Goal: Task Accomplishment & Management: Use online tool/utility

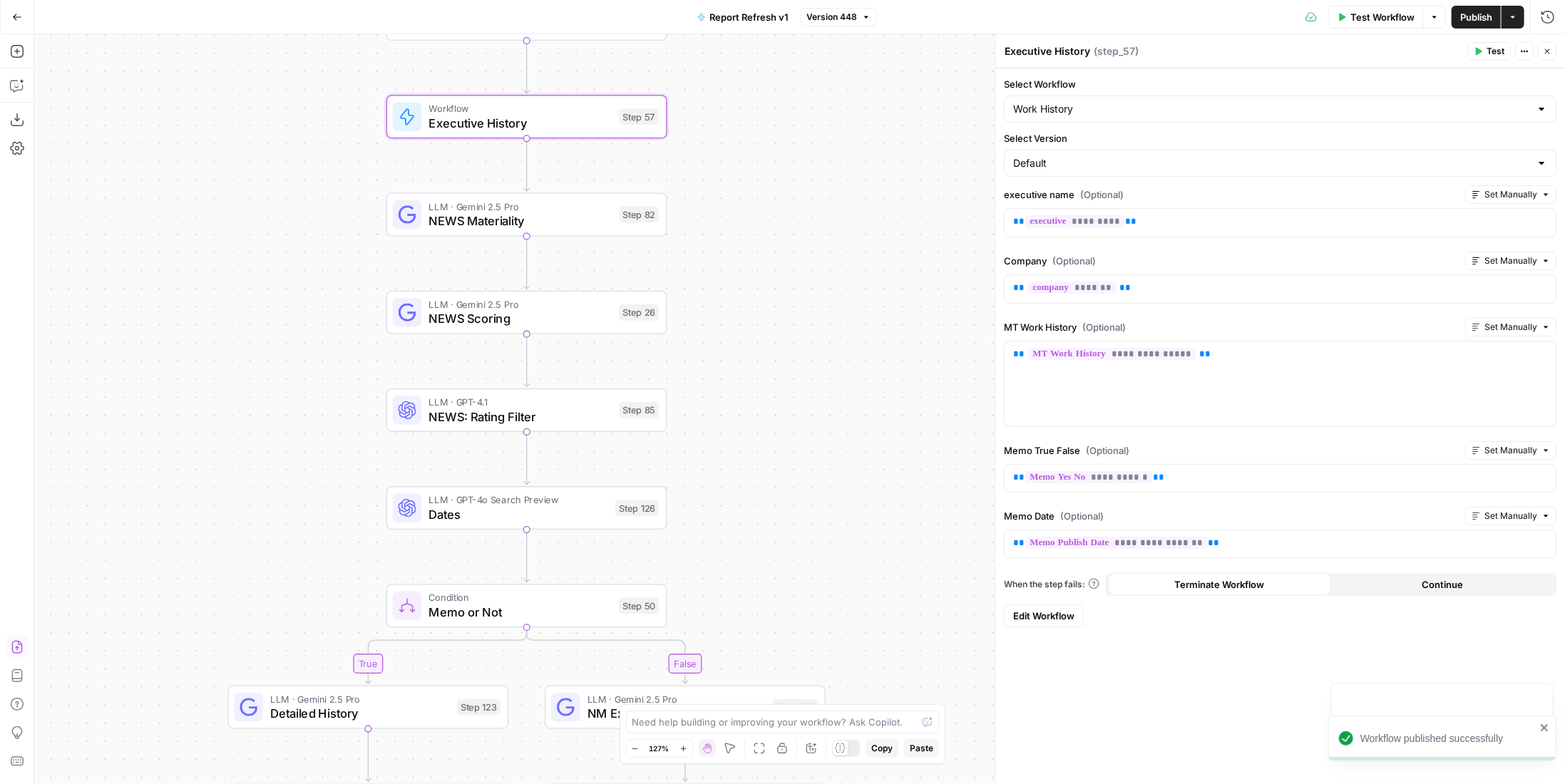
click at [15, 21] on icon "button" at bounding box center [17, 17] width 10 height 10
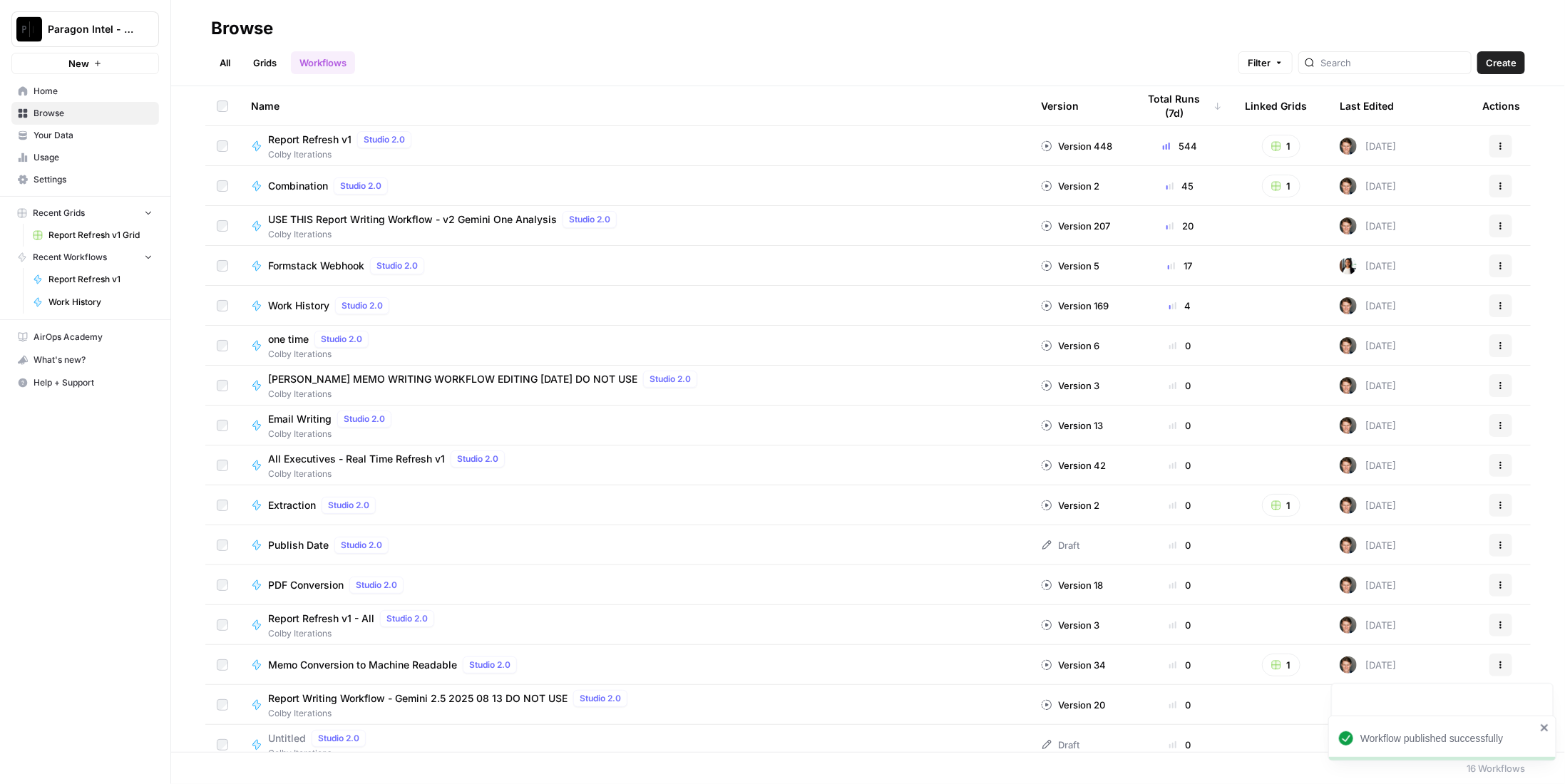
click at [328, 134] on span "Report Refresh v1" at bounding box center [309, 139] width 83 height 14
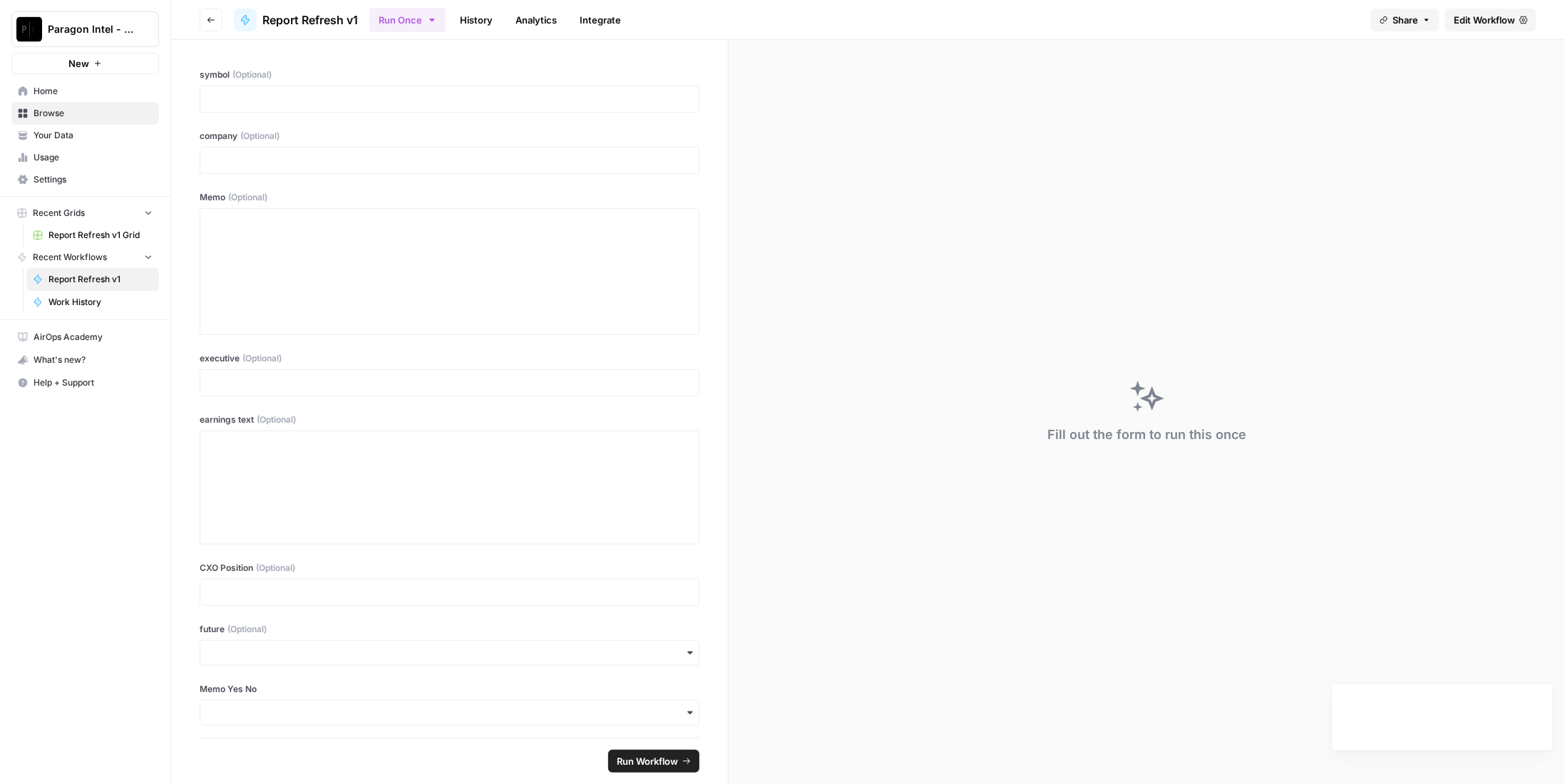
click at [476, 10] on link "History" at bounding box center [476, 20] width 50 height 23
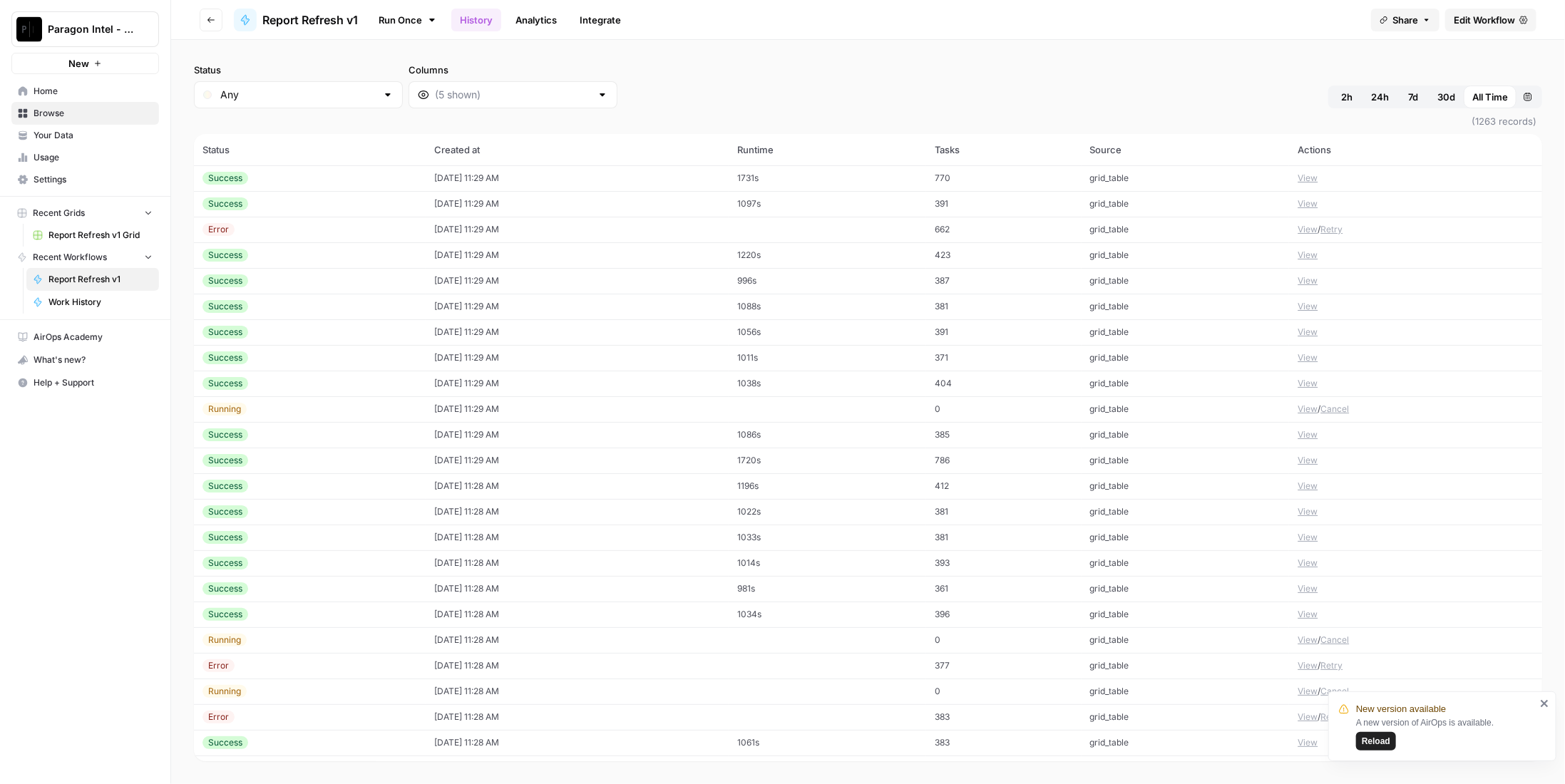
click at [468, 224] on td "08/22/25 at 11:29 AM" at bounding box center [577, 229] width 303 height 26
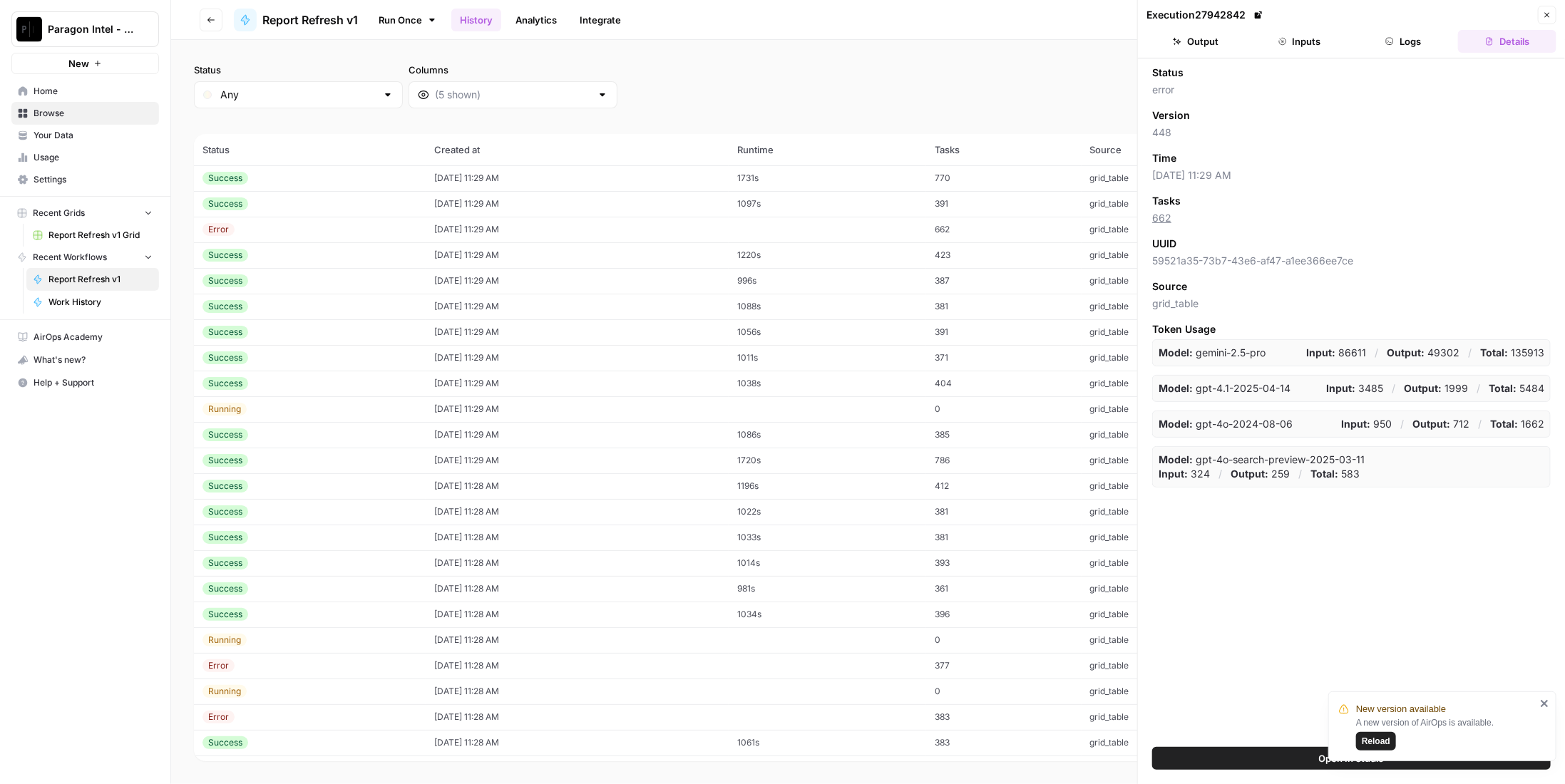
click at [278, 409] on div "Running" at bounding box center [309, 408] width 215 height 12
click at [294, 665] on div "Error" at bounding box center [309, 665] width 215 height 12
click at [241, 714] on div "Error" at bounding box center [309, 716] width 215 height 12
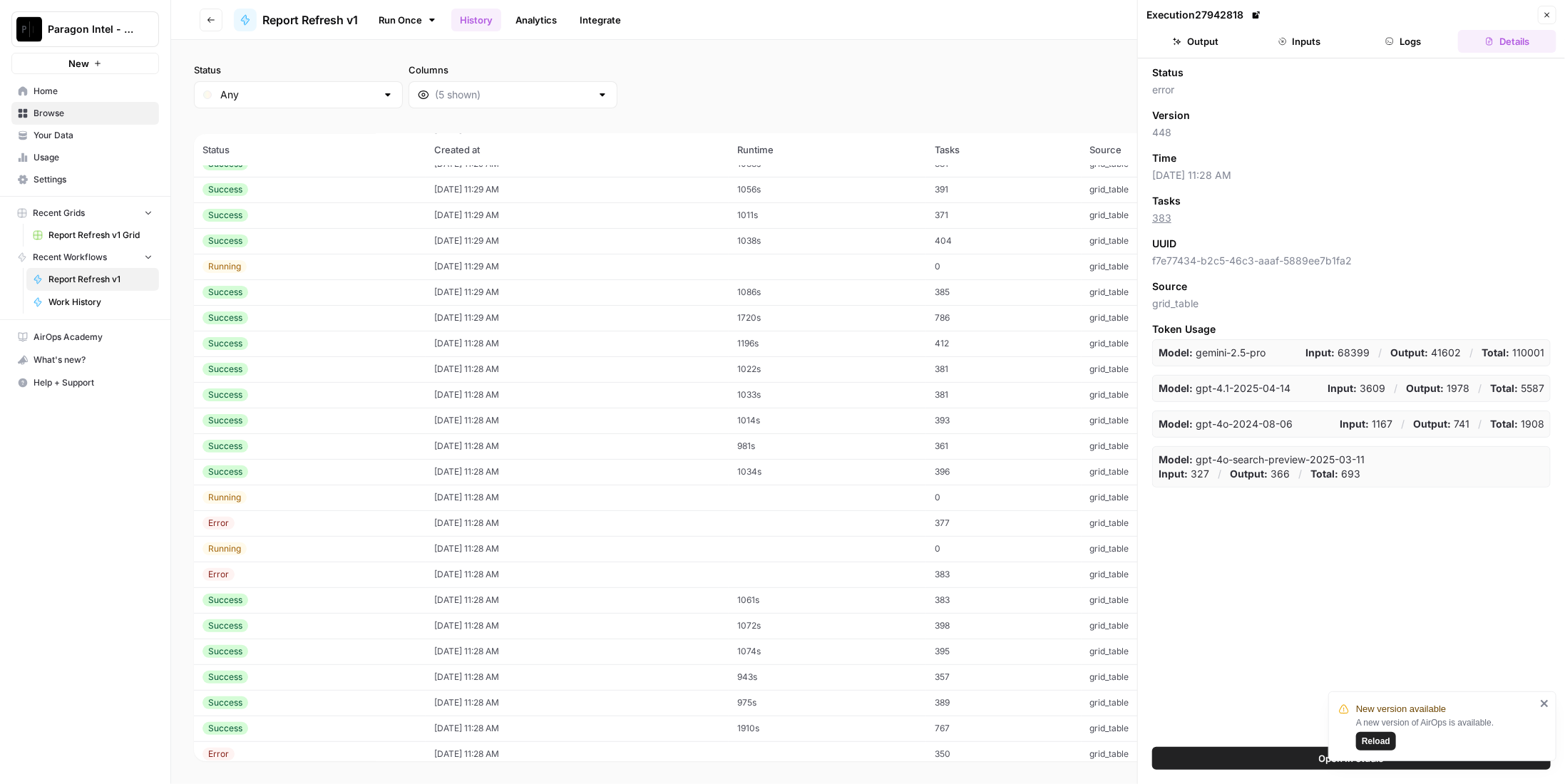
scroll to position [214, 0]
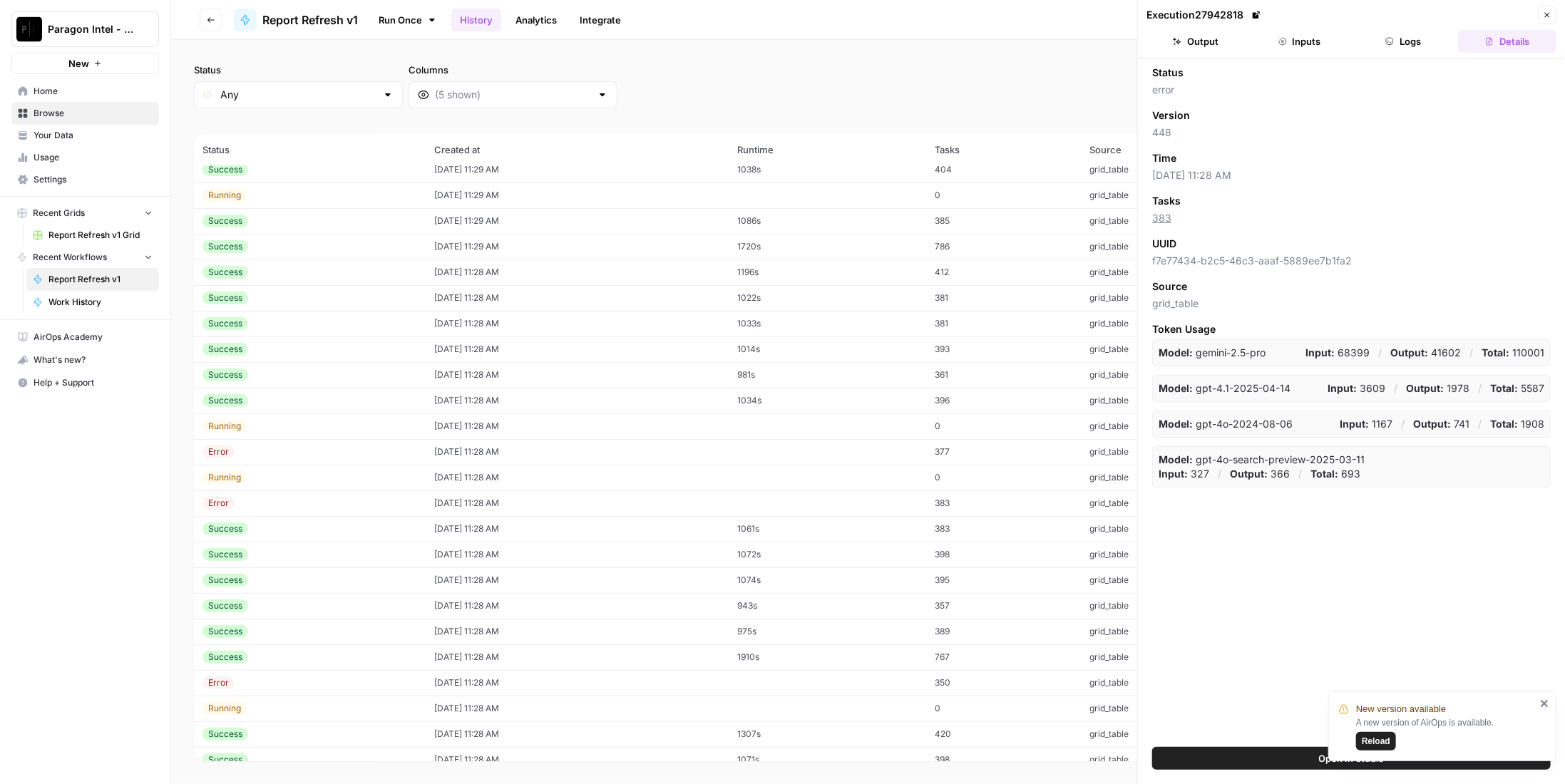
click at [323, 673] on td "Error" at bounding box center [309, 682] width 232 height 26
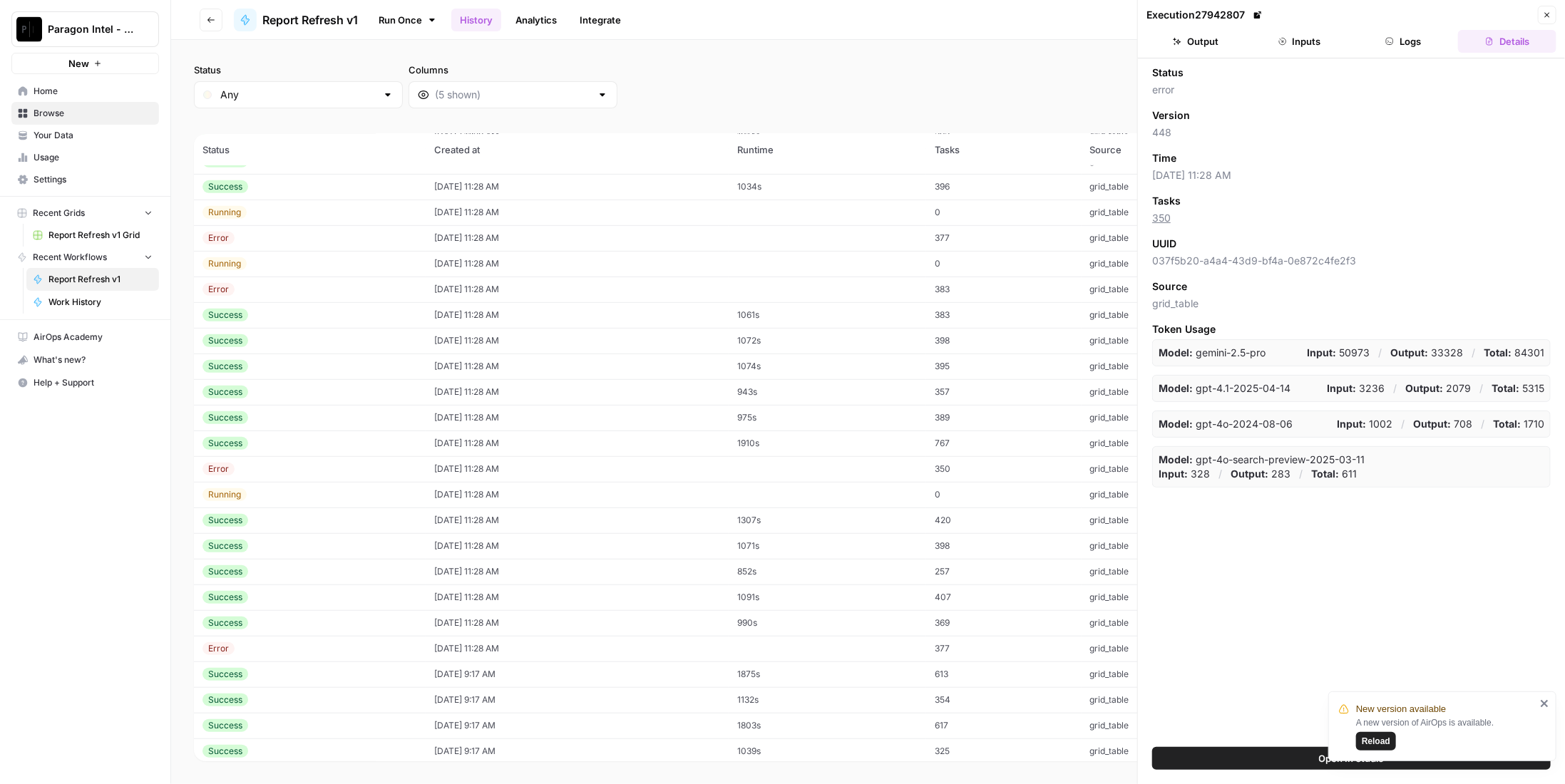
scroll to position [460, 0]
click at [374, 620] on div "Error" at bounding box center [309, 615] width 215 height 12
click at [537, 12] on link "Analytics" at bounding box center [535, 20] width 58 height 23
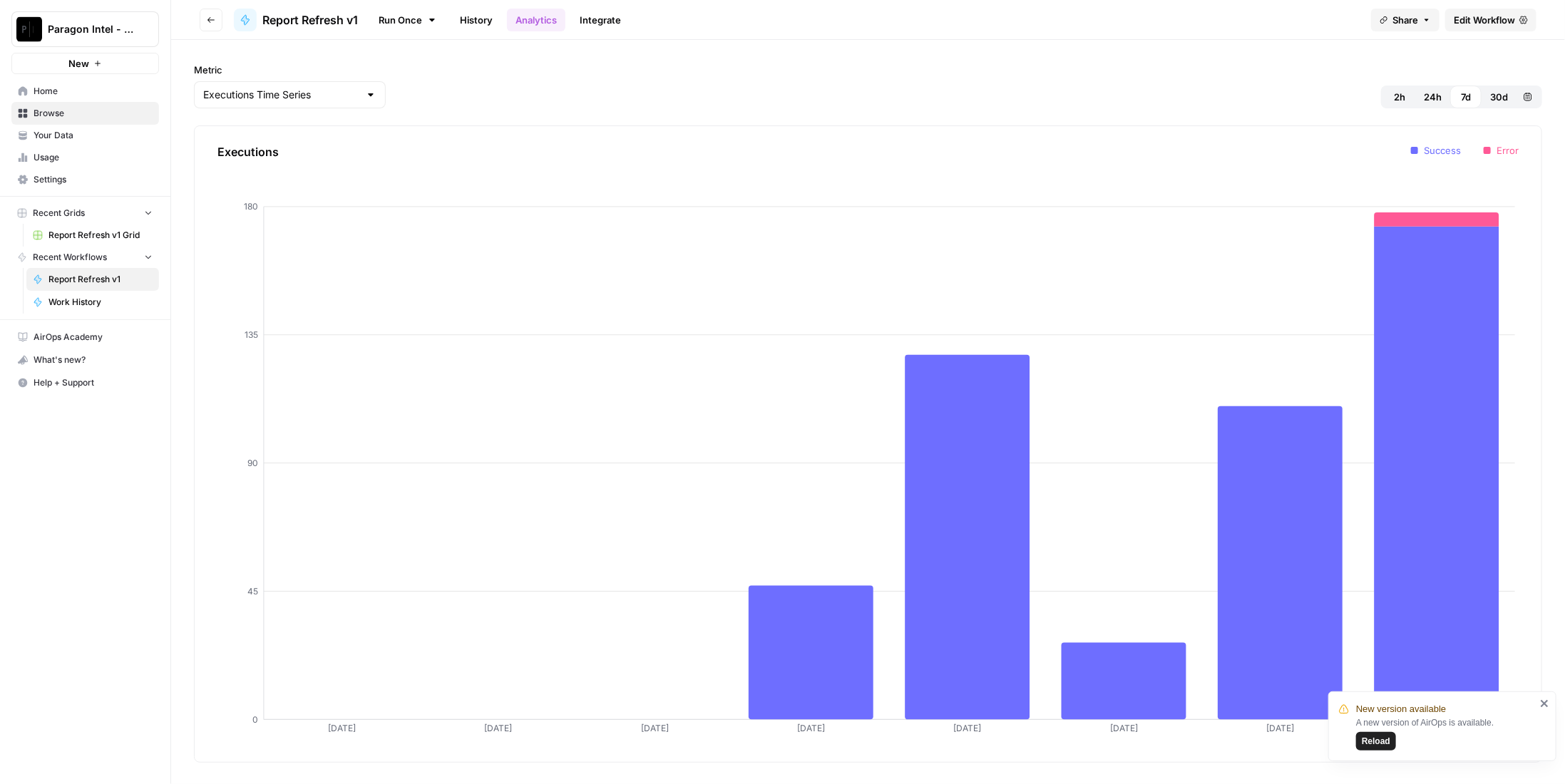
click at [343, 14] on span "Report Refresh v1" at bounding box center [310, 20] width 95 height 17
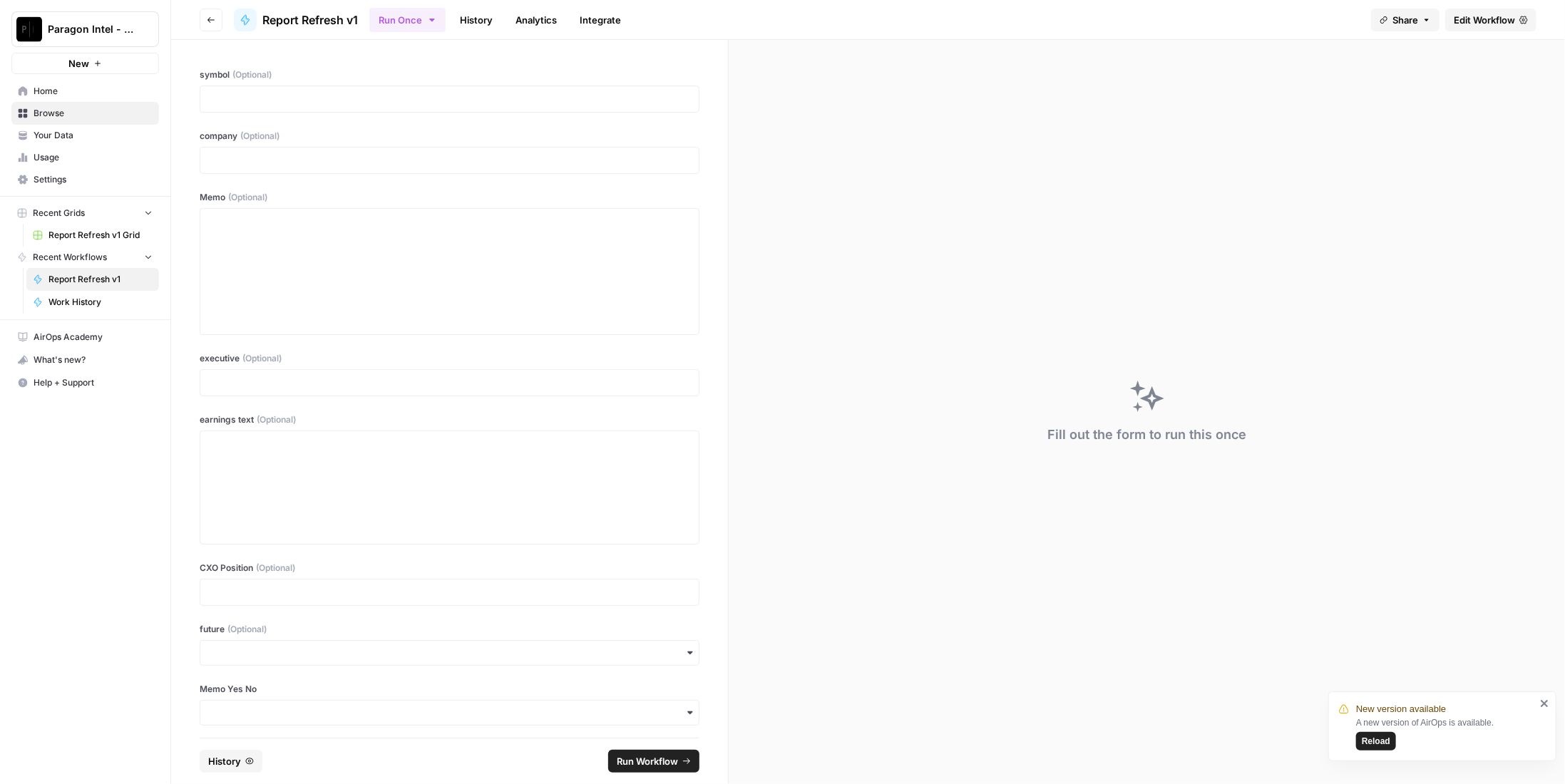
click at [1357, 732] on div "A new version of AirOps is available. Reload" at bounding box center [1446, 733] width 179 height 34
click at [1380, 736] on span "Reload" at bounding box center [1376, 740] width 29 height 12
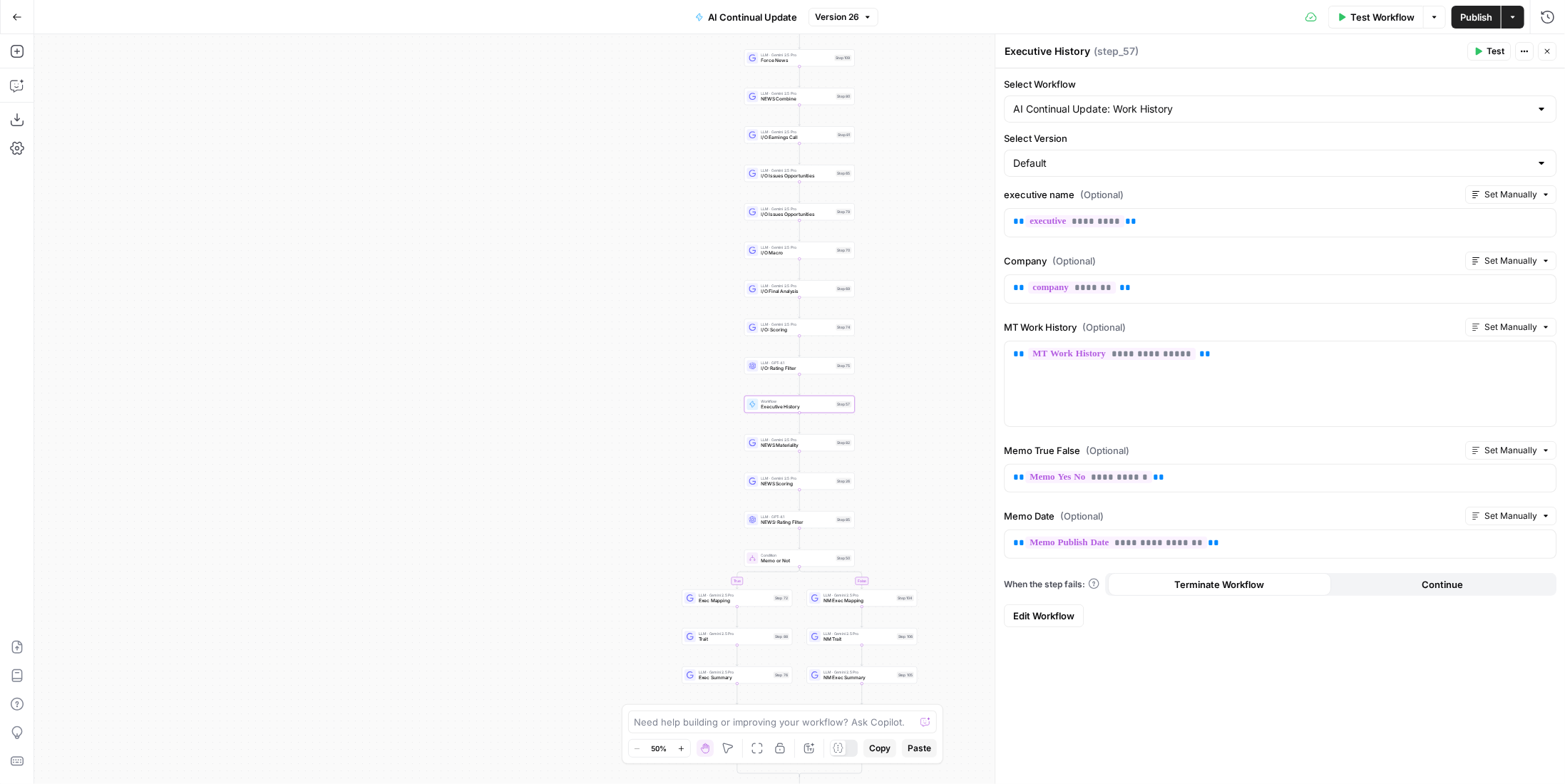
click at [14, 18] on icon "button" at bounding box center [16, 16] width 9 height 7
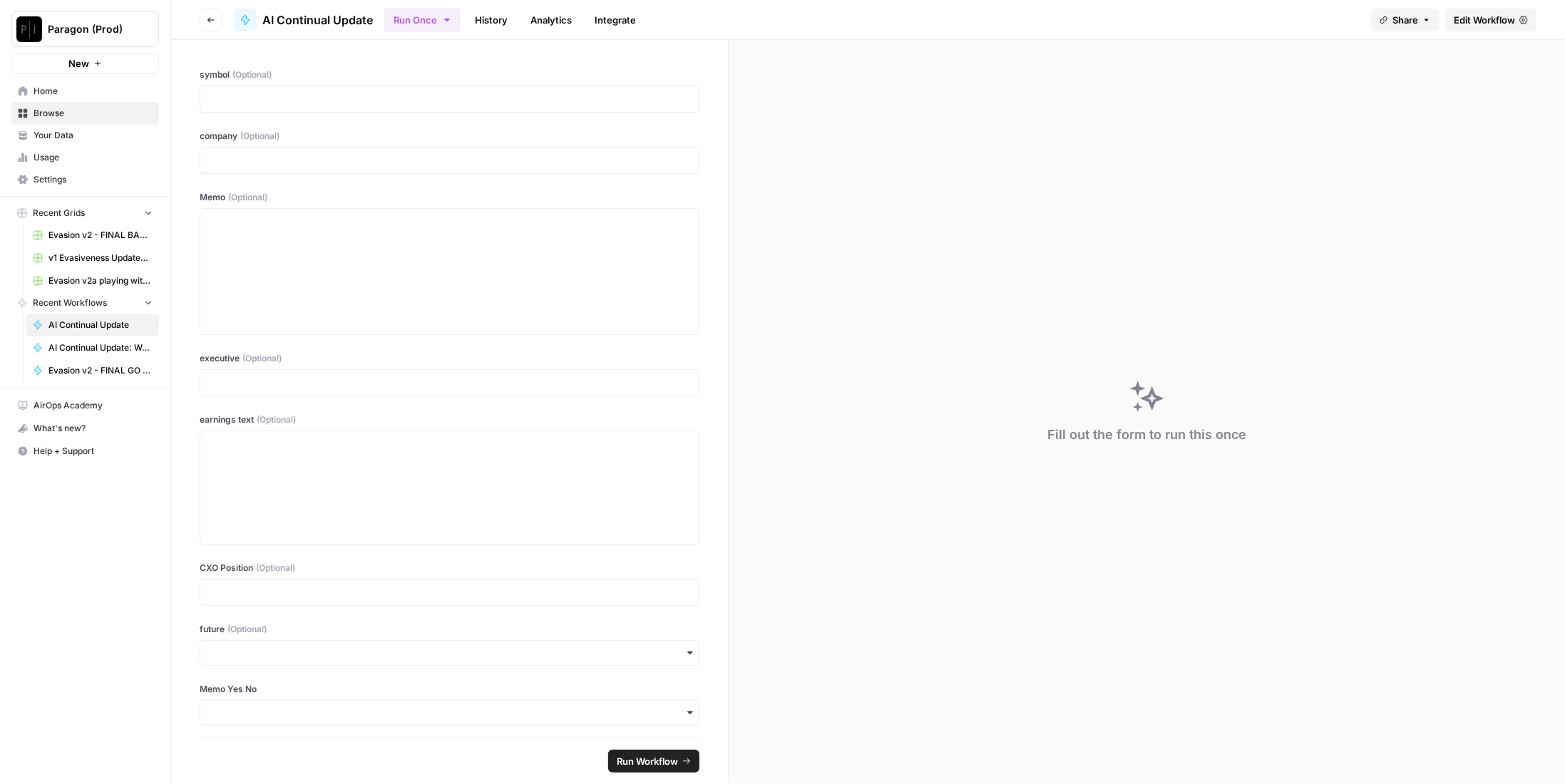
click at [504, 21] on link "History" at bounding box center [491, 20] width 50 height 23
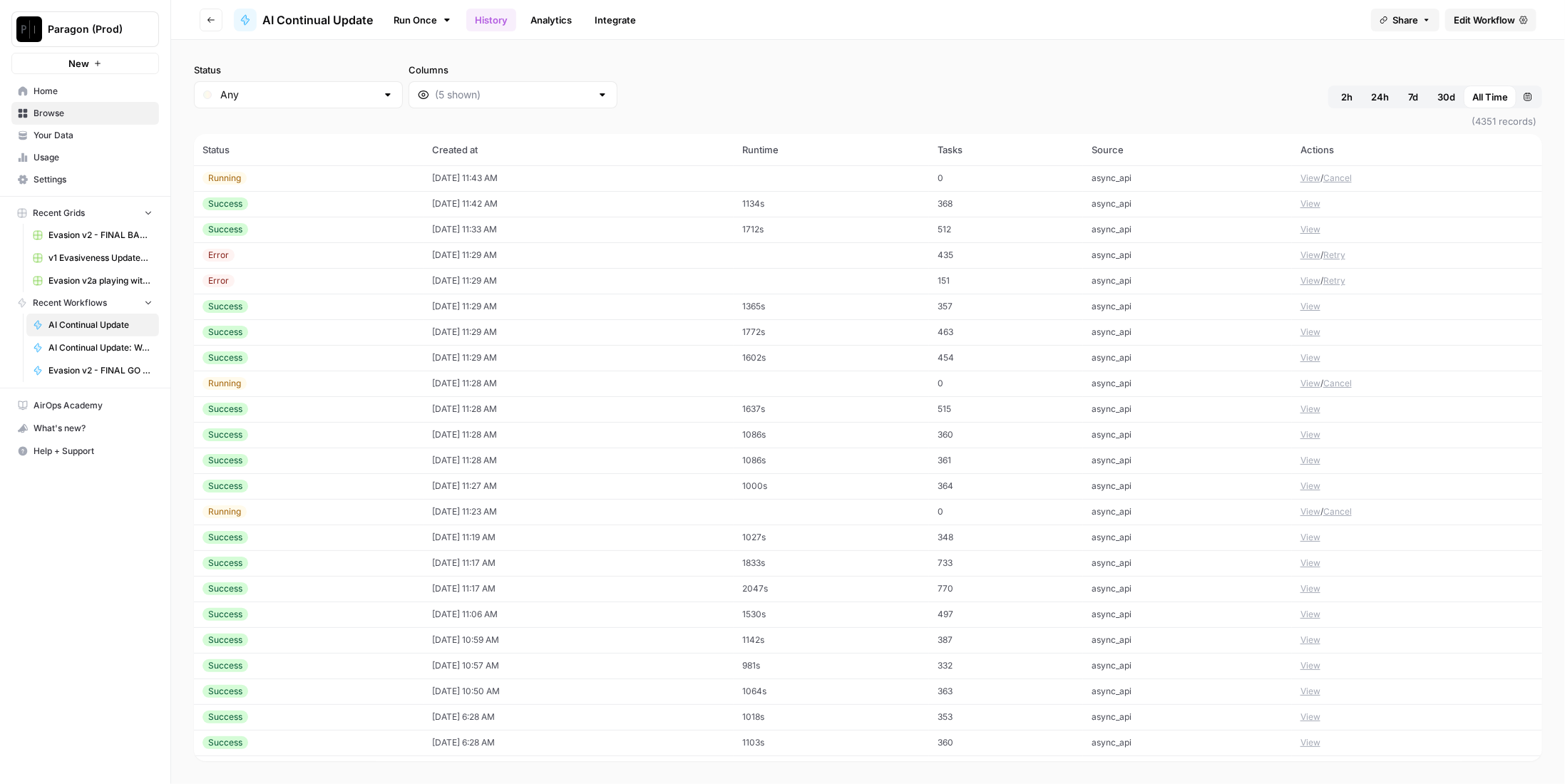
click at [304, 258] on div "Error" at bounding box center [308, 255] width 213 height 12
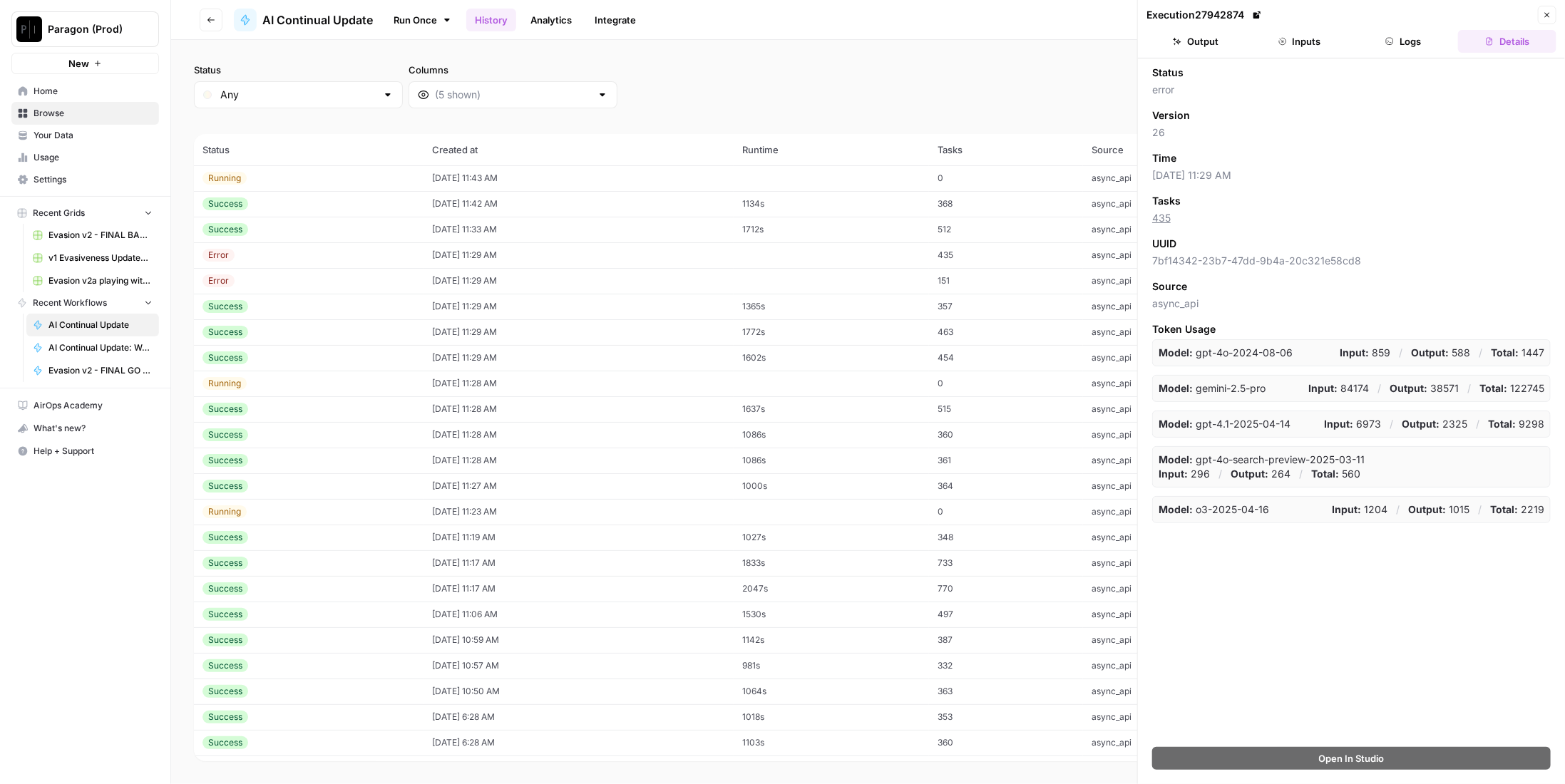
click at [1399, 40] on button "Logs" at bounding box center [1403, 41] width 98 height 23
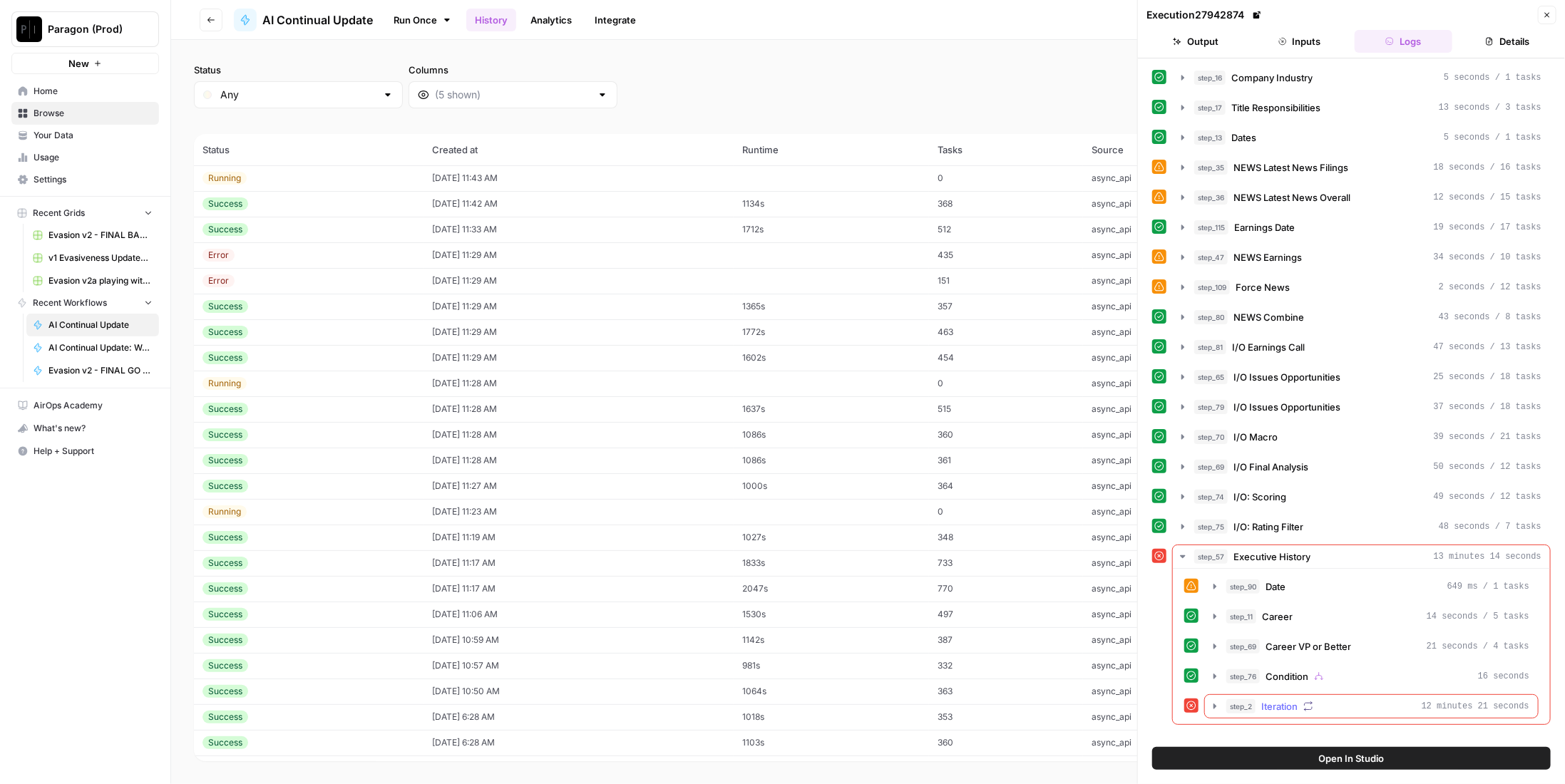
click at [1266, 699] on span "Iteration" at bounding box center [1280, 706] width 36 height 14
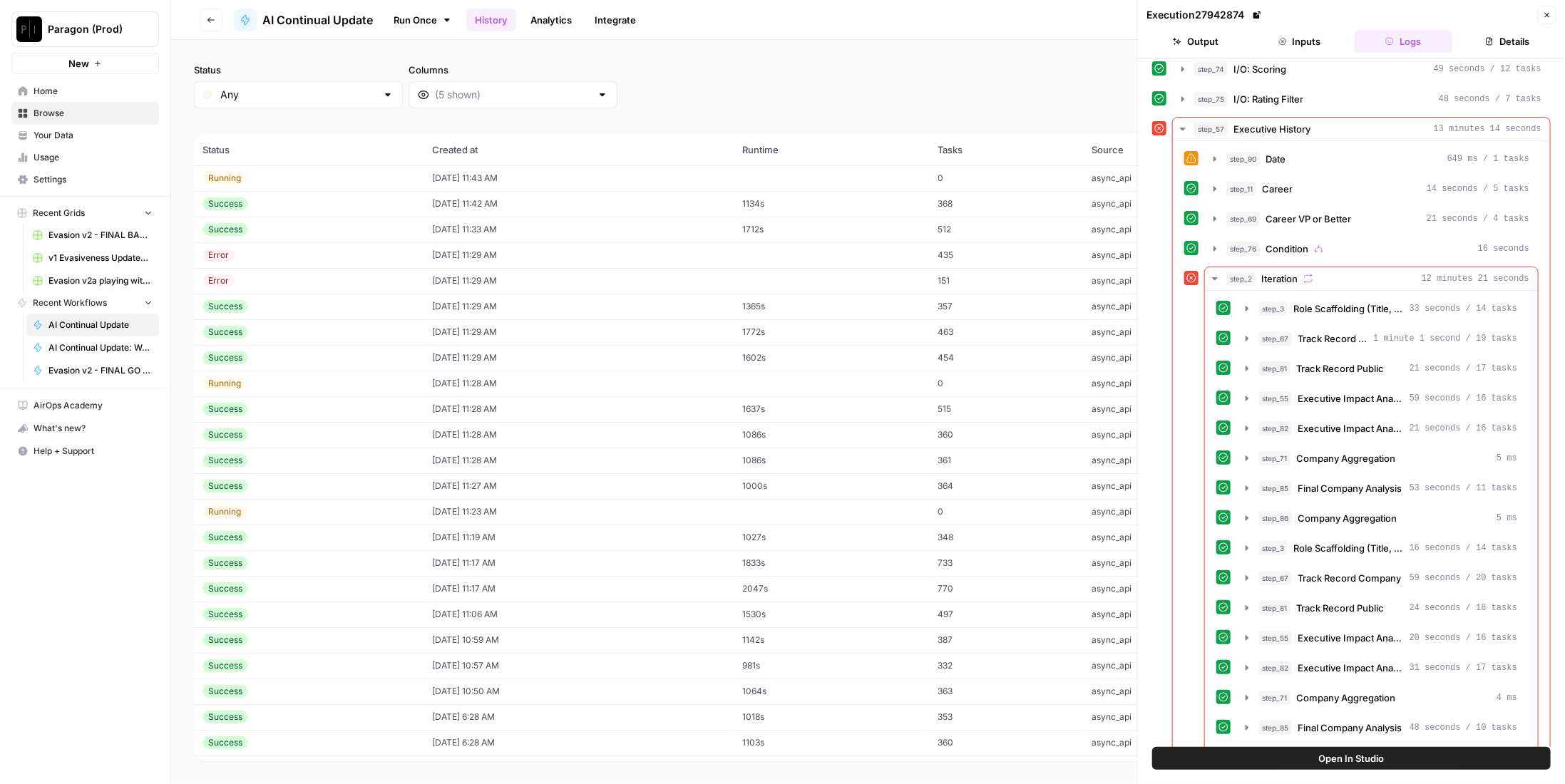
scroll to position [562, 0]
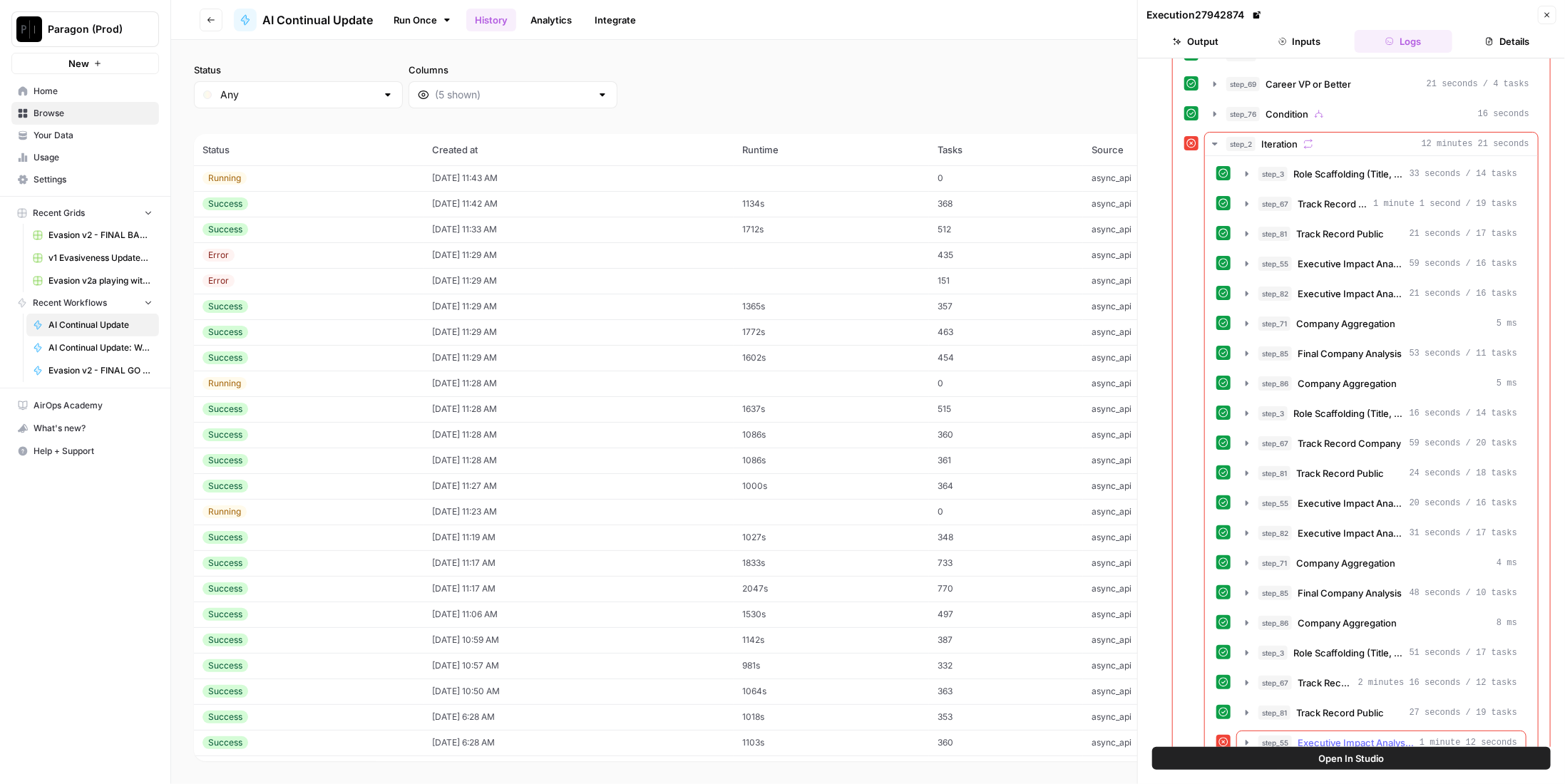
click at [1323, 735] on span "Executive Impact Analysis Company" at bounding box center [1356, 742] width 116 height 14
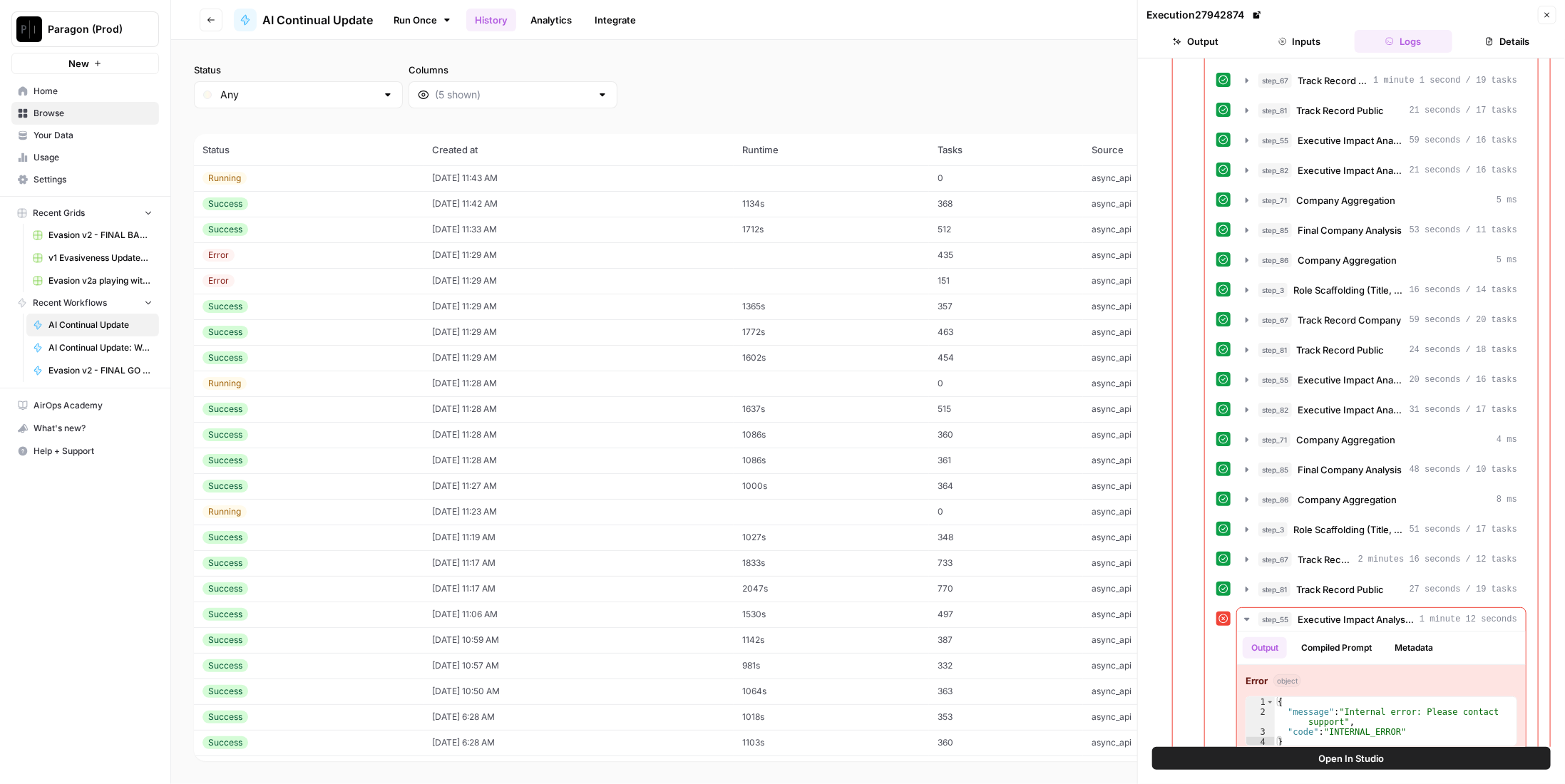
click at [325, 238] on td "Success" at bounding box center [308, 229] width 230 height 26
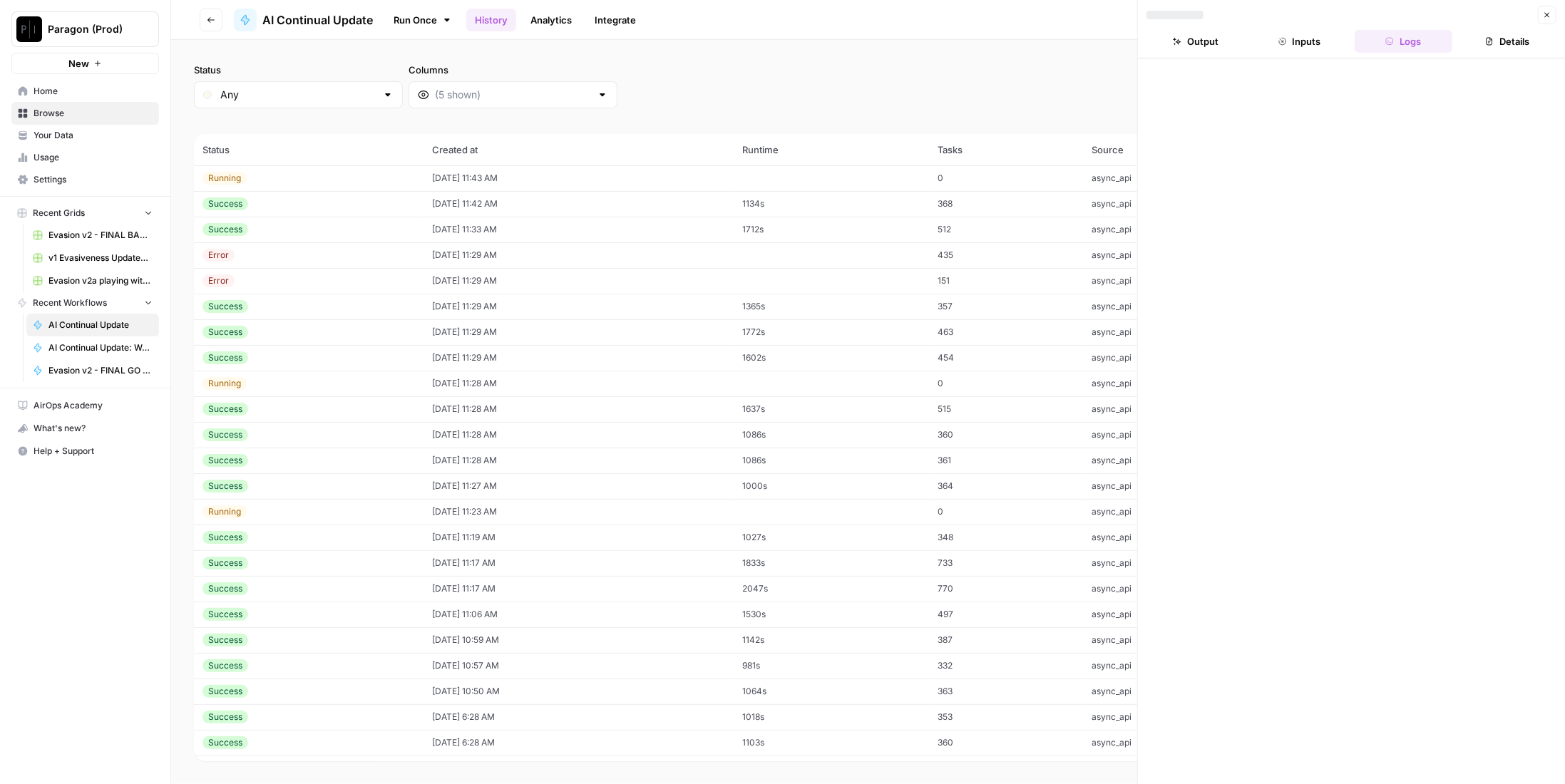
click at [321, 249] on div "Error" at bounding box center [308, 255] width 213 height 12
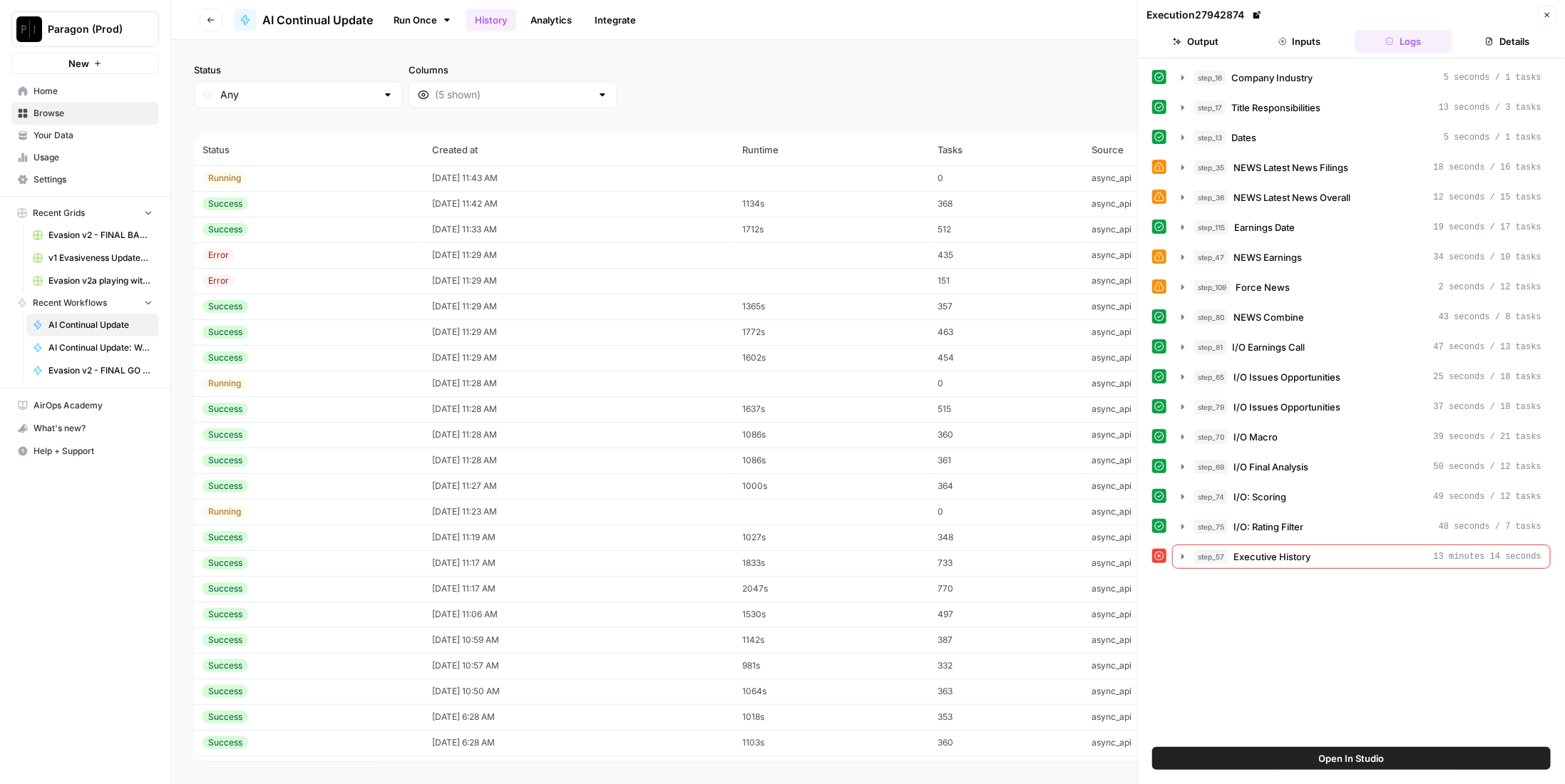
click at [376, 249] on div "Error" at bounding box center [308, 255] width 213 height 12
click at [357, 271] on td "Error" at bounding box center [308, 280] width 230 height 26
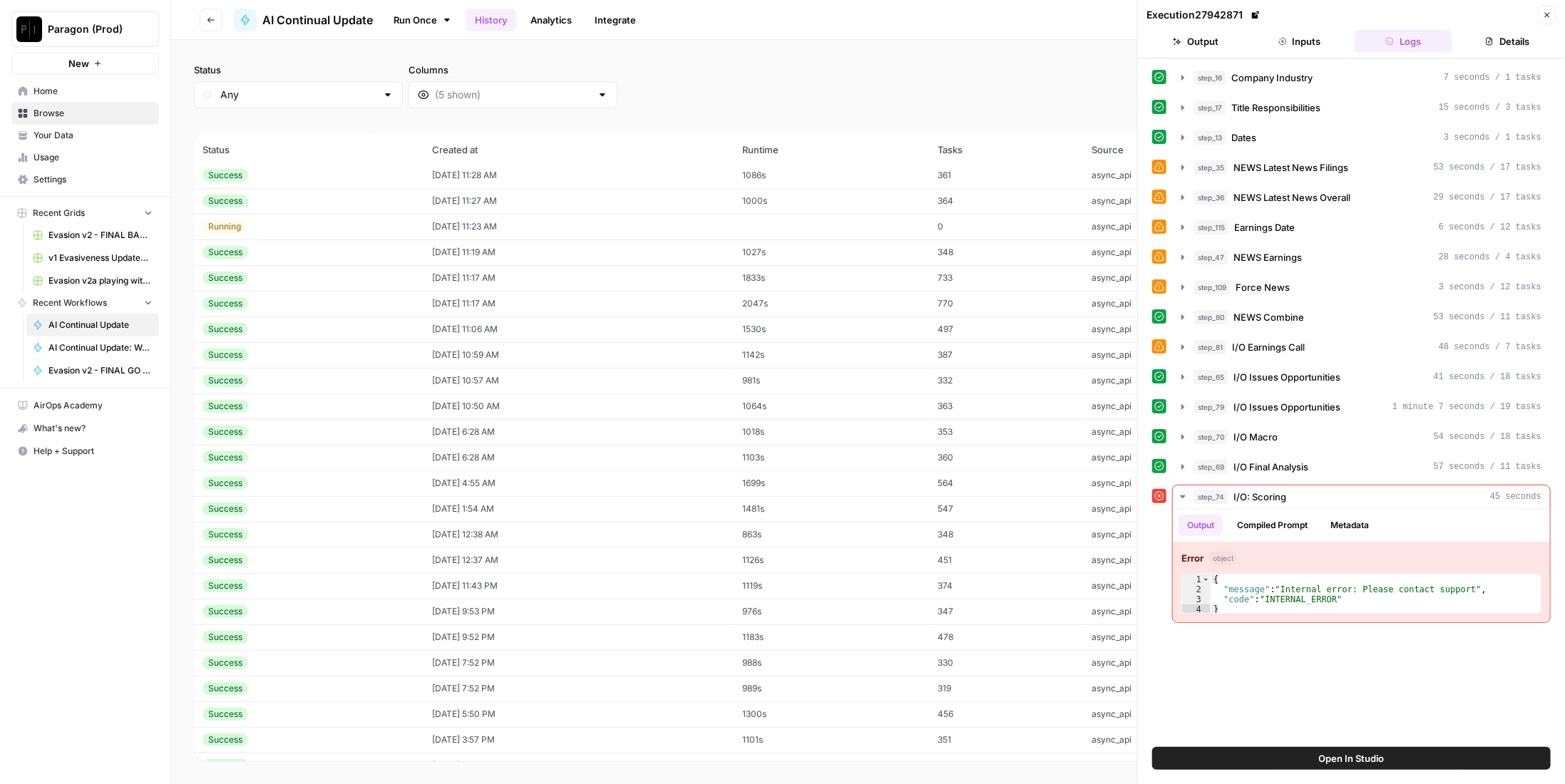
scroll to position [460, 0]
click at [78, 115] on span "Browse" at bounding box center [93, 113] width 119 height 12
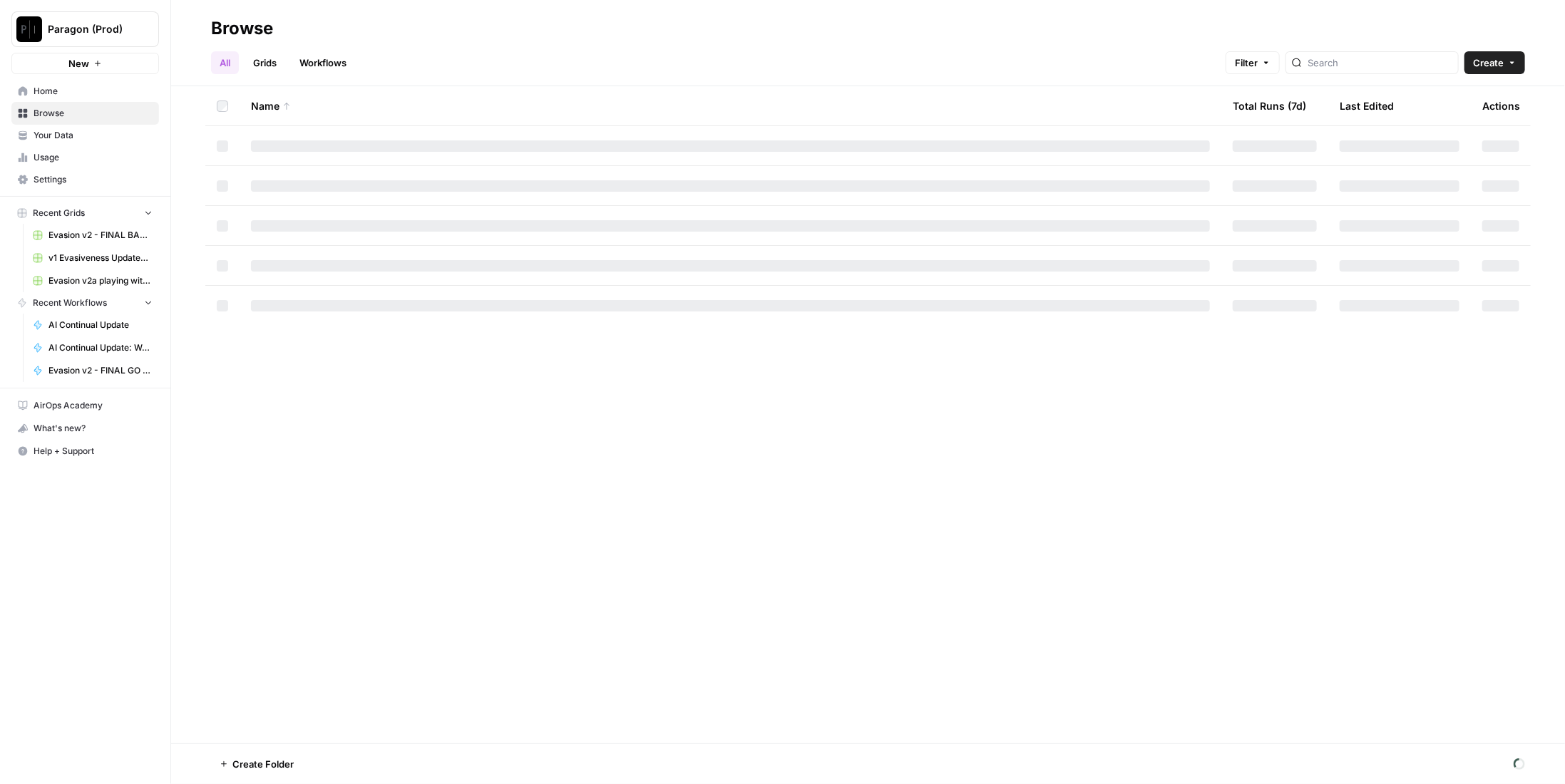
click at [323, 61] on link "Workflows" at bounding box center [323, 63] width 64 height 23
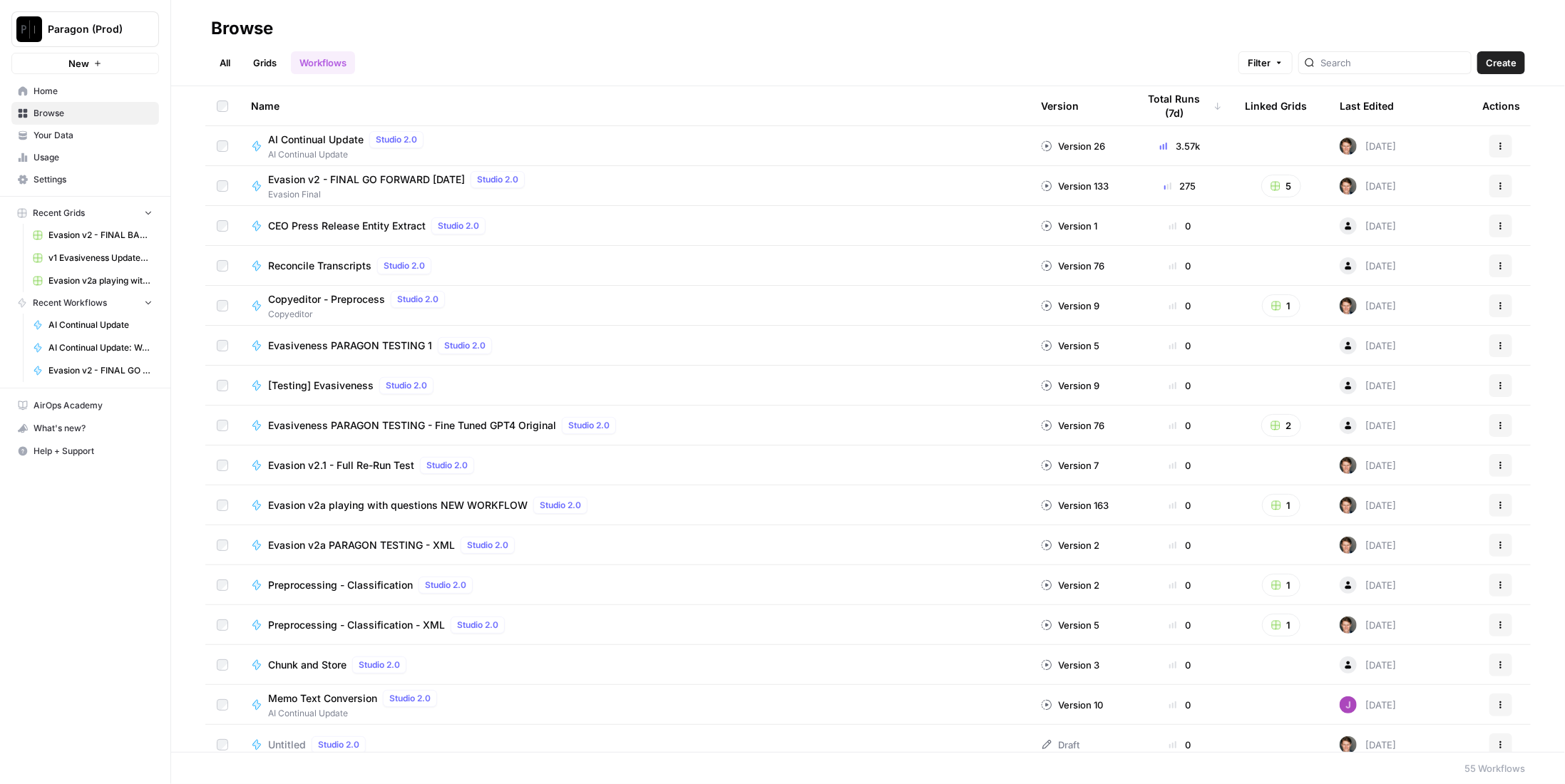
click at [397, 181] on span "Evasion v2 - FINAL GO FORWARD 2025 03 26" at bounding box center [366, 179] width 197 height 14
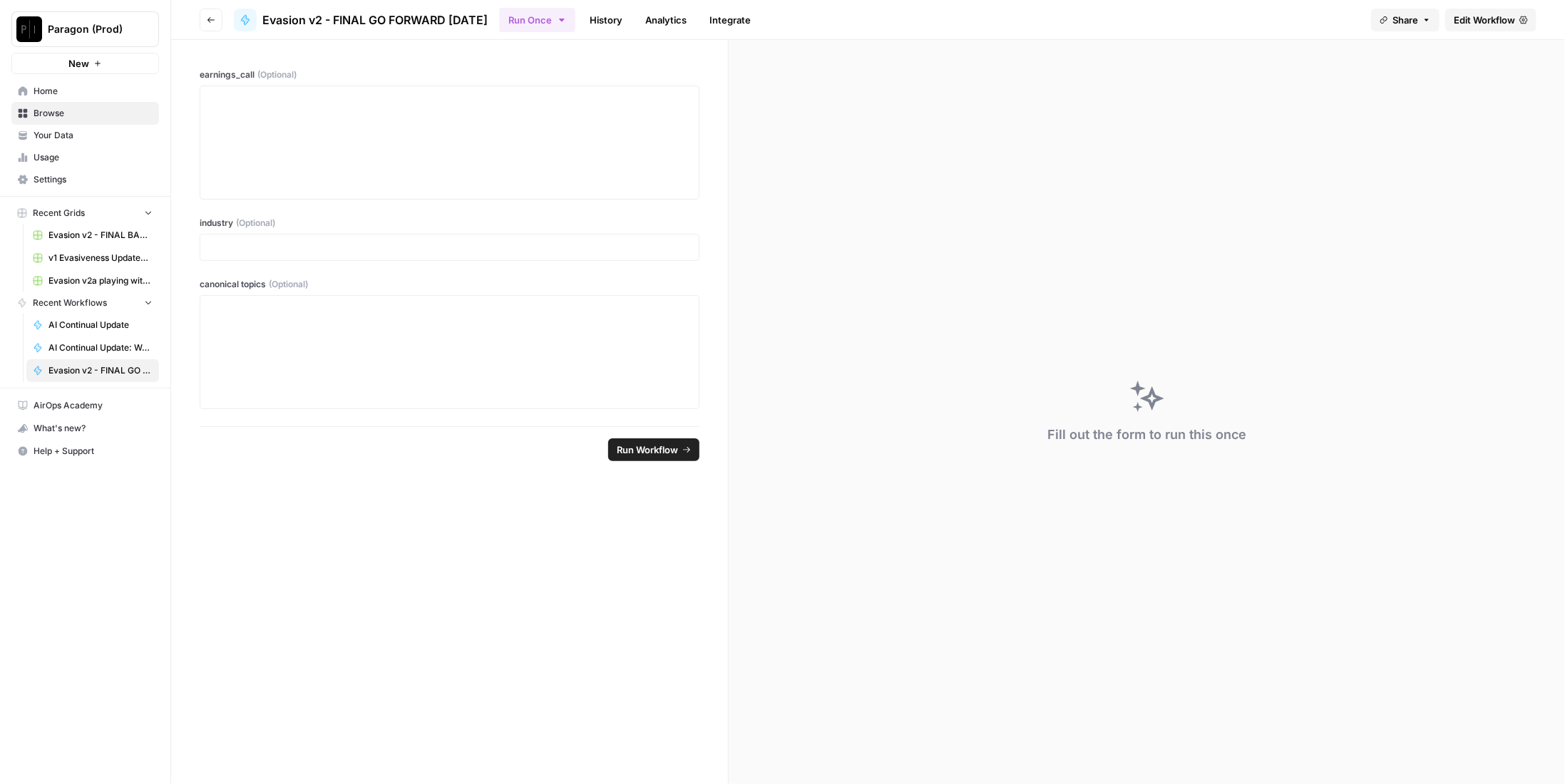
click at [631, 27] on link "History" at bounding box center [606, 20] width 50 height 23
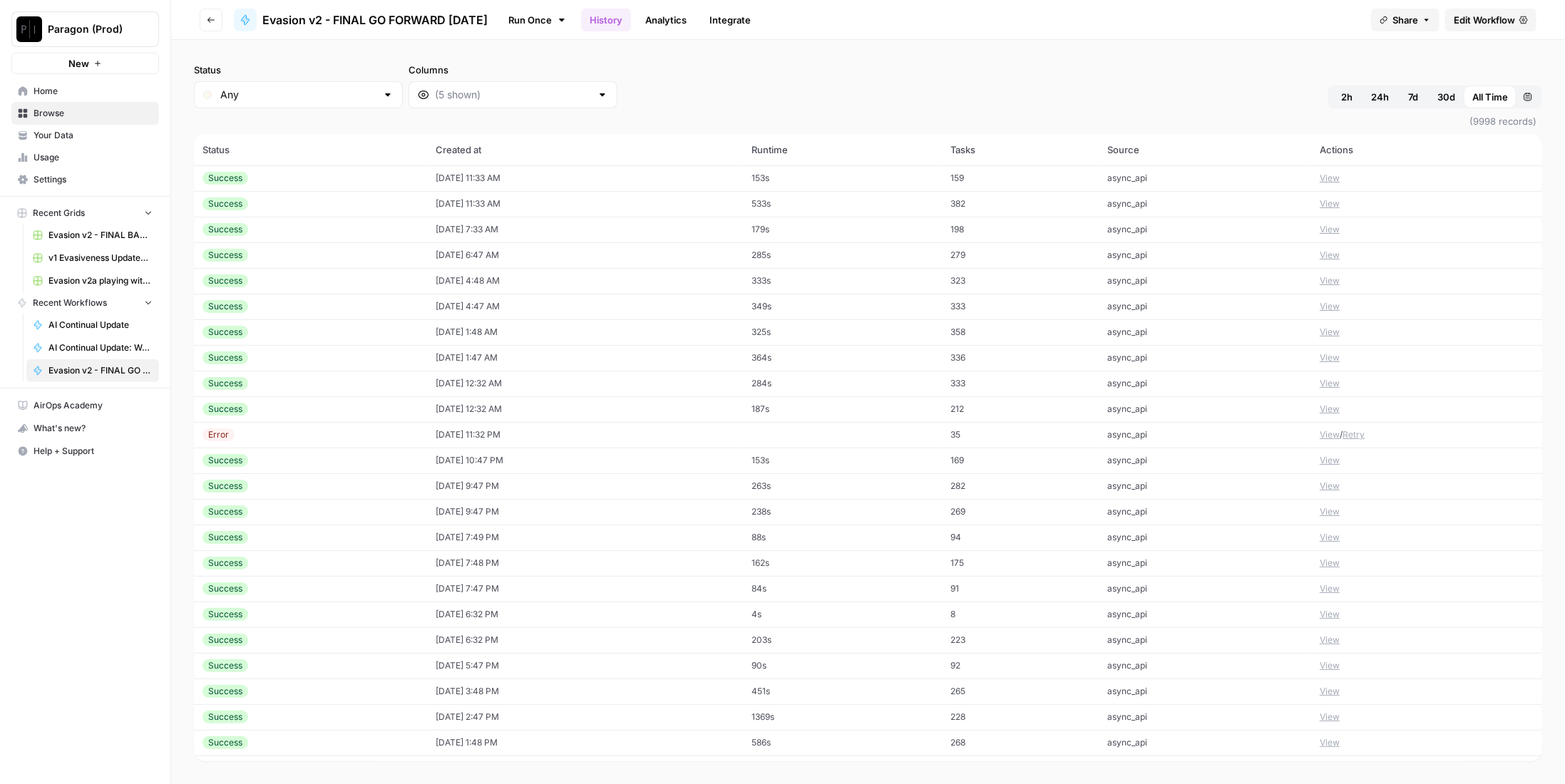
click at [473, 438] on td "08/21/25 at 11:32 PM" at bounding box center [585, 434] width 316 height 26
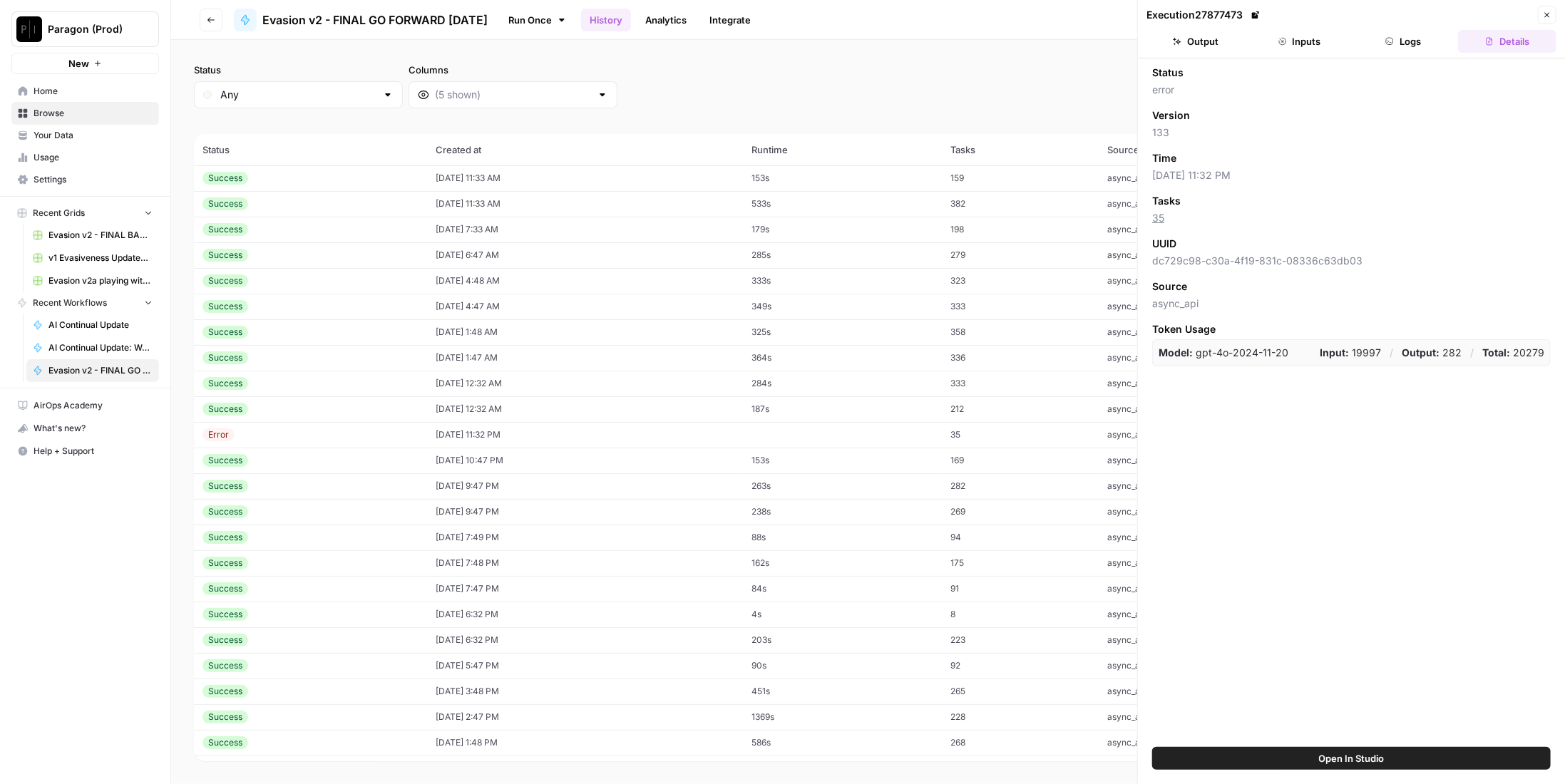
click at [1384, 29] on header "Execution 27877473 Close Output Inputs Logs Details" at bounding box center [1350, 29] width 427 height 58
click at [1385, 32] on button "Logs" at bounding box center [1403, 41] width 98 height 23
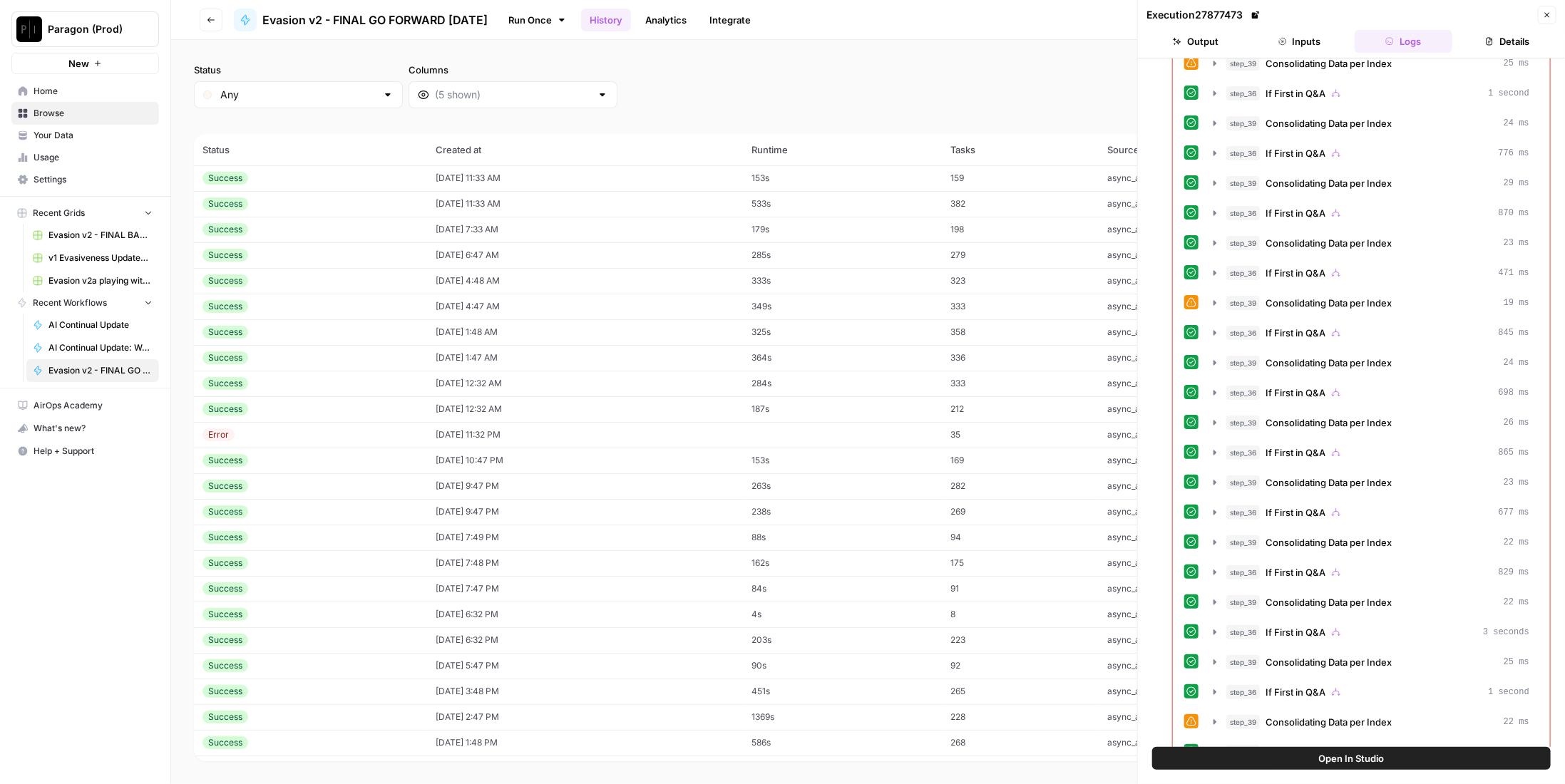
scroll to position [1377, 0]
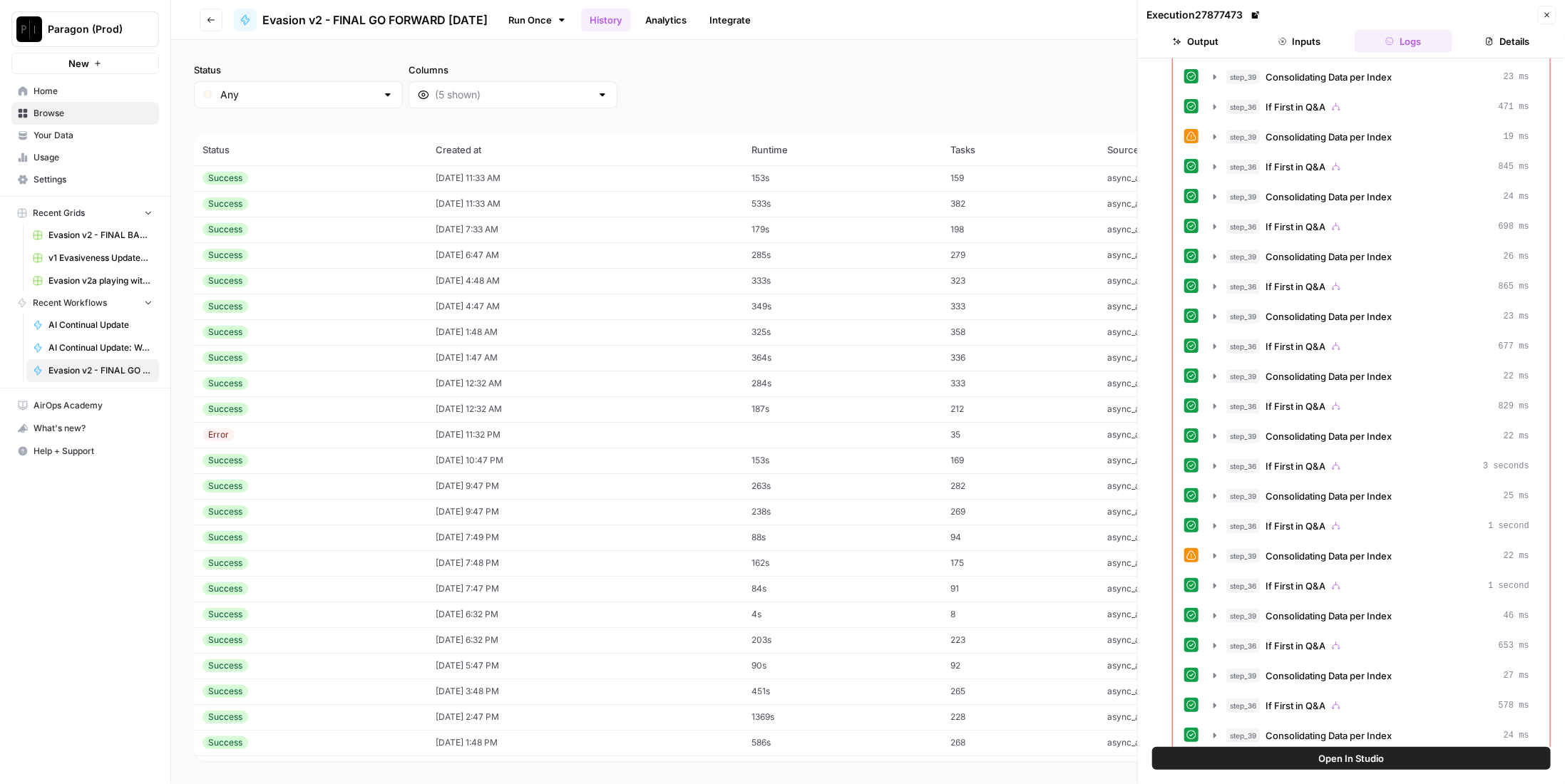
click at [1313, 758] on span "If First in Q&A" at bounding box center [1295, 765] width 60 height 14
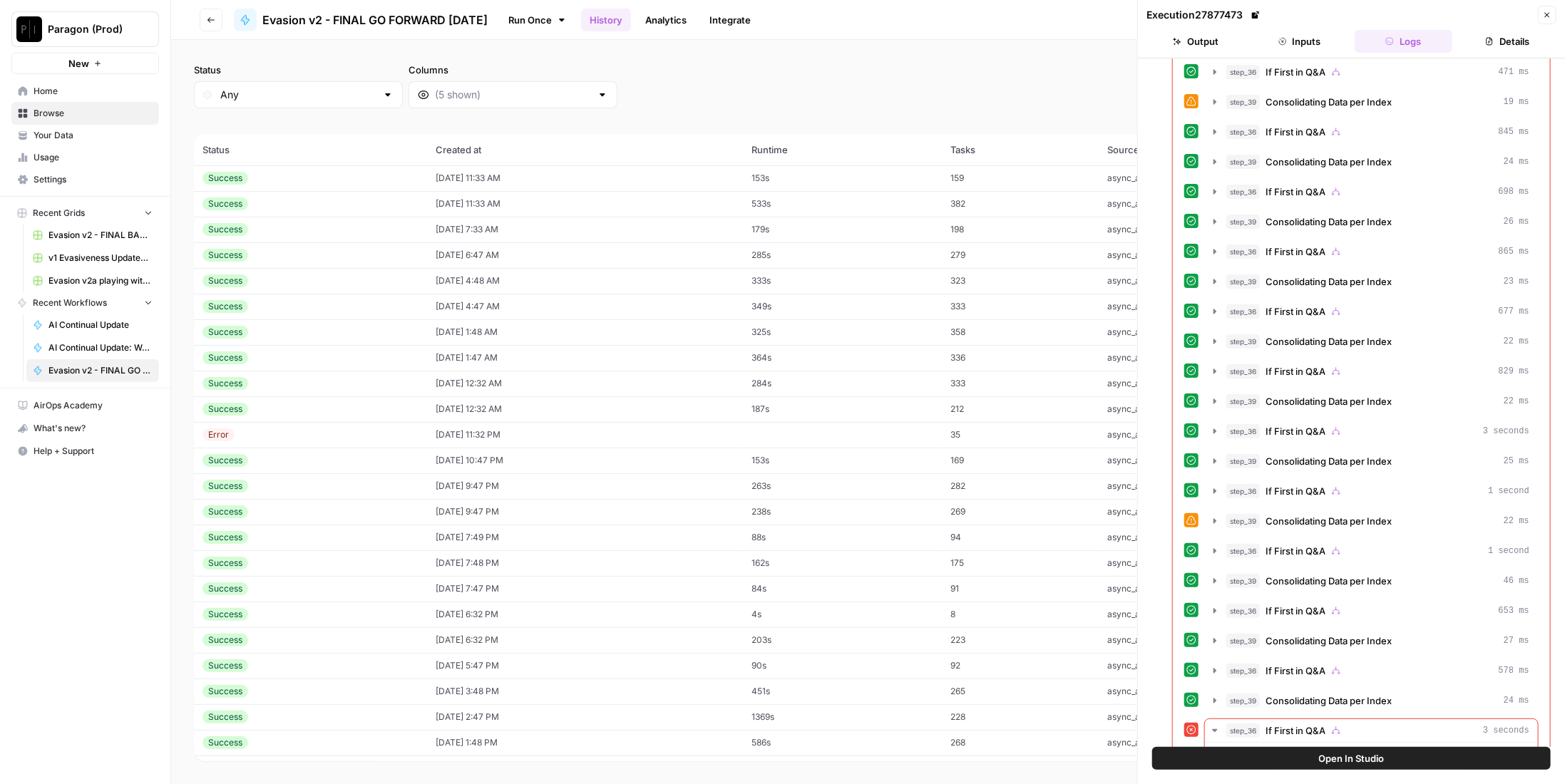
click at [1281, 753] on span "step_38" at bounding box center [1275, 760] width 33 height 14
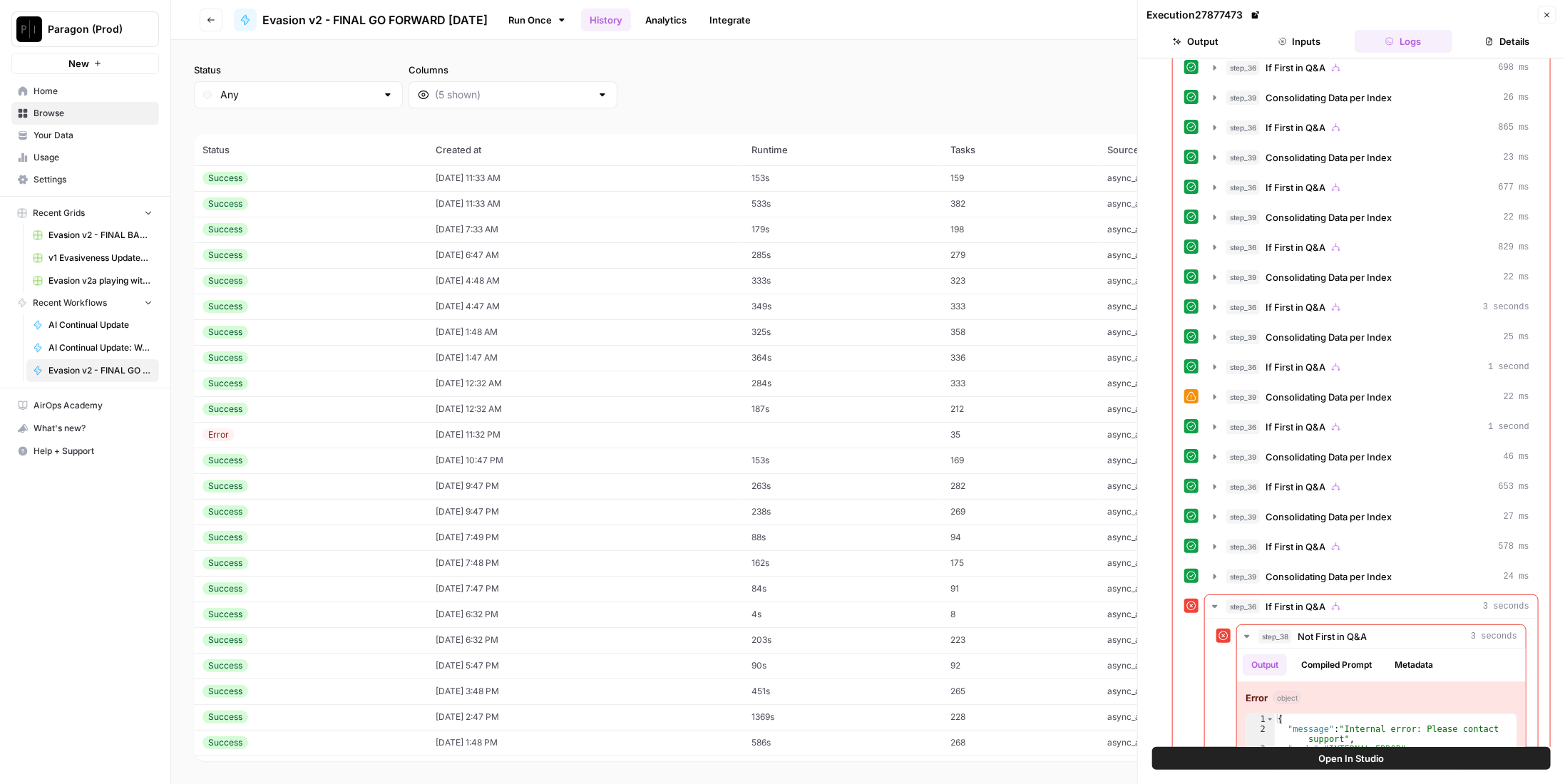
click at [275, 438] on div "Error" at bounding box center [310, 434] width 217 height 12
click at [209, 24] on button "Go back" at bounding box center [211, 20] width 23 height 23
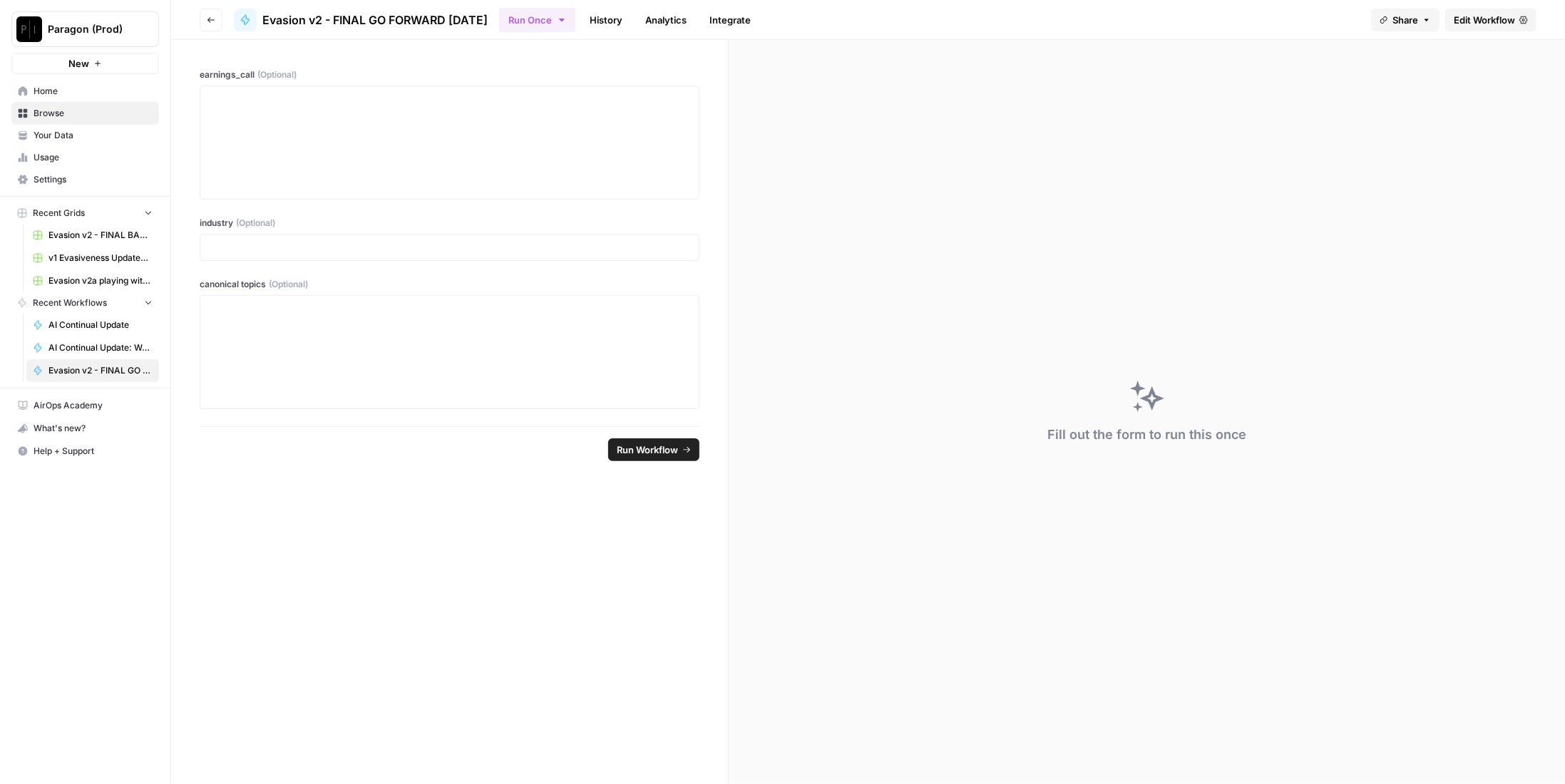
click at [212, 20] on icon "button" at bounding box center [211, 19] width 9 height 9
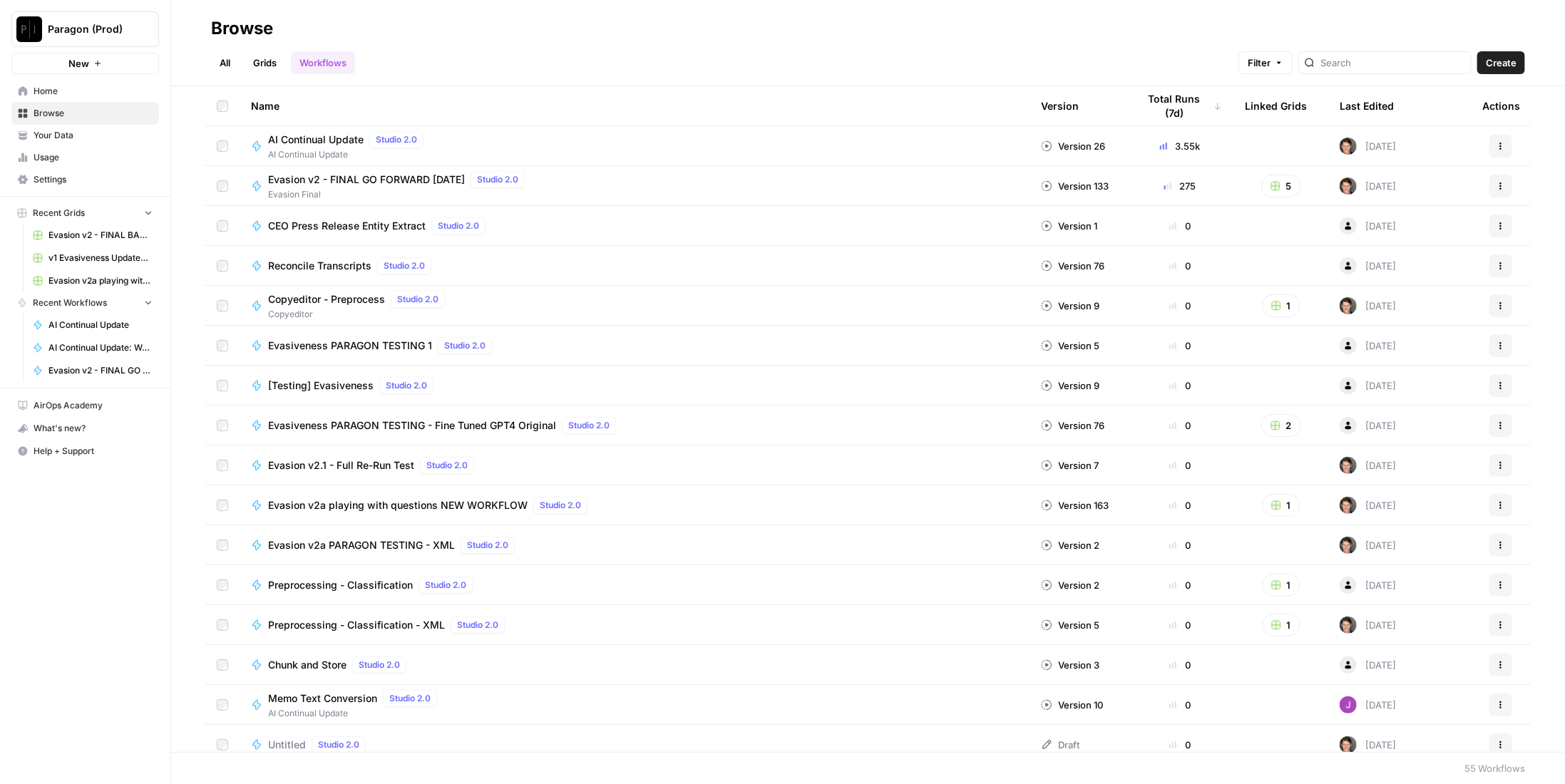
click at [340, 139] on span "AI Continual Update" at bounding box center [316, 139] width 95 height 14
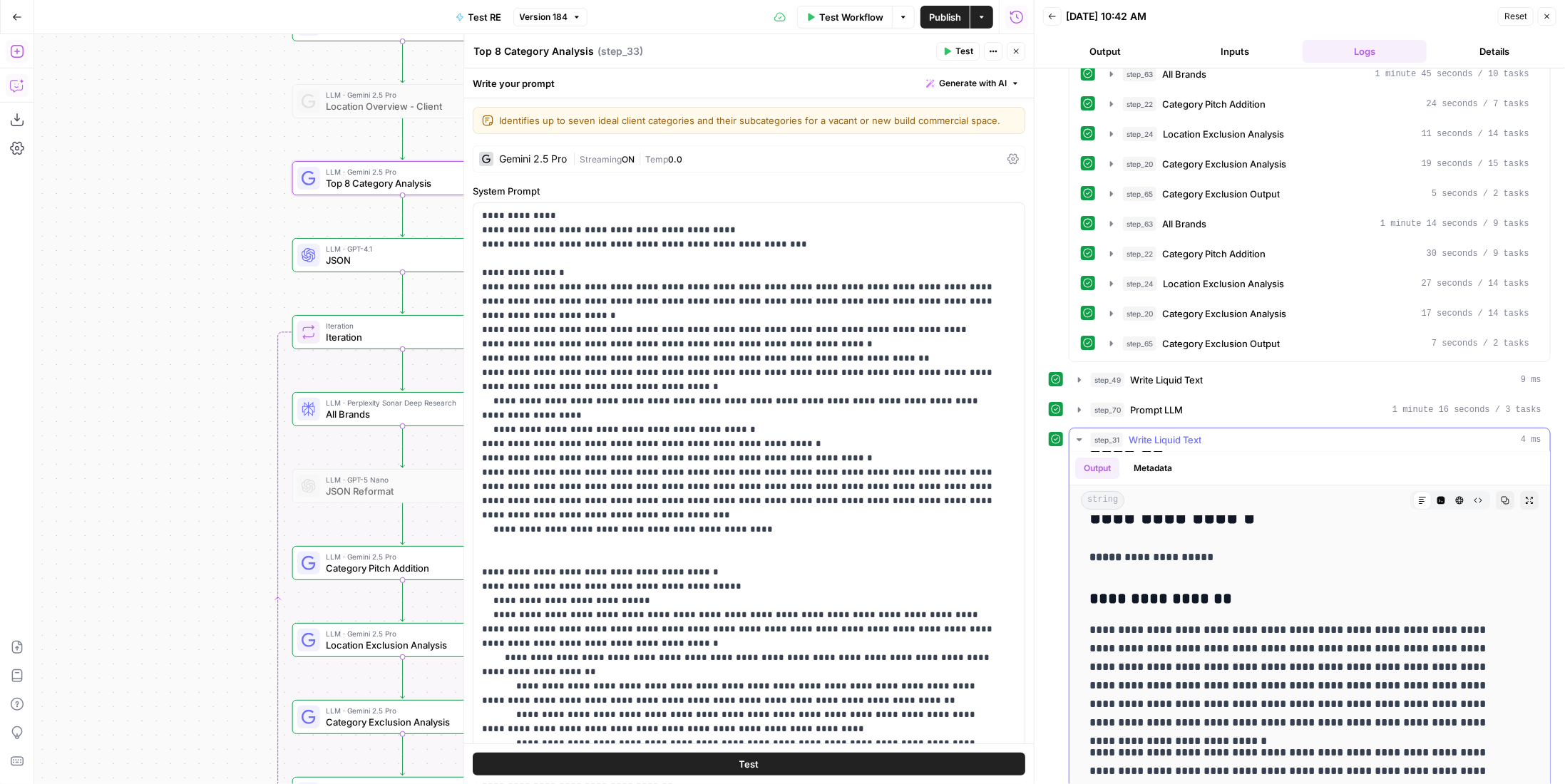
scroll to position [1376, 0]
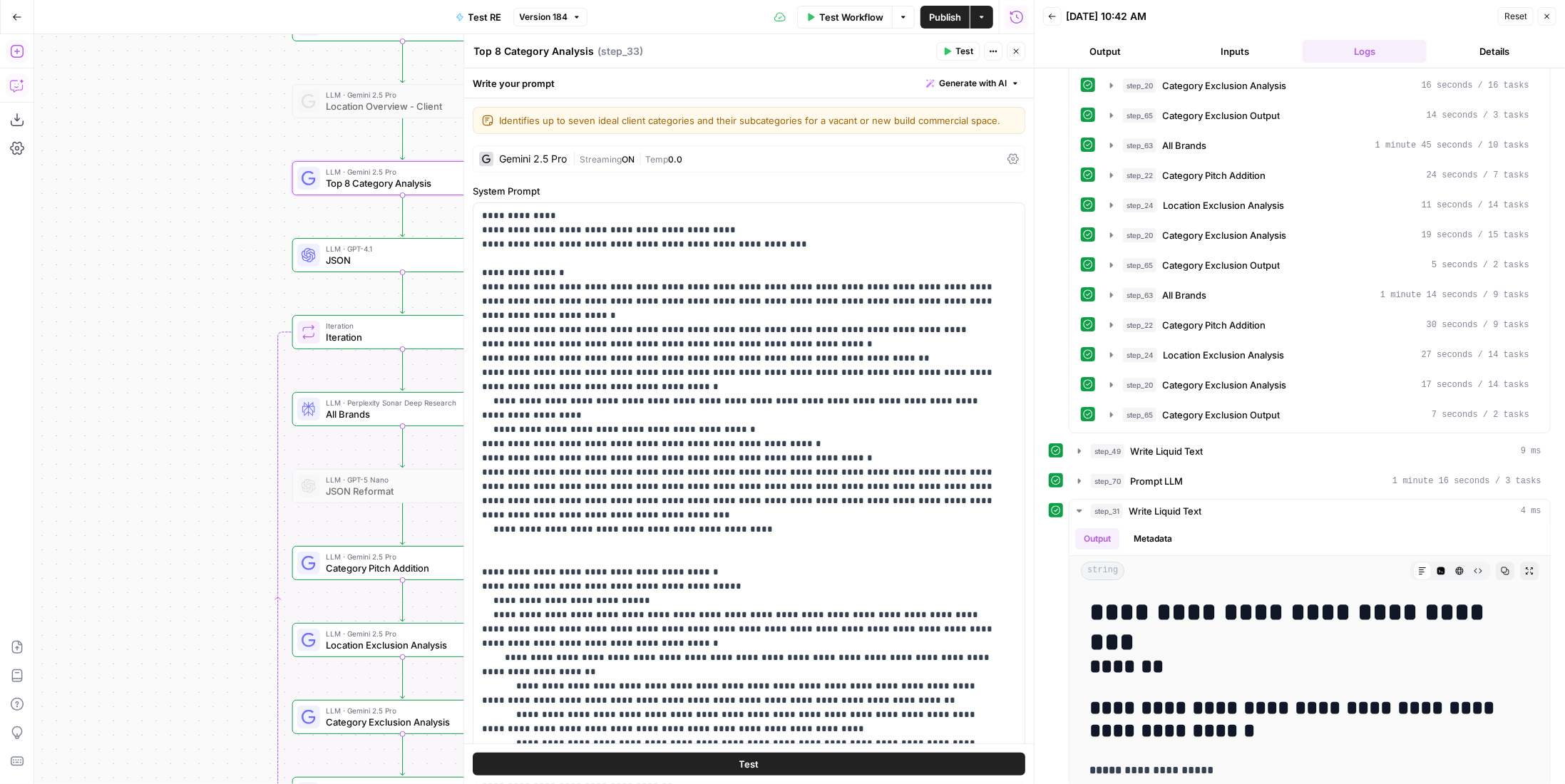
click at [1472, 55] on button "Details" at bounding box center [1494, 52] width 124 height 23
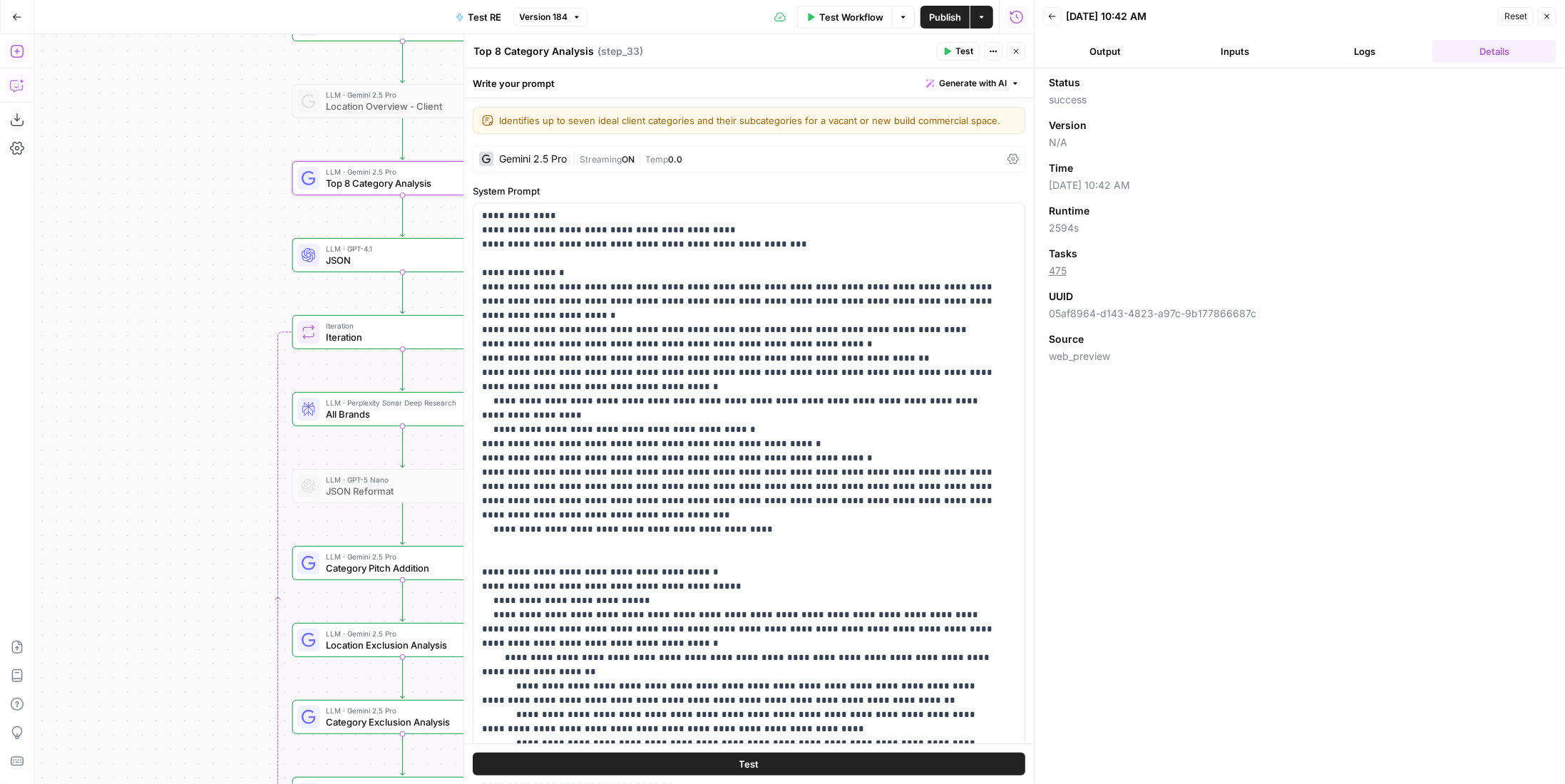
scroll to position [0, 0]
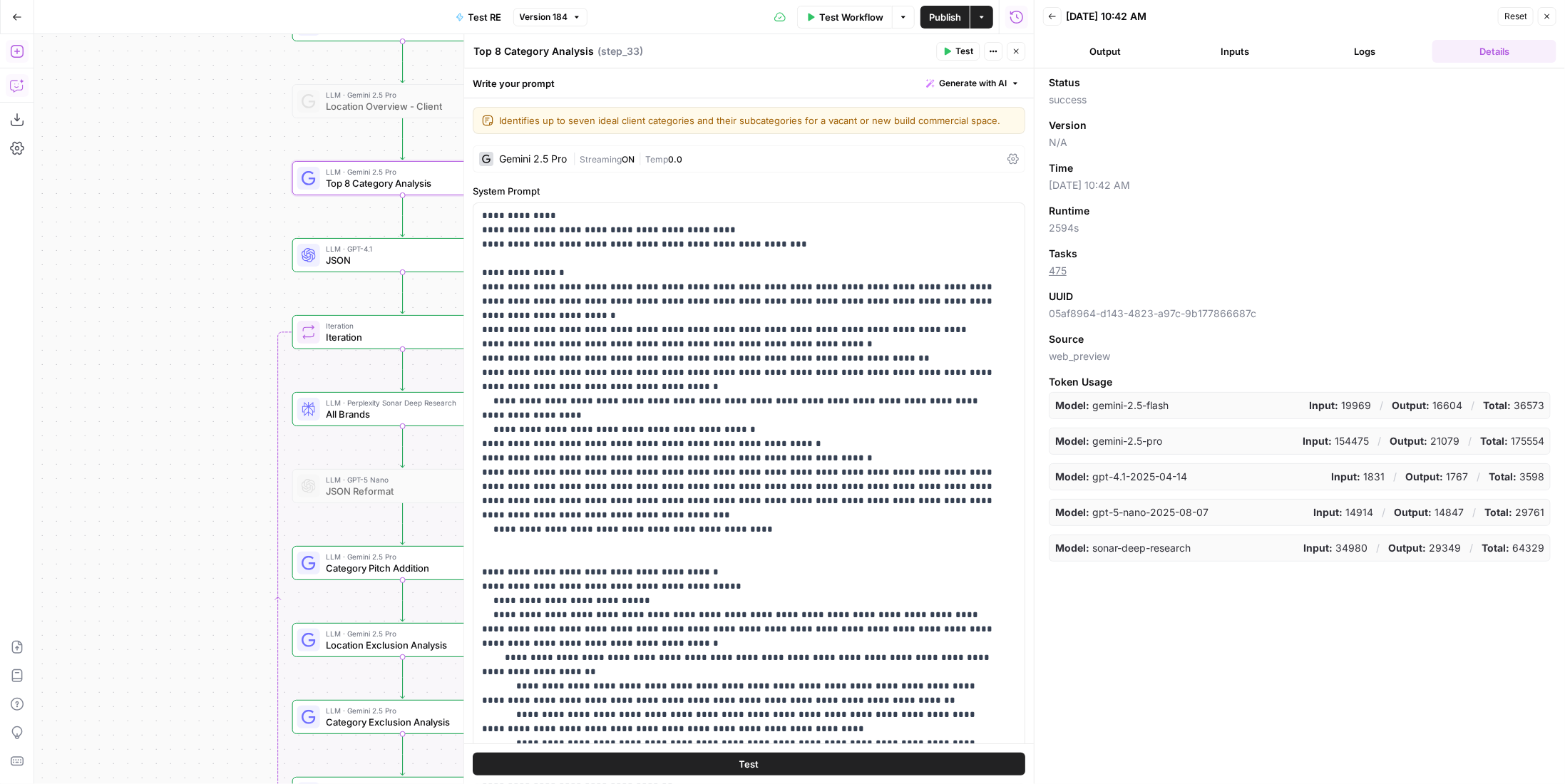
click at [1221, 50] on button "Inputs" at bounding box center [1235, 52] width 124 height 23
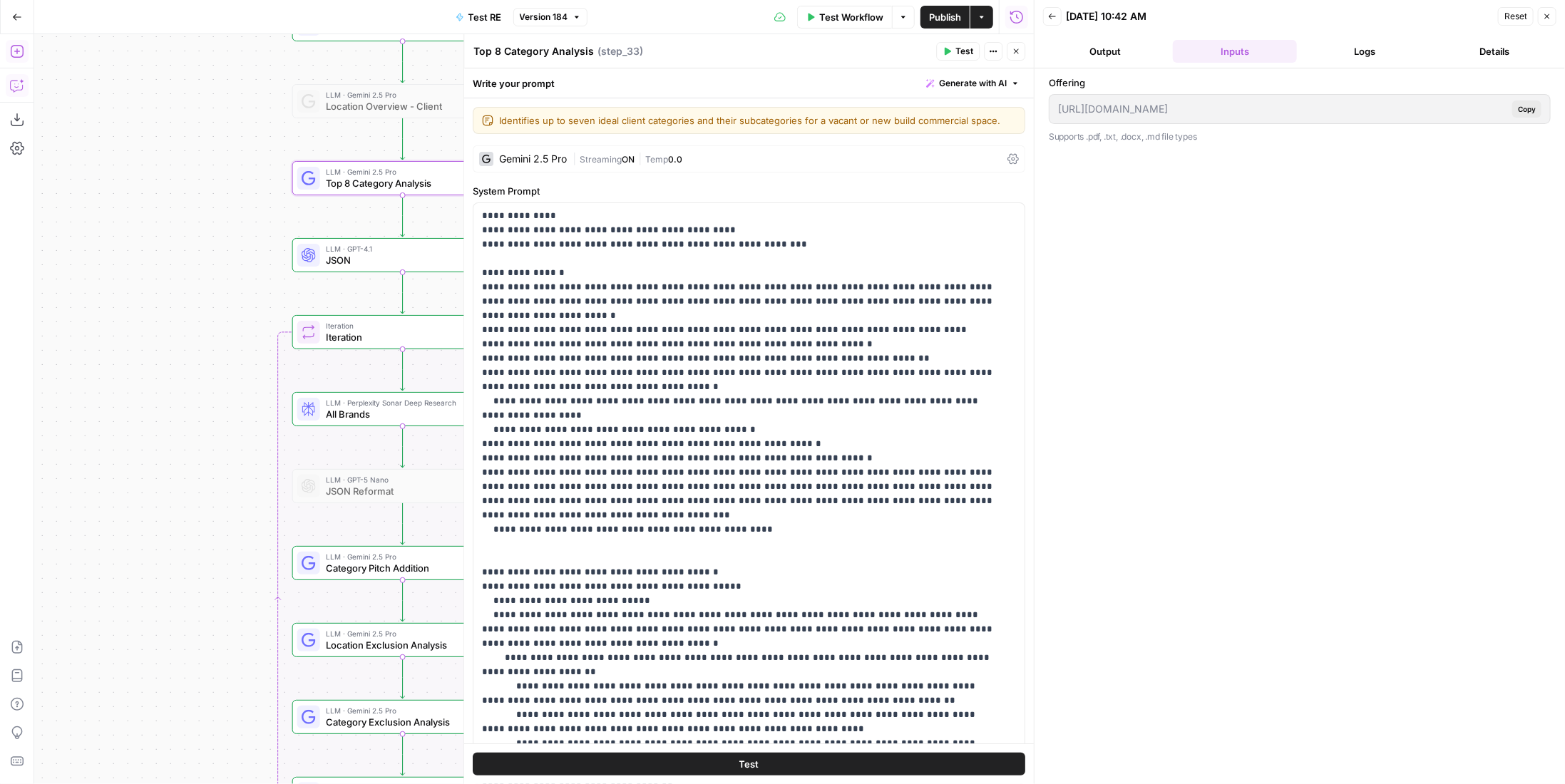
click at [1147, 45] on button "Output" at bounding box center [1105, 52] width 124 height 23
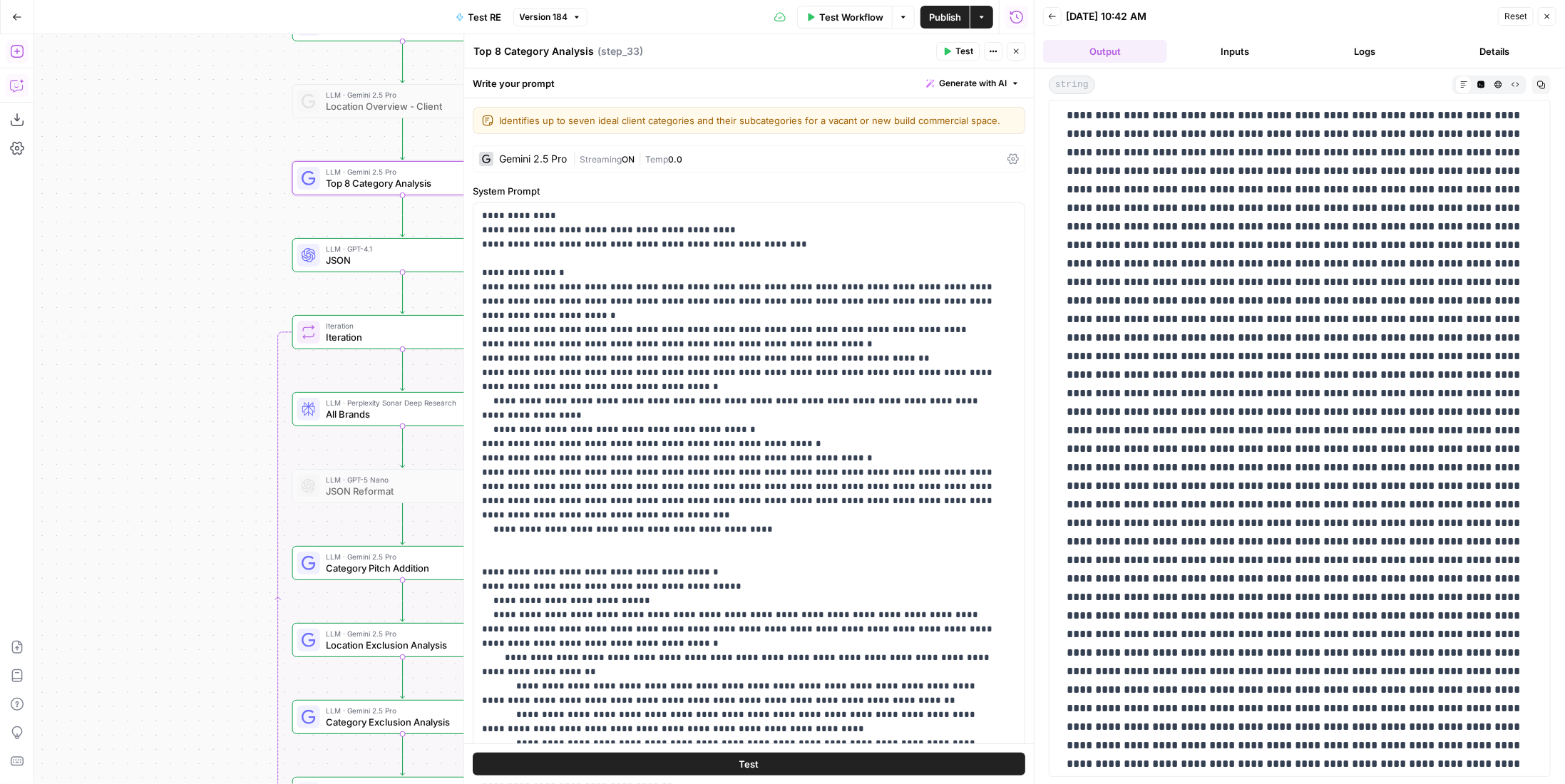
scroll to position [20847, 0]
click at [1541, 24] on button "Close" at bounding box center [1546, 15] width 18 height 18
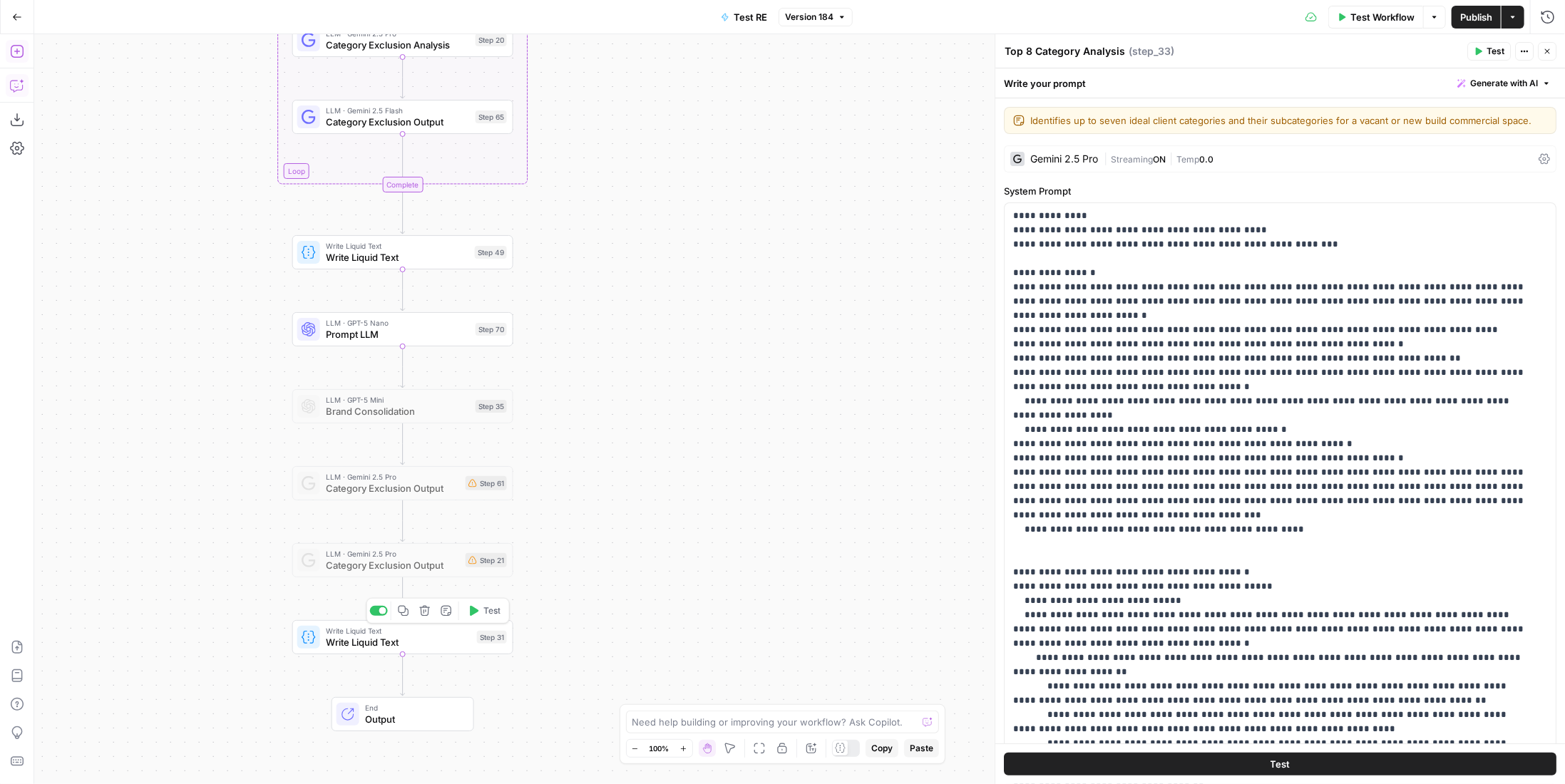
click at [499, 645] on div "Write Liquid Text Write Liquid Text Step 31 Copy step Delete step Add Note Test" at bounding box center [403, 636] width 210 height 24
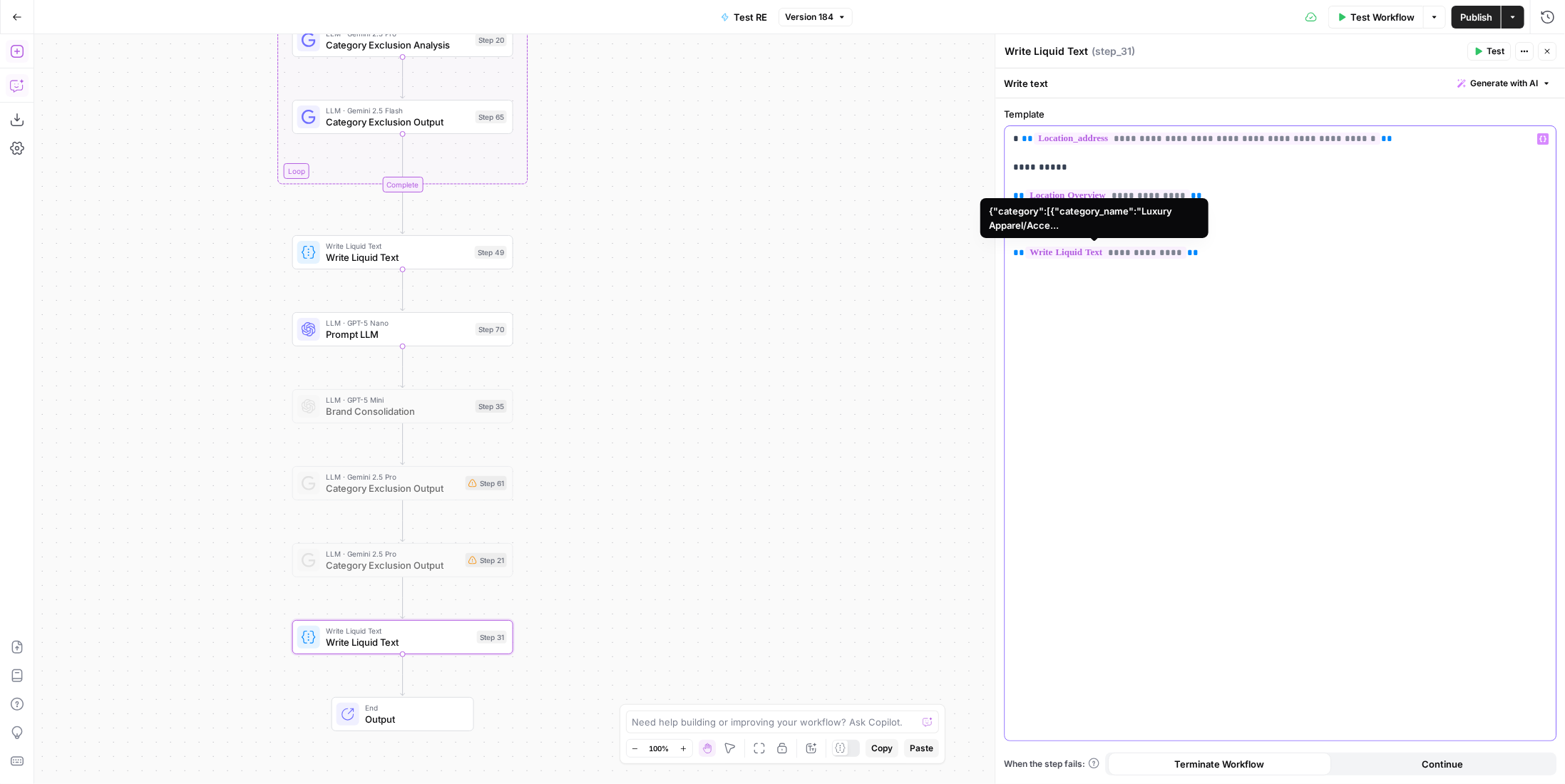
click at [1135, 255] on span "**********" at bounding box center [1105, 252] width 161 height 12
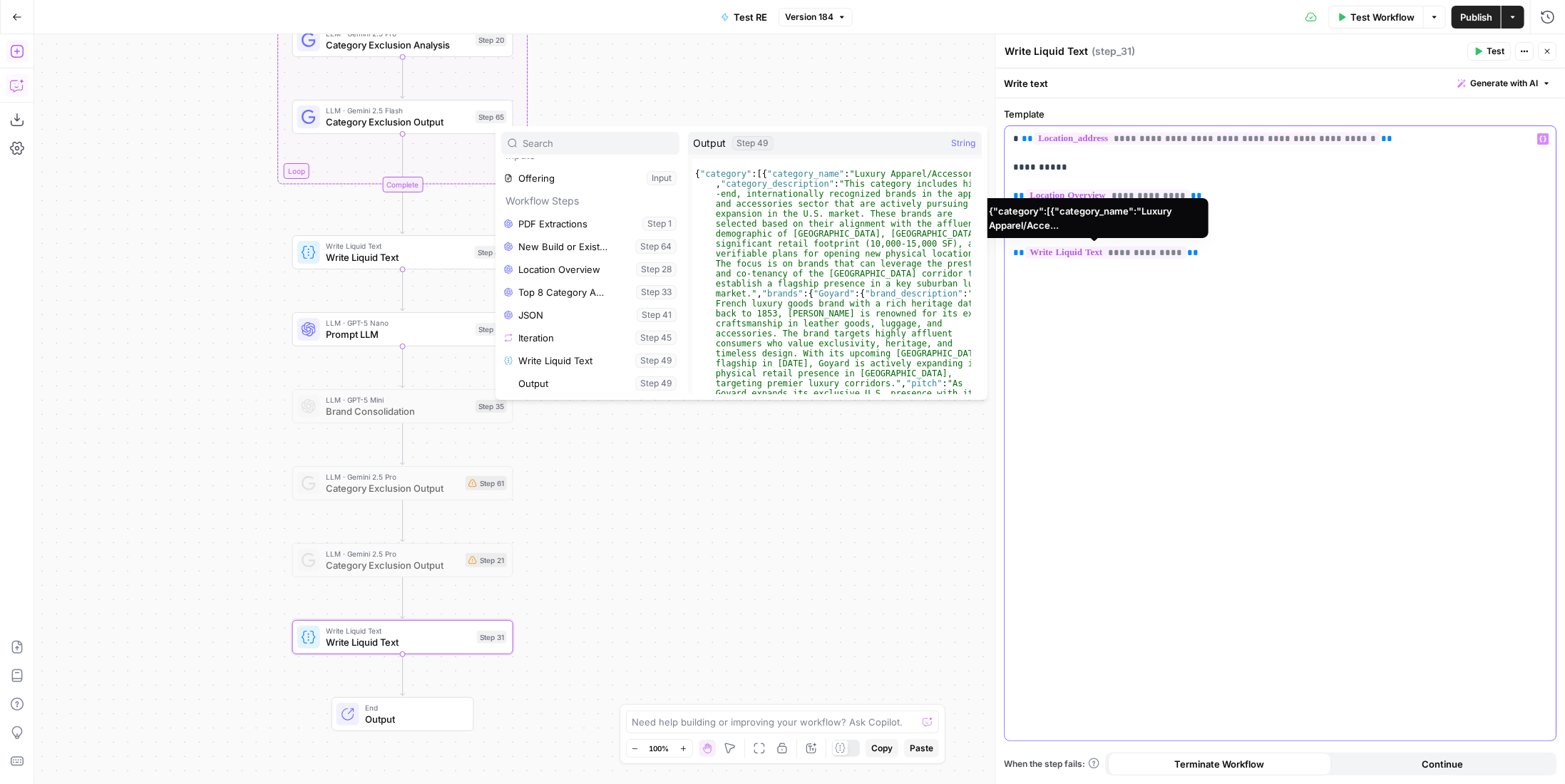
click at [1132, 255] on span "**********" at bounding box center [1105, 252] width 161 height 12
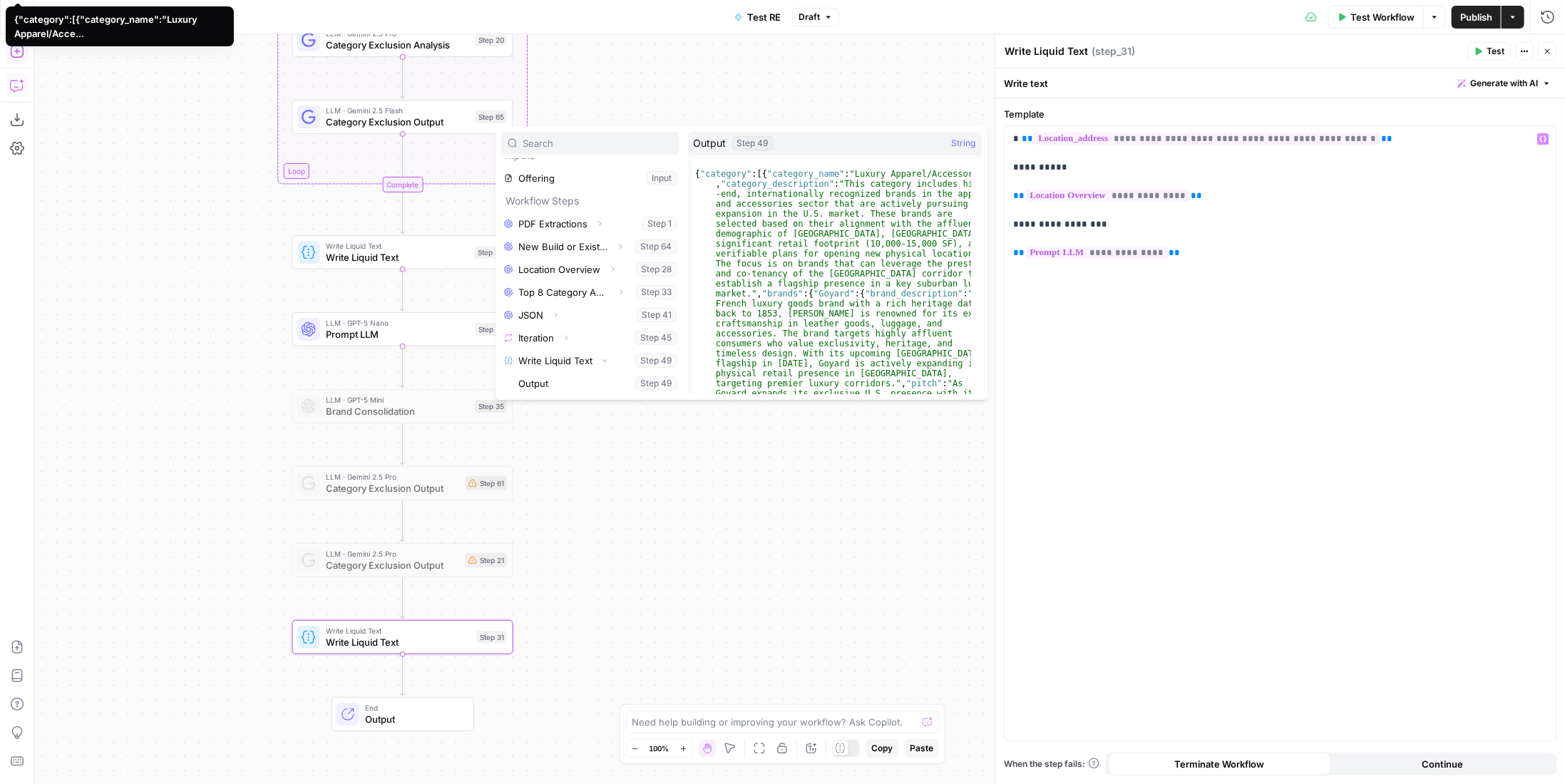
click at [1503, 52] on span "Test" at bounding box center [1495, 51] width 18 height 12
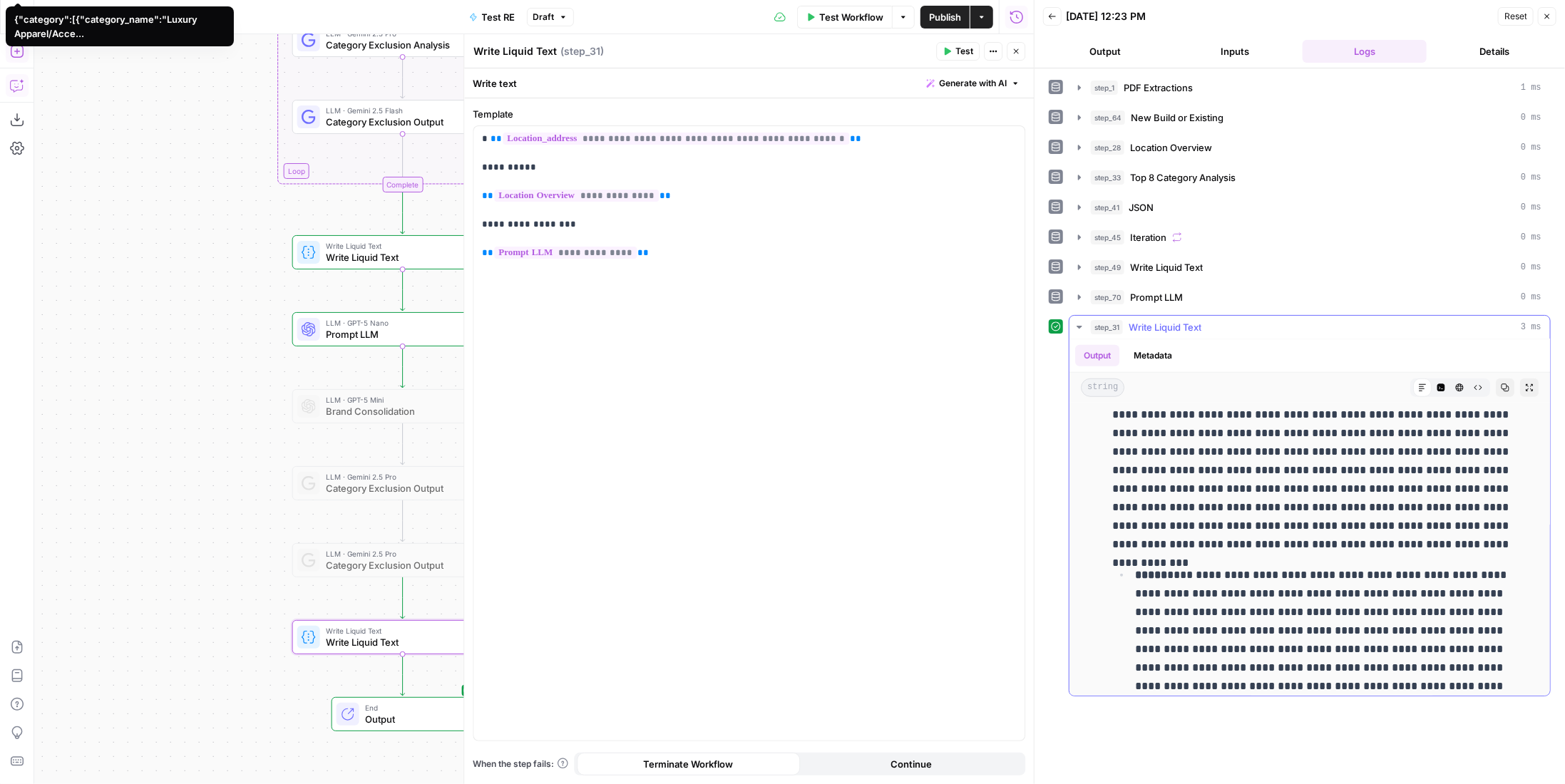
scroll to position [27595, 0]
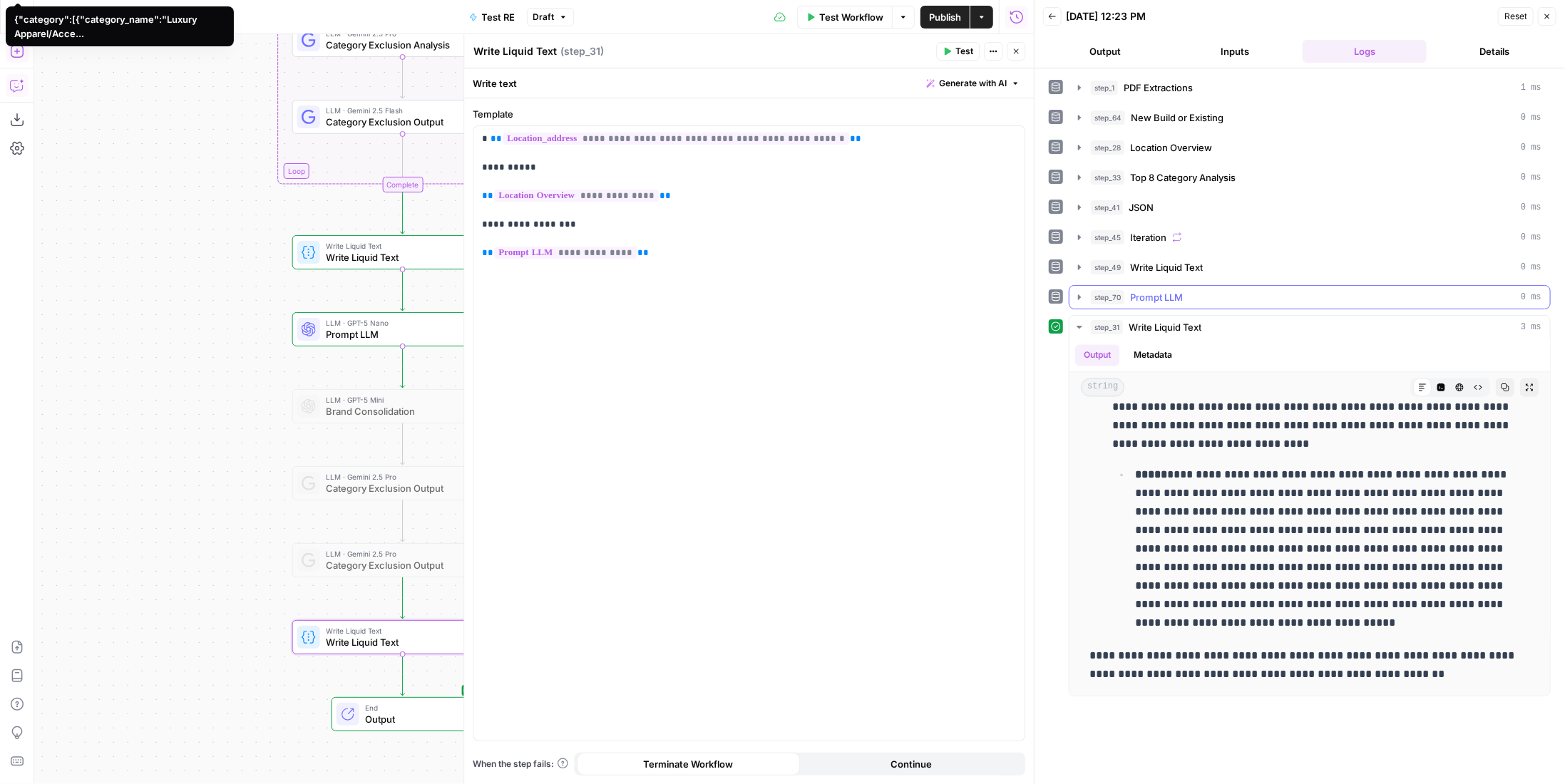
click at [1174, 298] on span "Prompt LLM" at bounding box center [1156, 297] width 52 height 14
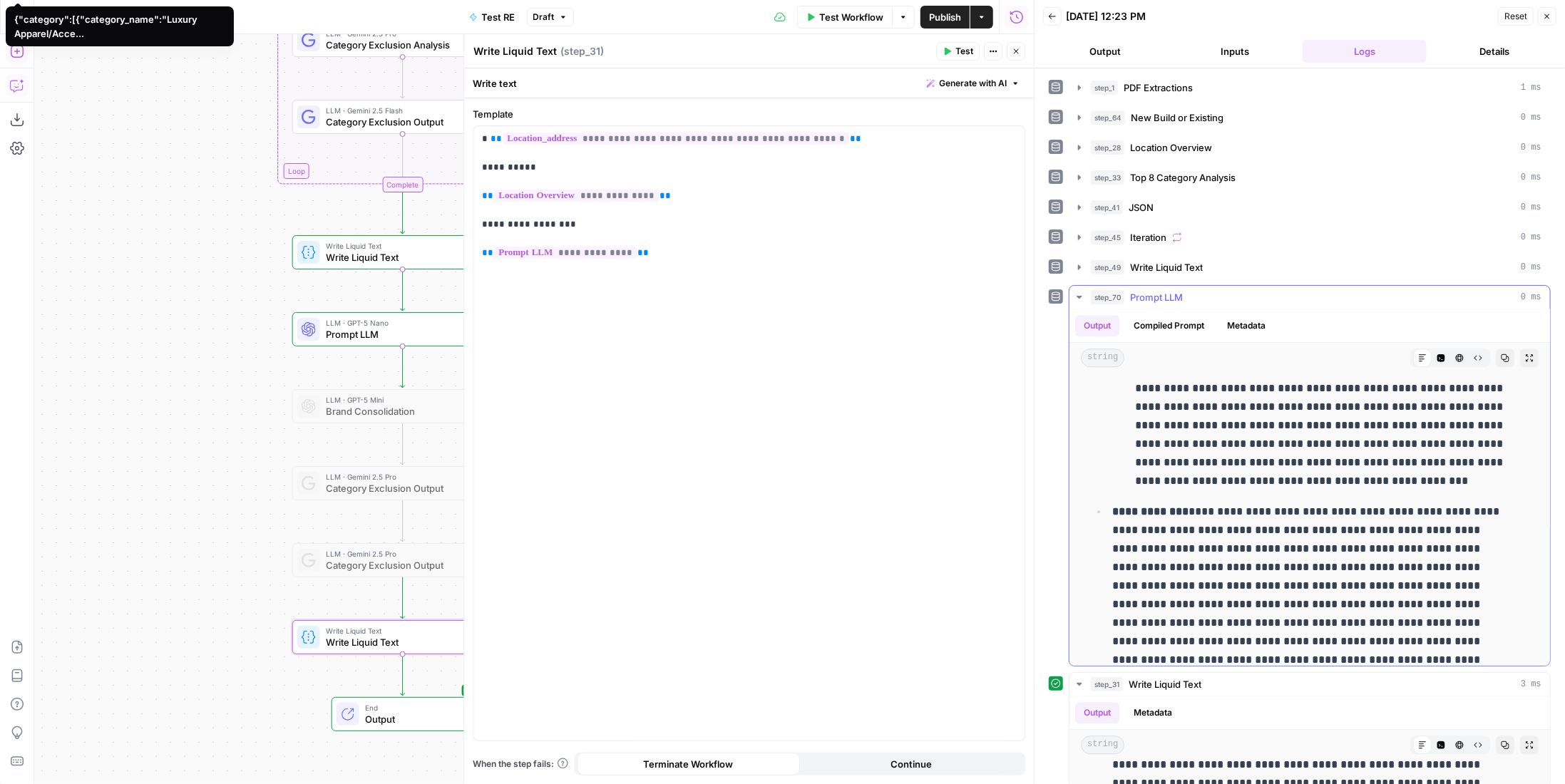
scroll to position [25219, 0]
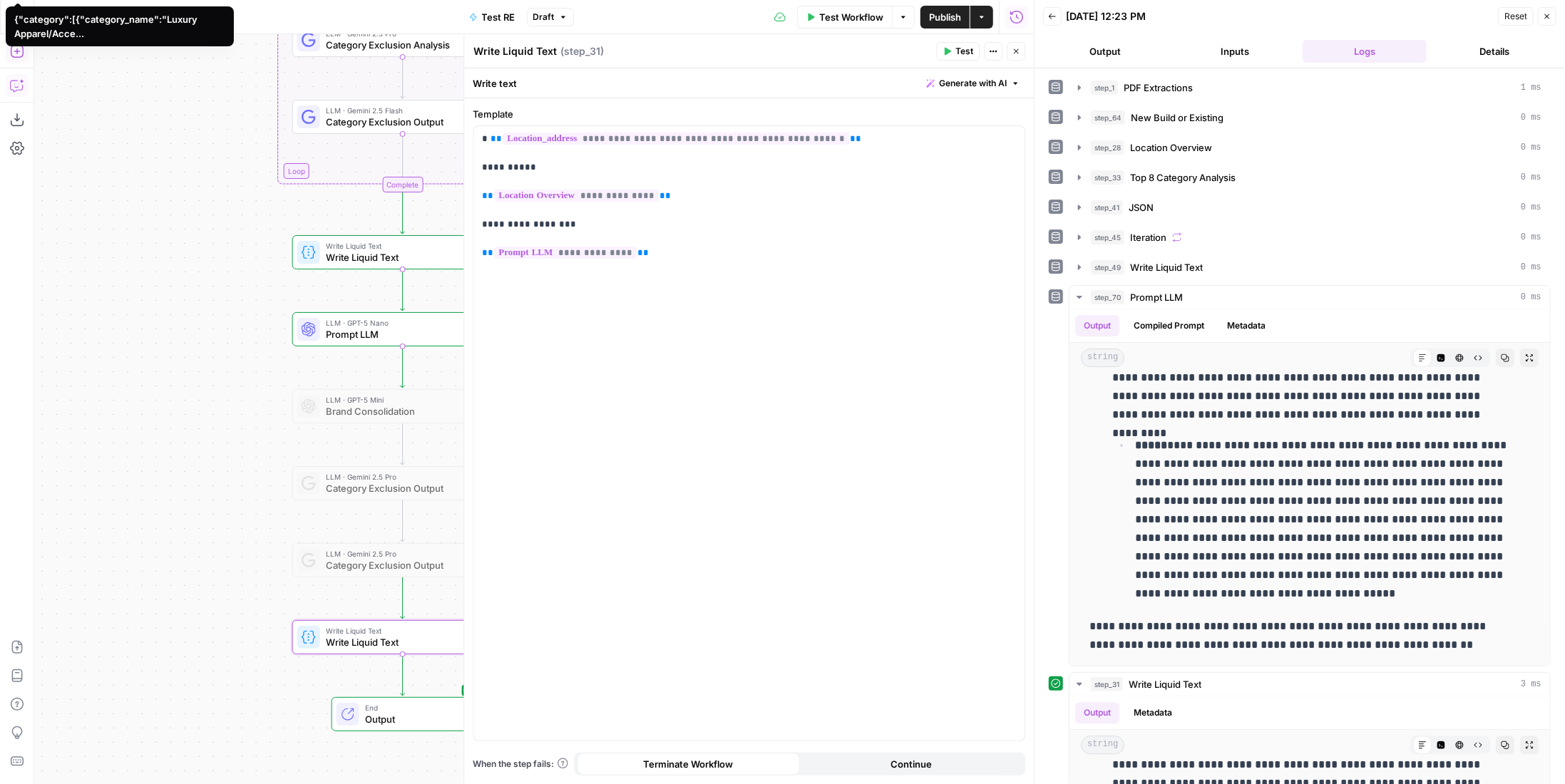
click at [387, 324] on span "LLM · GPT-5 Nano" at bounding box center [397, 322] width 144 height 11
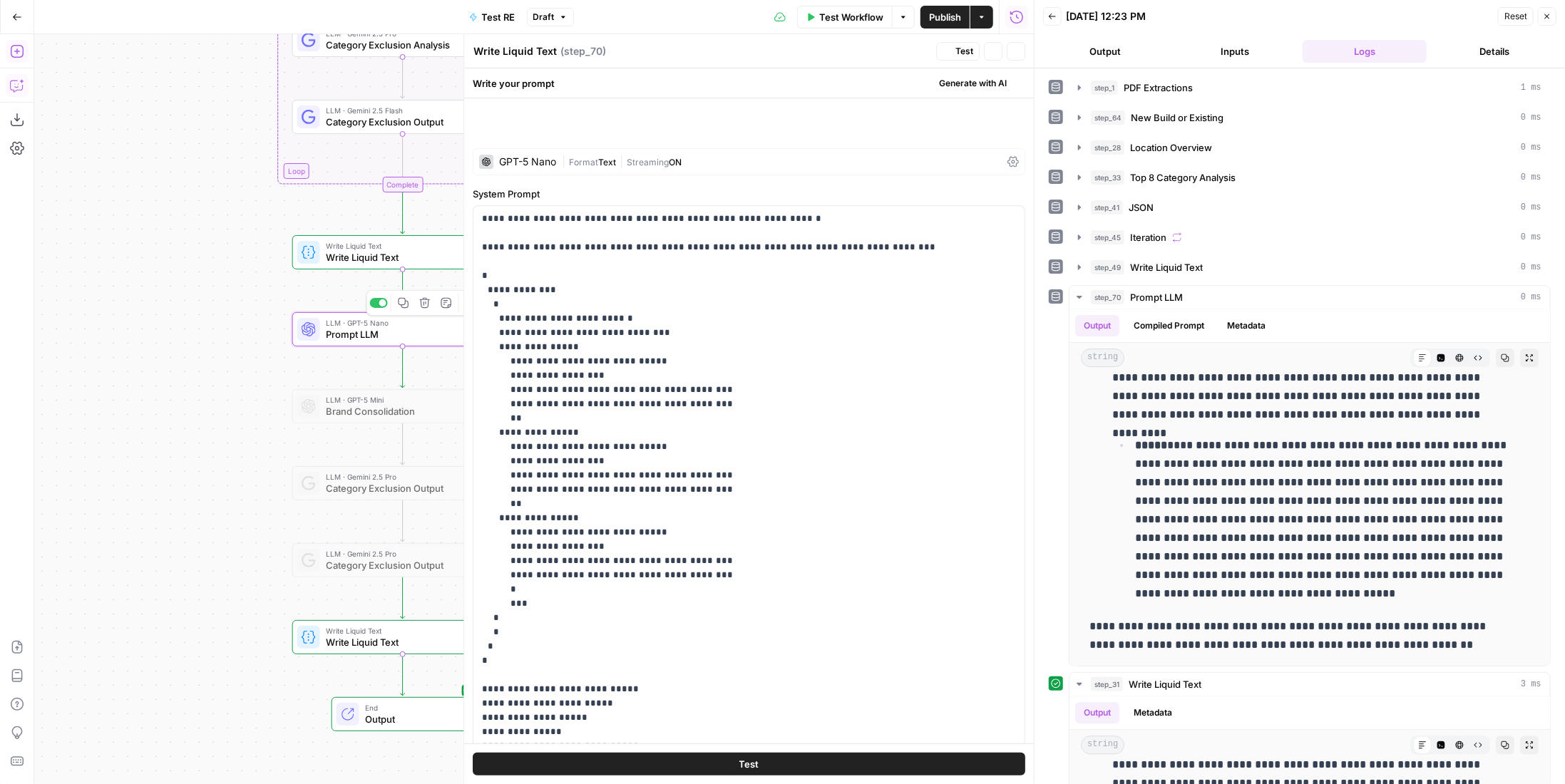
type textarea "Prompt LLM"
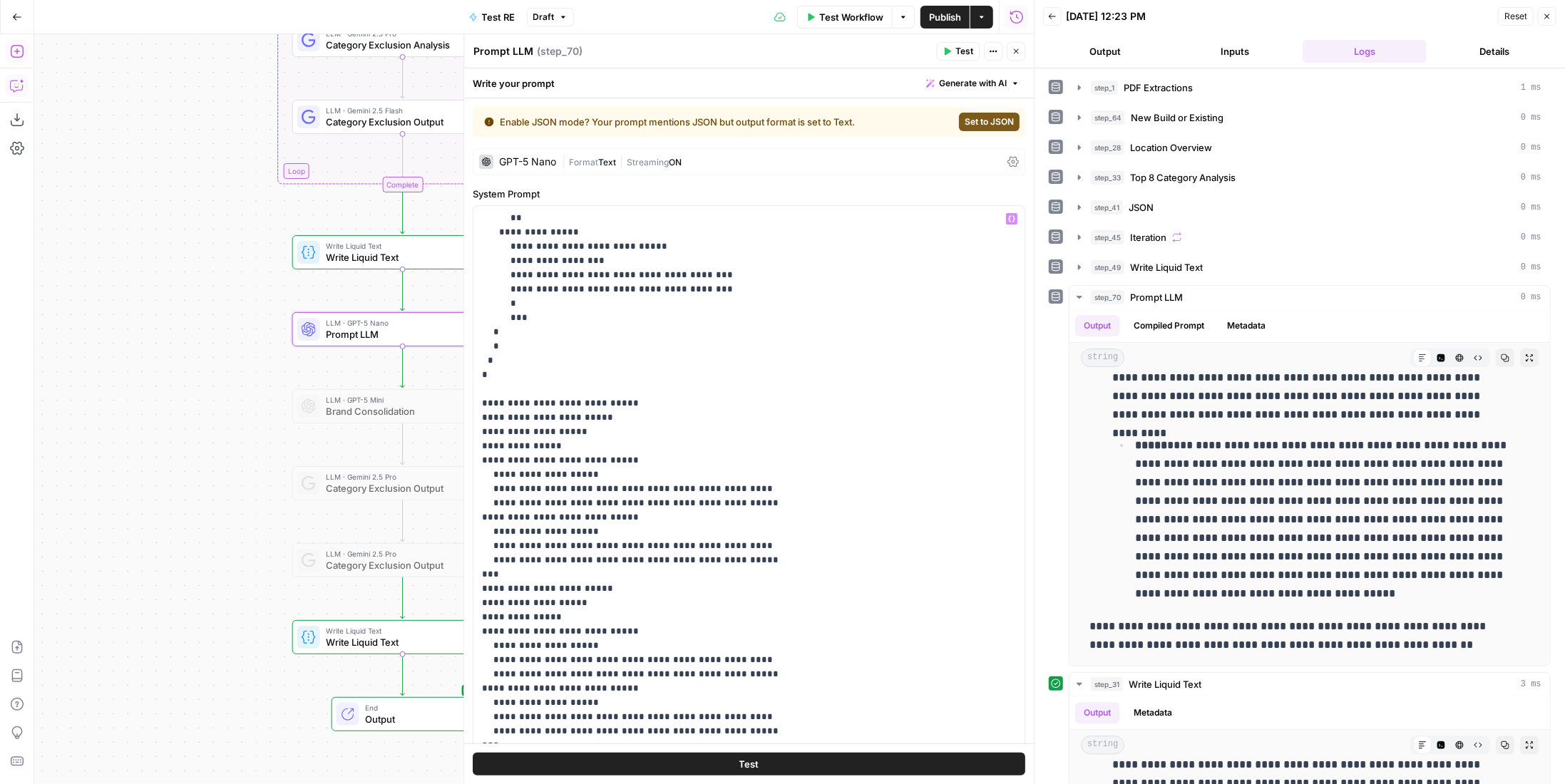
scroll to position [0, 0]
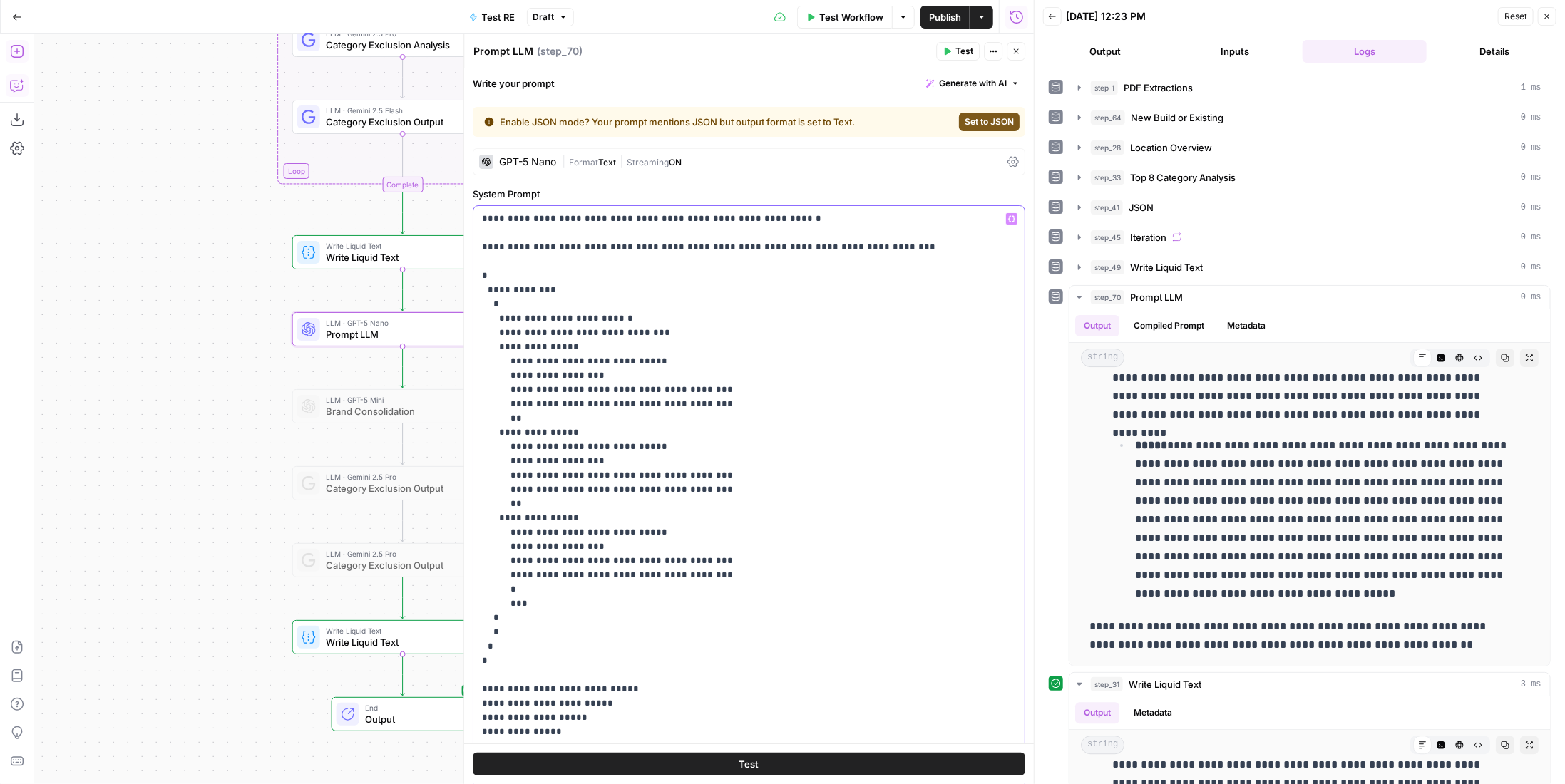
click at [861, 244] on p "**********" at bounding box center [739, 639] width 514 height 855
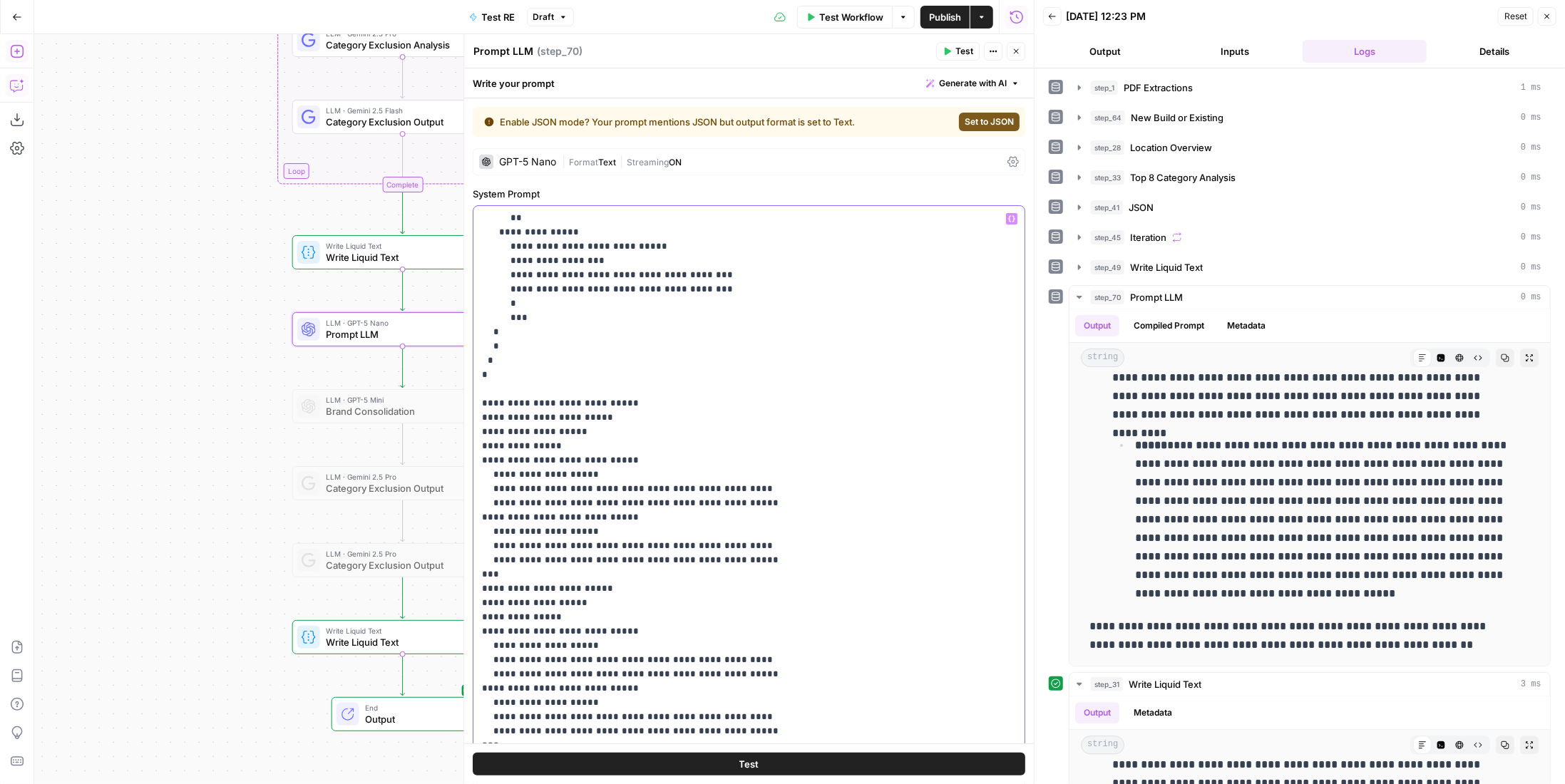
scroll to position [72, 0]
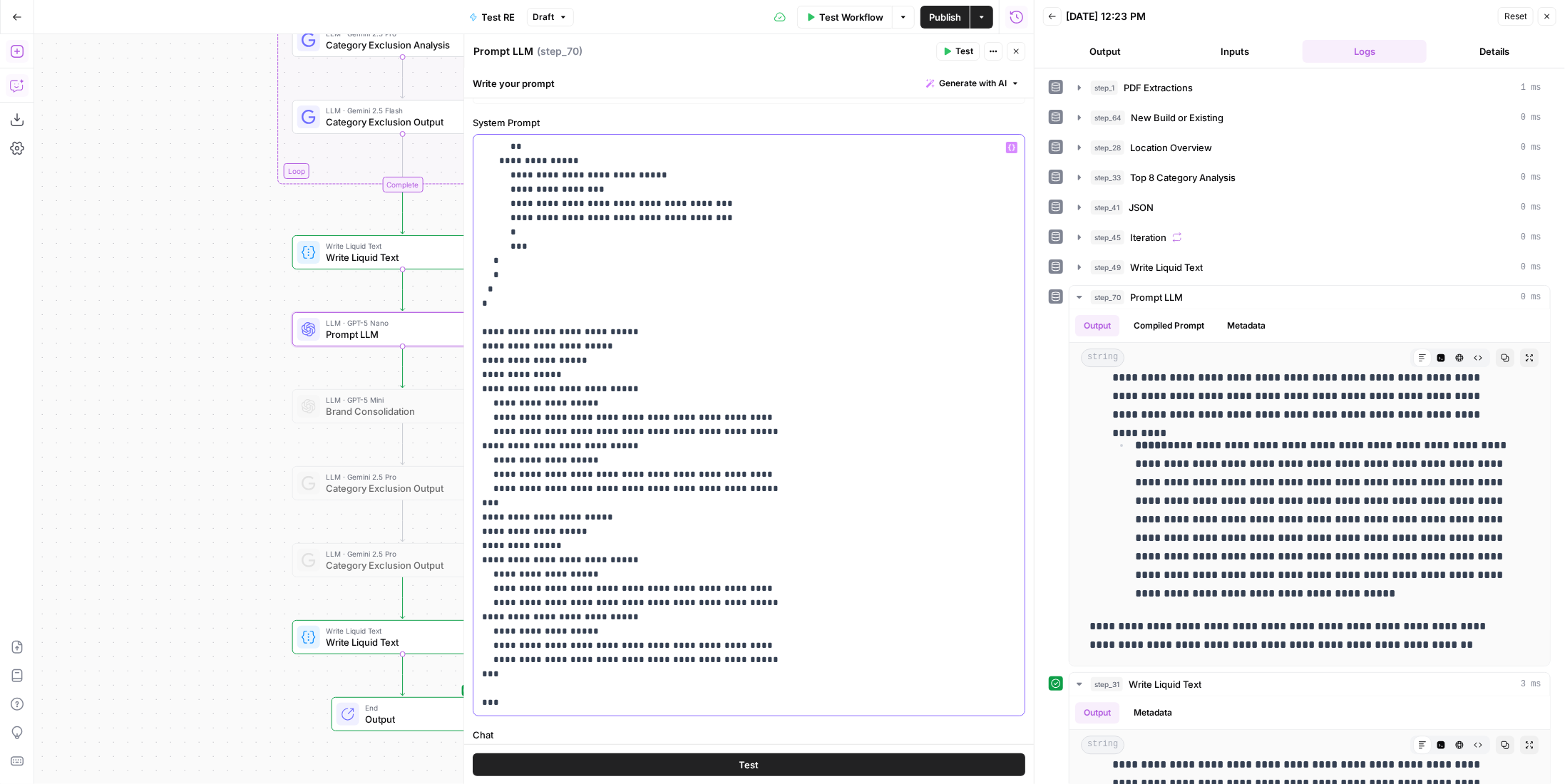
click at [678, 696] on p "**********" at bounding box center [739, 282] width 514 height 855
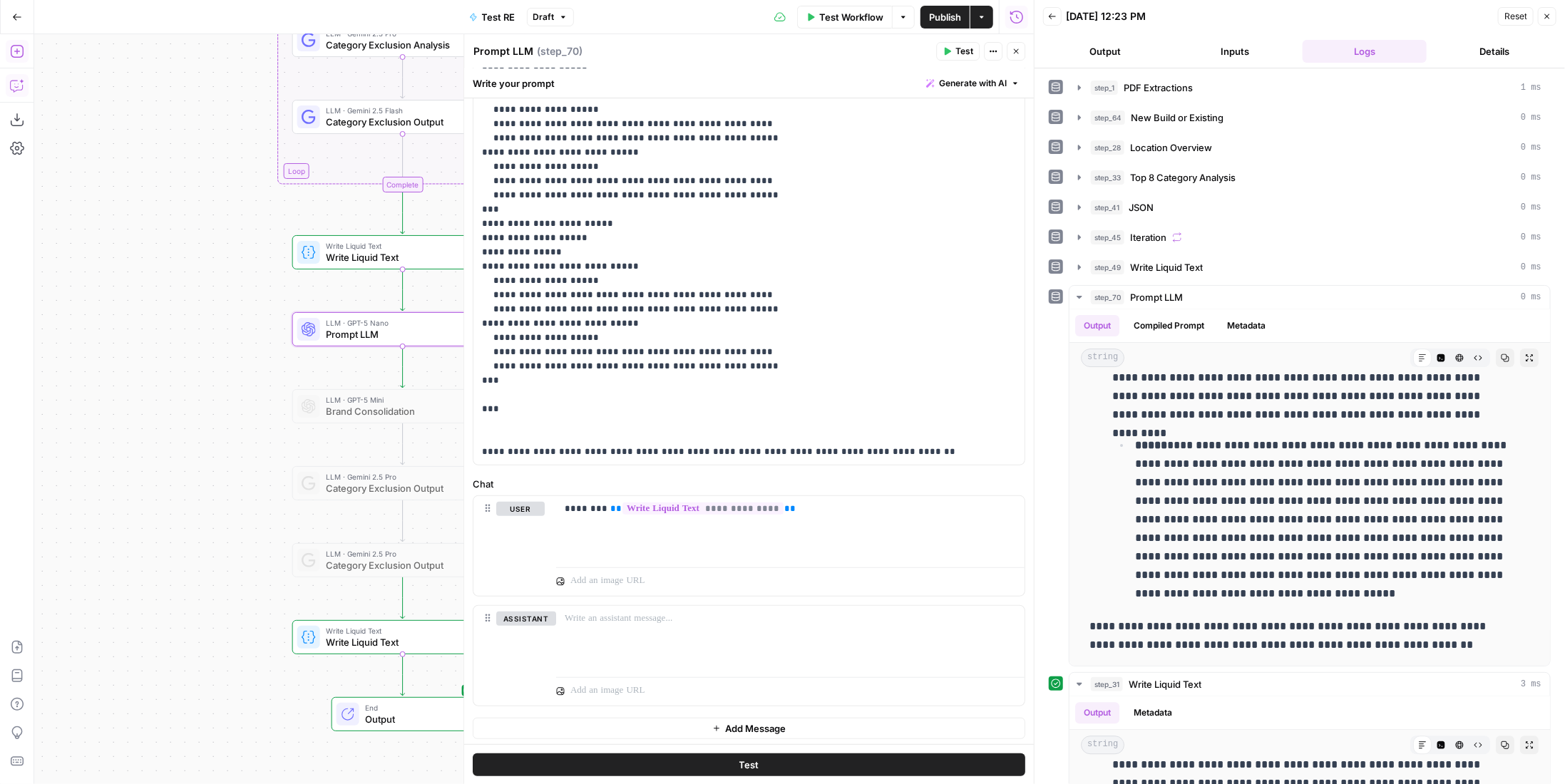
click at [650, 755] on button "Test" at bounding box center [748, 764] width 553 height 23
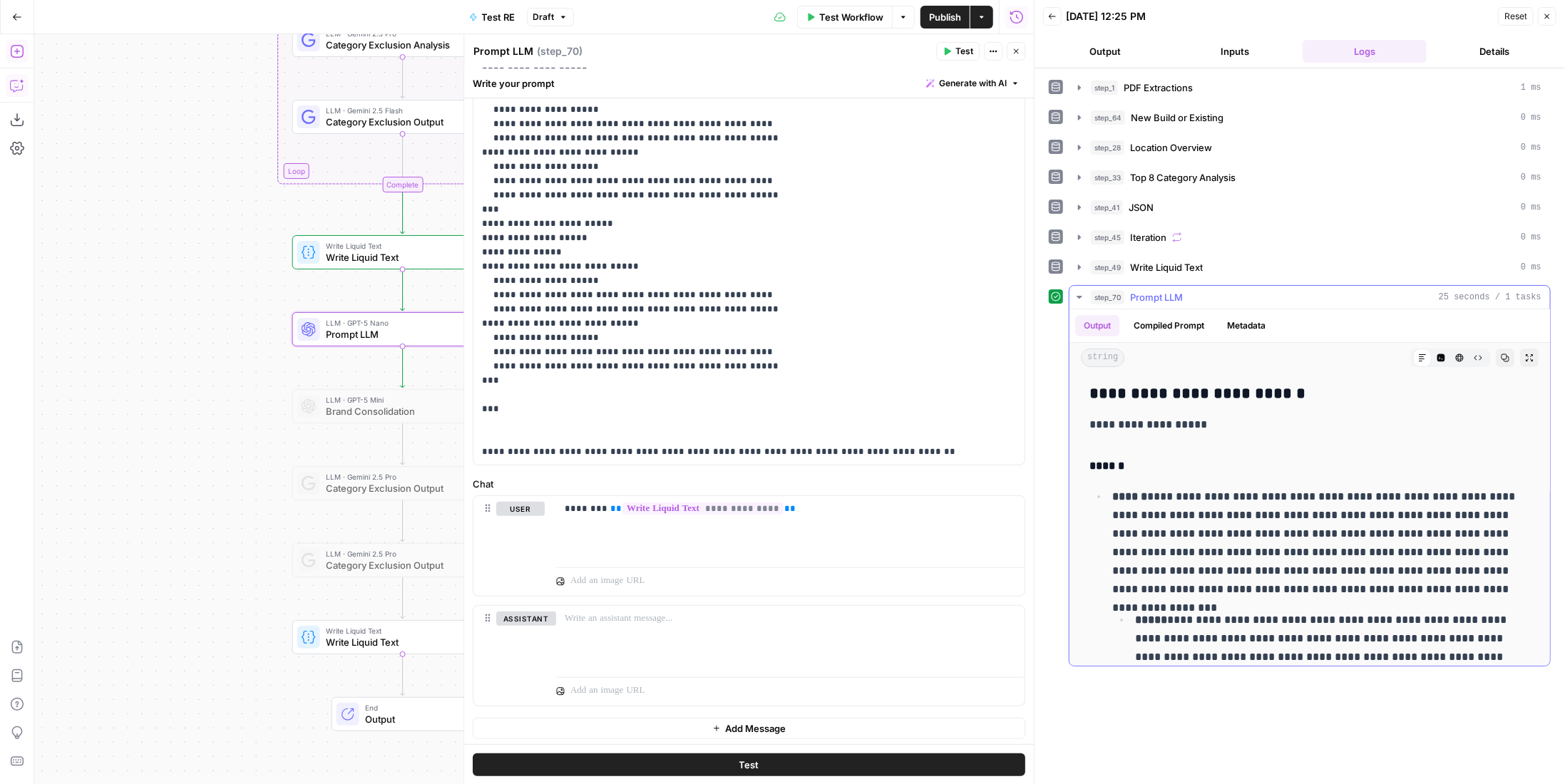
click at [1188, 317] on button "Compiled Prompt" at bounding box center [1169, 325] width 88 height 21
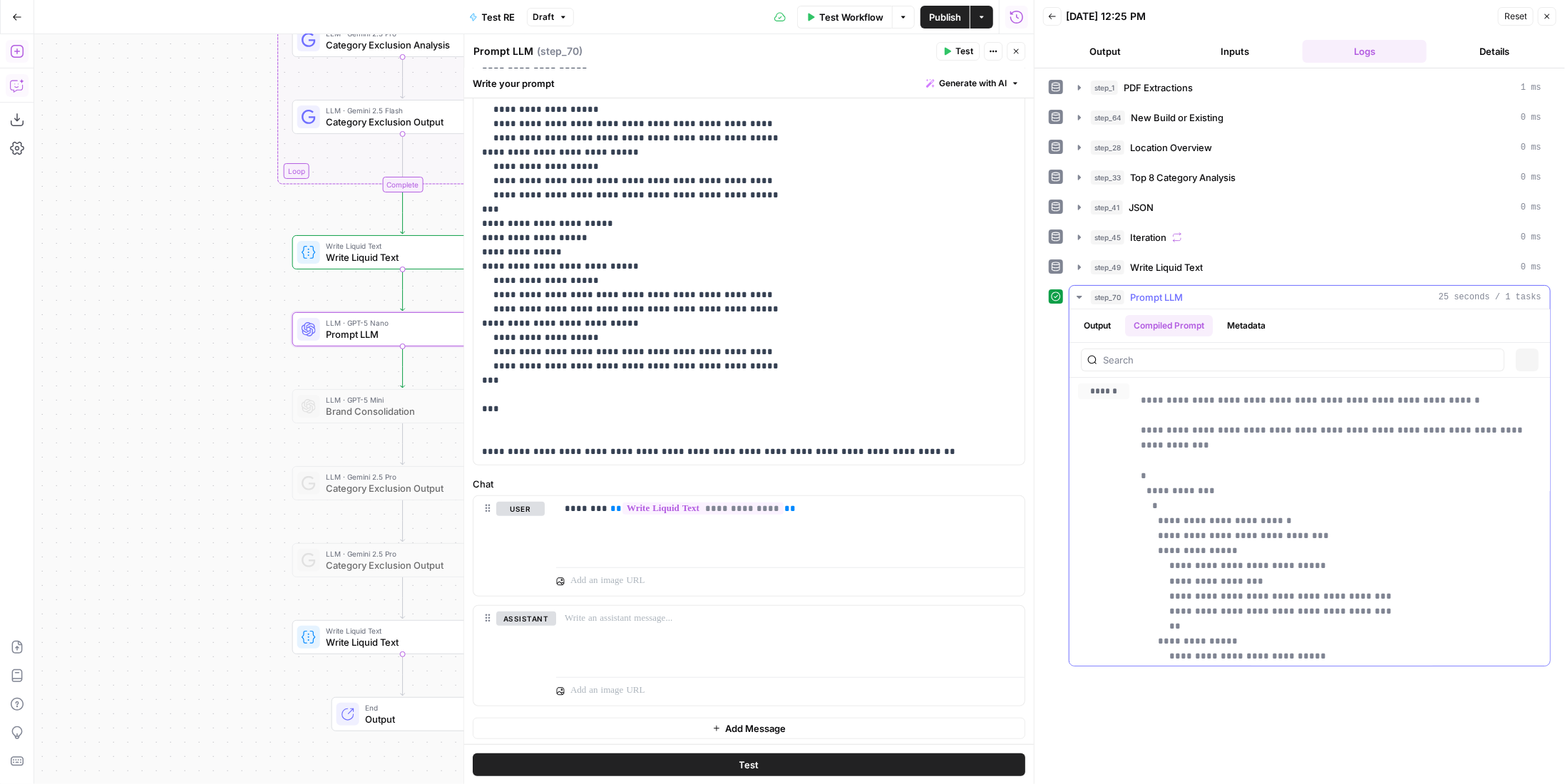
click at [1250, 315] on button "Metadata" at bounding box center [1246, 325] width 55 height 21
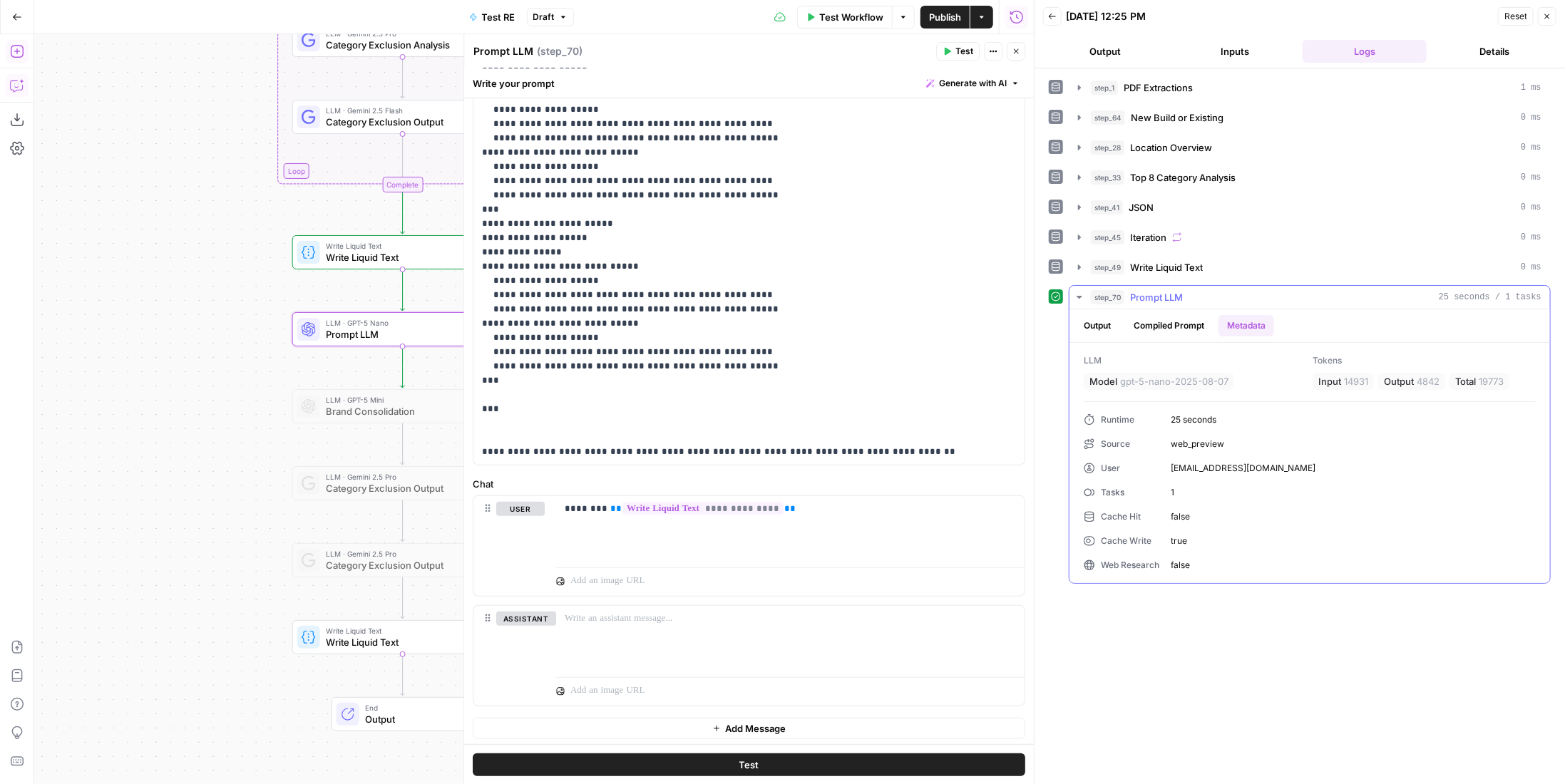
click at [1194, 293] on div "step_70 Prompt LLM 25 seconds / 1 tasks" at bounding box center [1316, 297] width 450 height 14
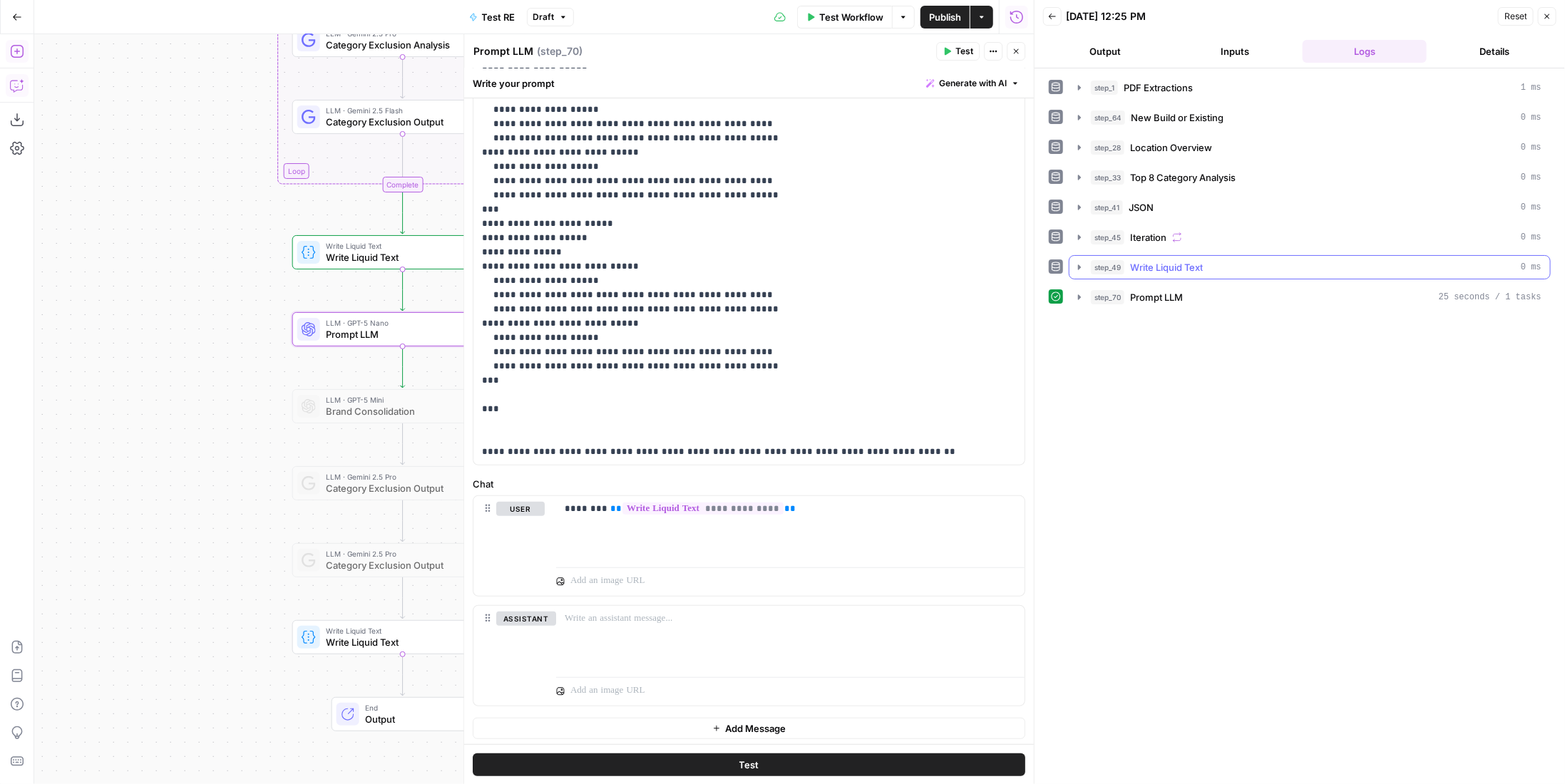
click at [1196, 269] on span "Write Liquid Text" at bounding box center [1166, 267] width 73 height 14
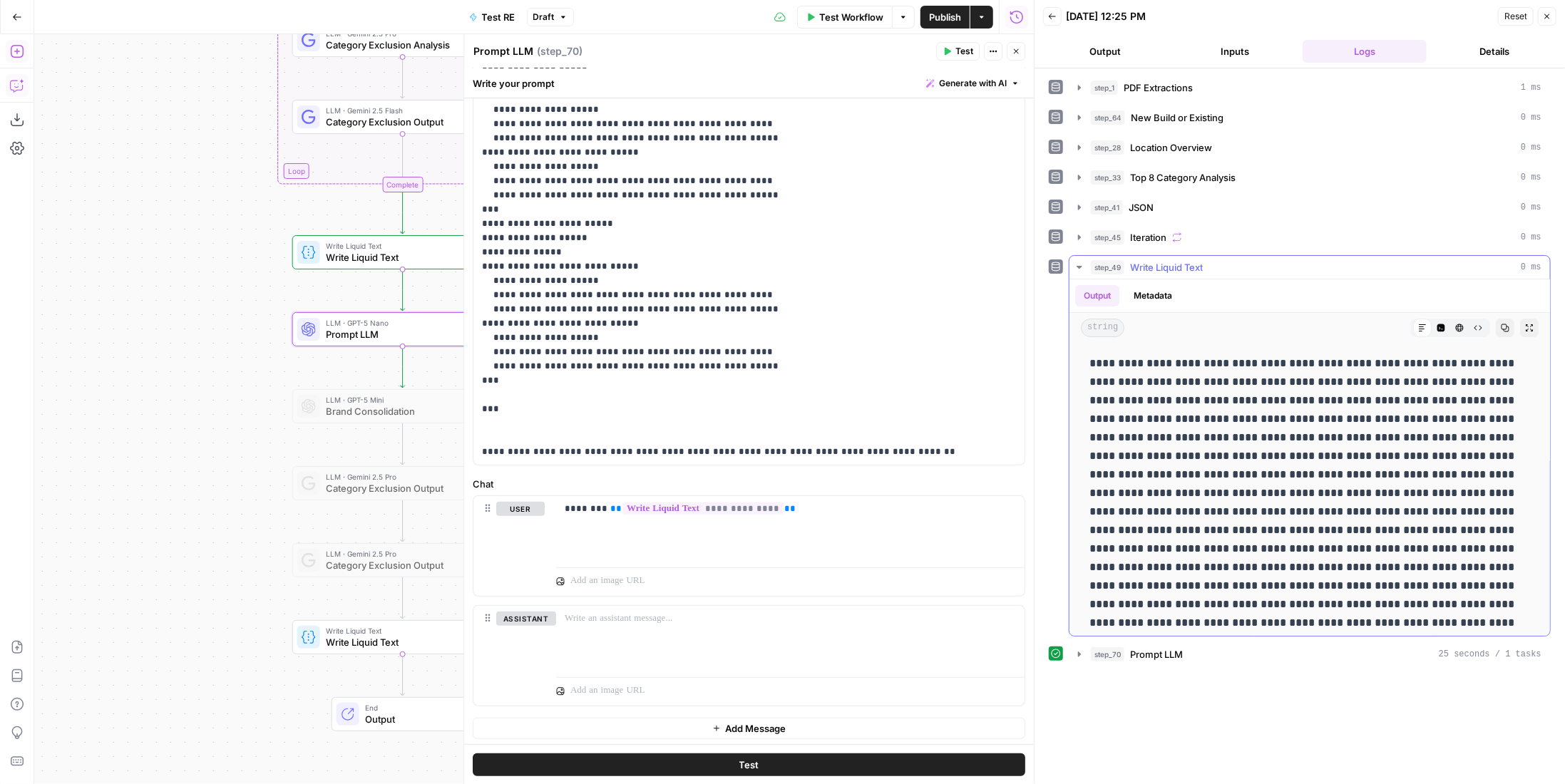
click at [1196, 269] on span "Write Liquid Text" at bounding box center [1166, 267] width 73 height 14
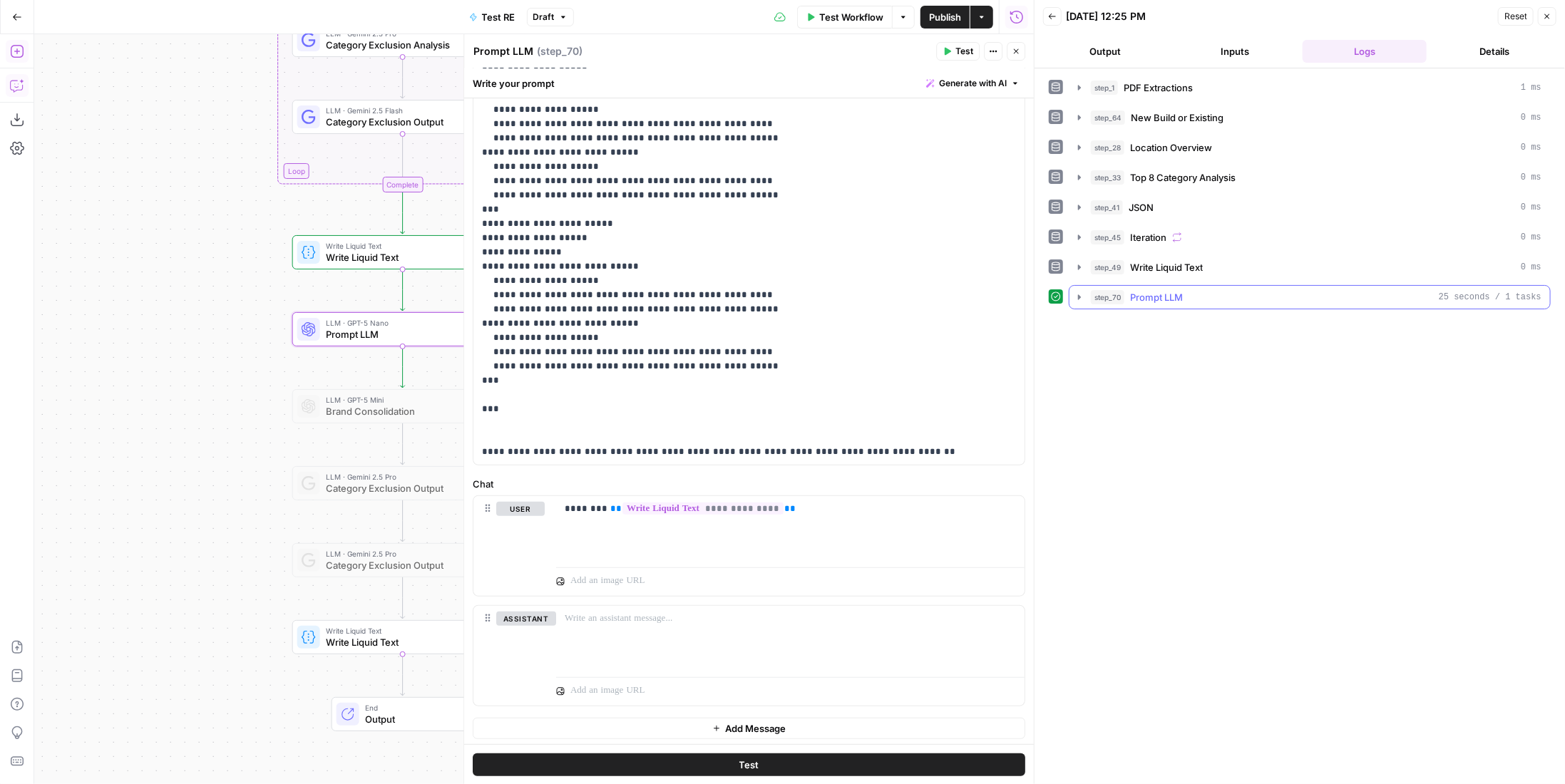
click at [1177, 290] on span "Prompt LLM" at bounding box center [1156, 297] width 52 height 14
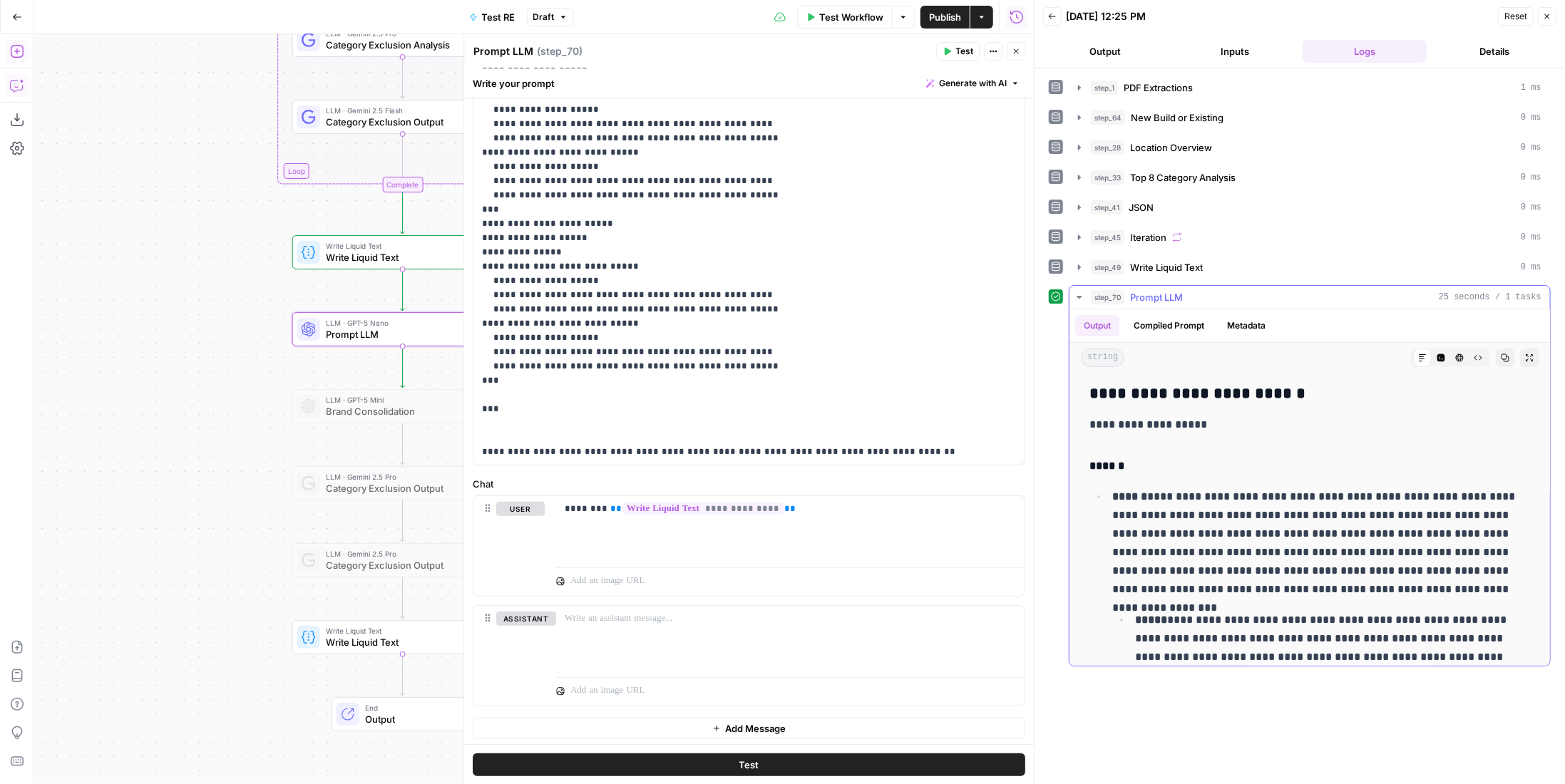
click at [1144, 325] on button "Compiled Prompt" at bounding box center [1169, 325] width 88 height 21
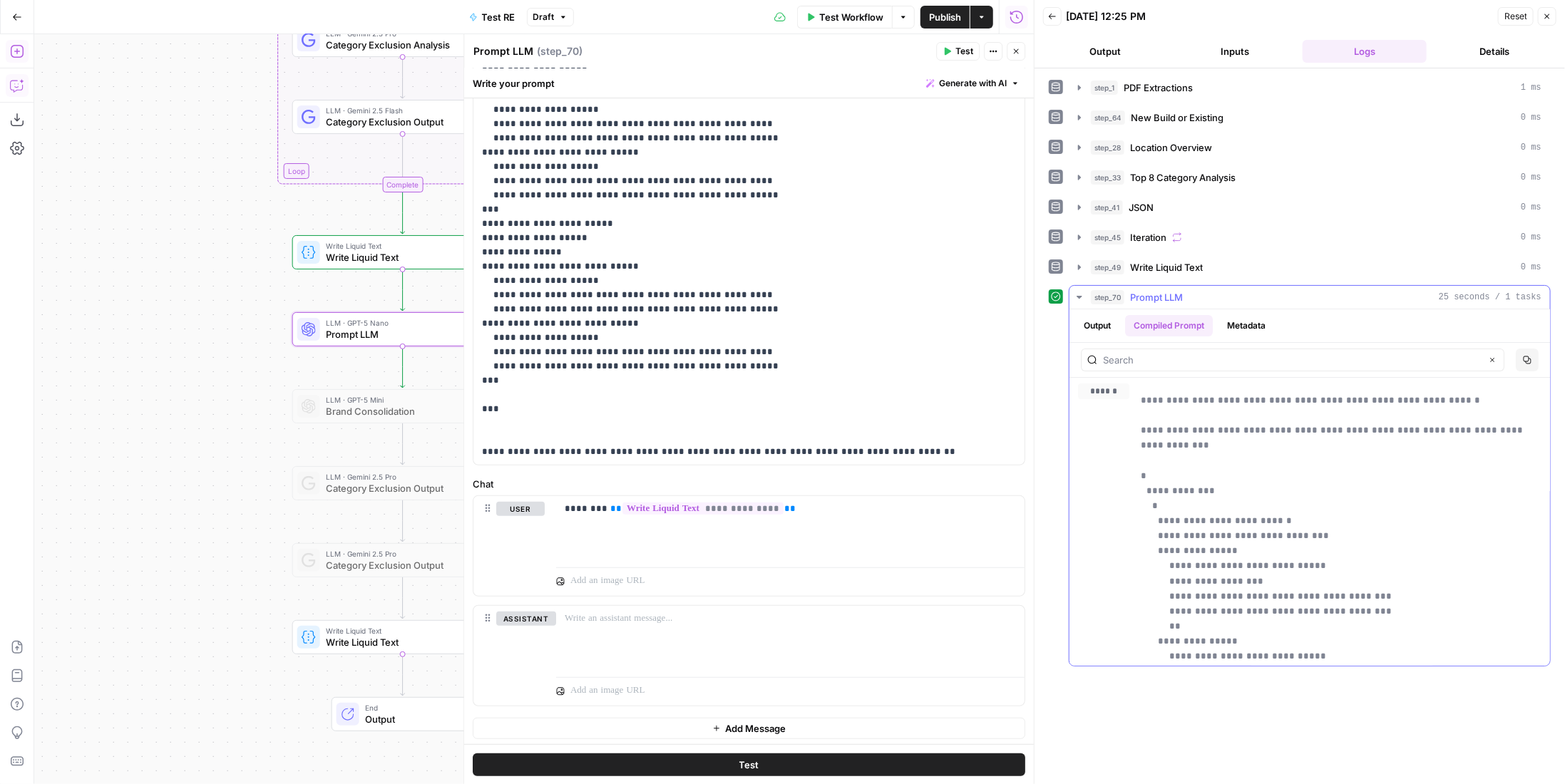
click at [1080, 318] on button "Output" at bounding box center [1097, 325] width 44 height 21
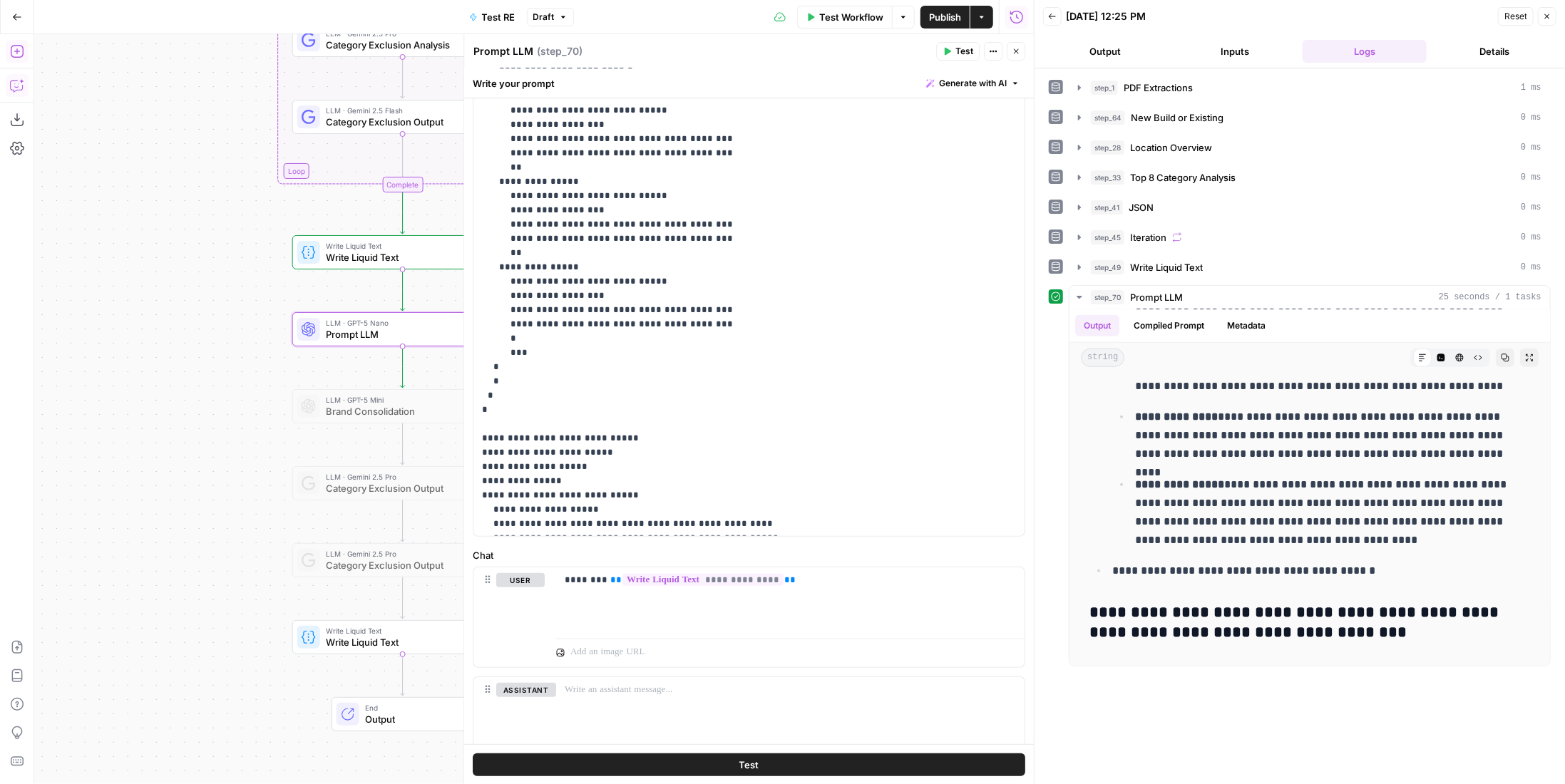
scroll to position [0, 0]
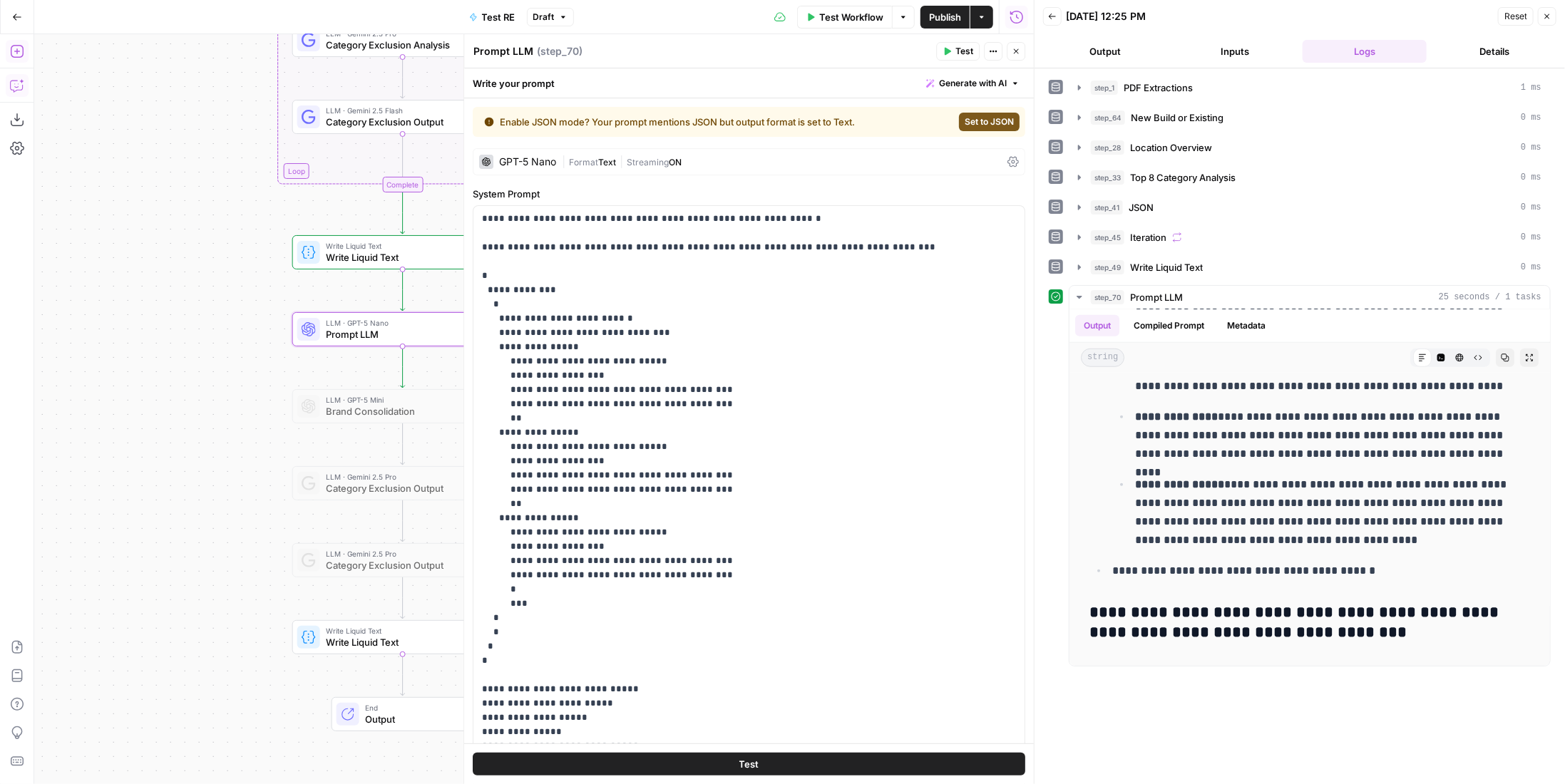
click at [620, 162] on span "|" at bounding box center [620, 160] width 10 height 14
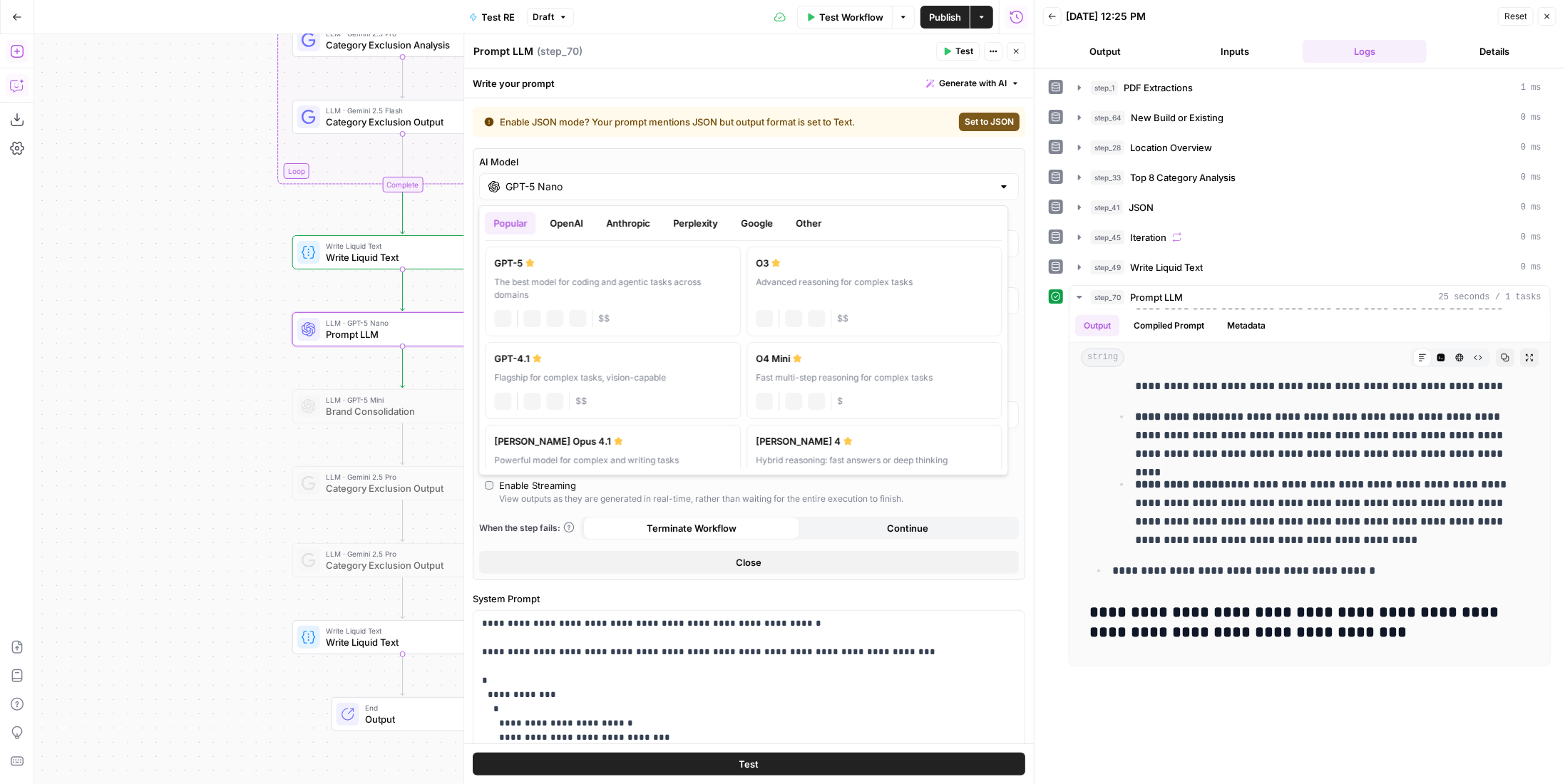
click at [613, 196] on div "GPT-5 Nano" at bounding box center [749, 187] width 540 height 27
click at [745, 220] on button "Google" at bounding box center [757, 223] width 50 height 23
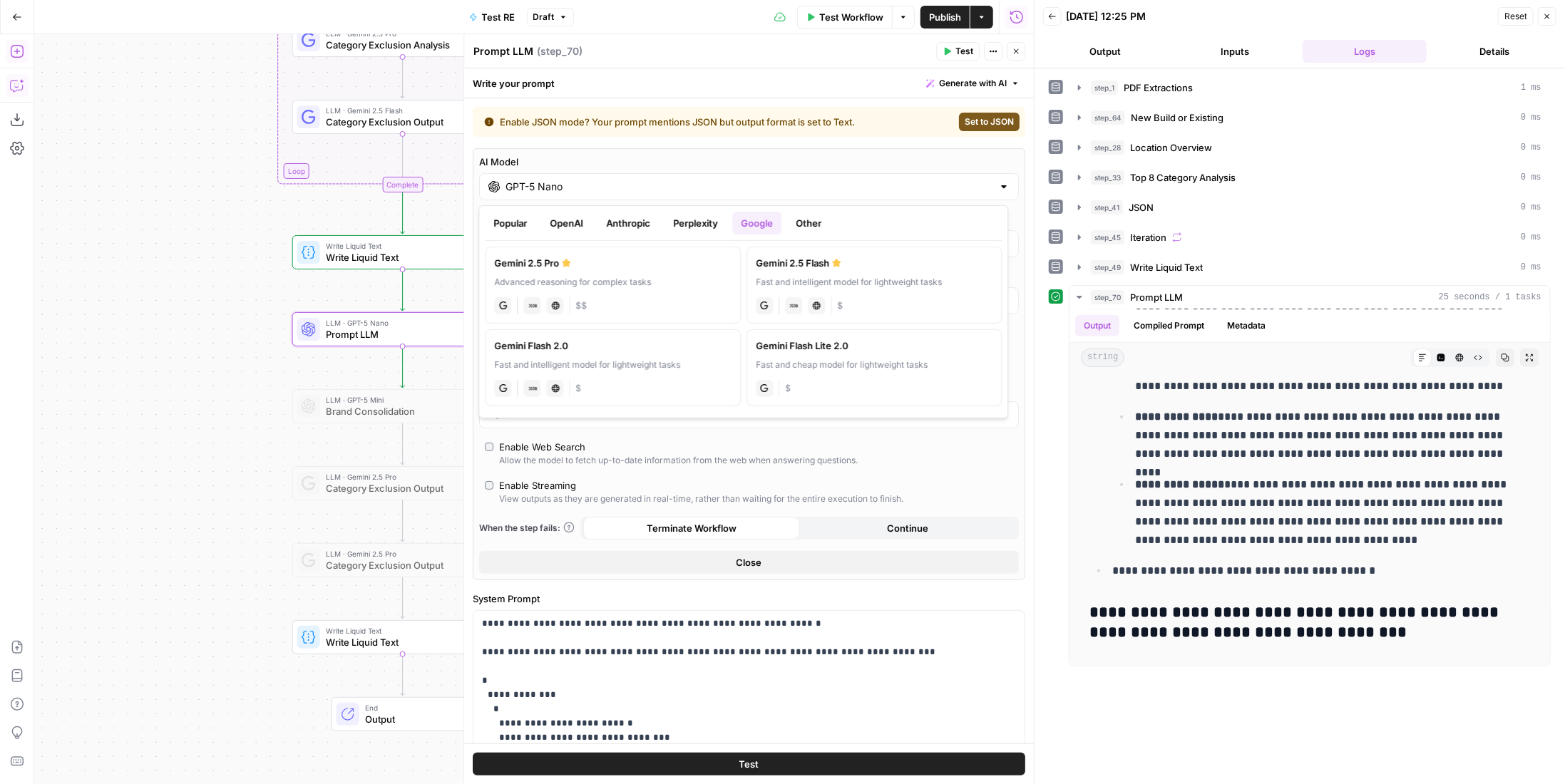
click at [888, 286] on div "Fast and intelligent model for lightweight tasks" at bounding box center [874, 281] width 238 height 12
type input "Gemini 2.5 Flash"
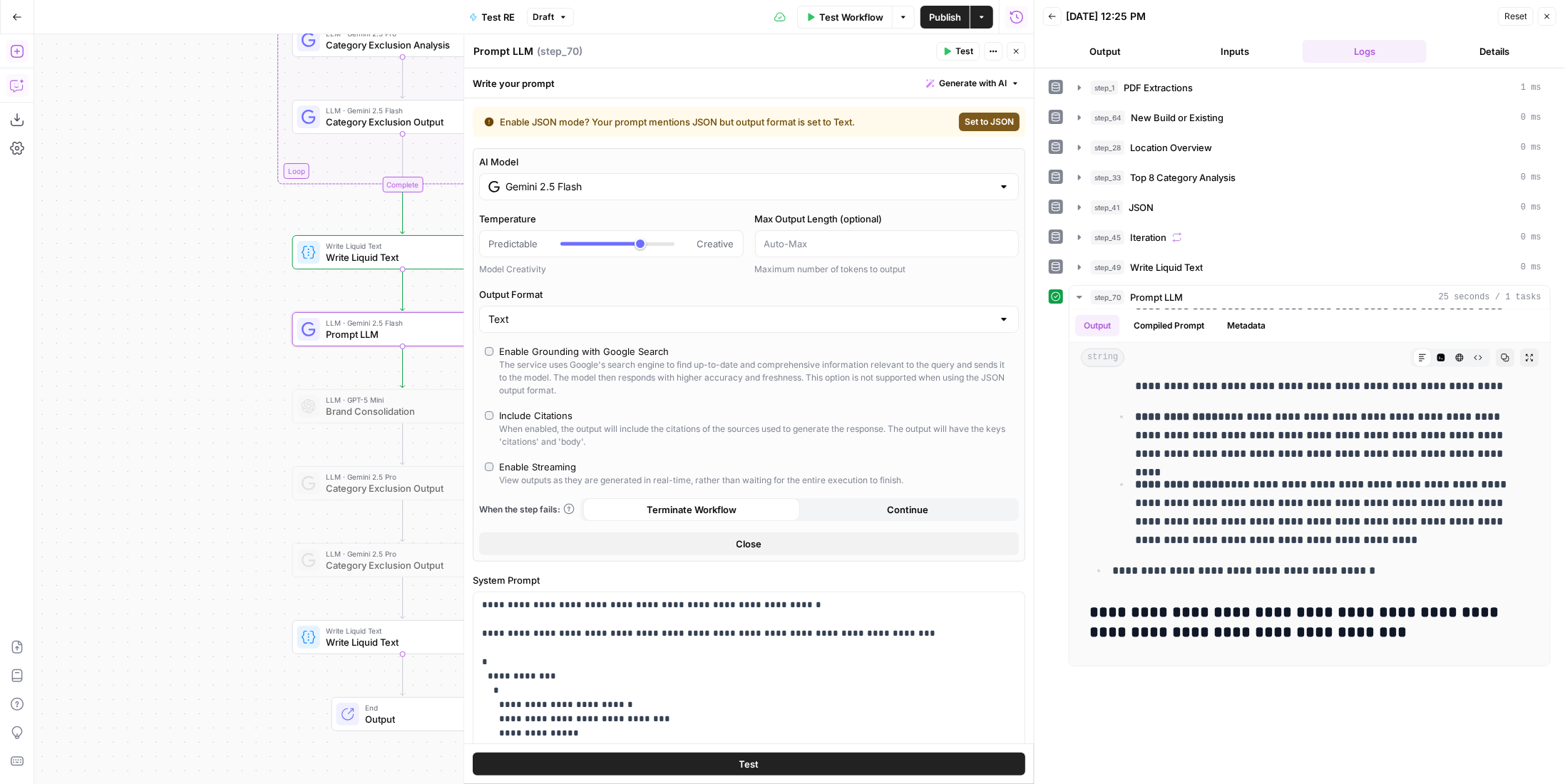
type input "*"
drag, startPoint x: 634, startPoint y: 241, endPoint x: 532, endPoint y: 243, distance: 102.0
click at [532, 243] on div "Predictable Creative" at bounding box center [612, 243] width 246 height 14
click at [520, 455] on div "AI Model Gemini 2.5 Flash Temperature Predictable Creative Model Creativity Max…" at bounding box center [748, 354] width 553 height 413
click at [523, 468] on div "Enable Streaming" at bounding box center [537, 466] width 77 height 14
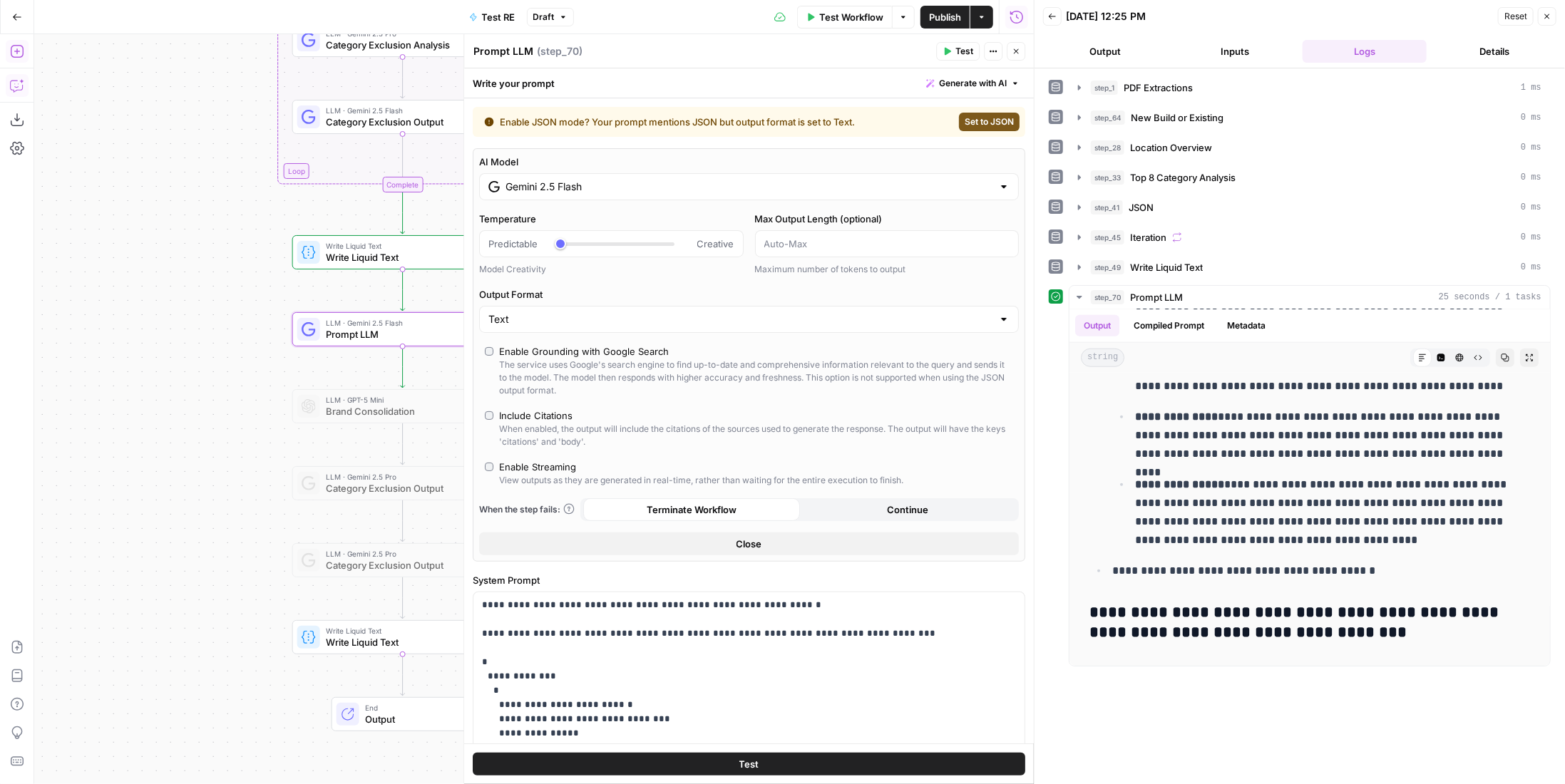
click at [881, 765] on button "Test" at bounding box center [748, 764] width 553 height 23
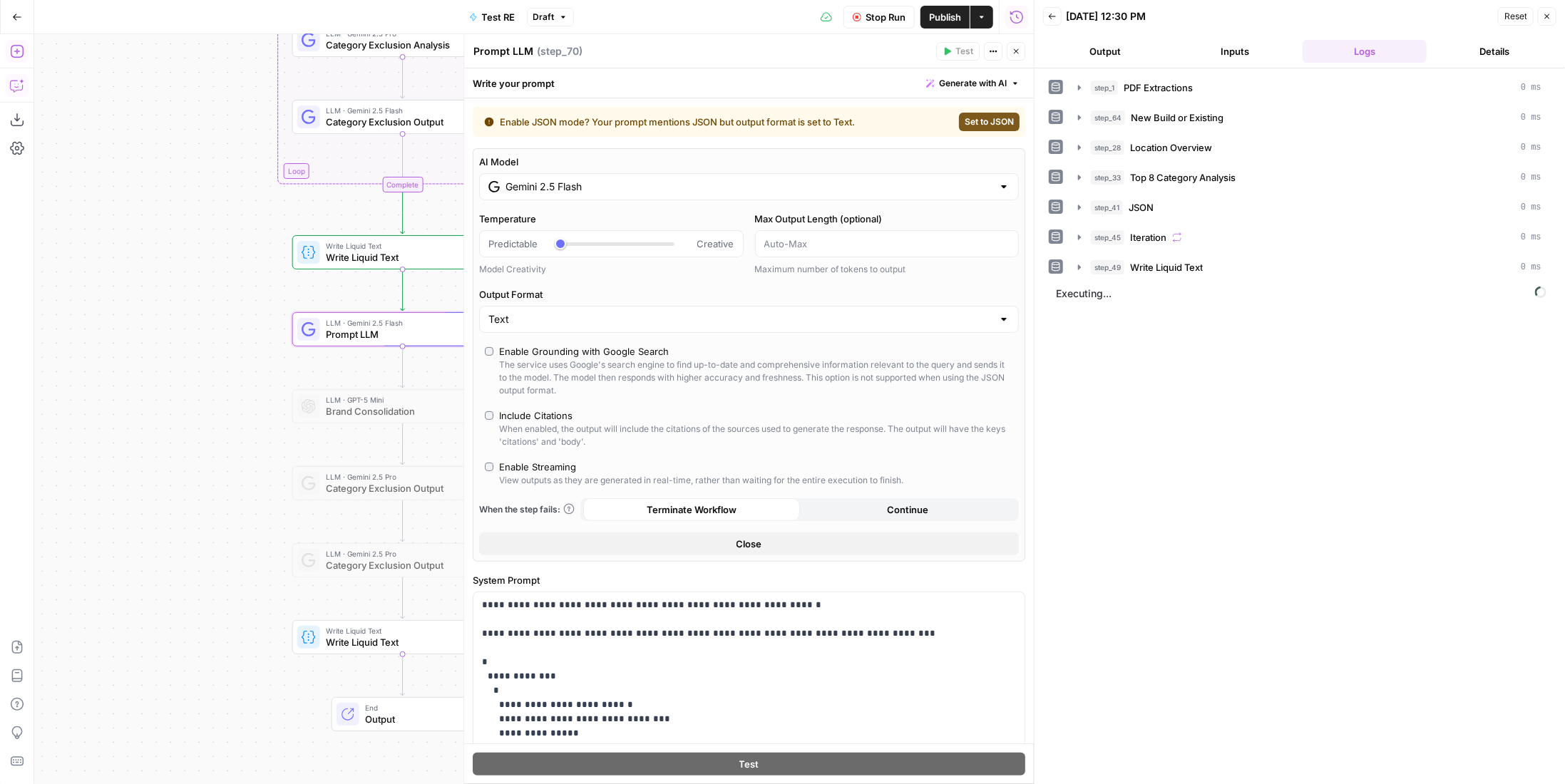
click at [1055, 10] on button "Back" at bounding box center [1052, 15] width 18 height 18
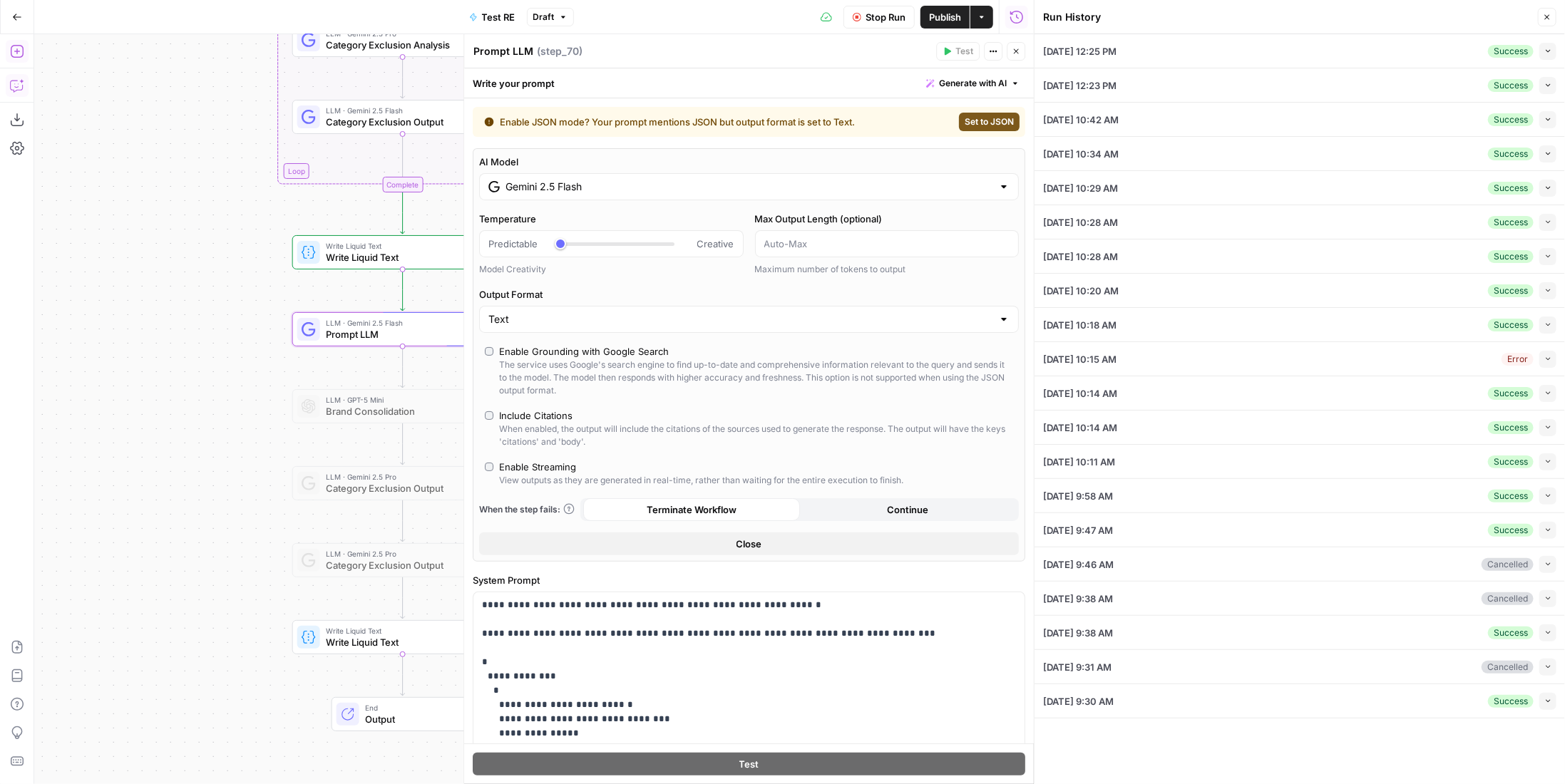
click at [1540, 88] on button "Collapse" at bounding box center [1548, 86] width 17 height 17
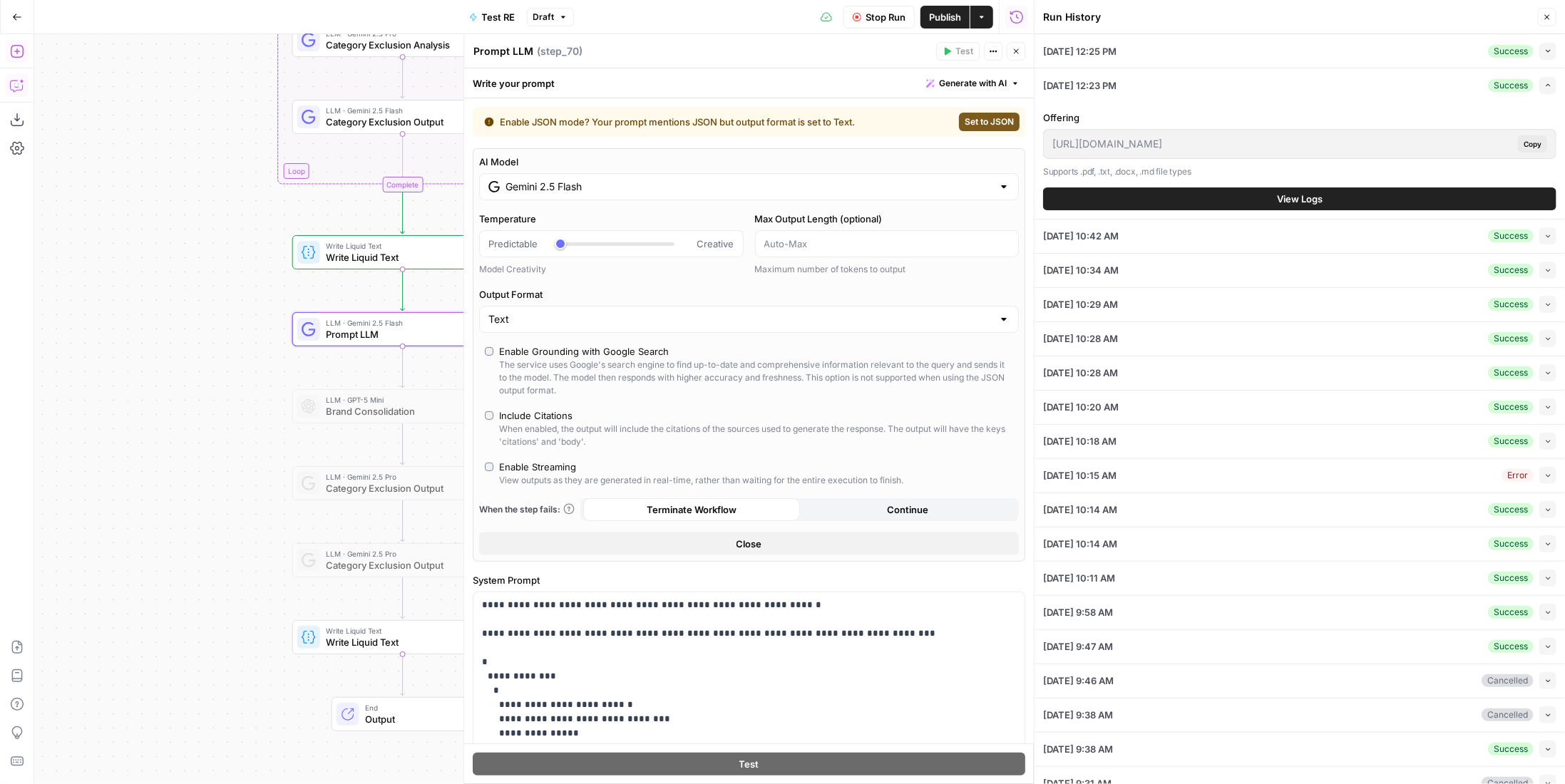
click at [1543, 88] on button "Expand" at bounding box center [1548, 86] width 17 height 17
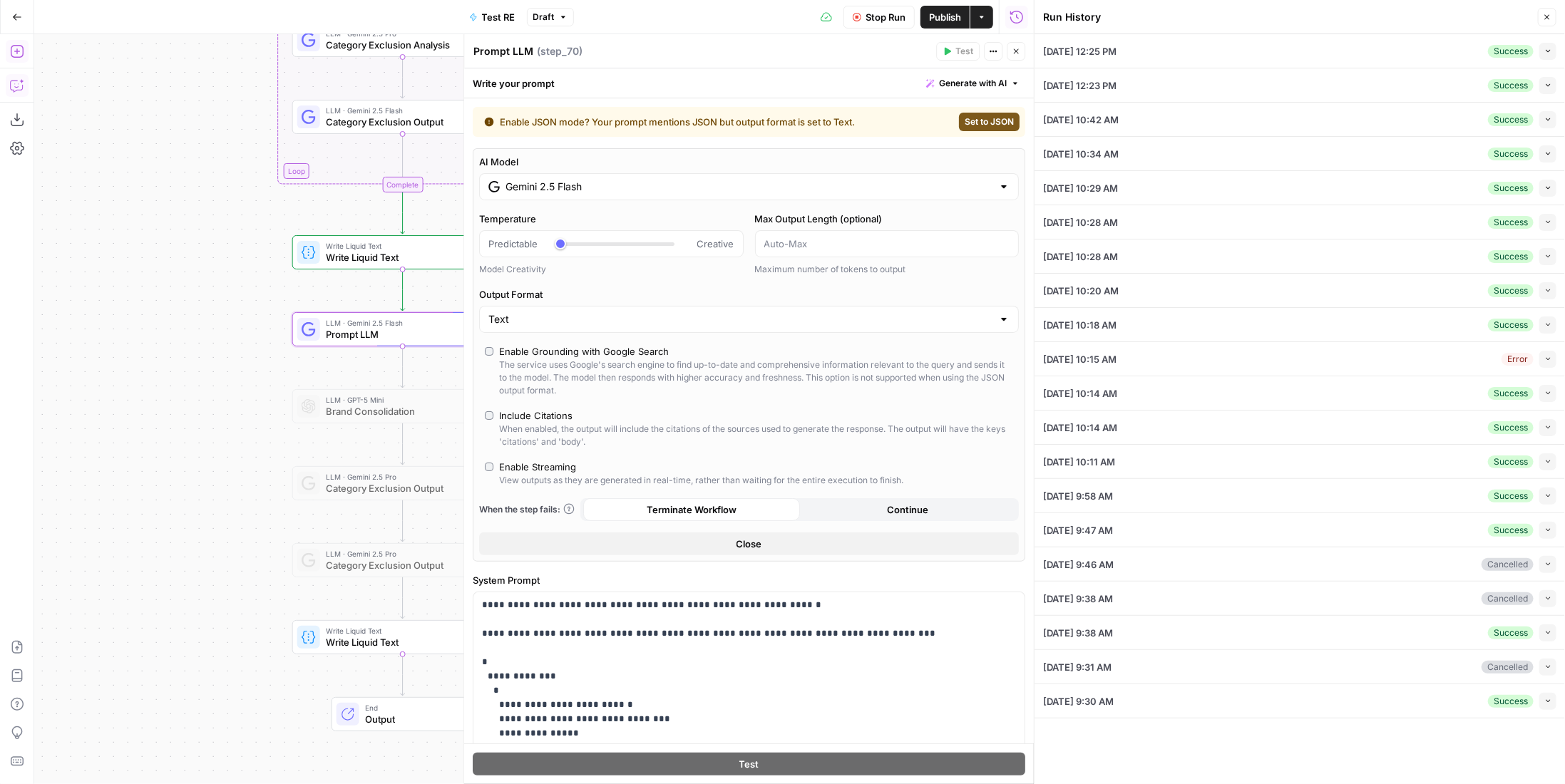
click at [1543, 10] on button "Close" at bounding box center [1546, 16] width 18 height 18
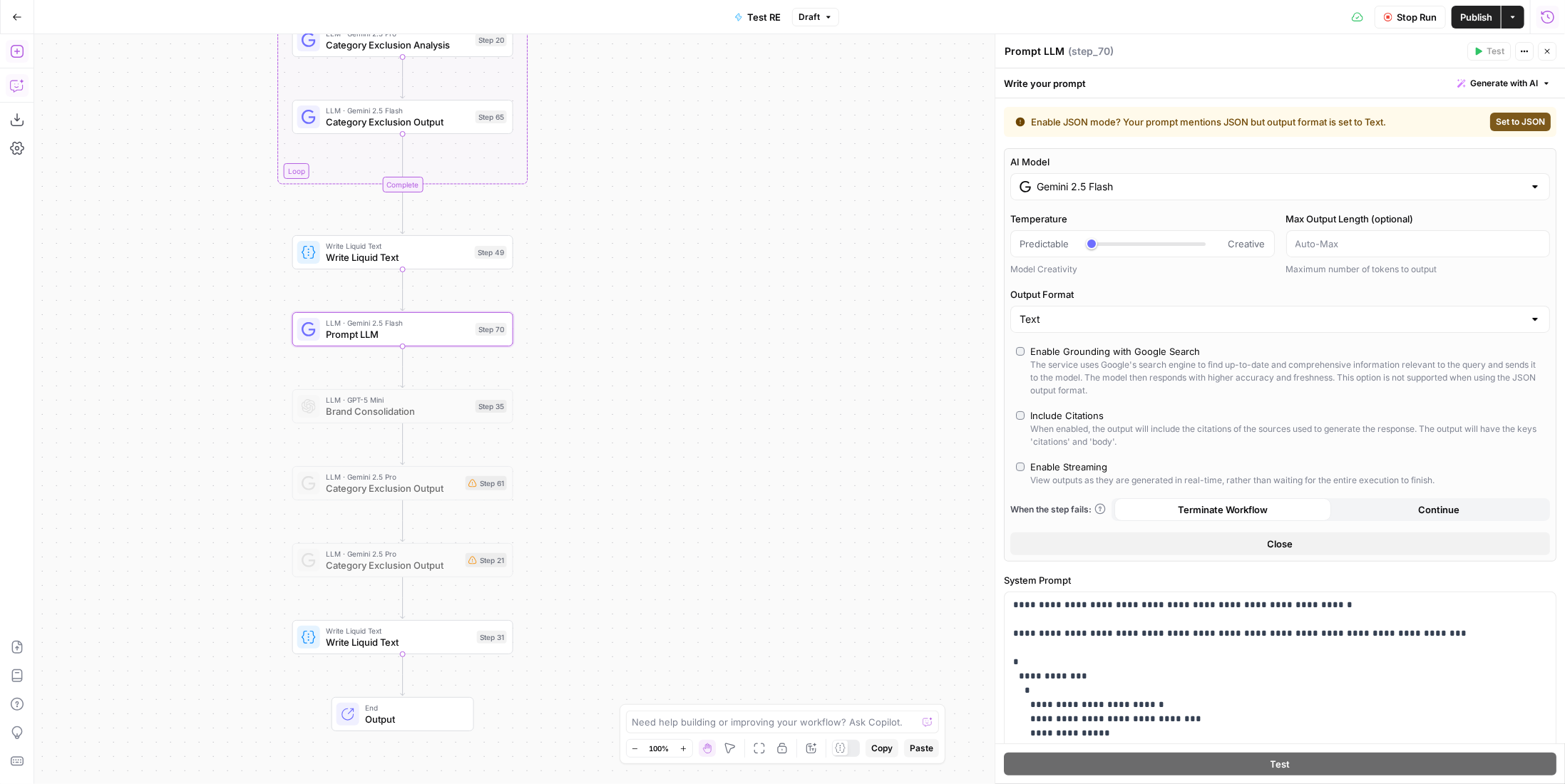
click at [1543, 15] on icon "button" at bounding box center [1547, 16] width 14 height 14
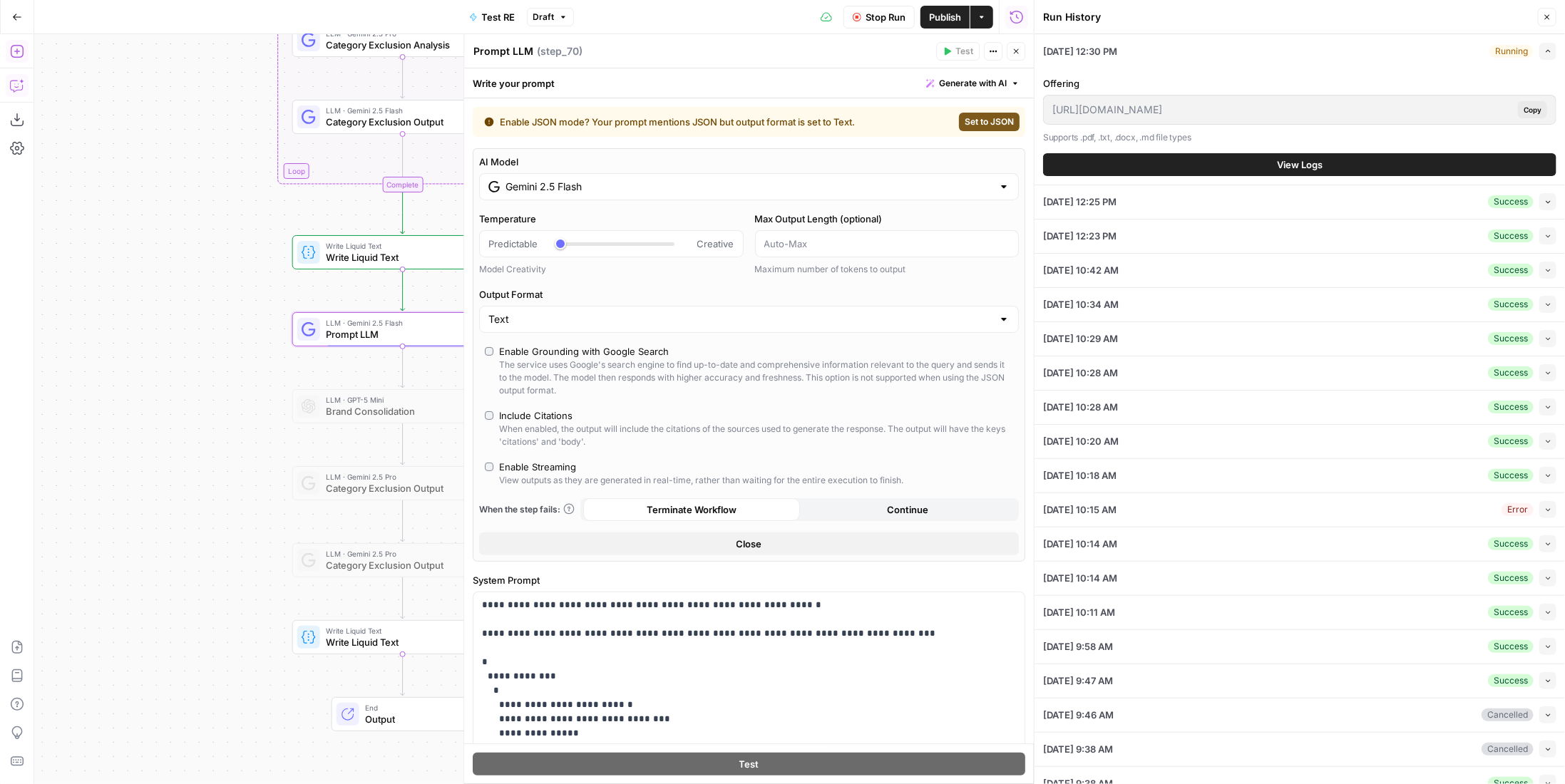
click at [1423, 166] on button "View Logs" at bounding box center [1300, 165] width 513 height 23
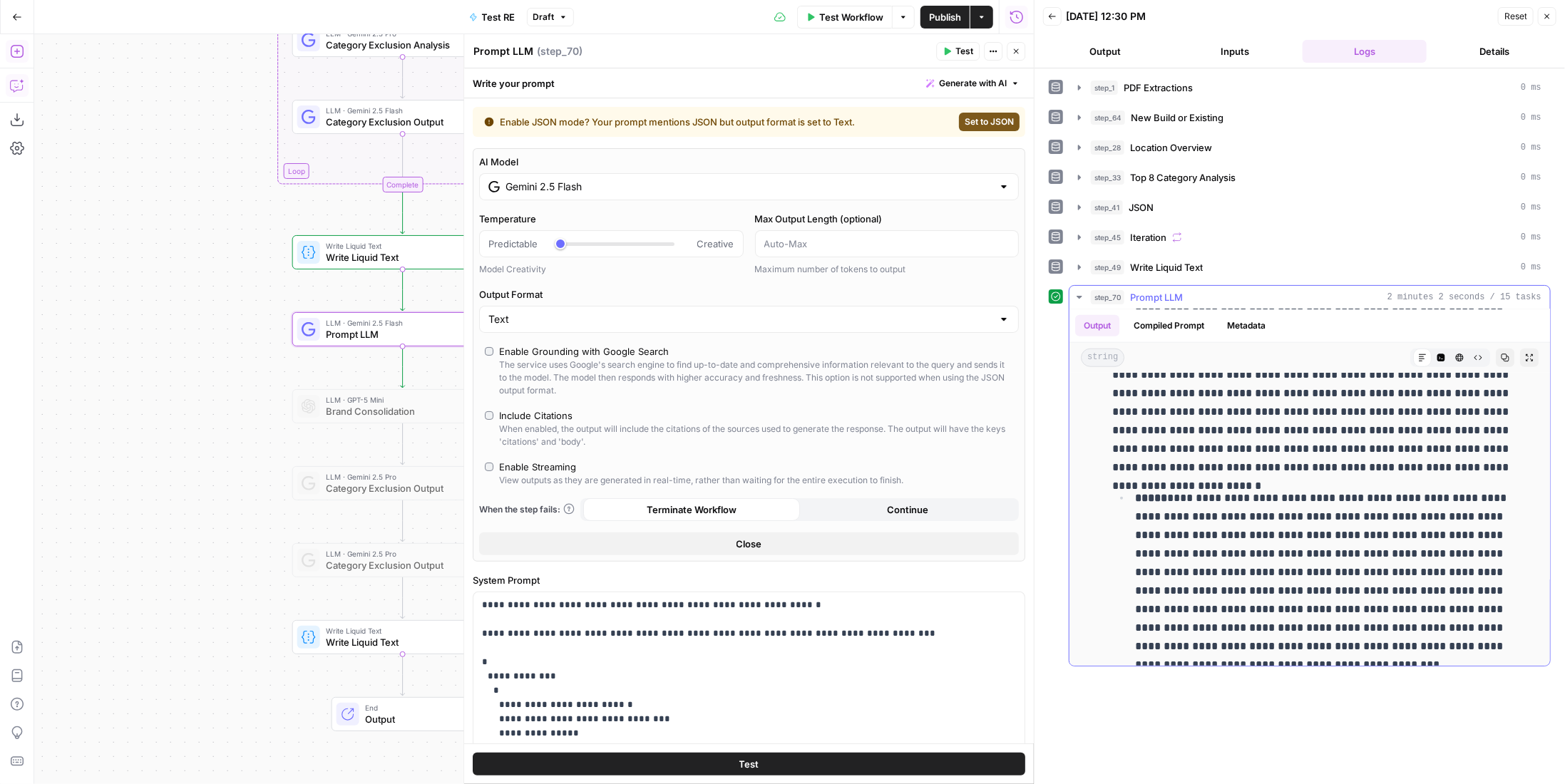
scroll to position [1353, 0]
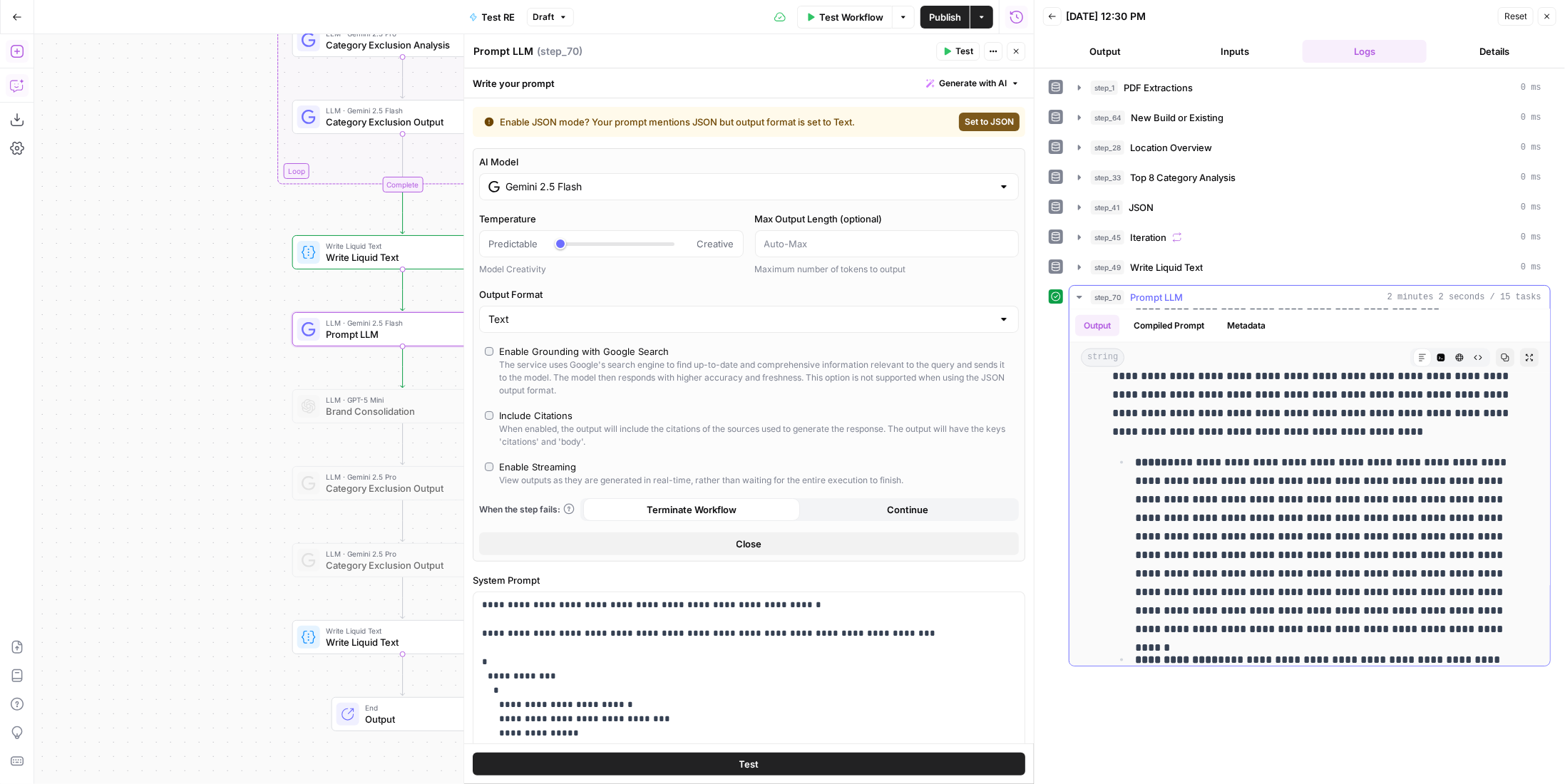
click at [1258, 320] on button "Metadata" at bounding box center [1246, 325] width 55 height 21
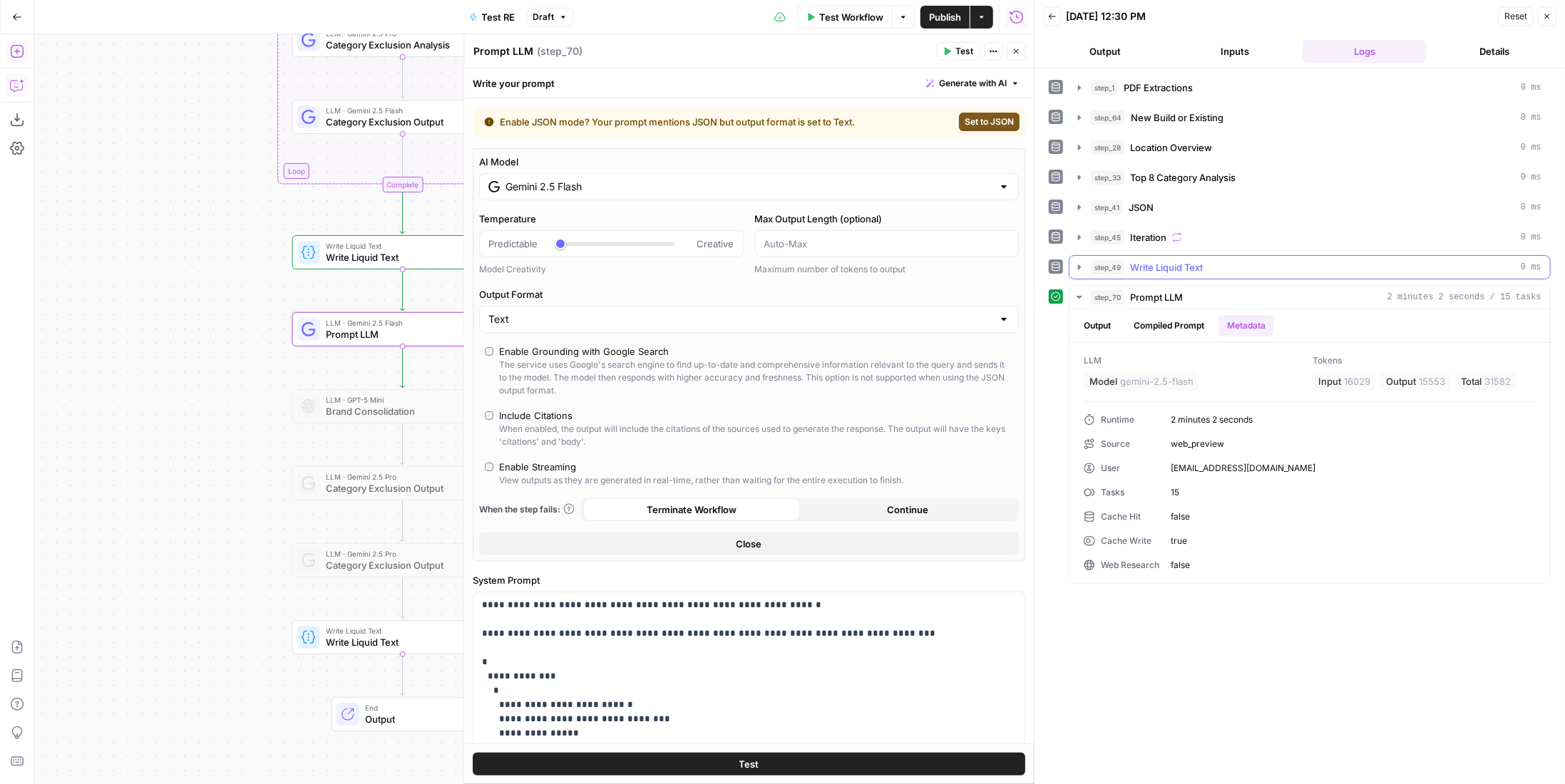
click at [1213, 261] on div "step_49 Write Liquid Text 0 ms" at bounding box center [1316, 267] width 450 height 14
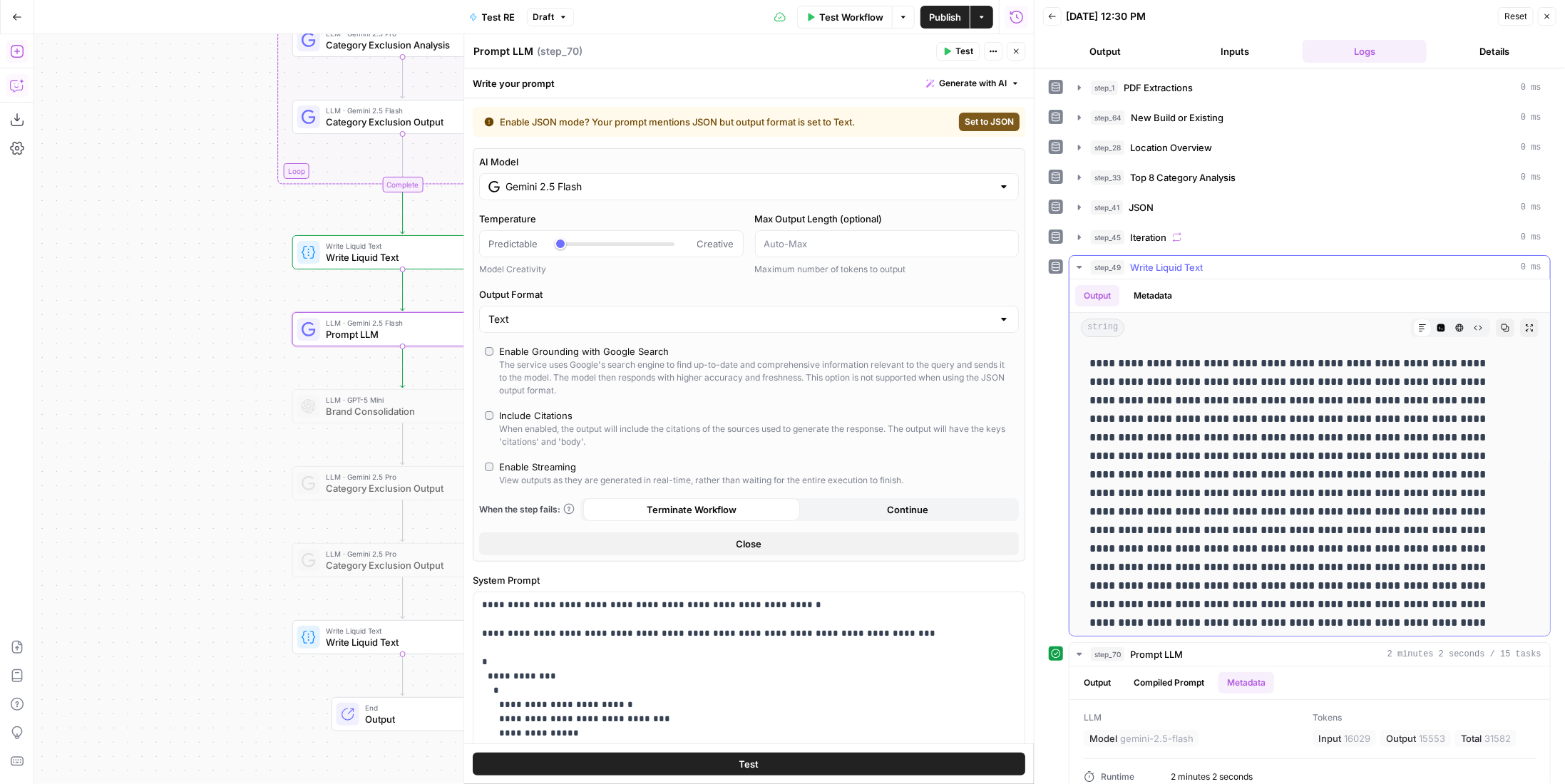
click at [1501, 325] on icon "button" at bounding box center [1505, 328] width 8 height 8
click at [1189, 264] on span "Write Liquid Text" at bounding box center [1166, 267] width 73 height 14
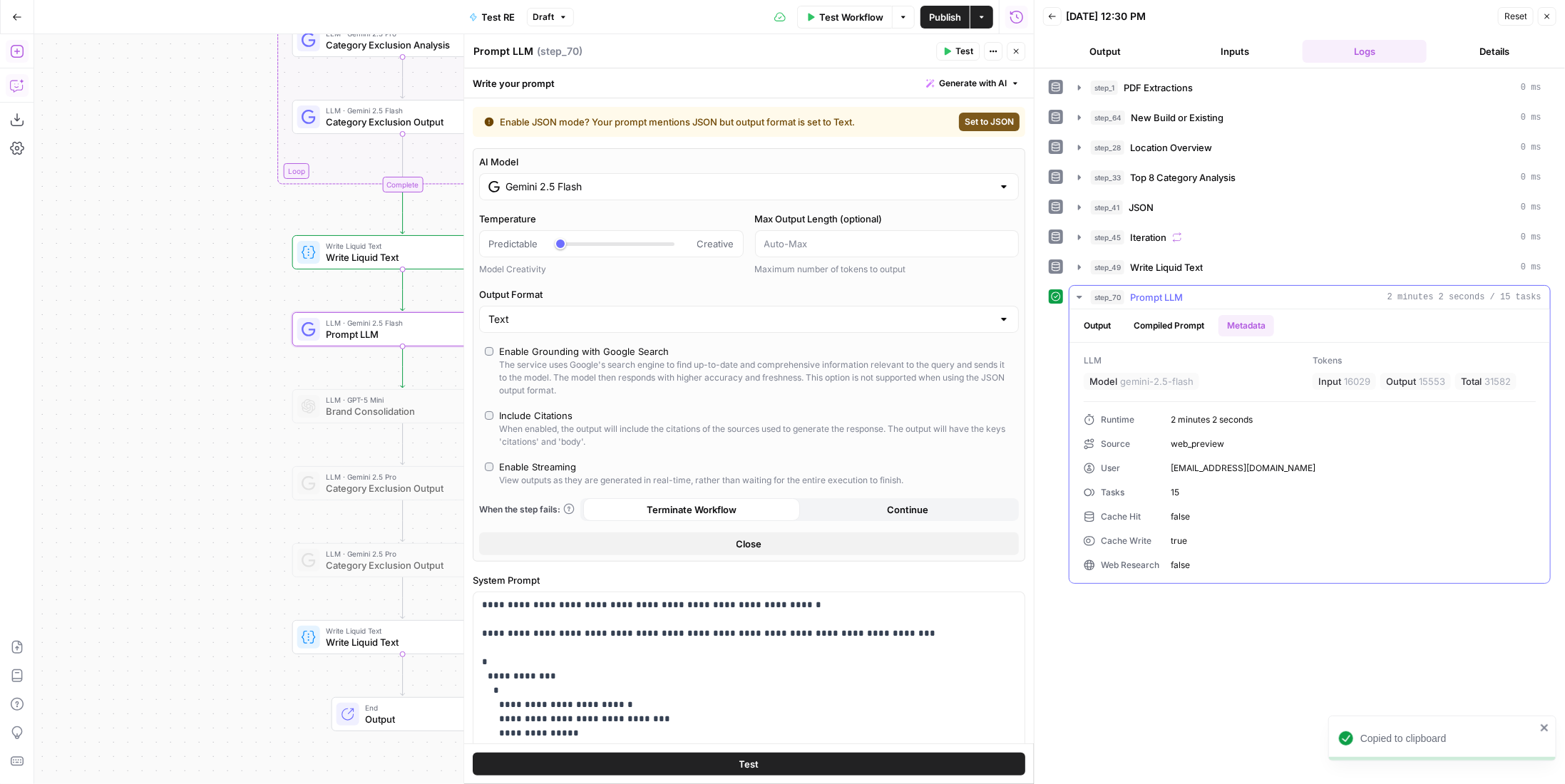
drag, startPoint x: 1096, startPoint y: 320, endPoint x: 1106, endPoint y: 317, distance: 10.4
click at [1105, 318] on button "Output" at bounding box center [1097, 325] width 44 height 21
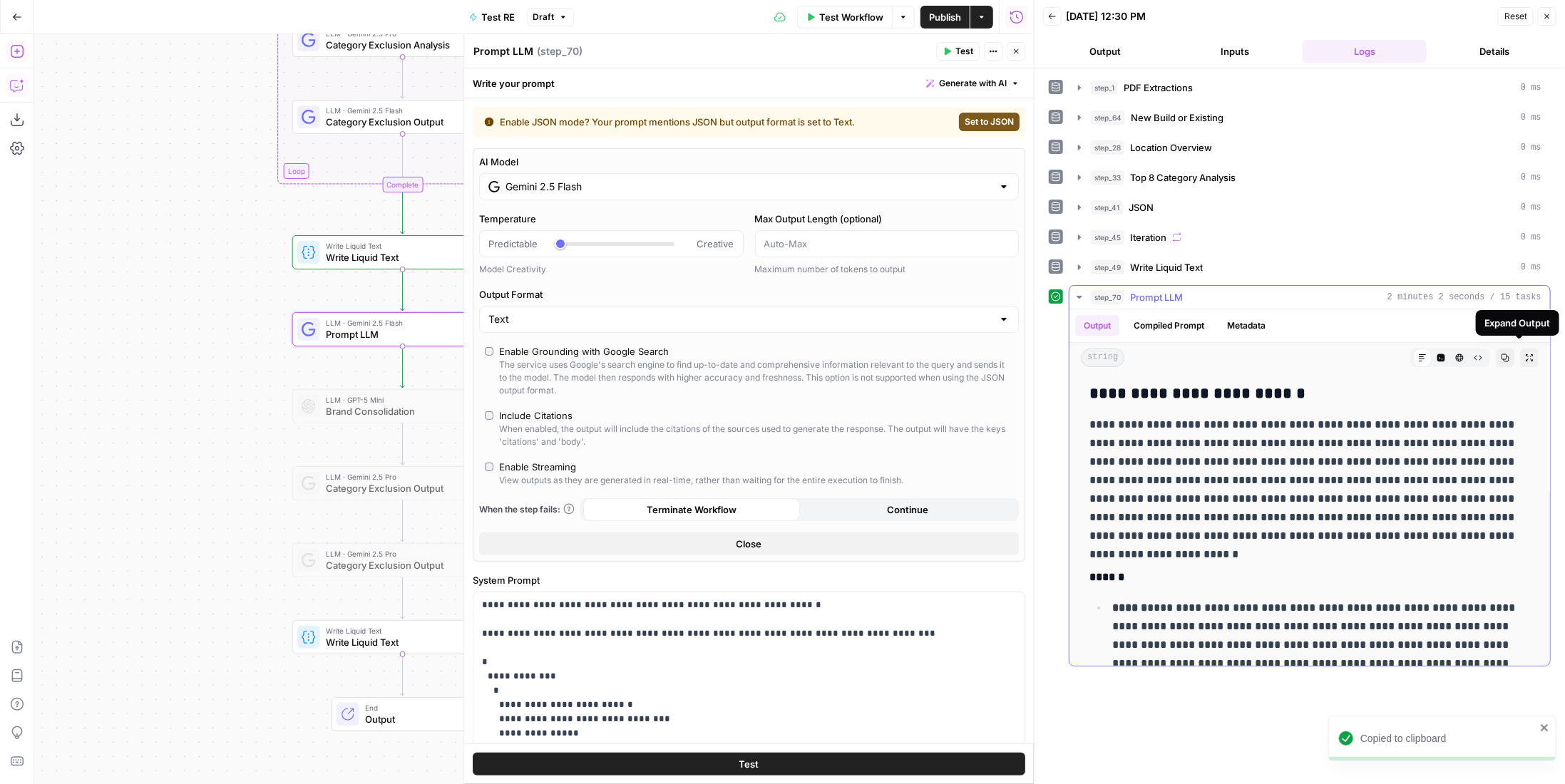
click at [1501, 354] on icon "button" at bounding box center [1505, 358] width 9 height 9
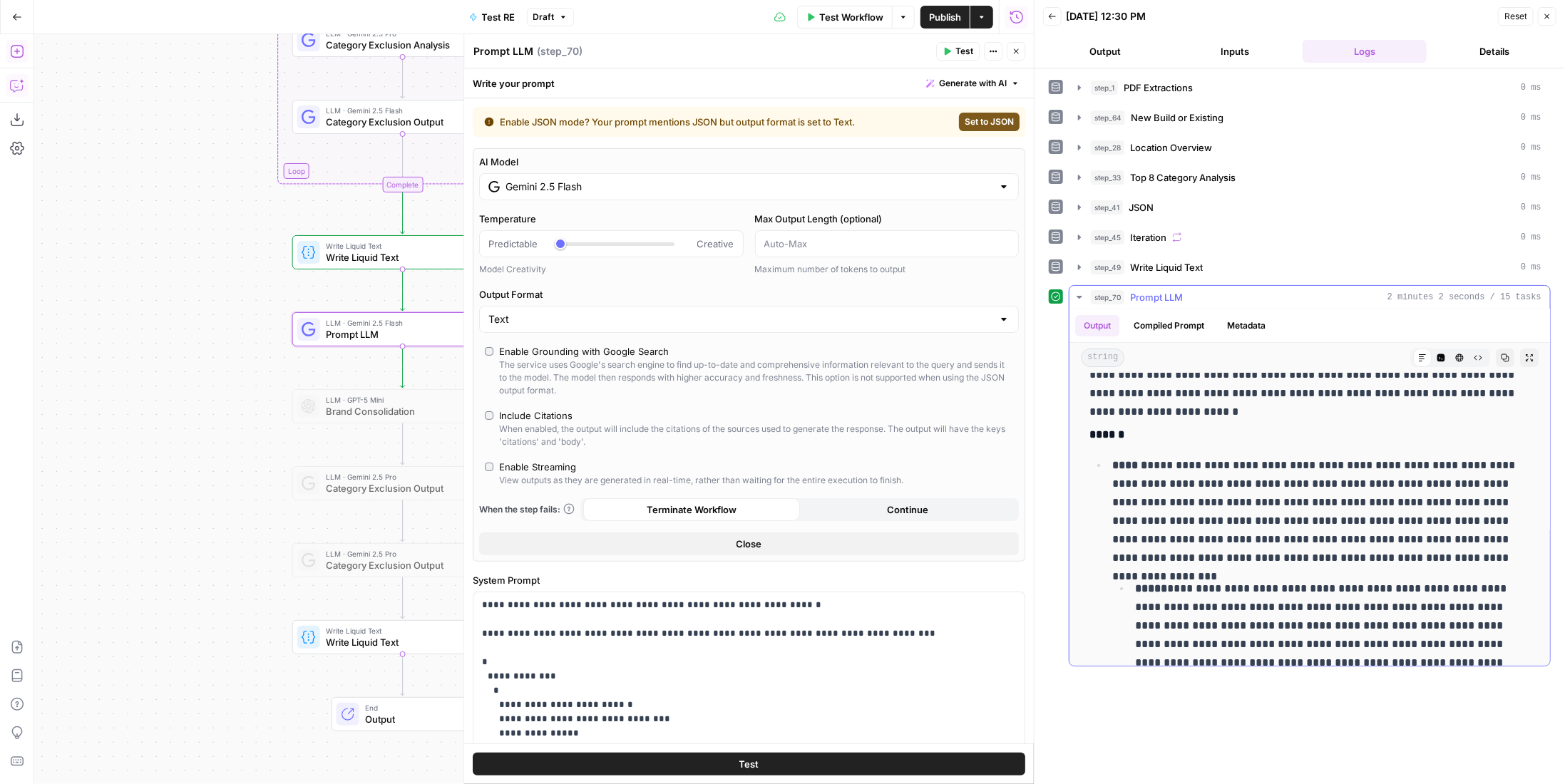
scroll to position [214, 0]
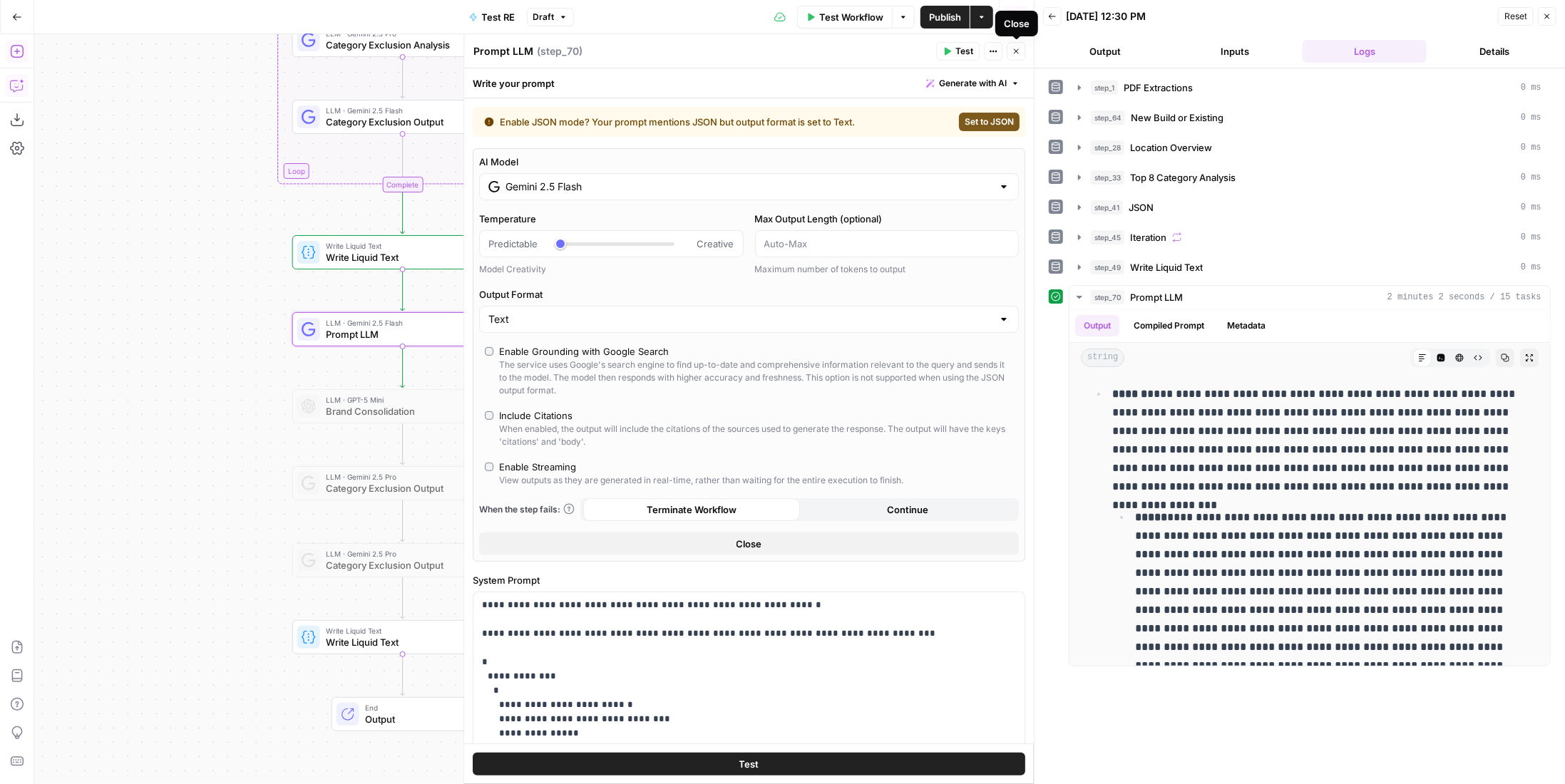
click at [1018, 55] on button "Close" at bounding box center [1015, 51] width 18 height 18
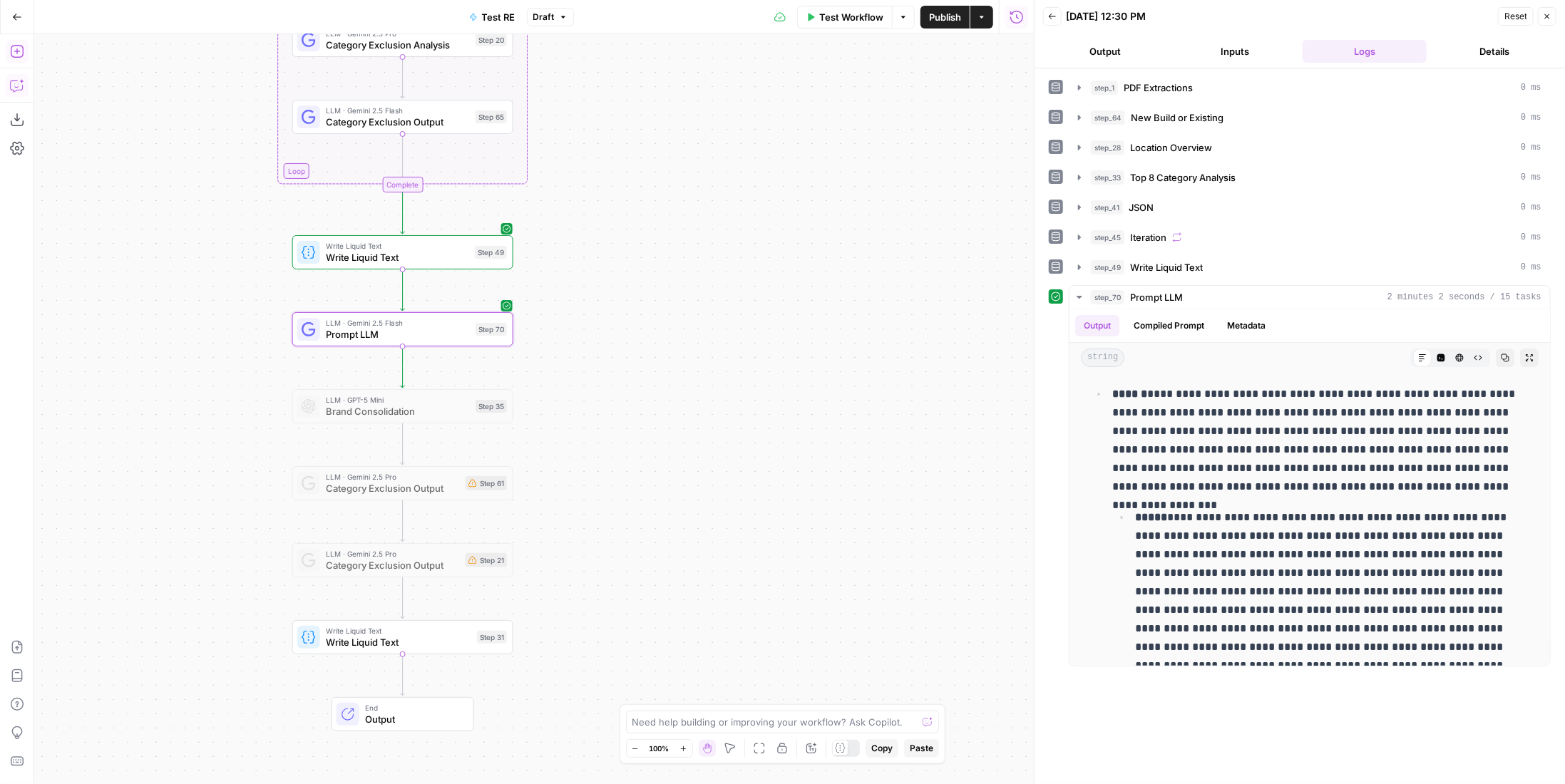
drag, startPoint x: 790, startPoint y: 379, endPoint x: 785, endPoint y: 364, distance: 15.8
click at [785, 364] on div "Workflow Set Inputs Inputs LLM · Gemini 2.5 Pro PDF Extractions Step 1 LLM · Ge…" at bounding box center [533, 409] width 999 height 750
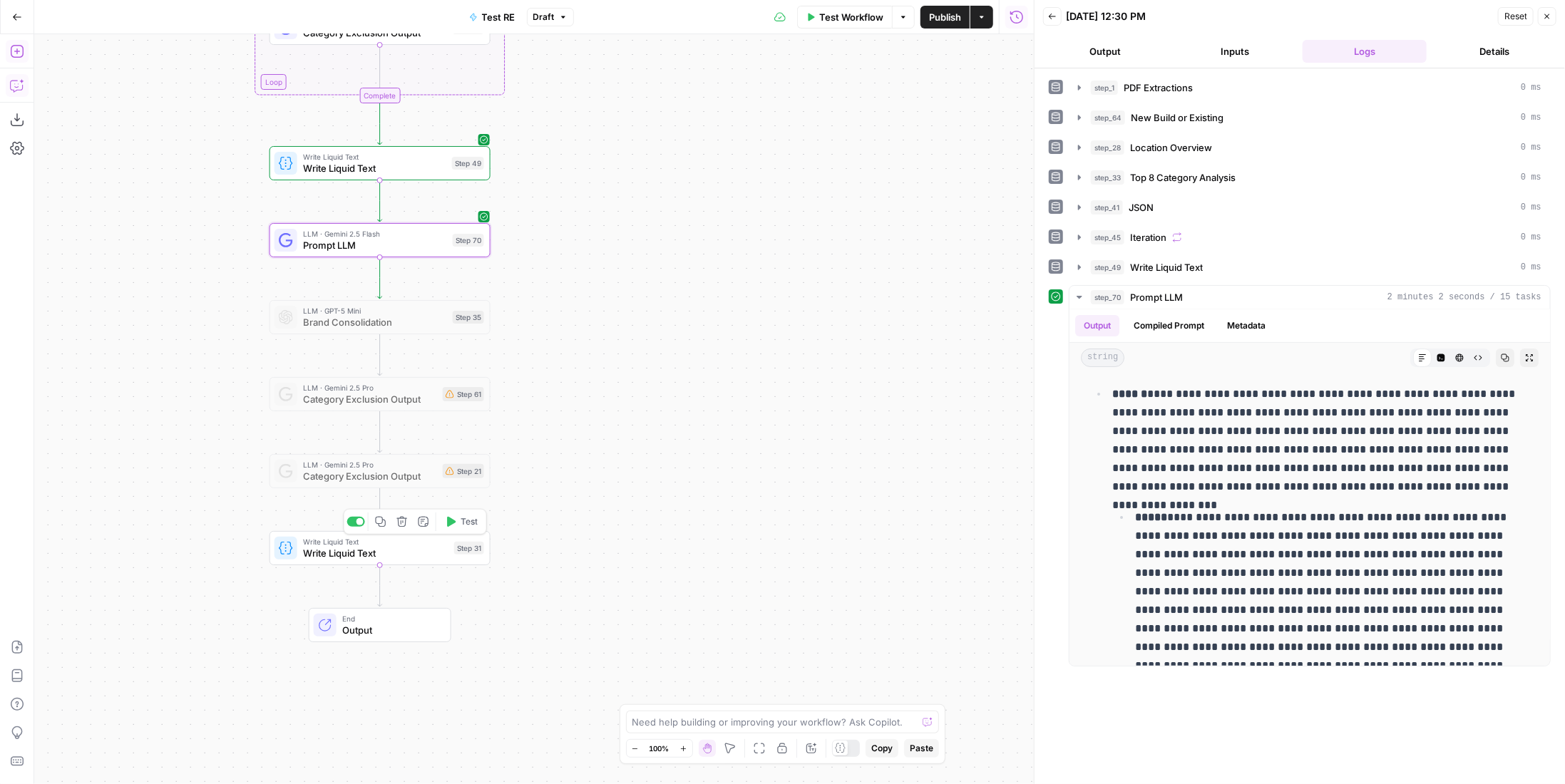
click at [407, 548] on span "Write Liquid Text" at bounding box center [376, 552] width 145 height 14
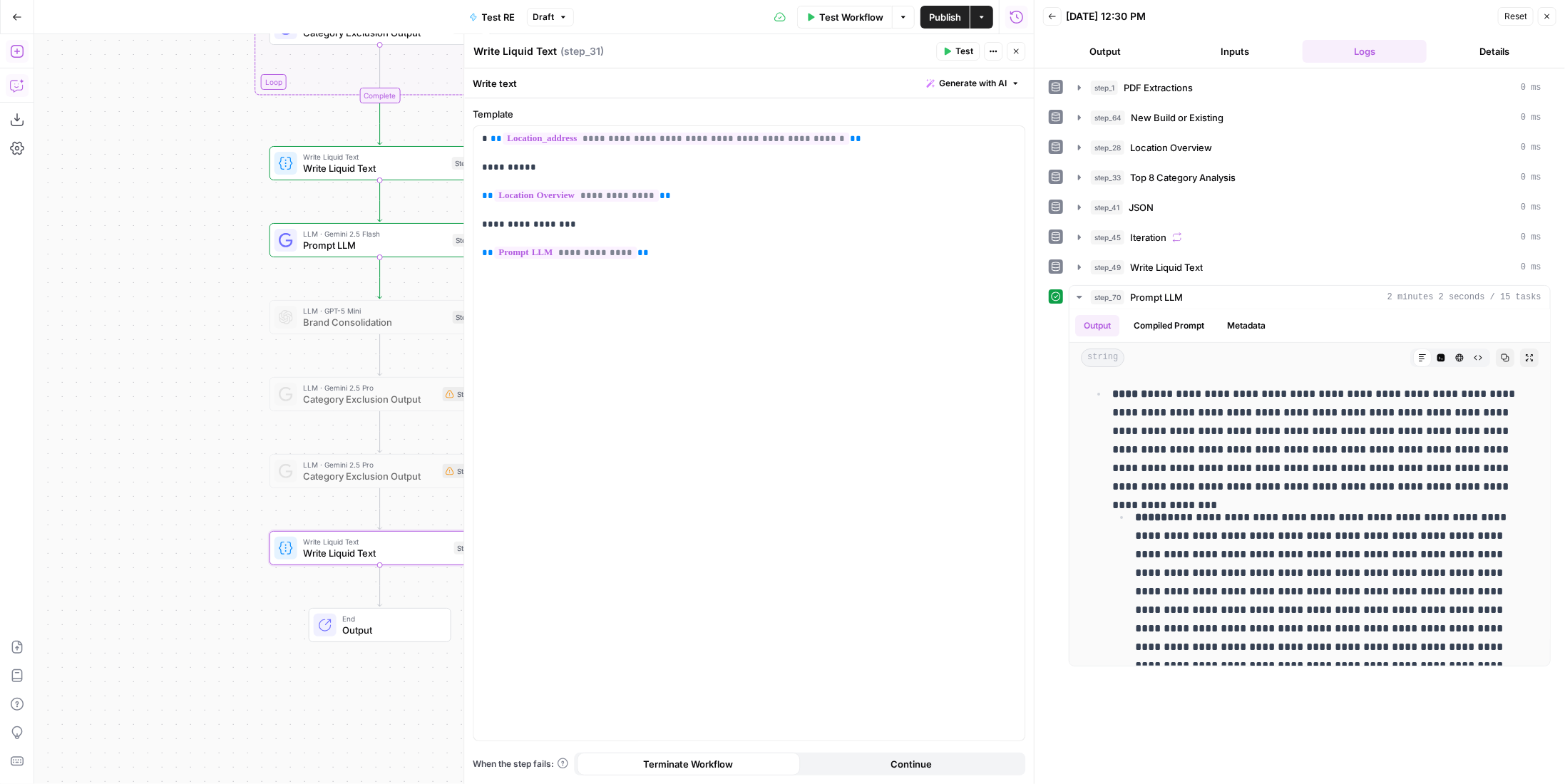
click at [964, 47] on span "Test" at bounding box center [964, 51] width 18 height 12
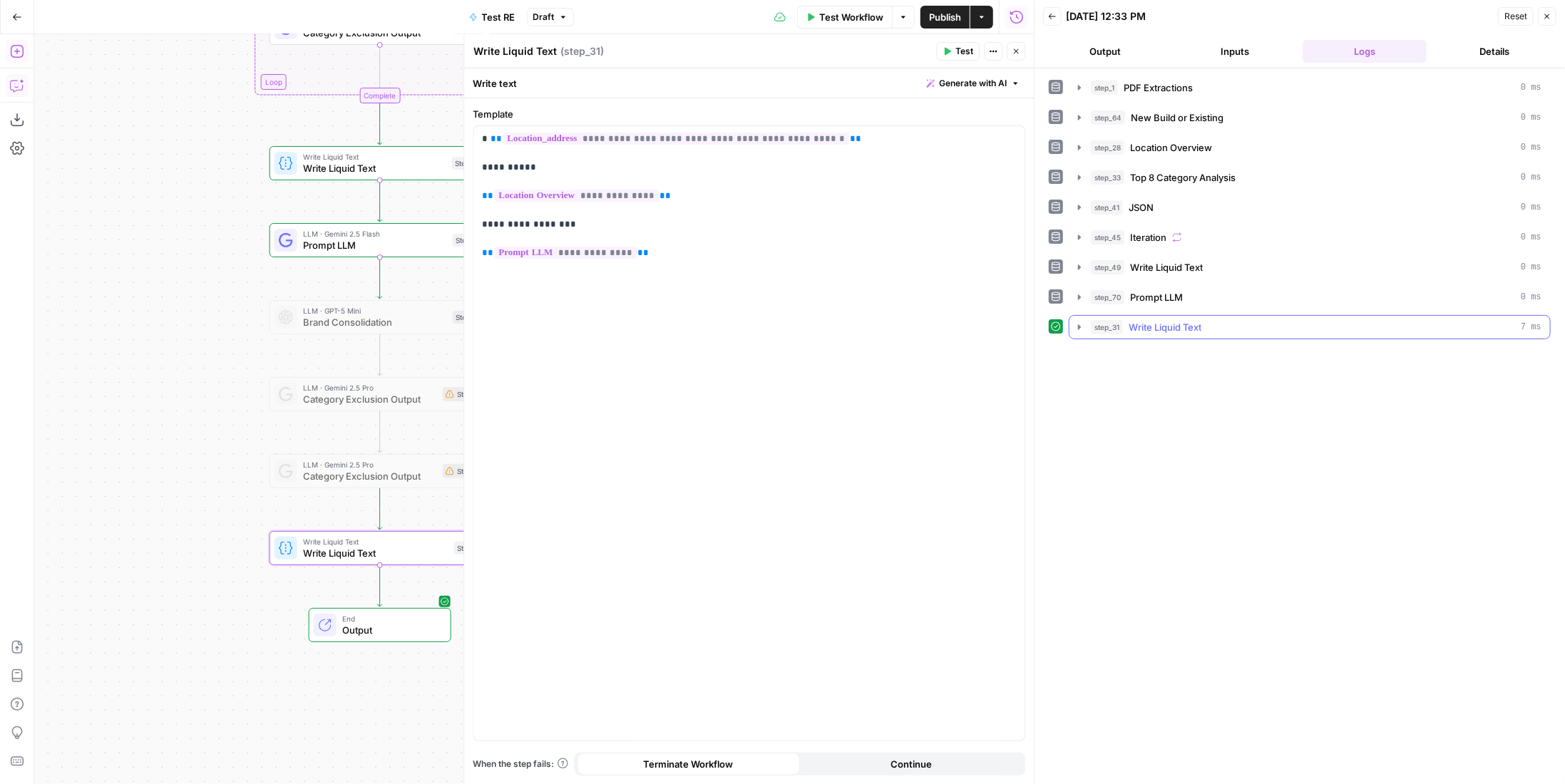
click at [1182, 328] on button "step_31 Write Liquid Text 7 ms" at bounding box center [1310, 327] width 481 height 23
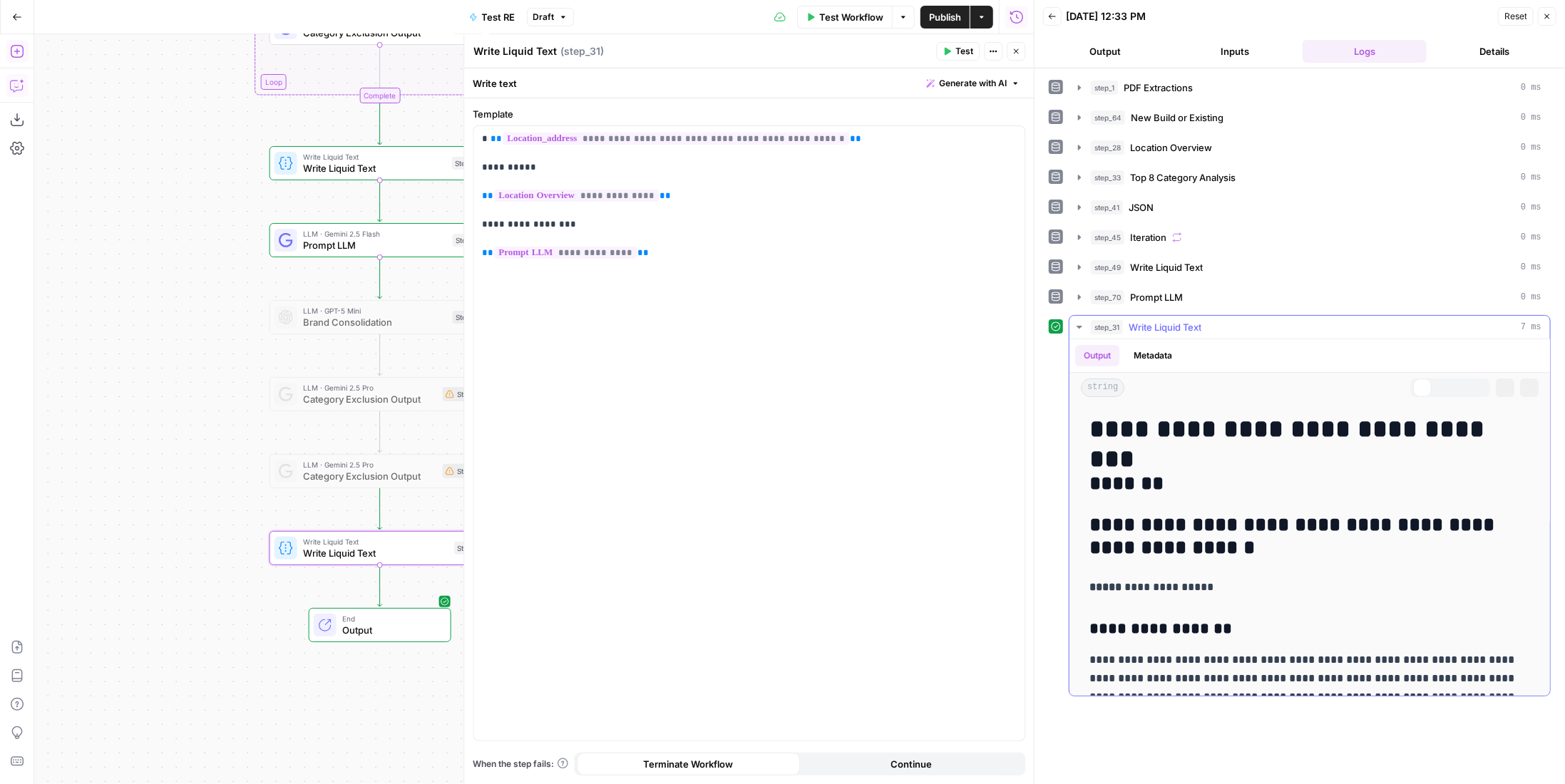
click at [1182, 323] on span "Write Liquid Text" at bounding box center [1165, 326] width 73 height 14
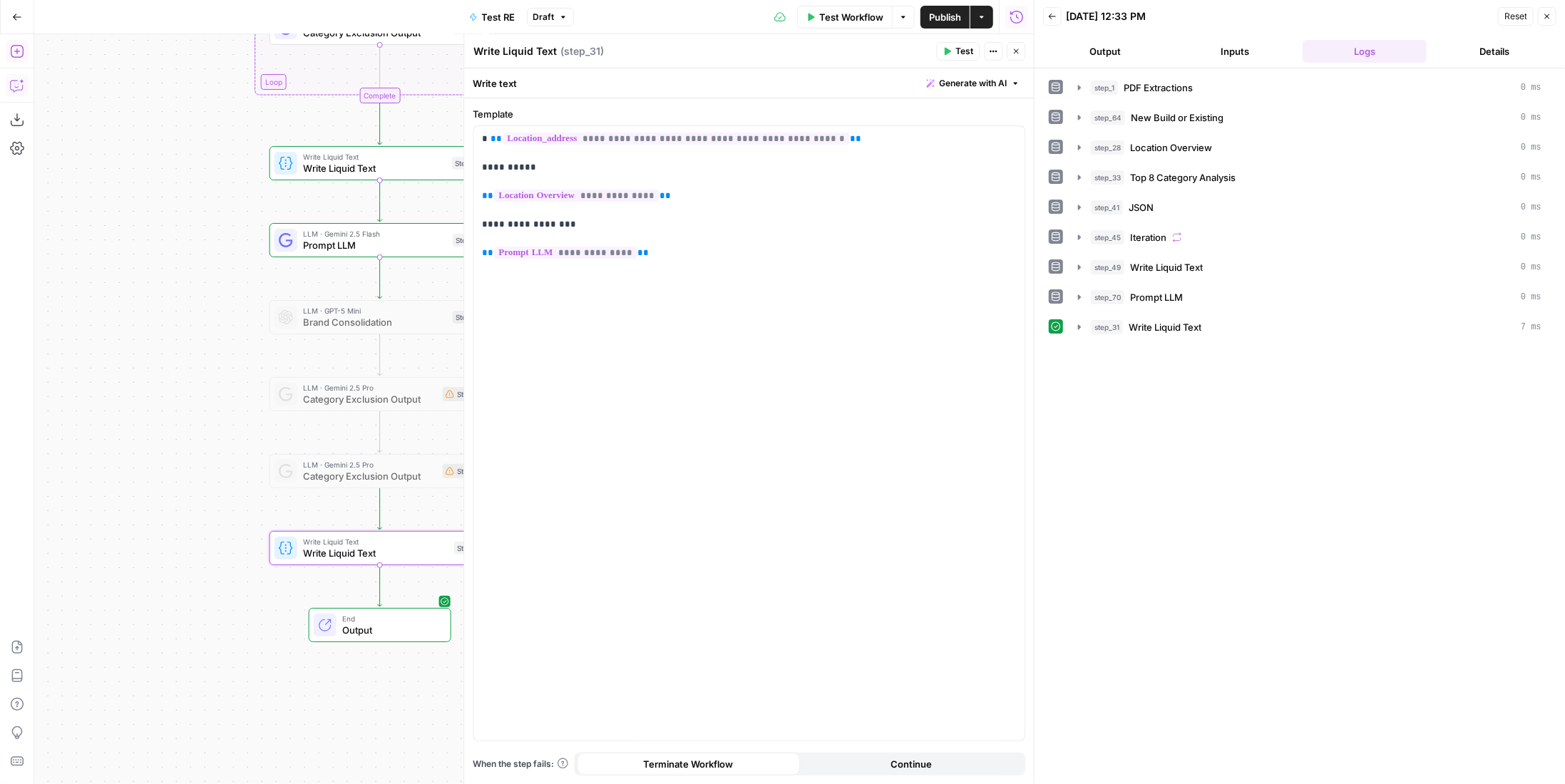
click at [1552, 12] on button "Close" at bounding box center [1546, 15] width 18 height 18
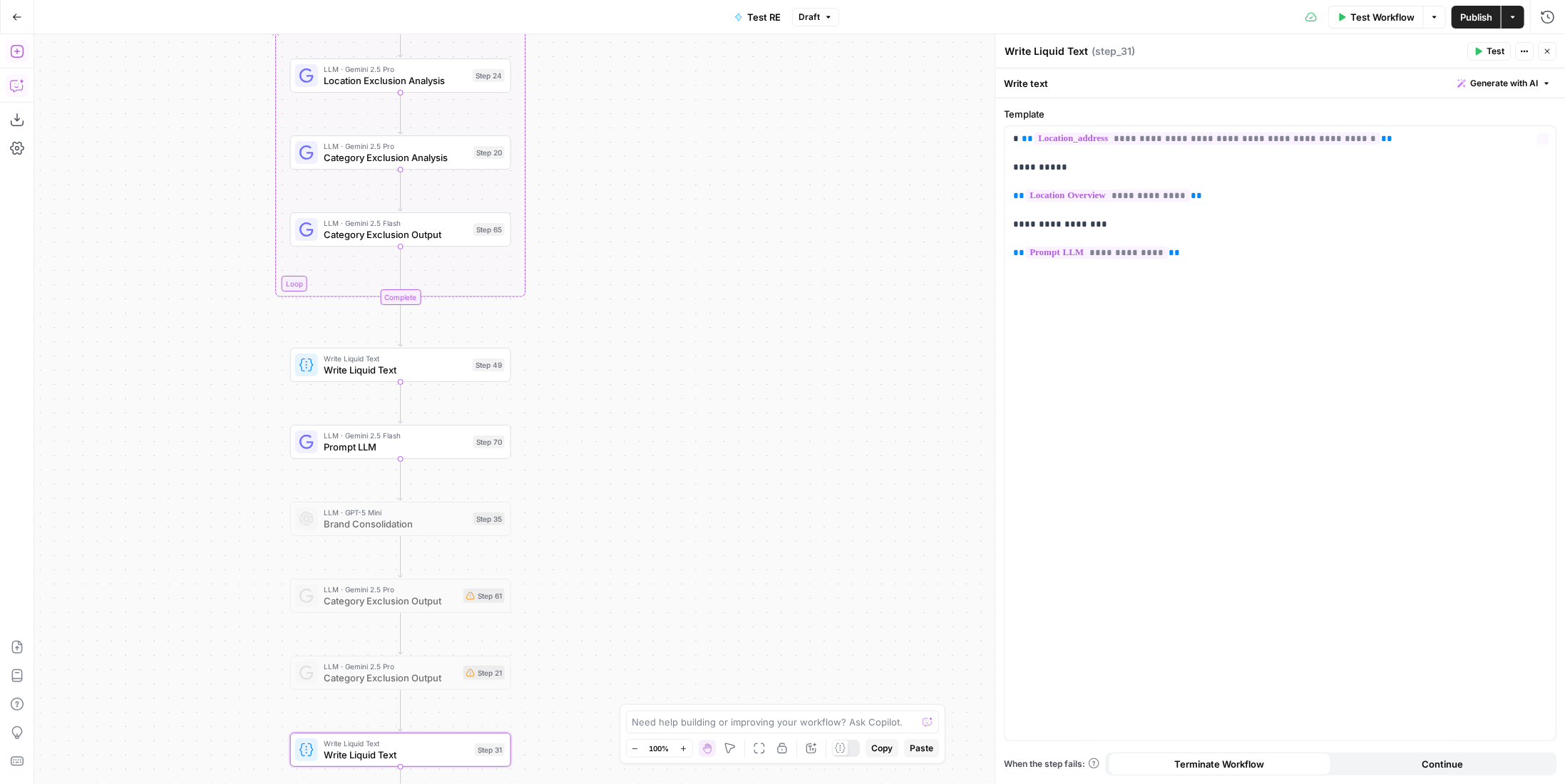
drag, startPoint x: 850, startPoint y: 192, endPoint x: 888, endPoint y: 524, distance: 334.2
click at [888, 524] on div "Workflow Set Inputs Inputs LLM · Gemini 2.5 Pro PDF Extractions Step 1 LLM · Ge…" at bounding box center [800, 409] width 1531 height 750
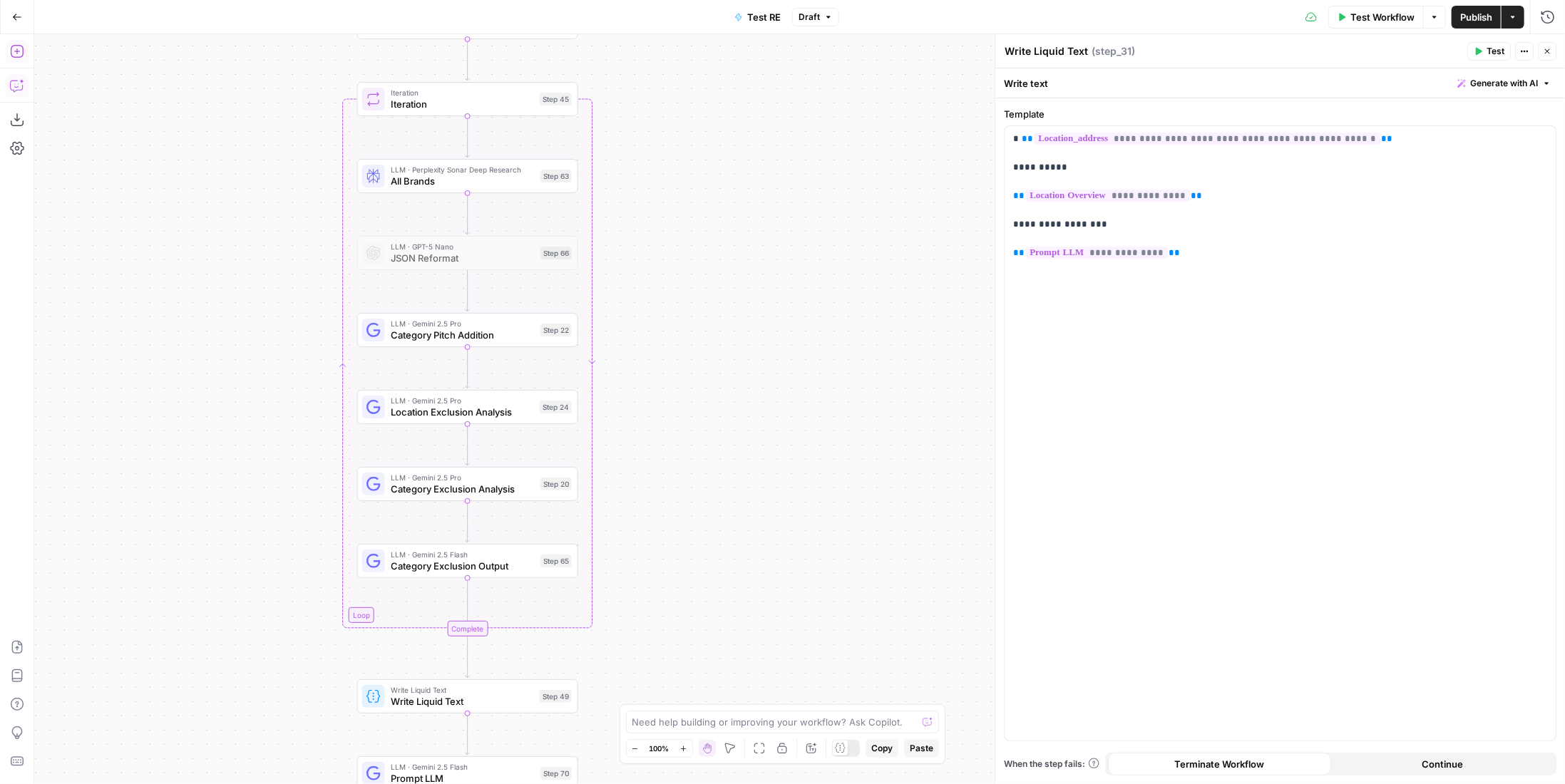
click at [857, 438] on div "Workflow Set Inputs Inputs LLM · Gemini 2.5 Pro PDF Extractions Step 1 LLM · Ge…" at bounding box center [800, 409] width 1531 height 750
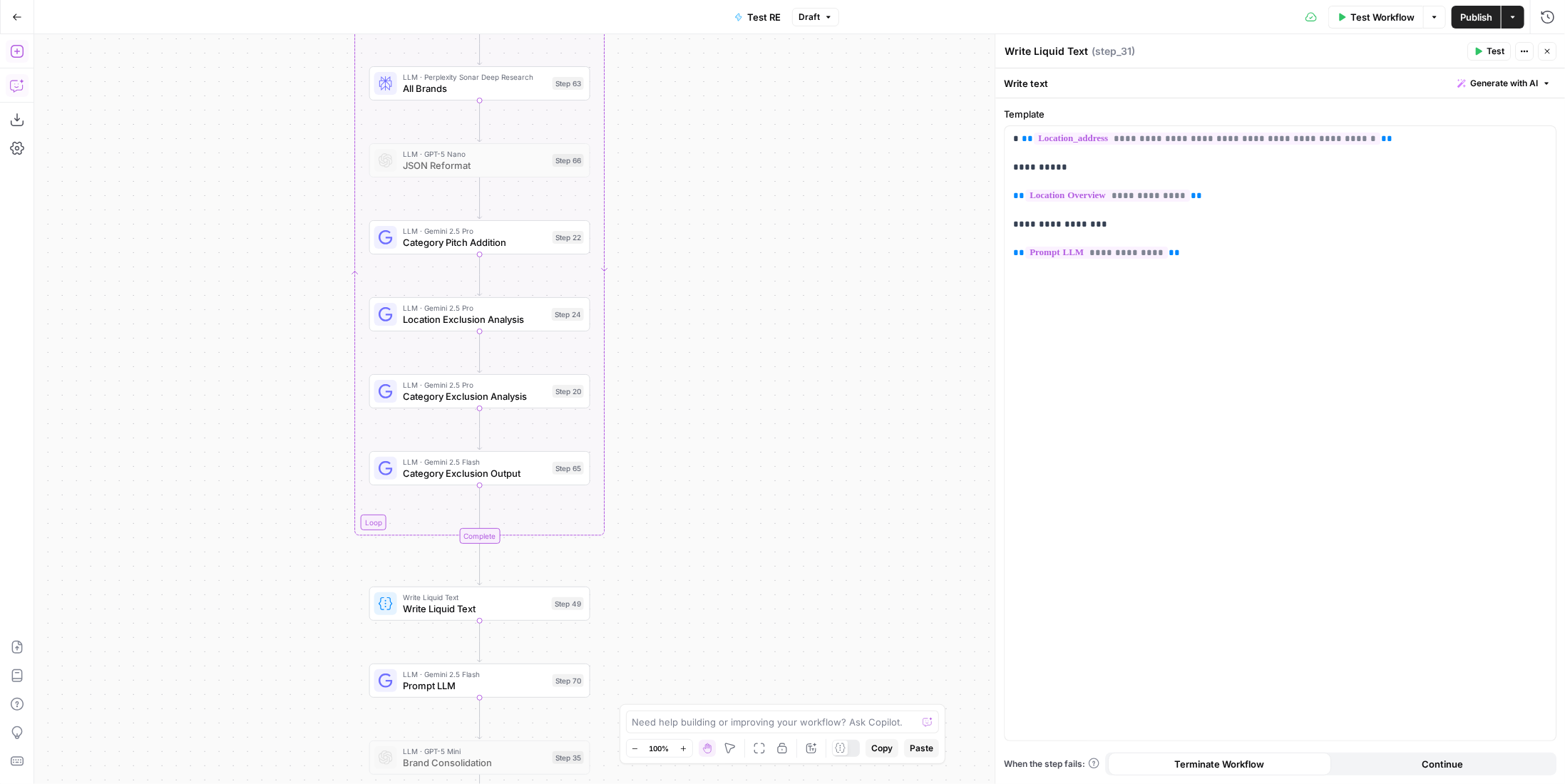
drag, startPoint x: 787, startPoint y: 506, endPoint x: 822, endPoint y: 337, distance: 172.6
click at [822, 337] on div "Workflow Set Inputs Inputs LLM · Gemini 2.5 Pro PDF Extractions Step 1 LLM · Ge…" at bounding box center [800, 409] width 1531 height 750
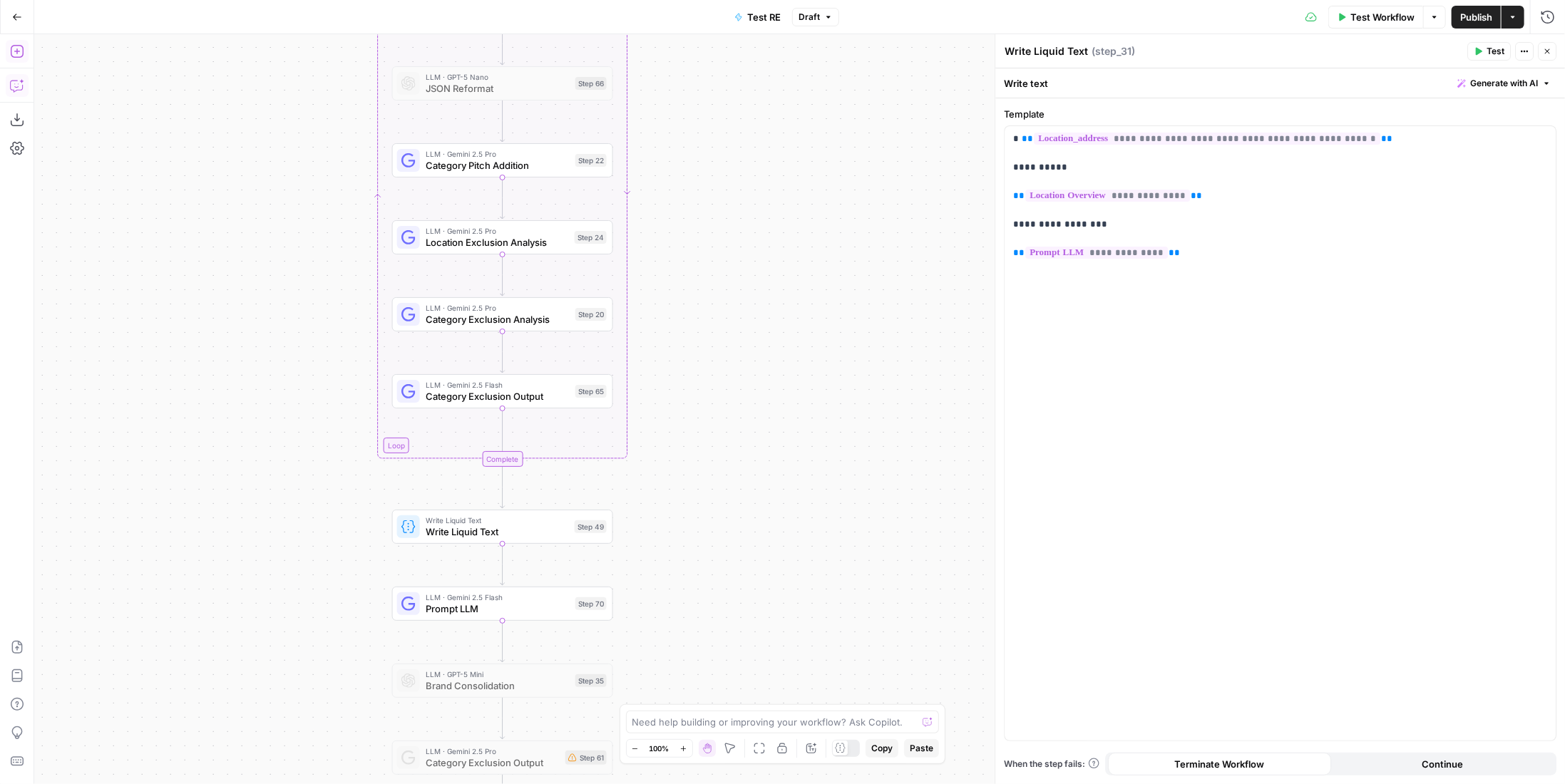
drag, startPoint x: 780, startPoint y: 465, endPoint x: 815, endPoint y: 264, distance: 204.0
click at [819, 257] on div "Workflow Set Inputs Inputs LLM · Gemini 2.5 Pro PDF Extractions Step 1 LLM · Ge…" at bounding box center [800, 409] width 1531 height 750
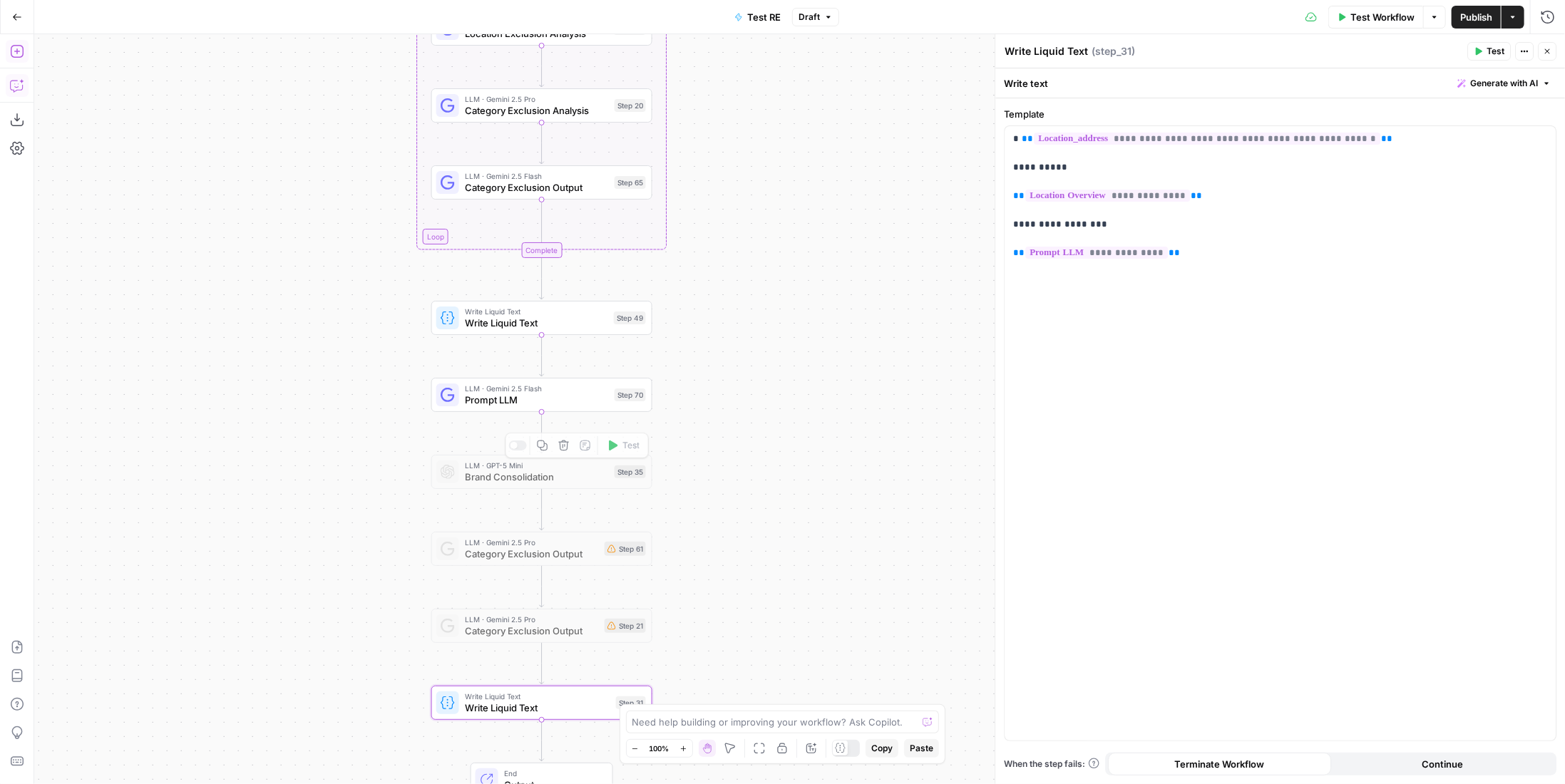
click at [540, 387] on span "LLM · Gemini 2.5 Flash" at bounding box center [536, 388] width 144 height 11
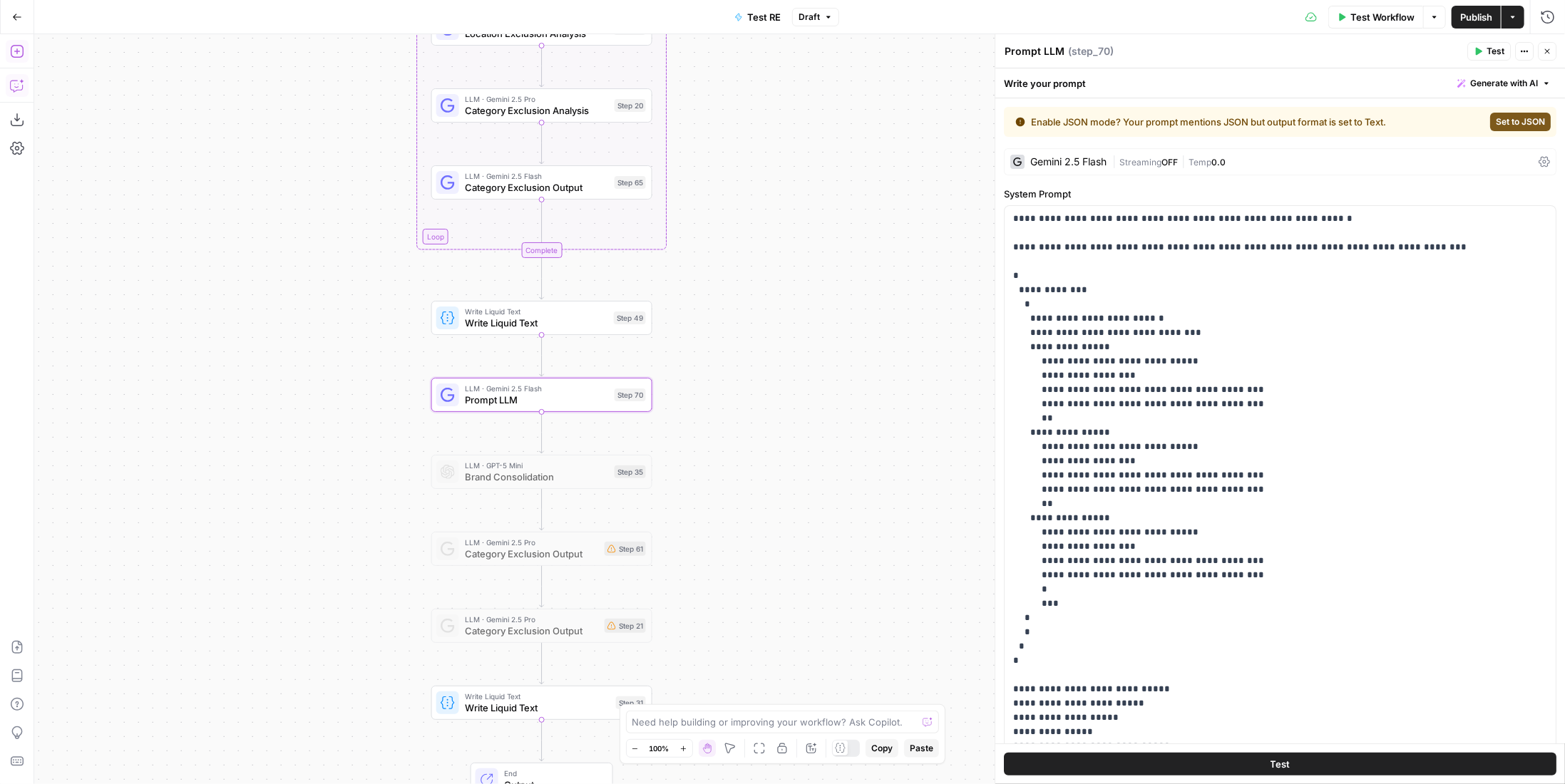
click at [1044, 44] on textarea "Prompt LLM" at bounding box center [1034, 51] width 60 height 14
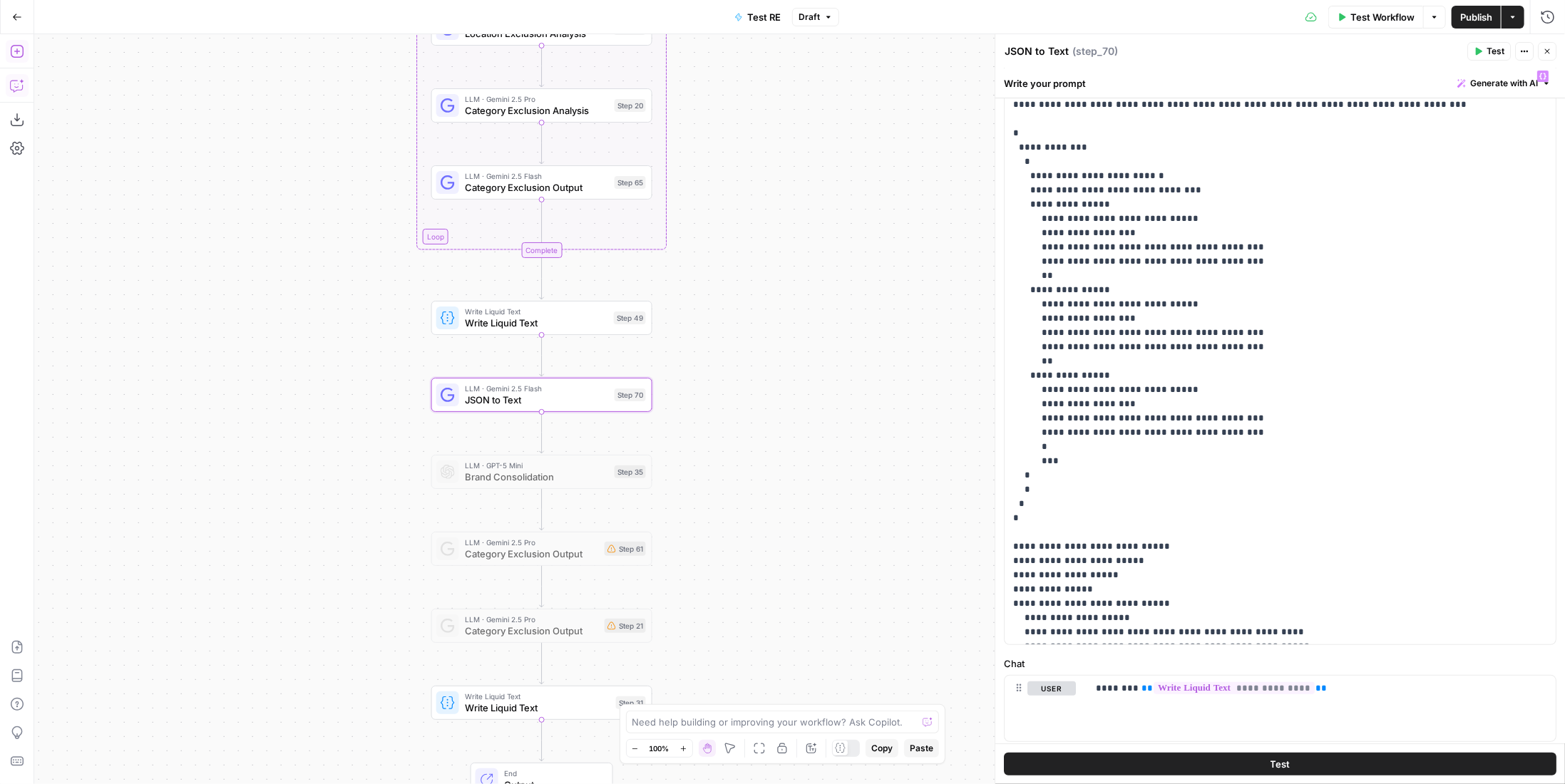
scroll to position [0, 0]
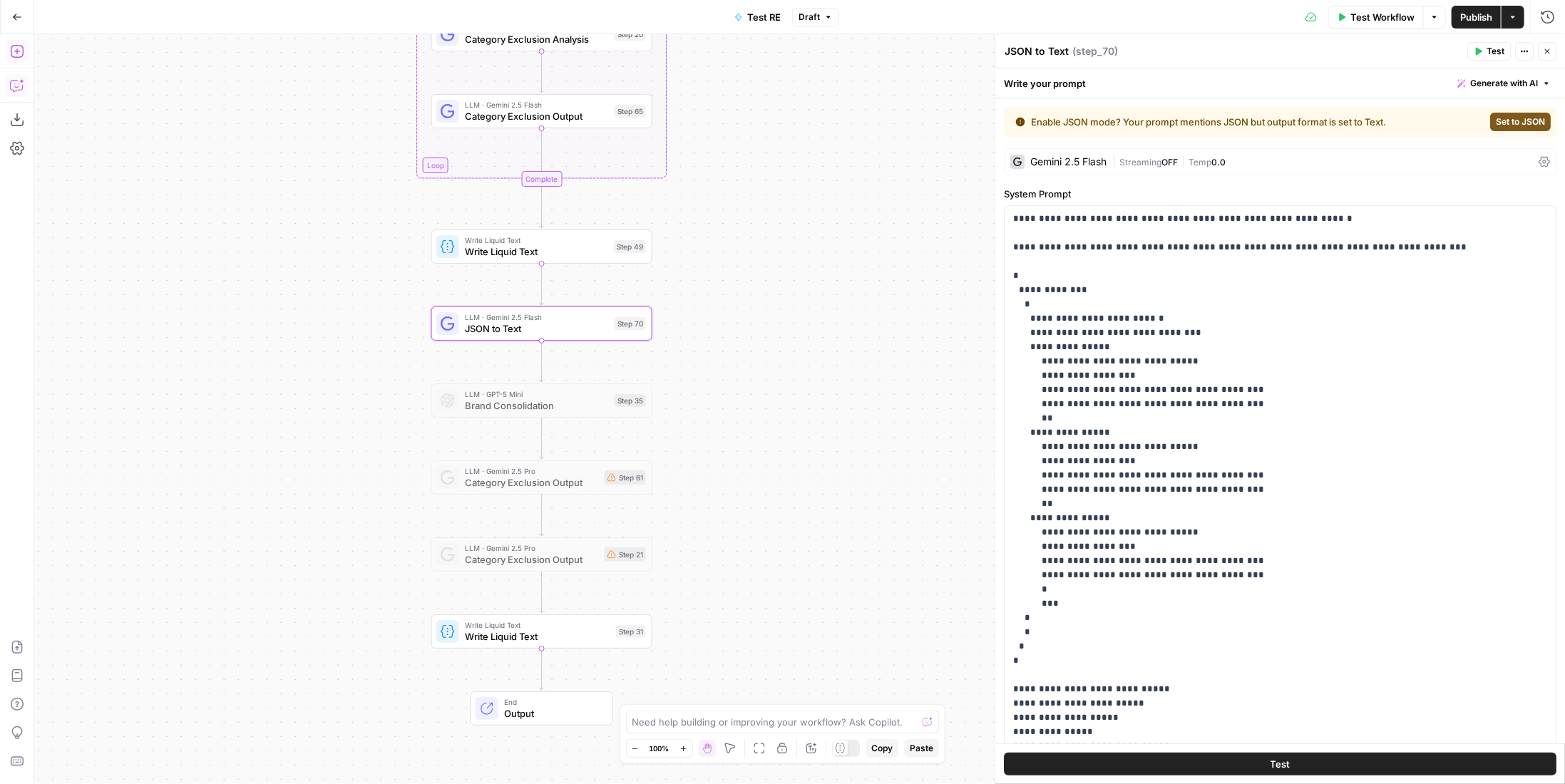
type textarea "JSON to Text"
click at [624, 633] on div "Step 31" at bounding box center [630, 630] width 30 height 12
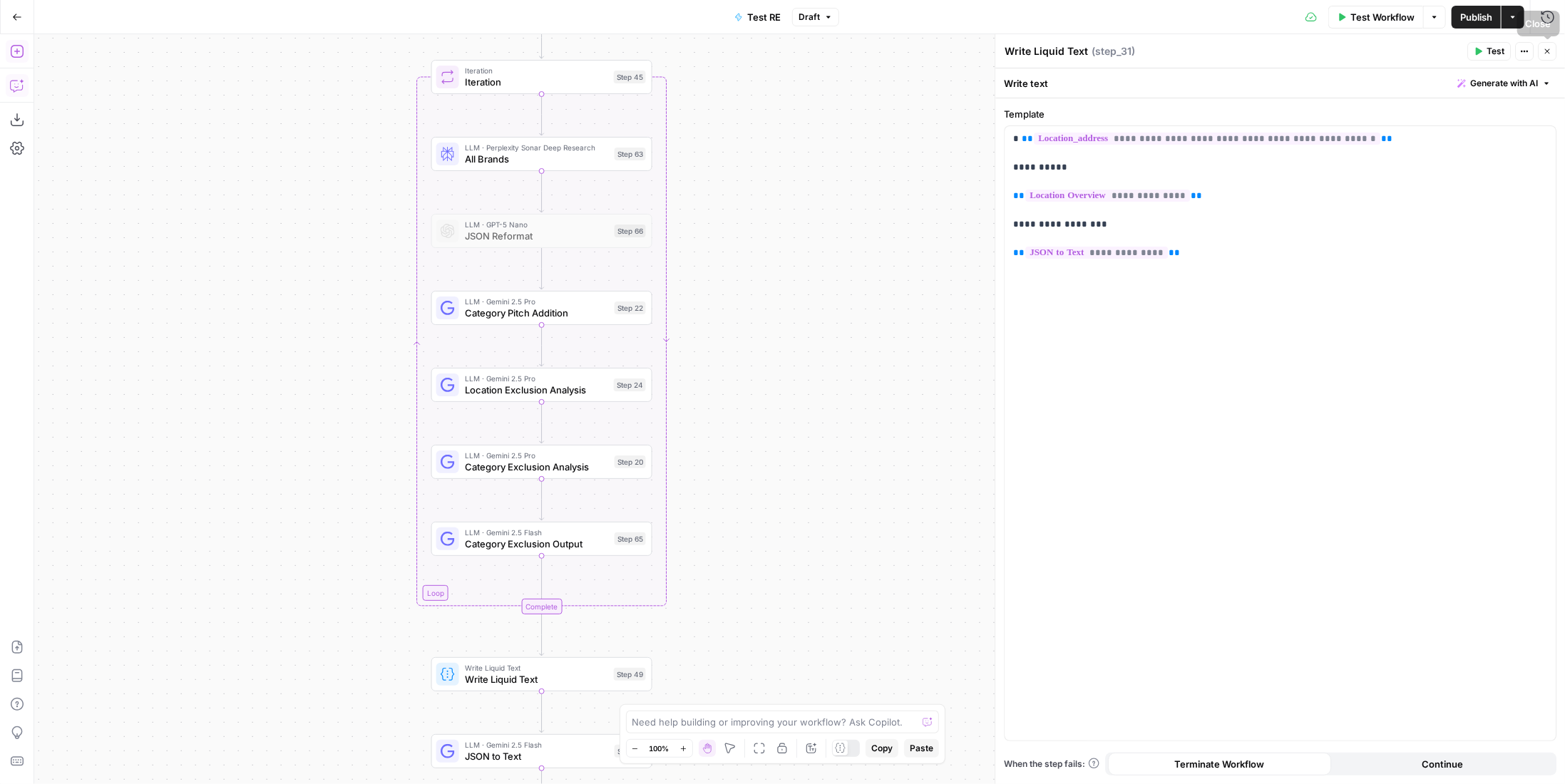
click at [1555, 48] on button "Close" at bounding box center [1546, 51] width 18 height 18
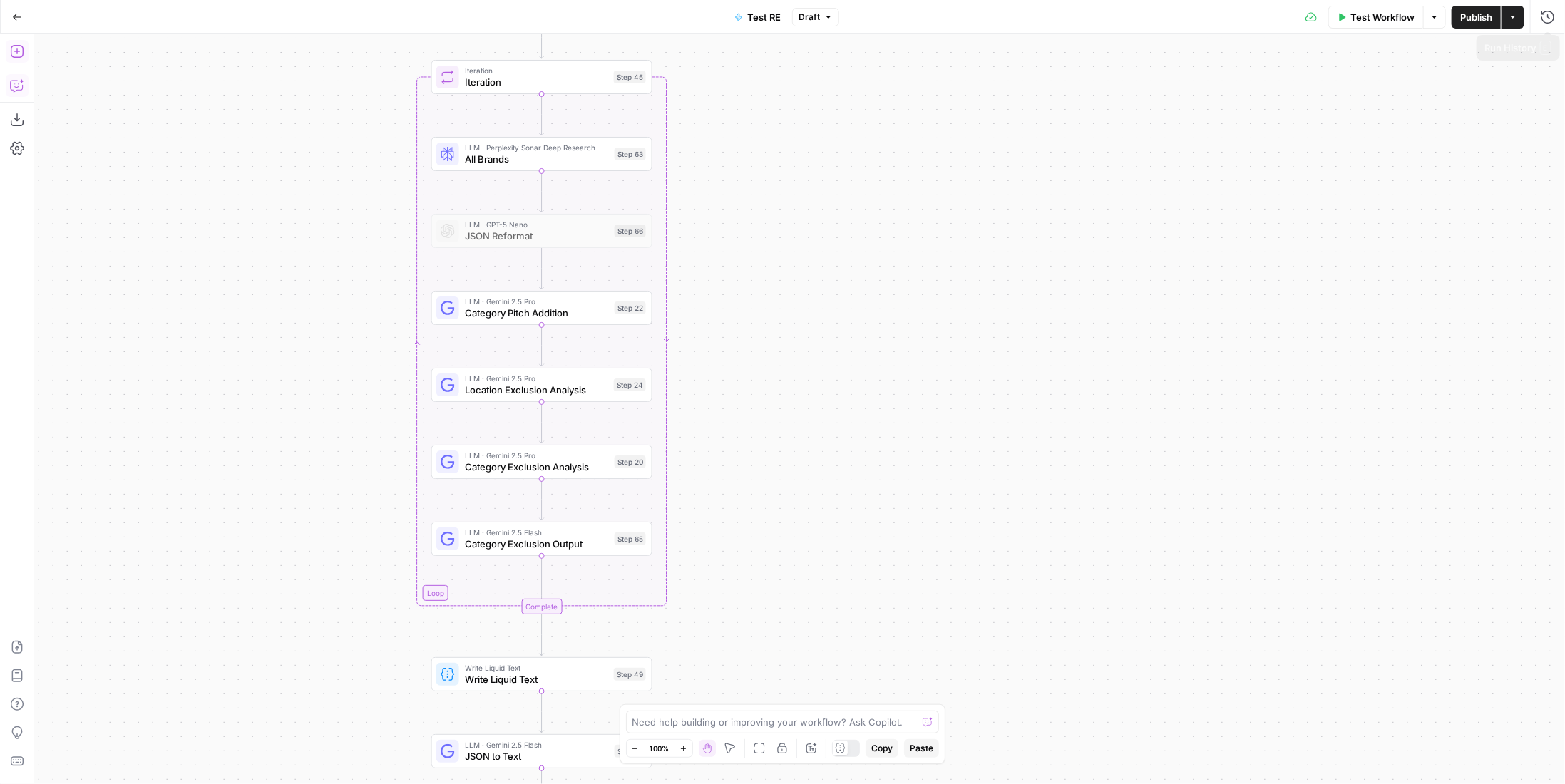
click at [1470, 15] on span "Publish" at bounding box center [1476, 16] width 32 height 14
click at [1540, 10] on button "Run History" at bounding box center [1548, 17] width 23 height 23
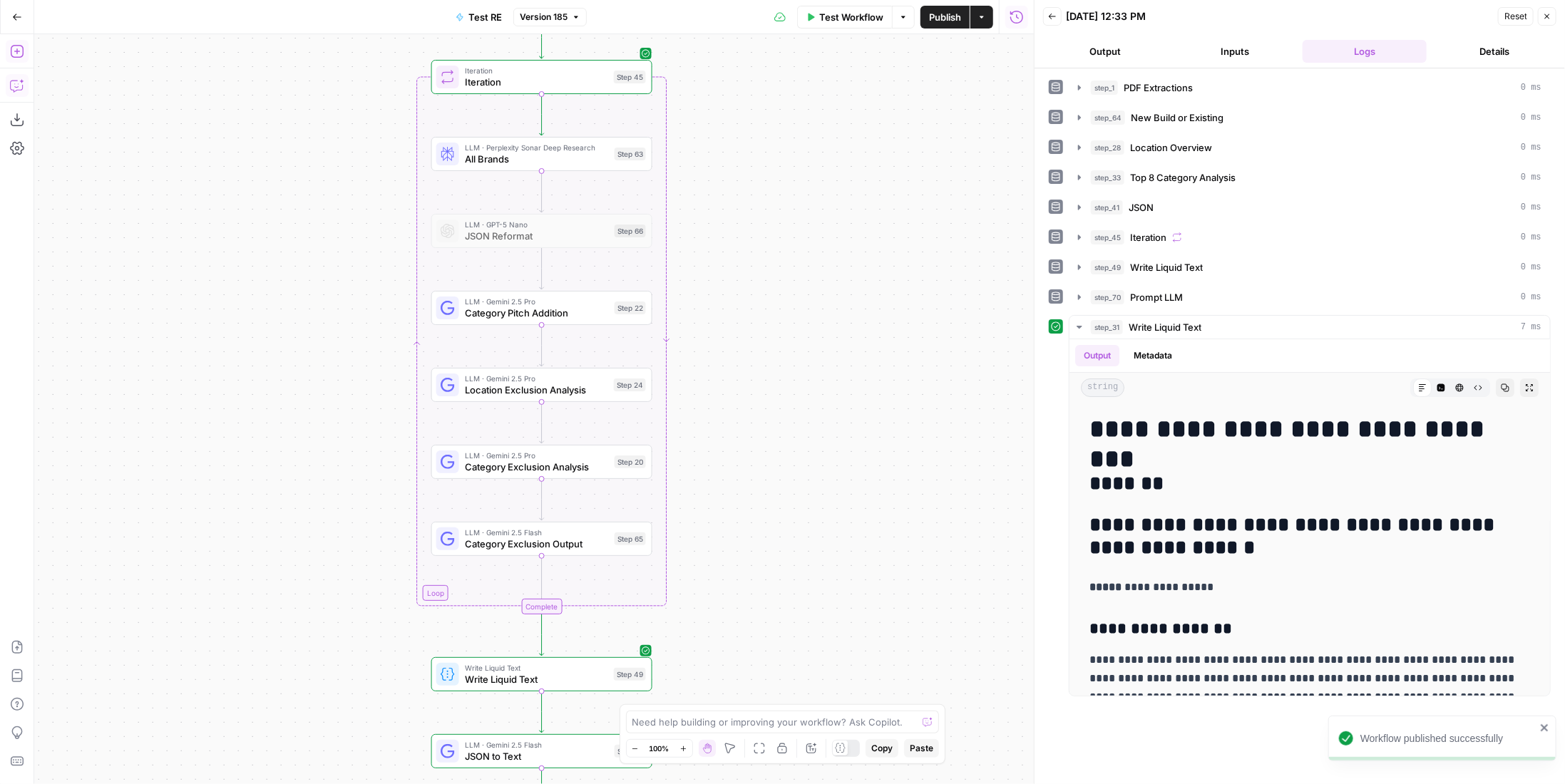
click at [1052, 13] on icon "button" at bounding box center [1052, 16] width 9 height 9
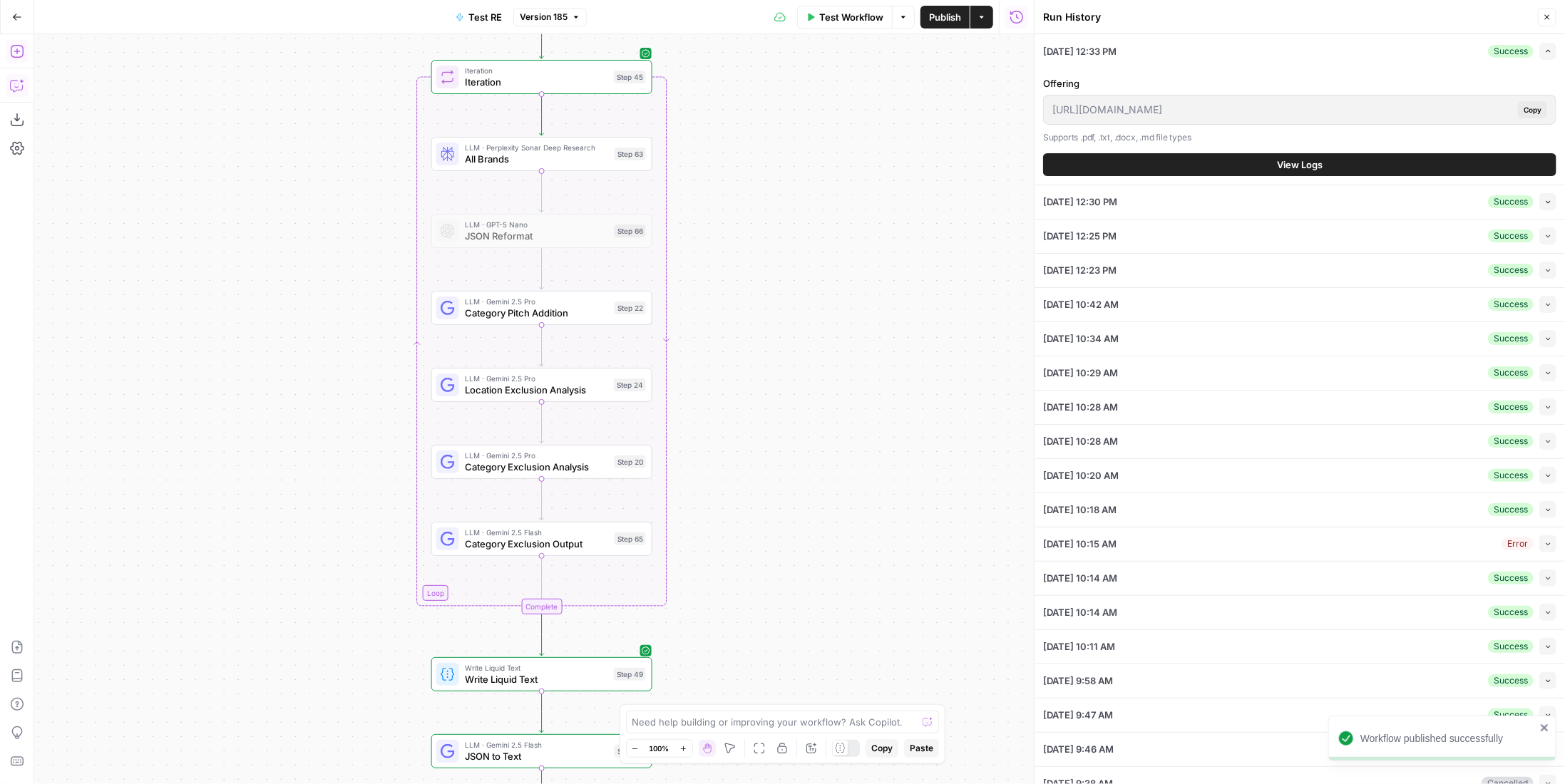
click at [1539, 207] on button "Collapse" at bounding box center [1548, 201] width 17 height 17
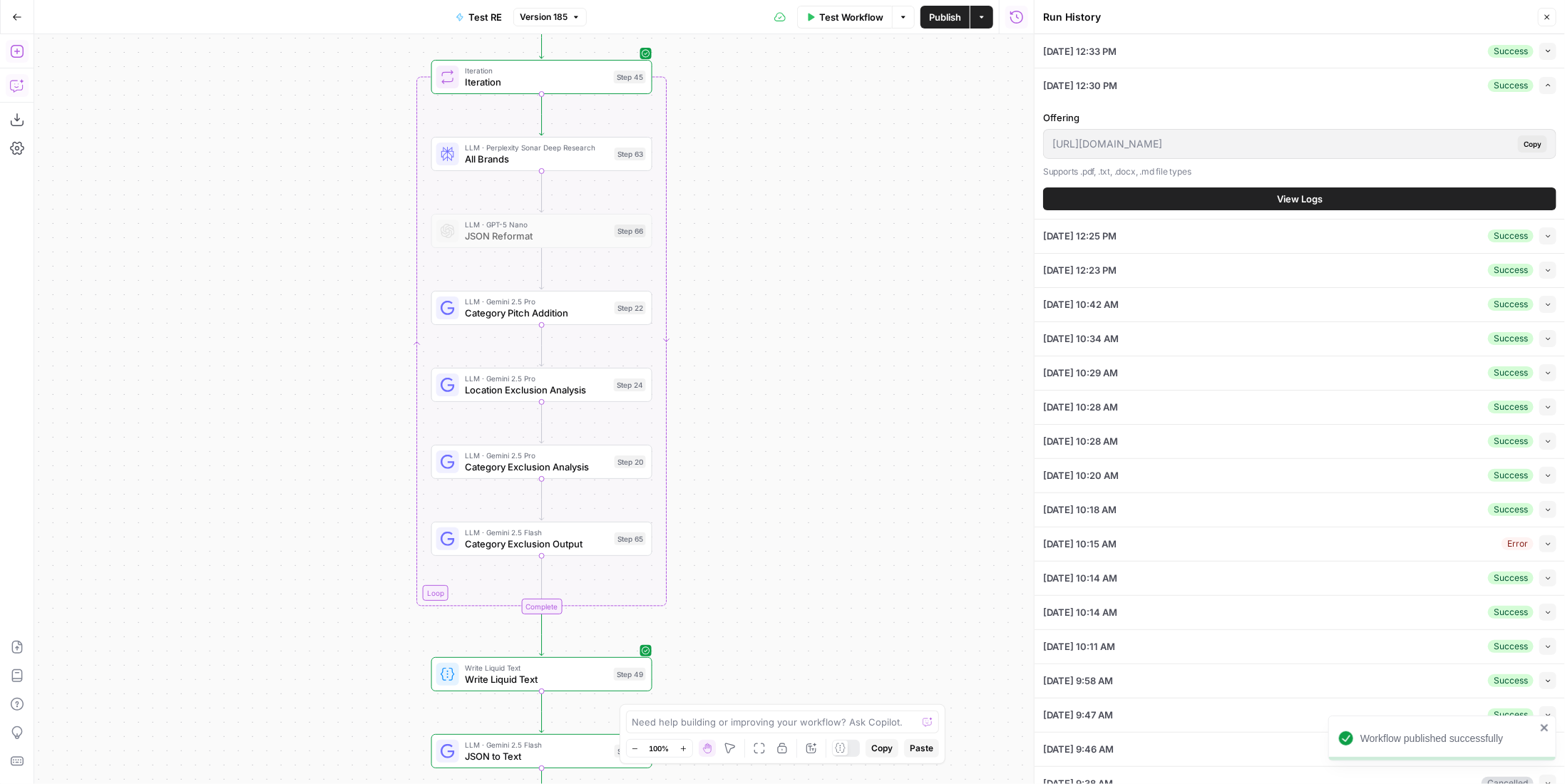
click at [1486, 192] on button "View Logs" at bounding box center [1300, 198] width 513 height 23
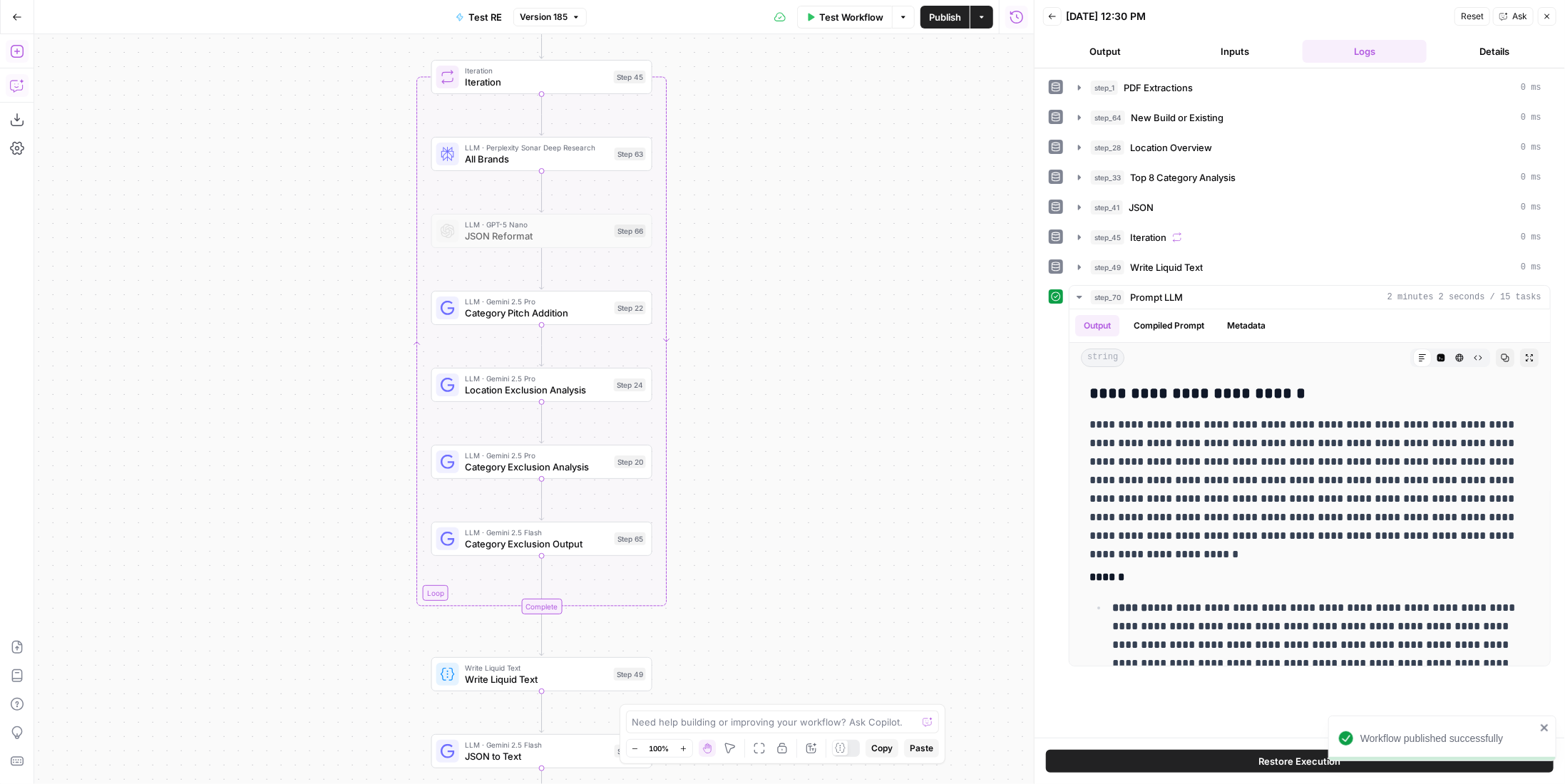
click at [1055, 19] on button "Back" at bounding box center [1052, 15] width 18 height 18
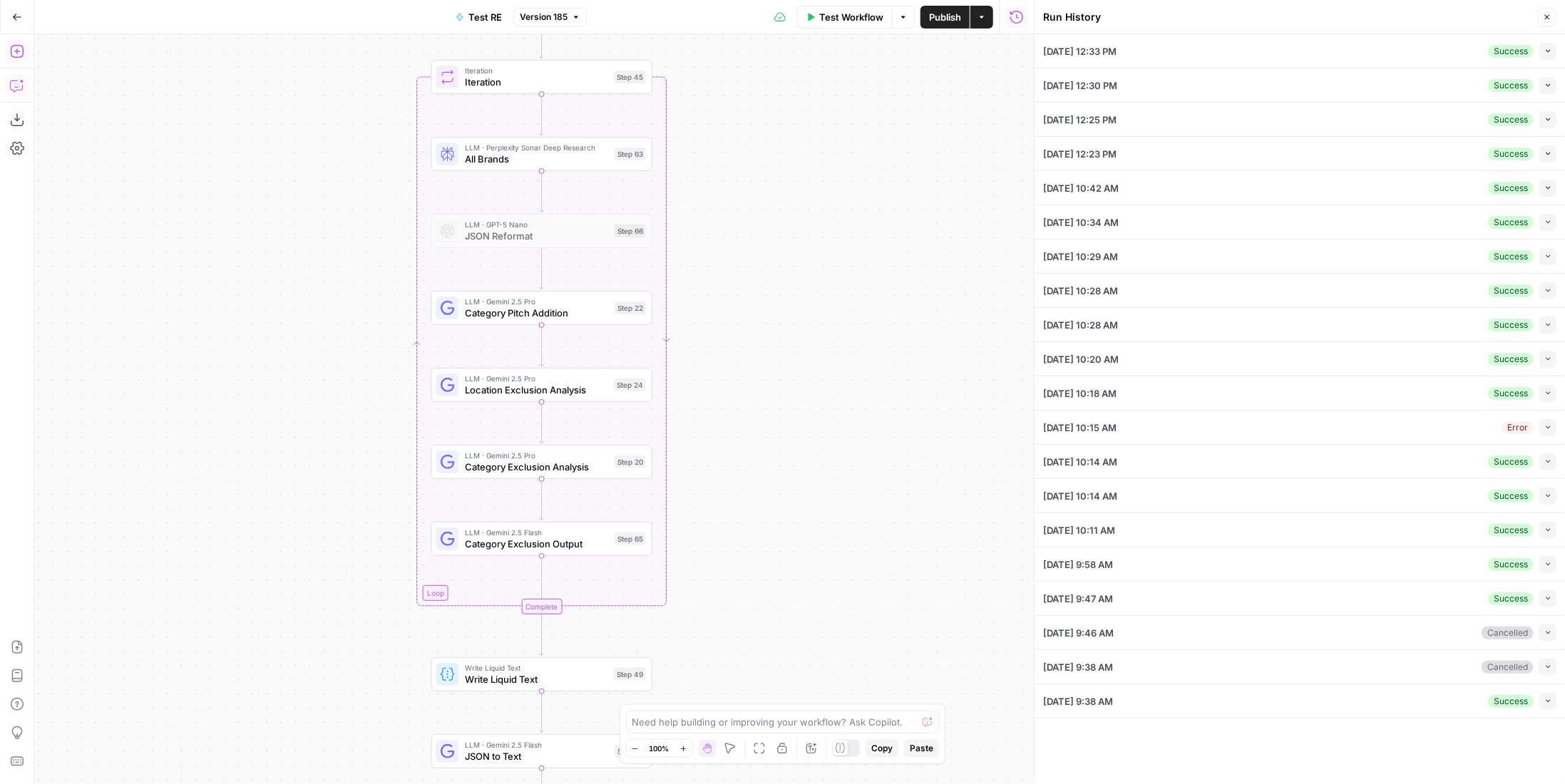
click at [1546, 122] on button "Collapse" at bounding box center [1548, 120] width 17 height 17
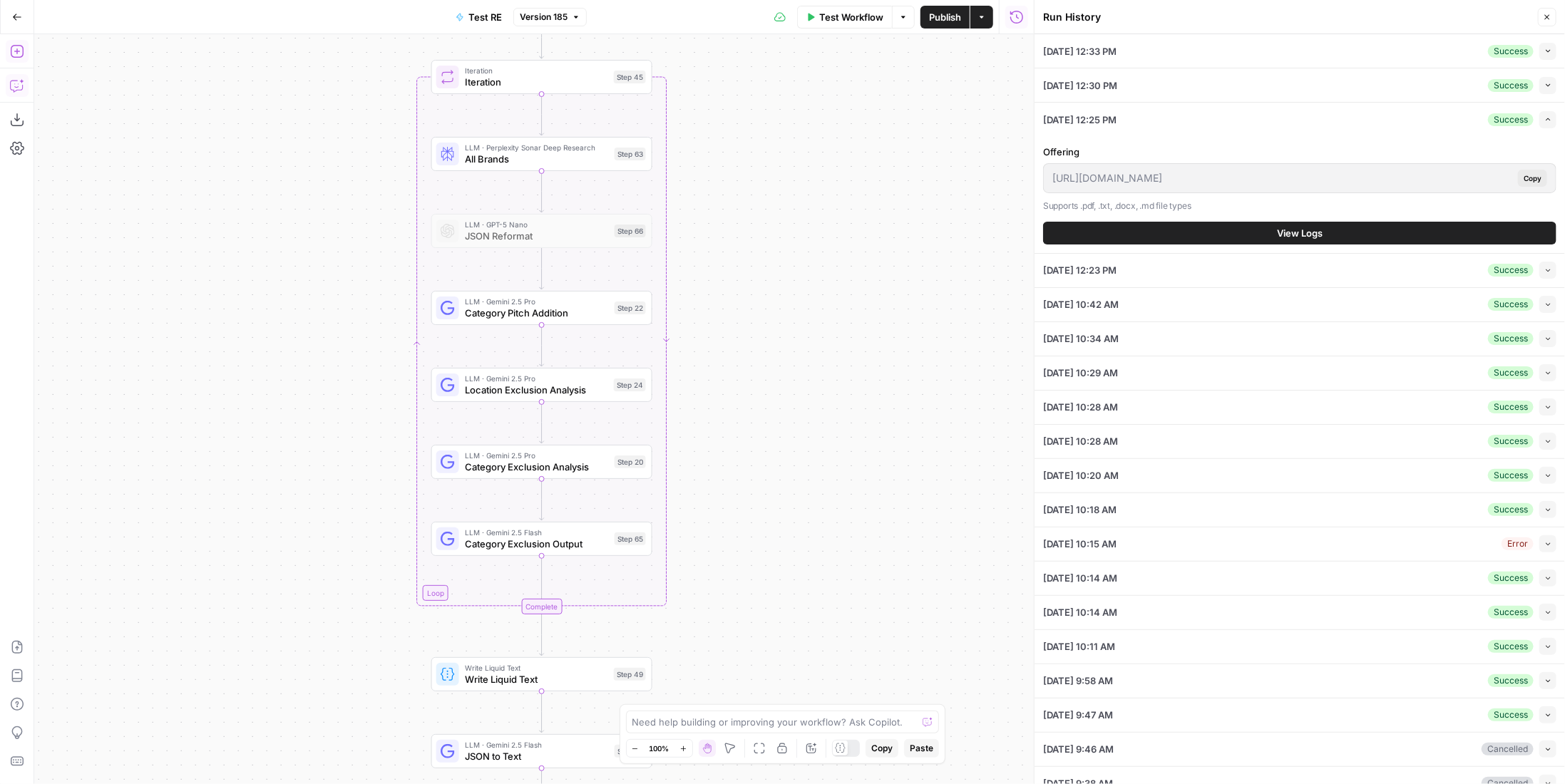
click at [1339, 221] on button "View Logs" at bounding box center [1300, 233] width 513 height 23
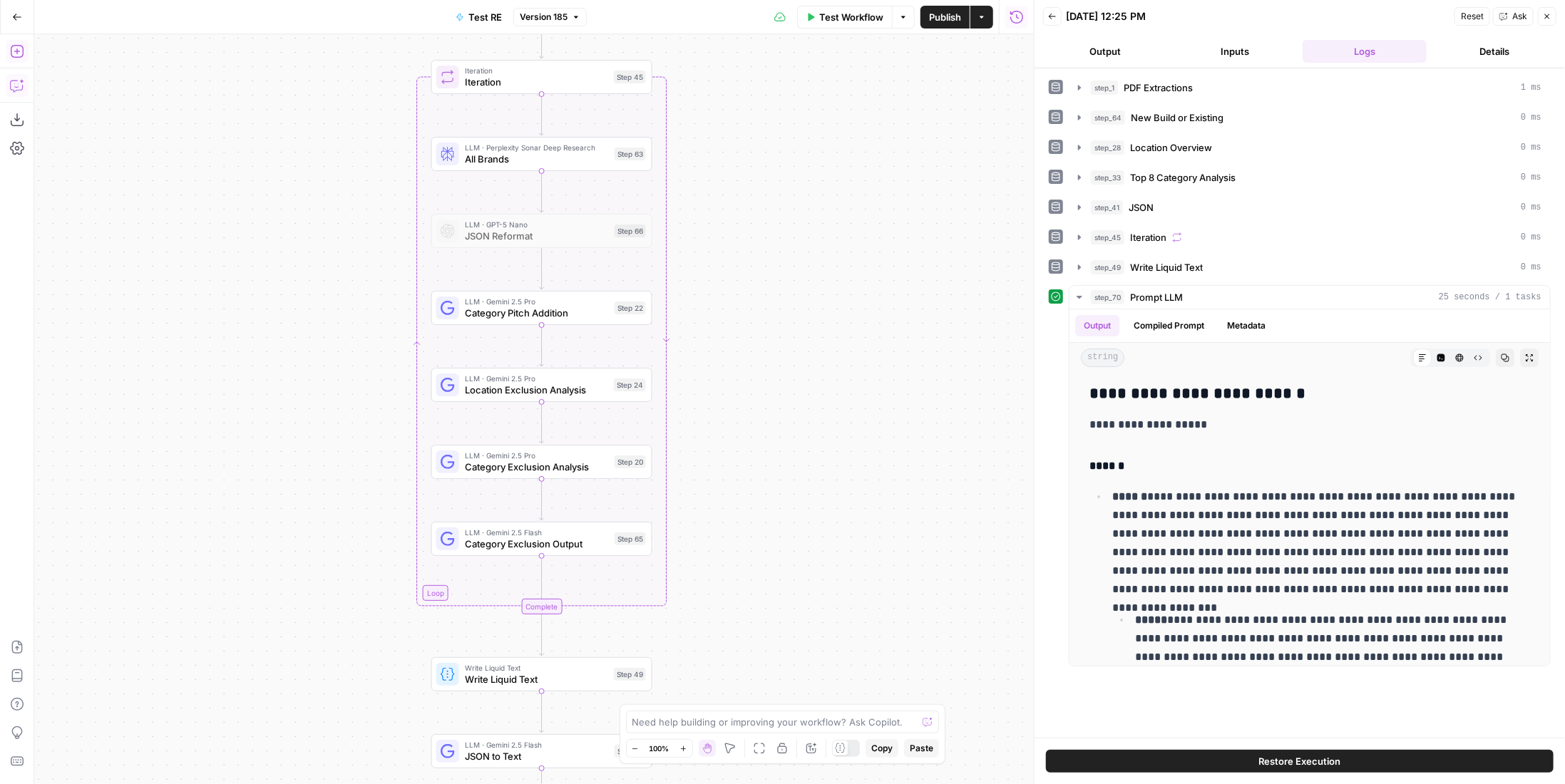
click at [1044, 16] on button "Back" at bounding box center [1052, 15] width 18 height 18
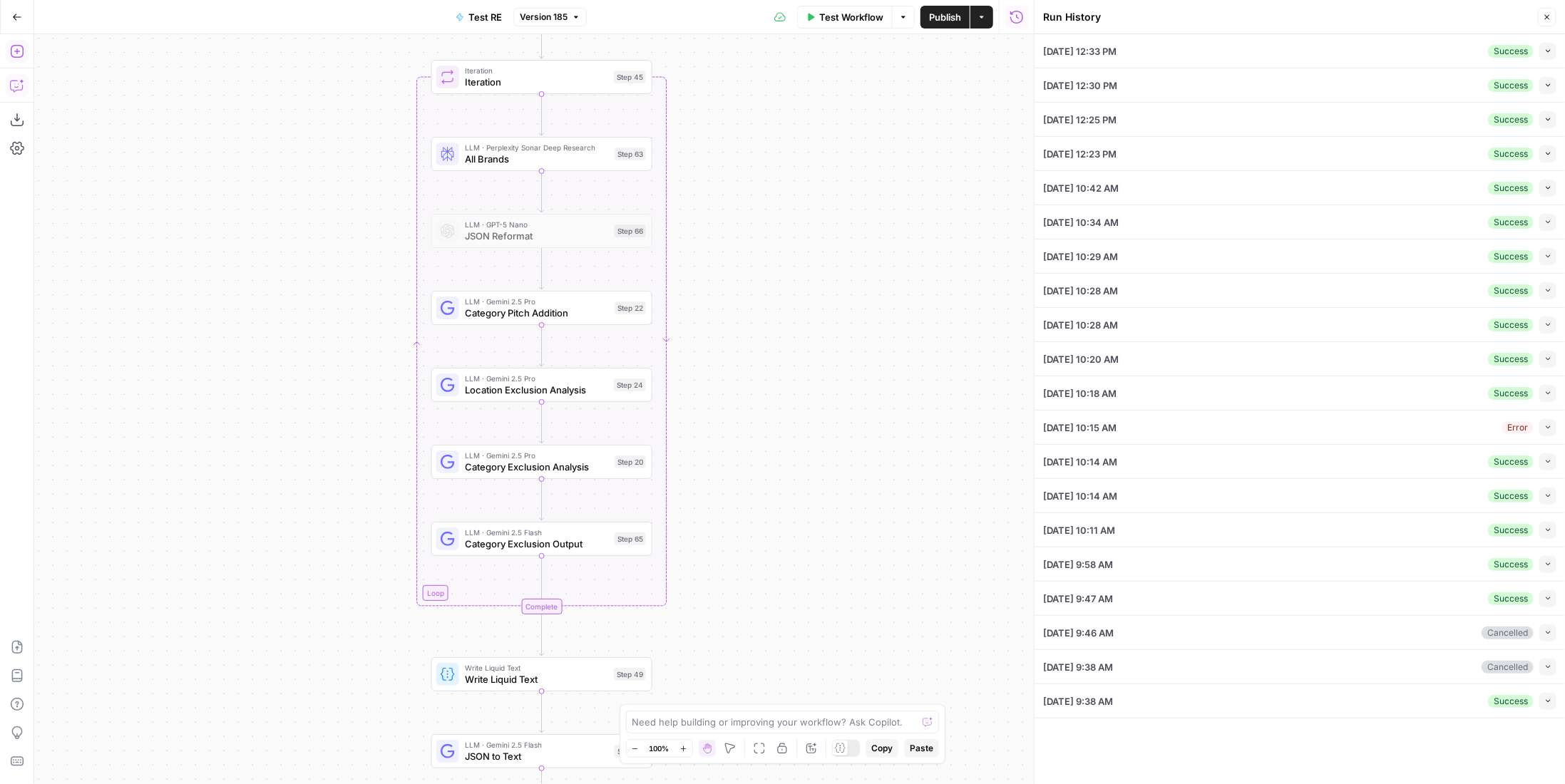
click at [1544, 158] on button "Collapse" at bounding box center [1548, 154] width 17 height 17
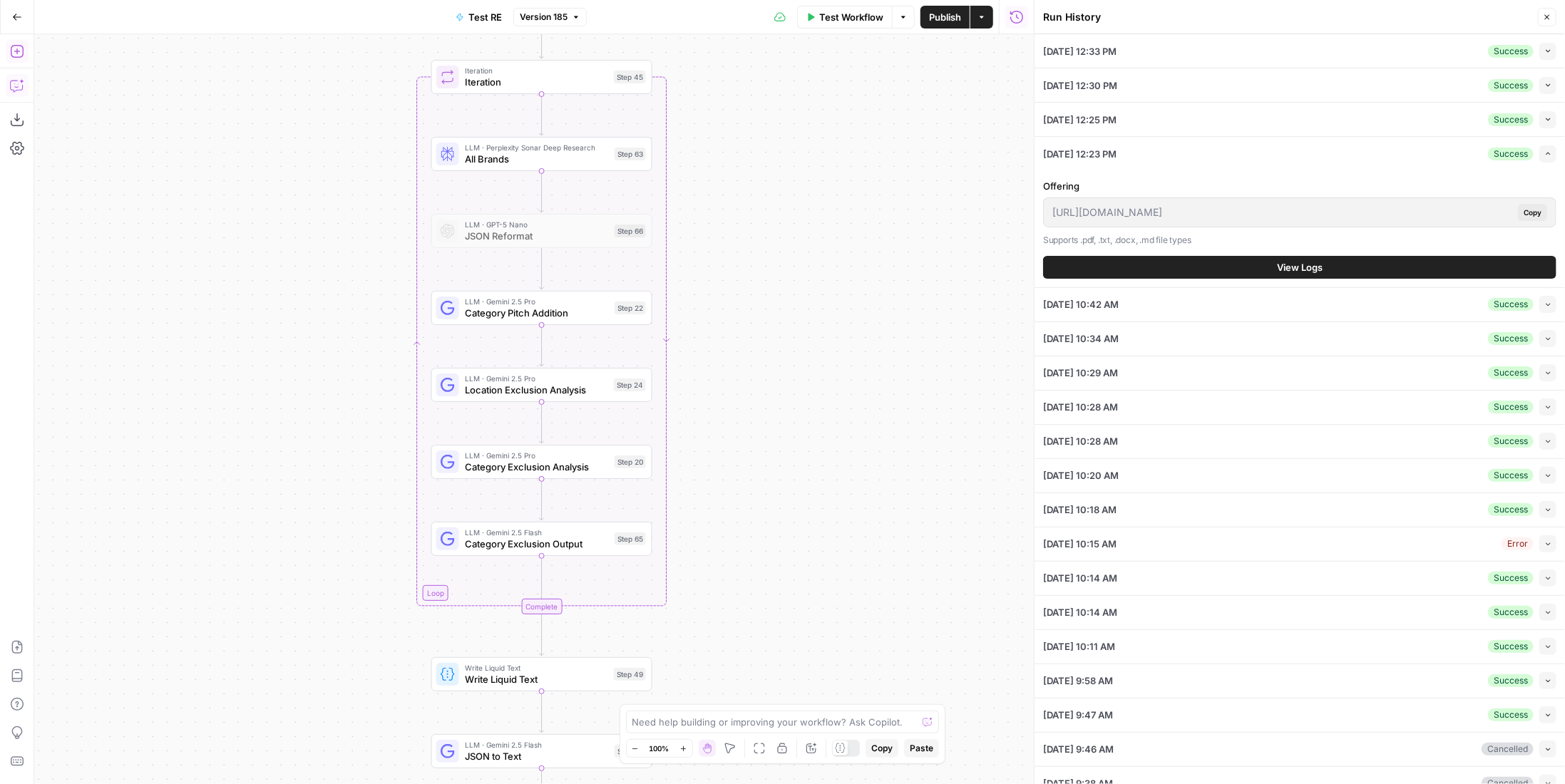
click at [1439, 258] on button "View Logs" at bounding box center [1300, 267] width 513 height 23
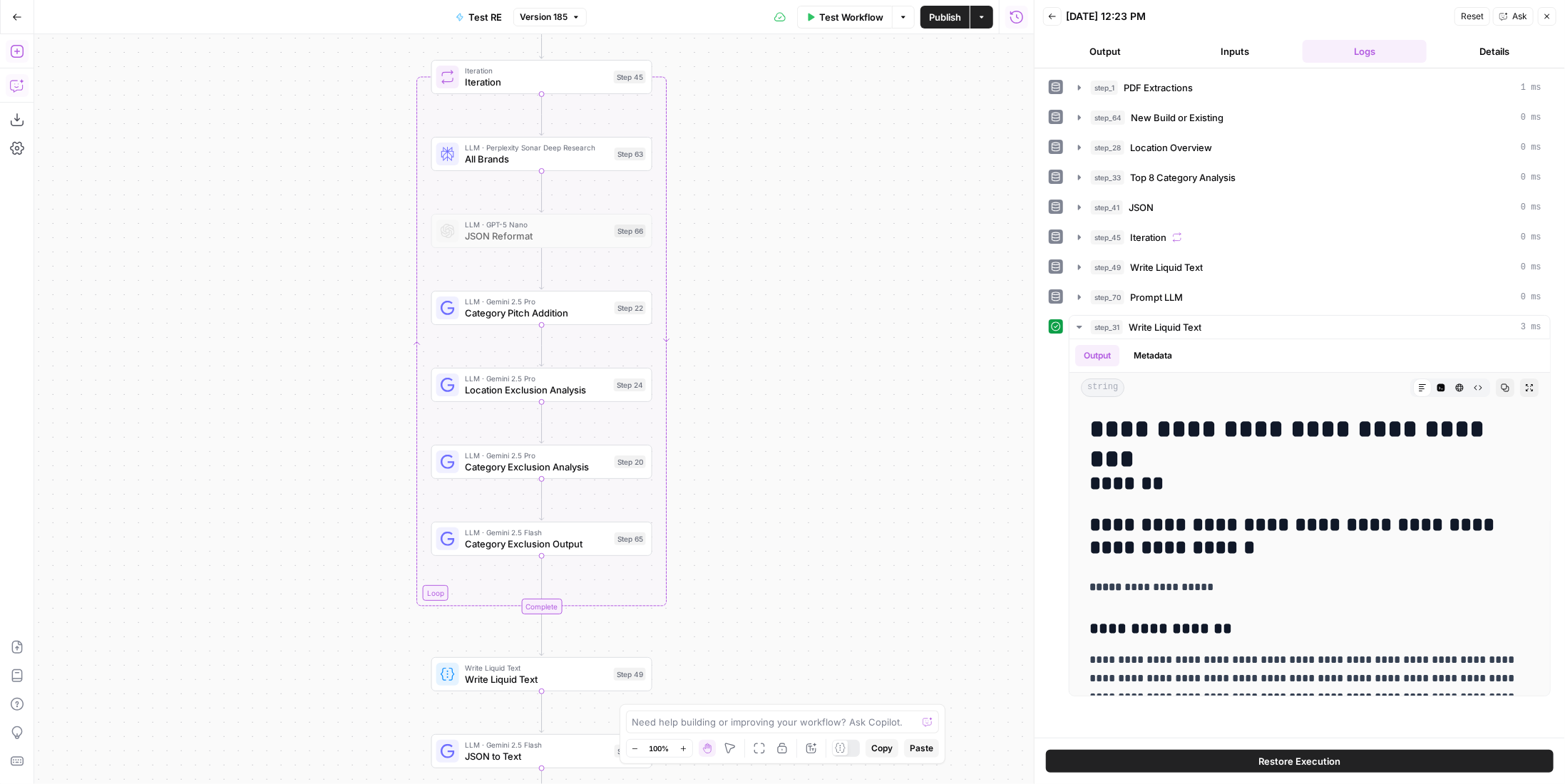
click at [1061, 19] on div "Back 08/22/25 at 12:23 PM Reset Ask Close" at bounding box center [1300, 16] width 513 height 21
click at [1054, 17] on icon "button" at bounding box center [1052, 16] width 9 height 9
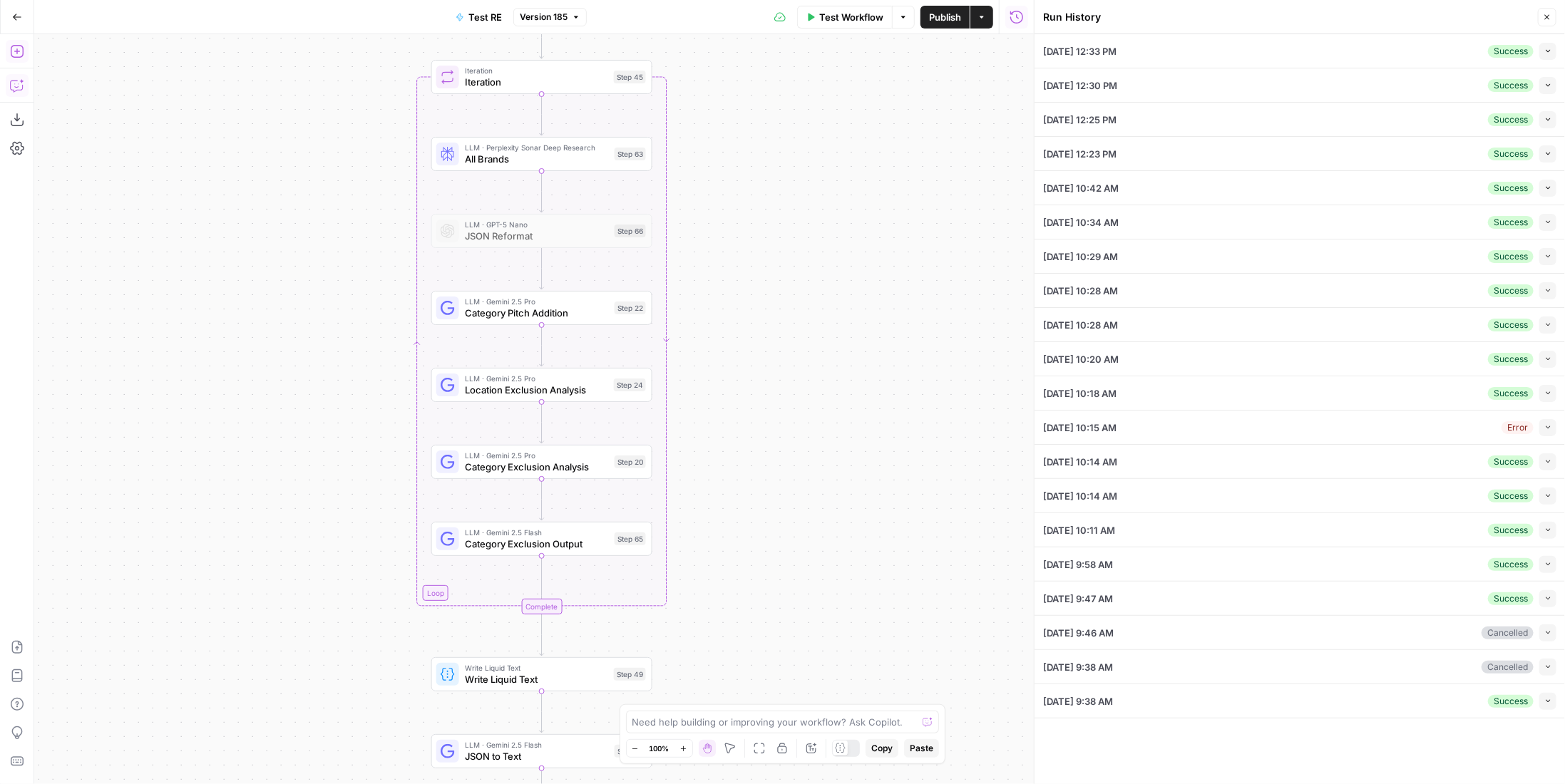
click at [1551, 192] on button "Collapse" at bounding box center [1548, 188] width 17 height 17
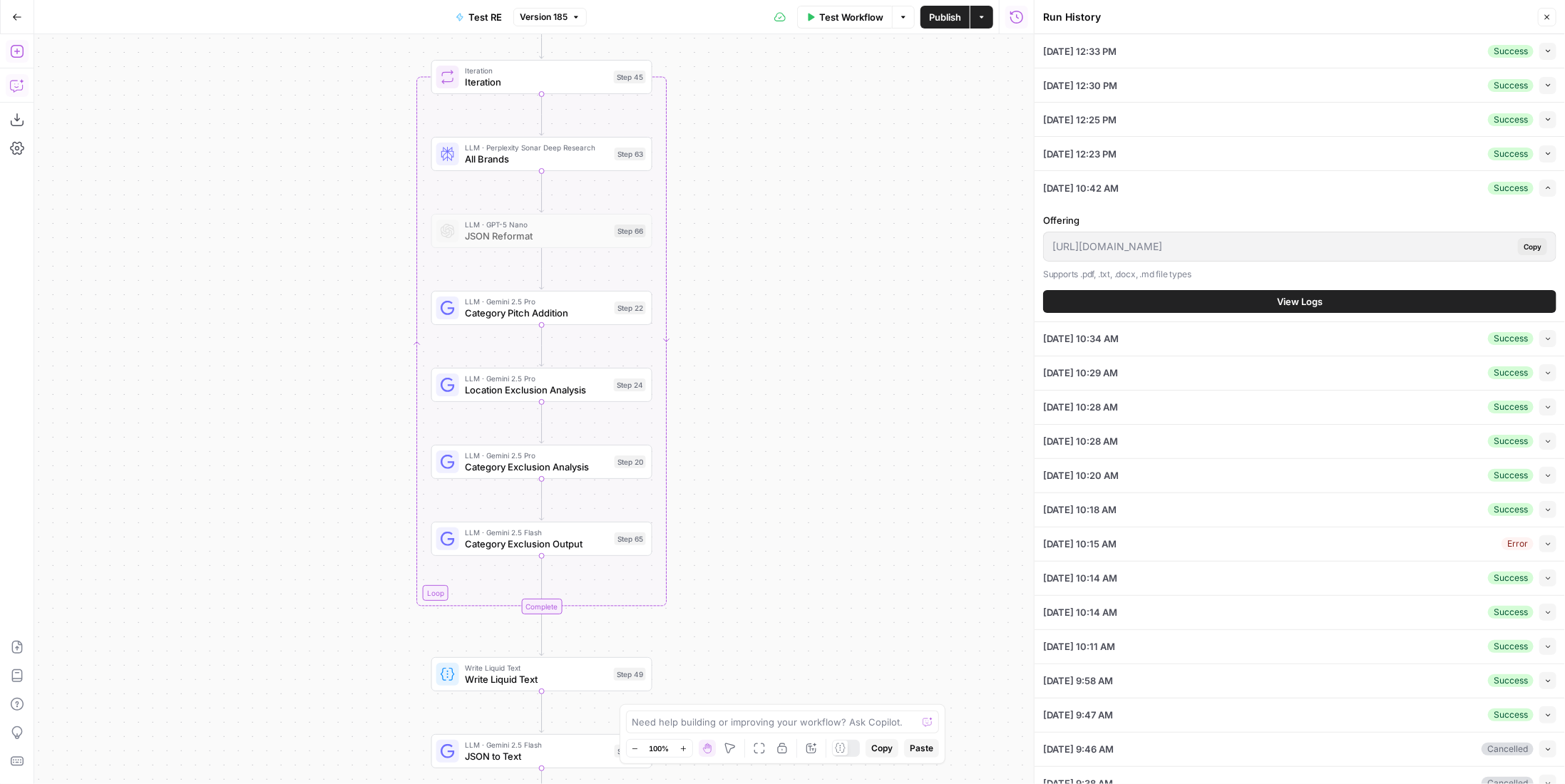
click at [1372, 298] on button "View Logs" at bounding box center [1300, 301] width 513 height 23
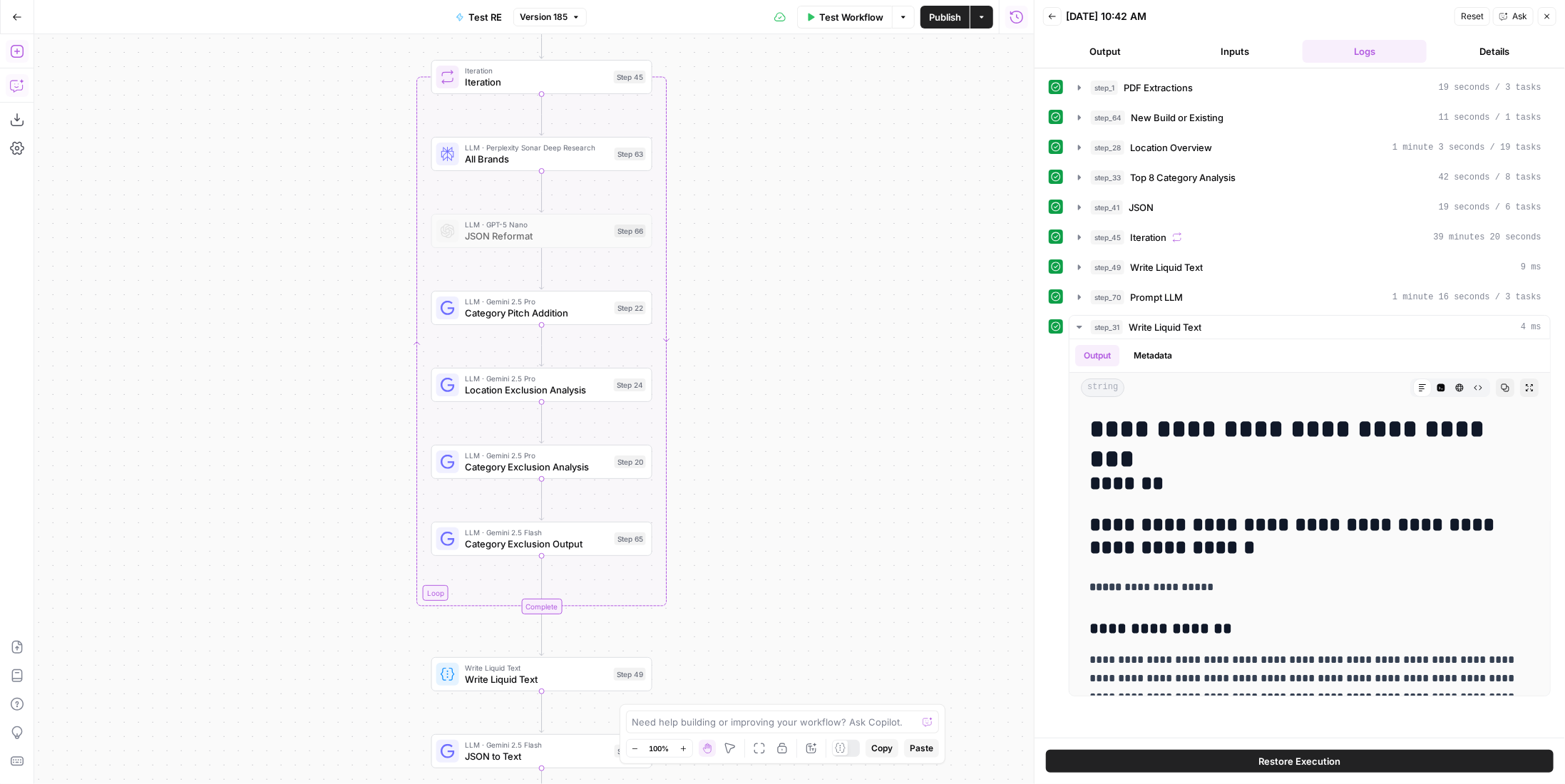
click at [1472, 56] on button "Details" at bounding box center [1494, 52] width 124 height 23
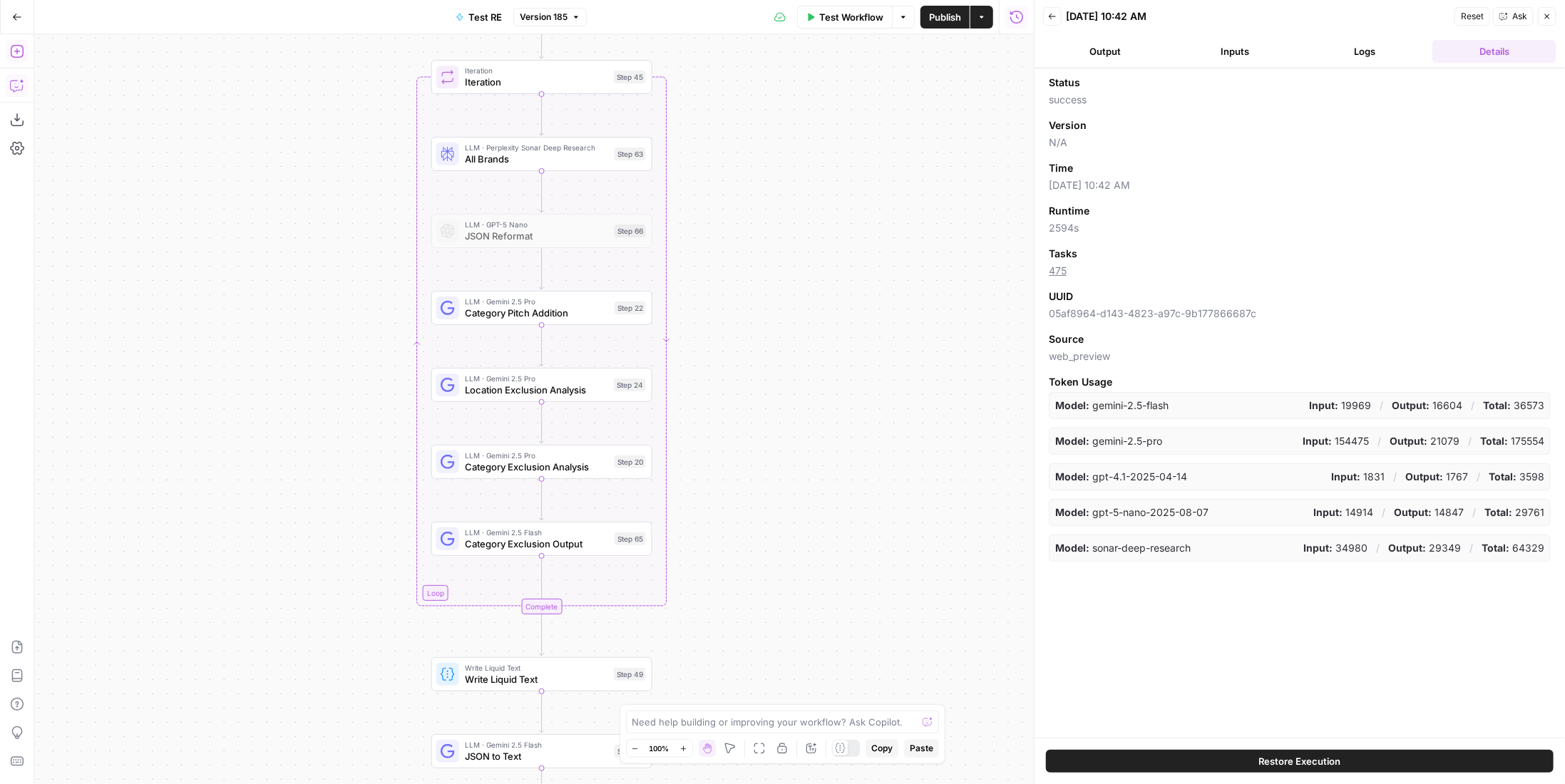
click at [1065, 224] on span "2594s" at bounding box center [1300, 228] width 502 height 14
click at [1065, 223] on span "2594s" at bounding box center [1300, 228] width 502 height 14
copy span "2594s"
click at [1361, 41] on button "Logs" at bounding box center [1365, 52] width 124 height 23
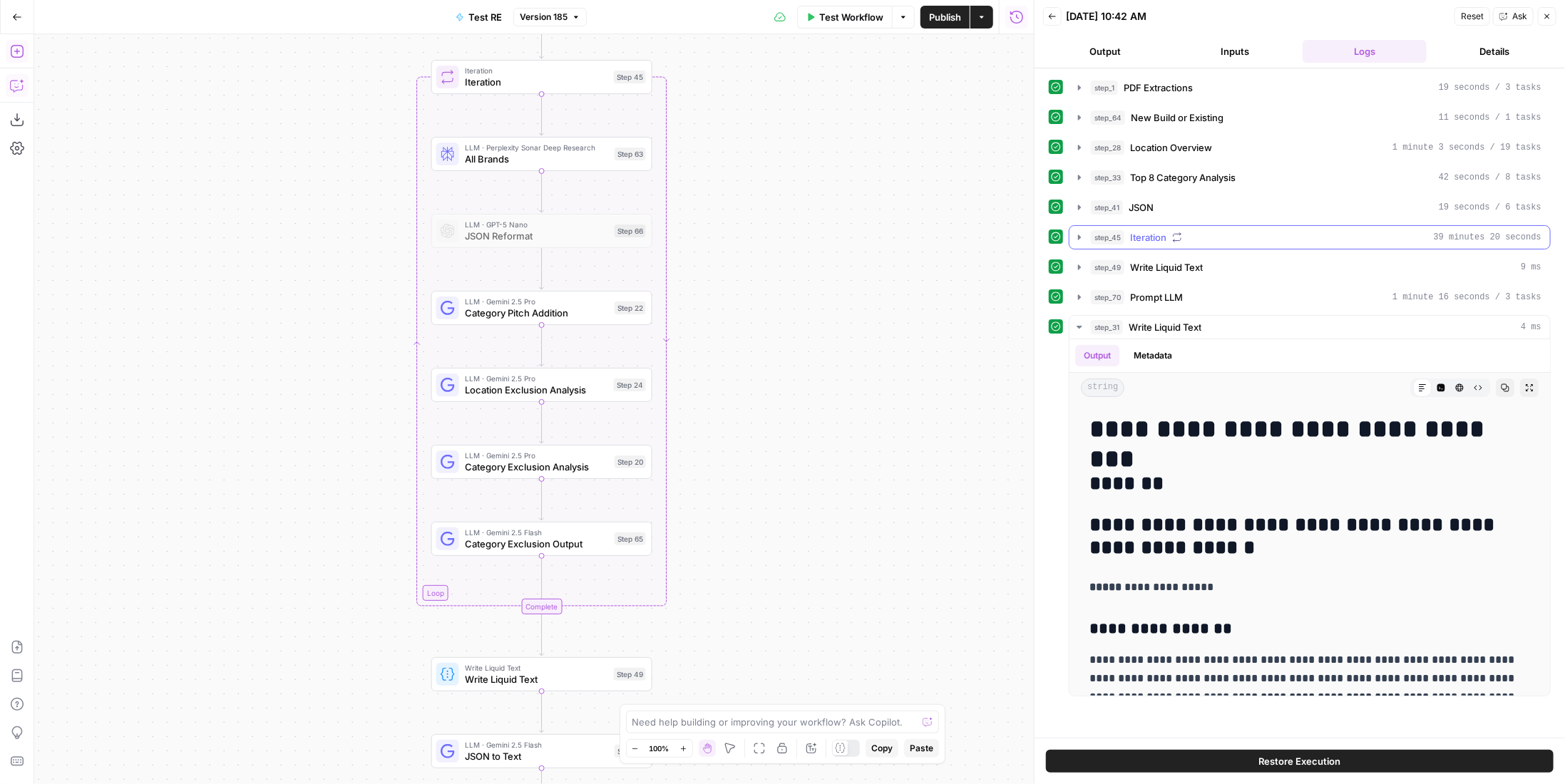
click at [1237, 235] on div "step_45 Iteration 39 minutes 20 seconds" at bounding box center [1316, 237] width 450 height 14
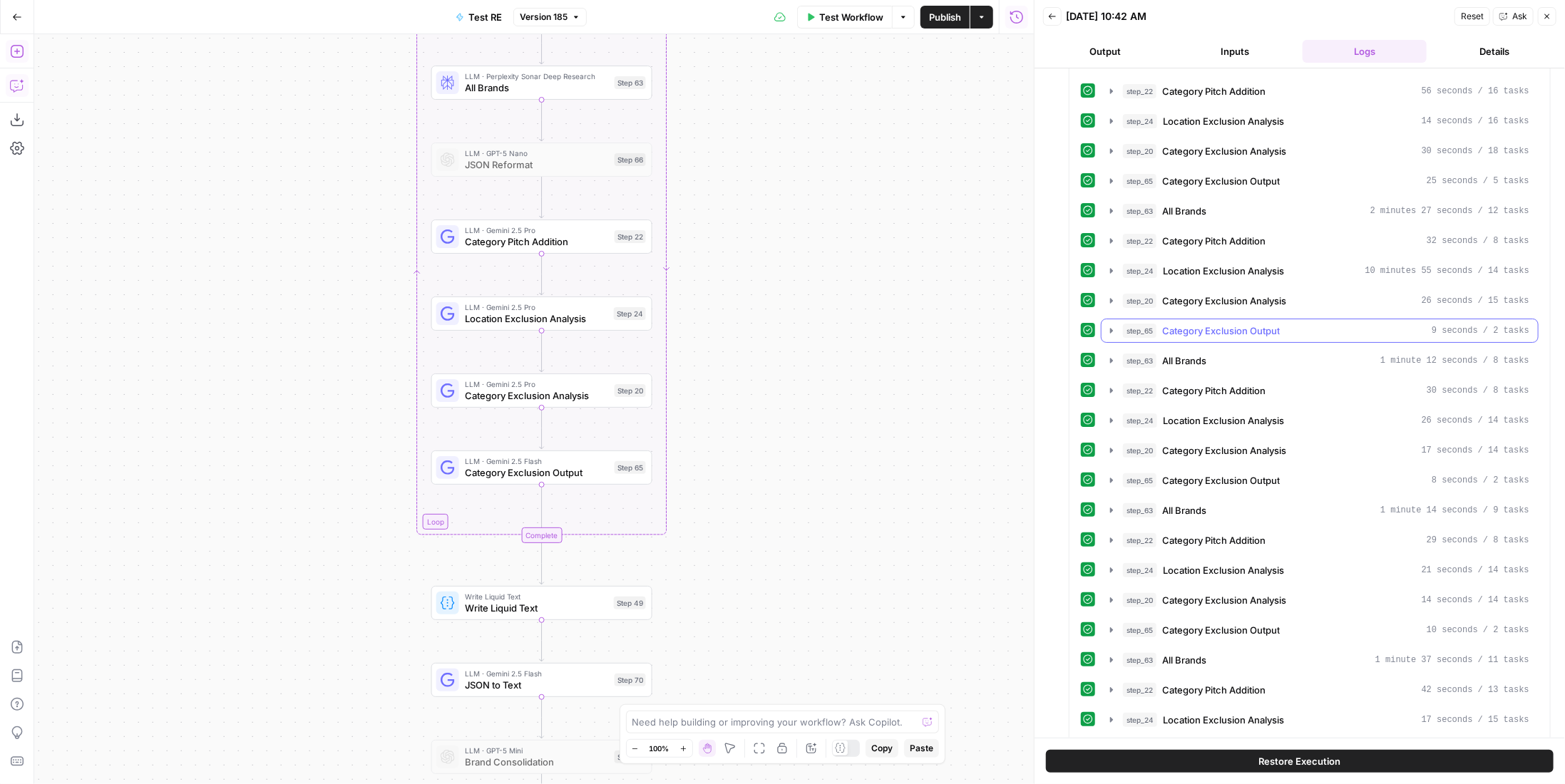
scroll to position [570, 0]
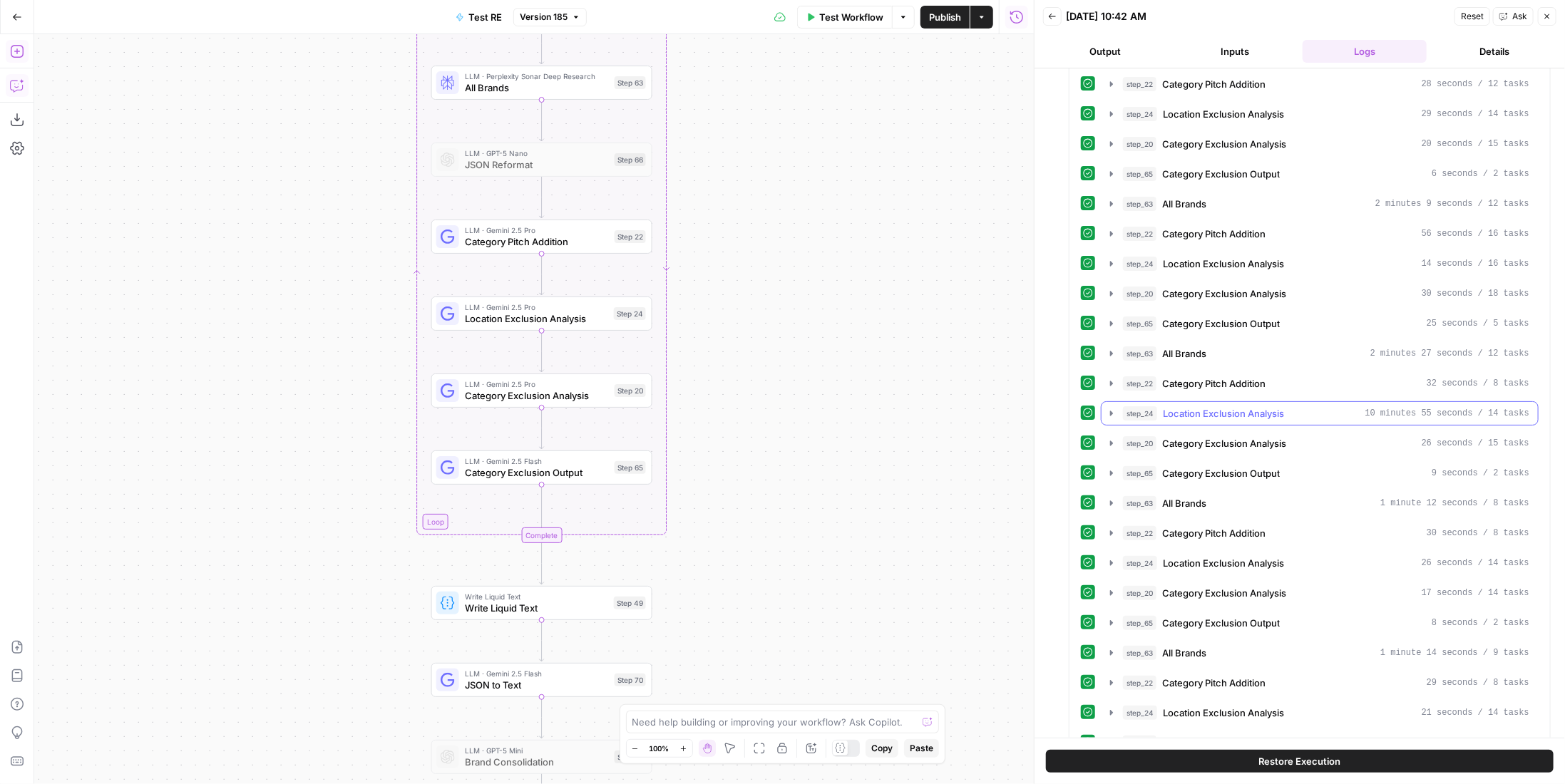
click at [1239, 406] on span "Location Exclusion Analysis" at bounding box center [1222, 413] width 121 height 14
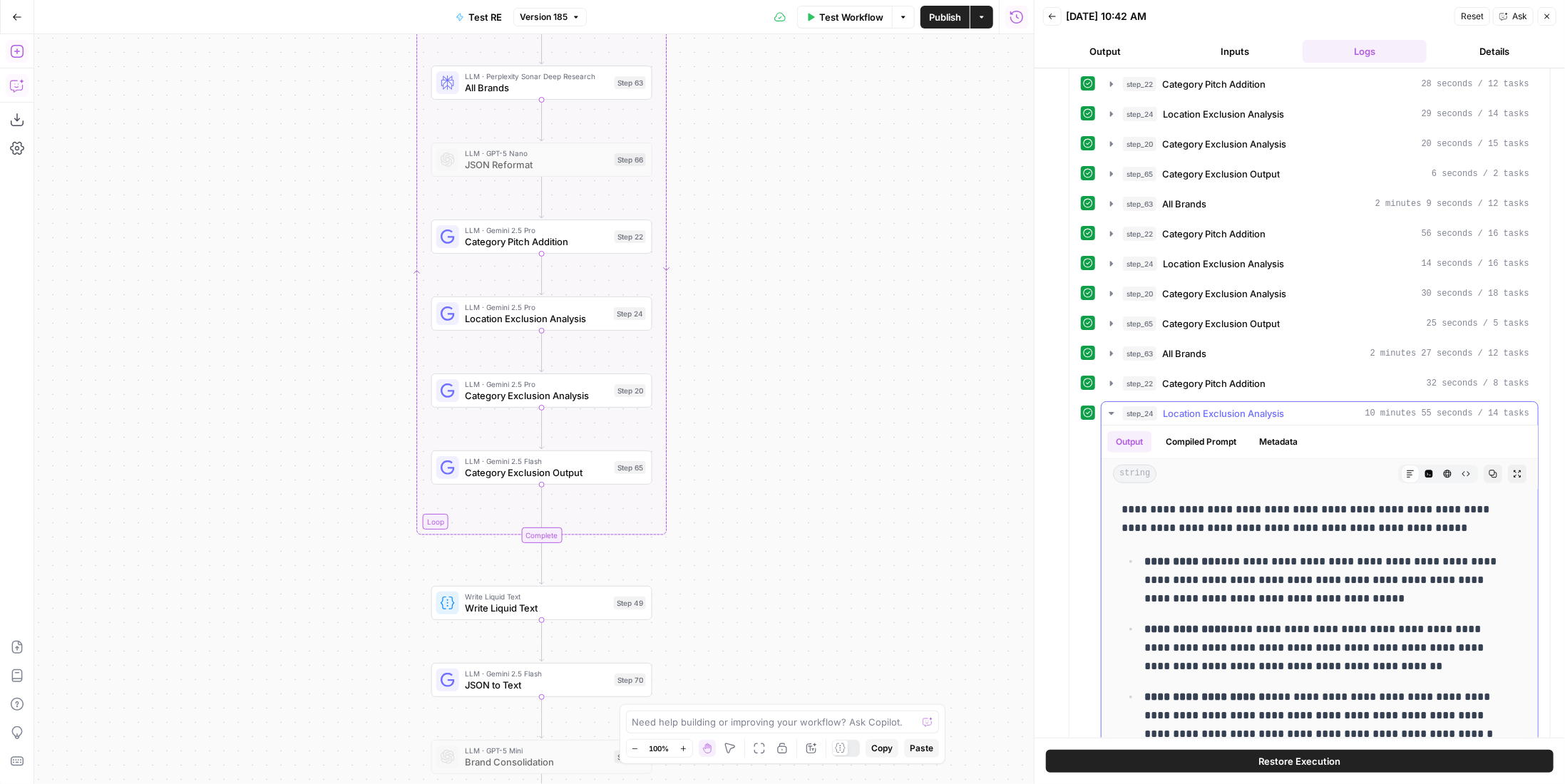
scroll to position [499, 0]
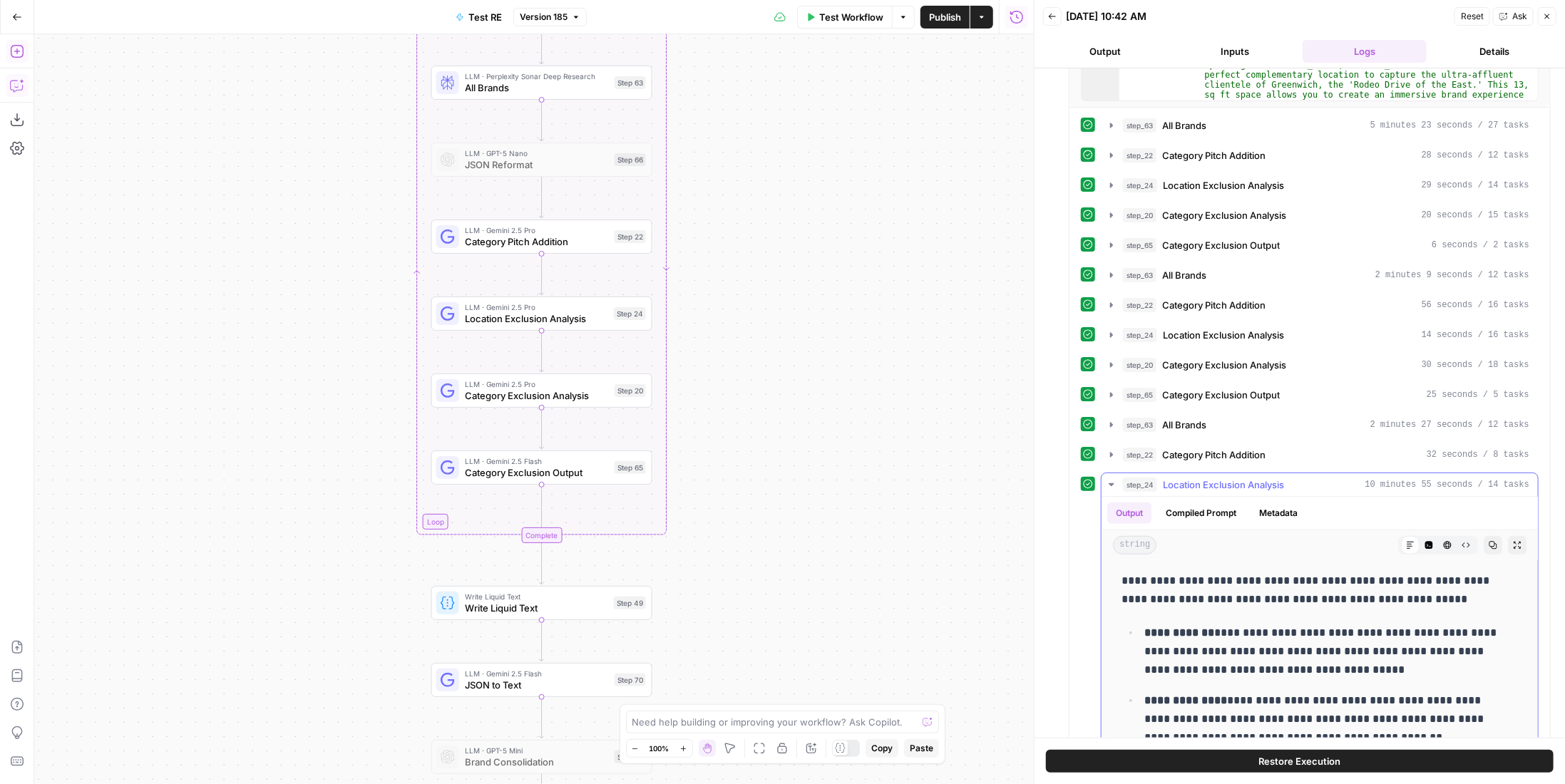
click at [1217, 478] on span "Location Exclusion Analysis" at bounding box center [1222, 485] width 121 height 14
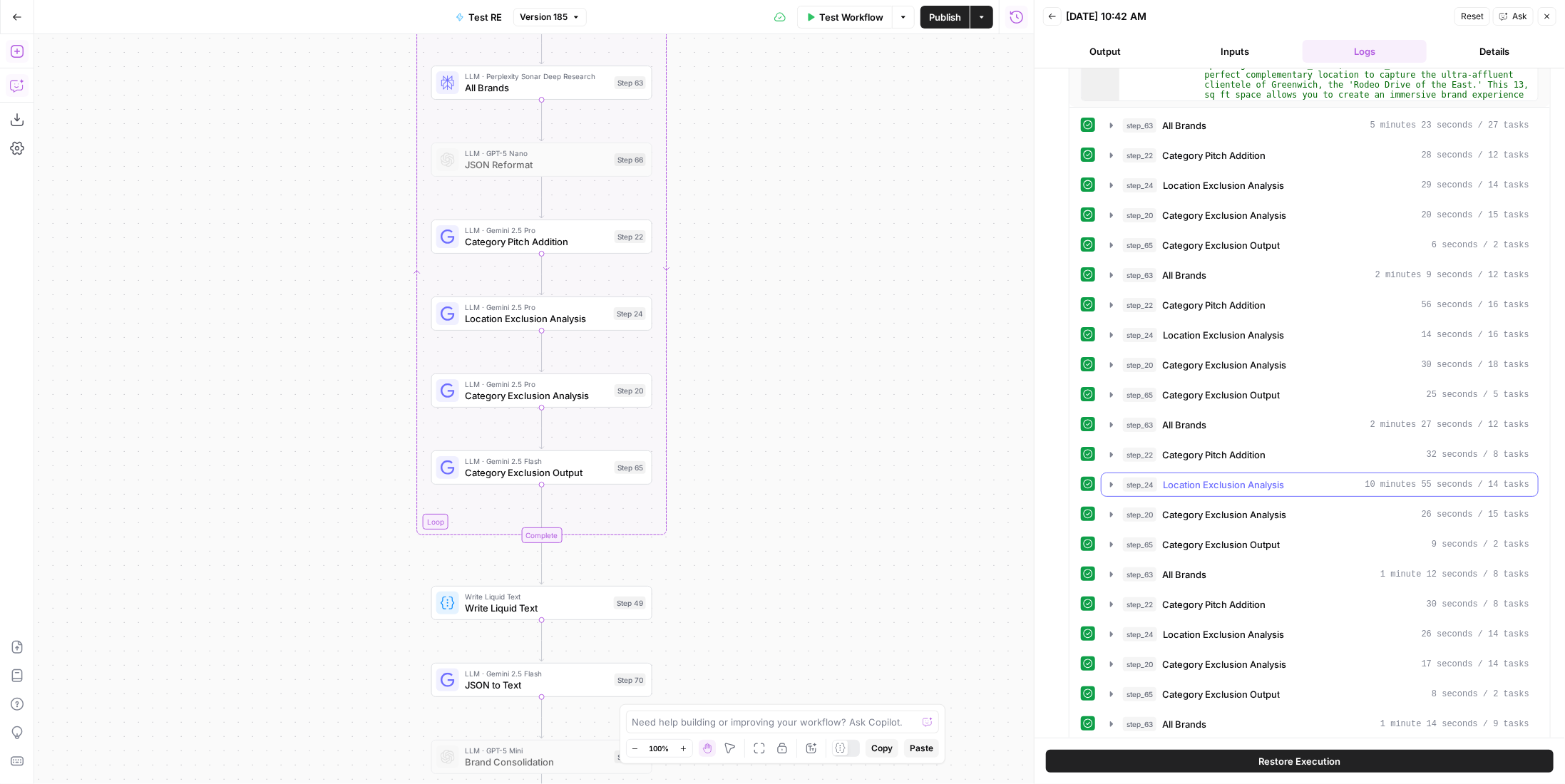
click at [1217, 478] on span "Location Exclusion Analysis" at bounding box center [1222, 485] width 121 height 14
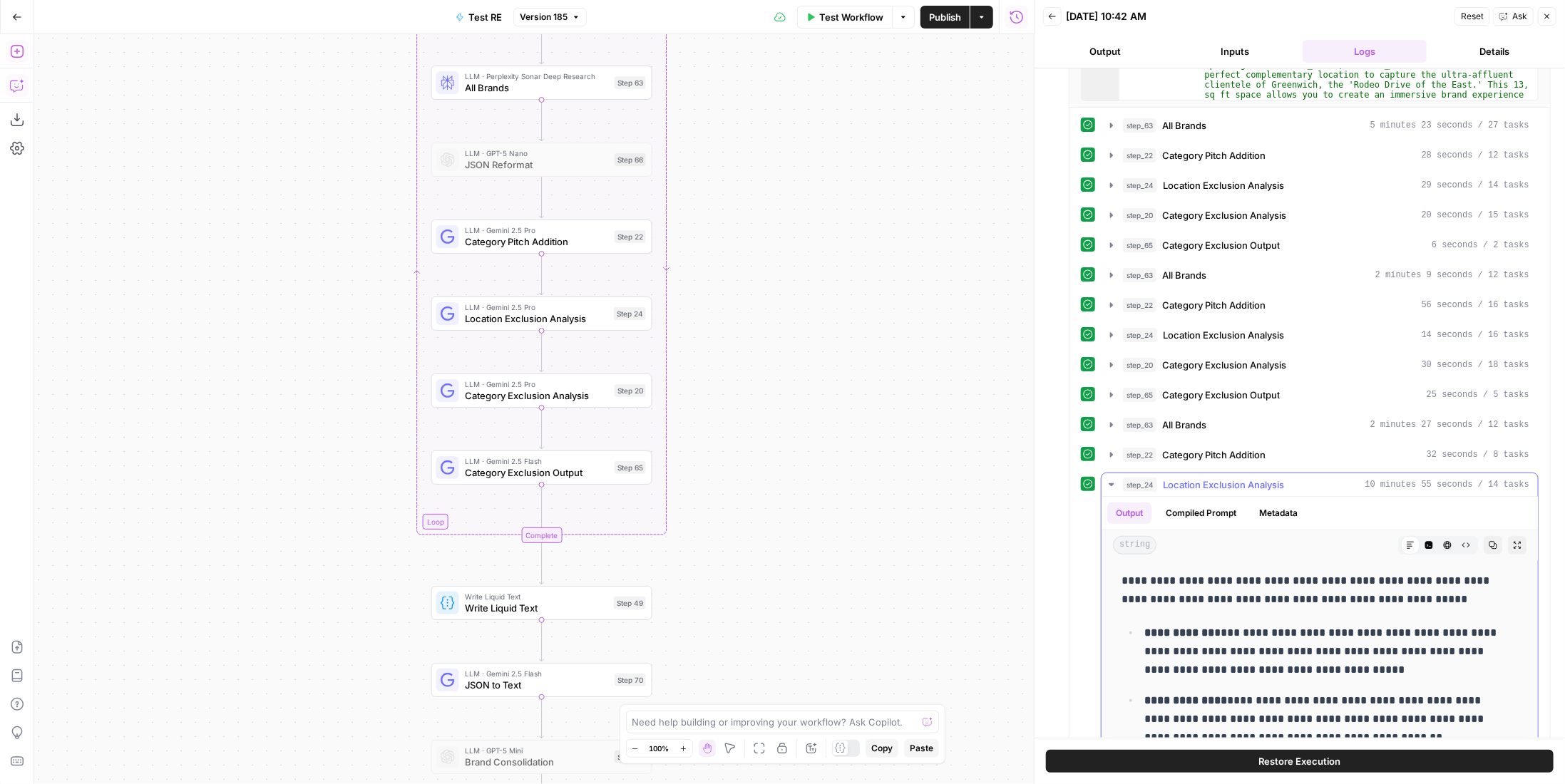
click at [1217, 478] on span "Location Exclusion Analysis" at bounding box center [1222, 485] width 121 height 14
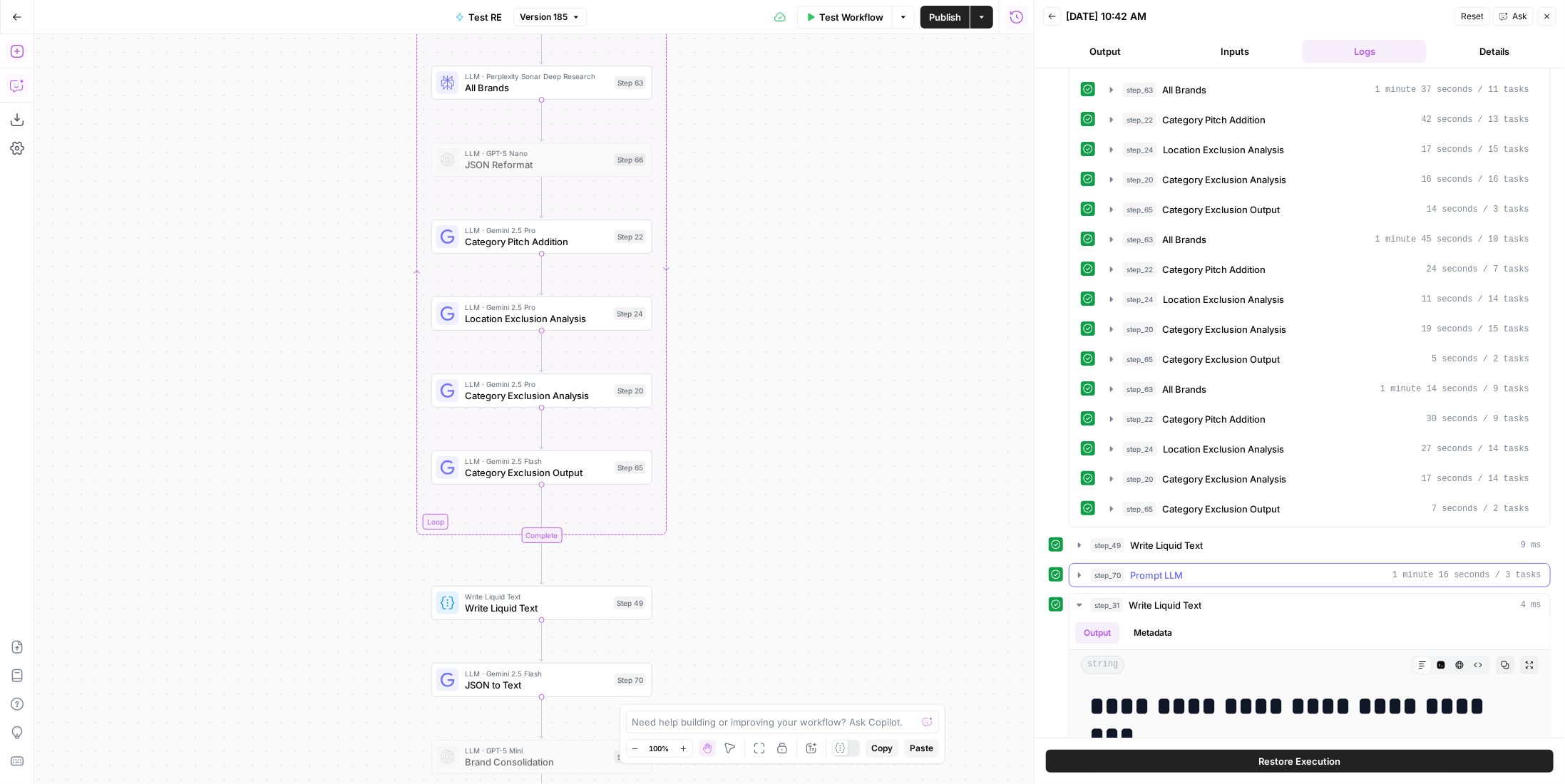
scroll to position [1069, 0]
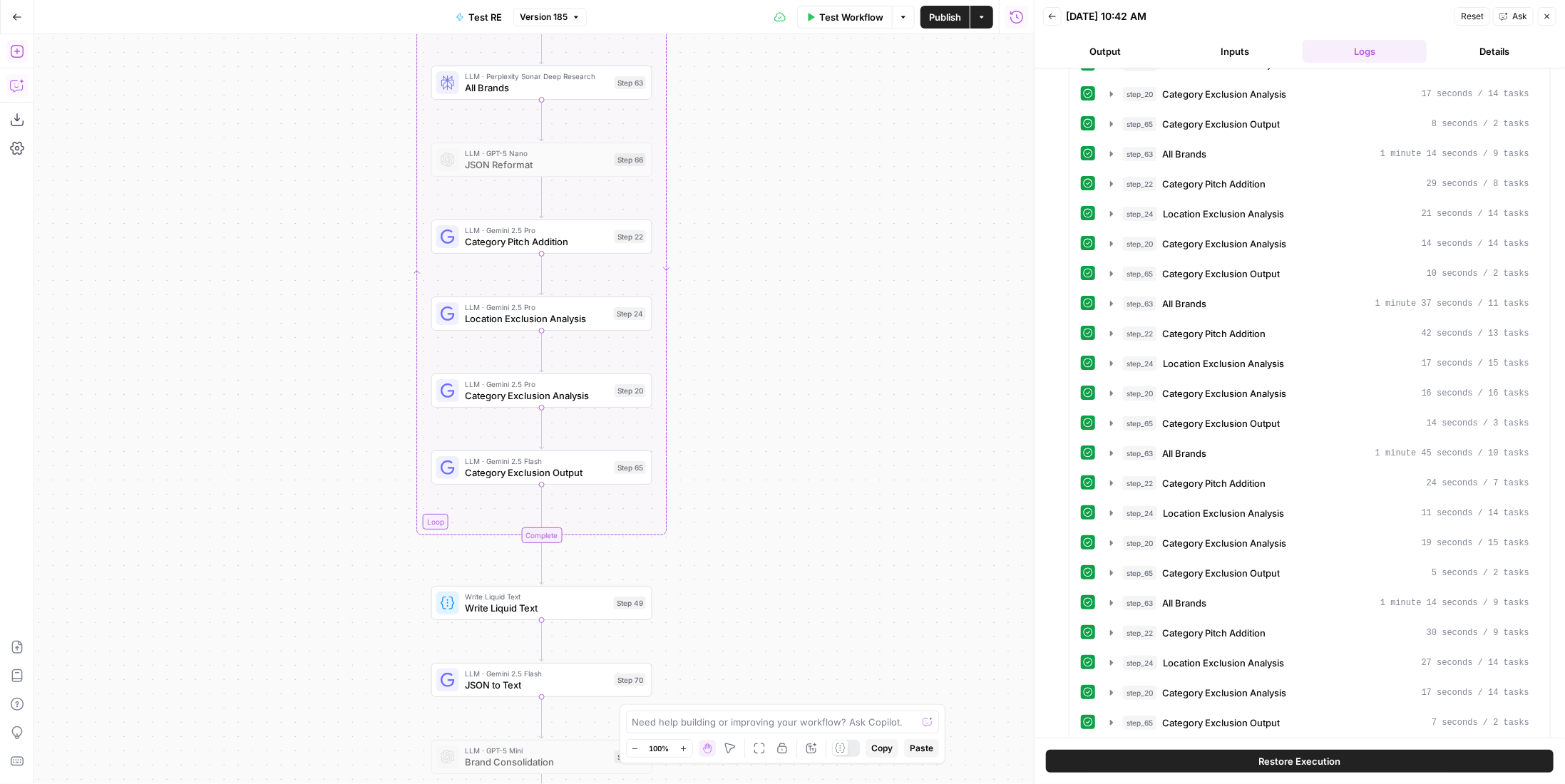
click at [937, 20] on span "Publish" at bounding box center [945, 16] width 32 height 14
click at [11, 115] on icon "button" at bounding box center [16, 119] width 14 height 14
click at [17, 15] on icon "button" at bounding box center [17, 17] width 10 height 10
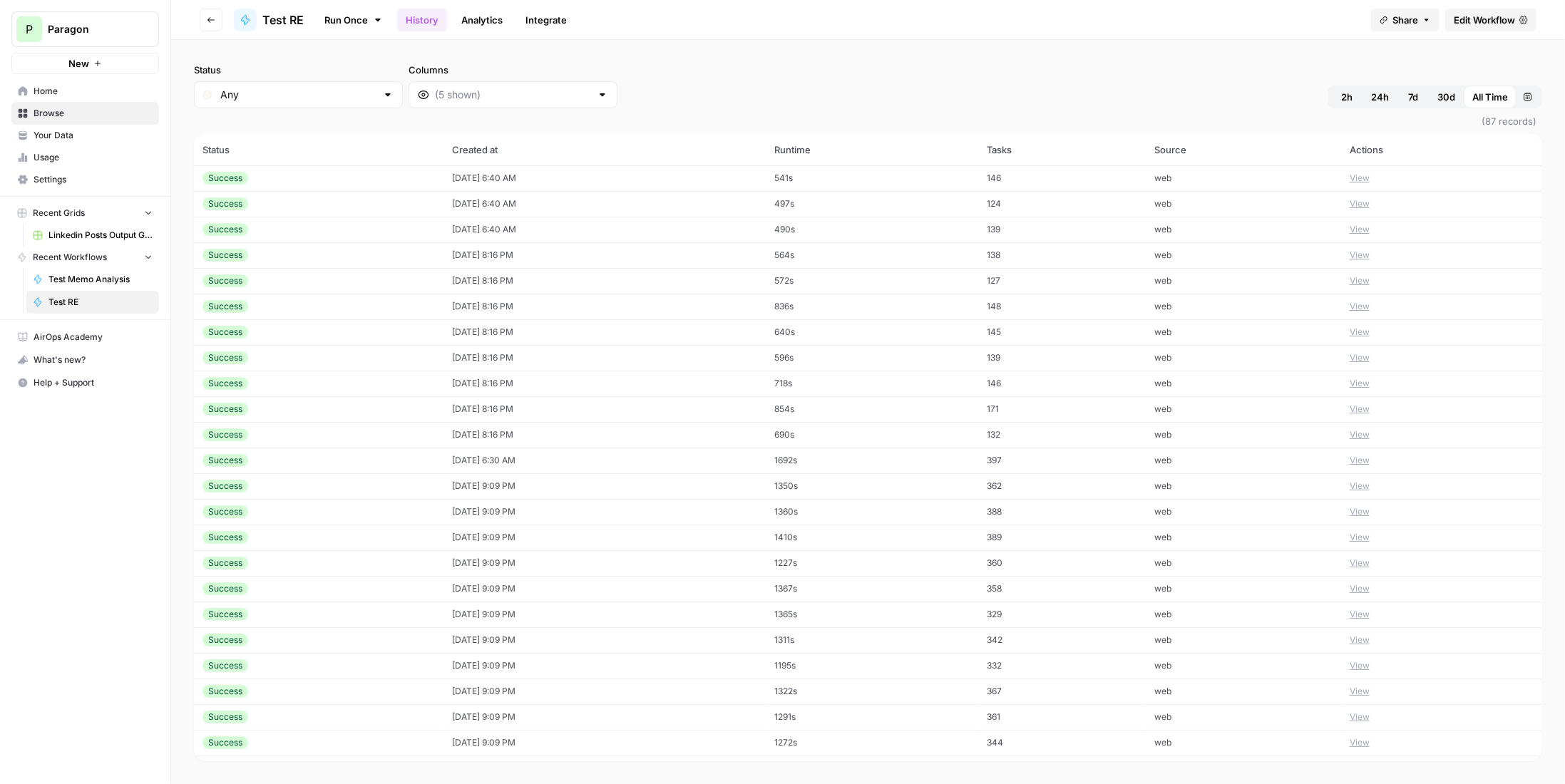
click at [282, 20] on span "Test RE" at bounding box center [282, 20] width 41 height 17
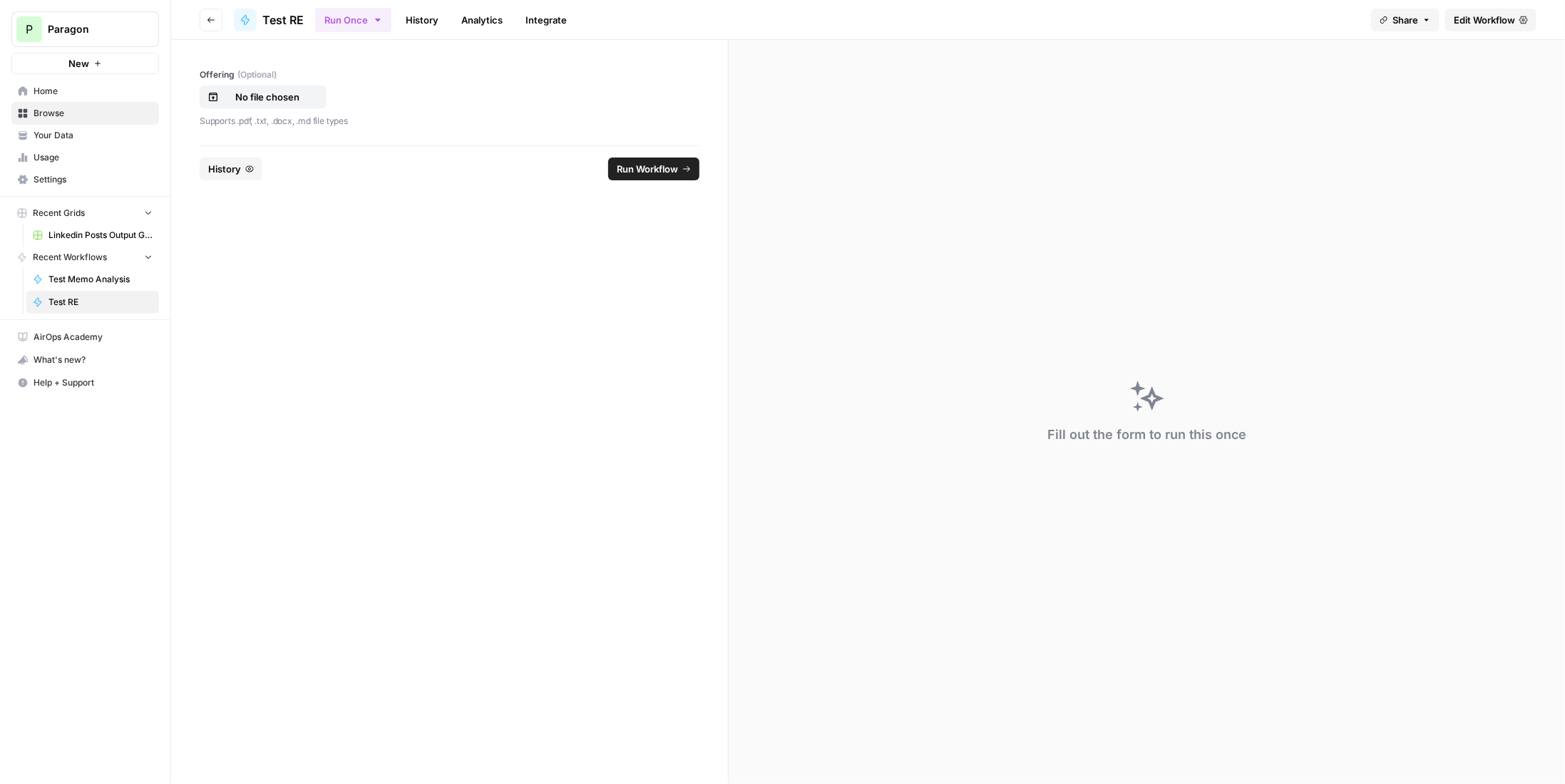
click at [237, 165] on span "History" at bounding box center [224, 169] width 32 height 14
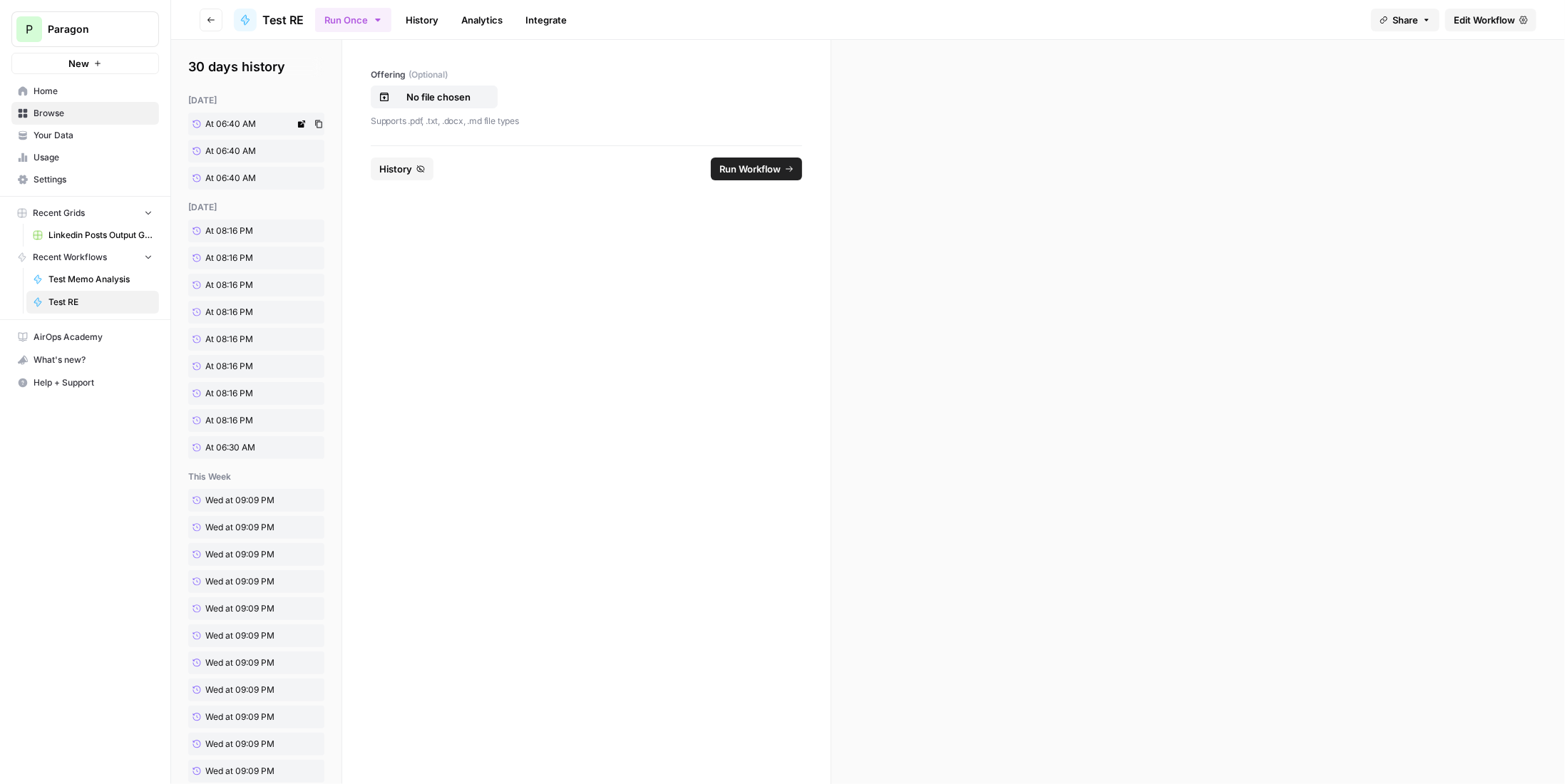
click at [238, 121] on span "At 06:40 AM" at bounding box center [230, 123] width 51 height 12
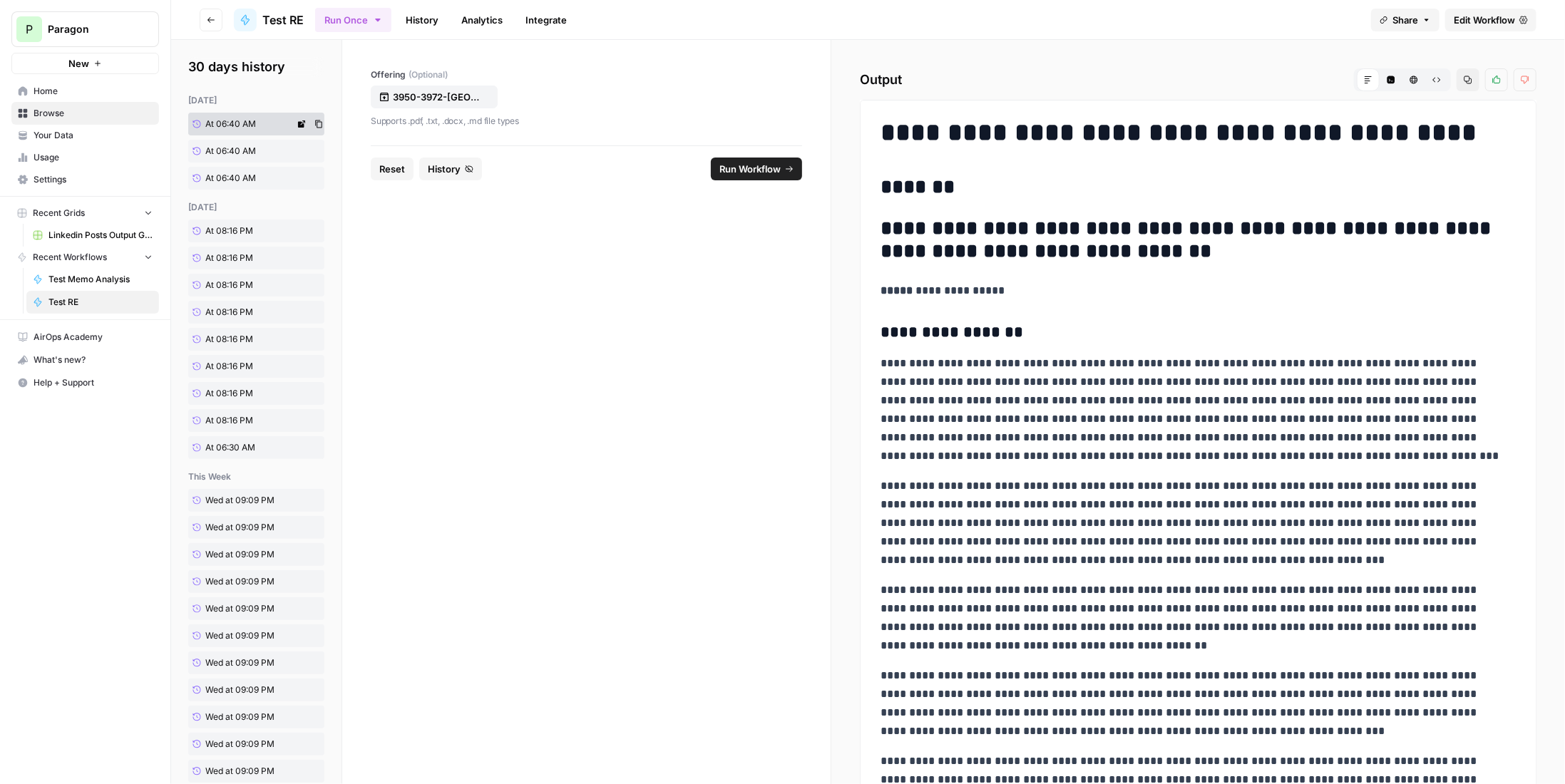
click at [235, 139] on div "today At 06:40 AM At 06:40 AM At 06:40 AM" at bounding box center [256, 142] width 136 height 95
click at [236, 155] on span "At 06:40 AM" at bounding box center [230, 151] width 51 height 12
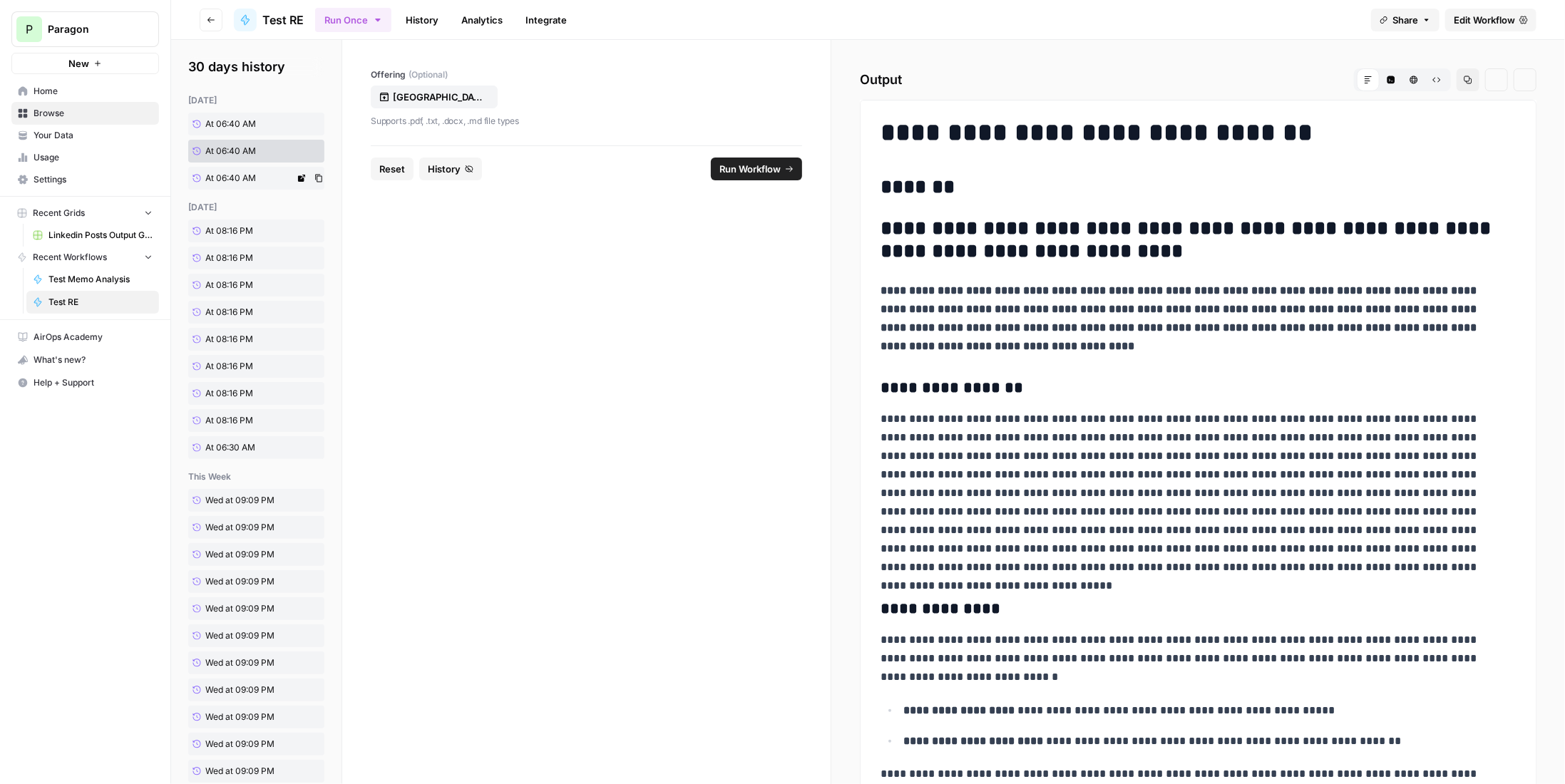
click at [241, 175] on span "At 06:40 AM" at bounding box center [230, 177] width 51 height 12
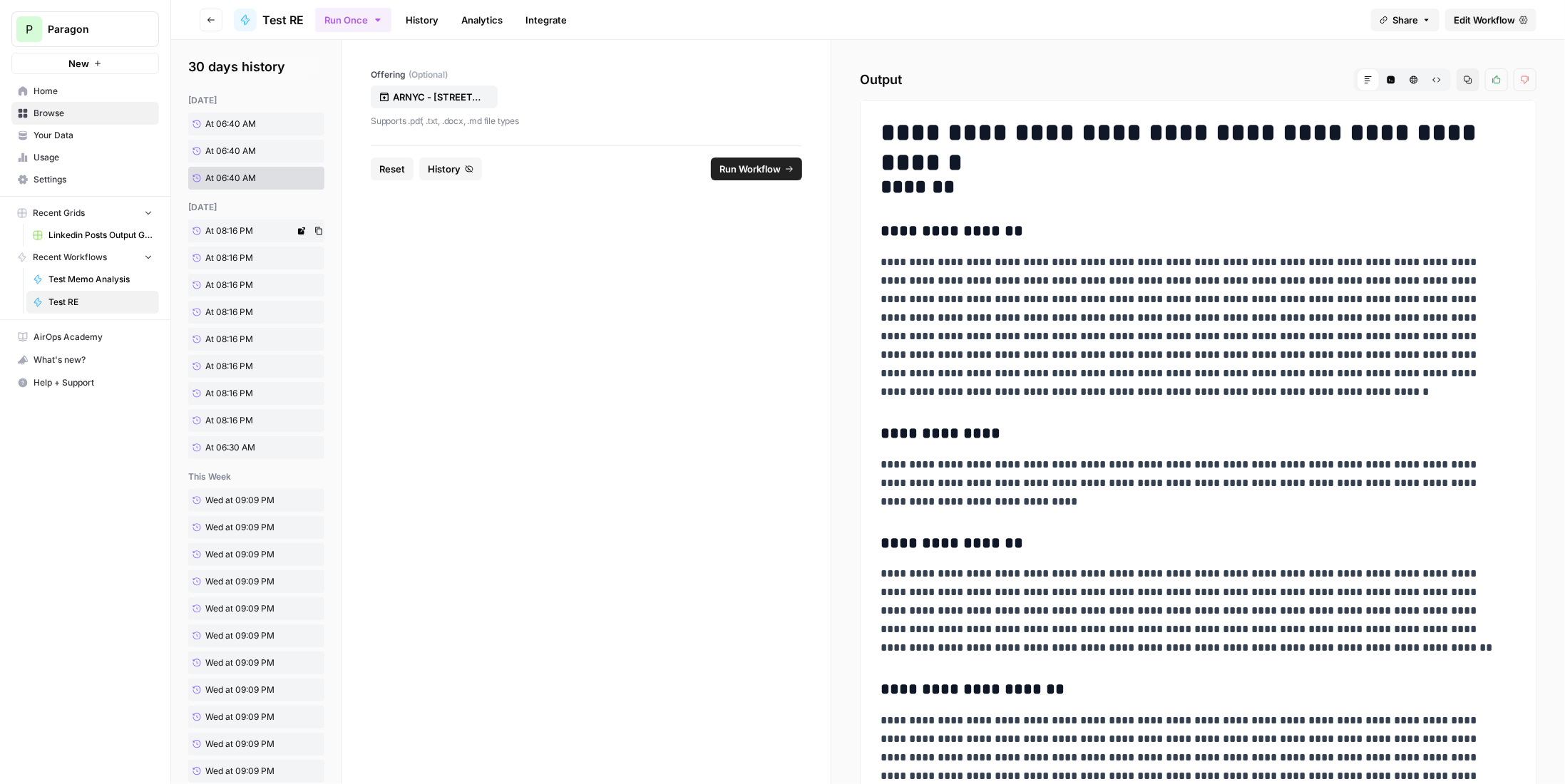
click at [255, 223] on link "At 08:16 PM" at bounding box center [240, 231] width 106 height 23
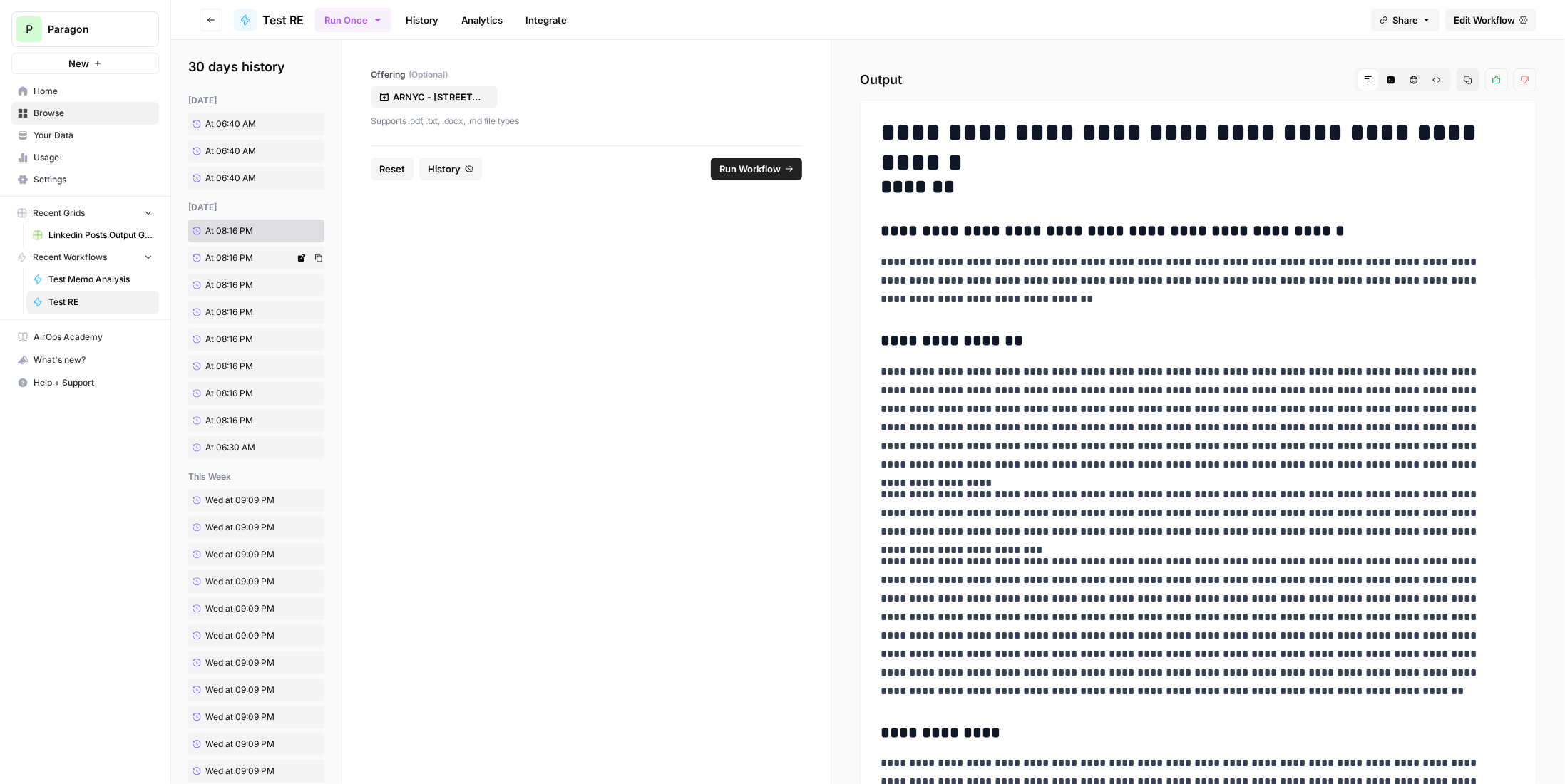
click at [254, 255] on link "At 08:16 PM" at bounding box center [240, 258] width 106 height 23
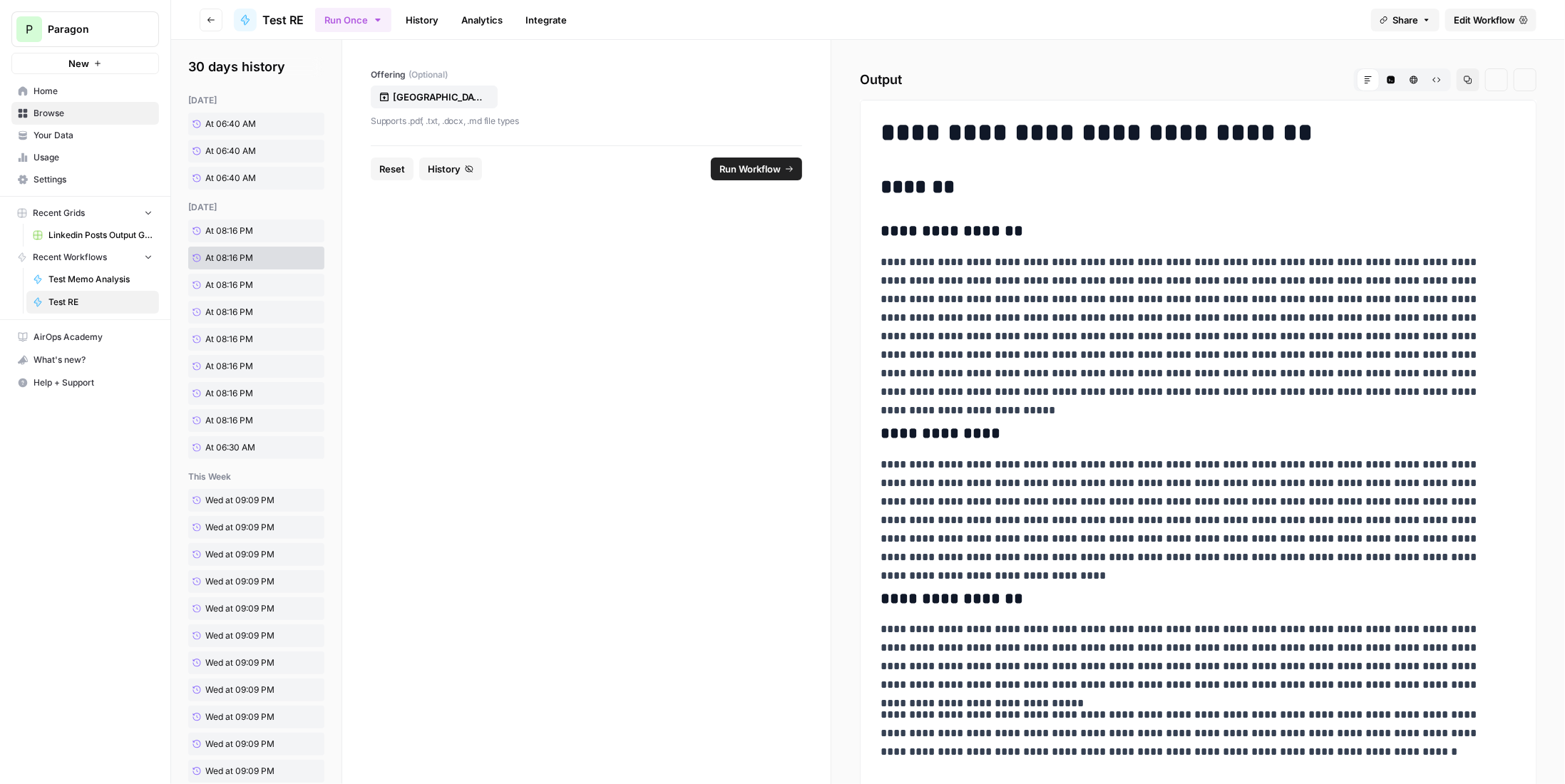
click at [258, 298] on div "yesterday At 08:16 PM At 08:16 PM At 08:16 PM At 08:16 PM At 08:16 PM At 08:16 …" at bounding box center [256, 330] width 136 height 258
click at [255, 370] on link "At 08:16 PM" at bounding box center [240, 366] width 106 height 23
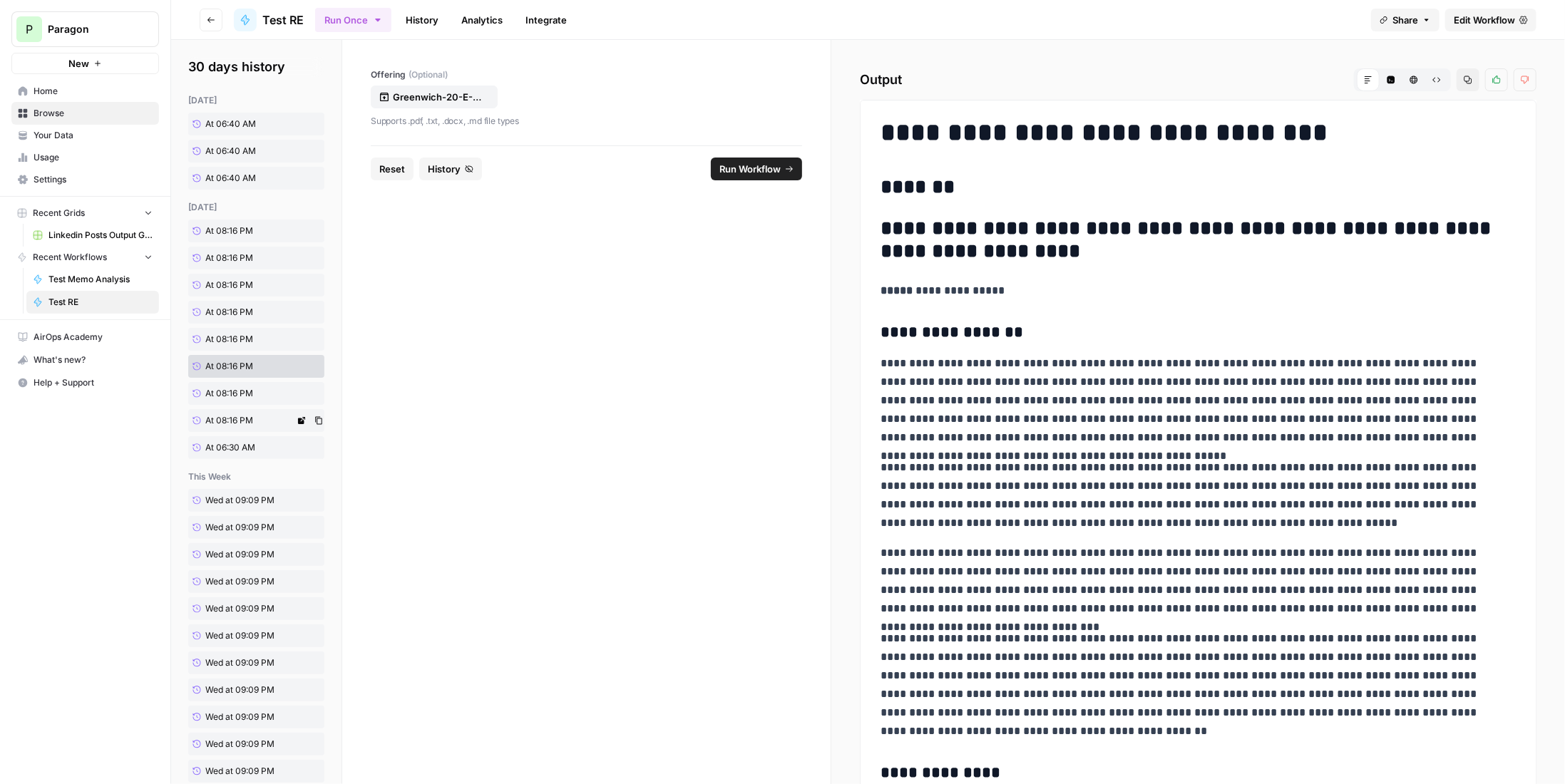
click at [233, 424] on span "At 08:16 PM" at bounding box center [229, 420] width 48 height 12
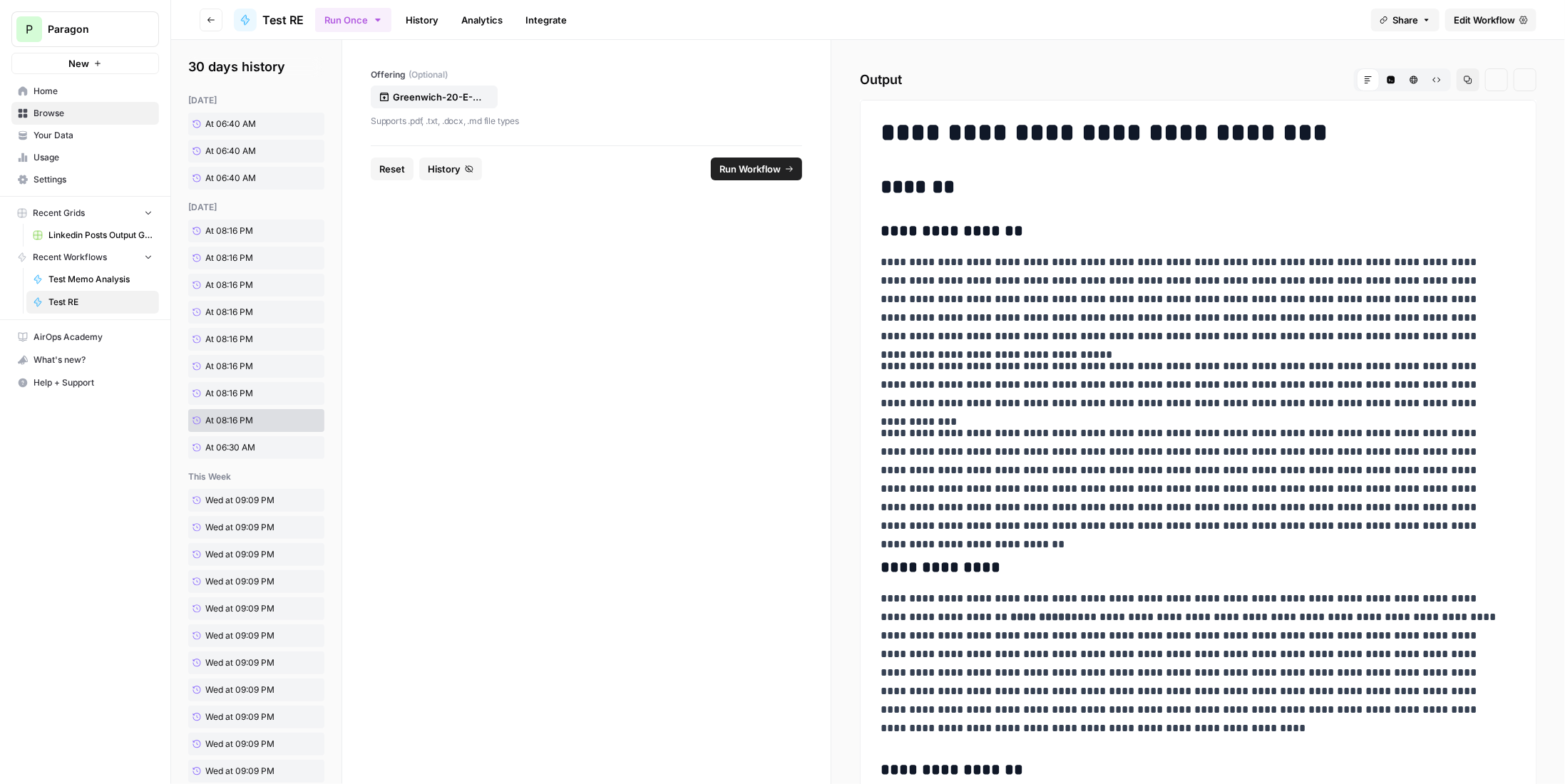
click at [224, 475] on div "this week" at bounding box center [256, 476] width 136 height 12
click at [442, 96] on p "Greenwich-20-E-Elm-St-07-30-25.pdf" at bounding box center [439, 96] width 92 height 14
click at [737, 171] on span "Run Workflow" at bounding box center [750, 169] width 61 height 14
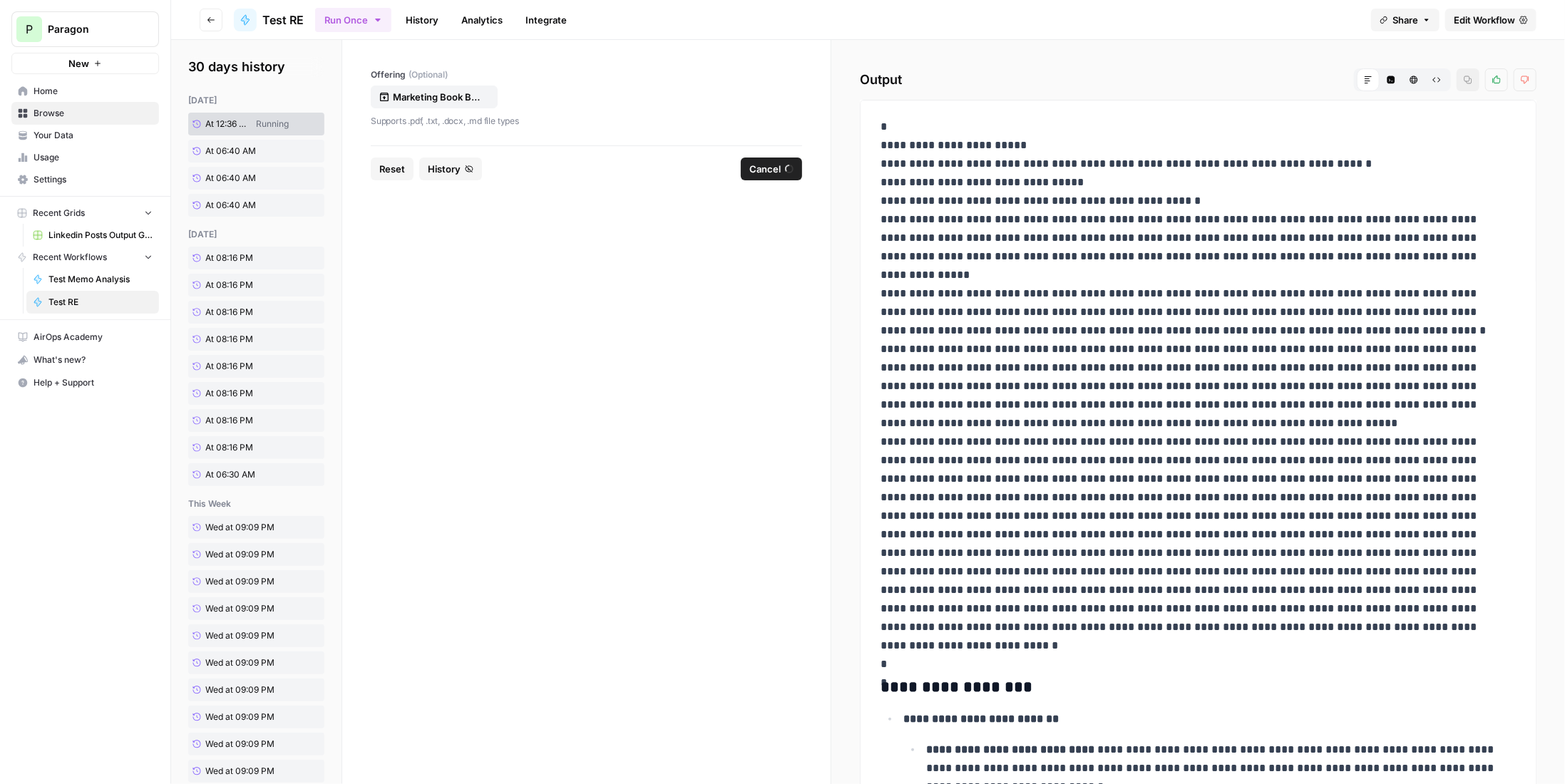
click at [428, 22] on link "History" at bounding box center [422, 20] width 50 height 23
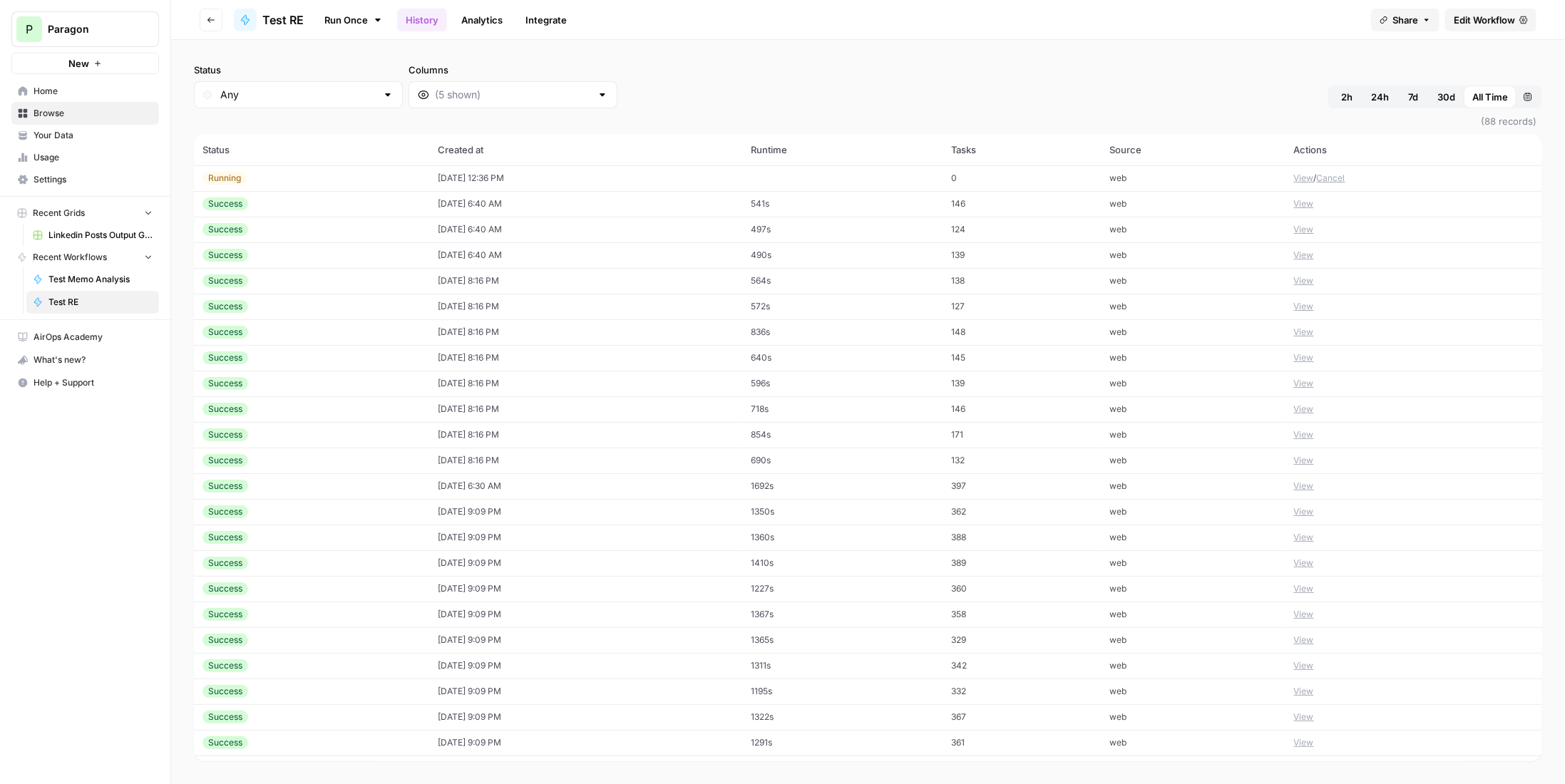
click at [1301, 180] on button "View" at bounding box center [1304, 177] width 20 height 12
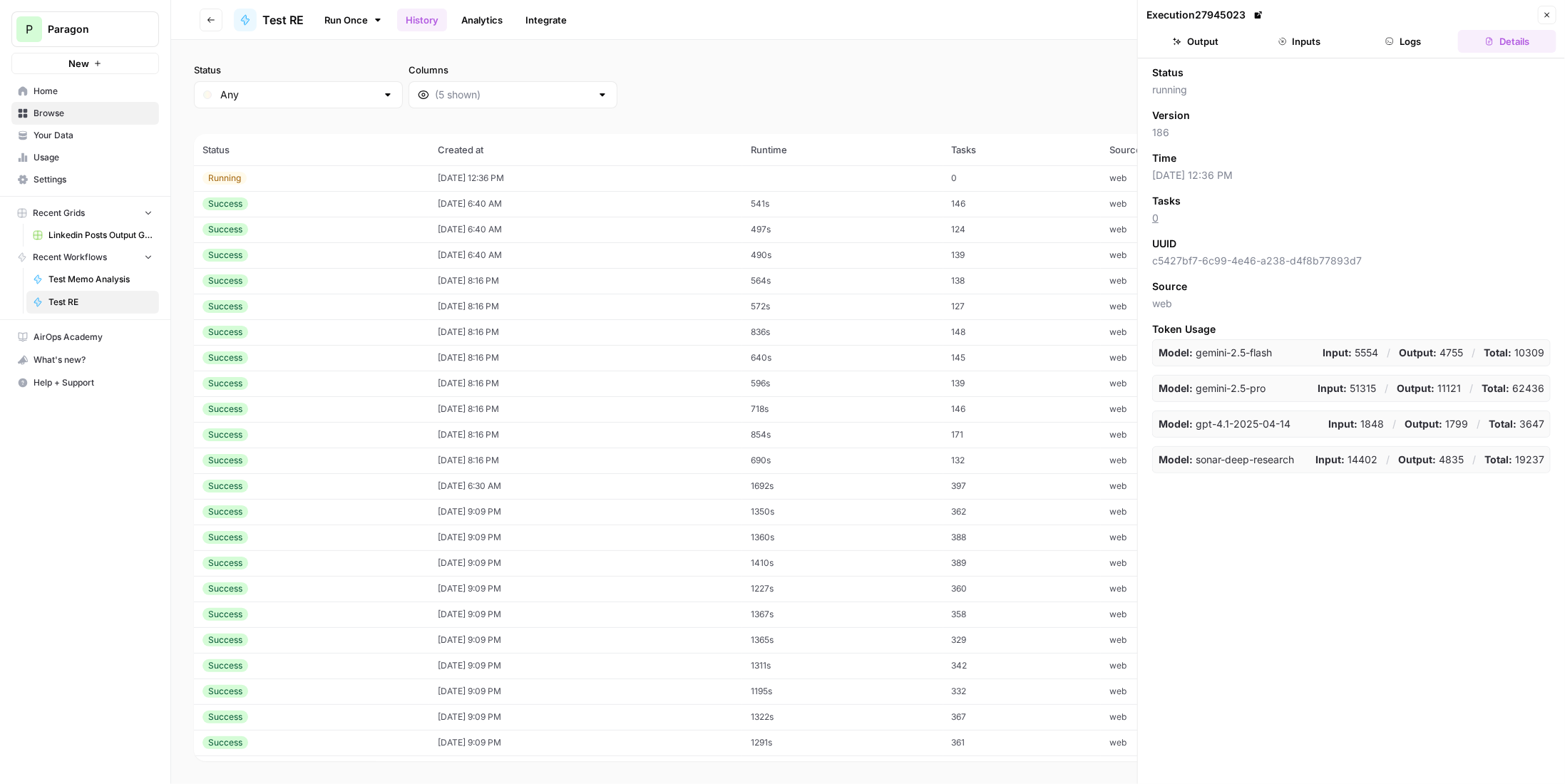
click at [1413, 38] on button "Logs" at bounding box center [1403, 41] width 98 height 23
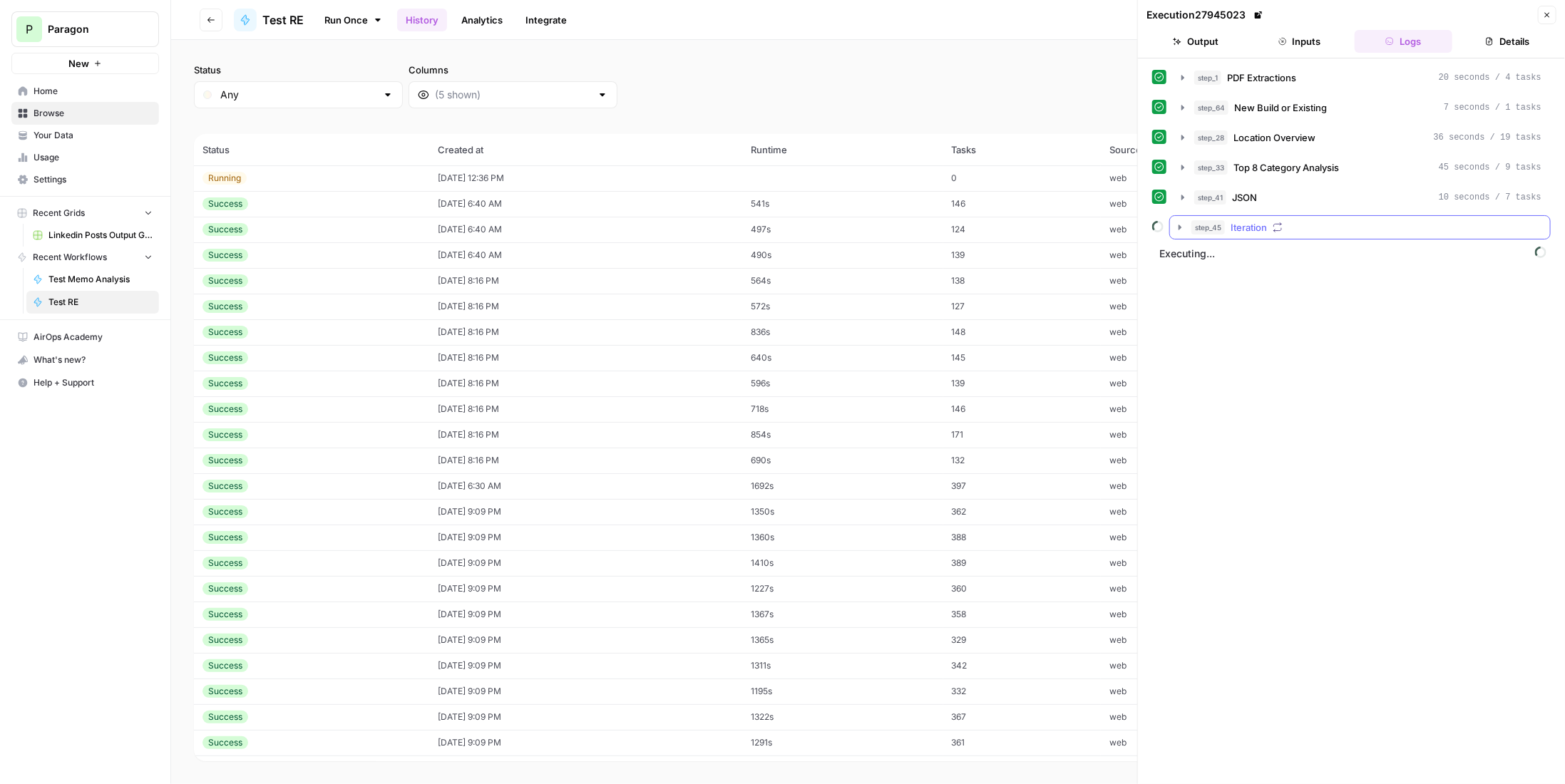
click at [1324, 234] on button "step_45 Iteration" at bounding box center [1360, 227] width 380 height 23
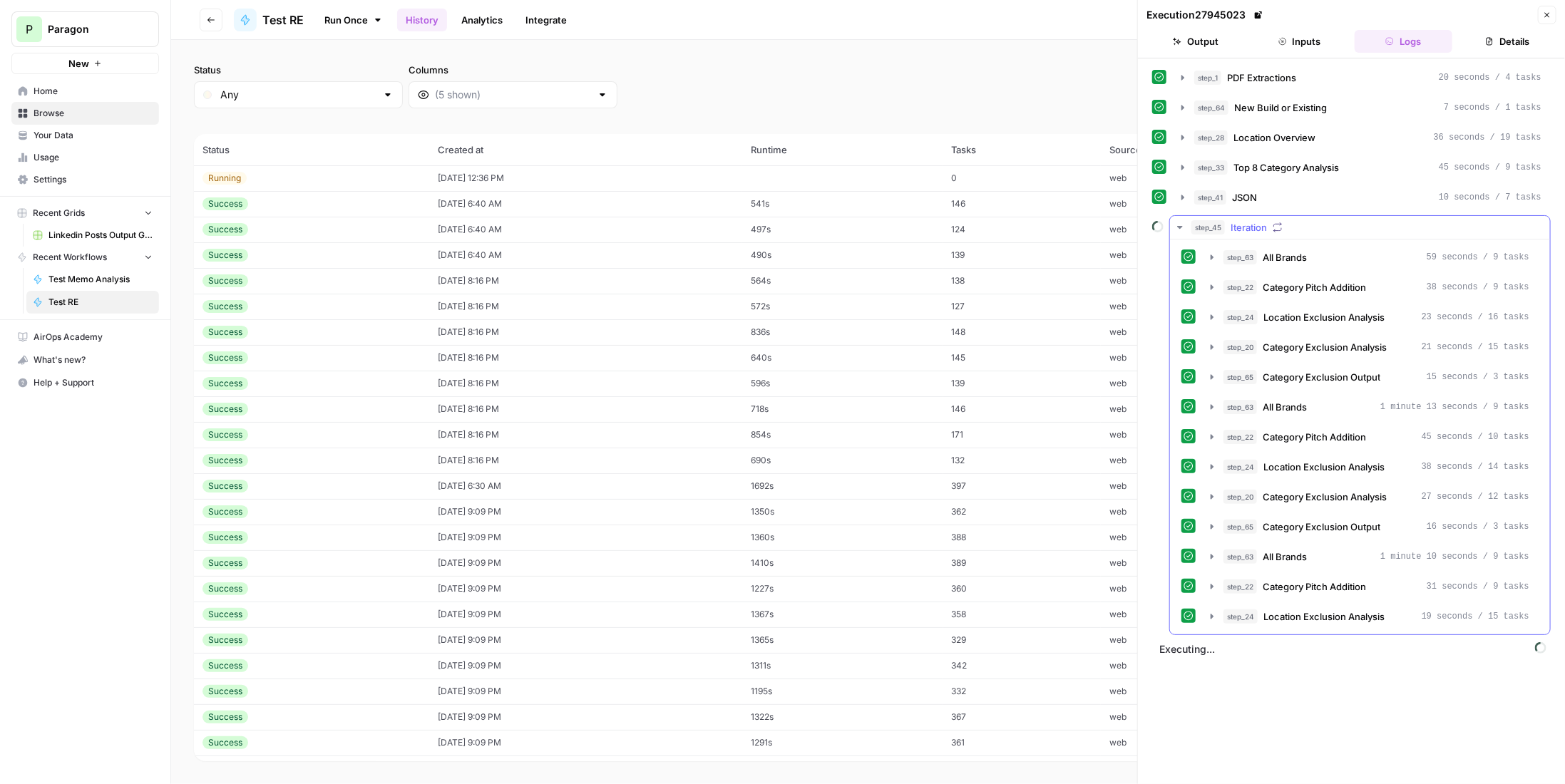
click at [1326, 228] on div "step_45 Iteration" at bounding box center [1366, 227] width 350 height 14
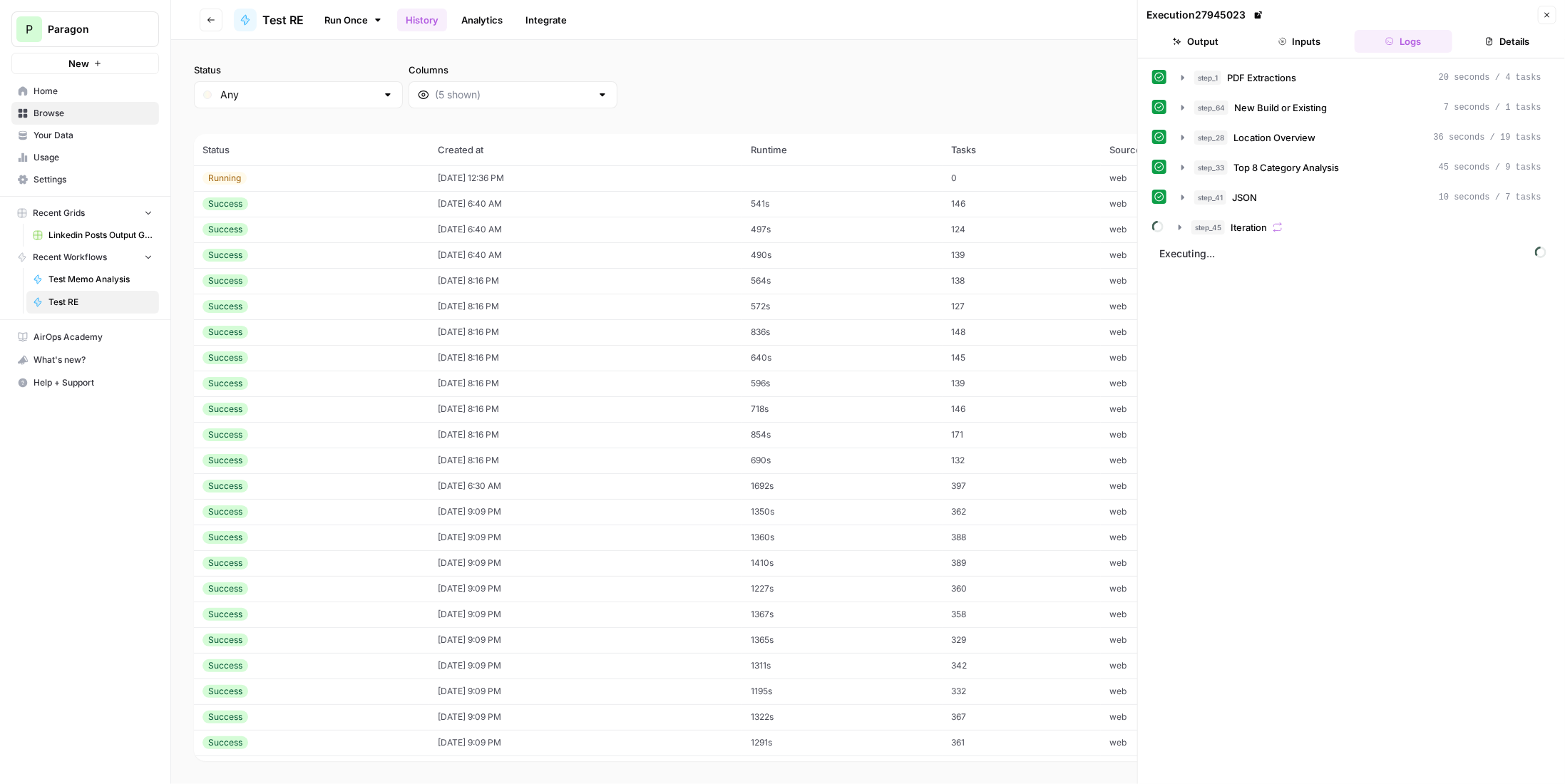
click at [1295, 233] on button "step_45 Iteration" at bounding box center [1360, 227] width 380 height 23
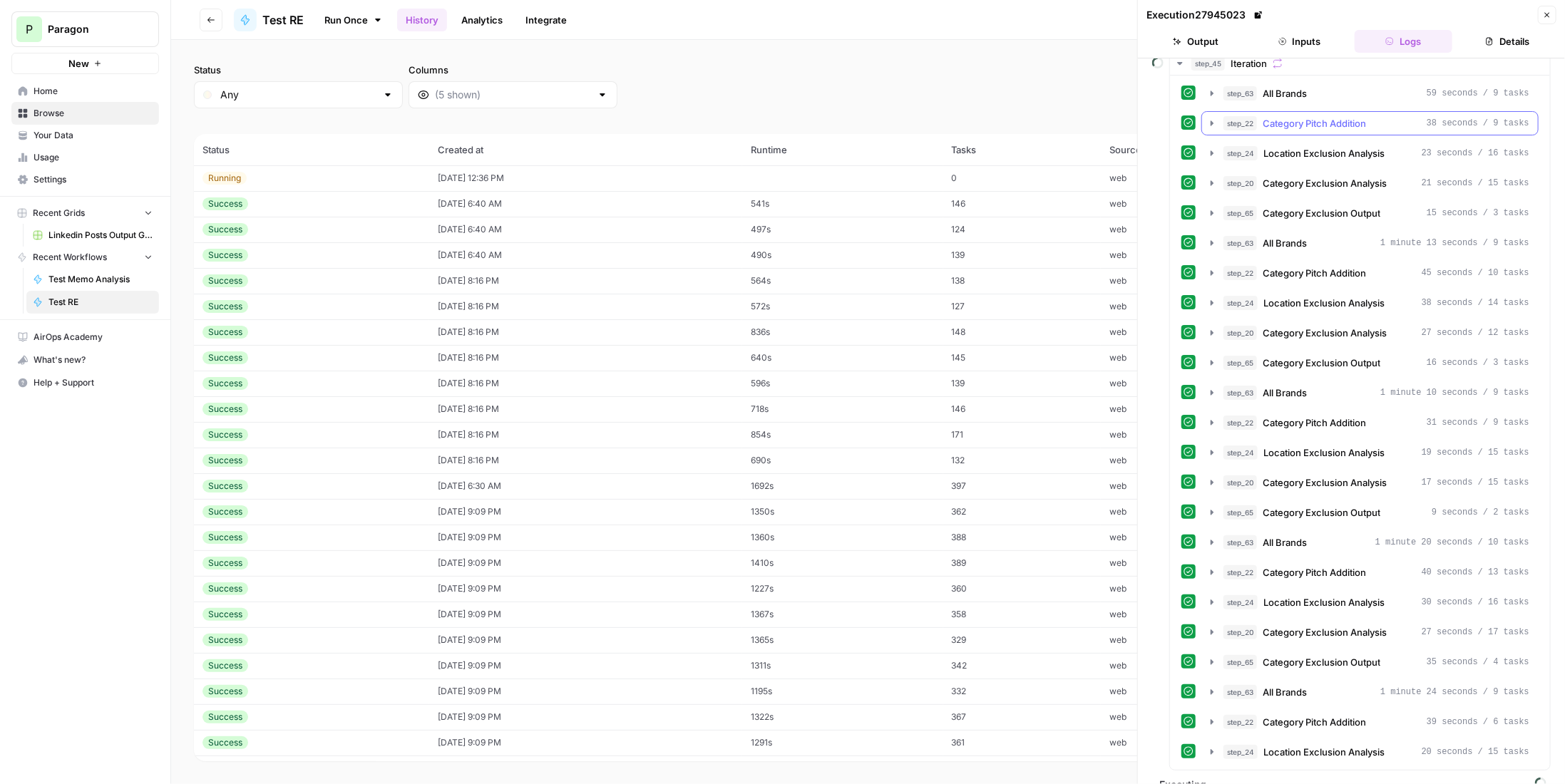
scroll to position [21, 0]
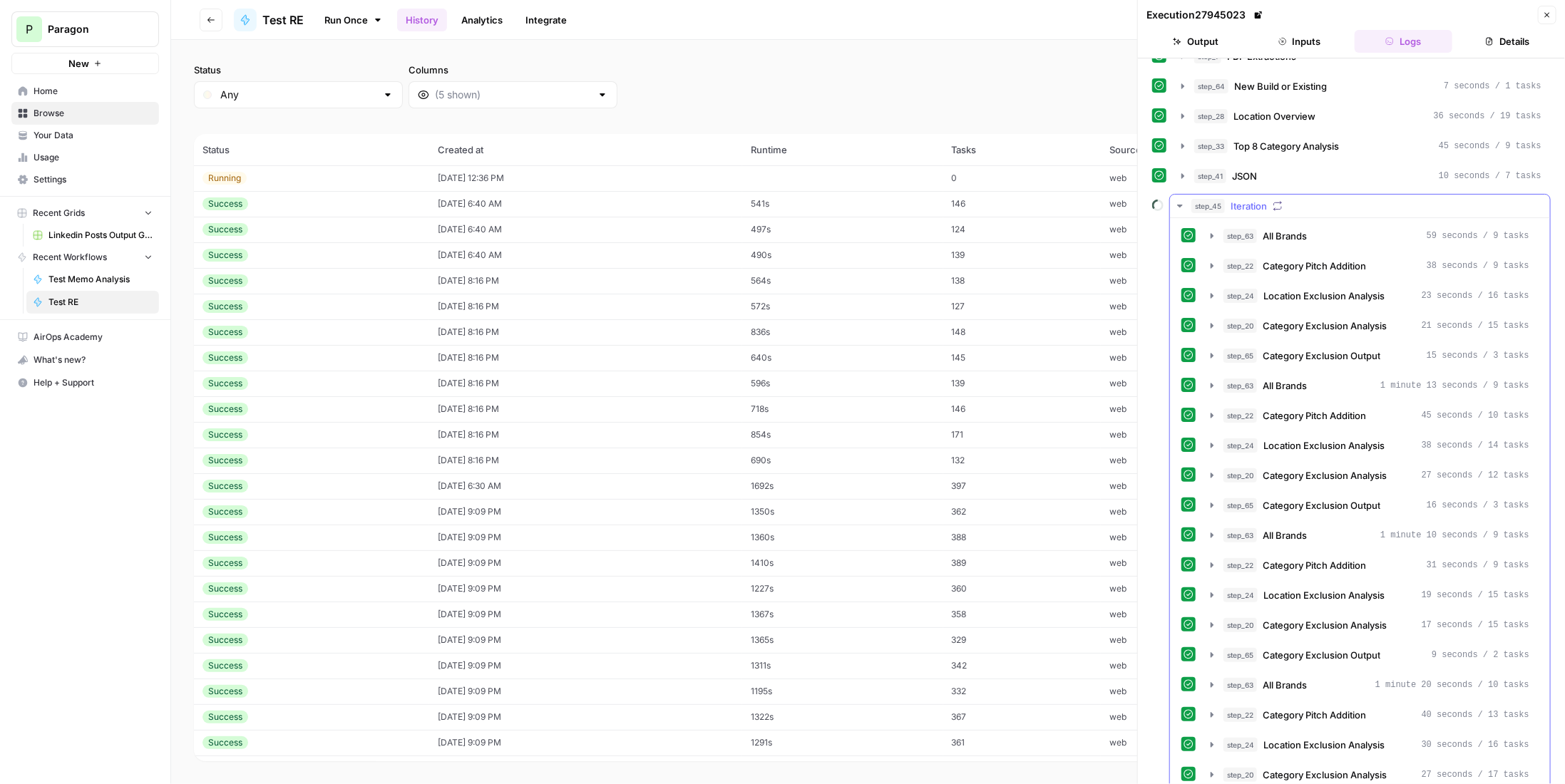
click at [1262, 203] on span "Iteration" at bounding box center [1248, 205] width 36 height 14
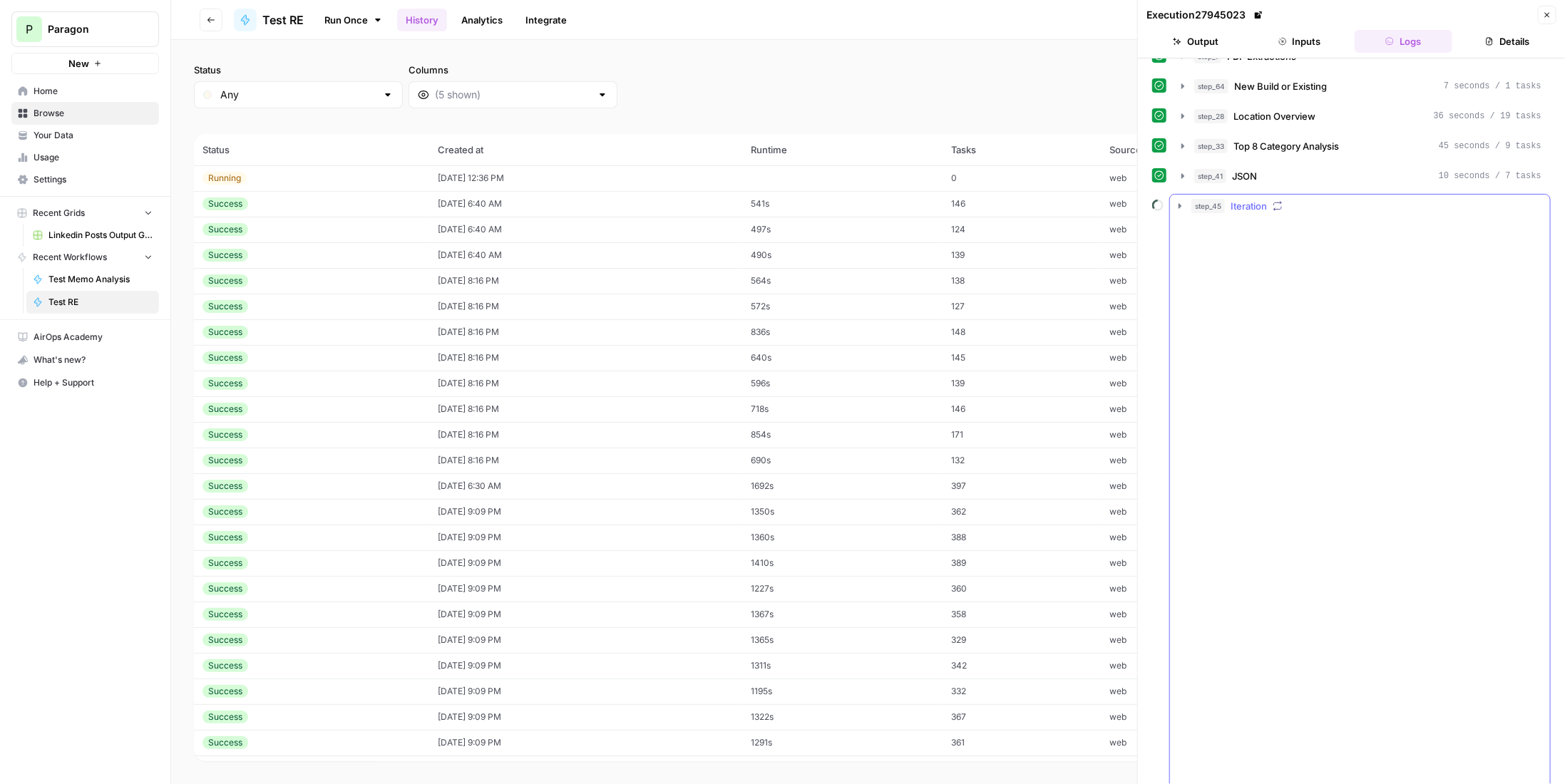
scroll to position [0, 0]
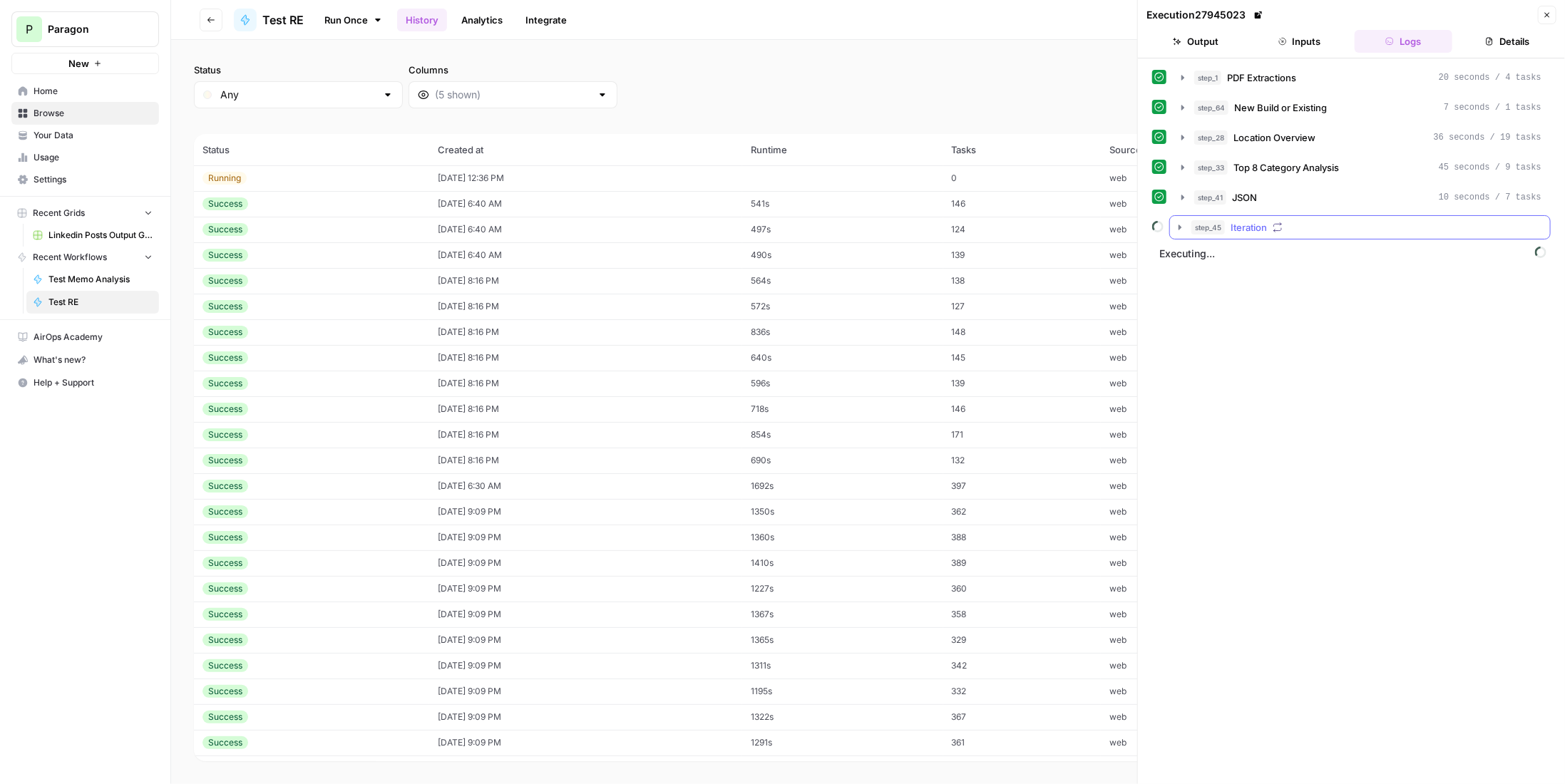
click at [1236, 216] on button "step_45 Iteration" at bounding box center [1360, 227] width 380 height 23
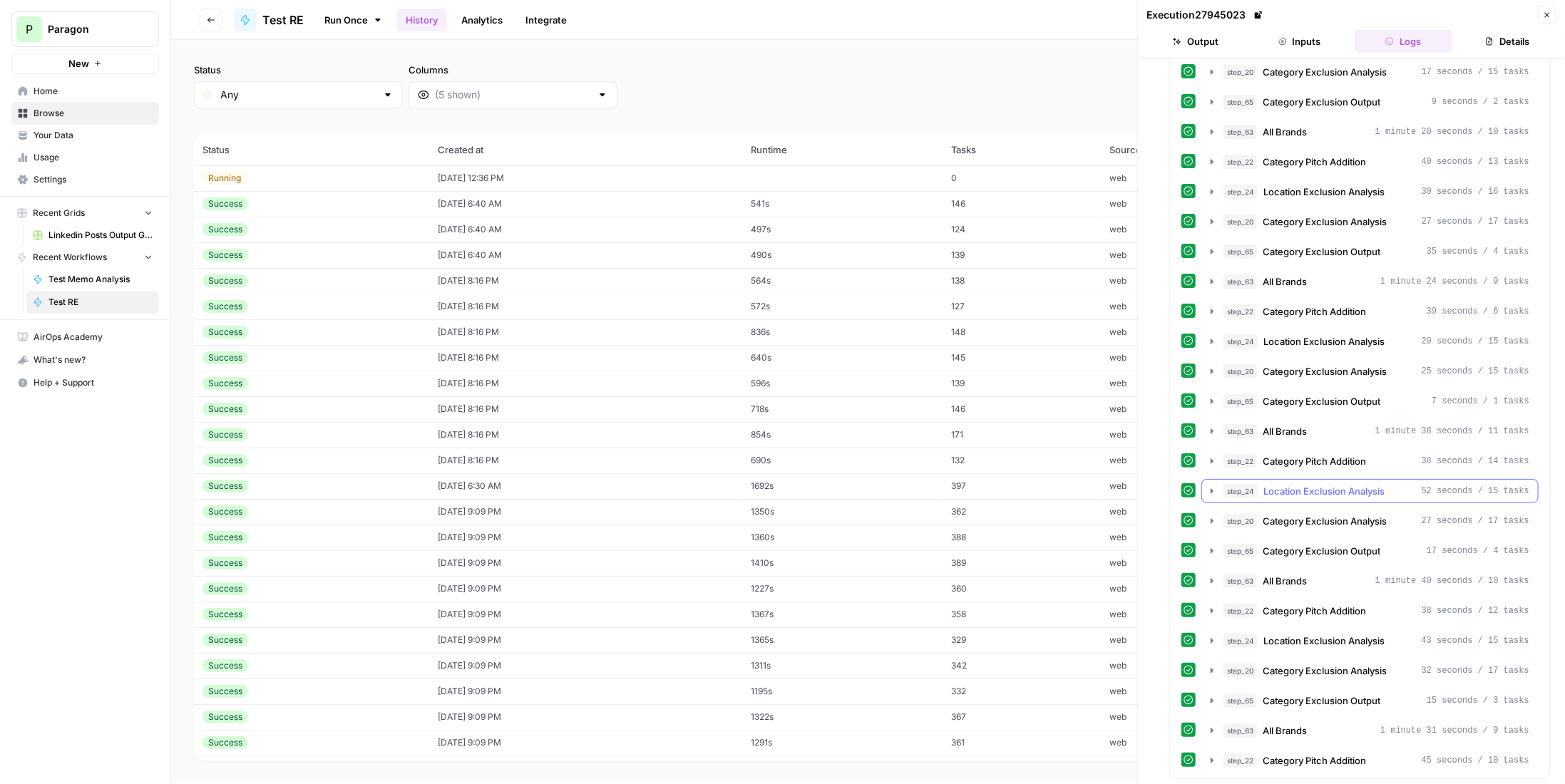
scroll to position [147, 0]
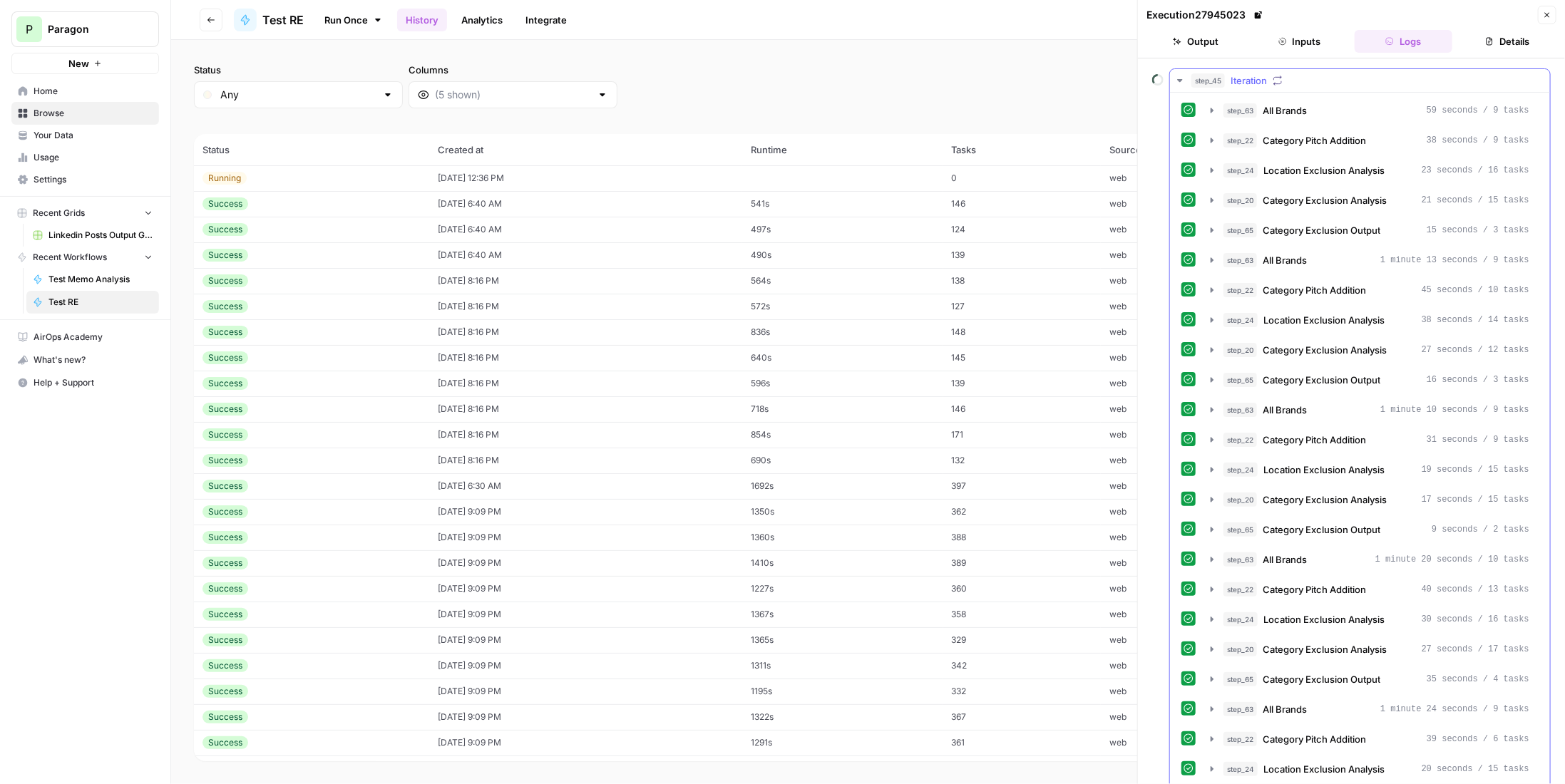
click at [1283, 77] on div "step_45 Iteration" at bounding box center [1366, 80] width 350 height 14
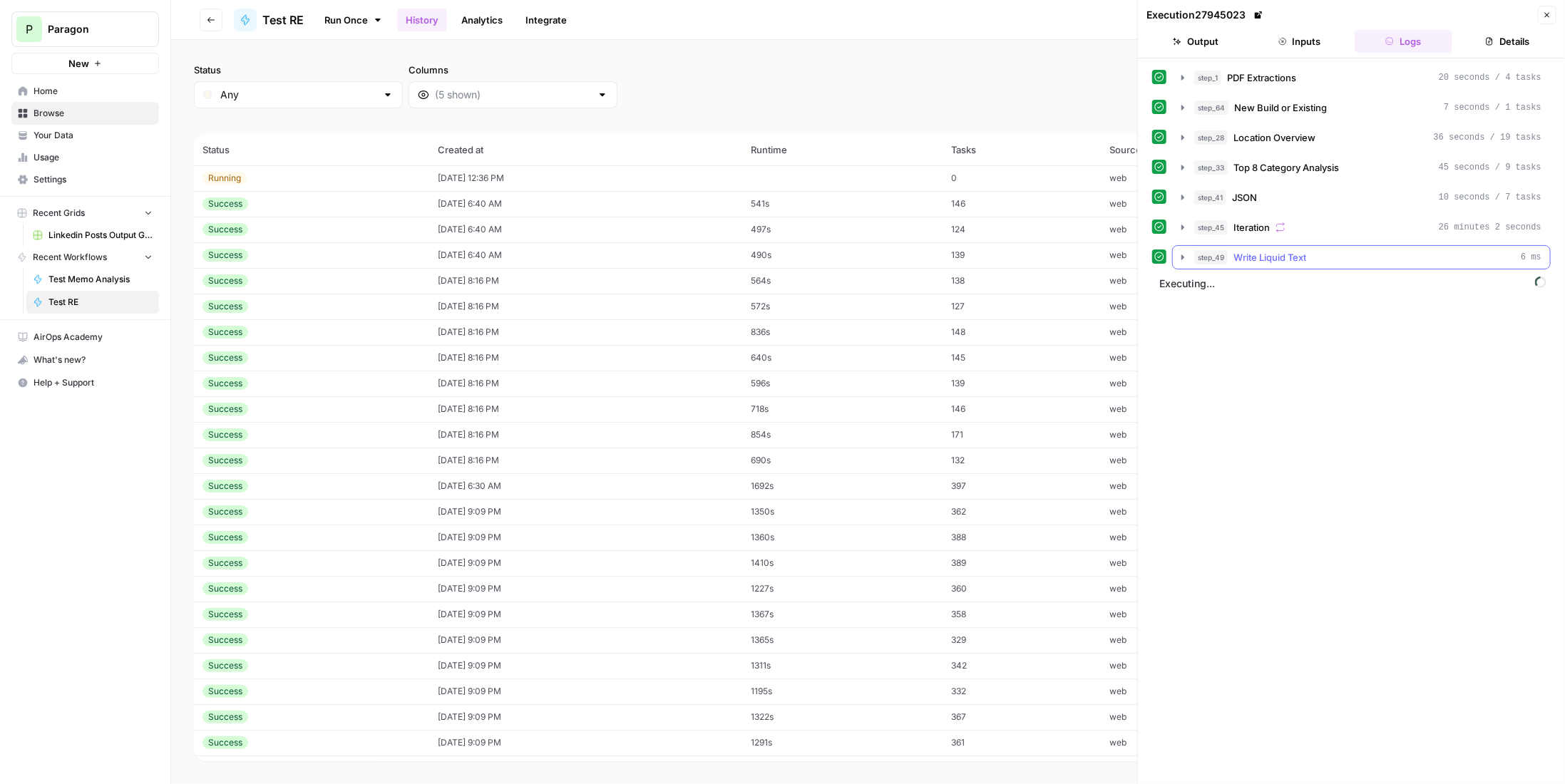
click at [1320, 255] on div "step_49 Write Liquid Text 6 ms" at bounding box center [1367, 257] width 347 height 14
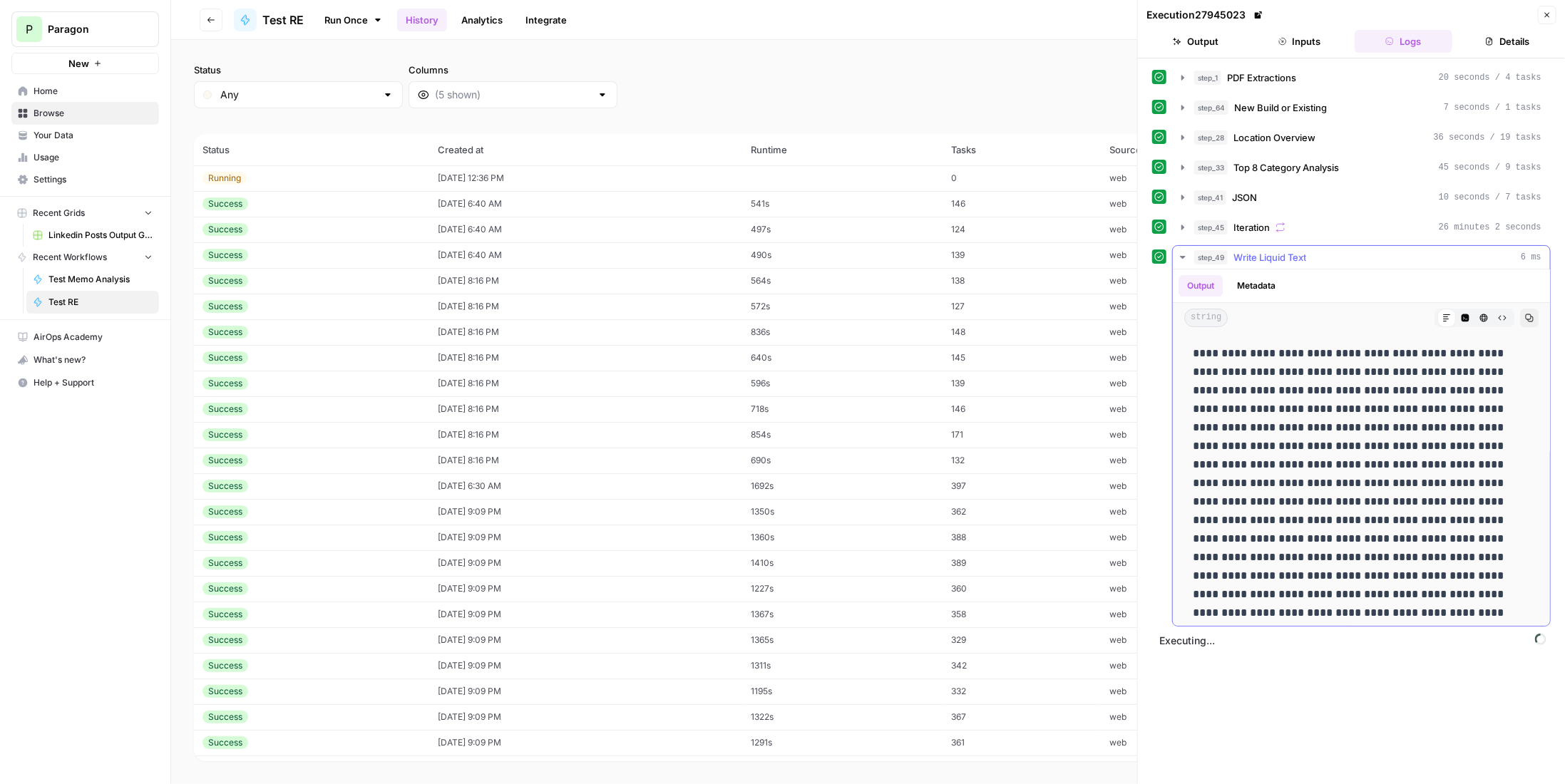
click at [1320, 255] on div "step_49 Write Liquid Text 6 ms" at bounding box center [1367, 257] width 347 height 14
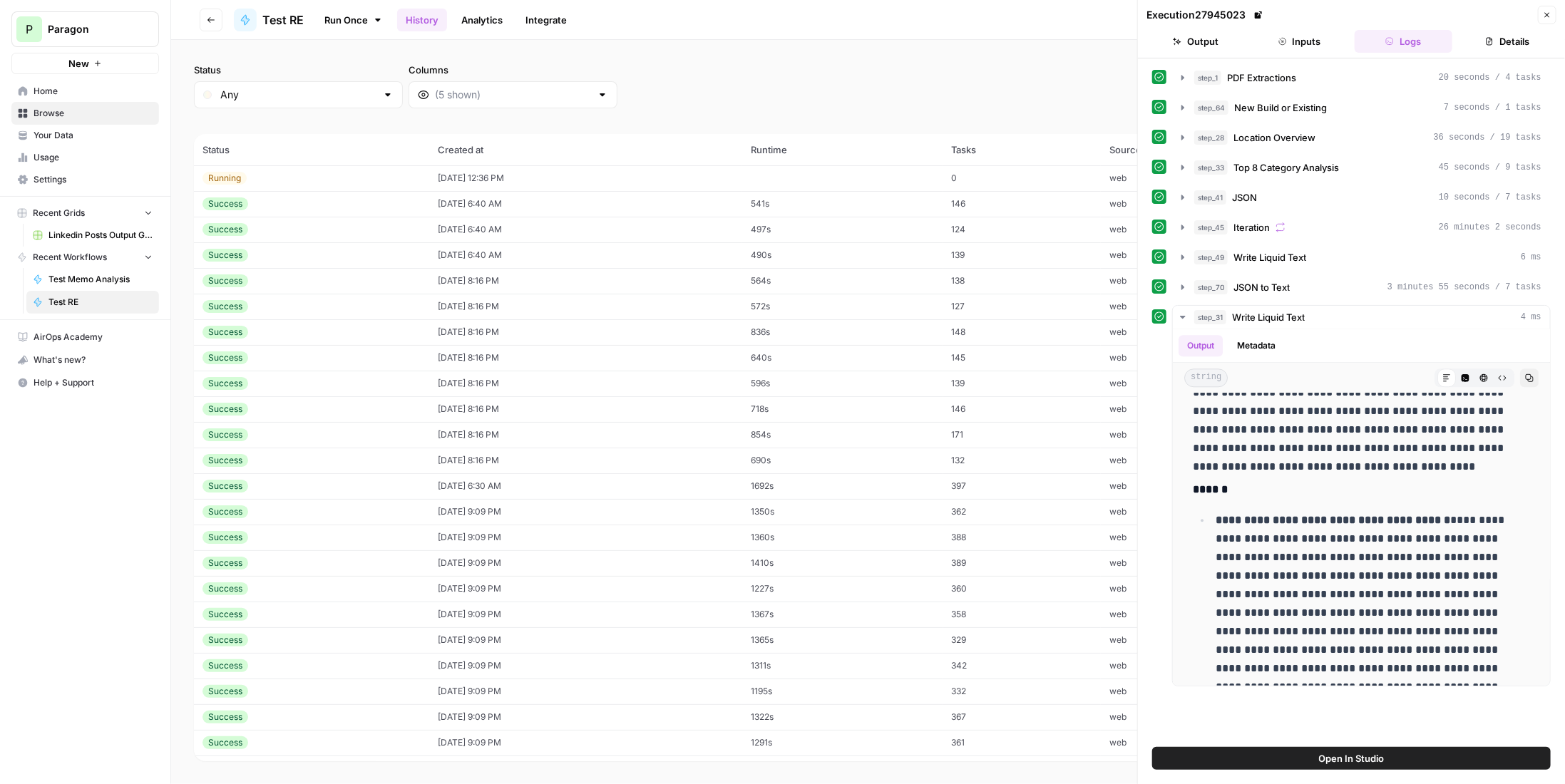
scroll to position [15185, 0]
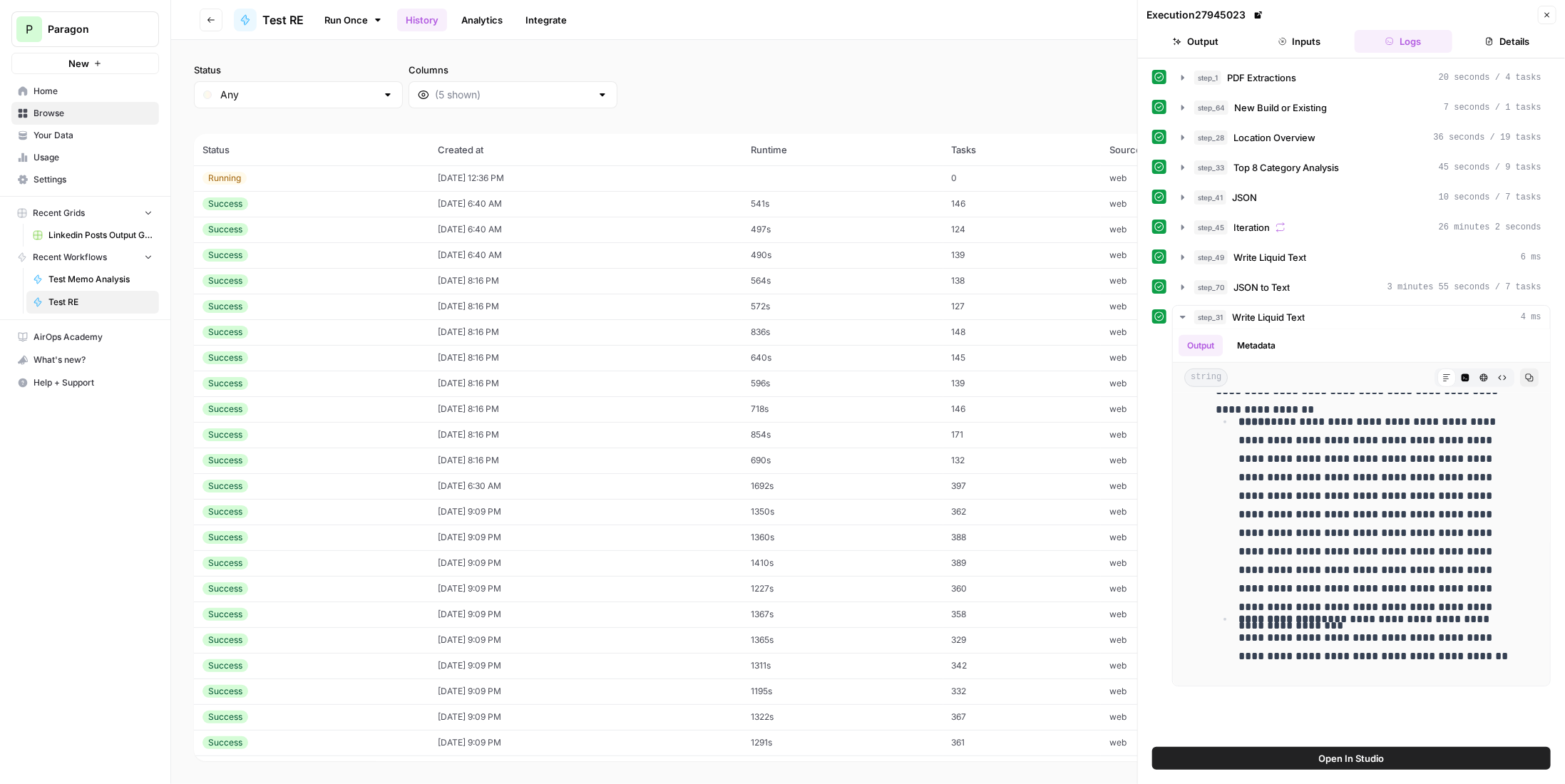
drag, startPoint x: 1198, startPoint y: 414, endPoint x: 1454, endPoint y: 686, distance: 373.5
click at [1454, 686] on div "**********" at bounding box center [1351, 402] width 399 height 674
copy div "**********"
click at [1309, 312] on div "step_31 Write Liquid Text 4 ms" at bounding box center [1367, 317] width 347 height 14
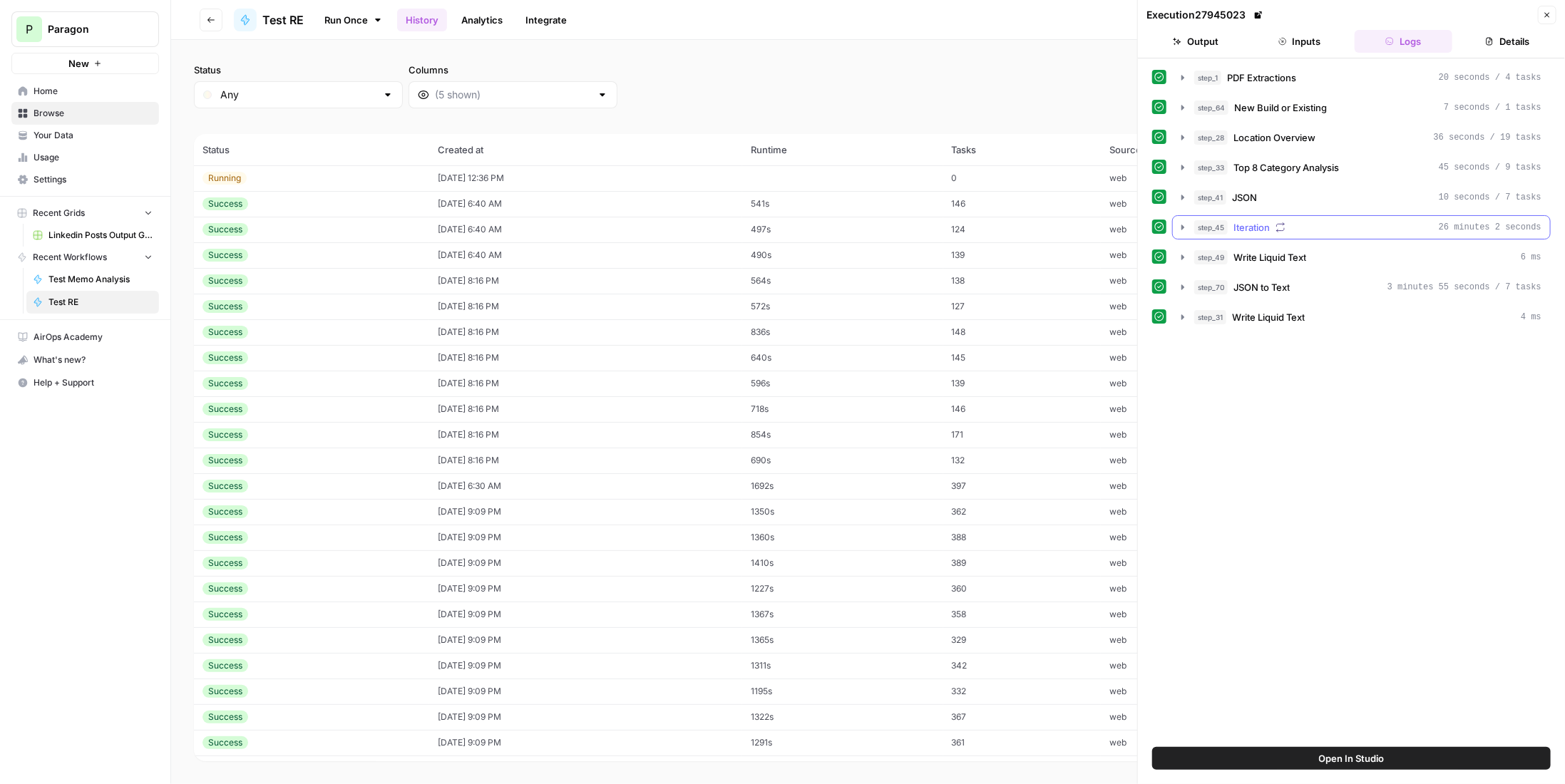
click at [1320, 221] on div "step_45 Iteration 26 minutes 2 seconds" at bounding box center [1367, 227] width 347 height 14
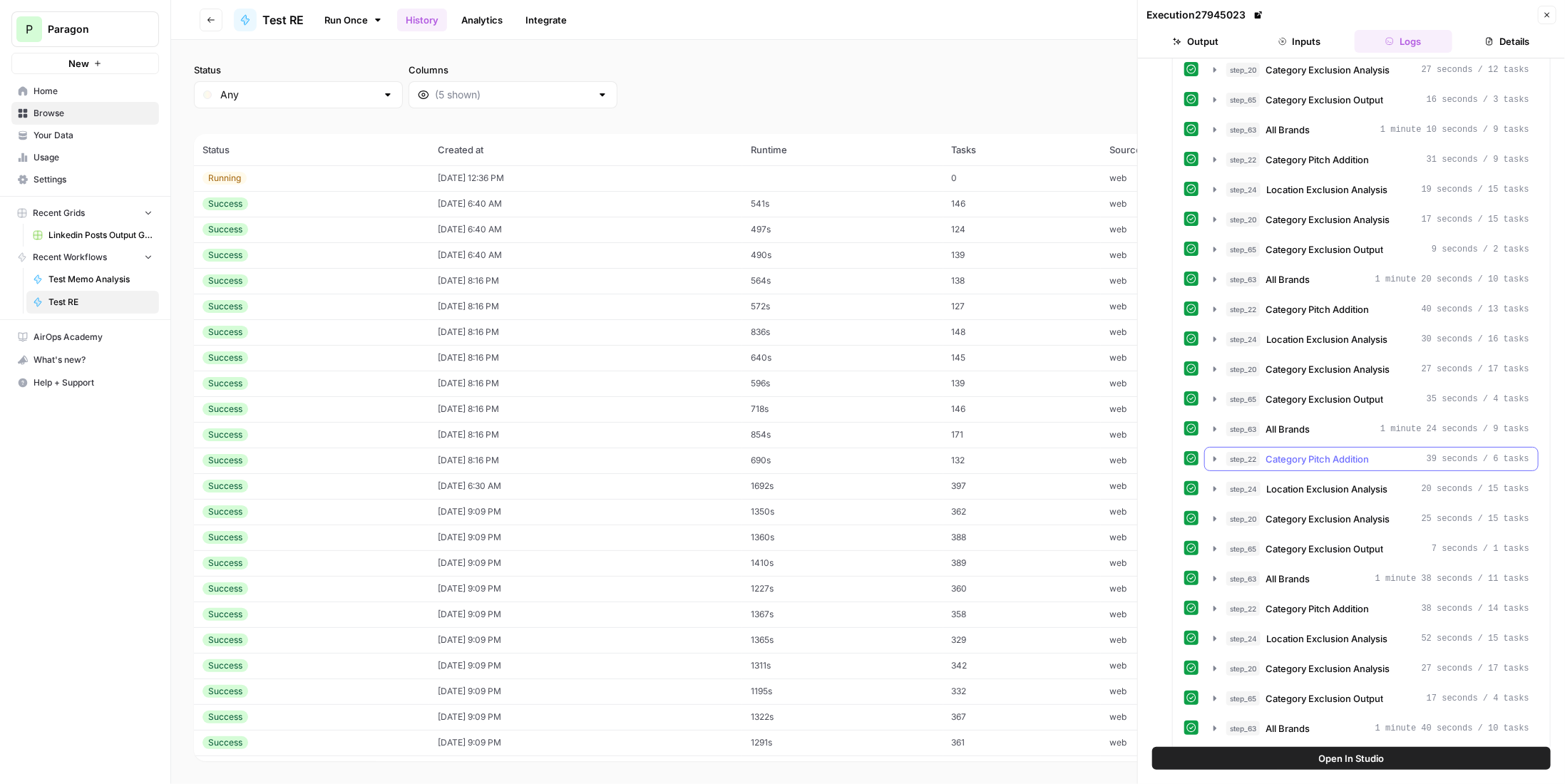
scroll to position [926, 0]
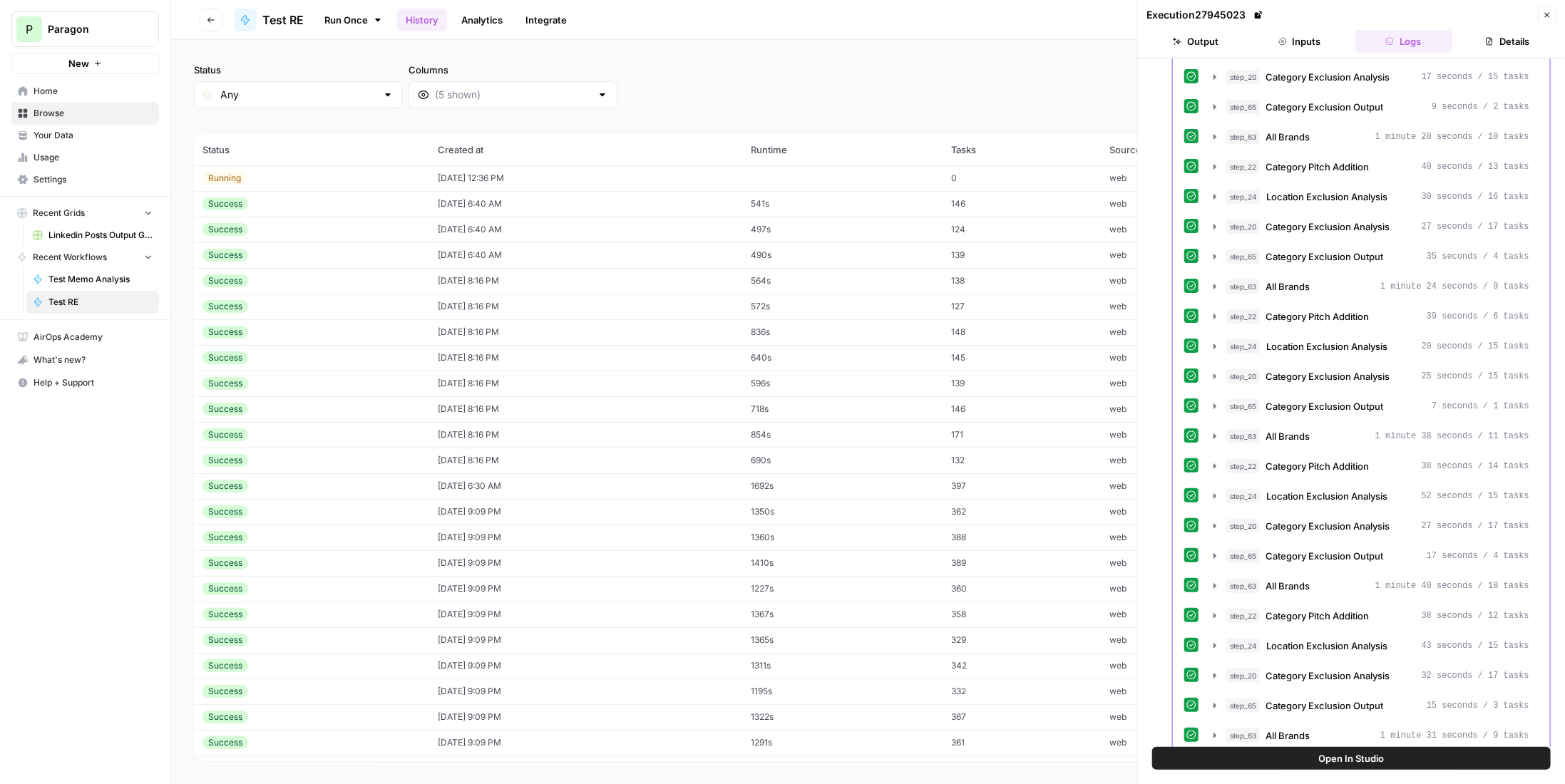
click at [1321, 429] on div "step_63 All Brands 1 minute 38 seconds / 11 tasks" at bounding box center [1378, 436] width 303 height 14
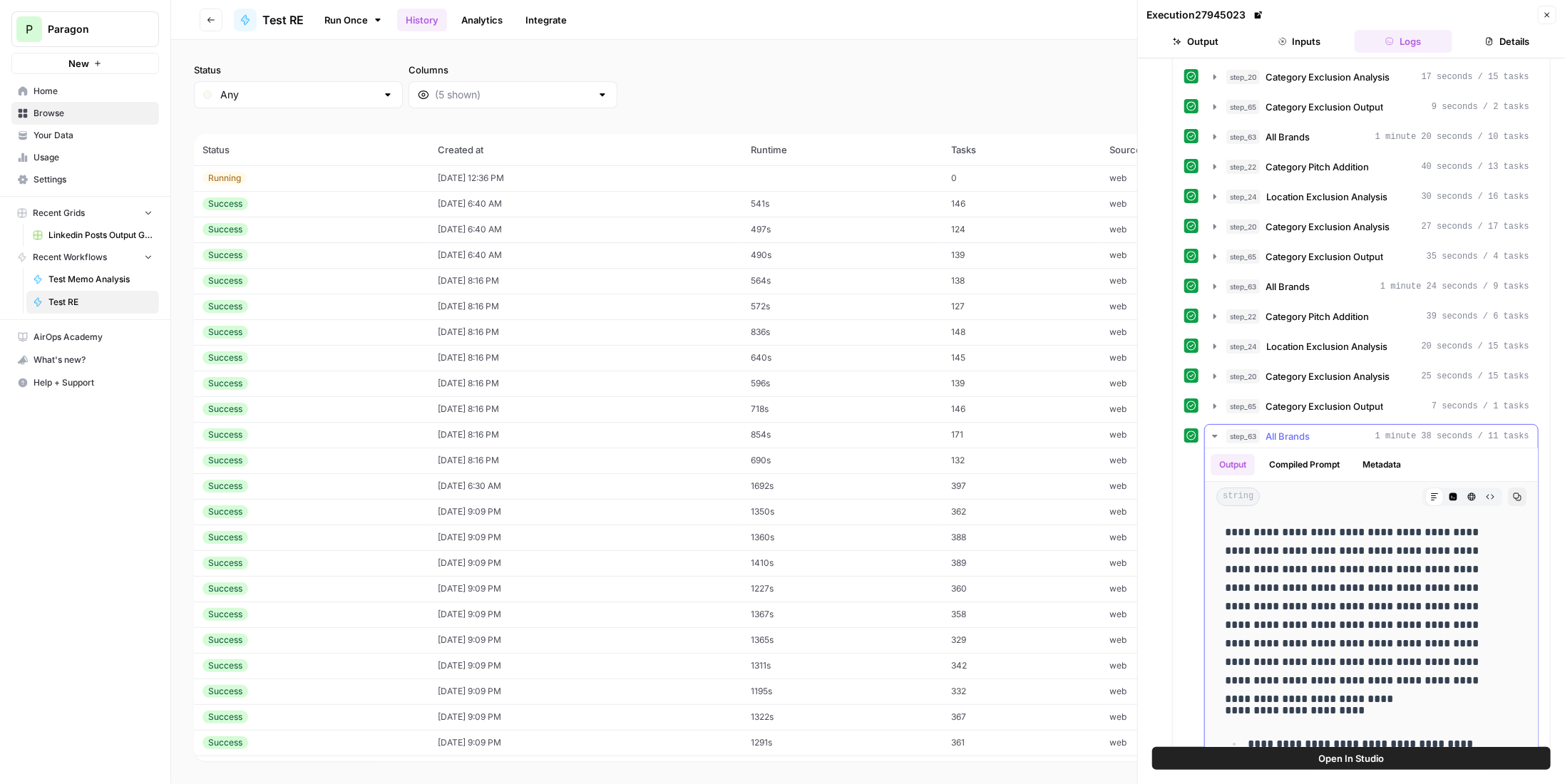
click at [1321, 429] on div "step_63 All Brands 1 minute 38 seconds / 11 tasks" at bounding box center [1378, 436] width 303 height 14
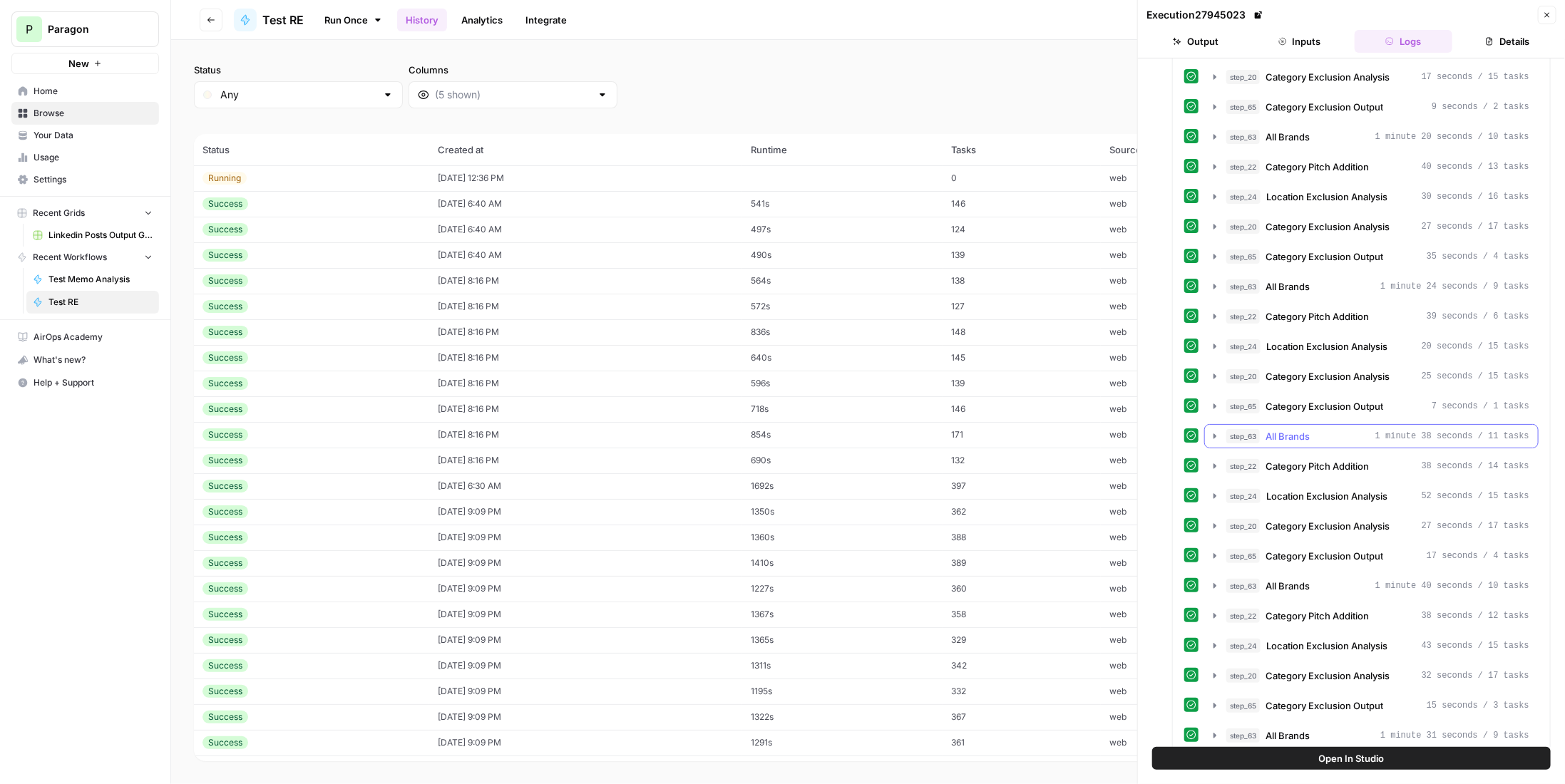
scroll to position [1118, 0]
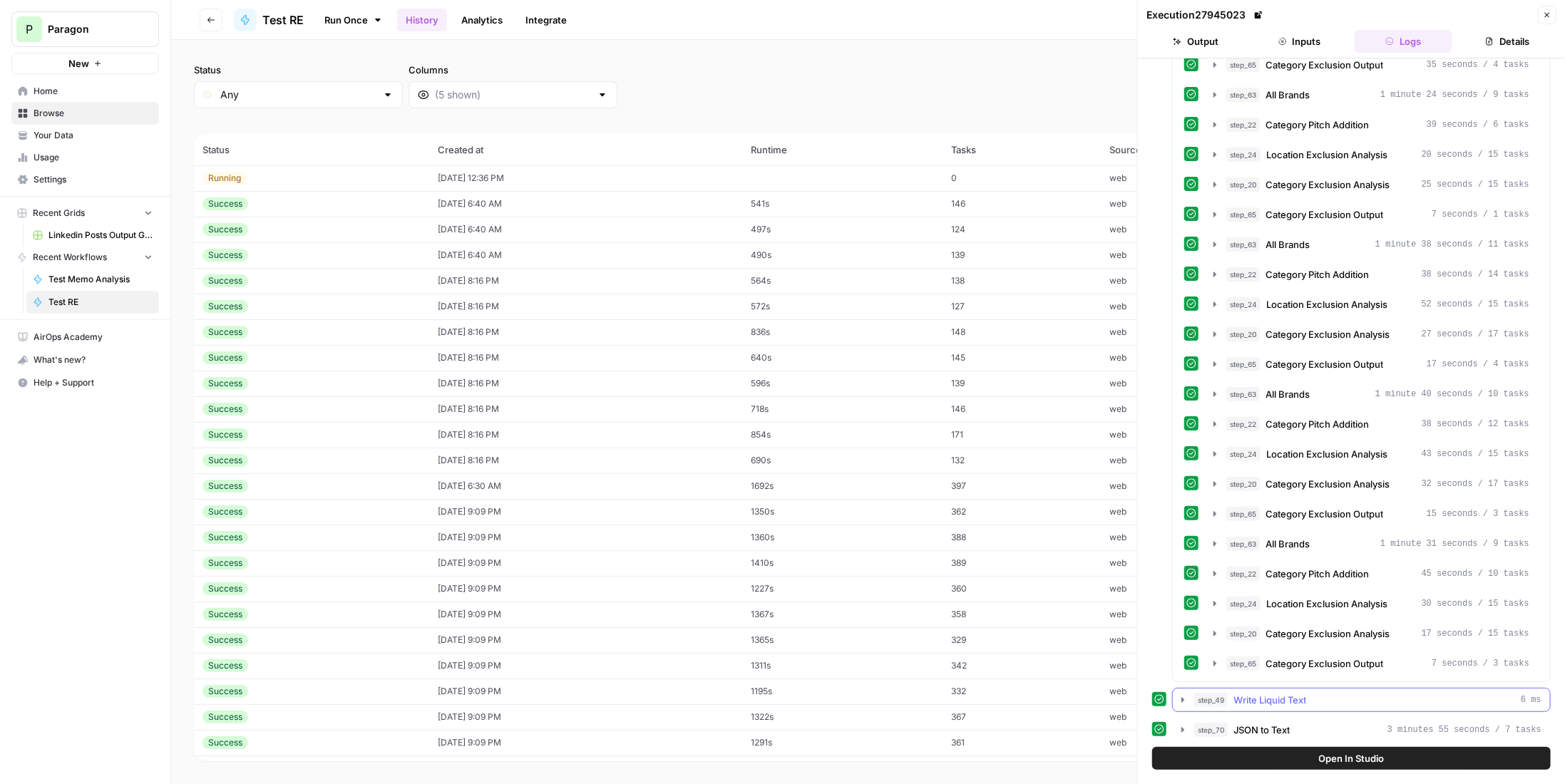
click at [1304, 689] on button "step_49 Write Liquid Text 6 ms" at bounding box center [1361, 700] width 377 height 23
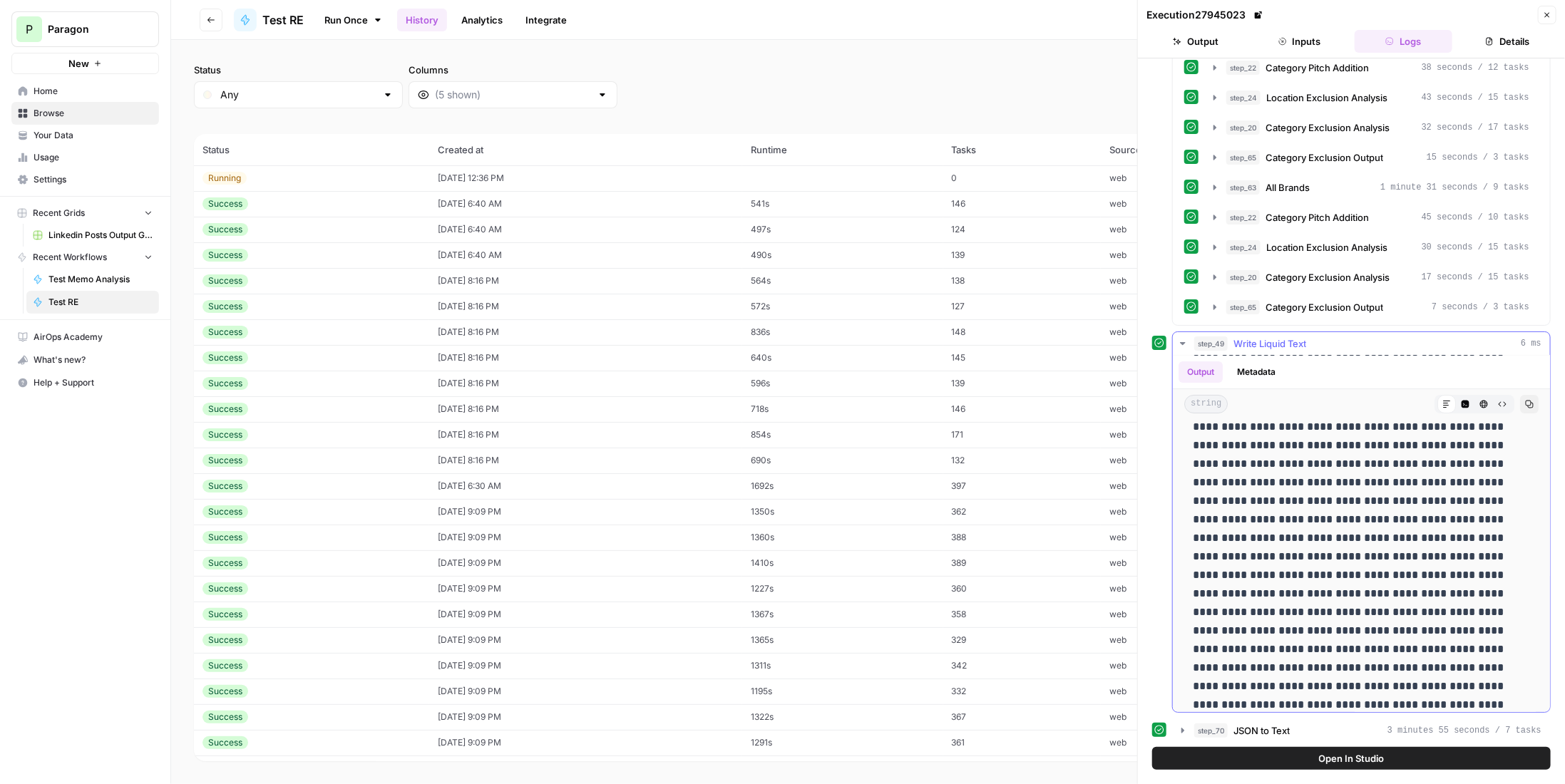
scroll to position [0, 0]
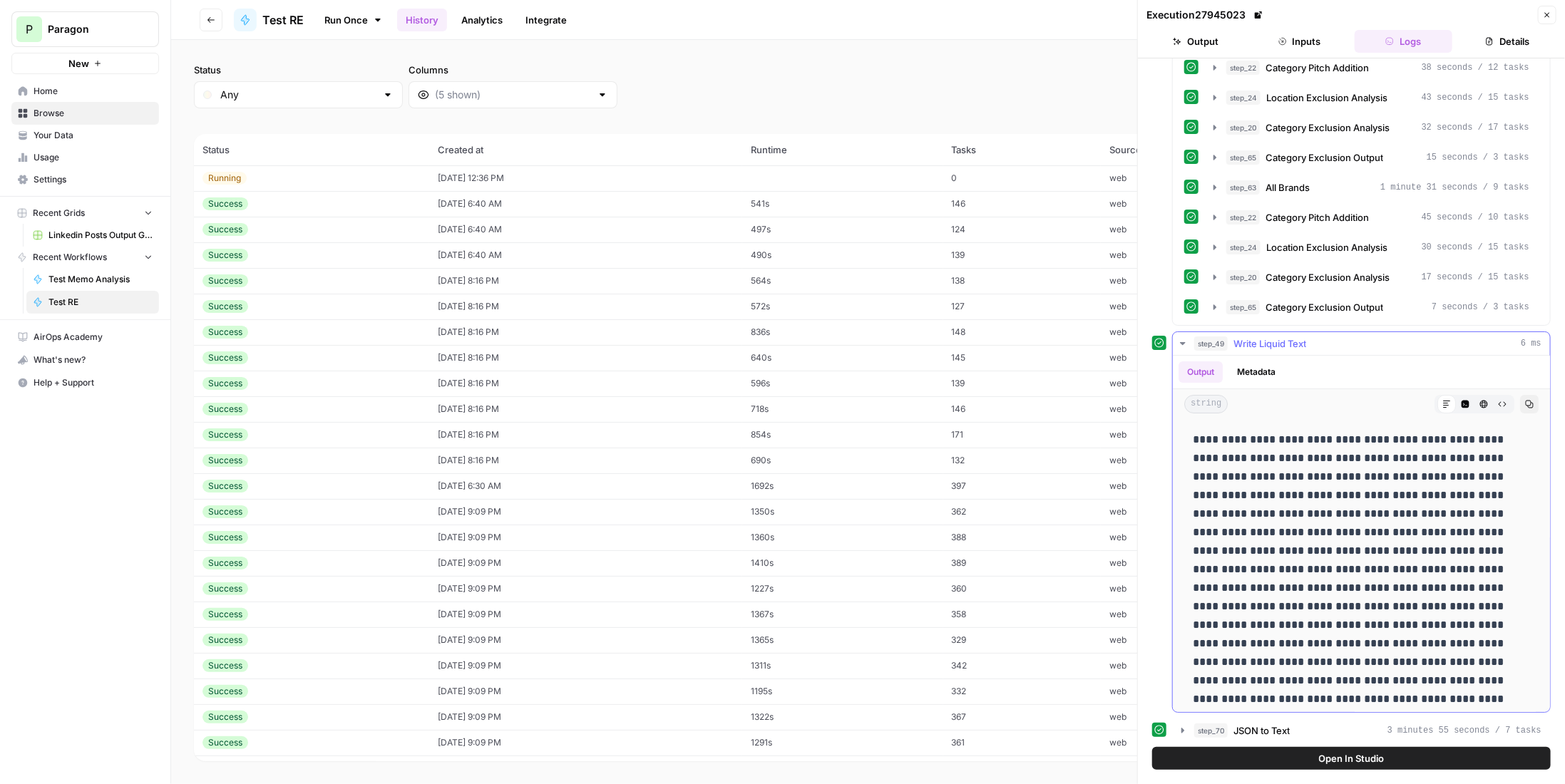
click at [1461, 400] on icon "button" at bounding box center [1465, 403] width 9 height 9
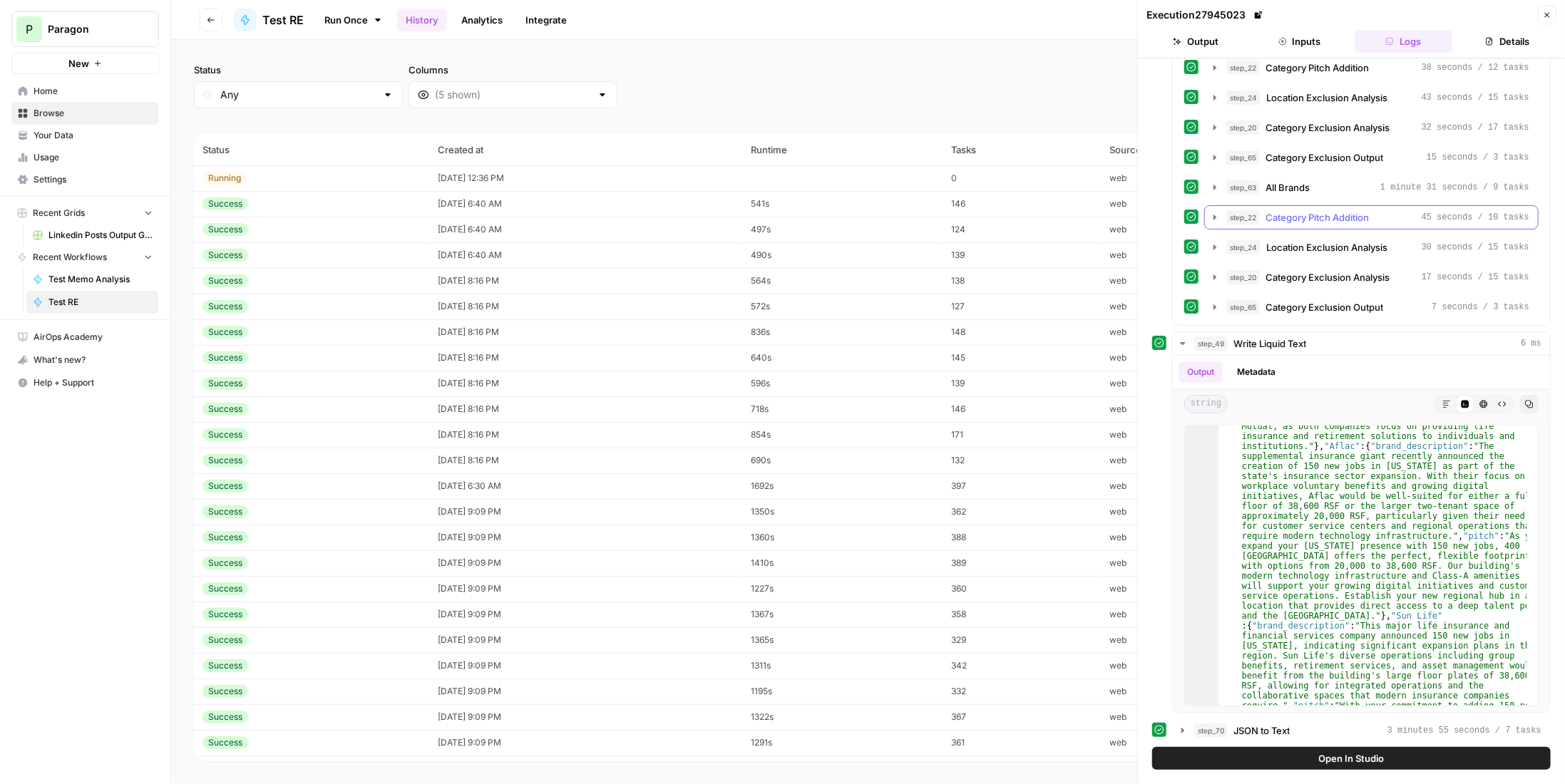
scroll to position [1403, 0]
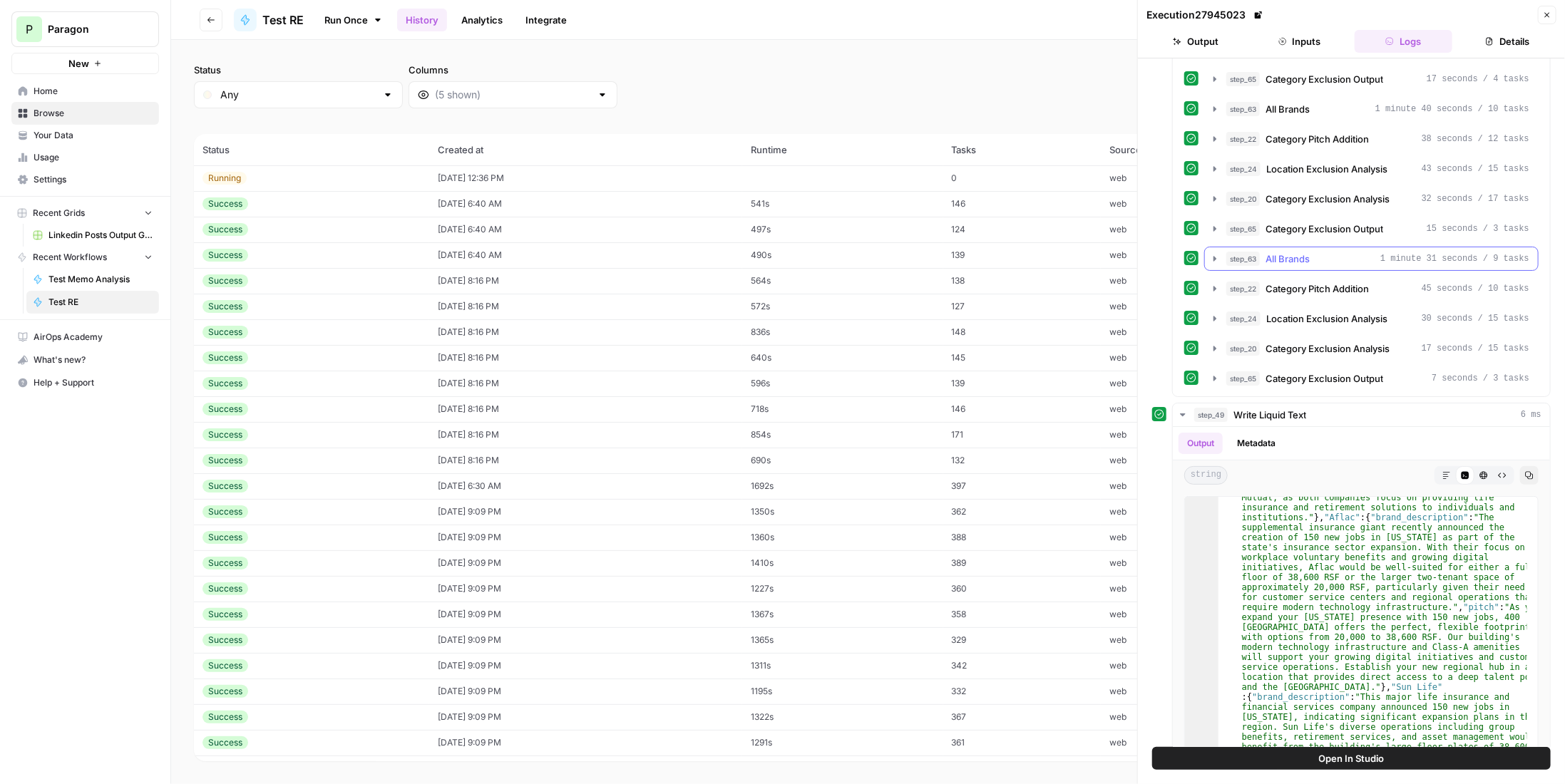
click at [1346, 252] on div "step_63 All Brands 1 minute 31 seconds / 9 tasks" at bounding box center [1378, 258] width 303 height 14
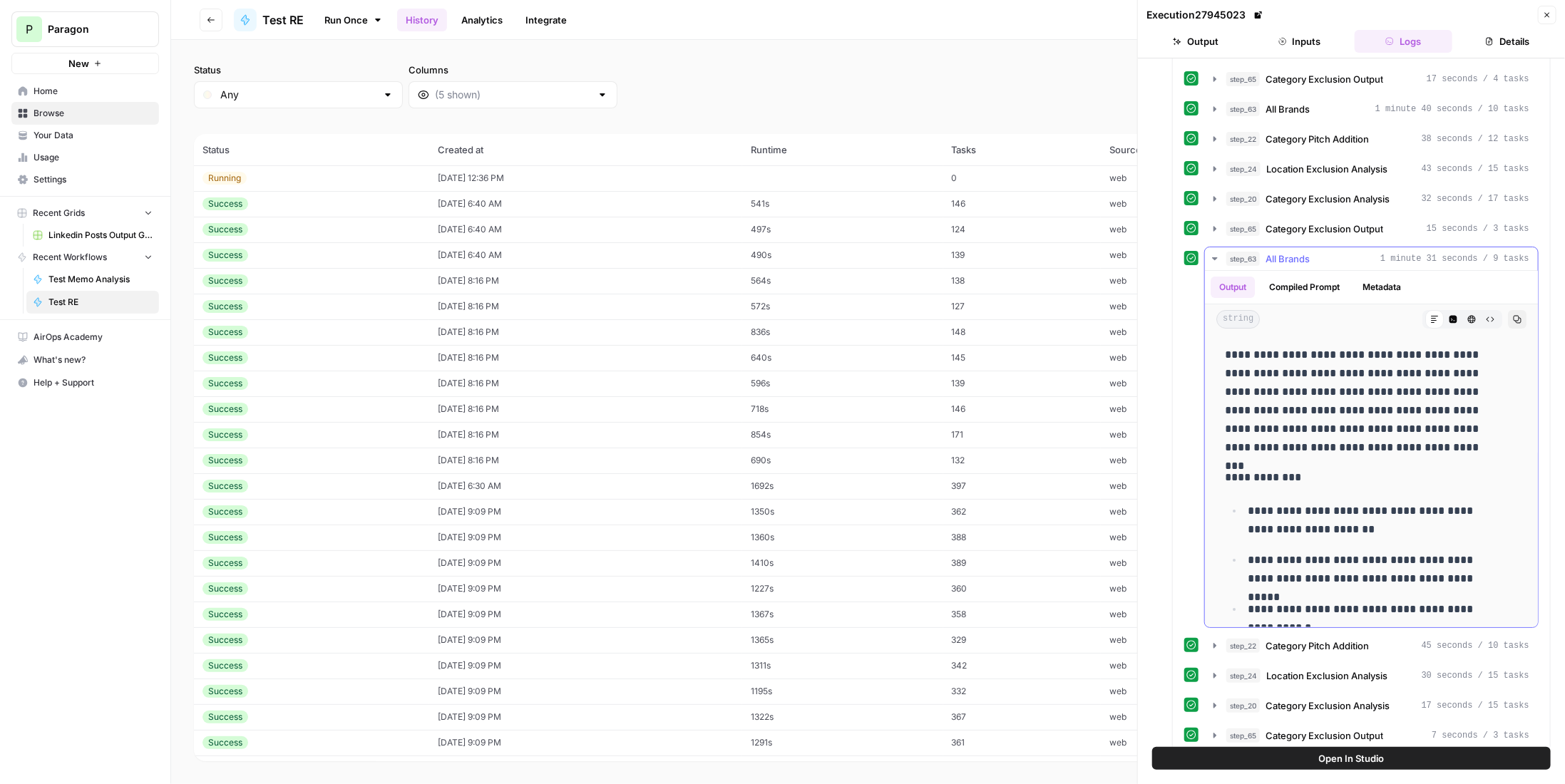
click at [1346, 252] on div "step_63 All Brands 1 minute 31 seconds / 9 tasks" at bounding box center [1378, 258] width 303 height 14
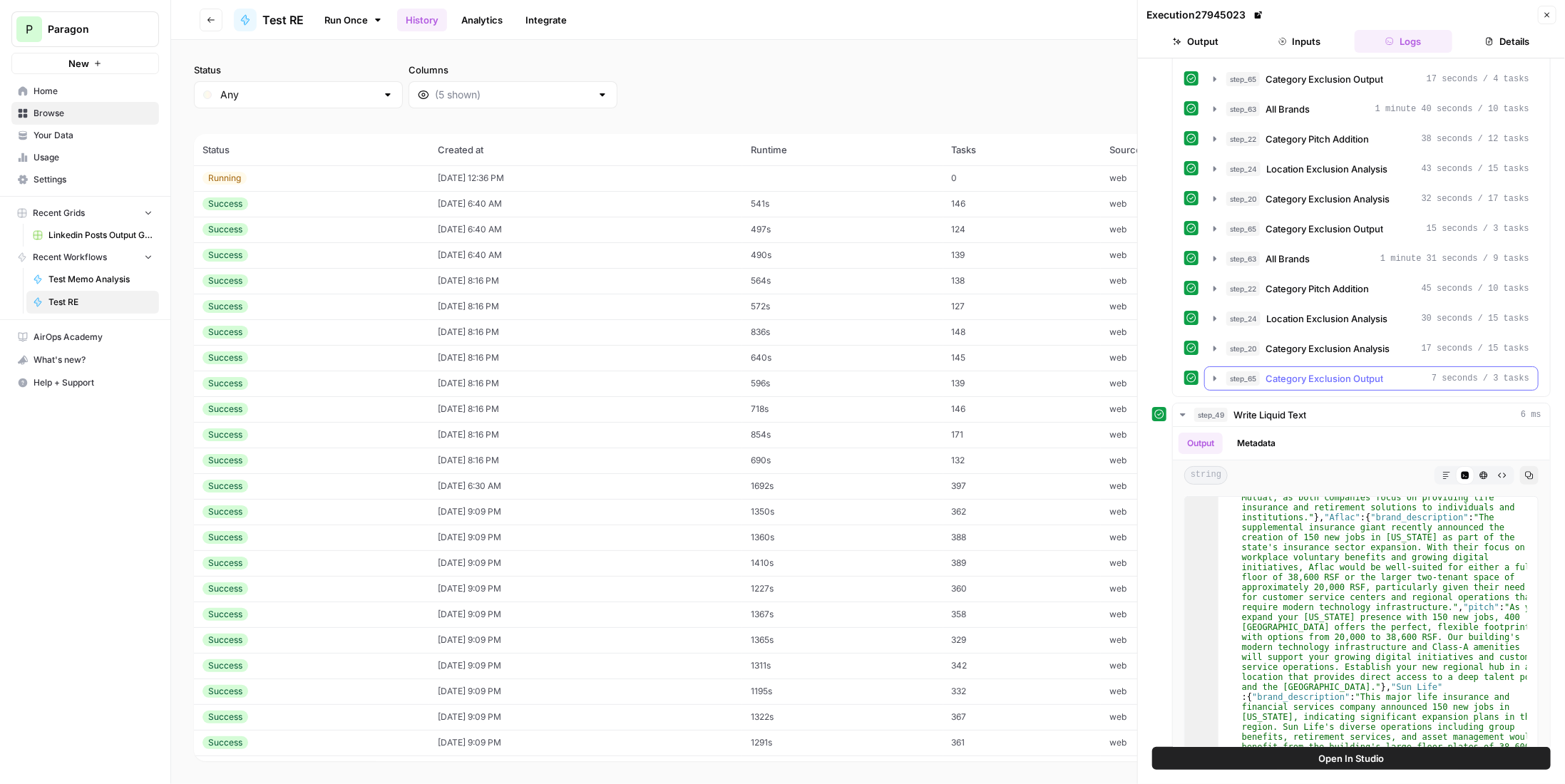
click at [1350, 371] on span "Category Exclusion Output" at bounding box center [1324, 378] width 117 height 14
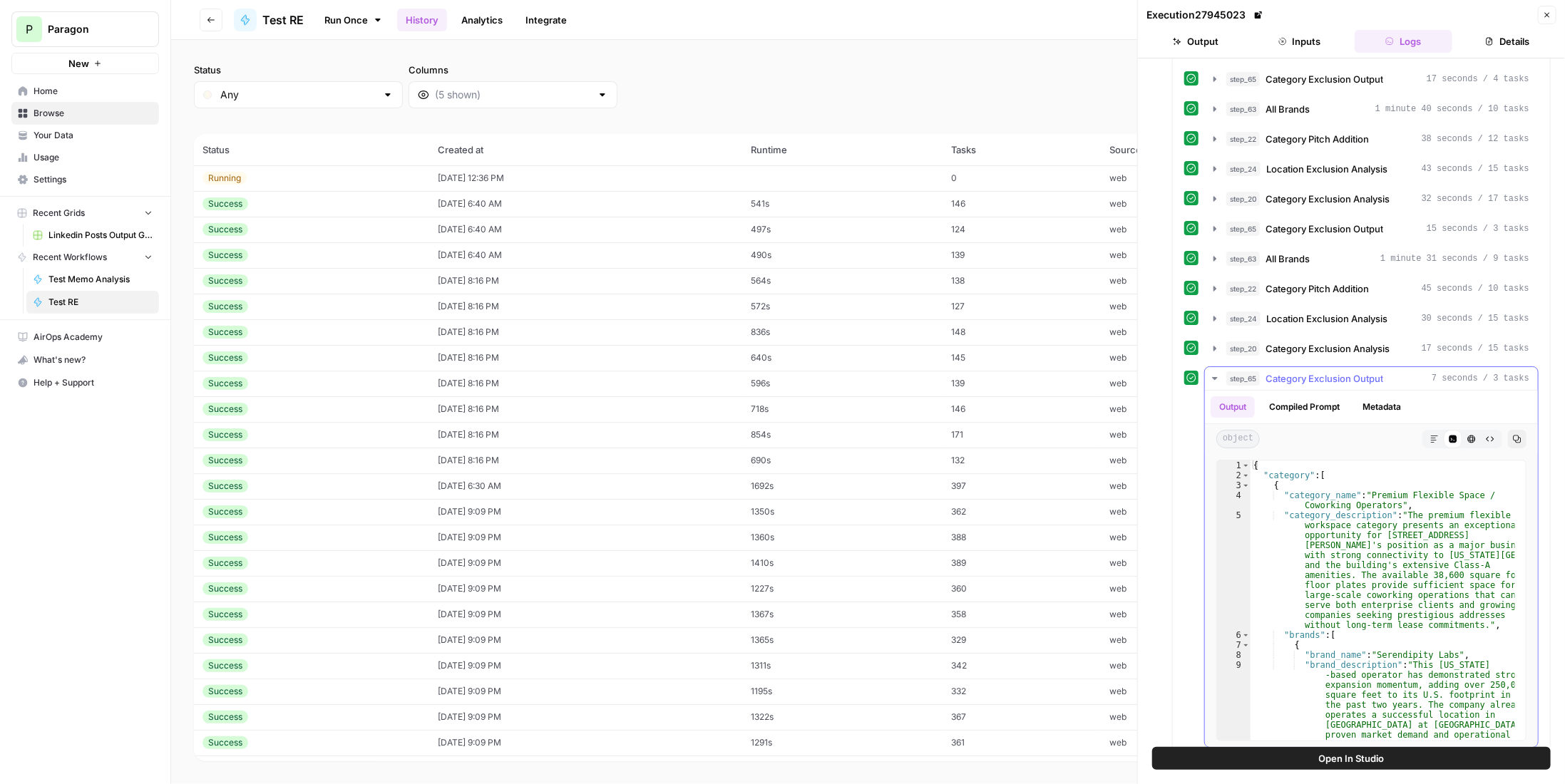
click at [1350, 371] on span "Category Exclusion Output" at bounding box center [1324, 378] width 117 height 14
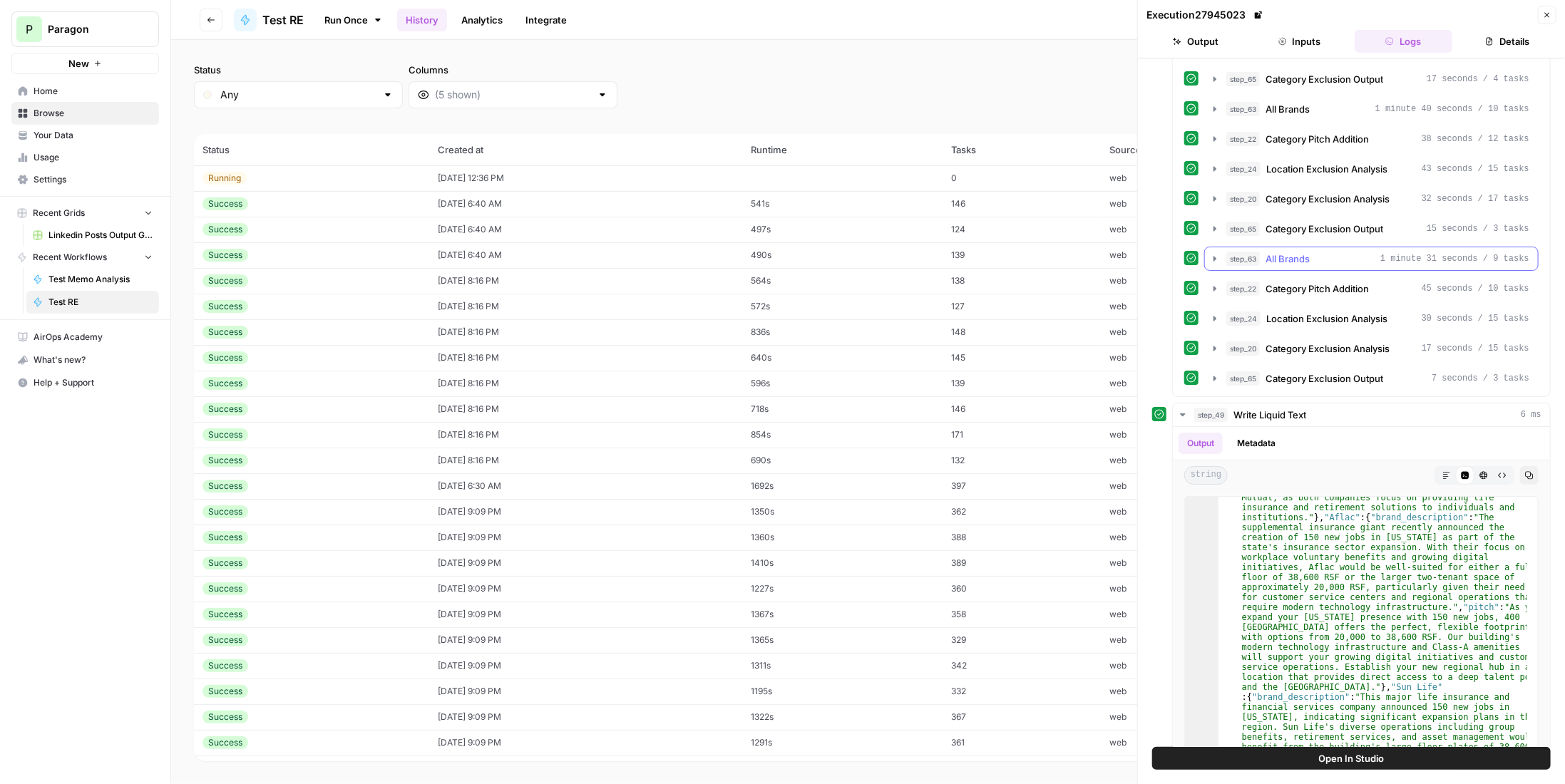
click at [1357, 221] on span "Category Exclusion Output" at bounding box center [1324, 228] width 117 height 14
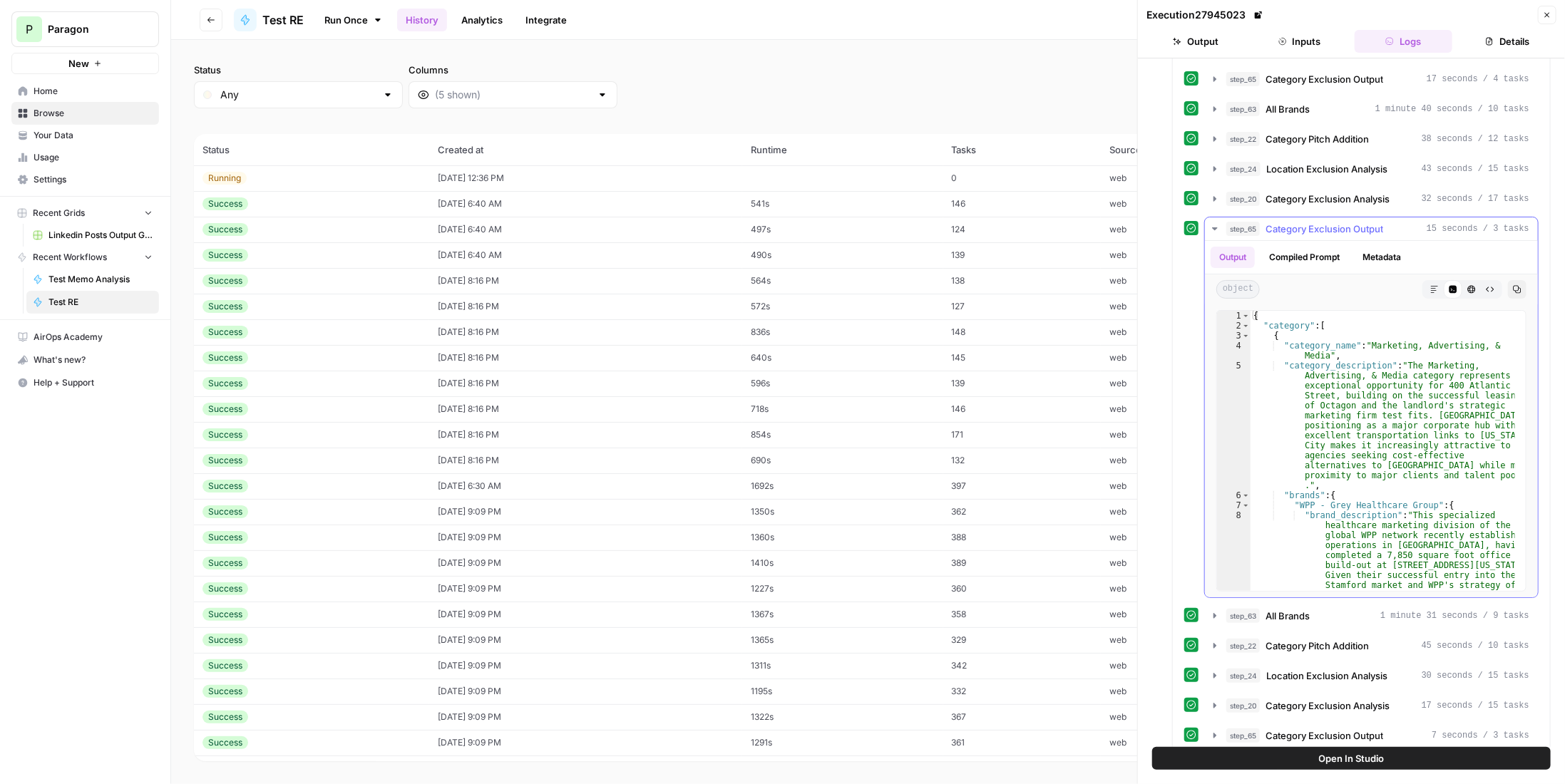
click at [1357, 221] on span "Category Exclusion Output" at bounding box center [1324, 228] width 117 height 14
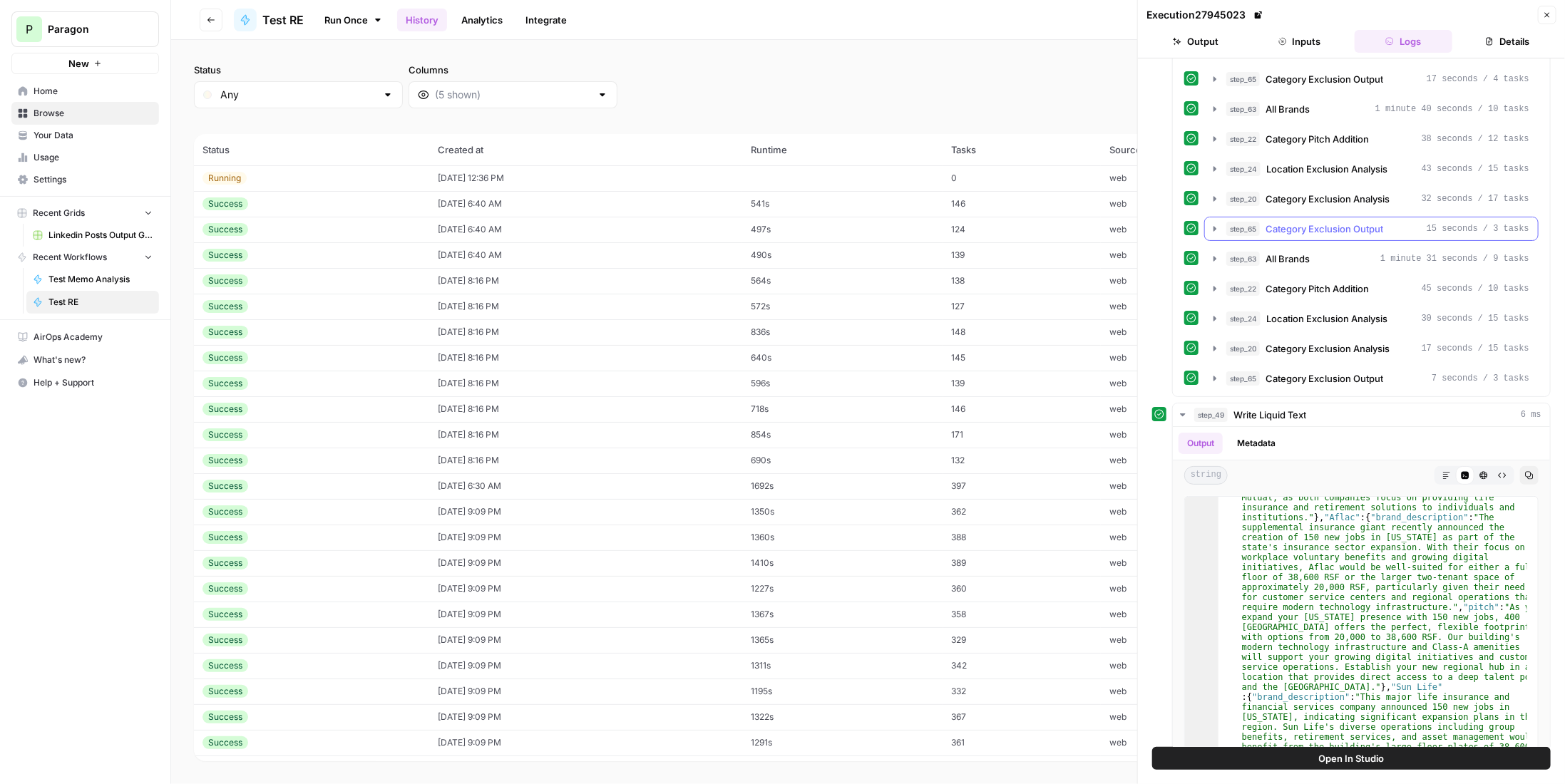
scroll to position [1261, 0]
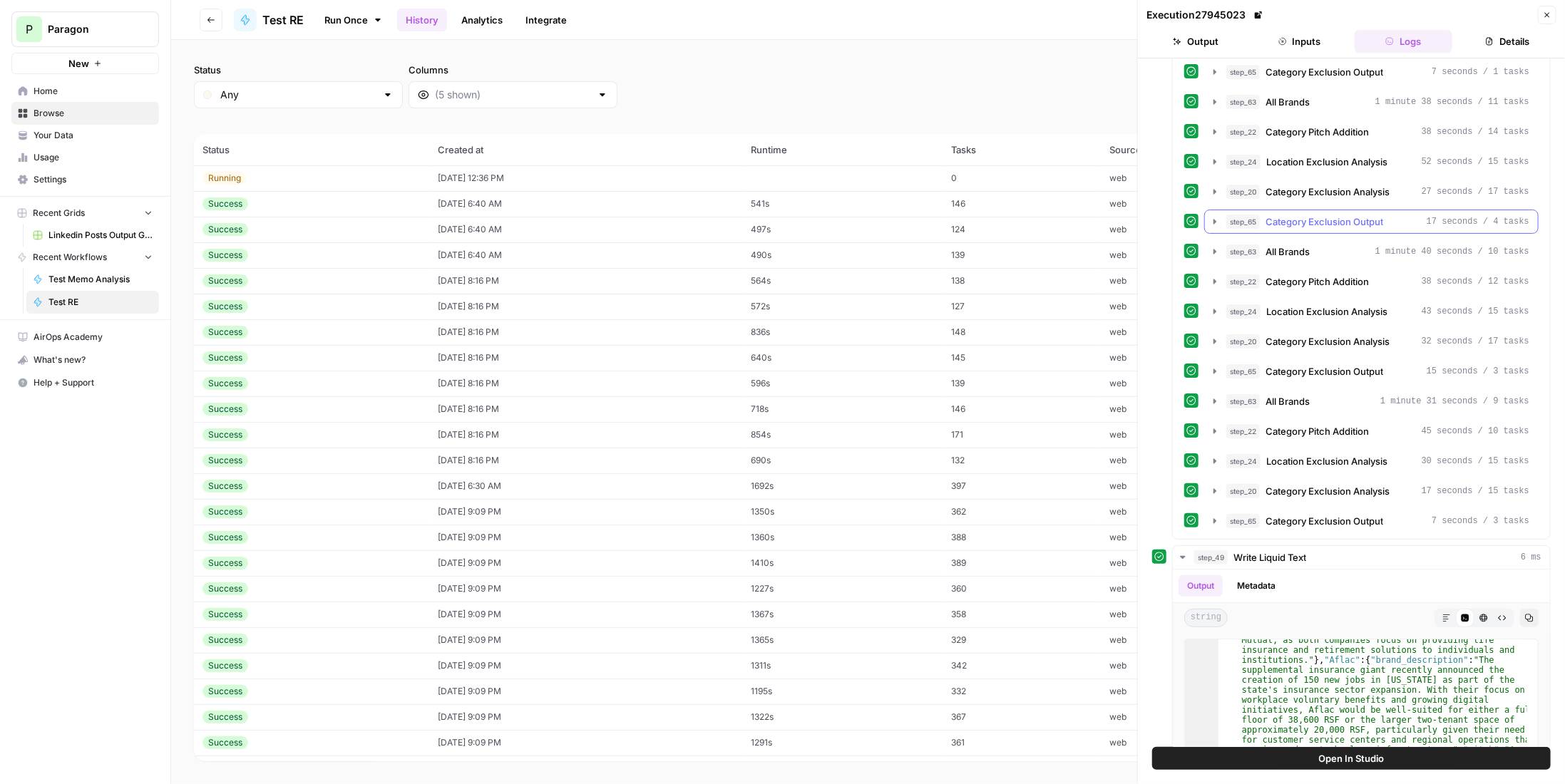
click at [1352, 215] on span "Category Exclusion Output" at bounding box center [1324, 221] width 117 height 14
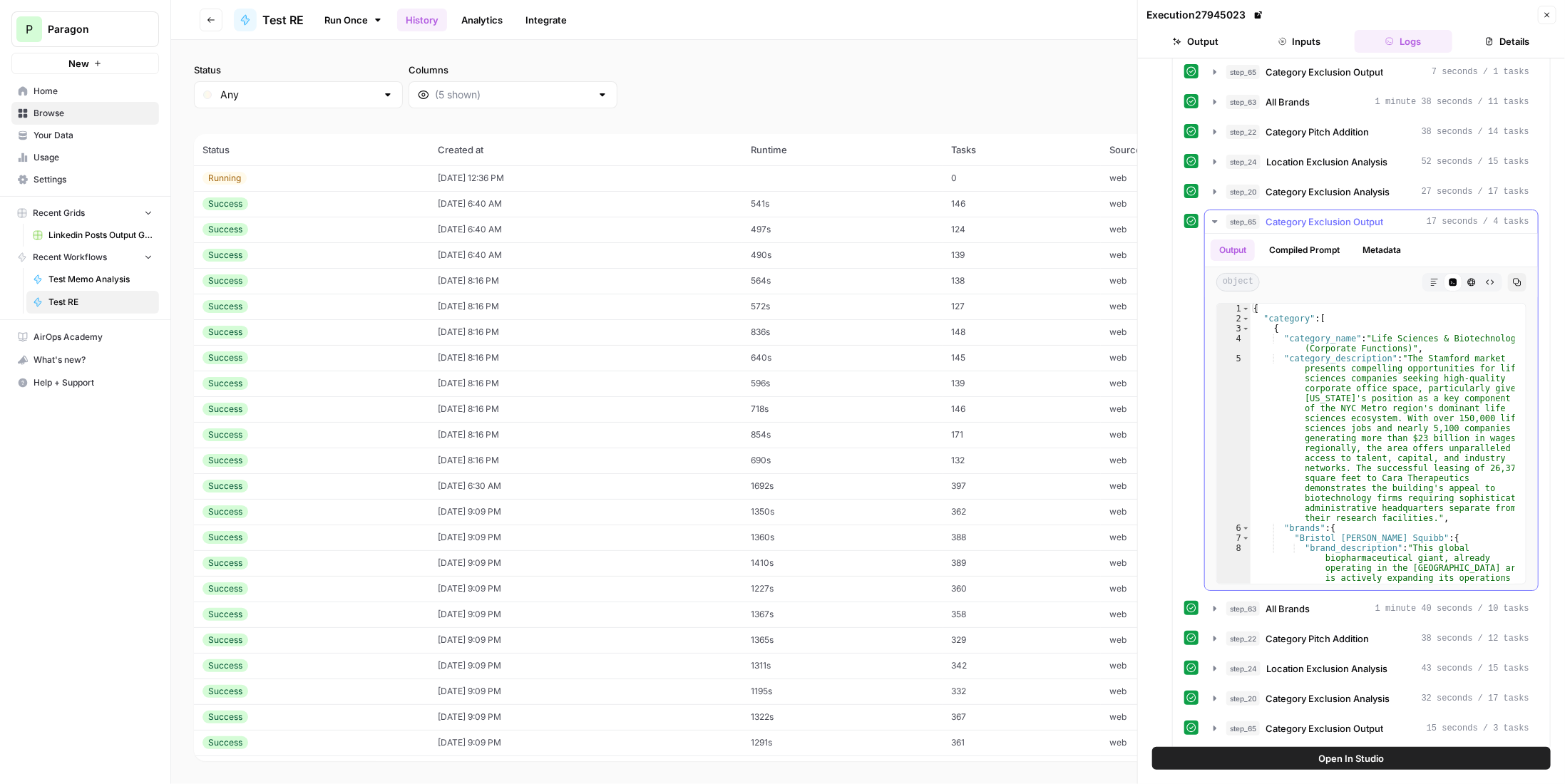
click at [1352, 215] on span "Category Exclusion Output" at bounding box center [1324, 221] width 117 height 14
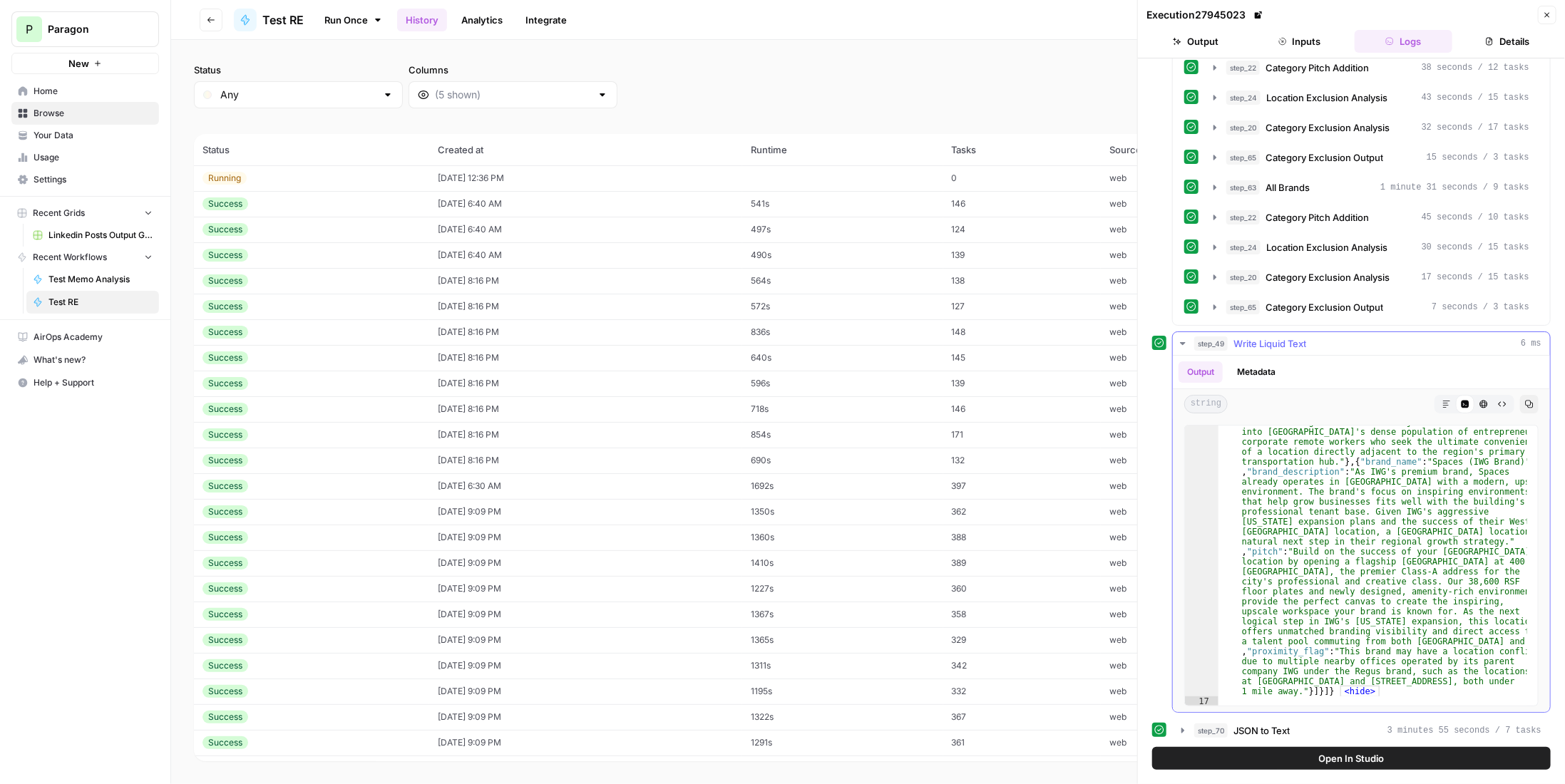
scroll to position [1475, 0]
click at [1316, 723] on div "step_70 JSON to Text 3 minutes 55 seconds / 7 tasks" at bounding box center [1367, 730] width 347 height 14
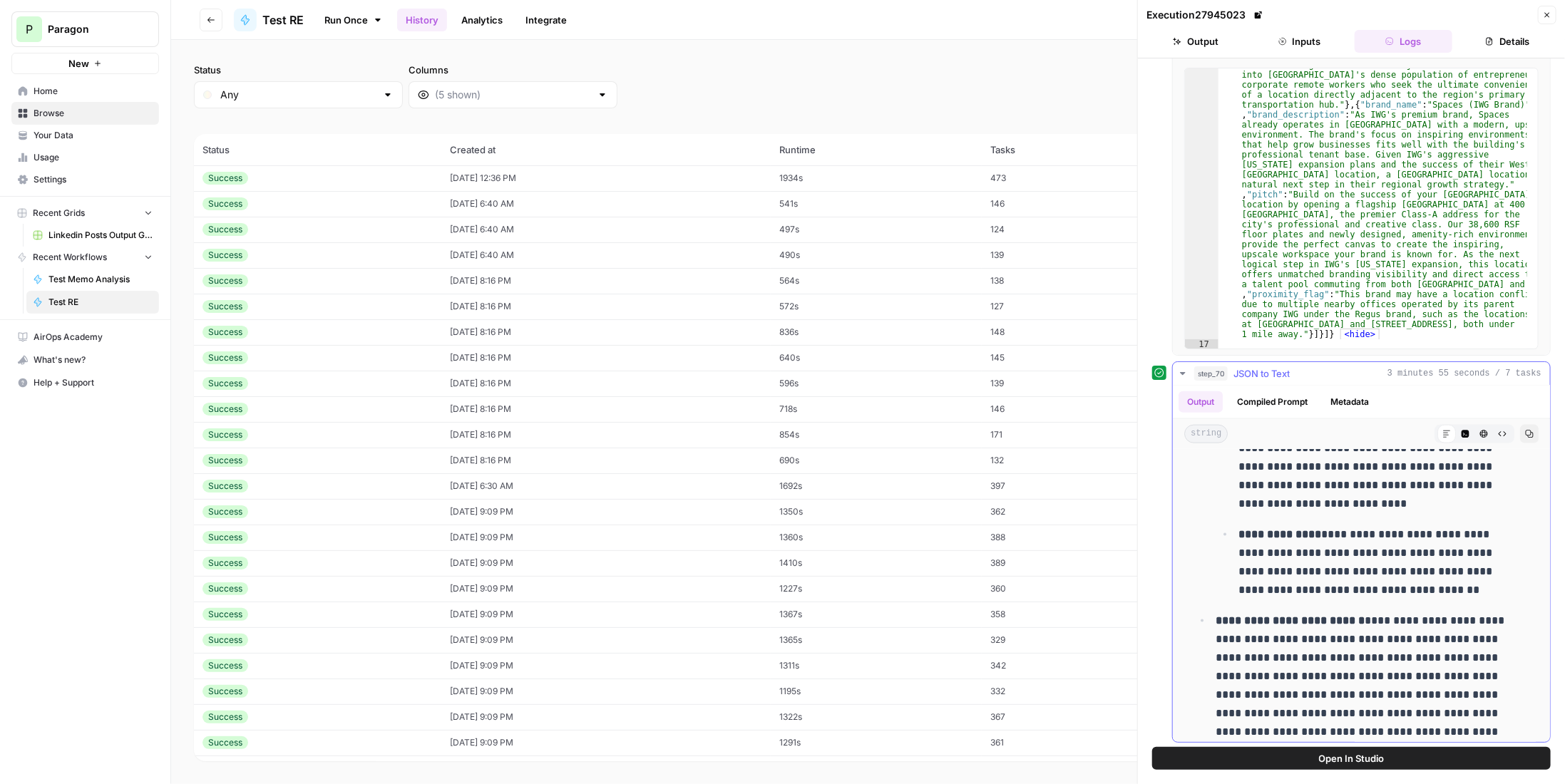
scroll to position [0, 0]
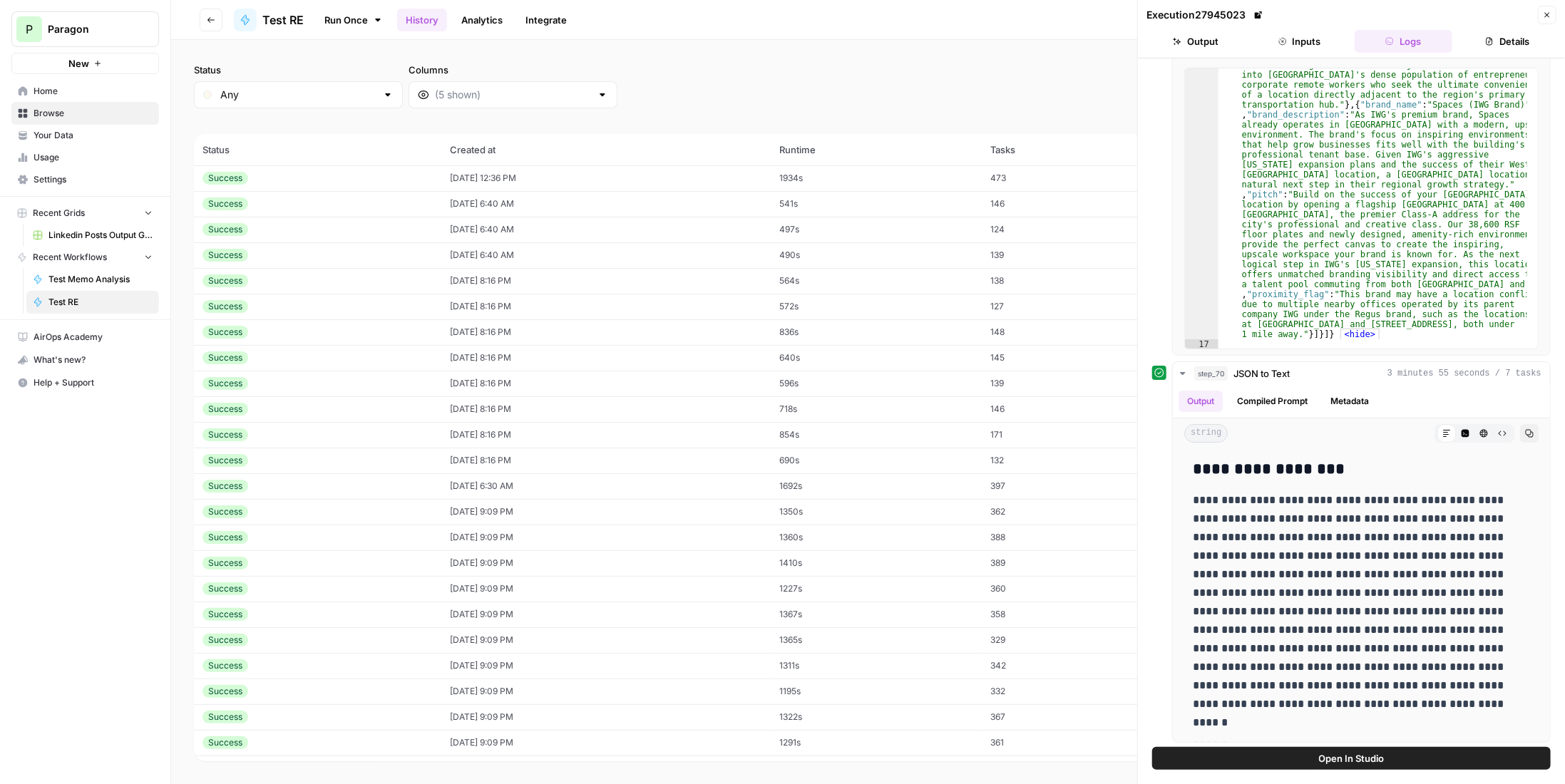
click at [1546, 12] on icon "button" at bounding box center [1547, 14] width 9 height 9
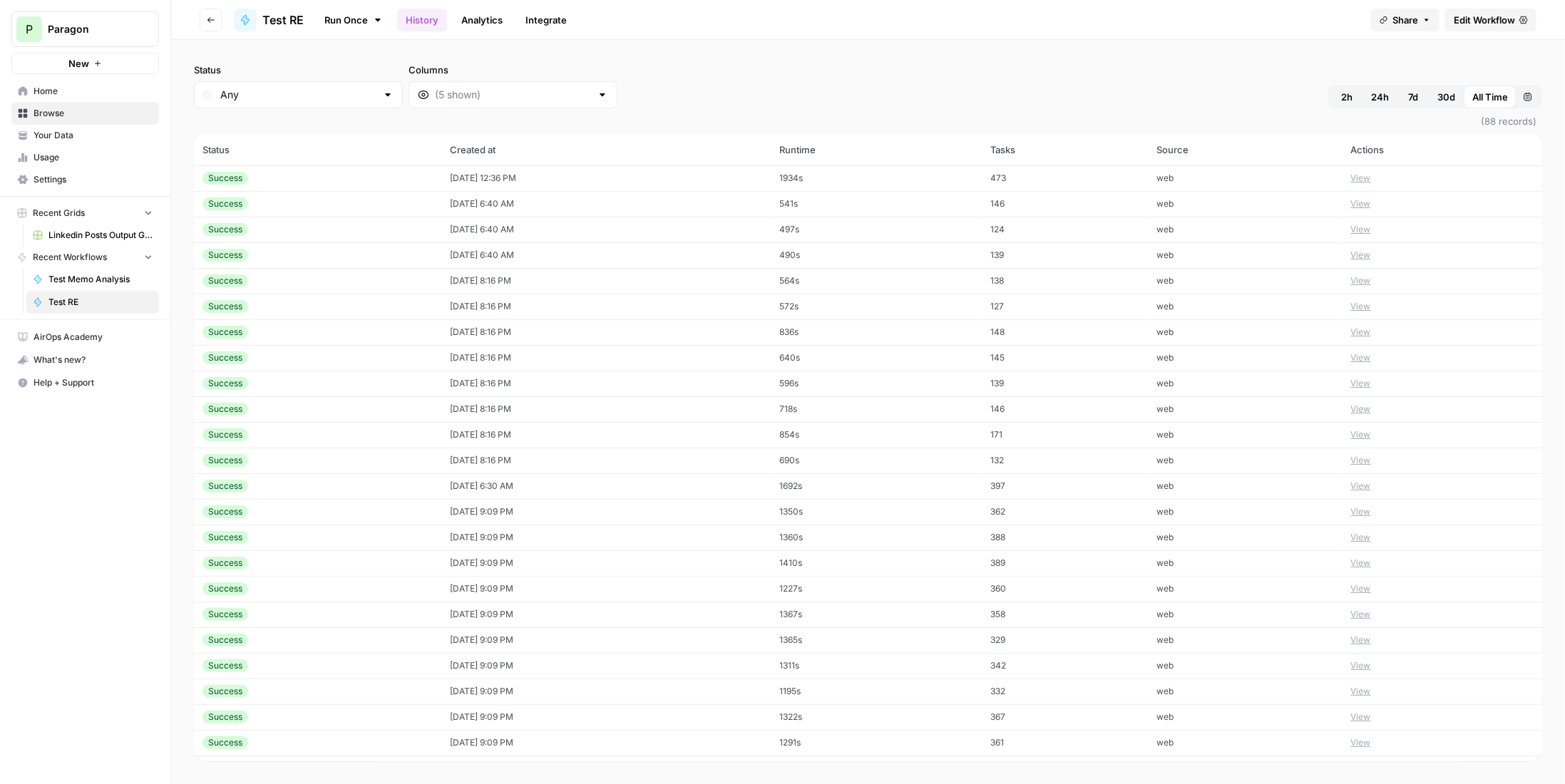
click at [1450, 18] on link "Edit Workflow" at bounding box center [1491, 20] width 92 height 23
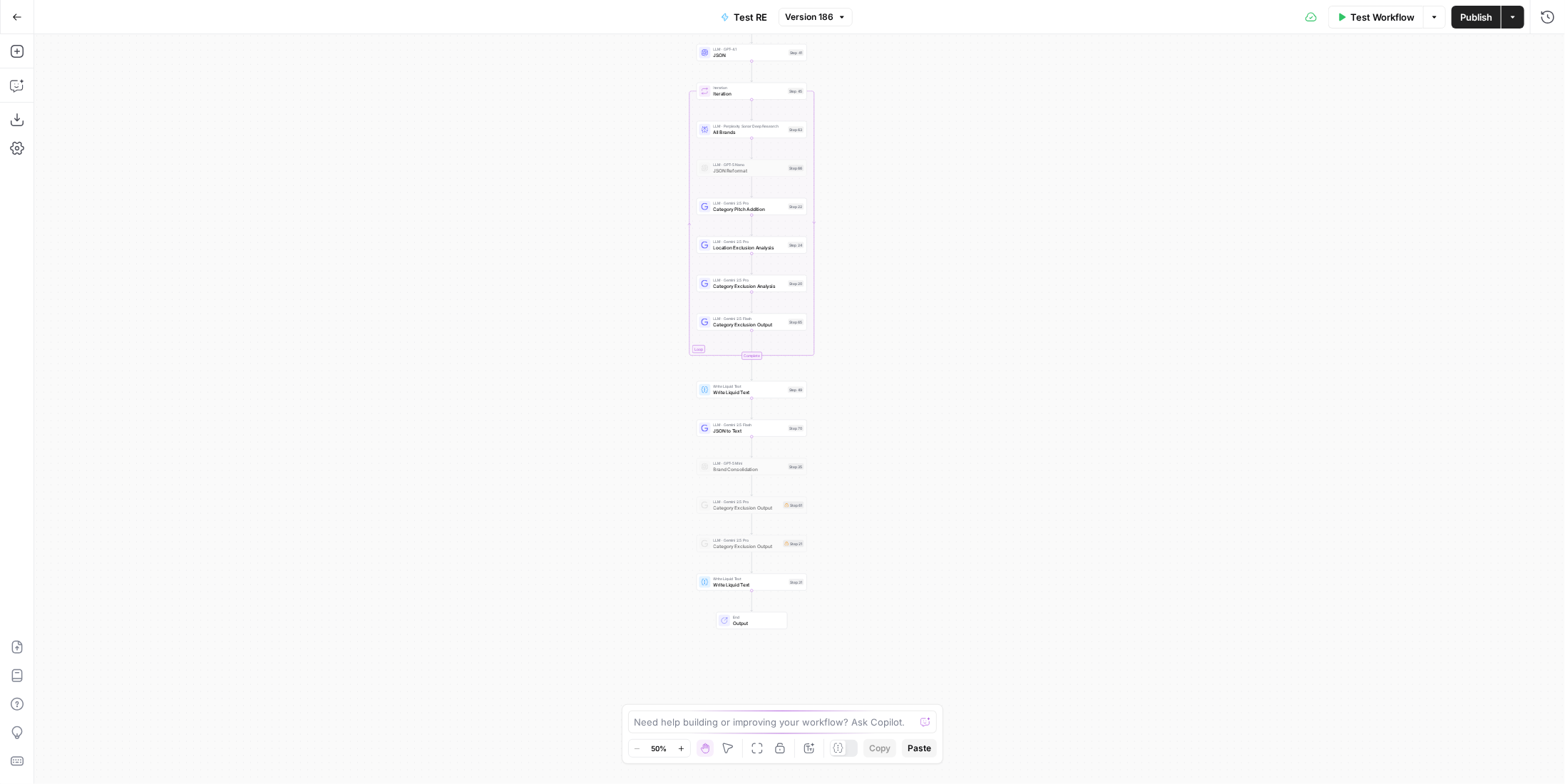
drag, startPoint x: 1076, startPoint y: 469, endPoint x: 1029, endPoint y: 224, distance: 249.5
click at [1029, 224] on div "Workflow Set Inputs Inputs LLM · Gemini 2.5 Pro PDF Extractions Step 1 LLM · Ge…" at bounding box center [800, 409] width 1531 height 750
click at [9, 20] on button "Go Back" at bounding box center [16, 16] width 26 height 26
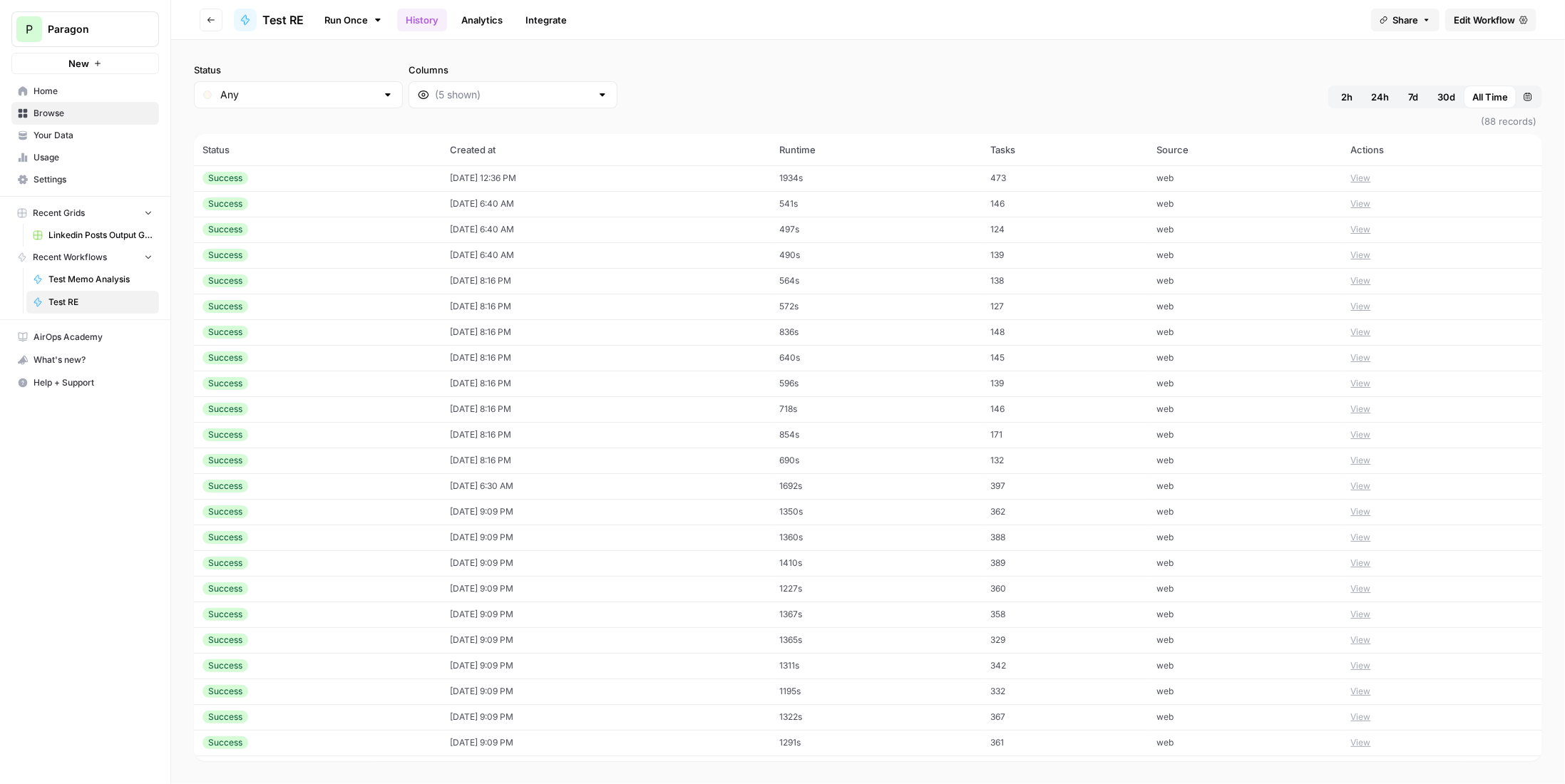
click at [1367, 176] on button "View" at bounding box center [1361, 177] width 20 height 12
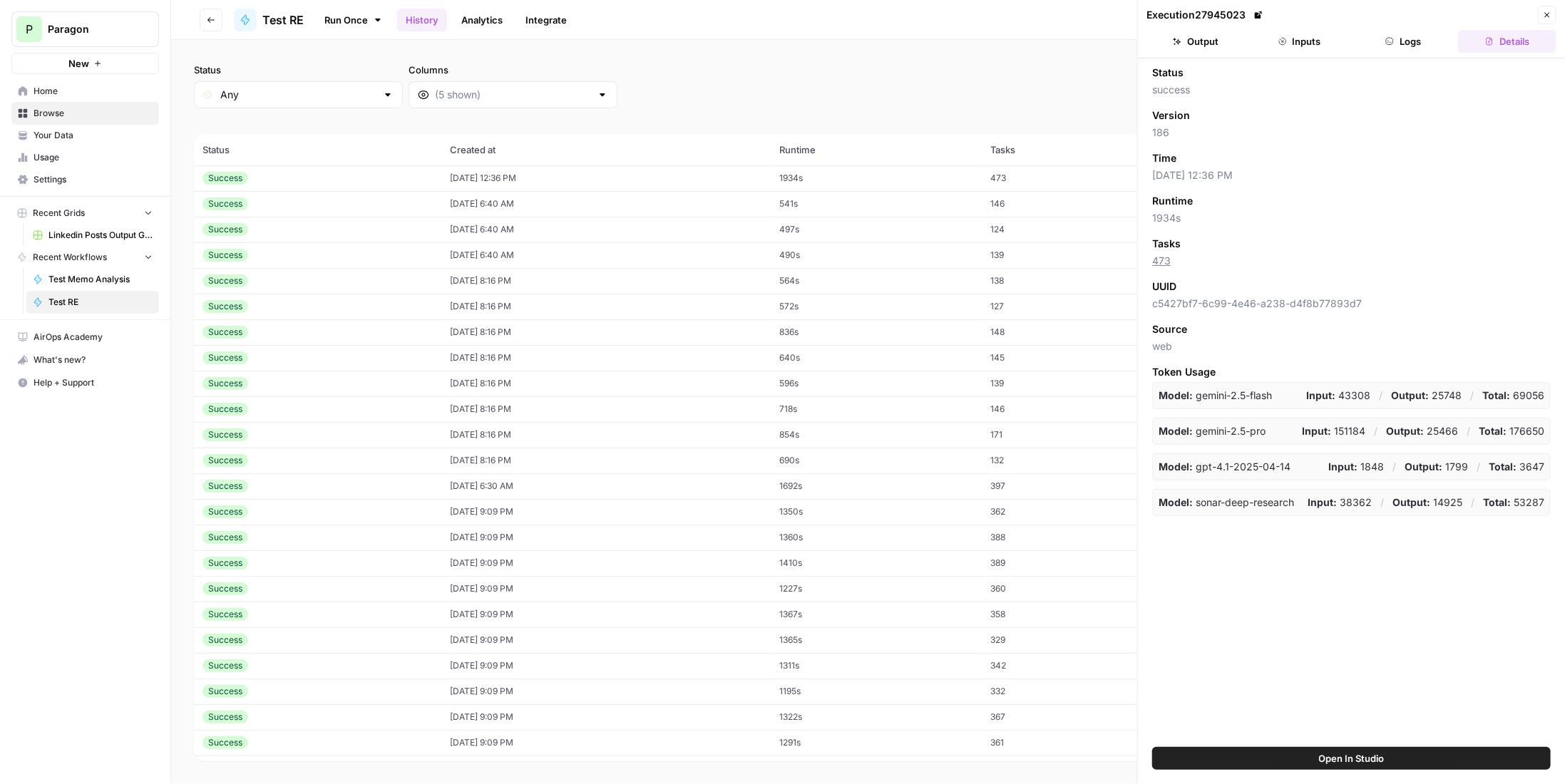
click at [1341, 752] on span "Open In Studio" at bounding box center [1351, 757] width 66 height 14
click at [1335, 771] on div "Open In Studio" at bounding box center [1350, 765] width 427 height 37
click at [1342, 761] on span "Open In Studio" at bounding box center [1351, 757] width 66 height 14
click at [1552, 18] on button "Close" at bounding box center [1546, 14] width 18 height 18
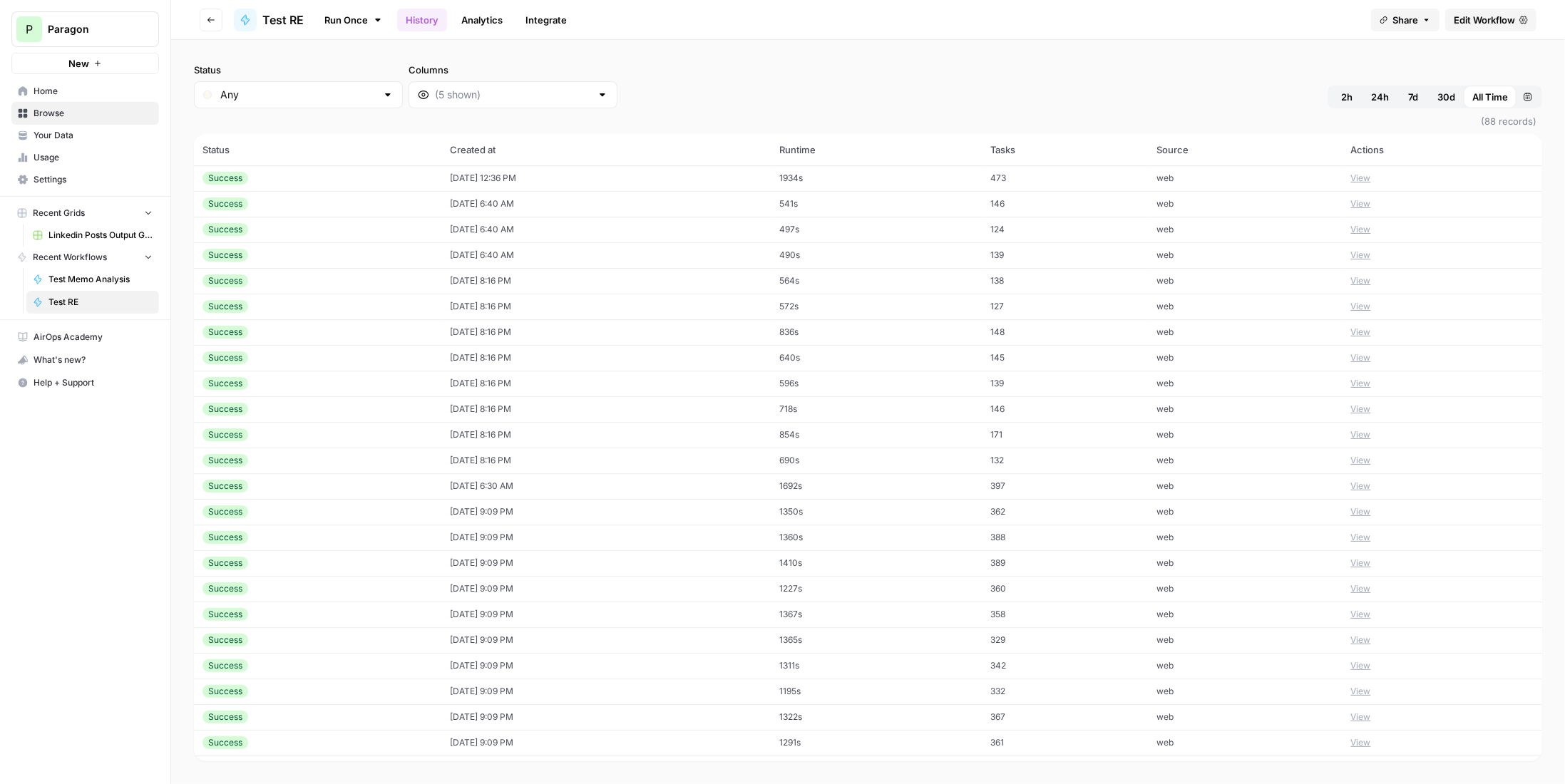
click at [1507, 10] on link "Edit Workflow" at bounding box center [1491, 20] width 92 height 23
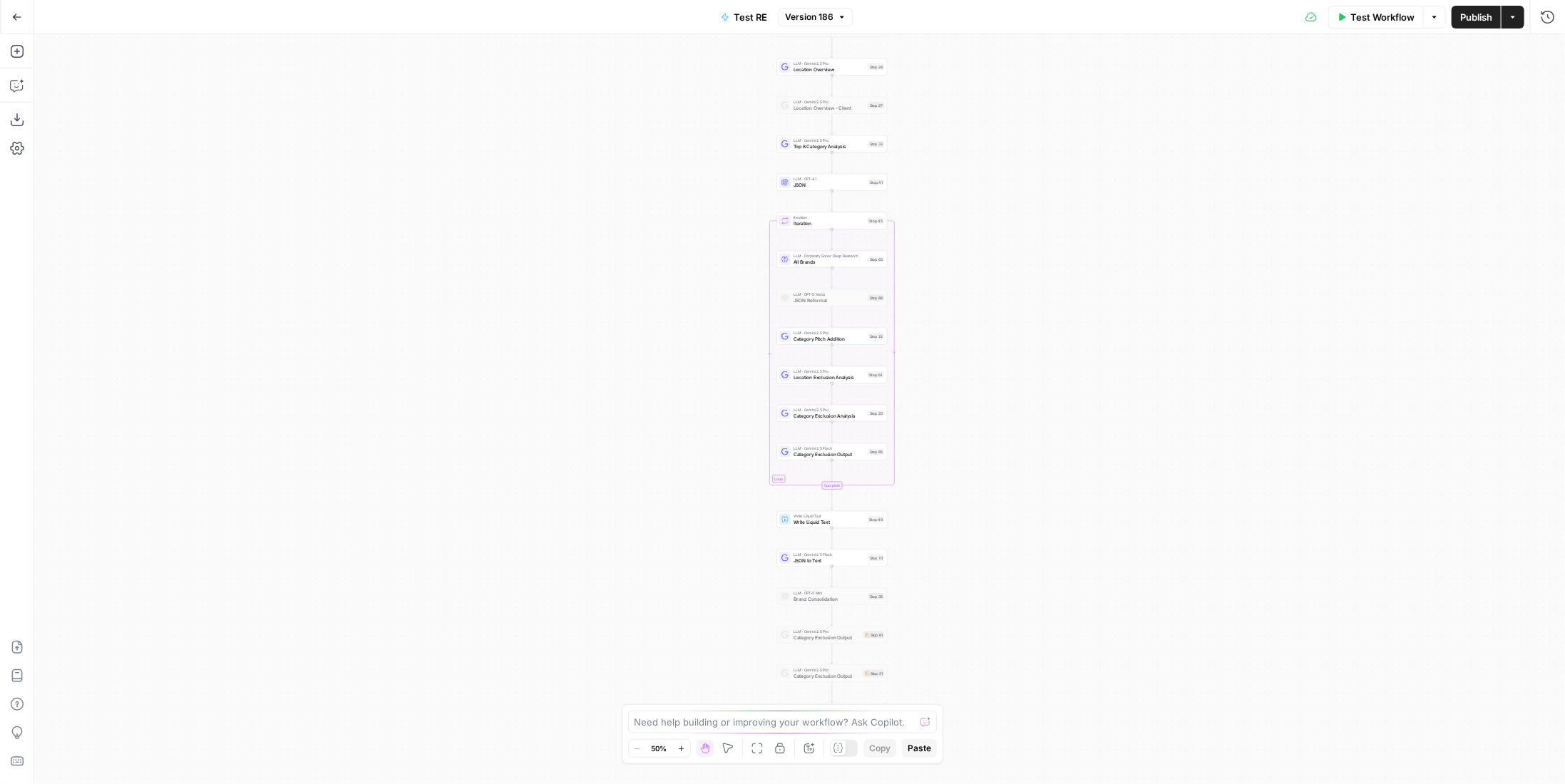
drag, startPoint x: 1117, startPoint y: 488, endPoint x: 1131, endPoint y: 413, distance: 76.3
click at [1151, 409] on div "Workflow Set Inputs Inputs LLM · Gemini 2.5 Pro PDF Extractions Step 1 LLM · Ge…" at bounding box center [800, 409] width 1531 height 750
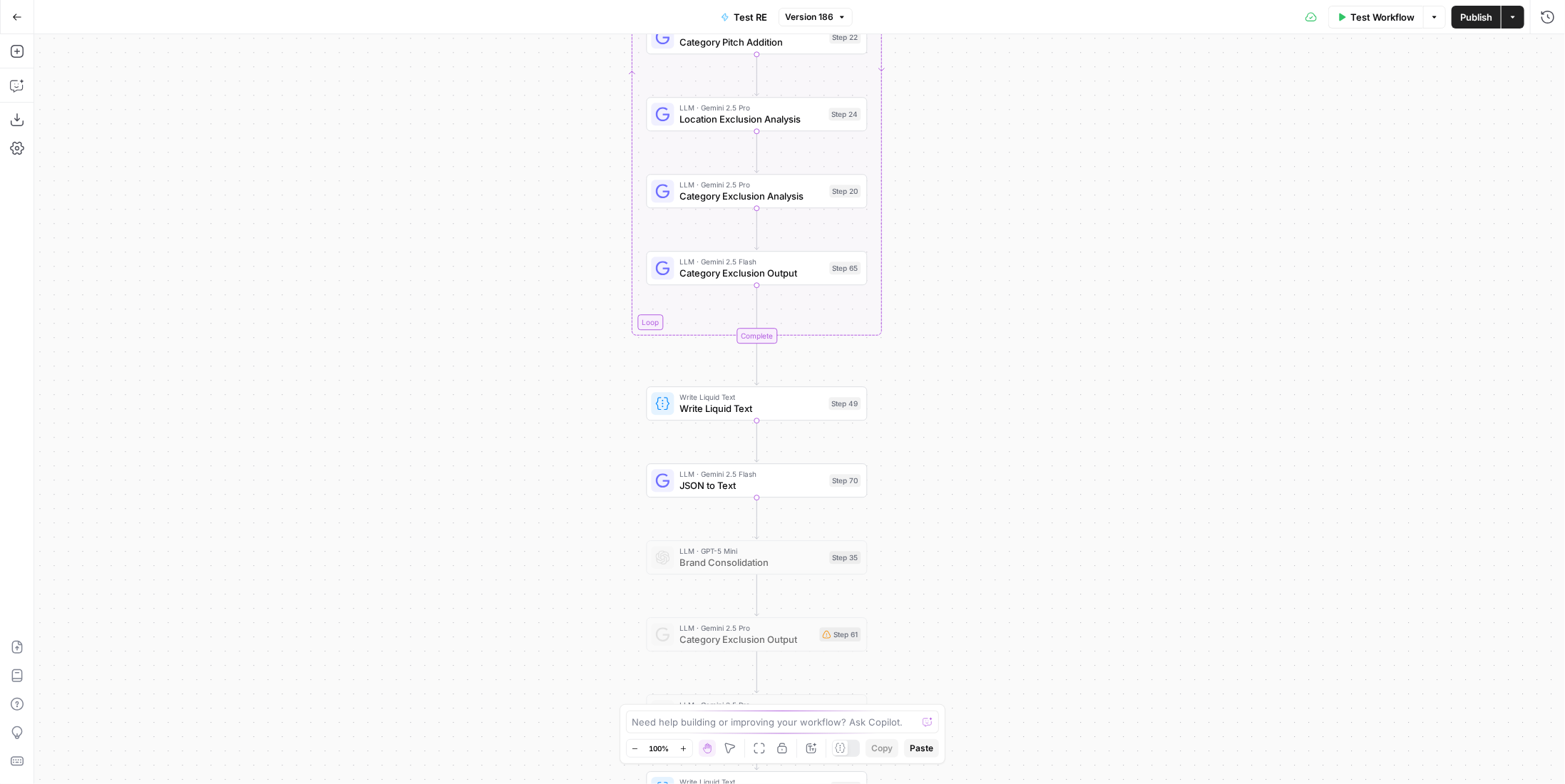
click at [30, 51] on div "Add Steps Copilot Download as JSON Settings Import JSON AirOps Academy Help Giv…" at bounding box center [17, 409] width 34 height 750
click at [12, 82] on icon "button" at bounding box center [16, 85] width 14 height 14
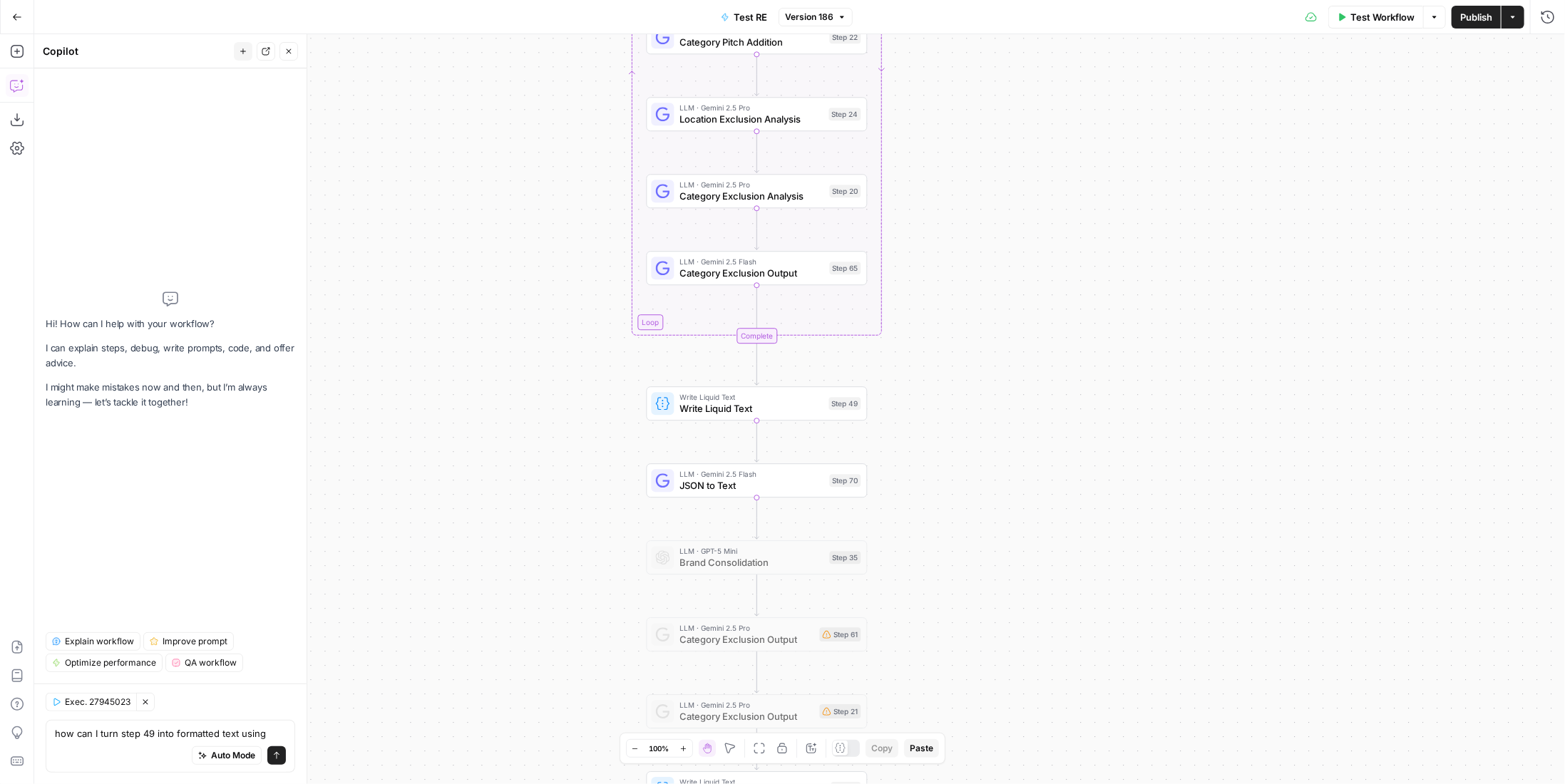
type textarea "how can I turn step 49 into formatted text using code?"
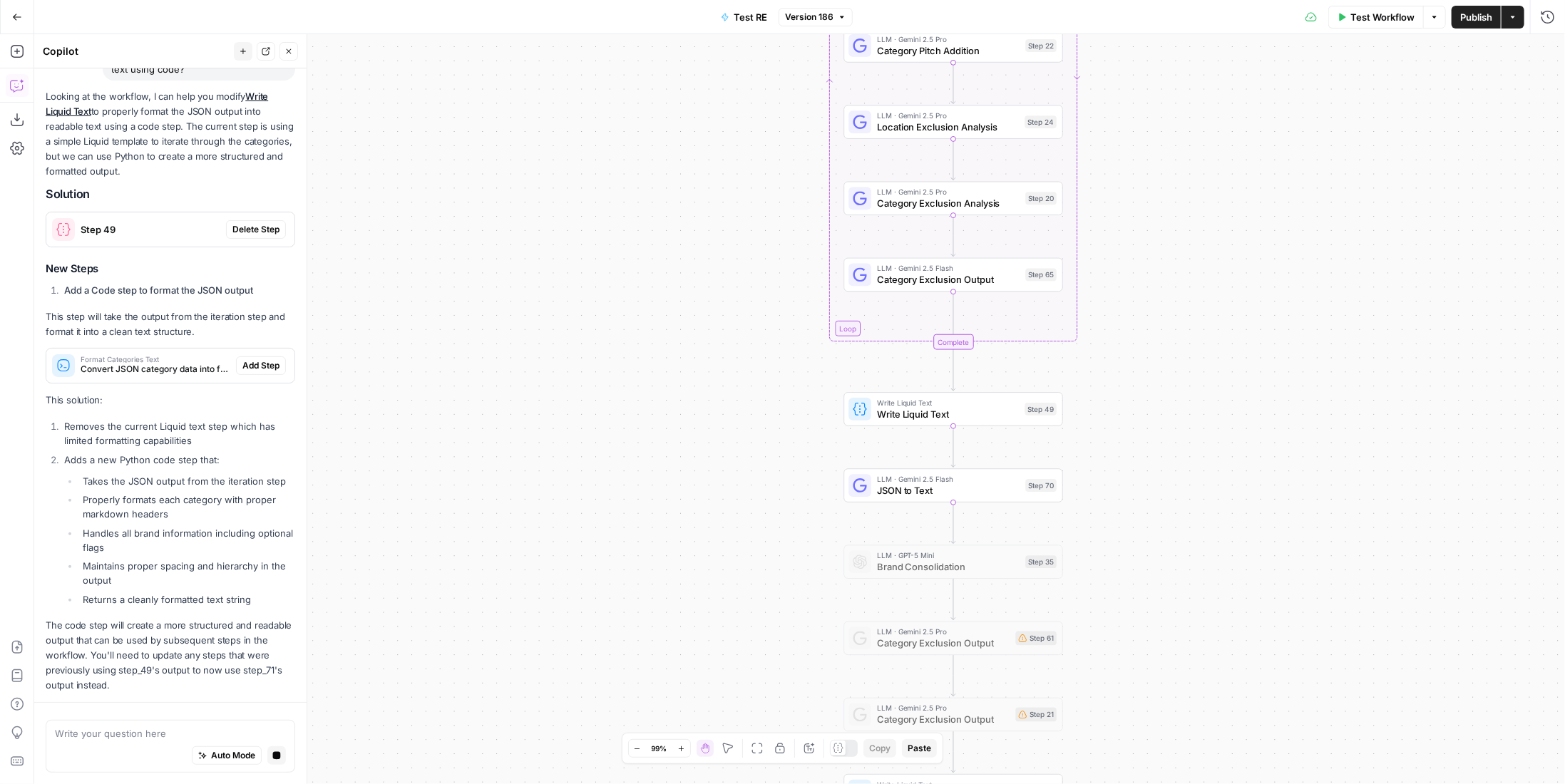
scroll to position [185, 0]
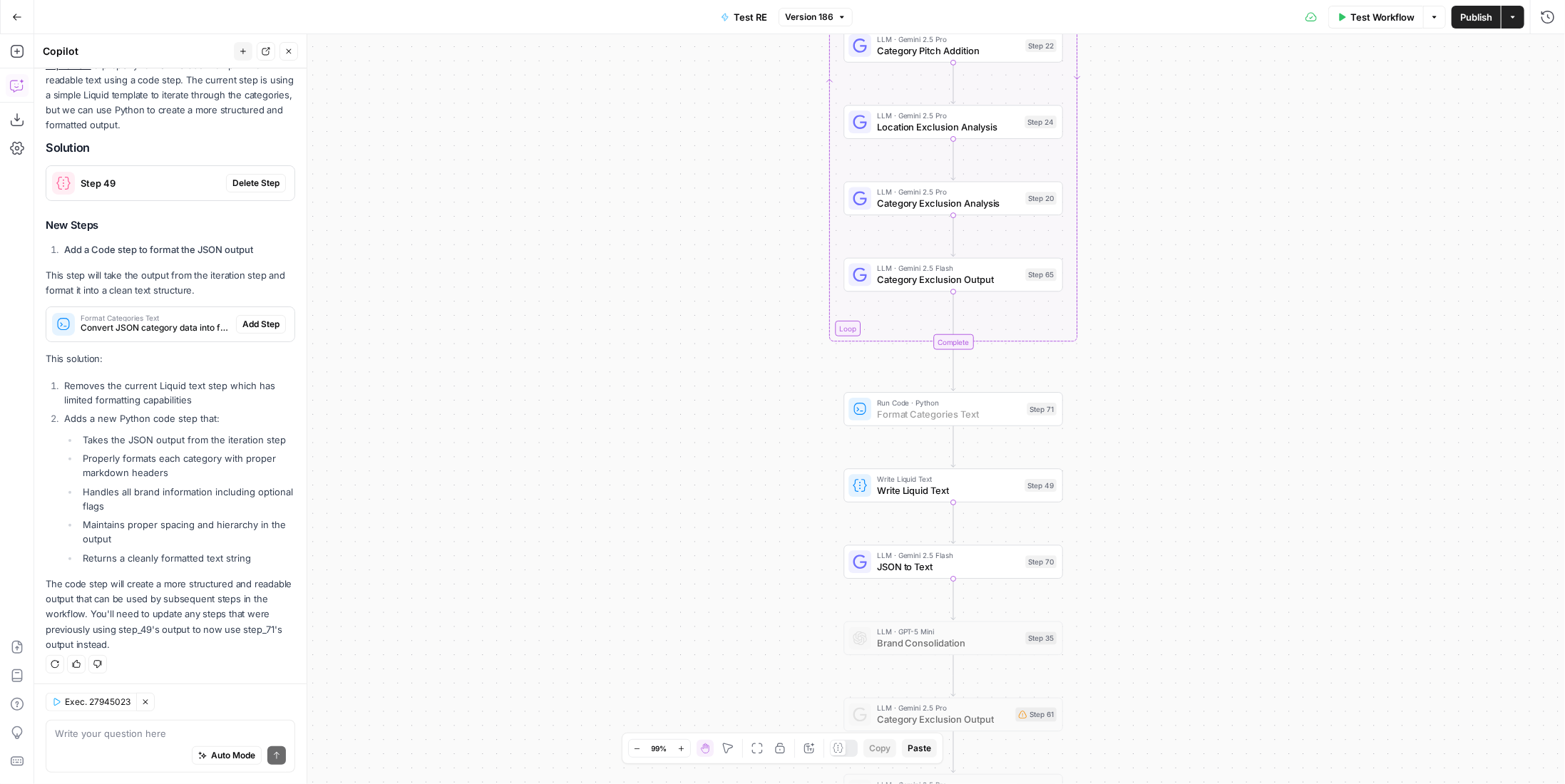
click at [250, 322] on span "Add Step" at bounding box center [261, 323] width 37 height 12
click at [177, 321] on span "Convert JSON category data into formatted text" at bounding box center [148, 327] width 136 height 12
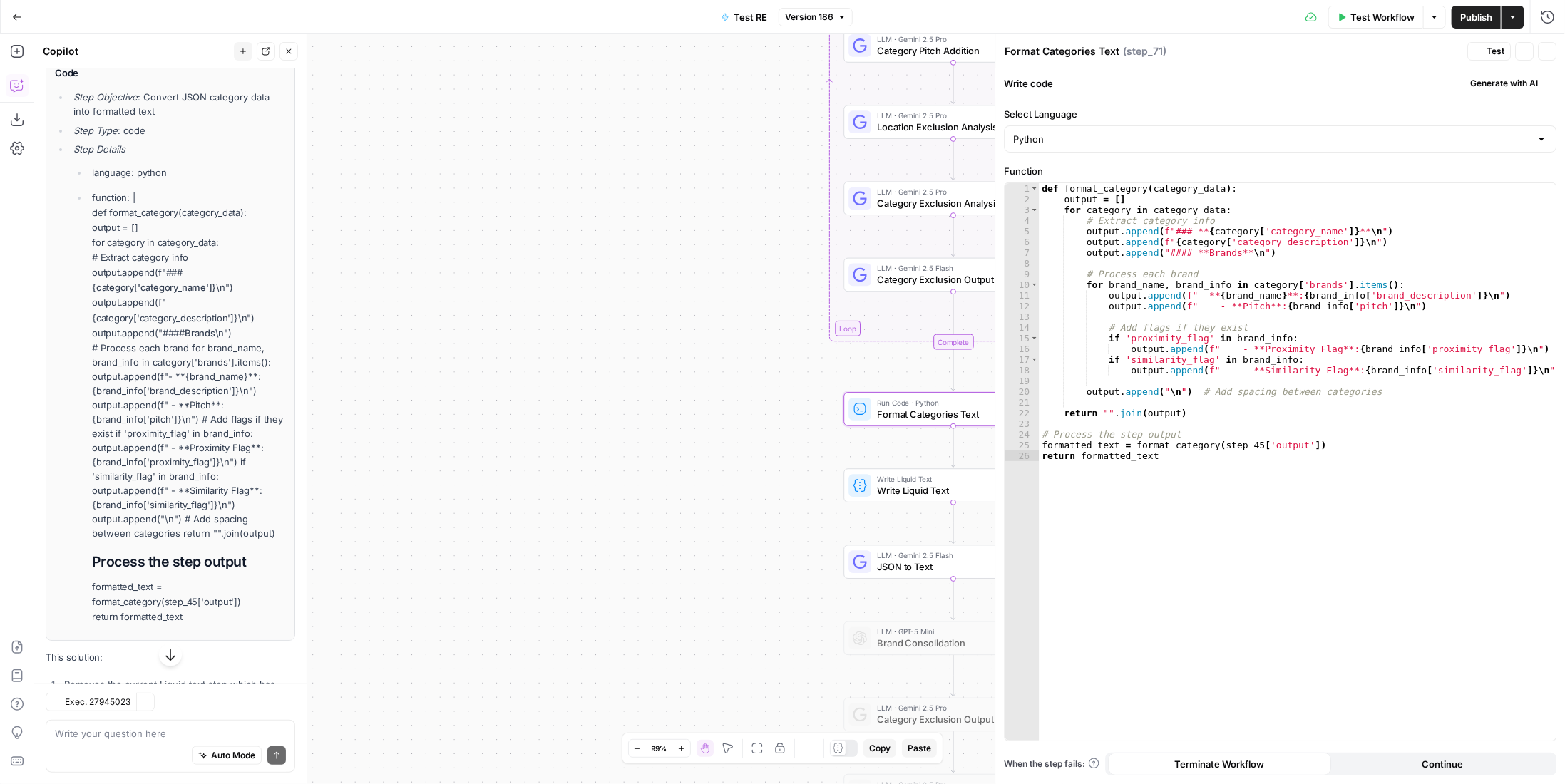
scroll to position [707, 0]
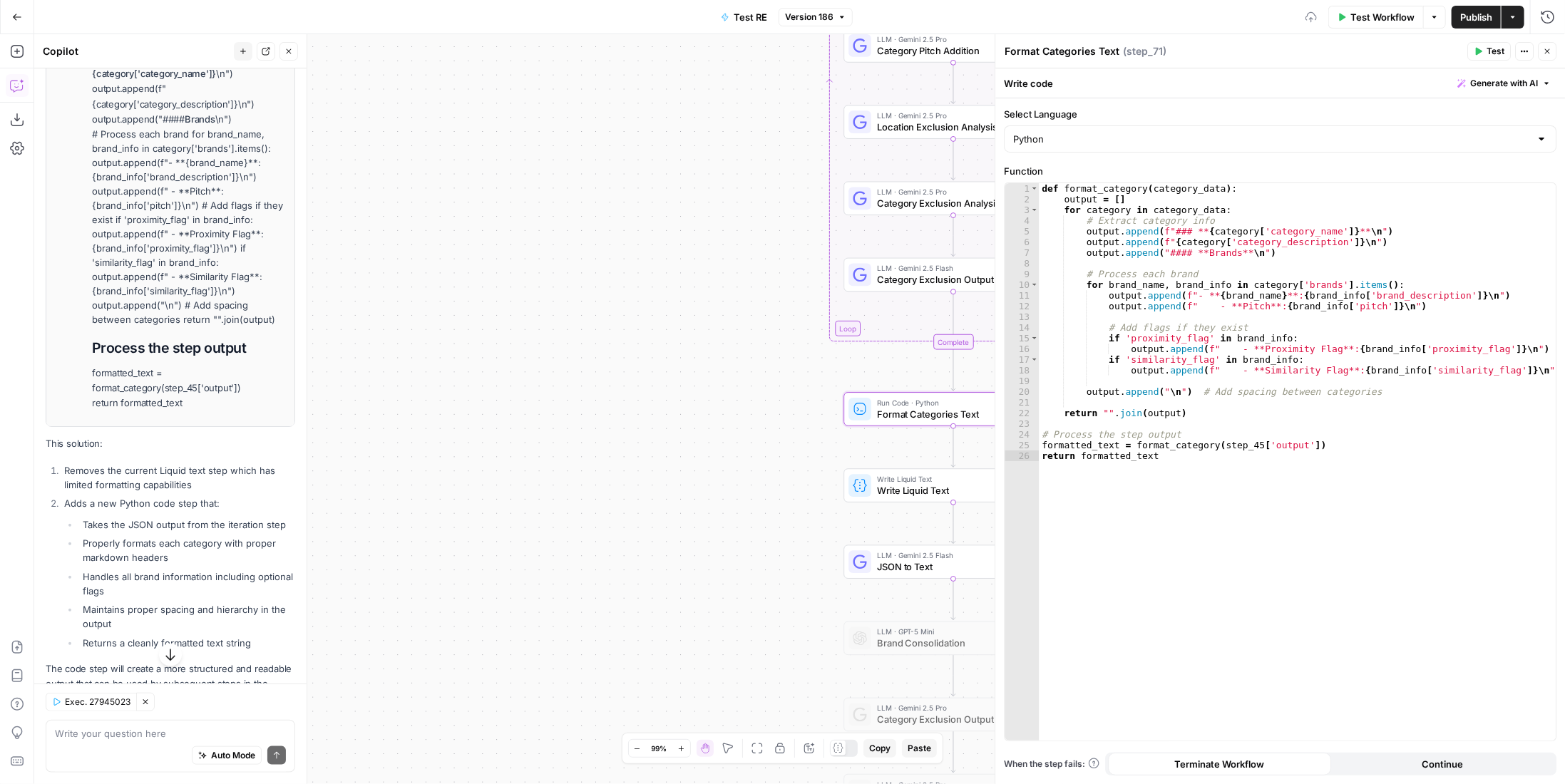
drag, startPoint x: 56, startPoint y: 216, endPoint x: 198, endPoint y: 351, distance: 195.9
click at [198, 351] on div "Code Step Objective : Convert JSON category data into formatted text Step Type …" at bounding box center [171, 132] width 231 height 559
click at [1495, 55] on span "Test" at bounding box center [1495, 51] width 18 height 12
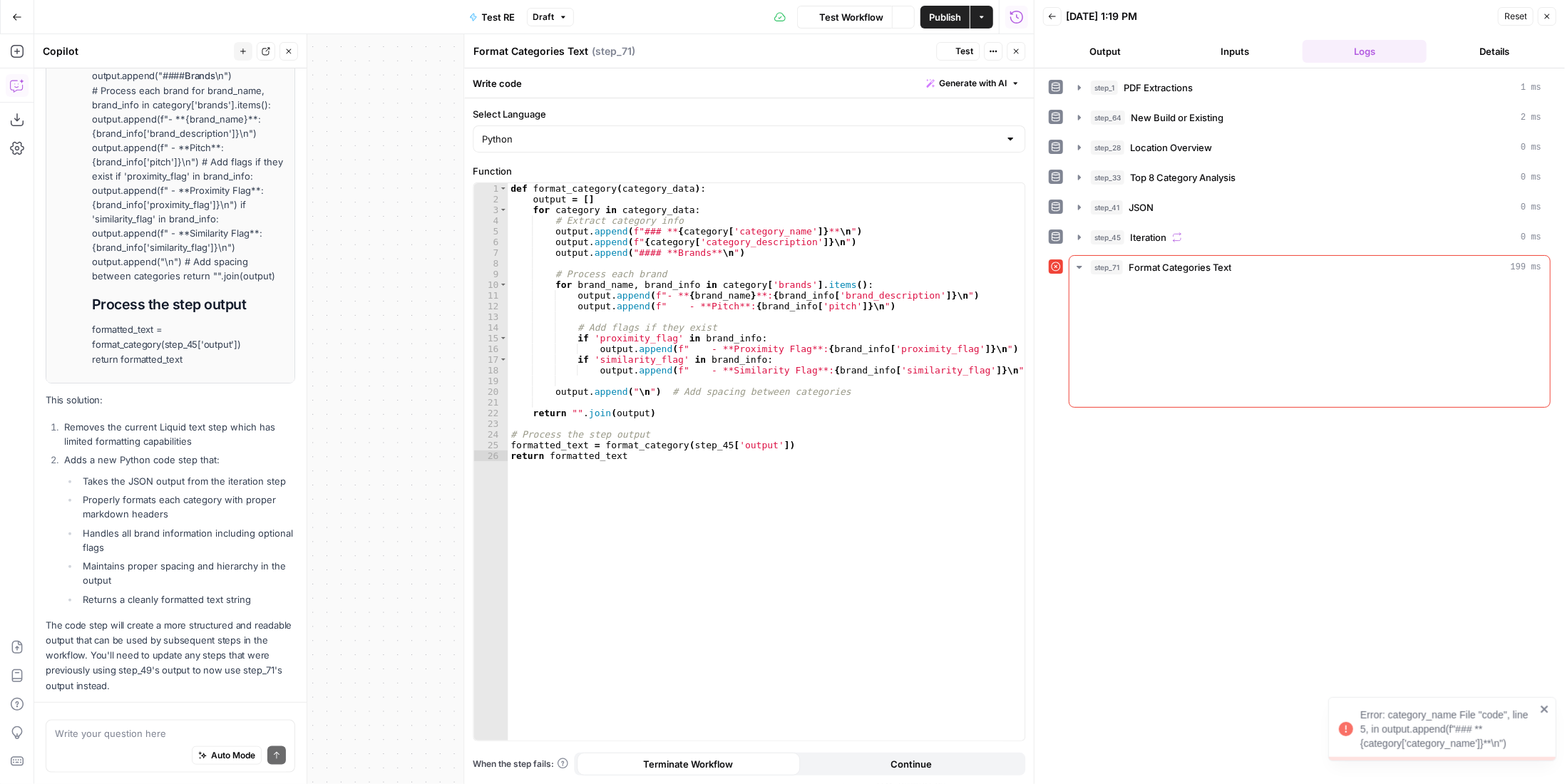
scroll to position [791, 0]
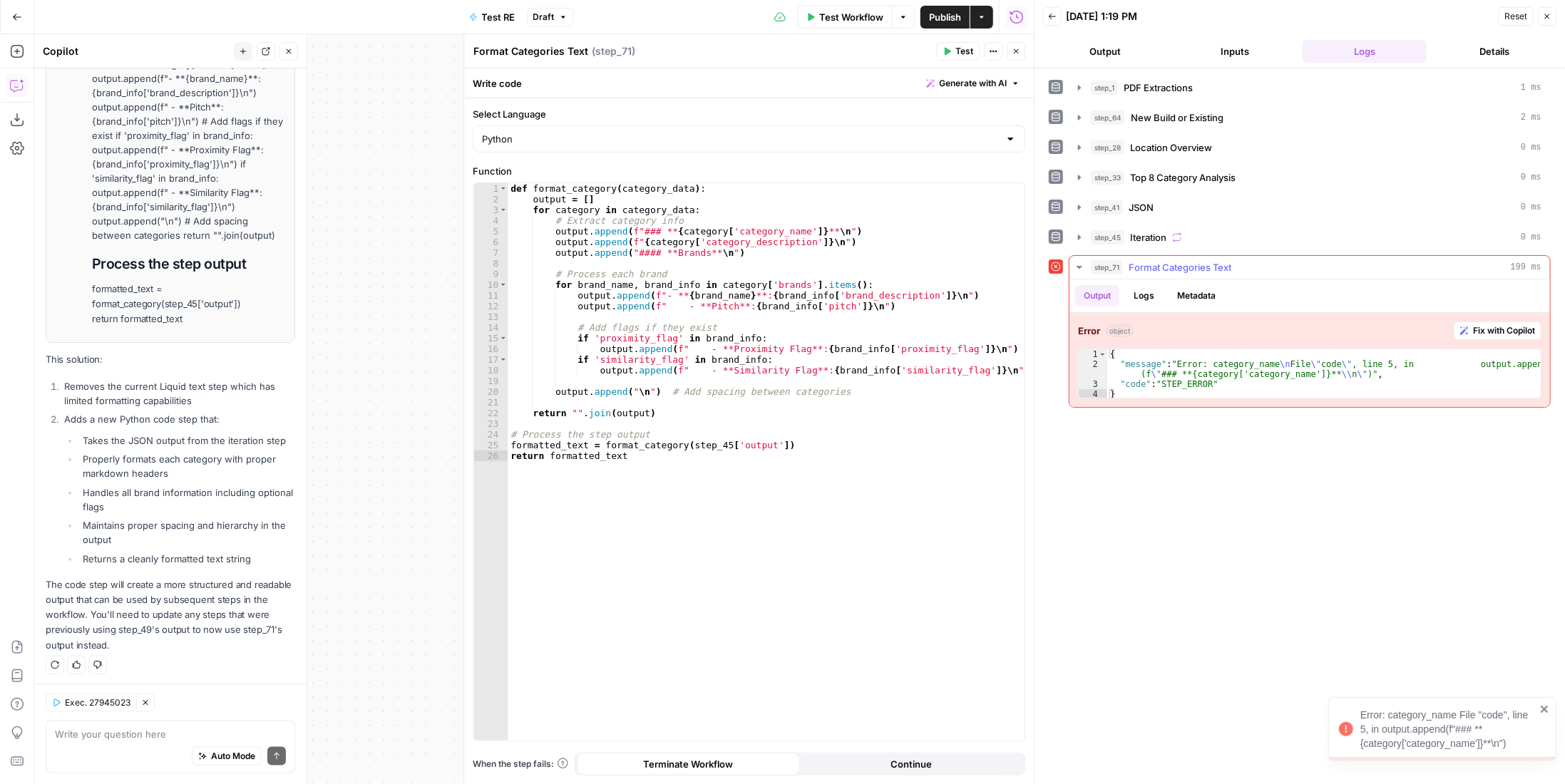
click at [1532, 325] on span "Fix with Copilot" at bounding box center [1503, 330] width 62 height 12
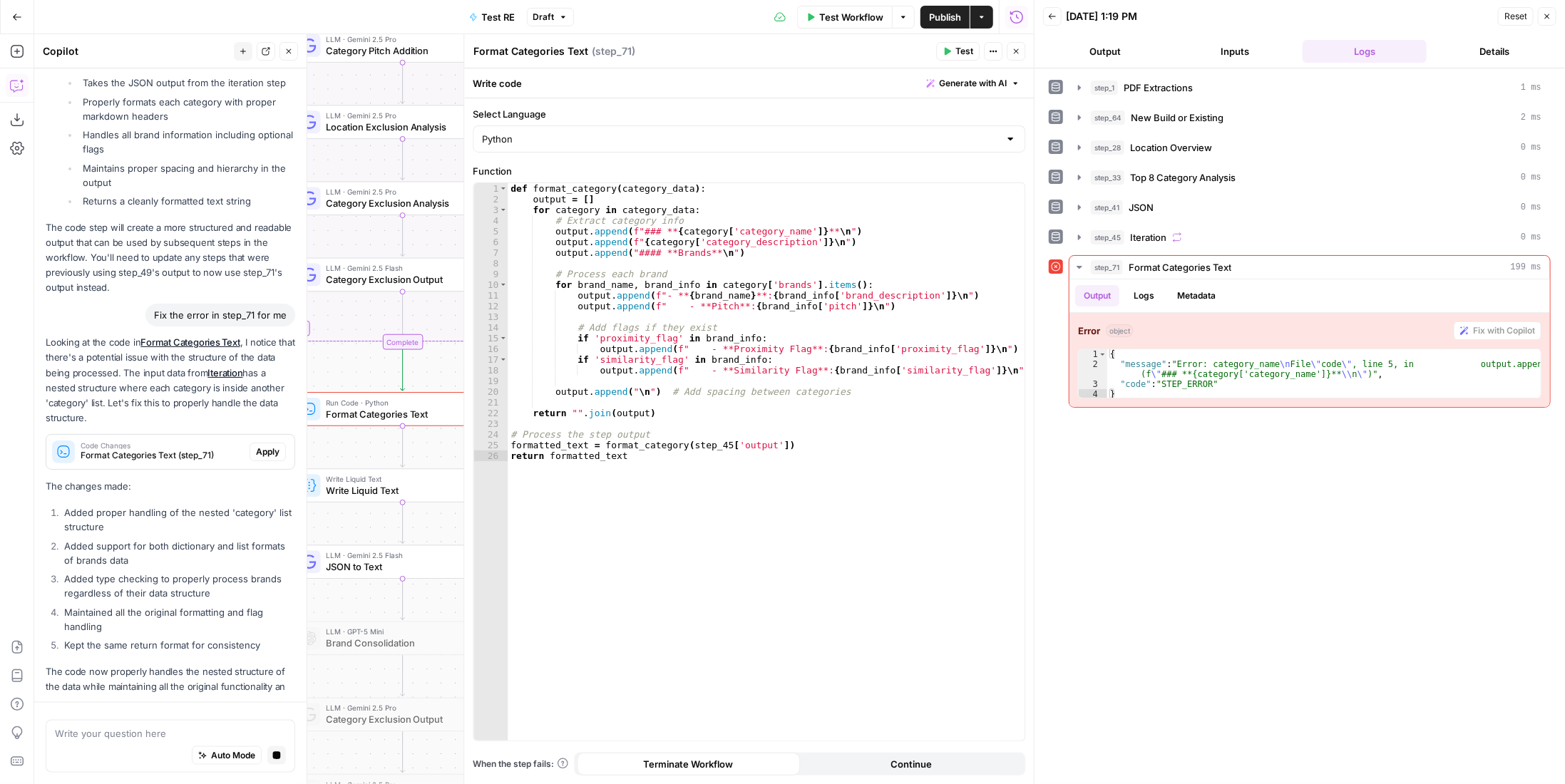
scroll to position [1135, 0]
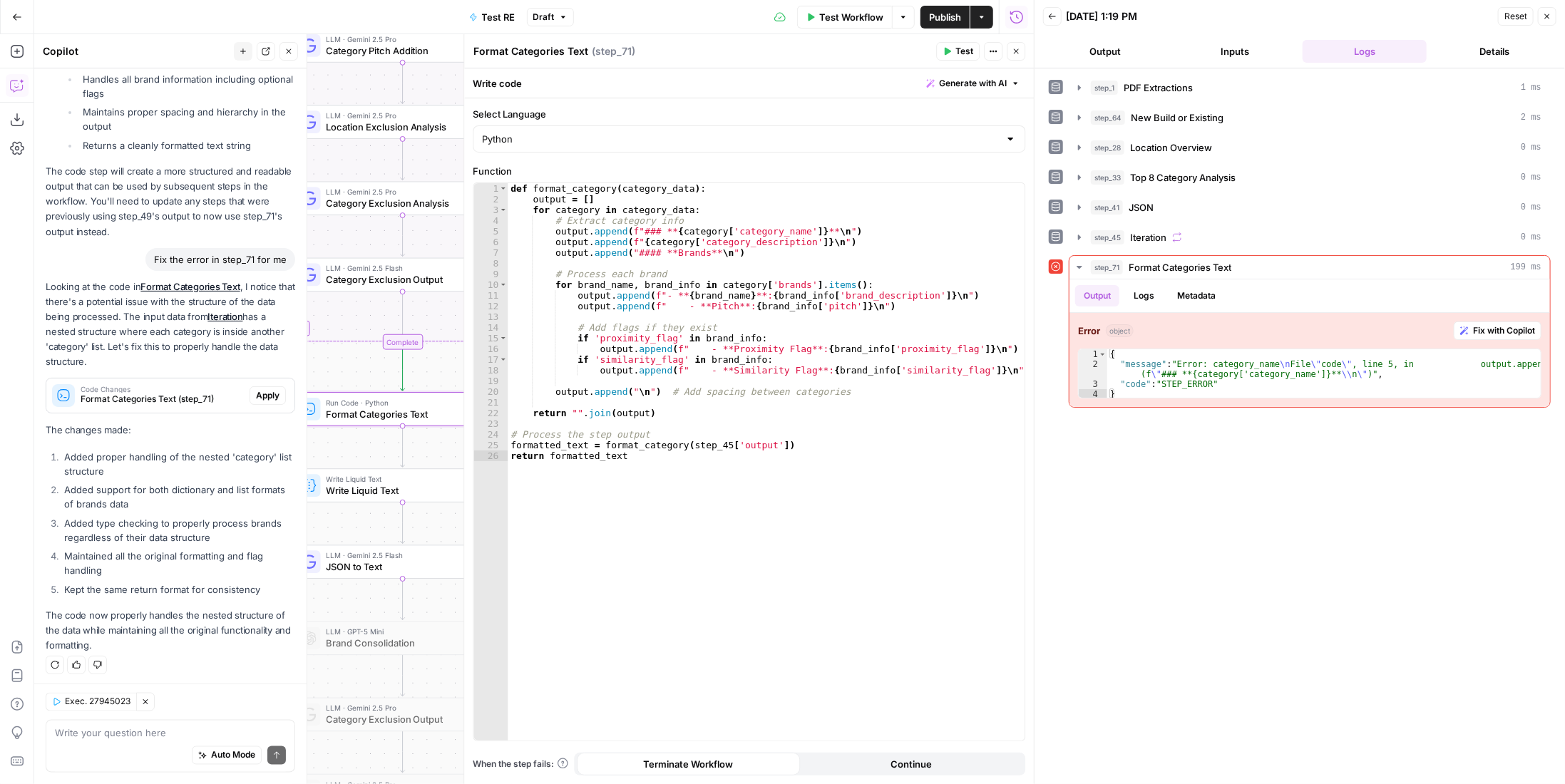
click at [261, 396] on span "Apply" at bounding box center [267, 395] width 24 height 12
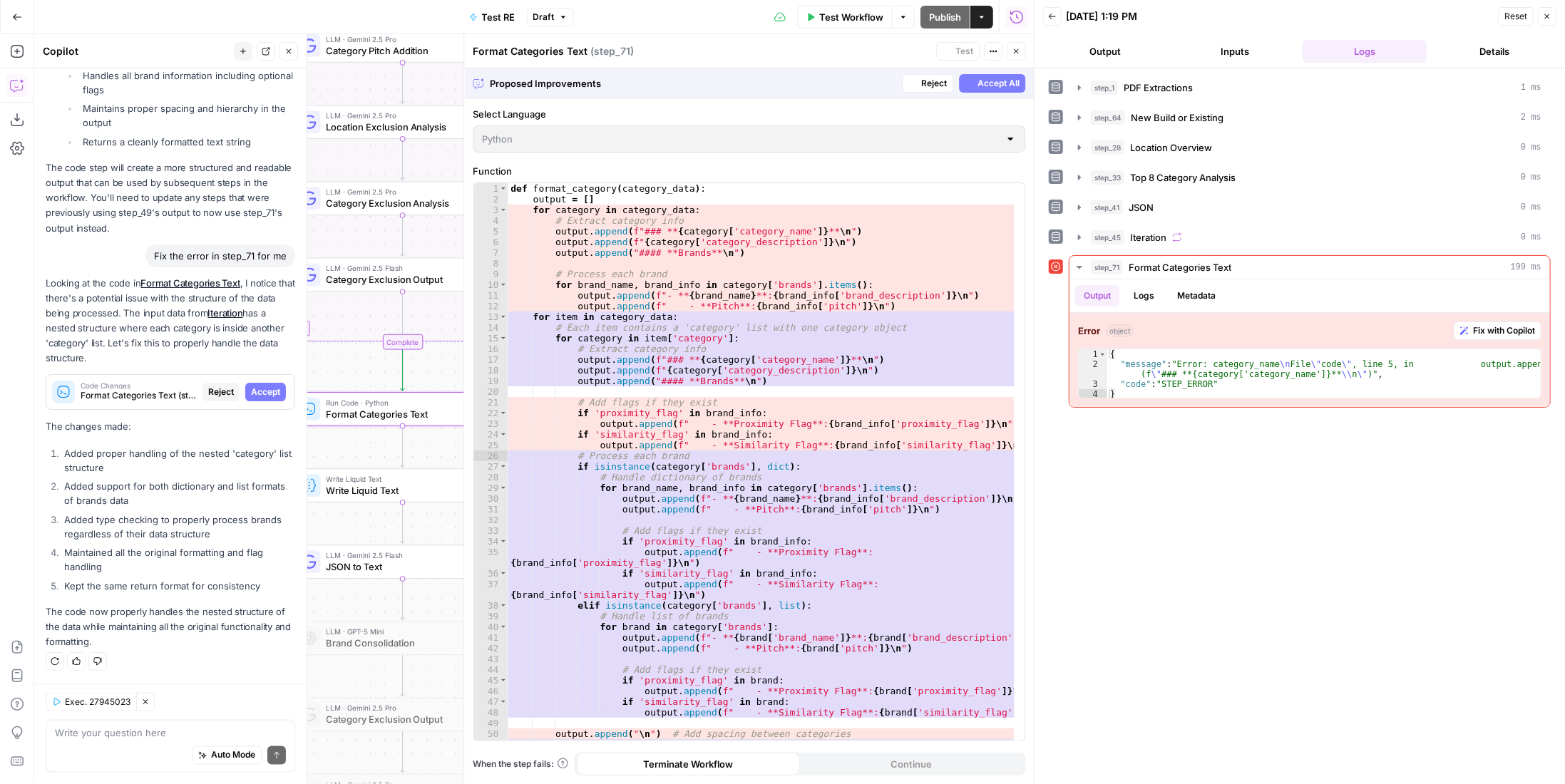
scroll to position [1182, 0]
click at [981, 85] on span "Accept All" at bounding box center [998, 83] width 42 height 12
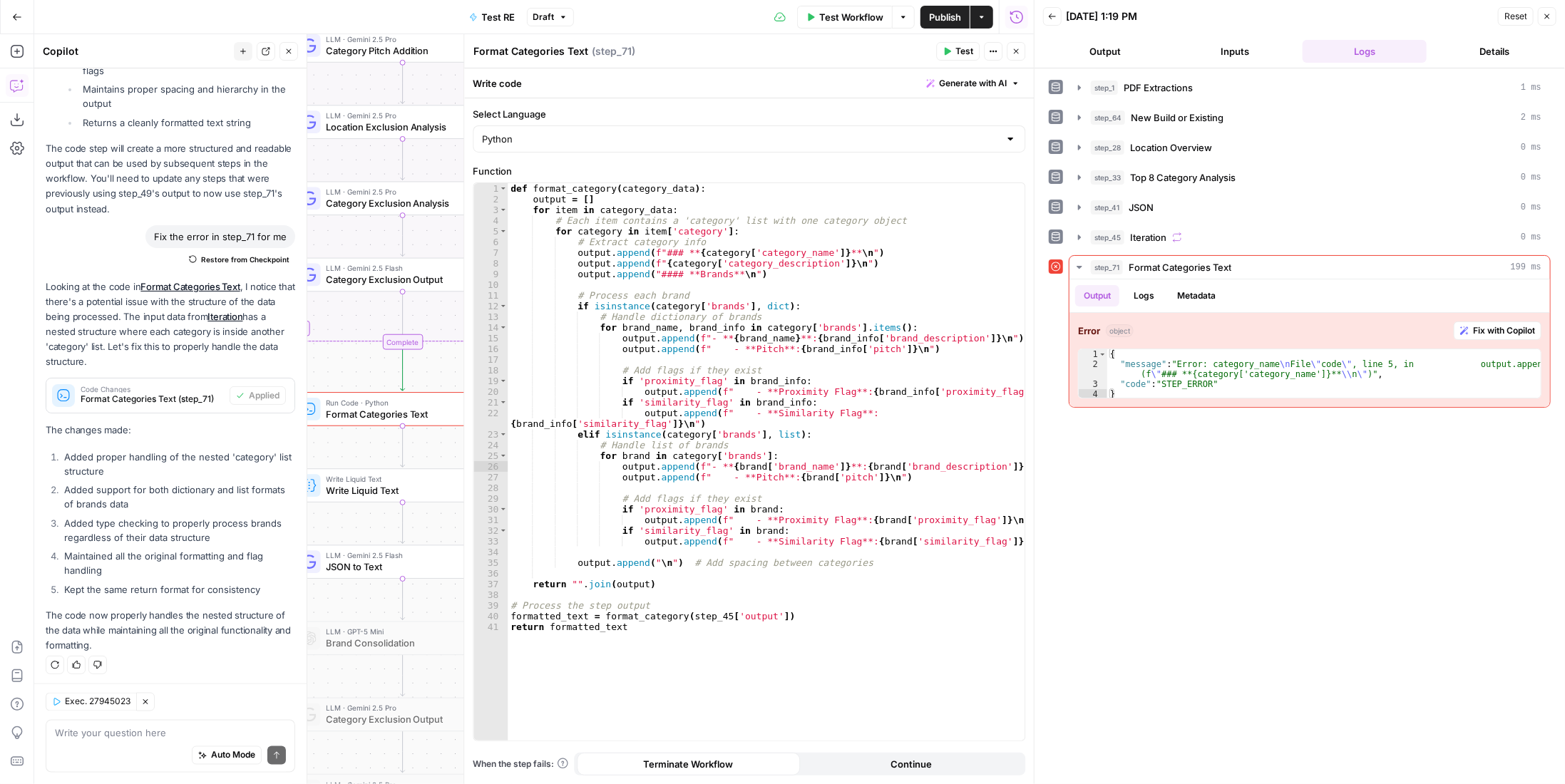
click at [964, 52] on span "Test" at bounding box center [964, 51] width 18 height 12
click at [1021, 55] on button "Close" at bounding box center [1015, 51] width 18 height 18
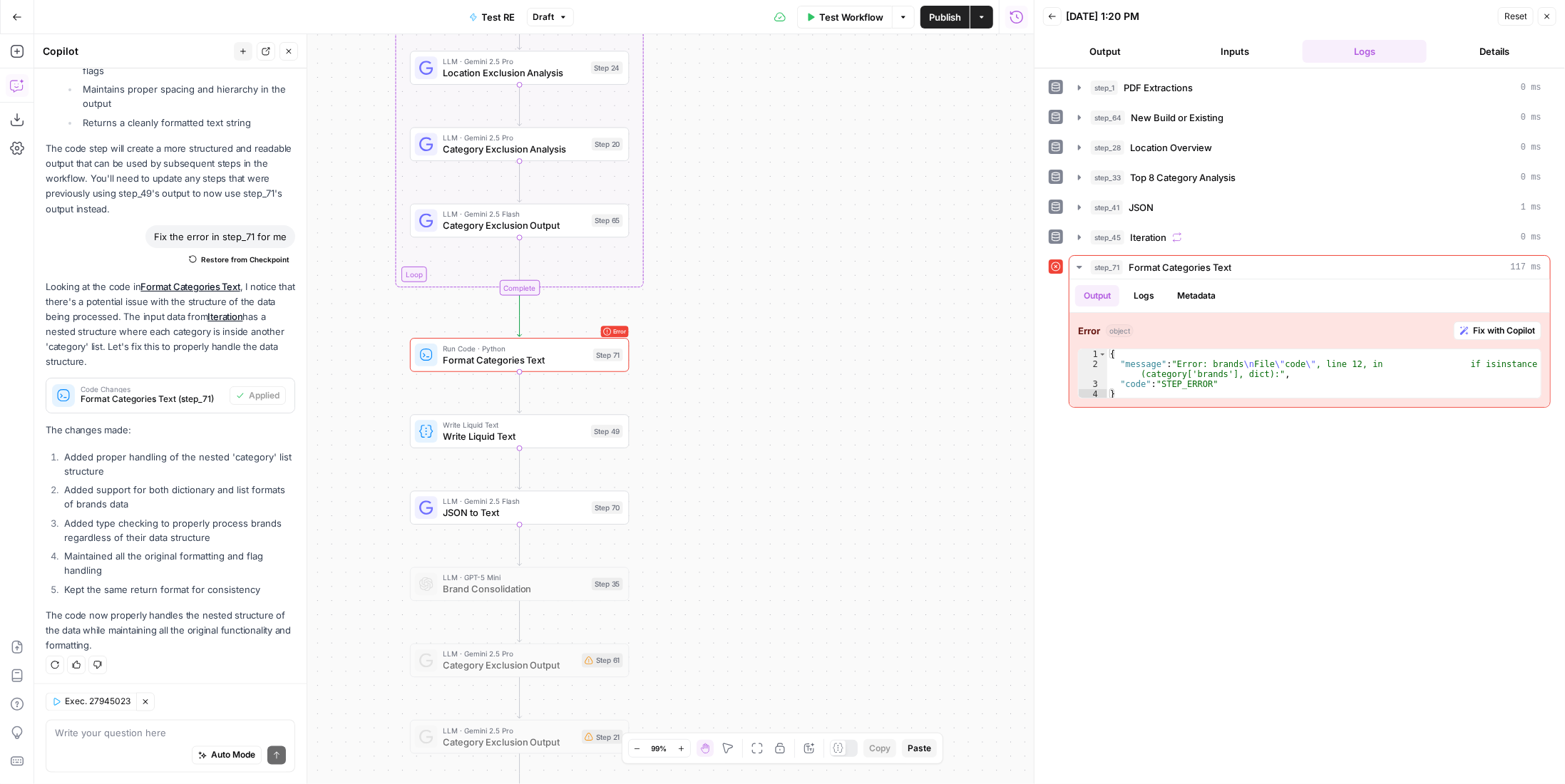
drag, startPoint x: 729, startPoint y: 372, endPoint x: 867, endPoint y: 312, distance: 150.5
click at [867, 312] on div "Workflow Set Inputs Inputs LLM · Gemini 2.5 Pro PDF Extractions Step 1 LLM · Ge…" at bounding box center [533, 409] width 999 height 750
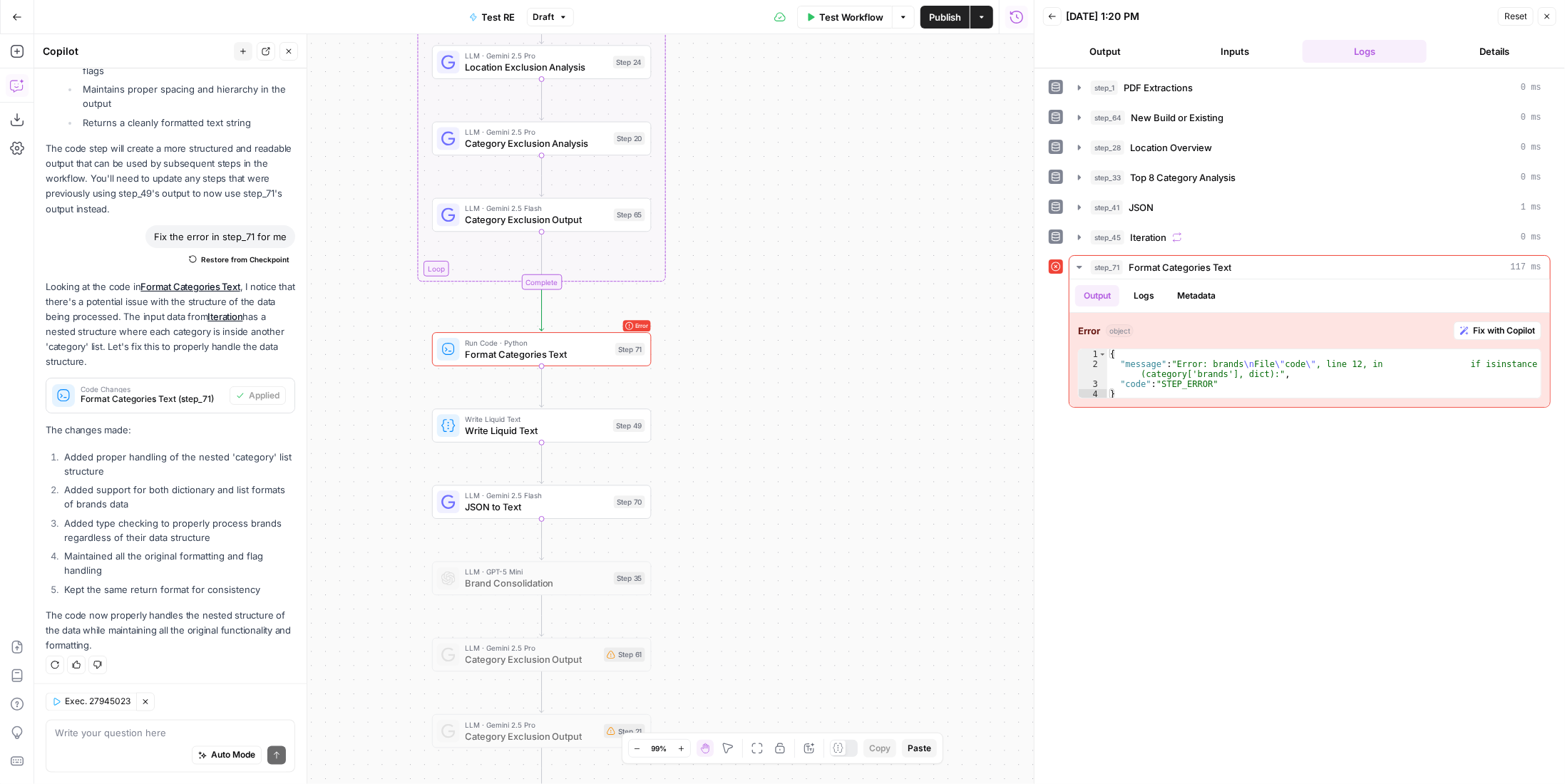
click at [562, 501] on span "JSON to Text" at bounding box center [536, 506] width 142 height 14
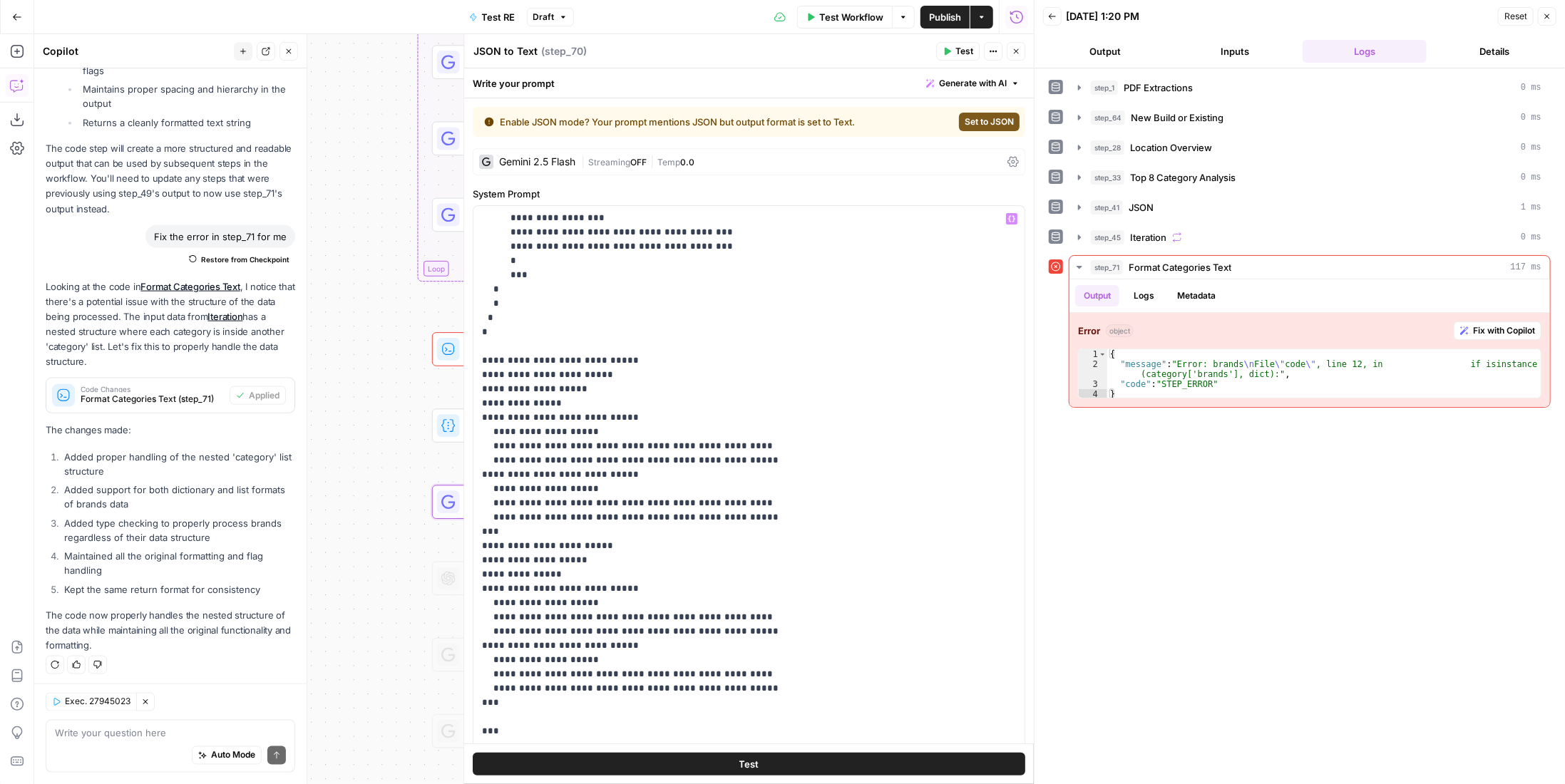
scroll to position [255, 0]
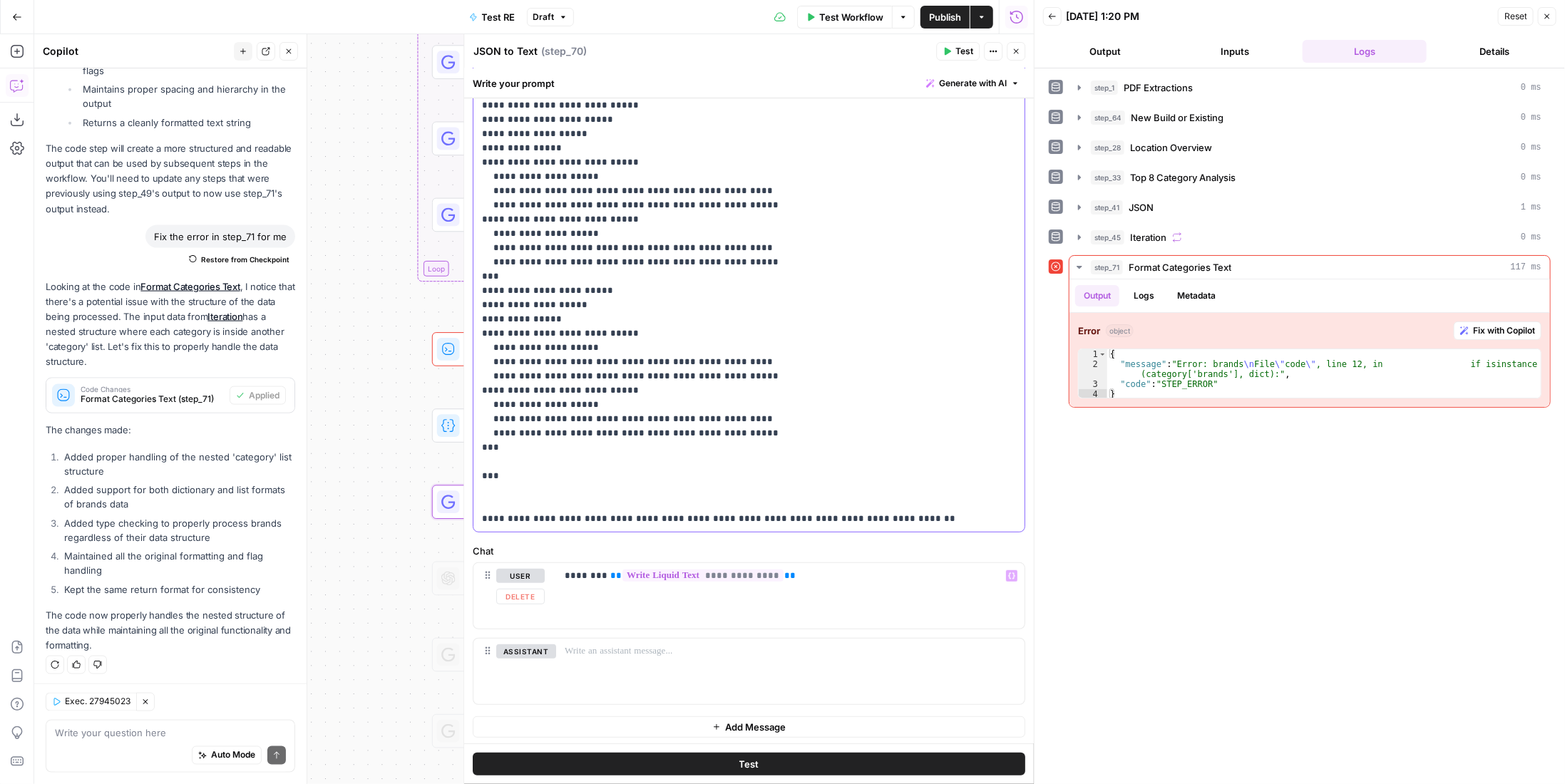
click at [566, 492] on p "**********" at bounding box center [739, 76] width 514 height 897
click at [559, 509] on p "**********" at bounding box center [739, 76] width 514 height 897
click at [559, 503] on p "**********" at bounding box center [739, 76] width 514 height 897
click at [1015, 48] on icon "button" at bounding box center [1015, 51] width 9 height 9
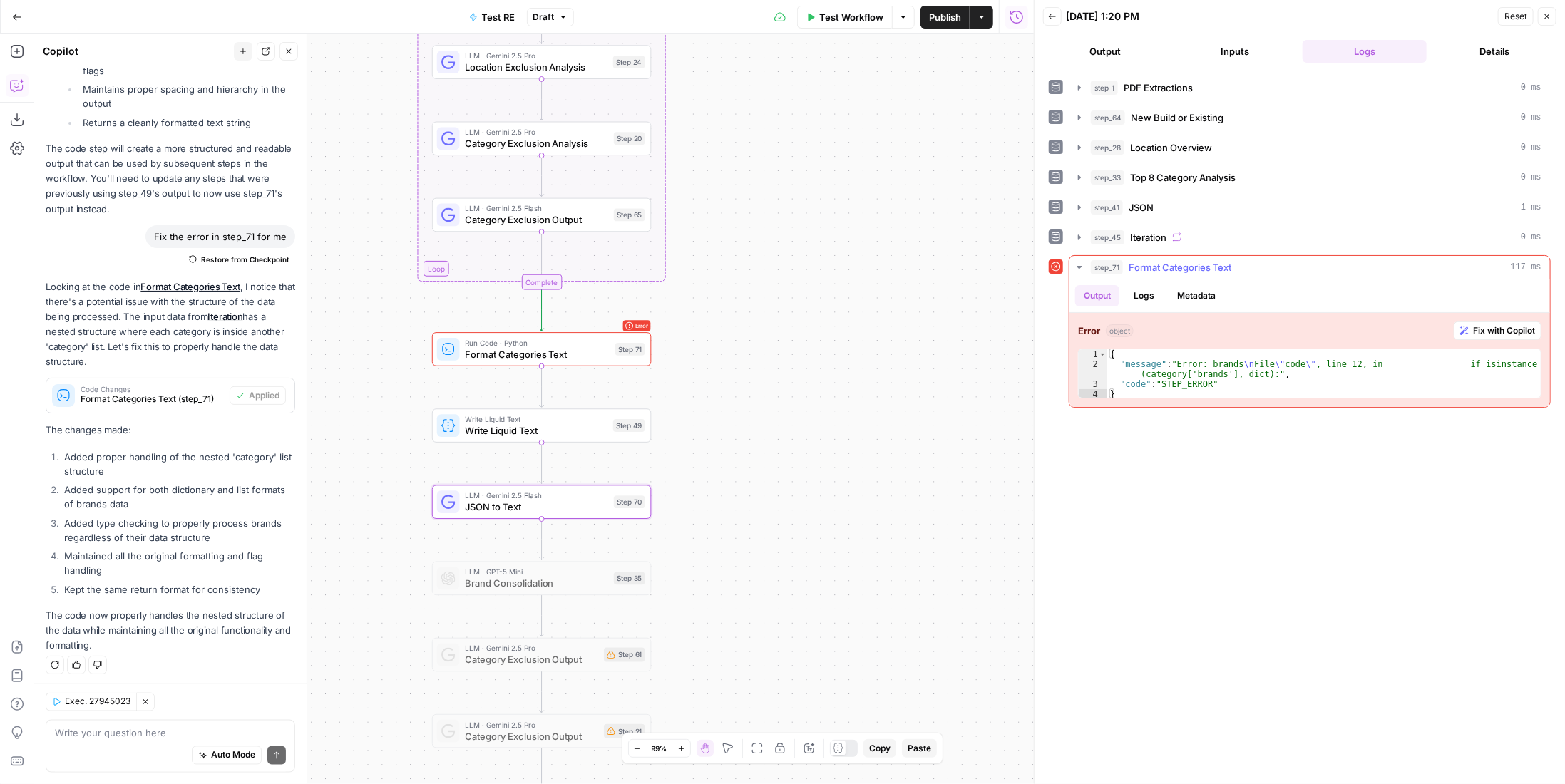
click at [1478, 324] on span "Fix with Copilot" at bounding box center [1503, 330] width 62 height 12
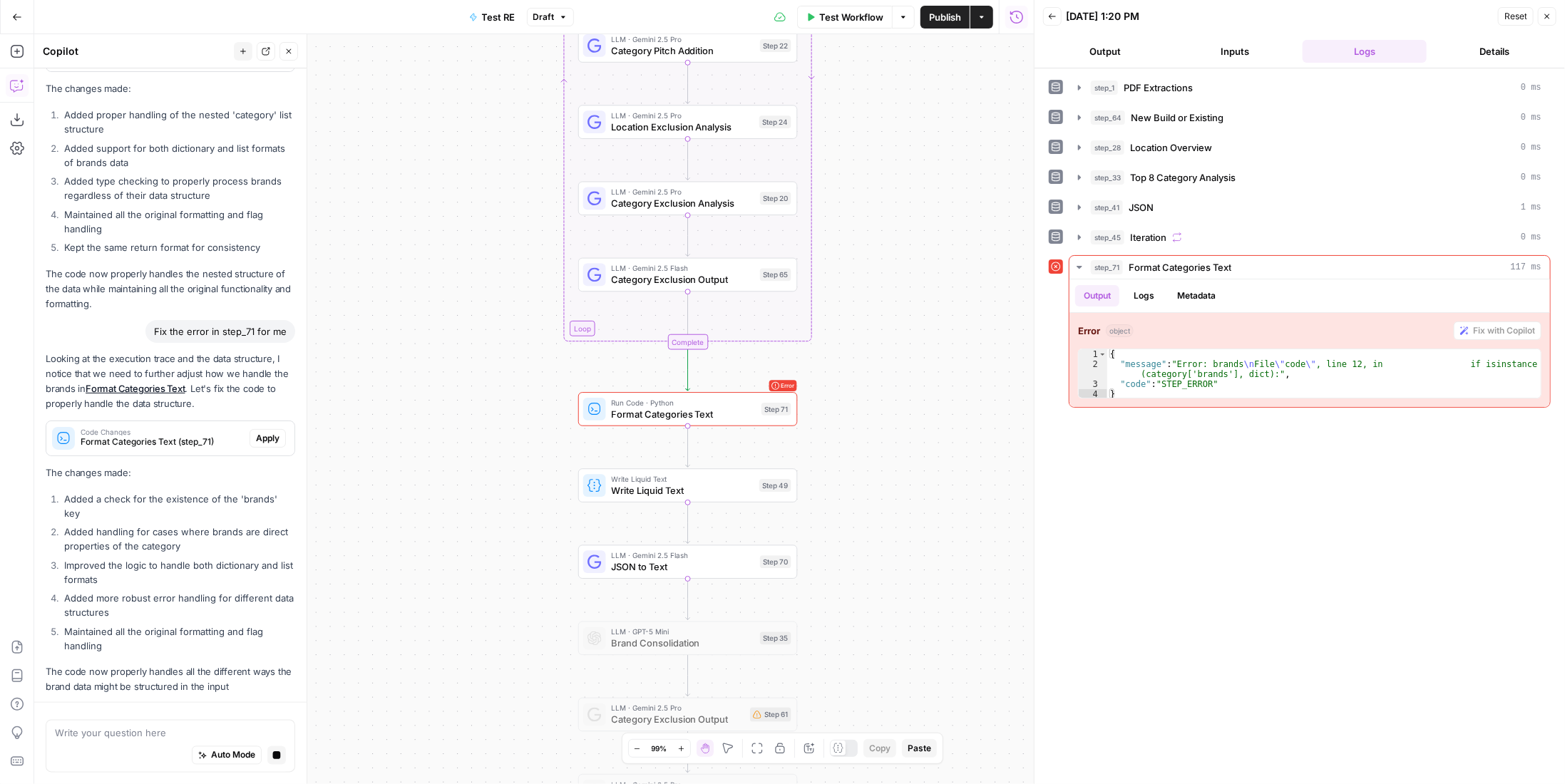
scroll to position [1533, 0]
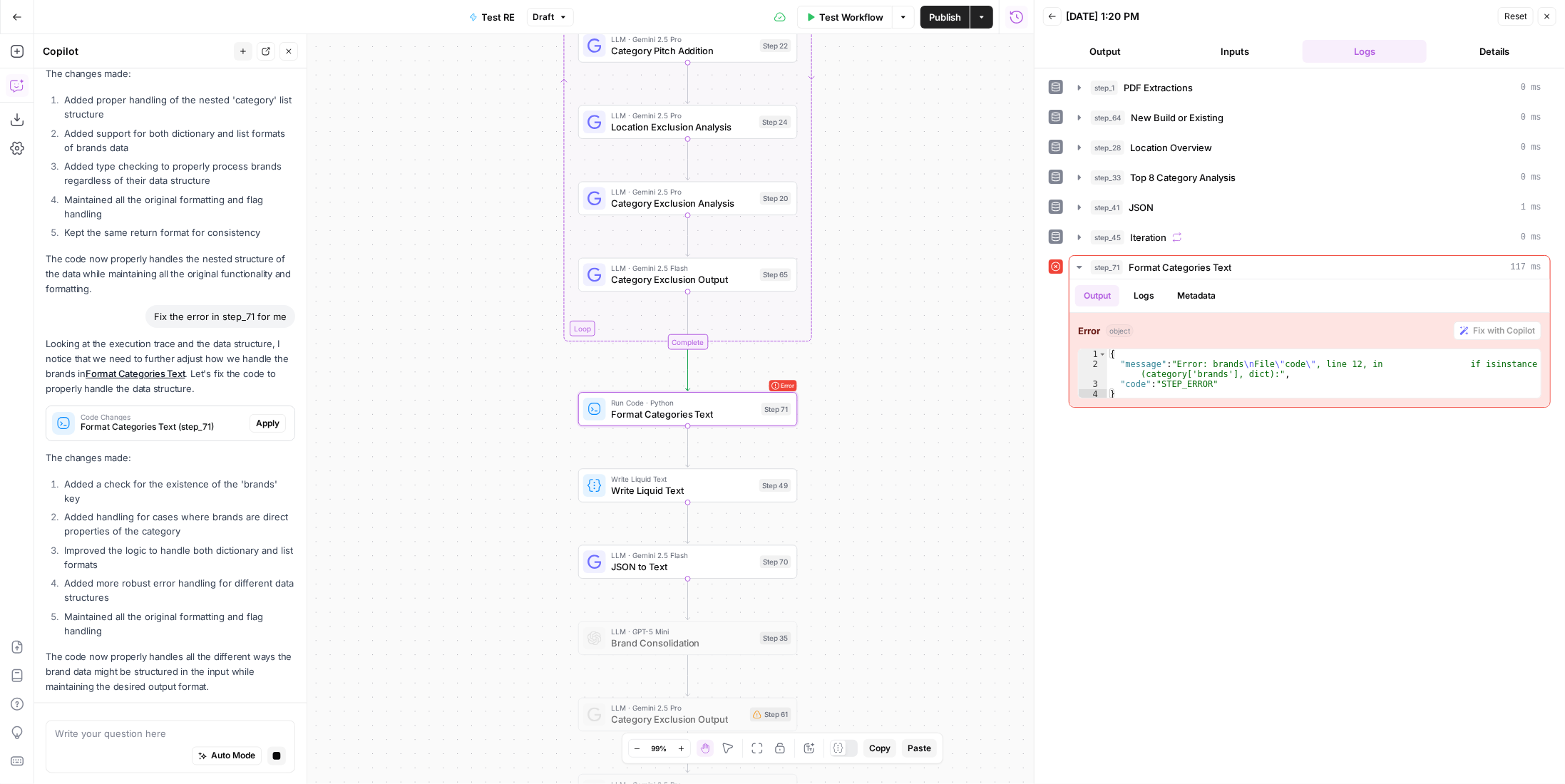
click at [256, 421] on span "Apply" at bounding box center [267, 423] width 24 height 12
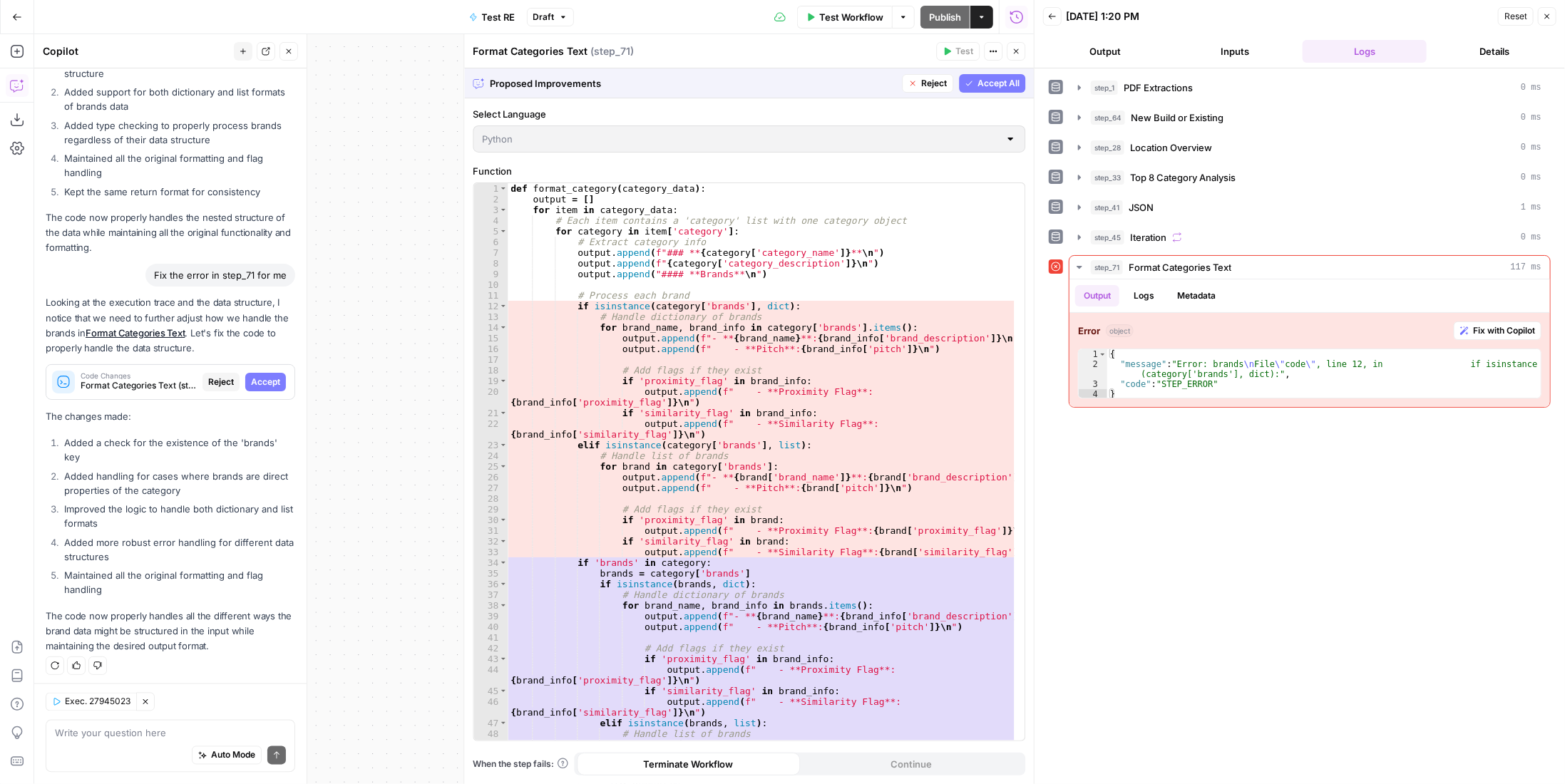
click at [987, 81] on span "Accept All" at bounding box center [998, 83] width 42 height 12
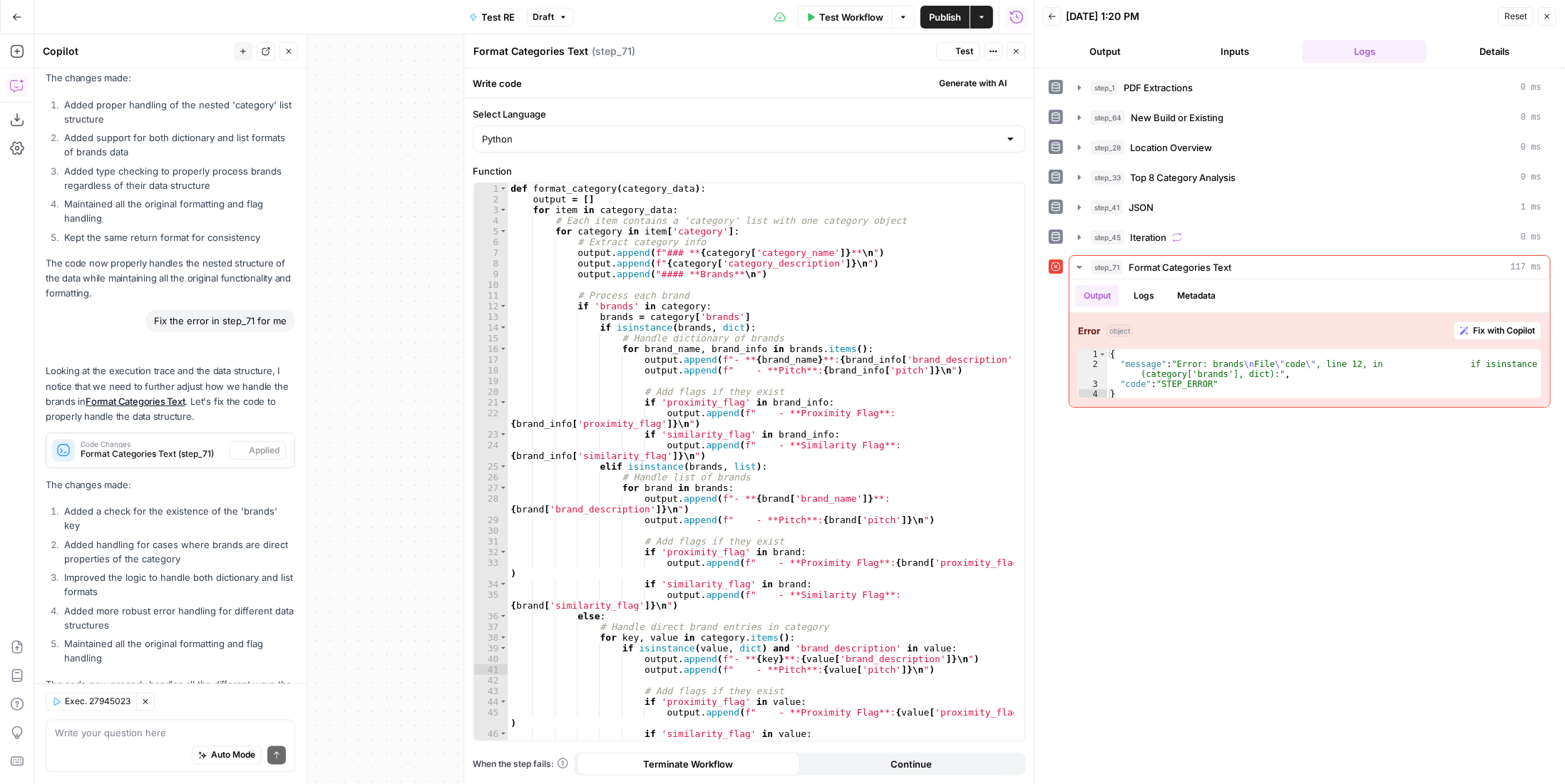
scroll to position [1647, 0]
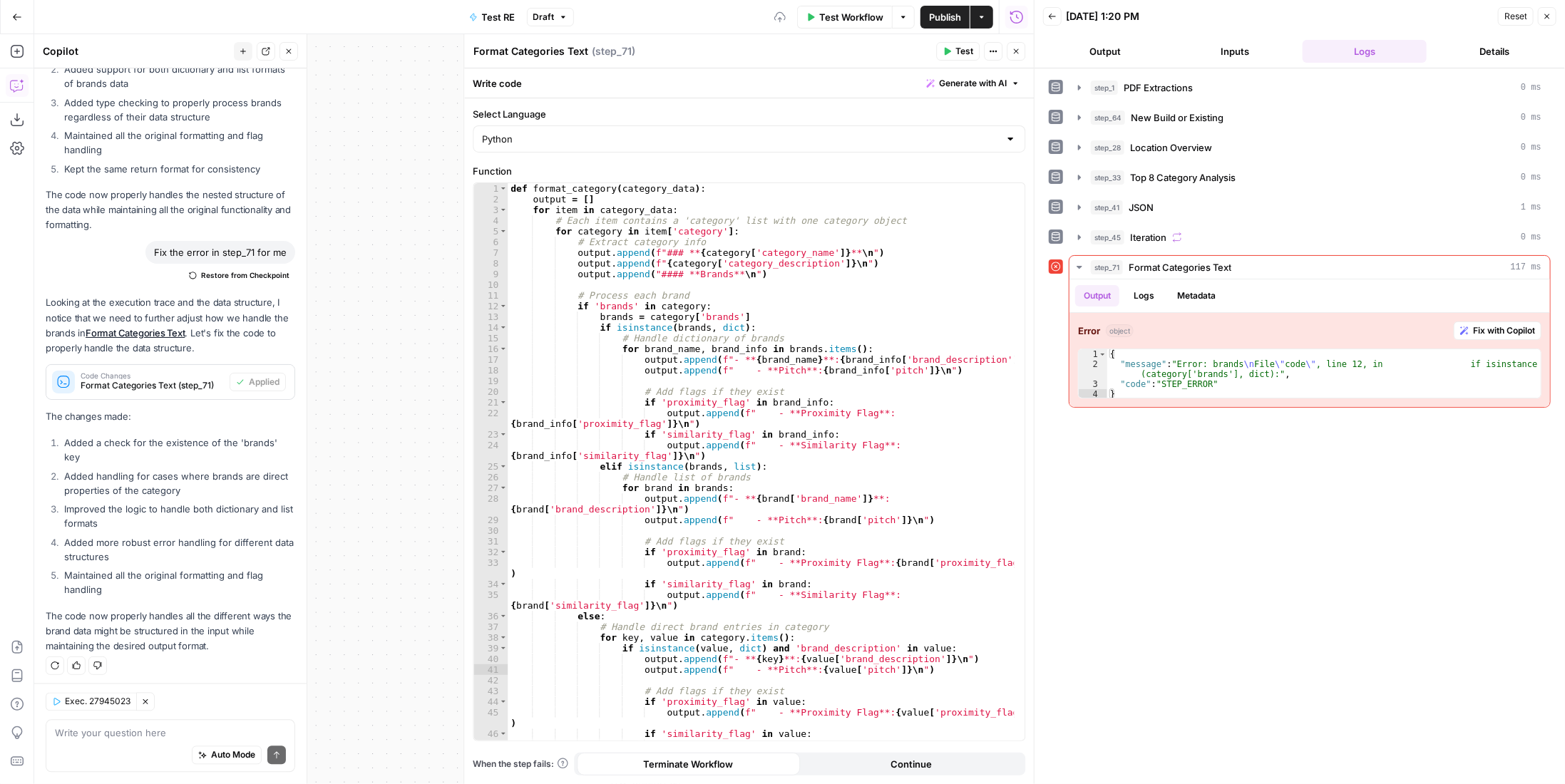
click at [962, 55] on span "Test" at bounding box center [964, 51] width 18 height 12
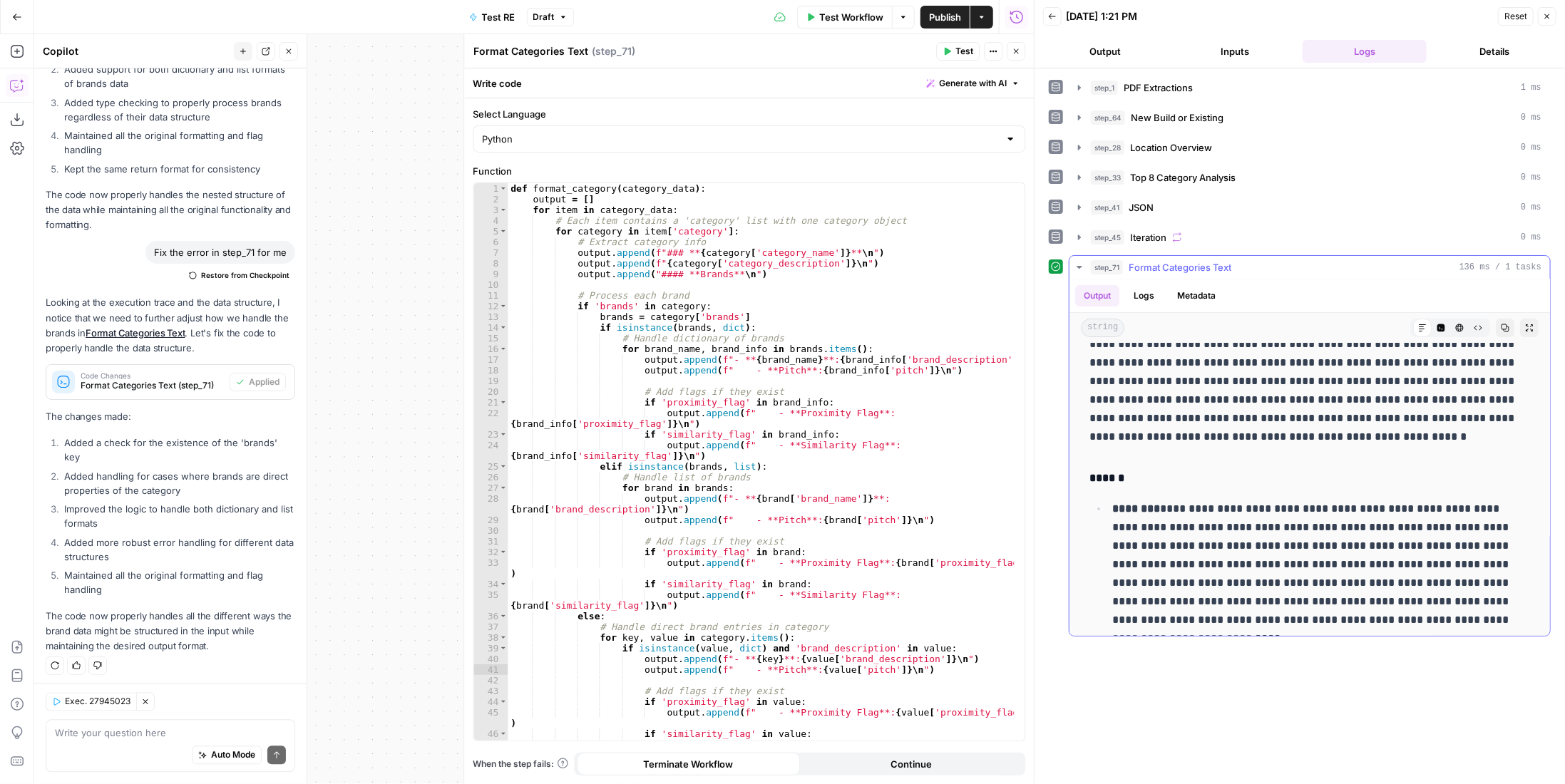
scroll to position [0, 0]
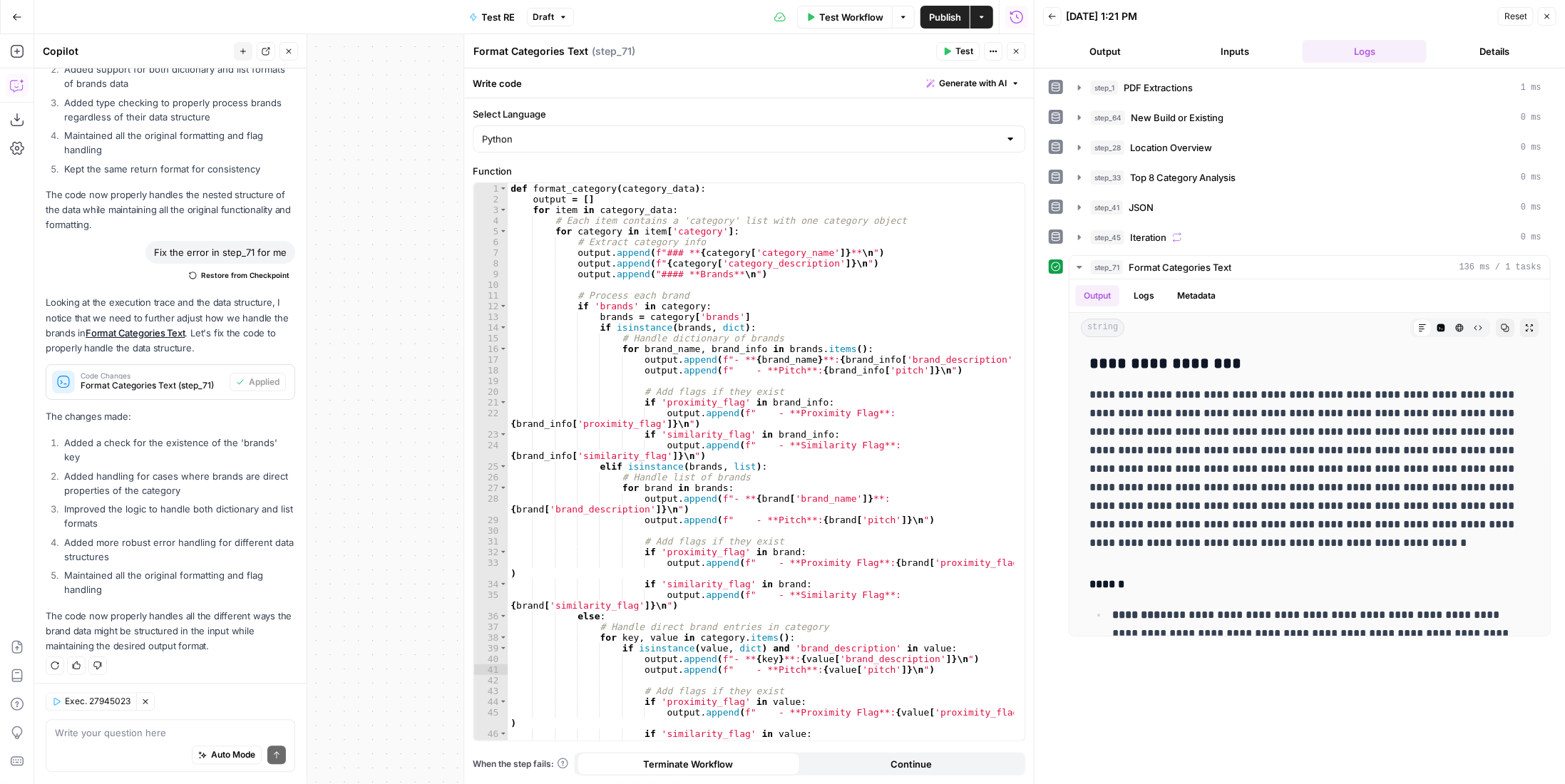
click at [1022, 52] on button "Close" at bounding box center [1015, 51] width 18 height 18
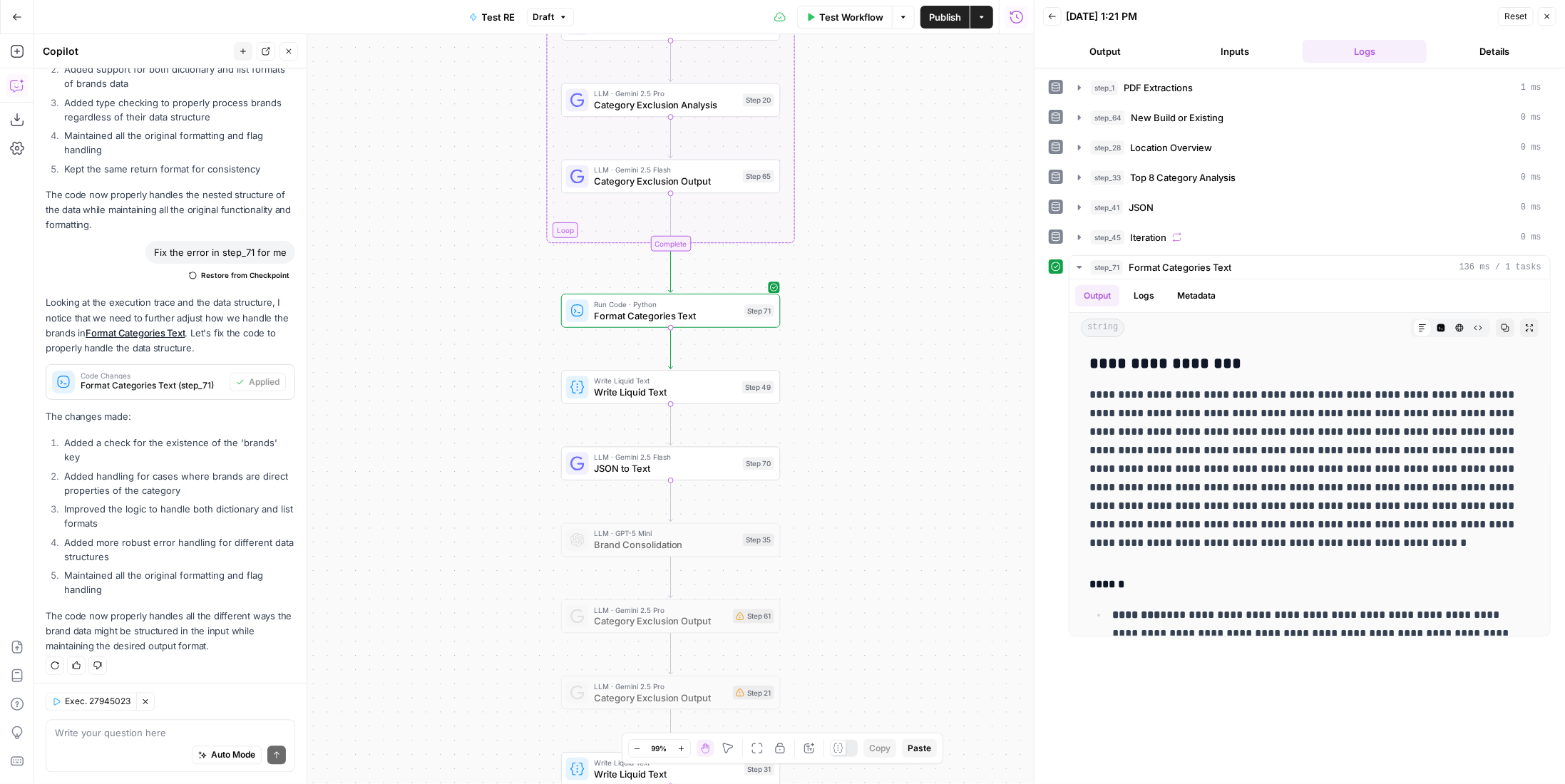
drag, startPoint x: 909, startPoint y: 337, endPoint x: 907, endPoint y: 330, distance: 7.3
click at [908, 331] on div "Workflow Set Inputs Inputs LLM · Gemini 2.5 Pro PDF Extractions Step 1 LLM · Ge…" at bounding box center [533, 409] width 999 height 750
click at [652, 360] on div at bounding box center [650, 358] width 7 height 7
click at [647, 438] on div at bounding box center [646, 435] width 18 height 10
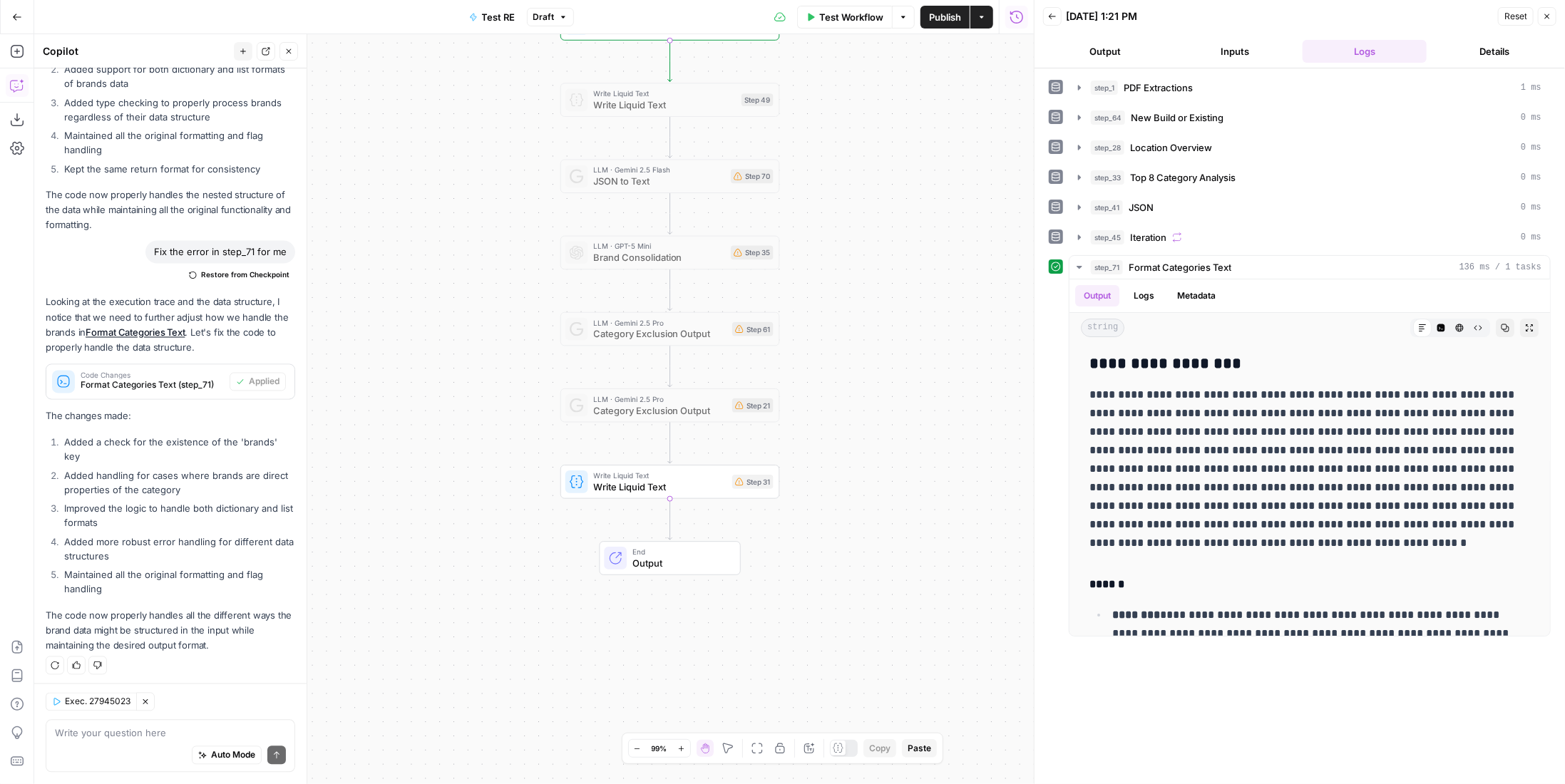
click at [722, 481] on span "Write Liquid Text" at bounding box center [660, 486] width 134 height 14
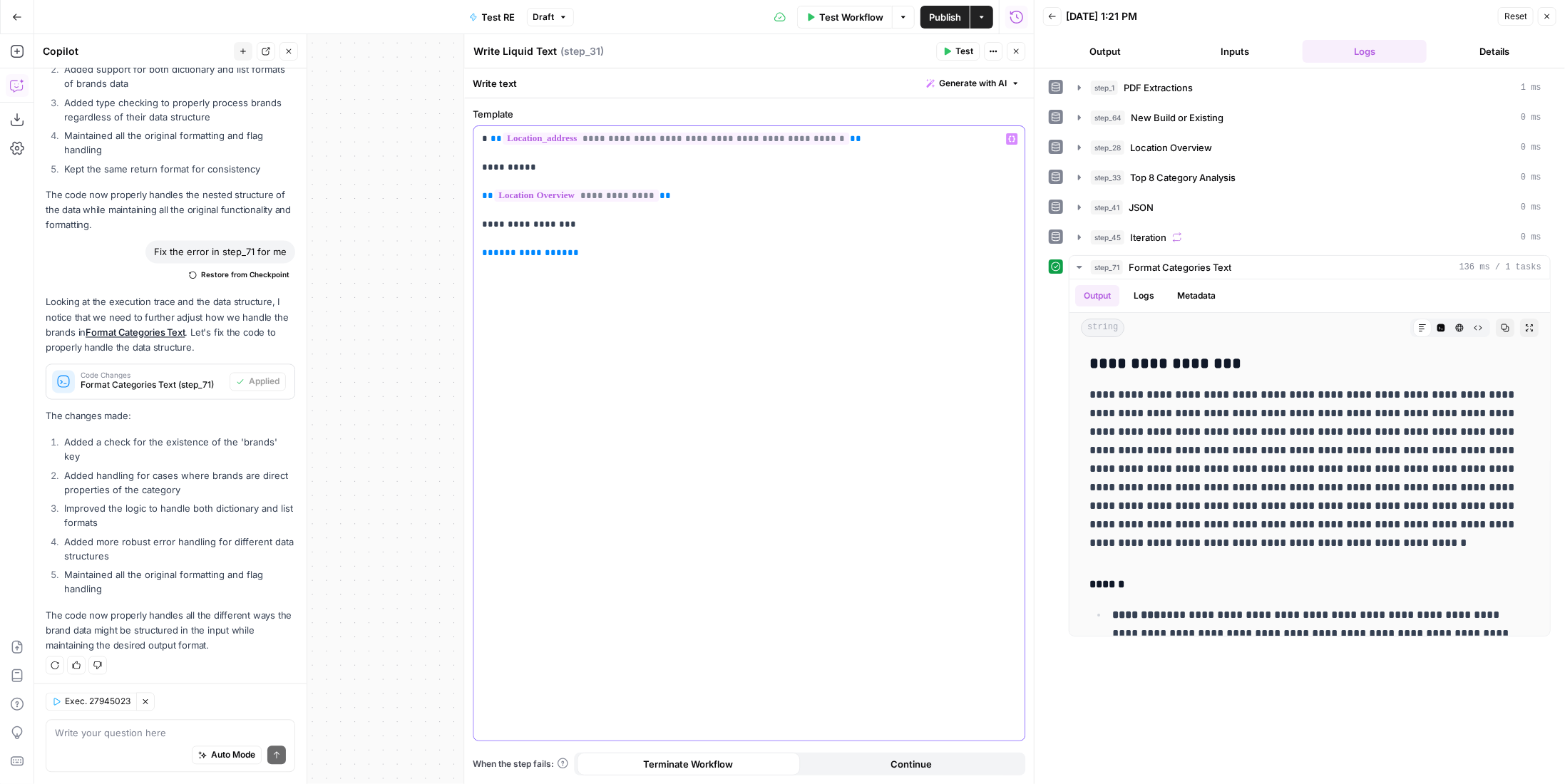
click at [520, 258] on p "**********" at bounding box center [749, 196] width 534 height 128
click at [957, 18] on span "Publish" at bounding box center [945, 16] width 32 height 14
click at [9, 15] on button "Go Back" at bounding box center [16, 16] width 26 height 26
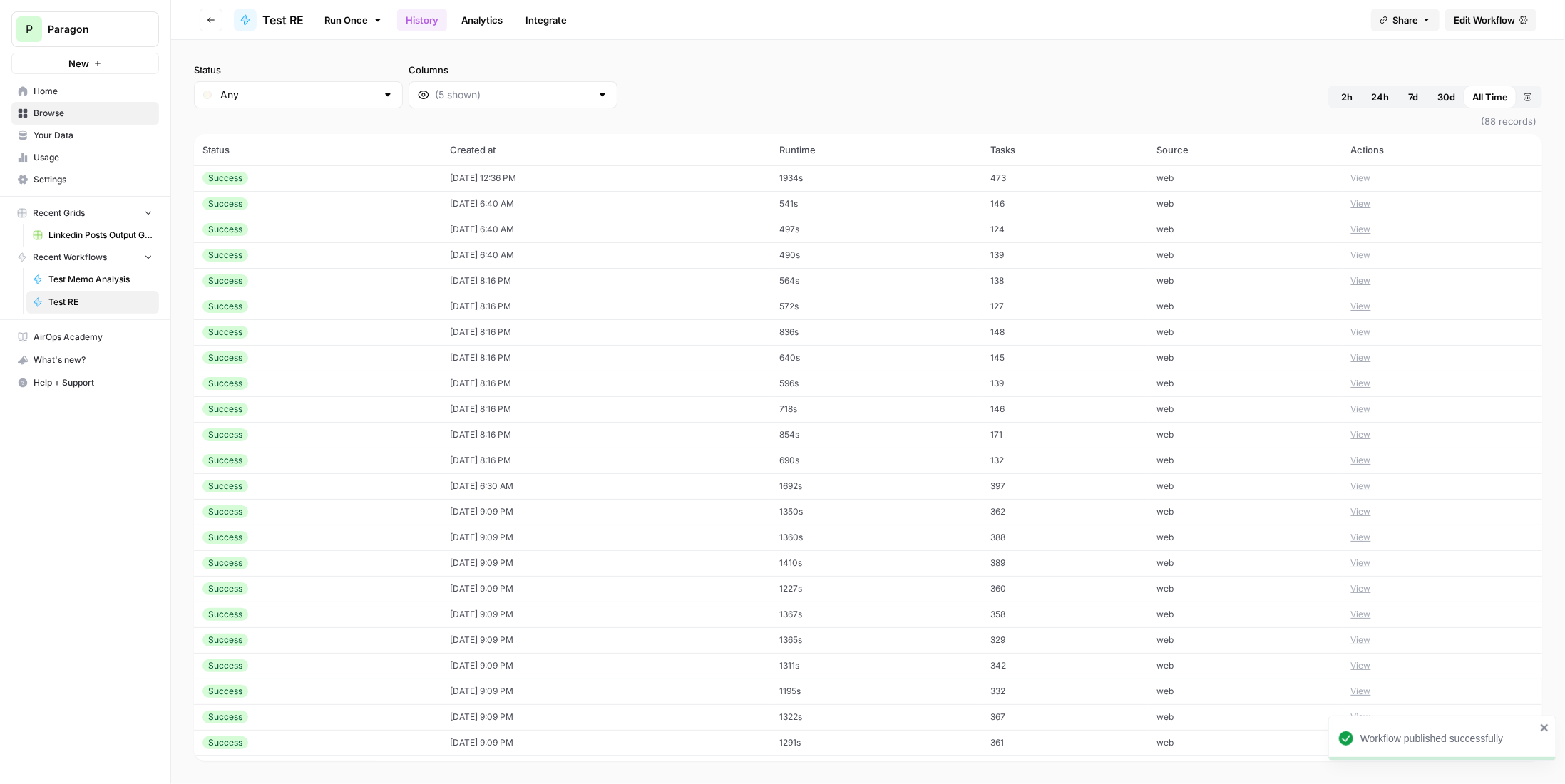
click at [1371, 178] on button "View" at bounding box center [1361, 177] width 20 height 12
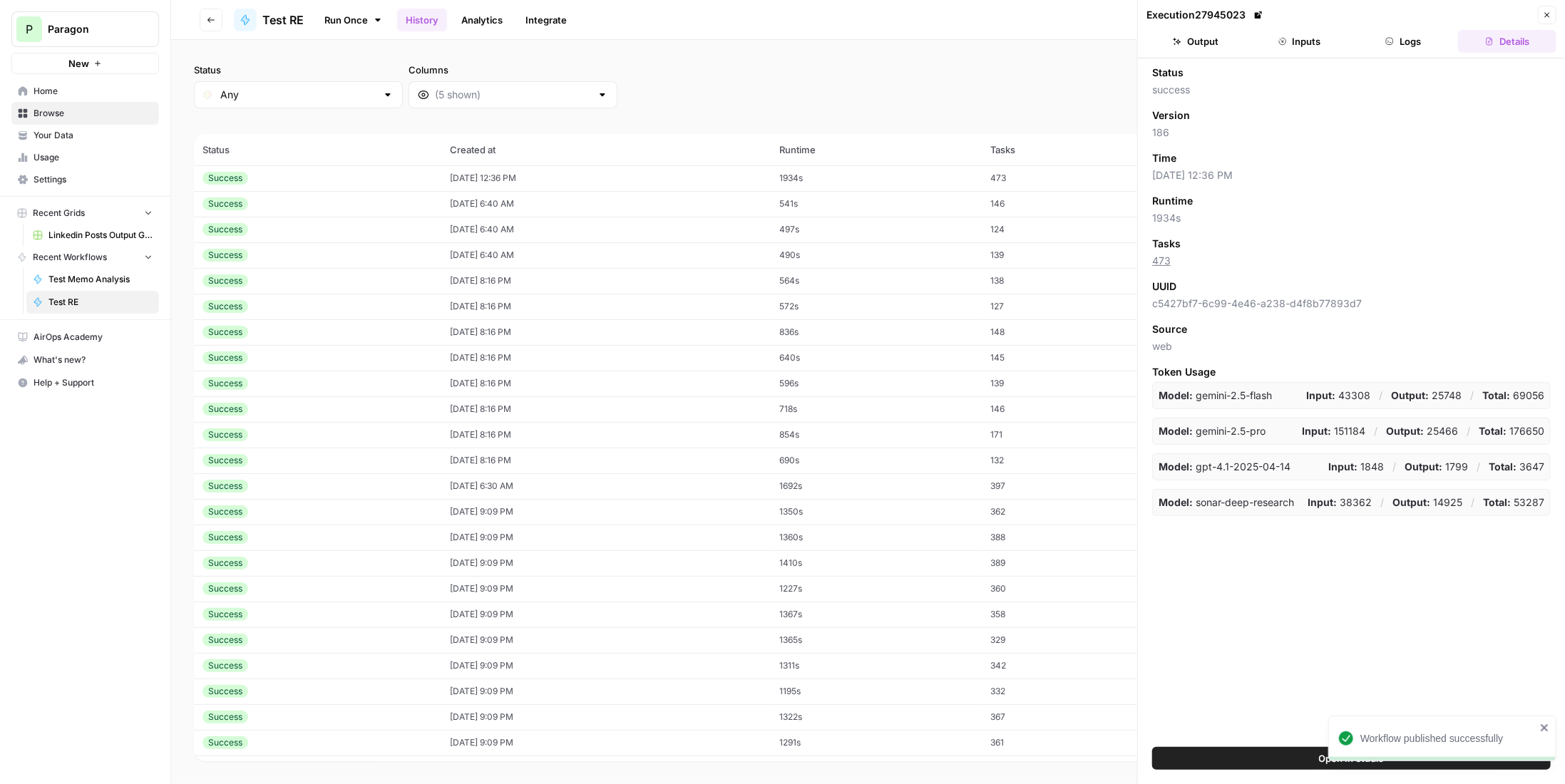
click at [1244, 752] on button "Open In Studio" at bounding box center [1351, 758] width 399 height 23
click at [1551, 11] on icon "button" at bounding box center [1547, 14] width 9 height 9
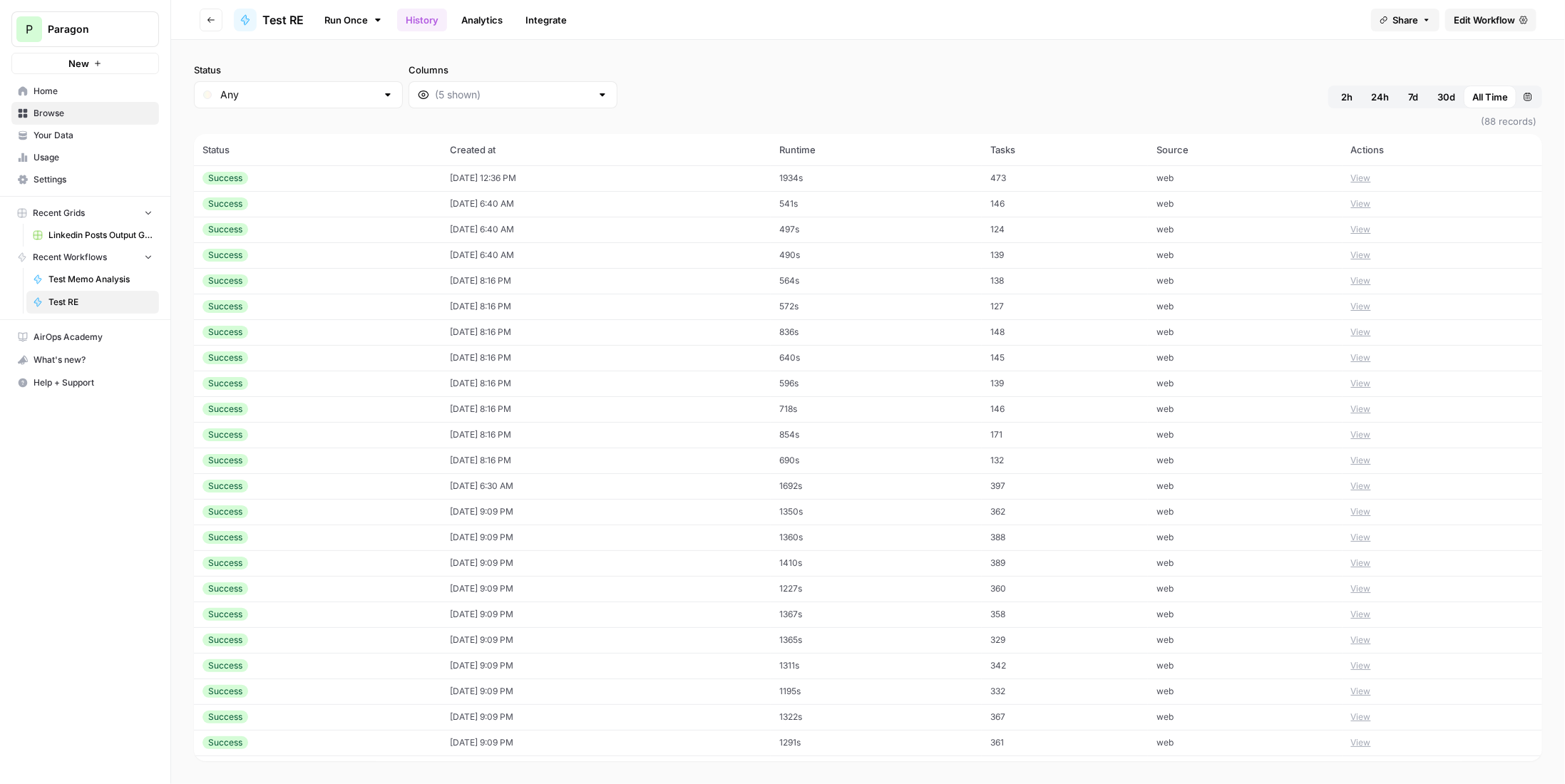
click at [1498, 25] on span "Edit Workflow" at bounding box center [1484, 19] width 61 height 14
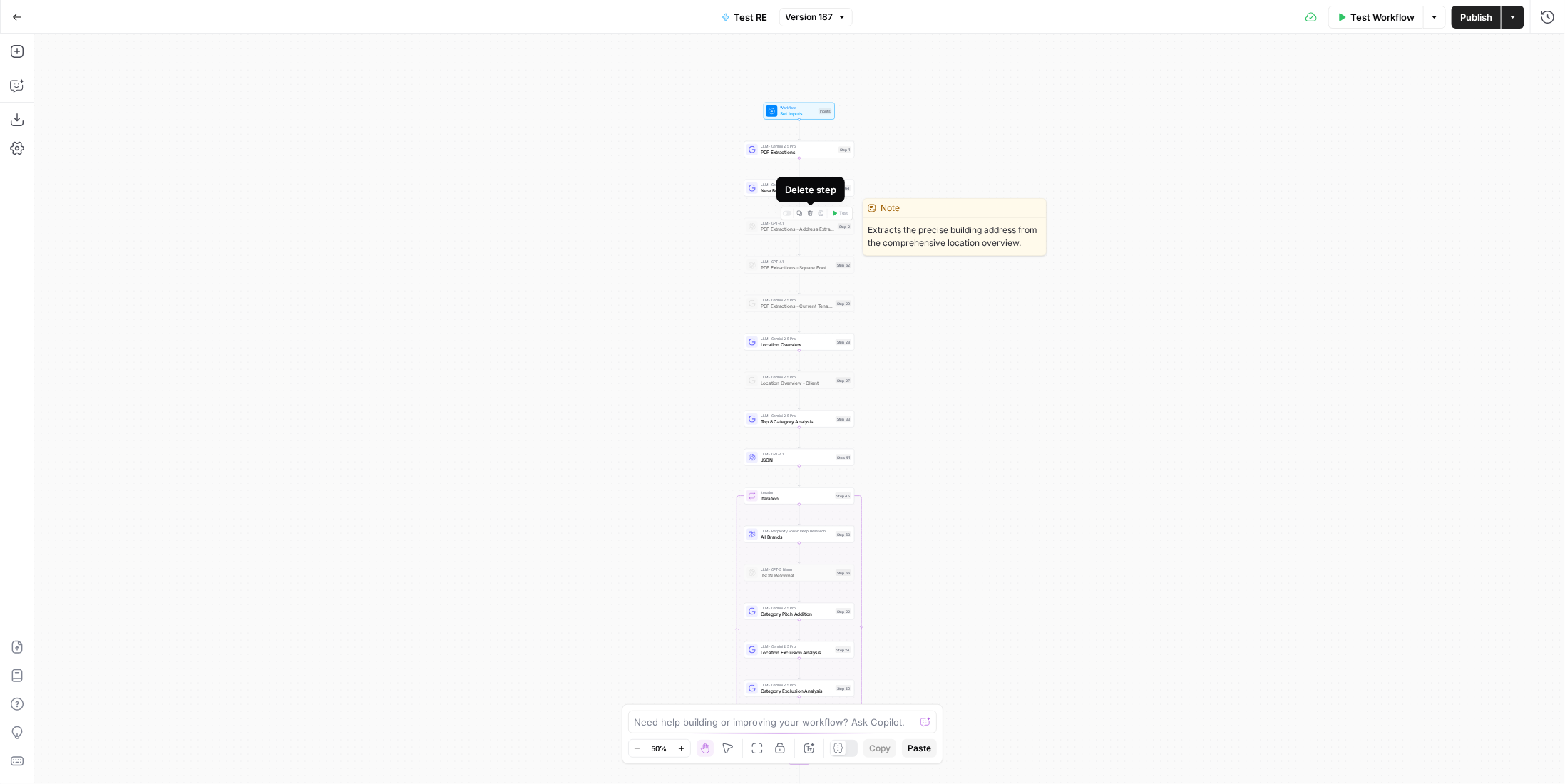
click at [808, 217] on button "Delete step" at bounding box center [810, 214] width 10 height 10
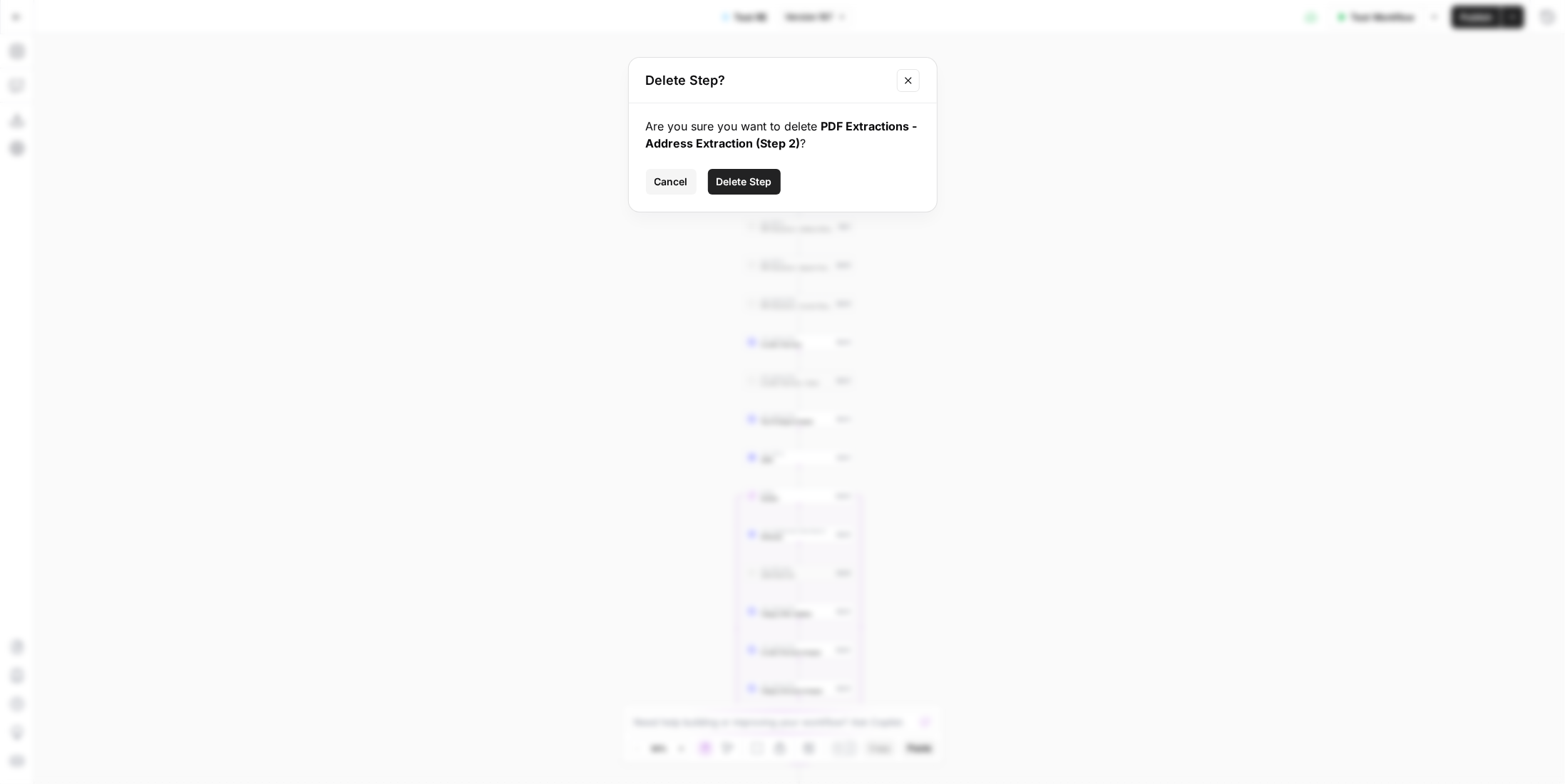
click at [742, 183] on span "Delete Step" at bounding box center [744, 181] width 55 height 14
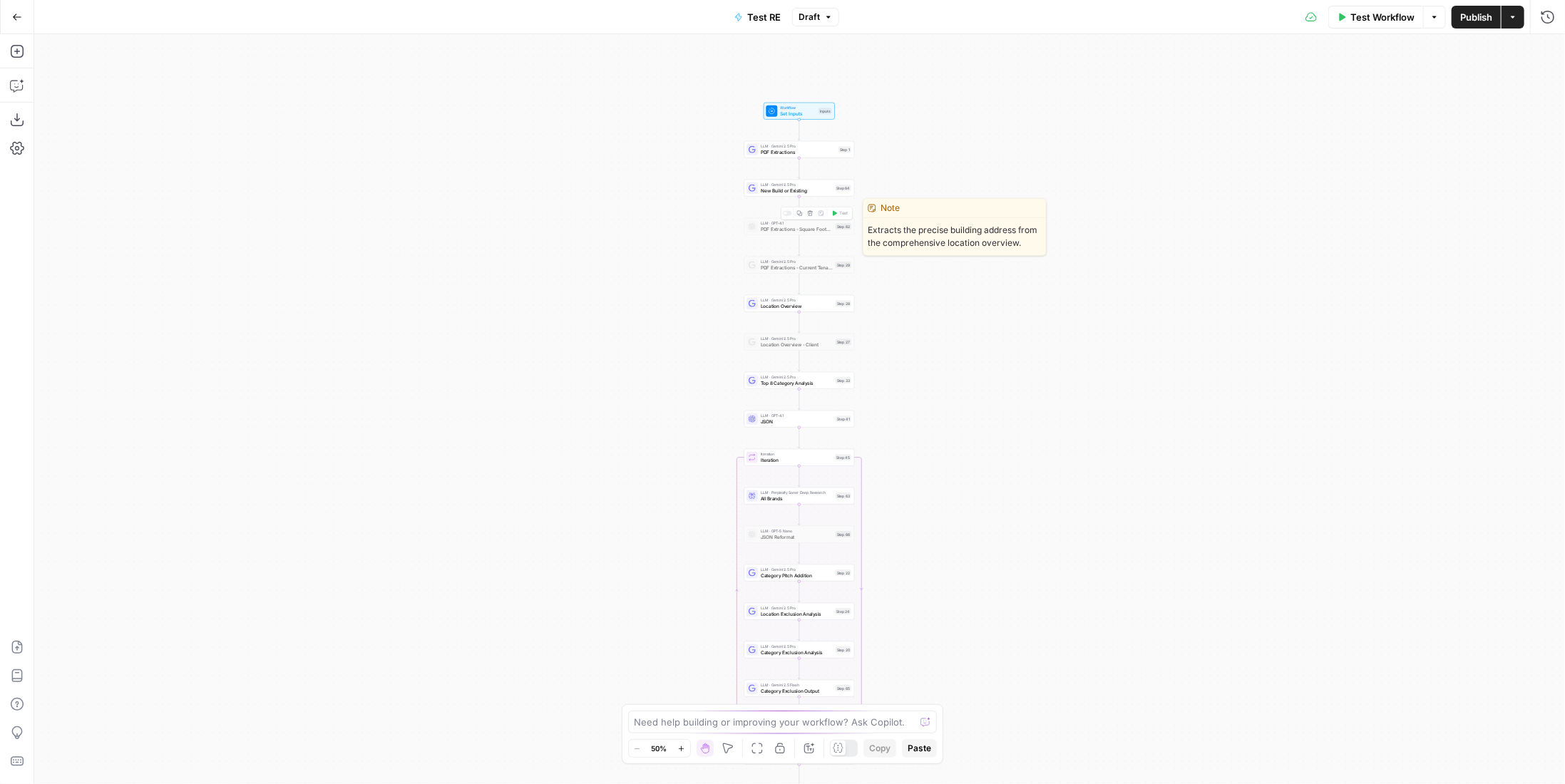
click at [808, 217] on button "Delete step" at bounding box center [810, 214] width 10 height 10
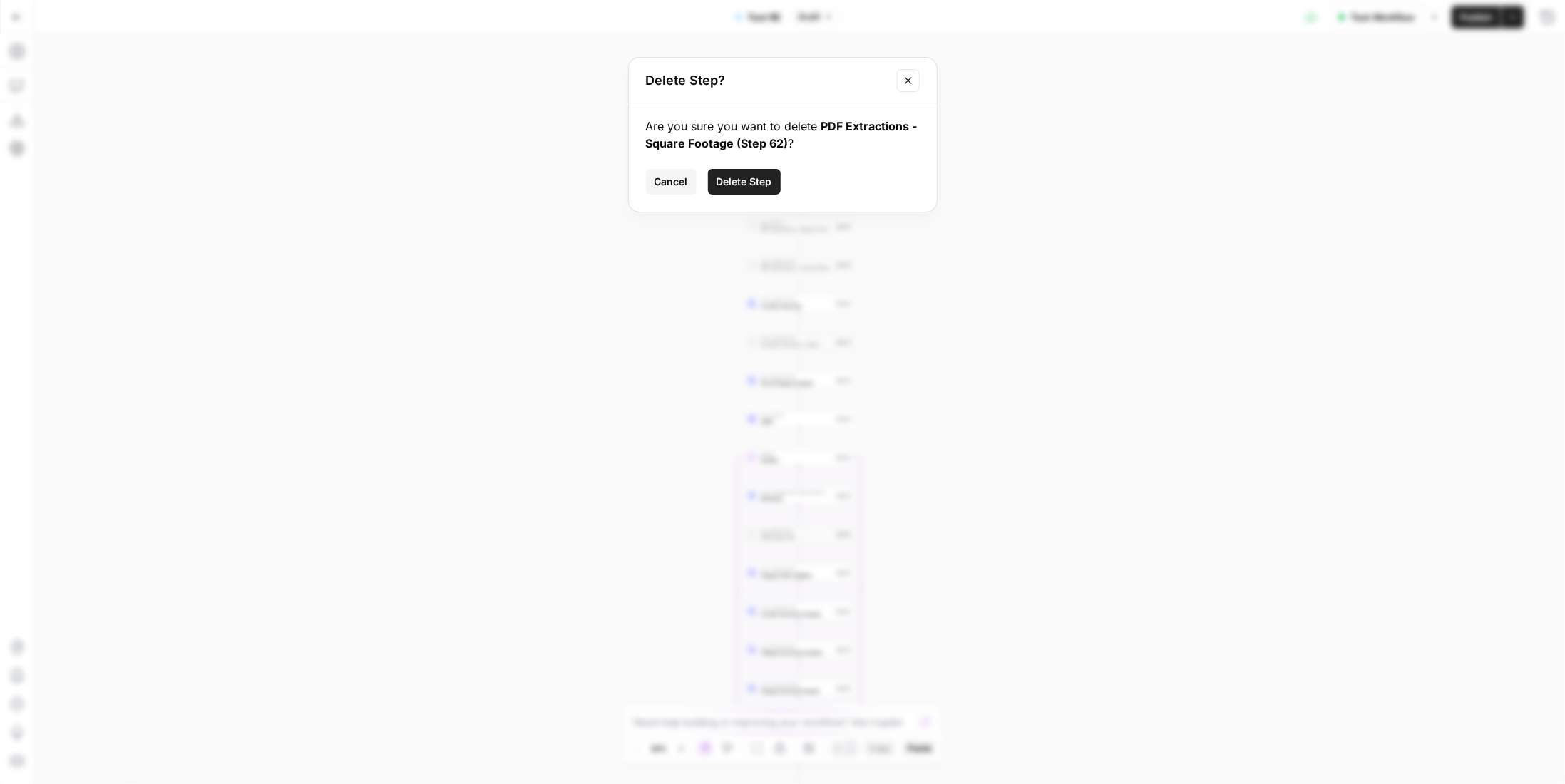
click at [745, 174] on button "Delete Step" at bounding box center [744, 181] width 73 height 26
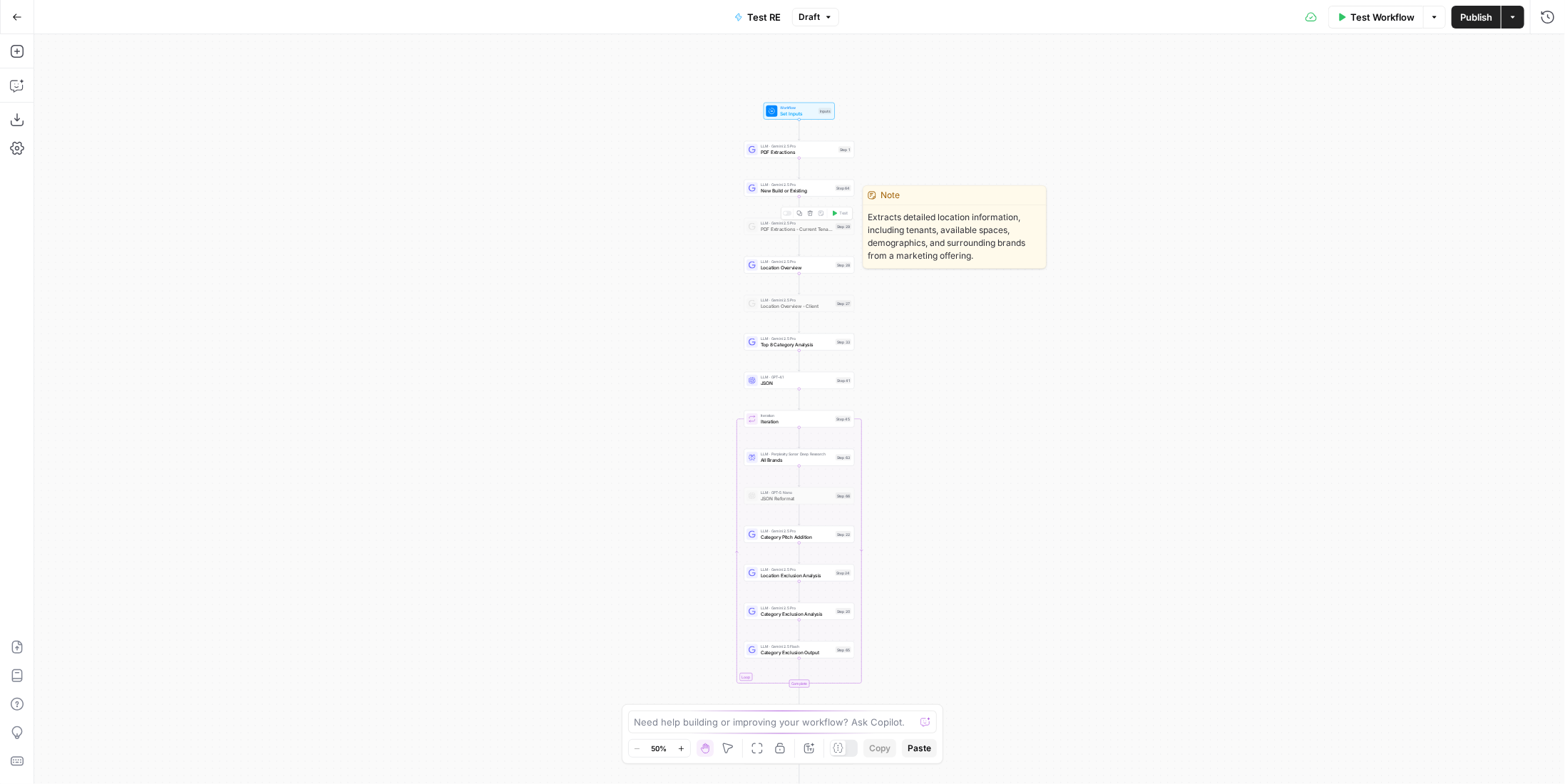
click at [813, 216] on icon "button" at bounding box center [810, 213] width 6 height 6
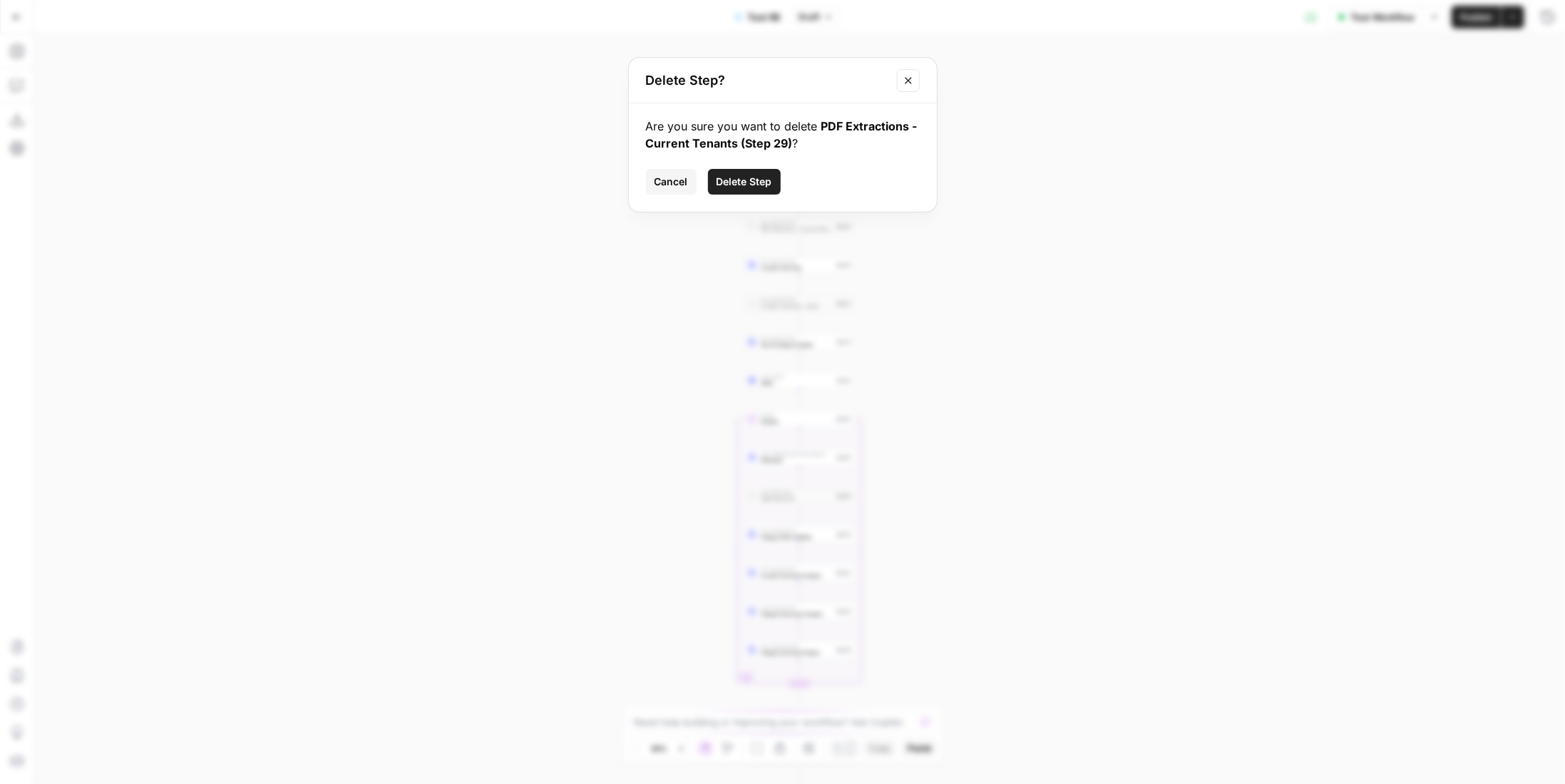
click at [750, 179] on span "Delete Step" at bounding box center [744, 181] width 55 height 14
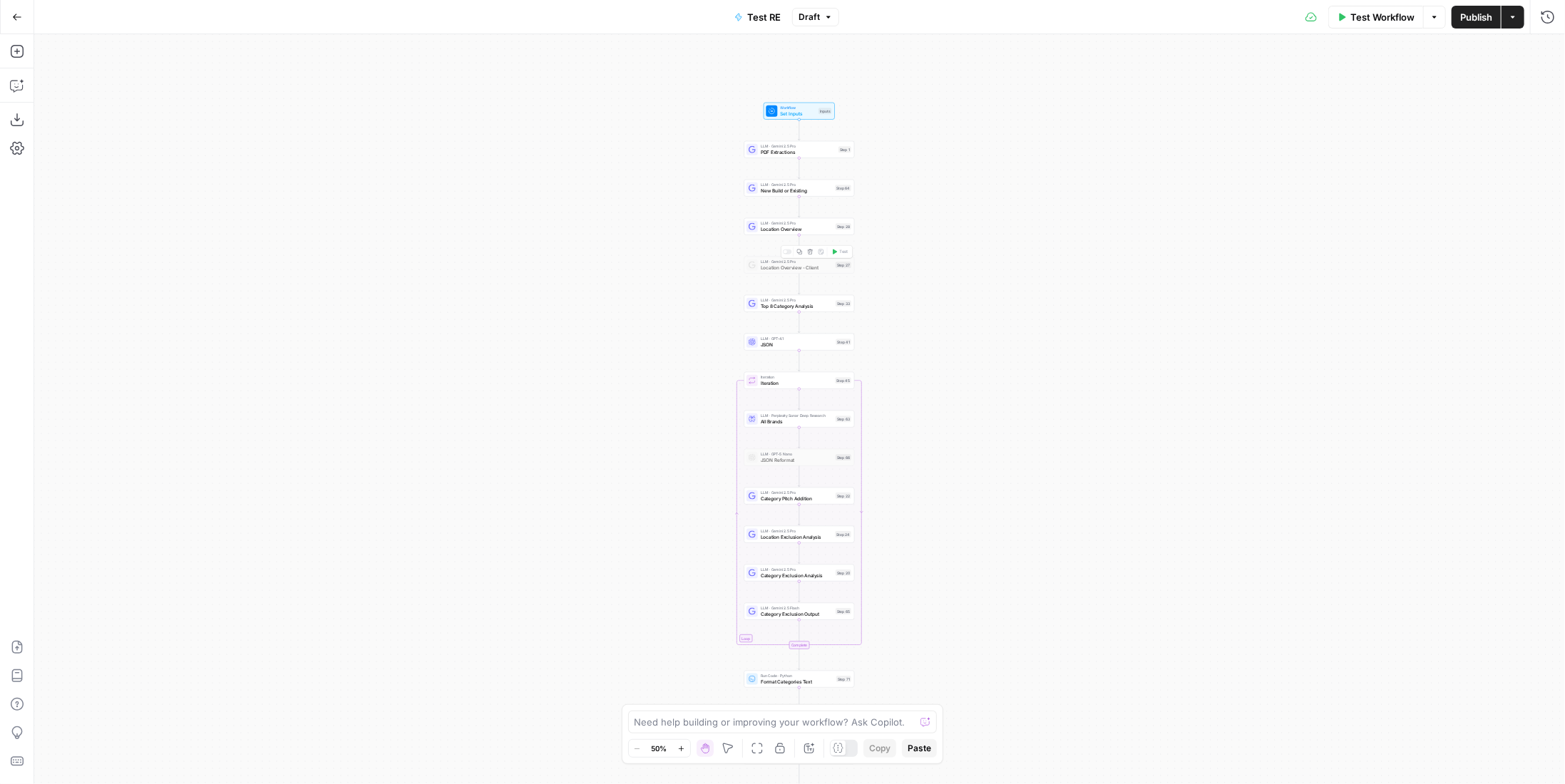
click at [809, 250] on icon "button" at bounding box center [809, 251] width 5 height 5
click at [663, 176] on span "Cancel" at bounding box center [671, 181] width 33 height 14
click at [808, 253] on icon "button" at bounding box center [809, 251] width 5 height 5
click at [762, 187] on span "Delete Step" at bounding box center [744, 181] width 55 height 14
click at [807, 406] on icon "button" at bounding box center [810, 405] width 6 height 6
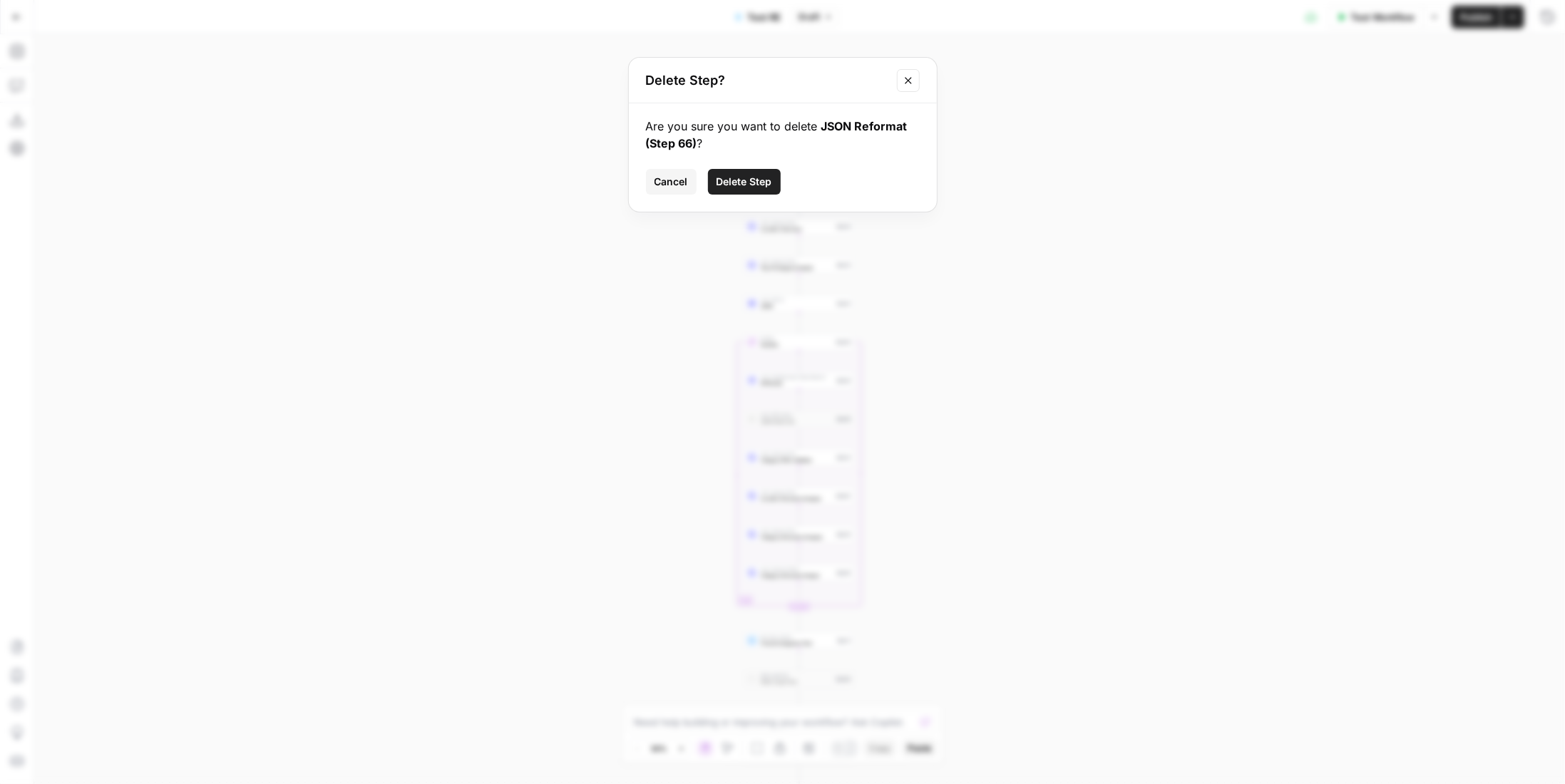
click at [742, 183] on span "Delete Step" at bounding box center [744, 181] width 55 height 14
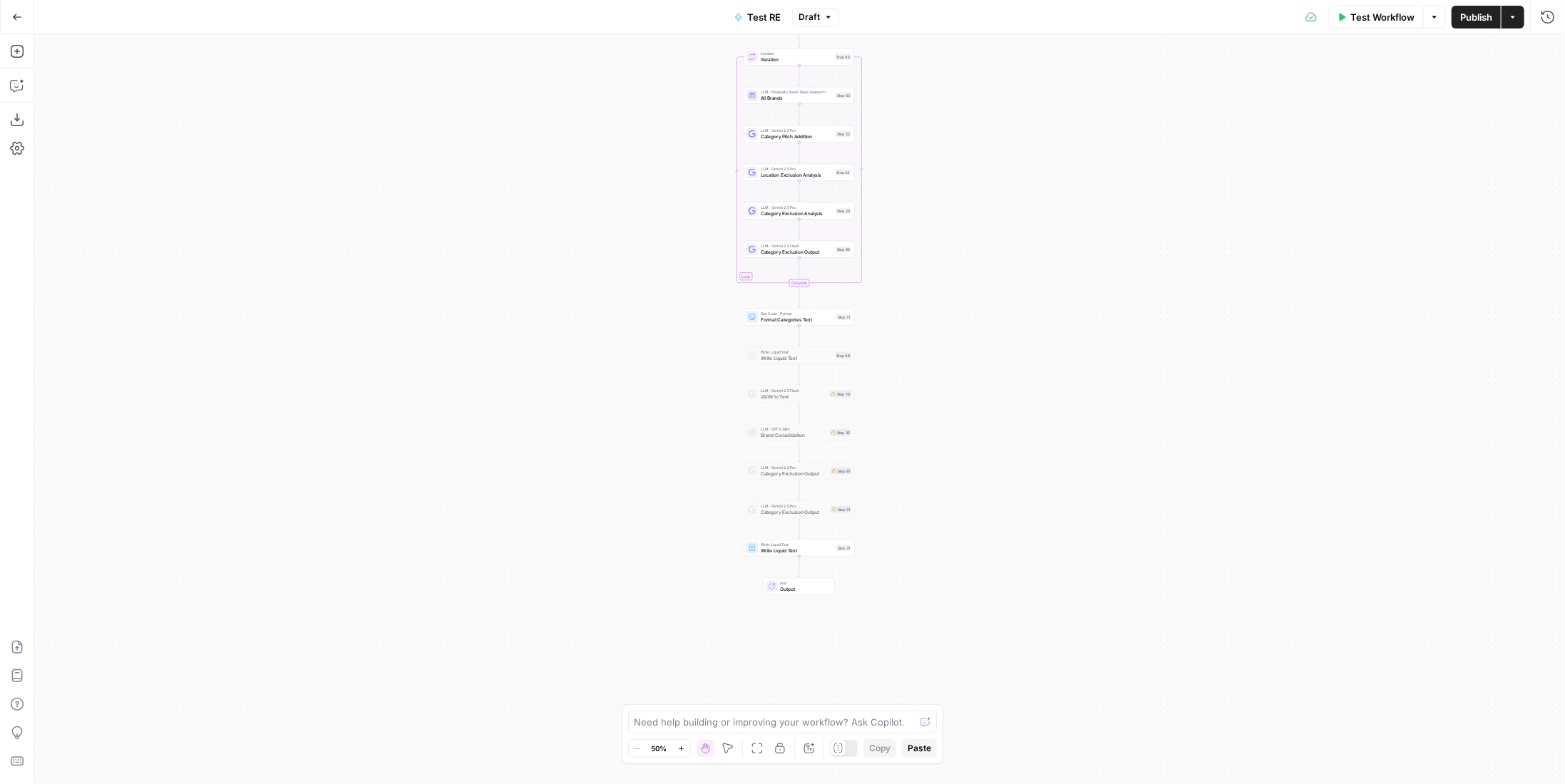
click at [1471, 23] on span "Publish" at bounding box center [1476, 16] width 32 height 14
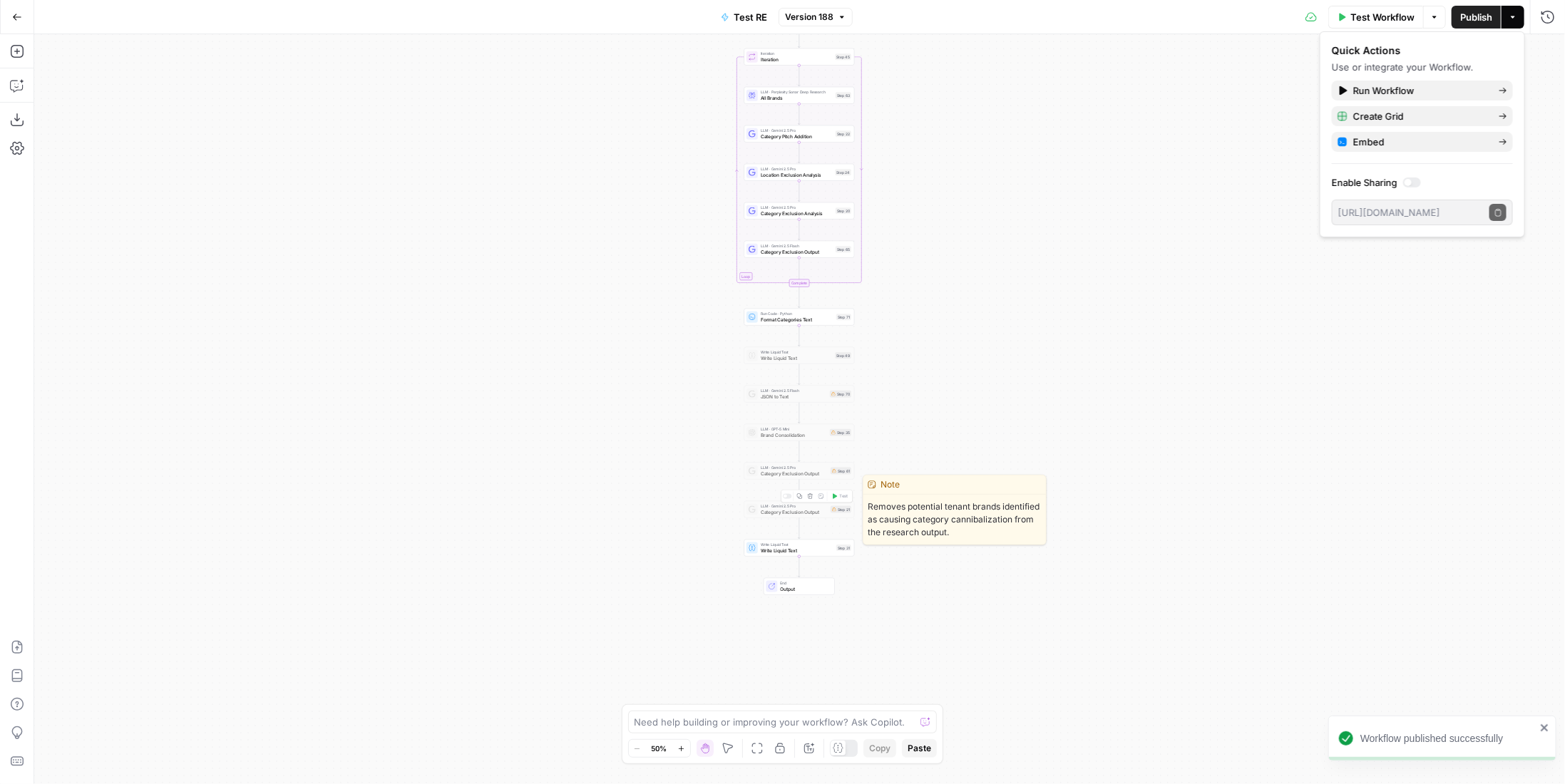
click at [808, 500] on button "Delete step" at bounding box center [810, 496] width 10 height 10
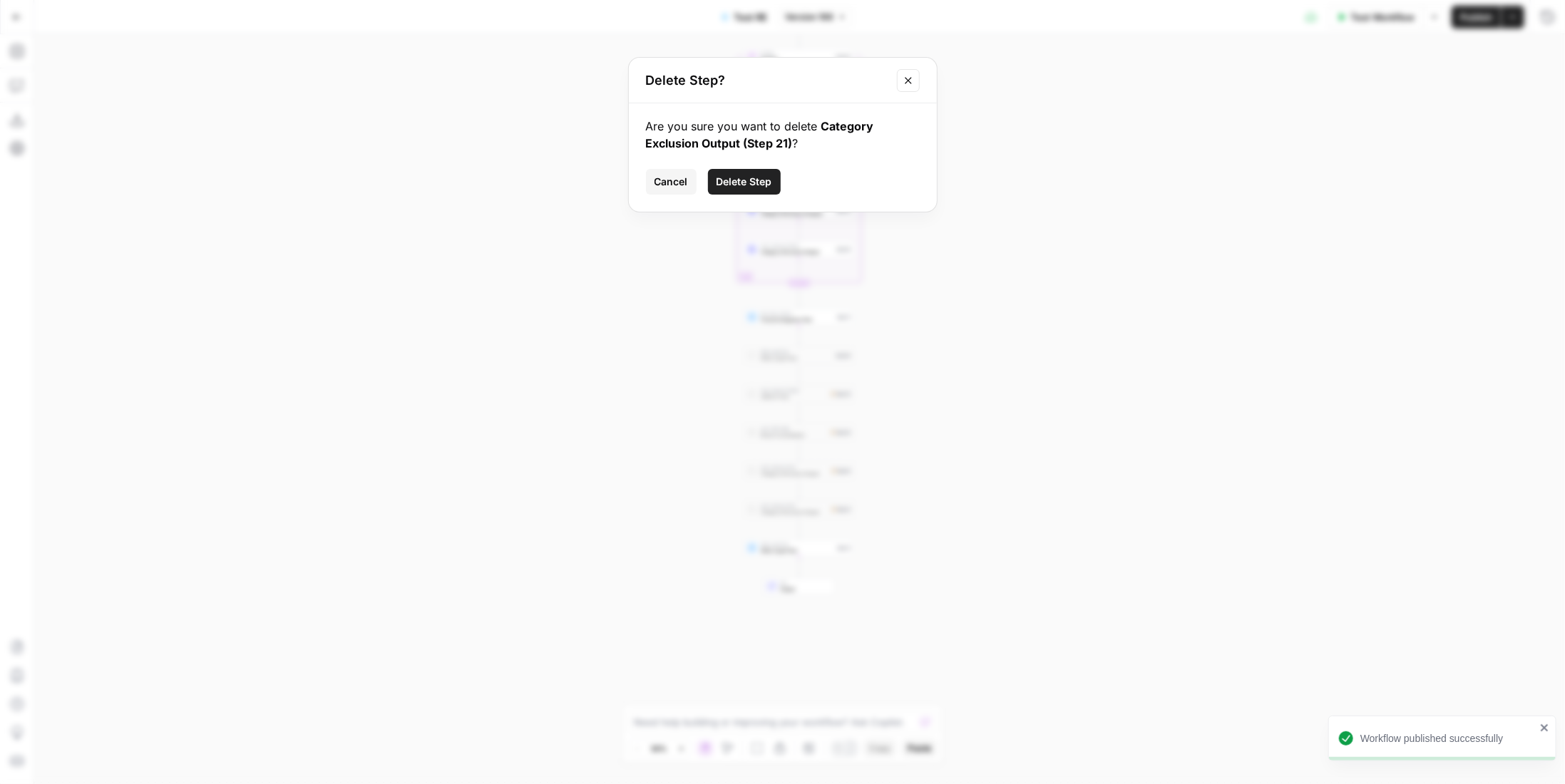
click at [759, 187] on span "Delete Step" at bounding box center [744, 181] width 55 height 14
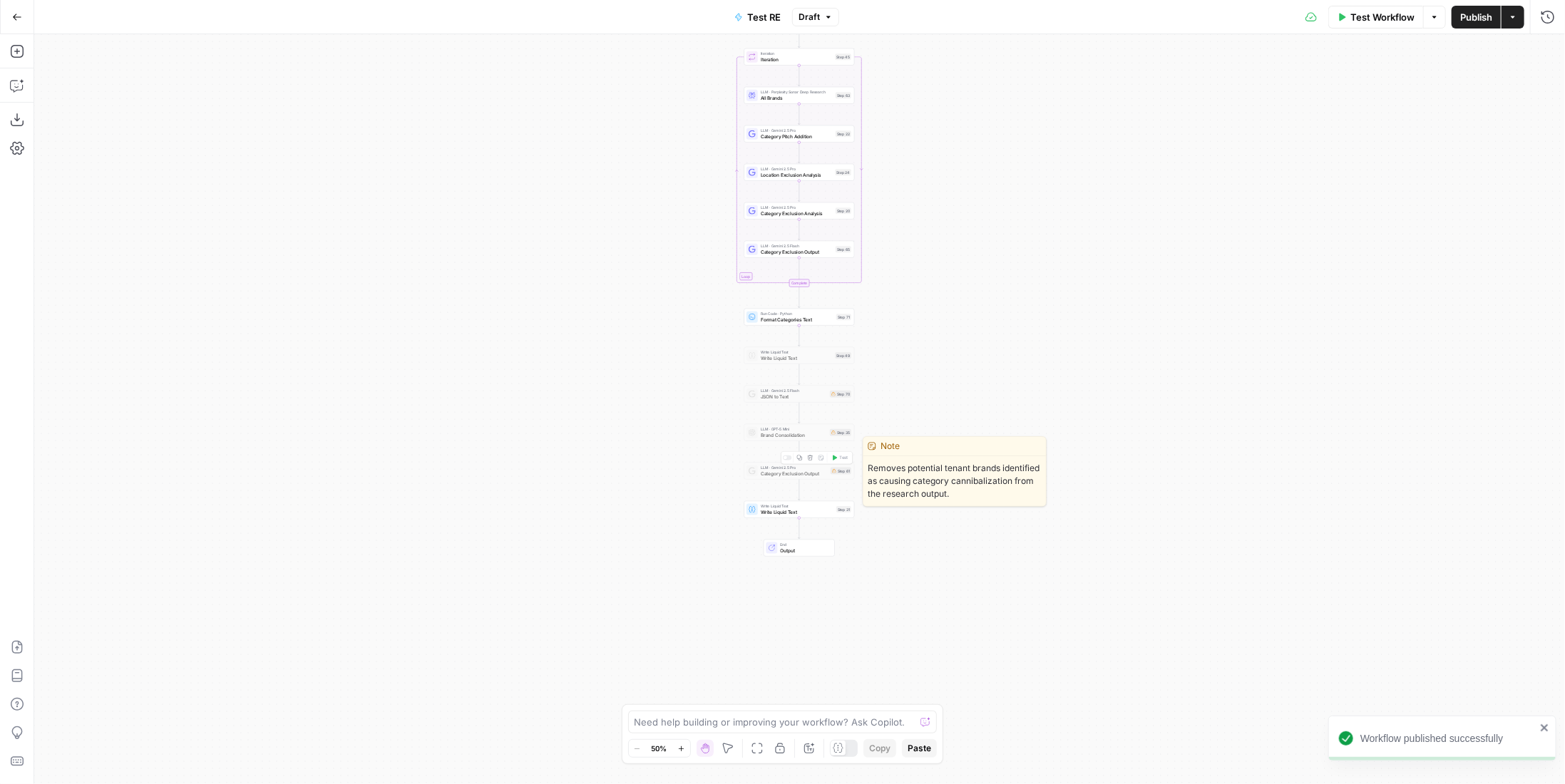
click at [811, 459] on icon "button" at bounding box center [810, 458] width 6 height 6
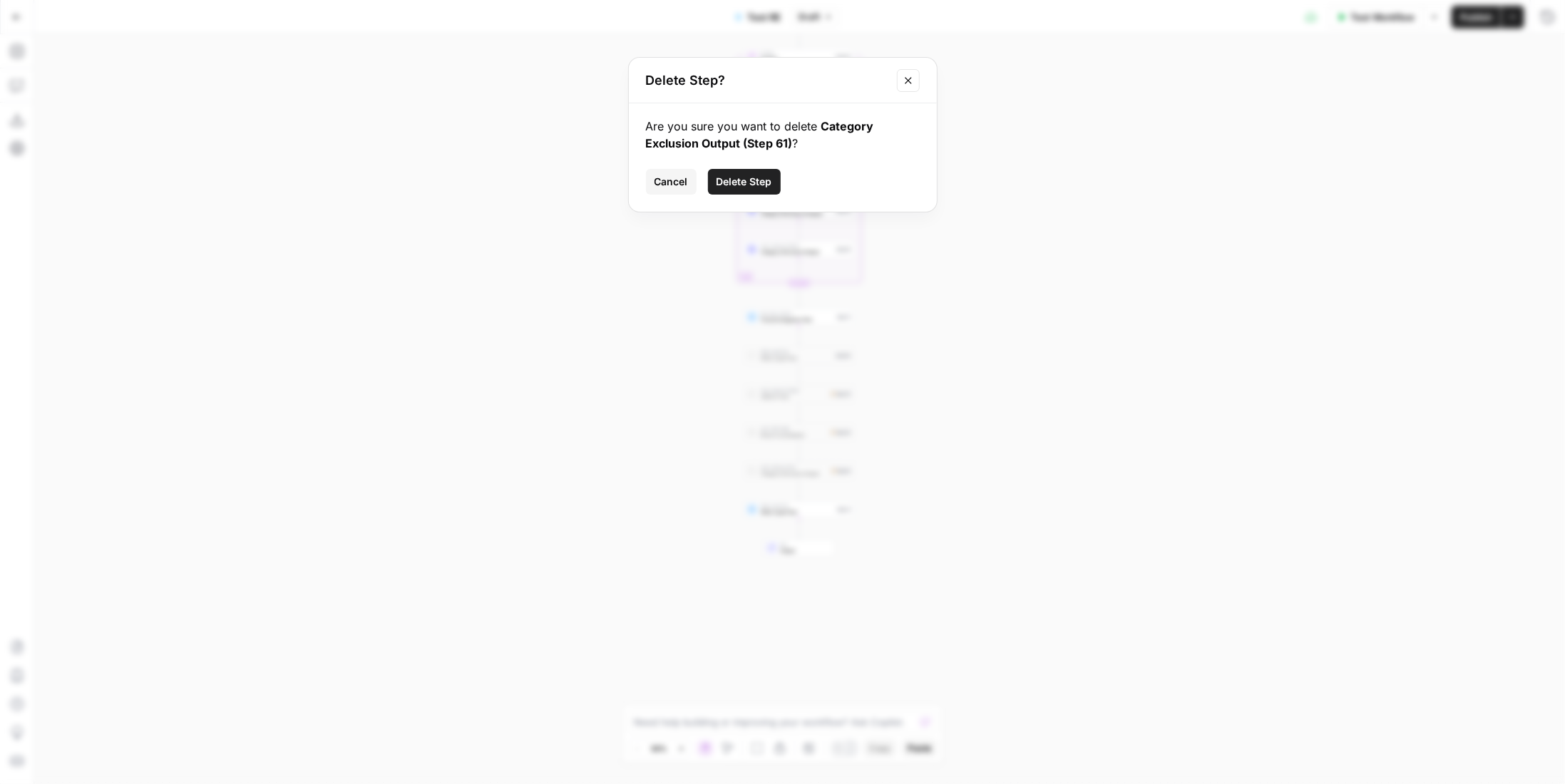
click at [770, 175] on span "Delete Step" at bounding box center [744, 181] width 55 height 14
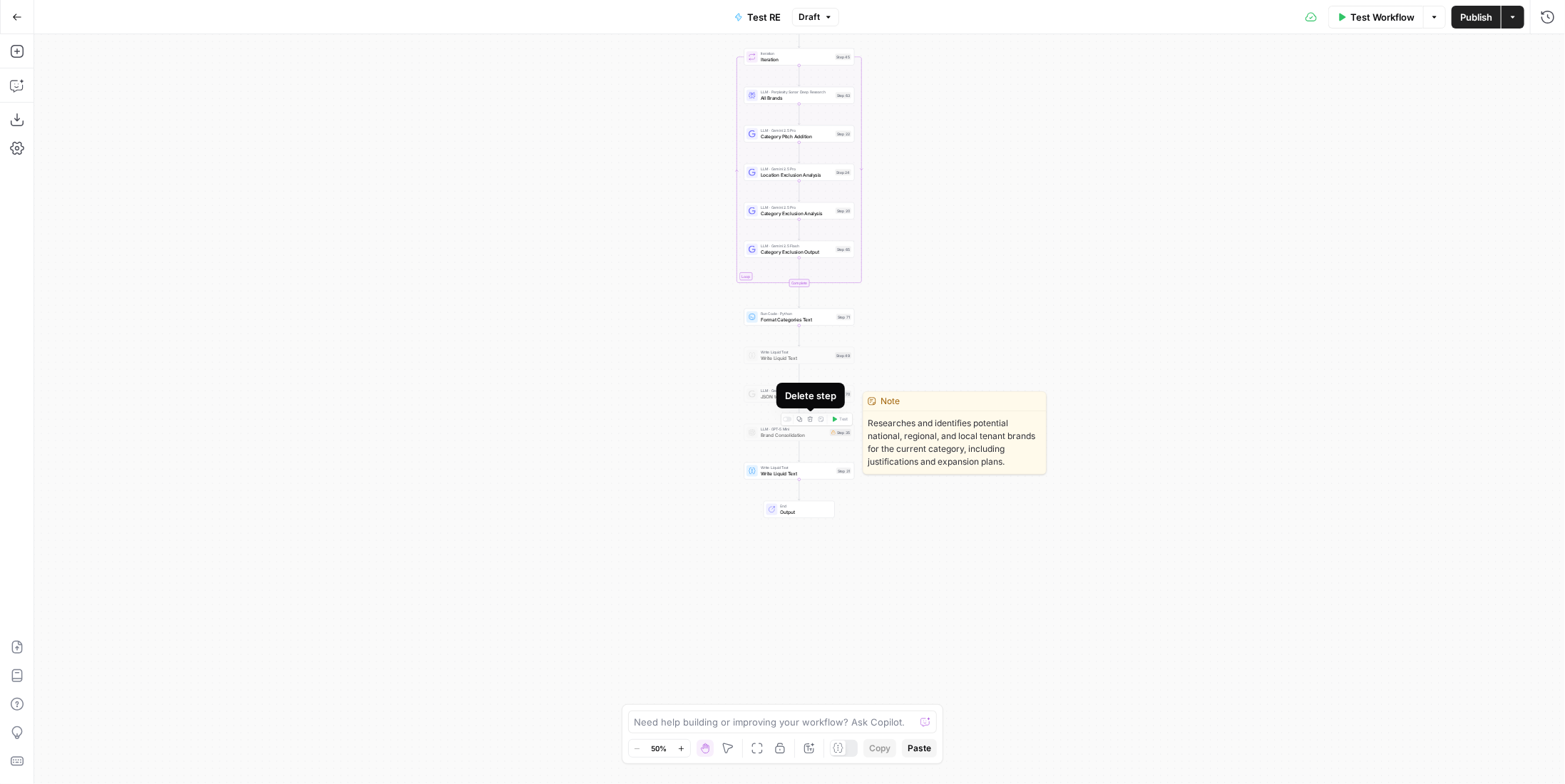
click at [807, 419] on icon "button" at bounding box center [810, 419] width 6 height 6
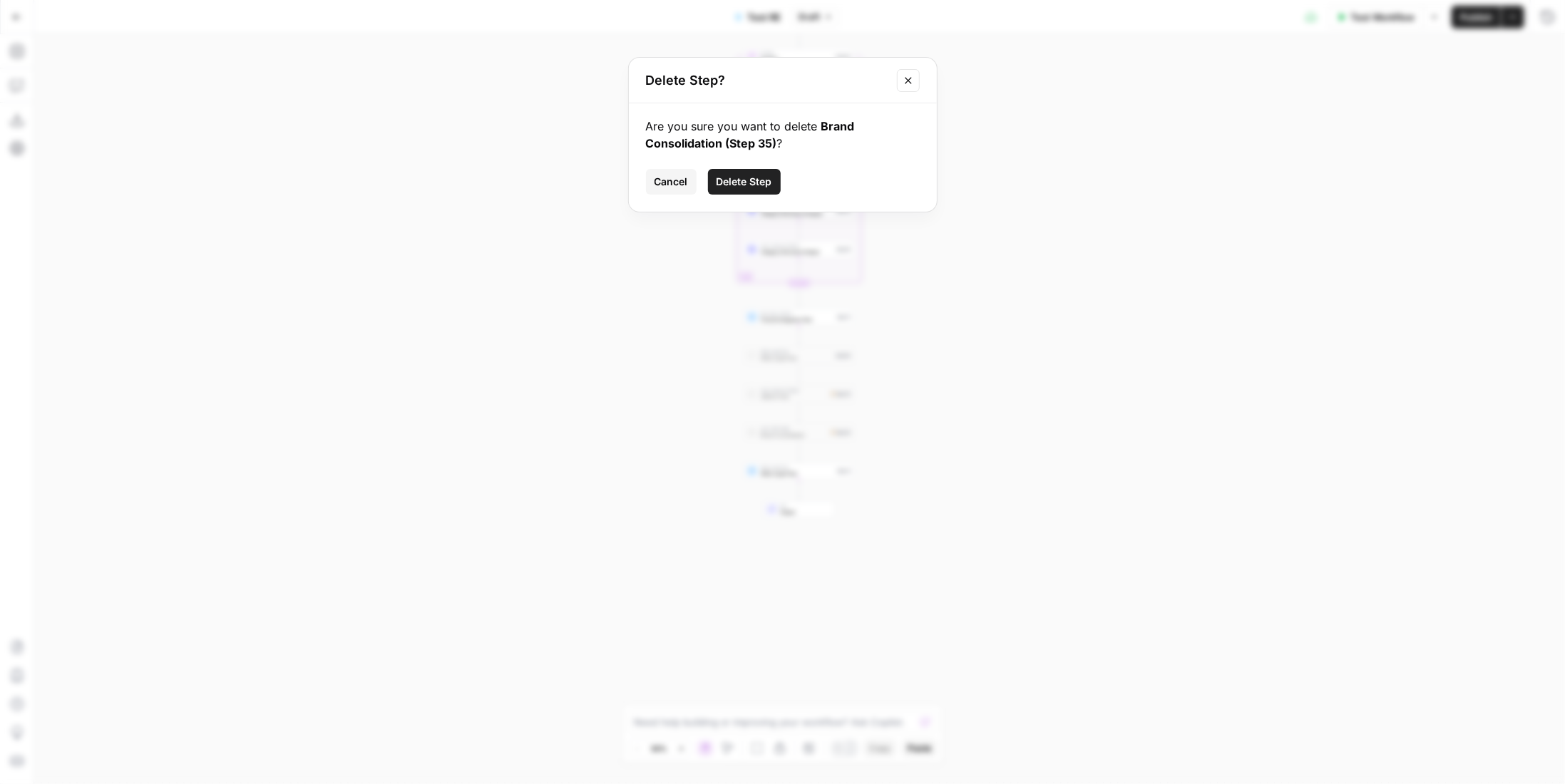
click at [770, 181] on span "Delete Step" at bounding box center [744, 181] width 55 height 14
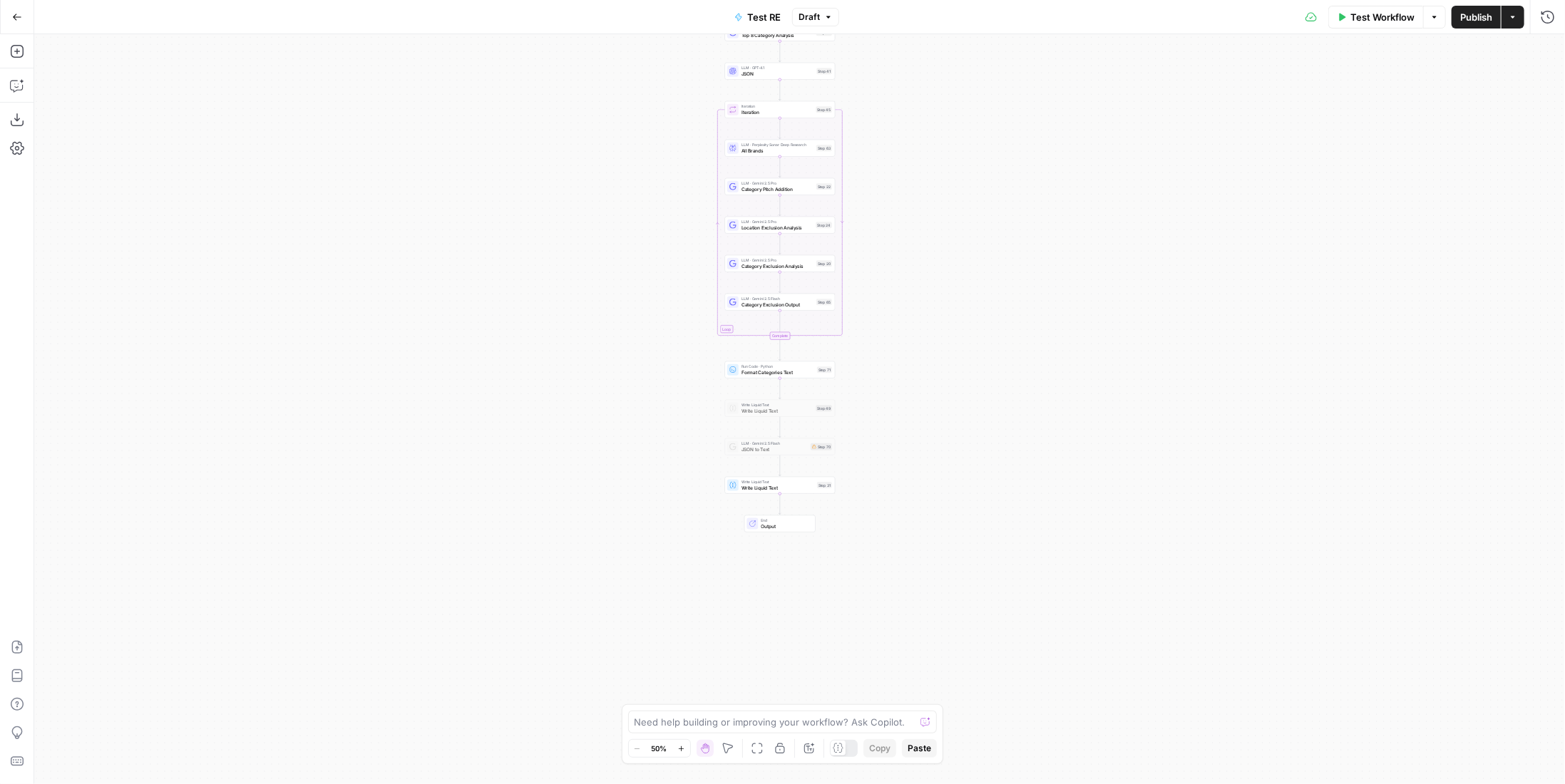
drag, startPoint x: 930, startPoint y: 362, endPoint x: 911, endPoint y: 415, distance: 56.3
click at [911, 415] on div "Workflow Set Inputs Inputs LLM · Gemini 2.5 Pro PDF Extractions Step 1 LLM · Ge…" at bounding box center [800, 409] width 1531 height 750
drag, startPoint x: 907, startPoint y: 415, endPoint x: 902, endPoint y: 486, distance: 71.2
click at [902, 486] on div "Workflow Set Inputs Inputs LLM · Gemini 2.5 Pro PDF Extractions Step 1 LLM · Ge…" at bounding box center [800, 409] width 1531 height 750
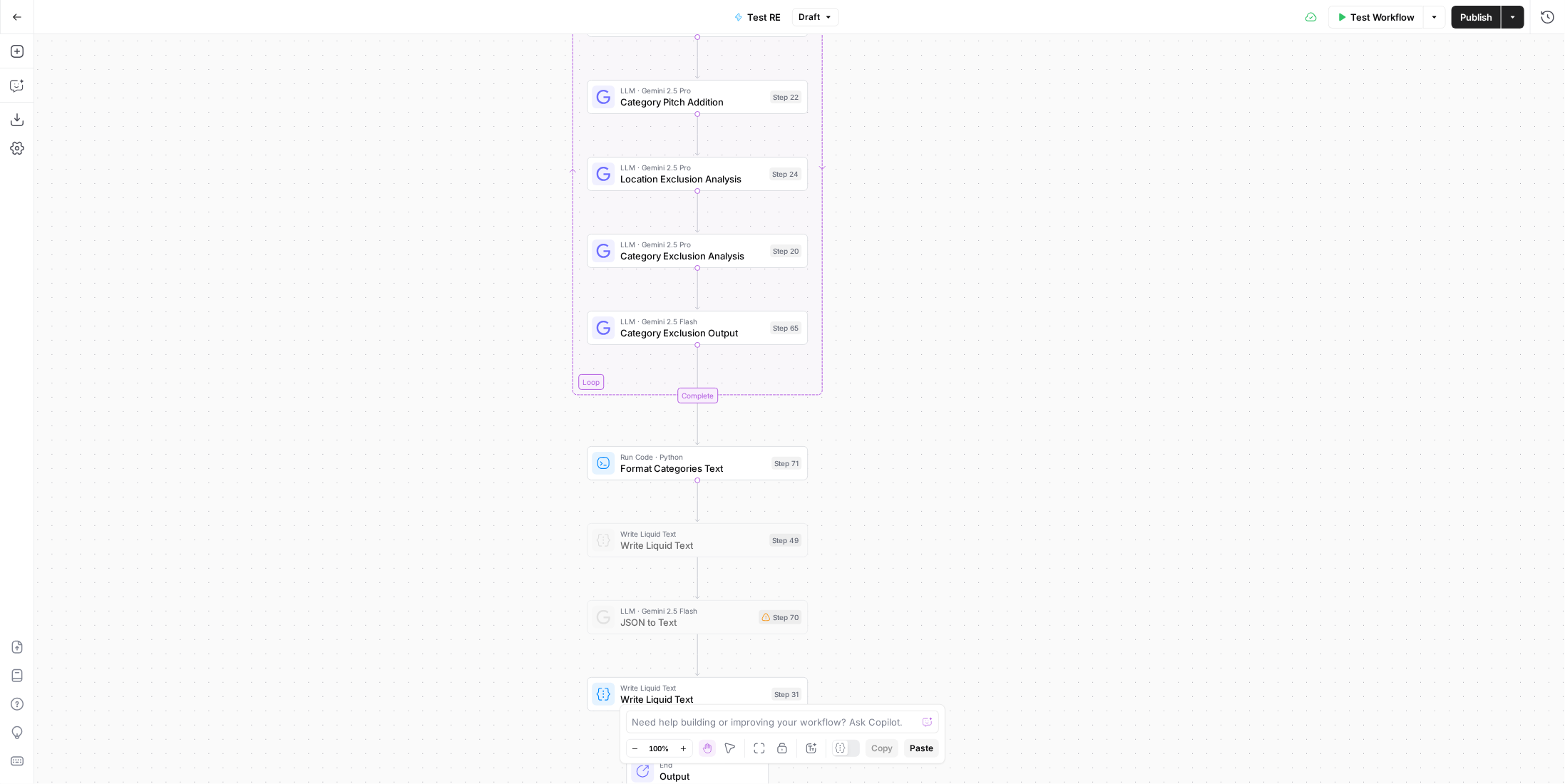
drag, startPoint x: 867, startPoint y: 382, endPoint x: 890, endPoint y: 472, distance: 92.9
click at [890, 472] on div "Workflow Set Inputs Inputs LLM · Gemini 2.5 Pro PDF Extractions Step 1 LLM · Ge…" at bounding box center [800, 409] width 1531 height 750
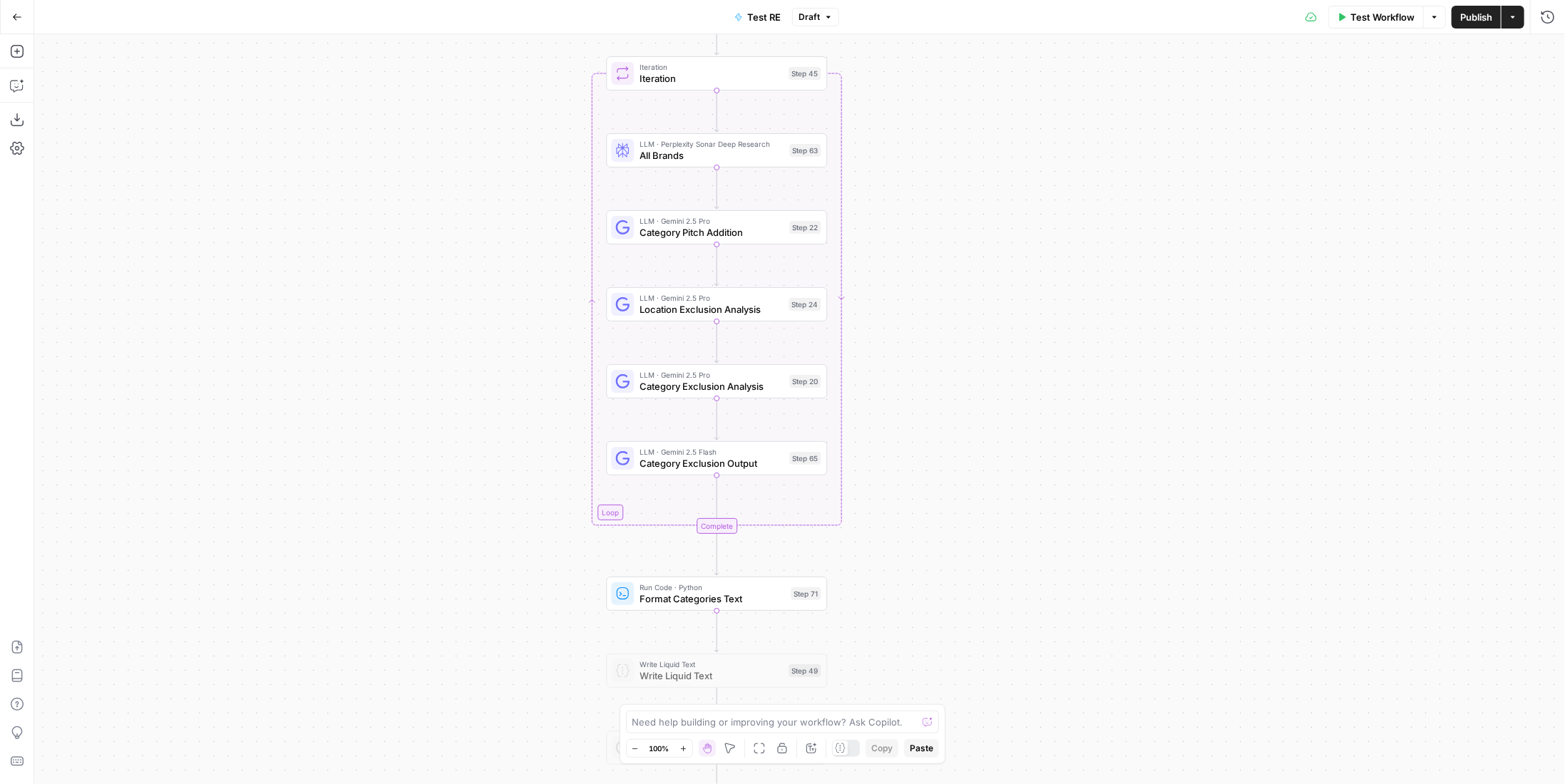
drag, startPoint x: 903, startPoint y: 401, endPoint x: 922, endPoint y: 531, distance: 131.4
click at [922, 531] on div "Workflow Set Inputs Inputs LLM · Gemini 2.5 Pro PDF Extractions Step 1 LLM · Ge…" at bounding box center [800, 409] width 1531 height 750
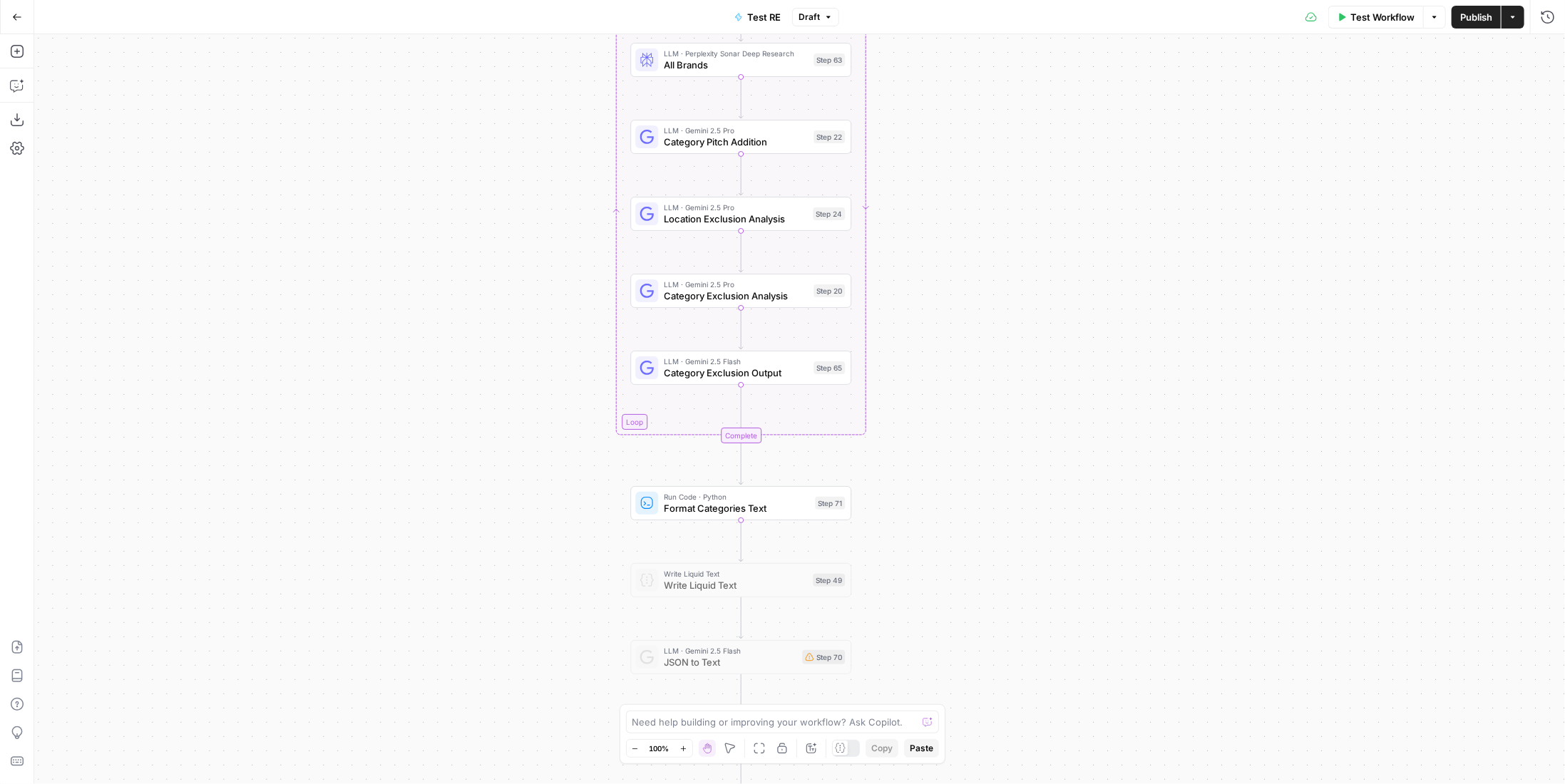
drag, startPoint x: 943, startPoint y: 437, endPoint x: 957, endPoint y: 384, distance: 54.8
click at [957, 384] on div "Workflow Set Inputs Inputs LLM · Gemini 2.5 Pro PDF Extractions Step 1 LLM · Ge…" at bounding box center [800, 409] width 1531 height 750
click at [725, 558] on div "Copy step Delete step Add Note Test" at bounding box center [776, 553] width 143 height 26
click at [718, 553] on div at bounding box center [717, 553] width 18 height 10
click at [768, 498] on span "Write Liquid Text" at bounding box center [736, 497] width 143 height 11
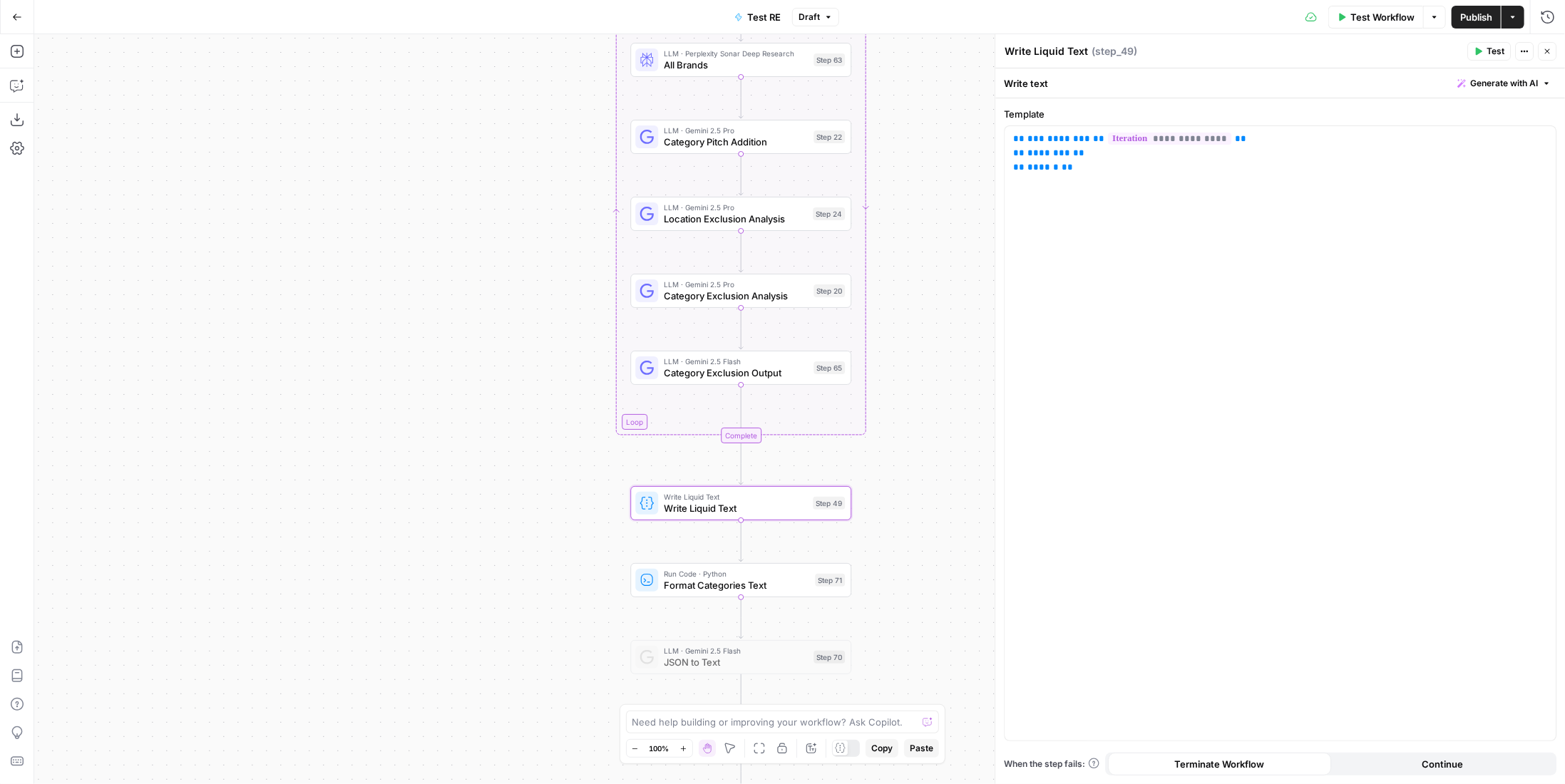
click at [1547, 44] on button "Close" at bounding box center [1546, 51] width 18 height 18
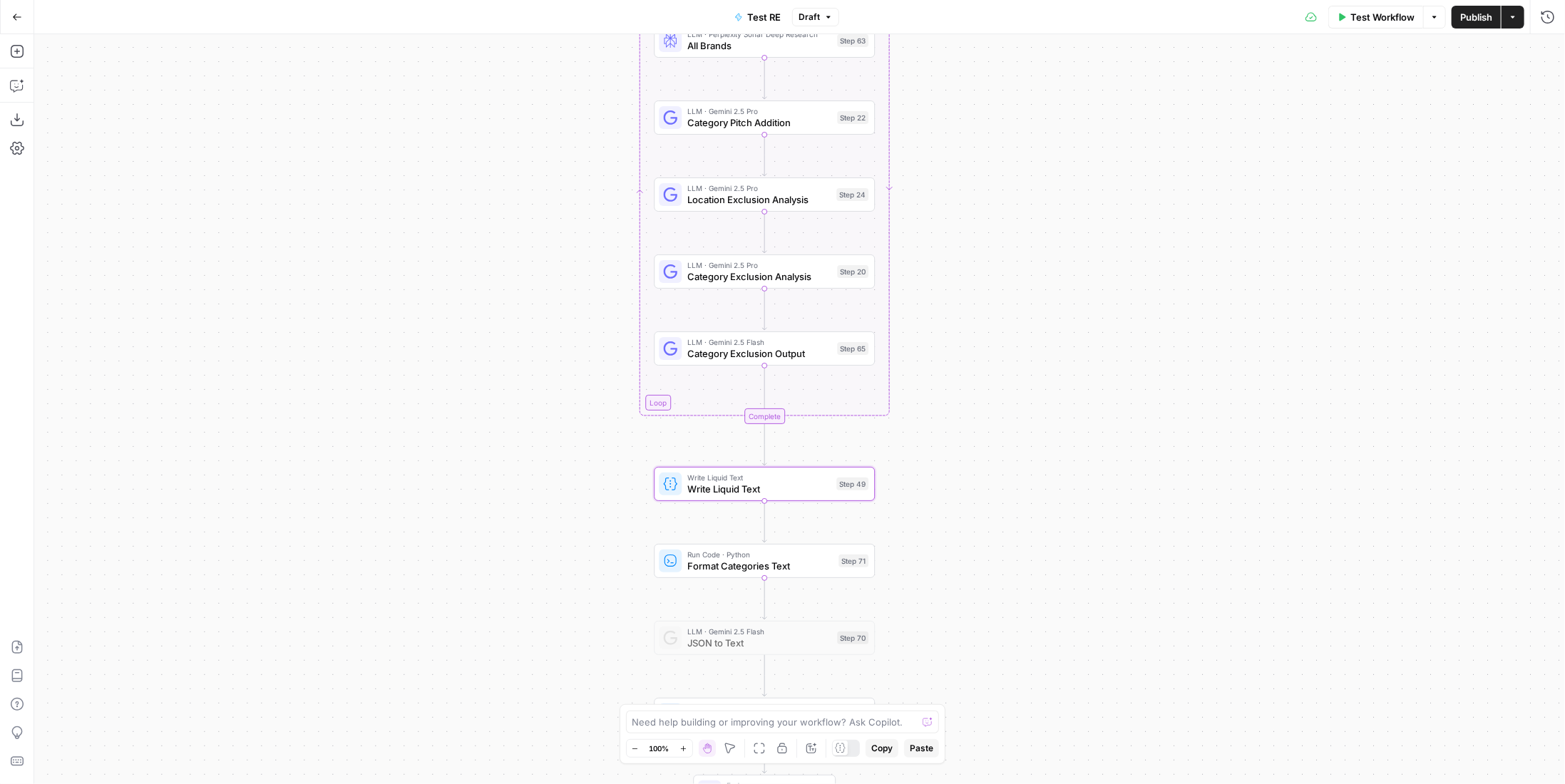
drag, startPoint x: 1010, startPoint y: 388, endPoint x: 1033, endPoint y: 369, distance: 29.8
click at [1033, 369] on div "Workflow Set Inputs Inputs LLM · Gemini 2.5 Pro PDF Extractions Step 1 LLM · Ge…" at bounding box center [800, 409] width 1531 height 750
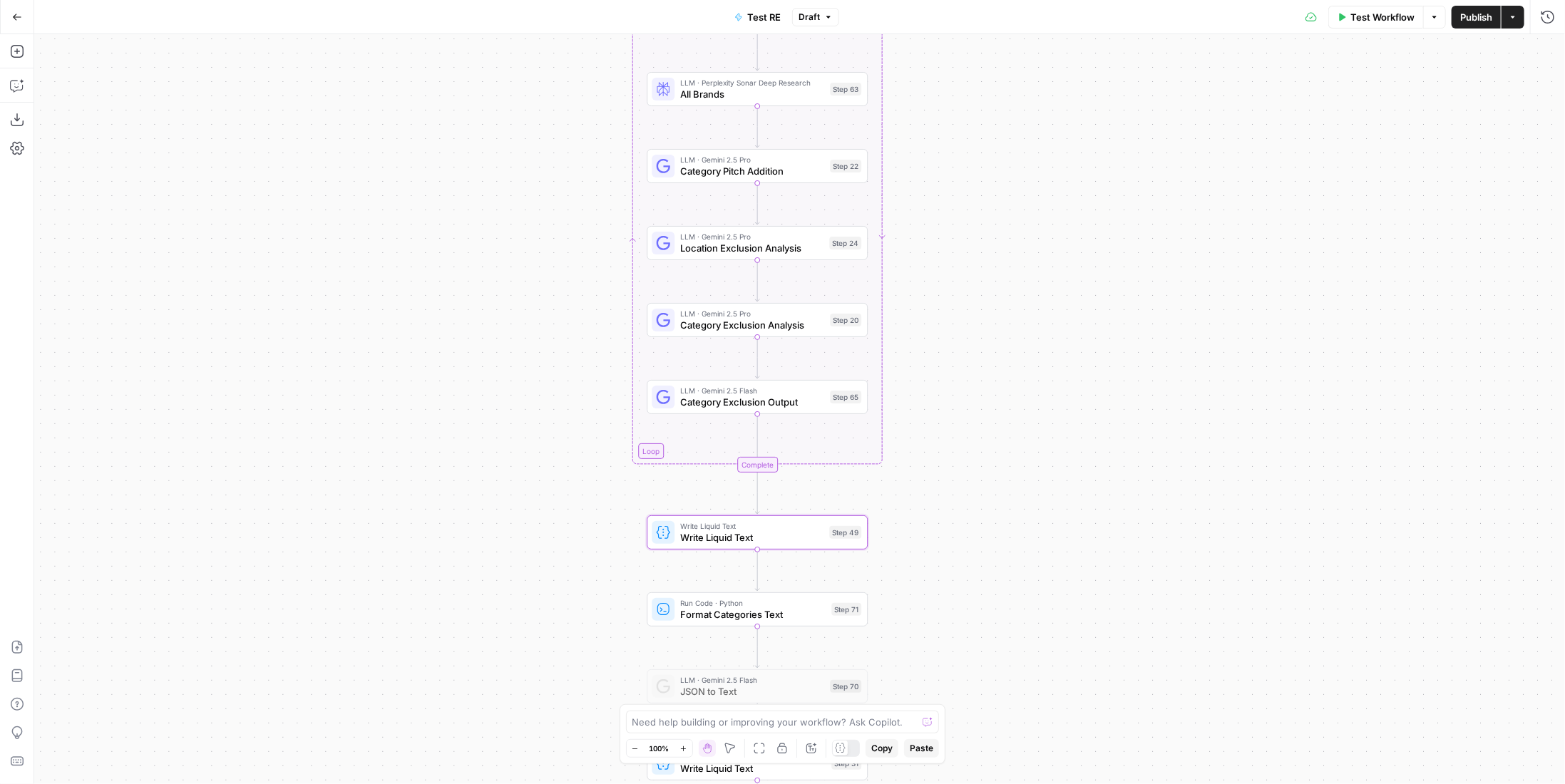
drag, startPoint x: 1013, startPoint y: 351, endPoint x: 1007, endPoint y: 399, distance: 48.4
click at [1007, 399] on div "Workflow Set Inputs Inputs LLM · Gemini 2.5 Pro PDF Extractions Step 1 LLM · Ge…" at bounding box center [800, 409] width 1531 height 750
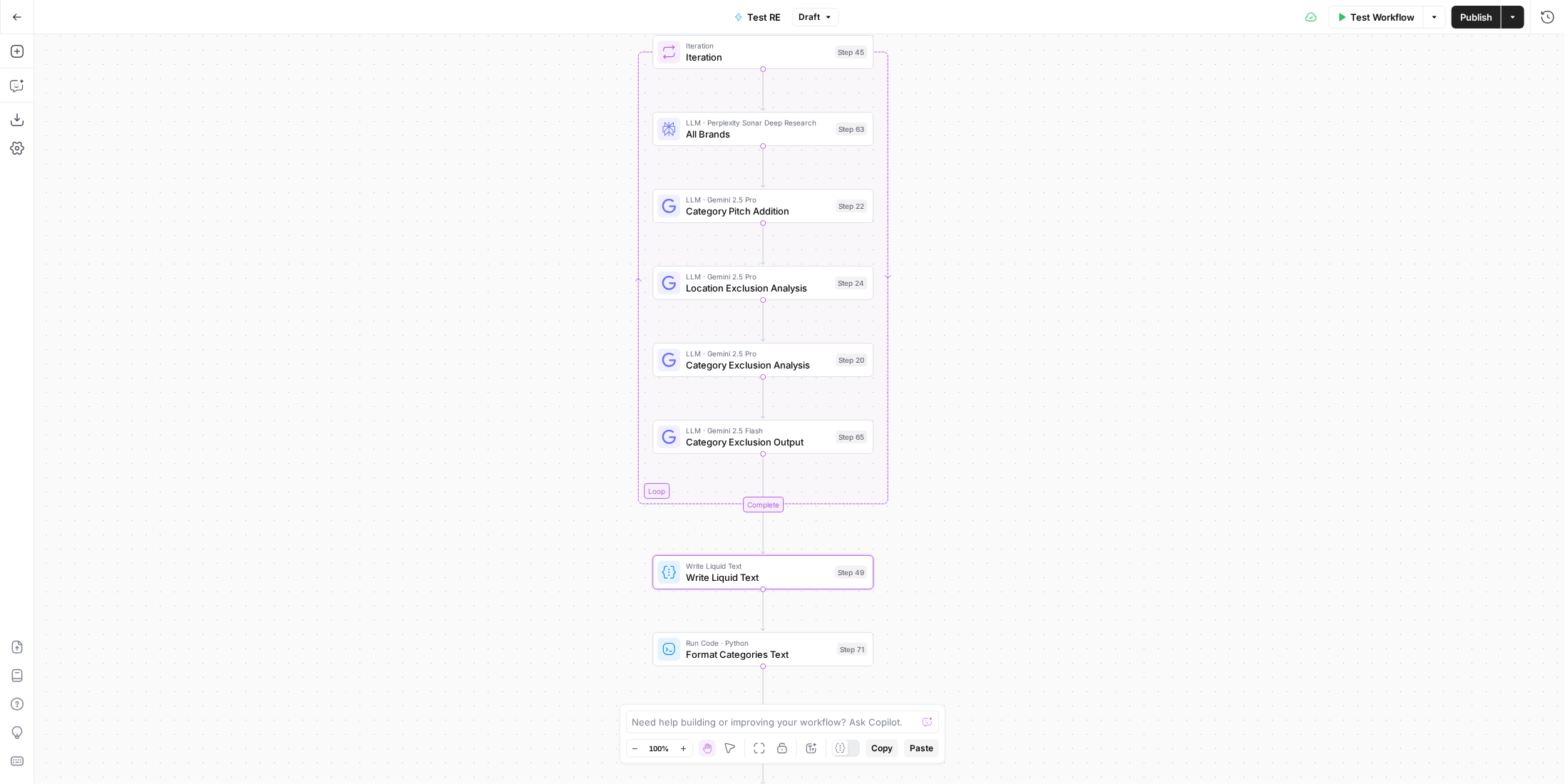
drag, startPoint x: 997, startPoint y: 368, endPoint x: 1003, endPoint y: 408, distance: 40.4
click at [1003, 408] on div "Workflow Set Inputs Inputs LLM · Gemini 2.5 Pro PDF Extractions Step 1 LLM · Ge…" at bounding box center [800, 409] width 1531 height 750
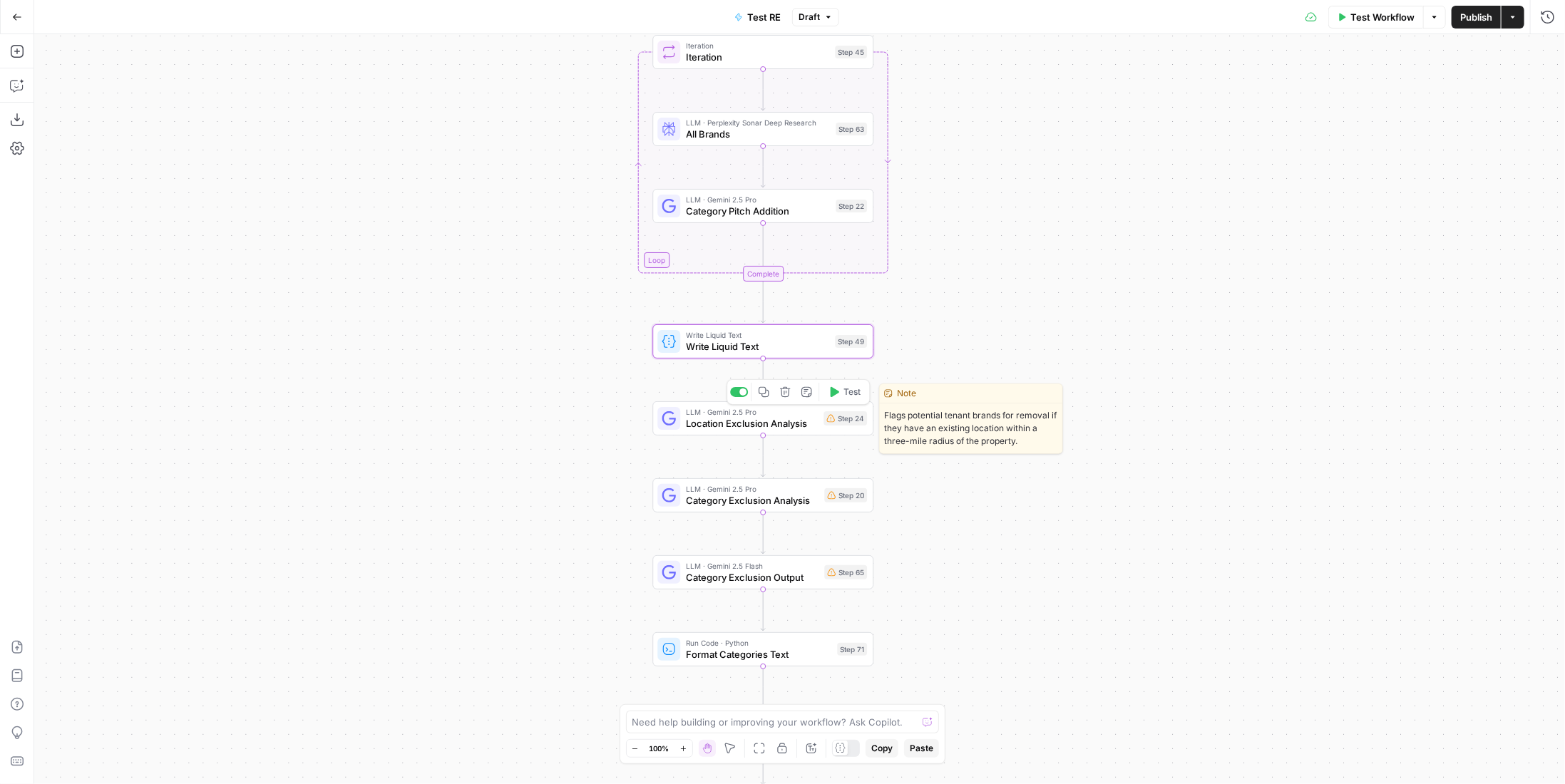
click at [792, 423] on span "Location Exclusion Analysis" at bounding box center [752, 423] width 132 height 14
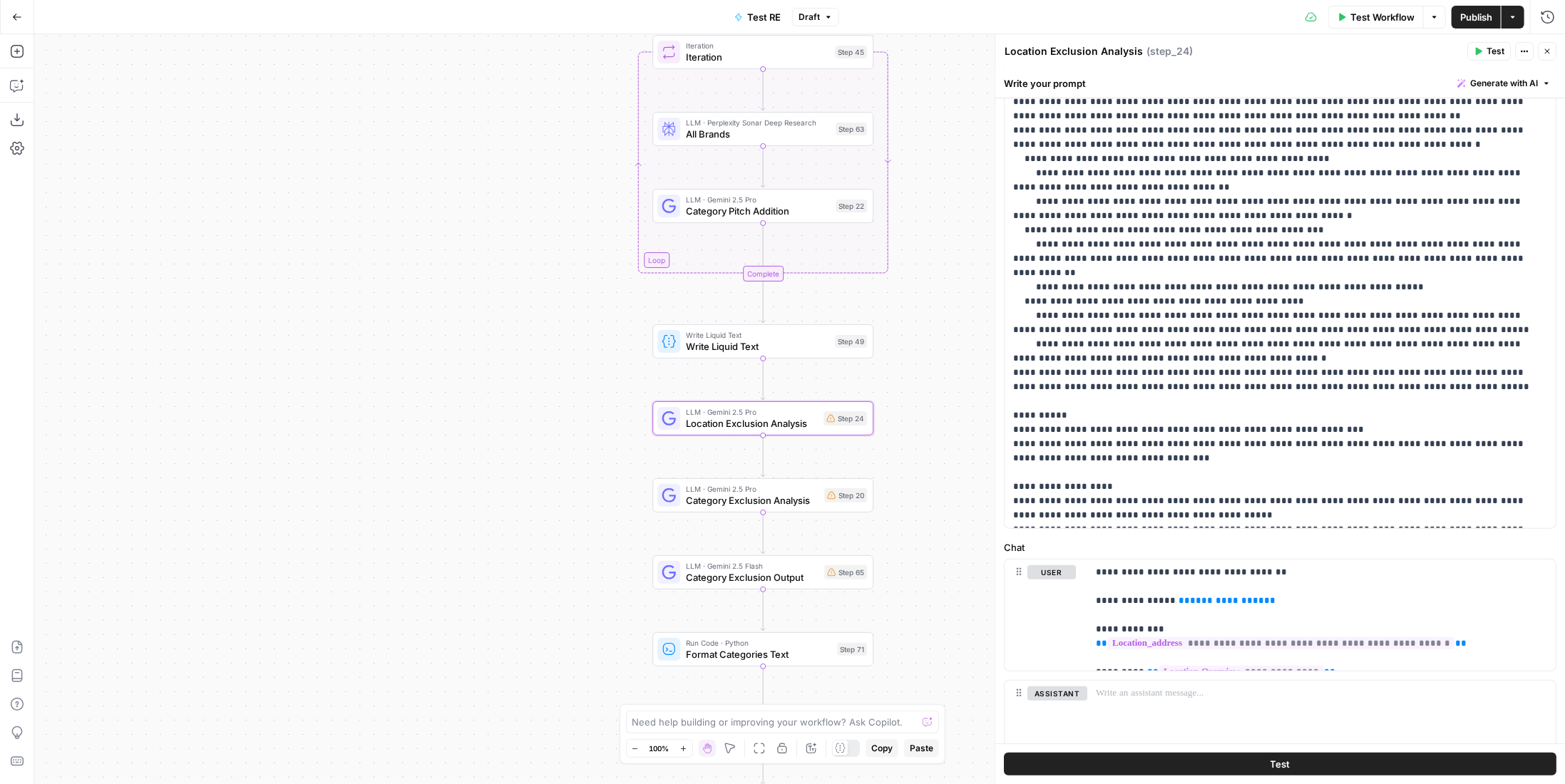
scroll to position [255, 0]
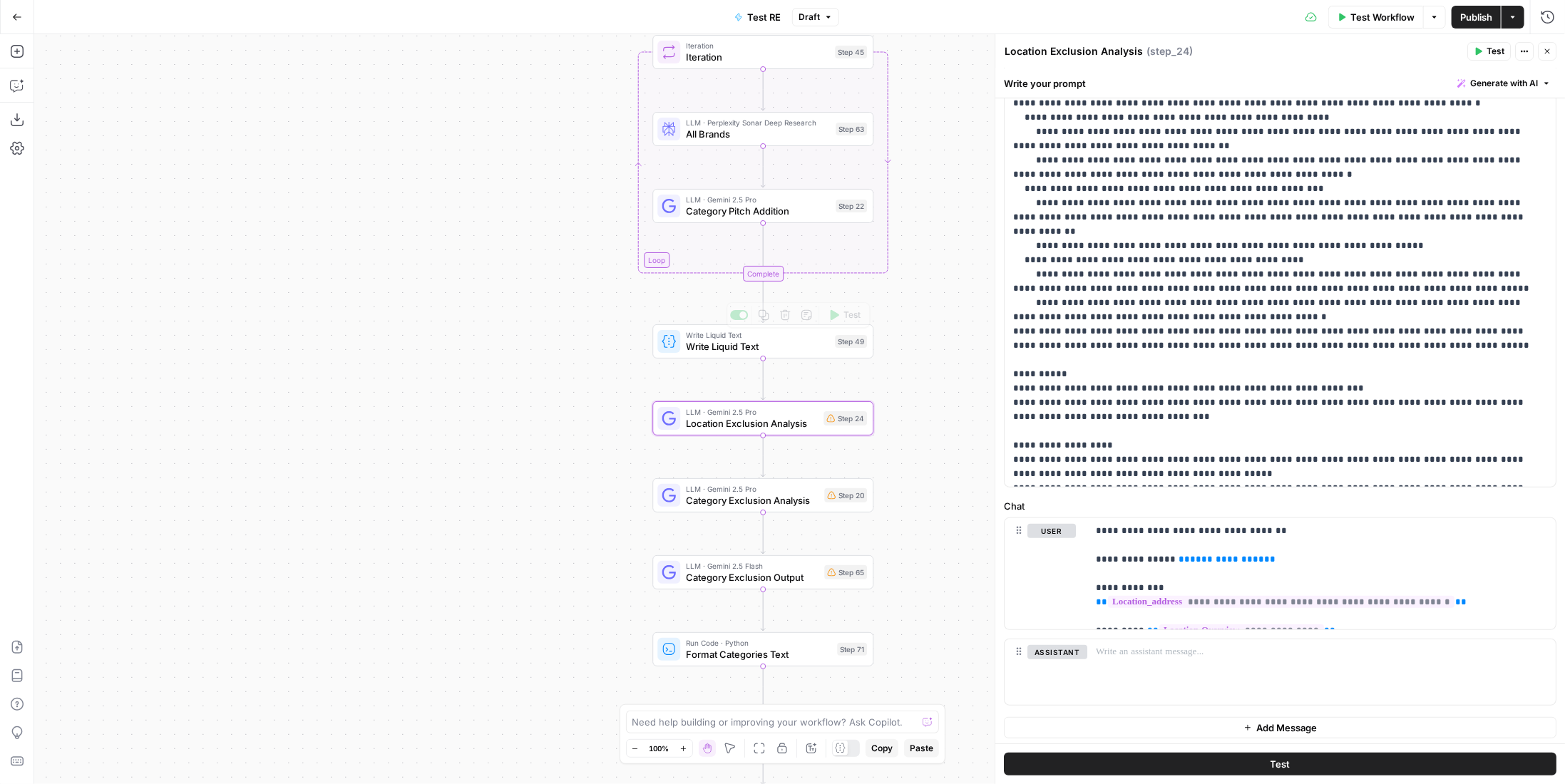
click at [788, 350] on span "Write Liquid Text" at bounding box center [758, 346] width 143 height 14
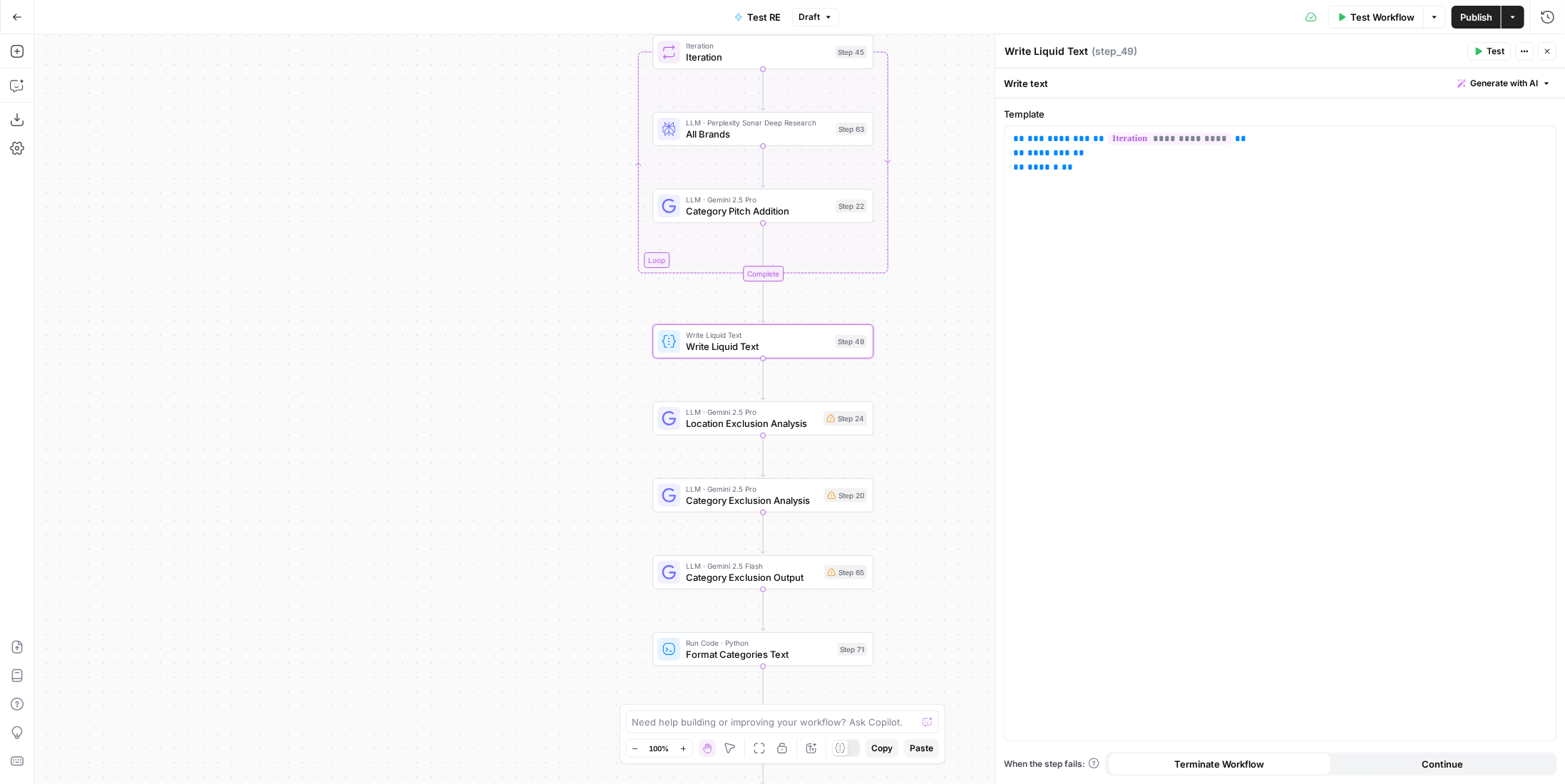
click at [1038, 38] on header "Write Liquid Text Write Liquid Text ( step_49 ) Test Actions Close" at bounding box center [1280, 52] width 570 height 34
click at [1038, 50] on textarea "Write Liquid Text" at bounding box center [1046, 51] width 83 height 14
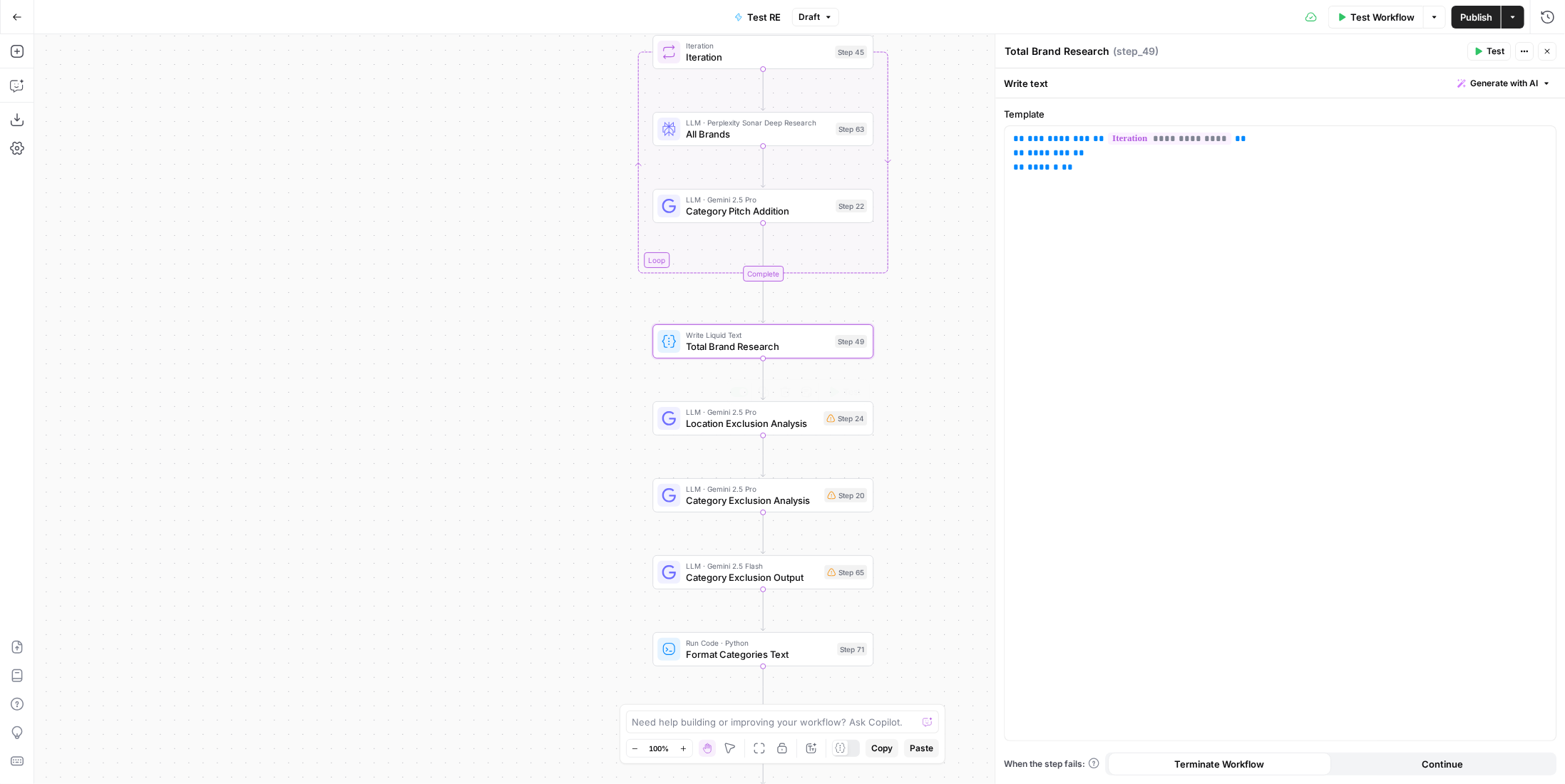
type textarea "Total Brand Research"
click at [824, 428] on div "LLM · Gemini 2.5 Pro Location Exclusion Analysis Step 24 Copy step Delete step …" at bounding box center [762, 418] width 210 height 24
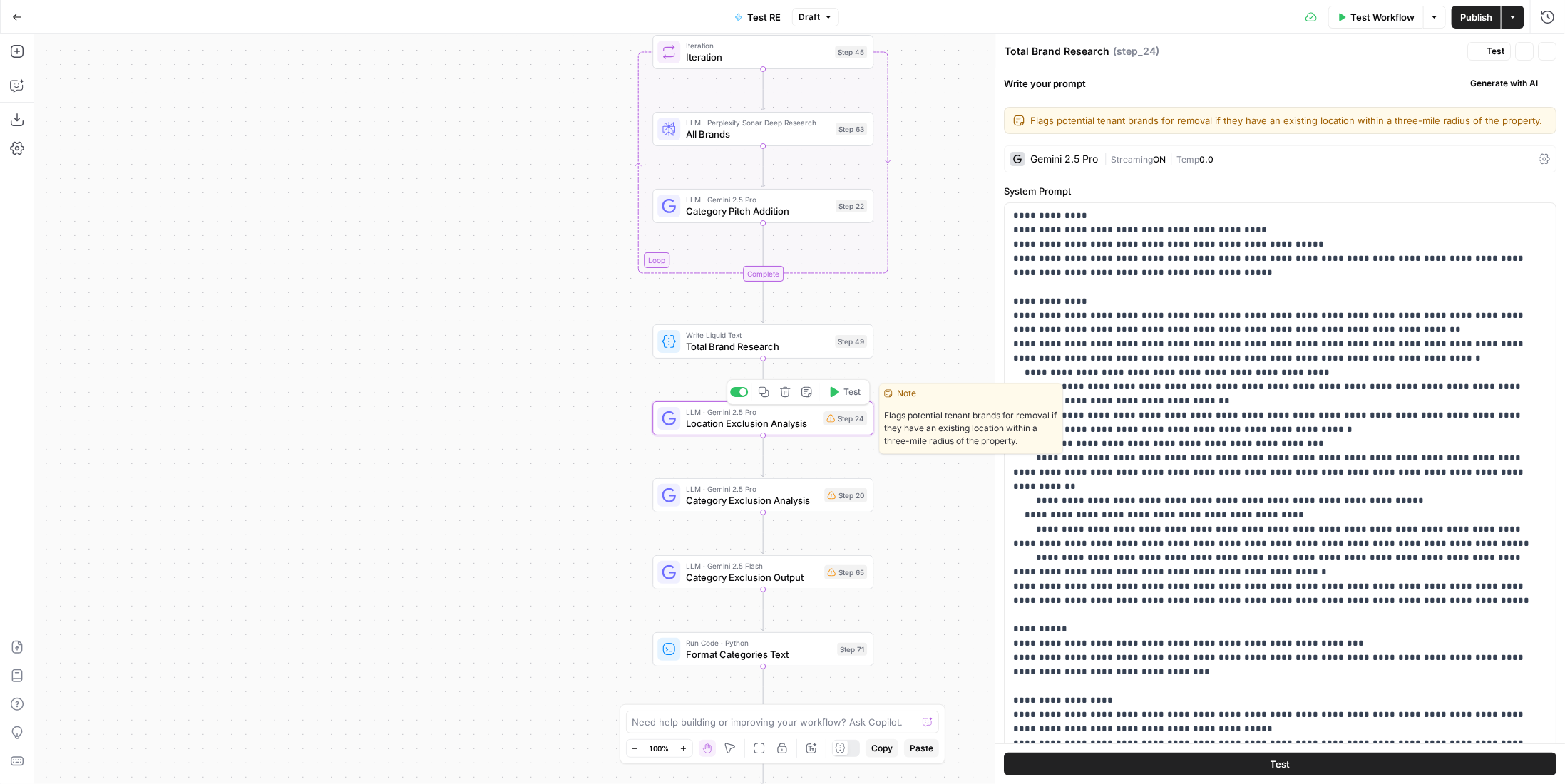
type textarea "Location Exclusion Analysis"
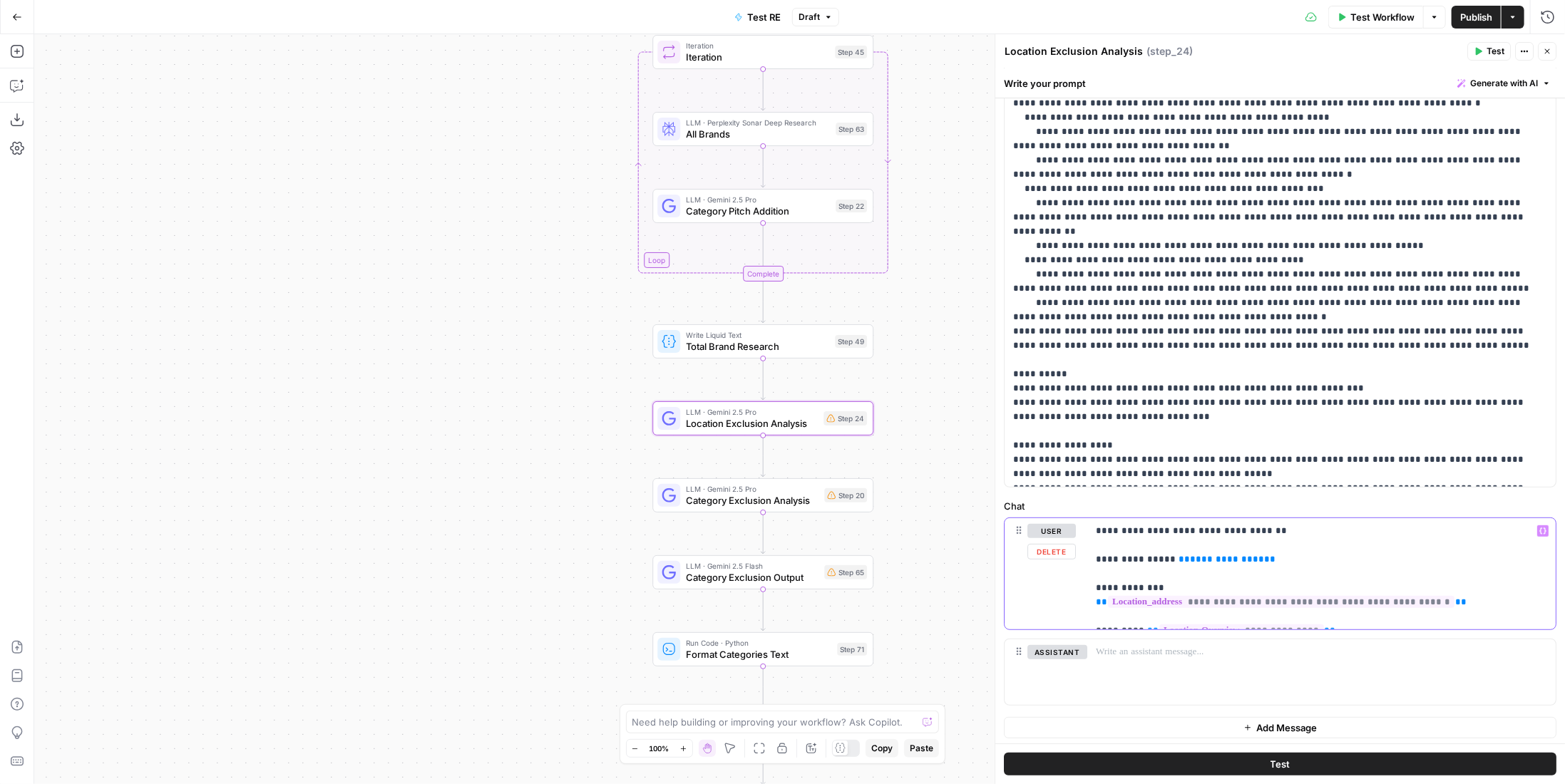
click at [1208, 558] on span "**********" at bounding box center [1227, 559] width 74 height 10
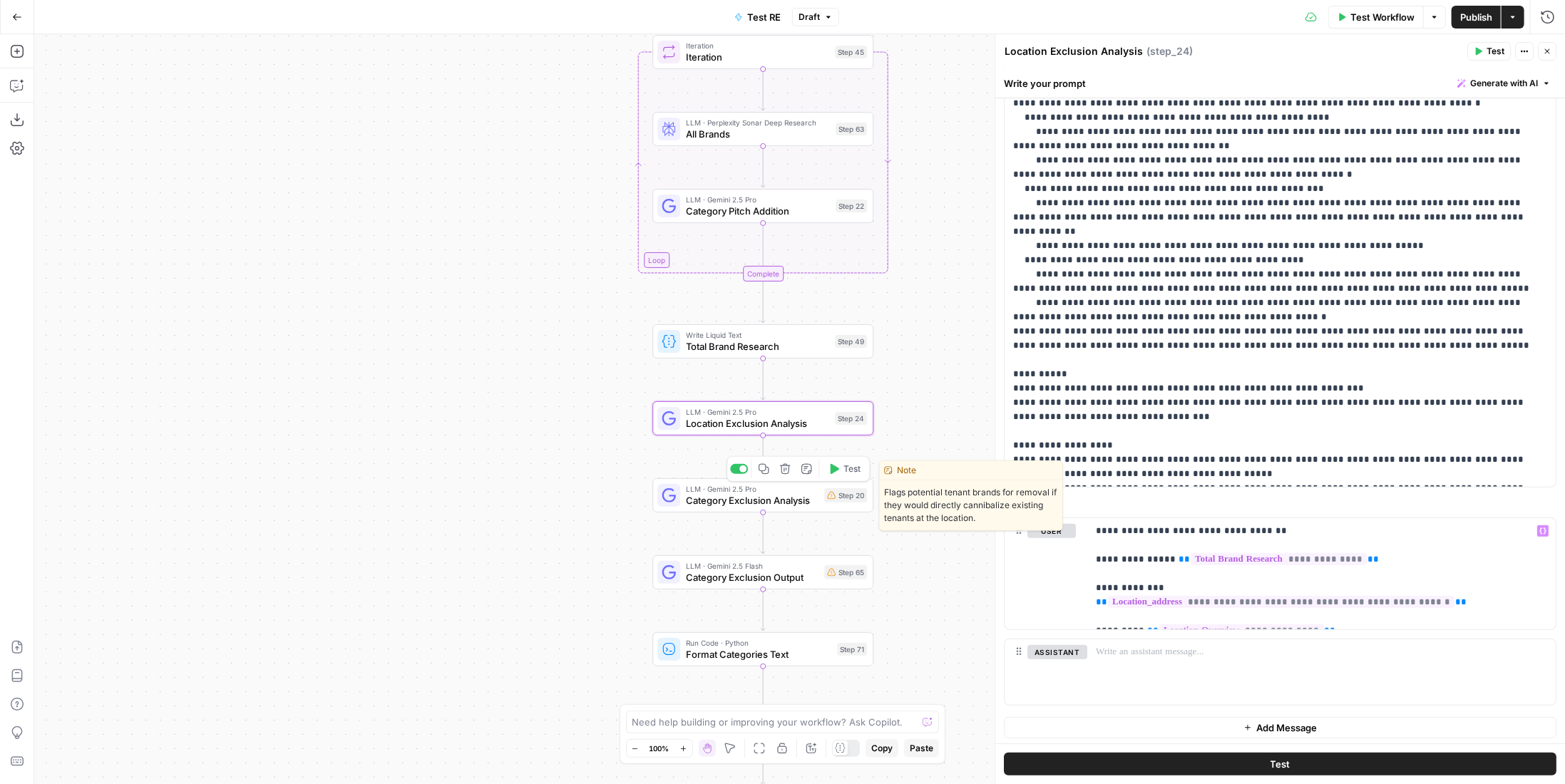
click at [771, 503] on span "Category Exclusion Analysis" at bounding box center [752, 500] width 133 height 14
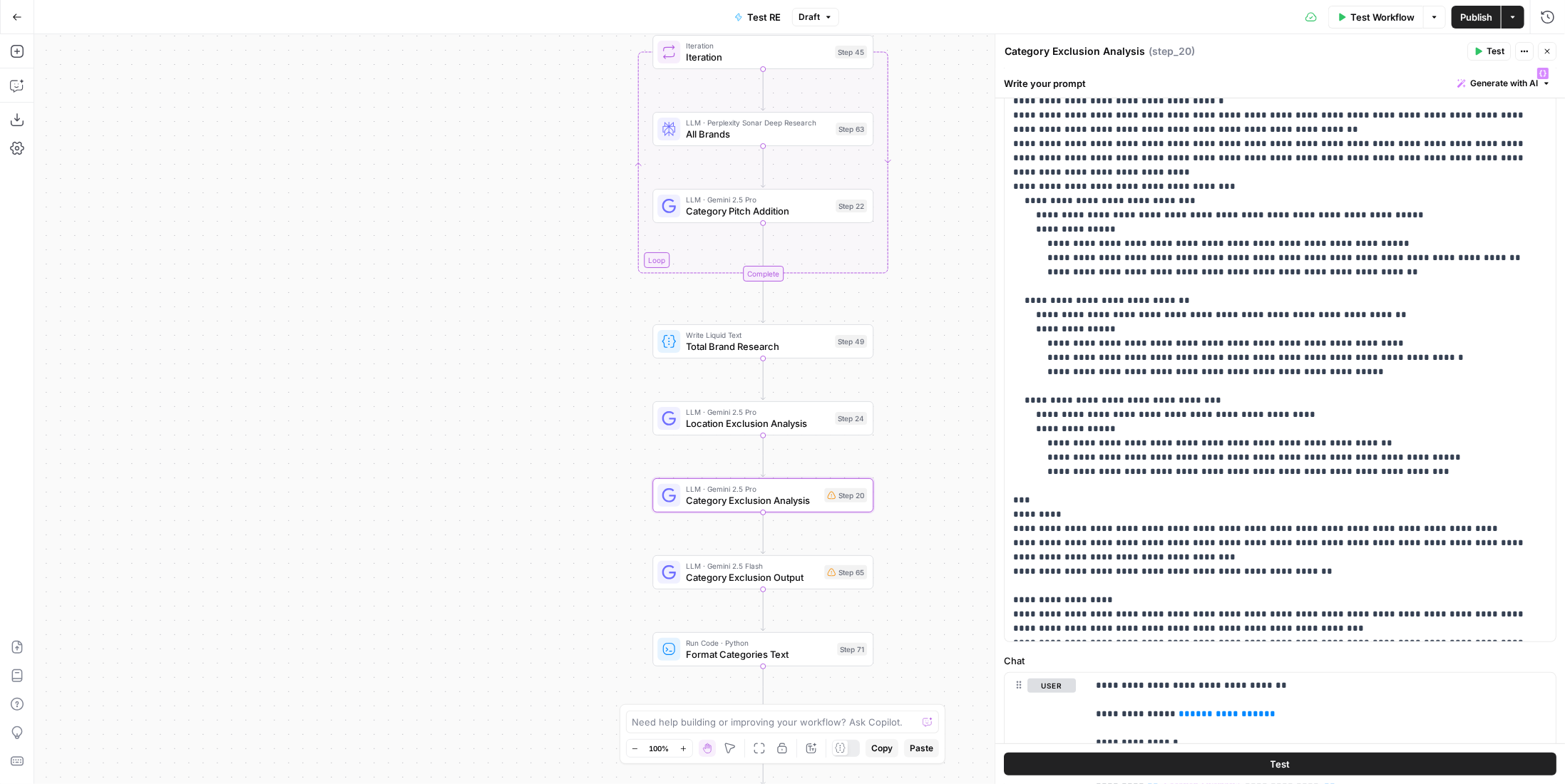
scroll to position [325, 0]
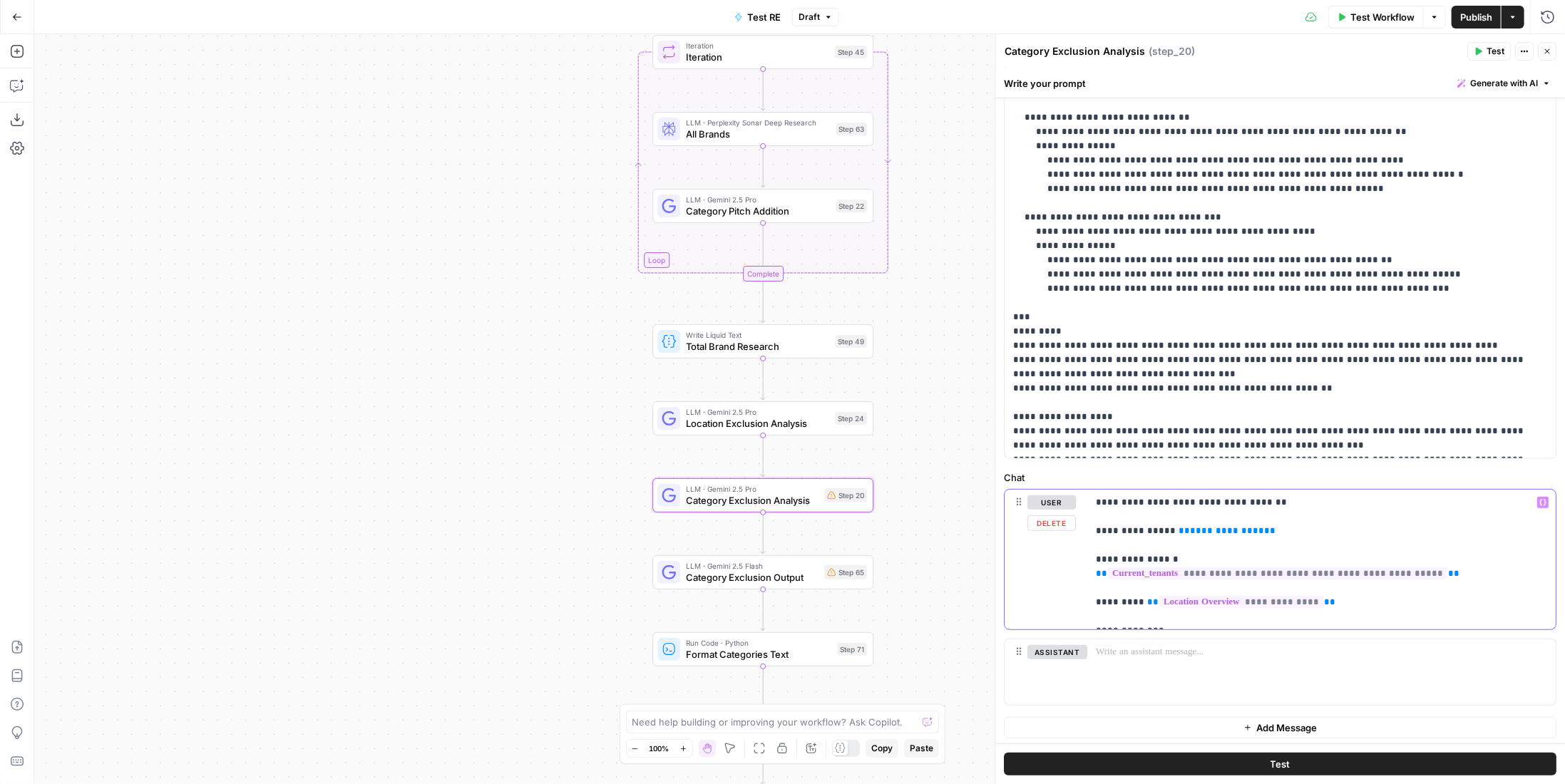
click at [1208, 534] on span "**********" at bounding box center [1227, 530] width 74 height 10
click at [834, 579] on div "LLM · Gemini 2.5 Flash Category Exclusion Output Step 65 Copy step Delete step …" at bounding box center [762, 571] width 210 height 24
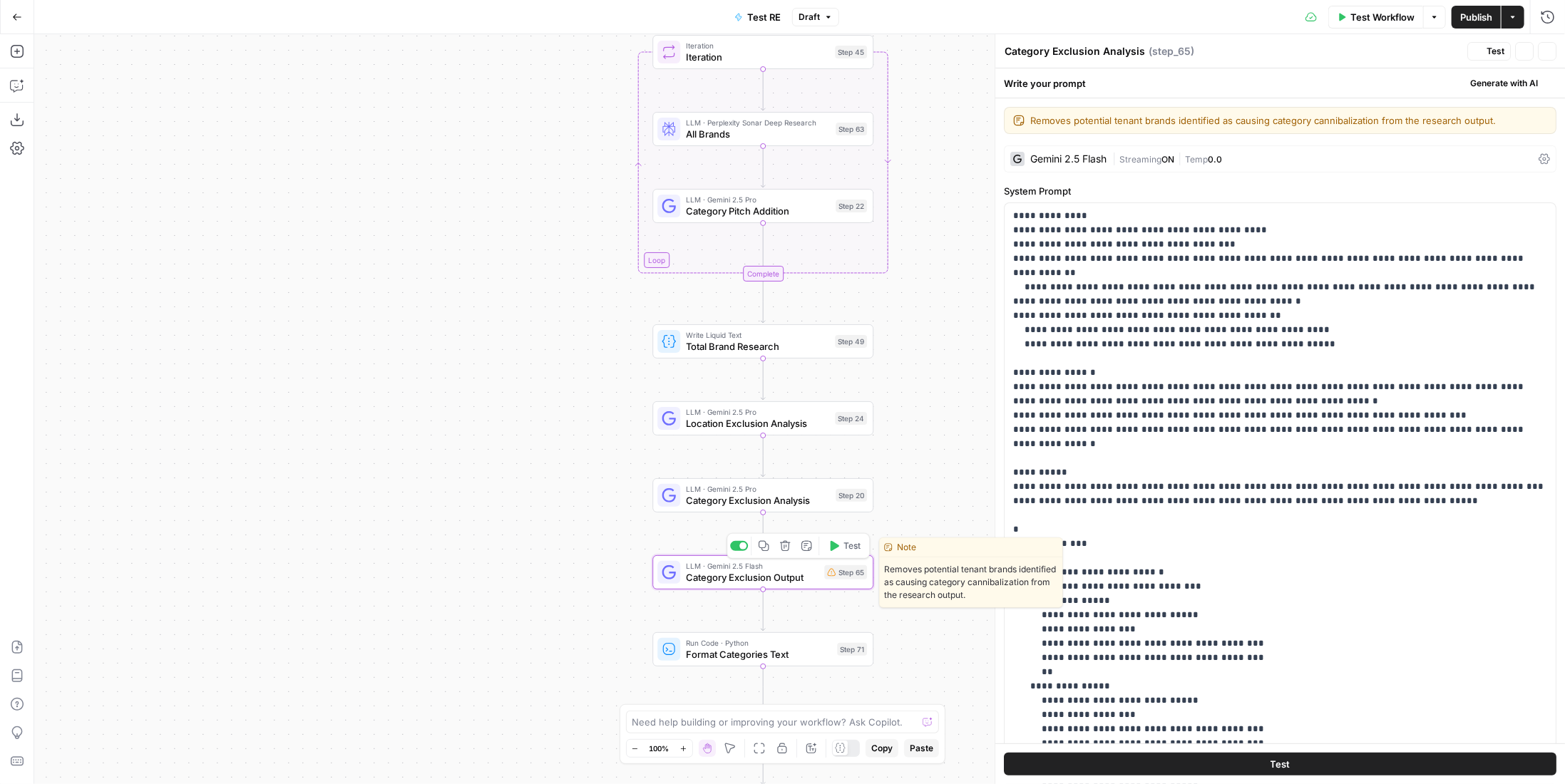
type textarea "Category Exclusion Output"
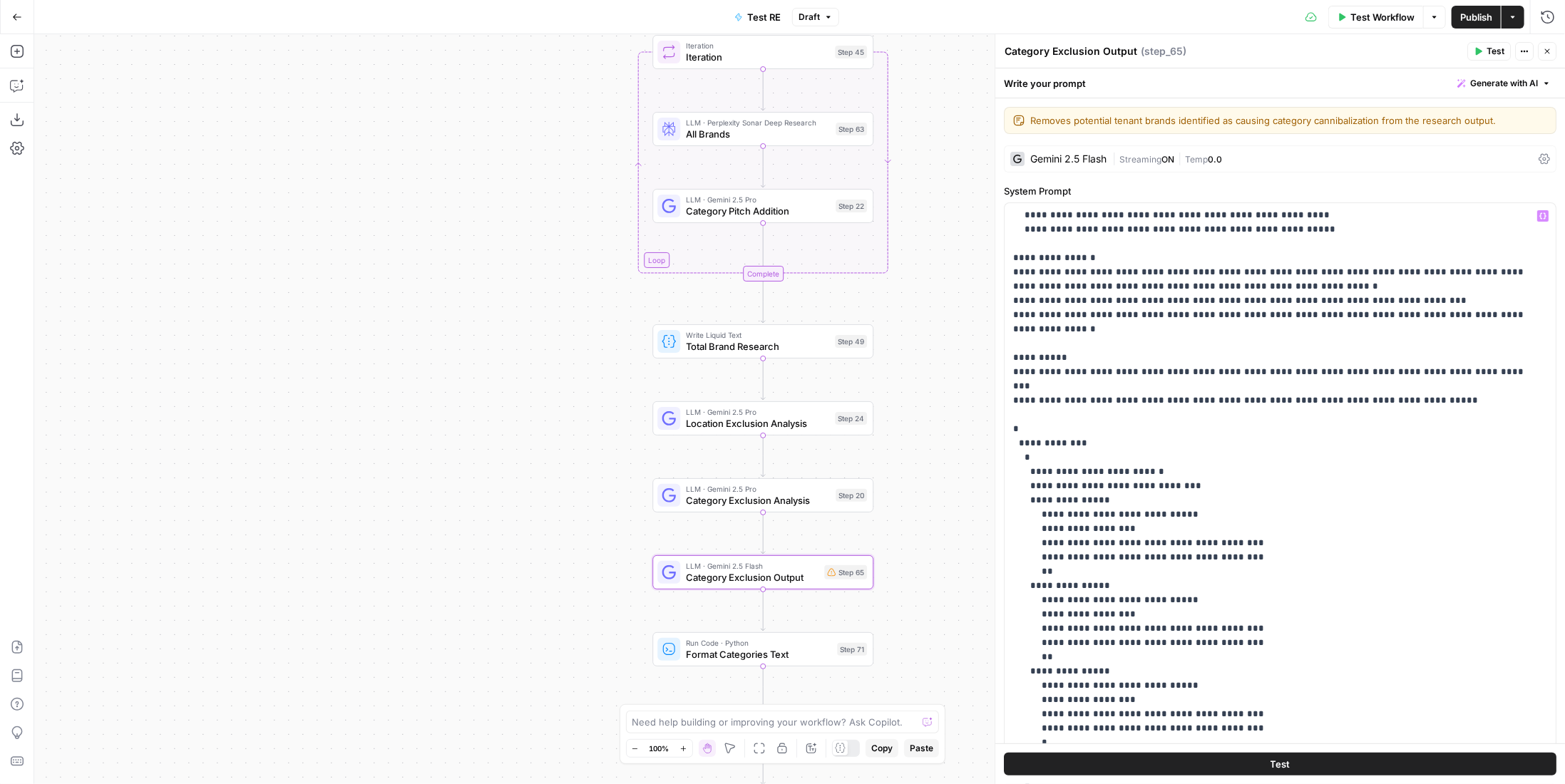
scroll to position [221, 0]
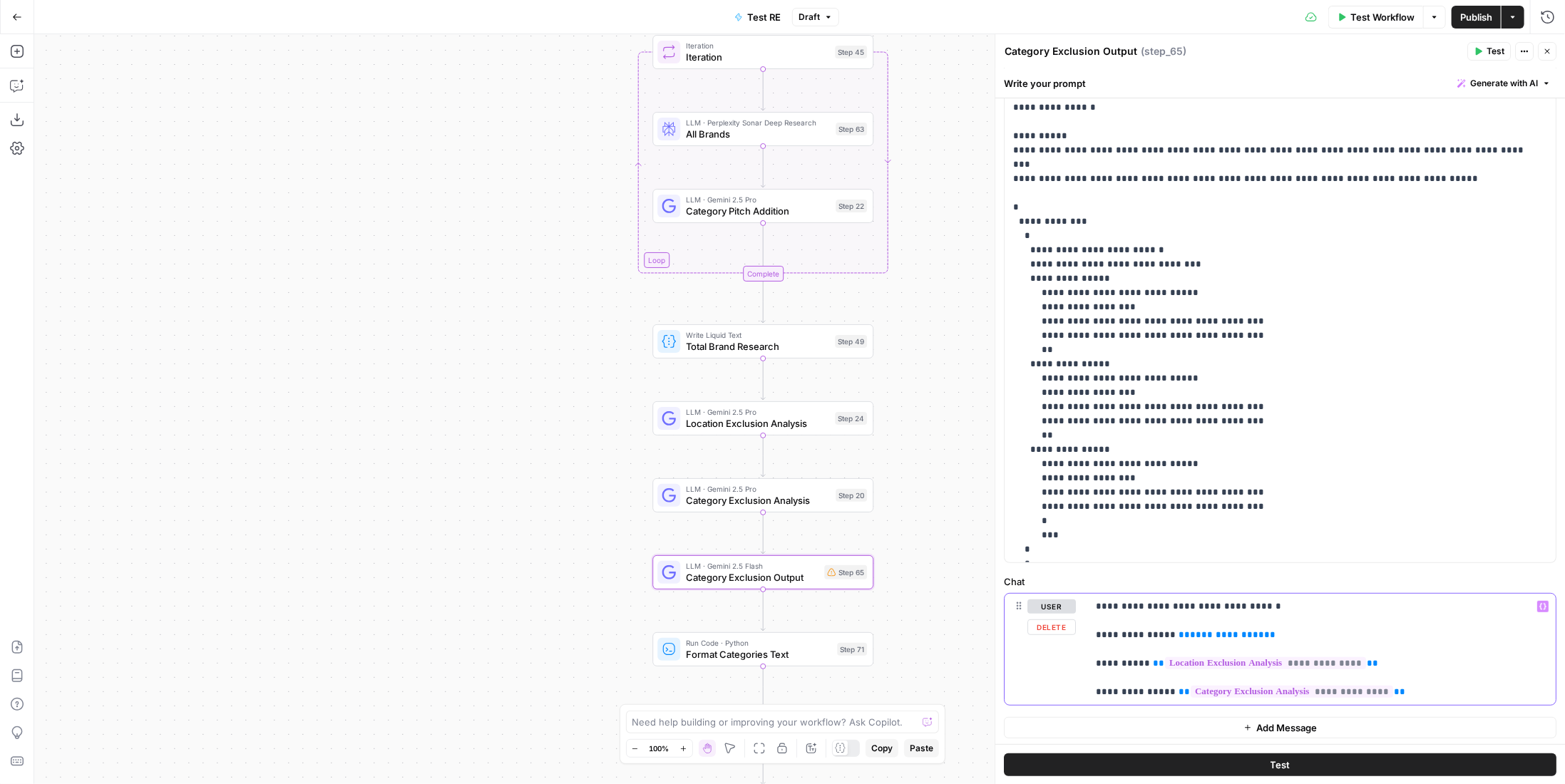
click at [1208, 631] on span "**********" at bounding box center [1227, 634] width 74 height 10
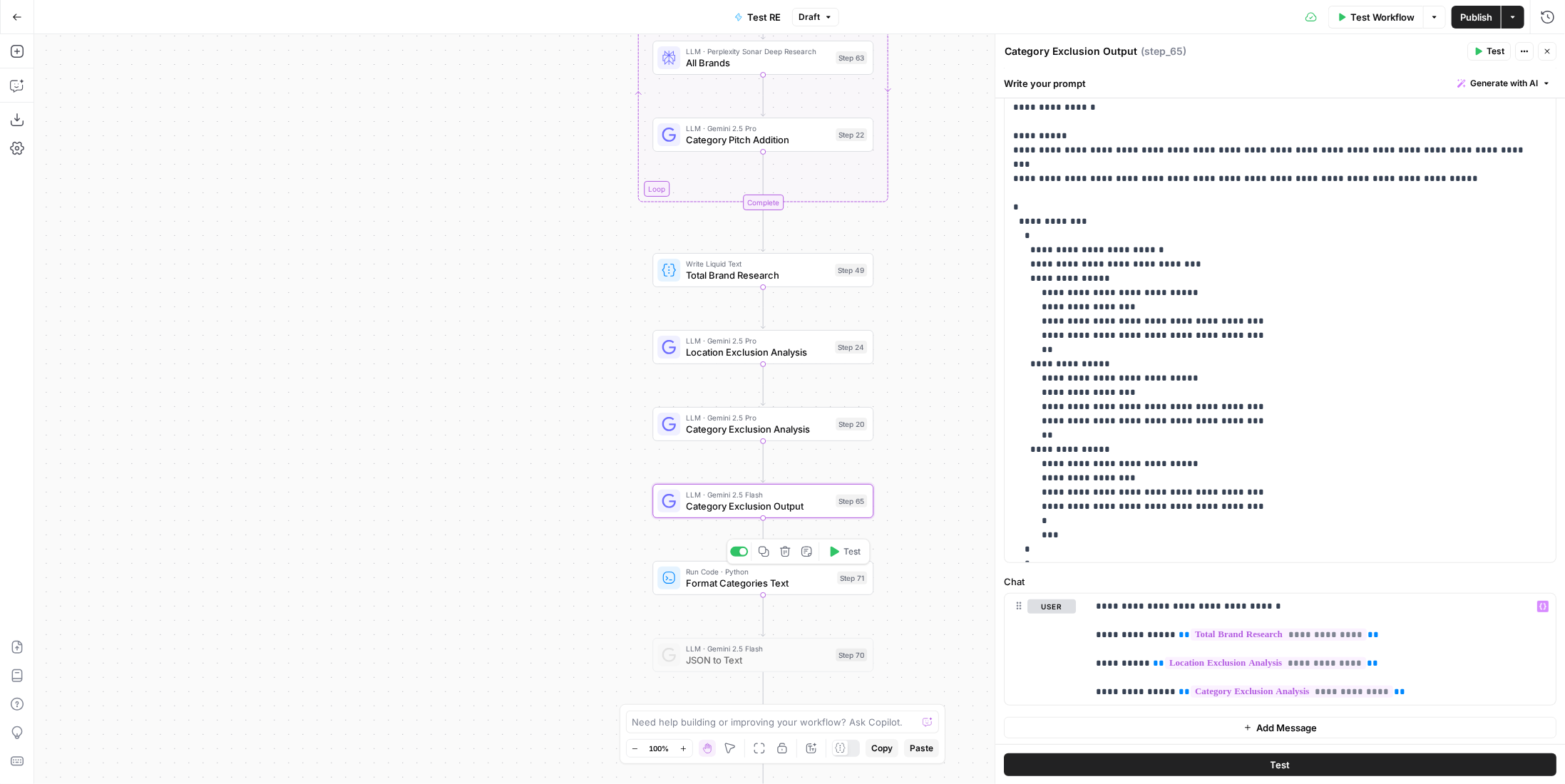
click at [856, 582] on div "Step 71" at bounding box center [851, 577] width 30 height 12
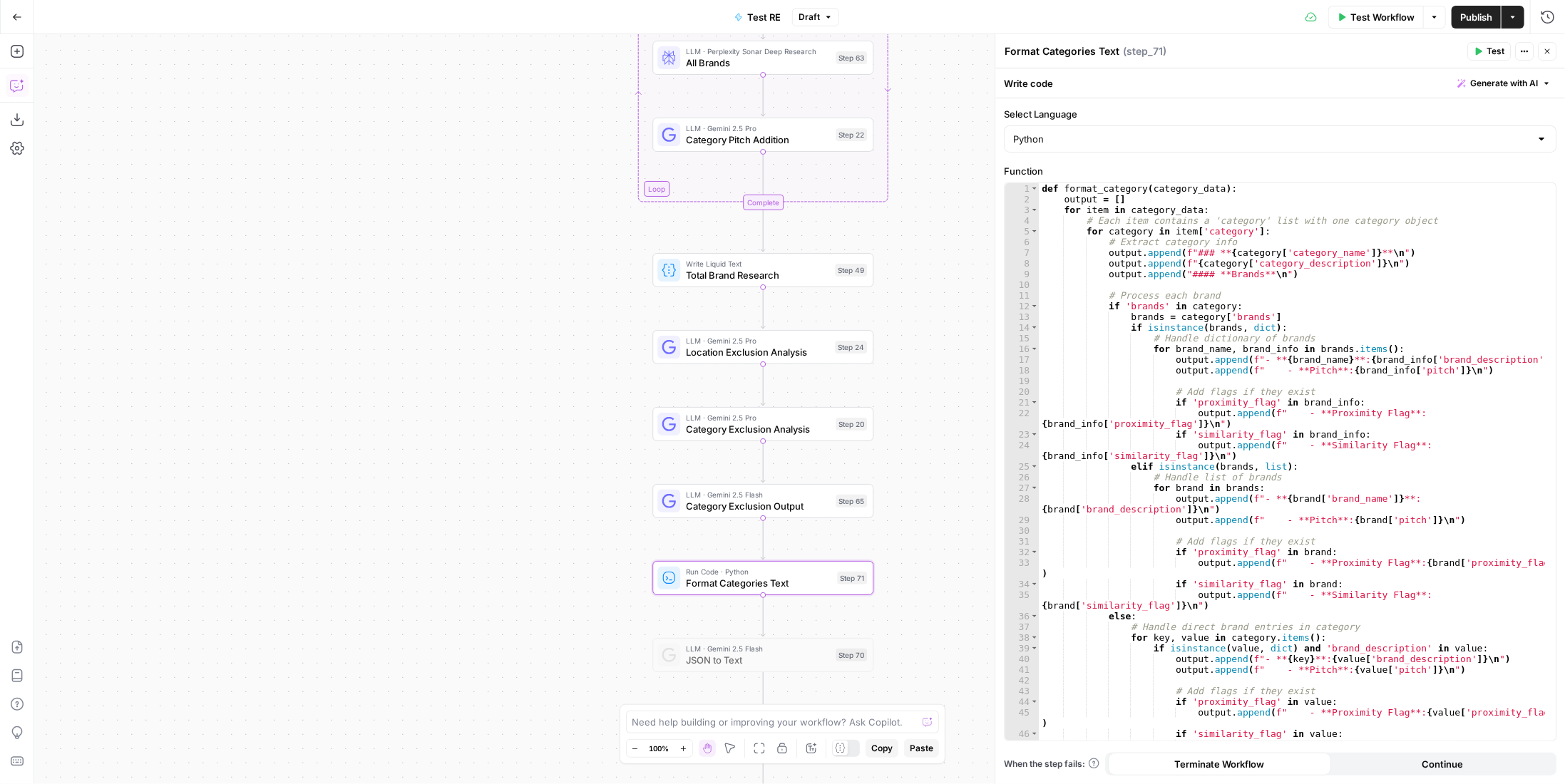
click at [21, 88] on icon "button" at bounding box center [16, 85] width 14 height 14
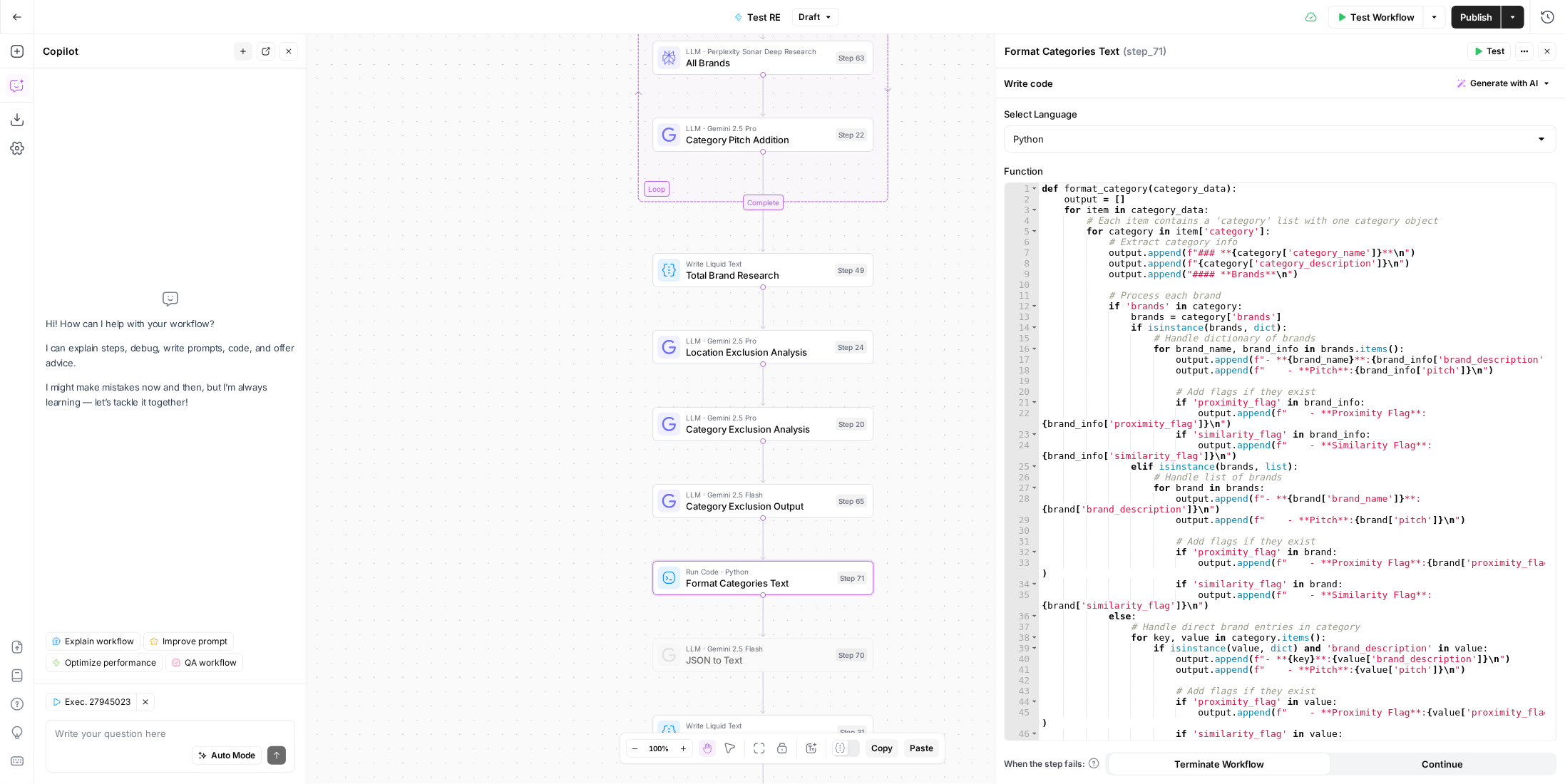
click at [181, 730] on textarea at bounding box center [171, 732] width 231 height 14
type textarea "adapt step 71 to go off"
click at [726, 511] on span "Category Exclusion Output" at bounding box center [758, 505] width 144 height 14
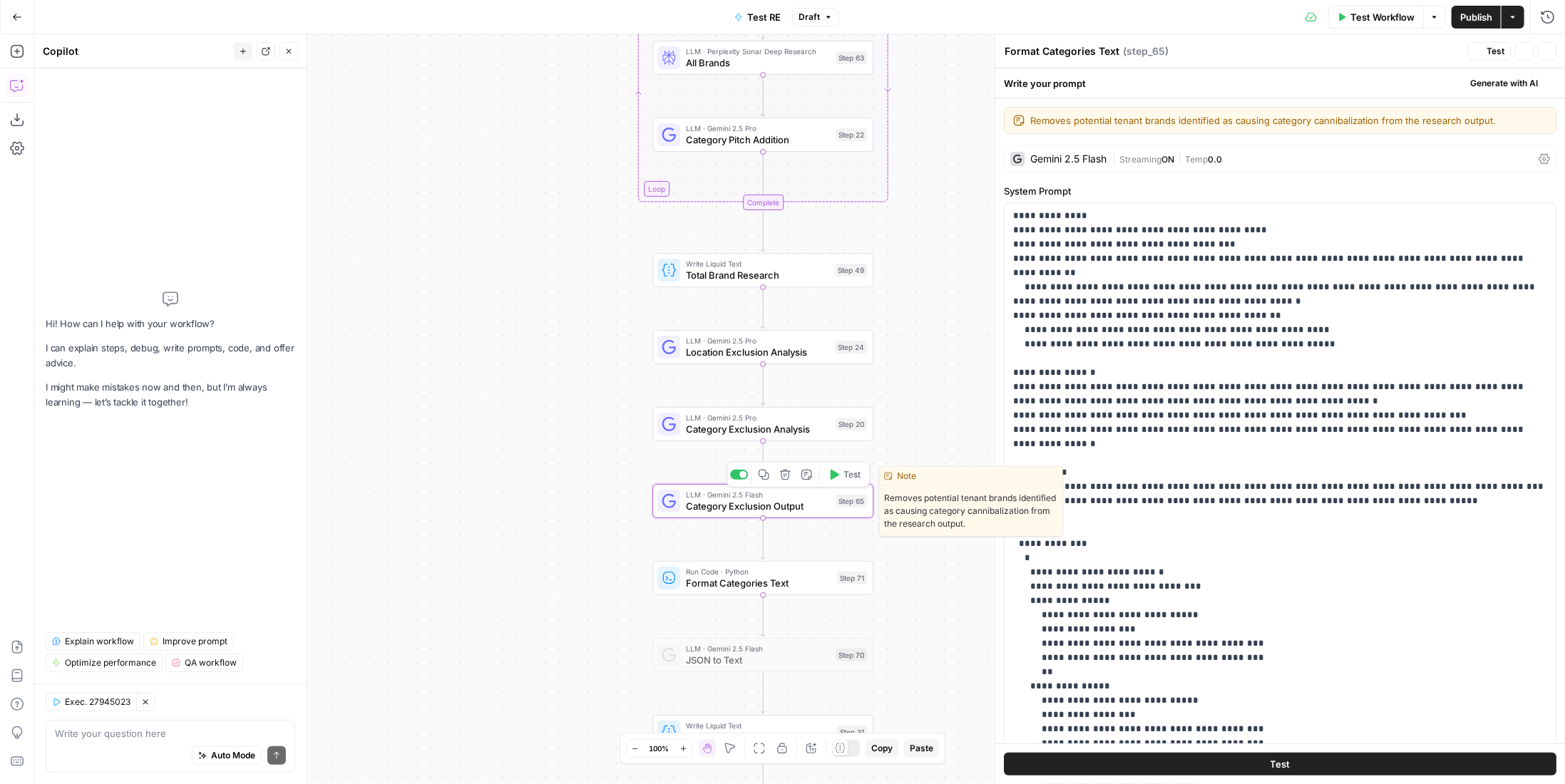
type textarea "Category Exclusion Output"
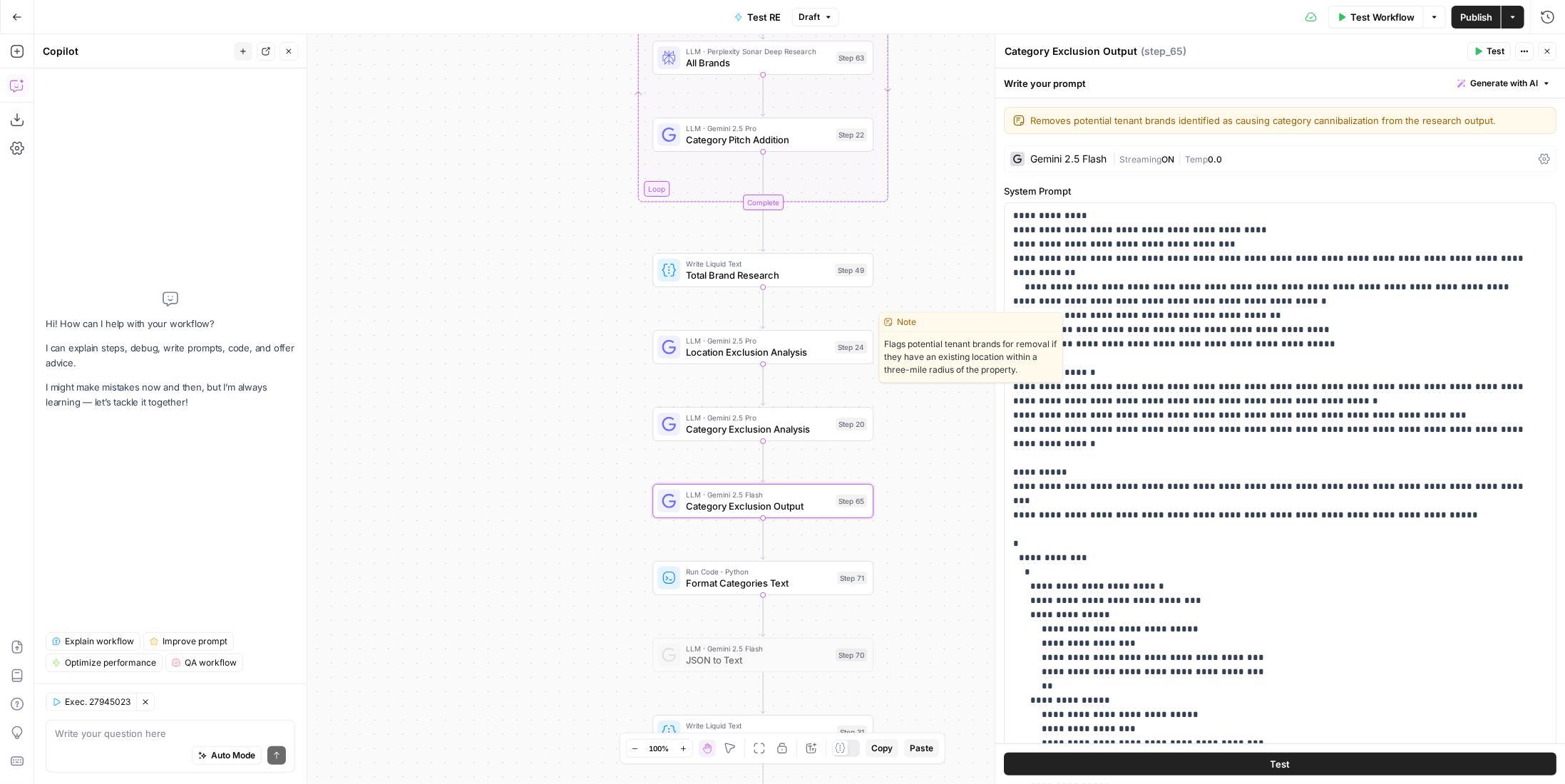
click at [807, 341] on span "LLM · Gemini 2.5 Pro" at bounding box center [758, 340] width 143 height 11
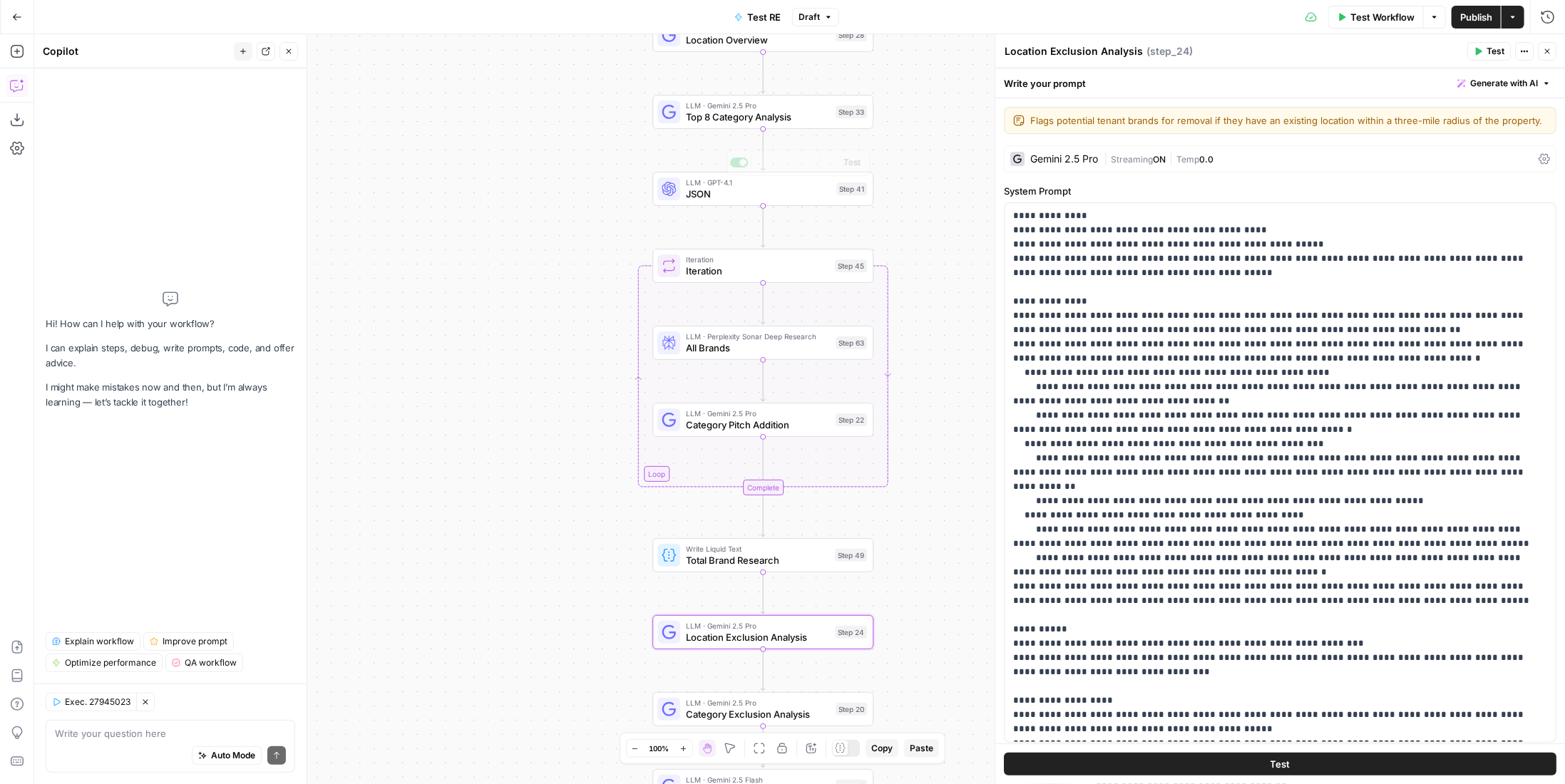
click at [776, 113] on span "Top 8 Category Analysis" at bounding box center [758, 116] width 144 height 14
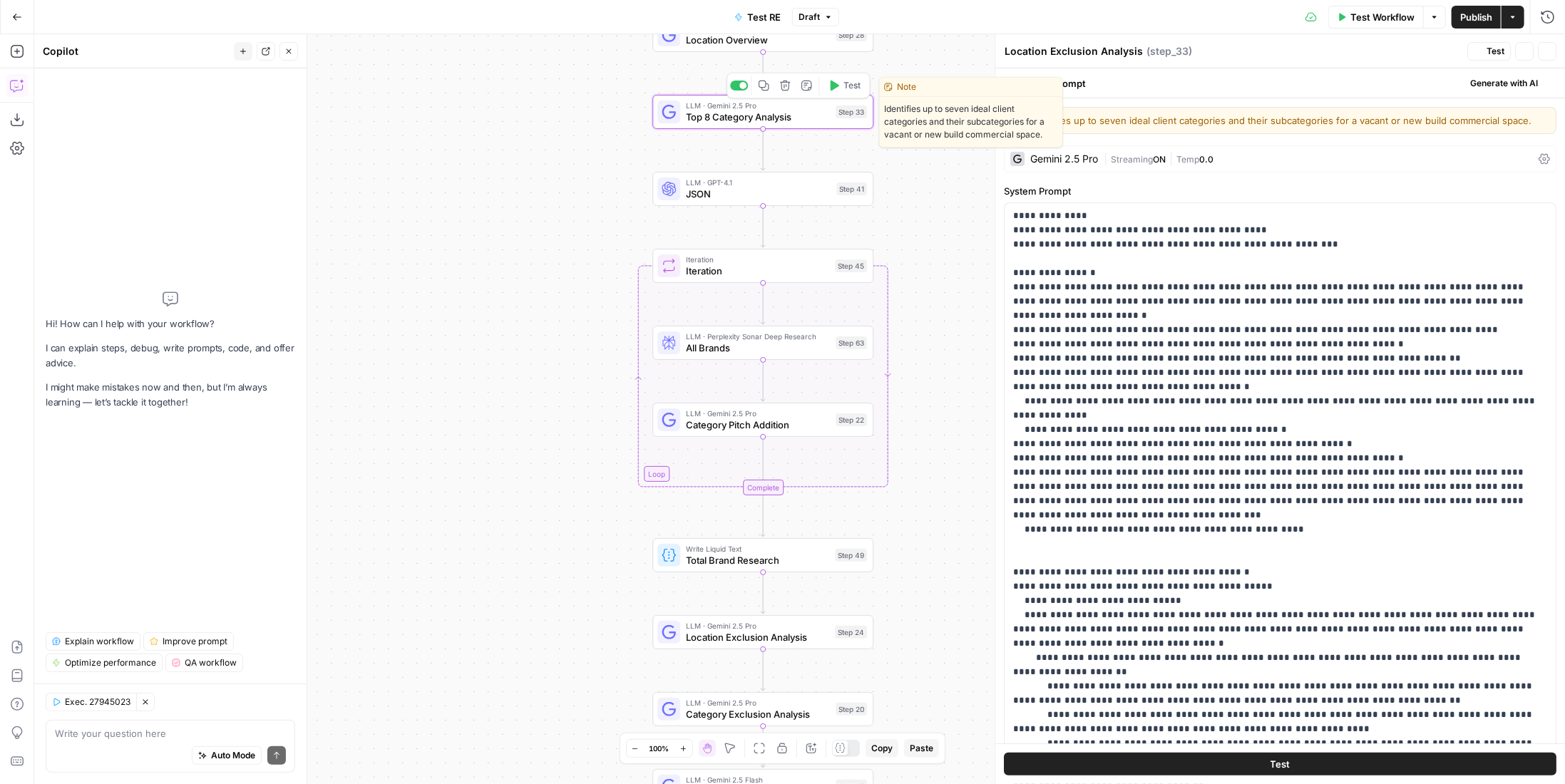
type textarea "Top 8 Category Analysis"
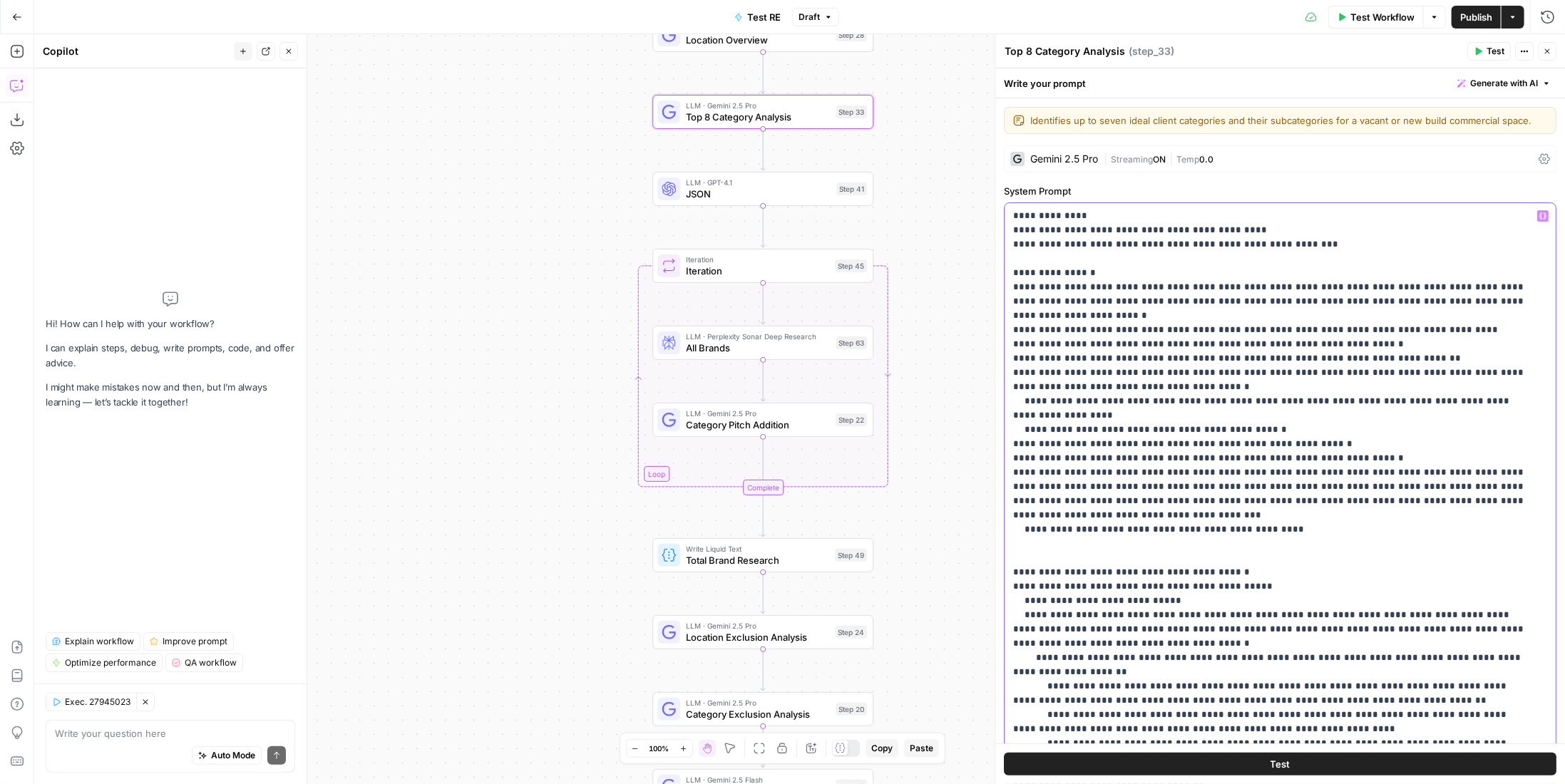
click at [1135, 343] on p "**********" at bounding box center [1270, 536] width 514 height 655
click at [1385, 21] on span "Test Workflow" at bounding box center [1382, 16] width 64 height 14
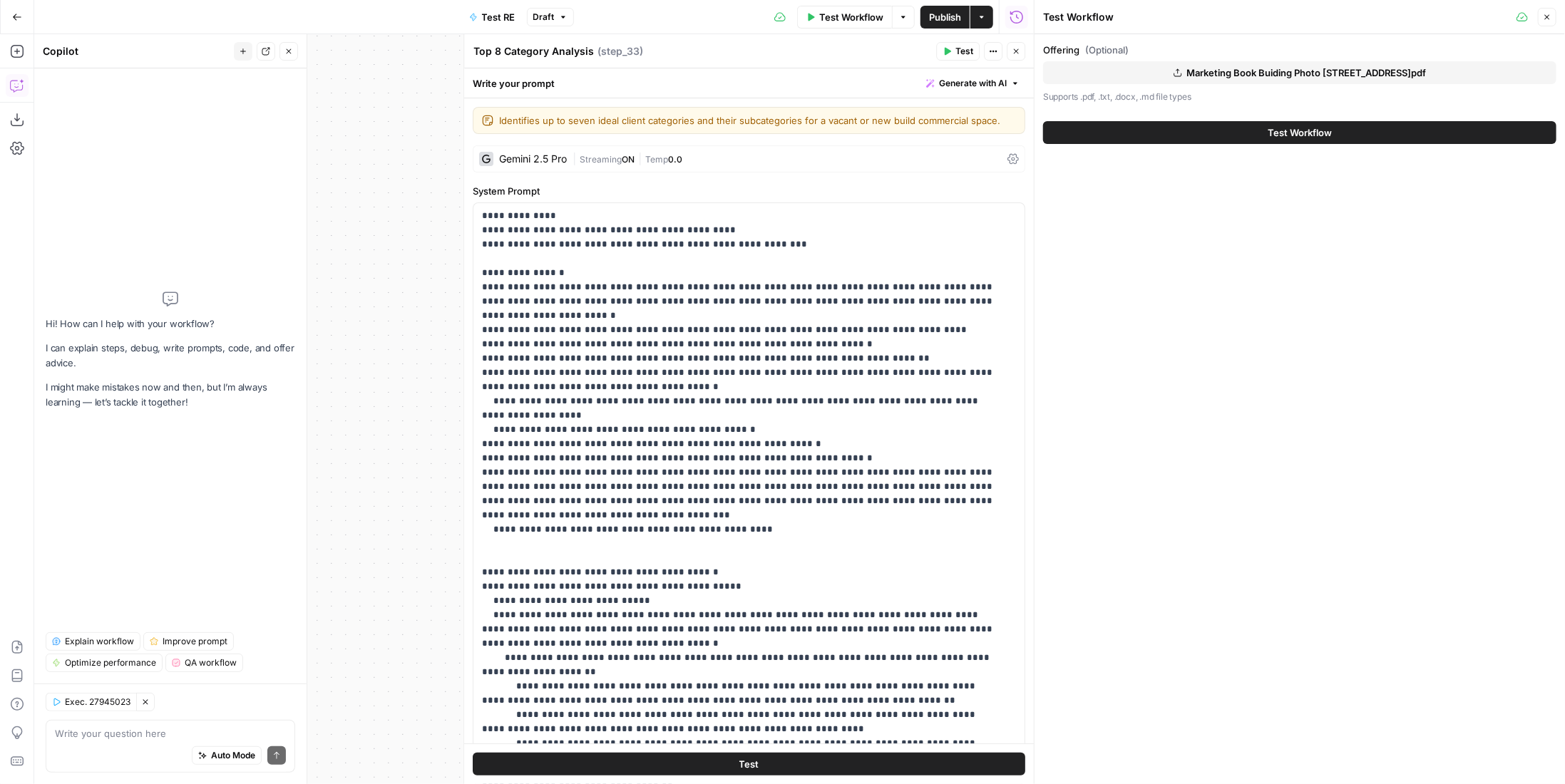
click at [1292, 134] on span "Test Workflow" at bounding box center [1299, 132] width 64 height 14
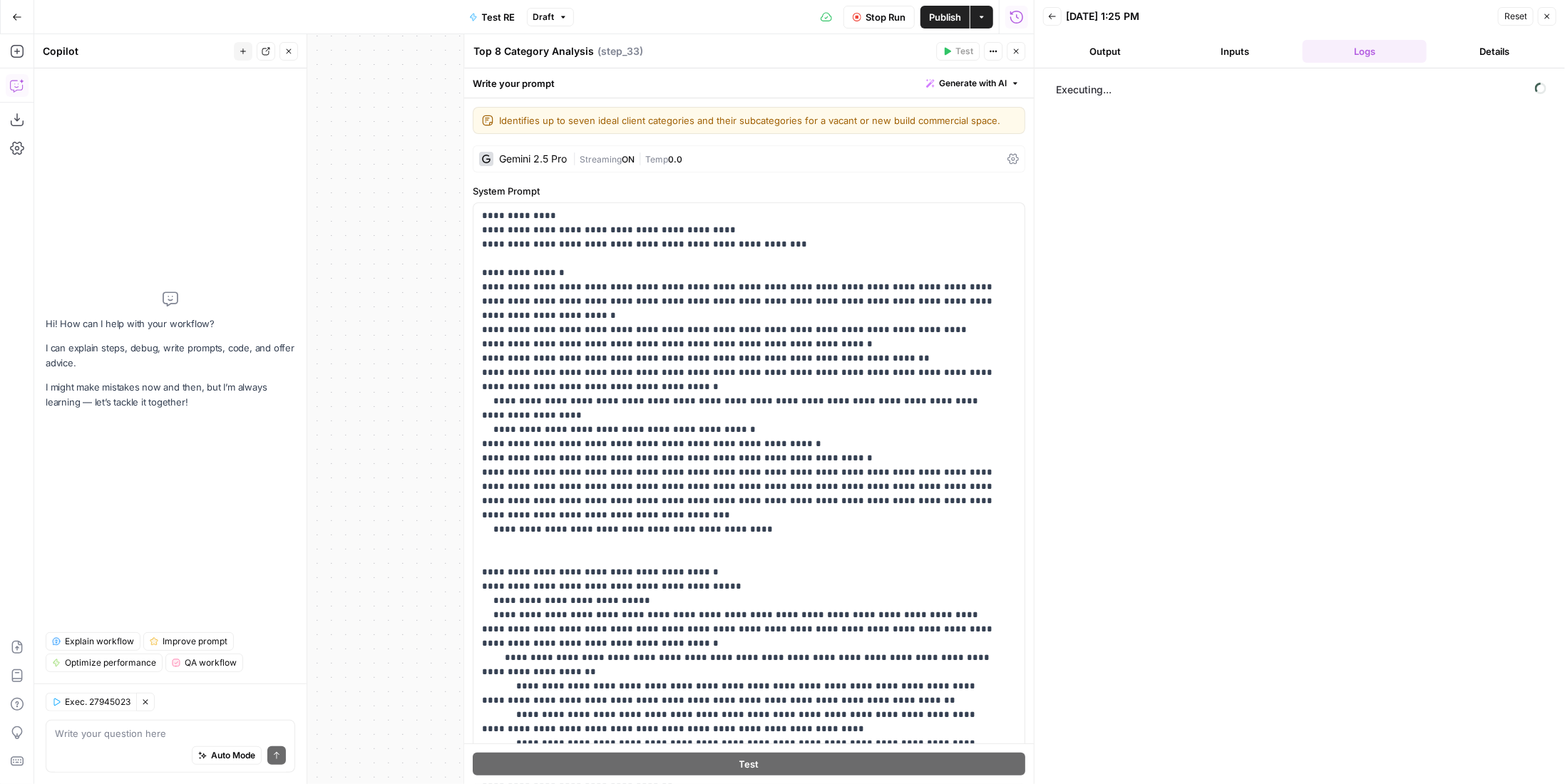
click at [1018, 53] on icon "button" at bounding box center [1015, 51] width 9 height 9
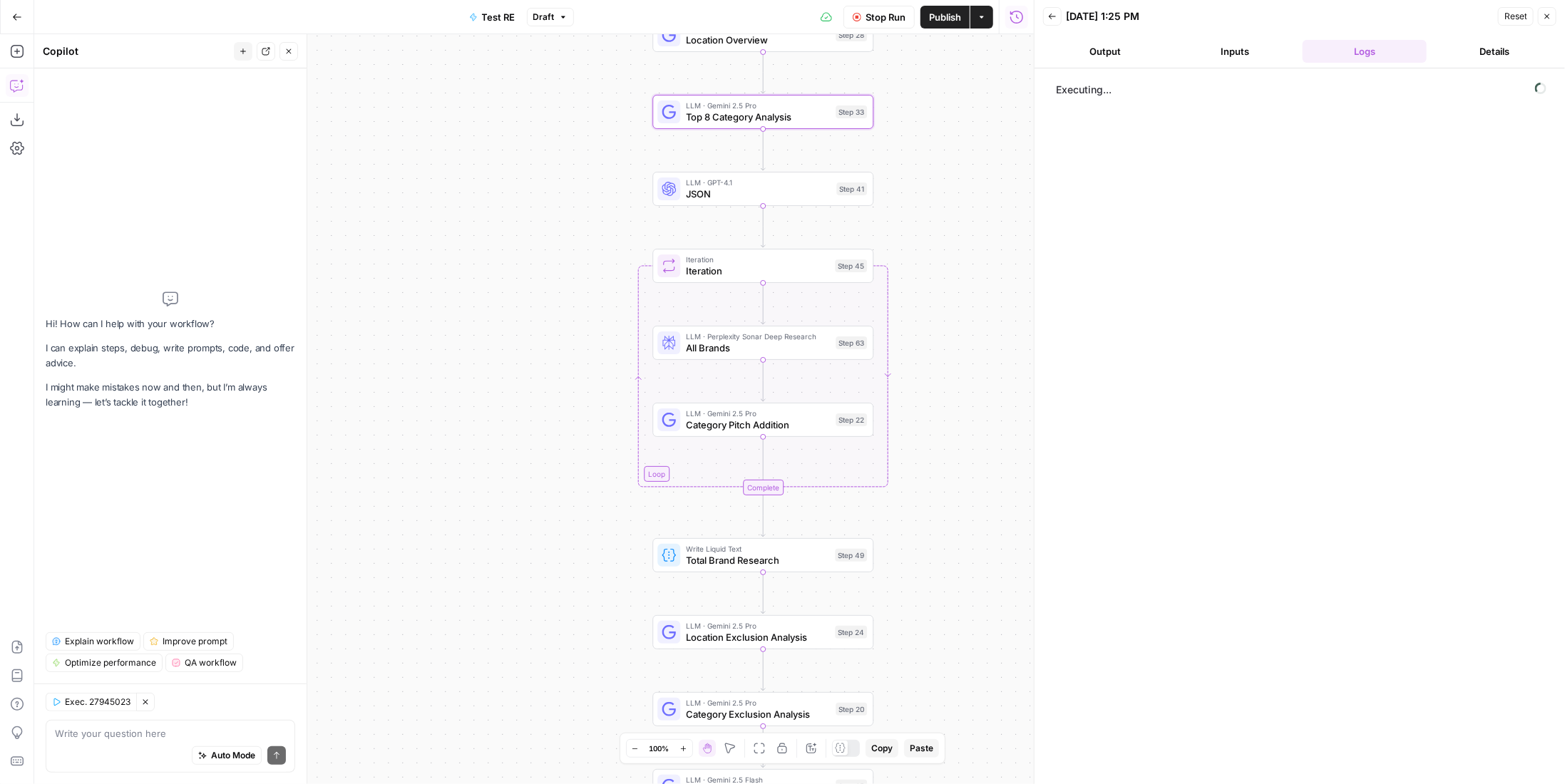
click at [954, 12] on span "Publish" at bounding box center [945, 16] width 32 height 14
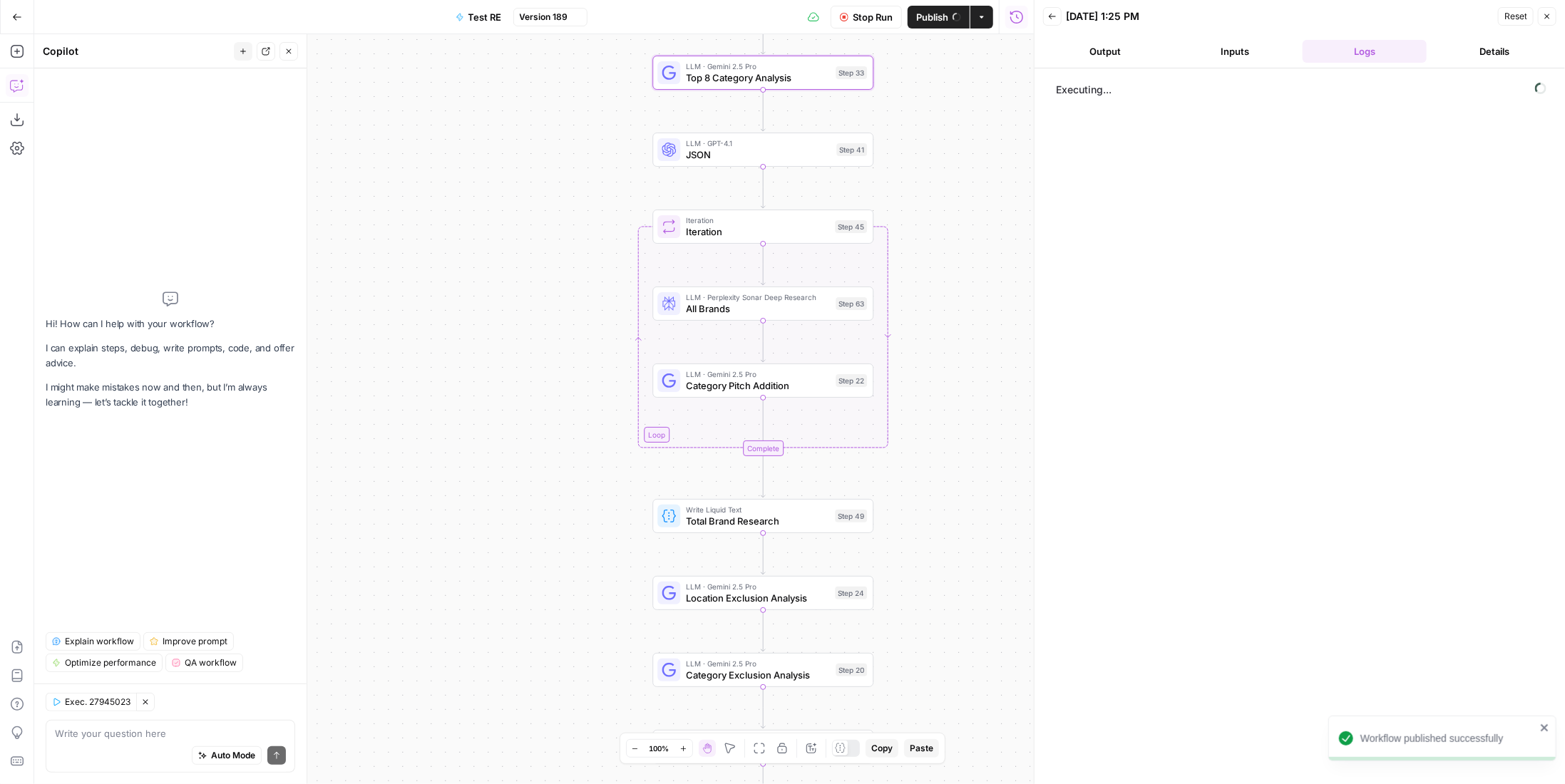
drag, startPoint x: 922, startPoint y: 357, endPoint x: 913, endPoint y: 149, distance: 208.2
click at [913, 149] on div "Workflow Set Inputs Inputs LLM · Gemini 2.5 Pro PDF Extractions Step 1 LLM · Ge…" at bounding box center [533, 409] width 999 height 750
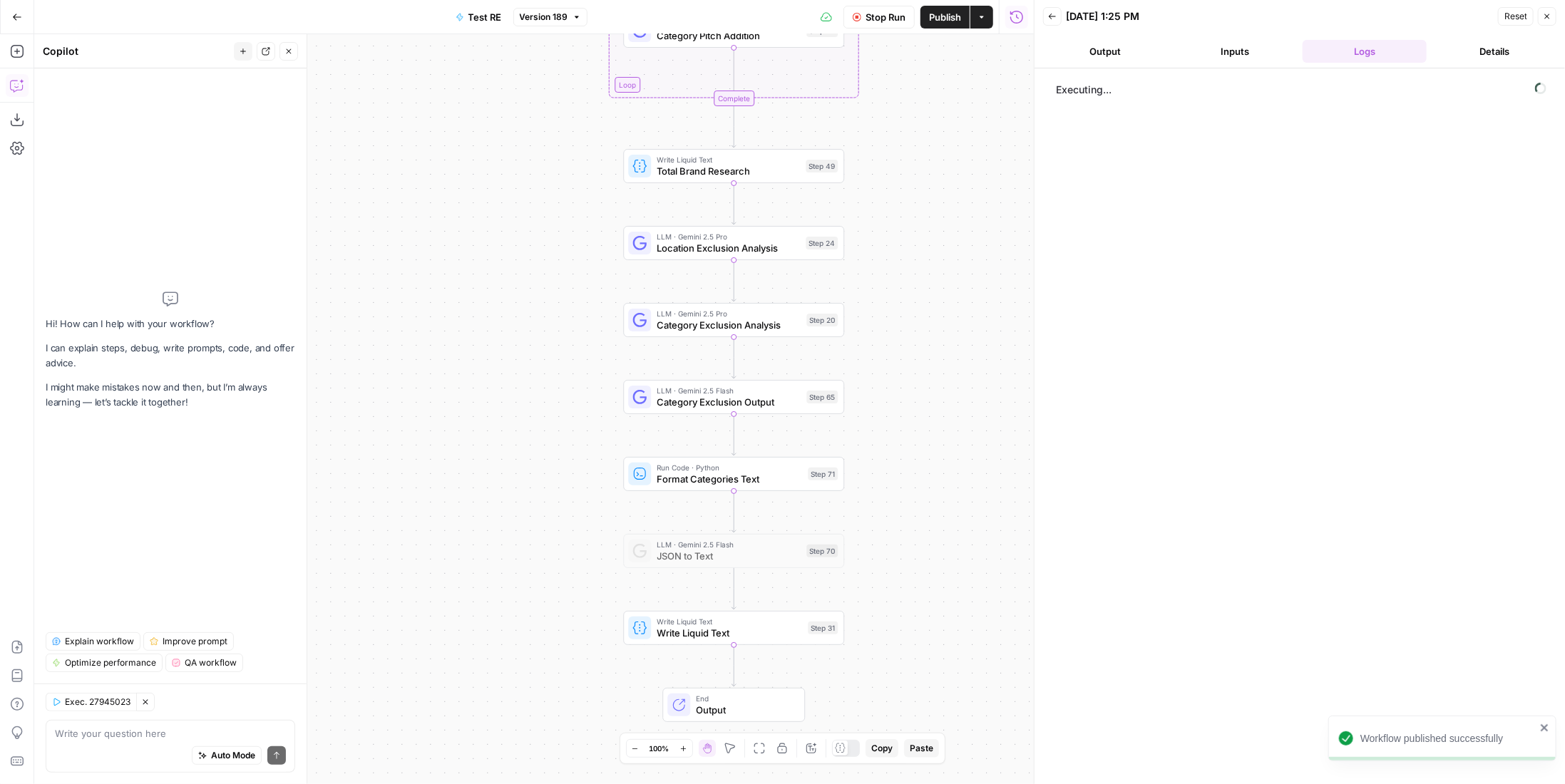
drag, startPoint x: 938, startPoint y: 341, endPoint x: 917, endPoint y: 198, distance: 144.5
click at [917, 198] on div "Workflow Set Inputs Inputs LLM · Gemini 2.5 Pro PDF Extractions Step 1 LLM · Ge…" at bounding box center [533, 409] width 999 height 750
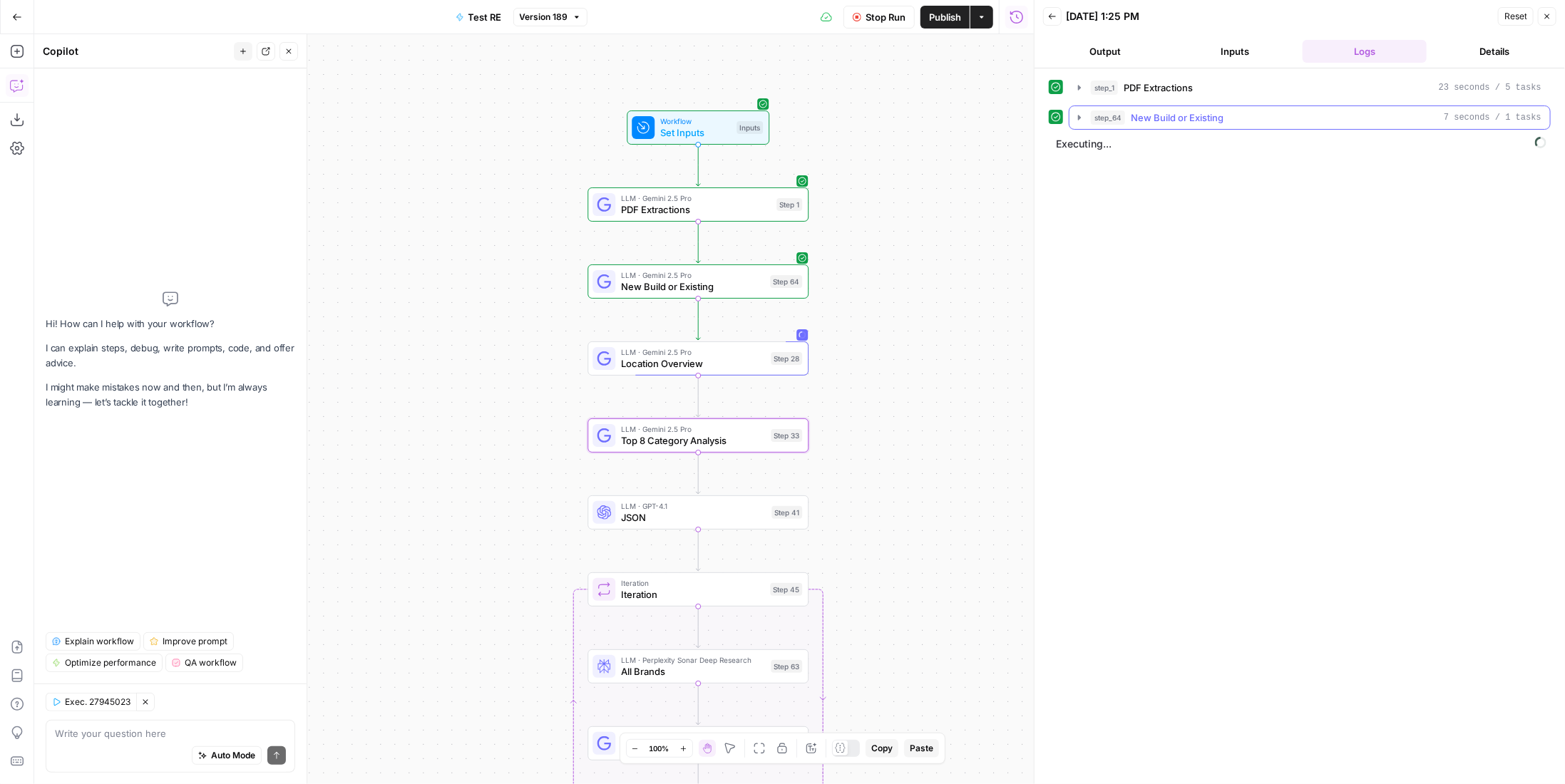
click at [1174, 114] on span "New Build or Existing" at bounding box center [1177, 117] width 93 height 14
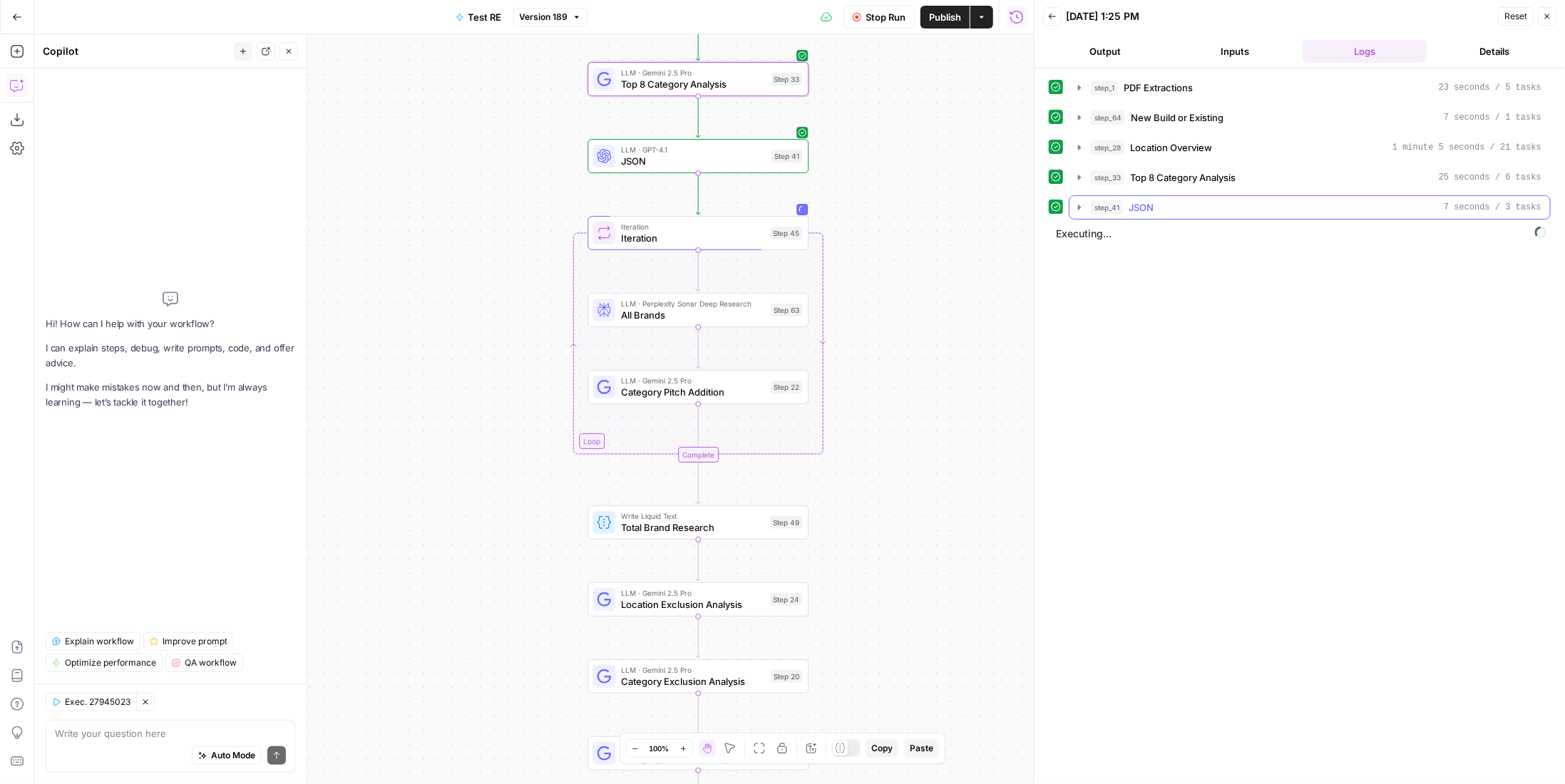
click at [1140, 200] on span "JSON" at bounding box center [1141, 207] width 25 height 14
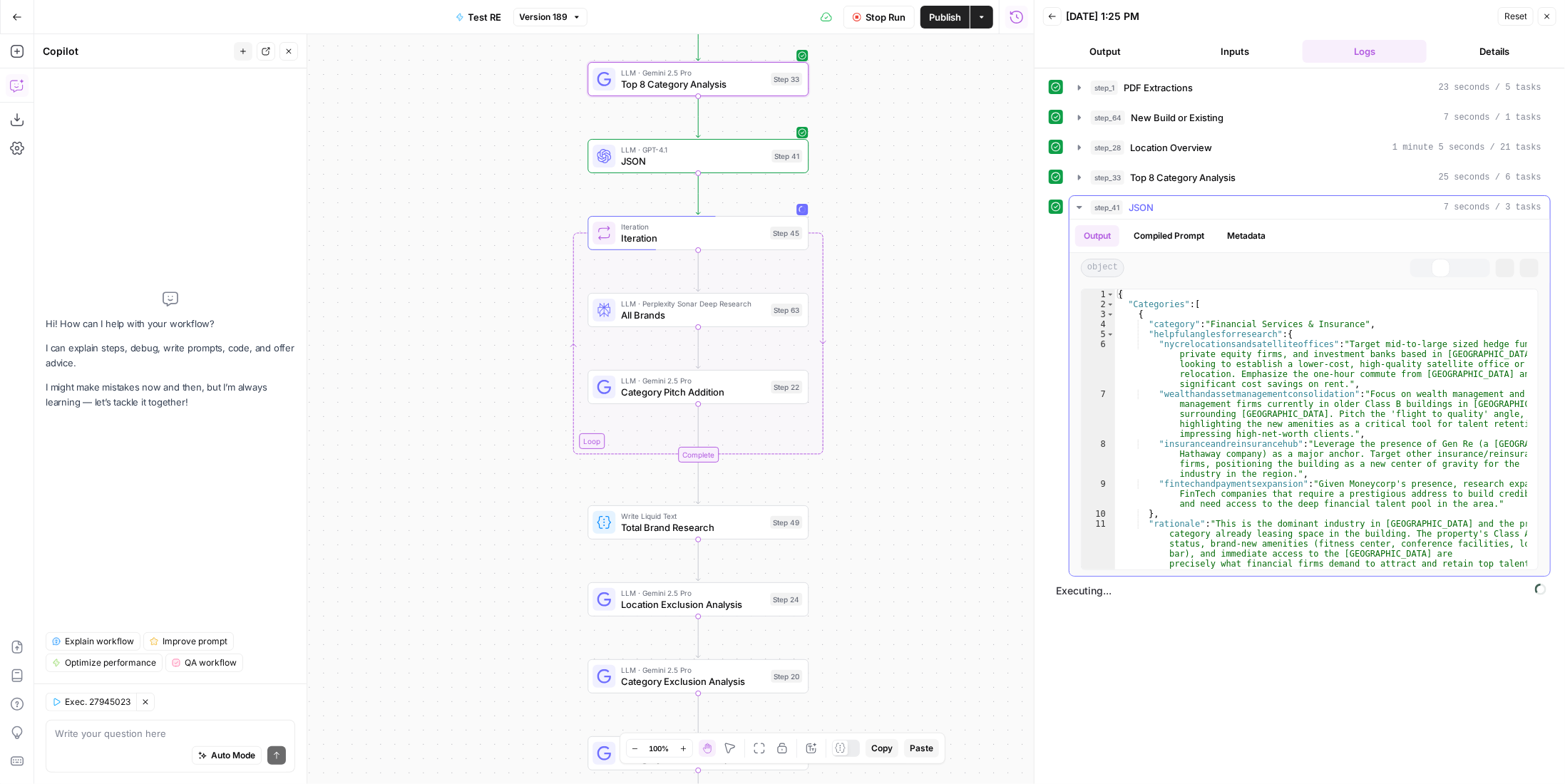
click at [1171, 179] on span "Top 8 Category Analysis" at bounding box center [1182, 177] width 106 height 14
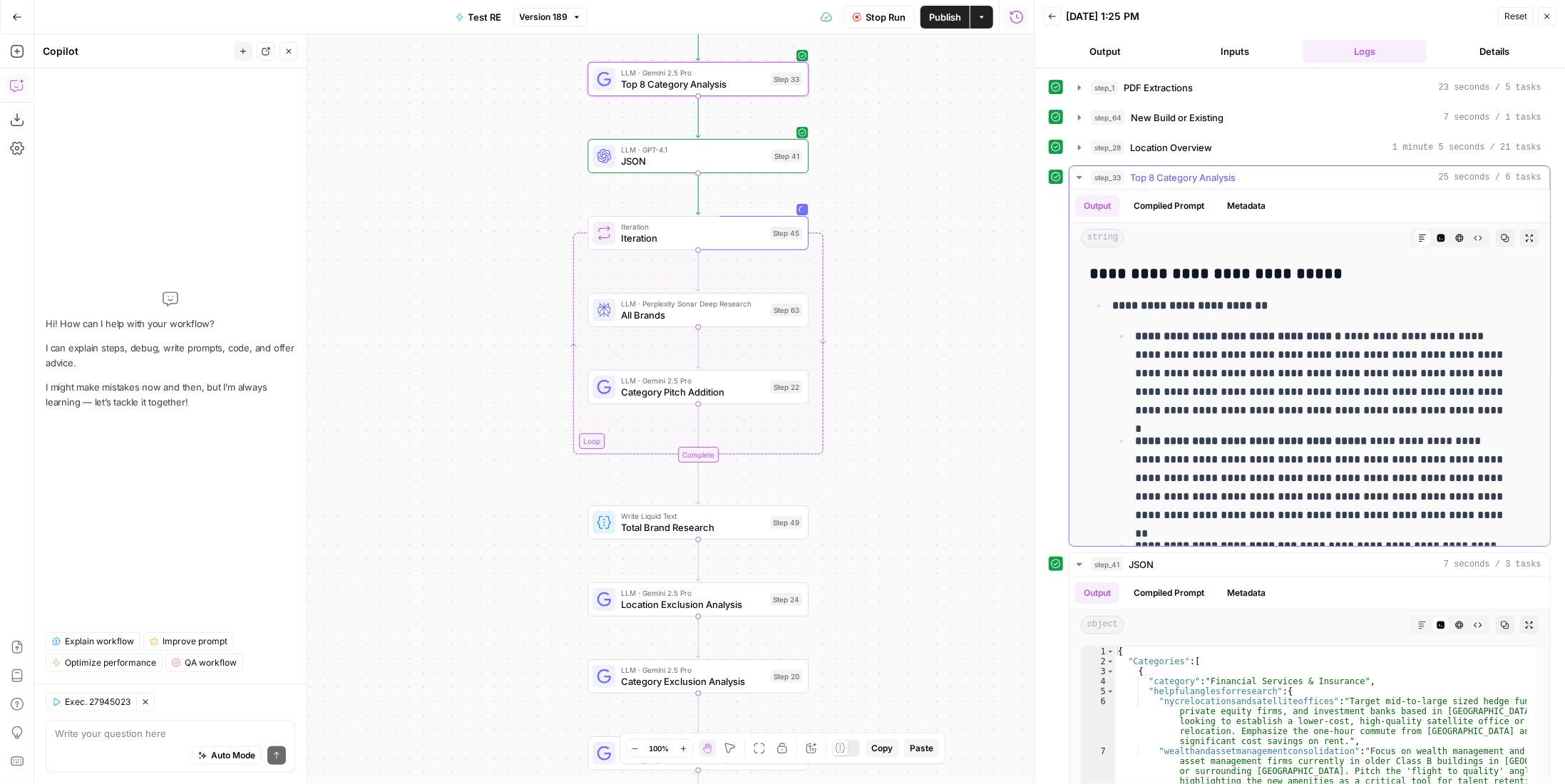
click at [1171, 179] on span "Top 8 Category Analysis" at bounding box center [1182, 177] width 106 height 14
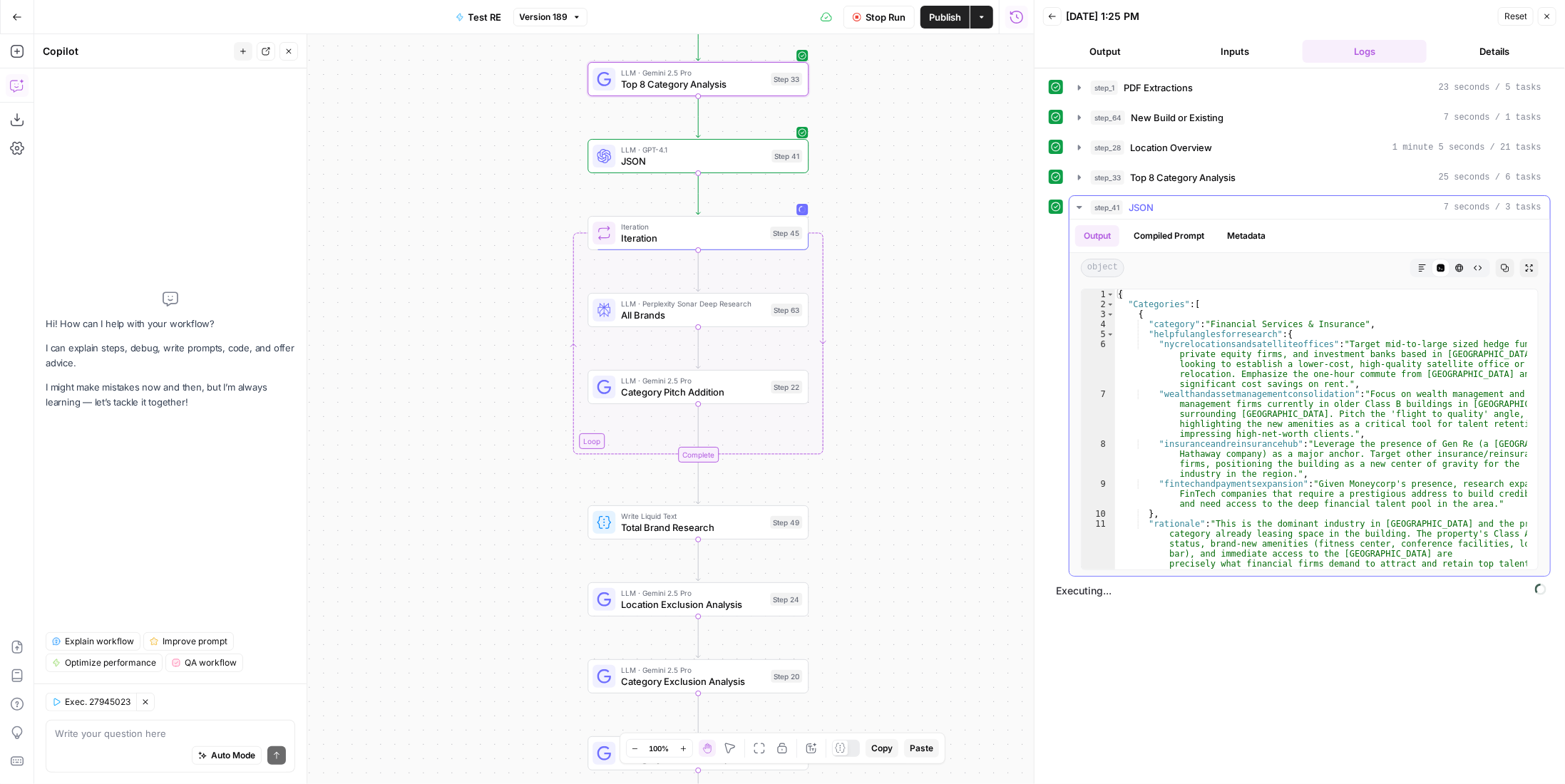
click at [1168, 200] on div "step_41 JSON 7 seconds / 3 tasks" at bounding box center [1316, 207] width 450 height 14
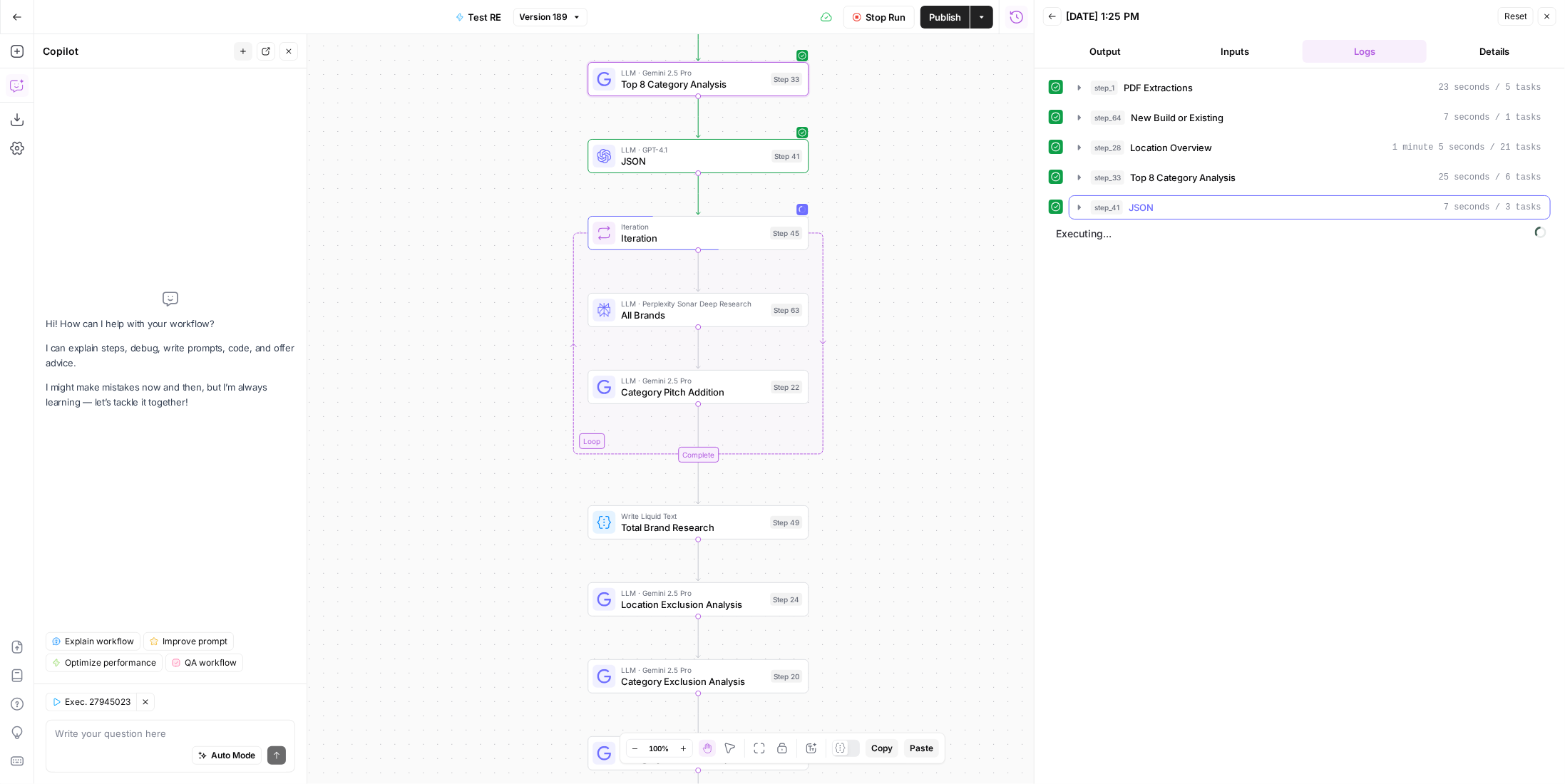
click at [1168, 200] on div "step_41 JSON 7 seconds / 3 tasks" at bounding box center [1316, 207] width 450 height 14
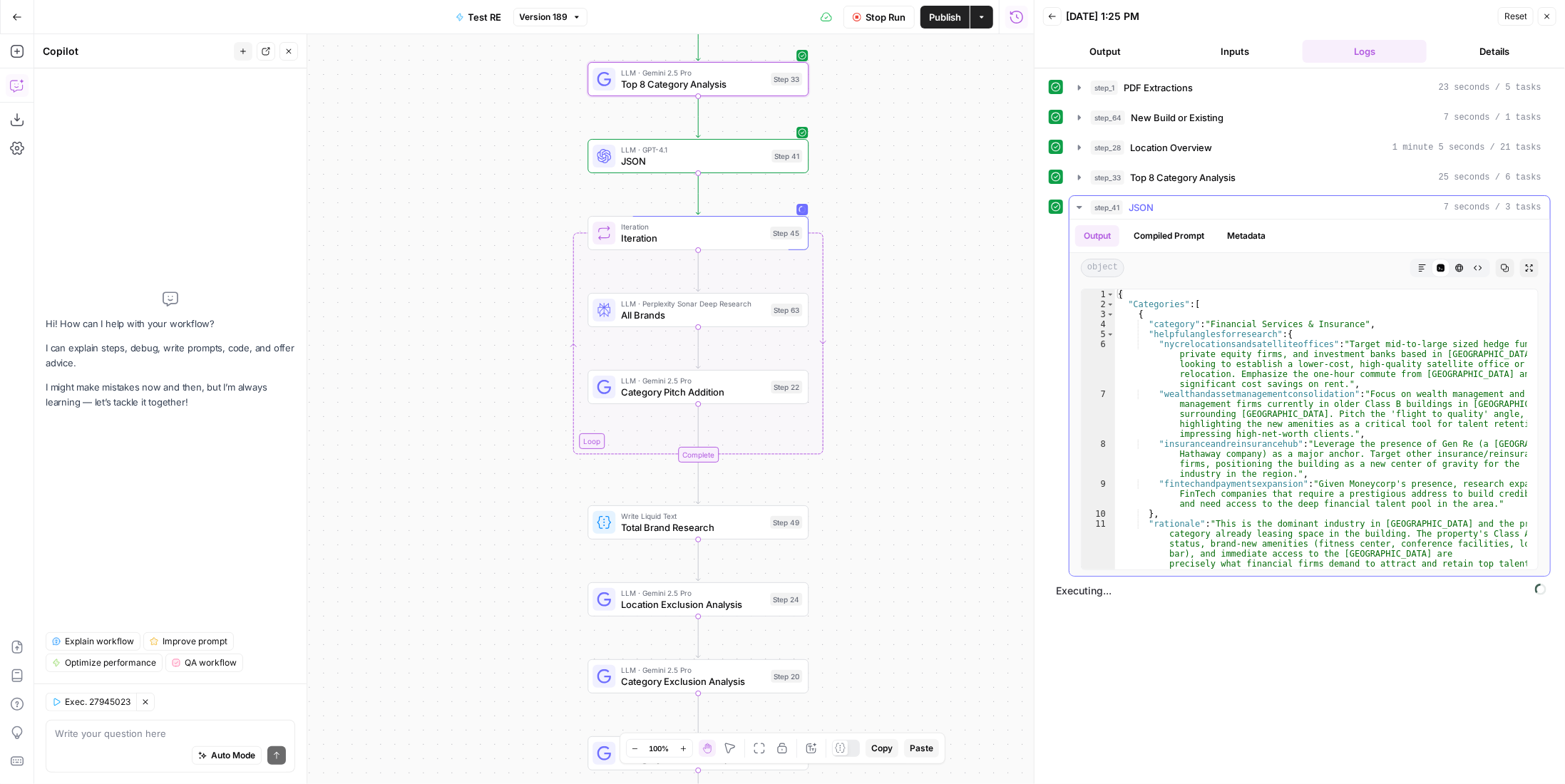
click at [1168, 200] on div "step_41 JSON 7 seconds / 3 tasks" at bounding box center [1316, 207] width 450 height 14
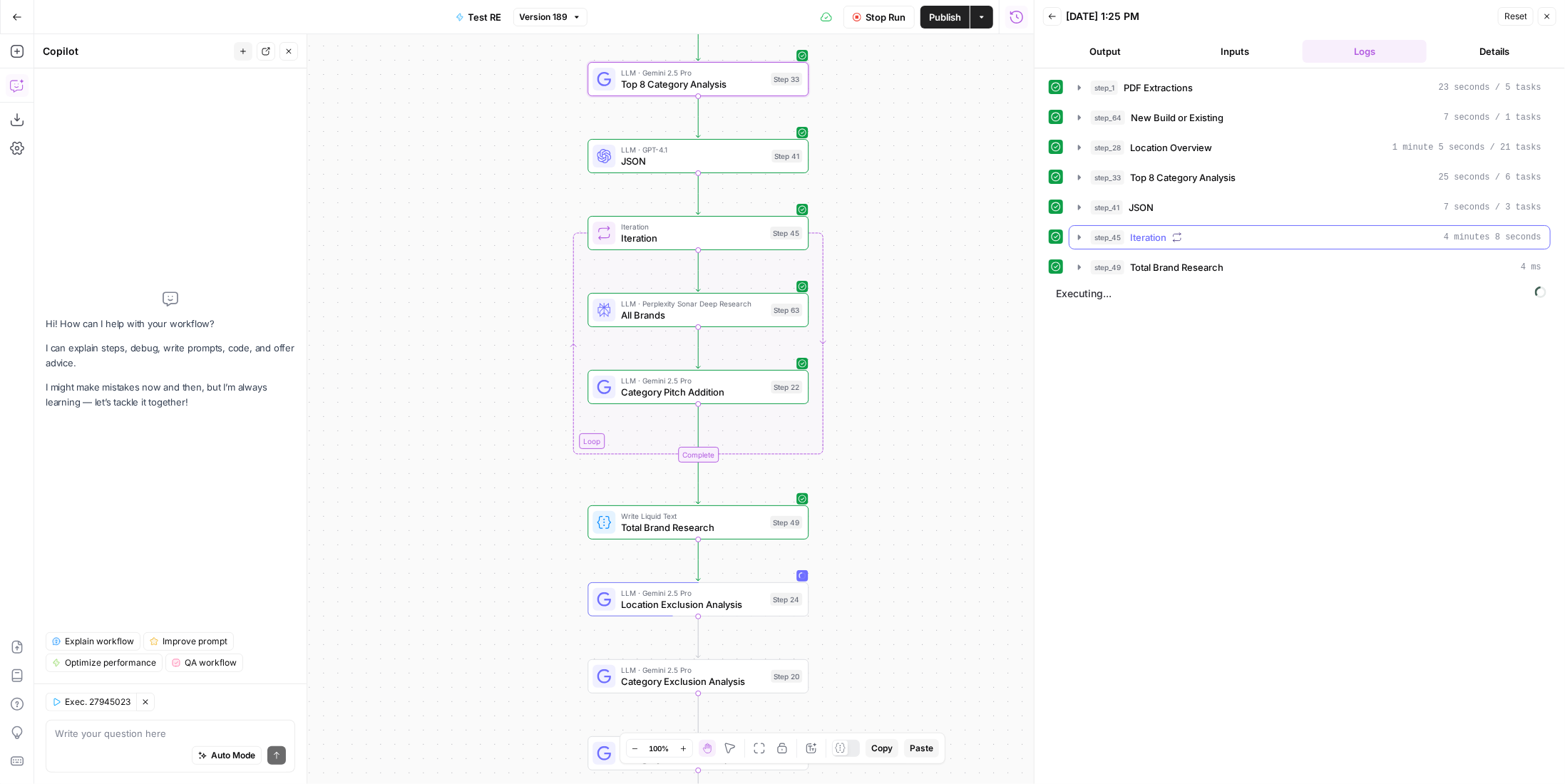
click at [1213, 238] on div "step_45 Iteration 4 minutes 8 seconds" at bounding box center [1316, 237] width 450 height 14
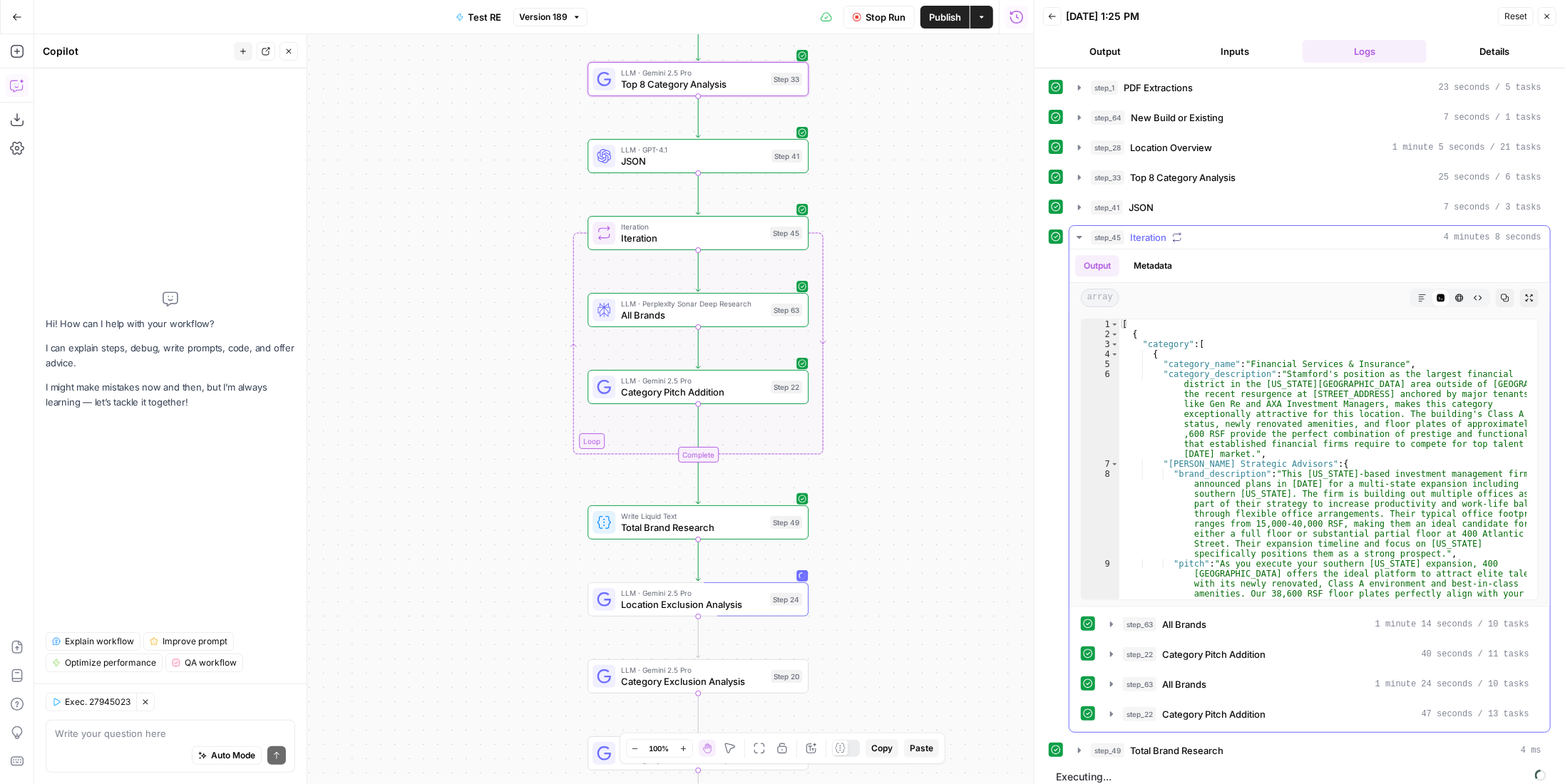
click at [1213, 238] on div "step_45 Iteration 4 minutes 8 seconds" at bounding box center [1316, 237] width 450 height 14
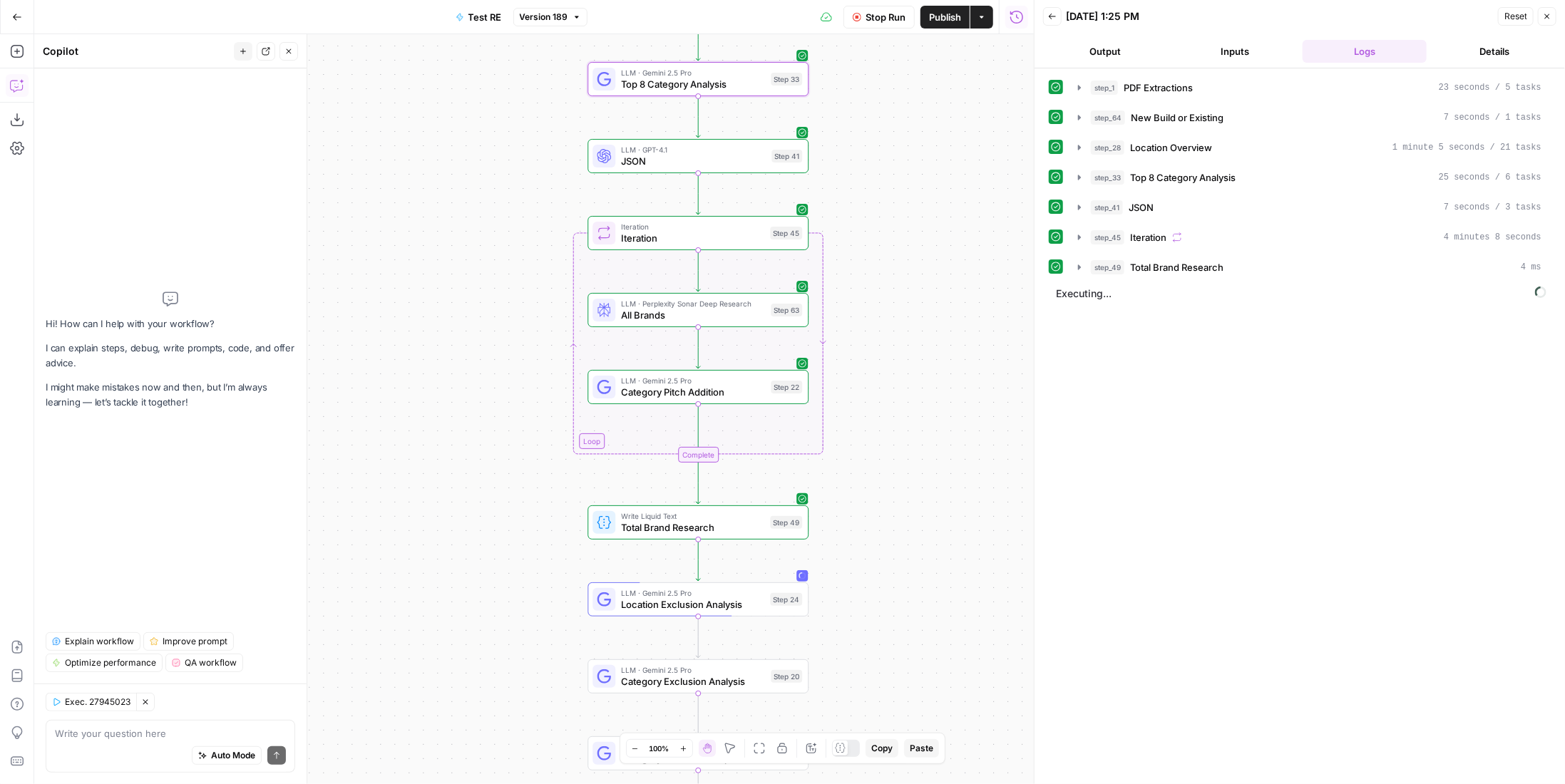
click at [1212, 261] on span "Total Brand Research" at bounding box center [1177, 267] width 94 height 14
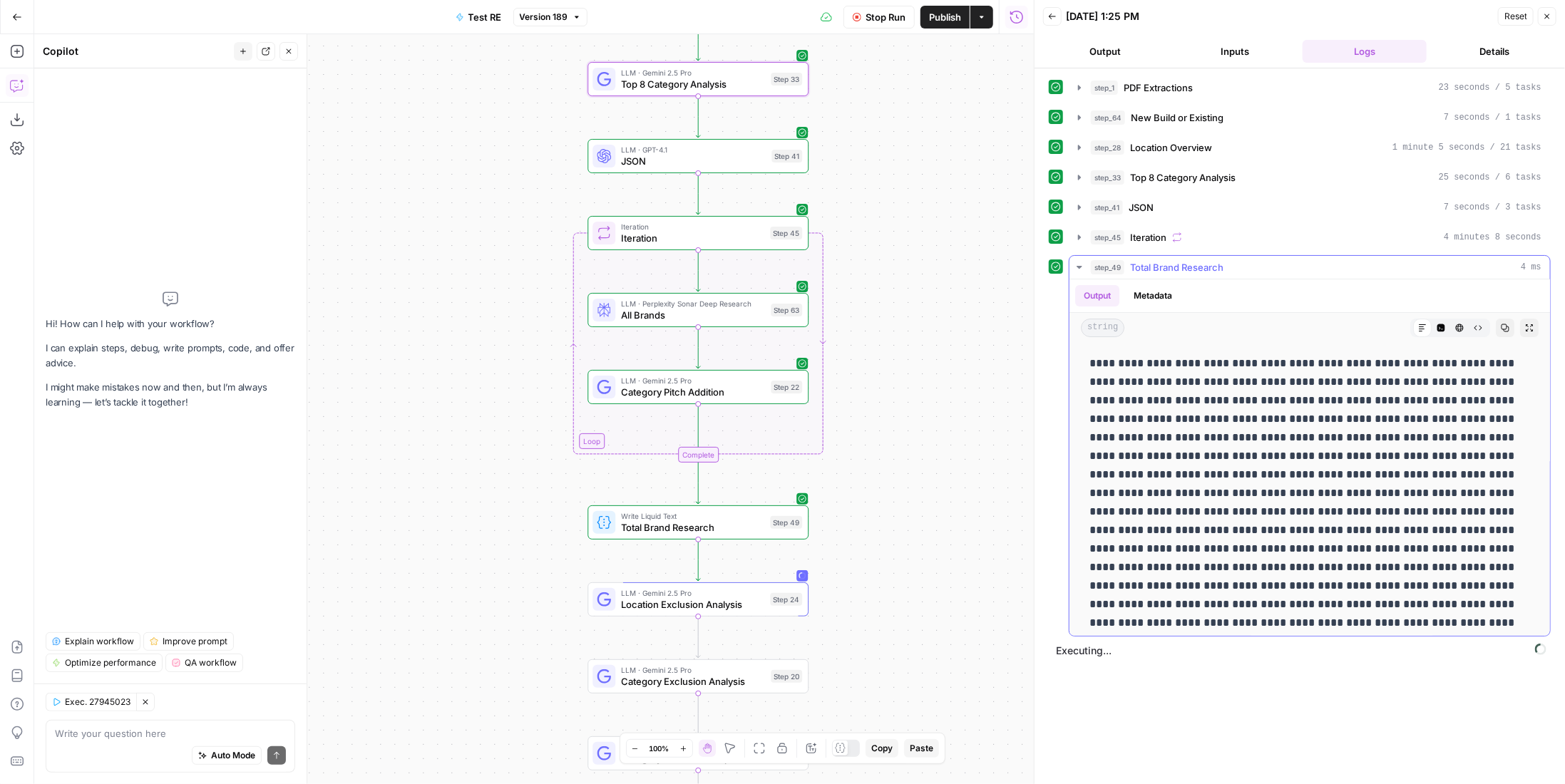
click at [1212, 261] on span "Total Brand Research" at bounding box center [1177, 267] width 94 height 14
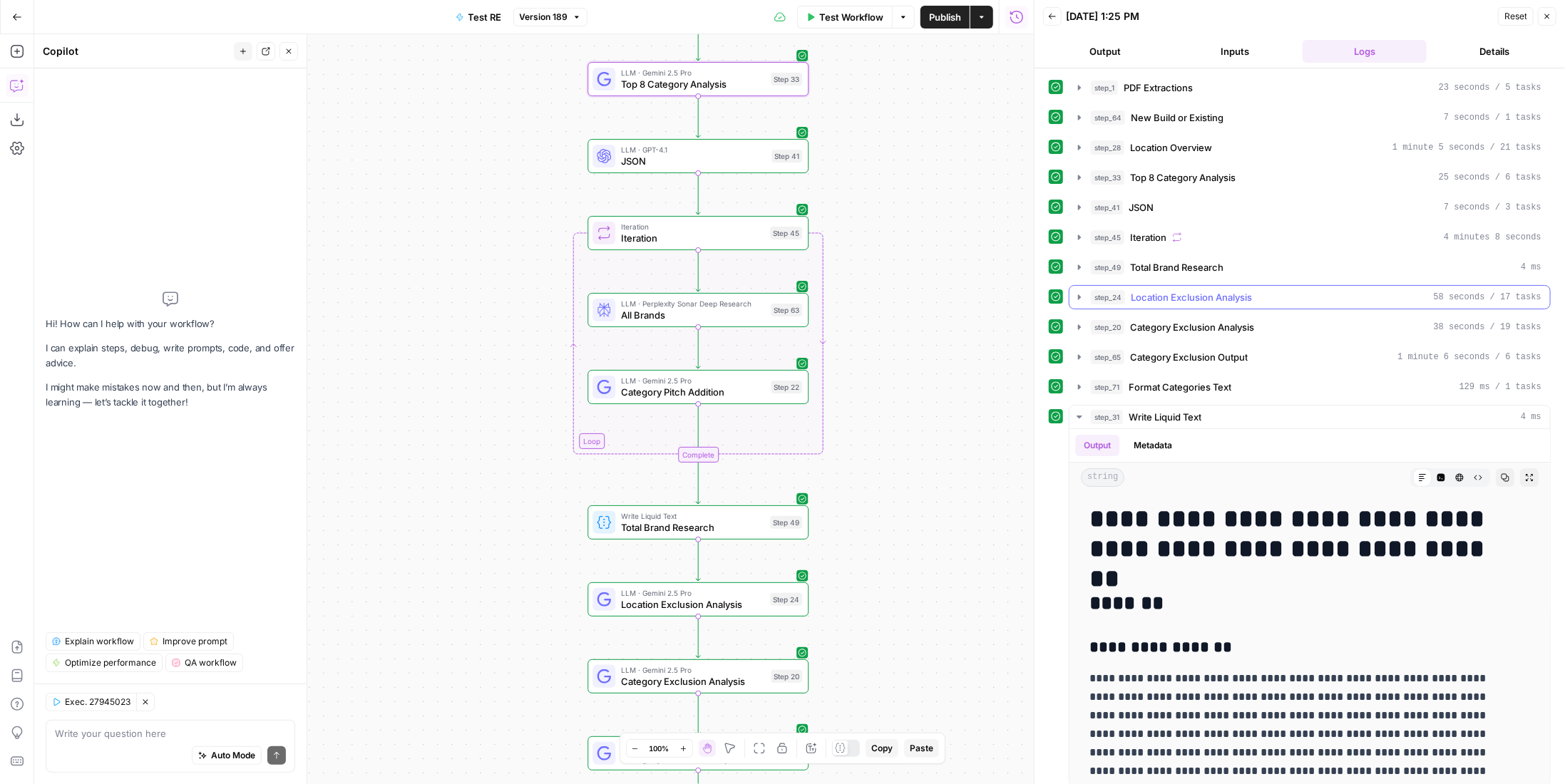
click at [1246, 290] on span "Location Exclusion Analysis" at bounding box center [1191, 297] width 121 height 14
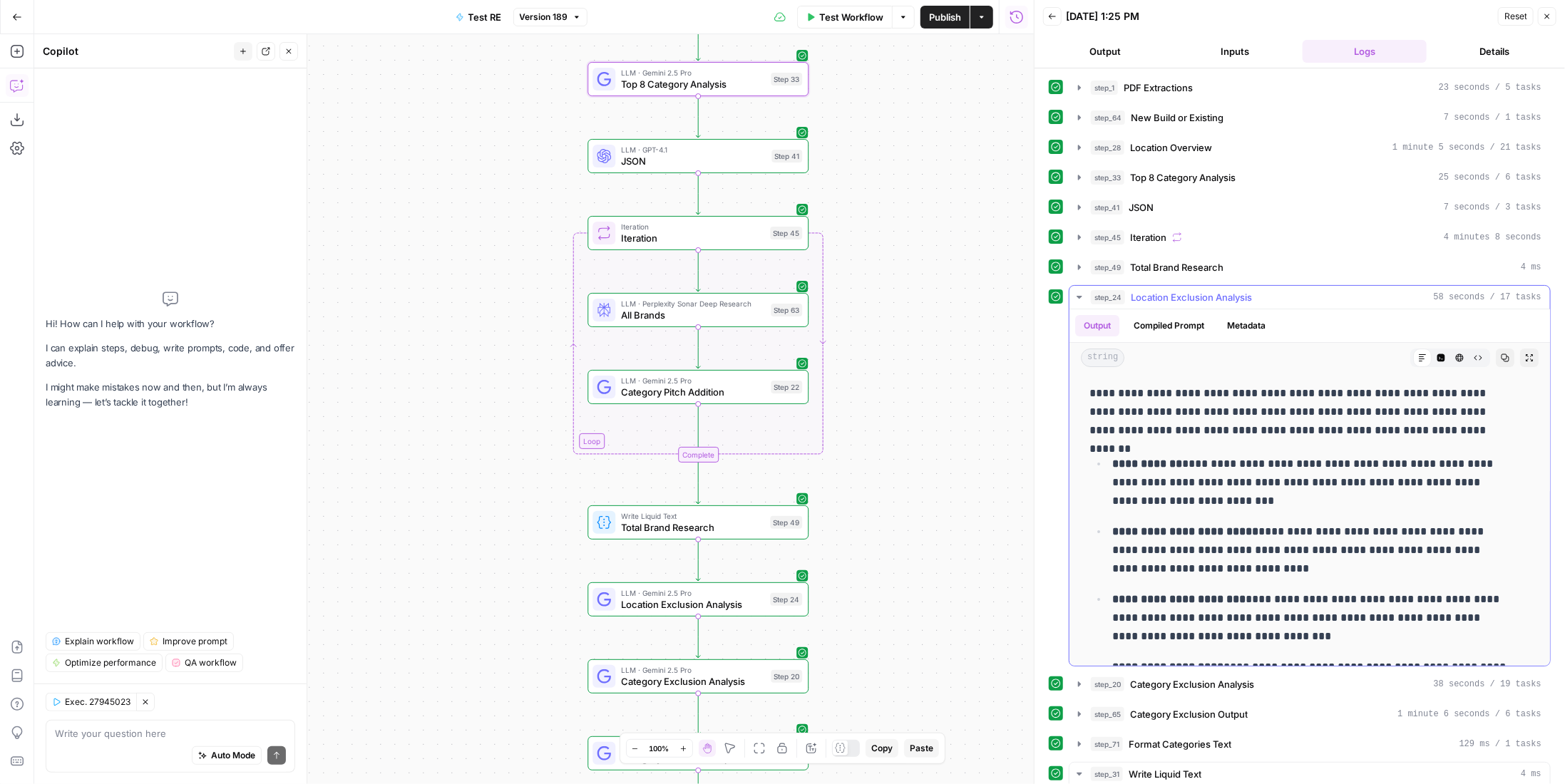
click at [1224, 290] on span "Location Exclusion Analysis" at bounding box center [1191, 297] width 121 height 14
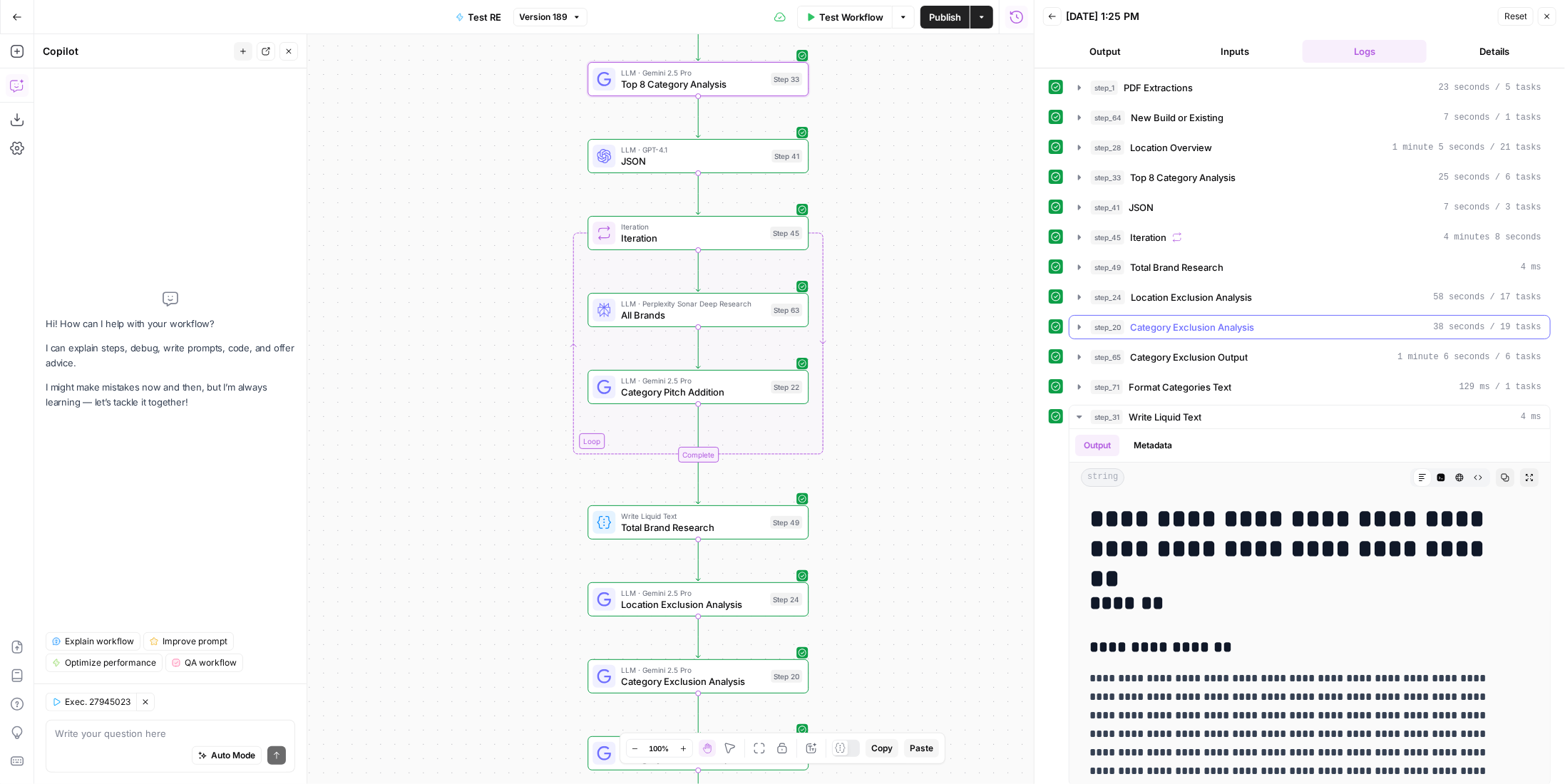
click at [1224, 324] on span "Category Exclusion Analysis" at bounding box center [1192, 326] width 124 height 14
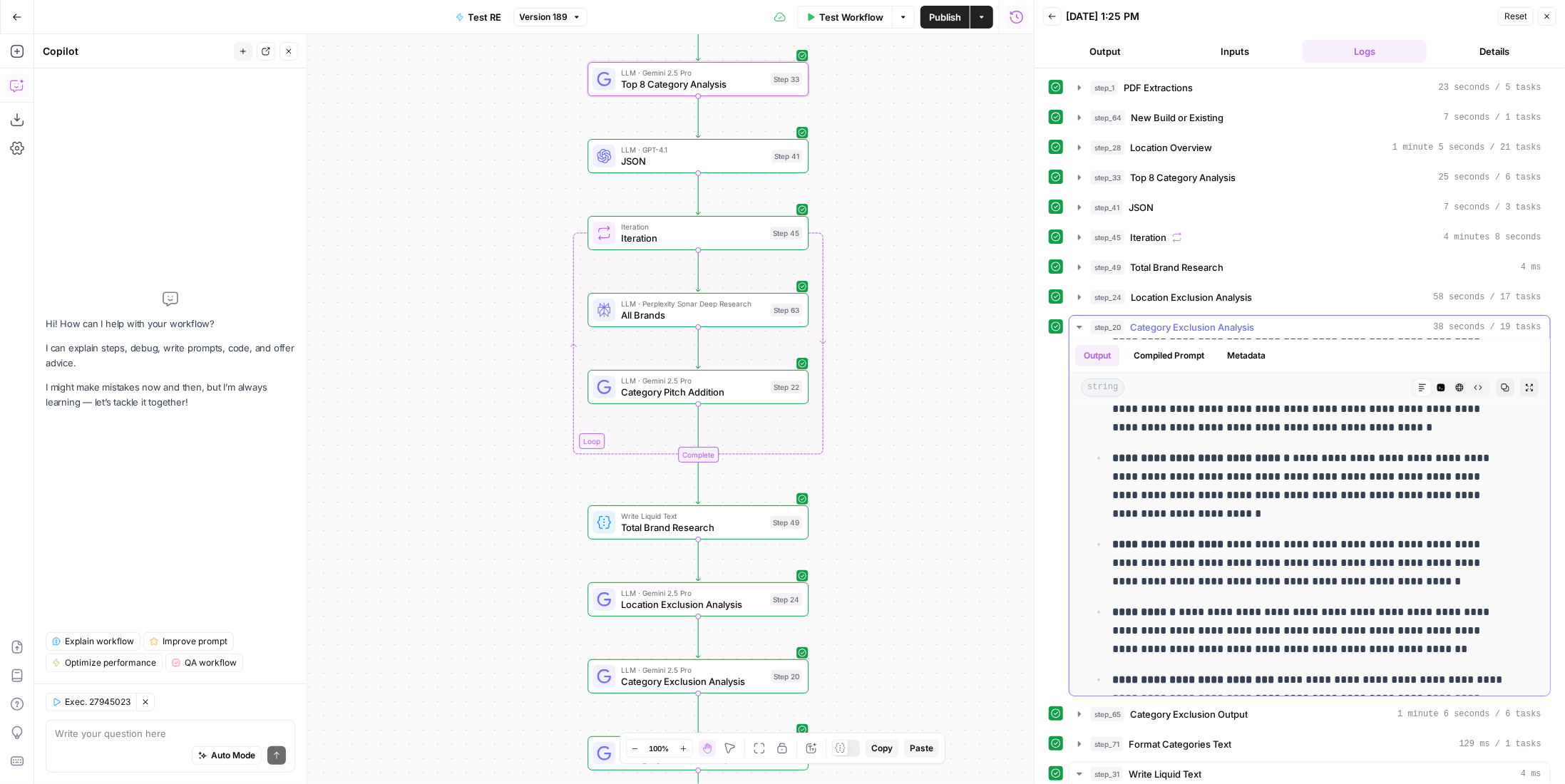
scroll to position [830, 0]
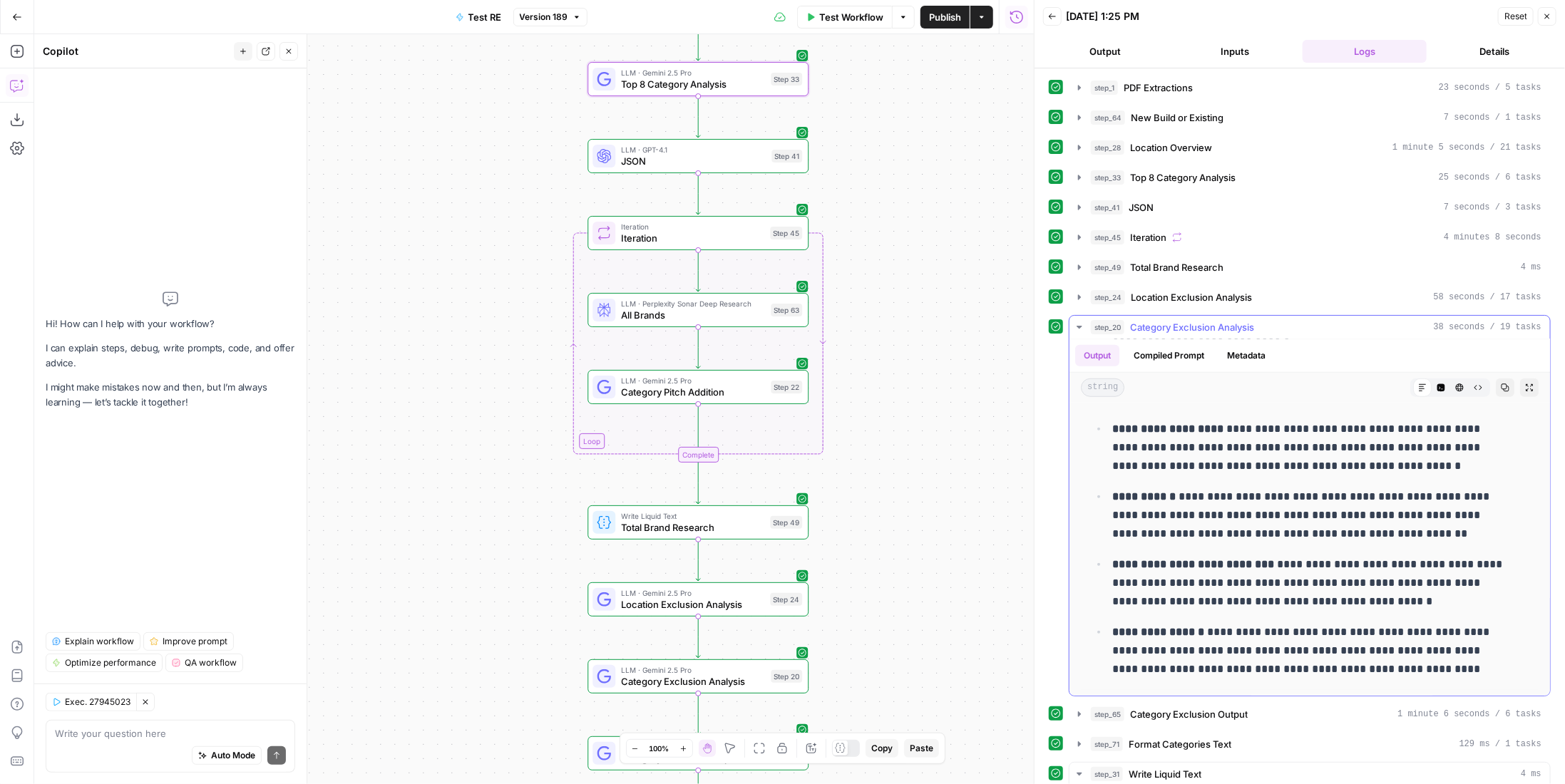
click at [1237, 323] on span "Category Exclusion Analysis" at bounding box center [1192, 326] width 124 height 14
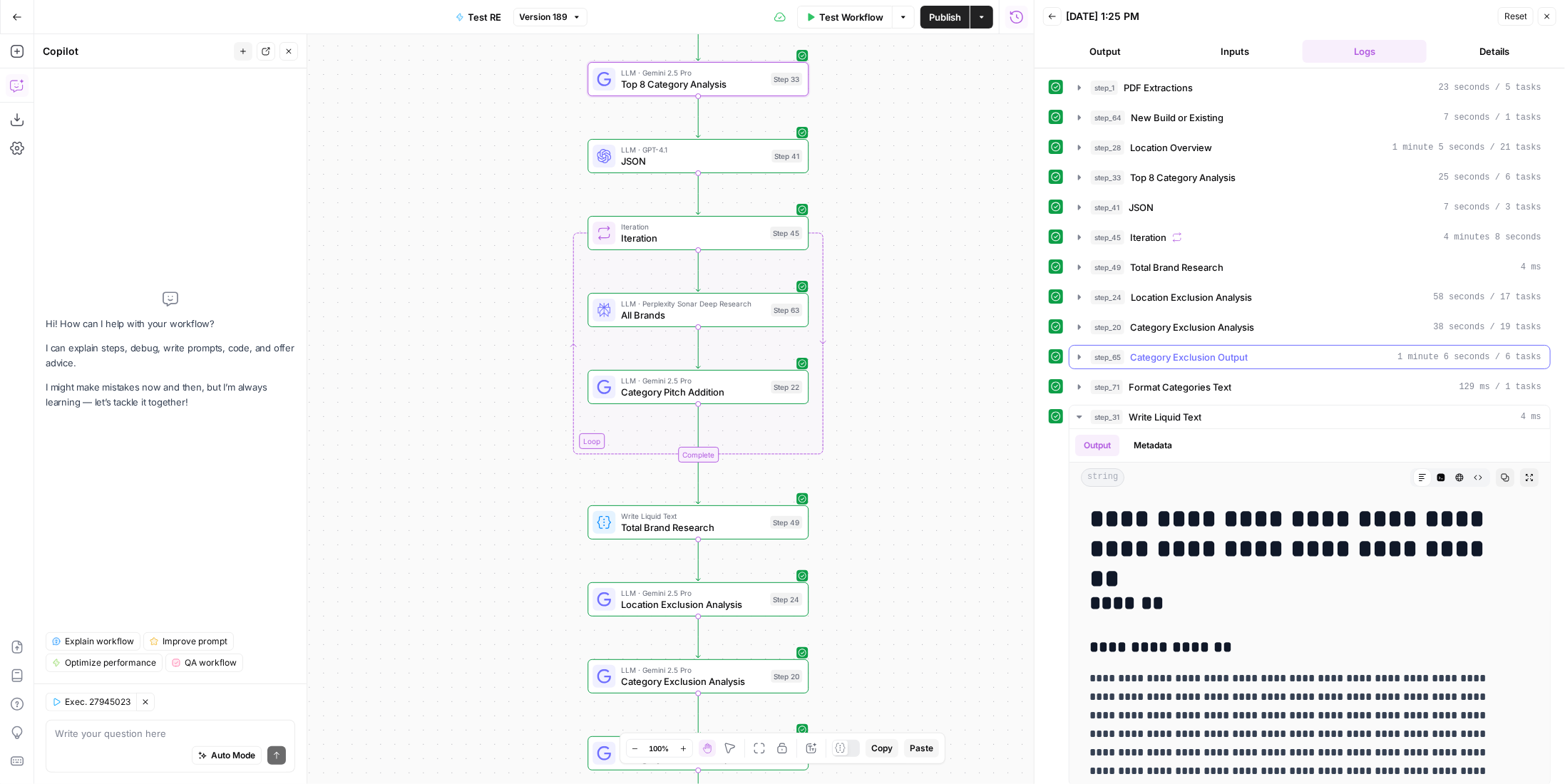
click at [1236, 350] on span "Category Exclusion Output" at bounding box center [1188, 357] width 117 height 14
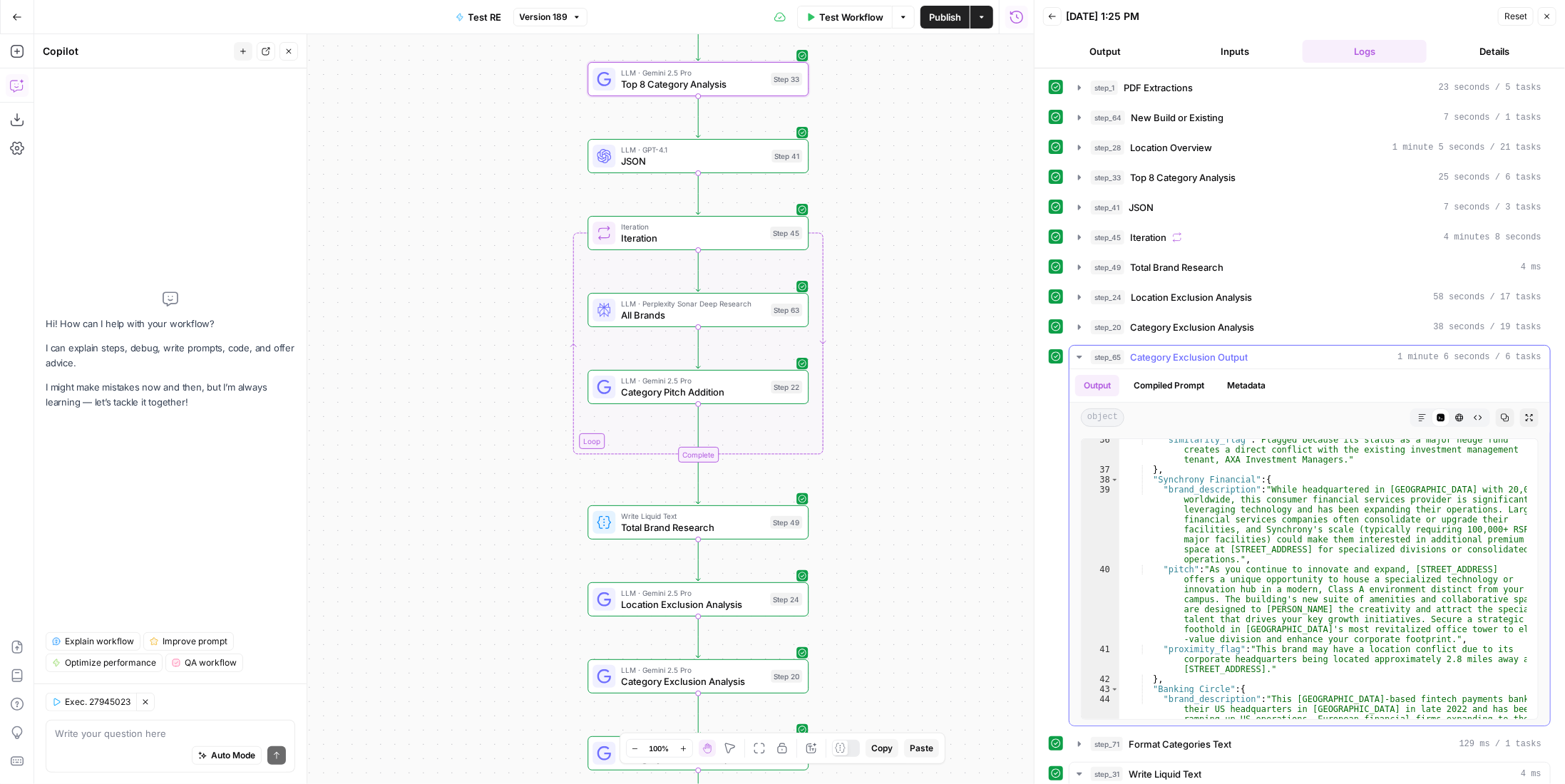
scroll to position [1539, 0]
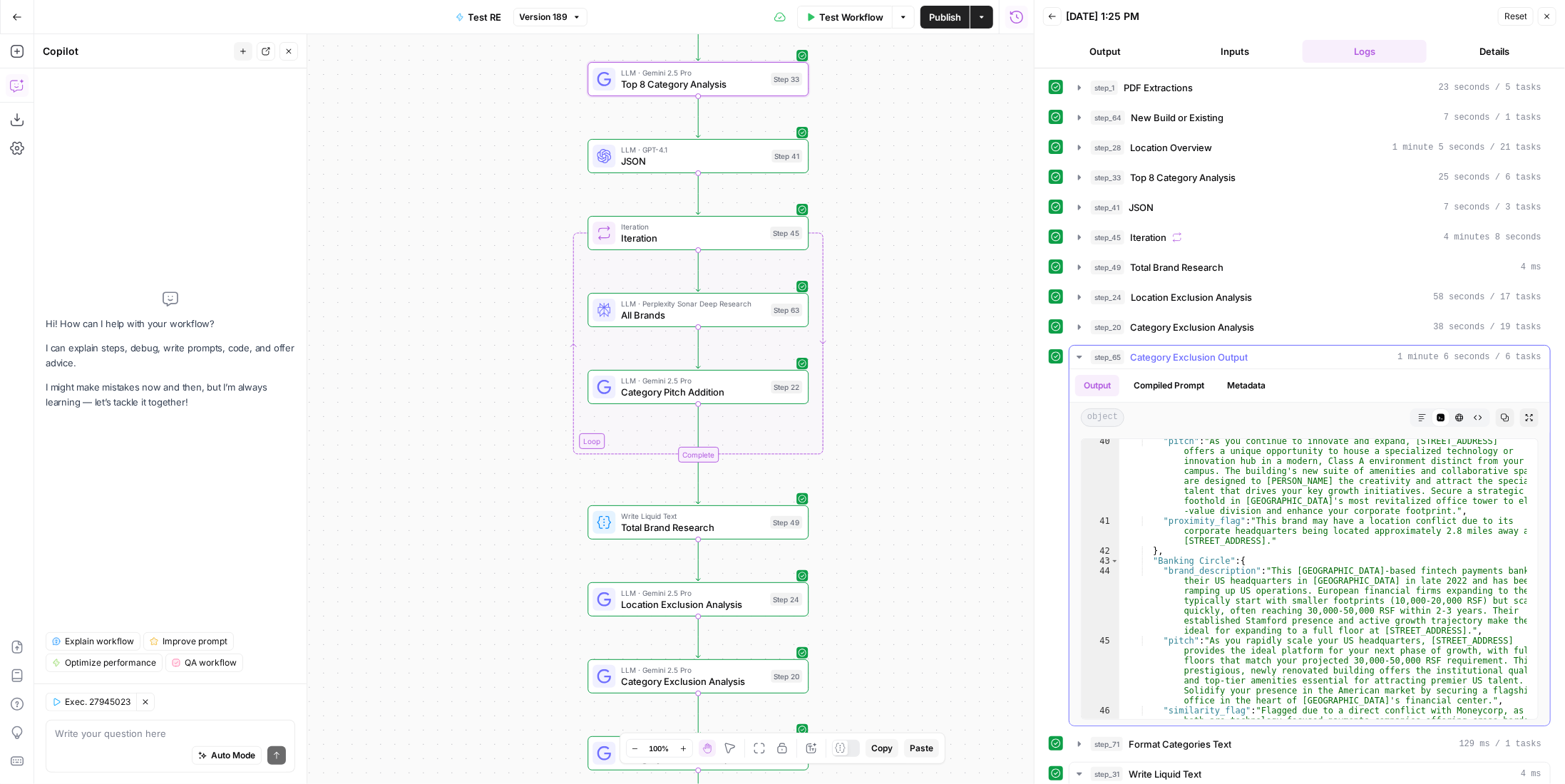
click at [1238, 350] on span "Category Exclusion Output" at bounding box center [1188, 357] width 117 height 14
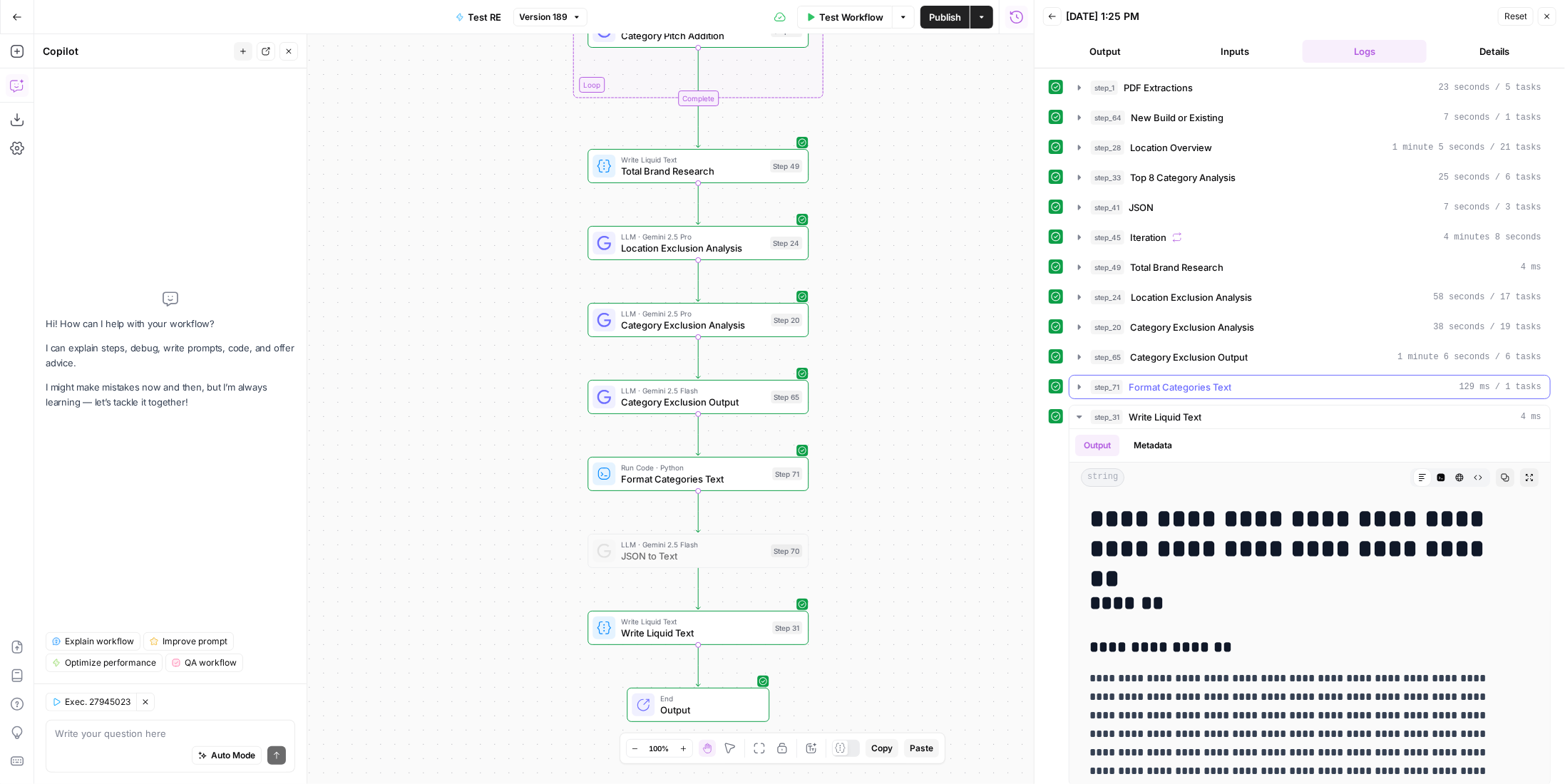
click at [1180, 380] on span "Format Categories Text" at bounding box center [1180, 386] width 103 height 14
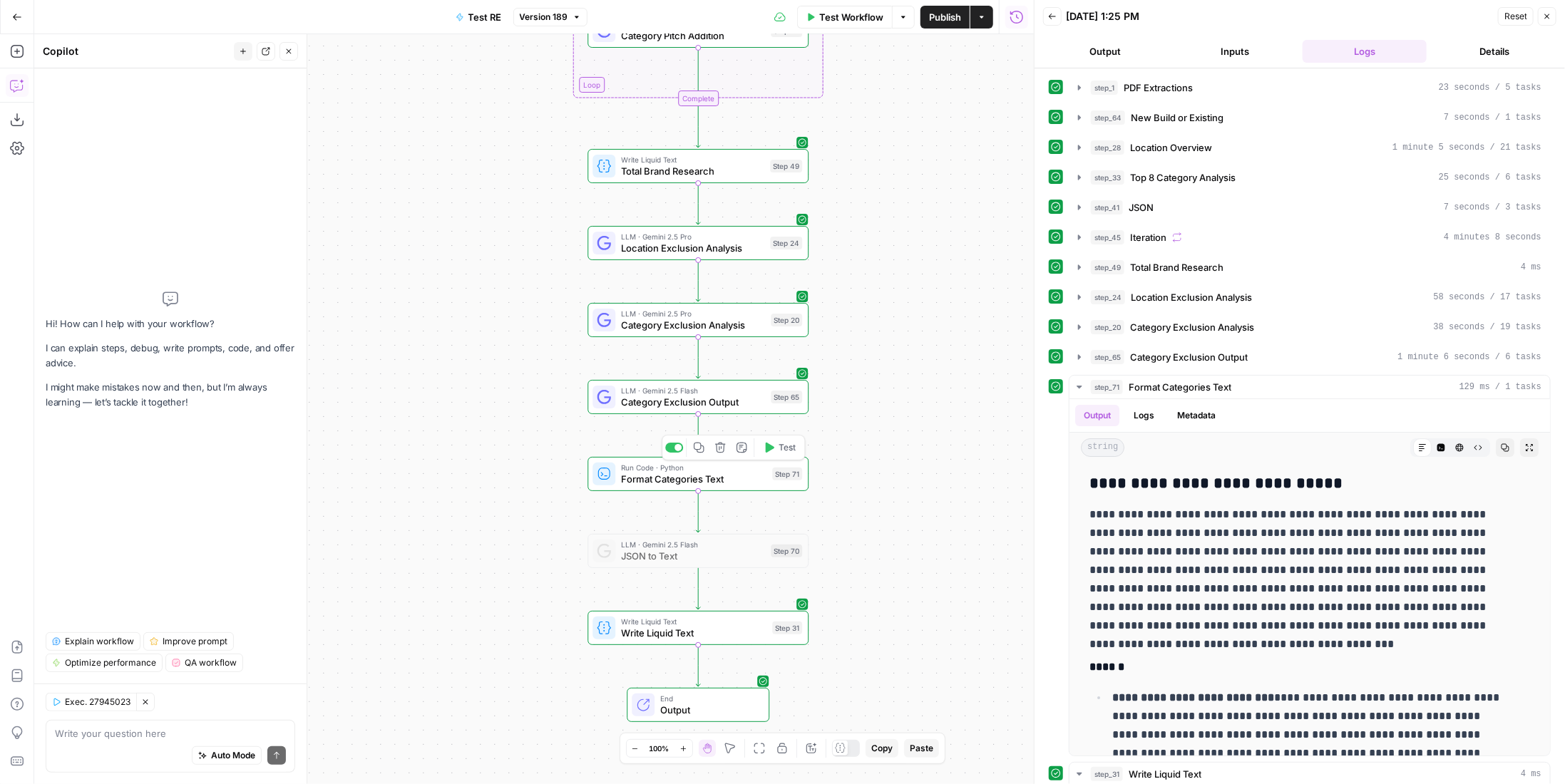
click at [723, 469] on span "Run Code · Python" at bounding box center [694, 467] width 145 height 11
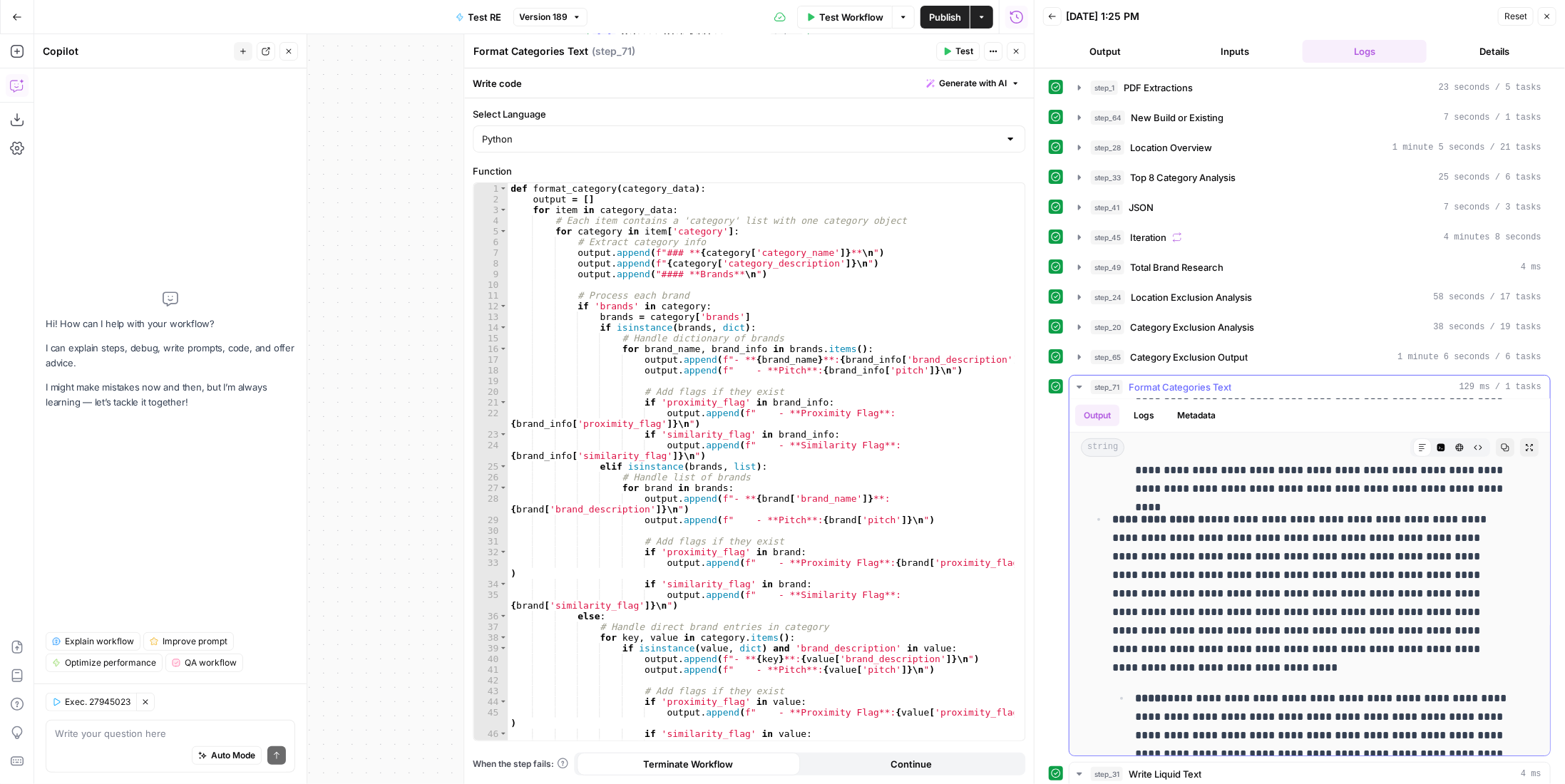
scroll to position [285, 0]
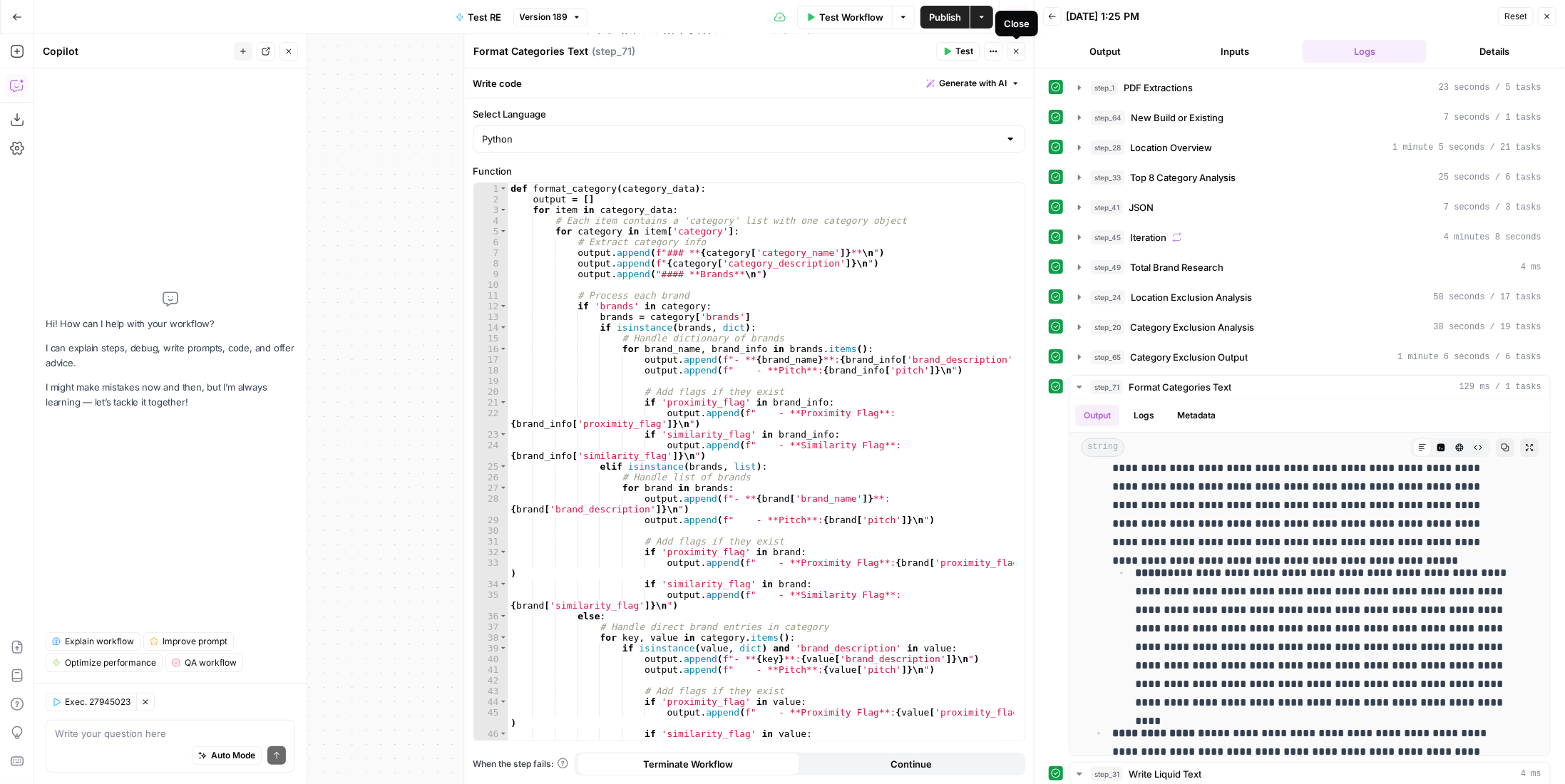
click at [1013, 56] on button "Close" at bounding box center [1015, 51] width 18 height 18
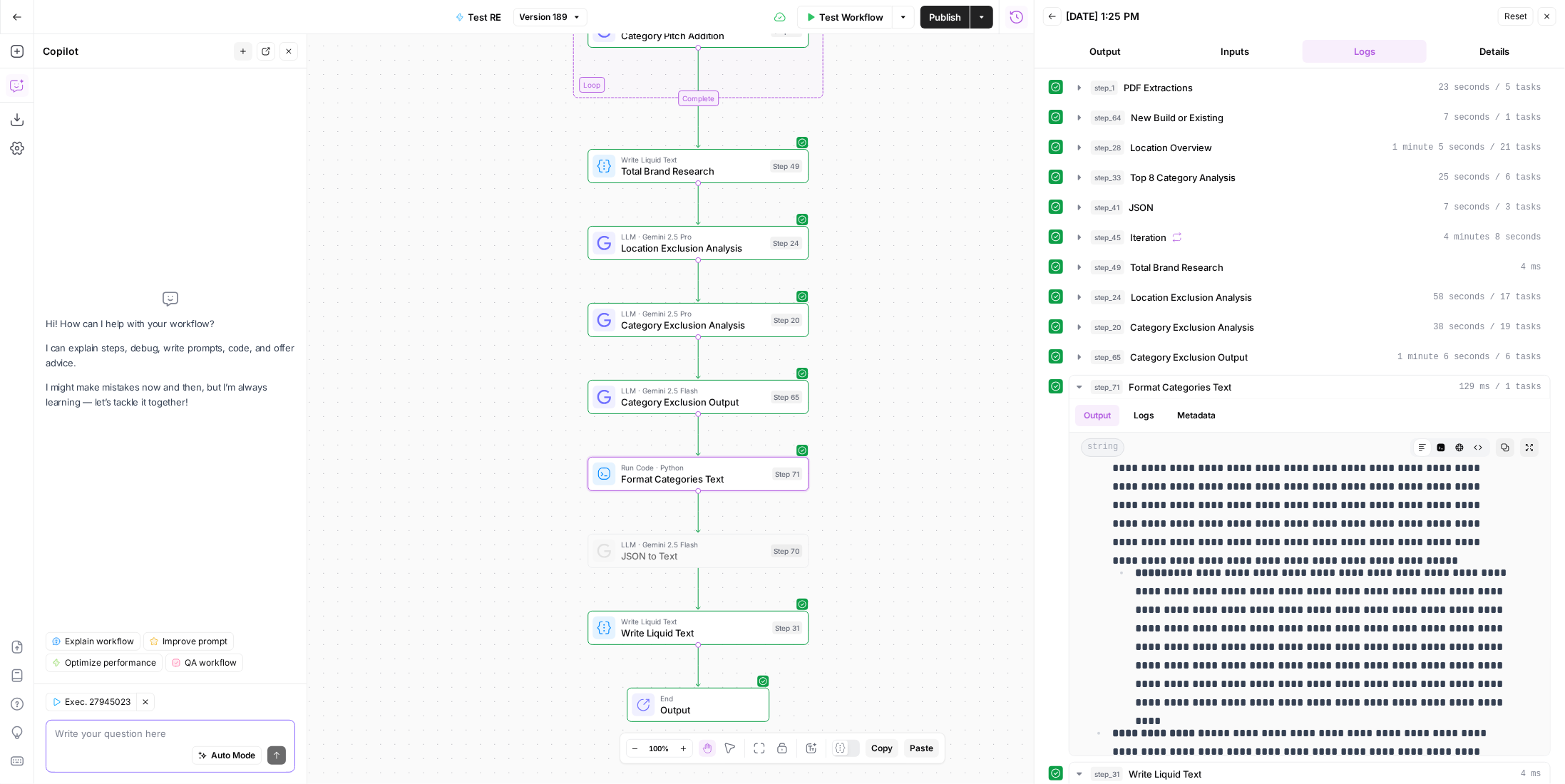
click at [184, 733] on textarea at bounding box center [171, 732] width 231 height 14
type textarea "change step 71 so it runs off the results of step 65"
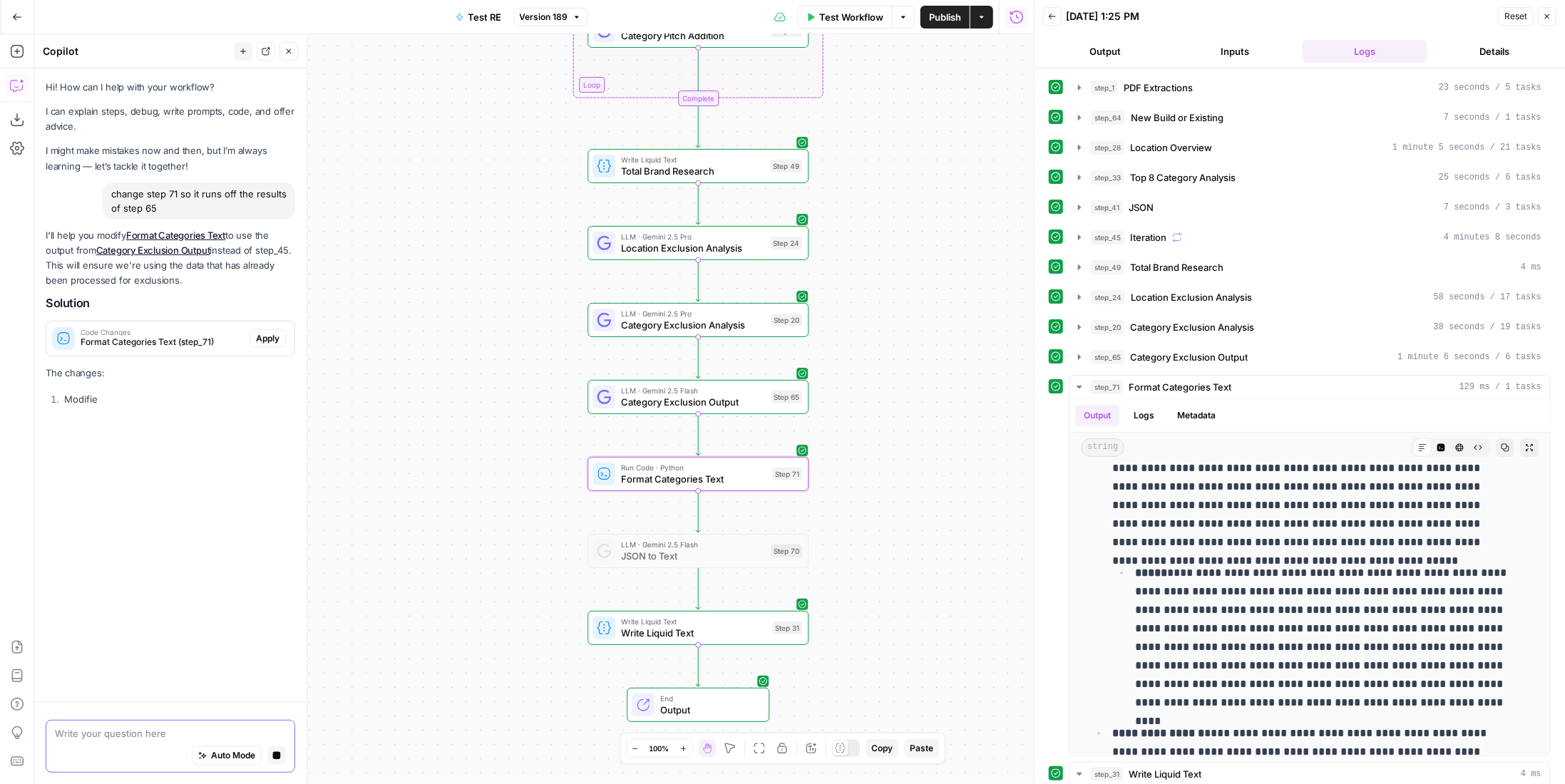
scroll to position [0, 0]
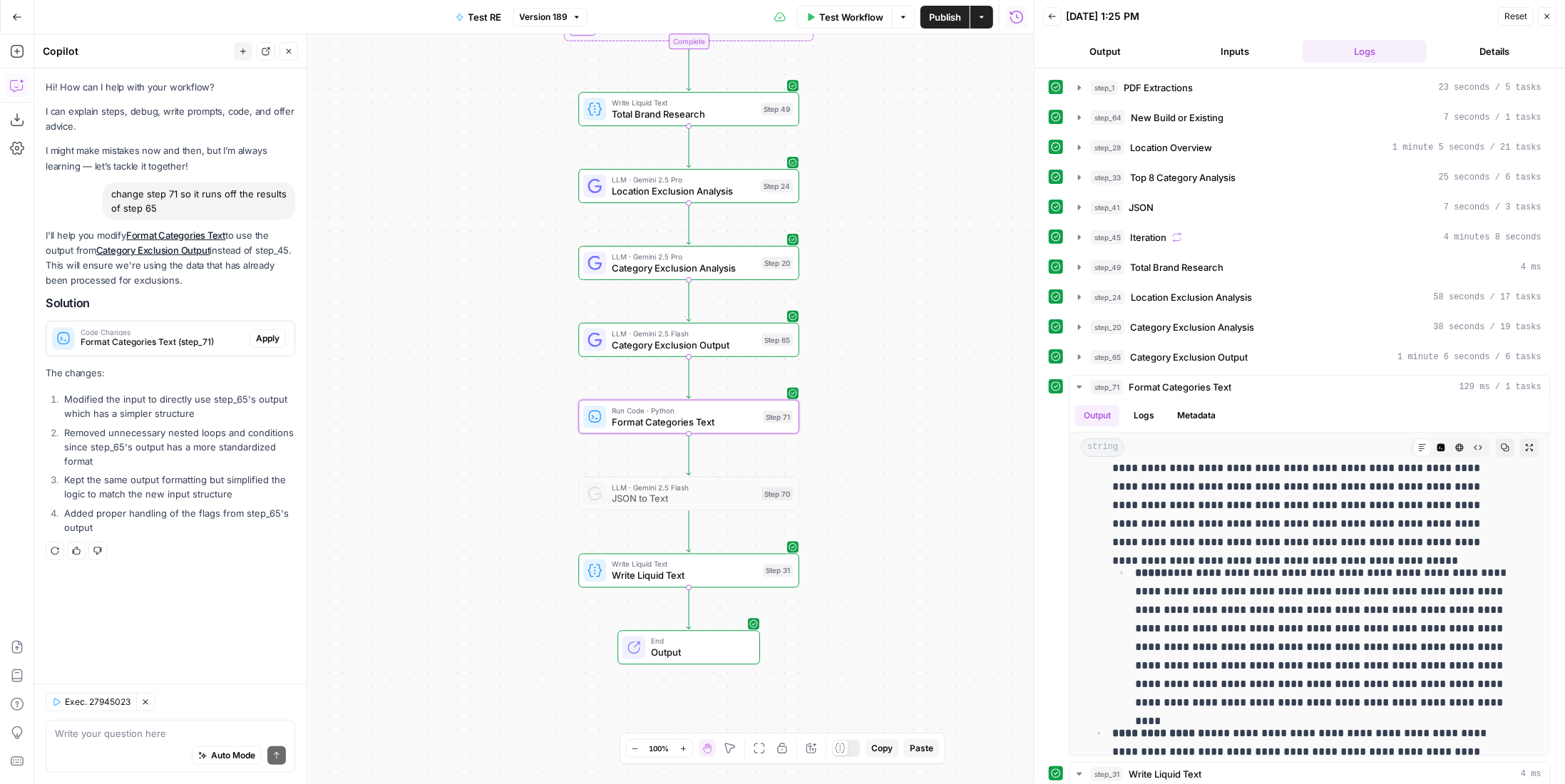
click at [269, 342] on span "Apply" at bounding box center [267, 338] width 24 height 12
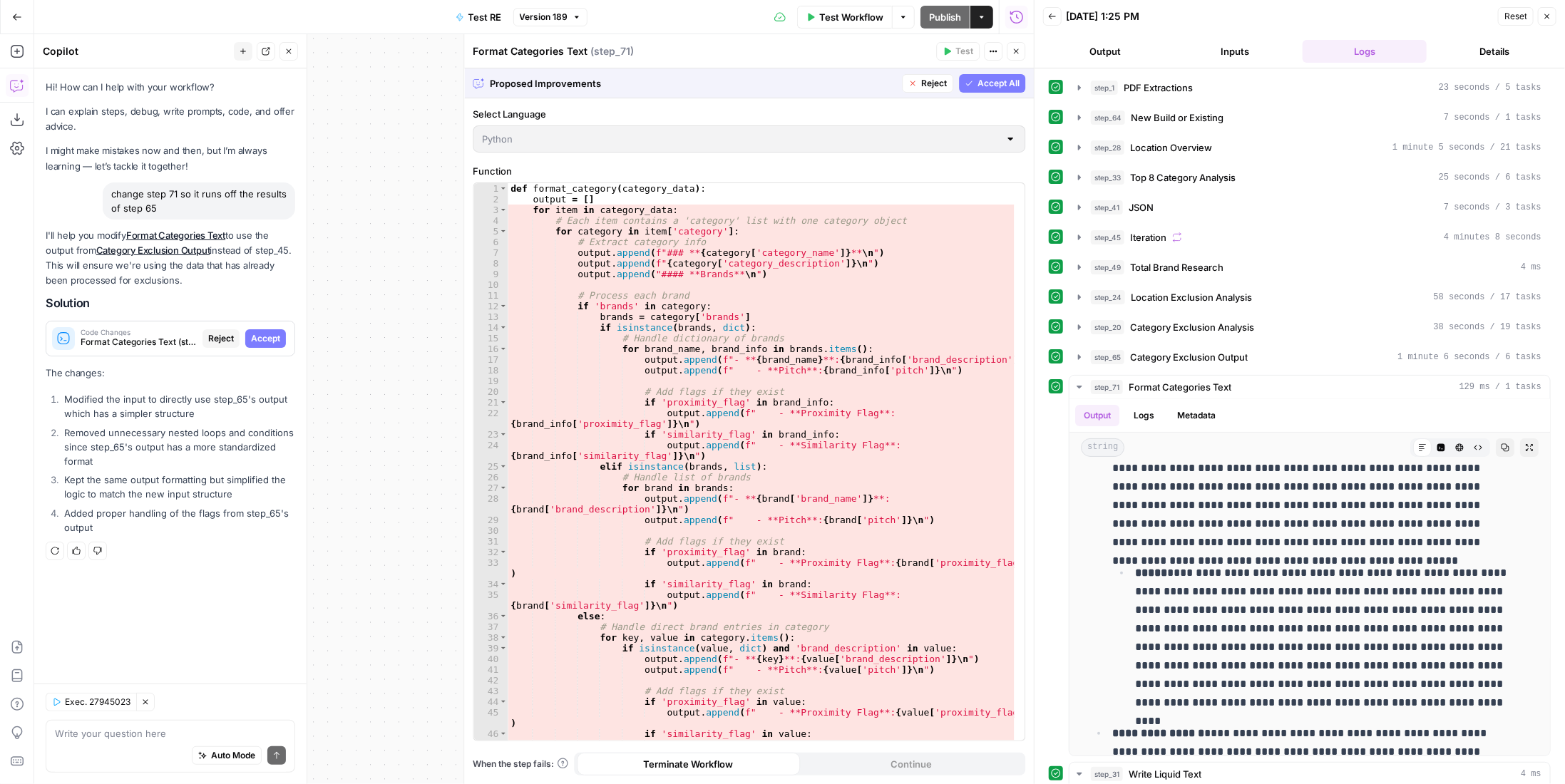
click at [996, 87] on span "Accept All" at bounding box center [998, 83] width 42 height 12
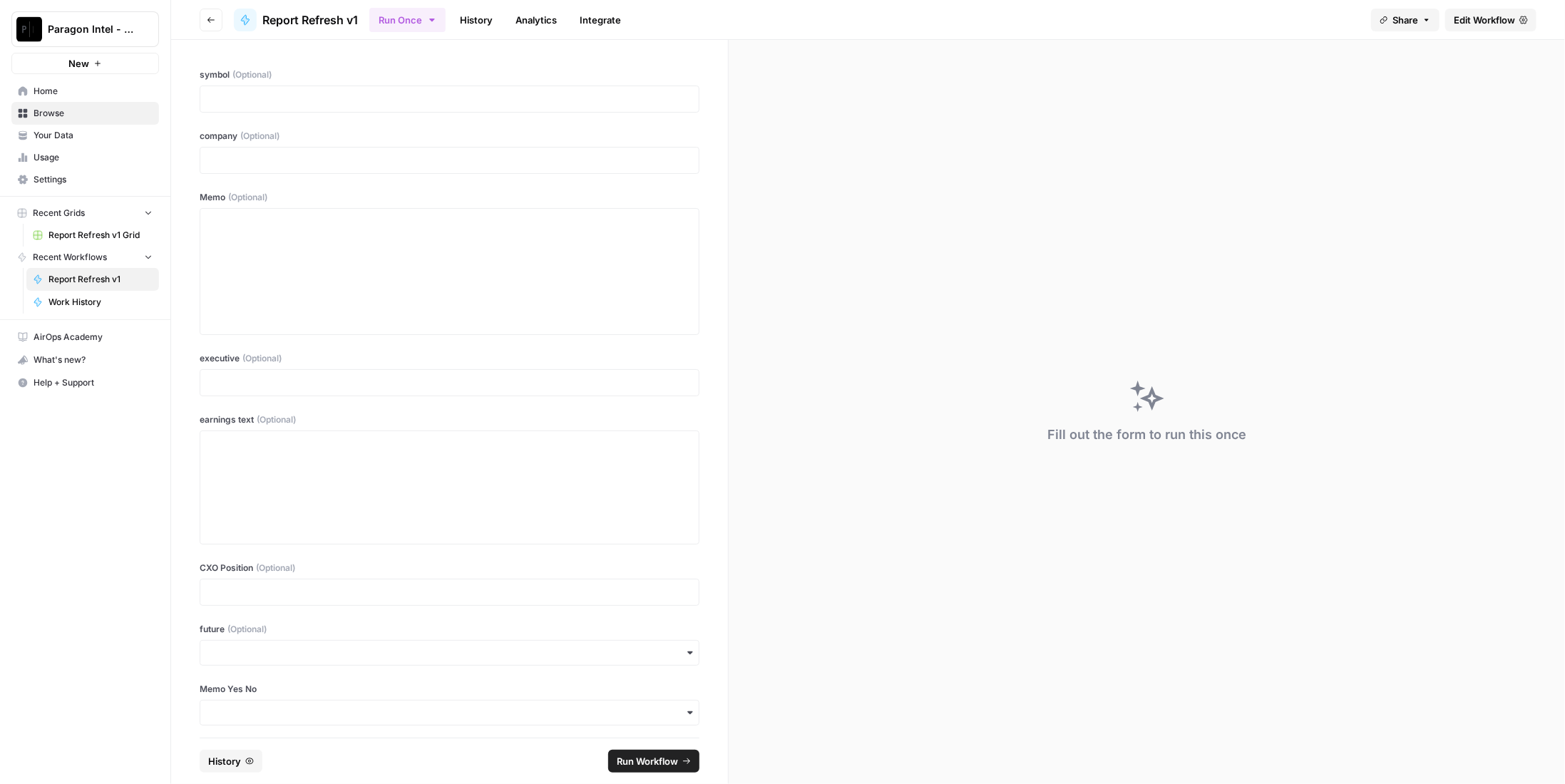
click at [1471, 9] on link "Edit Workflow" at bounding box center [1491, 20] width 92 height 23
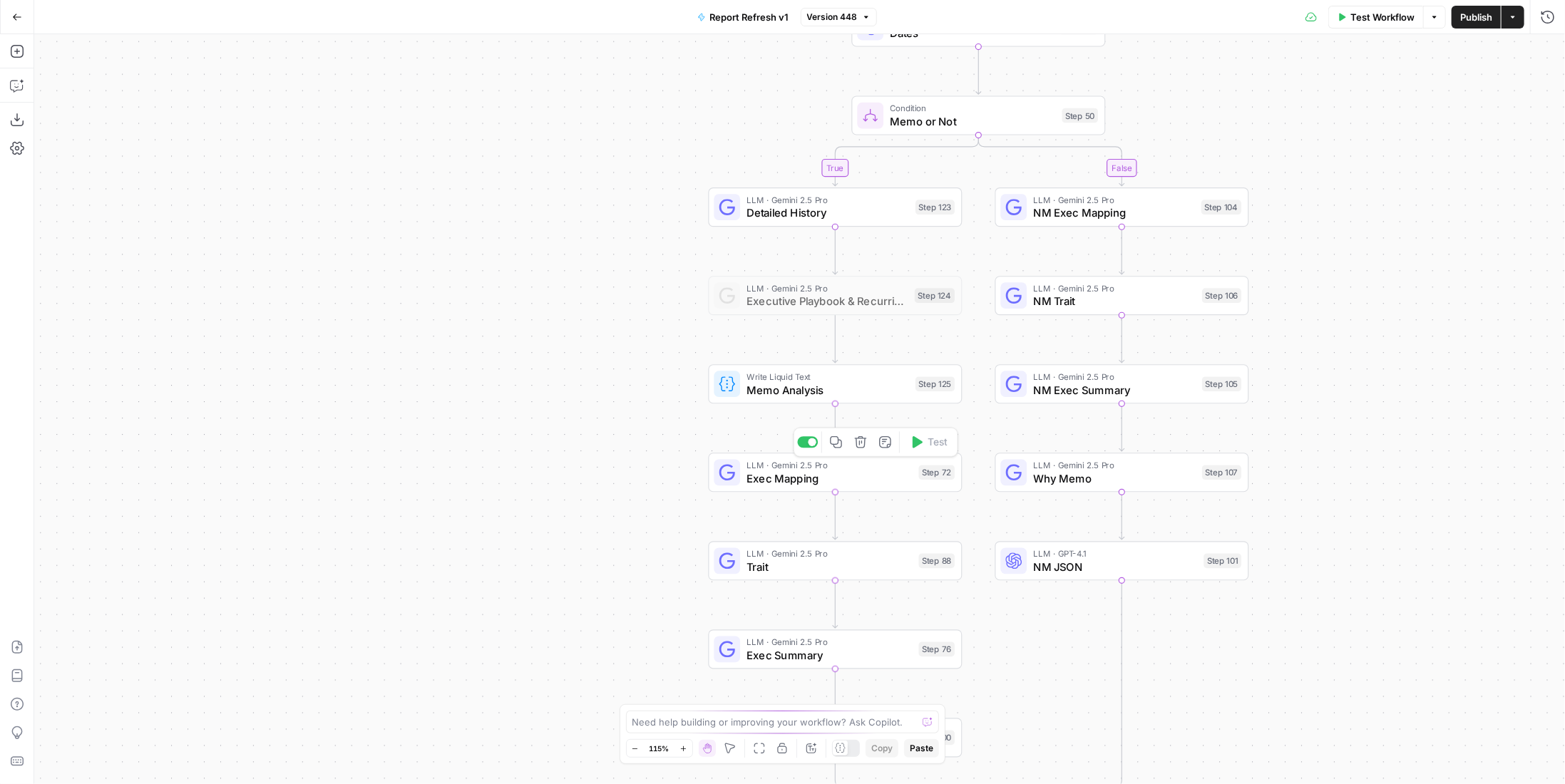
click at [782, 477] on span "Exec Mapping" at bounding box center [828, 477] width 165 height 16
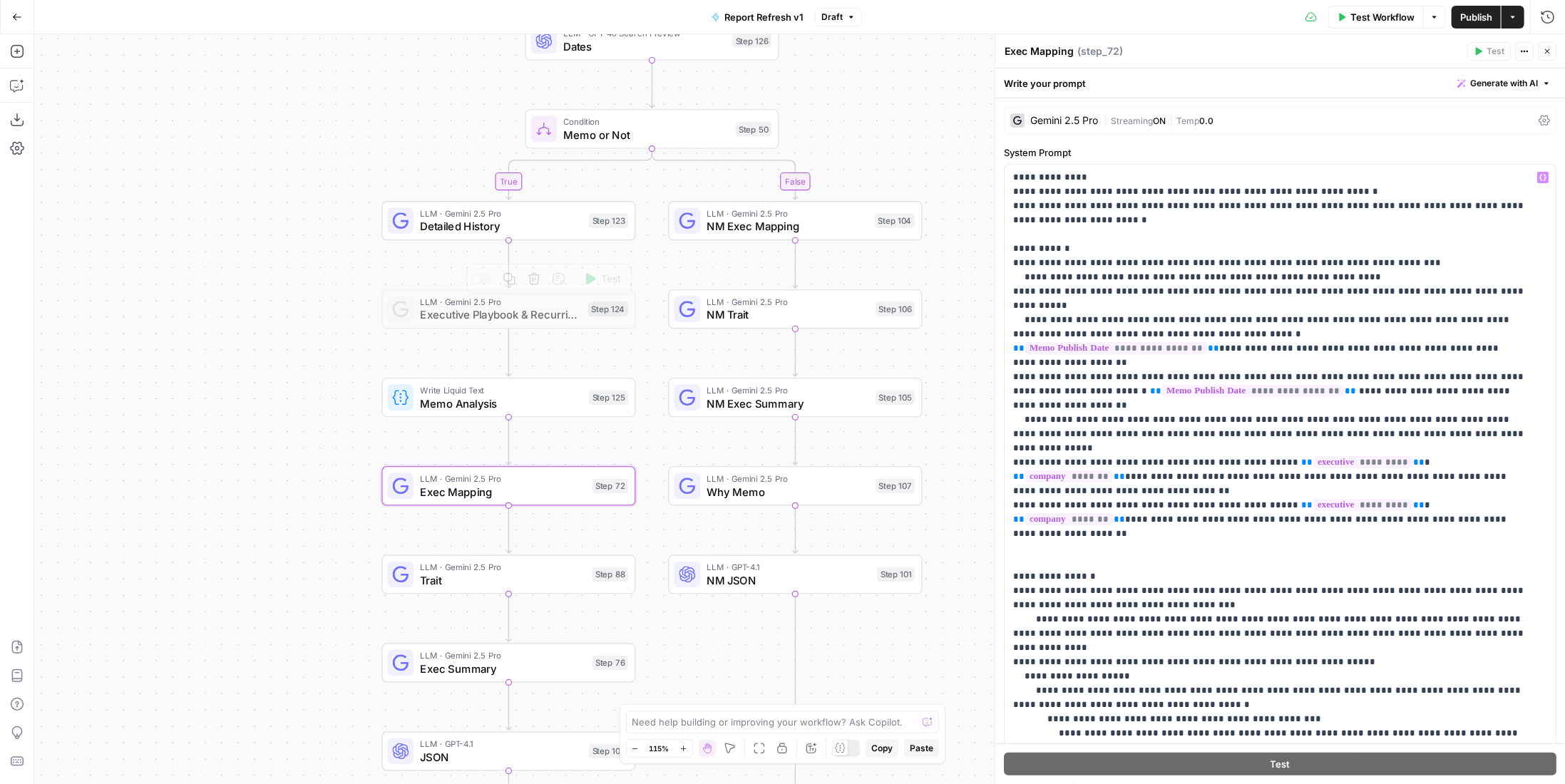
drag, startPoint x: 618, startPoint y: 286, endPoint x: 152, endPoint y: 295, distance: 466.1
click at [152, 295] on div "true true false false Workflow Set Inputs Inputs Condition Condition Step 117 L…" at bounding box center [800, 409] width 1531 height 750
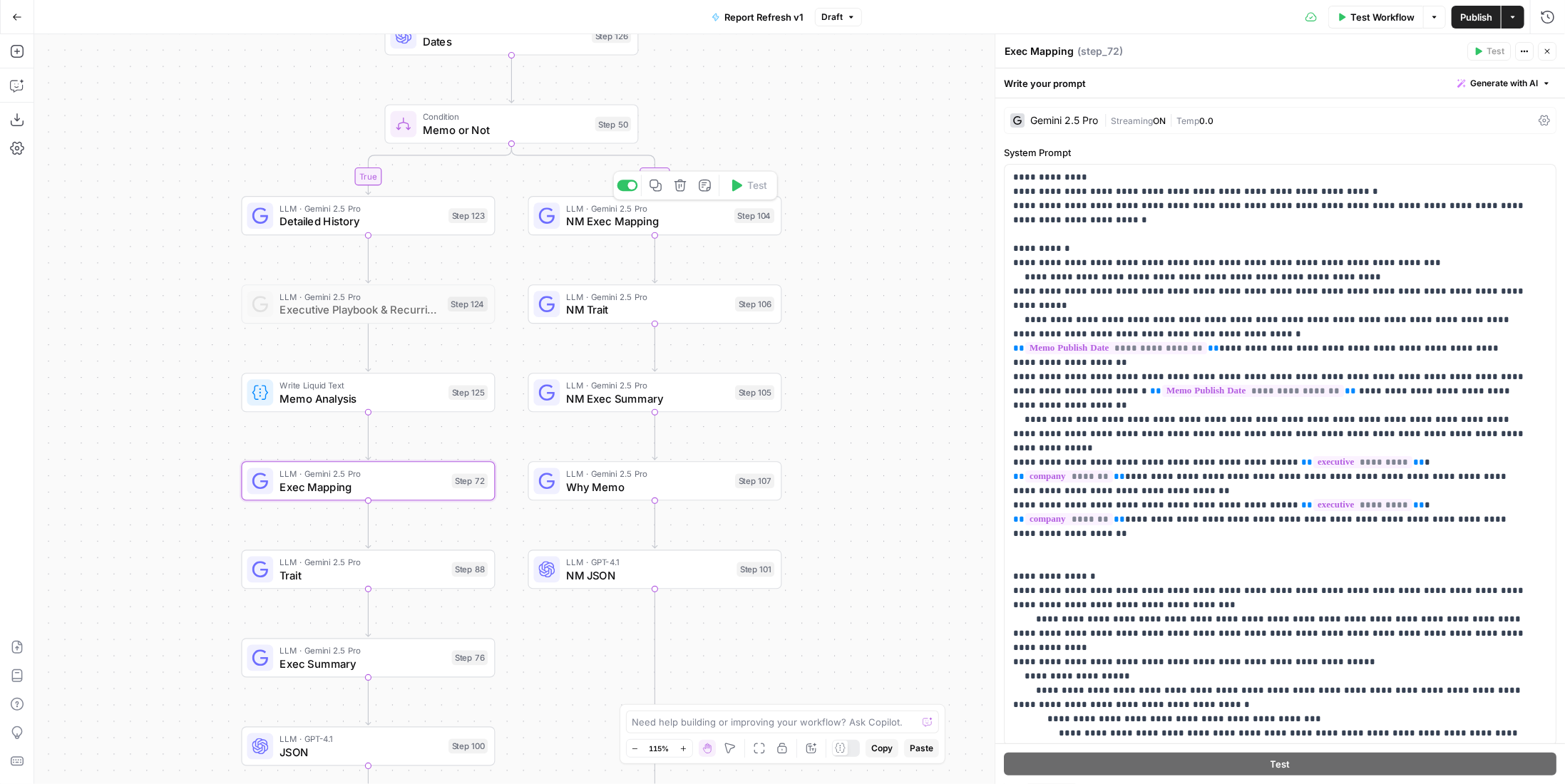
click at [602, 213] on span "LLM · Gemini 2.5 Pro" at bounding box center [647, 207] width 161 height 12
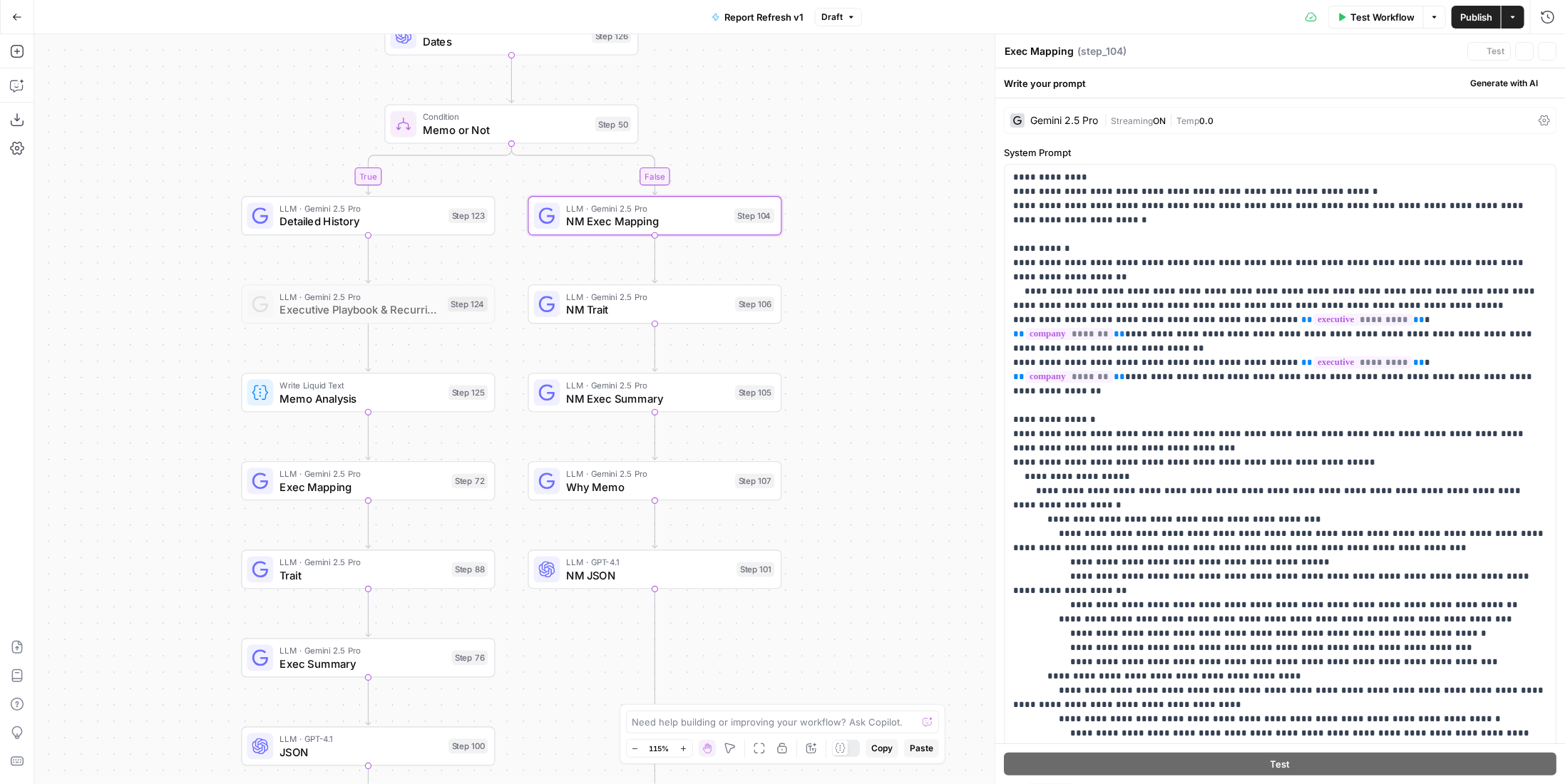
type textarea "NM Exec Mapping"
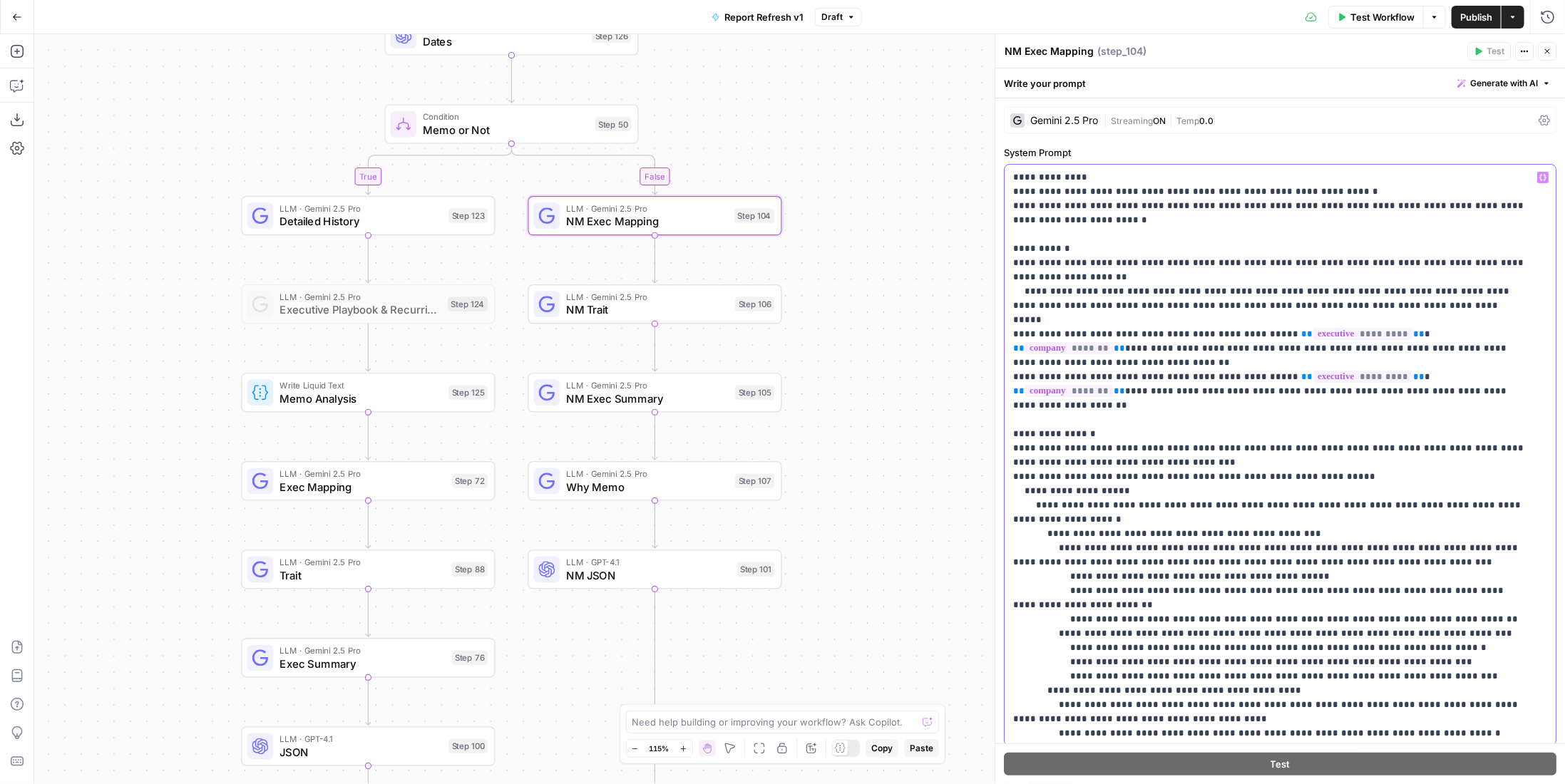
type input "career"
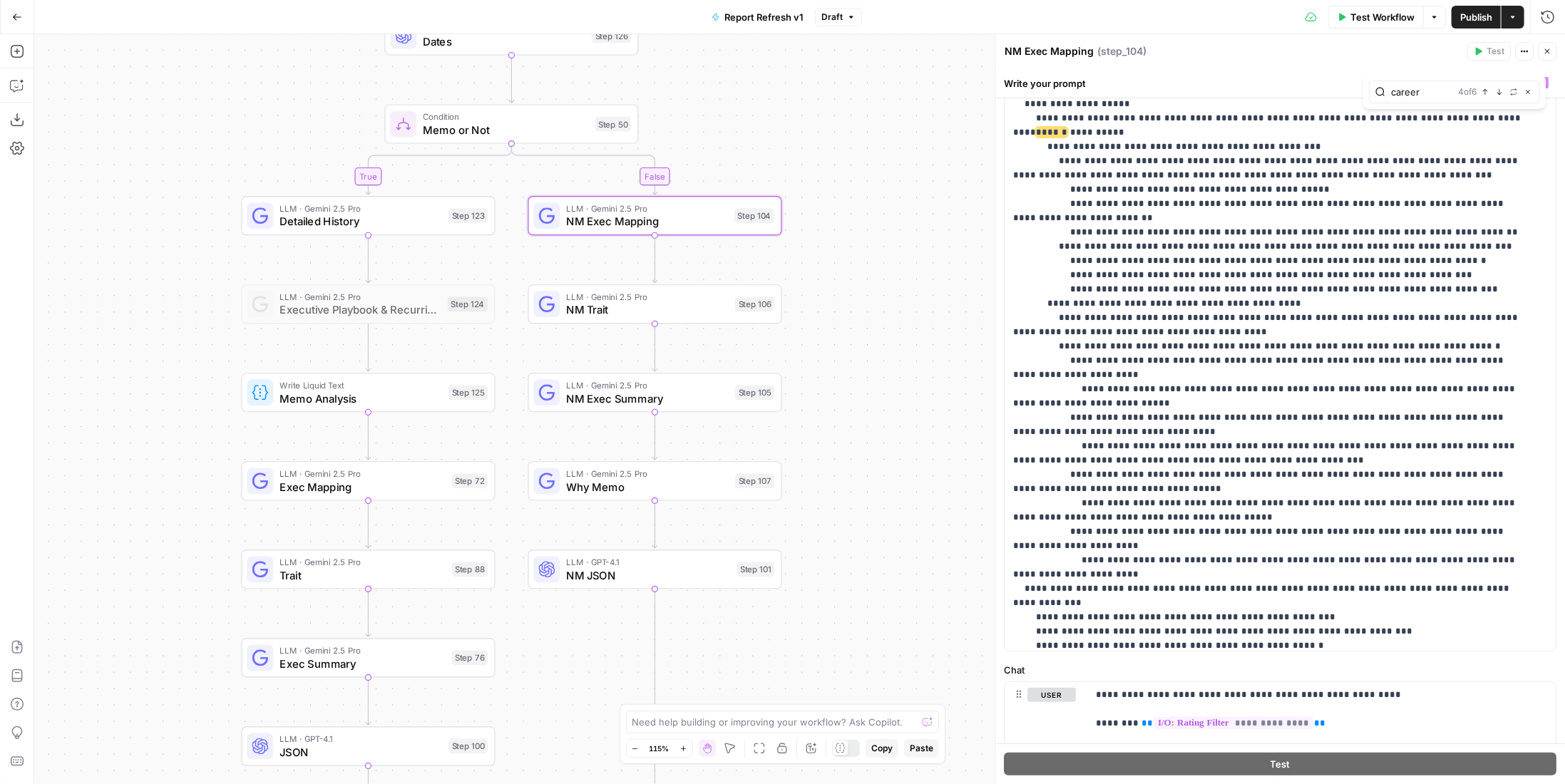
scroll to position [64, 0]
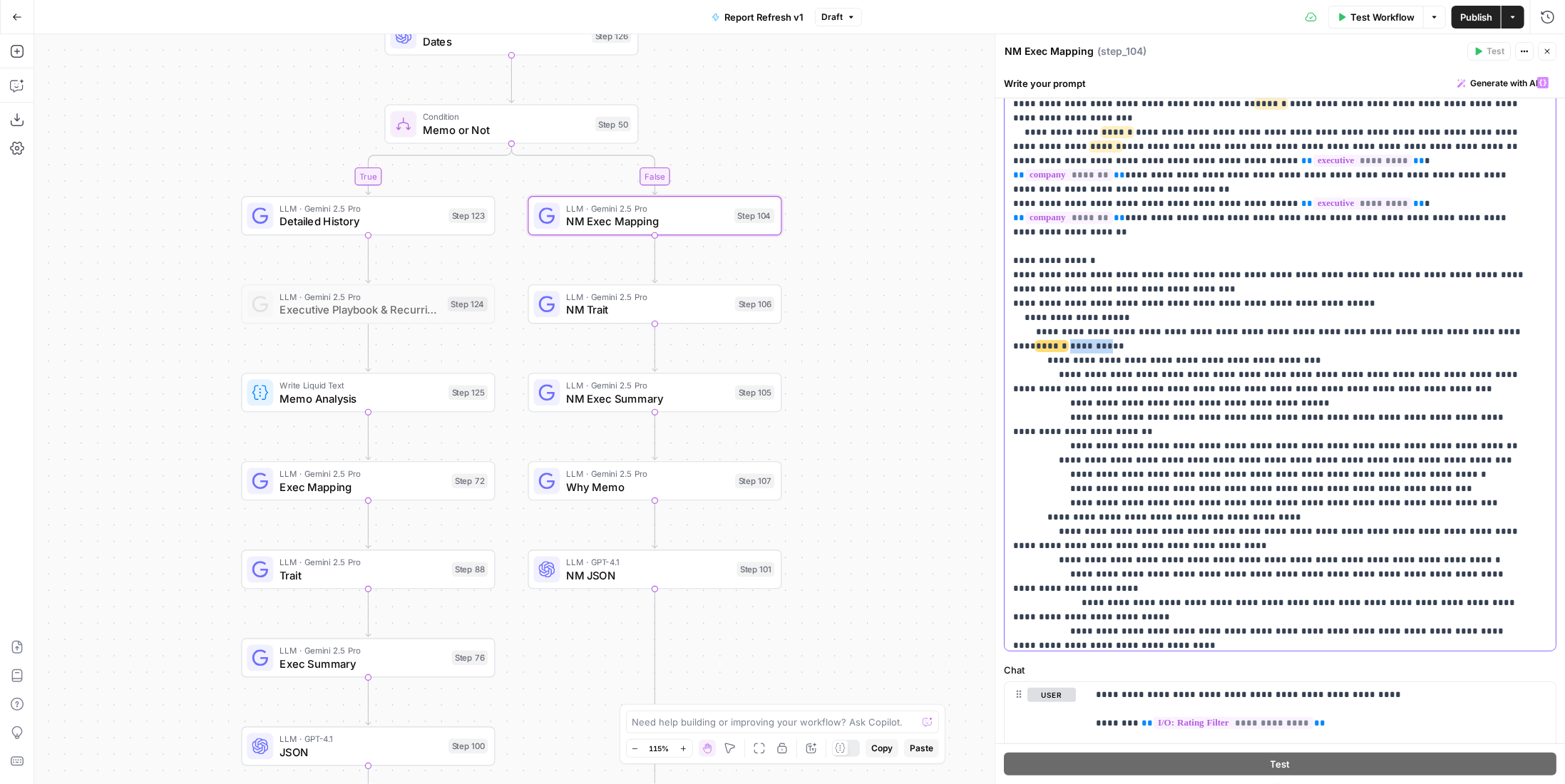
drag, startPoint x: 1053, startPoint y: 317, endPoint x: 1008, endPoint y: 317, distance: 45.0
click at [1008, 317] on div "**********" at bounding box center [1275, 360] width 541 height 581
click at [1335, 226] on p "**********" at bounding box center [1270, 681] width 514 height 1339
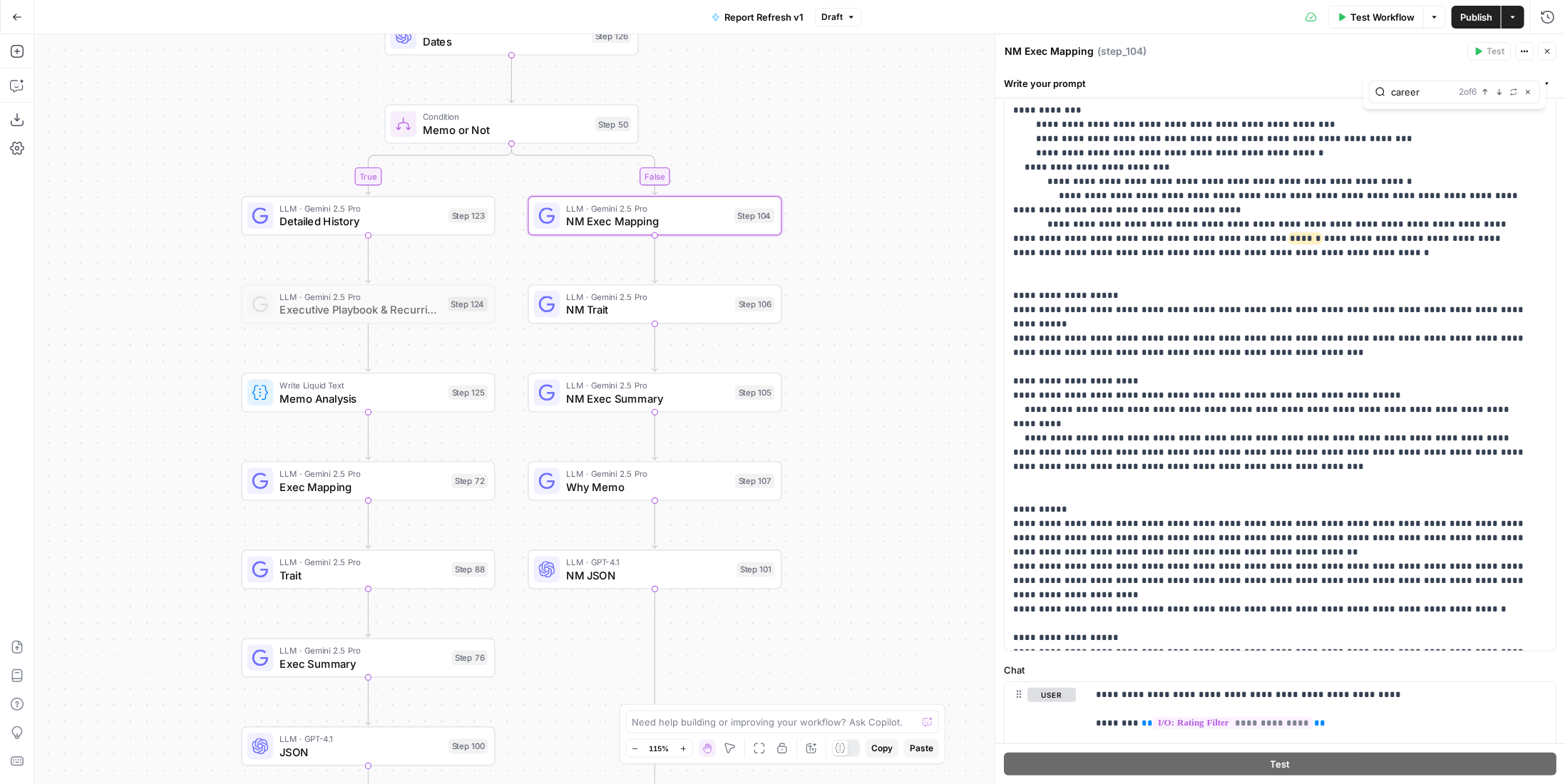
scroll to position [0, 0]
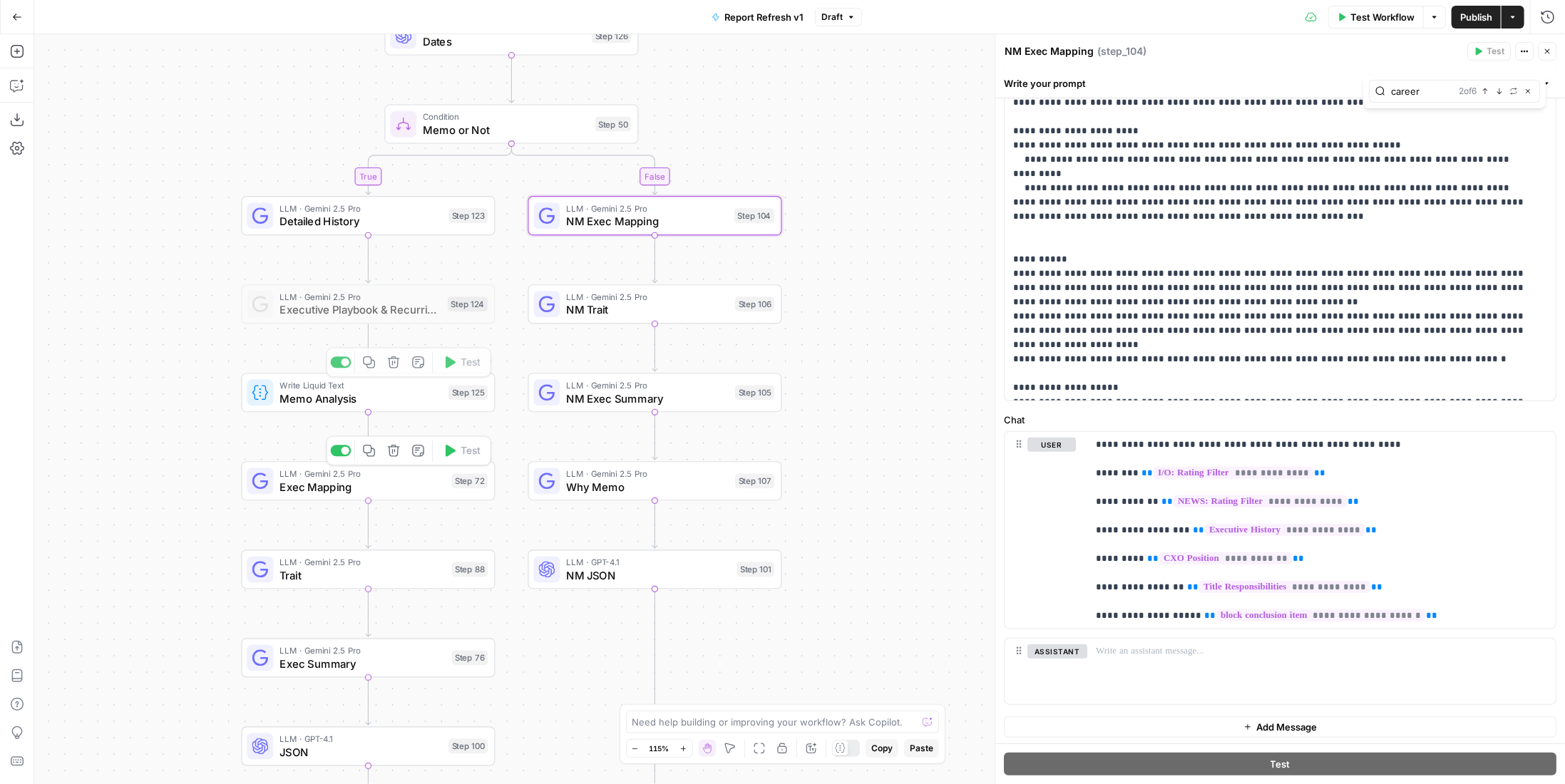
click at [344, 484] on span "Exec Mapping" at bounding box center [362, 485] width 165 height 16
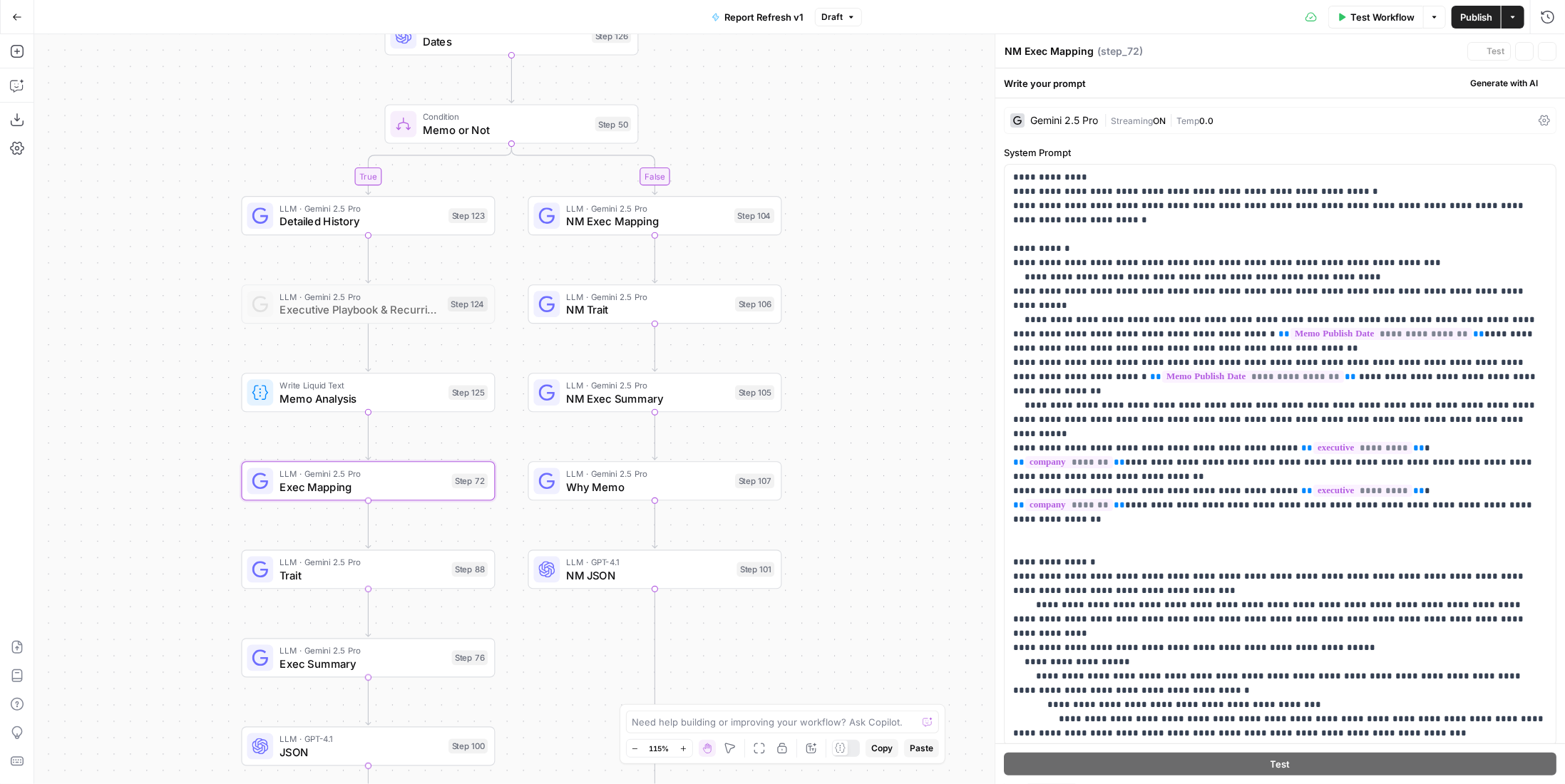
type textarea "Exec Mapping"
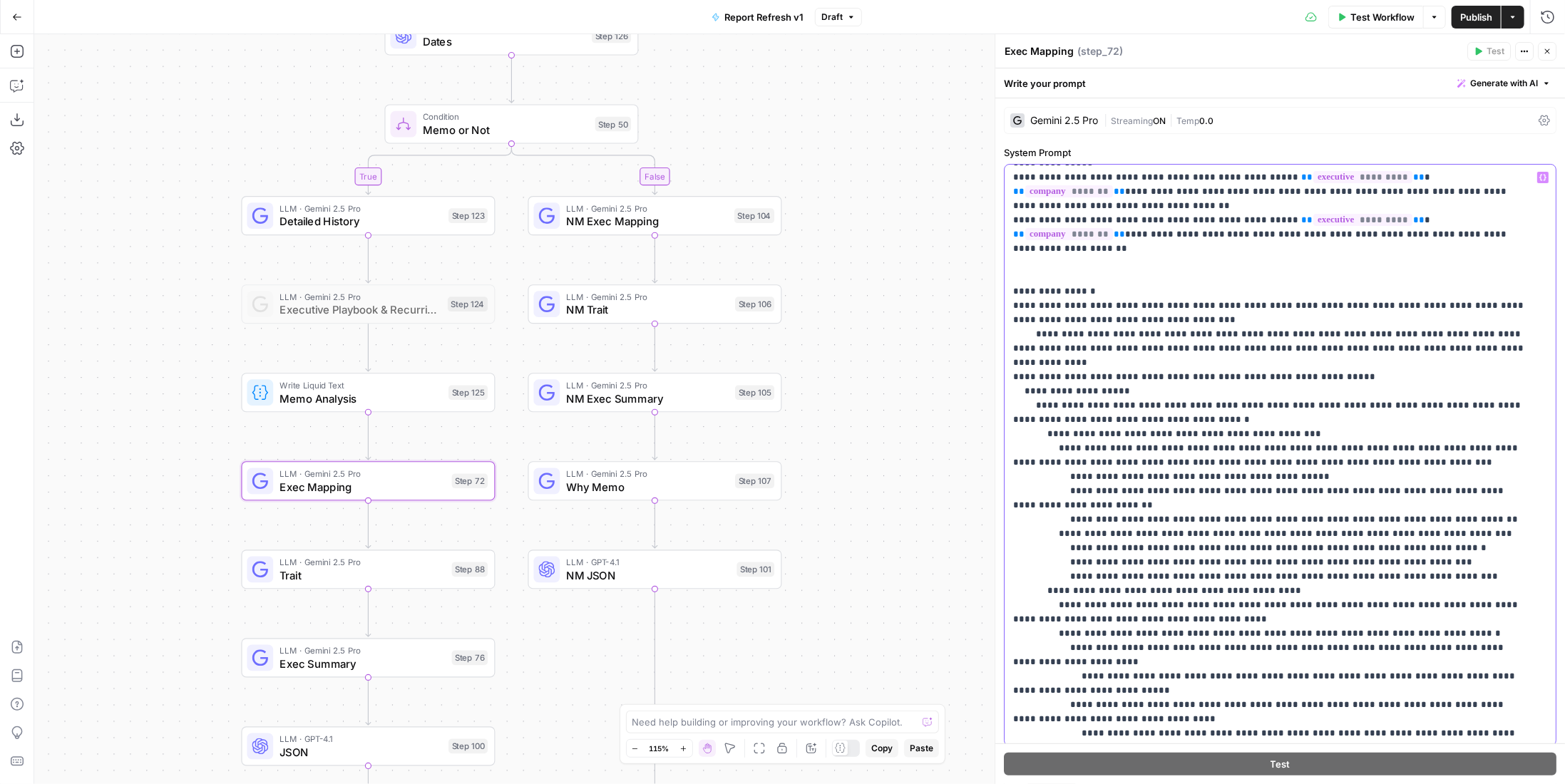
click at [1155, 286] on p "**********" at bounding box center [1270, 619] width 514 height 1468
type input "updated"
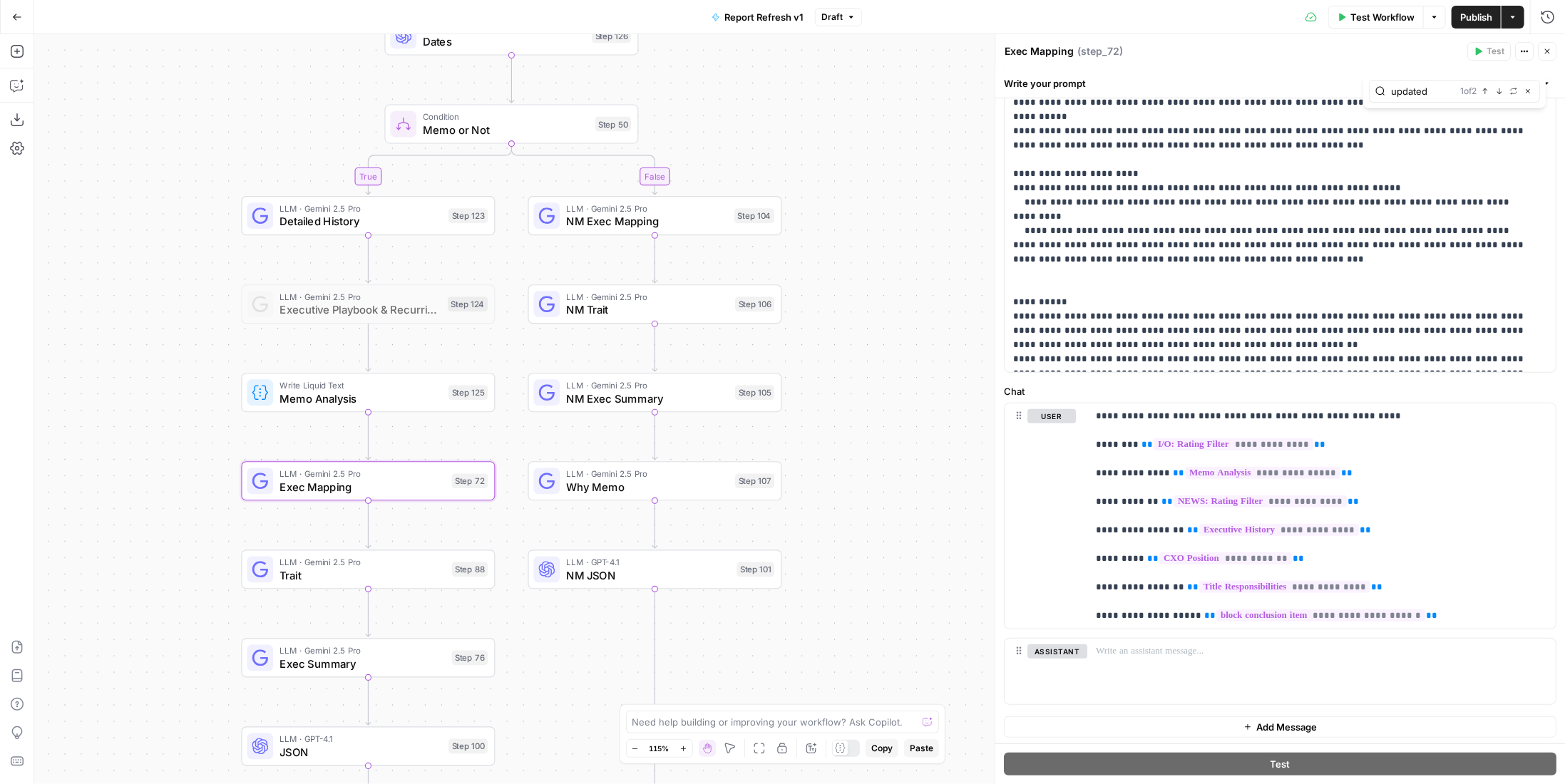
click at [1470, 15] on span "Publish" at bounding box center [1476, 16] width 32 height 14
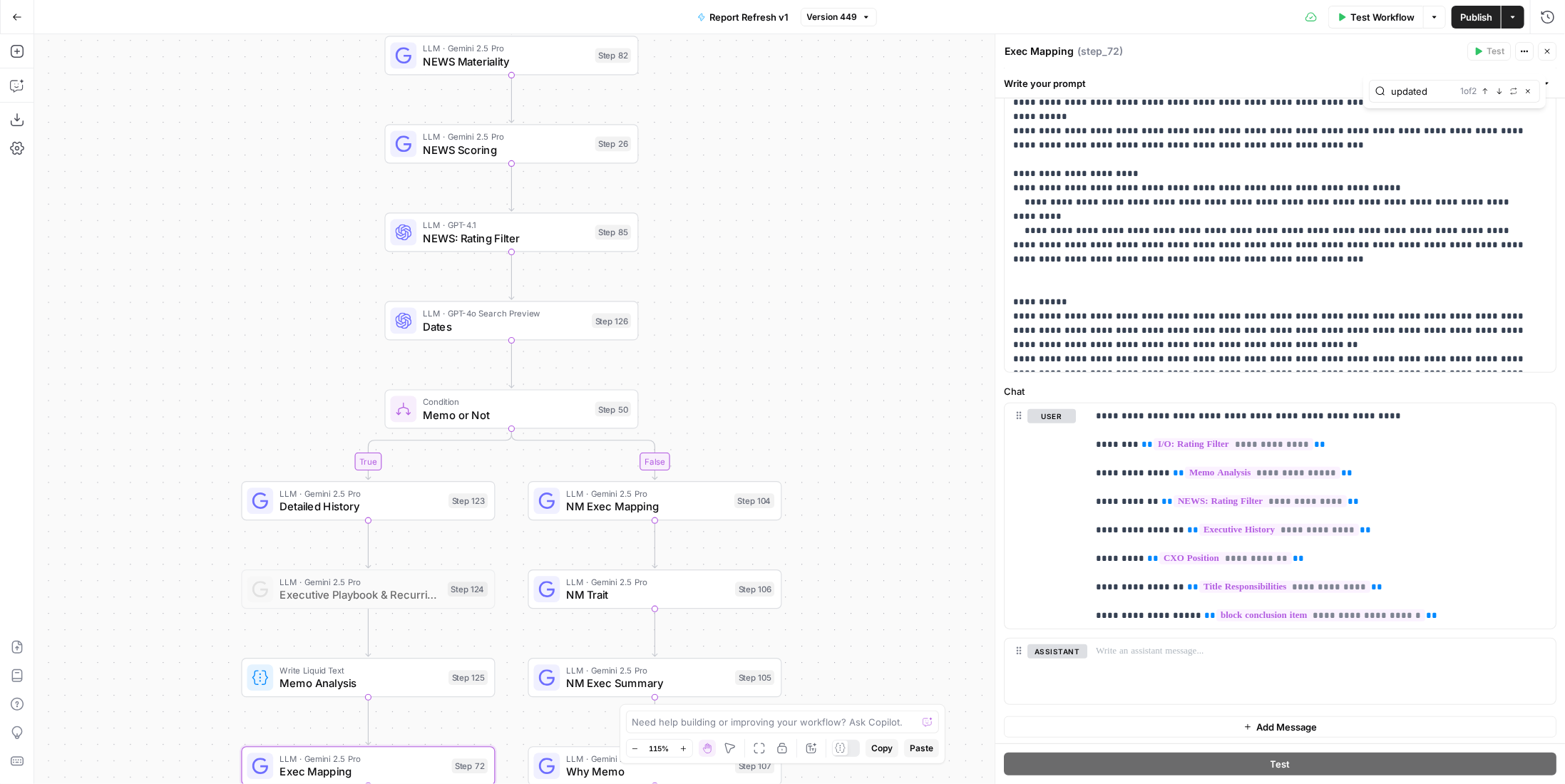
click at [852, 13] on span "Version 449" at bounding box center [832, 16] width 51 height 12
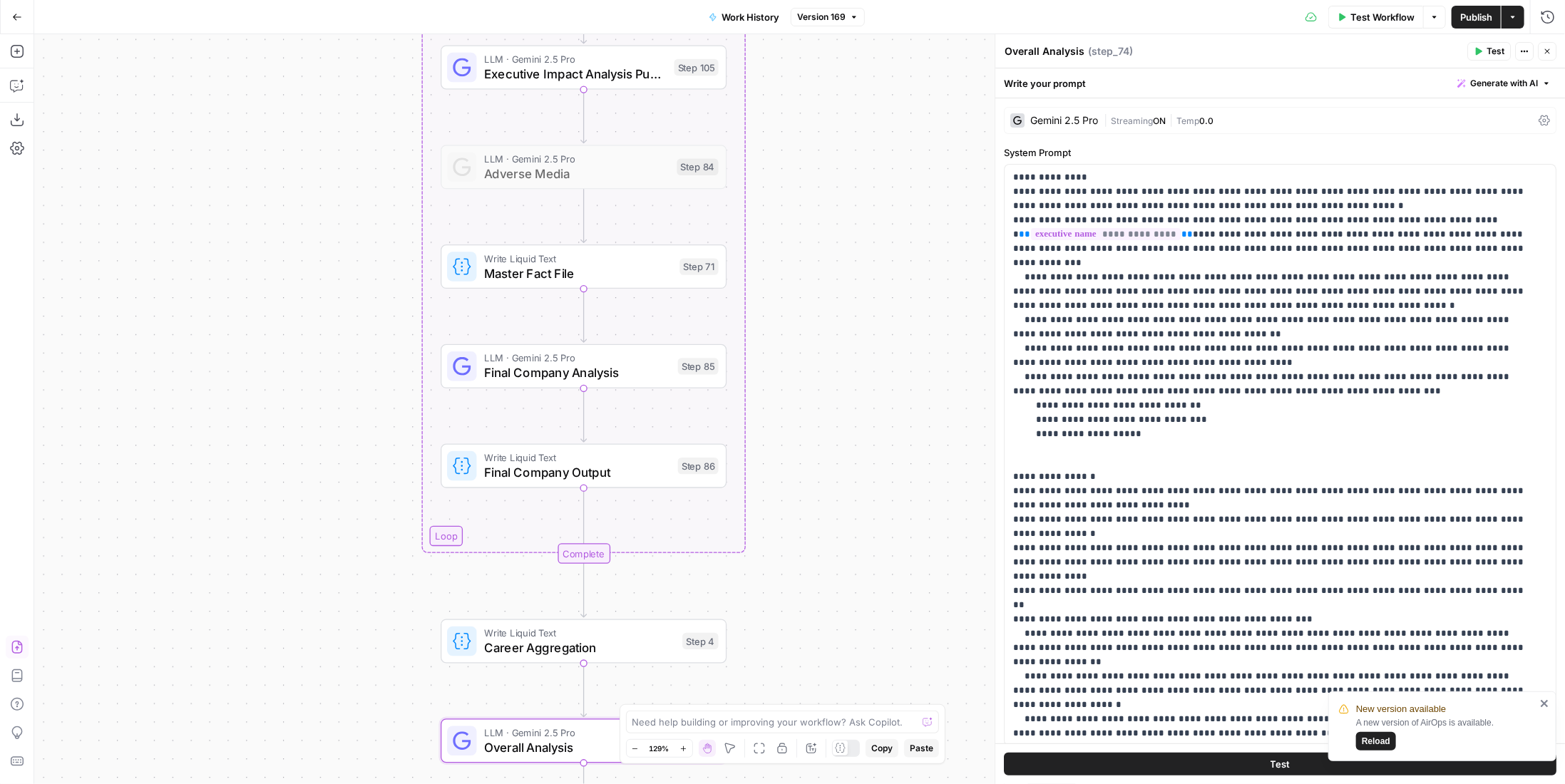
click at [860, 7] on div "Work History Version 169" at bounding box center [782, 17] width 165 height 23
click at [859, 15] on button "Version 169" at bounding box center [827, 16] width 74 height 18
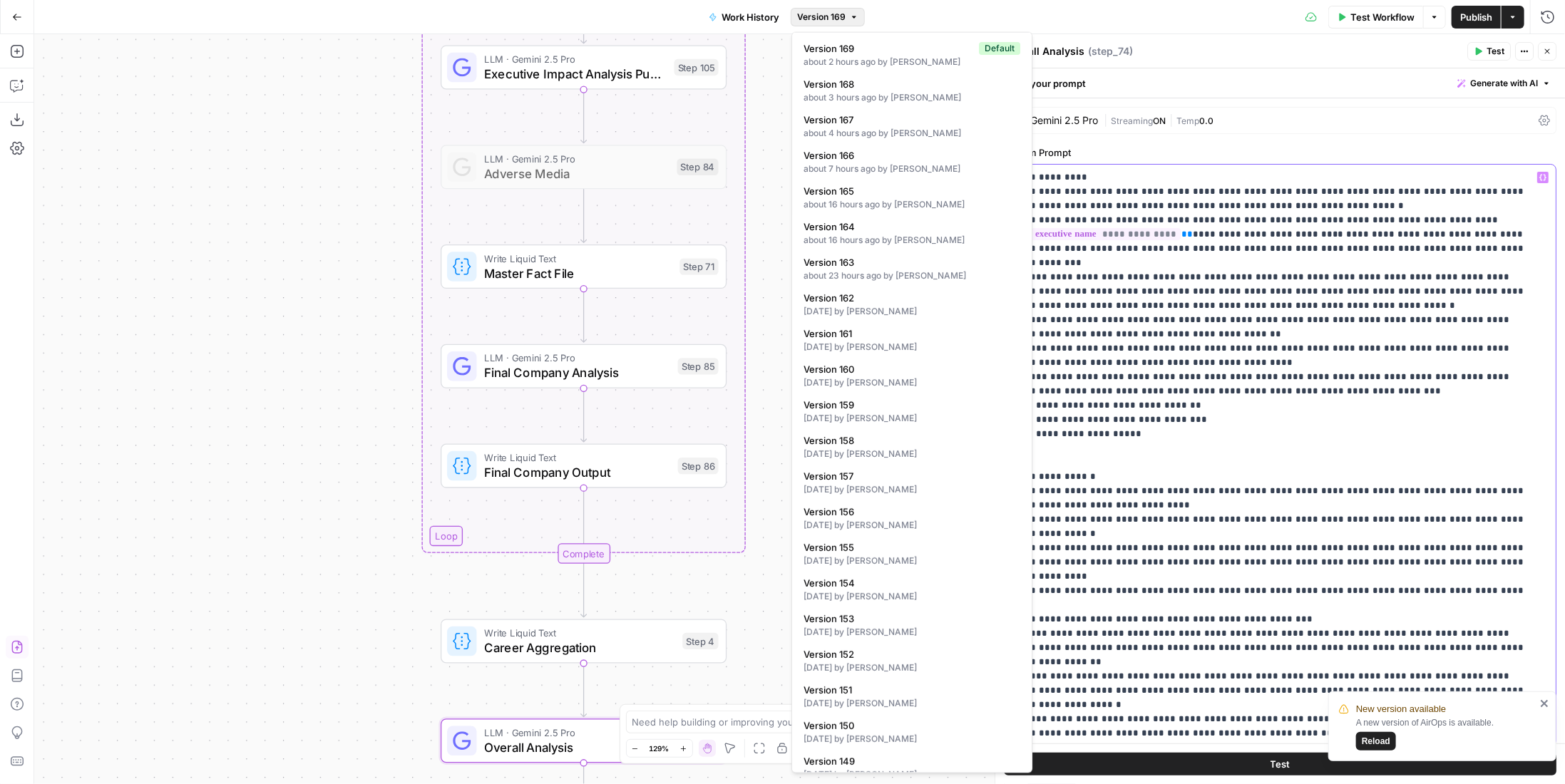
click at [1259, 230] on p "**********" at bounding box center [1270, 463] width 514 height 585
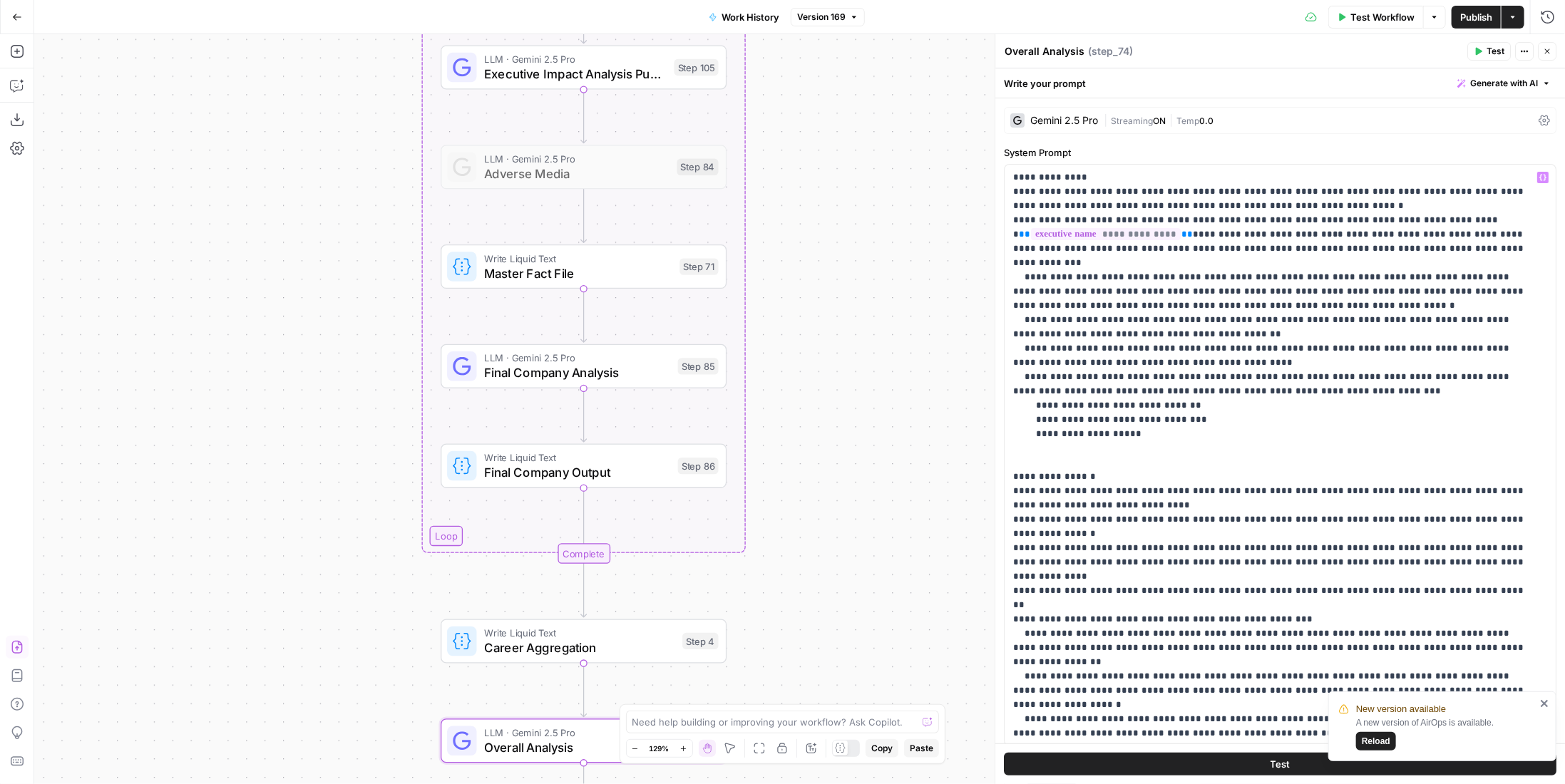
click at [669, 361] on span "LLM · Gemini 2.5 Pro" at bounding box center [576, 359] width 186 height 15
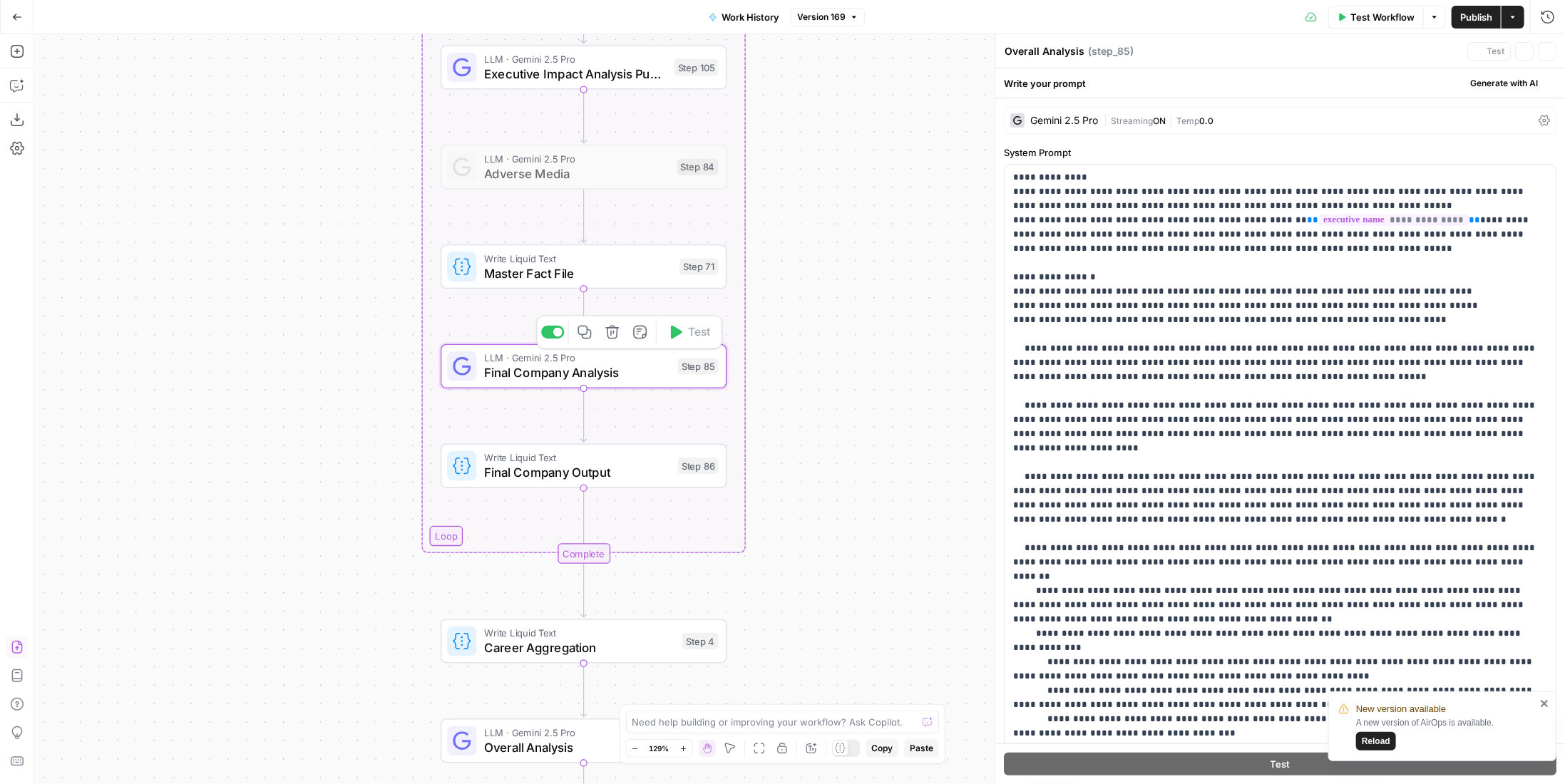
type textarea "Final Company Analysis"
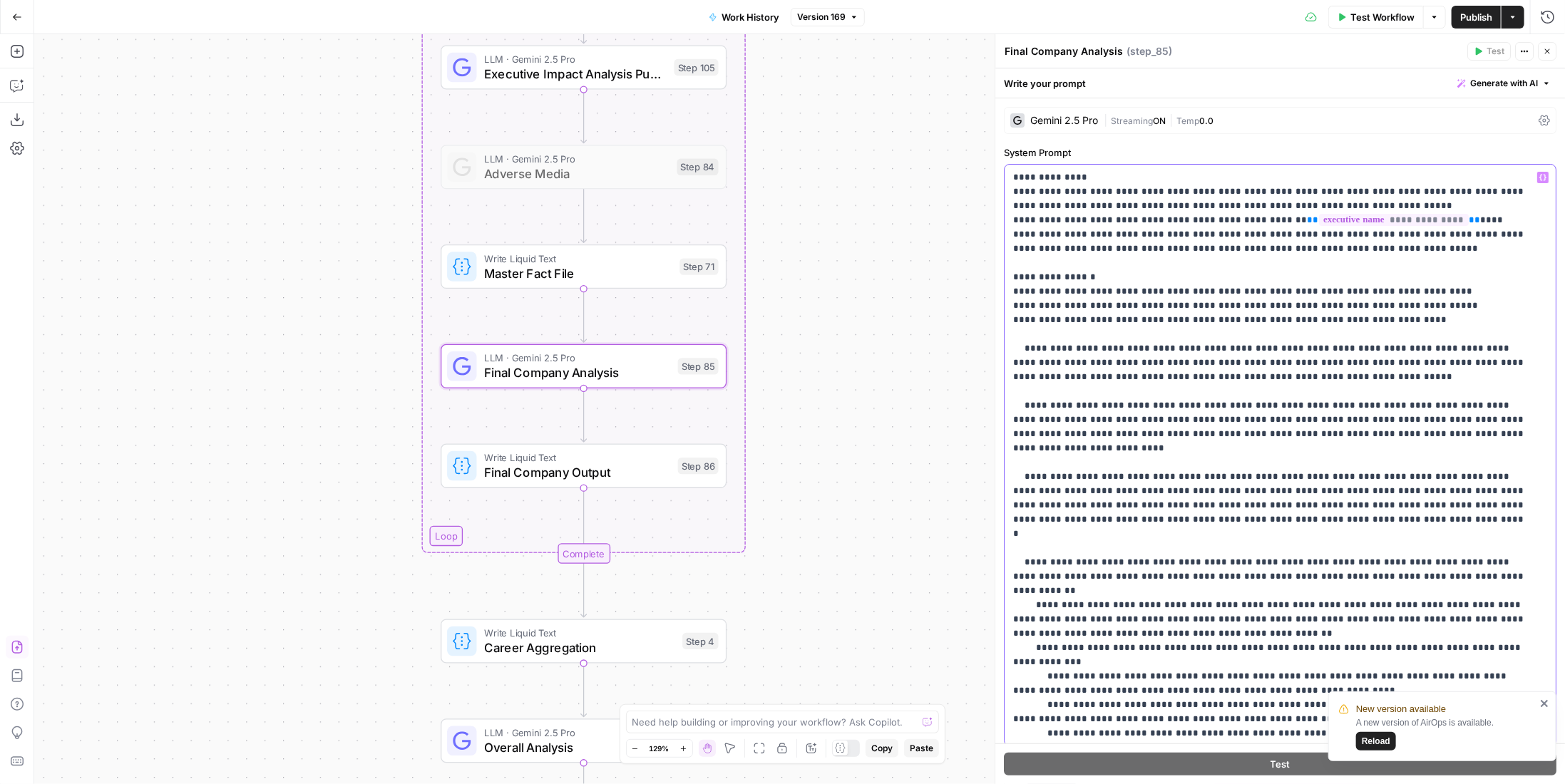
drag, startPoint x: 1165, startPoint y: 320, endPoint x: 1205, endPoint y: 314, distance: 40.4
click at [1205, 314] on p "**********" at bounding box center [1270, 484] width 514 height 627
drag, startPoint x: 1051, startPoint y: 422, endPoint x: 1093, endPoint y: 422, distance: 42.0
click at [1093, 422] on p "**********" at bounding box center [1270, 484] width 514 height 627
drag, startPoint x: 1060, startPoint y: 419, endPoint x: 1045, endPoint y: 421, distance: 15.1
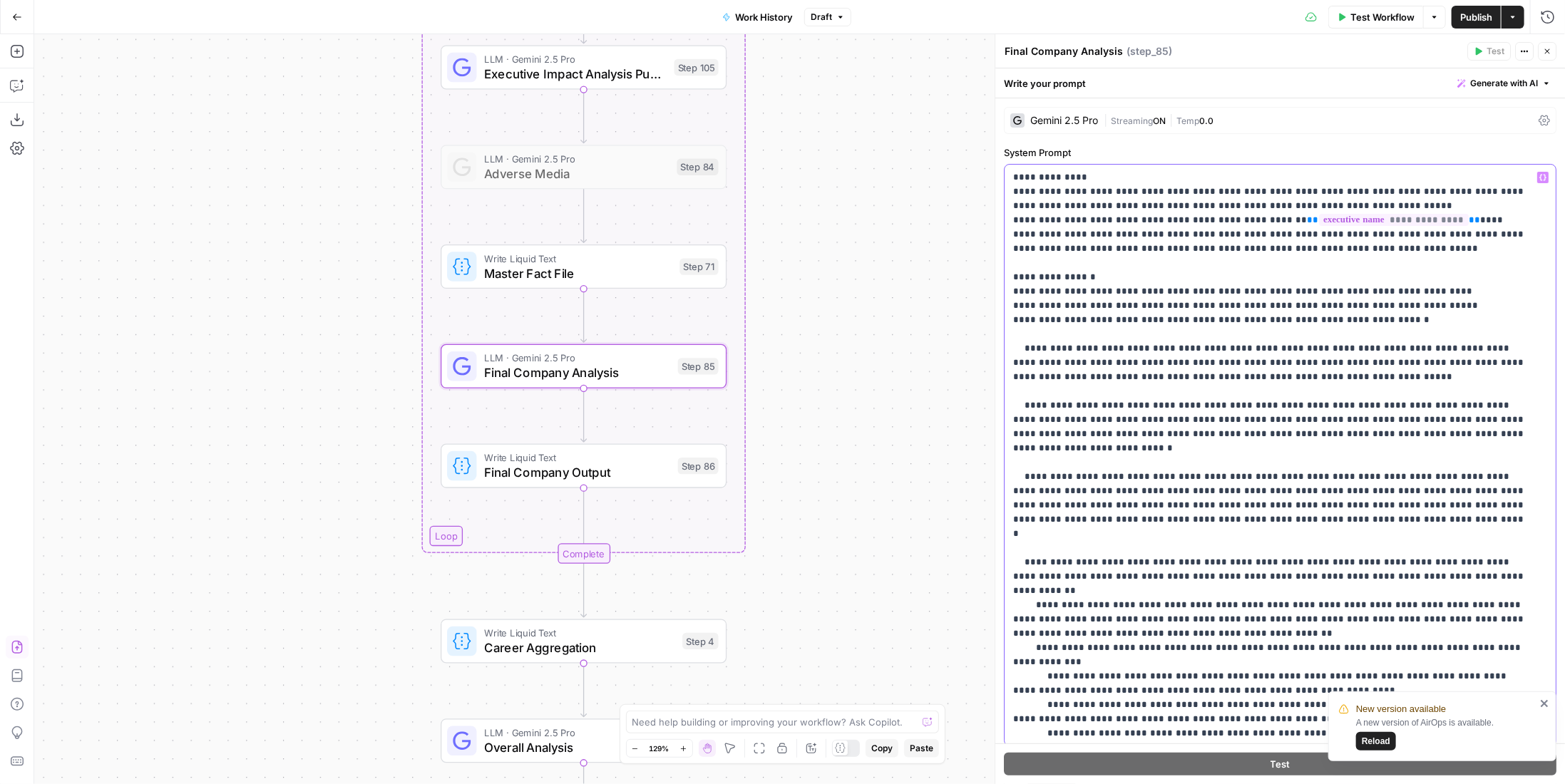
drag, startPoint x: 1248, startPoint y: 420, endPoint x: 1224, endPoint y: 424, distance: 24.3
click at [1224, 424] on p "**********" at bounding box center [1270, 484] width 514 height 627
drag, startPoint x: 1451, startPoint y: 406, endPoint x: 1088, endPoint y: 421, distance: 363.3
click at [1088, 421] on p "**********" at bounding box center [1270, 484] width 514 height 627
copy p "**********"
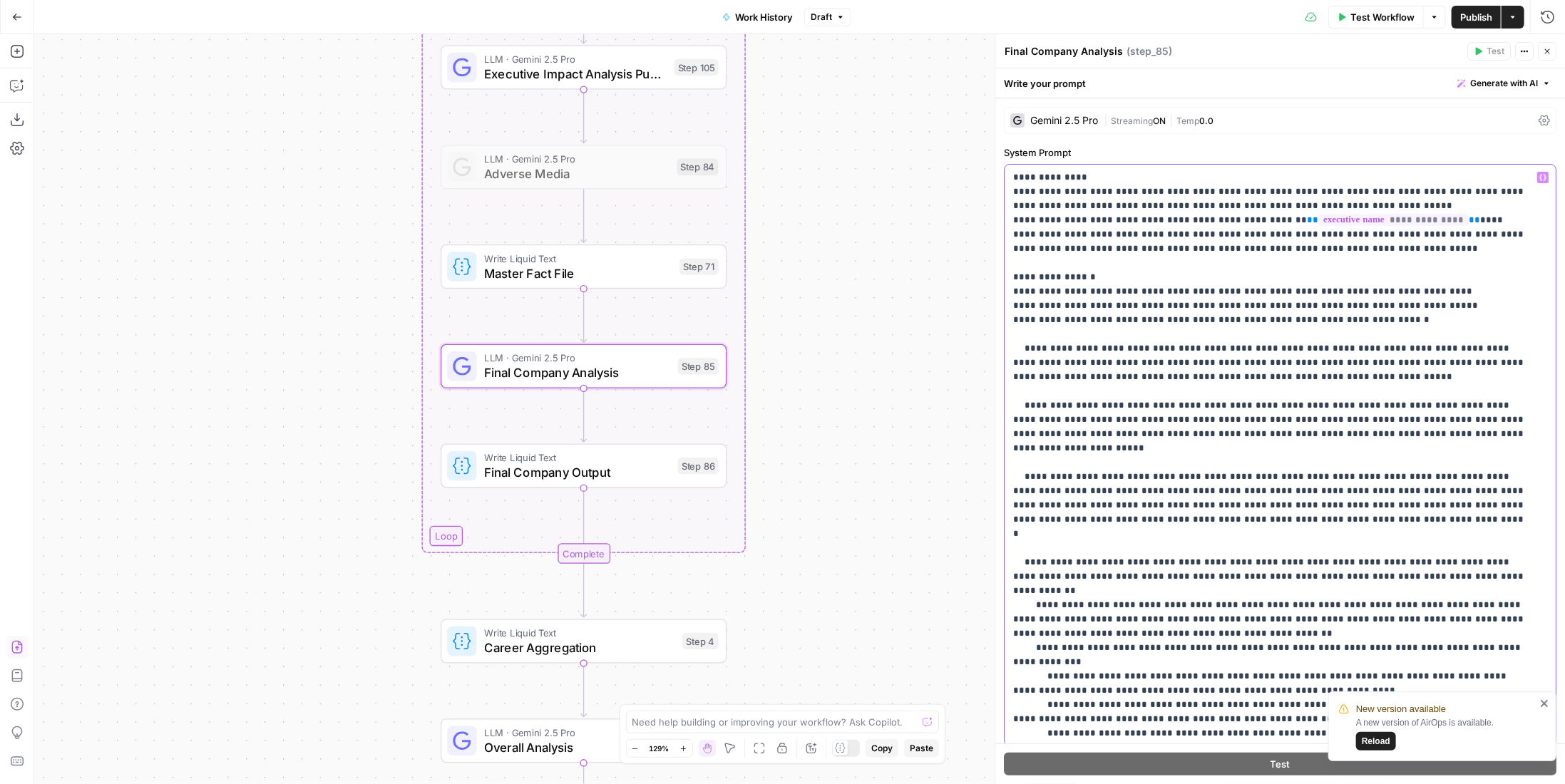
click at [1456, 463] on p "**********" at bounding box center [1270, 484] width 514 height 627
drag, startPoint x: 1423, startPoint y: 461, endPoint x: 1053, endPoint y: 472, distance: 370.2
click at [1053, 472] on p "**********" at bounding box center [1270, 484] width 514 height 627
drag, startPoint x: 1210, startPoint y: 475, endPoint x: 1253, endPoint y: 472, distance: 43.1
click at [1253, 472] on p "**********" at bounding box center [1270, 484] width 514 height 627
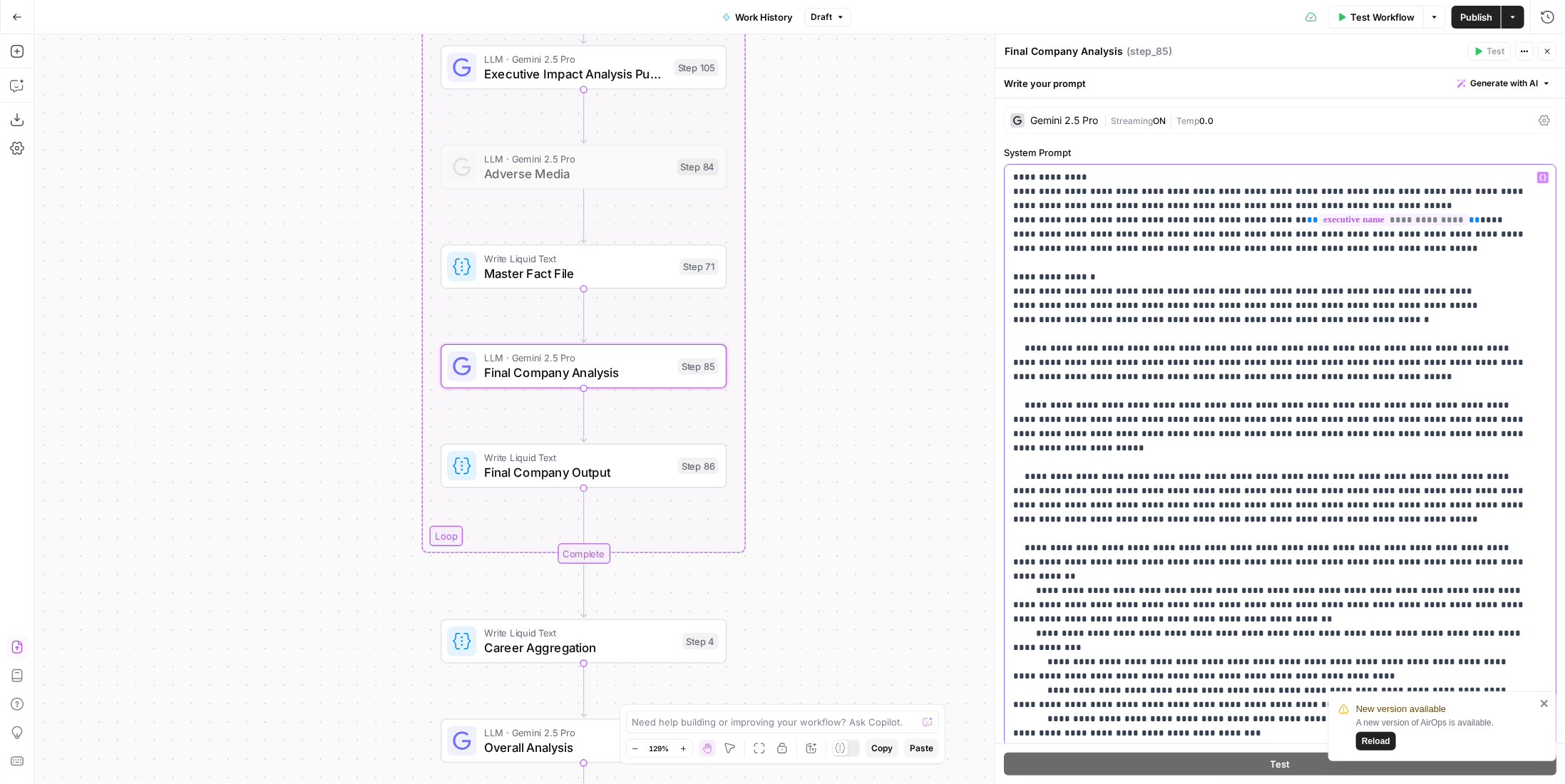
click at [1354, 620] on p "**********" at bounding box center [1270, 484] width 514 height 627
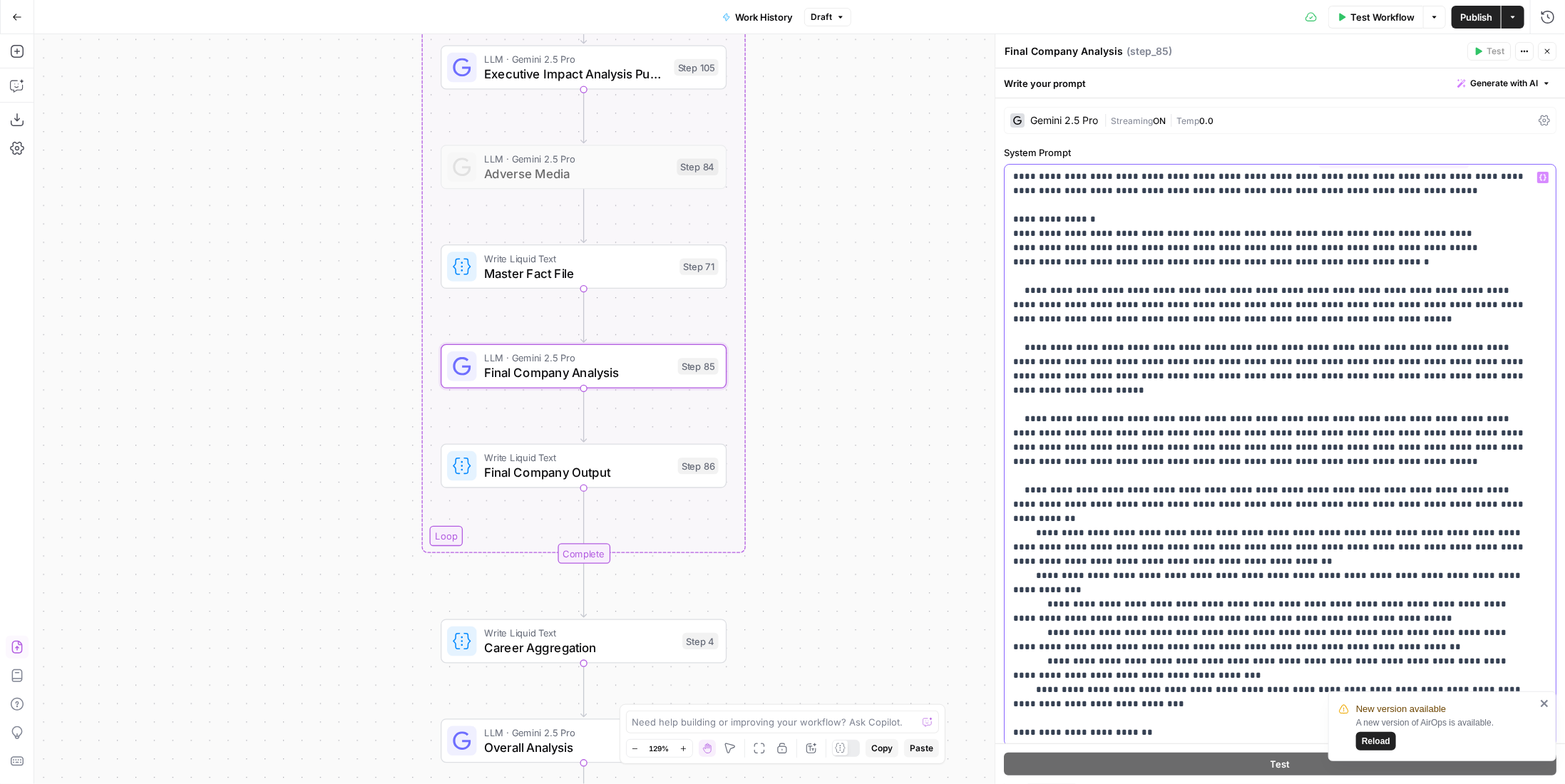
drag, startPoint x: 1166, startPoint y: 650, endPoint x: 1206, endPoint y: 650, distance: 40.0
click at [1206, 650] on p "**********" at bounding box center [1270, 425] width 514 height 627
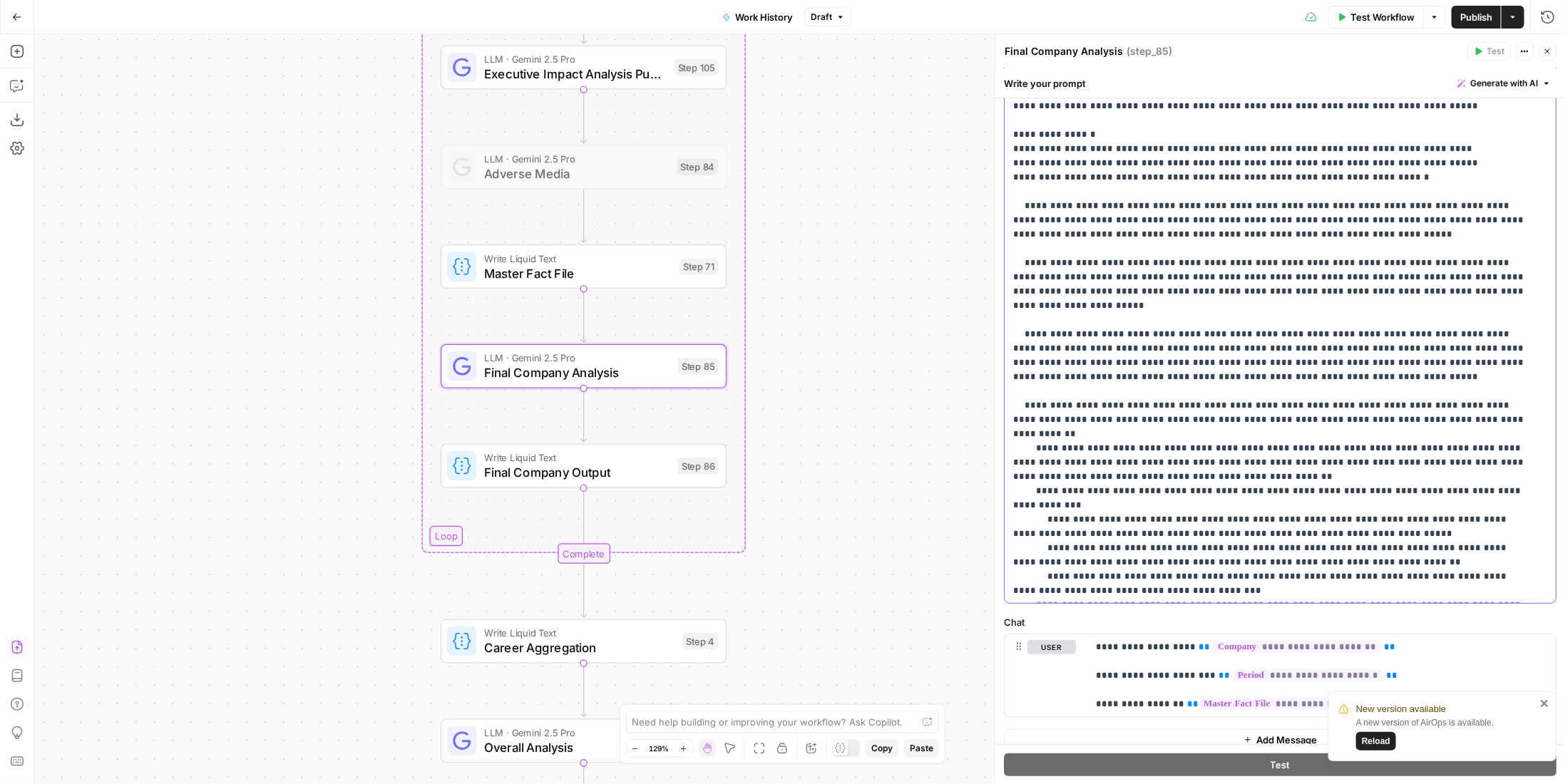
scroll to position [0, 0]
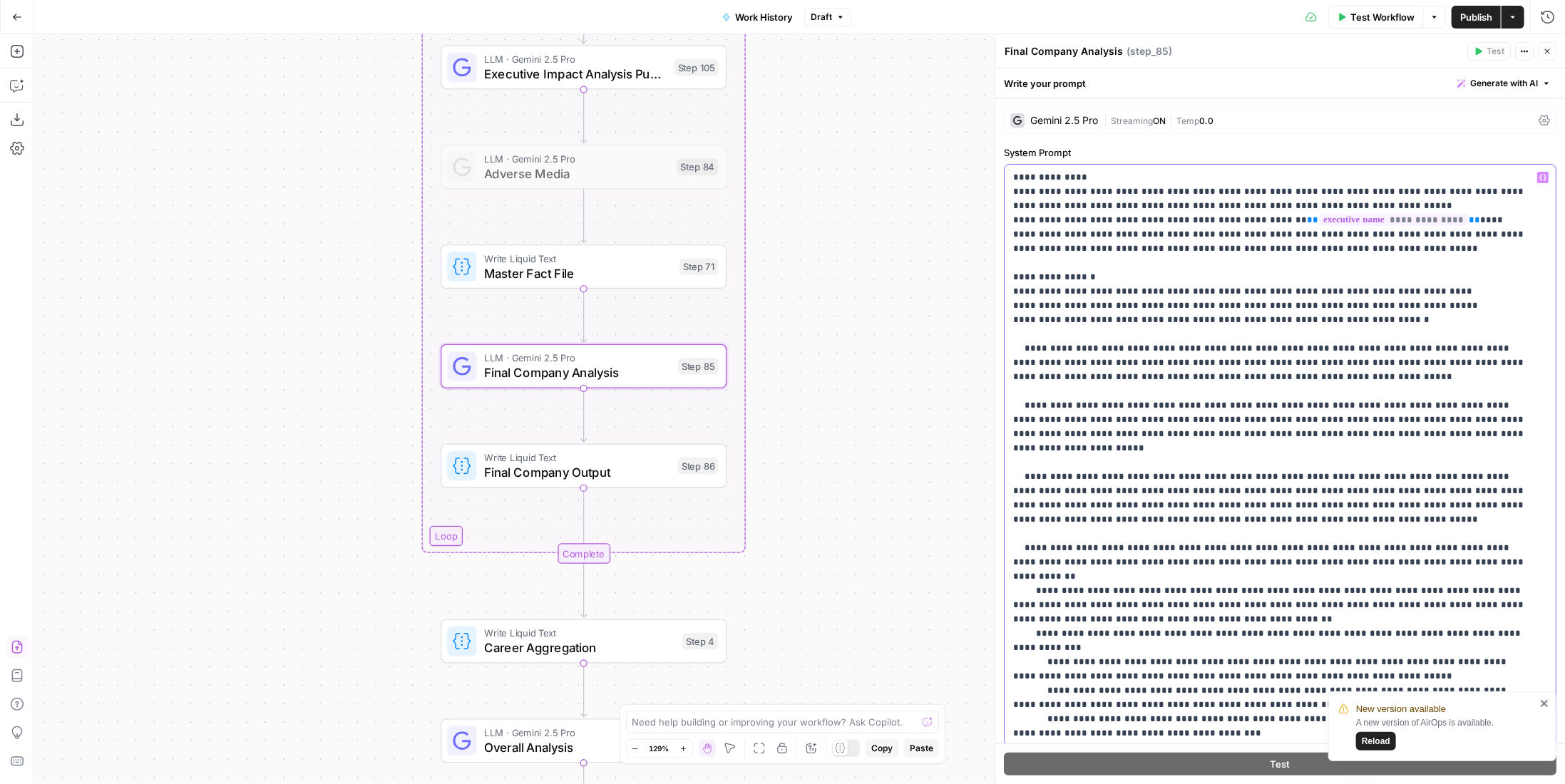
click at [1144, 335] on p "**********" at bounding box center [1270, 484] width 514 height 627
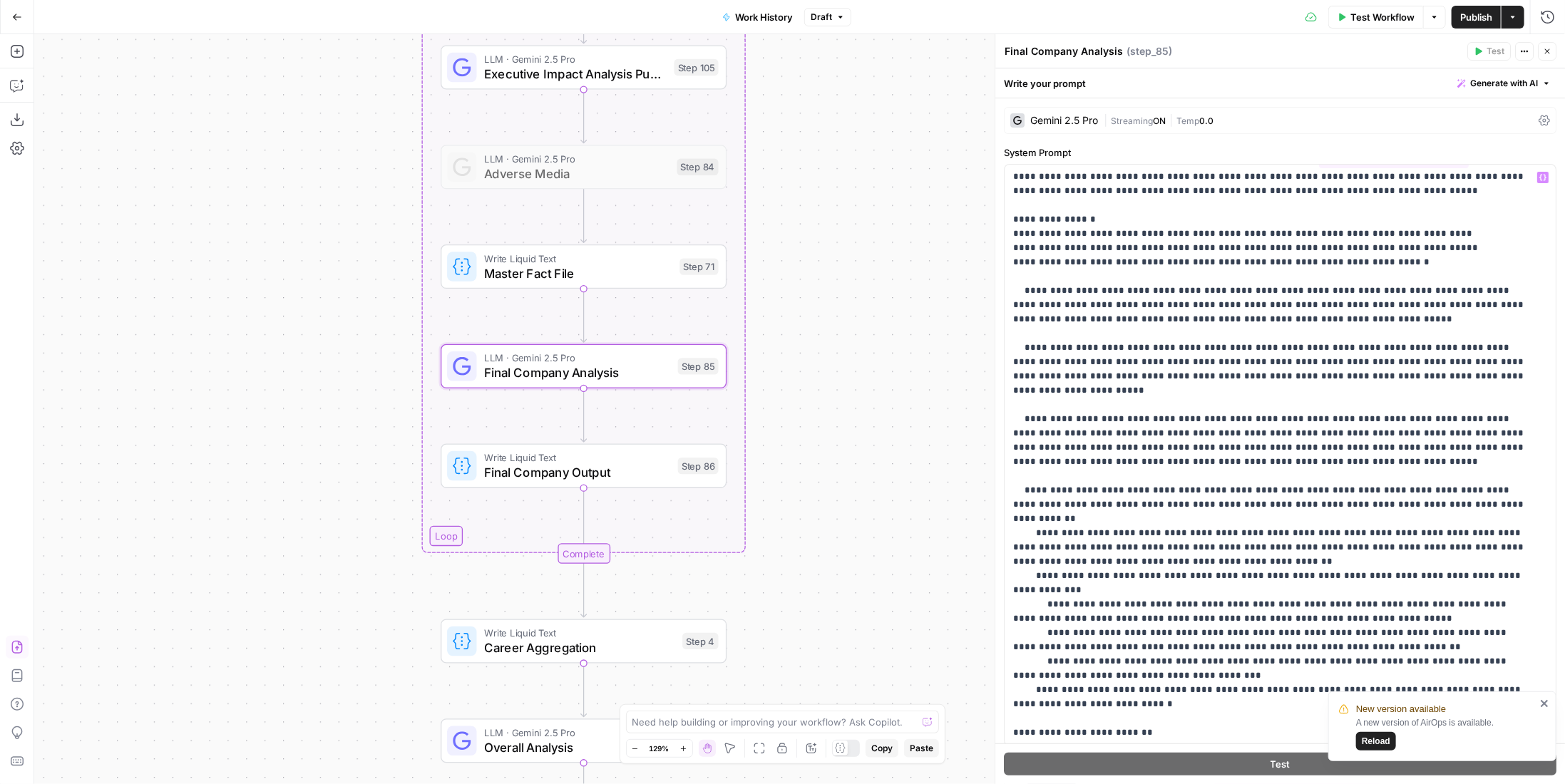
click at [1460, 21] on span "Publish" at bounding box center [1476, 16] width 32 height 14
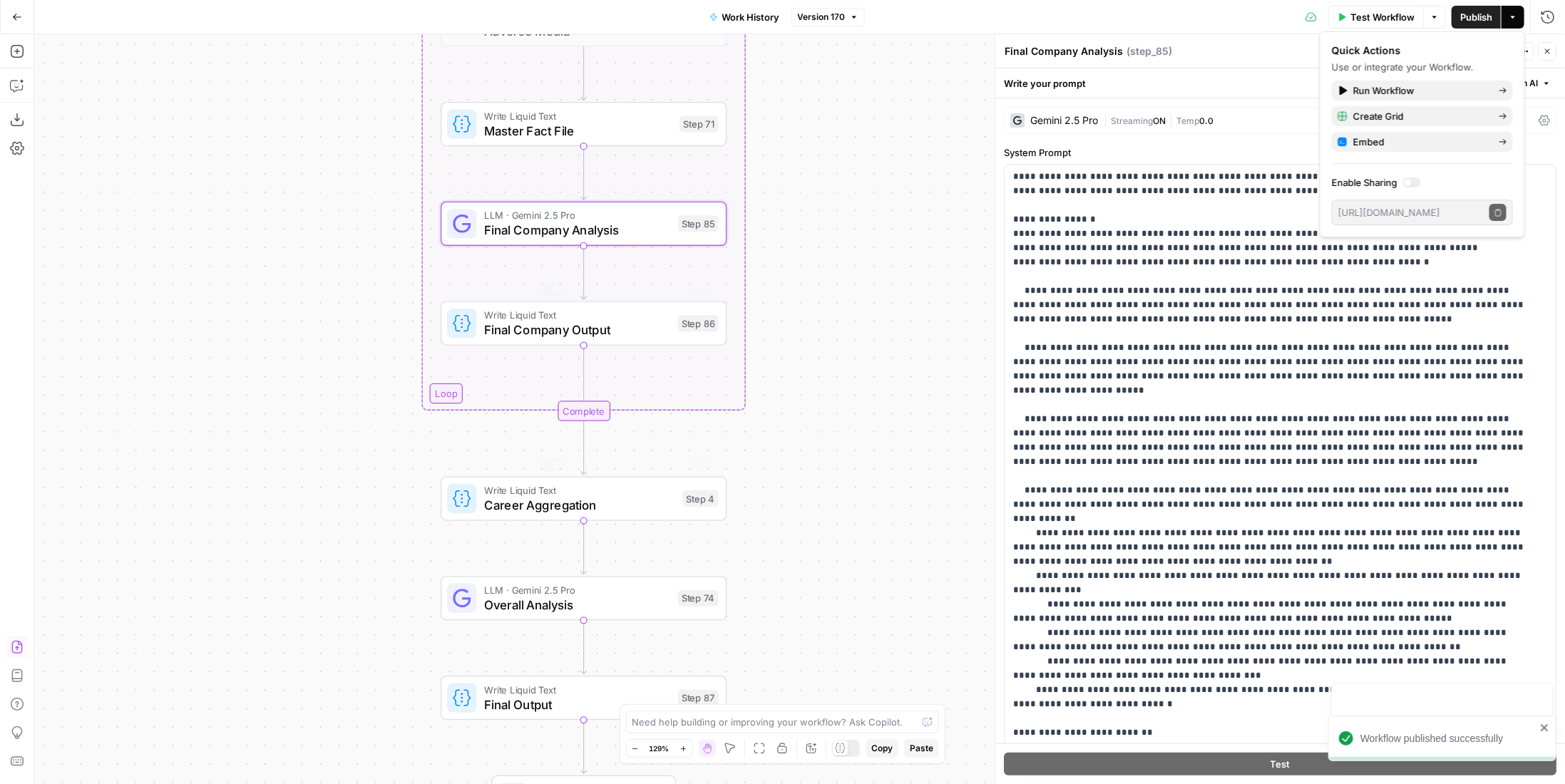
click at [618, 596] on span "Overall Analysis" at bounding box center [576, 605] width 186 height 18
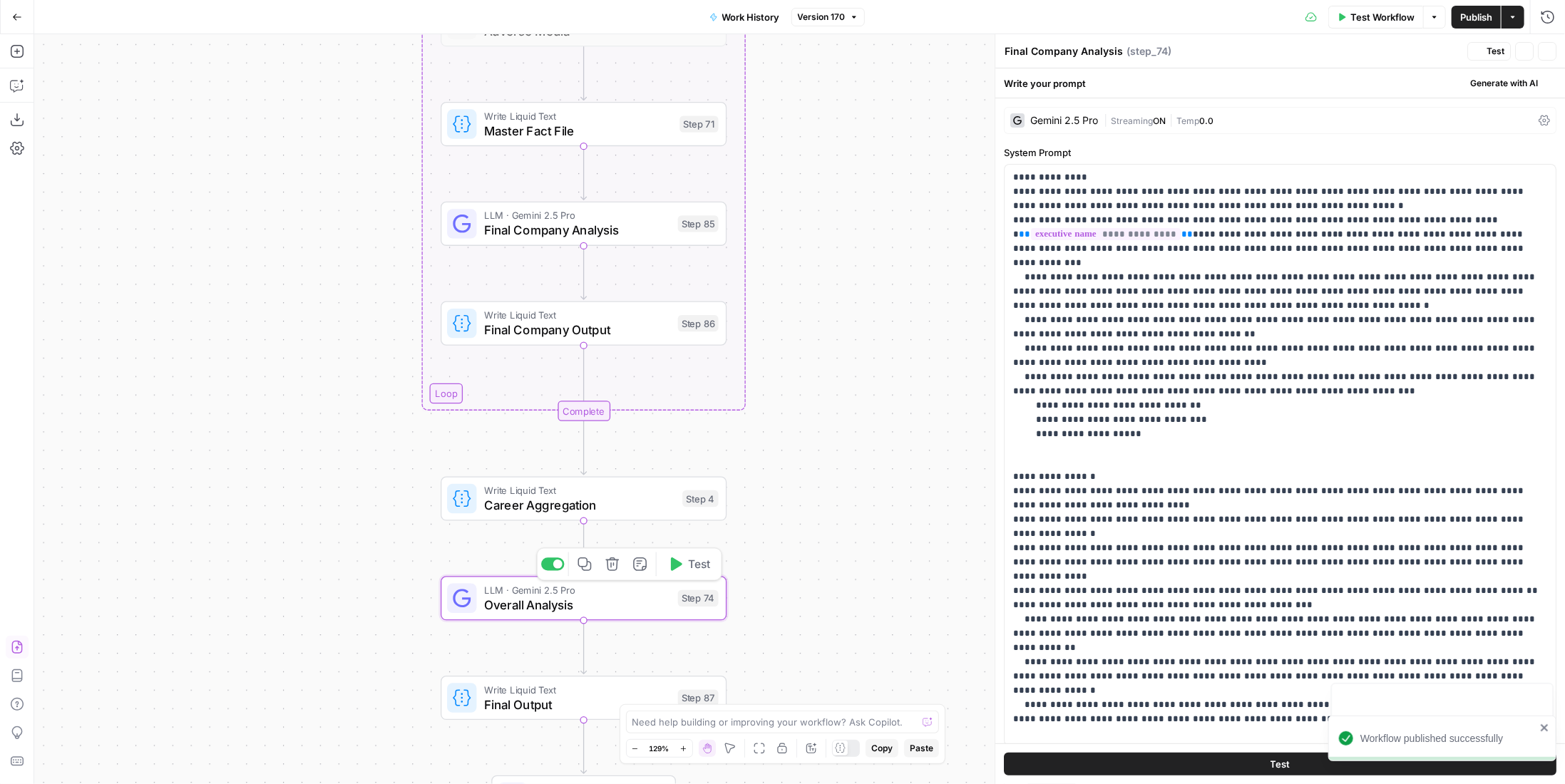
type textarea "Overall Analysis"
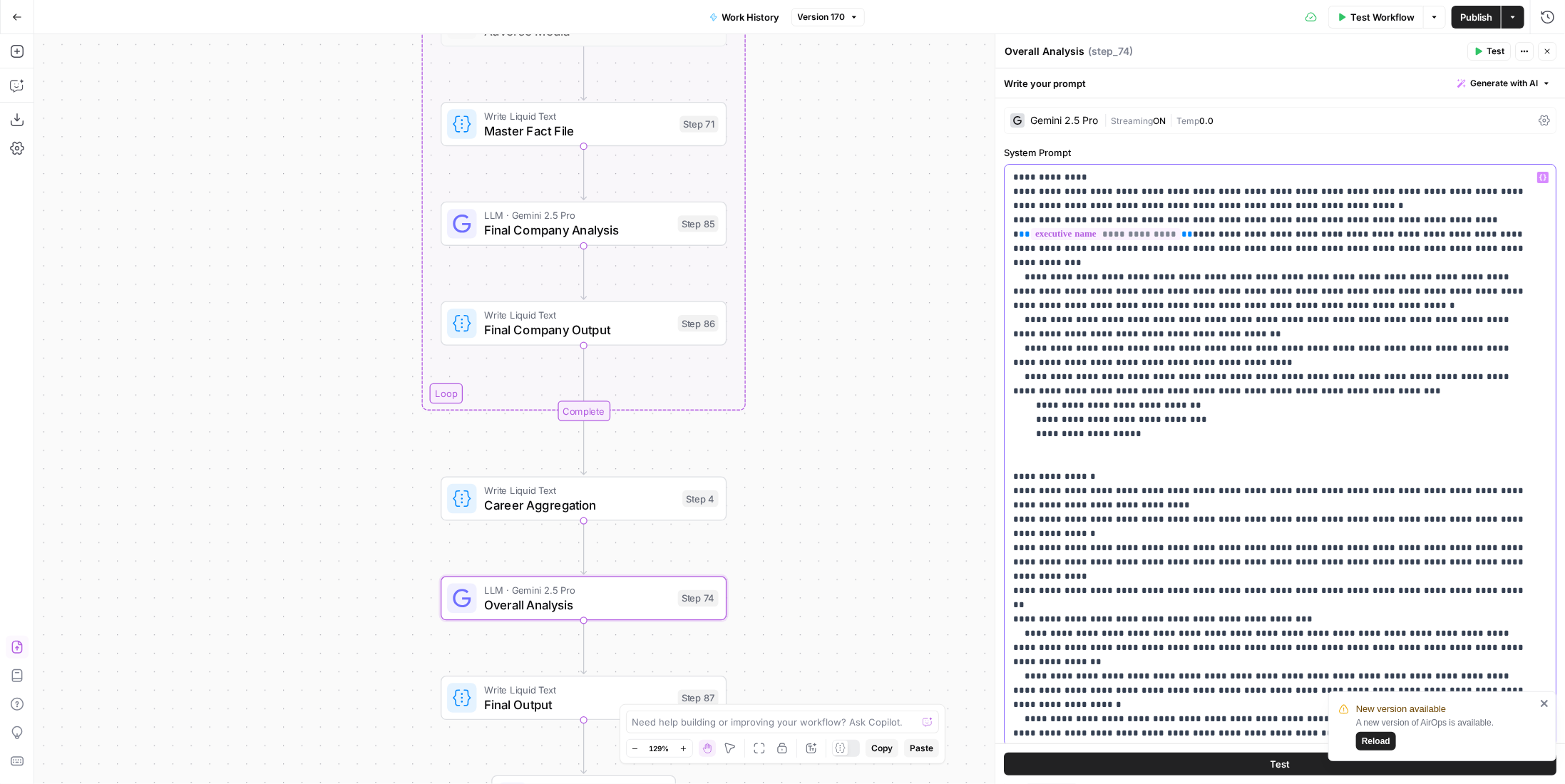
drag, startPoint x: 1050, startPoint y: 321, endPoint x: 1092, endPoint y: 320, distance: 42.0
click at [1092, 320] on p "**********" at bounding box center [1270, 463] width 514 height 585
drag, startPoint x: 1013, startPoint y: 350, endPoint x: 1053, endPoint y: 347, distance: 40.1
click at [1053, 347] on p "**********" at bounding box center [1270, 463] width 514 height 585
click at [1492, 308] on p "**********" at bounding box center [1270, 463] width 514 height 585
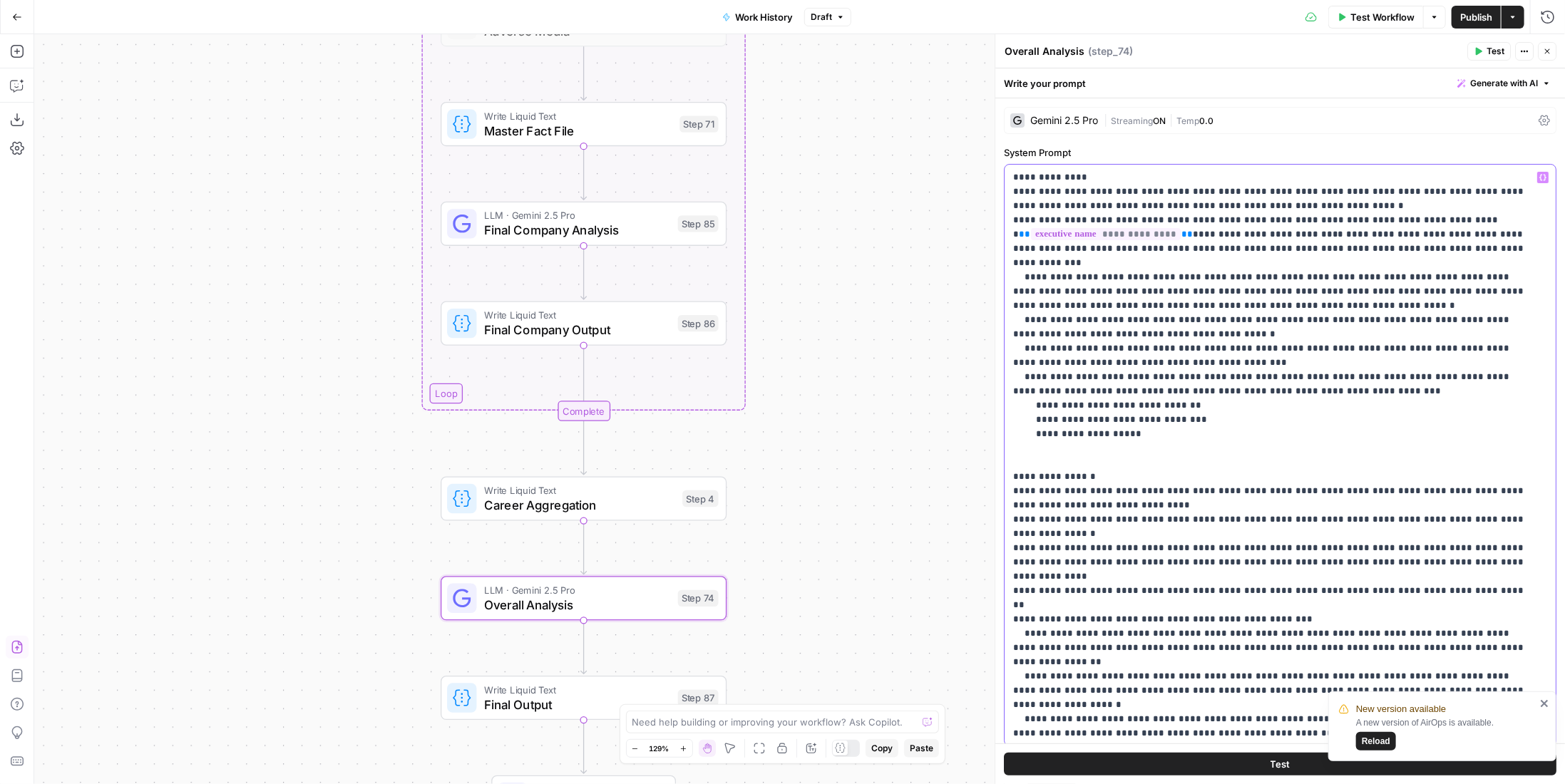
click at [1496, 305] on p "**********" at bounding box center [1270, 463] width 514 height 585
click at [1503, 301] on p "**********" at bounding box center [1270, 463] width 514 height 585
drag, startPoint x: 1497, startPoint y: 300, endPoint x: 1090, endPoint y: 321, distance: 407.5
click at [1090, 321] on p "**********" at bounding box center [1270, 463] width 514 height 585
copy p "**********"
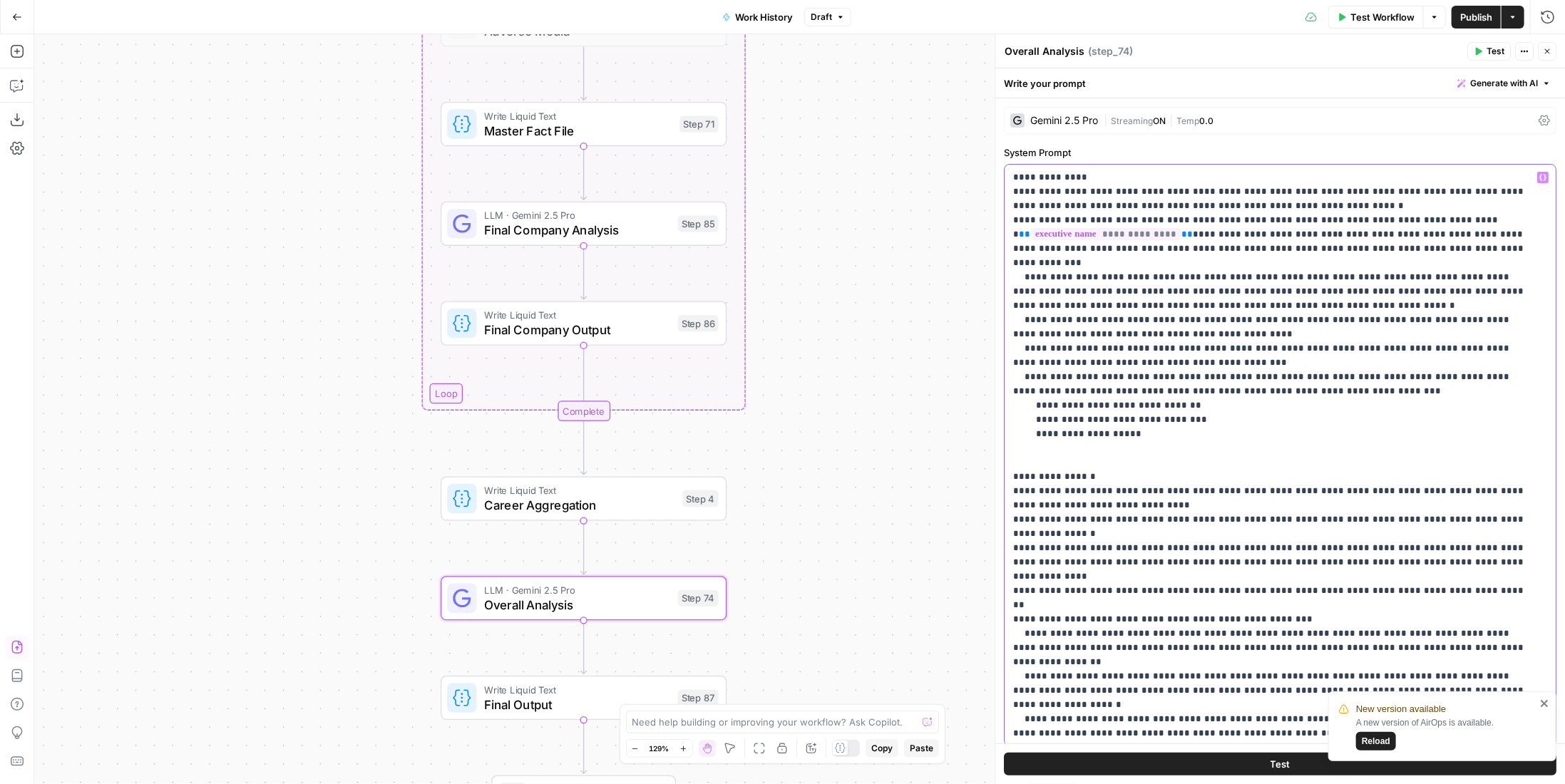
drag, startPoint x: 1465, startPoint y: 335, endPoint x: 1038, endPoint y: 344, distance: 427.1
click at [1038, 344] on p "**********" at bounding box center [1270, 463] width 514 height 585
drag, startPoint x: 1084, startPoint y: 423, endPoint x: 1046, endPoint y: 422, distance: 38.0
click at [1046, 422] on p "**********" at bounding box center [1270, 463] width 514 height 585
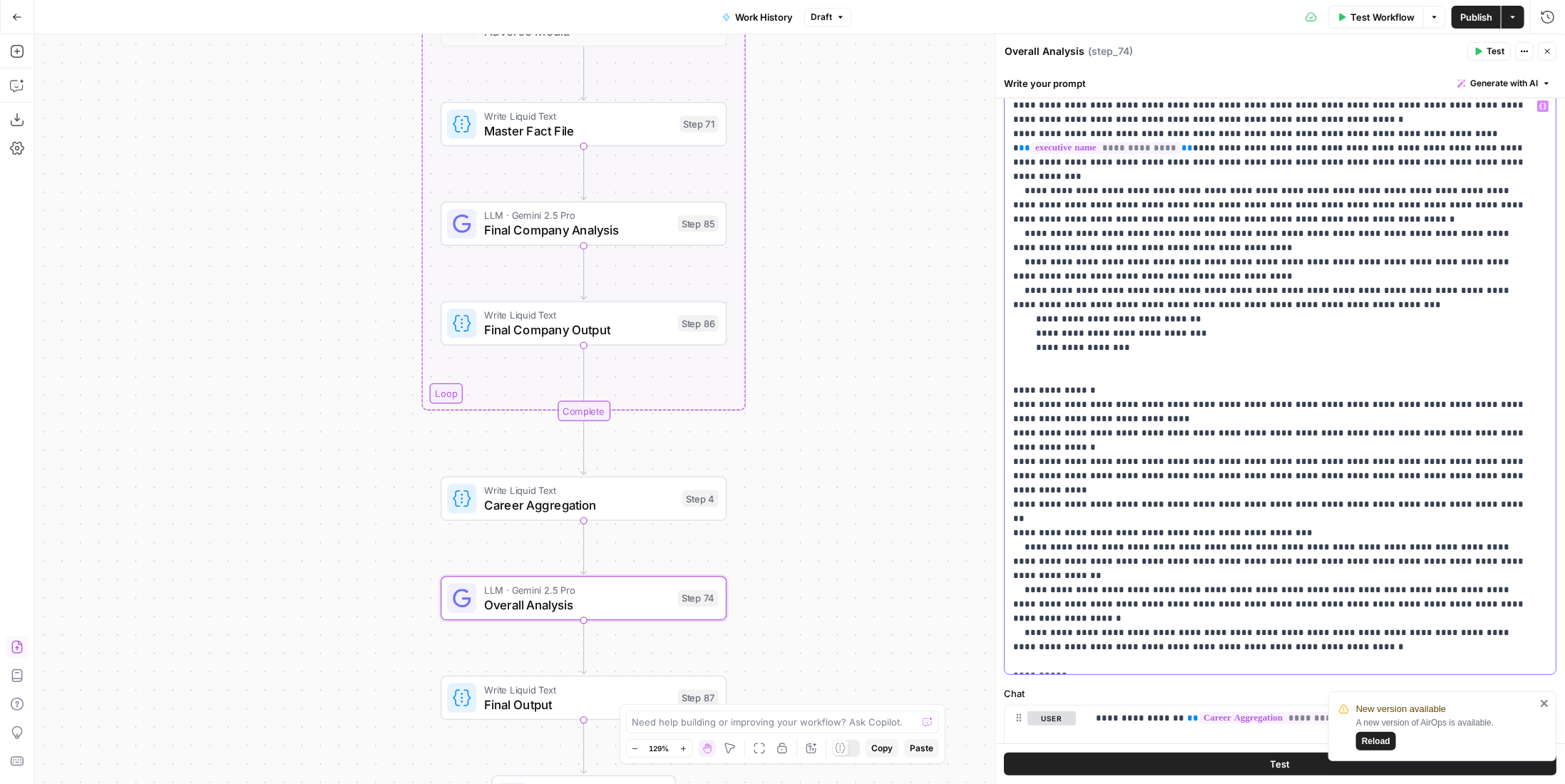
scroll to position [0, 0]
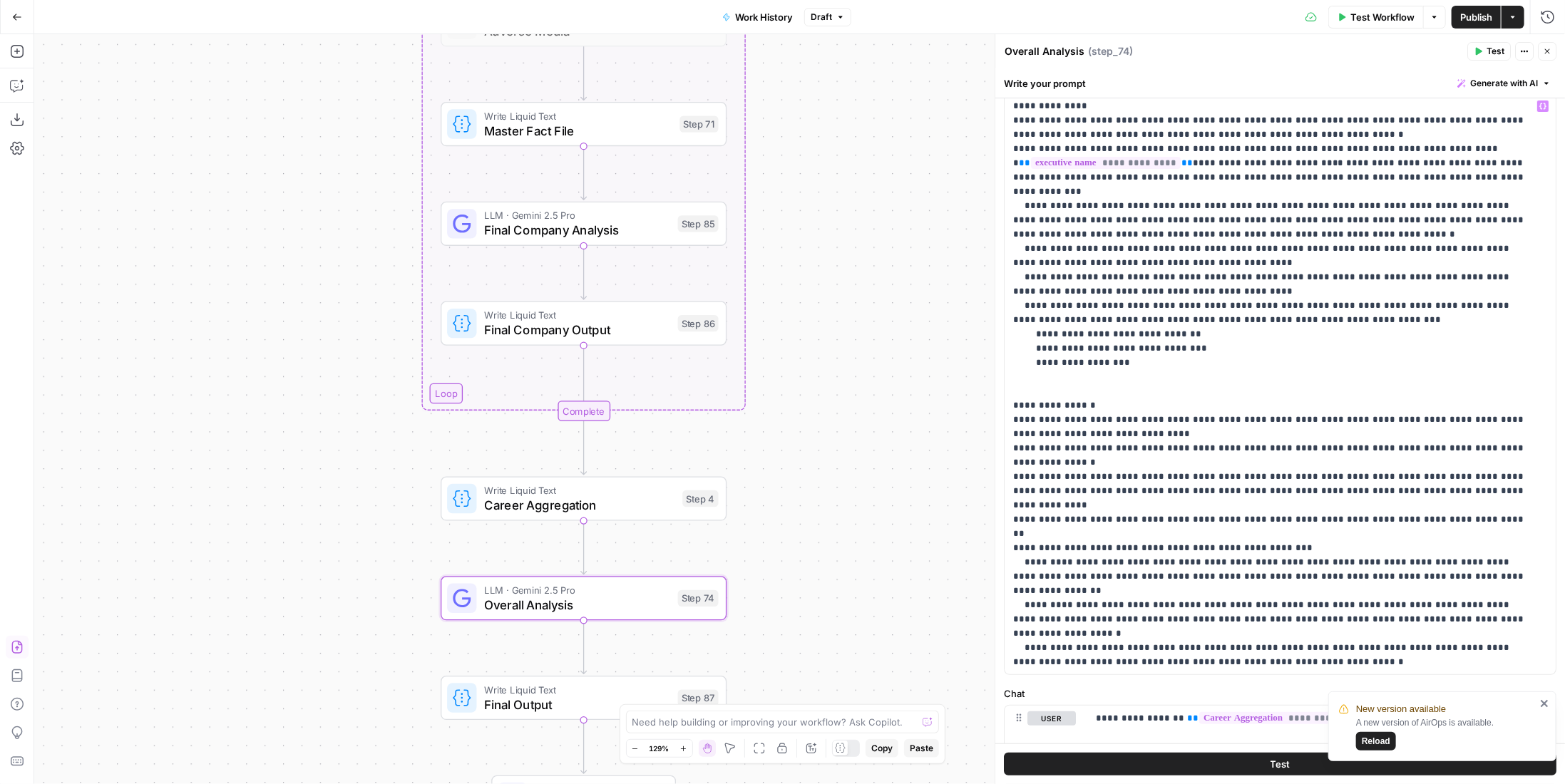
click at [1474, 16] on span "Publish" at bounding box center [1476, 16] width 32 height 14
click at [1552, 706] on div "New version available A new version of AirOps is available. Reload" at bounding box center [1442, 726] width 228 height 70
click at [1472, 15] on span "Publish" at bounding box center [1476, 16] width 32 height 14
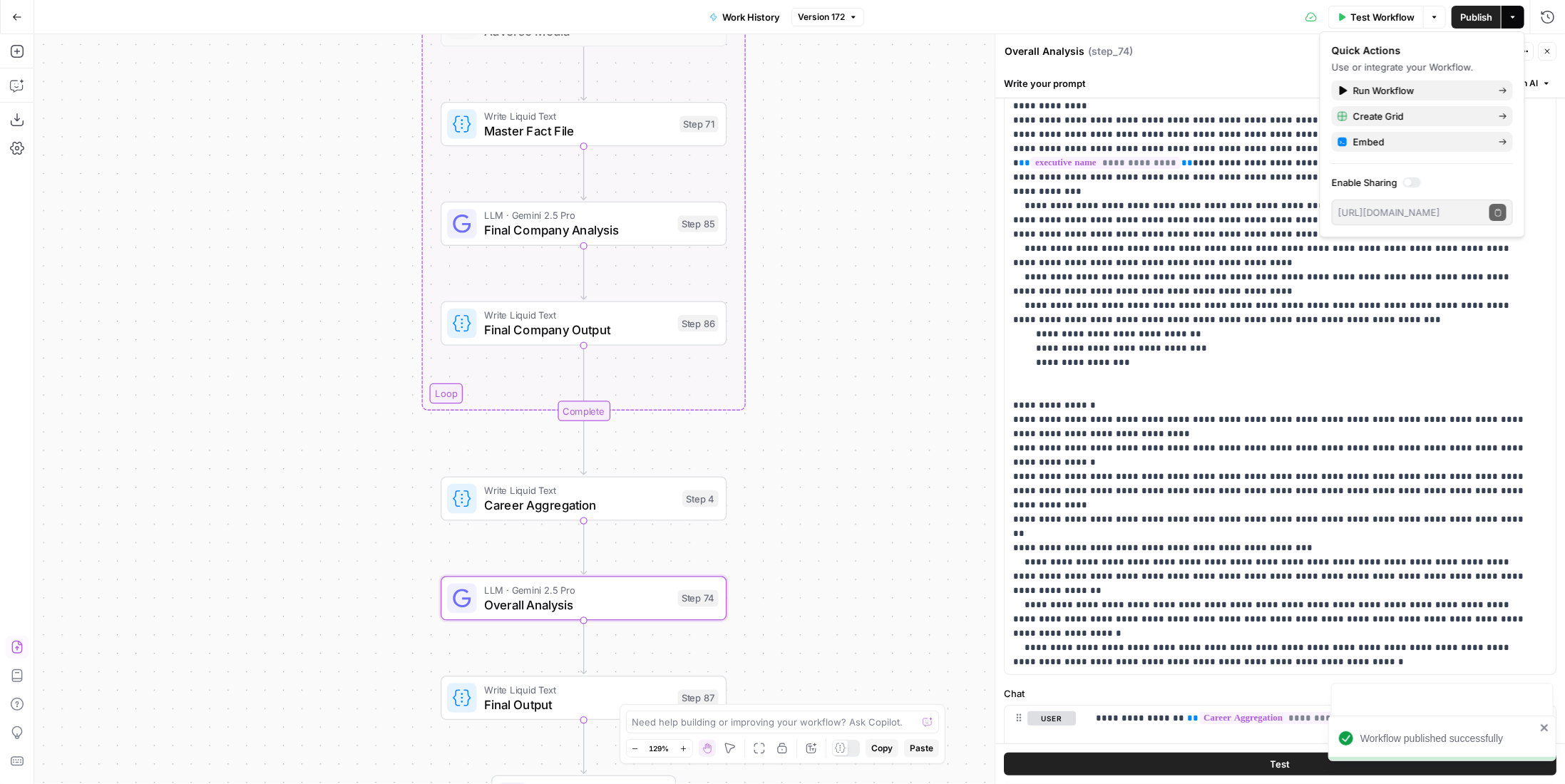
click at [840, 19] on span "Version 172" at bounding box center [821, 16] width 47 height 12
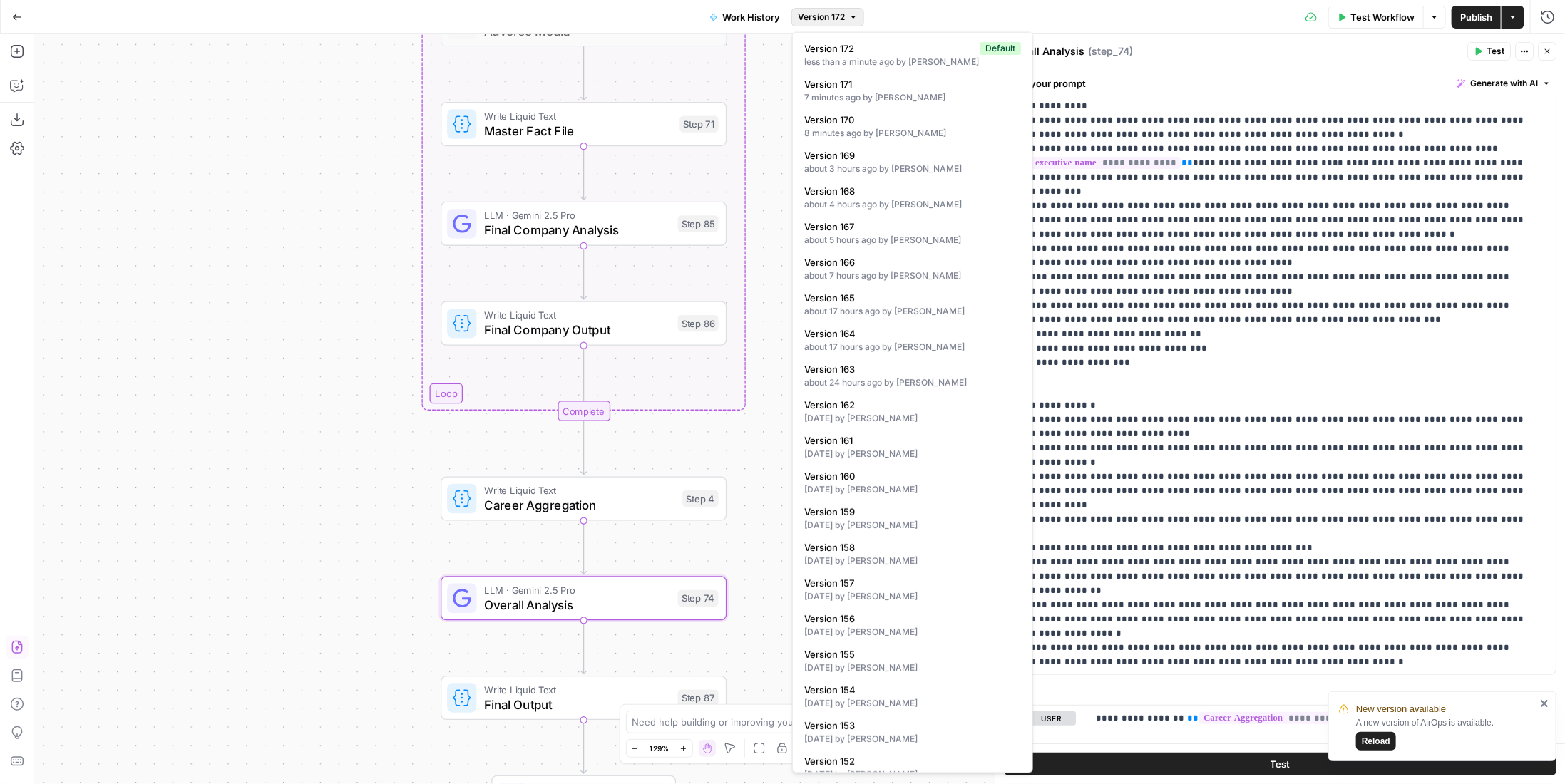
click at [1140, 32] on div "Test Workflow Options Publish Actions Run History" at bounding box center [1214, 16] width 700 height 33
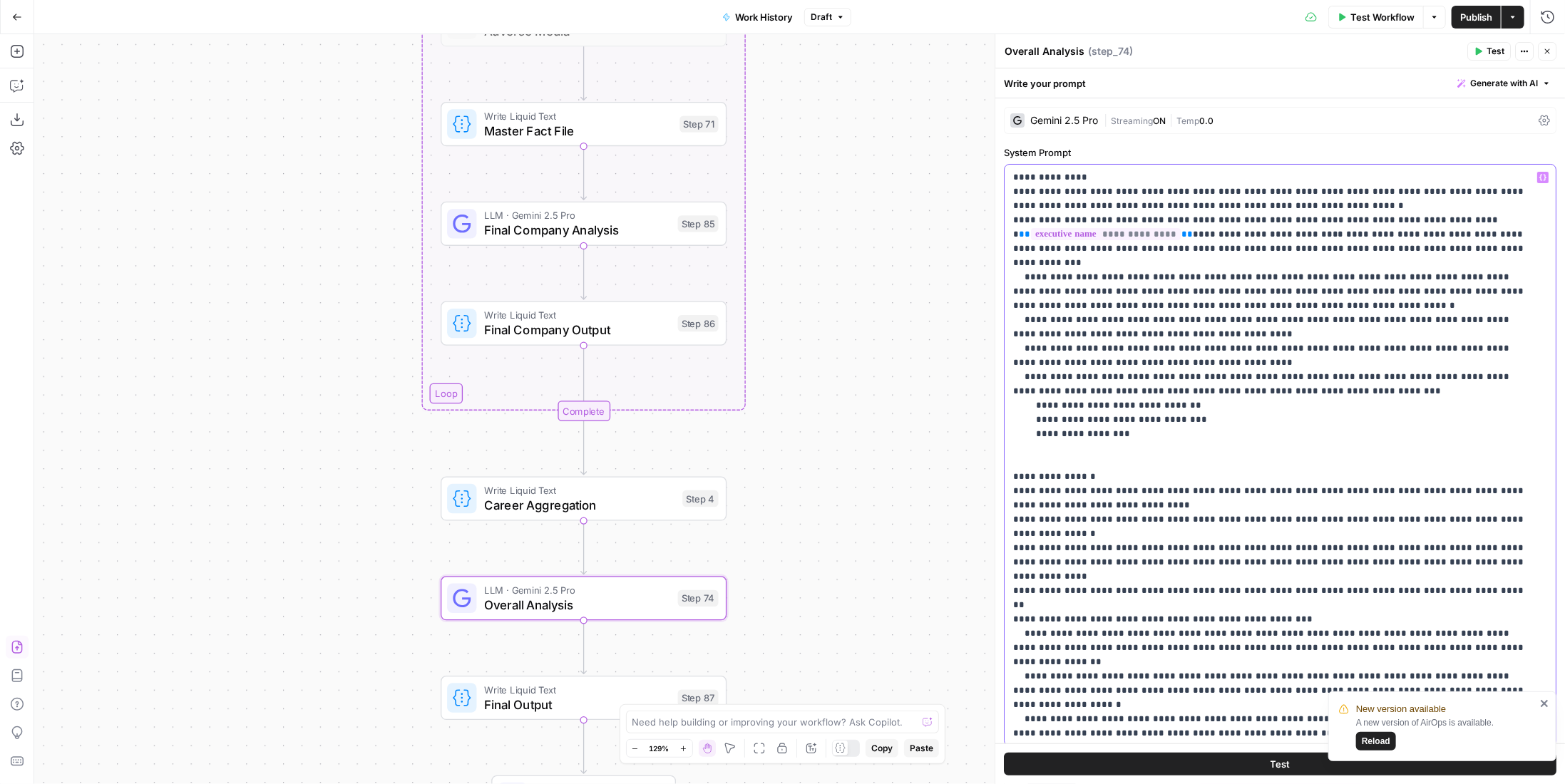
scroll to position [138, 0]
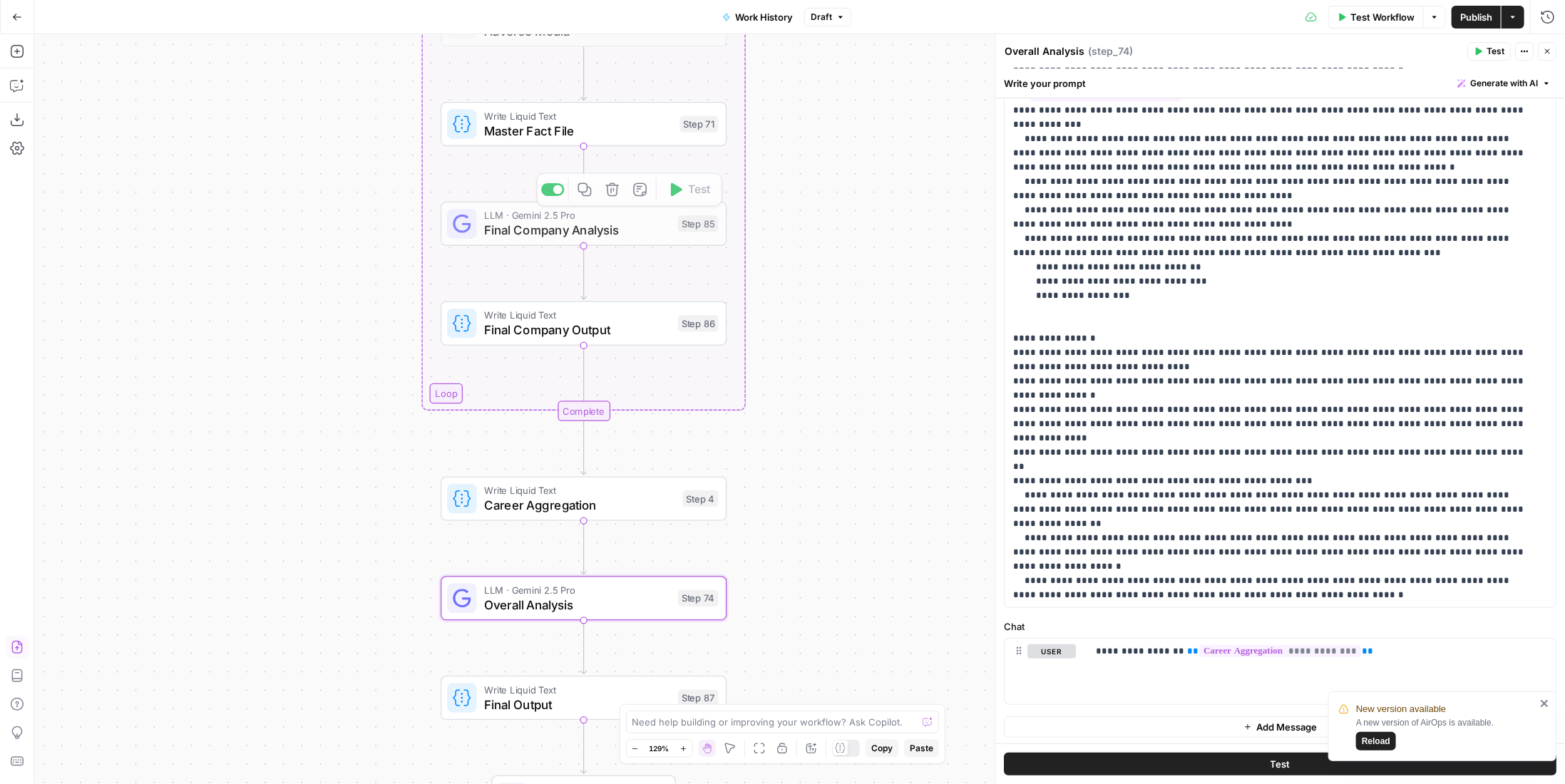
click at [601, 229] on span "Final Company Analysis" at bounding box center [576, 230] width 186 height 18
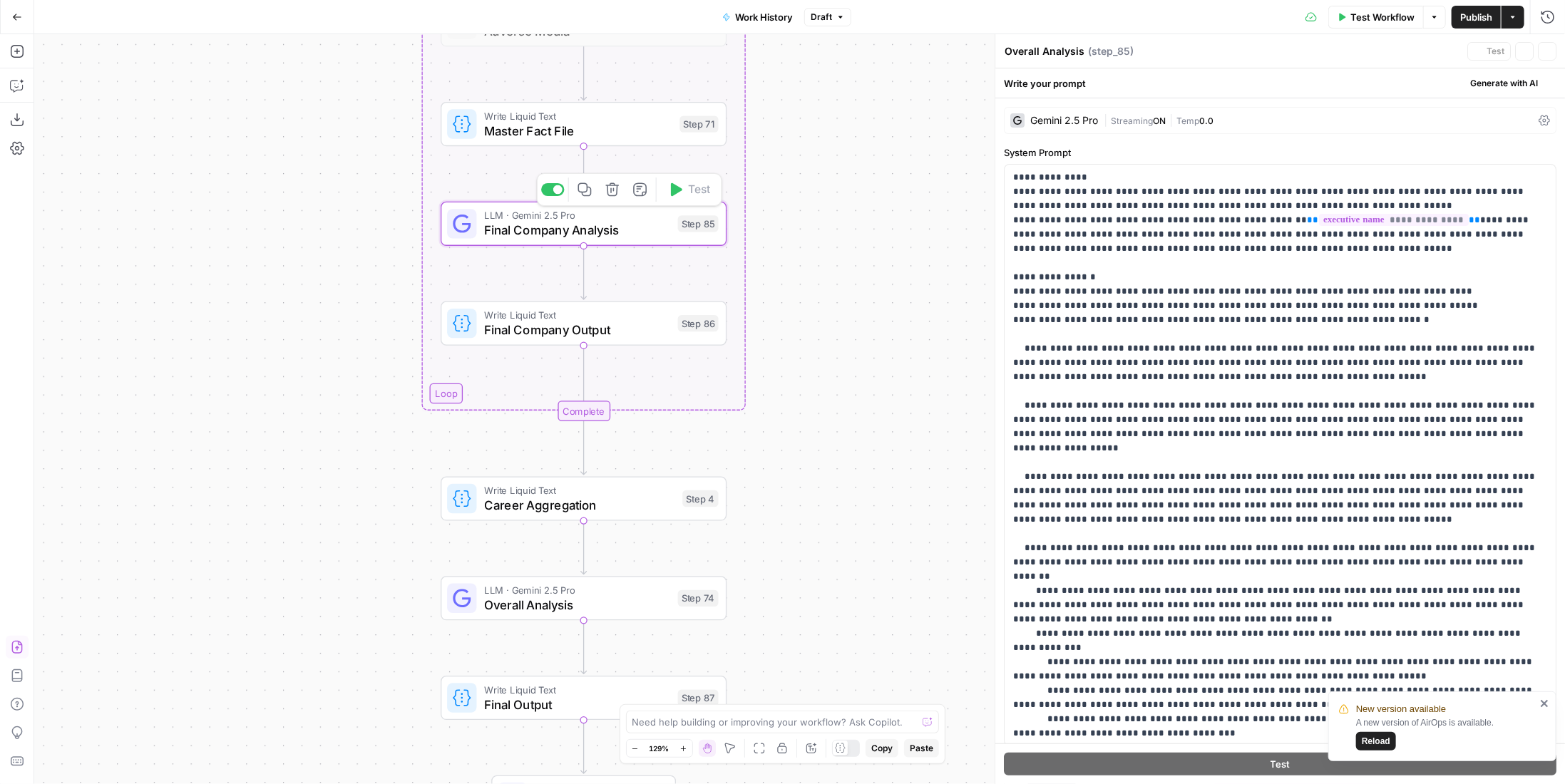
type textarea "Final Company Analysis"
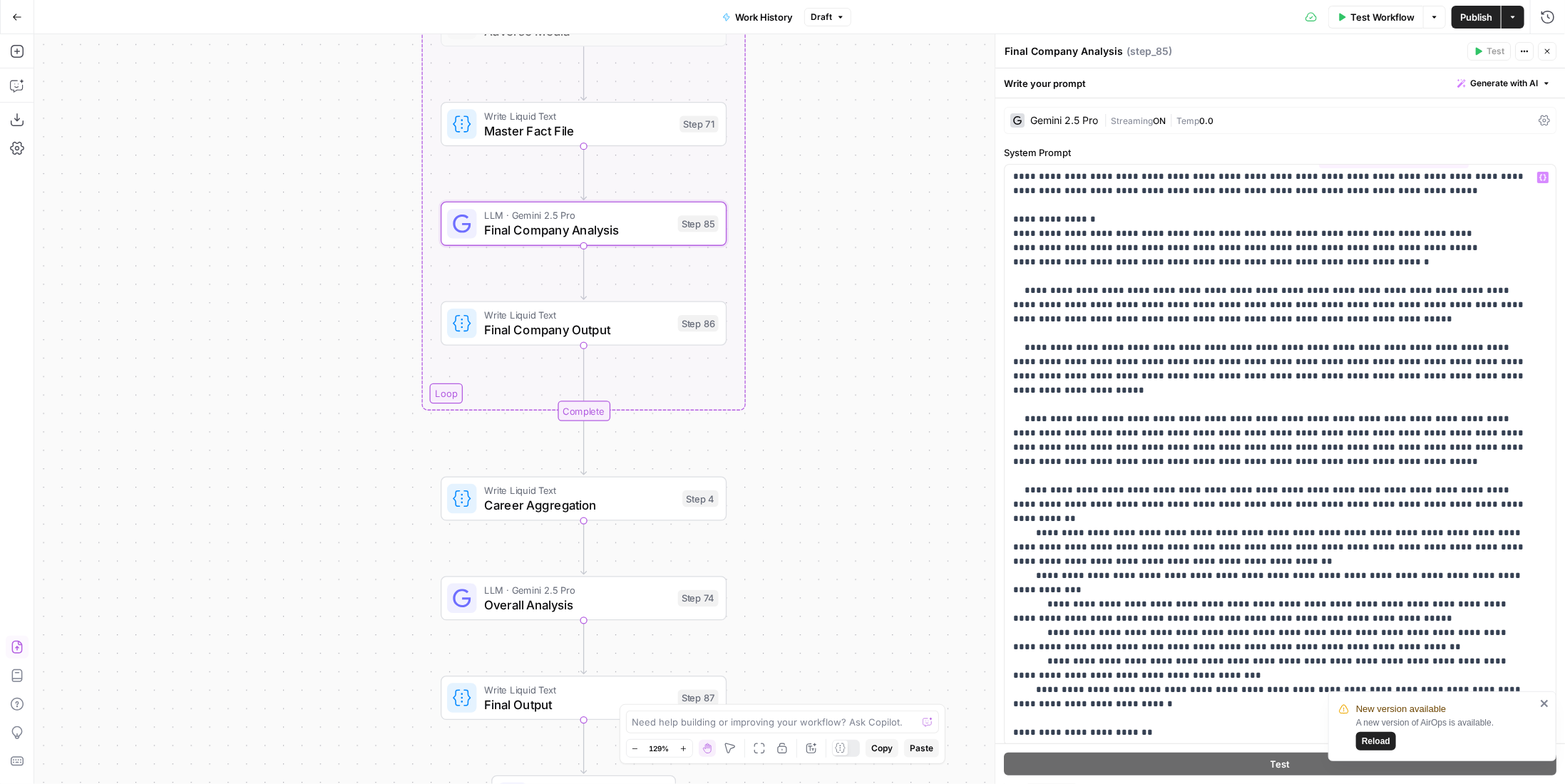
scroll to position [155, 0]
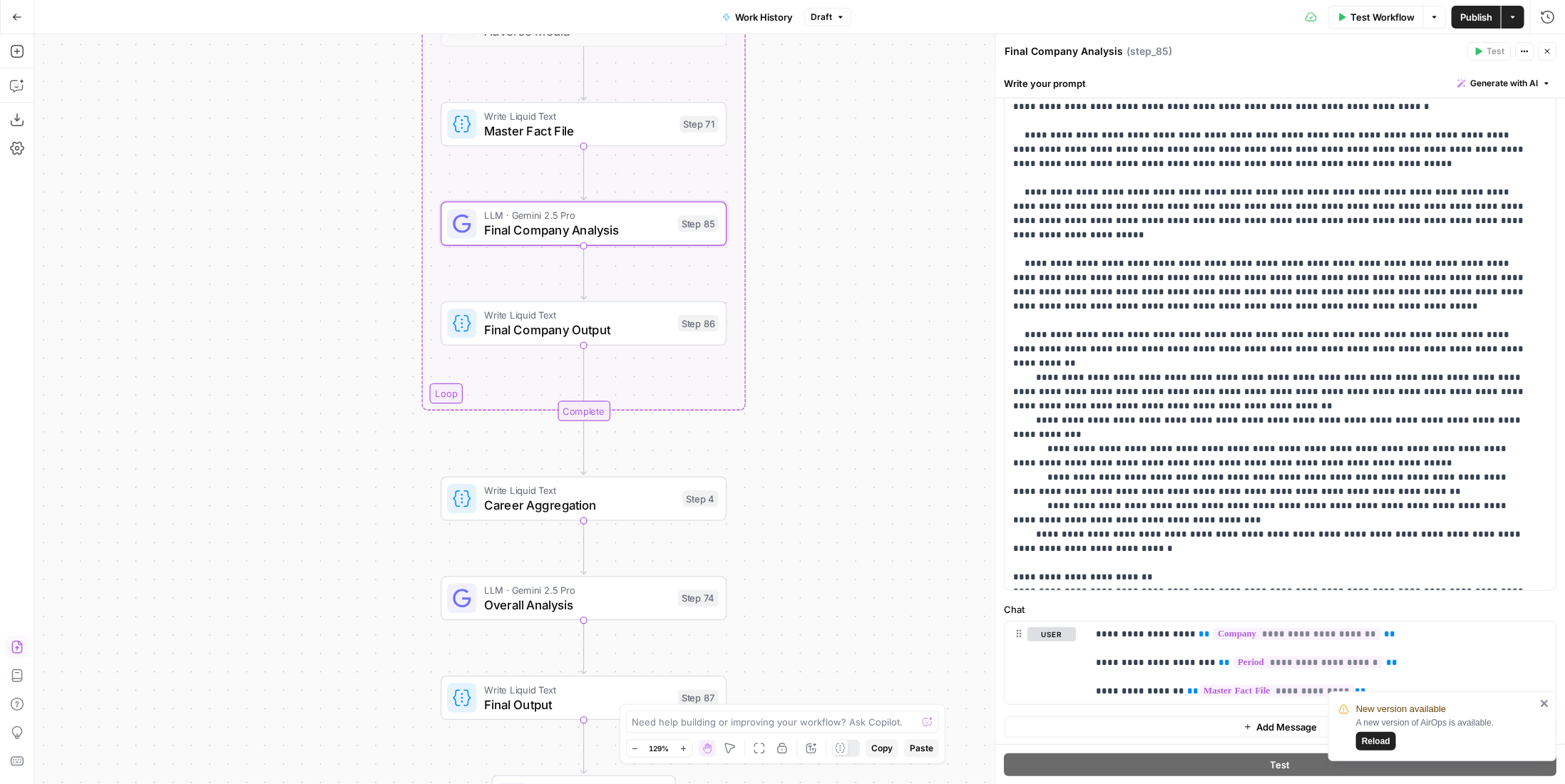
click at [1547, 53] on icon "button" at bounding box center [1547, 51] width 9 height 9
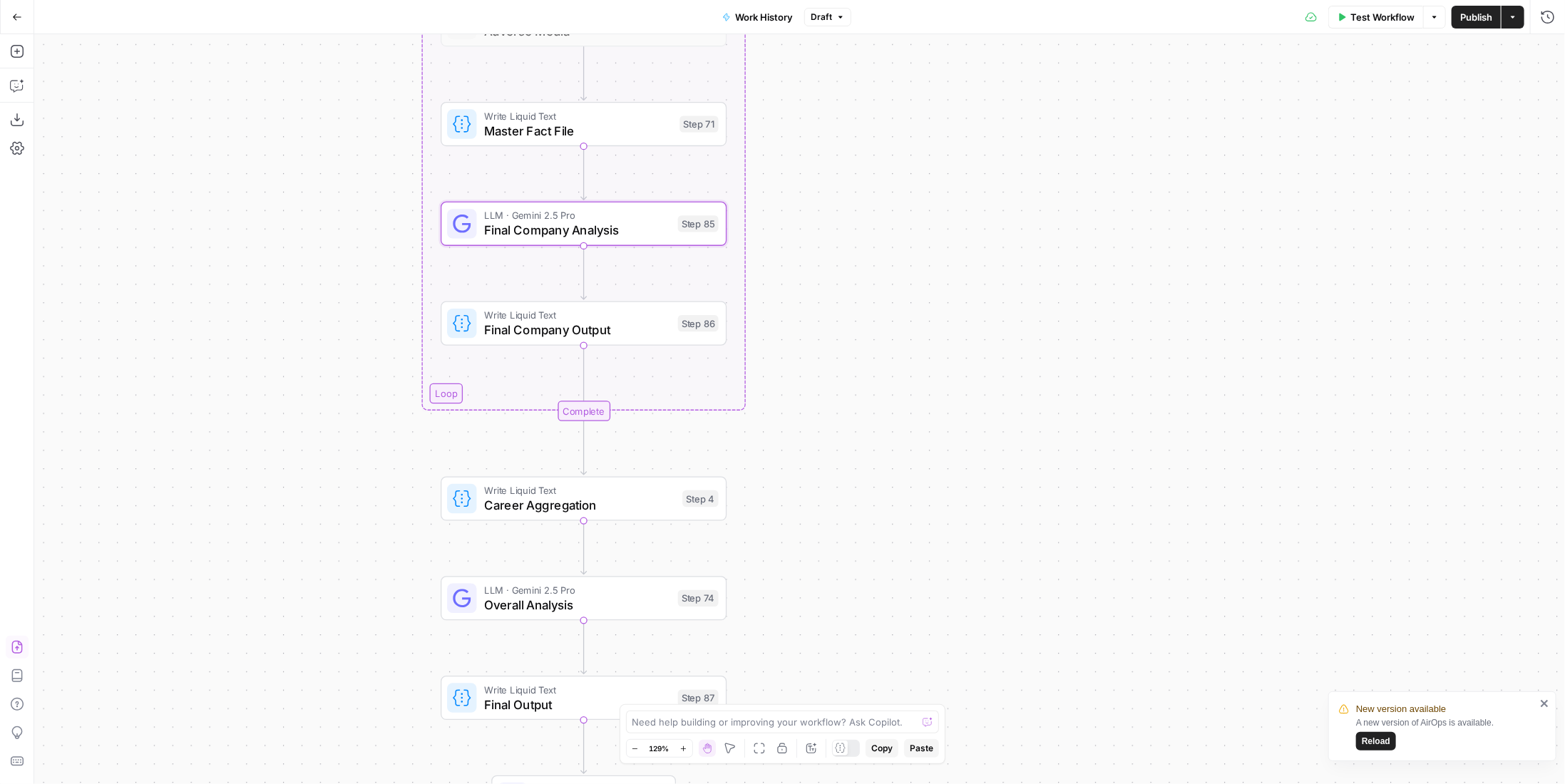
click at [1478, 18] on span "Publish" at bounding box center [1476, 16] width 32 height 14
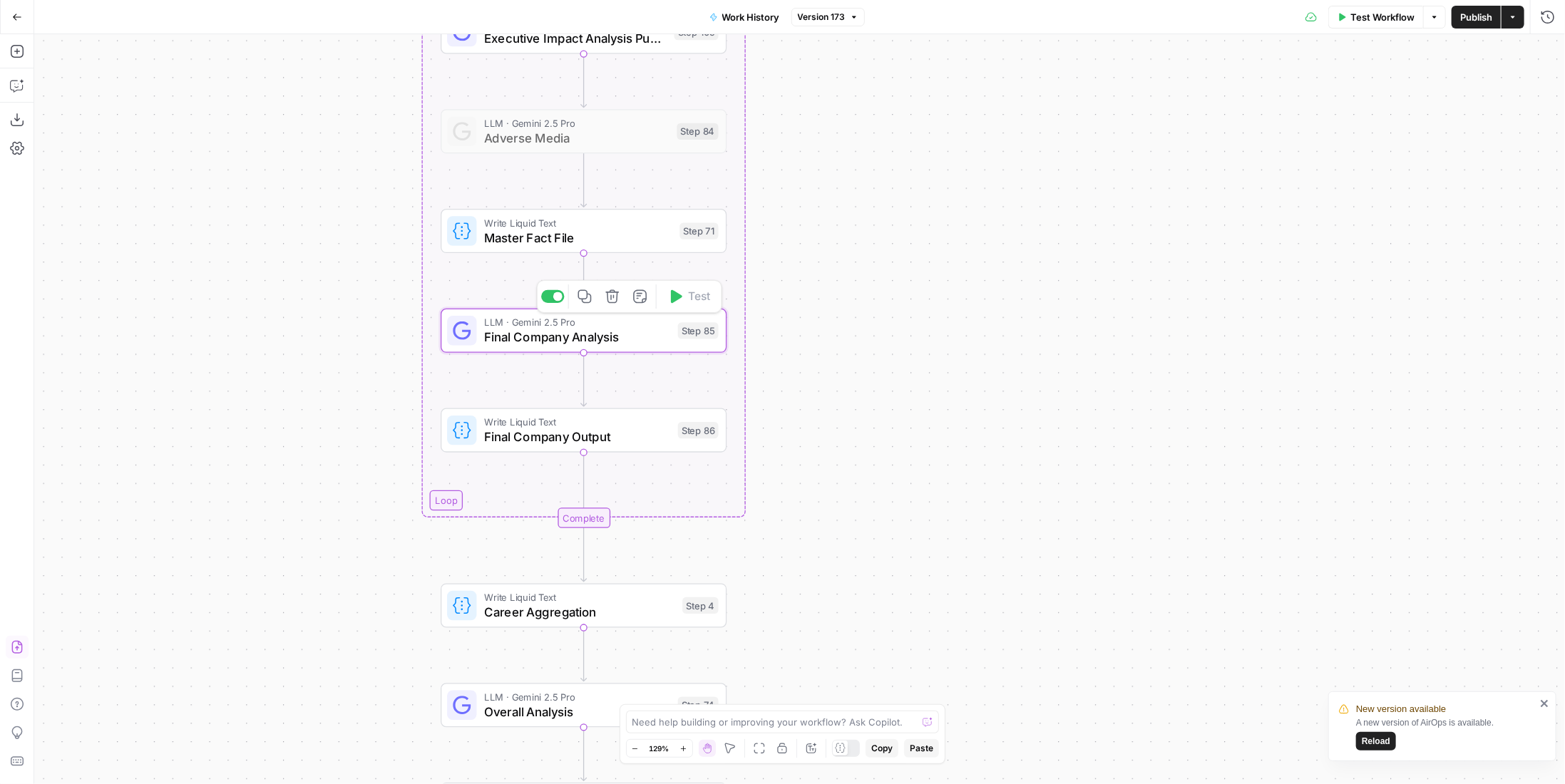
click at [678, 338] on div "Step 85" at bounding box center [698, 330] width 41 height 16
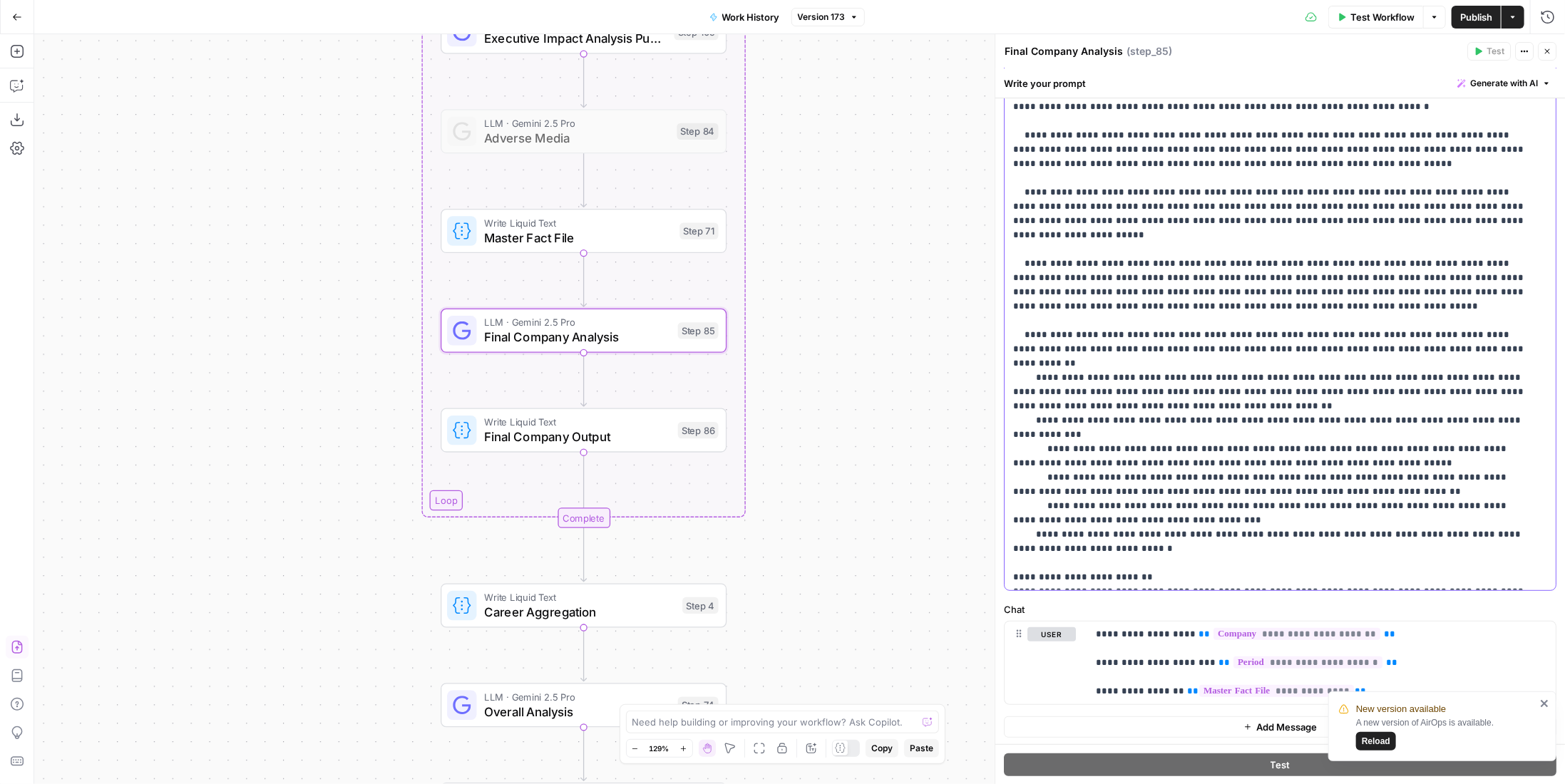
click at [1059, 286] on p "**********" at bounding box center [1270, 270] width 514 height 627
click at [1325, 415] on p "**********" at bounding box center [1270, 270] width 514 height 627
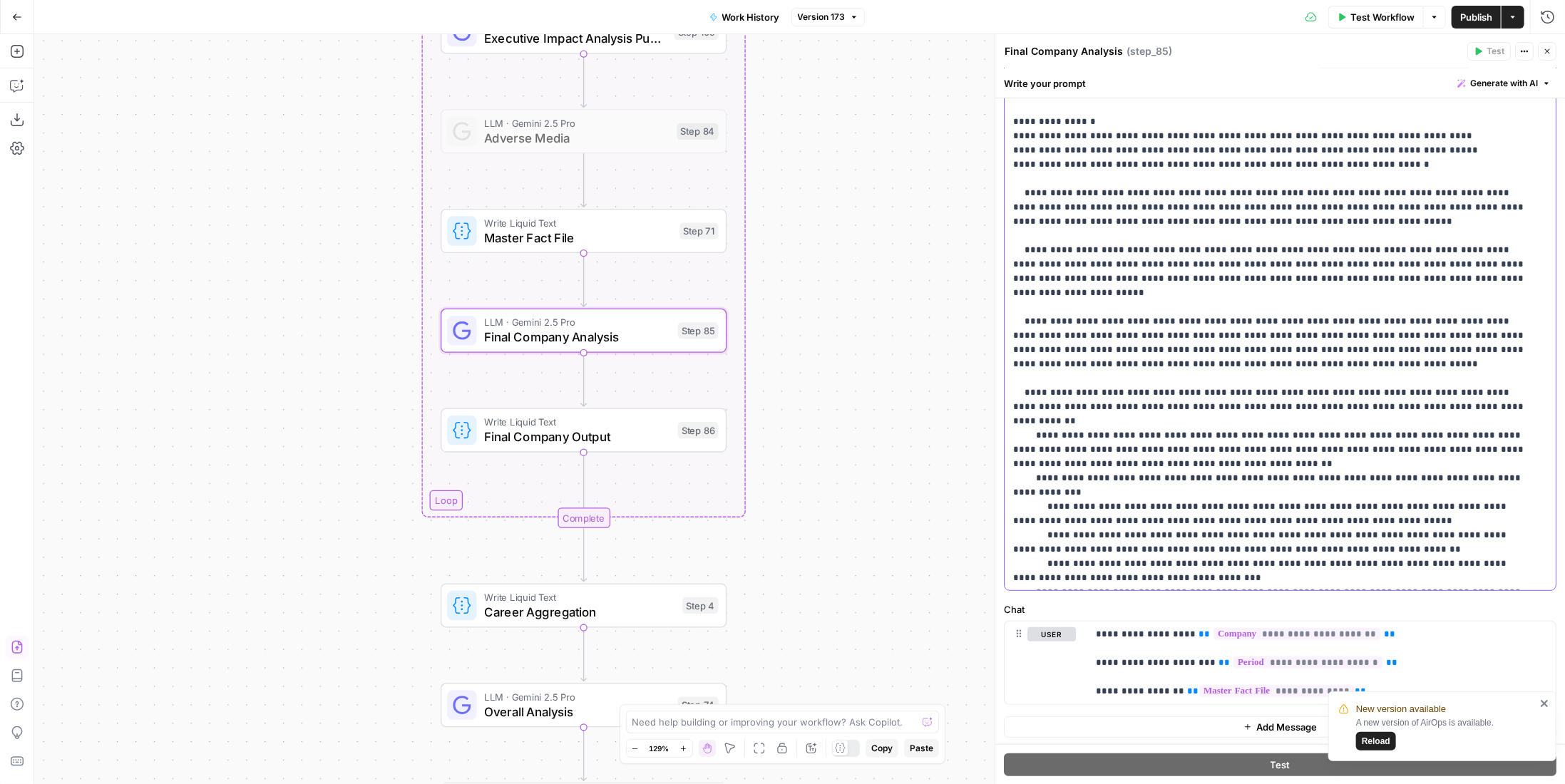
scroll to position [0, 0]
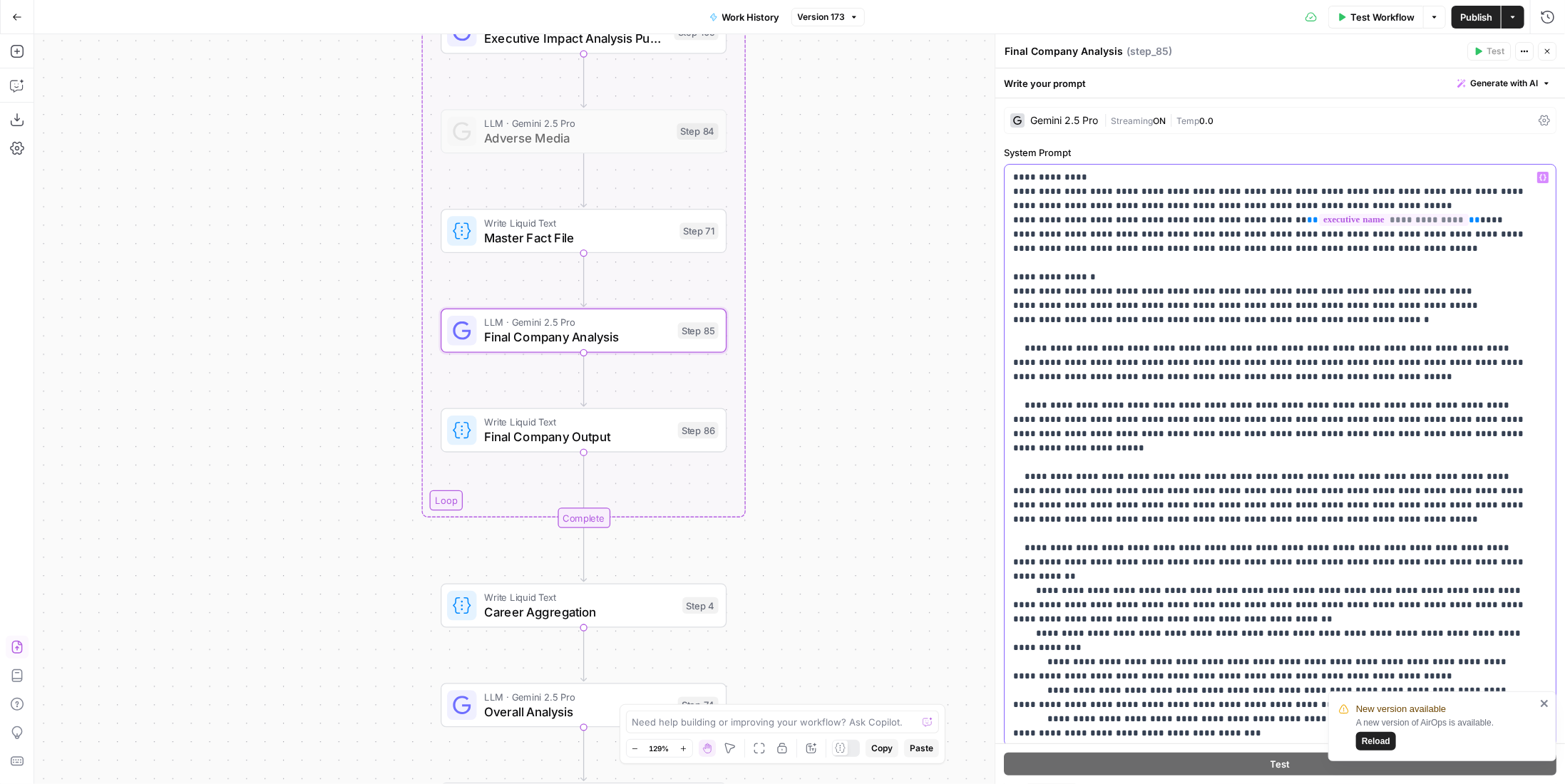
click at [1356, 252] on p "**********" at bounding box center [1270, 484] width 514 height 627
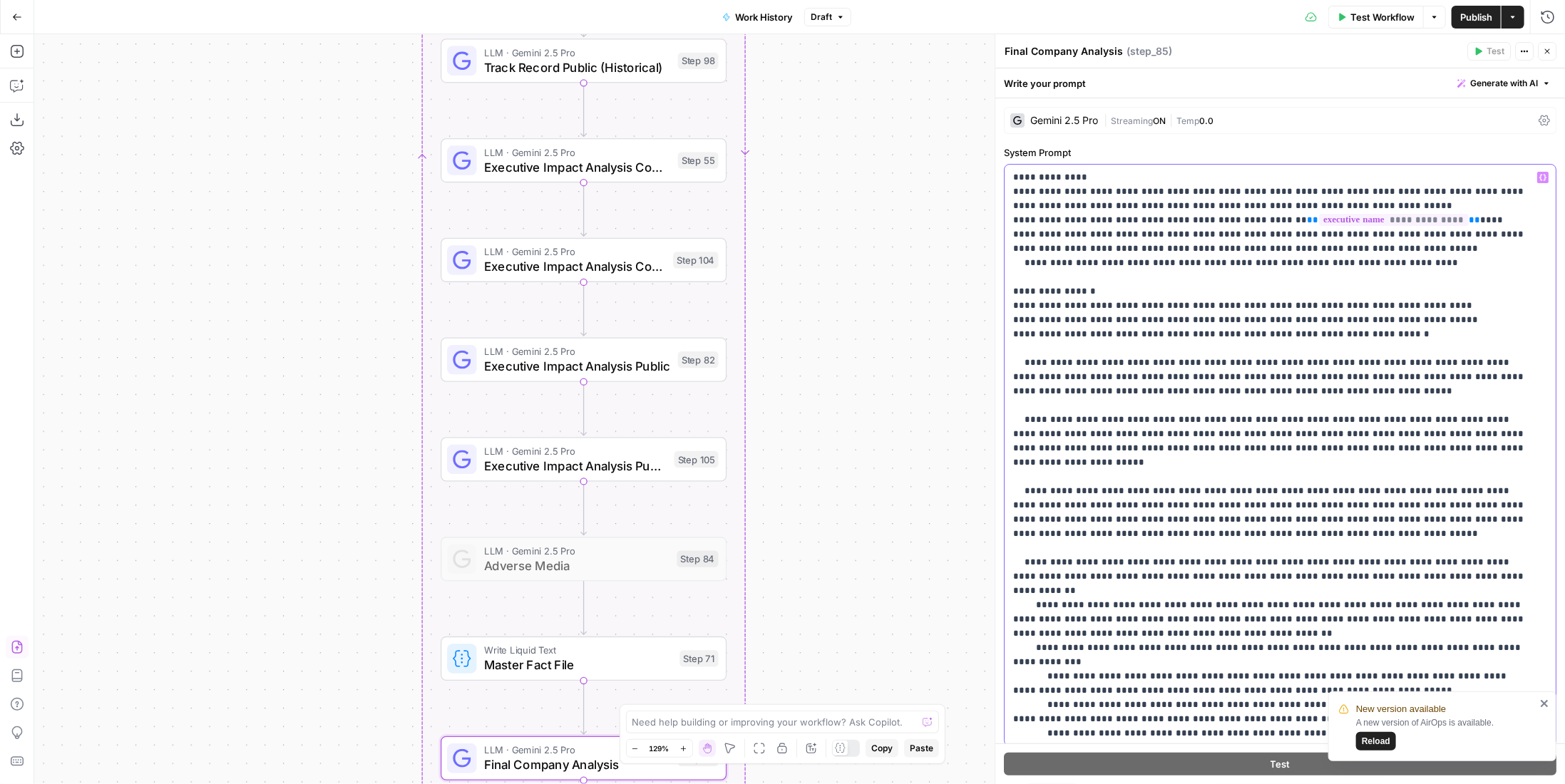
click at [1407, 341] on p "**********" at bounding box center [1270, 491] width 514 height 641
click at [1399, 336] on p "**********" at bounding box center [1270, 491] width 514 height 641
drag, startPoint x: 1375, startPoint y: 334, endPoint x: 1118, endPoint y: 340, distance: 257.1
click at [1118, 340] on p "**********" at bounding box center [1270, 491] width 514 height 641
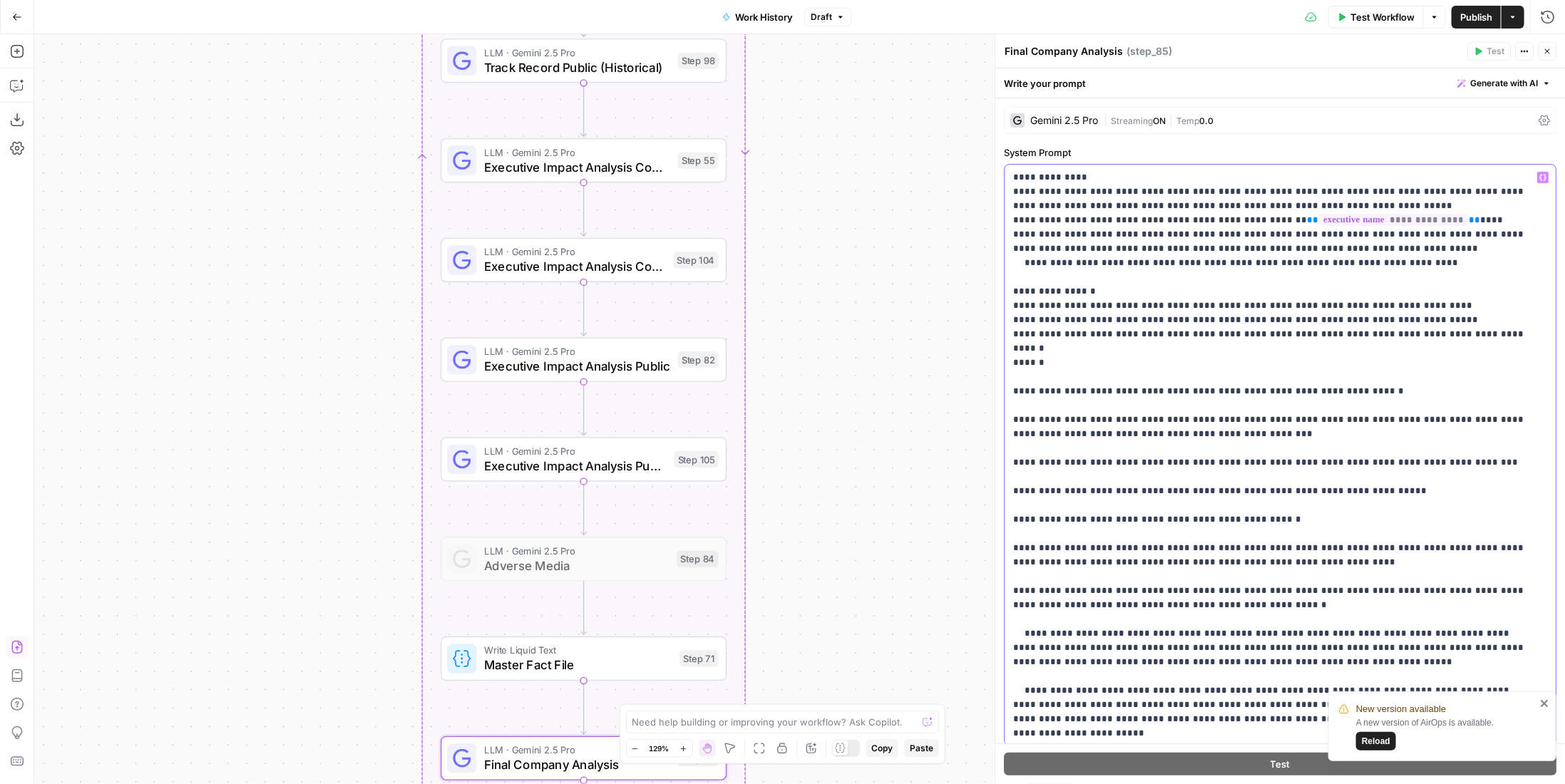
drag, startPoint x: 1013, startPoint y: 377, endPoint x: 1289, endPoint y: 598, distance: 353.6
click at [1289, 598] on p "**********" at bounding box center [1270, 619] width 514 height 897
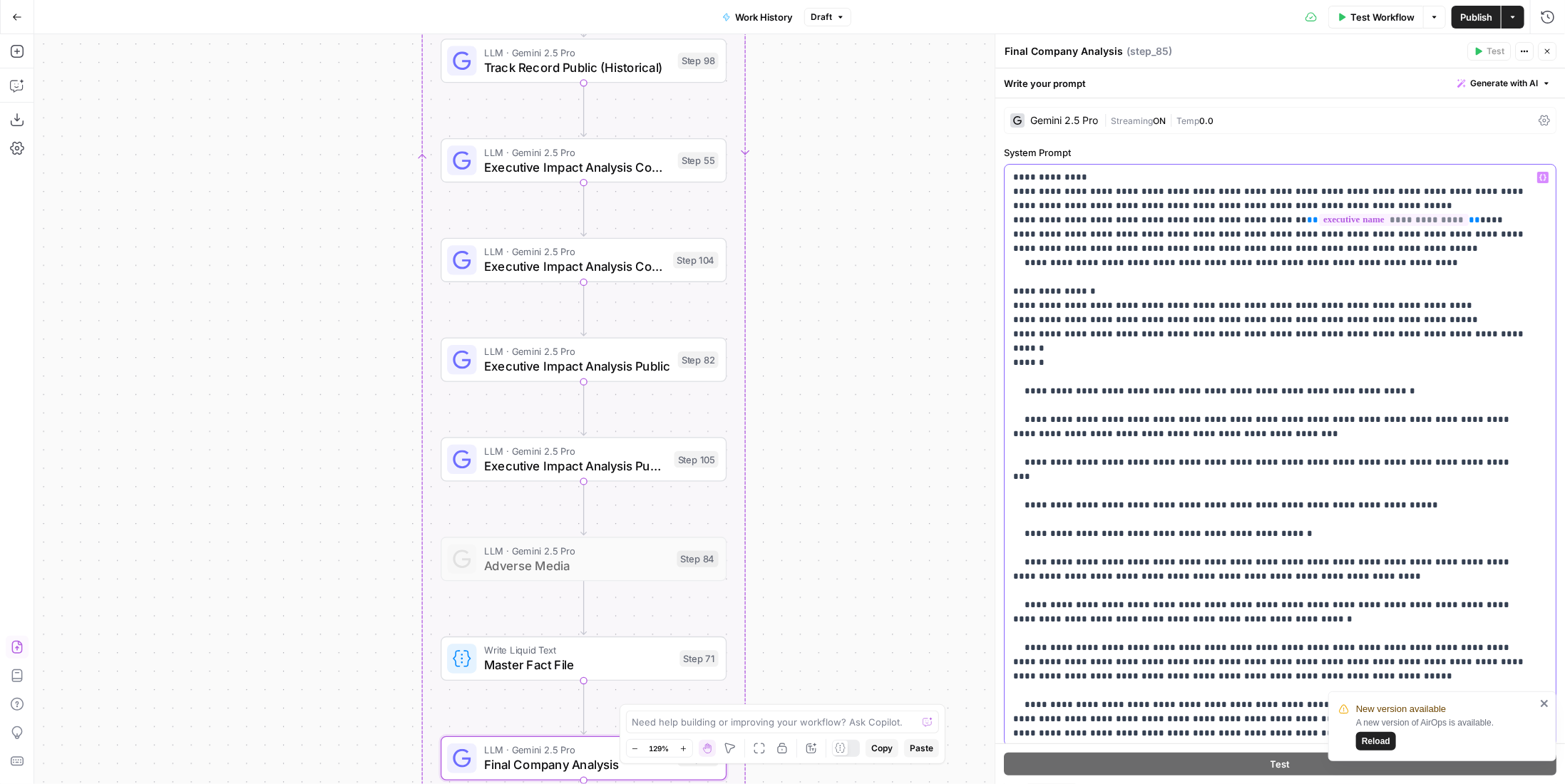
click at [1010, 375] on div "**********" at bounding box center [1275, 455] width 541 height 581
click at [1025, 373] on p "**********" at bounding box center [1270, 619] width 514 height 897
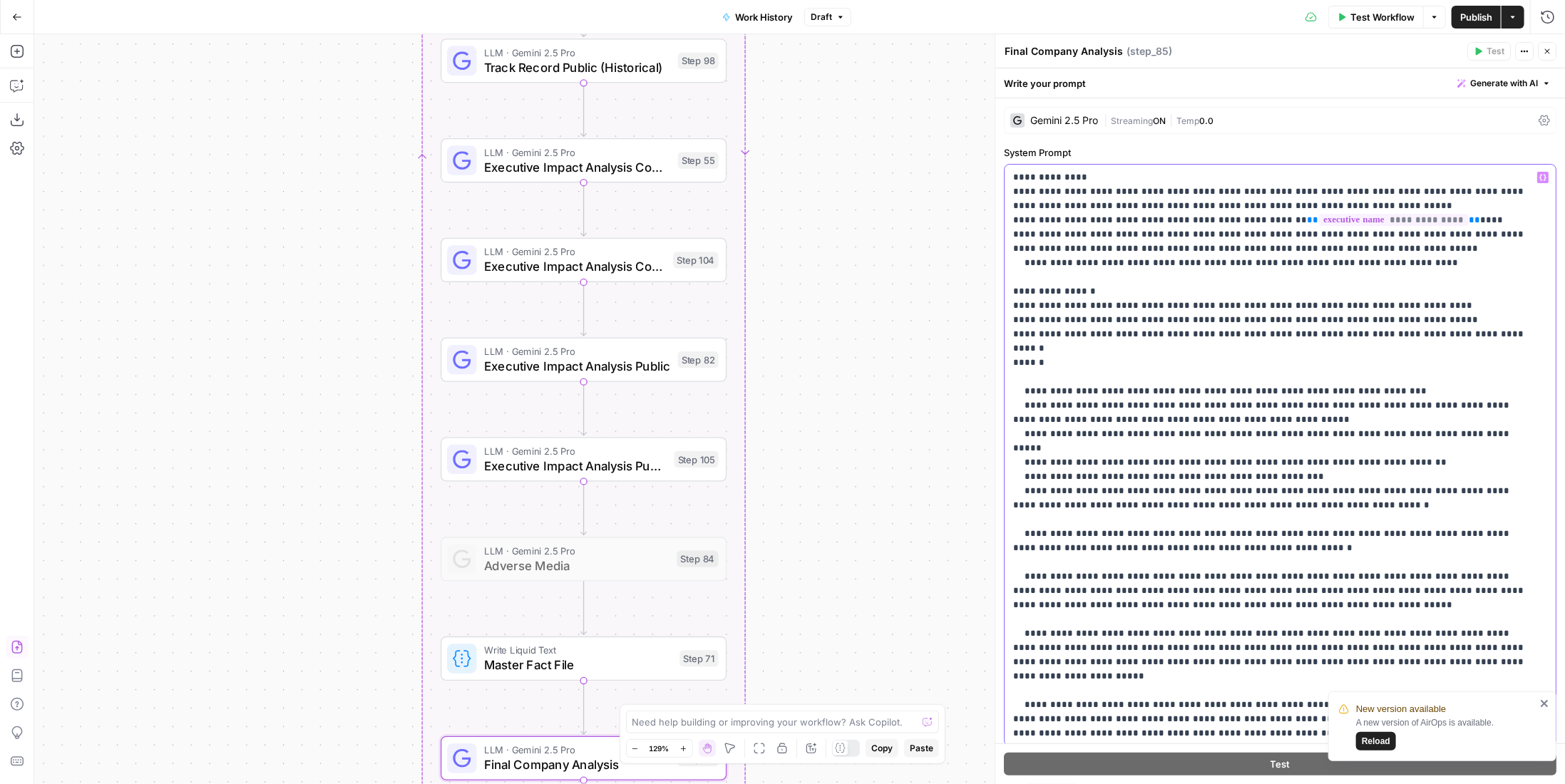
click at [1086, 355] on p "**********" at bounding box center [1270, 584] width 514 height 827
click at [1116, 332] on p "**********" at bounding box center [1270, 584] width 514 height 827
click at [1118, 353] on p "**********" at bounding box center [1270, 584] width 514 height 827
click at [1134, 364] on p "**********" at bounding box center [1270, 584] width 514 height 827
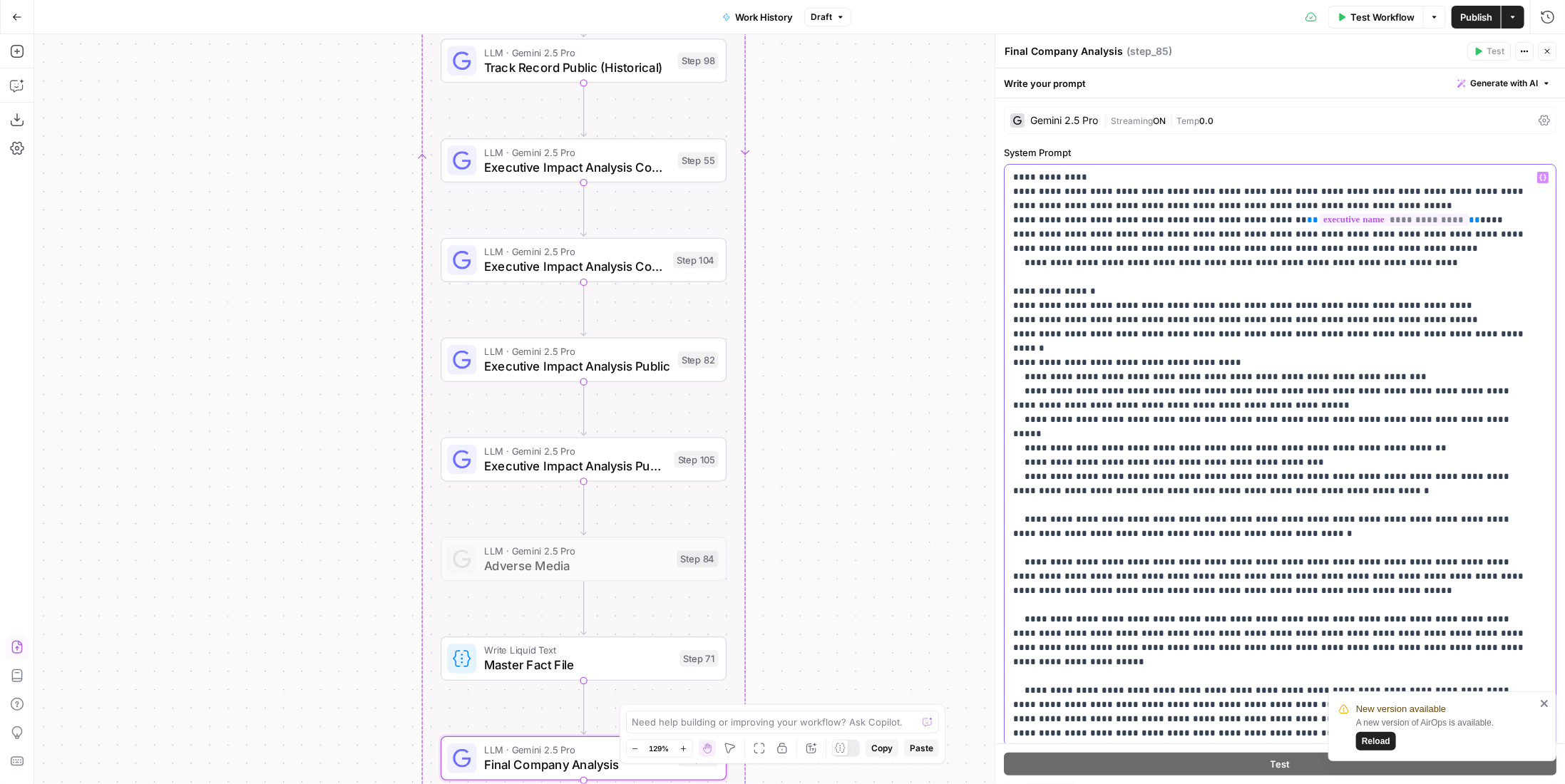
click at [1250, 475] on p "**********" at bounding box center [1270, 577] width 514 height 813
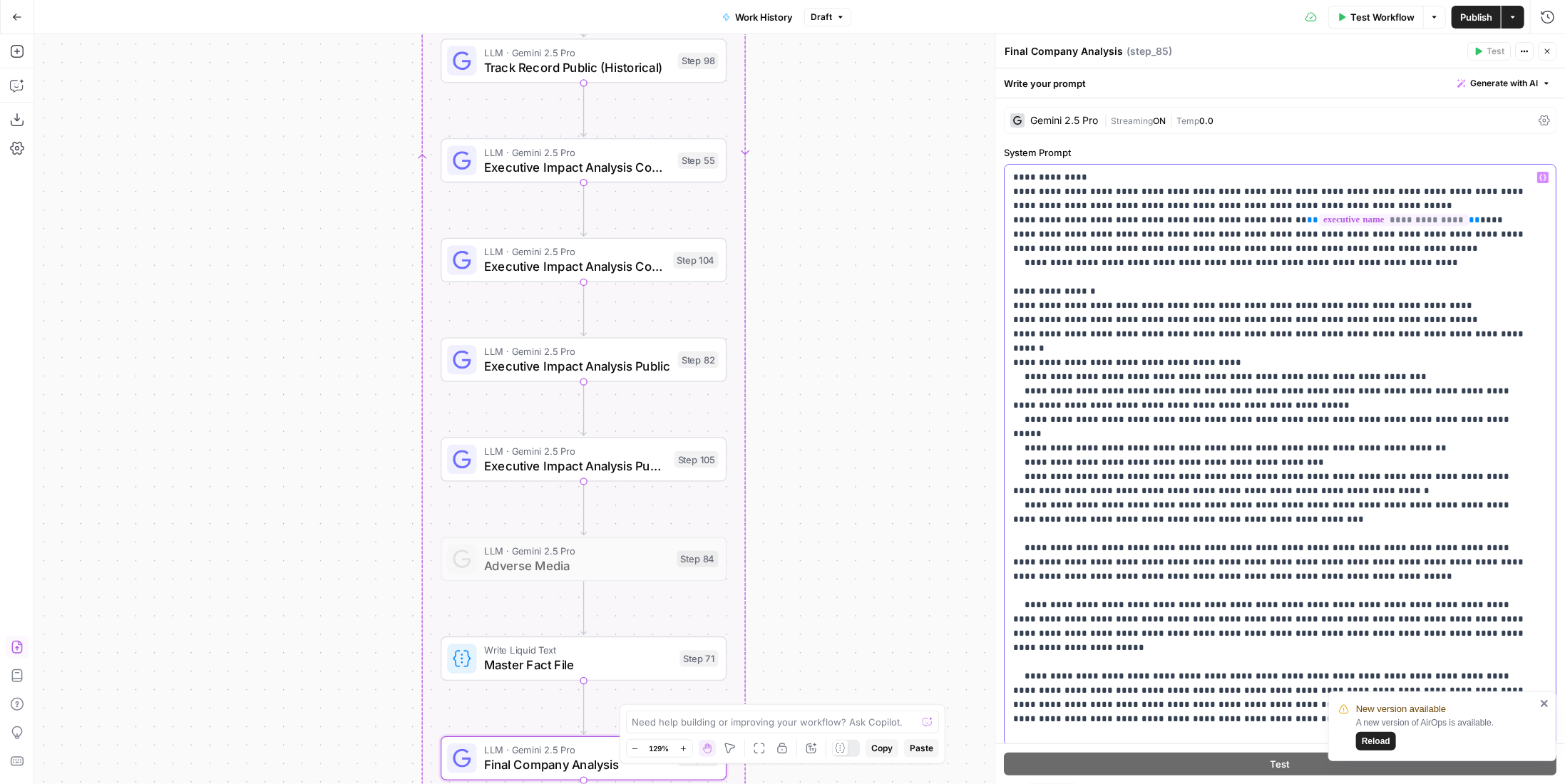
drag, startPoint x: 1126, startPoint y: 430, endPoint x: 1084, endPoint y: 437, distance: 42.6
click at [1084, 437] on p "**********" at bounding box center [1270, 569] width 514 height 798
click at [1247, 491] on p "**********" at bounding box center [1270, 569] width 514 height 798
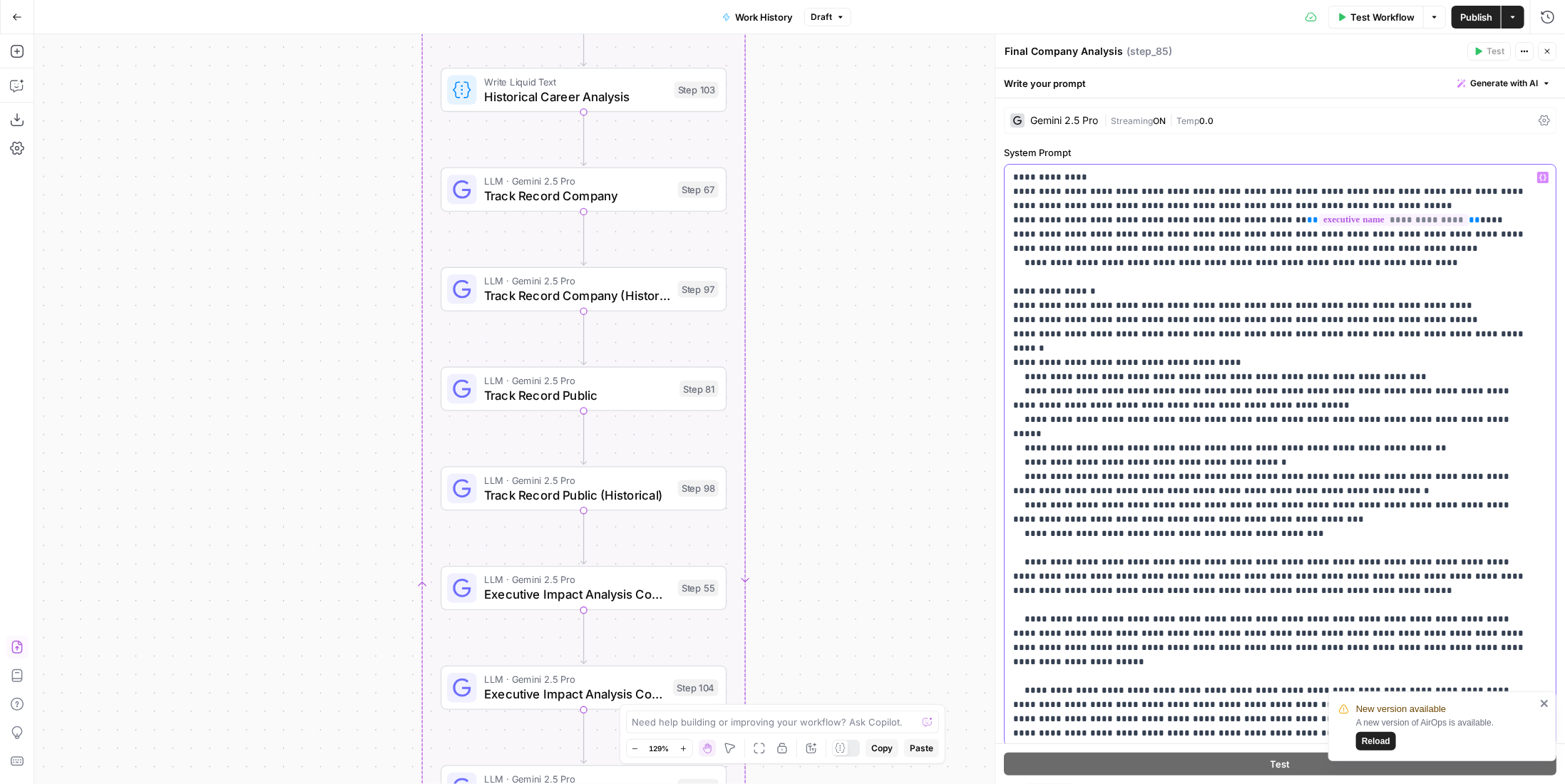
drag, startPoint x: 1304, startPoint y: 501, endPoint x: 1069, endPoint y: 504, distance: 235.0
click at [1069, 504] on p "**********" at bounding box center [1270, 577] width 514 height 813
drag, startPoint x: 1033, startPoint y: 505, endPoint x: 1061, endPoint y: 504, distance: 28.0
click at [1061, 504] on p "**********" at bounding box center [1270, 577] width 514 height 813
click at [1276, 514] on p "**********" at bounding box center [1270, 577] width 514 height 813
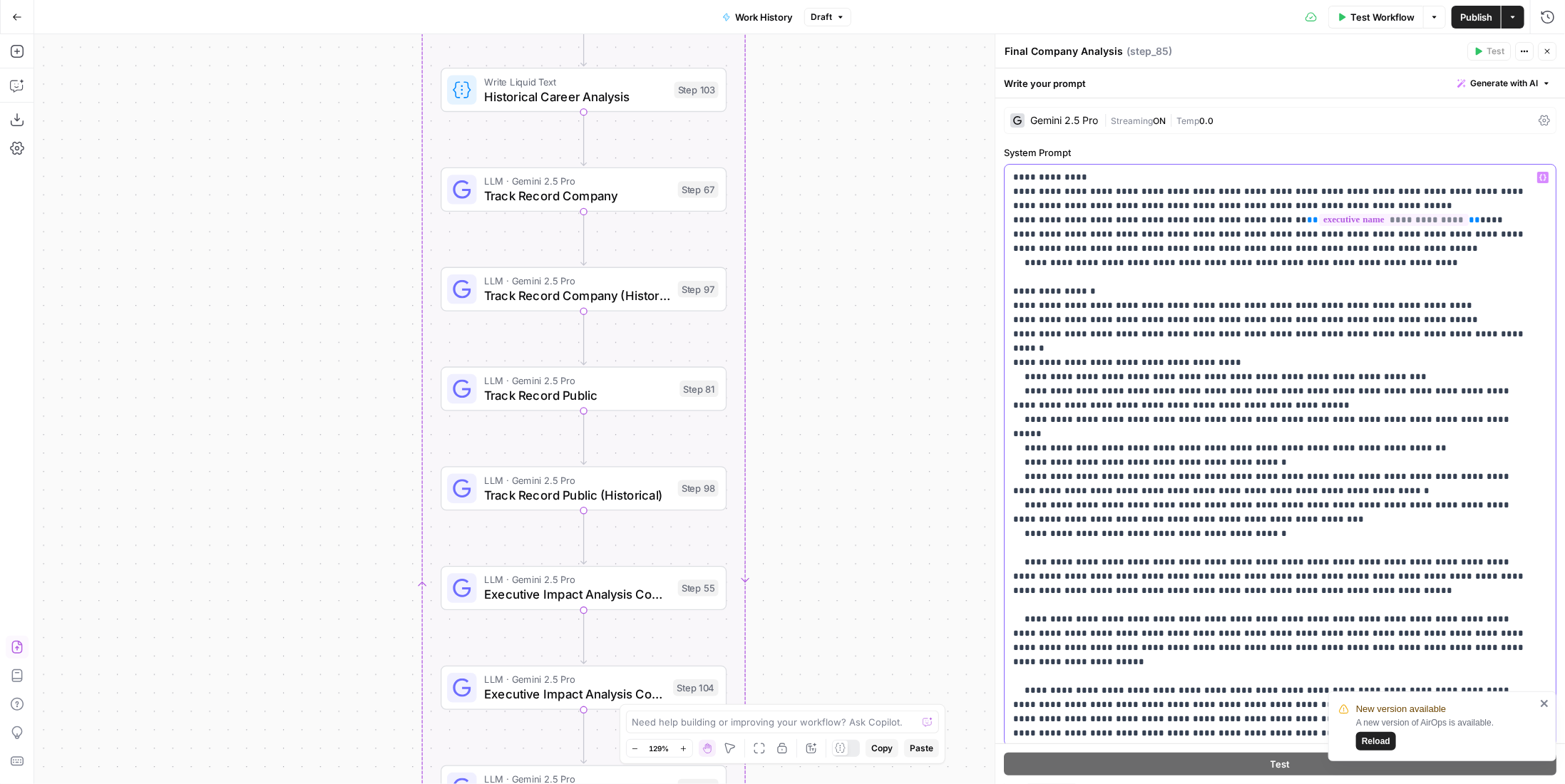
click at [1277, 505] on p "**********" at bounding box center [1270, 577] width 514 height 813
drag, startPoint x: 1197, startPoint y: 504, endPoint x: 1088, endPoint y: 508, distance: 109.1
click at [1088, 508] on p "**********" at bounding box center [1270, 577] width 514 height 813
click at [1331, 505] on p "**********" at bounding box center [1270, 577] width 514 height 813
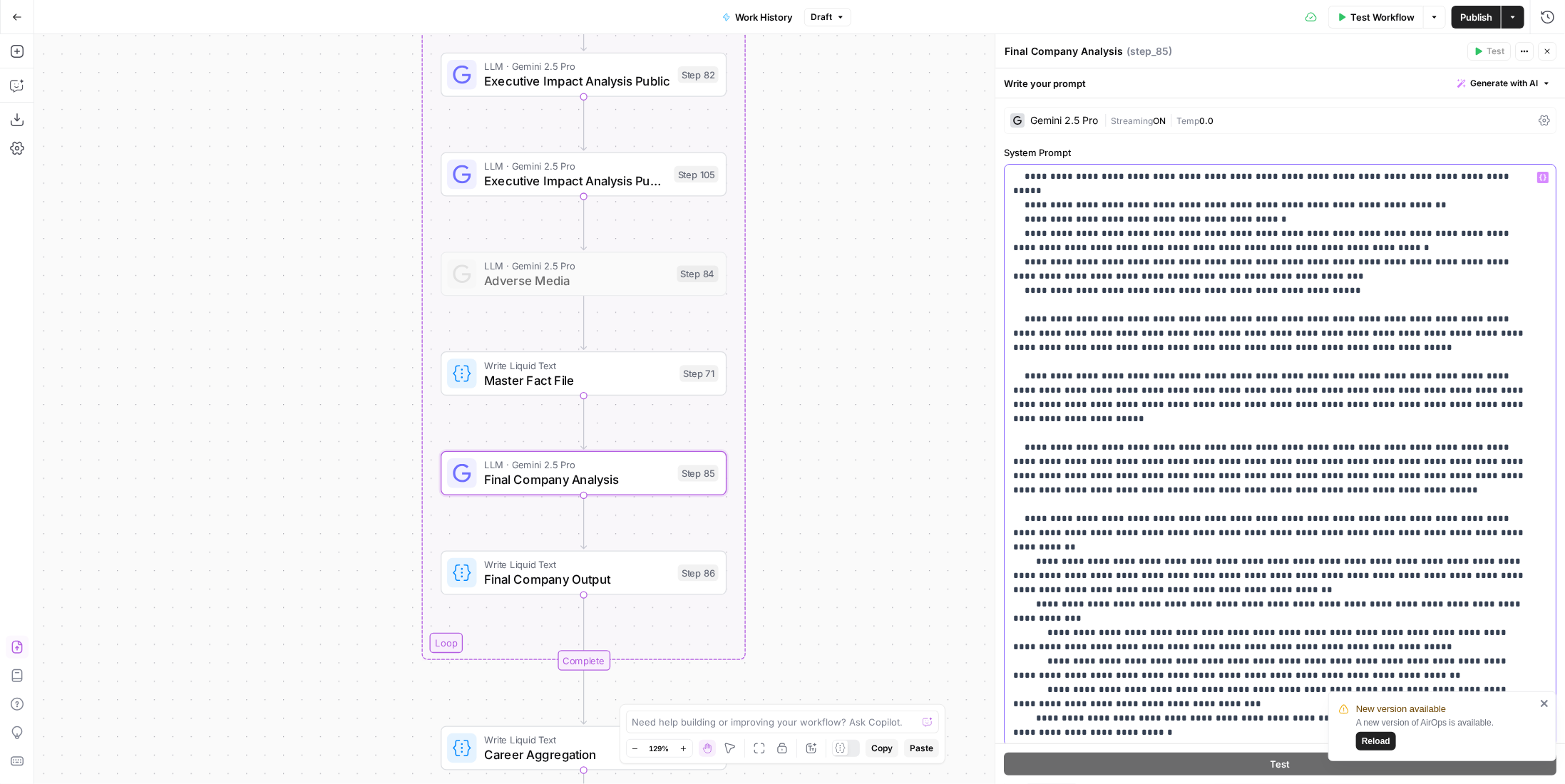
scroll to position [30, 0]
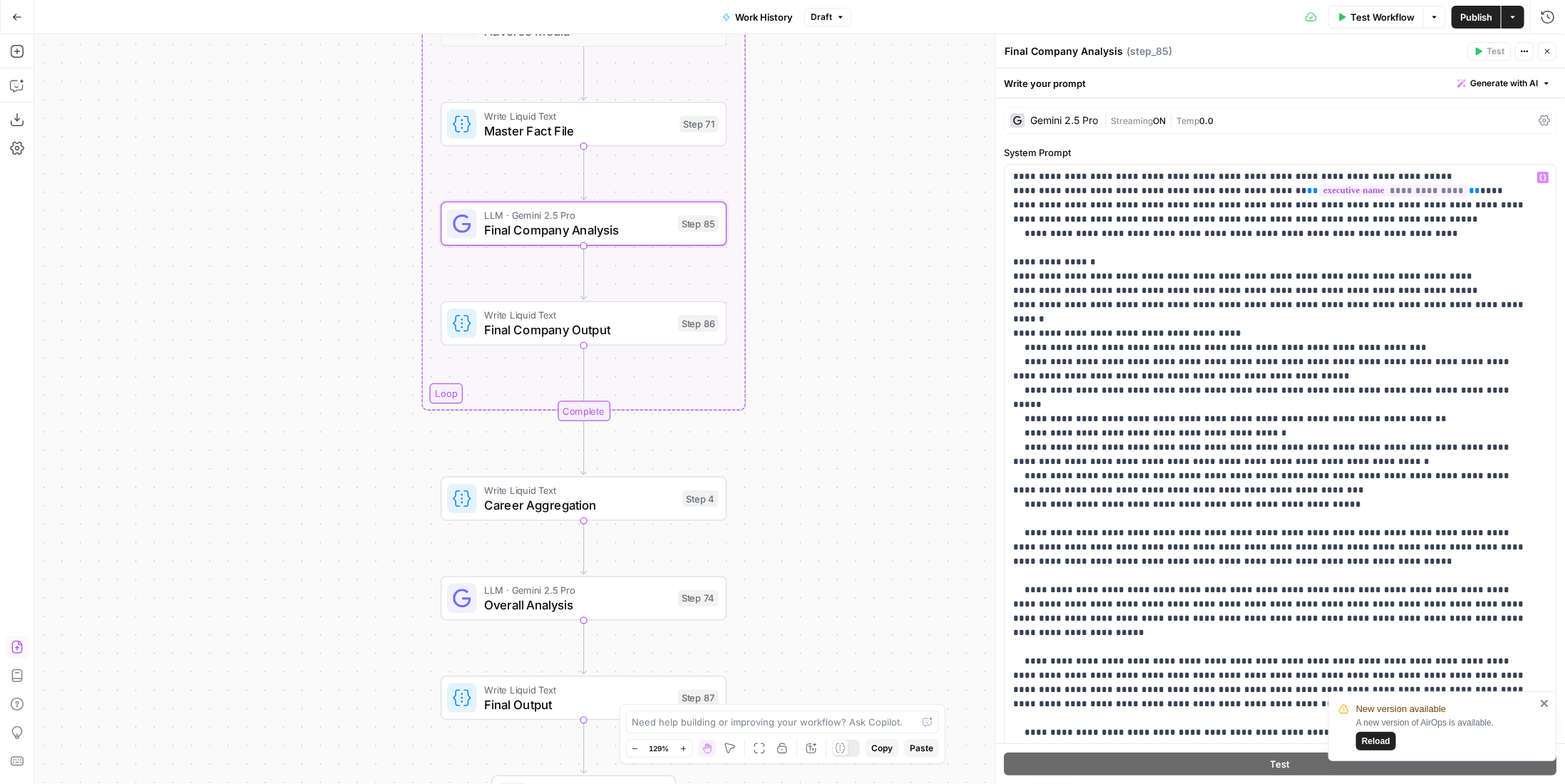
click at [596, 596] on span "Overall Analysis" at bounding box center [576, 605] width 186 height 18
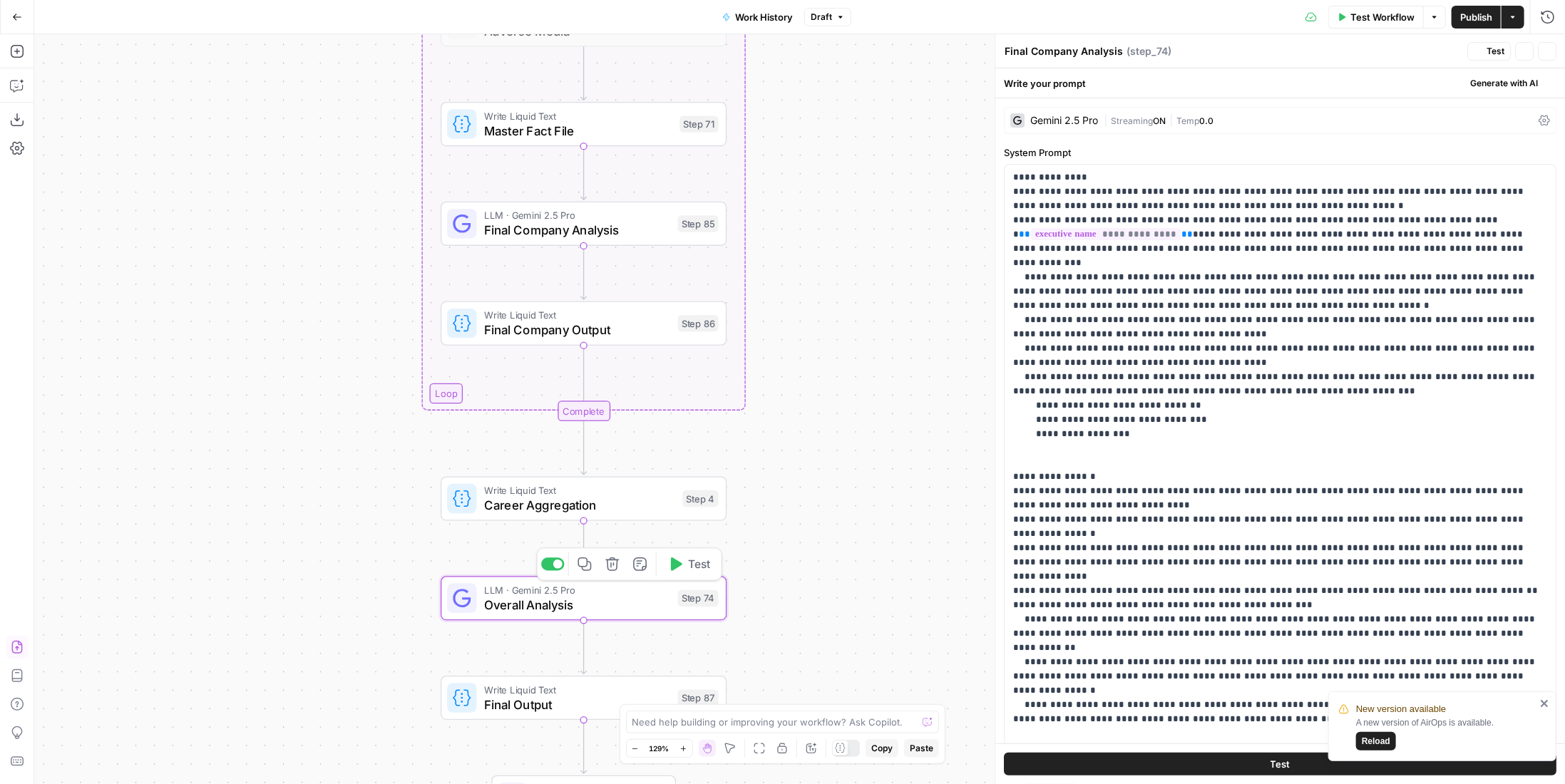
type textarea "Overall Analysis"
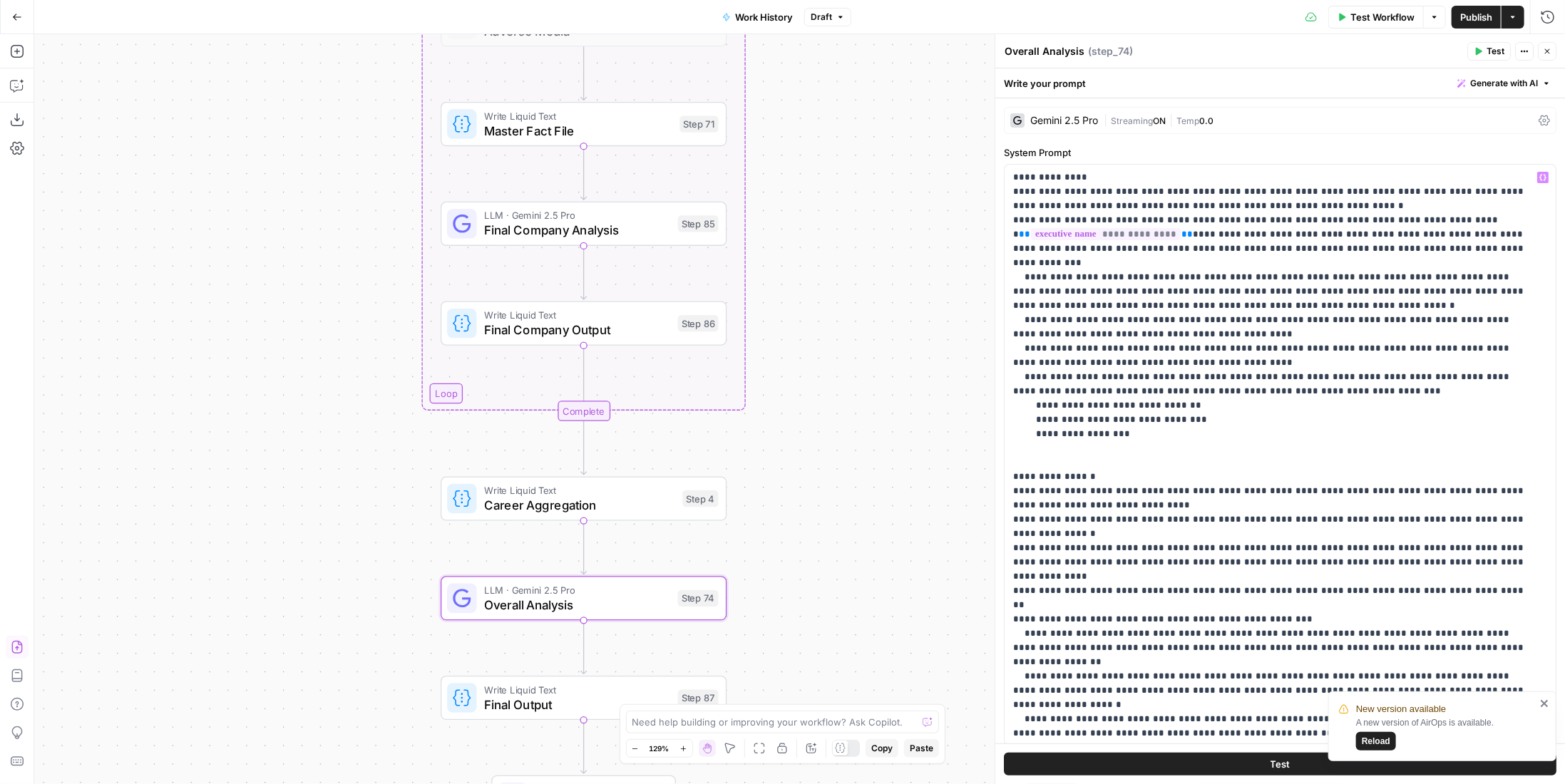
scroll to position [15, 0]
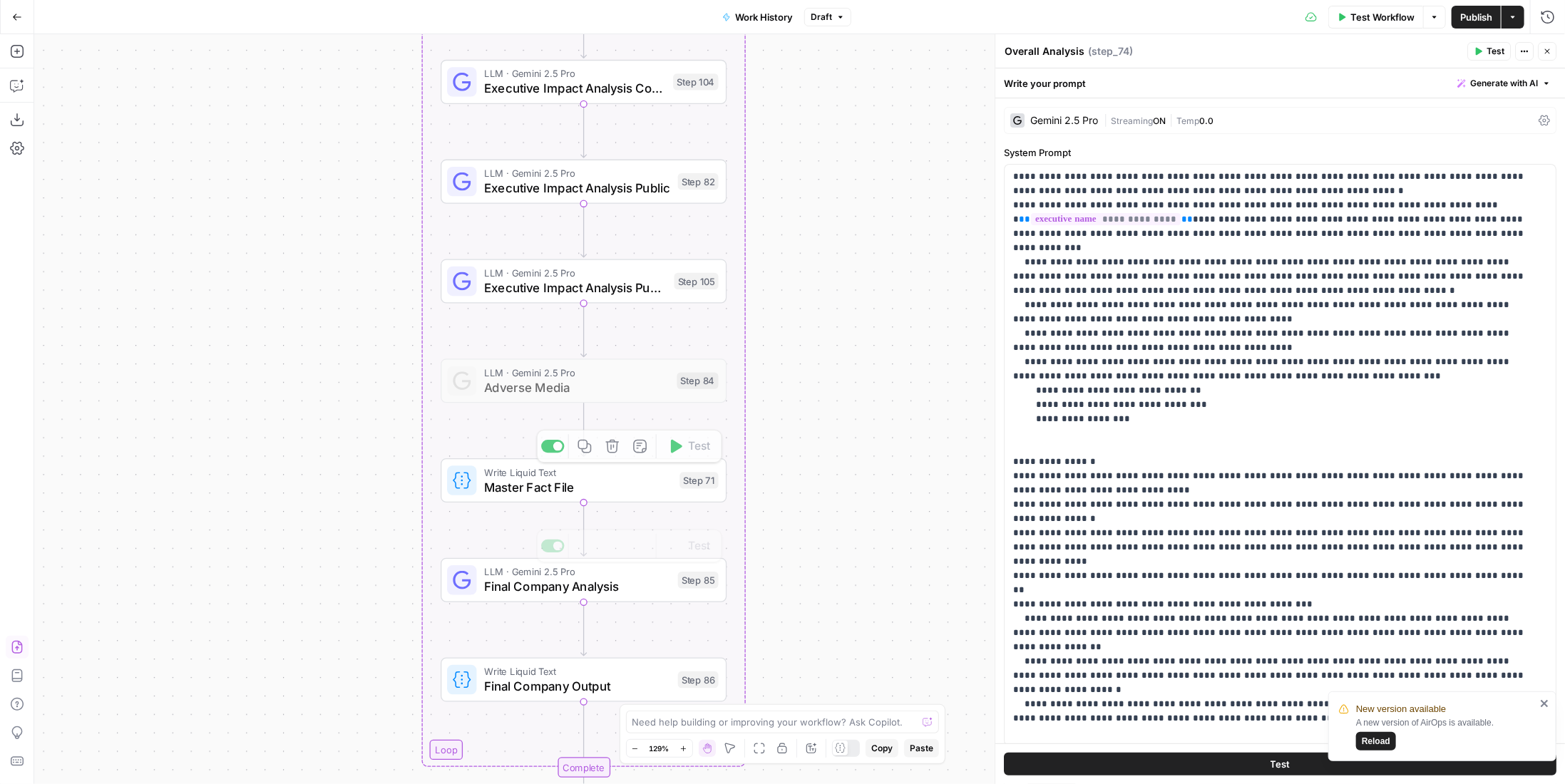
click at [619, 594] on span "Final Company Analysis" at bounding box center [576, 586] width 186 height 18
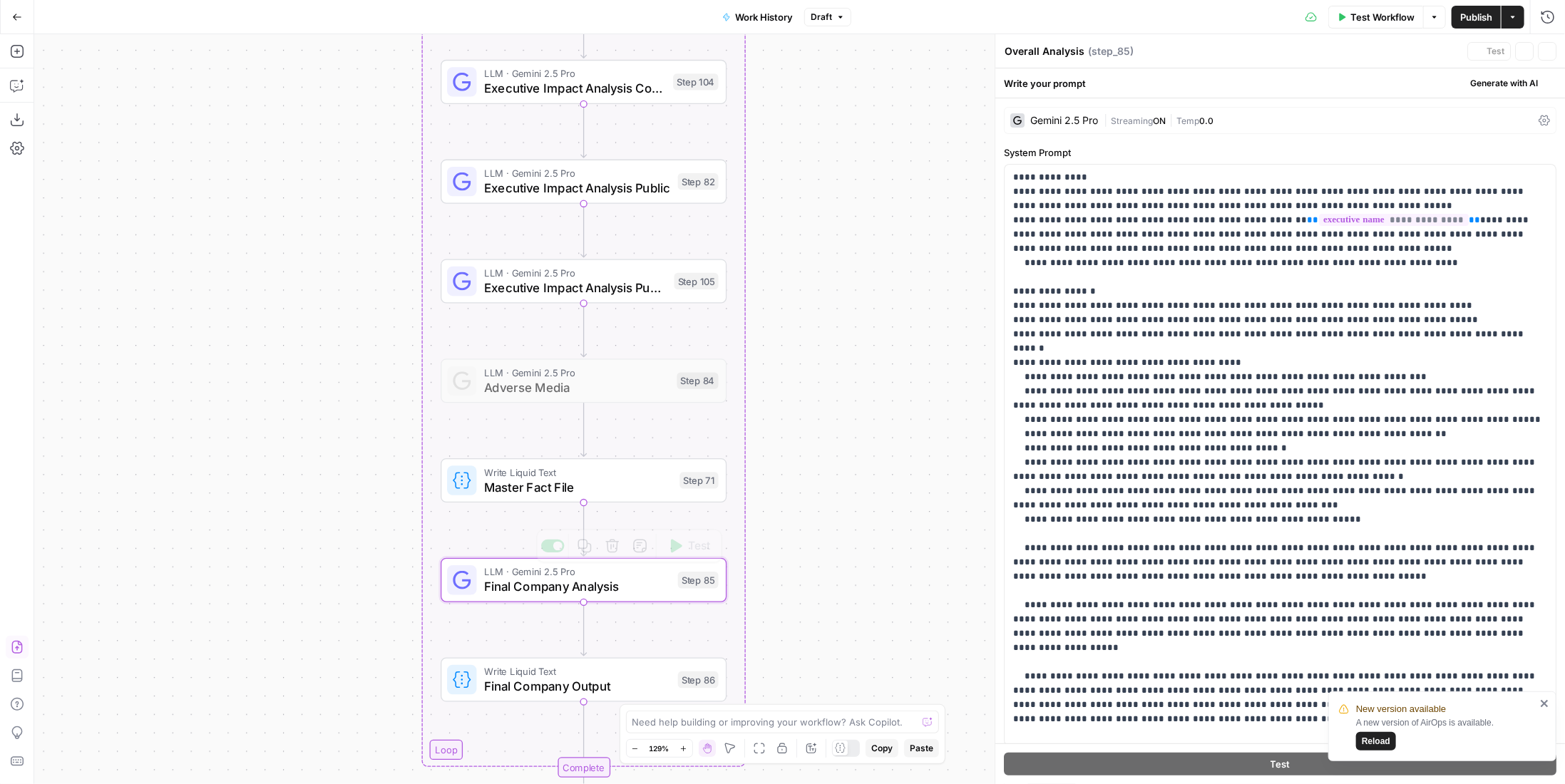
type textarea "Final Company Analysis"
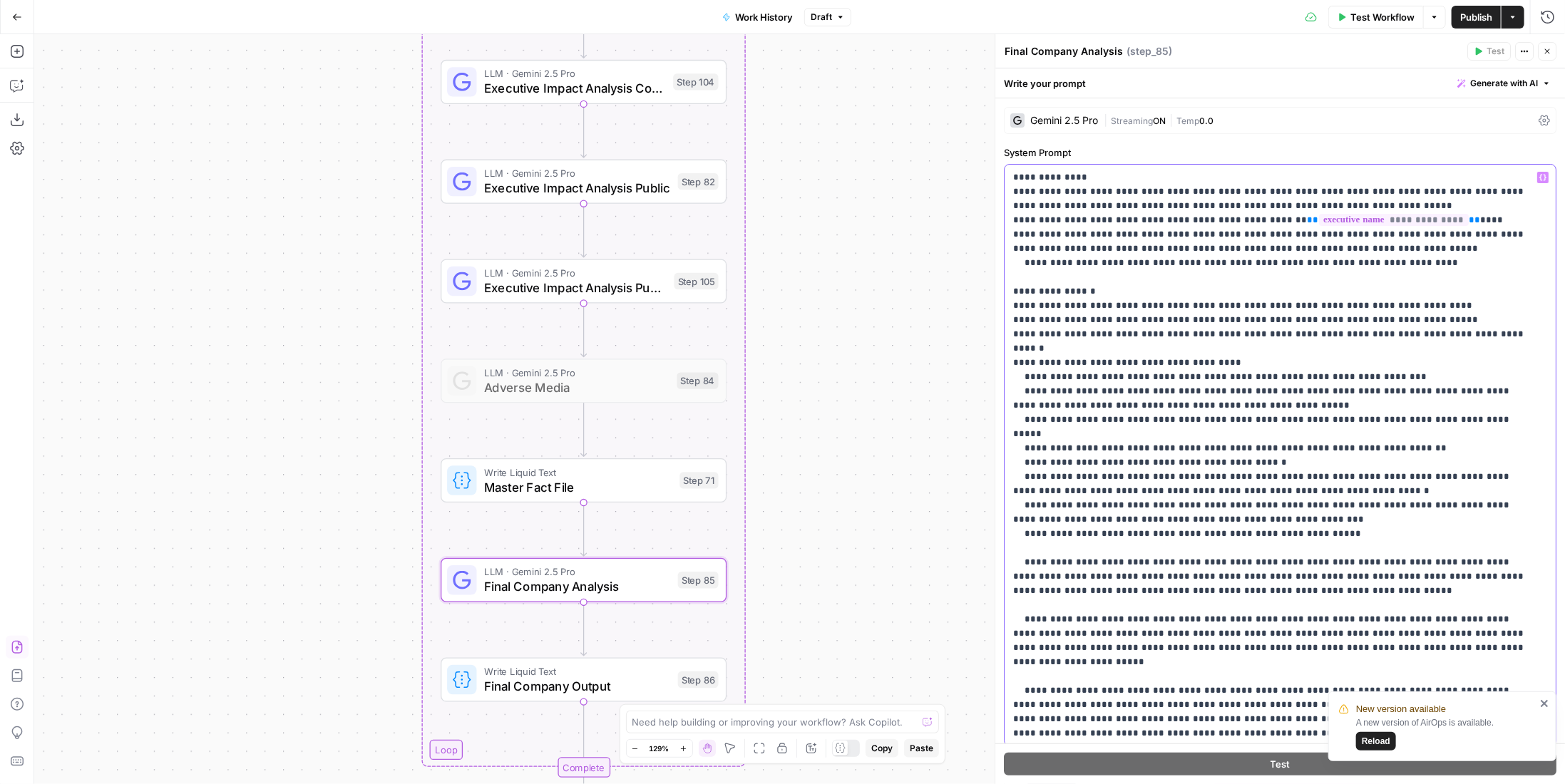
click at [1214, 505] on p "**********" at bounding box center [1270, 577] width 514 height 813
click at [1211, 505] on p "**********" at bounding box center [1270, 577] width 514 height 813
click at [1212, 505] on p "**********" at bounding box center [1270, 577] width 514 height 813
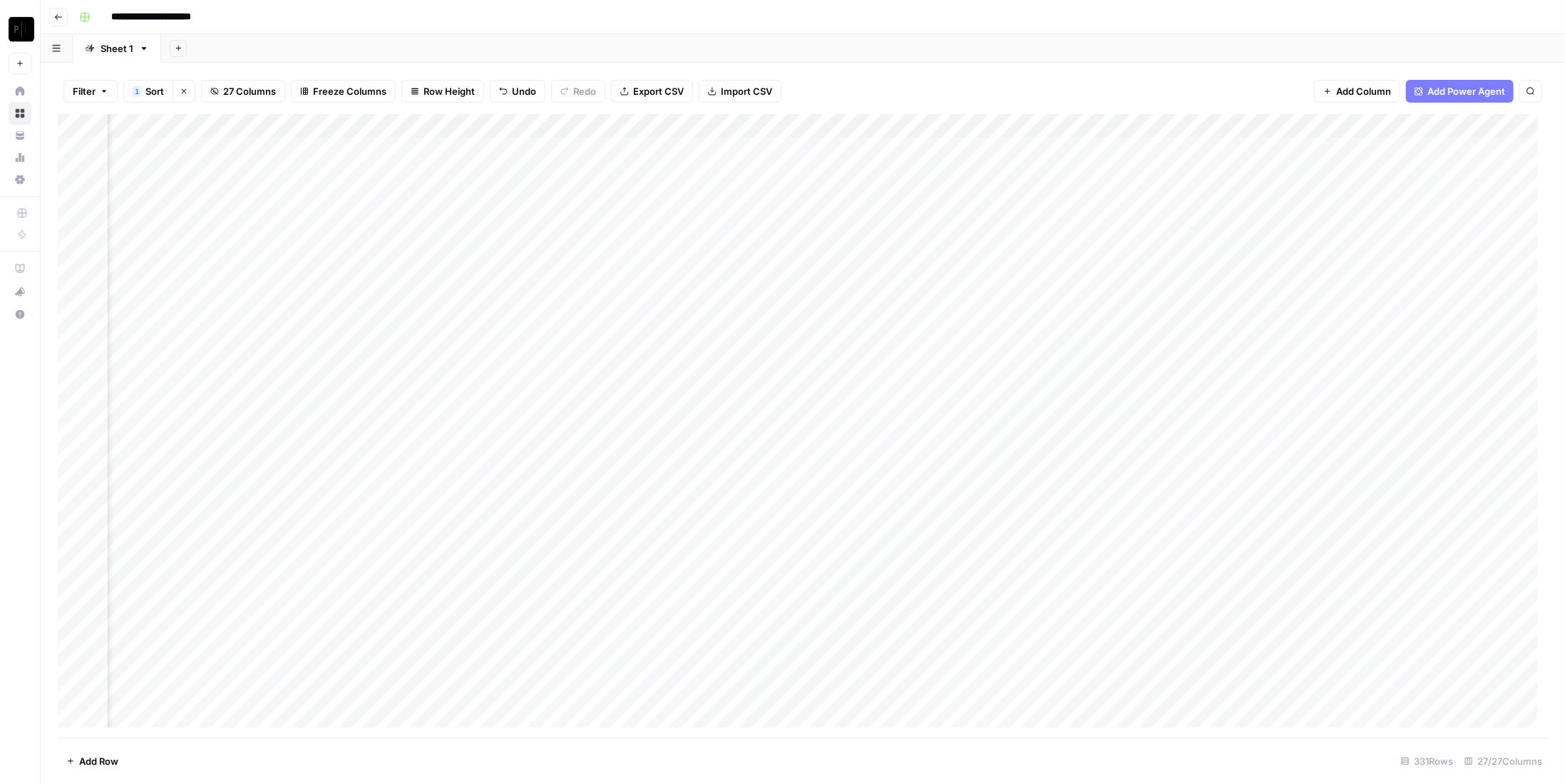
scroll to position [0, 2299]
click at [1176, 293] on div "Add Column" at bounding box center [803, 426] width 1490 height 624
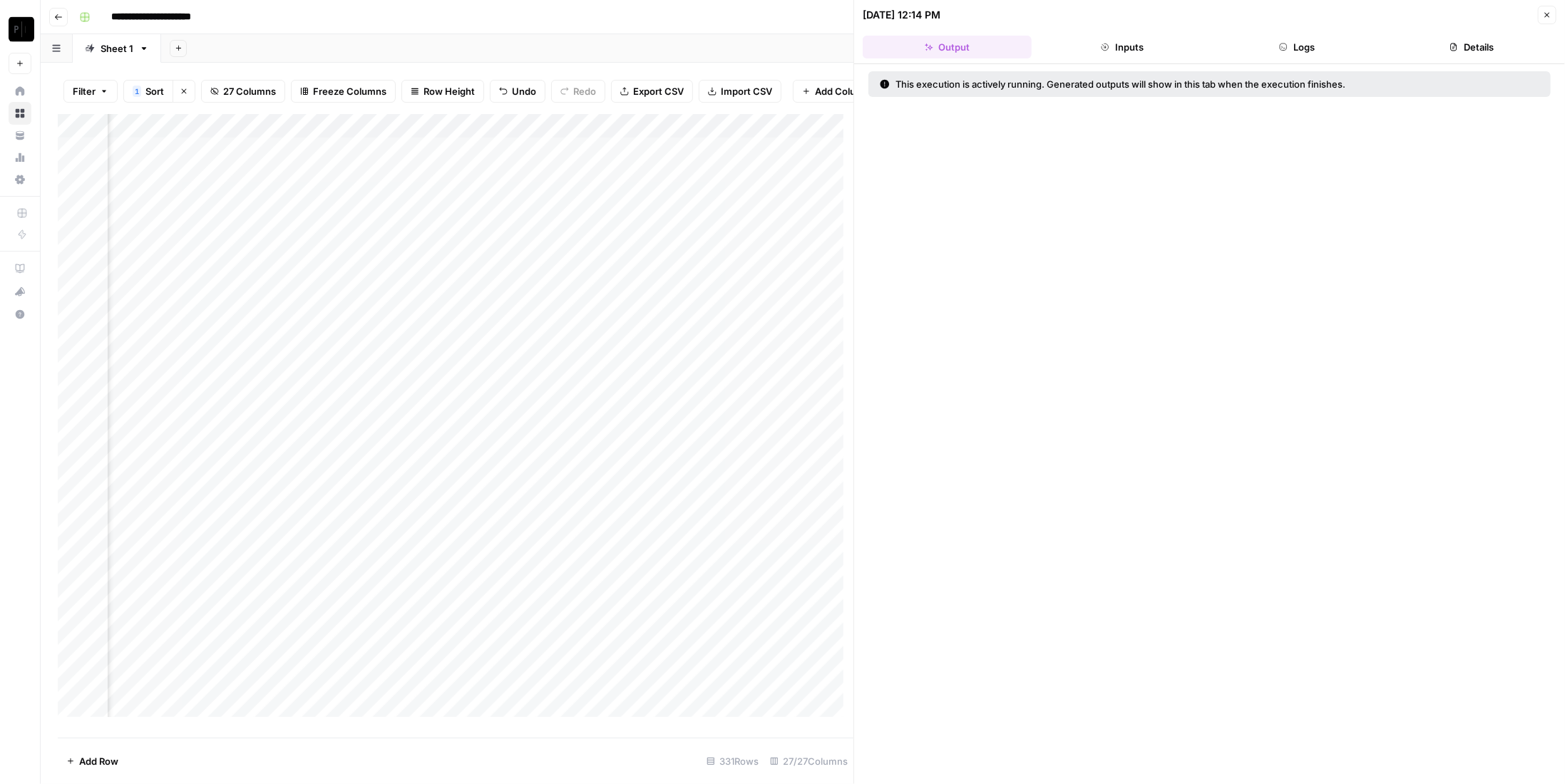
click at [1311, 47] on button "Logs" at bounding box center [1297, 47] width 169 height 23
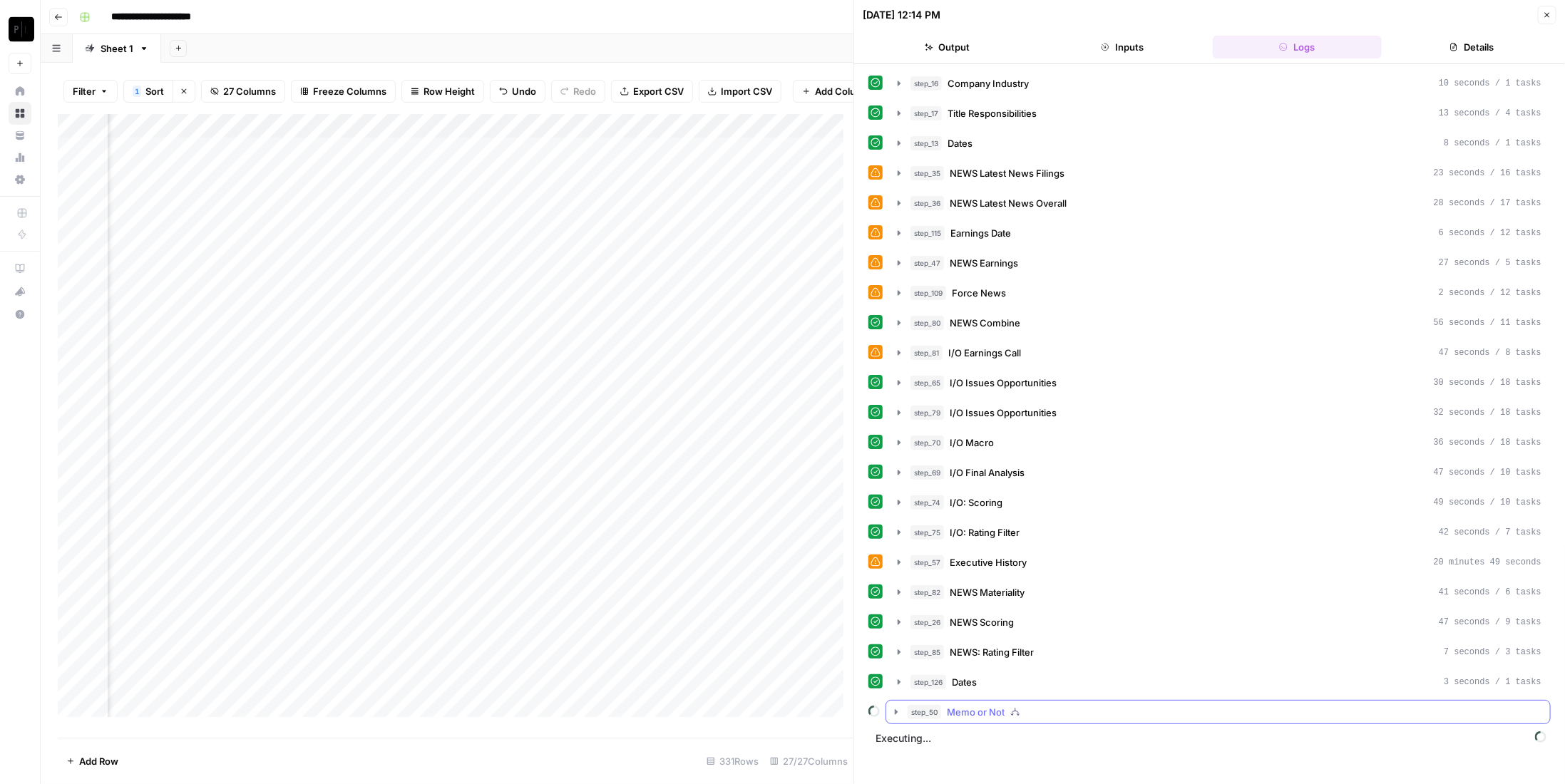
click at [1043, 705] on div "step_50 Memo or Not" at bounding box center [1224, 712] width 634 height 14
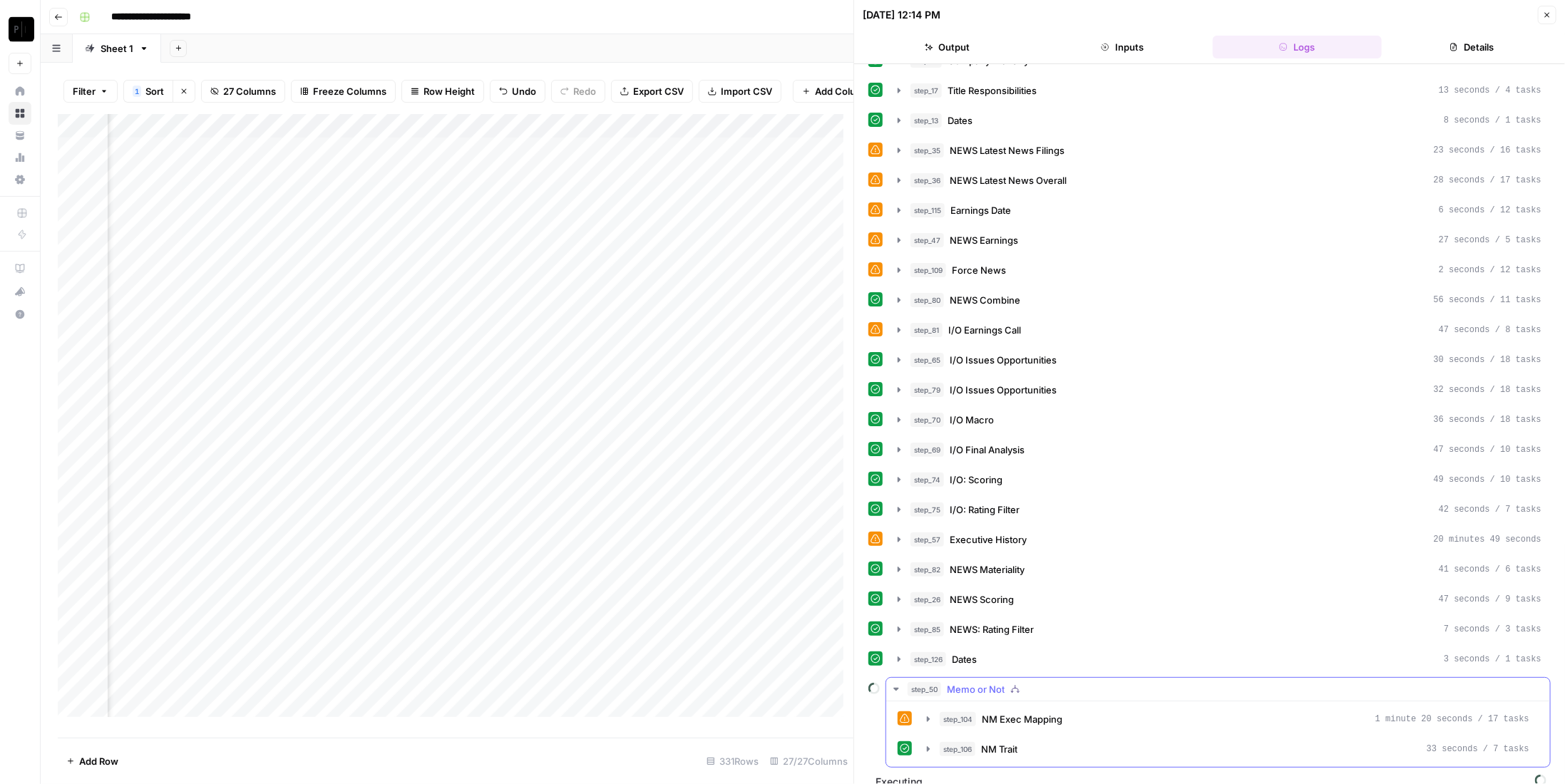
click at [1038, 682] on div "step_50 Memo or Not" at bounding box center [1224, 689] width 634 height 14
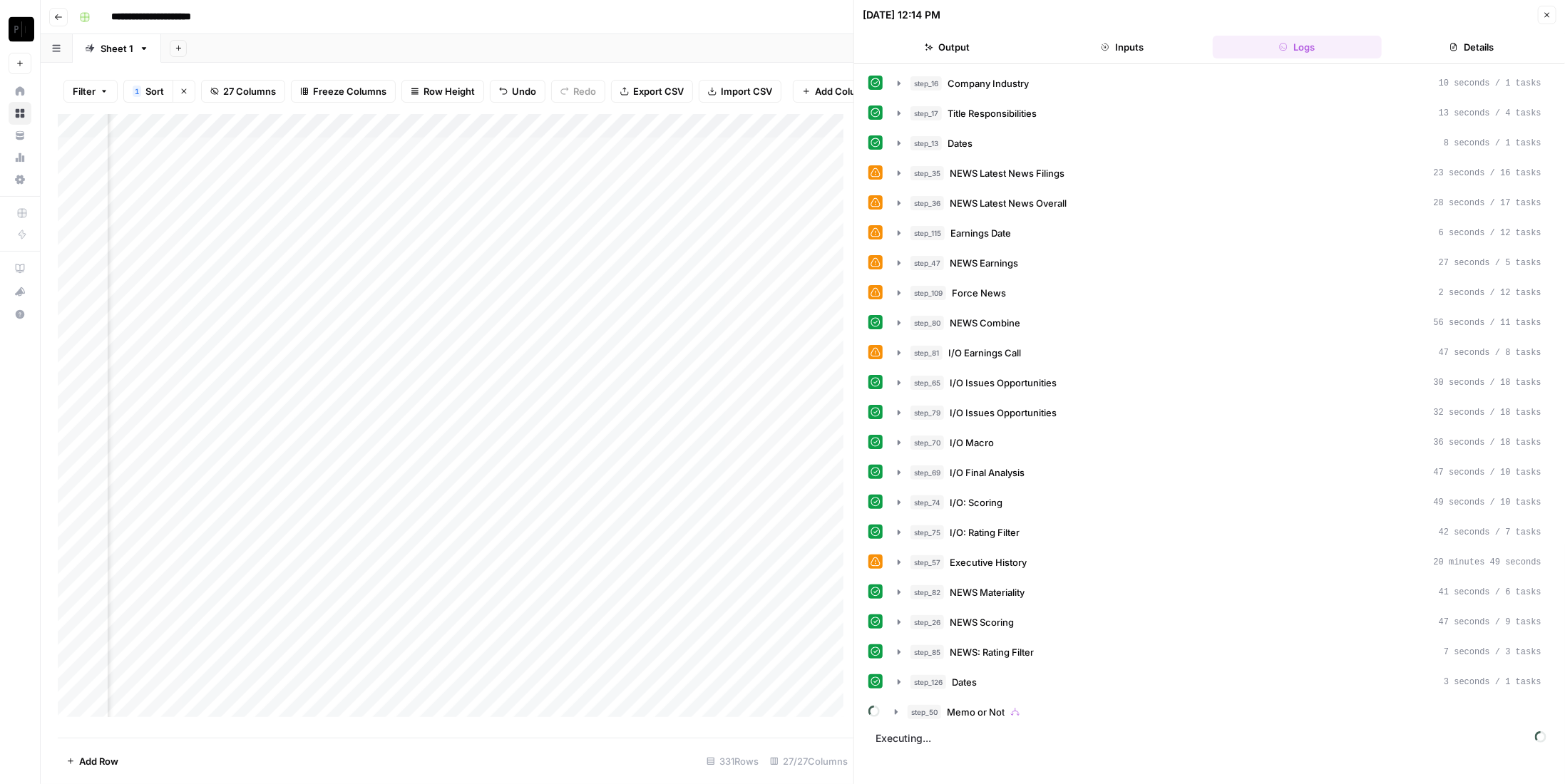
click at [1549, 8] on button "Close" at bounding box center [1546, 14] width 18 height 18
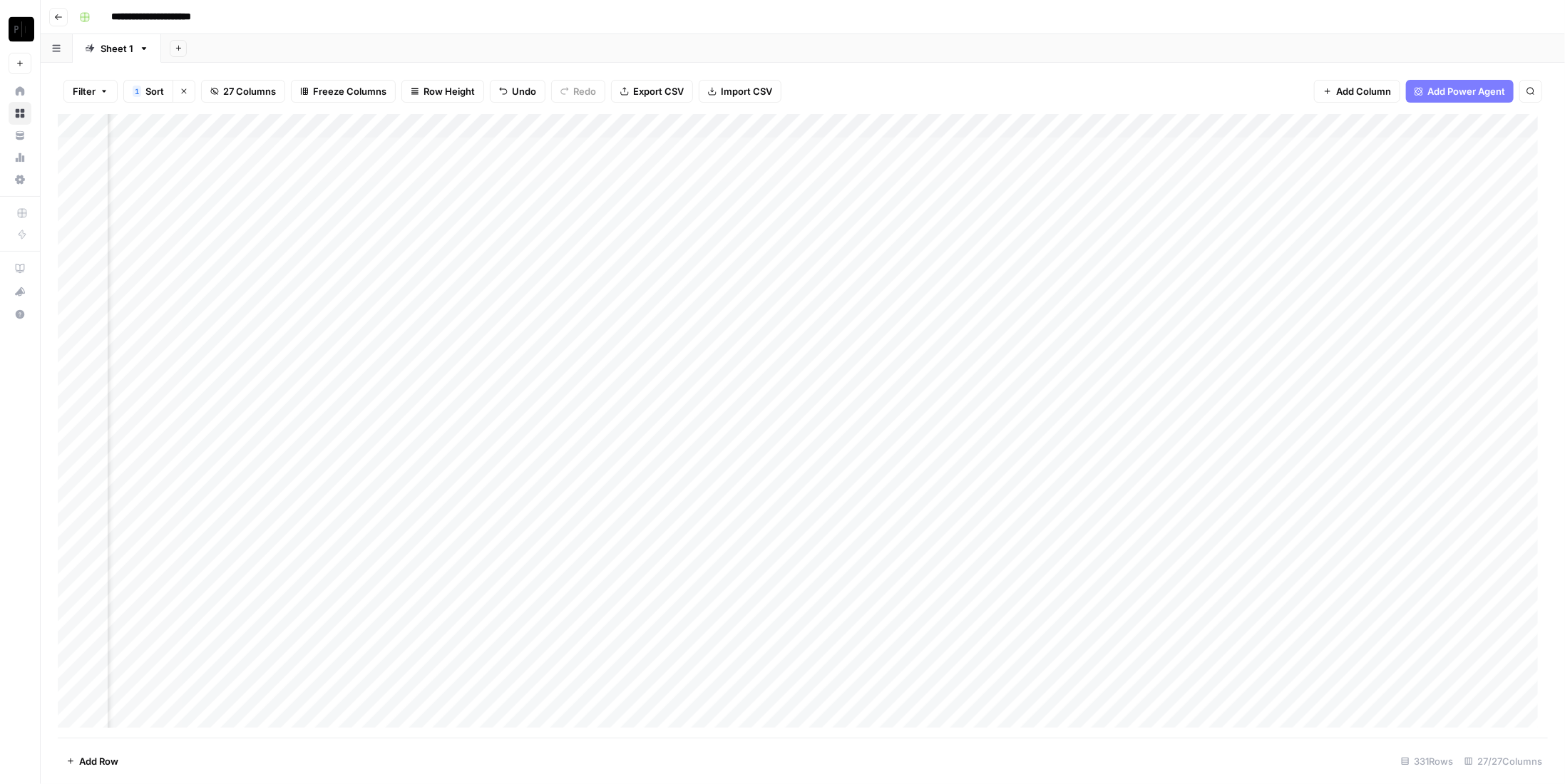
scroll to position [0, 2513]
click at [1312, 151] on div "Add Column" at bounding box center [803, 426] width 1490 height 624
click at [1317, 172] on div "Add Column" at bounding box center [803, 426] width 1490 height 624
click at [1318, 191] on div "Add Column" at bounding box center [803, 426] width 1490 height 624
click at [1312, 218] on div "Add Column" at bounding box center [803, 426] width 1490 height 624
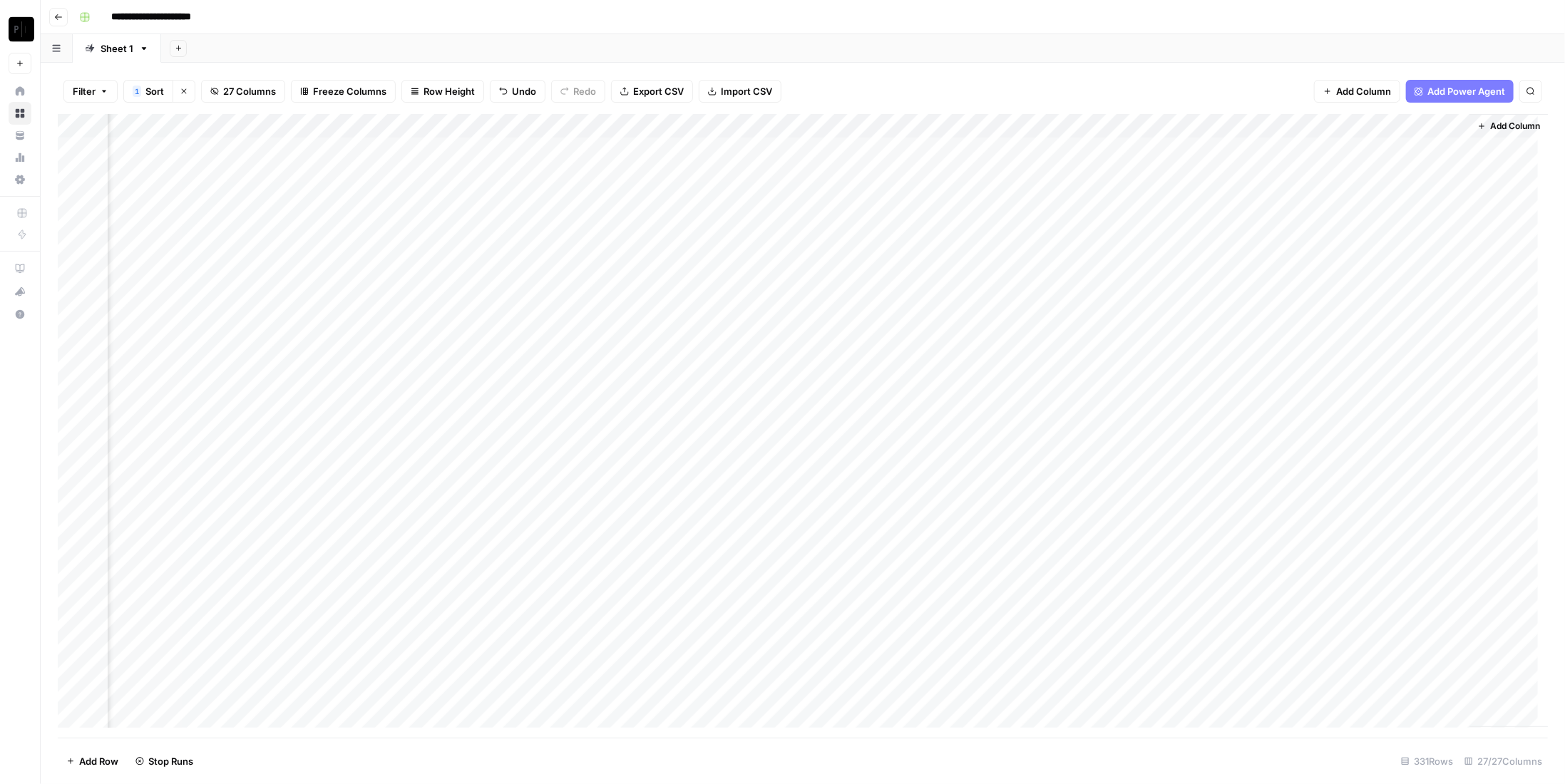
click at [1317, 244] on div "Add Column" at bounding box center [803, 426] width 1490 height 624
click at [1314, 275] on div "Add Column" at bounding box center [803, 426] width 1490 height 624
click at [1318, 317] on div "Add Column" at bounding box center [803, 426] width 1490 height 624
click at [1312, 337] on div "Add Column" at bounding box center [803, 426] width 1490 height 624
click at [1318, 295] on div "Add Column" at bounding box center [803, 426] width 1490 height 624
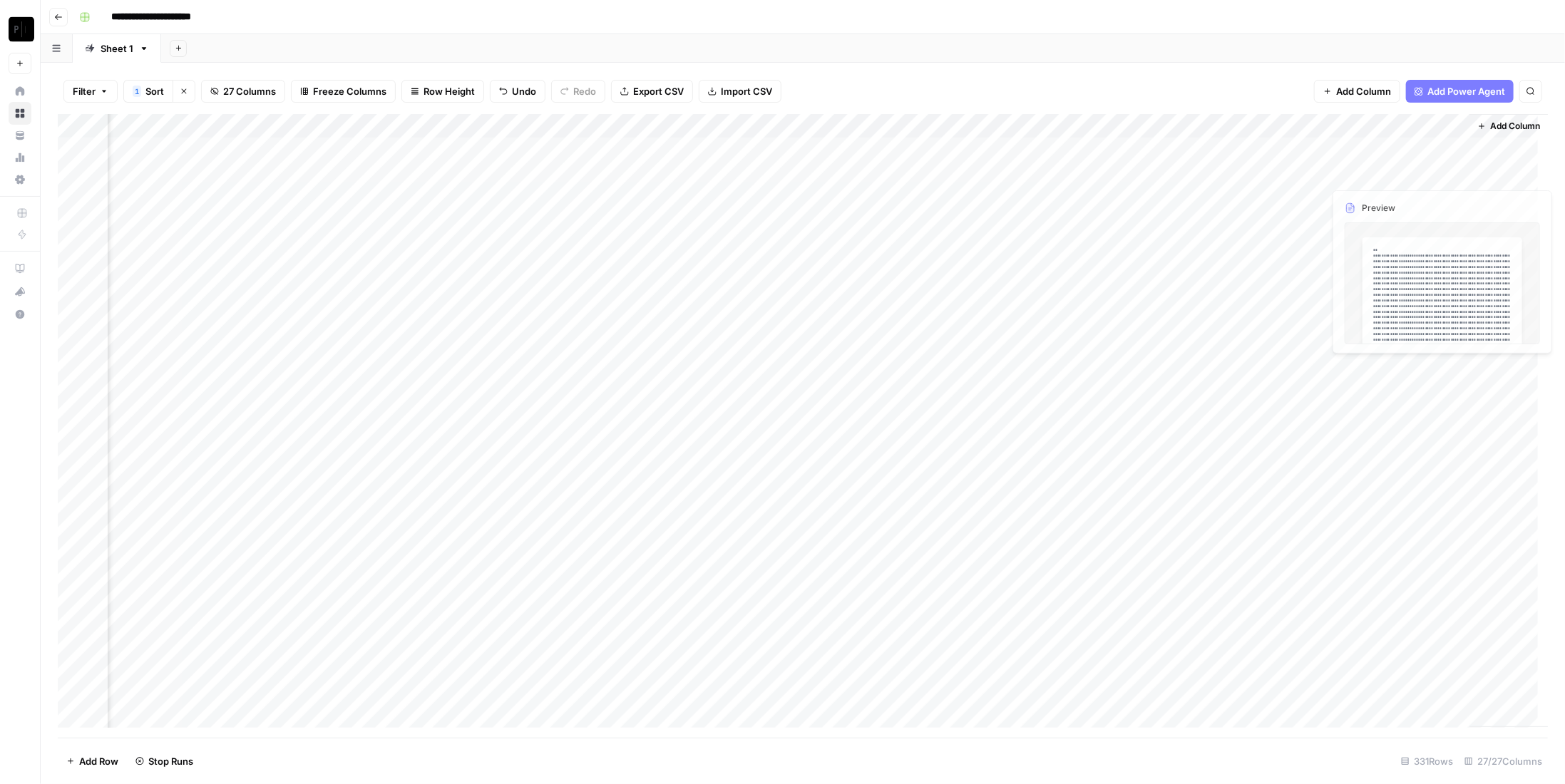
click at [1373, 149] on div "Add Column" at bounding box center [803, 426] width 1490 height 624
click at [463, 148] on div "Add Column" at bounding box center [803, 426] width 1490 height 624
click at [470, 174] on div "Add Column" at bounding box center [803, 426] width 1490 height 624
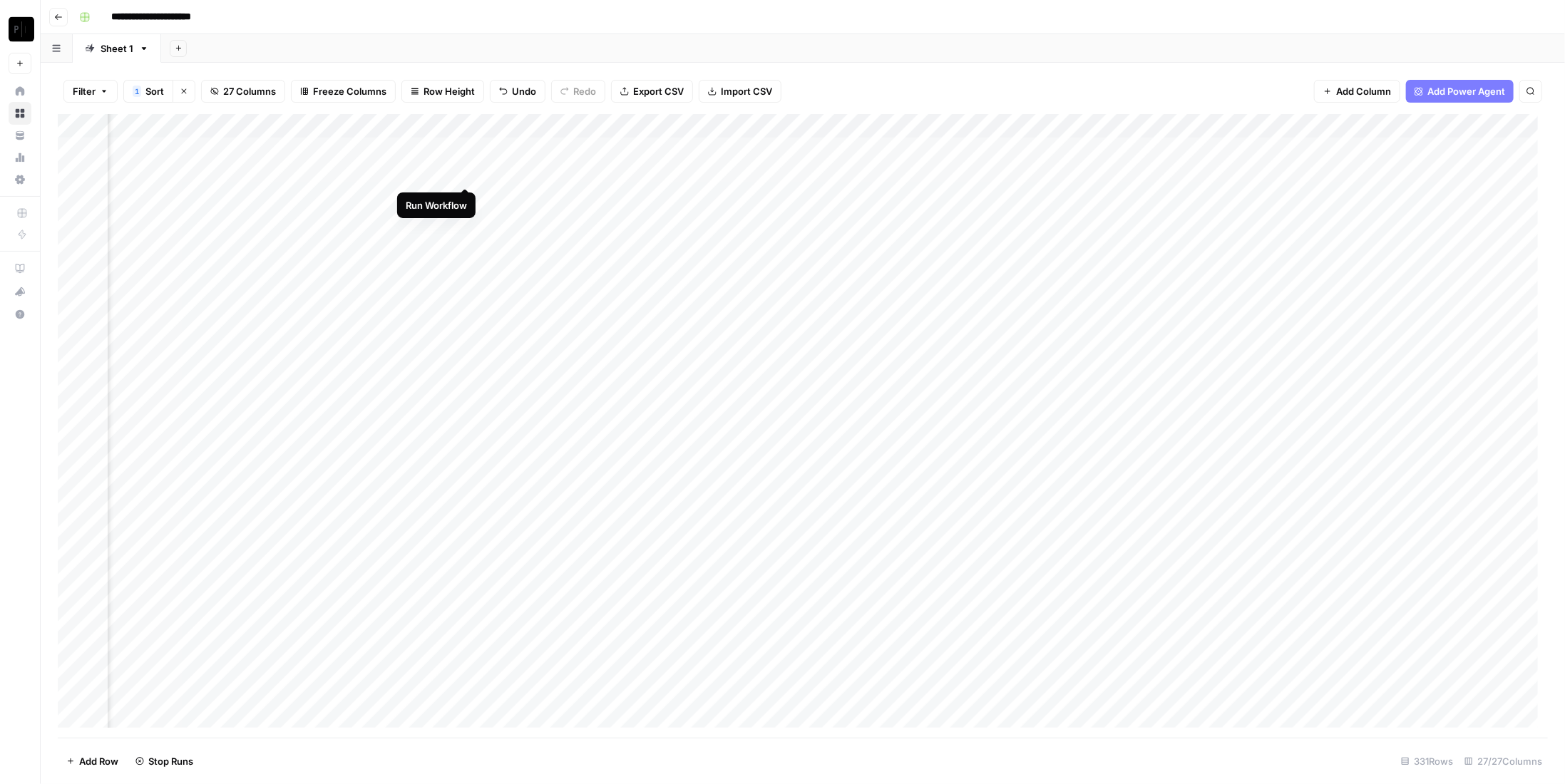
click at [468, 197] on div "Add Column" at bounding box center [803, 426] width 1490 height 624
click at [467, 219] on div "Add Column" at bounding box center [803, 426] width 1490 height 624
click at [466, 238] on div "Add Column" at bounding box center [803, 426] width 1490 height 624
click at [470, 273] on div "Add Column" at bounding box center [803, 426] width 1490 height 624
click at [470, 292] on div "Add Column" at bounding box center [803, 426] width 1490 height 624
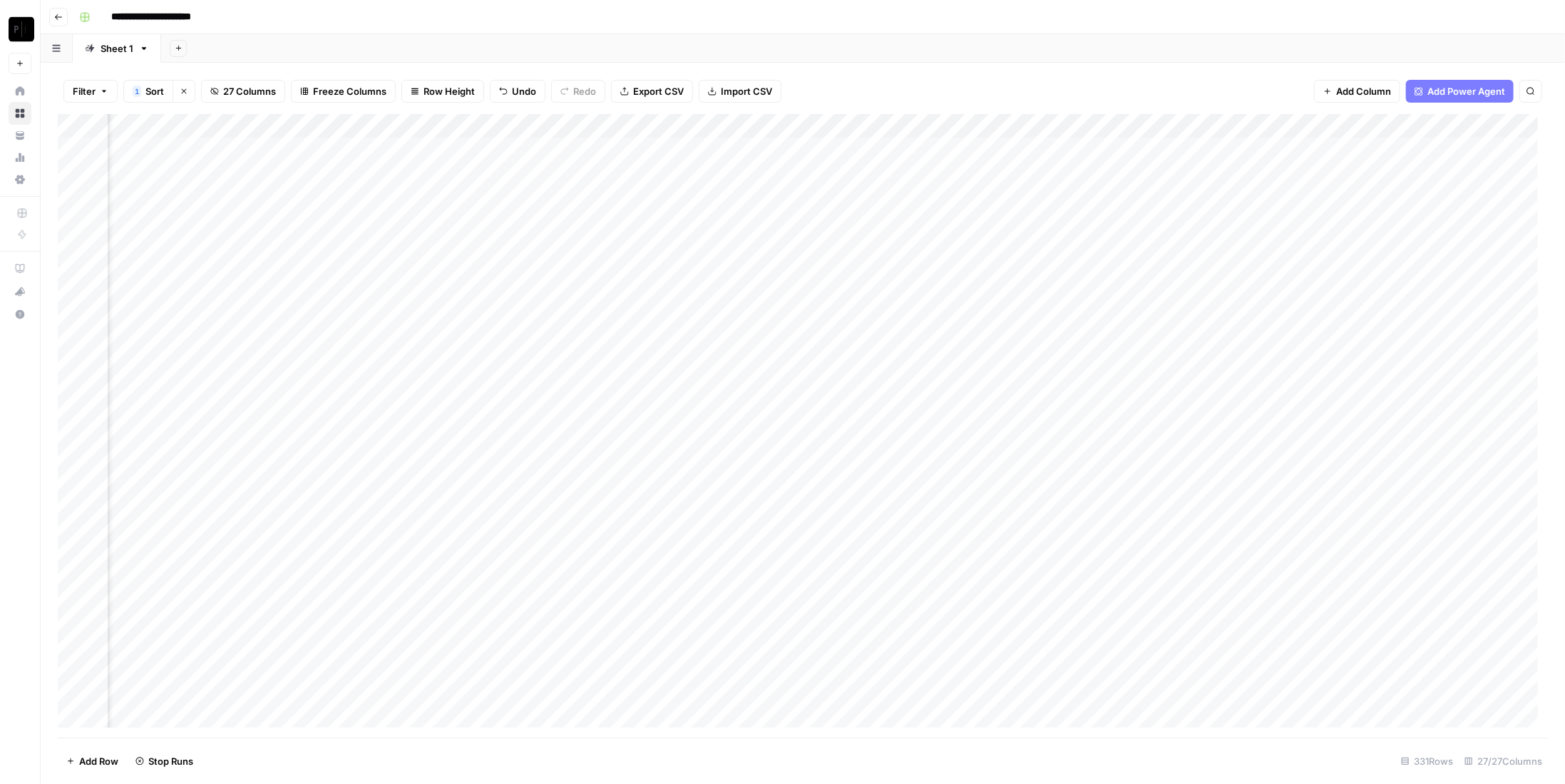
click at [464, 246] on div "Add Column" at bounding box center [803, 426] width 1490 height 624
click at [466, 321] on div "Add Column" at bounding box center [803, 426] width 1490 height 624
click at [463, 345] on div "Add Column" at bounding box center [803, 426] width 1490 height 624
click at [723, 149] on div "Add Column" at bounding box center [803, 426] width 1490 height 624
click at [720, 174] on div "Add Column" at bounding box center [803, 426] width 1490 height 624
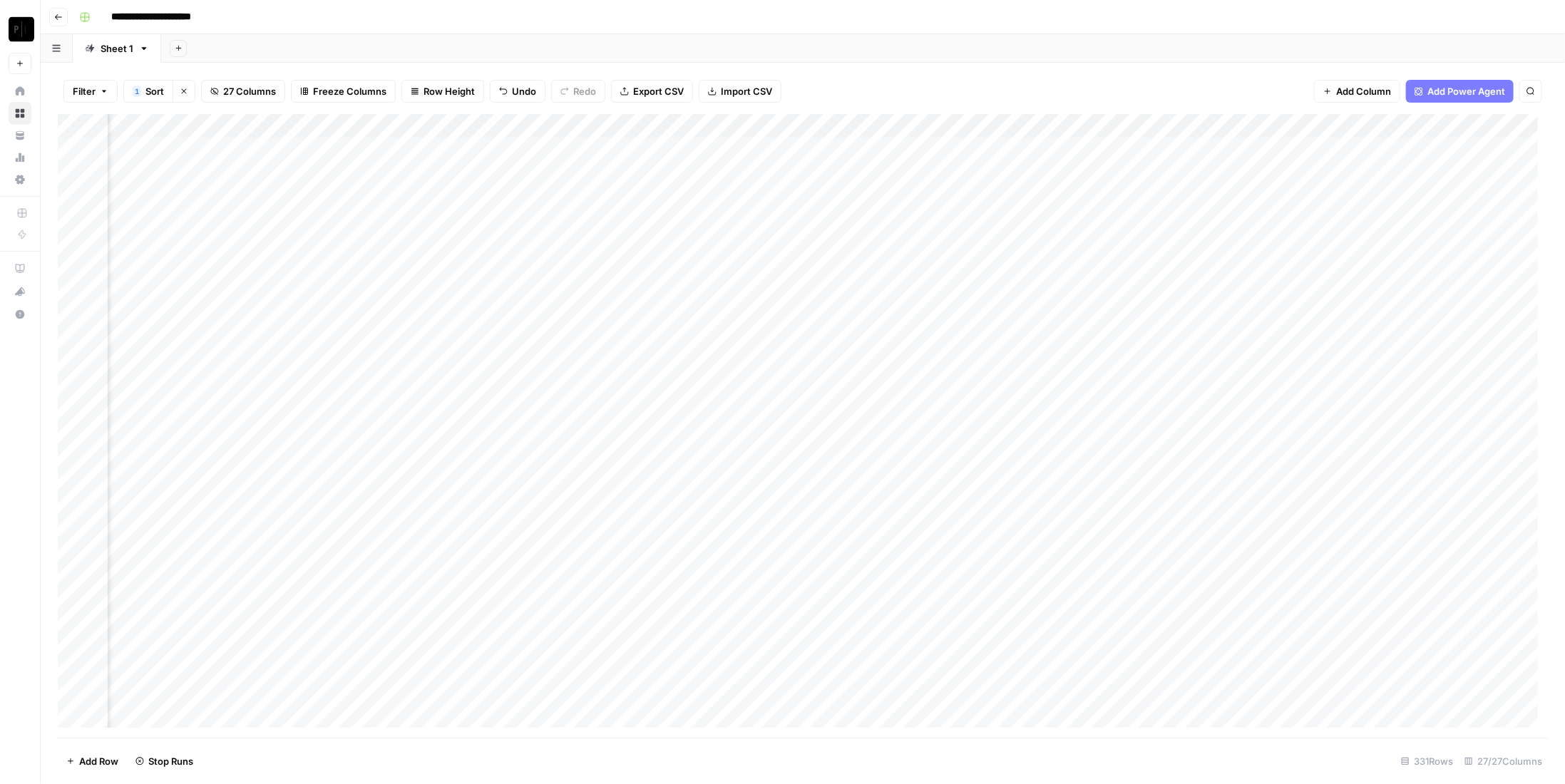
click at [717, 198] on div "Add Column" at bounding box center [803, 426] width 1490 height 624
click at [719, 167] on div "Add Column" at bounding box center [803, 426] width 1490 height 624
click at [723, 148] on div "Add Column" at bounding box center [803, 426] width 1490 height 624
click at [723, 169] on div "Add Column" at bounding box center [803, 426] width 1490 height 624
click at [718, 196] on div "Add Column" at bounding box center [803, 426] width 1490 height 624
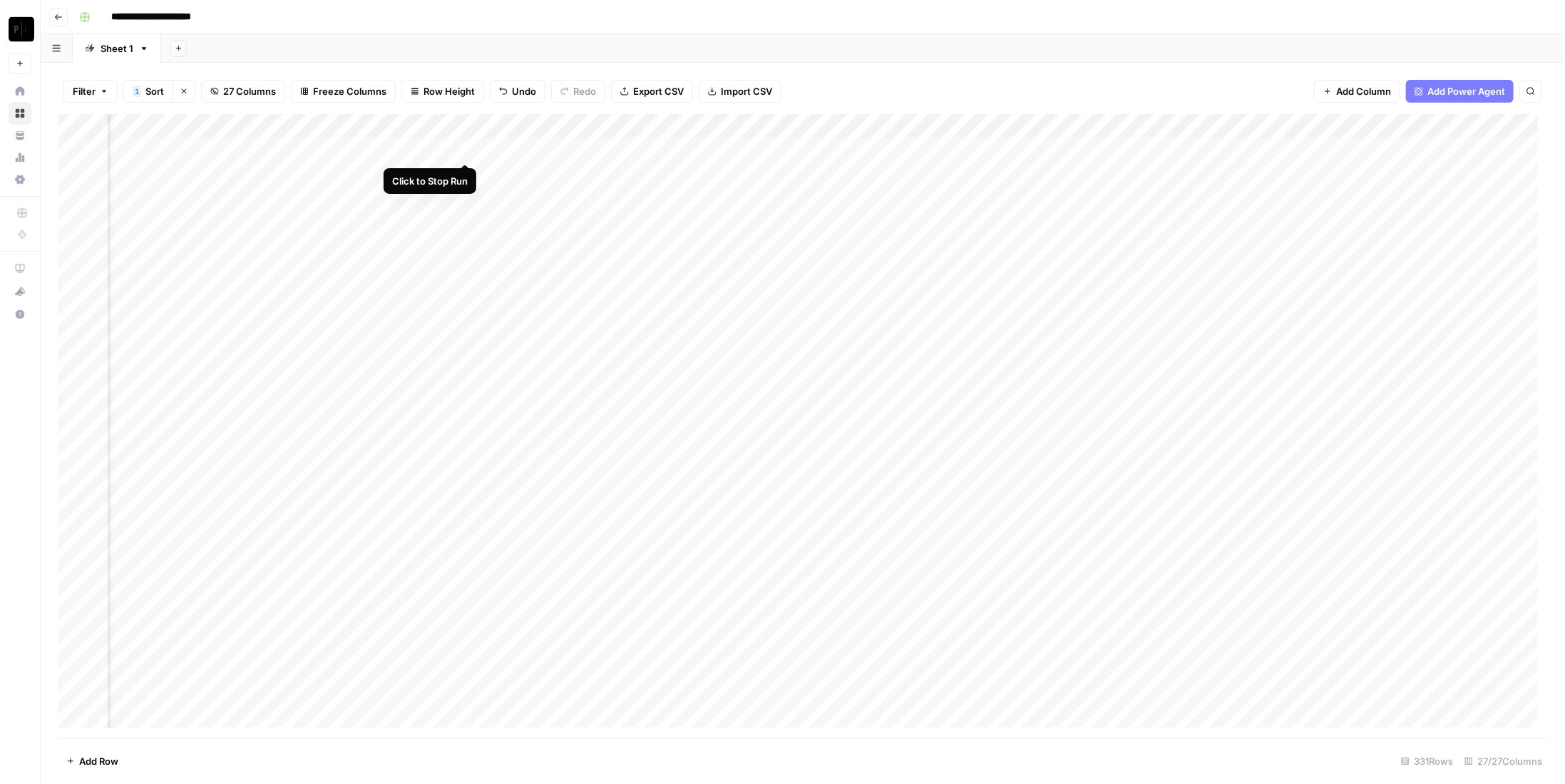
click at [469, 149] on div "Add Column" at bounding box center [803, 426] width 1490 height 624
click at [462, 168] on div "Add Column" at bounding box center [803, 426] width 1490 height 624
click at [468, 198] on div "Add Column" at bounding box center [803, 426] width 1490 height 624
click at [466, 217] on div "Add Column" at bounding box center [803, 426] width 1490 height 624
click at [462, 246] on div "Add Column" at bounding box center [803, 426] width 1490 height 624
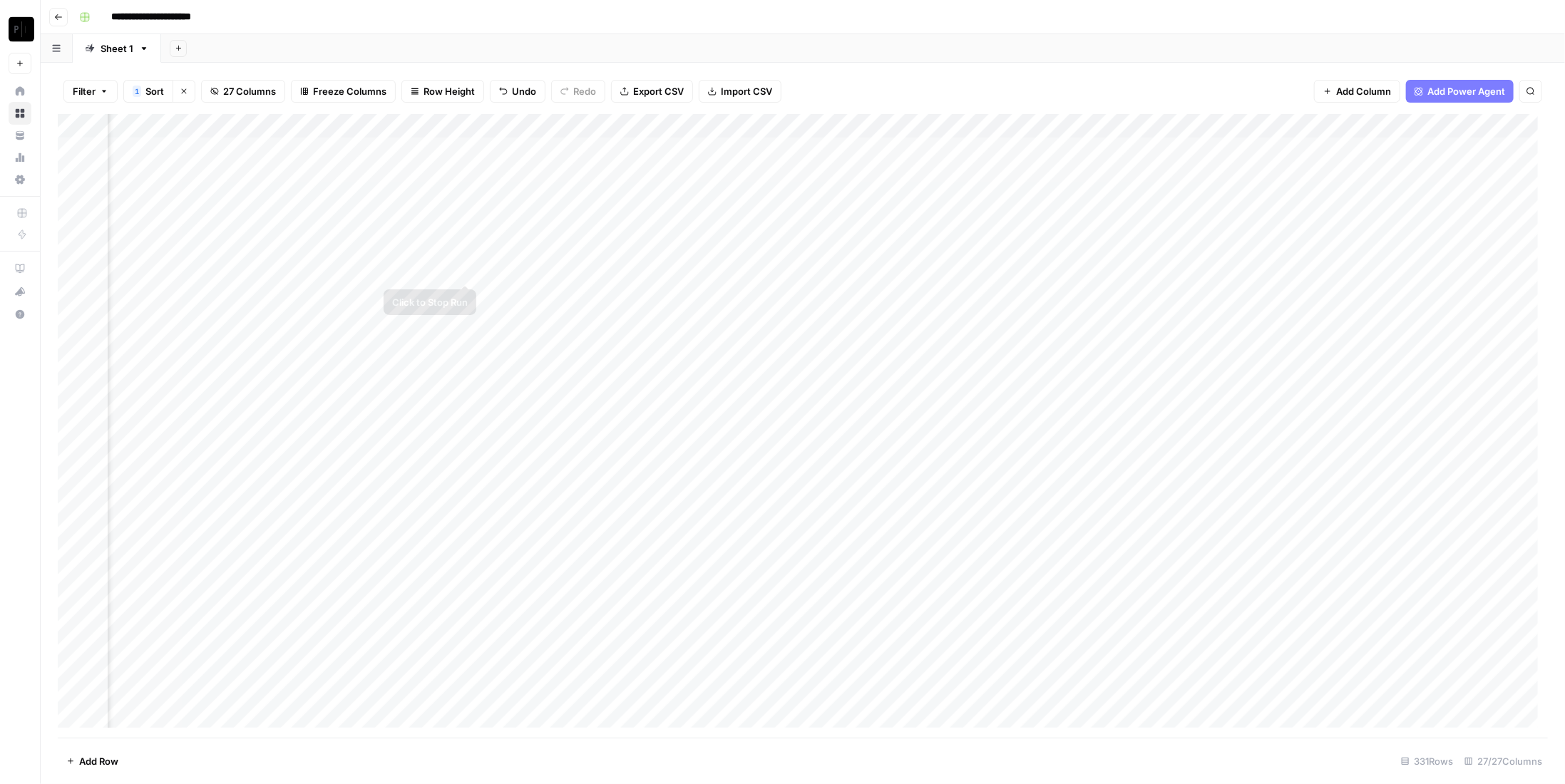
click at [464, 275] on div "Add Column" at bounding box center [803, 426] width 1490 height 624
click at [464, 292] on div "Add Column" at bounding box center [803, 426] width 1490 height 624
click at [464, 319] on div "Add Column" at bounding box center [803, 426] width 1490 height 624
click at [464, 345] on div "Add Column" at bounding box center [803, 426] width 1490 height 624
click at [470, 147] on div "Add Column" at bounding box center [803, 426] width 1490 height 624
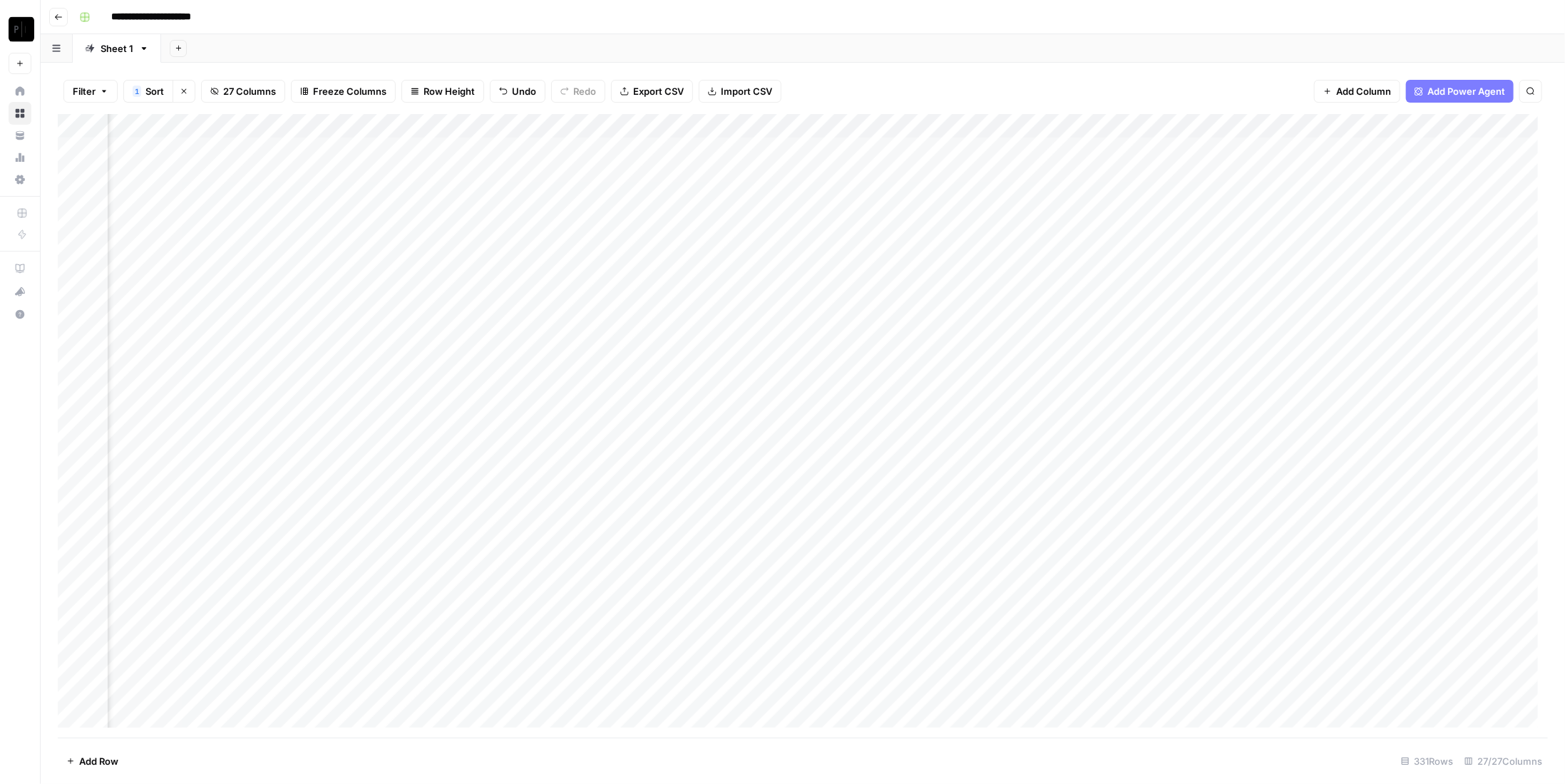
click at [462, 170] on div "Add Column" at bounding box center [803, 426] width 1490 height 624
click at [467, 201] on div "Add Column" at bounding box center [803, 426] width 1490 height 624
click at [467, 225] on div "Add Column" at bounding box center [803, 426] width 1490 height 624
click at [466, 249] on div "Add Column" at bounding box center [803, 426] width 1490 height 624
click at [467, 275] on div "Add Column" at bounding box center [803, 426] width 1490 height 624
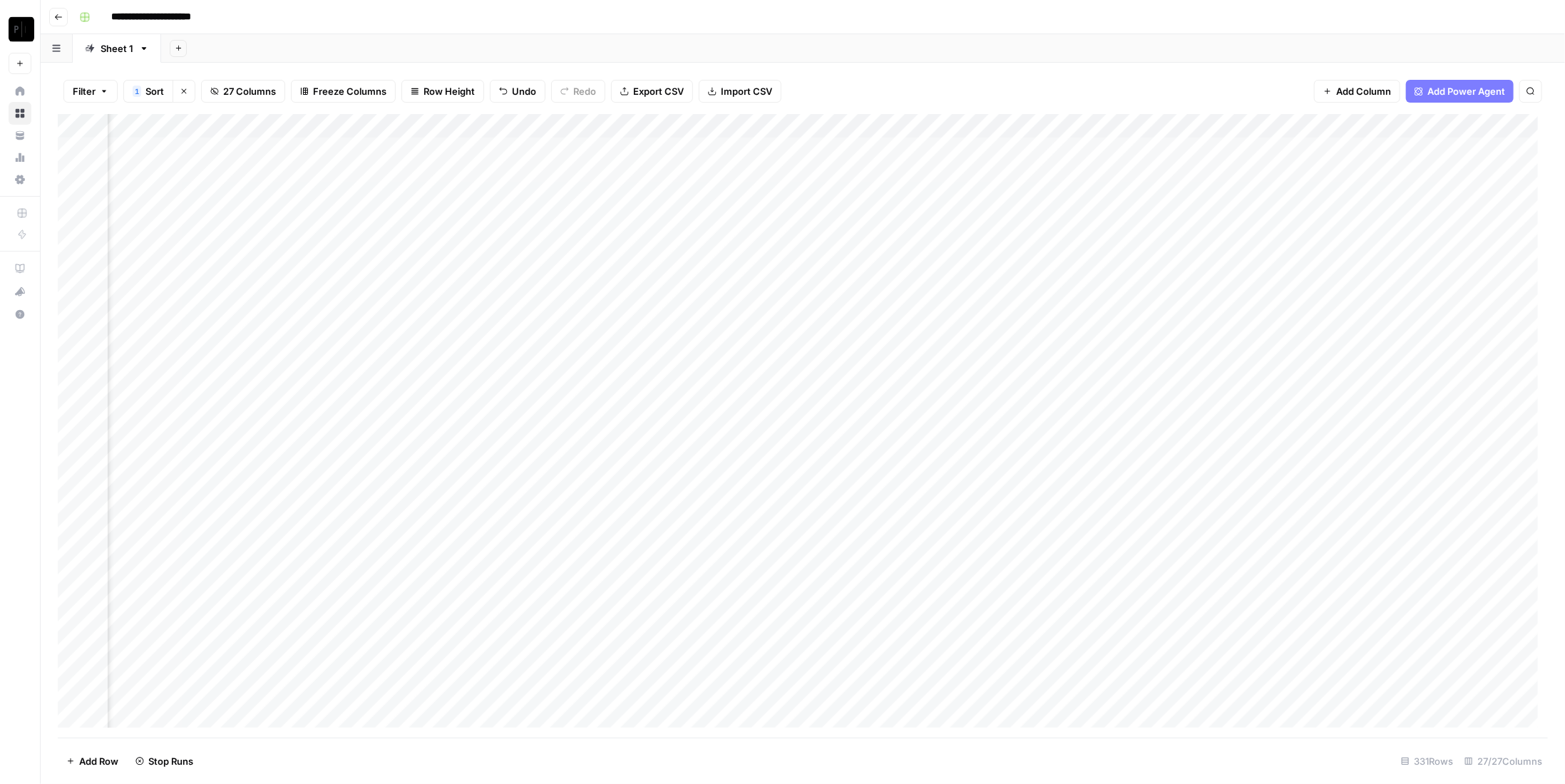
click at [471, 295] on div "Add Column" at bounding box center [803, 426] width 1490 height 624
click at [466, 320] on div "Add Column" at bounding box center [803, 426] width 1490 height 624
click at [467, 349] on div "Add Column" at bounding box center [803, 426] width 1490 height 624
click at [724, 148] on div "Add Column" at bounding box center [803, 426] width 1490 height 624
click at [722, 183] on div "Add Column" at bounding box center [803, 426] width 1490 height 624
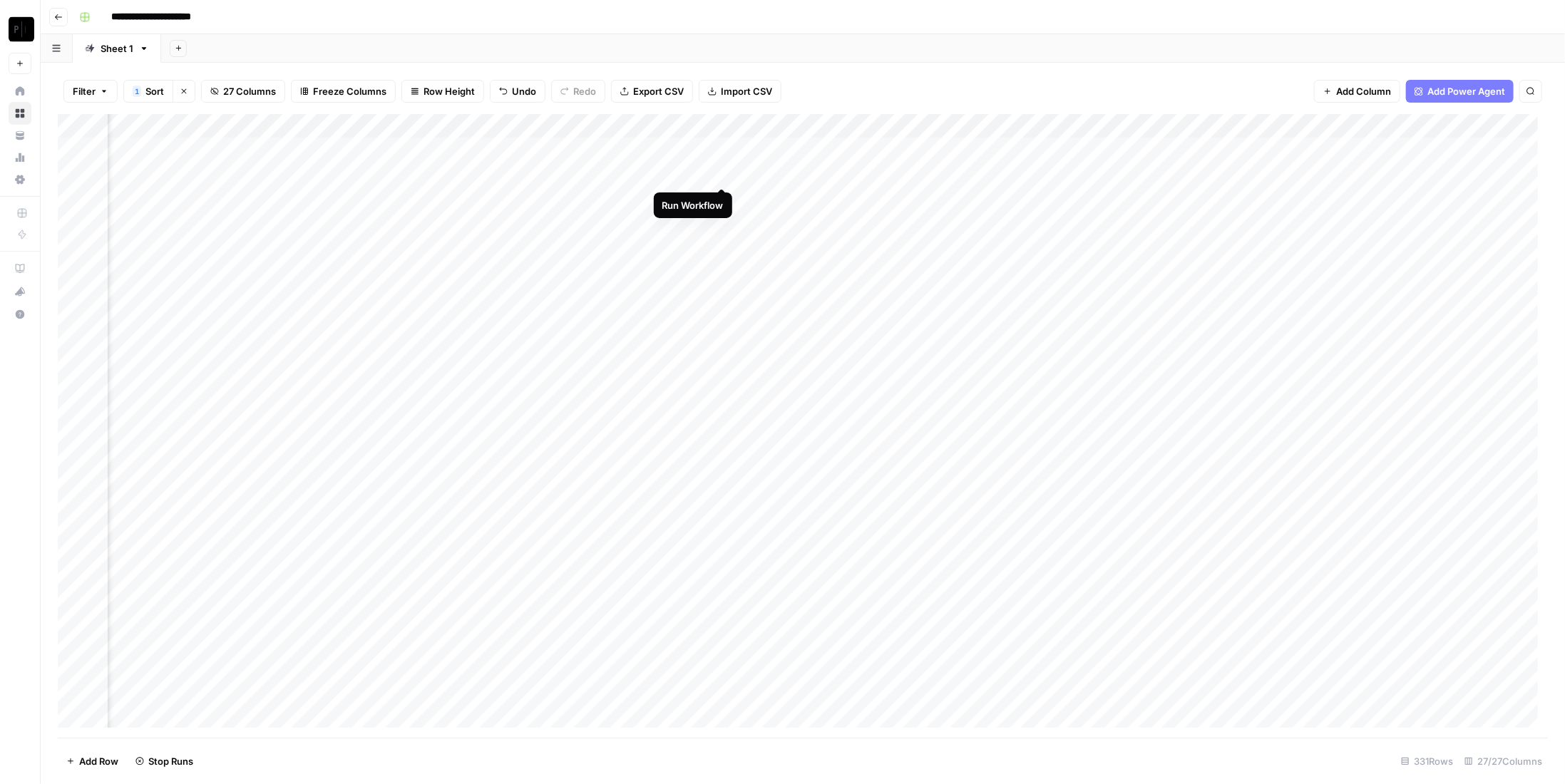
click at [723, 173] on div "Add Column" at bounding box center [803, 426] width 1490 height 624
click at [719, 198] on div "Add Column" at bounding box center [803, 426] width 1490 height 624
click at [721, 218] on div "Add Column" at bounding box center [803, 426] width 1490 height 624
click at [723, 248] on div "Add Column" at bounding box center [803, 426] width 1490 height 624
click at [722, 272] on div "Add Column" at bounding box center [803, 426] width 1490 height 624
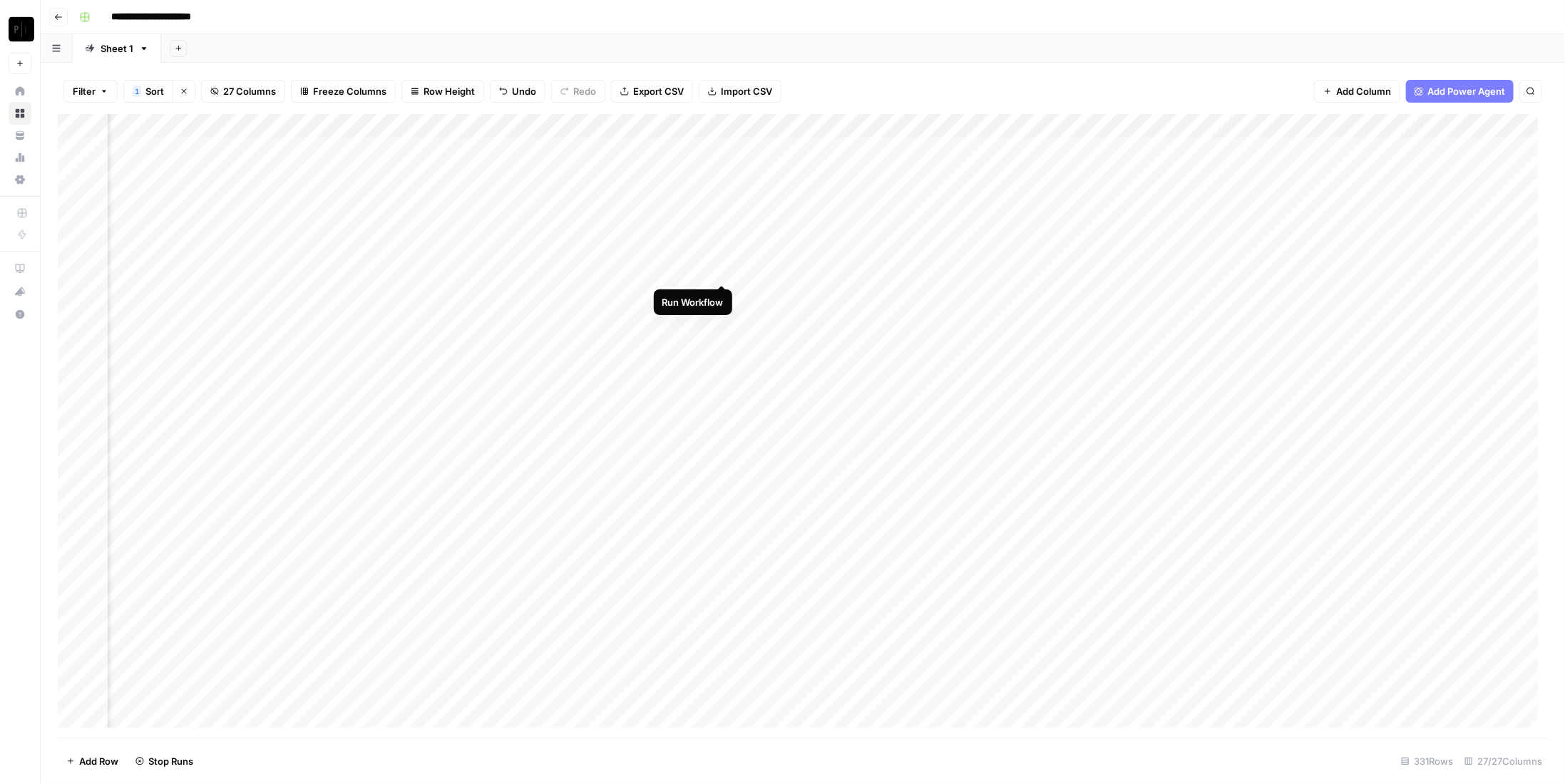
click at [724, 291] on div "Add Column" at bounding box center [803, 426] width 1490 height 624
click at [726, 318] on div "Add Column" at bounding box center [803, 426] width 1490 height 624
click at [721, 342] on div "Add Column" at bounding box center [803, 426] width 1490 height 624
click at [719, 293] on div "Add Column" at bounding box center [803, 426] width 1490 height 624
click at [723, 175] on div "Add Column" at bounding box center [803, 426] width 1490 height 624
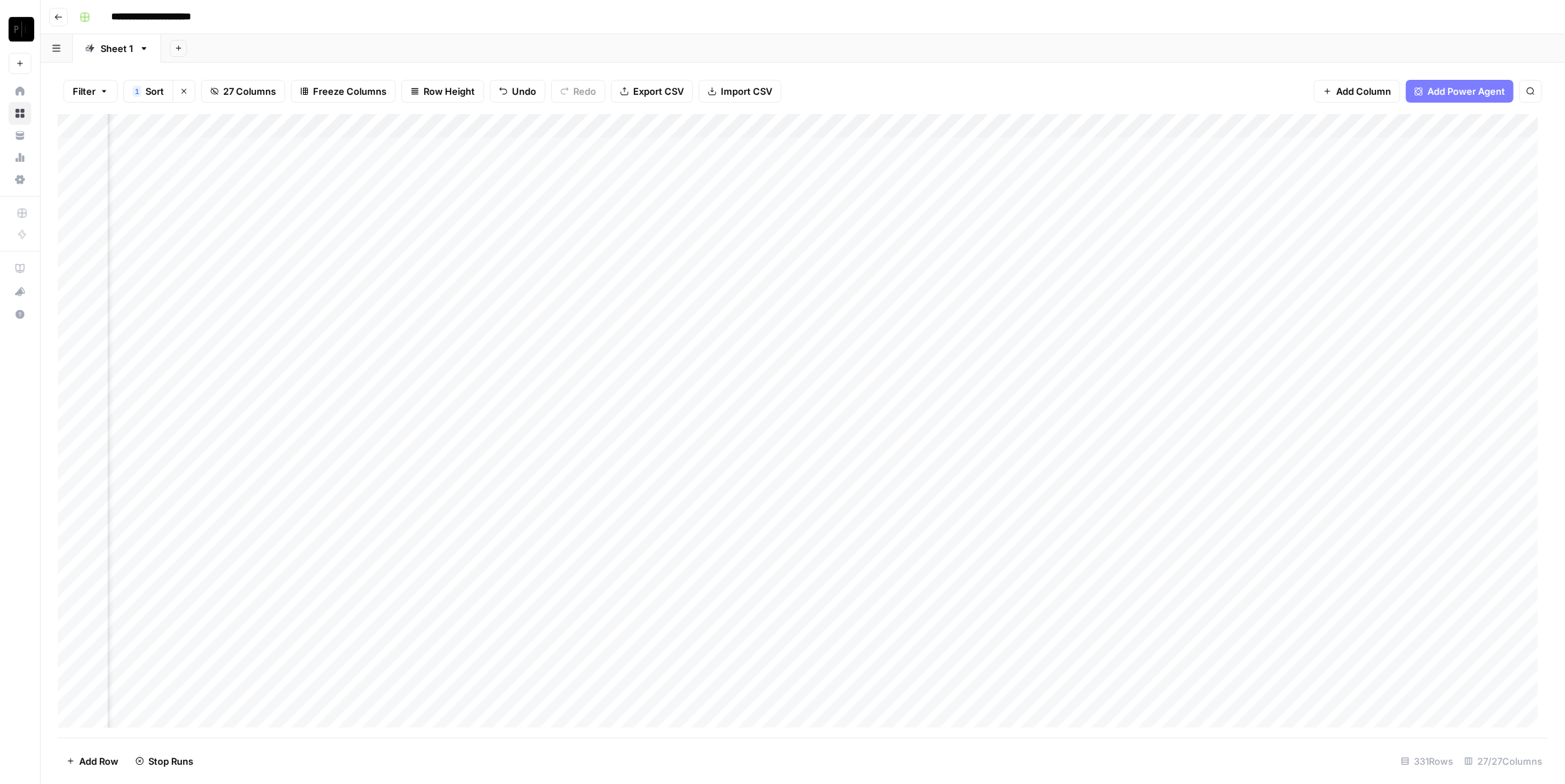
click at [1010, 148] on div "Add Column" at bounding box center [803, 426] width 1490 height 624
click at [1013, 172] on div "Add Column" at bounding box center [803, 426] width 1490 height 624
click at [1011, 153] on div "Add Column" at bounding box center [803, 426] width 1490 height 624
click at [1011, 200] on div "Add Column" at bounding box center [803, 426] width 1490 height 624
click at [1013, 218] on div "Add Column" at bounding box center [803, 426] width 1490 height 624
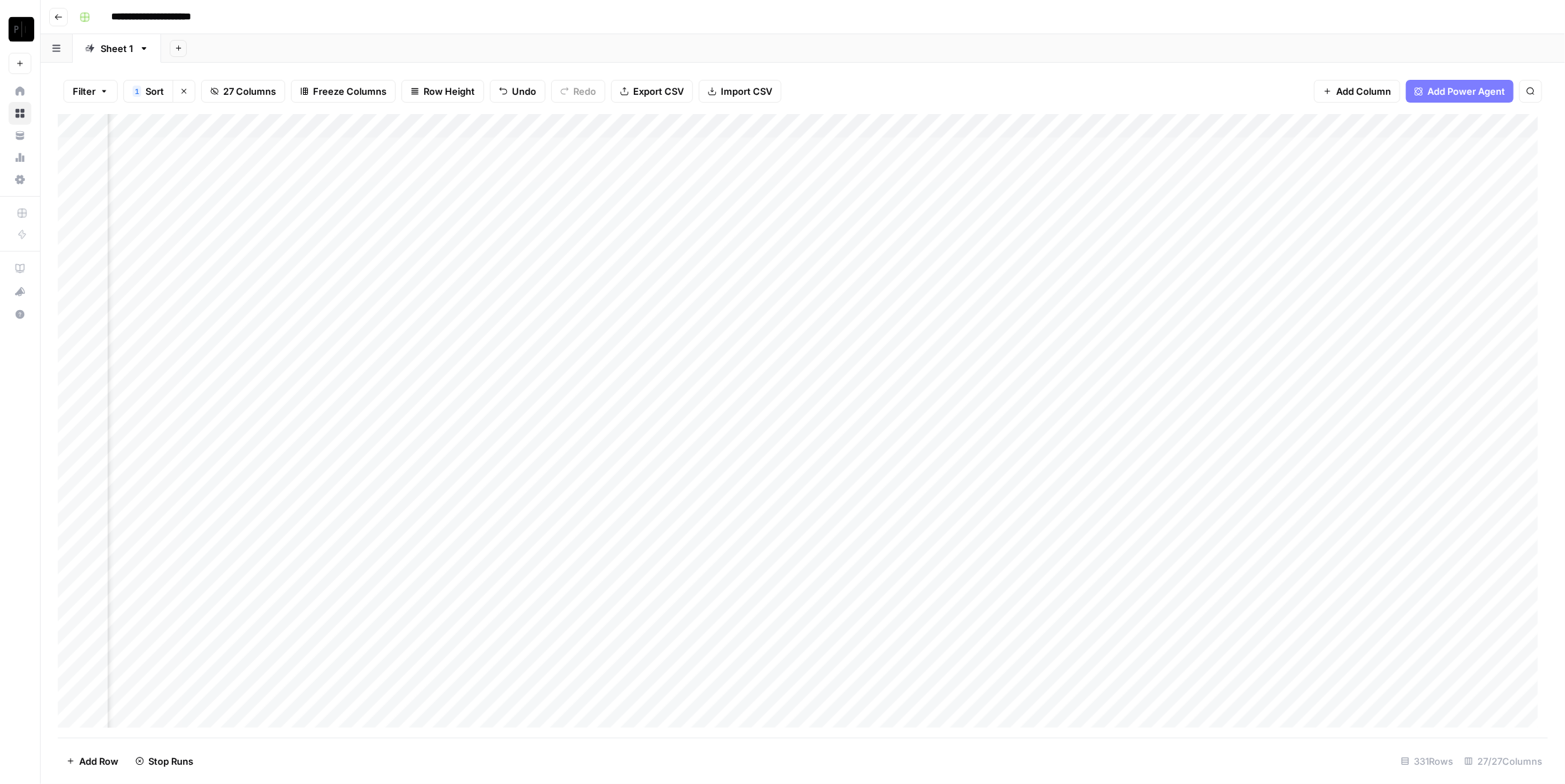
click at [1011, 244] on div "Add Column" at bounding box center [803, 426] width 1490 height 624
click at [1013, 273] on div "Add Column" at bounding box center [803, 426] width 1490 height 624
click at [1009, 303] on div "Add Column" at bounding box center [803, 426] width 1490 height 624
click at [1011, 320] on div "Add Column" at bounding box center [803, 426] width 1490 height 624
click at [1012, 344] on div "Add Column" at bounding box center [803, 426] width 1490 height 624
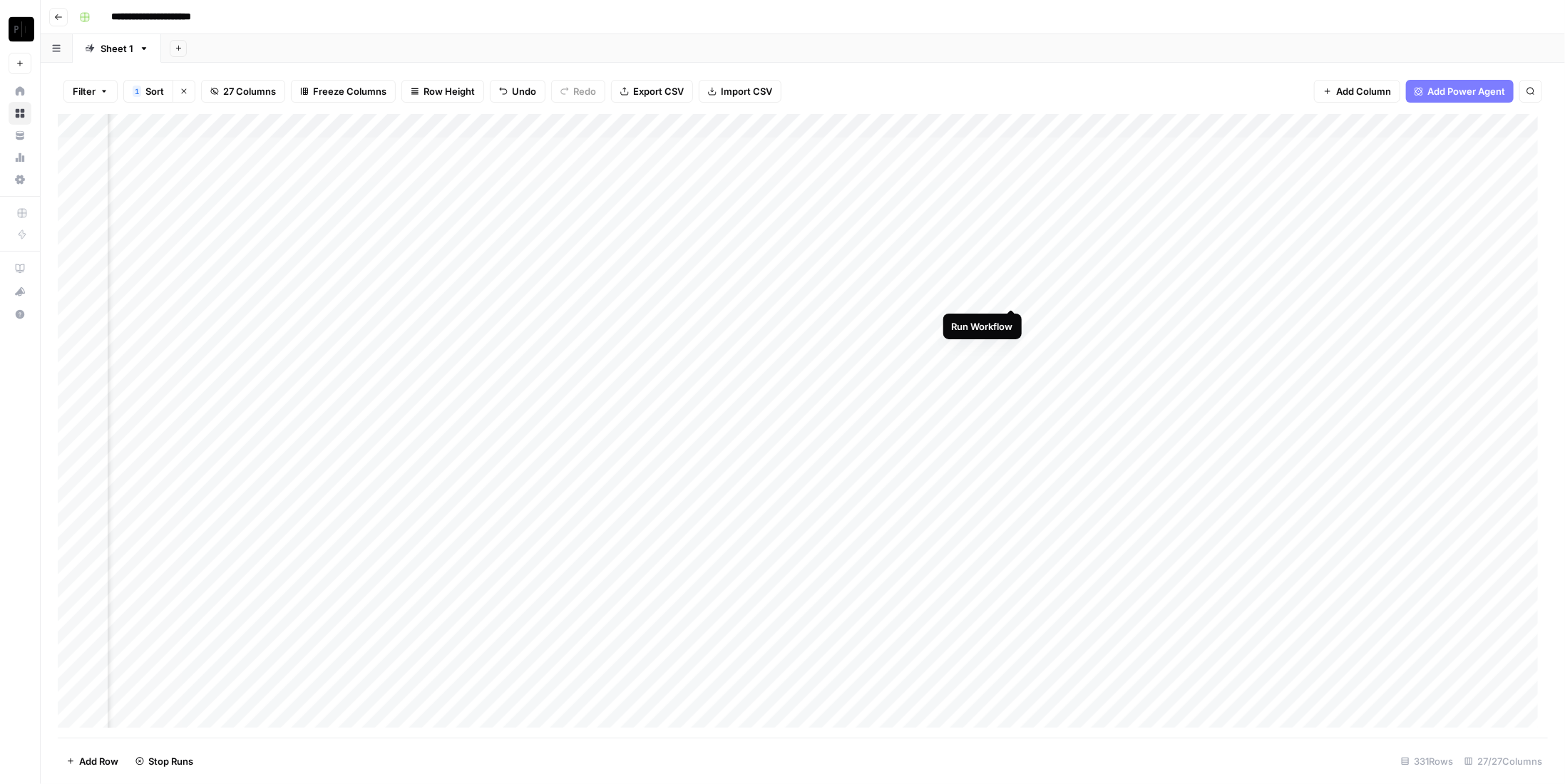
click at [1011, 296] on div "Add Column" at bounding box center [803, 426] width 1490 height 624
click at [1304, 149] on div "Add Column" at bounding box center [803, 426] width 1490 height 624
click at [1302, 168] on div "Add Column" at bounding box center [803, 426] width 1490 height 624
click at [1303, 195] on div "Add Column" at bounding box center [803, 426] width 1490 height 624
click at [1304, 218] on div "Add Column" at bounding box center [803, 426] width 1490 height 624
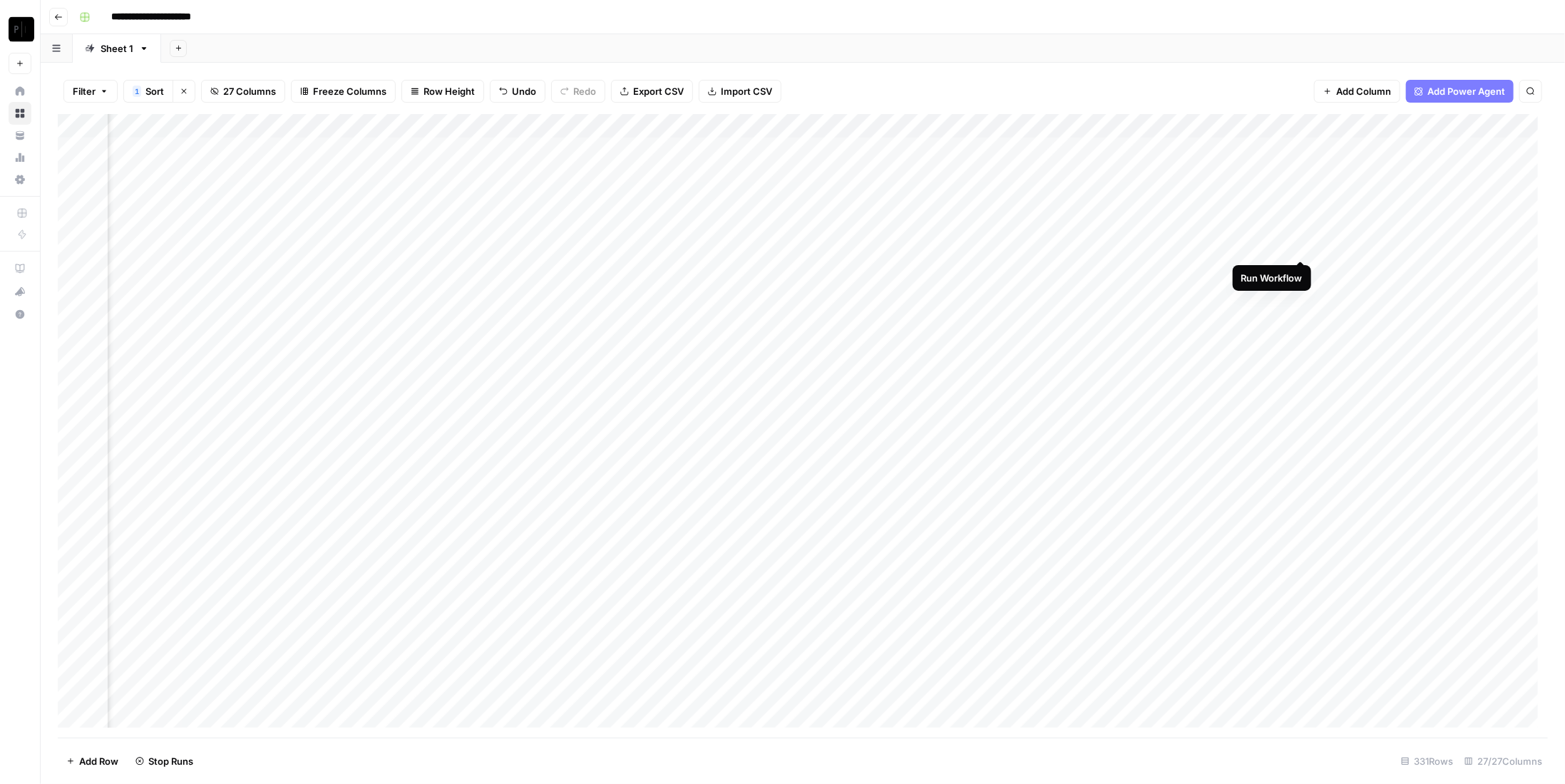
drag, startPoint x: 1298, startPoint y: 241, endPoint x: 1302, endPoint y: 258, distance: 17.5
click at [1298, 242] on div "Add Column" at bounding box center [803, 426] width 1490 height 624
click at [1302, 275] on div "Add Column" at bounding box center [803, 426] width 1490 height 624
click at [1301, 296] on div "Add Column" at bounding box center [803, 426] width 1490 height 624
click at [1302, 319] on div "Add Column" at bounding box center [803, 426] width 1490 height 624
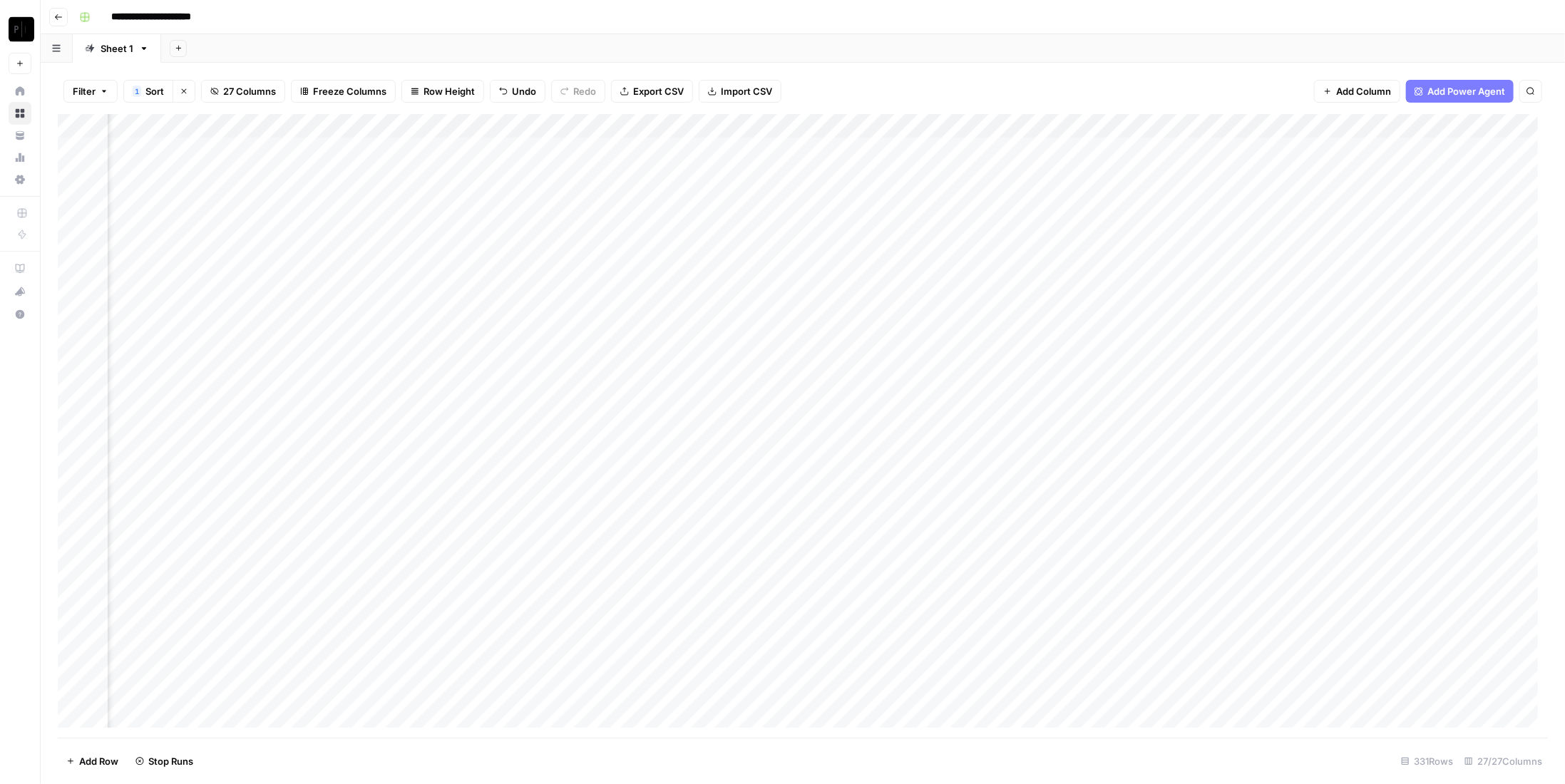
click at [1302, 340] on div "Add Column" at bounding box center [803, 426] width 1490 height 624
click at [1315, 151] on div "Add Column" at bounding box center [803, 426] width 1490 height 624
click at [1314, 171] on div "Add Column" at bounding box center [803, 426] width 1490 height 624
click at [1320, 198] on div "Add Column" at bounding box center [803, 426] width 1490 height 624
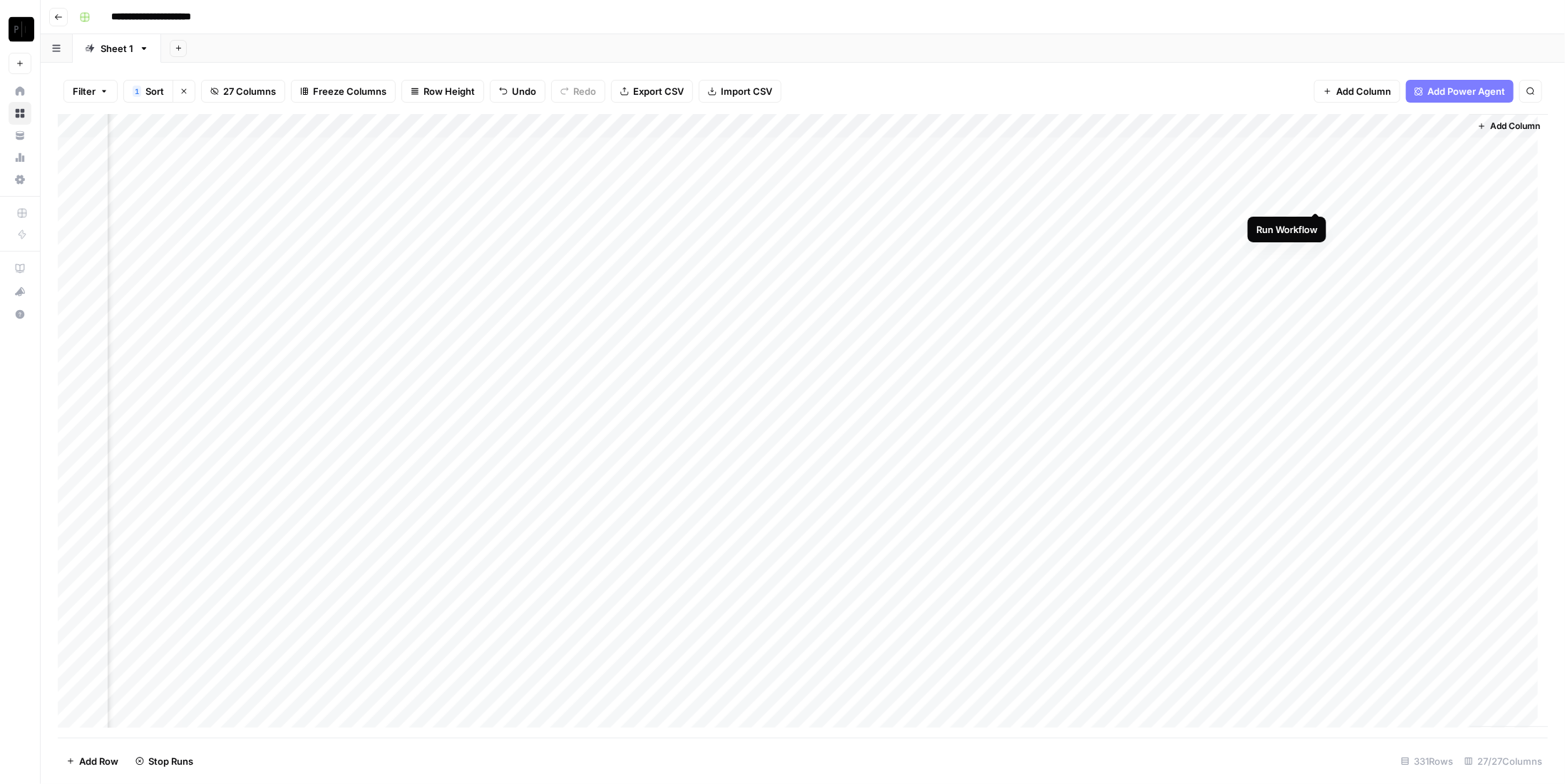
click at [1318, 221] on div "Add Column" at bounding box center [803, 426] width 1490 height 624
click at [1315, 246] on div "Add Column" at bounding box center [803, 426] width 1490 height 624
click at [1318, 272] on div "Add Column" at bounding box center [803, 426] width 1490 height 624
click at [1374, 146] on div "Add Column" at bounding box center [803, 426] width 1490 height 624
click at [1318, 151] on div "Add Column" at bounding box center [803, 426] width 1490 height 624
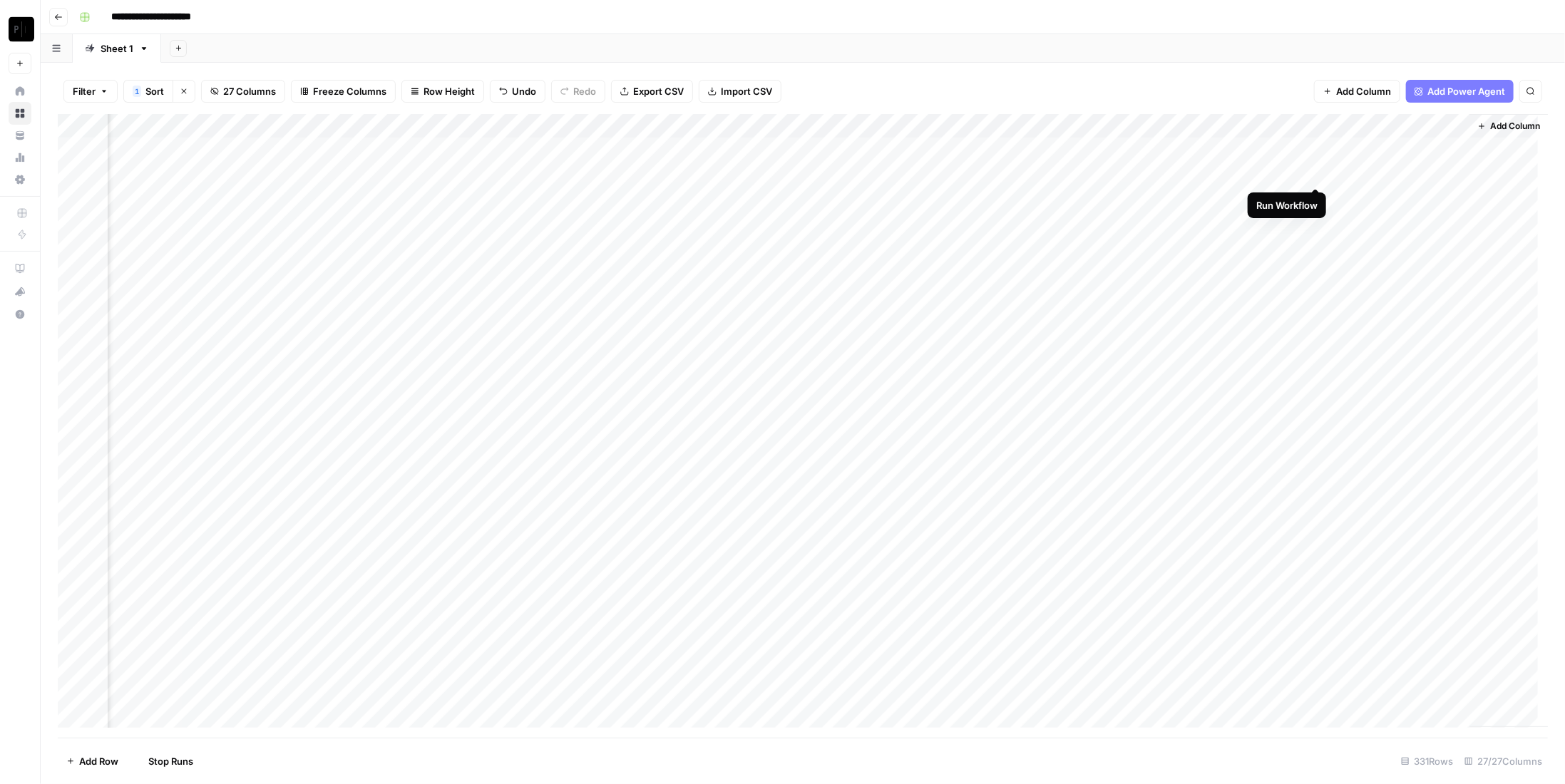
click at [1318, 170] on div "Add Column" at bounding box center [803, 426] width 1490 height 624
click at [1318, 193] on div "Add Column" at bounding box center [803, 426] width 1490 height 624
click at [1318, 224] on div "Add Column" at bounding box center [803, 426] width 1490 height 624
click at [1315, 247] on div "Add Column" at bounding box center [803, 426] width 1490 height 624
click at [1318, 273] on div "Add Column" at bounding box center [803, 426] width 1490 height 624
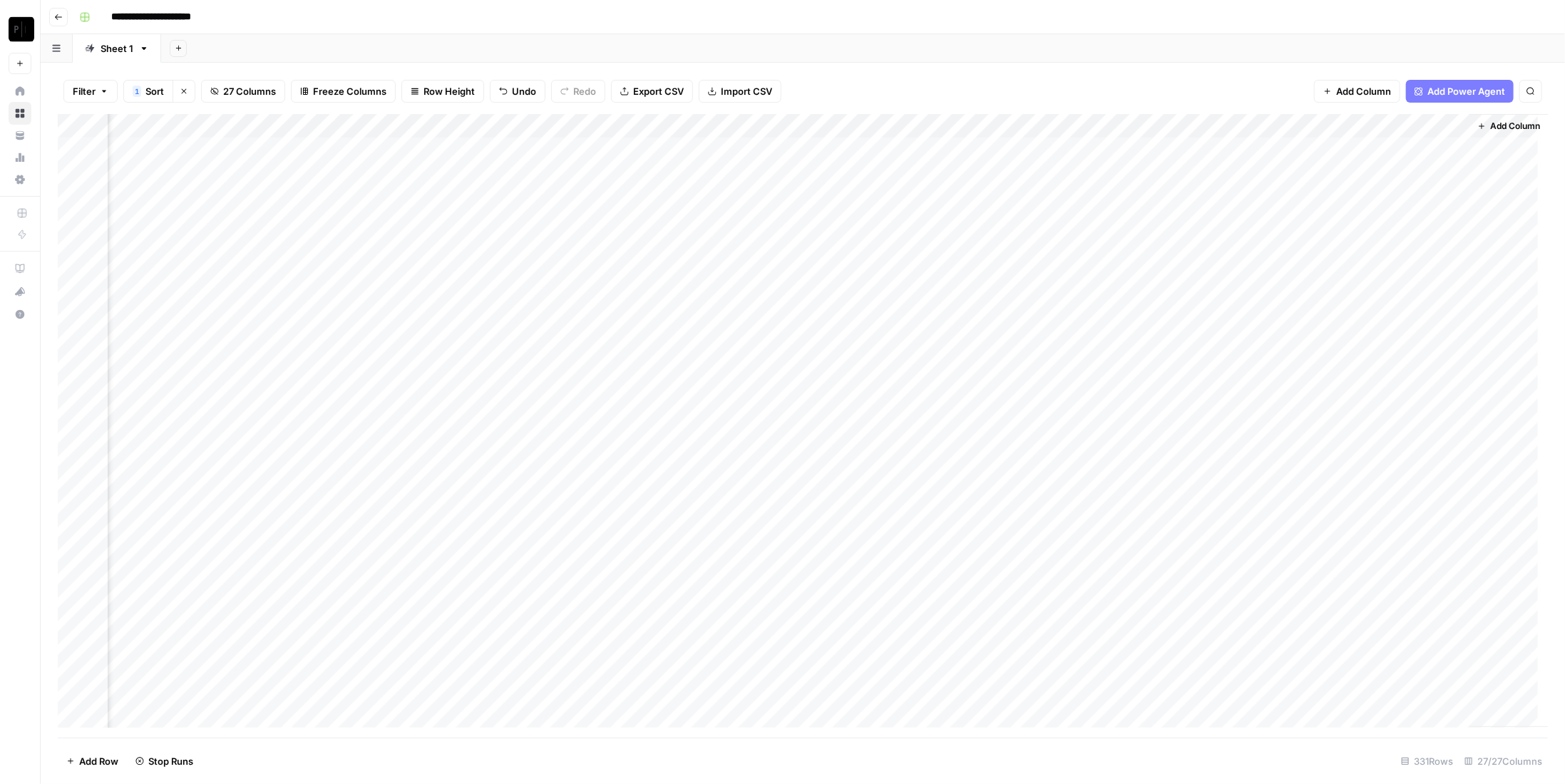
click at [1316, 297] on div "Add Column" at bounding box center [803, 426] width 1490 height 624
click at [1318, 320] on div "Add Column" at bounding box center [803, 426] width 1490 height 624
click at [1315, 345] on div "Add Column" at bounding box center [803, 426] width 1490 height 624
click at [1384, 153] on div "Add Column" at bounding box center [803, 426] width 1490 height 624
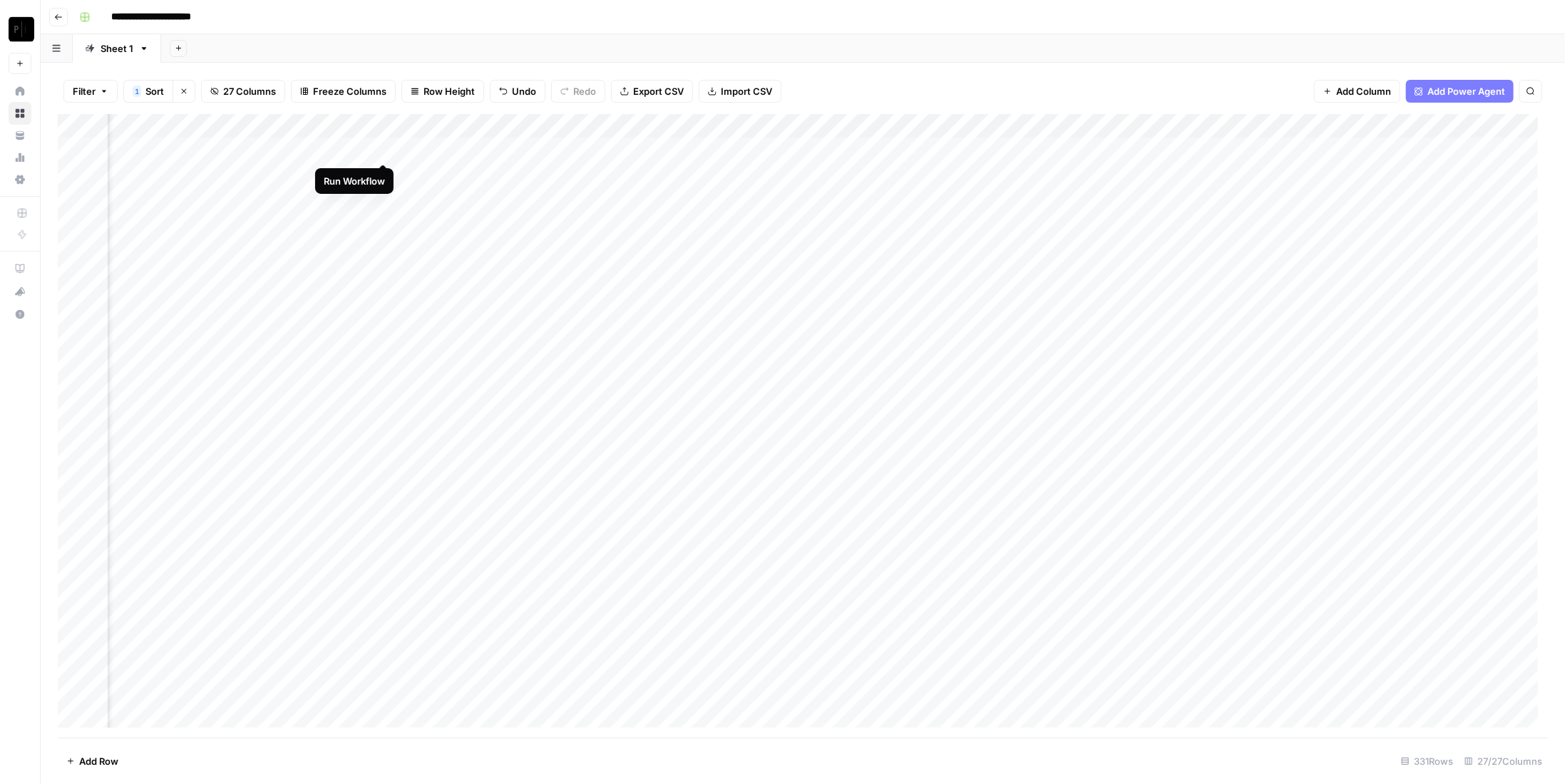
click at [383, 148] on div "Add Column" at bounding box center [803, 426] width 1490 height 624
click at [385, 173] on div "Add Column" at bounding box center [803, 426] width 1490 height 624
click at [385, 200] on div "Add Column" at bounding box center [803, 426] width 1490 height 624
click at [385, 226] on div "Add Column" at bounding box center [803, 426] width 1490 height 624
click at [382, 241] on div "Add Column" at bounding box center [803, 426] width 1490 height 624
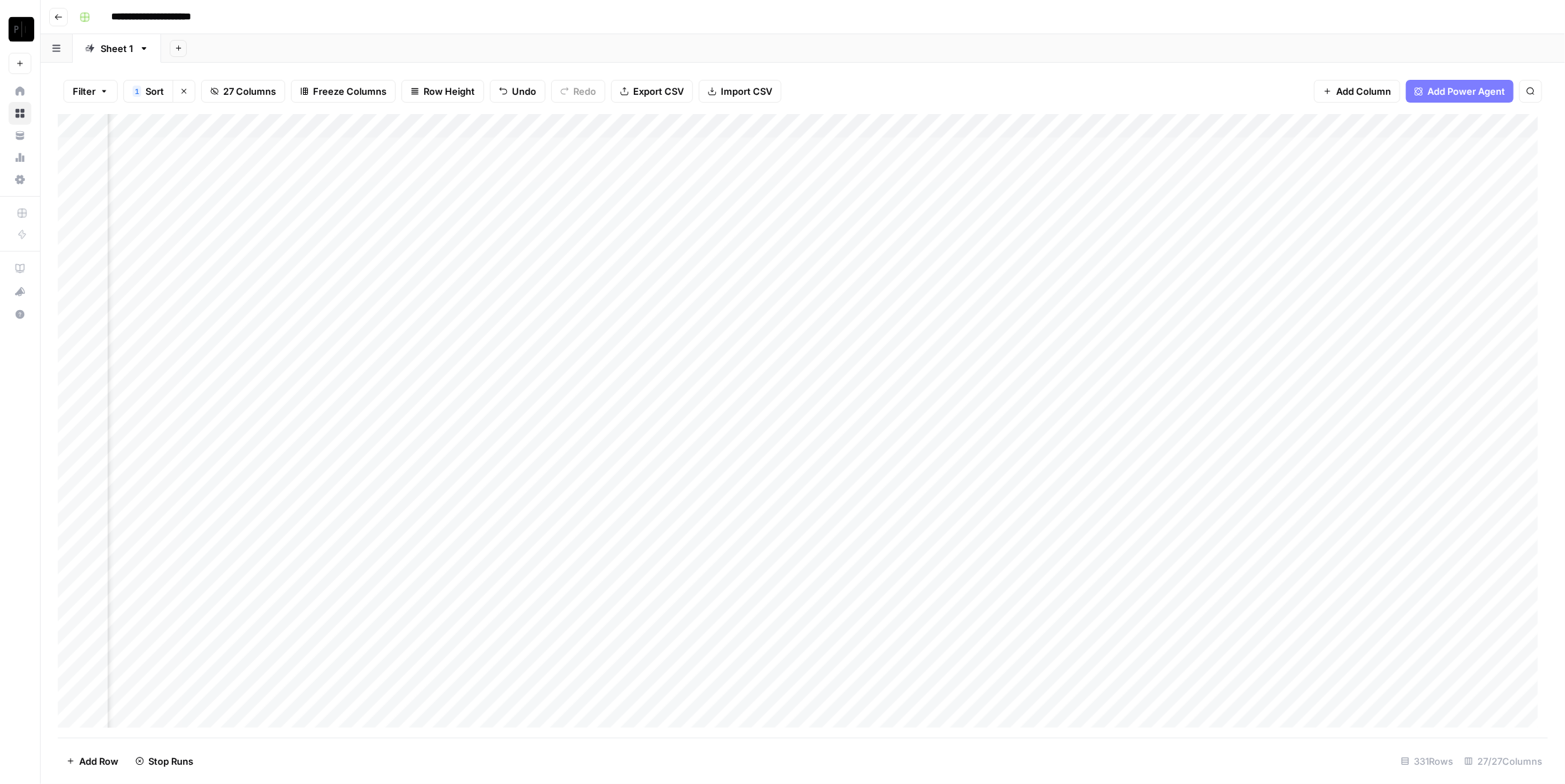
click at [383, 266] on div "Add Column" at bounding box center [803, 426] width 1490 height 624
click at [382, 295] on div "Add Column" at bounding box center [803, 426] width 1490 height 624
click at [382, 322] on div "Add Column" at bounding box center [803, 426] width 1490 height 624
click at [382, 343] on div "Add Column" at bounding box center [803, 426] width 1490 height 624
click at [641, 150] on div "Add Column" at bounding box center [803, 426] width 1490 height 624
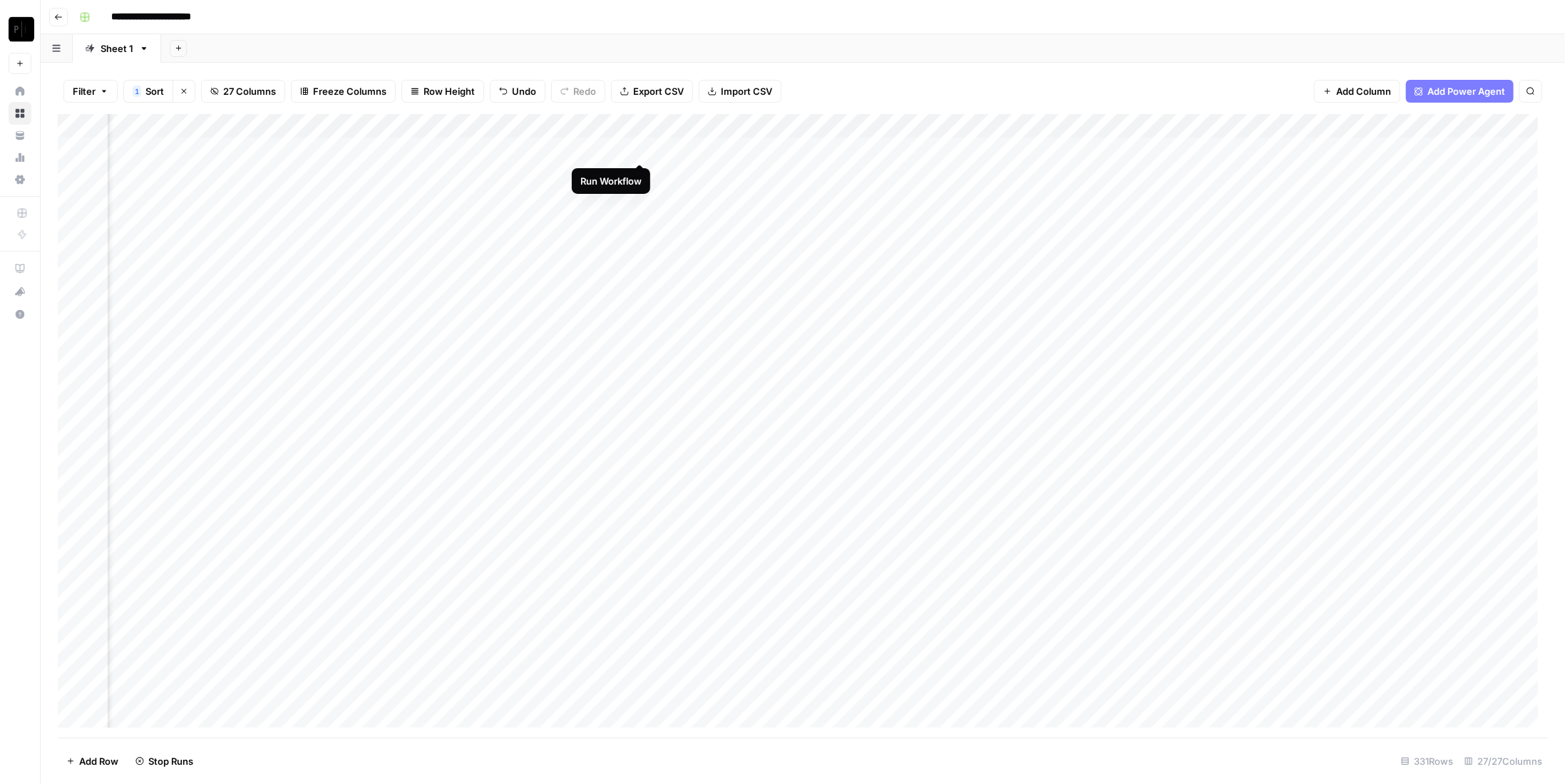
click at [641, 170] on div "Add Column" at bounding box center [803, 426] width 1490 height 624
click at [641, 189] on div "Add Column" at bounding box center [803, 426] width 1490 height 624
click at [644, 224] on div "Add Column" at bounding box center [803, 426] width 1490 height 624
click at [642, 243] on div "Add Column" at bounding box center [803, 426] width 1490 height 624
click at [637, 272] on div "Add Column" at bounding box center [803, 426] width 1490 height 624
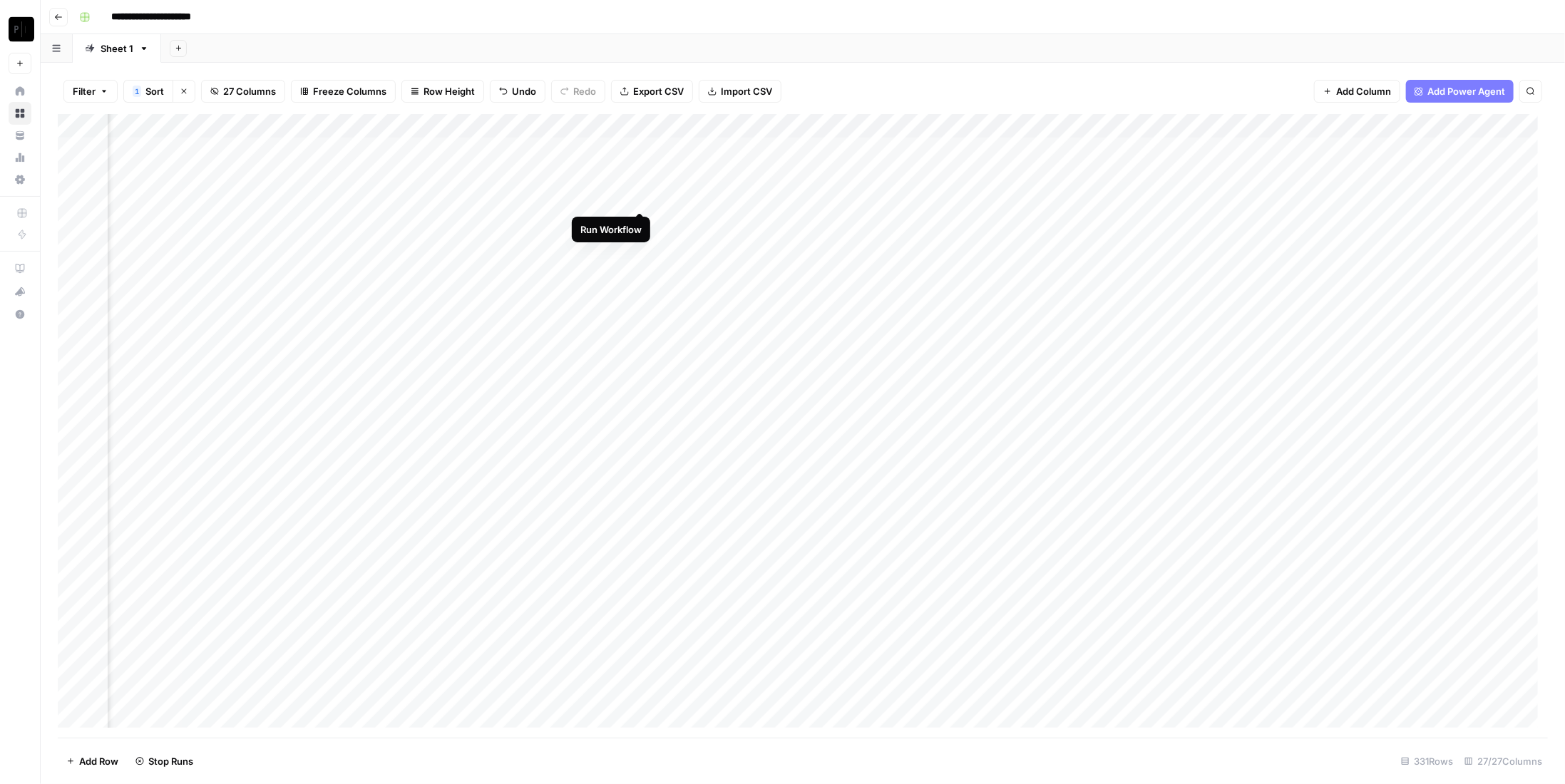
click at [644, 201] on div "Add Column" at bounding box center [803, 426] width 1490 height 624
click at [644, 292] on div "Add Column" at bounding box center [803, 426] width 1490 height 624
click at [640, 319] on div "Add Column" at bounding box center [803, 426] width 1490 height 624
click at [640, 346] on div "Add Column" at bounding box center [803, 426] width 1490 height 624
click at [929, 146] on div "Add Column" at bounding box center [803, 426] width 1490 height 624
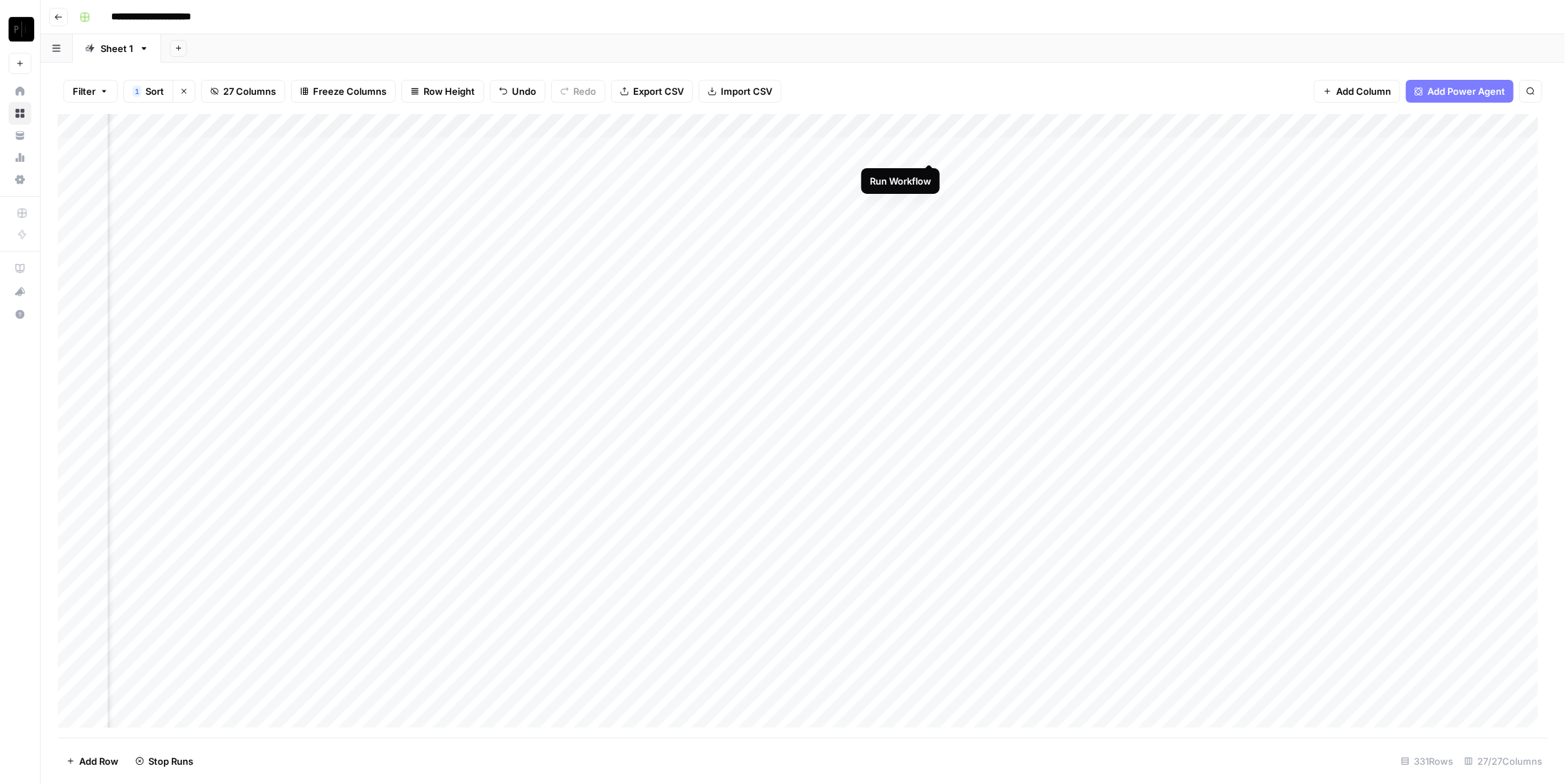
click at [927, 176] on body "**********" at bounding box center [782, 392] width 1565 height 784
click at [932, 149] on div "Add Column" at bounding box center [803, 426] width 1490 height 624
click at [931, 176] on div "Add Column" at bounding box center [803, 426] width 1490 height 624
click at [929, 196] on div "Add Column" at bounding box center [803, 426] width 1490 height 624
click at [932, 226] on div "Add Column" at bounding box center [803, 426] width 1490 height 624
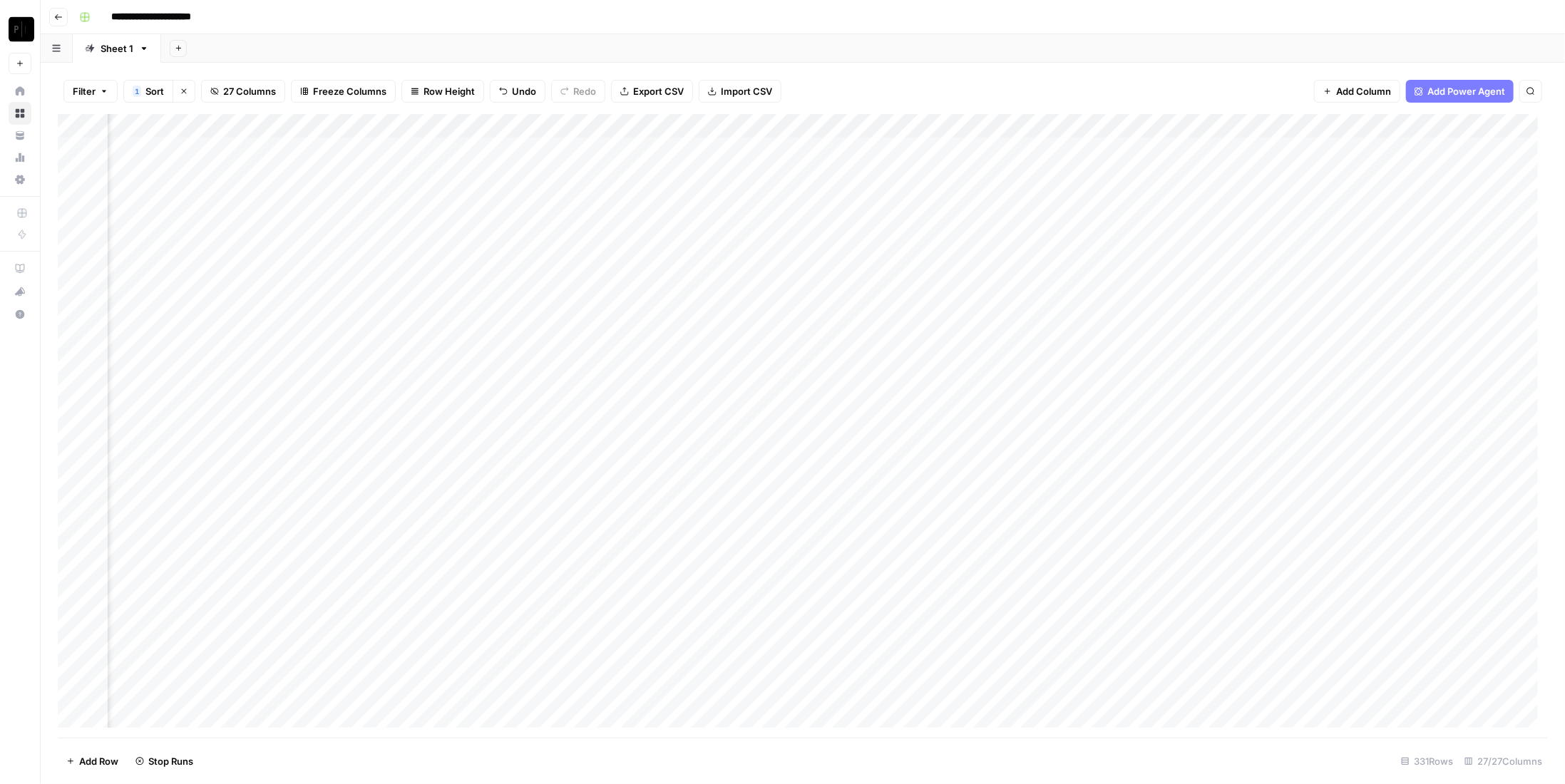
click at [927, 248] on div "Add Column" at bounding box center [803, 426] width 1490 height 624
click at [932, 273] on div "Add Column" at bounding box center [803, 426] width 1490 height 624
click at [932, 294] on div "Add Column" at bounding box center [803, 426] width 1490 height 624
click at [927, 319] on div "Add Column" at bounding box center [803, 426] width 1490 height 624
click at [928, 345] on div "Add Column" at bounding box center [803, 426] width 1490 height 624
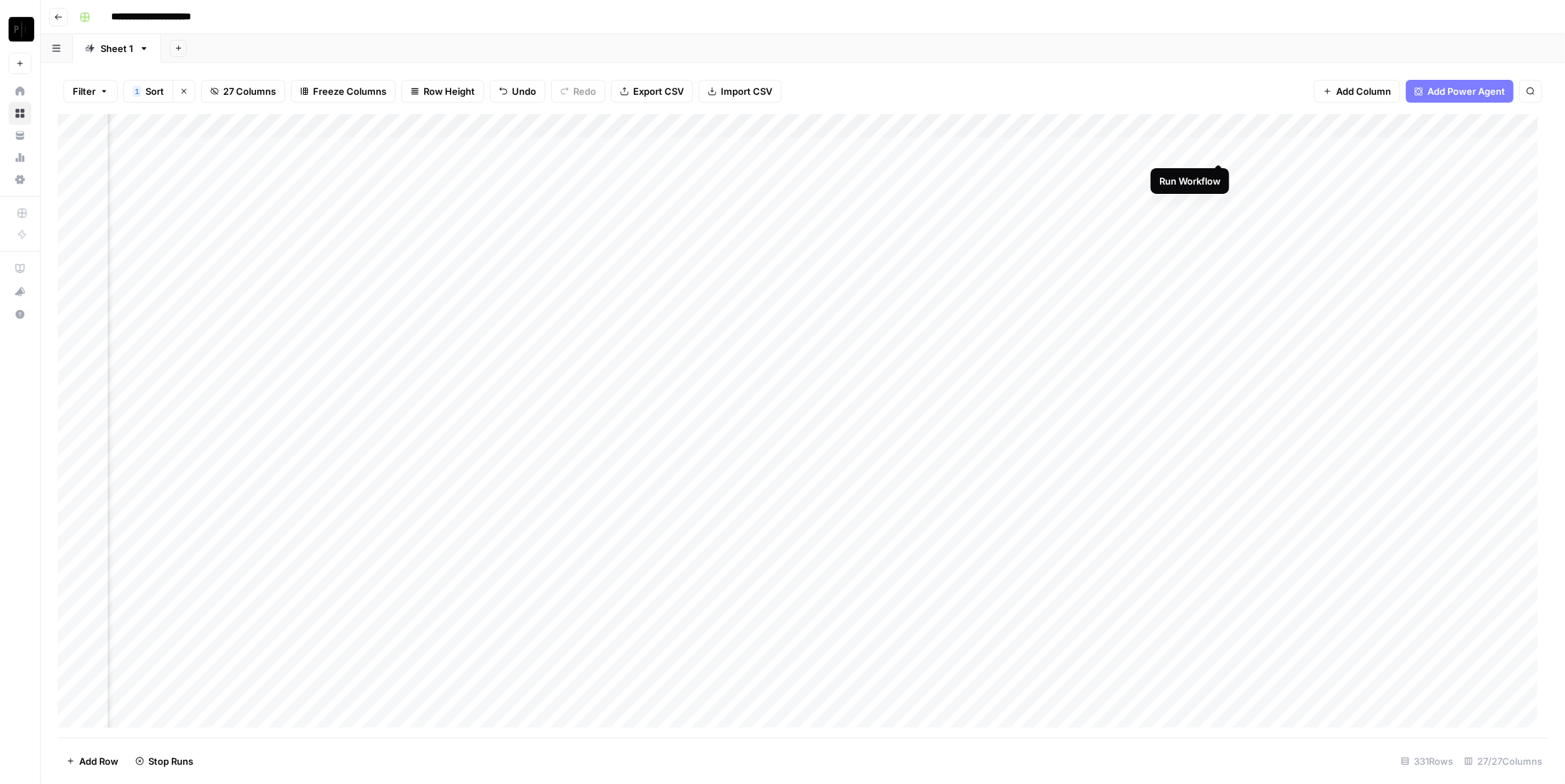
click at [1221, 148] on div "Add Column" at bounding box center [803, 426] width 1490 height 624
click at [1219, 170] on div "Add Column" at bounding box center [803, 426] width 1490 height 624
click at [1219, 201] on div "Add Column" at bounding box center [803, 426] width 1490 height 624
click at [1221, 223] on div "Add Column" at bounding box center [803, 426] width 1490 height 624
click at [1221, 247] on div "Add Column" at bounding box center [803, 426] width 1490 height 624
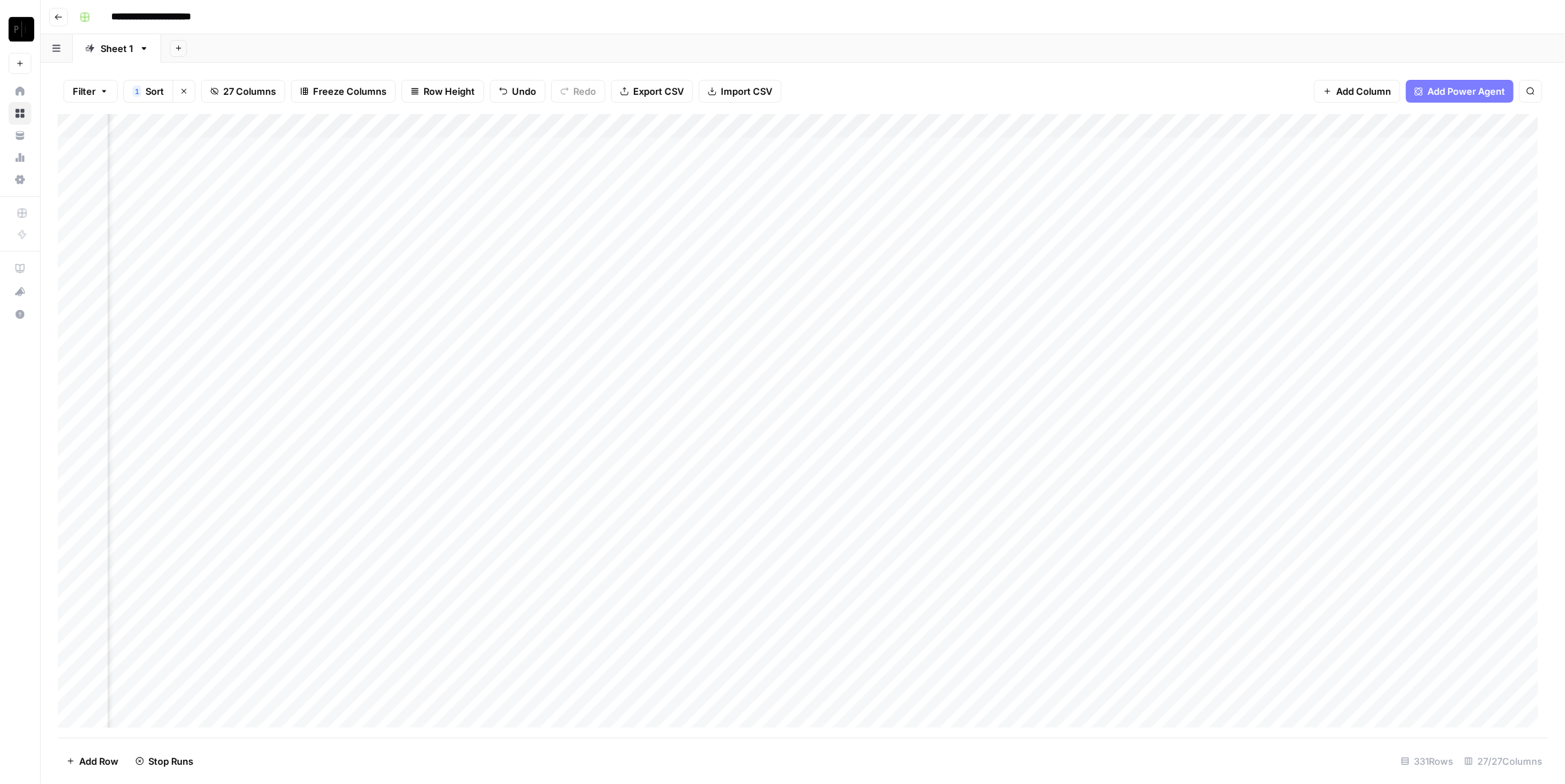
click at [1217, 272] on div "Add Column" at bounding box center [803, 426] width 1490 height 624
click at [1221, 295] on div "Add Column" at bounding box center [803, 426] width 1490 height 624
click at [1220, 320] on div "Add Column" at bounding box center [803, 426] width 1490 height 624
click at [1219, 345] on div "Add Column" at bounding box center [803, 426] width 1490 height 624
click at [383, 148] on div "Add Column" at bounding box center [803, 426] width 1490 height 624
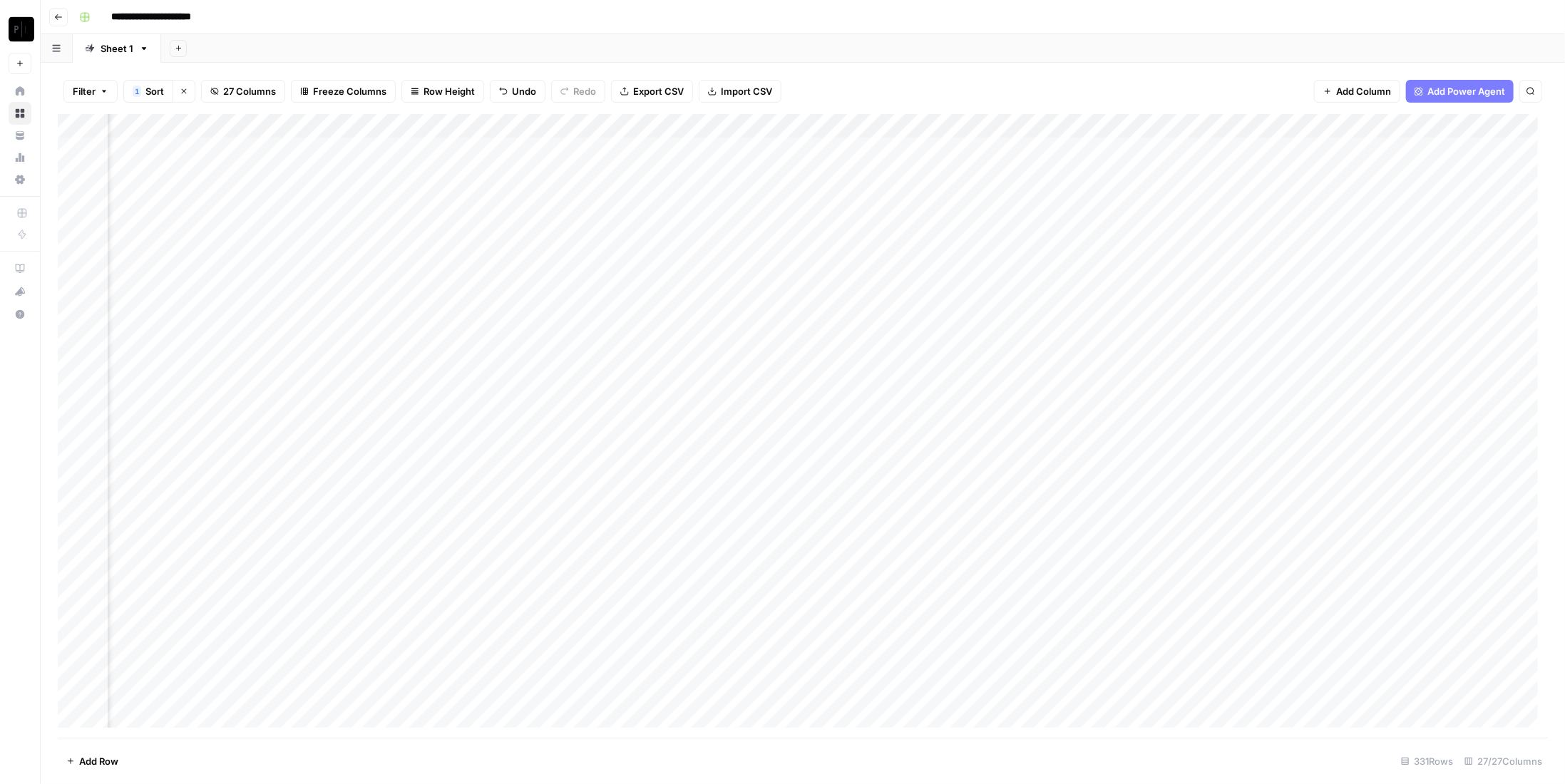
click at [388, 171] on div "Add Column" at bounding box center [803, 426] width 1490 height 624
drag, startPoint x: 385, startPoint y: 193, endPoint x: 379, endPoint y: 213, distance: 20.9
click at [385, 193] on div "Add Column" at bounding box center [803, 426] width 1490 height 624
click at [379, 216] on div "Add Column" at bounding box center [803, 426] width 1490 height 624
click at [384, 246] on div "Add Column" at bounding box center [803, 426] width 1490 height 624
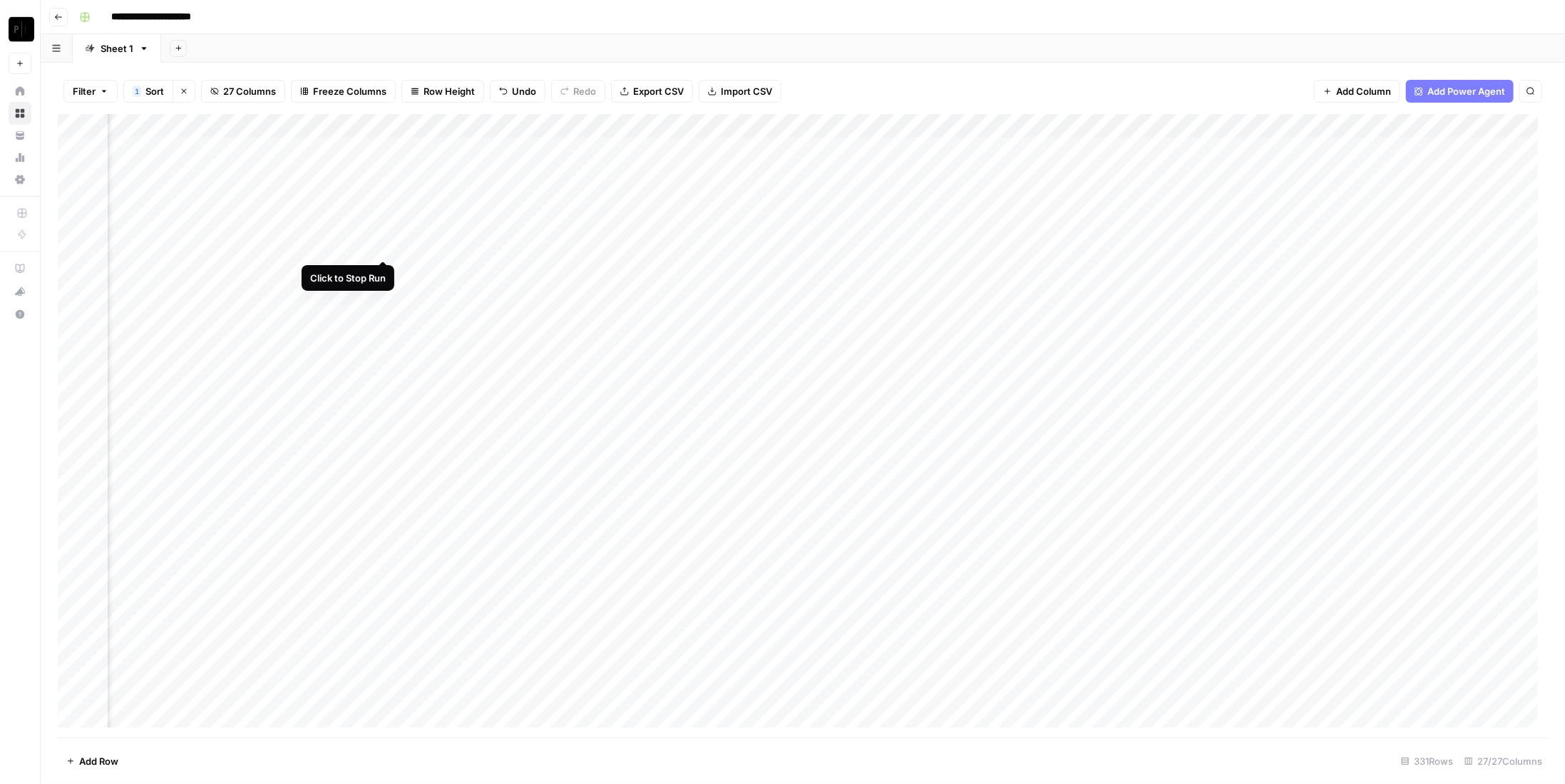
click at [383, 269] on div "Add Column" at bounding box center [803, 426] width 1490 height 624
click at [379, 298] on div "Add Column" at bounding box center [803, 426] width 1490 height 624
click at [382, 316] on div "Add Column" at bounding box center [803, 426] width 1490 height 624
click at [387, 345] on div "Add Column" at bounding box center [803, 426] width 1490 height 624
click at [641, 151] on div "Add Column" at bounding box center [803, 426] width 1490 height 624
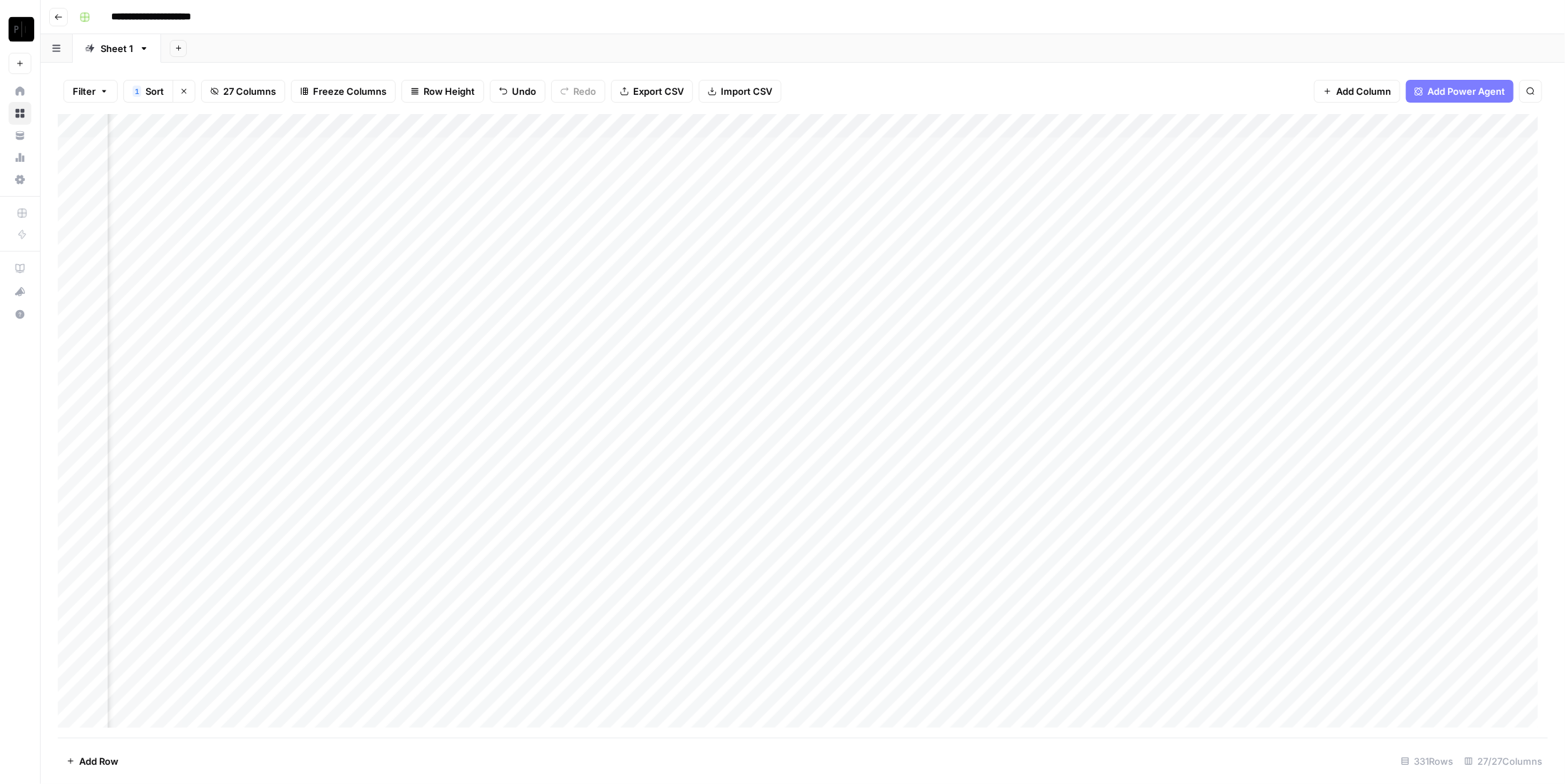
click at [636, 177] on div "Add Column" at bounding box center [803, 426] width 1490 height 624
click at [640, 196] on div "Add Column" at bounding box center [803, 426] width 1490 height 624
click at [640, 216] on div "Add Column" at bounding box center [803, 426] width 1490 height 624
drag, startPoint x: 639, startPoint y: 246, endPoint x: 640, endPoint y: 264, distance: 18.0
click at [639, 246] on div "Add Column" at bounding box center [803, 426] width 1490 height 624
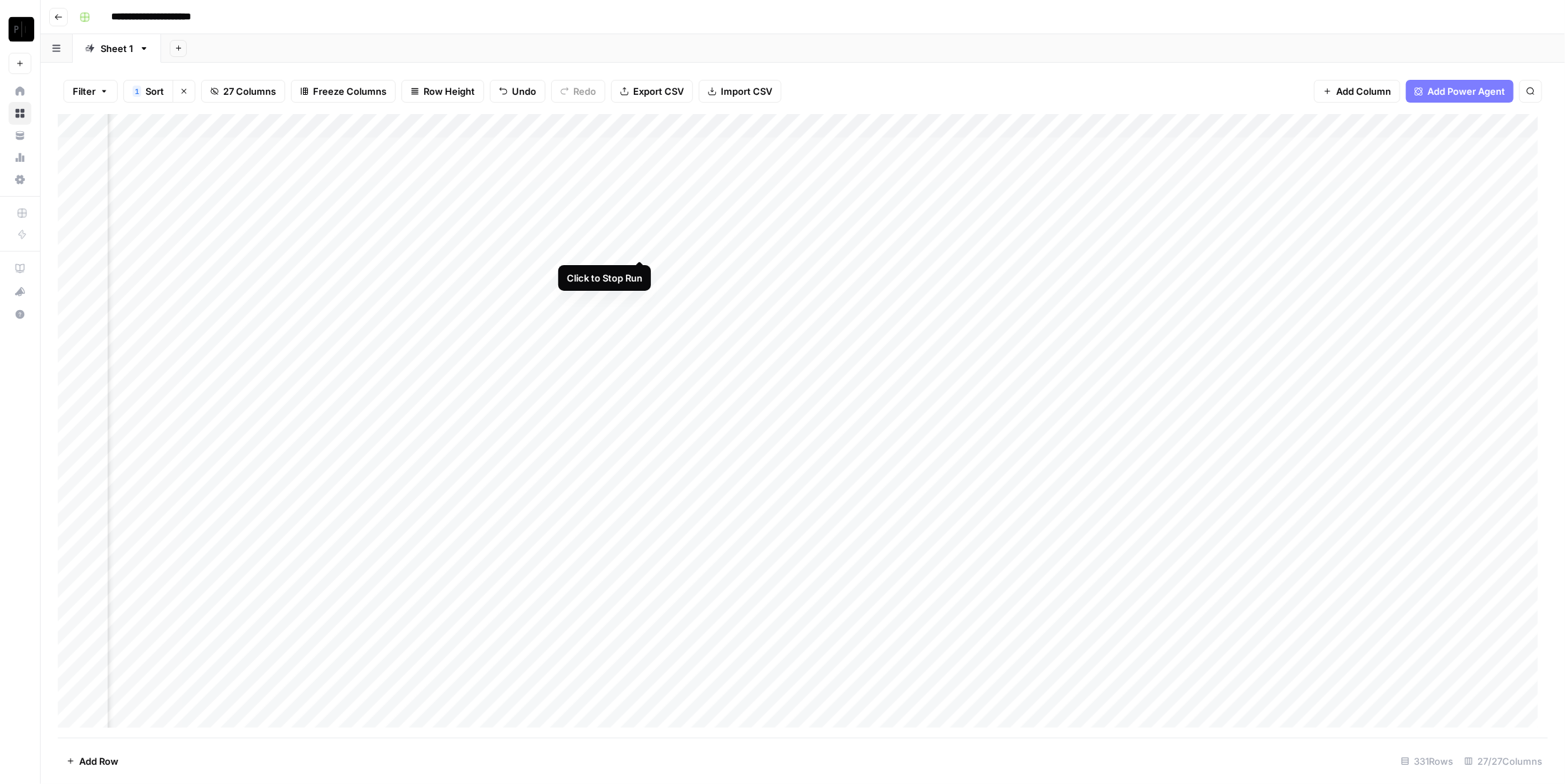
click at [640, 269] on div "Add Column" at bounding box center [803, 426] width 1490 height 624
click at [640, 289] on div "Add Column" at bounding box center [803, 426] width 1490 height 624
click at [638, 320] on div "Add Column" at bounding box center [803, 426] width 1490 height 624
click at [641, 347] on div "Add Column" at bounding box center [803, 426] width 1490 height 624
click at [930, 149] on div "Add Column" at bounding box center [803, 426] width 1490 height 624
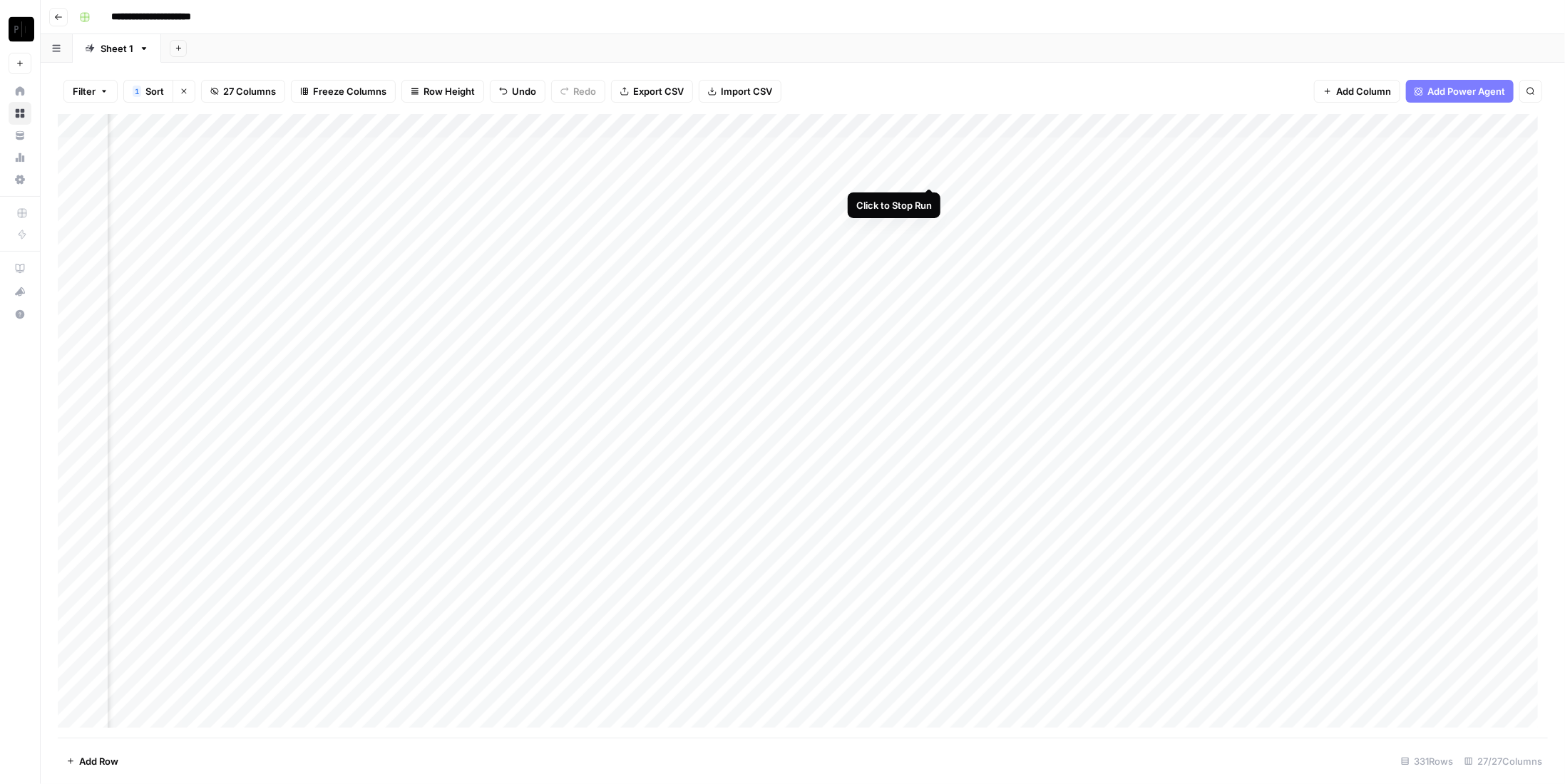
click at [923, 175] on div "Add Column" at bounding box center [803, 426] width 1490 height 624
click at [930, 196] on div "Add Column" at bounding box center [803, 426] width 1490 height 624
drag, startPoint x: 926, startPoint y: 217, endPoint x: 932, endPoint y: 247, distance: 30.6
click at [926, 218] on div "Add Column" at bounding box center [803, 426] width 1490 height 624
click at [930, 248] on div "Add Column" at bounding box center [803, 426] width 1490 height 624
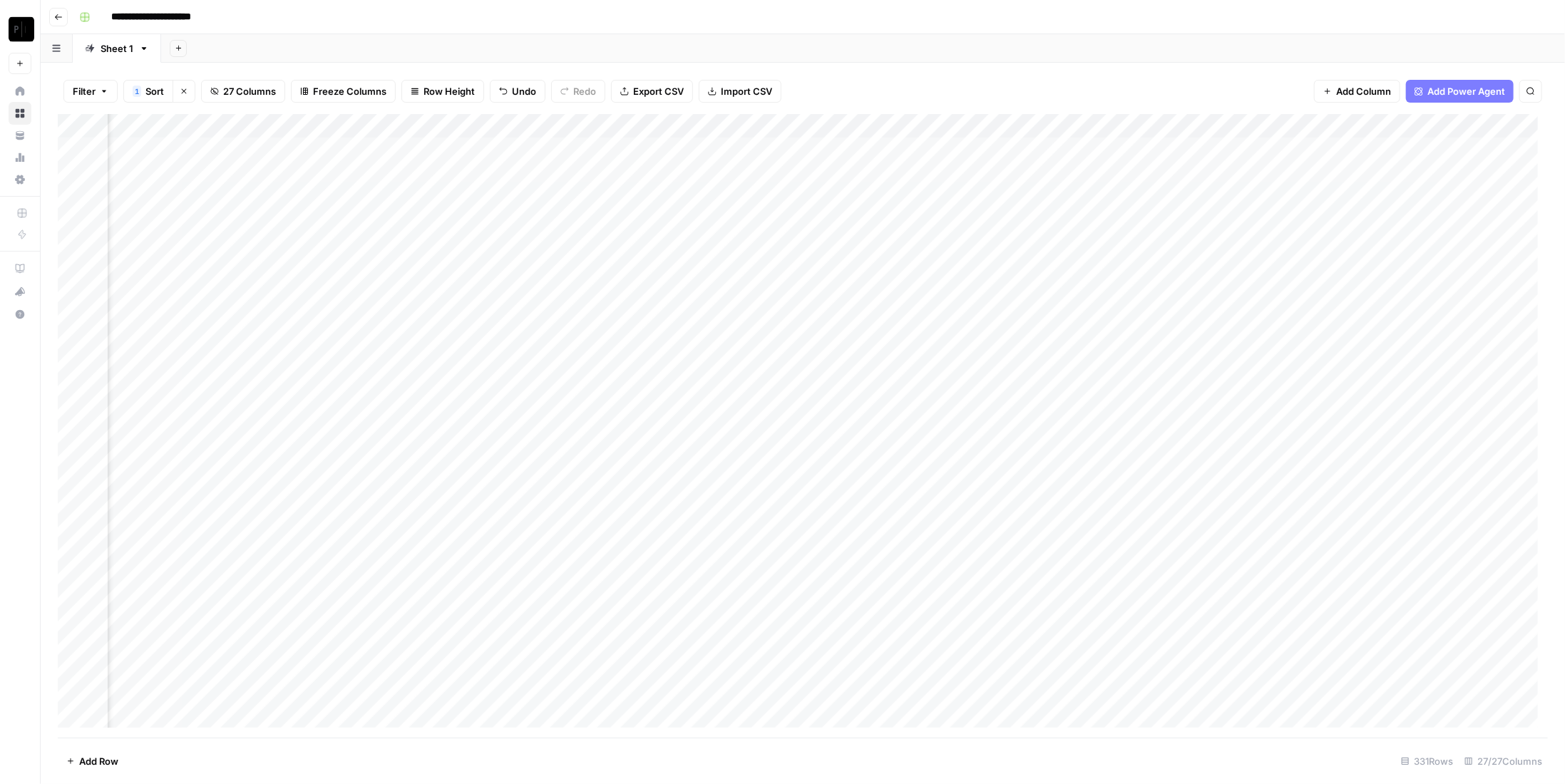
click at [933, 267] on div "Add Column" at bounding box center [803, 426] width 1490 height 624
click at [931, 295] on div "Add Column" at bounding box center [803, 426] width 1490 height 624
click at [929, 317] on div "Add Column" at bounding box center [803, 426] width 1490 height 624
click at [929, 349] on div "Add Column" at bounding box center [803, 426] width 1490 height 624
click at [1218, 148] on div "Add Column" at bounding box center [803, 426] width 1490 height 624
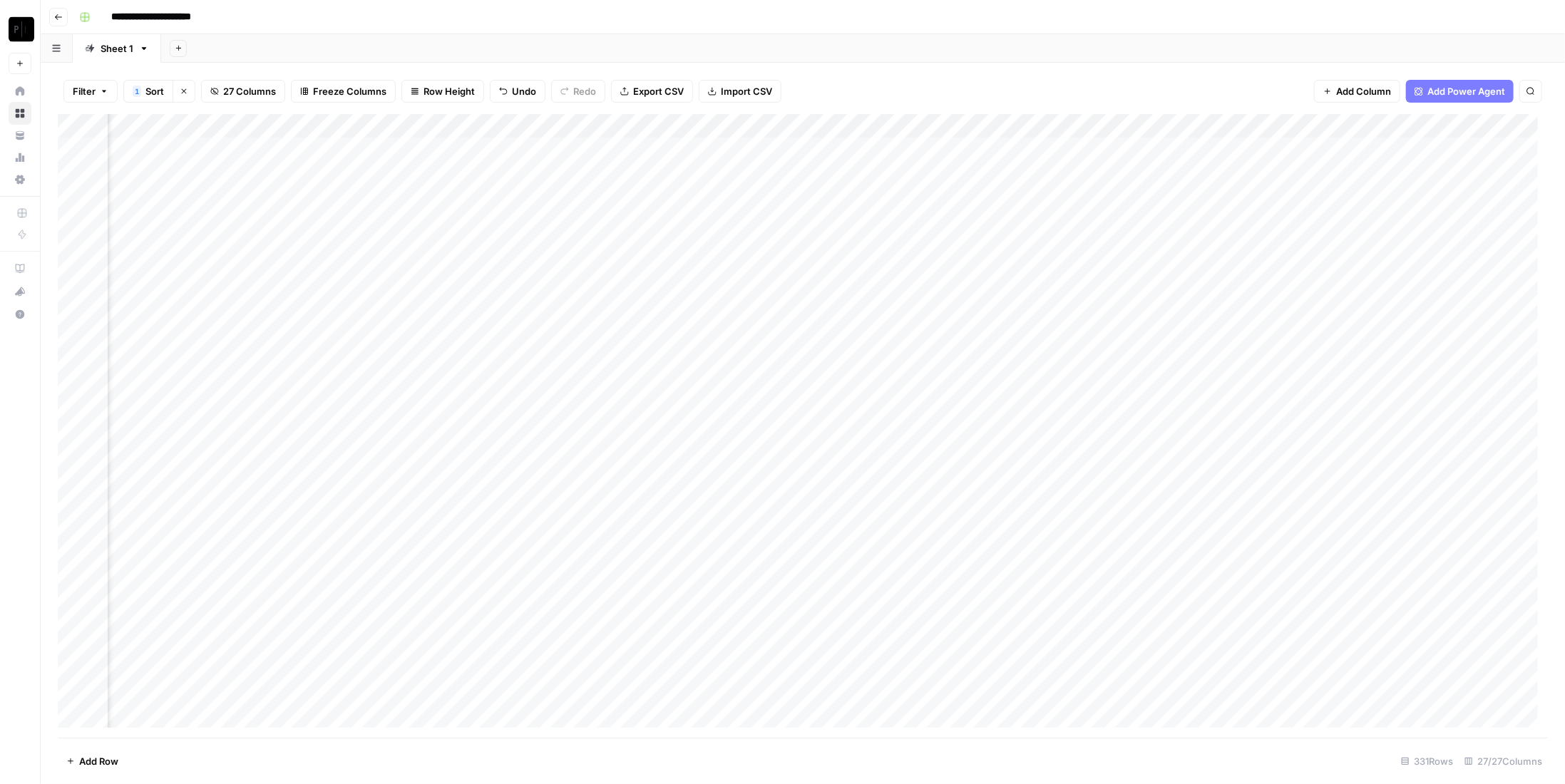
click at [1221, 175] on div "Add Column" at bounding box center [803, 426] width 1490 height 624
click at [1221, 193] on div "Add Column" at bounding box center [803, 426] width 1490 height 624
click at [1219, 227] on div "Add Column" at bounding box center [803, 426] width 1490 height 624
click at [1219, 249] on div "Add Column" at bounding box center [803, 426] width 1490 height 624
click at [1217, 275] on div "Add Column" at bounding box center [803, 426] width 1490 height 624
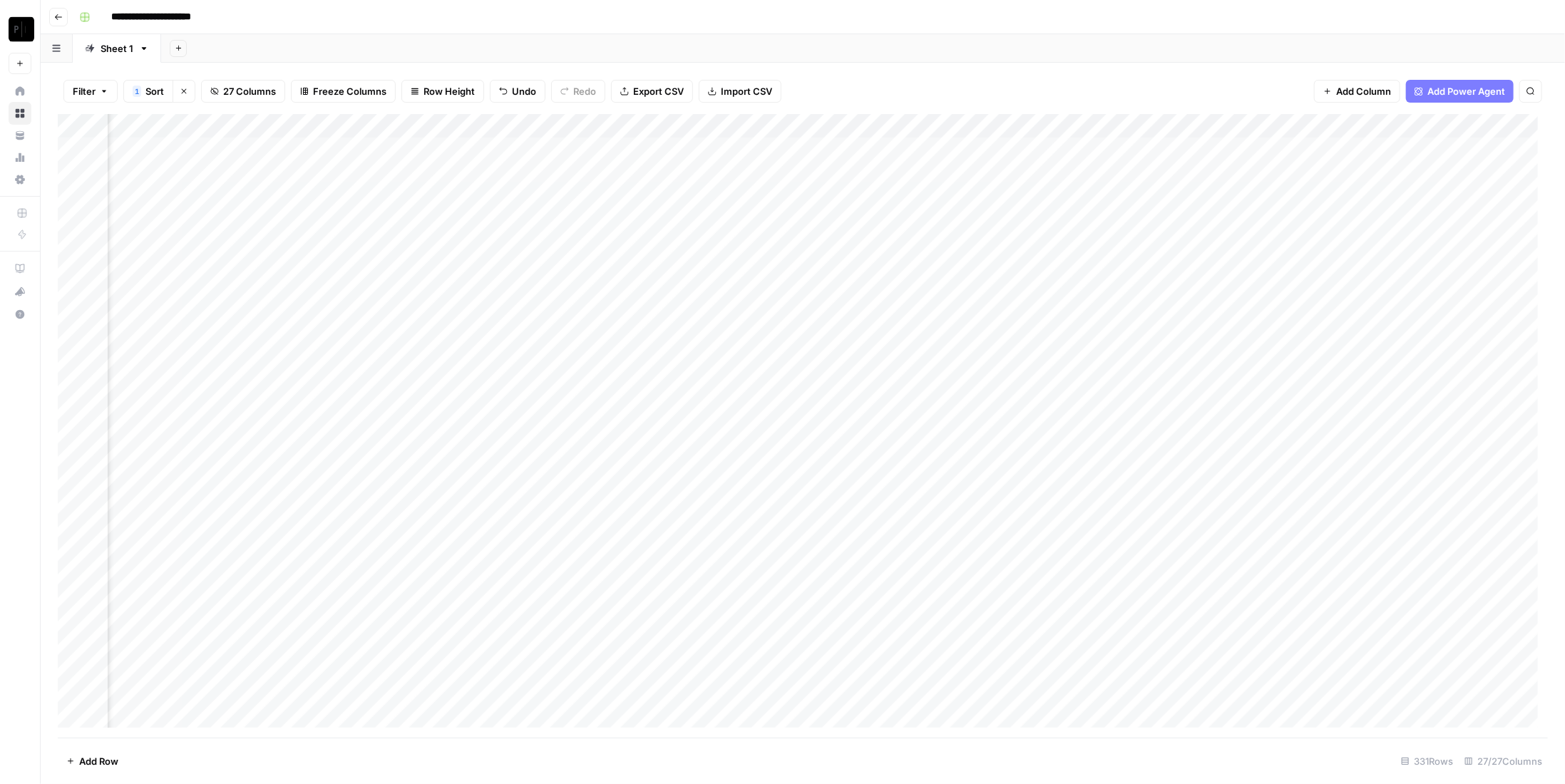
click at [1221, 297] on div "Add Column" at bounding box center [803, 426] width 1490 height 624
click at [1221, 317] on div "Add Column" at bounding box center [803, 426] width 1490 height 624
click at [1218, 341] on div "Add Column" at bounding box center [803, 426] width 1490 height 624
click at [384, 148] on div "Add Column" at bounding box center [803, 426] width 1490 height 624
click at [382, 173] on div "Add Column" at bounding box center [803, 426] width 1490 height 624
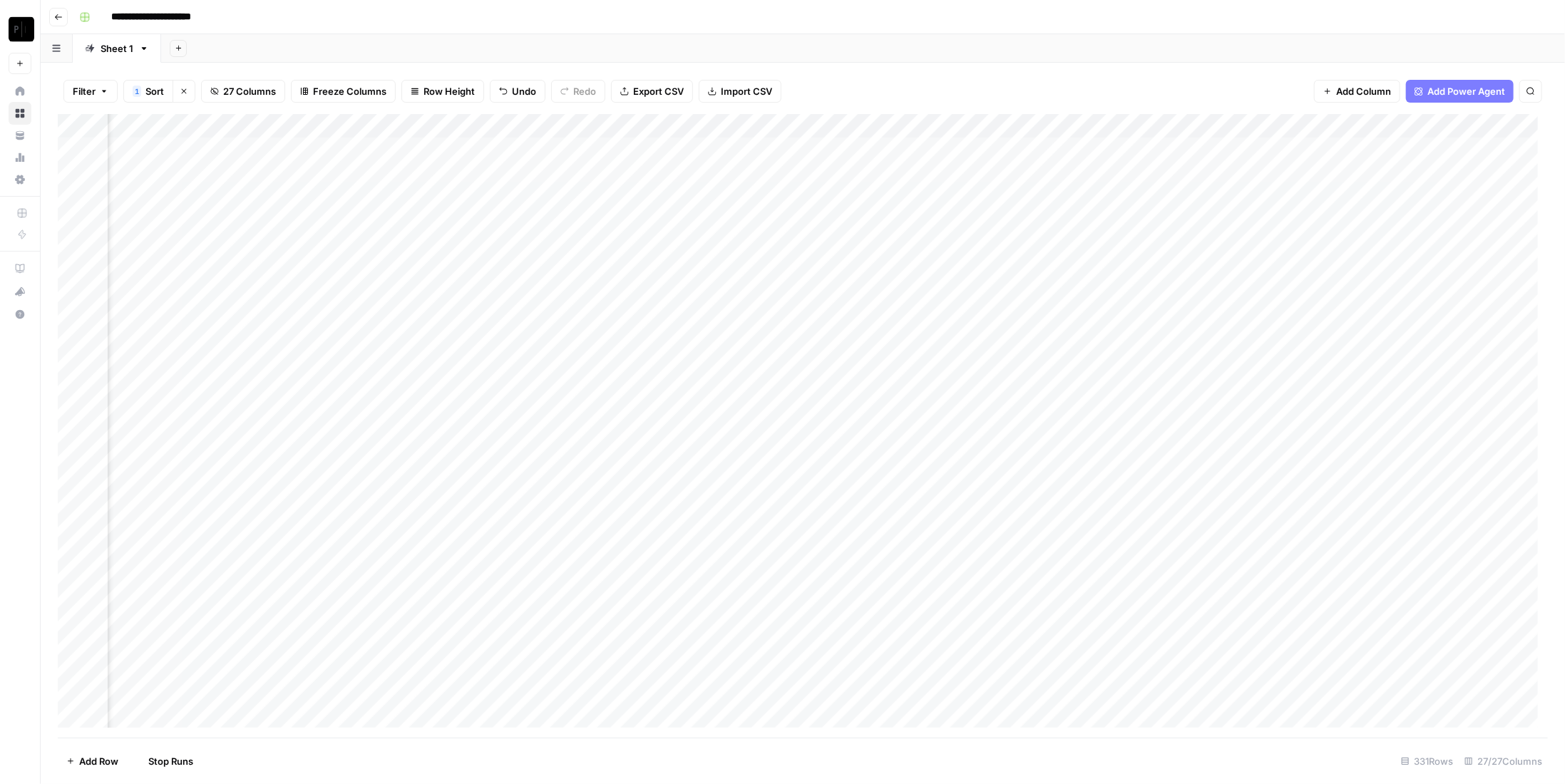
click at [382, 196] on div "Add Column" at bounding box center [803, 426] width 1490 height 624
click at [383, 220] on div "Add Column" at bounding box center [803, 426] width 1490 height 624
click at [383, 252] on div "Add Column" at bounding box center [803, 426] width 1490 height 624
click at [383, 272] on div "Add Column" at bounding box center [803, 426] width 1490 height 624
click at [383, 298] on div "Add Column" at bounding box center [803, 426] width 1490 height 624
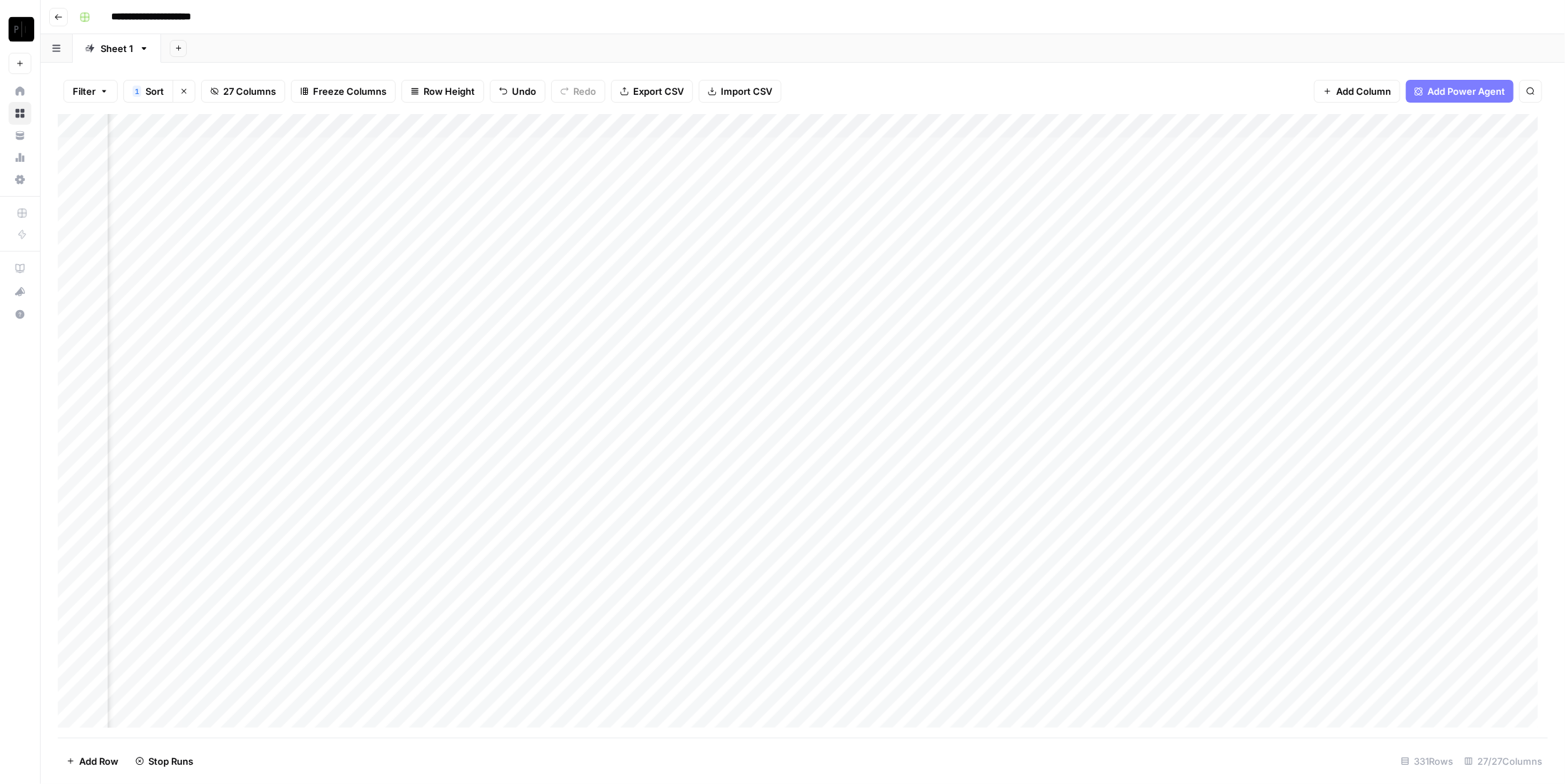
click at [384, 320] on div "Add Column" at bounding box center [803, 426] width 1490 height 624
click at [379, 342] on div "Add Column" at bounding box center [803, 426] width 1490 height 624
click at [383, 296] on div "Add Column" at bounding box center [803, 426] width 1490 height 624
click at [636, 145] on div "Add Column" at bounding box center [803, 426] width 1490 height 624
click at [636, 172] on div "Add Column" at bounding box center [803, 426] width 1490 height 624
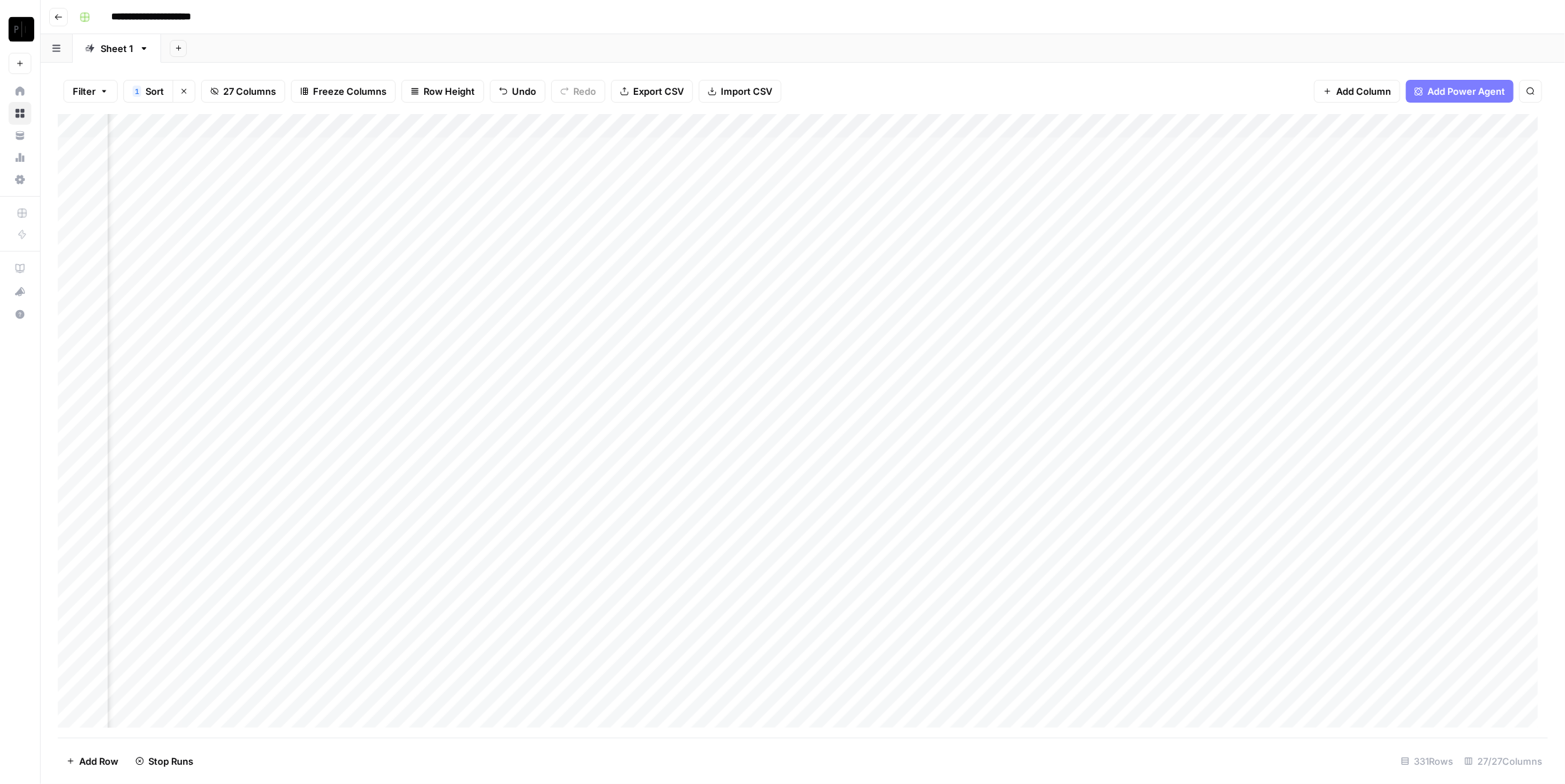
click at [640, 195] on div "Add Column" at bounding box center [803, 426] width 1490 height 624
click at [637, 221] on div "Add Column" at bounding box center [803, 426] width 1490 height 624
click at [637, 247] on div "Add Column" at bounding box center [803, 426] width 1490 height 624
click at [636, 269] on div "Add Column" at bounding box center [803, 426] width 1490 height 624
click at [638, 295] on div "Add Column" at bounding box center [803, 426] width 1490 height 624
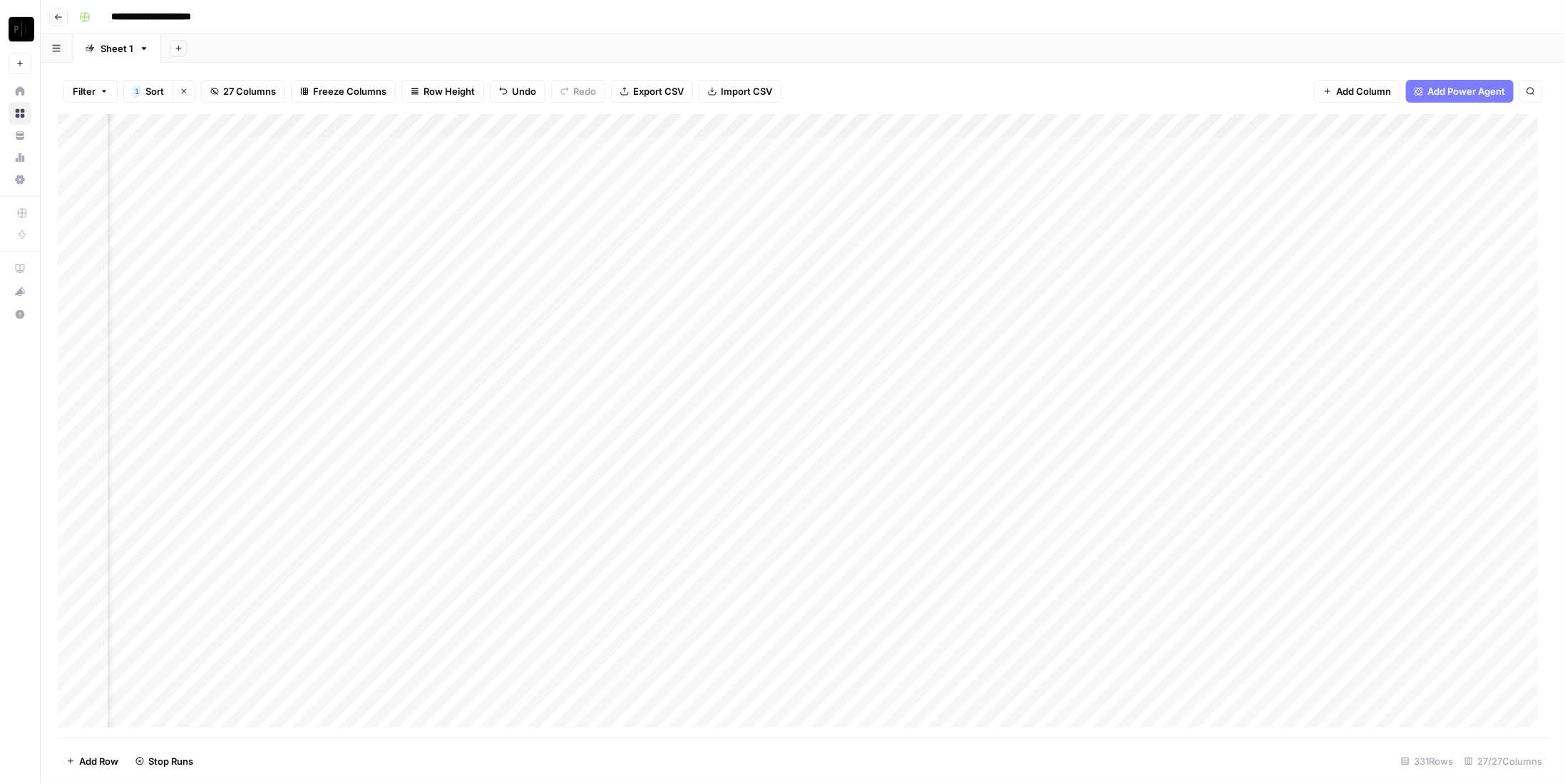
click at [643, 320] on div "Add Column" at bounding box center [803, 426] width 1490 height 624
click at [642, 344] on div "Add Column" at bounding box center [803, 426] width 1490 height 624
click at [932, 150] on div "Add Column" at bounding box center [803, 426] width 1490 height 624
click at [929, 174] on div "Add Column" at bounding box center [803, 426] width 1490 height 624
click at [930, 198] on div "Add Column" at bounding box center [803, 426] width 1490 height 624
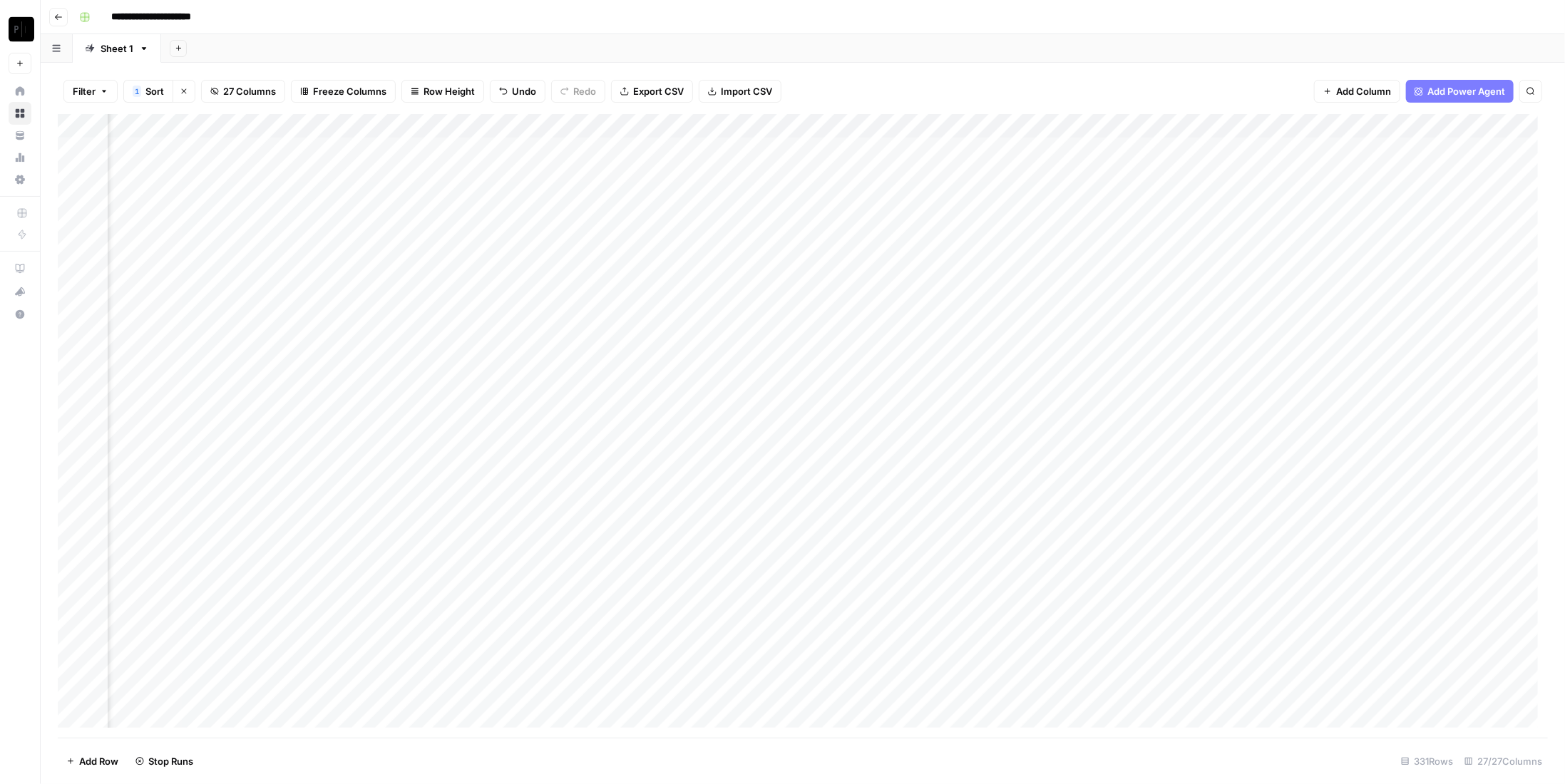
click at [929, 220] on div "Add Column" at bounding box center [803, 426] width 1490 height 624
click at [929, 246] on div "Add Column" at bounding box center [803, 426] width 1490 height 624
click at [930, 269] on div "Add Column" at bounding box center [803, 426] width 1490 height 624
click at [929, 298] on div "Add Column" at bounding box center [803, 426] width 1490 height 624
click at [931, 315] on div "Add Column" at bounding box center [803, 426] width 1490 height 624
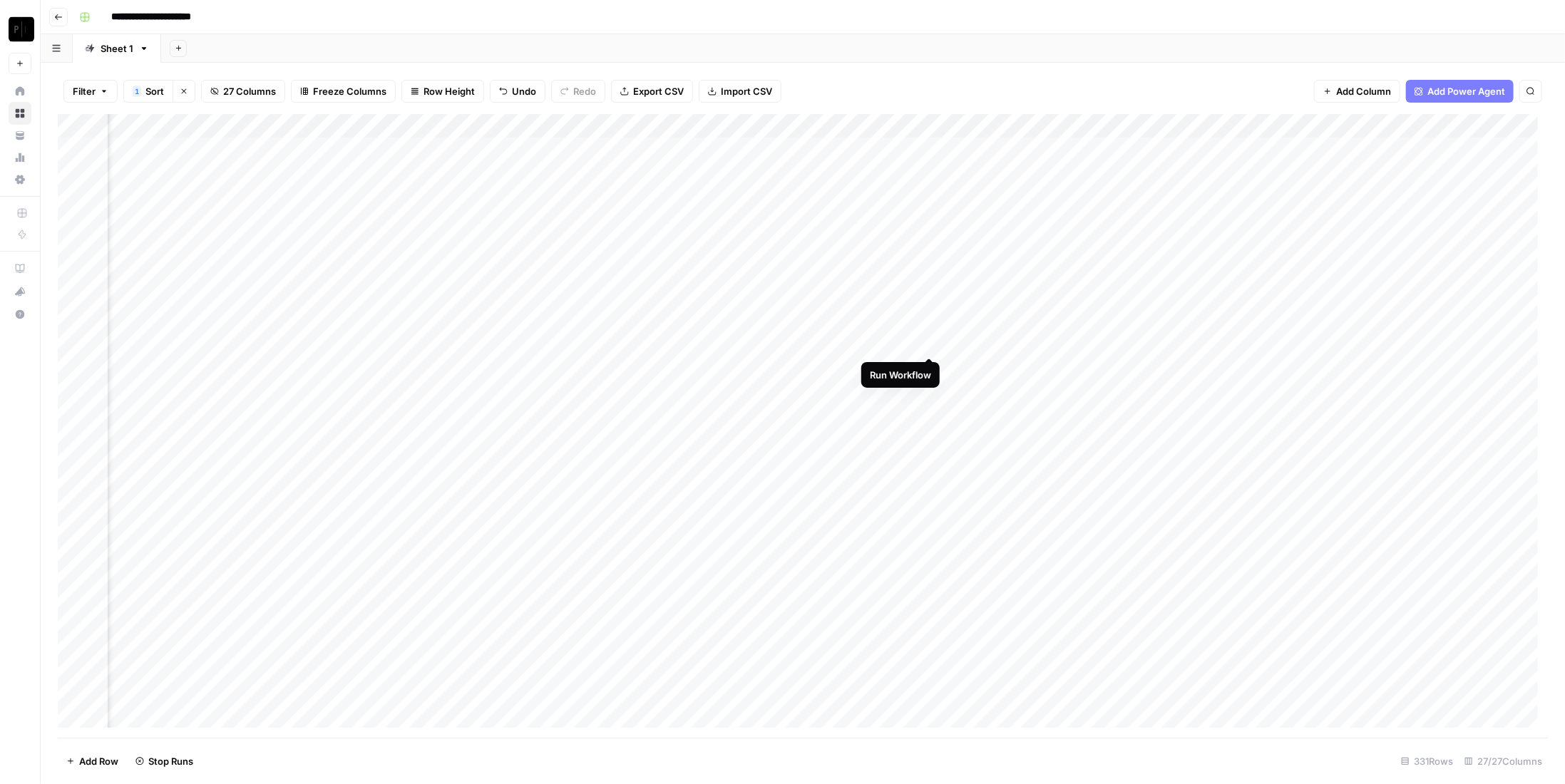
click at [929, 342] on div "Add Column" at bounding box center [803, 426] width 1490 height 624
click at [1217, 151] on div "Add Column" at bounding box center [803, 426] width 1490 height 624
click at [1221, 166] on div "Add Column" at bounding box center [803, 426] width 1490 height 624
click at [1221, 193] on div "Add Column" at bounding box center [803, 426] width 1490 height 624
click at [1219, 223] on div "Add Column" at bounding box center [803, 426] width 1490 height 624
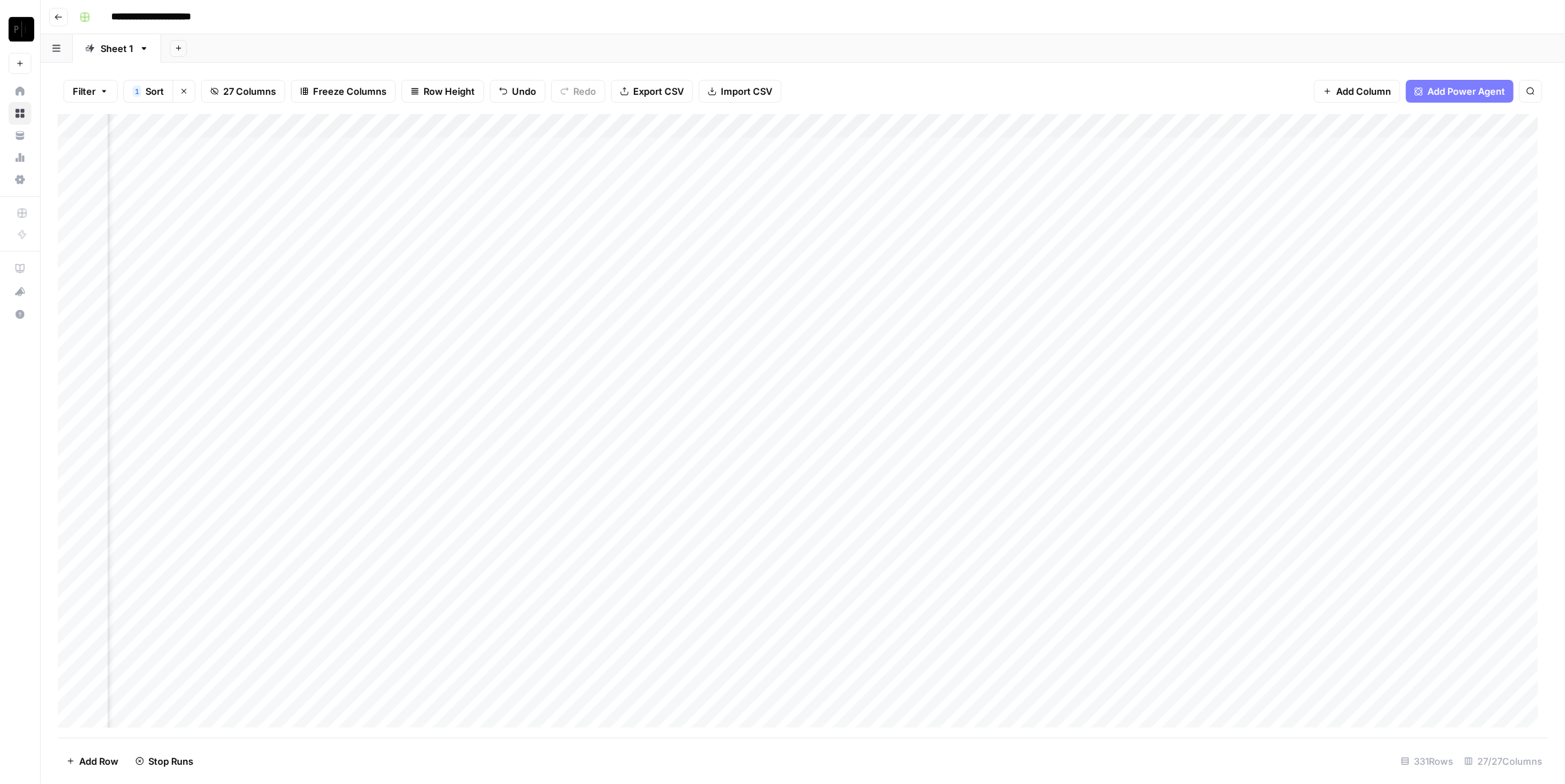
click at [1219, 246] on div "Add Column" at bounding box center [803, 426] width 1490 height 624
click at [1219, 272] on div "Add Column" at bounding box center [803, 426] width 1490 height 624
click at [1221, 295] on div "Add Column" at bounding box center [803, 426] width 1490 height 624
drag, startPoint x: 1219, startPoint y: 320, endPoint x: 1223, endPoint y: 336, distance: 16.5
click at [1219, 320] on div "Add Column" at bounding box center [803, 426] width 1490 height 624
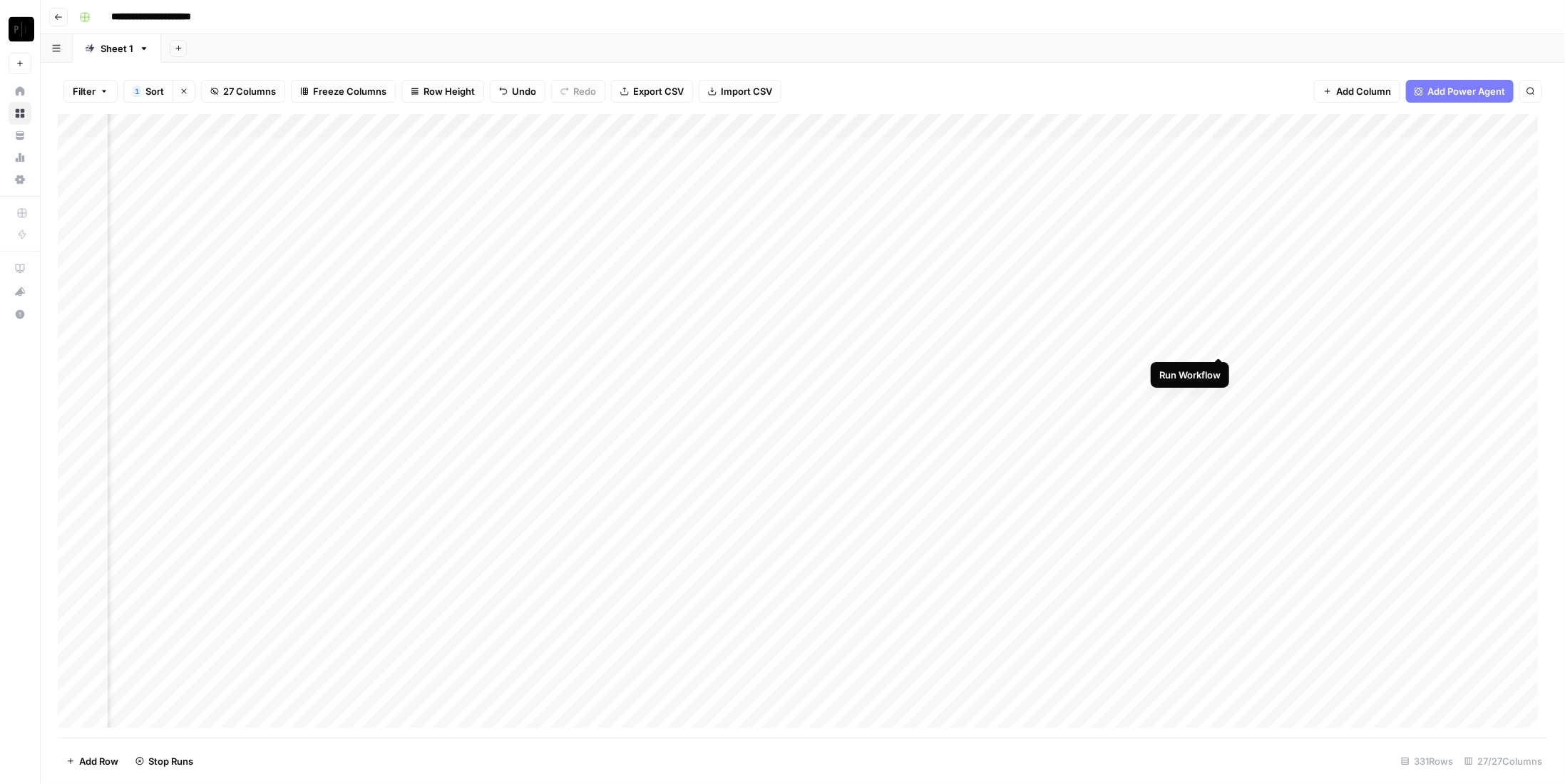
click at [1221, 343] on div "Add Column" at bounding box center [803, 426] width 1490 height 624
click at [914, 321] on div "Add Column" at bounding box center [803, 426] width 1490 height 624
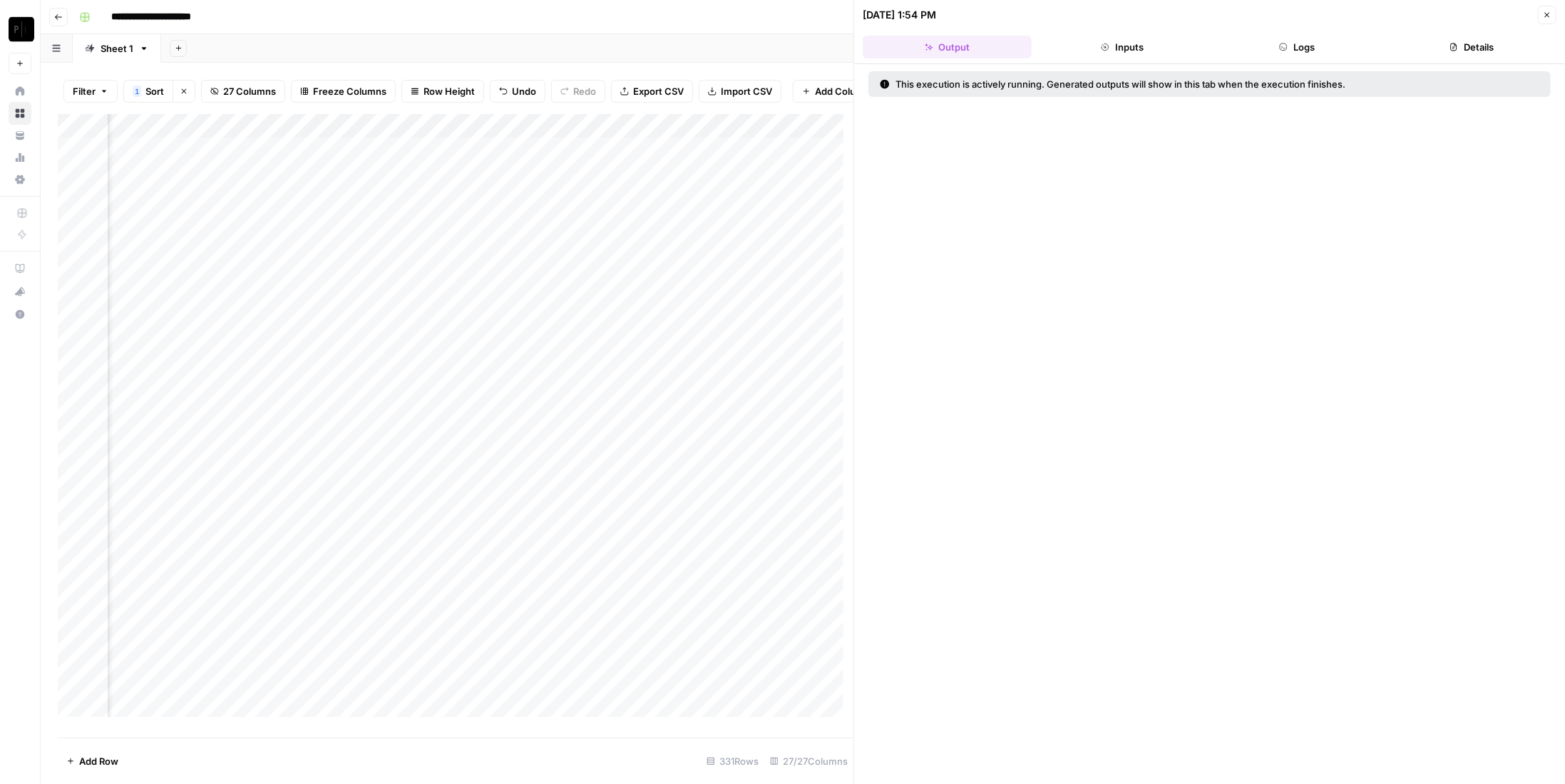
click at [1289, 38] on button "Logs" at bounding box center [1297, 47] width 169 height 23
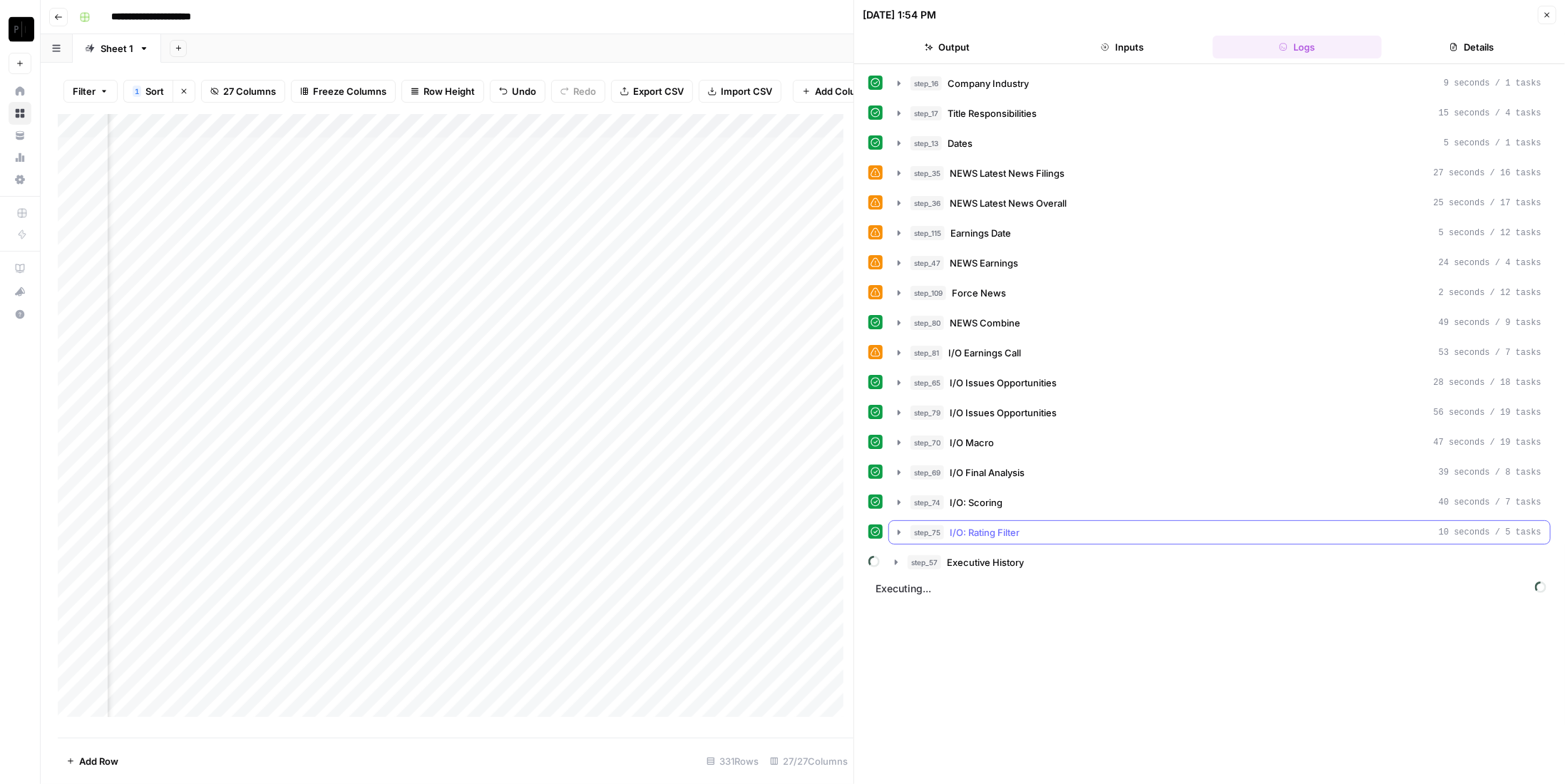
click at [1007, 555] on span "Executive History" at bounding box center [985, 562] width 77 height 14
click at [1025, 556] on div "step_57 Executive History" at bounding box center [1224, 562] width 634 height 14
click at [1545, 13] on icon "button" at bounding box center [1547, 14] width 9 height 9
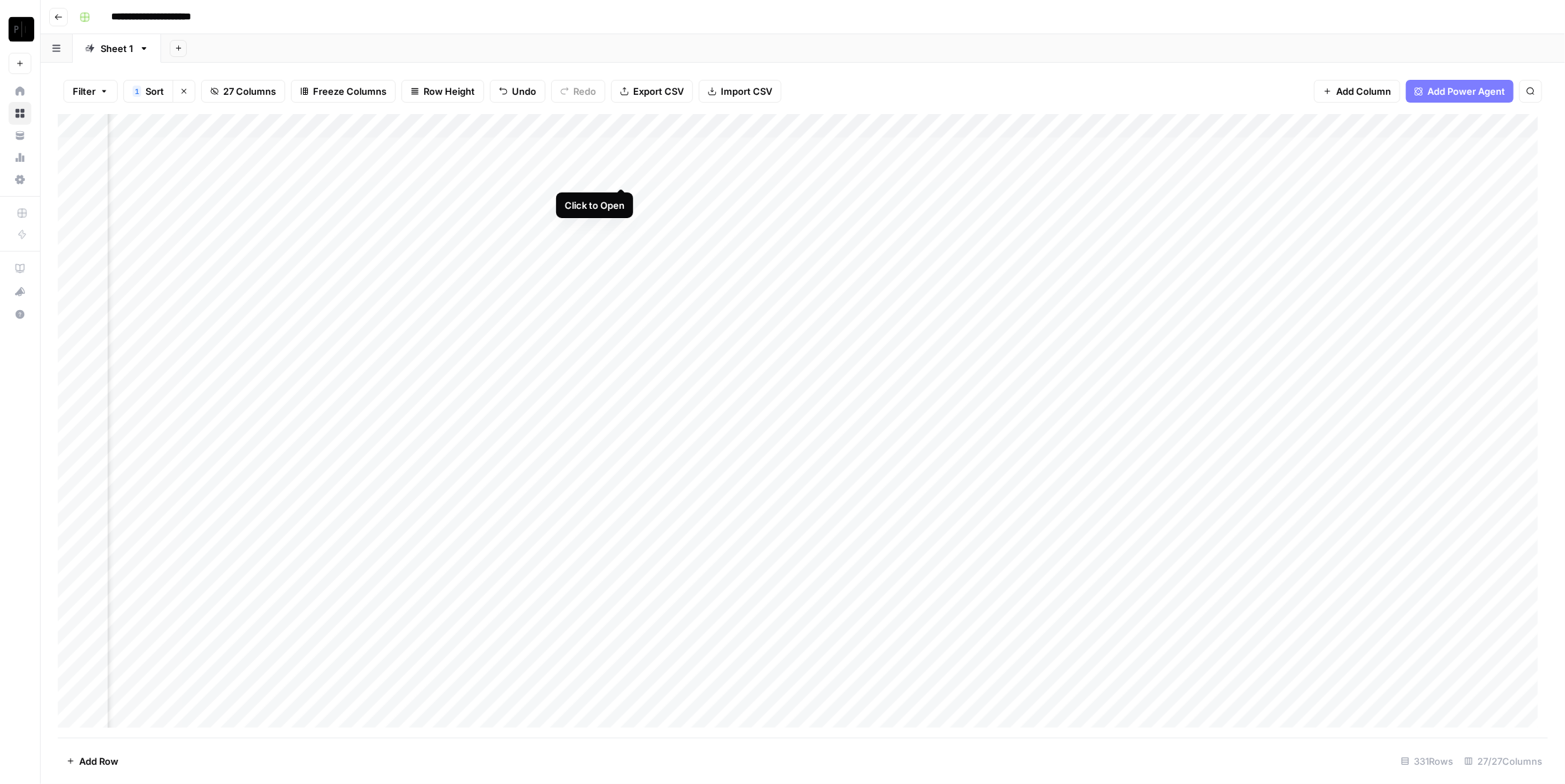
click at [623, 175] on div "Add Column" at bounding box center [803, 426] width 1490 height 624
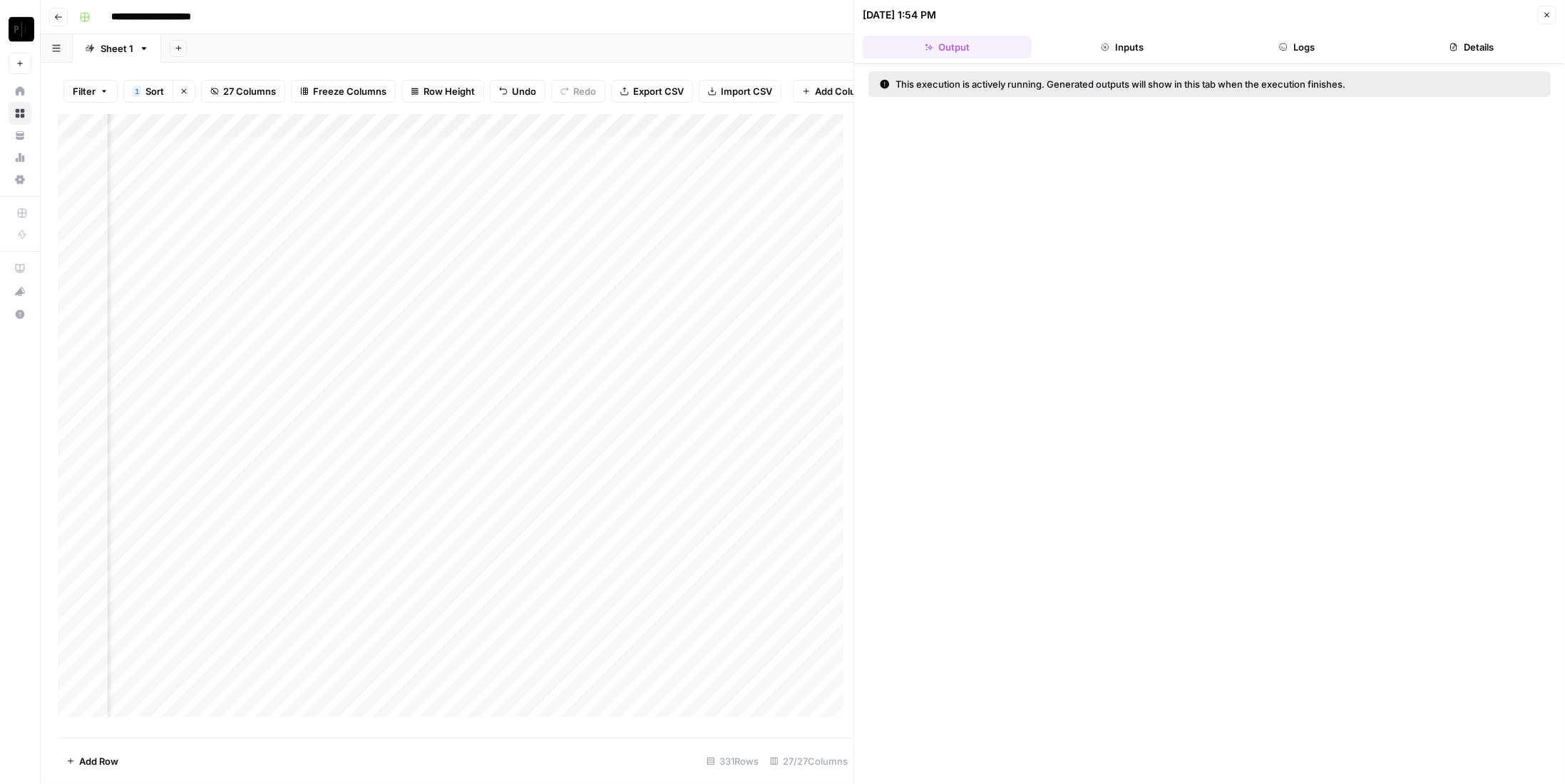
click at [1321, 55] on button "Logs" at bounding box center [1297, 47] width 169 height 23
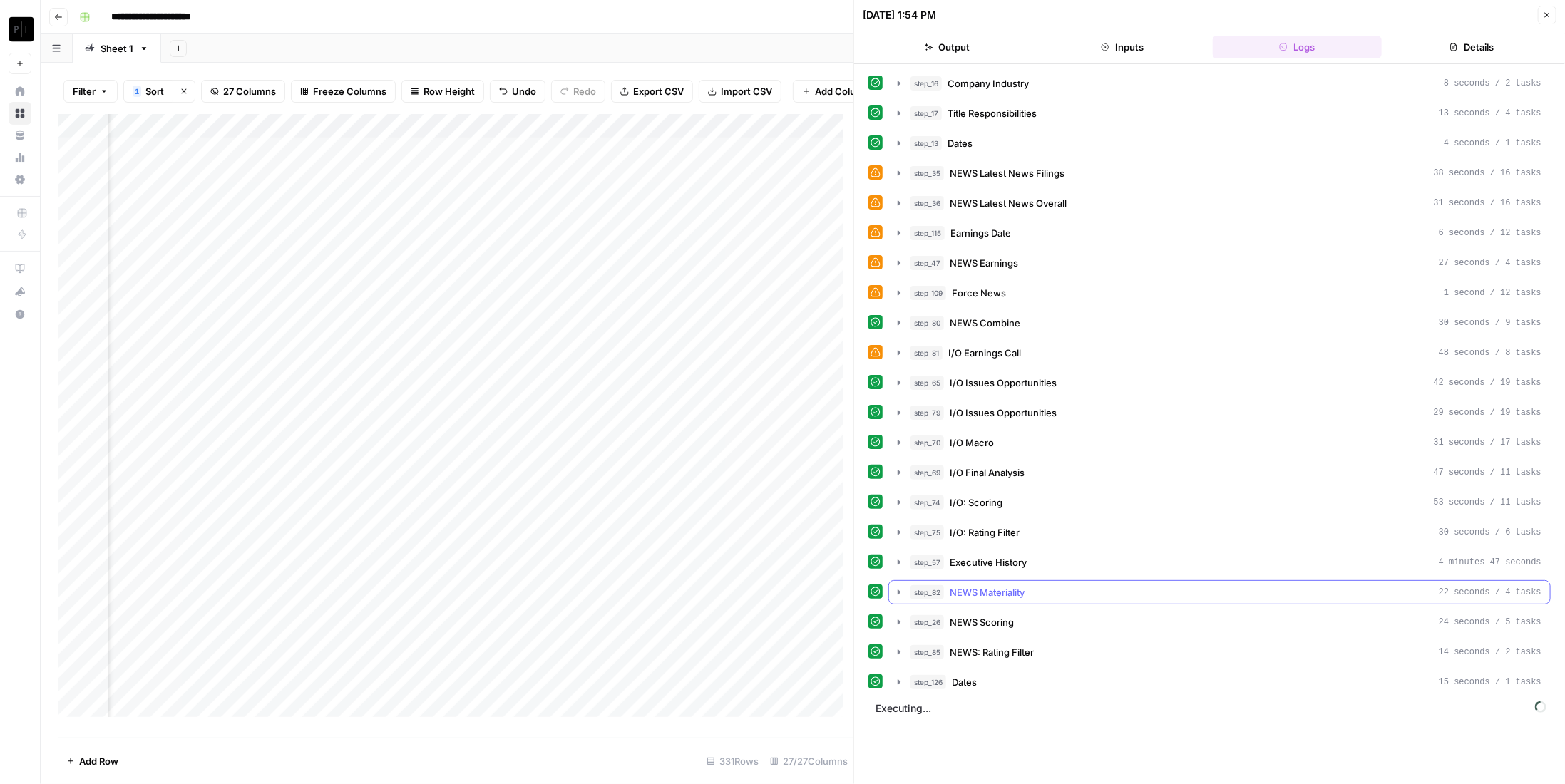
click at [1053, 555] on div "step_57 Executive History 4 minutes 47 seconds" at bounding box center [1225, 562] width 631 height 14
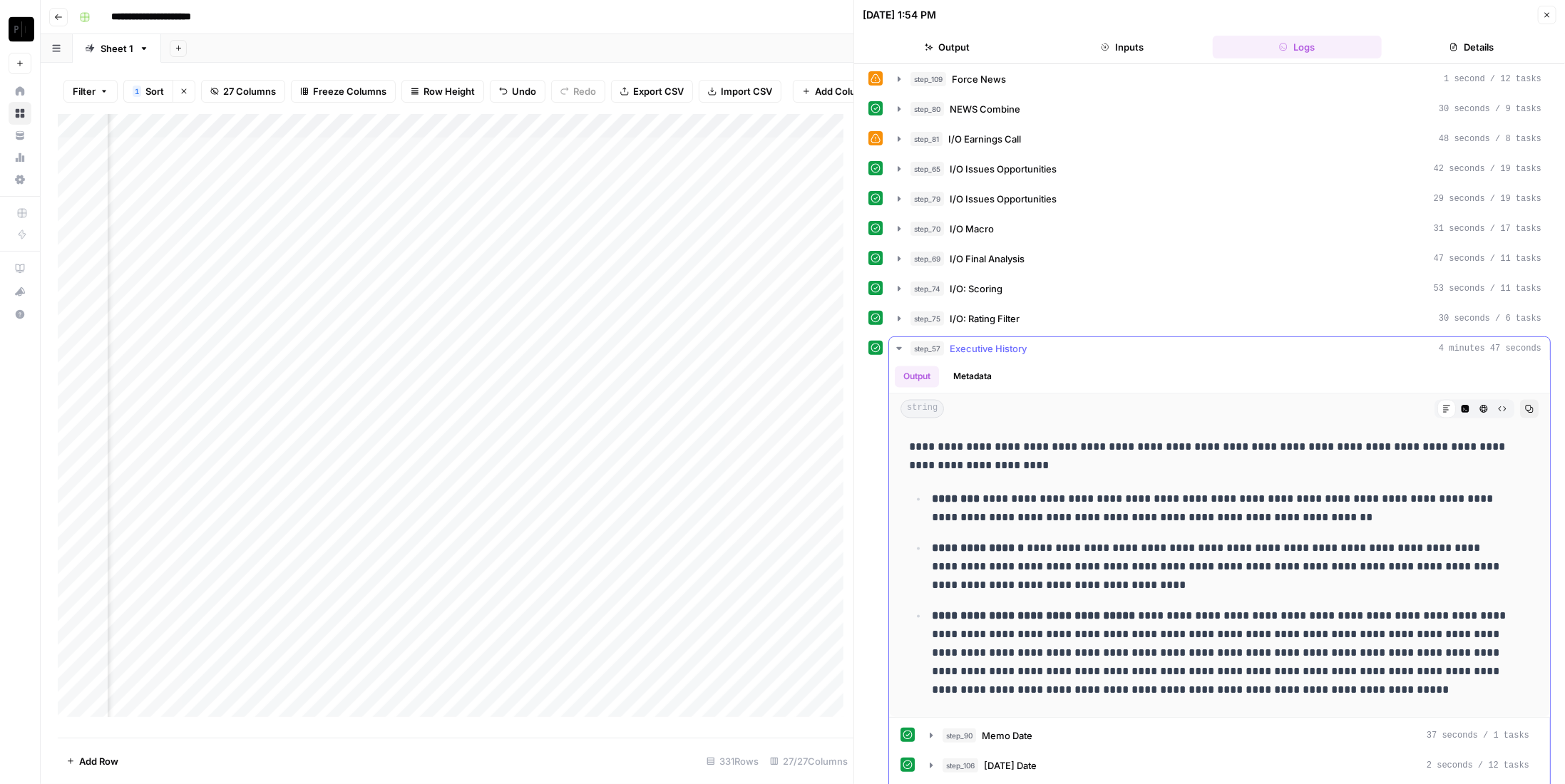
scroll to position [357, 0]
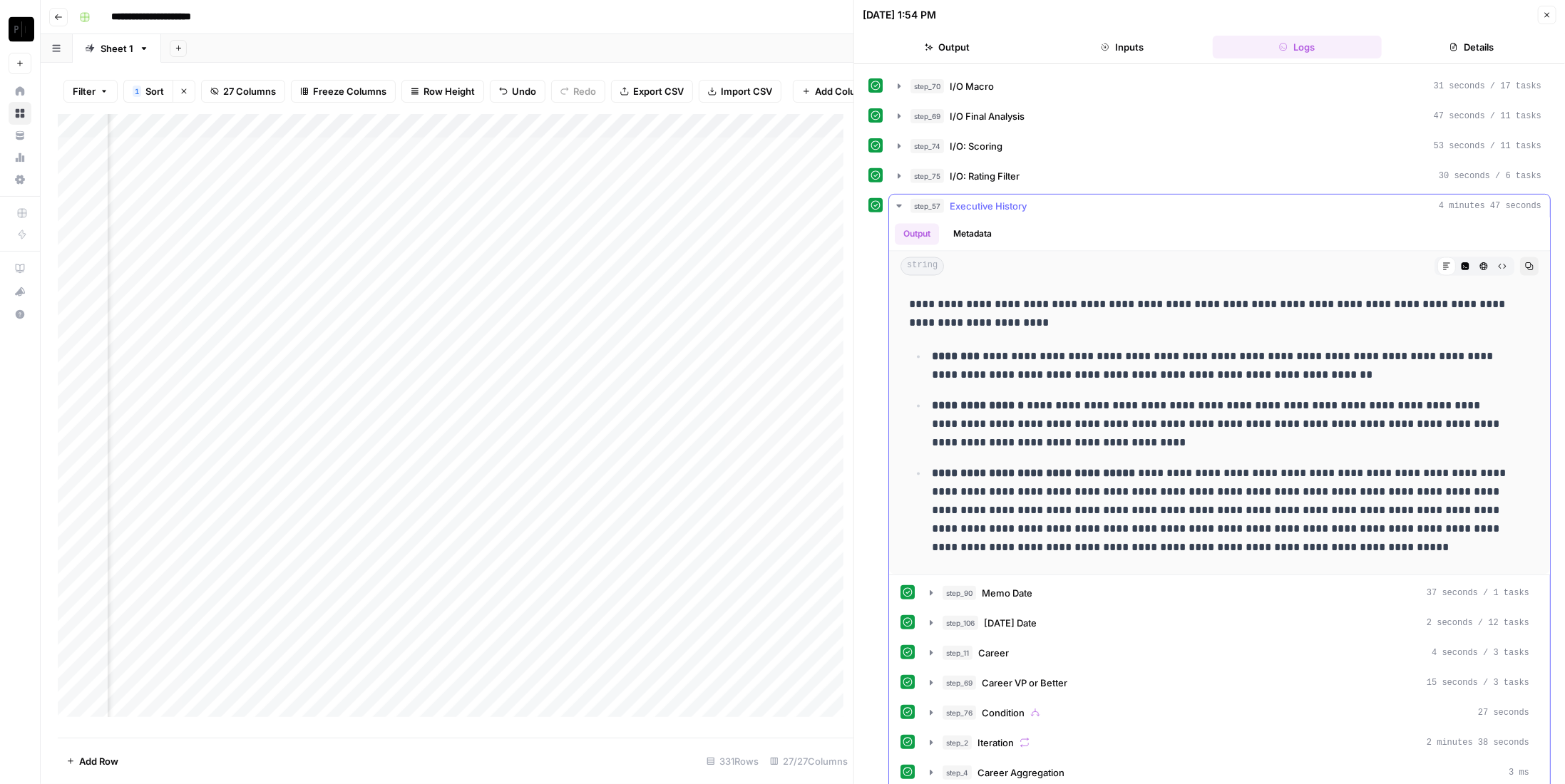
click at [1001, 198] on span "Executive History" at bounding box center [988, 205] width 77 height 14
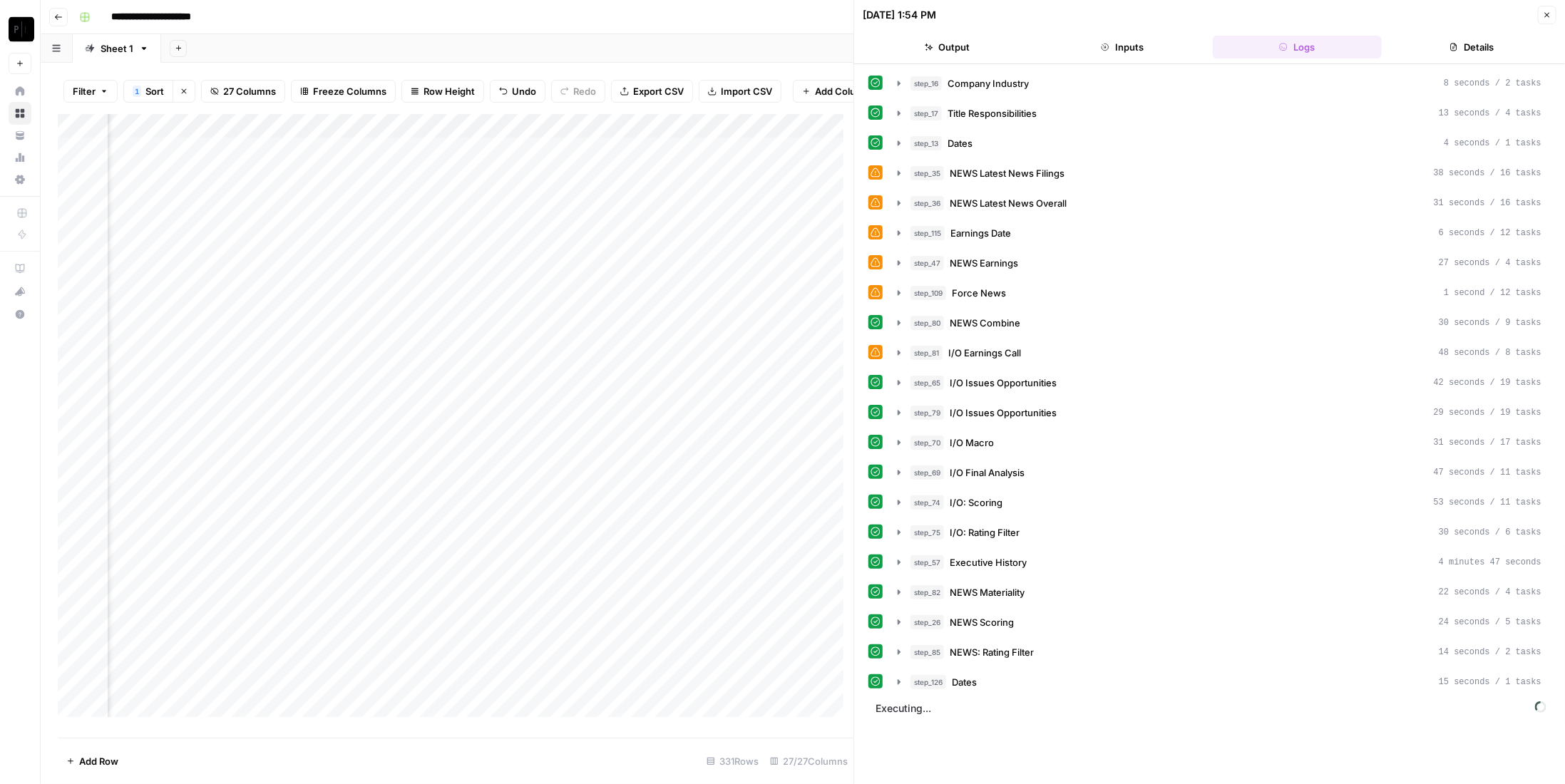
click at [1549, 16] on icon "button" at bounding box center [1547, 14] width 9 height 9
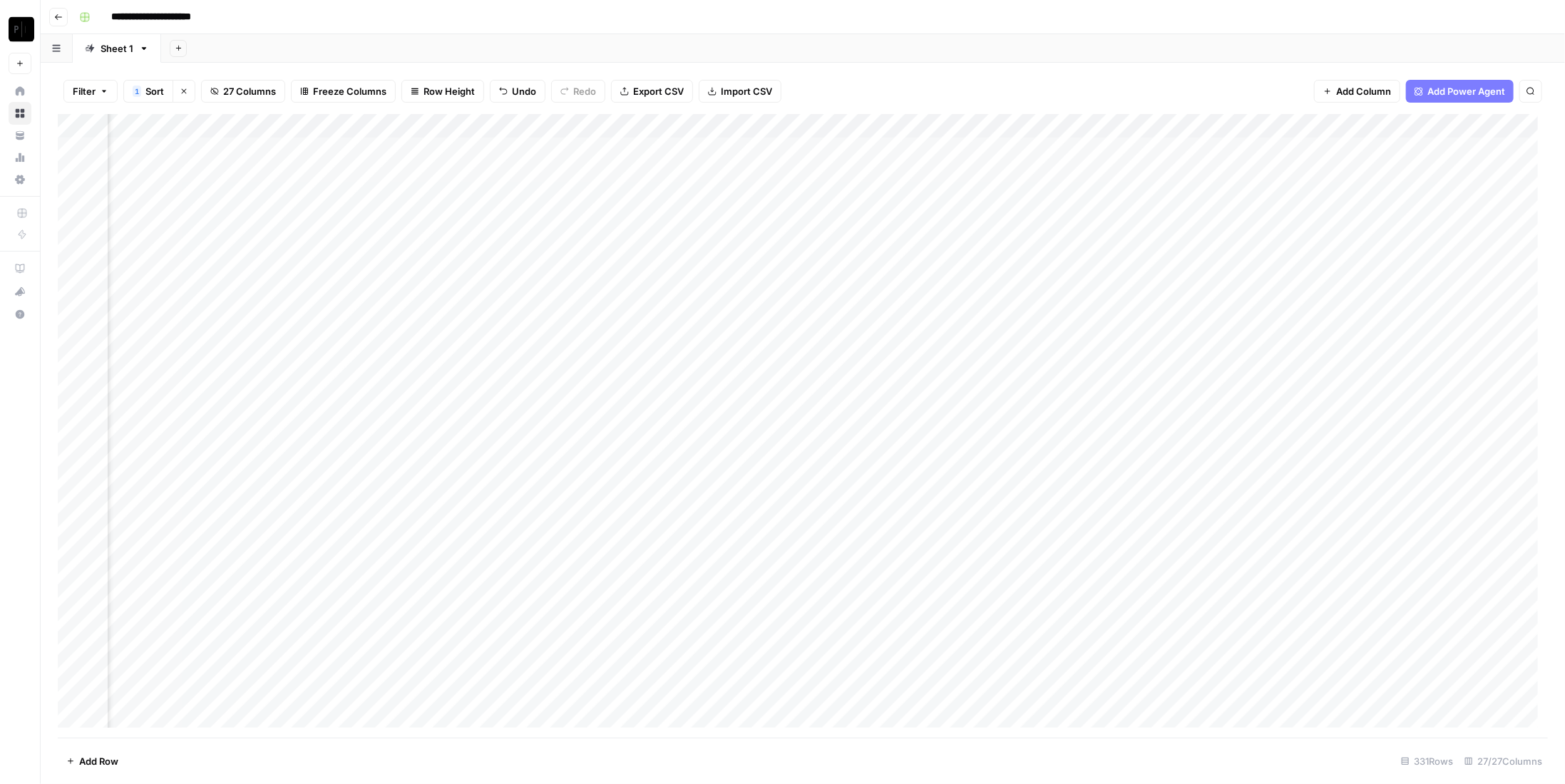
click at [622, 247] on div "Add Column" at bounding box center [803, 426] width 1490 height 624
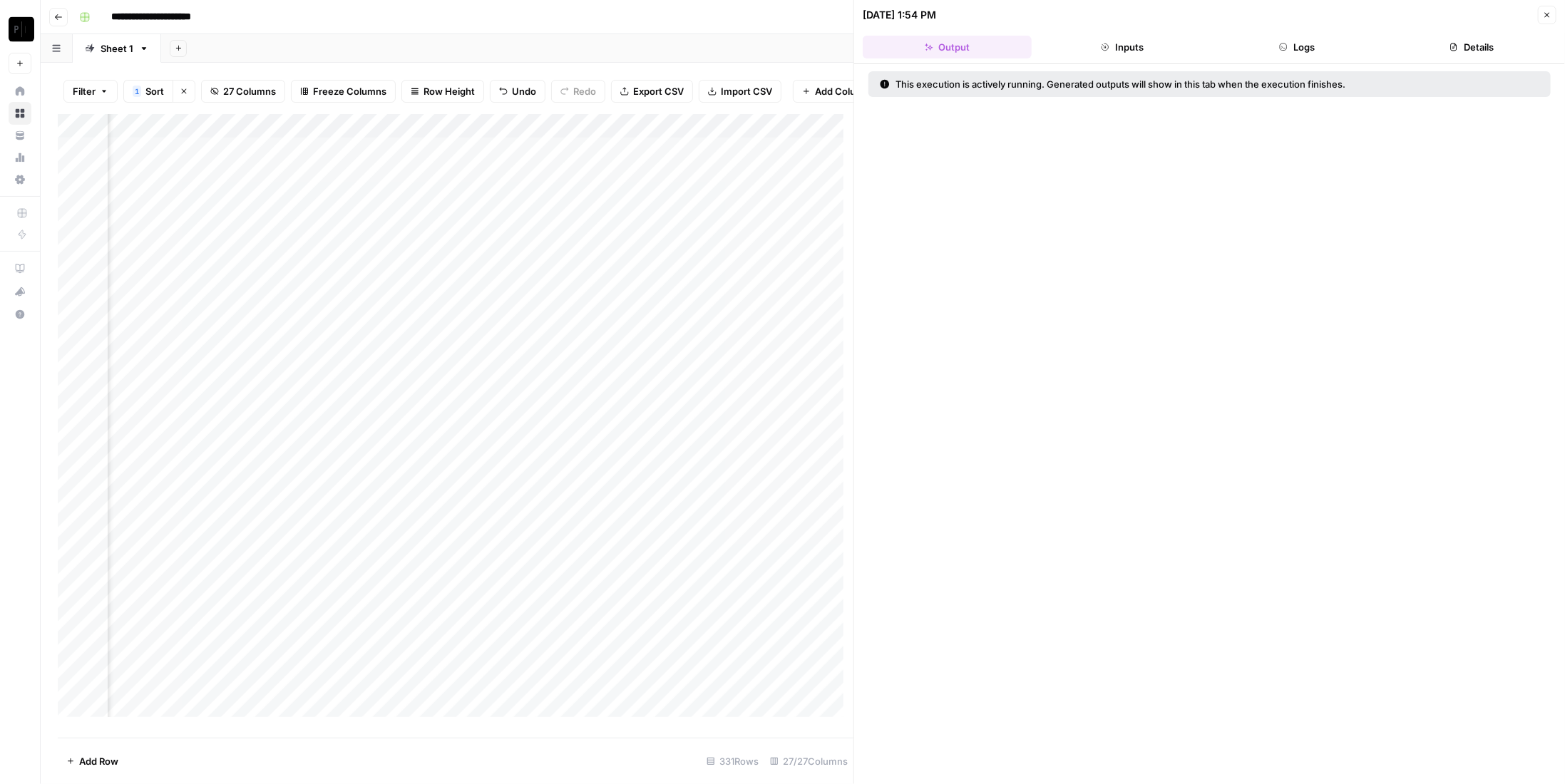
click at [1312, 47] on button "Logs" at bounding box center [1297, 47] width 169 height 23
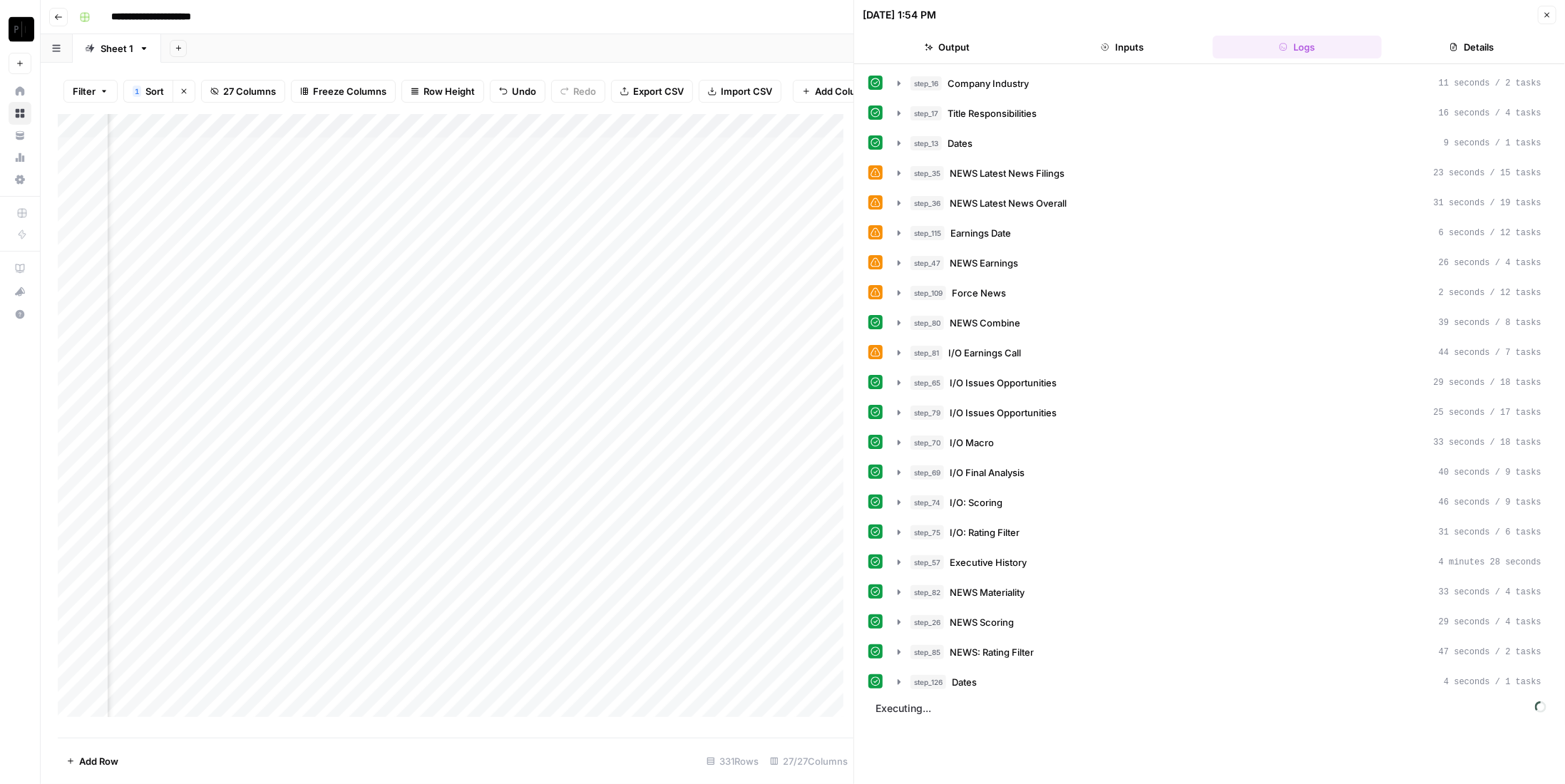
click at [1104, 50] on icon "button" at bounding box center [1104, 47] width 9 height 9
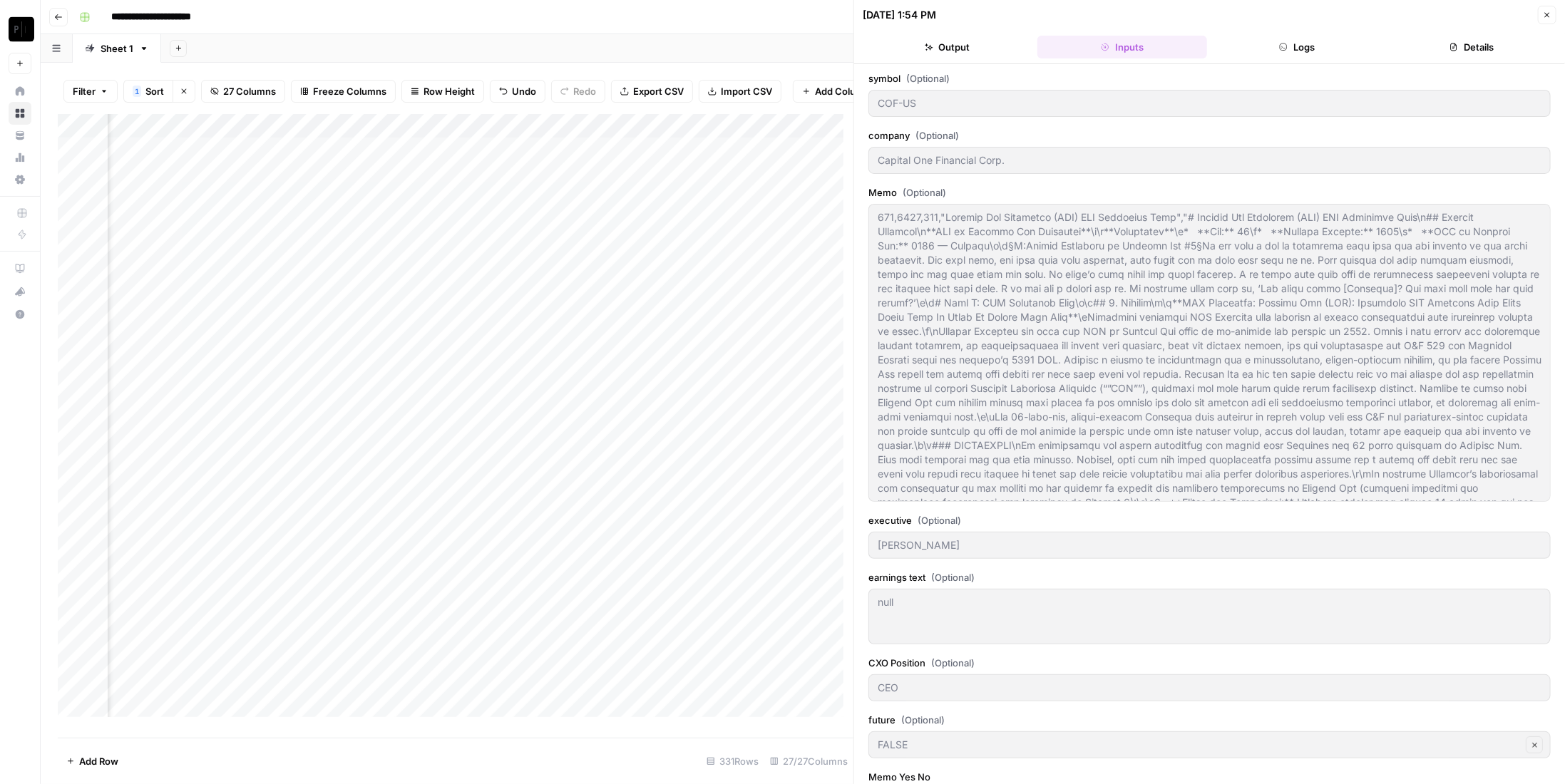
click at [1292, 50] on button "Logs" at bounding box center [1297, 47] width 169 height 23
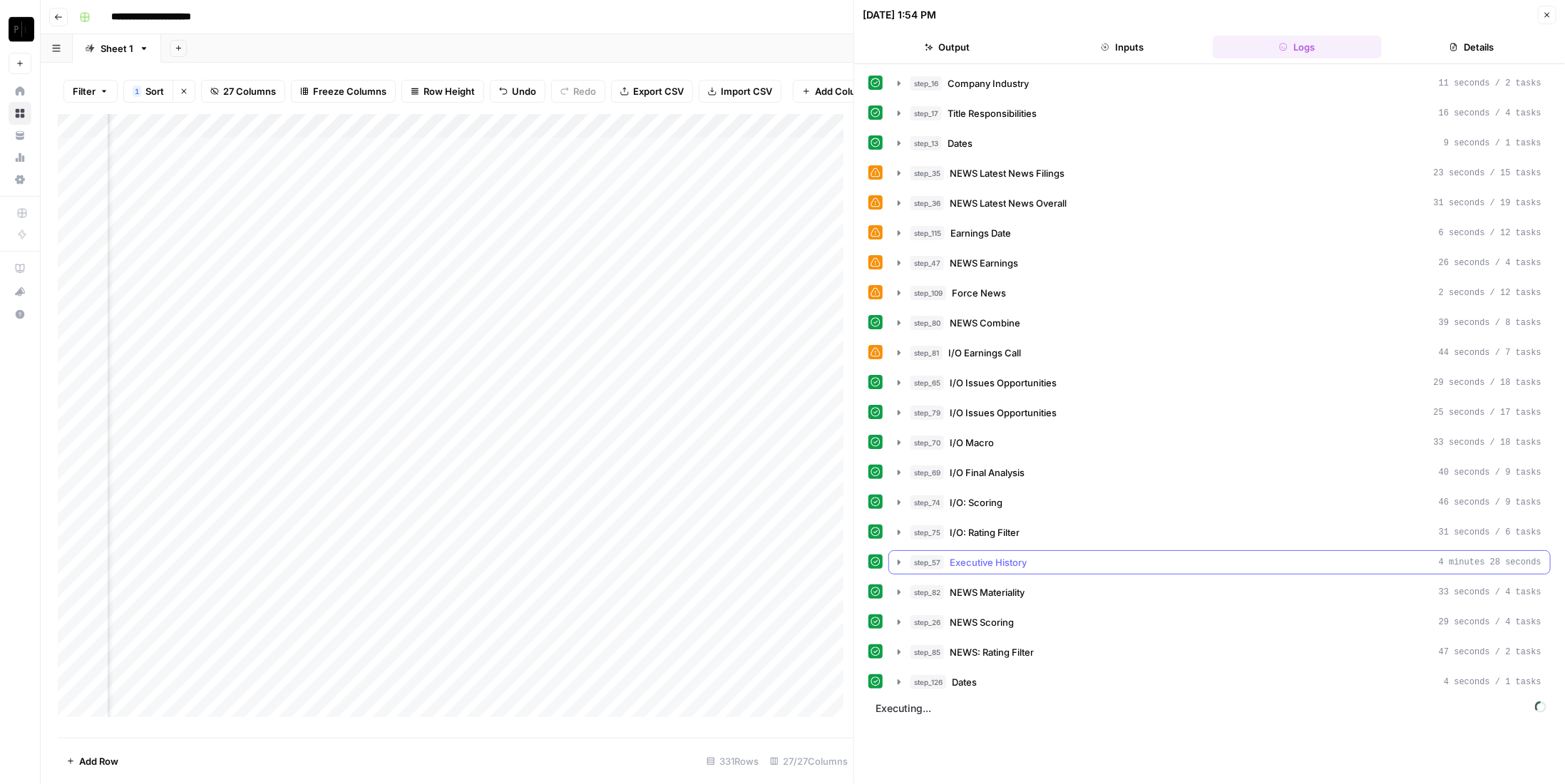
click at [1008, 555] on span "Executive History" at bounding box center [988, 562] width 77 height 14
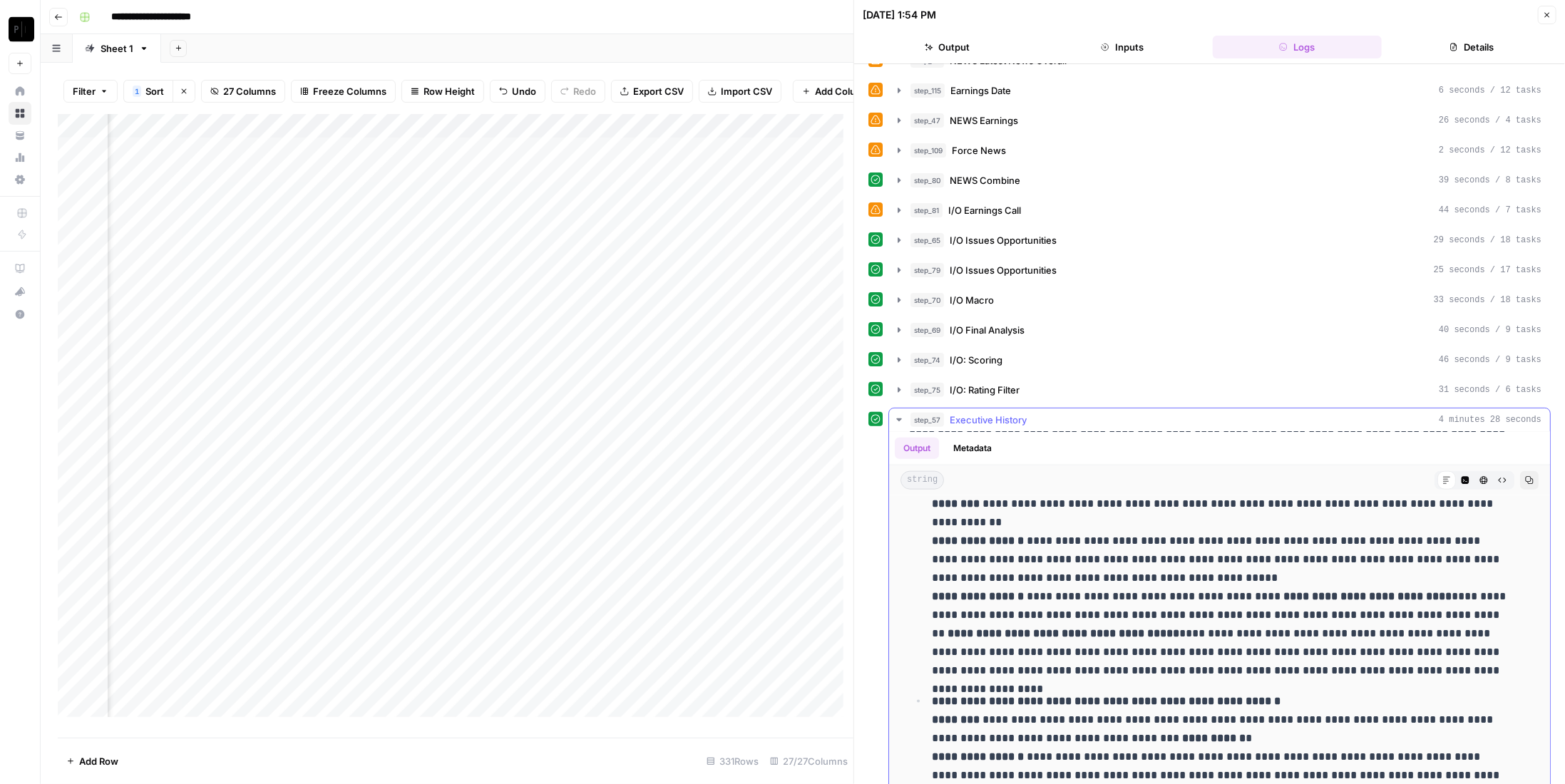
scroll to position [1426, 0]
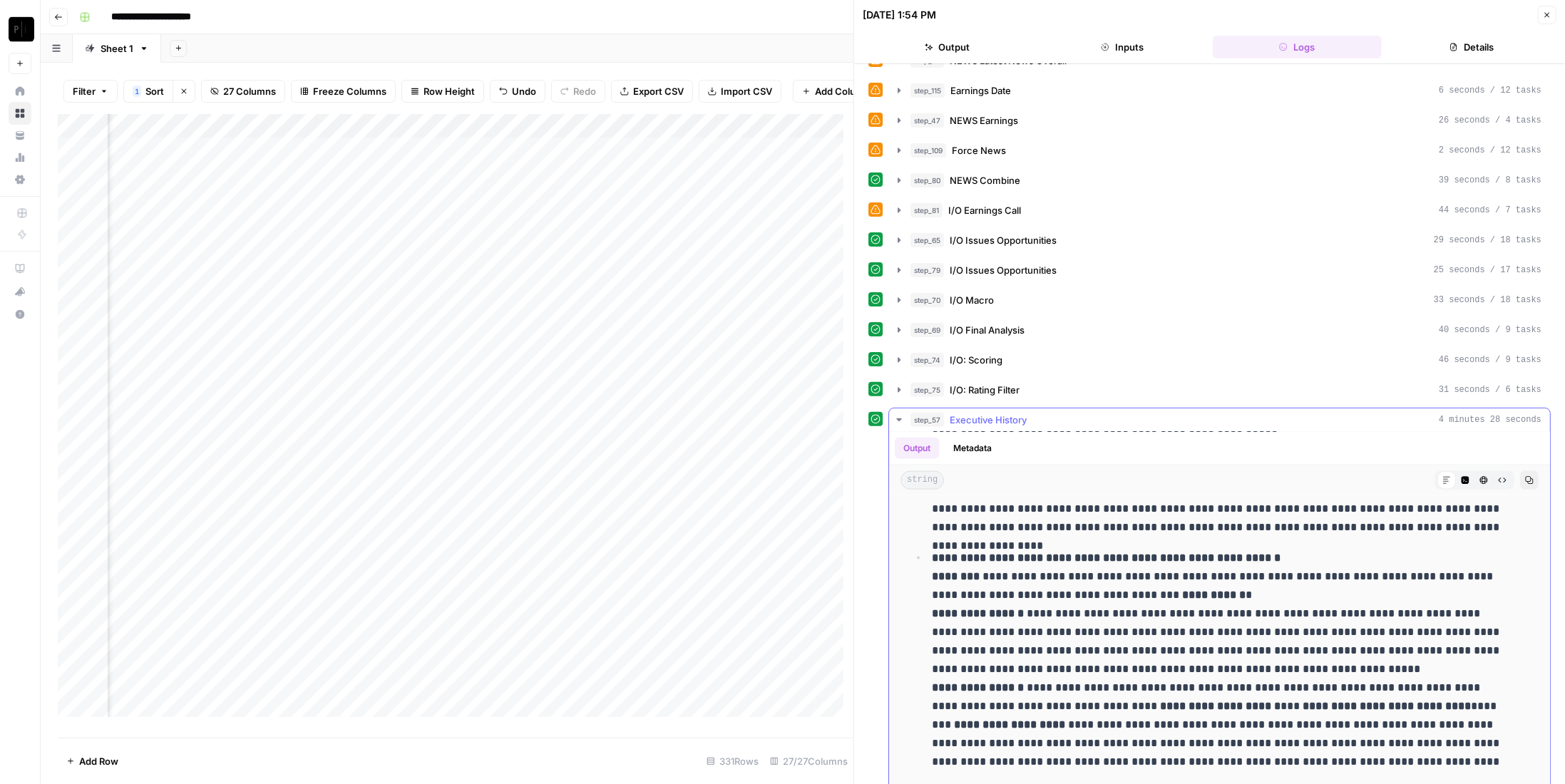
click at [987, 413] on span "Executive History" at bounding box center [988, 420] width 77 height 14
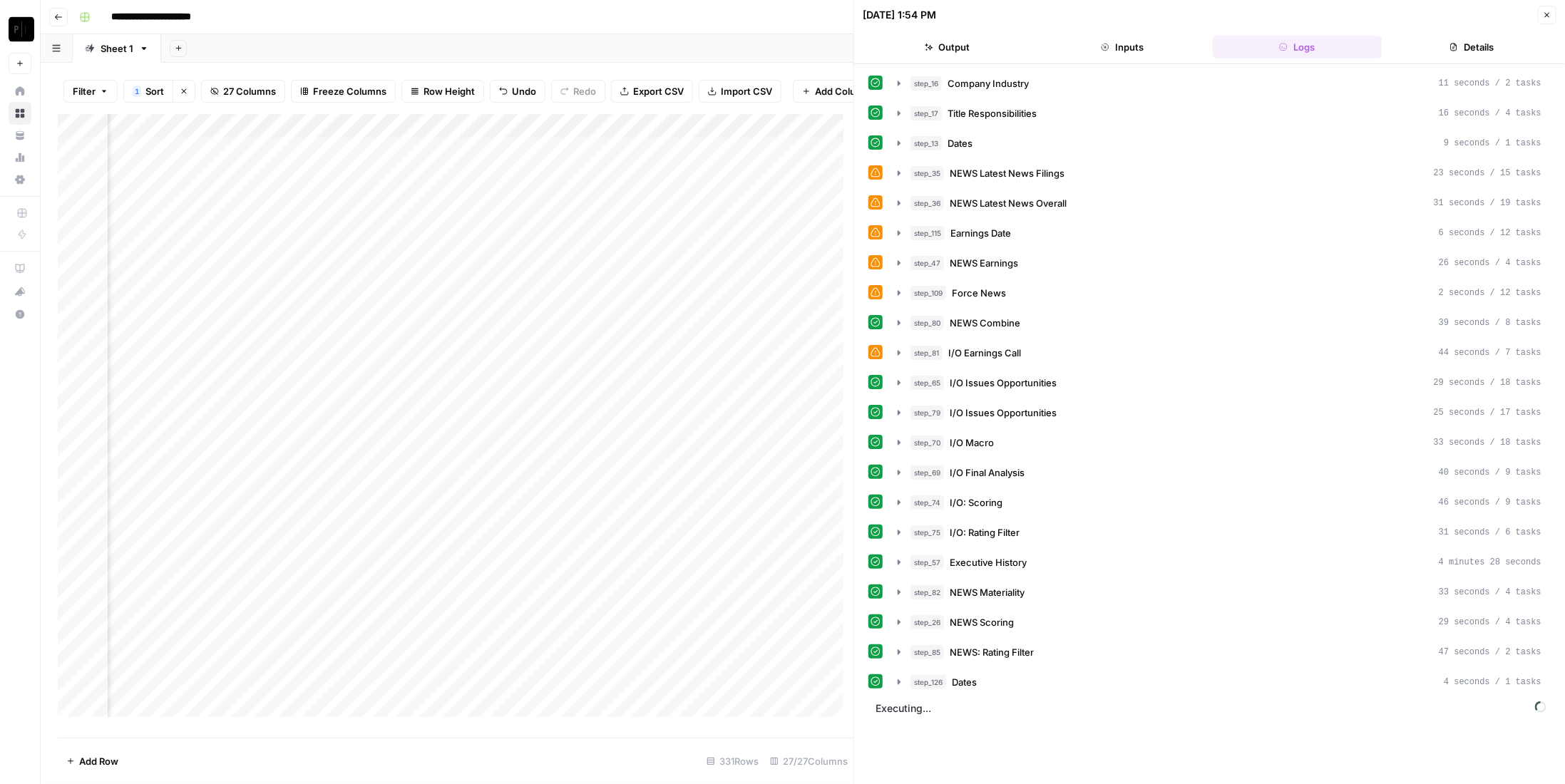
click at [364, 210] on div "Add Column" at bounding box center [456, 421] width 796 height 613
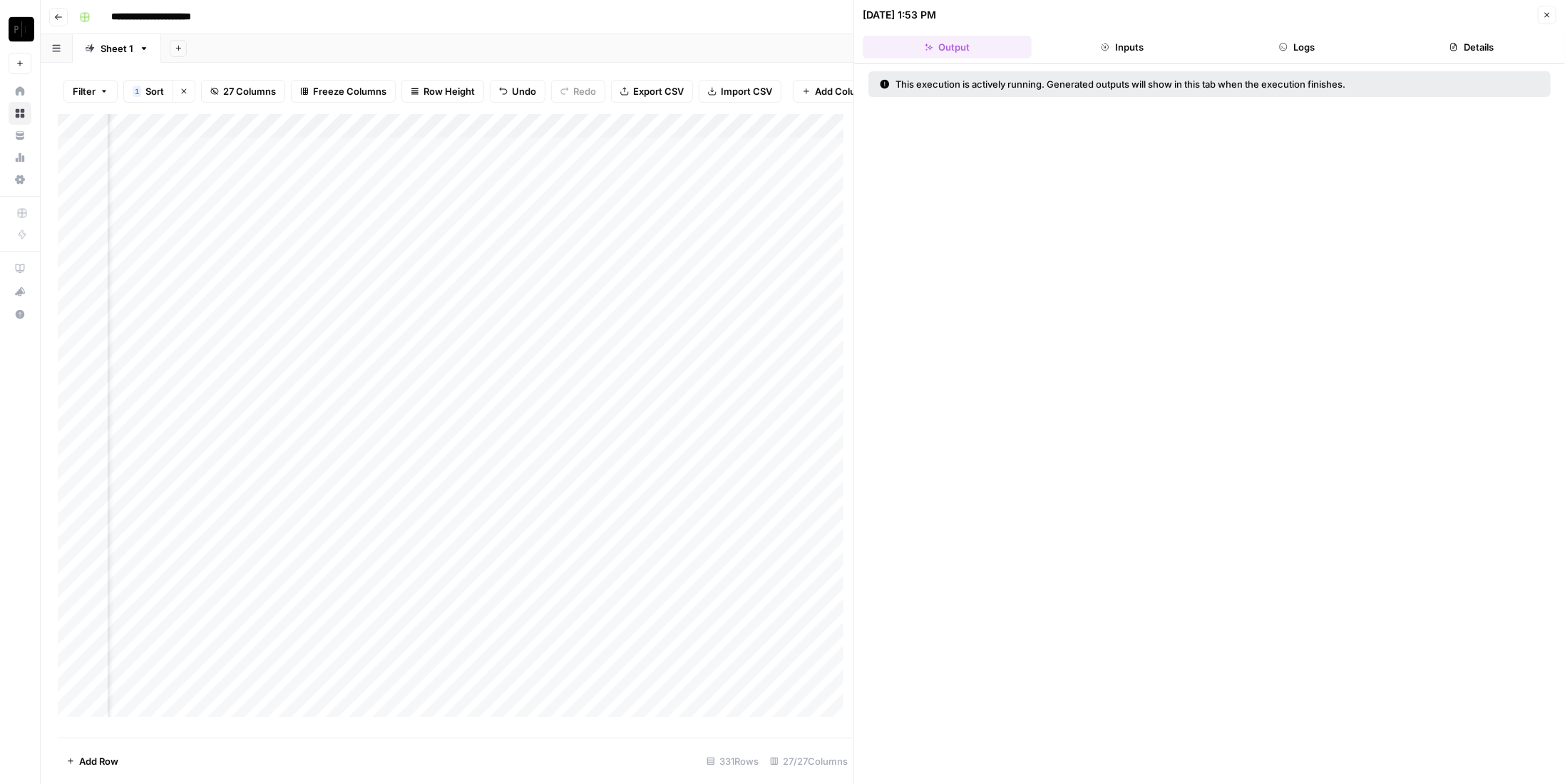
click at [1058, 52] on button "Inputs" at bounding box center [1121, 47] width 169 height 23
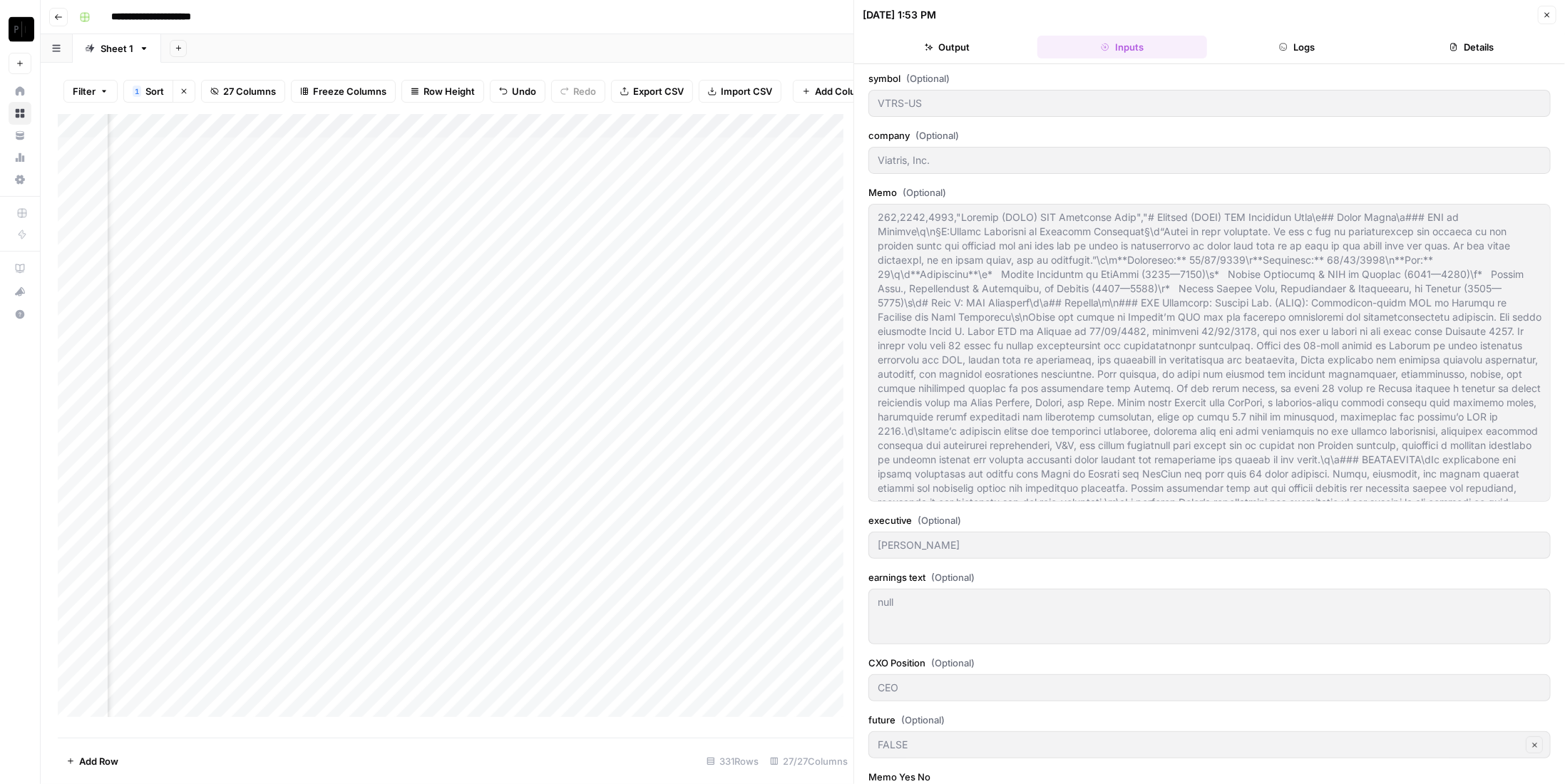
click at [1335, 58] on button "Logs" at bounding box center [1297, 47] width 169 height 23
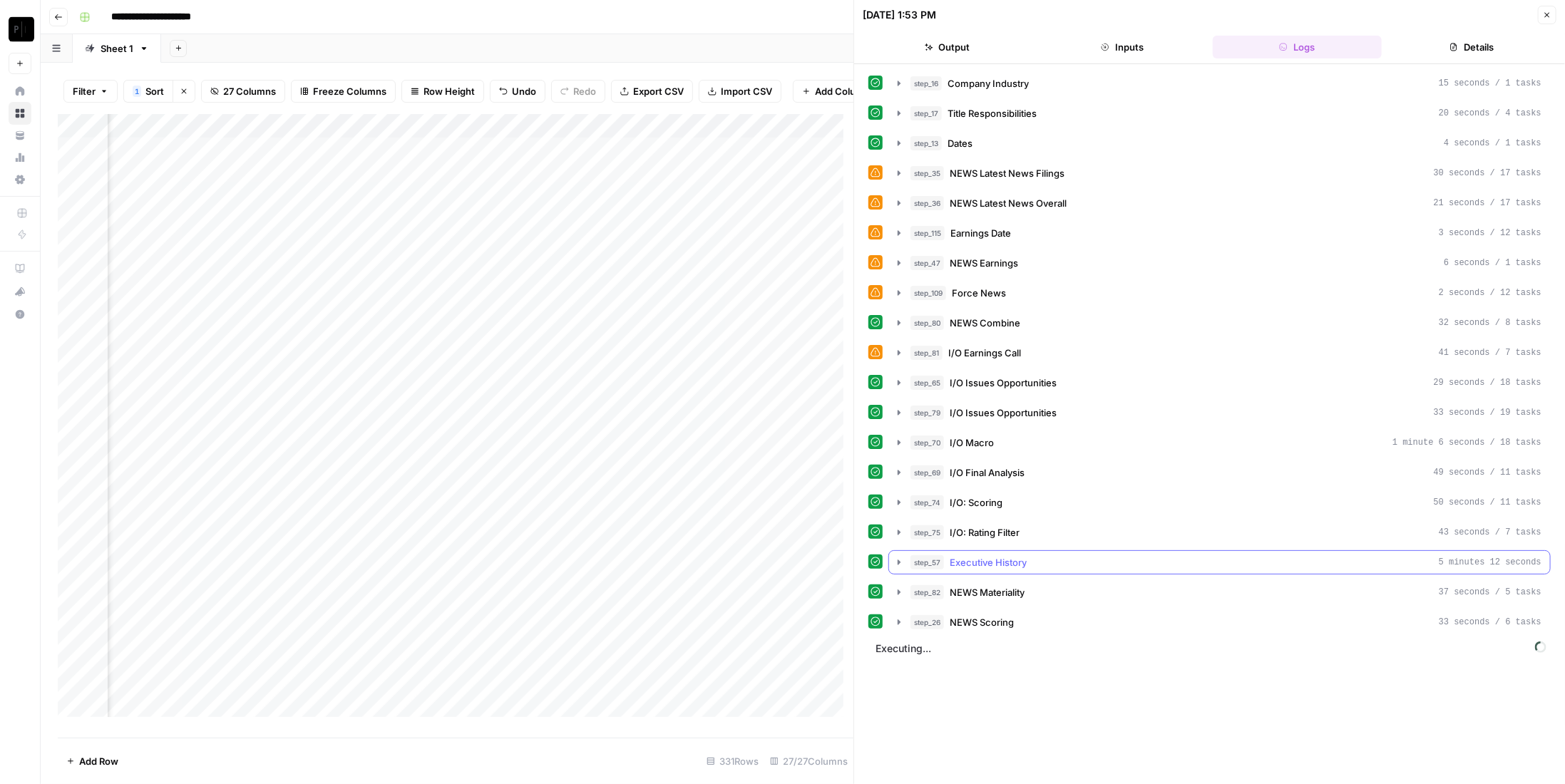
click at [1008, 555] on span "Executive History" at bounding box center [988, 562] width 77 height 14
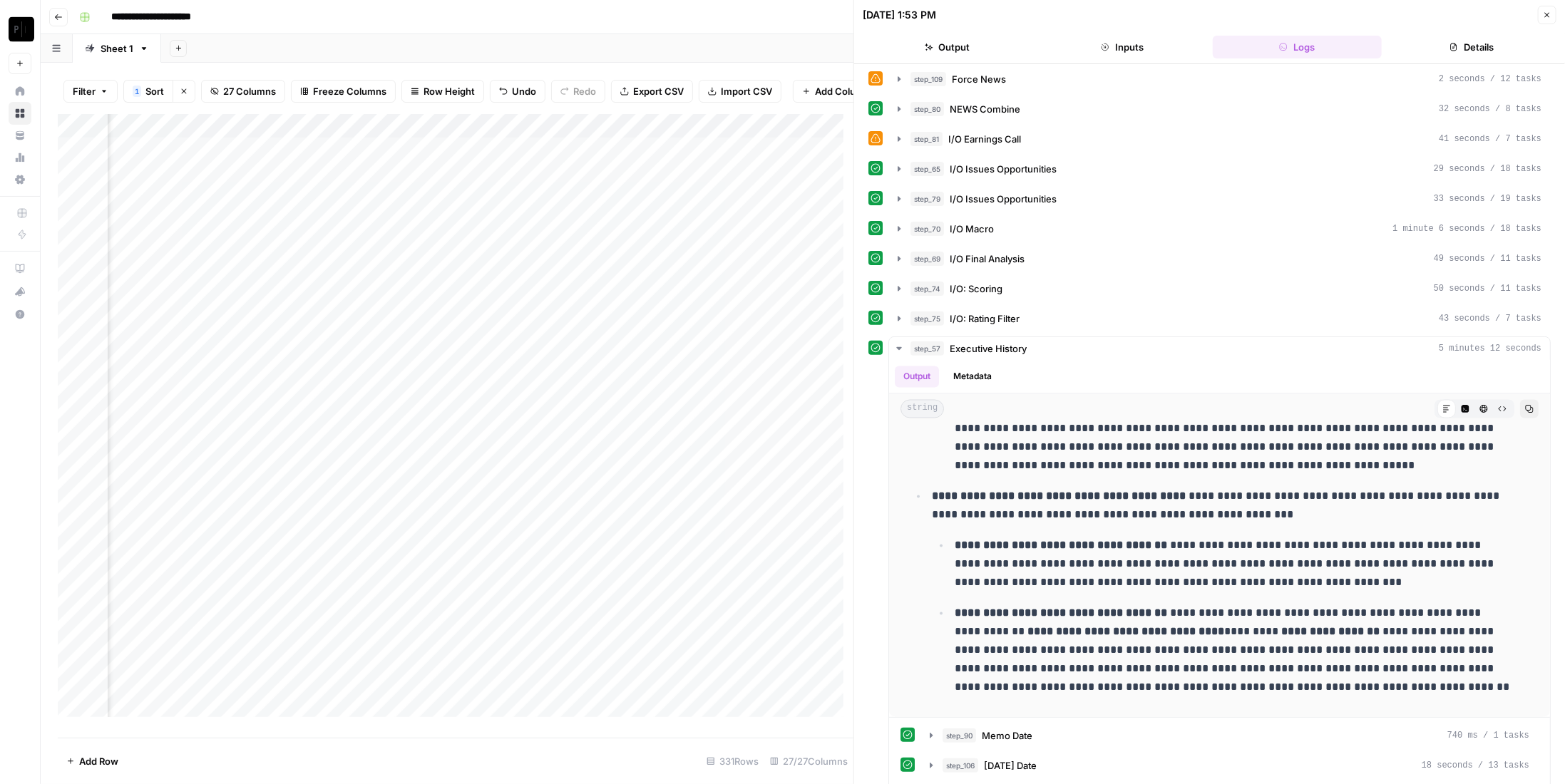
scroll to position [427, 0]
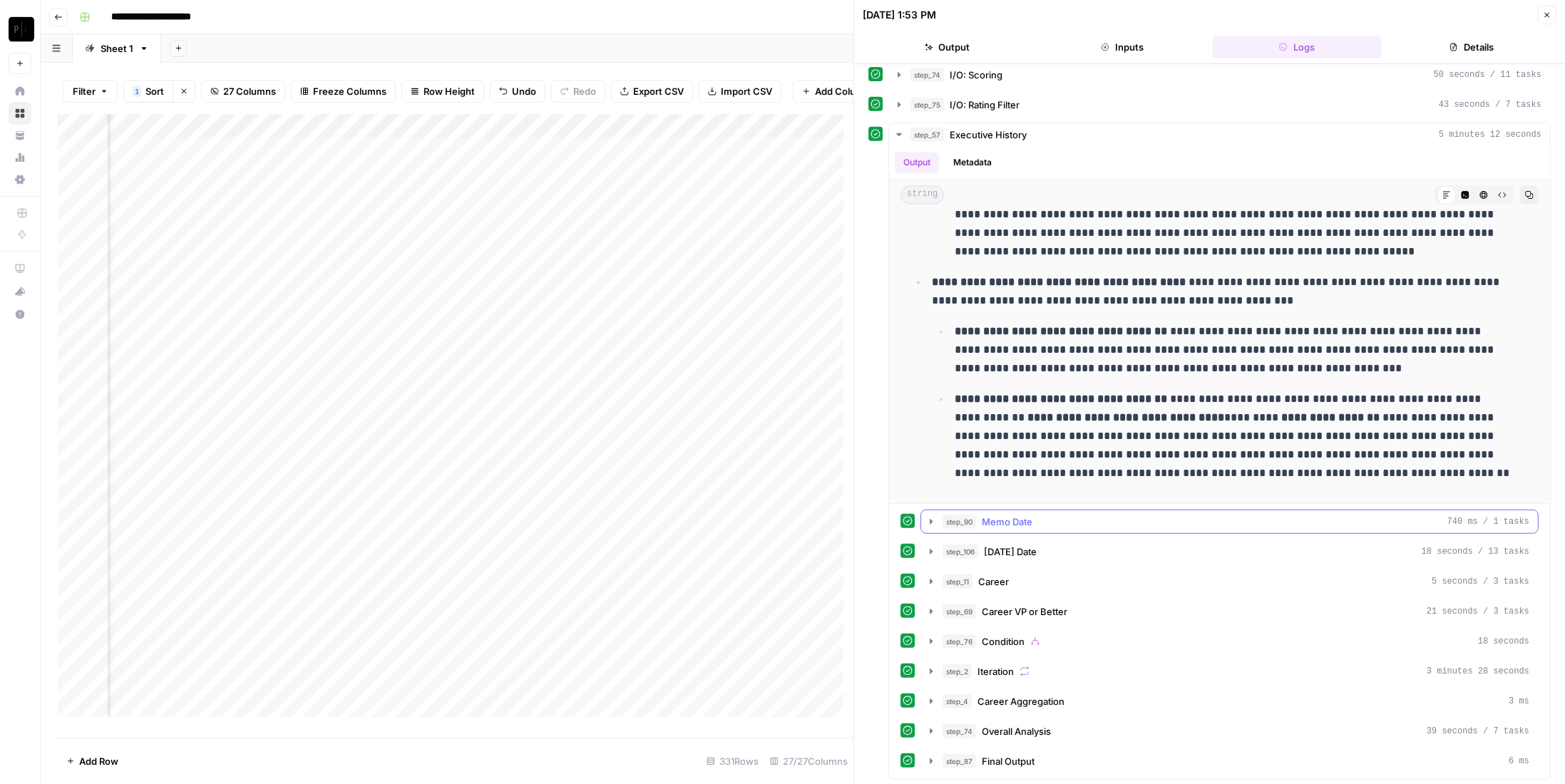
click at [1058, 514] on div "step_90 Memo Date 740 ms / 1 tasks" at bounding box center [1236, 521] width 587 height 14
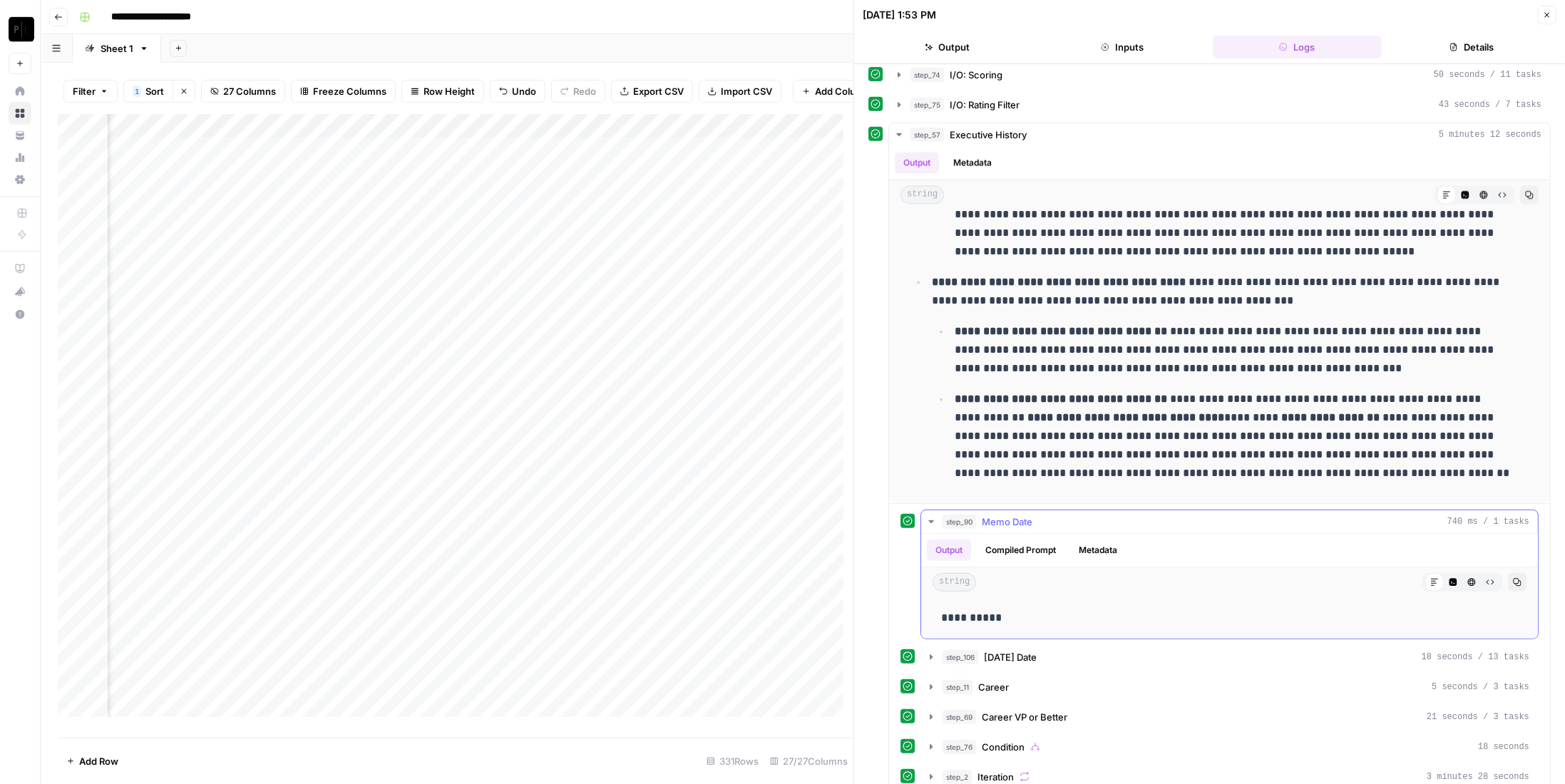
click at [1058, 514] on div "step_90 Memo Date 740 ms / 1 tasks" at bounding box center [1236, 521] width 587 height 14
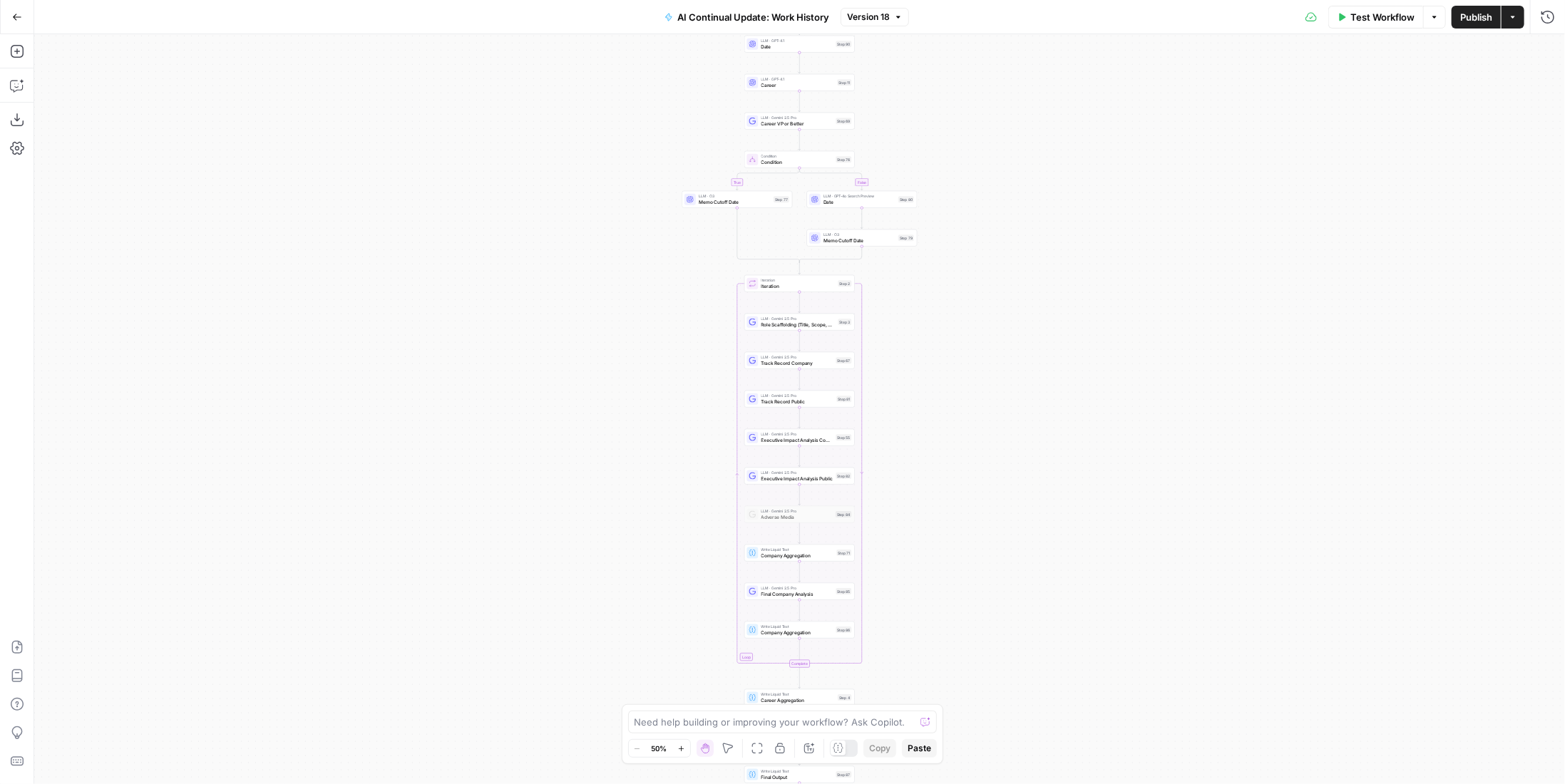
click at [26, 23] on button "Go Back" at bounding box center [16, 16] width 26 height 26
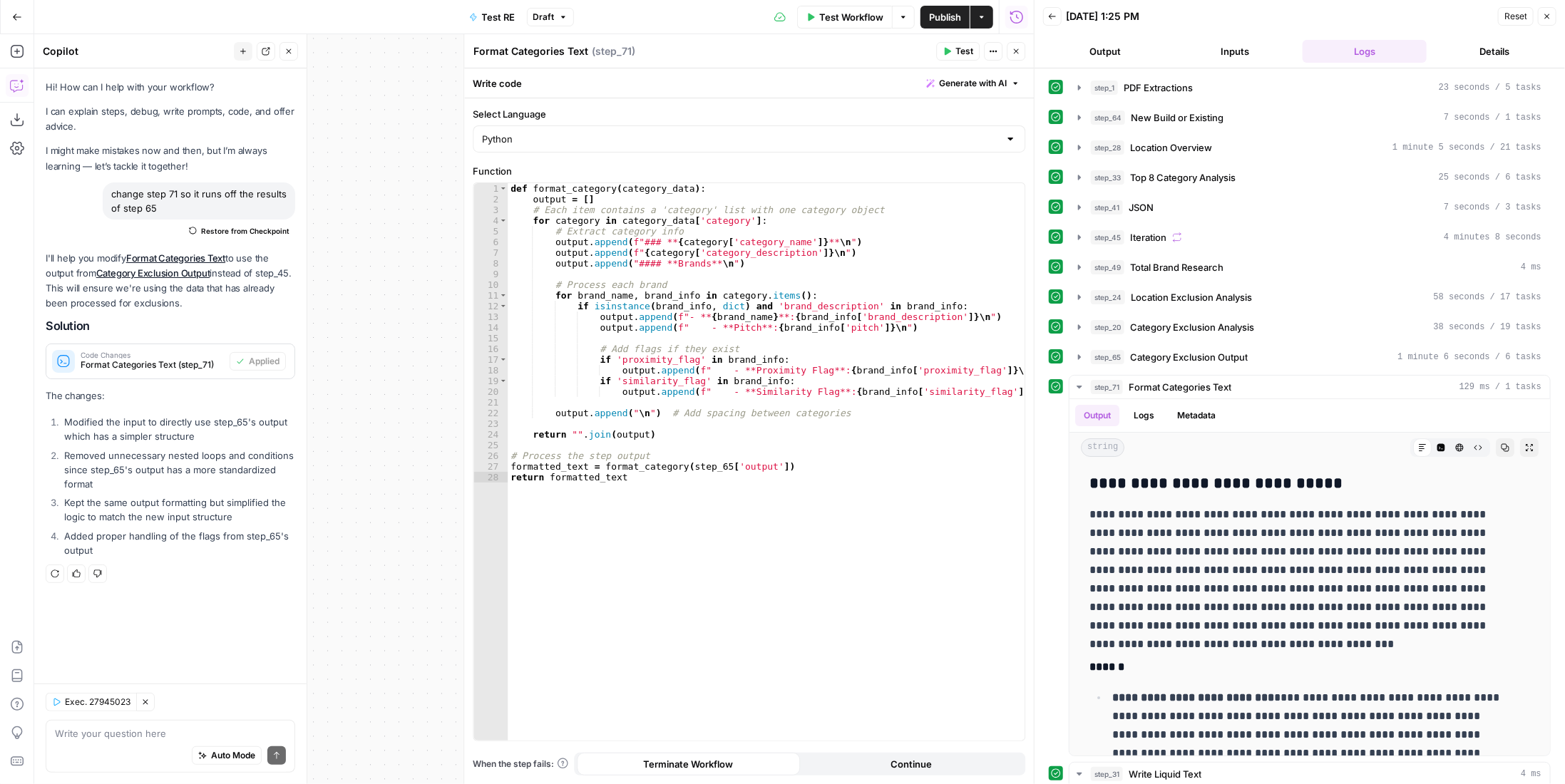
click at [964, 50] on span "Test" at bounding box center [964, 51] width 18 height 12
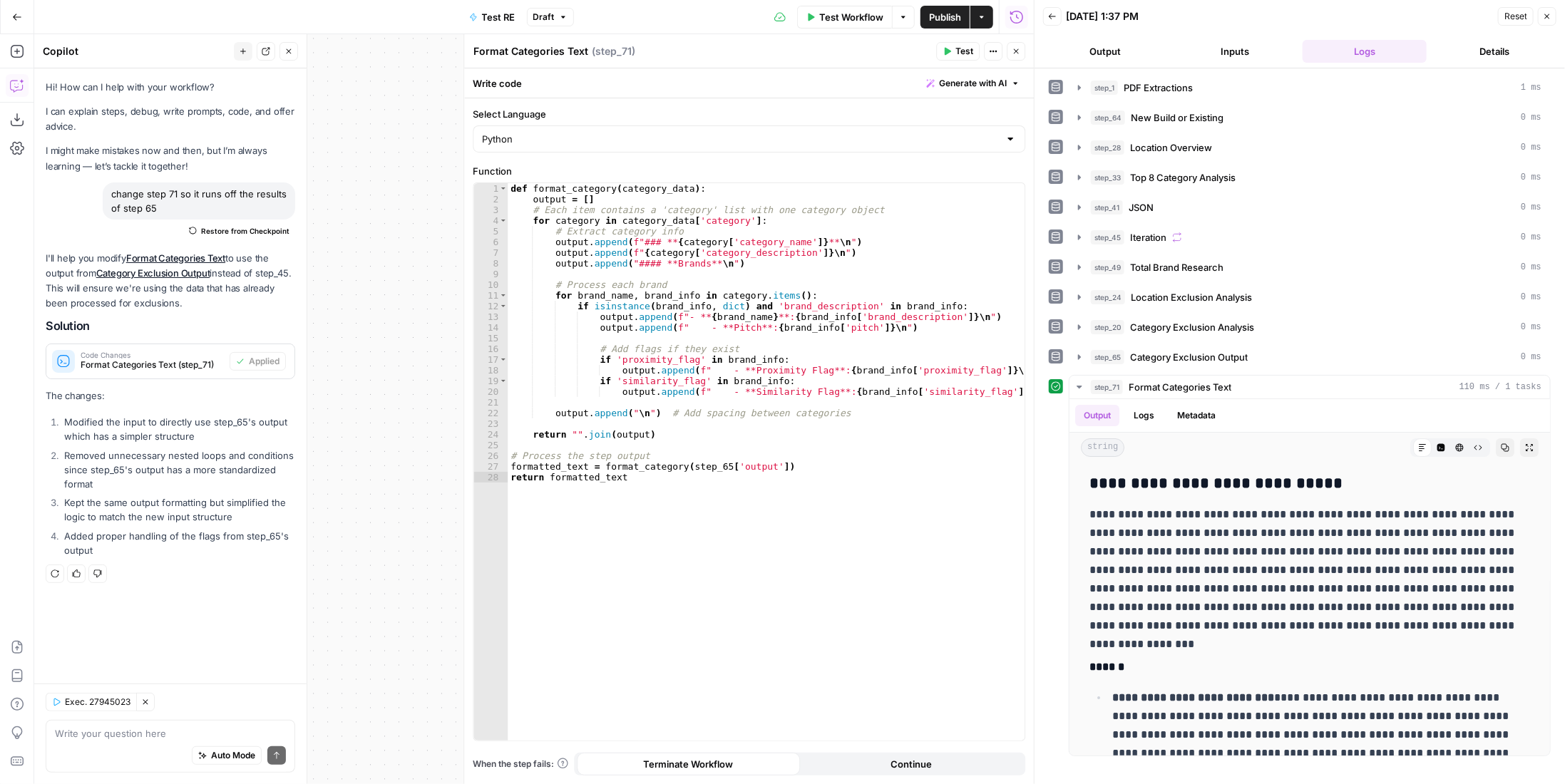
click at [1016, 58] on button "Close" at bounding box center [1015, 51] width 18 height 18
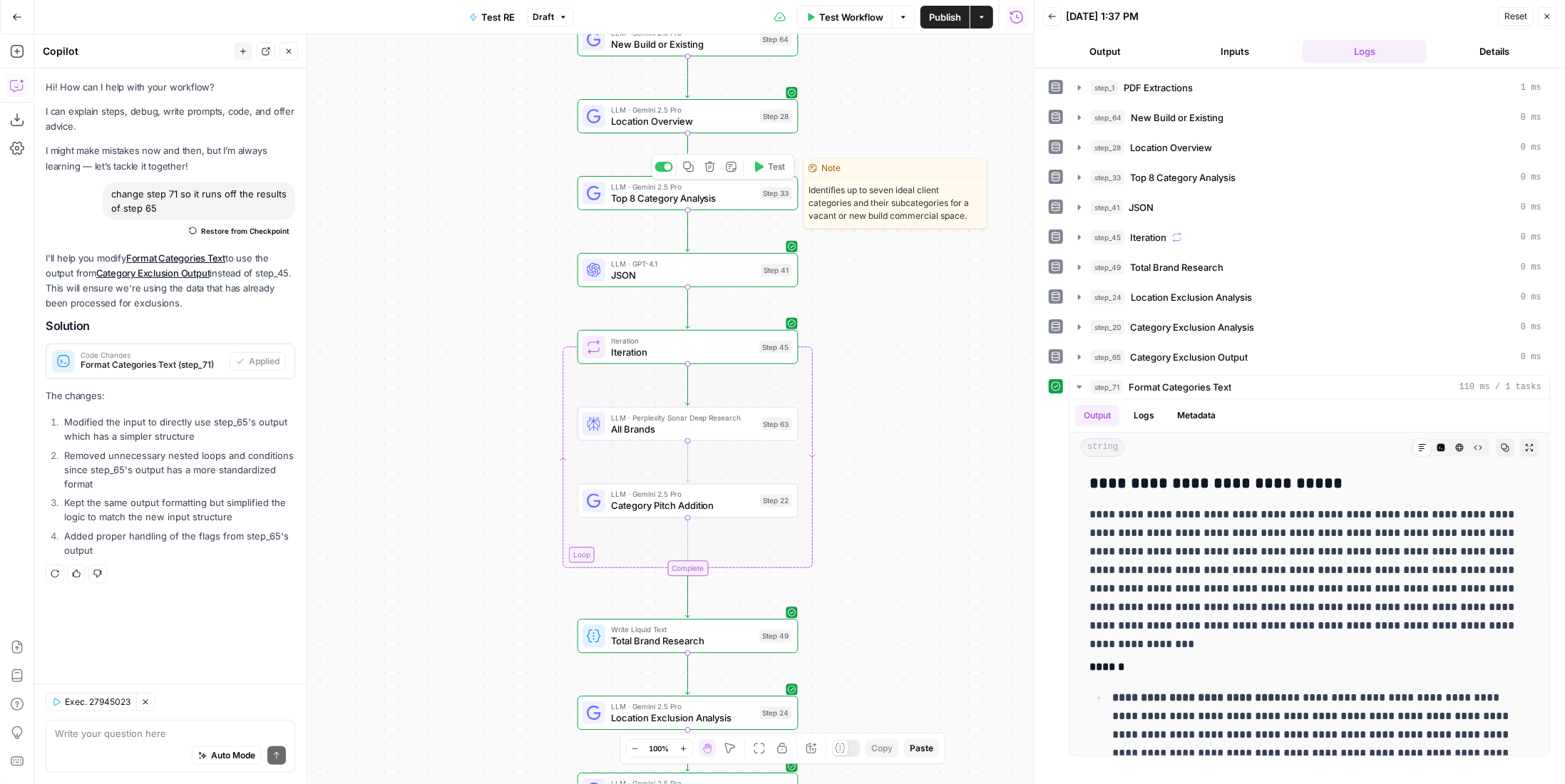
click at [698, 201] on span "Top 8 Category Analysis" at bounding box center [682, 197] width 144 height 14
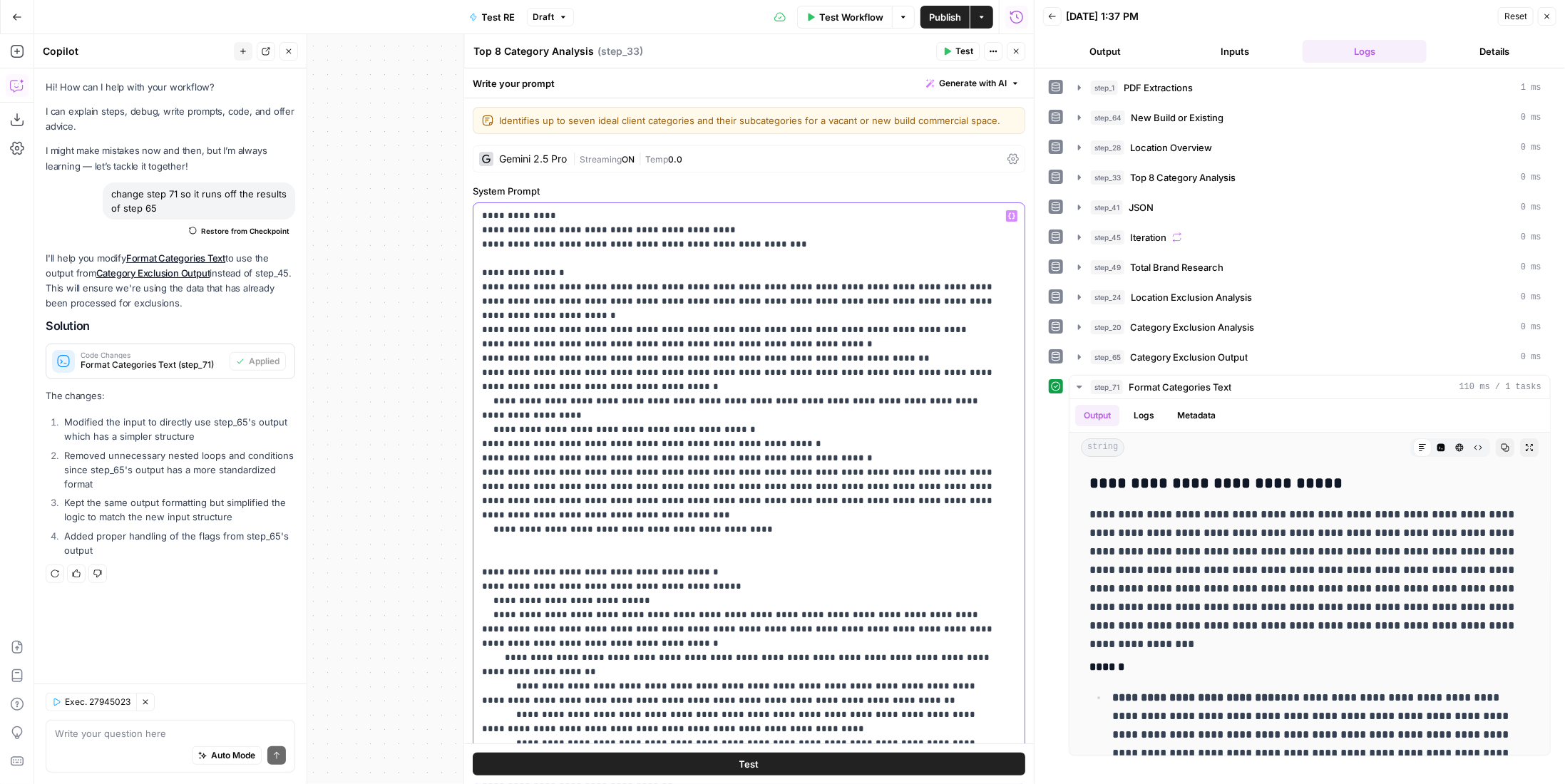
click at [602, 342] on p "**********" at bounding box center [739, 536] width 514 height 655
click at [948, 14] on span "Publish" at bounding box center [945, 16] width 32 height 14
click at [854, 18] on span "Test Workflow" at bounding box center [838, 16] width 64 height 14
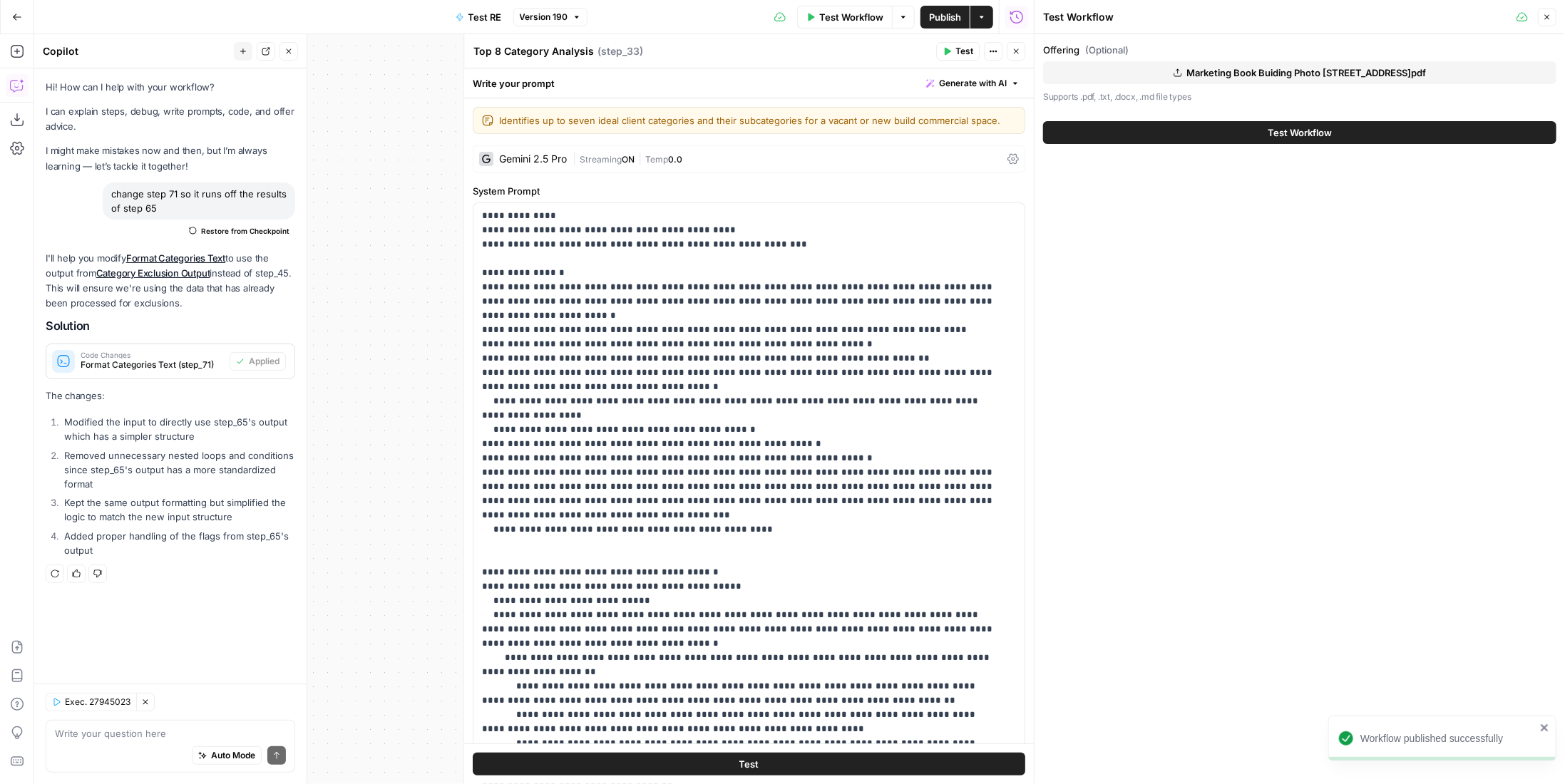
click at [1267, 134] on span "Test Workflow" at bounding box center [1299, 132] width 64 height 14
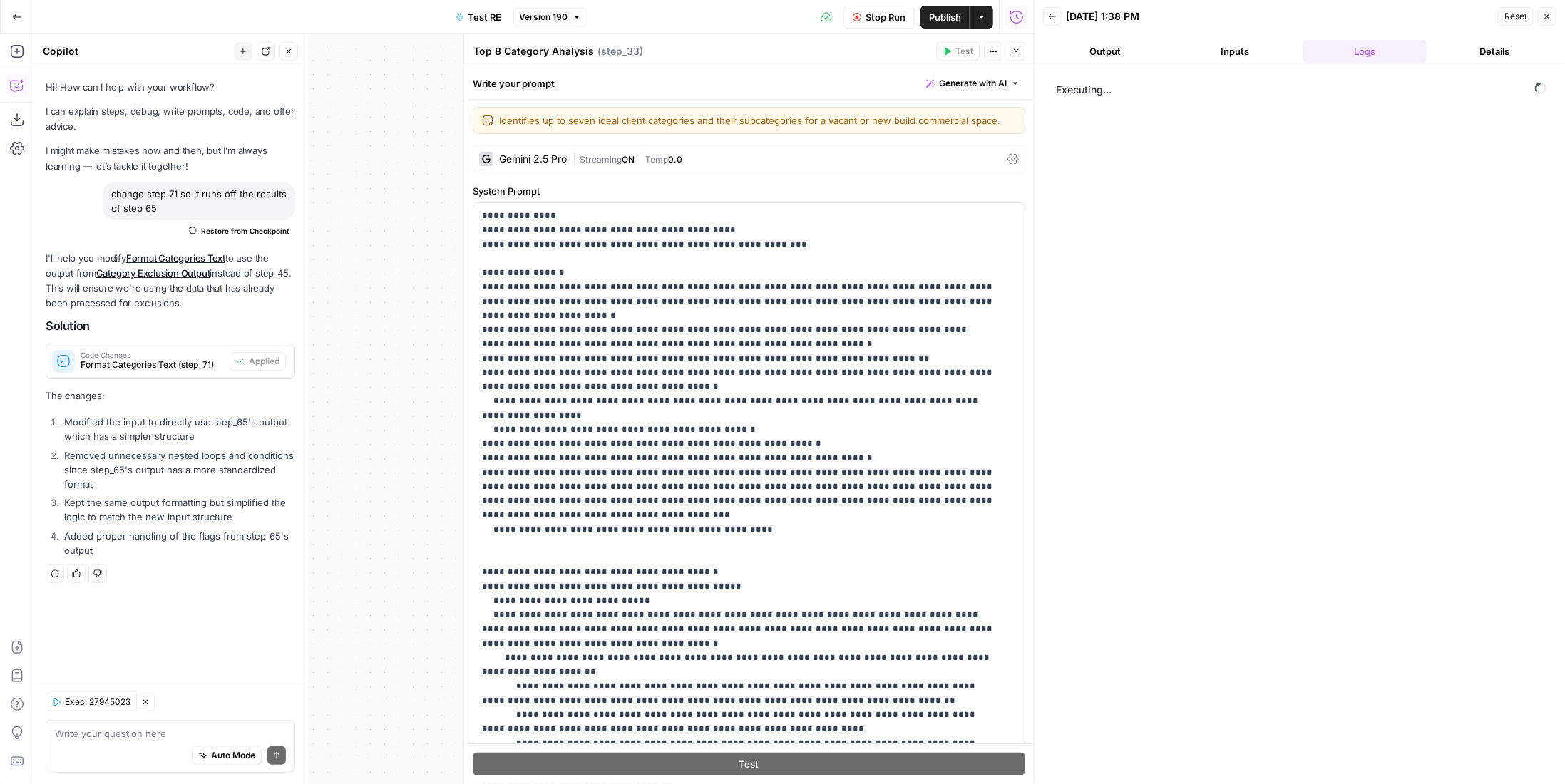
click at [1011, 52] on button "Close" at bounding box center [1015, 51] width 18 height 18
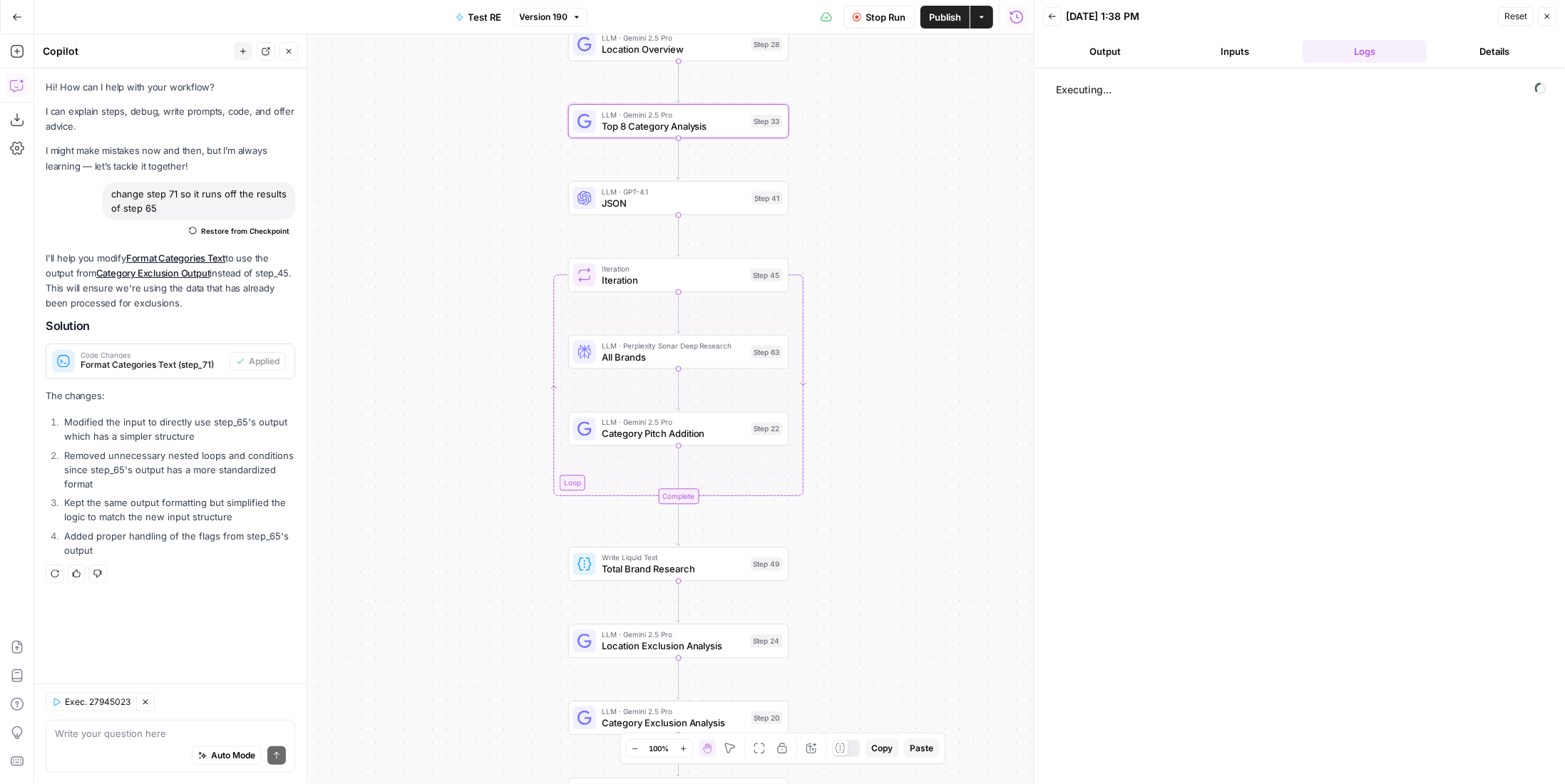
drag, startPoint x: 901, startPoint y: 314, endPoint x: 884, endPoint y: 197, distance: 118.2
click at [884, 197] on div "Workflow Set Inputs Inputs LLM · Gemini 2.5 Pro PDF Extractions Step 1 LLM · Ge…" at bounding box center [533, 409] width 999 height 750
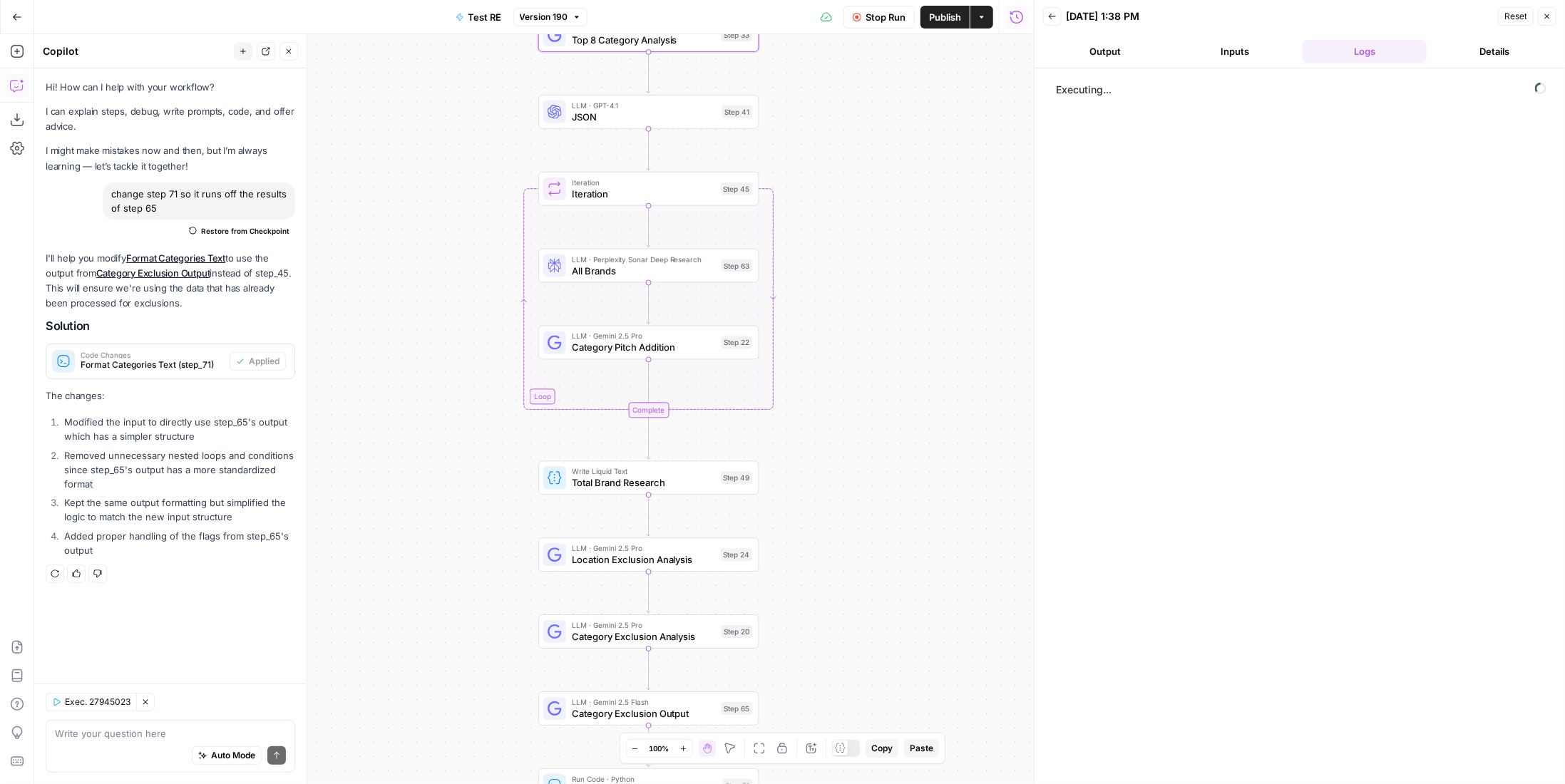
drag, startPoint x: 906, startPoint y: 246, endPoint x: 893, endPoint y: 278, distance: 34.5
click at [893, 177] on div "Workflow Set Inputs Inputs LLM · Gemini 2.5 Pro PDF Extractions Step 1 LLM · Ge…" at bounding box center [533, 409] width 999 height 750
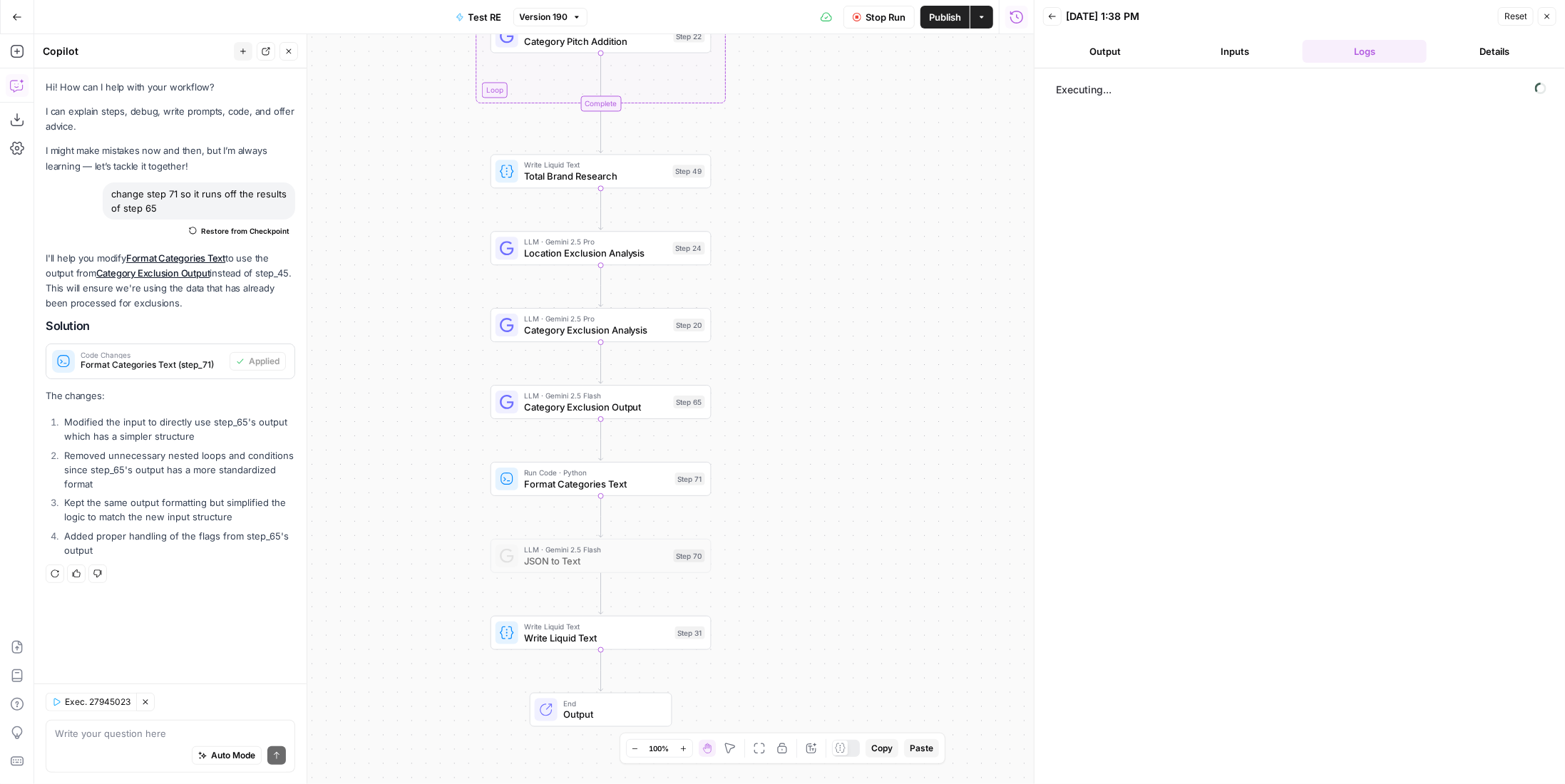
drag, startPoint x: 910, startPoint y: 442, endPoint x: 865, endPoint y: 187, distance: 258.9
click at [865, 187] on div "Workflow Set Inputs Inputs LLM · Gemini 2.5 Pro PDF Extractions Step 1 LLM · Ge…" at bounding box center [533, 409] width 999 height 750
click at [646, 637] on span "Write Liquid Text" at bounding box center [596, 637] width 145 height 14
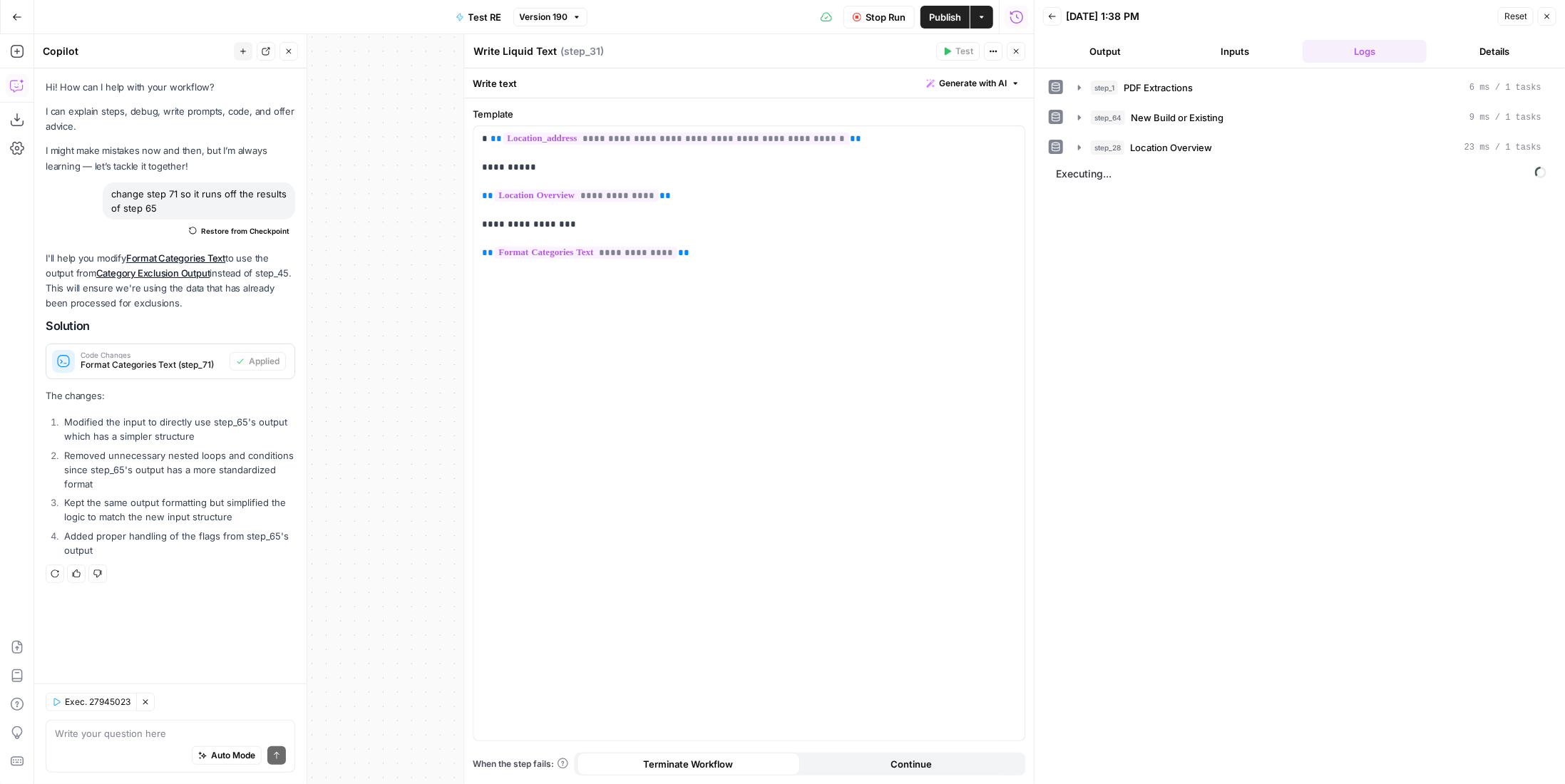
click at [1022, 51] on button "Close" at bounding box center [1015, 51] width 18 height 18
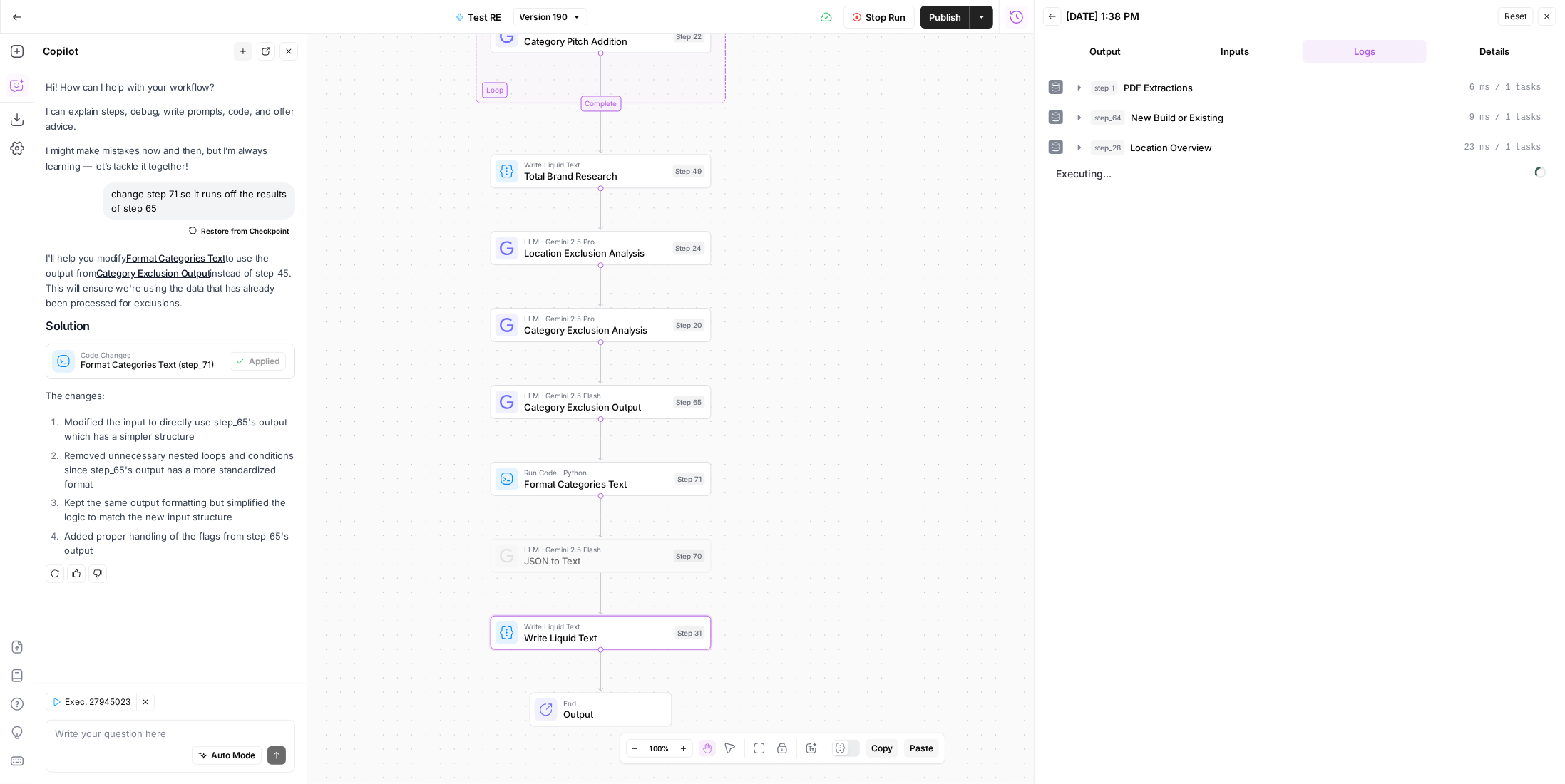
click at [1513, 20] on span "Reset" at bounding box center [1515, 15] width 23 height 12
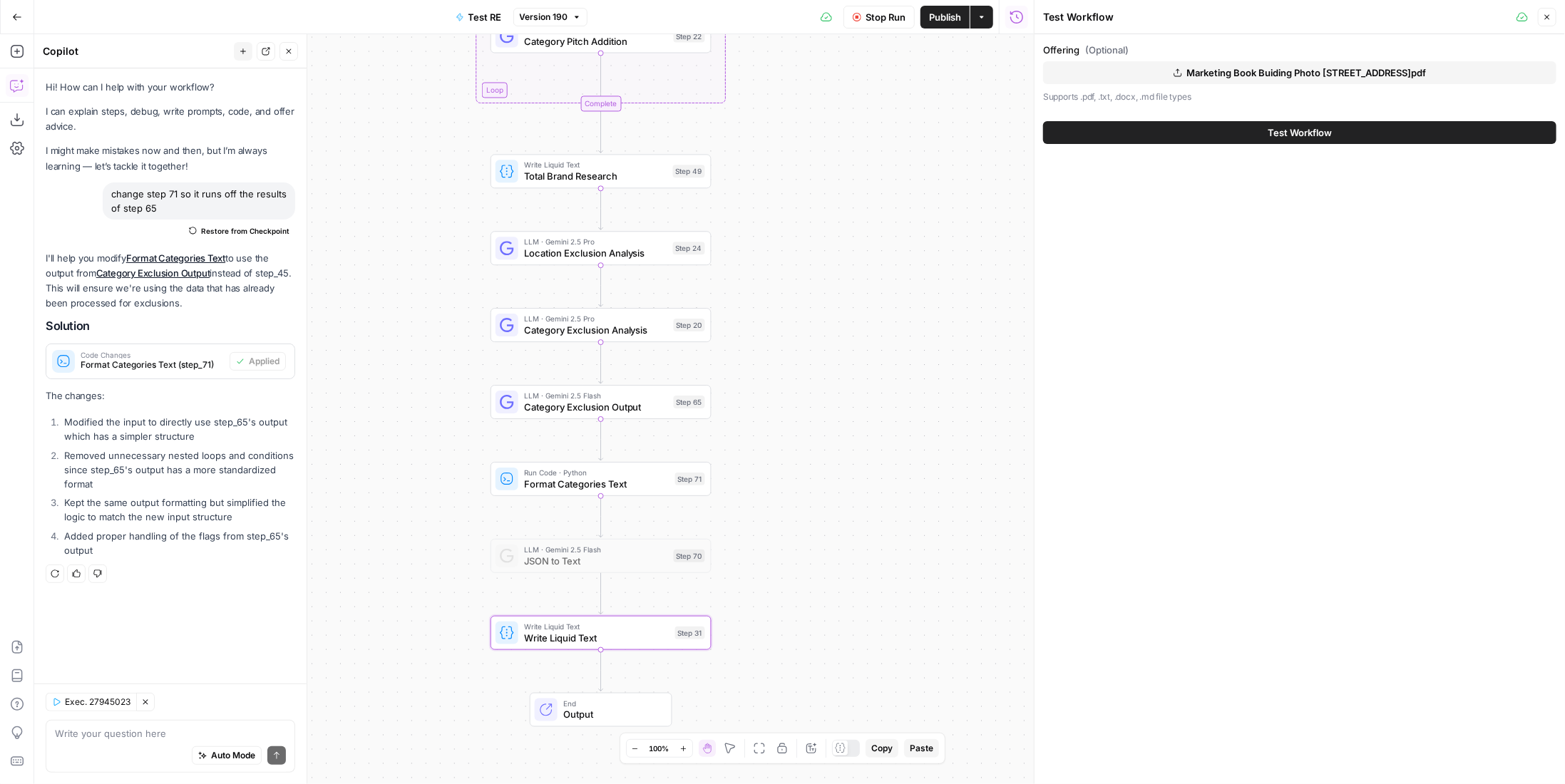
click at [1325, 68] on span "Marketing Book Buiding Photo 400 Atlantic St Stamford CT.pdf" at bounding box center [1305, 72] width 240 height 14
click at [1315, 73] on span "Project Polaris - FSC_DraftMaster_v6.pdf" at bounding box center [1306, 72] width 180 height 14
click at [1256, 130] on button "Test Workflow" at bounding box center [1300, 133] width 513 height 23
click at [1306, 135] on span "Test Workflow" at bounding box center [1299, 132] width 64 height 14
click at [1301, 136] on span "Test Workflow" at bounding box center [1299, 132] width 64 height 14
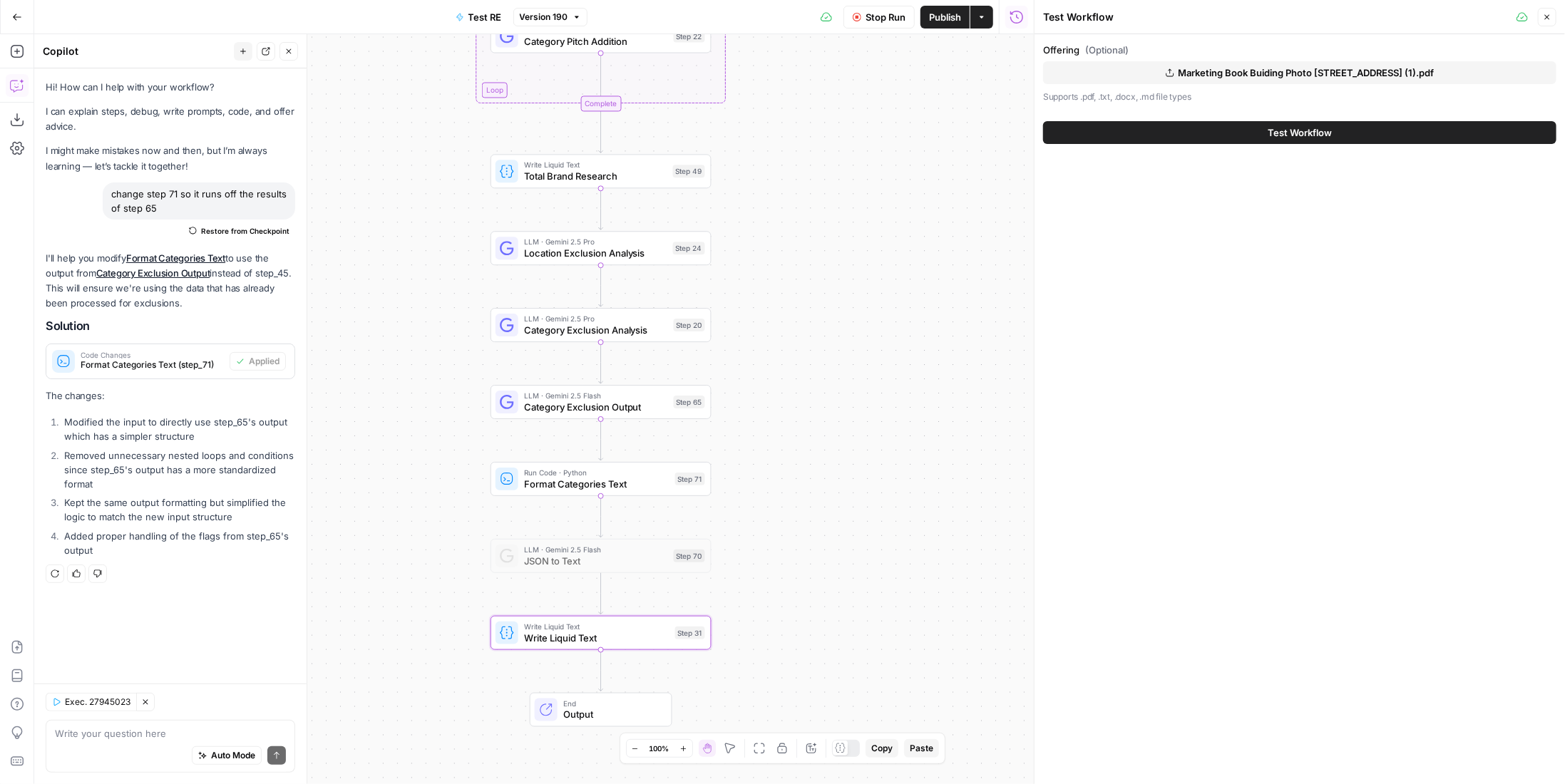
click at [957, 18] on span "Publish" at bounding box center [945, 16] width 32 height 14
click at [1354, 113] on div "Test Workflow" at bounding box center [1300, 133] width 513 height 40
click at [1349, 129] on button "Test Workflow" at bounding box center [1300, 133] width 513 height 23
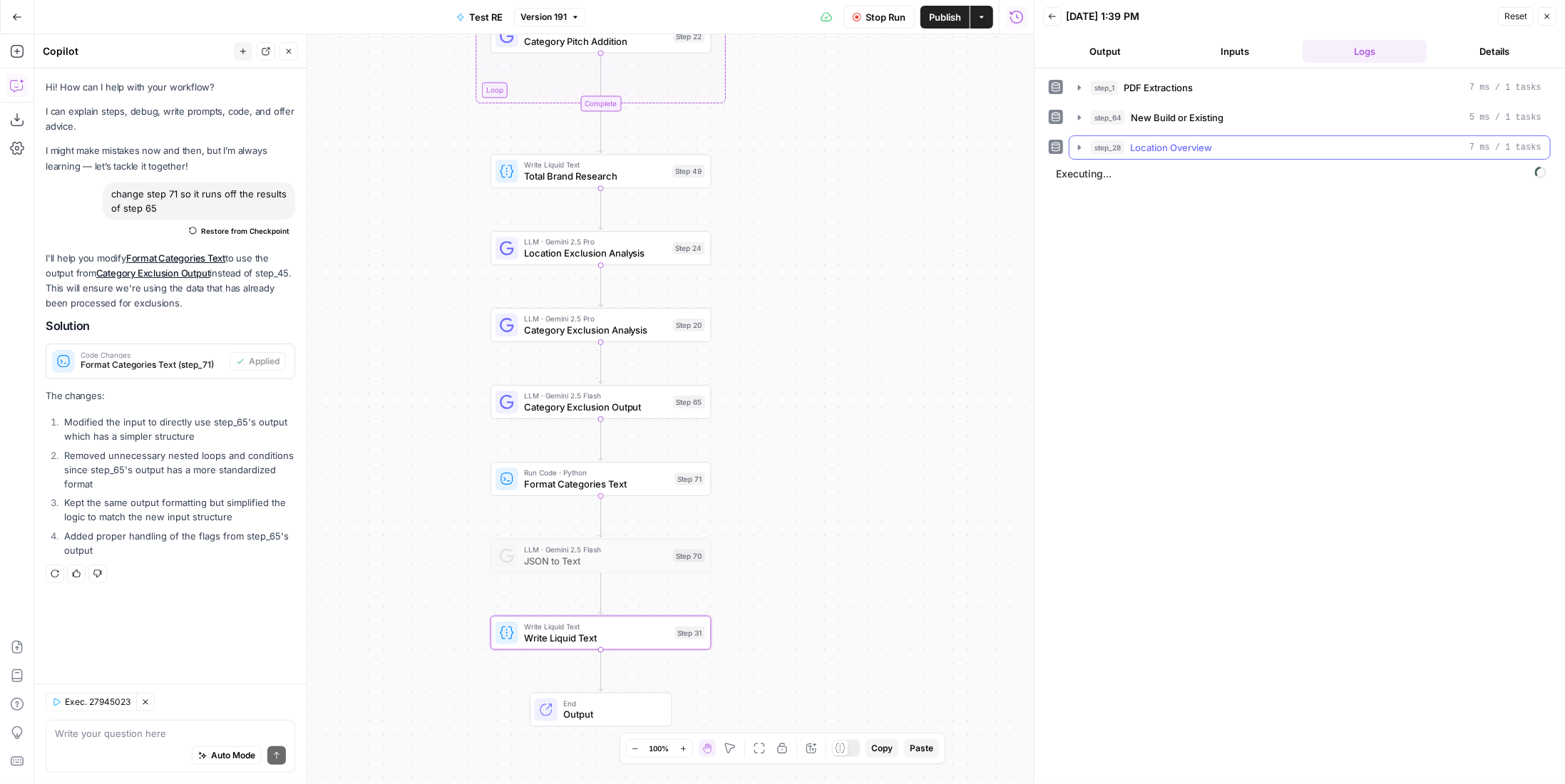
click at [1186, 140] on span "Location Overview" at bounding box center [1171, 147] width 82 height 14
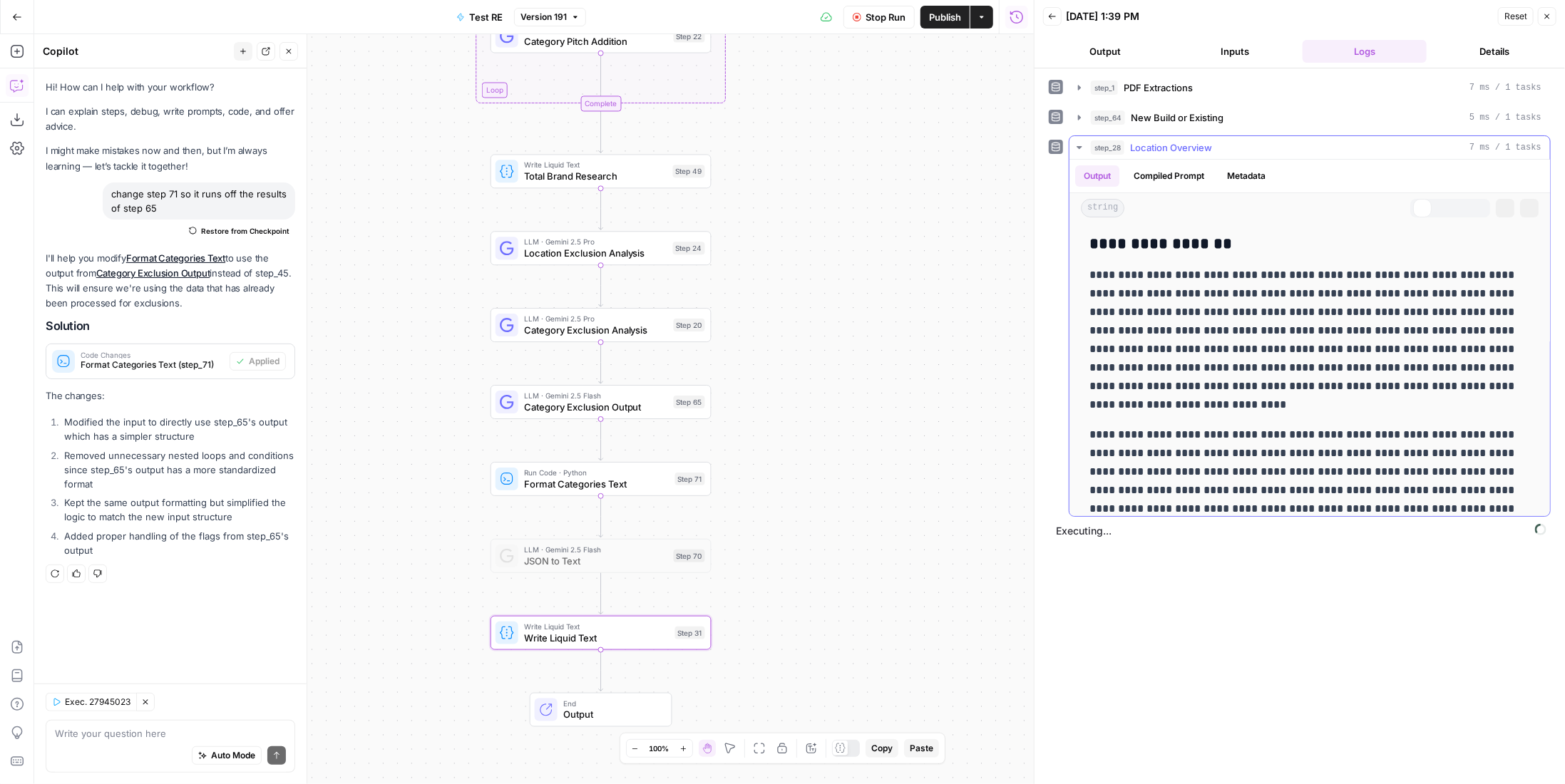
click at [1174, 146] on span "Location Overview" at bounding box center [1171, 147] width 82 height 14
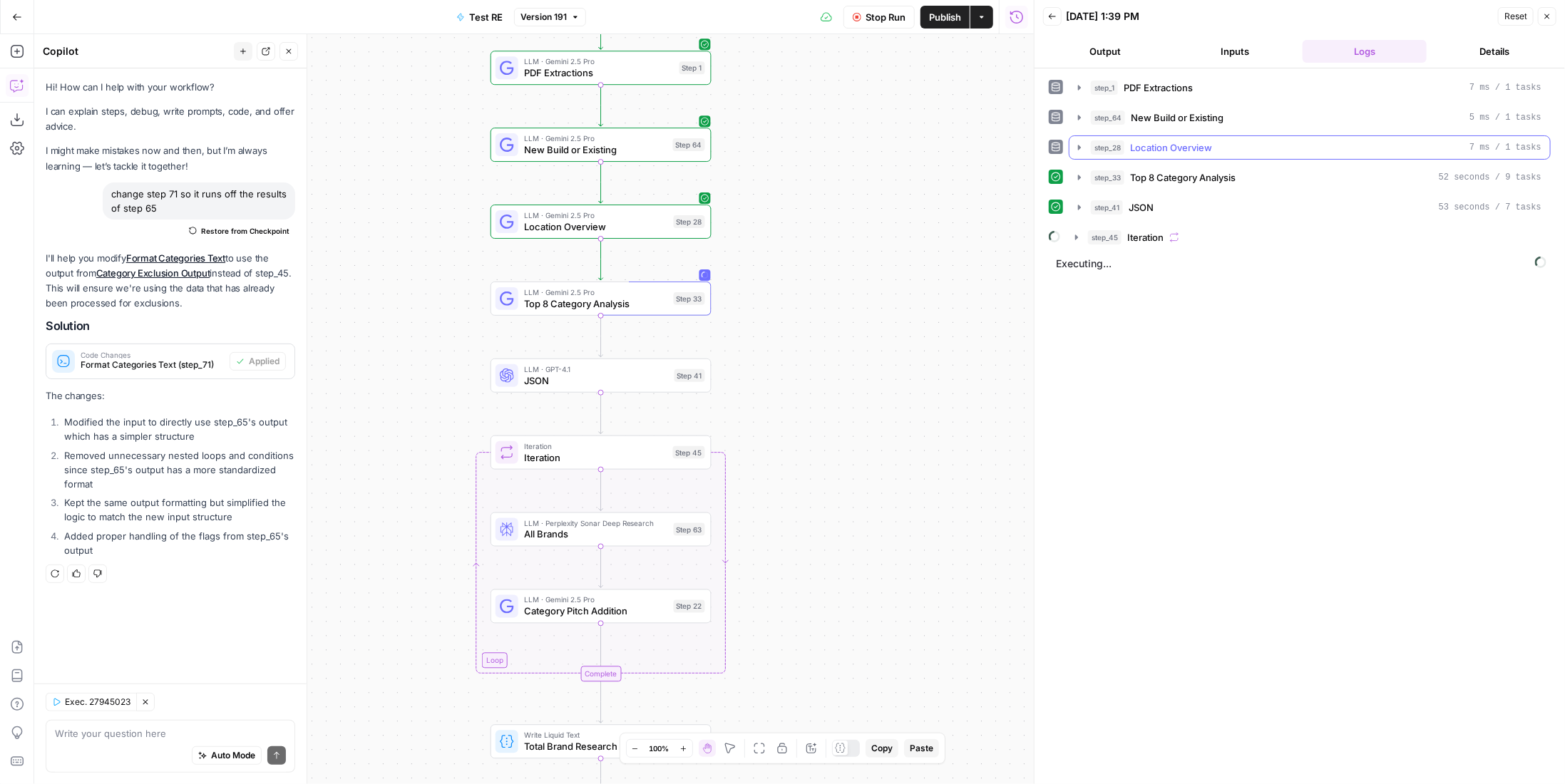
click at [1174, 152] on span "Location Overview" at bounding box center [1171, 147] width 82 height 14
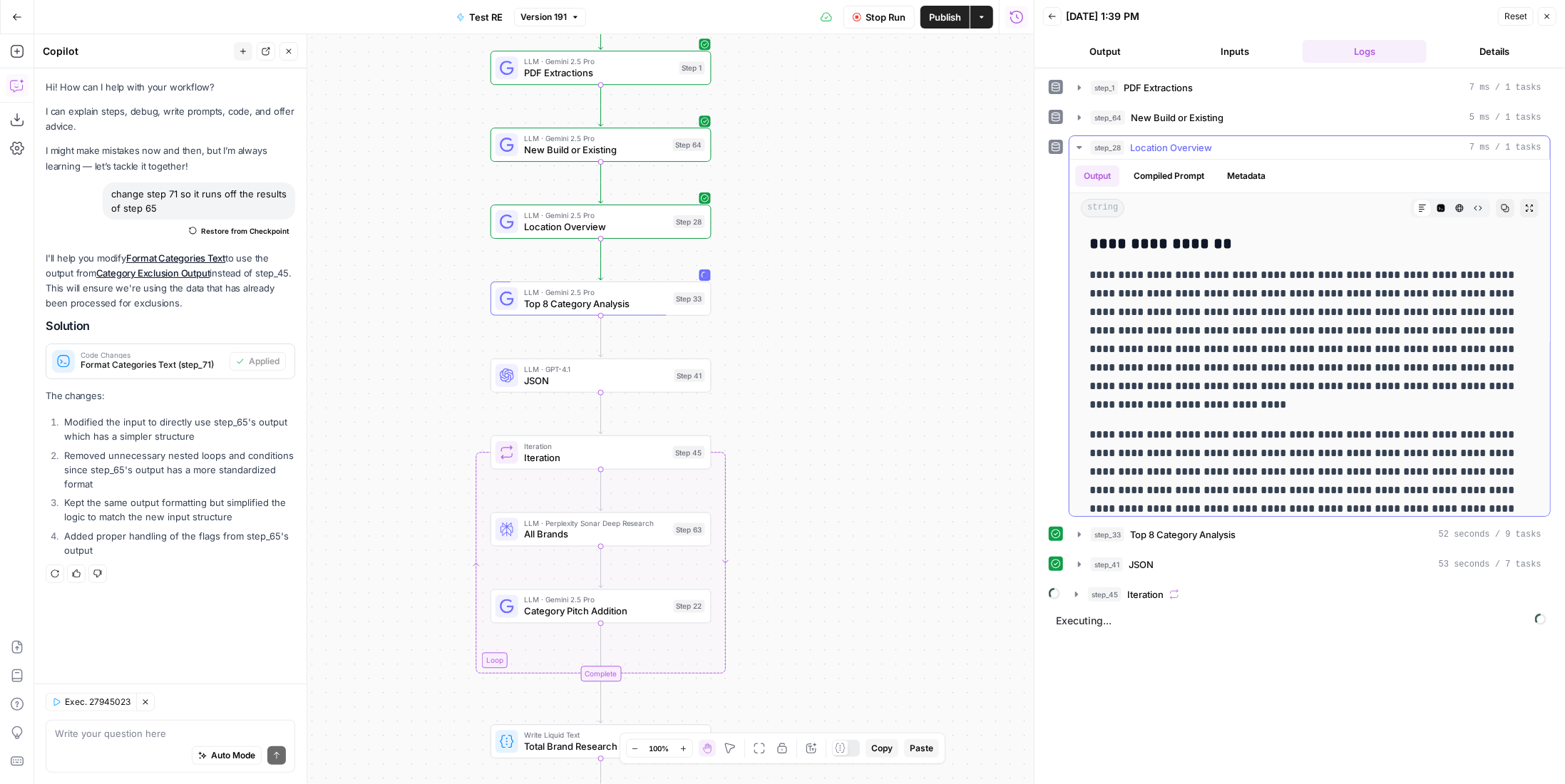
click at [1174, 152] on span "Location Overview" at bounding box center [1171, 147] width 82 height 14
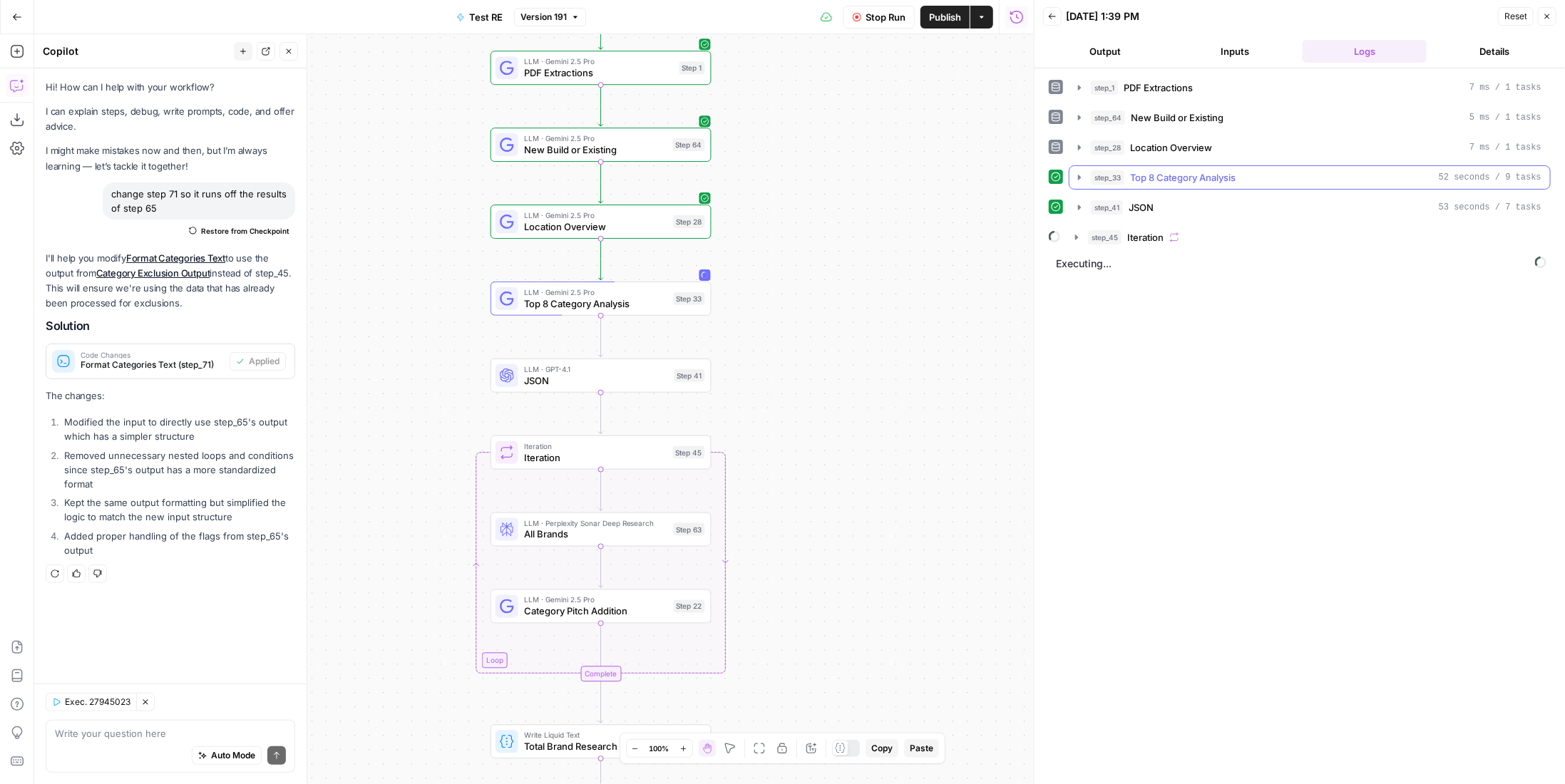
click at [1189, 171] on span "Top 8 Category Analysis" at bounding box center [1182, 177] width 106 height 14
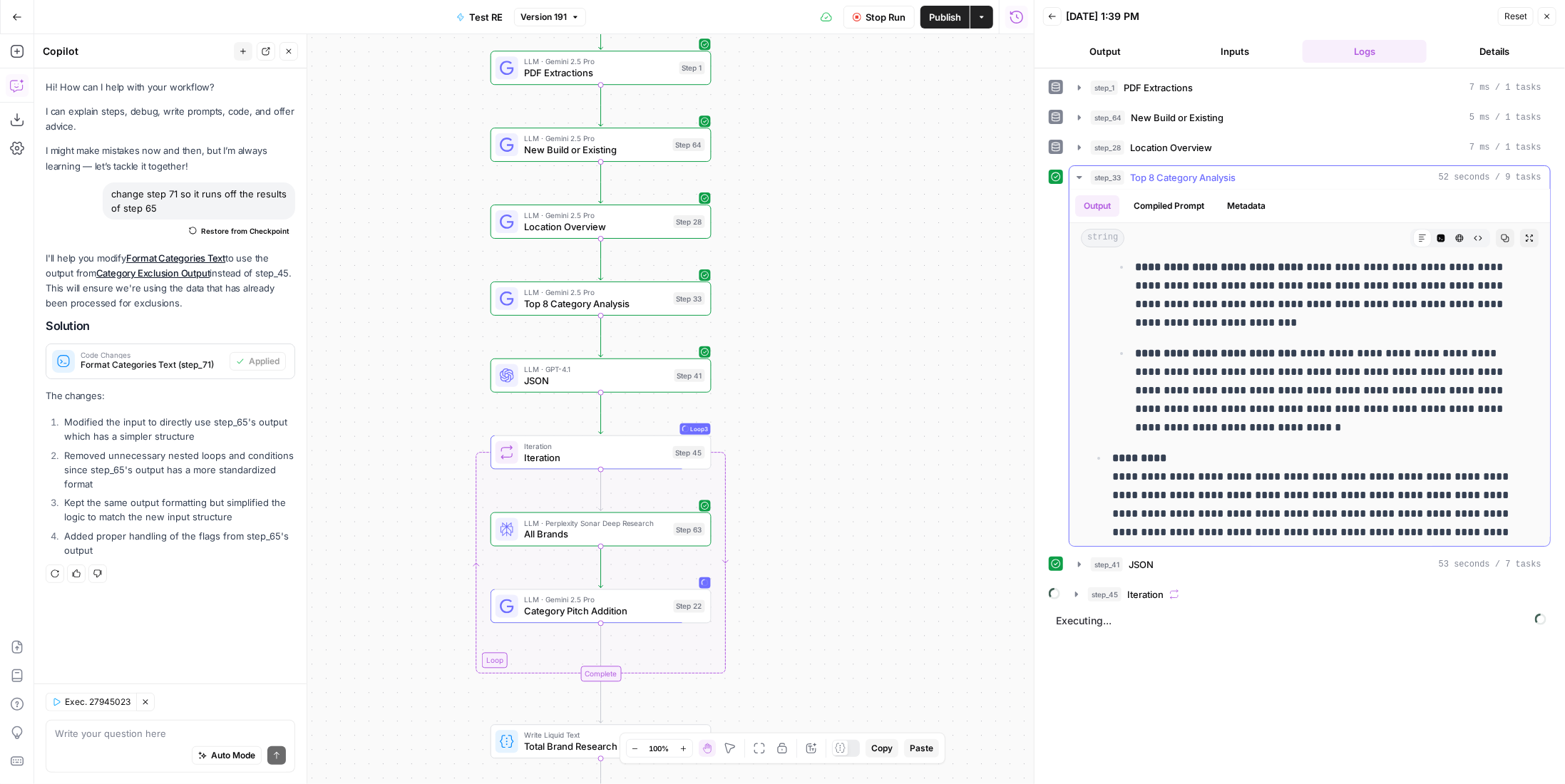
scroll to position [3346, 0]
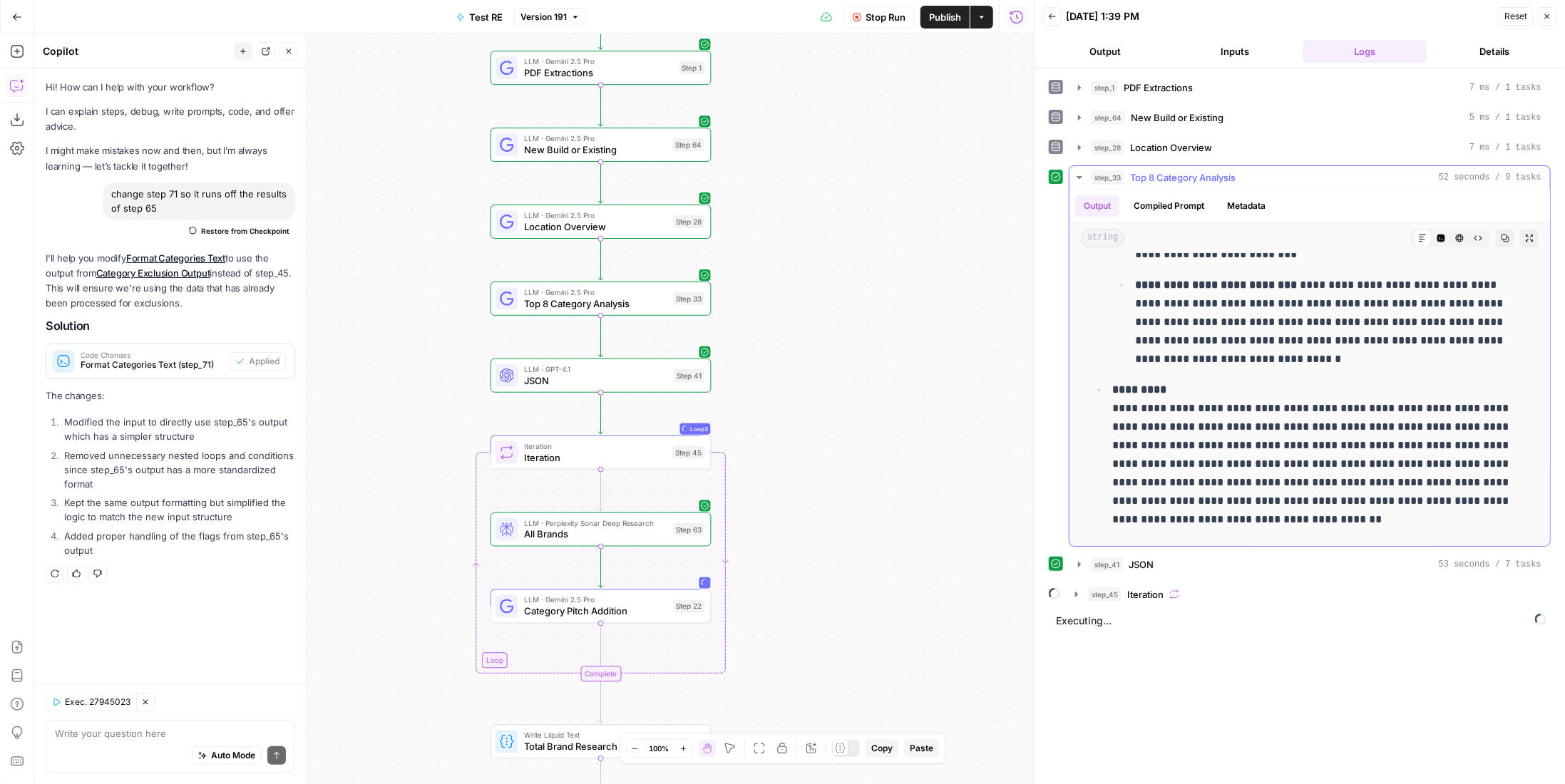
click at [1161, 184] on button "step_33 Top 8 Category Analysis 52 seconds / 9 tasks" at bounding box center [1310, 177] width 481 height 23
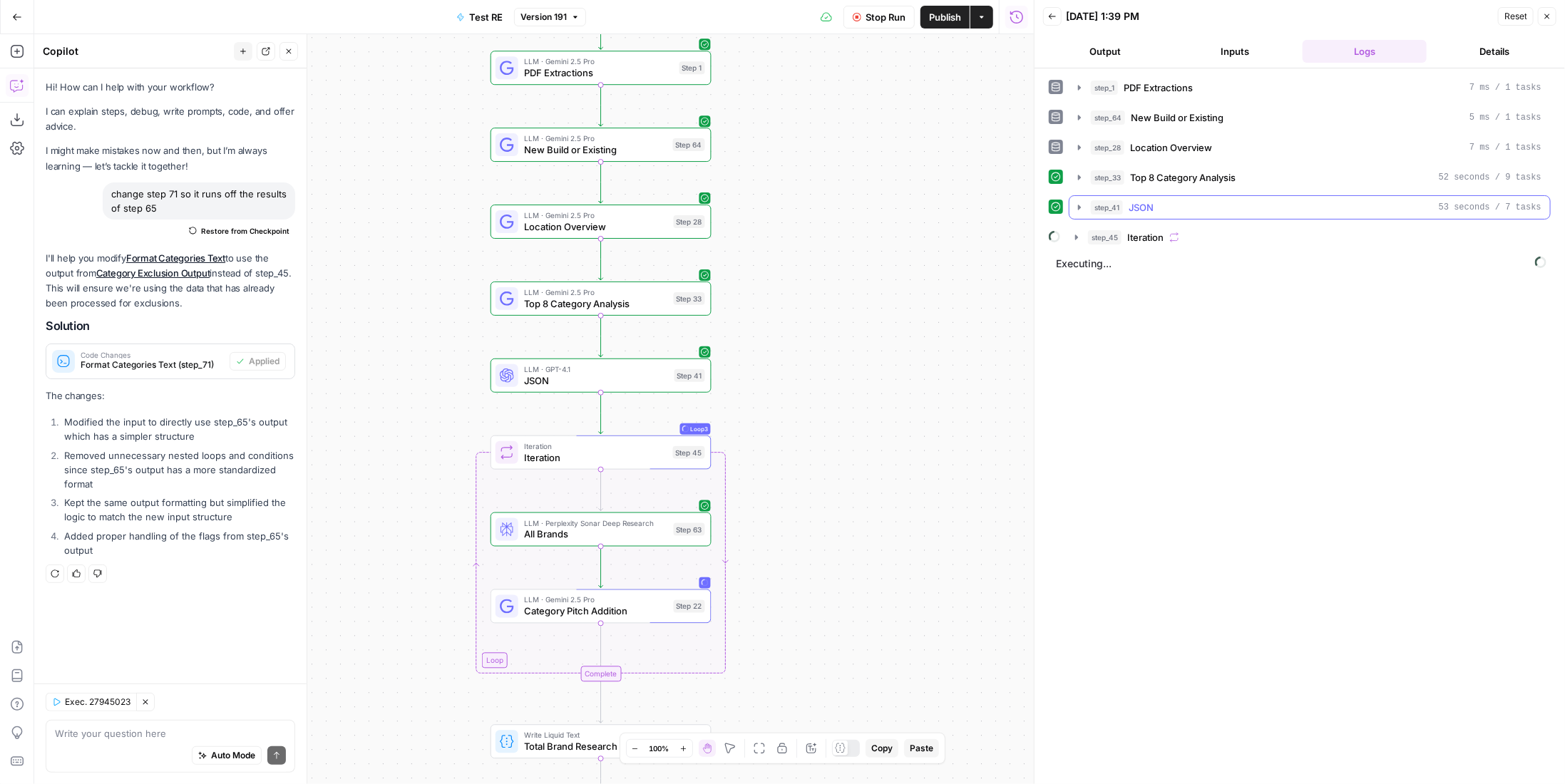
click at [1197, 201] on div "step_41 JSON 53 seconds / 7 tasks" at bounding box center [1316, 207] width 450 height 14
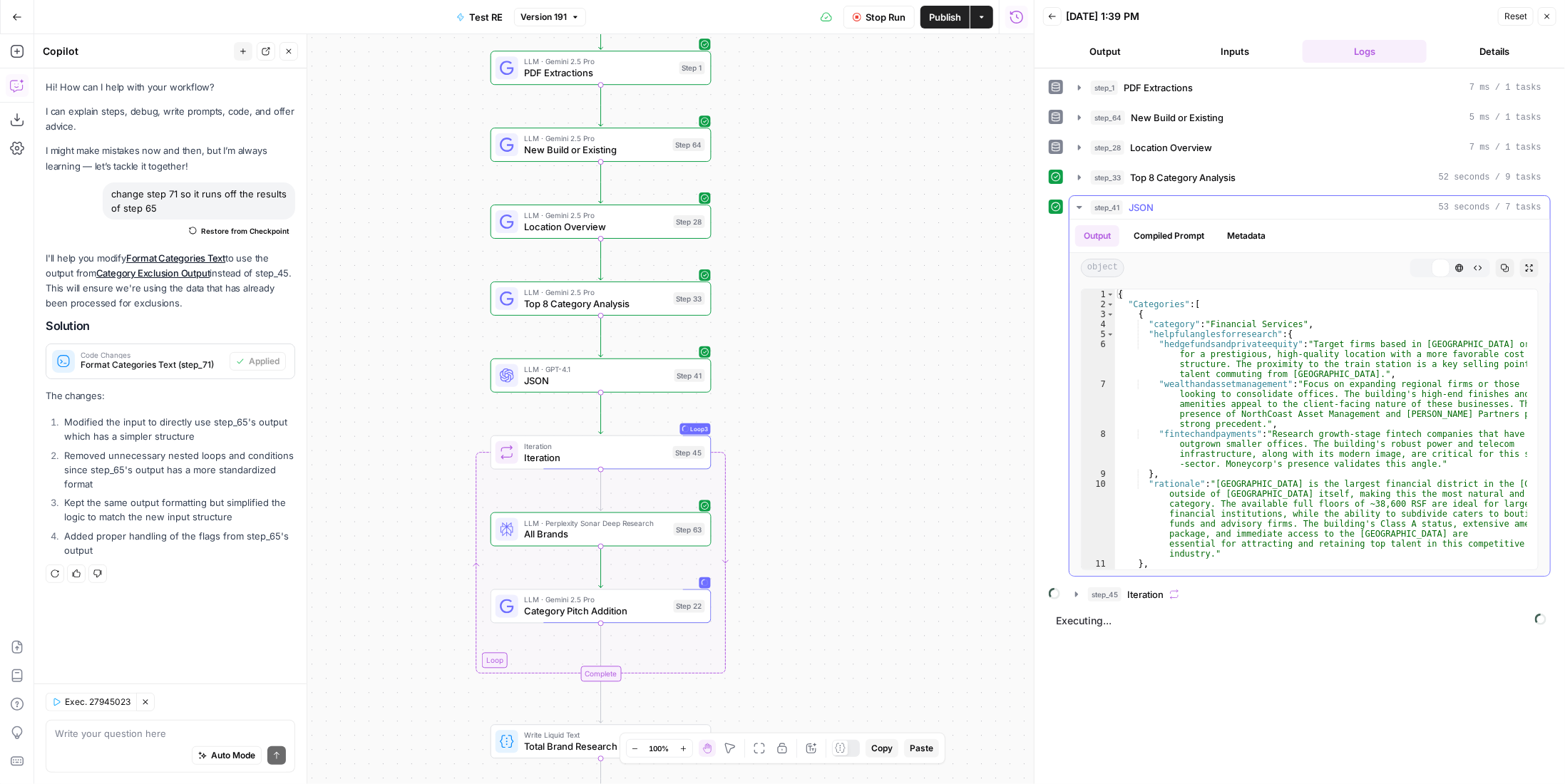
click at [1197, 201] on div "step_41 JSON 53 seconds / 7 tasks" at bounding box center [1316, 207] width 450 height 14
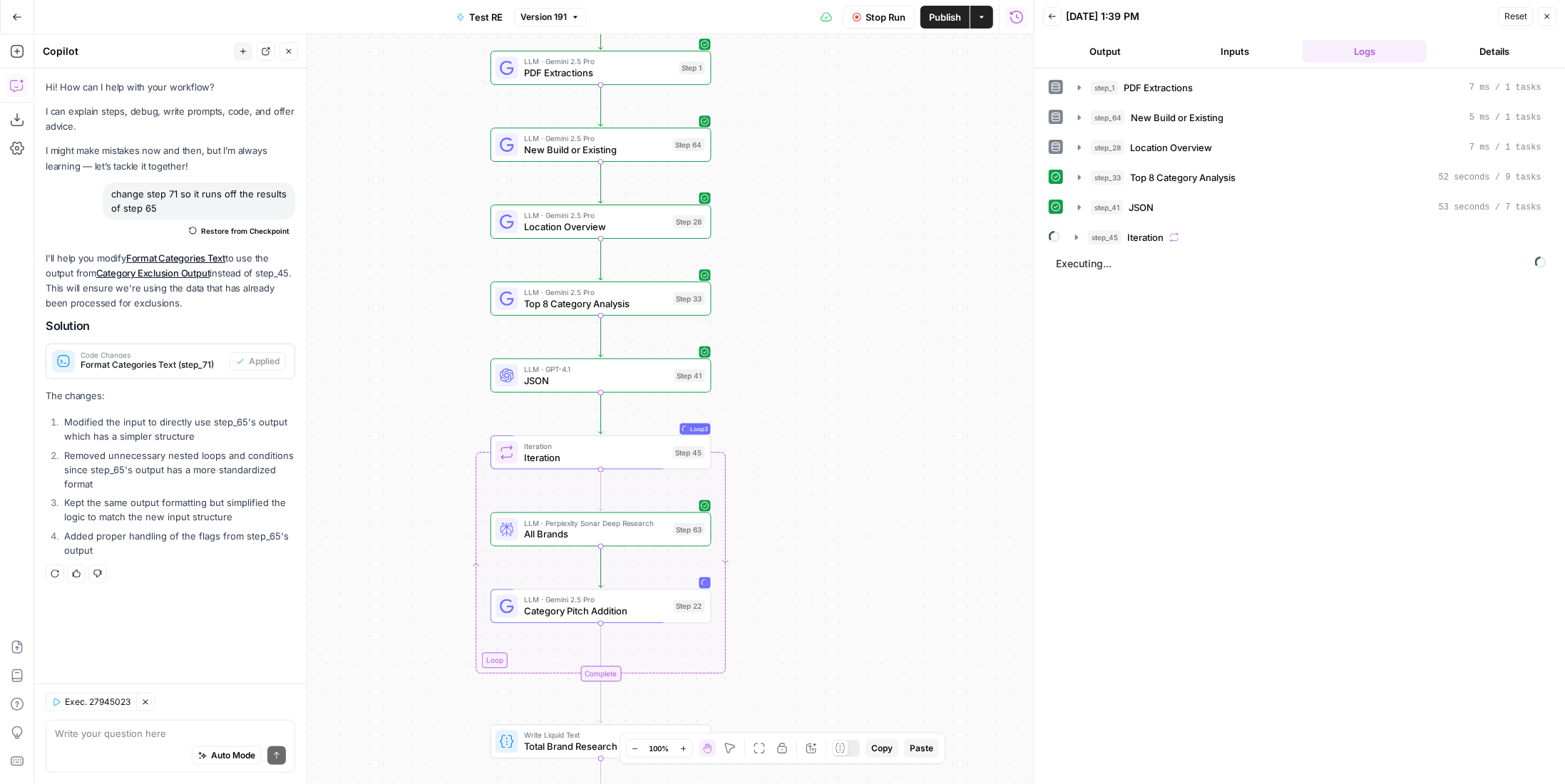
click at [1216, 230] on div "step_45 Iteration" at bounding box center [1314, 237] width 453 height 14
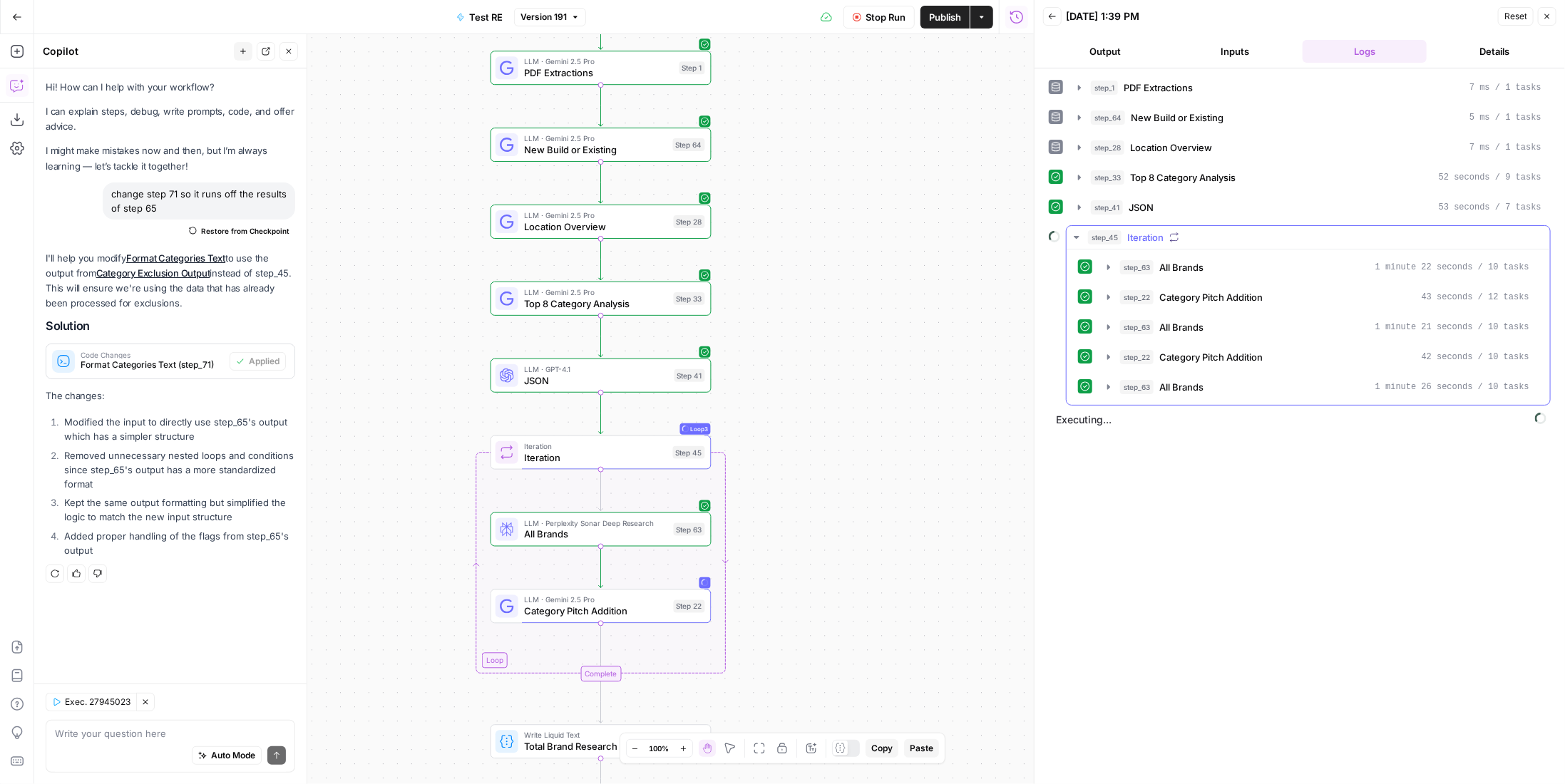
click at [1216, 230] on div "step_45 Iteration" at bounding box center [1314, 237] width 453 height 14
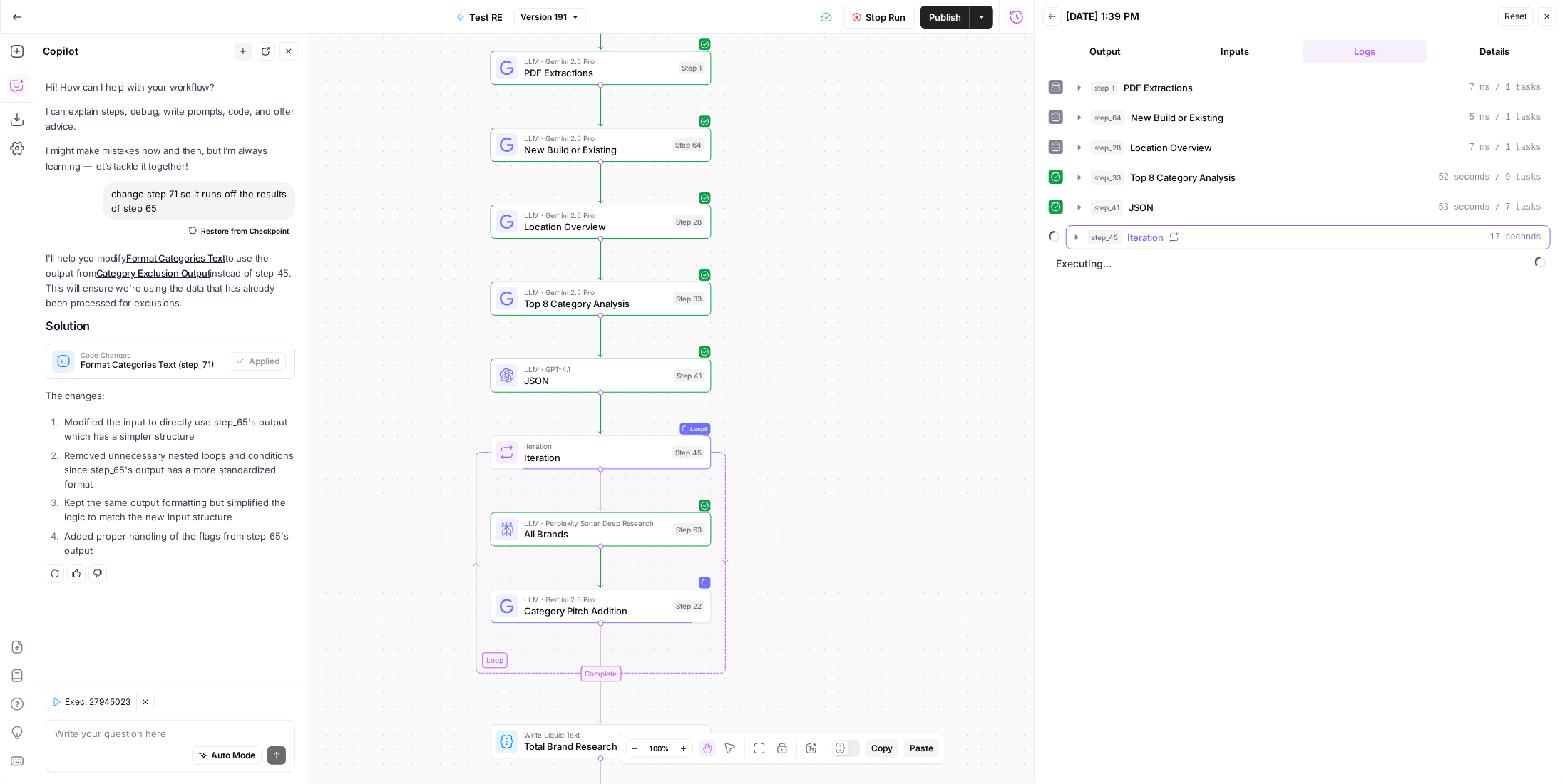
click at [1252, 230] on div "step_45 Iteration 17 seconds" at bounding box center [1314, 237] width 453 height 14
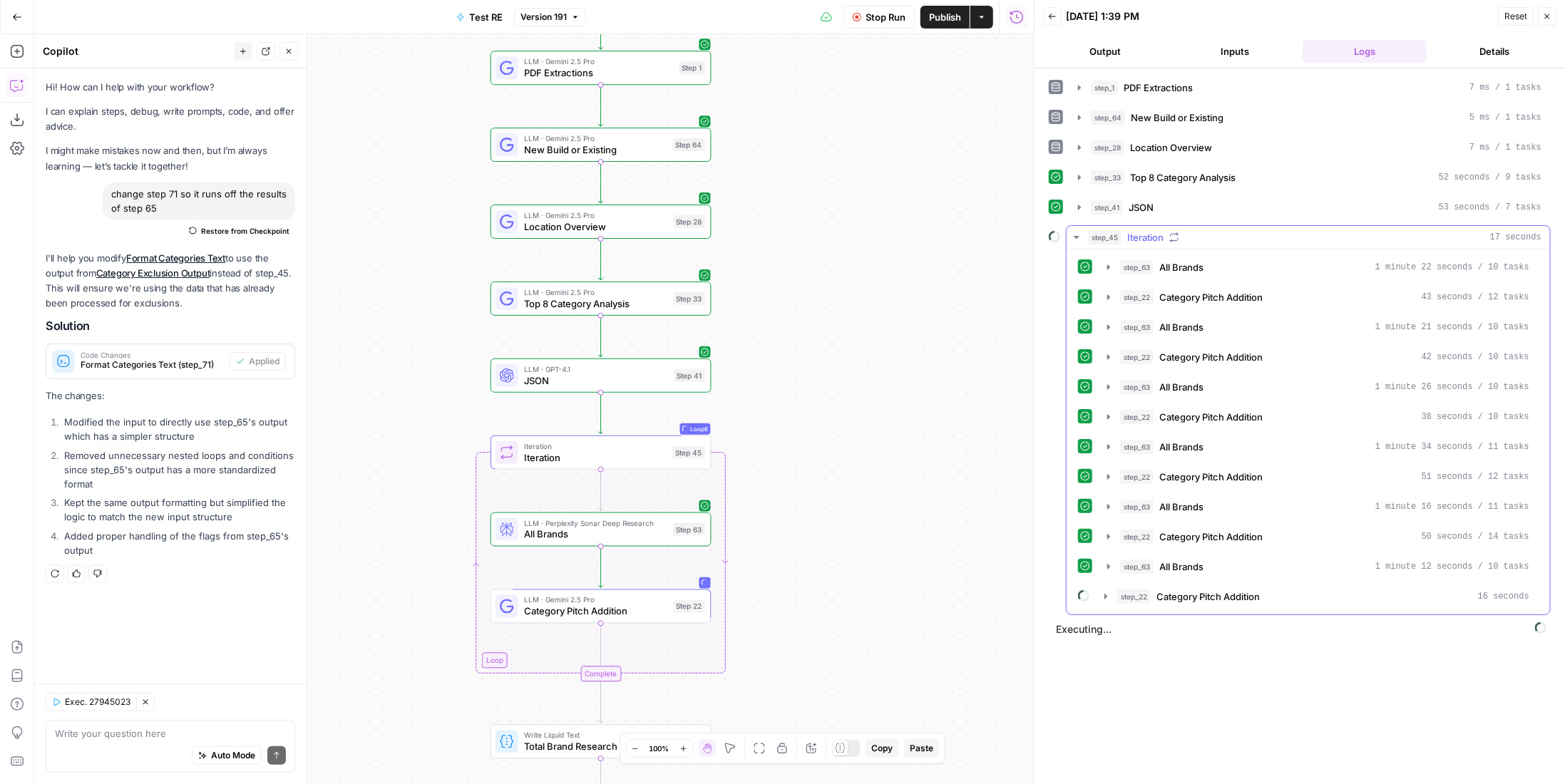
click at [1252, 230] on div "step_45 Iteration 17 seconds" at bounding box center [1314, 237] width 453 height 14
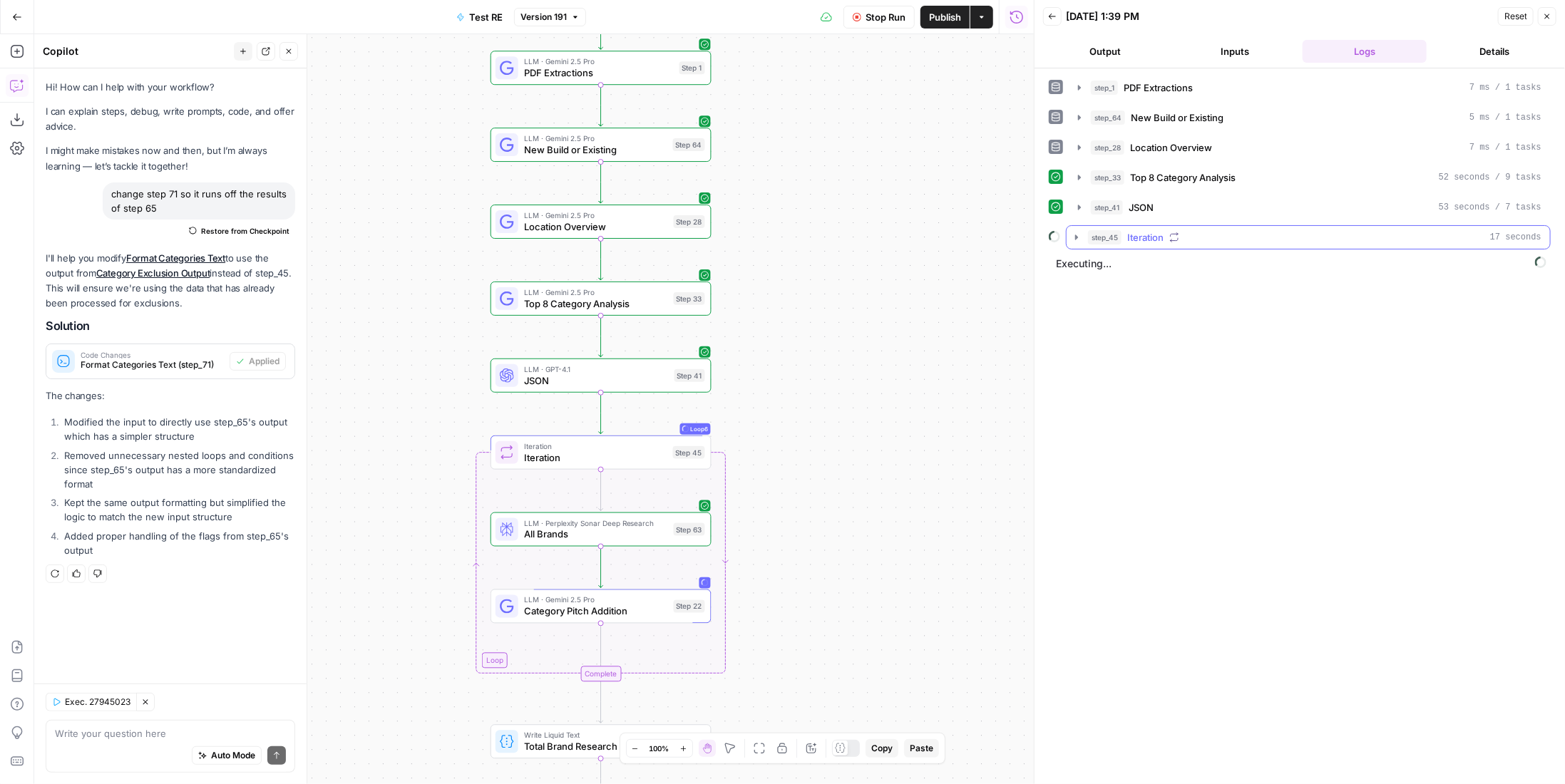
click at [1145, 232] on span "Iteration" at bounding box center [1145, 237] width 36 height 14
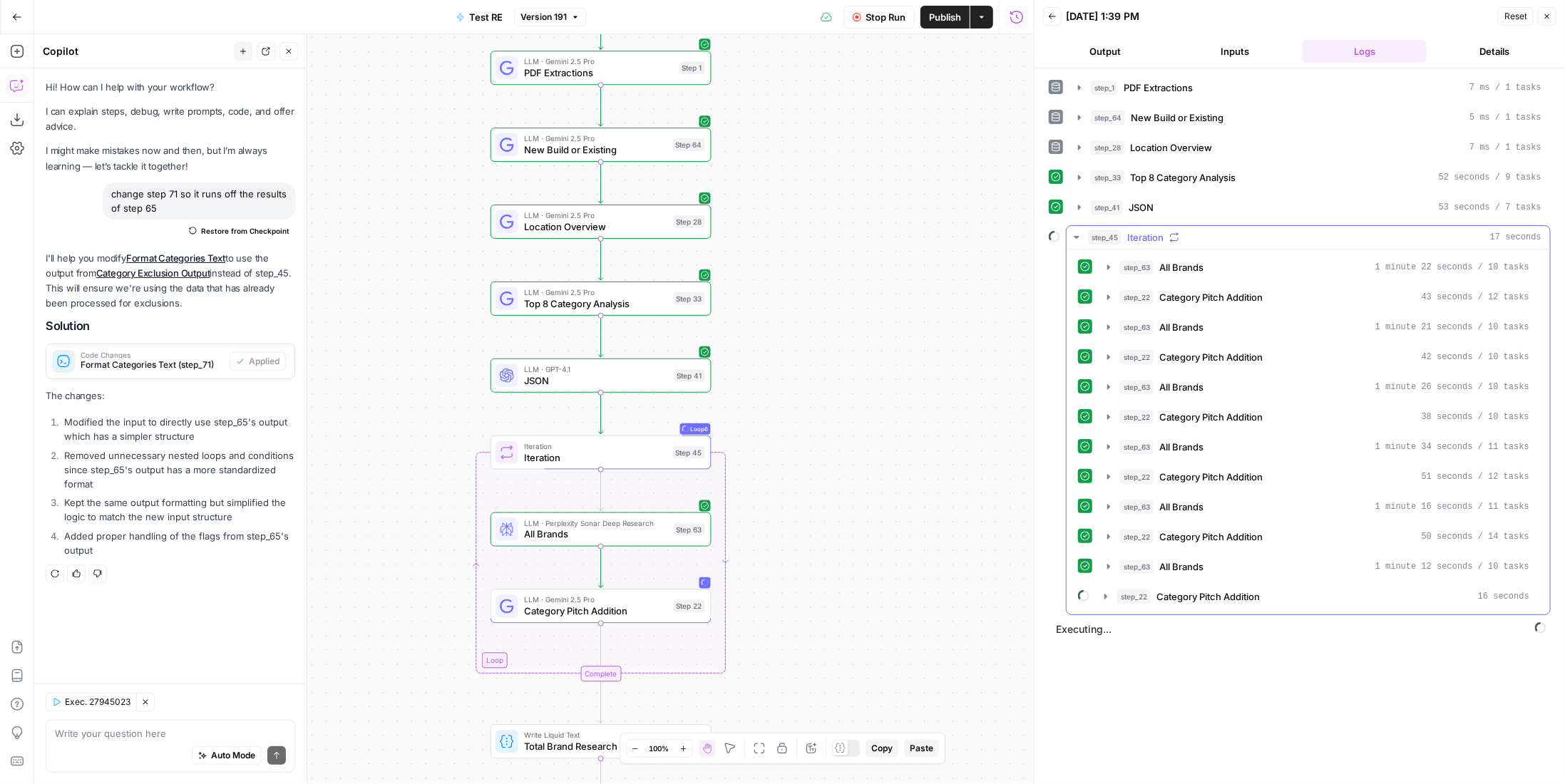
click at [1145, 232] on span "Iteration" at bounding box center [1145, 237] width 36 height 14
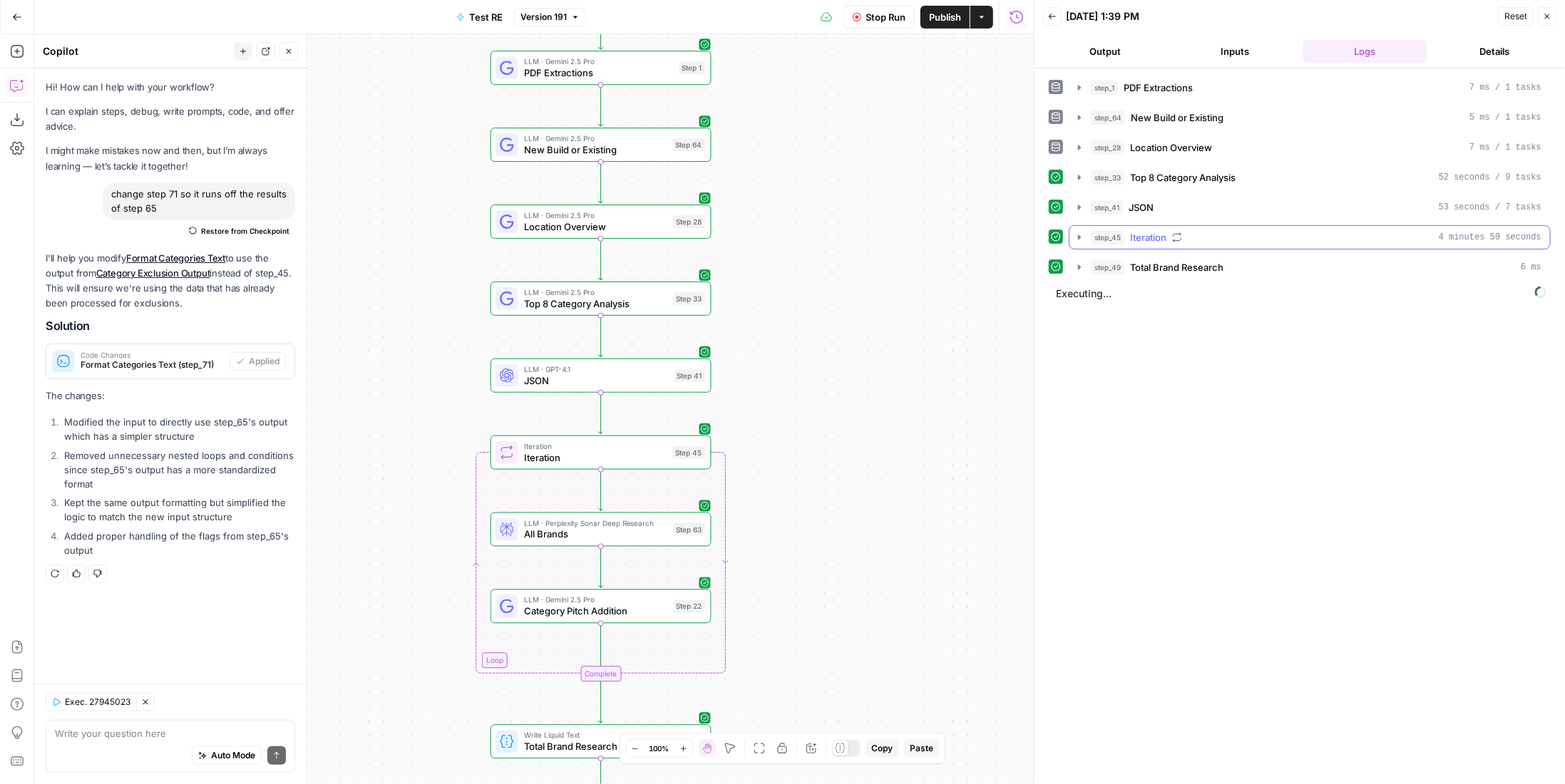
click at [1210, 233] on div "step_45 Iteration 4 minutes 59 seconds" at bounding box center [1316, 237] width 450 height 14
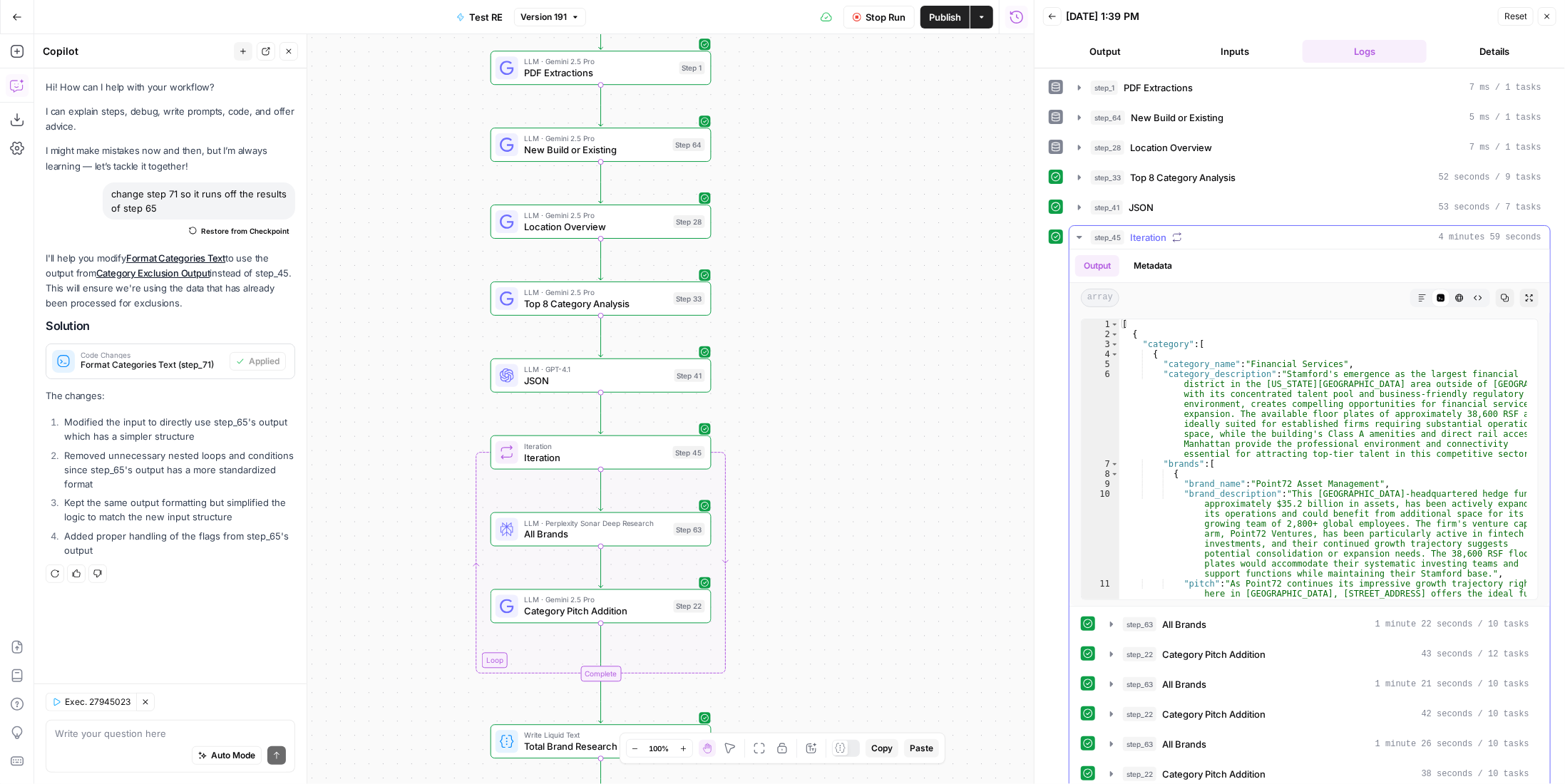
click at [1210, 233] on div "step_45 Iteration 4 minutes 59 seconds" at bounding box center [1316, 237] width 450 height 14
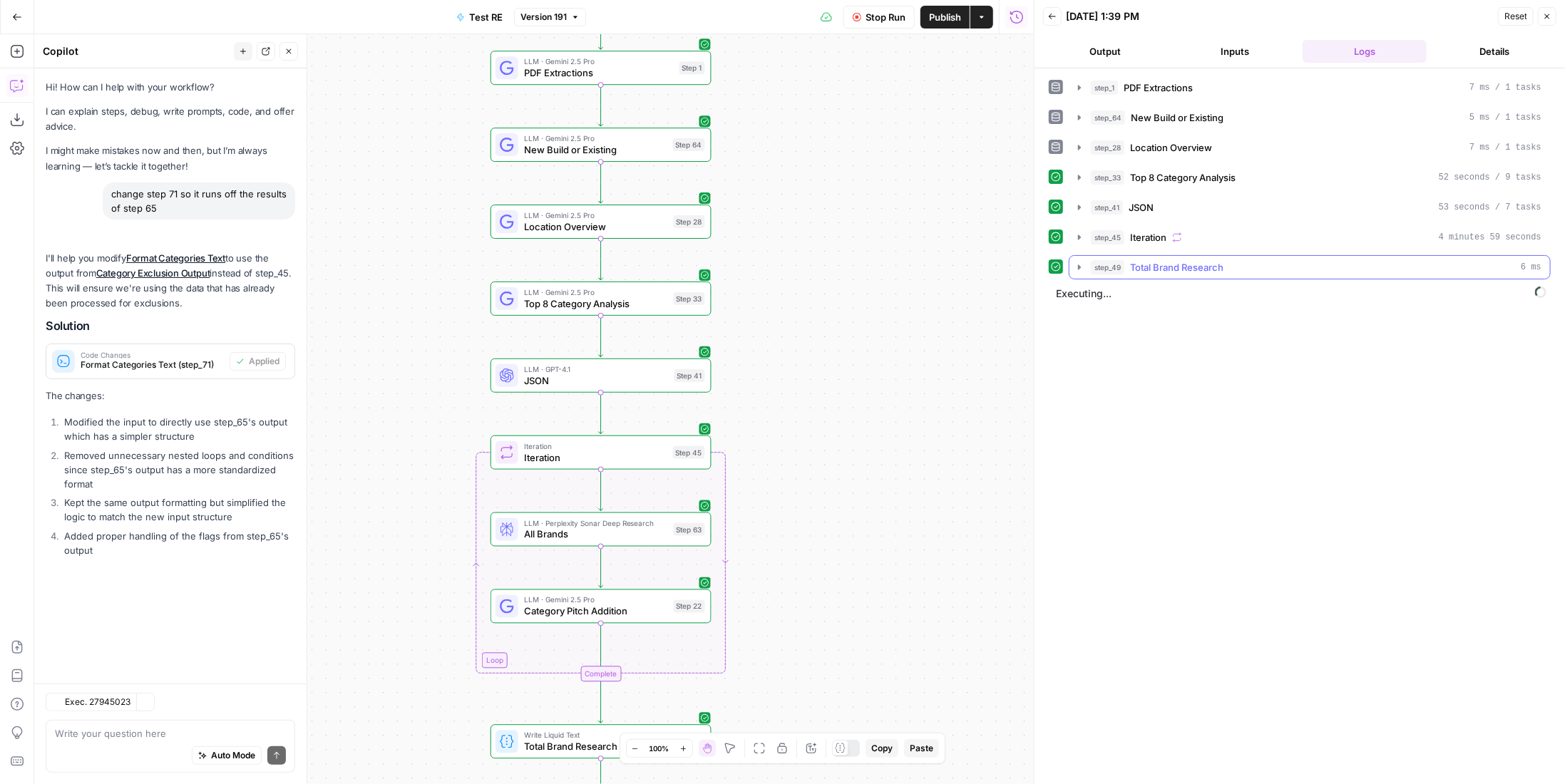
click at [1214, 260] on span "Total Brand Research" at bounding box center [1177, 267] width 94 height 14
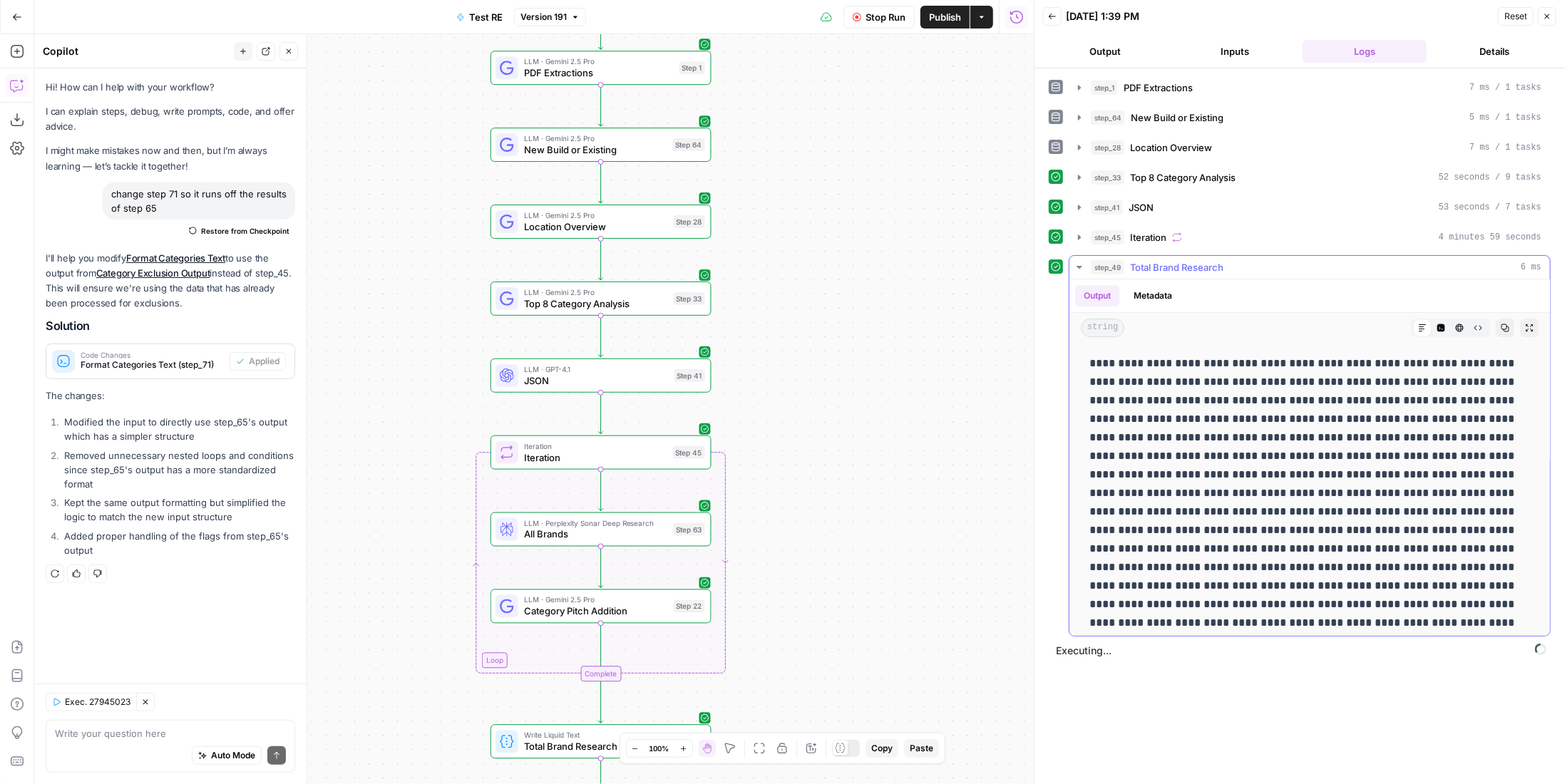
click at [1208, 265] on span "Total Brand Research" at bounding box center [1177, 267] width 94 height 14
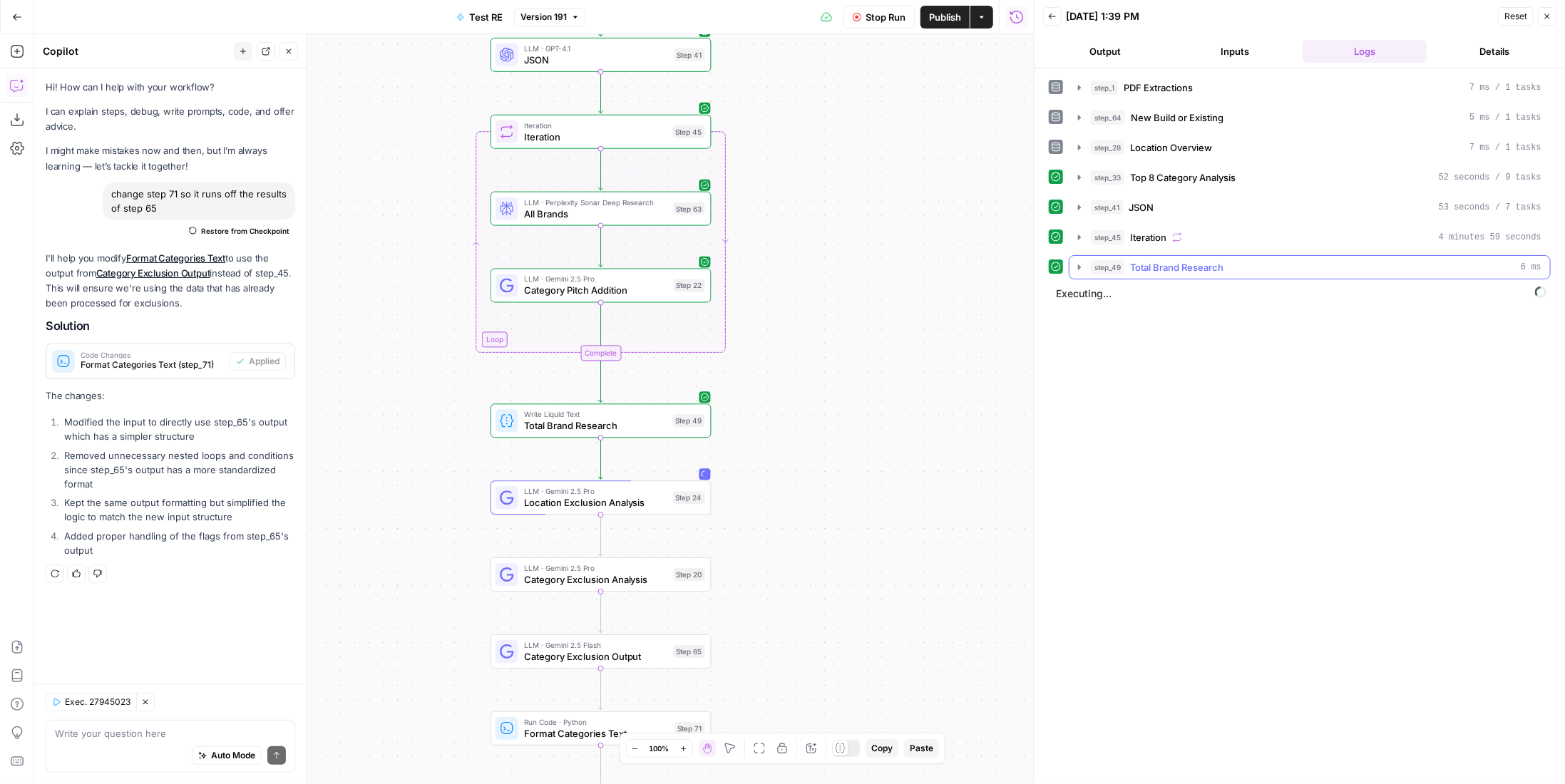
click at [1178, 268] on span "Total Brand Research" at bounding box center [1177, 267] width 94 height 14
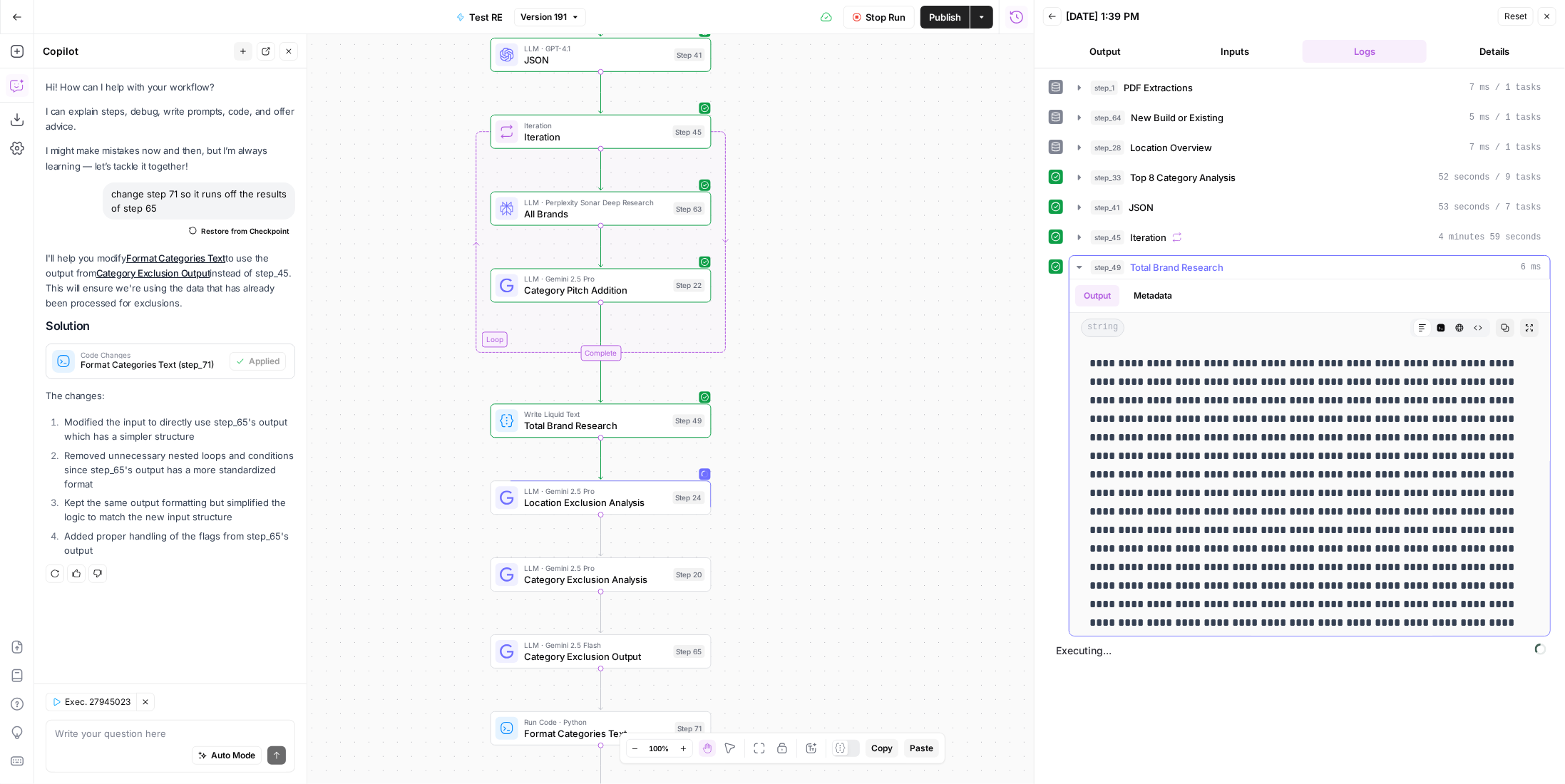
click at [1178, 268] on span "Total Brand Research" at bounding box center [1177, 267] width 94 height 14
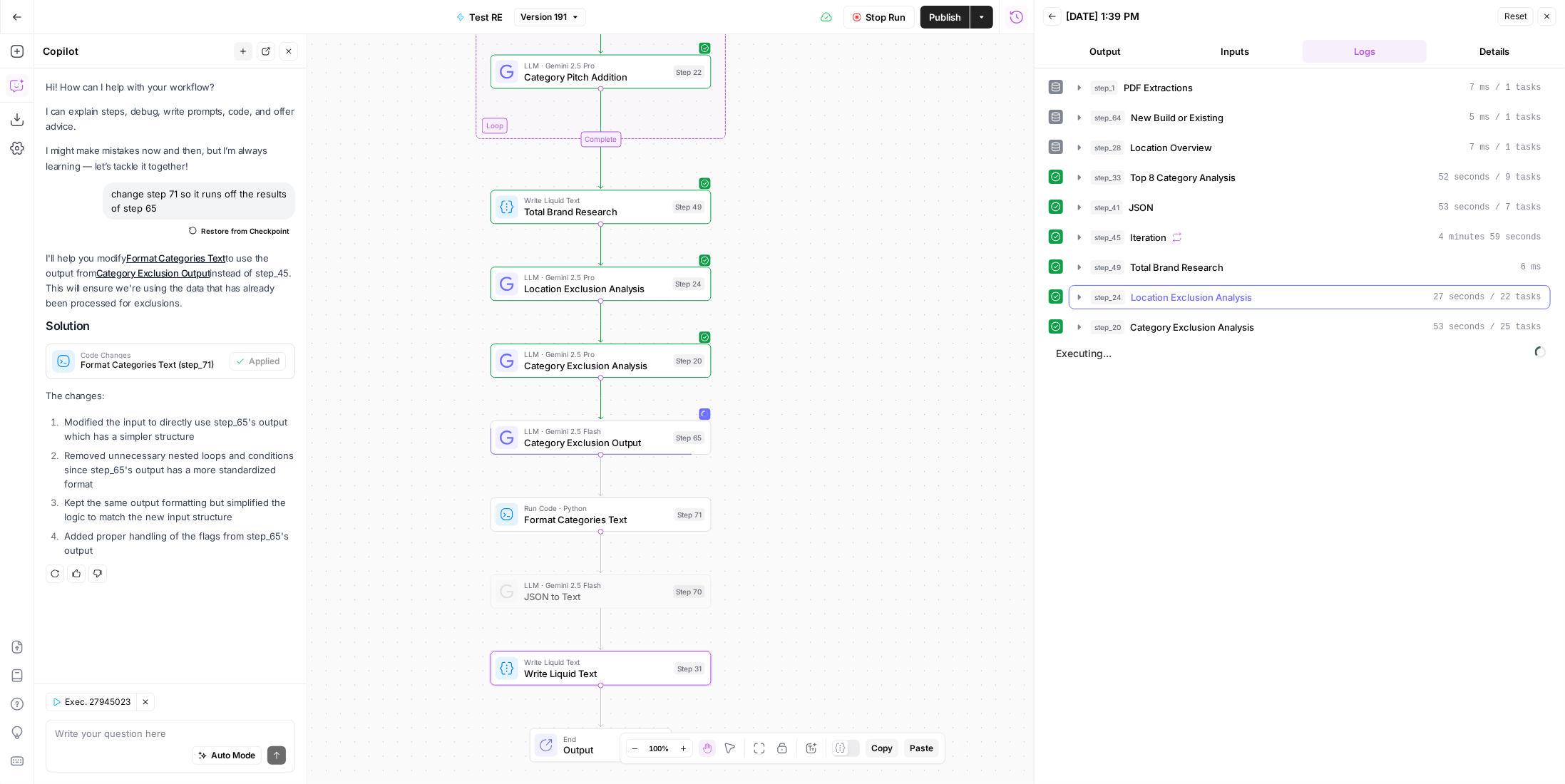
click at [1270, 290] on div "step_24 Location Exclusion Analysis 27 seconds / 22 tasks" at bounding box center [1316, 297] width 450 height 14
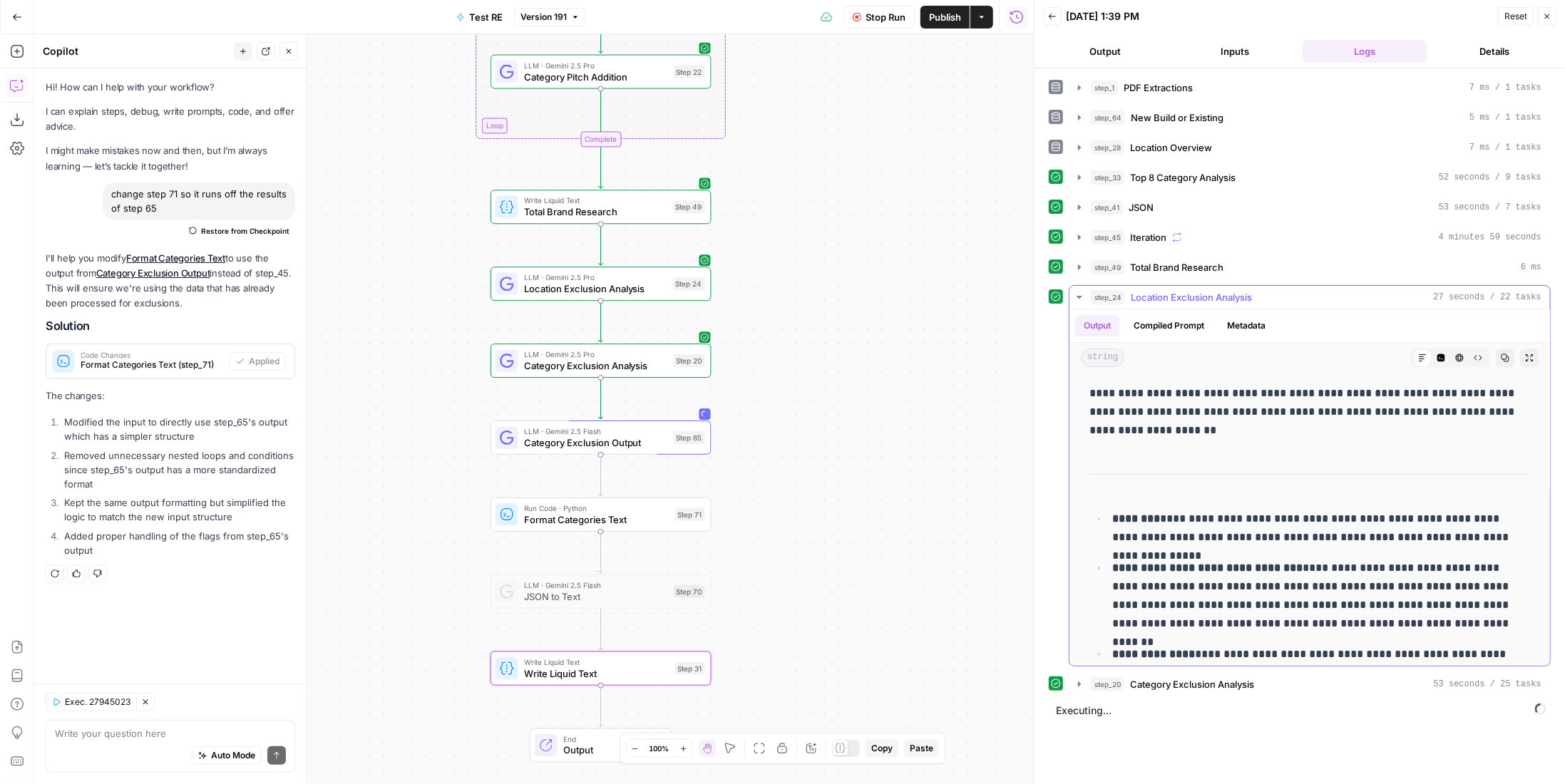
scroll to position [341, 0]
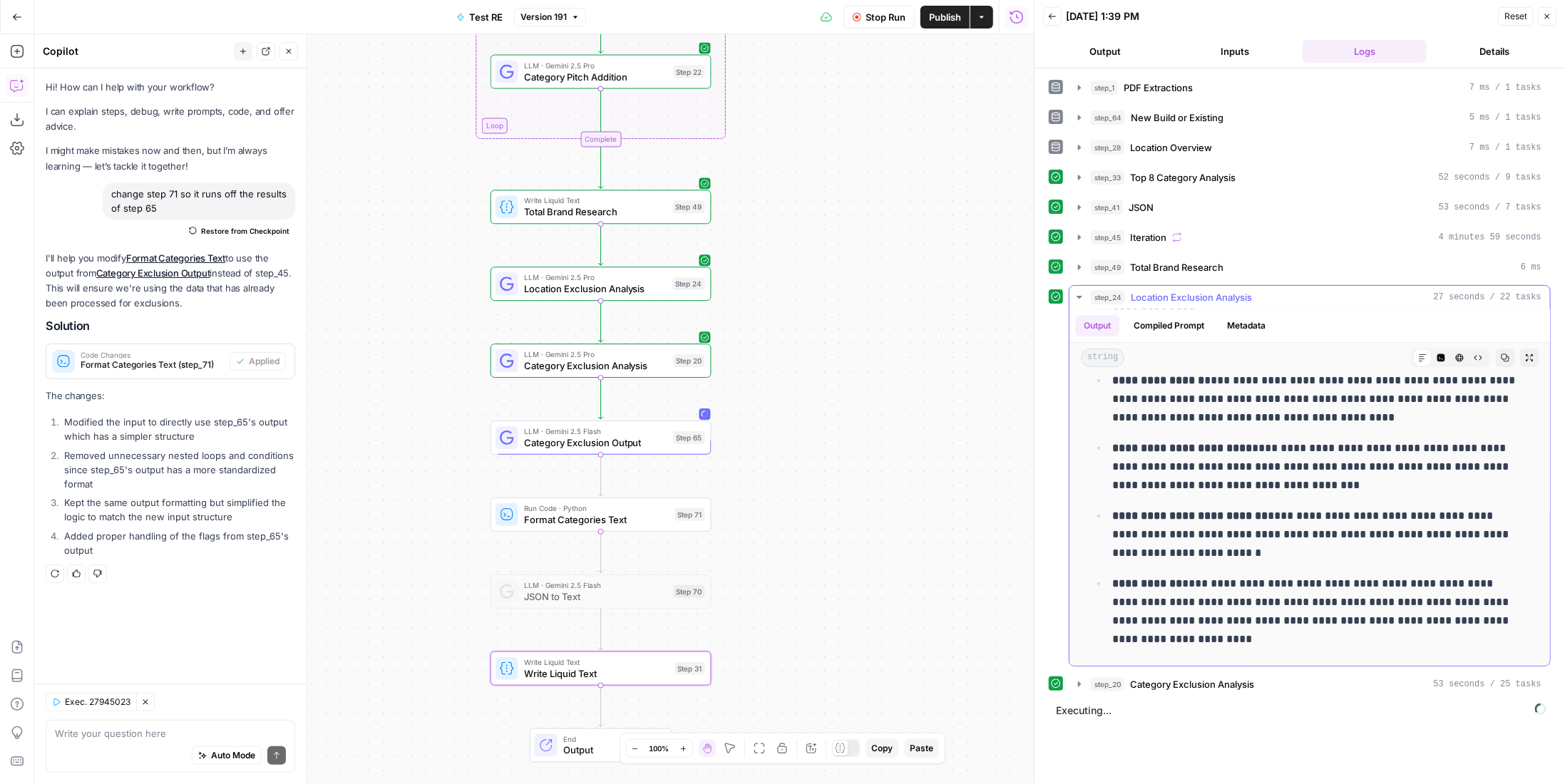
click at [1270, 290] on div "step_24 Location Exclusion Analysis 27 seconds / 22 tasks" at bounding box center [1316, 297] width 450 height 14
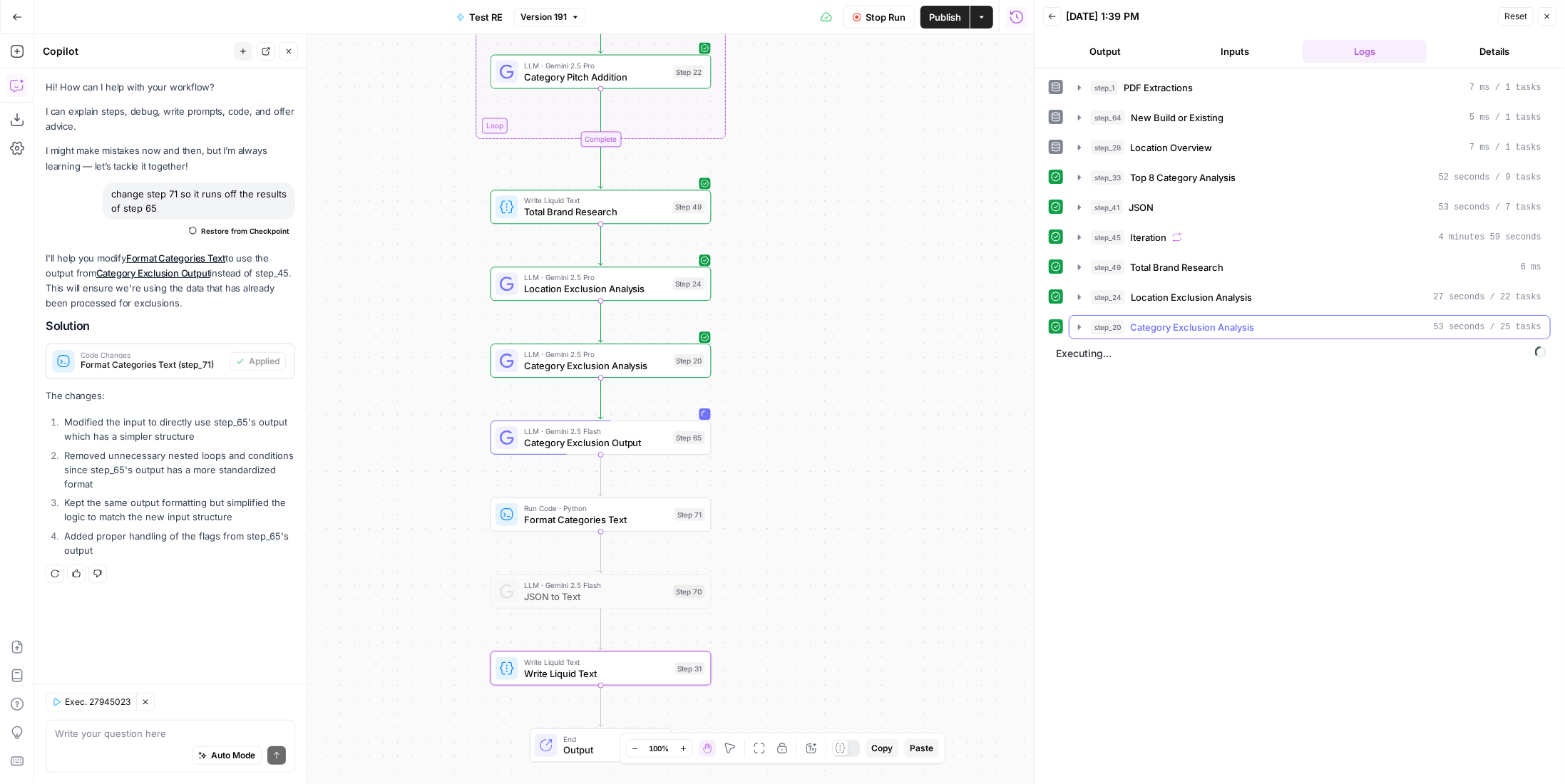
click at [1216, 320] on span "Category Exclusion Analysis" at bounding box center [1192, 326] width 124 height 14
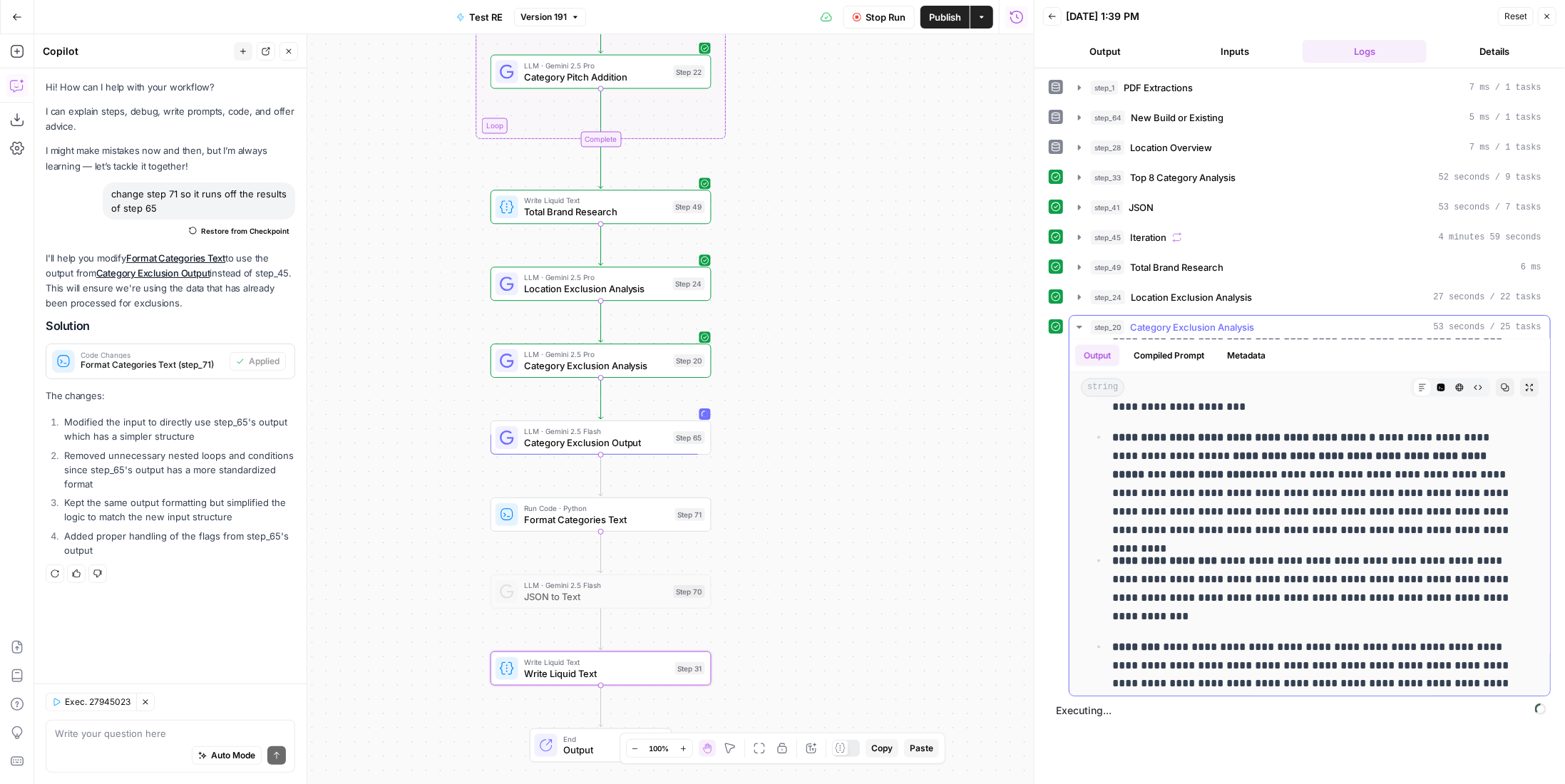
scroll to position [1666, 0]
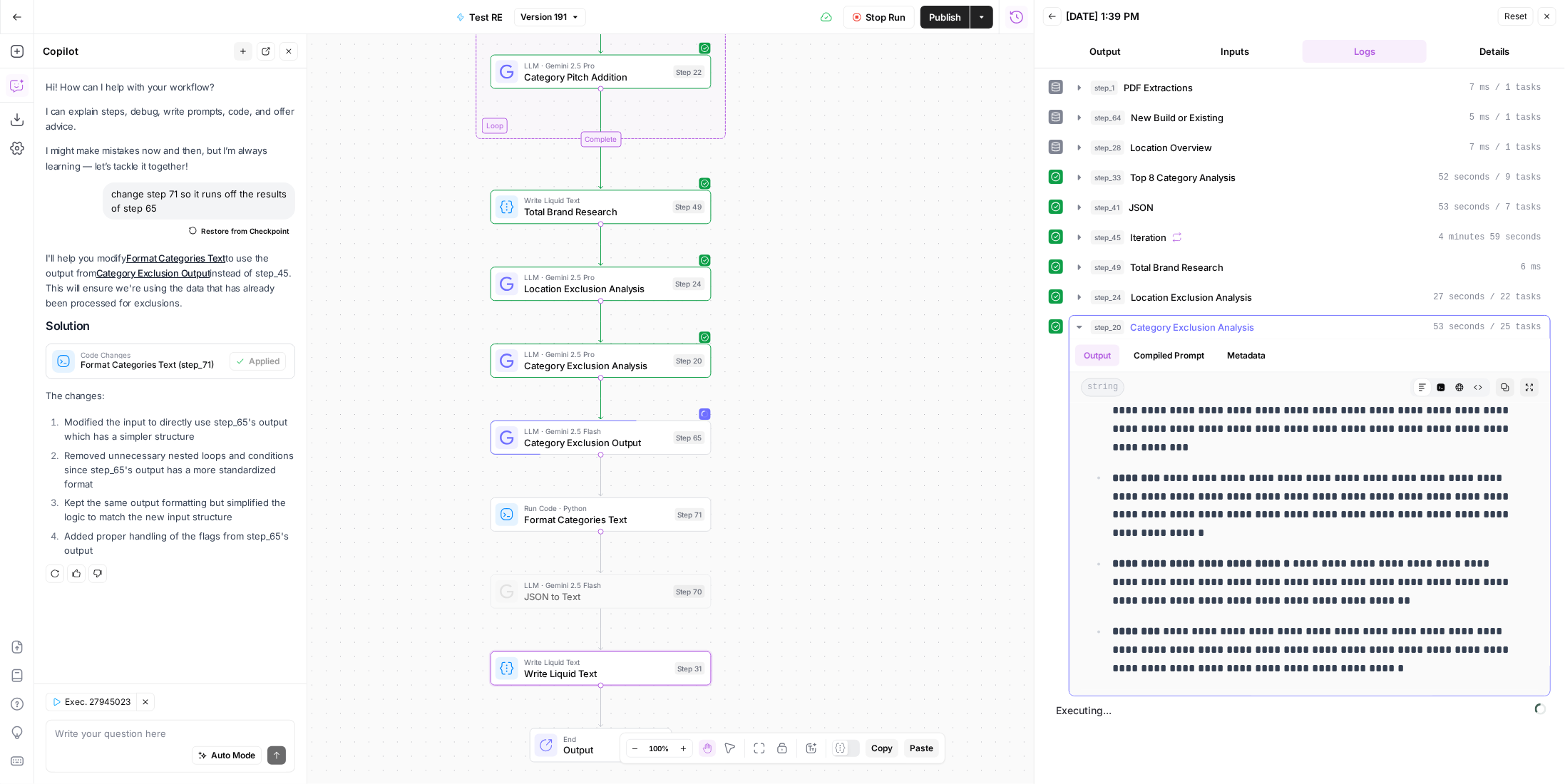
click at [1269, 322] on div "step_20 Category Exclusion Analysis 53 seconds / 25 tasks" at bounding box center [1316, 326] width 450 height 14
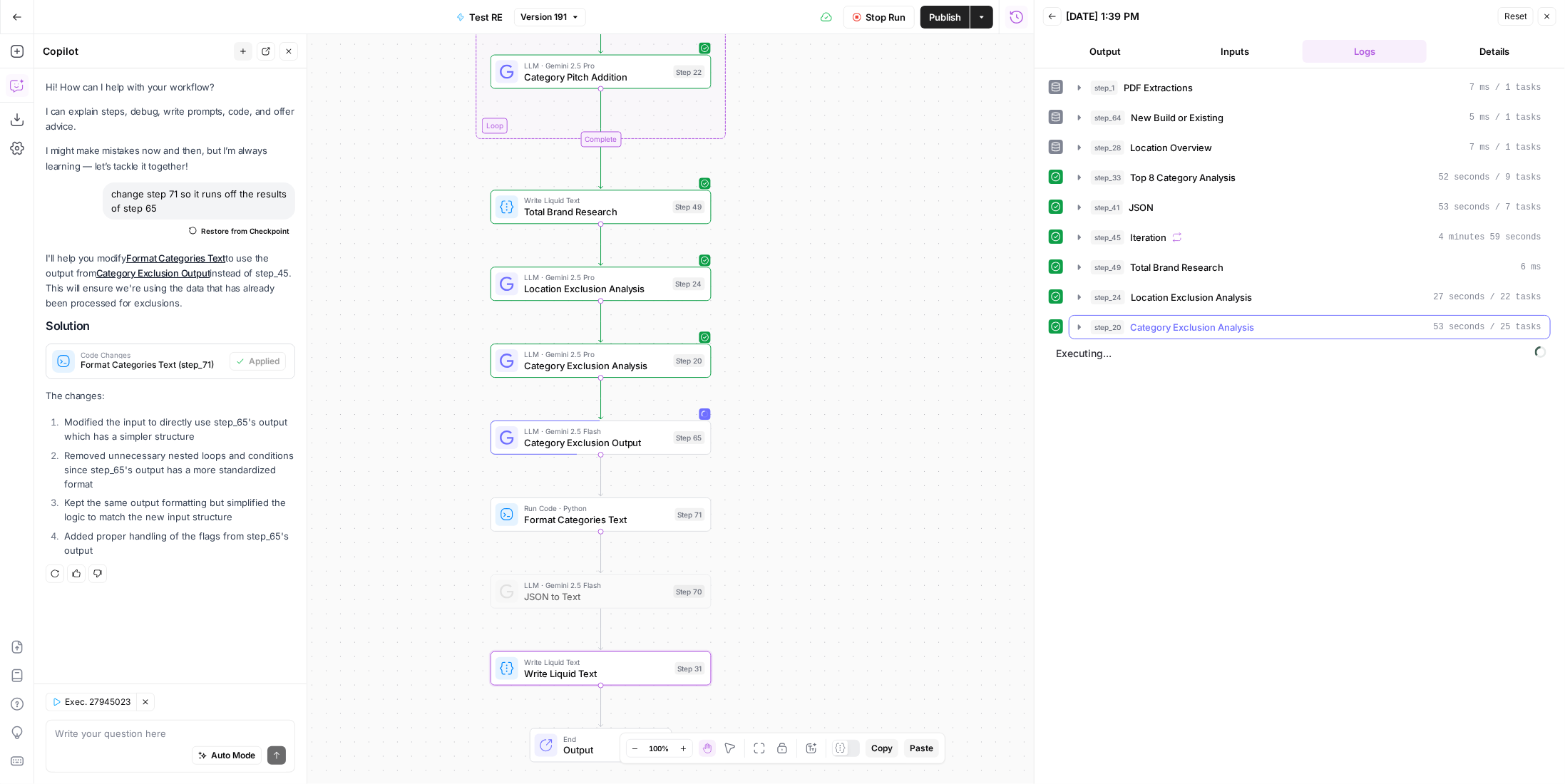
click at [1202, 320] on span "Category Exclusion Analysis" at bounding box center [1192, 326] width 124 height 14
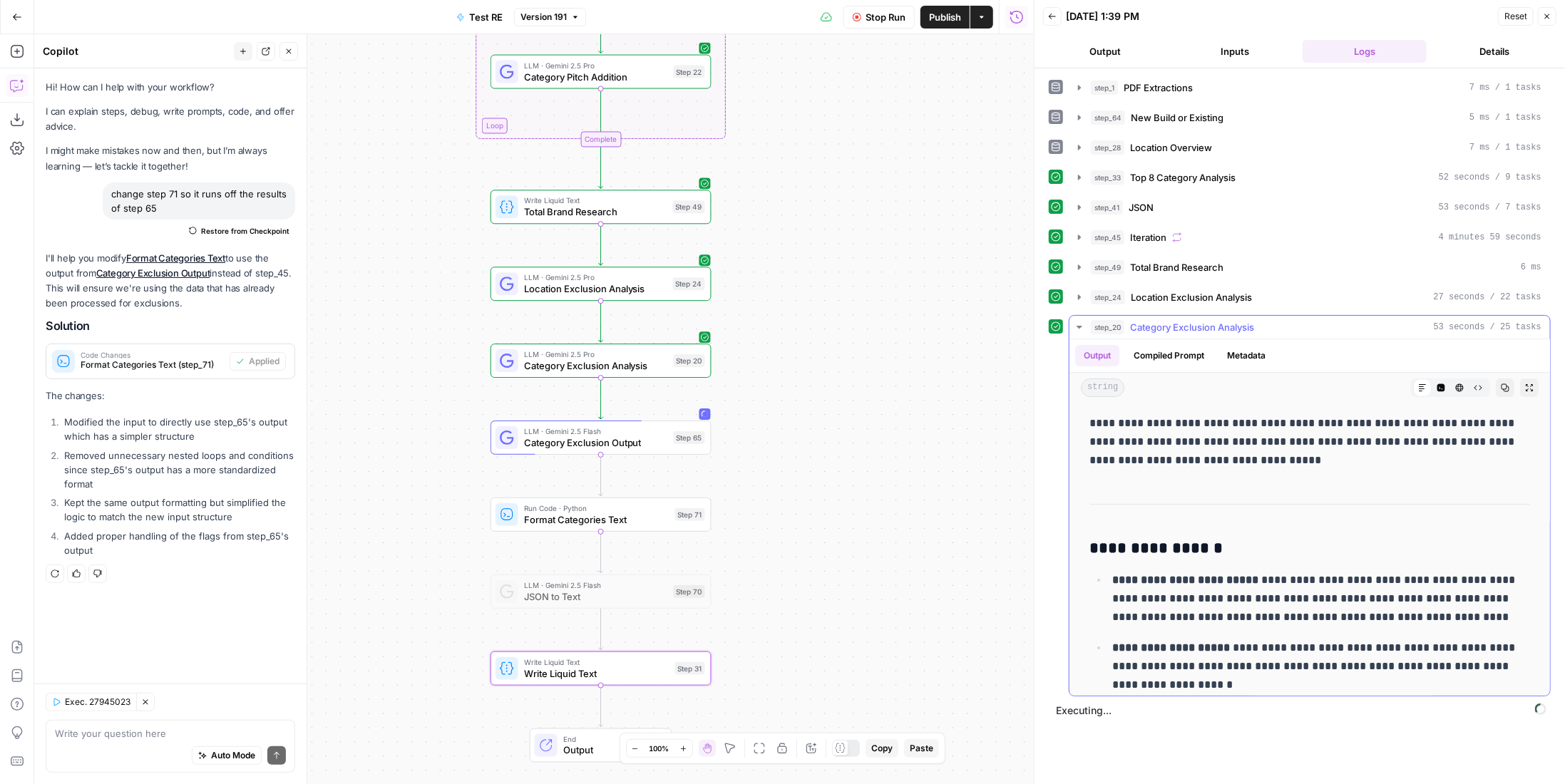
click at [1202, 320] on span "Category Exclusion Analysis" at bounding box center [1192, 326] width 124 height 14
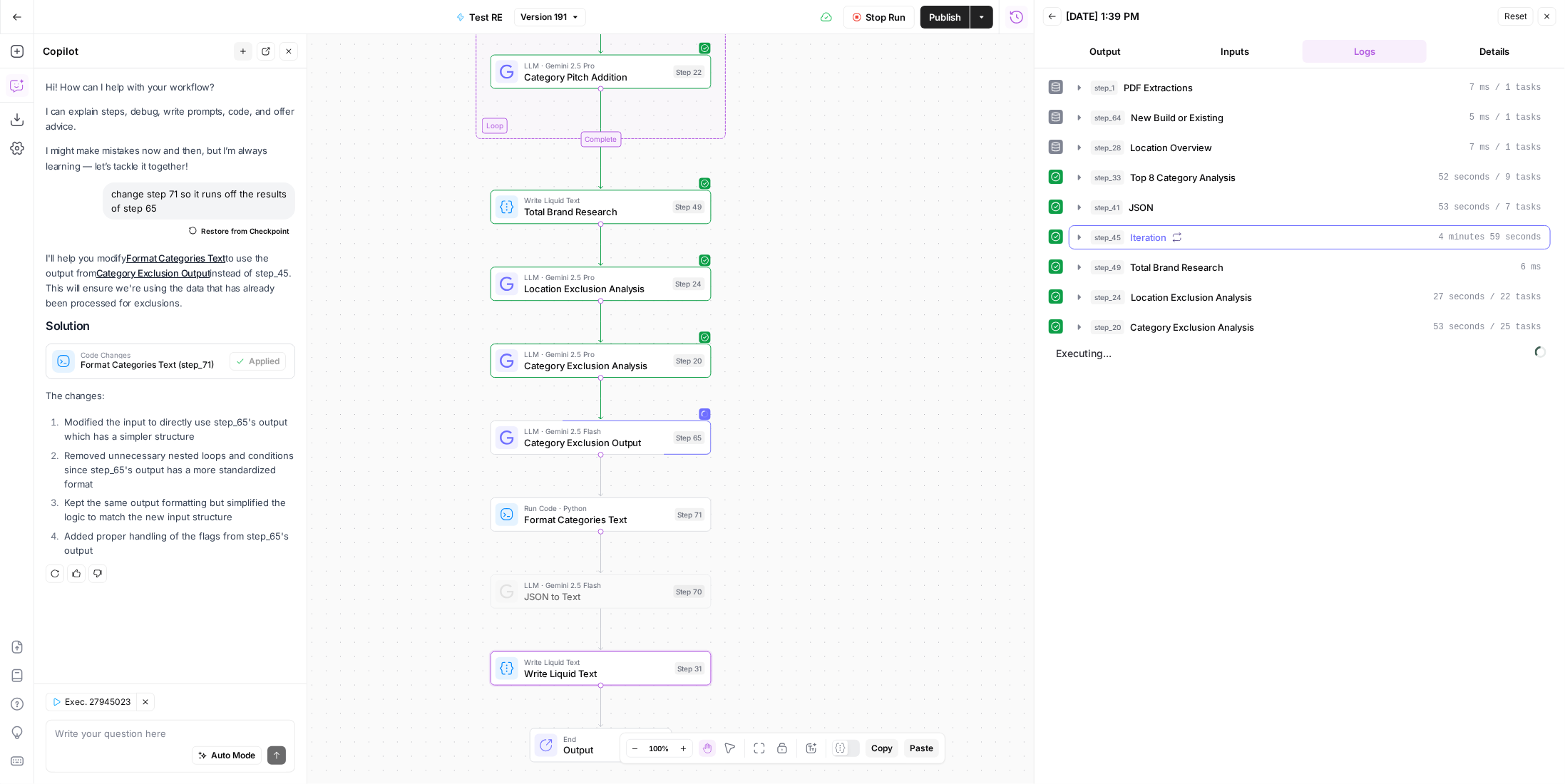
click at [1187, 230] on div "step_45 Iteration 4 minutes 59 seconds" at bounding box center [1316, 237] width 450 height 14
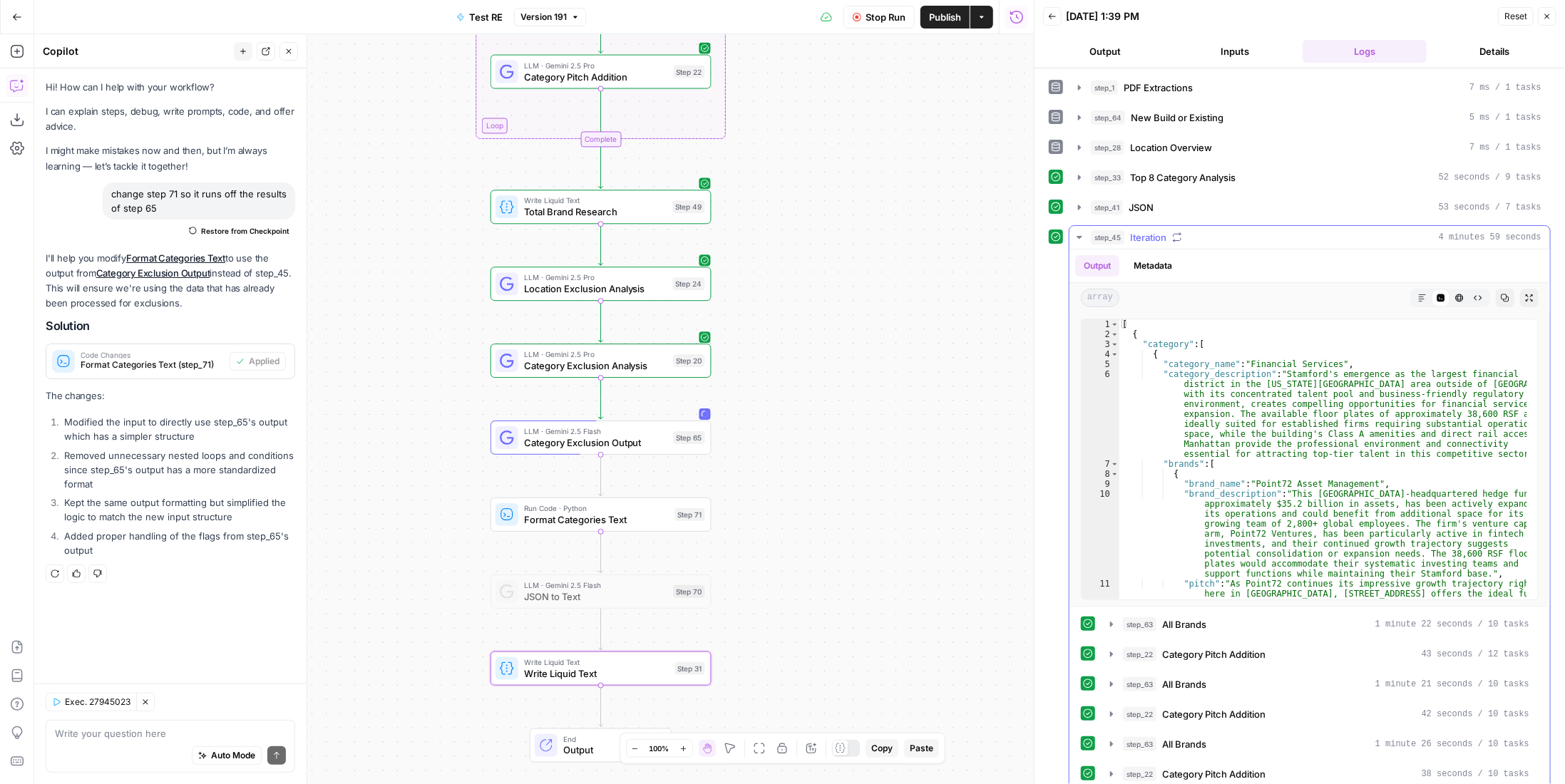
click at [1187, 230] on div "step_45 Iteration 4 minutes 59 seconds" at bounding box center [1316, 237] width 450 height 14
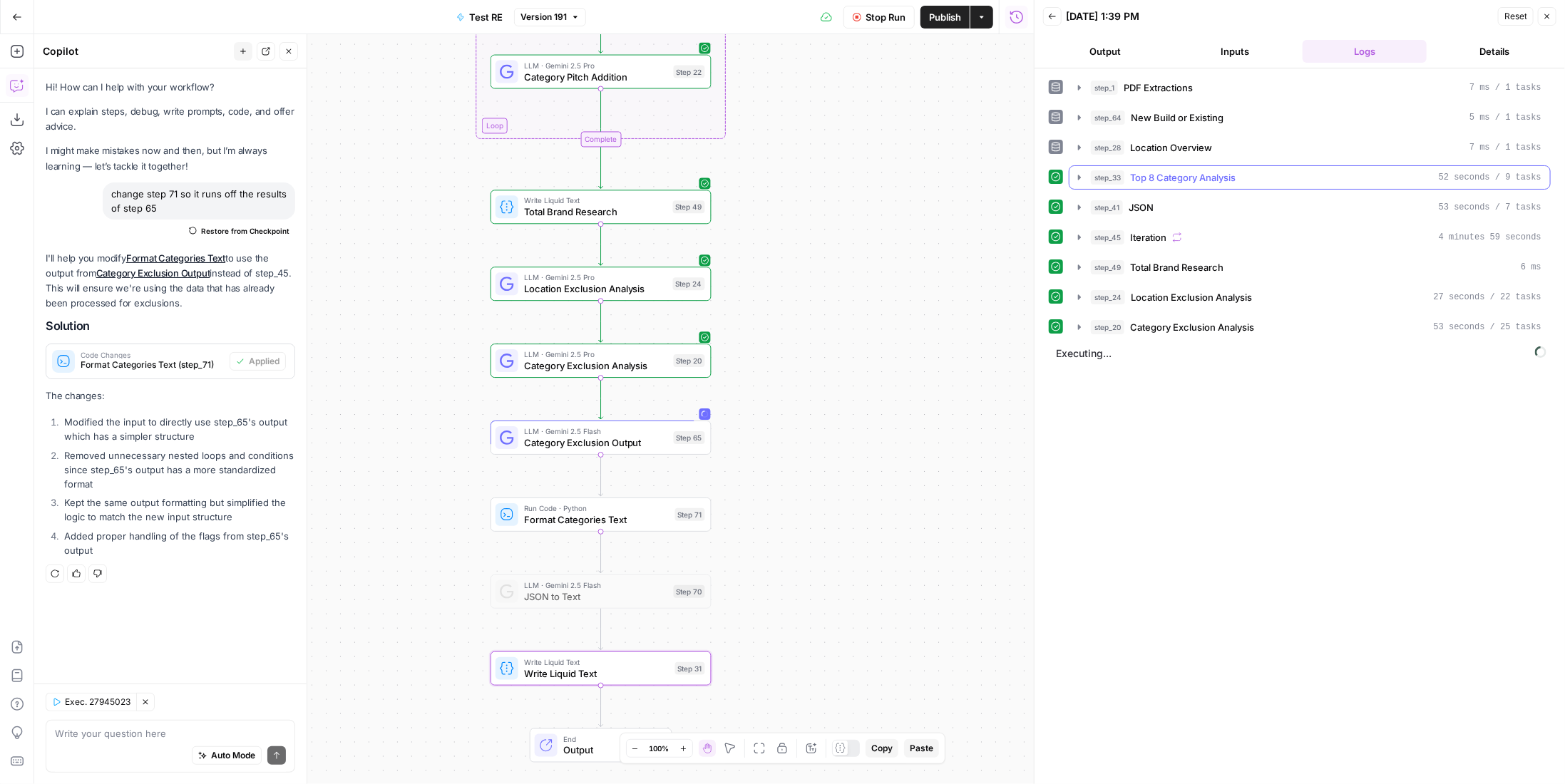
click at [1172, 175] on span "Top 8 Category Analysis" at bounding box center [1182, 177] width 106 height 14
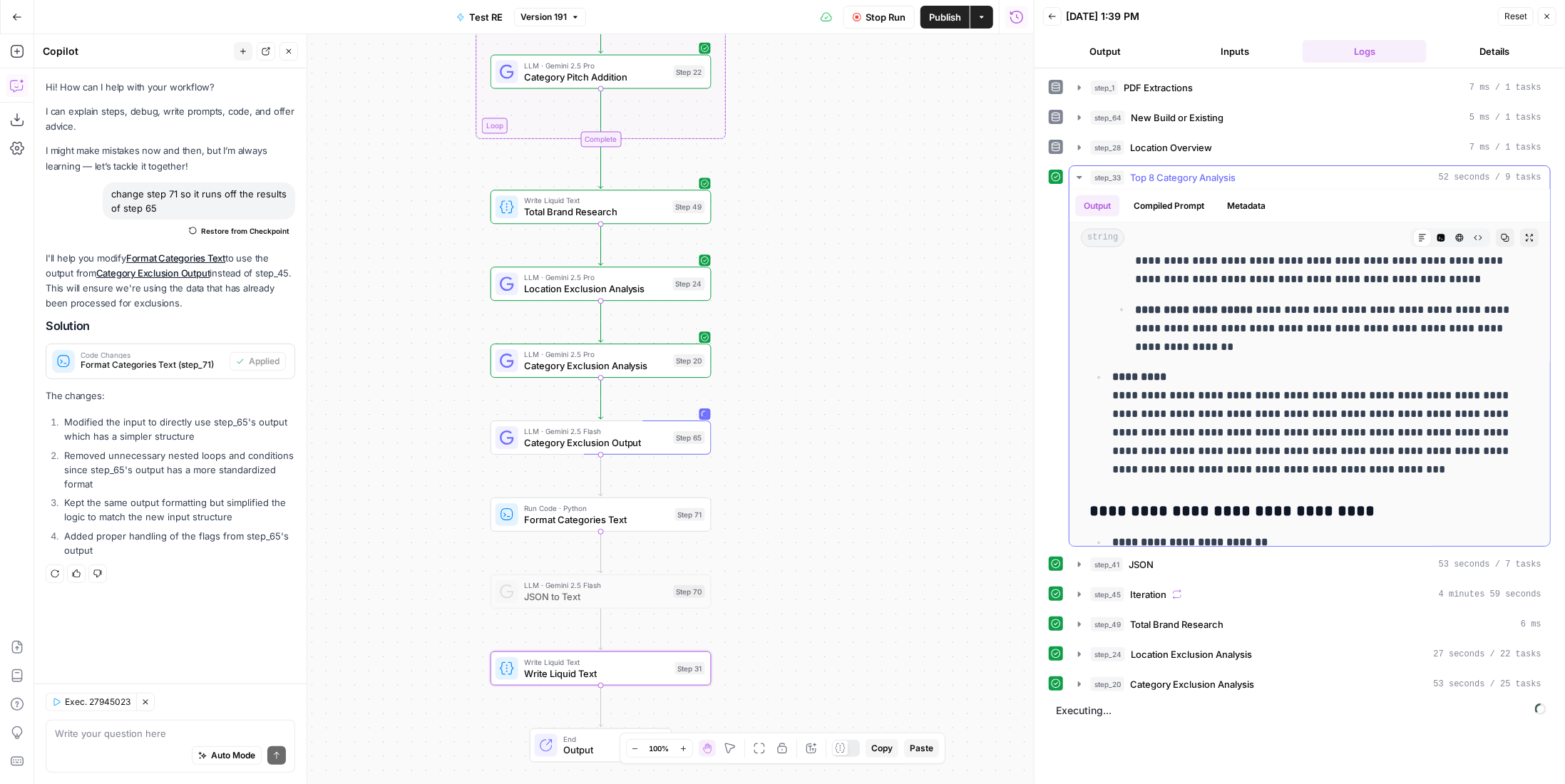
scroll to position [1995, 0]
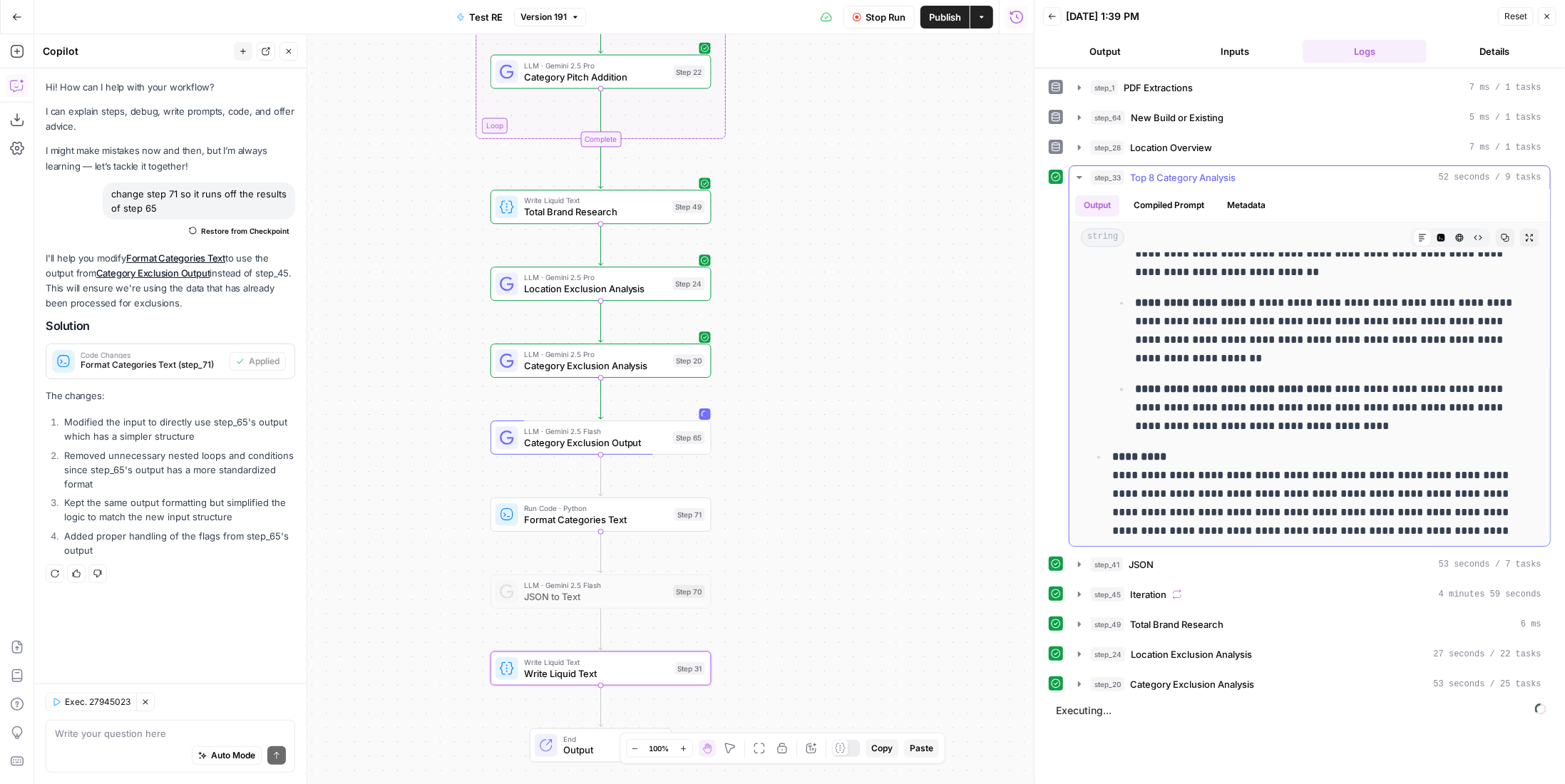
click at [1195, 179] on span "Top 8 Category Analysis" at bounding box center [1182, 177] width 106 height 14
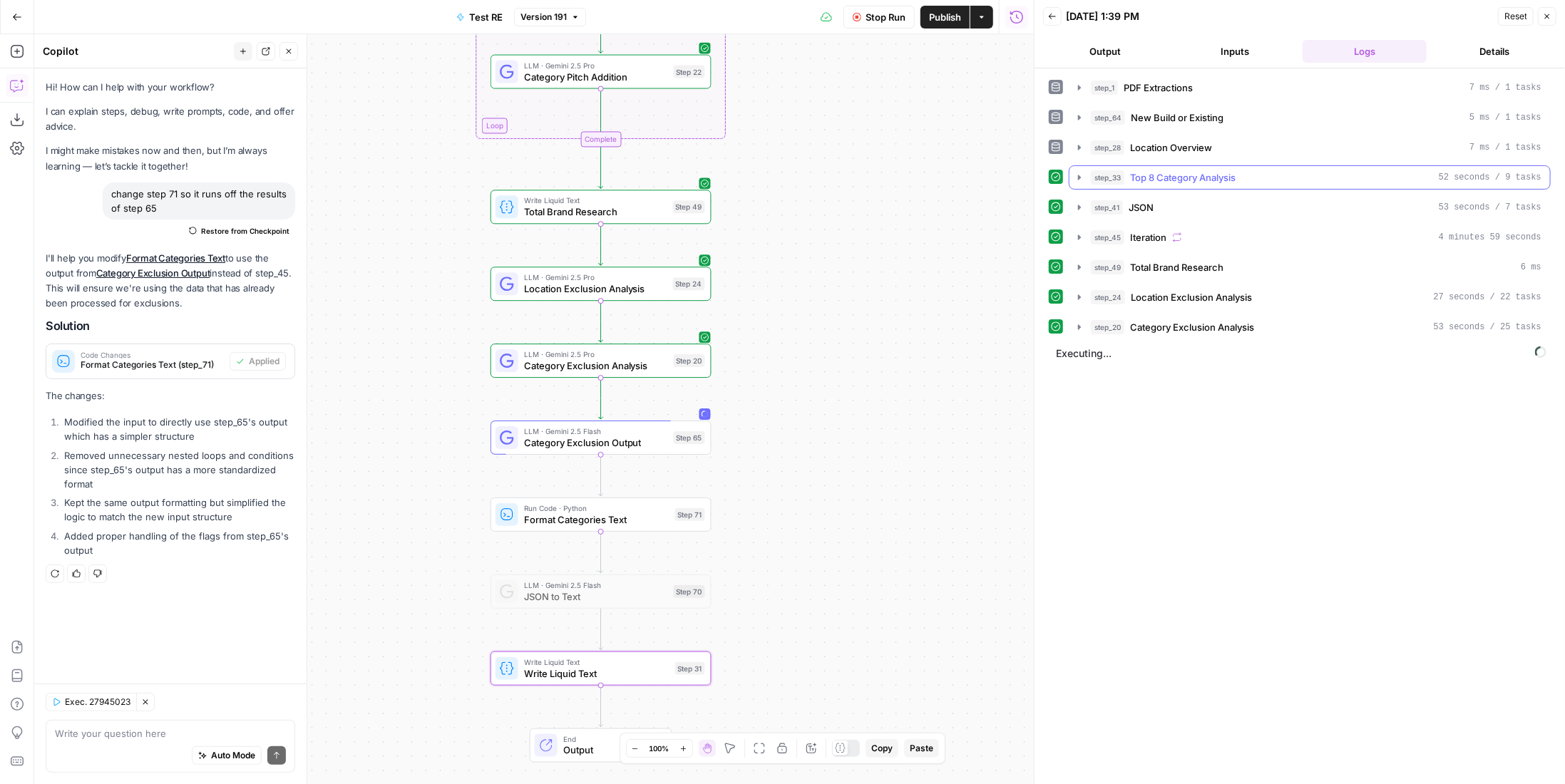
click at [1207, 172] on span "Top 8 Category Analysis" at bounding box center [1182, 177] width 106 height 14
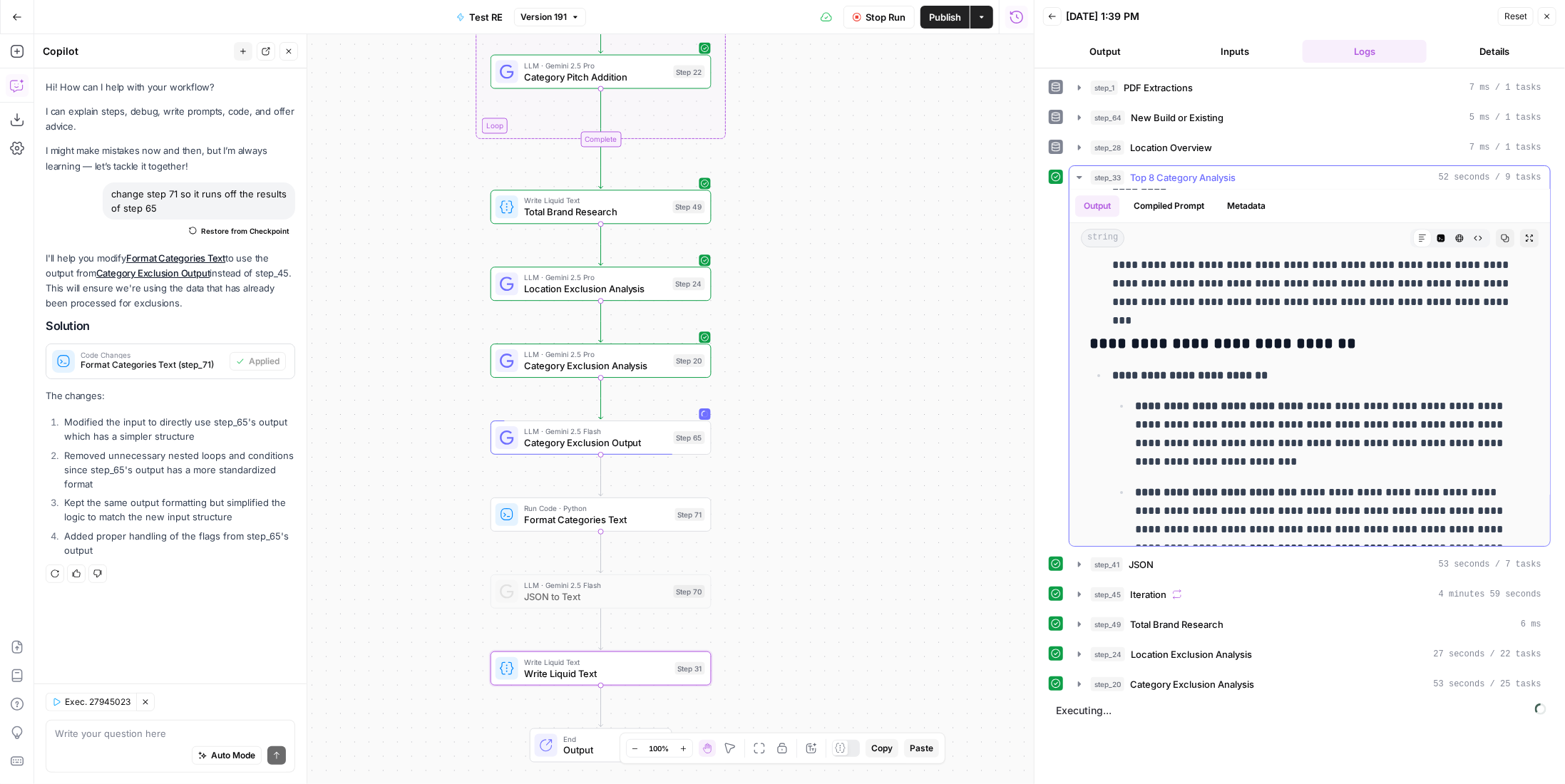
scroll to position [3346, 0]
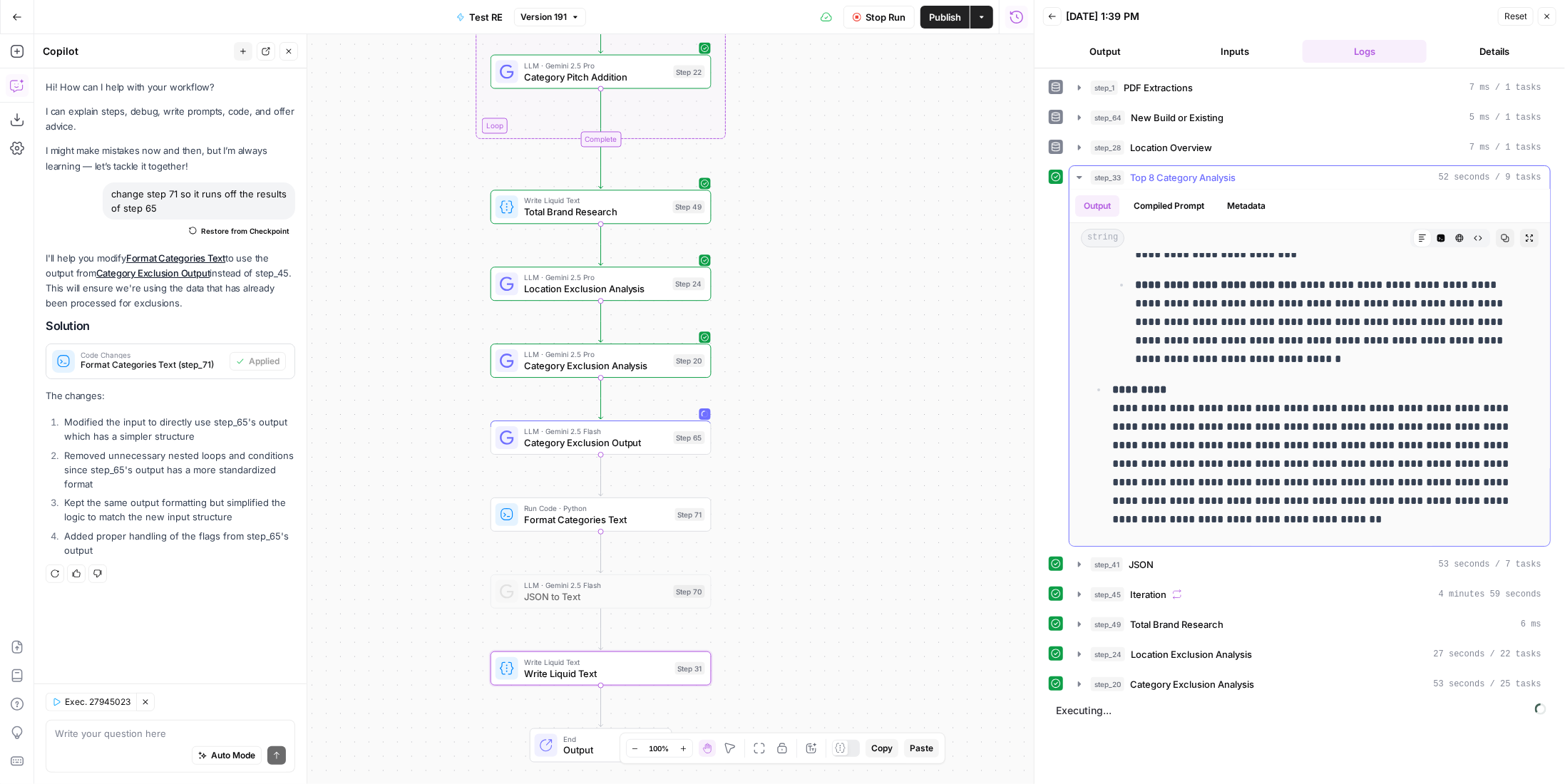
click at [1187, 182] on button "step_33 Top 8 Category Analysis 52 seconds / 9 tasks" at bounding box center [1310, 177] width 481 height 23
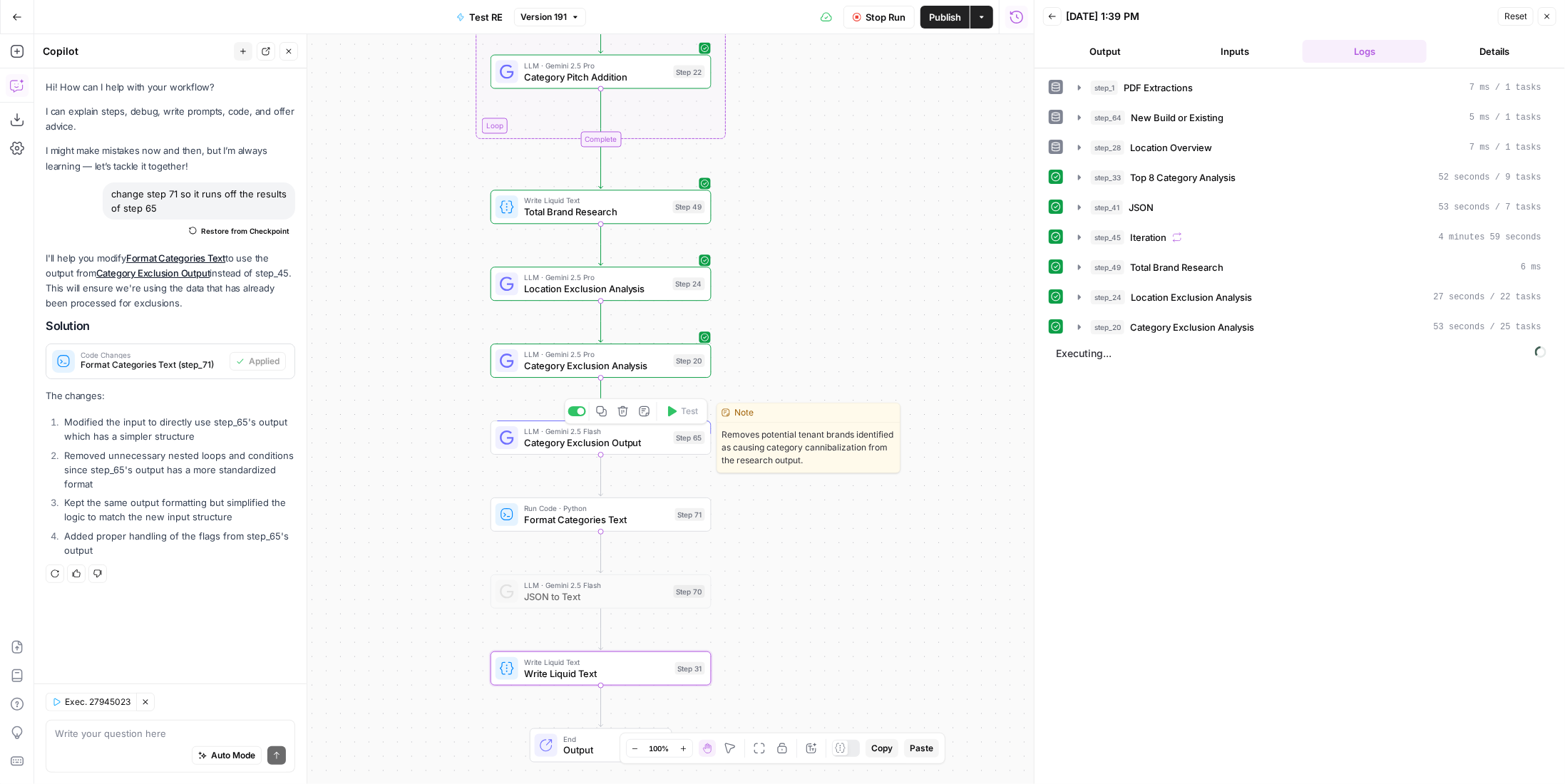
click at [667, 446] on span "Category Exclusion Output" at bounding box center [595, 442] width 144 height 14
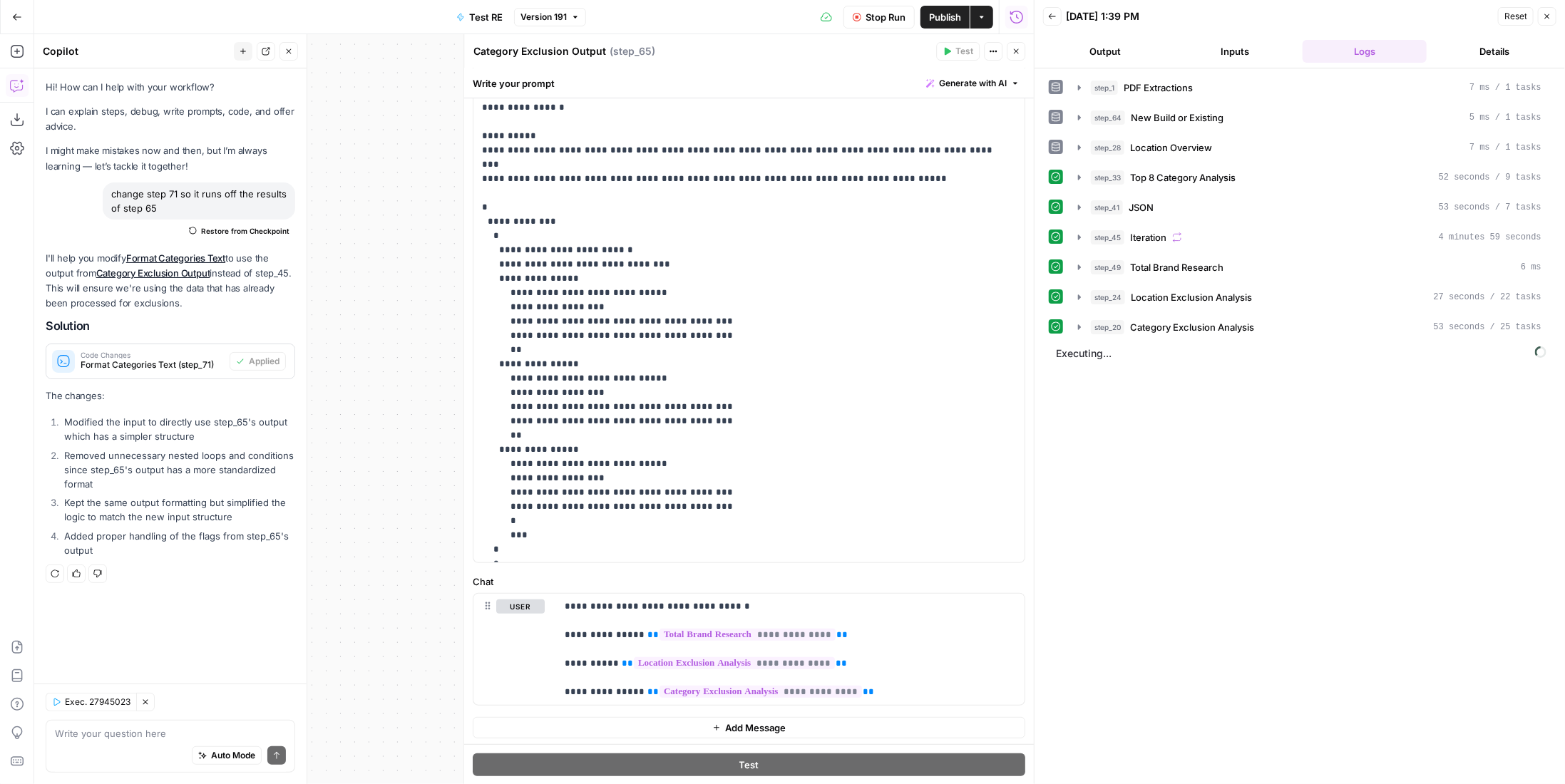
scroll to position [0, 0]
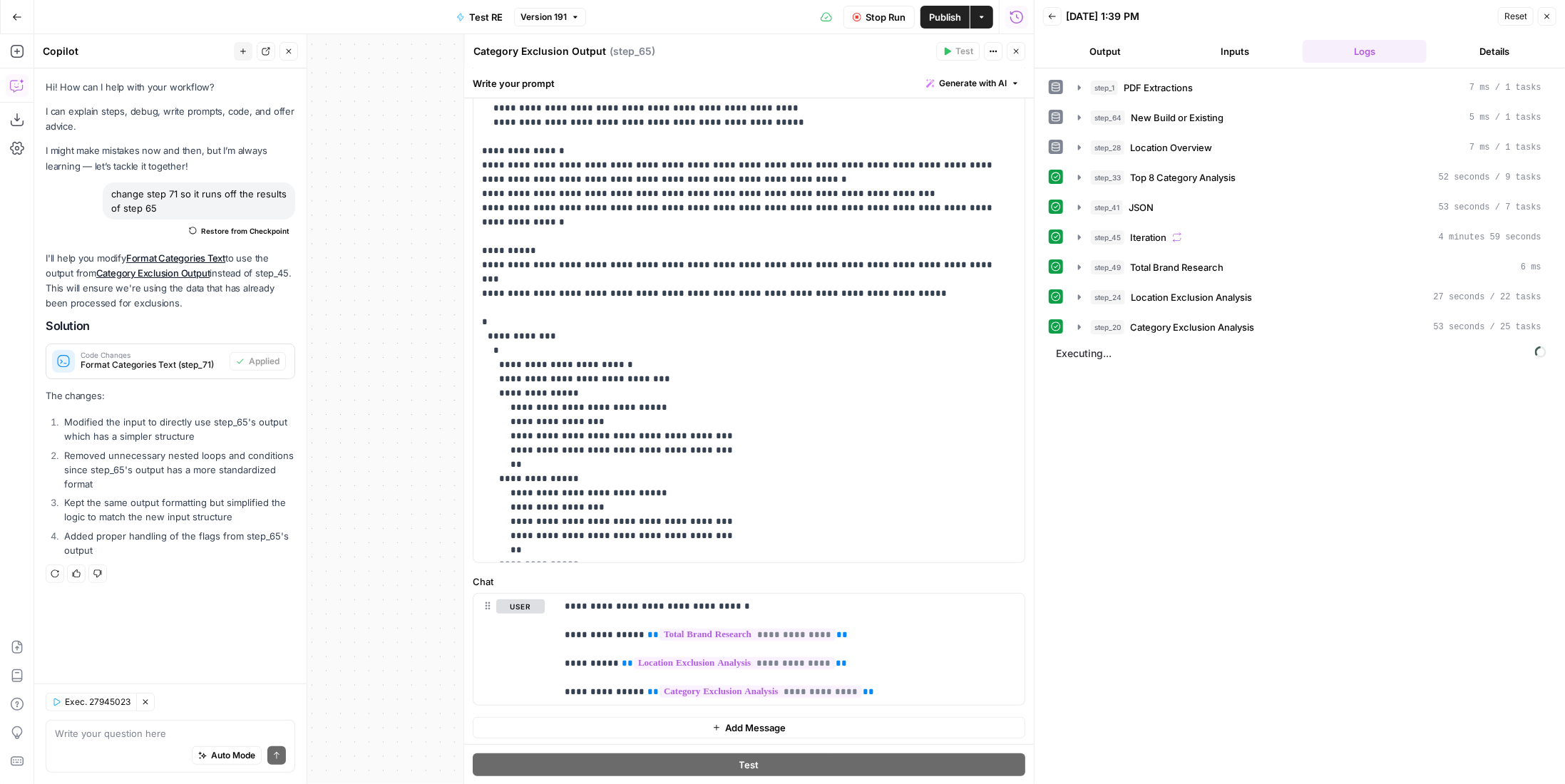
click at [1013, 48] on icon "button" at bounding box center [1015, 51] width 9 height 9
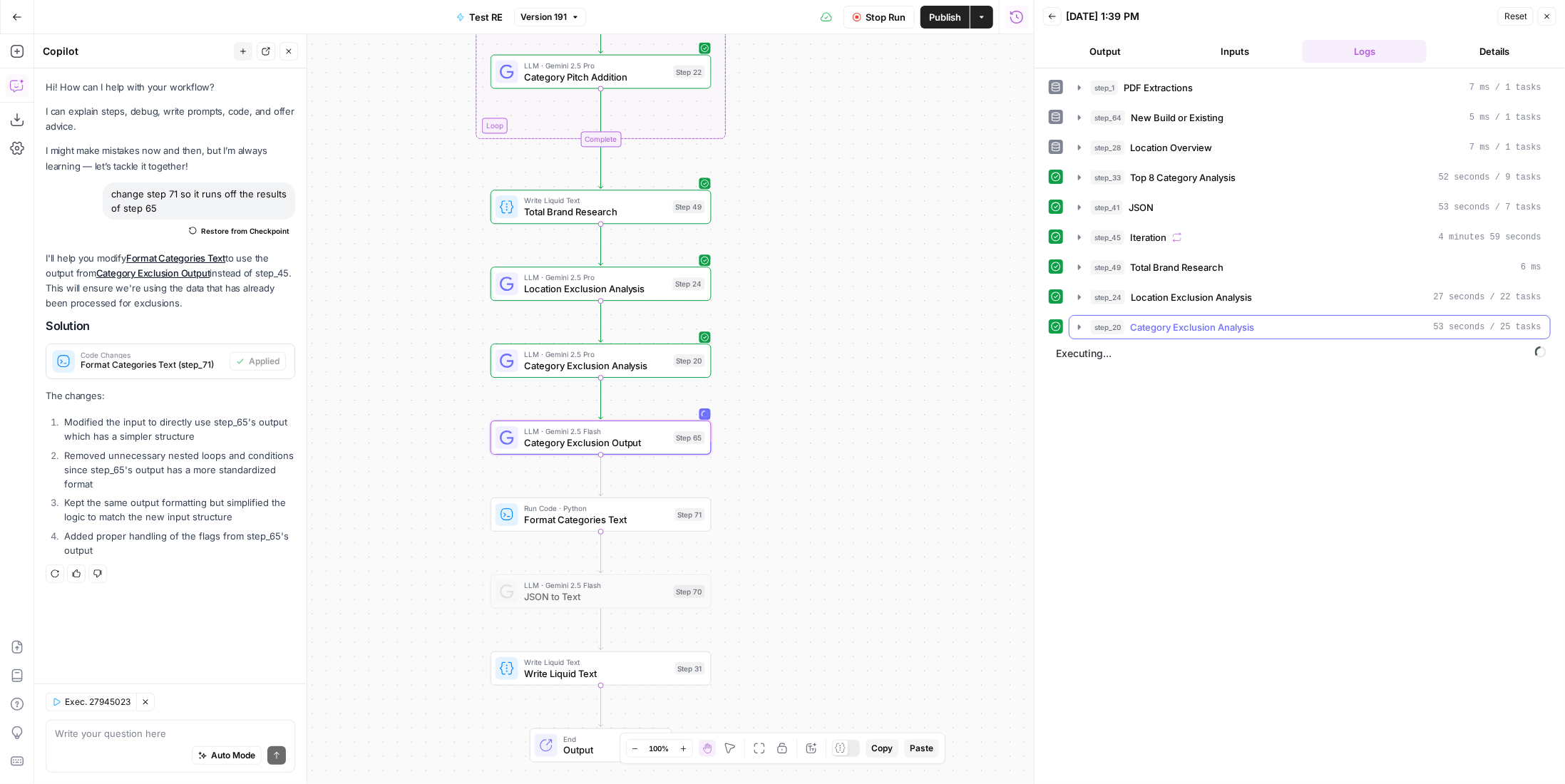
click at [1224, 324] on span "Category Exclusion Analysis" at bounding box center [1192, 326] width 124 height 14
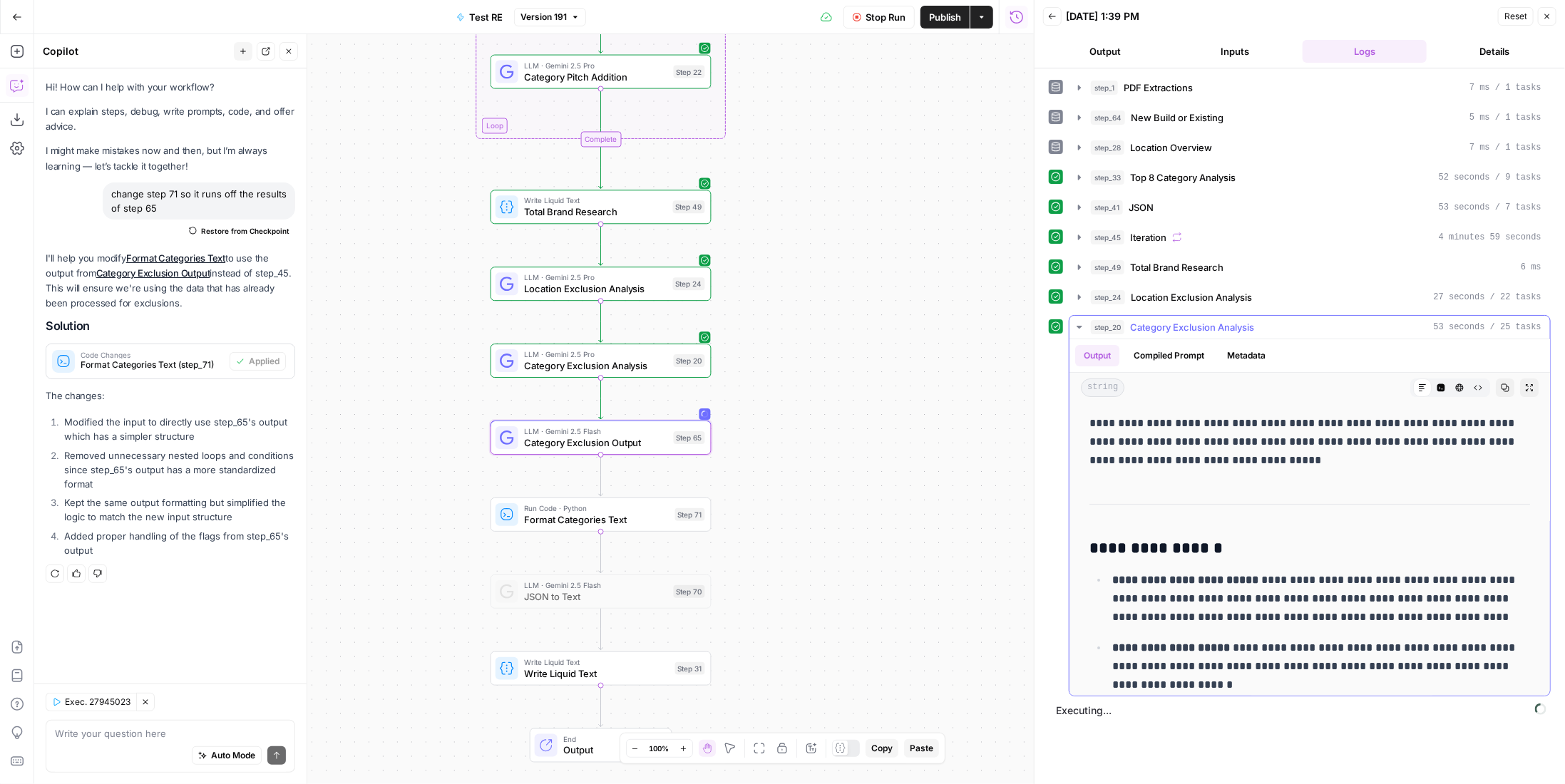
click at [1224, 324] on span "Category Exclusion Analysis" at bounding box center [1192, 326] width 124 height 14
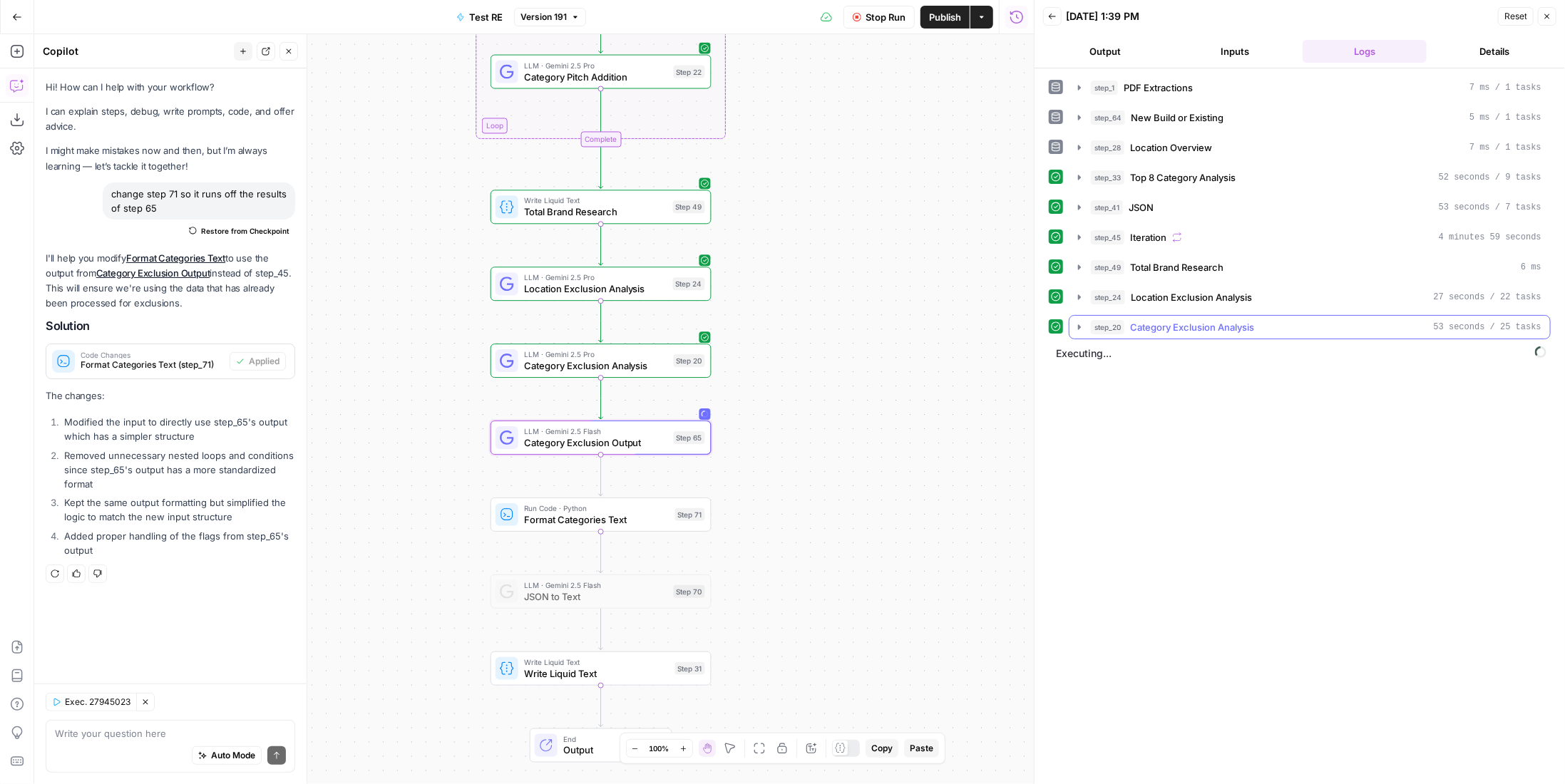
click at [1224, 324] on span "Category Exclusion Analysis" at bounding box center [1192, 326] width 124 height 14
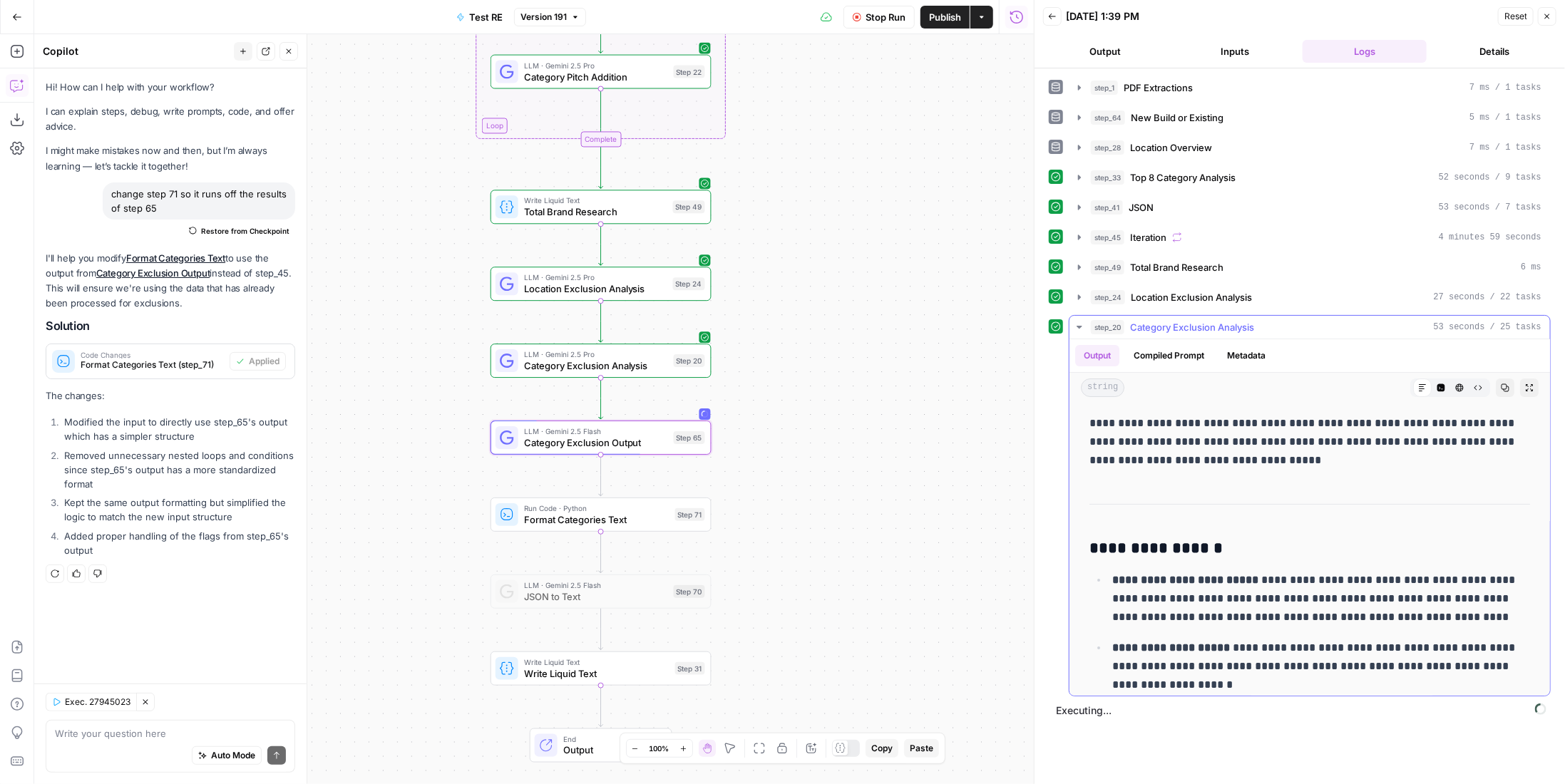
click at [1233, 324] on span "Category Exclusion Analysis" at bounding box center [1192, 326] width 124 height 14
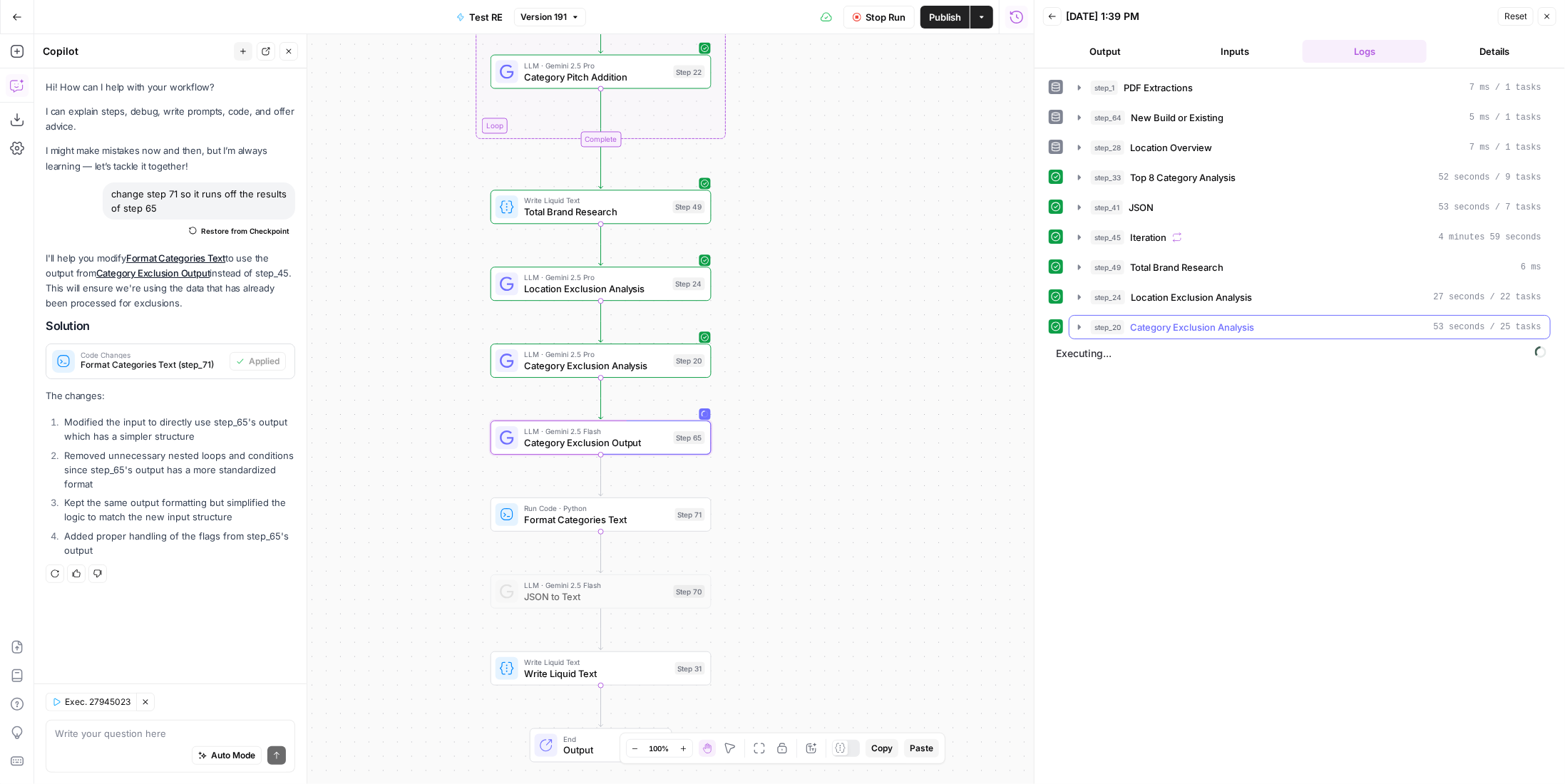
click at [1261, 320] on div "step_20 Category Exclusion Analysis 53 seconds / 25 tasks" at bounding box center [1316, 326] width 450 height 14
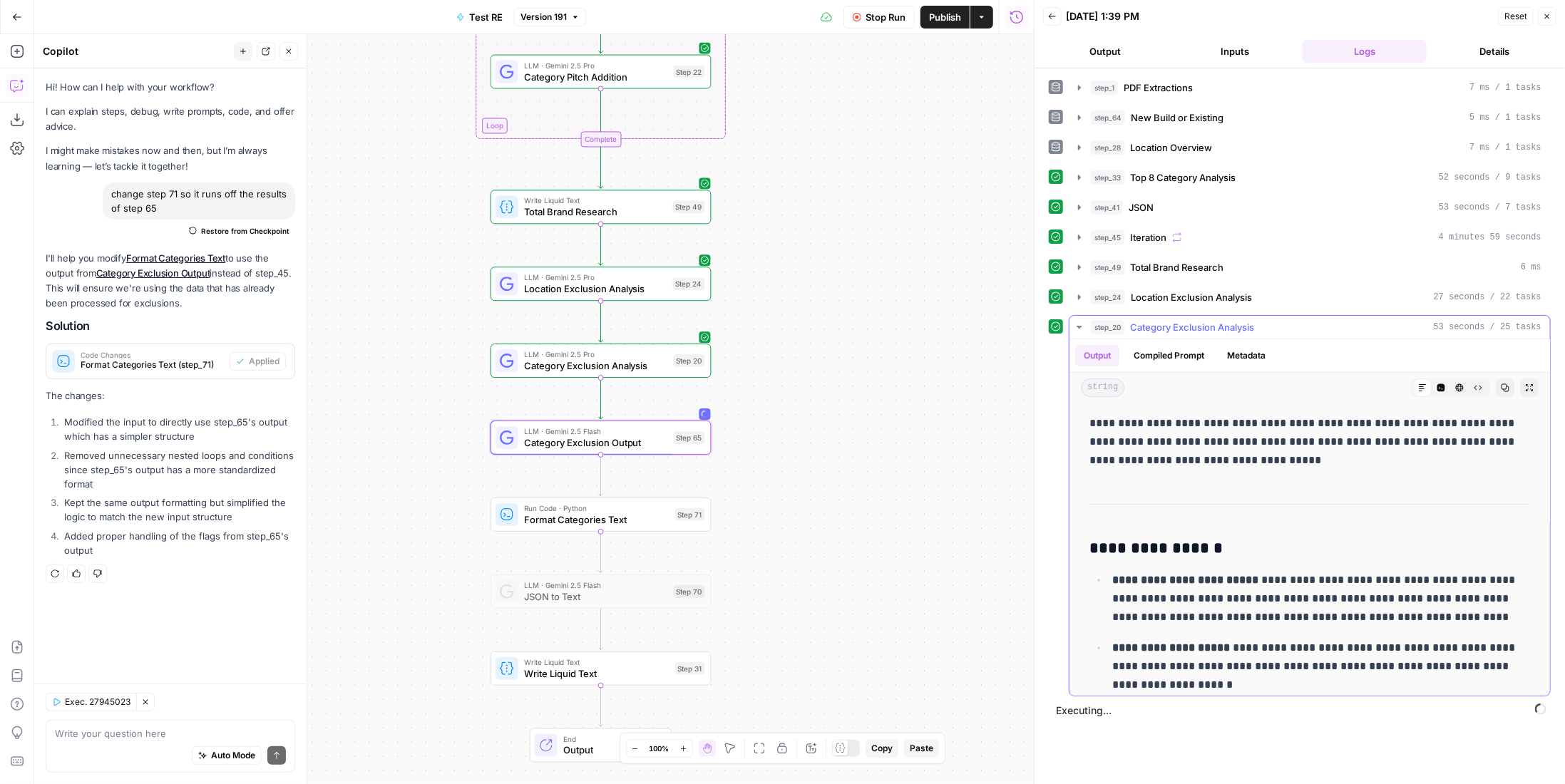
click at [1261, 320] on div "step_20 Category Exclusion Analysis 53 seconds / 25 tasks" at bounding box center [1316, 326] width 450 height 14
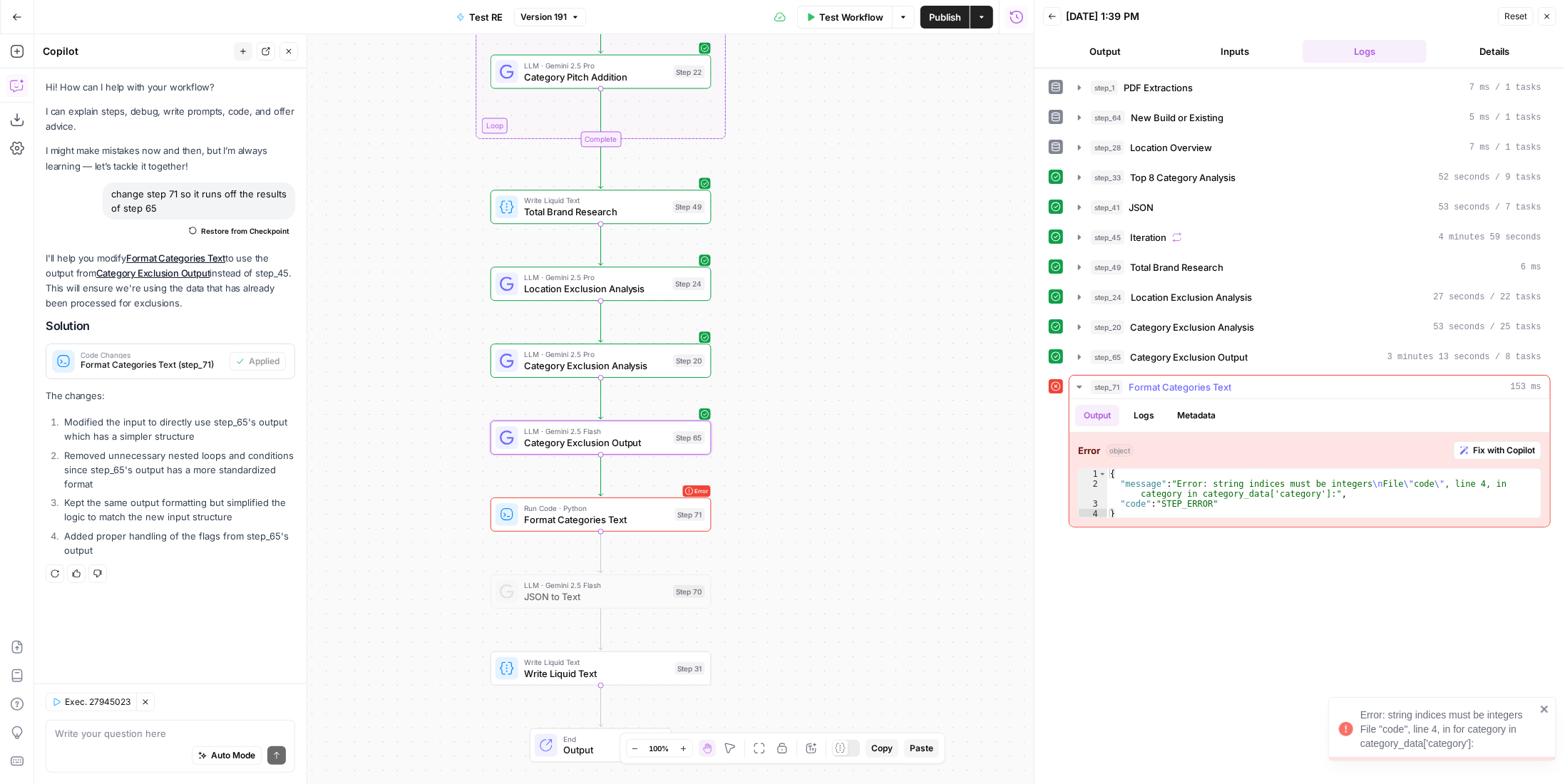
click at [1495, 448] on button "Fix with Copilot" at bounding box center [1497, 449] width 88 height 18
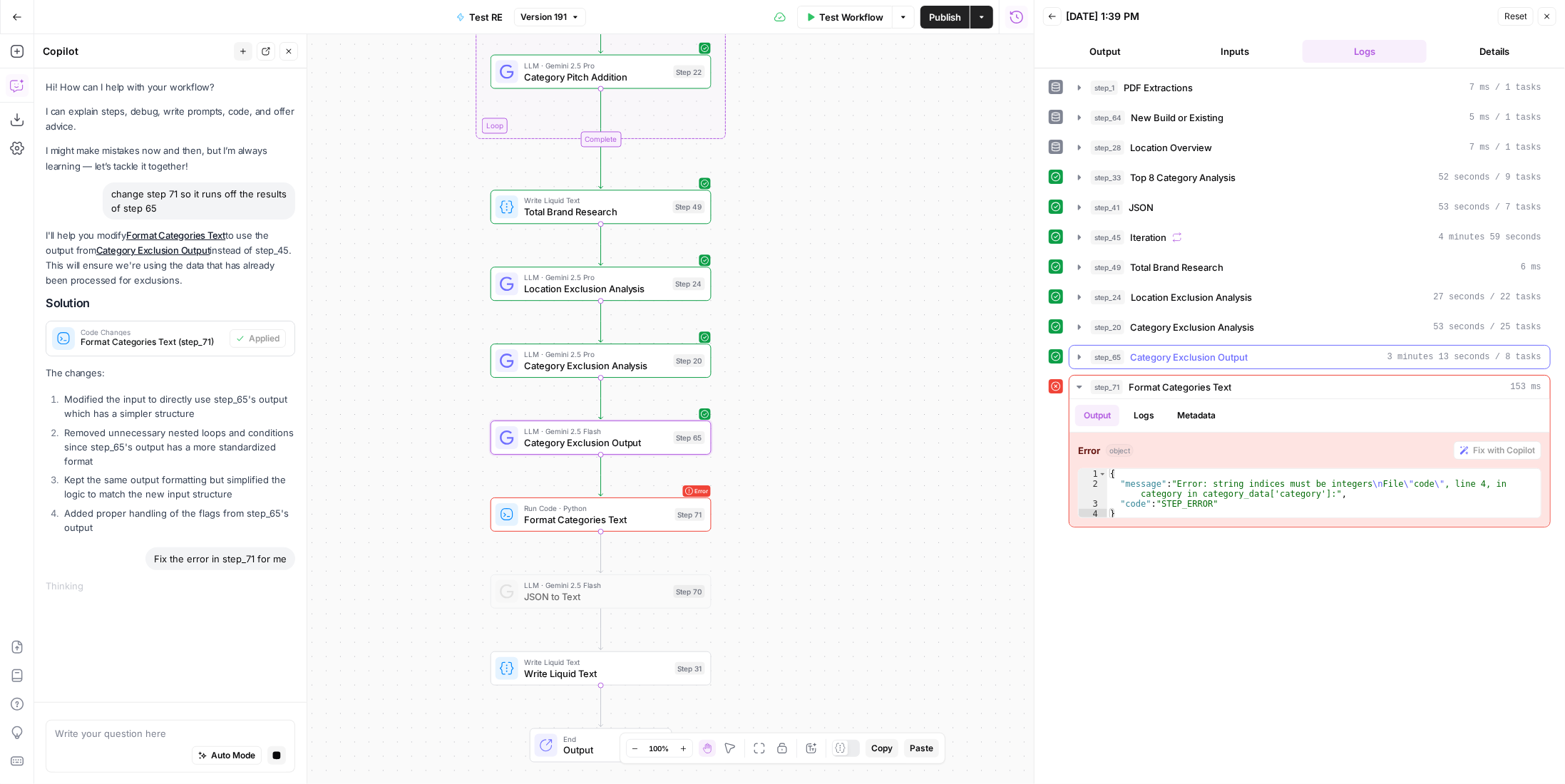
click at [1295, 361] on button "step_65 Category Exclusion Output 3 minutes 13 seconds / 8 tasks" at bounding box center [1310, 357] width 481 height 23
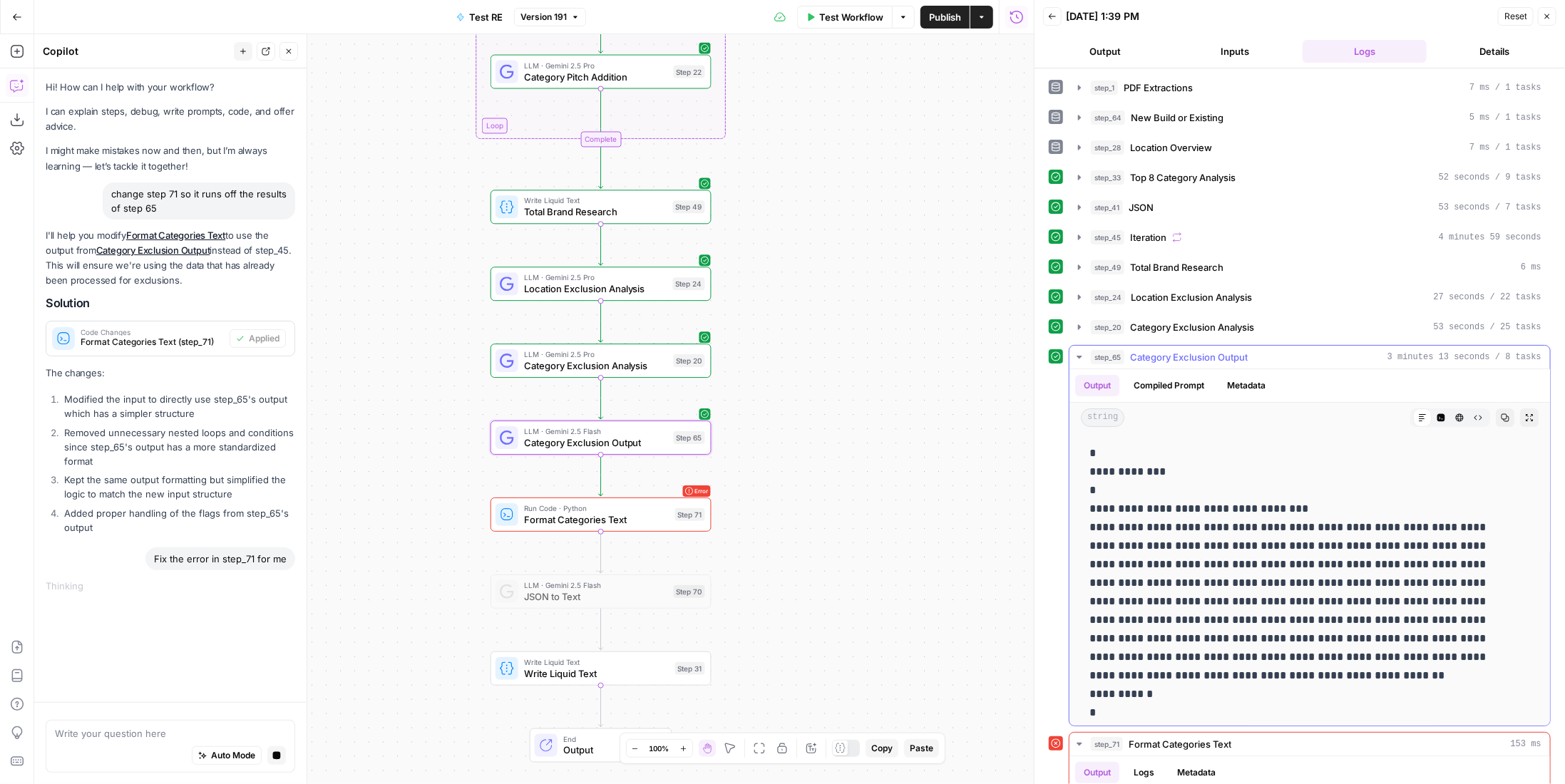
click at [1437, 414] on icon "button" at bounding box center [1441, 418] width 8 height 8
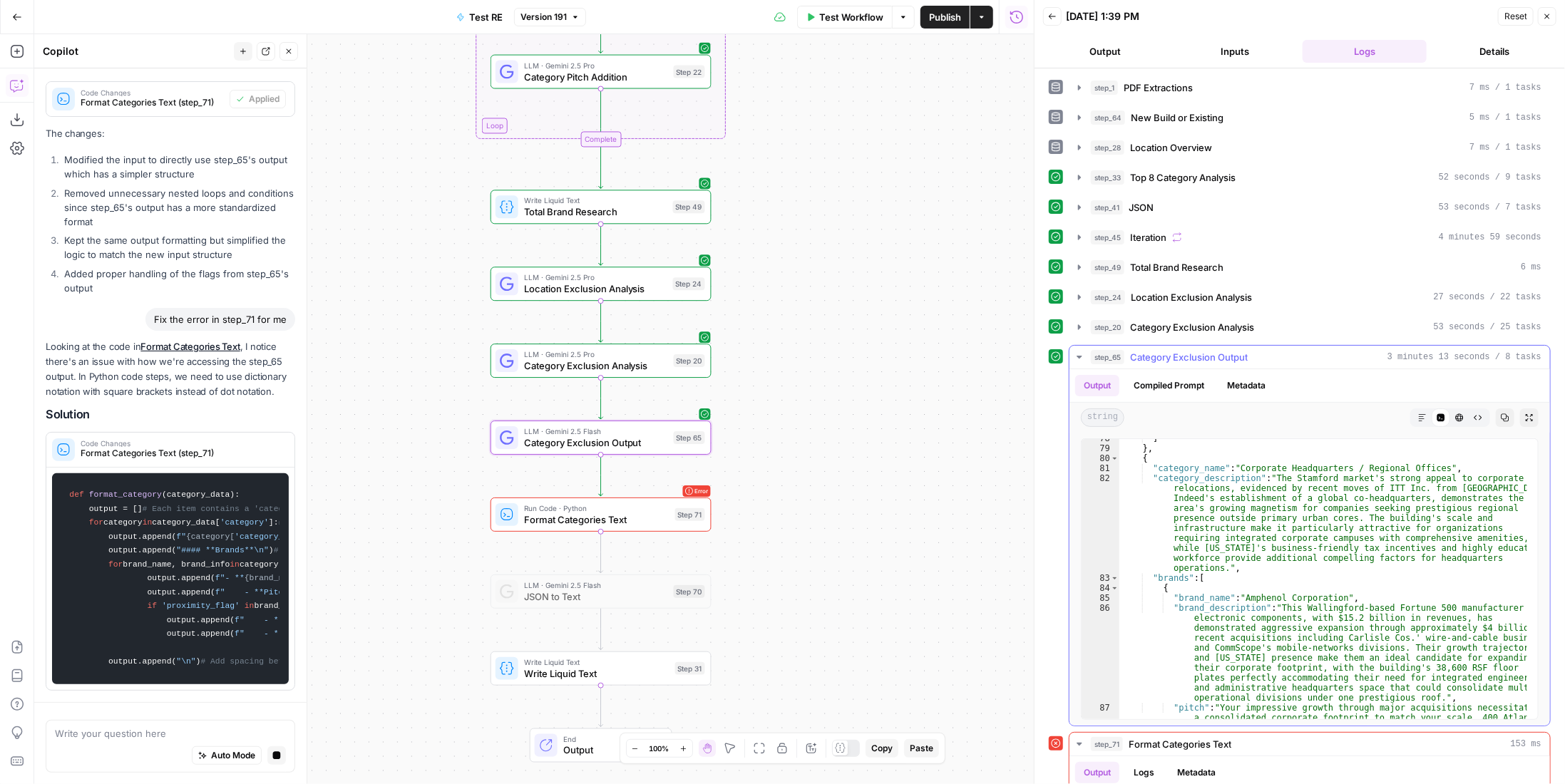
scroll to position [2736, 0]
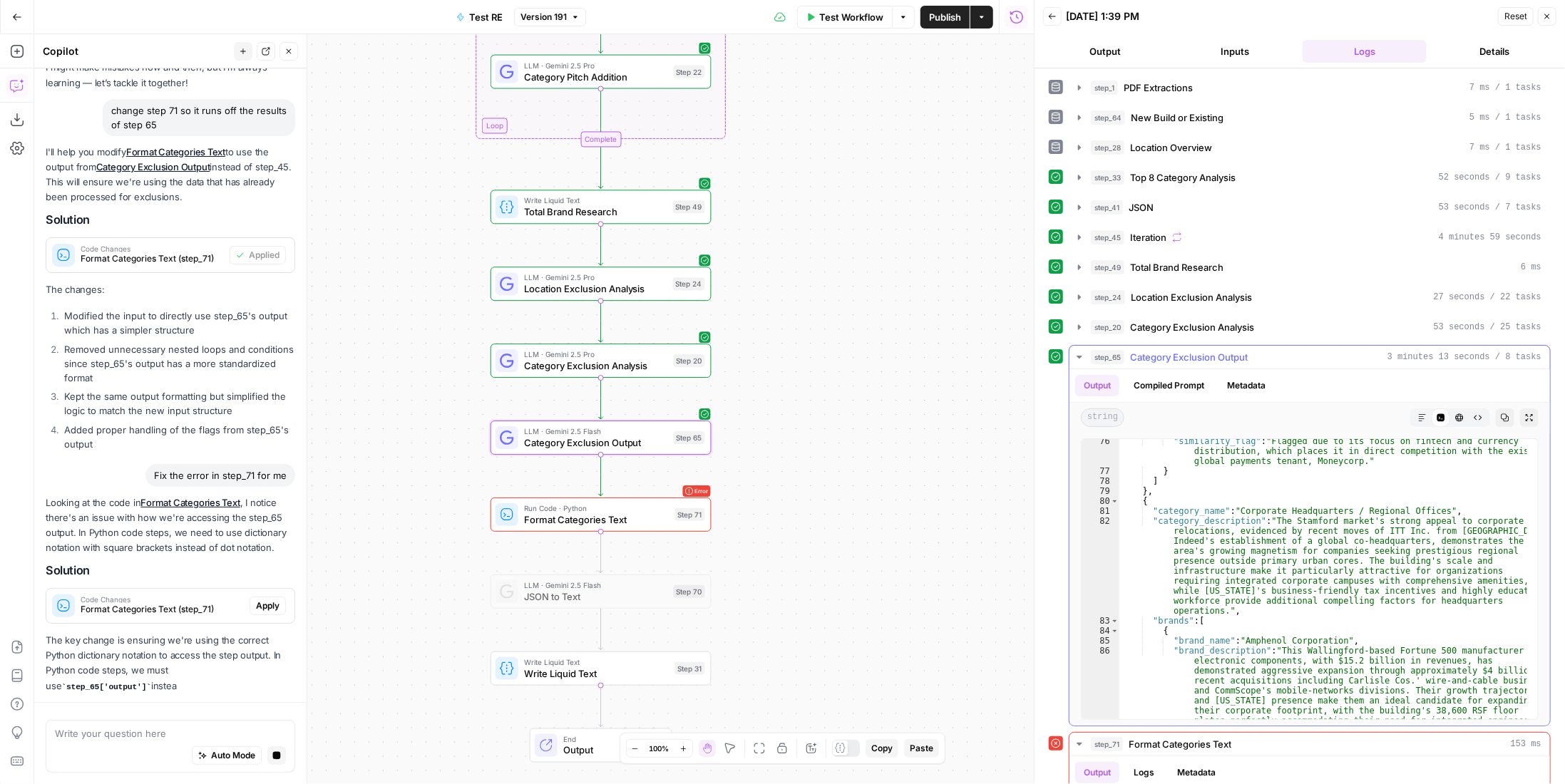
type textarea "**********"
click at [1407, 503] on div ""similarity_flag" : "Flagged due to its focus on fintech and currency distribut…" at bounding box center [1323, 641] width 407 height 410
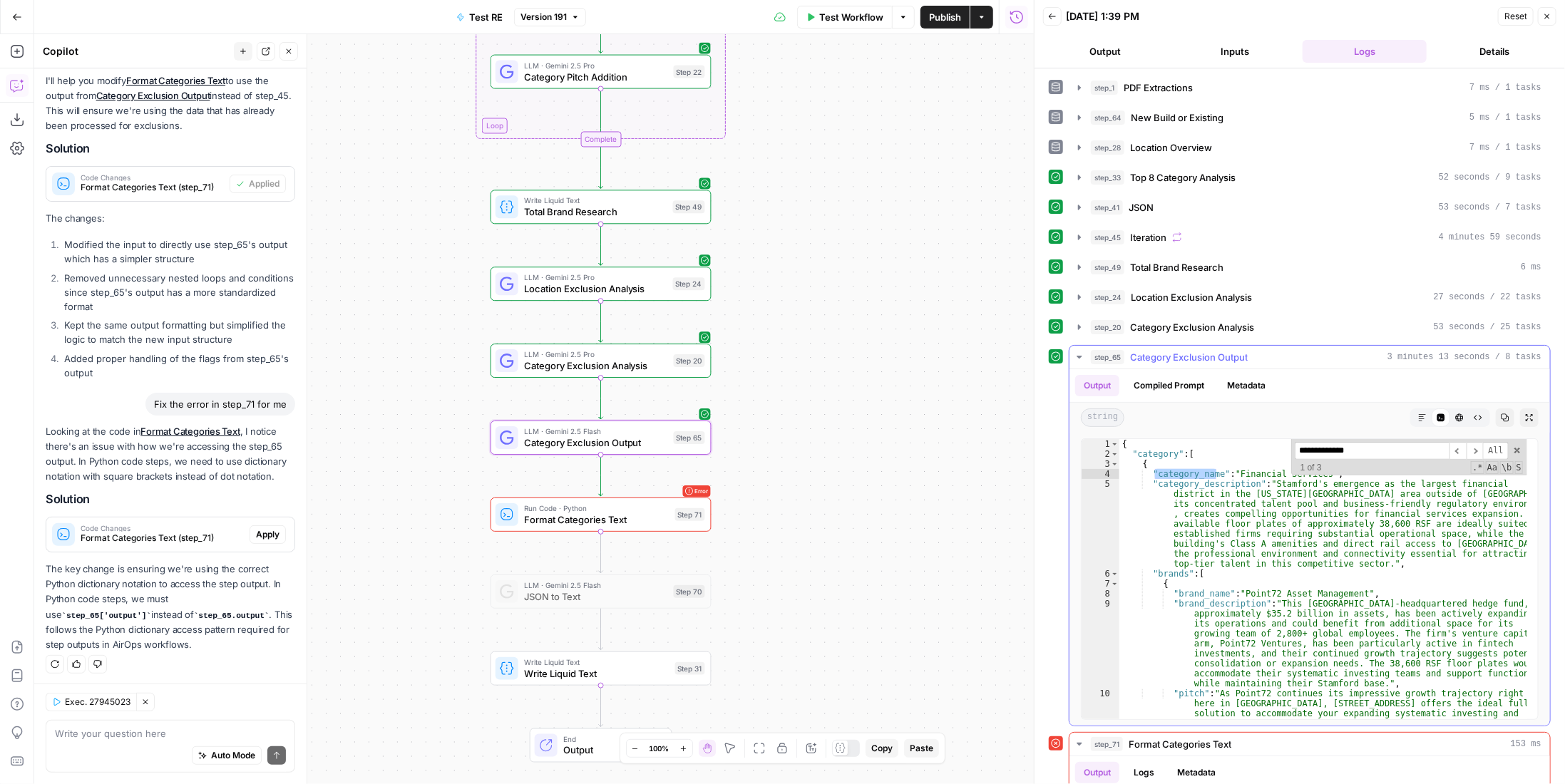
scroll to position [0, 0]
type input "**********"
click at [1278, 345] on button "step_65 Category Exclusion Output 3 minutes 13 seconds / 8 tasks" at bounding box center [1310, 357] width 481 height 23
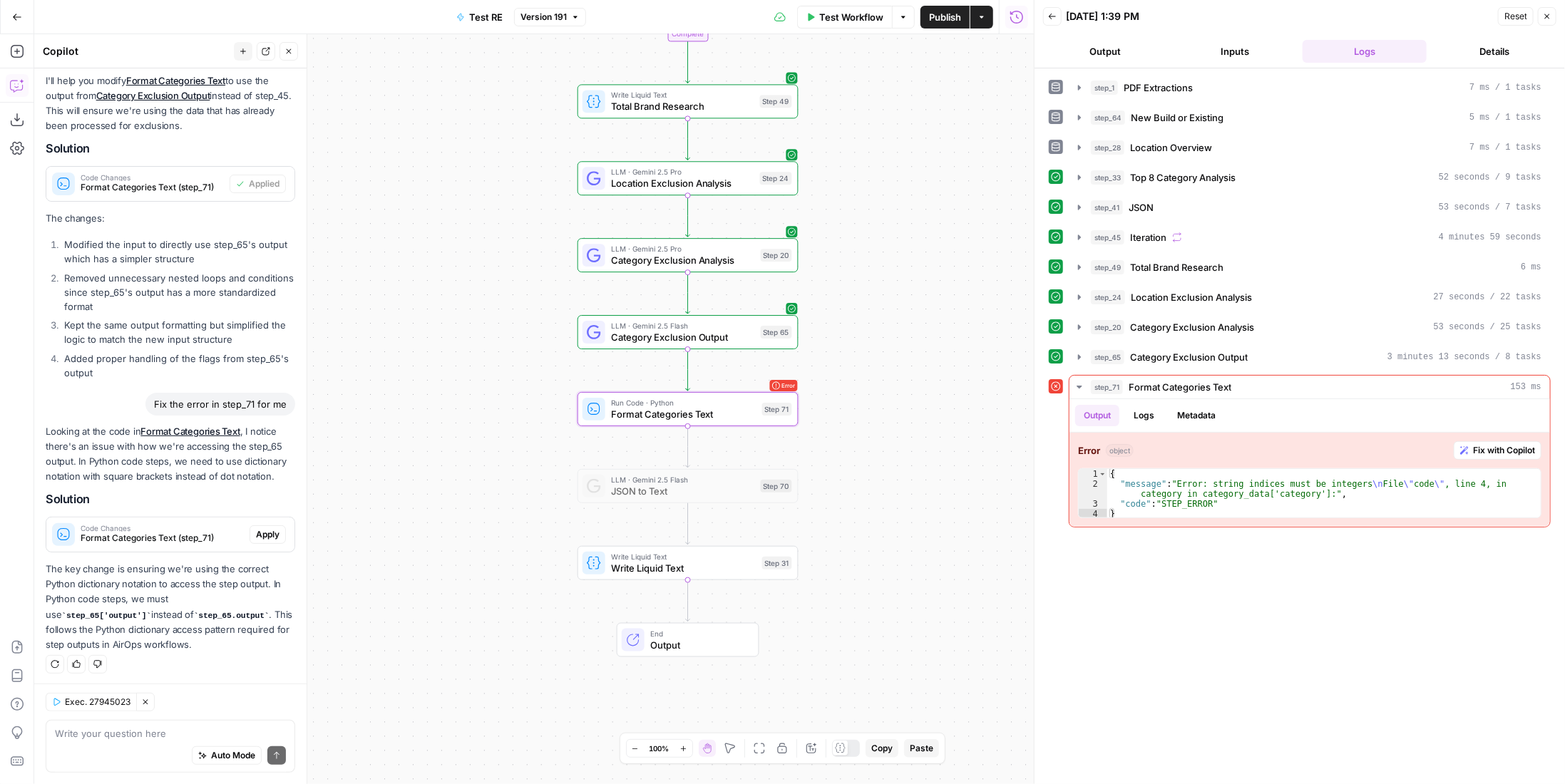
click at [256, 537] on span "Apply" at bounding box center [267, 534] width 24 height 12
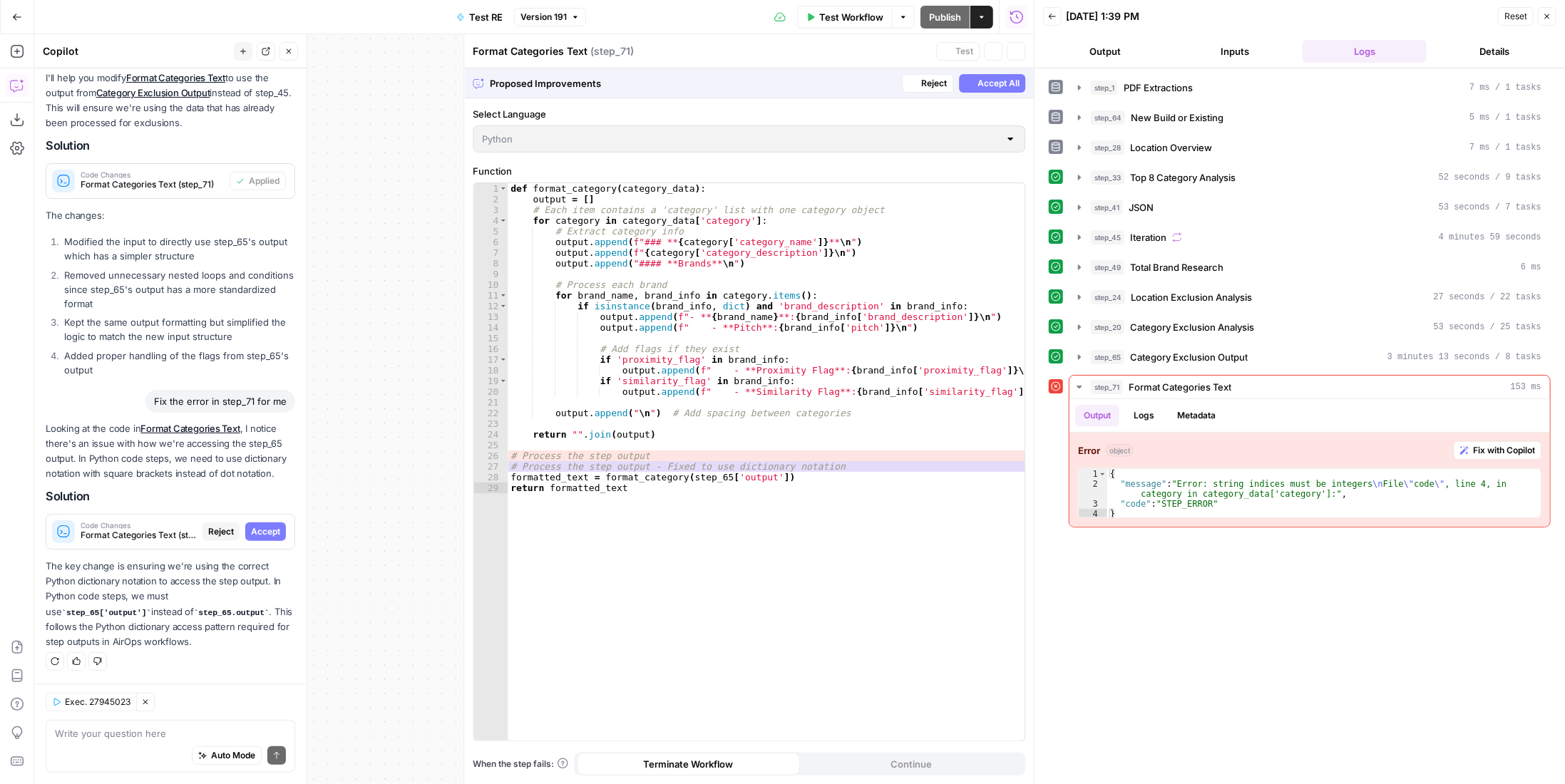
scroll to position [155, 0]
click at [984, 85] on span "Accept All" at bounding box center [998, 83] width 42 height 12
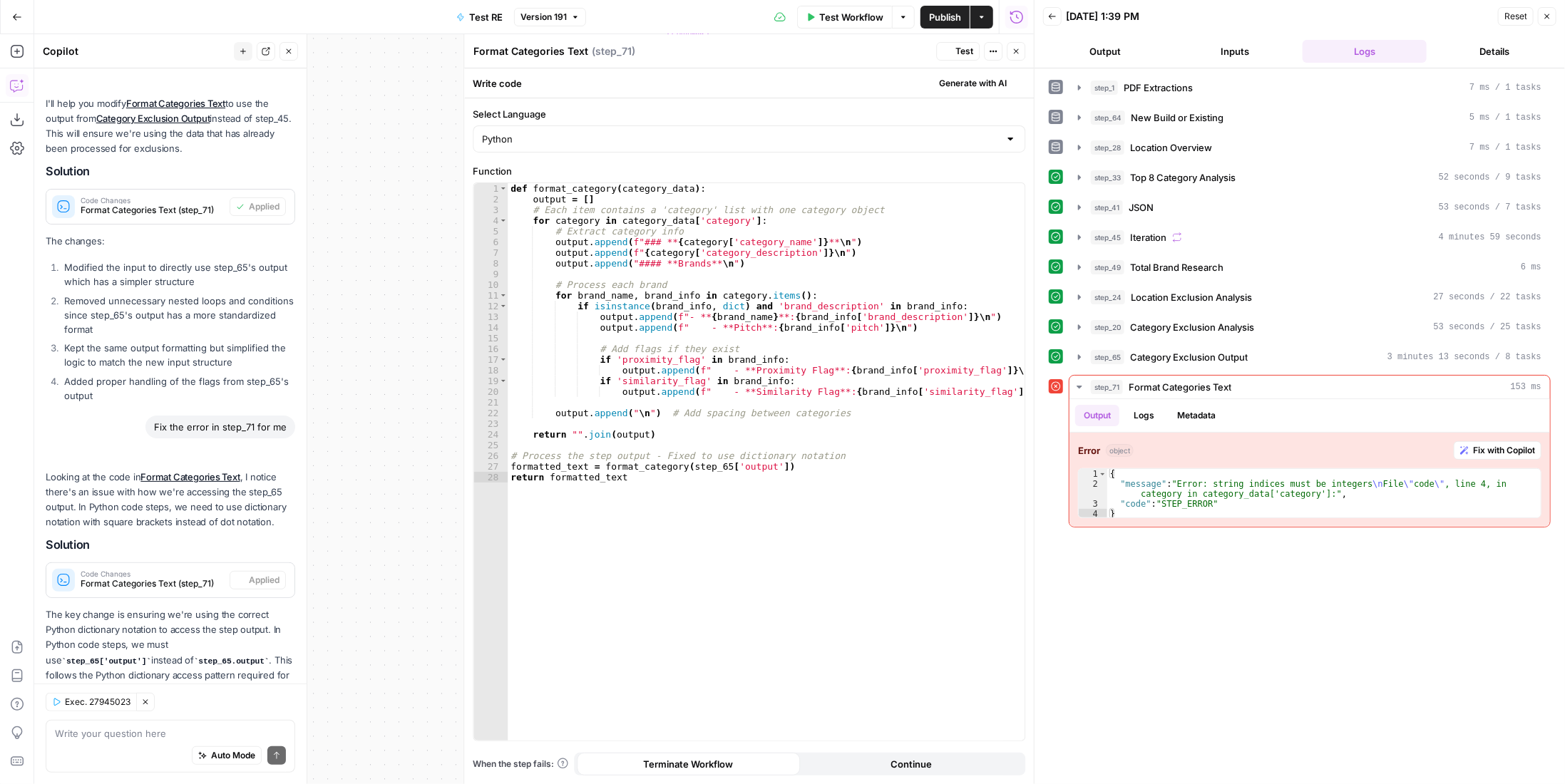
scroll to position [200, 0]
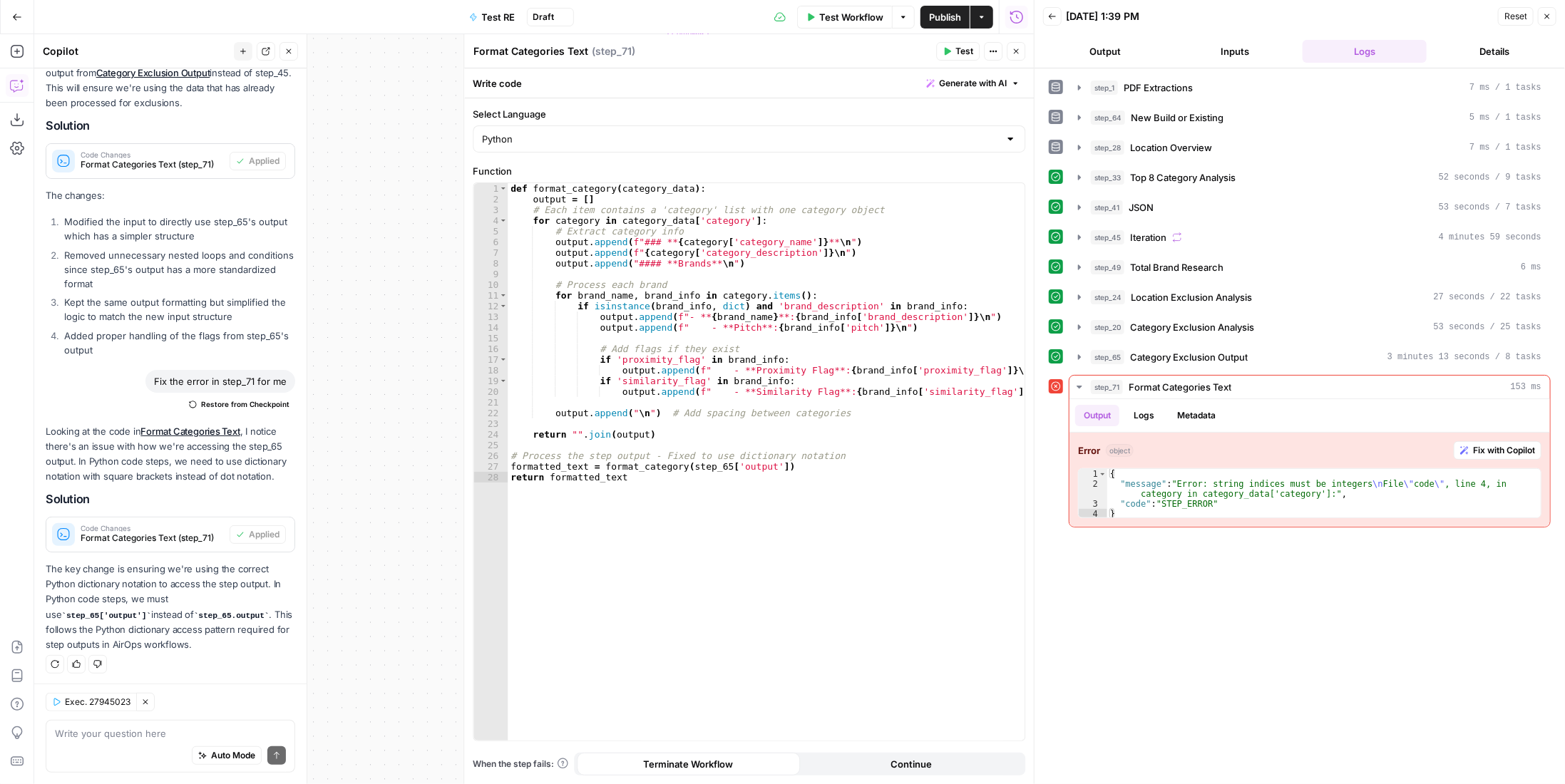
click at [967, 48] on span "Test" at bounding box center [964, 51] width 18 height 12
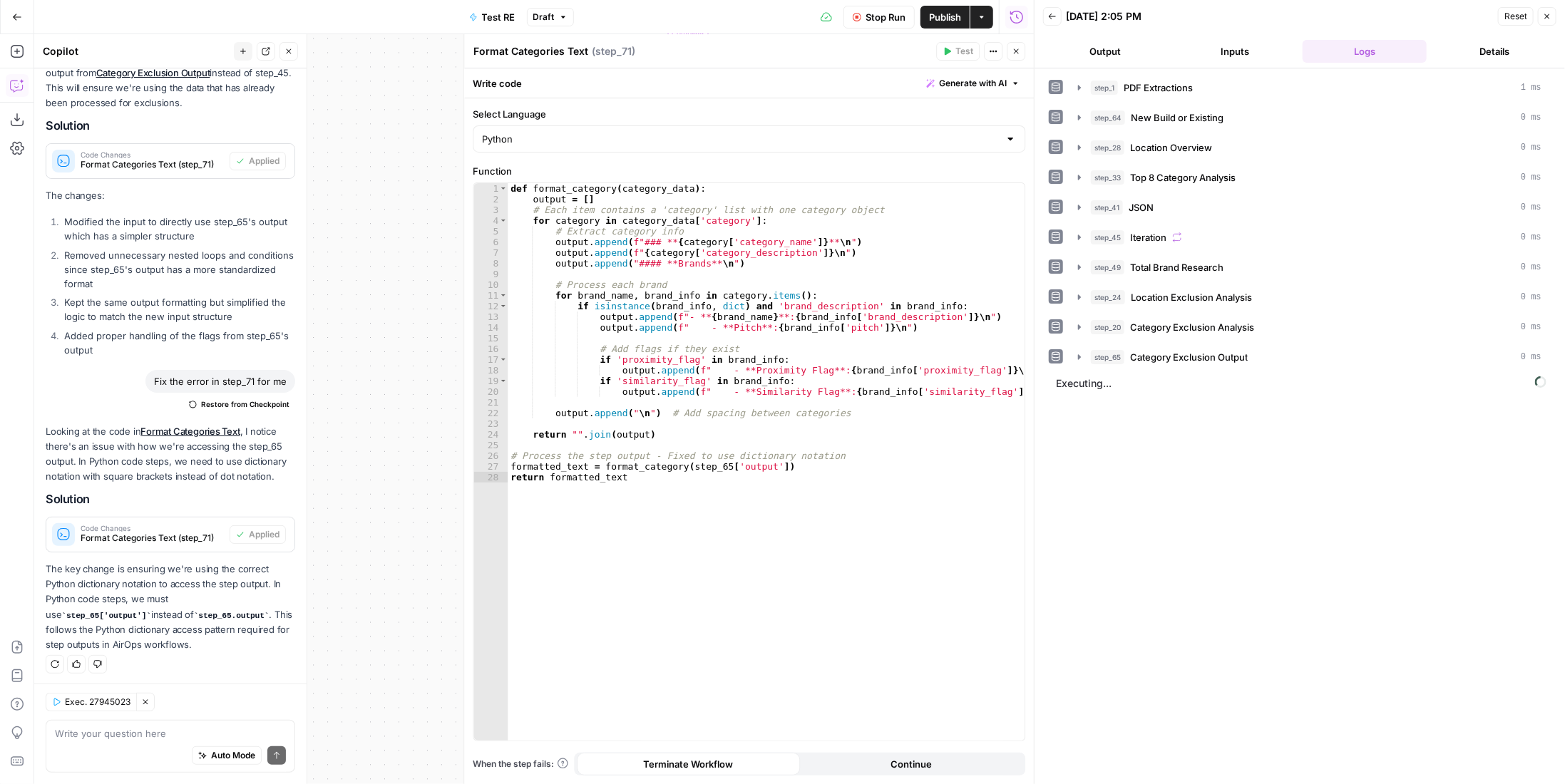
click at [1013, 52] on icon "button" at bounding box center [1015, 51] width 9 height 9
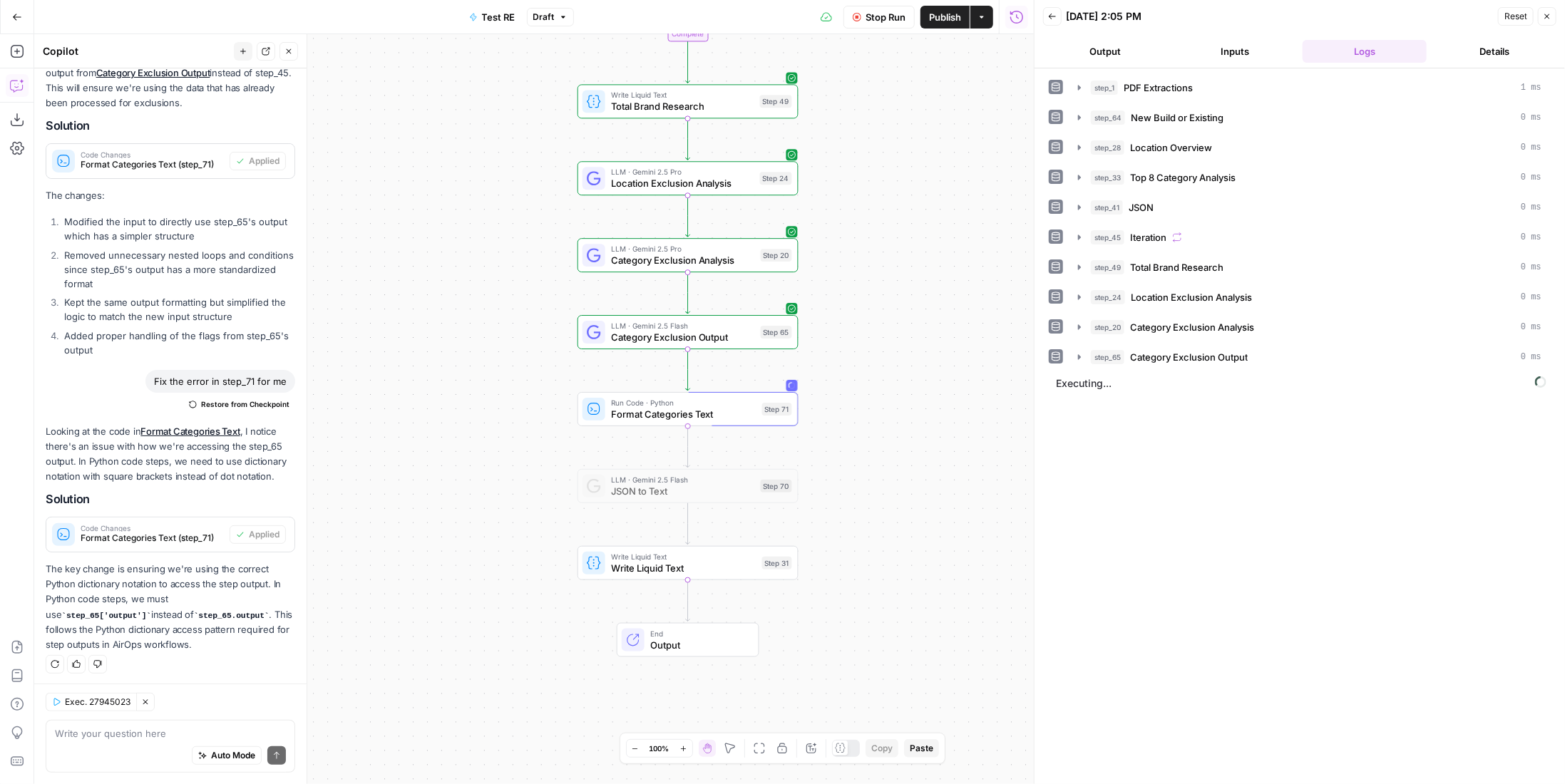
click at [1185, 356] on span "Category Exclusion Output" at bounding box center [1188, 357] width 117 height 14
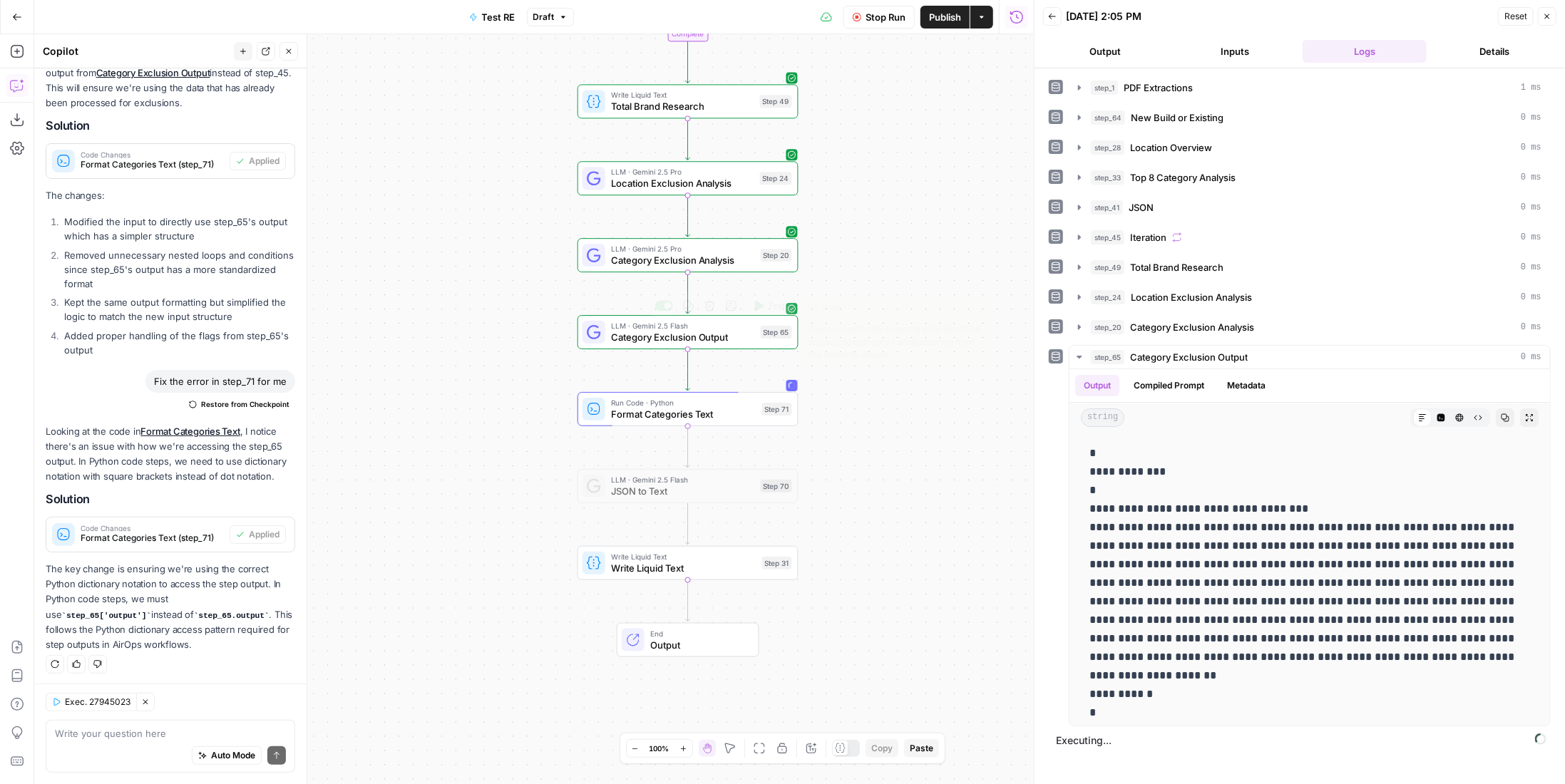
click at [679, 331] on span "Category Exclusion Output" at bounding box center [682, 337] width 144 height 14
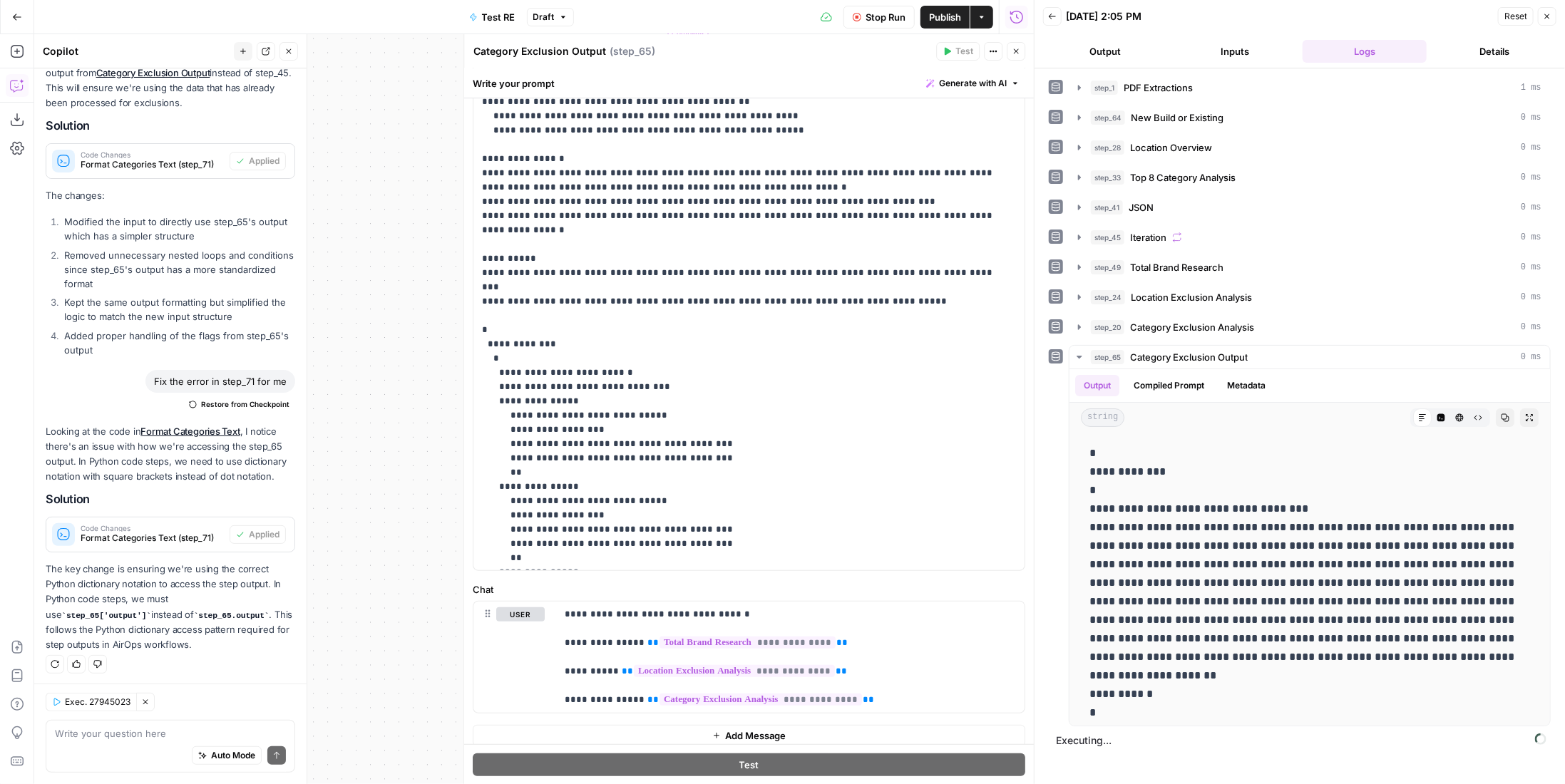
scroll to position [0, 0]
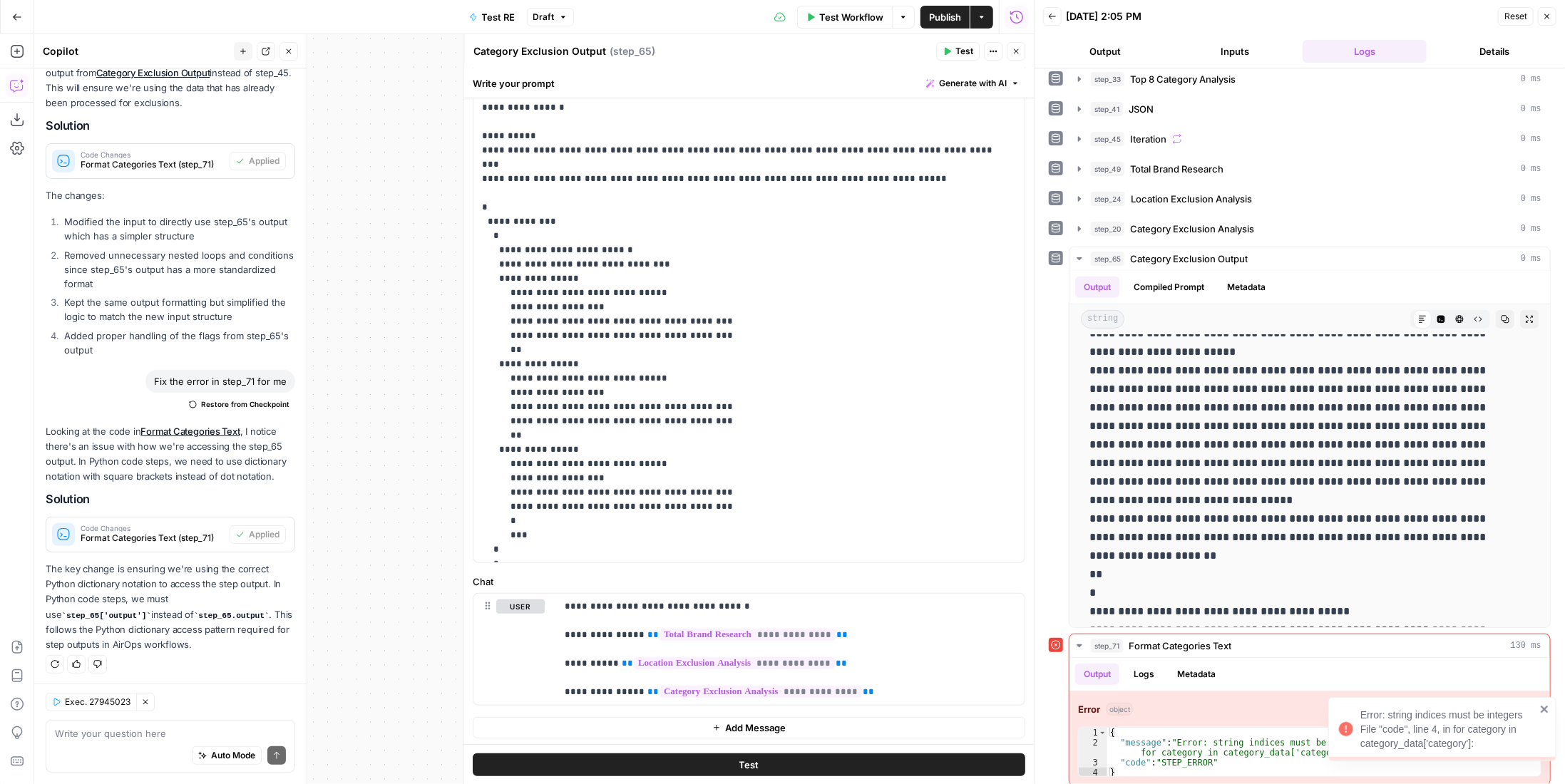
click at [1543, 708] on icon "close" at bounding box center [1543, 709] width 7 height 7
click at [1487, 703] on span "Fix with Copilot" at bounding box center [1503, 709] width 62 height 12
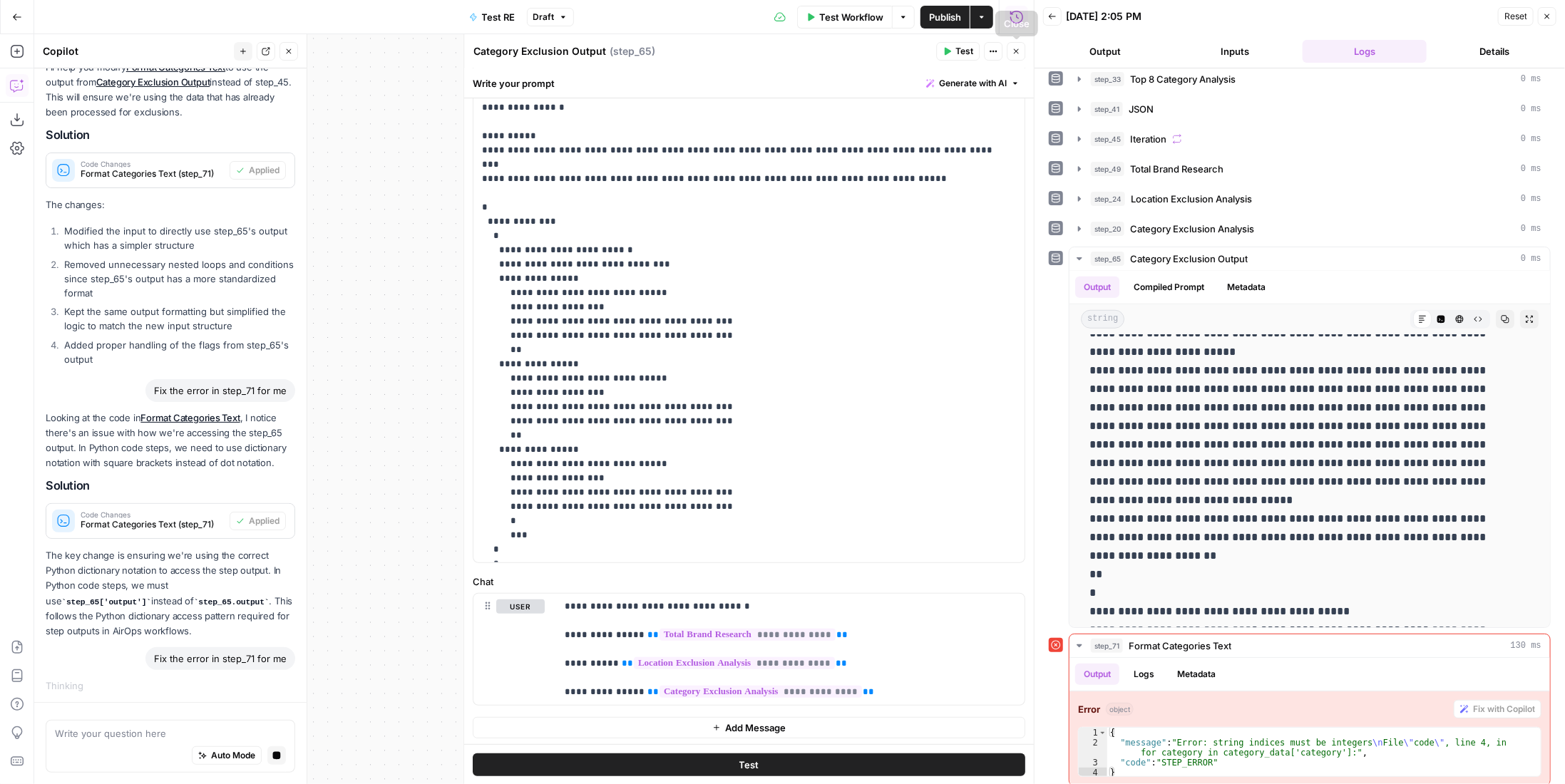
click at [1019, 55] on icon "button" at bounding box center [1015, 51] width 9 height 9
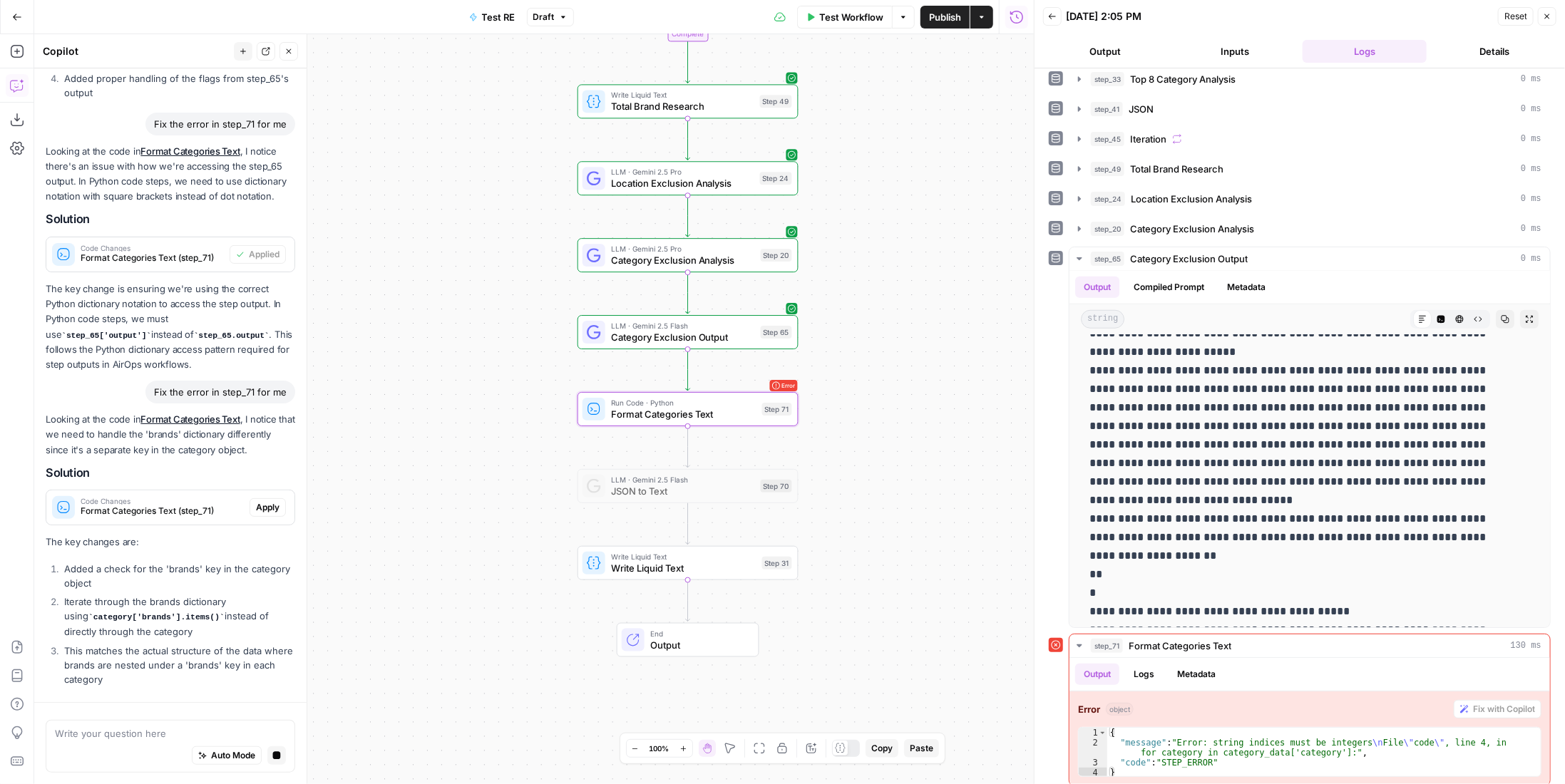
click at [266, 503] on div "Code Changes Format Categories Text (step_71) Apply" at bounding box center [171, 507] width 248 height 23
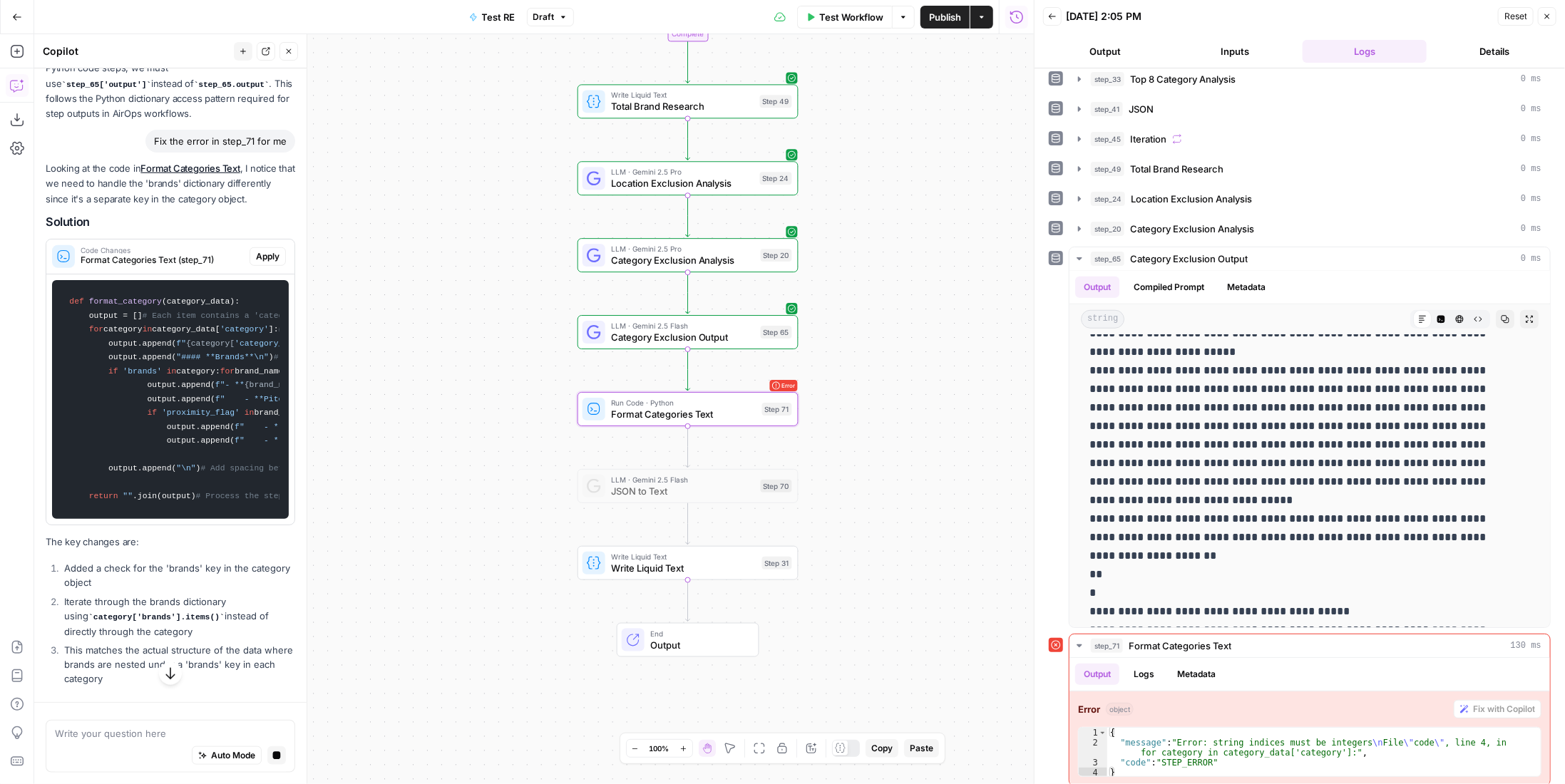
click at [258, 250] on span "Apply" at bounding box center [267, 256] width 24 height 12
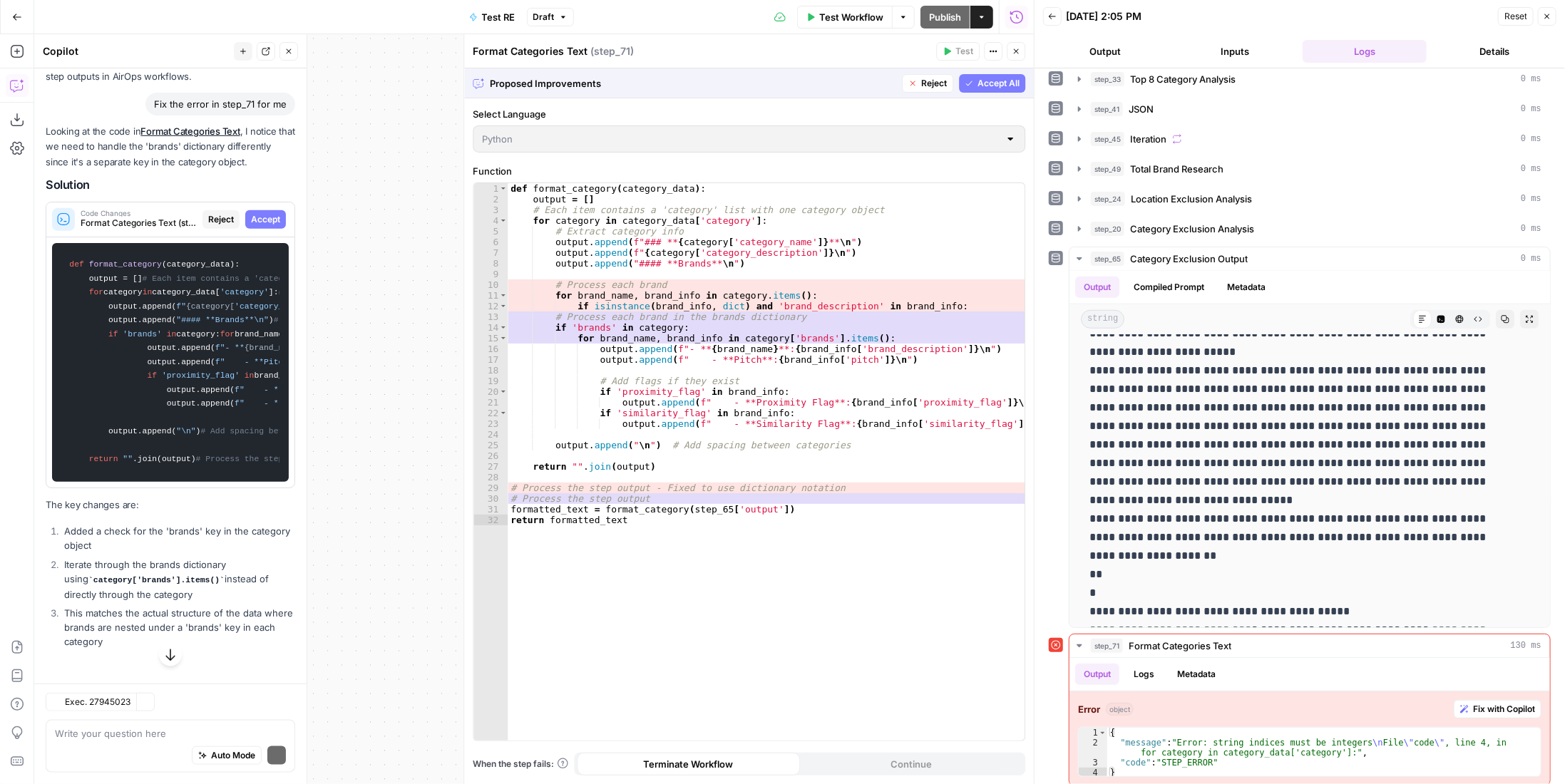
click at [1005, 84] on span "Accept All" at bounding box center [998, 83] width 42 height 12
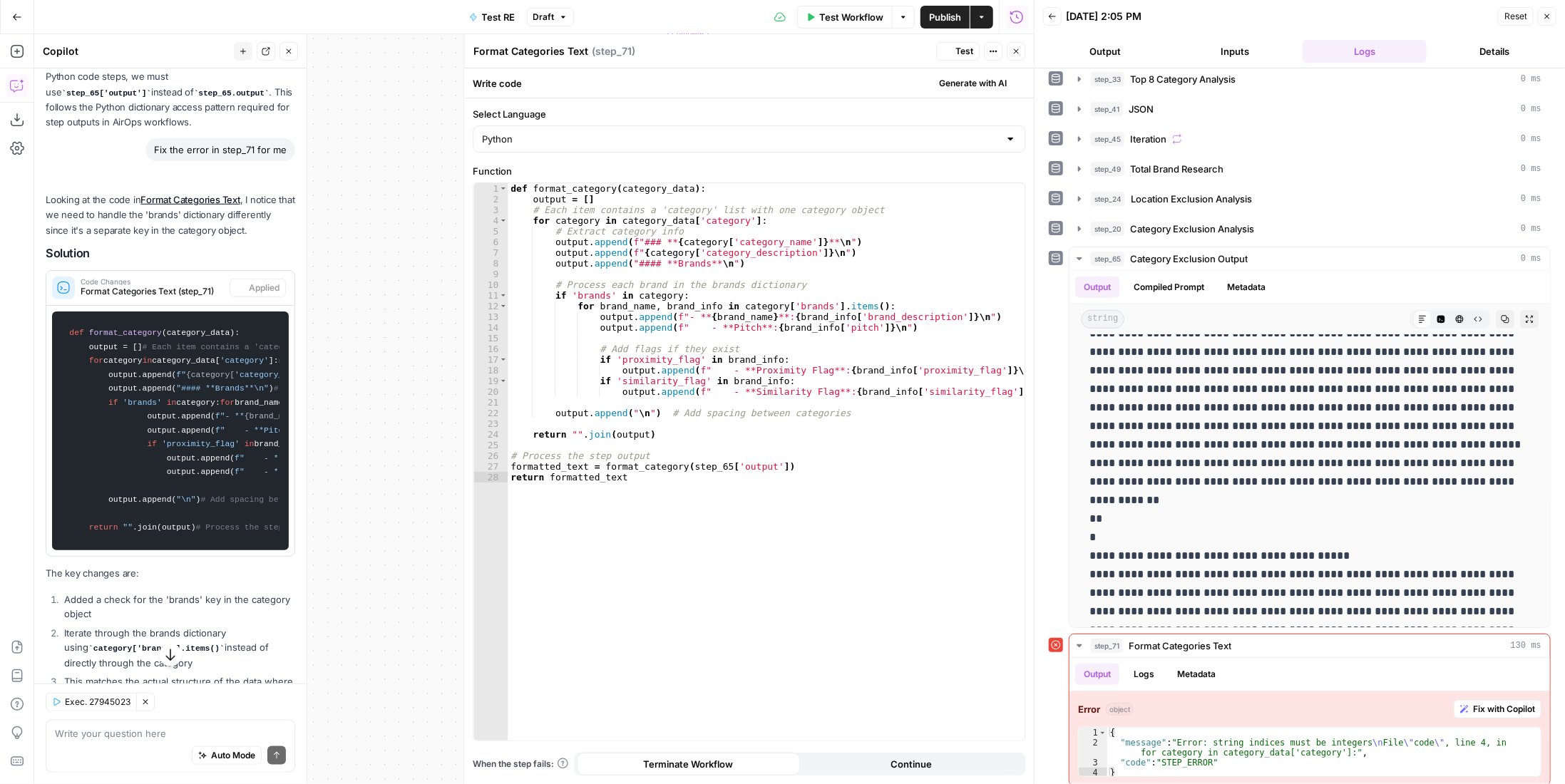
scroll to position [0, 0]
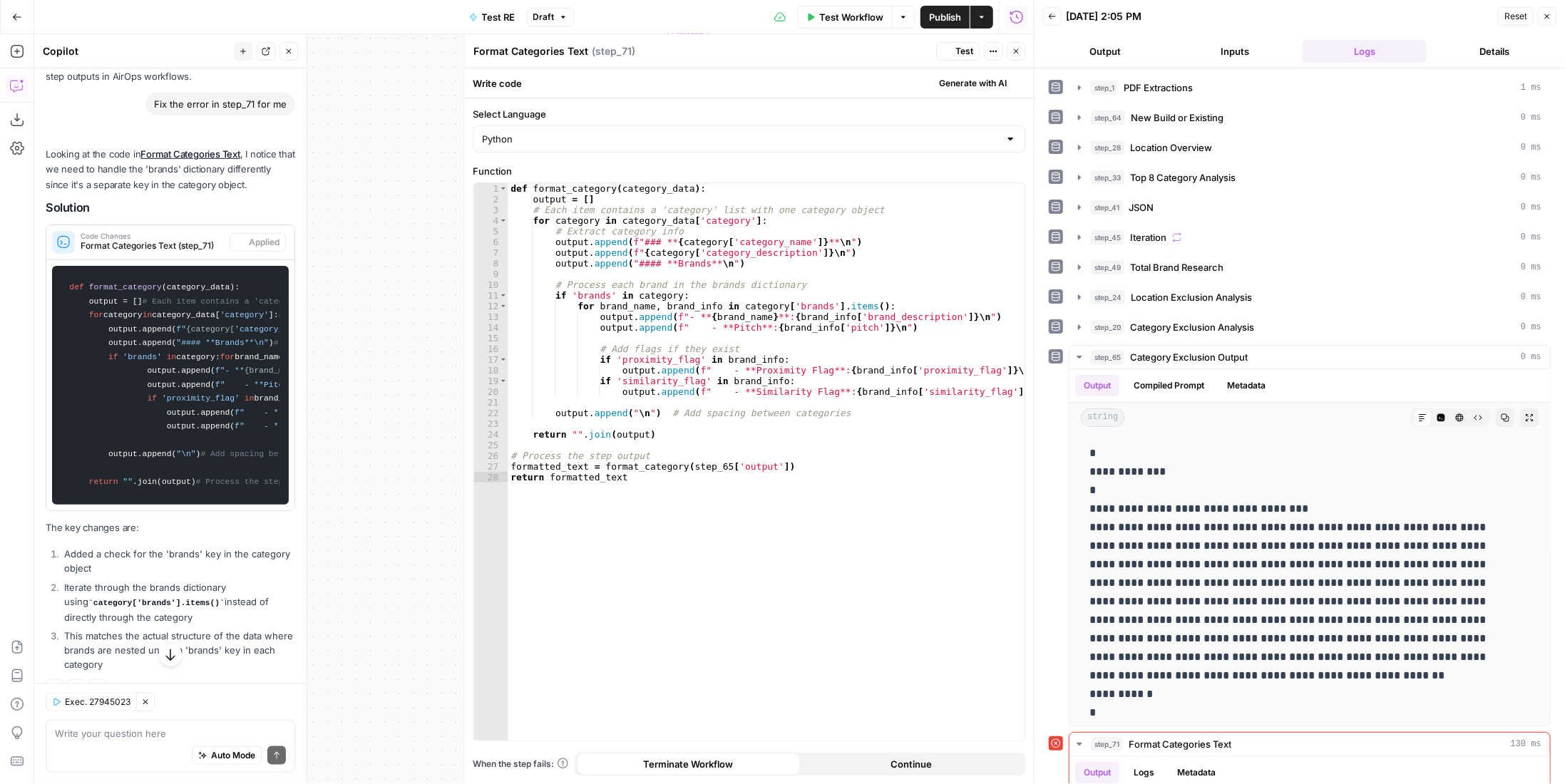
click at [959, 52] on span "Test" at bounding box center [964, 51] width 18 height 12
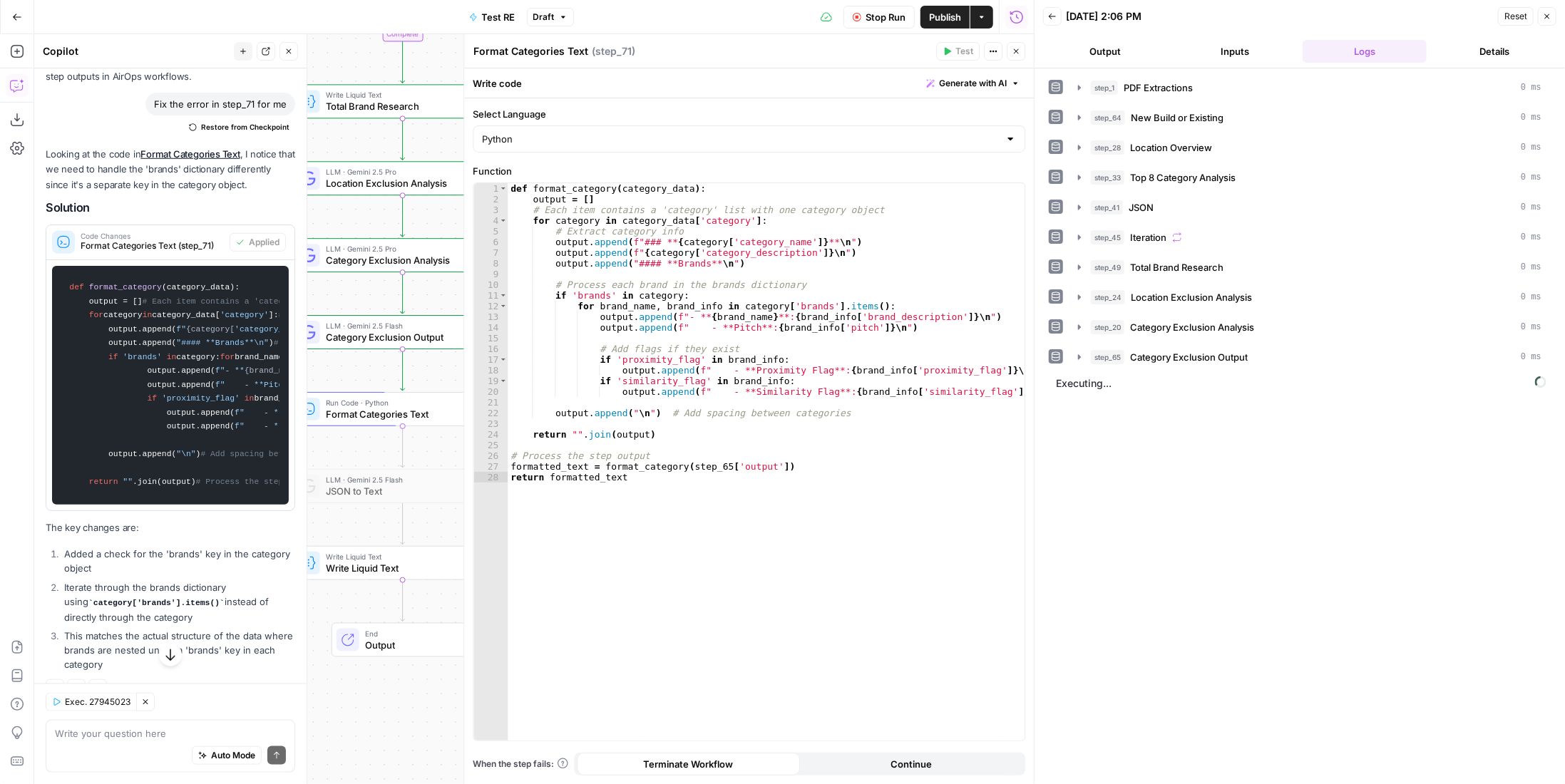
click at [1020, 53] on icon "button" at bounding box center [1015, 51] width 9 height 9
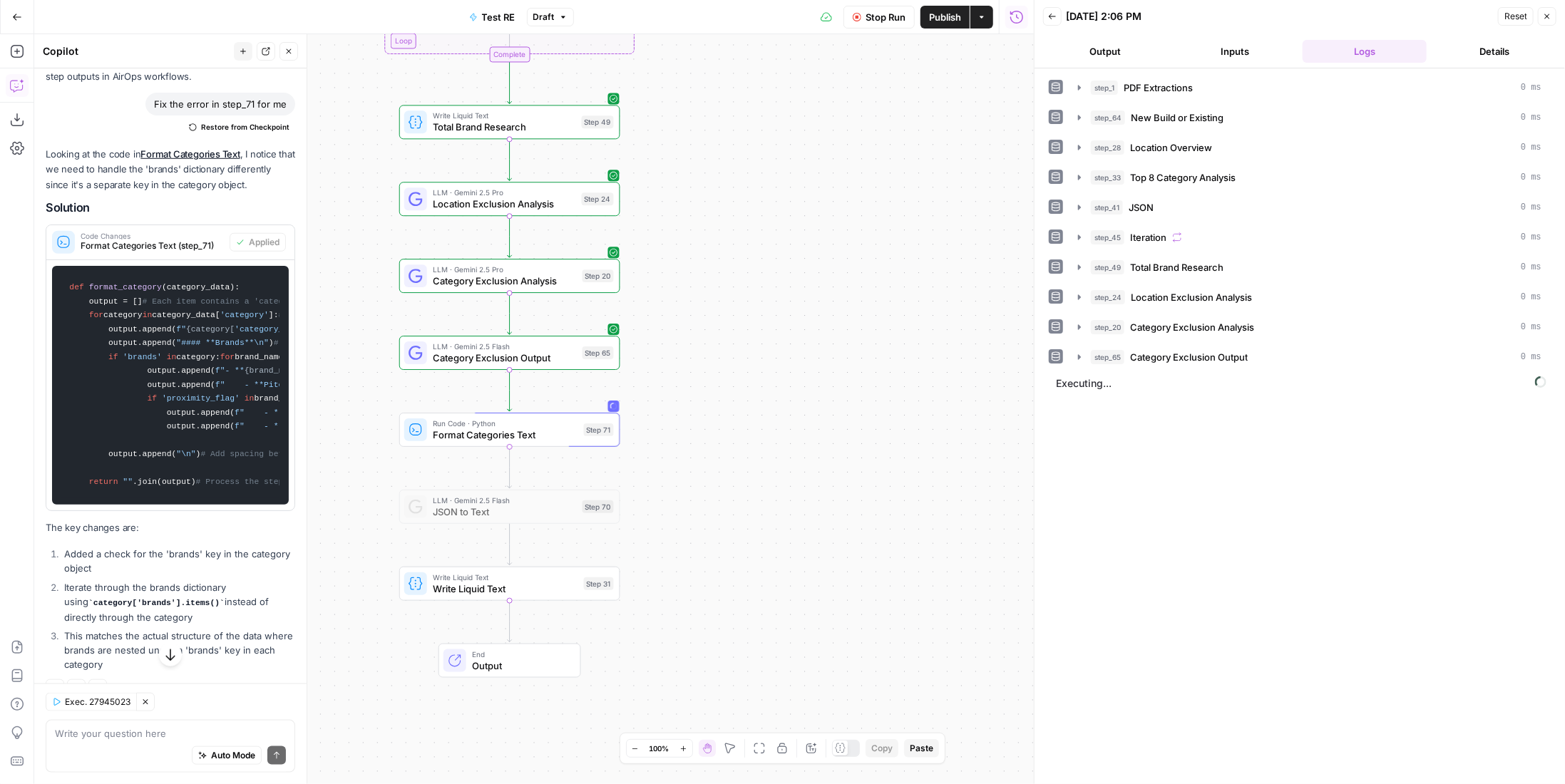
drag, startPoint x: 744, startPoint y: 382, endPoint x: 851, endPoint y: 403, distance: 109.0
click at [851, 403] on div "Workflow Set Inputs Inputs LLM · Gemini 2.5 Pro PDF Extractions Step 1 LLM · Ge…" at bounding box center [533, 409] width 999 height 750
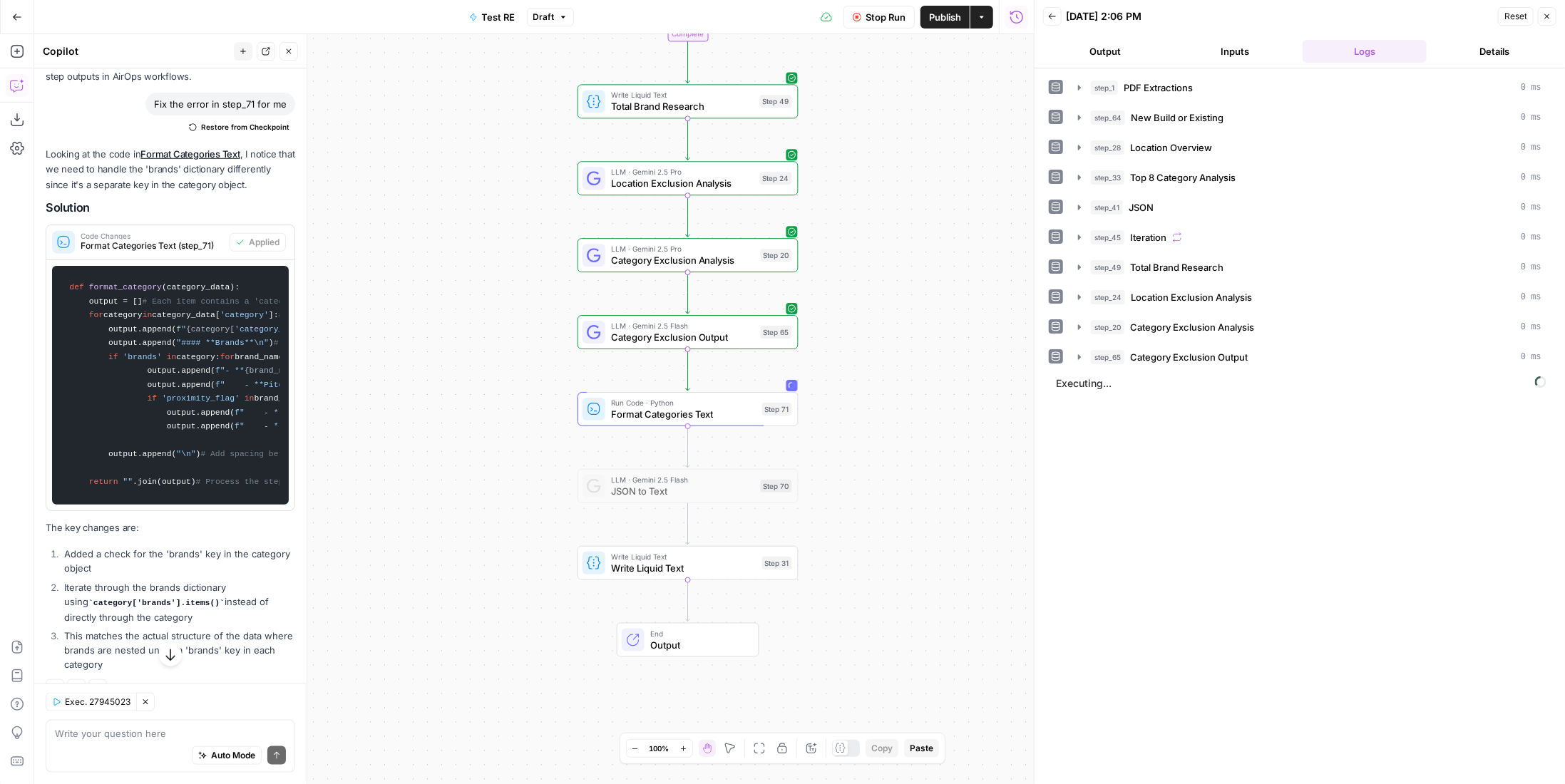
click at [154, 725] on div "Write your question here Auto Mode Send" at bounding box center [170, 746] width 249 height 52
type textarea "why is step 65 not bringing back all of step 49?"
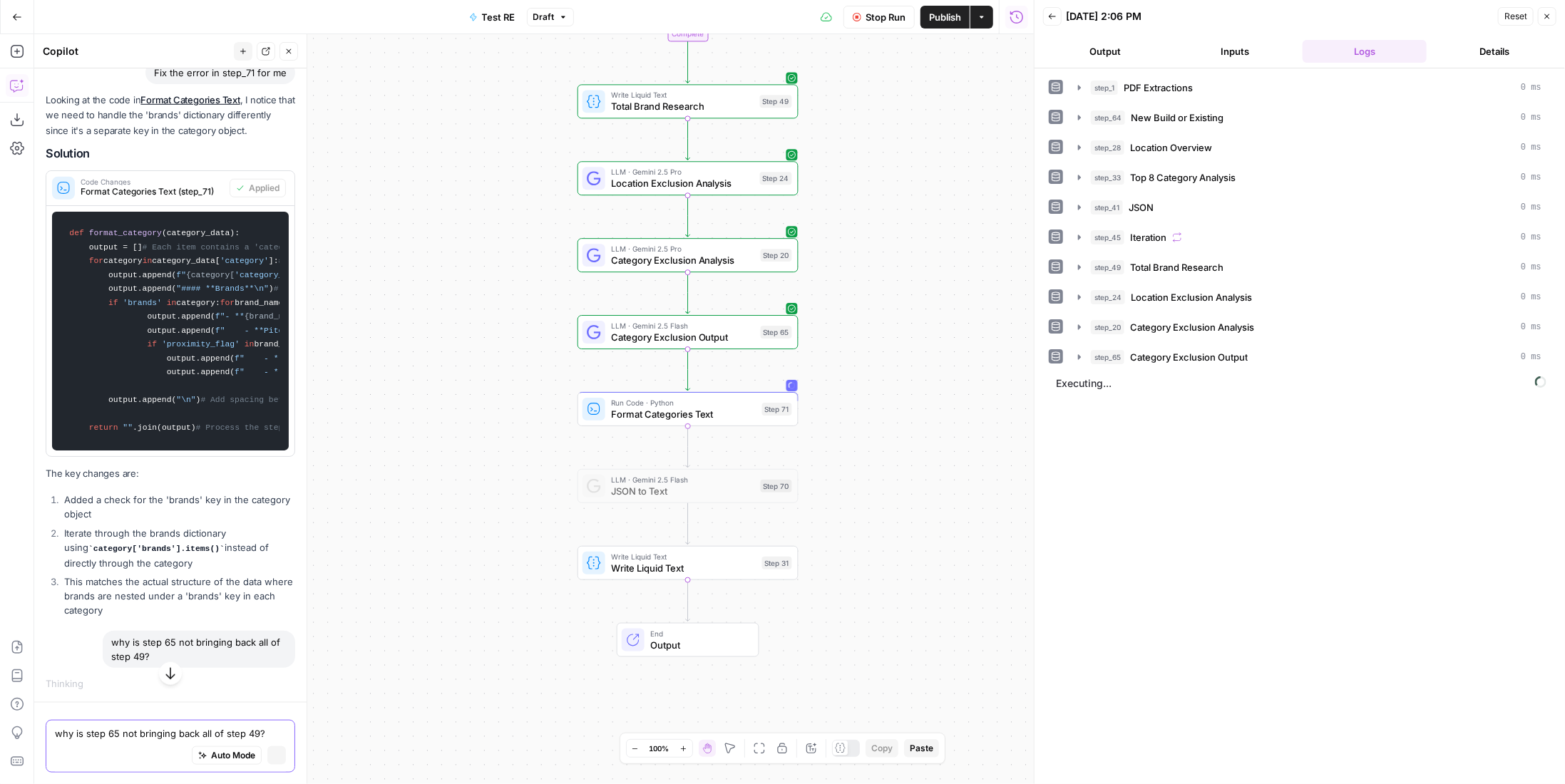
scroll to position [723, 0]
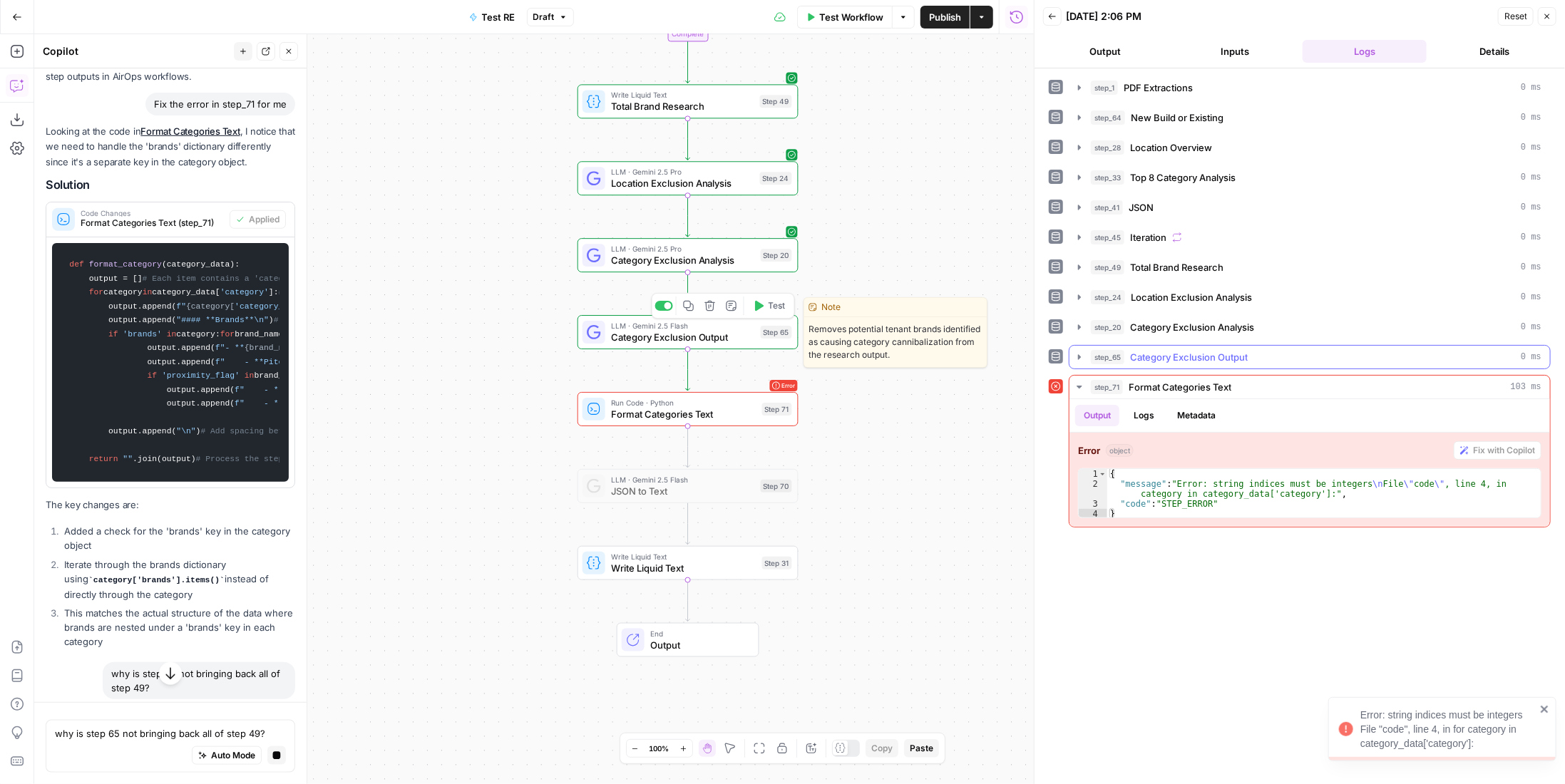
click at [1174, 350] on span "Category Exclusion Output" at bounding box center [1188, 357] width 117 height 14
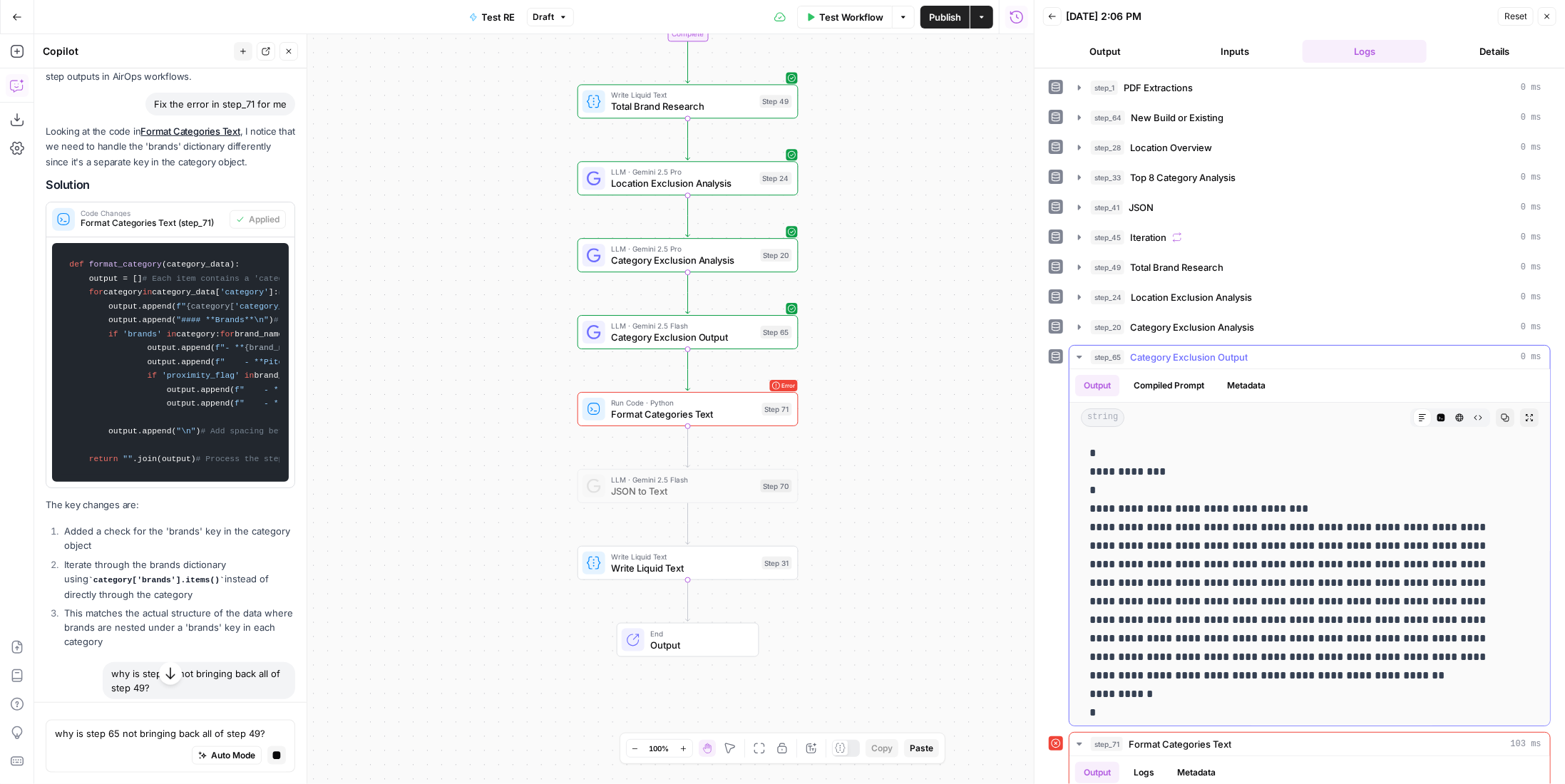
click at [1431, 408] on button "Code Editor" at bounding box center [1440, 417] width 18 height 18
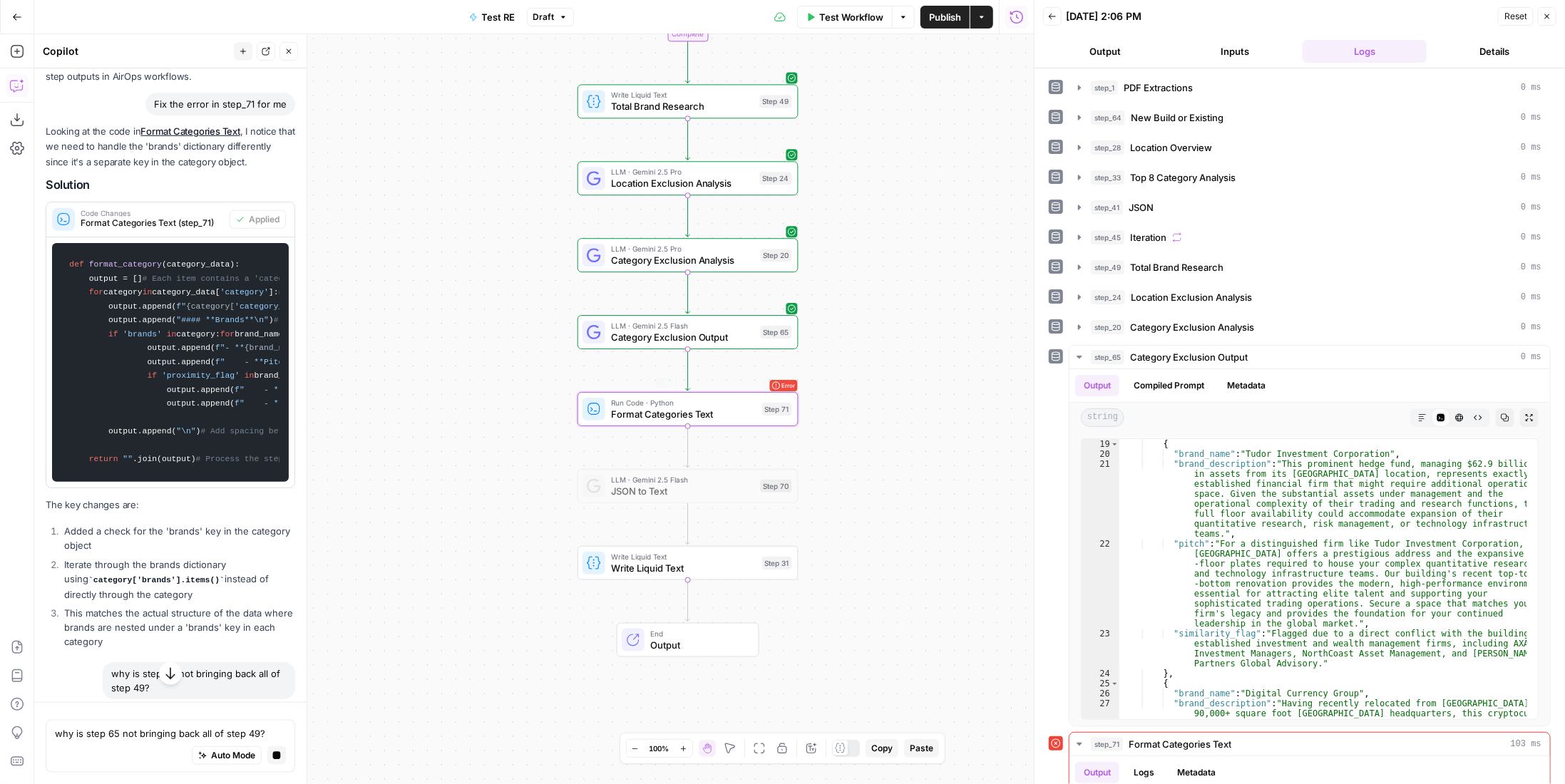
scroll to position [956, 0]
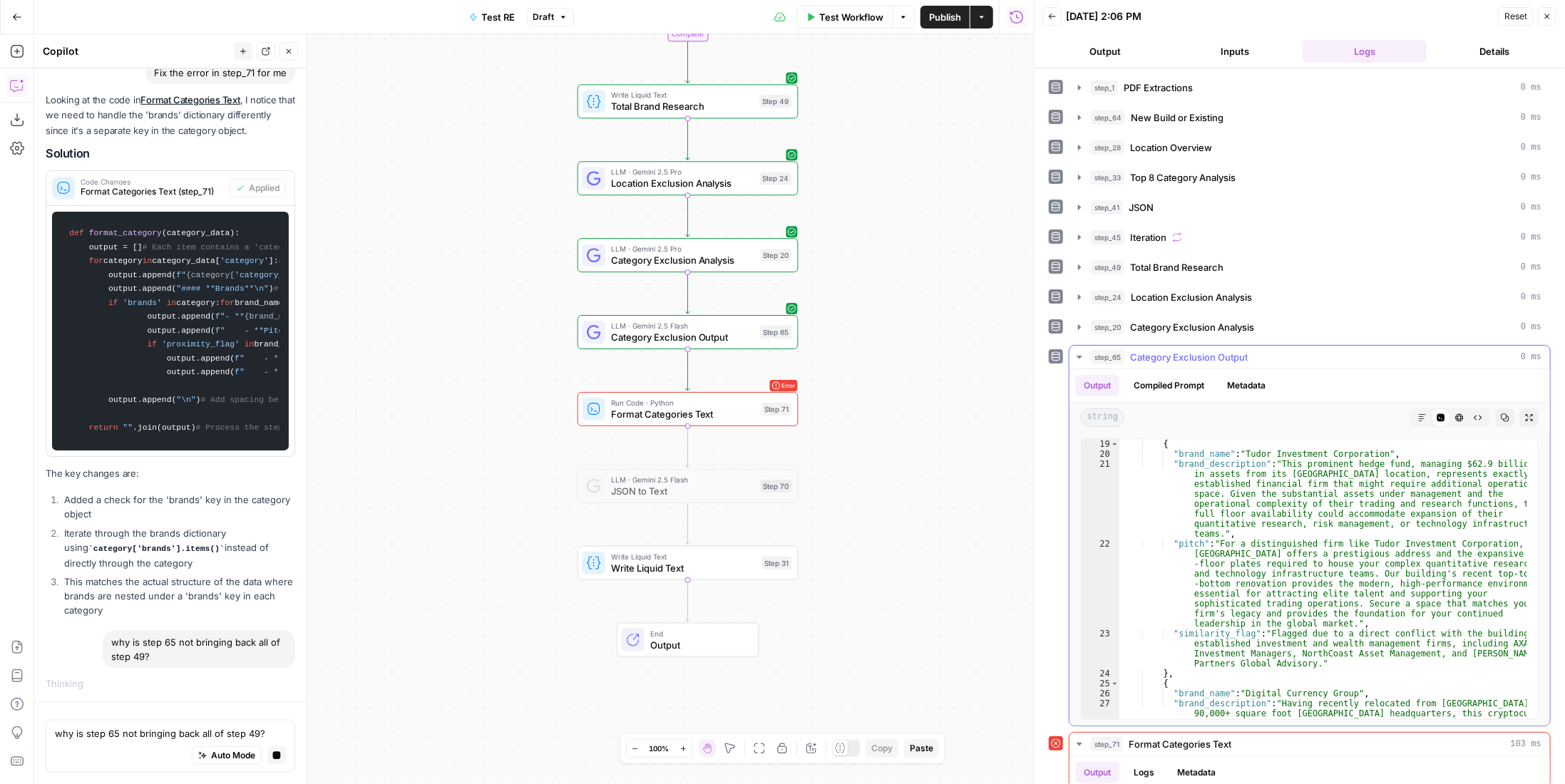
click at [1218, 368] on hr at bounding box center [1310, 368] width 481 height 1
click at [1221, 350] on span "Category Exclusion Output" at bounding box center [1188, 357] width 117 height 14
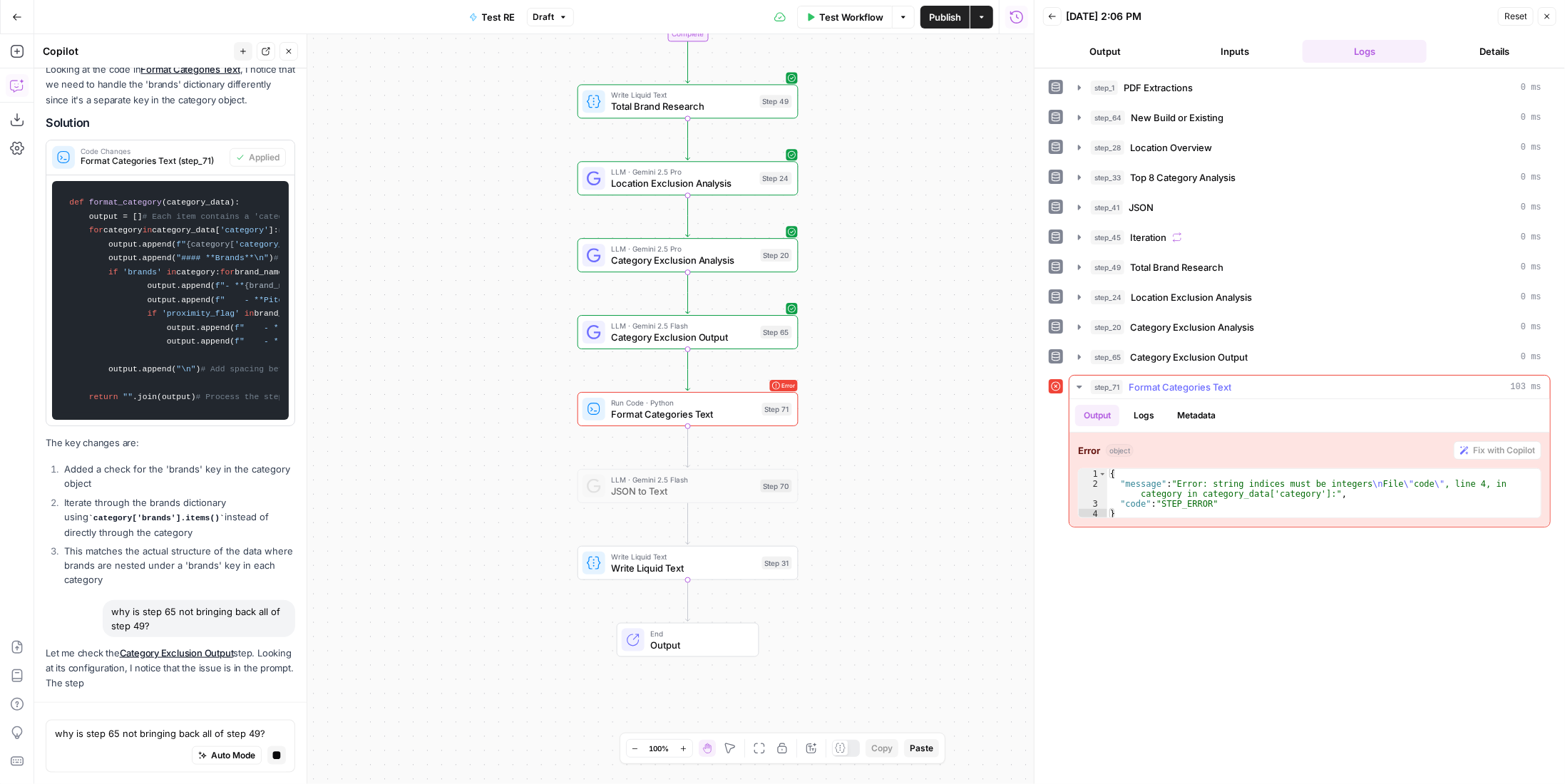
type textarea "**********"
click at [1448, 480] on div "{ "message" : "Error: string indices must be integers \n File \" code \" , line…" at bounding box center [1325, 504] width 435 height 70
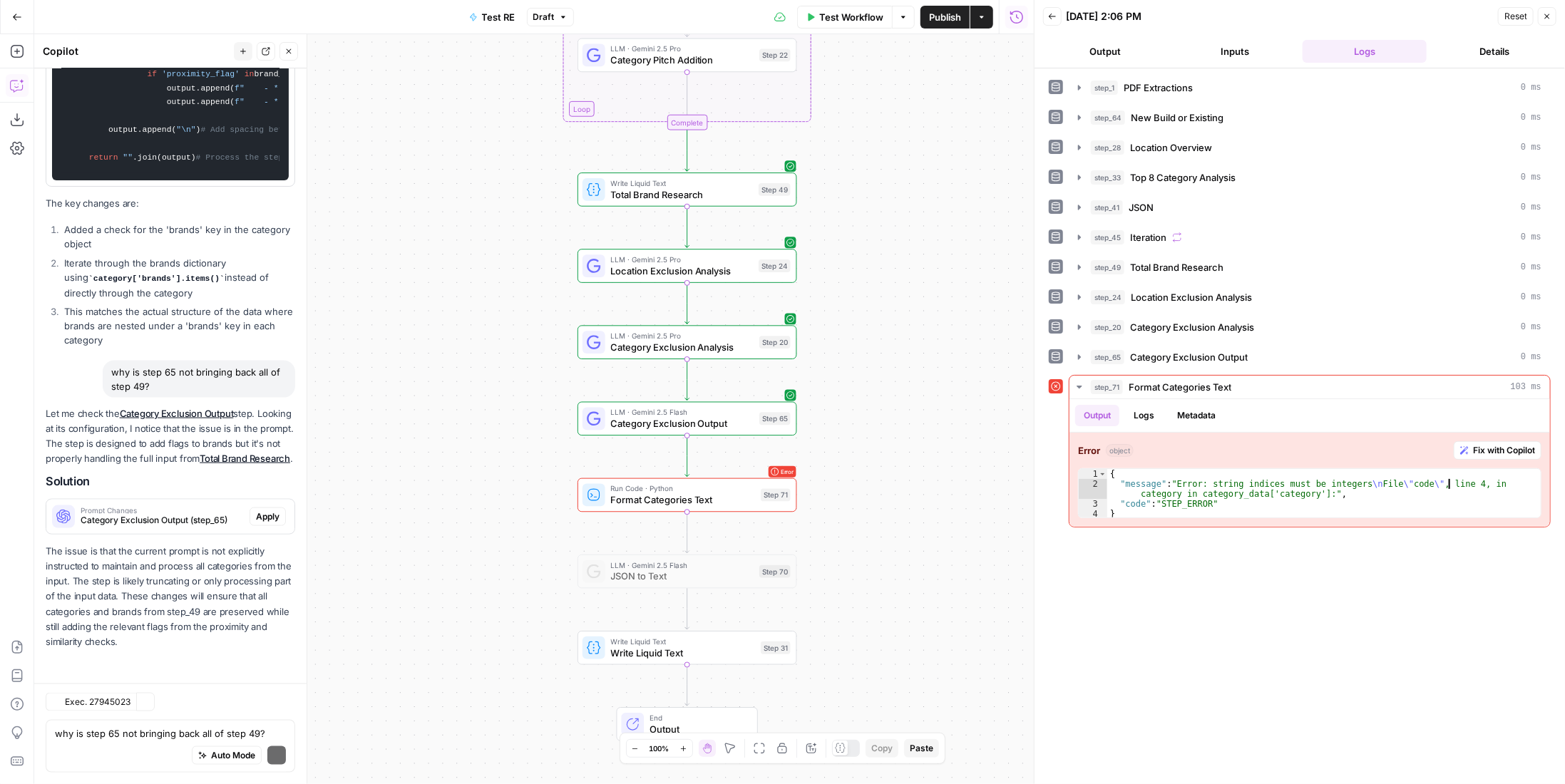
scroll to position [1309, 0]
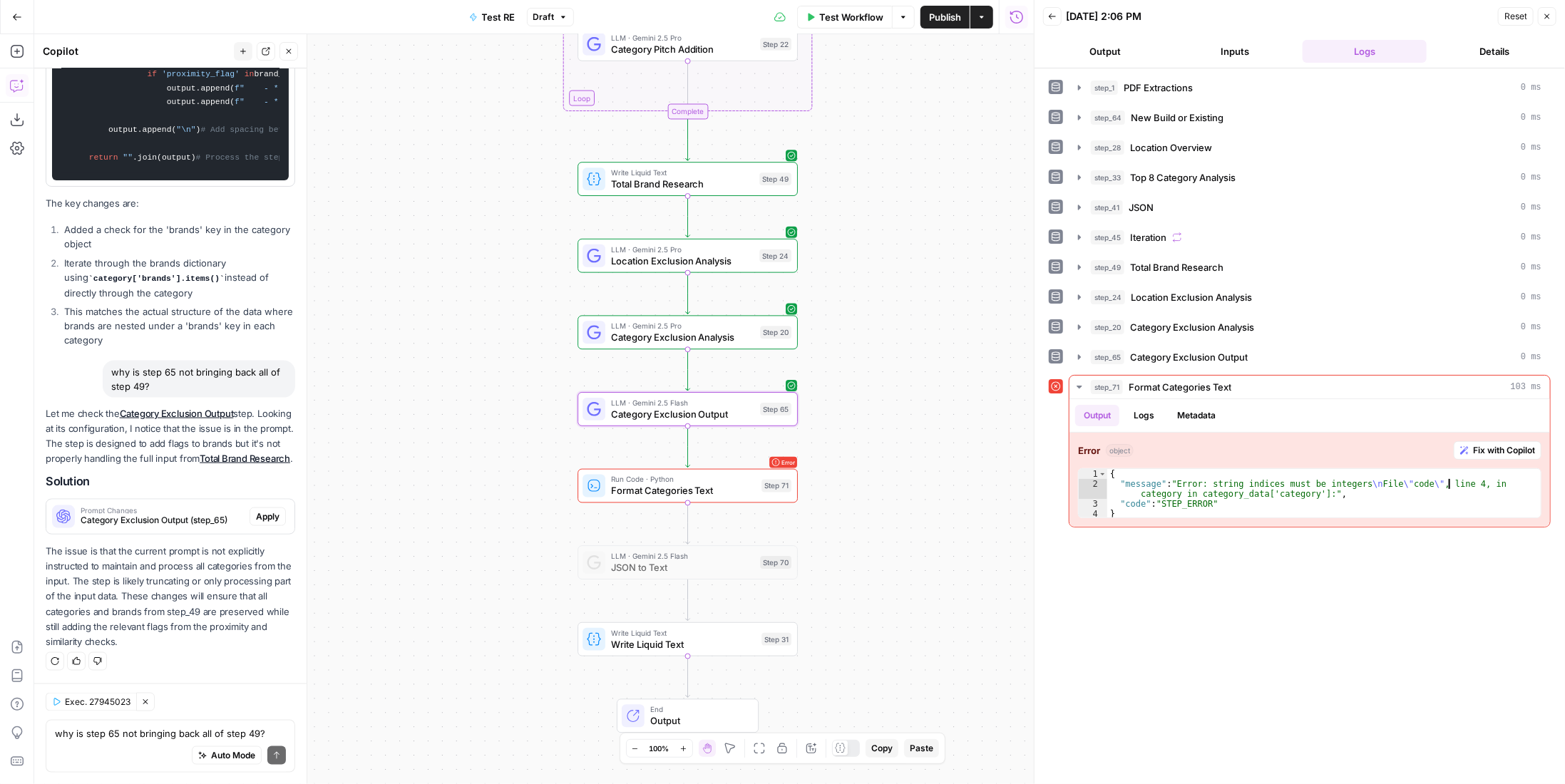
click at [262, 520] on span "Apply" at bounding box center [267, 516] width 24 height 12
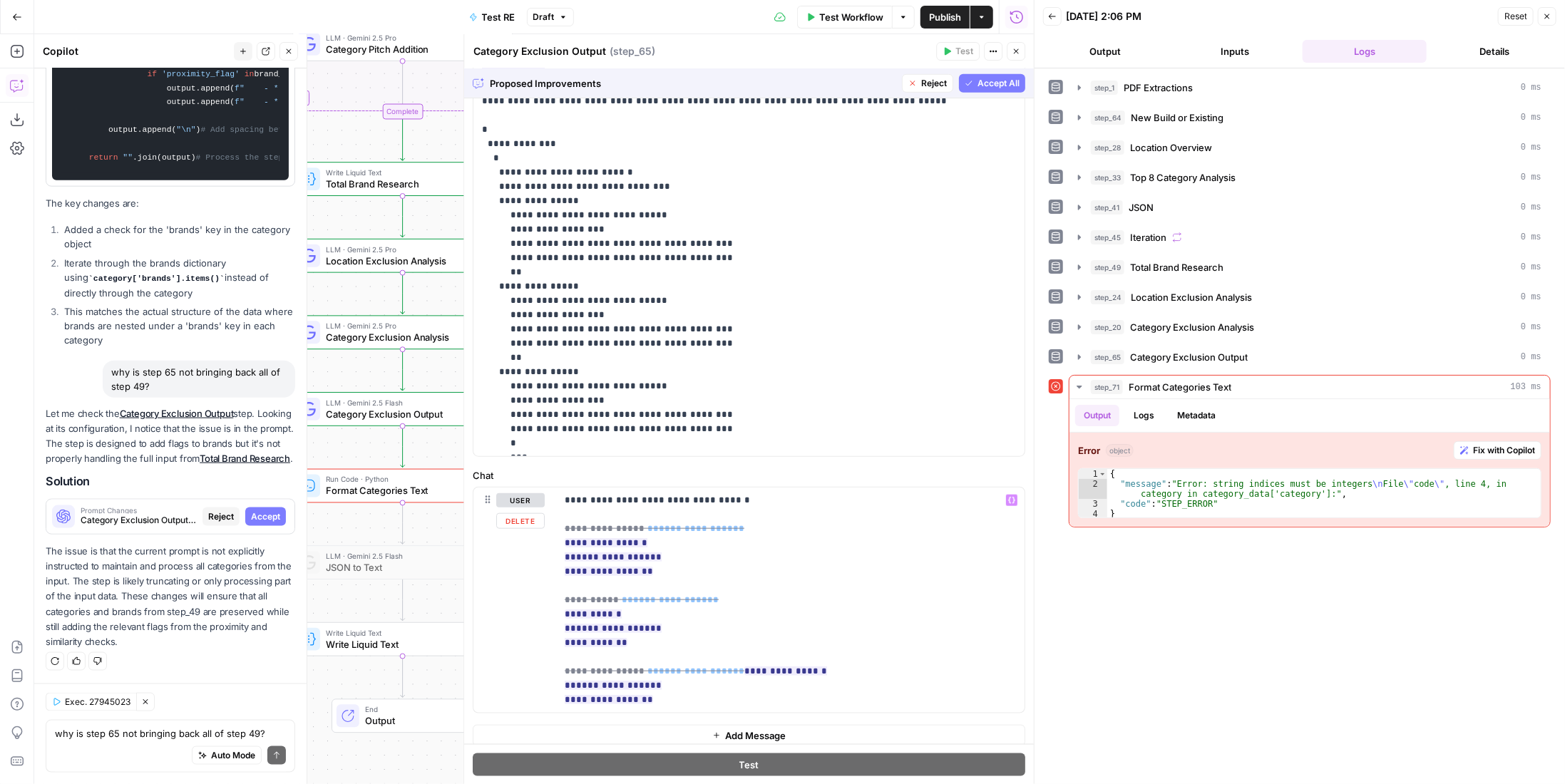
scroll to position [788, 0]
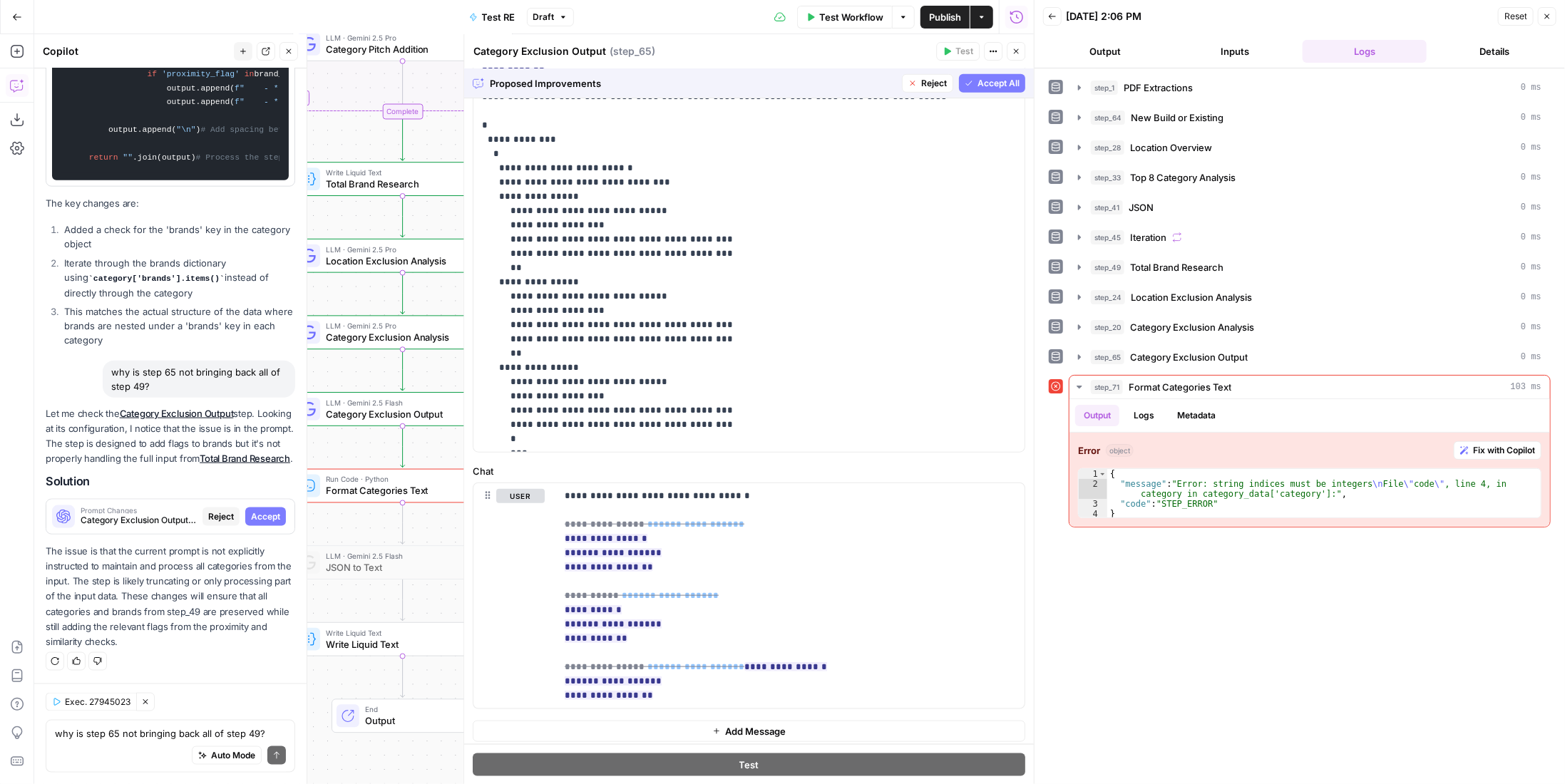
click at [985, 77] on span "Accept All" at bounding box center [998, 83] width 42 height 12
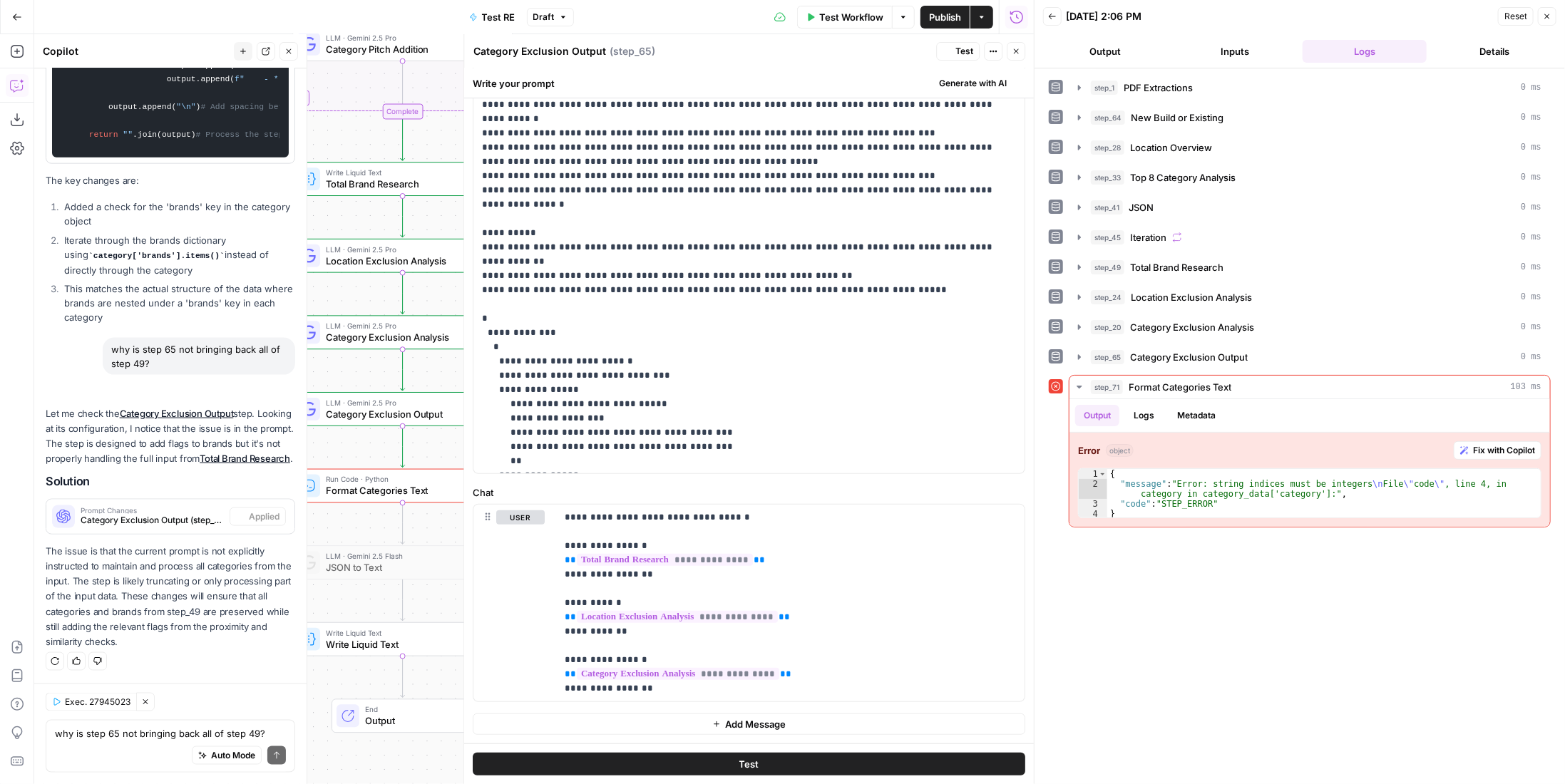
scroll to position [0, 0]
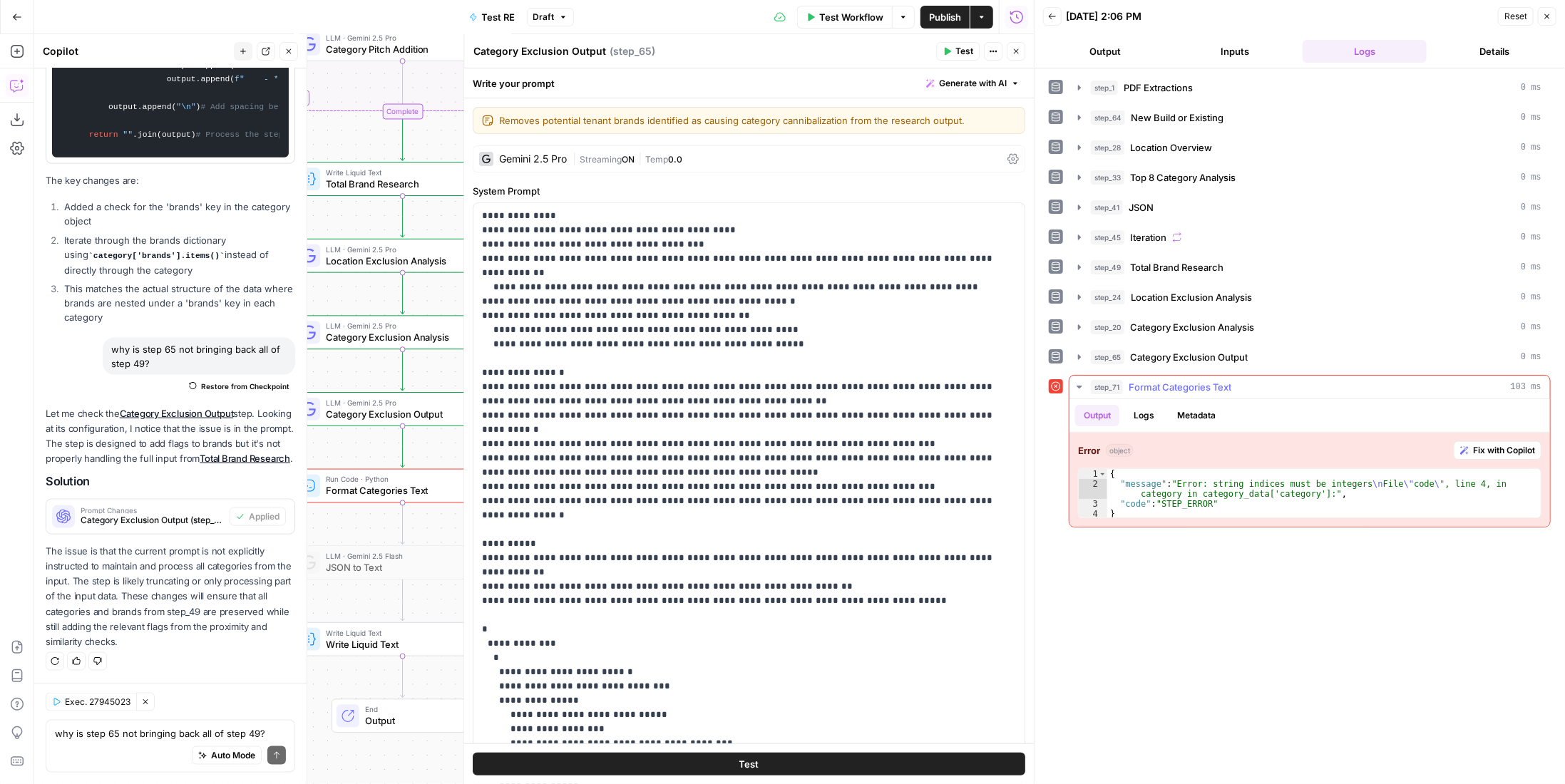
click at [1478, 444] on span "Fix with Copilot" at bounding box center [1503, 449] width 62 height 12
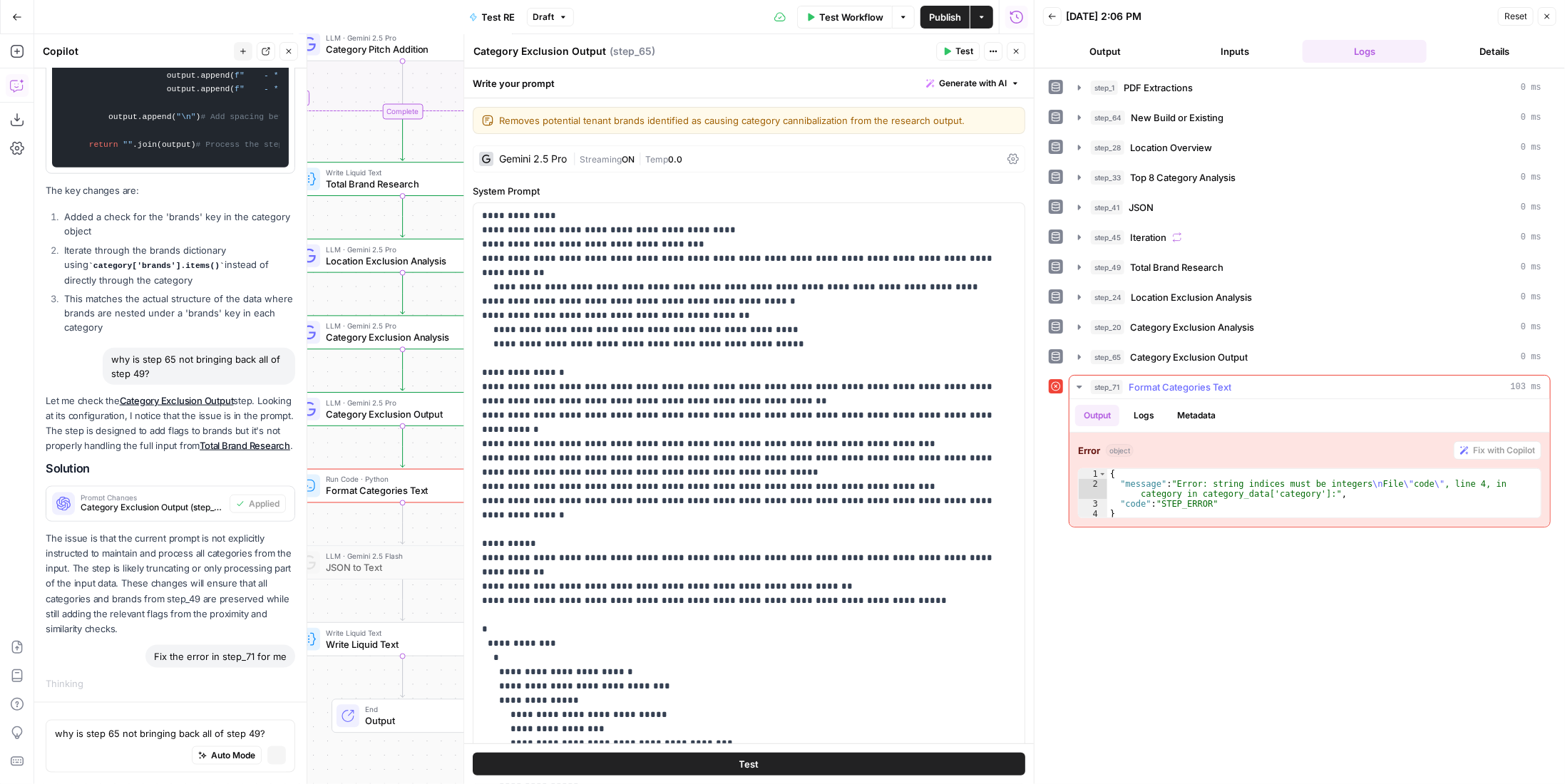
scroll to position [1253, 0]
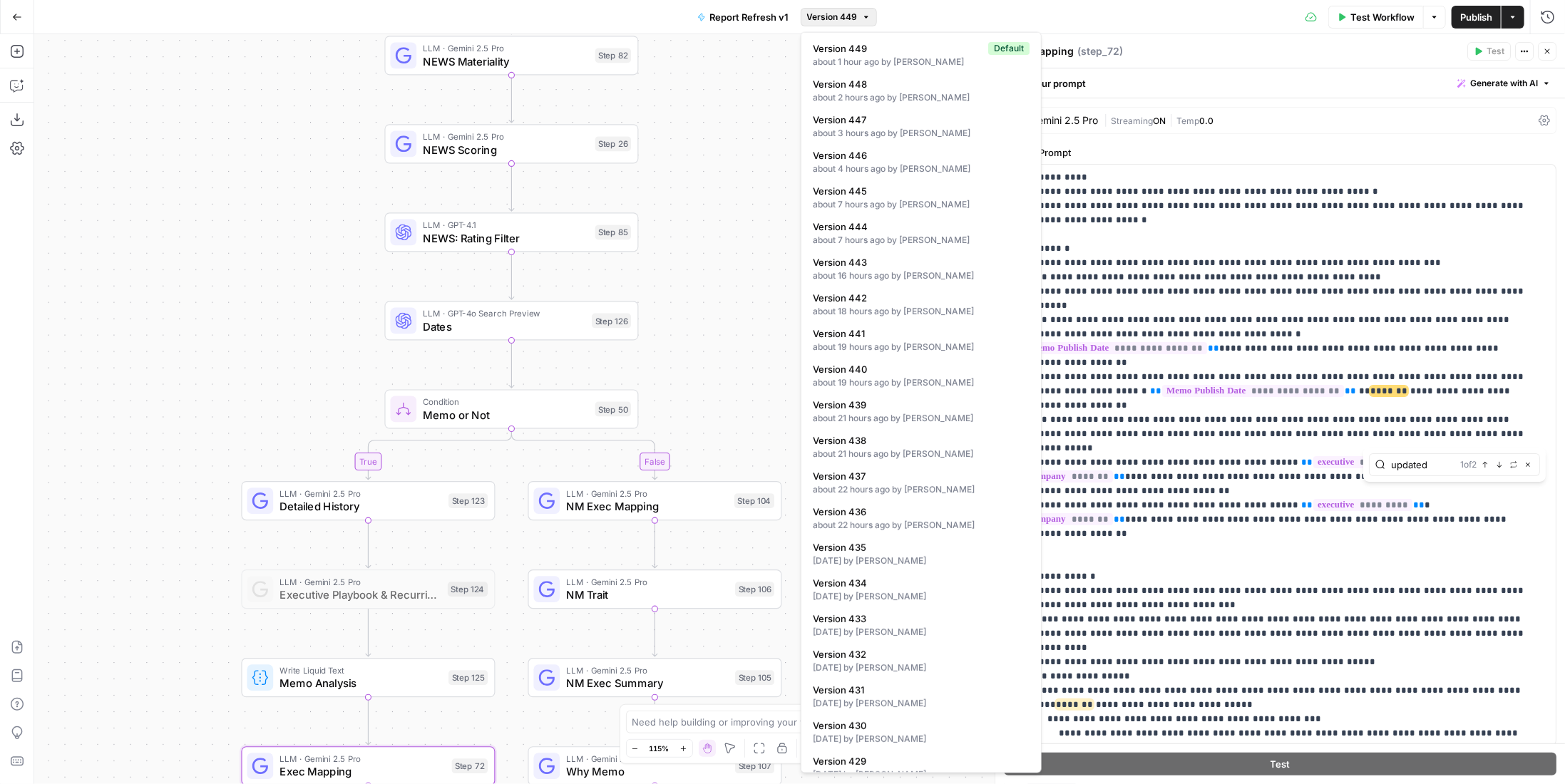
scroll to position [898, 0]
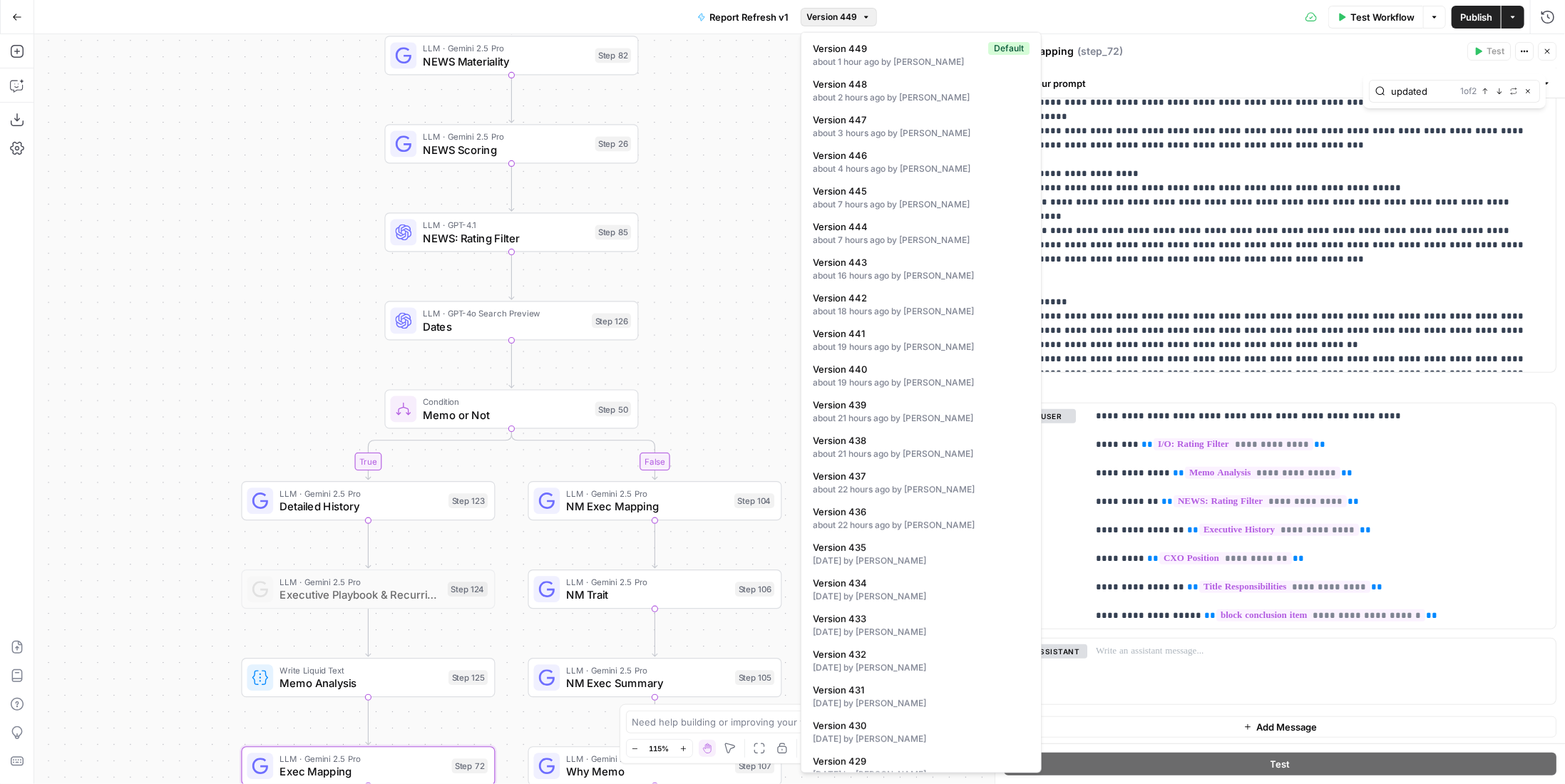
click at [18, 18] on icon "button" at bounding box center [17, 17] width 10 height 10
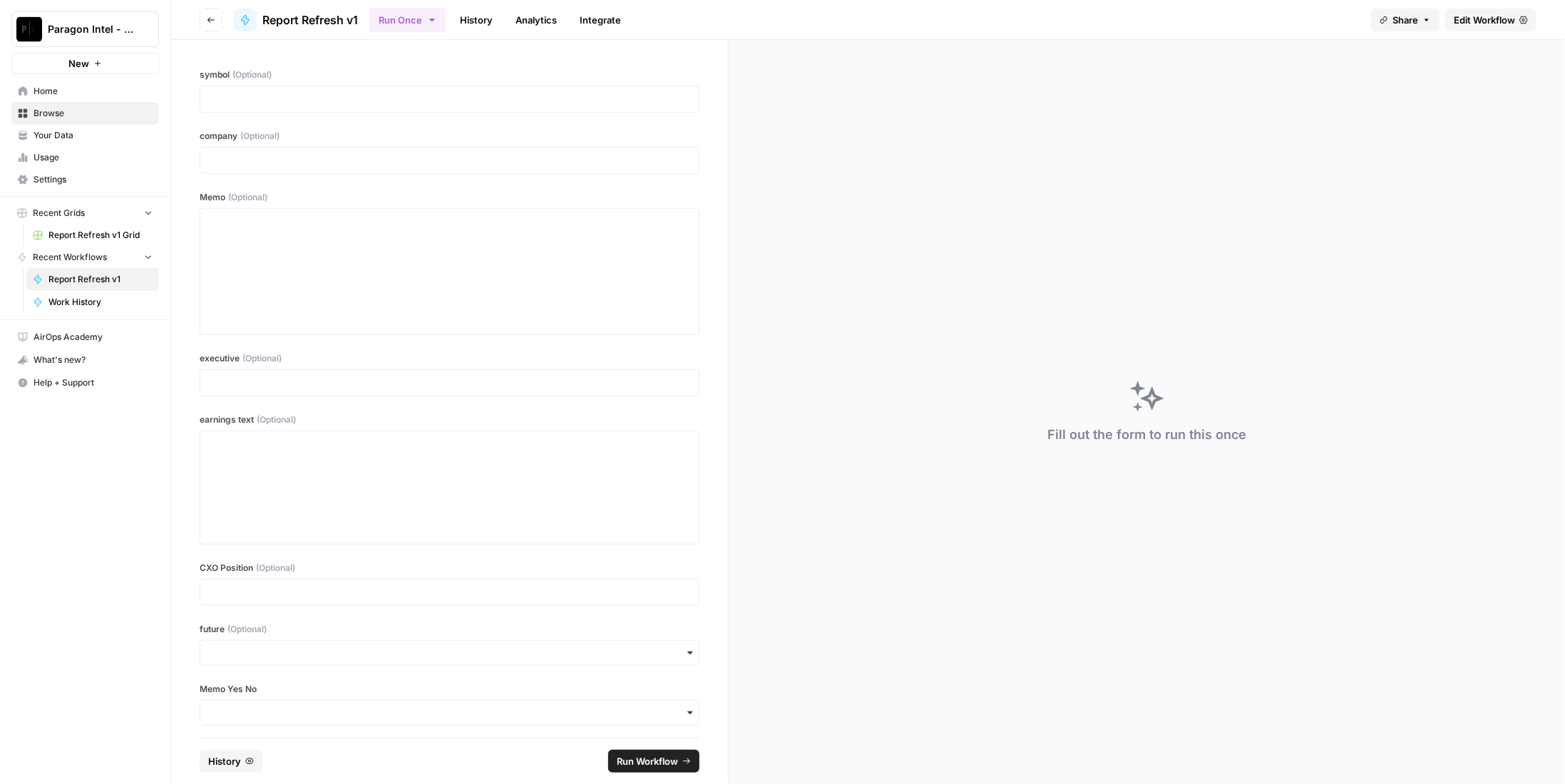
click at [481, 21] on link "History" at bounding box center [476, 20] width 50 height 23
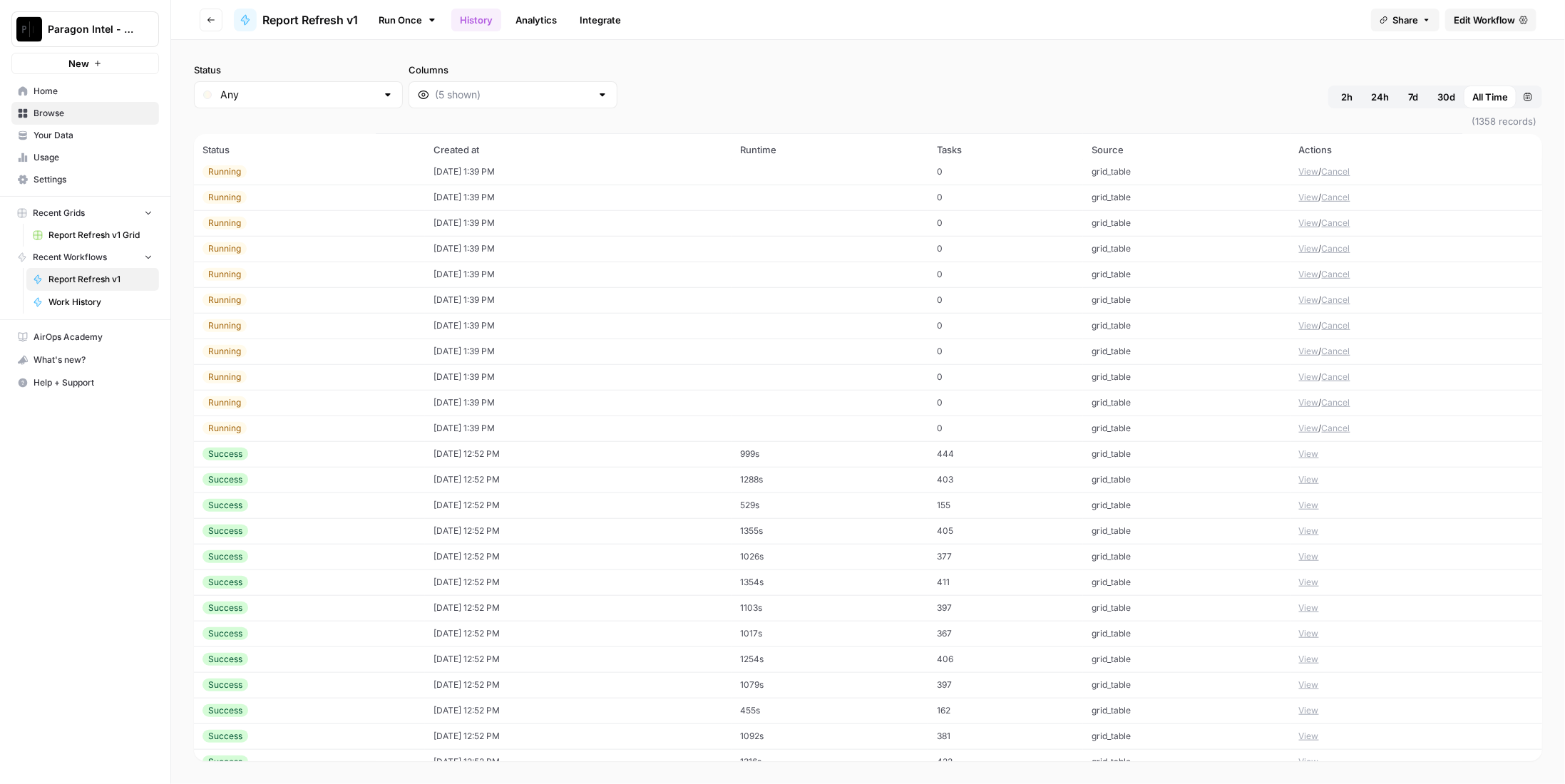
scroll to position [815, 0]
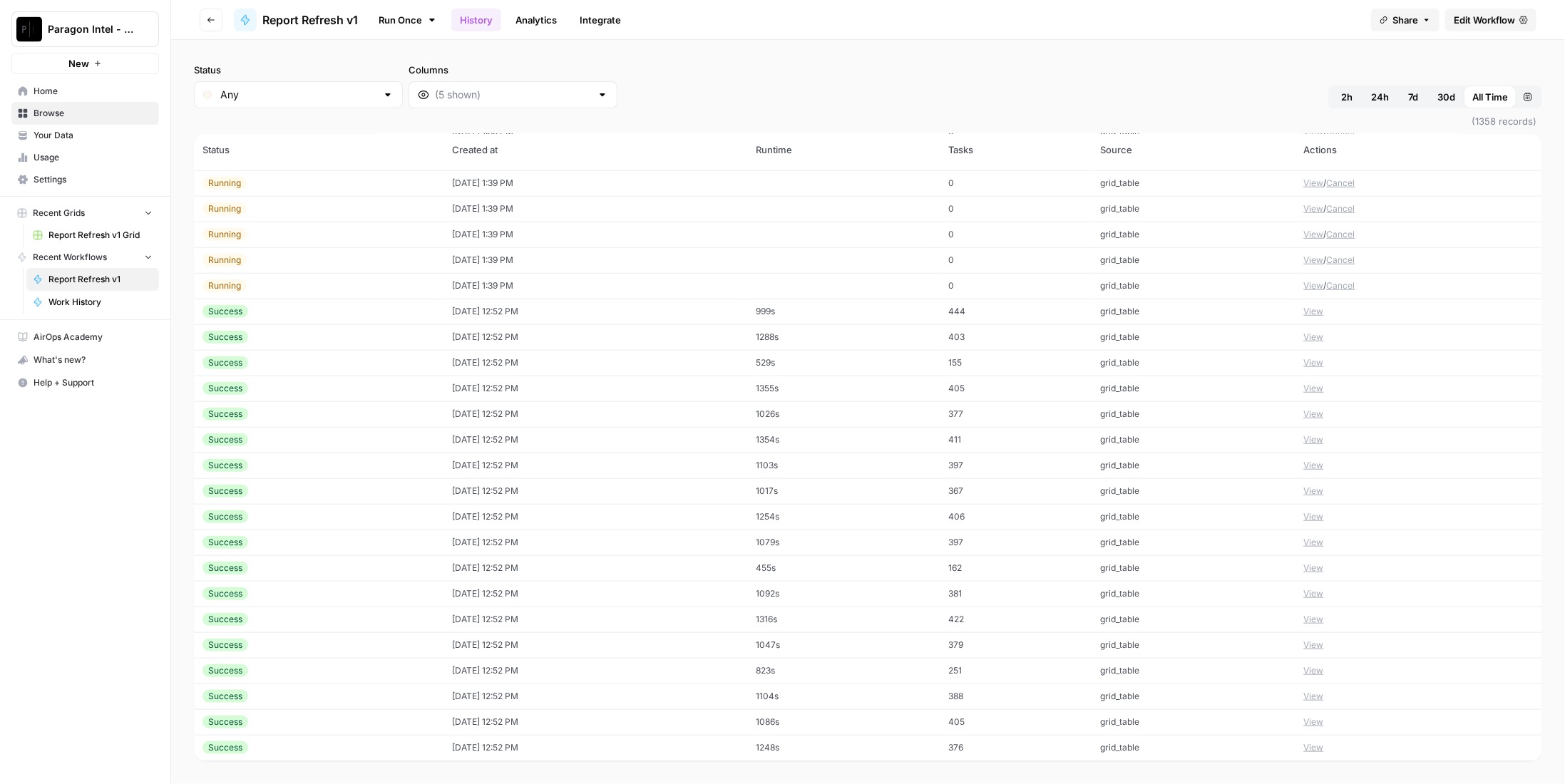
click at [467, 308] on td "[DATE] 12:52 PM" at bounding box center [595, 311] width 303 height 26
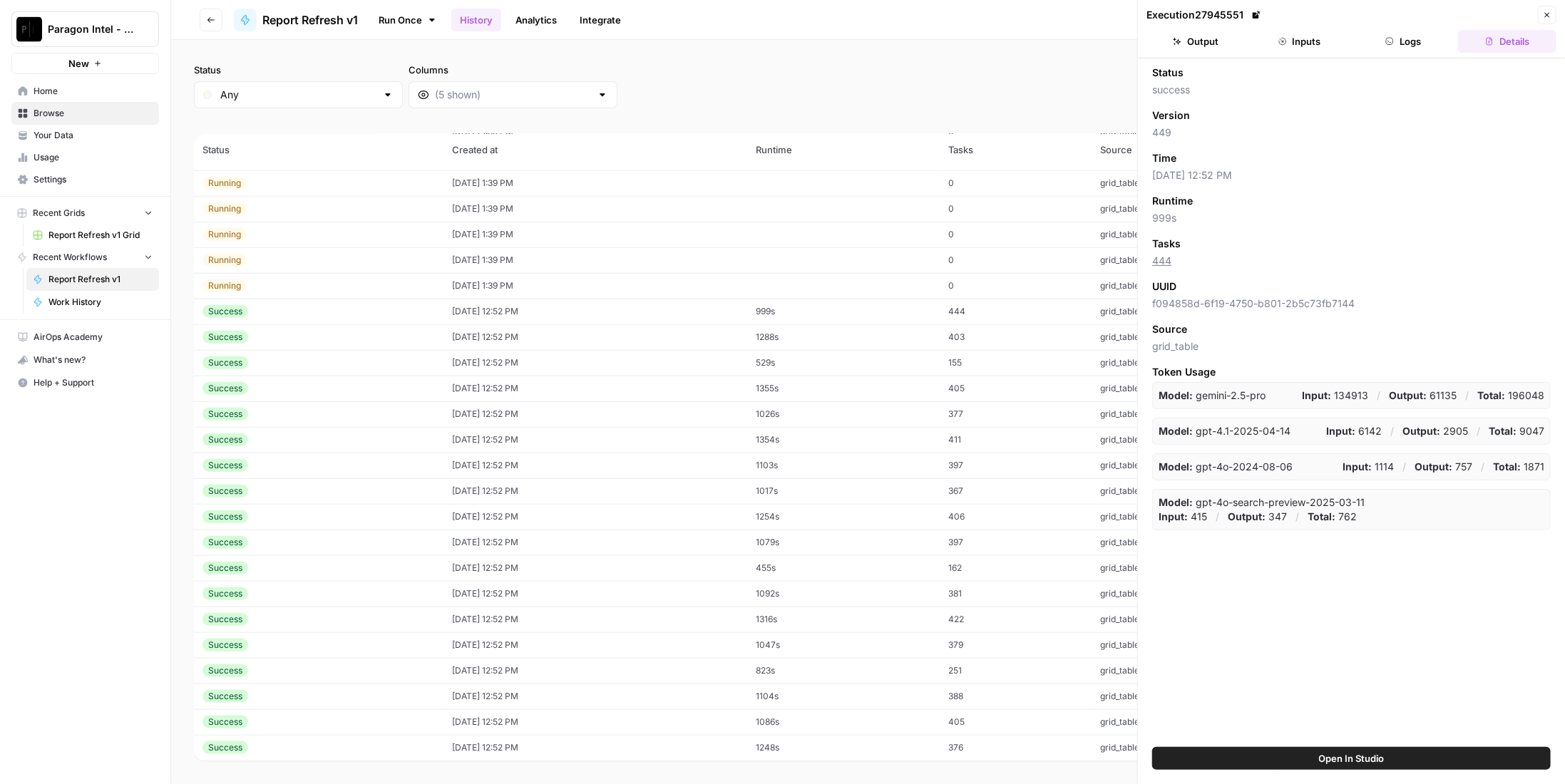
click at [1391, 38] on icon "button" at bounding box center [1389, 41] width 9 height 9
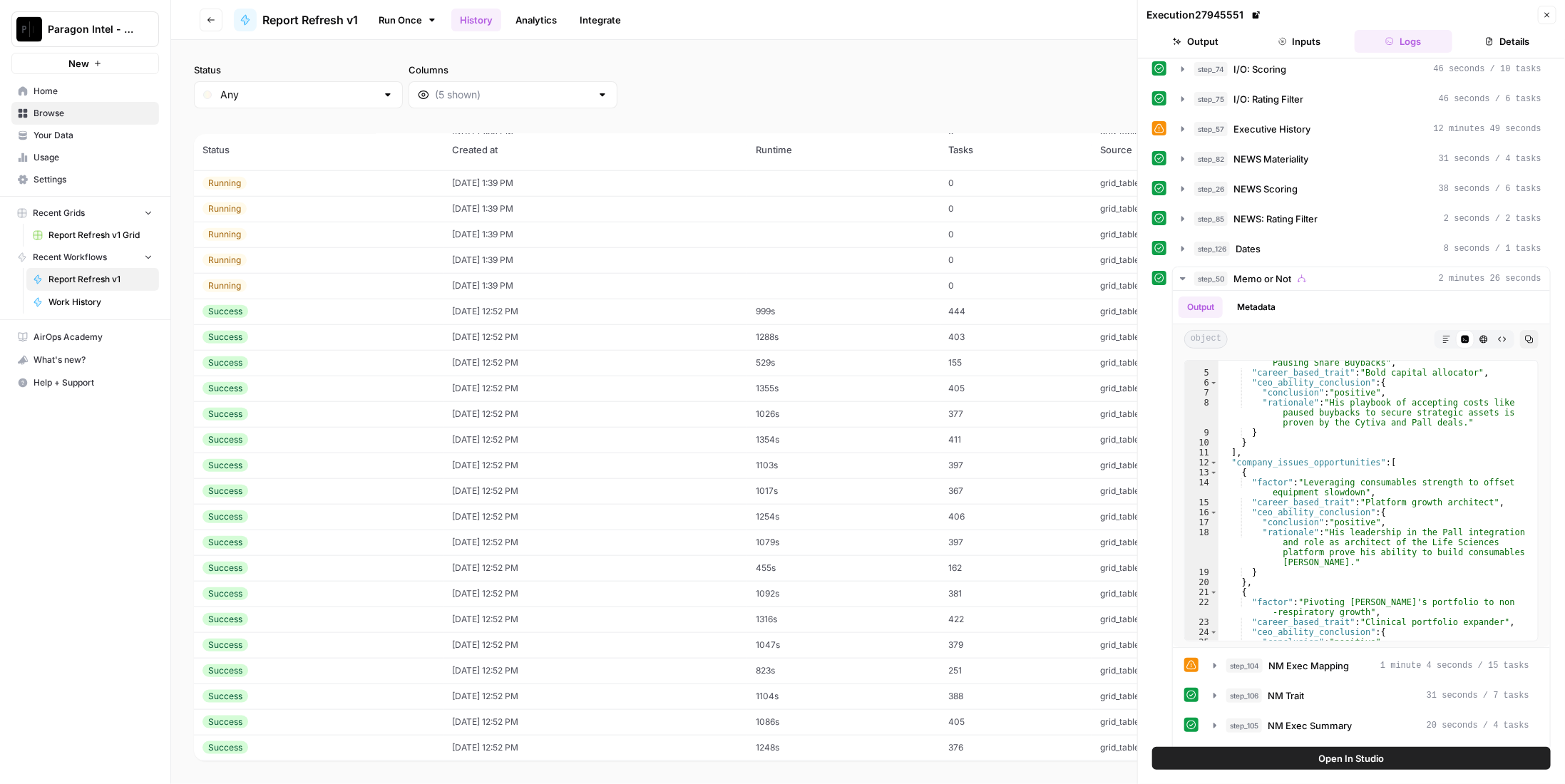
scroll to position [473, 0]
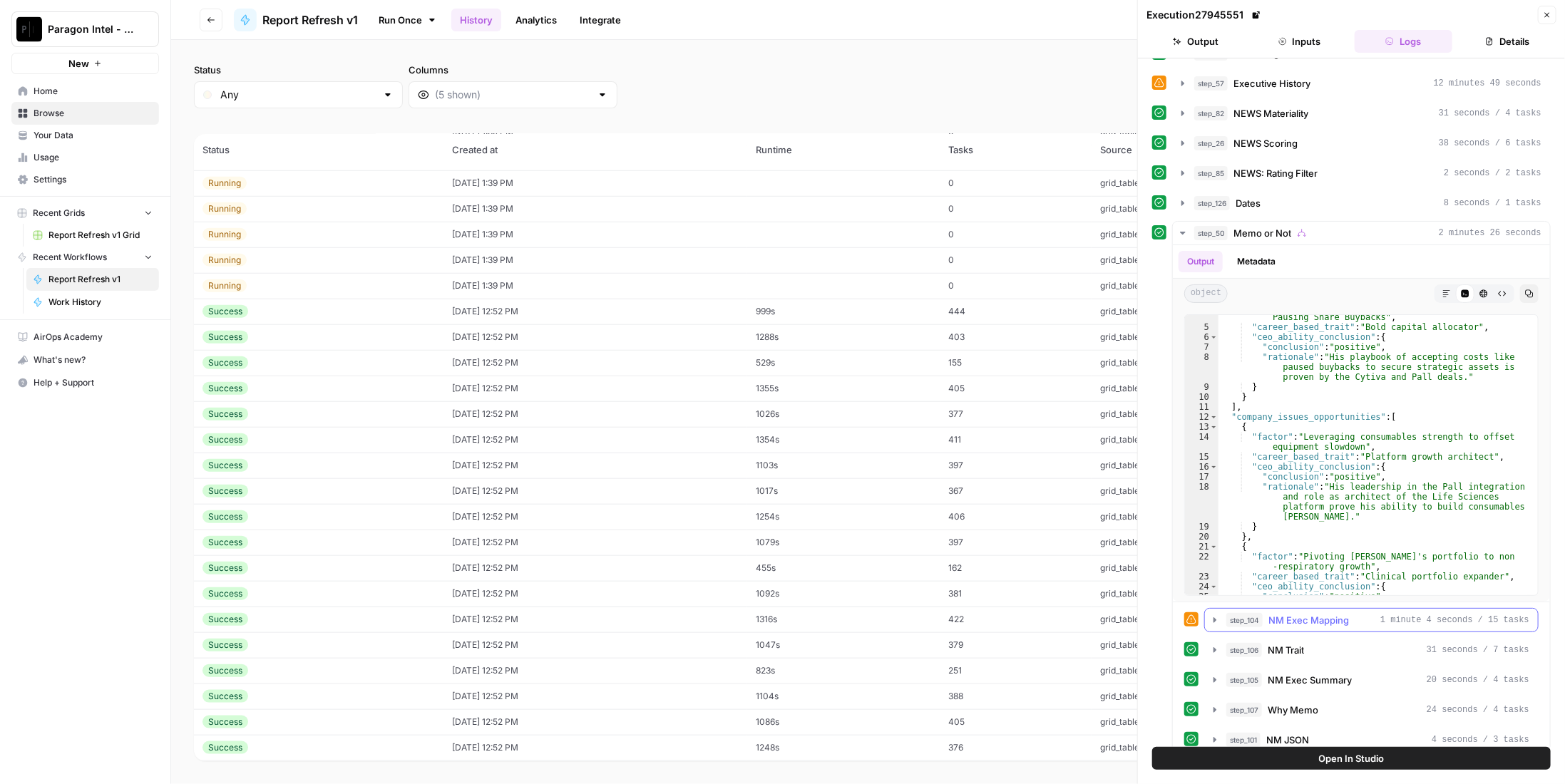
click at [1333, 612] on span "NM Exec Mapping" at bounding box center [1308, 619] width 80 height 14
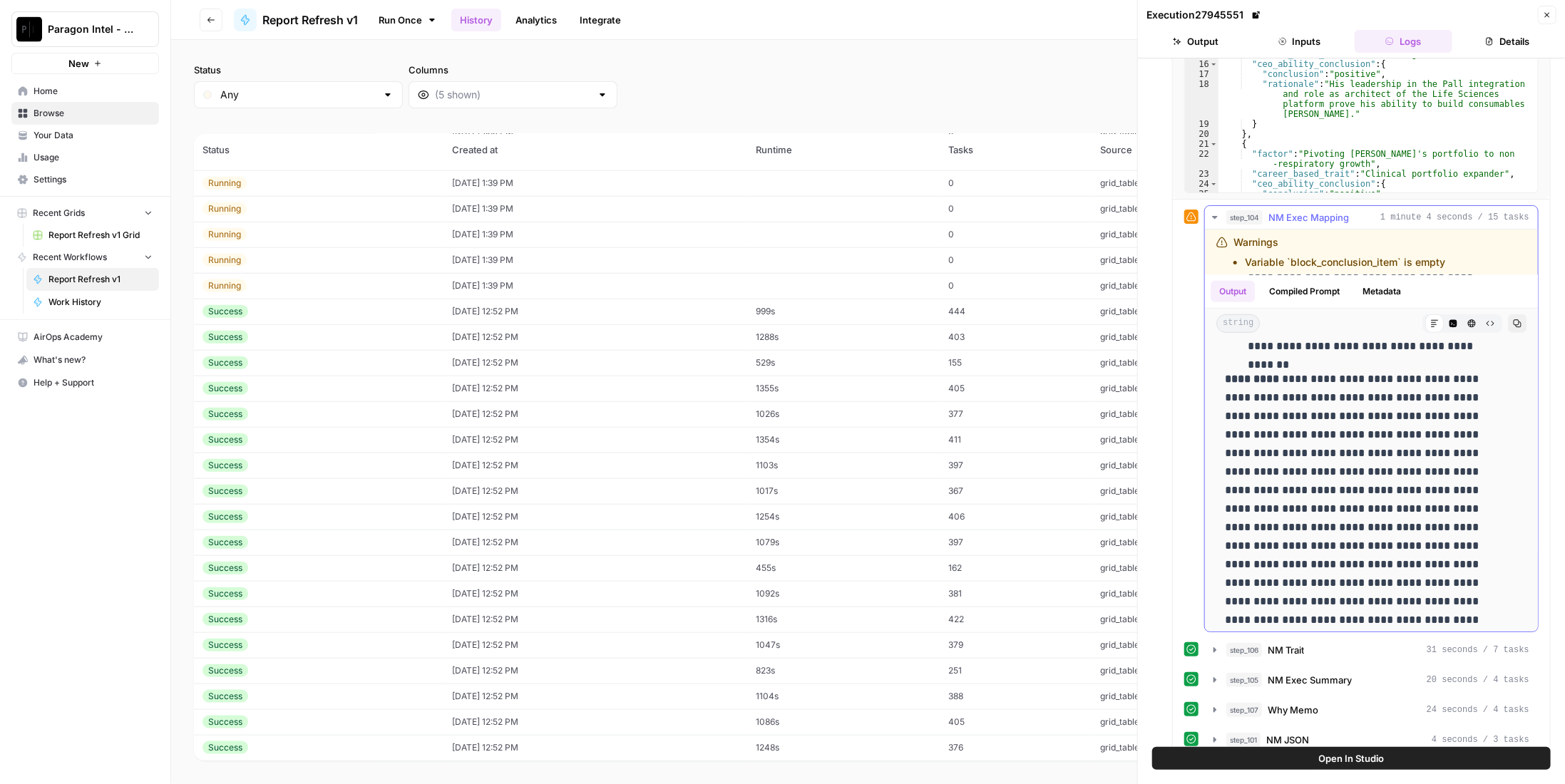
scroll to position [8118, 0]
click at [1278, 210] on span "NM Exec Mapping" at bounding box center [1308, 217] width 80 height 14
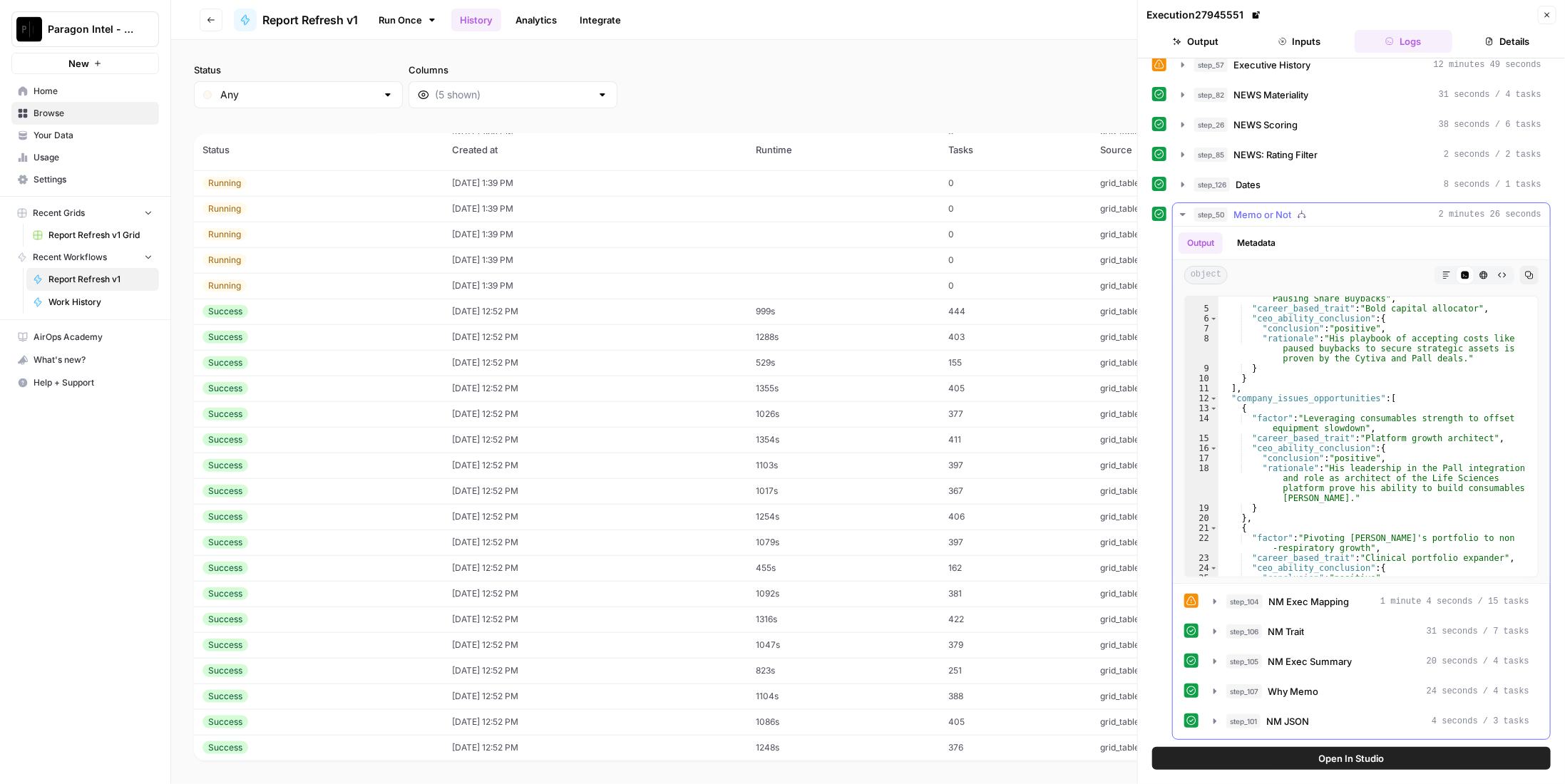
scroll to position [473, 0]
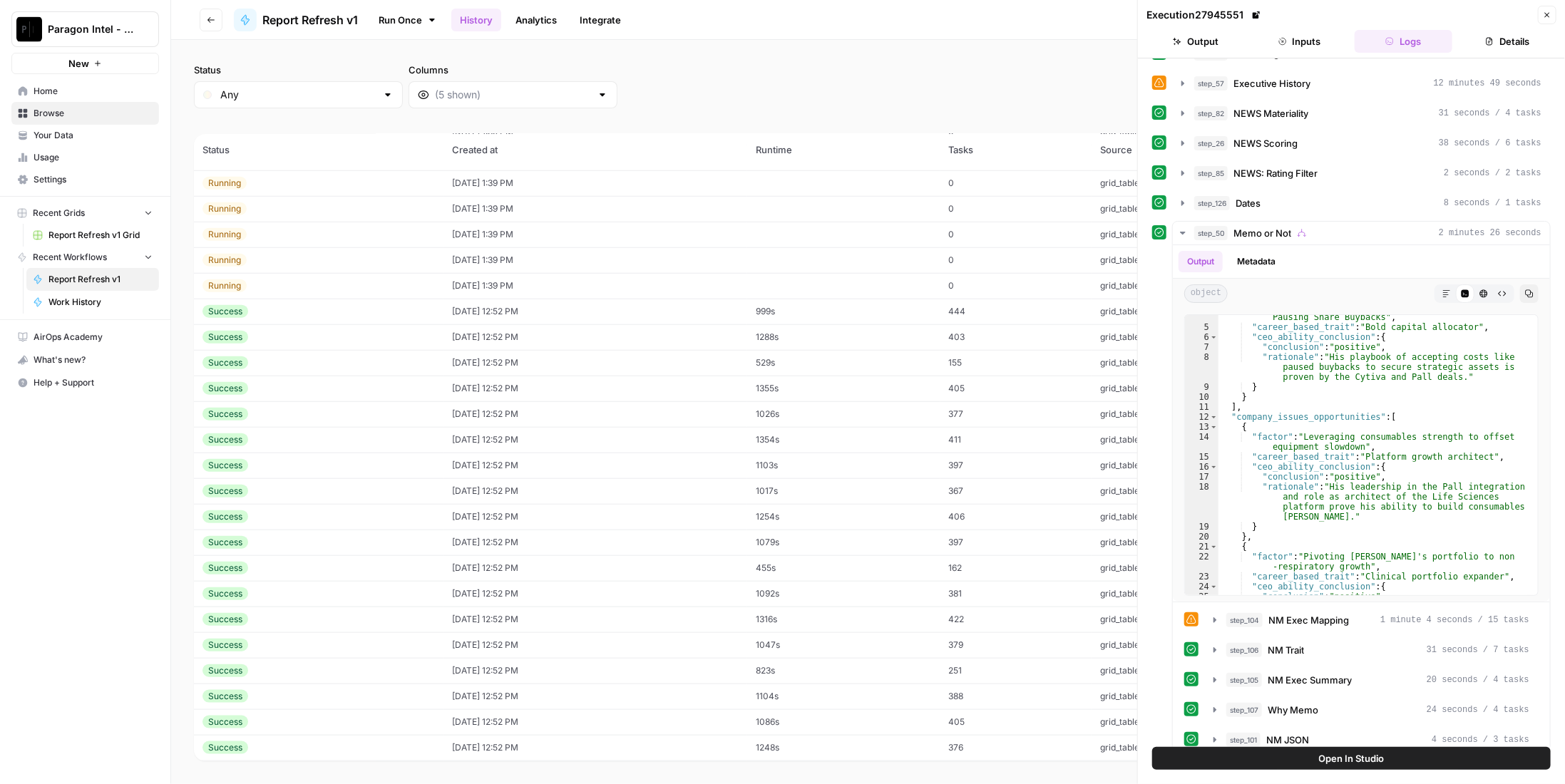
click at [481, 441] on td "[DATE] 12:52 PM" at bounding box center [595, 439] width 303 height 26
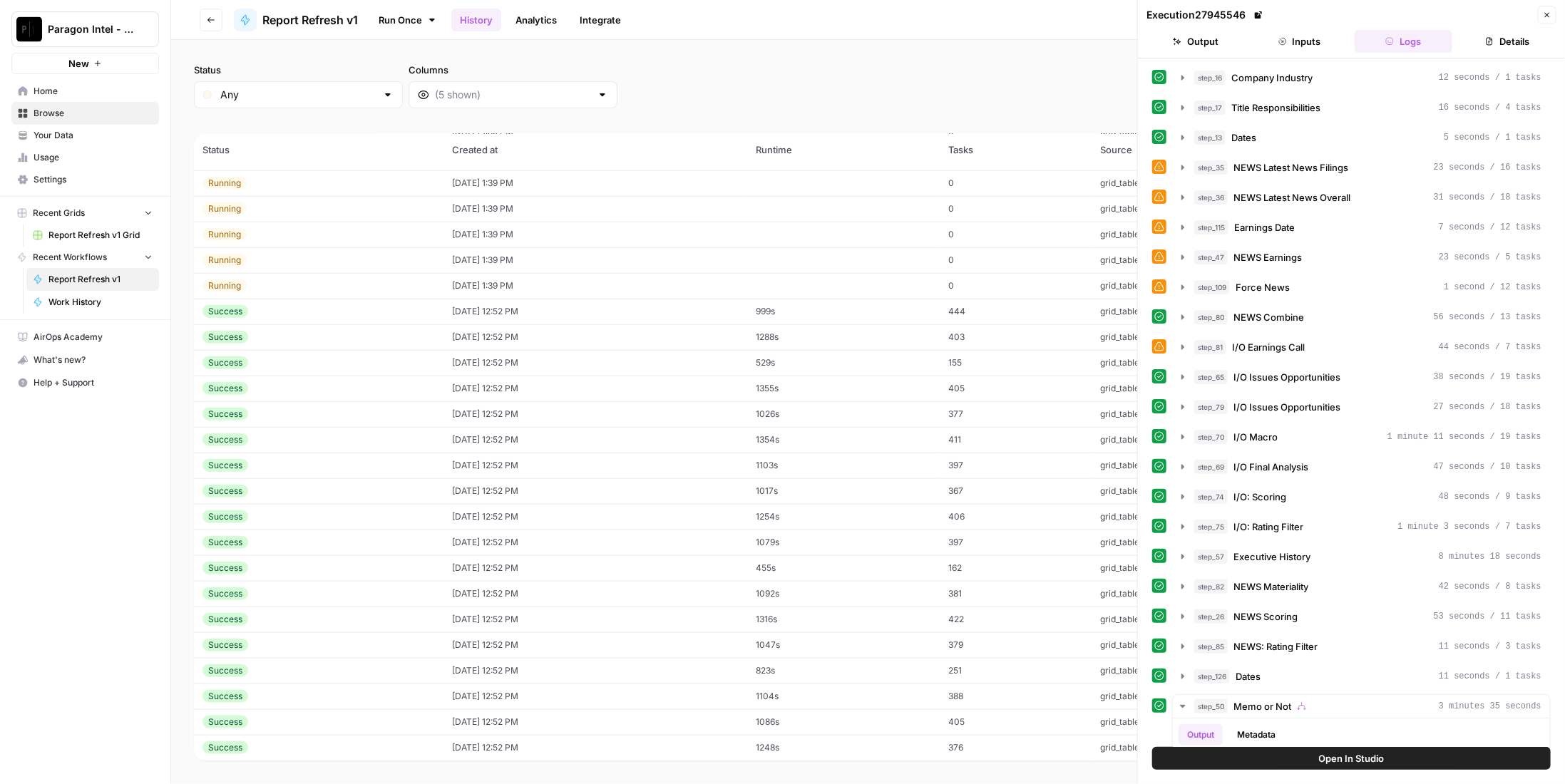
click at [580, 309] on td "[DATE] 12:52 PM" at bounding box center [595, 311] width 303 height 26
click at [1315, 551] on div "step_57 Executive History 12 minutes 49 seconds" at bounding box center [1367, 556] width 347 height 14
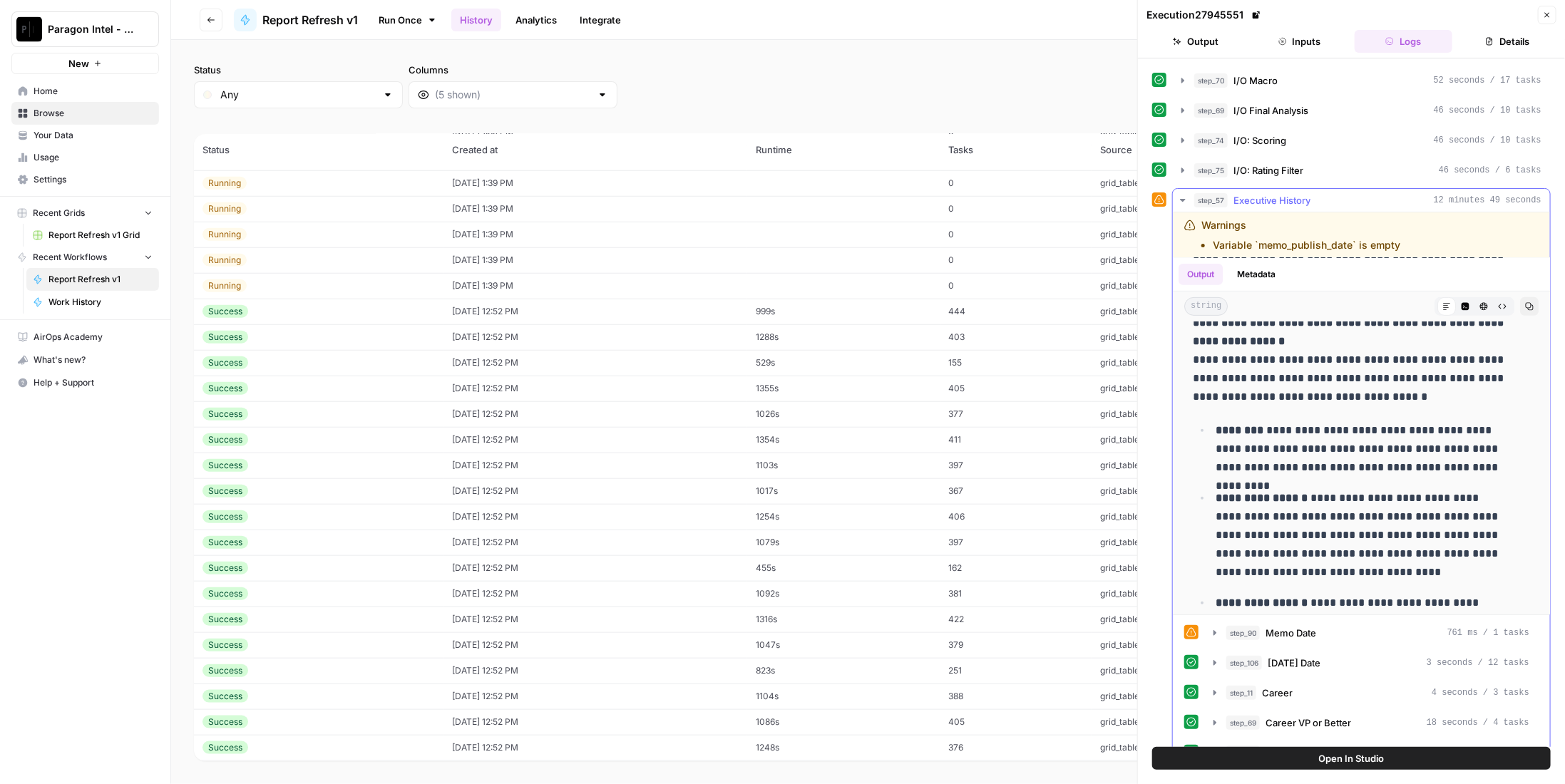
scroll to position [4015, 0]
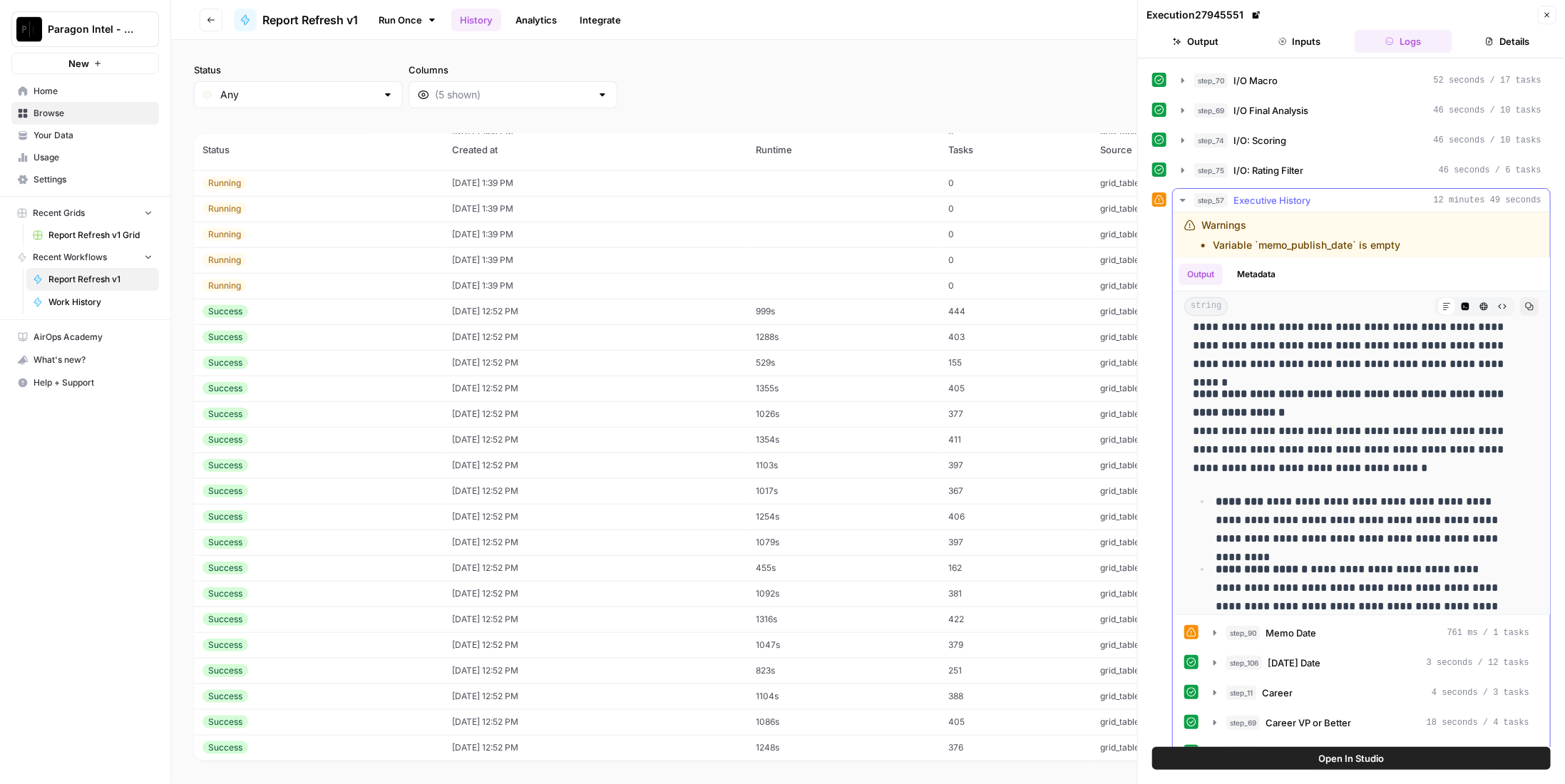
click at [1273, 195] on span "Executive History" at bounding box center [1271, 199] width 77 height 14
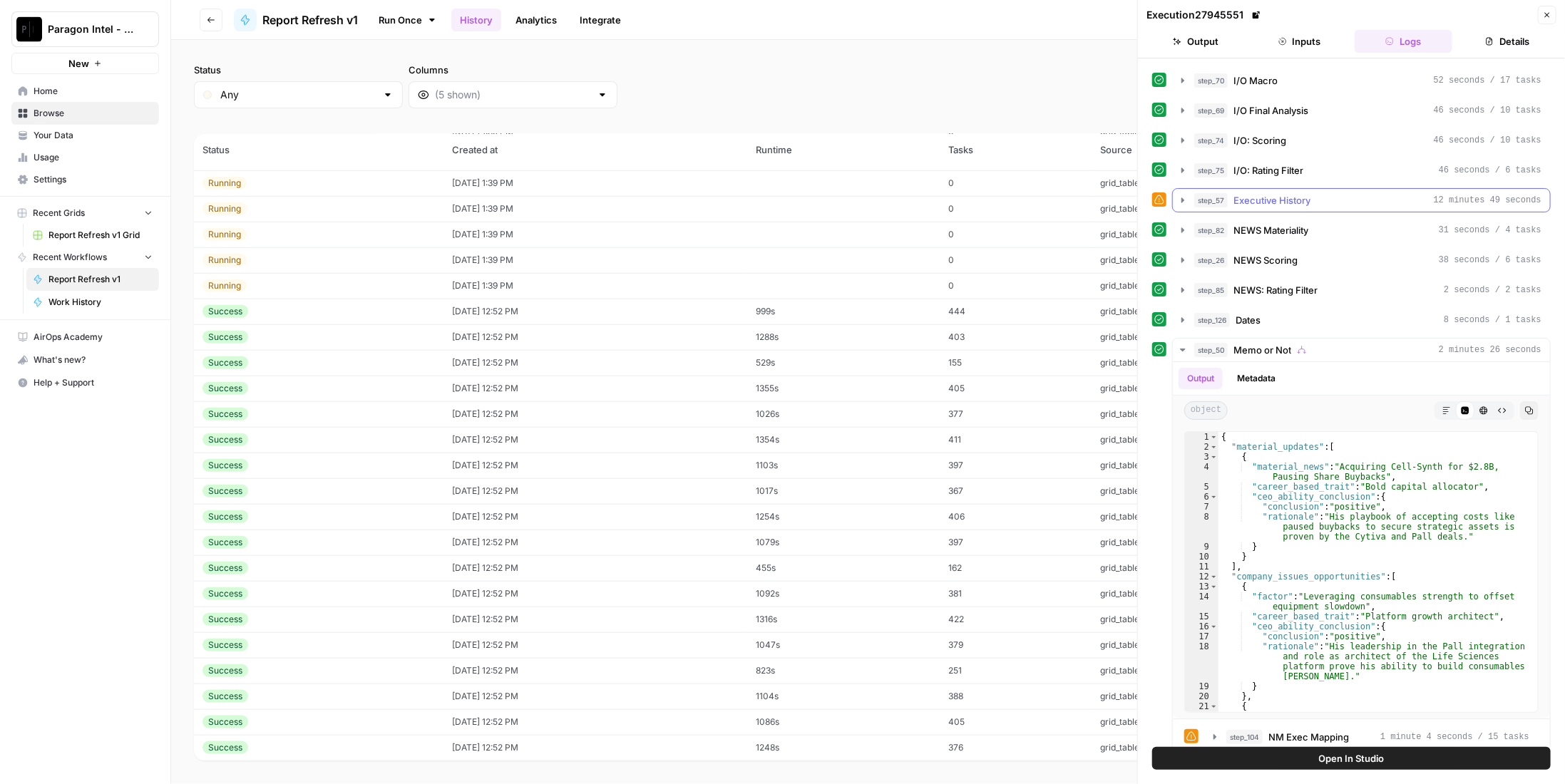
click at [1273, 195] on span "Executive History" at bounding box center [1271, 199] width 77 height 14
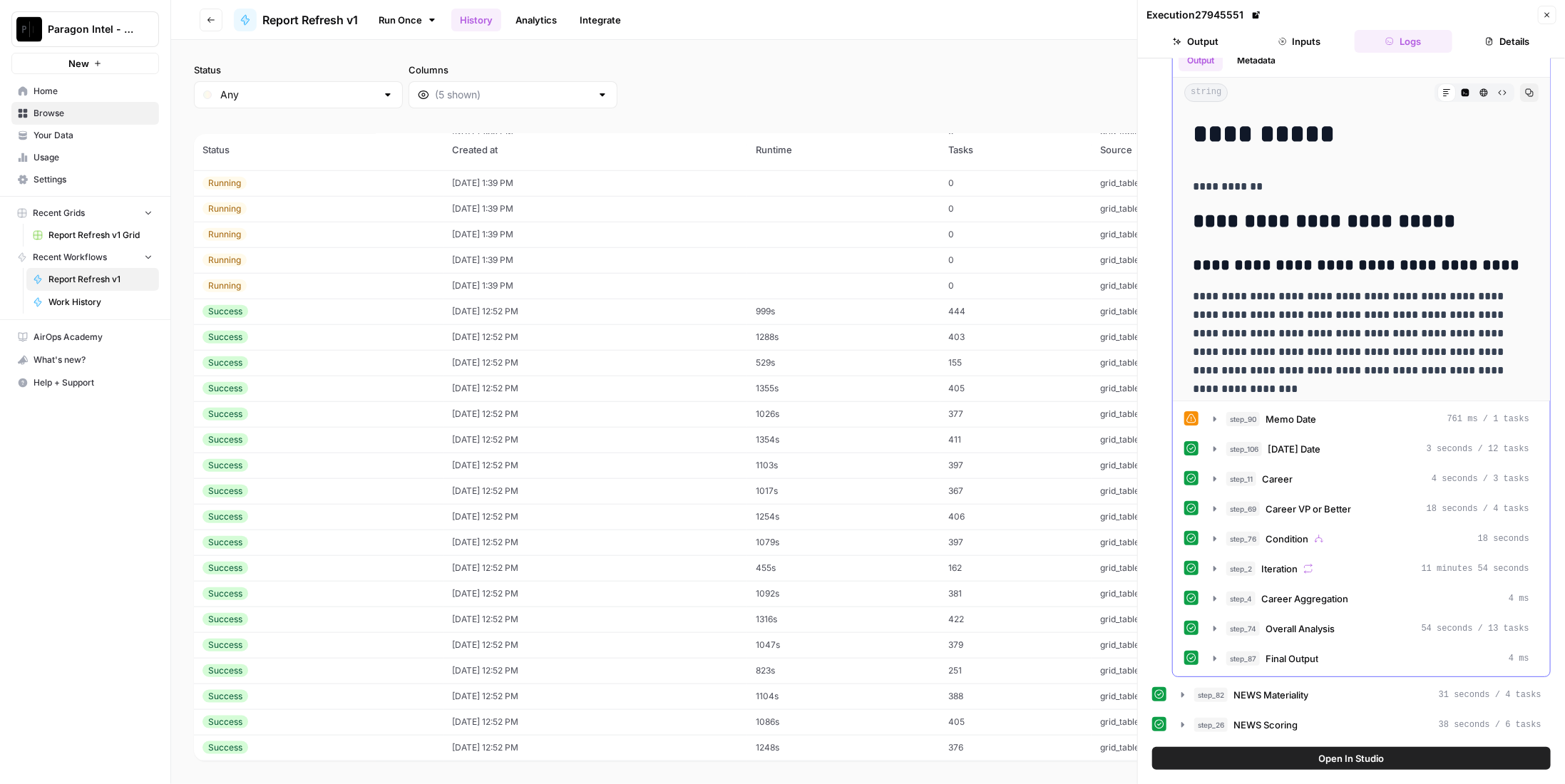
scroll to position [142, 0]
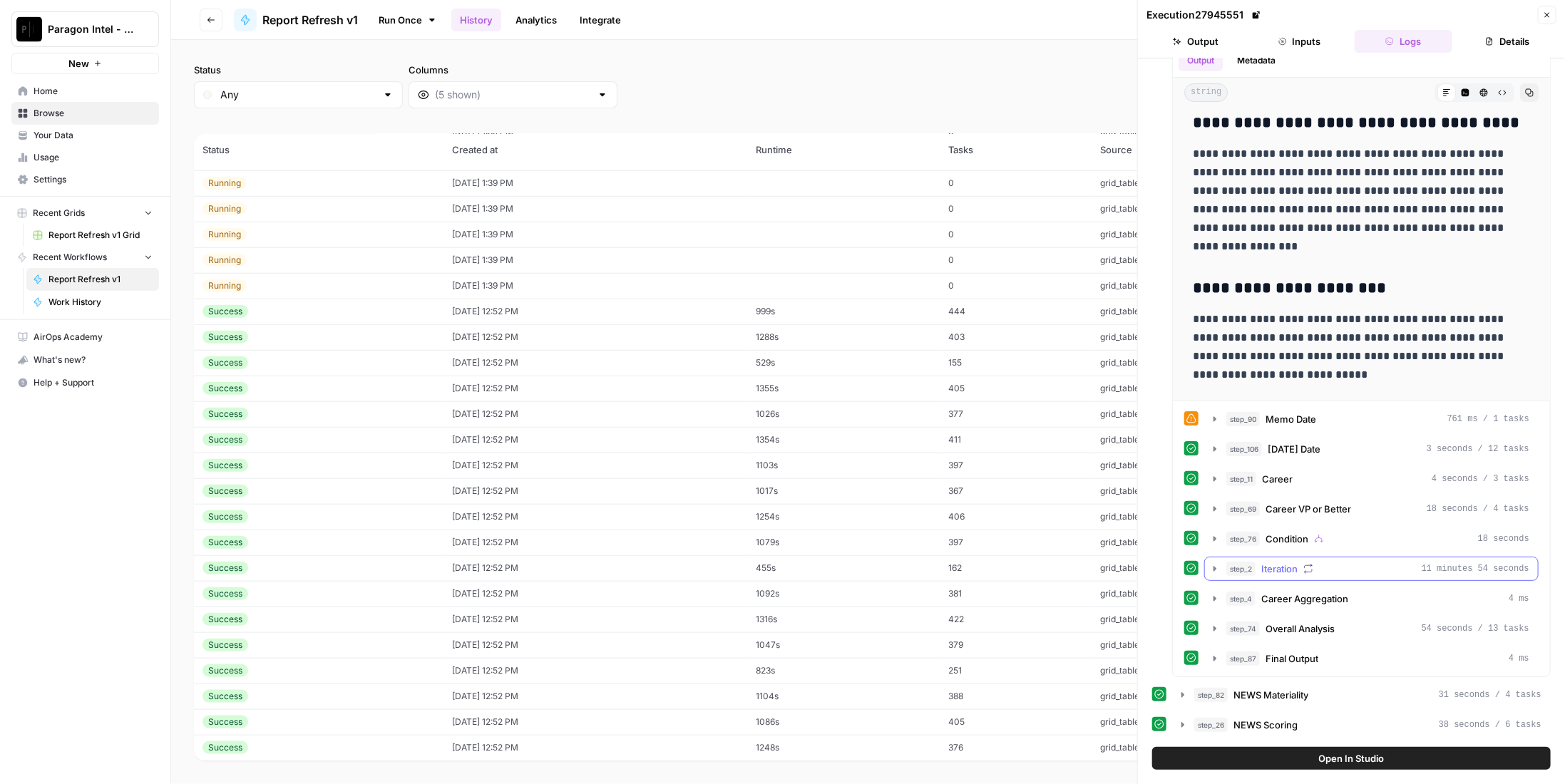
click at [1304, 562] on div "step_2 Iteration 11 minutes 54 seconds" at bounding box center [1378, 568] width 303 height 14
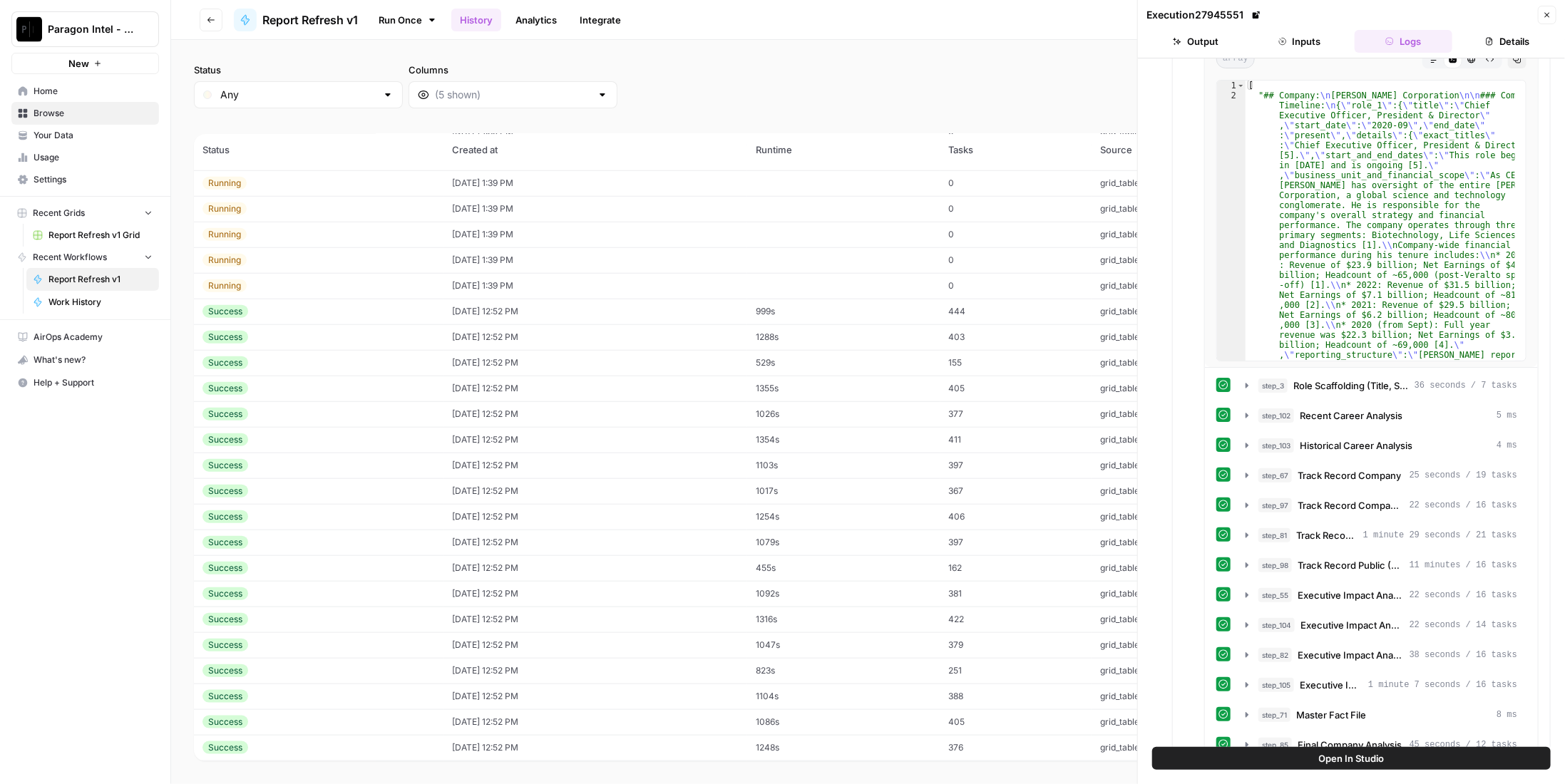
scroll to position [1353, 0]
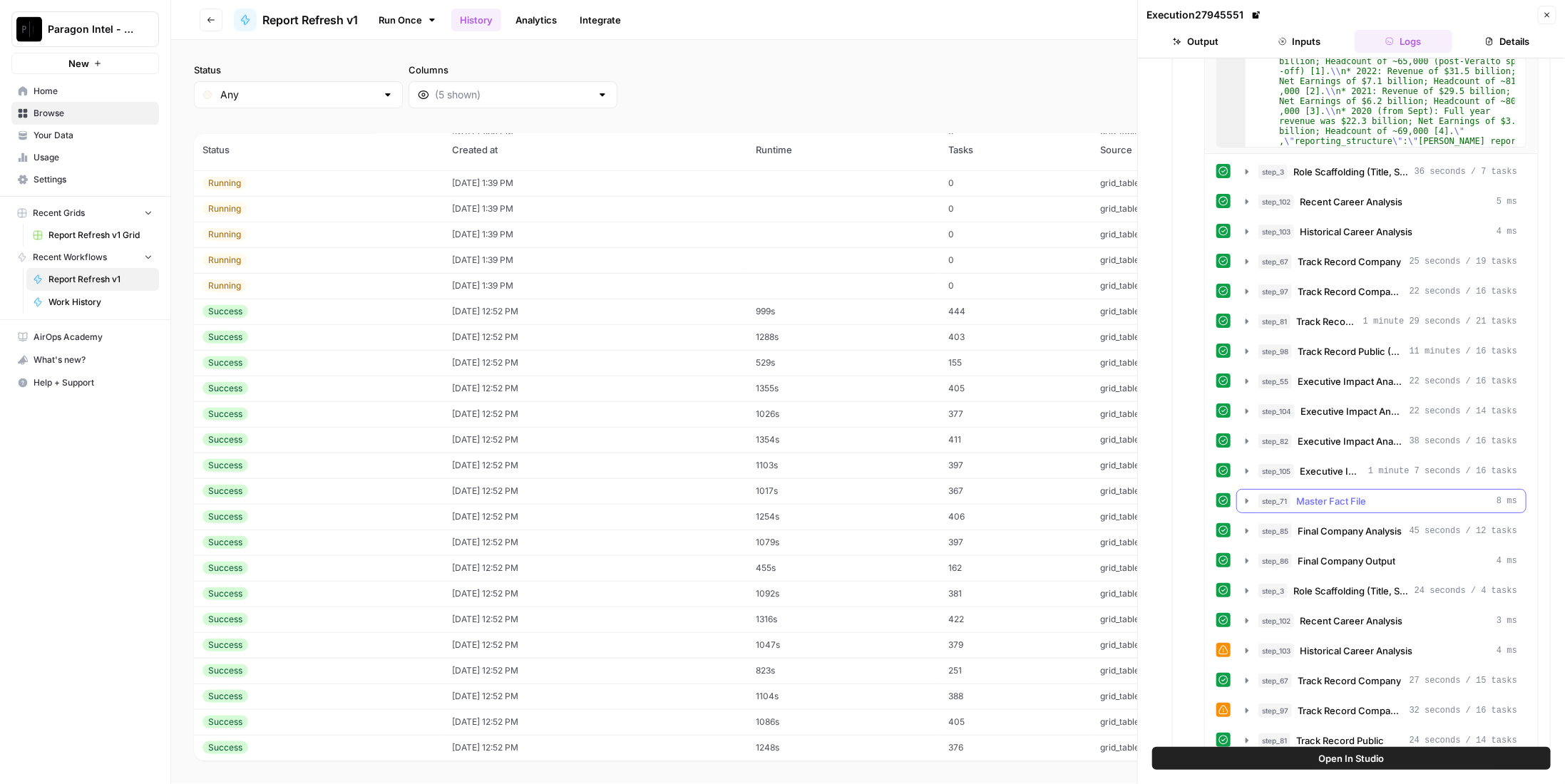
click at [1366, 494] on div "step_71 Master Fact File 8 ms" at bounding box center [1388, 501] width 259 height 14
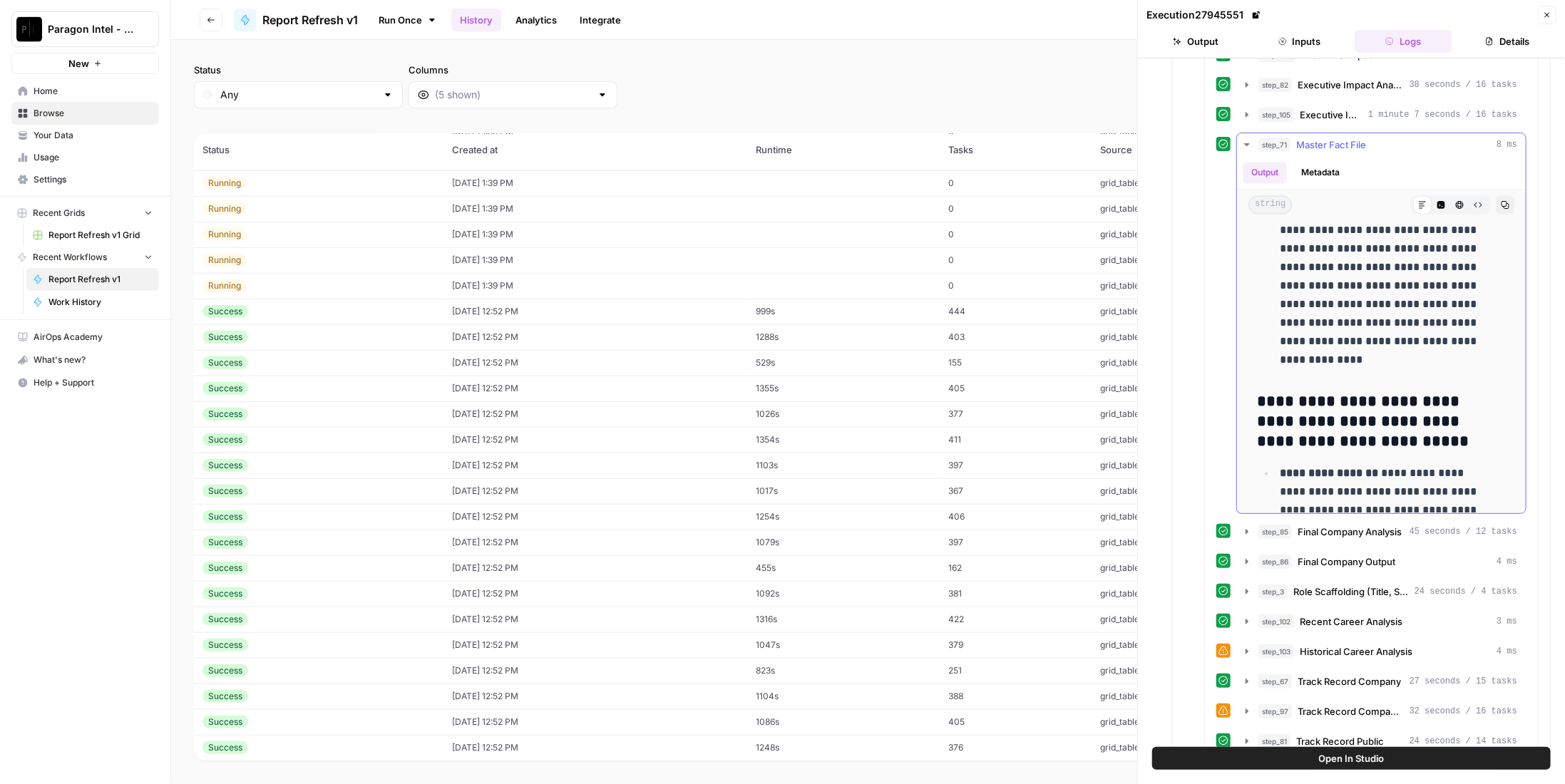
scroll to position [24566, 0]
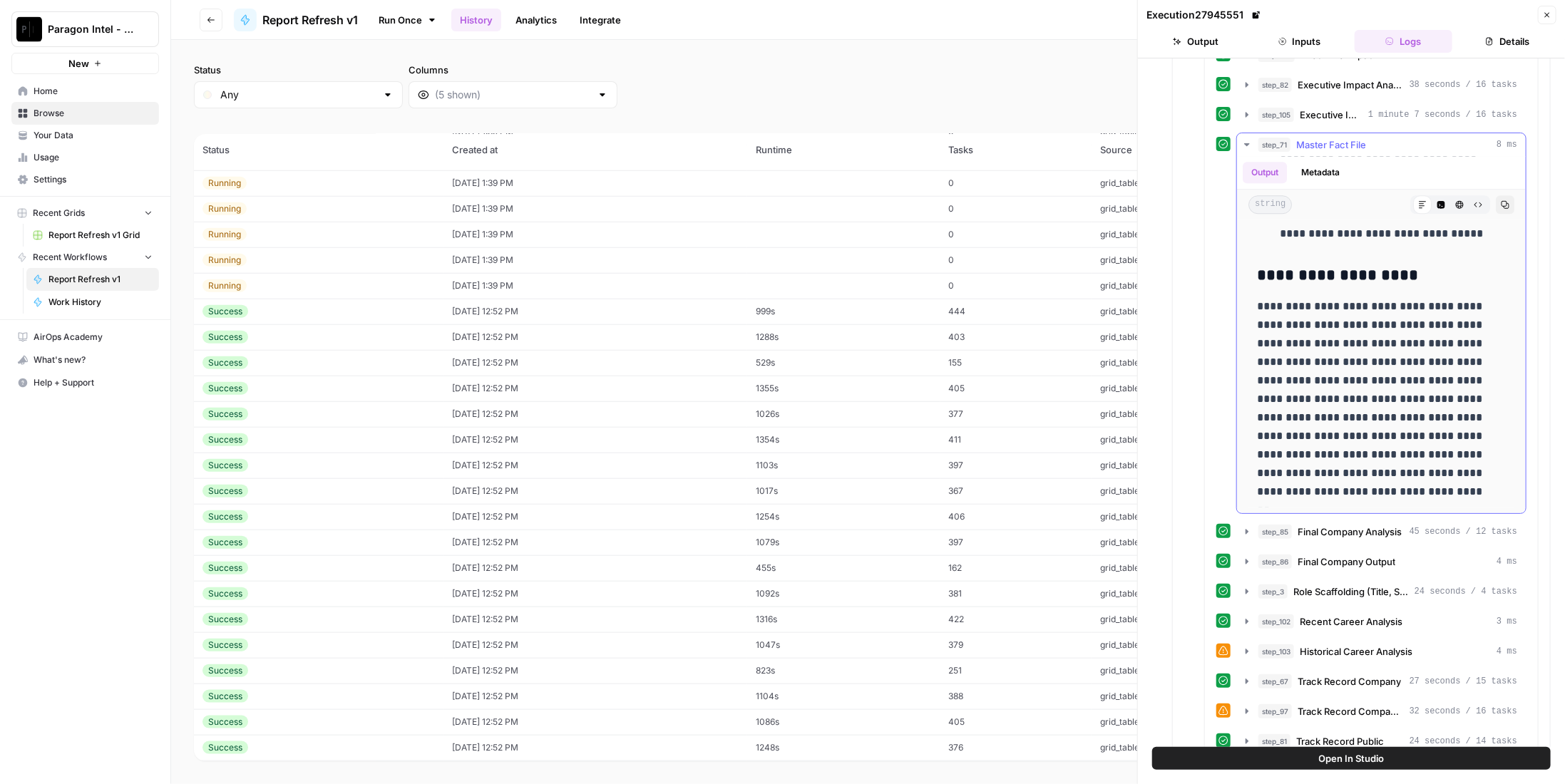
click at [1301, 137] on span "Master Fact File" at bounding box center [1330, 144] width 70 height 14
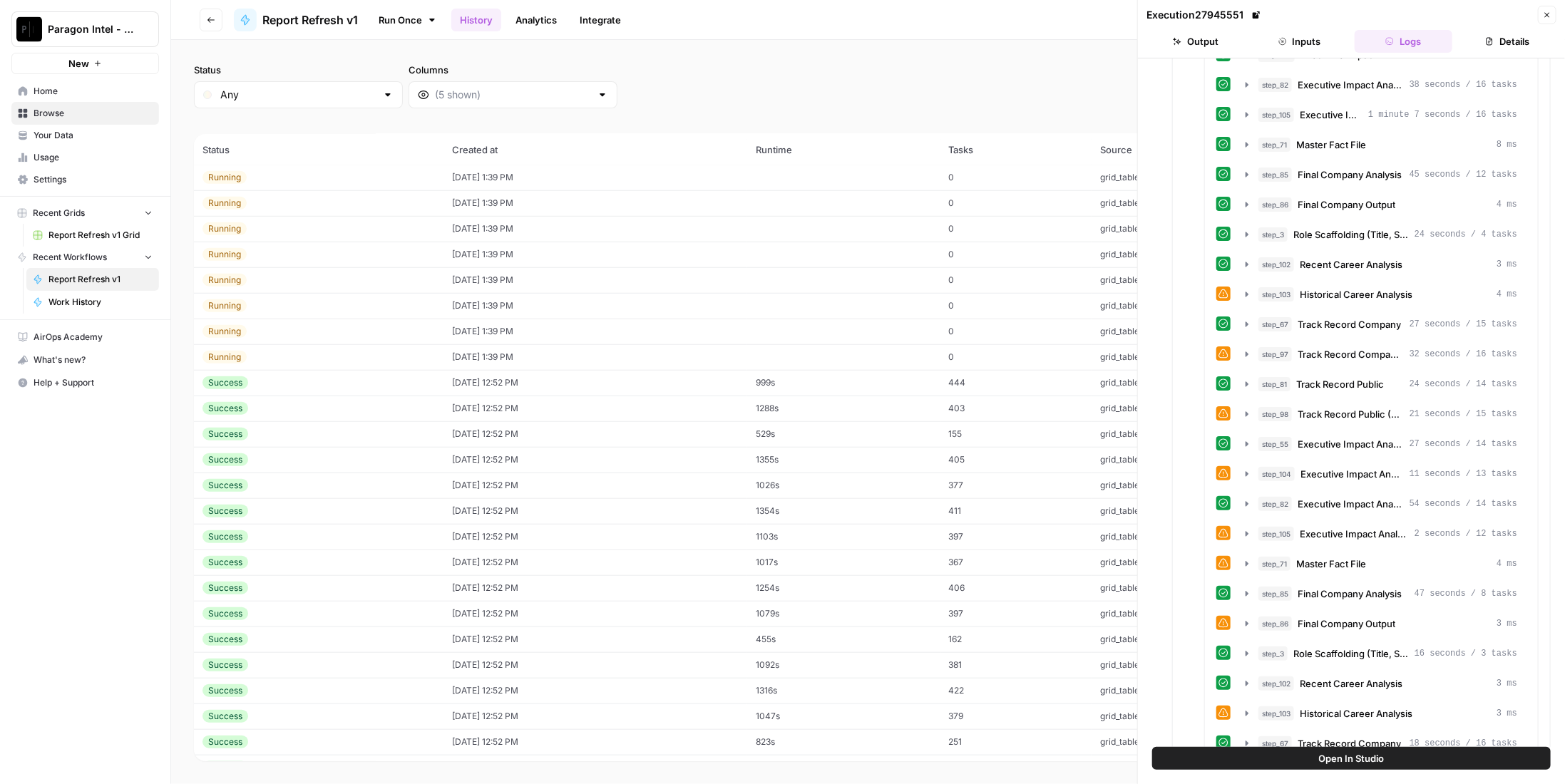
scroll to position [959, 0]
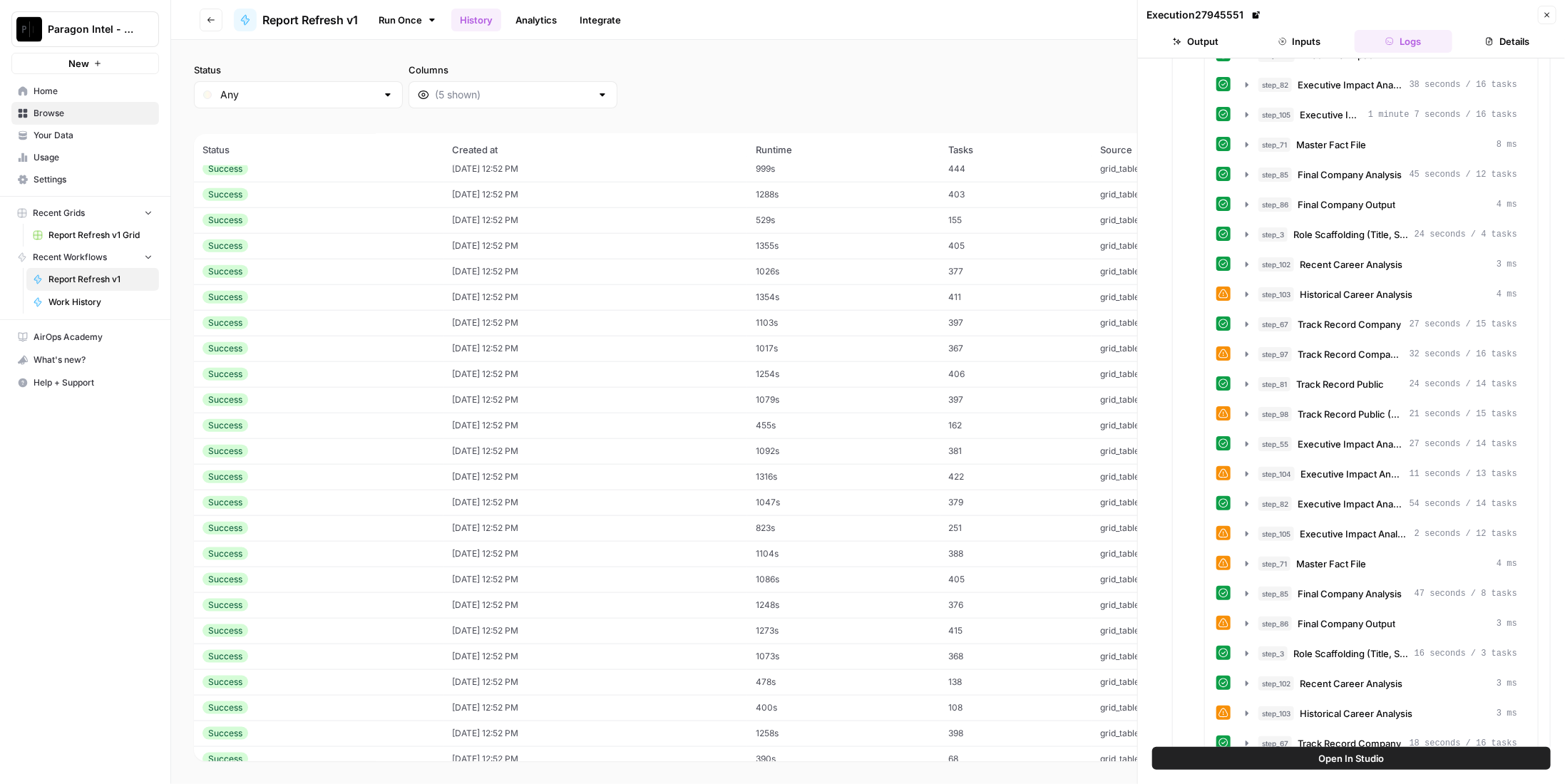
click at [458, 357] on td "08/22/25 at 12:52 PM" at bounding box center [595, 348] width 303 height 26
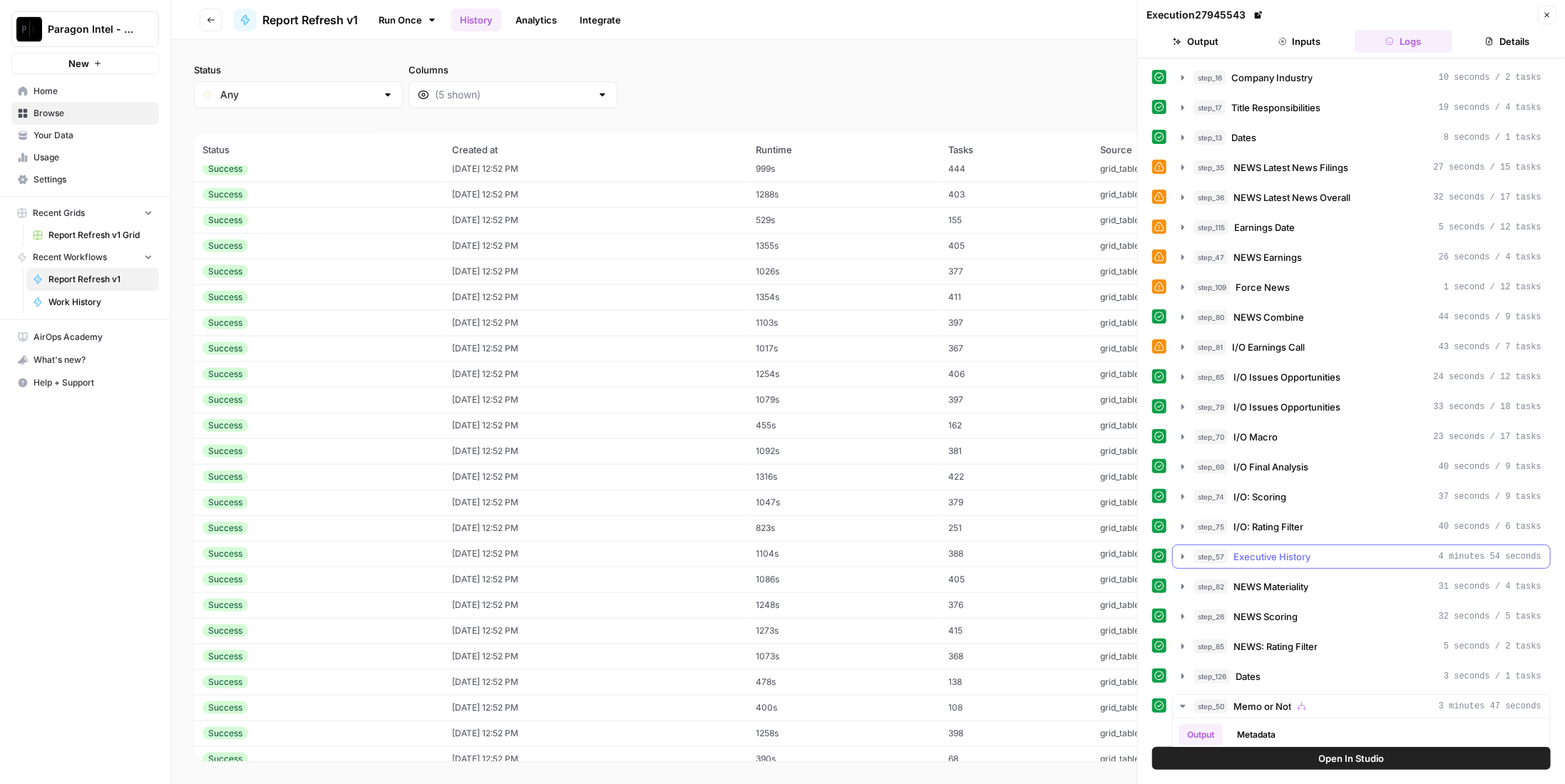
click at [1330, 549] on div "step_57 Executive History 4 minutes 54 seconds" at bounding box center [1367, 556] width 347 height 14
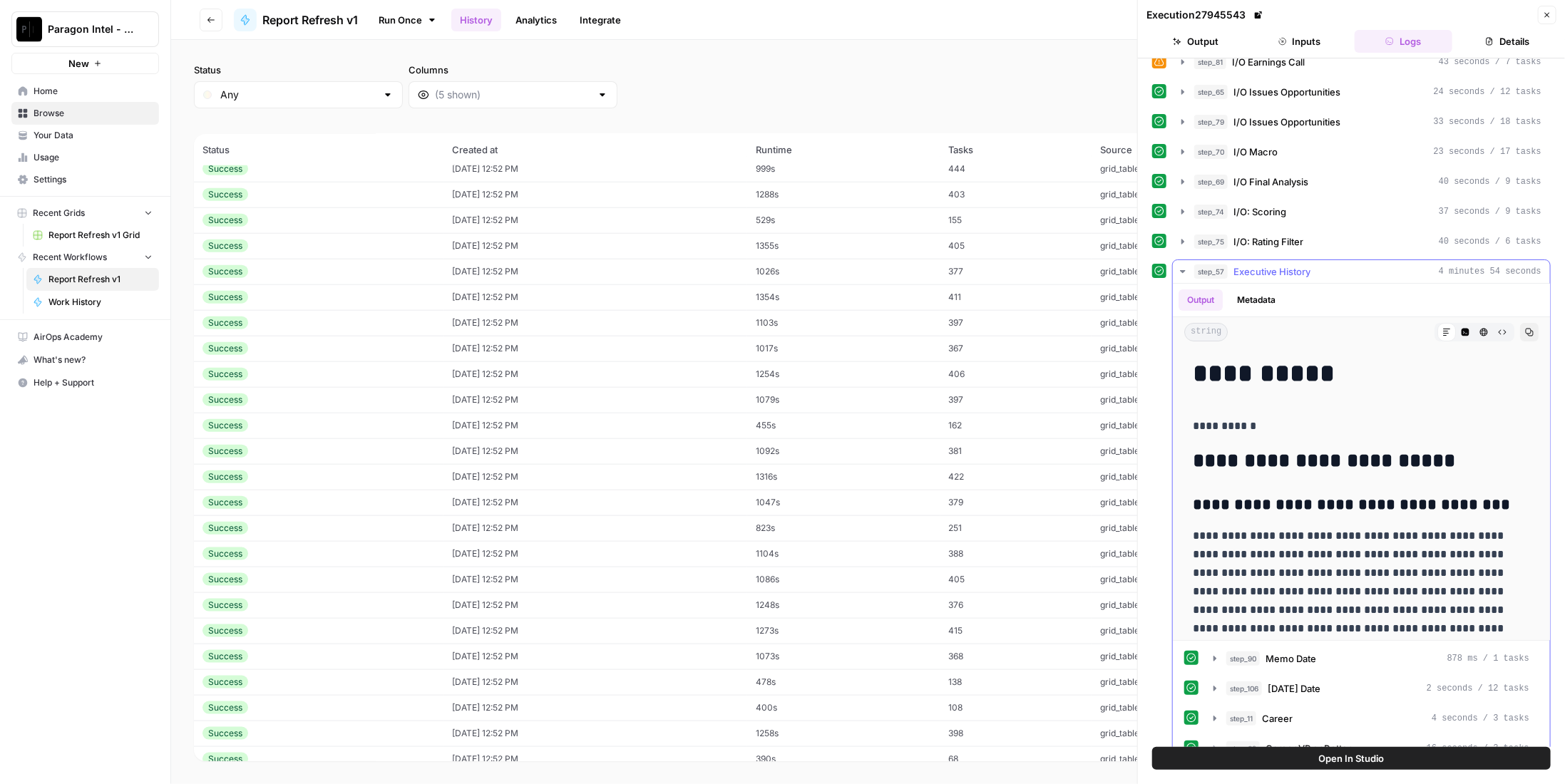
click at [1273, 264] on span "Executive History" at bounding box center [1271, 271] width 77 height 14
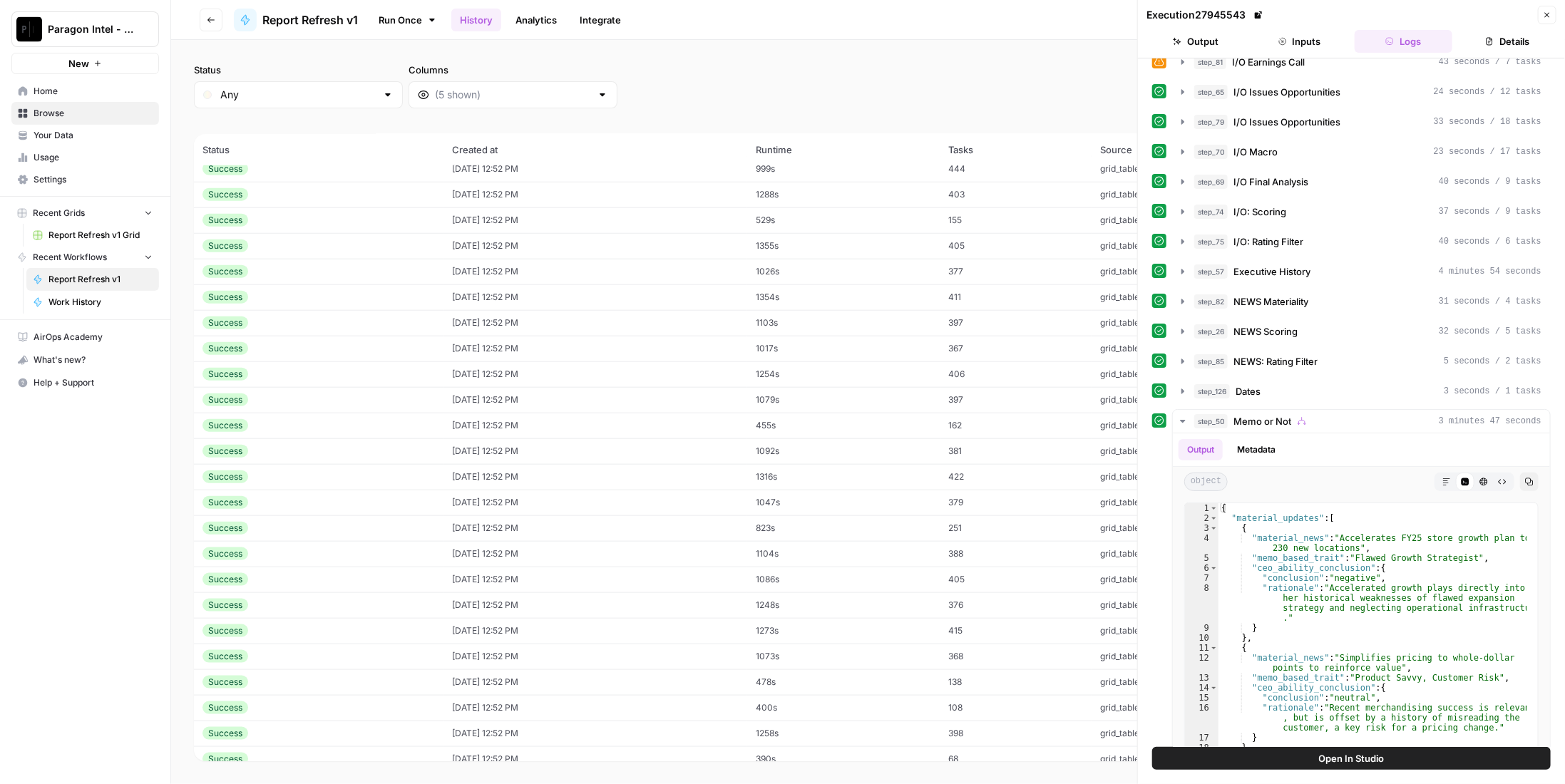
click at [734, 618] on td "08/22/25 at 12:52 PM" at bounding box center [595, 630] width 303 height 26
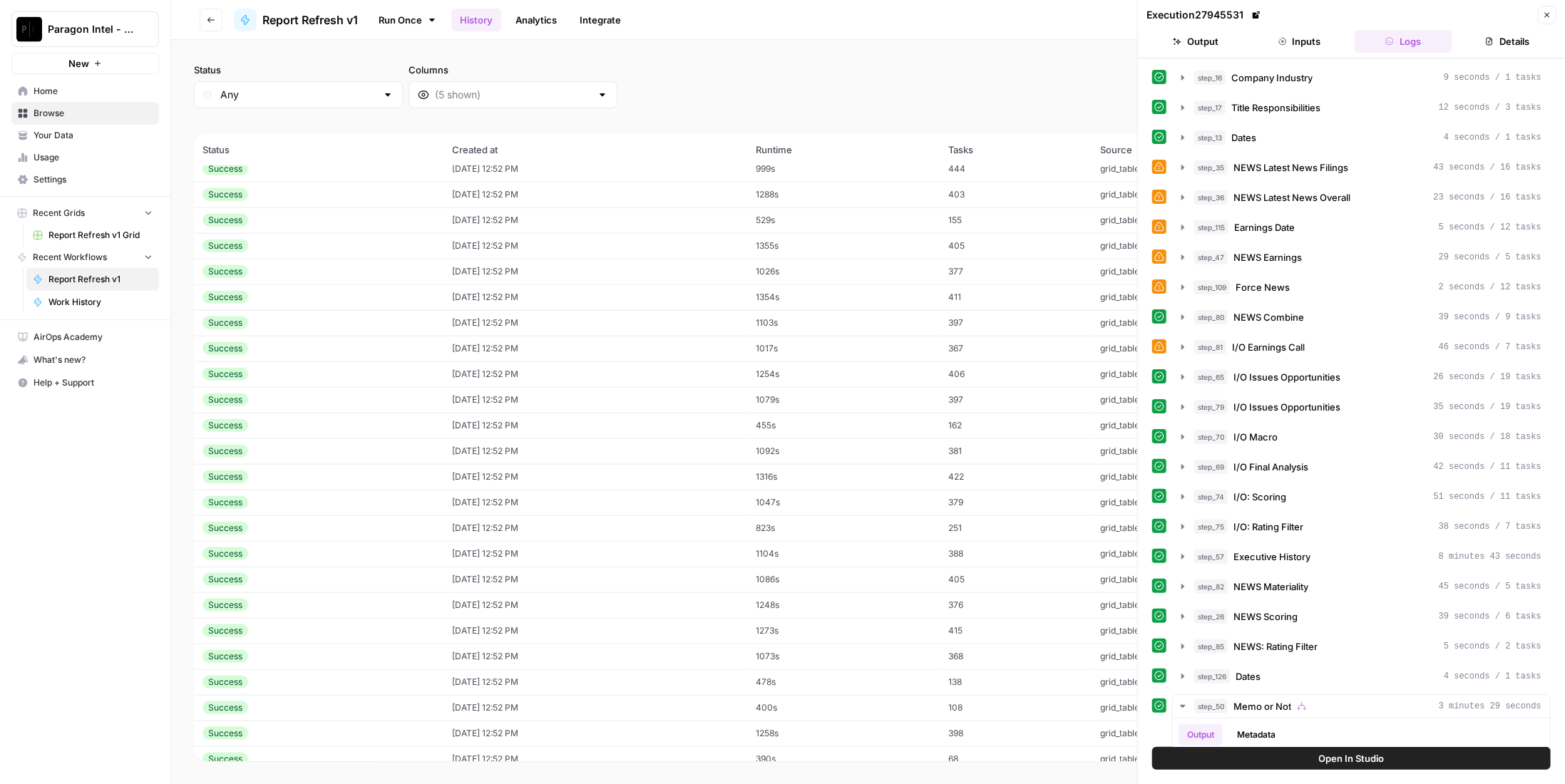
click at [575, 401] on td "08/22/25 at 12:52 PM" at bounding box center [595, 400] width 303 height 26
click at [641, 605] on td "08/22/25 at 12:52 PM" at bounding box center [595, 605] width 303 height 26
click at [1301, 44] on button "Inputs" at bounding box center [1299, 41] width 98 height 23
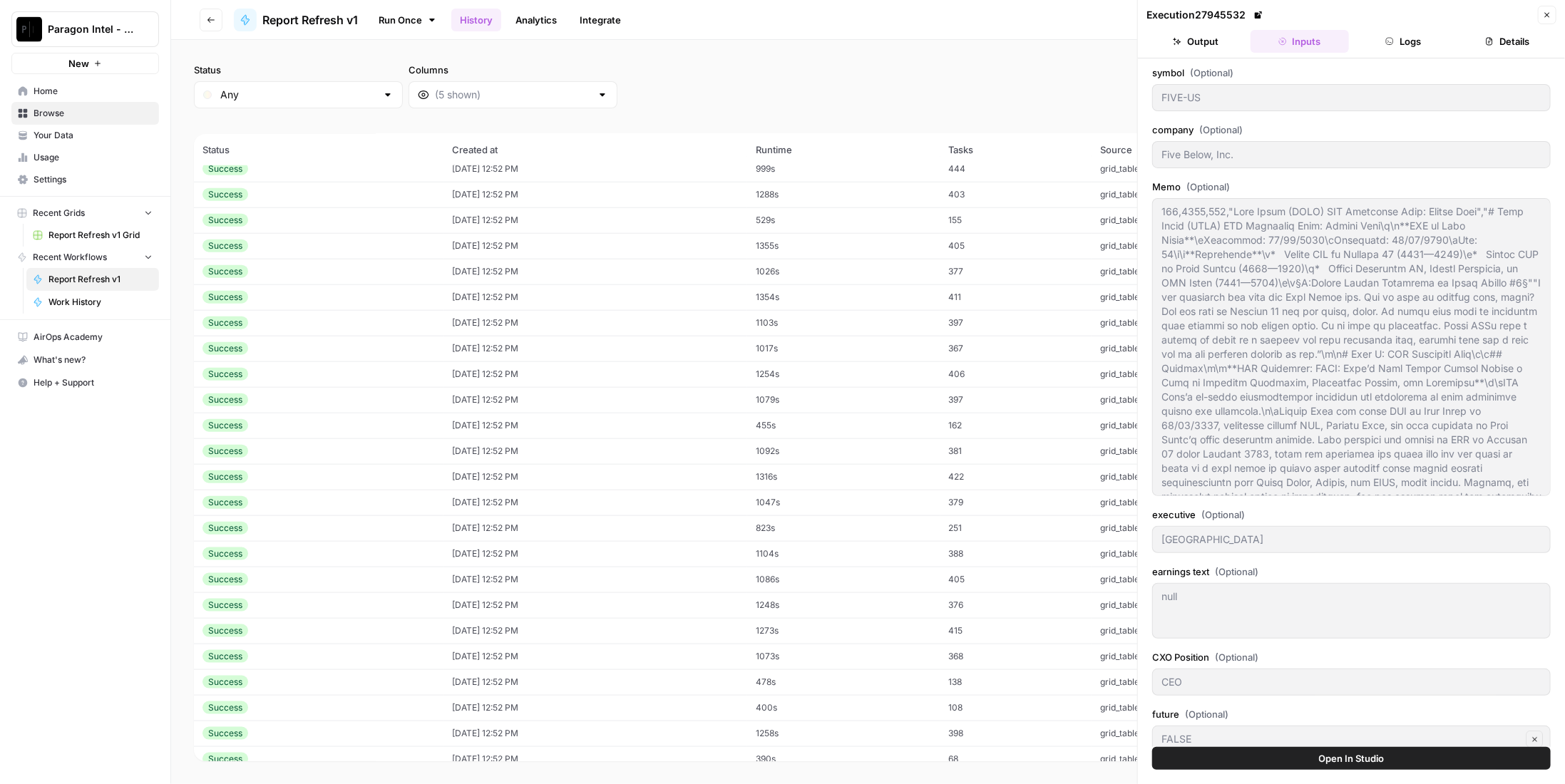
click at [1398, 38] on button "Logs" at bounding box center [1403, 41] width 98 height 23
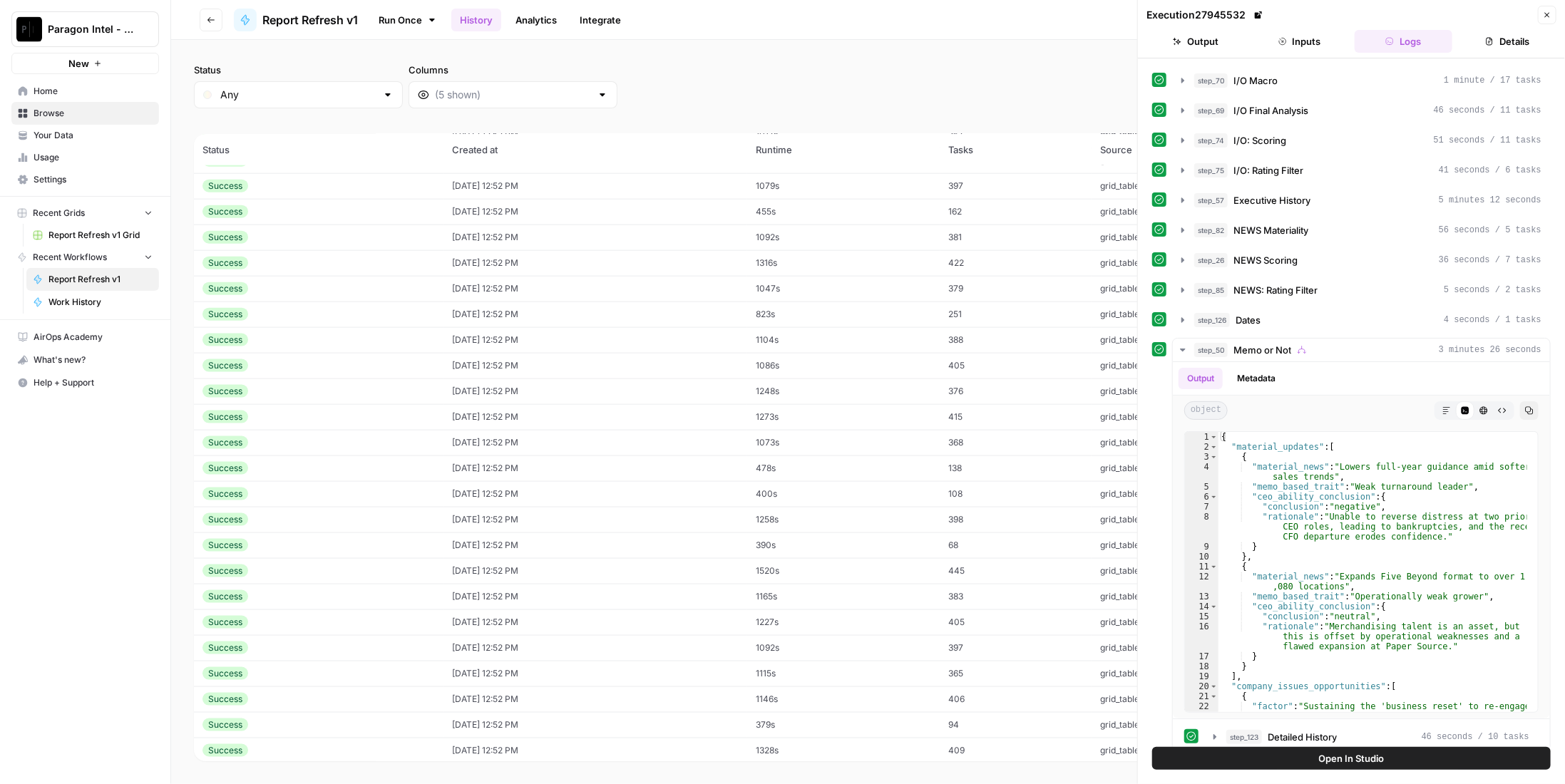
scroll to position [128, 0]
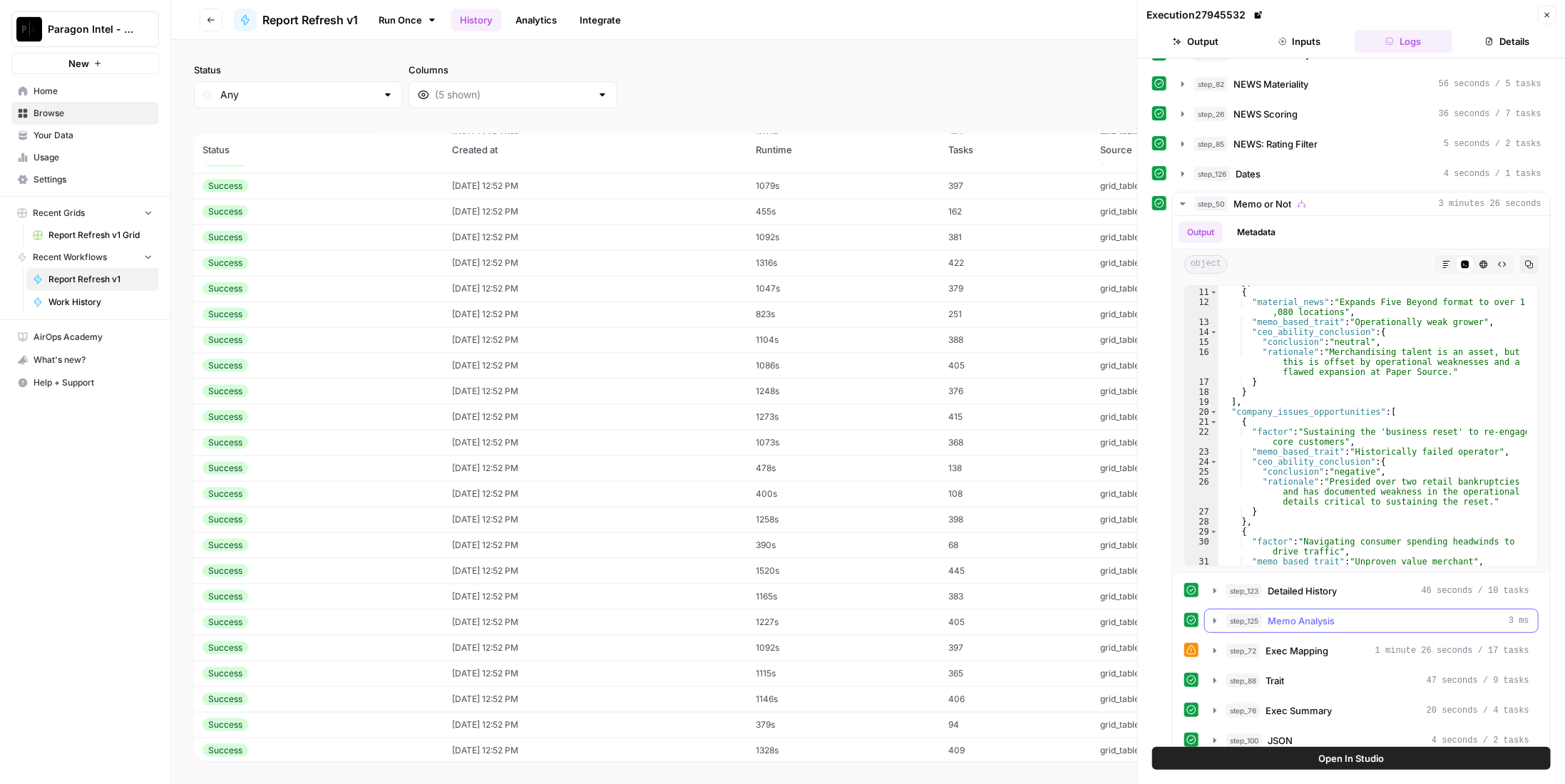
click at [1310, 613] on span "Memo Analysis" at bounding box center [1301, 620] width 67 height 14
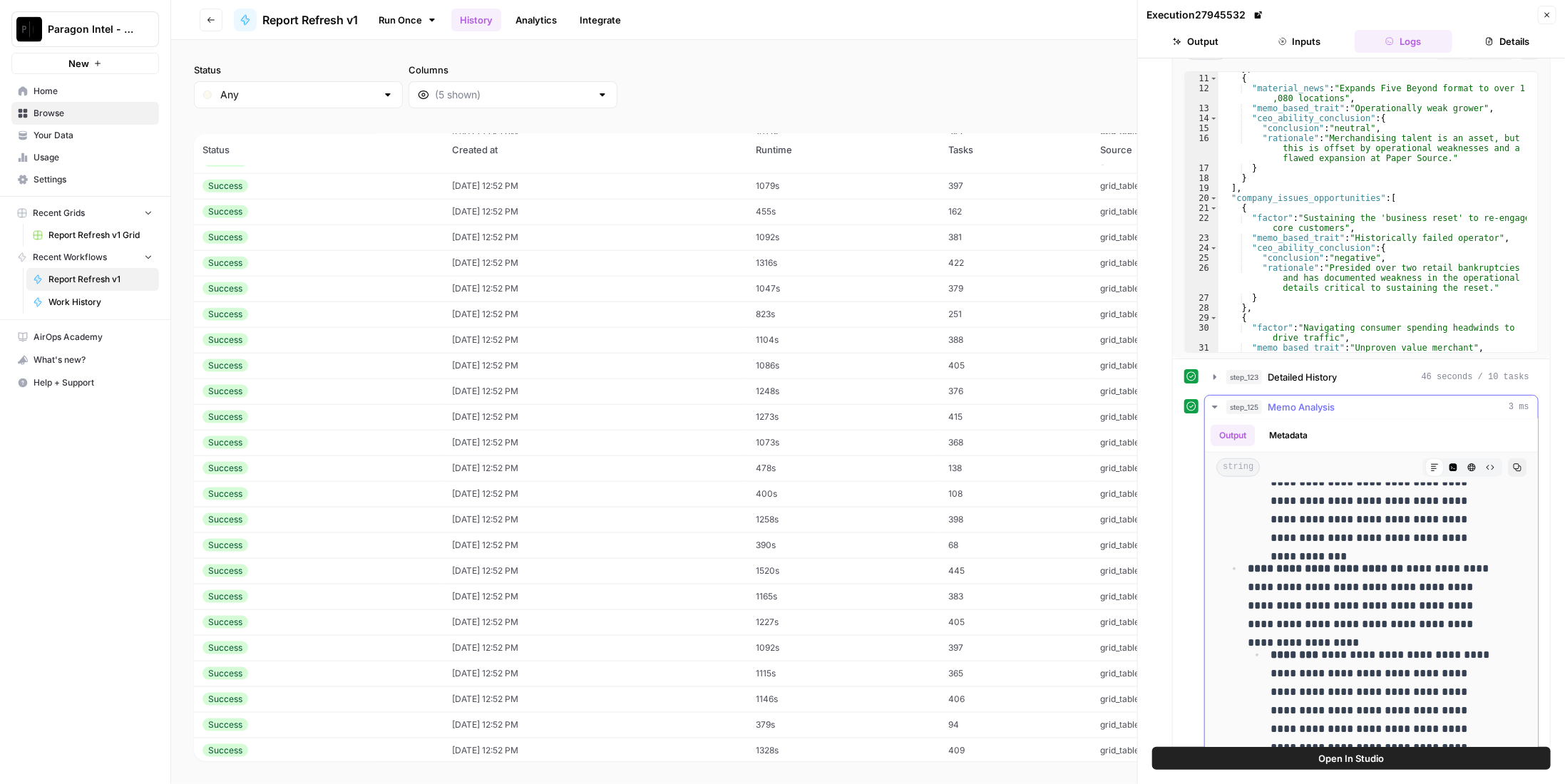
scroll to position [4852, 0]
drag, startPoint x: 1541, startPoint y: 8, endPoint x: 1520, endPoint y: 20, distance: 24.2
click at [1541, 7] on button "Close" at bounding box center [1546, 14] width 18 height 18
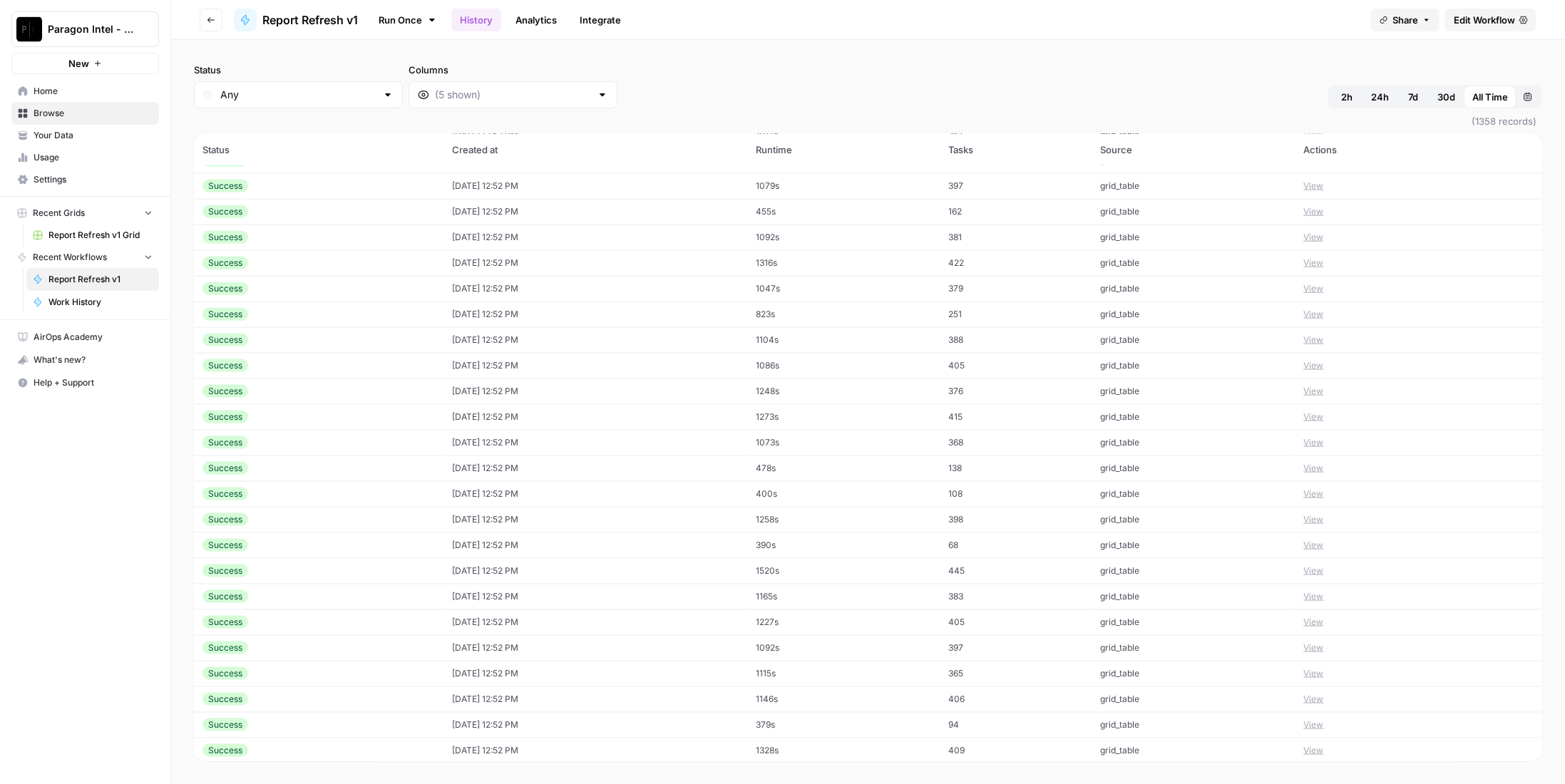
click at [1497, 15] on span "Edit Workflow" at bounding box center [1484, 19] width 61 height 14
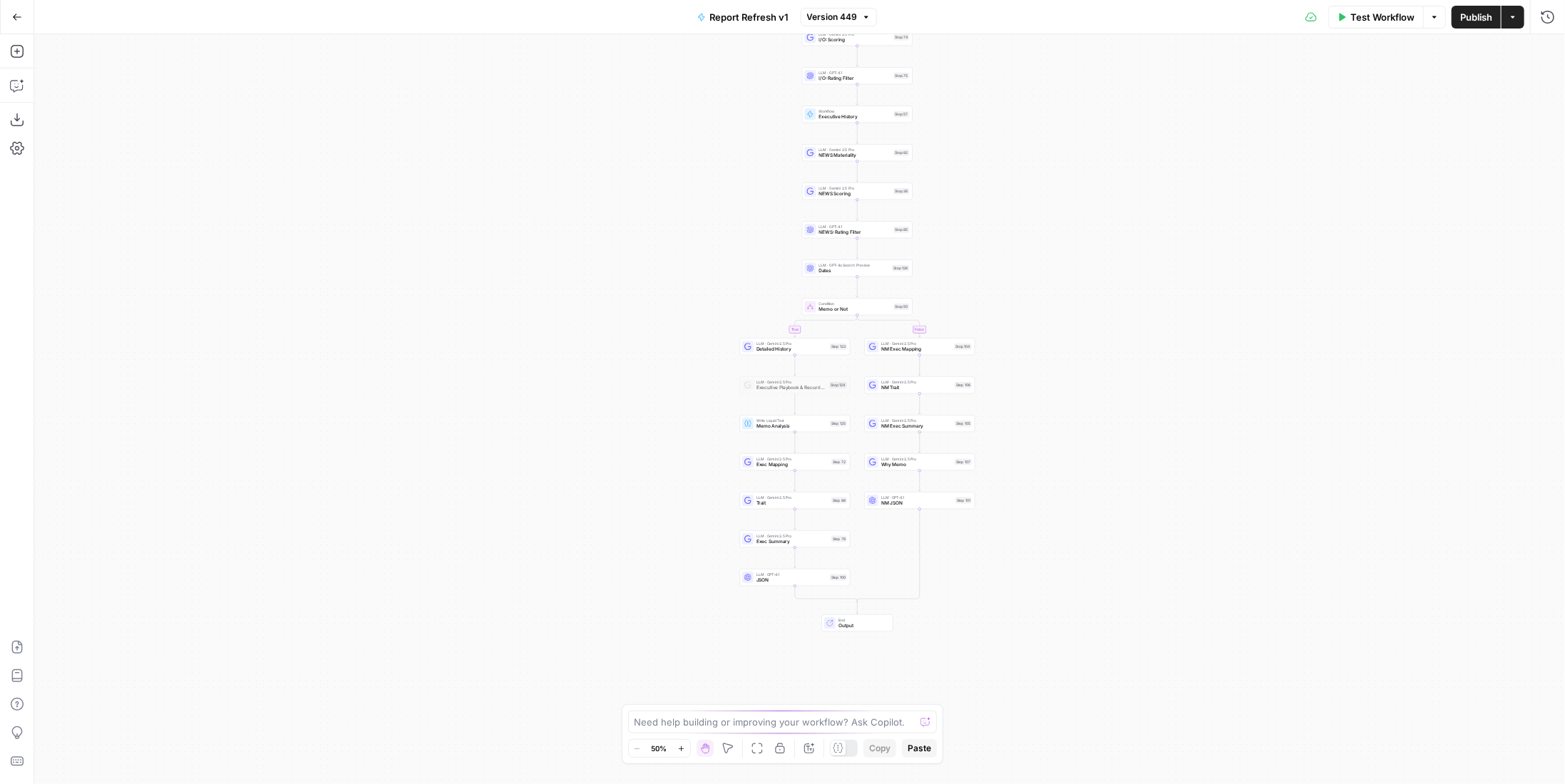
drag, startPoint x: 644, startPoint y: 573, endPoint x: 701, endPoint y: 162, distance: 414.9
click at [701, 162] on div "true false true false Workflow Set Inputs Inputs Condition Condition Step 117 L…" at bounding box center [800, 409] width 1531 height 750
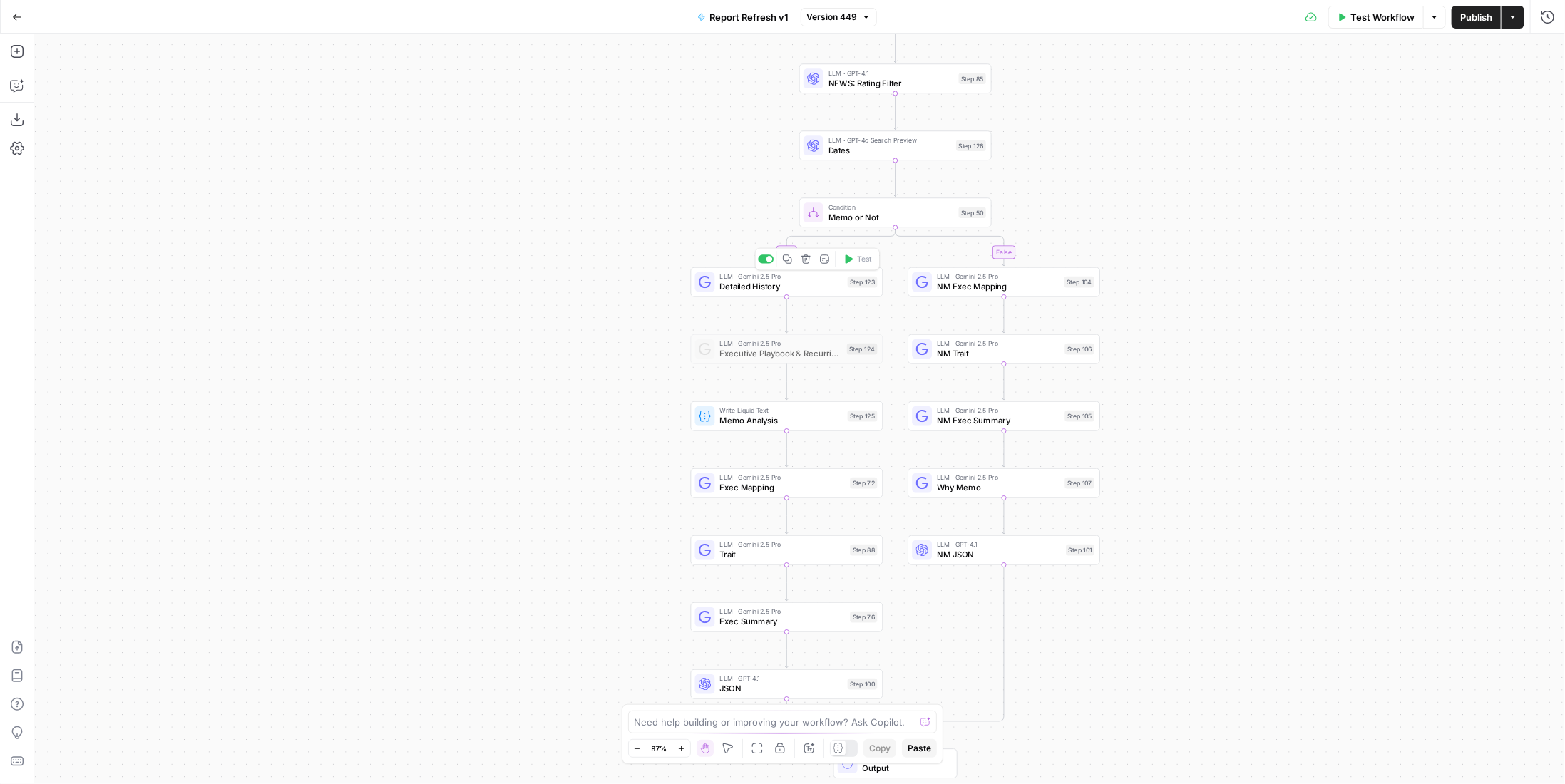
click at [771, 280] on span "Detailed History" at bounding box center [781, 286] width 122 height 12
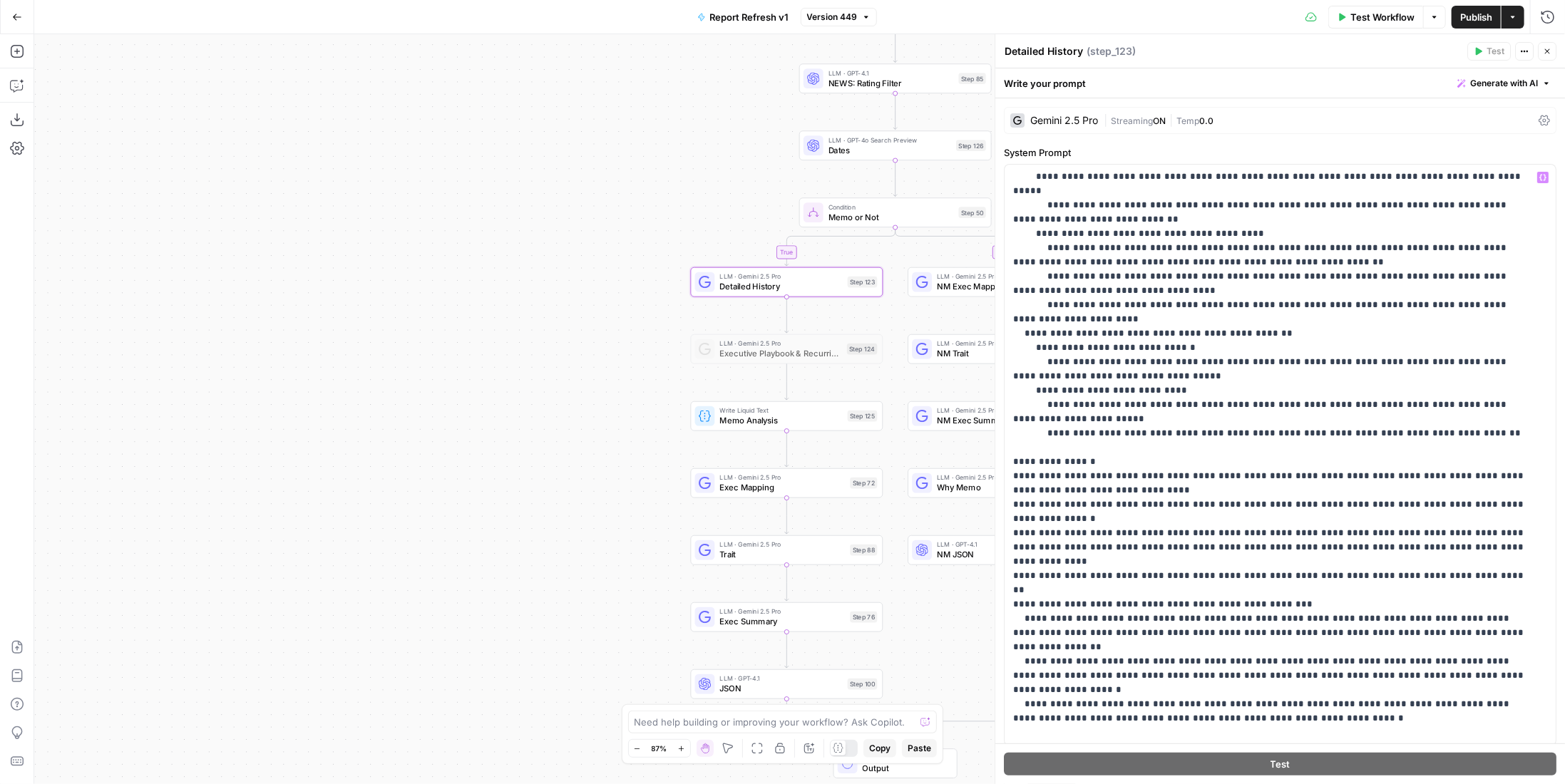
scroll to position [138, 0]
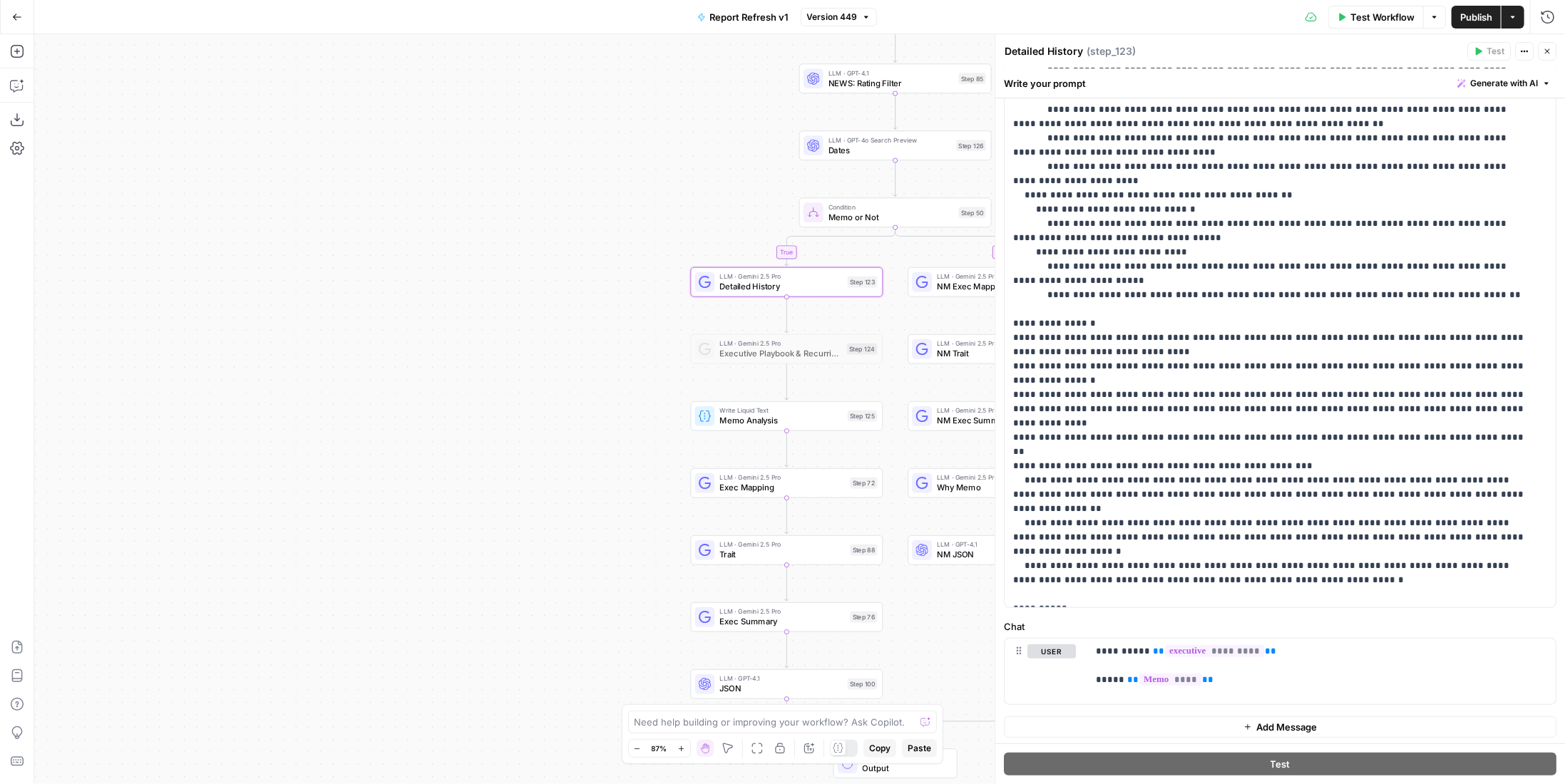
click at [1462, 25] on button "Publish" at bounding box center [1476, 17] width 50 height 23
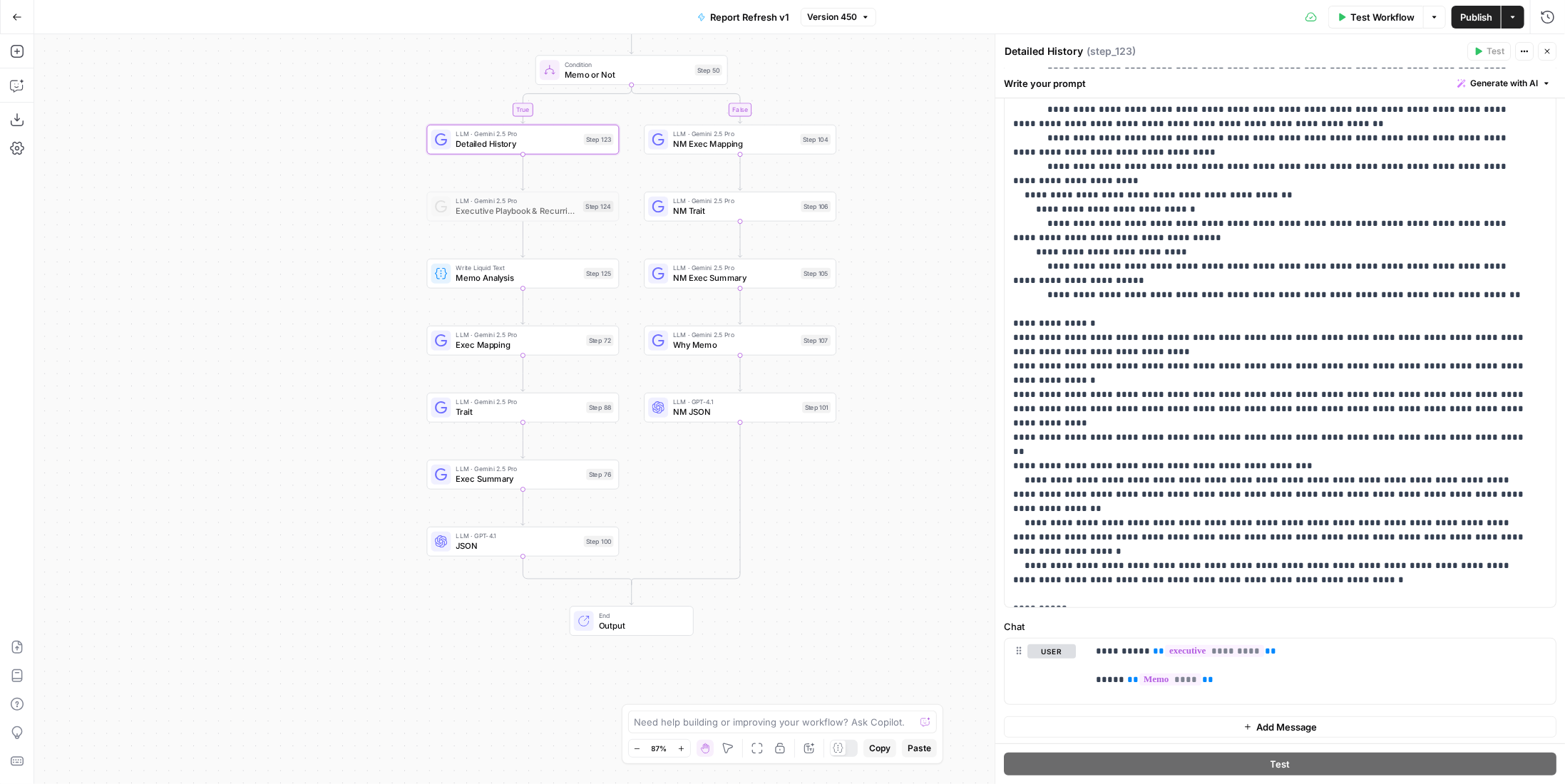
drag, startPoint x: 493, startPoint y: 250, endPoint x: 230, endPoint y: 250, distance: 263.0
click at [230, 250] on div "true true false false Workflow Set Inputs Inputs Condition Condition Step 117 L…" at bounding box center [800, 409] width 1531 height 750
click at [790, 147] on span "NM Exec Mapping" at bounding box center [734, 143] width 122 height 12
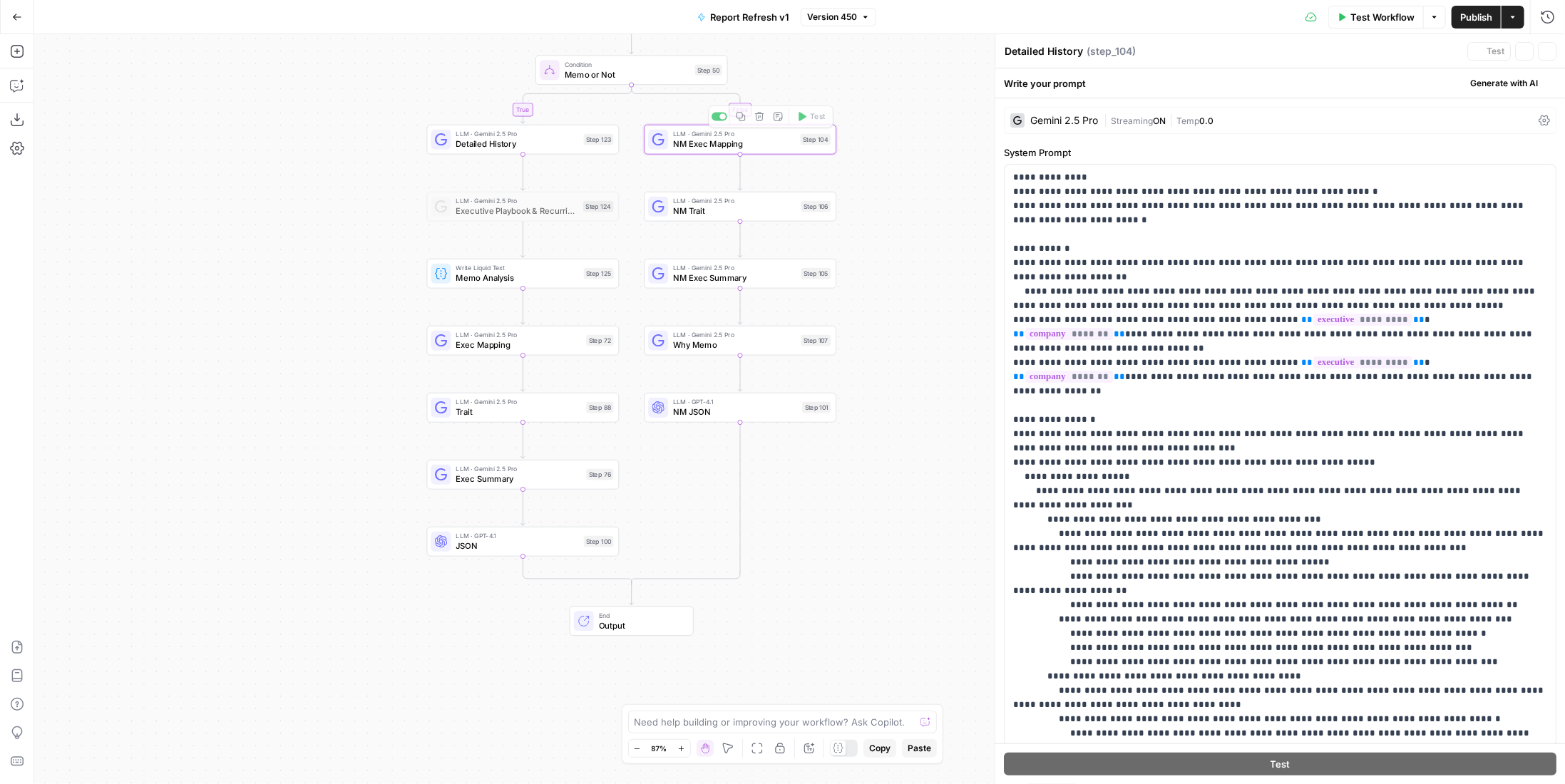
type textarea "NM Exec Mapping"
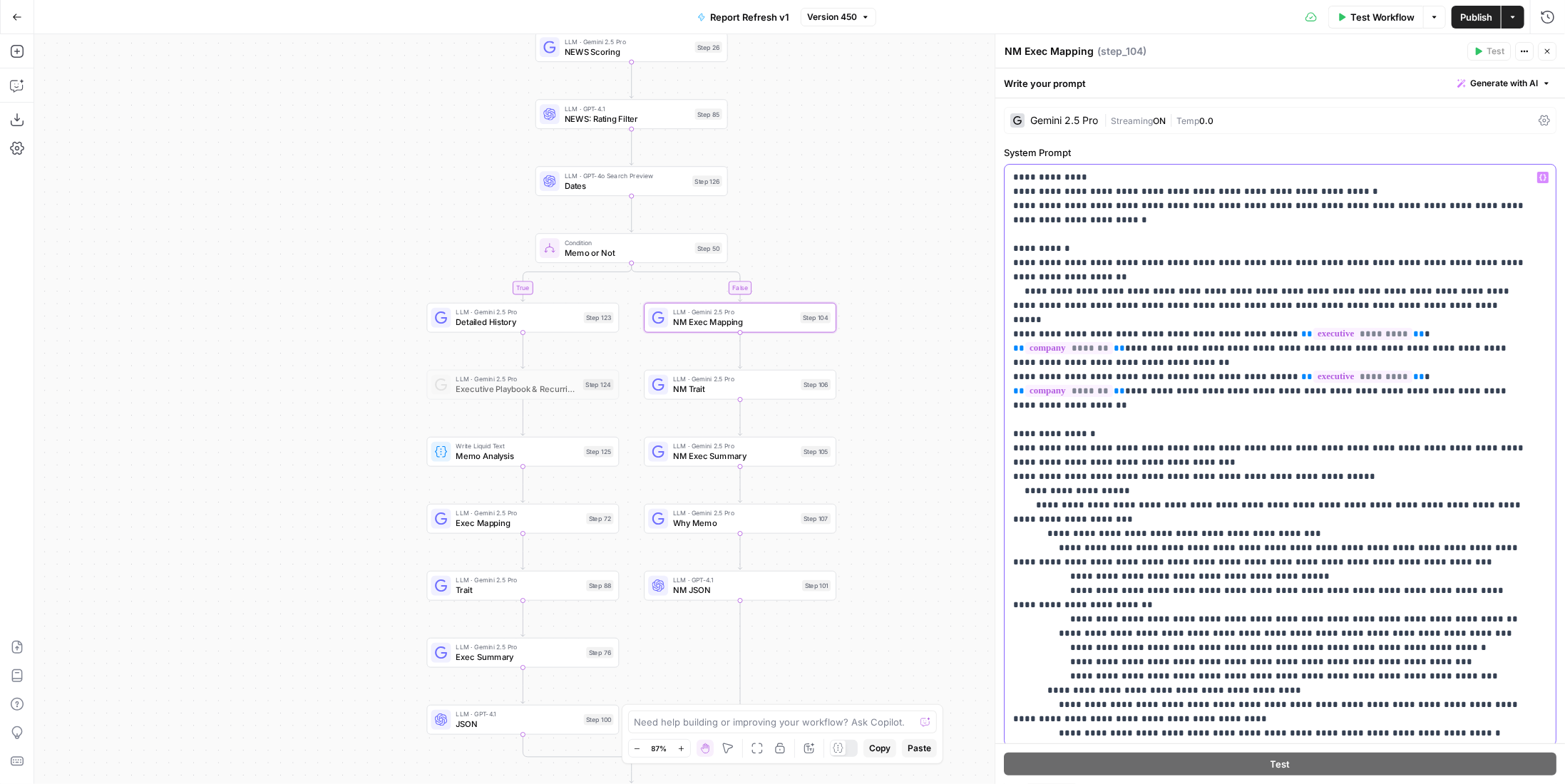
click at [522, 417] on icon "Edge from step_124 to step_125" at bounding box center [523, 417] width 4 height 36
click at [525, 419] on icon "Edge from step_124 to step_125" at bounding box center [523, 417] width 4 height 36
click at [507, 295] on div at bounding box center [506, 295] width 7 height 7
click at [554, 448] on span "LLM · Gemini 2.5 Pro" at bounding box center [512, 445] width 113 height 10
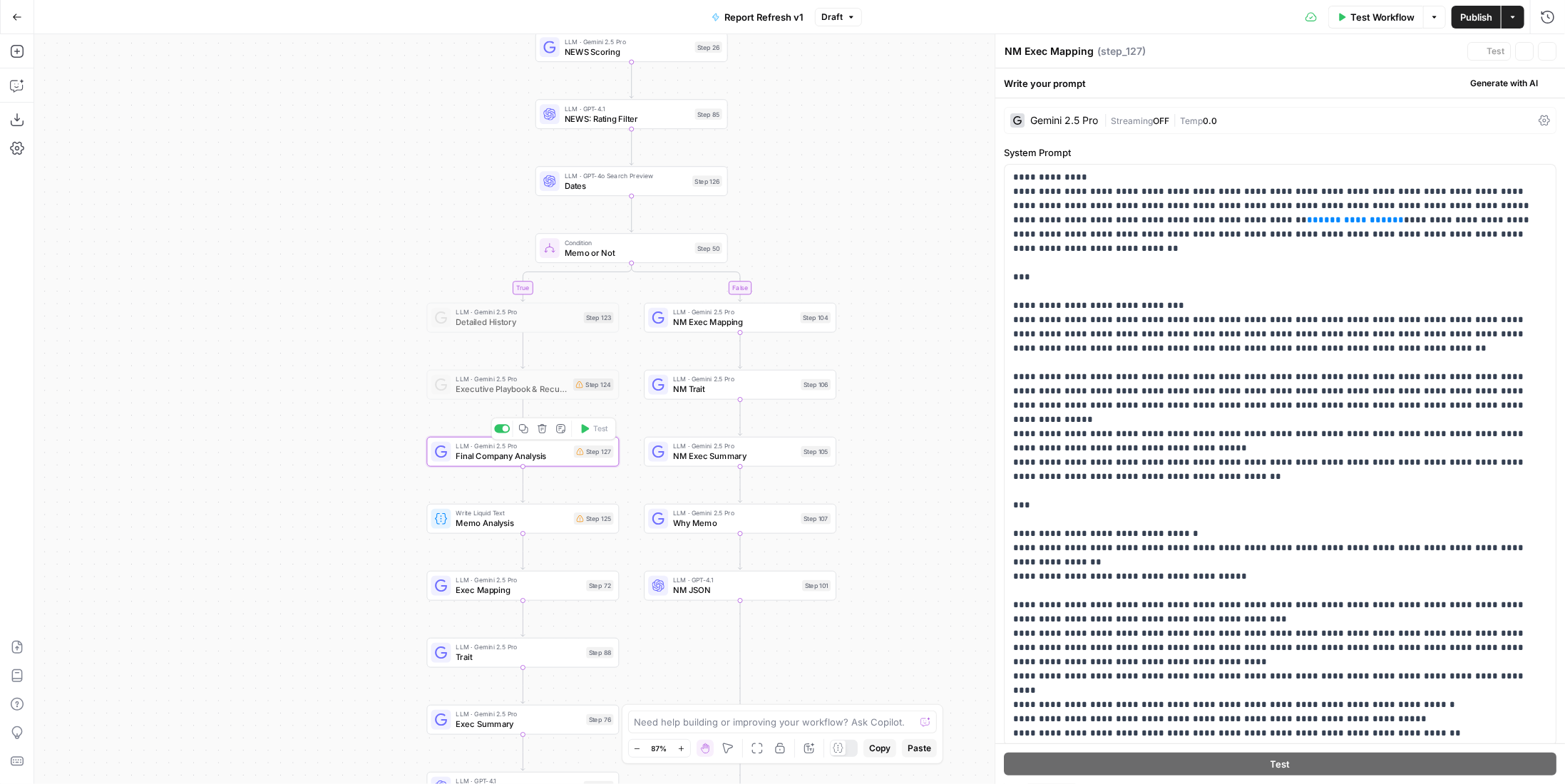
type textarea "Final Company Analysis"
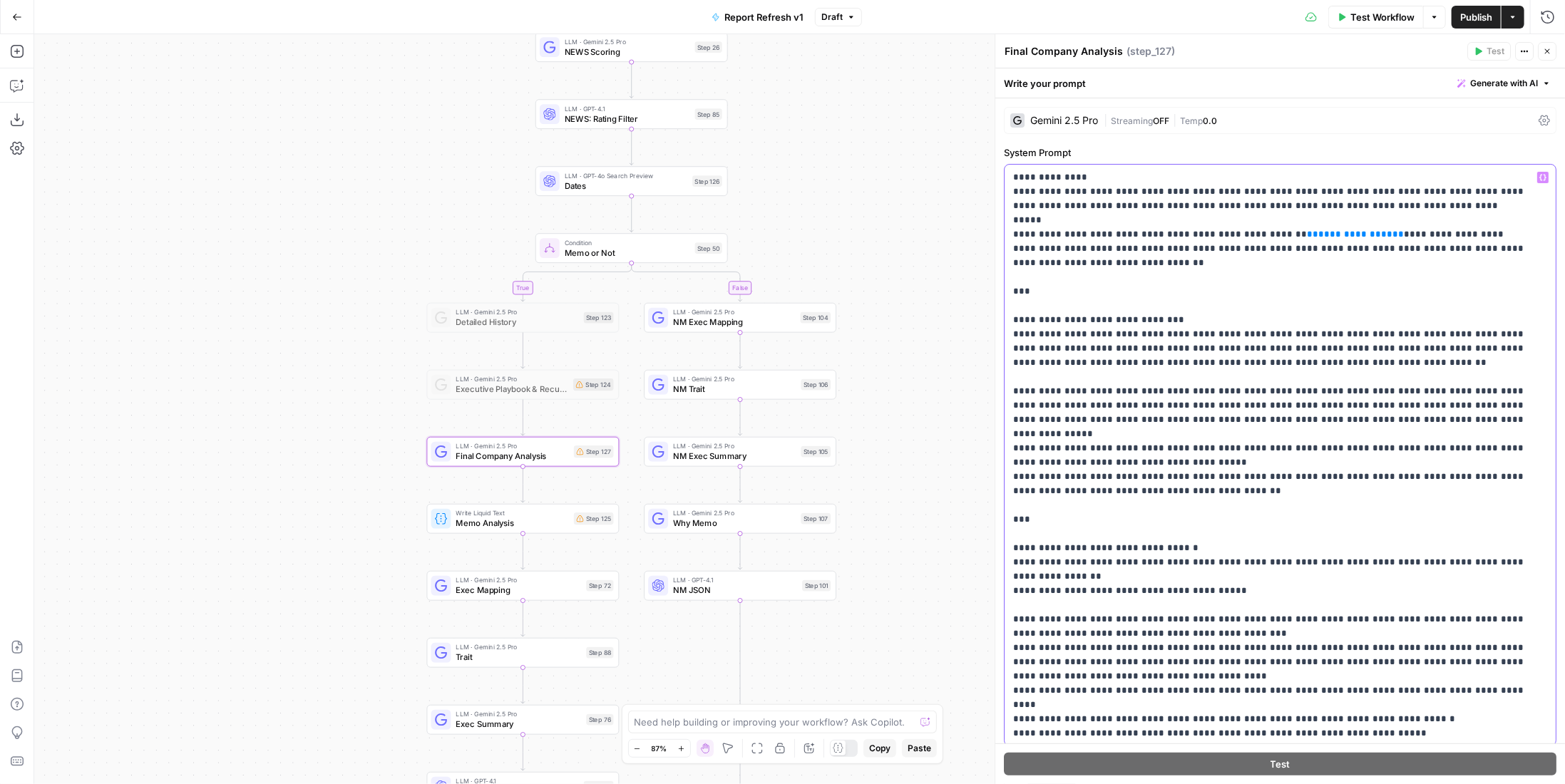
drag, startPoint x: 1159, startPoint y: 221, endPoint x: 1230, endPoint y: 217, distance: 71.1
click at [1230, 217] on p "**********" at bounding box center [1270, 719] width 514 height 1097
click at [504, 298] on div at bounding box center [502, 294] width 15 height 9
click at [518, 318] on span "Detailed History" at bounding box center [517, 321] width 122 height 12
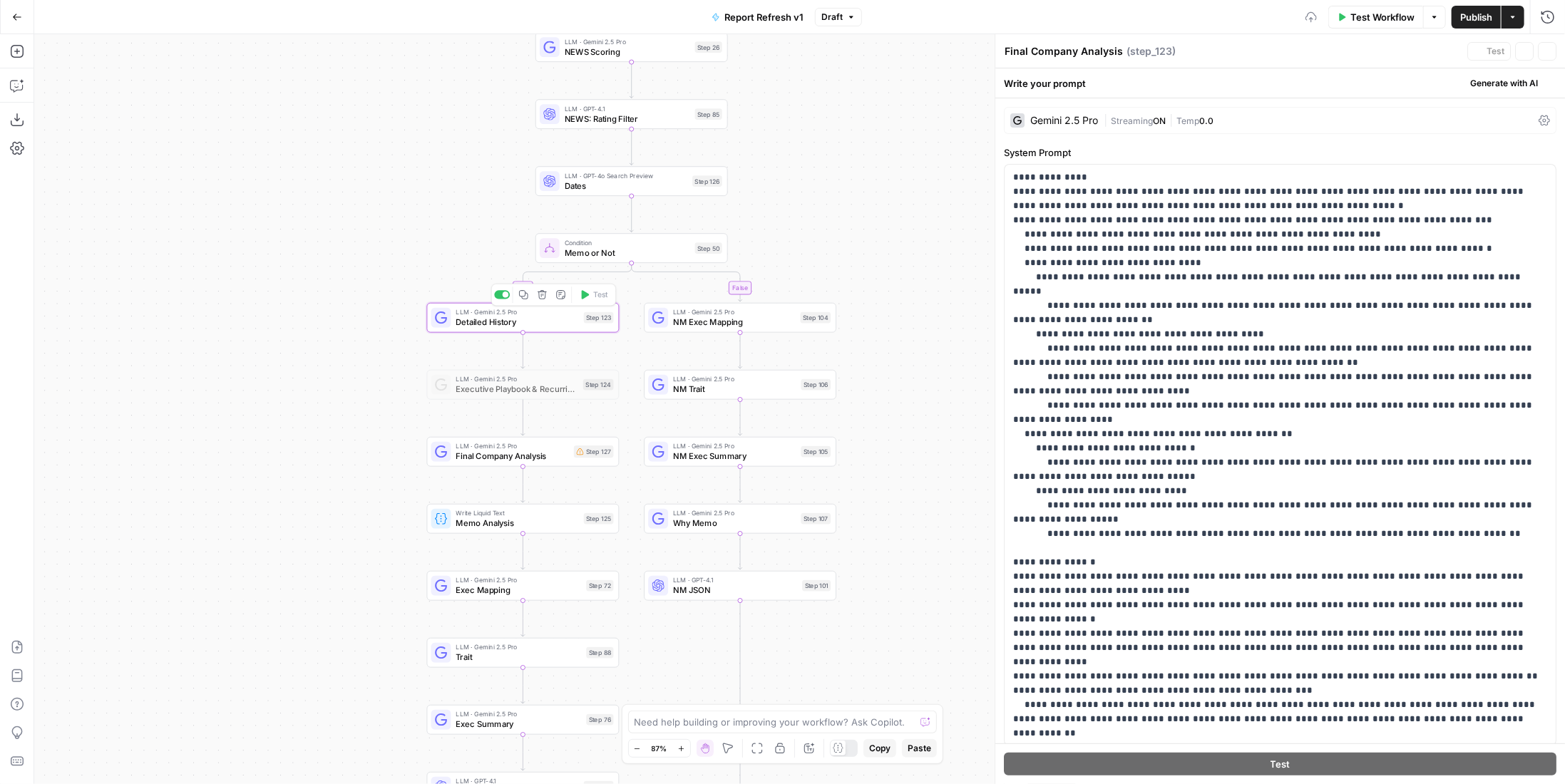
type textarea "Detailed History"
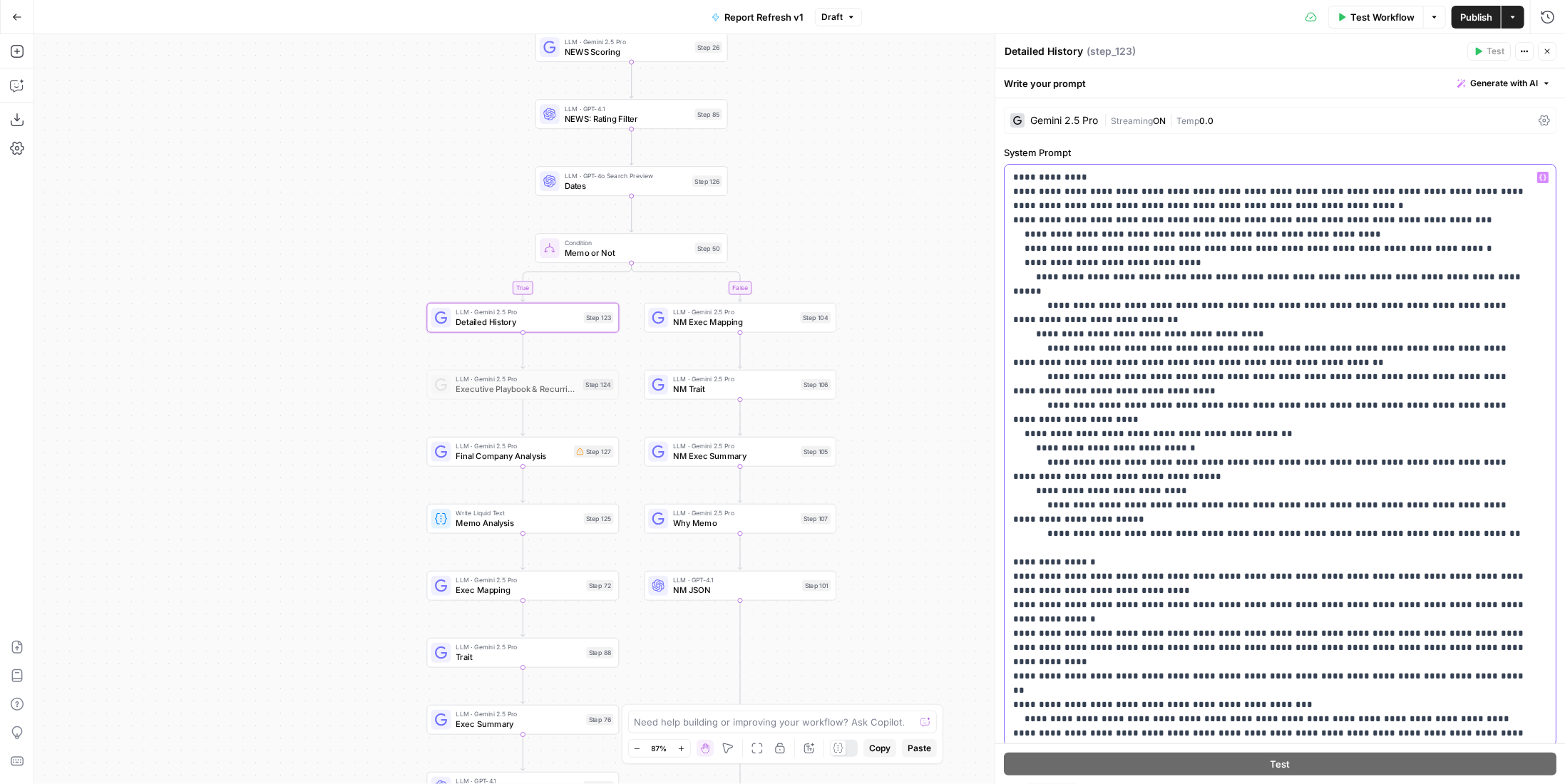
drag, startPoint x: 1472, startPoint y: 528, endPoint x: 1013, endPoint y: 223, distance: 551.1
click at [1013, 223] on p "**********" at bounding box center [1270, 505] width 514 height 670
copy p "**********"
click at [534, 452] on span "Final Company Analysis" at bounding box center [512, 455] width 113 height 12
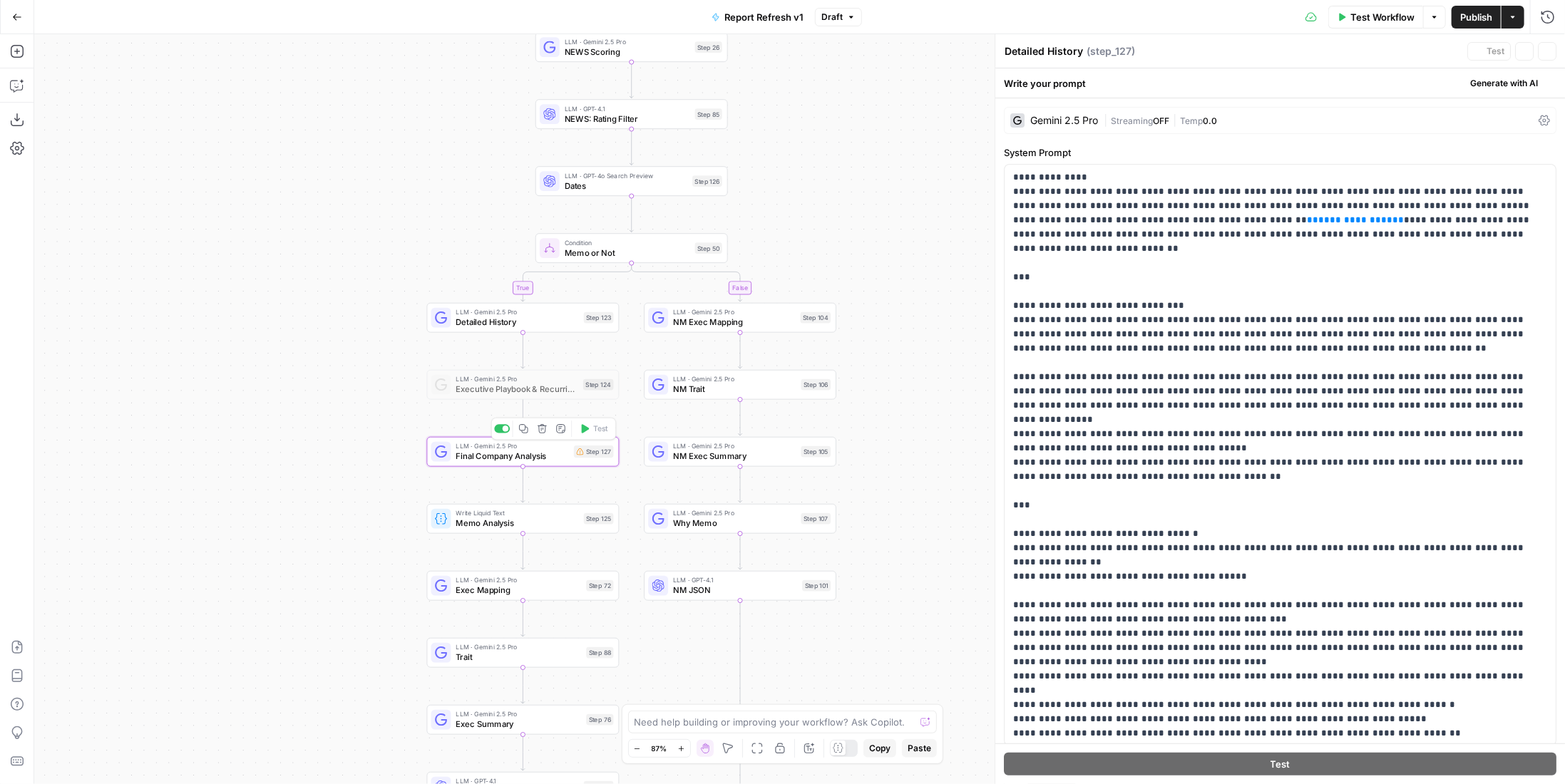
type textarea "Final Company Analysis"
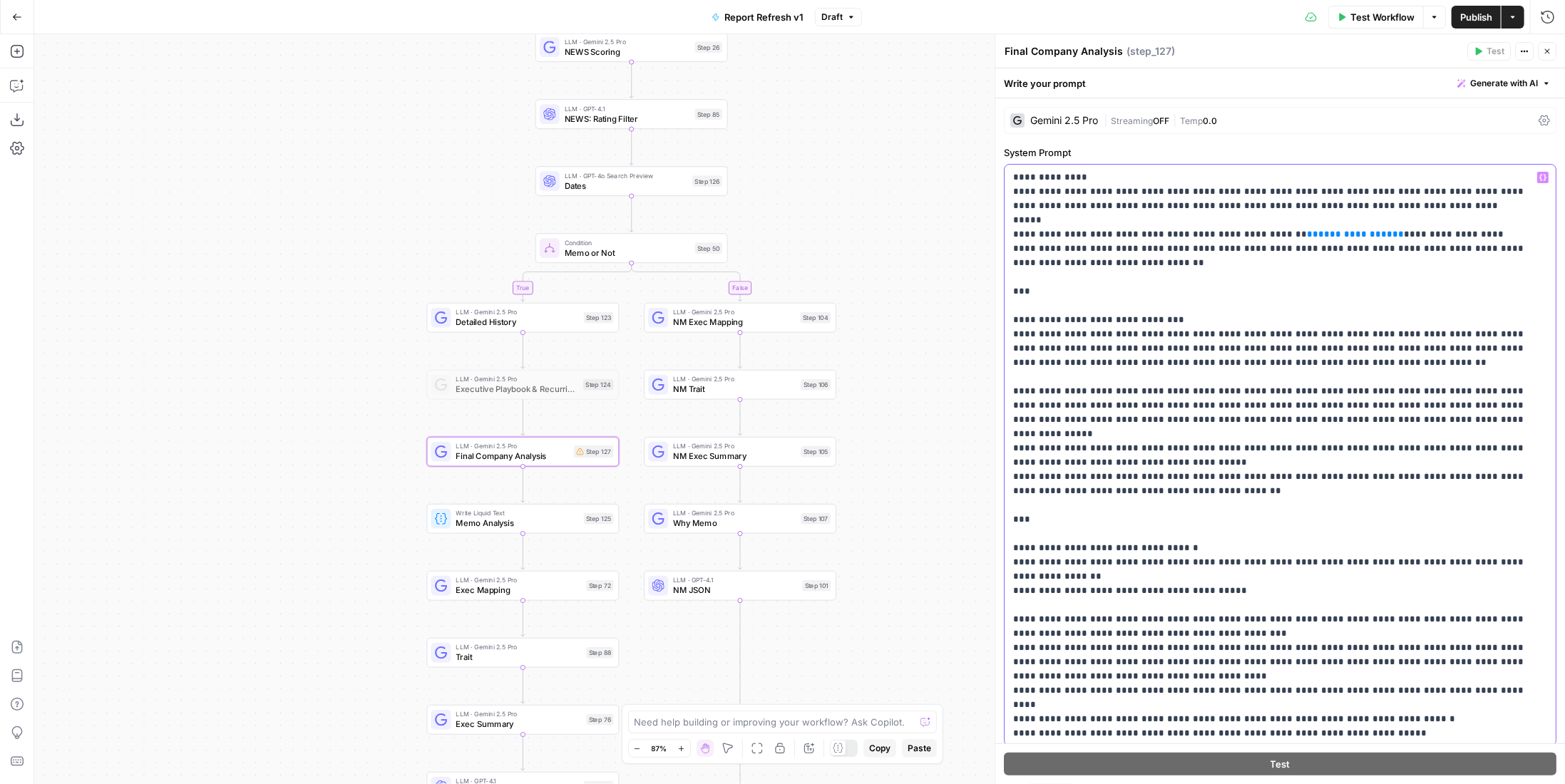
drag, startPoint x: 1529, startPoint y: 236, endPoint x: 995, endPoint y: 224, distance: 534.1
click at [995, 224] on div "**********" at bounding box center [1280, 409] width 571 height 750
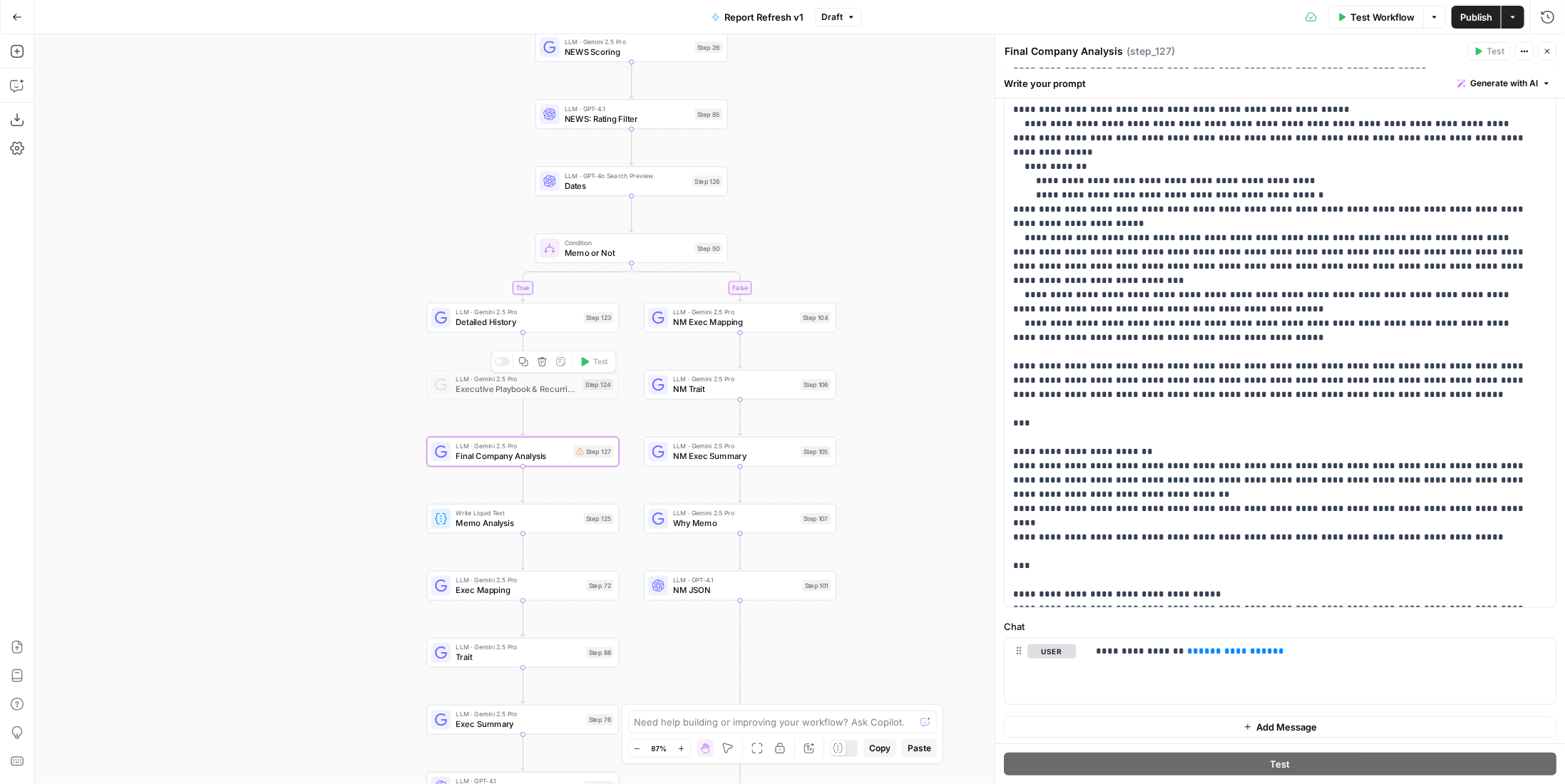
click at [548, 322] on span "Detailed History" at bounding box center [517, 321] width 122 height 12
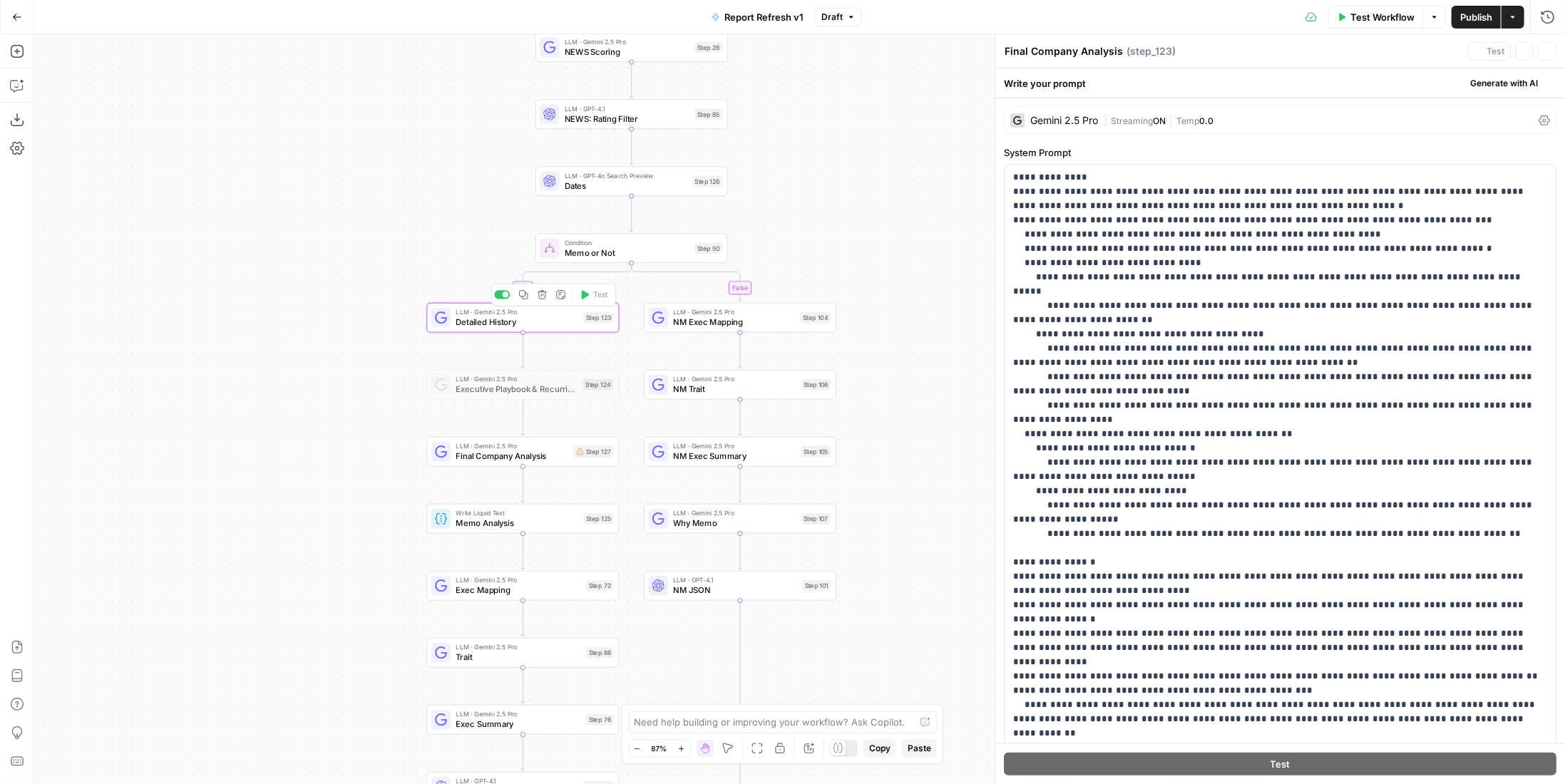
type textarea "Detailed History"
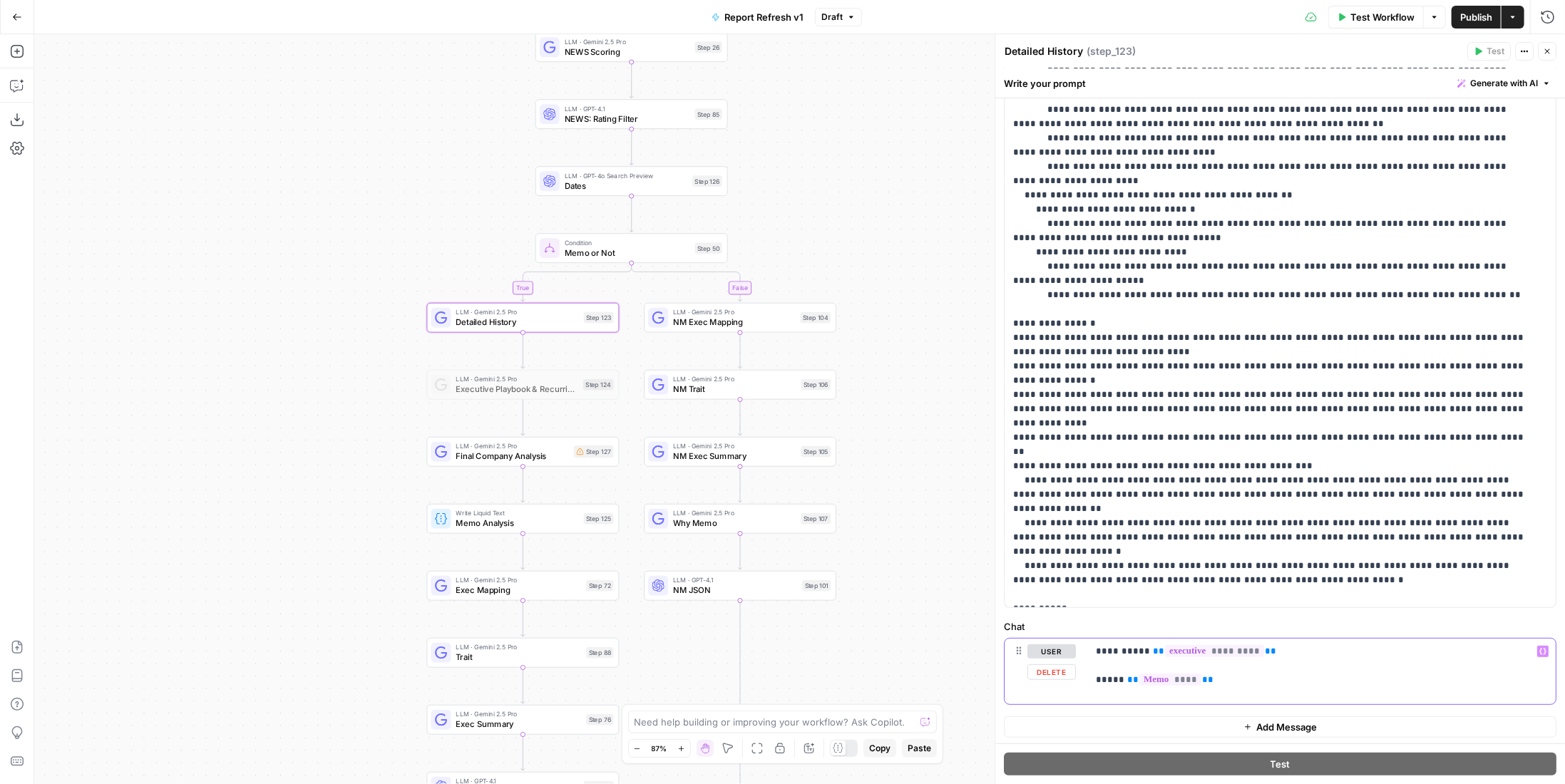
drag, startPoint x: 1224, startPoint y: 676, endPoint x: 1076, endPoint y: 631, distance: 154.7
click at [1076, 631] on div "**********" at bounding box center [1280, 662] width 553 height 86
copy p "**********"
click at [554, 459] on span "Final Company Analysis" at bounding box center [512, 455] width 113 height 12
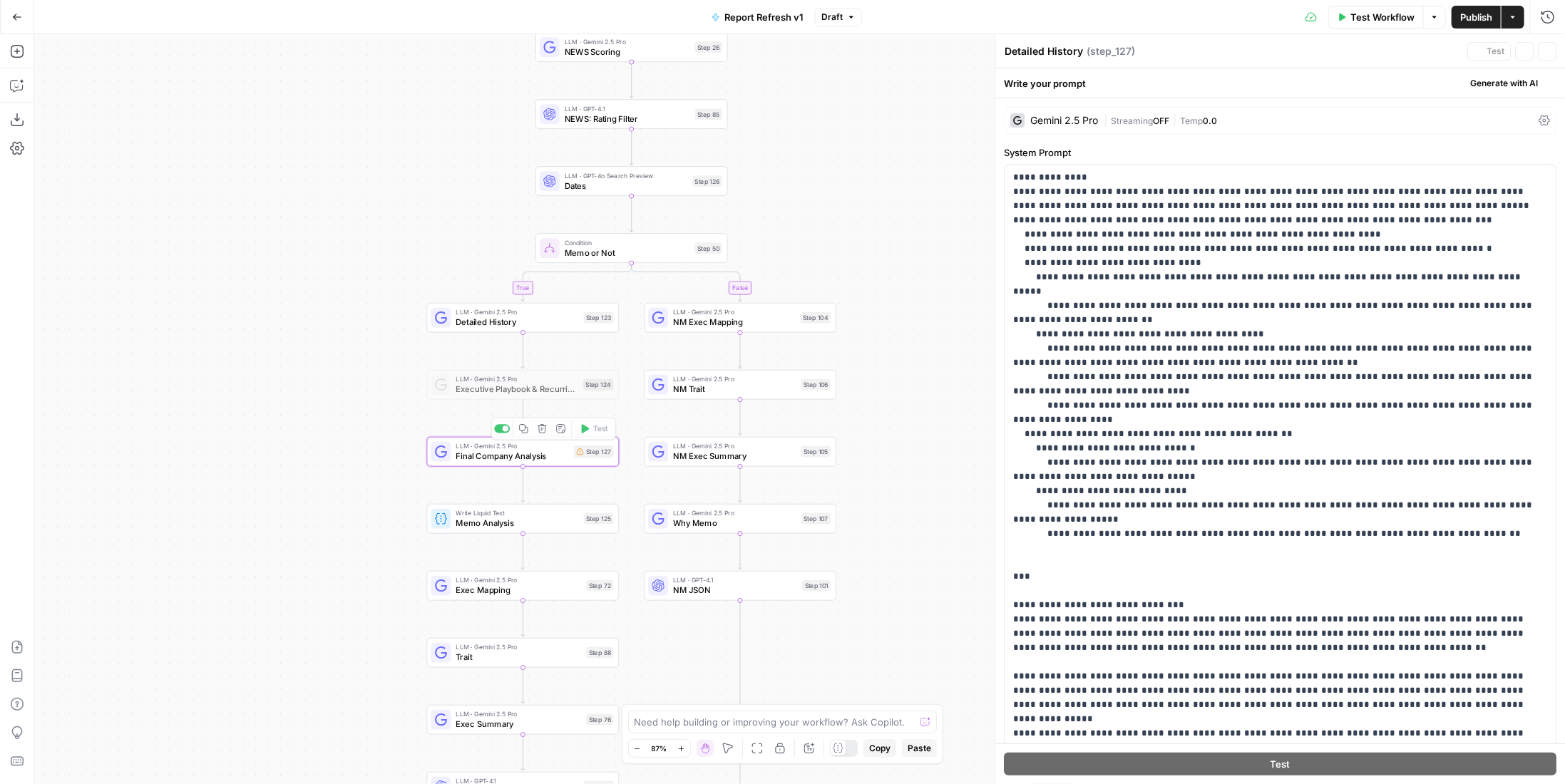
type textarea "Final Company Analysis"
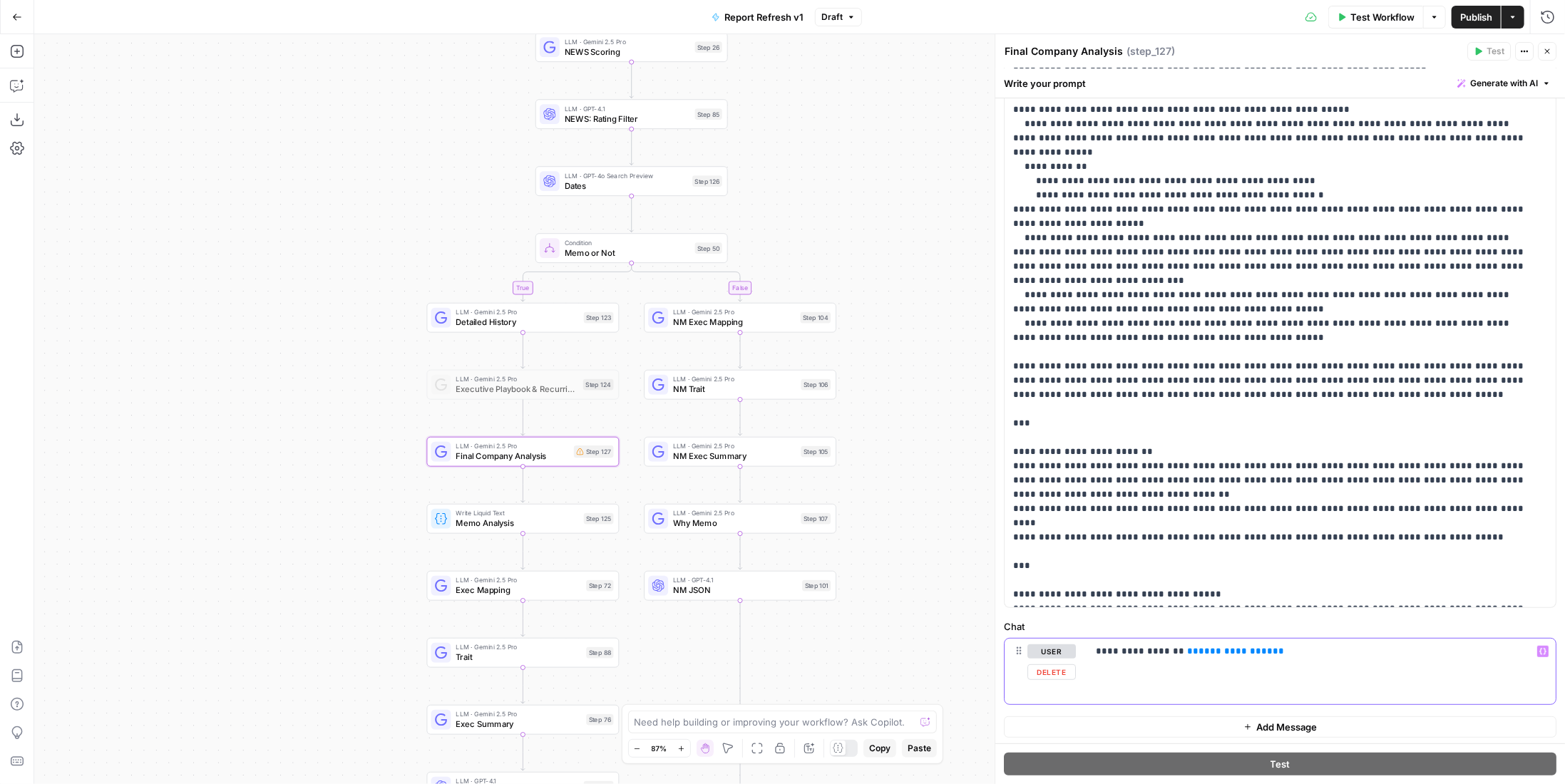
drag, startPoint x: 1293, startPoint y: 654, endPoint x: 1022, endPoint y: 618, distance: 273.4
click at [1022, 619] on div "**********" at bounding box center [1280, 662] width 553 height 86
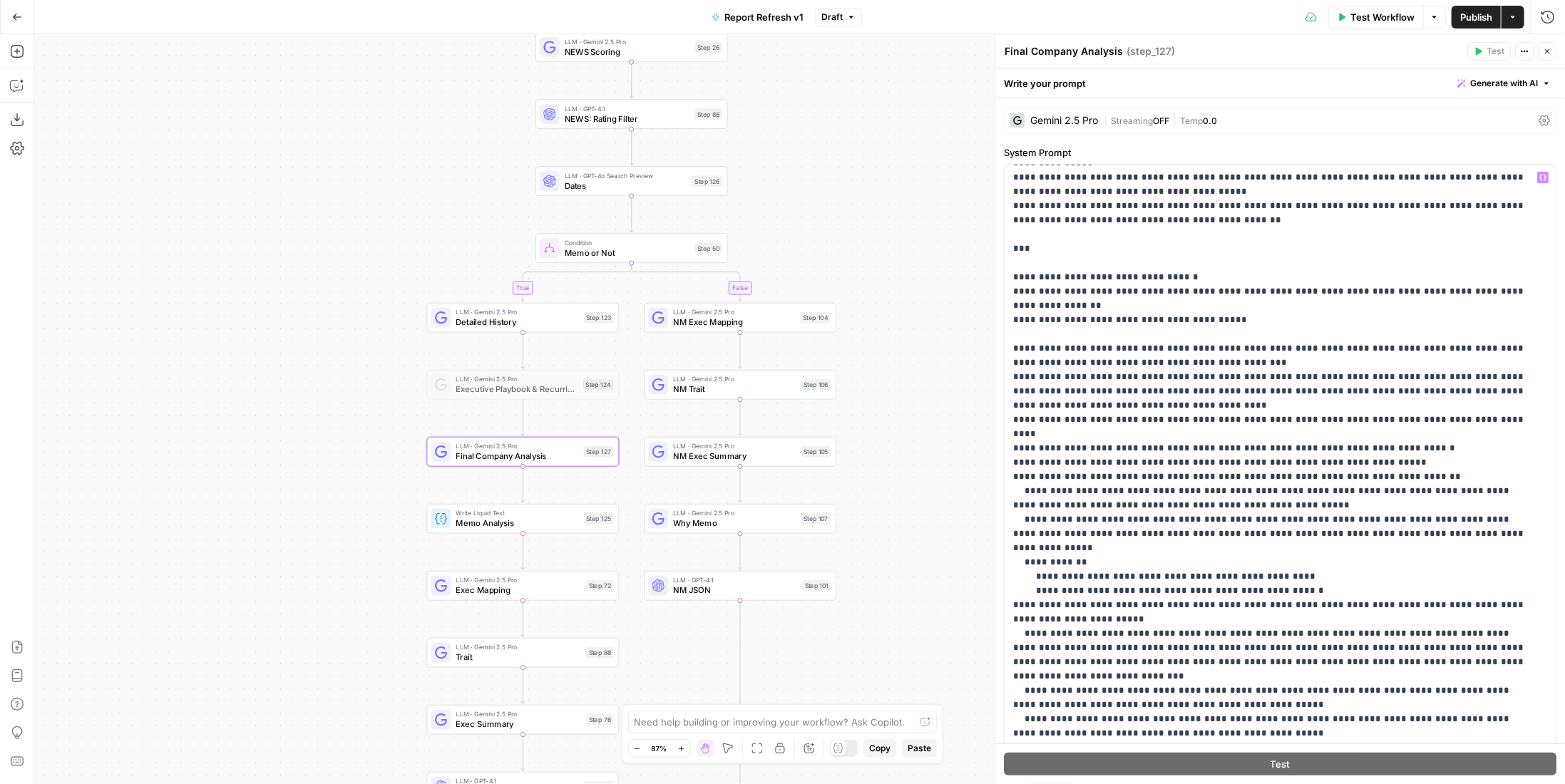
scroll to position [641, 0]
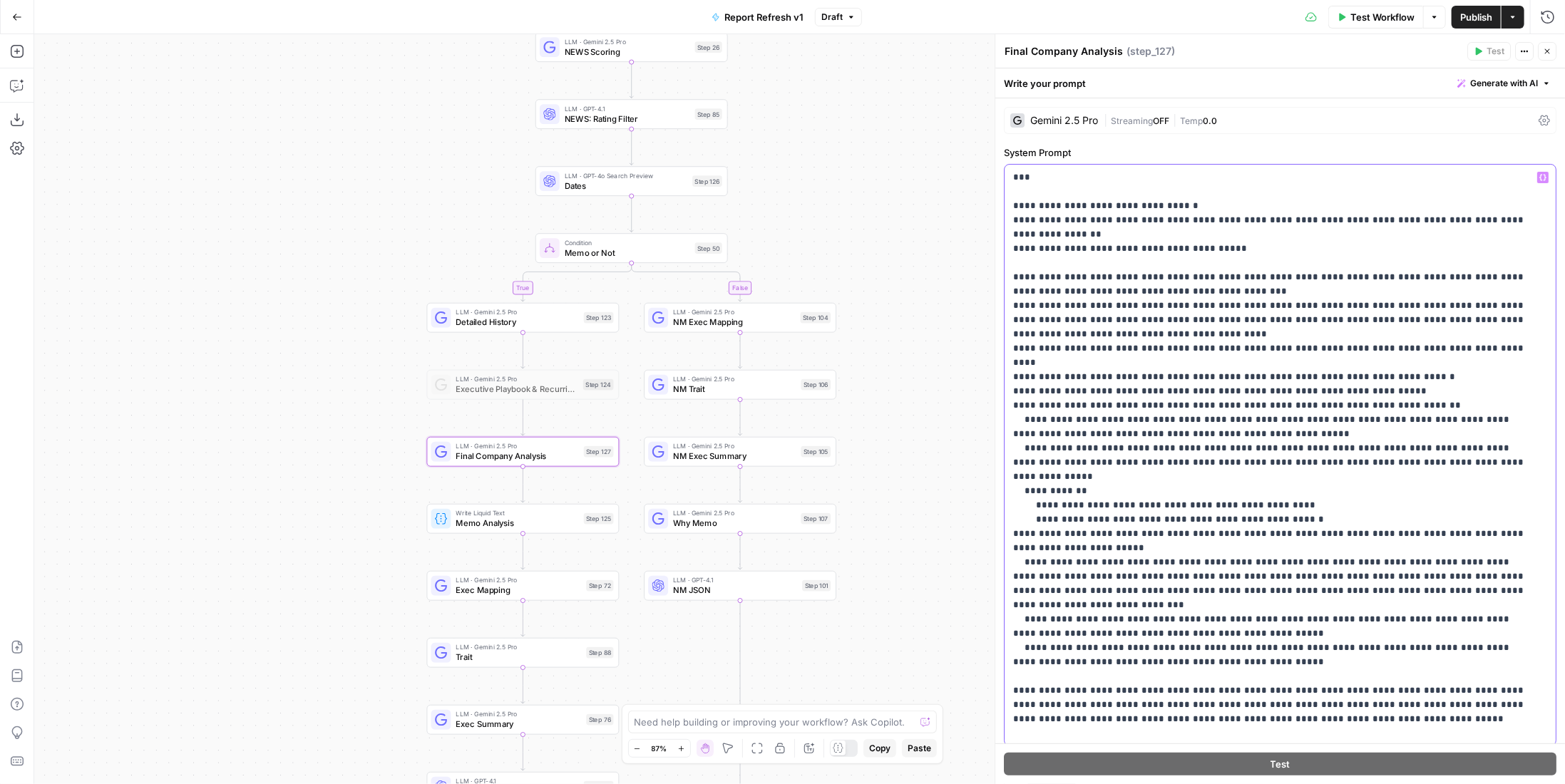
drag, startPoint x: 1207, startPoint y: 578, endPoint x: 993, endPoint y: 535, distance: 218.3
click at [994, 535] on div "**********" at bounding box center [1280, 409] width 571 height 750
click at [1149, 546] on p "**********" at bounding box center [1270, 227] width 514 height 1396
drag, startPoint x: 1119, startPoint y: 534, endPoint x: 1038, endPoint y: 533, distance: 81.0
click at [1038, 533] on p "**********" at bounding box center [1270, 227] width 514 height 1396
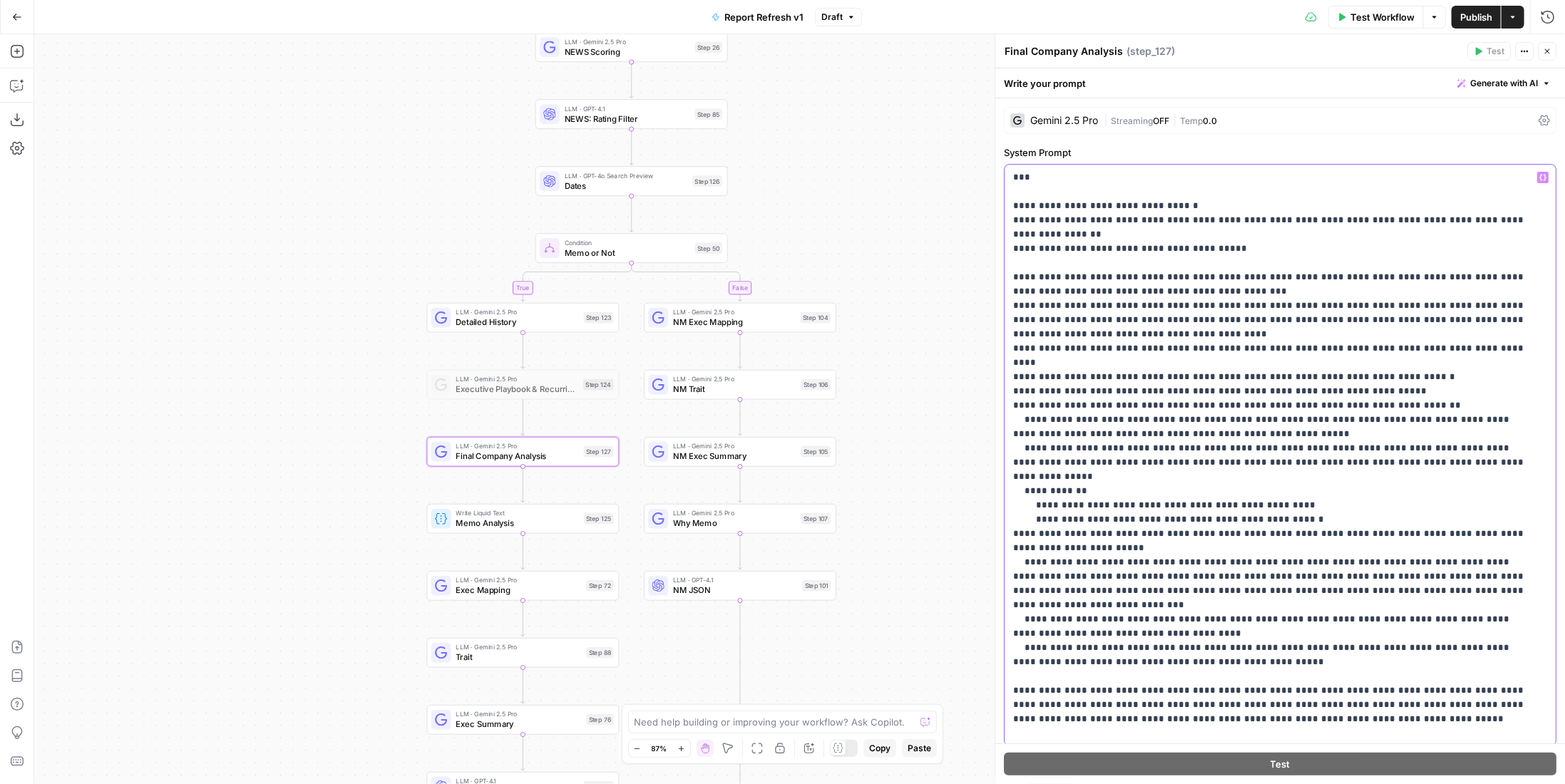
drag, startPoint x: 1184, startPoint y: 537, endPoint x: 1291, endPoint y: 534, distance: 107.0
click at [1291, 534] on p "**********" at bounding box center [1270, 227] width 514 height 1396
drag, startPoint x: 1293, startPoint y: 565, endPoint x: 1296, endPoint y: 535, distance: 30.1
click at [1296, 535] on p "**********" at bounding box center [1270, 219] width 514 height 1382
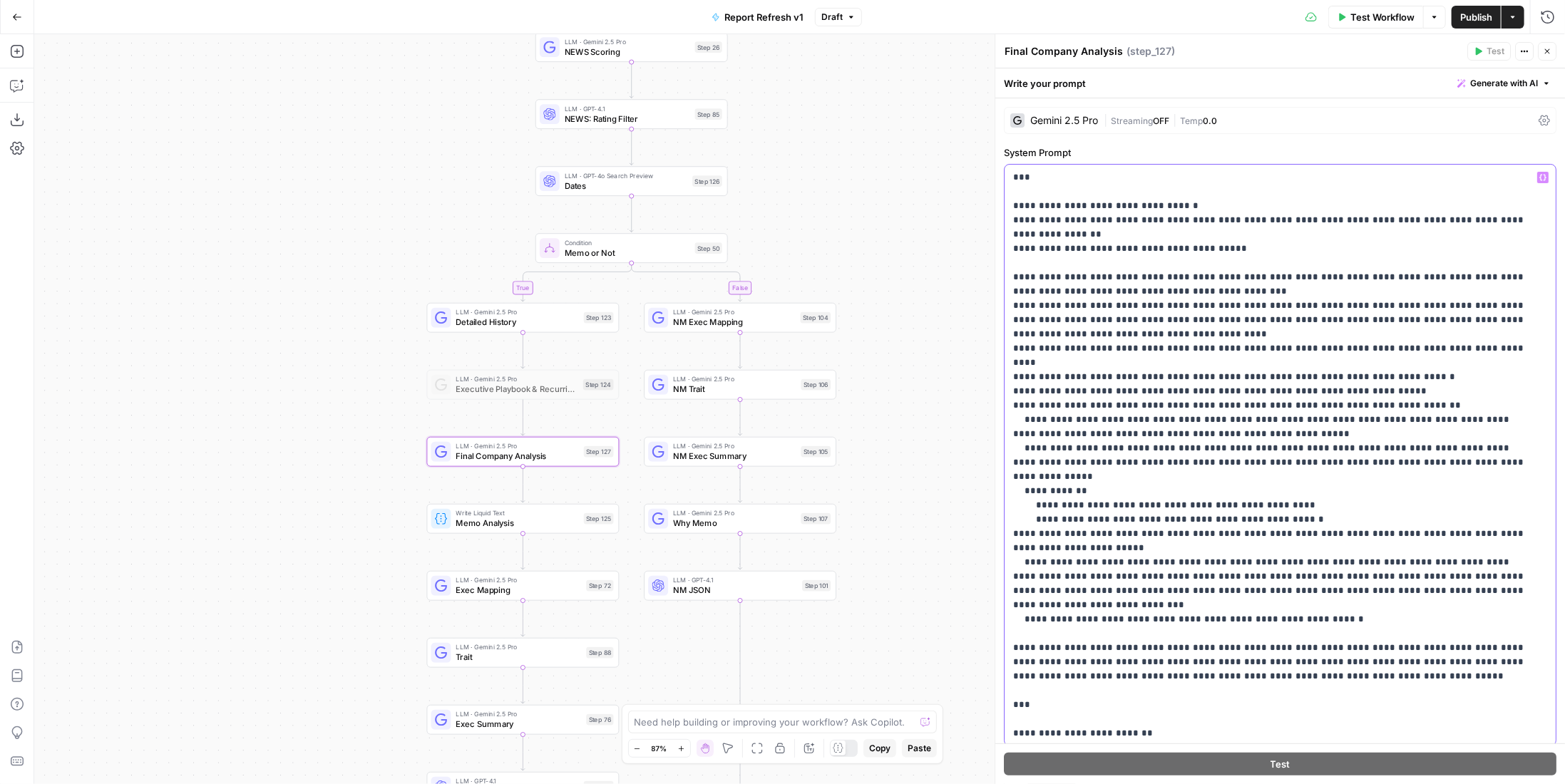
drag, startPoint x: 1304, startPoint y: 593, endPoint x: 1006, endPoint y: 561, distance: 299.7
click at [1006, 561] on div "**********" at bounding box center [1275, 455] width 541 height 581
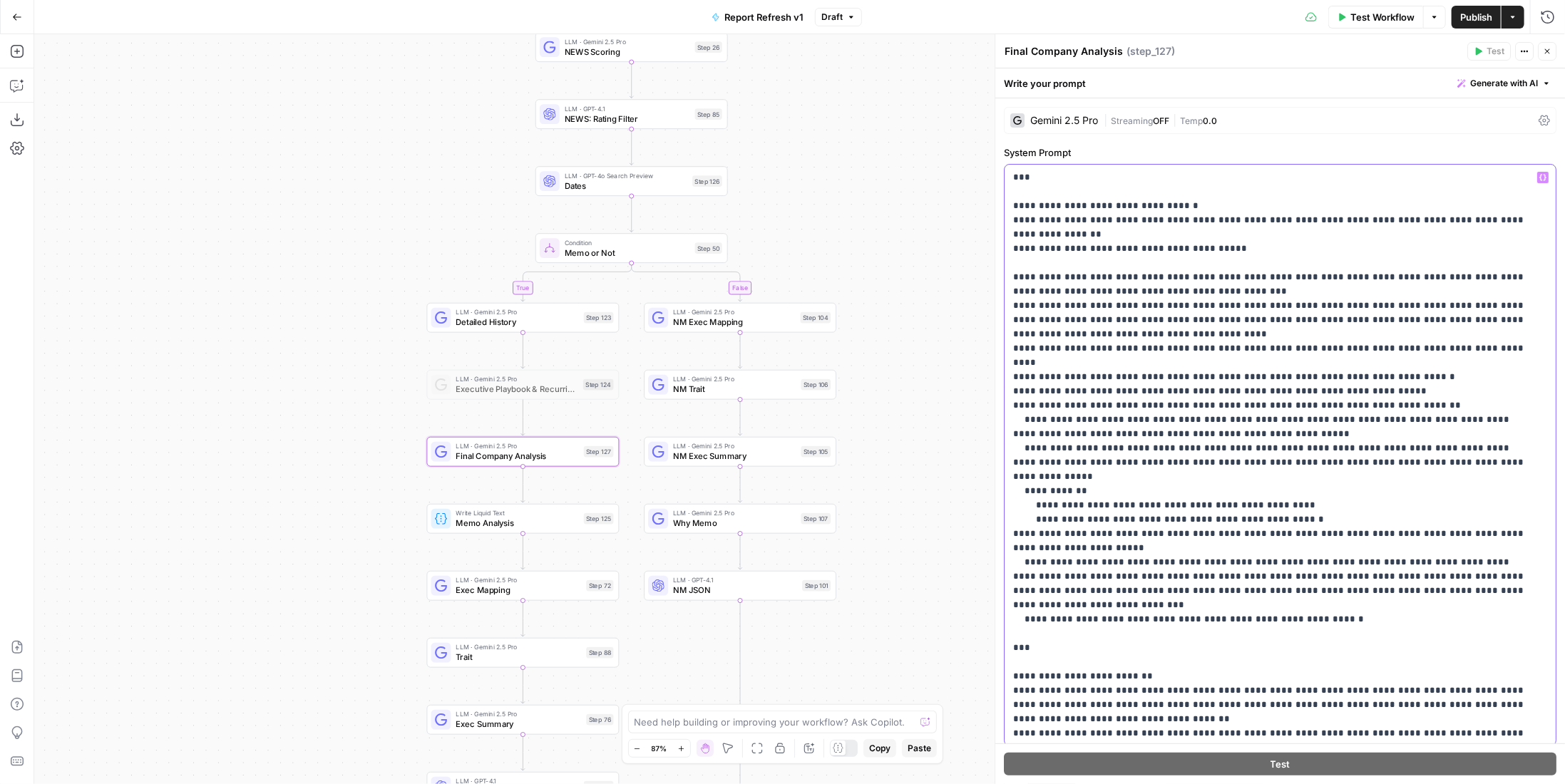
drag, startPoint x: 1127, startPoint y: 631, endPoint x: 996, endPoint y: 608, distance: 133.0
click at [996, 608] on div "**********" at bounding box center [1280, 409] width 571 height 750
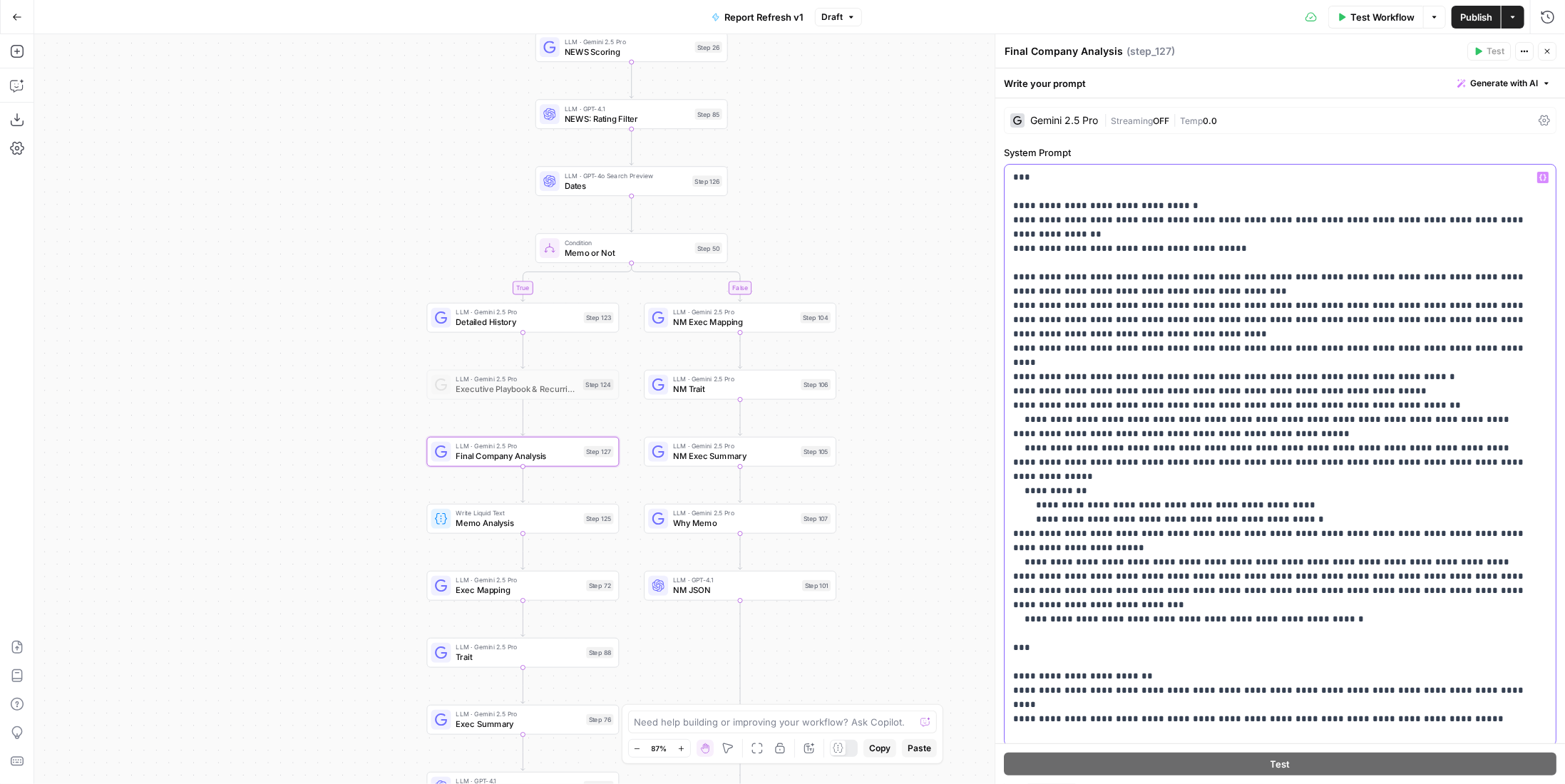
drag, startPoint x: 1179, startPoint y: 622, endPoint x: 1244, endPoint y: 622, distance: 65.0
click at [1244, 622] on p "**********" at bounding box center [1270, 155] width 514 height 1254
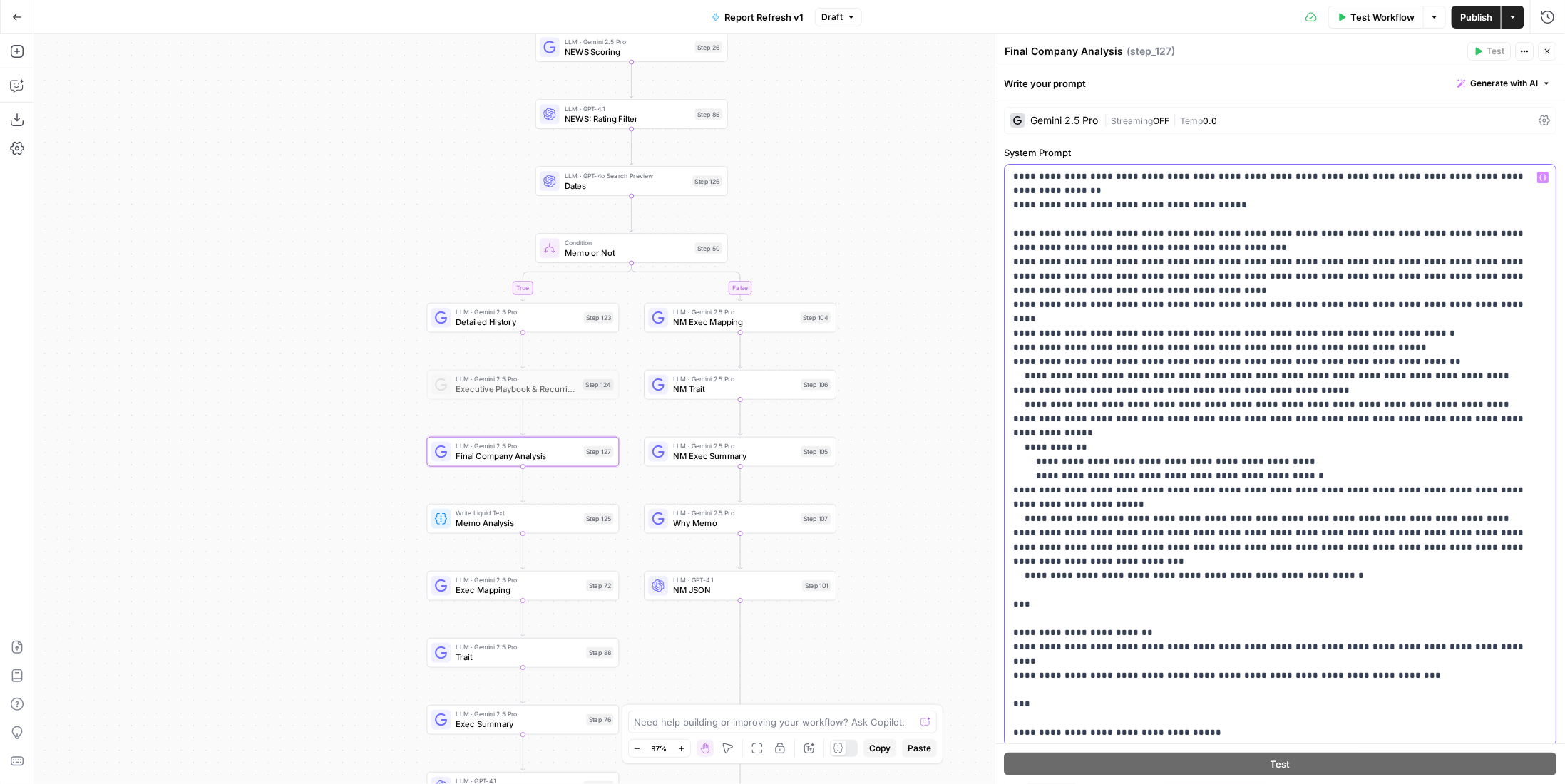
scroll to position [72, 0]
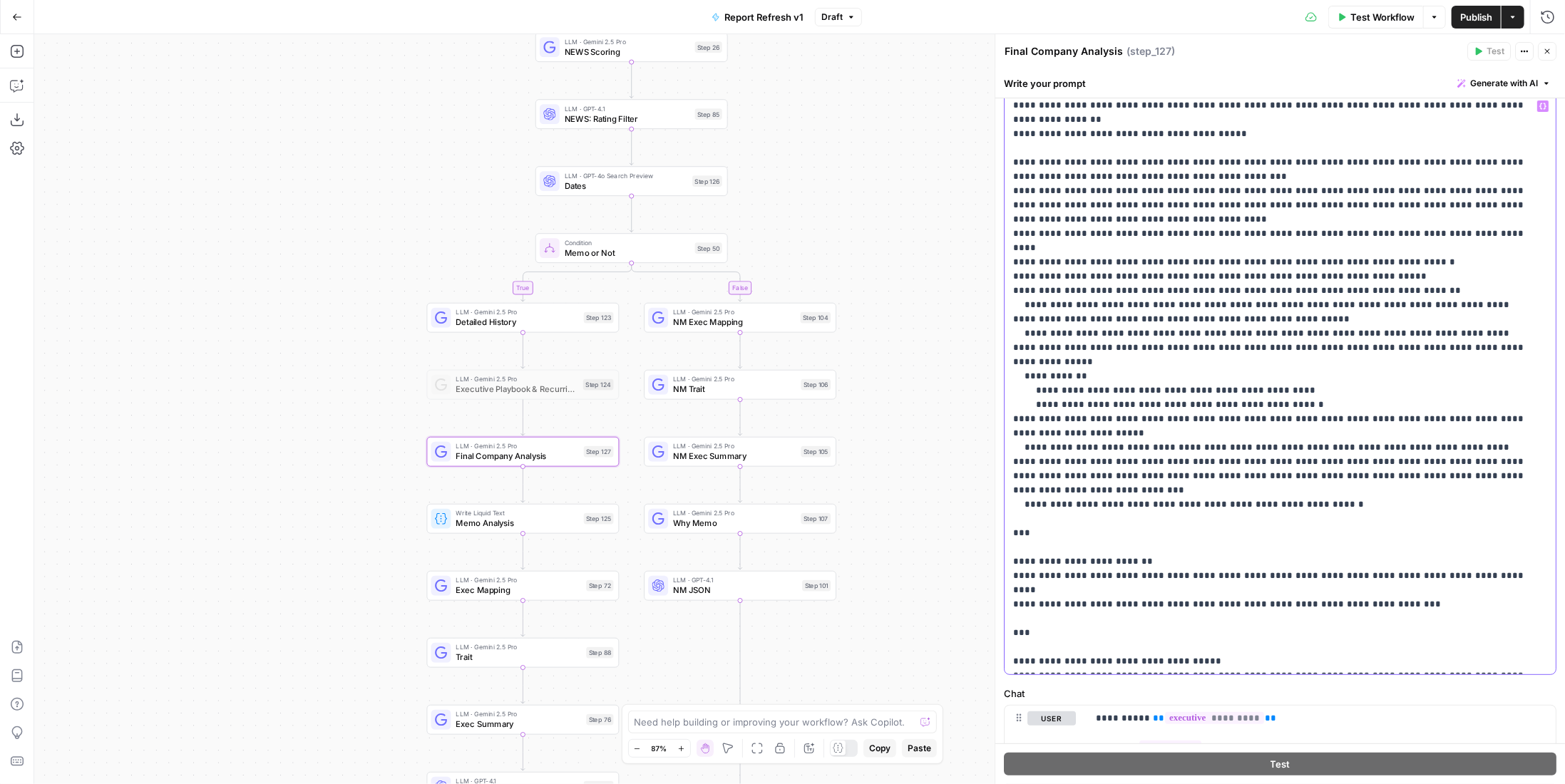
drag, startPoint x: 1073, startPoint y: 590, endPoint x: 1140, endPoint y: 590, distance: 67.0
click at [1140, 590] on p "**********" at bounding box center [1270, 41] width 514 height 1254
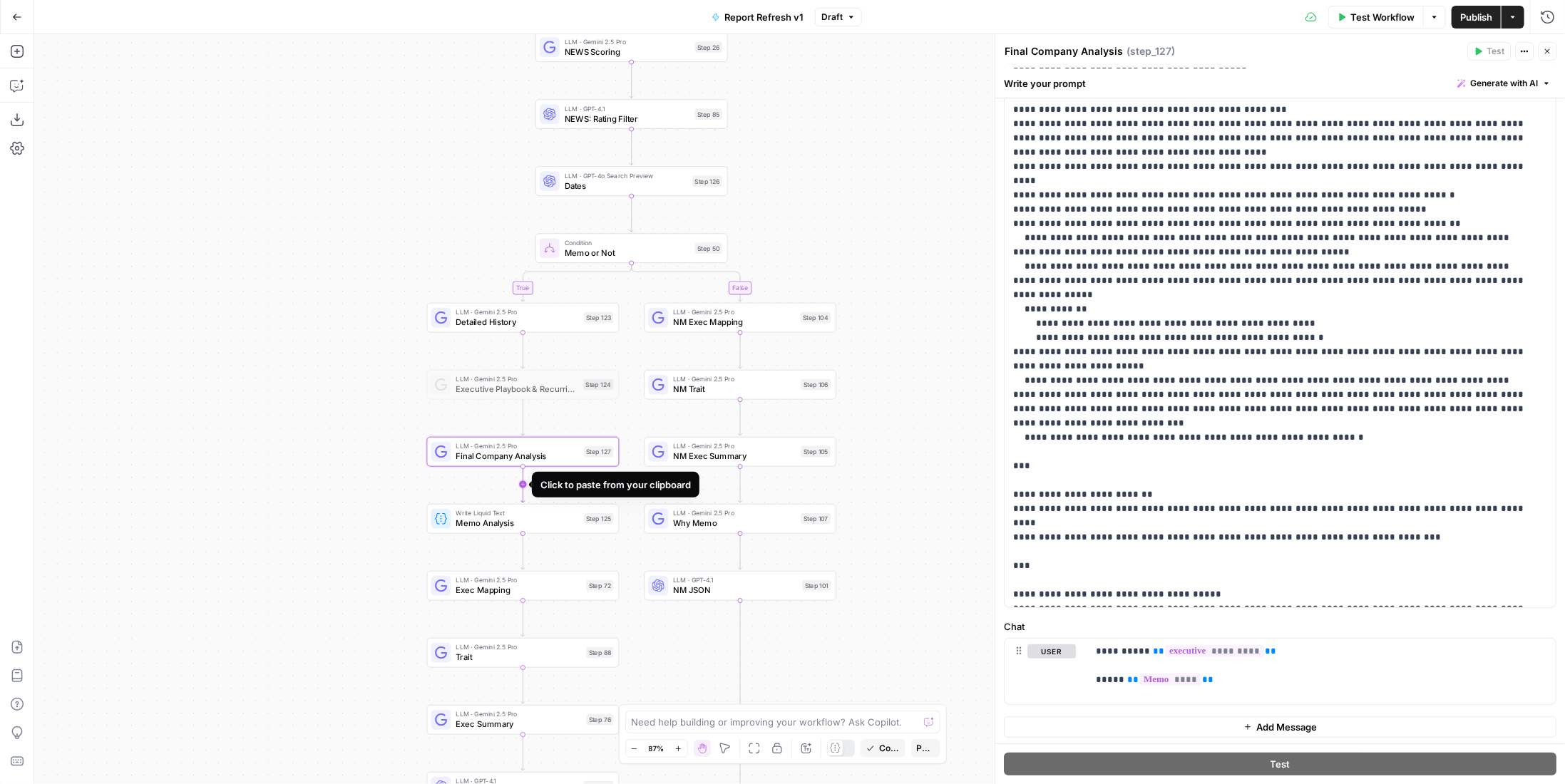
click at [525, 482] on icon "Edge from step_127 to step_125" at bounding box center [523, 485] width 4 height 36
click at [509, 514] on span "LLM · GPT-4.1" at bounding box center [517, 513] width 122 height 10
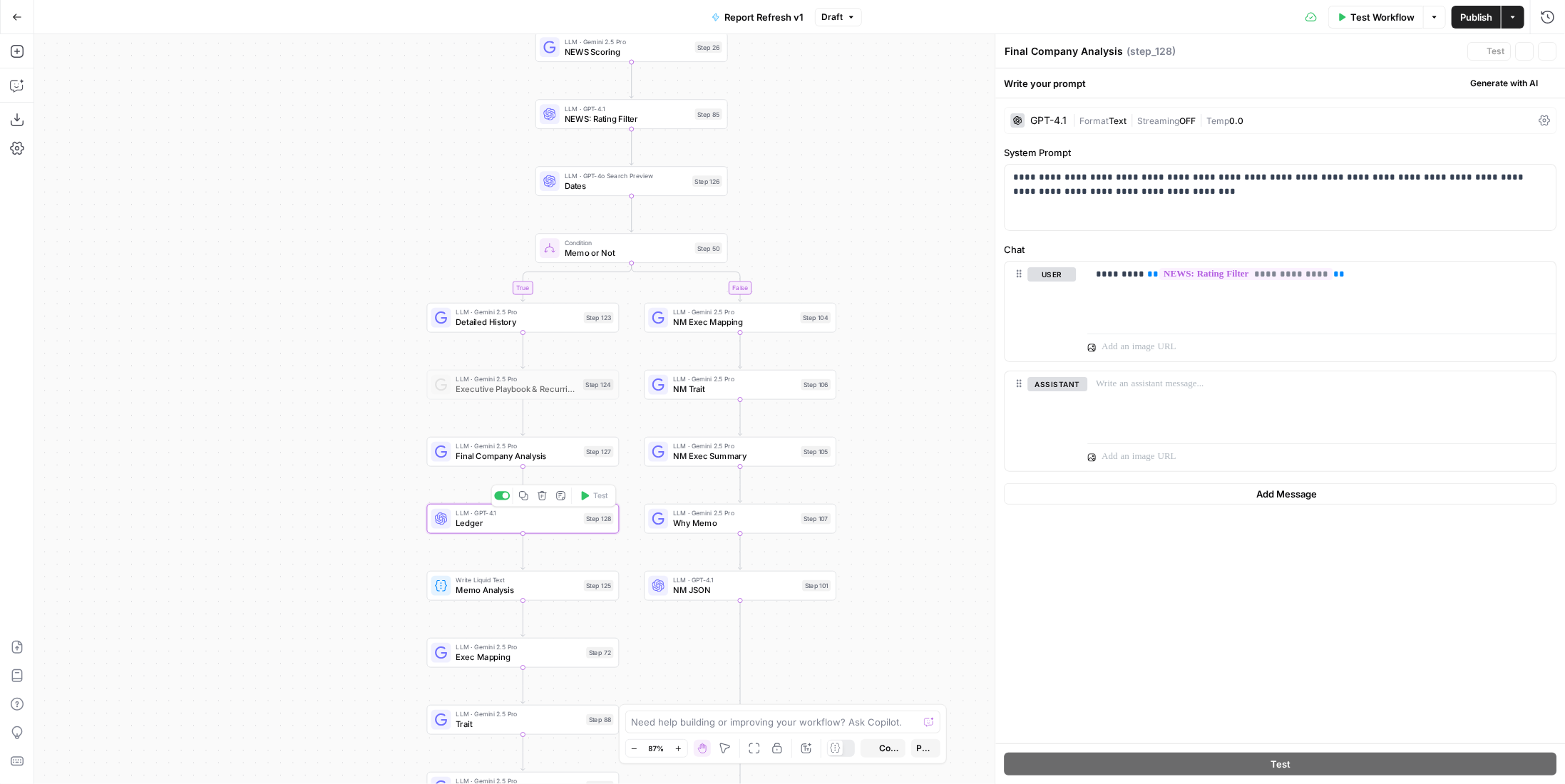
type textarea "Ledger"
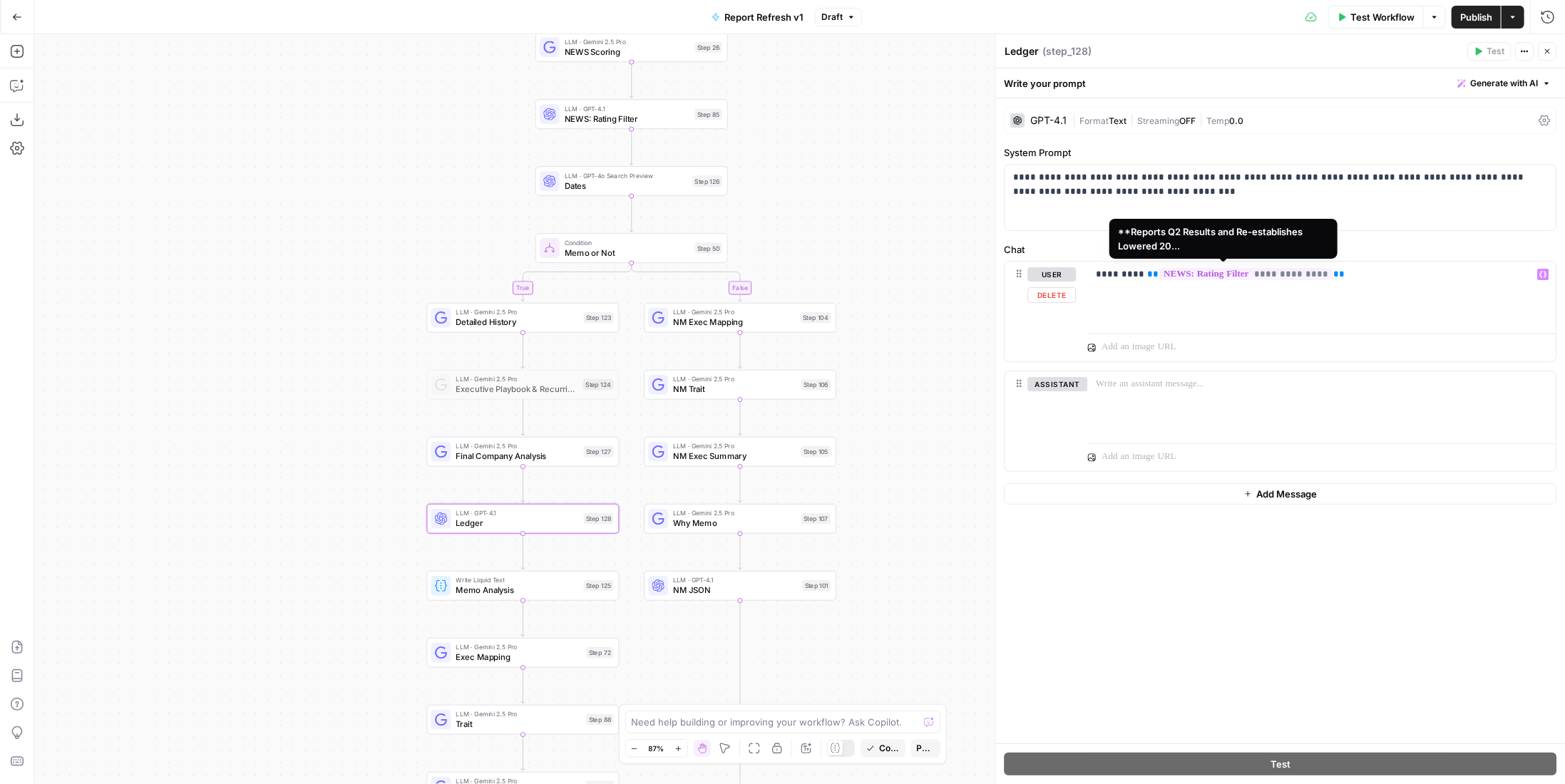
click at [1269, 269] on span "**********" at bounding box center [1246, 274] width 174 height 12
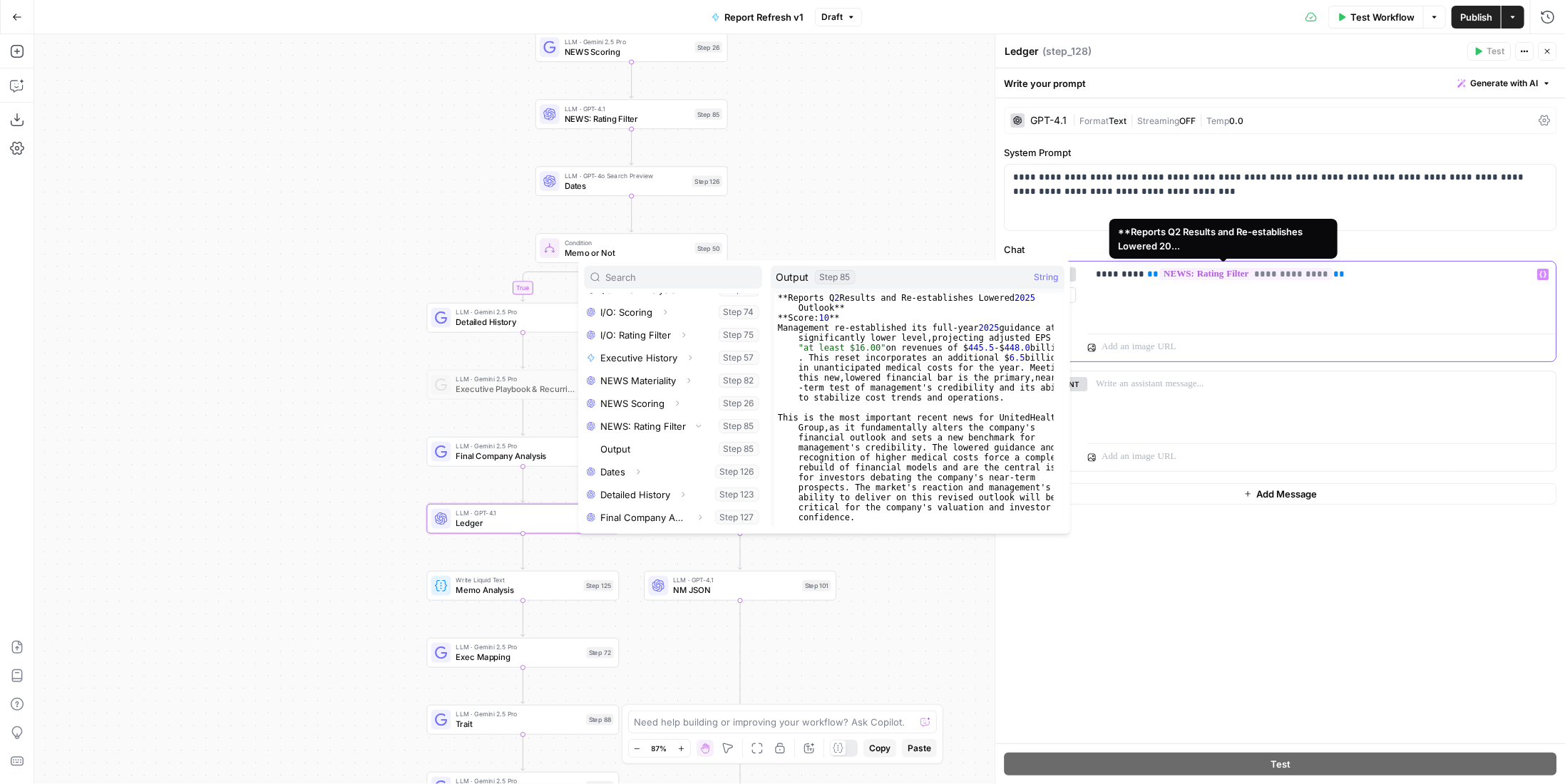
click at [1267, 275] on span "**********" at bounding box center [1246, 274] width 174 height 12
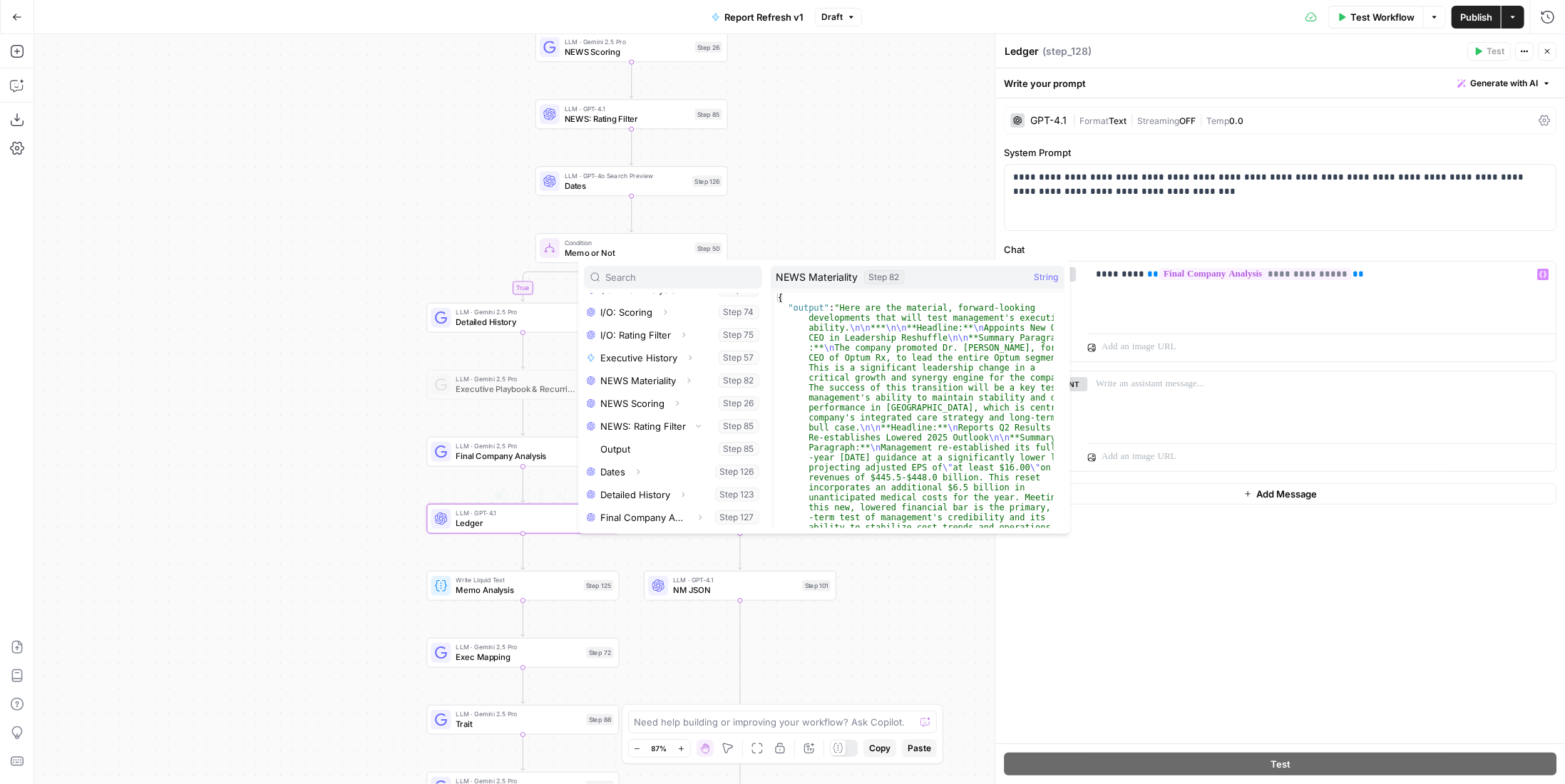
click at [371, 498] on div "true true false false Workflow Set Inputs Inputs Condition Condition Step 117 L…" at bounding box center [800, 409] width 1531 height 750
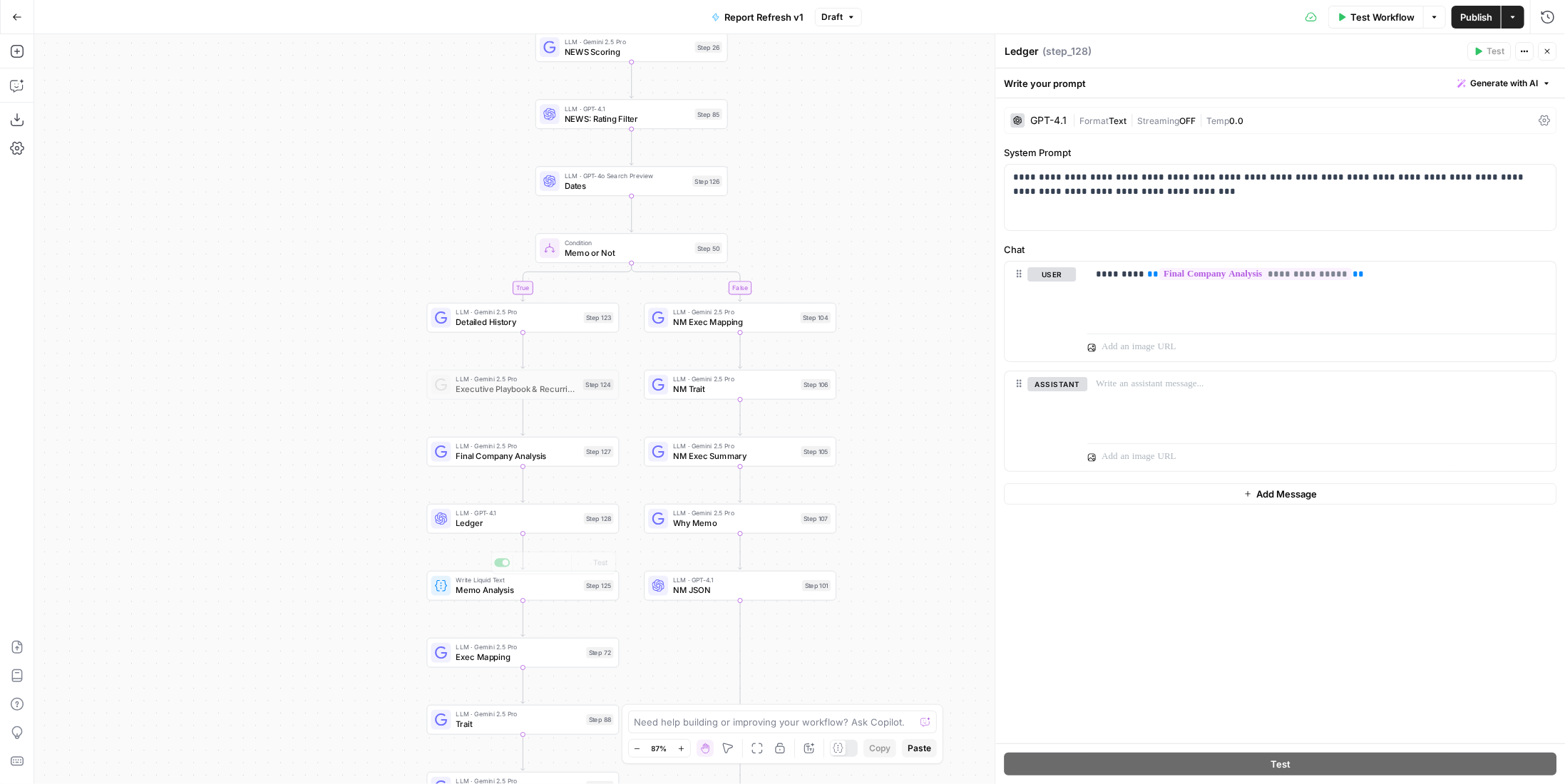
click at [509, 594] on span "Memo Analysis" at bounding box center [517, 589] width 122 height 12
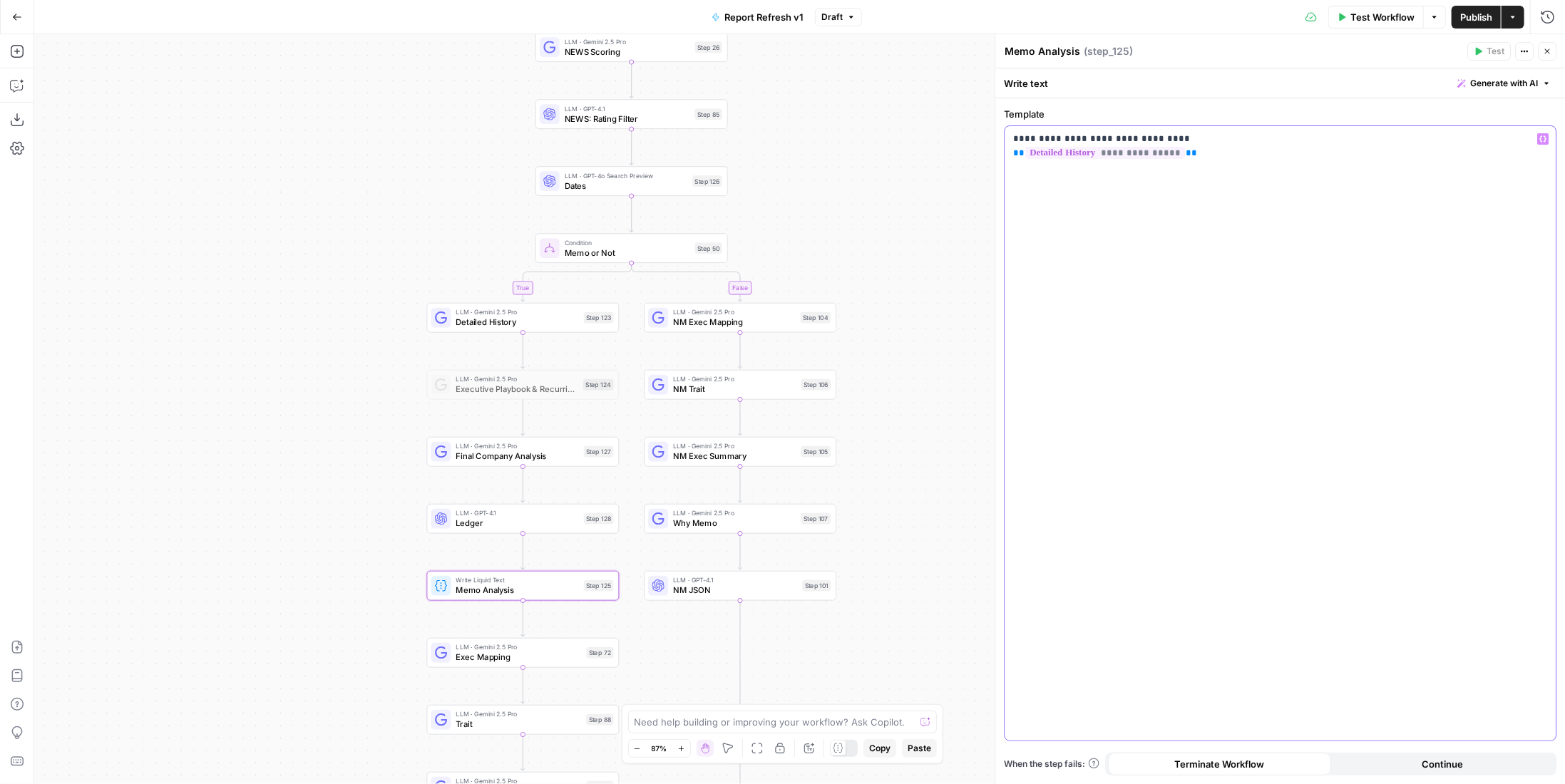
click at [1134, 158] on span "**********" at bounding box center [1104, 153] width 159 height 12
click at [503, 294] on div at bounding box center [502, 294] width 15 height 9
click at [1471, 8] on button "Publish" at bounding box center [1476, 17] width 50 height 23
click at [903, 206] on div "true true false false Workflow Set Inputs Inputs Condition Condition Step 117 L…" at bounding box center [800, 409] width 1531 height 750
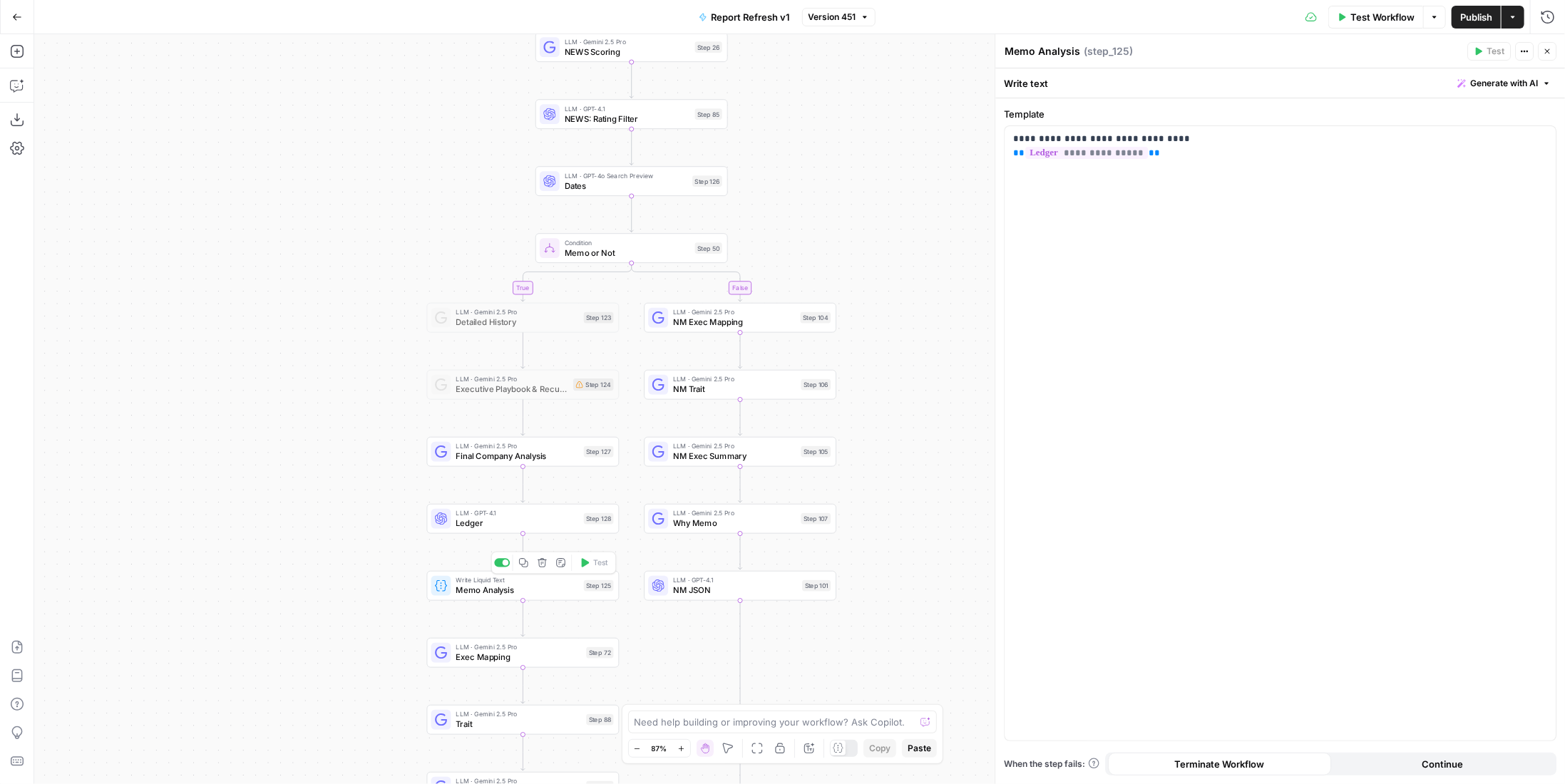
click at [551, 582] on span "Write Liquid Text" at bounding box center [517, 580] width 122 height 10
click at [506, 559] on div at bounding box center [506, 562] width 7 height 7
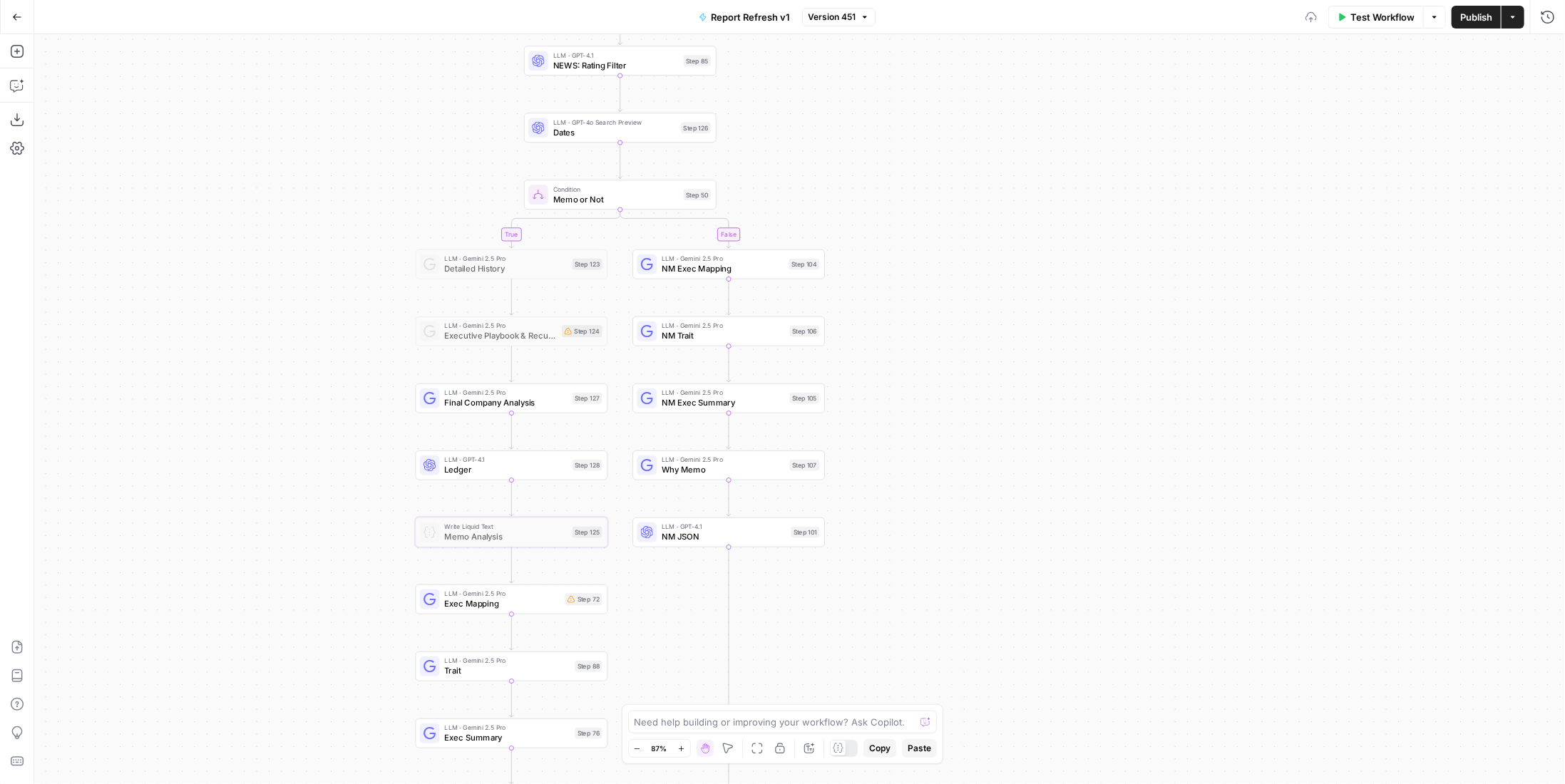
drag, startPoint x: 386, startPoint y: 531, endPoint x: 375, endPoint y: 478, distance: 54.1
click at [375, 478] on div "true true false false Workflow Set Inputs Inputs Condition Condition Step 117 L…" at bounding box center [800, 409] width 1531 height 750
click at [574, 599] on icon at bounding box center [571, 599] width 7 height 7
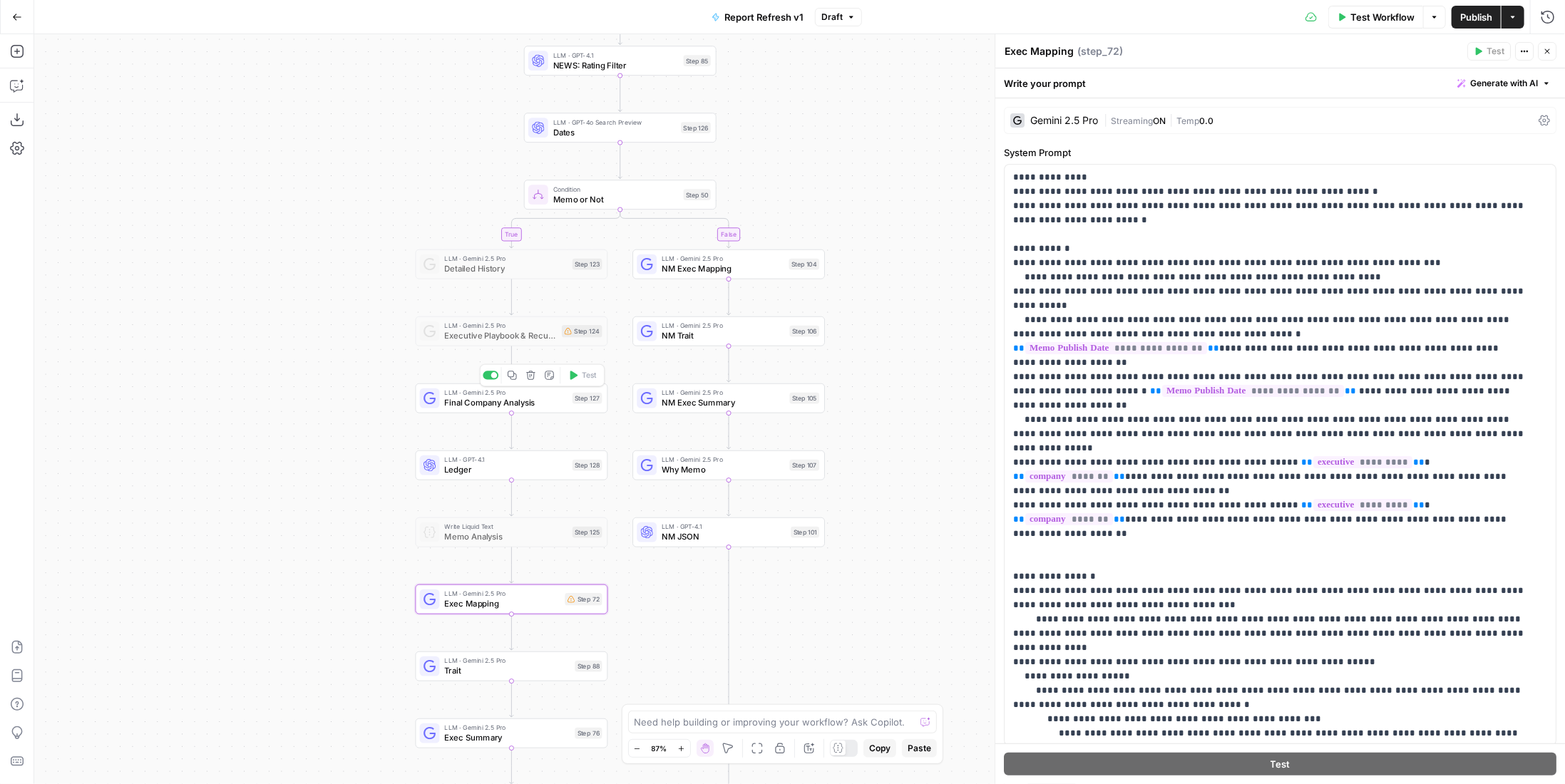
click at [489, 393] on span "LLM · Gemini 2.5 Pro" at bounding box center [506, 392] width 122 height 10
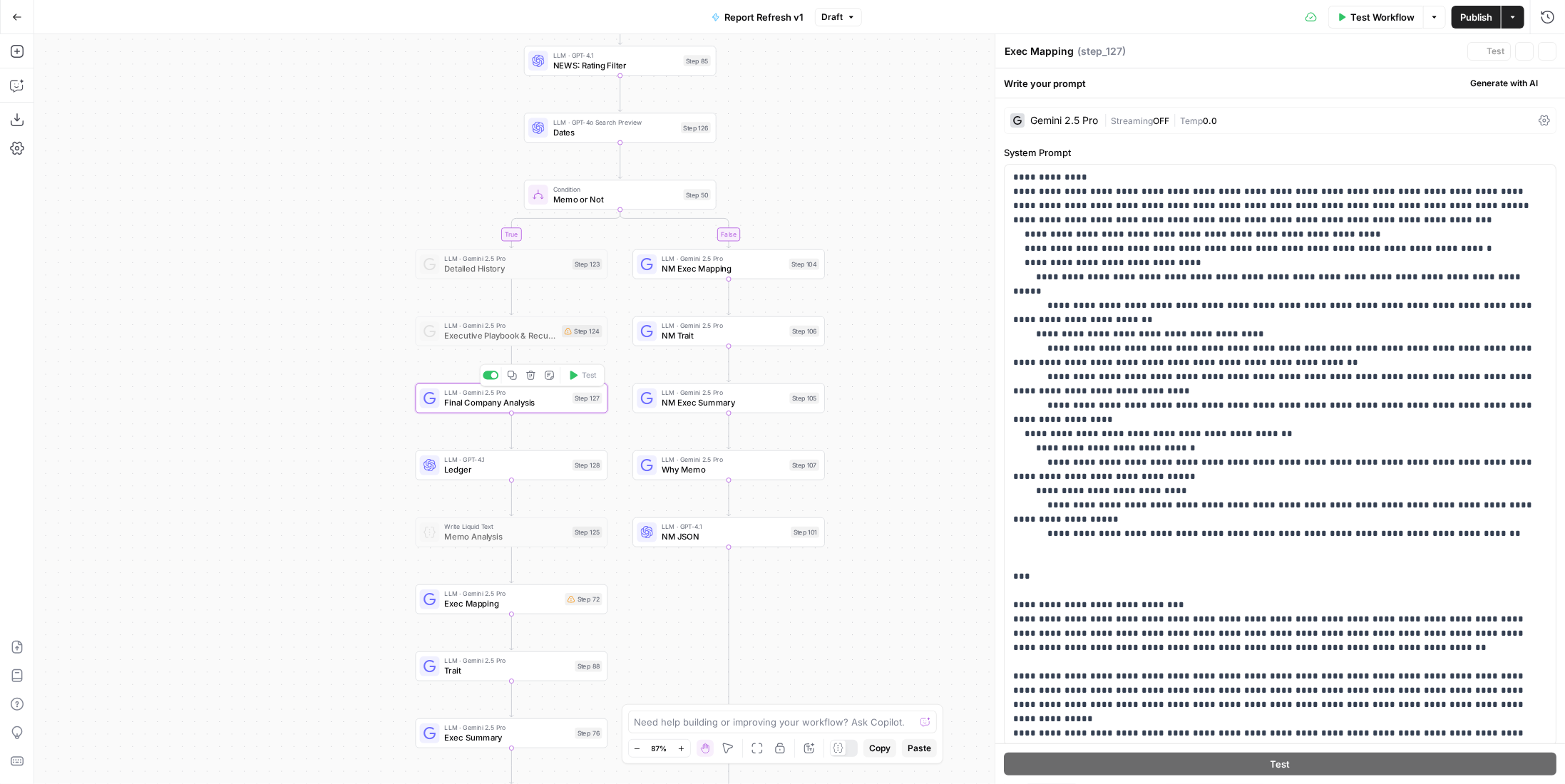
type textarea "Final Company Analysis"
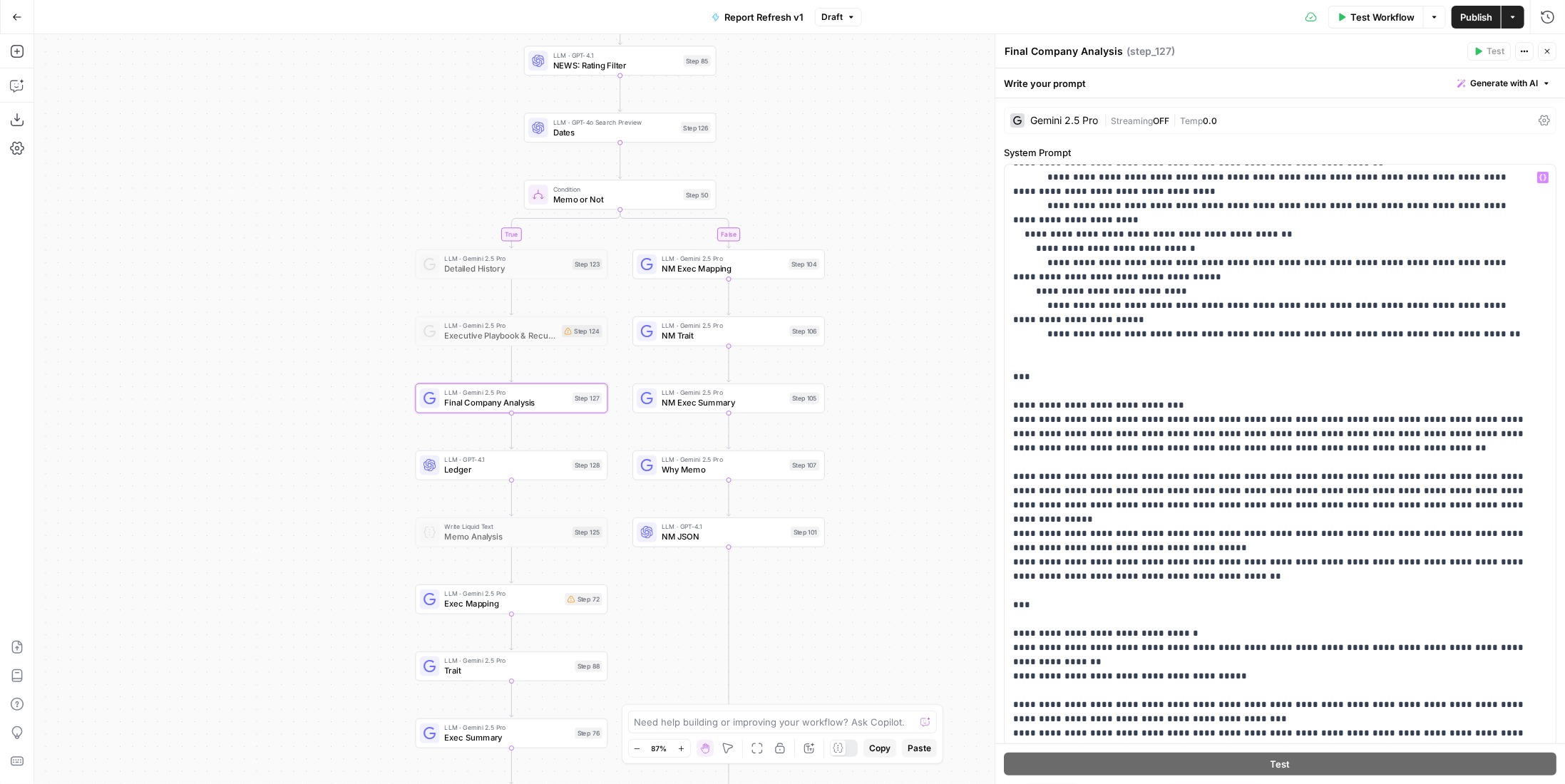
scroll to position [427, 0]
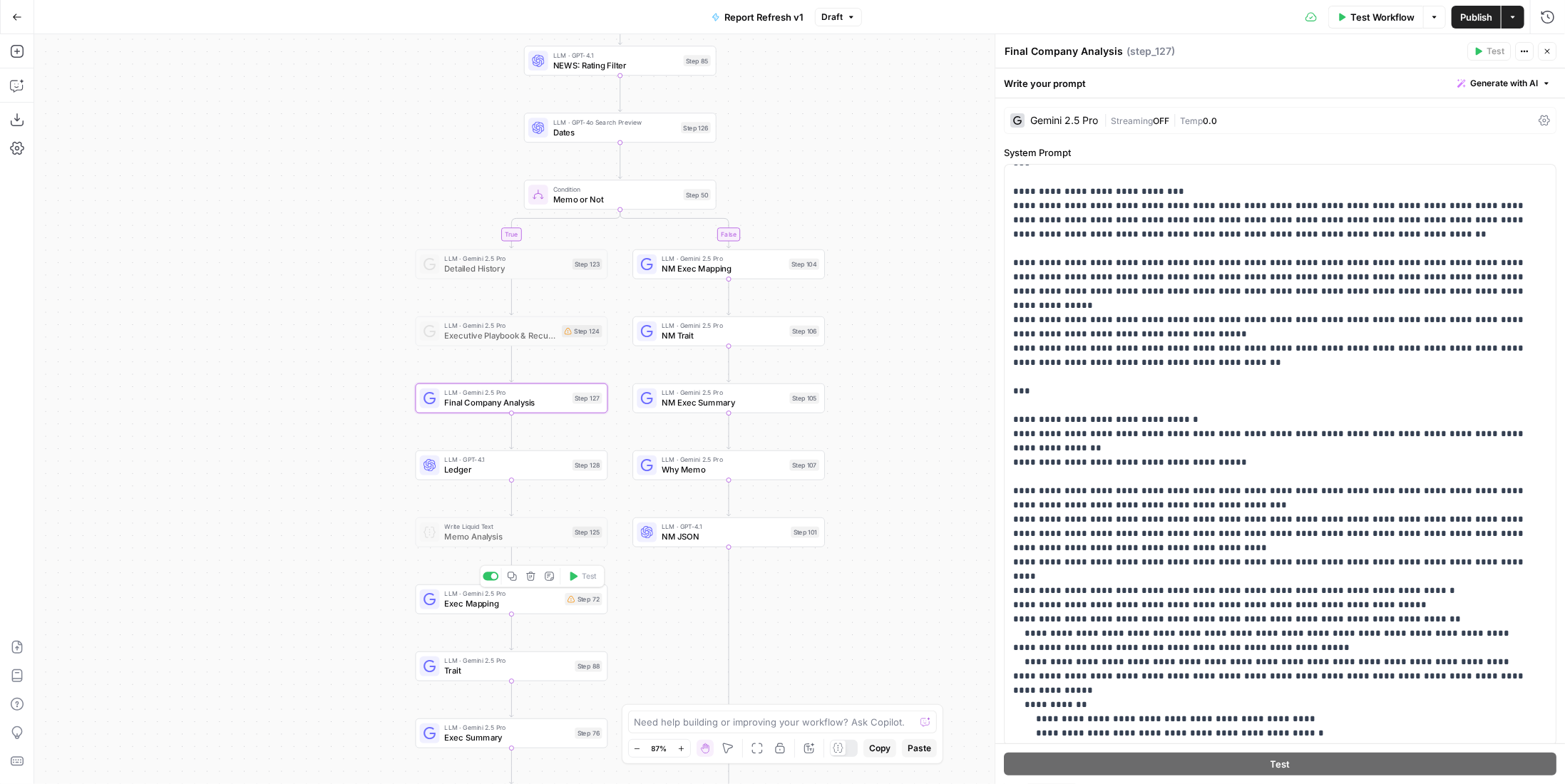
click at [556, 606] on span "Exec Mapping" at bounding box center [502, 603] width 115 height 12
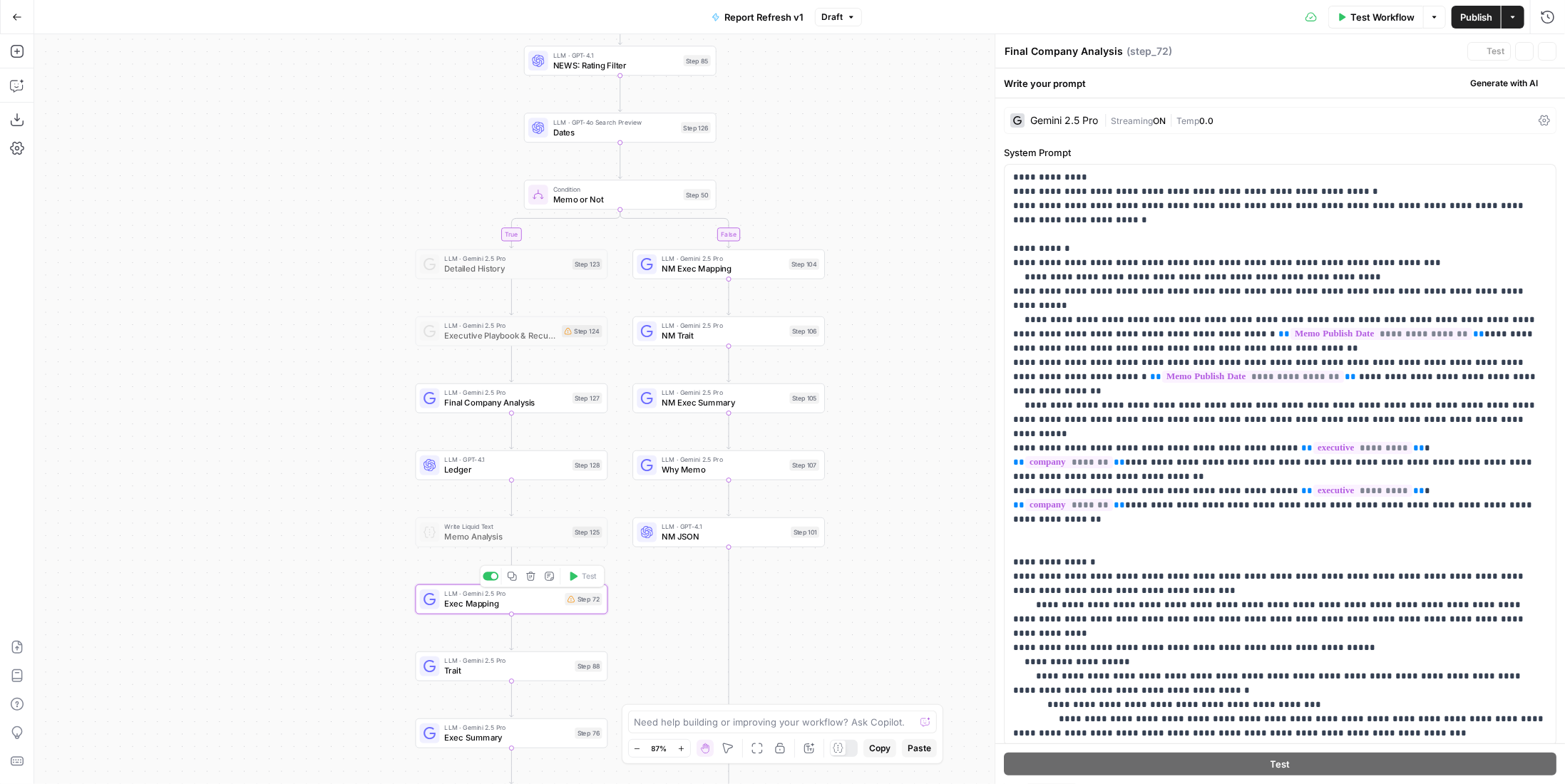
type textarea "Exec Mapping"
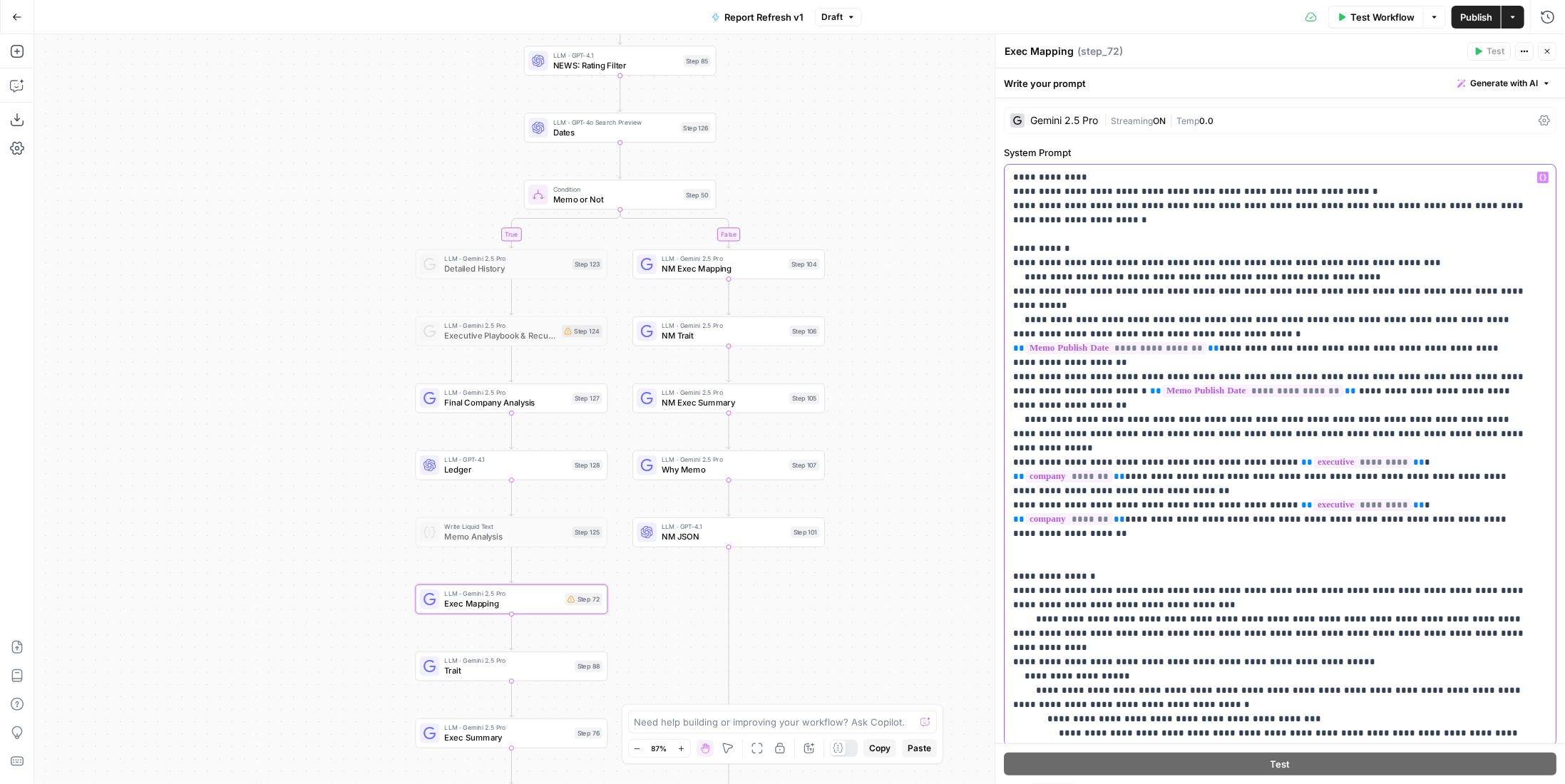
drag, startPoint x: 1395, startPoint y: 291, endPoint x: 1503, endPoint y: 291, distance: 108.0
drag, startPoint x: 1096, startPoint y: 334, endPoint x: 1283, endPoint y: 307, distance: 188.9
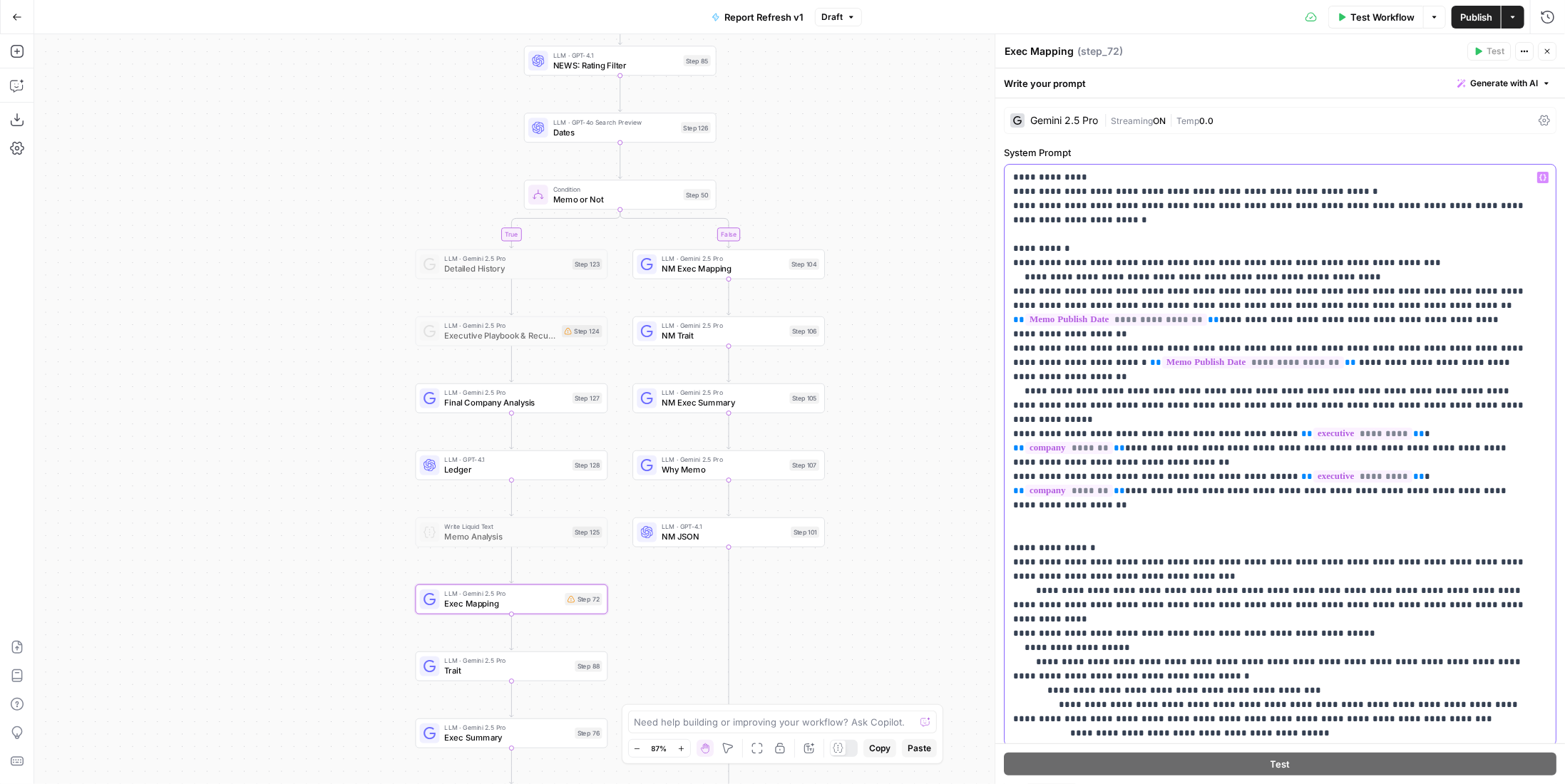
drag, startPoint x: 1214, startPoint y: 317, endPoint x: 1523, endPoint y: 315, distance: 309.0
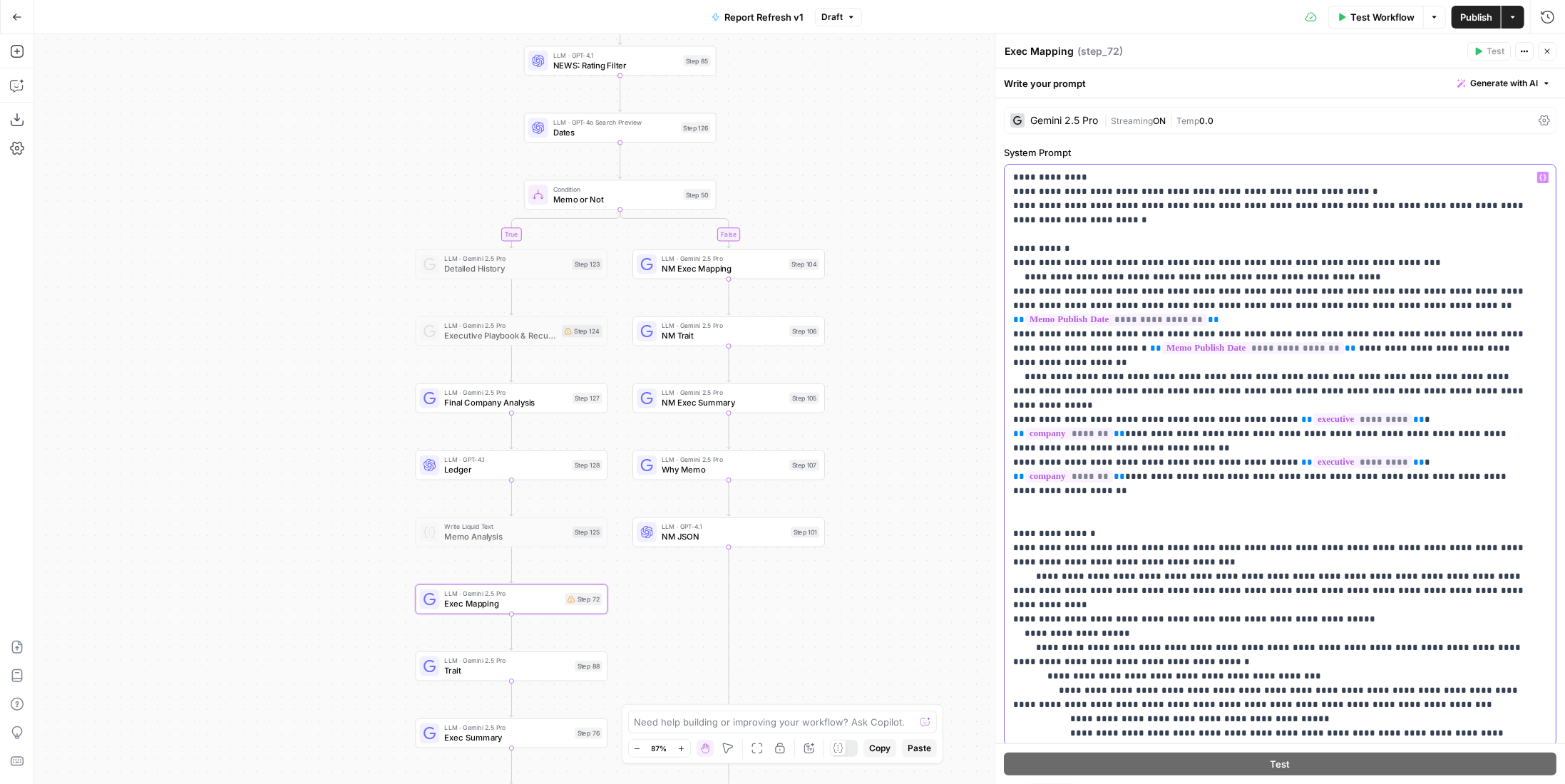
drag, startPoint x: 1408, startPoint y: 304, endPoint x: 1021, endPoint y: 287, distance: 387.4
drag, startPoint x: 1381, startPoint y: 290, endPoint x: 1289, endPoint y: 299, distance: 92.4
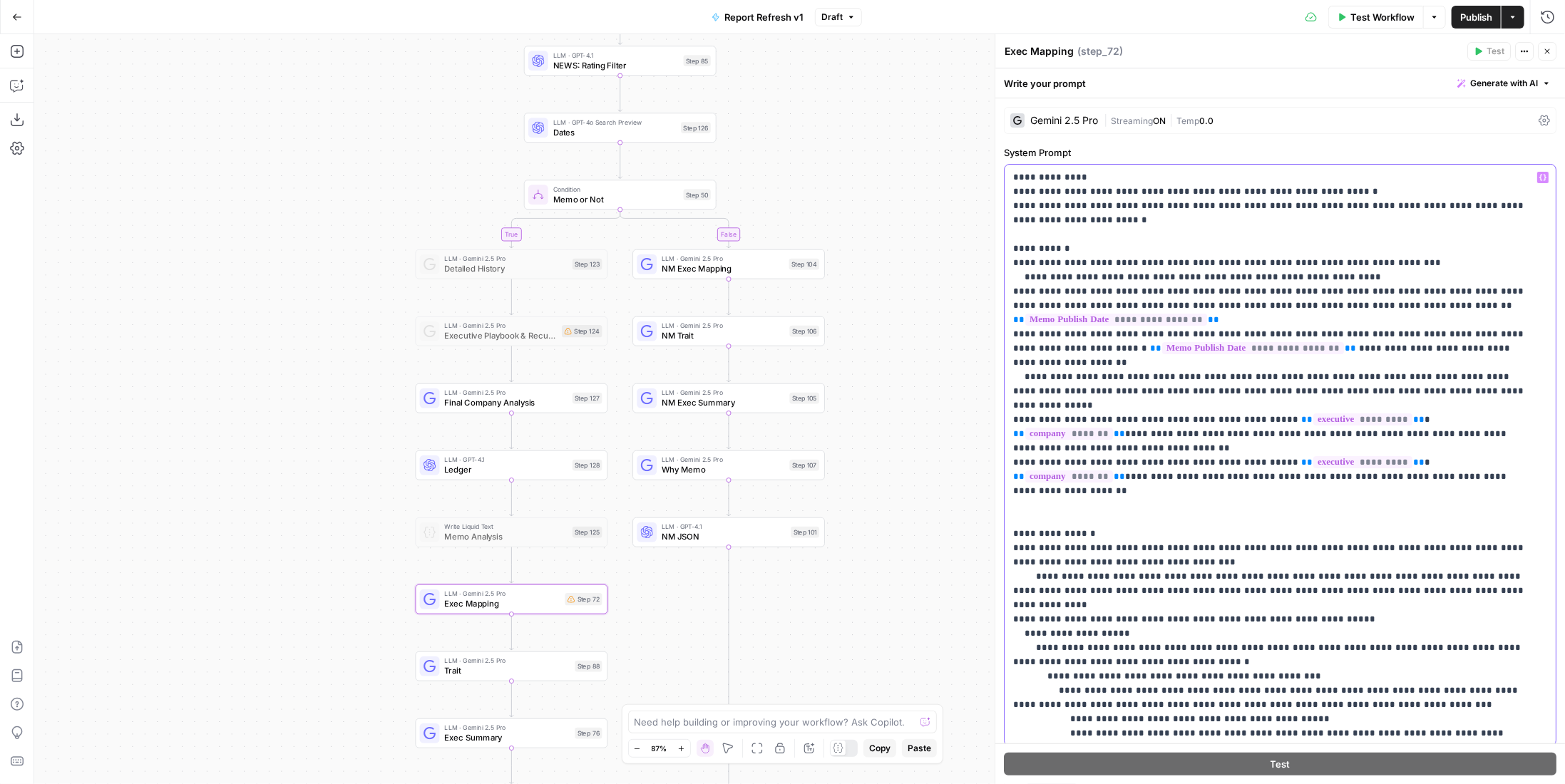
copy p "**********"
drag, startPoint x: 1385, startPoint y: 345, endPoint x: 1438, endPoint y: 373, distance: 59.9
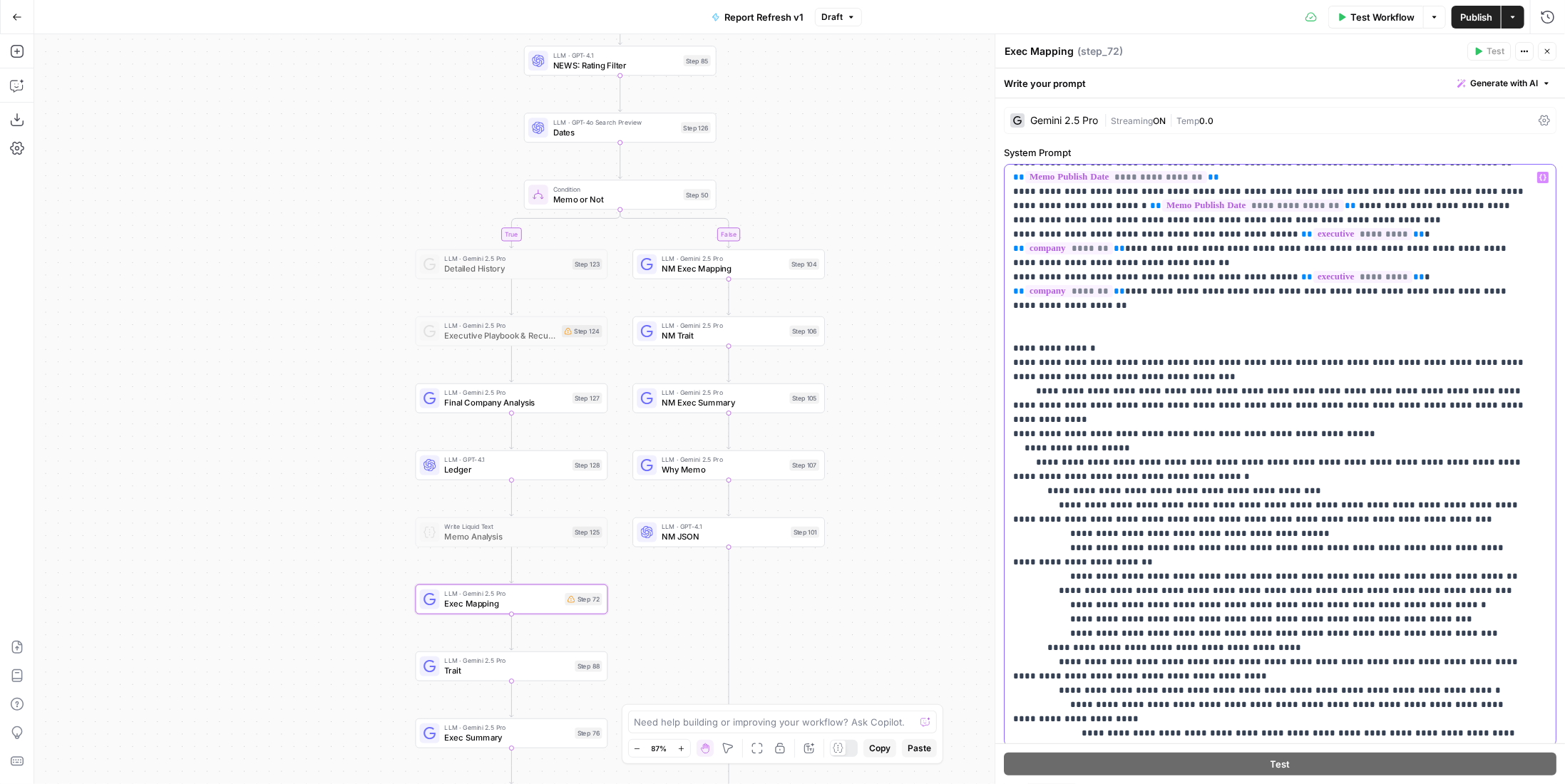
scroll to position [214, 0]
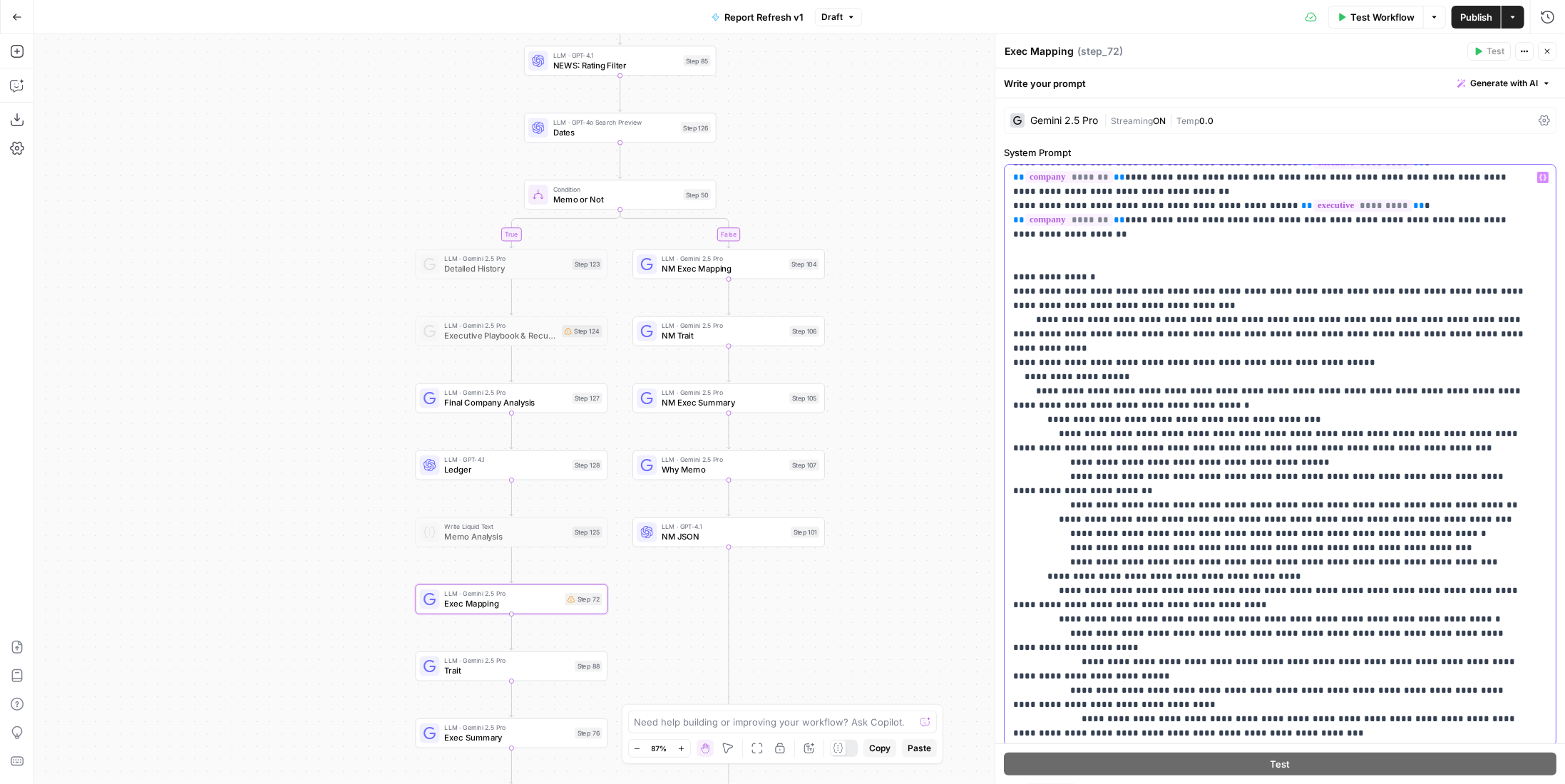
drag, startPoint x: 1265, startPoint y: 548, endPoint x: 1518, endPoint y: 543, distance: 253.0
click at [1518, 543] on p "**********" at bounding box center [1270, 675] width 514 height 1439
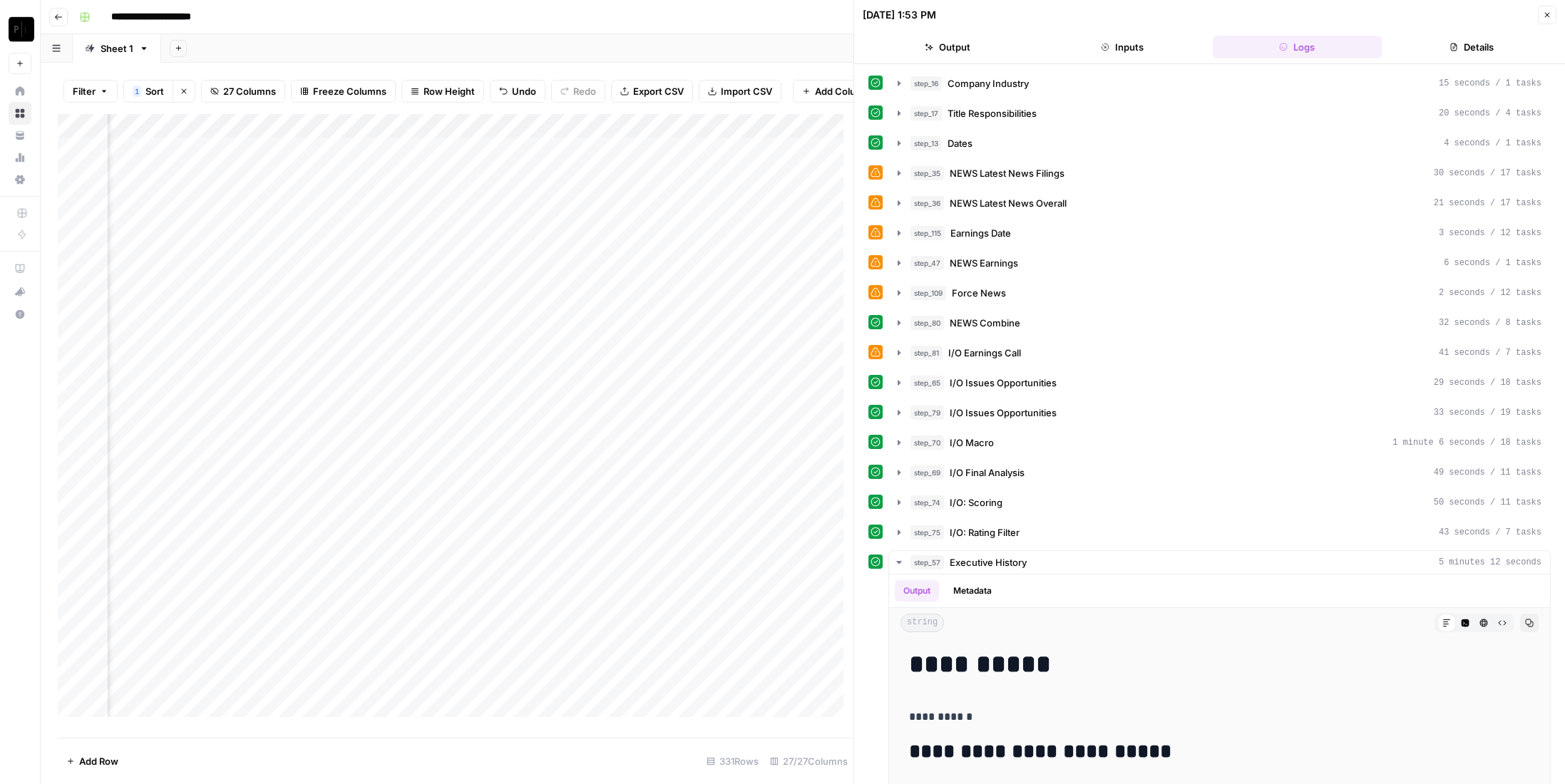
click at [1541, 10] on button "Close" at bounding box center [1546, 14] width 18 height 18
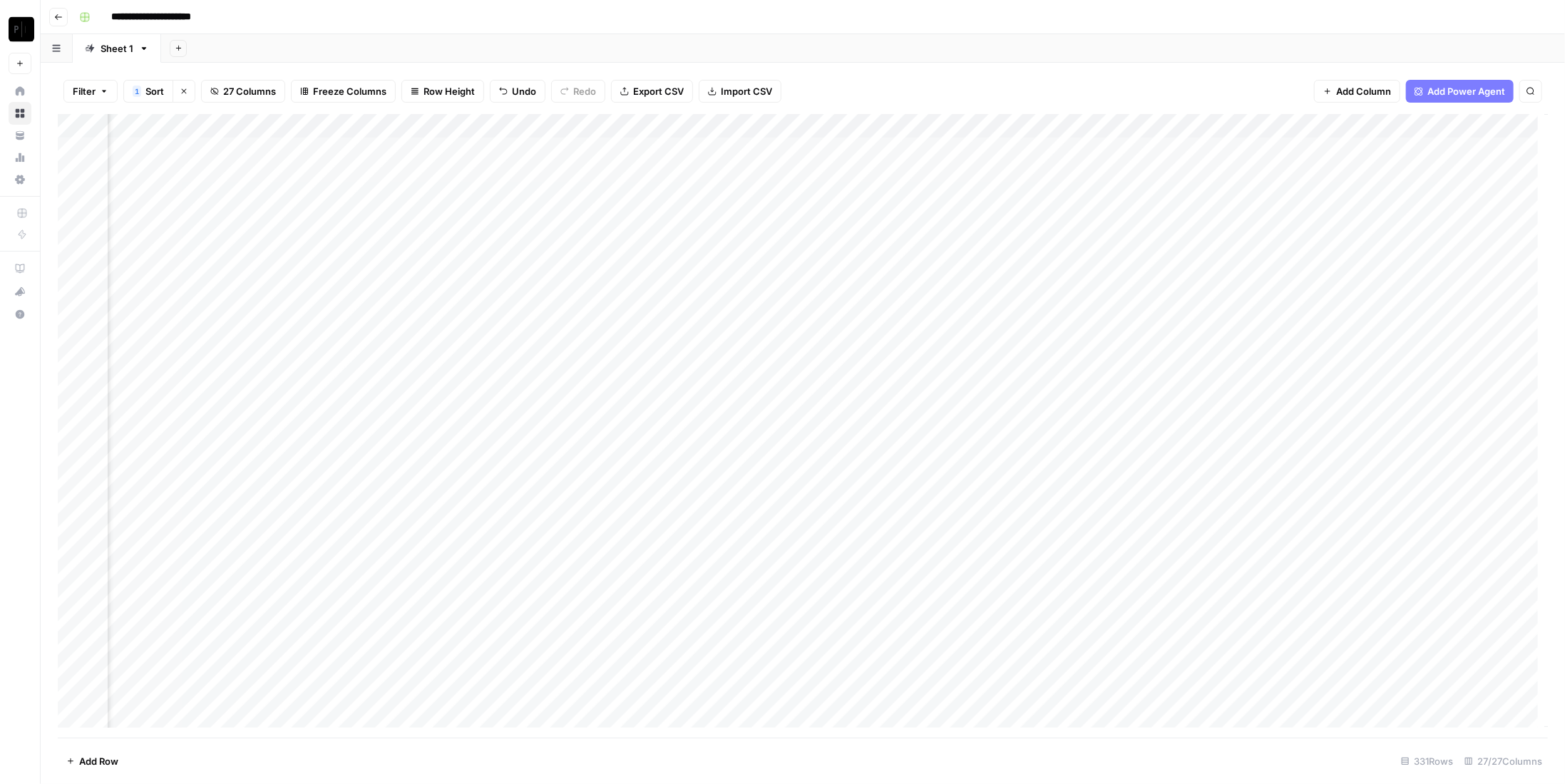
scroll to position [0, 2404]
click at [781, 320] on div "Add Column" at bounding box center [803, 426] width 1490 height 624
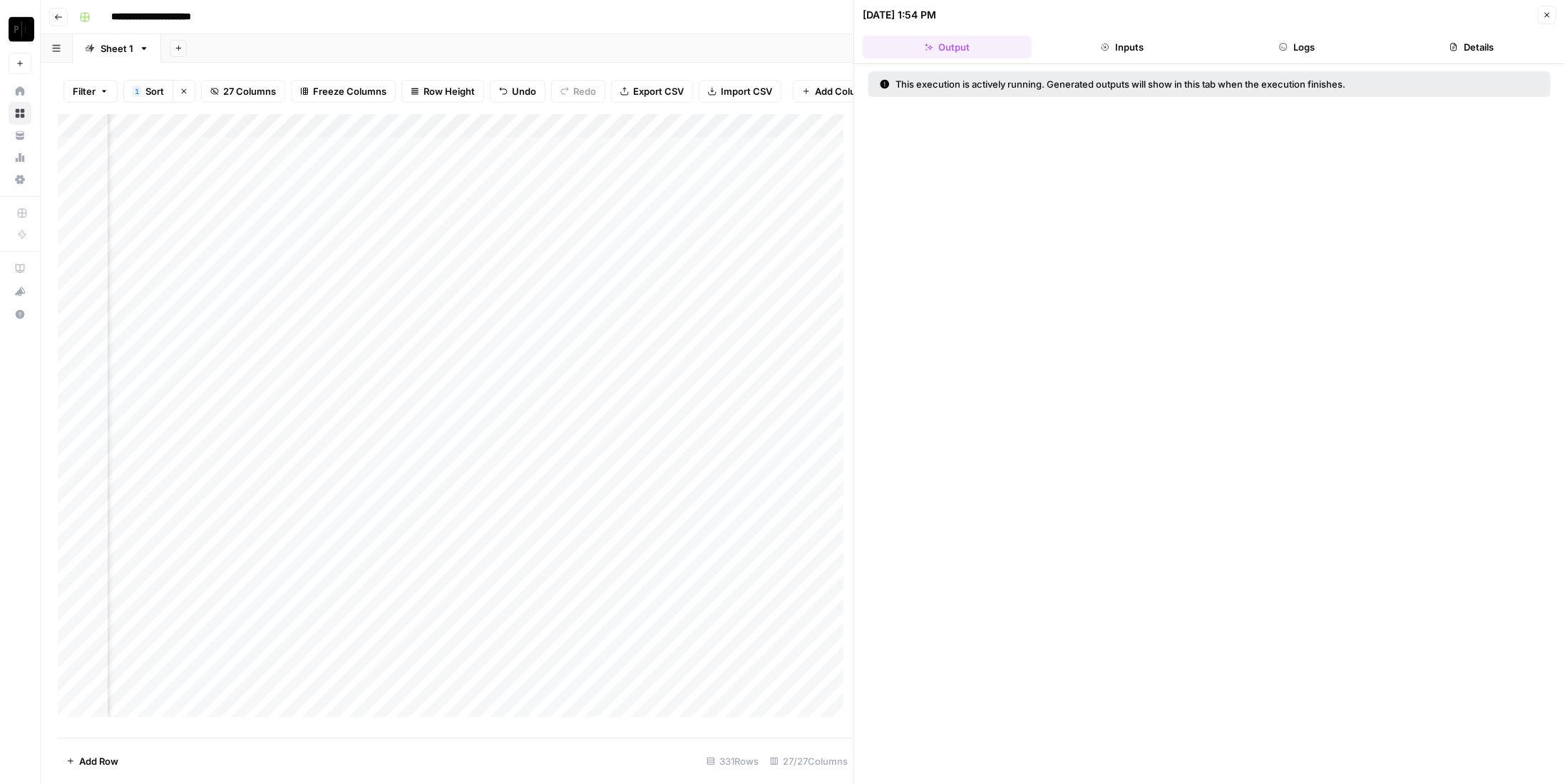
click at [1322, 59] on header "[DATE] 1:54 PM Close Output Inputs Logs Details" at bounding box center [1209, 31] width 711 height 64
click at [1325, 47] on button "Logs" at bounding box center [1297, 47] width 169 height 23
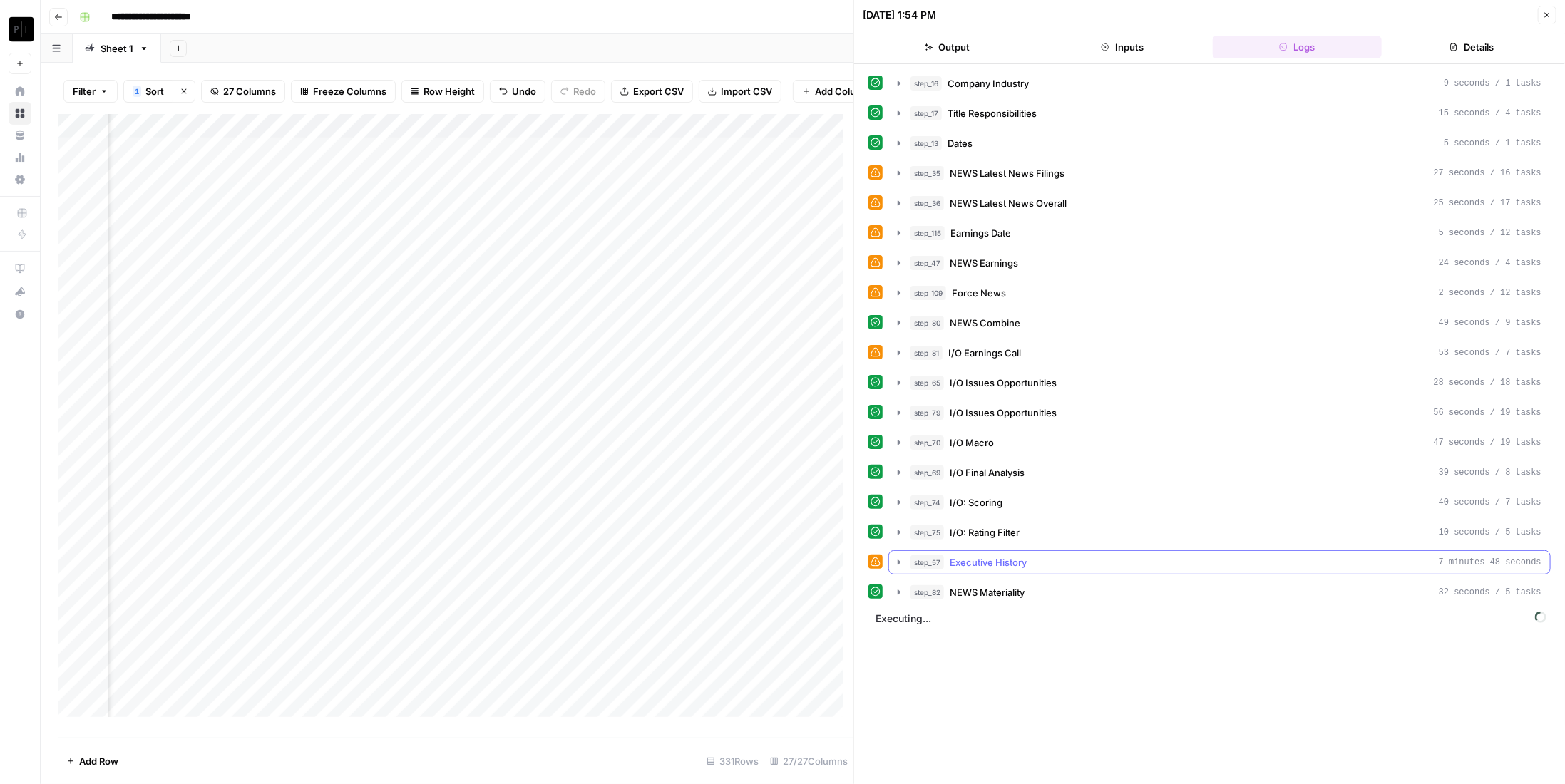
click at [1027, 555] on div "step_57 Executive History 7 minutes 48 seconds" at bounding box center [1225, 562] width 631 height 14
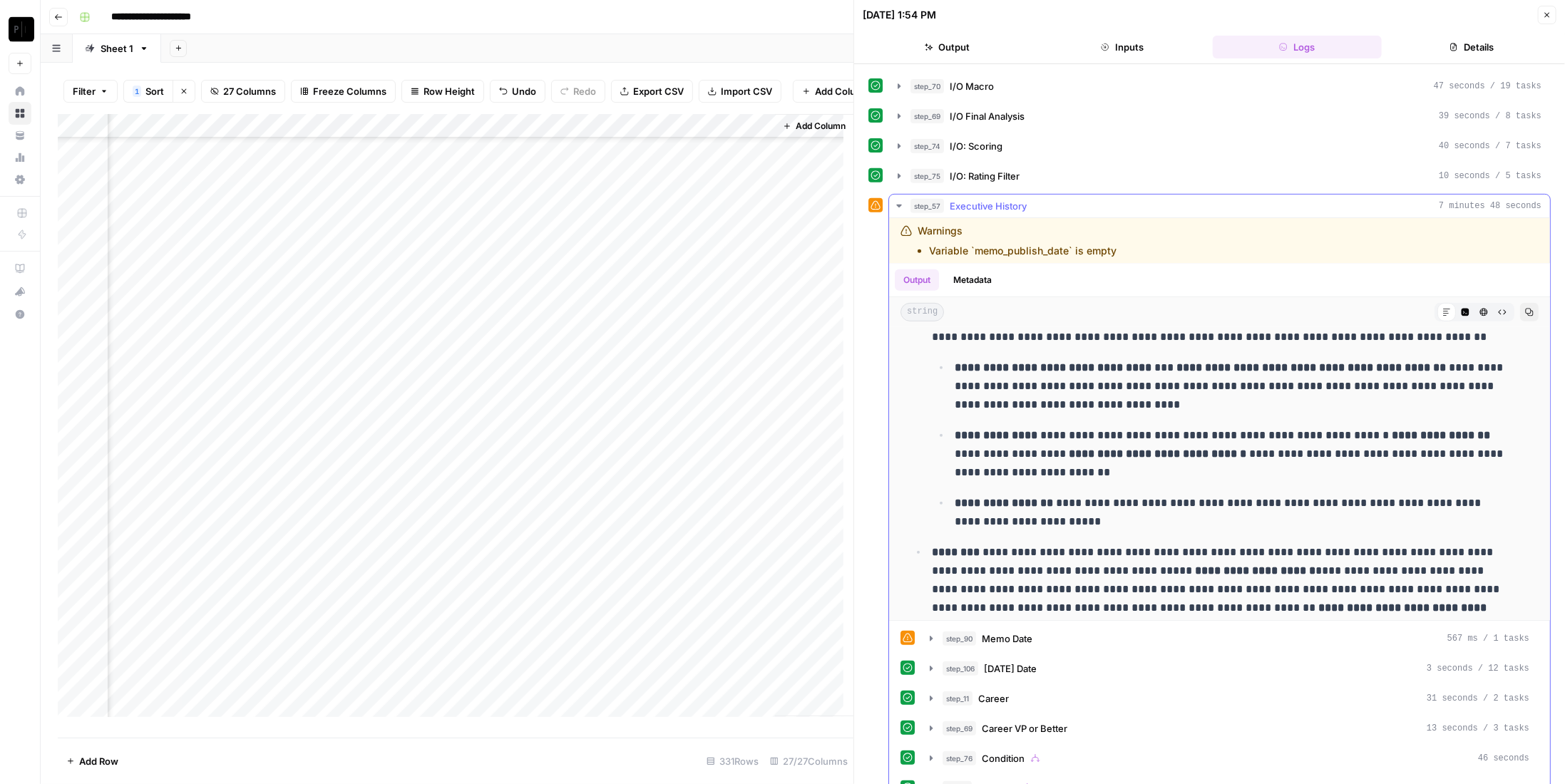
scroll to position [543, 0]
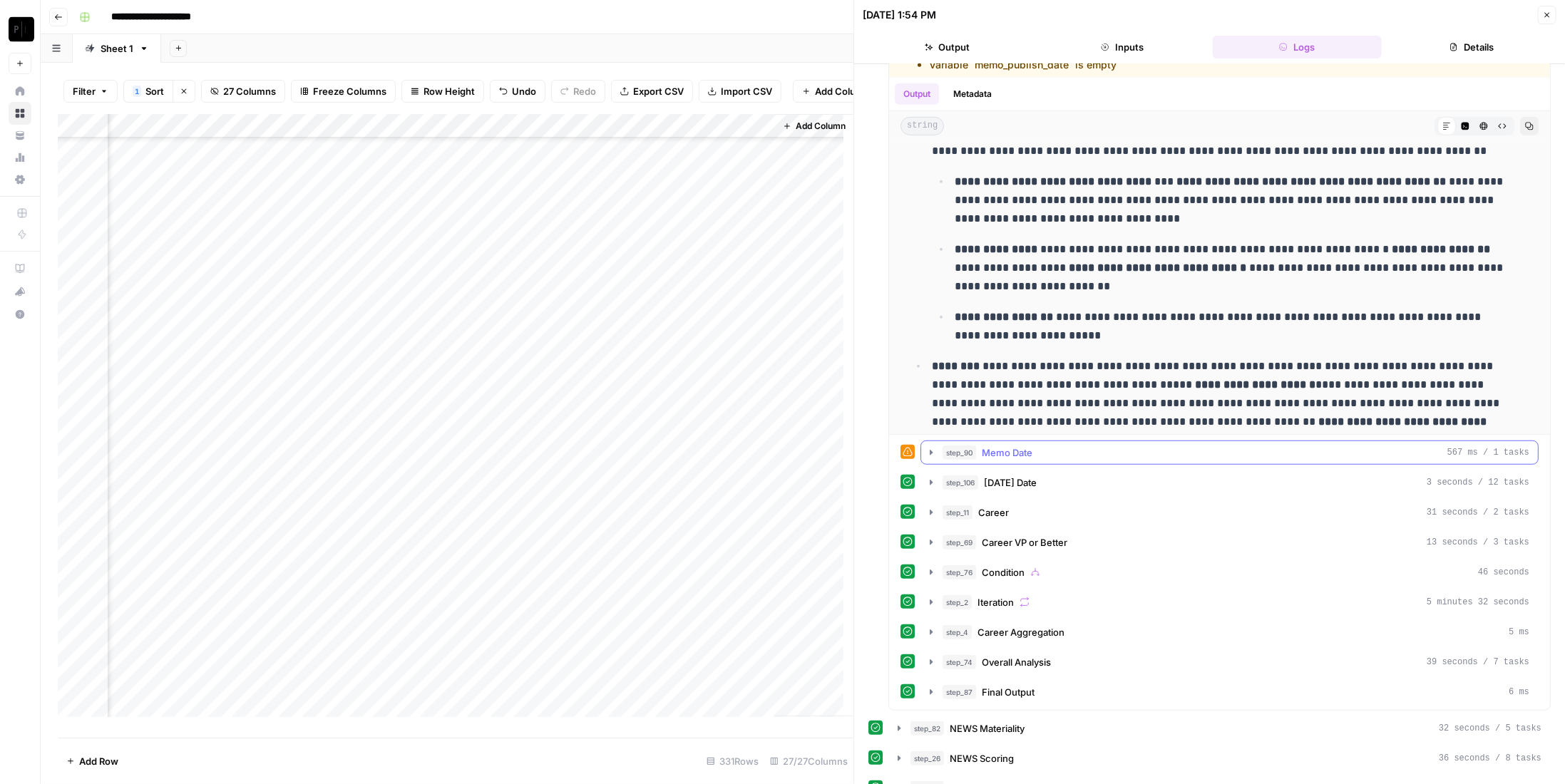
click at [1005, 445] on span "Memo Date" at bounding box center [1007, 452] width 51 height 14
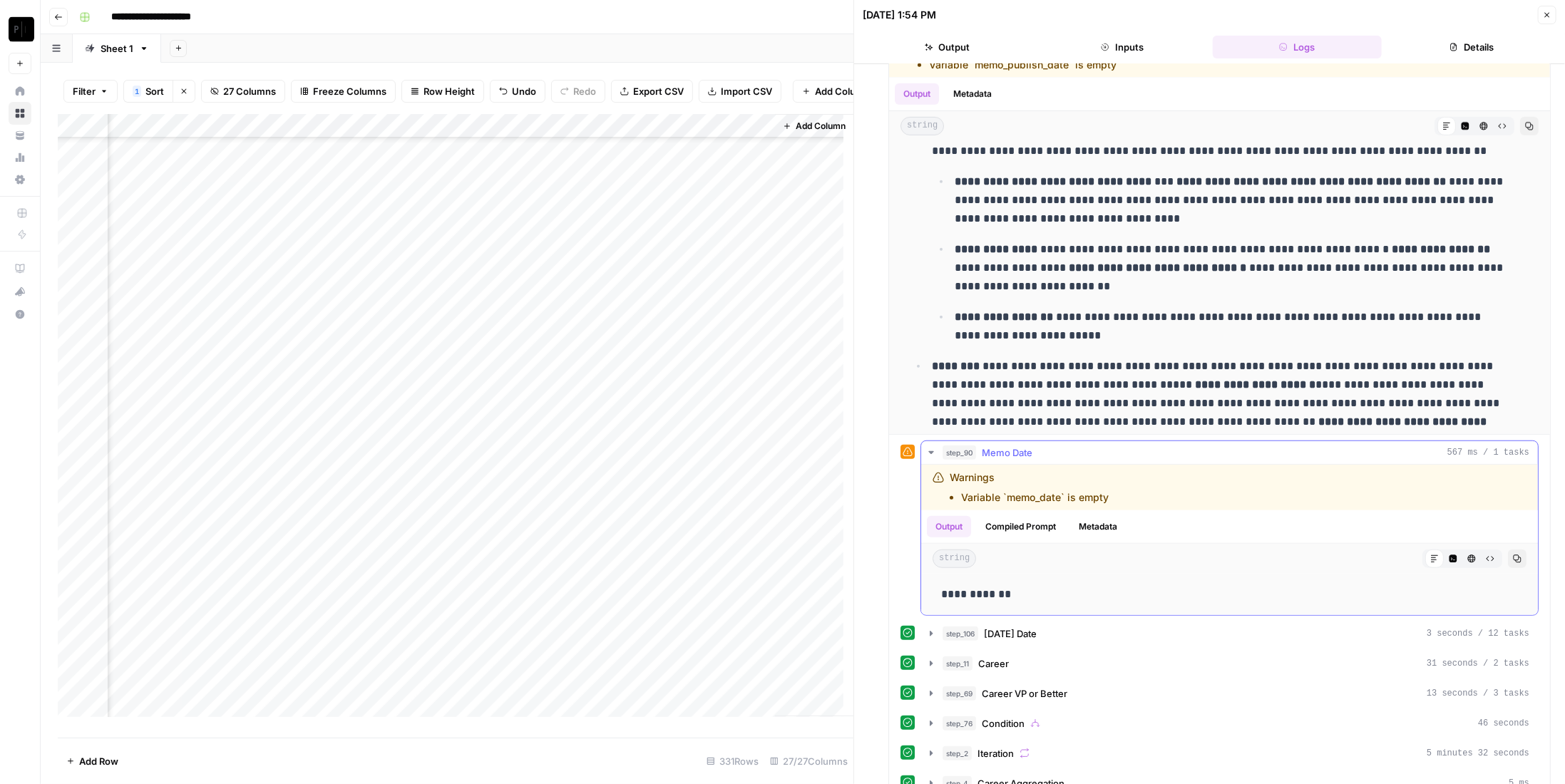
click at [1005, 445] on span "Memo Date" at bounding box center [1007, 452] width 51 height 14
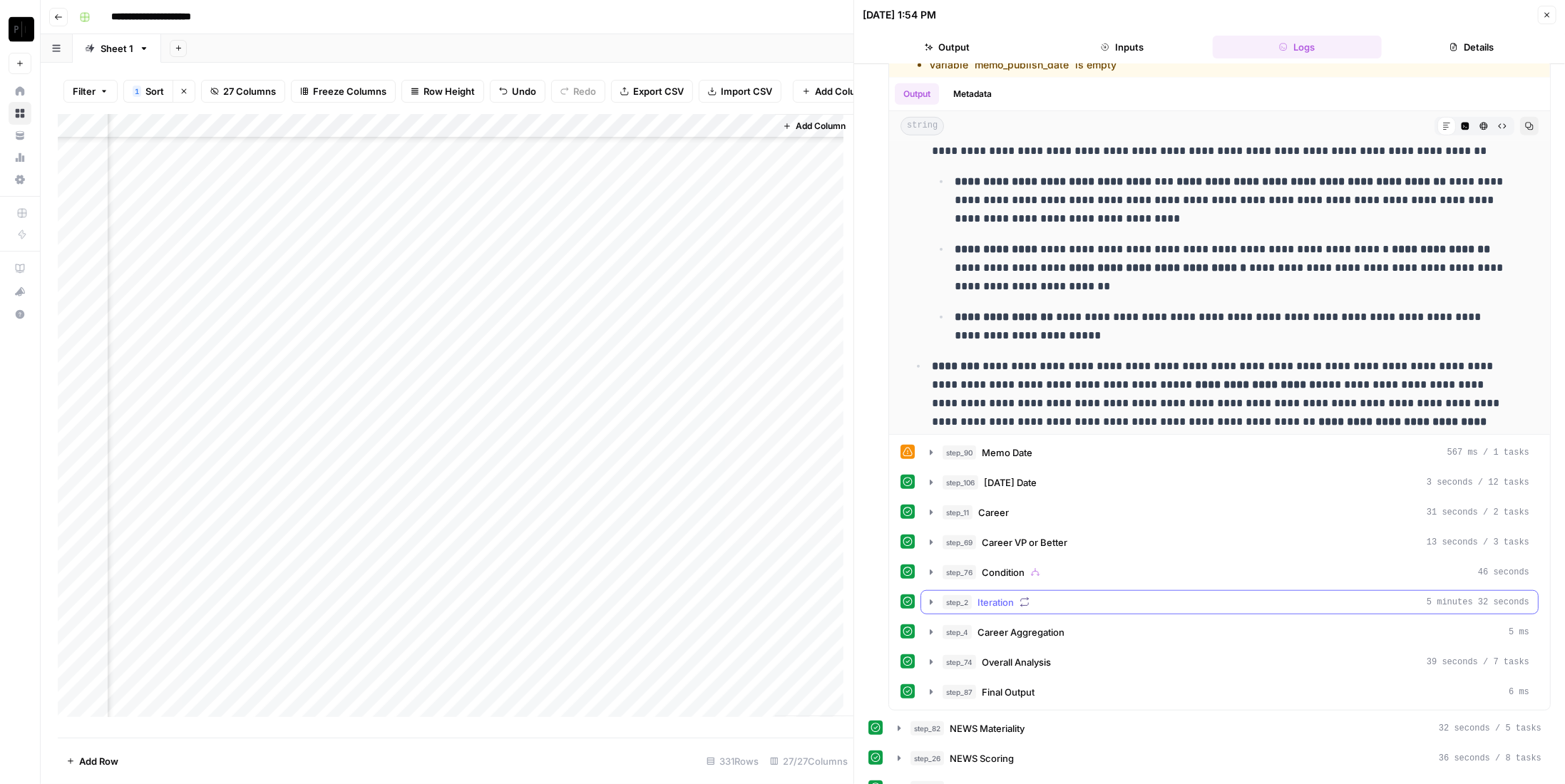
click at [1090, 595] on div "step_2 Iteration 5 minutes 32 seconds" at bounding box center [1236, 602] width 587 height 14
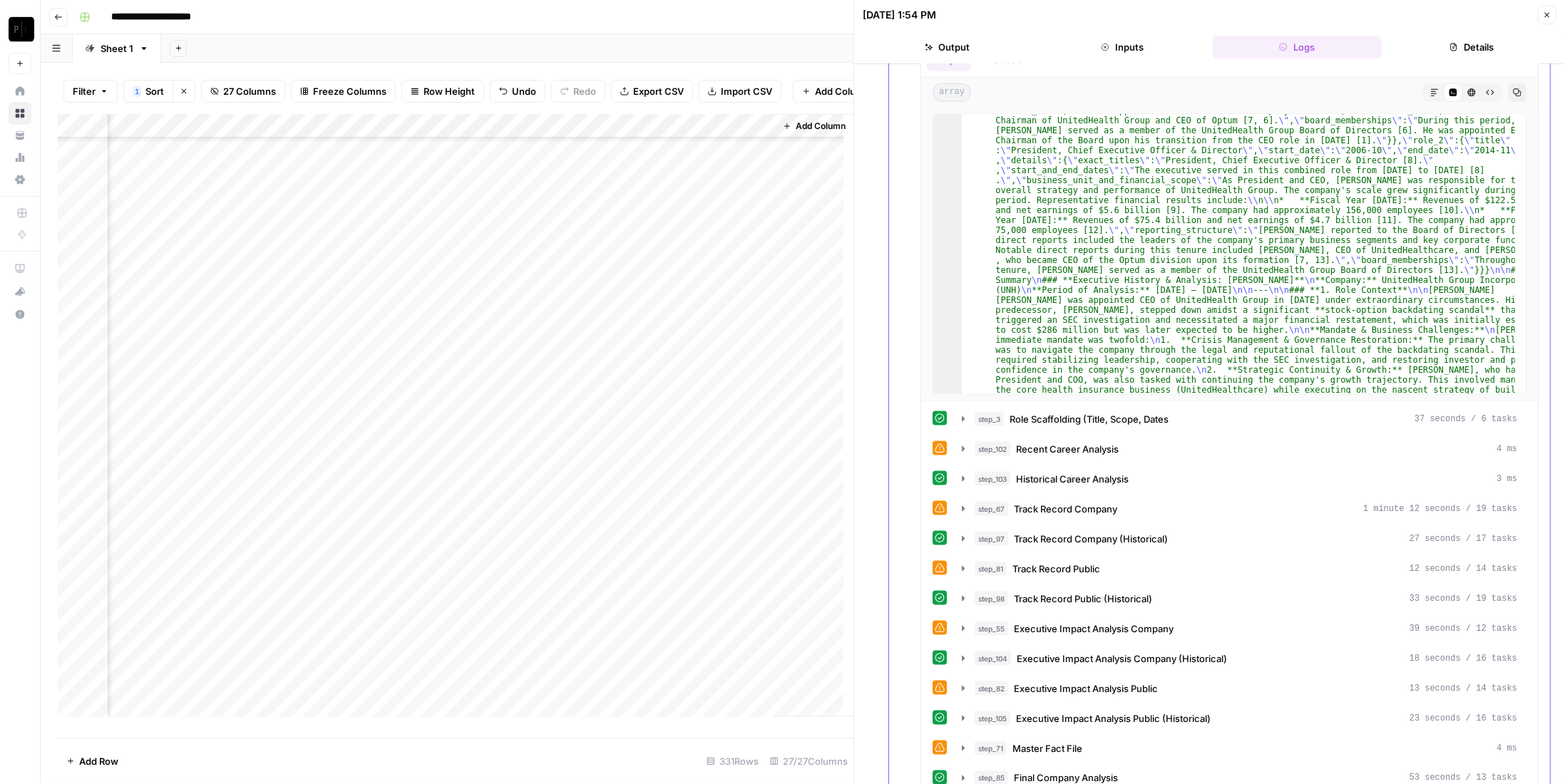
scroll to position [1255, 0]
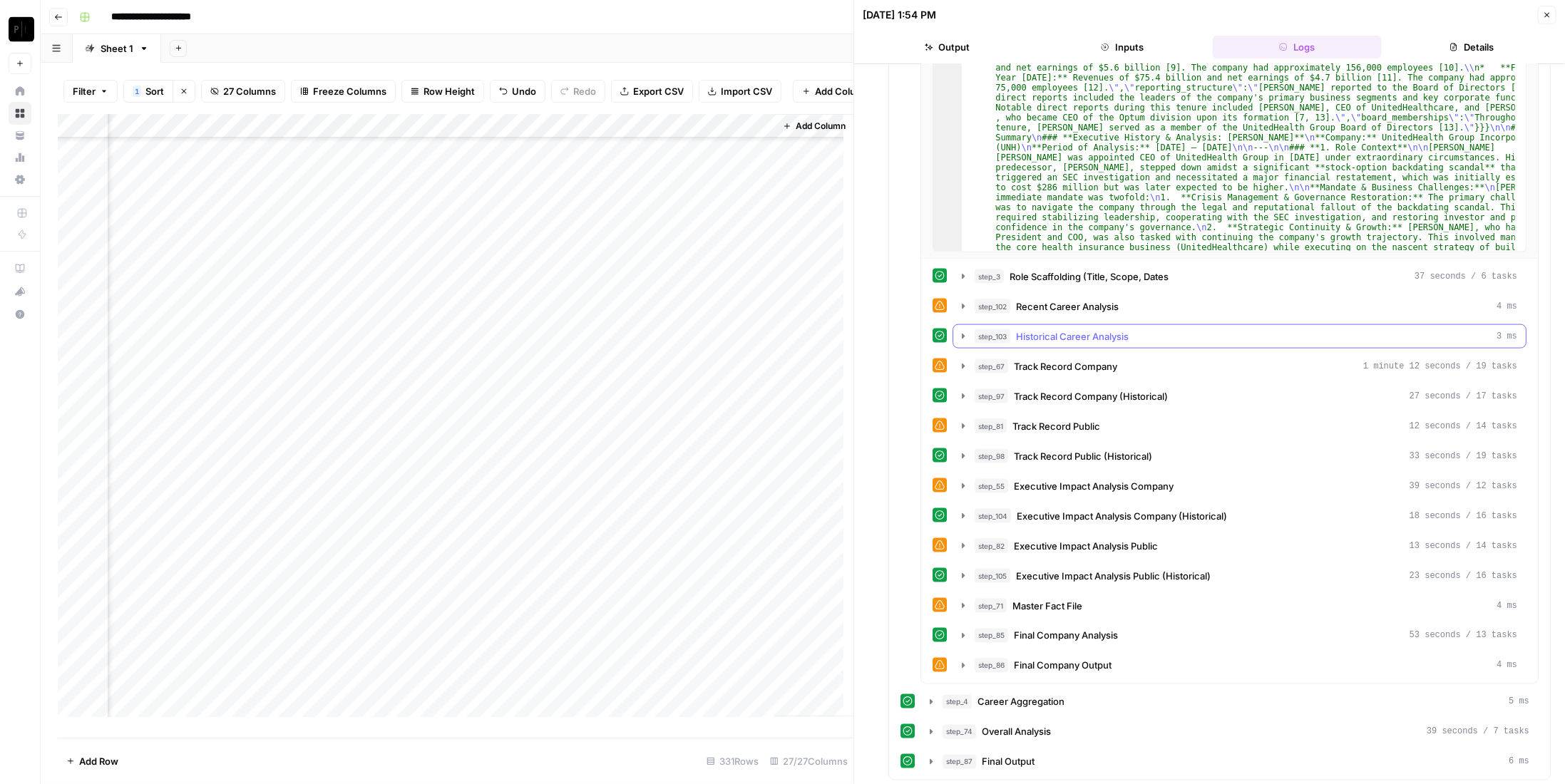
click at [1186, 329] on div "step_103 Historical Career Analysis 3 ms" at bounding box center [1245, 336] width 543 height 14
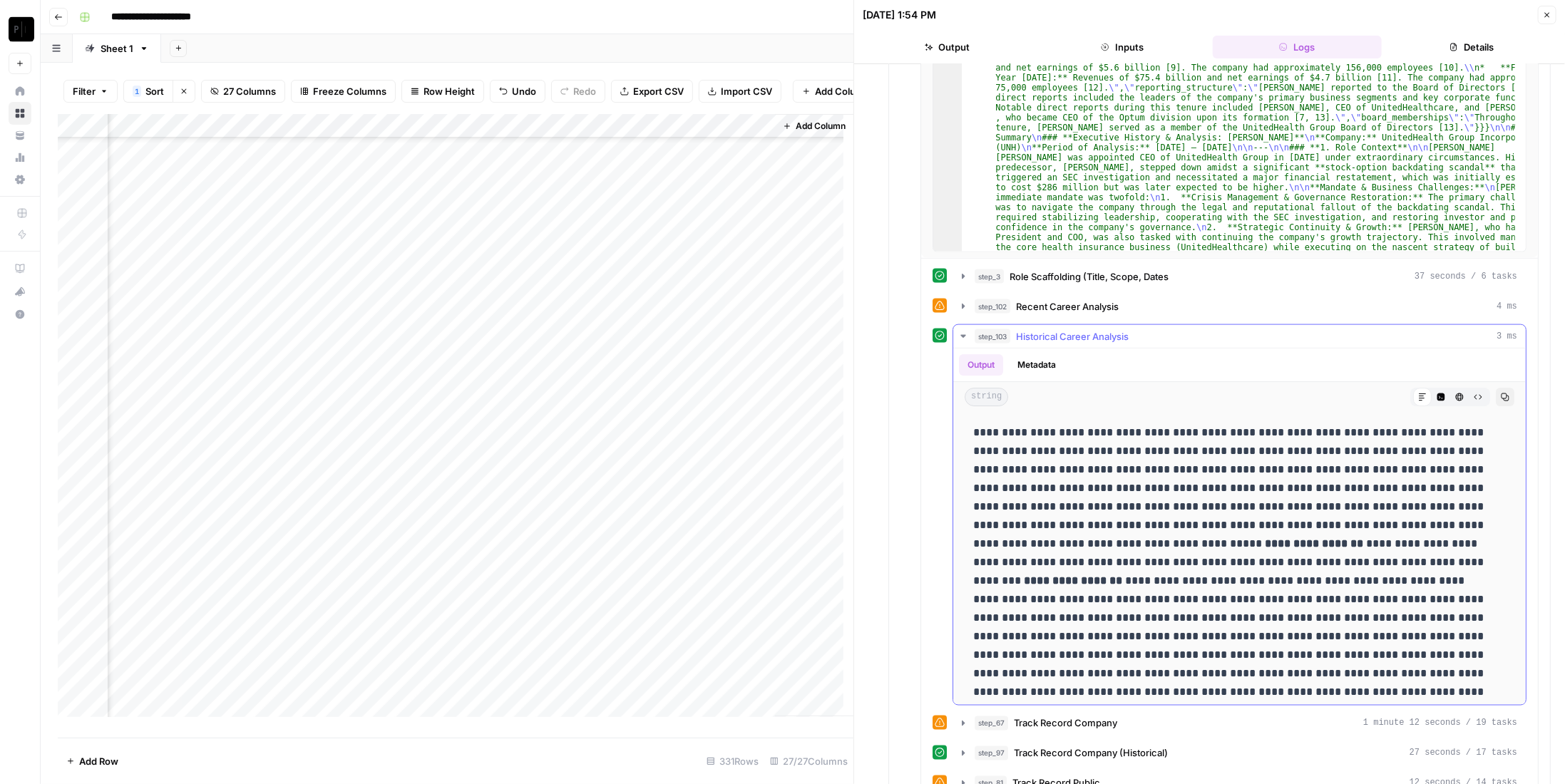
click at [1186, 329] on div "step_103 Historical Career Analysis 3 ms" at bounding box center [1245, 336] width 543 height 14
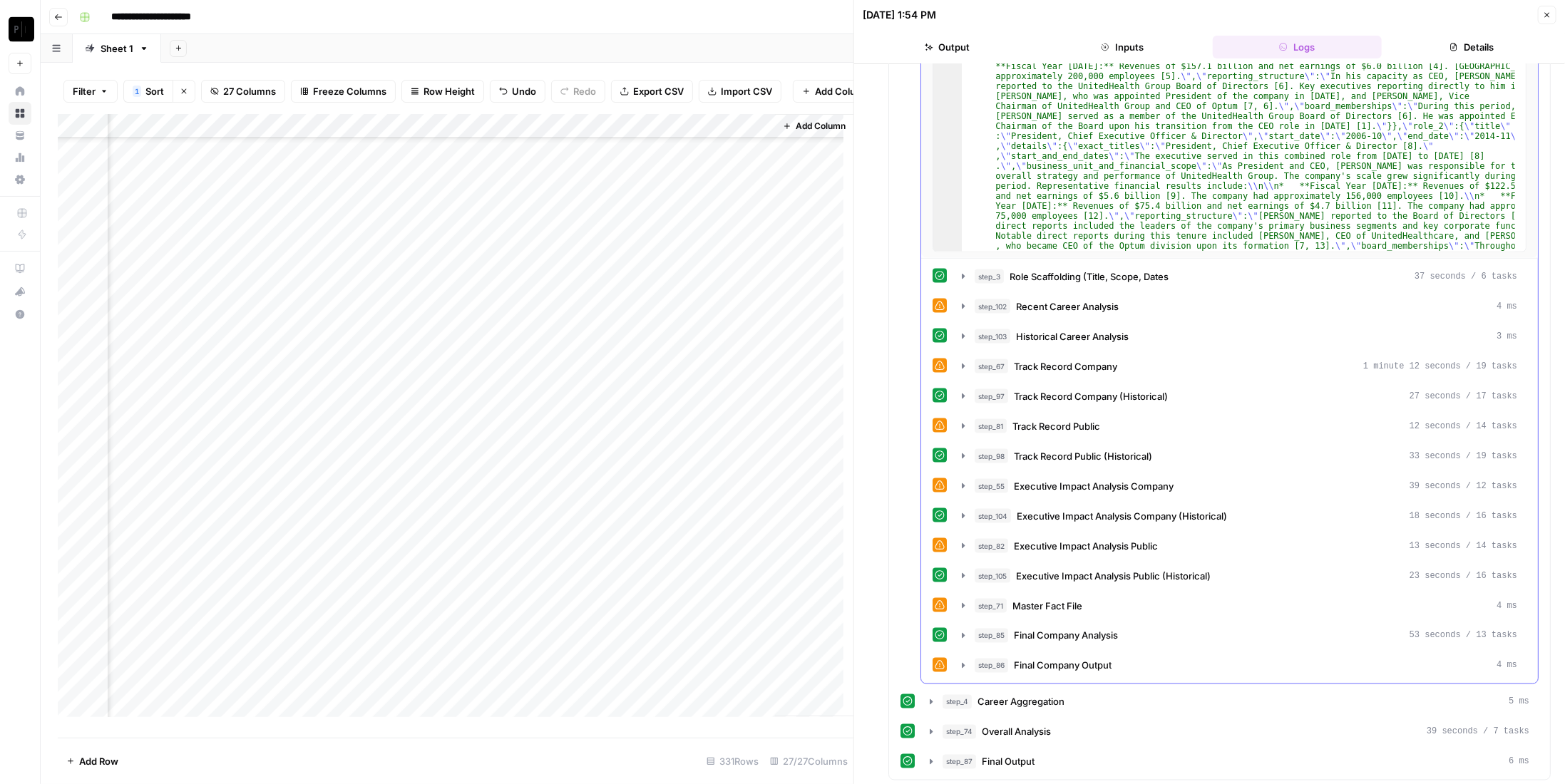
scroll to position [0, 0]
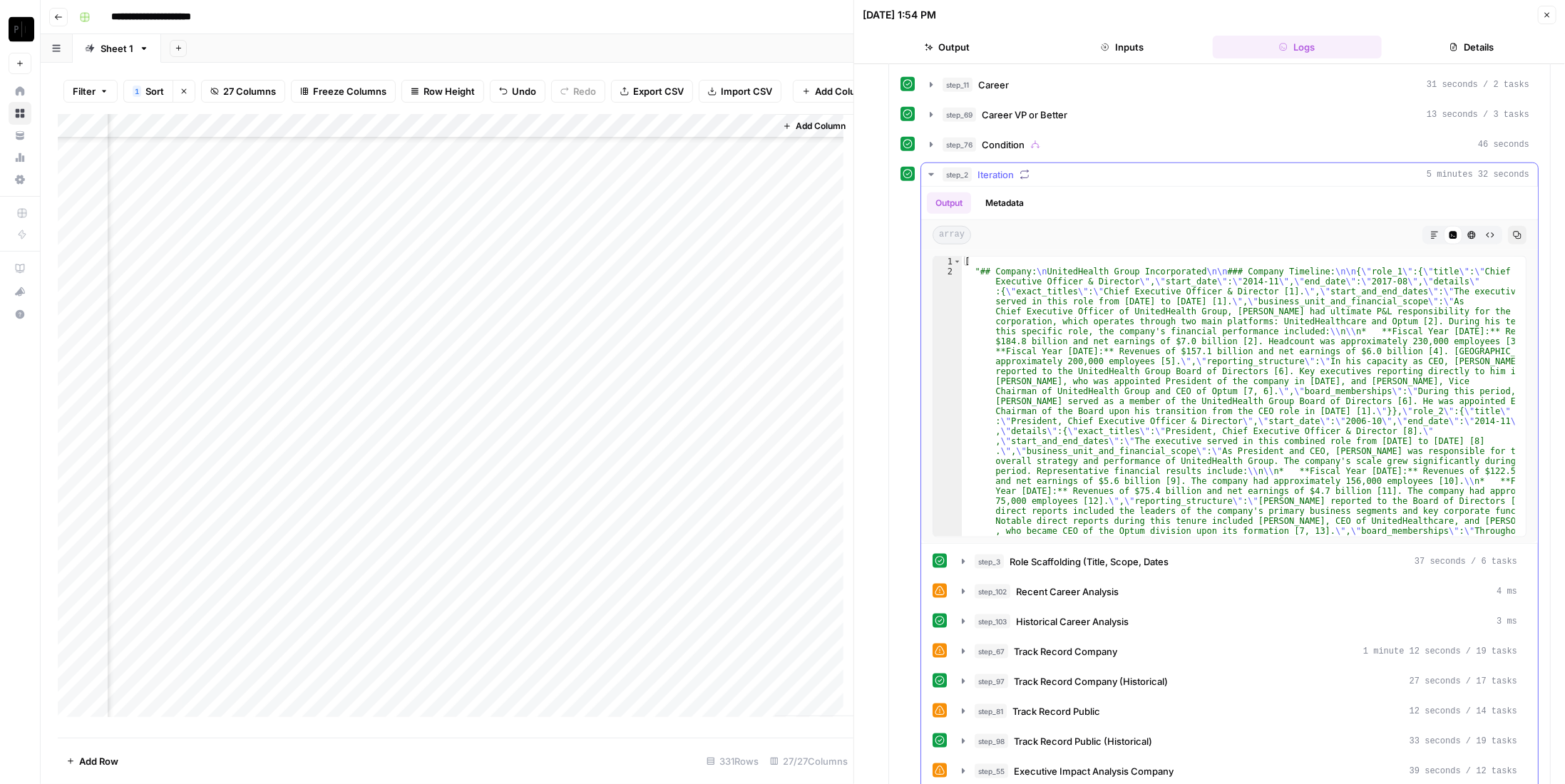
click at [1089, 168] on div "step_2 Iteration 5 minutes 32 seconds" at bounding box center [1236, 175] width 587 height 14
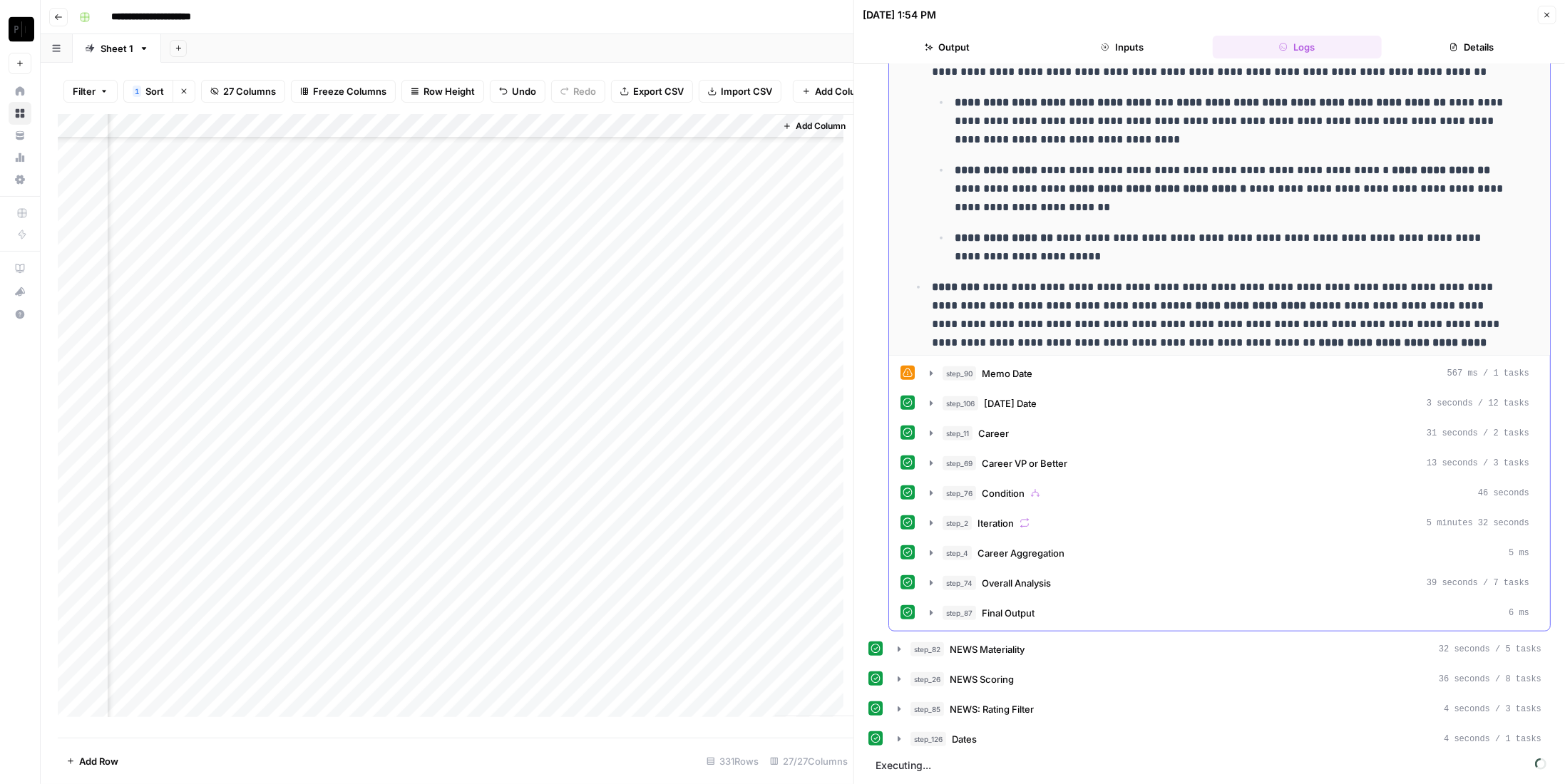
scroll to position [602, 0]
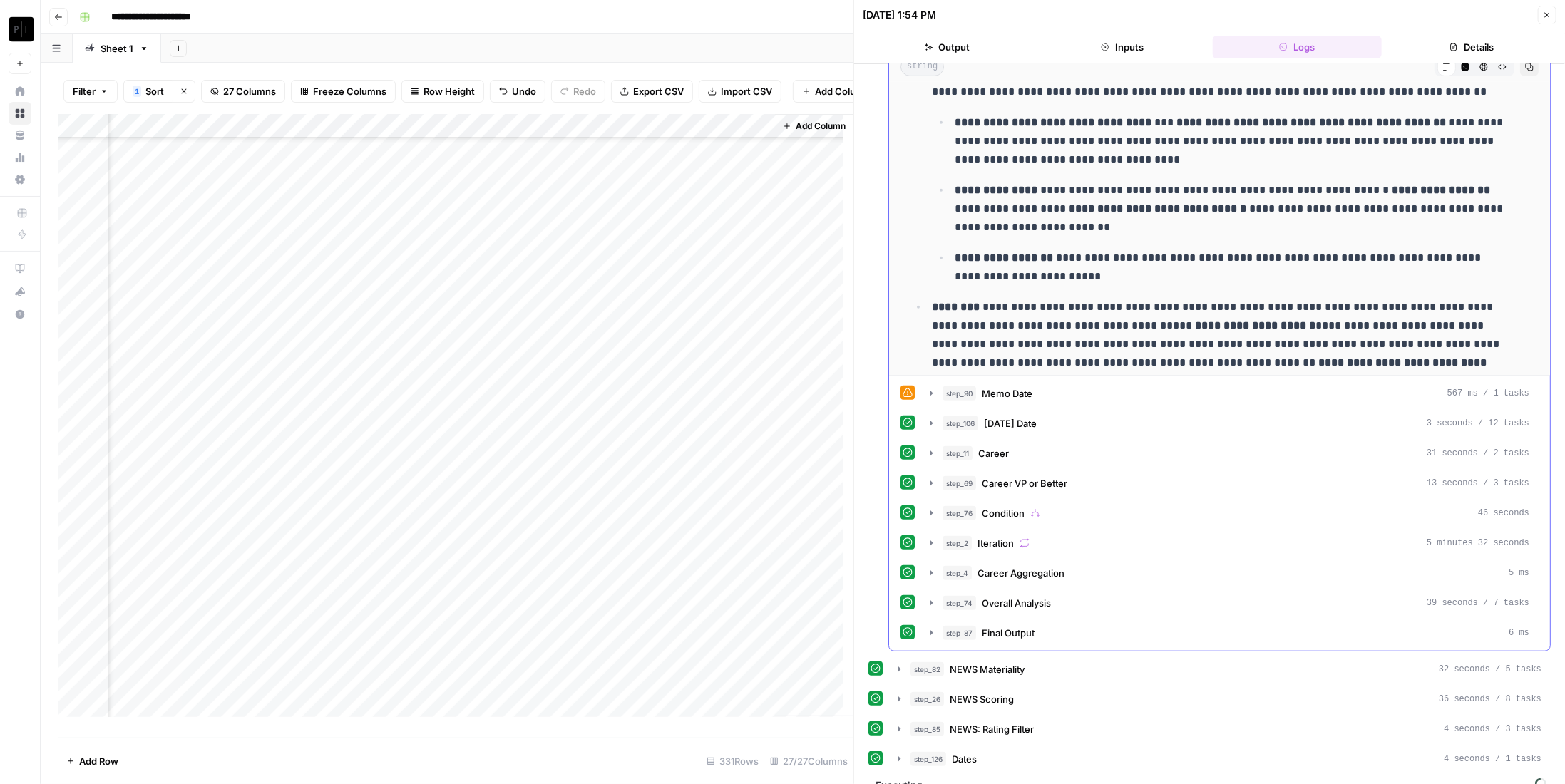
click at [1064, 505] on div "step_76 Condition 46 seconds" at bounding box center [1236, 512] width 587 height 14
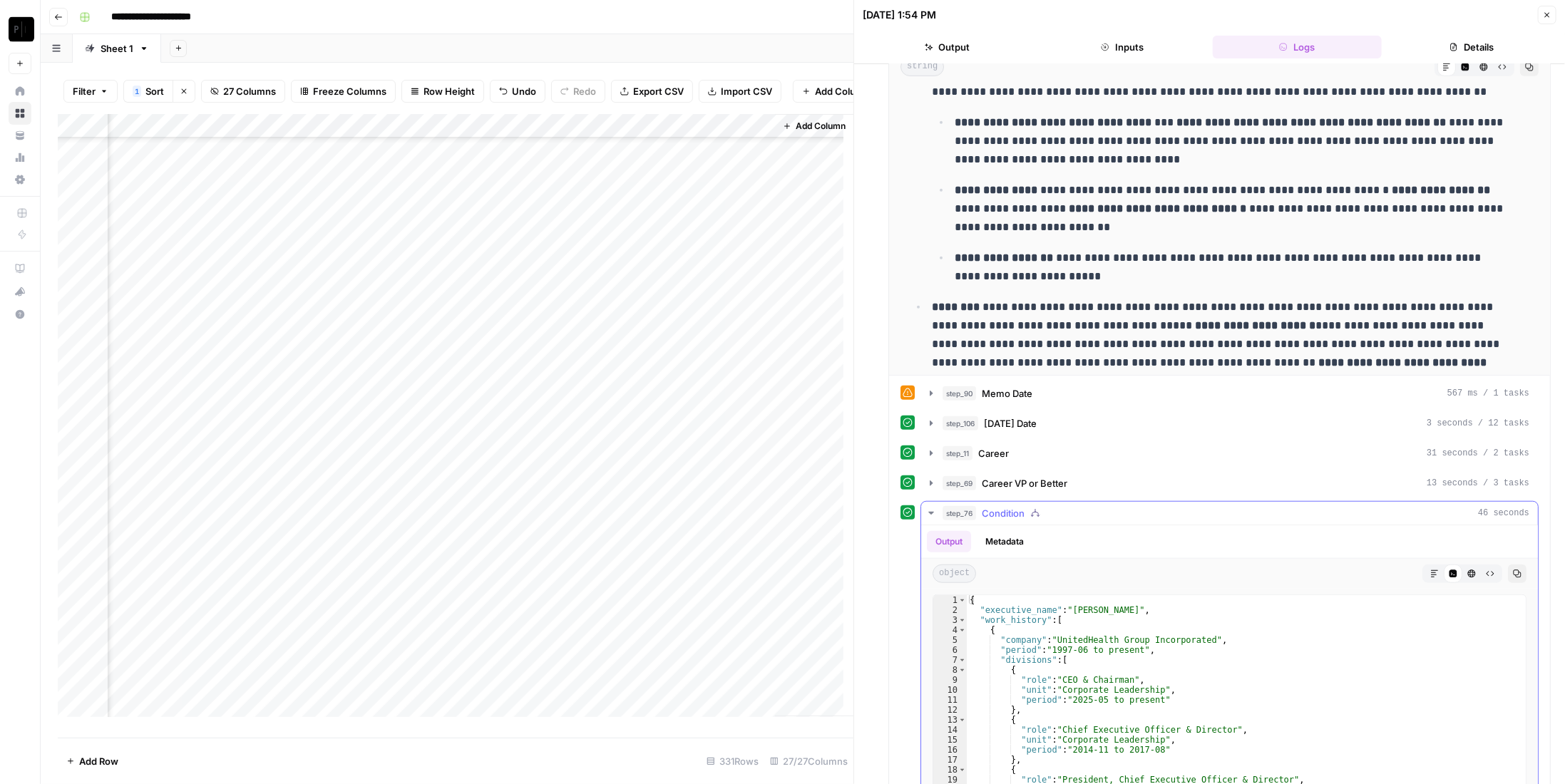
scroll to position [815, 0]
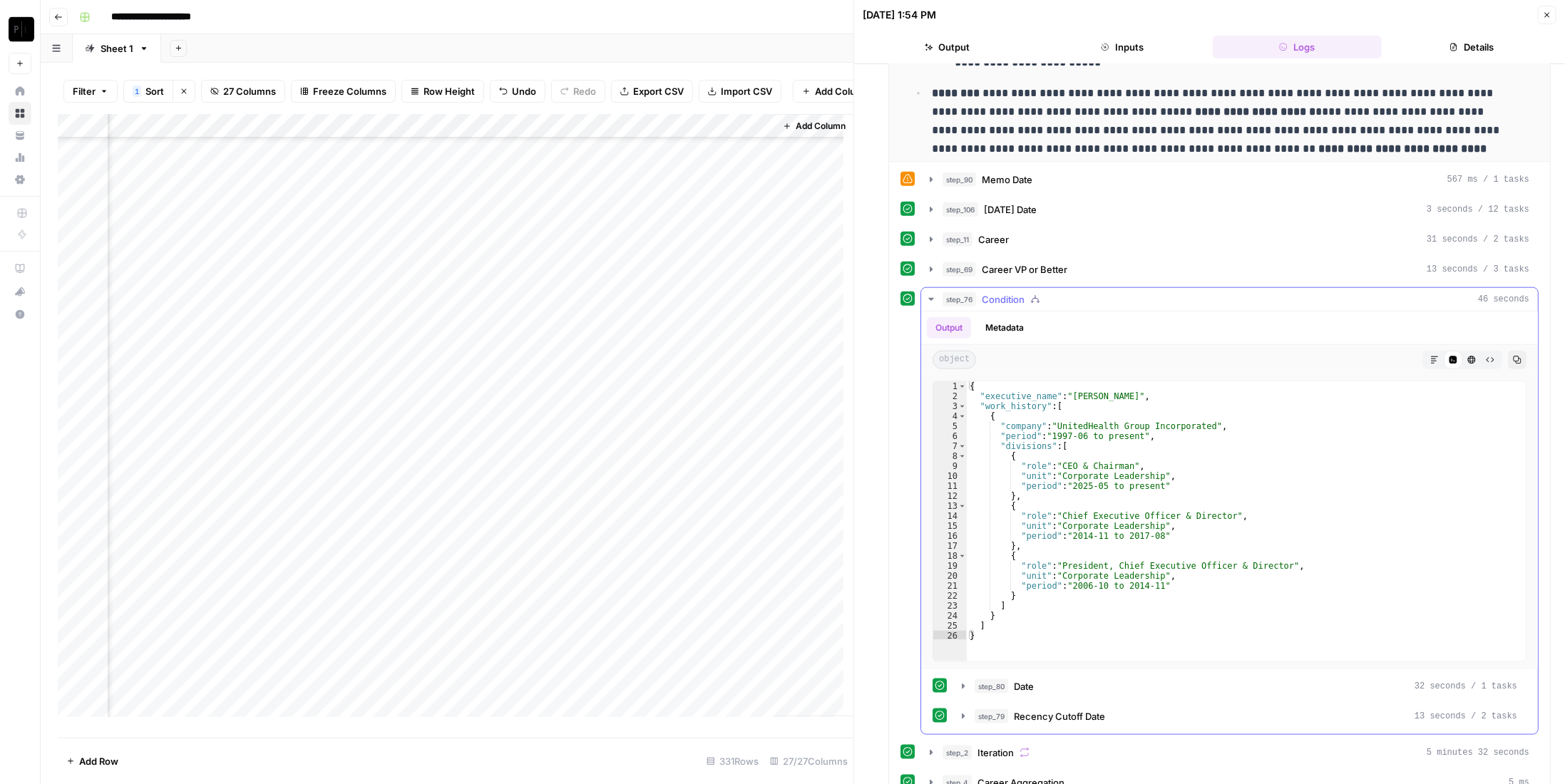
click at [1095, 292] on div "step_76 Condition 46 seconds" at bounding box center [1236, 299] width 587 height 14
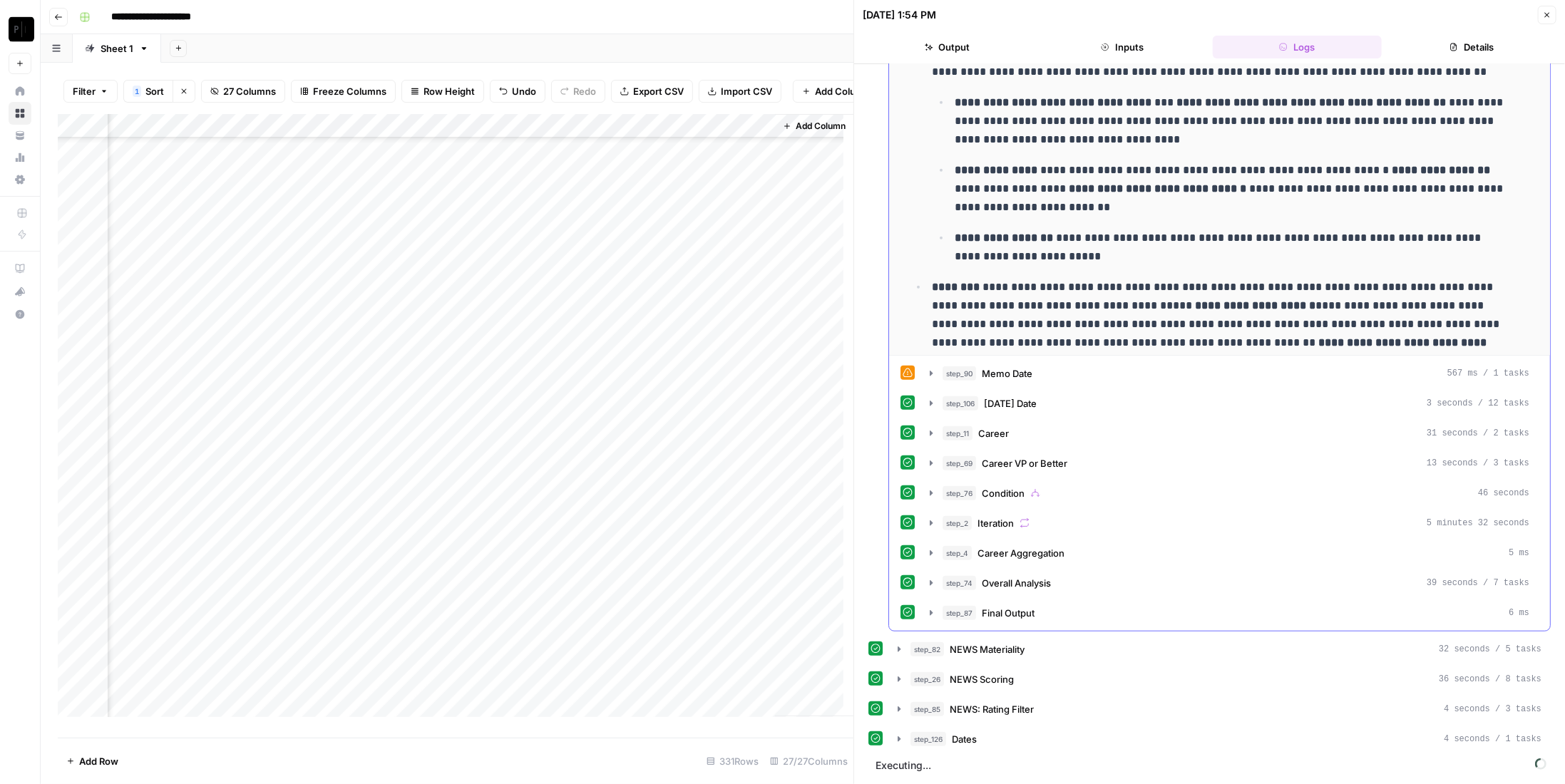
scroll to position [602, 0]
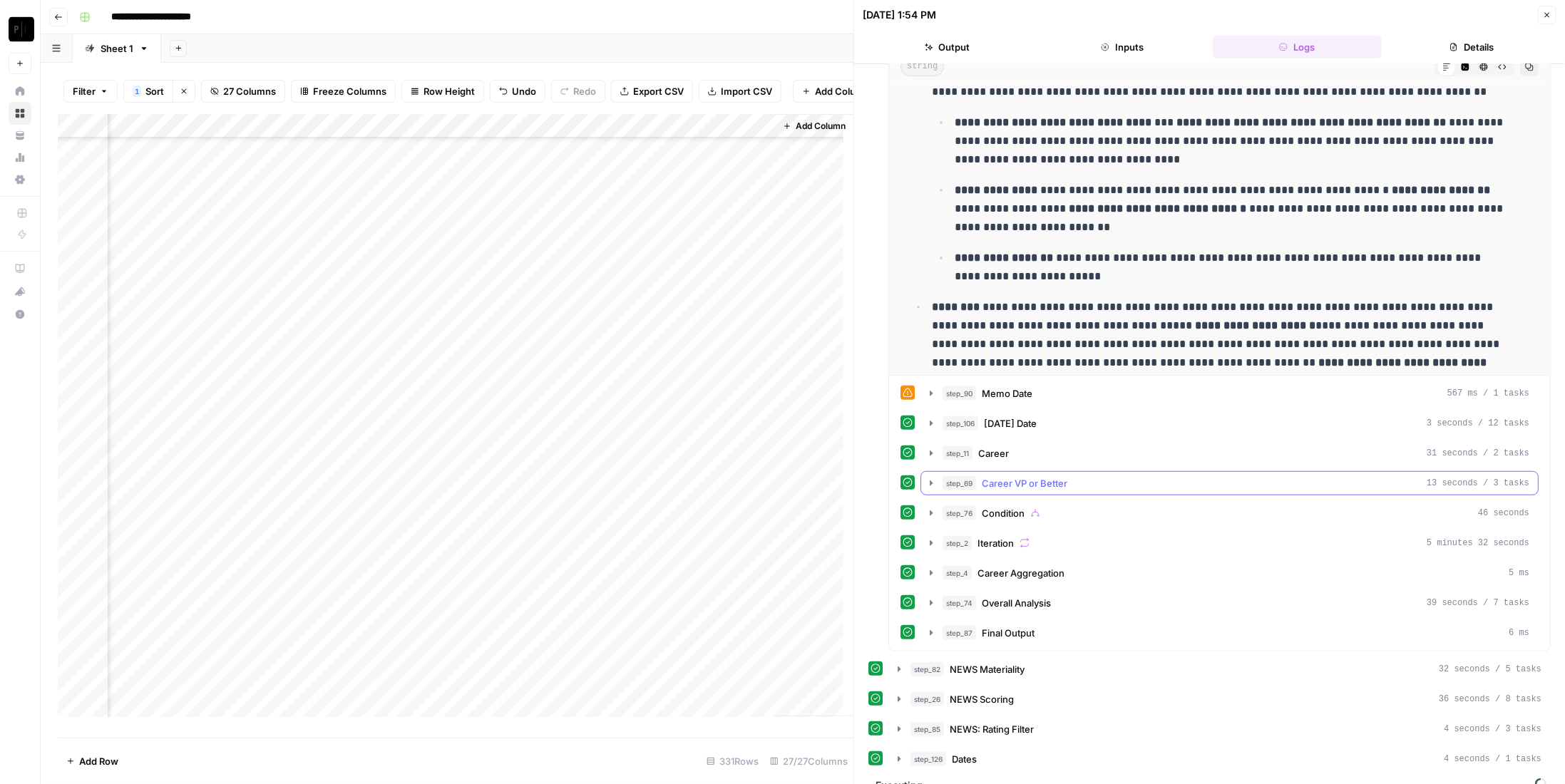
click at [1097, 476] on div "step_69 Career VP or Better 13 seconds / 3 tasks" at bounding box center [1236, 483] width 587 height 14
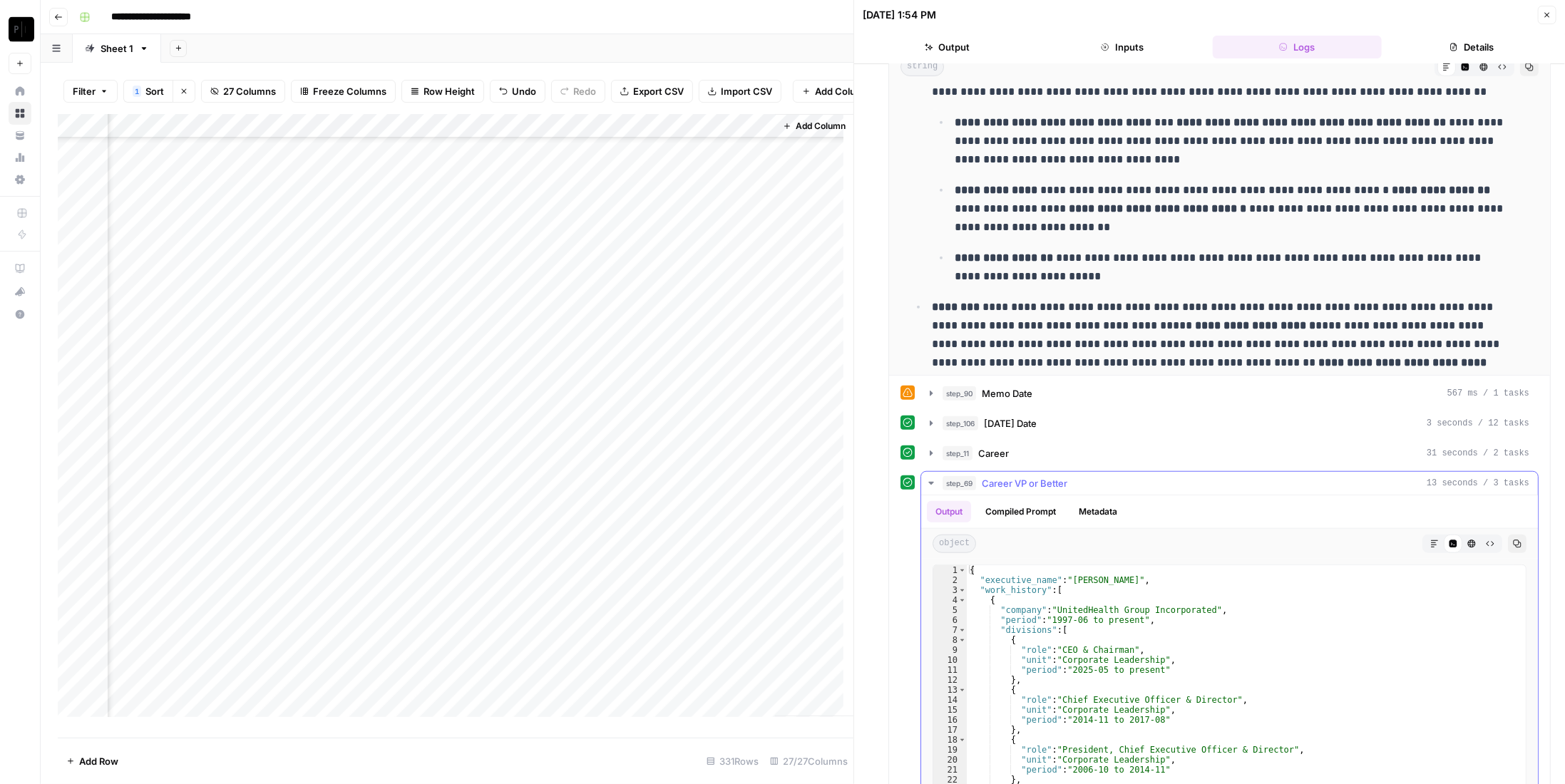
click at [1097, 476] on div "step_69 Career VP or Better 13 seconds / 3 tasks" at bounding box center [1236, 483] width 587 height 14
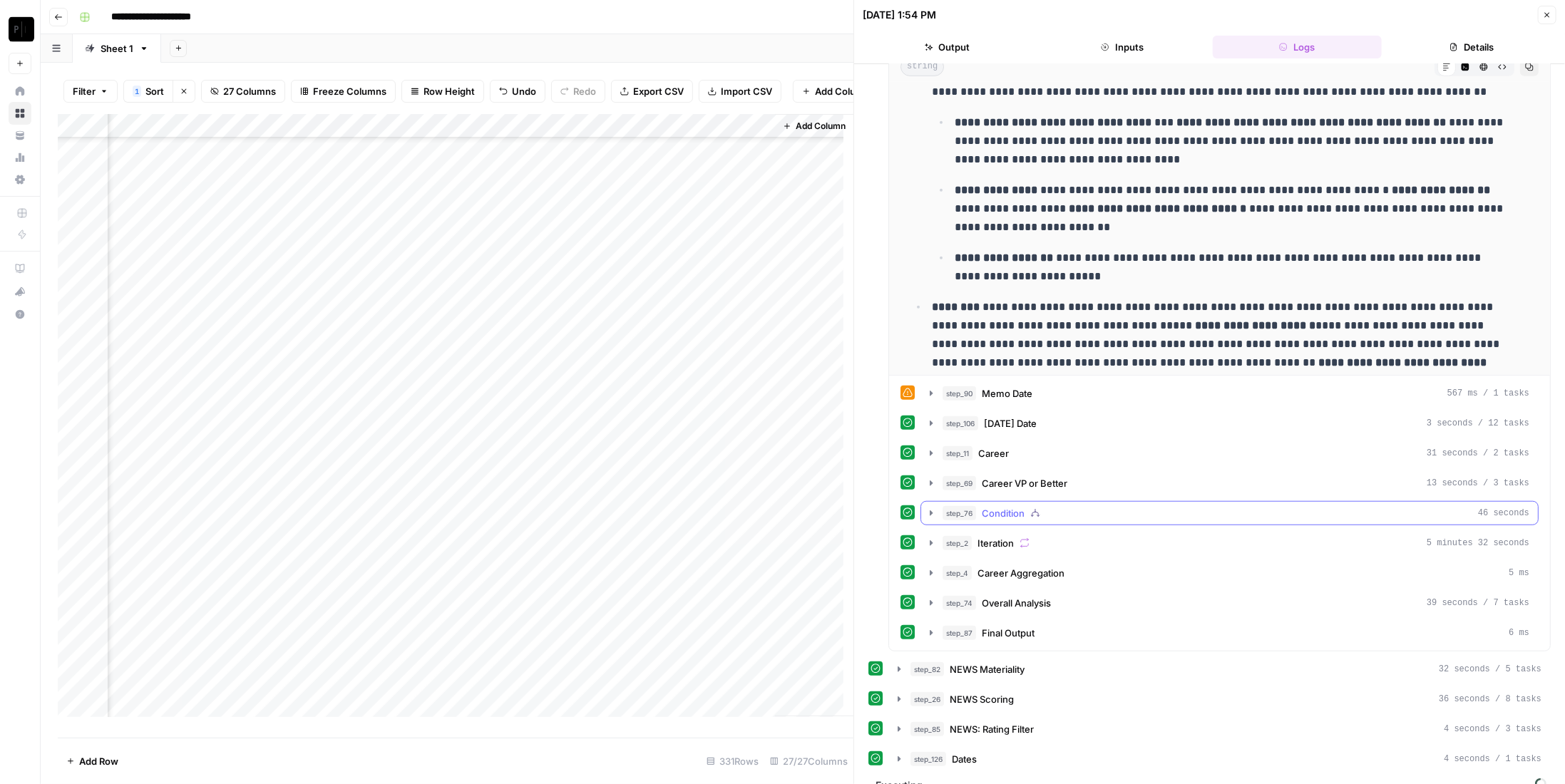
click at [1080, 505] on button "step_76 Condition 46 seconds" at bounding box center [1229, 513] width 616 height 23
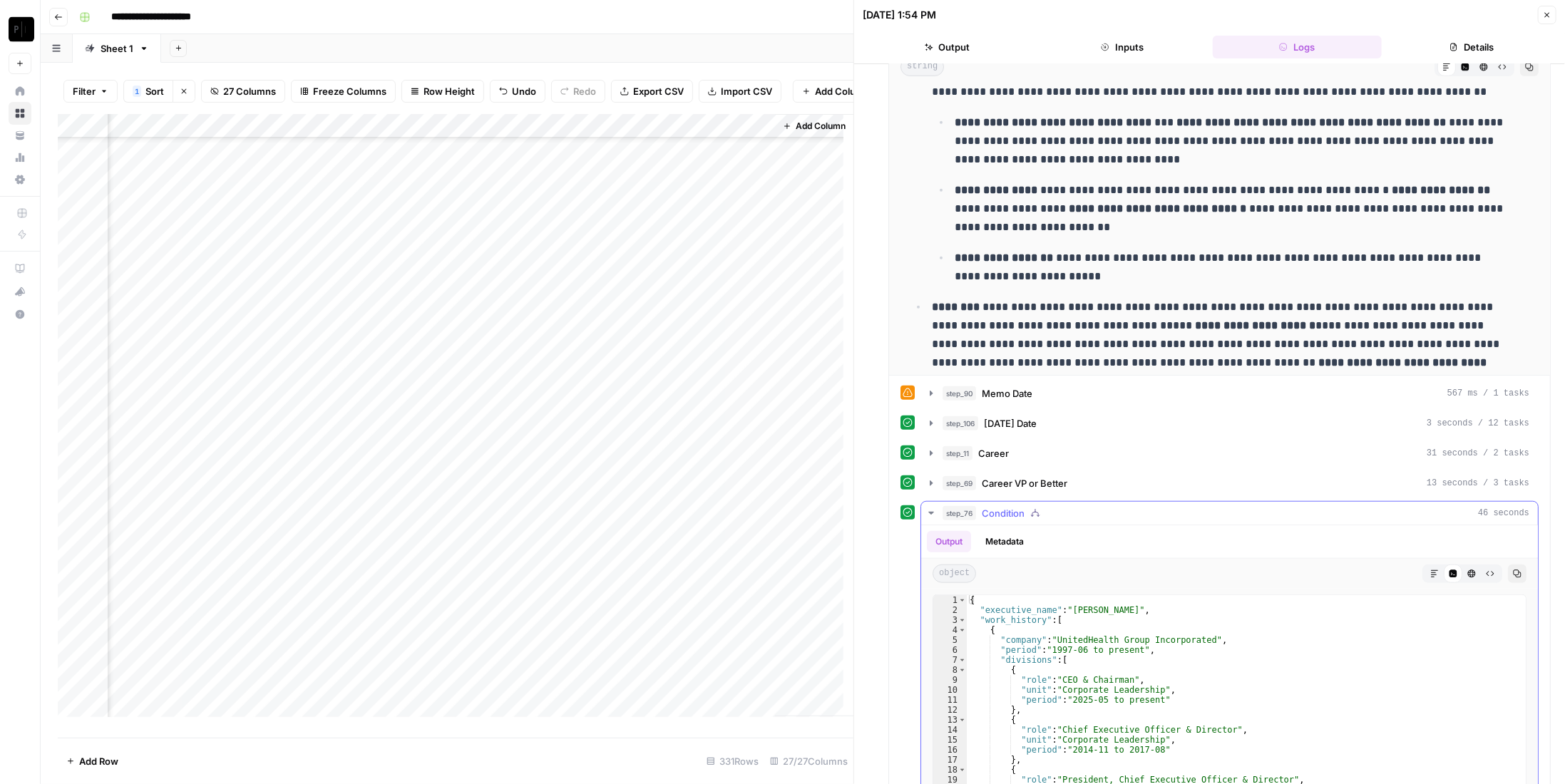
click at [1080, 505] on button "step_76 Condition 46 seconds" at bounding box center [1229, 513] width 616 height 23
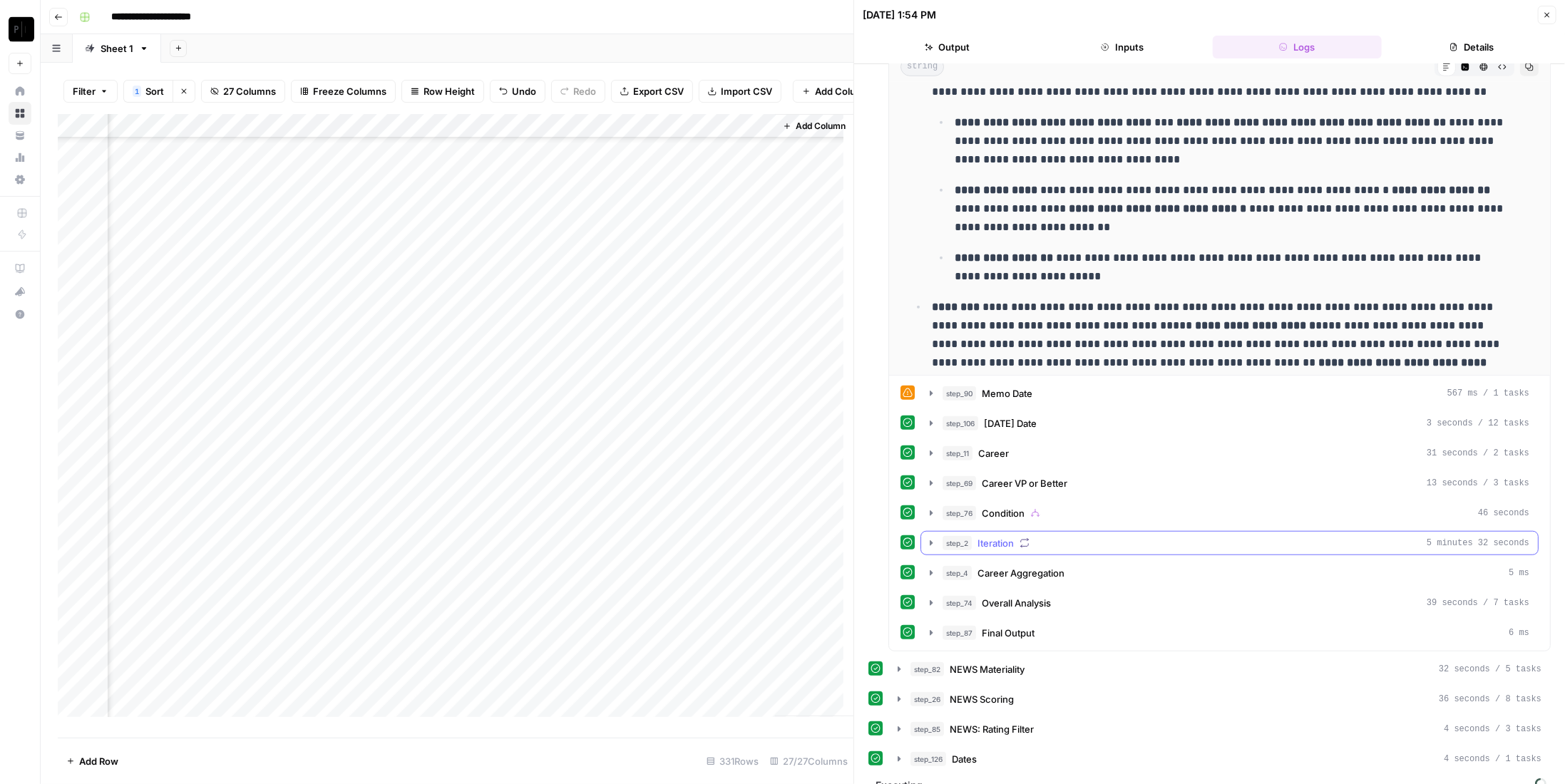
click at [1061, 537] on button "step_2 Iteration 5 minutes 32 seconds" at bounding box center [1229, 543] width 616 height 23
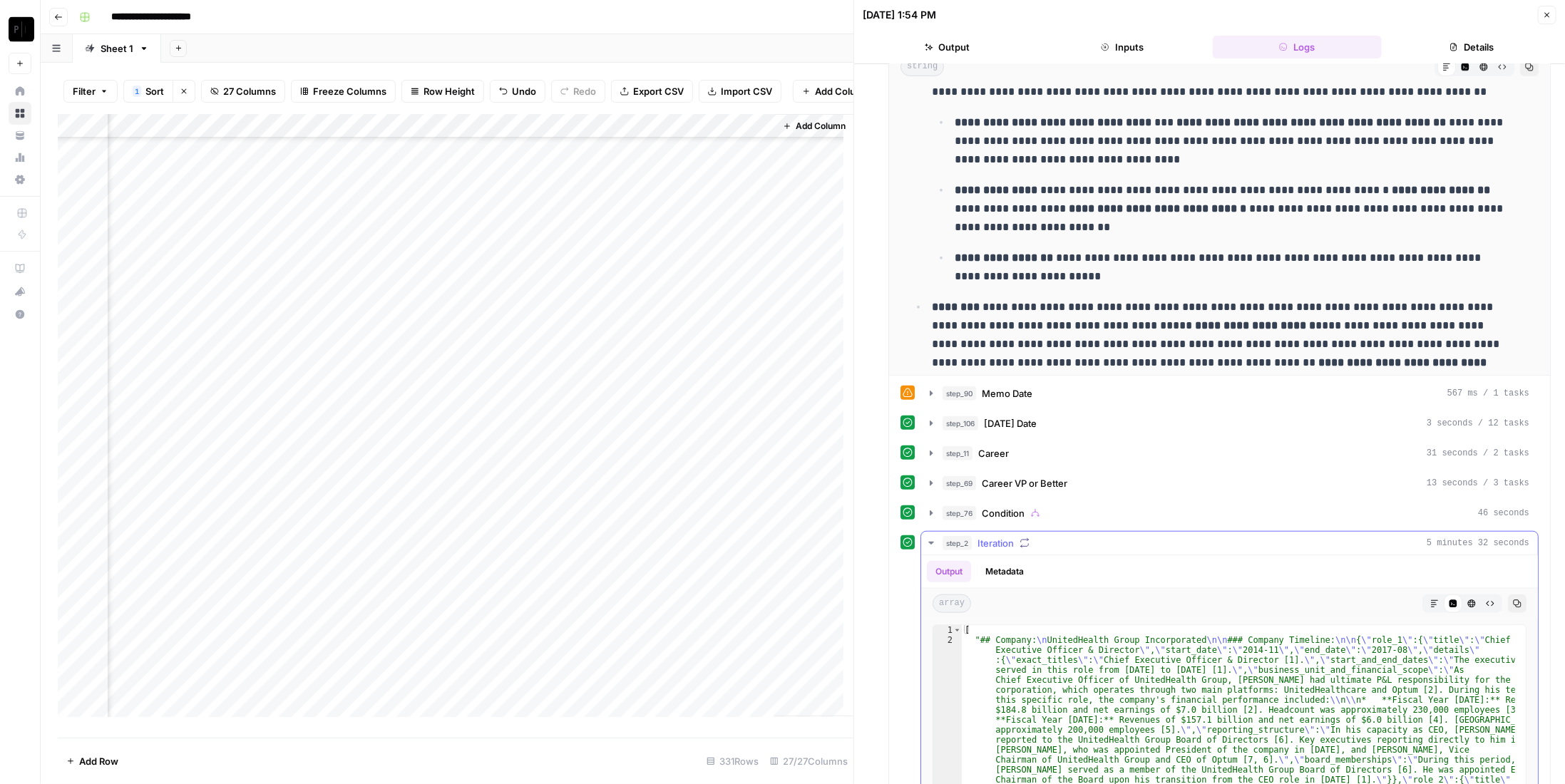
click at [1060, 536] on div "step_2 Iteration 5 minutes 32 seconds" at bounding box center [1236, 543] width 587 height 14
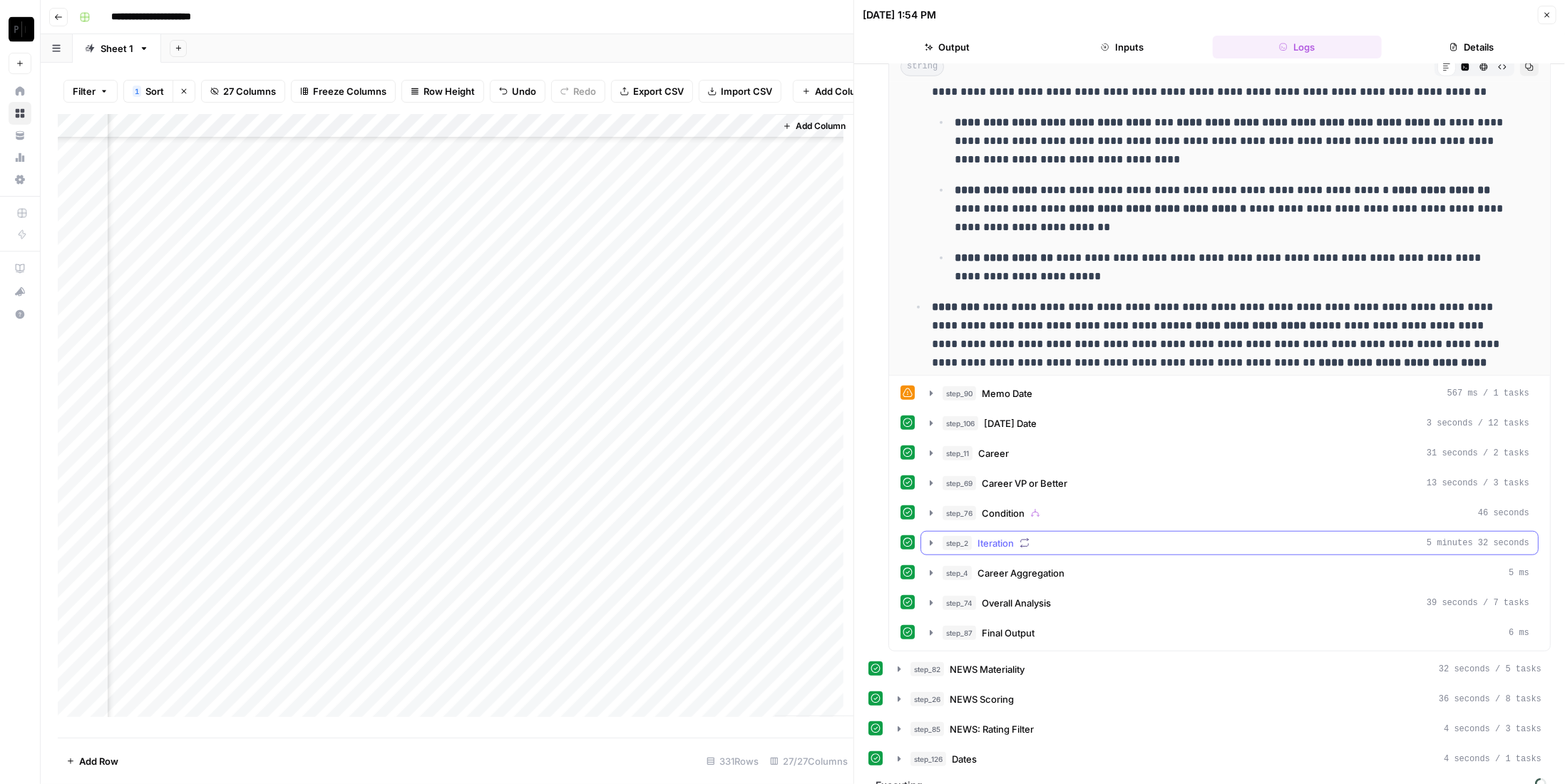
click at [1016, 536] on div "step_2 Iteration 5 minutes 32 seconds" at bounding box center [1236, 543] width 587 height 14
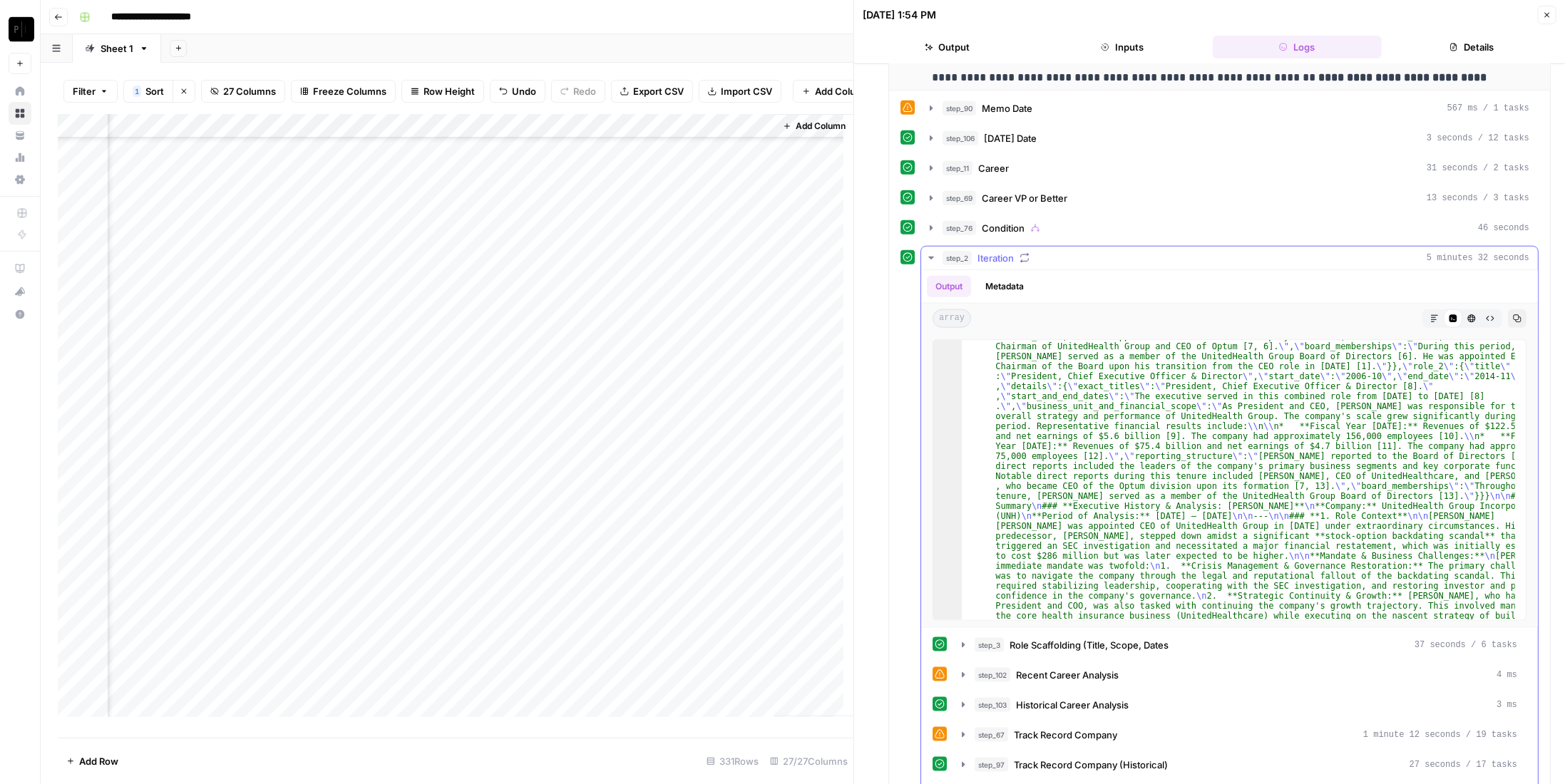
scroll to position [1171, 0]
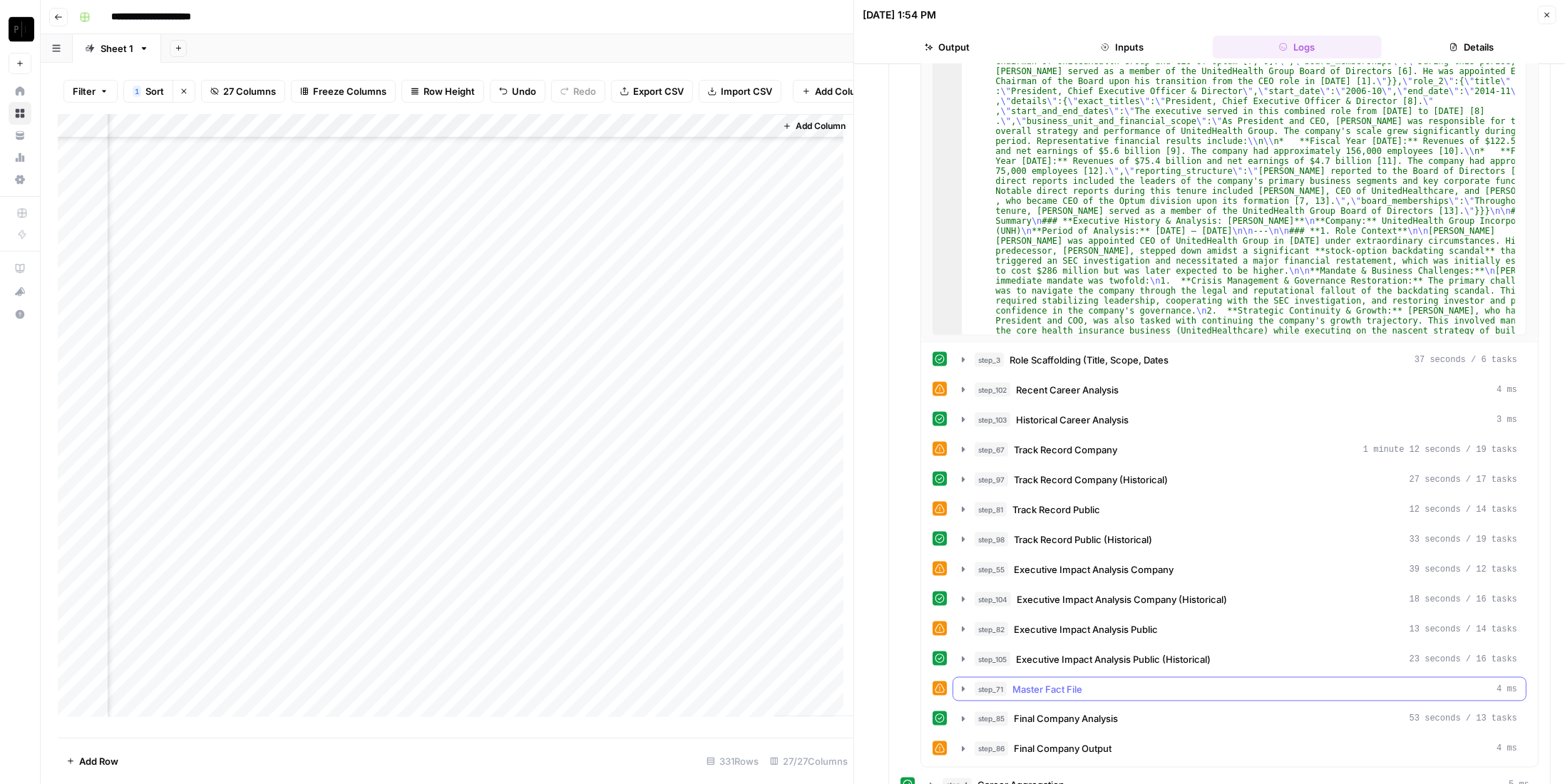
click at [1143, 682] on div "step_71 Master Fact File 4 ms" at bounding box center [1245, 689] width 543 height 14
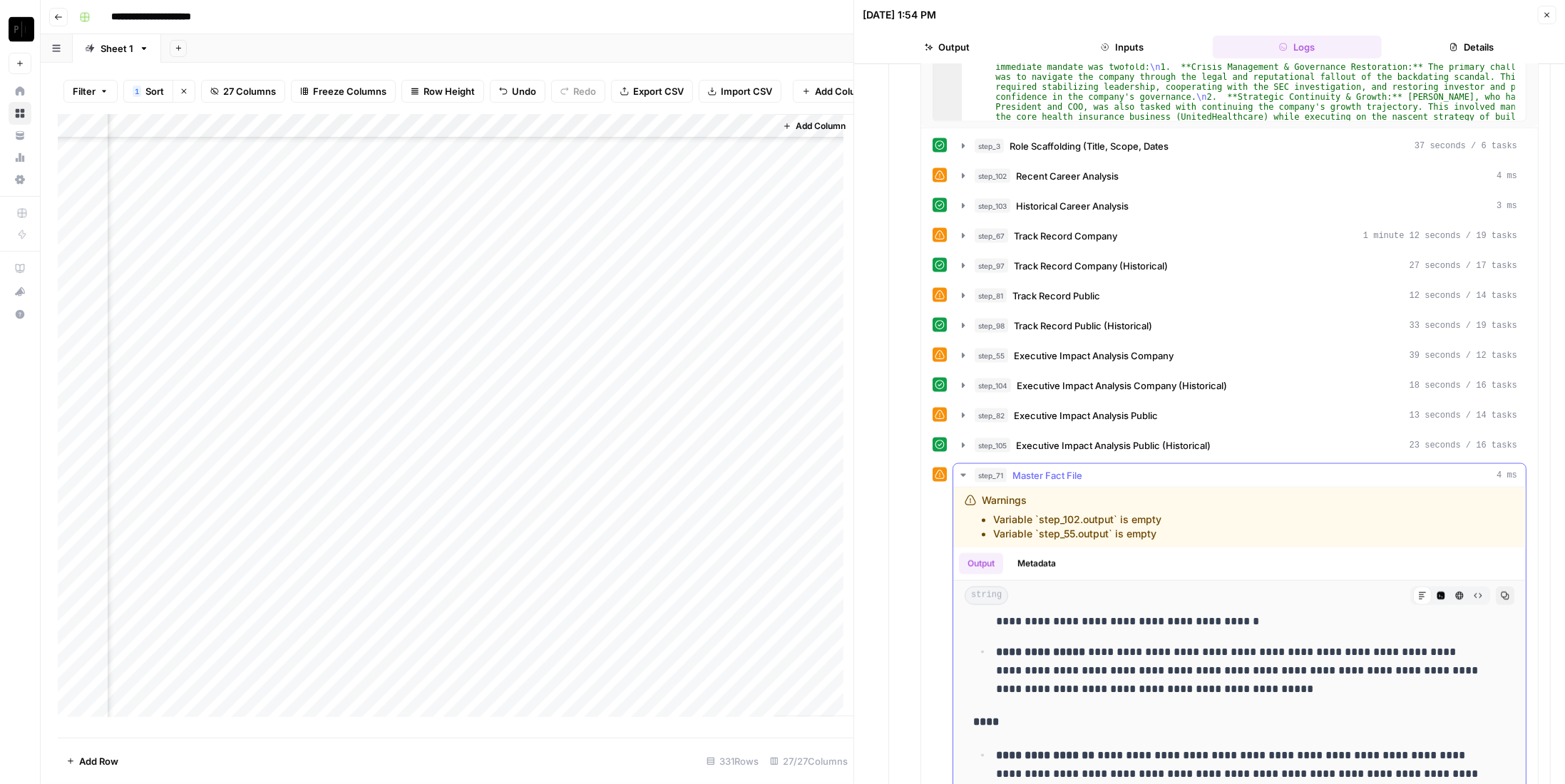
scroll to position [1782, 0]
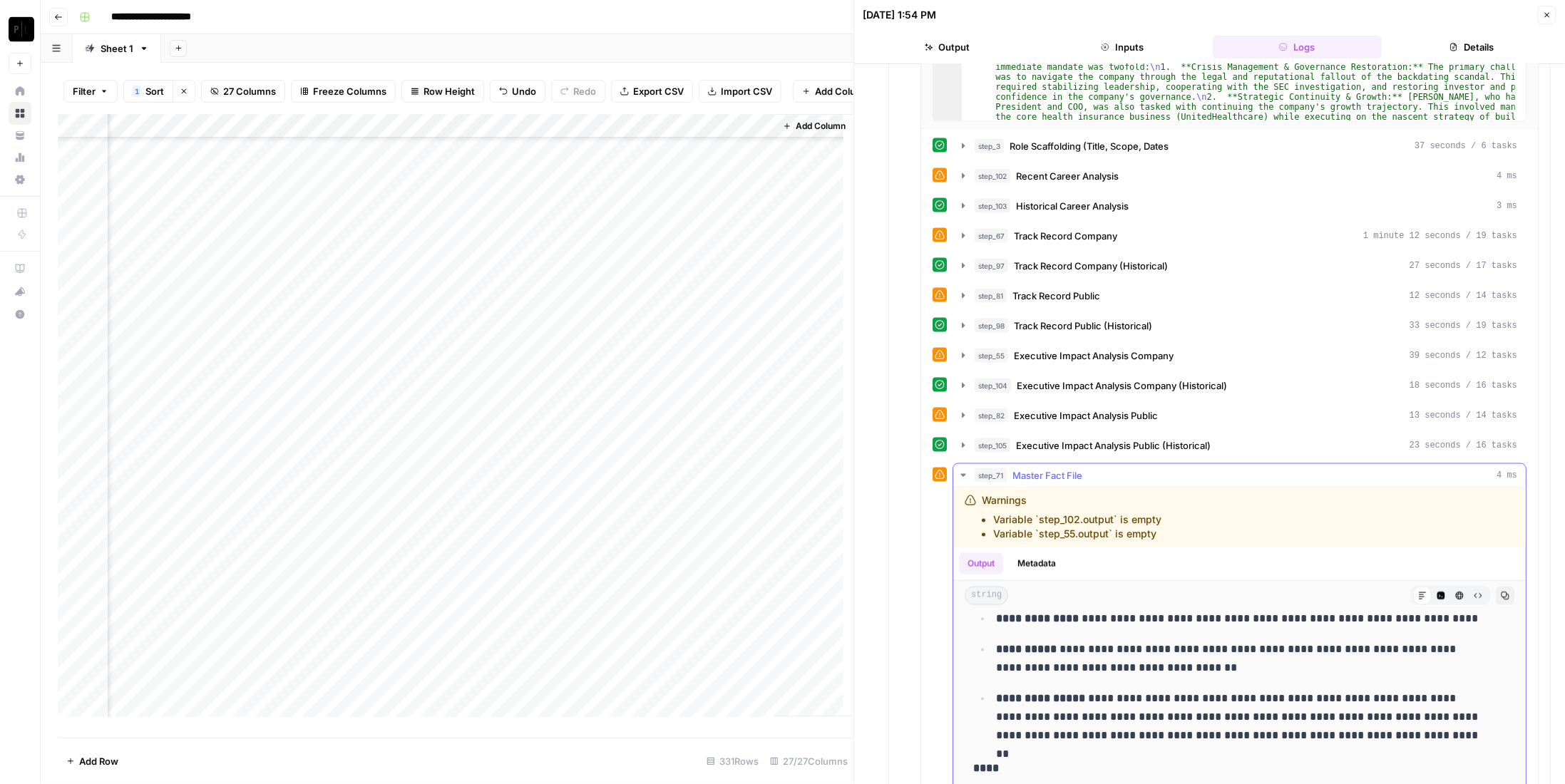
click at [1144, 464] on button "step_71 Master Fact File 4 ms" at bounding box center [1240, 475] width 573 height 23
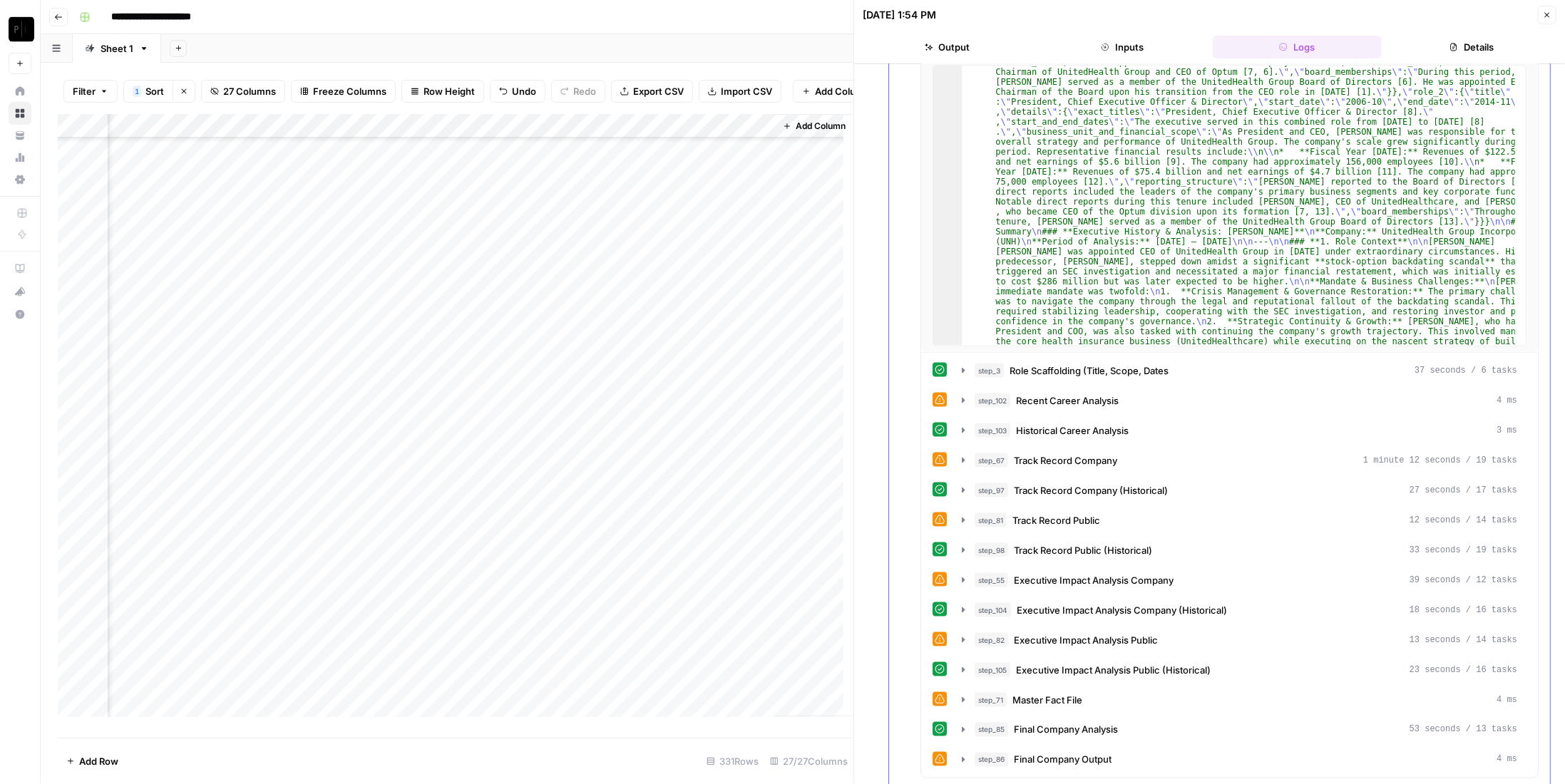
scroll to position [876, 0]
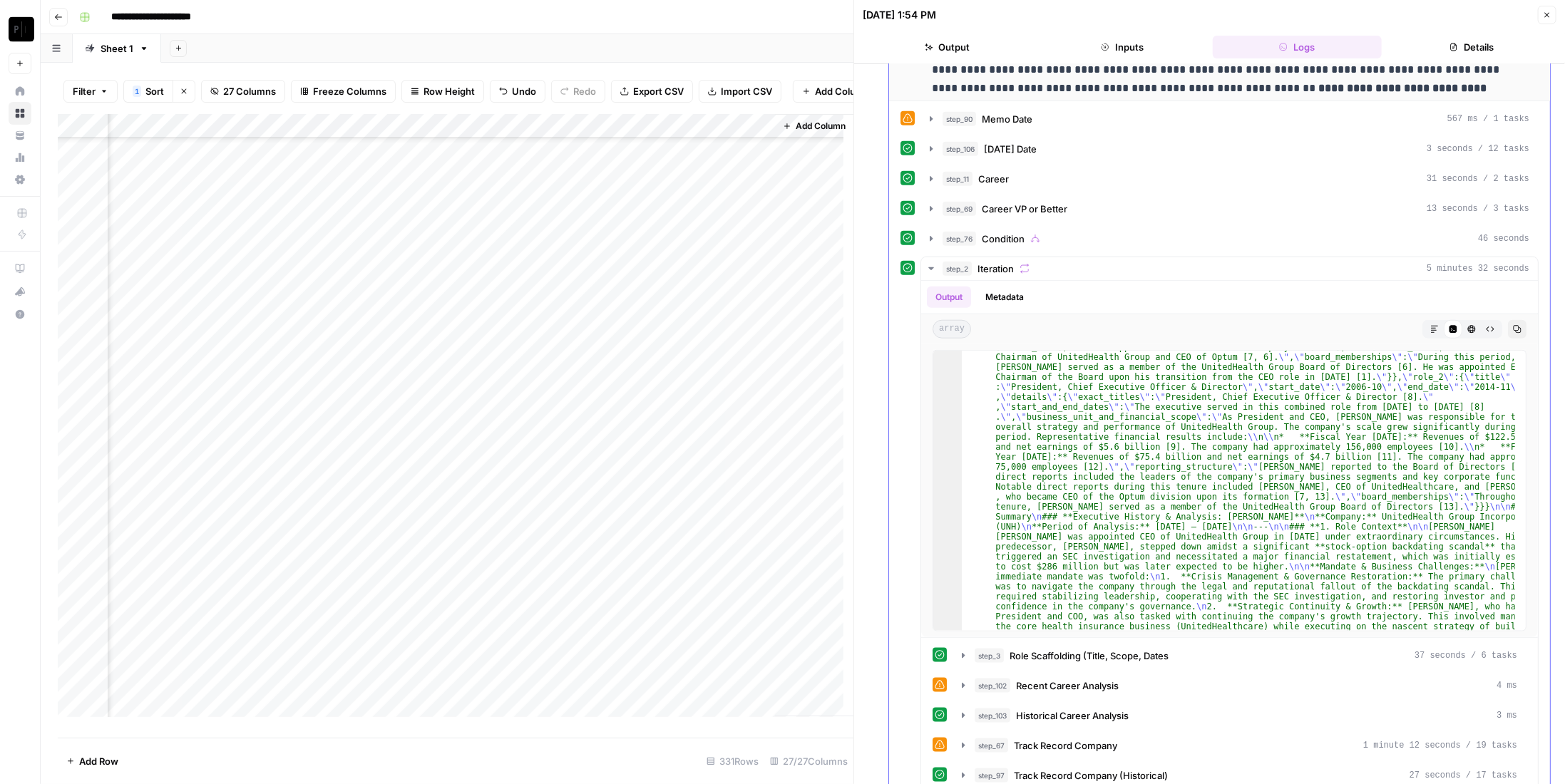
click at [1025, 240] on div "step_90 Memo Date 567 ms / 1 tasks step_106 [DATE] Date 3 seconds / 12 tasks st…" at bounding box center [1220, 629] width 638 height 1046
click at [1026, 263] on icon "button" at bounding box center [1024, 268] width 10 height 10
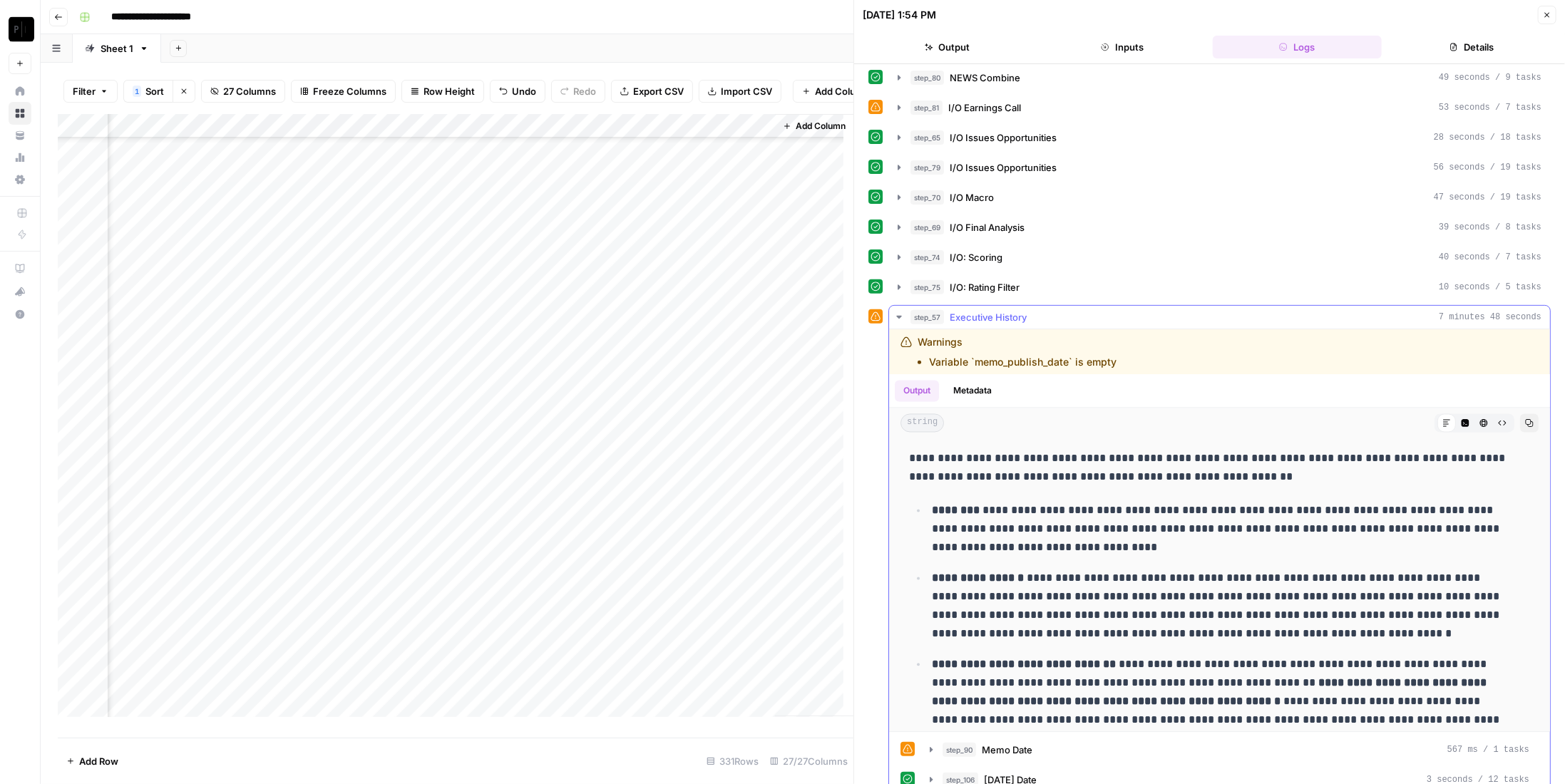
scroll to position [2101, 0]
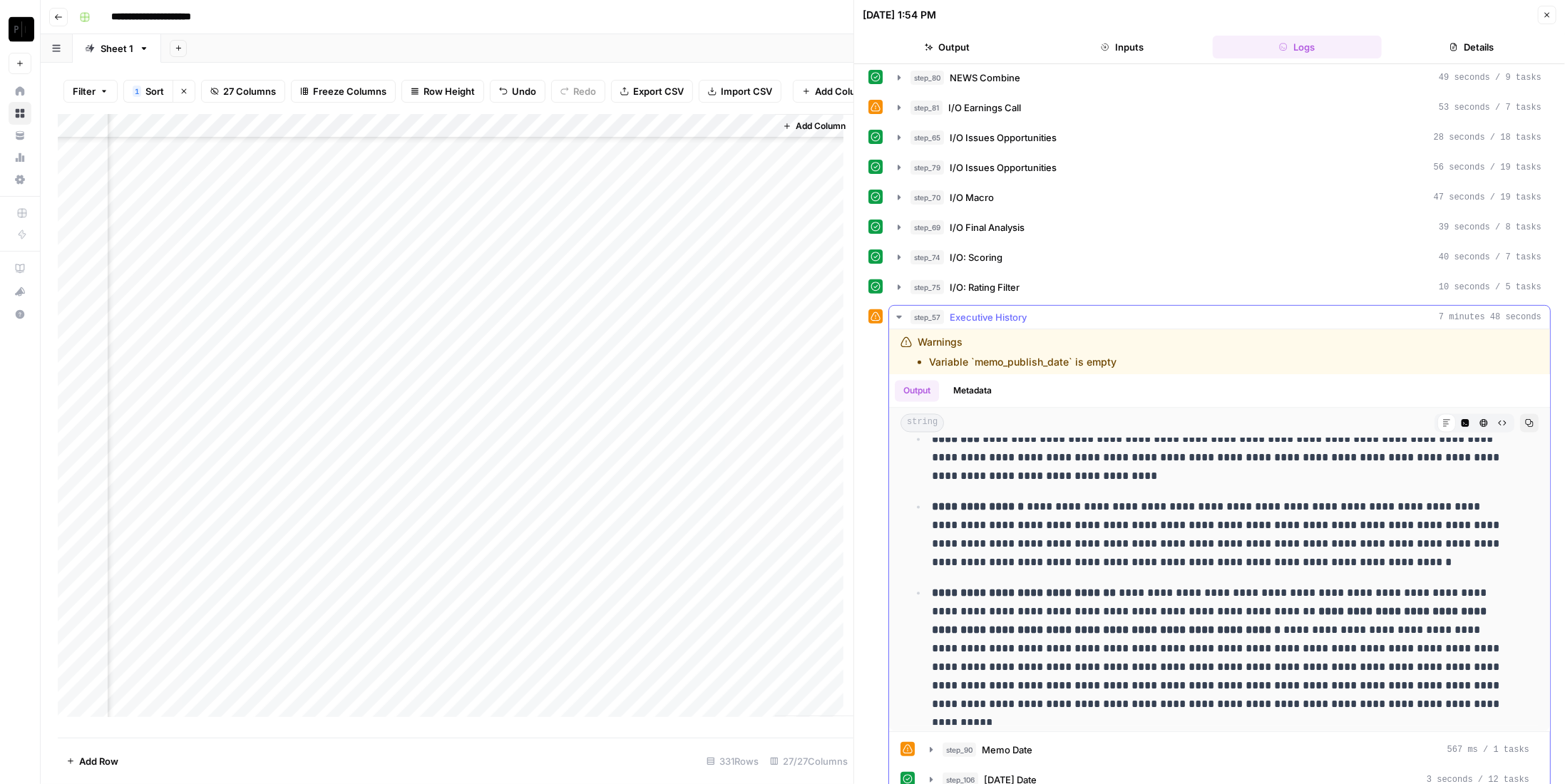
click at [988, 310] on span "Executive History" at bounding box center [988, 317] width 77 height 14
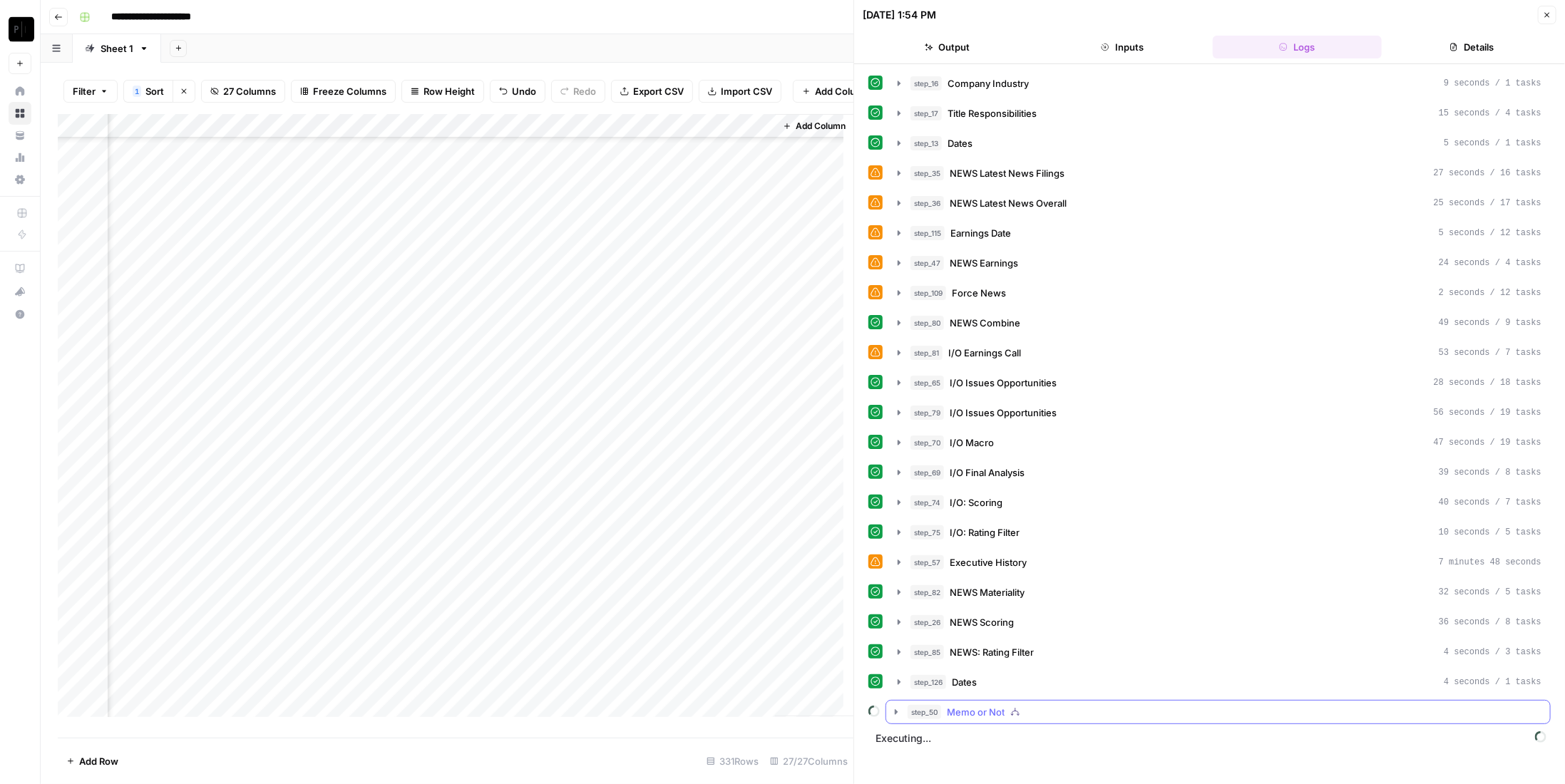
click at [1002, 705] on span "Memo or Not" at bounding box center [975, 712] width 58 height 14
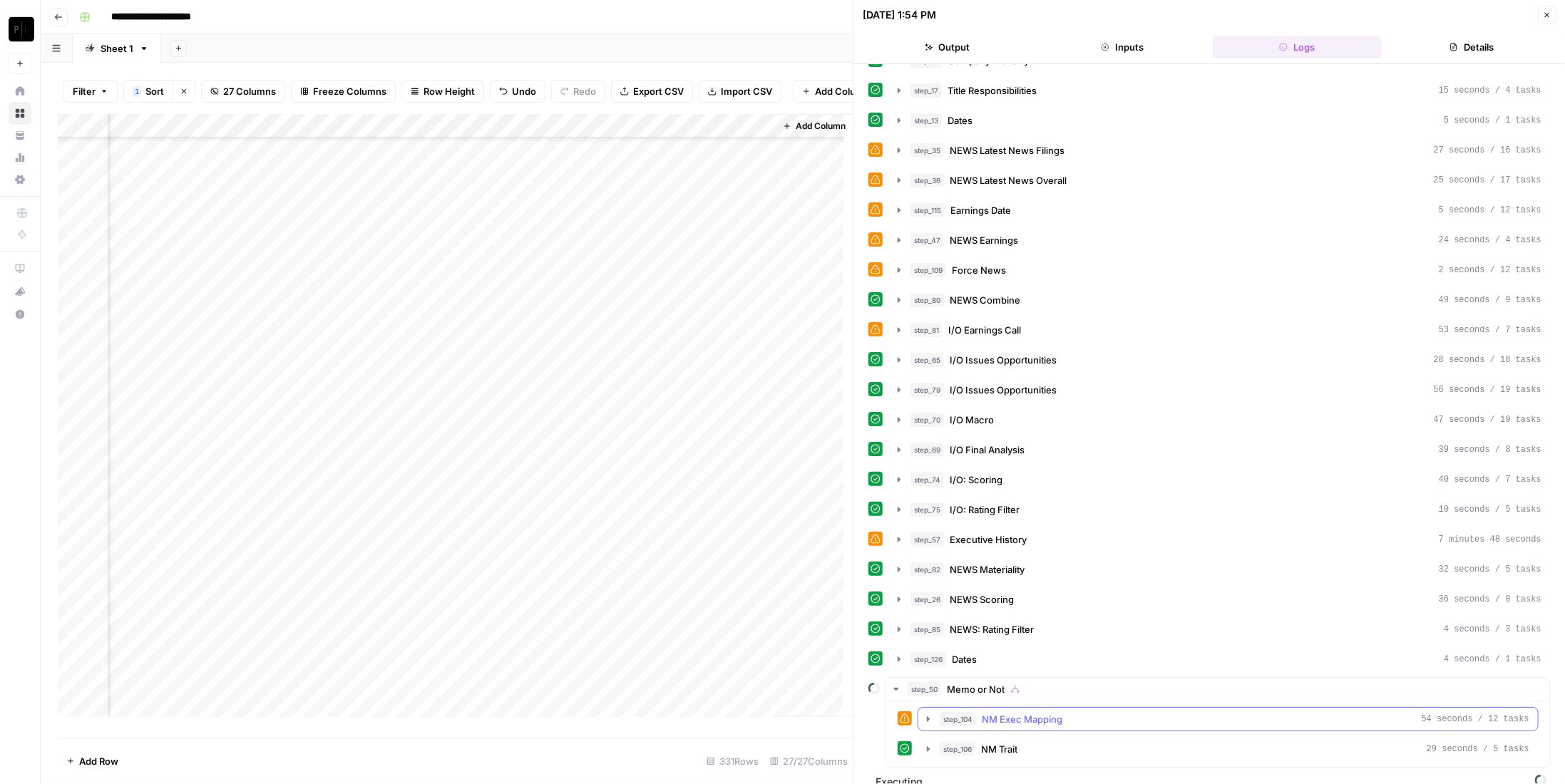
click at [1099, 712] on div "step_104 NM Exec Mapping 54 seconds / 12 tasks" at bounding box center [1235, 718] width 590 height 14
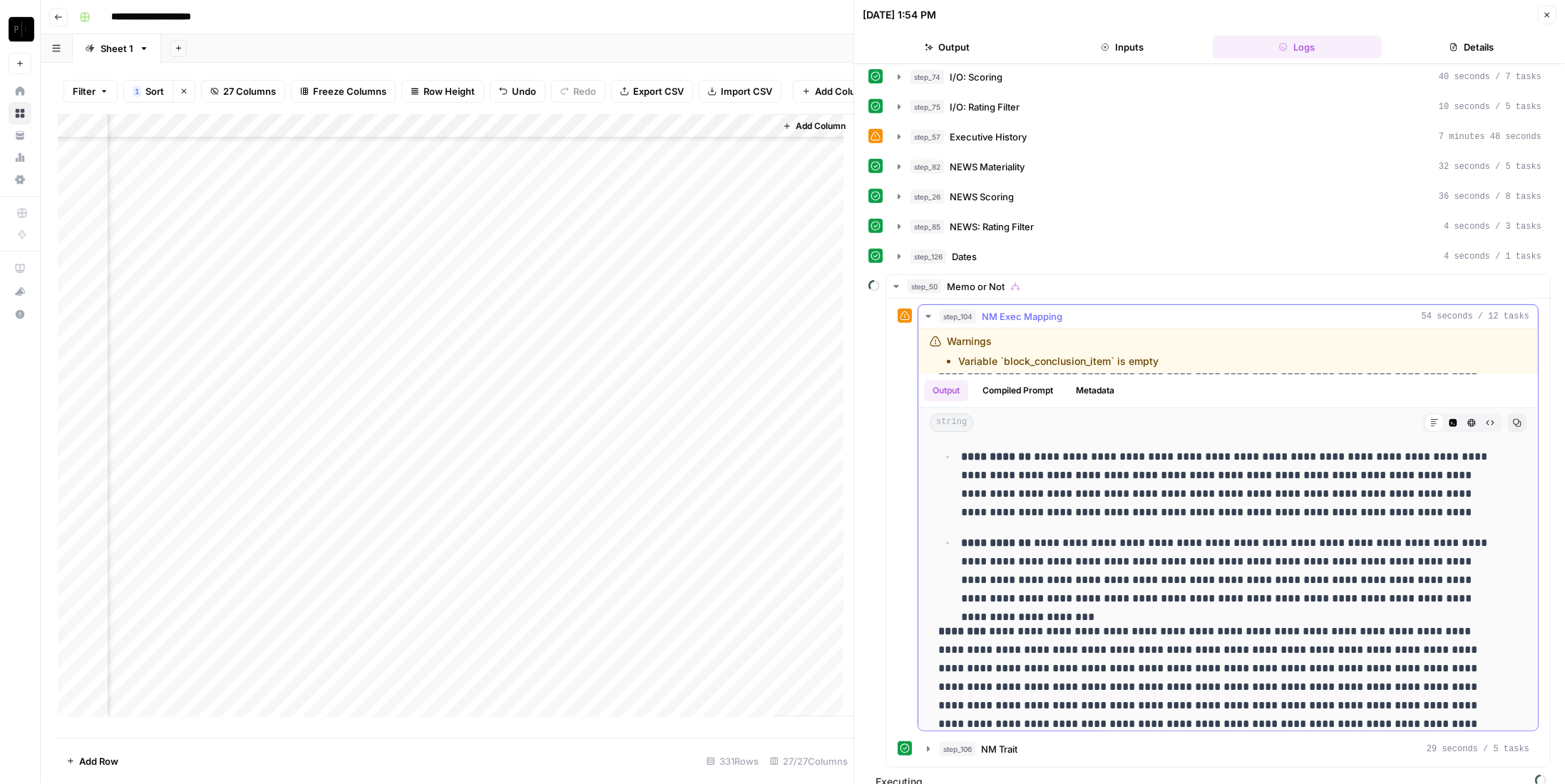
scroll to position [3224, 0]
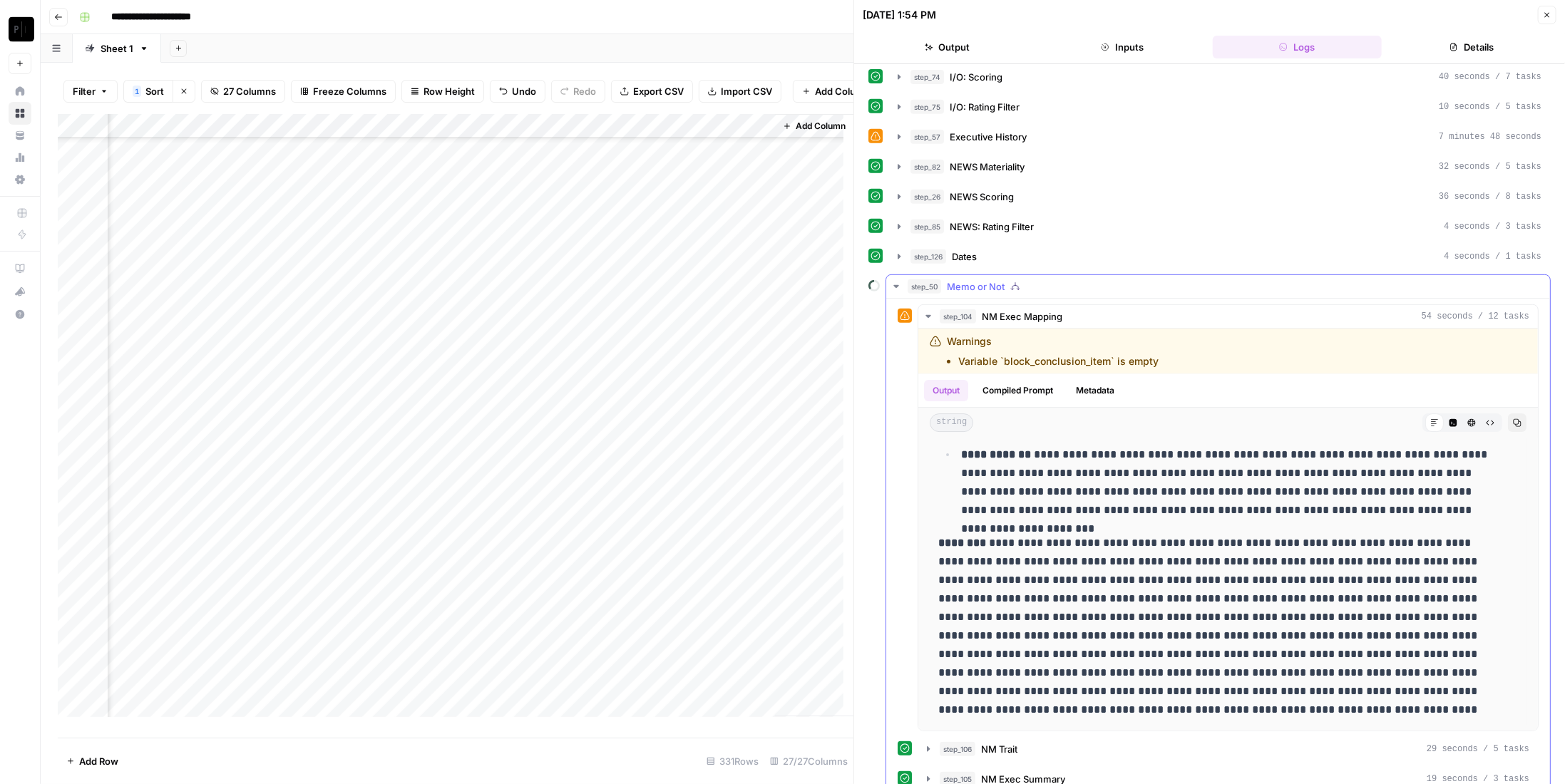
click at [1063, 279] on div "step_50 Memo or Not" at bounding box center [1224, 286] width 634 height 14
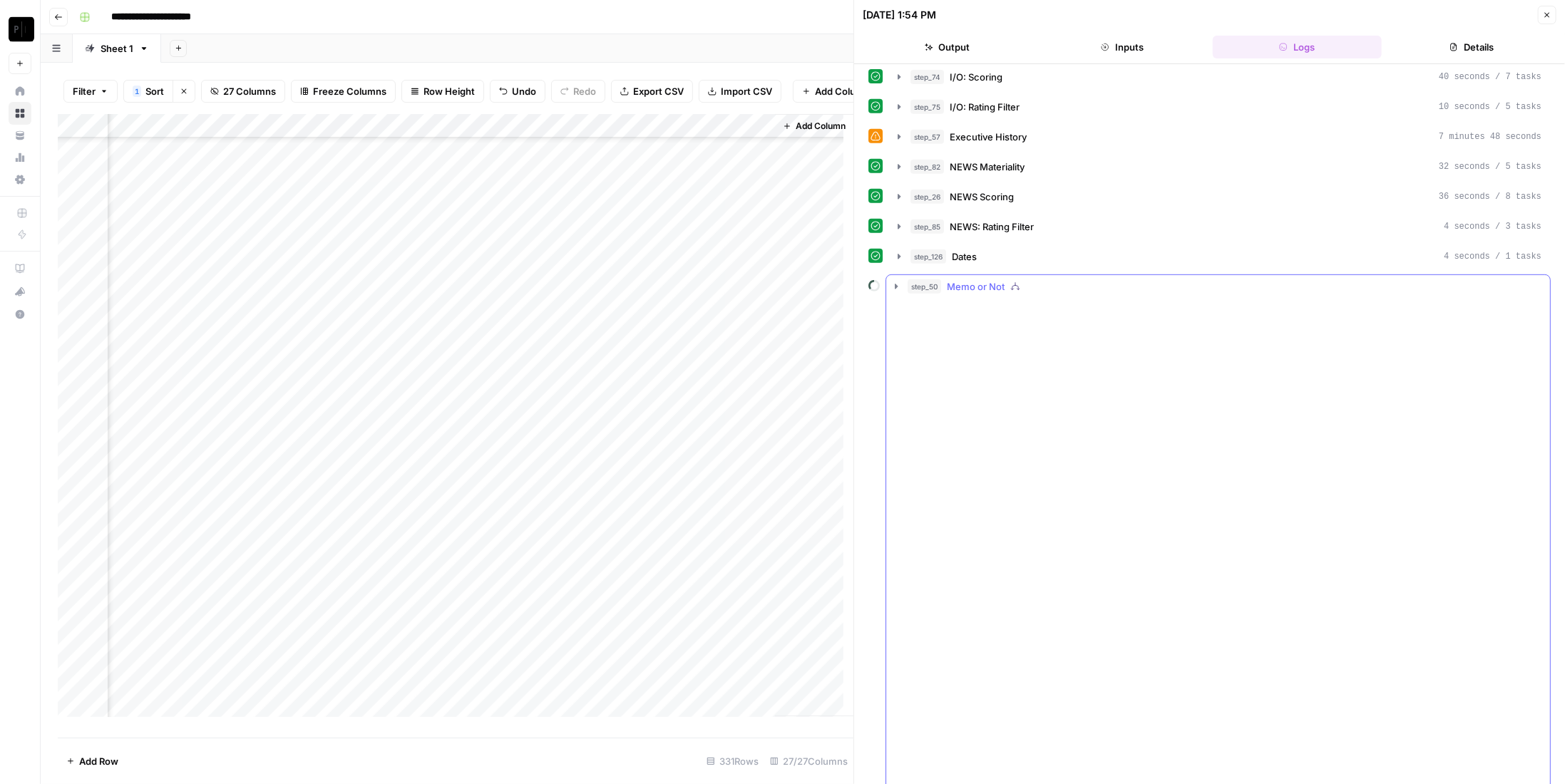
scroll to position [0, 0]
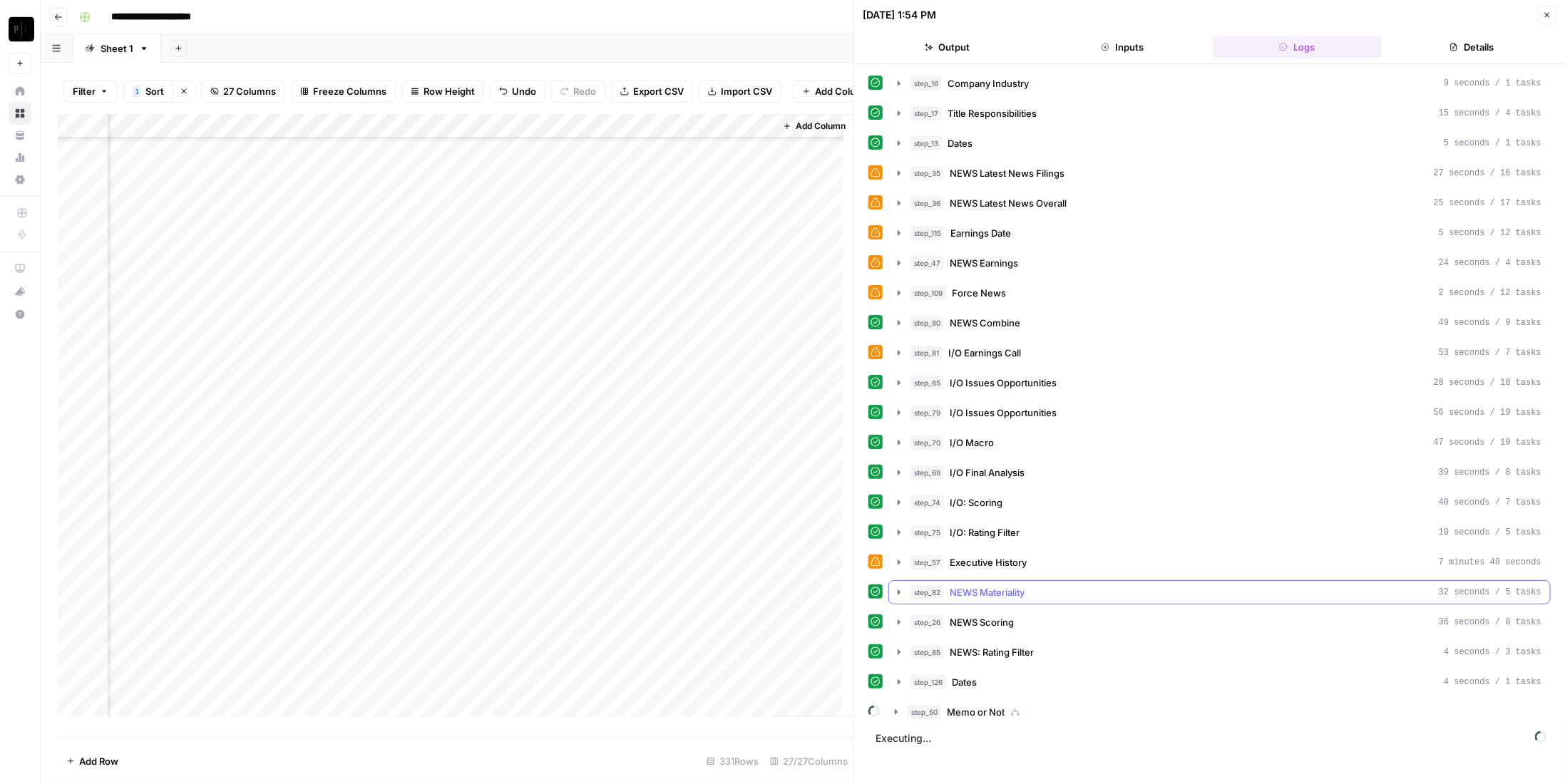
click at [1038, 555] on div "step_57 Executive History 7 minutes 48 seconds" at bounding box center [1225, 562] width 631 height 14
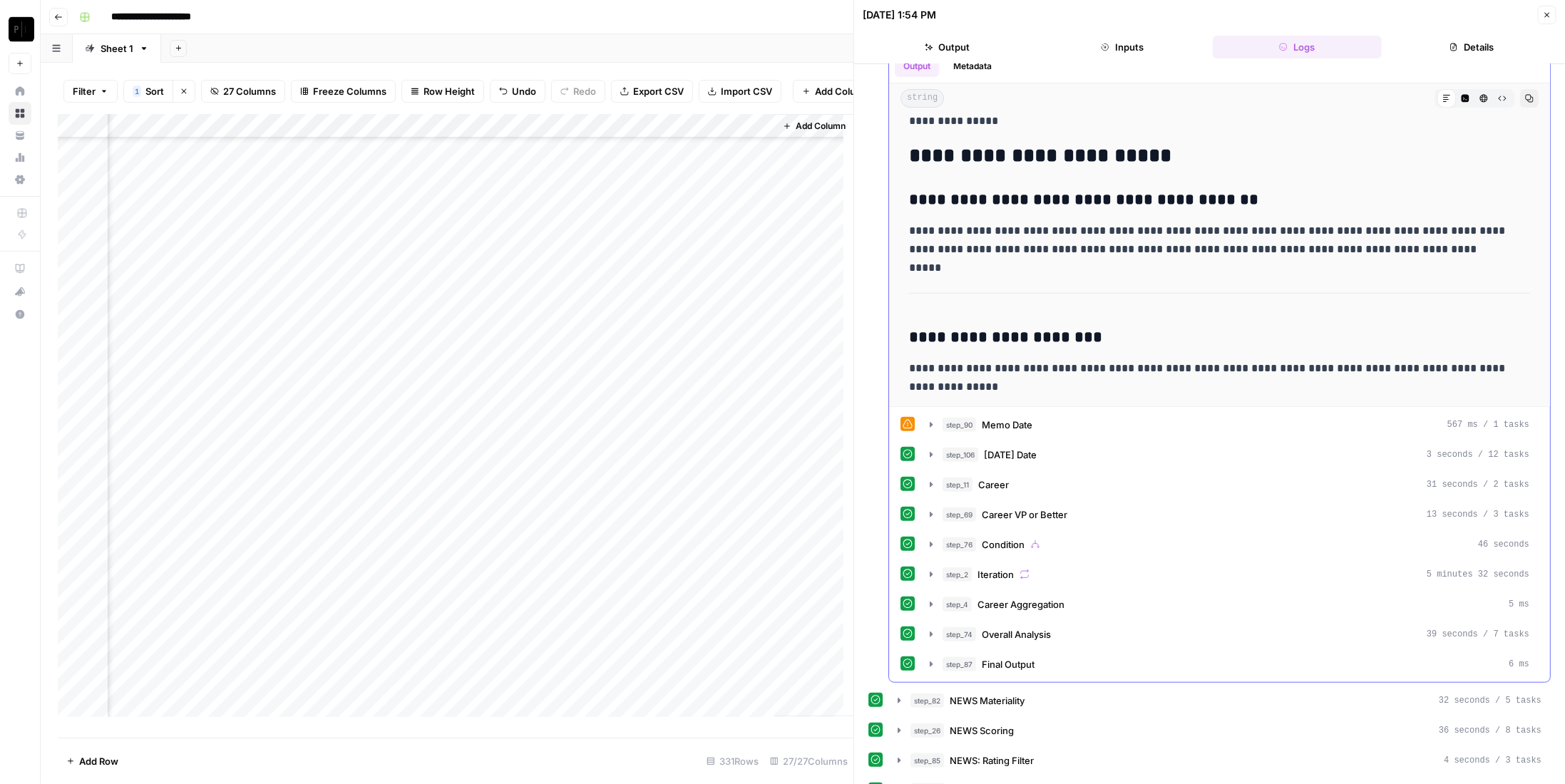
scroll to position [630, 0]
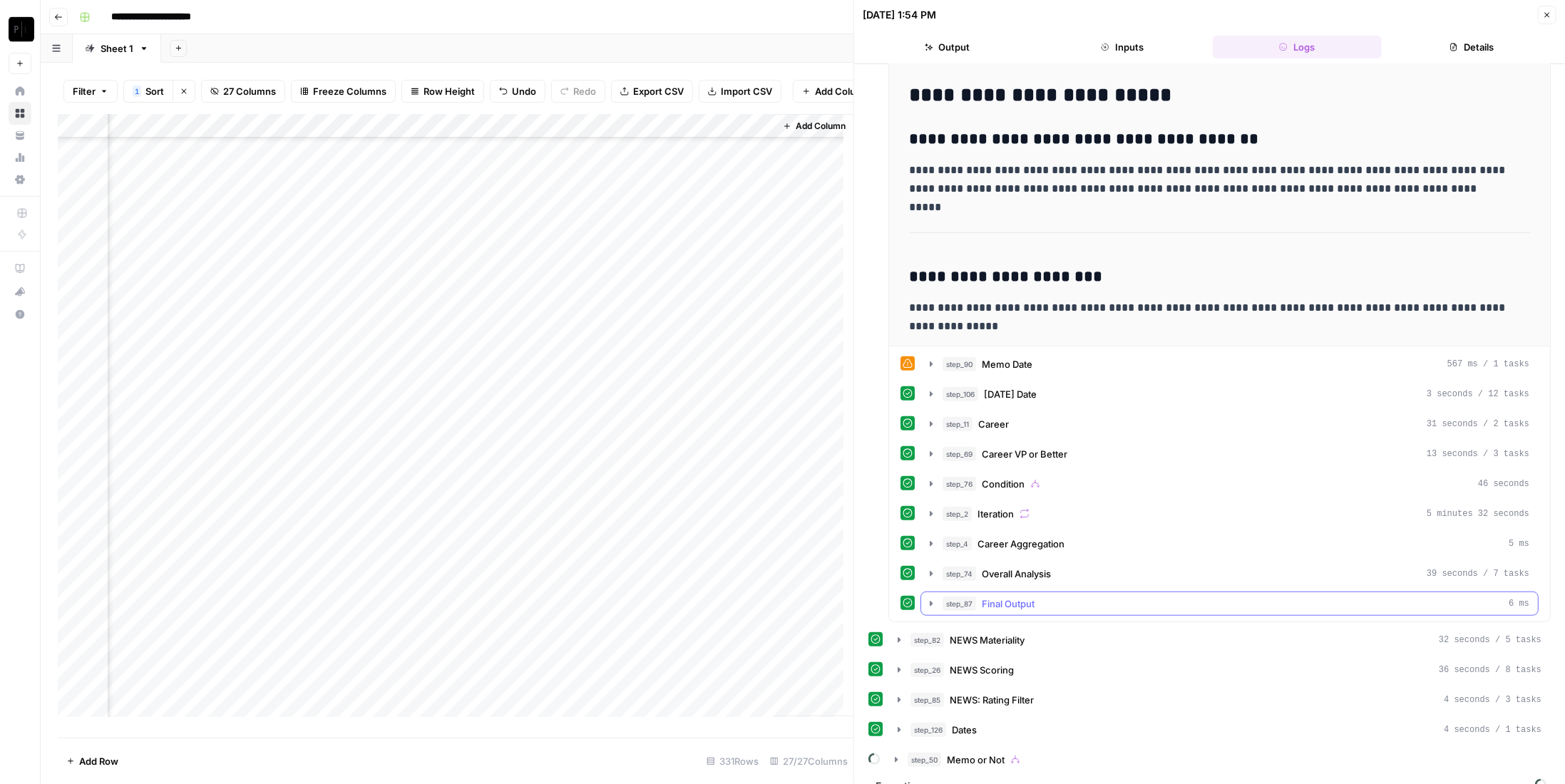
click at [1139, 592] on button "step_87 Final Output 6 ms" at bounding box center [1229, 604] width 616 height 23
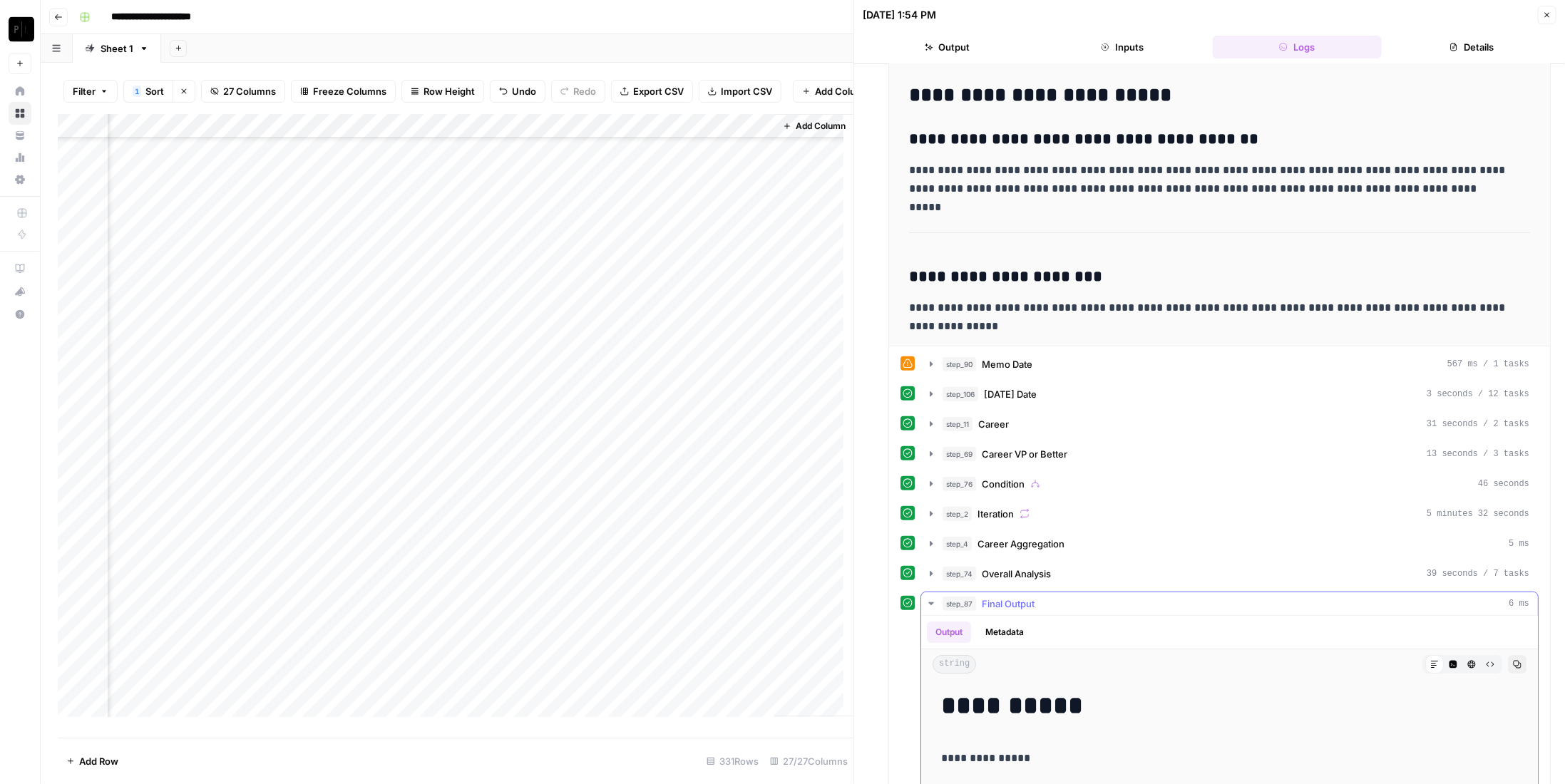
click at [1137, 592] on button "step_87 Final Output 6 ms" at bounding box center [1229, 604] width 616 height 23
click at [1130, 567] on div "step_74 Overall Analysis 39 seconds / 7 tasks" at bounding box center [1236, 573] width 587 height 14
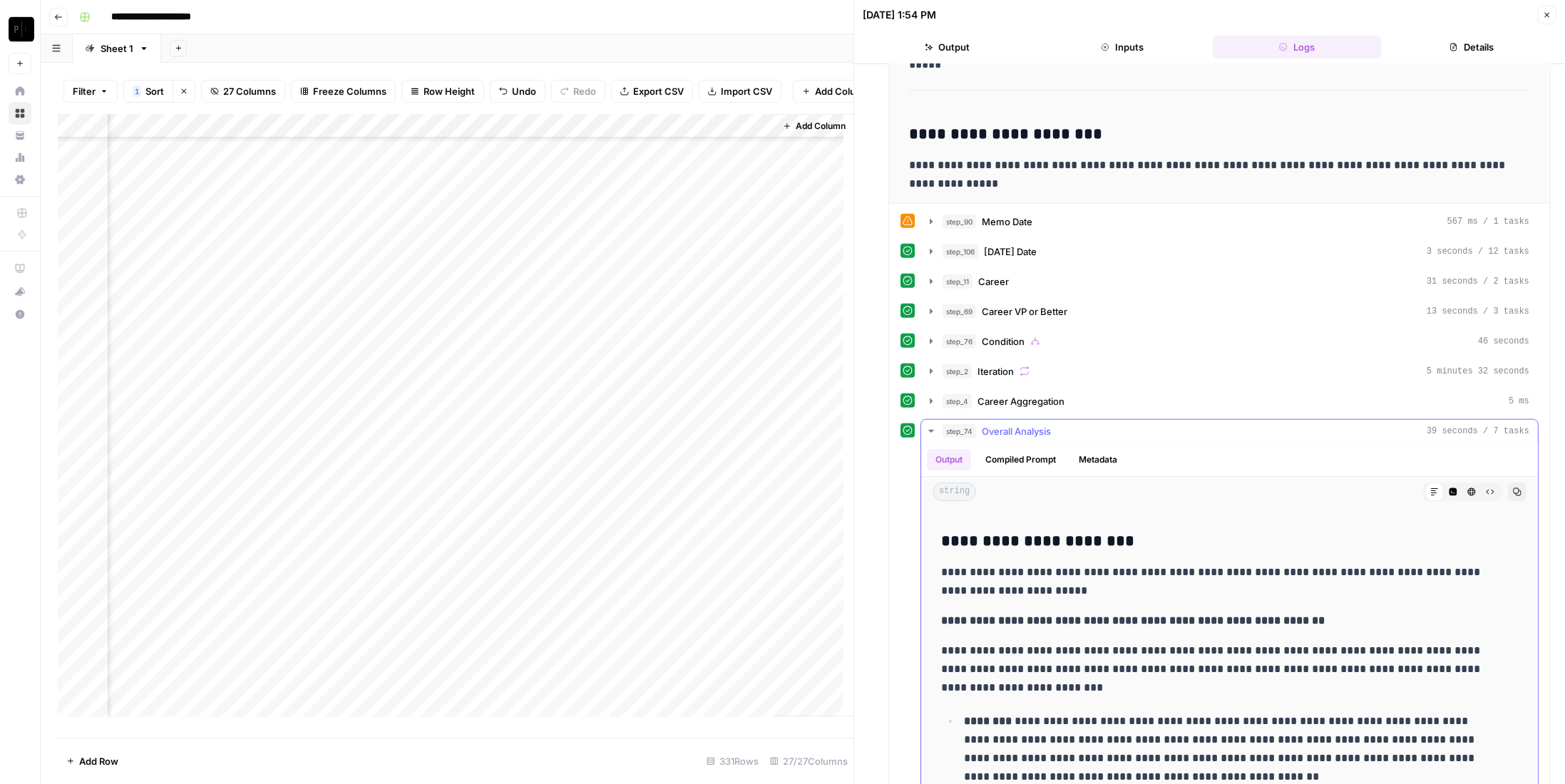
scroll to position [285, 0]
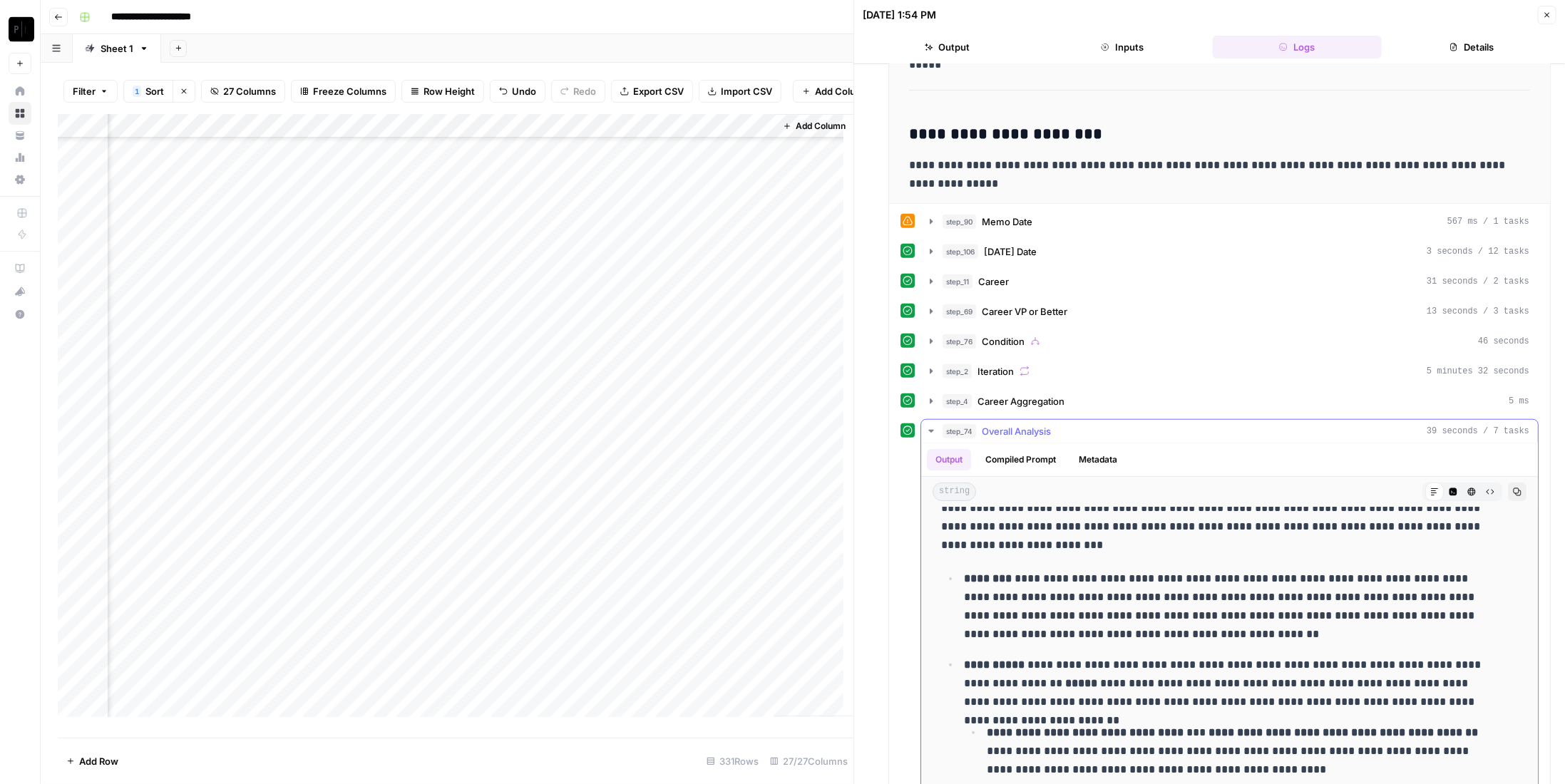
click at [1048, 424] on span "Overall Analysis" at bounding box center [1016, 431] width 69 height 14
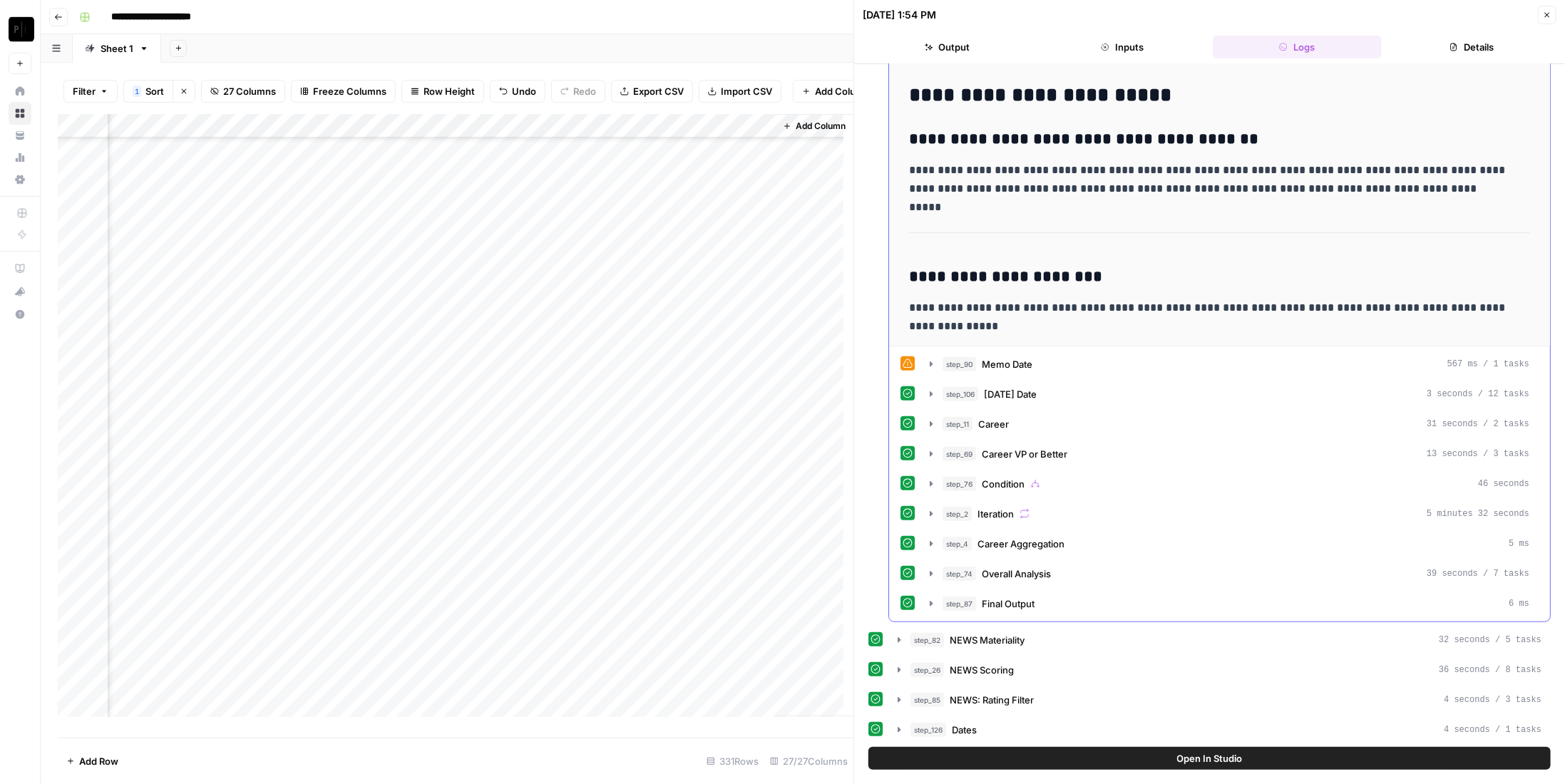
scroll to position [642, 0]
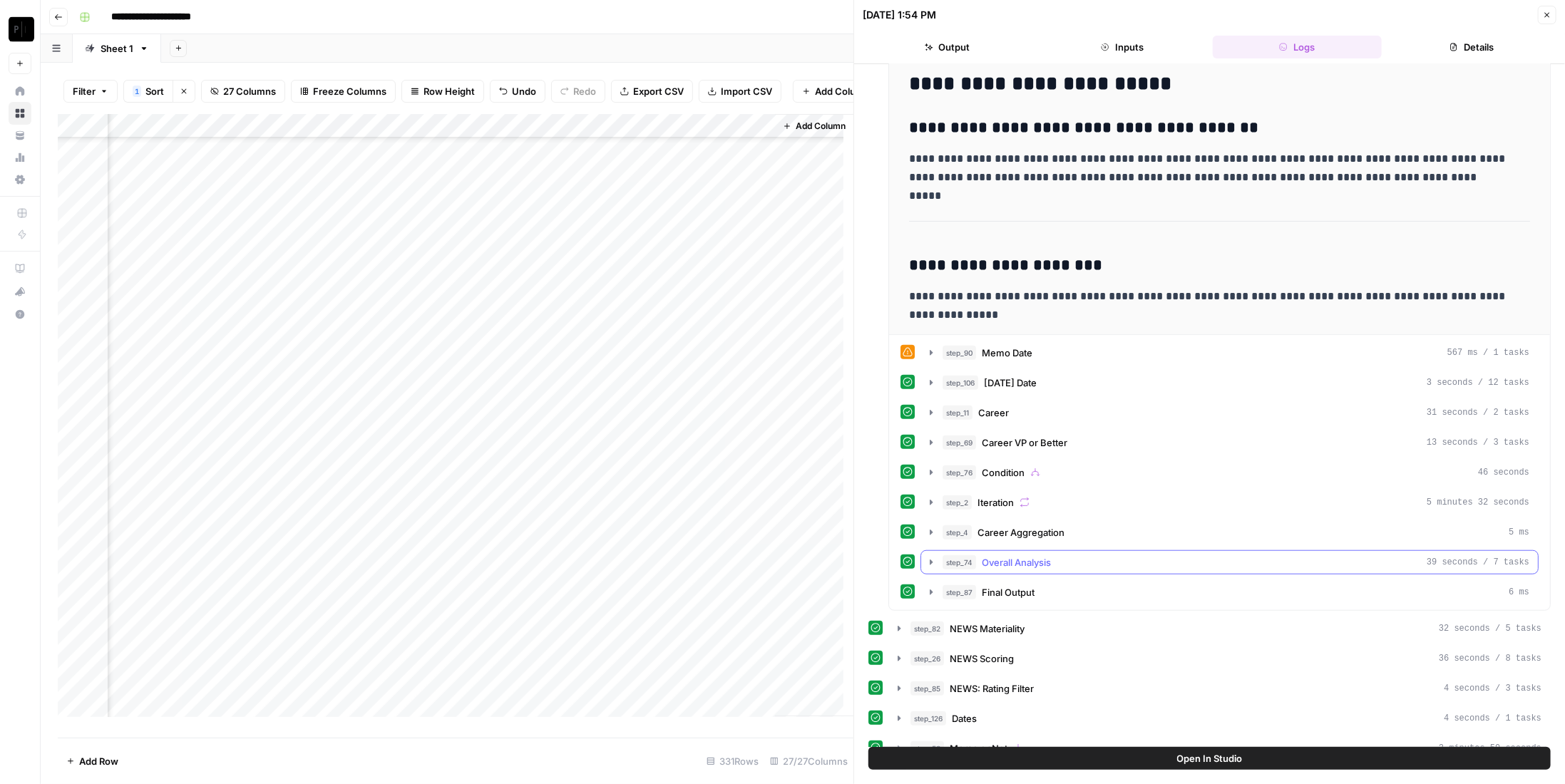
click at [1147, 555] on div "step_74 Overall Analysis 39 seconds / 7 tasks" at bounding box center [1236, 562] width 587 height 14
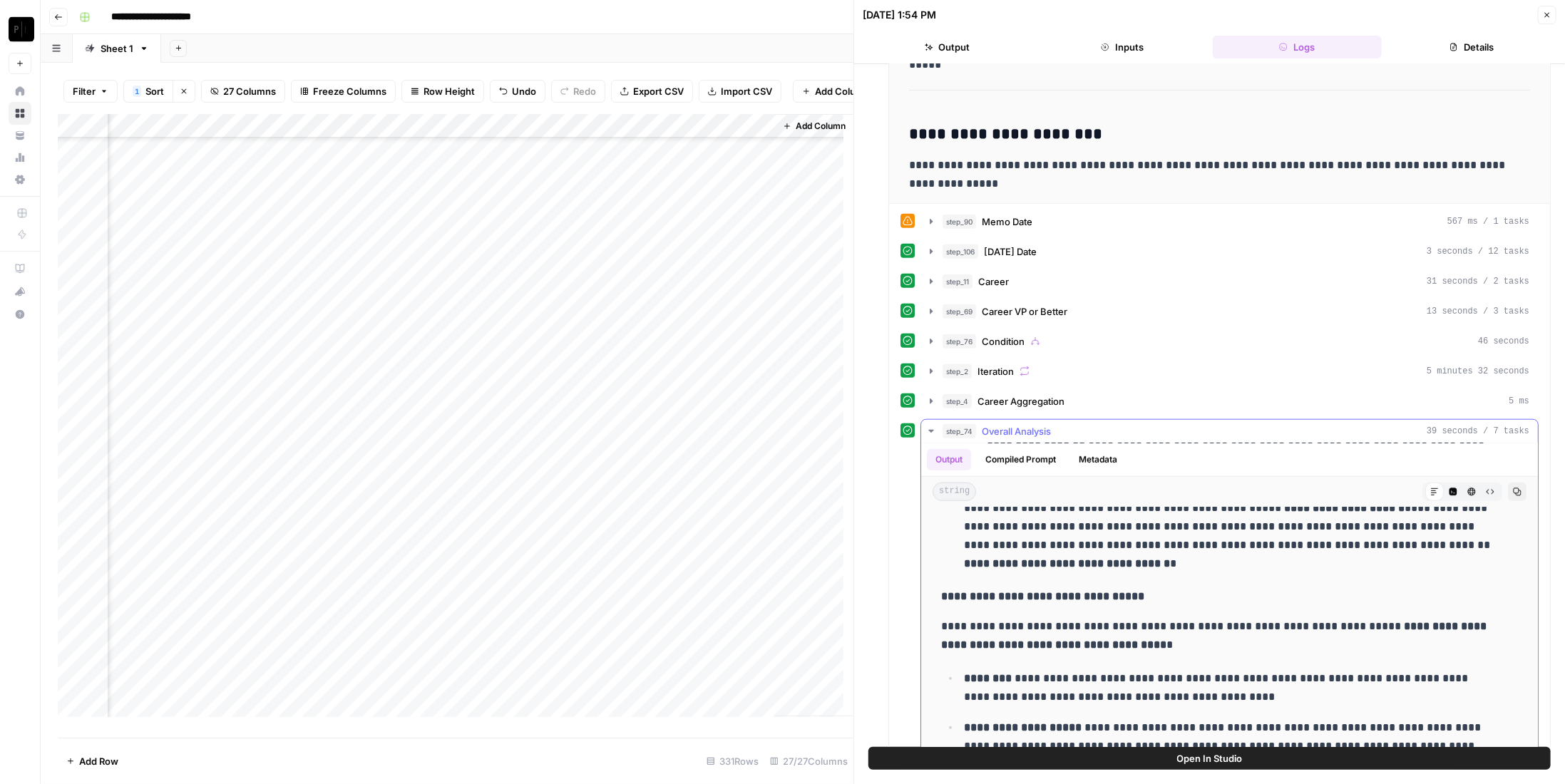
scroll to position [998, 0]
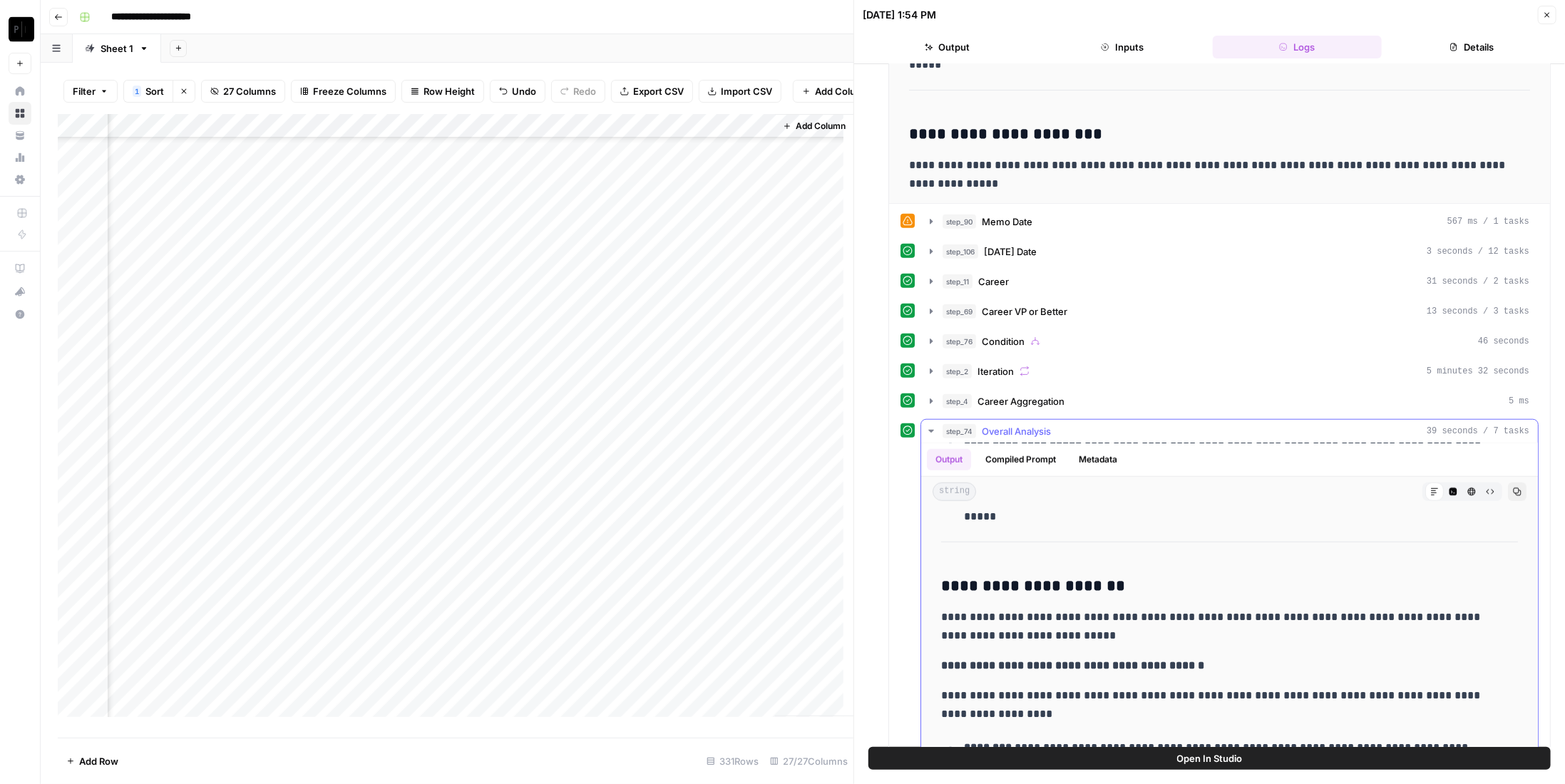
click at [1074, 422] on button "step_74 Overall Analysis 39 seconds / 7 tasks" at bounding box center [1229, 431] width 616 height 23
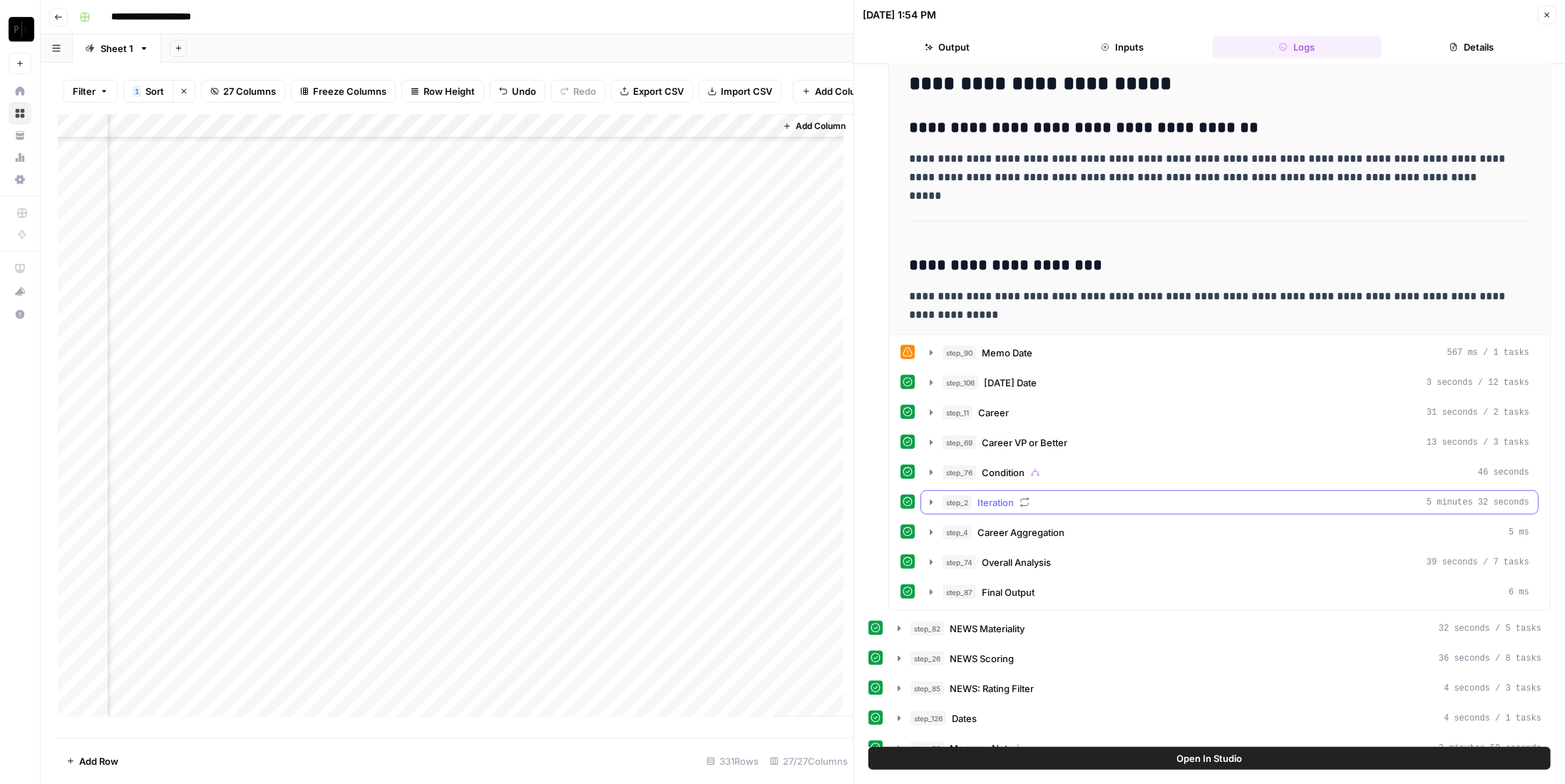
click at [1079, 495] on div "step_2 Iteration 5 minutes 32 seconds" at bounding box center [1236, 502] width 587 height 14
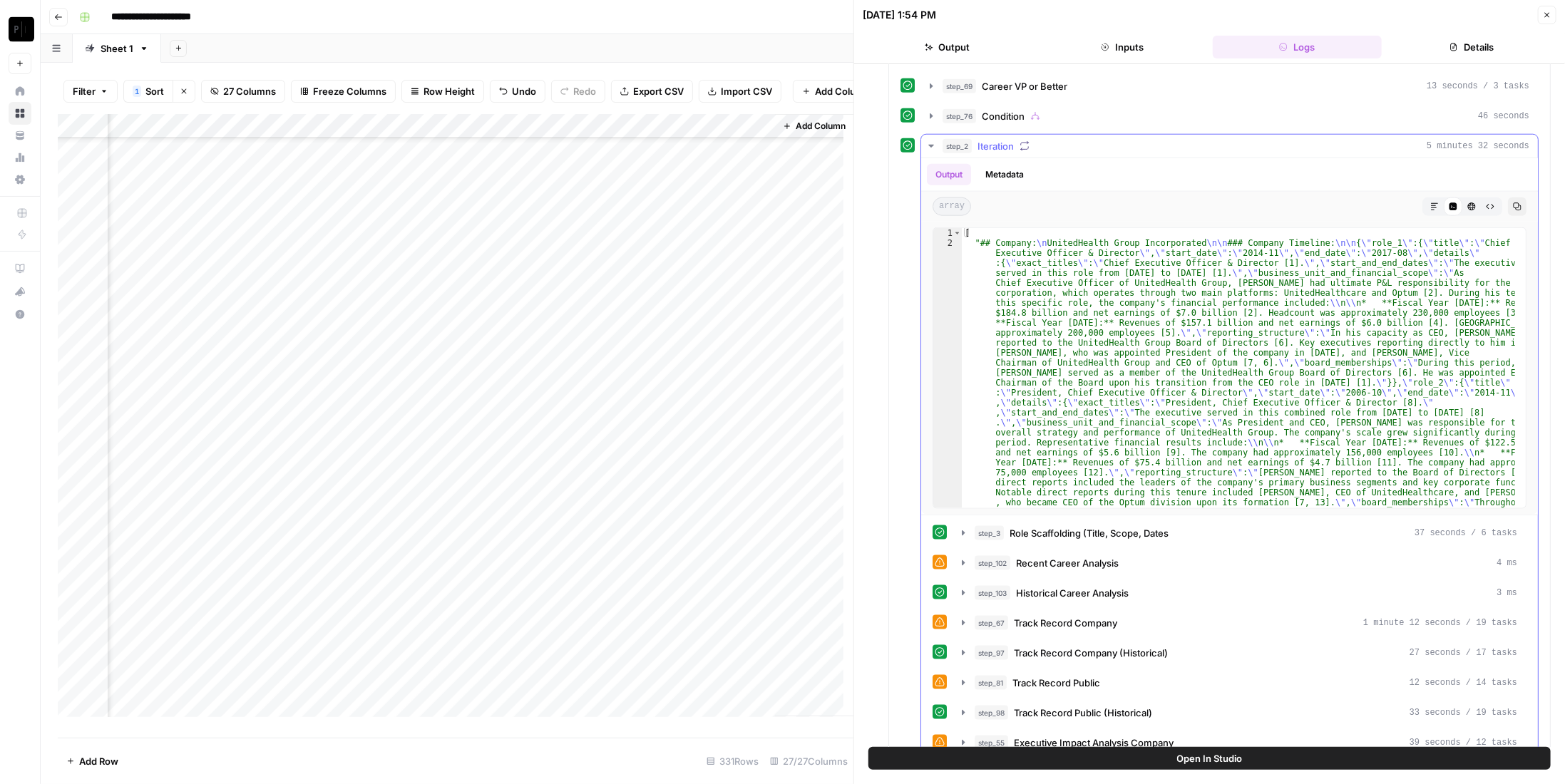
scroll to position [1283, 0]
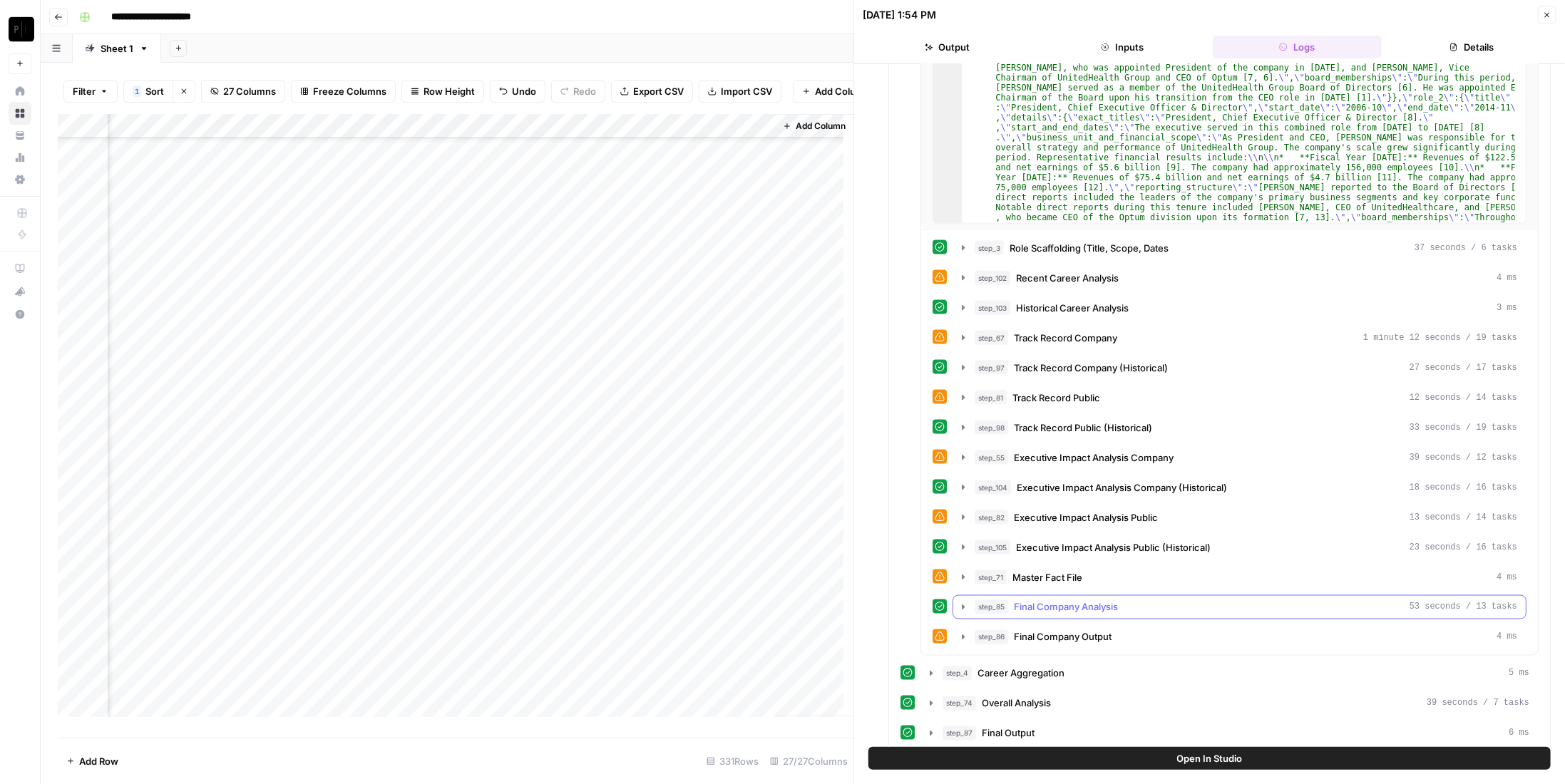
click at [1137, 600] on div "step_85 Final Company Analysis 53 seconds / 13 tasks" at bounding box center [1245, 607] width 543 height 14
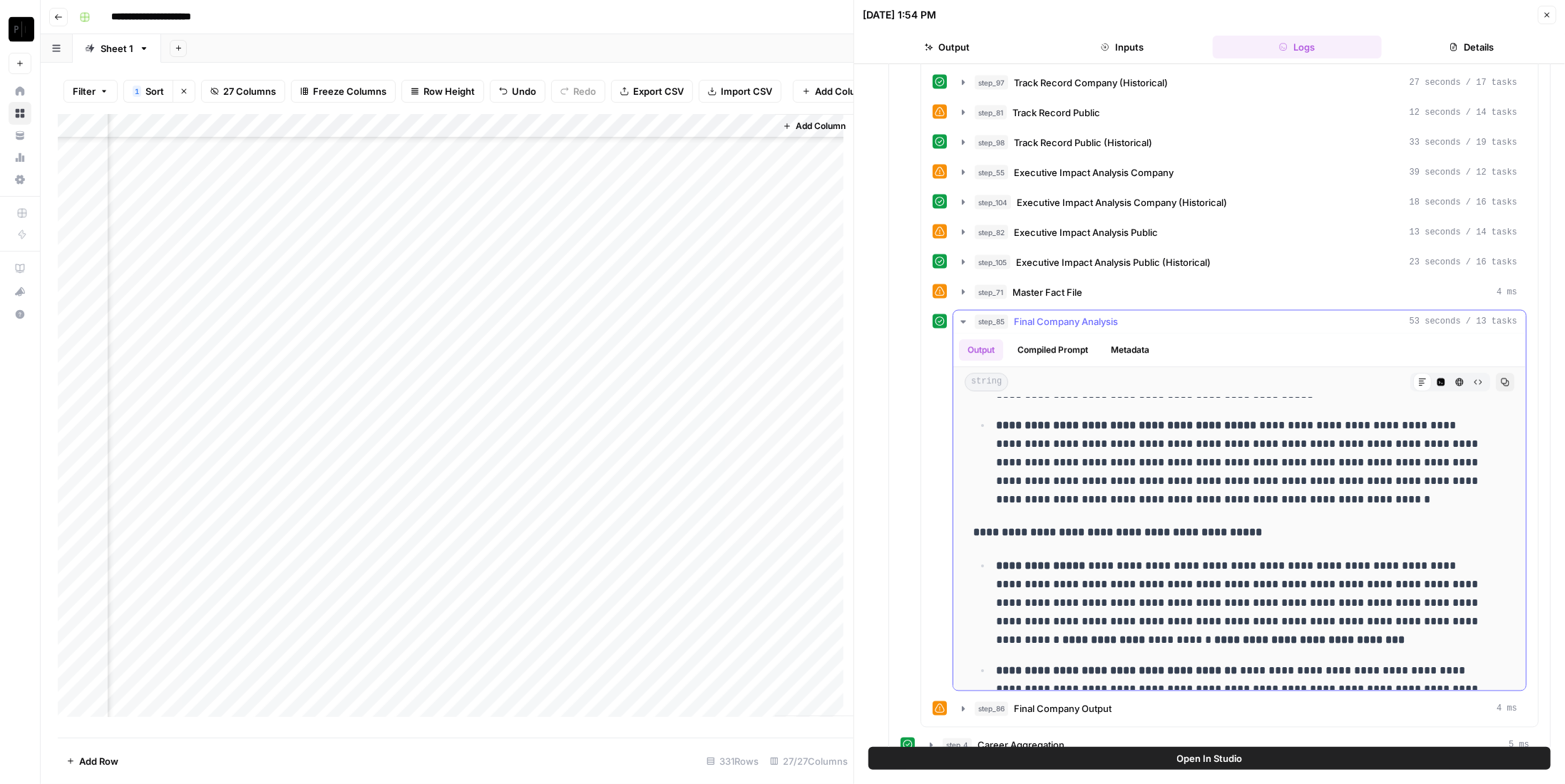
scroll to position [3360, 0]
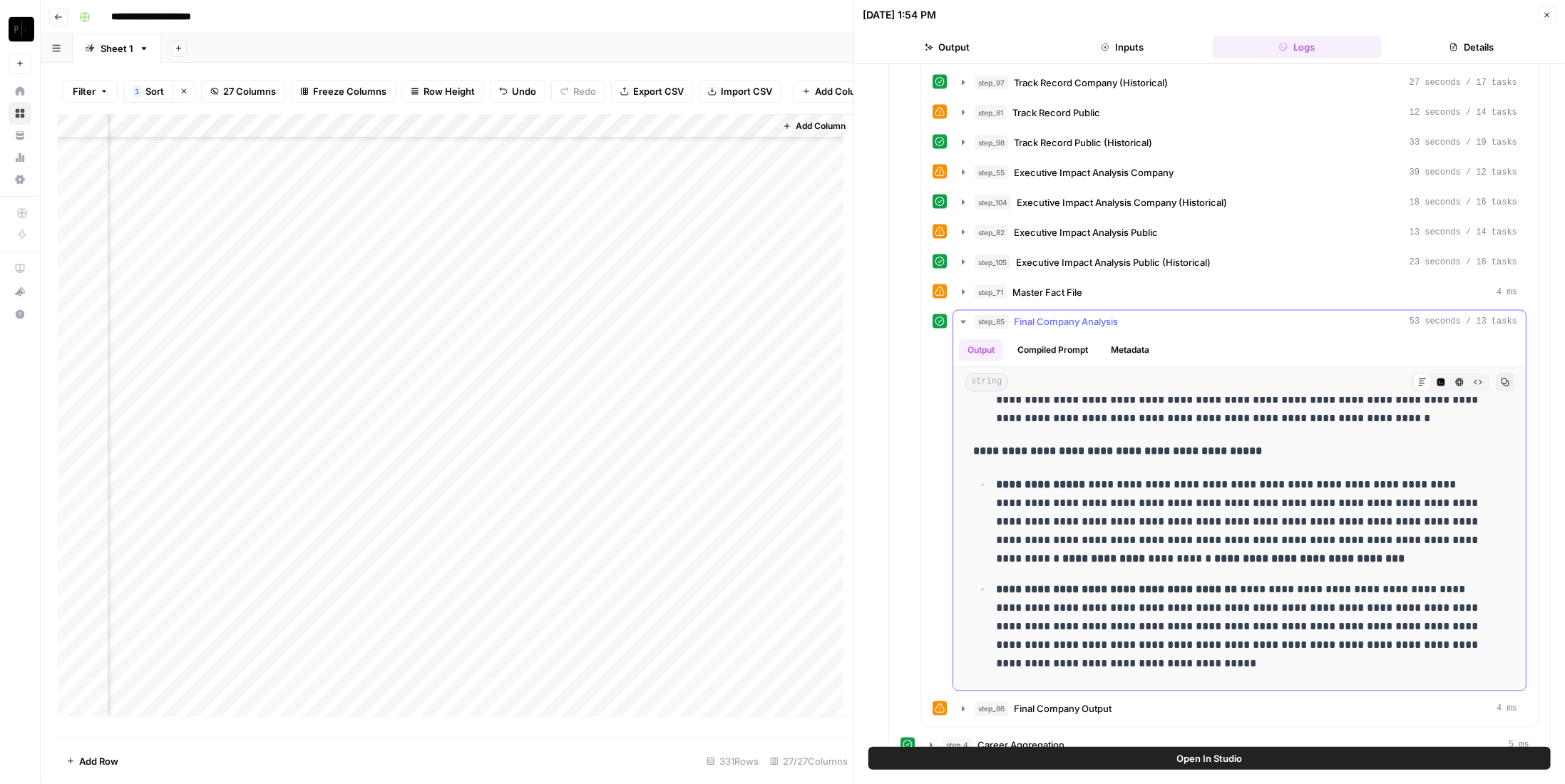
click at [1112, 315] on span "Final Company Analysis" at bounding box center [1065, 321] width 104 height 14
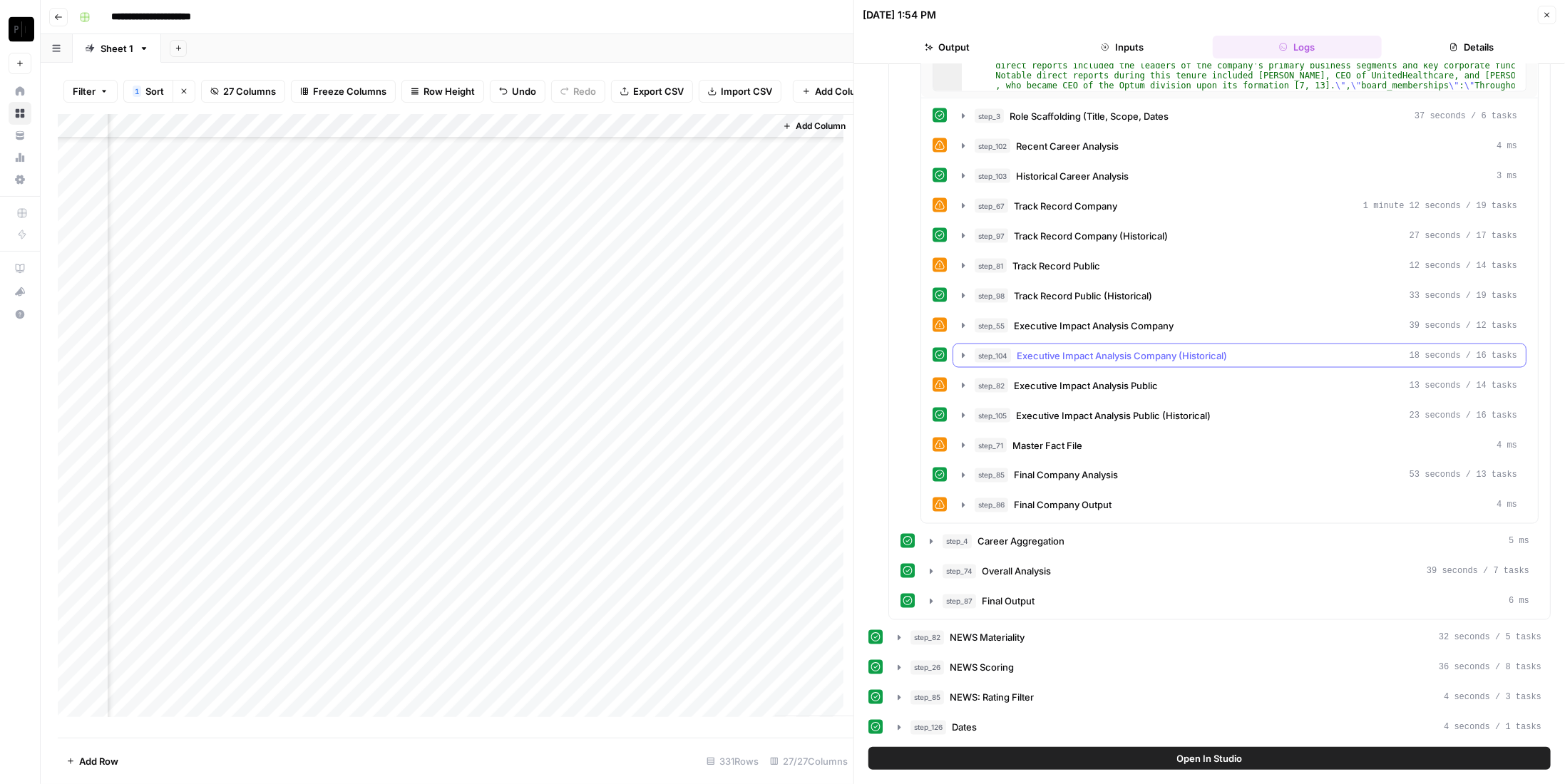
scroll to position [1344, 0]
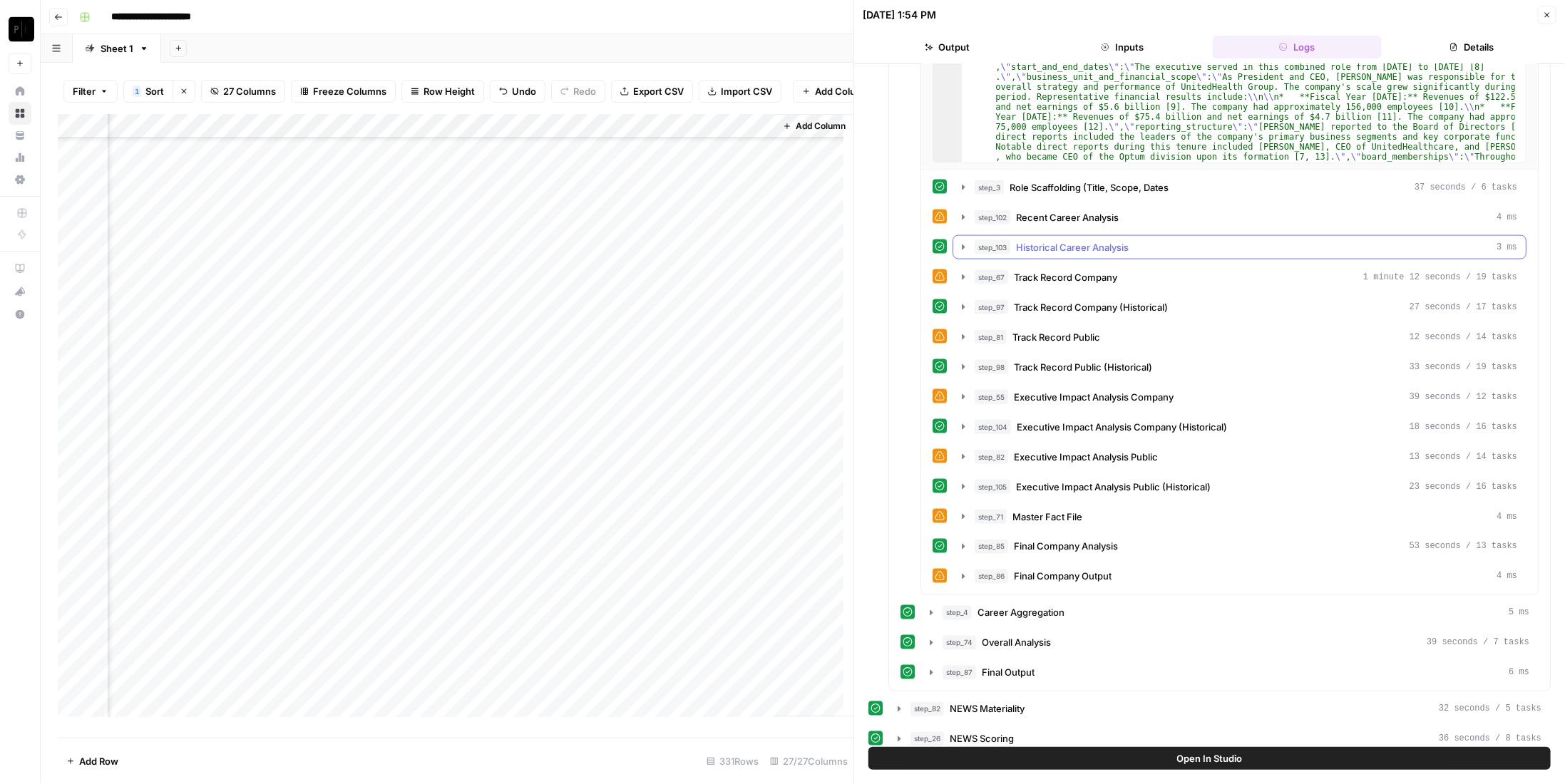
click at [1073, 240] on span "Historical Career Analysis" at bounding box center [1073, 247] width 113 height 14
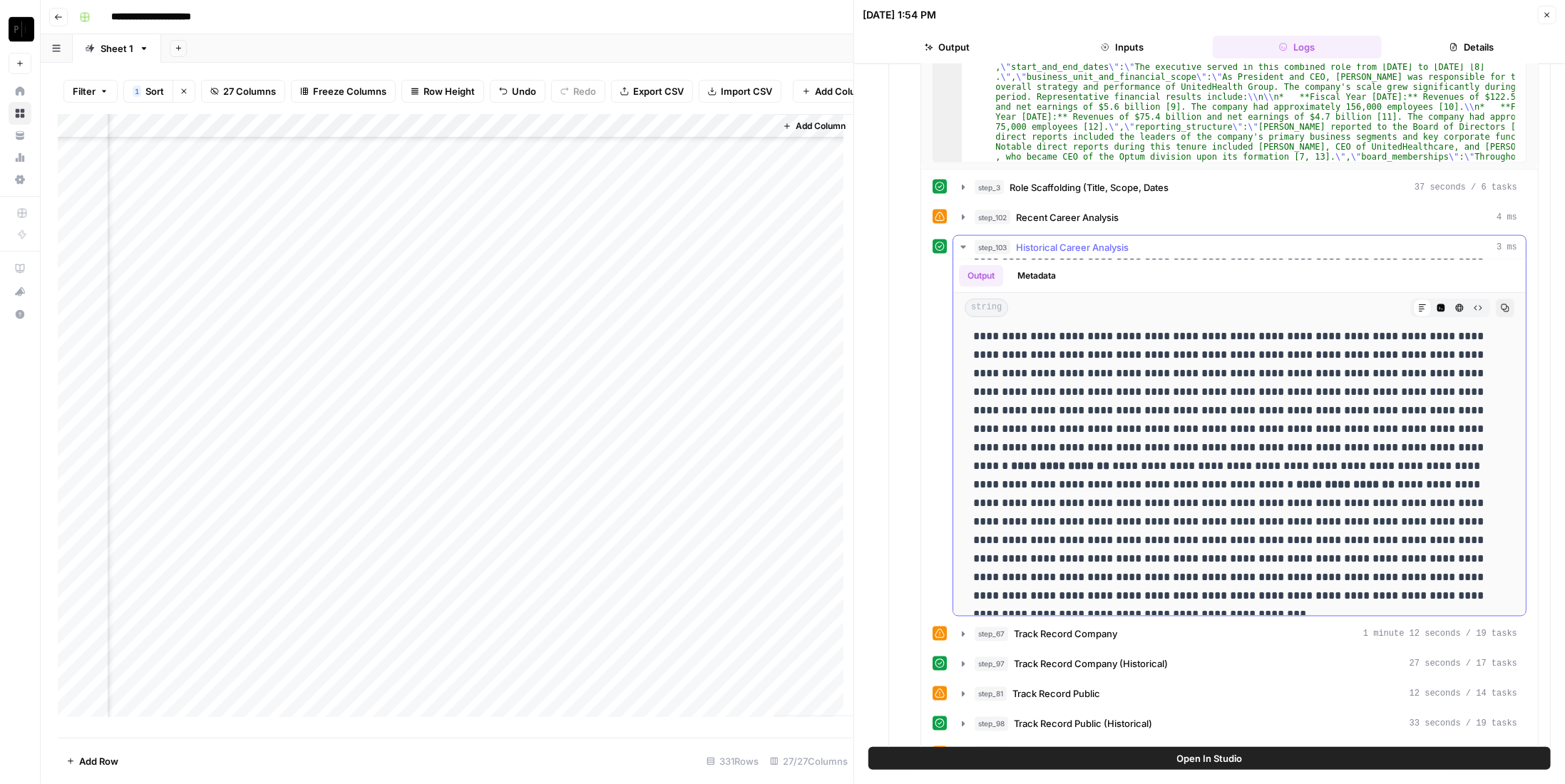
scroll to position [303, 0]
click at [1431, 299] on button "Code Editor" at bounding box center [1440, 307] width 18 height 18
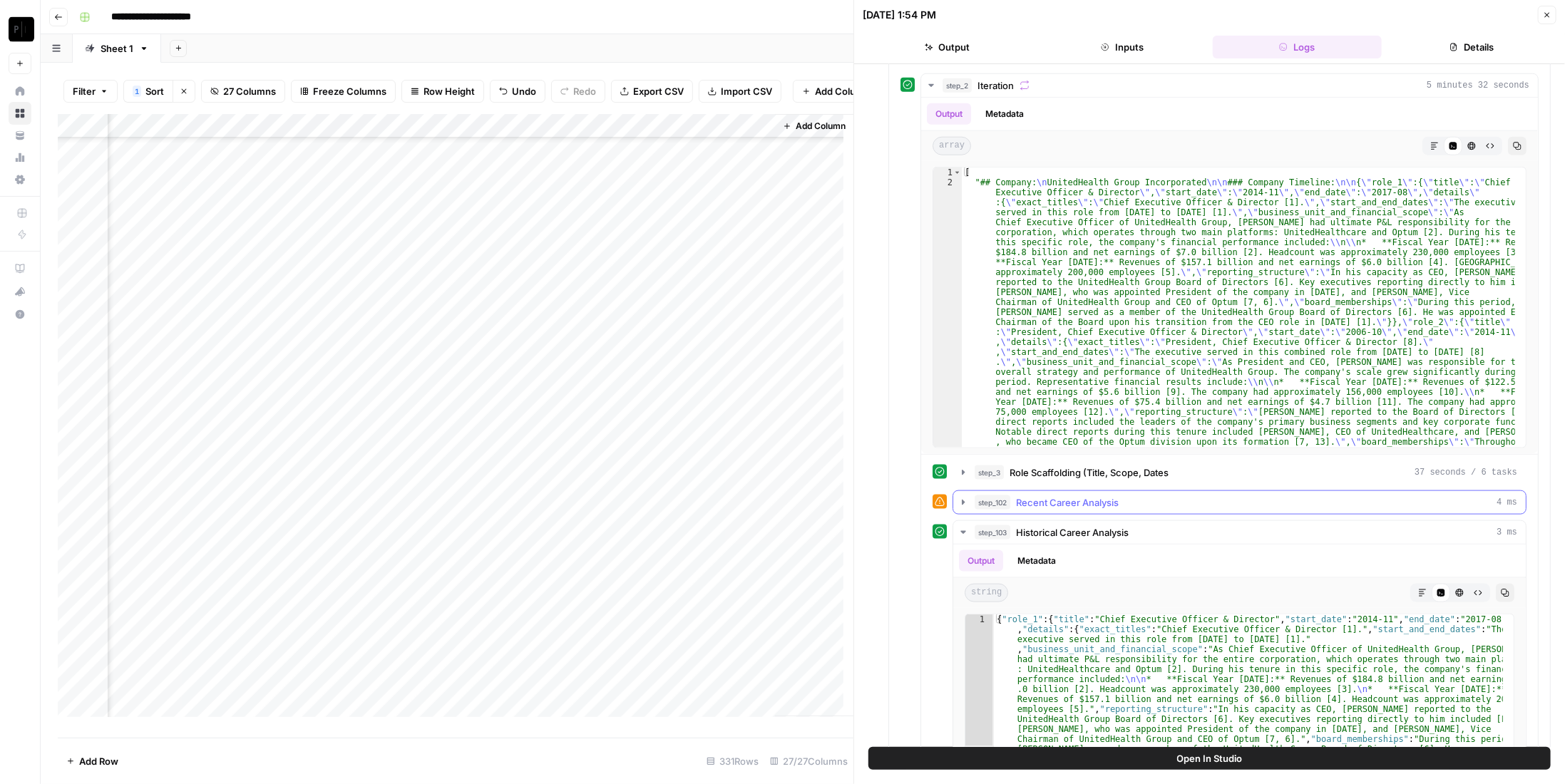
scroll to position [1272, 0]
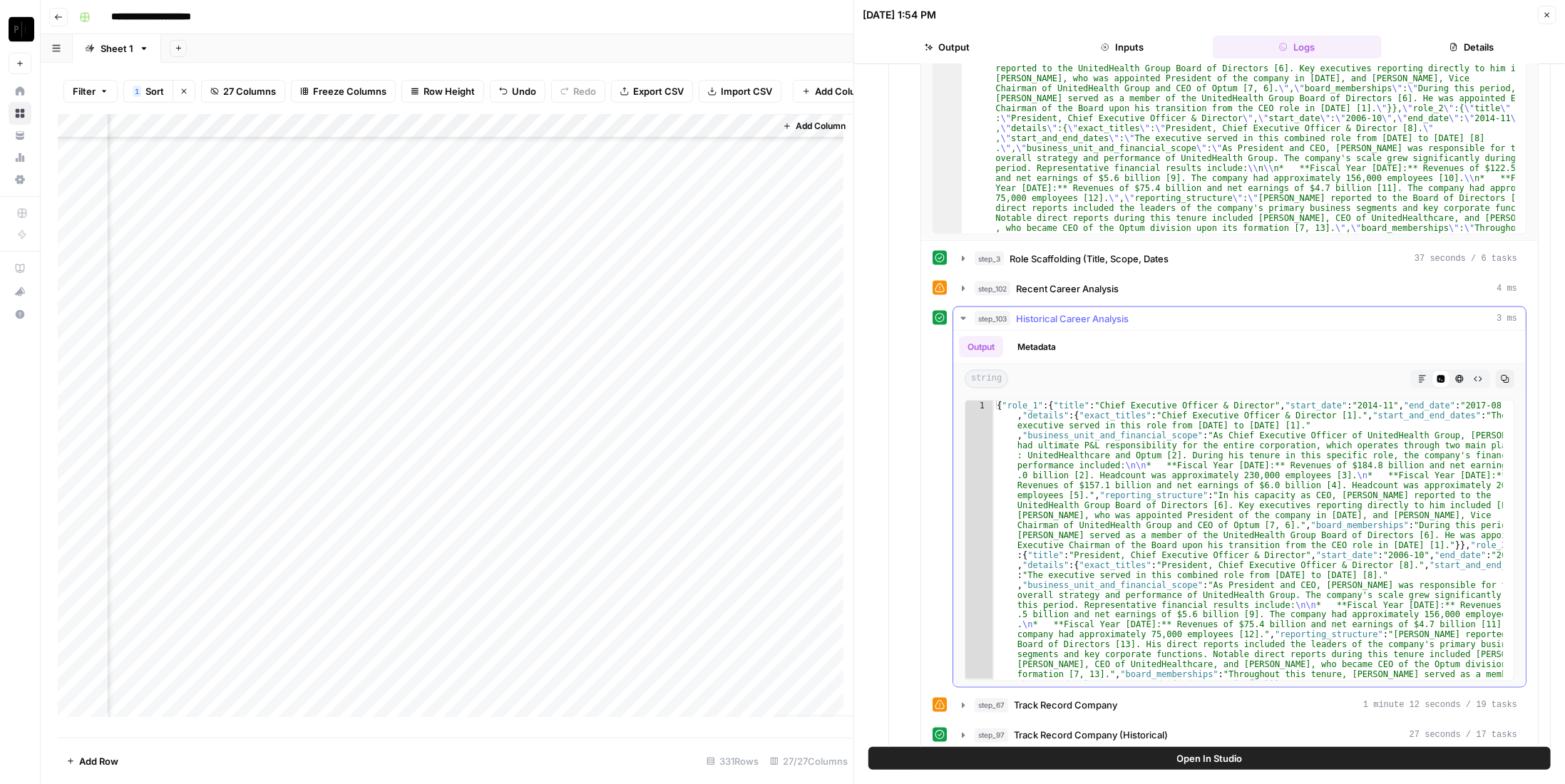
click at [1091, 311] on span "Historical Career Analysis" at bounding box center [1073, 318] width 113 height 14
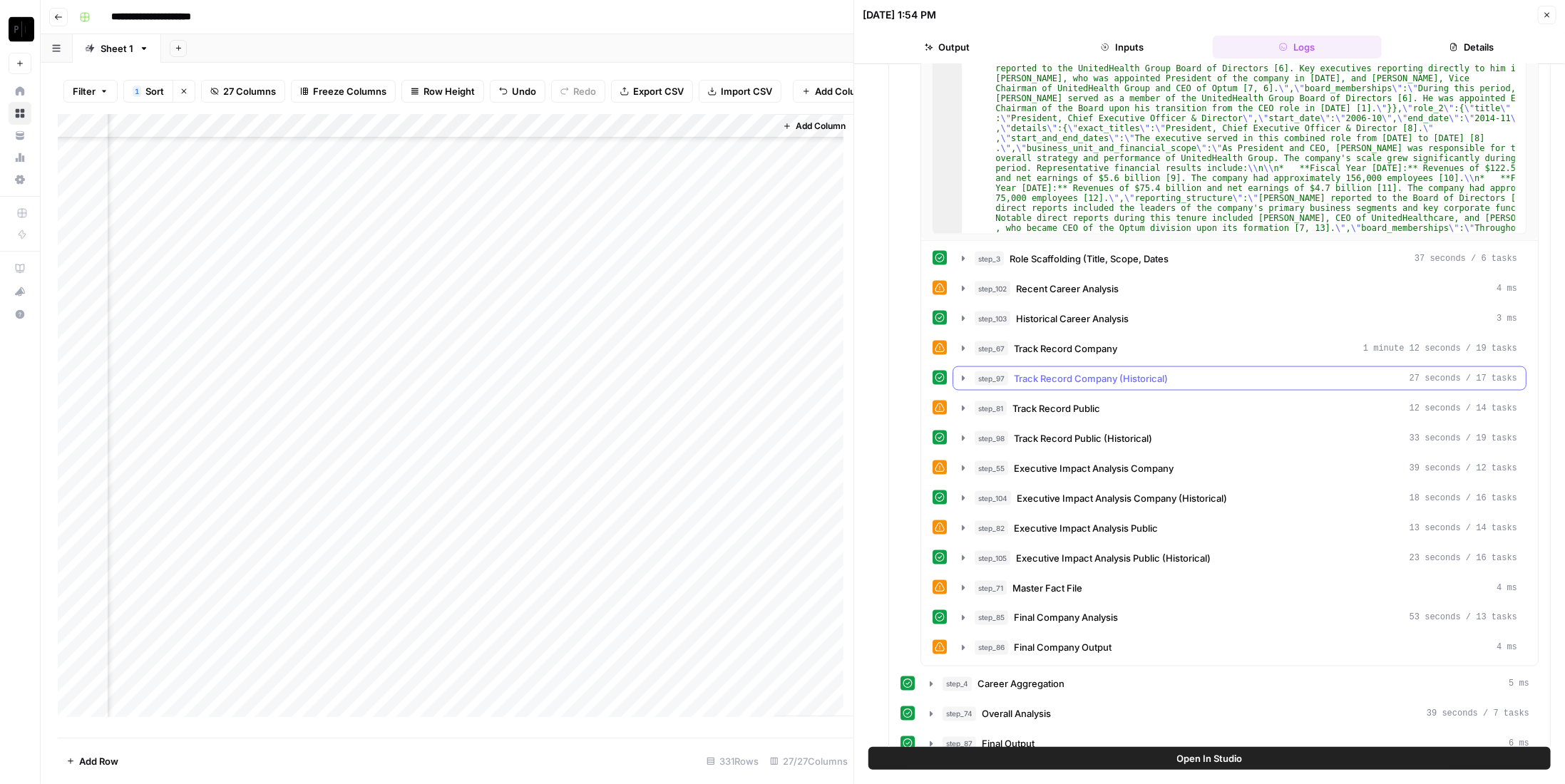
click at [1171, 371] on div "step_97 Track Record Company (Historical) 27 seconds / 17 tasks" at bounding box center [1245, 378] width 543 height 14
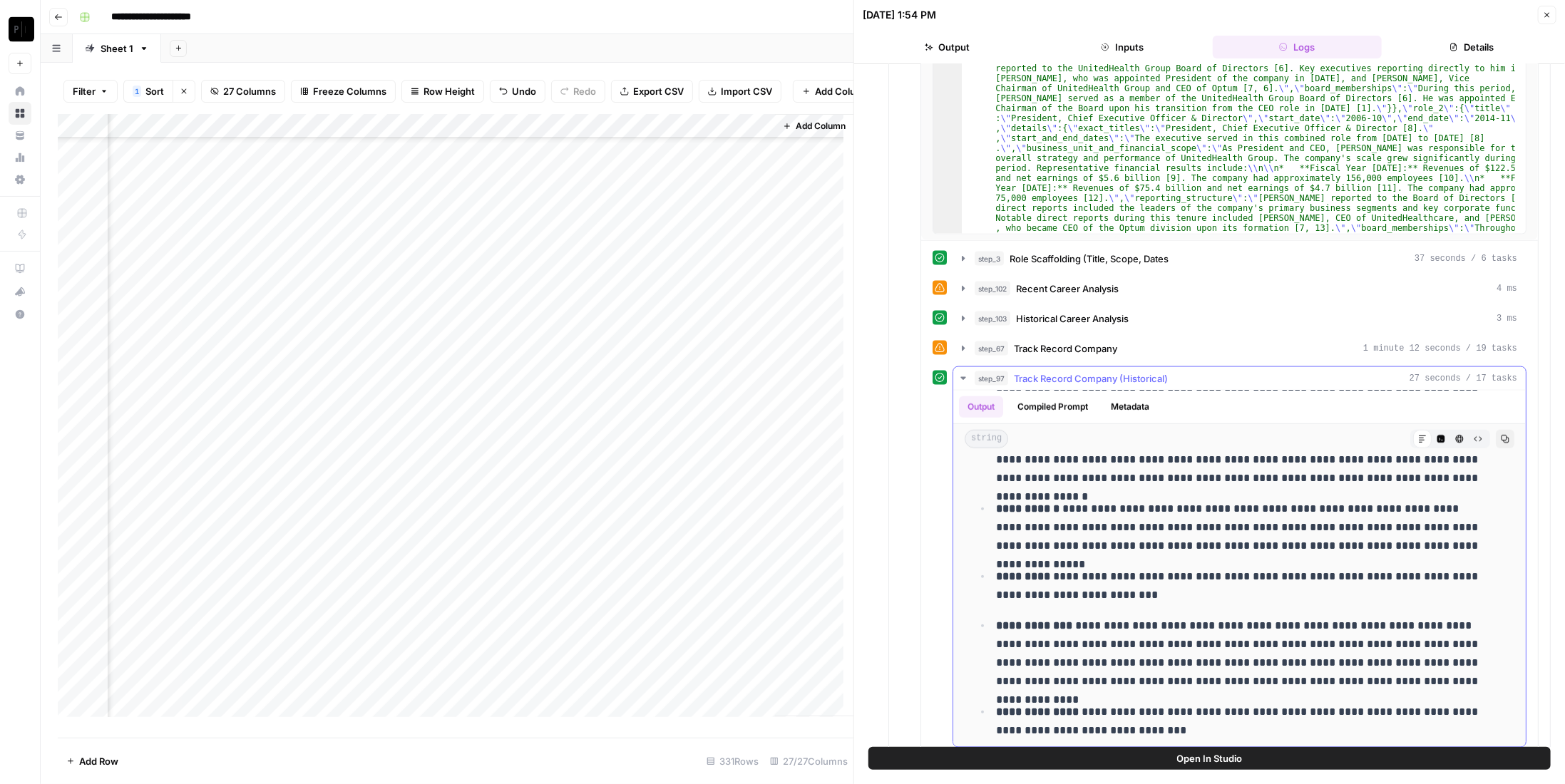
scroll to position [986, 0]
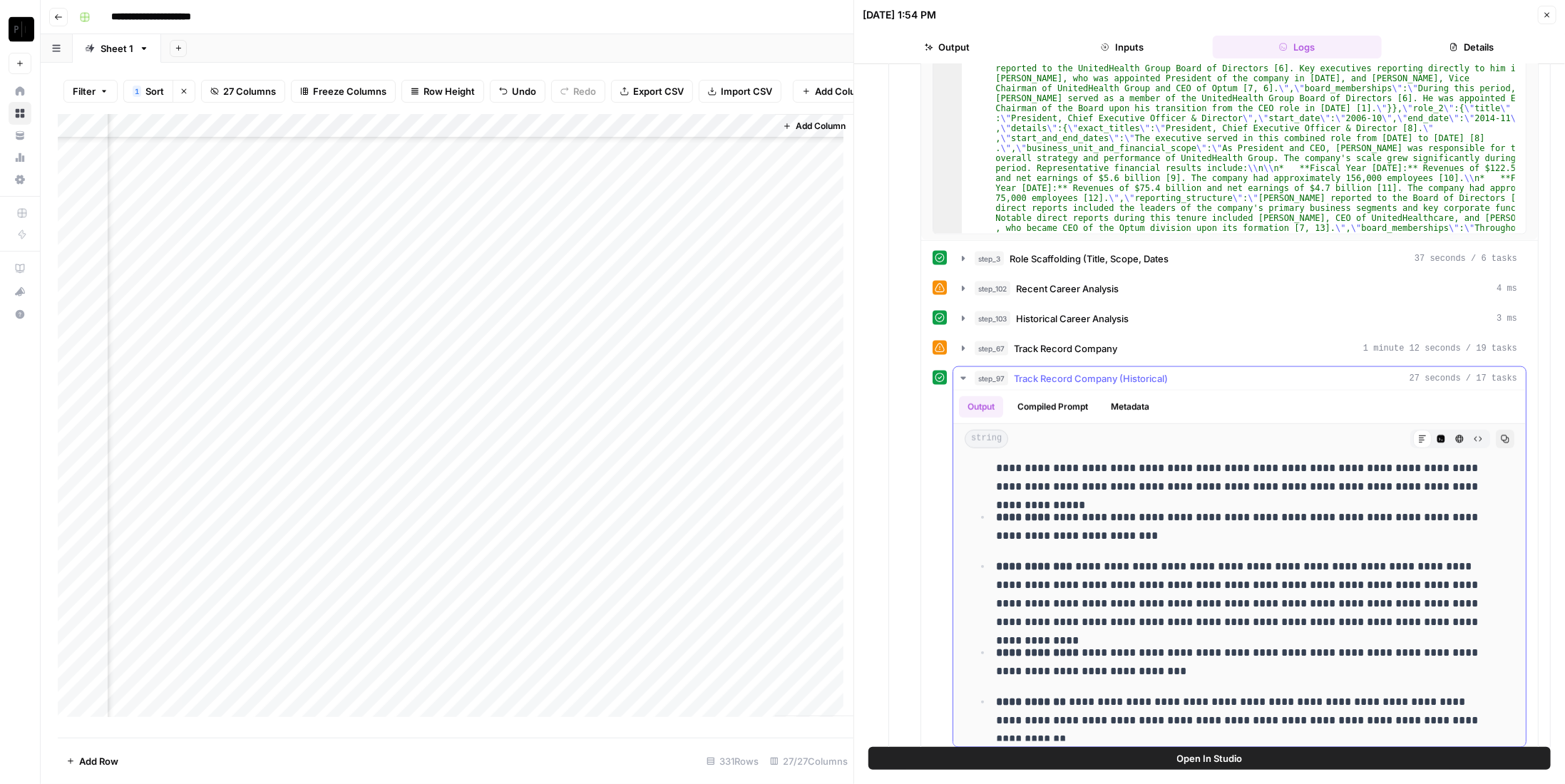
click at [1137, 367] on button "step_97 Track Record Company (Historical) 27 seconds / 17 tasks" at bounding box center [1240, 379] width 573 height 23
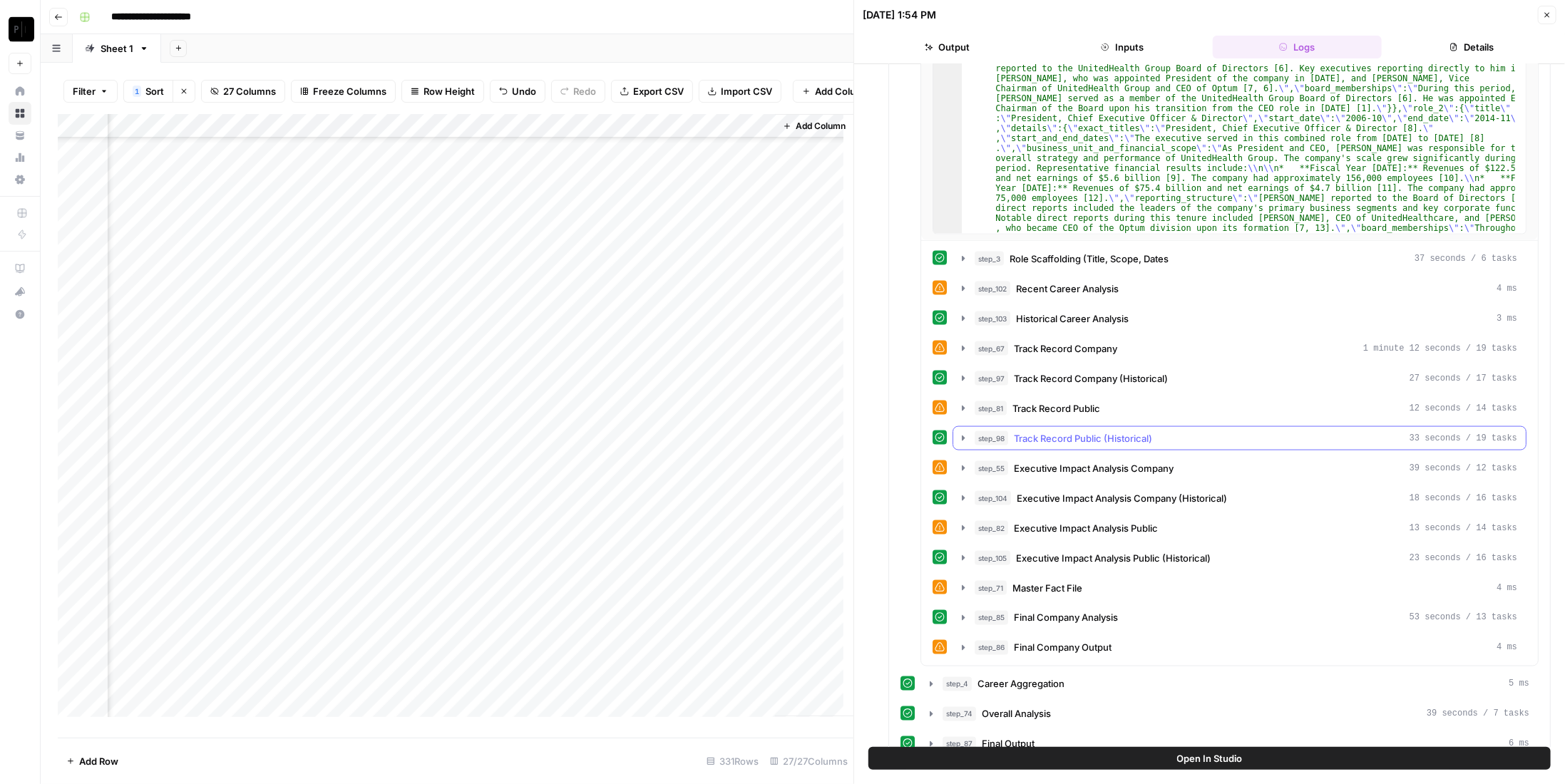
click at [1138, 431] on span "Track Record Public (Historical)" at bounding box center [1082, 438] width 138 height 14
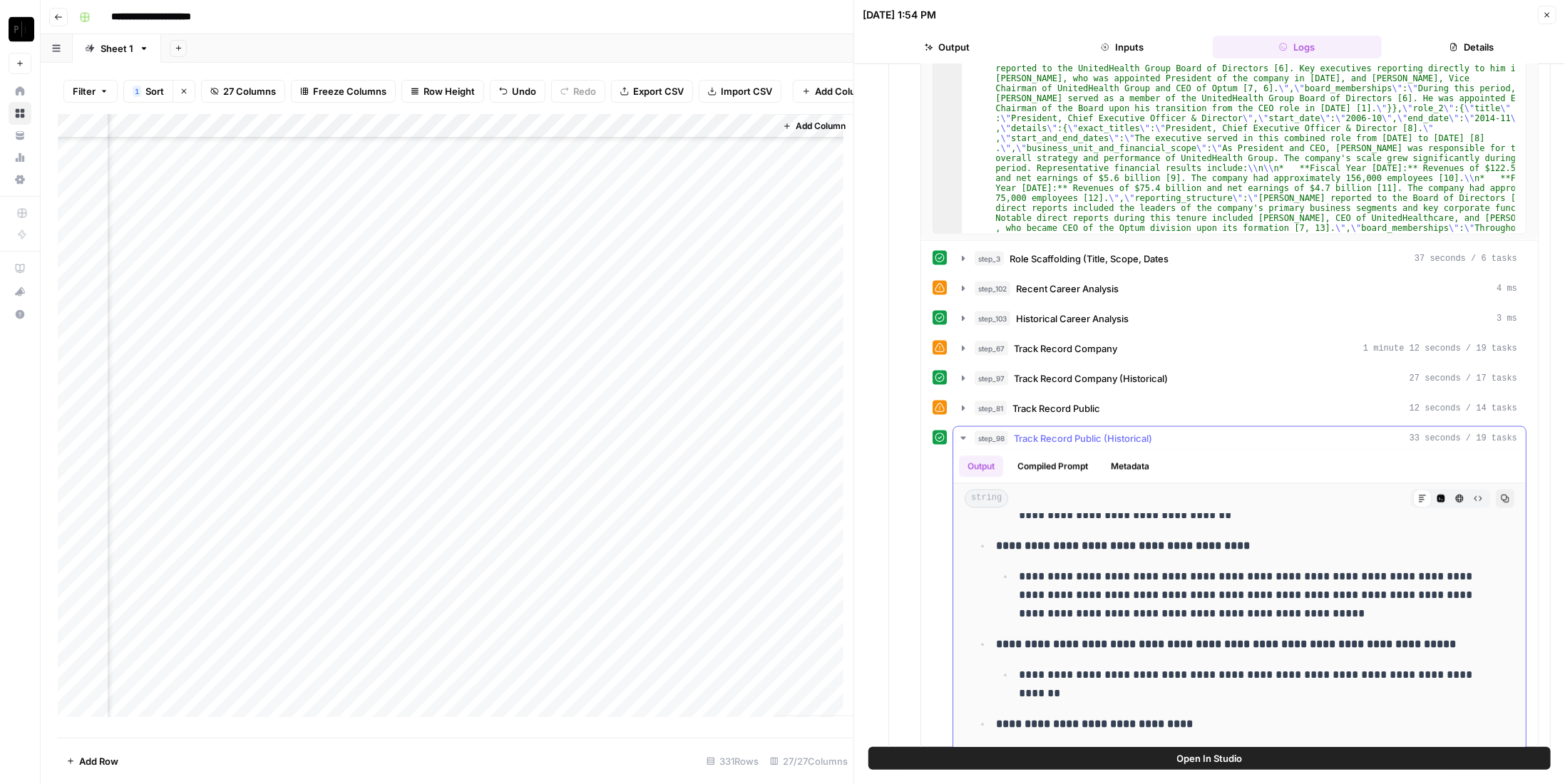
scroll to position [1486, 0]
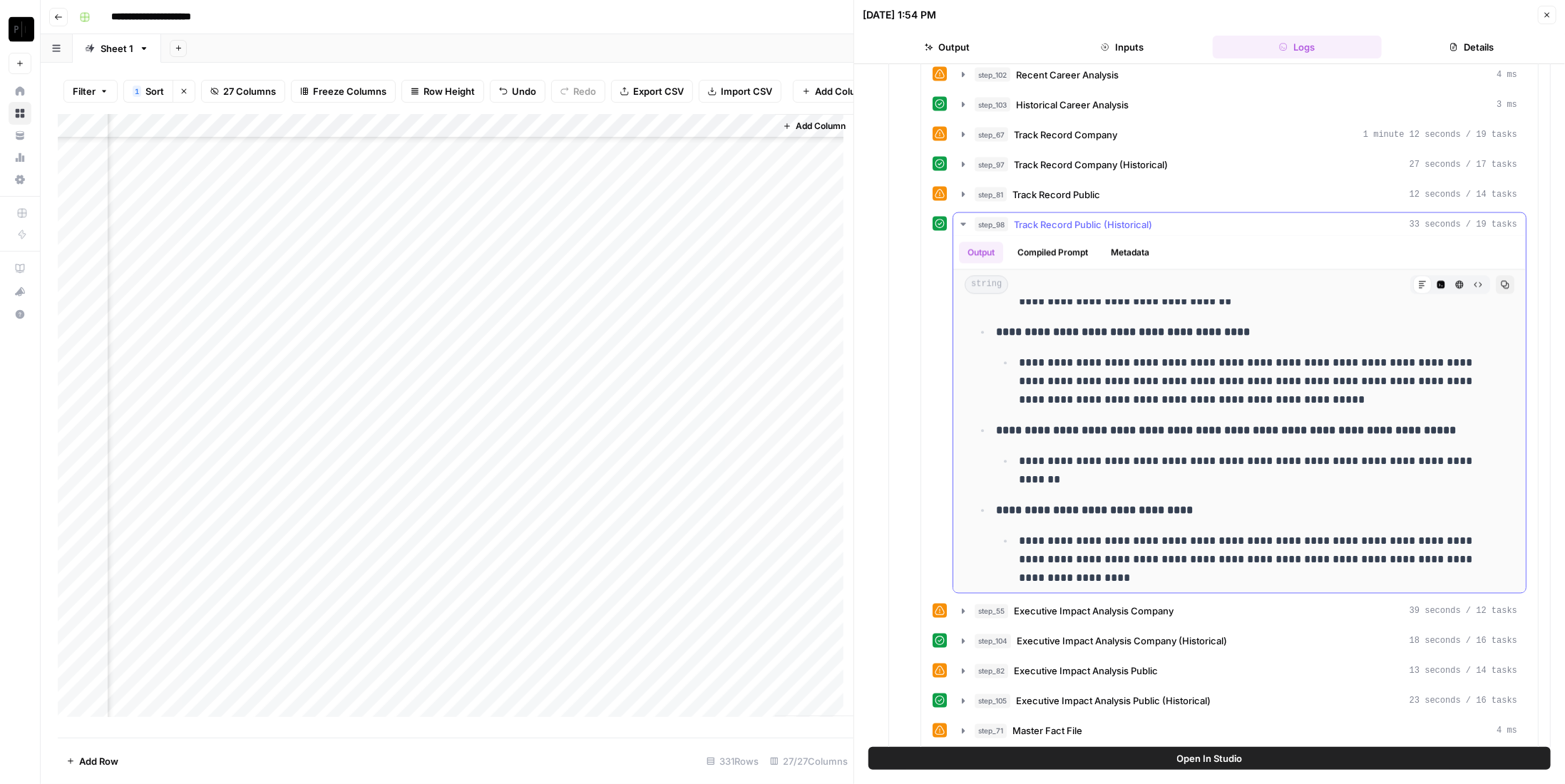
click at [1112, 217] on span "Track Record Public (Historical)" at bounding box center [1082, 224] width 138 height 14
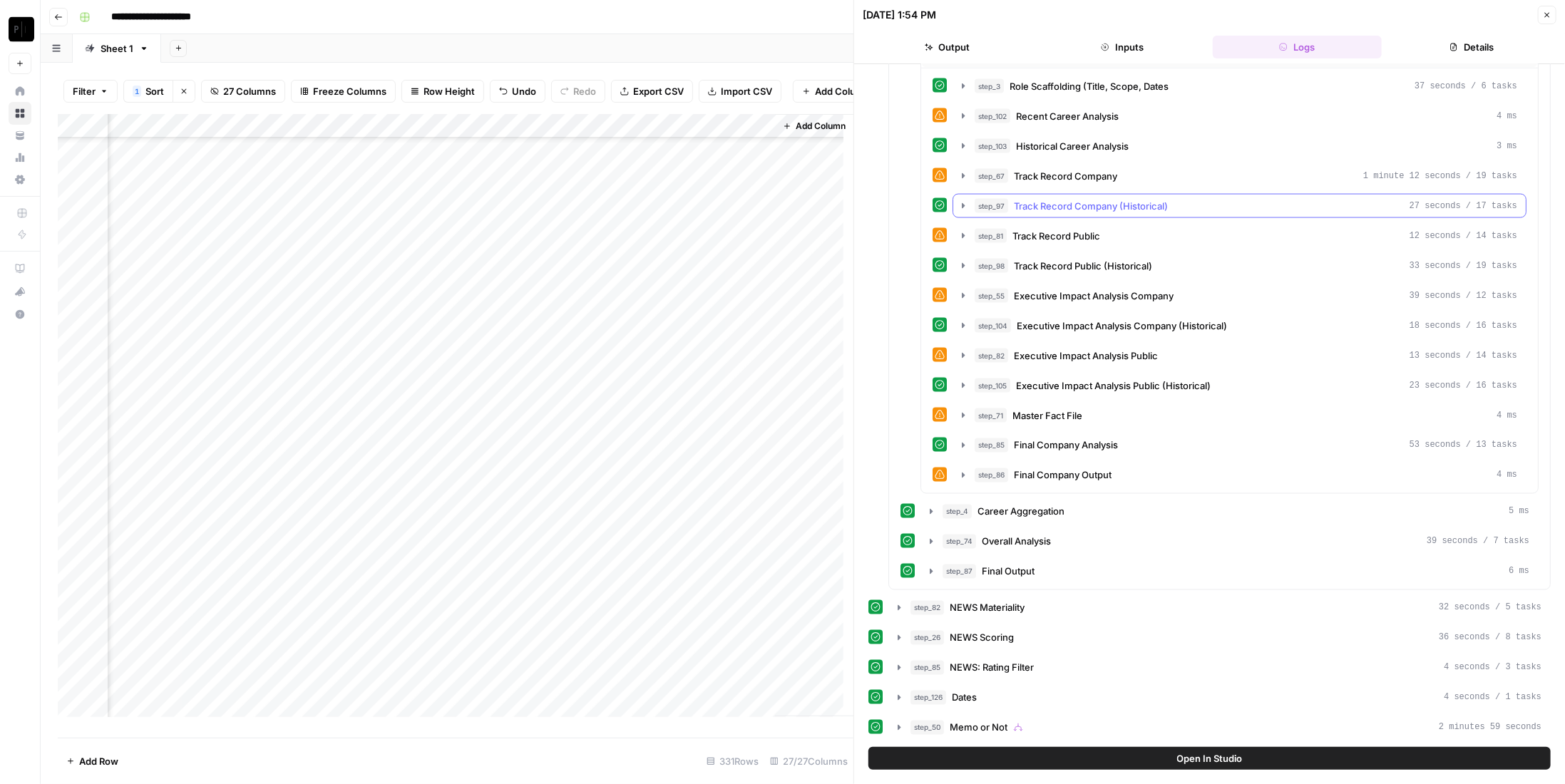
scroll to position [1415, 0]
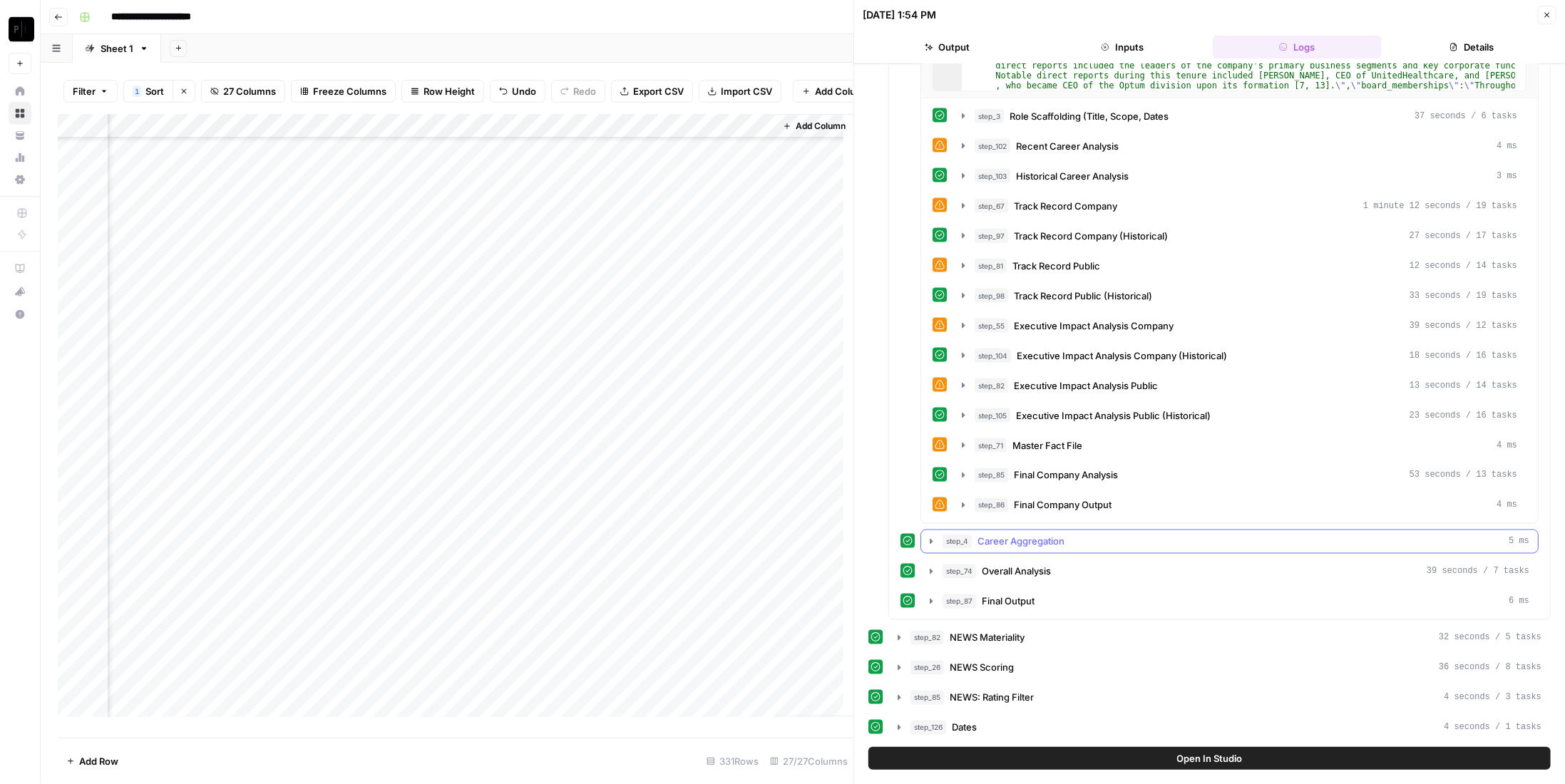
click at [1064, 530] on button "step_4 Career Aggregation 5 ms" at bounding box center [1229, 542] width 616 height 23
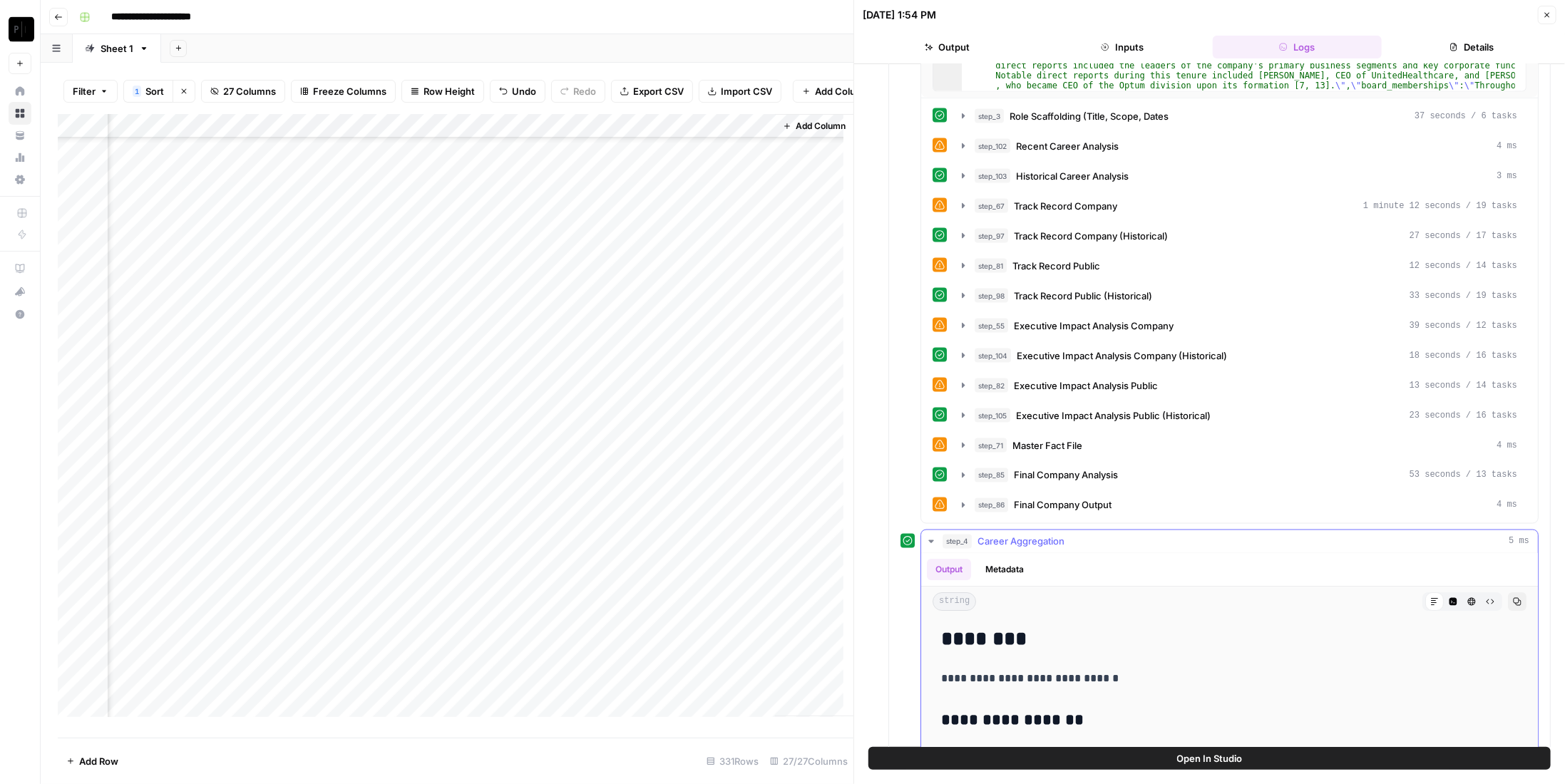
click at [1064, 534] on div "step_4 Career Aggregation 5 ms" at bounding box center [1236, 541] width 587 height 14
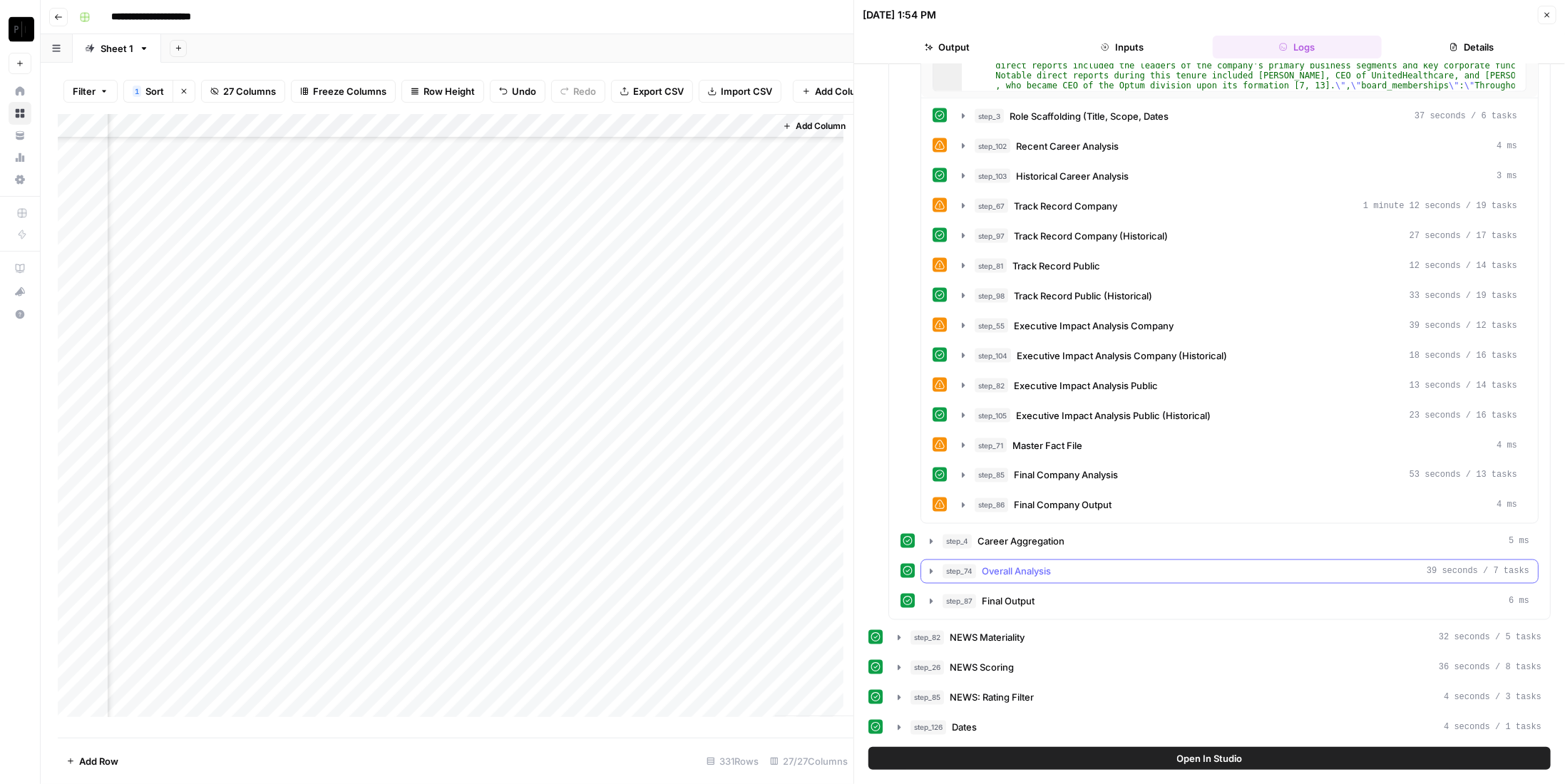
click at [1050, 565] on span "Overall Analysis" at bounding box center [1016, 571] width 69 height 14
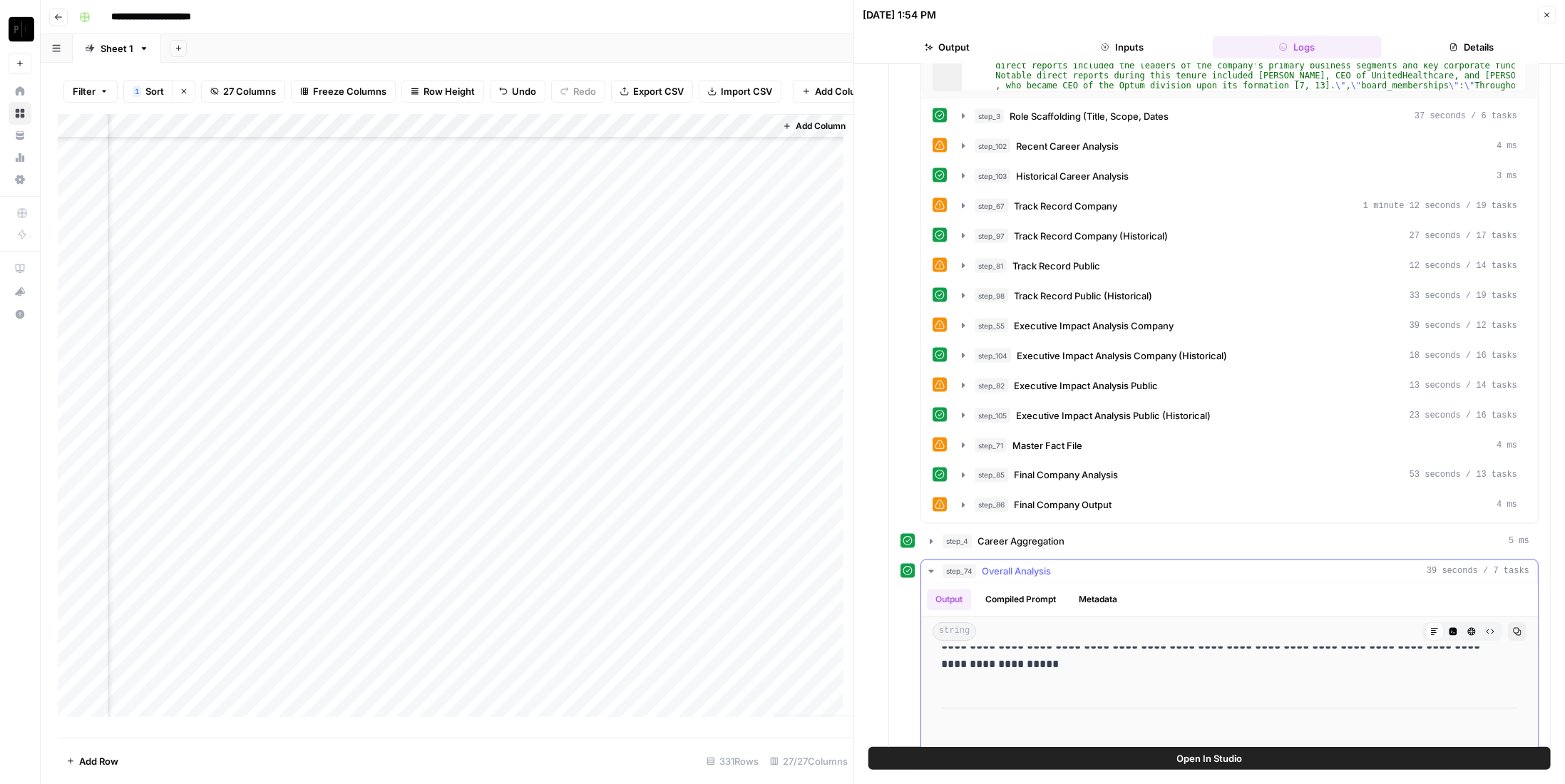
scroll to position [0, 0]
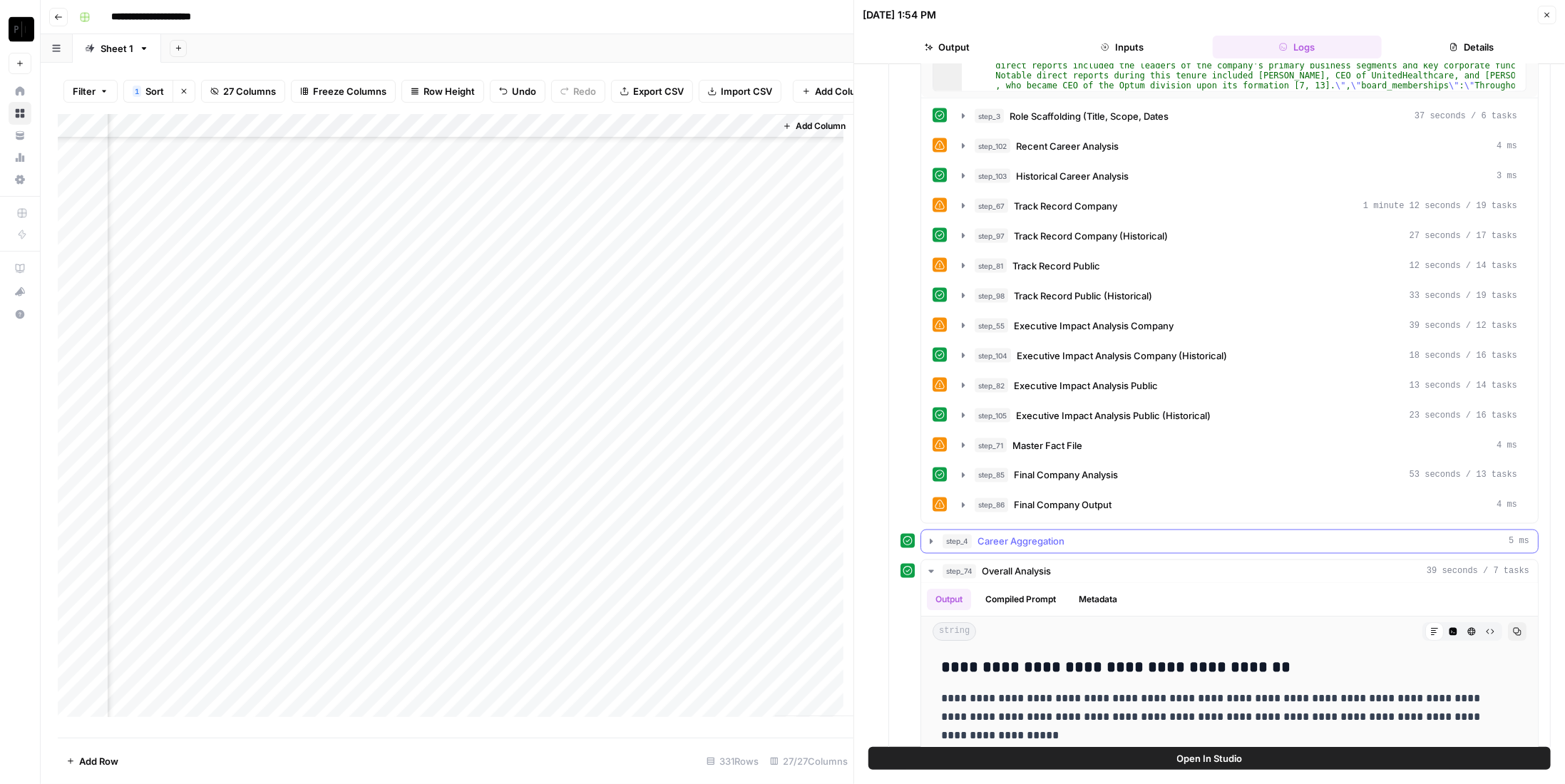
click at [1127, 534] on div "step_4 Career Aggregation 5 ms" at bounding box center [1236, 541] width 587 height 14
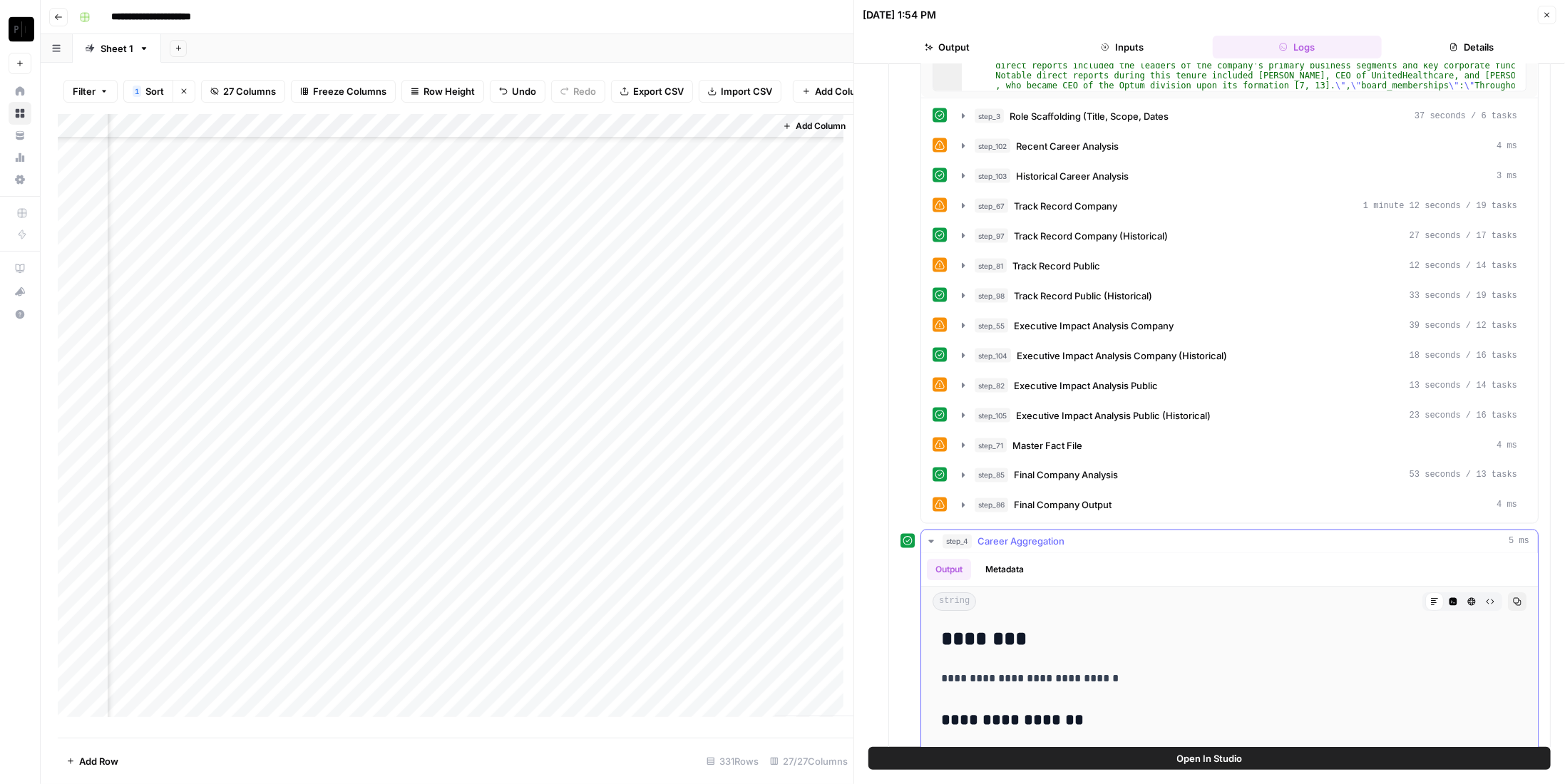
click at [1513, 598] on icon "button" at bounding box center [1516, 602] width 9 height 9
click at [1118, 44] on button "Inputs" at bounding box center [1121, 47] width 169 height 23
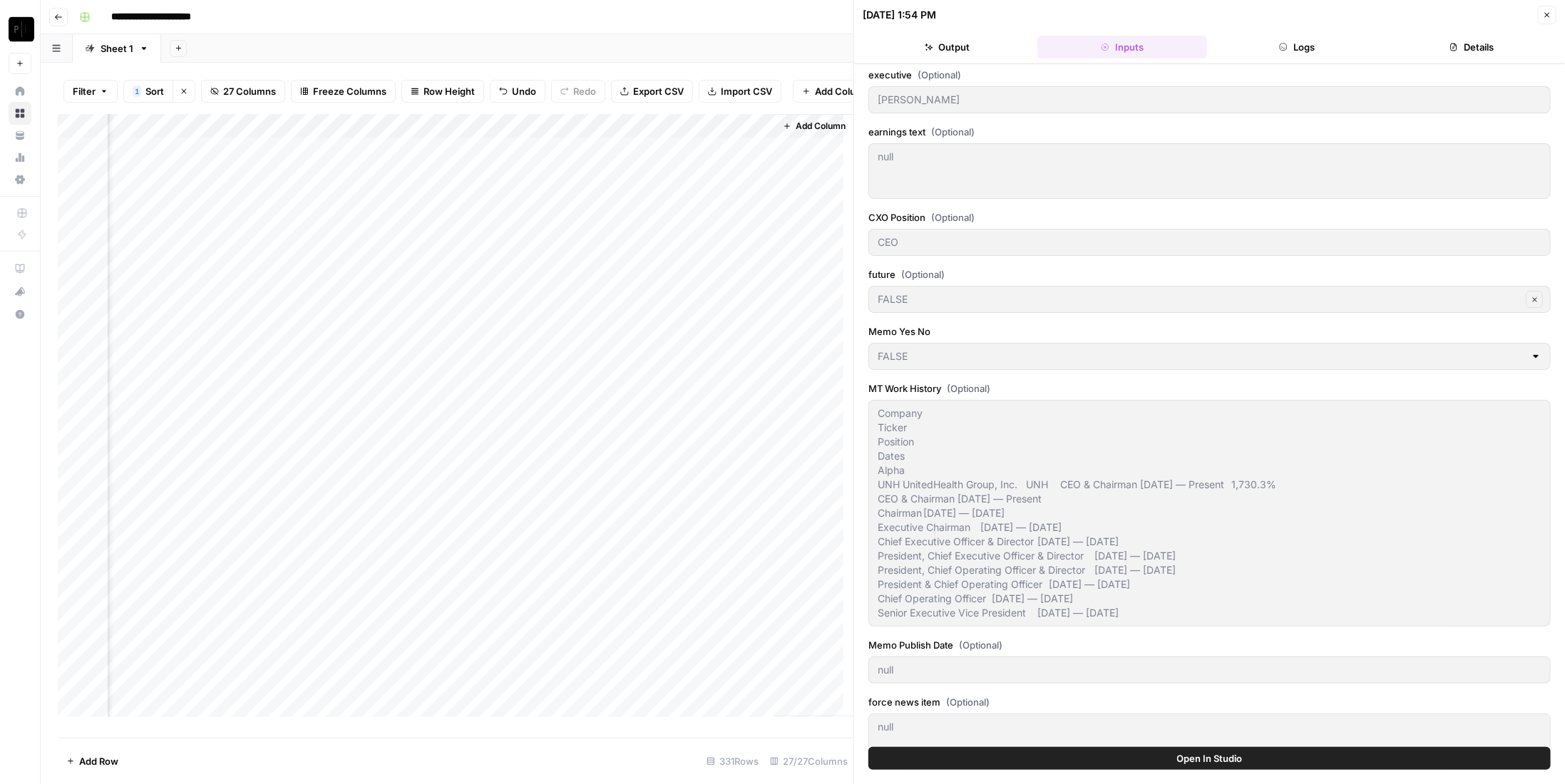
scroll to position [0, 0]
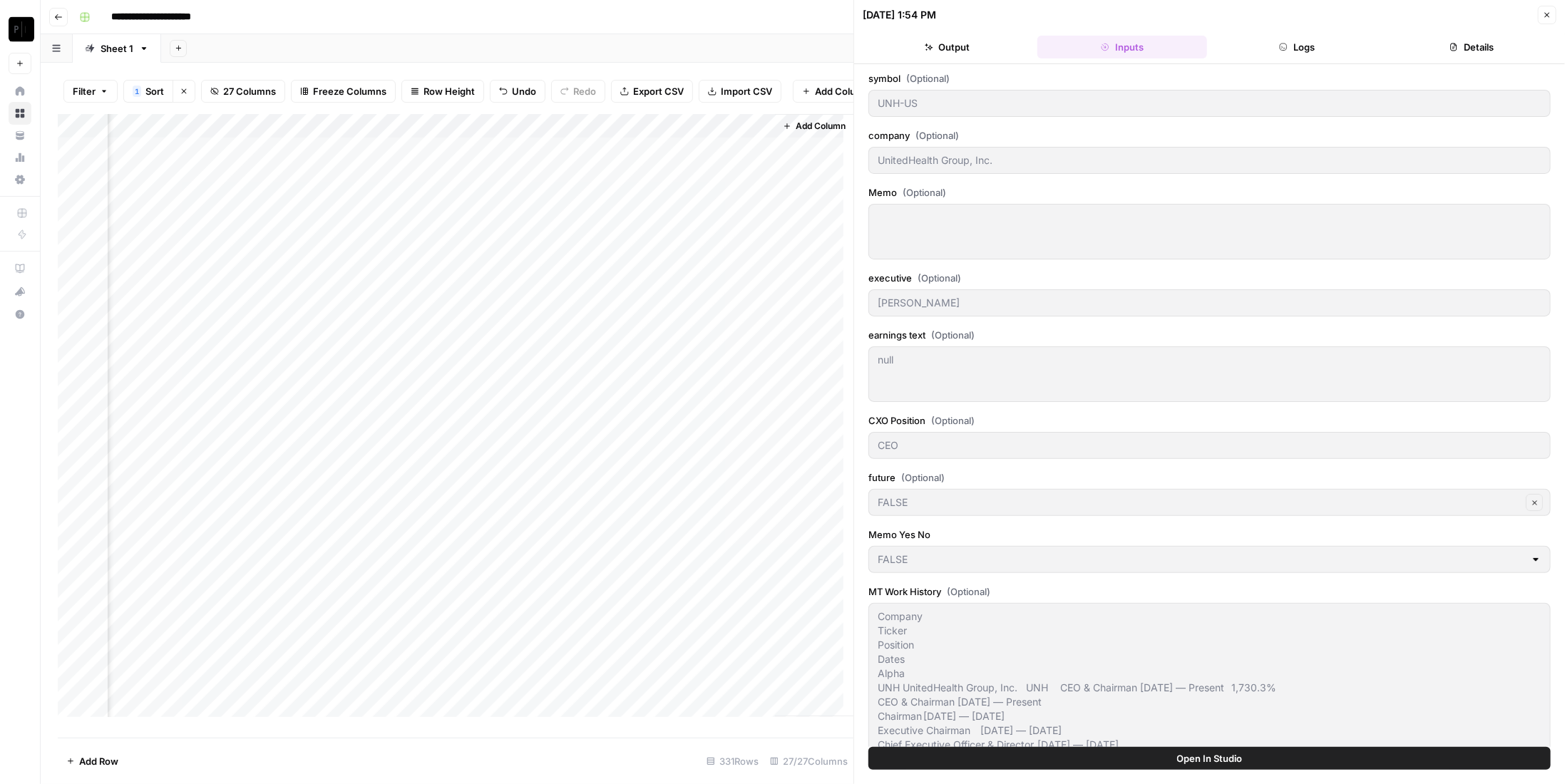
click at [955, 143] on div "company (Optional) UnitedHealth Group, Inc." at bounding box center [1209, 154] width 682 height 52
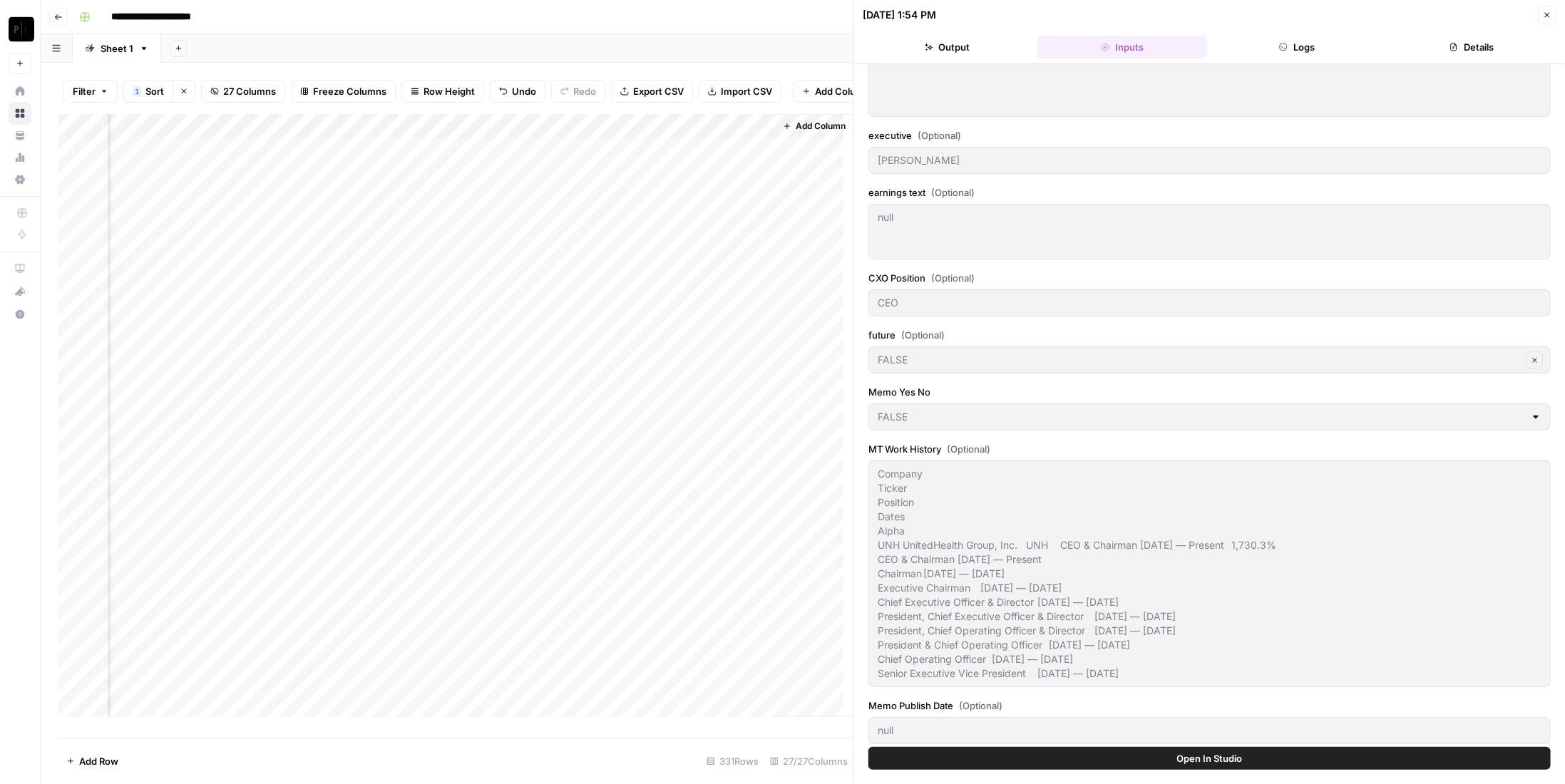
scroll to position [214, 0]
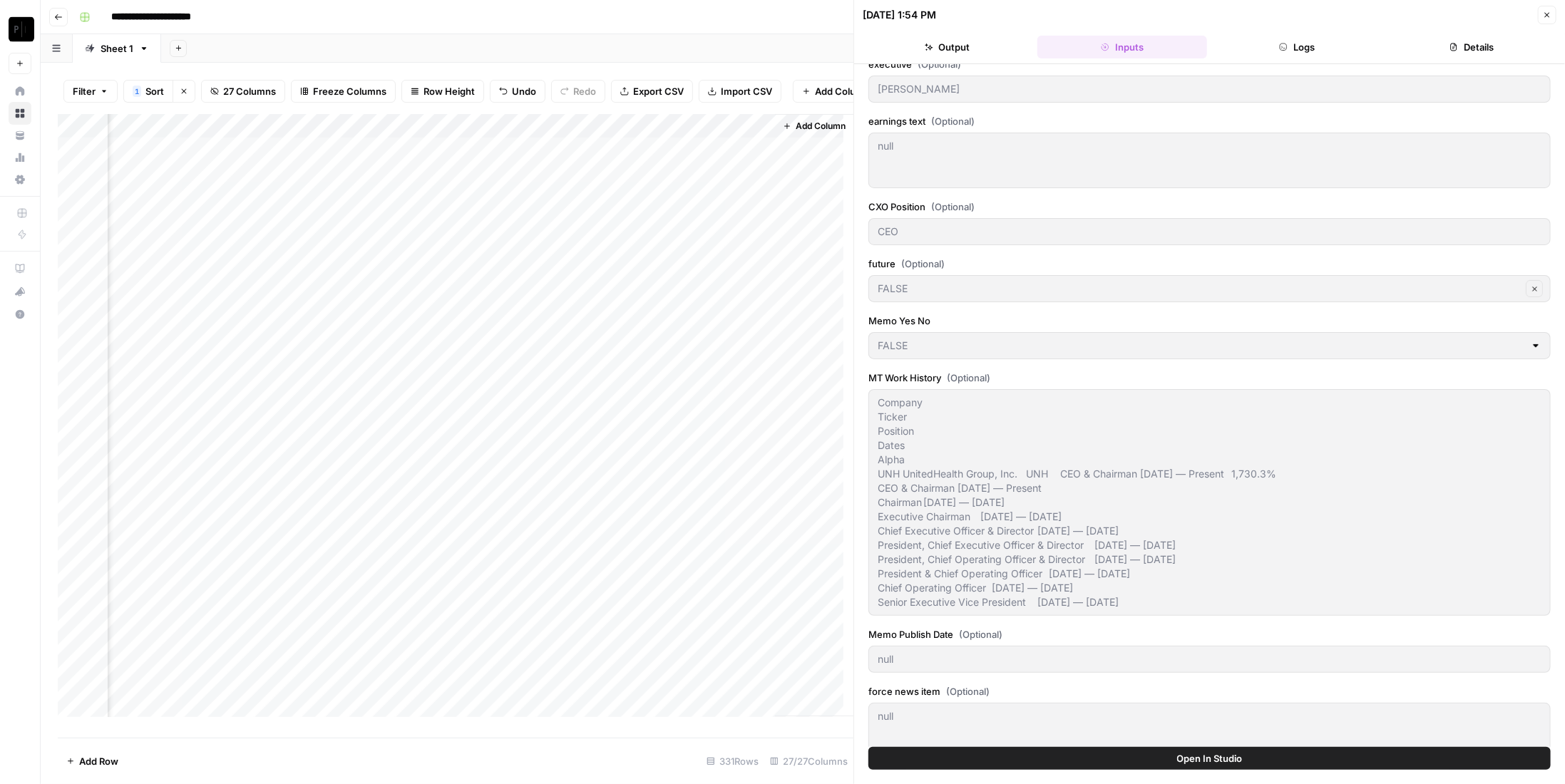
click at [1283, 677] on div "symbol (Optional) UNH-US company (Optional) UnitedHealth Group, Inc. Memo (Opti…" at bounding box center [1209, 397] width 682 height 1078
click at [906, 78] on div "[PERSON_NAME]" at bounding box center [1209, 89] width 682 height 27
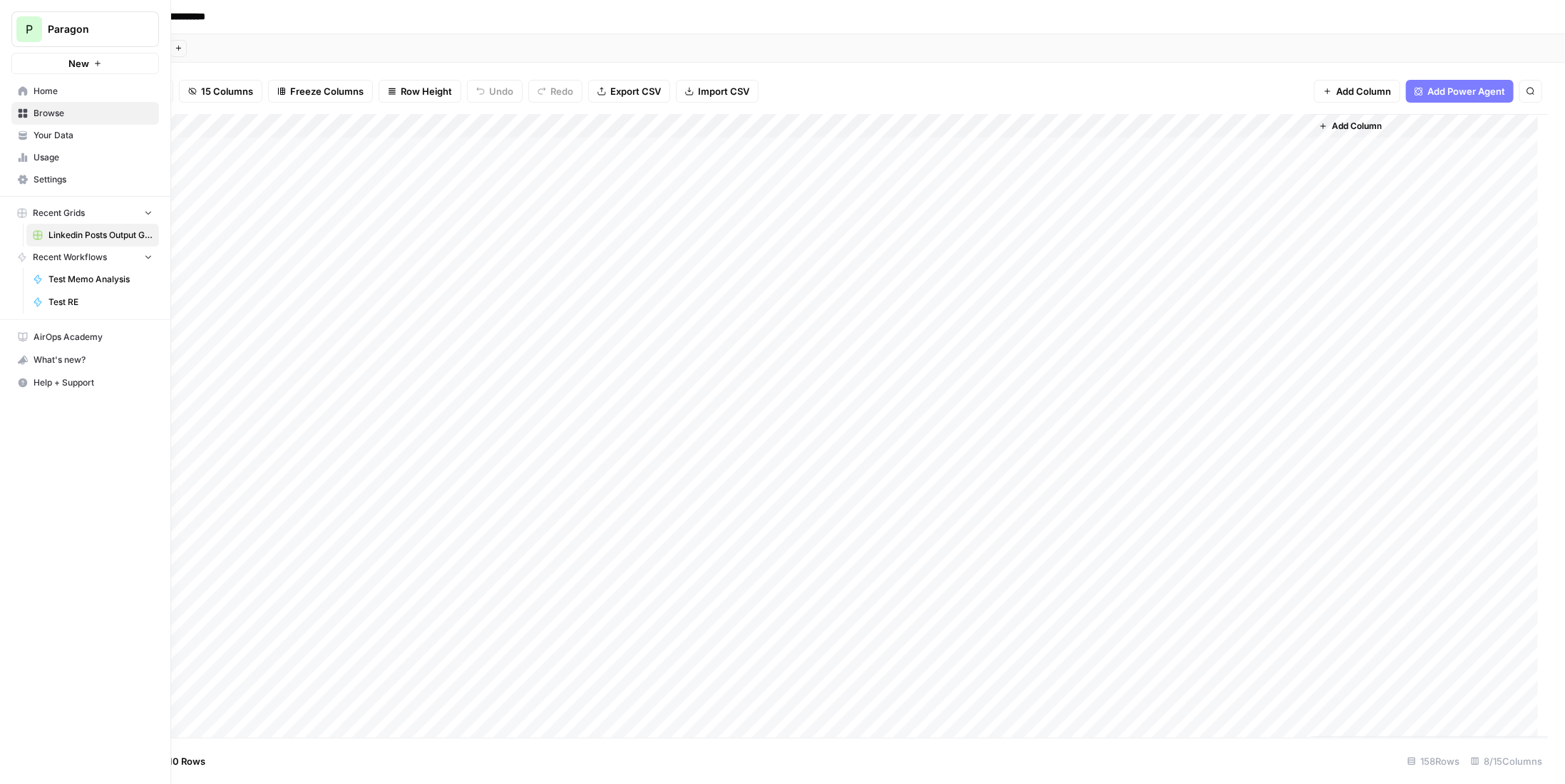
click at [94, 31] on span "Paragon" at bounding box center [91, 29] width 86 height 14
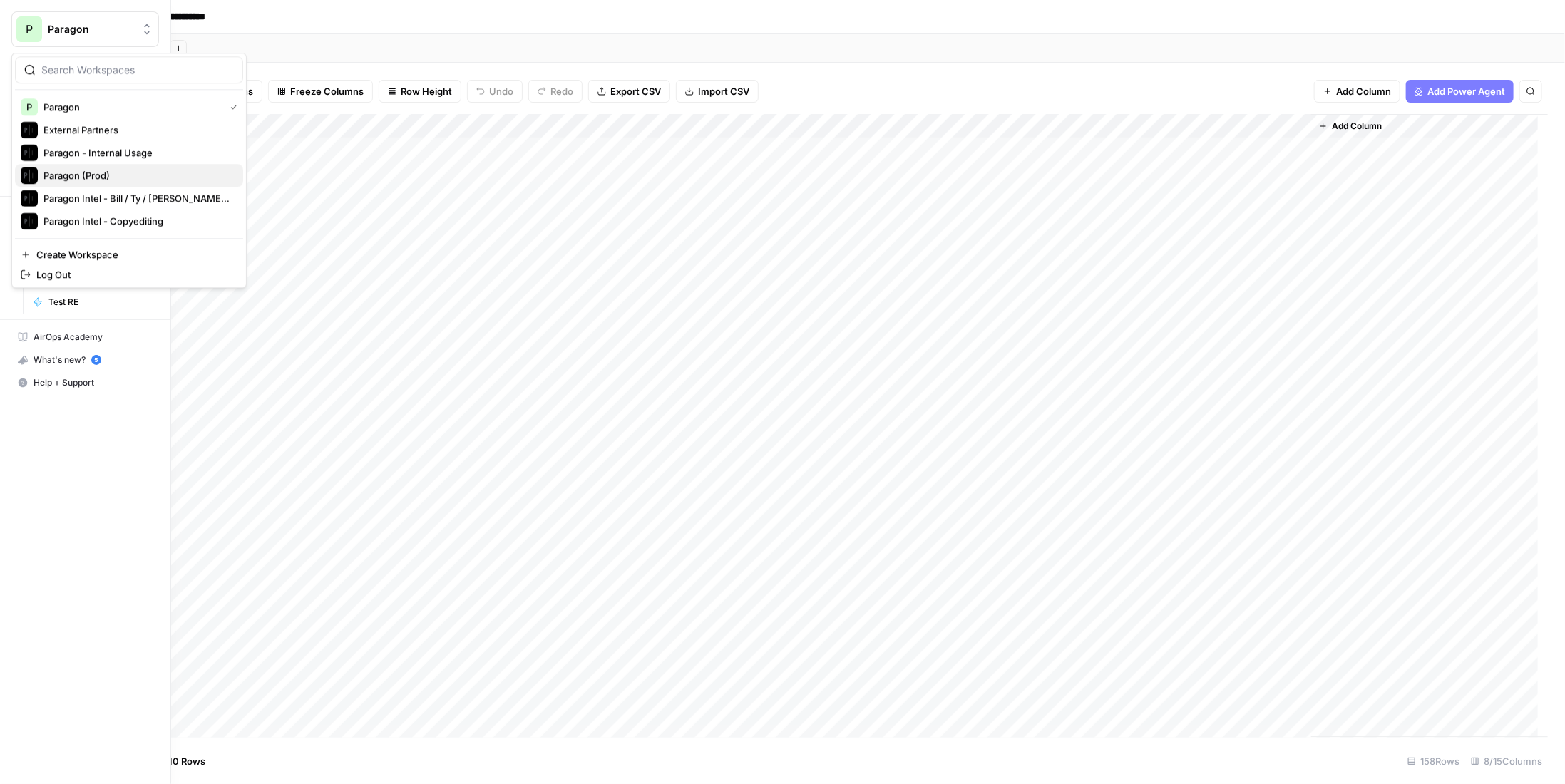
click at [110, 169] on span "Paragon (Prod)" at bounding box center [137, 175] width 188 height 14
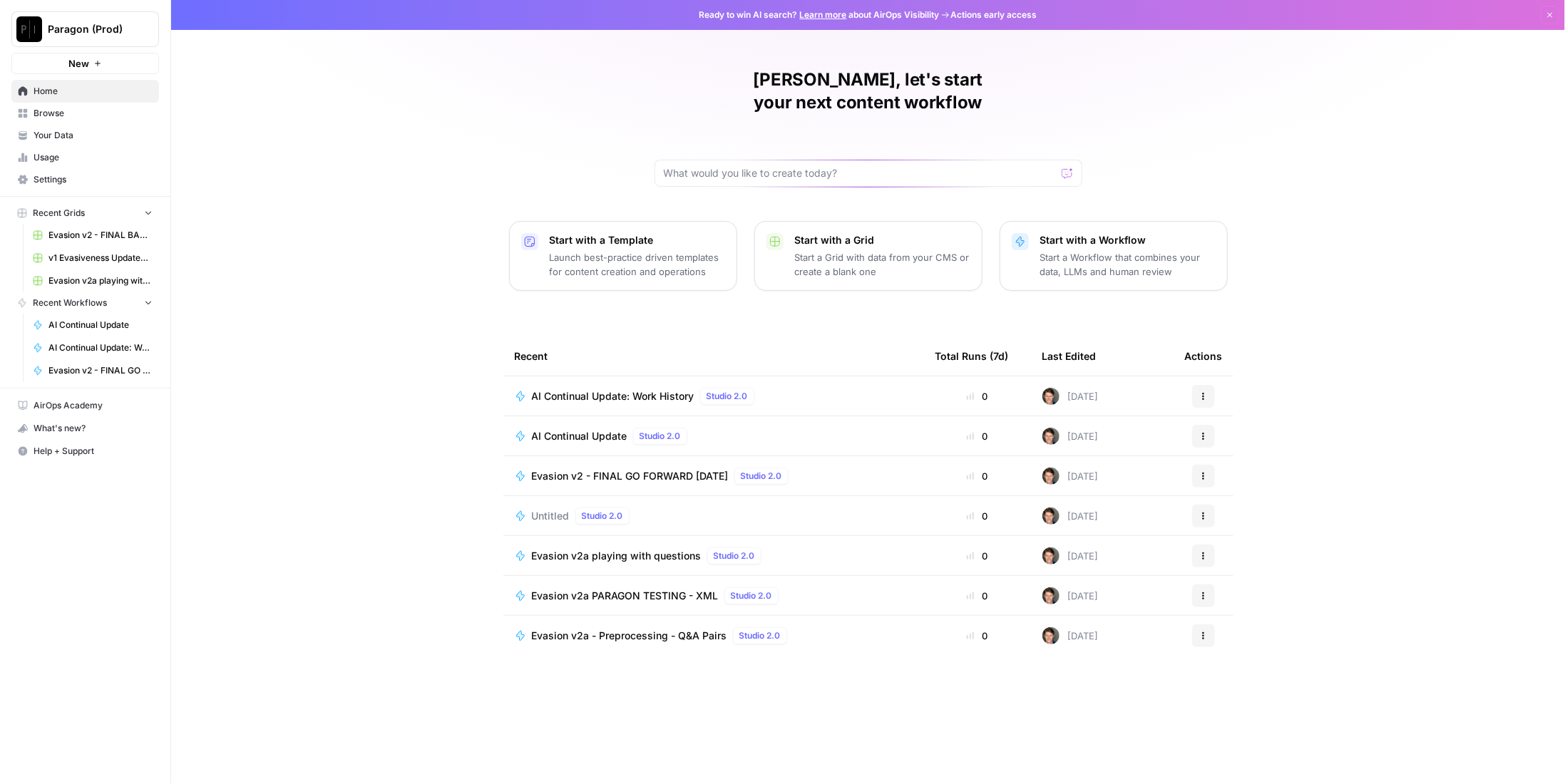
click at [609, 429] on span "AI Continual Update" at bounding box center [579, 436] width 95 height 14
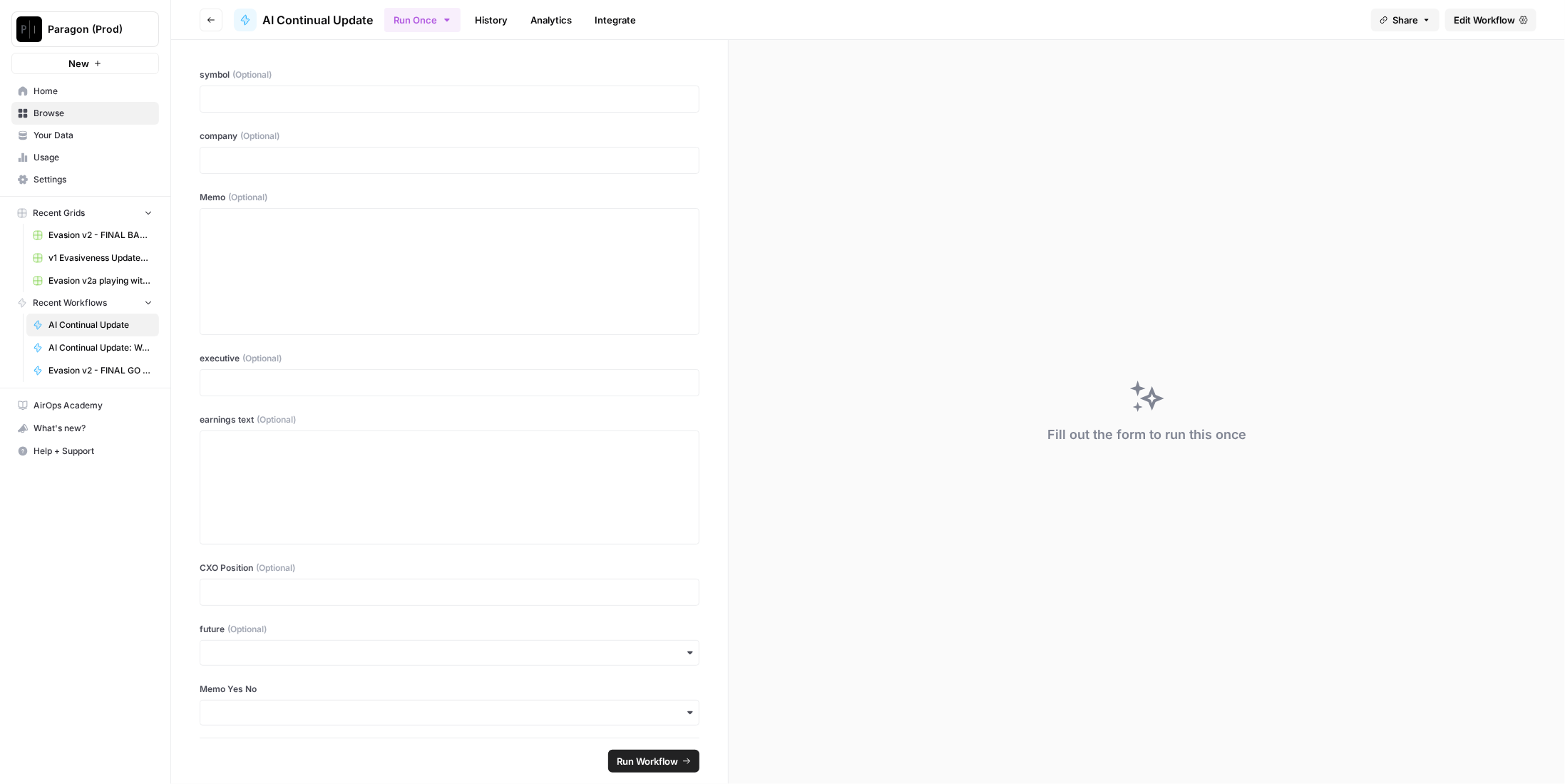
click at [481, 28] on link "History" at bounding box center [491, 20] width 50 height 23
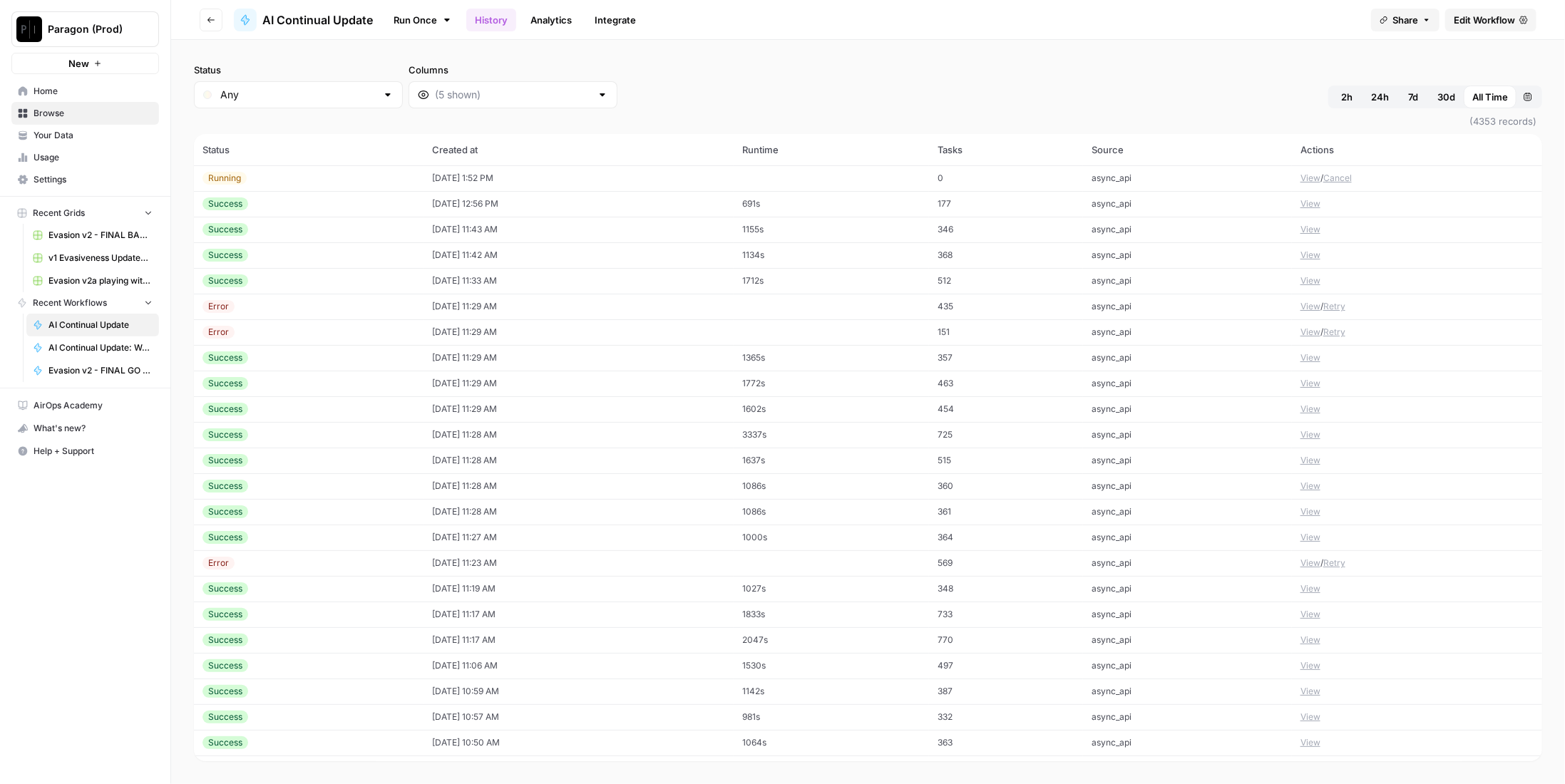
click at [458, 206] on td "[DATE] 12:56 PM" at bounding box center [578, 203] width 310 height 26
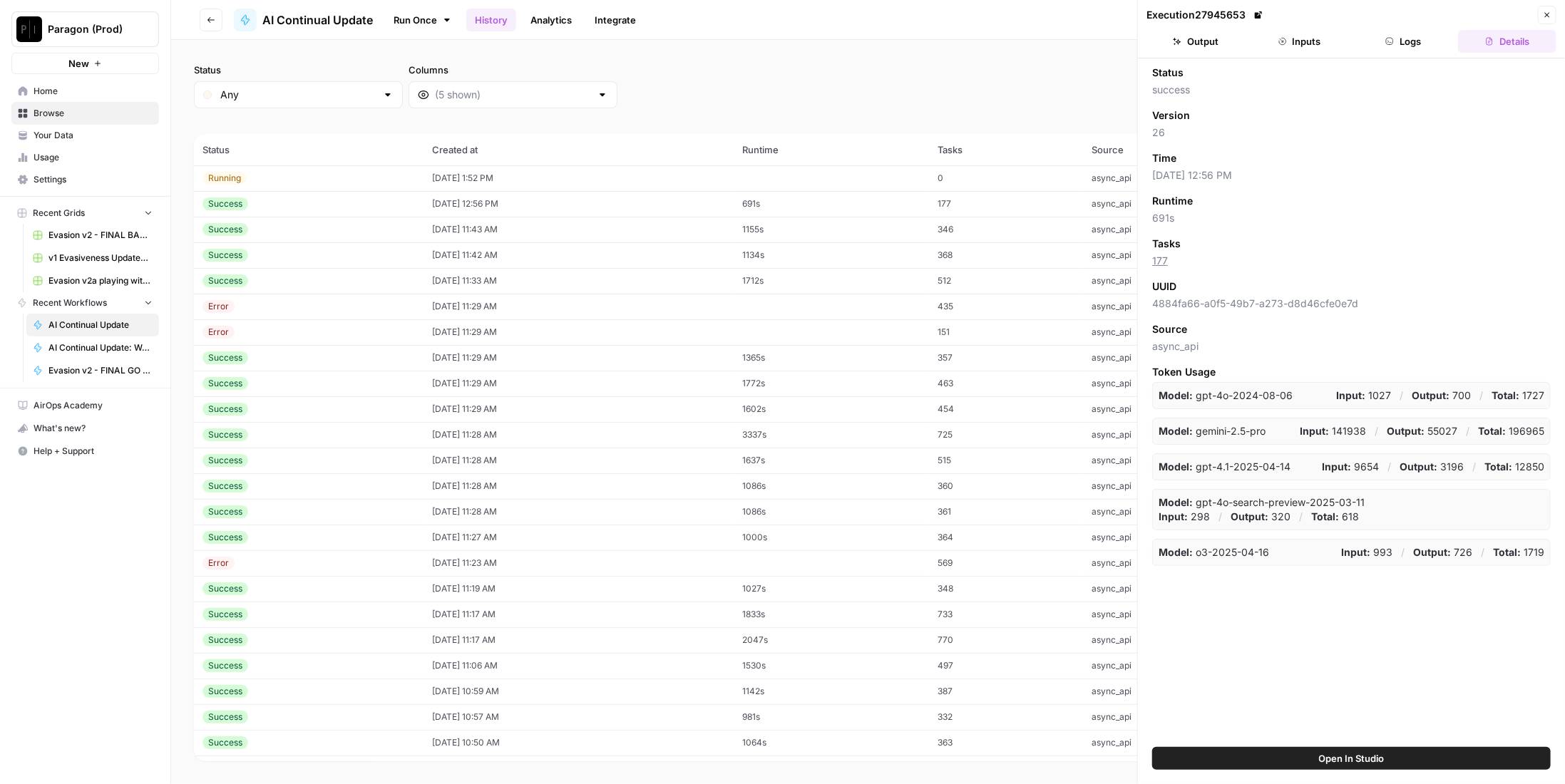
click at [1399, 36] on button "Logs" at bounding box center [1403, 41] width 98 height 23
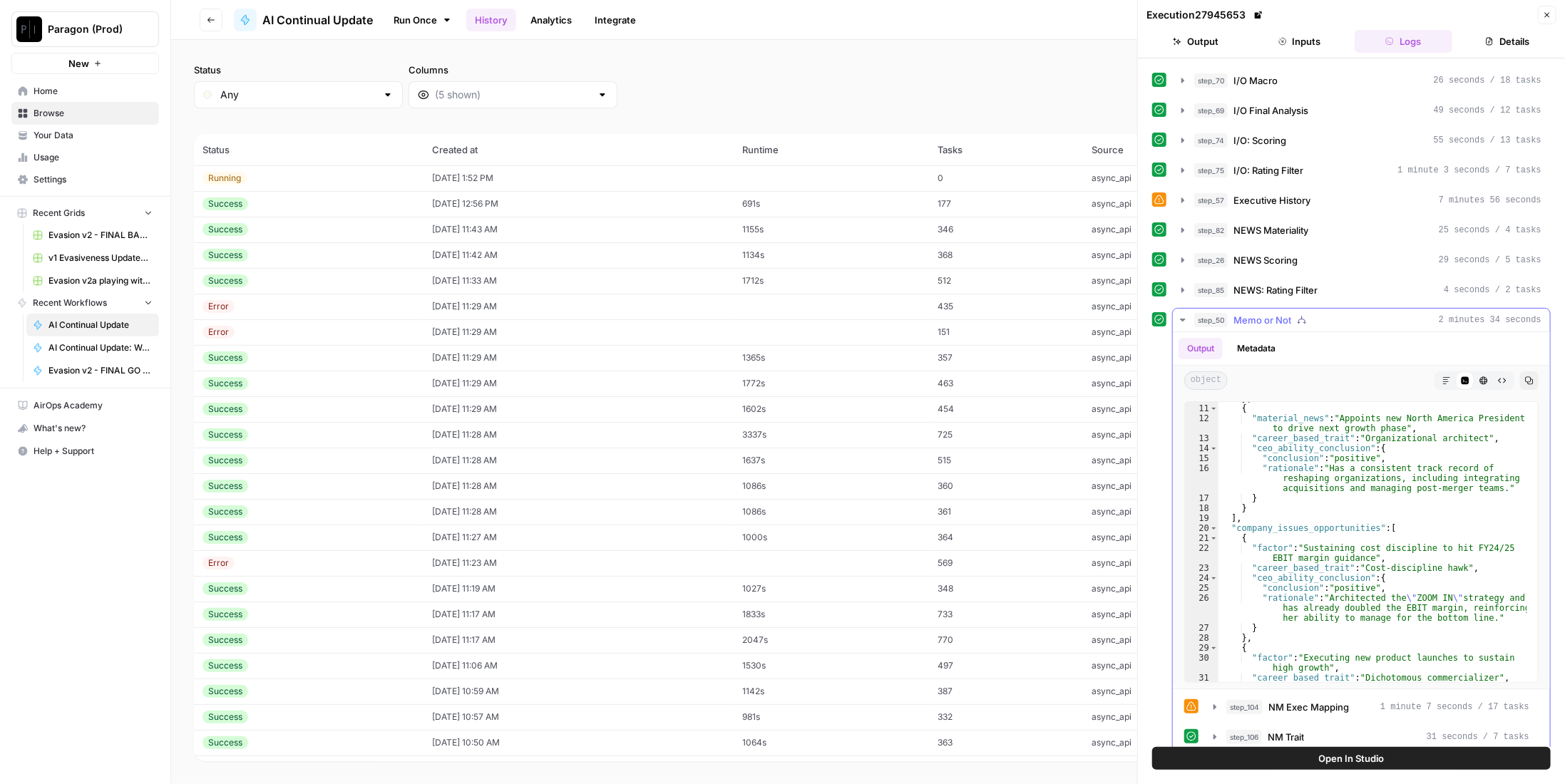
scroll to position [128, 0]
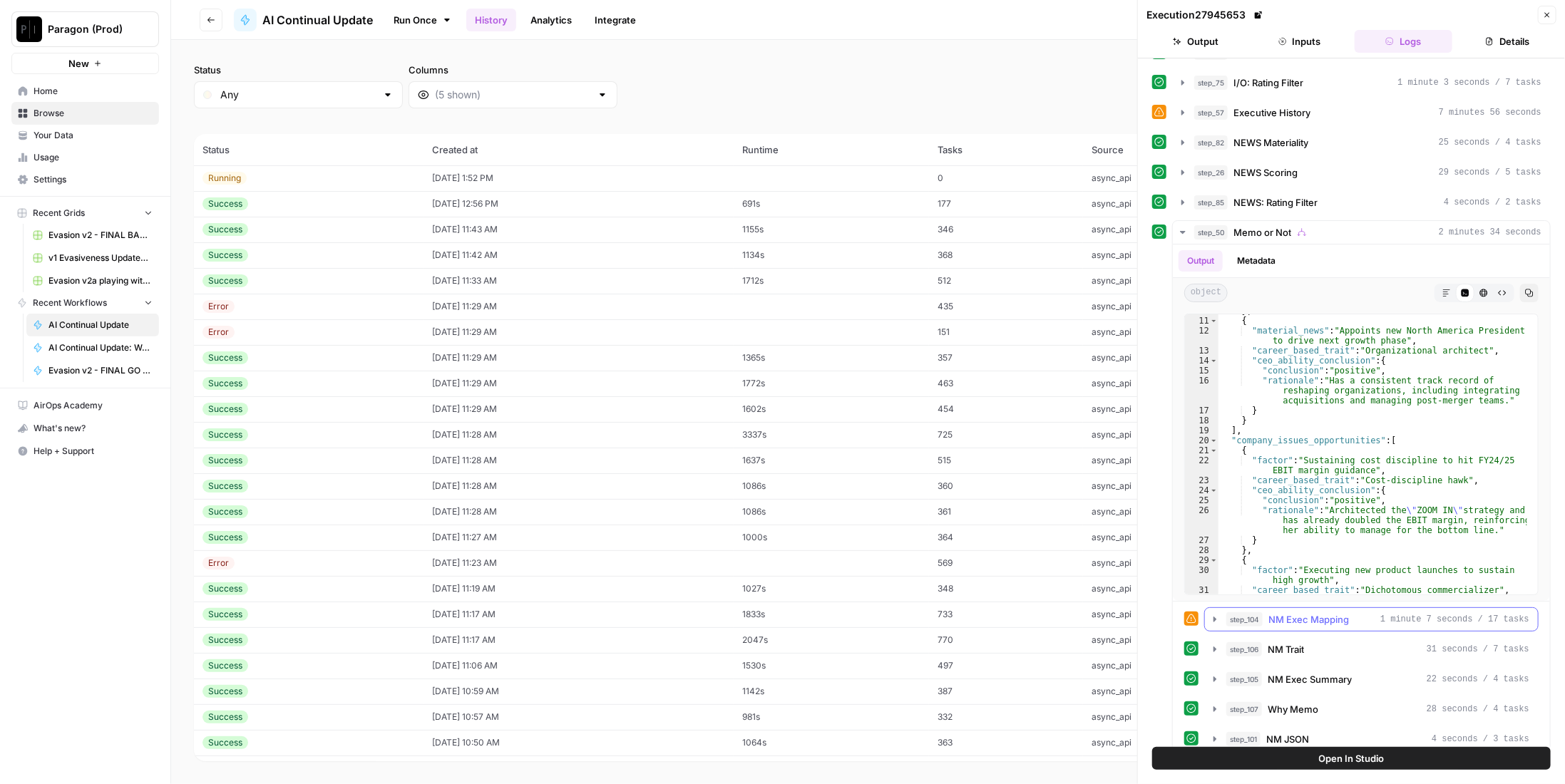
click at [1293, 612] on span "NM Exec Mapping" at bounding box center [1308, 619] width 80 height 14
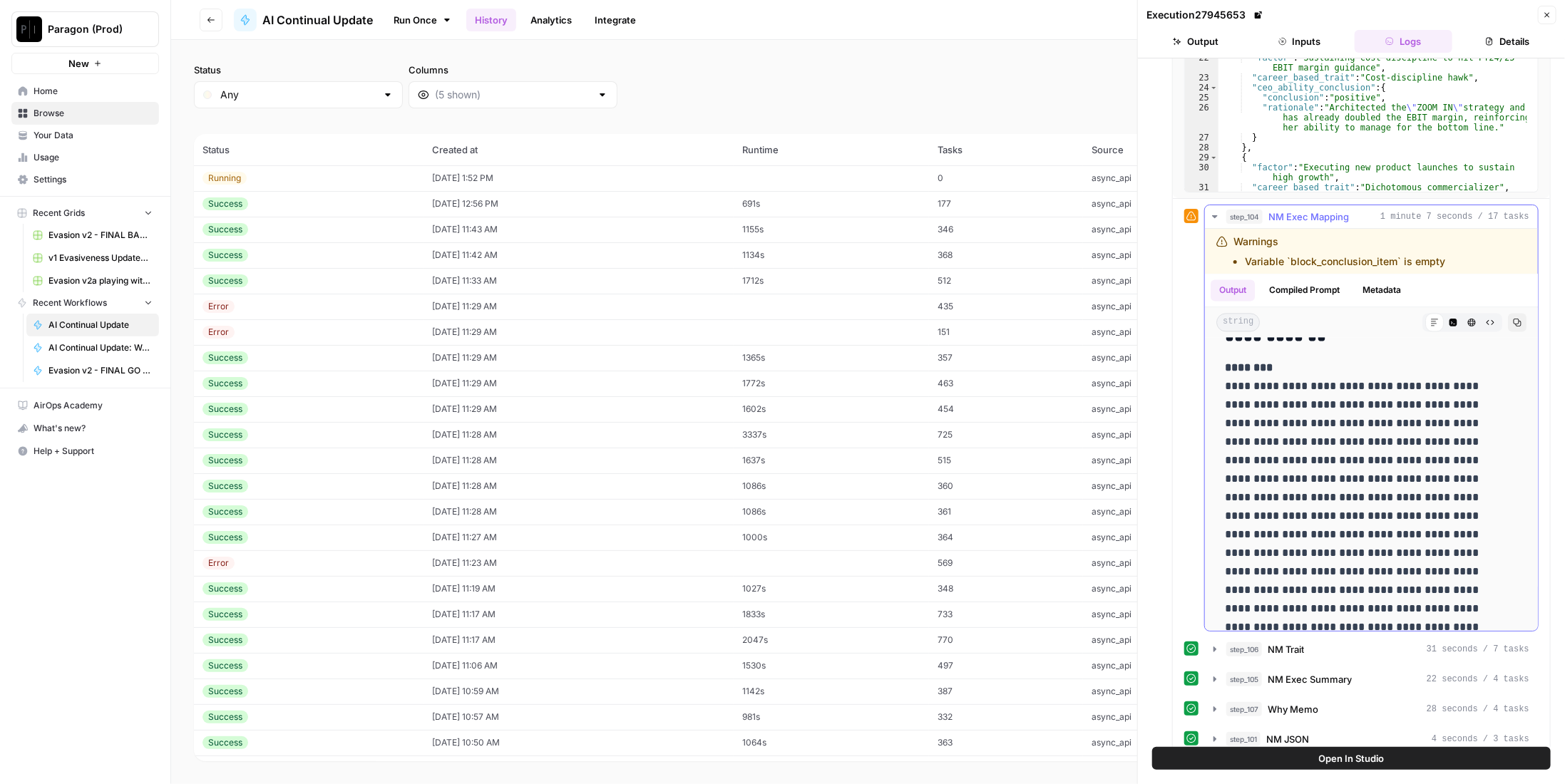
scroll to position [5629, 0]
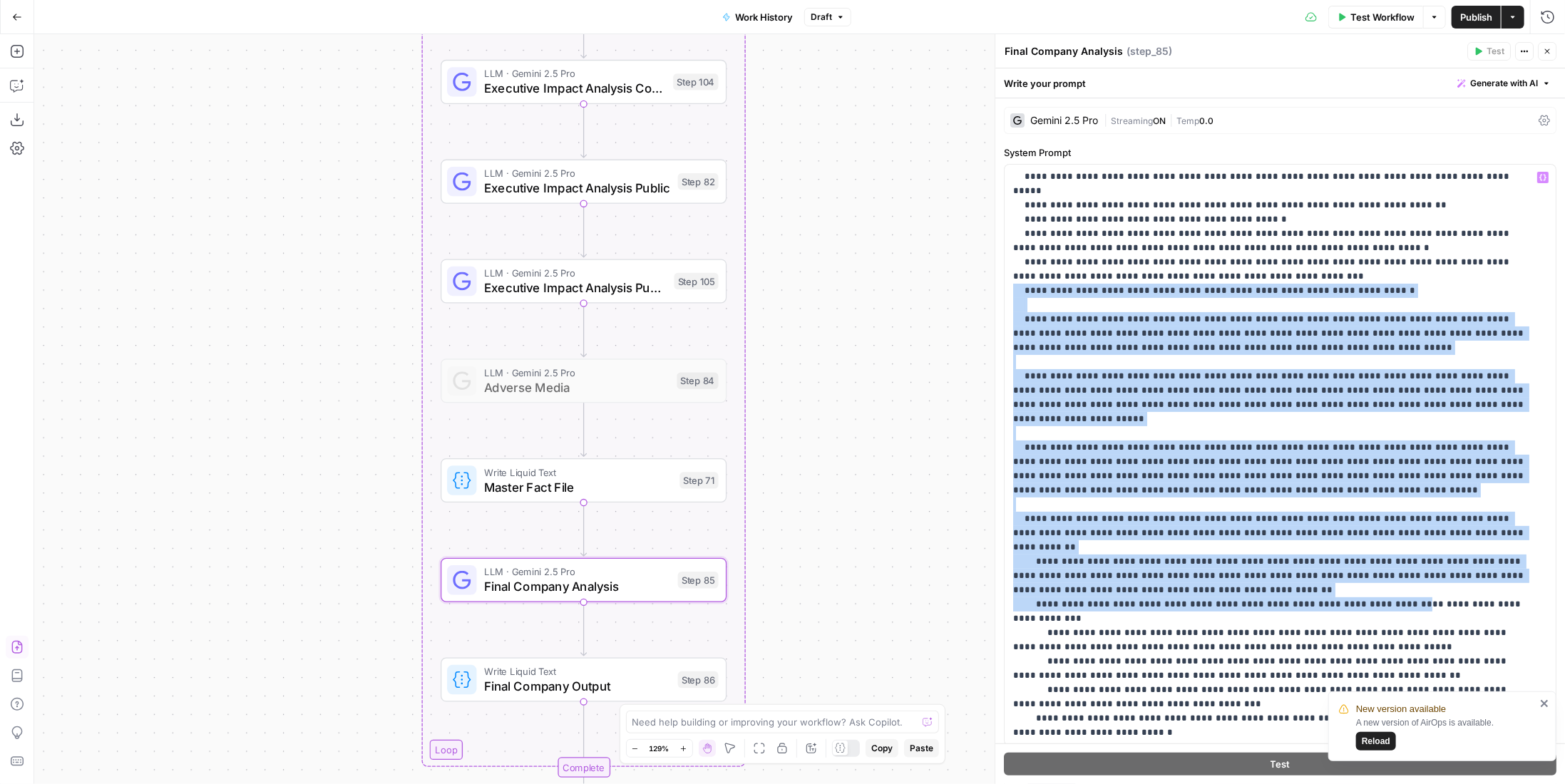
scroll to position [142, 0]
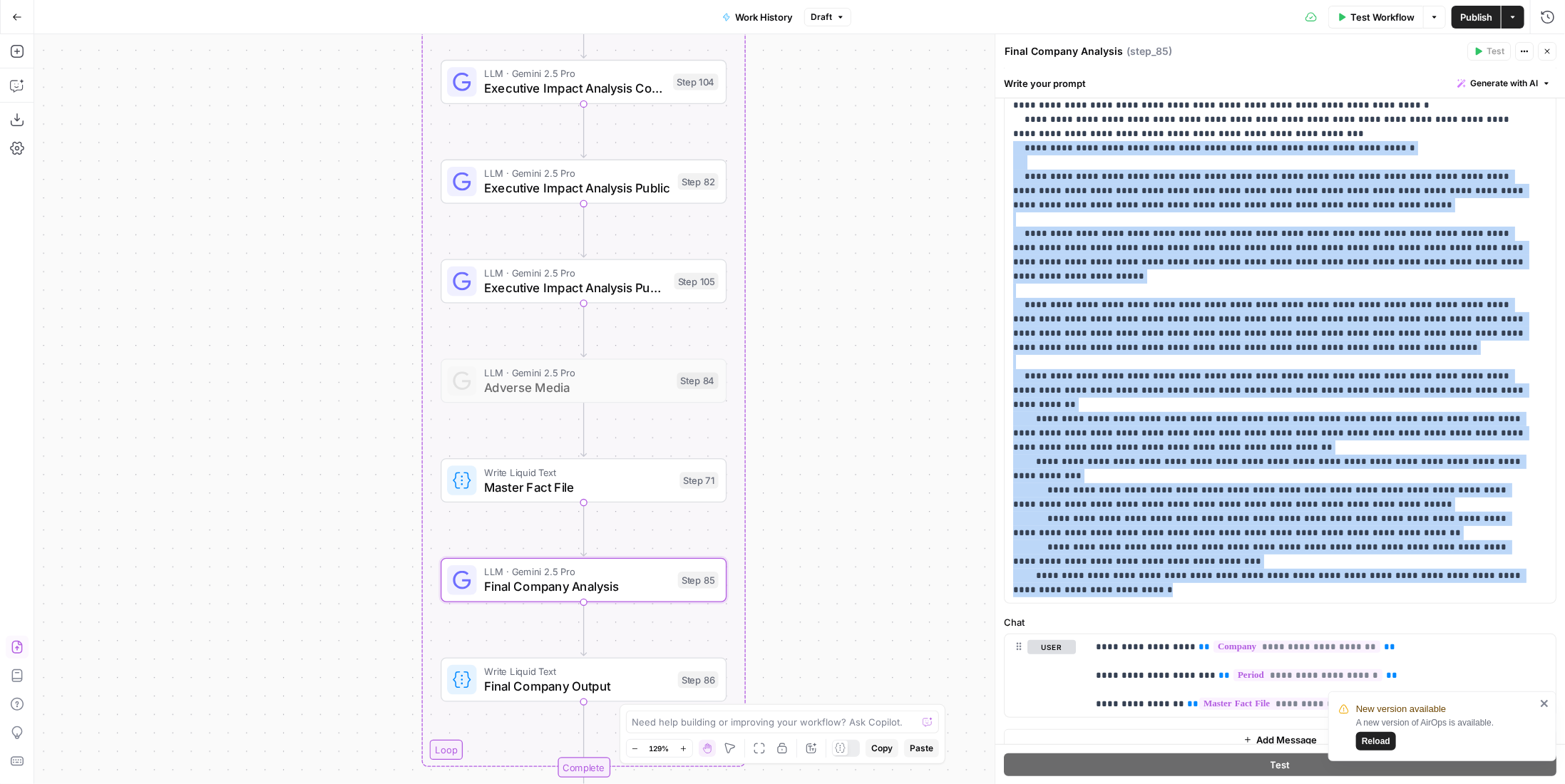
drag, startPoint x: 1401, startPoint y: 504, endPoint x: 1252, endPoint y: 520, distance: 149.9
click at [1252, 520] on p "**********" at bounding box center [1270, 191] width 514 height 813
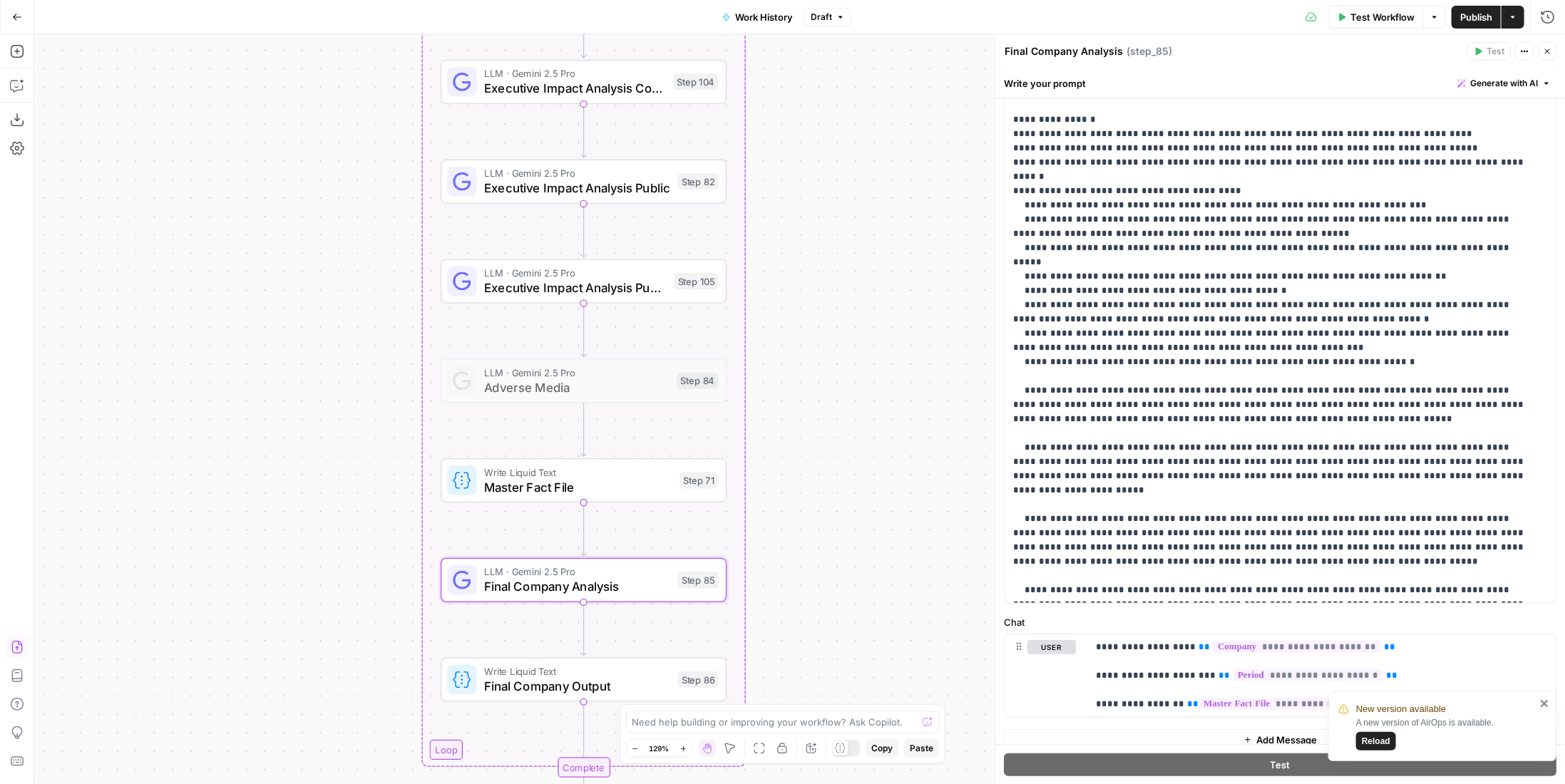
click at [1289, 320] on p "**********" at bounding box center [1270, 405] width 514 height 813
click at [1358, 332] on p "**********" at bounding box center [1270, 405] width 514 height 813
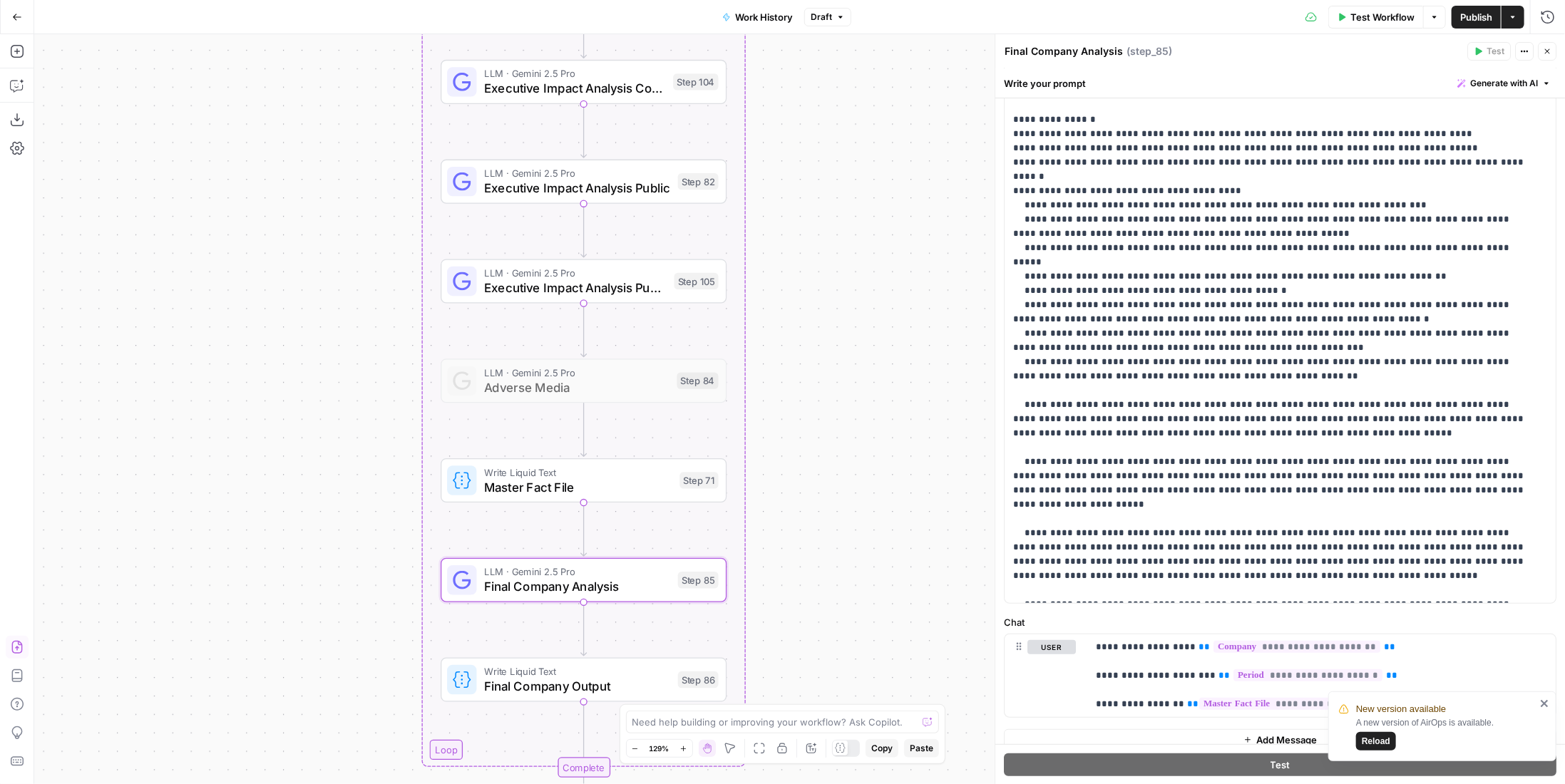
click at [1513, 335] on p "**********" at bounding box center [1270, 412] width 514 height 827
click at [1404, 330] on p "**********" at bounding box center [1270, 412] width 514 height 827
click at [1312, 331] on p "**********" at bounding box center [1270, 412] width 514 height 827
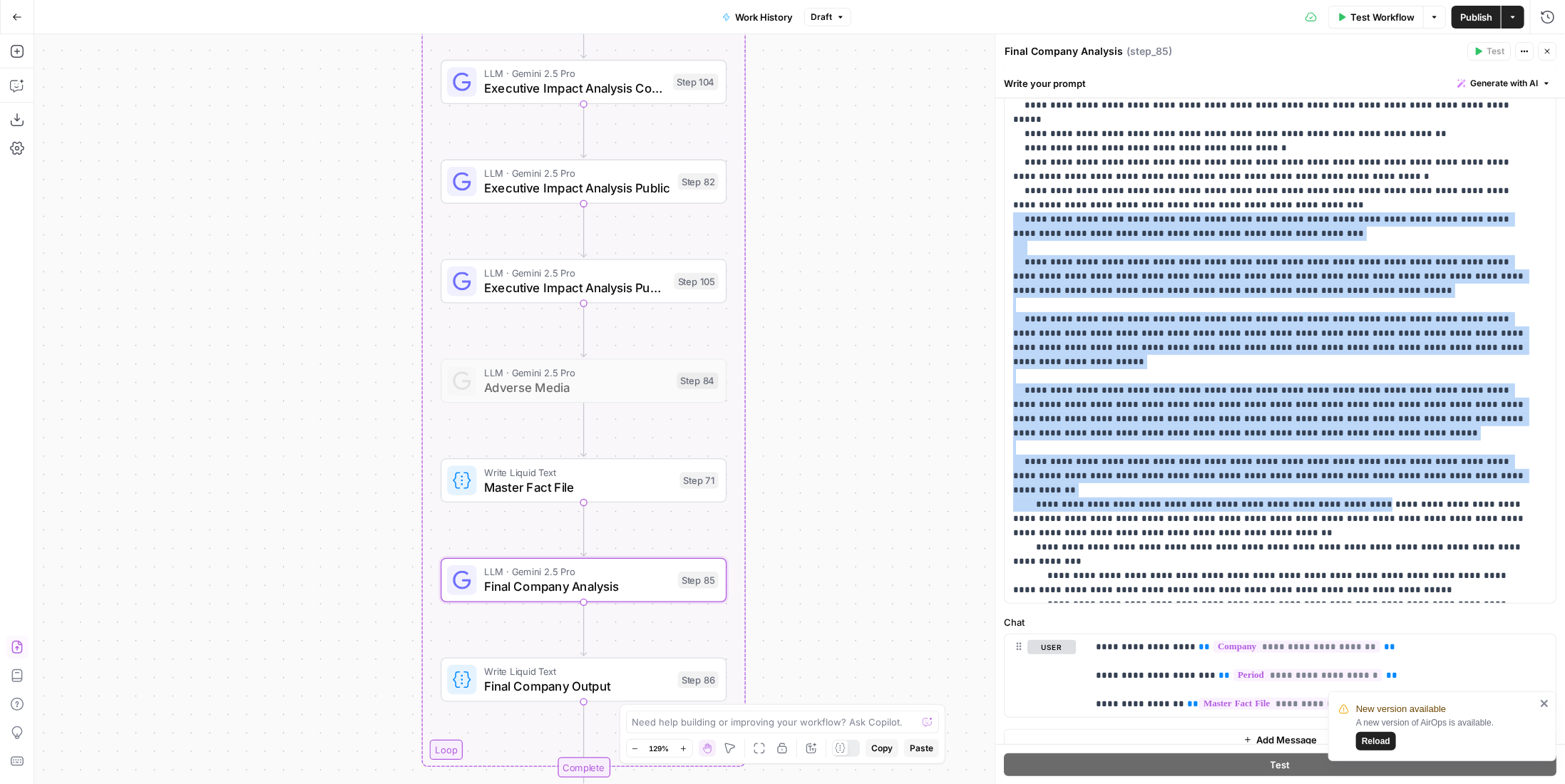
scroll to position [258, 0]
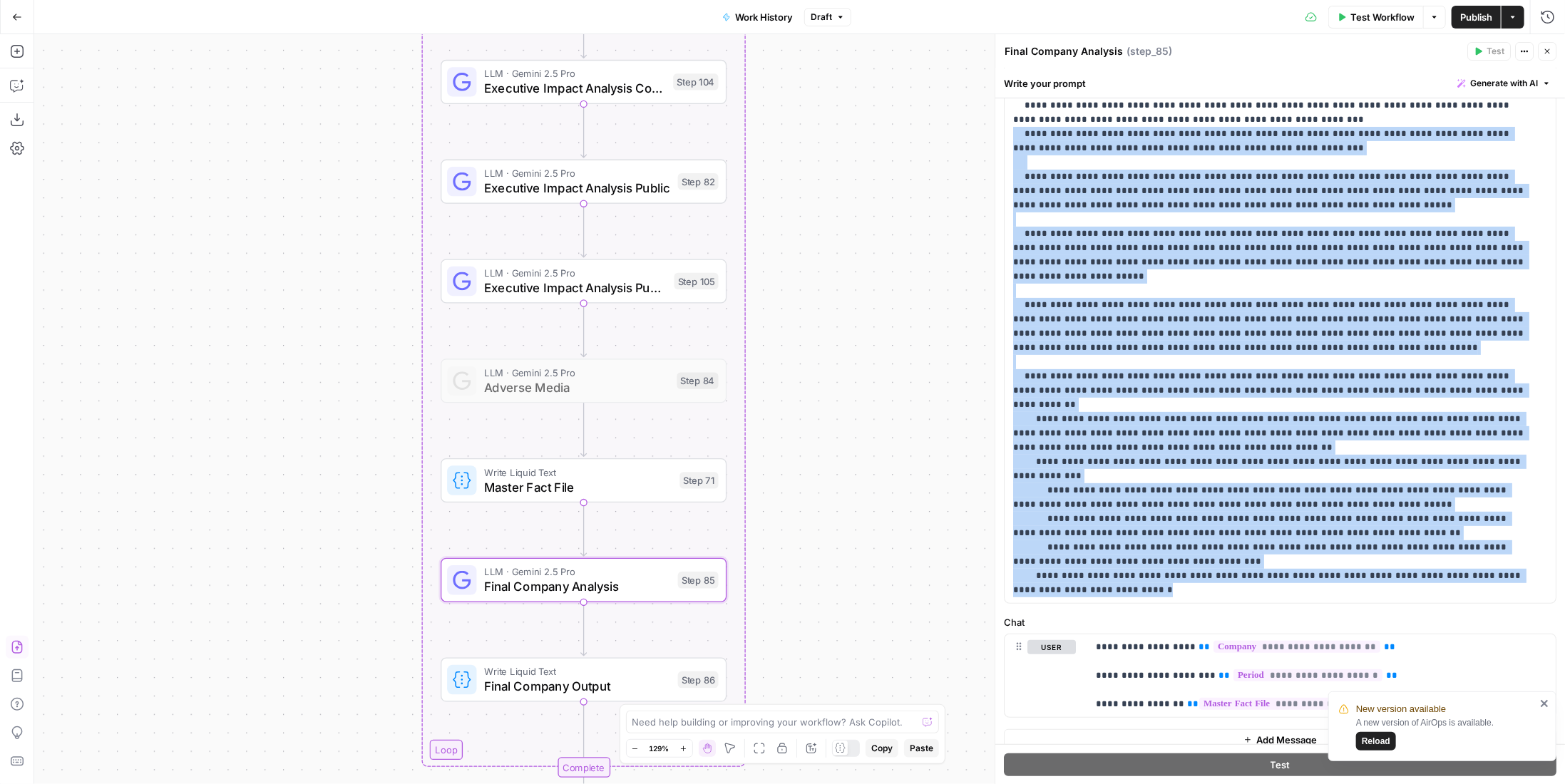
drag, startPoint x: 1297, startPoint y: 340, endPoint x: 1473, endPoint y: 523, distance: 253.9
click at [1473, 523] on p "**********" at bounding box center [1270, 183] width 514 height 827
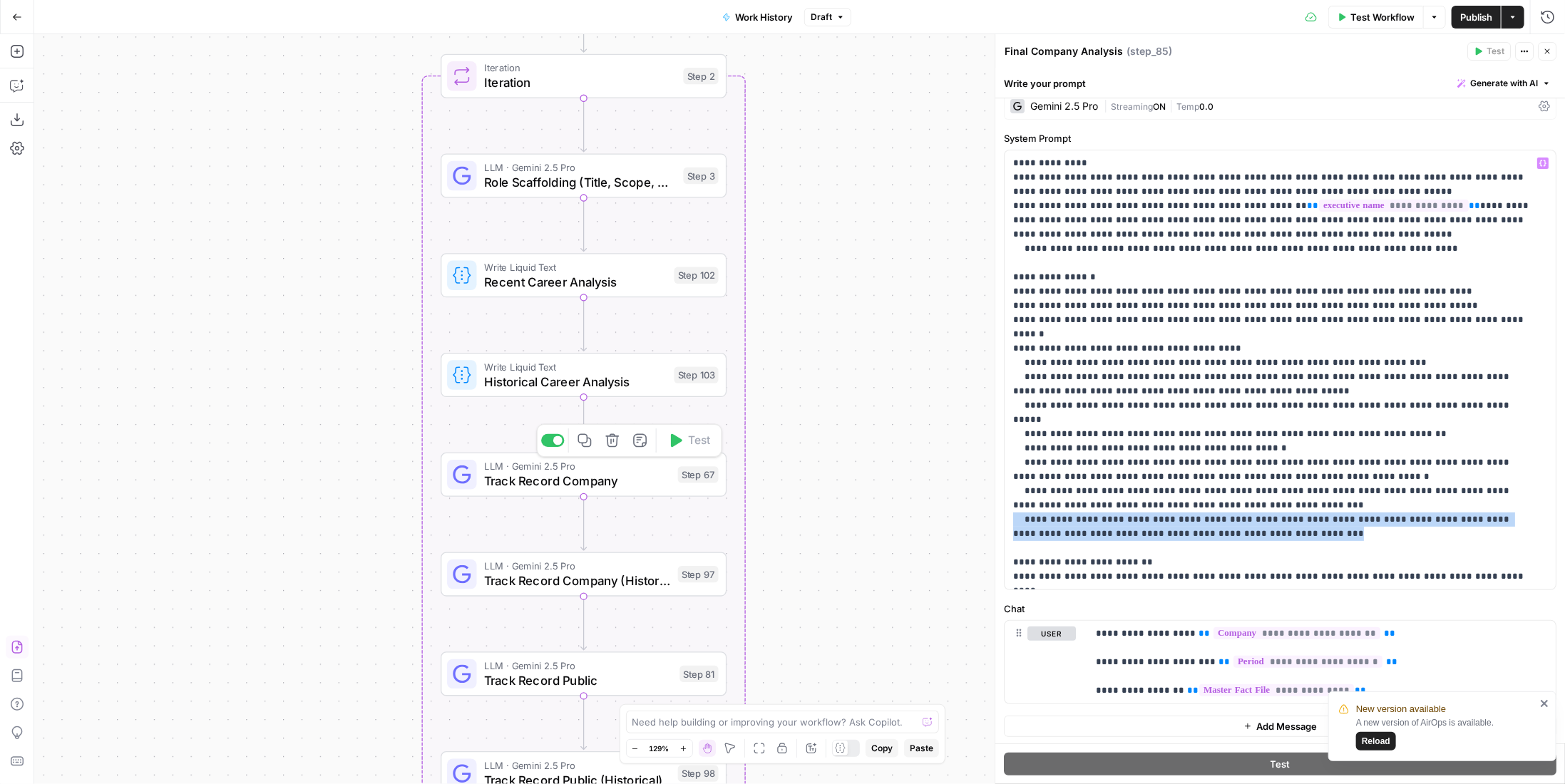
click at [621, 478] on span "Track Record Company" at bounding box center [576, 481] width 186 height 18
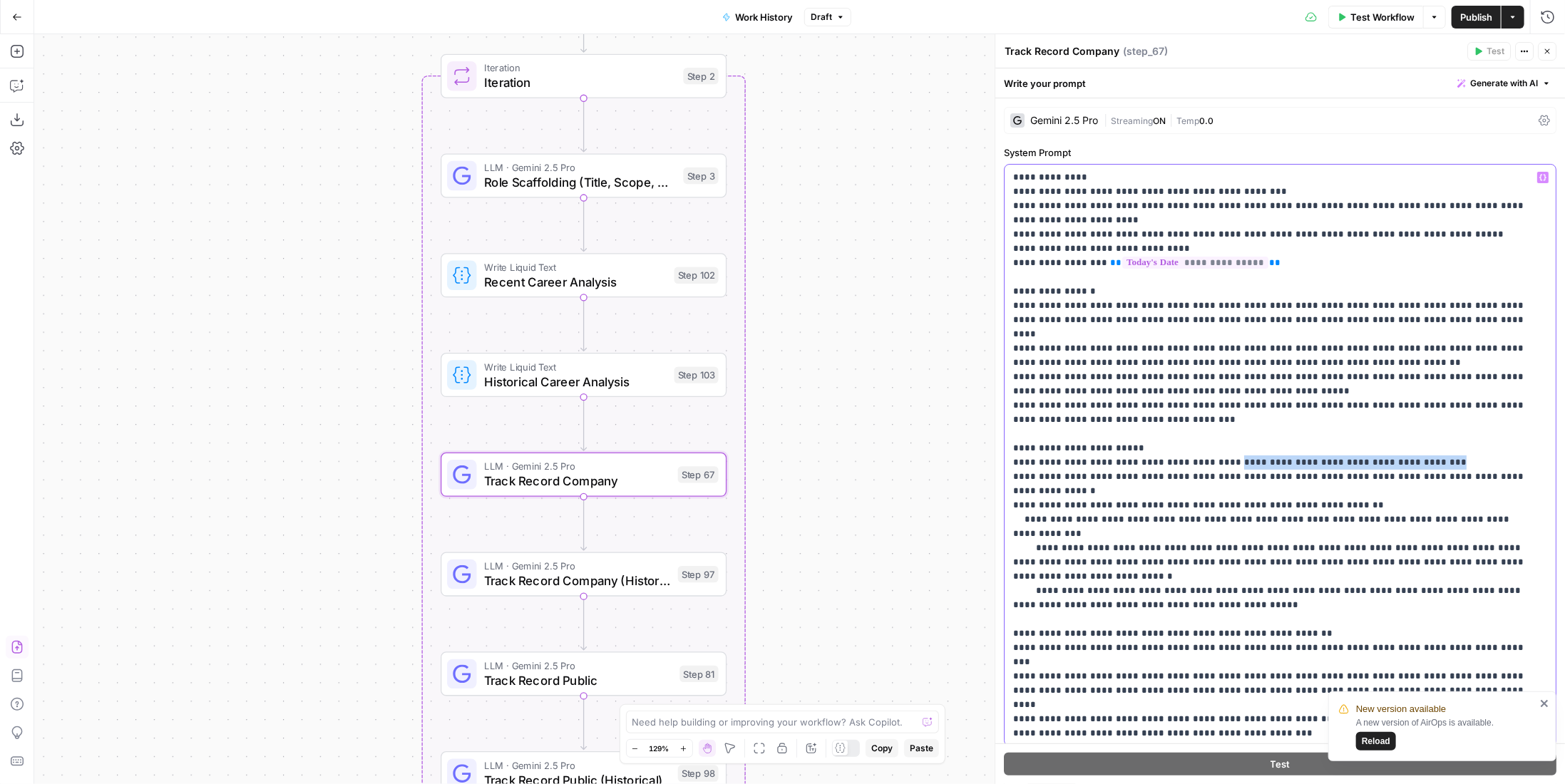
drag, startPoint x: 1394, startPoint y: 446, endPoint x: 1211, endPoint y: 452, distance: 183.1
click at [1211, 452] on p "**********" at bounding box center [1270, 526] width 514 height 712
drag, startPoint x: 1458, startPoint y: 464, endPoint x: 1523, endPoint y: 466, distance: 65.0
click at [1523, 466] on p "**********" at bounding box center [1270, 526] width 514 height 712
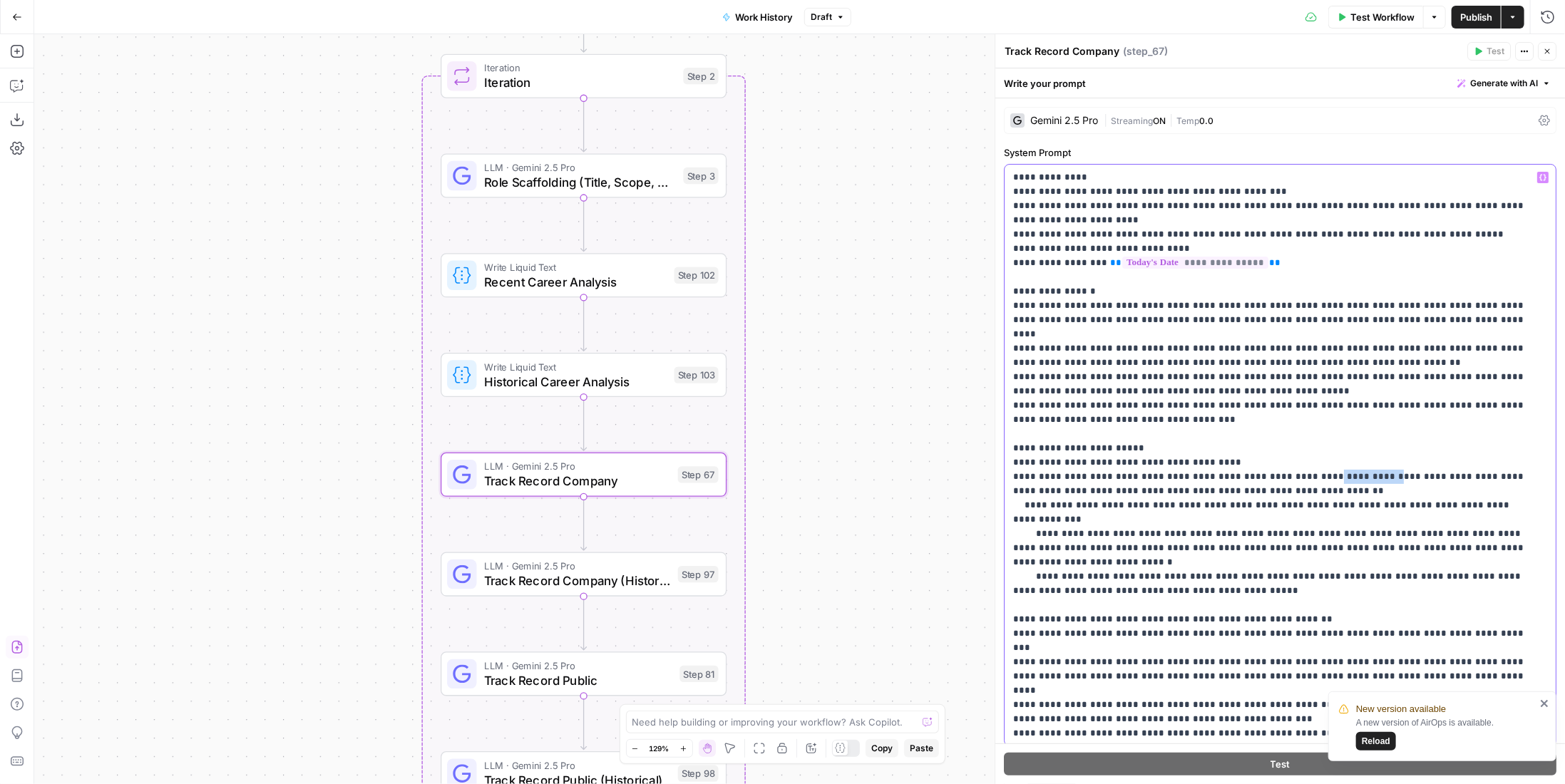
drag, startPoint x: 1306, startPoint y: 464, endPoint x: 1351, endPoint y: 463, distance: 45.0
click at [1351, 463] on p "**********" at bounding box center [1270, 526] width 514 height 712
click at [1279, 389] on p "**********" at bounding box center [1270, 526] width 514 height 712
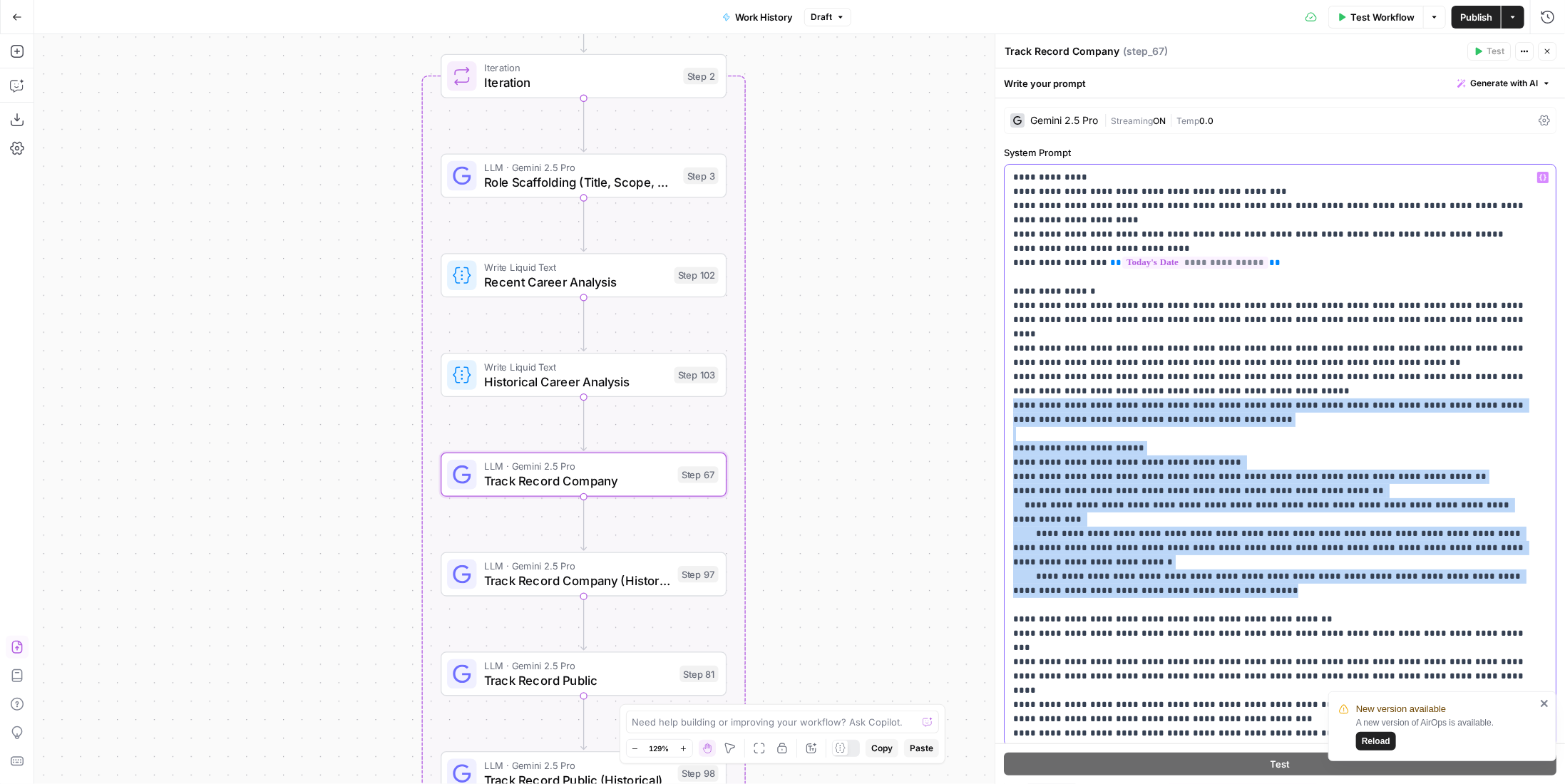
drag, startPoint x: 1228, startPoint y: 549, endPoint x: 1003, endPoint y: 390, distance: 275.5
click at [1004, 390] on div "**********" at bounding box center [1280, 455] width 553 height 582
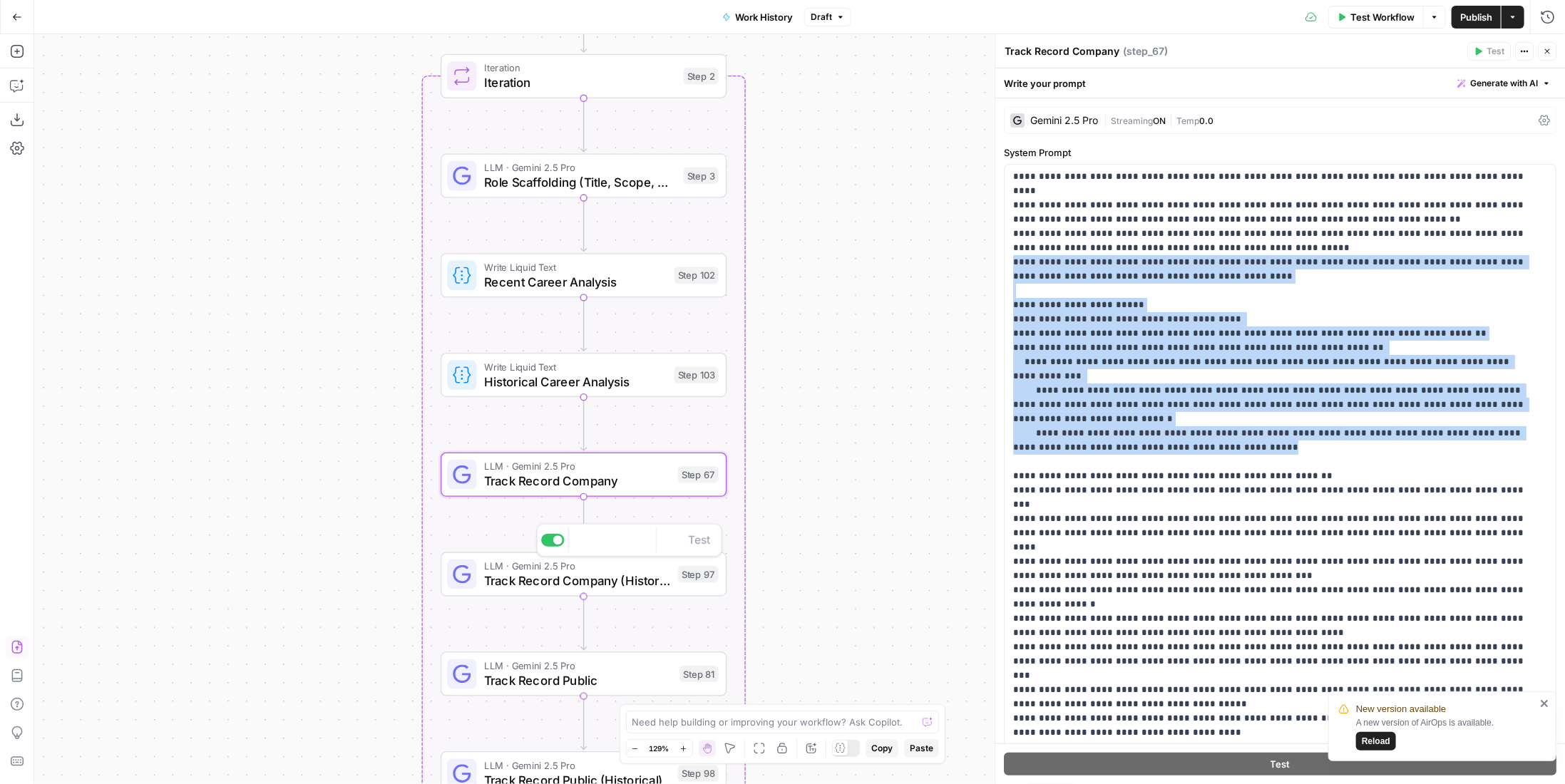
click at [638, 559] on span "LLM · Gemini 2.5 Pro" at bounding box center [576, 567] width 186 height 15
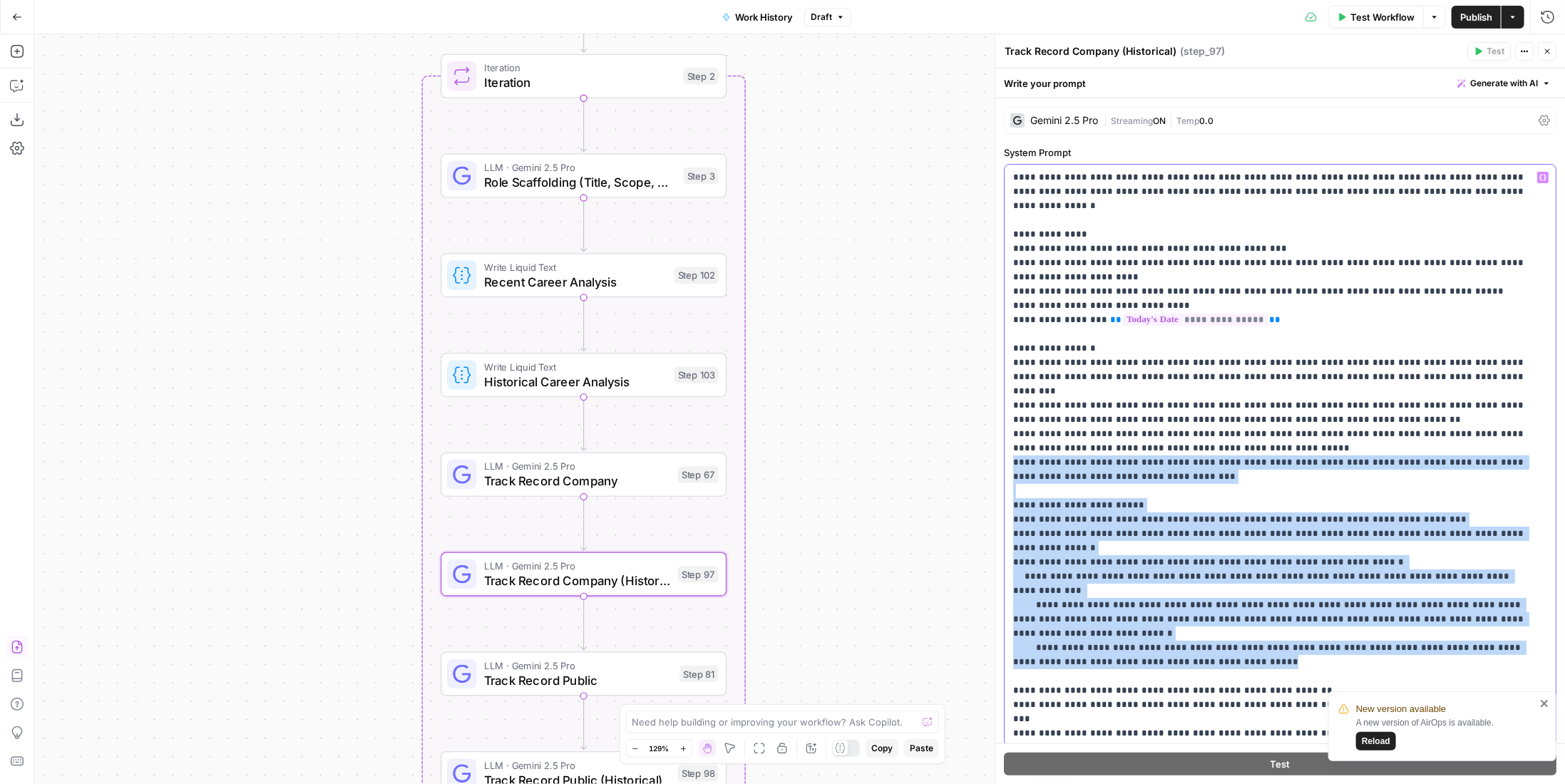
drag, startPoint x: 1241, startPoint y: 589, endPoint x: 1002, endPoint y: 435, distance: 284.3
click at [1002, 435] on div "**********" at bounding box center [1280, 409] width 571 height 750
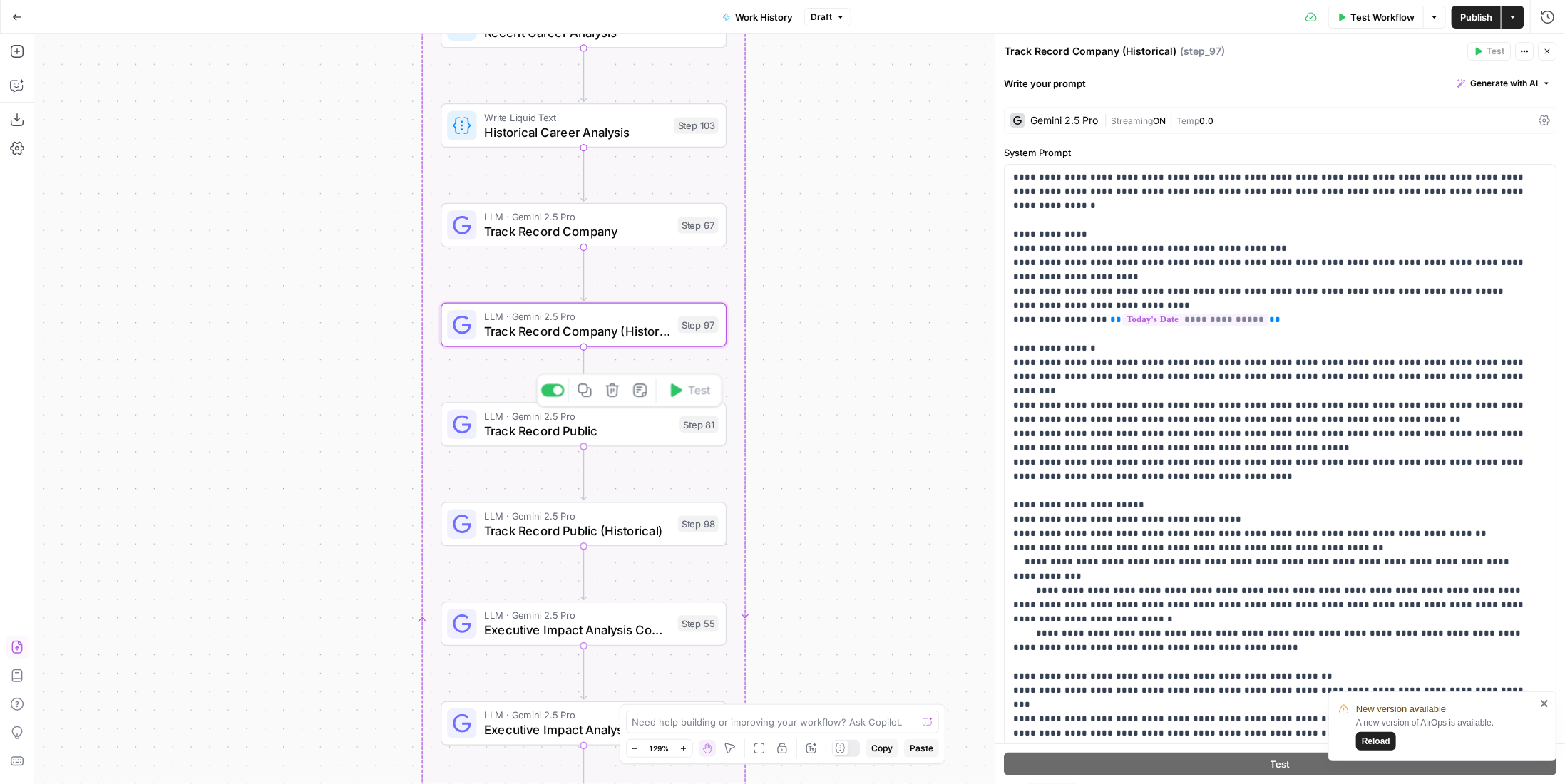
click at [663, 432] on span "Track Record Public" at bounding box center [577, 430] width 188 height 18
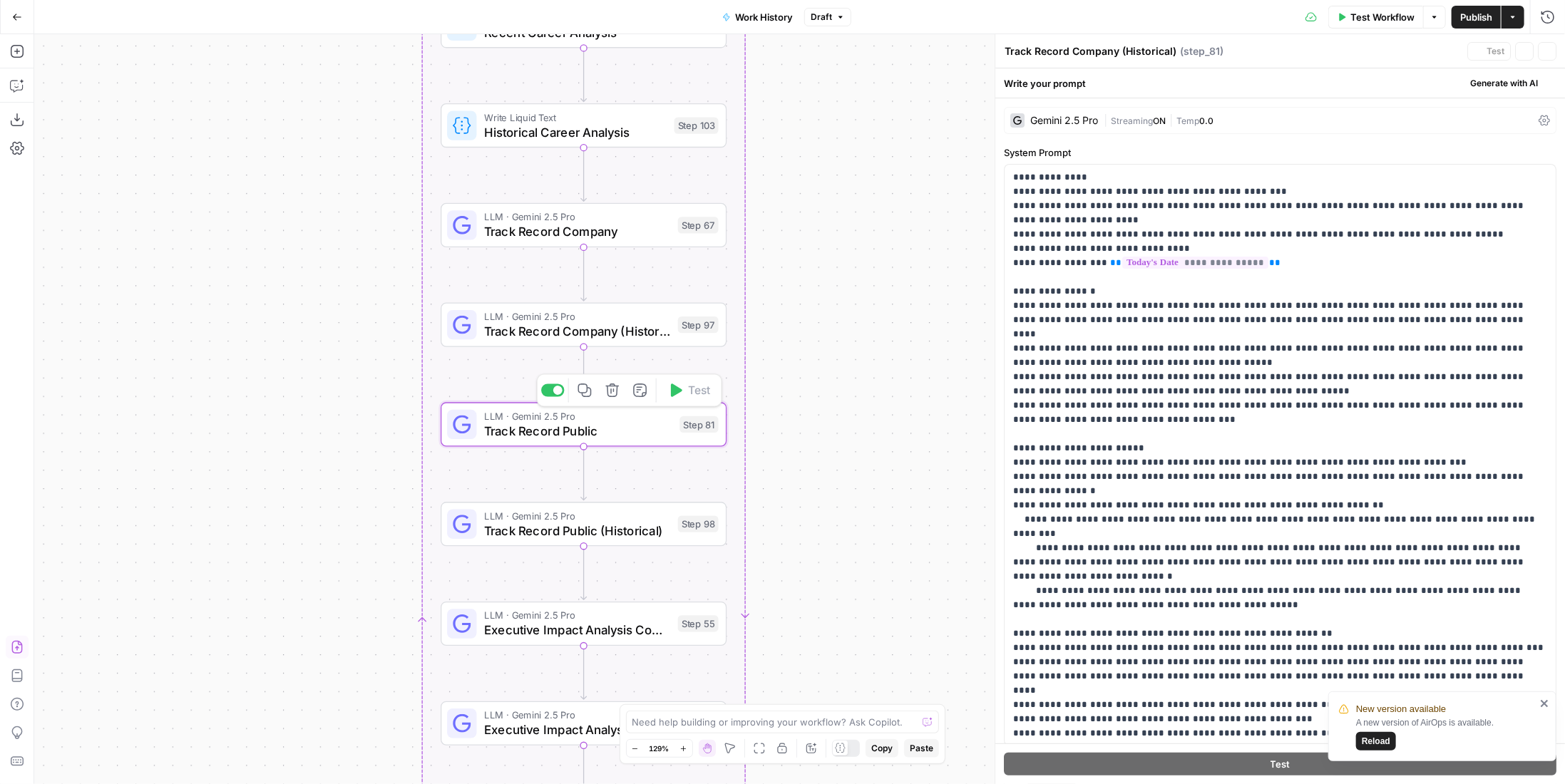
type textarea "Track Record Public"
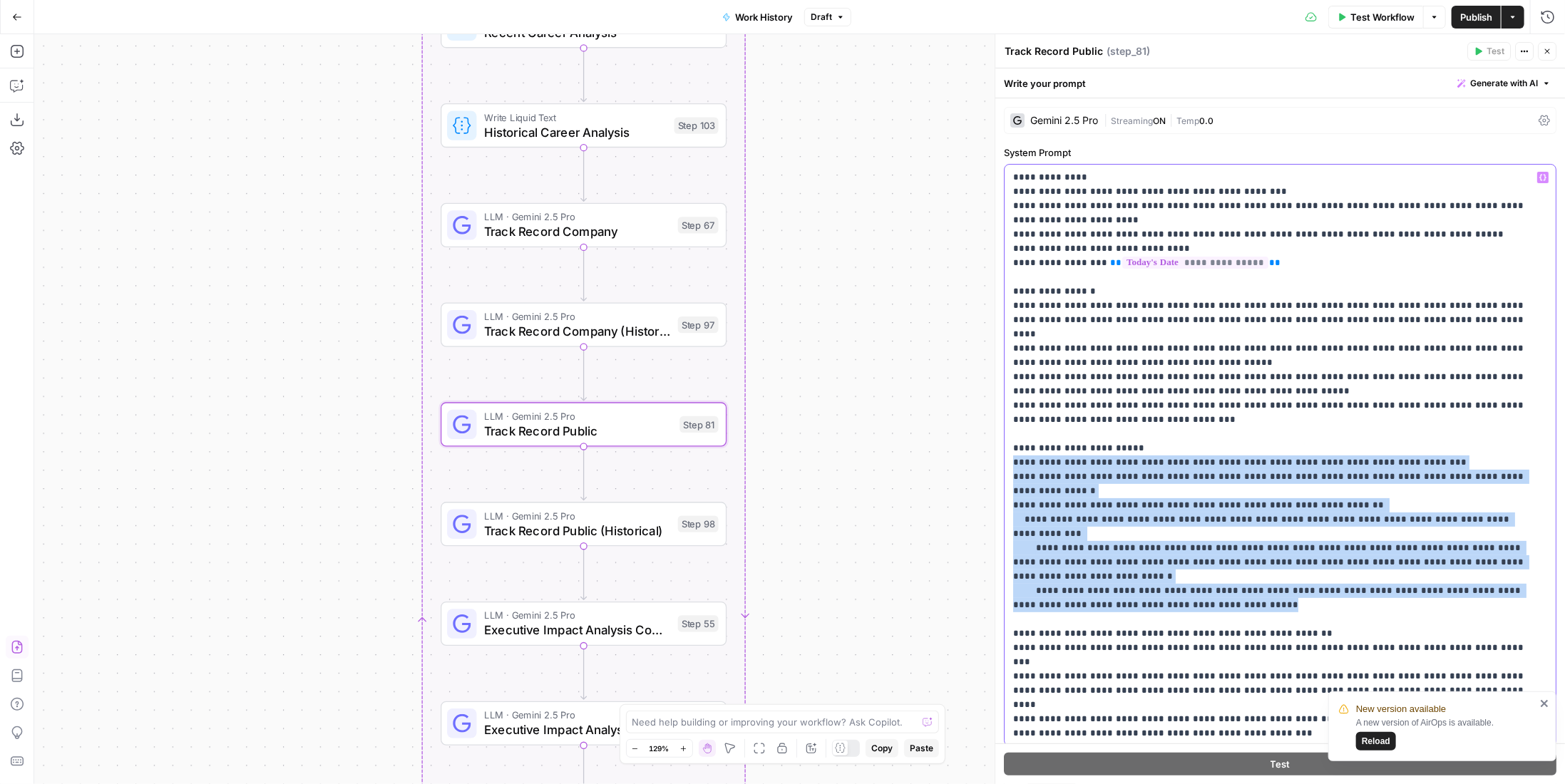
drag, startPoint x: 1244, startPoint y: 546, endPoint x: 1002, endPoint y: 447, distance: 261.5
click at [1002, 447] on div "**********" at bounding box center [1280, 409] width 571 height 750
click at [1227, 492] on p "**********" at bounding box center [1270, 526] width 514 height 712
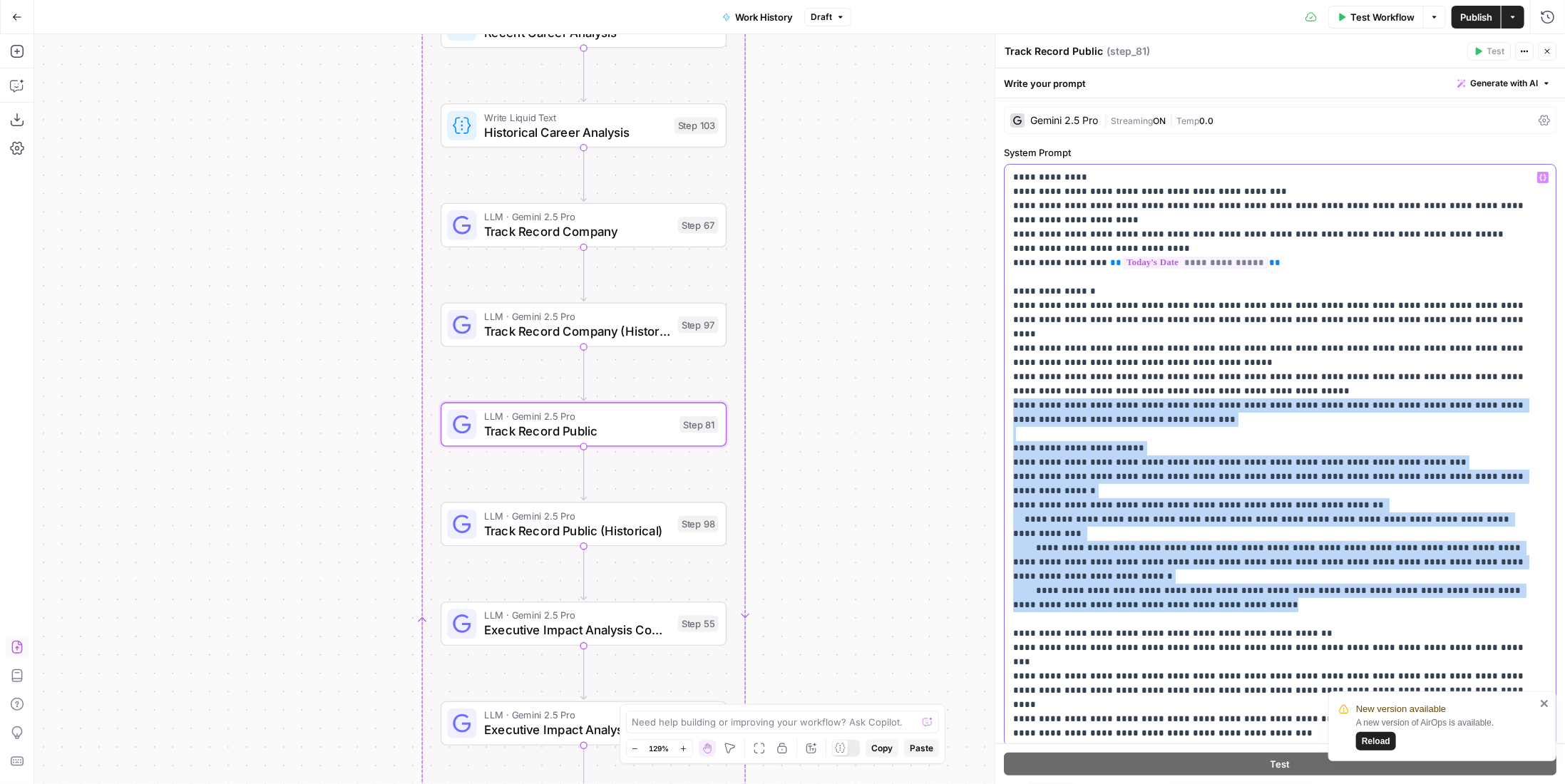
drag, startPoint x: 1227, startPoint y: 552, endPoint x: 1007, endPoint y: 392, distance: 272.0
click at [1007, 392] on div "**********" at bounding box center [1280, 455] width 551 height 581
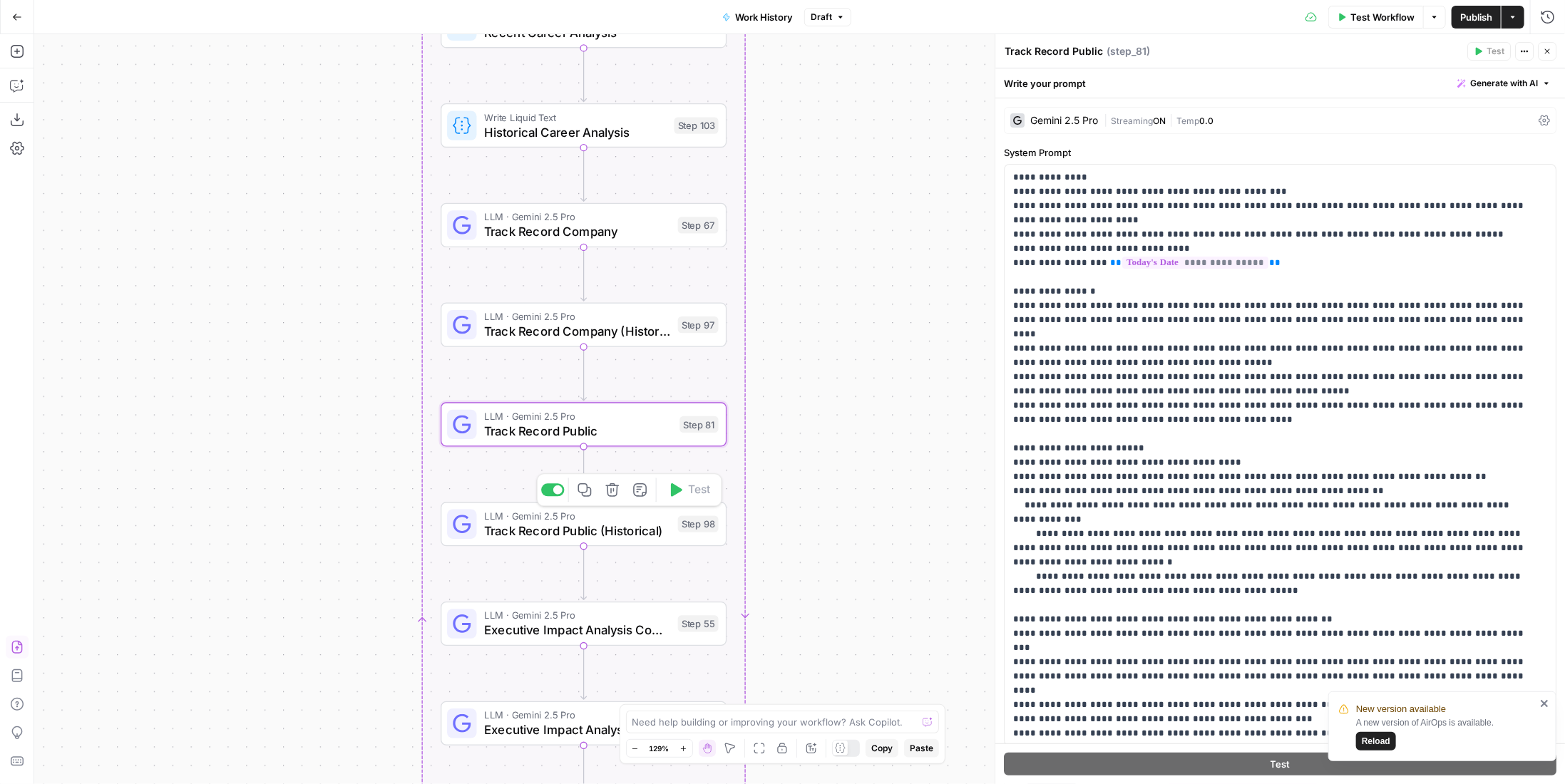
click at [663, 530] on span "Track Record Public (Historical)" at bounding box center [576, 529] width 186 height 18
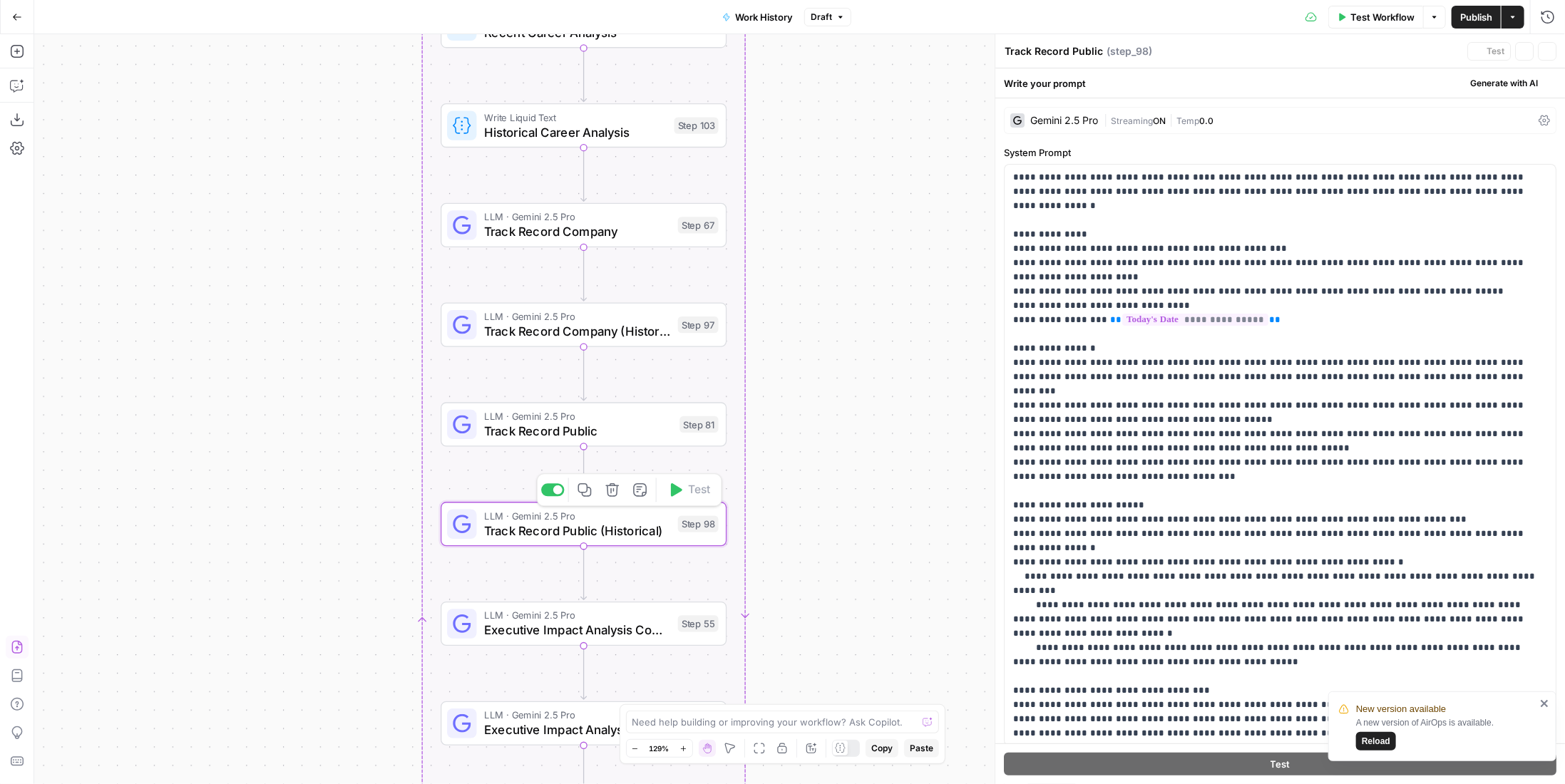
type textarea "Track Record Public (Historical)"
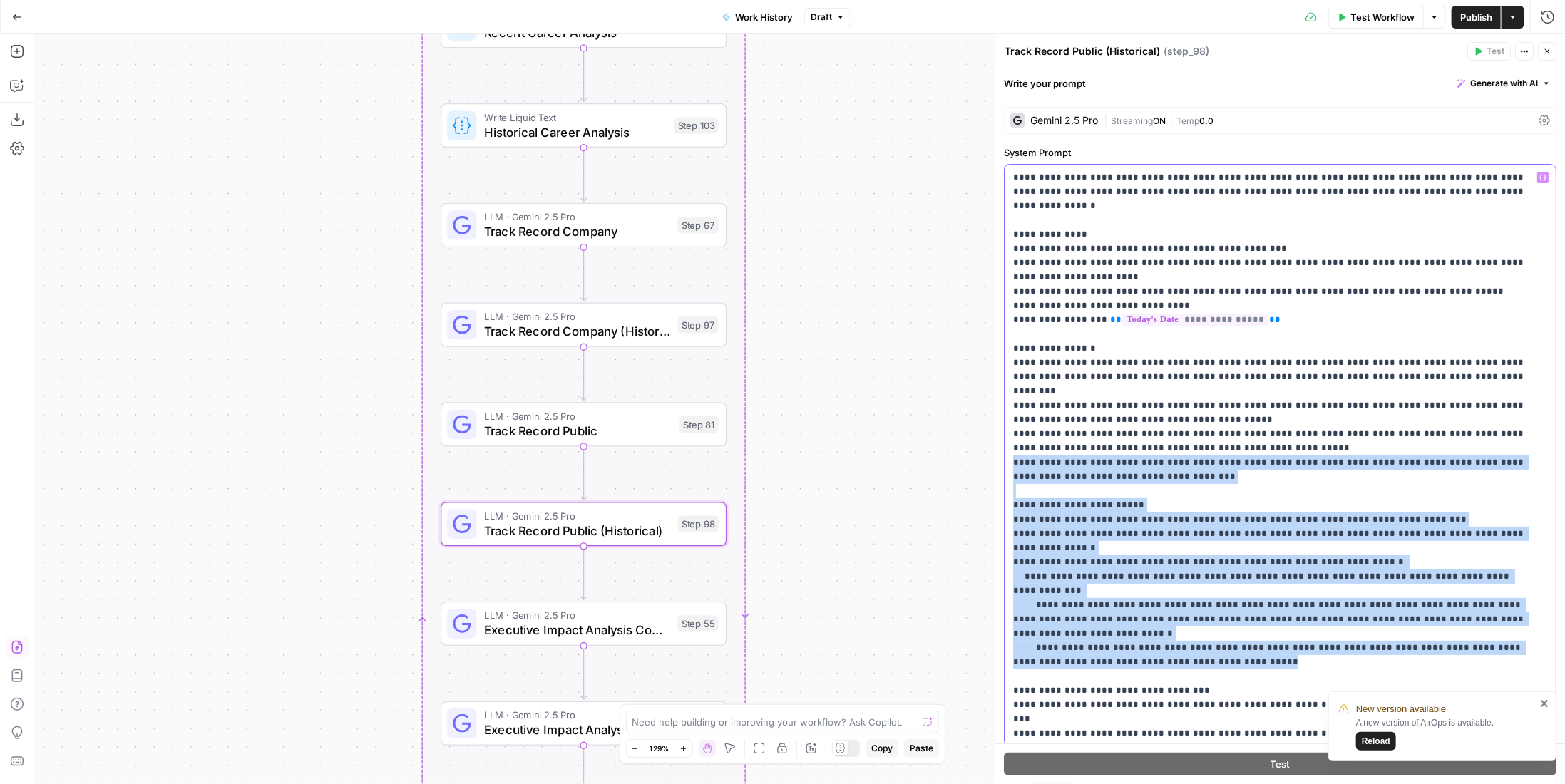
drag, startPoint x: 1191, startPoint y: 571, endPoint x: 1010, endPoint y: 438, distance: 224.6
click at [1010, 438] on div "**********" at bounding box center [1280, 455] width 551 height 581
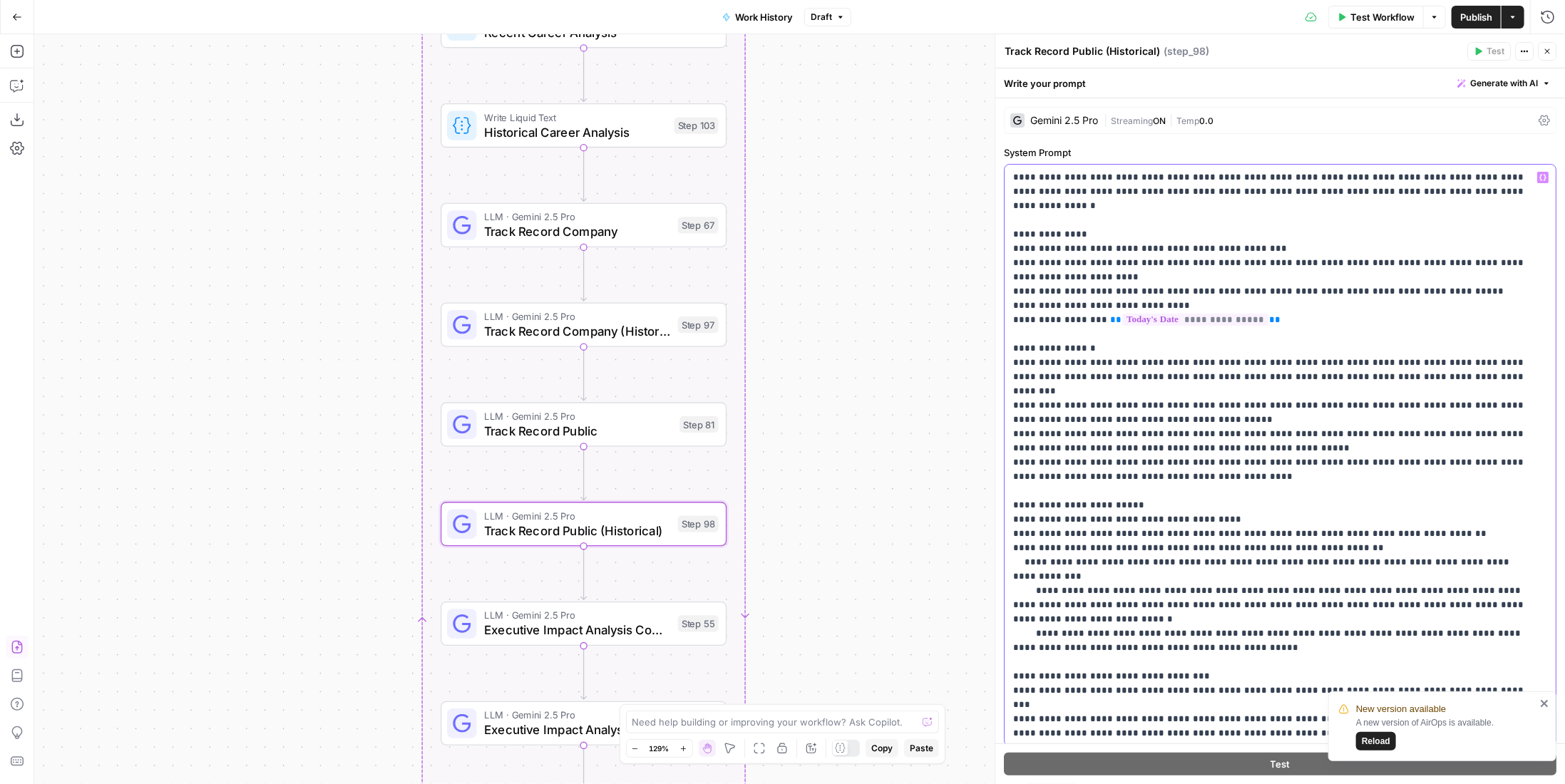
click at [1348, 434] on p "**********" at bounding box center [1270, 548] width 514 height 755
click at [718, 431] on div "Step 81" at bounding box center [699, 423] width 38 height 16
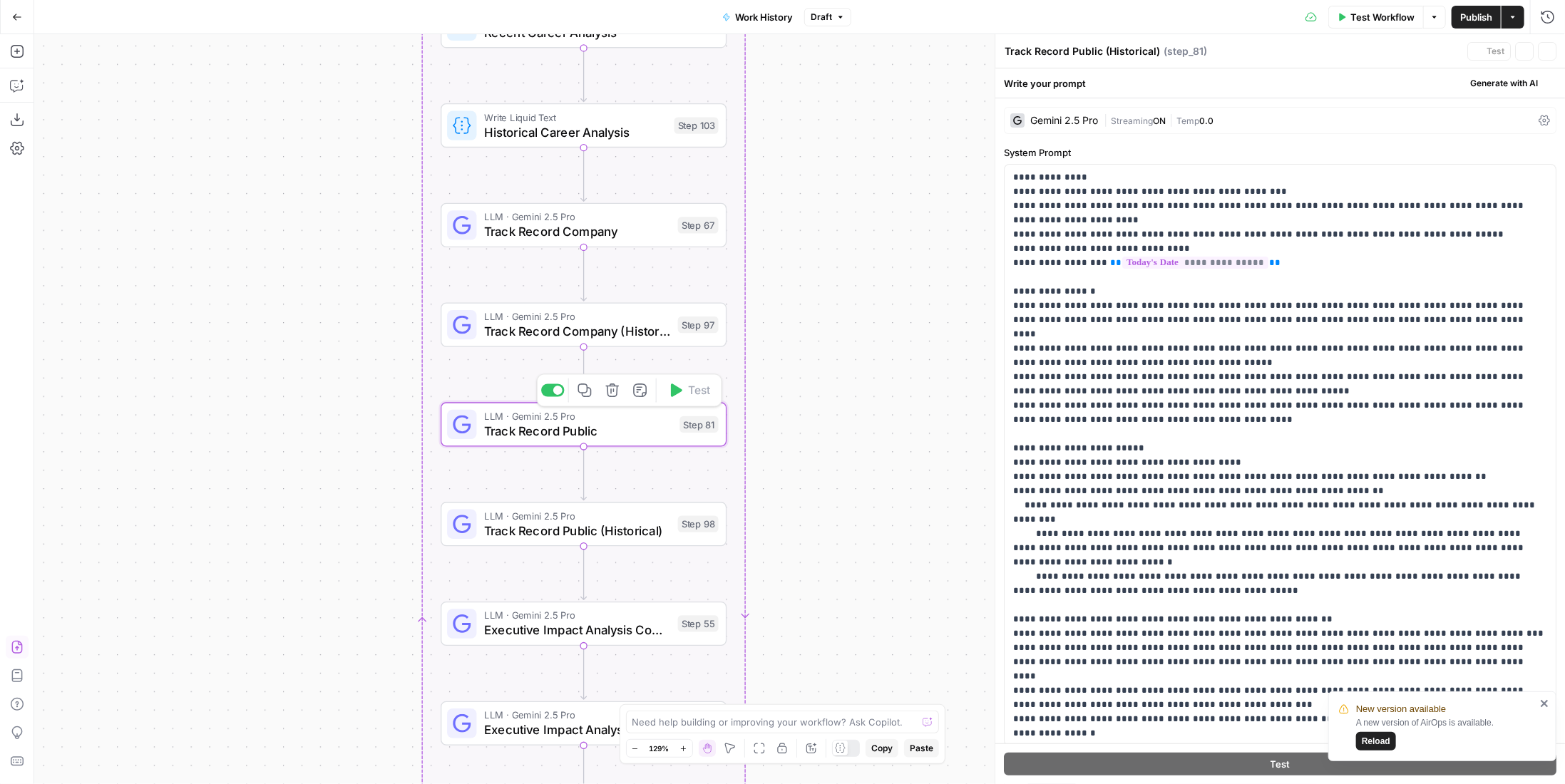
type textarea "Track Record Public"
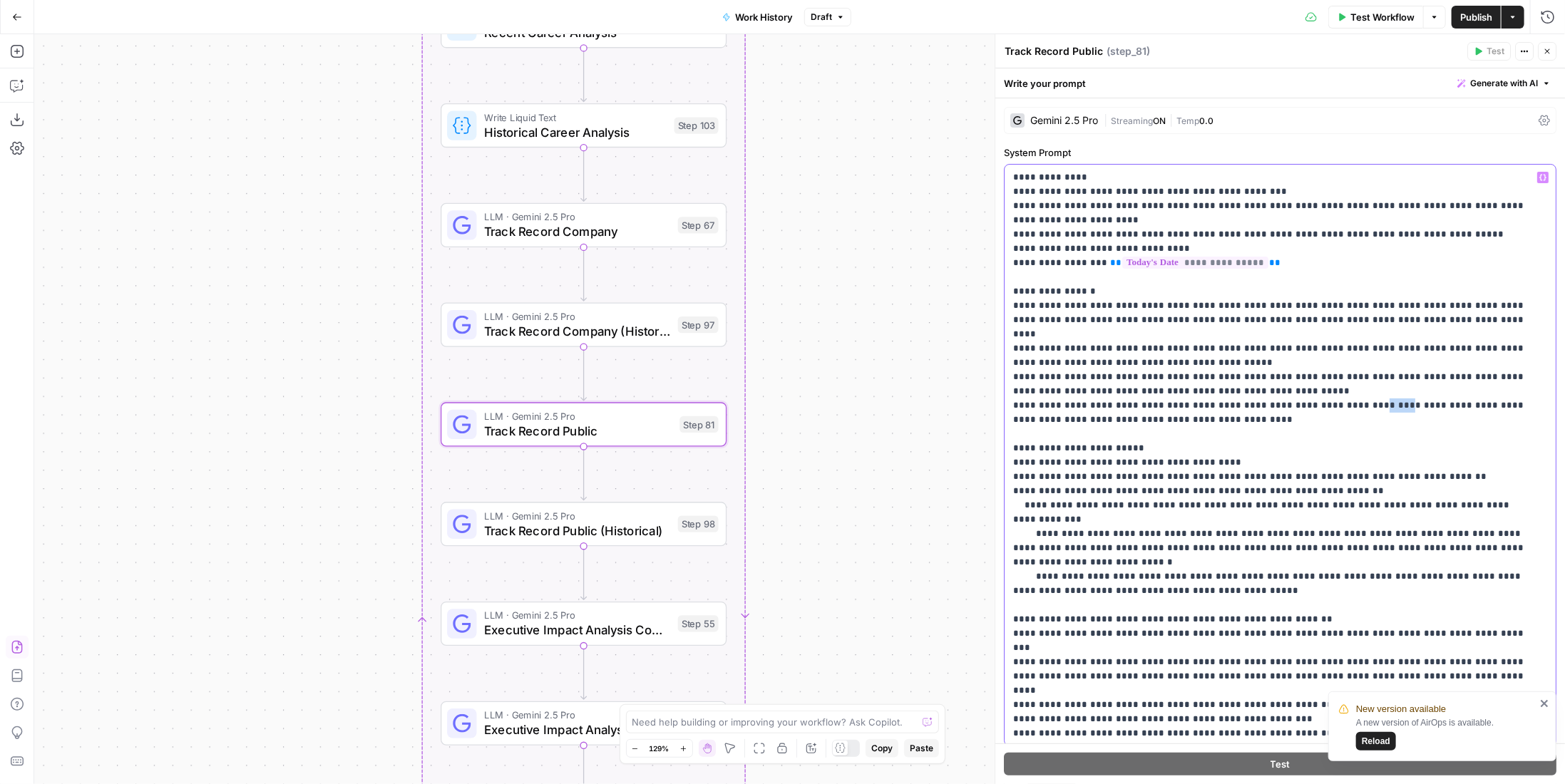
drag, startPoint x: 1351, startPoint y: 391, endPoint x: 1330, endPoint y: 395, distance: 21.4
click at [1330, 395] on p "**********" at bounding box center [1270, 526] width 514 height 712
drag, startPoint x: 565, startPoint y: 312, endPoint x: 574, endPoint y: 311, distance: 9.1
click at [565, 311] on span "LLM · Gemini 2.5 Pro" at bounding box center [576, 317] width 186 height 15
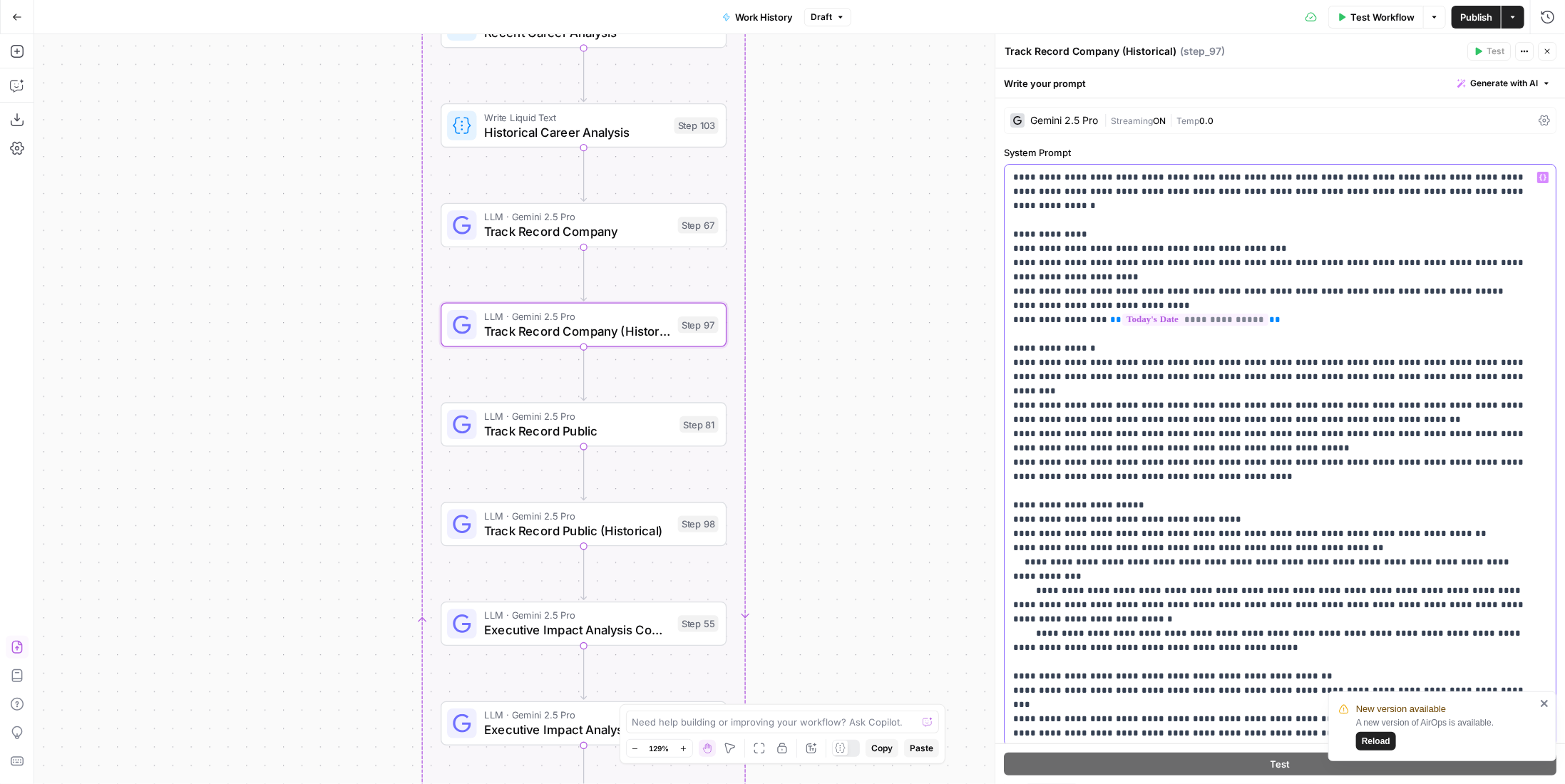
click at [1363, 427] on p "**********" at bounding box center [1270, 548] width 514 height 755
drag, startPoint x: 1344, startPoint y: 431, endPoint x: 1330, endPoint y: 433, distance: 14.1
click at [1330, 433] on p "**********" at bounding box center [1270, 548] width 514 height 755
click at [573, 215] on span "LLM · Gemini 2.5 Pro" at bounding box center [576, 217] width 186 height 15
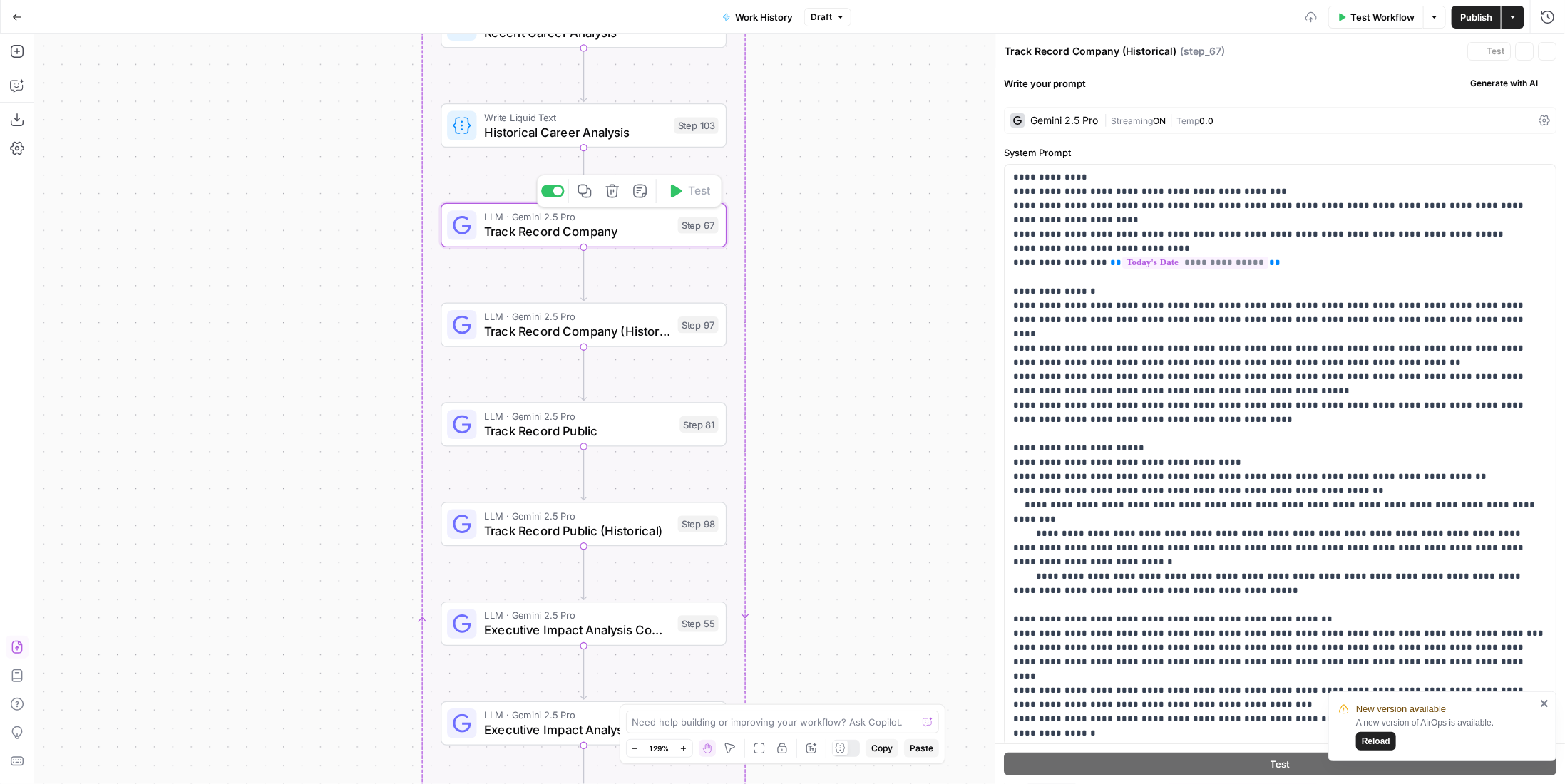
type textarea "Track Record Company"
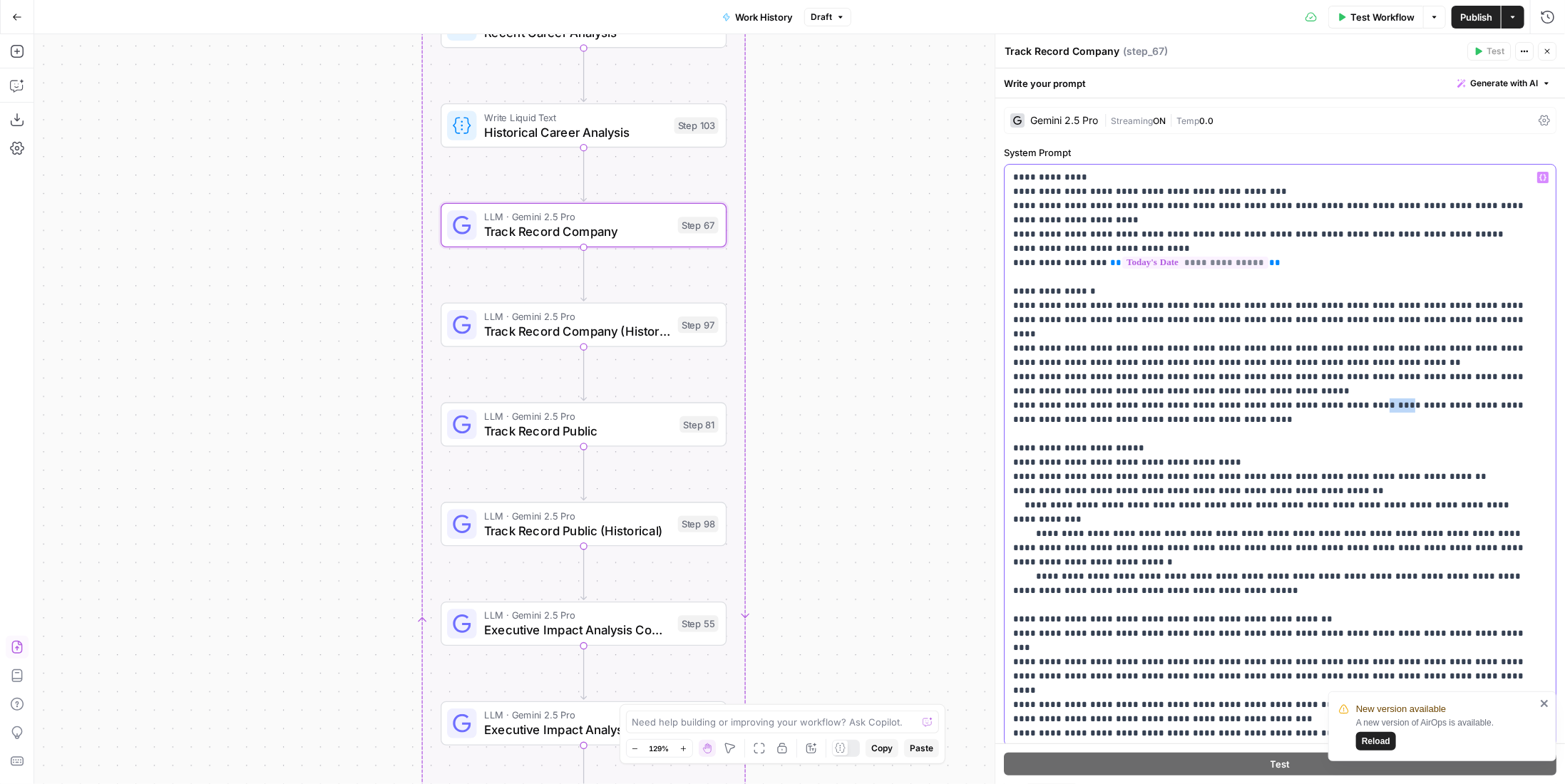
drag, startPoint x: 1351, startPoint y: 393, endPoint x: 1329, endPoint y: 393, distance: 22.0
click at [1329, 393] on p "**********" at bounding box center [1270, 526] width 514 height 712
click at [628, 523] on span "Track Record Public (Historical)" at bounding box center [576, 529] width 186 height 18
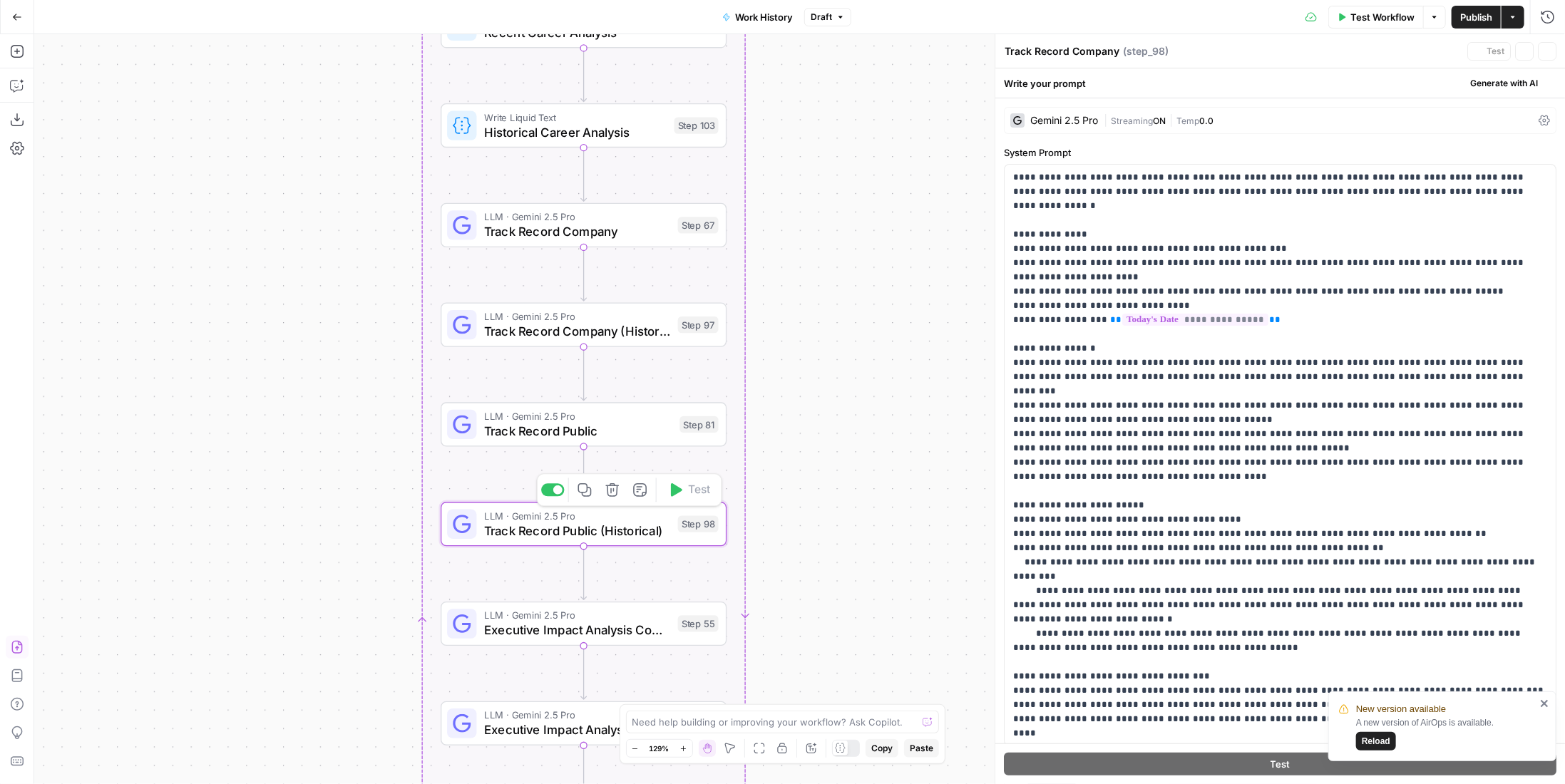
type textarea "Track Record Public (Historical)"
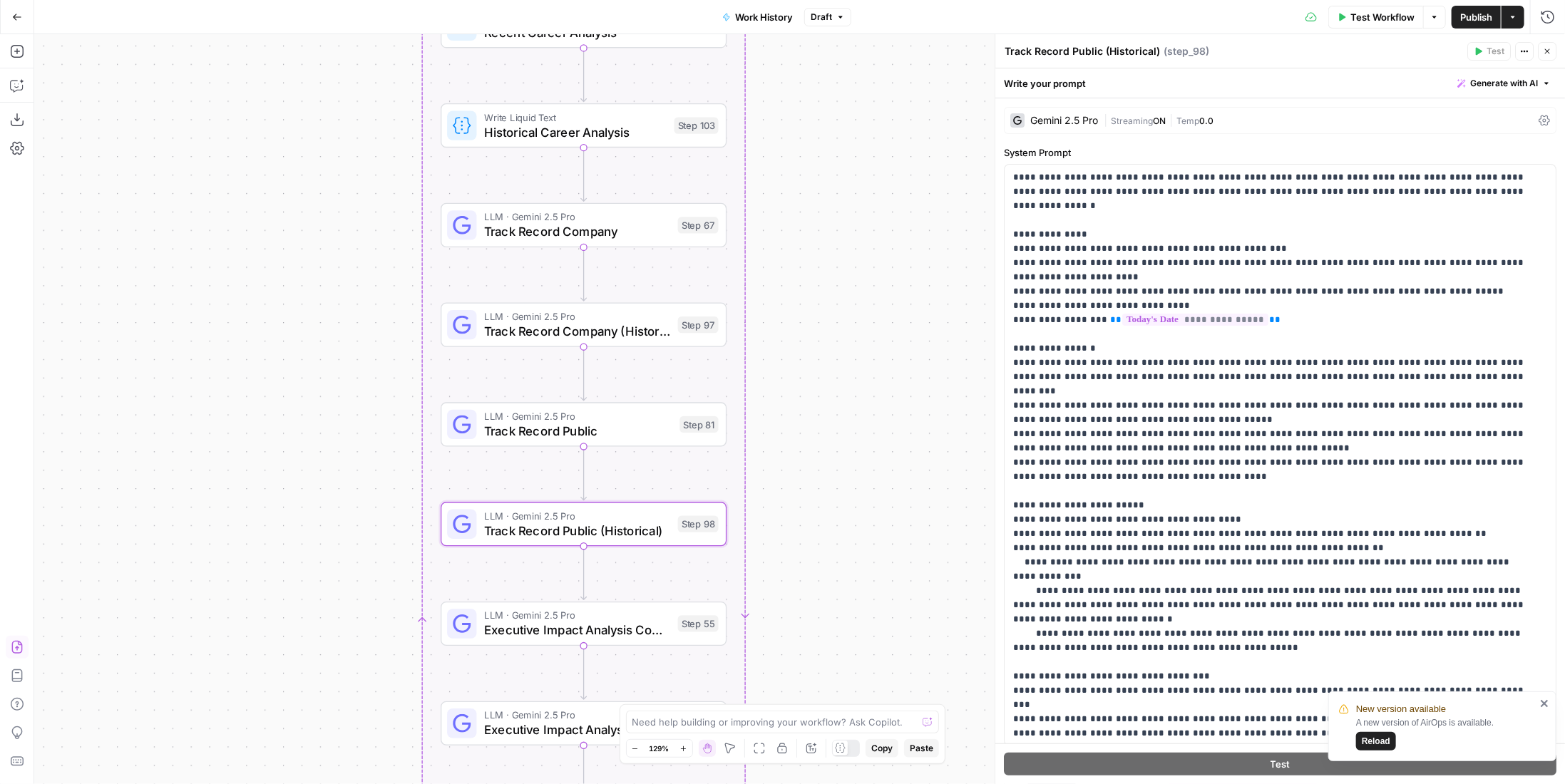
click at [647, 609] on span "LLM · Gemini 2.5 Pro" at bounding box center [576, 615] width 186 height 15
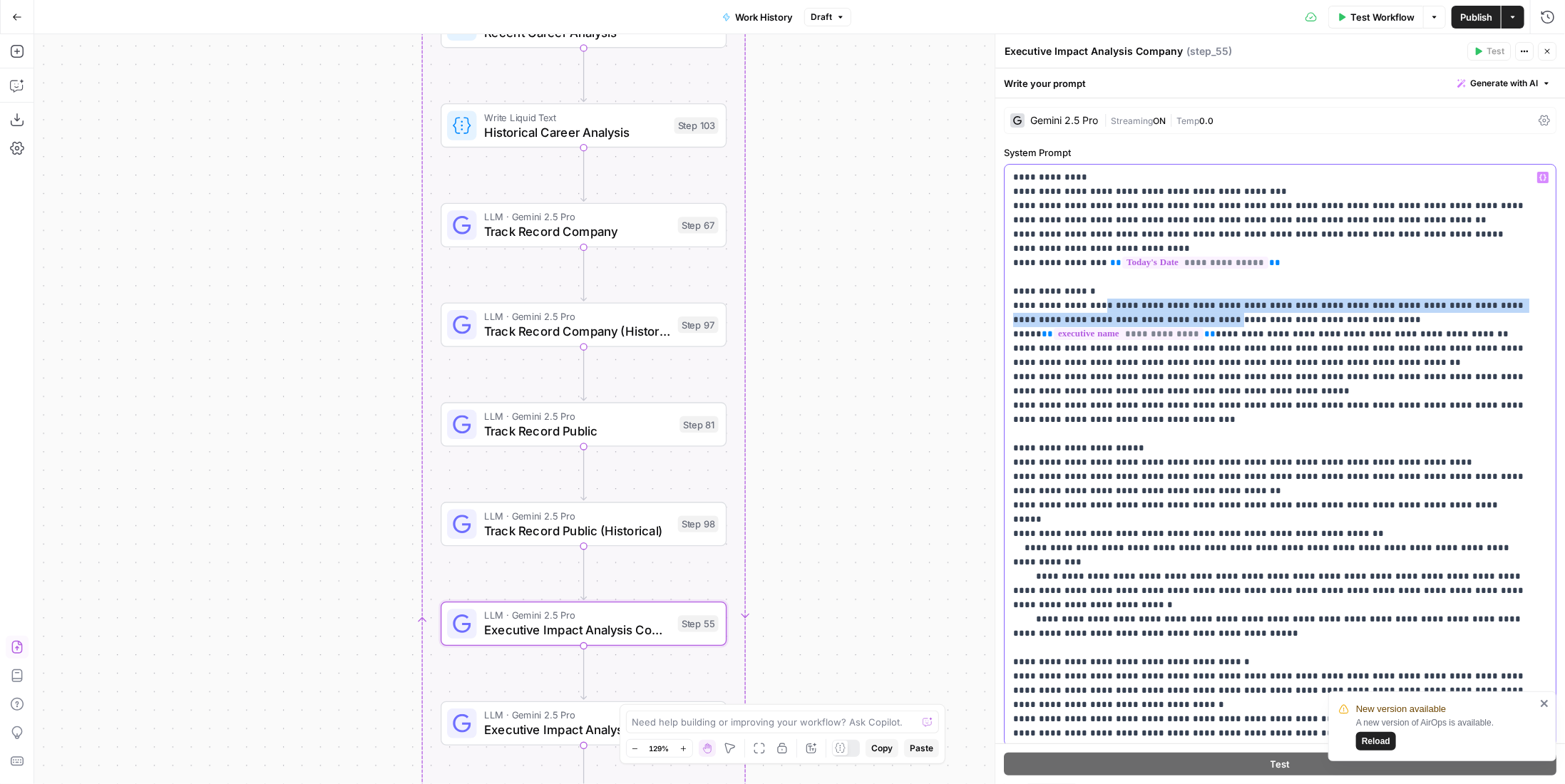
drag, startPoint x: 1120, startPoint y: 320, endPoint x: 1085, endPoint y: 306, distance: 37.7
click at [1085, 306] on p "**********" at bounding box center [1270, 520] width 514 height 698
click at [605, 528] on span "Track Record Public (Historical)" at bounding box center [576, 529] width 186 height 18
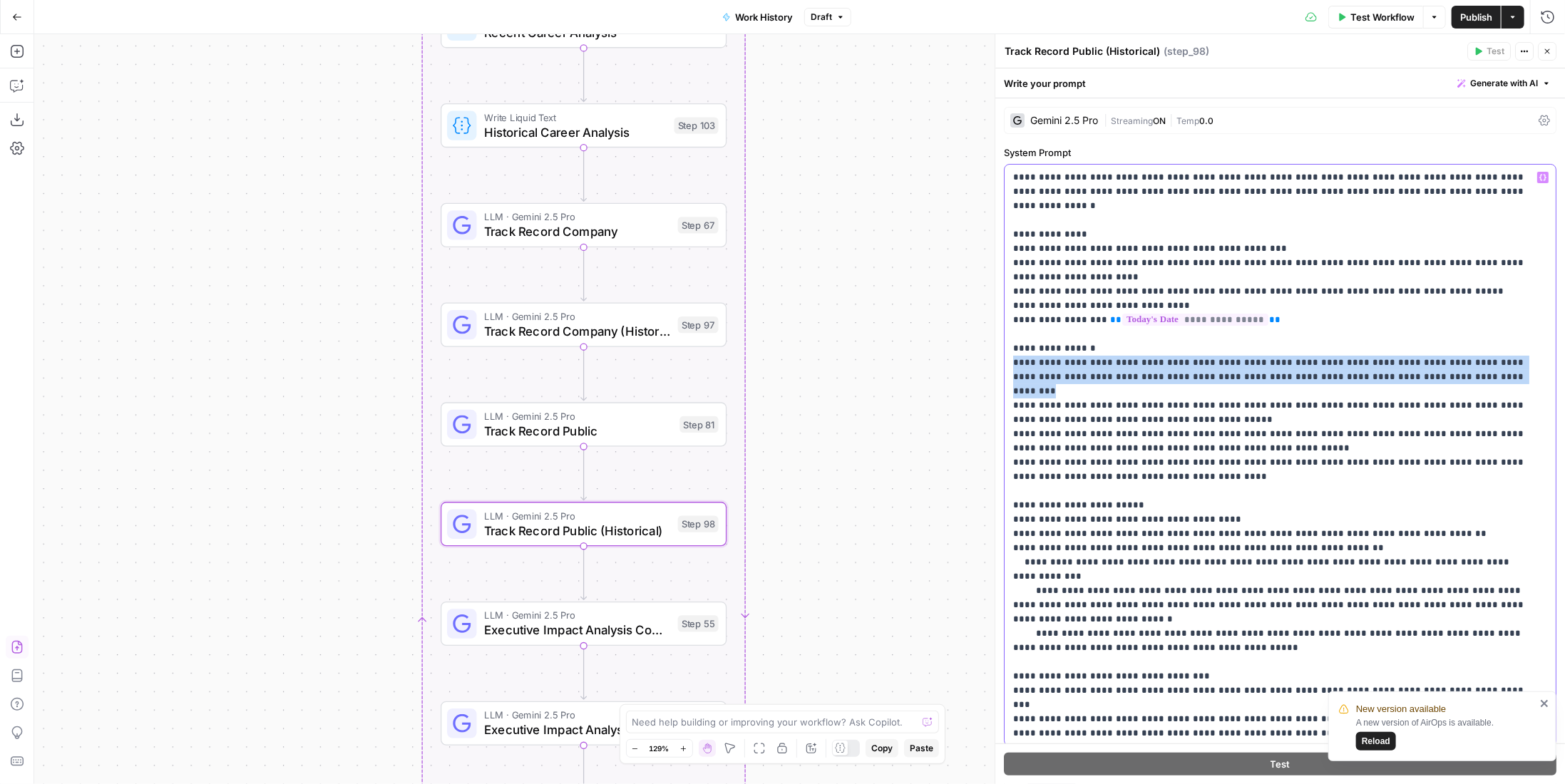
drag, startPoint x: 1424, startPoint y: 362, endPoint x: 1006, endPoint y: 351, distance: 418.1
click at [1006, 351] on div "**********" at bounding box center [1280, 455] width 551 height 581
click at [592, 233] on span "Track Record Company" at bounding box center [576, 231] width 186 height 18
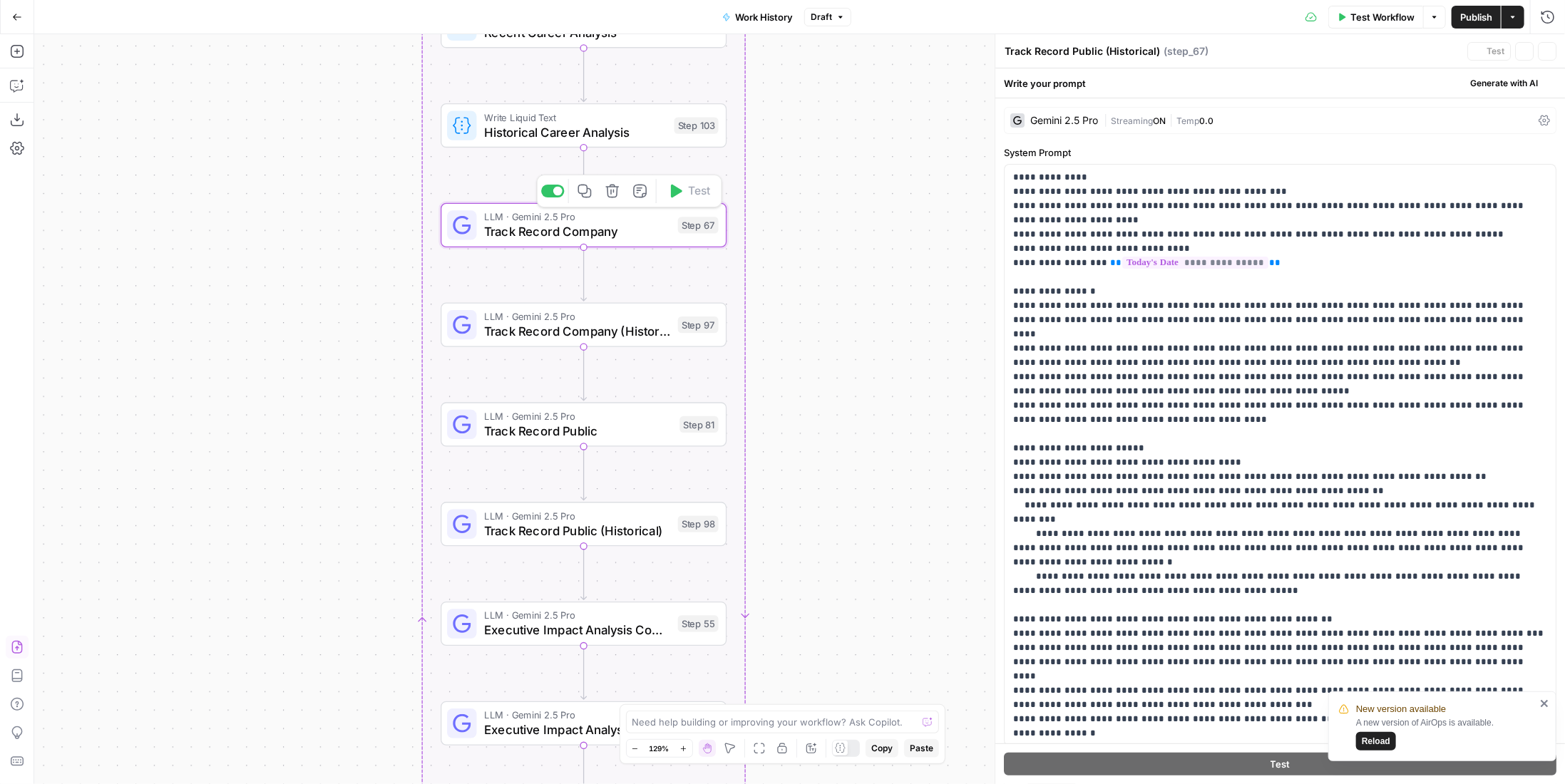
type textarea "Track Record Company"
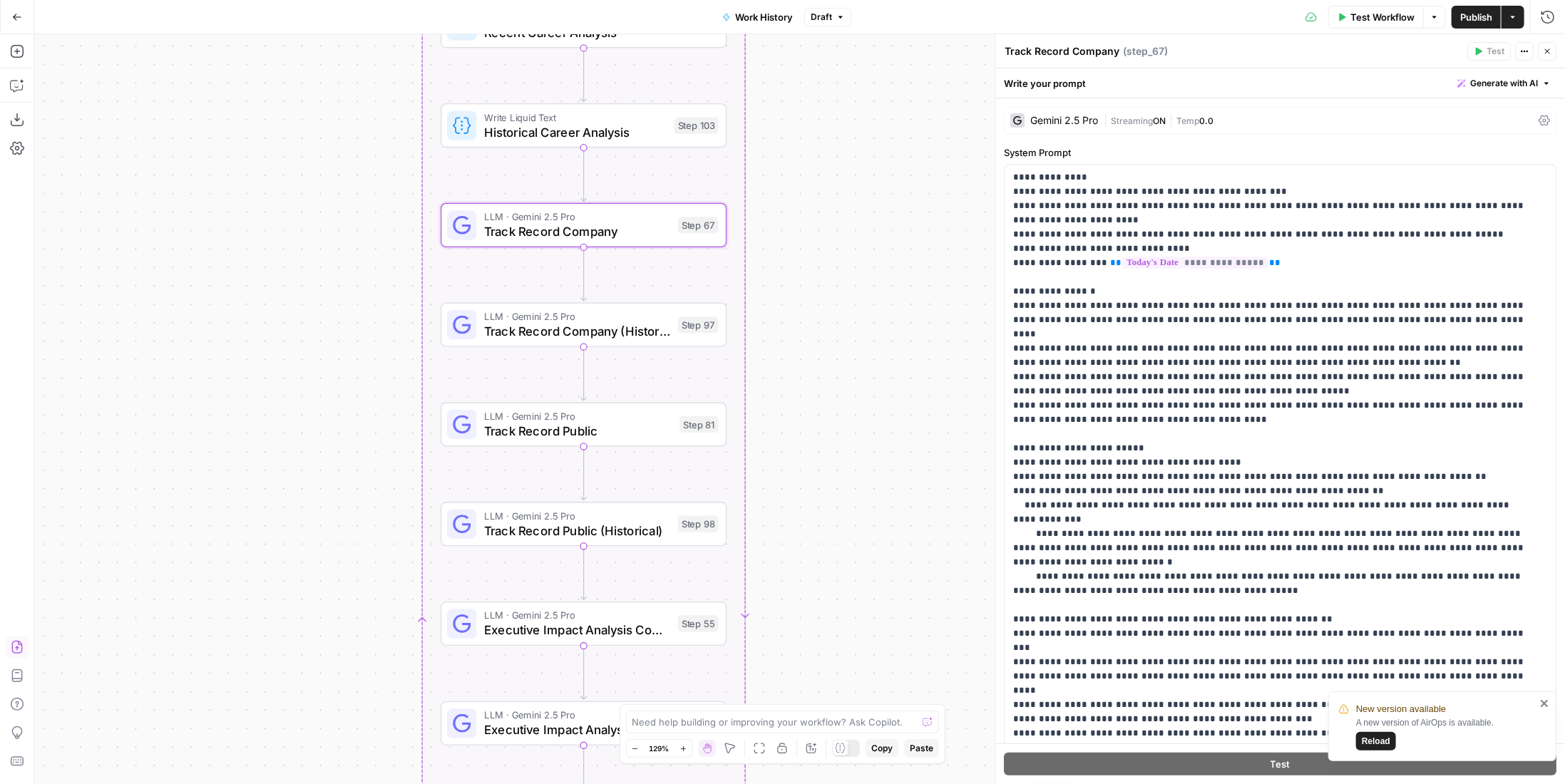
click at [669, 331] on span "Track Record Company (Historical)" at bounding box center [576, 331] width 186 height 18
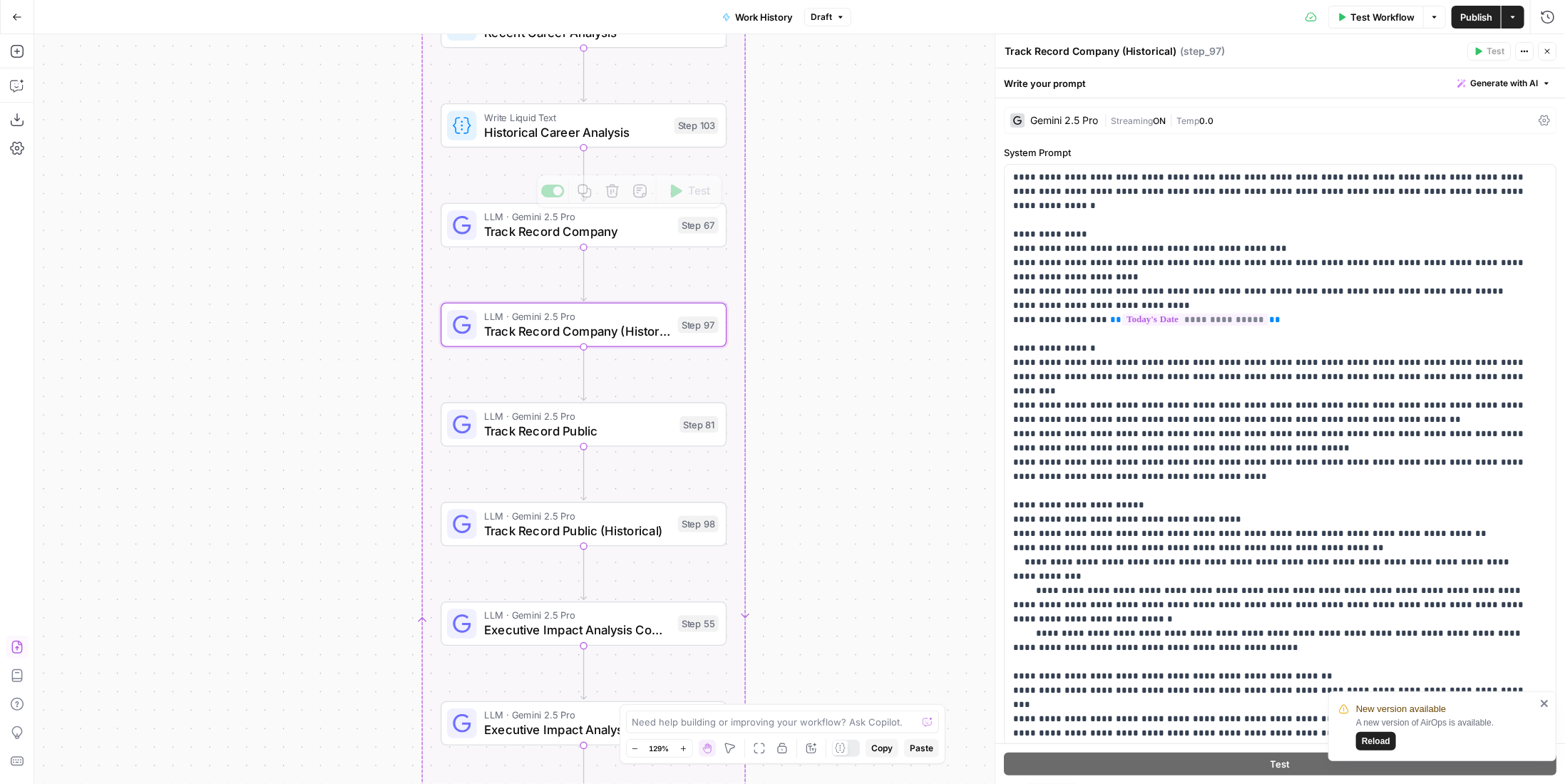
click at [645, 223] on span "Track Record Company" at bounding box center [576, 231] width 186 height 18
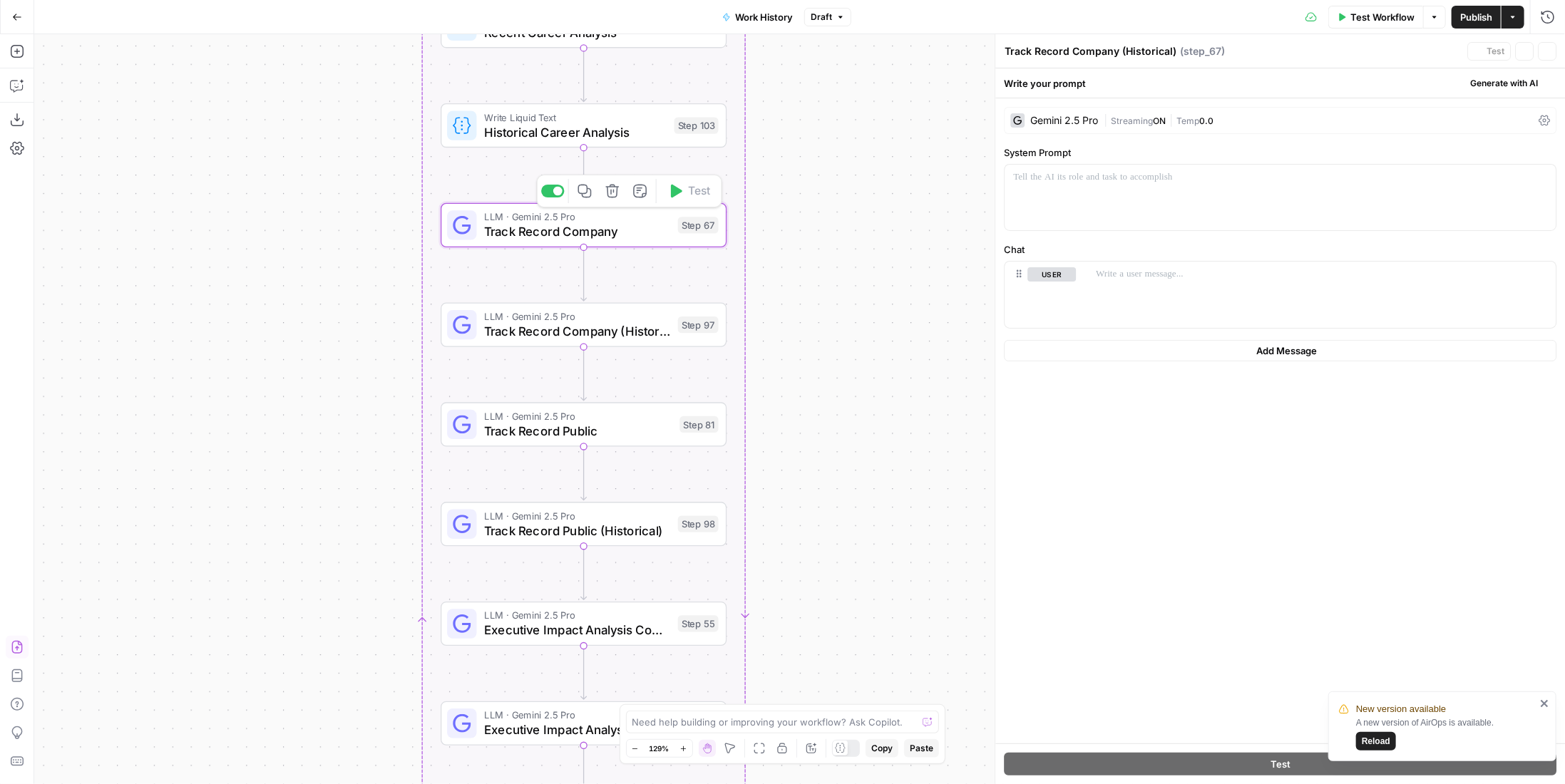
type textarea "Track Record Company"
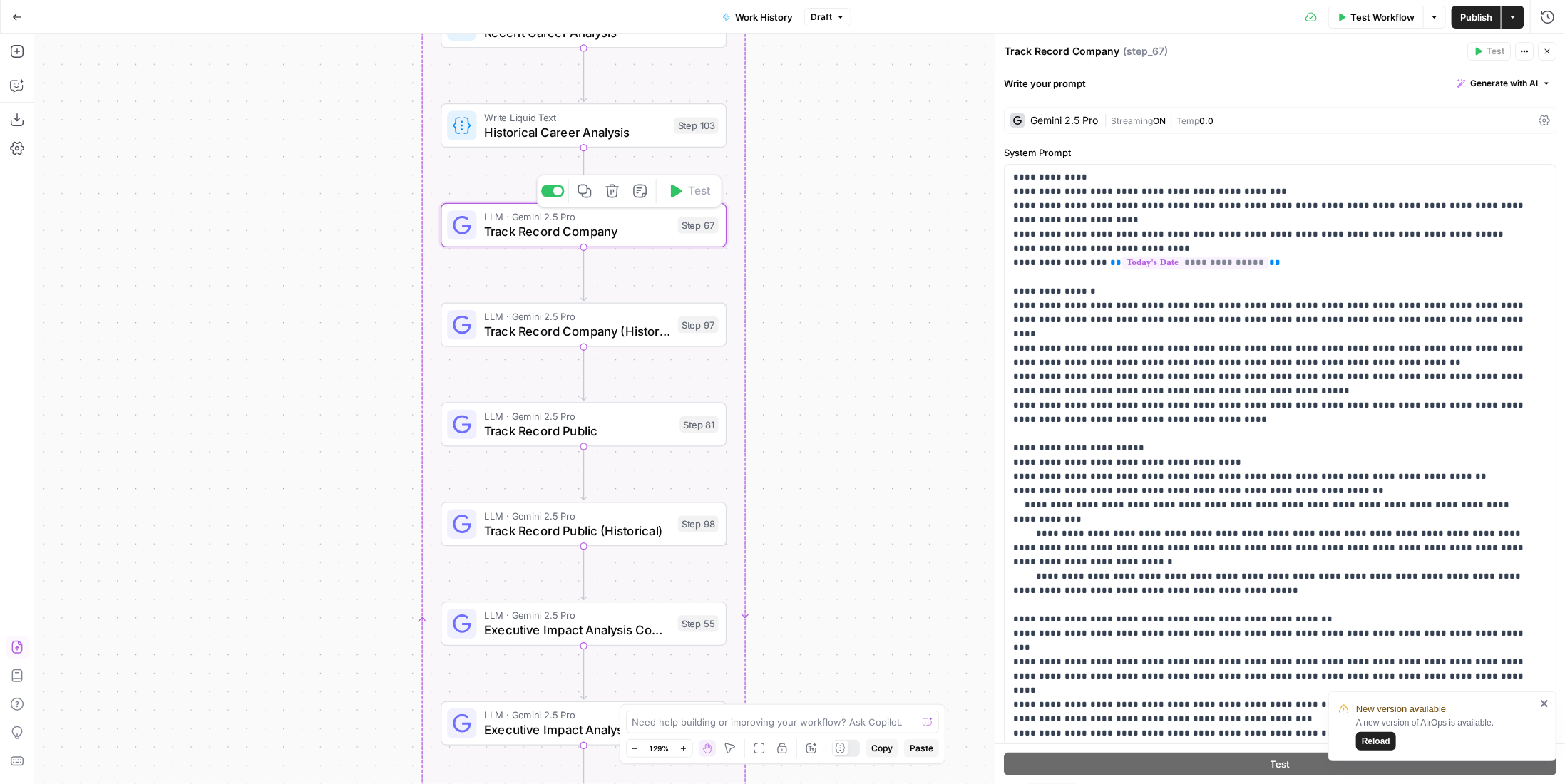
click at [654, 318] on span "LLM · Gemini 2.5 Pro" at bounding box center [576, 317] width 186 height 15
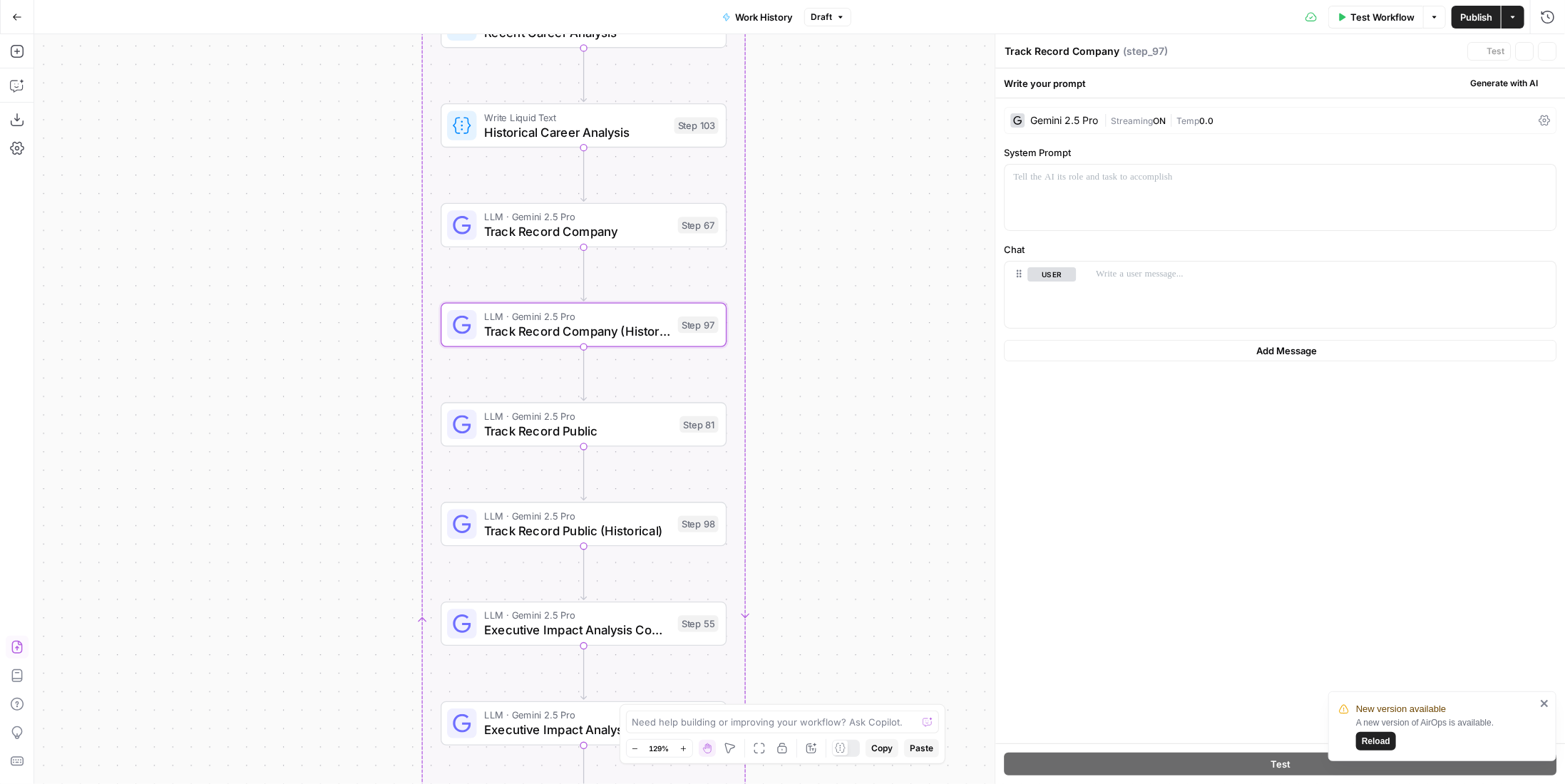
type textarea "Track Record Company (Historical)"
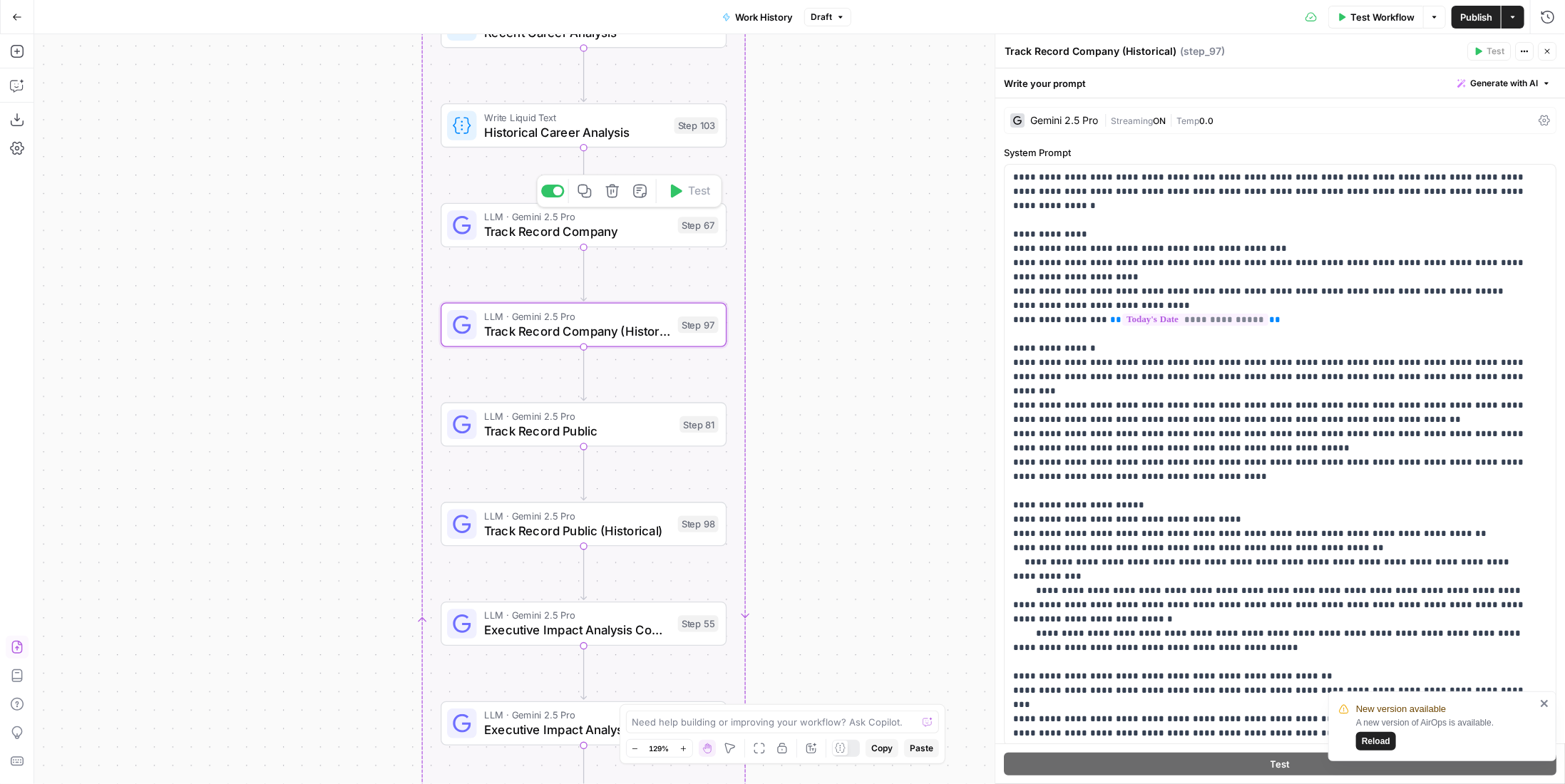
click at [657, 219] on span "LLM · Gemini 2.5 Pro" at bounding box center [576, 217] width 186 height 15
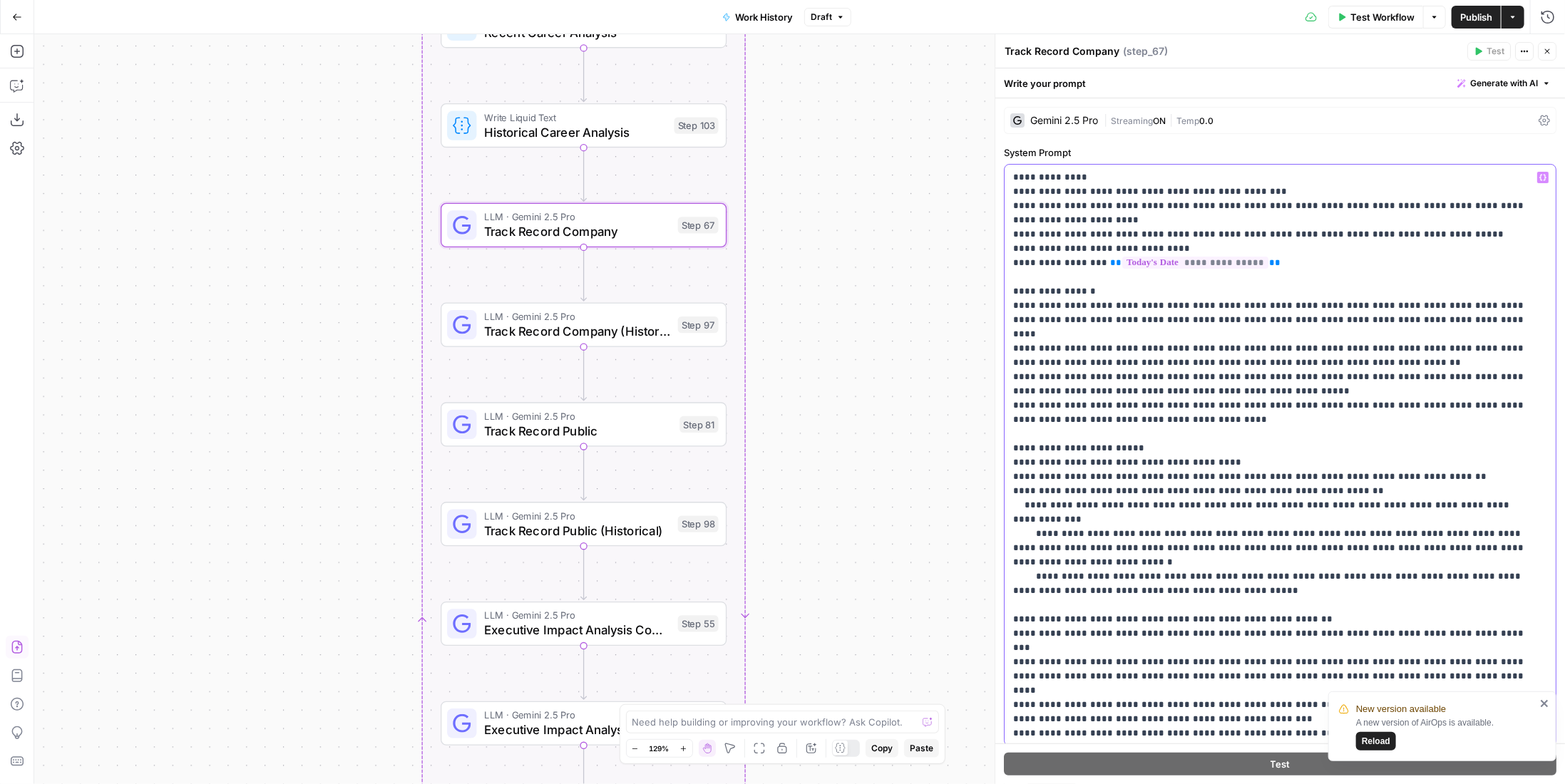
click at [1101, 287] on p "**********" at bounding box center [1270, 526] width 514 height 712
click at [582, 428] on span "Track Record Public" at bounding box center [577, 430] width 188 height 18
click at [616, 528] on span "Track Record Public (Historical)" at bounding box center [576, 529] width 186 height 18
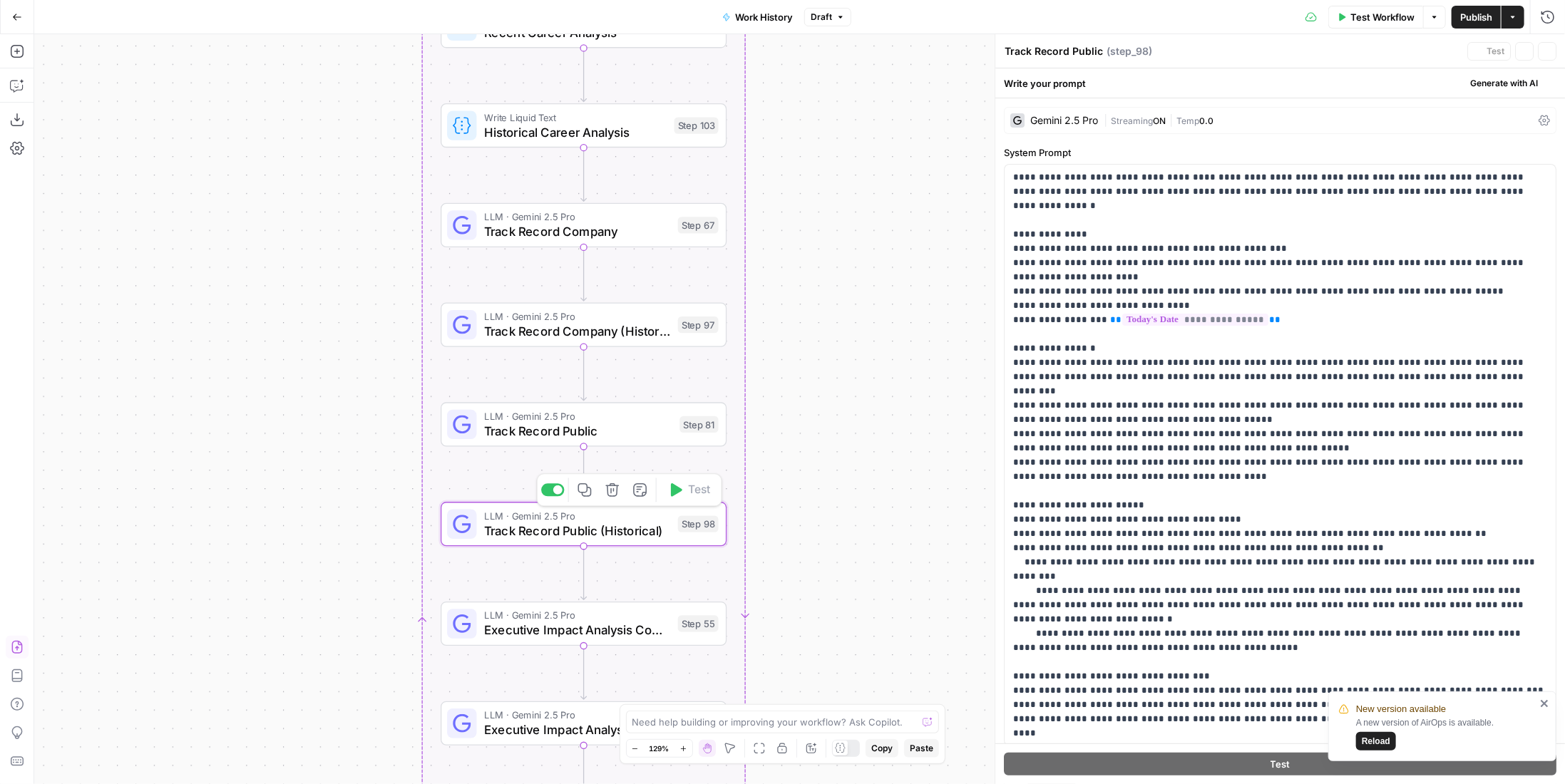
type textarea "Track Record Public (Historical)"
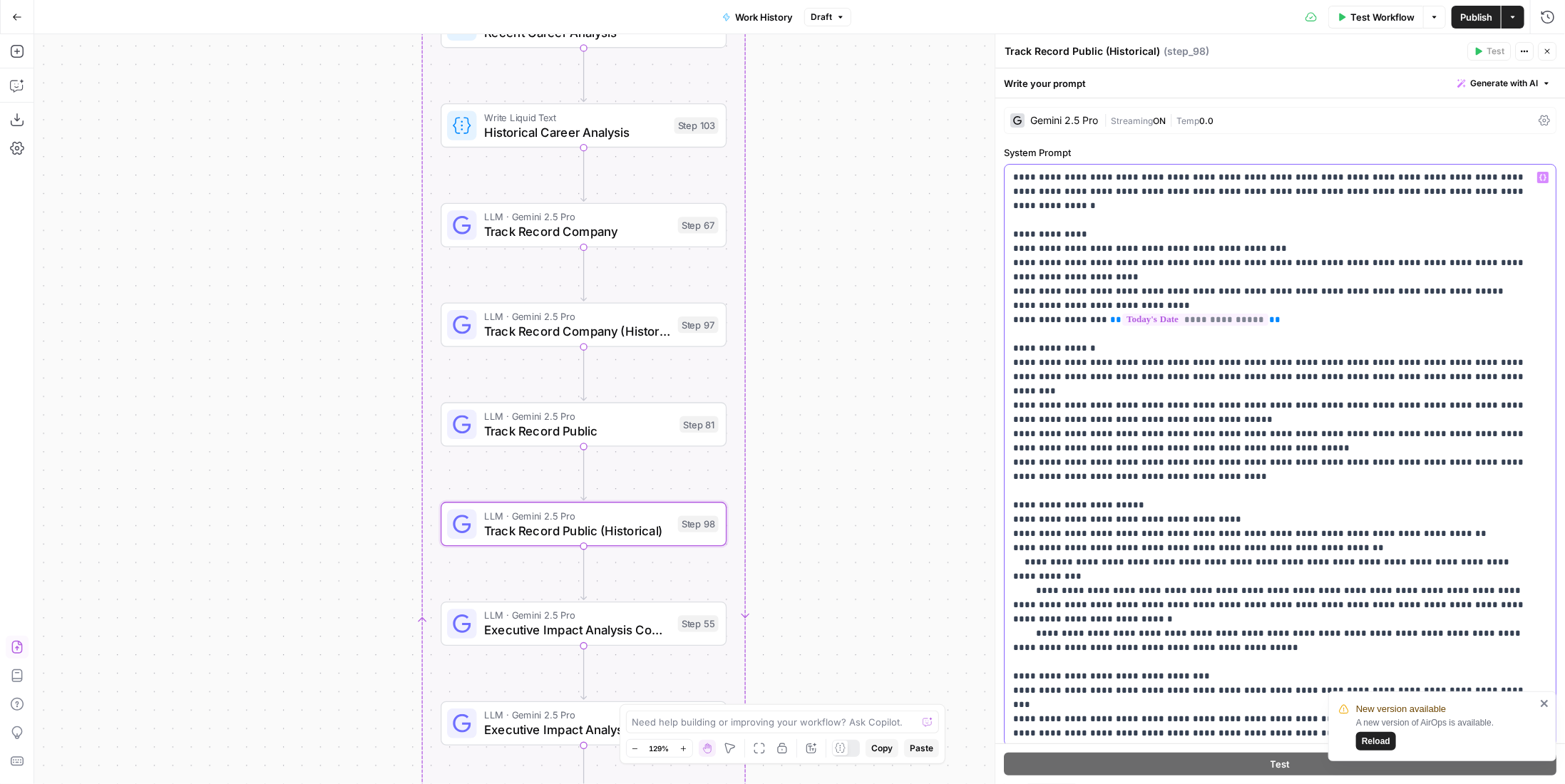
drag, startPoint x: 1306, startPoint y: 358, endPoint x: 996, endPoint y: 342, distance: 310.4
click at [996, 342] on div "**********" at bounding box center [1280, 409] width 571 height 750
click at [669, 435] on span "Track Record Public" at bounding box center [577, 430] width 188 height 18
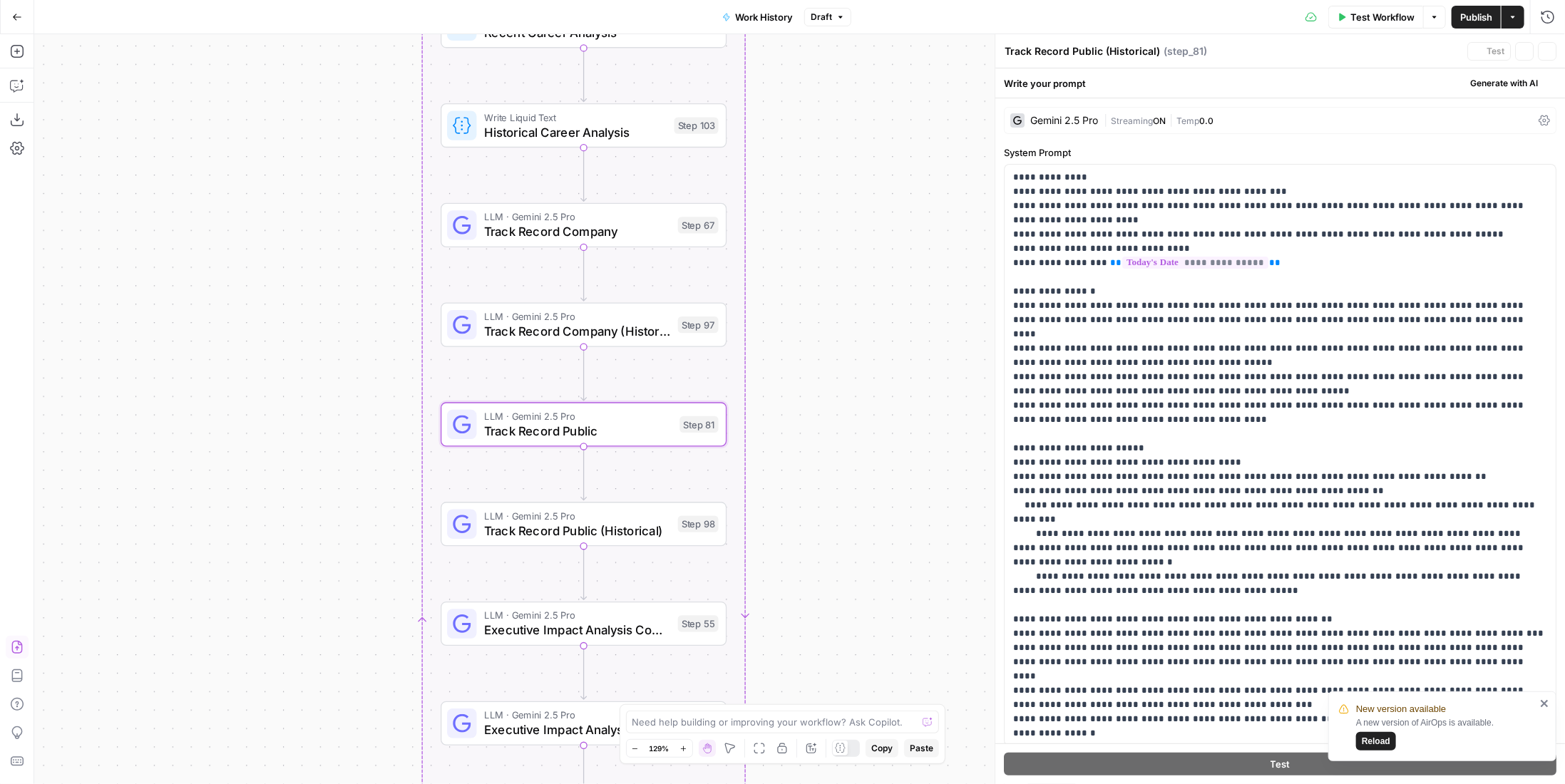
type textarea "Track Record Public"
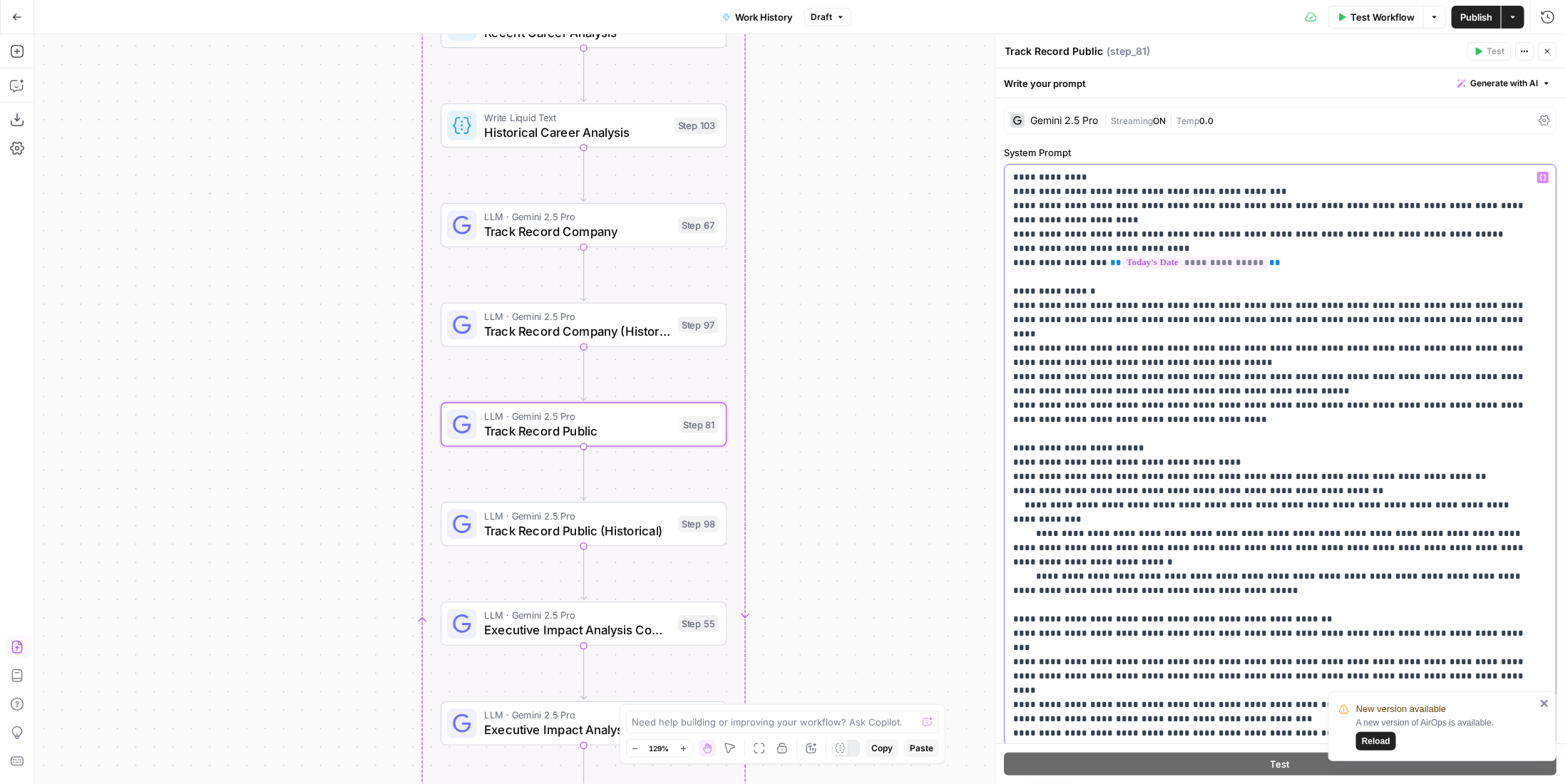
drag, startPoint x: 1399, startPoint y: 321, endPoint x: 1009, endPoint y: 302, distance: 390.5
click at [1009, 302] on div "**********" at bounding box center [1280, 455] width 551 height 581
copy p "**********"
click at [653, 536] on span "Track Record Public (Historical)" at bounding box center [576, 529] width 186 height 18
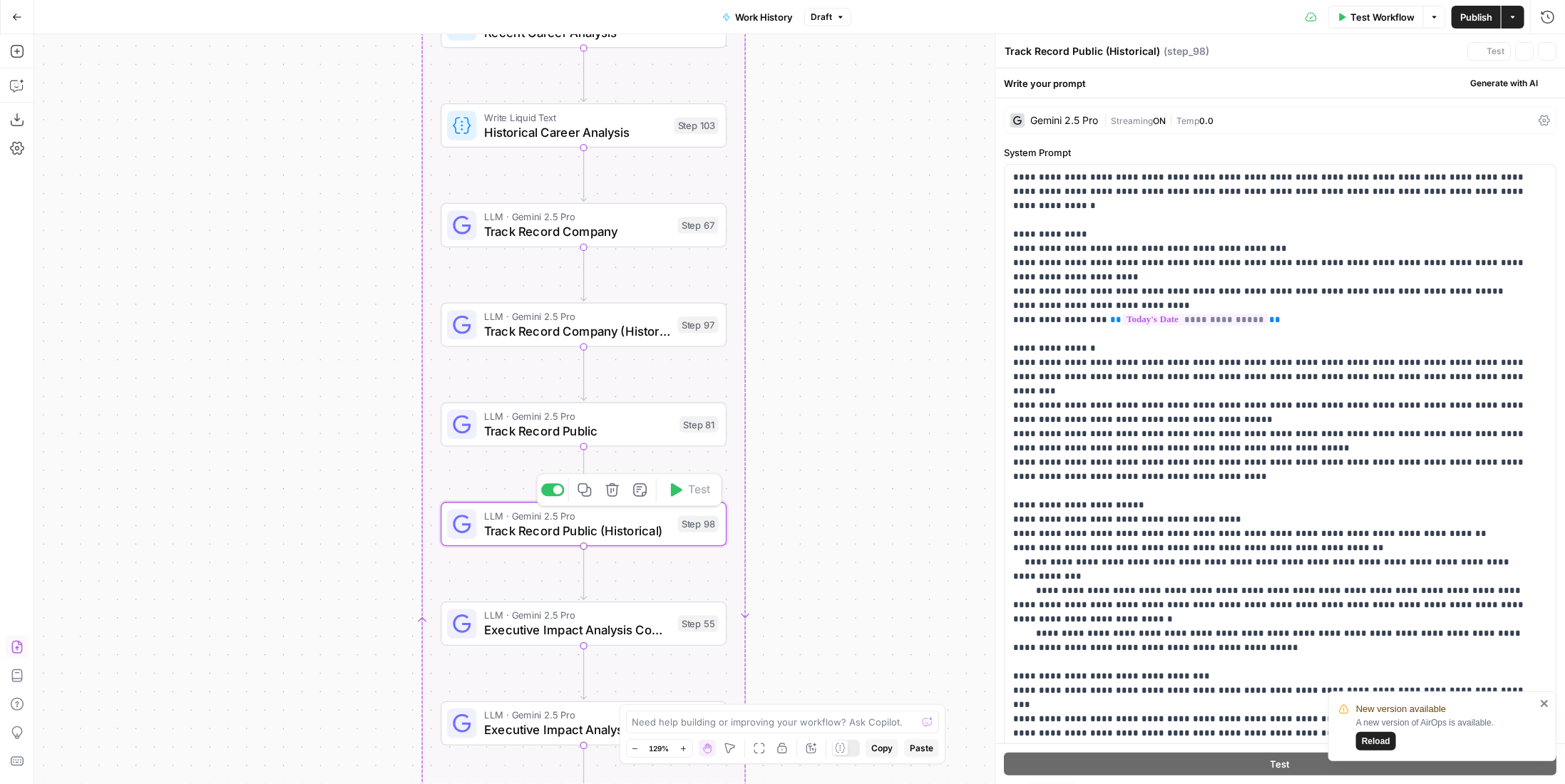
click at [653, 614] on span "LLM · Gemini 2.5 Pro" at bounding box center [576, 615] width 186 height 15
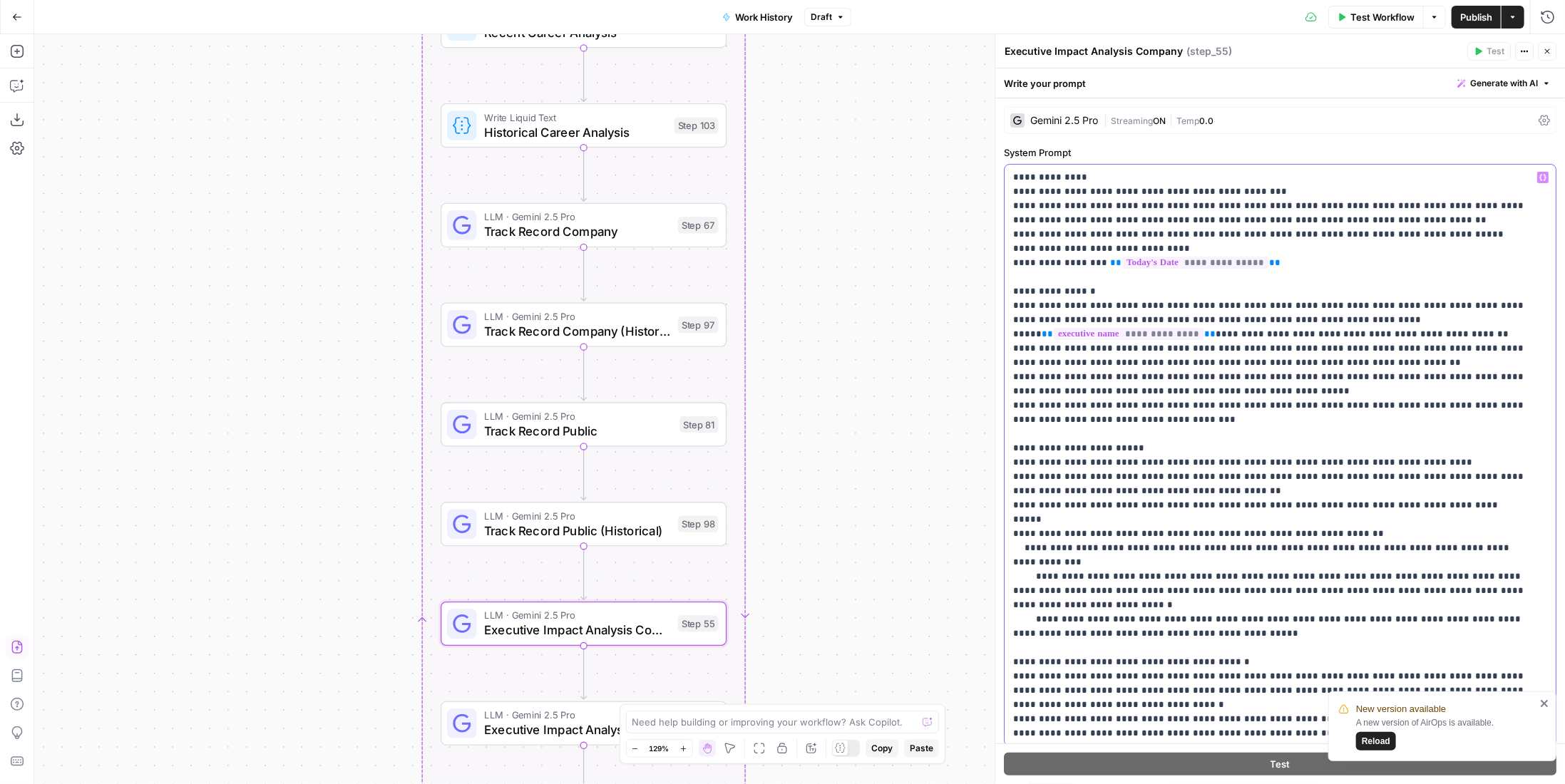
click at [1242, 334] on p "**********" at bounding box center [1270, 520] width 514 height 698
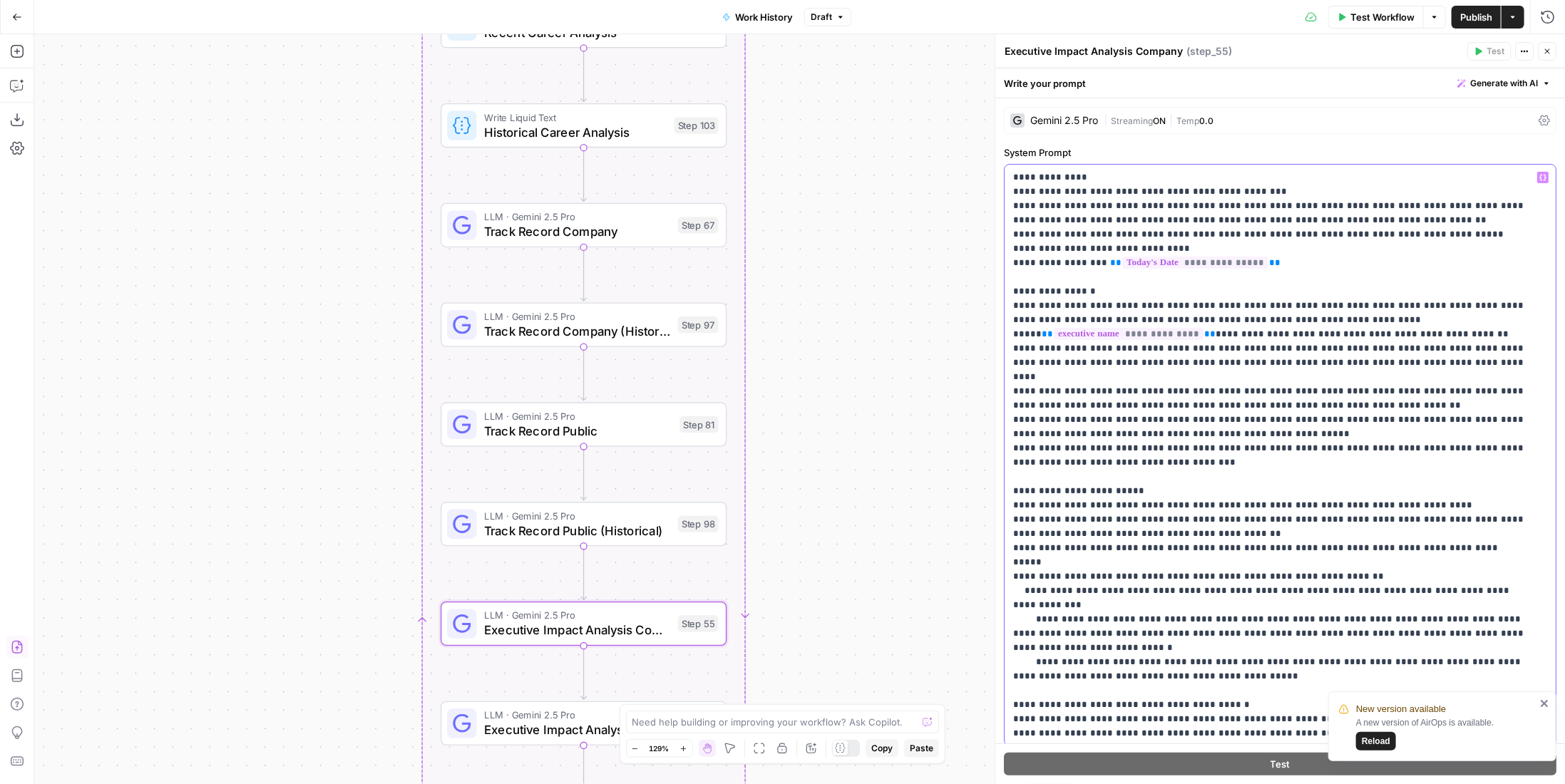
drag, startPoint x: 1012, startPoint y: 320, endPoint x: 1230, endPoint y: 336, distance: 218.6
click at [1230, 336] on div "**********" at bounding box center [1280, 455] width 551 height 581
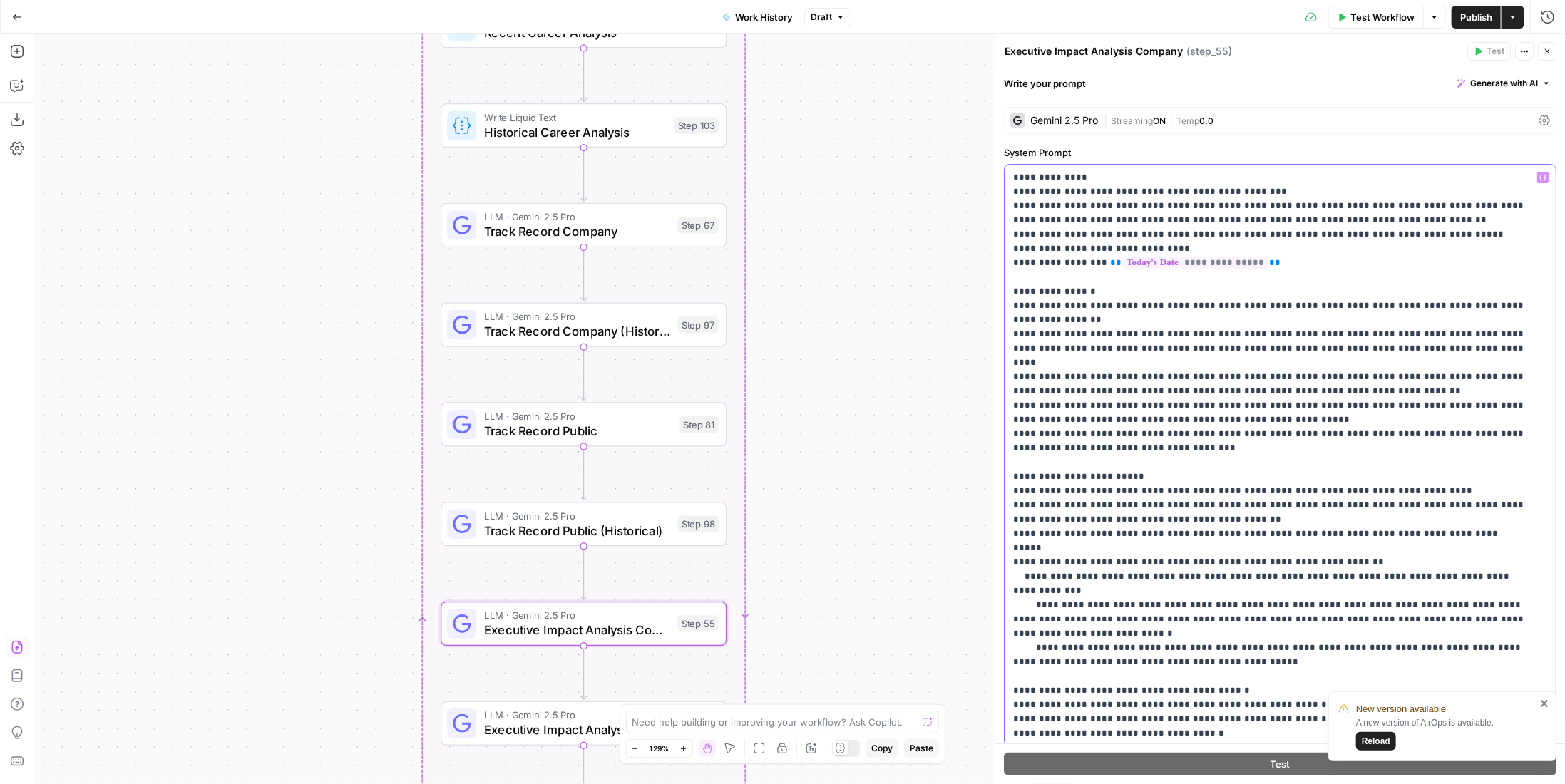
drag, startPoint x: 1401, startPoint y: 332, endPoint x: 1390, endPoint y: 321, distance: 15.6
click at [1390, 321] on p "**********" at bounding box center [1270, 520] width 514 height 698
drag, startPoint x: 1518, startPoint y: 305, endPoint x: 1008, endPoint y: 301, distance: 510.0
click at [1008, 301] on div "**********" at bounding box center [1280, 455] width 551 height 581
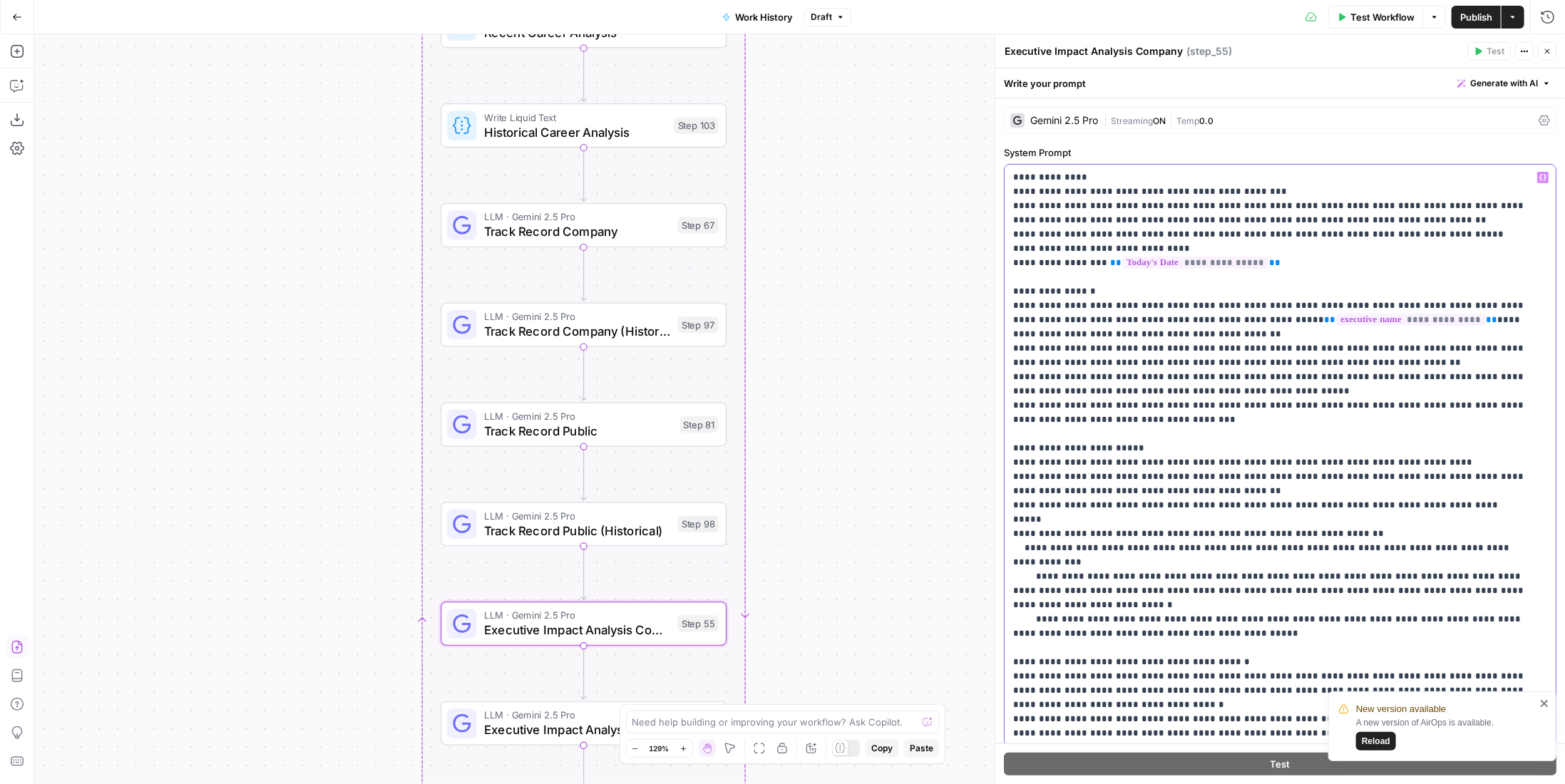
drag, startPoint x: 1409, startPoint y: 464, endPoint x: 996, endPoint y: 466, distance: 413.0
click at [996, 466] on div "**********" at bounding box center [1280, 409] width 571 height 750
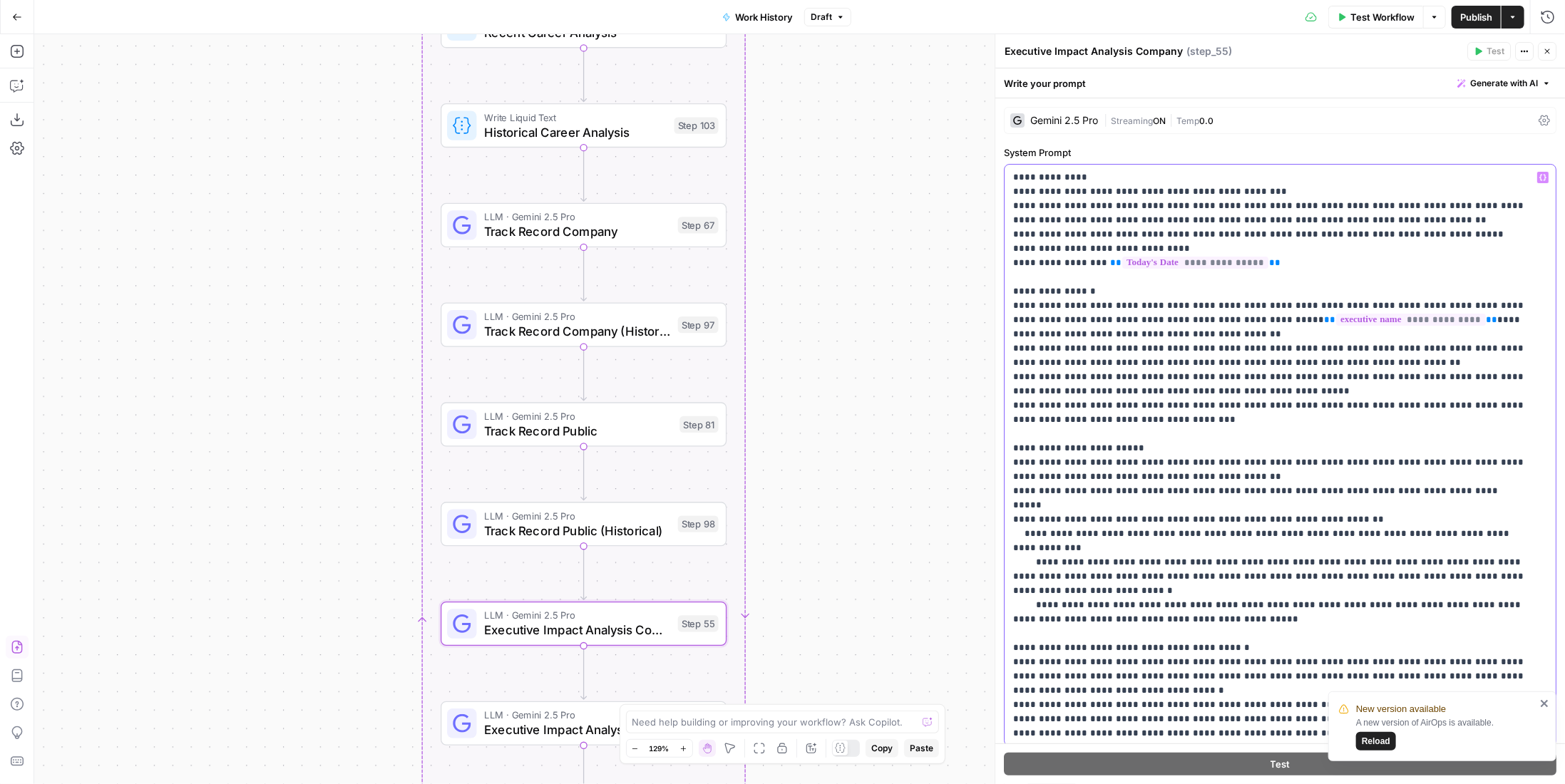
drag, startPoint x: 1183, startPoint y: 475, endPoint x: 1005, endPoint y: 465, distance: 178.3
click at [1005, 465] on div "**********" at bounding box center [1280, 455] width 551 height 581
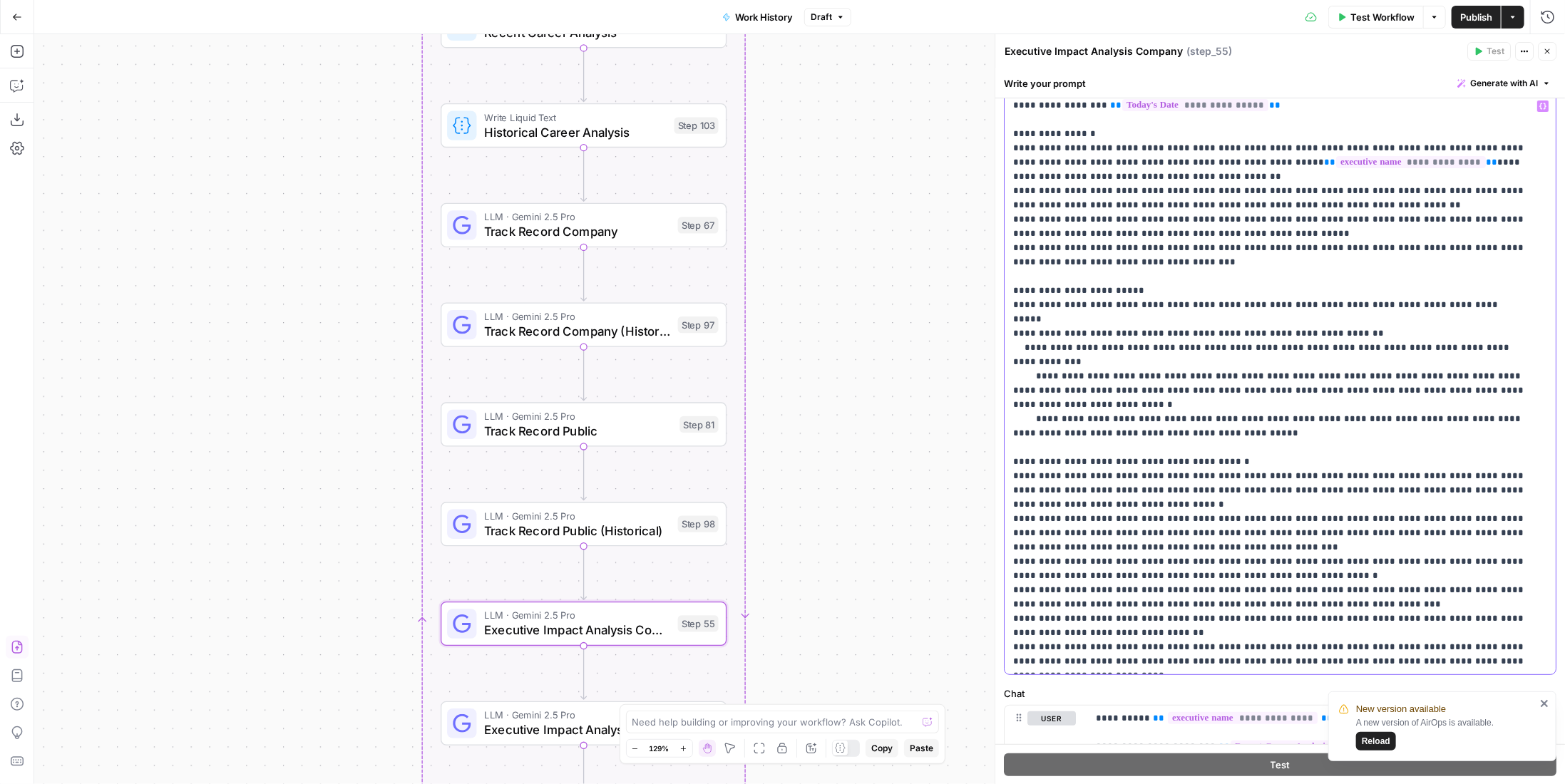
scroll to position [0, 0]
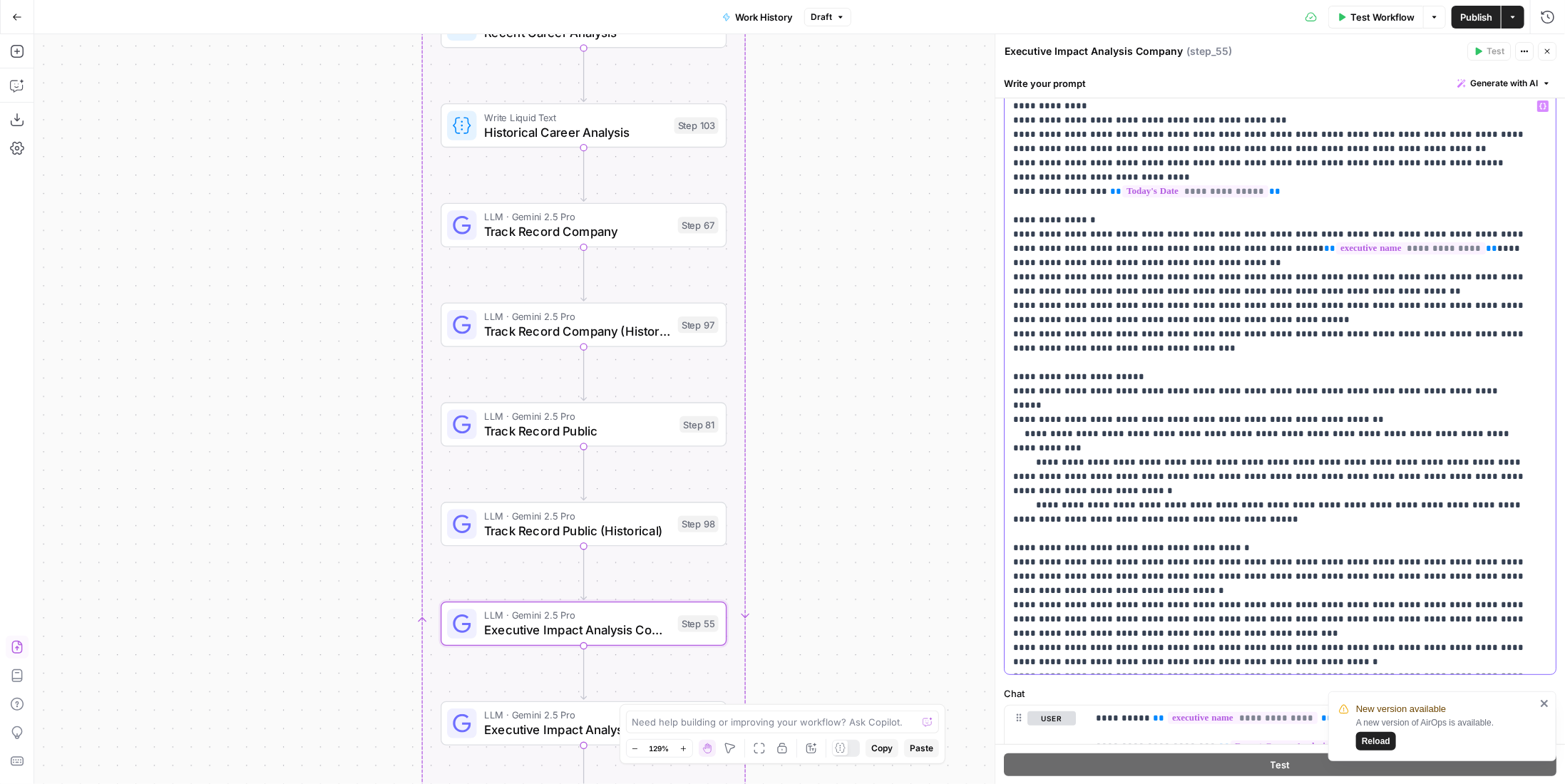
drag, startPoint x: 1231, startPoint y: 478, endPoint x: 1004, endPoint y: 233, distance: 334.0
click at [1005, 233] on div "**********" at bounding box center [1275, 383] width 541 height 581
click at [1142, 309] on p "**********" at bounding box center [1270, 426] width 514 height 655
drag, startPoint x: 1110, startPoint y: 263, endPoint x: 1082, endPoint y: 249, distance: 31.3
click at [1082, 249] on p "**********" at bounding box center [1270, 426] width 514 height 655
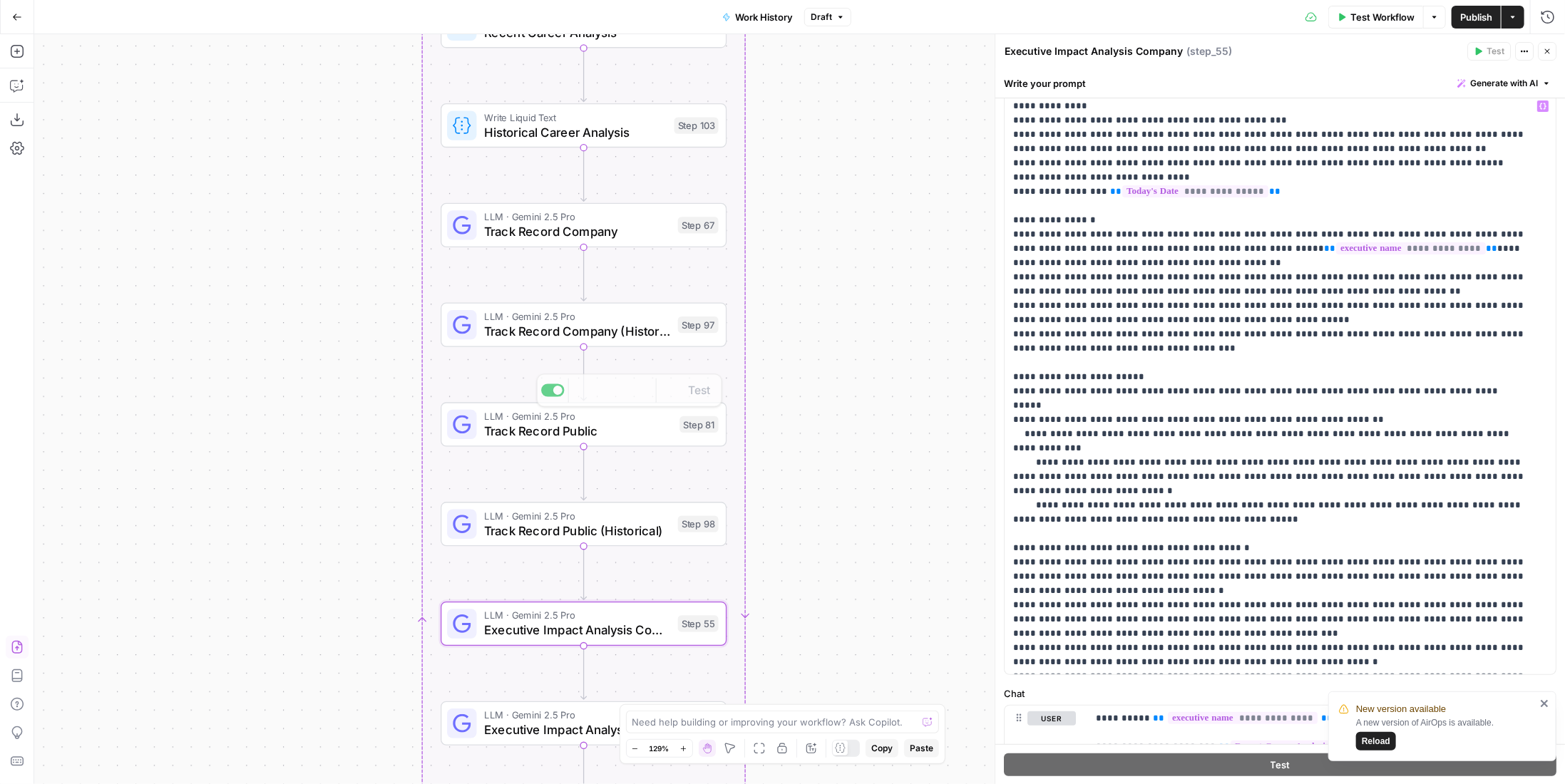
click at [594, 337] on span "Track Record Company (Historical)" at bounding box center [576, 331] width 186 height 18
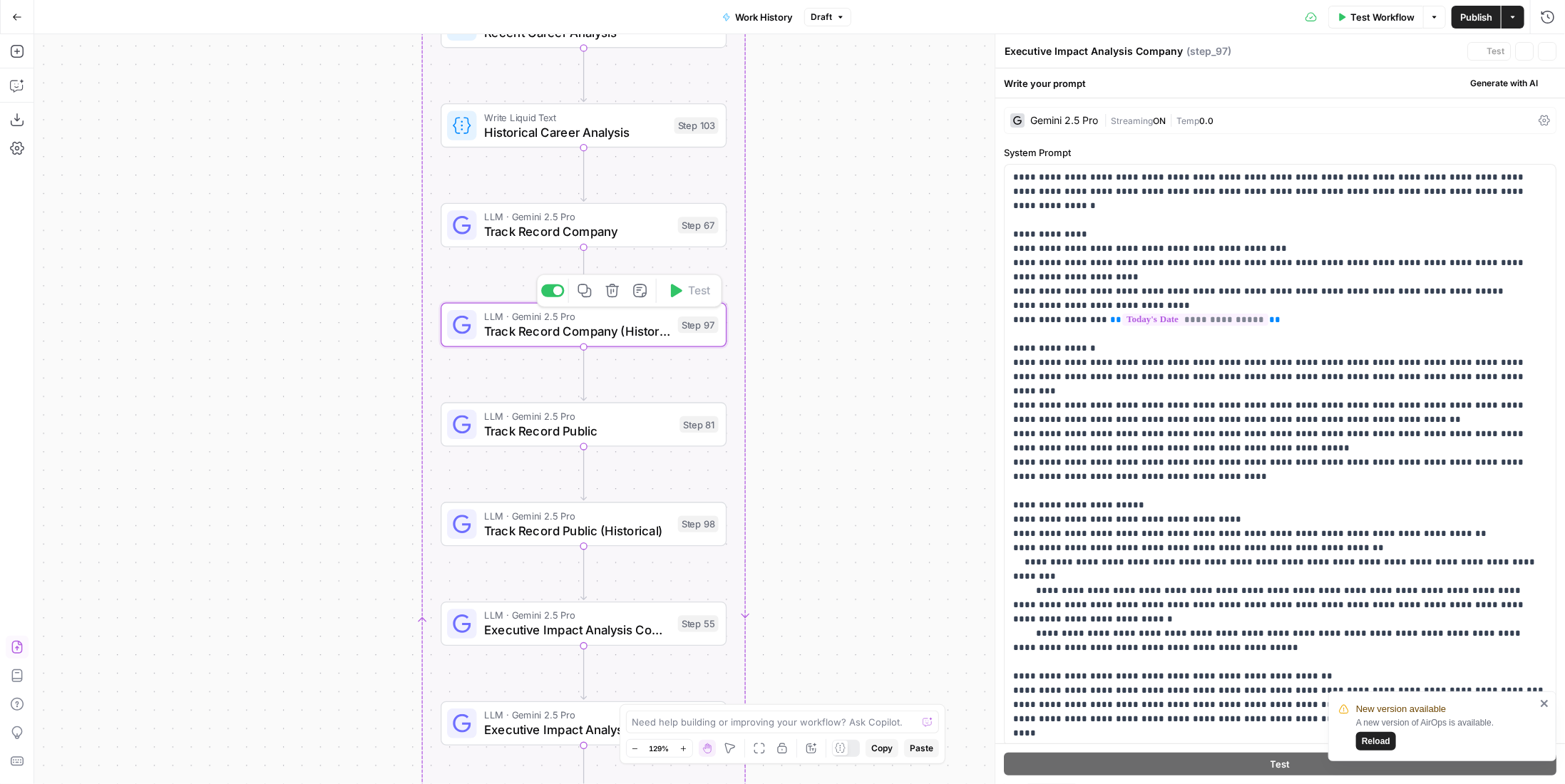
type textarea "Track Record Company (Historical)"
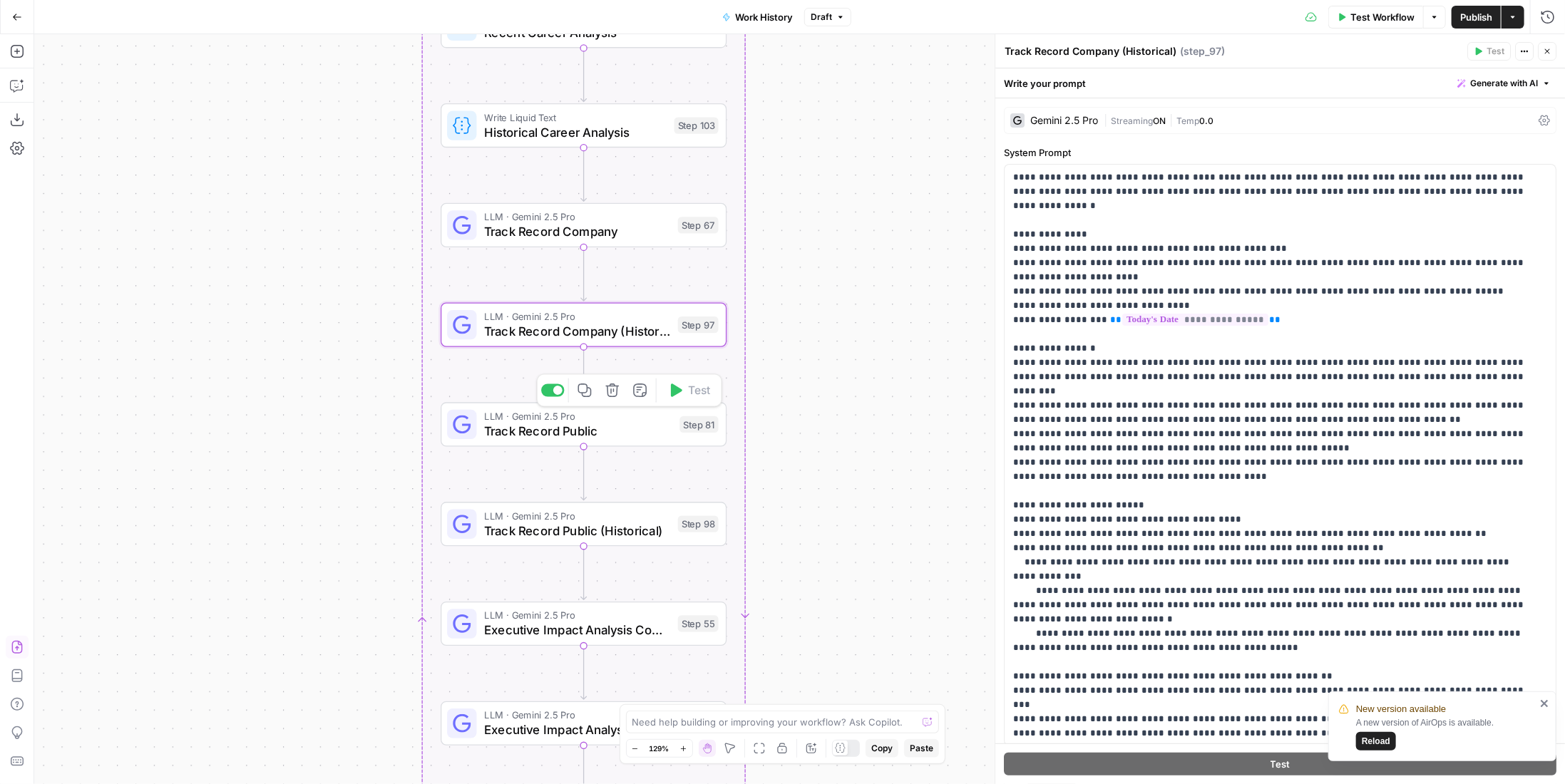
click at [553, 428] on span "Track Record Public" at bounding box center [577, 430] width 188 height 18
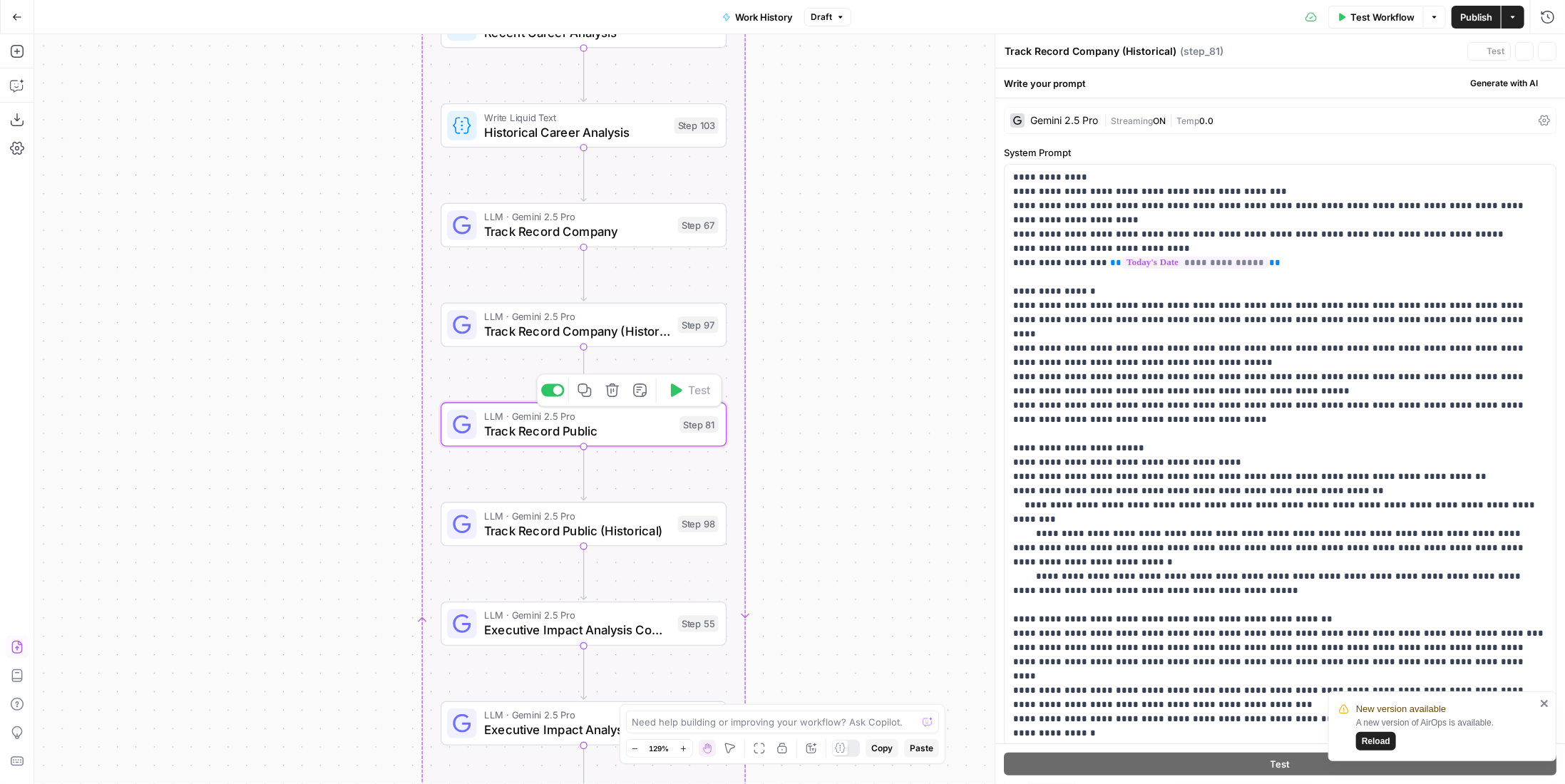
type textarea "Track Record Public"
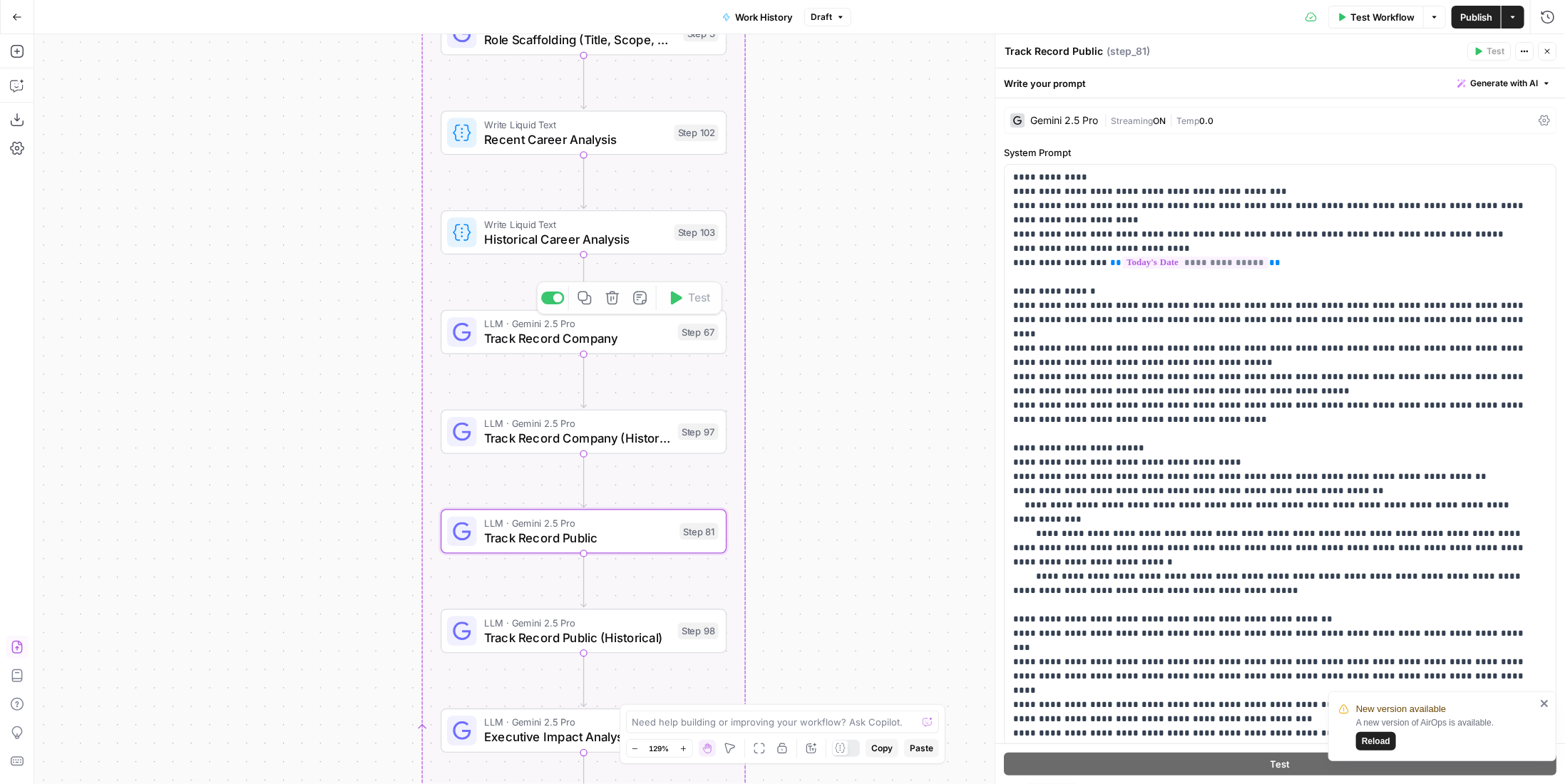
click at [611, 345] on span "Track Record Company" at bounding box center [576, 338] width 186 height 18
drag, startPoint x: 1195, startPoint y: 306, endPoint x: 1233, endPoint y: 300, distance: 38.5
click at [1233, 300] on p "**********" at bounding box center [1270, 526] width 514 height 712
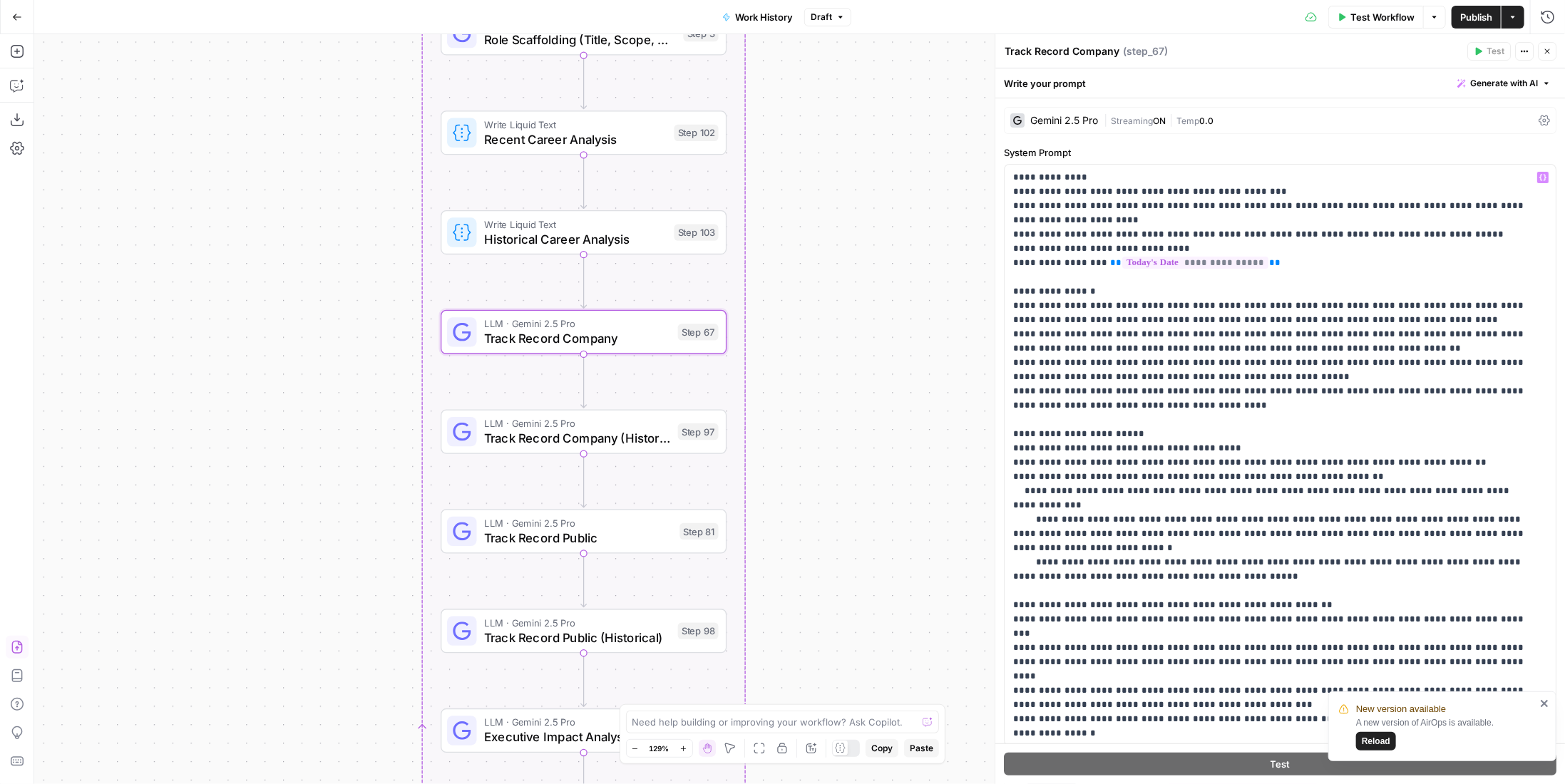
click at [684, 429] on div "Step 97" at bounding box center [698, 431] width 41 height 16
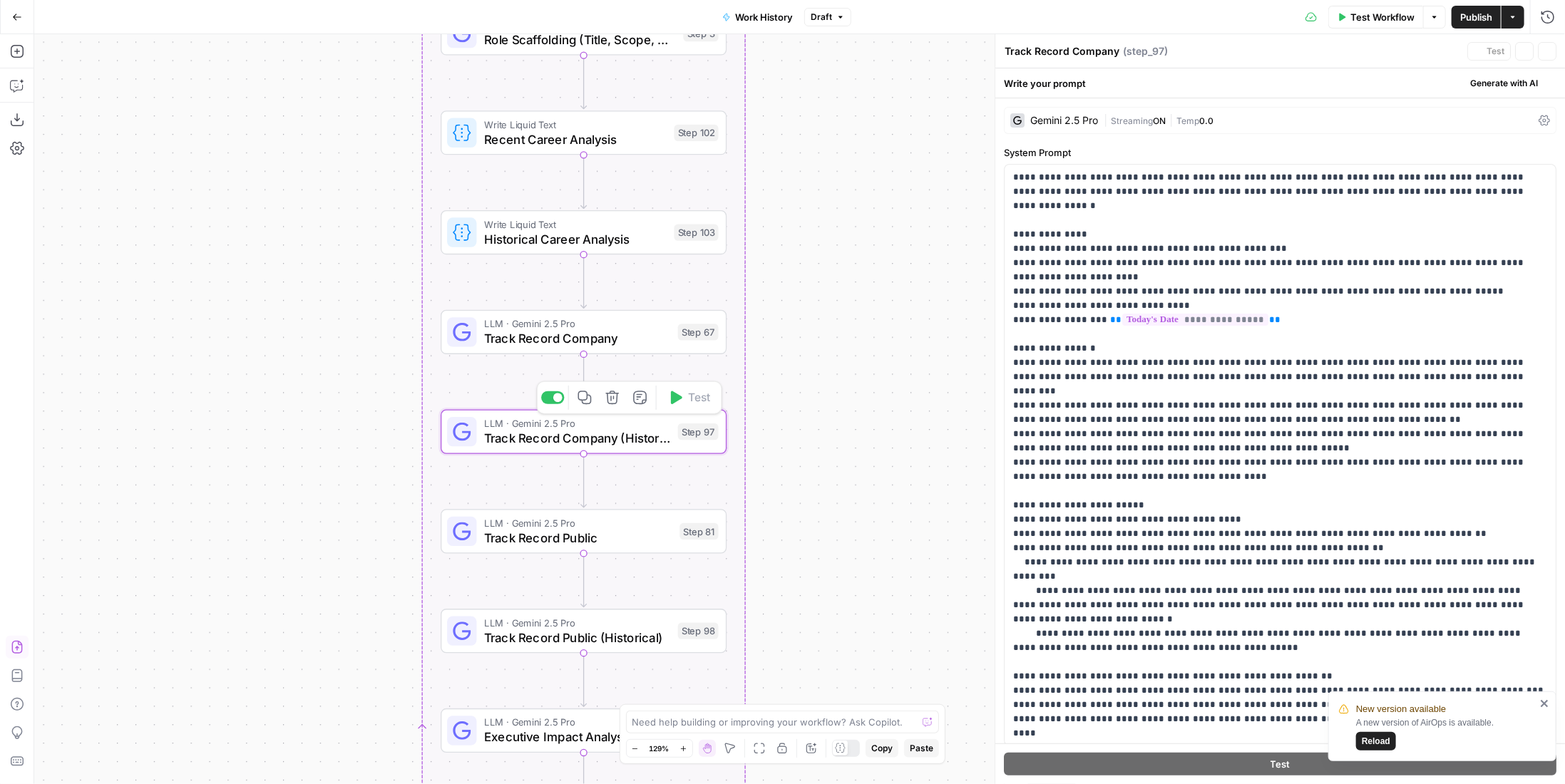
type textarea "Track Record Company (Historical)"
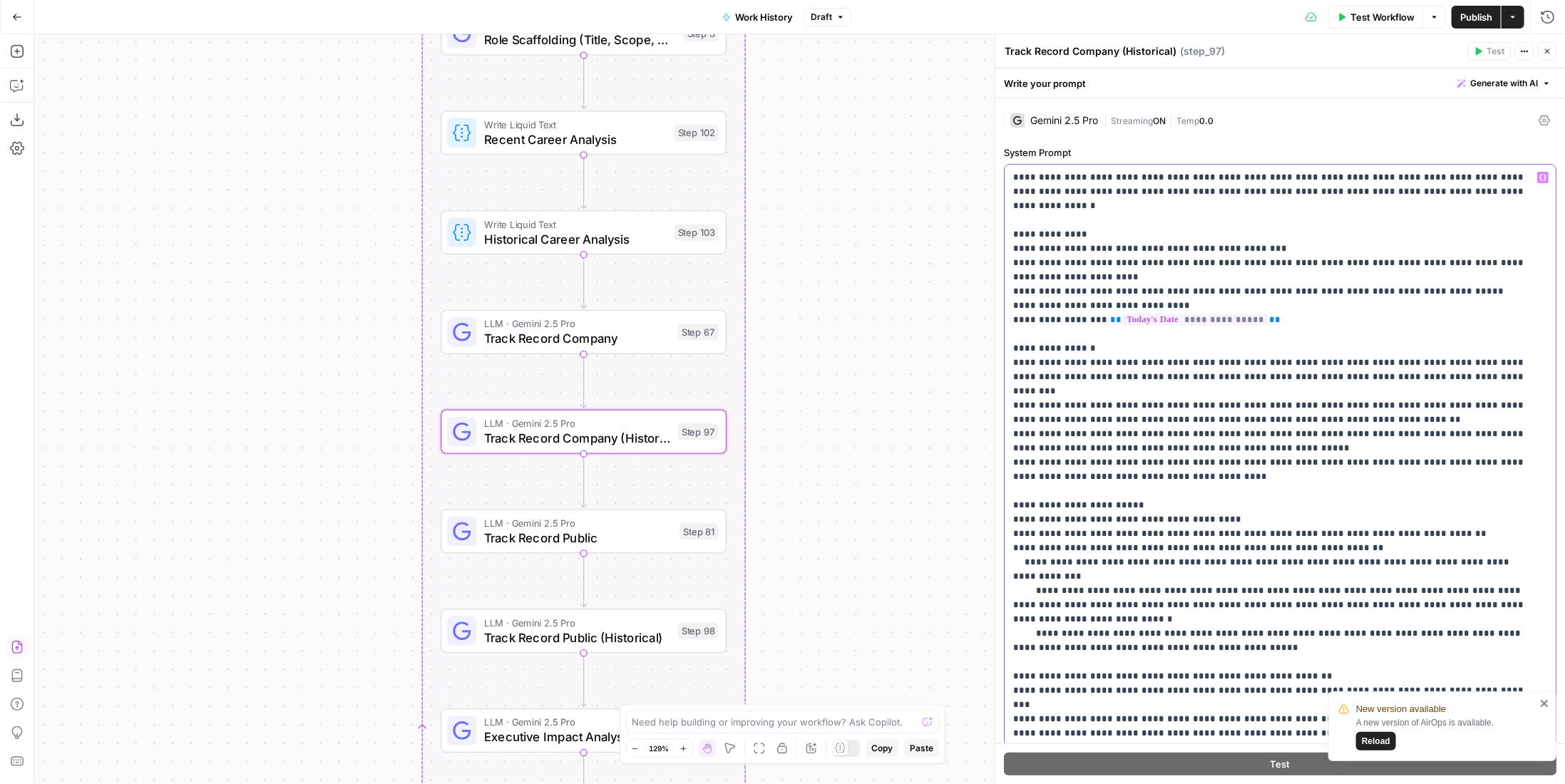
drag, startPoint x: 1195, startPoint y: 350, endPoint x: 1238, endPoint y: 344, distance: 43.4
click at [1238, 344] on p "**********" at bounding box center [1270, 548] width 514 height 755
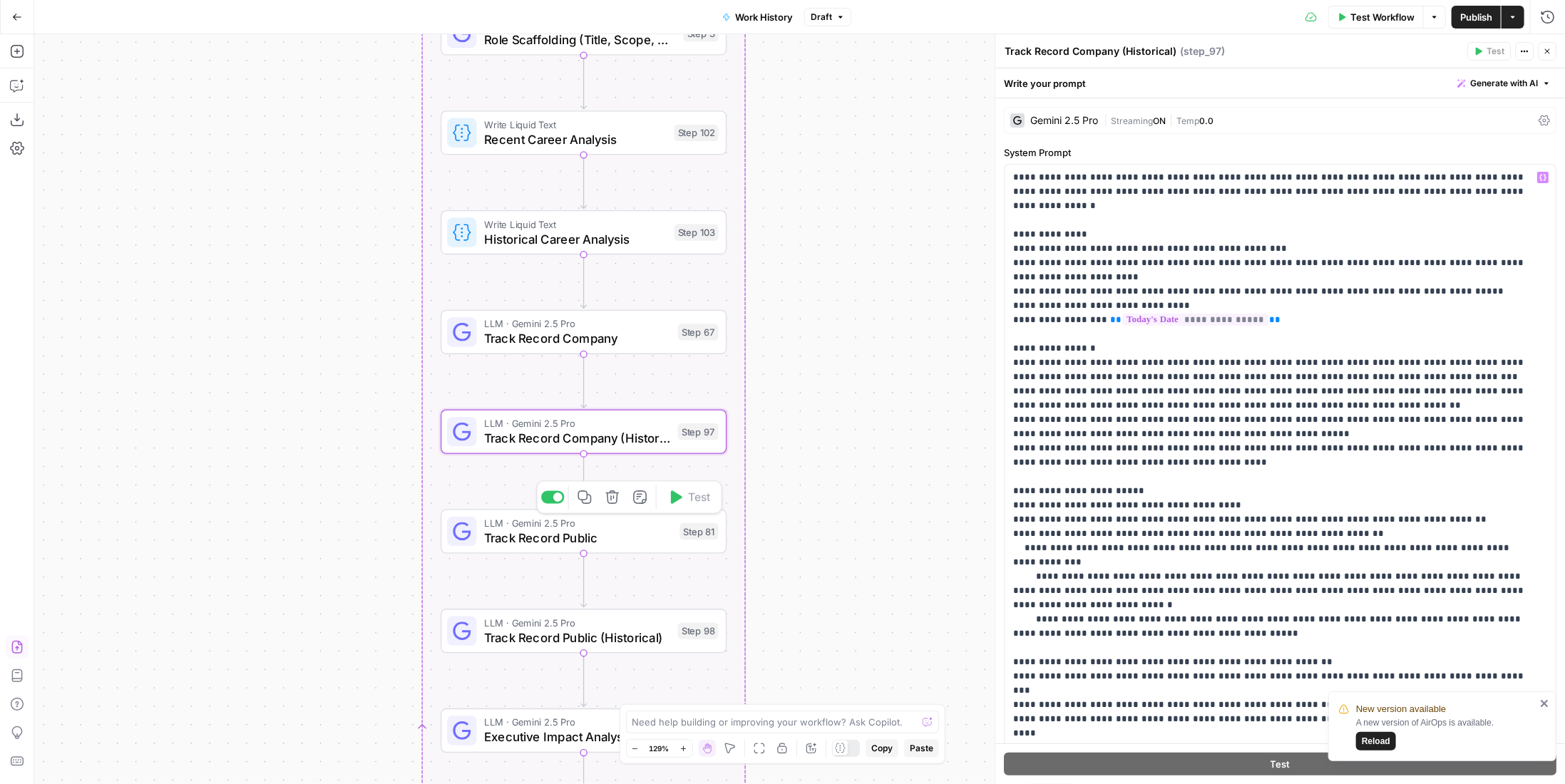
click at [611, 537] on span "Track Record Public" at bounding box center [577, 537] width 188 height 18
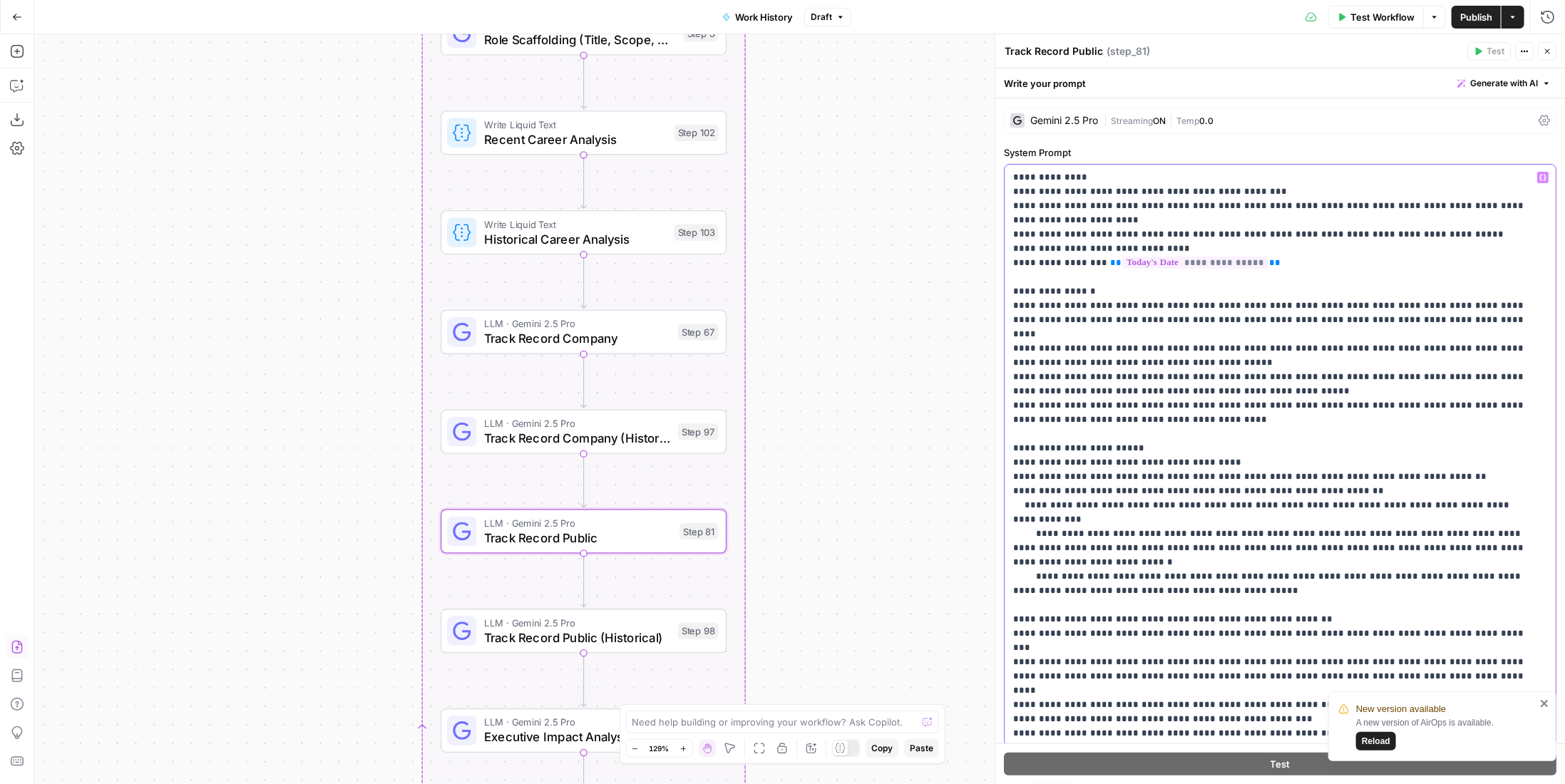
drag, startPoint x: 1198, startPoint y: 304, endPoint x: 1234, endPoint y: 303, distance: 36.0
click at [1234, 303] on p "**********" at bounding box center [1270, 526] width 514 height 712
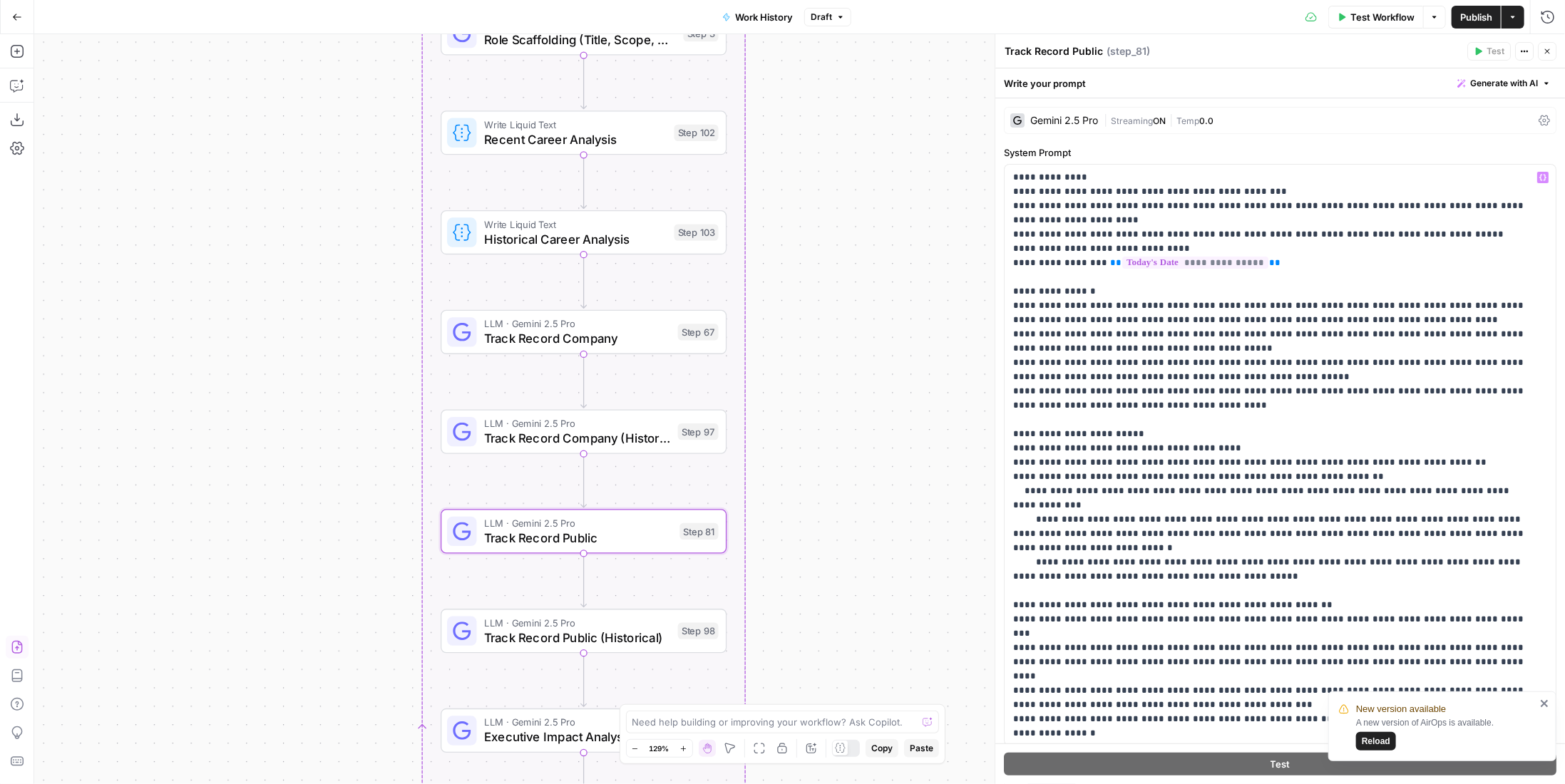
click at [672, 641] on div "LLM · Gemini 2.5 Pro Track Record Public (Historical) Step 98 Copy step Delete …" at bounding box center [582, 630] width 272 height 31
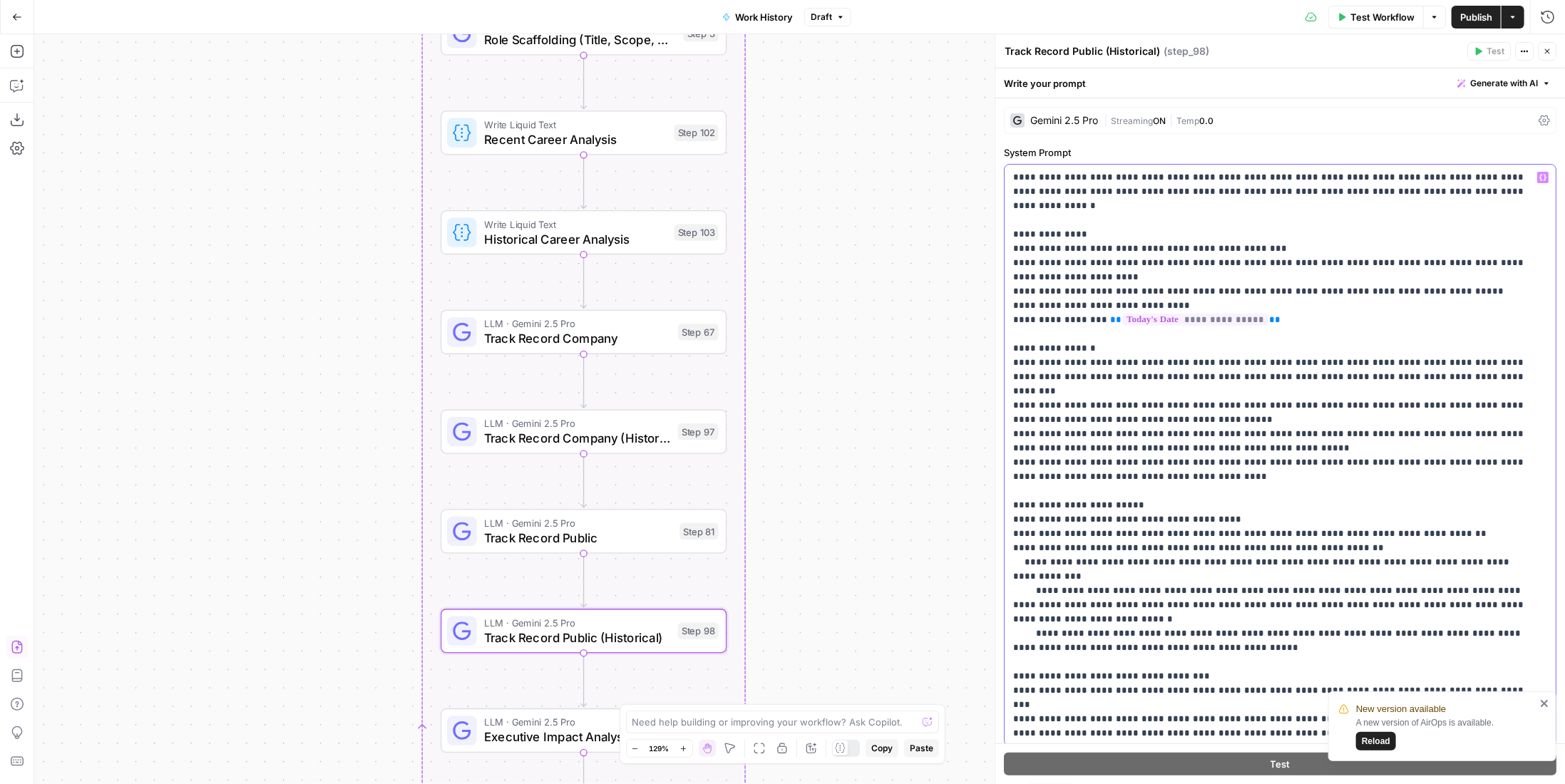
drag, startPoint x: 1194, startPoint y: 350, endPoint x: 1233, endPoint y: 345, distance: 39.3
click at [1233, 345] on p "**********" at bounding box center [1270, 548] width 514 height 755
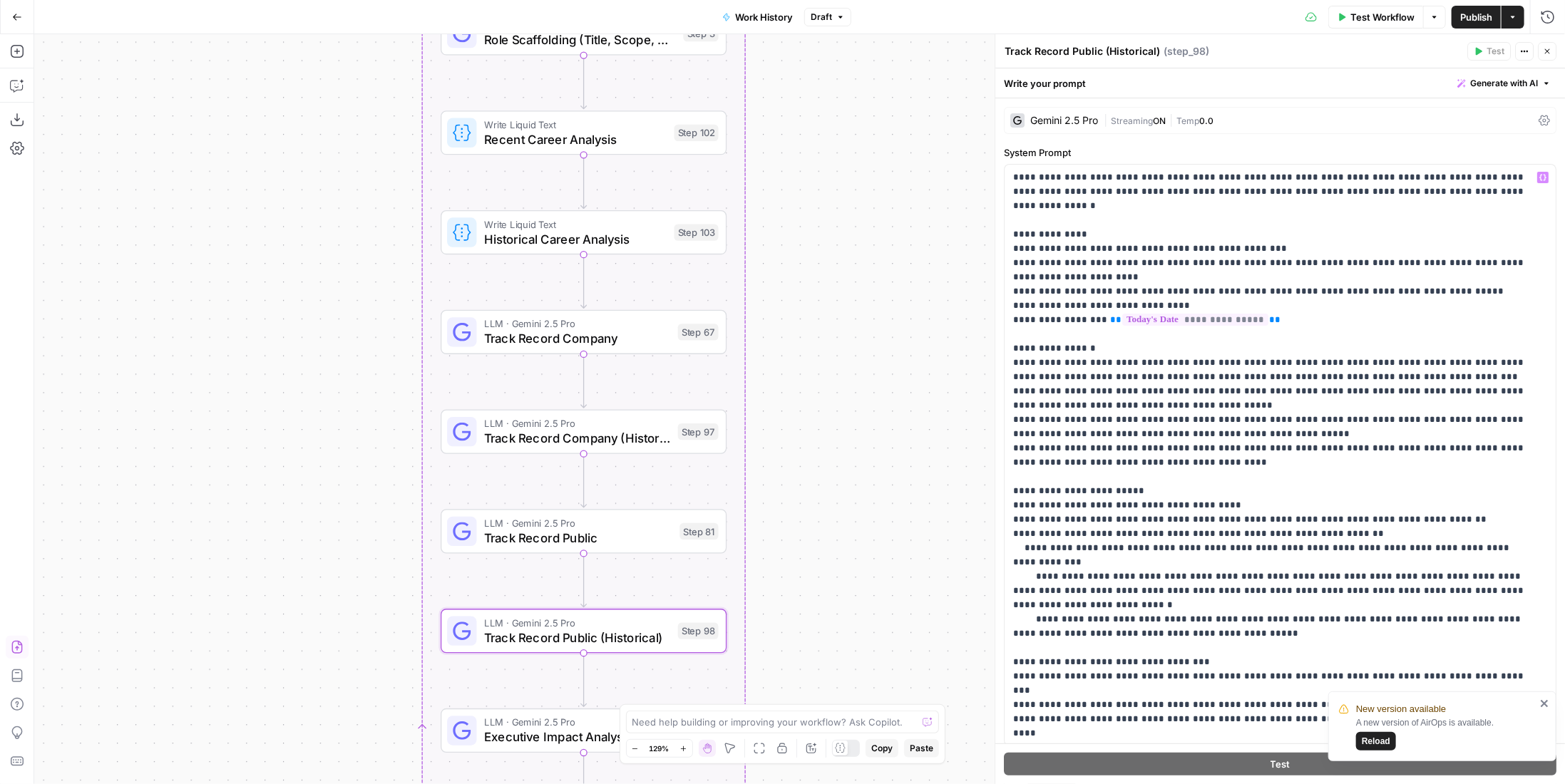
click at [553, 725] on span "LLM · Gemini 2.5 Pro" at bounding box center [576, 722] width 186 height 15
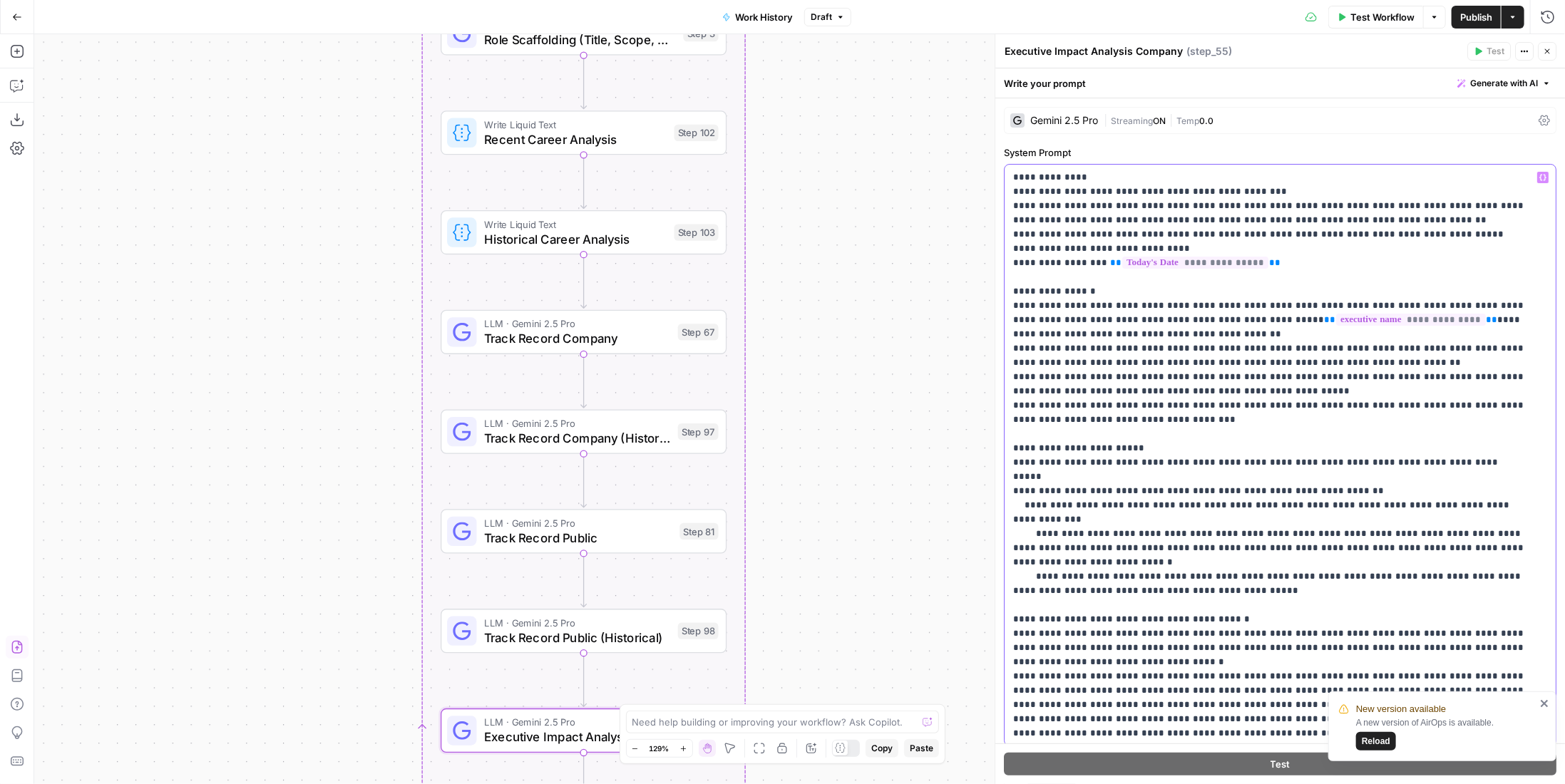
drag, startPoint x: 1194, startPoint y: 303, endPoint x: 1235, endPoint y: 300, distance: 41.1
click at [1235, 300] on p "**********" at bounding box center [1270, 498] width 514 height 655
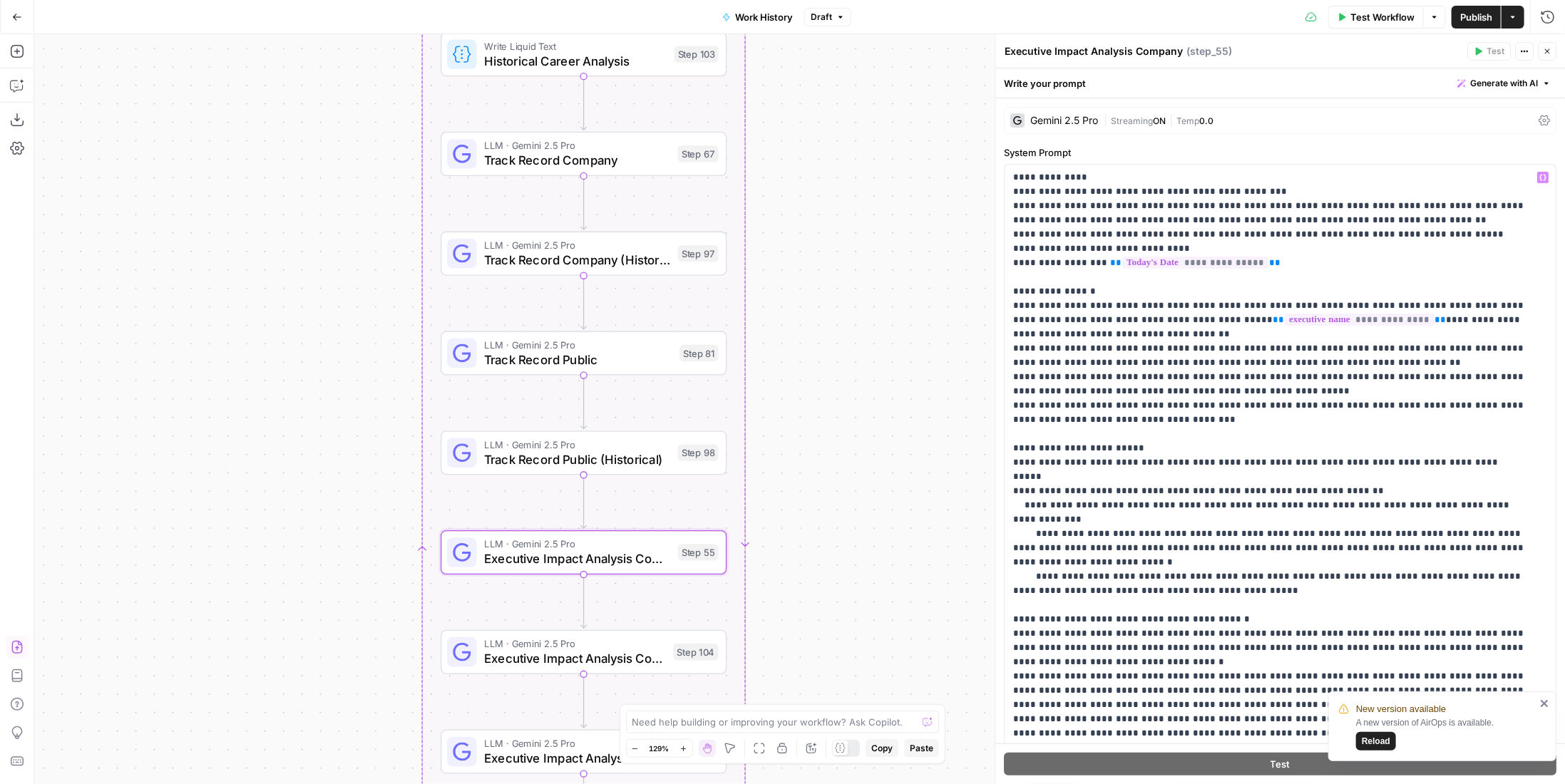
click at [633, 660] on span "Executive Impact Analysis Company (Historical)" at bounding box center [574, 658] width 182 height 18
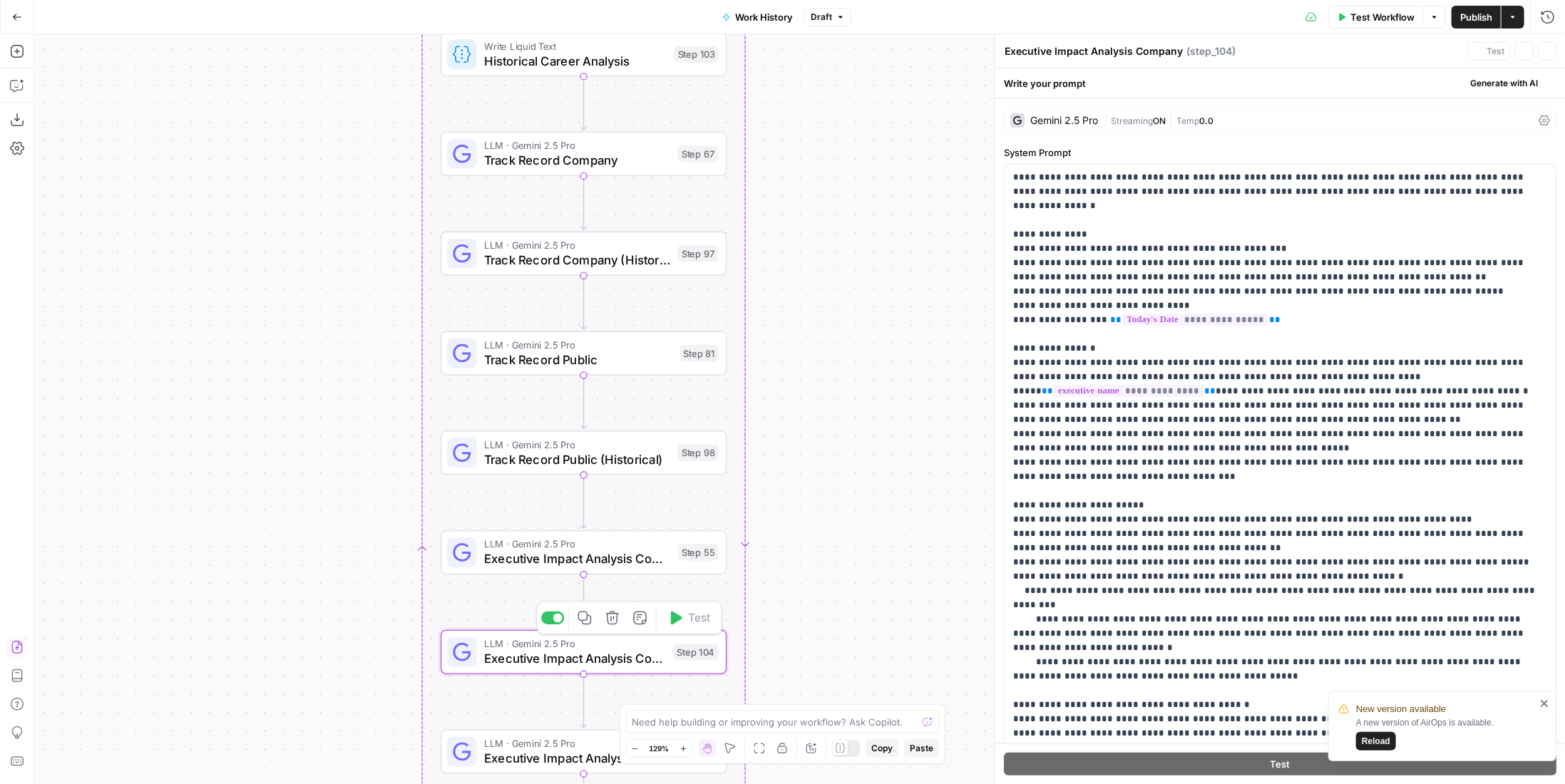
type textarea "Executive Impact Analysis Company (Historical)"
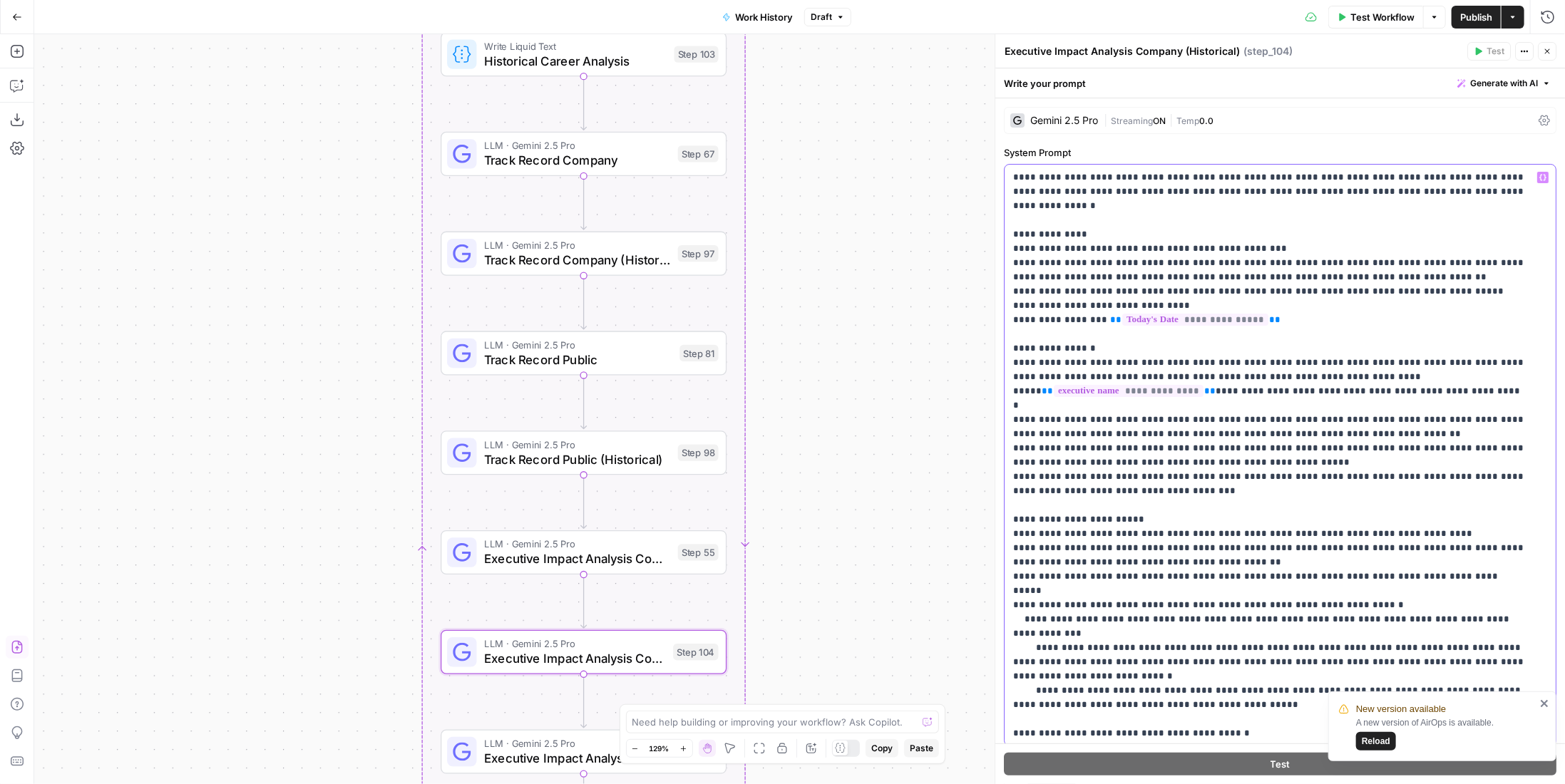
drag, startPoint x: 1194, startPoint y: 351, endPoint x: 1233, endPoint y: 343, distance: 39.8
click at [1233, 343] on p "**********" at bounding box center [1270, 541] width 514 height 741
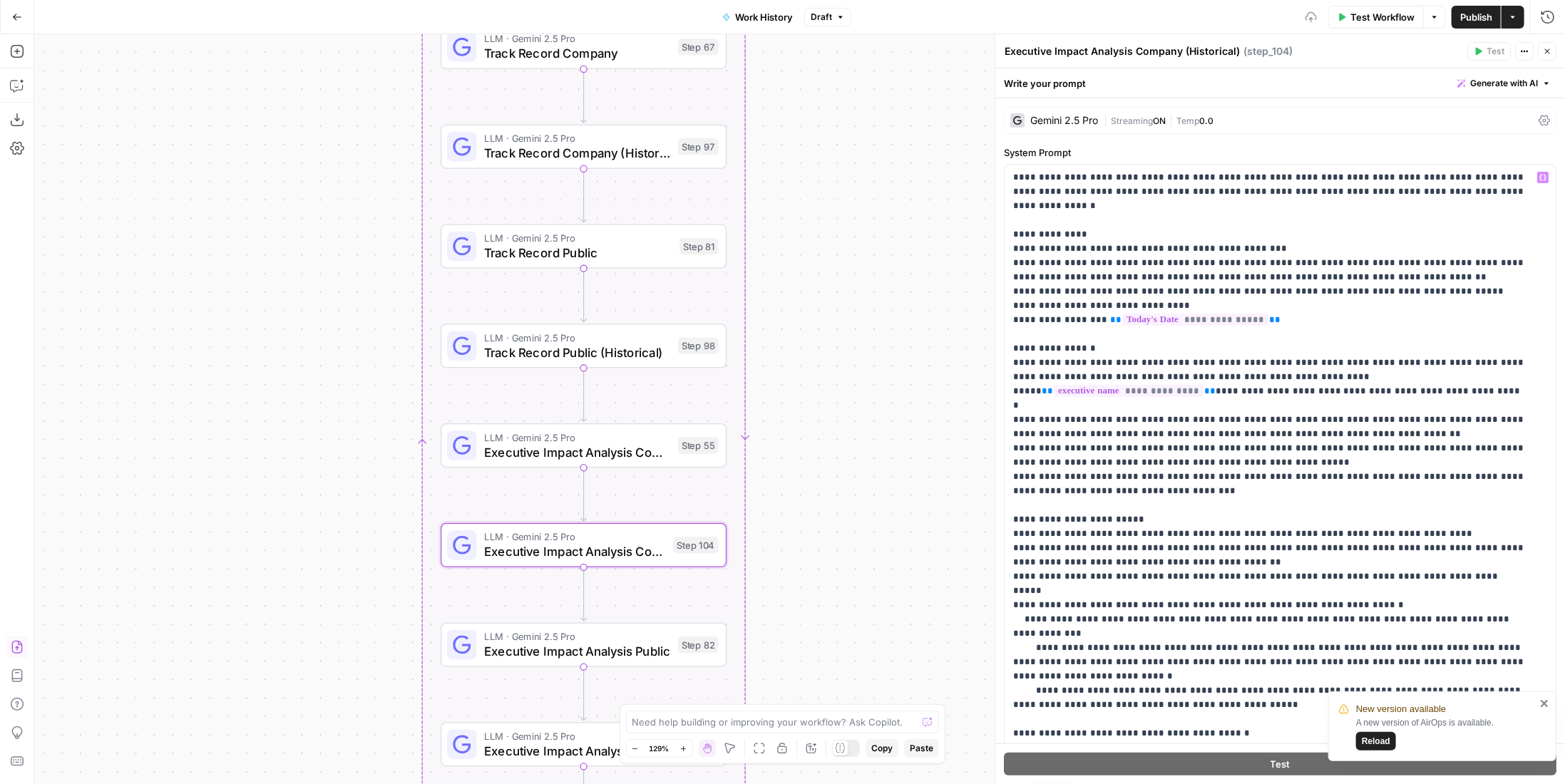
click at [596, 636] on span "LLM · Gemini 2.5 Pro" at bounding box center [576, 637] width 186 height 15
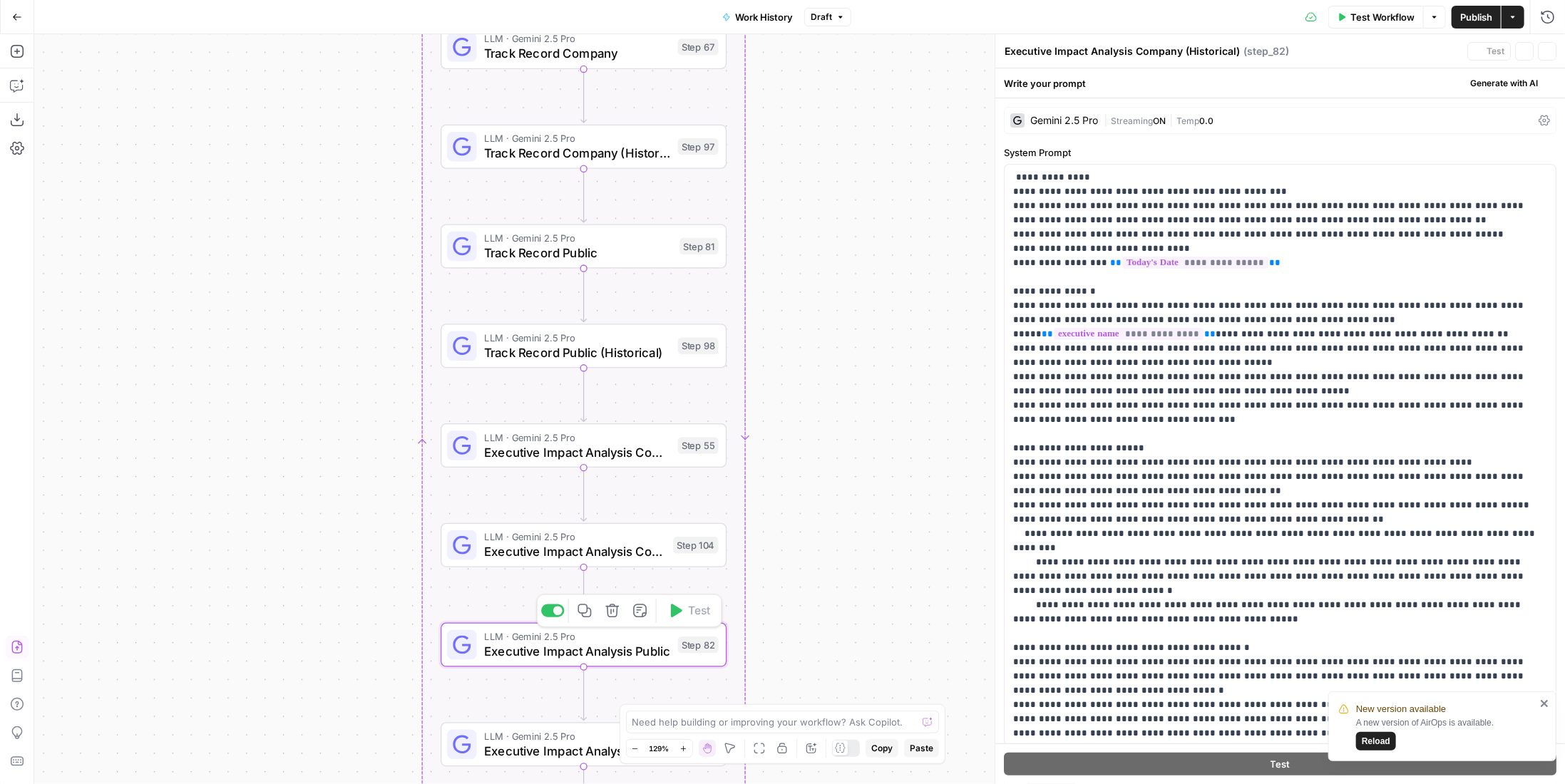
type textarea "Executive Impact Analysis Public"
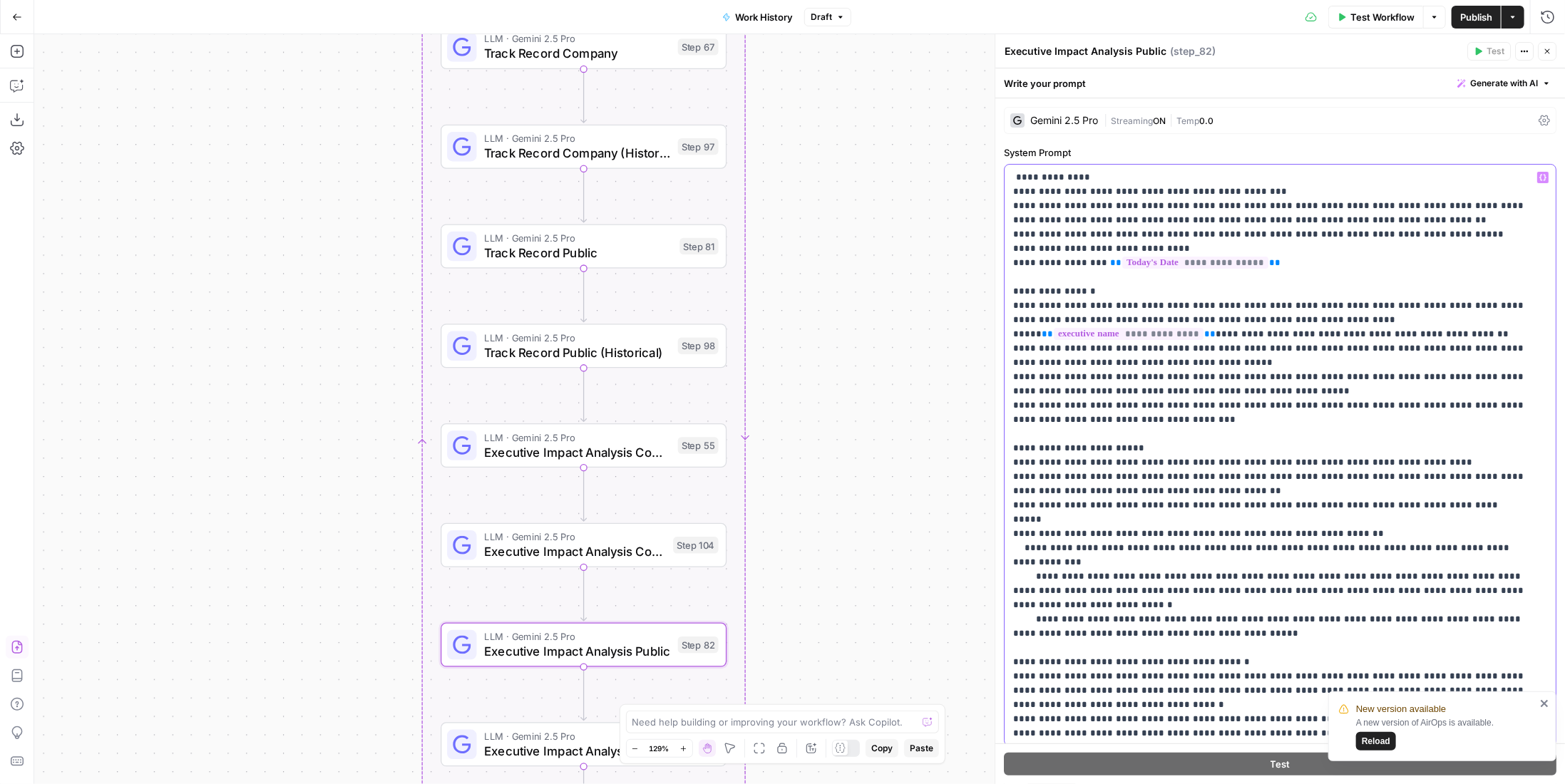
drag, startPoint x: 1194, startPoint y: 308, endPoint x: 1234, endPoint y: 303, distance: 40.3
click at [1234, 303] on p "**********" at bounding box center [1270, 520] width 514 height 698
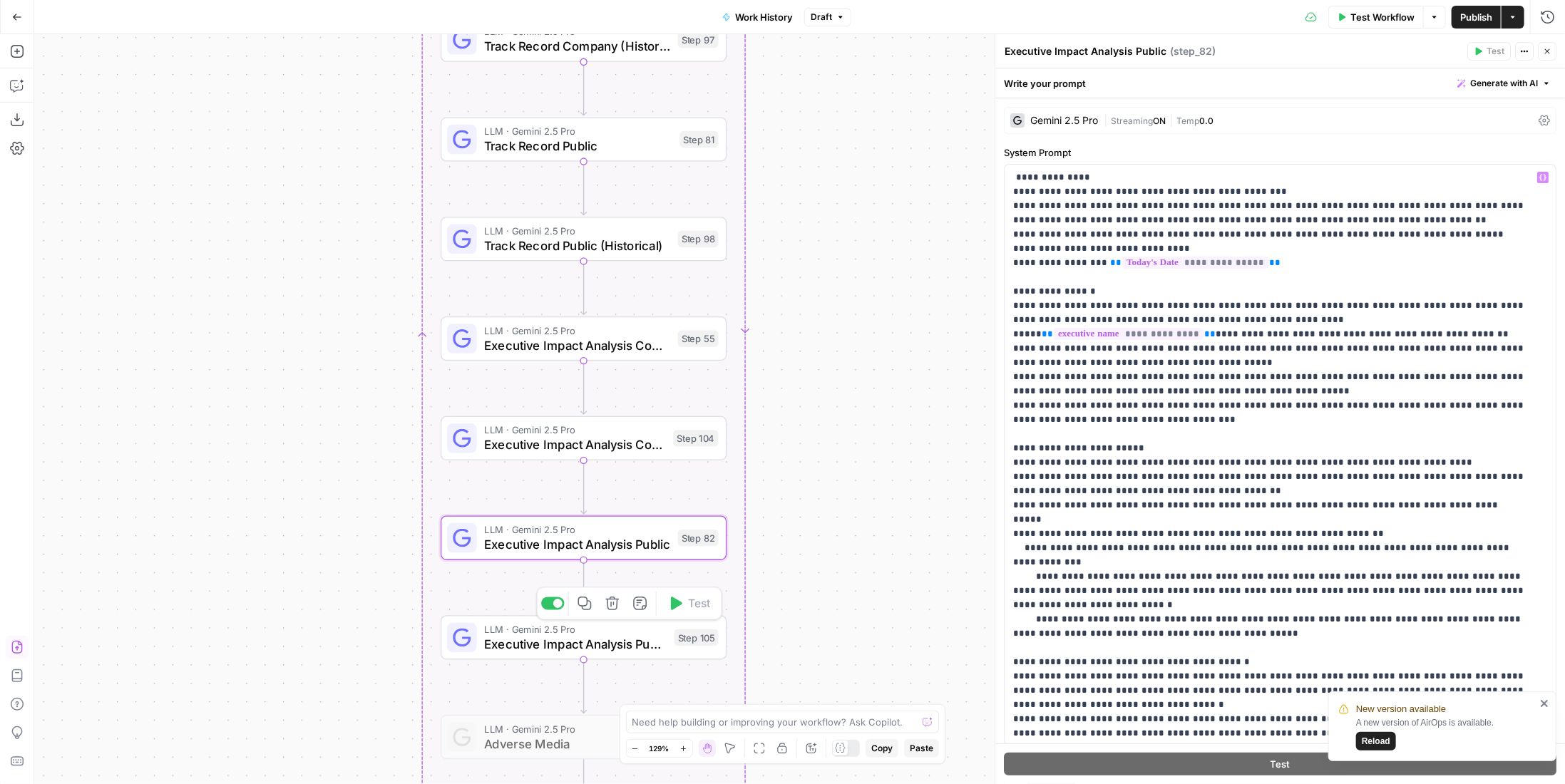
click at [668, 646] on div "LLM · Gemini 2.5 Pro Executive Impact Analysis Public (Historical) Step 105 Cop…" at bounding box center [582, 637] width 272 height 31
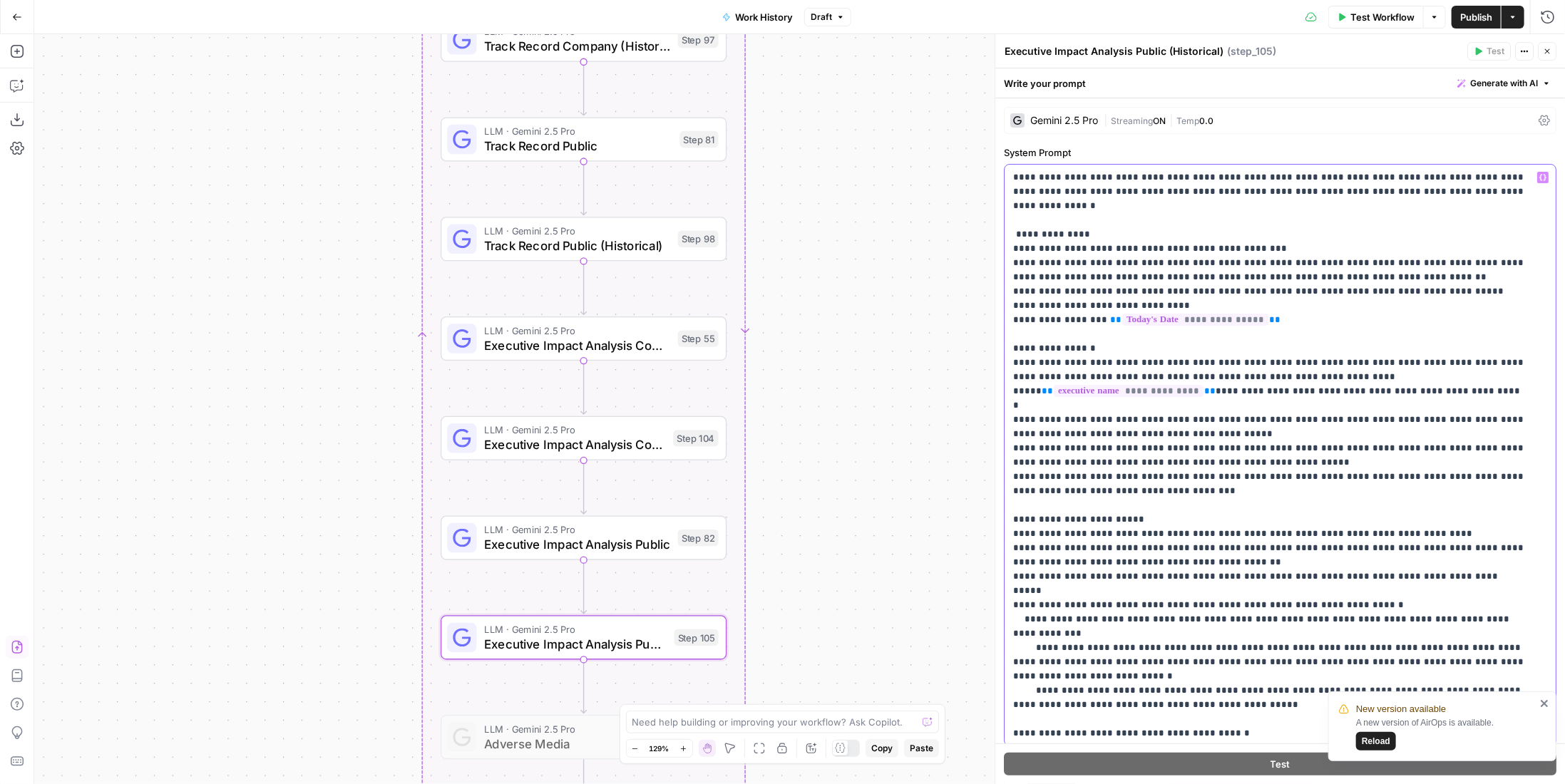
drag, startPoint x: 1194, startPoint y: 347, endPoint x: 1233, endPoint y: 341, distance: 39.5
click at [1233, 341] on p "**********" at bounding box center [1270, 541] width 514 height 741
drag, startPoint x: 656, startPoint y: 540, endPoint x: 643, endPoint y: 467, distance: 74.1
click at [656, 540] on span "Executive Impact Analysis Public" at bounding box center [576, 544] width 186 height 18
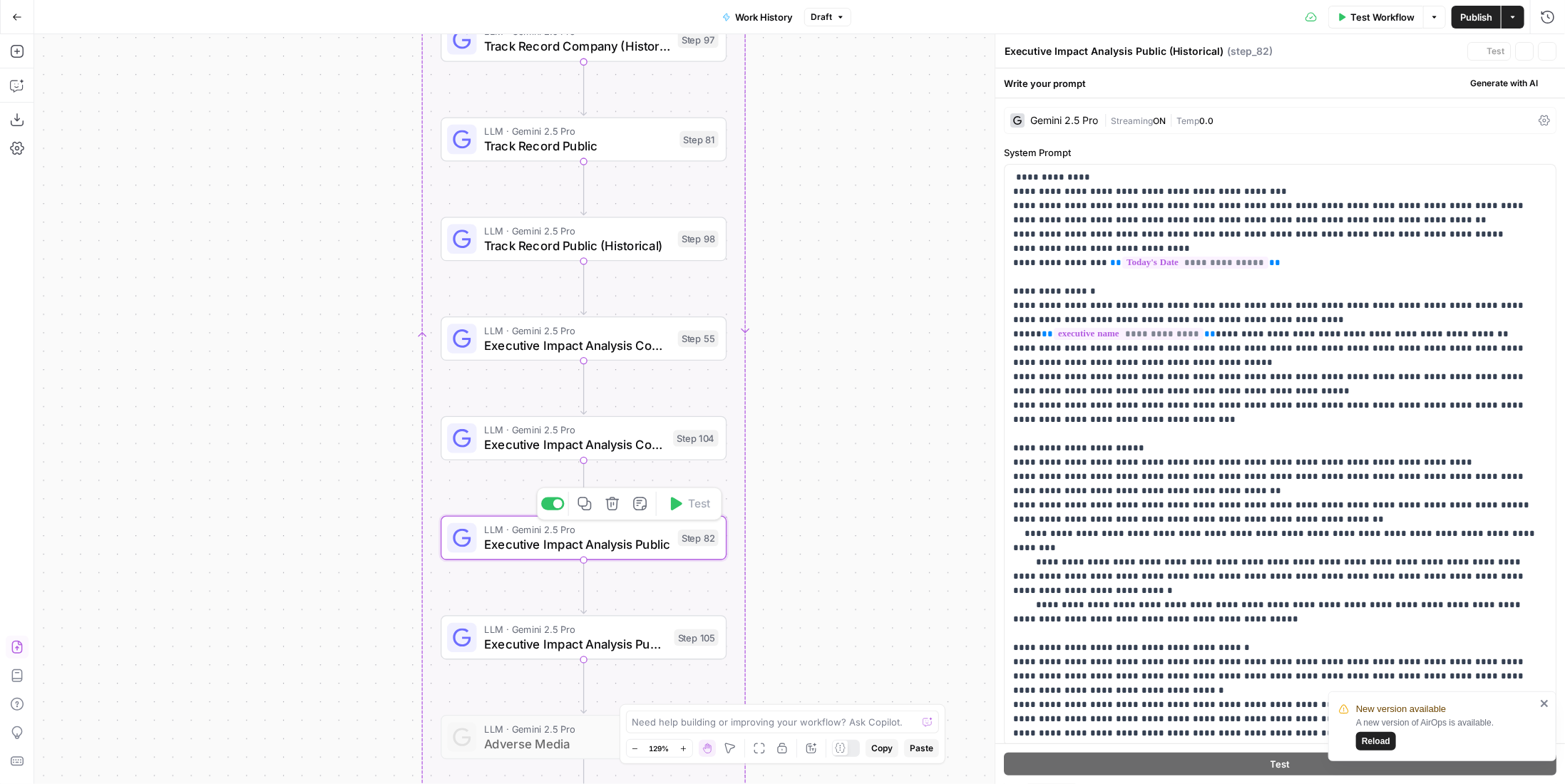
type textarea "Executive Impact Analysis Public"
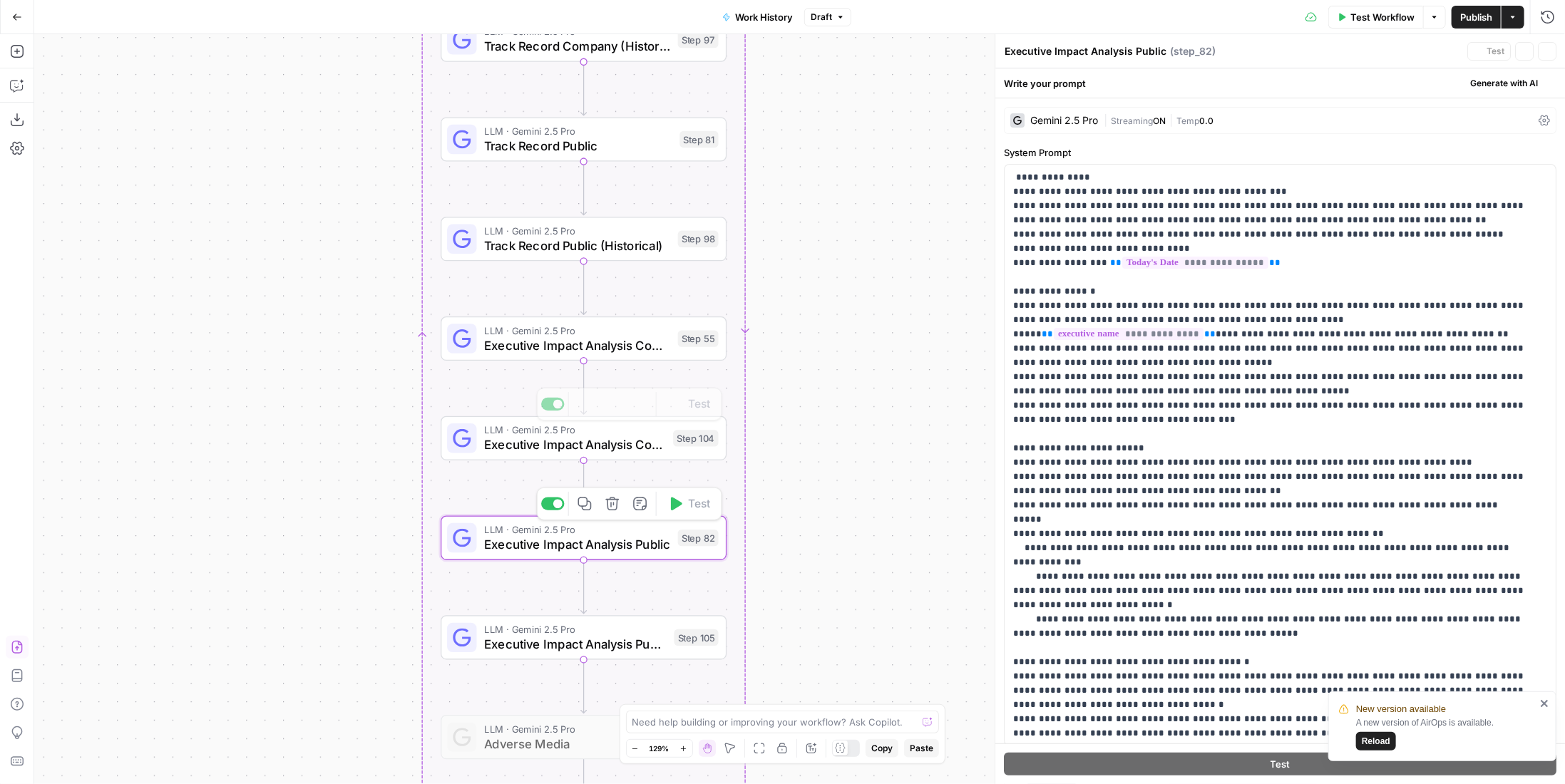
click at [641, 350] on span "Executive Impact Analysis Company" at bounding box center [576, 344] width 186 height 18
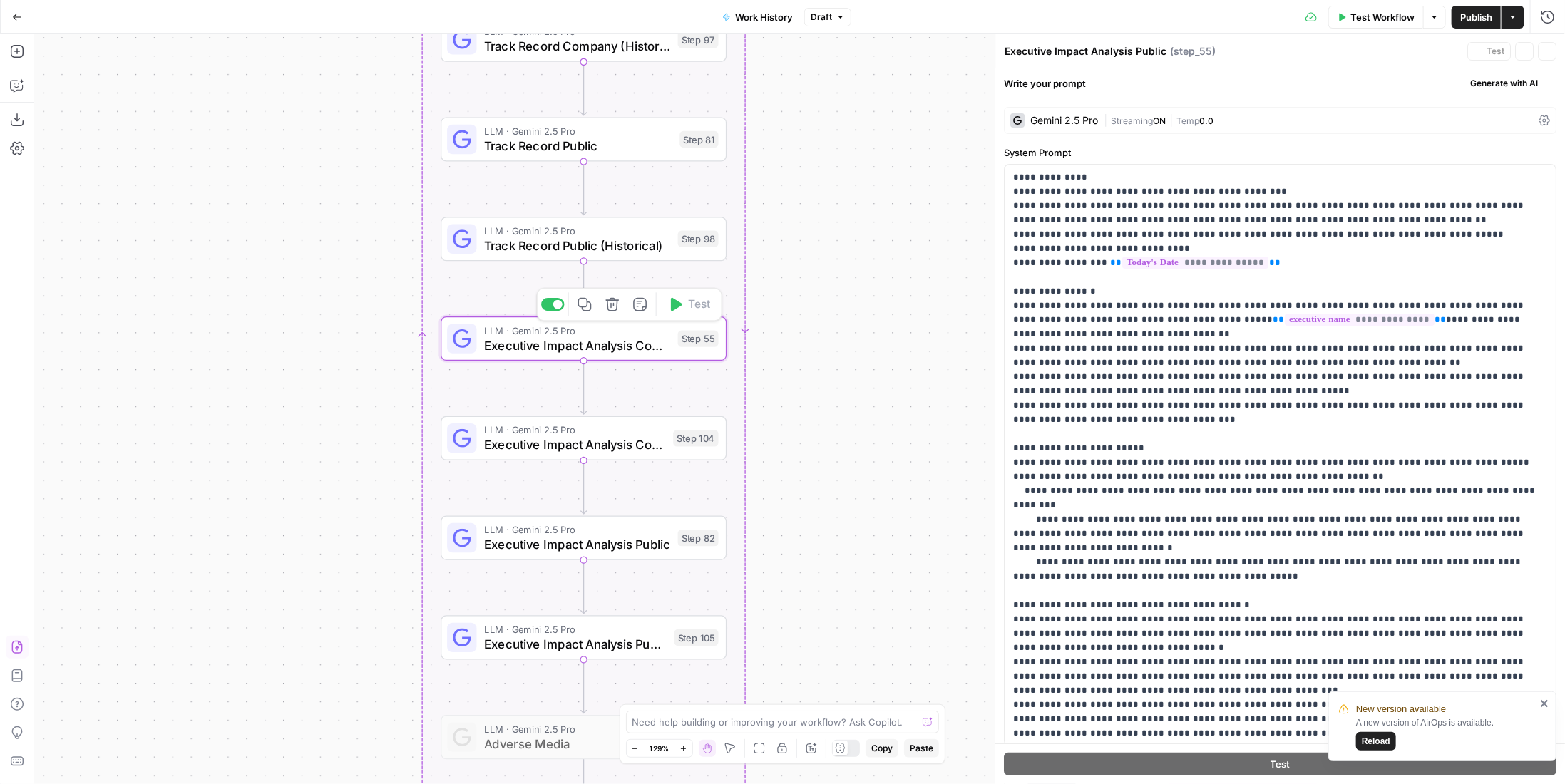
type textarea "Executive Impact Analysis Company"
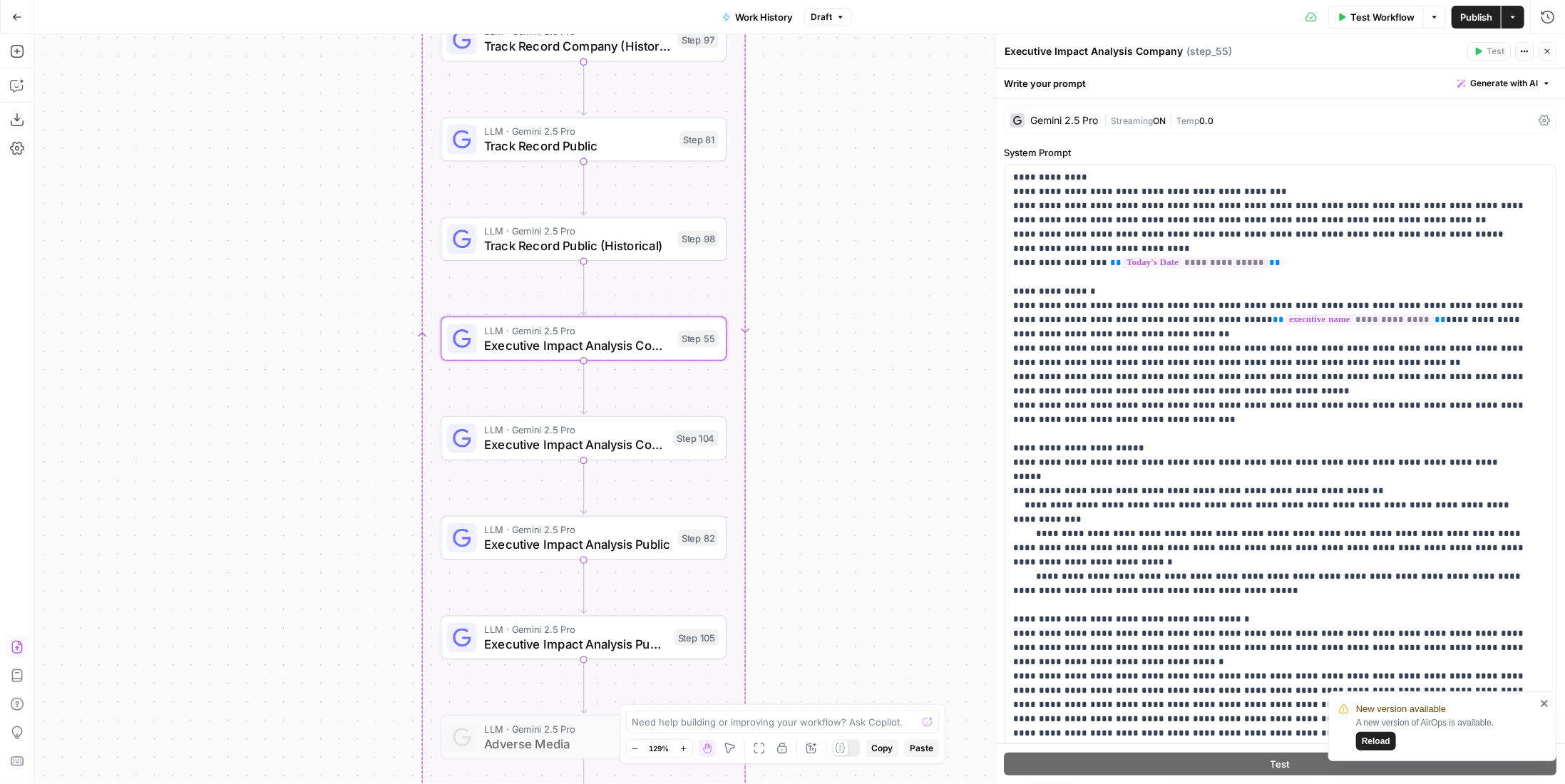
click at [592, 246] on span "Track Record Public (Historical)" at bounding box center [576, 244] width 186 height 18
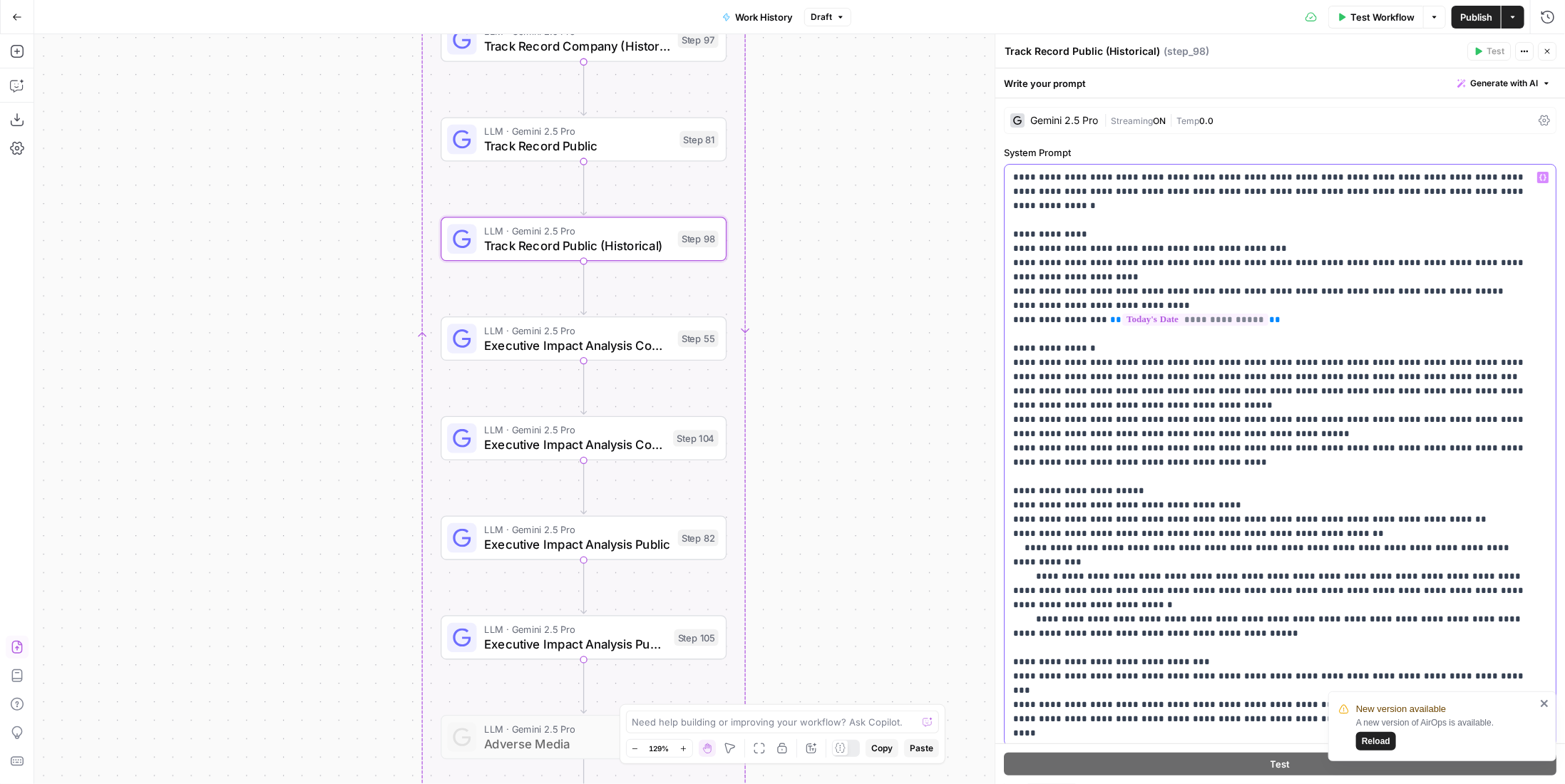
drag, startPoint x: 1208, startPoint y: 446, endPoint x: 1000, endPoint y: 433, distance: 208.4
click at [1000, 433] on div "**********" at bounding box center [1280, 409] width 571 height 750
copy p "**********"
click at [617, 332] on span "LLM · Gemini 2.5 Pro" at bounding box center [576, 330] width 186 height 15
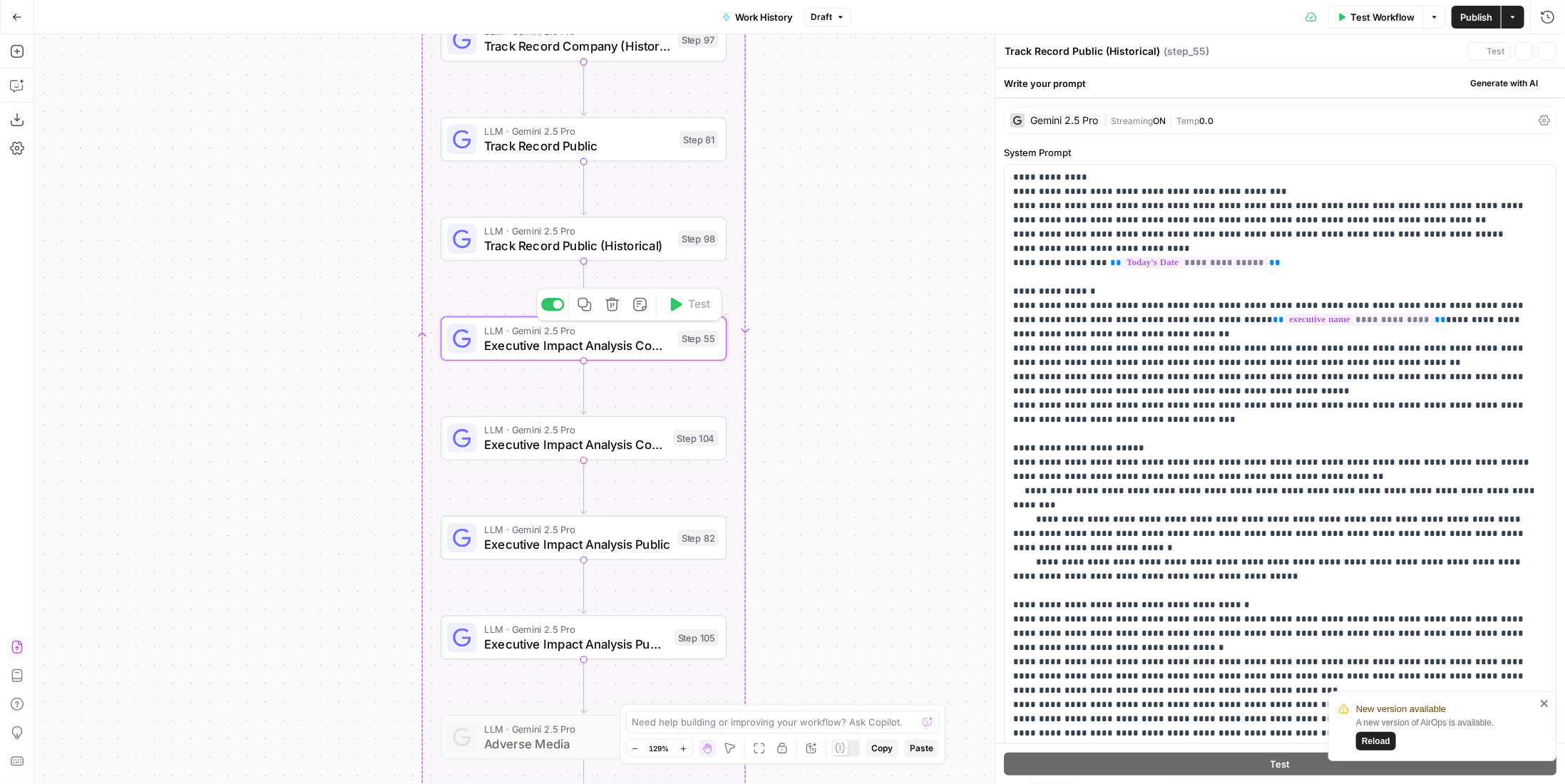
type textarea "Executive Impact Analysis Company"
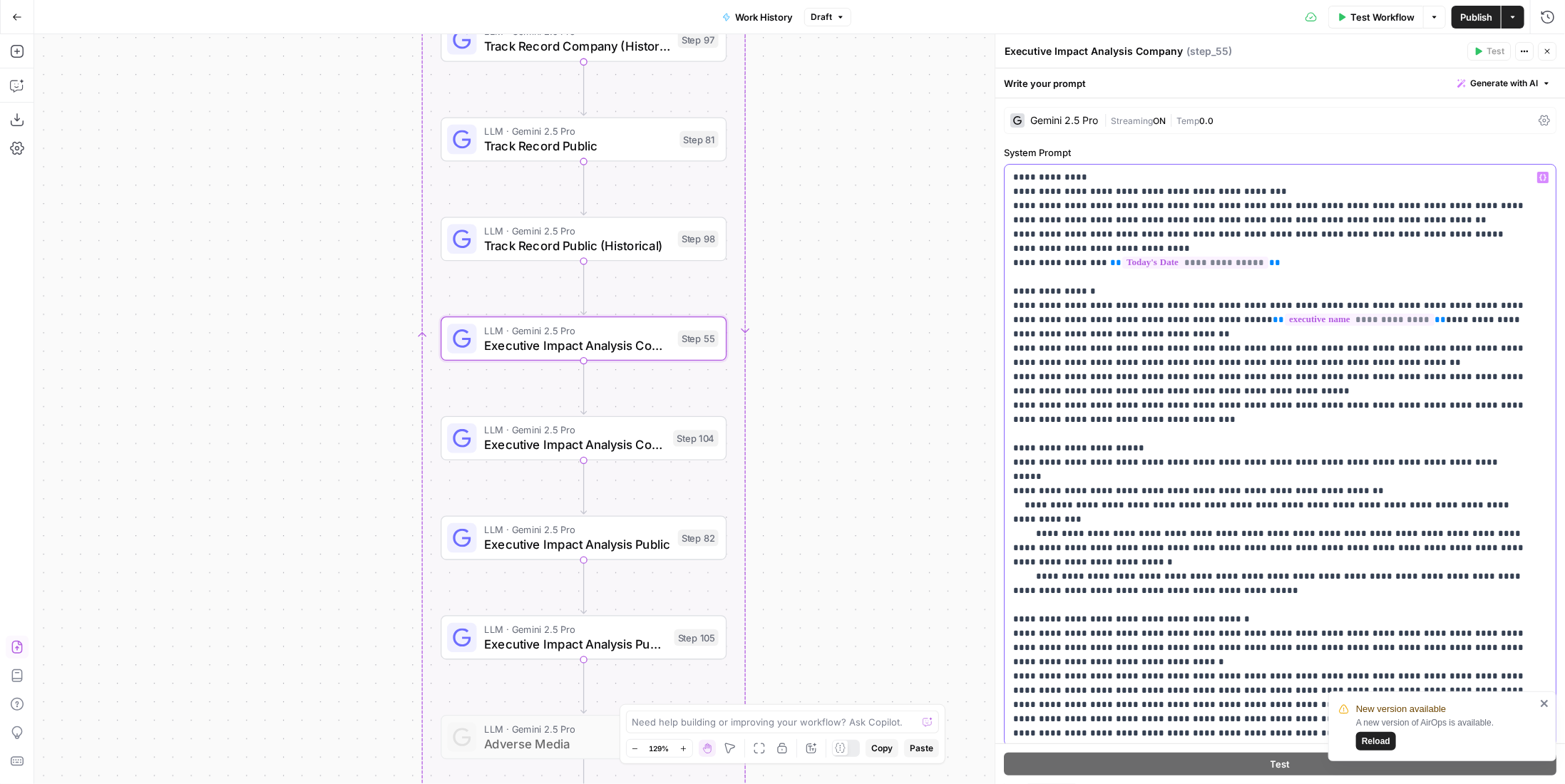
drag, startPoint x: 1204, startPoint y: 423, endPoint x: 1012, endPoint y: 405, distance: 192.8
click at [1013, 405] on p "**********" at bounding box center [1270, 498] width 514 height 655
click at [651, 441] on span "Executive Impact Analysis Company (Historical)" at bounding box center [574, 444] width 182 height 18
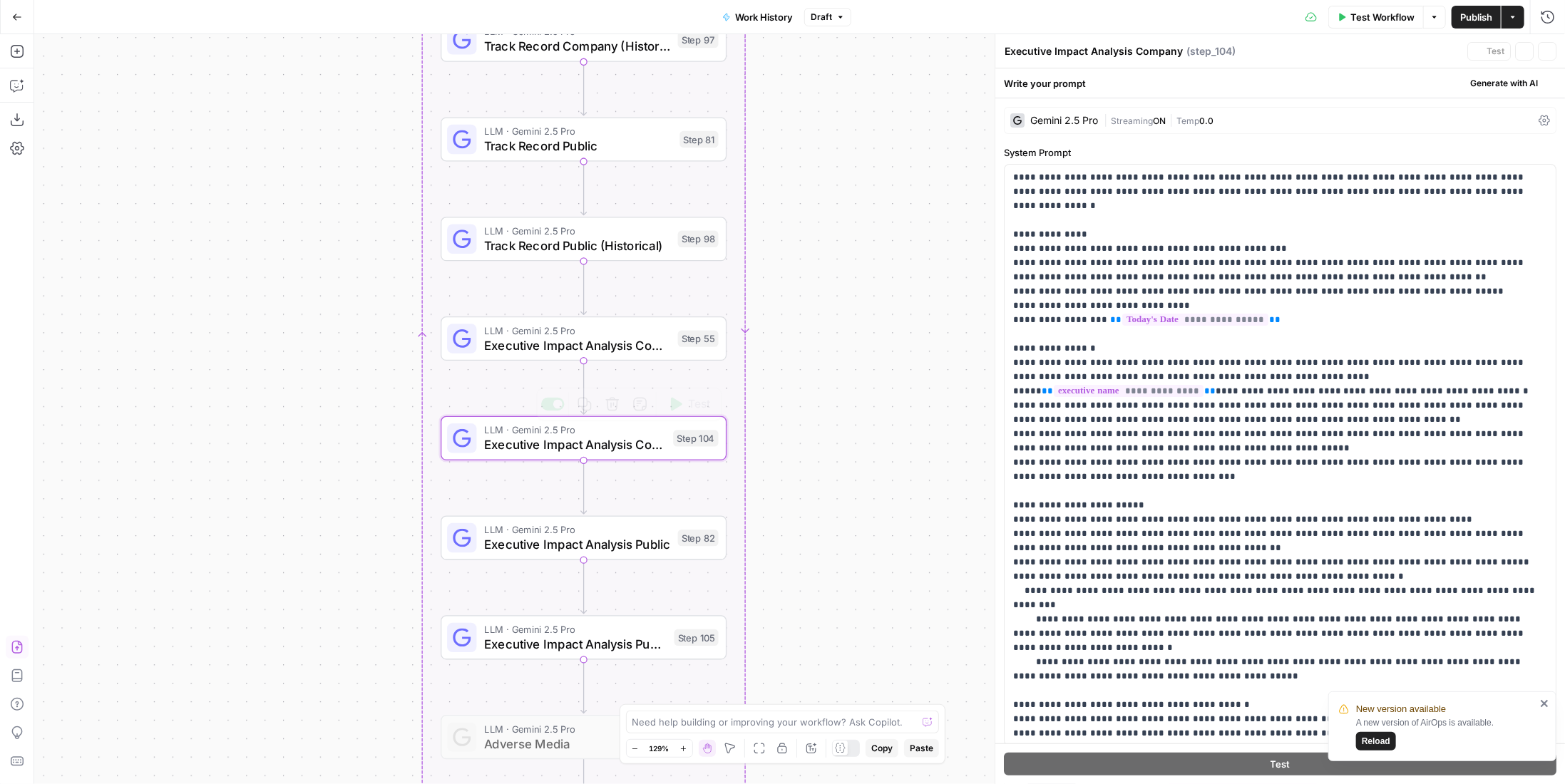
type textarea "Executive Impact Analysis Company (Historical)"
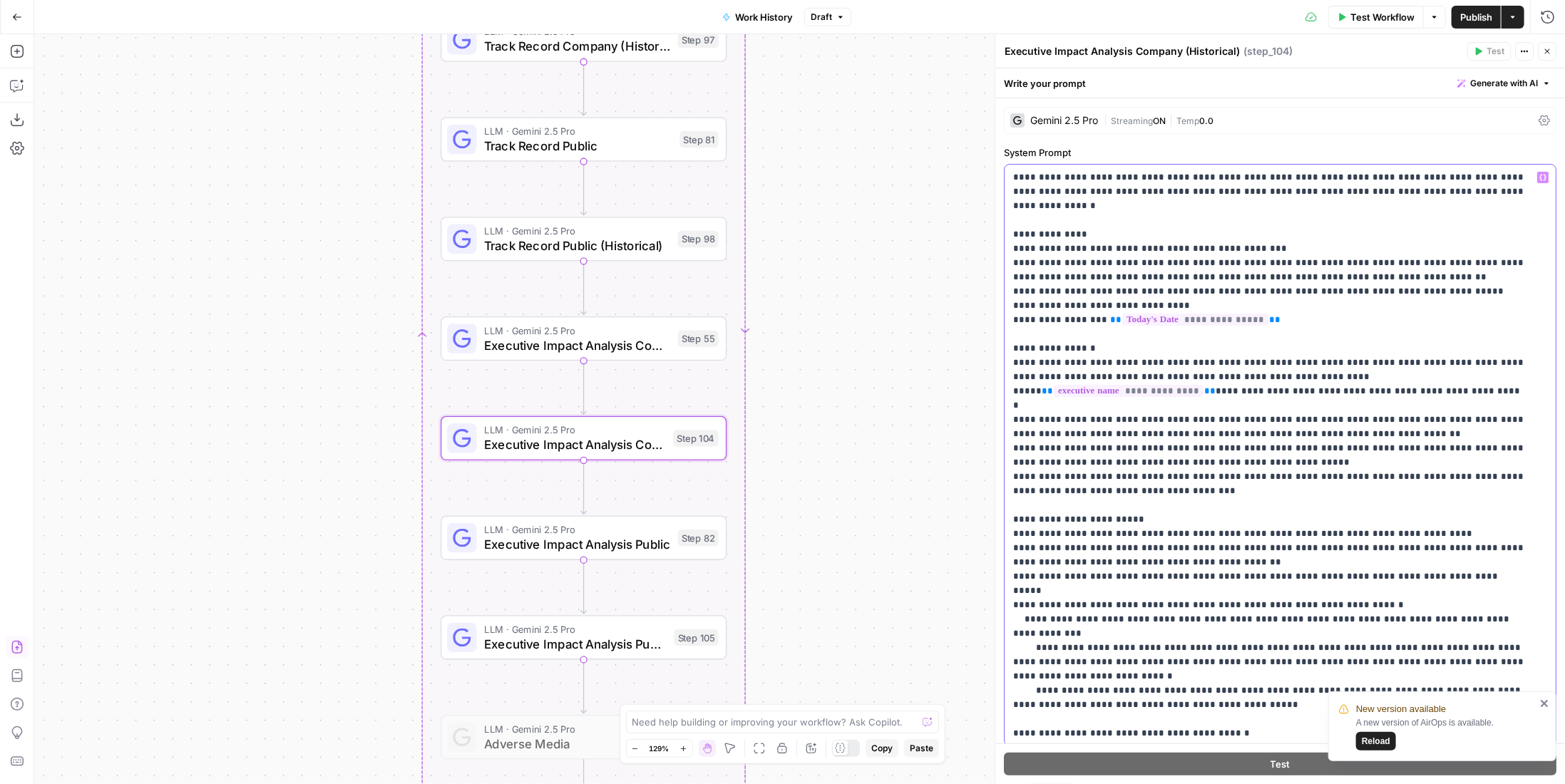
drag, startPoint x: 1200, startPoint y: 463, endPoint x: 1002, endPoint y: 446, distance: 198.7
click at [1002, 446] on div "**********" at bounding box center [1280, 409] width 571 height 750
click at [658, 550] on span "Executive Impact Analysis Public" at bounding box center [576, 544] width 186 height 18
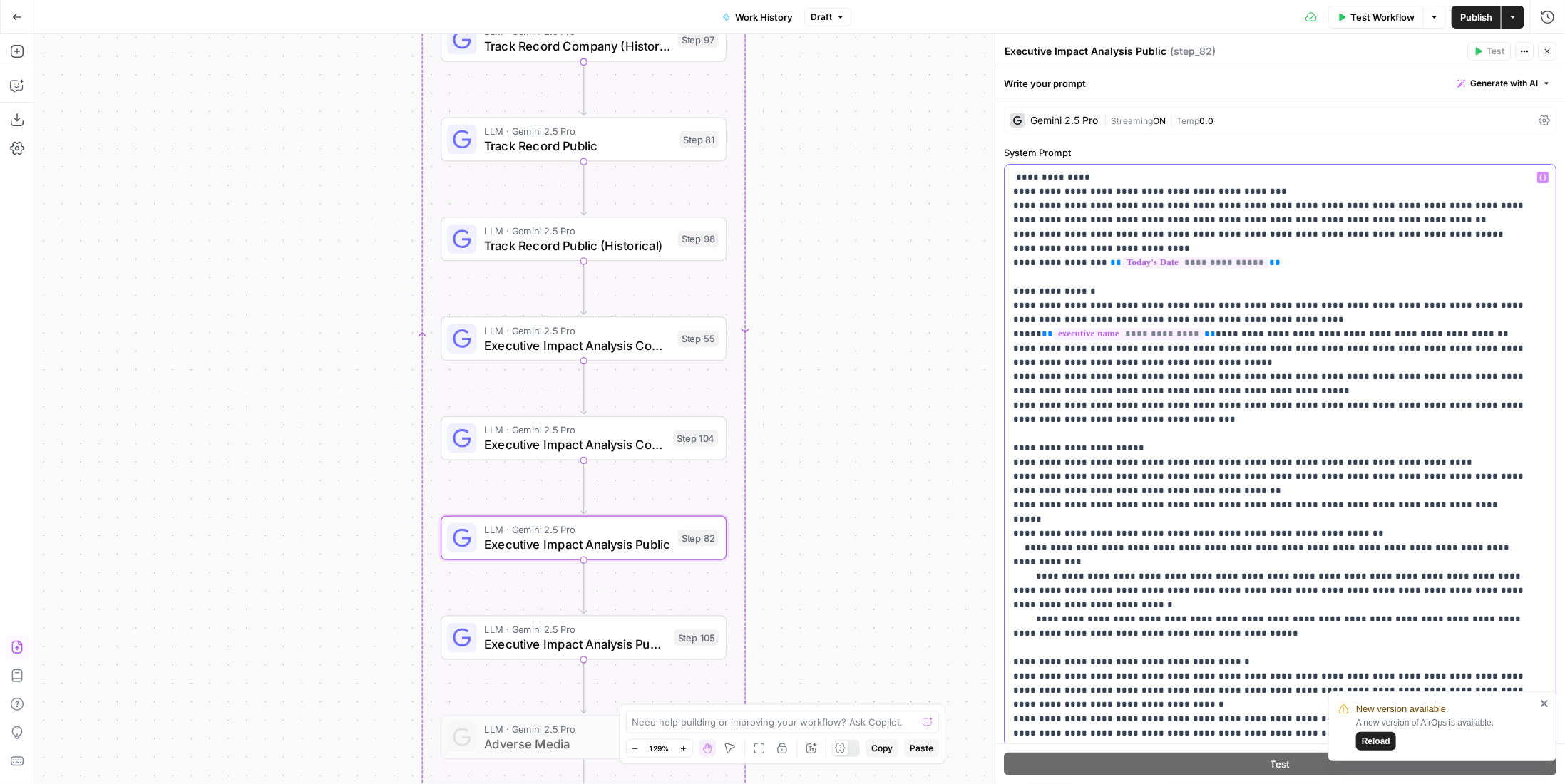
drag, startPoint x: 1117, startPoint y: 422, endPoint x: 1012, endPoint y: 408, distance: 105.9
click at [1013, 408] on p "**********" at bounding box center [1270, 520] width 514 height 698
click at [671, 624] on div "LLM · Gemini 2.5 Pro Executive Impact Analysis Public (Historical) Step 105 Cop…" at bounding box center [582, 637] width 272 height 31
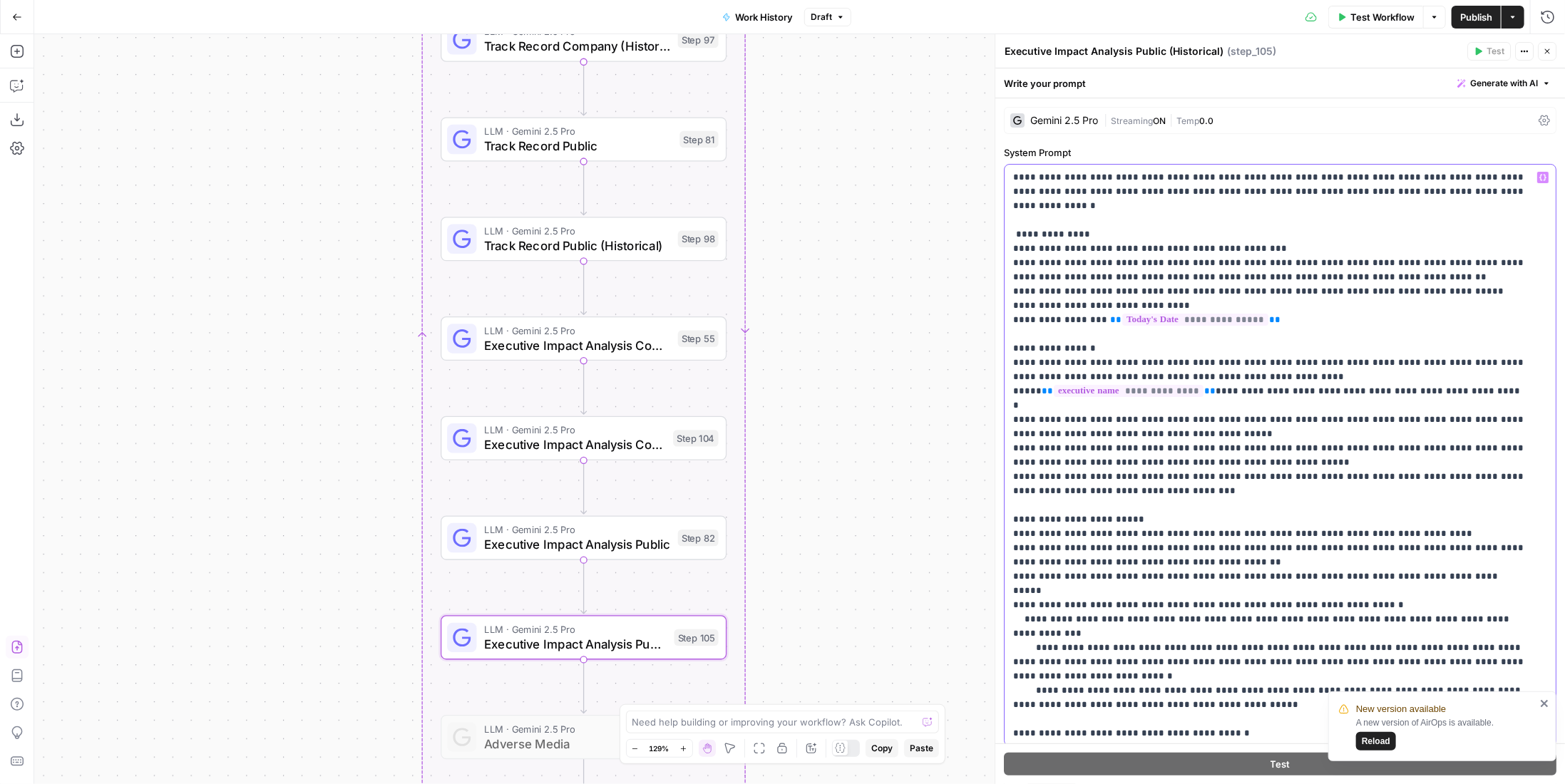
drag, startPoint x: 1212, startPoint y: 464, endPoint x: 1012, endPoint y: 450, distance: 200.5
click at [1013, 450] on p "**********" at bounding box center [1270, 541] width 514 height 741
click at [622, 342] on span "Executive Impact Analysis Company" at bounding box center [576, 344] width 186 height 18
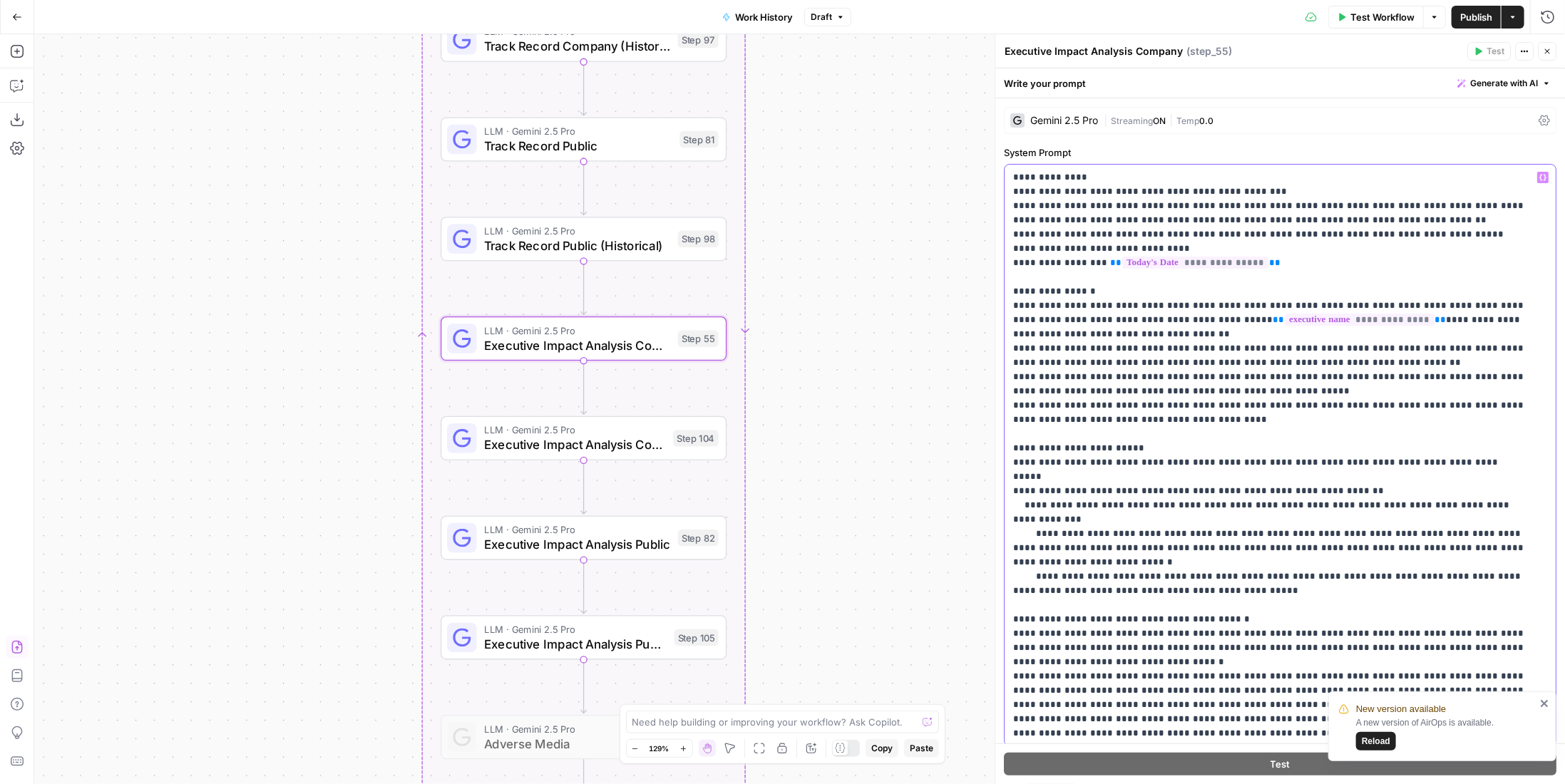
drag, startPoint x: 1111, startPoint y: 336, endPoint x: 999, endPoint y: 309, distance: 115.2
click at [999, 309] on div "**********" at bounding box center [1280, 409] width 571 height 750
copy p "**********"
click at [673, 452] on div "LLM · Gemini 2.5 Pro Executive Impact Analysis Company (Historical) Step 104 Co…" at bounding box center [582, 438] width 272 height 31
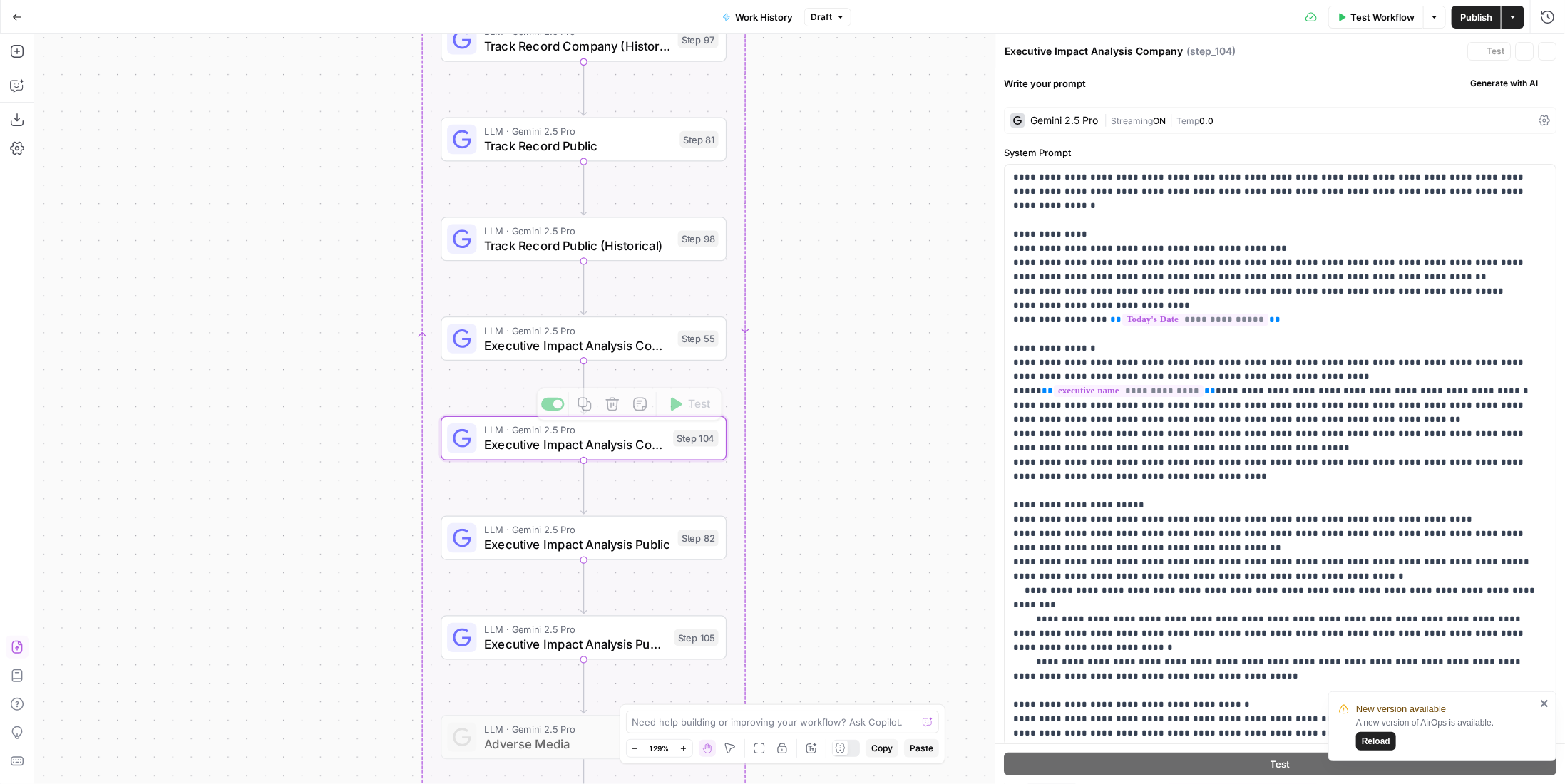
type textarea "Executive Impact Analysis Company (Historical)"
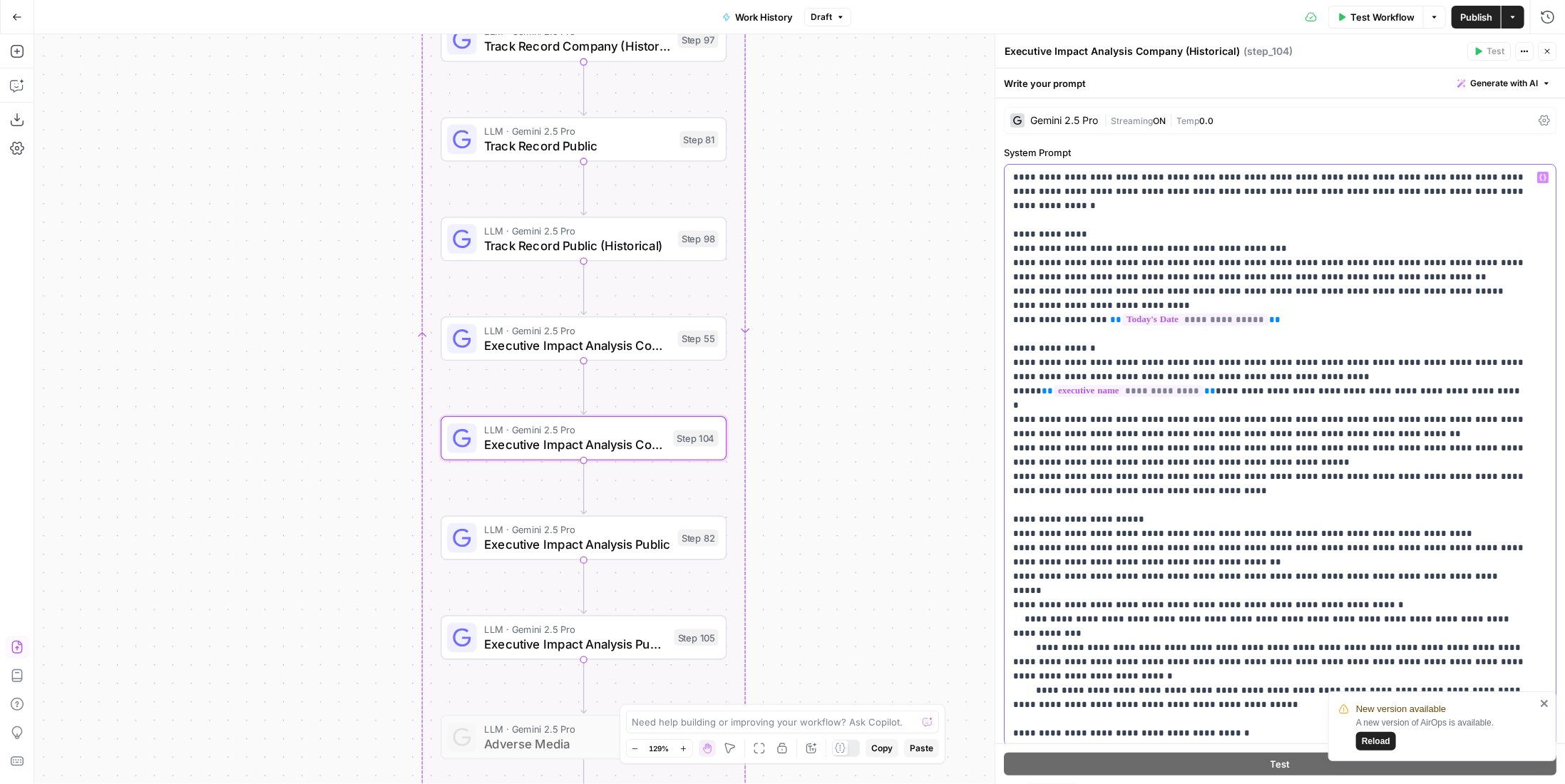
drag, startPoint x: 1212, startPoint y: 376, endPoint x: 1000, endPoint y: 349, distance: 213.7
click at [1000, 349] on div "**********" at bounding box center [1280, 409] width 571 height 750
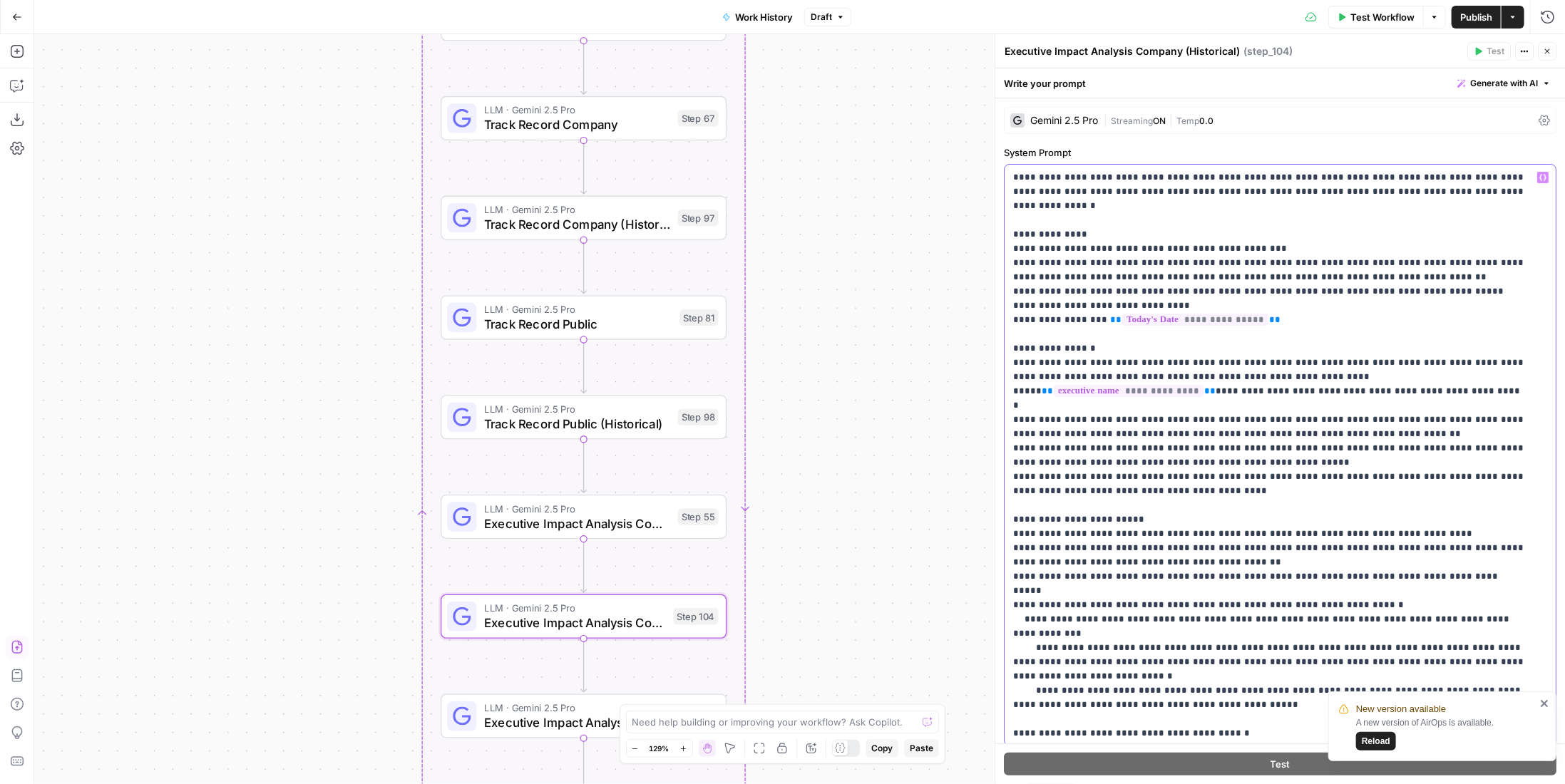
click at [1167, 379] on p "**********" at bounding box center [1270, 541] width 514 height 741
drag, startPoint x: 1061, startPoint y: 378, endPoint x: 1005, endPoint y: 351, distance: 62.2
click at [1005, 351] on div "**********" at bounding box center [1280, 455] width 551 height 581
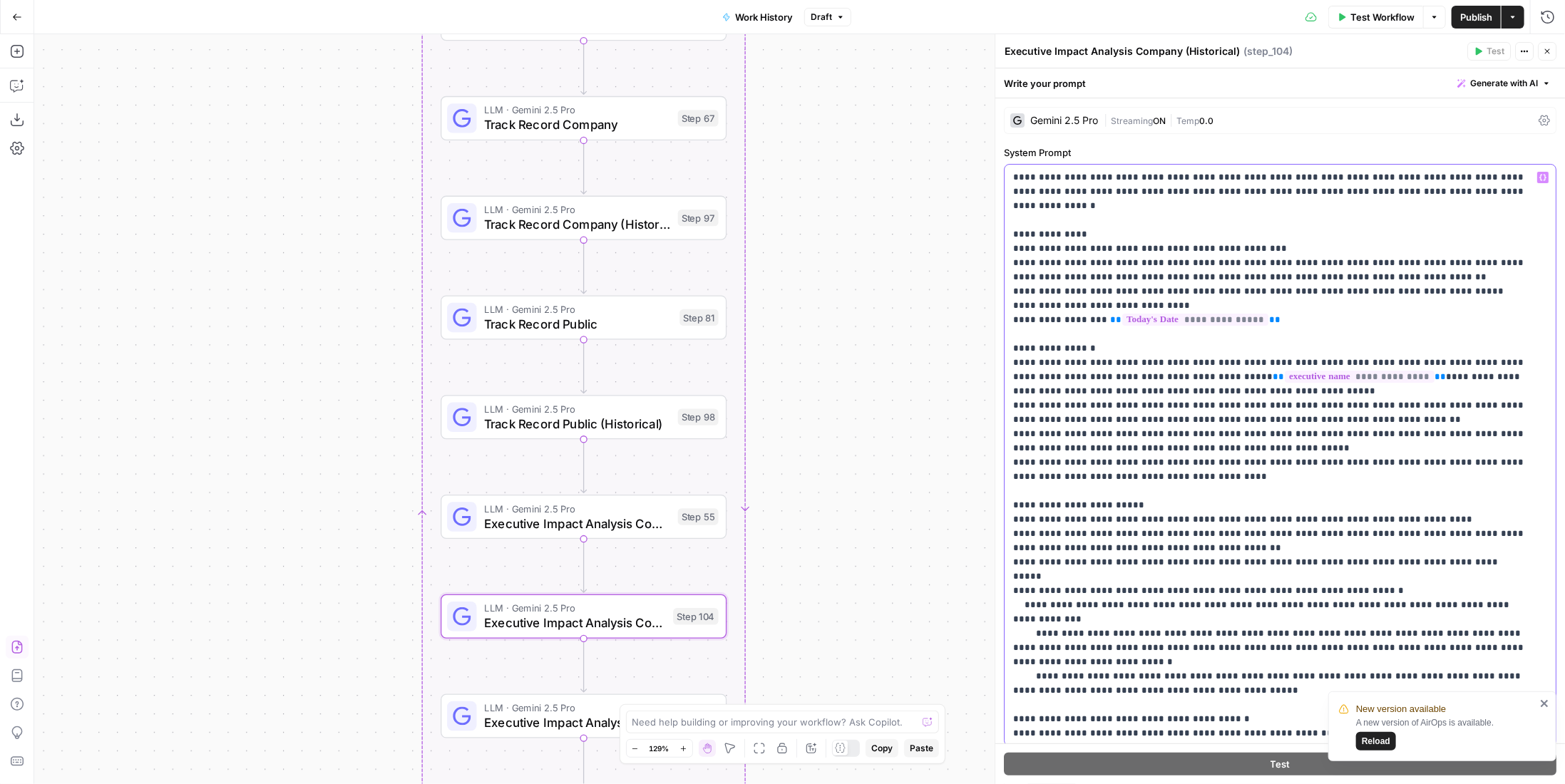
drag, startPoint x: 1427, startPoint y: 362, endPoint x: 1055, endPoint y: 377, distance: 372.3
click at [1055, 377] on p "**********" at bounding box center [1270, 541] width 514 height 741
click at [610, 514] on span "Executive Impact Analysis Company" at bounding box center [576, 523] width 186 height 18
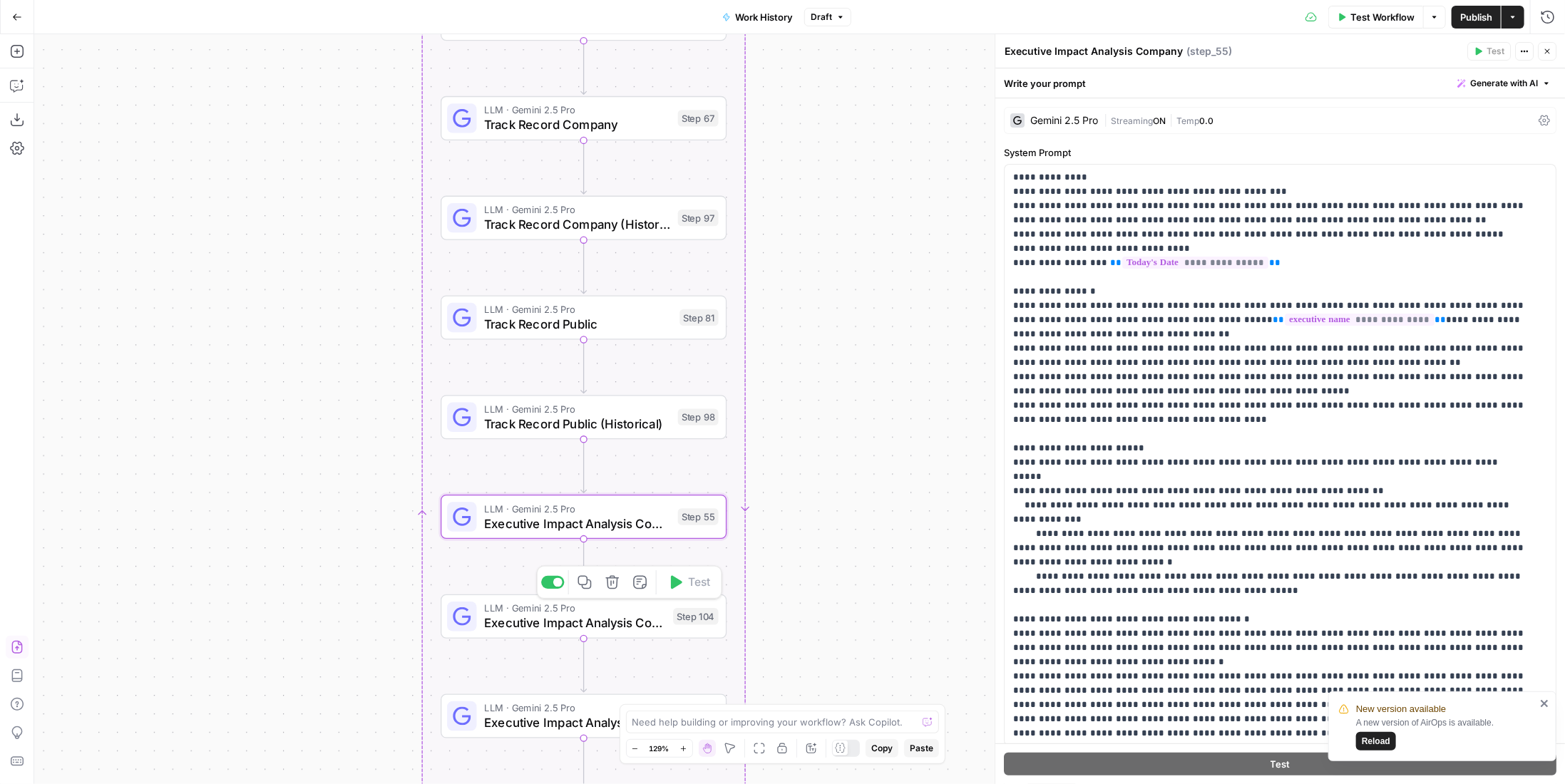
click at [619, 619] on span "Executive Impact Analysis Company (Historical)" at bounding box center [574, 622] width 182 height 18
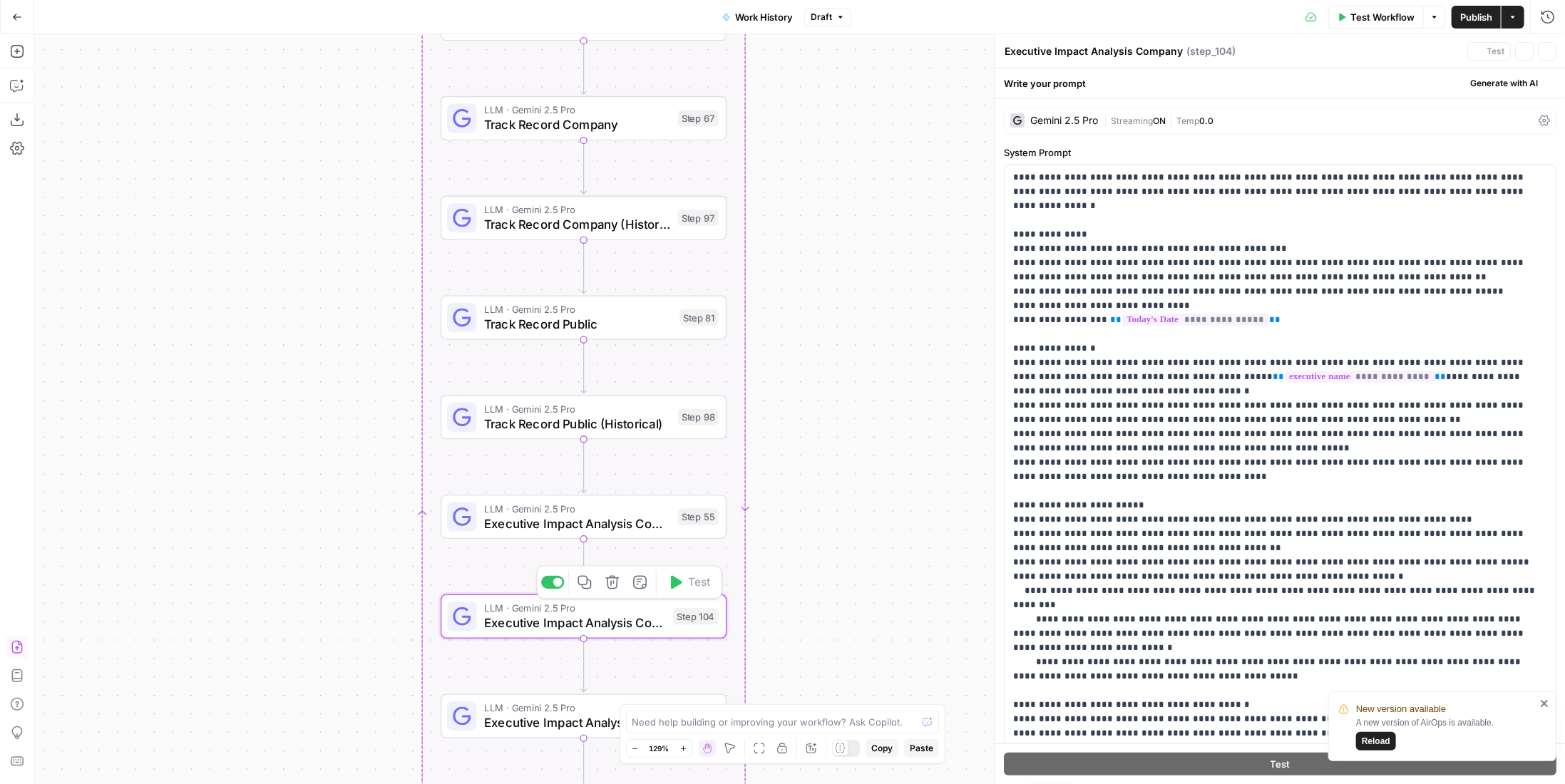
type textarea "Executive Impact Analysis Company (Historical)"
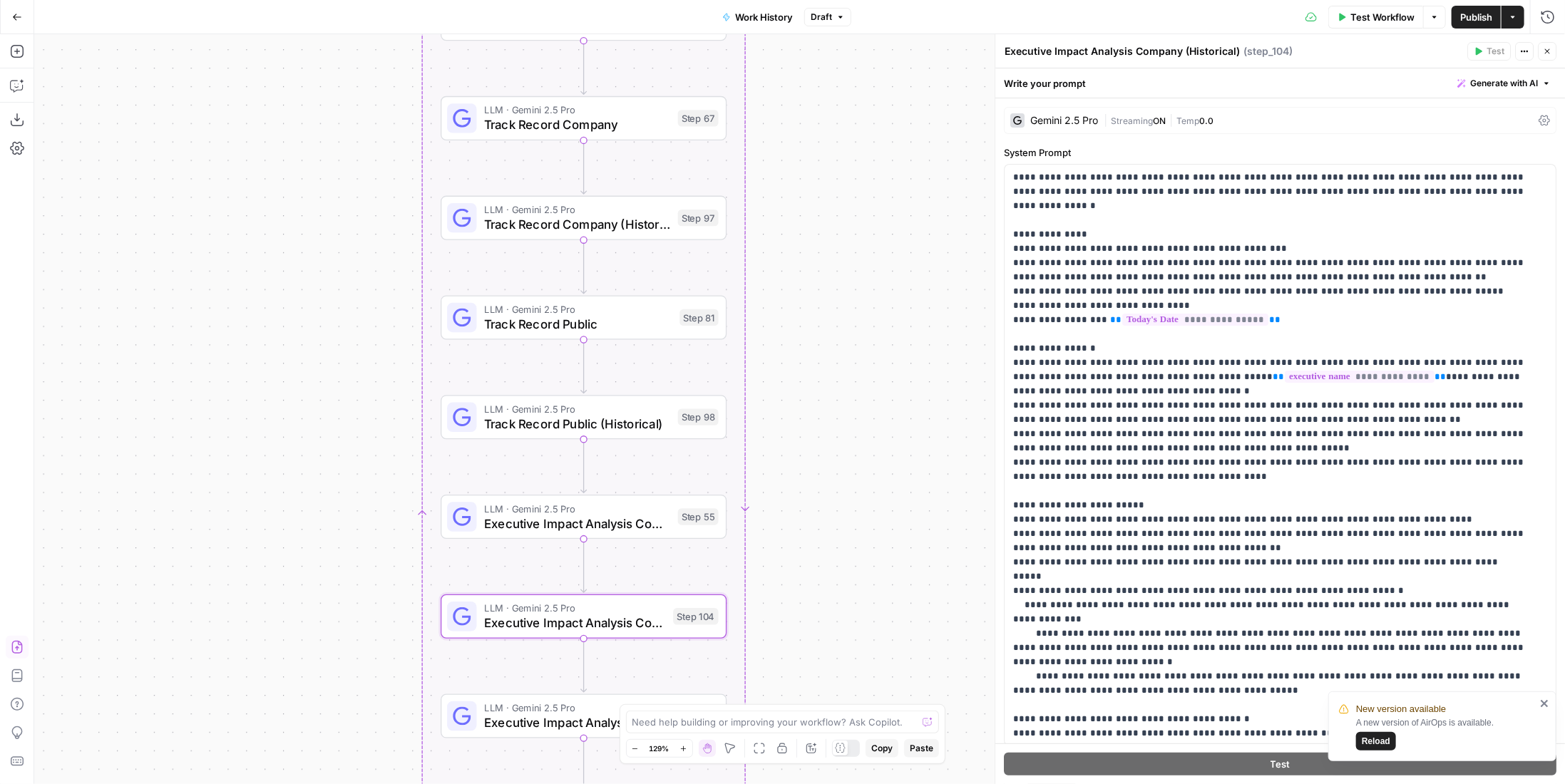
click at [631, 534] on div "LLM · Gemini 2.5 Pro Executive Impact Analysis Company Step 55 Copy step Delete…" at bounding box center [584, 516] width 286 height 44
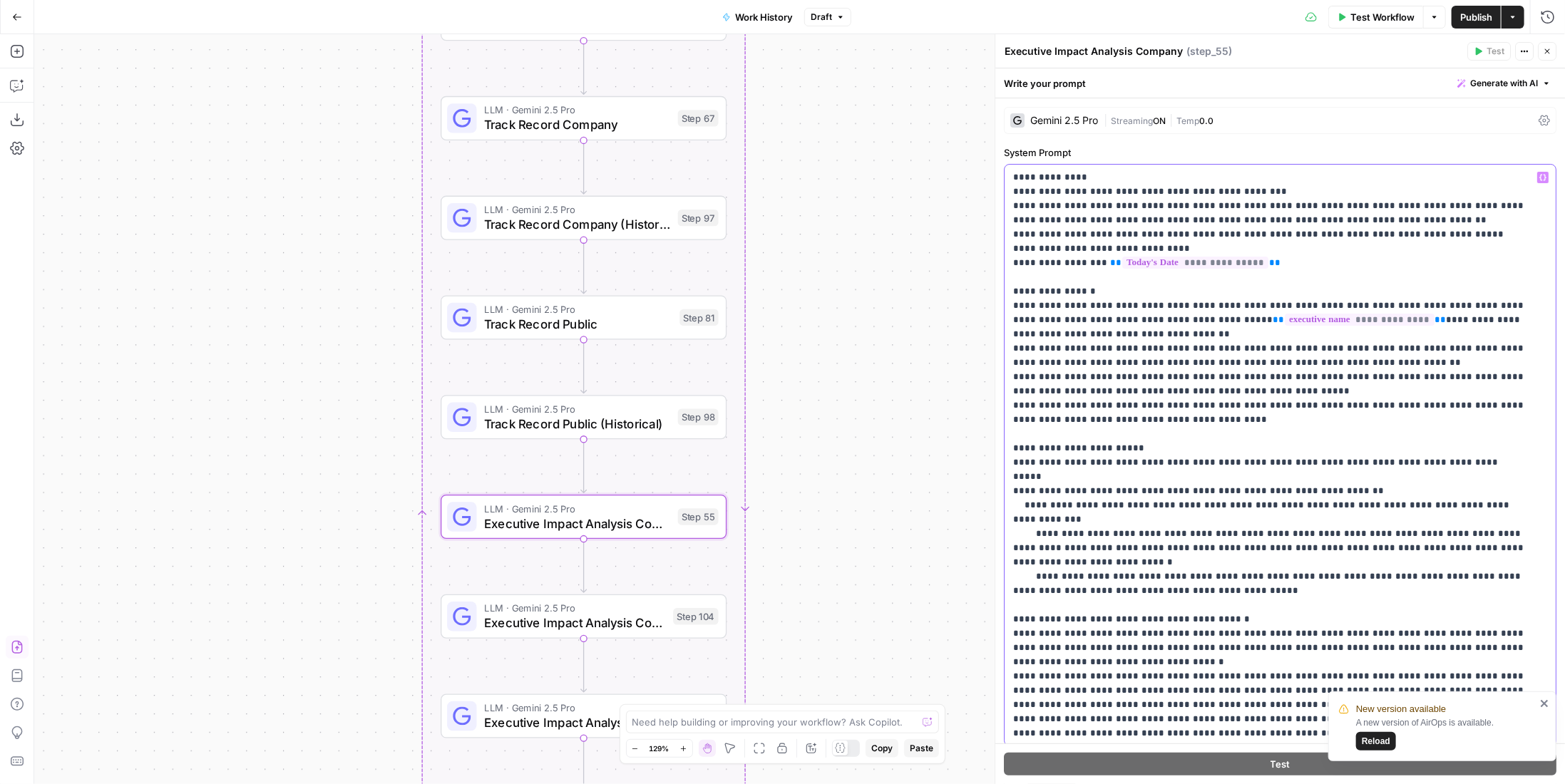
drag, startPoint x: 1315, startPoint y: 463, endPoint x: 1502, endPoint y: 462, distance: 187.0
click at [1502, 462] on p "**********" at bounding box center [1270, 498] width 514 height 655
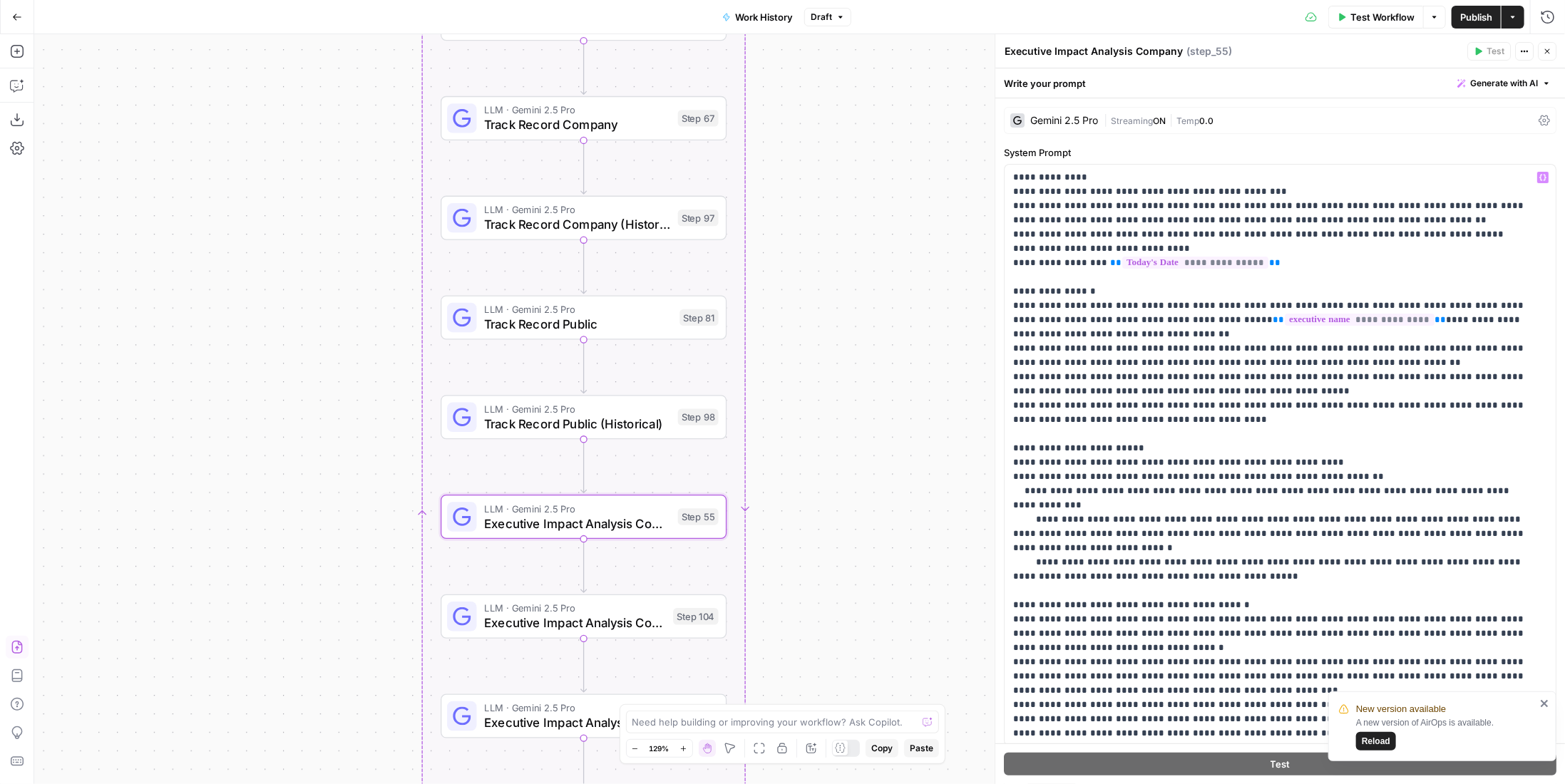
click at [652, 412] on span "LLM · Gemini 2.5 Pro" at bounding box center [576, 409] width 186 height 15
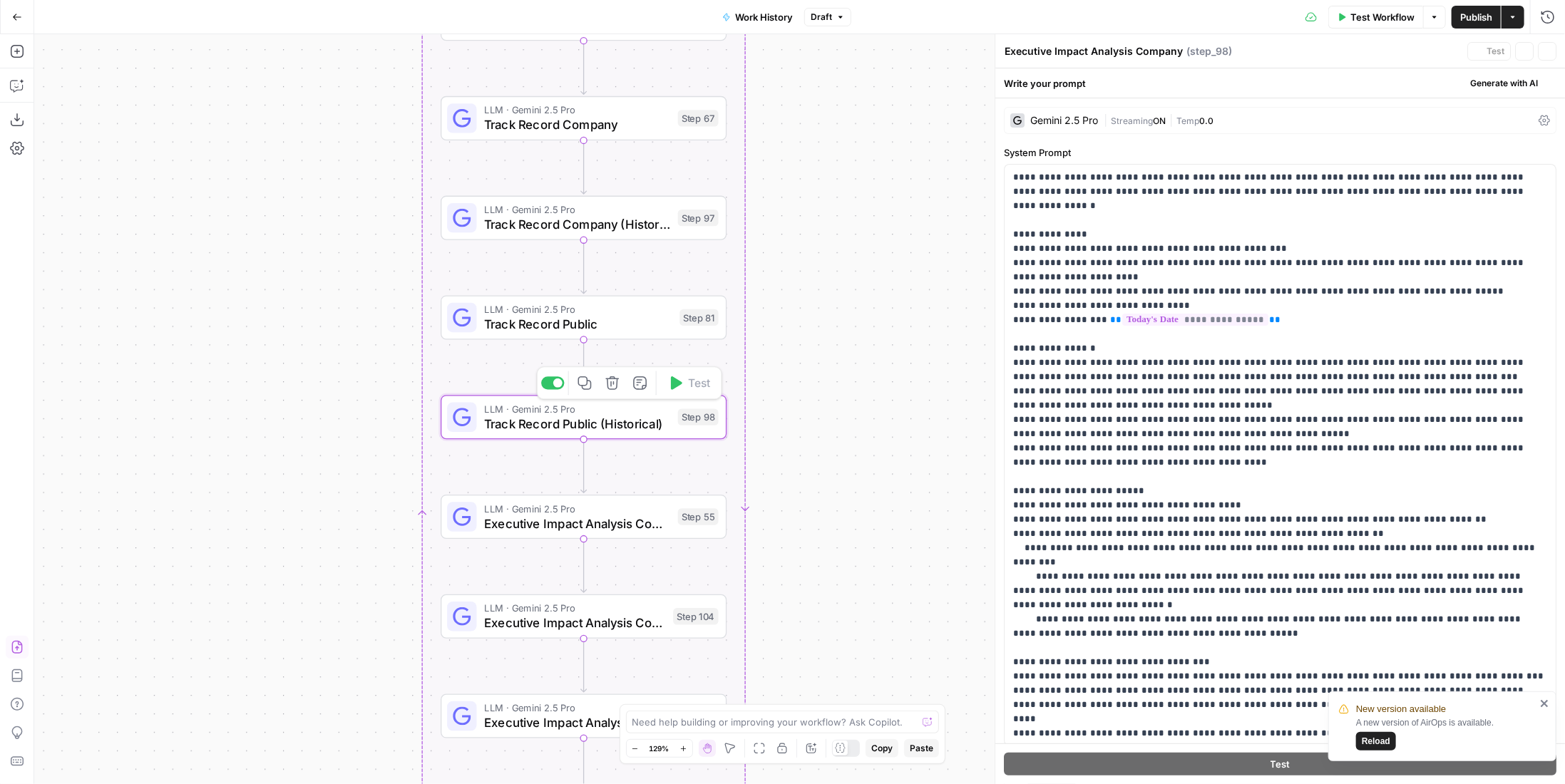
type textarea "Track Record Public (Historical)"
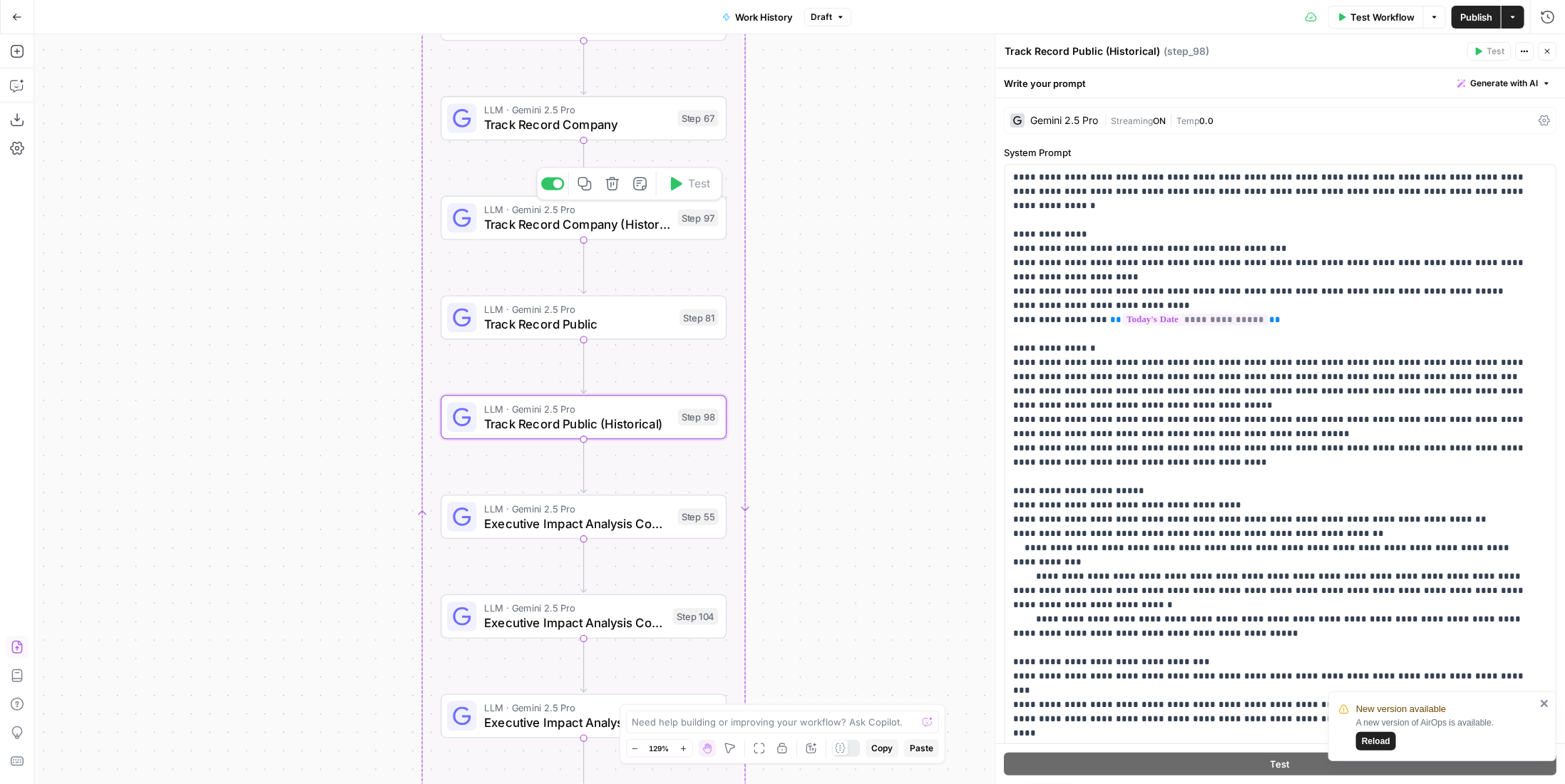
click at [559, 222] on span "Track Record Company (Historical)" at bounding box center [576, 224] width 186 height 18
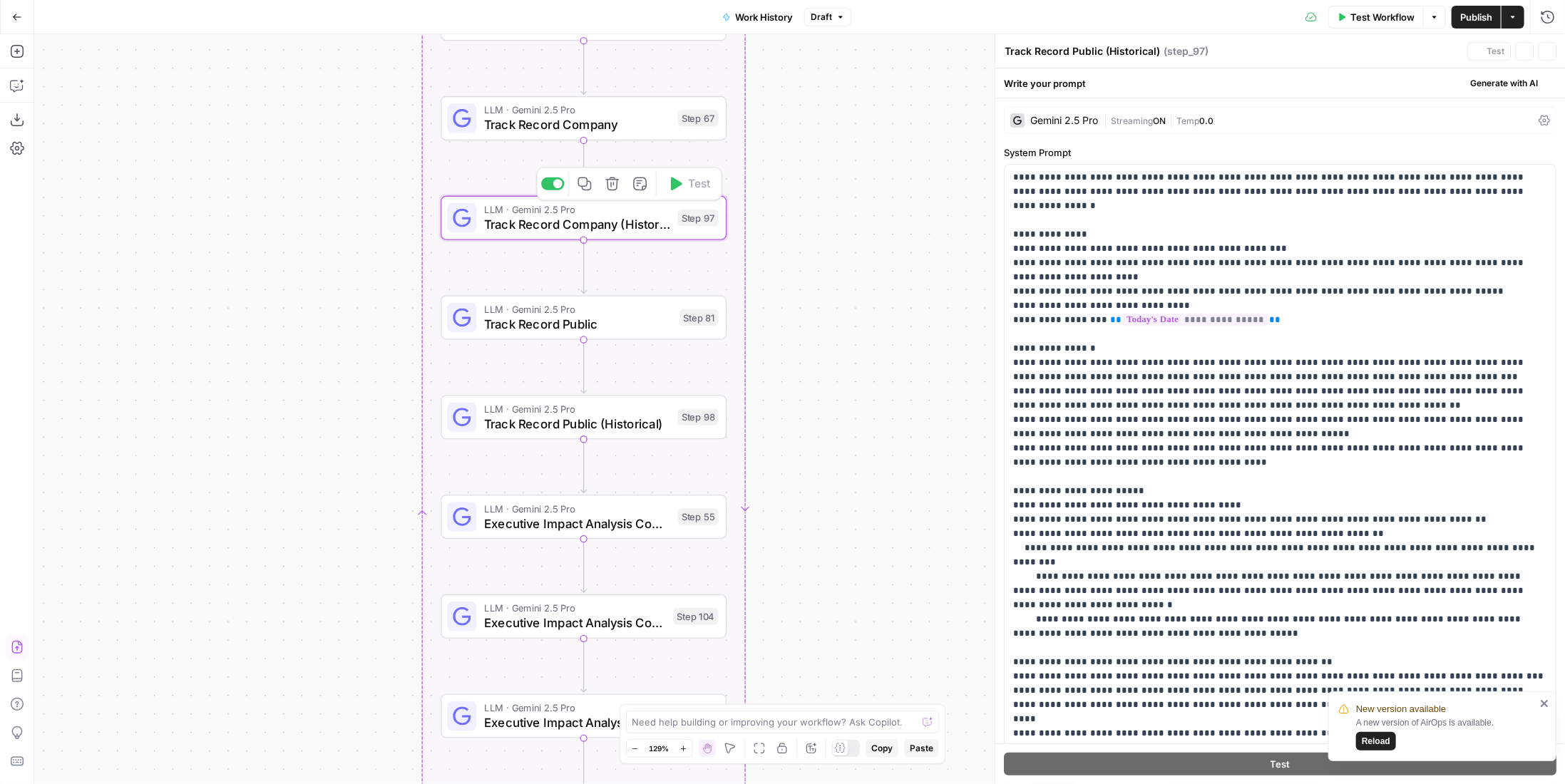
type textarea "Track Record Company (Historical)"
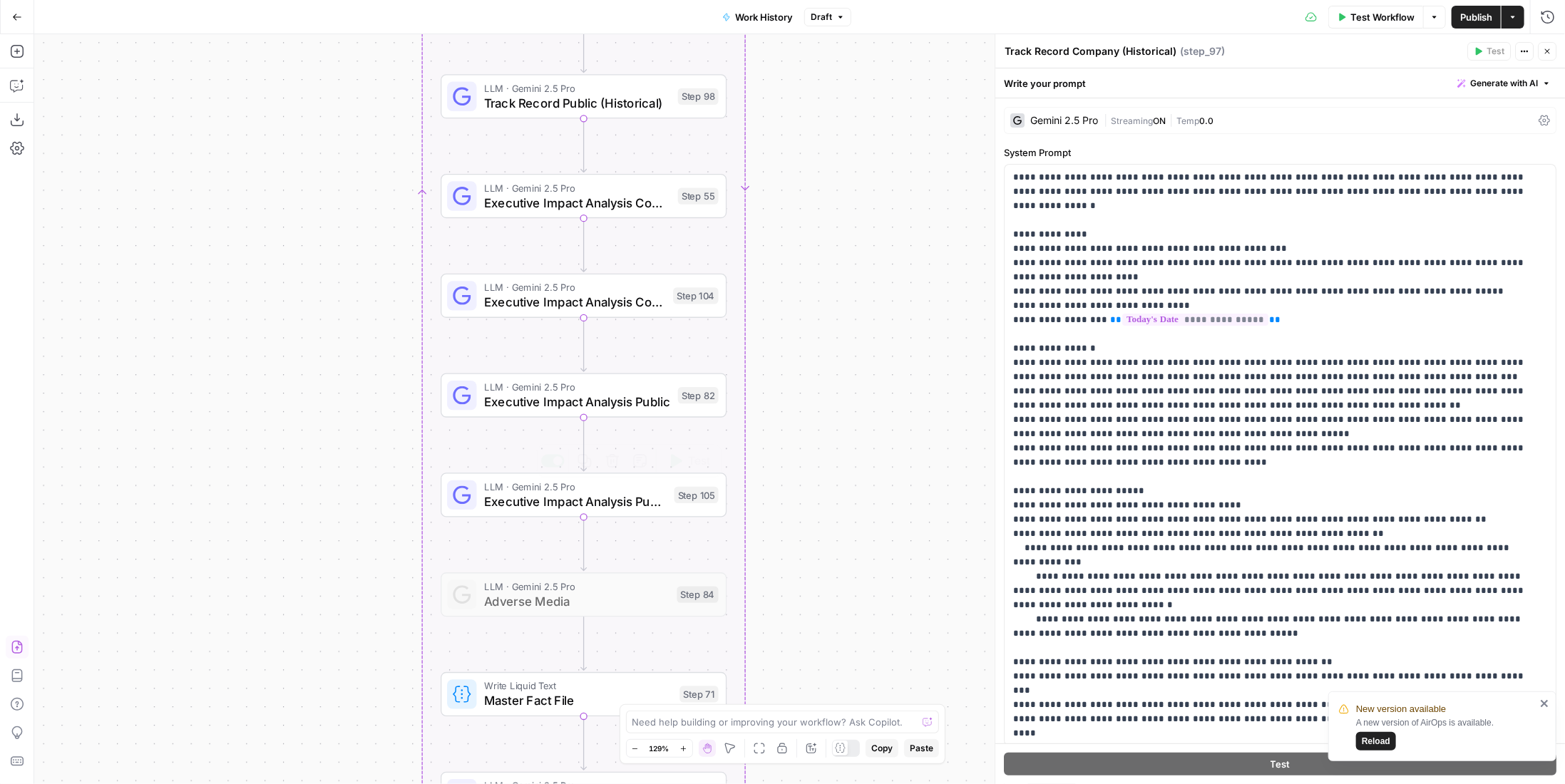
click at [655, 500] on span "Executive Impact Analysis Public (Historical)" at bounding box center [574, 501] width 182 height 18
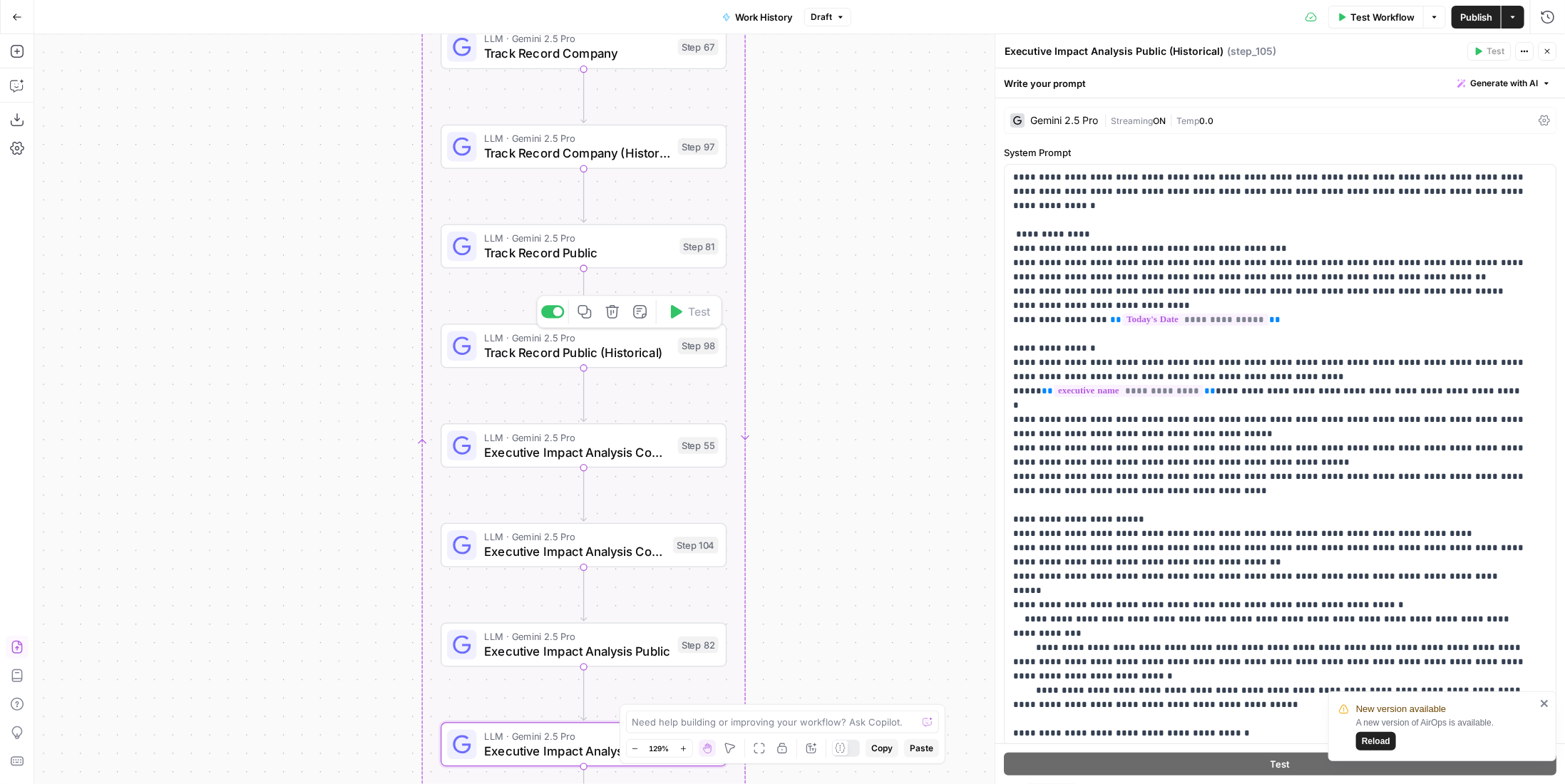
click at [658, 354] on span "Track Record Public (Historical)" at bounding box center [576, 351] width 186 height 18
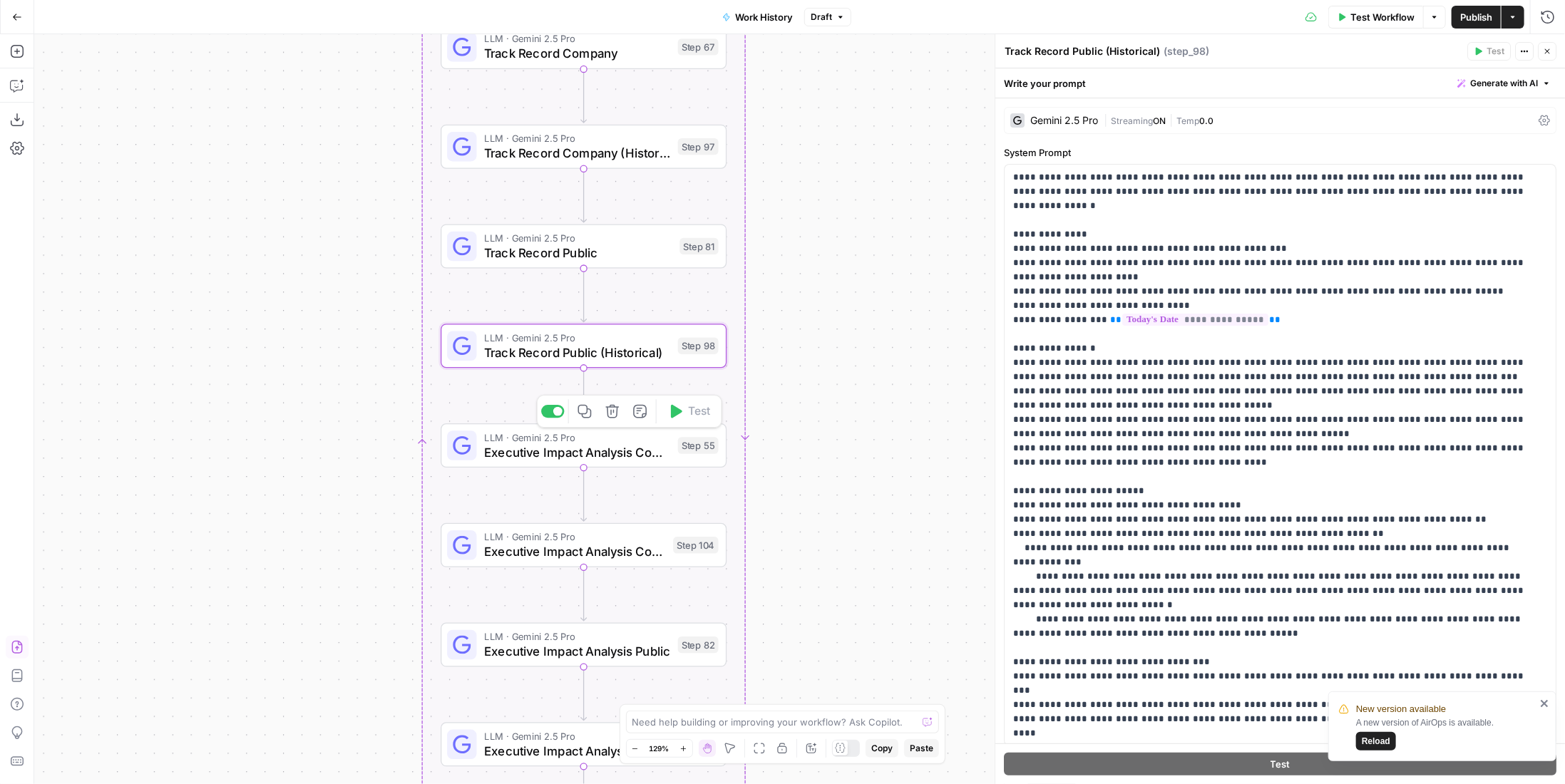
click at [655, 452] on span "Executive Impact Analysis Company" at bounding box center [576, 451] width 186 height 18
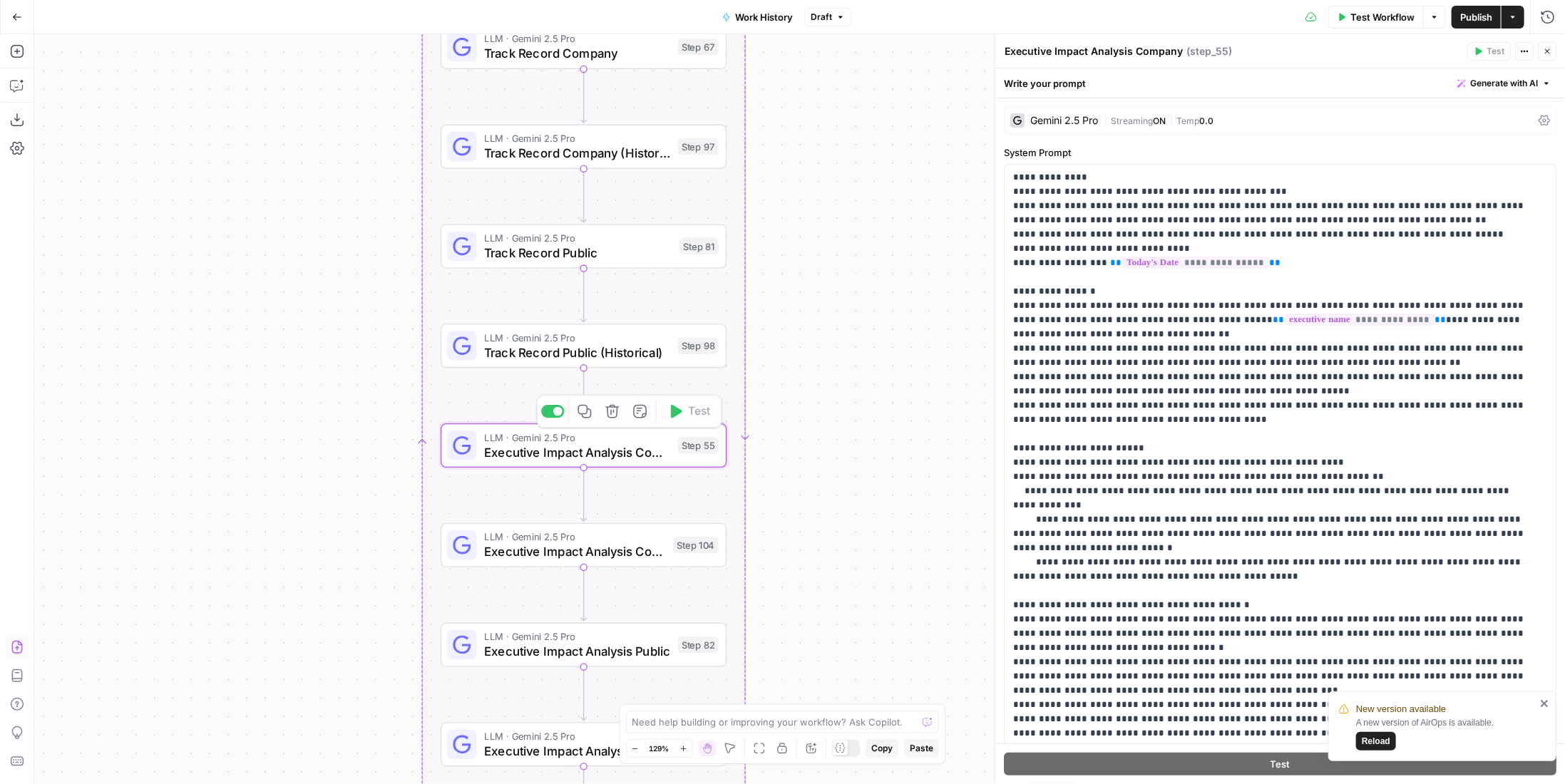
click at [633, 367] on div "true false Workflow Set Inputs Inputs LLM · GPT-4.1 Memo Date Step 90 LLM · Gem…" at bounding box center [800, 409] width 1531 height 750
click at [633, 353] on span "Track Record Public (Historical)" at bounding box center [576, 351] width 186 height 18
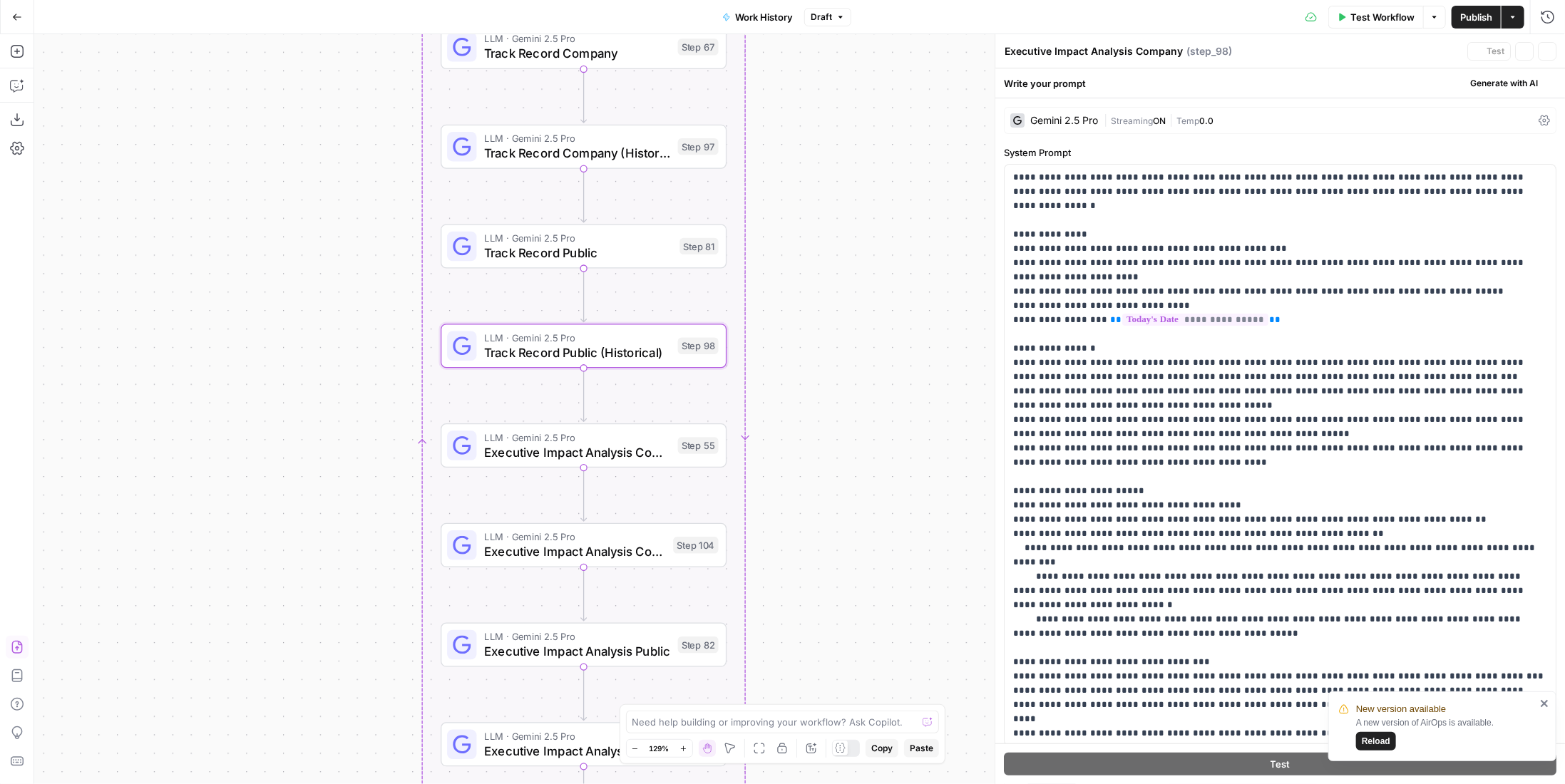
type textarea "Track Record Public (Historical)"
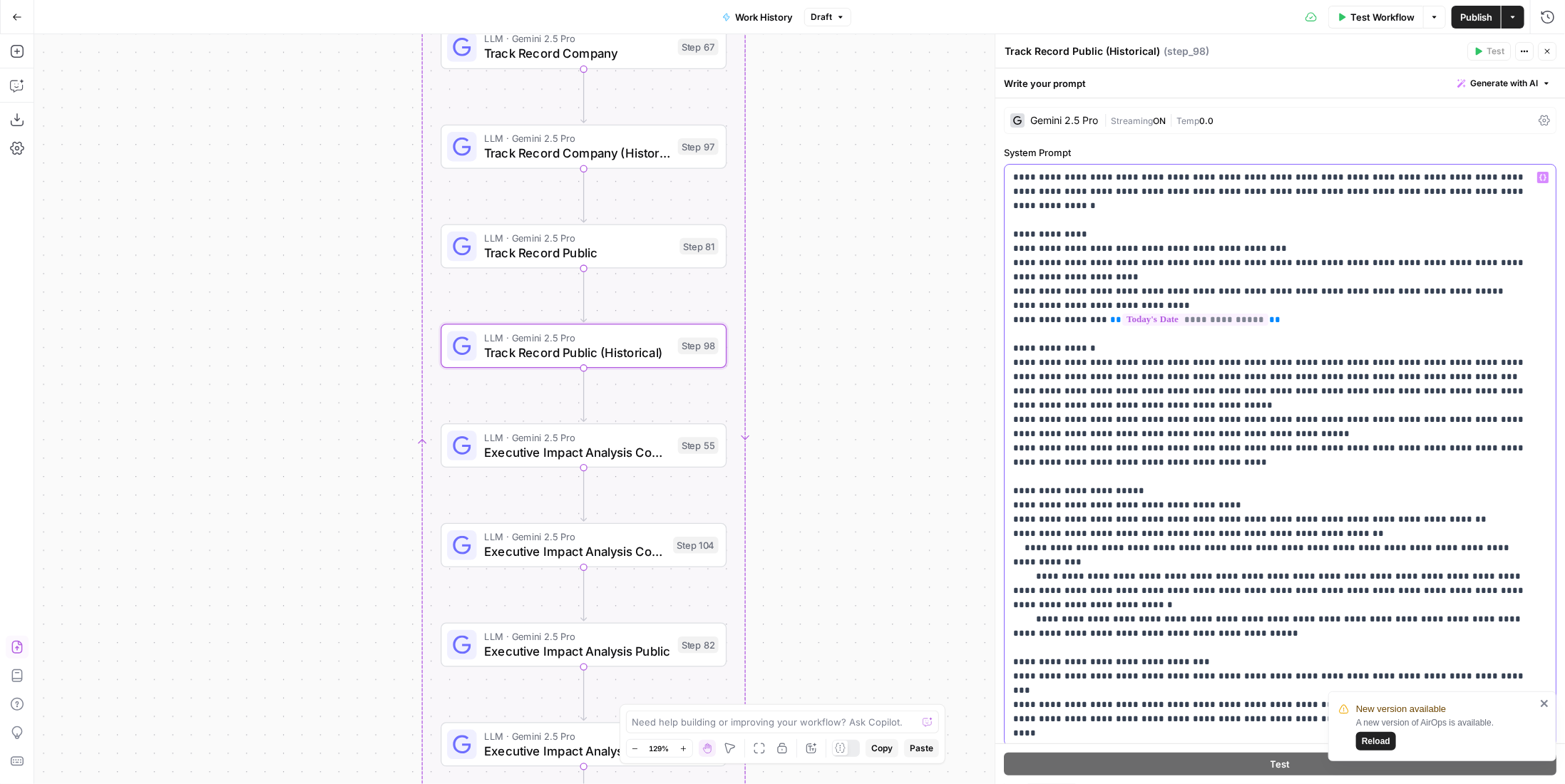
drag, startPoint x: 1230, startPoint y: 588, endPoint x: 1008, endPoint y: 484, distance: 245.2
click at [1008, 484] on div "**********" at bounding box center [1280, 455] width 551 height 581
click at [569, 444] on span "Executive Impact Analysis Company" at bounding box center [576, 451] width 186 height 18
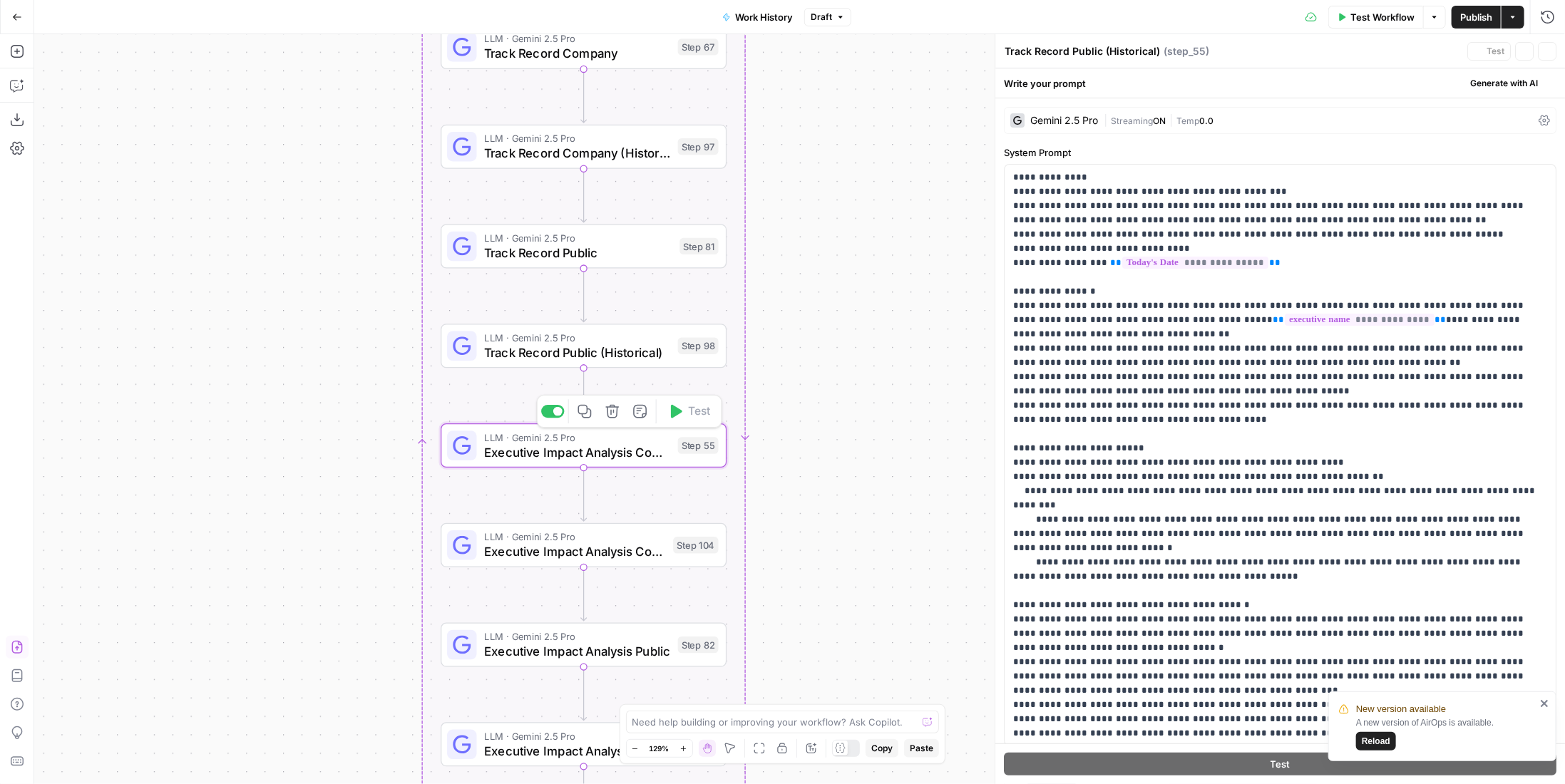
type textarea "Executive Impact Analysis Company"
drag, startPoint x: 1242, startPoint y: 547, endPoint x: 1016, endPoint y: 460, distance: 242.2
click at [1016, 460] on p "**********" at bounding box center [1270, 498] width 514 height 655
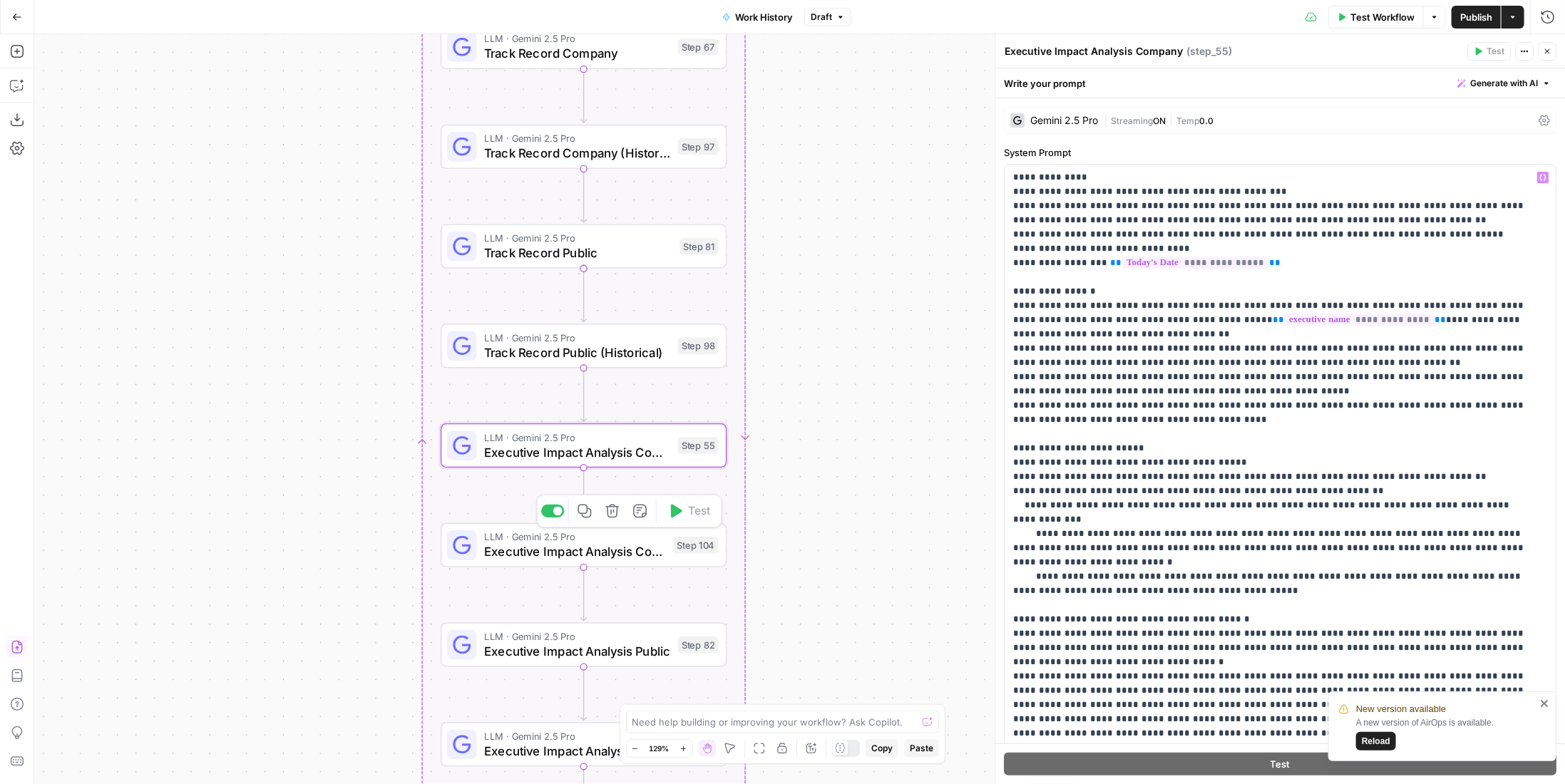
click at [565, 546] on span "Executive Impact Analysis Company (Historical)" at bounding box center [574, 551] width 182 height 18
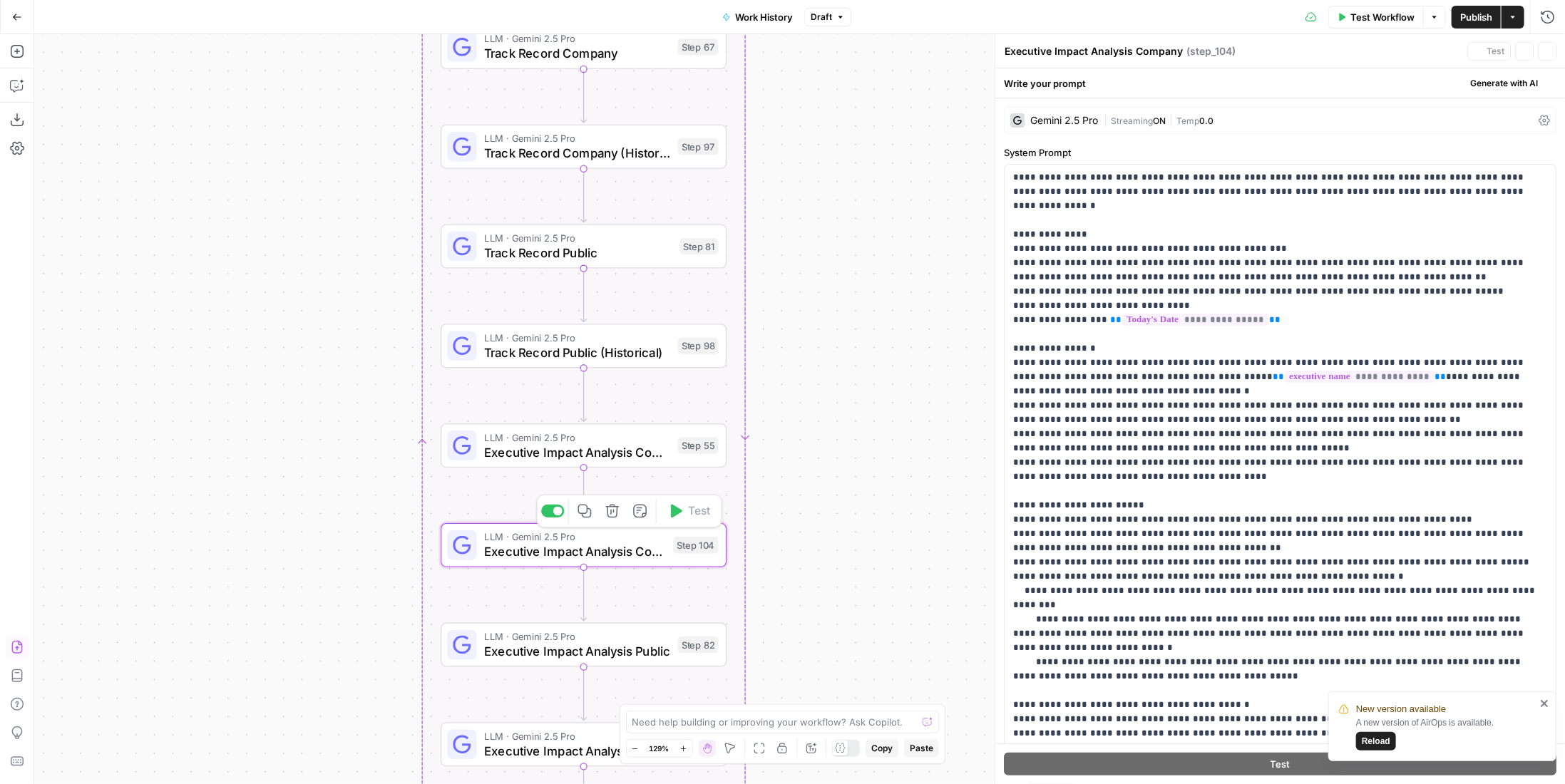
type textarea "Executive Impact Analysis Company (Historical)"
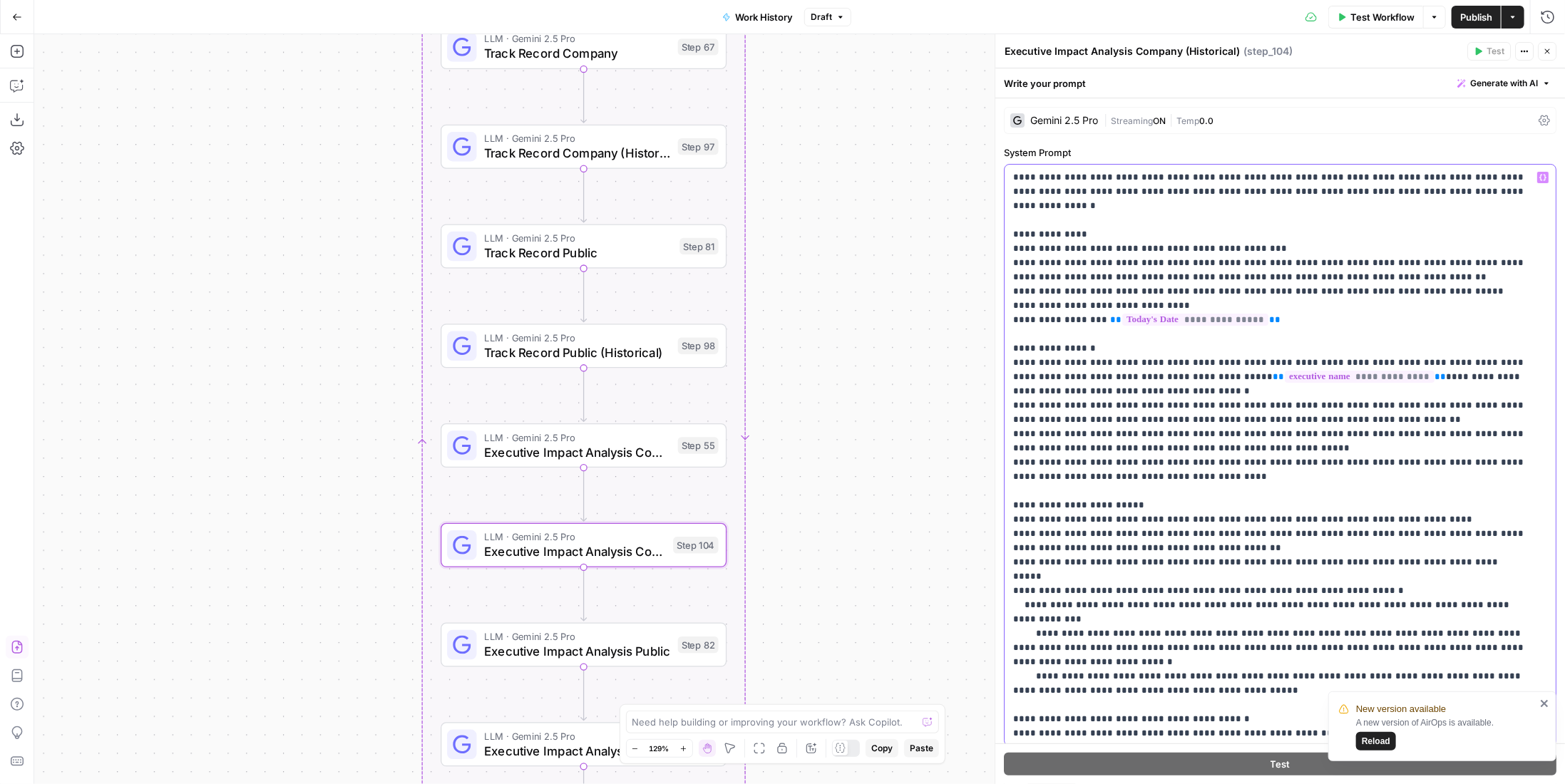
drag, startPoint x: 1222, startPoint y: 634, endPoint x: 1011, endPoint y: 506, distance: 246.8
click at [1011, 506] on div "**********" at bounding box center [1280, 455] width 551 height 581
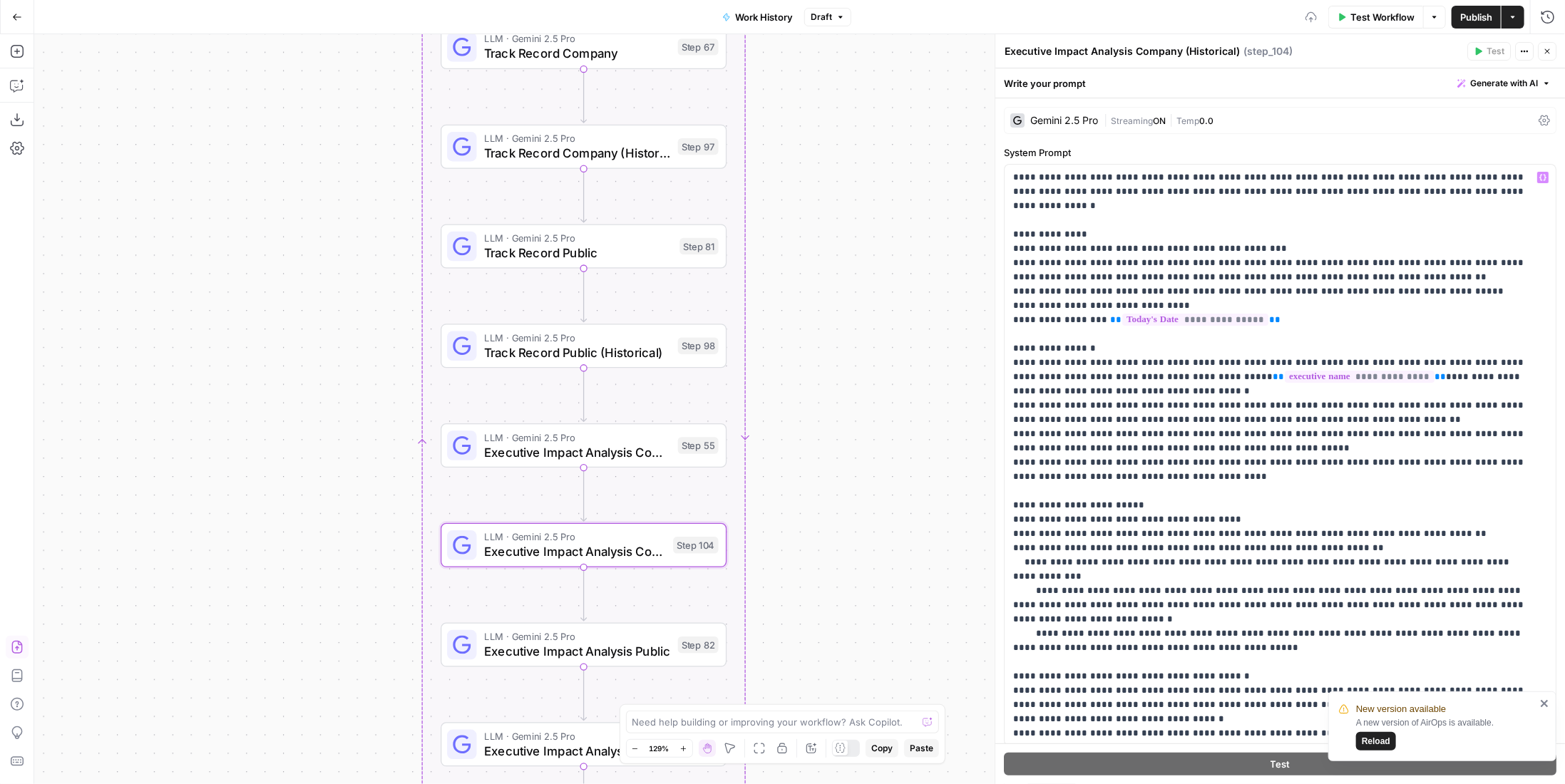
click at [612, 638] on span "LLM · Gemini 2.5 Pro" at bounding box center [576, 637] width 186 height 15
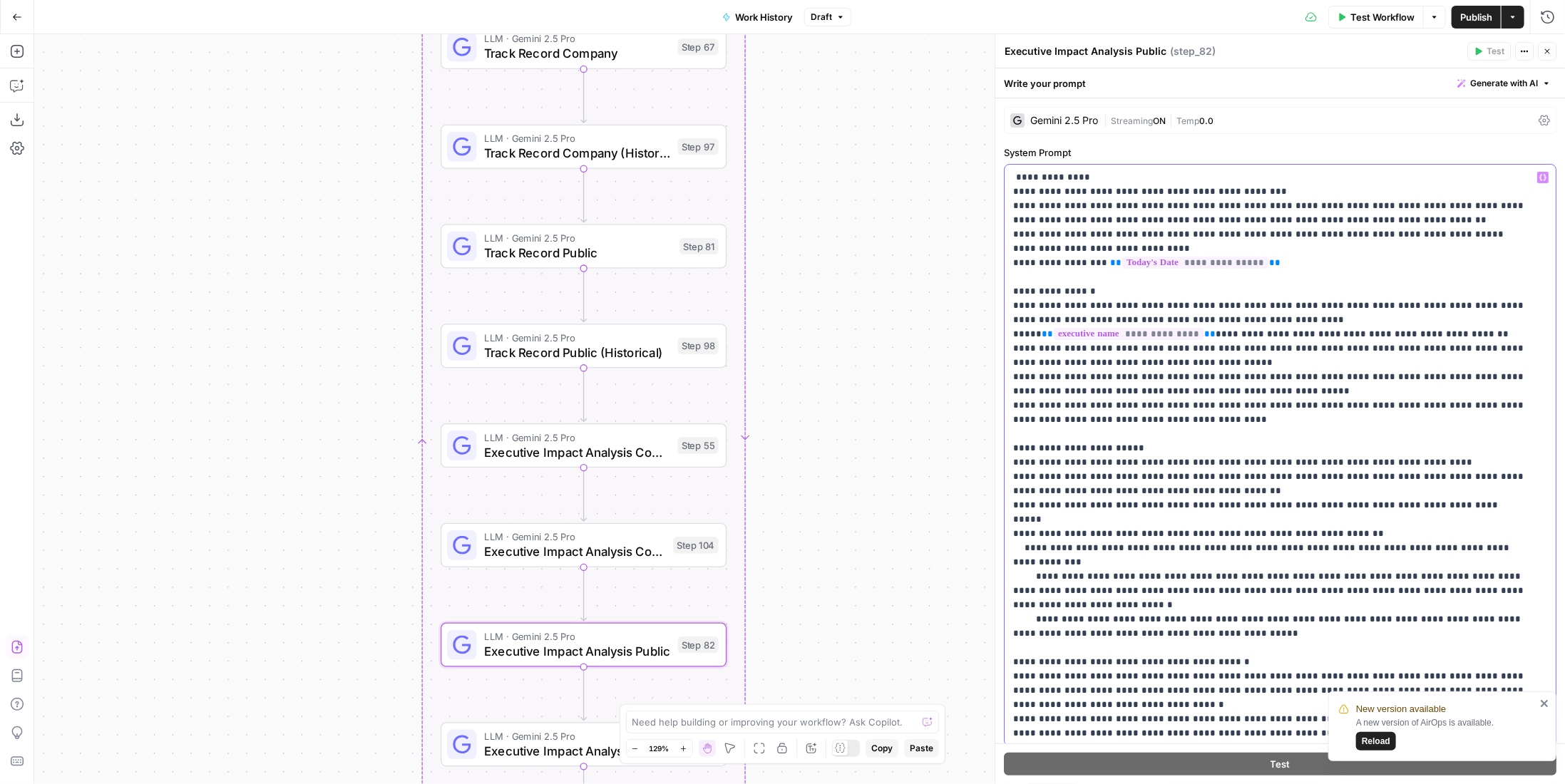
drag, startPoint x: 1233, startPoint y: 586, endPoint x: 1012, endPoint y: 461, distance: 253.9
click at [1013, 461] on p "**********" at bounding box center [1270, 520] width 514 height 698
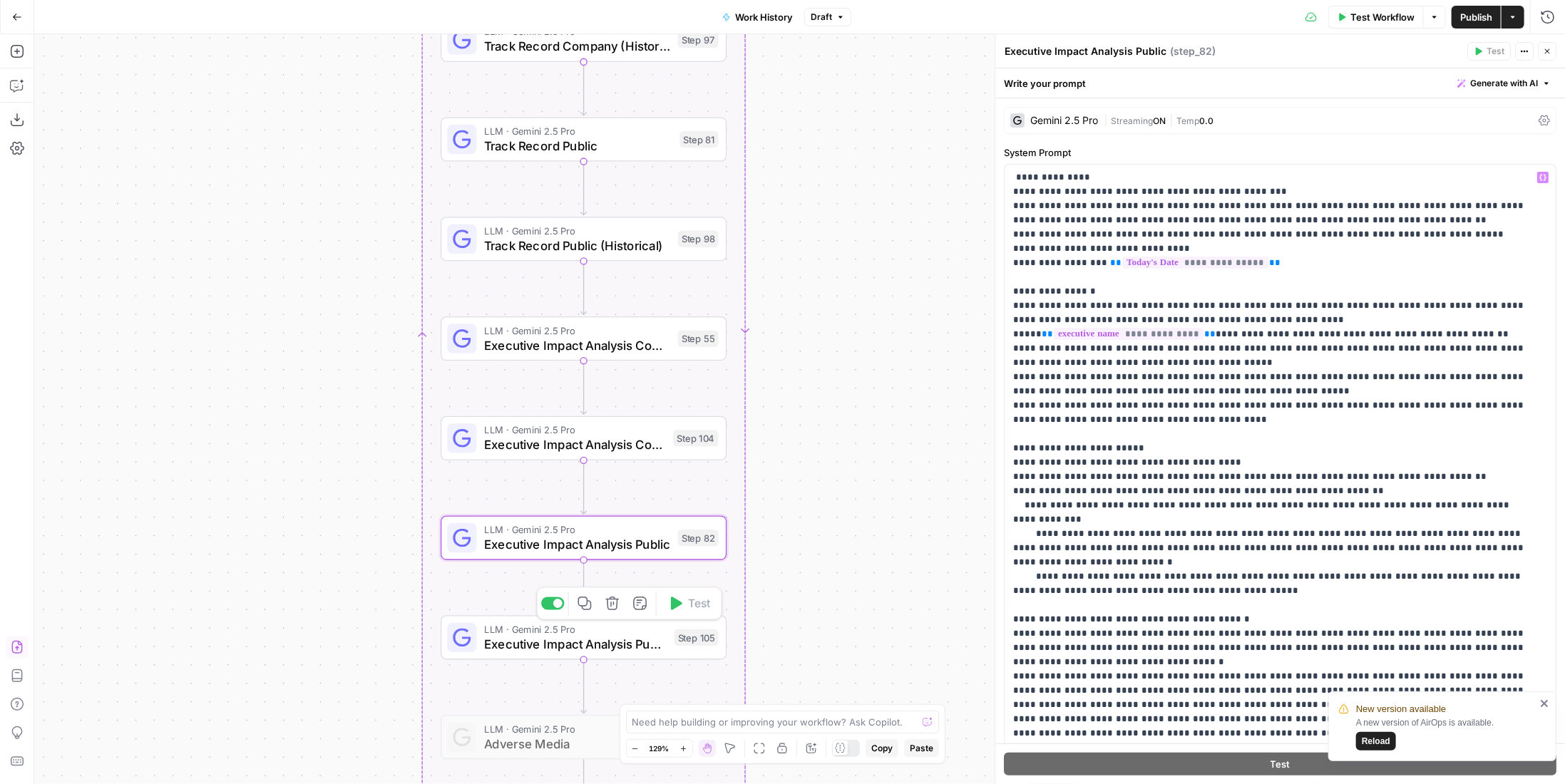
click at [596, 641] on span "Executive Impact Analysis Public (Historical)" at bounding box center [574, 644] width 182 height 18
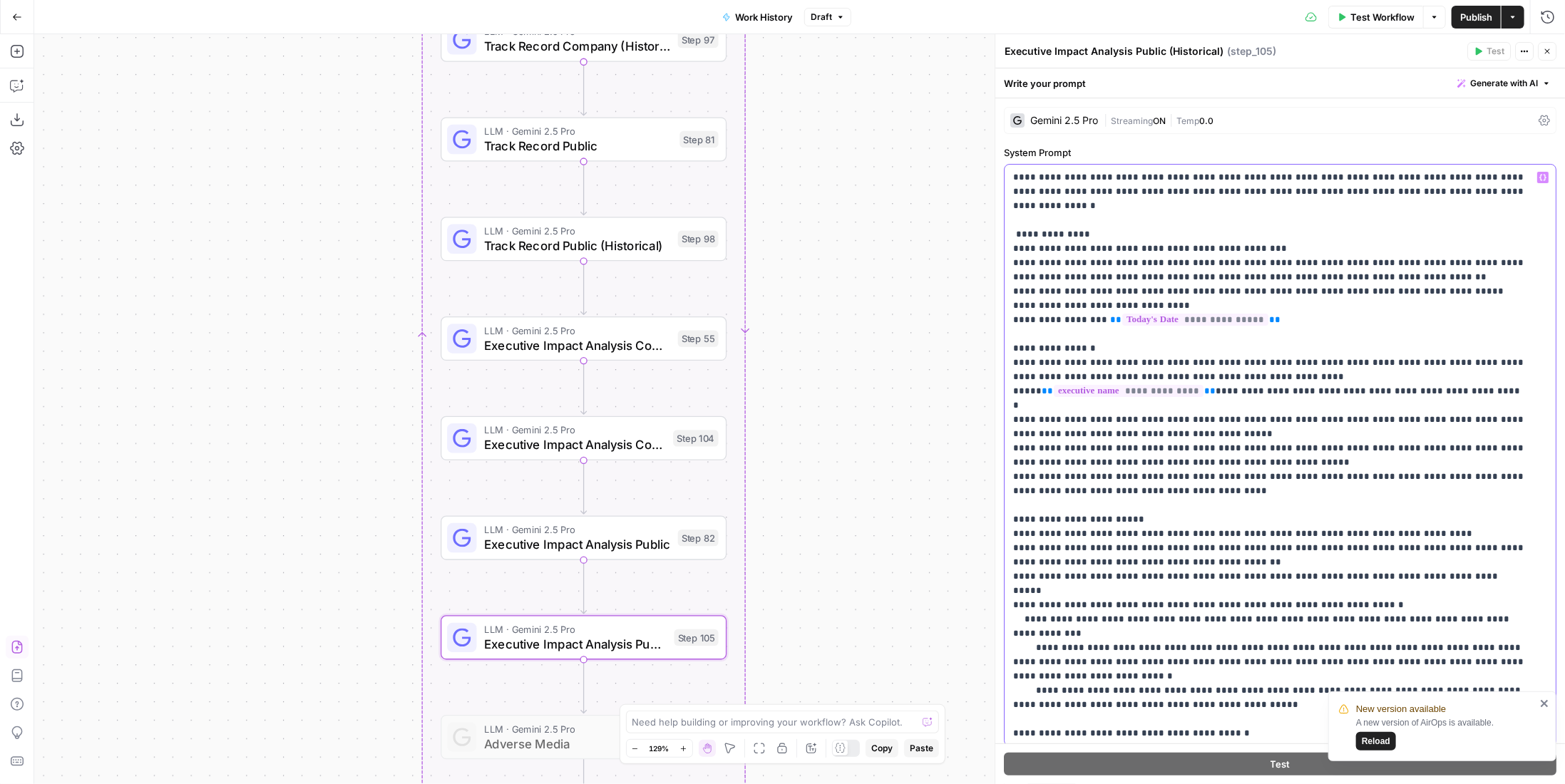
drag, startPoint x: 1208, startPoint y: 628, endPoint x: 1003, endPoint y: 509, distance: 237.0
click at [1004, 509] on div "**********" at bounding box center [1280, 455] width 553 height 582
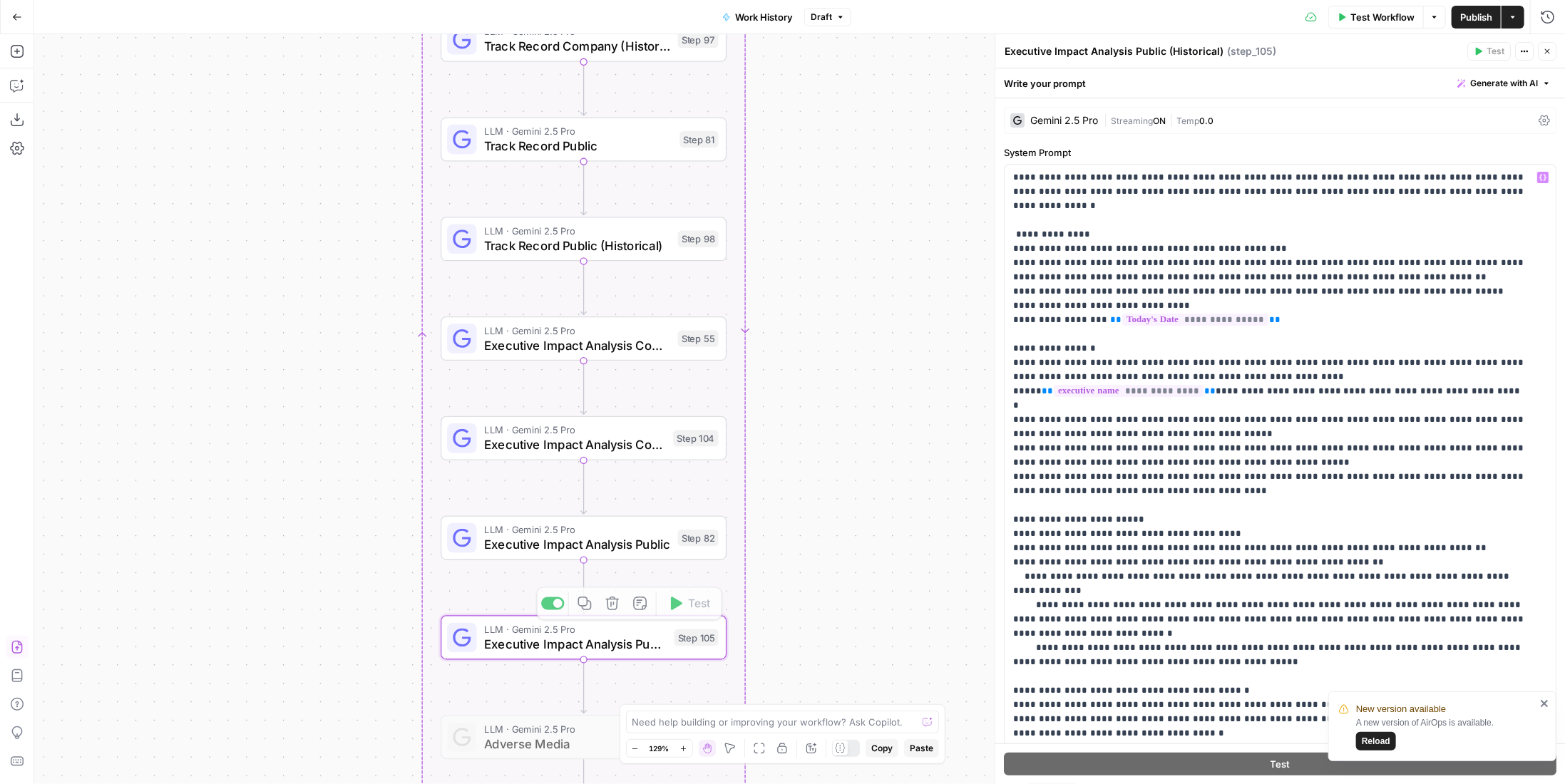
click at [661, 528] on span "LLM · Gemini 2.5 Pro" at bounding box center [576, 530] width 186 height 15
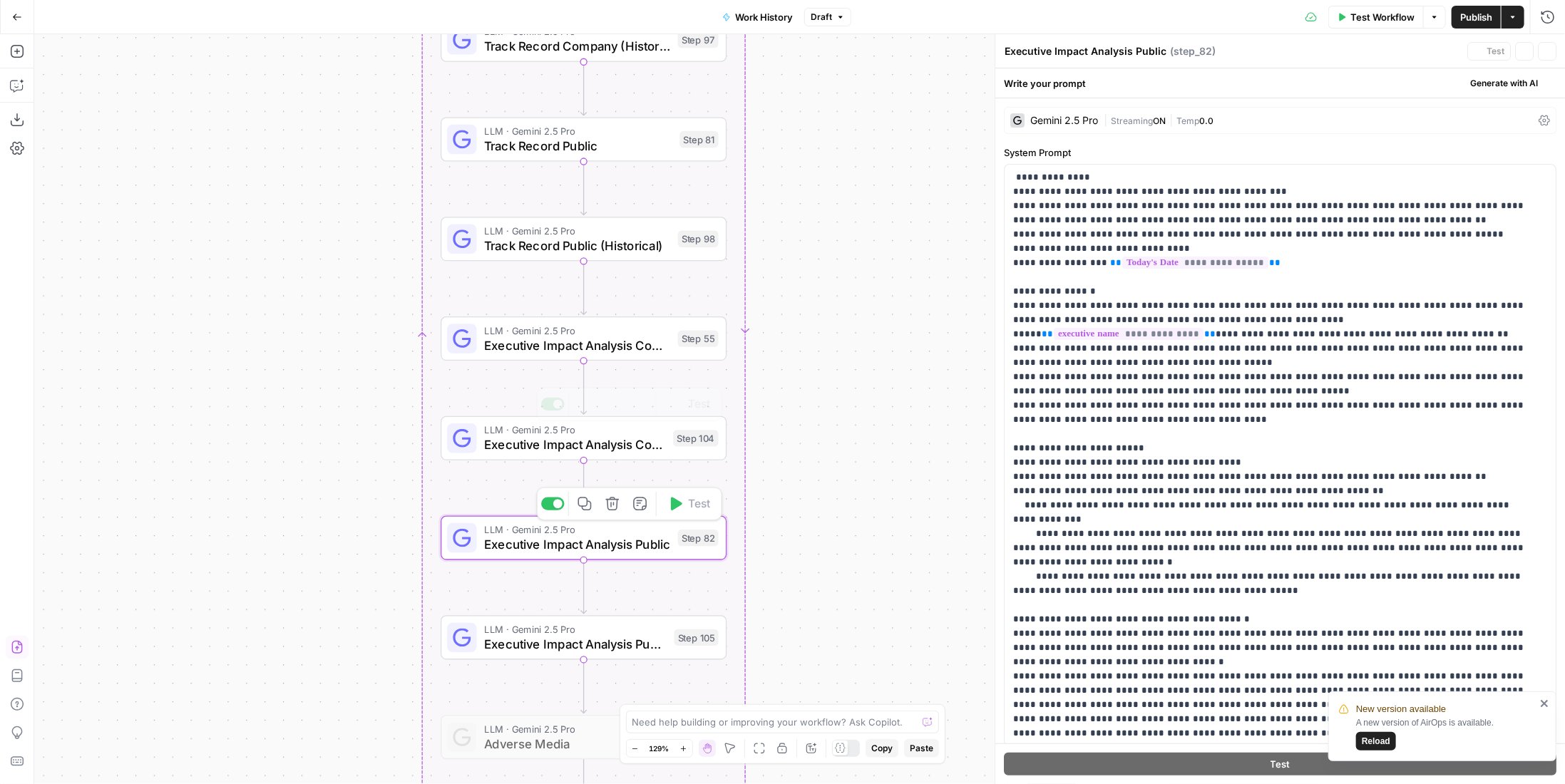
click at [636, 351] on span "Executive Impact Analysis Company" at bounding box center [576, 344] width 186 height 18
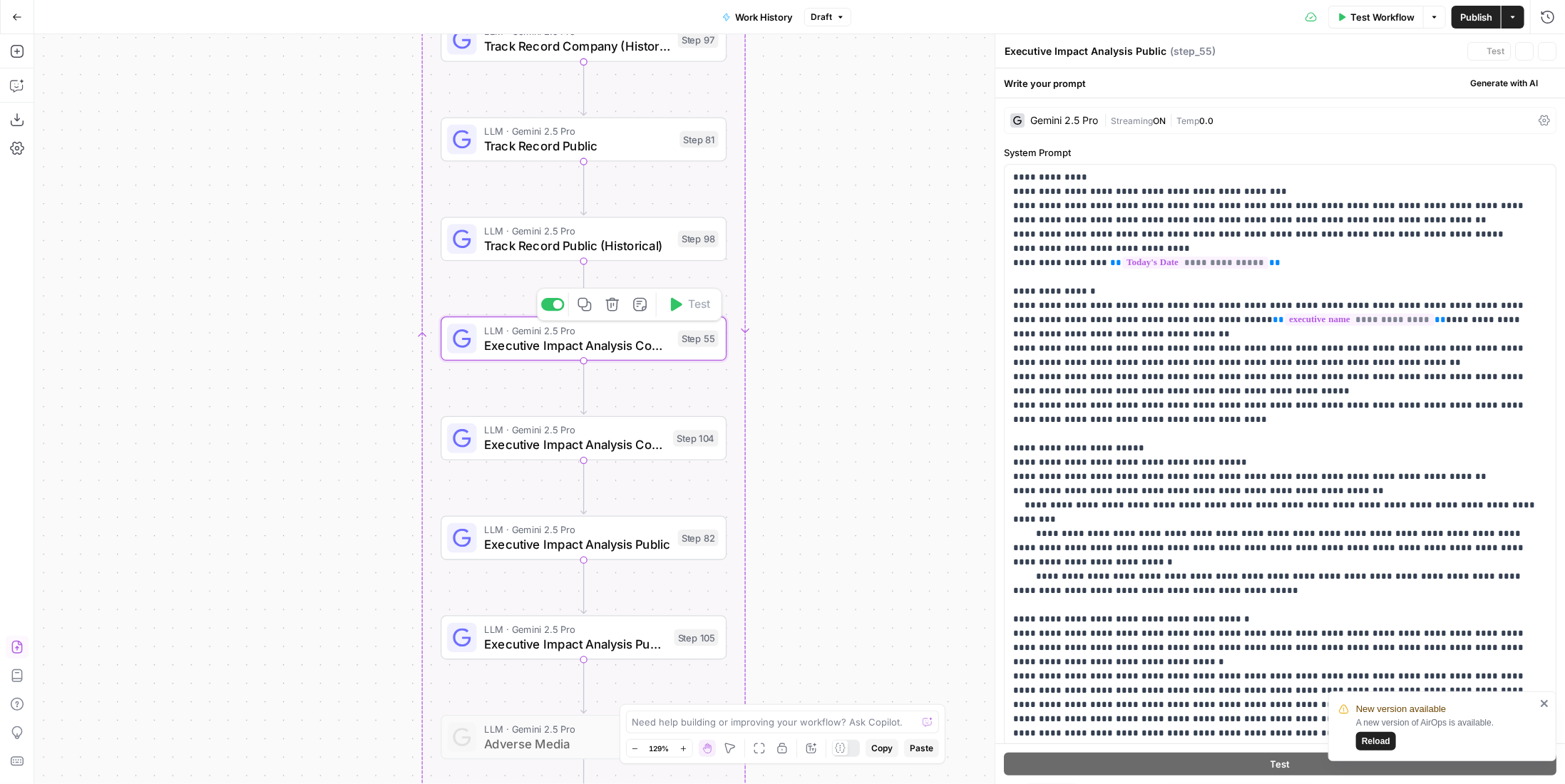
type textarea "Executive Impact Analysis Company"
click at [609, 448] on span "Executive Impact Analysis Company (Historical)" at bounding box center [574, 444] width 182 height 18
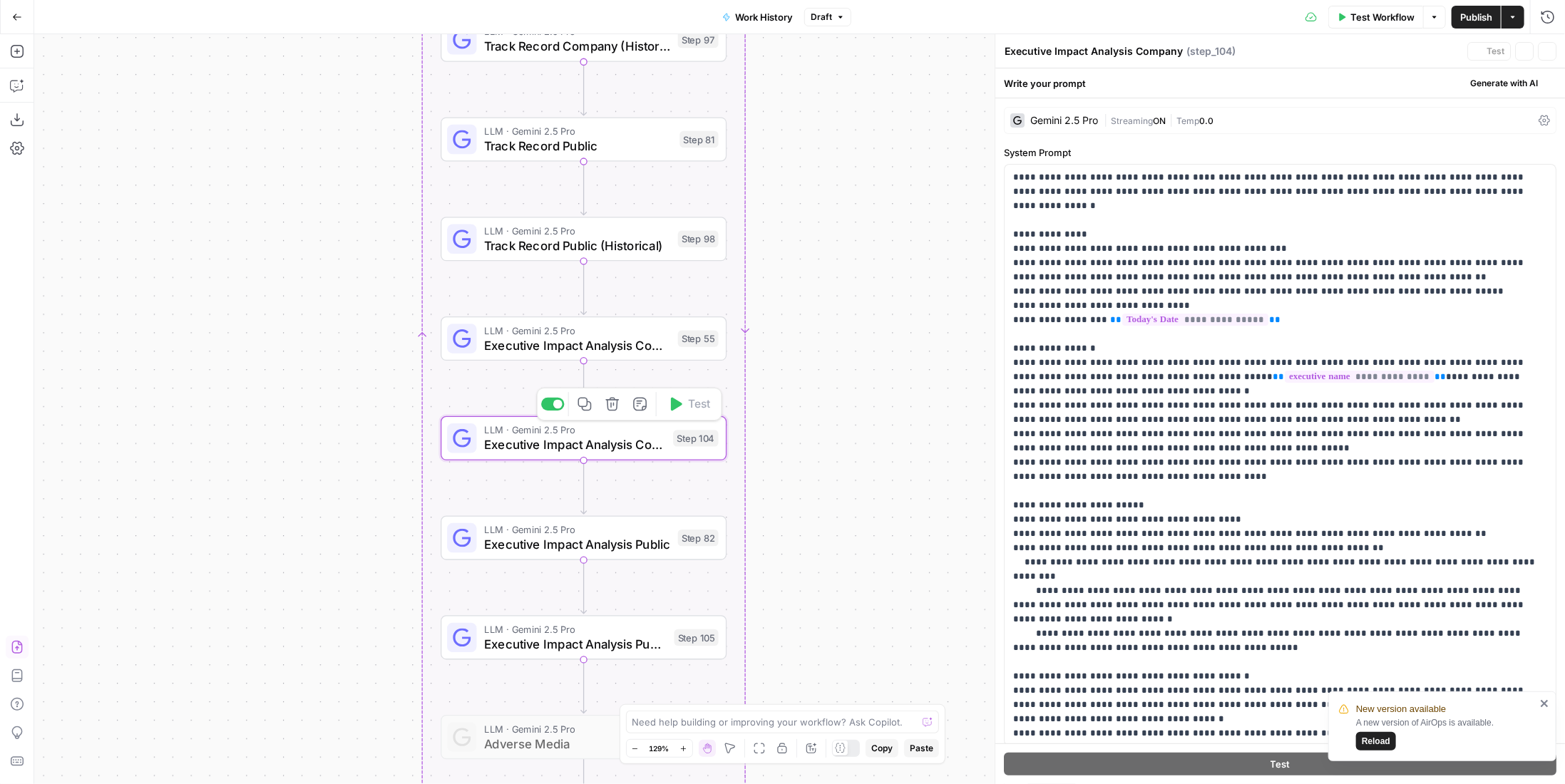
type textarea "Executive Impact Analysis Company (Historical)"
click at [657, 547] on span "Executive Impact Analysis Public" at bounding box center [576, 544] width 186 height 18
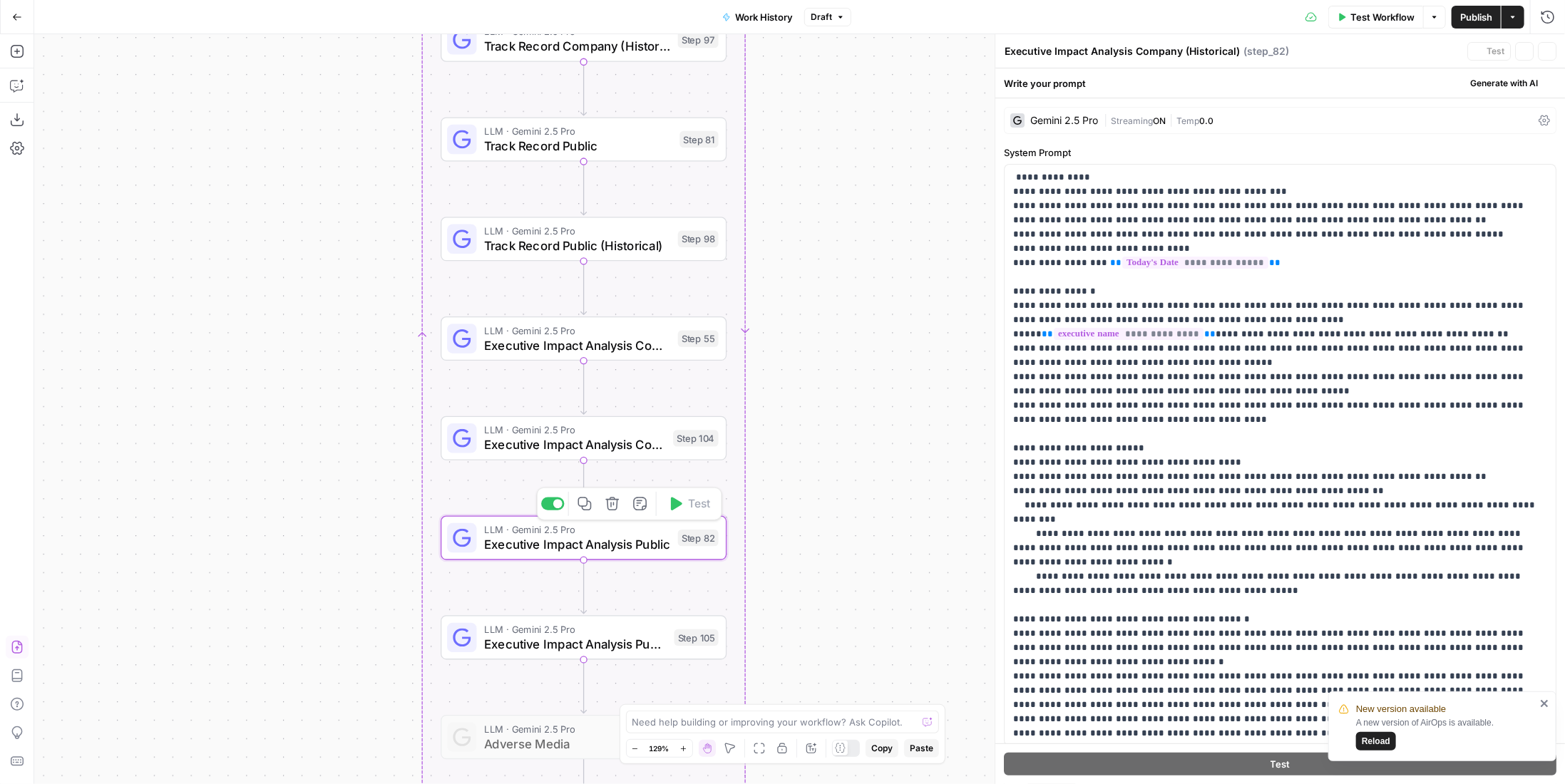
type textarea "Executive Impact Analysis Public"
click at [630, 444] on span "Executive Impact Analysis Company (Historical)" at bounding box center [574, 444] width 182 height 18
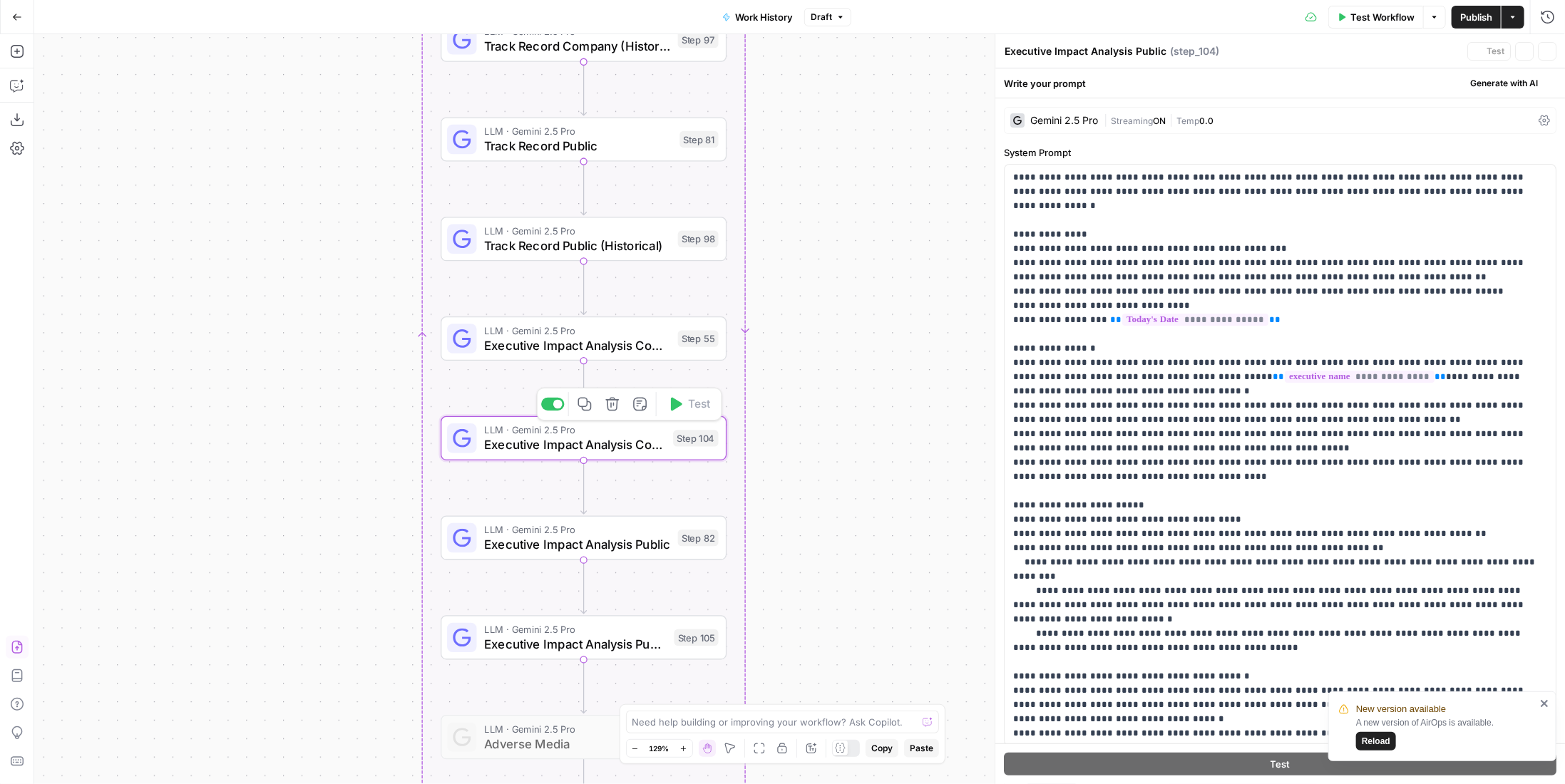
type textarea "Executive Impact Analysis Company (Historical)"
click at [662, 340] on span "Executive Impact Analysis Company" at bounding box center [576, 344] width 186 height 18
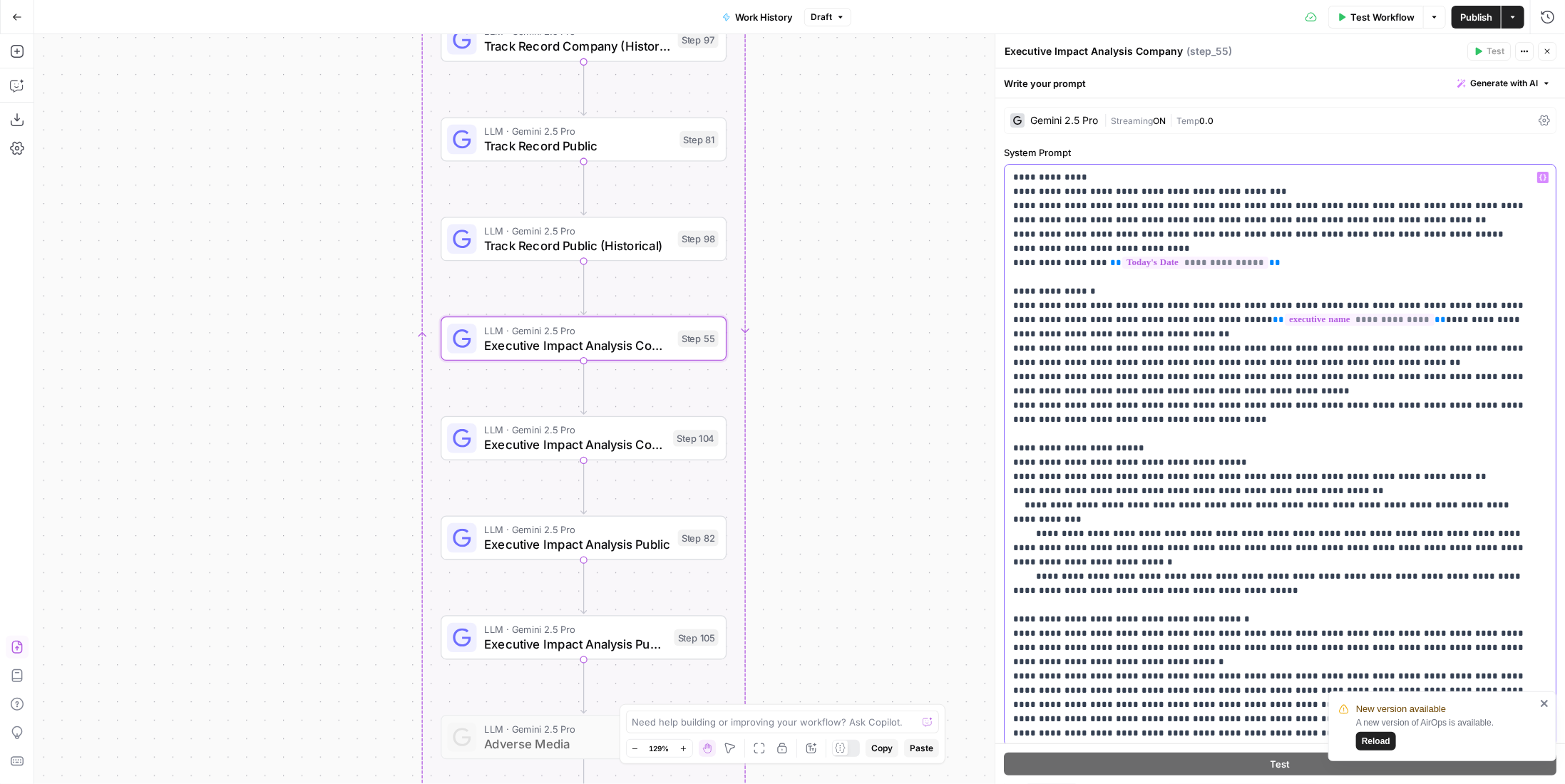
drag, startPoint x: 1079, startPoint y: 330, endPoint x: 1005, endPoint y: 308, distance: 77.2
click at [1005, 308] on div "**********" at bounding box center [1280, 455] width 551 height 581
copy p "**********"
click at [680, 550] on div "LLM · Gemini 2.5 Pro Executive Impact Analysis Public Step 82 Copy step Delete …" at bounding box center [582, 538] width 272 height 31
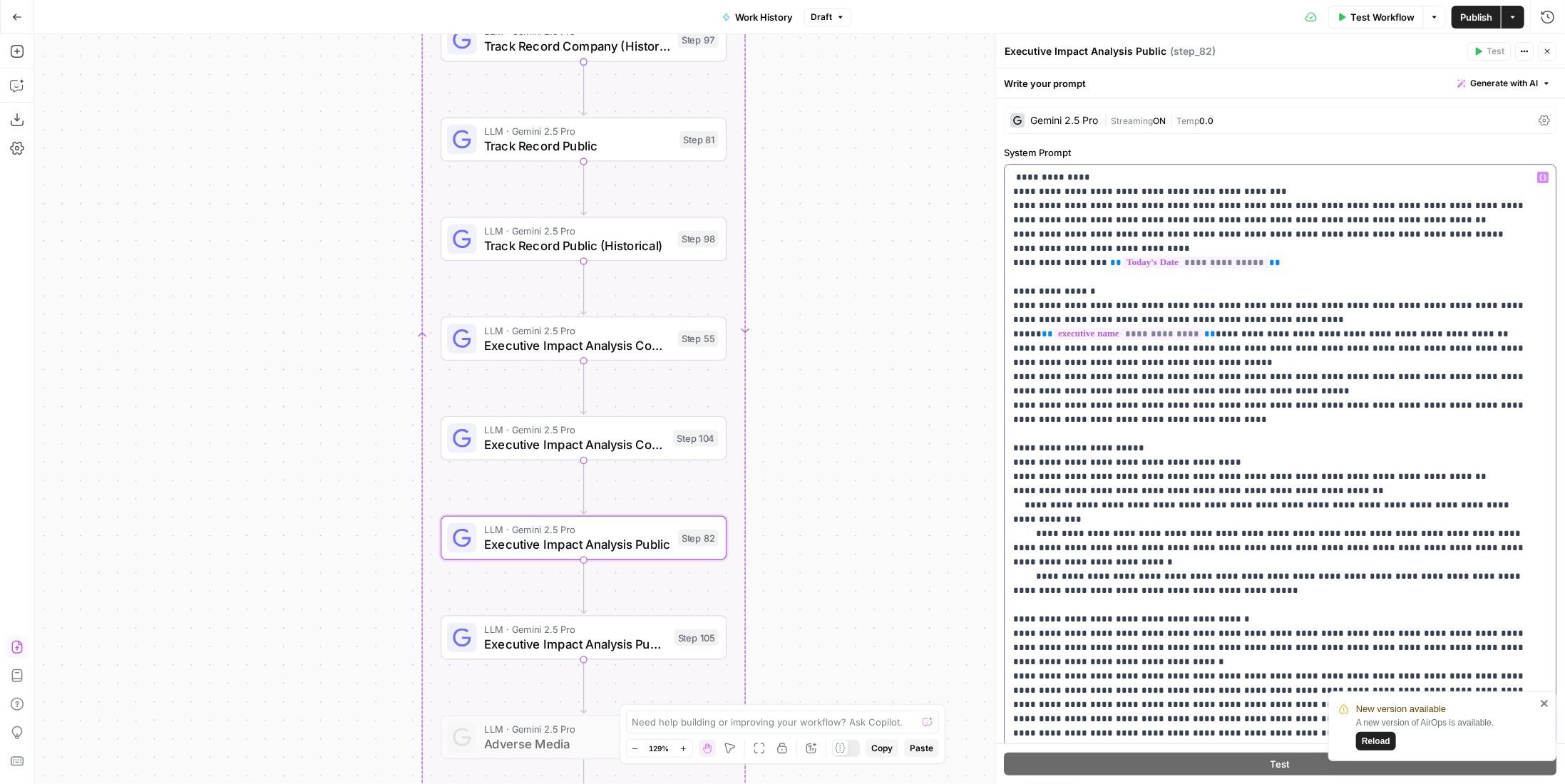
drag, startPoint x: 1150, startPoint y: 332, endPoint x: 1002, endPoint y: 305, distance: 150.4
click at [1002, 305] on div "**********" at bounding box center [1280, 500] width 570 height 803
click at [674, 435] on div "Step 104" at bounding box center [695, 437] width 45 height 16
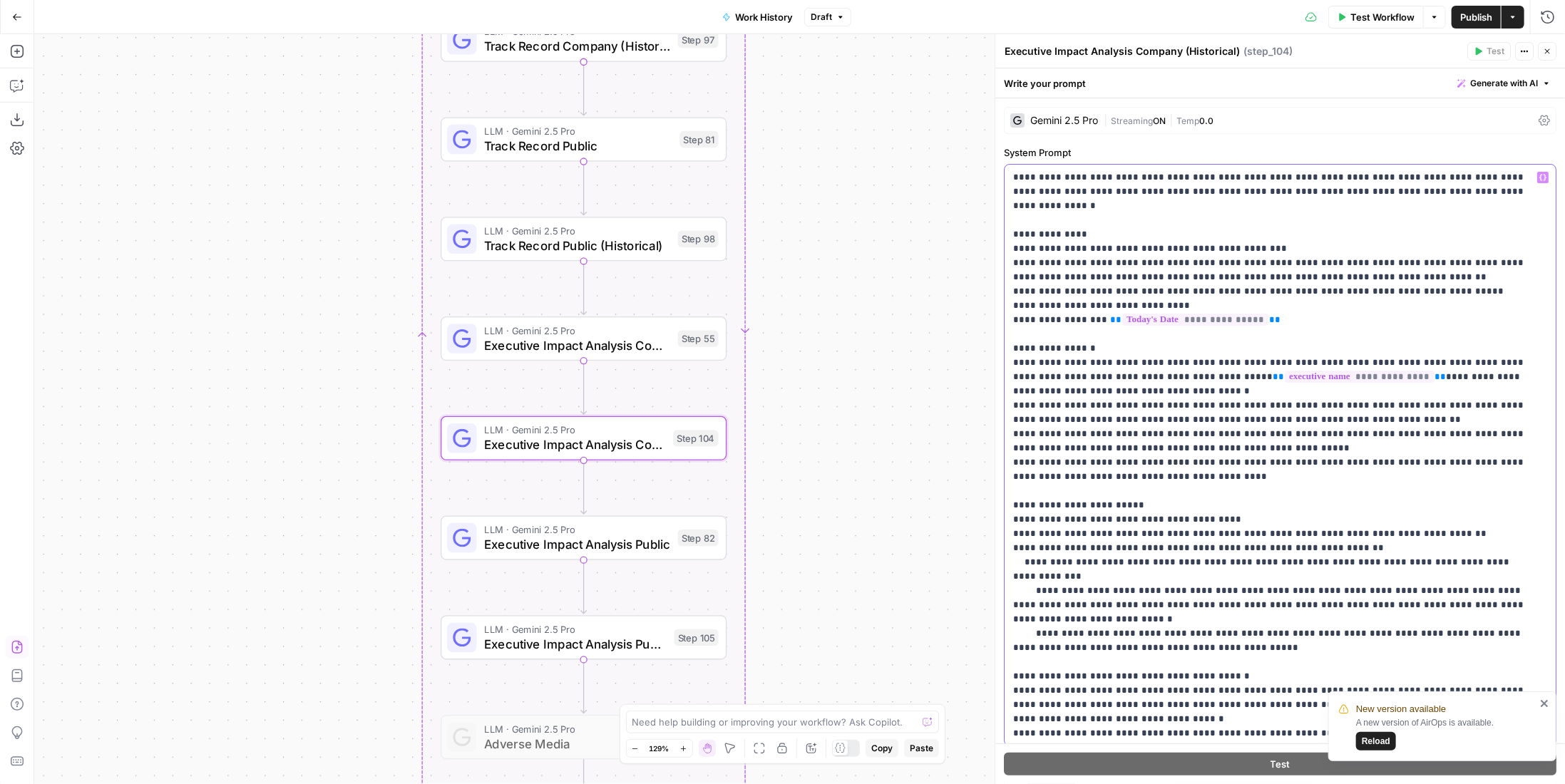
drag, startPoint x: 1081, startPoint y: 381, endPoint x: 997, endPoint y: 343, distance: 92.2
click at [997, 343] on div "**********" at bounding box center [1280, 409] width 571 height 750
copy p "**********"
click at [690, 632] on div "Step 105" at bounding box center [697, 637] width 44 height 16
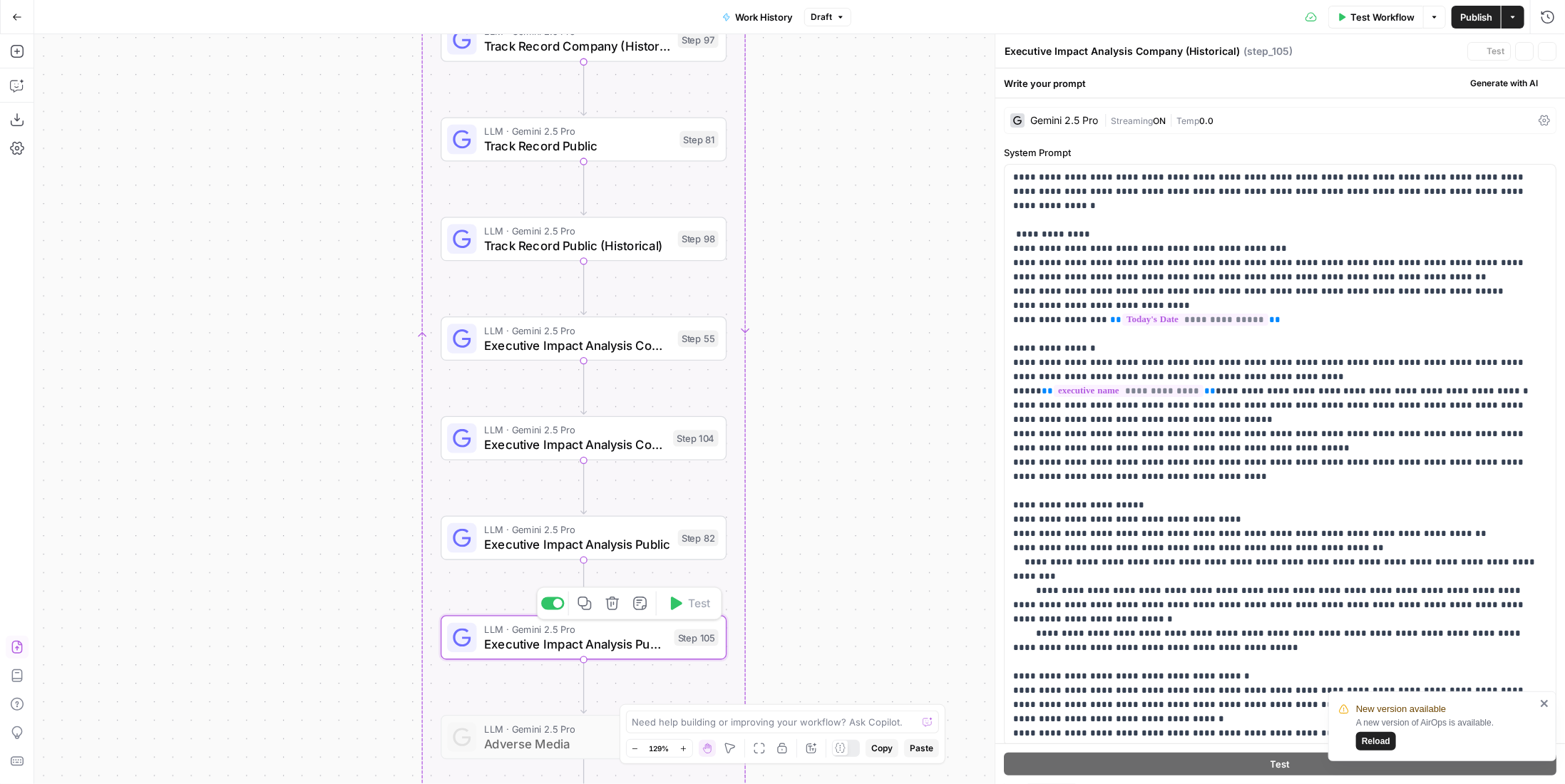
type textarea "Executive Impact Analysis Public (Historical)"
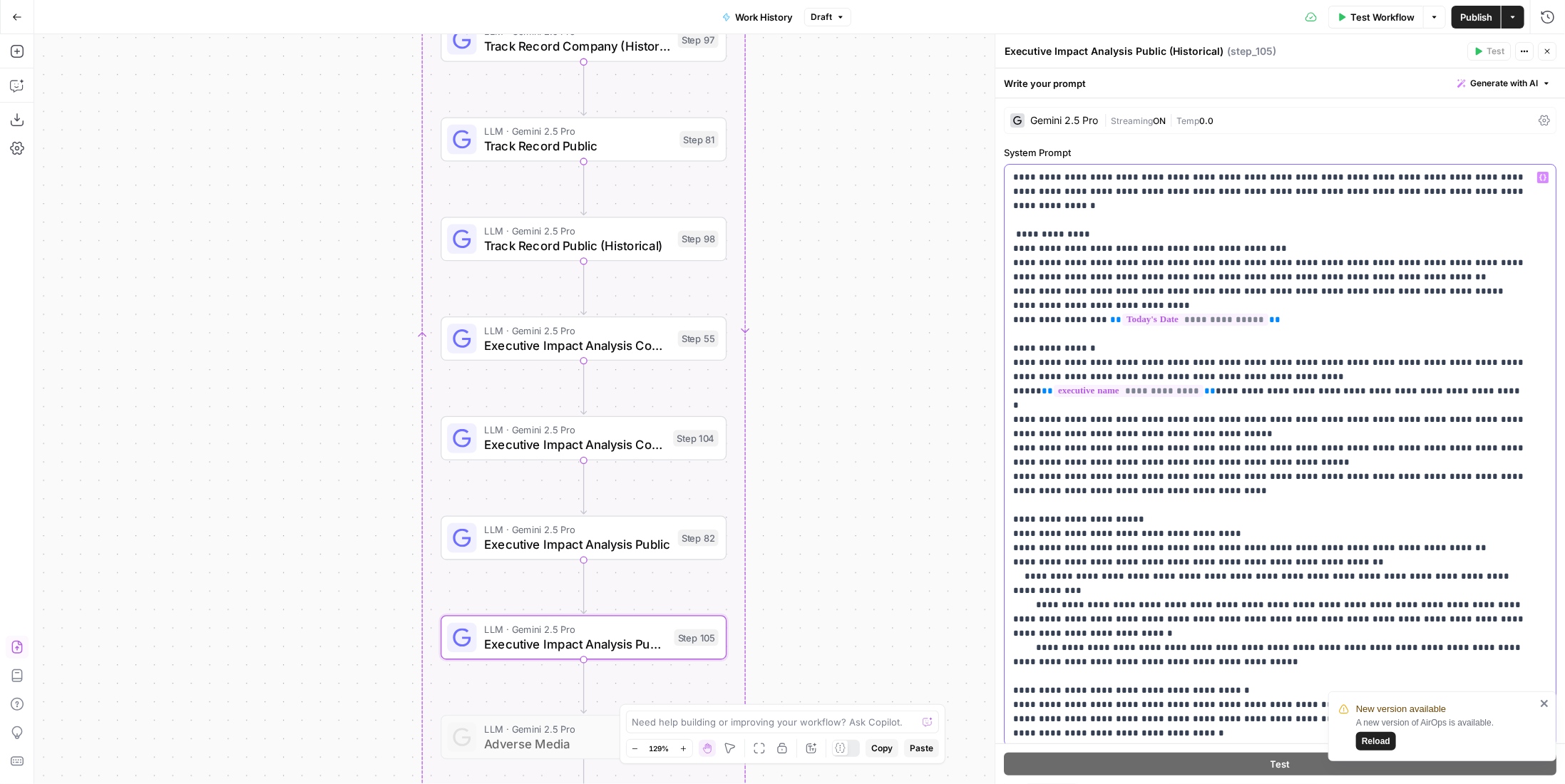
drag, startPoint x: 1118, startPoint y: 373, endPoint x: 995, endPoint y: 345, distance: 126.1
click at [995, 345] on div "**********" at bounding box center [1280, 409] width 571 height 750
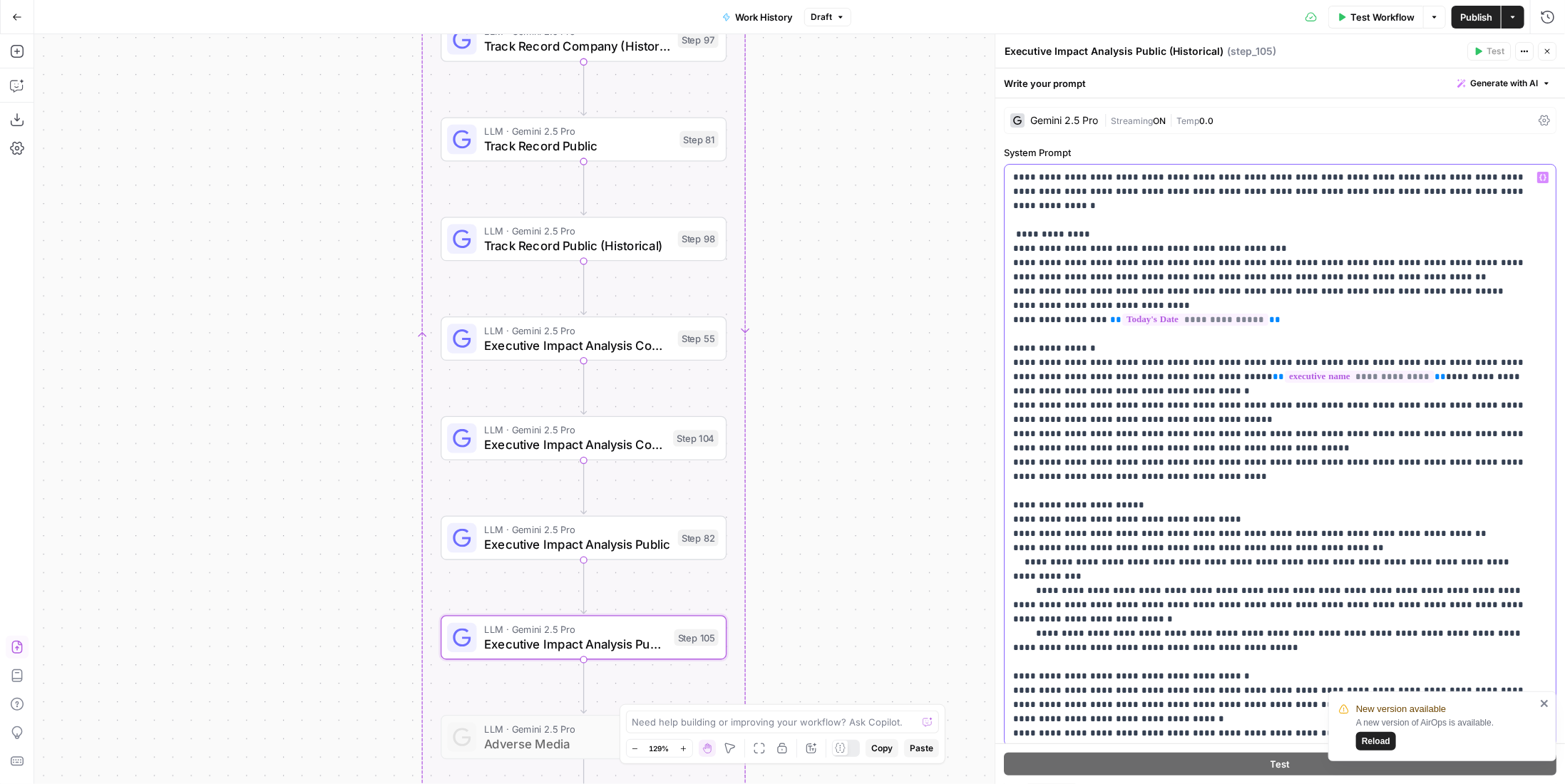
scroll to position [72, 0]
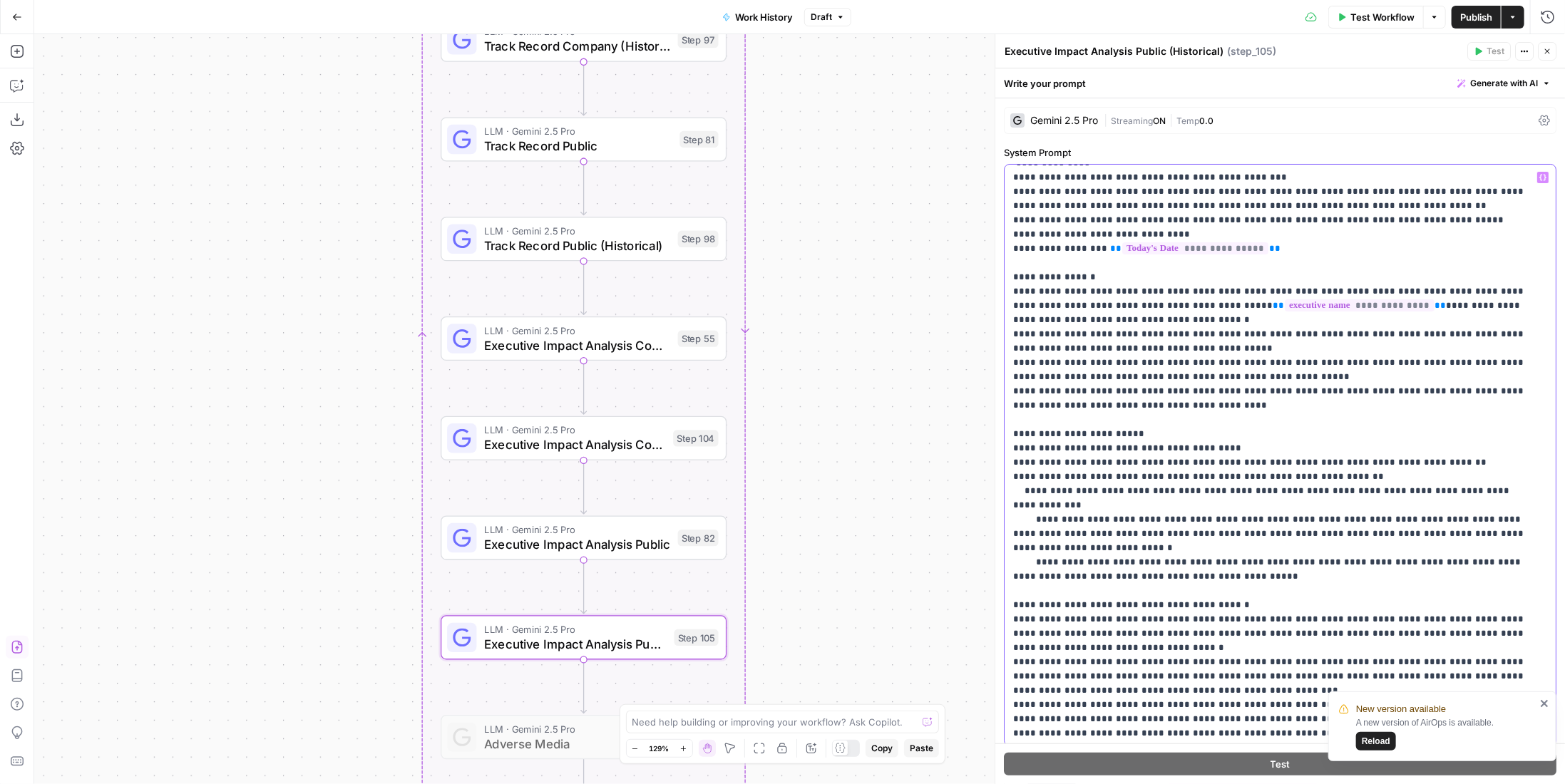
drag, startPoint x: 1112, startPoint y: 463, endPoint x: 1141, endPoint y: 458, distance: 29.4
click at [1141, 458] on p "**********" at bounding box center [1270, 455] width 514 height 712
copy p "**********"
click at [647, 551] on span "Executive Impact Analysis Public" at bounding box center [576, 544] width 186 height 18
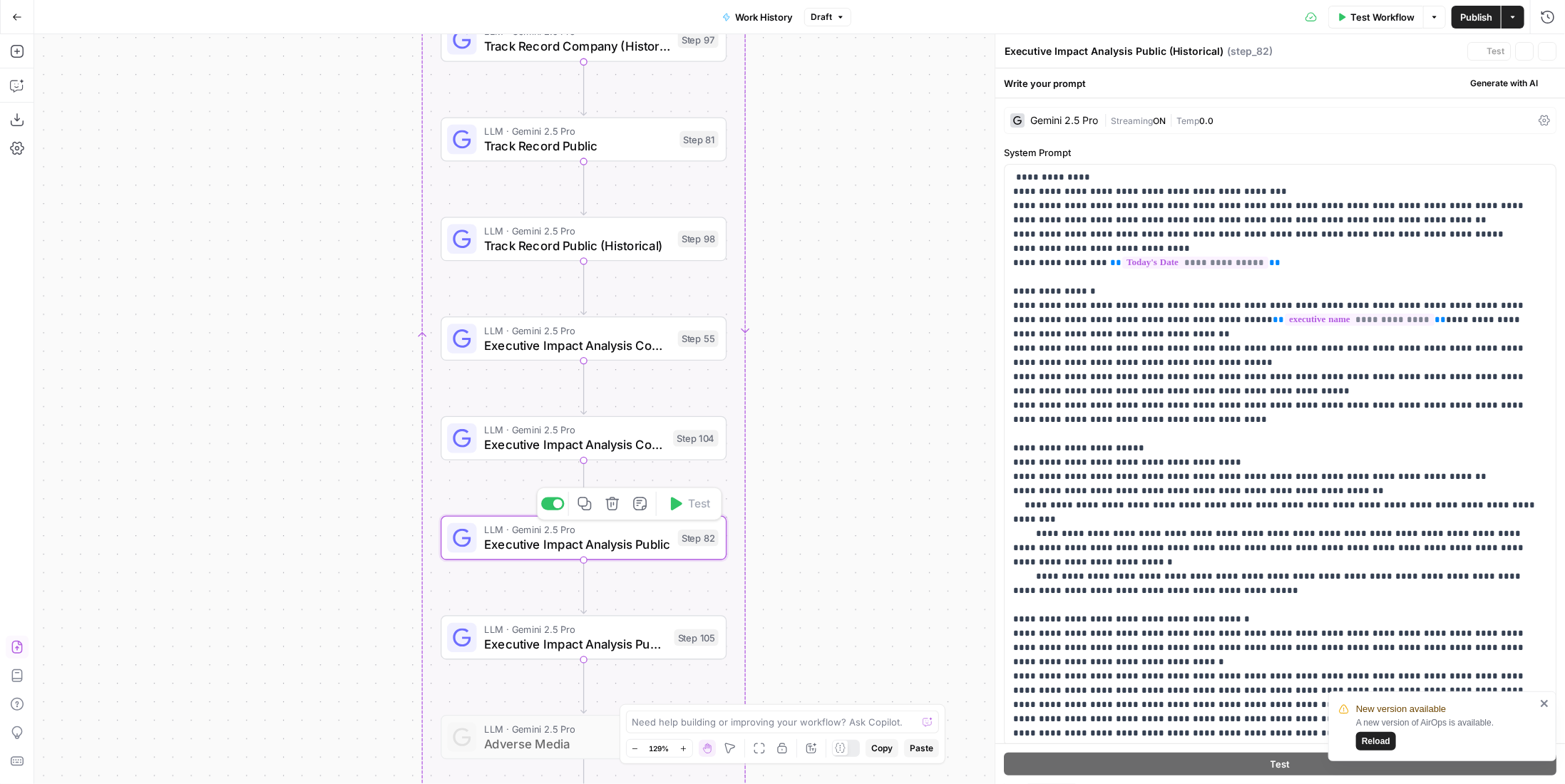
type textarea "Executive Impact Analysis Public"
click at [664, 446] on span "Executive Impact Analysis Company (Historical)" at bounding box center [574, 444] width 182 height 18
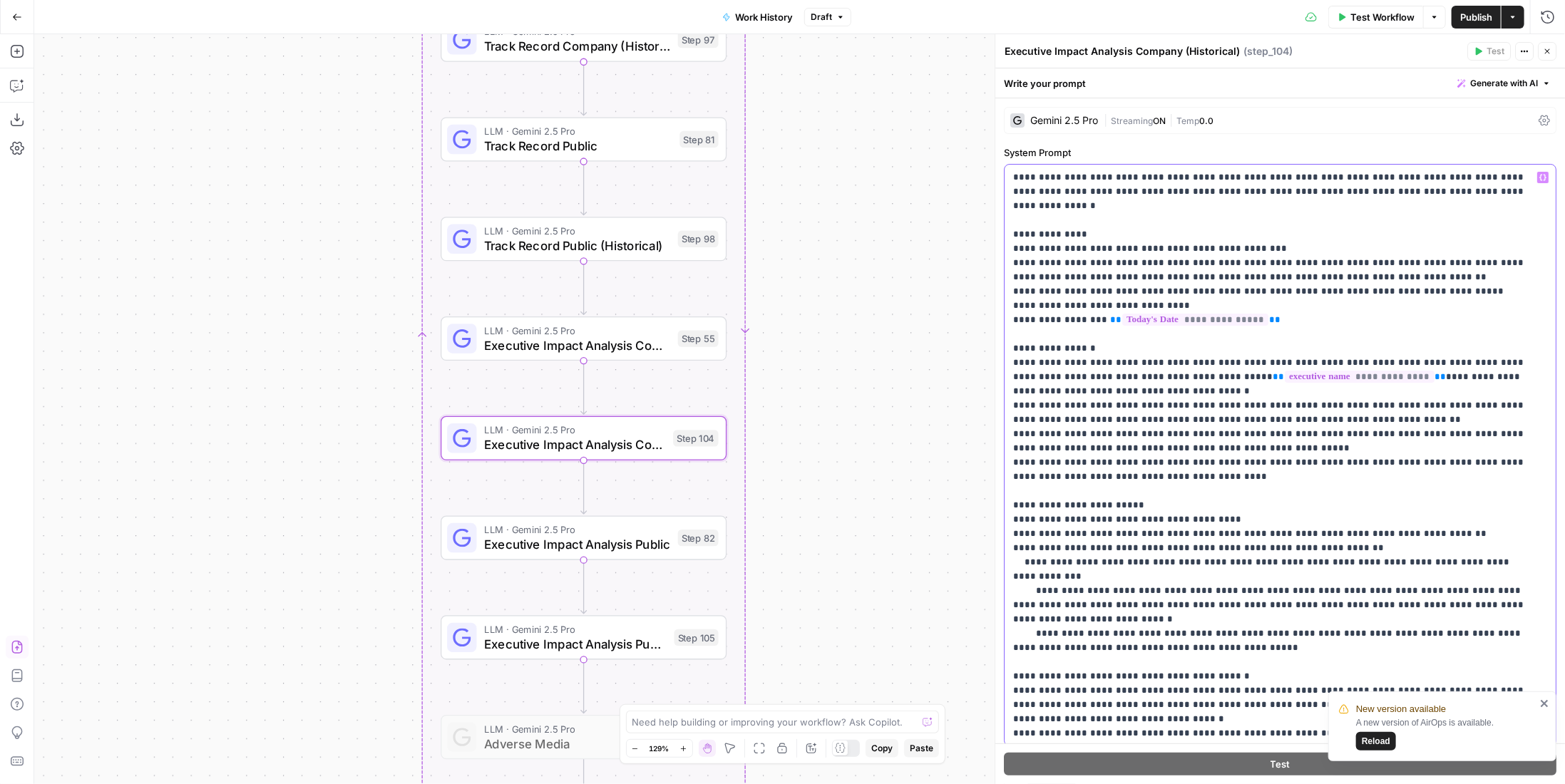
drag, startPoint x: 1112, startPoint y: 532, endPoint x: 1142, endPoint y: 528, distance: 30.3
click at [1142, 528] on p "**********" at bounding box center [1270, 526] width 514 height 712
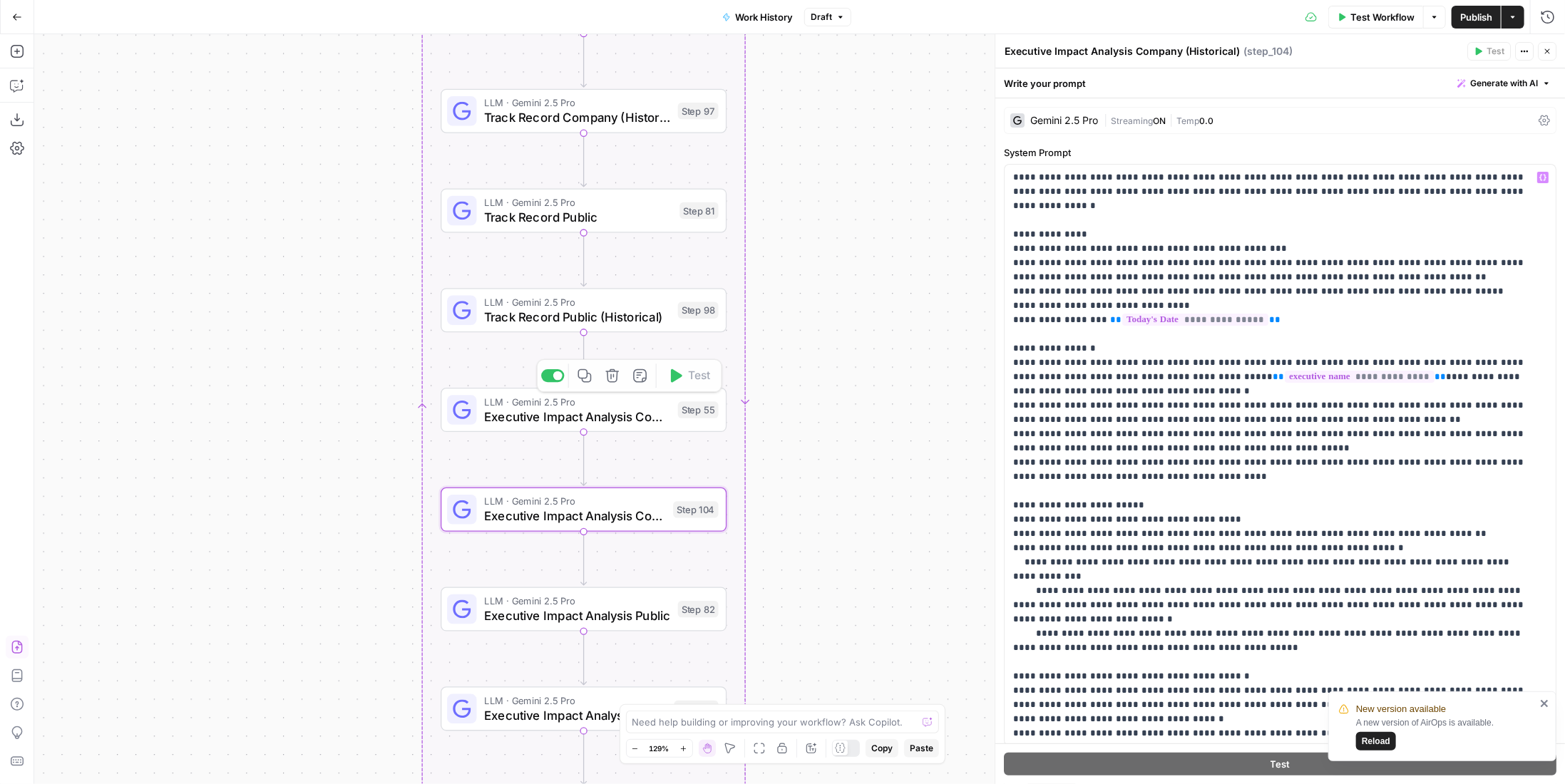
click at [642, 339] on div "true false Workflow Set Inputs Inputs LLM · GPT-4.1 Memo Date Step 90 LLM · Gem…" at bounding box center [800, 409] width 1531 height 750
click at [653, 315] on span "Track Record Public (Historical)" at bounding box center [576, 316] width 186 height 18
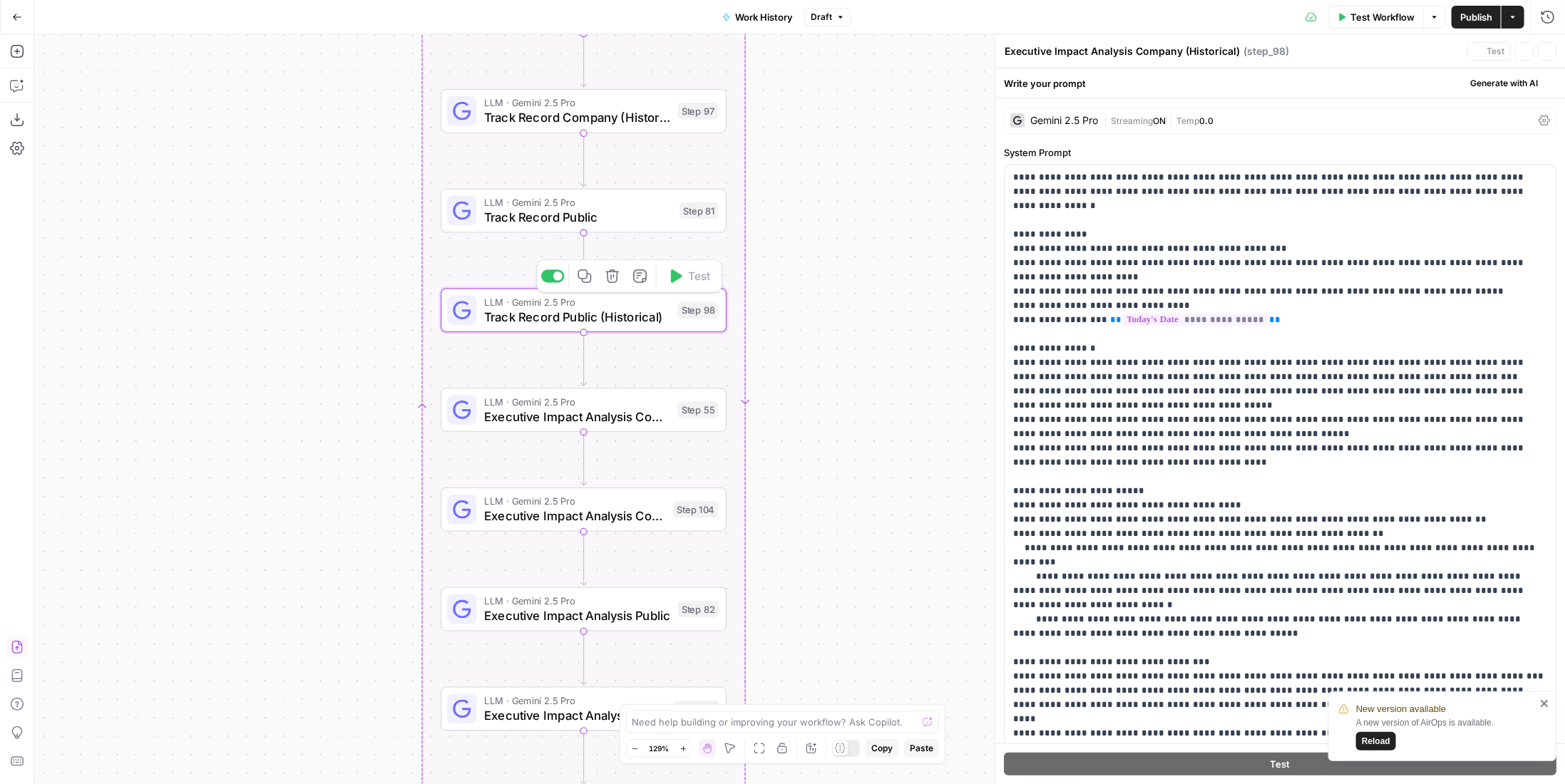
type textarea "Track Record Public (Historical)"
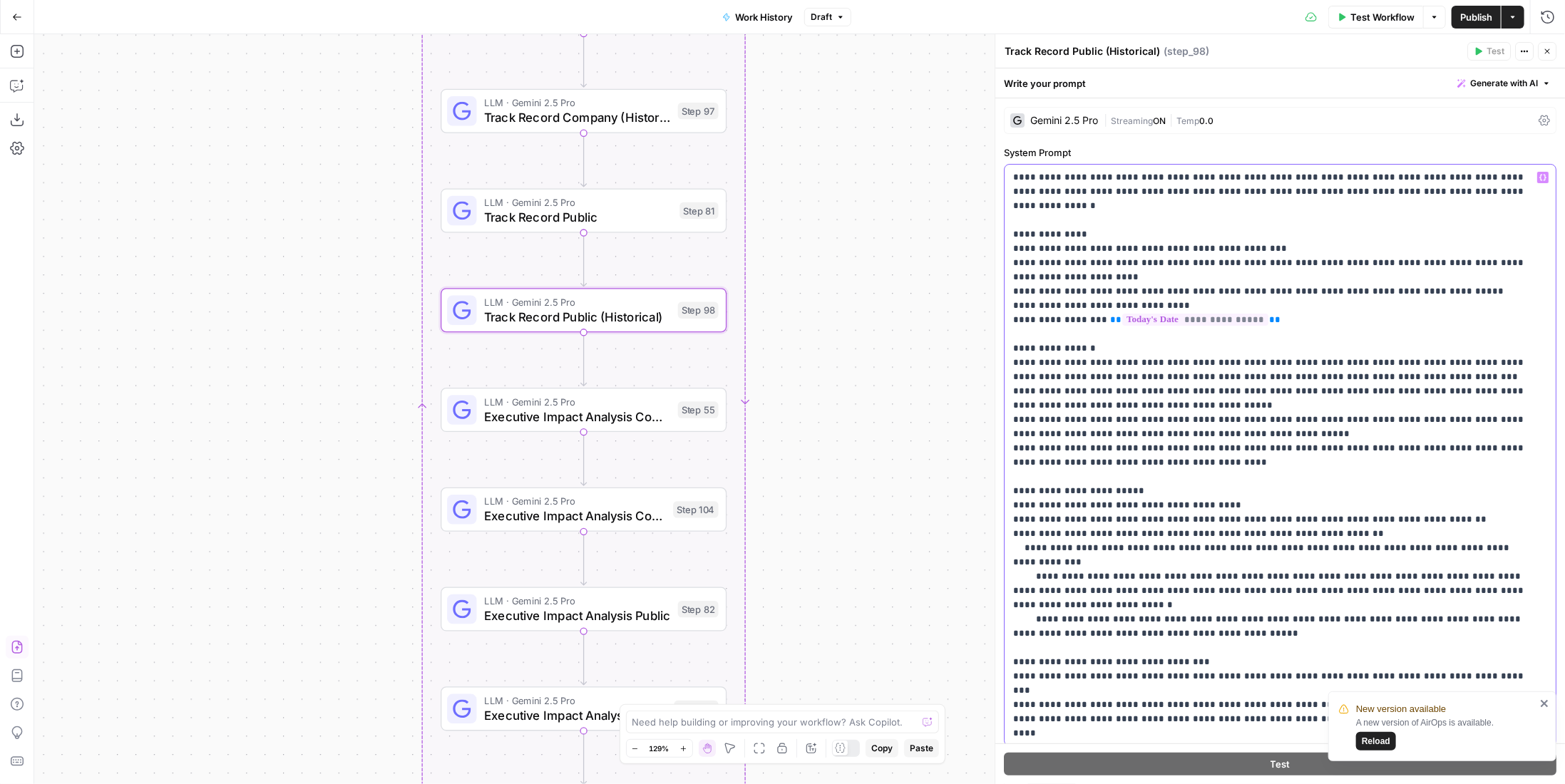
drag, startPoint x: 1112, startPoint y: 523, endPoint x: 1142, endPoint y: 516, distance: 30.8
click at [1142, 516] on p "**********" at bounding box center [1270, 548] width 514 height 755
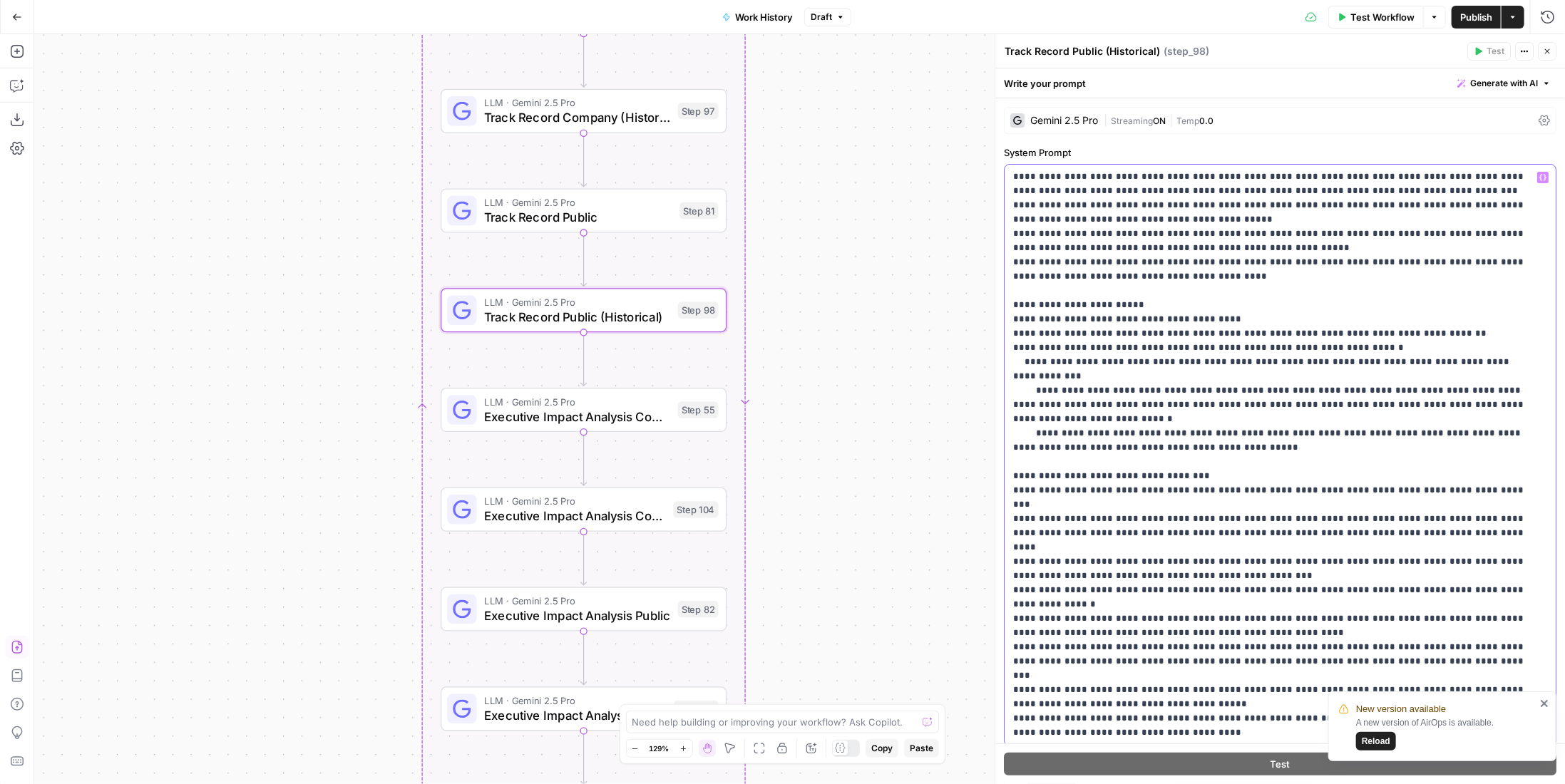
scroll to position [155, 0]
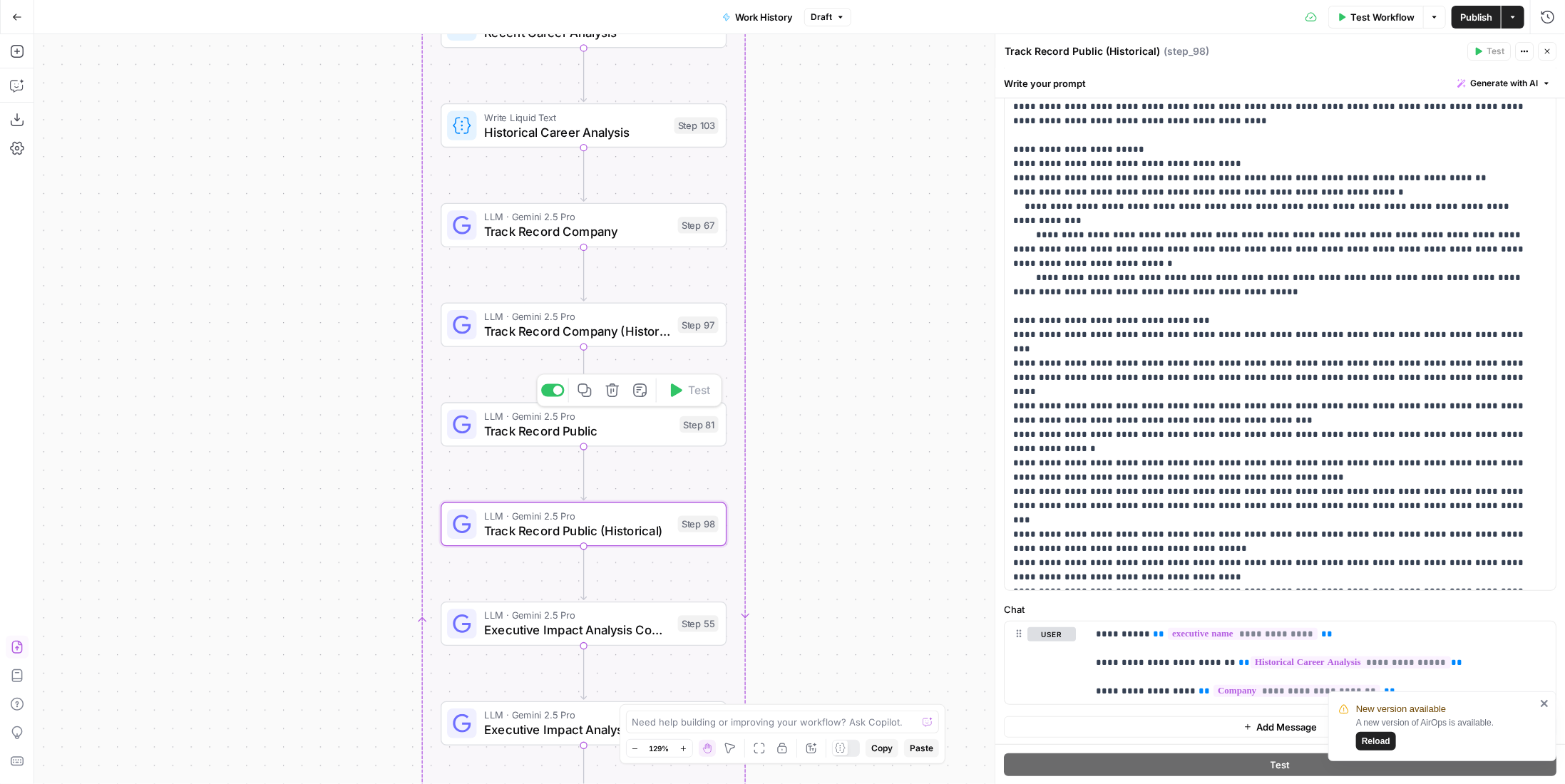
click at [696, 431] on div "Step 81" at bounding box center [699, 423] width 38 height 16
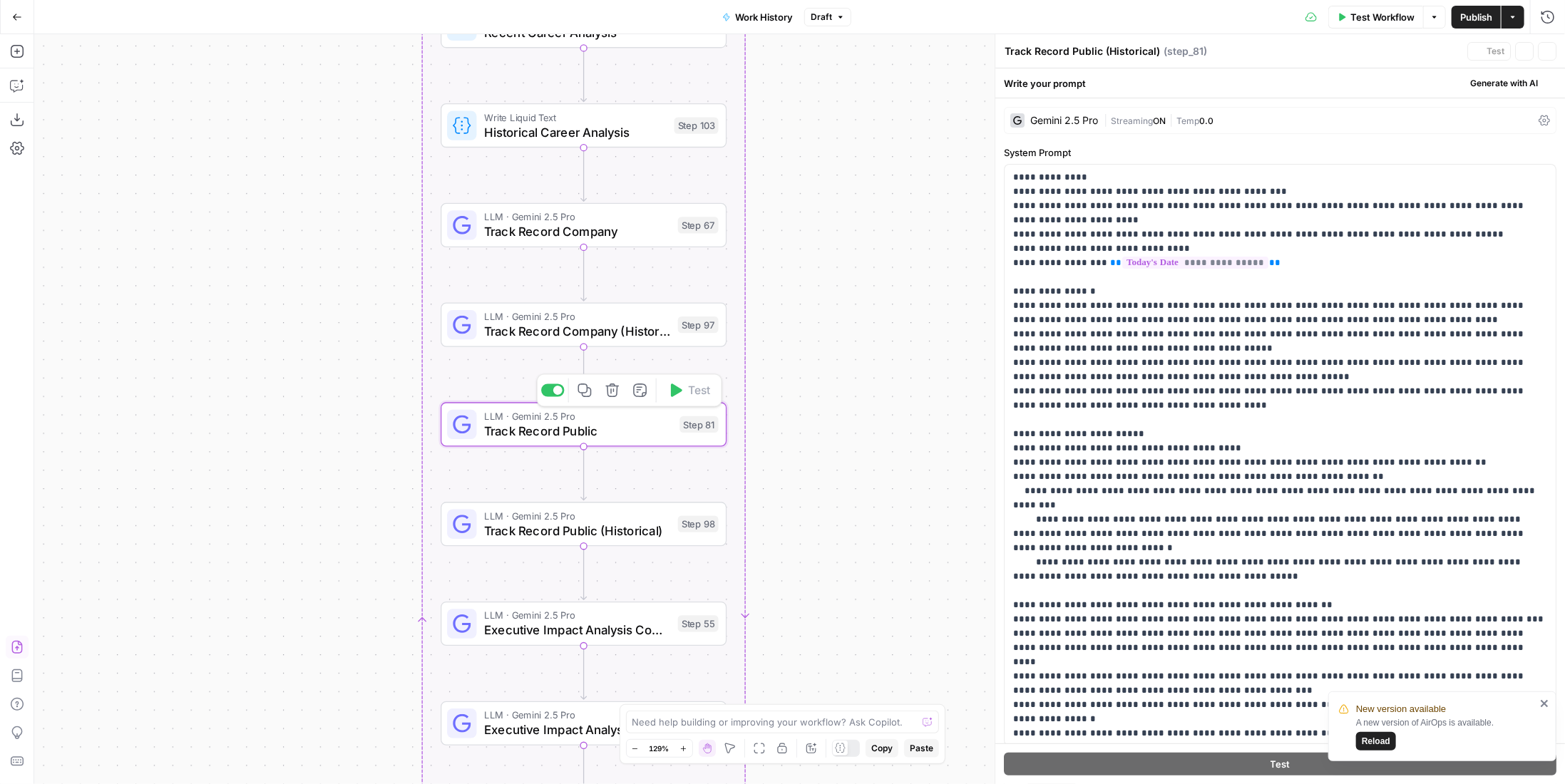
type textarea "Track Record Public"
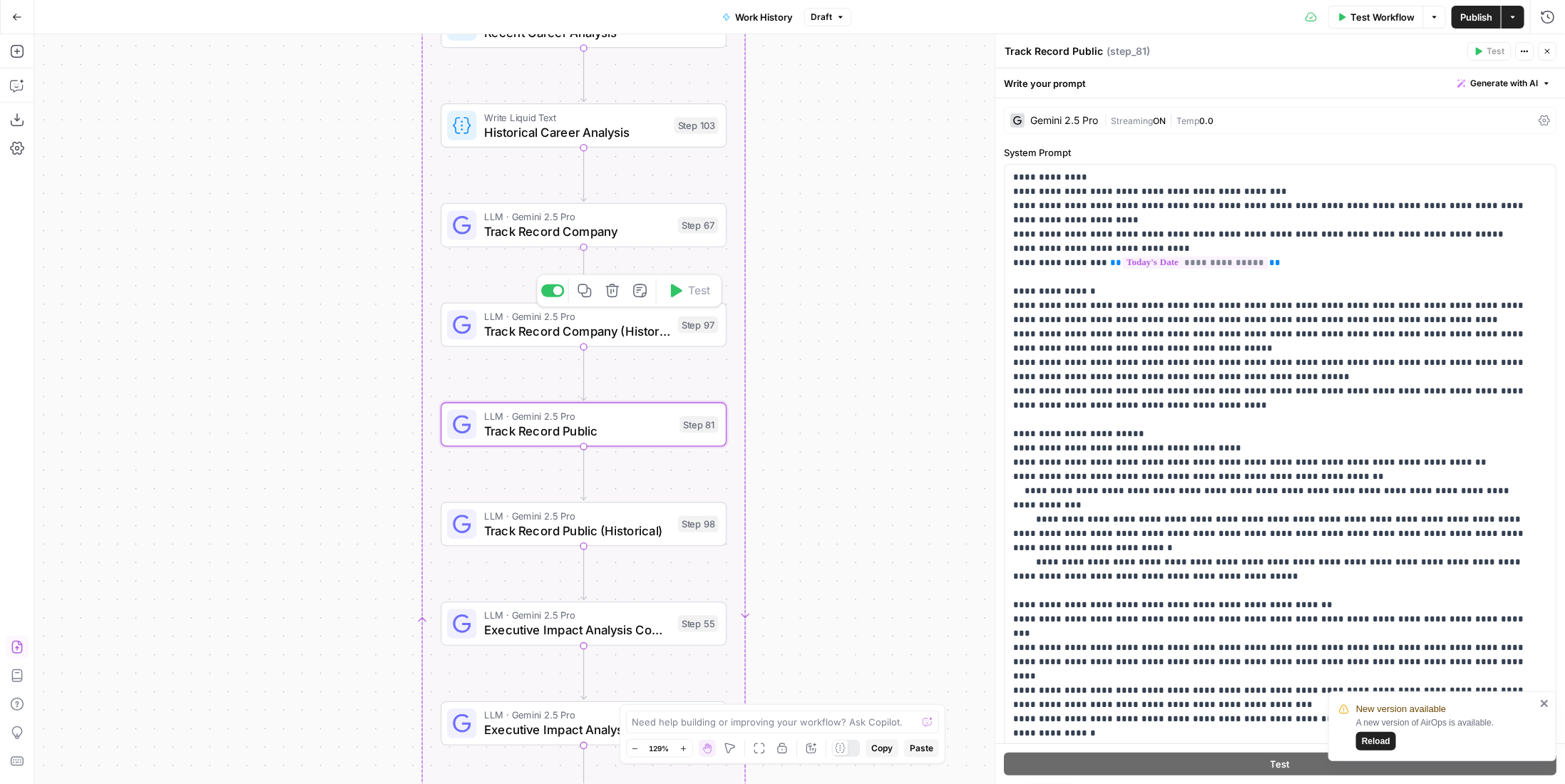
click at [692, 328] on div "Step 97" at bounding box center [698, 324] width 41 height 16
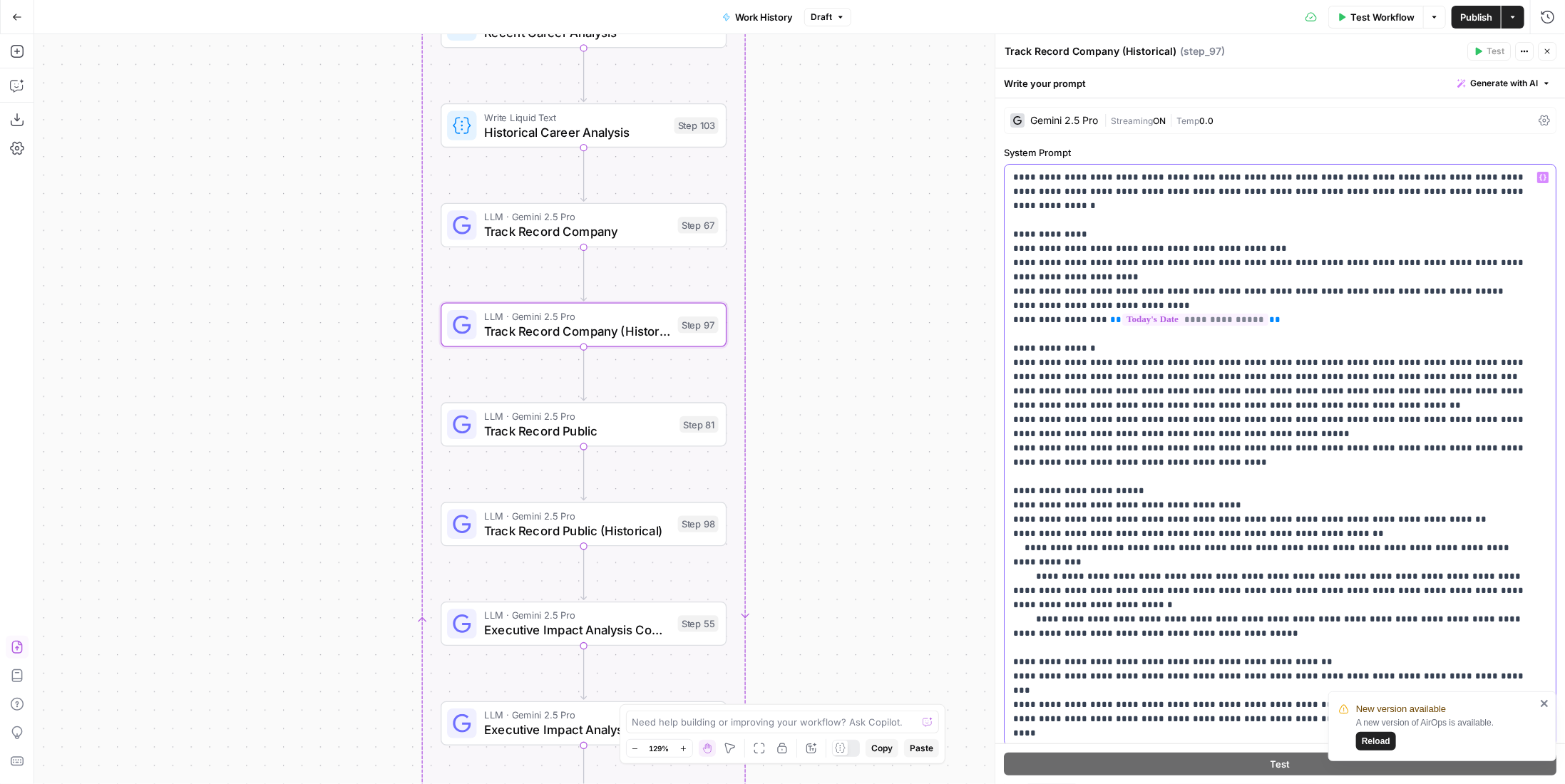
drag, startPoint x: 1111, startPoint y: 521, endPoint x: 1141, endPoint y: 517, distance: 30.3
click at [1141, 517] on p "**********" at bounding box center [1270, 548] width 514 height 755
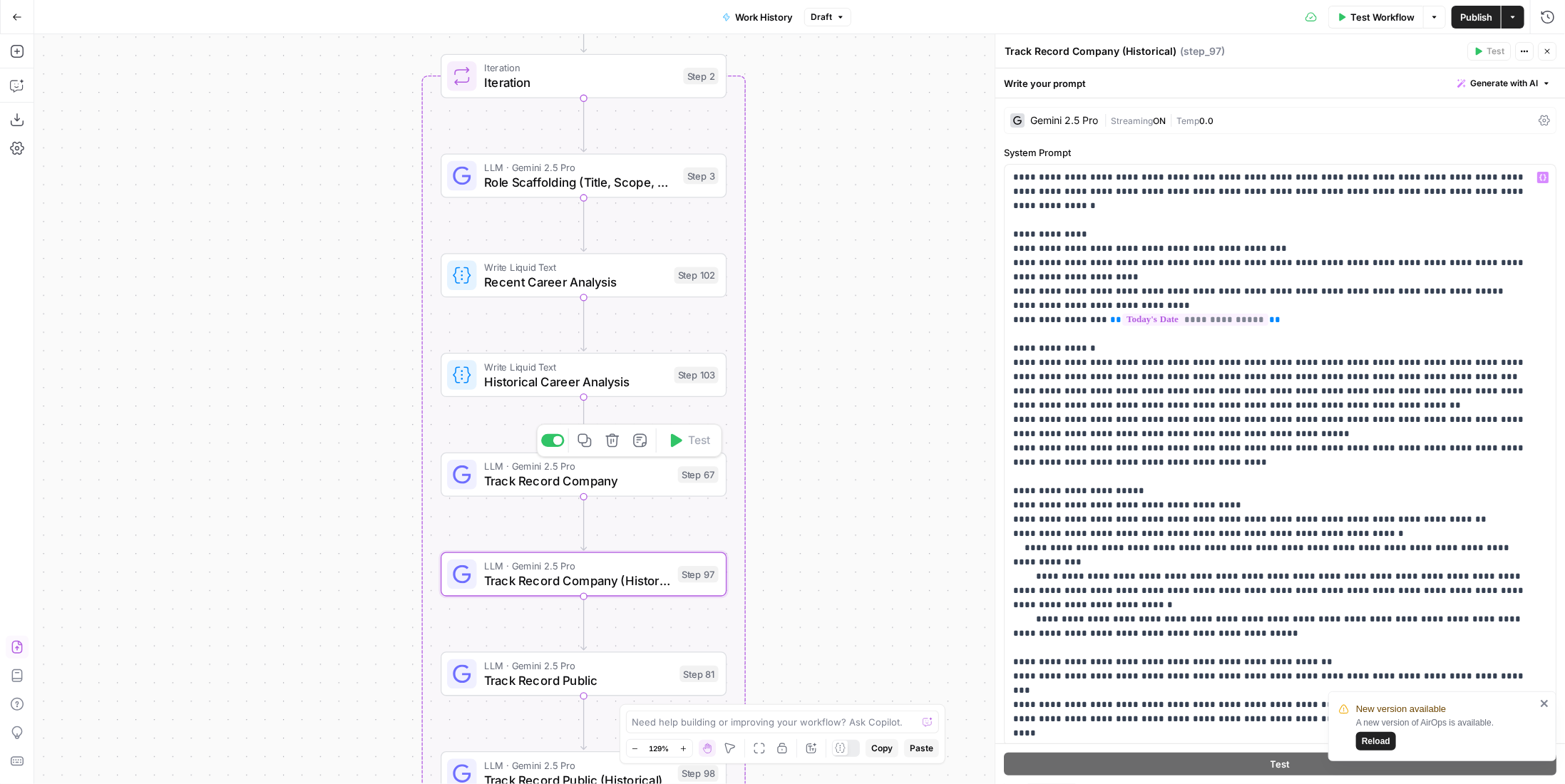
click at [607, 485] on span "Track Record Company" at bounding box center [576, 481] width 186 height 18
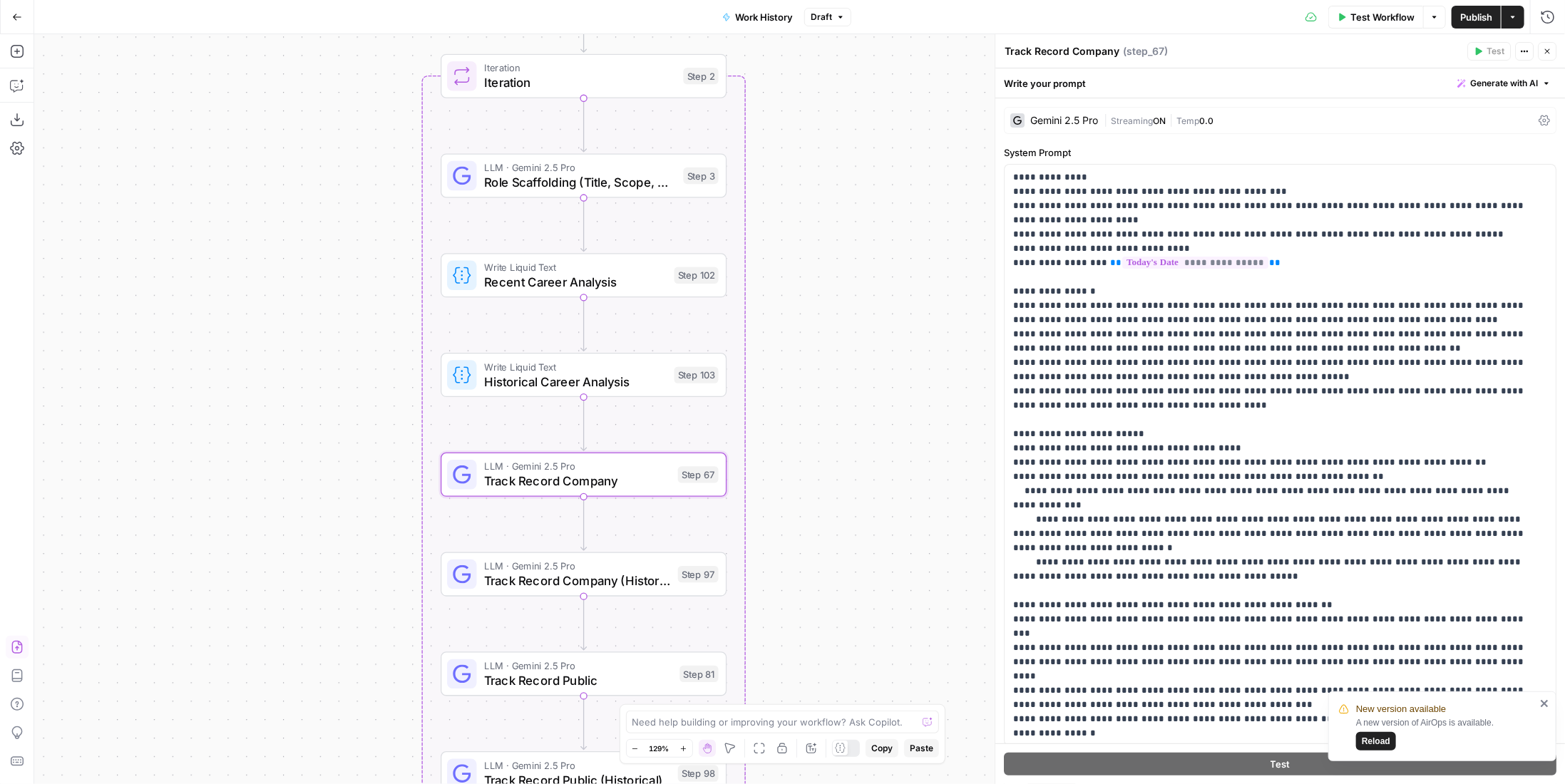
click at [1471, 15] on span "Publish" at bounding box center [1476, 16] width 32 height 14
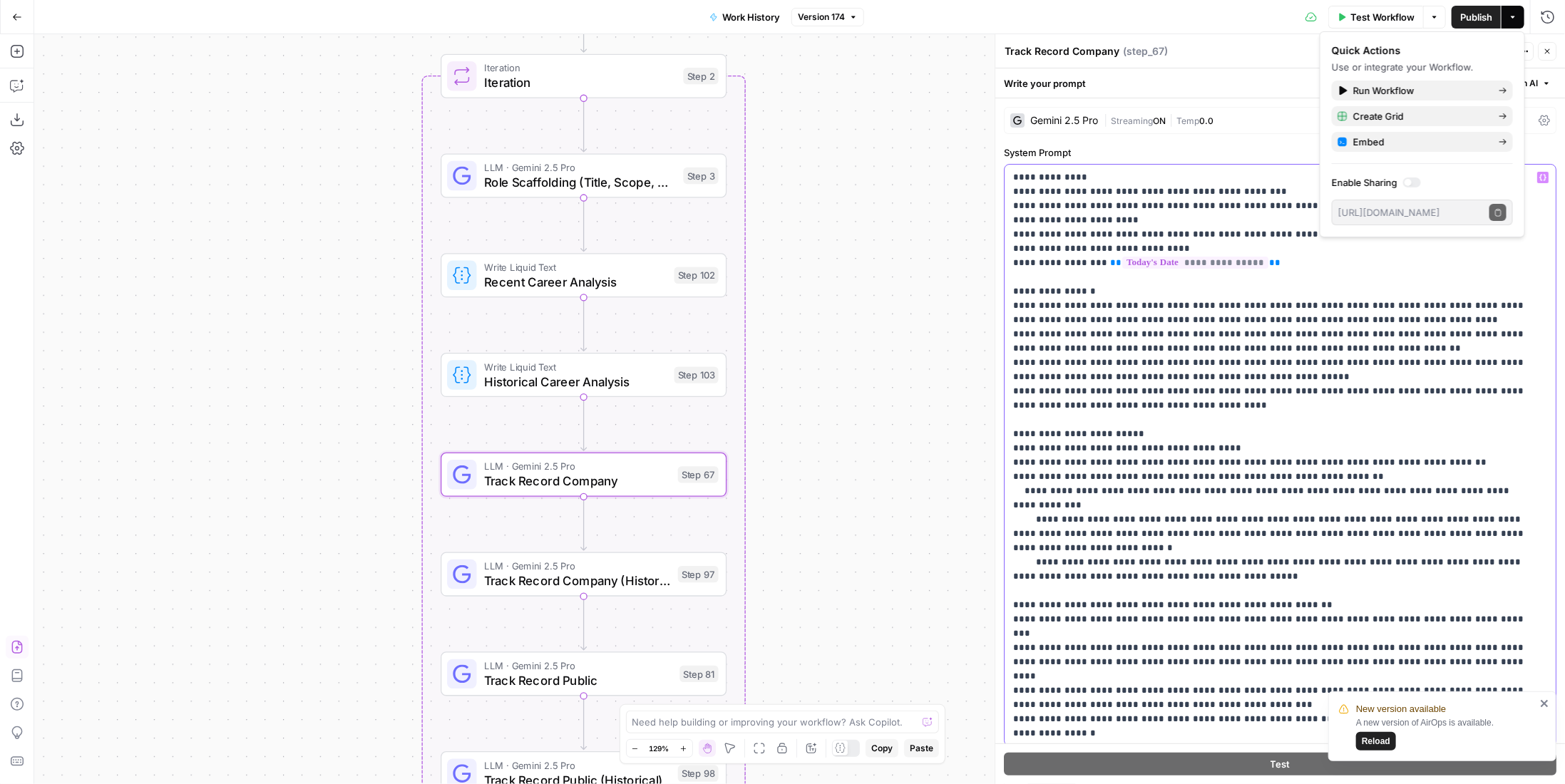
click at [1188, 432] on p "**********" at bounding box center [1270, 526] width 514 height 712
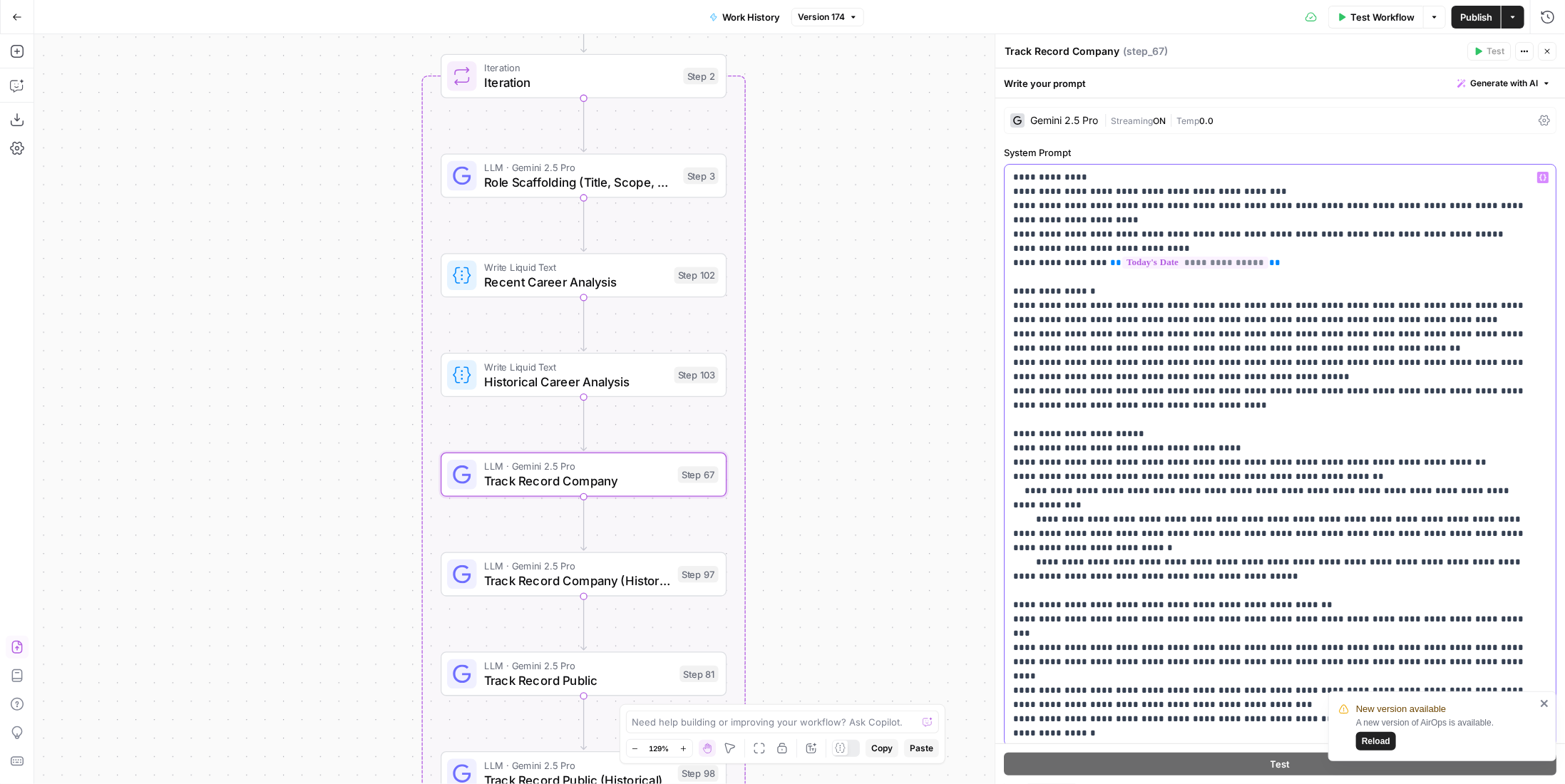
click at [1237, 376] on p "**********" at bounding box center [1270, 526] width 514 height 712
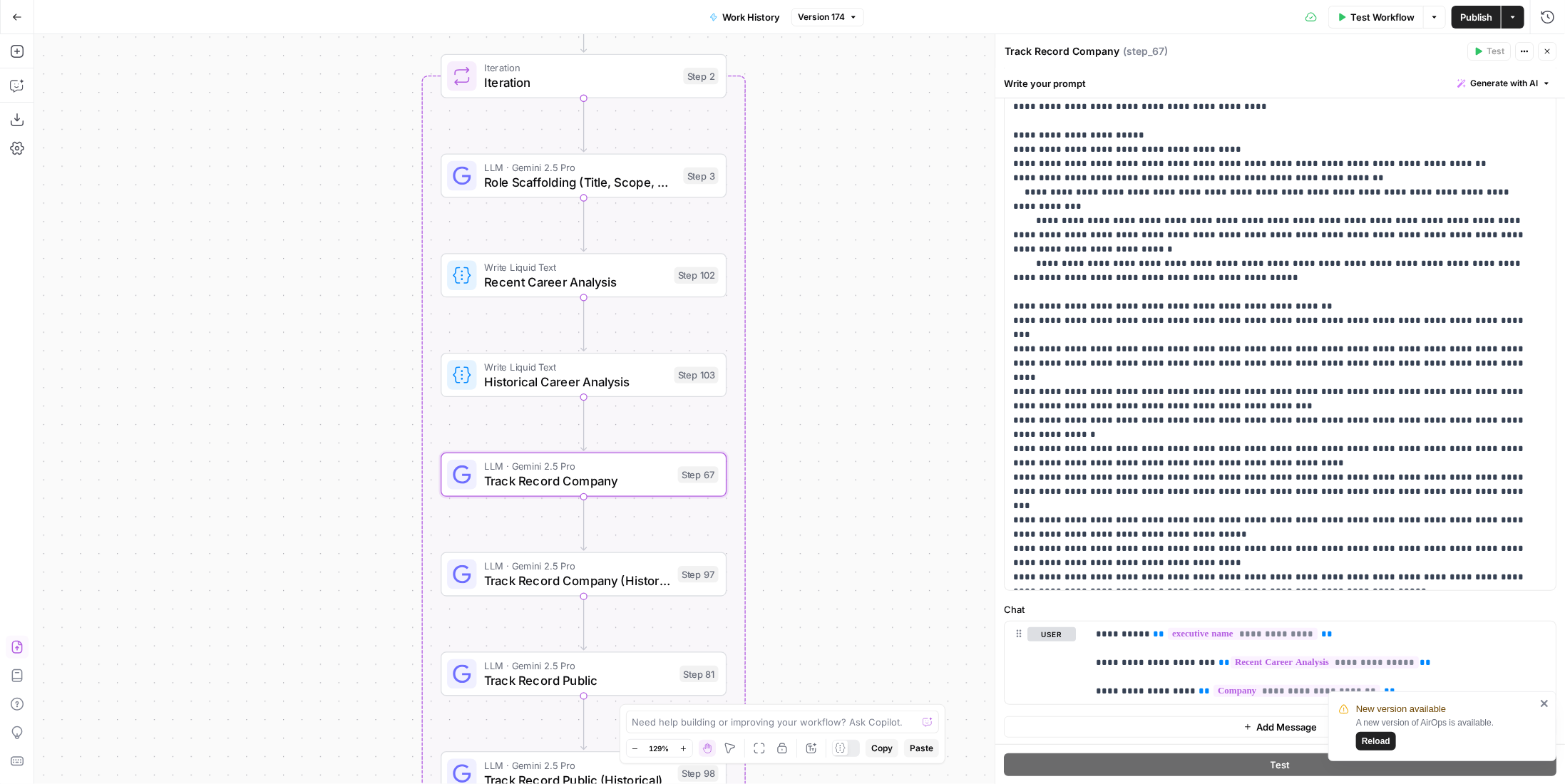
click at [1470, 18] on span "Publish" at bounding box center [1476, 16] width 32 height 14
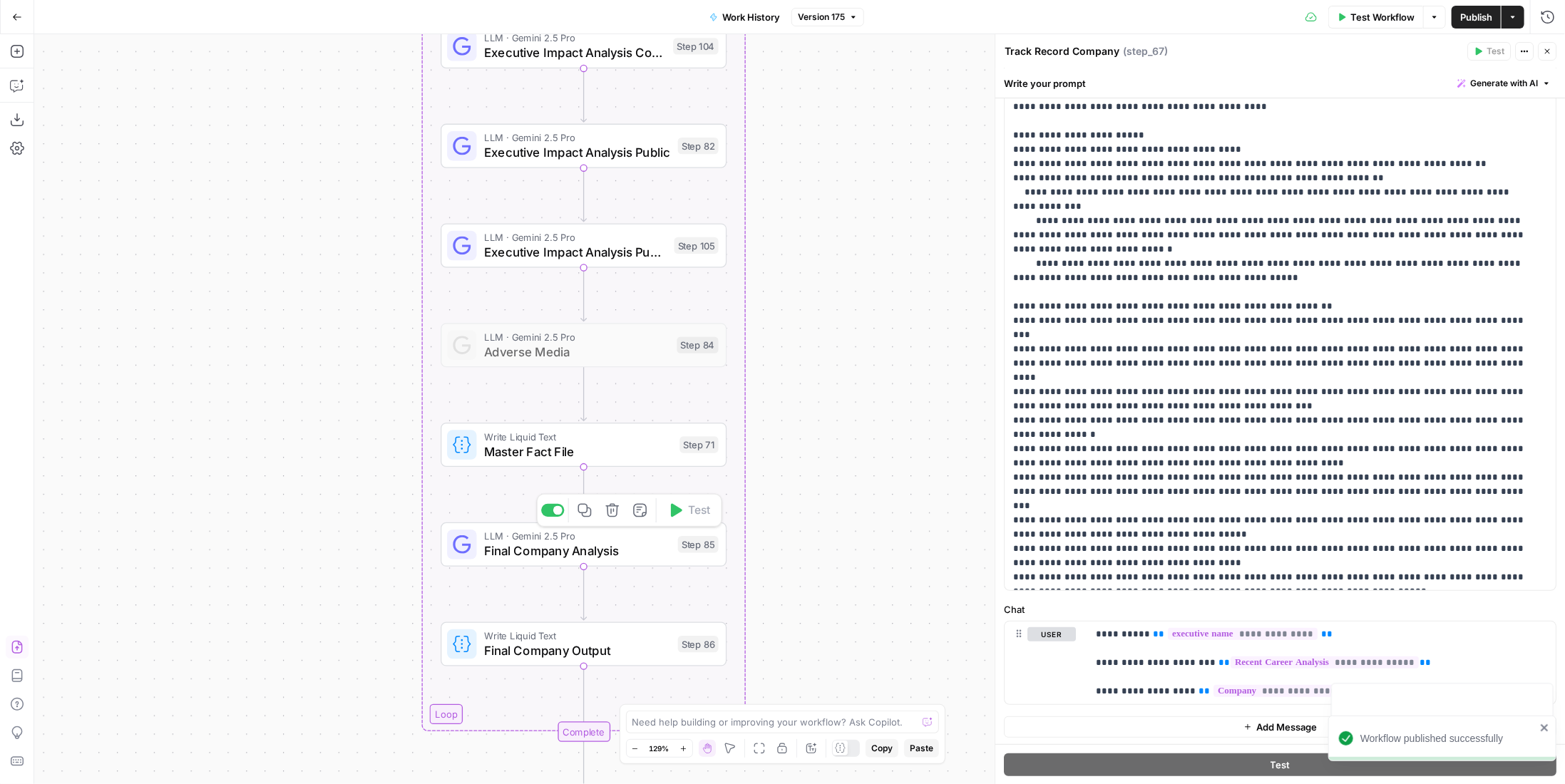
click at [636, 543] on span "Final Company Analysis" at bounding box center [576, 550] width 186 height 18
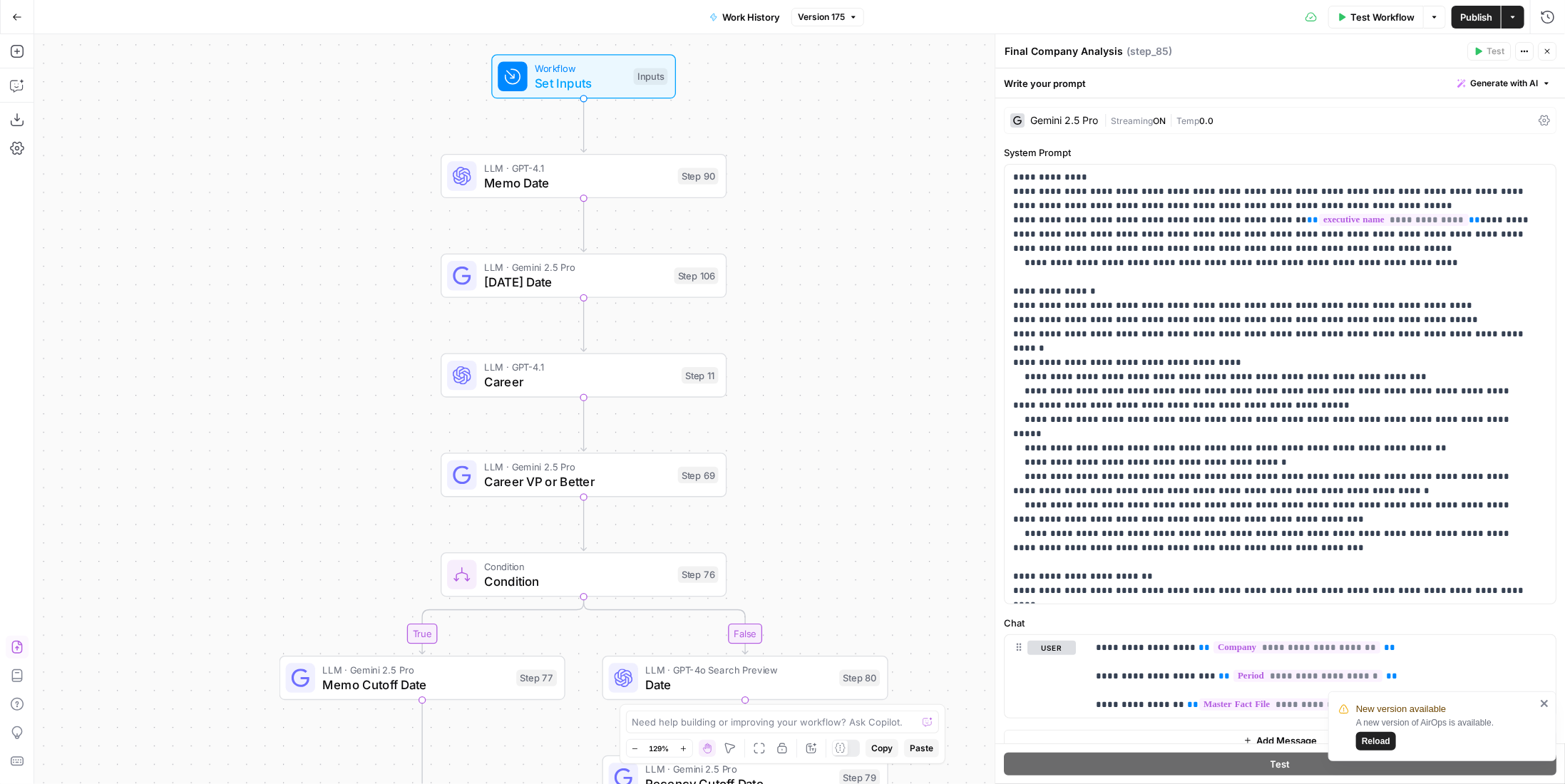
click at [1385, 12] on span "Test Workflow" at bounding box center [1382, 16] width 64 height 14
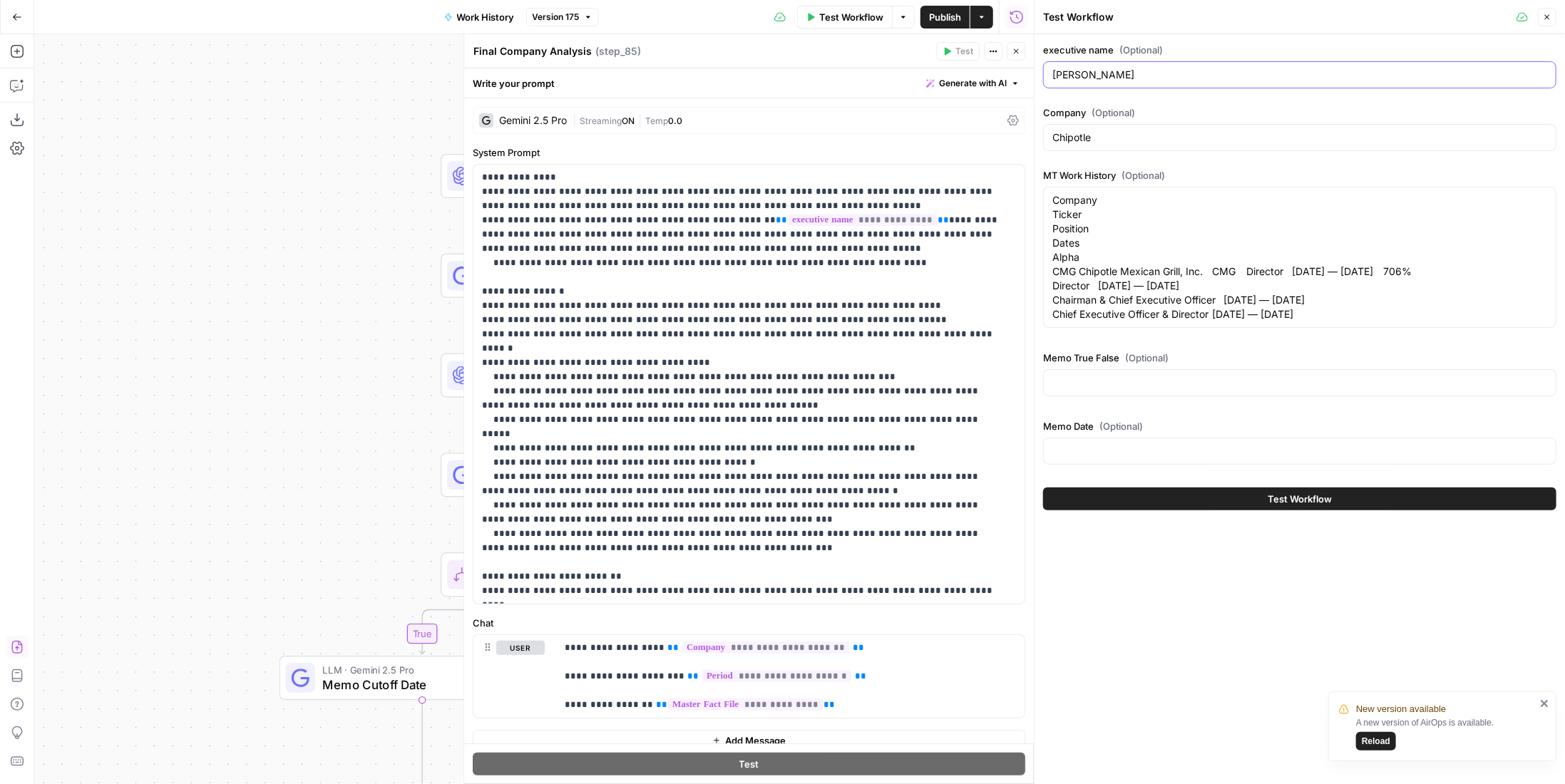
click at [1169, 74] on input "Brian Niccol" at bounding box center [1300, 74] width 494 height 14
type textarea "ompany Ticker Position Dates Alpha CMG Chipotle Mexican Grill, Inc. CMG Directo…"
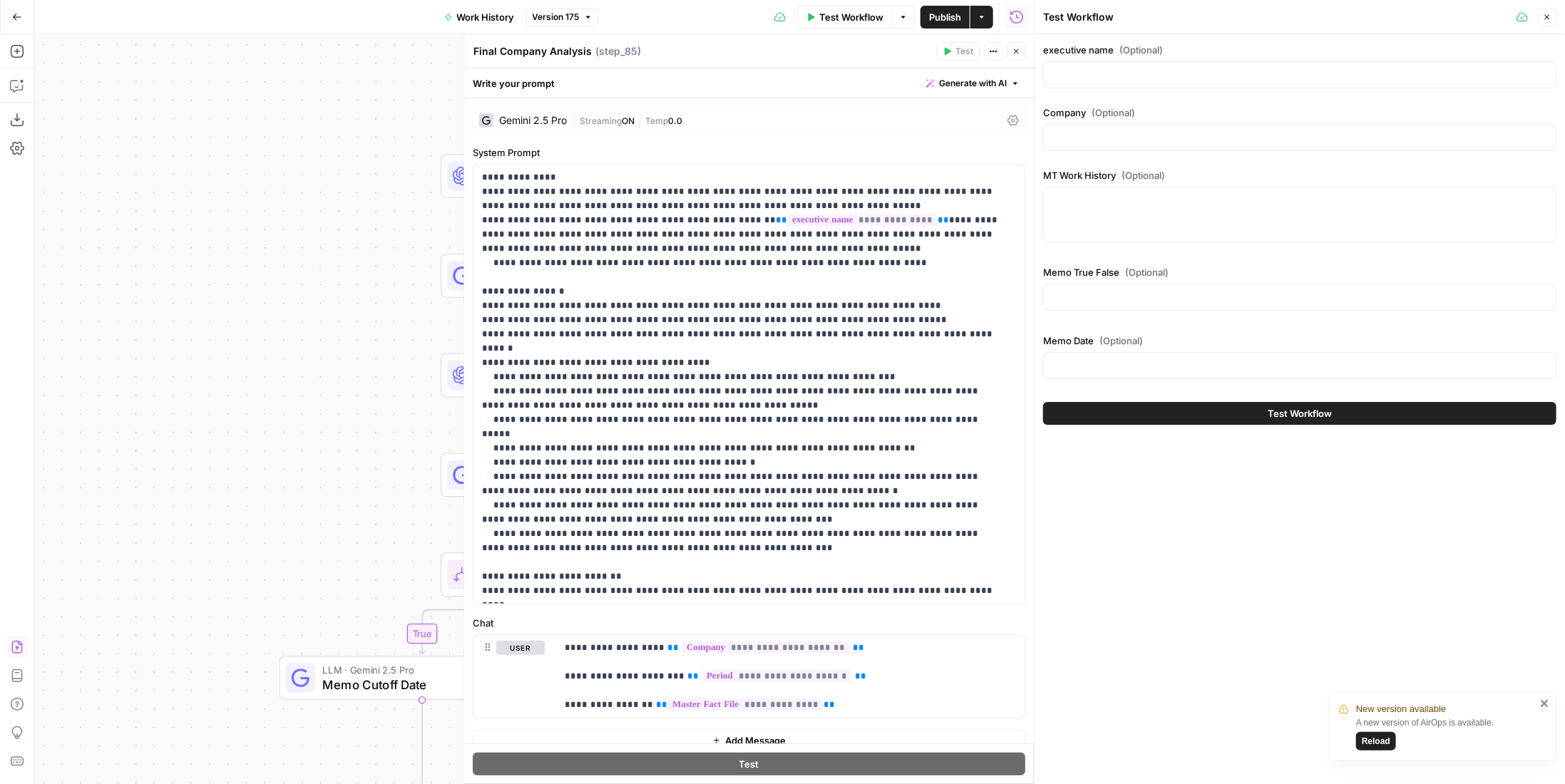
click at [1171, 125] on div at bounding box center [1300, 137] width 513 height 27
click at [1190, 142] on input "Company (Optional)" at bounding box center [1300, 137] width 494 height 14
paste input "UnitedHealth Group, Inc."
type input "UnitedHealth Group, Inc."
click at [1152, 198] on textarea "MT Work History (Optional)" at bounding box center [1300, 199] width 494 height 14
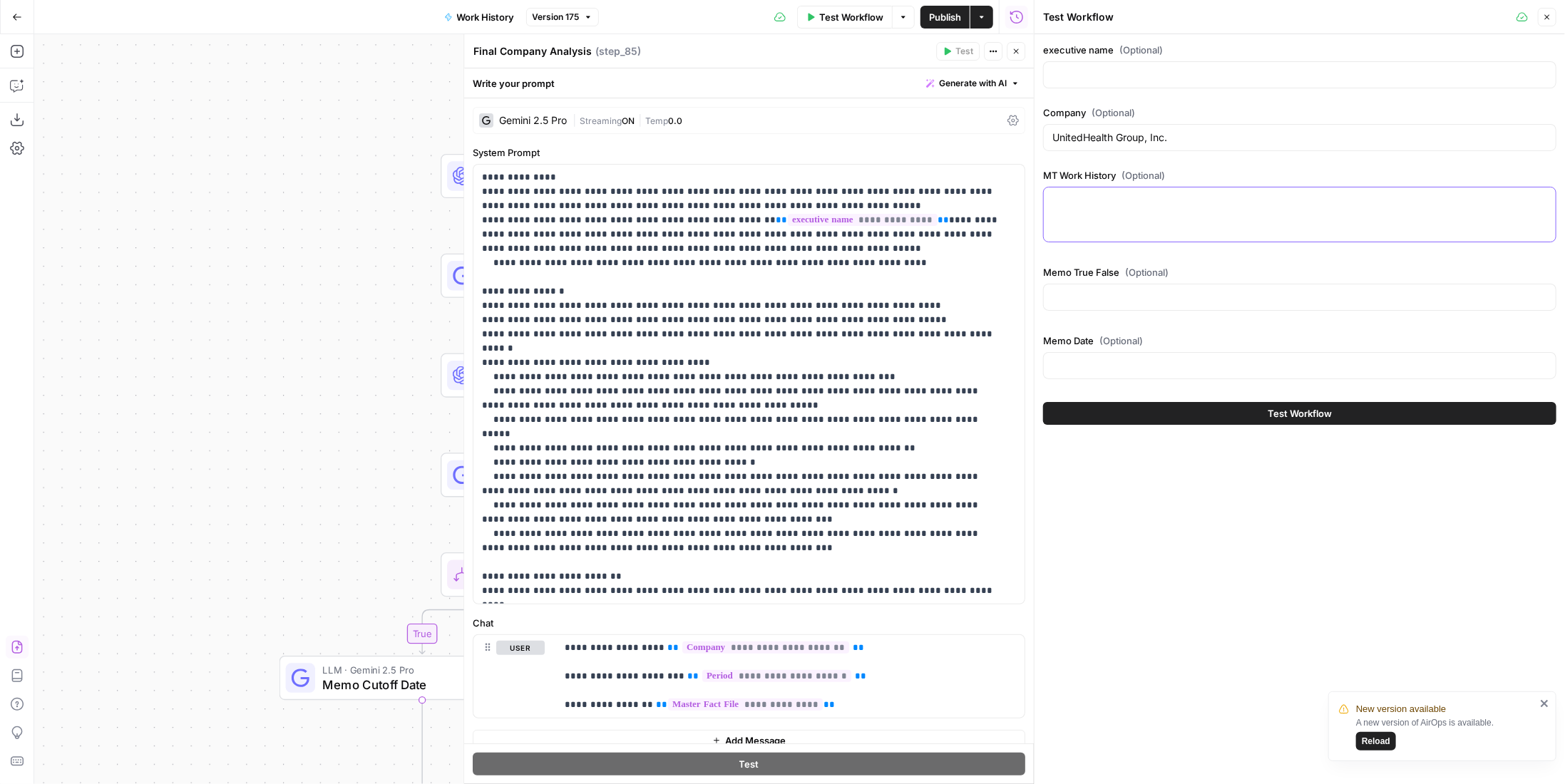
paste textarea "Company Ticker Position Dates Alpha UNH UnitedHealth Group, Inc. UNH CEO & Chai…"
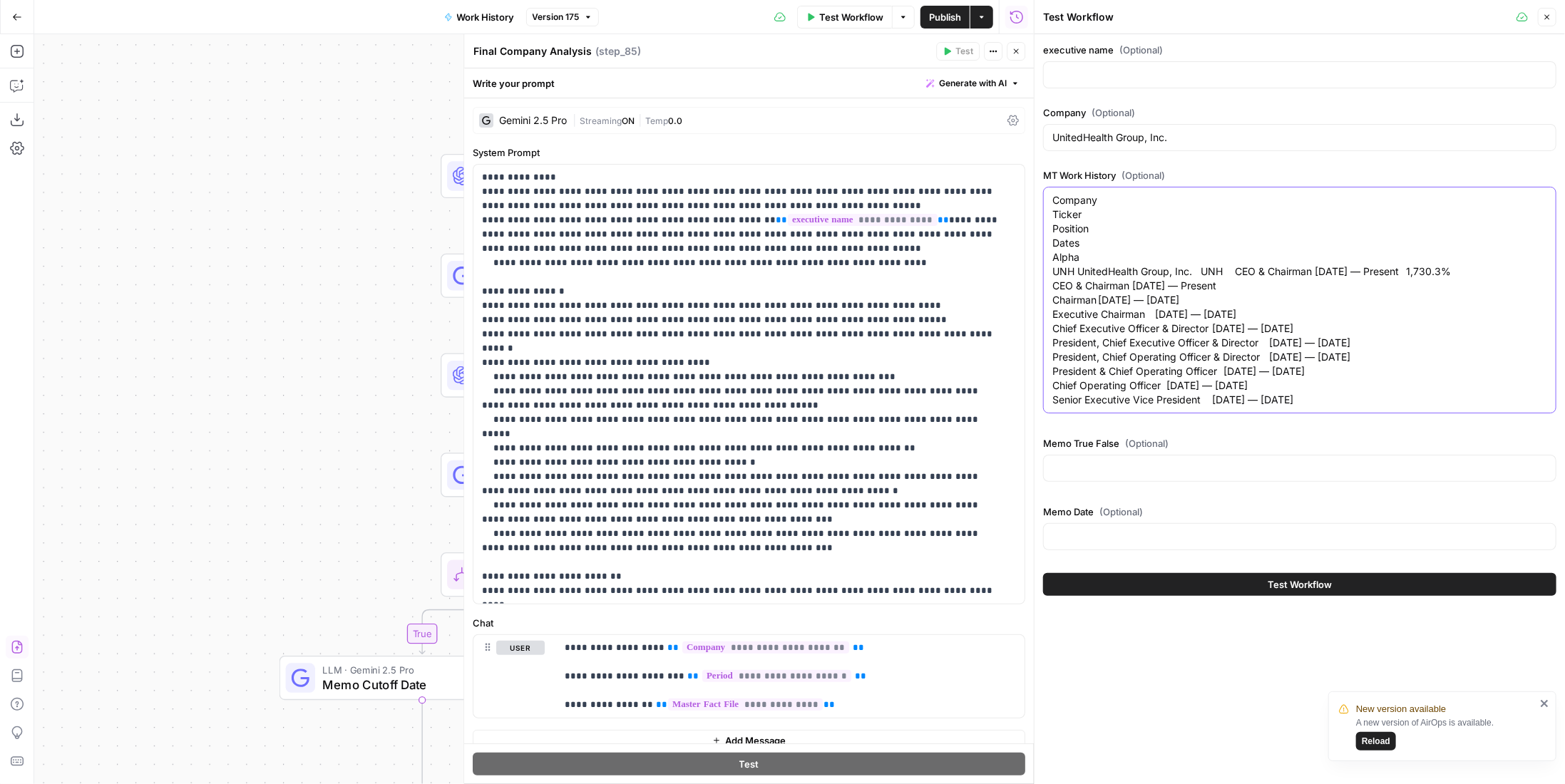
type textarea "Company Ticker Position Dates Alpha UNH UnitedHealth Group, Inc. UNH CEO & Chai…"
click at [1137, 475] on input "Memo True False (Optional)" at bounding box center [1300, 467] width 494 height 14
type input "FALSE"
click at [1136, 70] on input "executive name (Optional)" at bounding box center [1300, 74] width 494 height 14
paste input "[PERSON_NAME]"
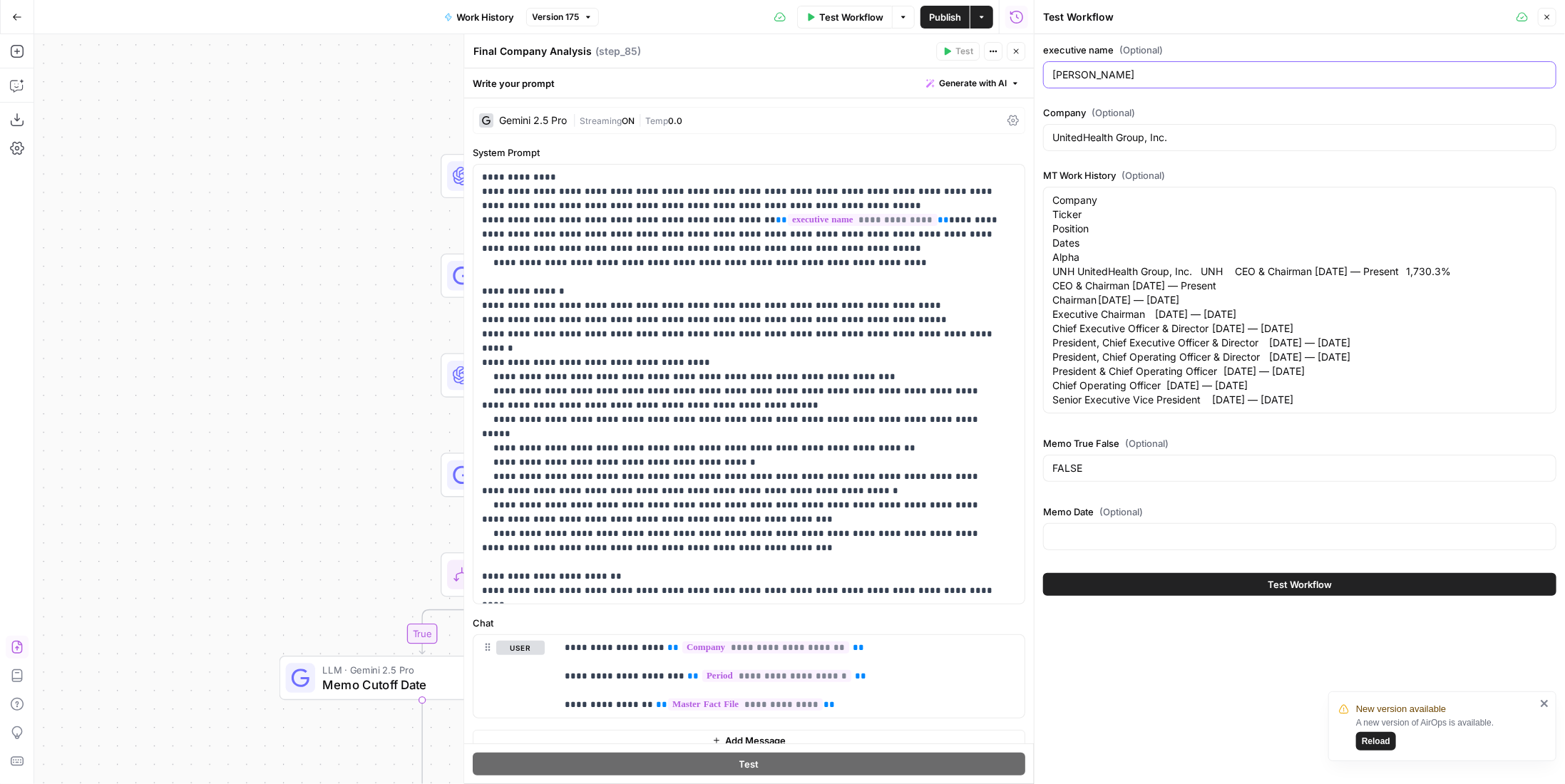
type input "[PERSON_NAME]"
click at [1295, 591] on span "Test Workflow" at bounding box center [1299, 584] width 64 height 14
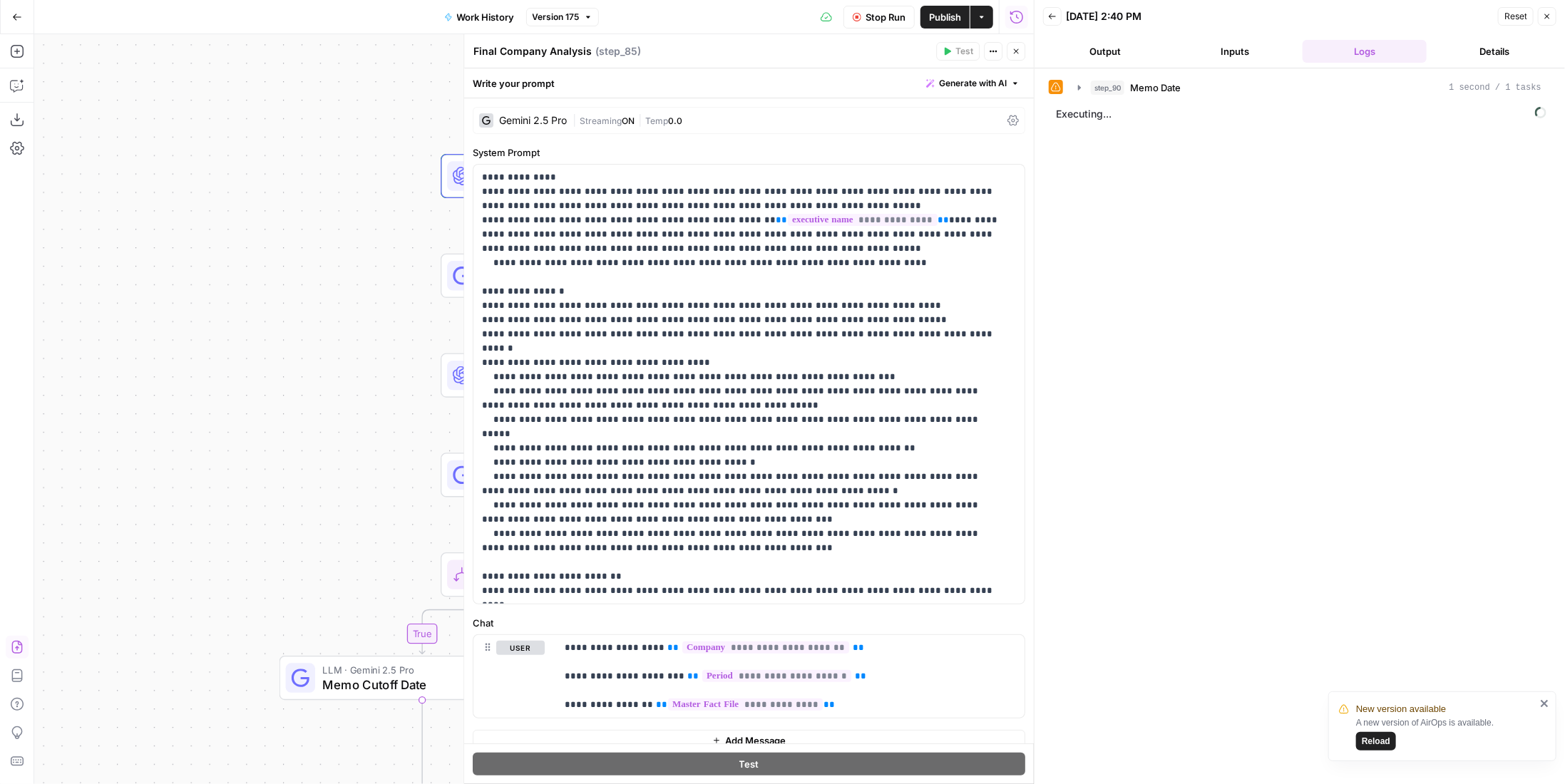
click at [1022, 55] on button "Close" at bounding box center [1015, 51] width 18 height 18
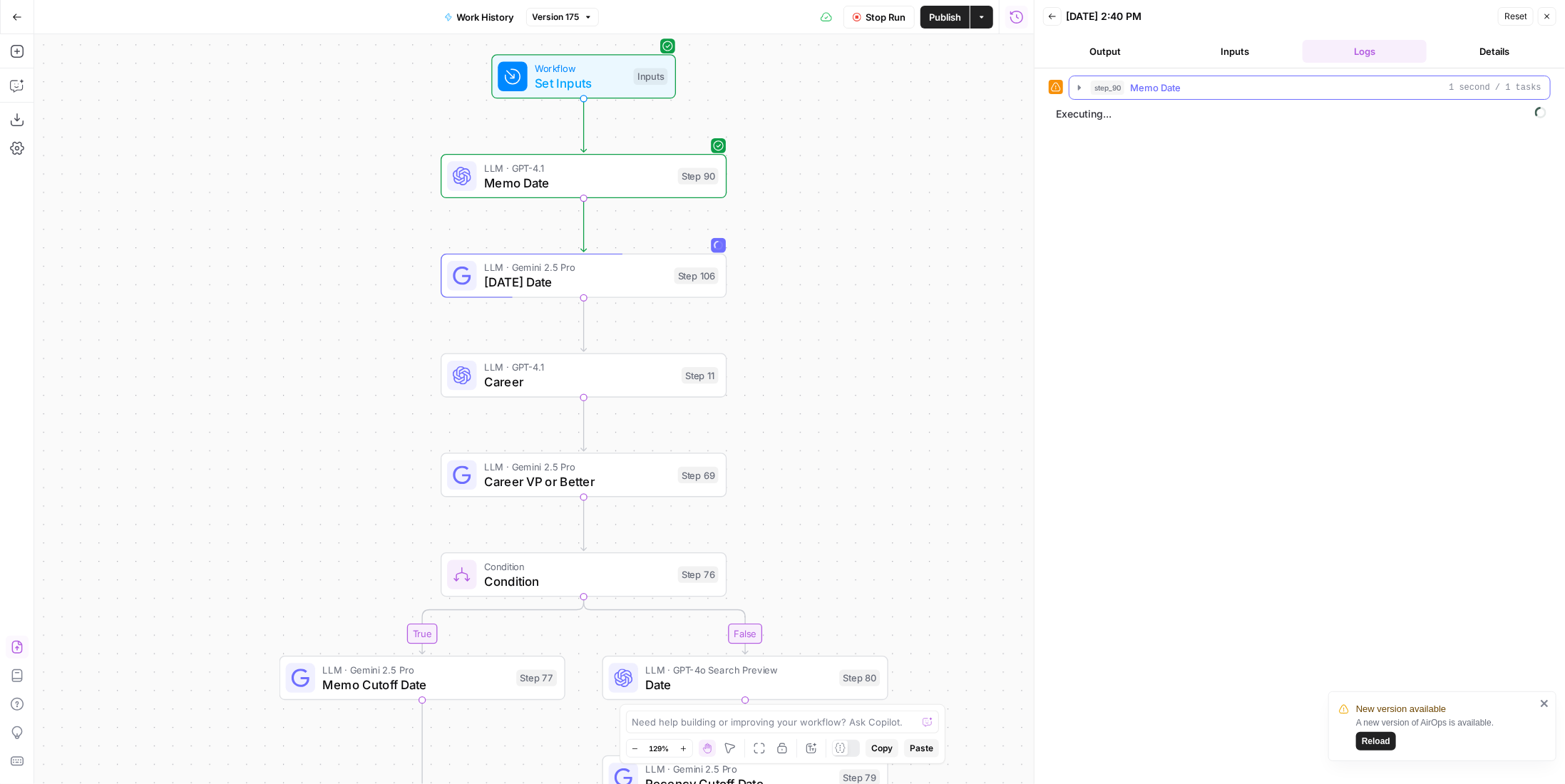
click at [1174, 86] on span "Memo Date" at bounding box center [1155, 87] width 51 height 14
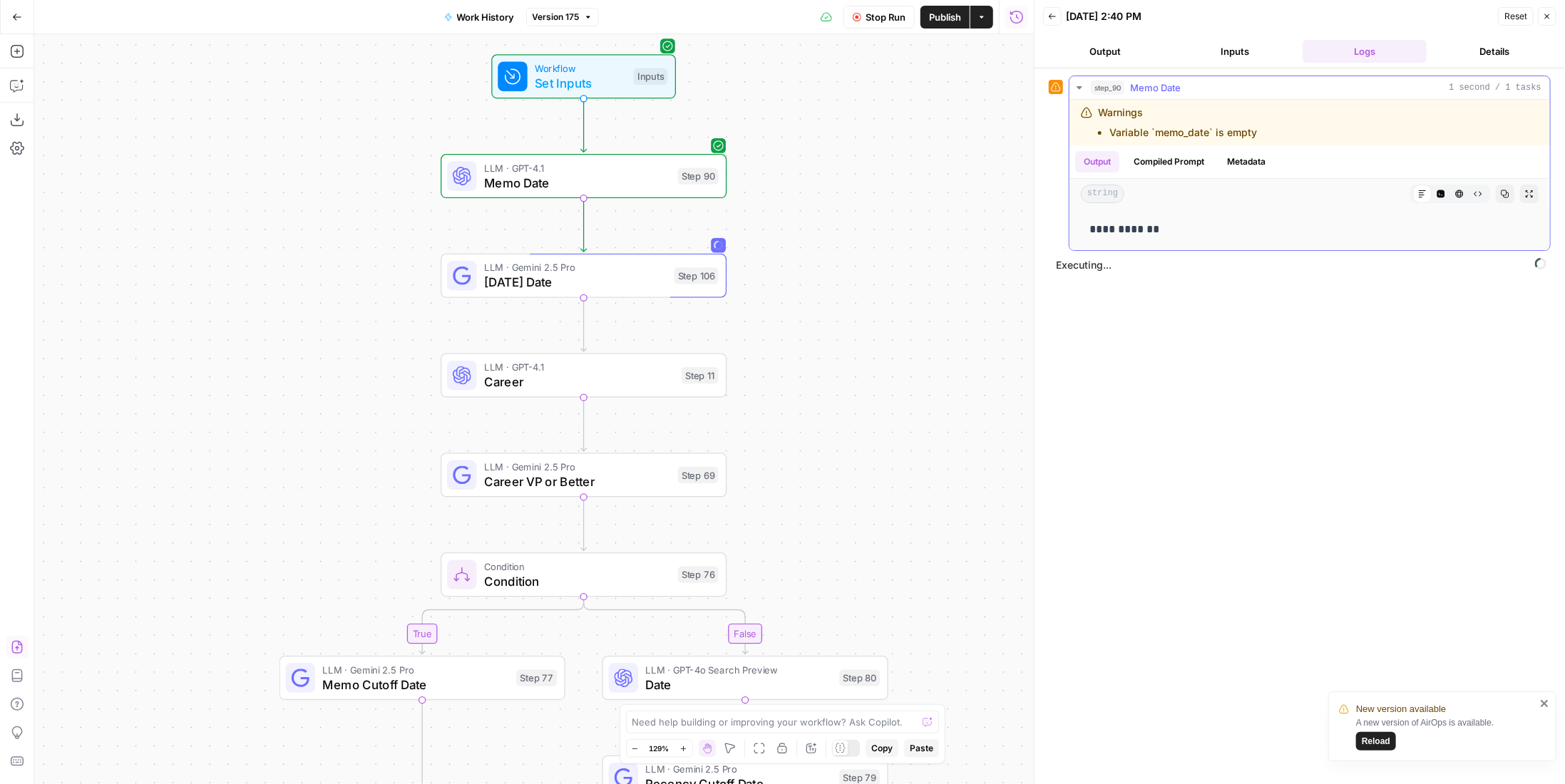
click at [1174, 86] on span "Memo Date" at bounding box center [1155, 87] width 51 height 14
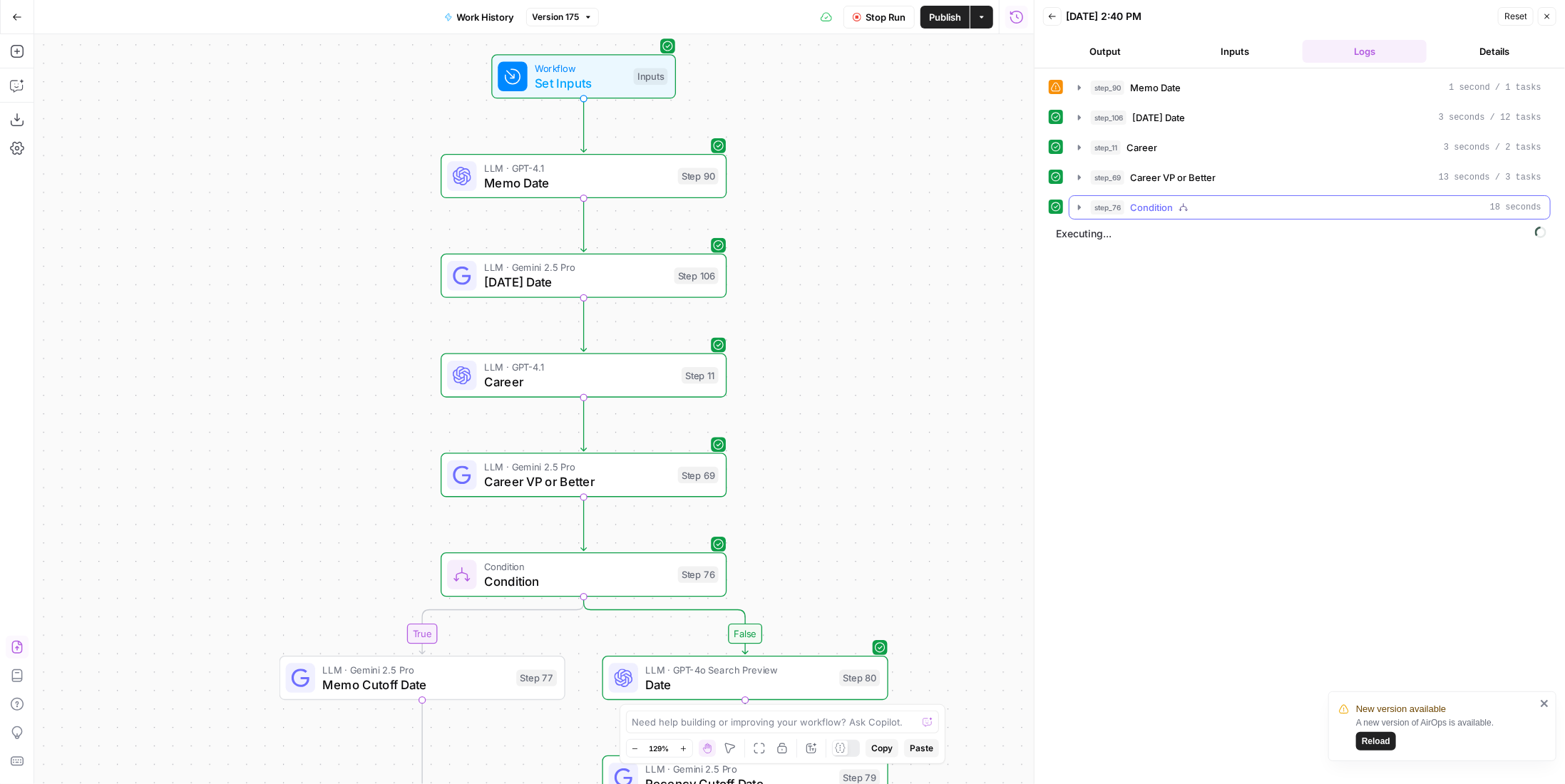
click at [1185, 202] on icon "button" at bounding box center [1183, 207] width 10 height 10
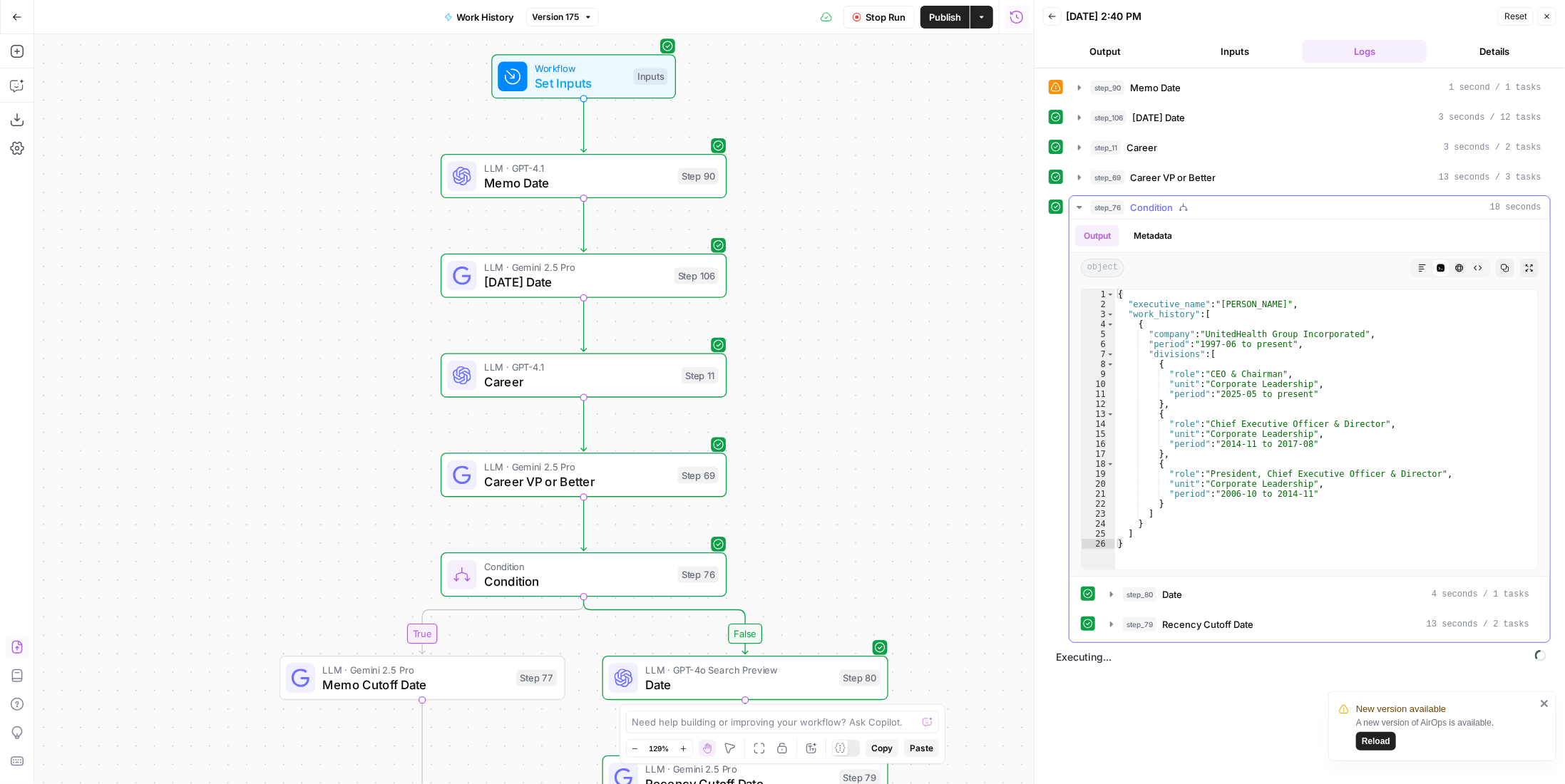
click at [1143, 203] on span "Condition" at bounding box center [1151, 207] width 43 height 14
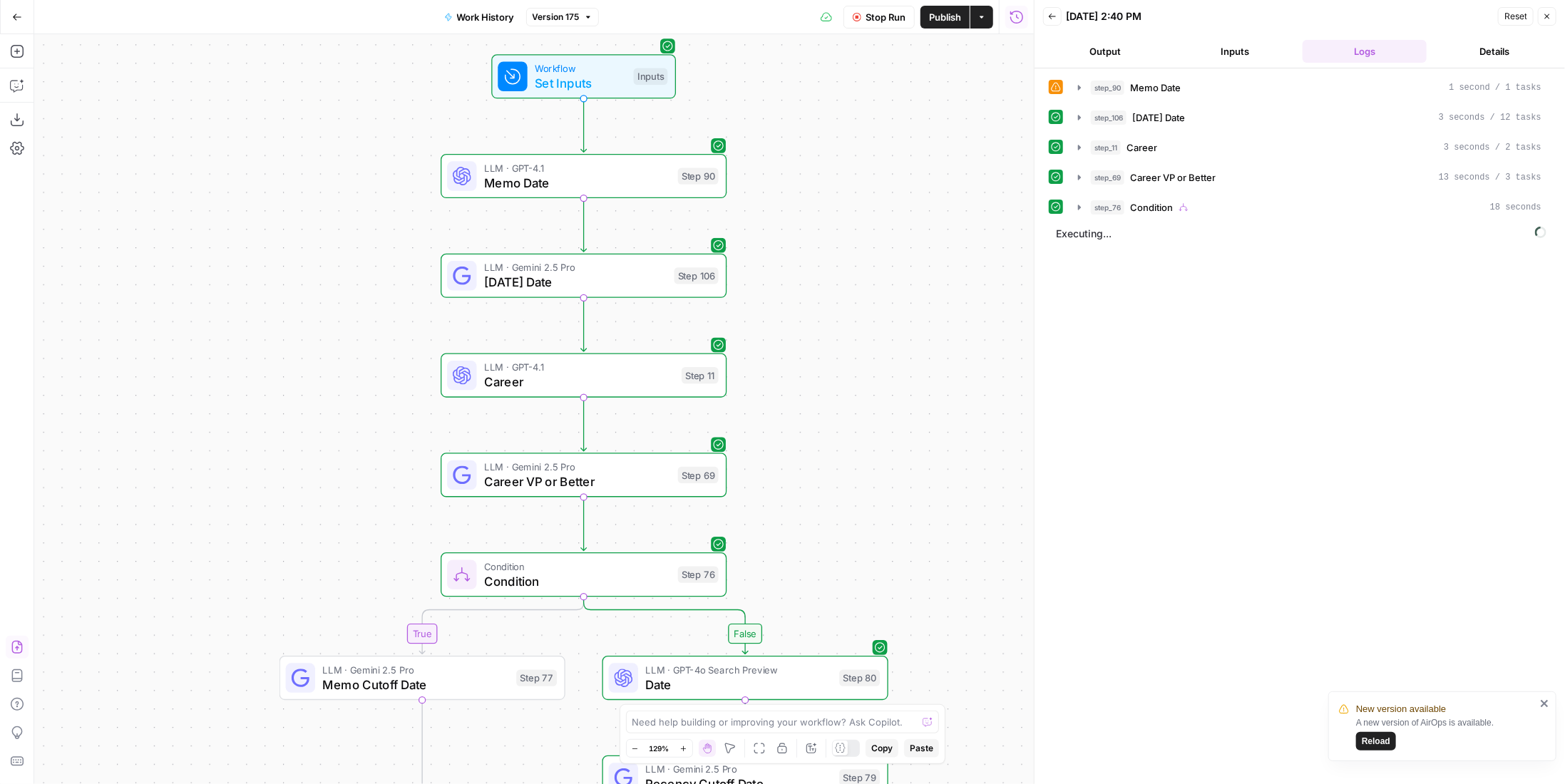
click at [1542, 700] on icon "close" at bounding box center [1543, 703] width 7 height 7
click at [939, 12] on span "Publish" at bounding box center [945, 16] width 32 height 14
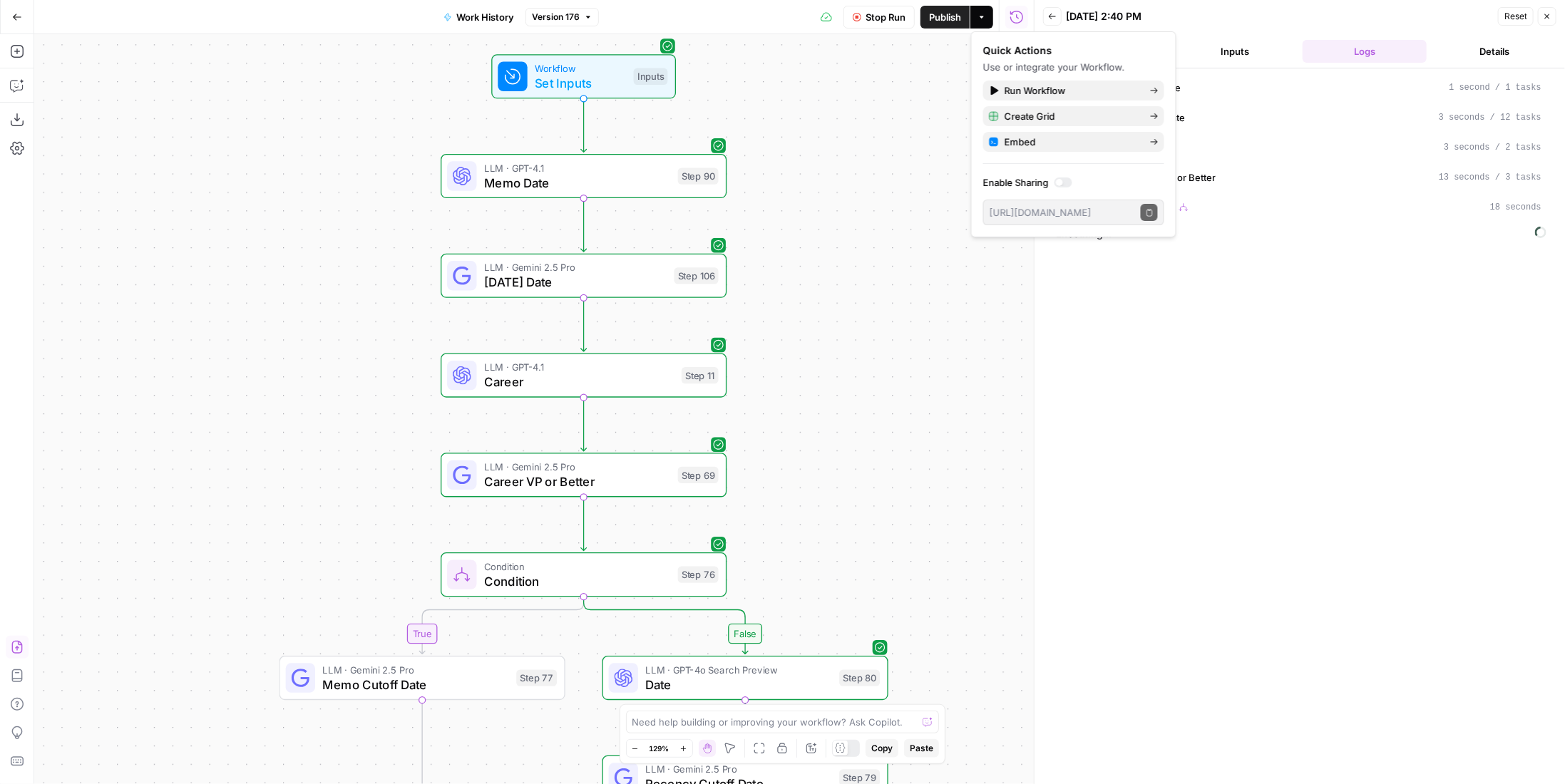
click at [1346, 328] on div "step_90 Memo Date 1 second / 1 tasks step_106 Today's Date 3 seconds / 12 tasks…" at bounding box center [1300, 425] width 502 height 701
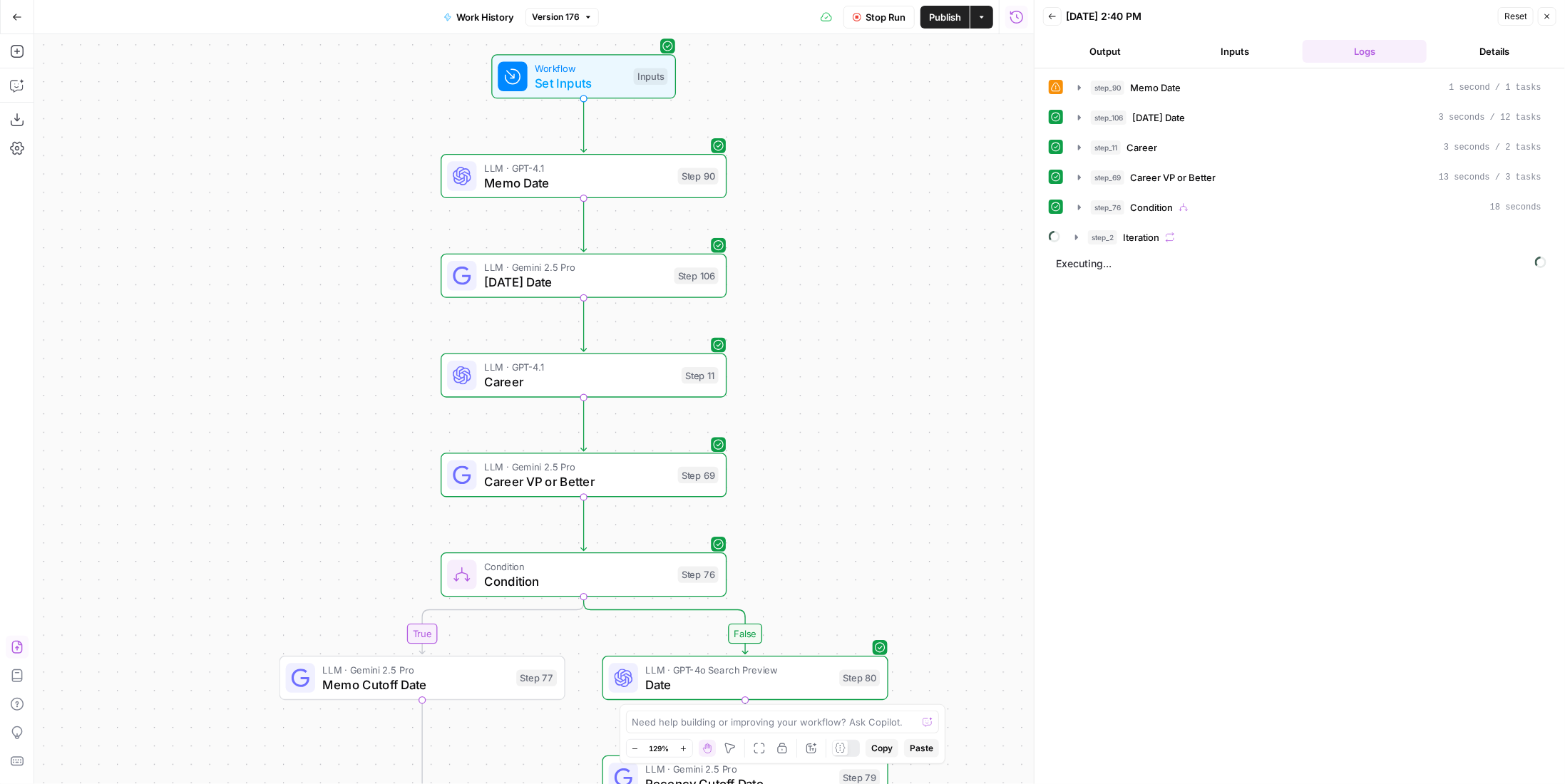
click at [1218, 242] on button "step_2 Iteration" at bounding box center [1308, 237] width 484 height 23
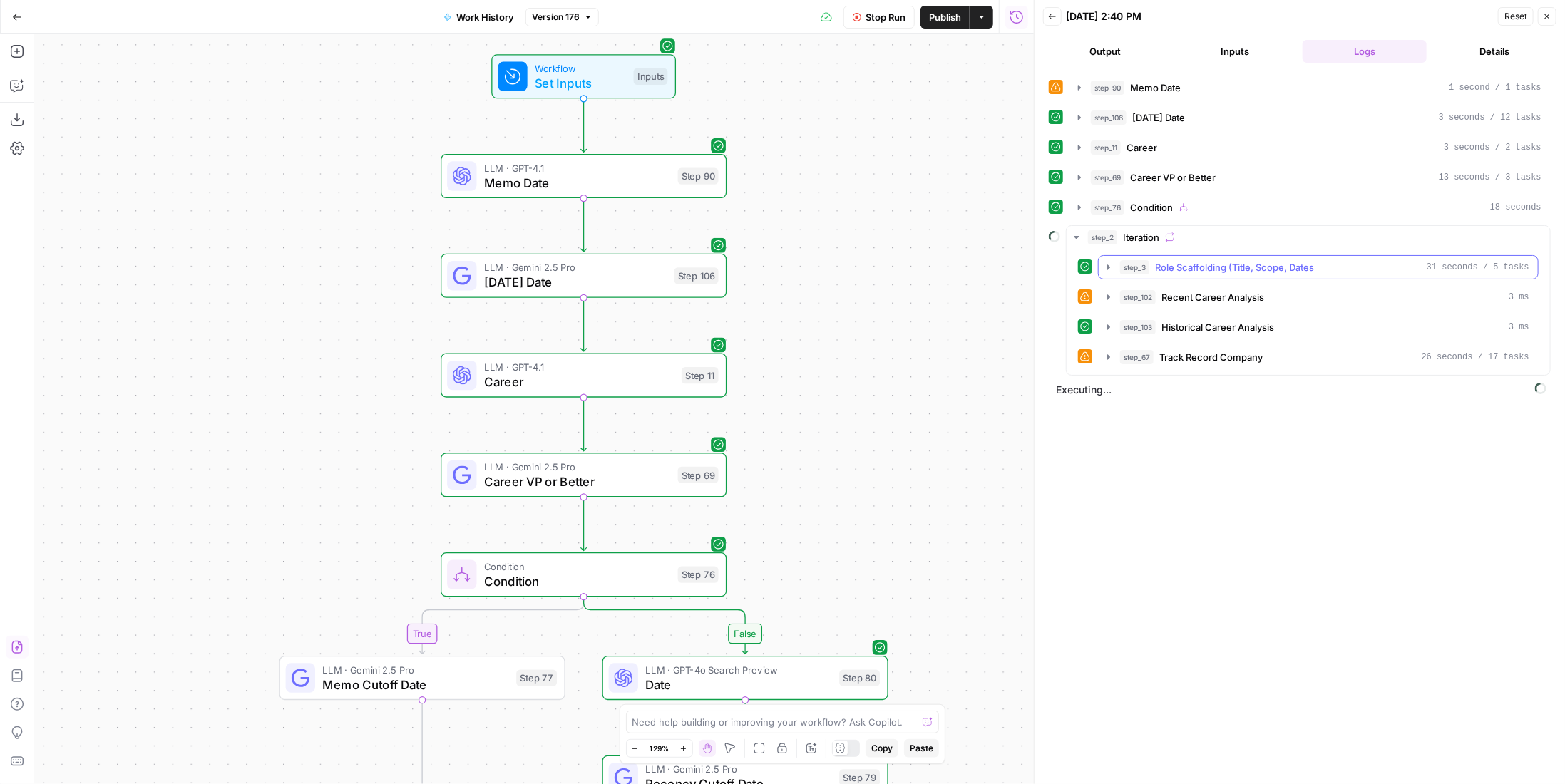
click at [1226, 260] on span "Role Scaffolding (Title, Scope, Dates" at bounding box center [1234, 267] width 159 height 14
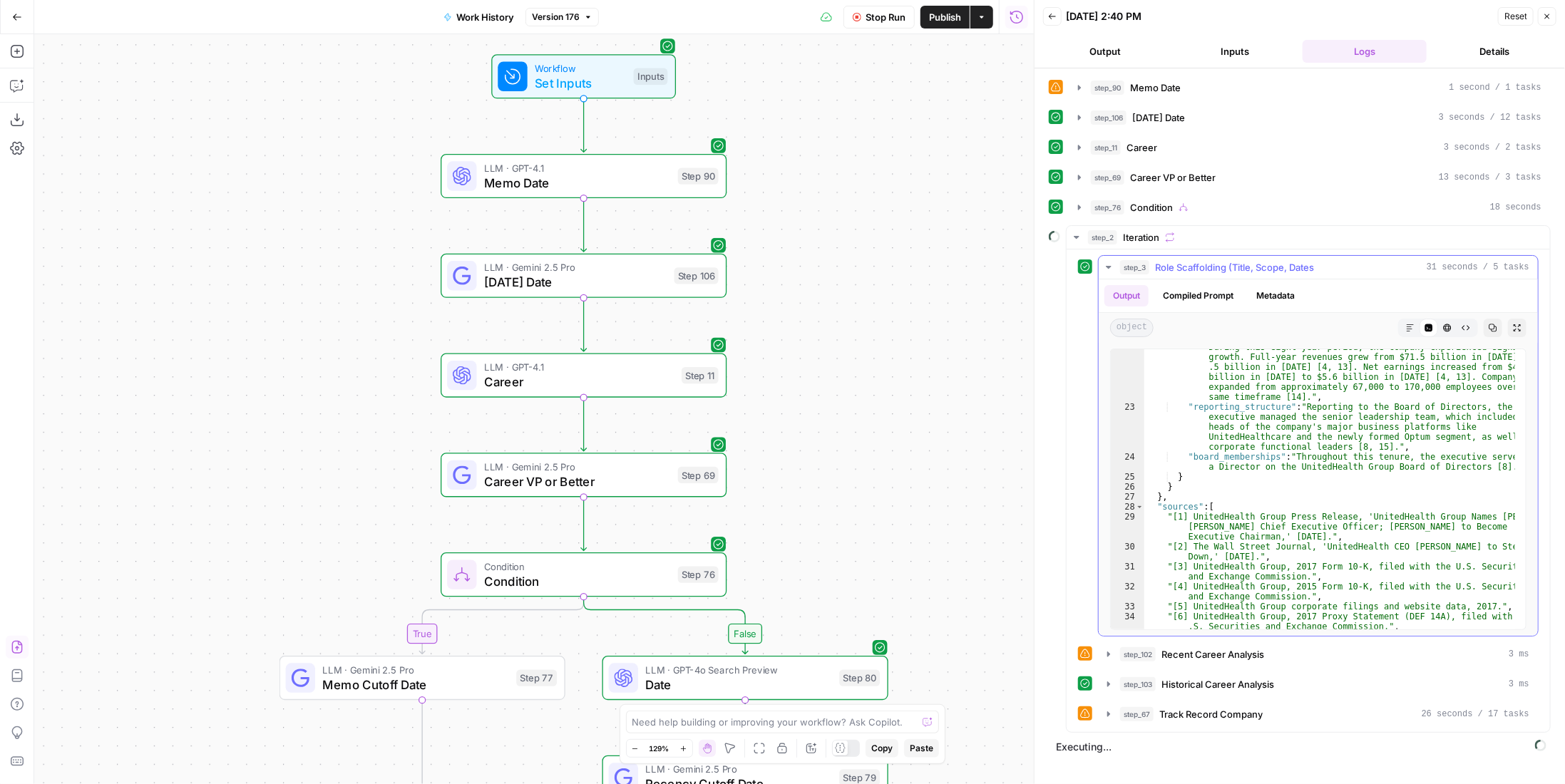
scroll to position [288, 0]
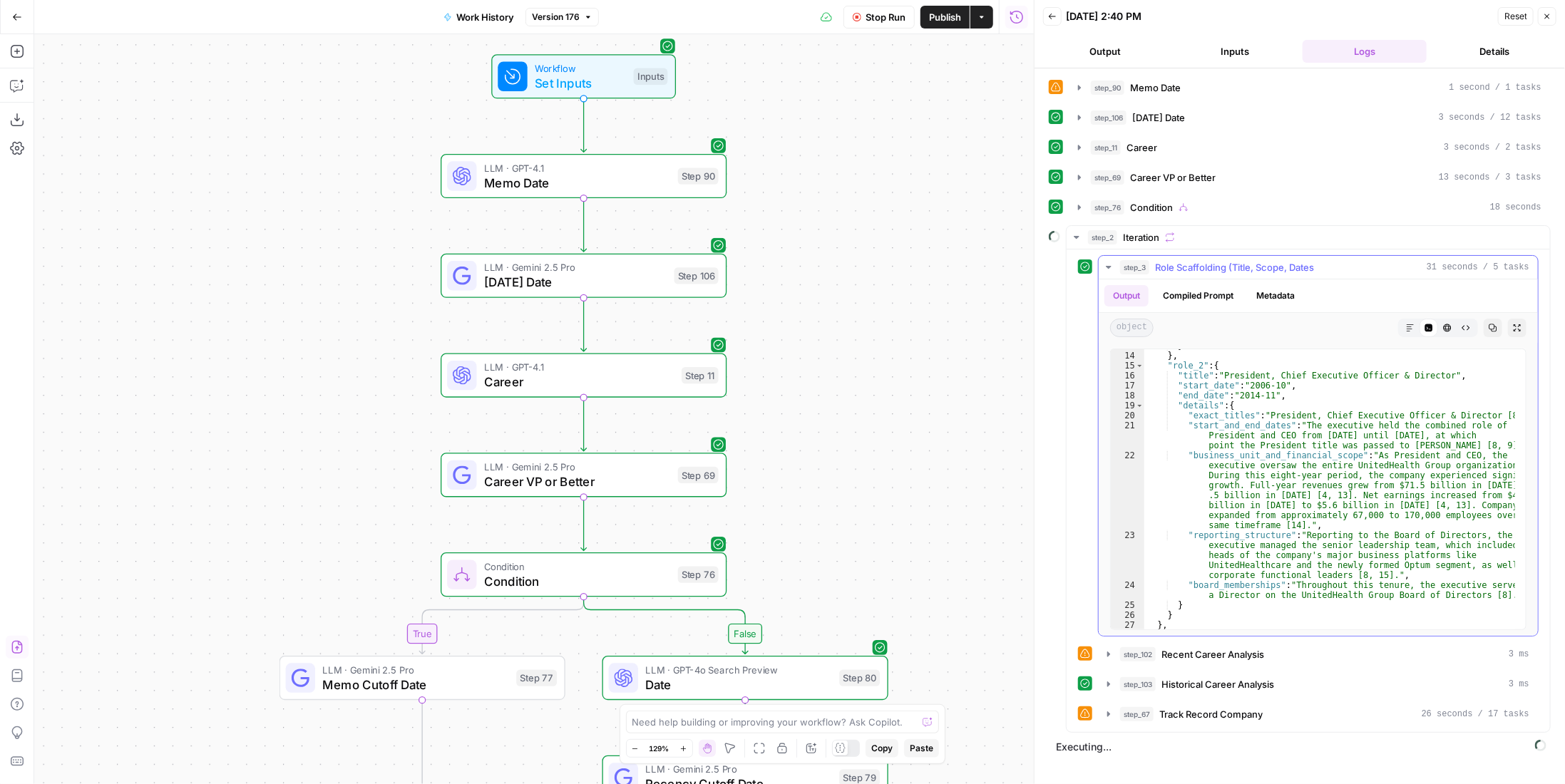
click at [1262, 269] on span "Role Scaffolding (Title, Scope, Dates" at bounding box center [1234, 267] width 159 height 14
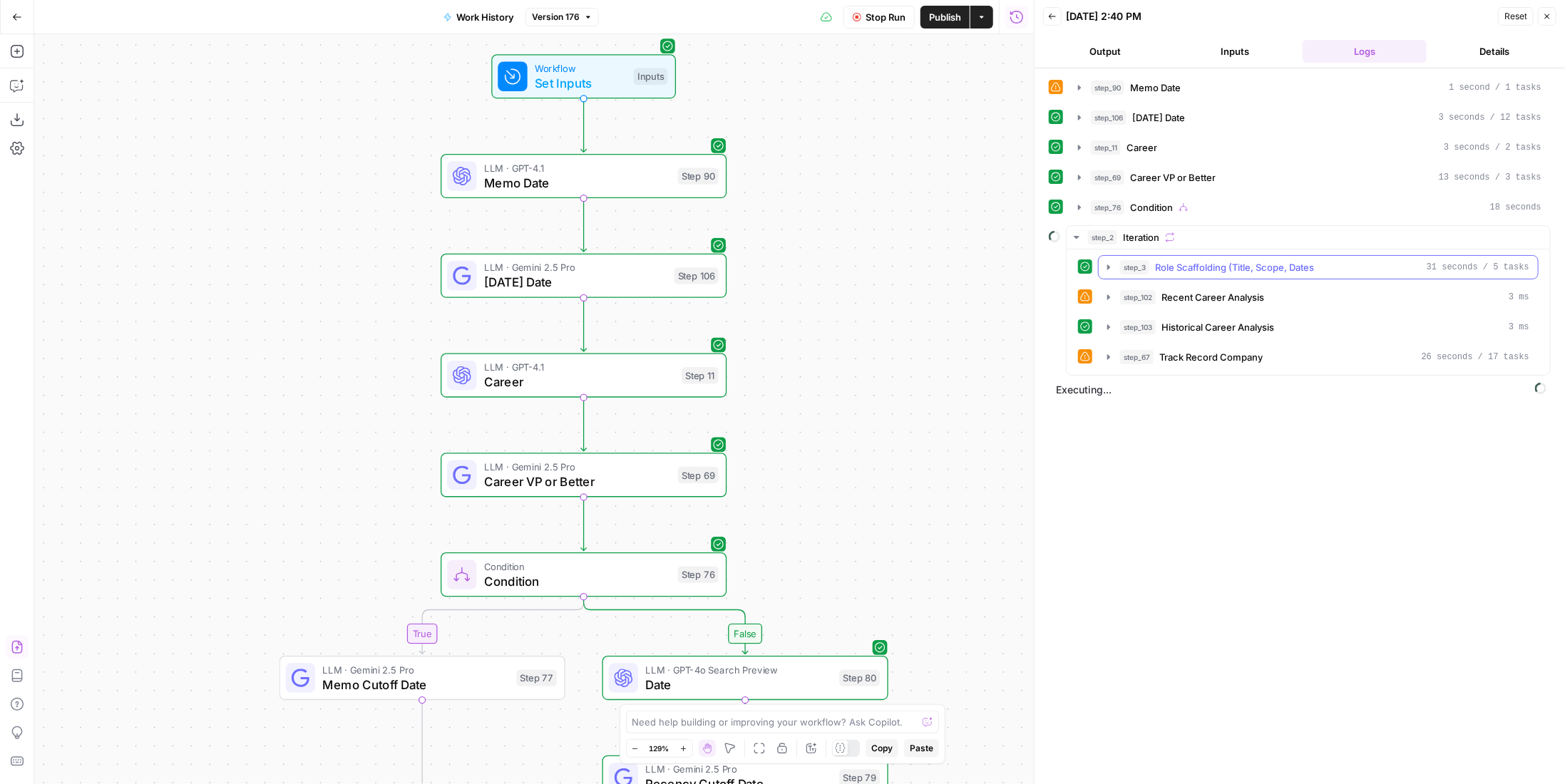
click at [1262, 266] on span "Role Scaffolding (Title, Scope, Dates" at bounding box center [1234, 267] width 159 height 14
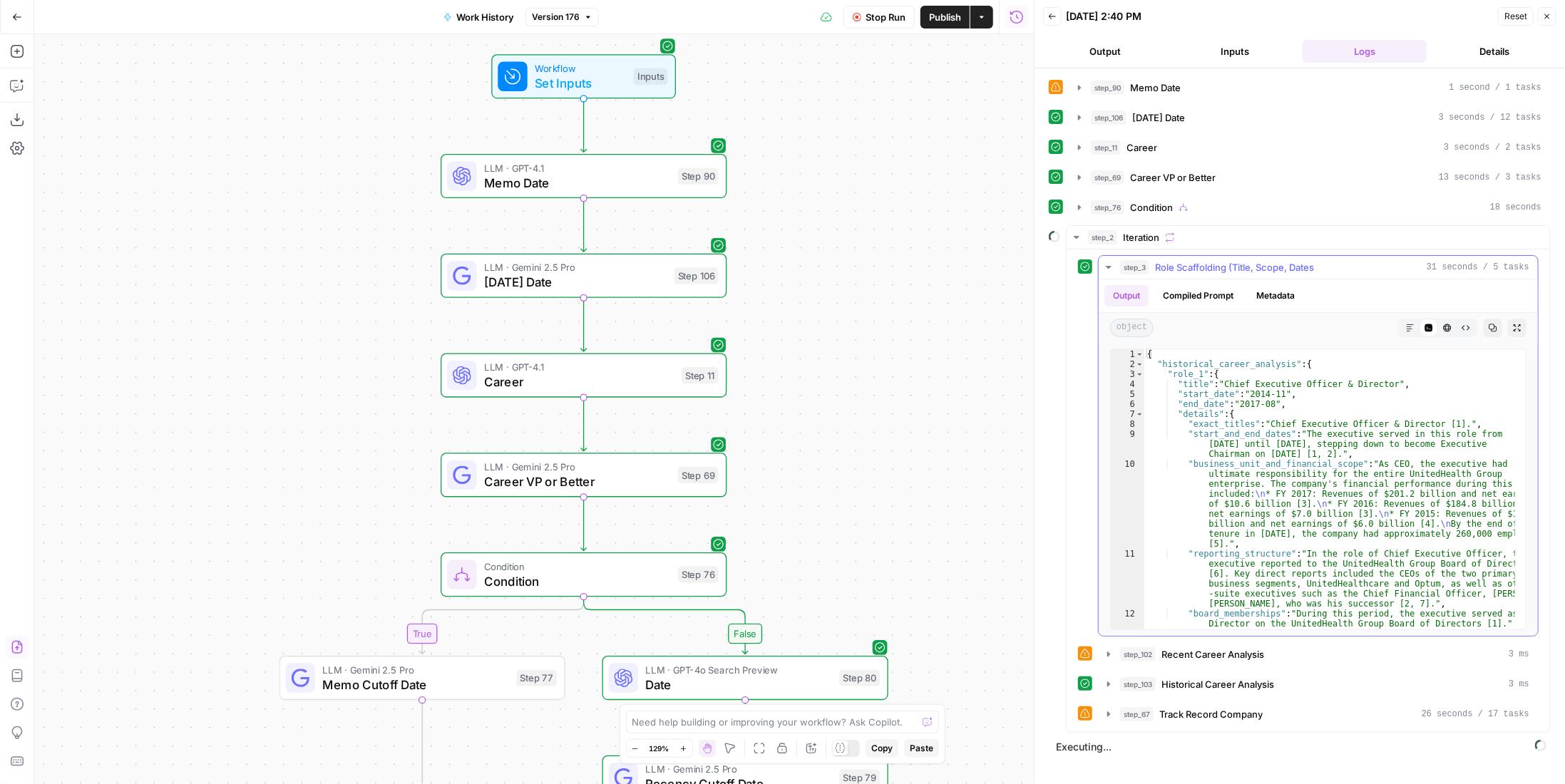
click at [1276, 260] on span "Role Scaffolding (Title, Scope, Dates" at bounding box center [1234, 267] width 159 height 14
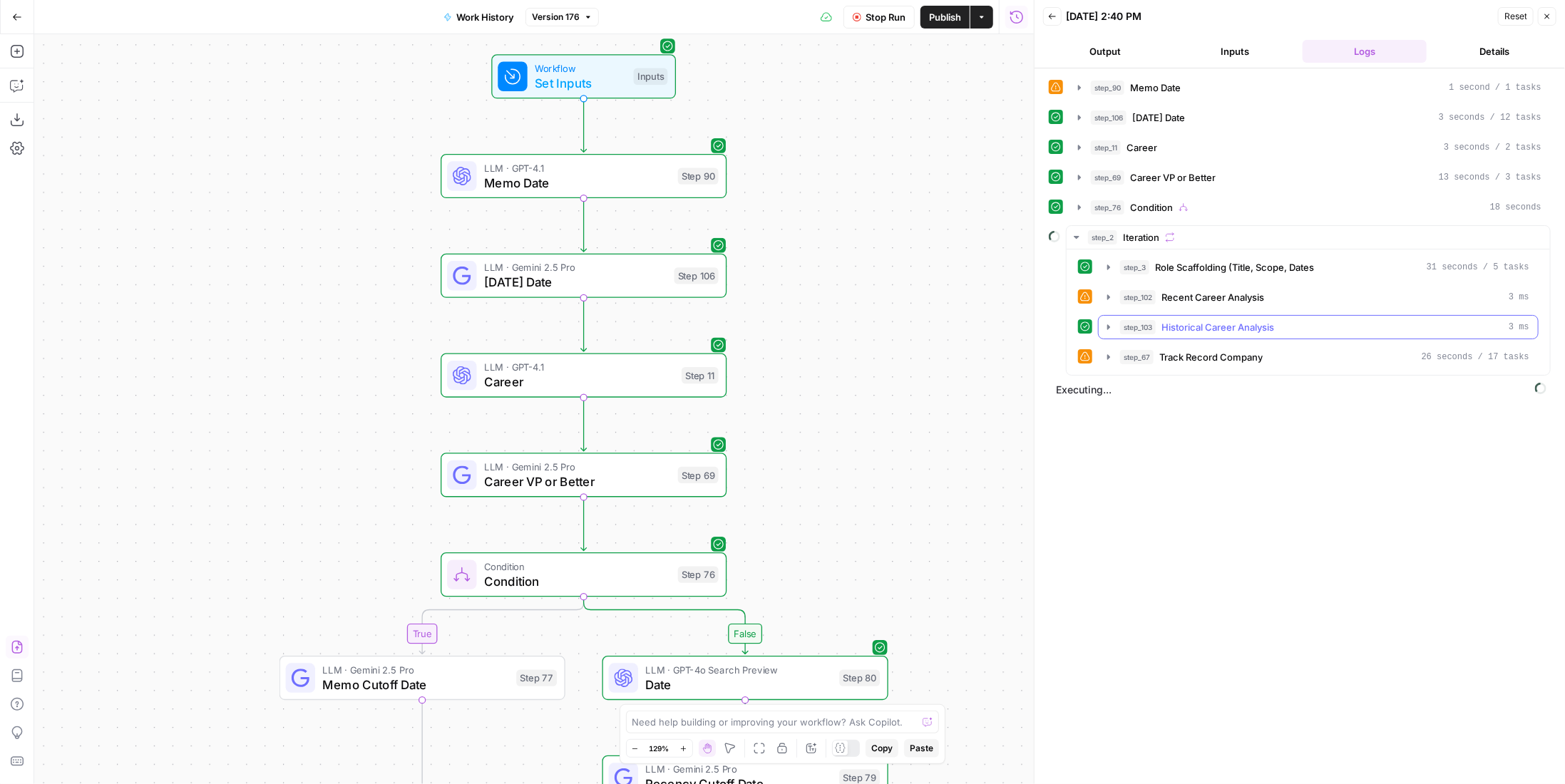
click at [1264, 320] on span "Historical Career Analysis" at bounding box center [1218, 326] width 113 height 14
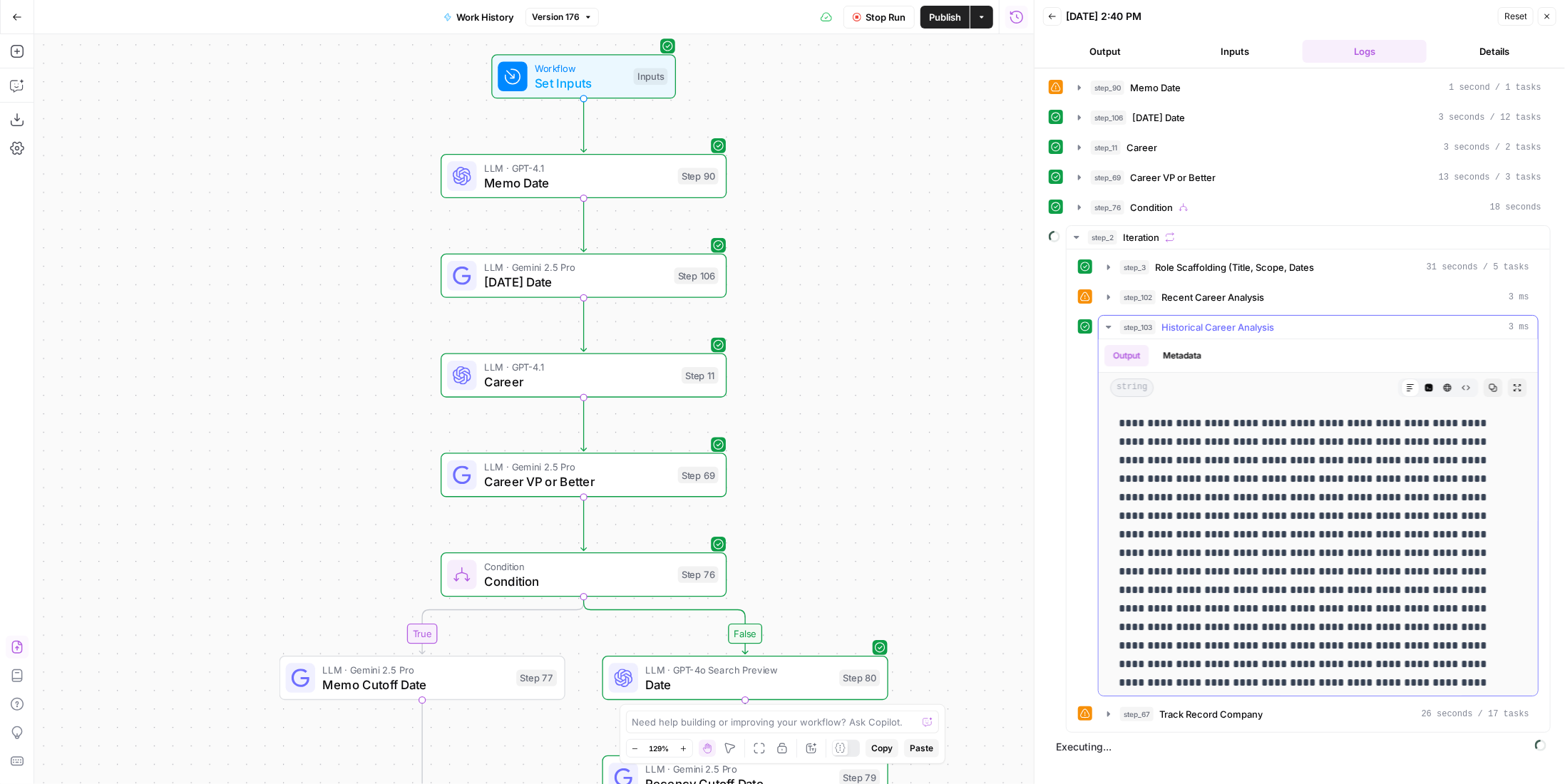
click at [1425, 384] on icon "button" at bounding box center [1429, 388] width 8 height 8
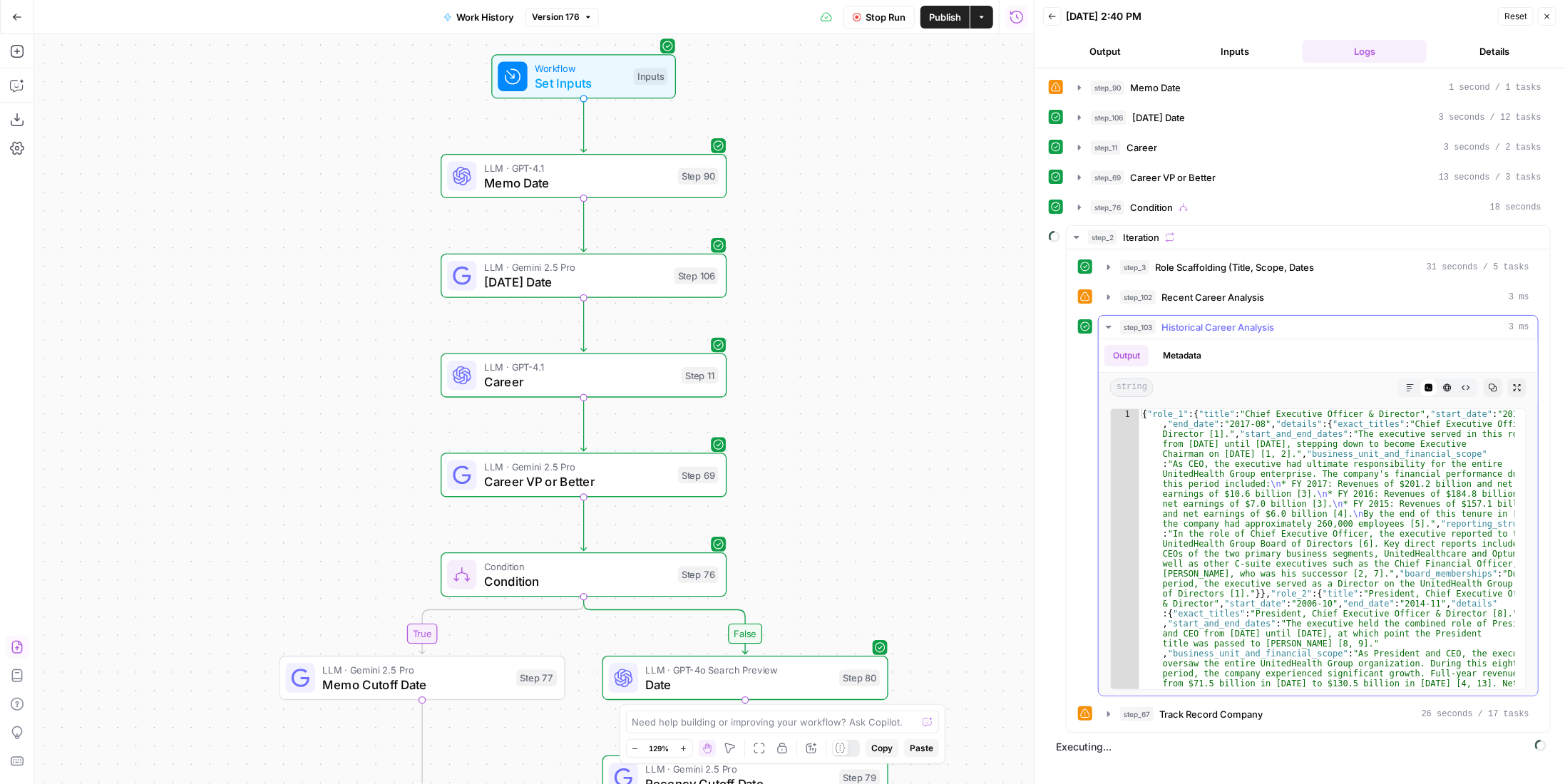
scroll to position [89, 0]
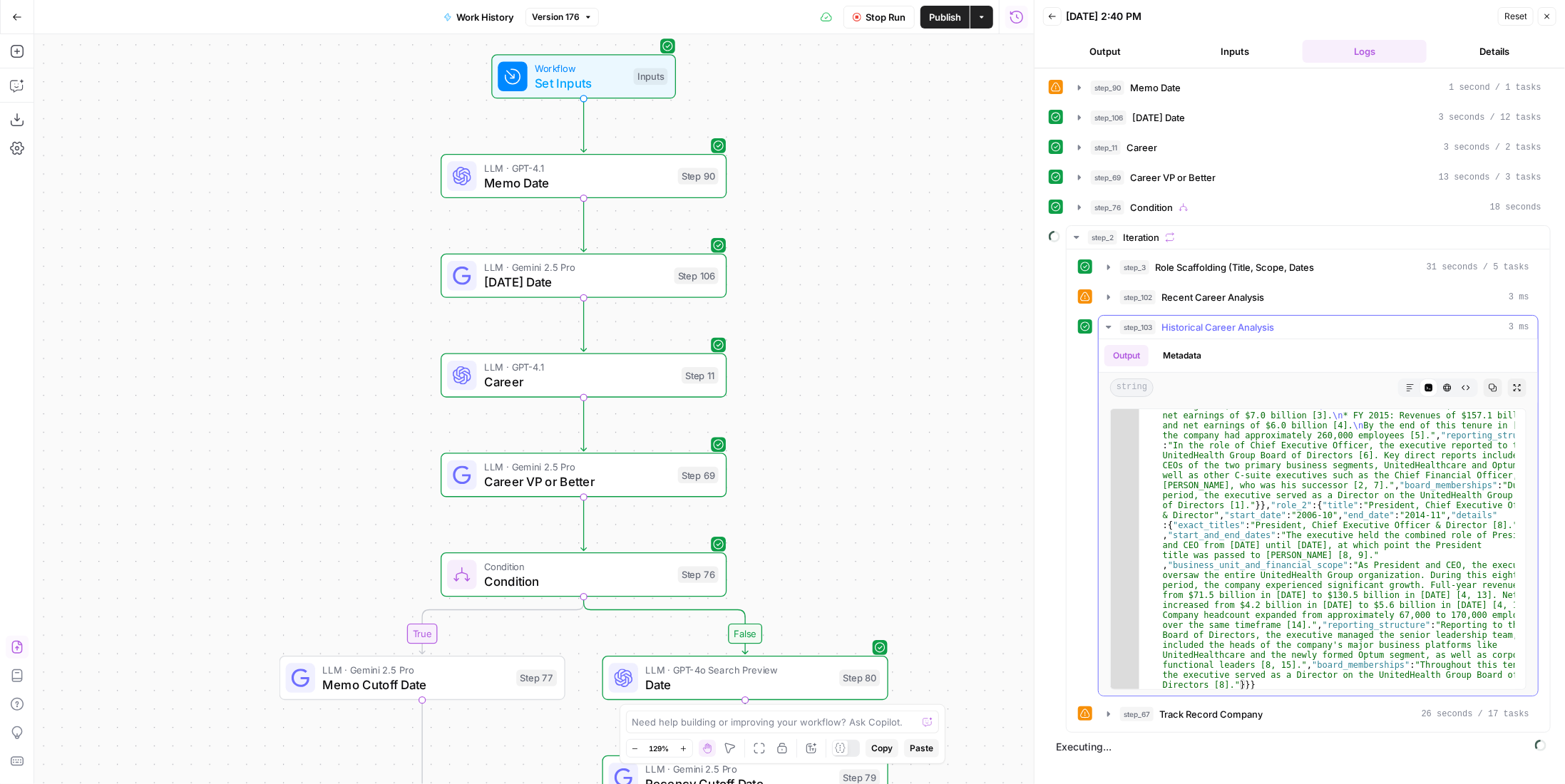
click at [1256, 324] on span "Historical Career Analysis" at bounding box center [1218, 326] width 113 height 14
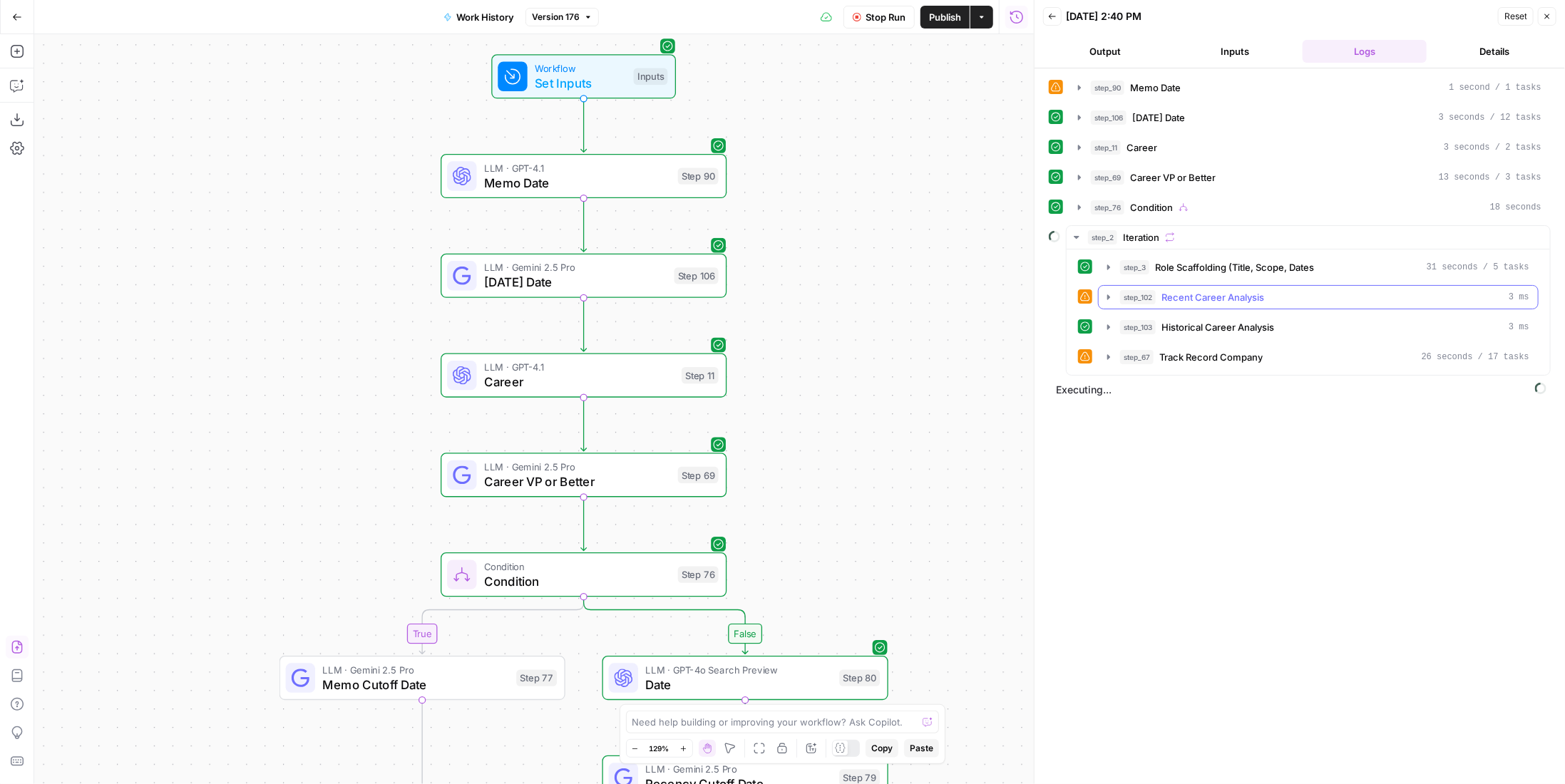
click at [1256, 293] on span "Recent Career Analysis" at bounding box center [1213, 297] width 103 height 14
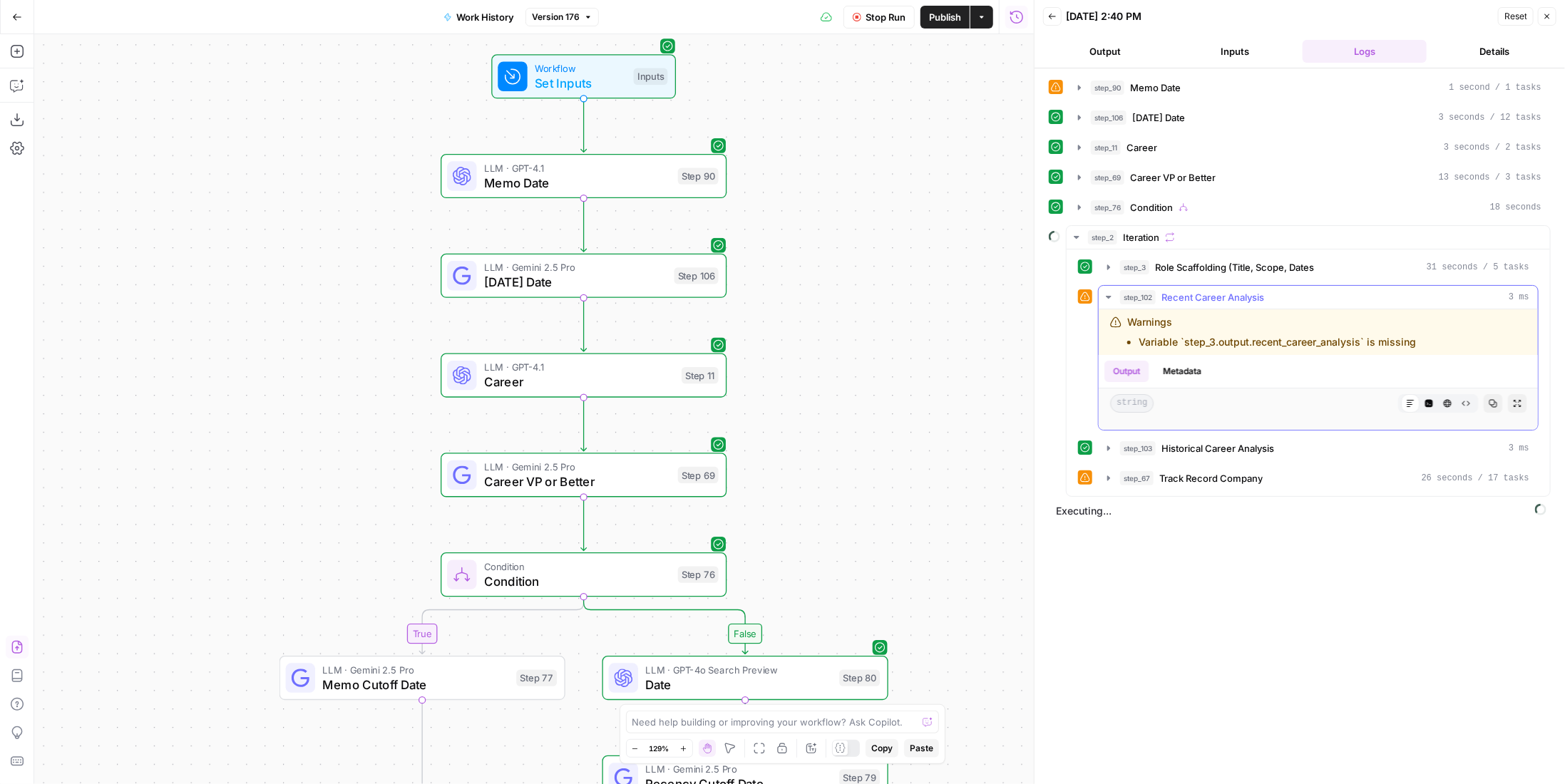
click at [1256, 293] on span "Recent Career Analysis" at bounding box center [1213, 297] width 103 height 14
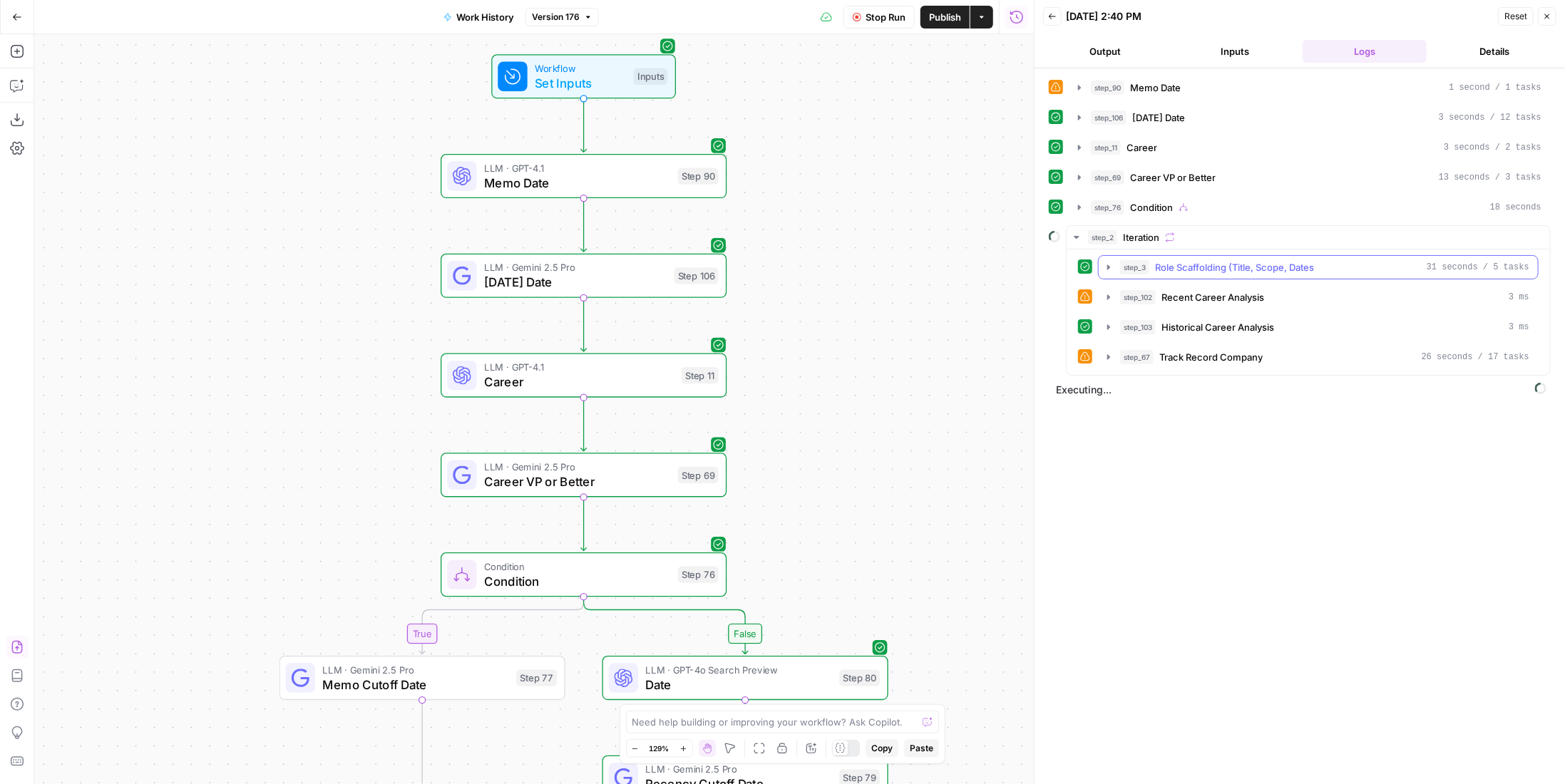
click at [1262, 265] on span "Role Scaffolding (Title, Scope, Dates" at bounding box center [1234, 267] width 159 height 14
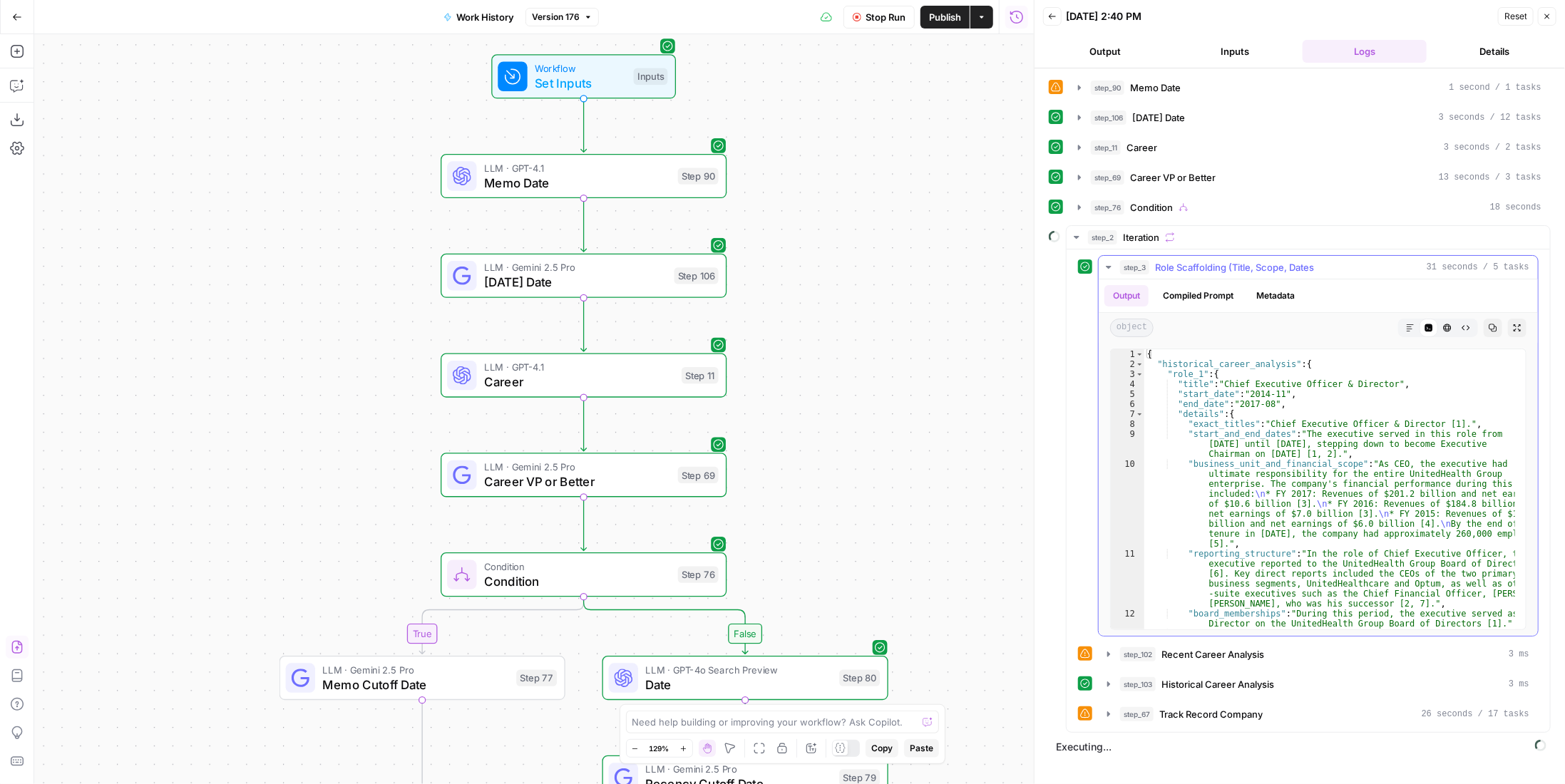
click at [1262, 265] on span "Role Scaffolding (Title, Scope, Dates" at bounding box center [1234, 267] width 159 height 14
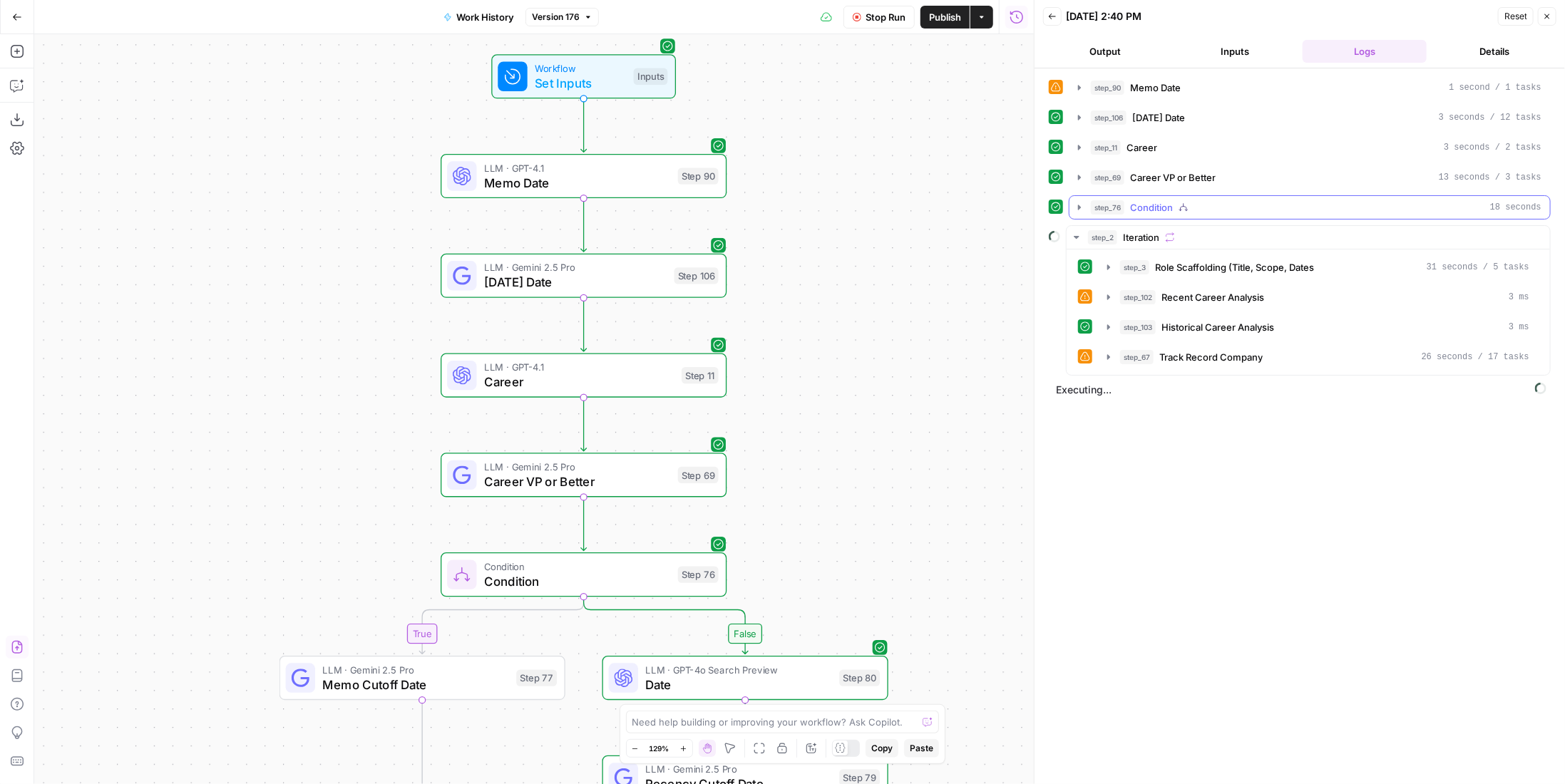
click at [1201, 204] on div "step_76 Condition 18 seconds" at bounding box center [1316, 207] width 450 height 14
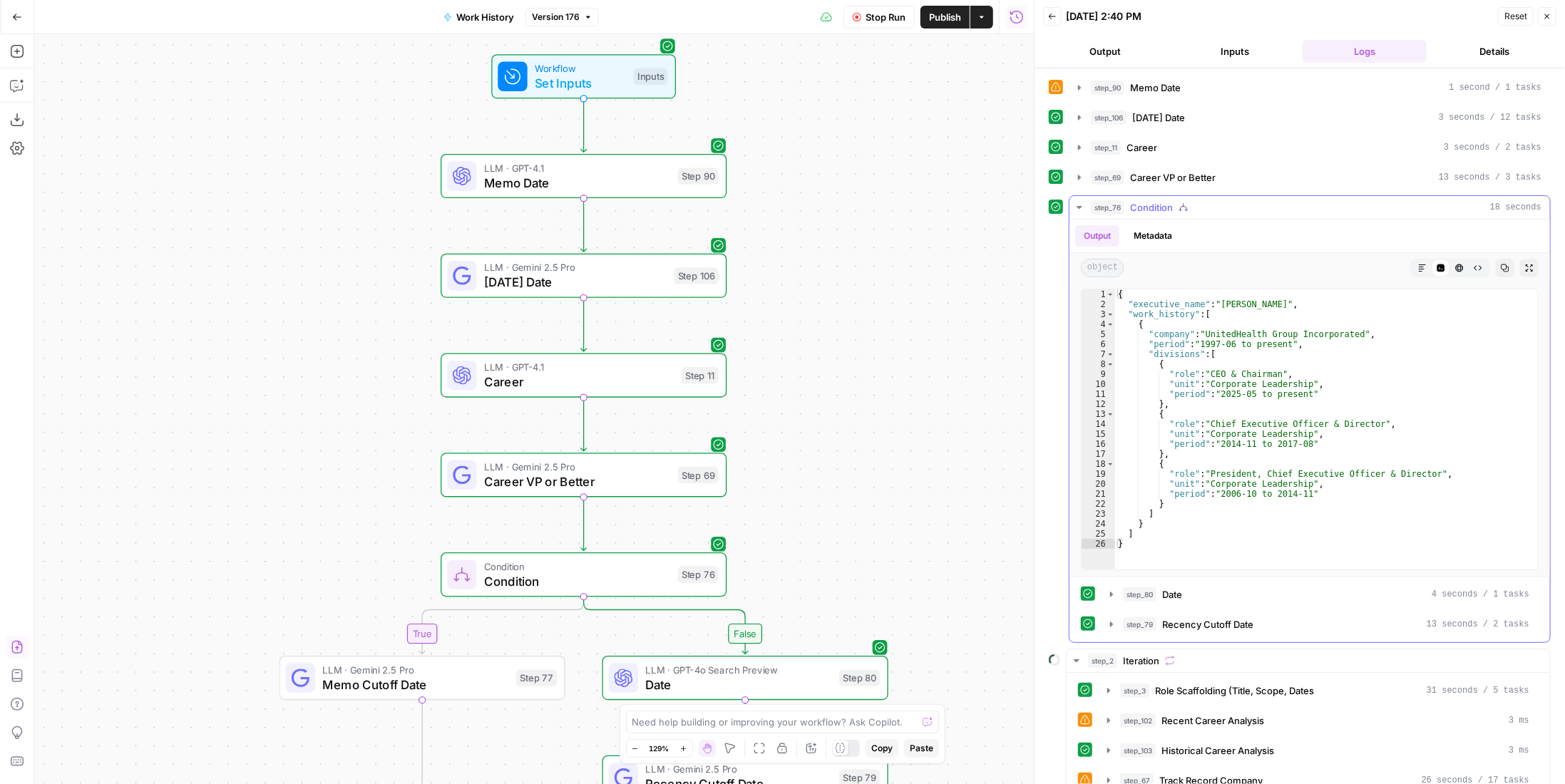
click at [1201, 204] on div "step_76 Condition 18 seconds" at bounding box center [1316, 207] width 450 height 14
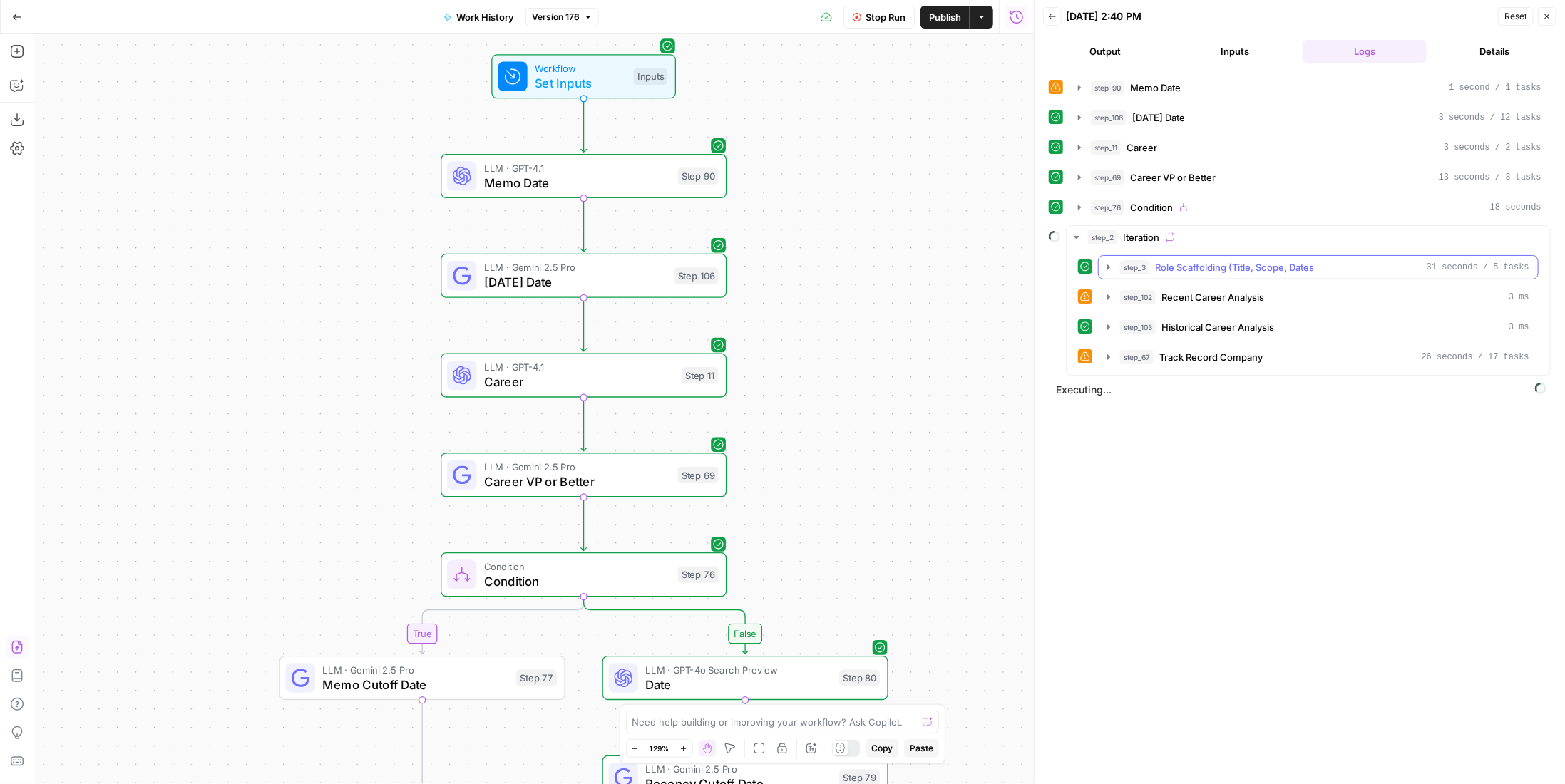
click at [1214, 260] on span "Role Scaffolding (Title, Scope, Dates" at bounding box center [1234, 267] width 159 height 14
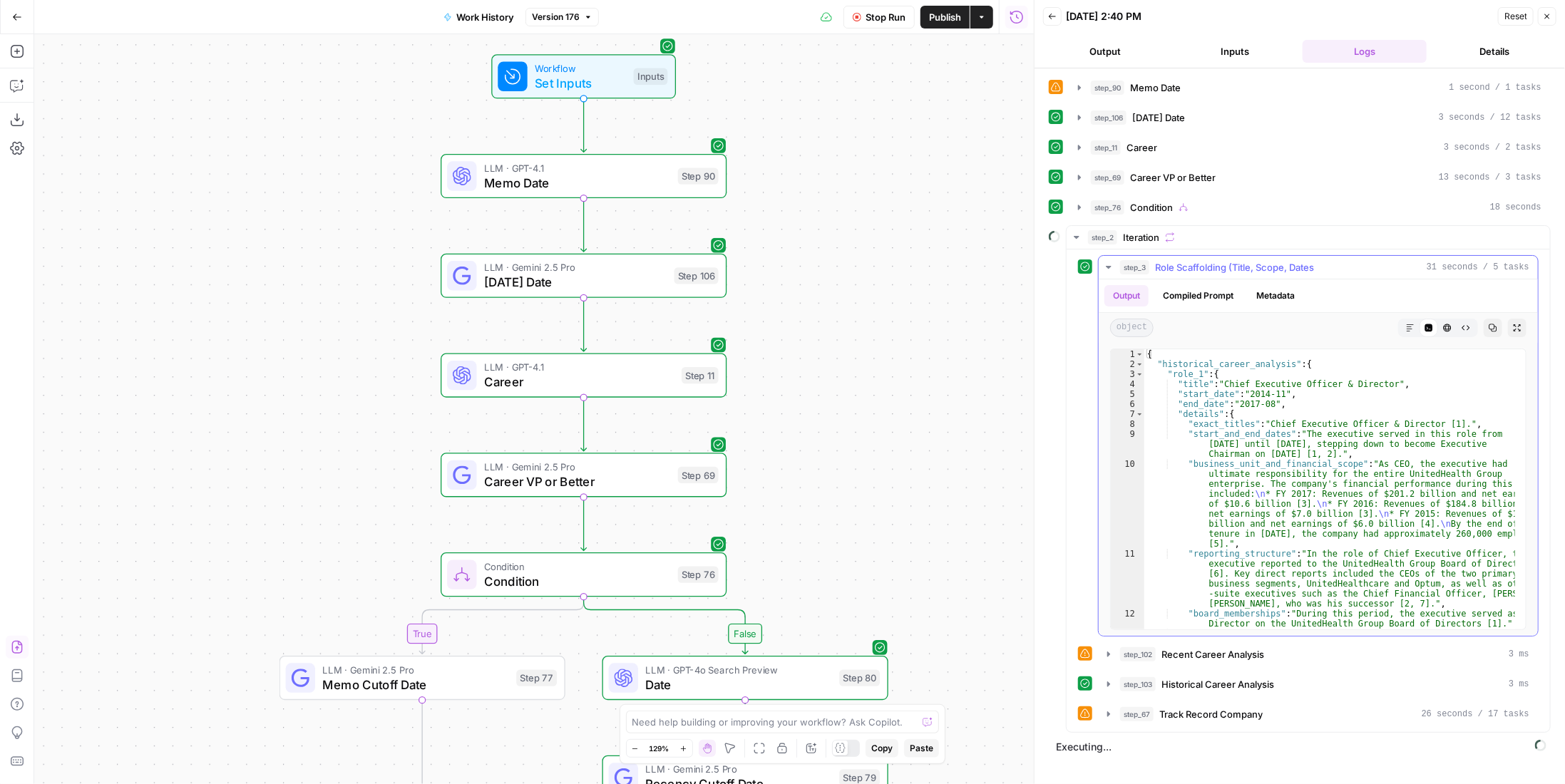
scroll to position [0, 0]
click at [1244, 260] on span "Role Scaffolding (Title, Scope, Dates" at bounding box center [1234, 267] width 159 height 14
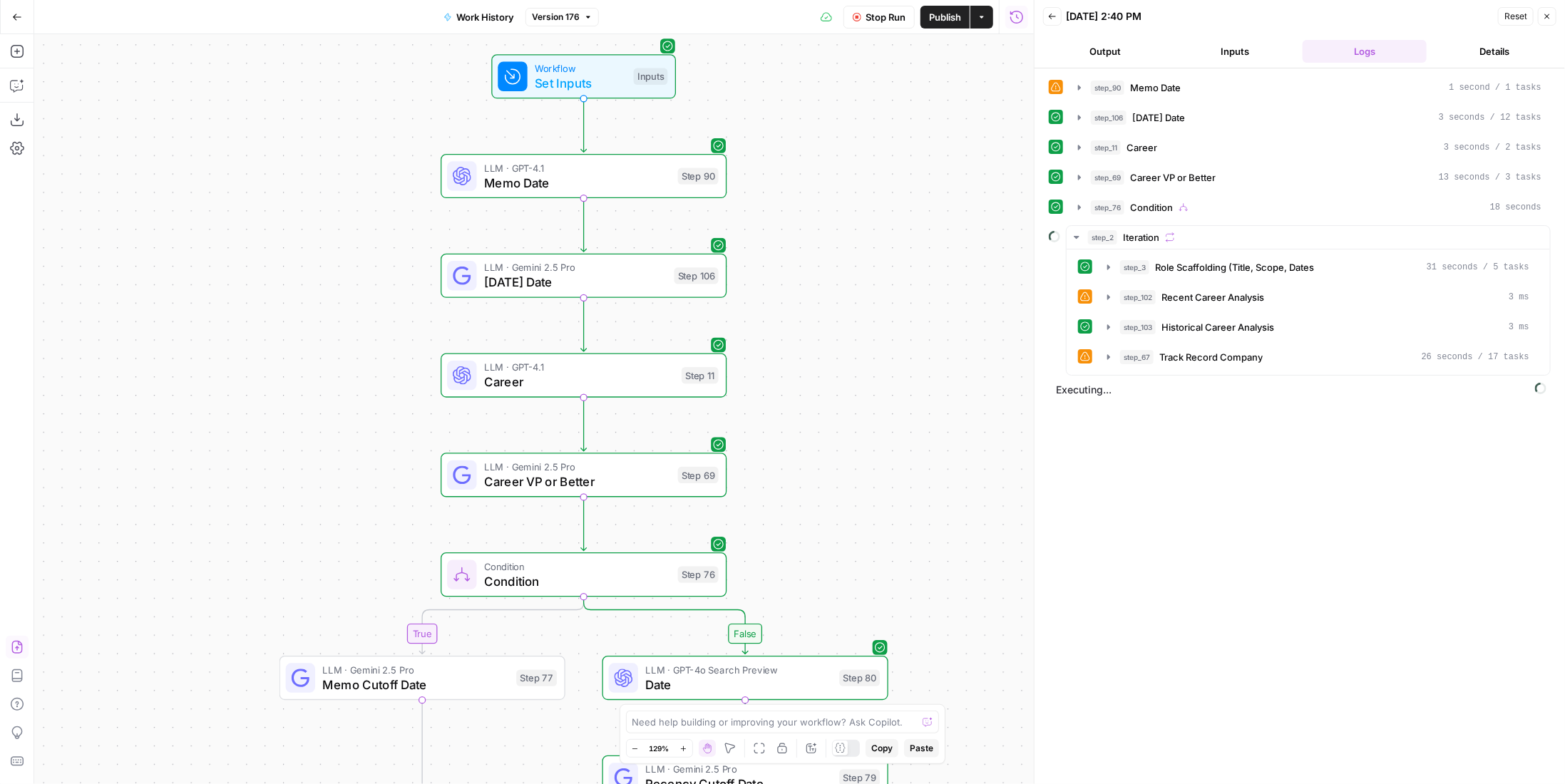
click at [1233, 216] on div "step_90 Memo Date 1 second / 1 tasks step_106 Today's Date 3 seconds / 12 tasks…" at bounding box center [1300, 225] width 502 height 300
click at [1233, 207] on div "step_76 Condition 18 seconds" at bounding box center [1316, 207] width 450 height 14
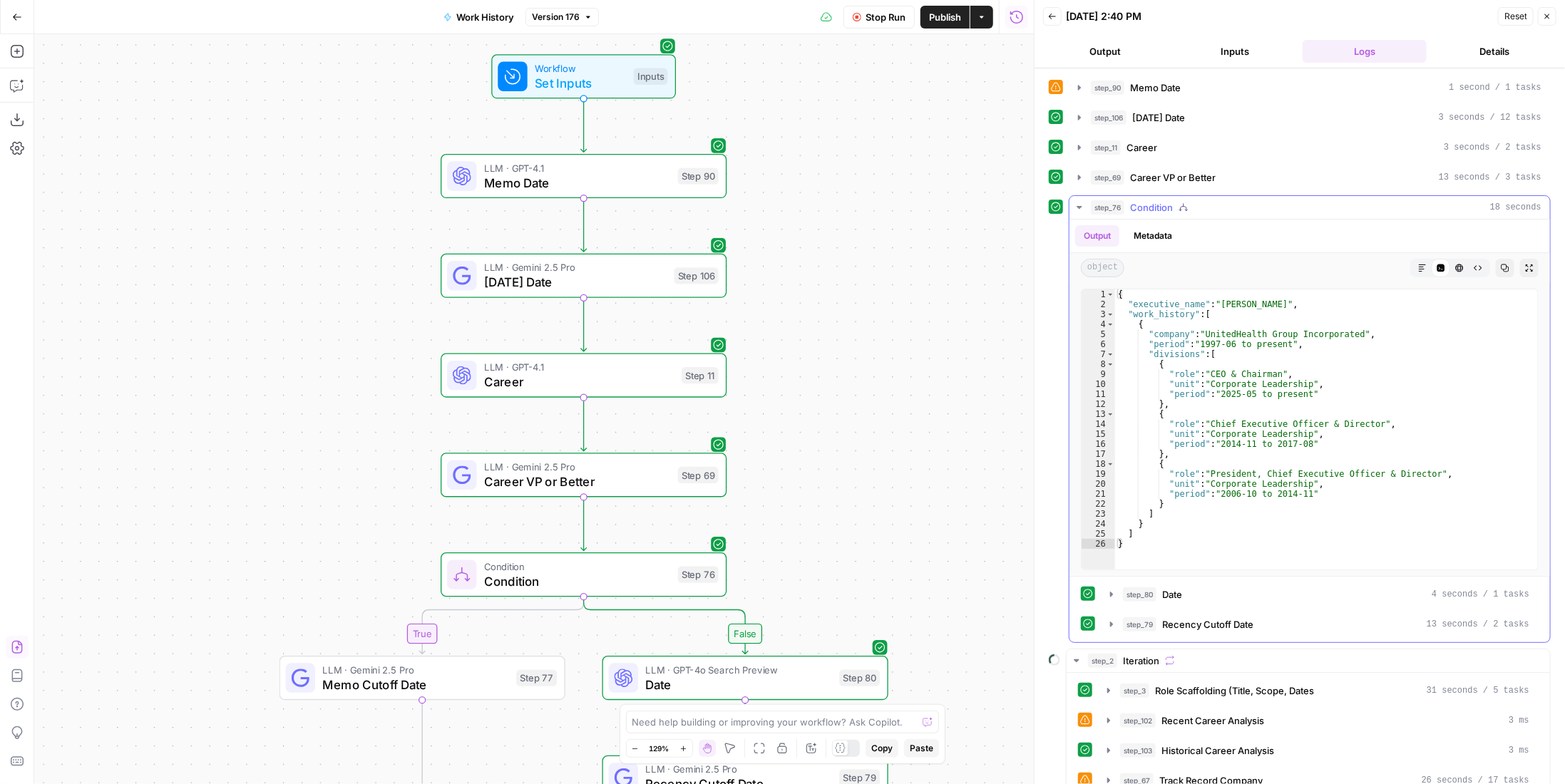
click at [1229, 201] on div "step_76 Condition 18 seconds" at bounding box center [1316, 207] width 450 height 14
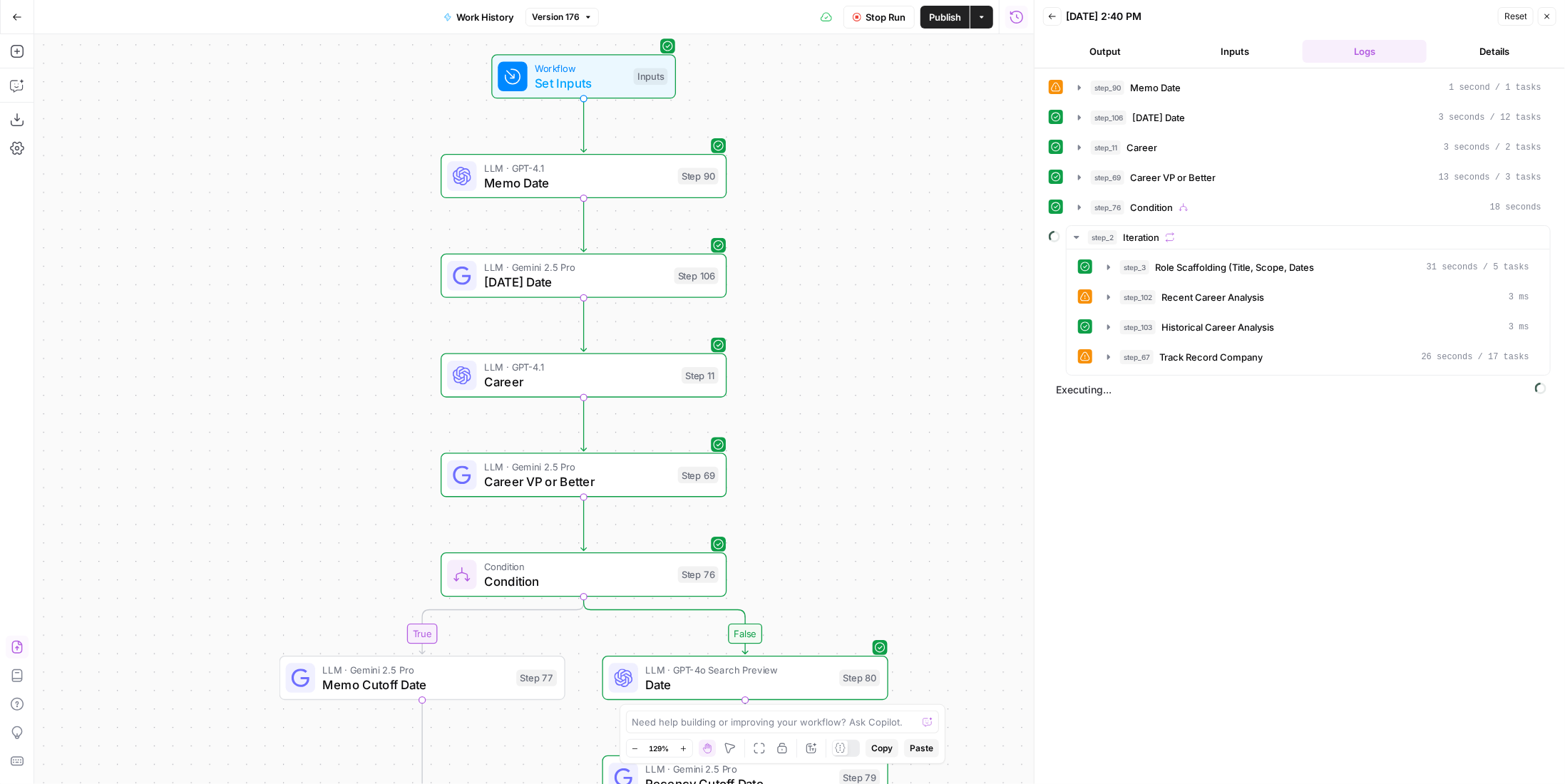
click at [877, 16] on span "Stop Run" at bounding box center [886, 16] width 40 height 14
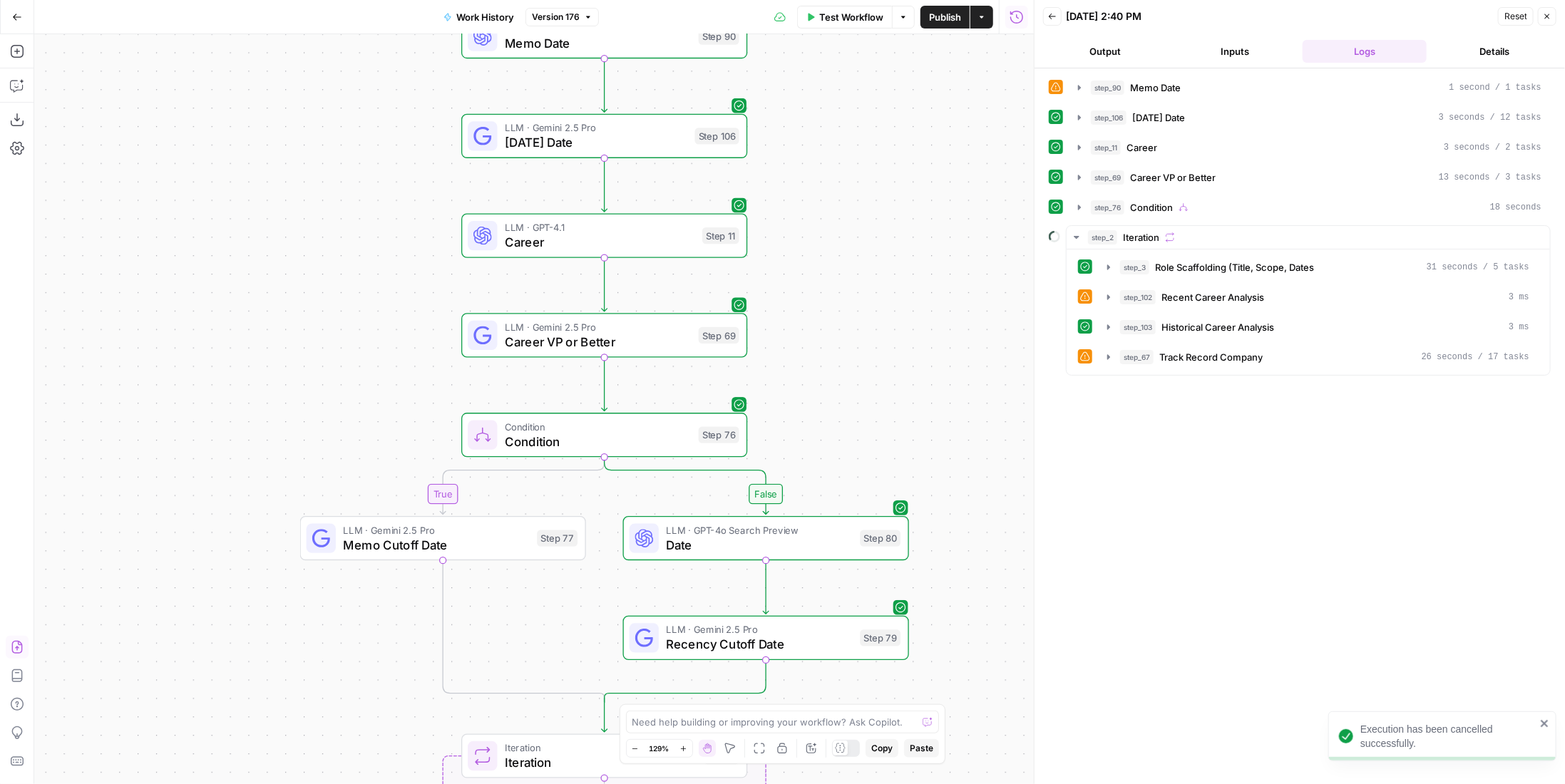
click at [865, 326] on div "true false Workflow Set Inputs Inputs LLM · GPT-4.1 Memo Date Step 90 LLM · Gem…" at bounding box center [533, 409] width 999 height 750
click at [1270, 166] on button "step_69 Career VP or Better 13 seconds / 3 tasks" at bounding box center [1310, 177] width 481 height 23
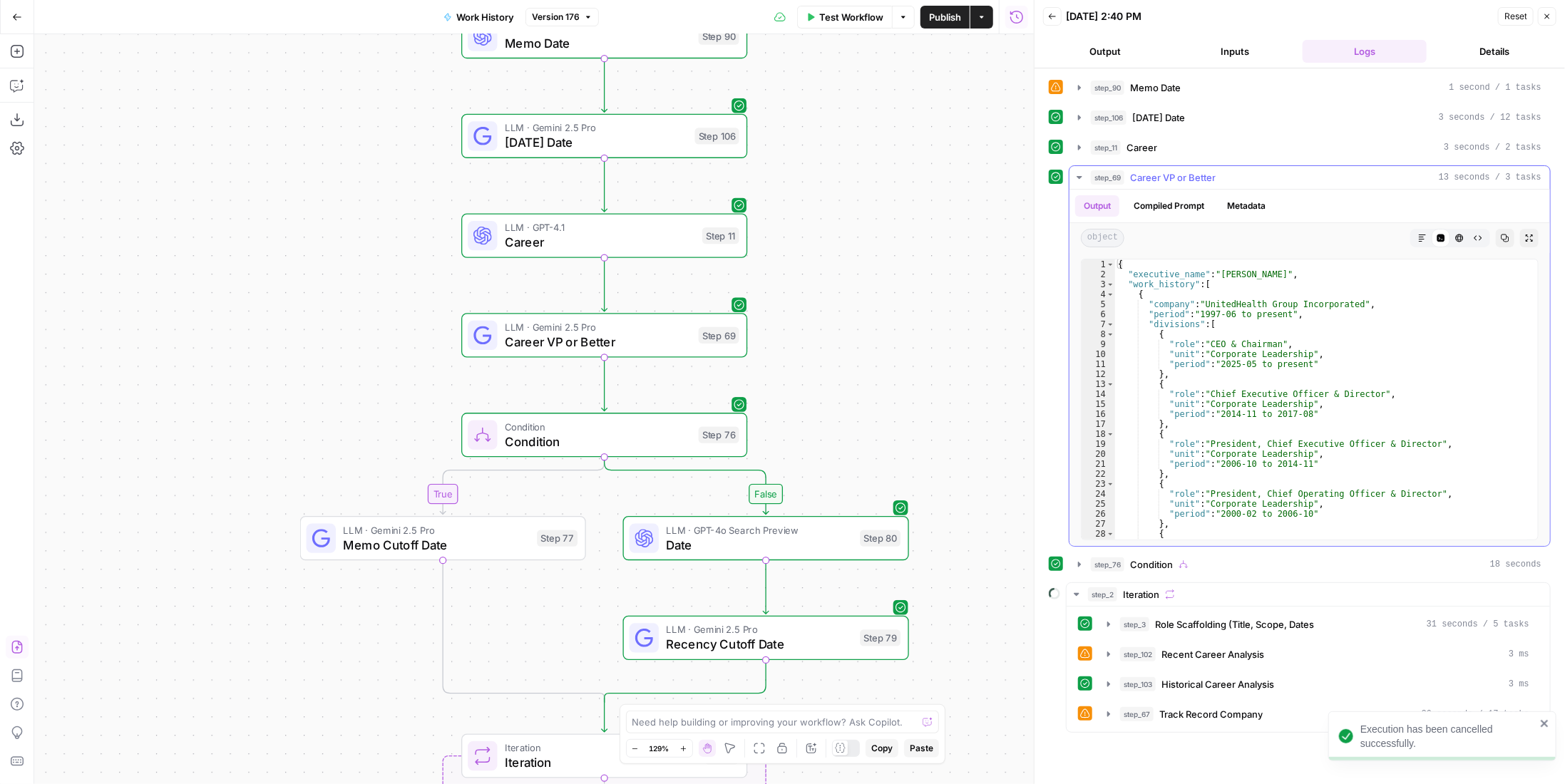
click at [1267, 171] on div "step_69 Career VP or Better 13 seconds / 3 tasks" at bounding box center [1316, 177] width 450 height 14
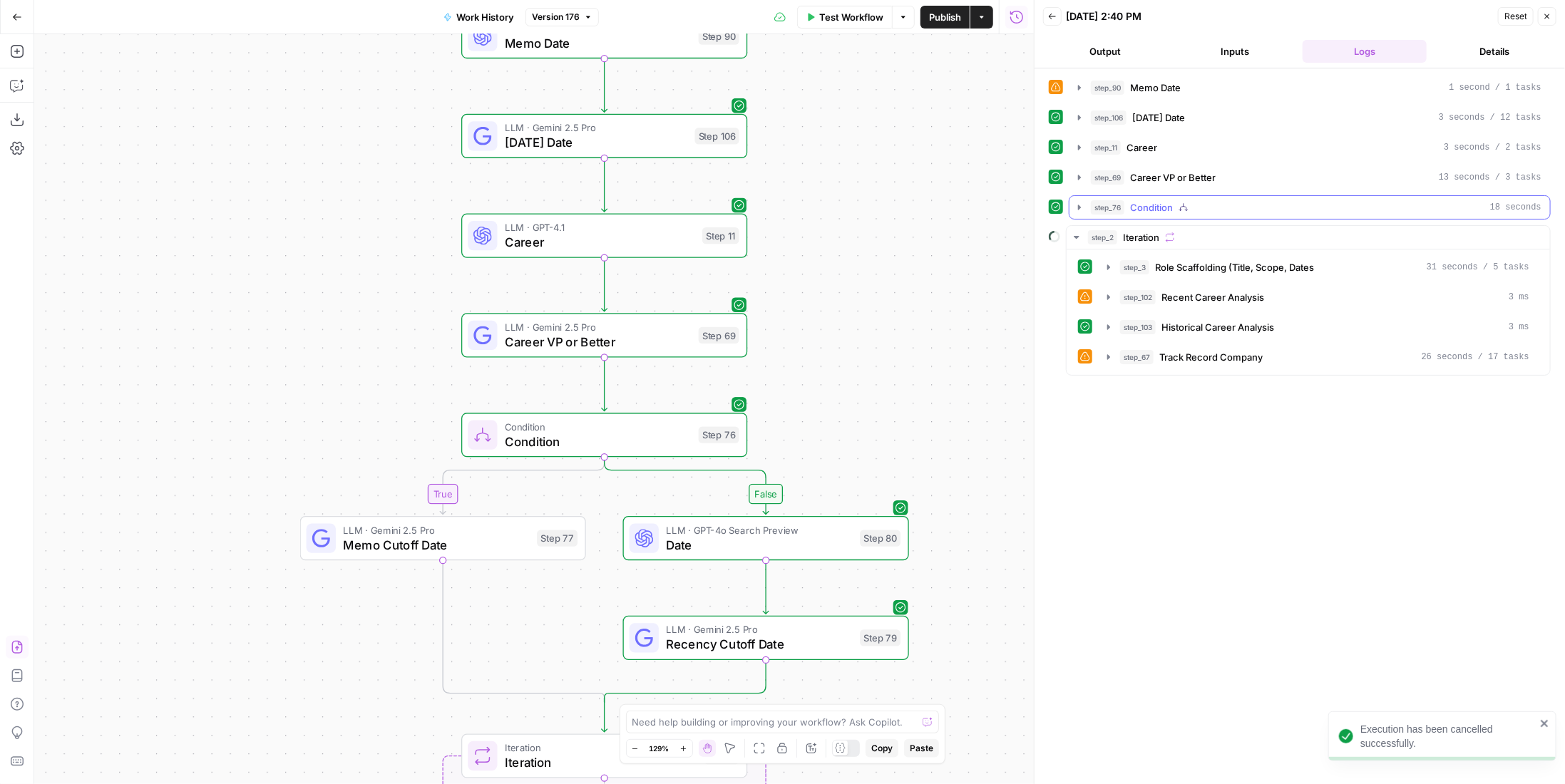
click at [1221, 202] on div "step_76 Condition 18 seconds" at bounding box center [1316, 207] width 450 height 14
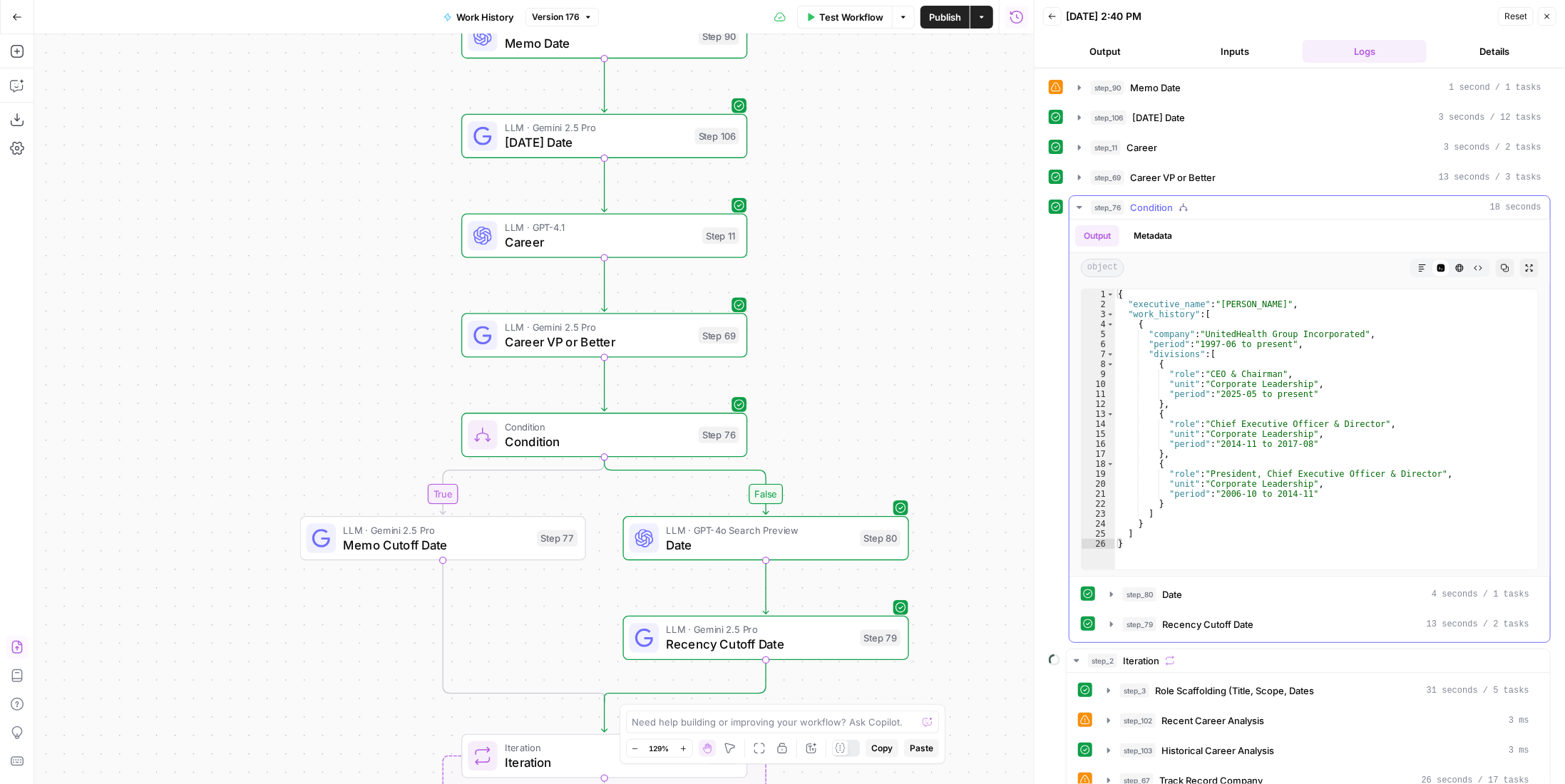
click at [1221, 202] on div "step_76 Condition 18 seconds" at bounding box center [1316, 207] width 450 height 14
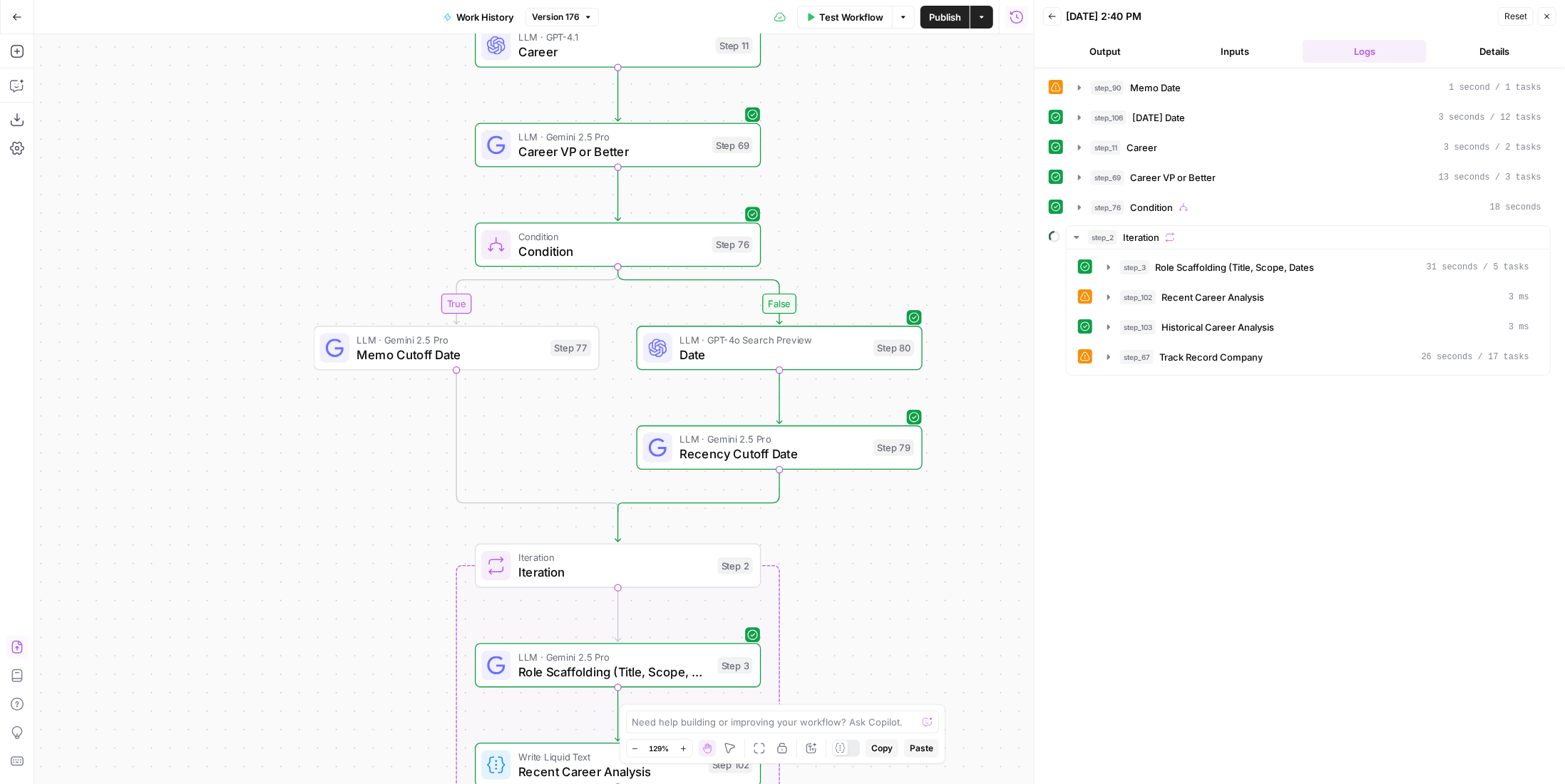
drag, startPoint x: 866, startPoint y: 341, endPoint x: 876, endPoint y: 241, distance: 100.5
click at [876, 241] on div "true false Workflow Set Inputs Inputs LLM · GPT-4.1 Memo Date Step 90 LLM · Gem…" at bounding box center [533, 409] width 999 height 750
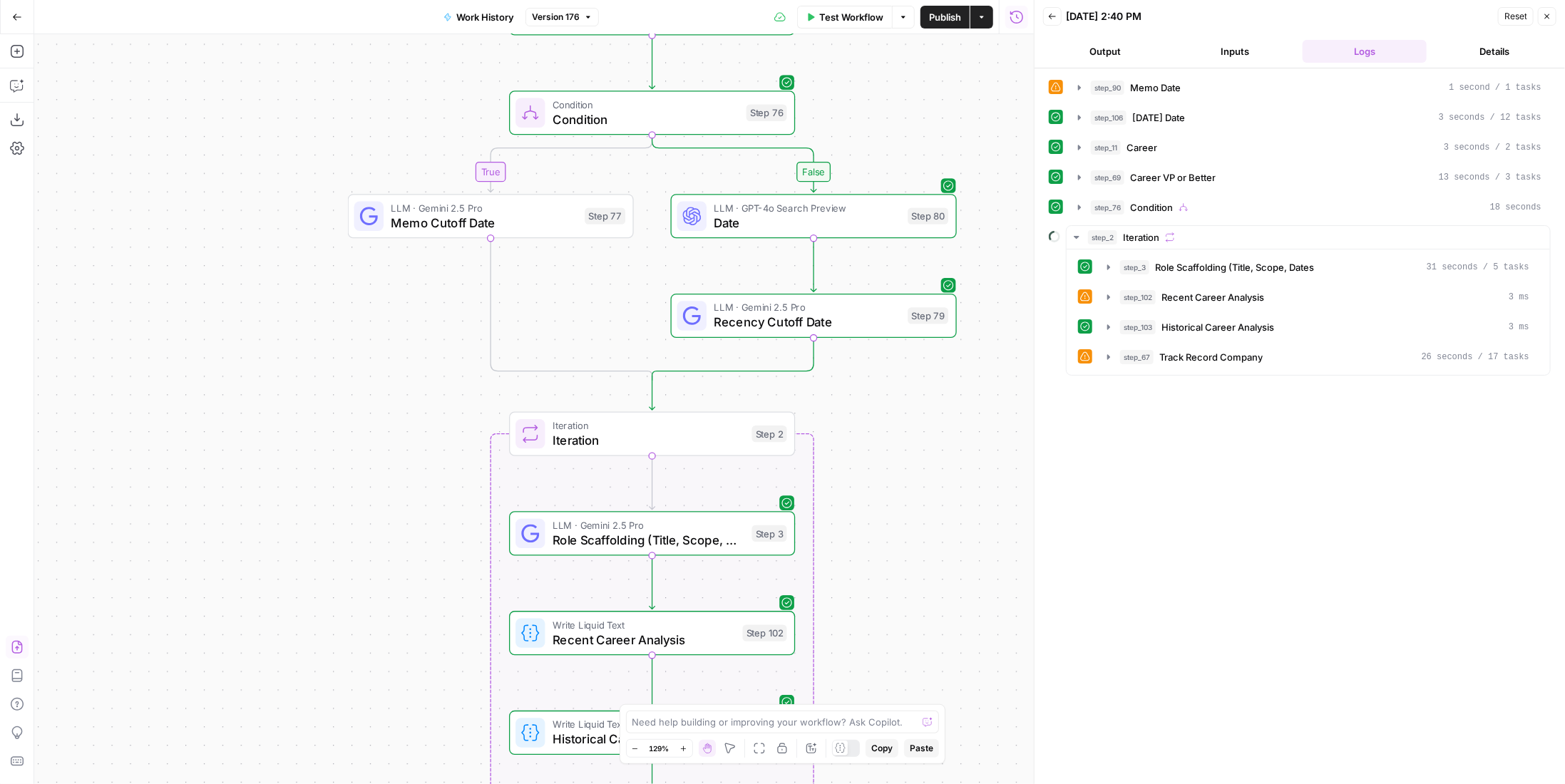
drag, startPoint x: 871, startPoint y: 594, endPoint x: 905, endPoint y: 463, distance: 135.3
click at [905, 463] on div "true false Workflow Set Inputs Inputs LLM · GPT-4.1 Memo Date Step 90 LLM · Gem…" at bounding box center [533, 409] width 999 height 750
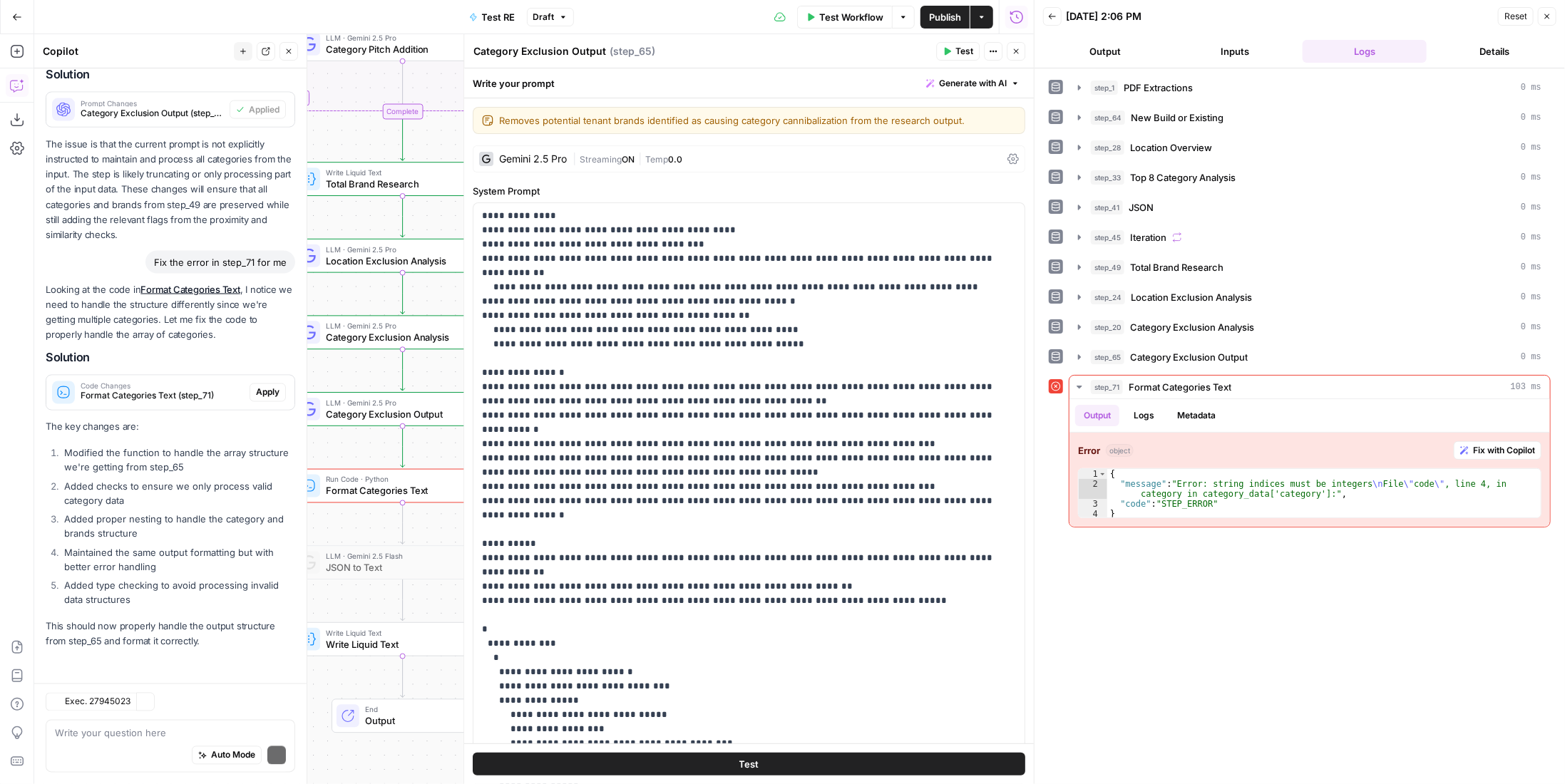
scroll to position [1737, 0]
click at [1494, 444] on span "Fix with Copilot" at bounding box center [1503, 449] width 62 height 12
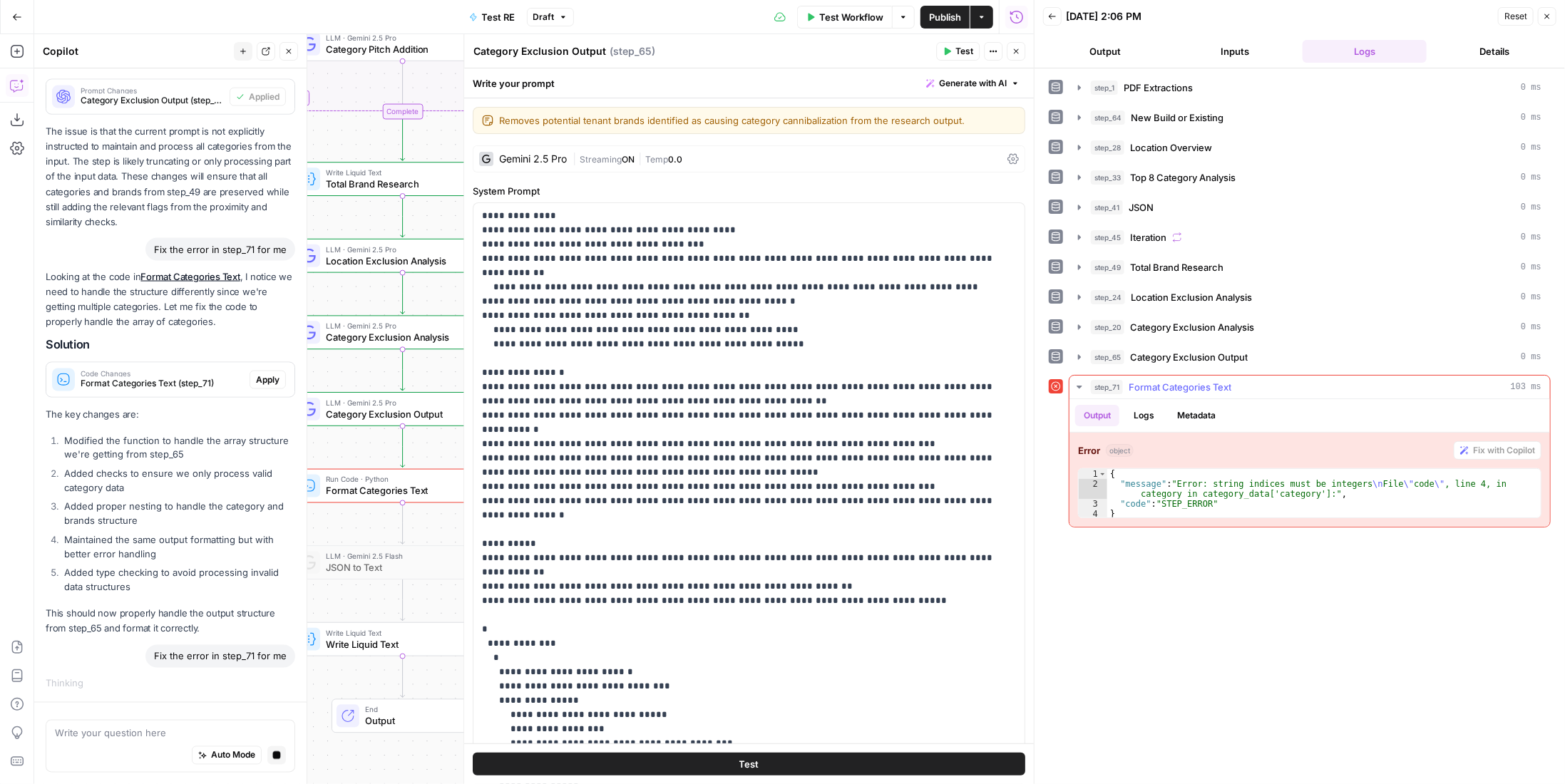
scroll to position [1660, 0]
click at [1181, 350] on span "Category Exclusion Output" at bounding box center [1188, 357] width 117 height 14
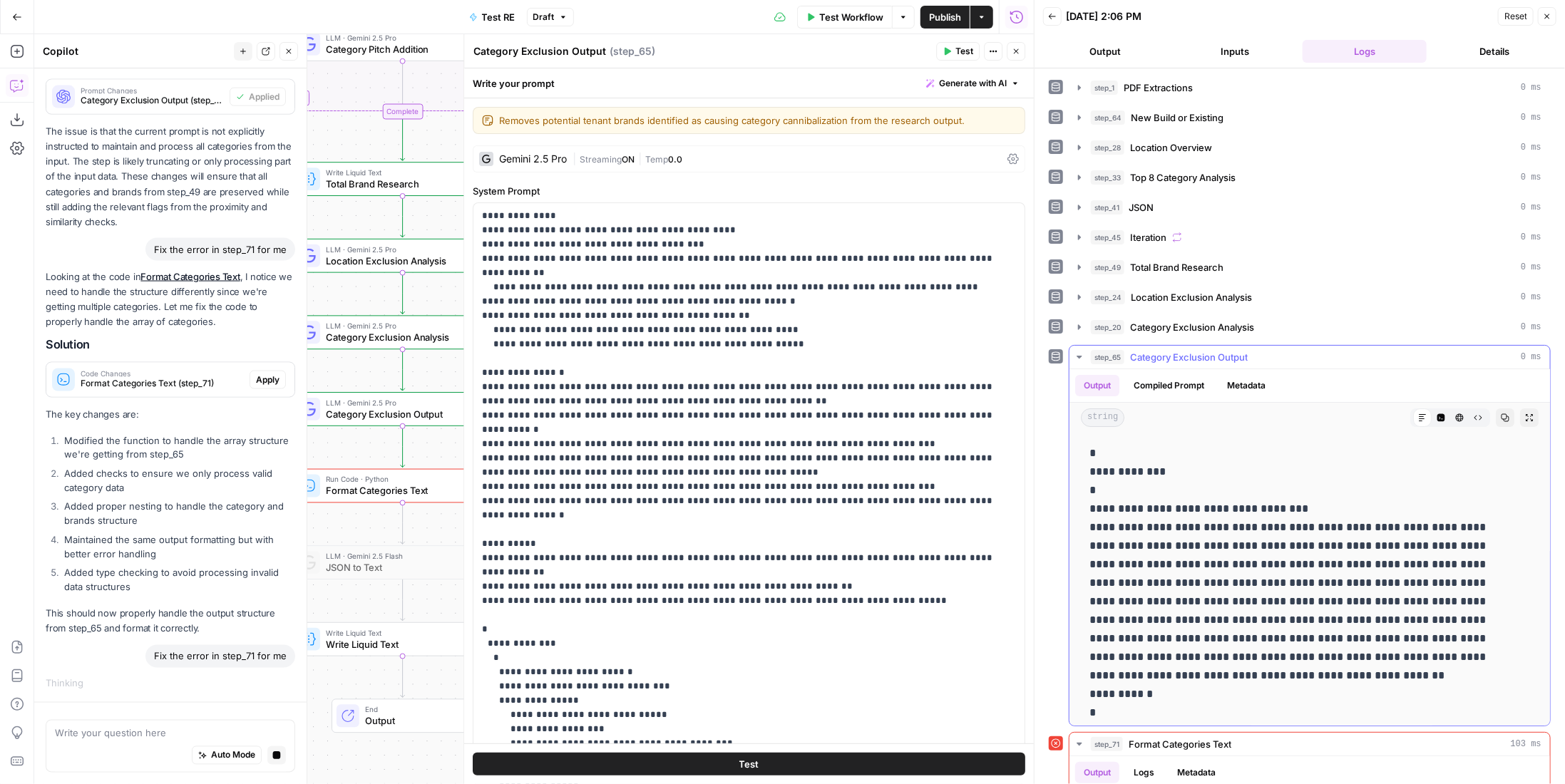
click at [1181, 350] on span "Category Exclusion Output" at bounding box center [1188, 357] width 117 height 14
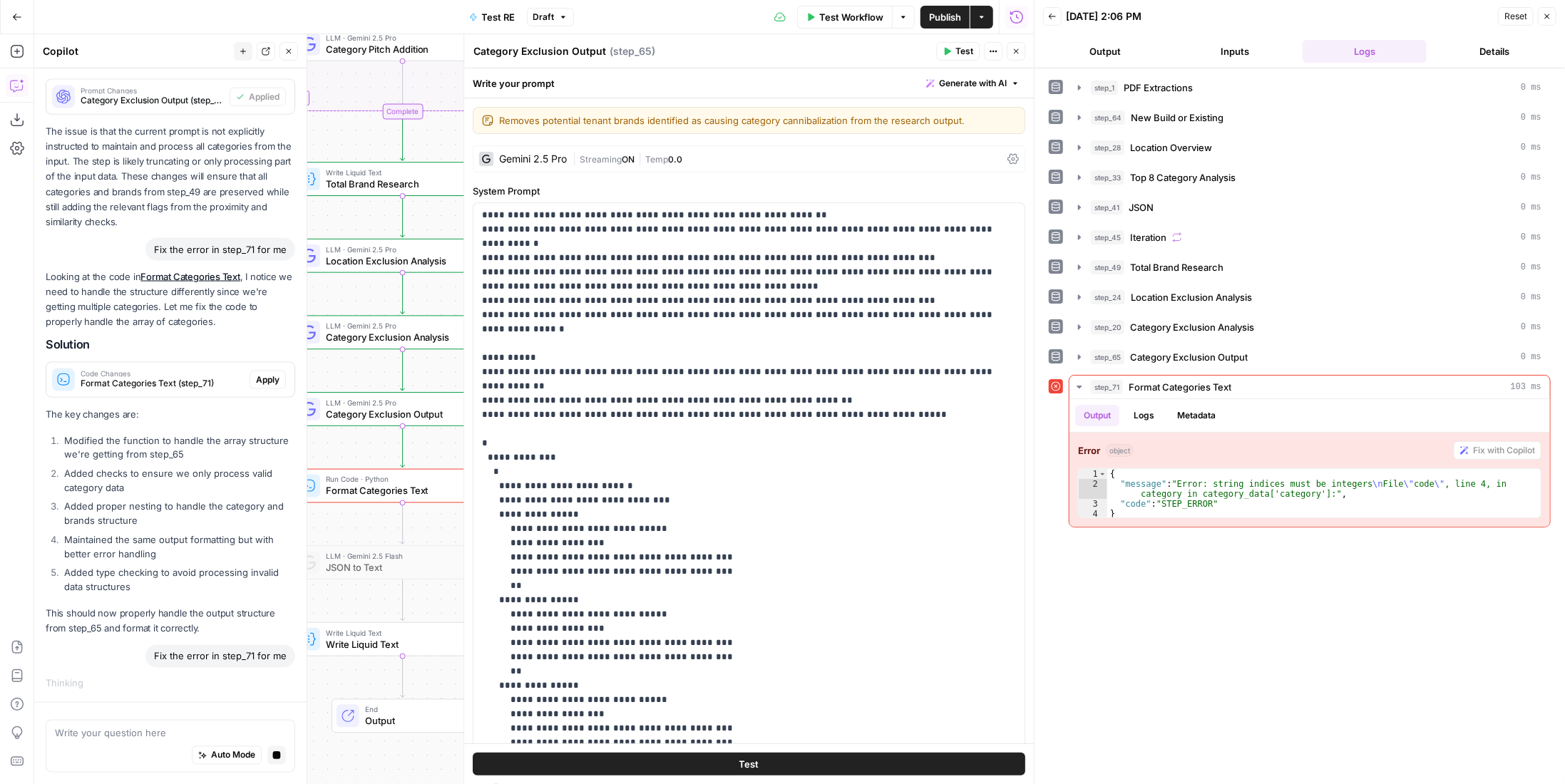
scroll to position [0, 0]
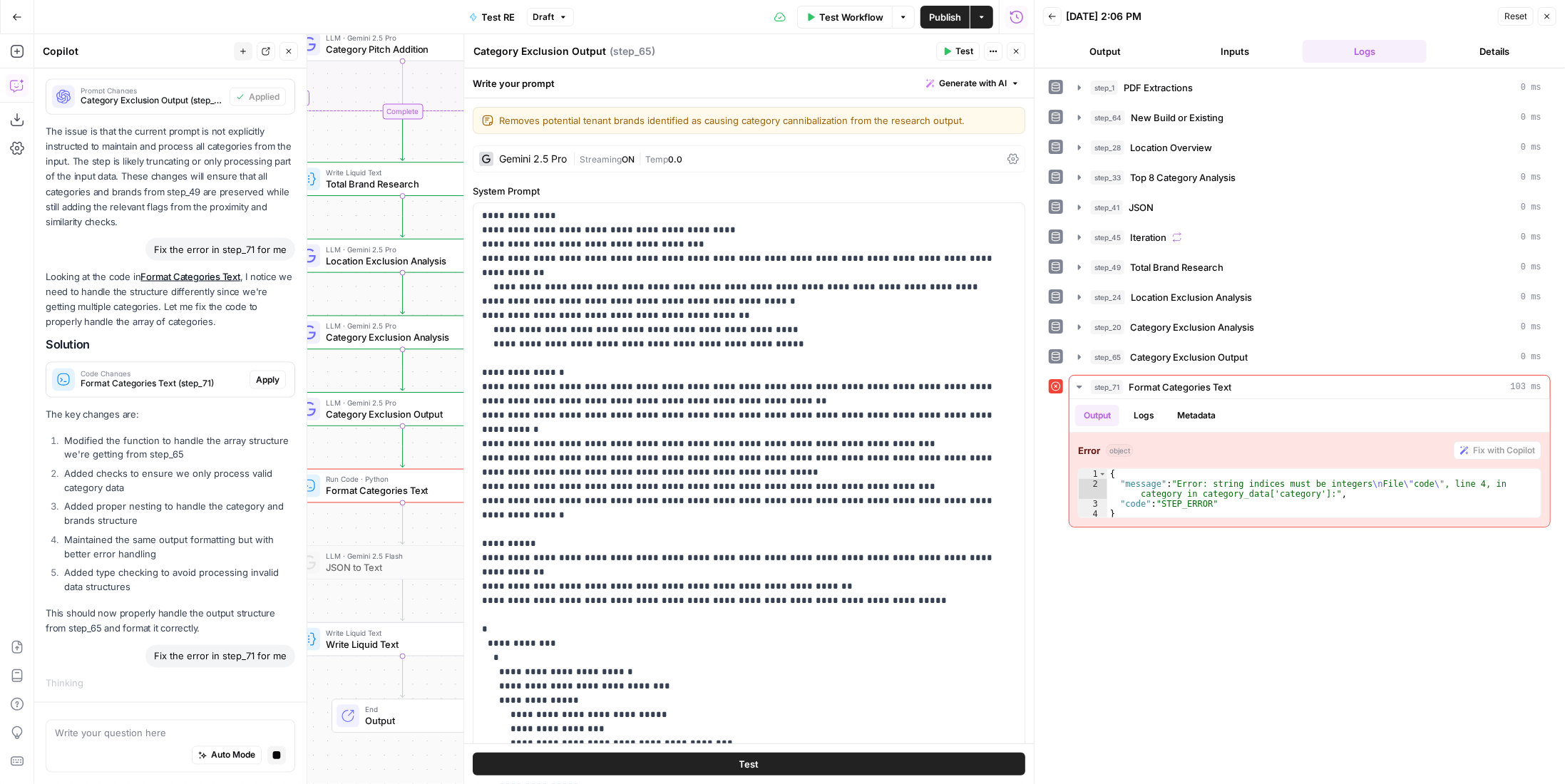
click at [1011, 47] on button "Close" at bounding box center [1015, 51] width 18 height 18
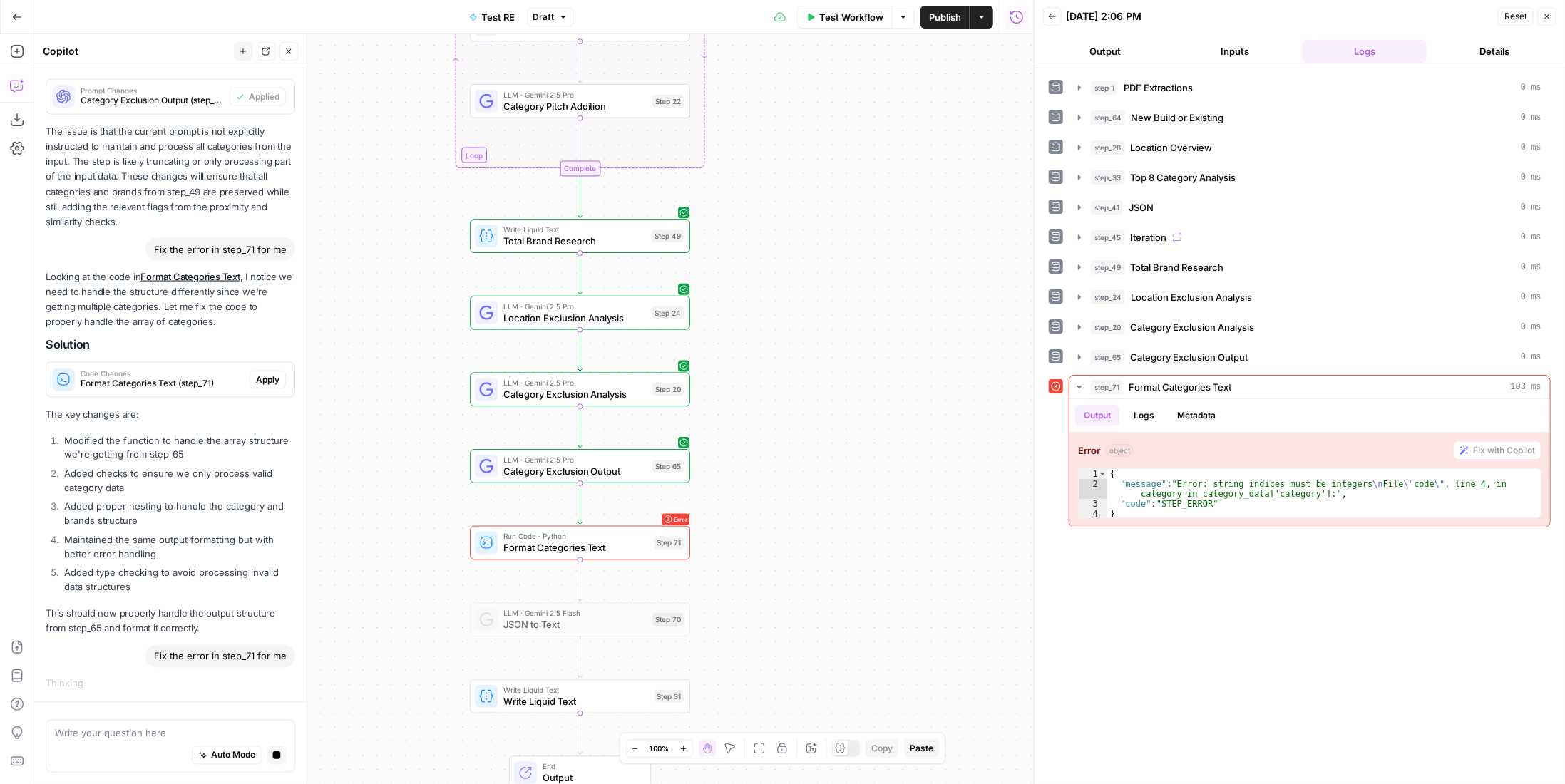
drag, startPoint x: 750, startPoint y: 256, endPoint x: 948, endPoint y: 312, distance: 205.8
click at [948, 312] on div "Workflow Set Inputs Inputs LLM · Gemini 2.5 Pro PDF Extractions Step 1 LLM · Ge…" at bounding box center [533, 409] width 999 height 750
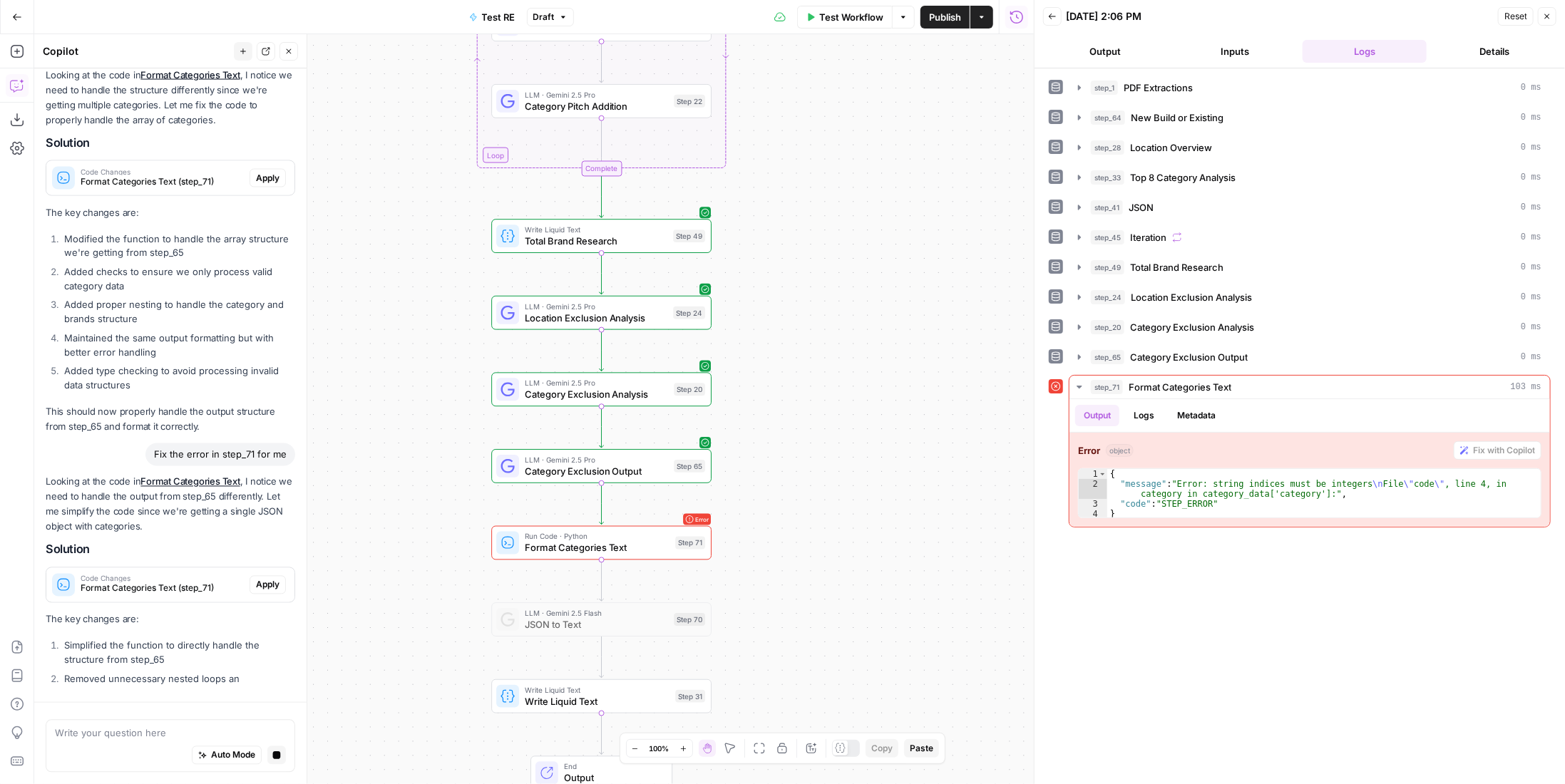
click at [954, 21] on span "Publish" at bounding box center [945, 16] width 32 height 14
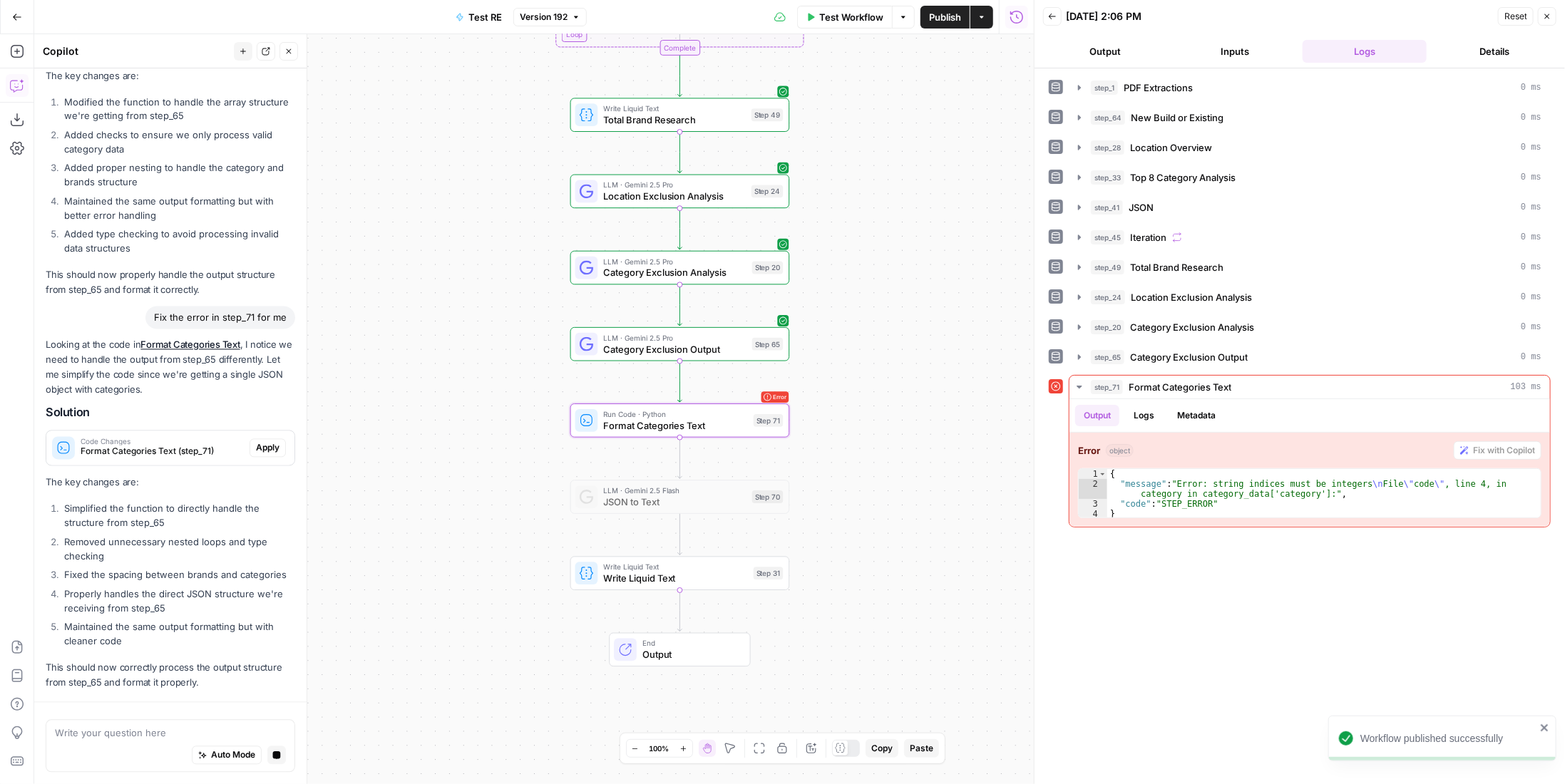
click at [249, 455] on button "Apply" at bounding box center [267, 447] width 36 height 18
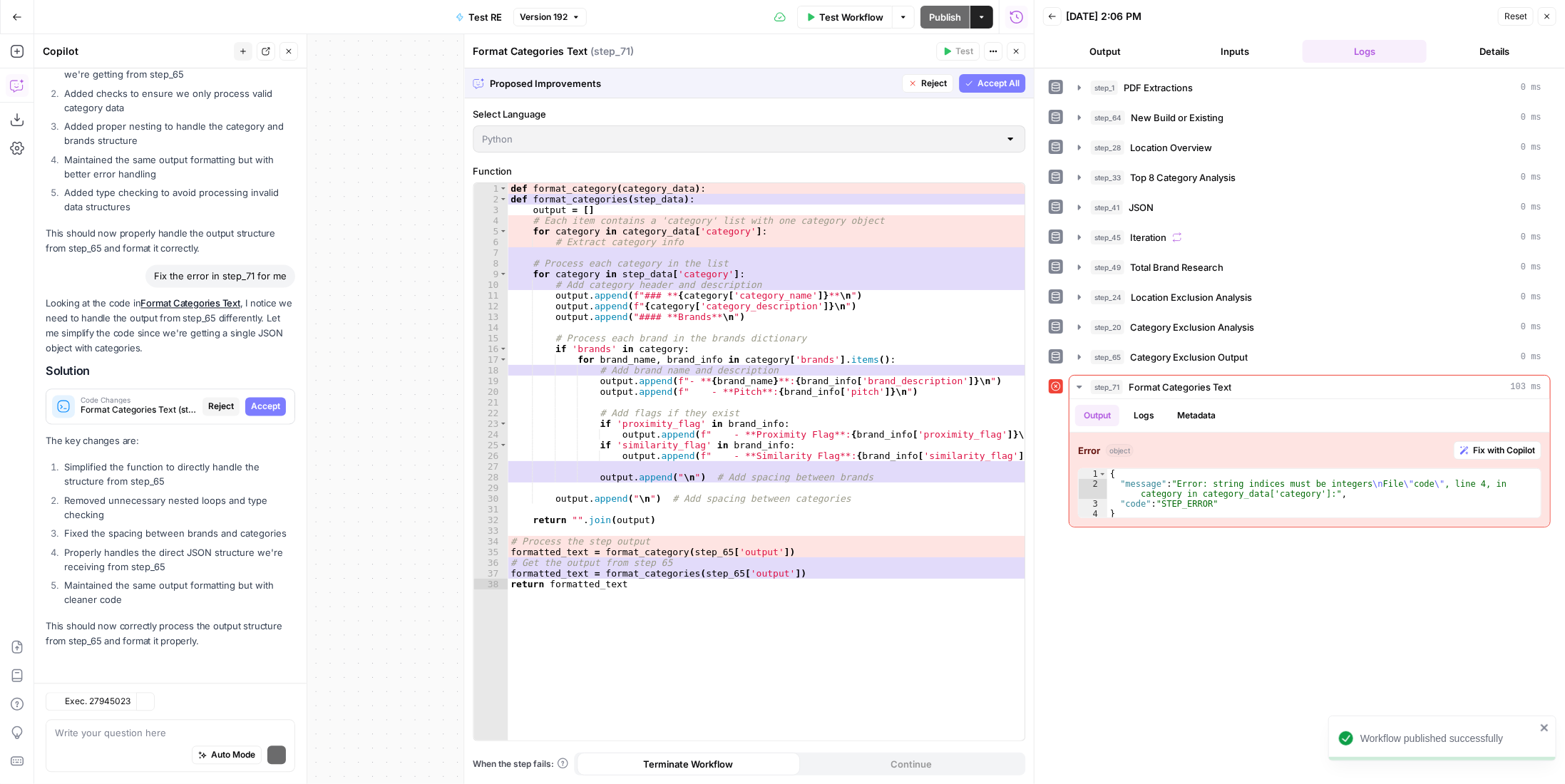
scroll to position [2038, 0]
click at [976, 89] on button "Accept All" at bounding box center [991, 83] width 66 height 18
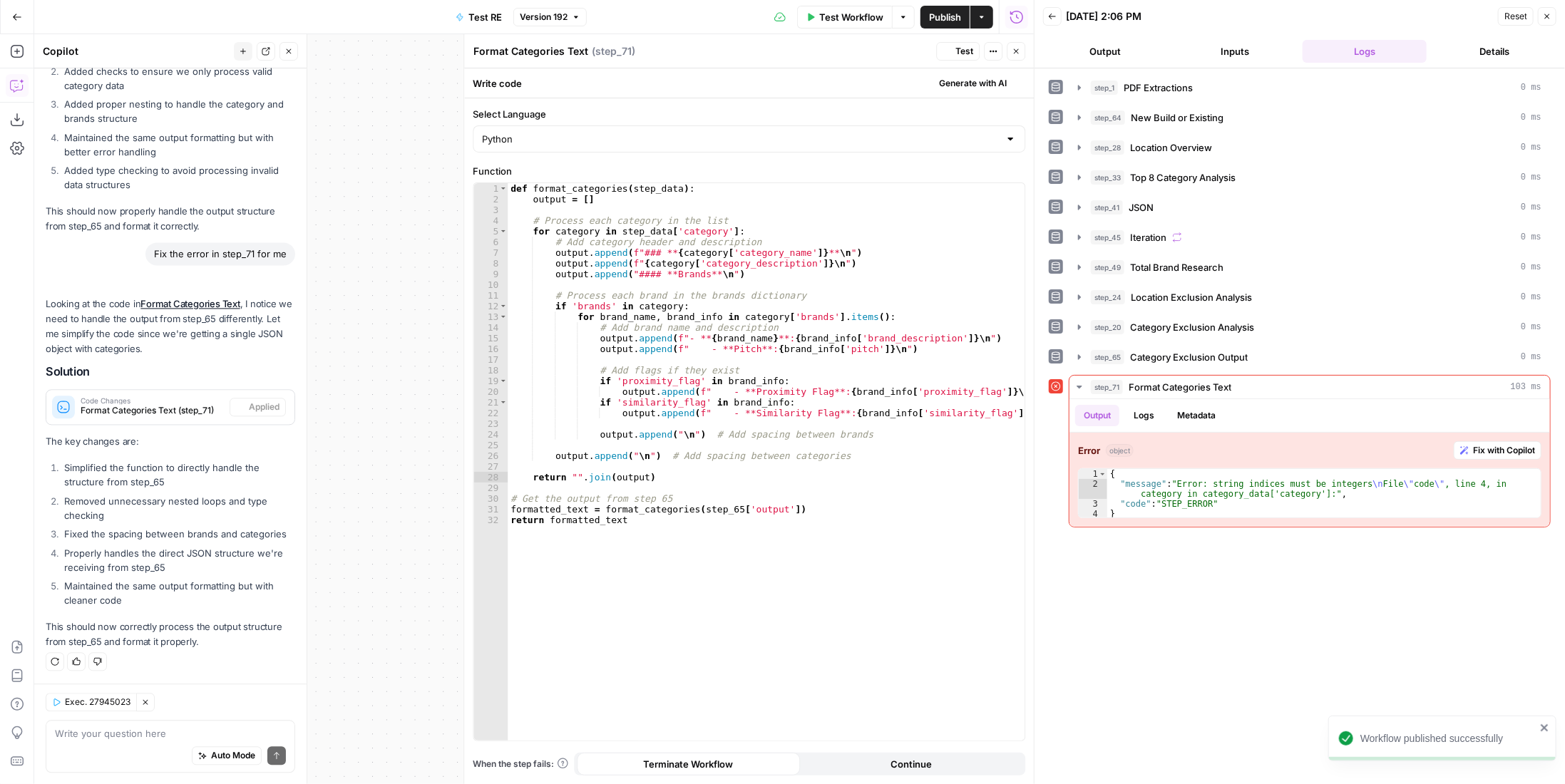
scroll to position [2175, 0]
click at [1018, 48] on icon "button" at bounding box center [1015, 51] width 9 height 9
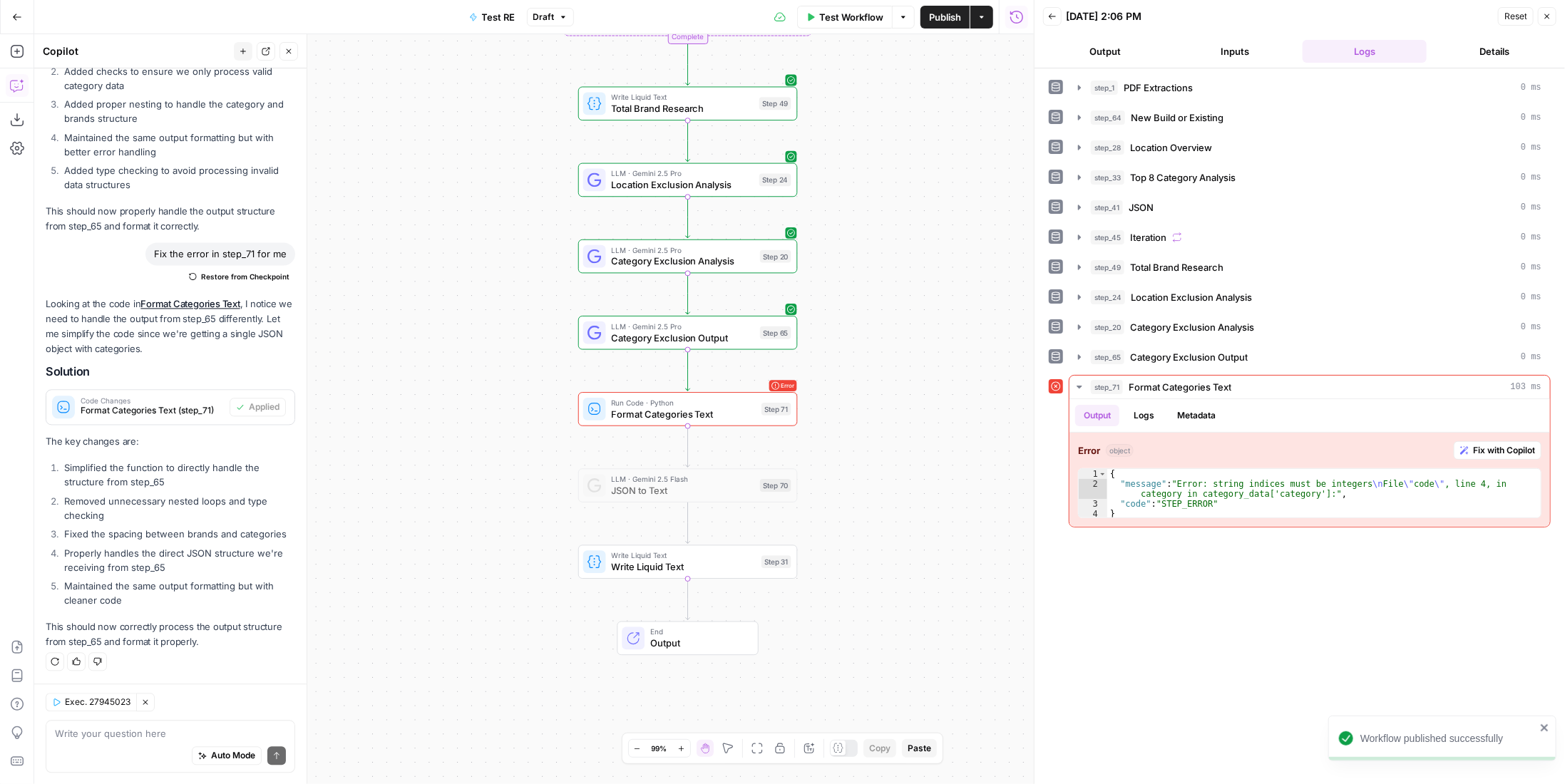
click at [742, 328] on span "LLM · Gemini 2.5 Pro" at bounding box center [682, 326] width 142 height 11
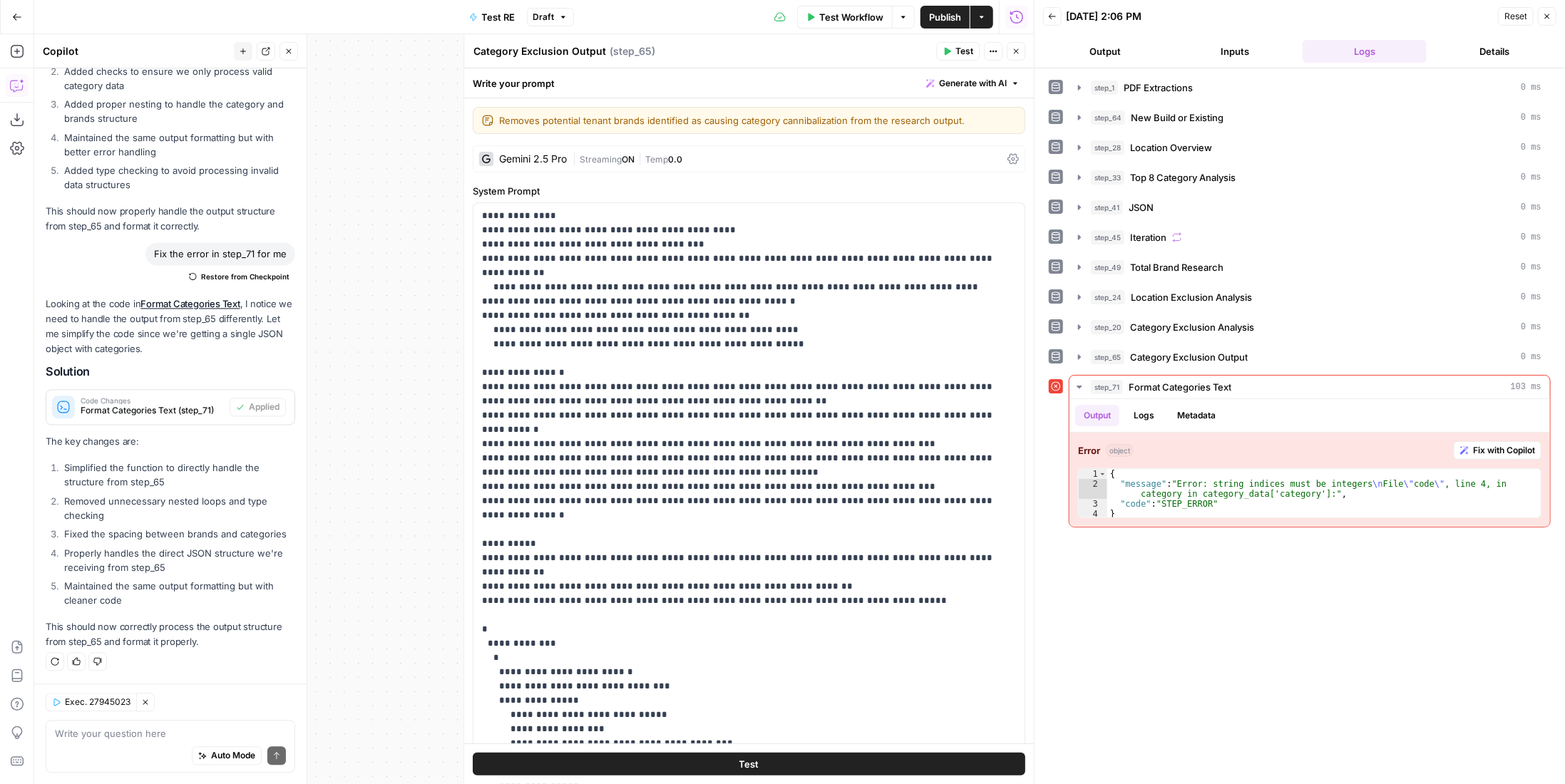
click at [960, 55] on span "Test" at bounding box center [964, 51] width 18 height 12
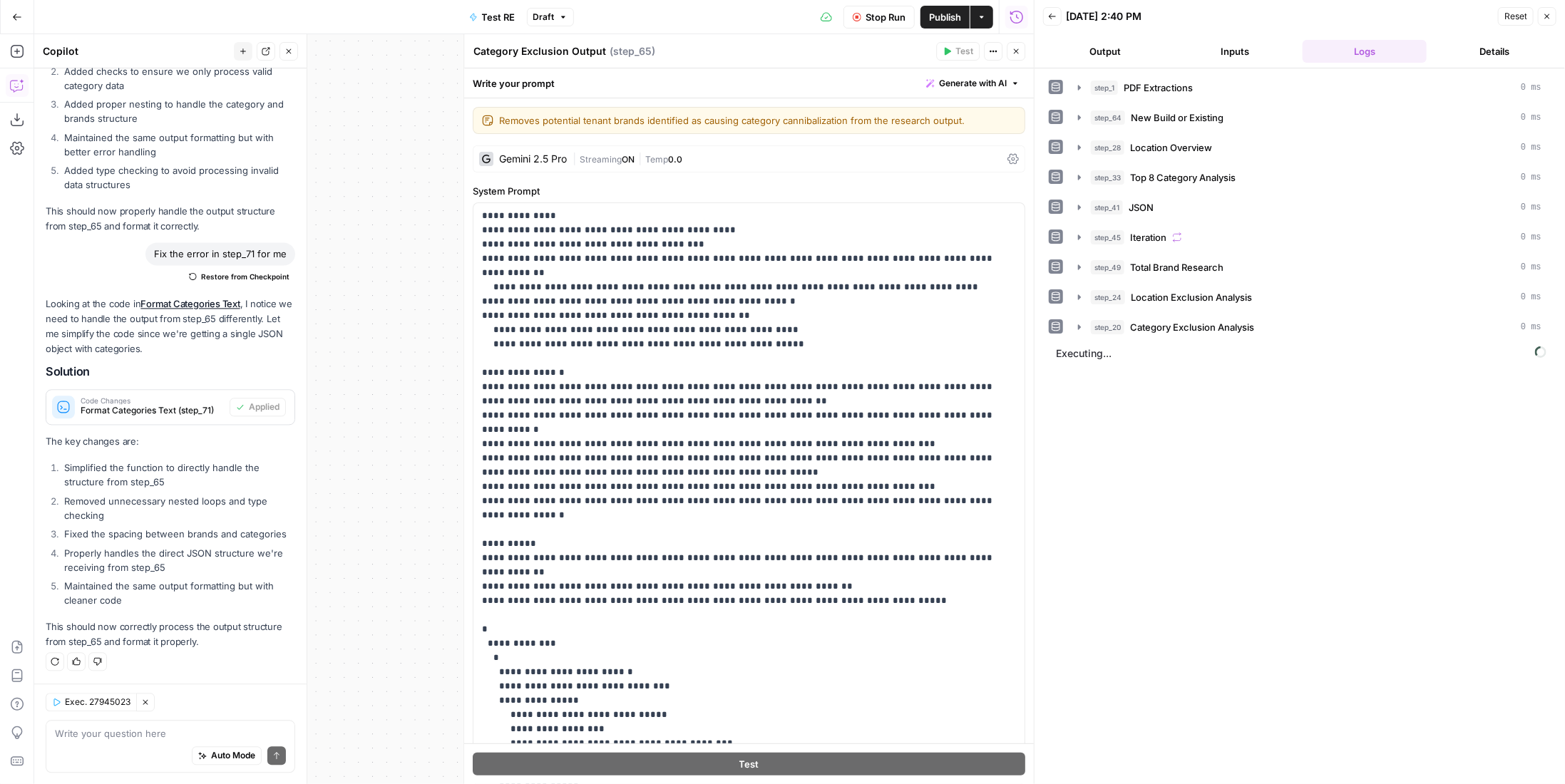
click at [1016, 55] on icon "button" at bounding box center [1015, 51] width 9 height 9
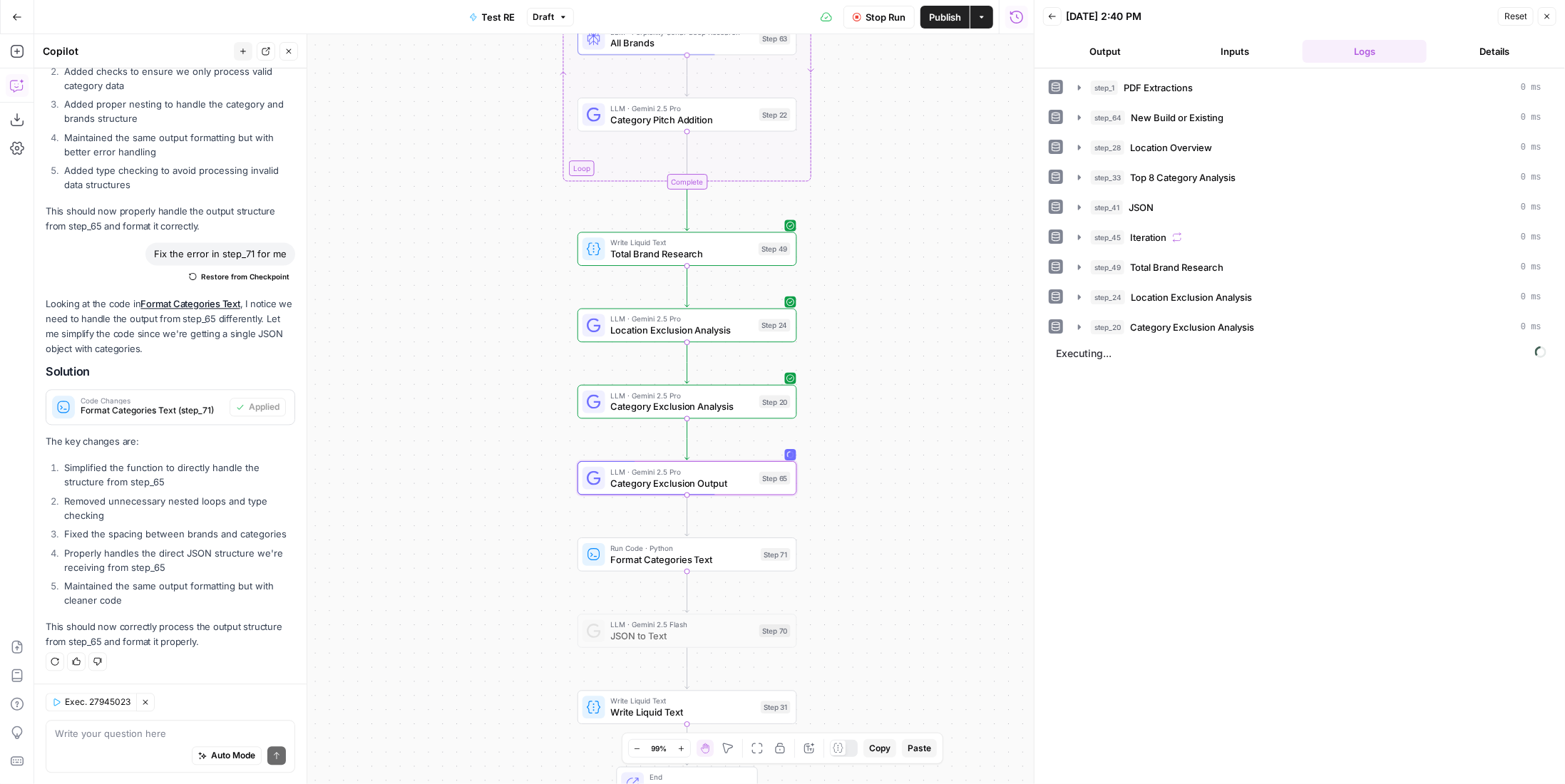
drag, startPoint x: 866, startPoint y: 426, endPoint x: 866, endPoint y: 438, distance: 12.0
click at [866, 438] on div "Workflow Set Inputs Inputs LLM · Gemini 2.5 Pro PDF Extractions Step 1 LLM · Ge…" at bounding box center [533, 409] width 999 height 750
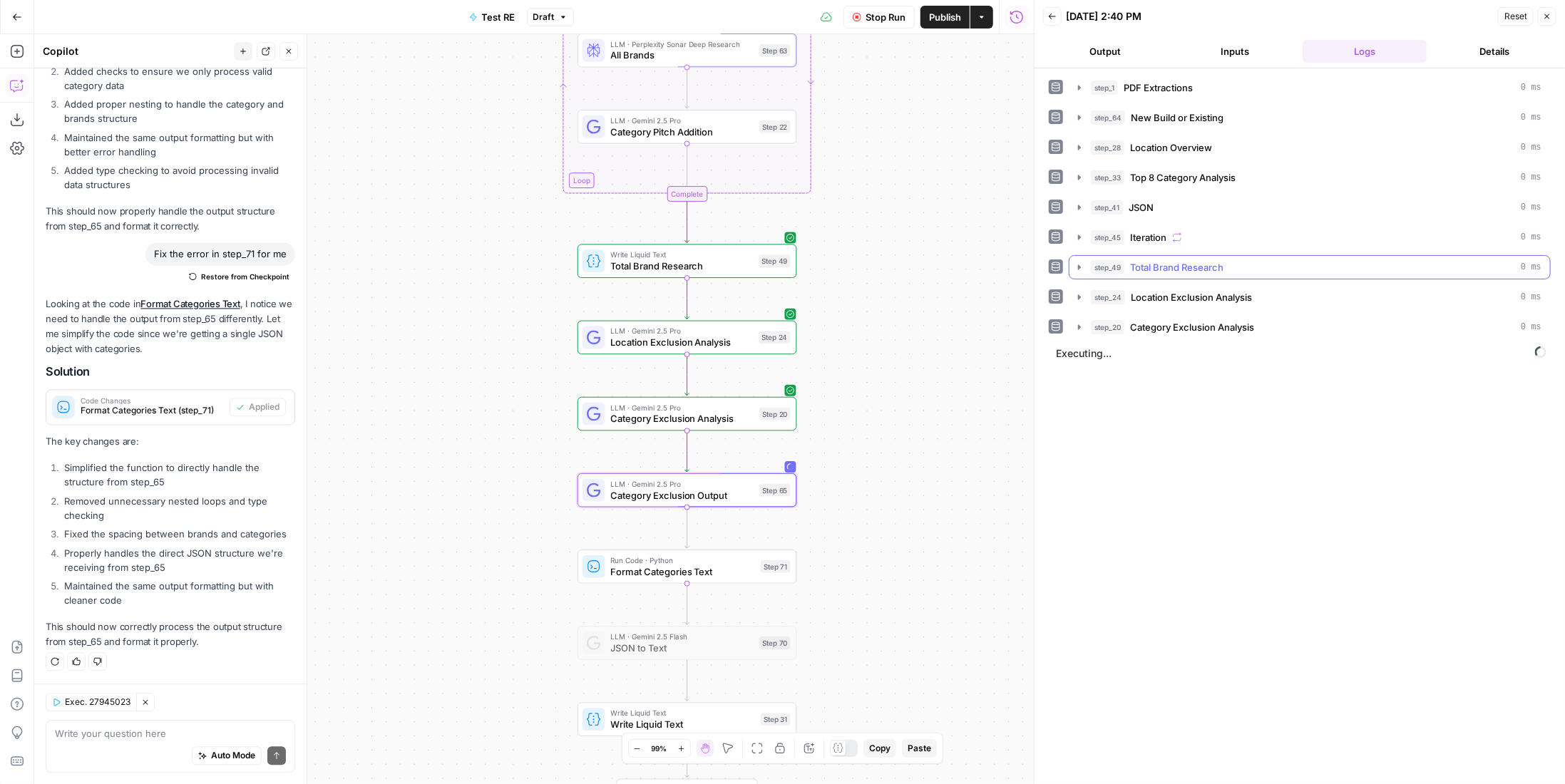
click at [1226, 264] on div "step_49 Total Brand Research 0 ms" at bounding box center [1316, 267] width 450 height 14
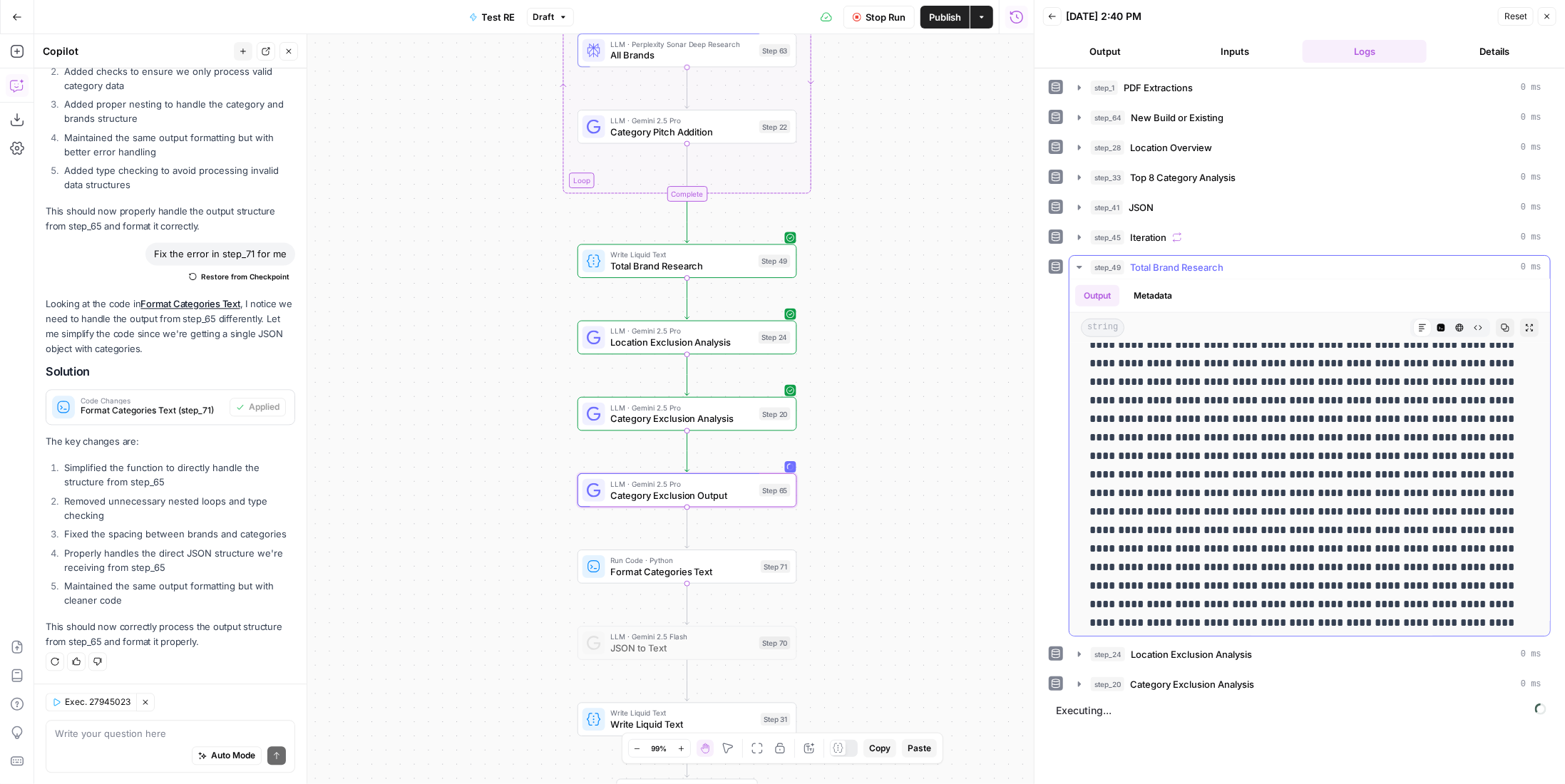
scroll to position [1283, 0]
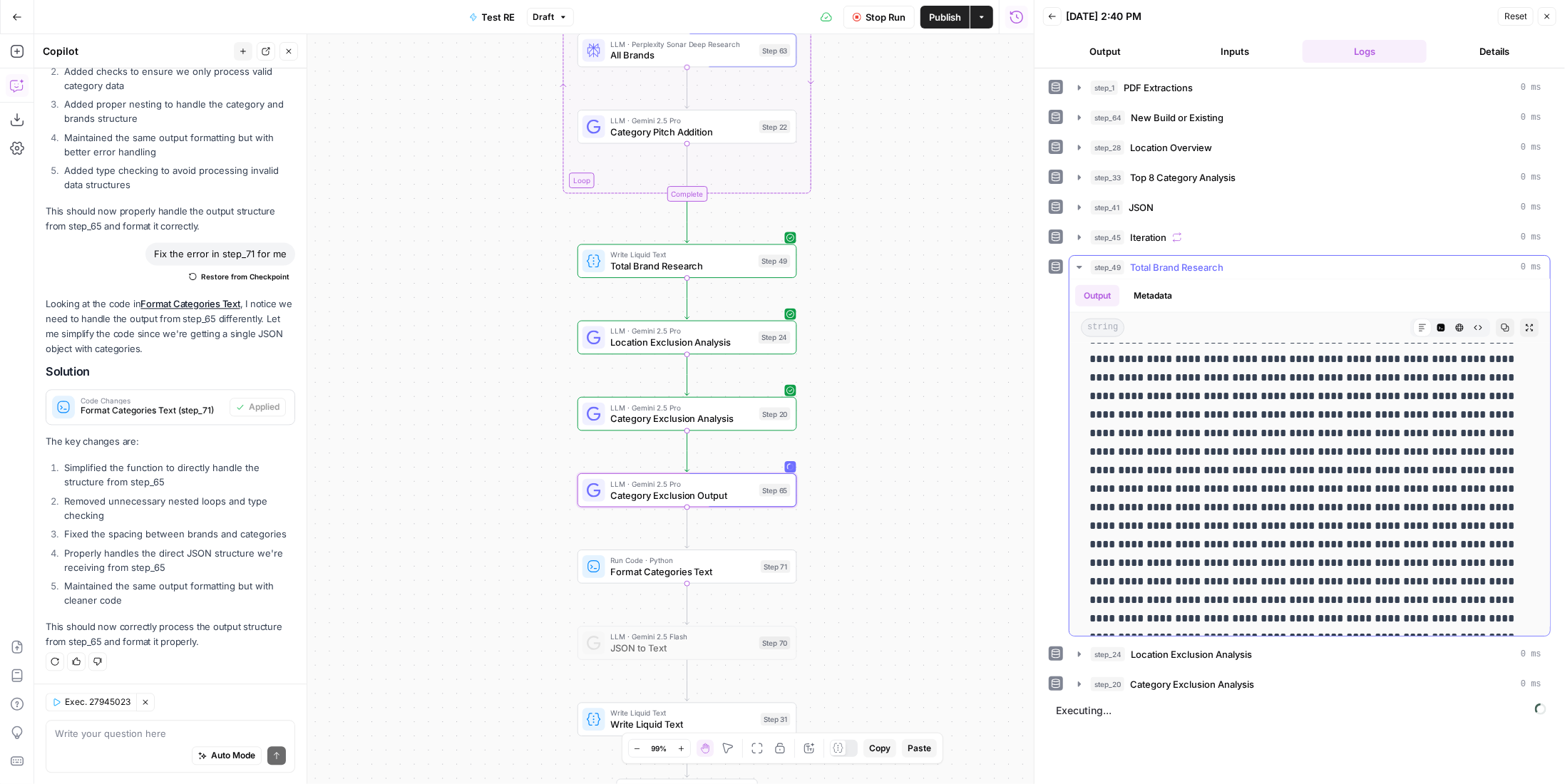
click at [1436, 323] on icon "button" at bounding box center [1440, 327] width 9 height 9
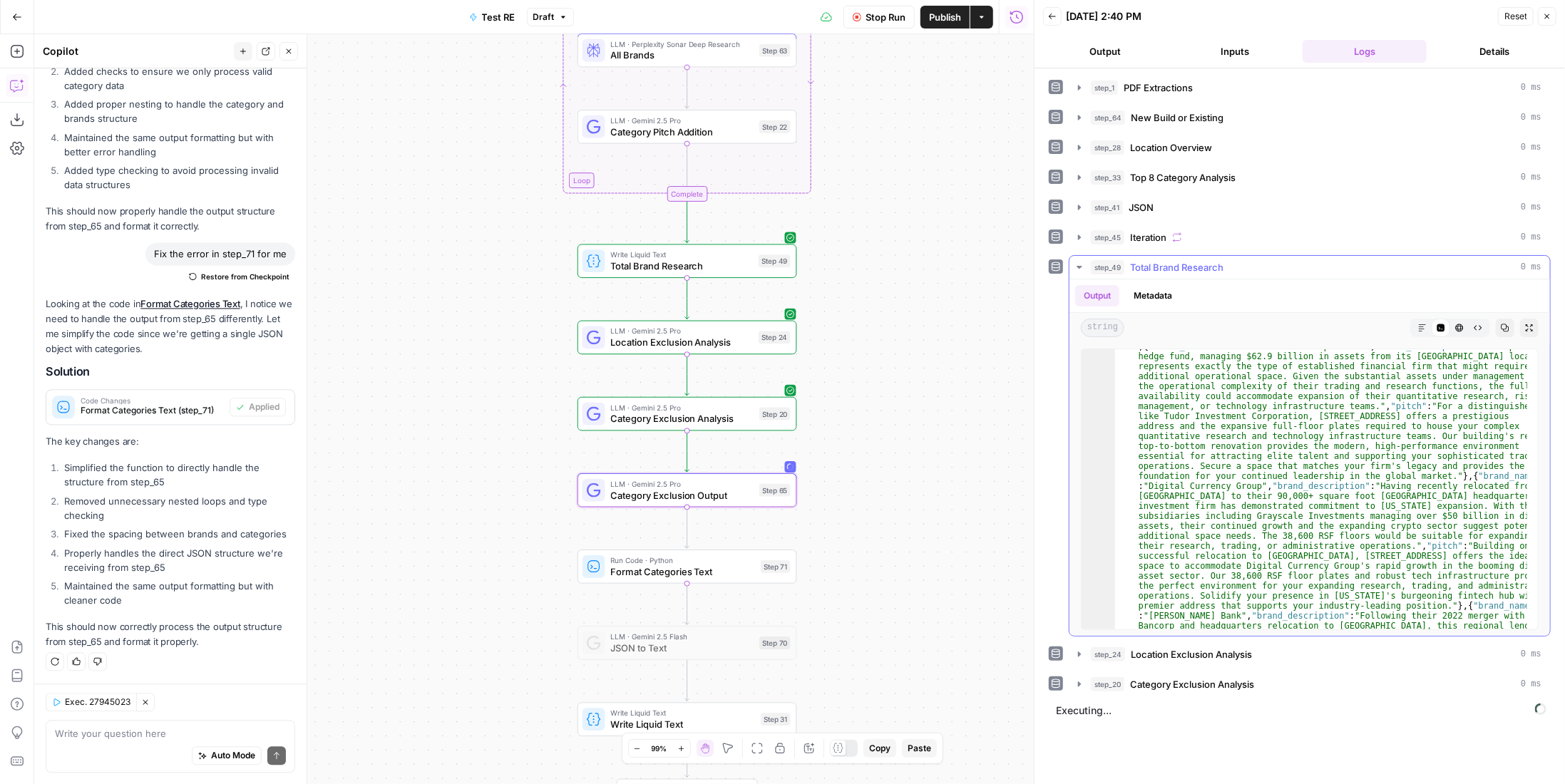
scroll to position [0, 0]
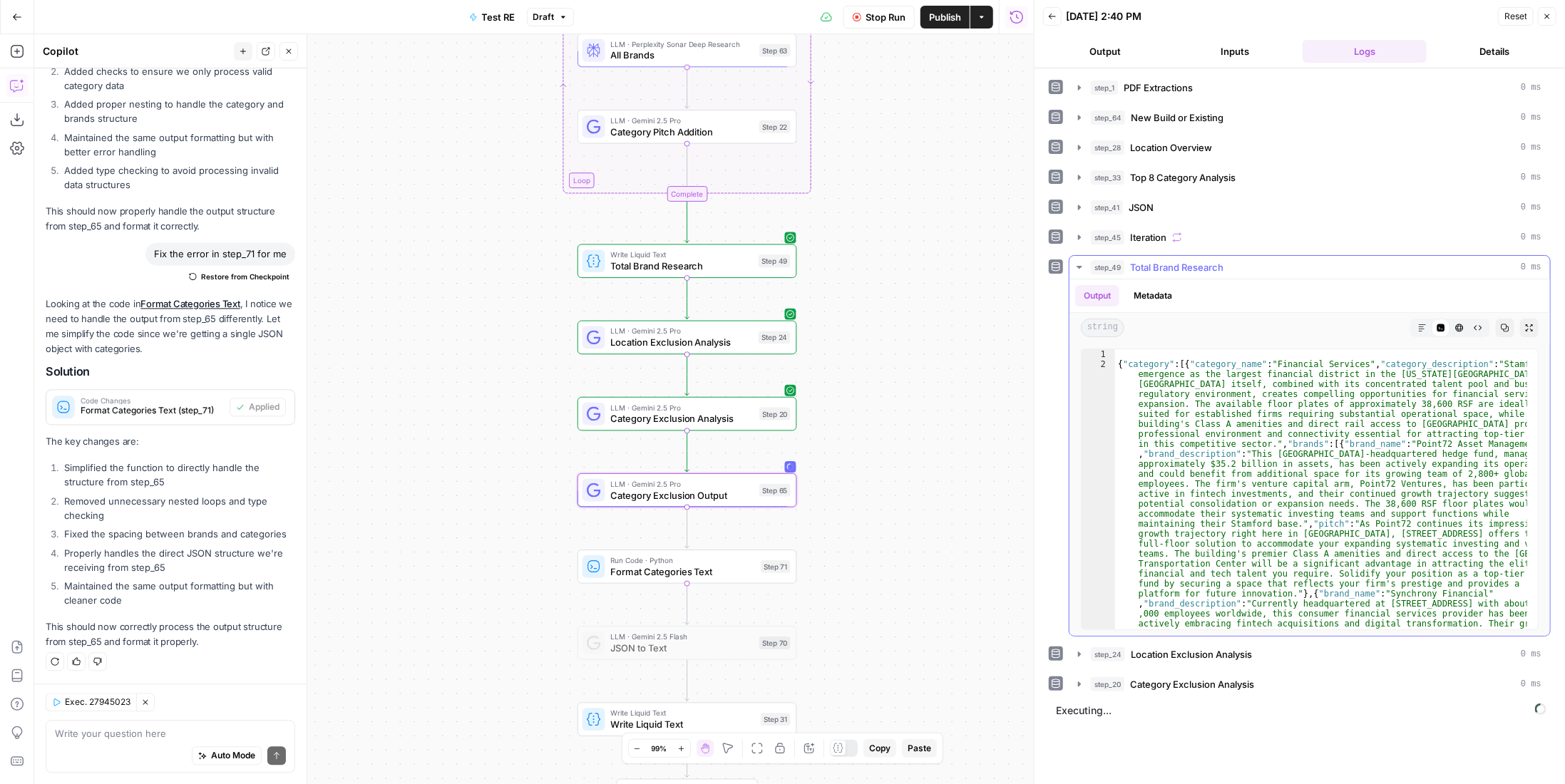
click at [1236, 263] on div "step_49 Total Brand Research 0 ms" at bounding box center [1316, 267] width 450 height 14
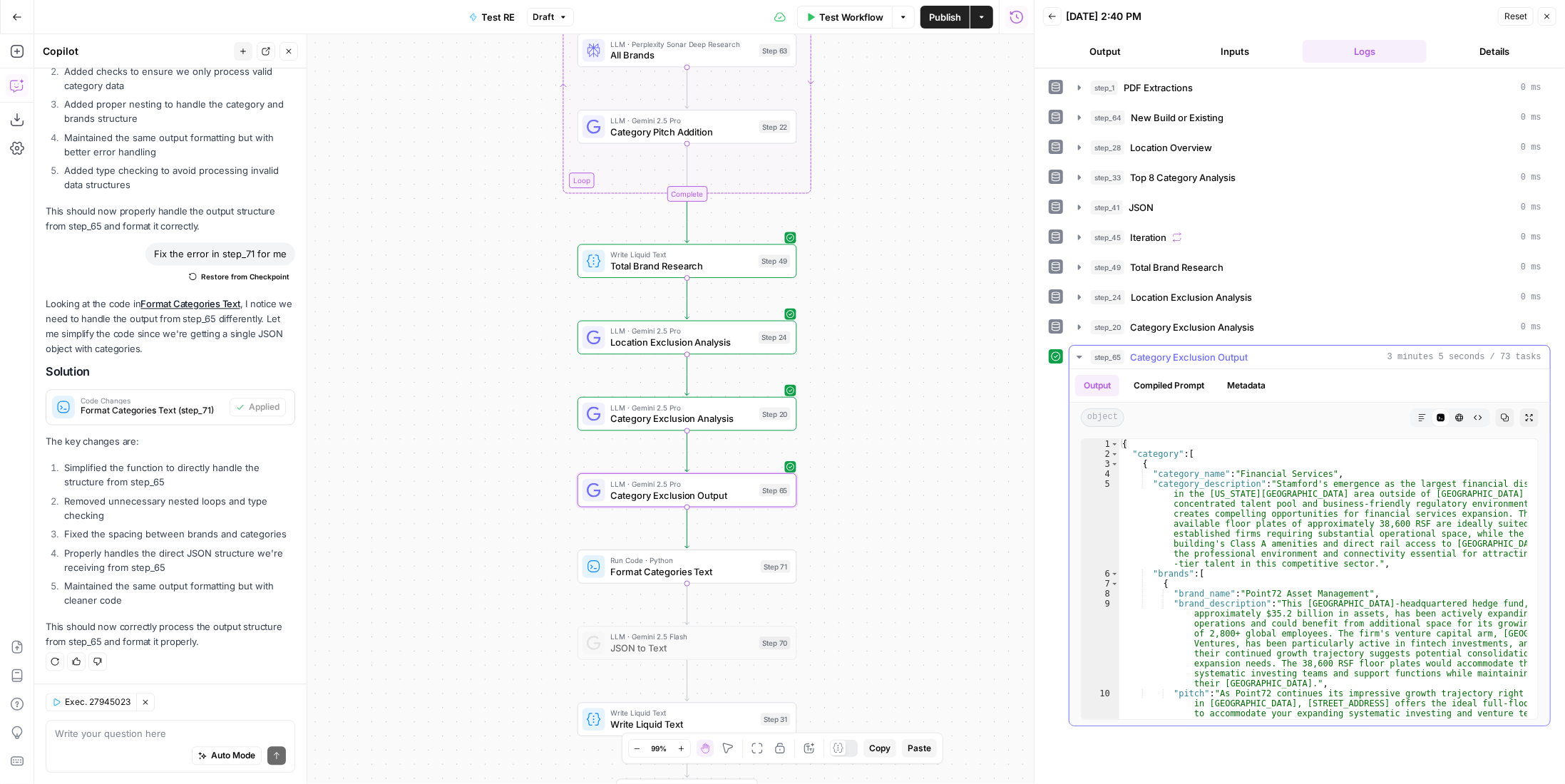
click at [1304, 555] on div "{ "category" : [ { "category_name" : "Financial Services" , "category_descripti…" at bounding box center [1324, 629] width 409 height 381
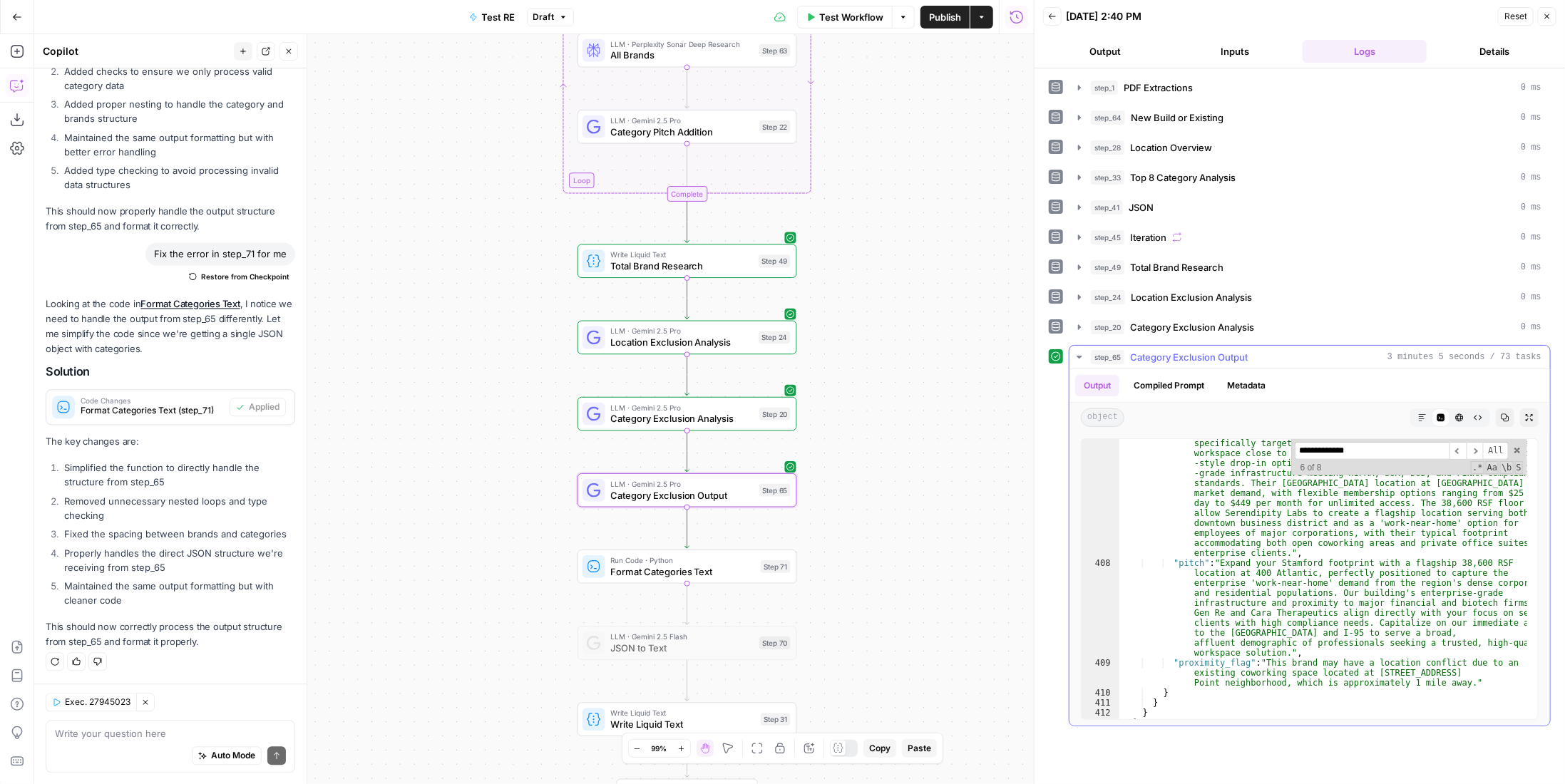
scroll to position [16747, 0]
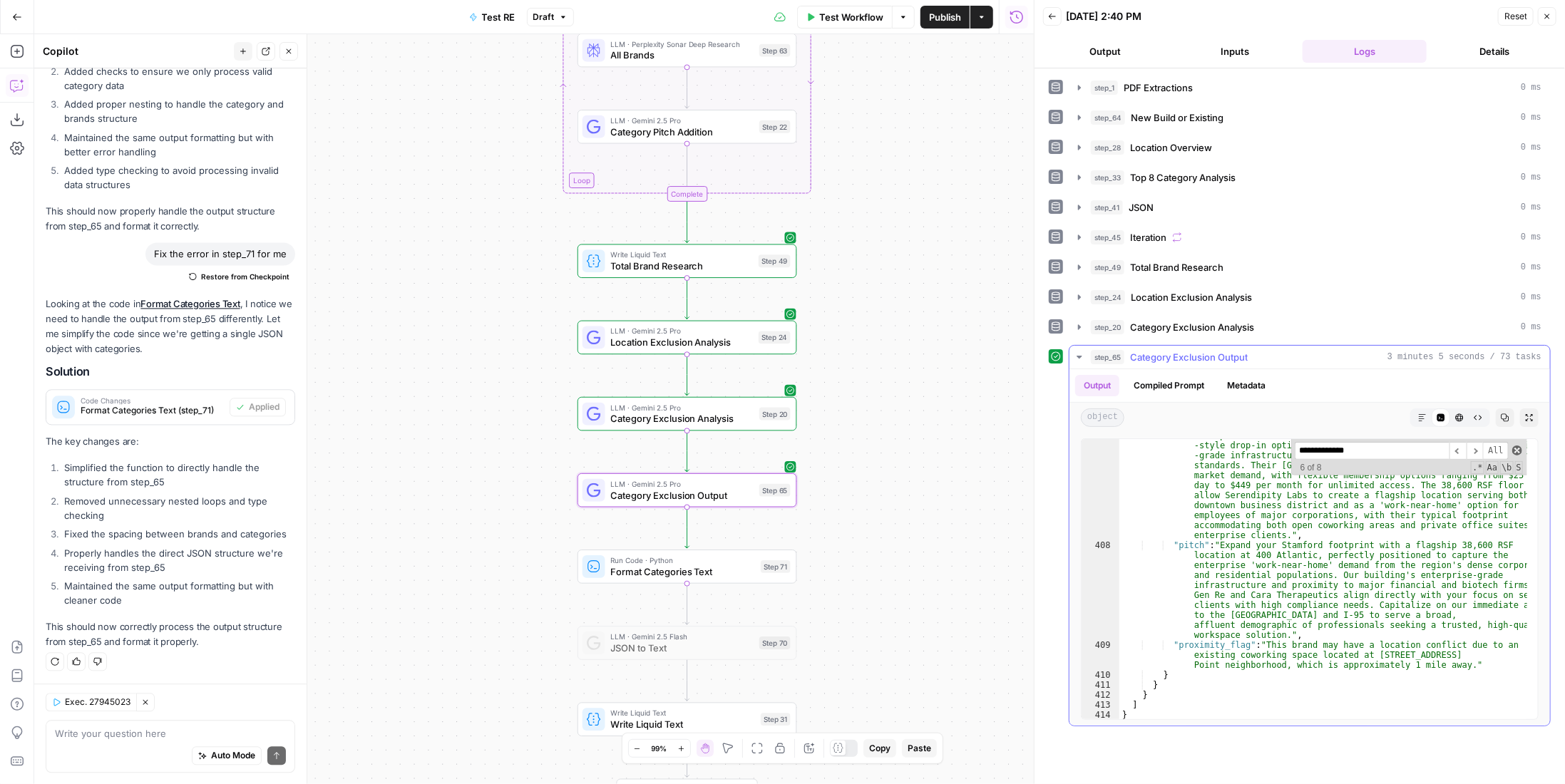
type input "**********"
click at [1518, 446] on span at bounding box center [1517, 450] width 10 height 10
type textarea "**********"
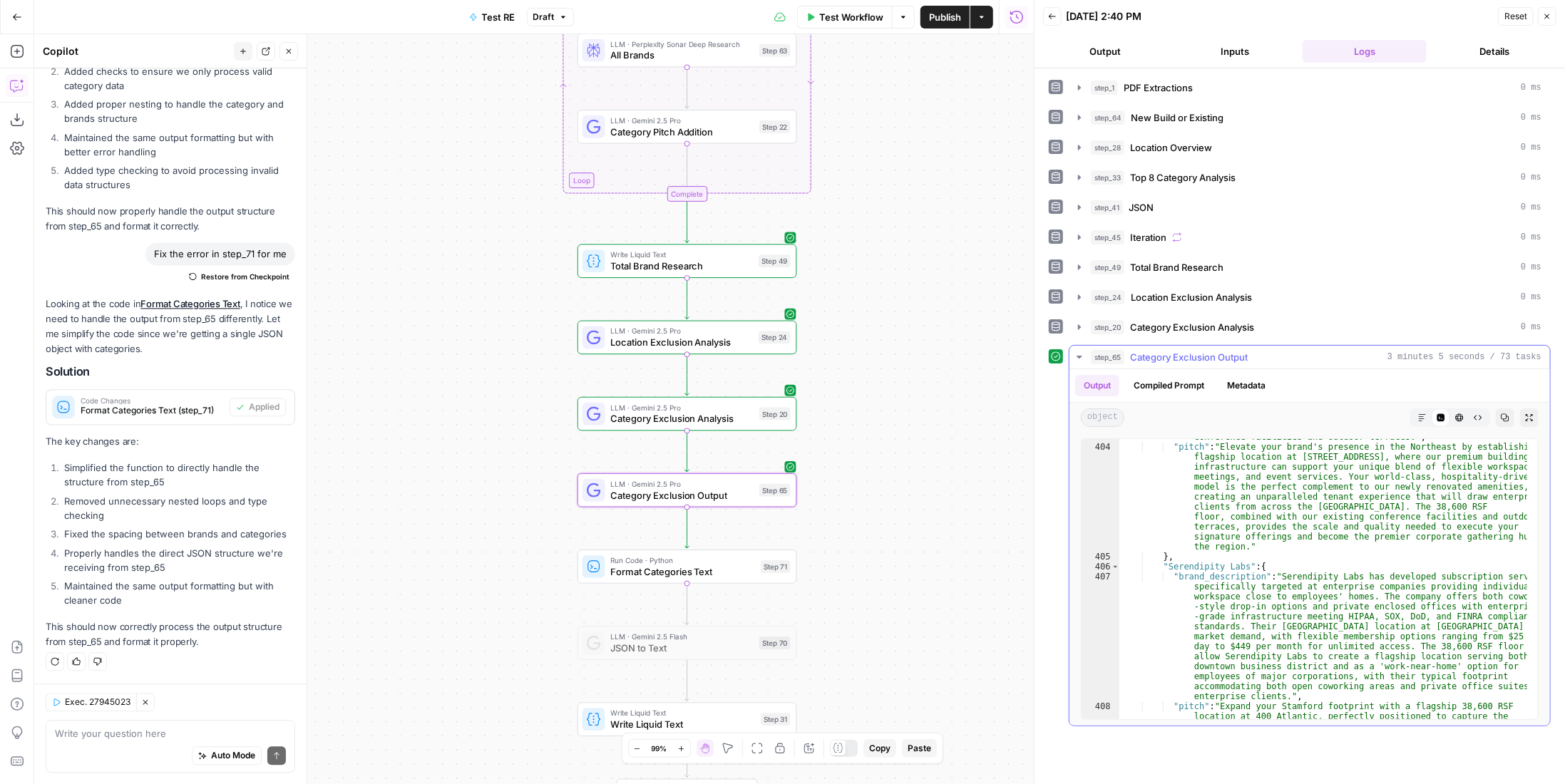
scroll to position [16501, 0]
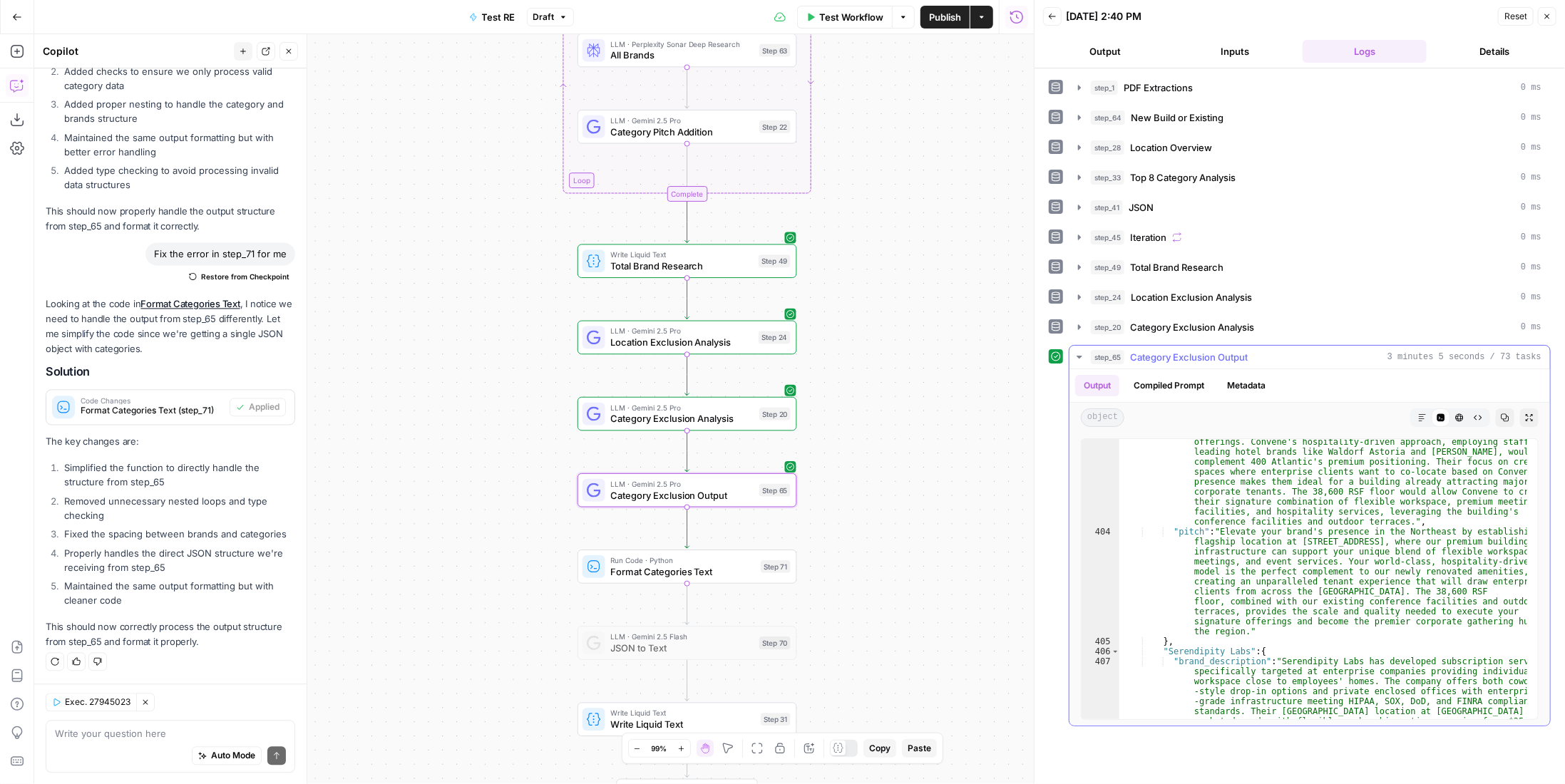
click at [1348, 598] on div ""brand_description" : "Convene operates premium meeting, events, and flexible o…" at bounding box center [1324, 667] width 409 height 540
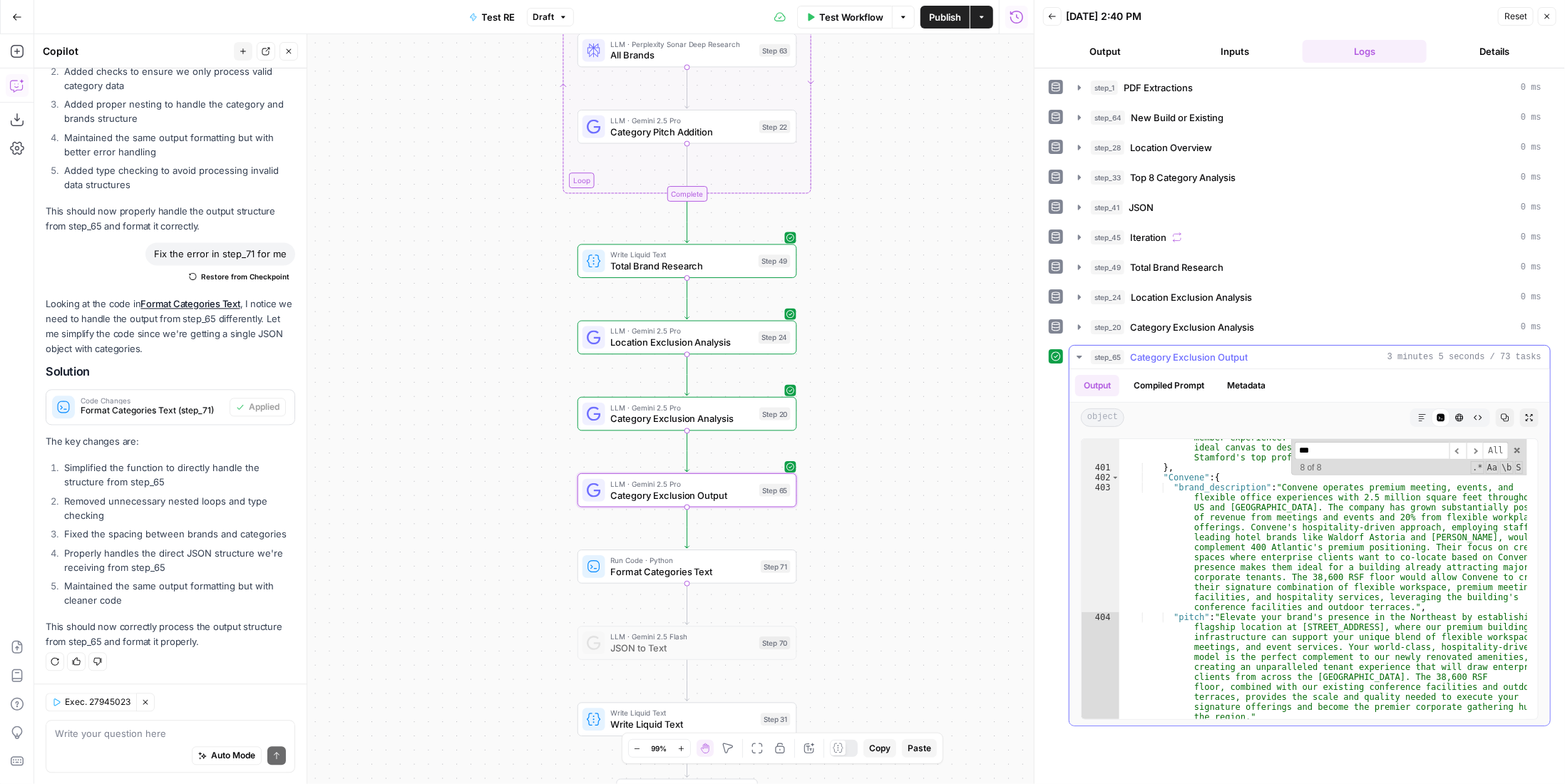
scroll to position [16589, 0]
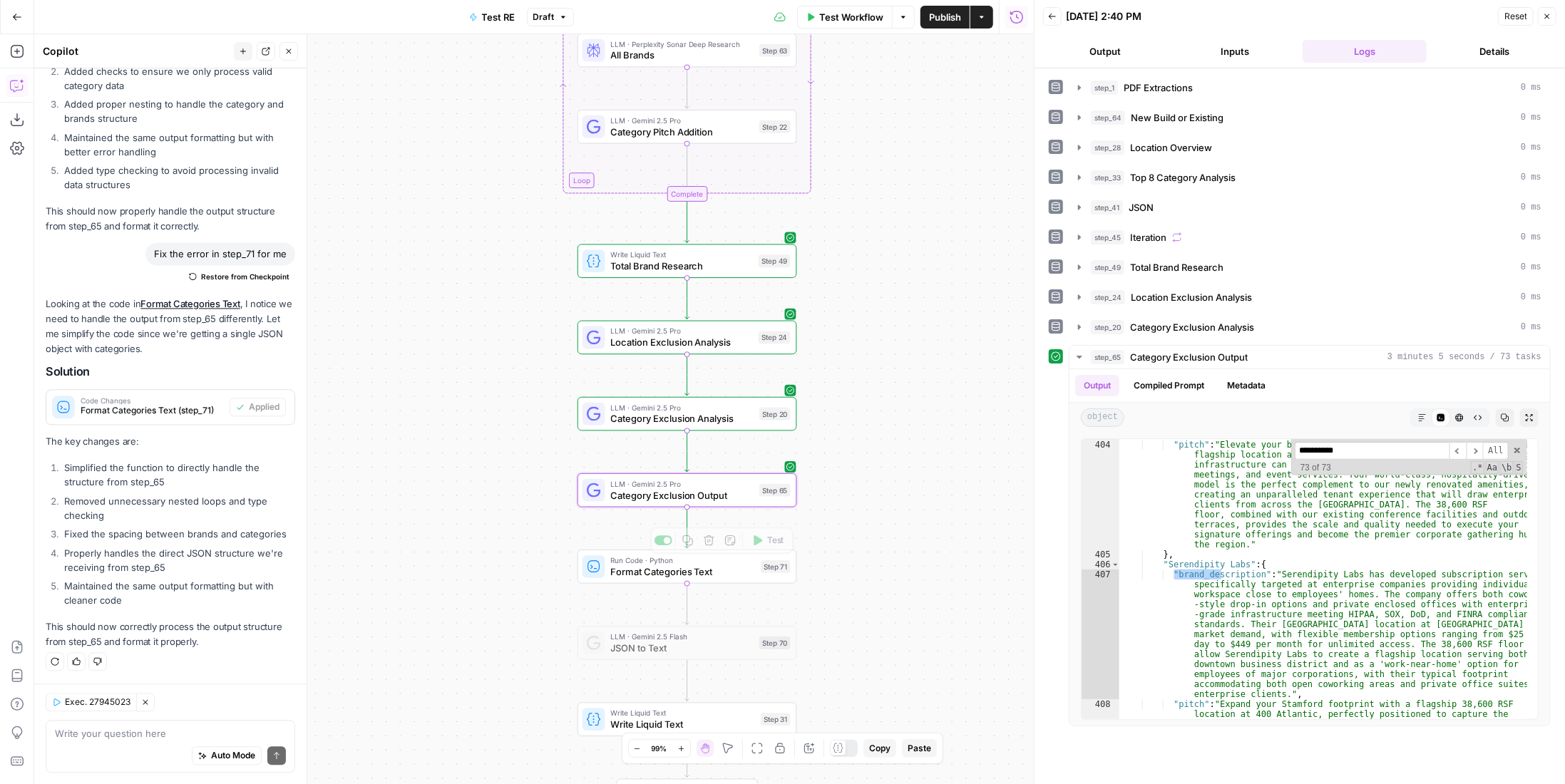
type input "**********"
click at [732, 572] on span "Format Categories Text" at bounding box center [682, 571] width 144 height 14
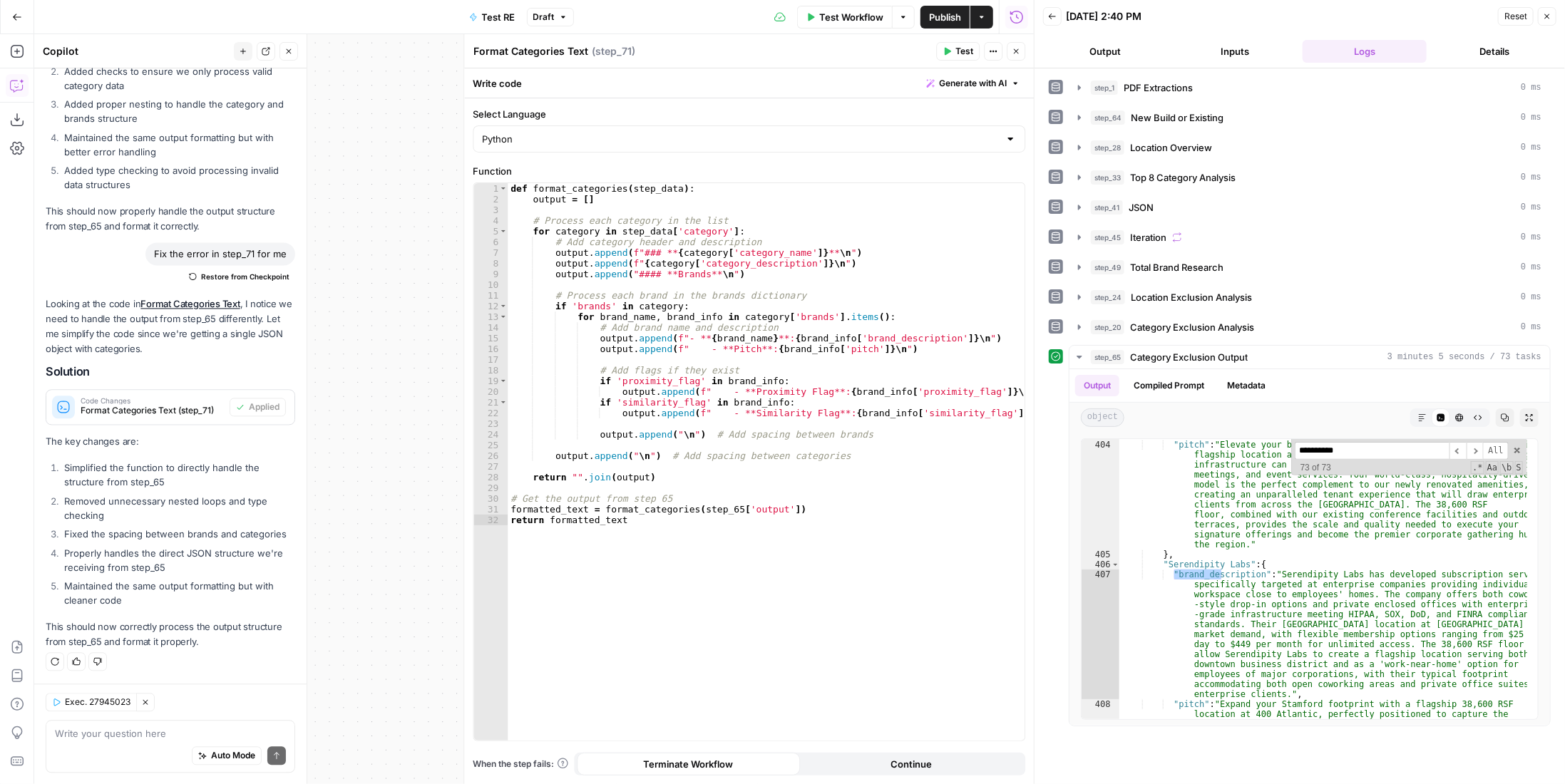
click at [965, 55] on span "Test" at bounding box center [964, 51] width 18 height 12
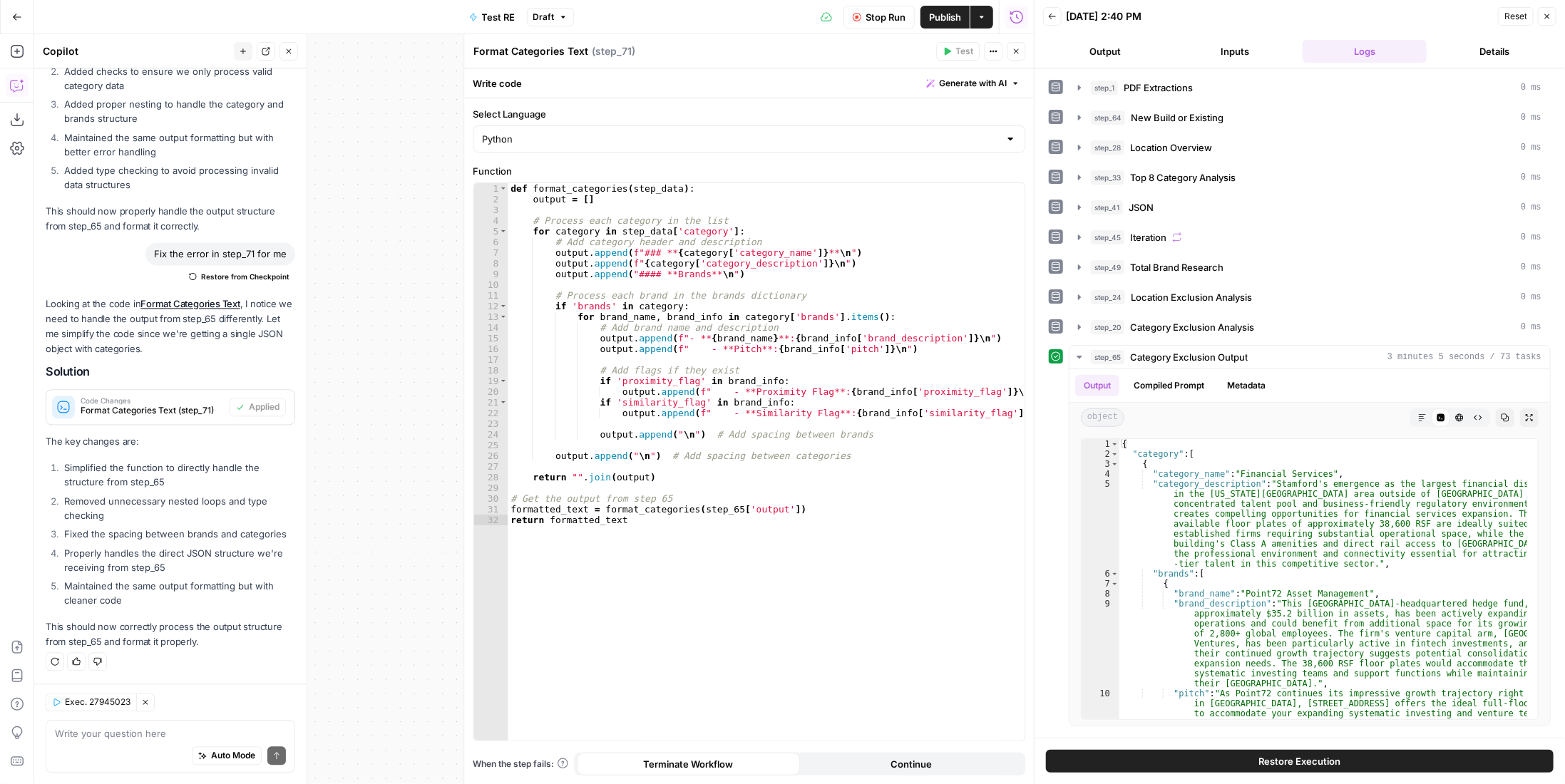
click at [1016, 50] on icon "button" at bounding box center [1015, 51] width 9 height 9
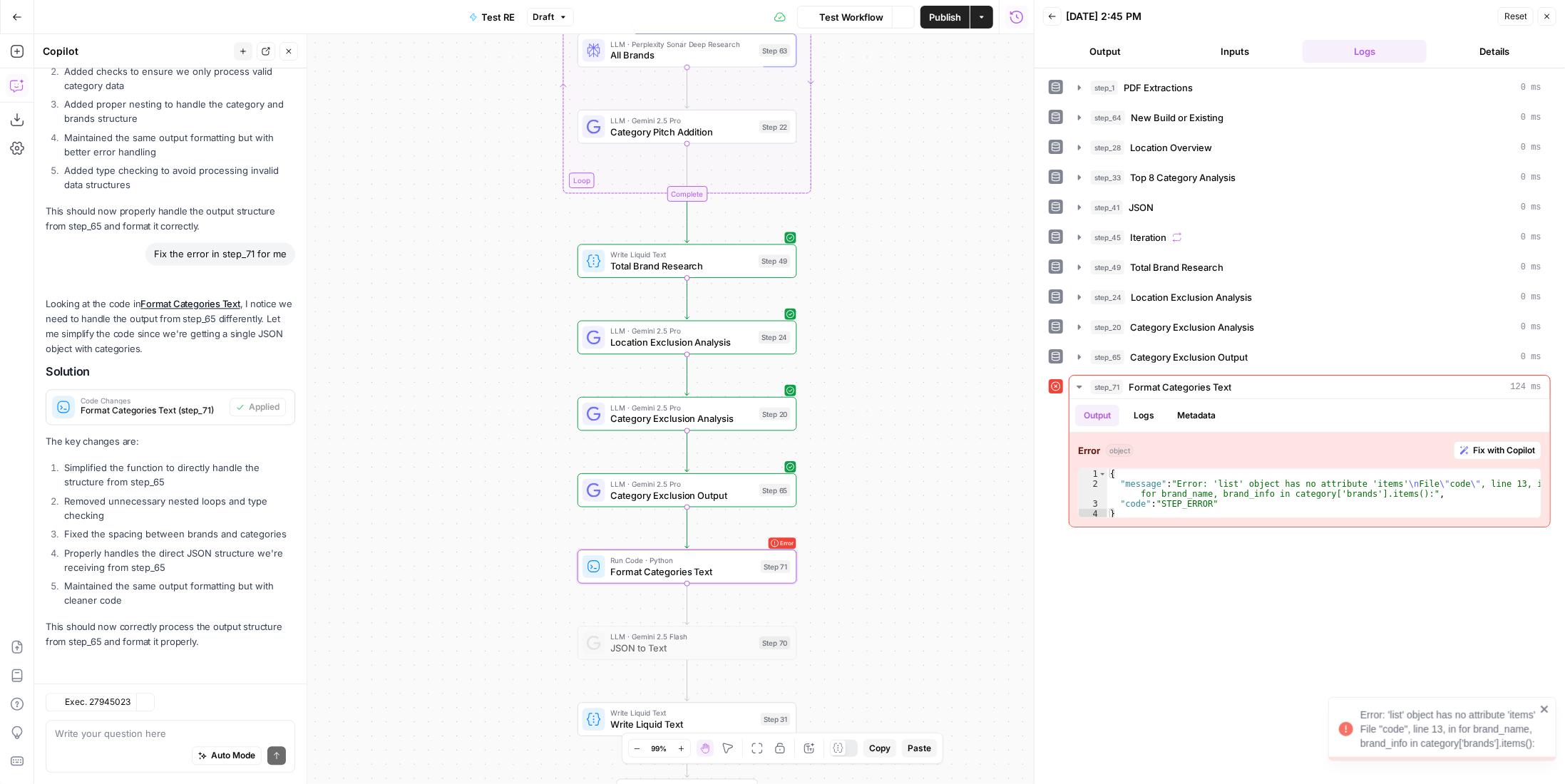
scroll to position [2175, 0]
click at [1478, 444] on span "Fix with Copilot" at bounding box center [1503, 449] width 62 height 12
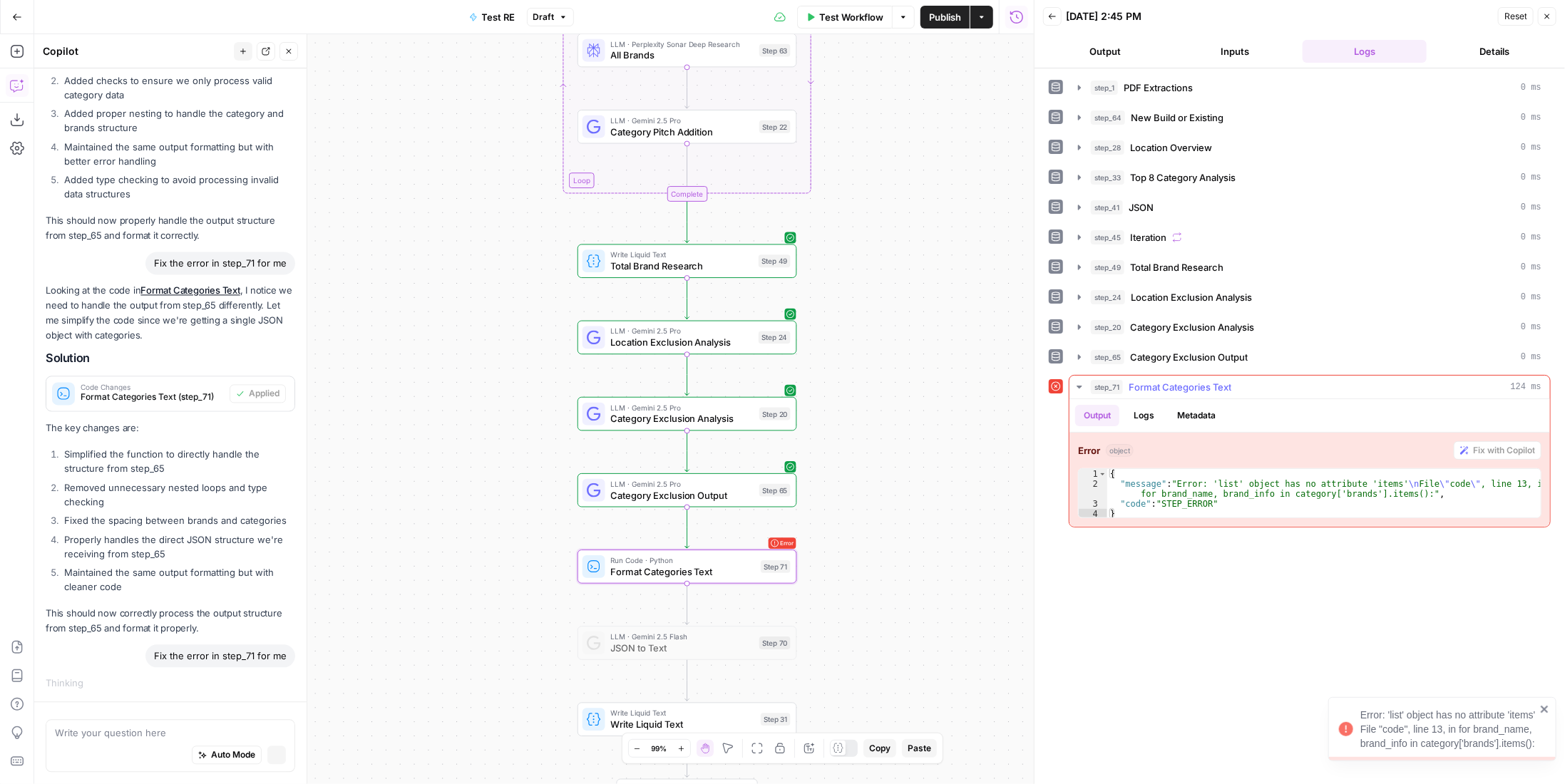
scroll to position [2052, 0]
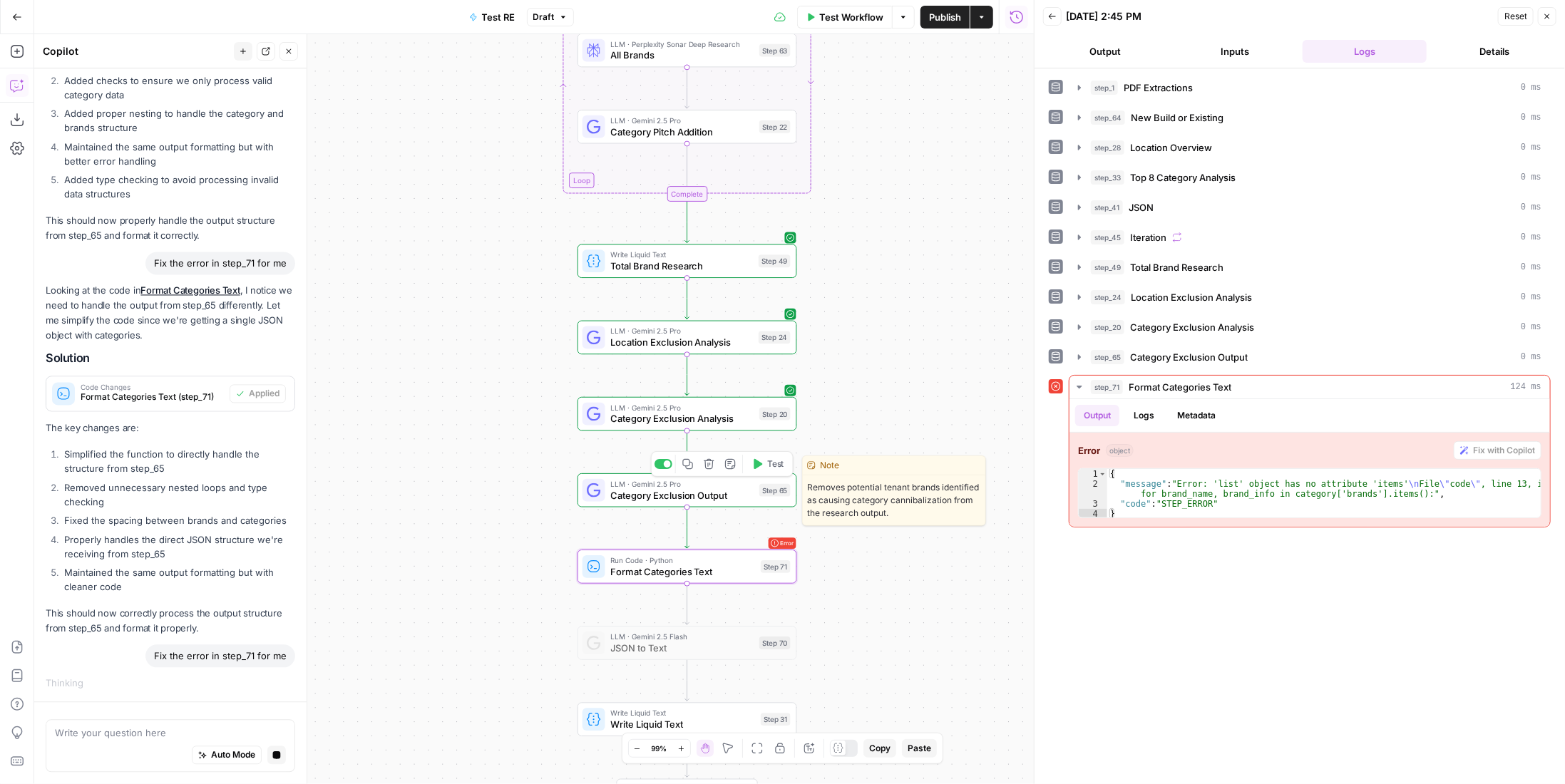
click at [696, 498] on span "Category Exclusion Output" at bounding box center [681, 495] width 142 height 14
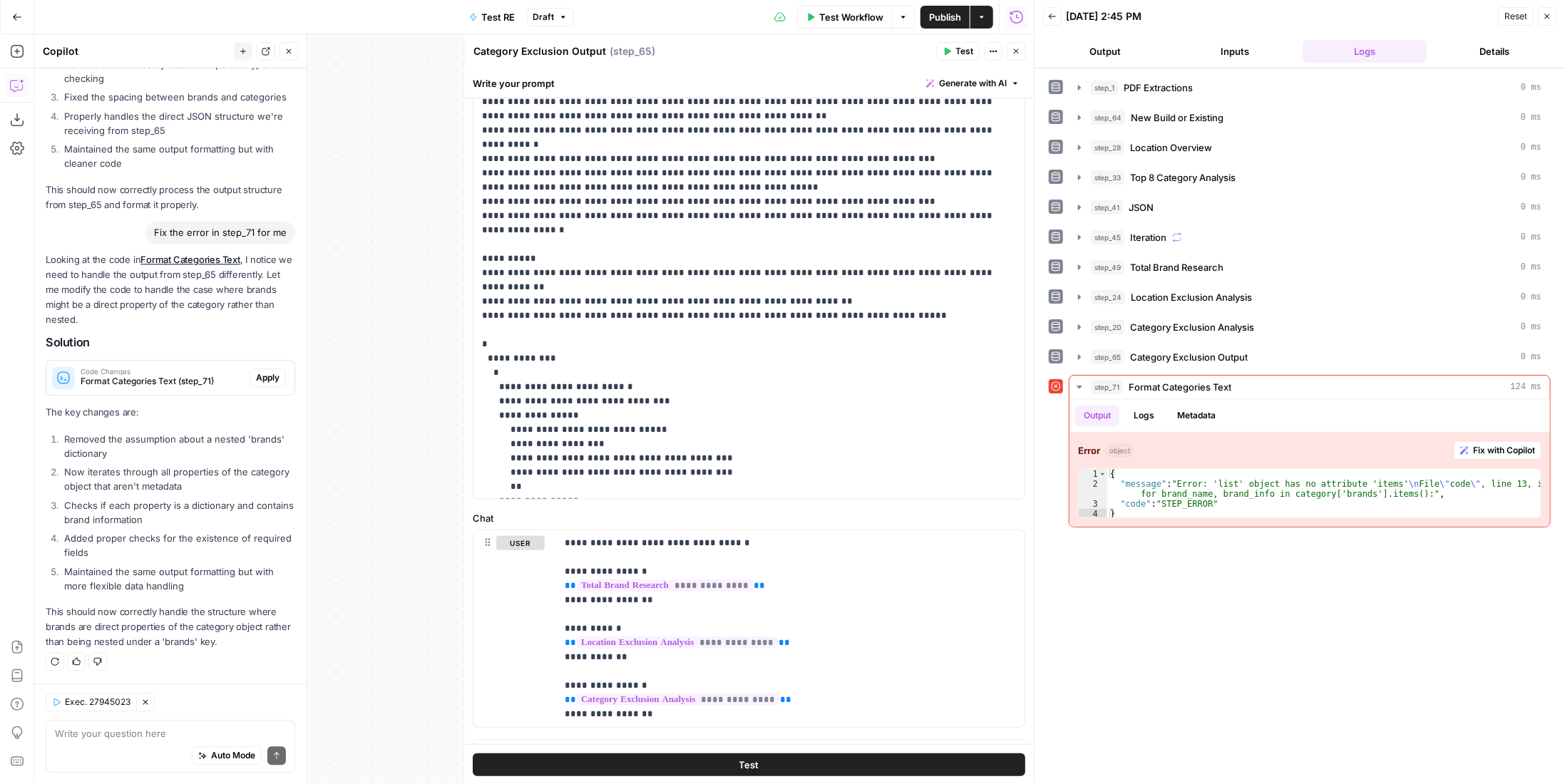
scroll to position [0, 0]
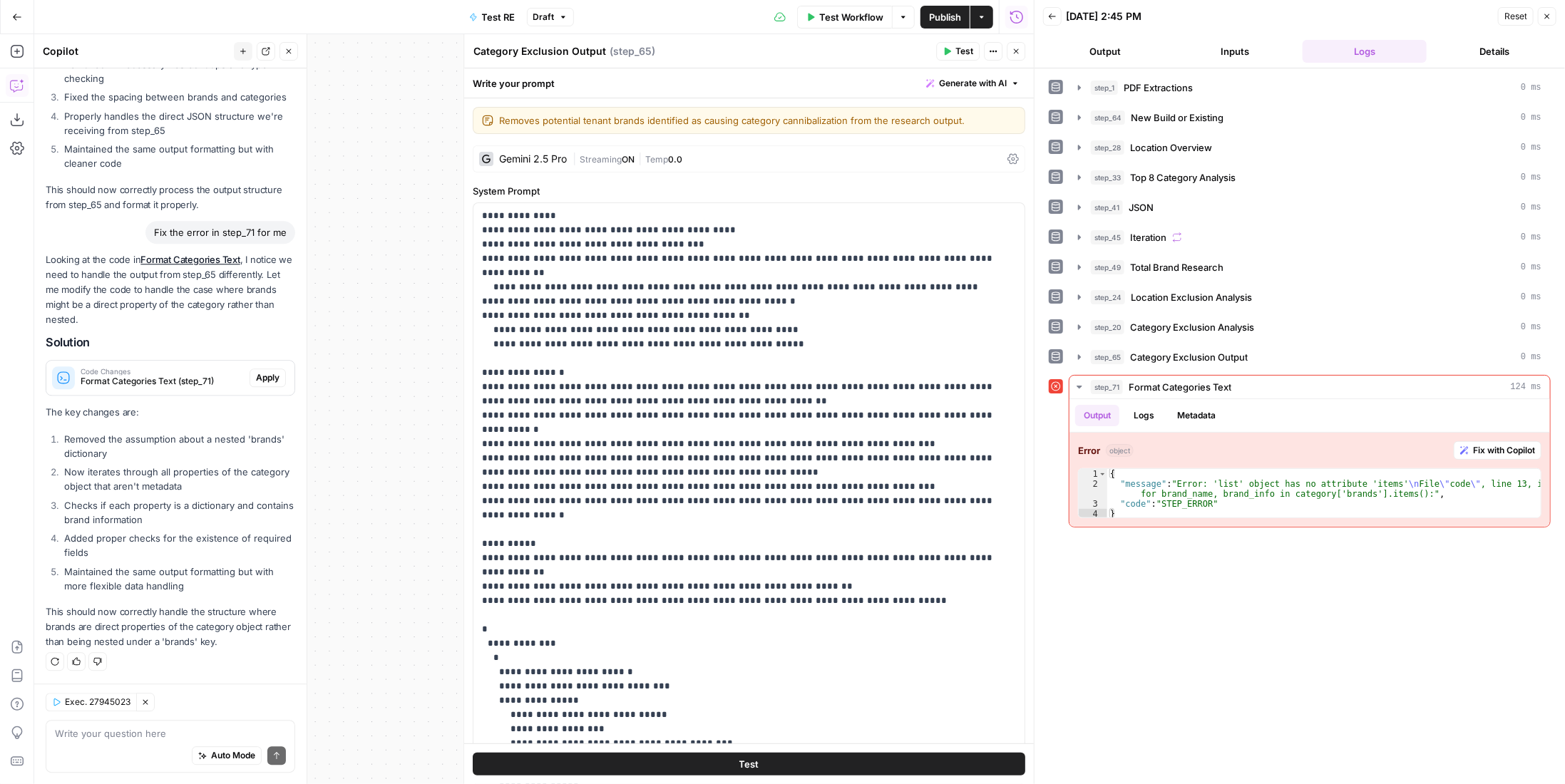
click at [1024, 58] on button "Close" at bounding box center [1015, 51] width 18 height 18
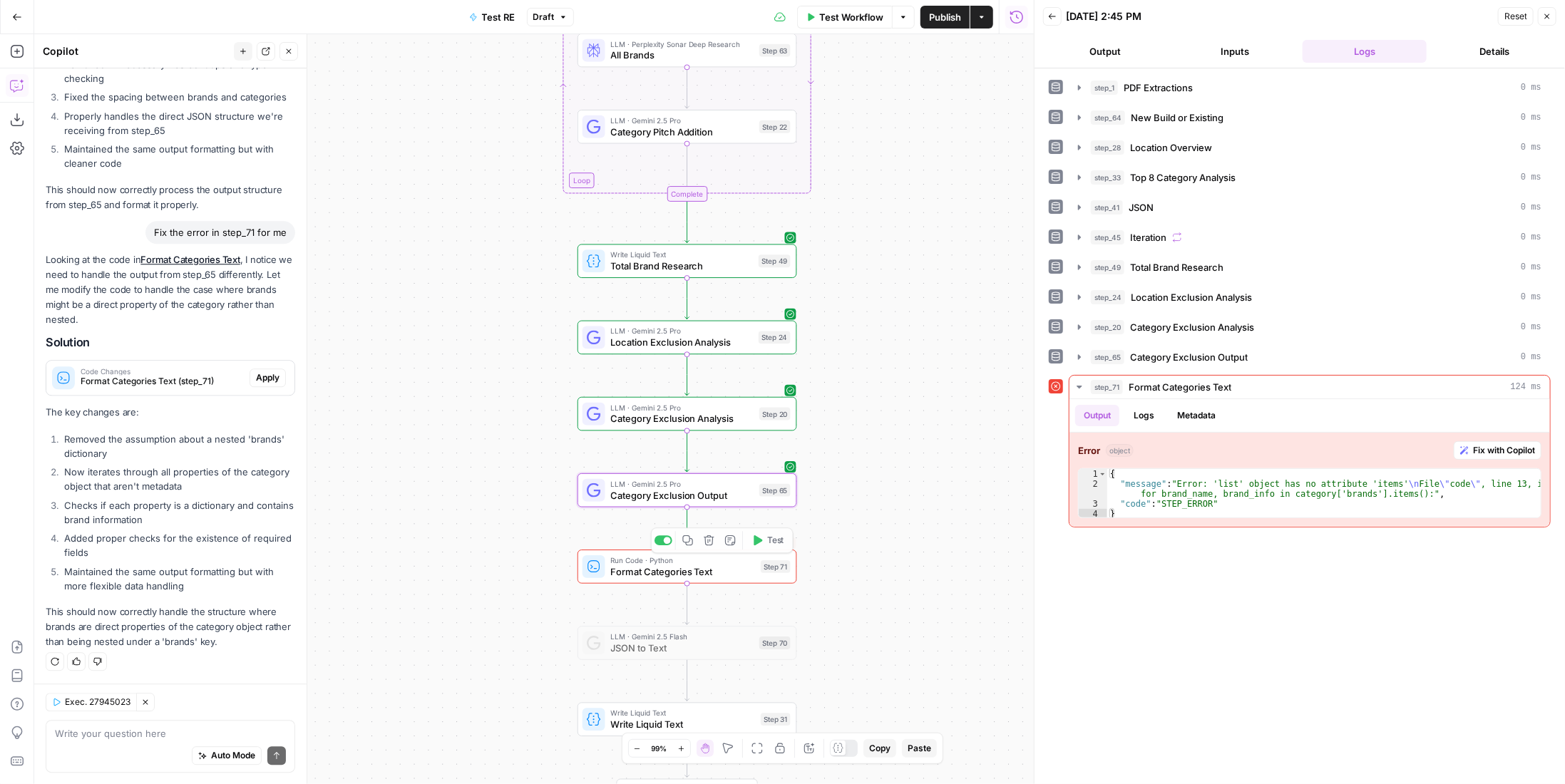
click at [712, 490] on span "Category Exclusion Output" at bounding box center [681, 495] width 142 height 14
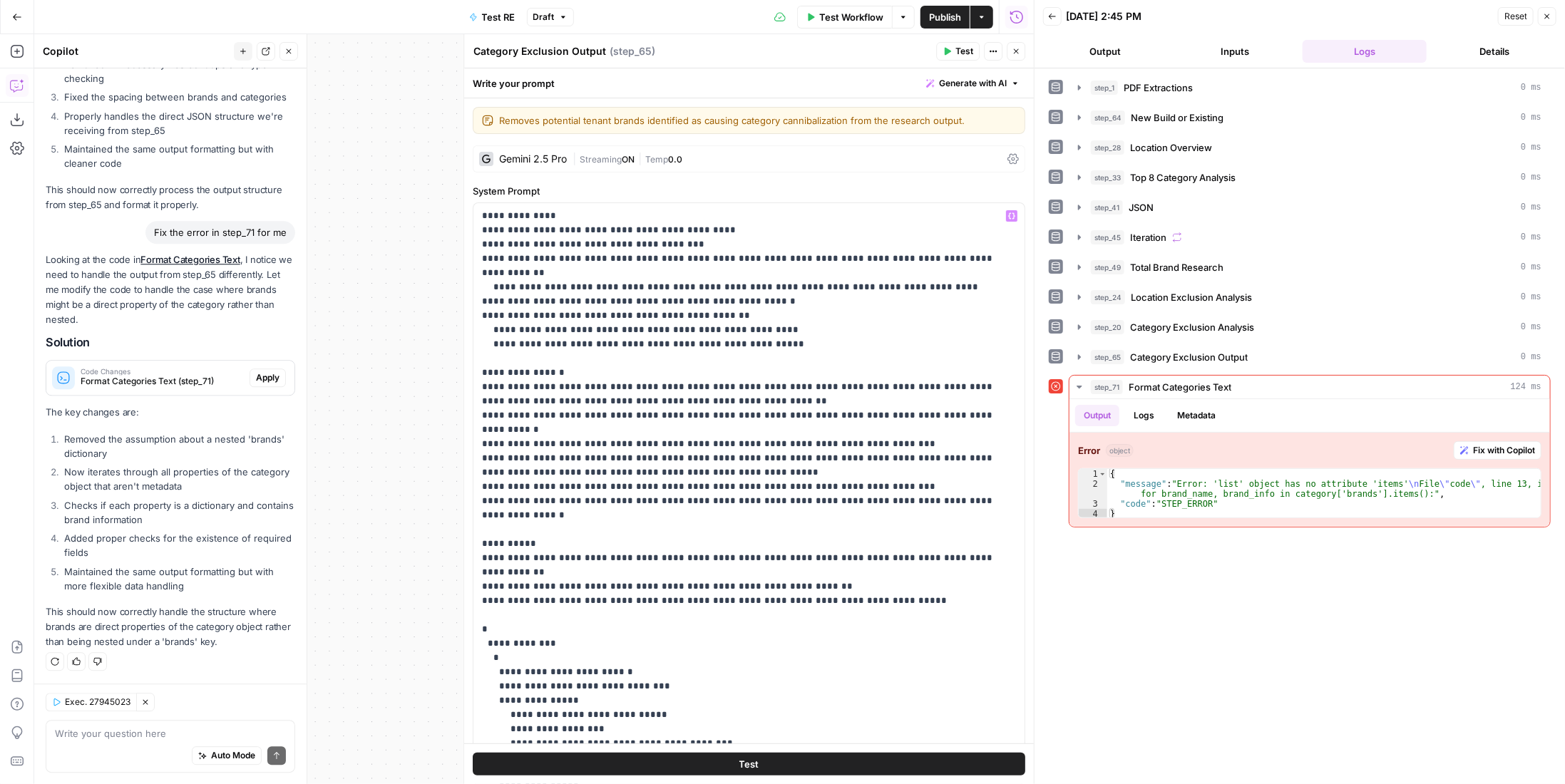
click at [621, 168] on div "Gemini 2.5 Pro | Streaming ON | Temp 0.0" at bounding box center [748, 158] width 553 height 27
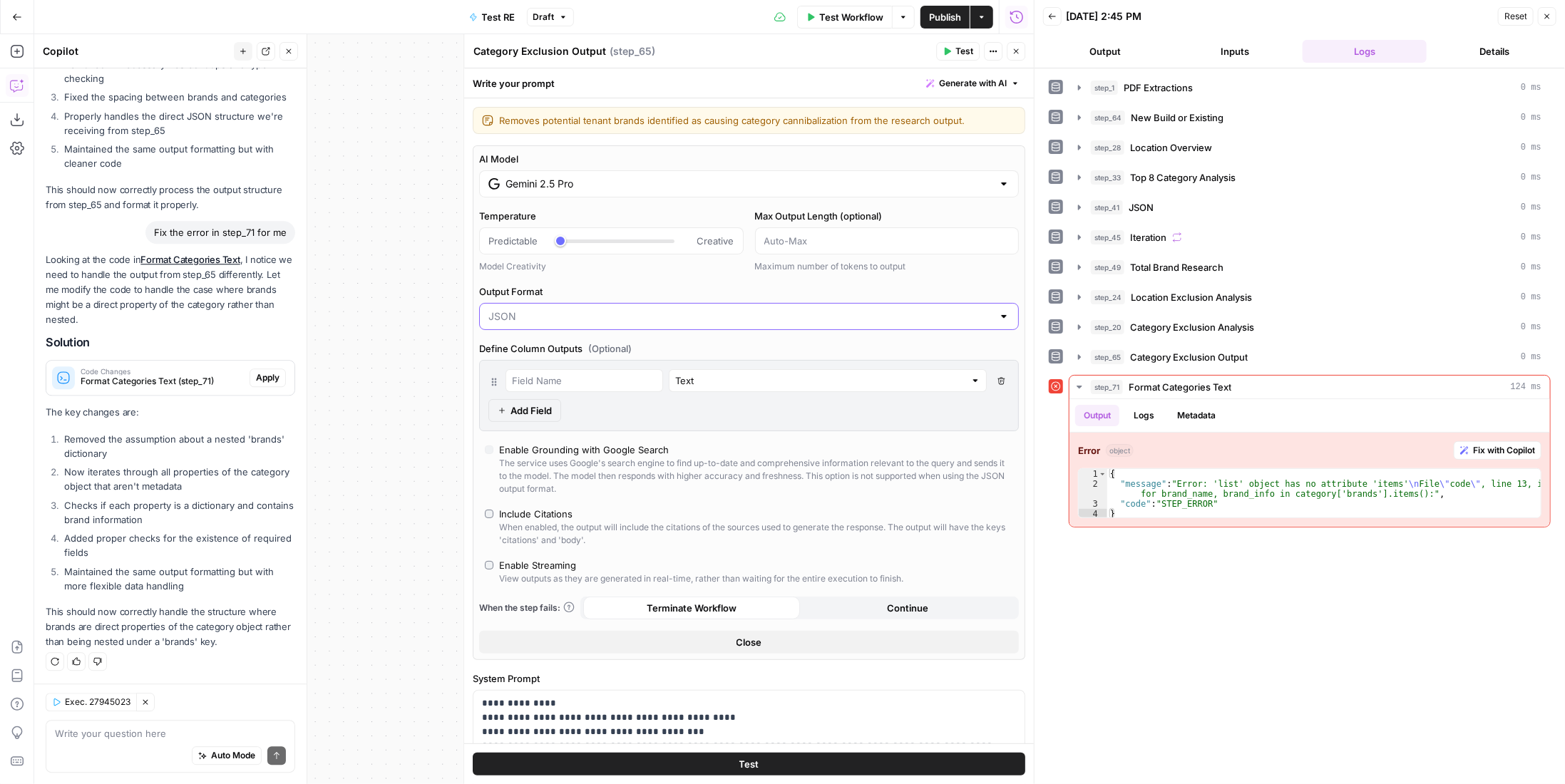
click at [575, 316] on input "Output Format" at bounding box center [741, 316] width 504 height 14
click at [579, 340] on button "Text" at bounding box center [743, 349] width 517 height 20
type input "Text"
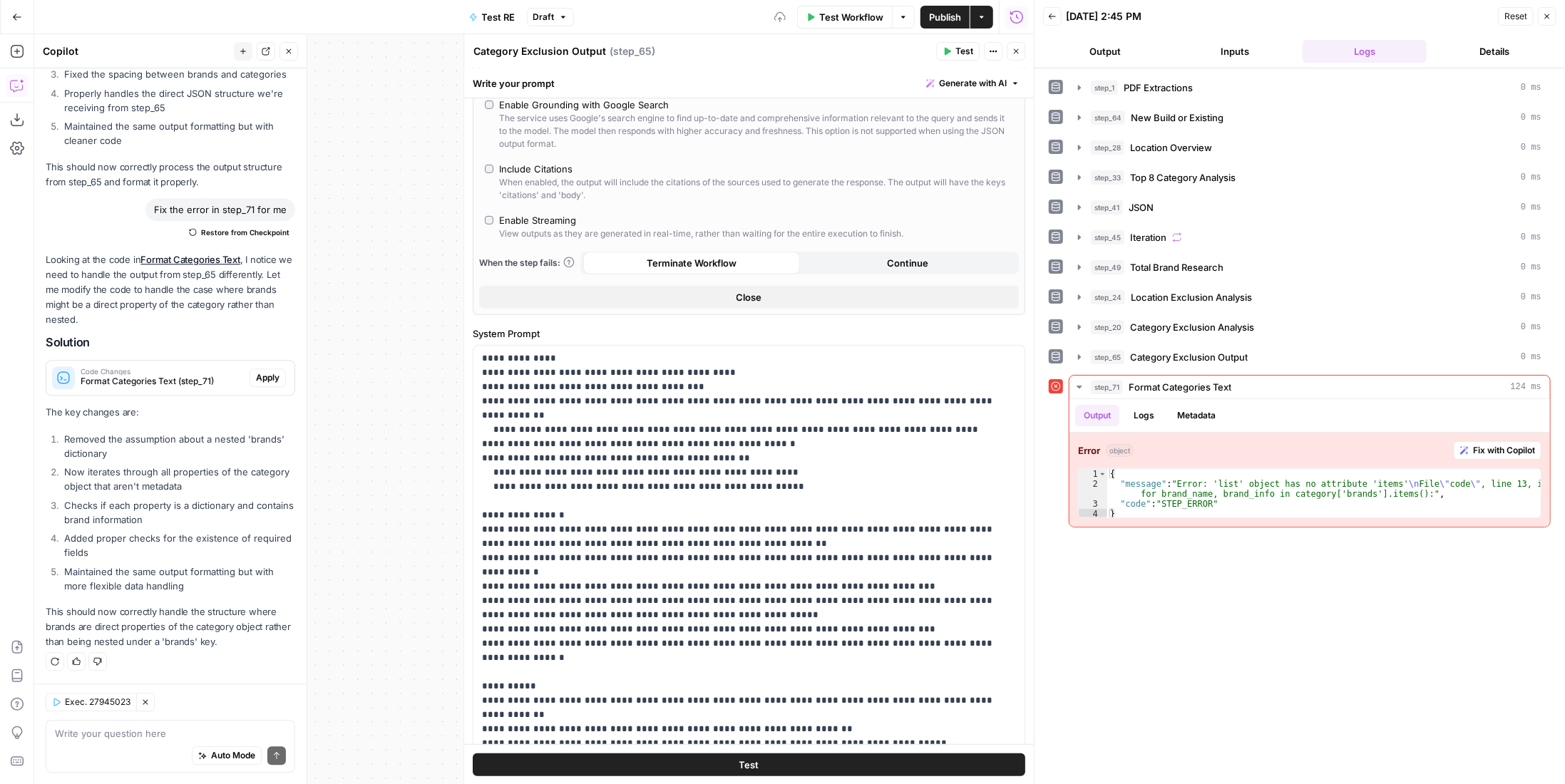
scroll to position [186, 0]
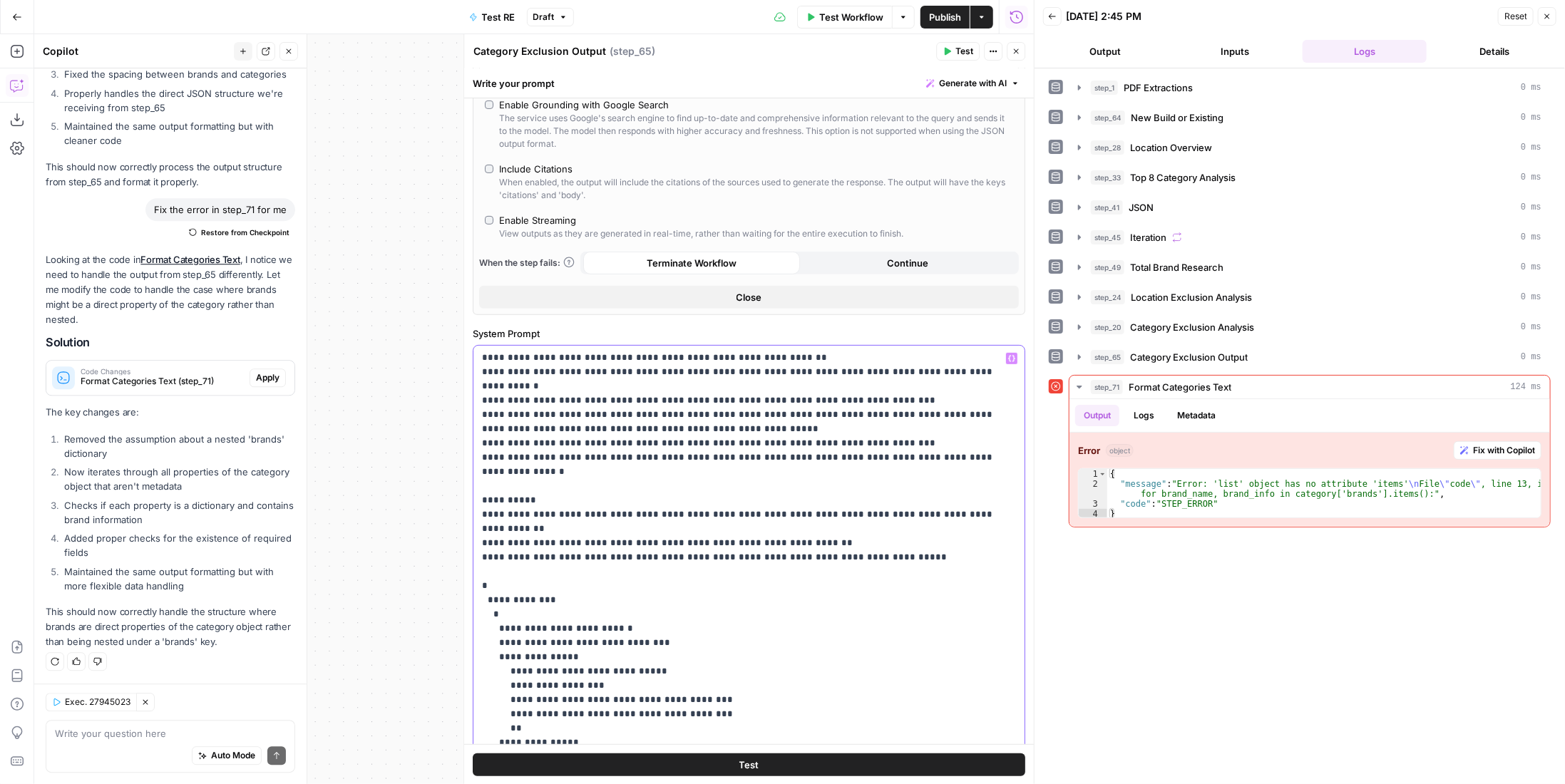
drag, startPoint x: 552, startPoint y: 466, endPoint x: 528, endPoint y: 466, distance: 24.0
click at [528, 466] on p "**********" at bounding box center [739, 543] width 514 height 755
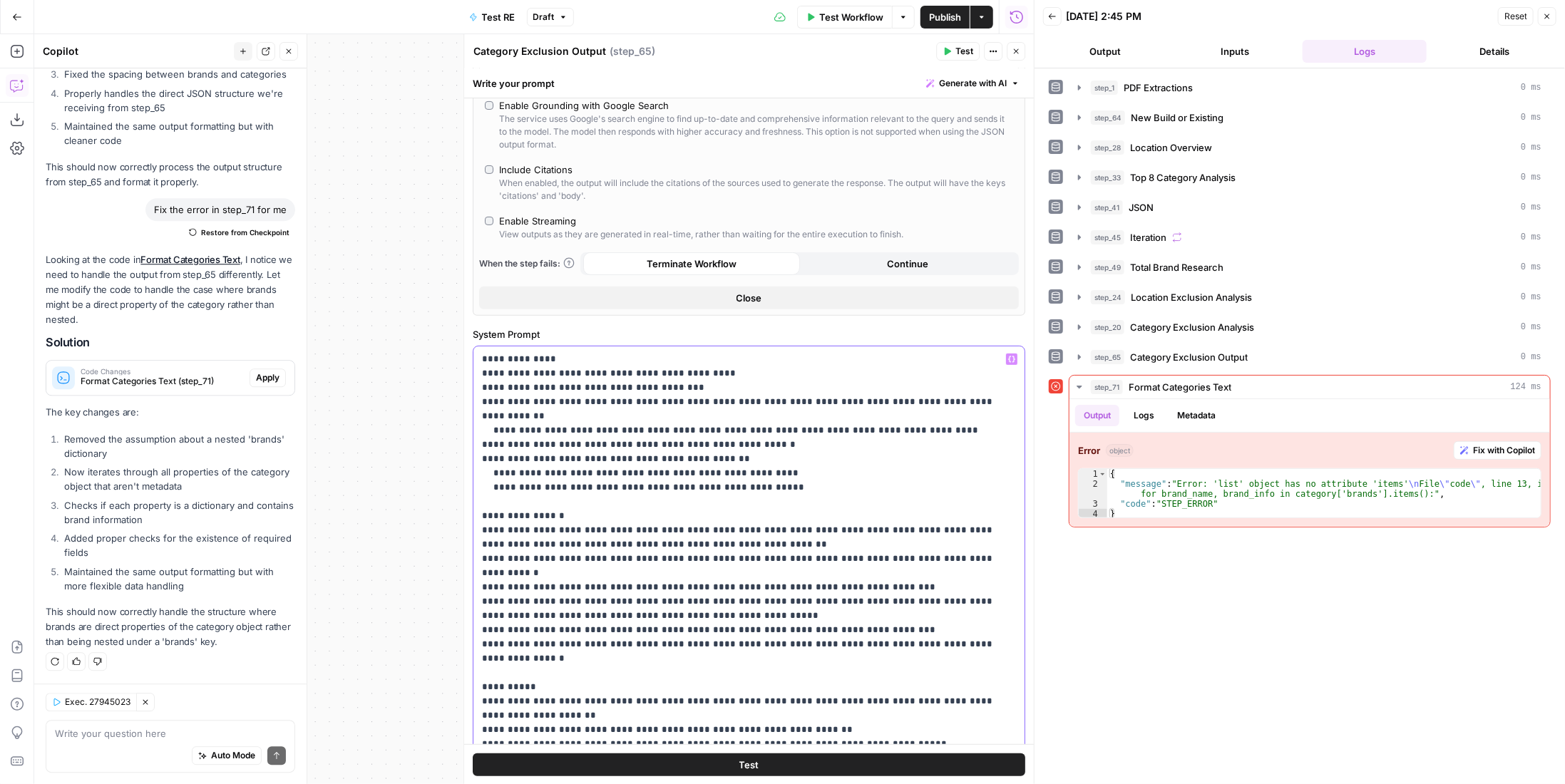
scroll to position [200, 0]
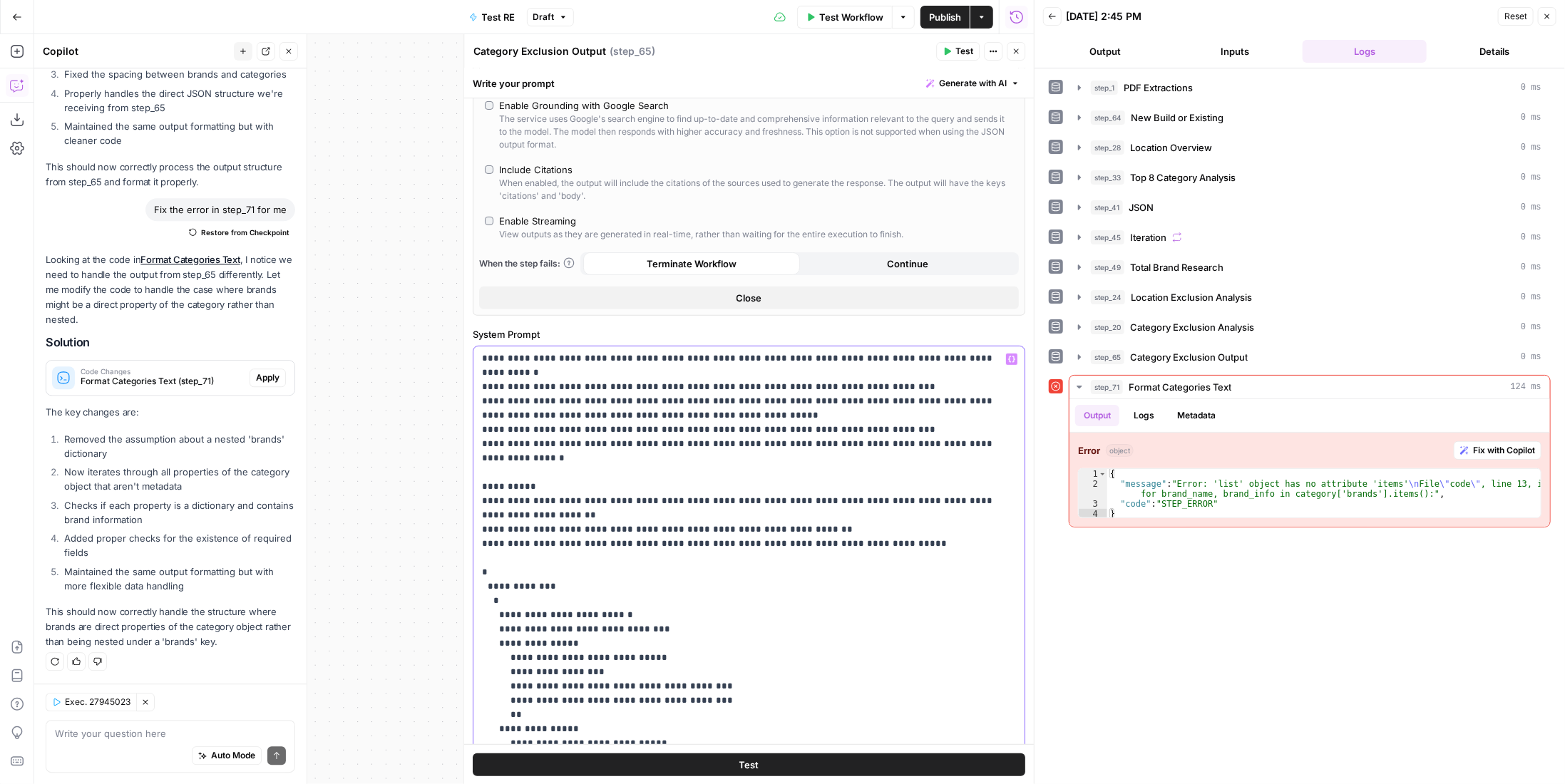
click at [642, 520] on p "**********" at bounding box center [739, 536] width 514 height 770
click at [644, 504] on p "**********" at bounding box center [739, 536] width 514 height 770
click at [616, 526] on p "**********" at bounding box center [739, 544] width 514 height 784
click at [542, 528] on p "**********" at bounding box center [739, 544] width 514 height 784
click at [608, 521] on p "**********" at bounding box center [739, 544] width 514 height 784
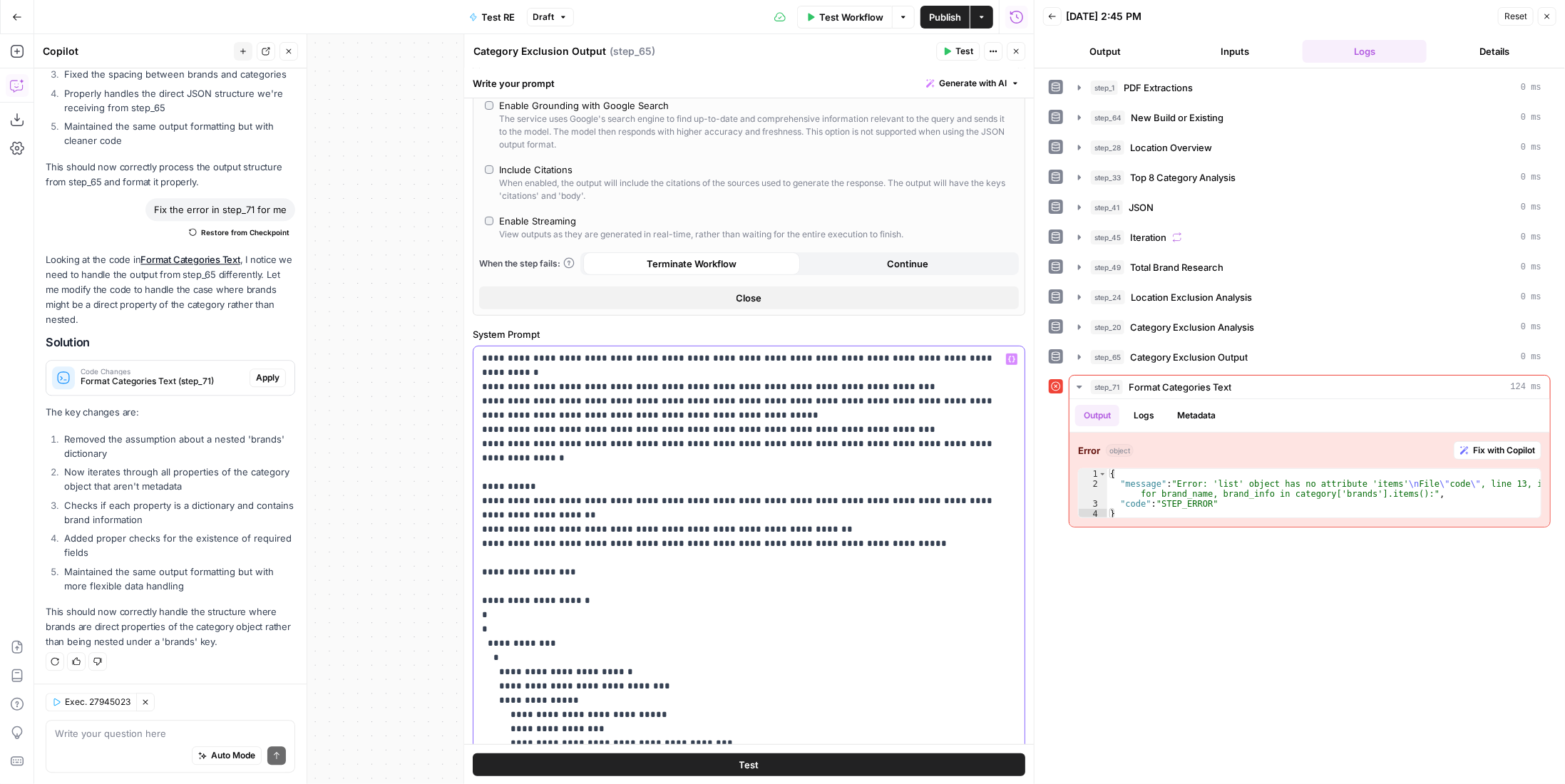
click at [949, 497] on p "**********" at bounding box center [739, 565] width 514 height 827
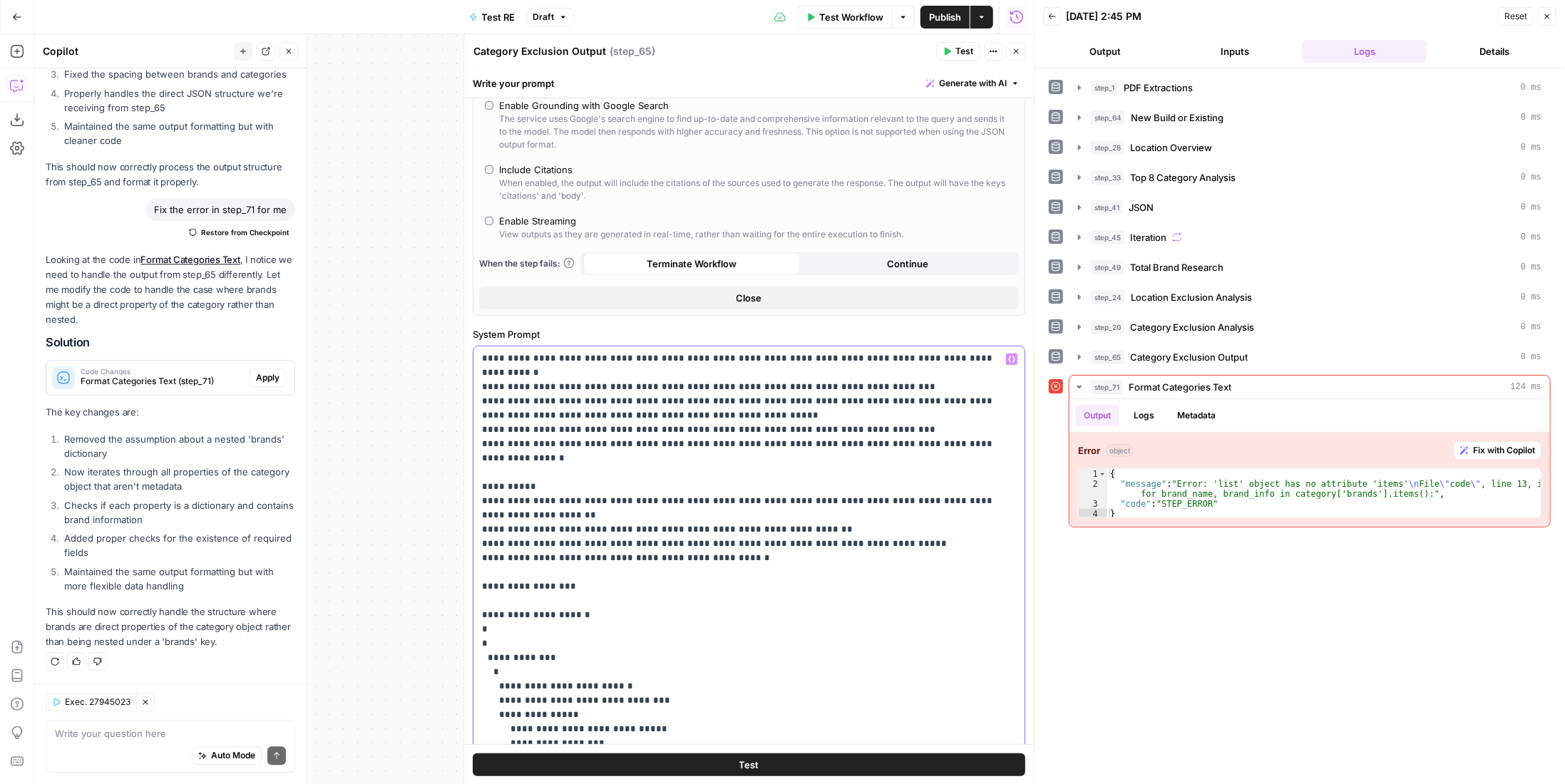
scroll to position [272, 0]
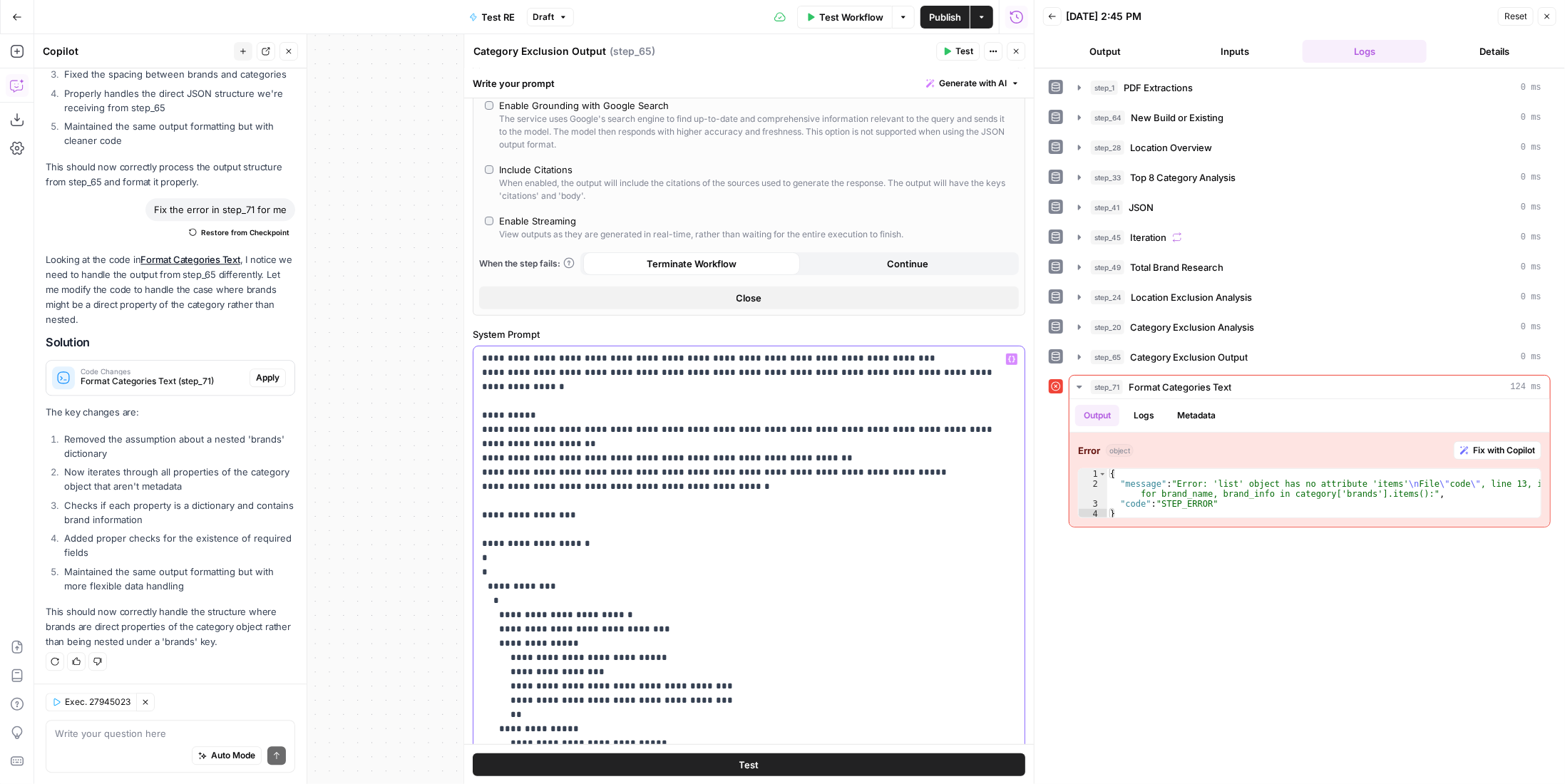
click at [613, 498] on p "**********" at bounding box center [739, 501] width 514 height 841
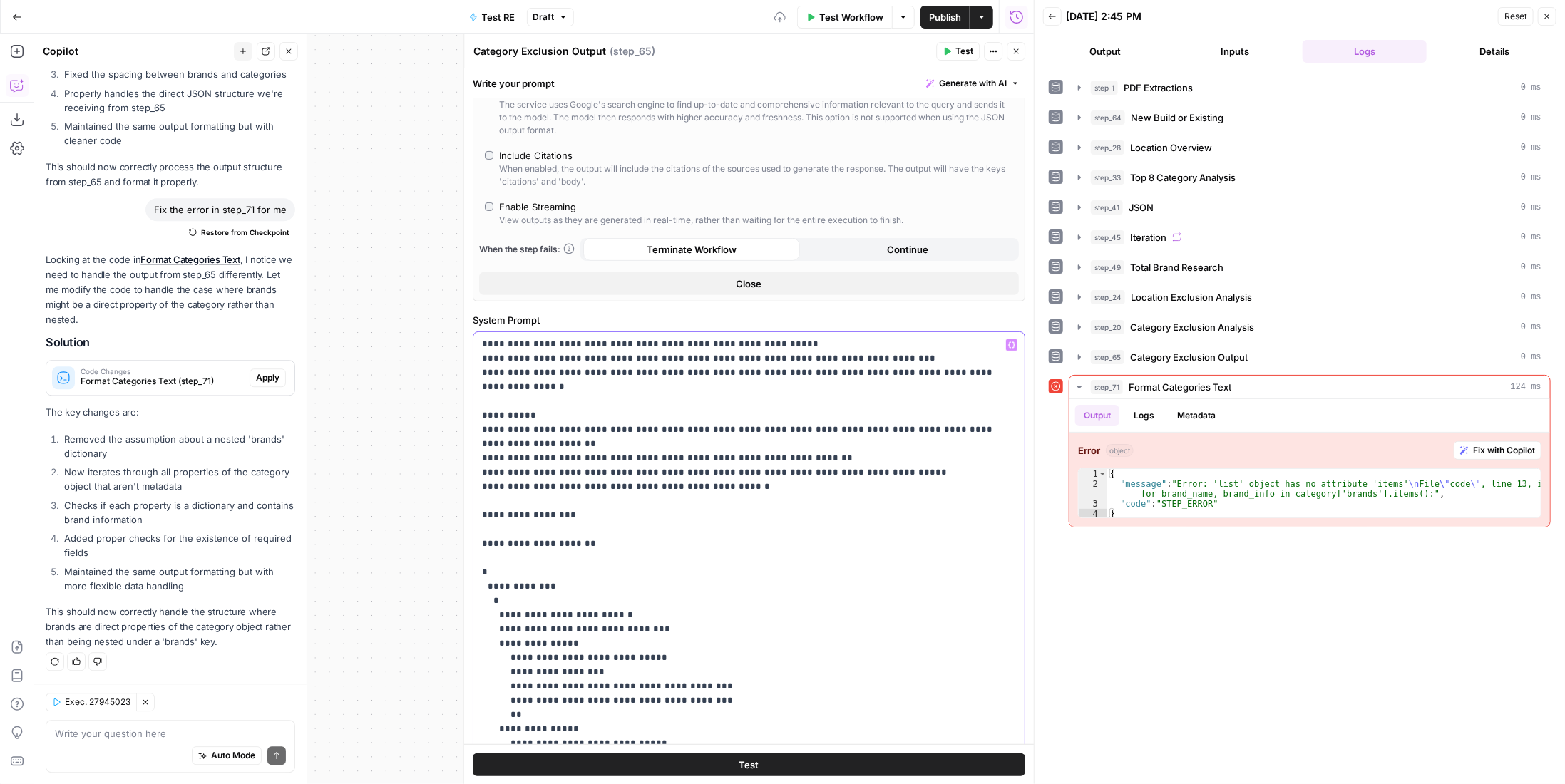
scroll to position [243, 0]
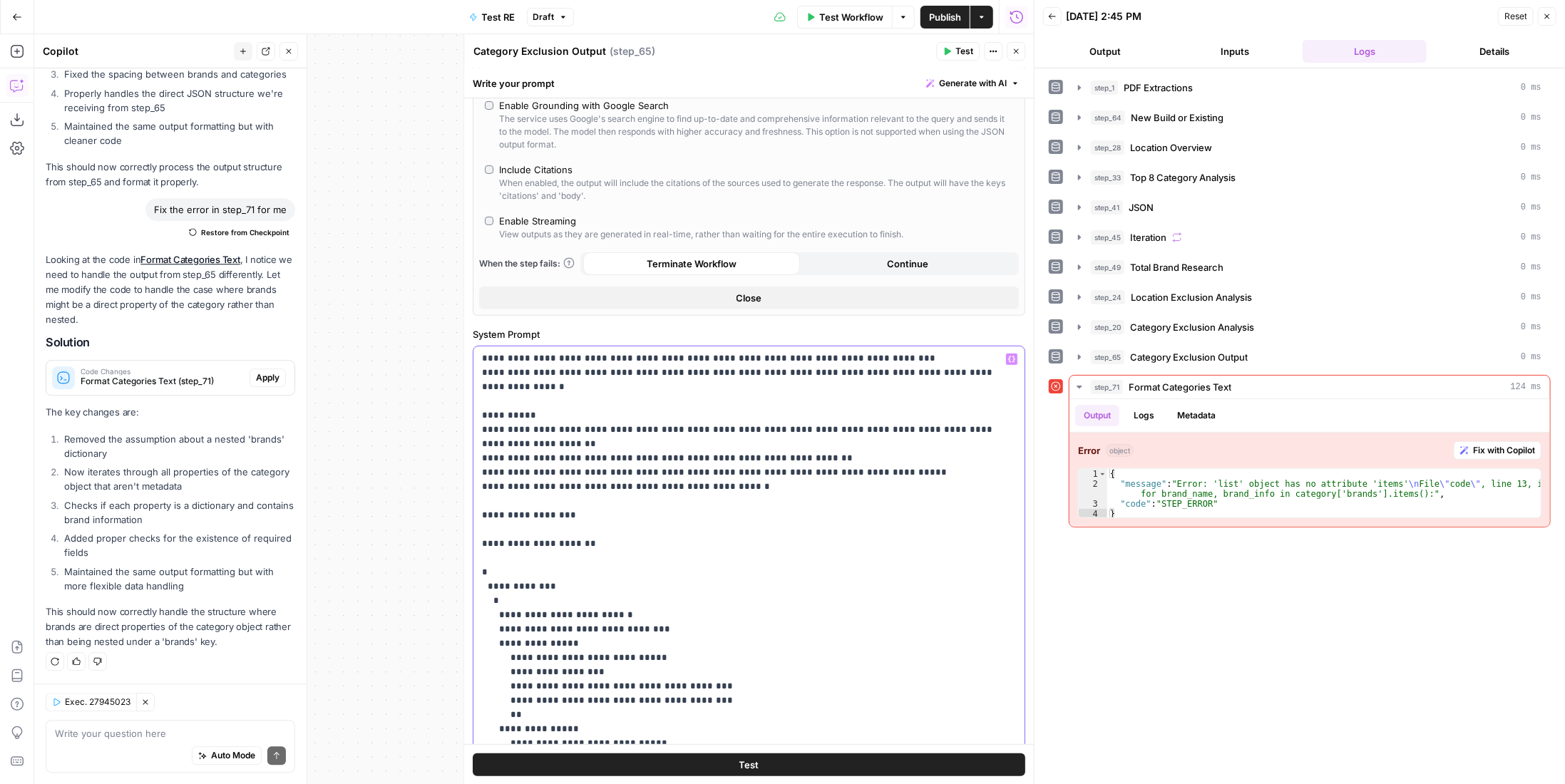
drag, startPoint x: 684, startPoint y: 585, endPoint x: 475, endPoint y: 516, distance: 220.1
click at [475, 516] on div "**********" at bounding box center [743, 636] width 541 height 581
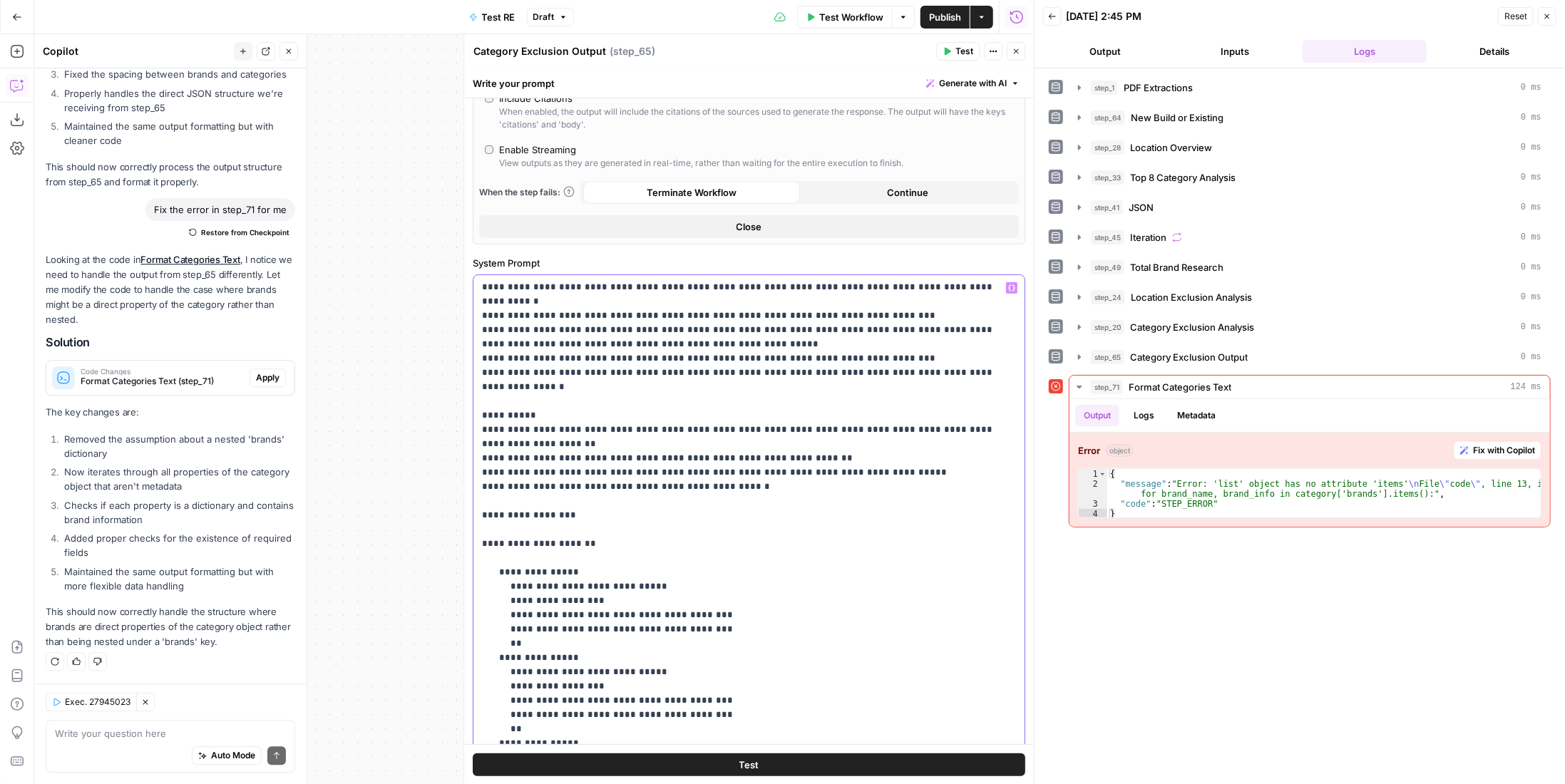
scroll to position [300, 0]
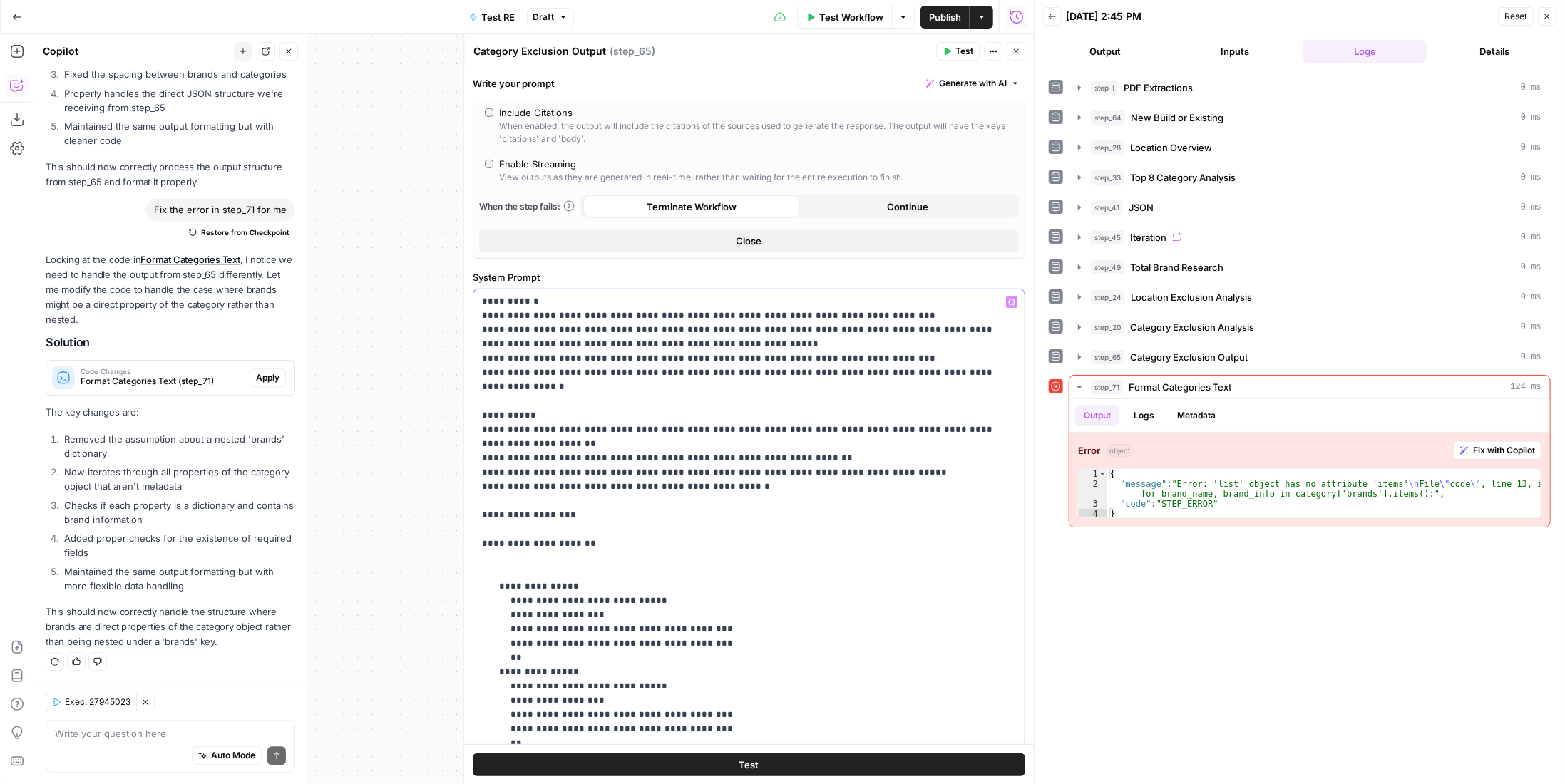
click at [494, 468] on p "**********" at bounding box center [739, 472] width 514 height 784
click at [484, 494] on p "**********" at bounding box center [739, 472] width 514 height 784
click at [482, 495] on p "**********" at bounding box center [739, 472] width 514 height 784
click at [495, 520] on p "**********" at bounding box center [739, 472] width 514 height 784
click at [605, 526] on p "**********" at bounding box center [739, 472] width 514 height 784
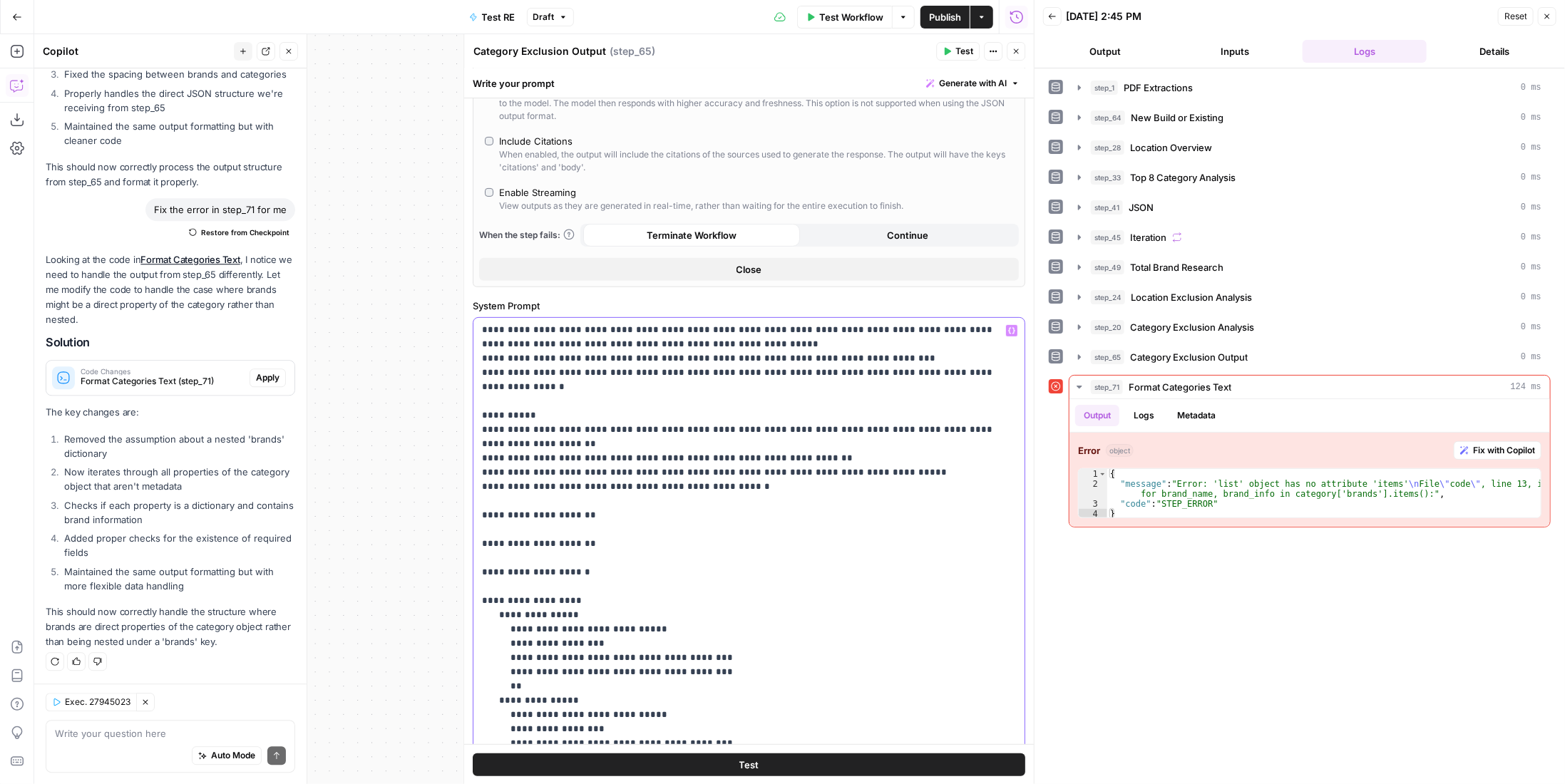
scroll to position [258, 0]
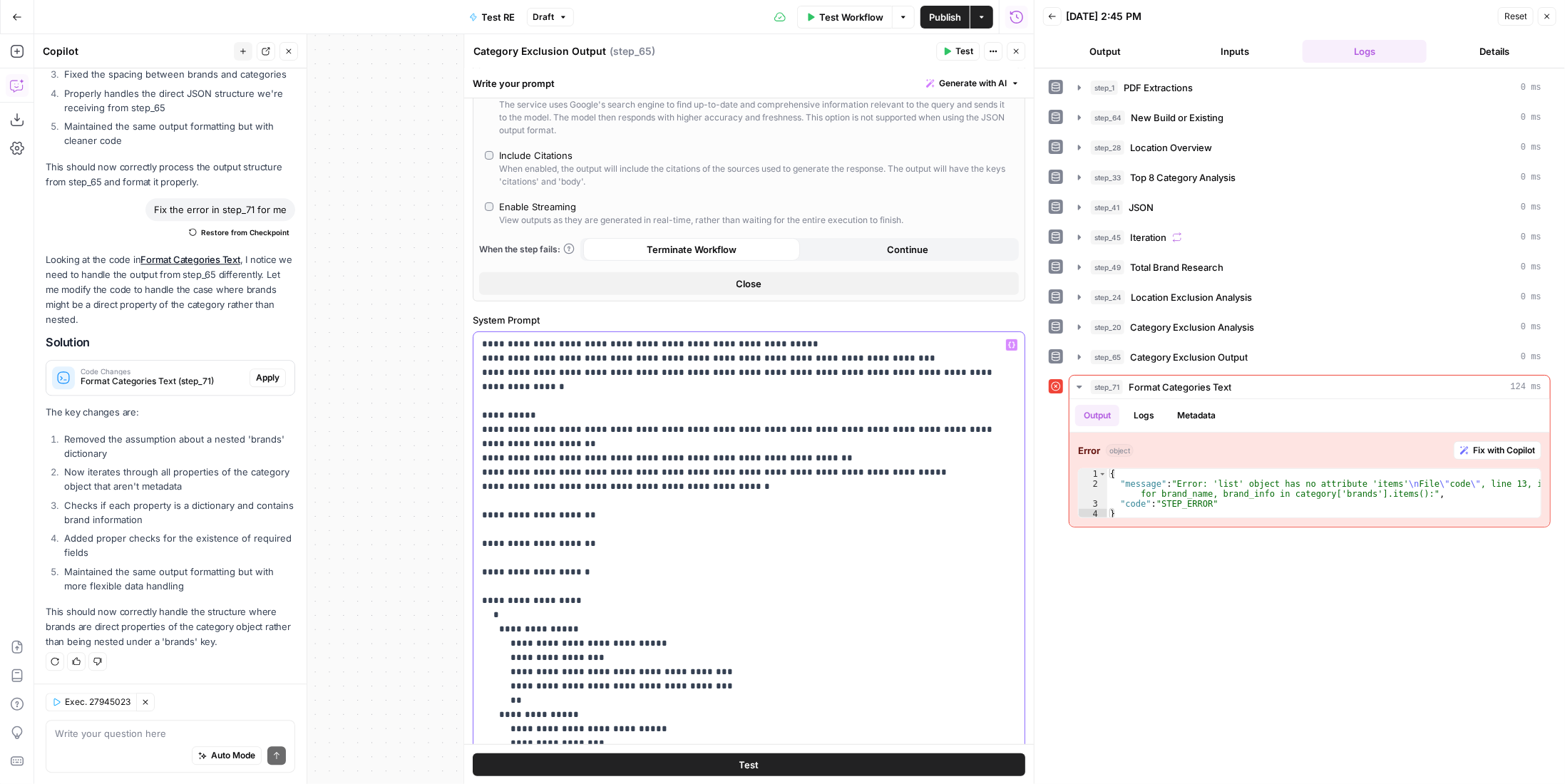
click at [616, 549] on p "**********" at bounding box center [739, 493] width 514 height 827
click at [589, 555] on p "**********" at bounding box center [739, 493] width 514 height 827
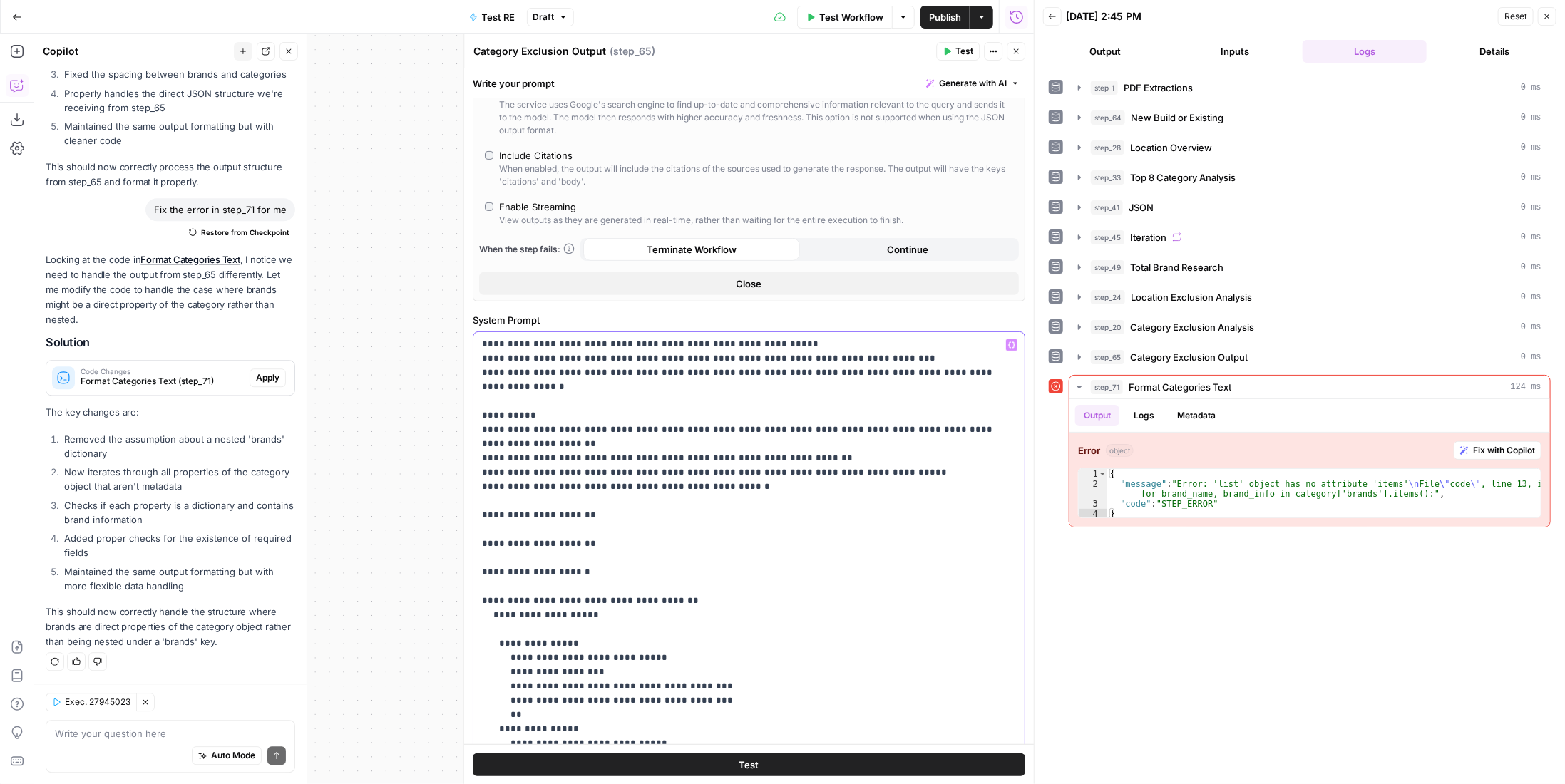
scroll to position [243, 0]
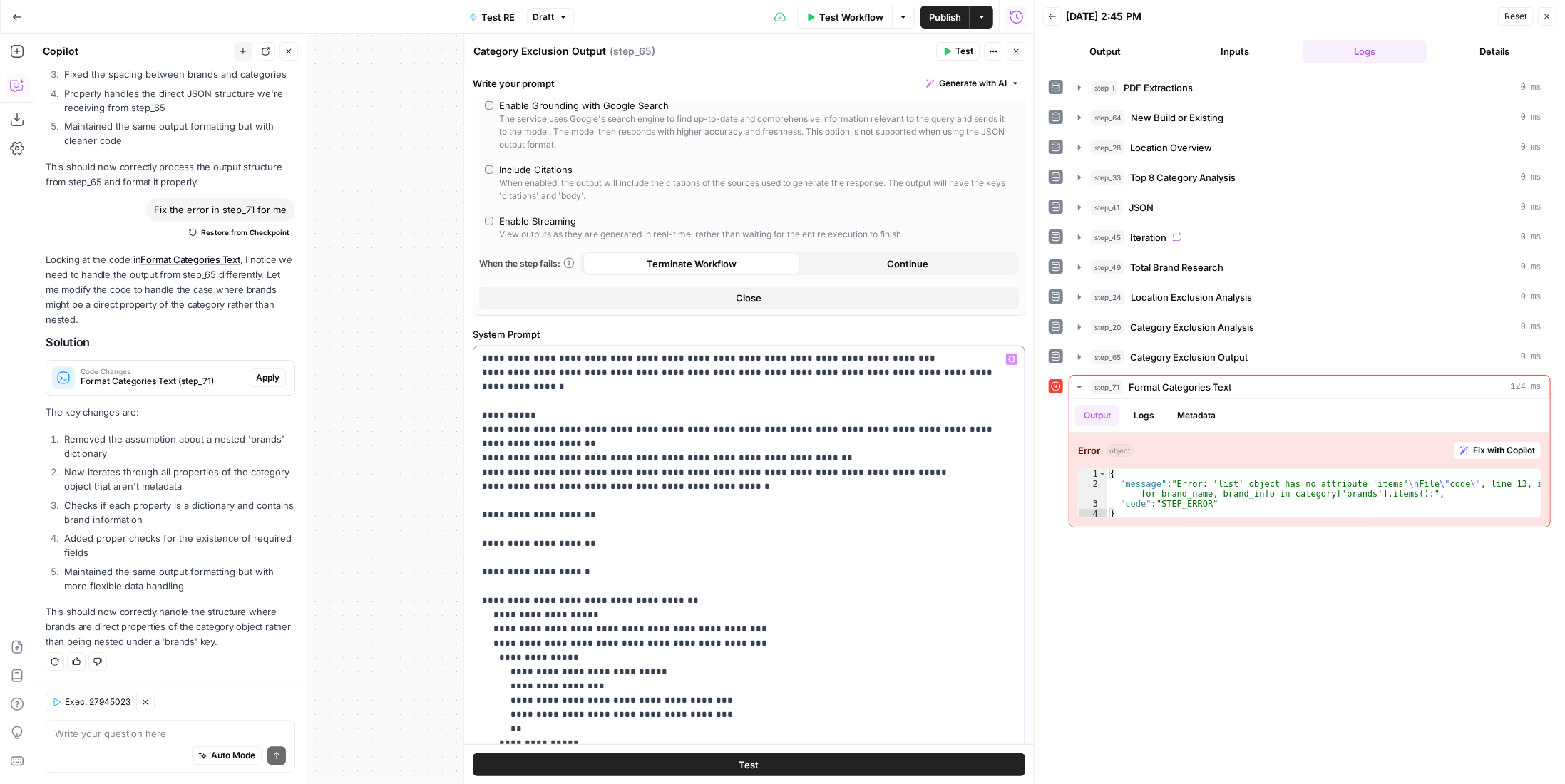
drag, startPoint x: 550, startPoint y: 595, endPoint x: 509, endPoint y: 596, distance: 41.0
click at [509, 596] on p "**********" at bounding box center [739, 507] width 514 height 855
drag, startPoint x: 588, startPoint y: 599, endPoint x: 627, endPoint y: 596, distance: 39.1
click at [627, 596] on p "**********" at bounding box center [739, 507] width 514 height 855
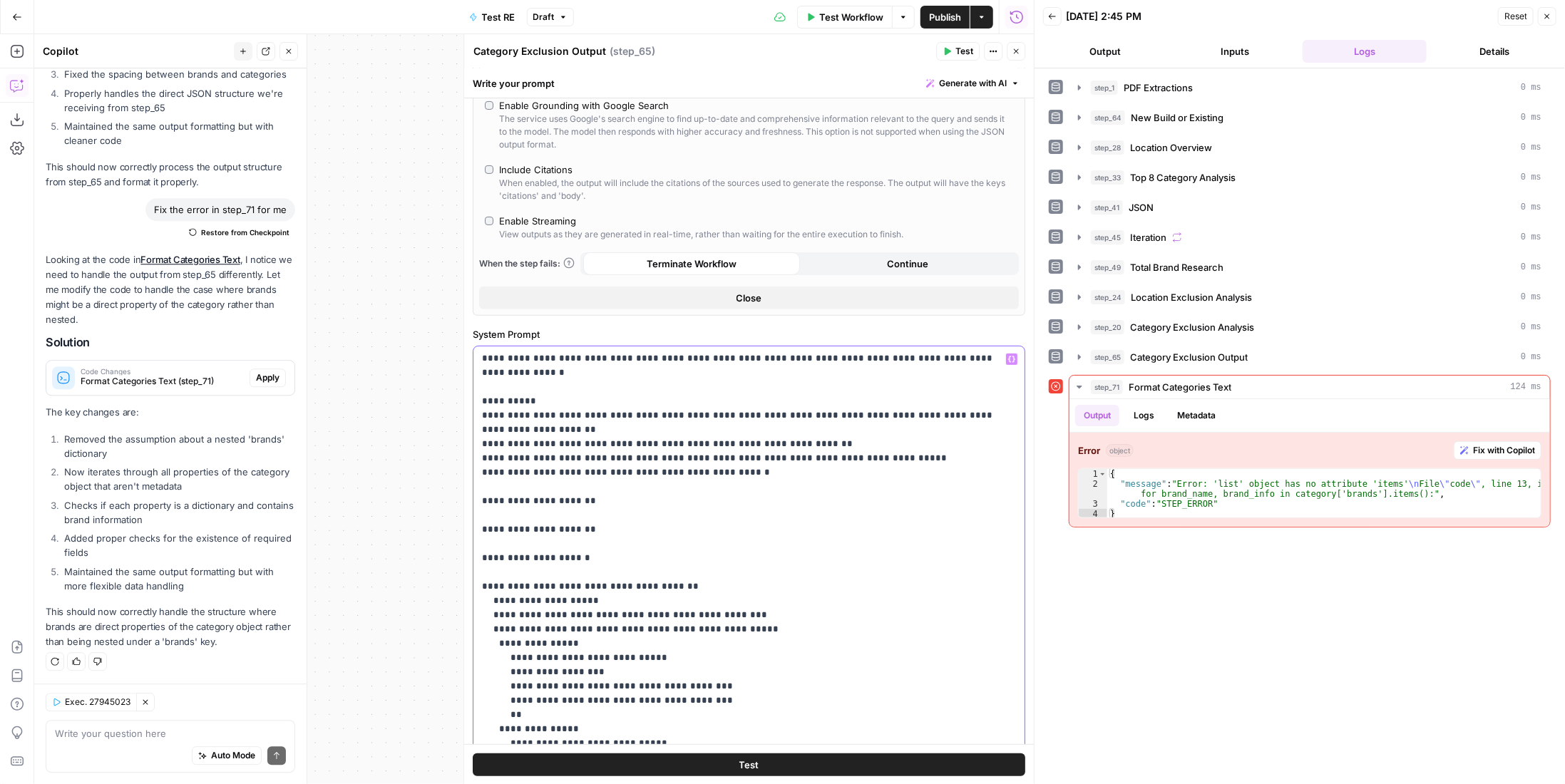
scroll to position [457, 0]
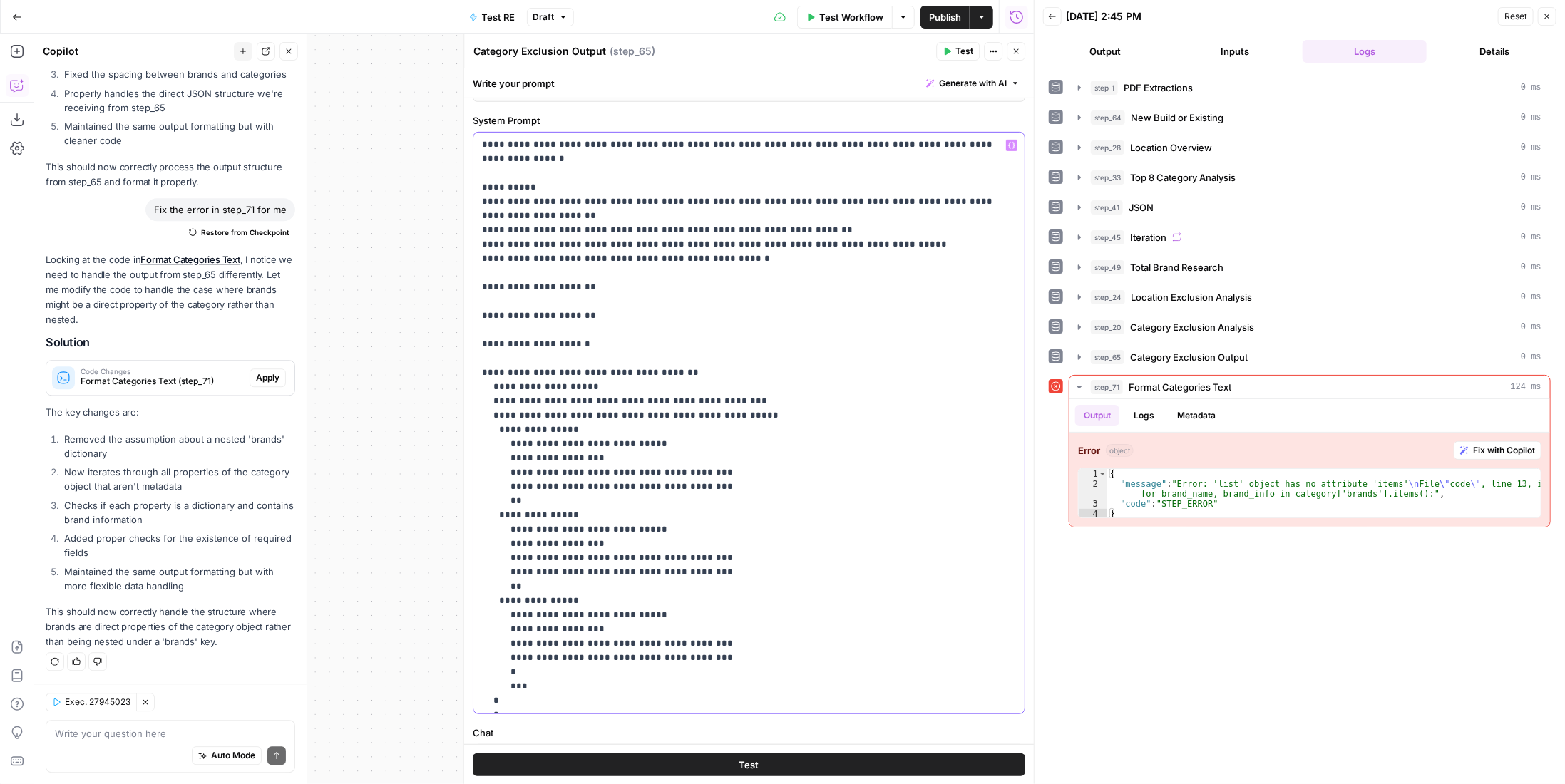
drag, startPoint x: 474, startPoint y: 610, endPoint x: 706, endPoint y: 699, distance: 248.5
click at [706, 699] on div "**********" at bounding box center [743, 423] width 541 height 581
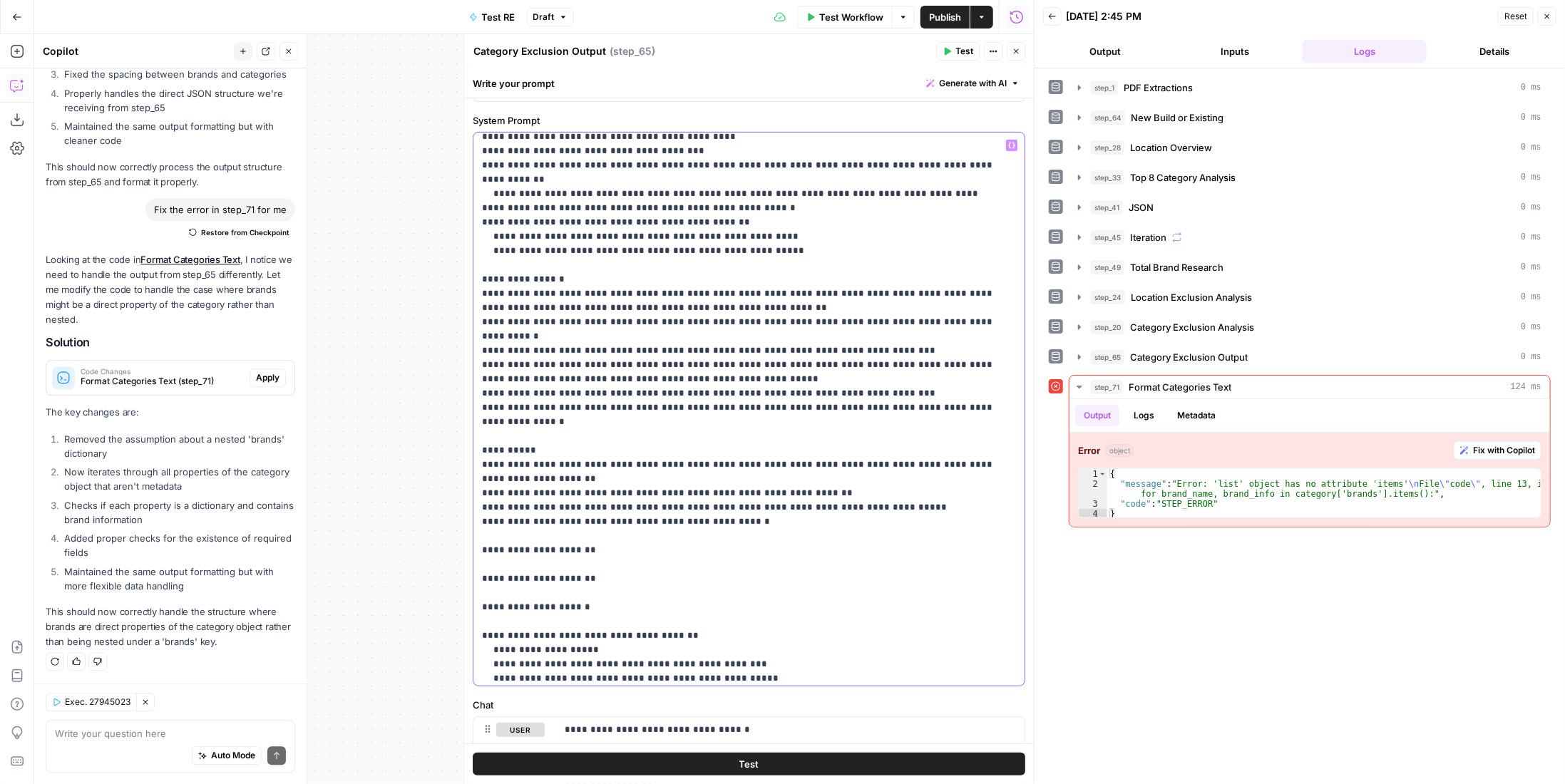
scroll to position [0, 0]
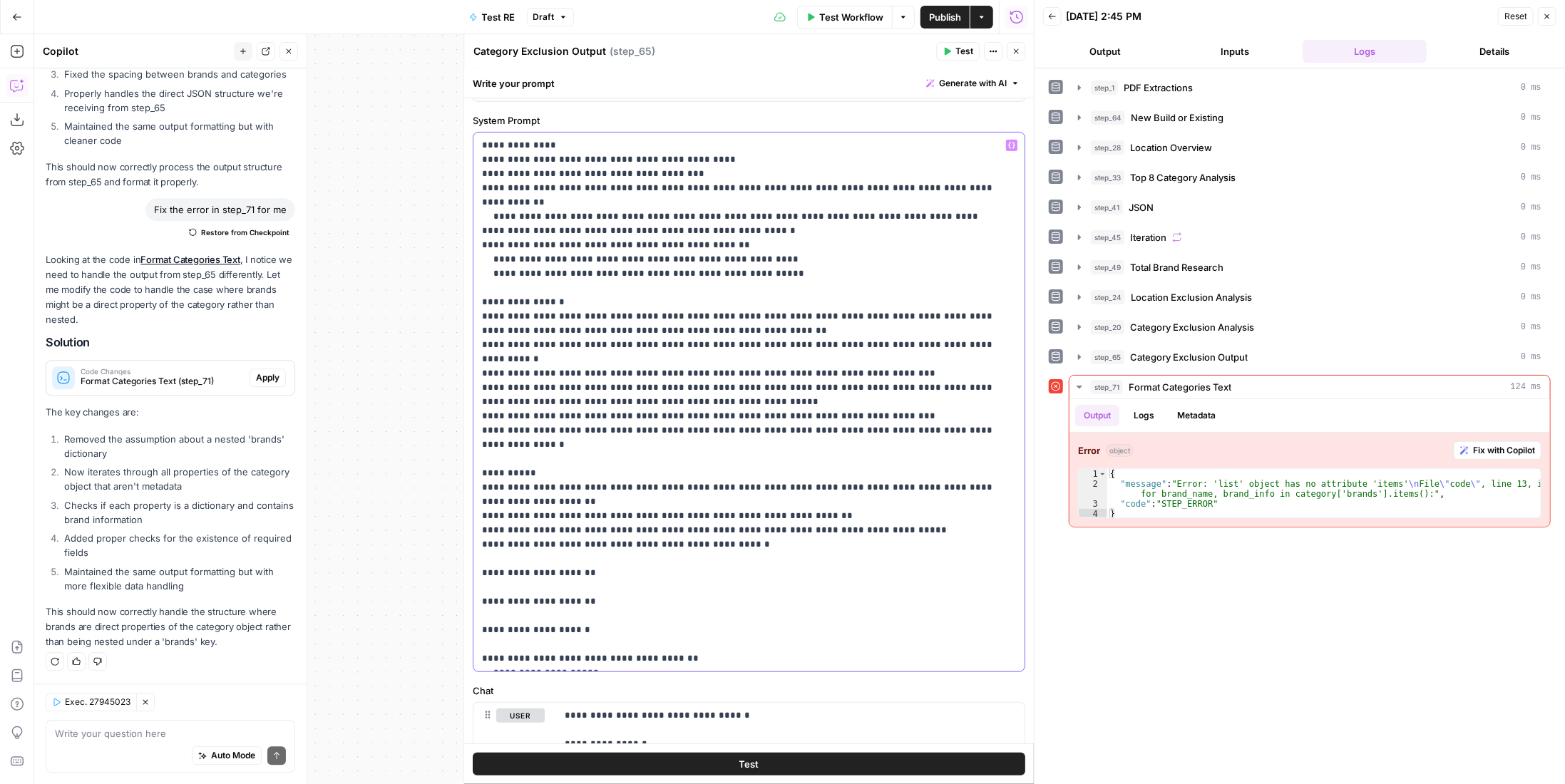
click at [560, 605] on p "**********" at bounding box center [743, 402] width 524 height 527
drag, startPoint x: 745, startPoint y: 660, endPoint x: 472, endPoint y: 614, distance: 276.8
click at [472, 614] on div "**********" at bounding box center [748, 402] width 553 height 540
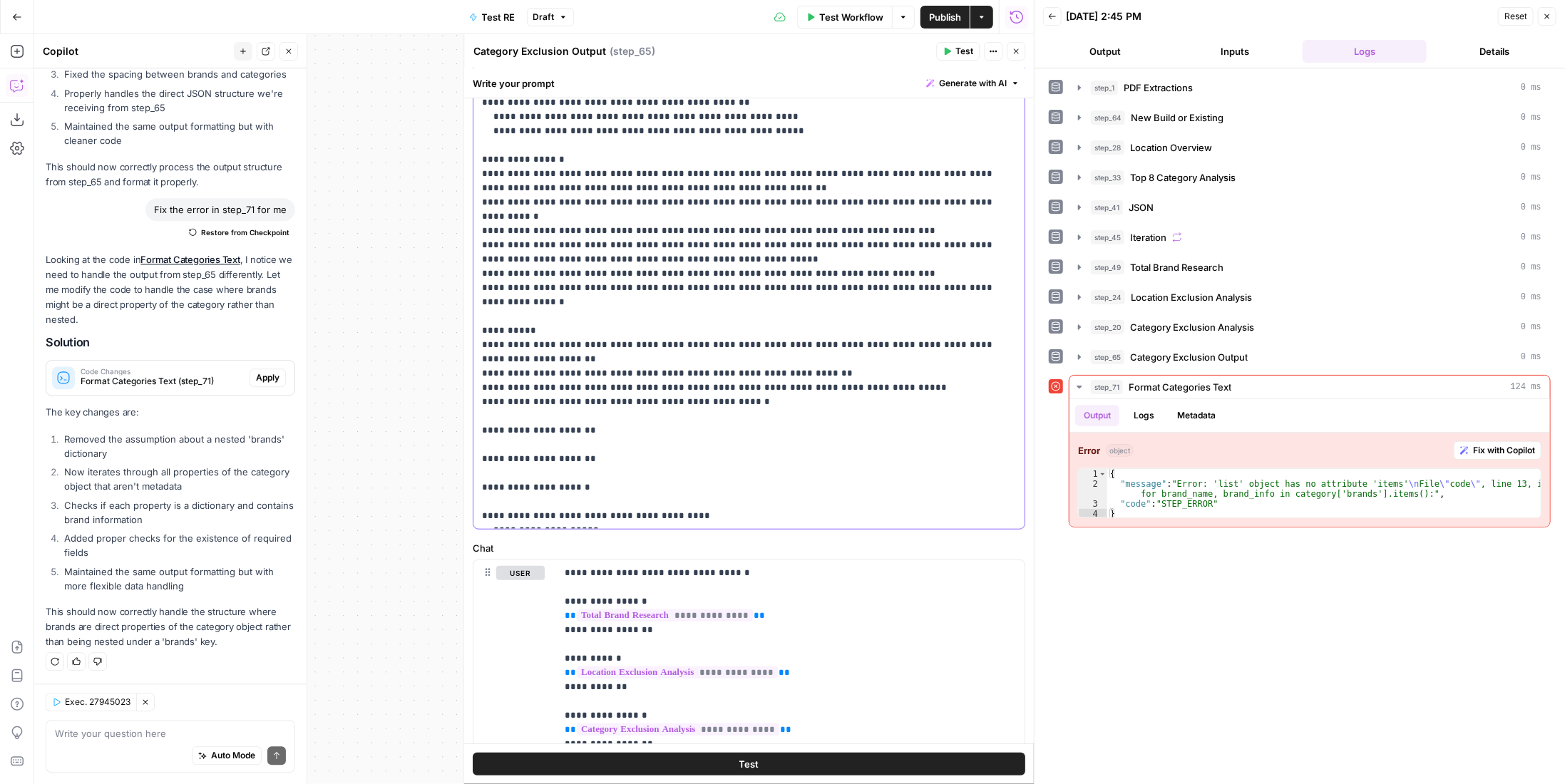
click at [742, 505] on p "**********" at bounding box center [743, 259] width 524 height 527
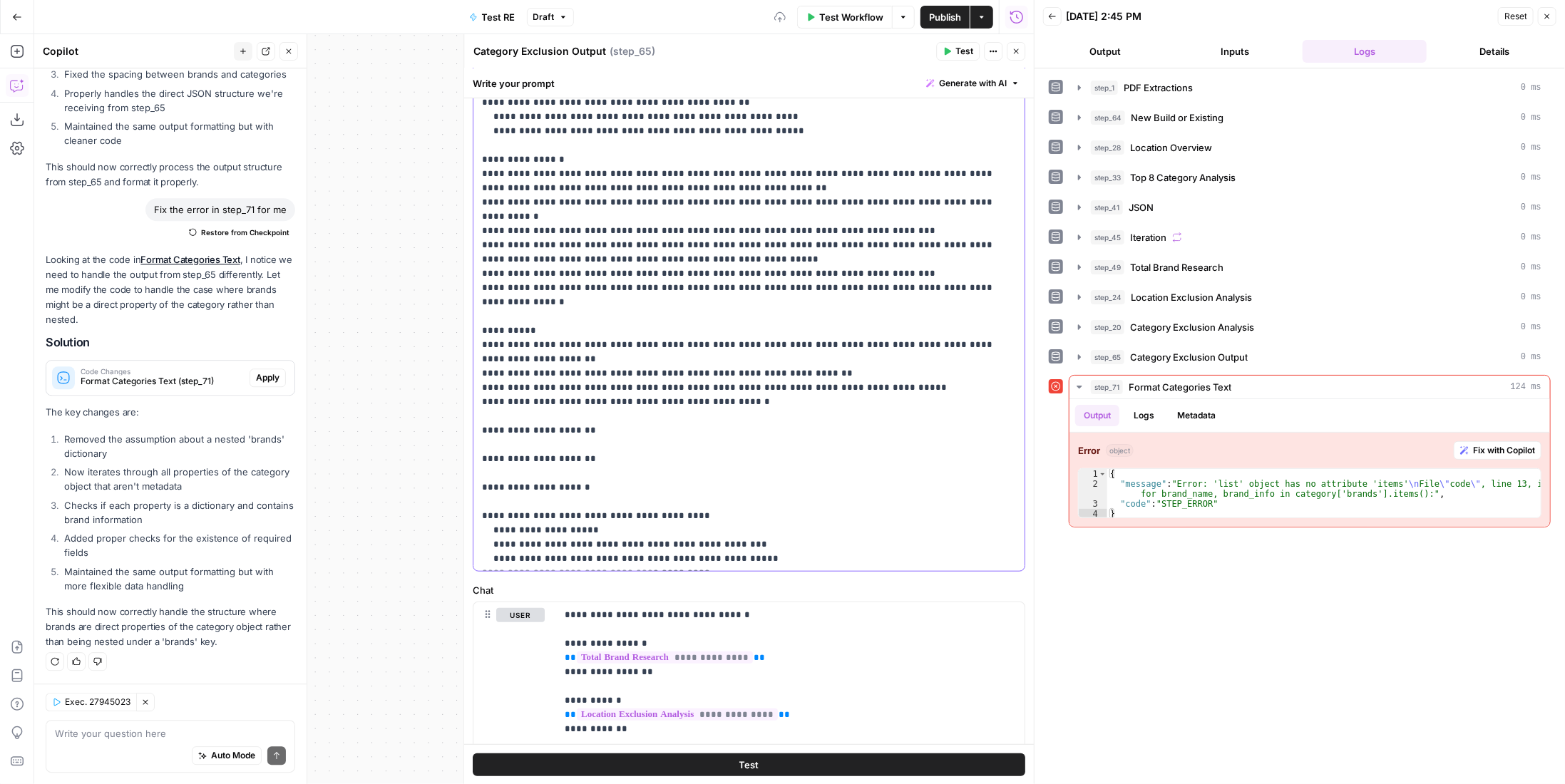
click at [562, 526] on p "**********" at bounding box center [739, 288] width 514 height 585
click at [568, 526] on p "**********" at bounding box center [739, 288] width 514 height 585
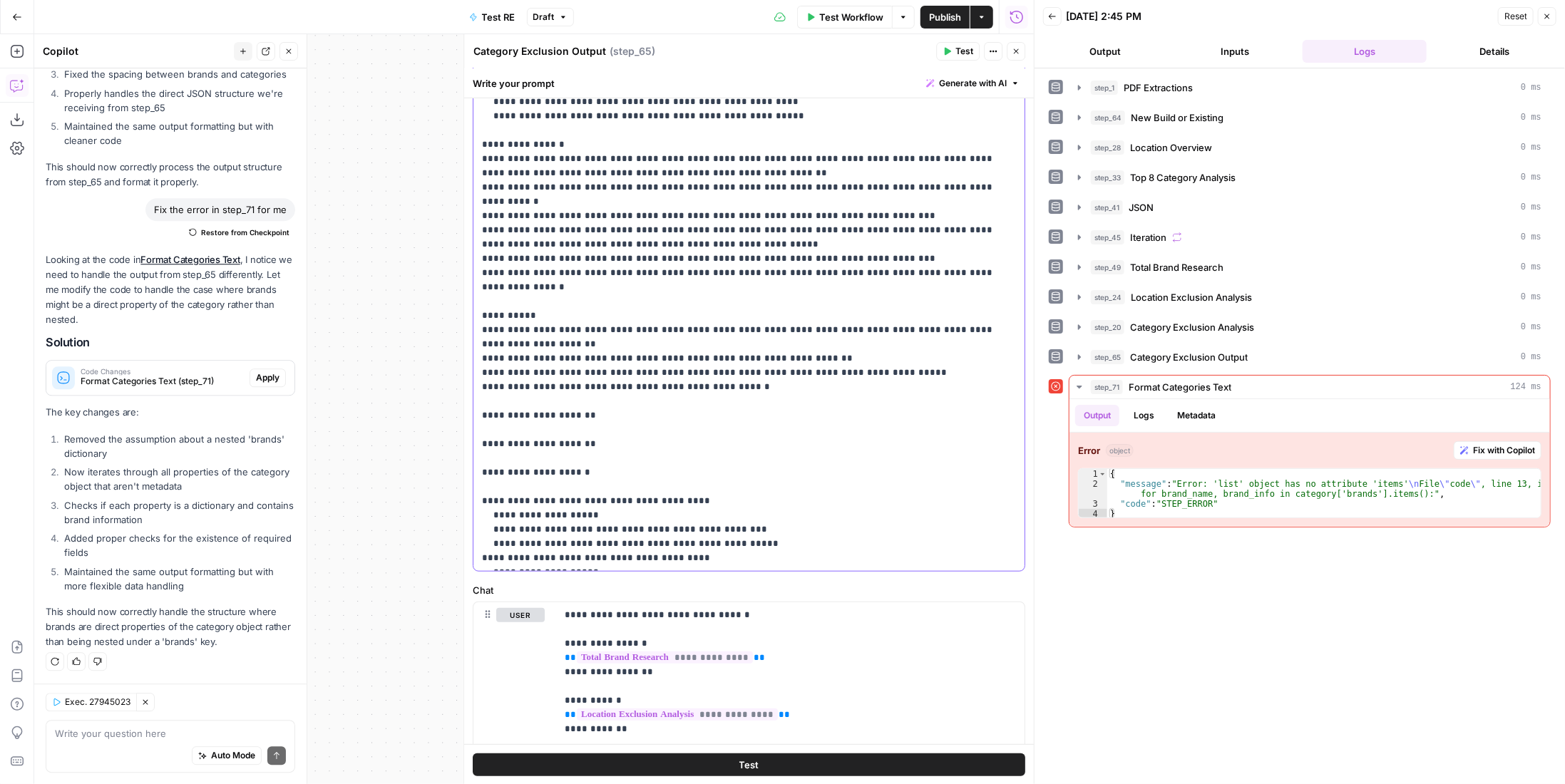
scroll to position [671, 0]
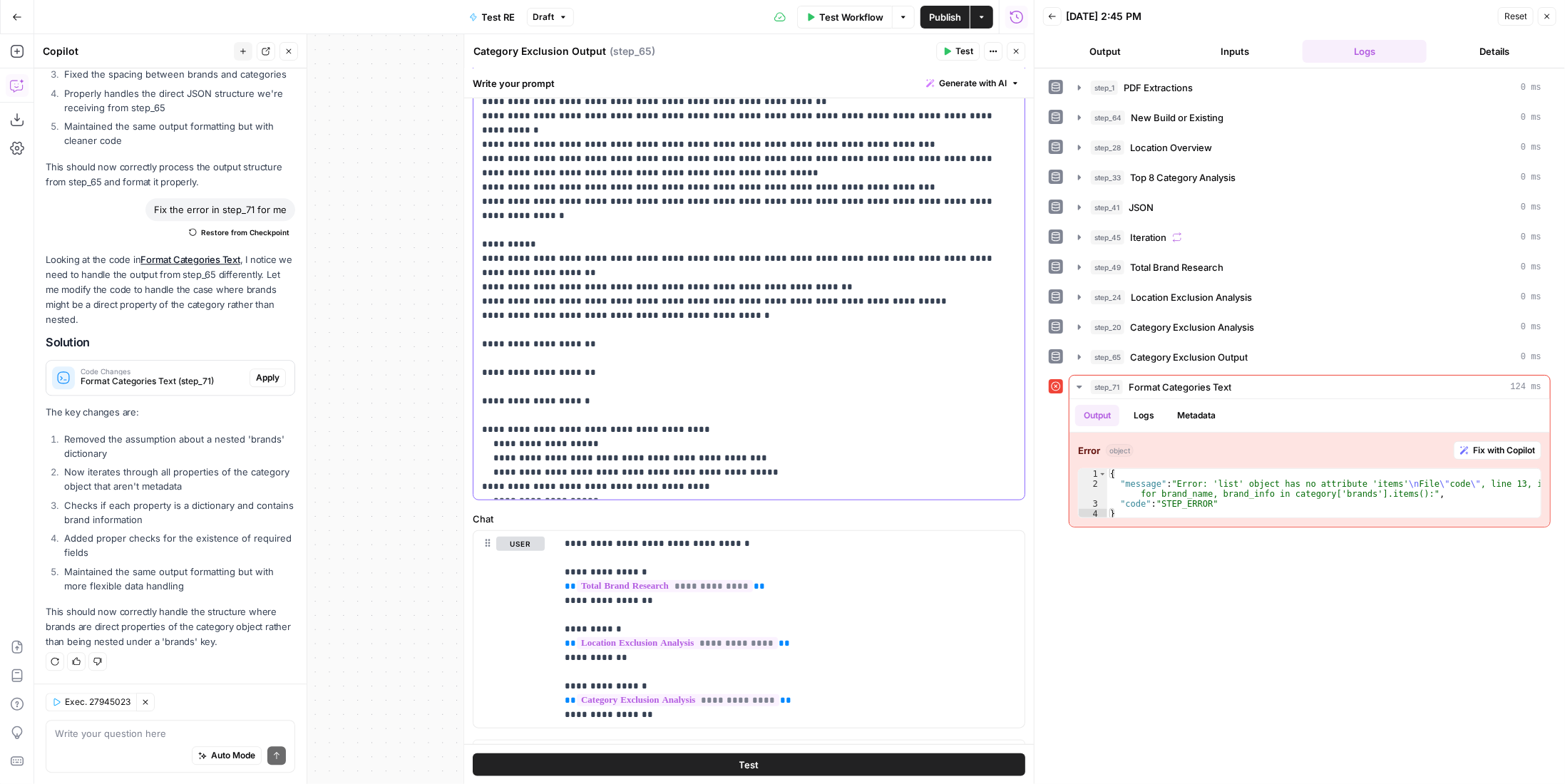
click at [730, 478] on p "**********" at bounding box center [739, 201] width 514 height 585
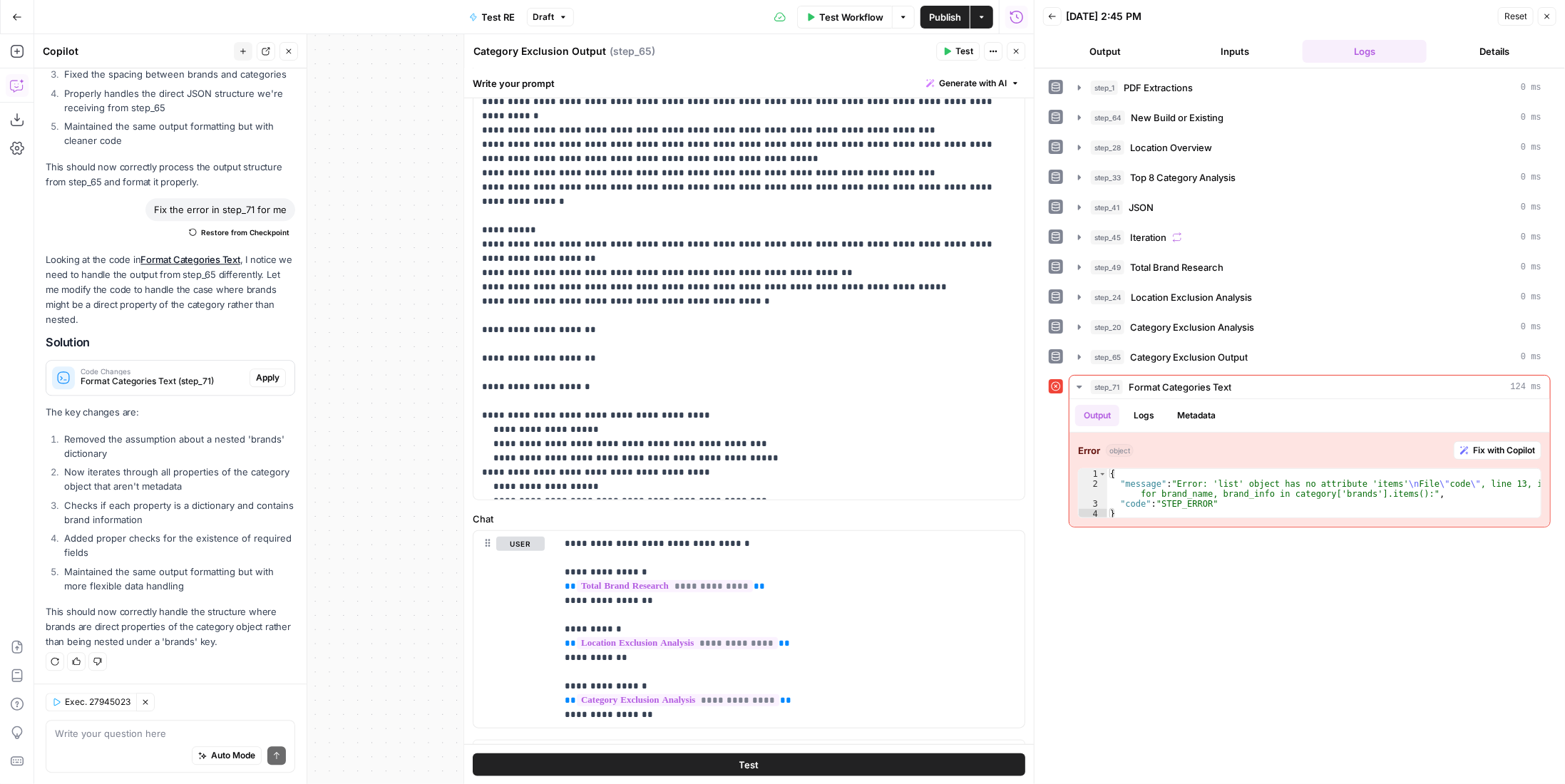
click at [740, 763] on span "Test" at bounding box center [749, 763] width 20 height 14
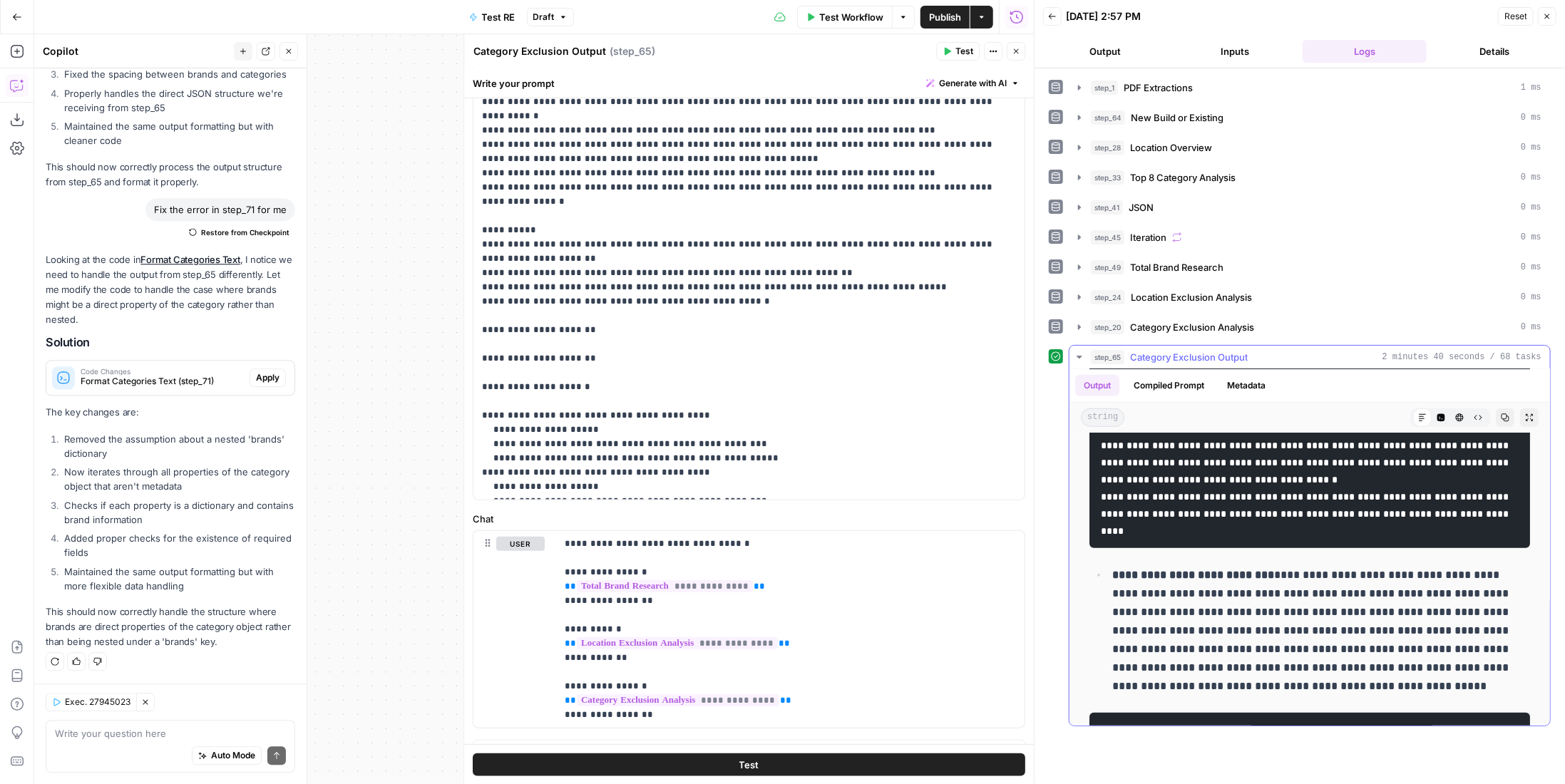
scroll to position [641, 0]
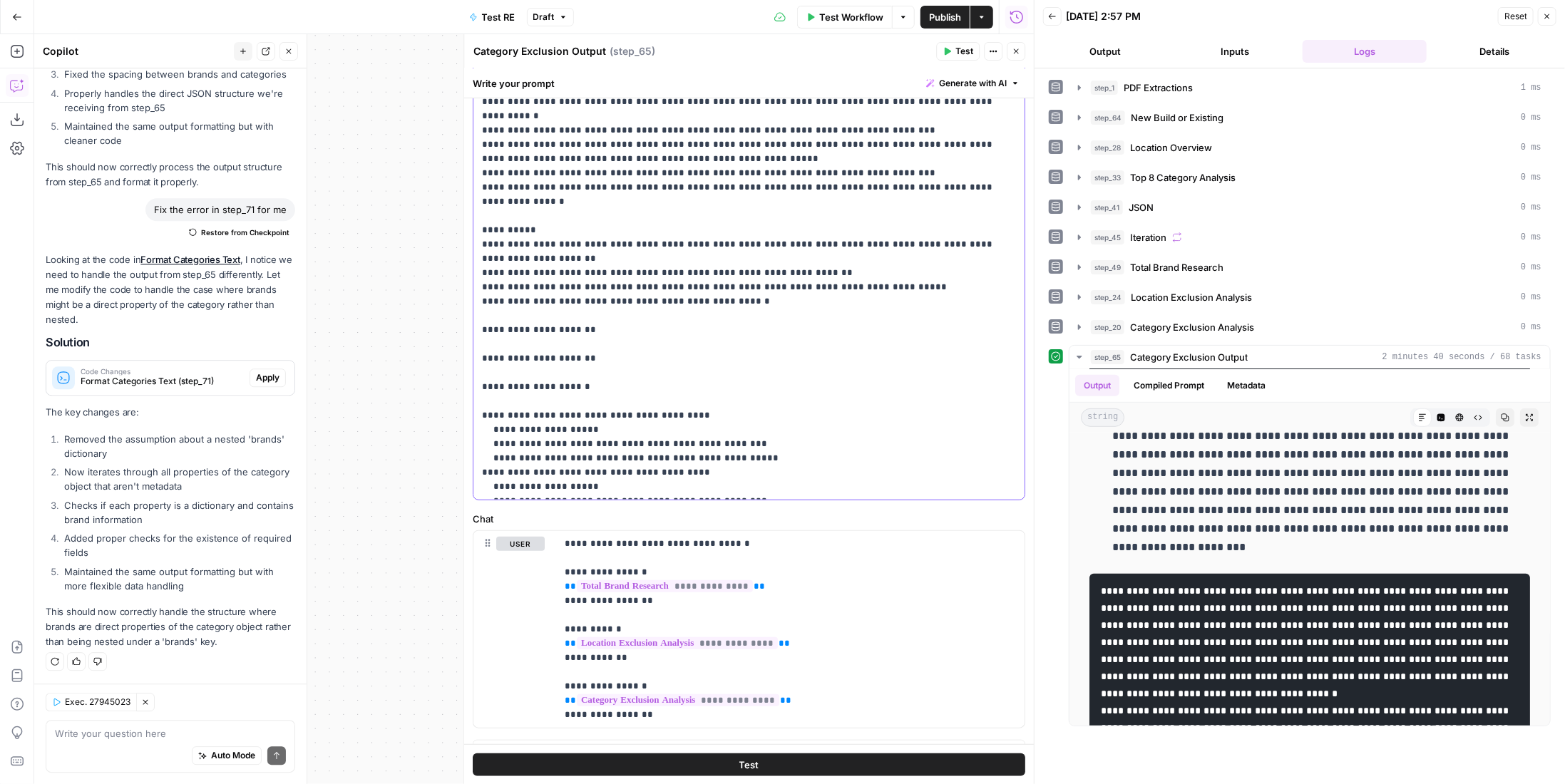
click at [621, 194] on p "**********" at bounding box center [739, 195] width 514 height 599
drag, startPoint x: 771, startPoint y: 197, endPoint x: 776, endPoint y: 163, distance: 34.4
click at [776, 163] on p "**********" at bounding box center [739, 195] width 514 height 599
click at [862, 762] on button "Test" at bounding box center [748, 764] width 553 height 23
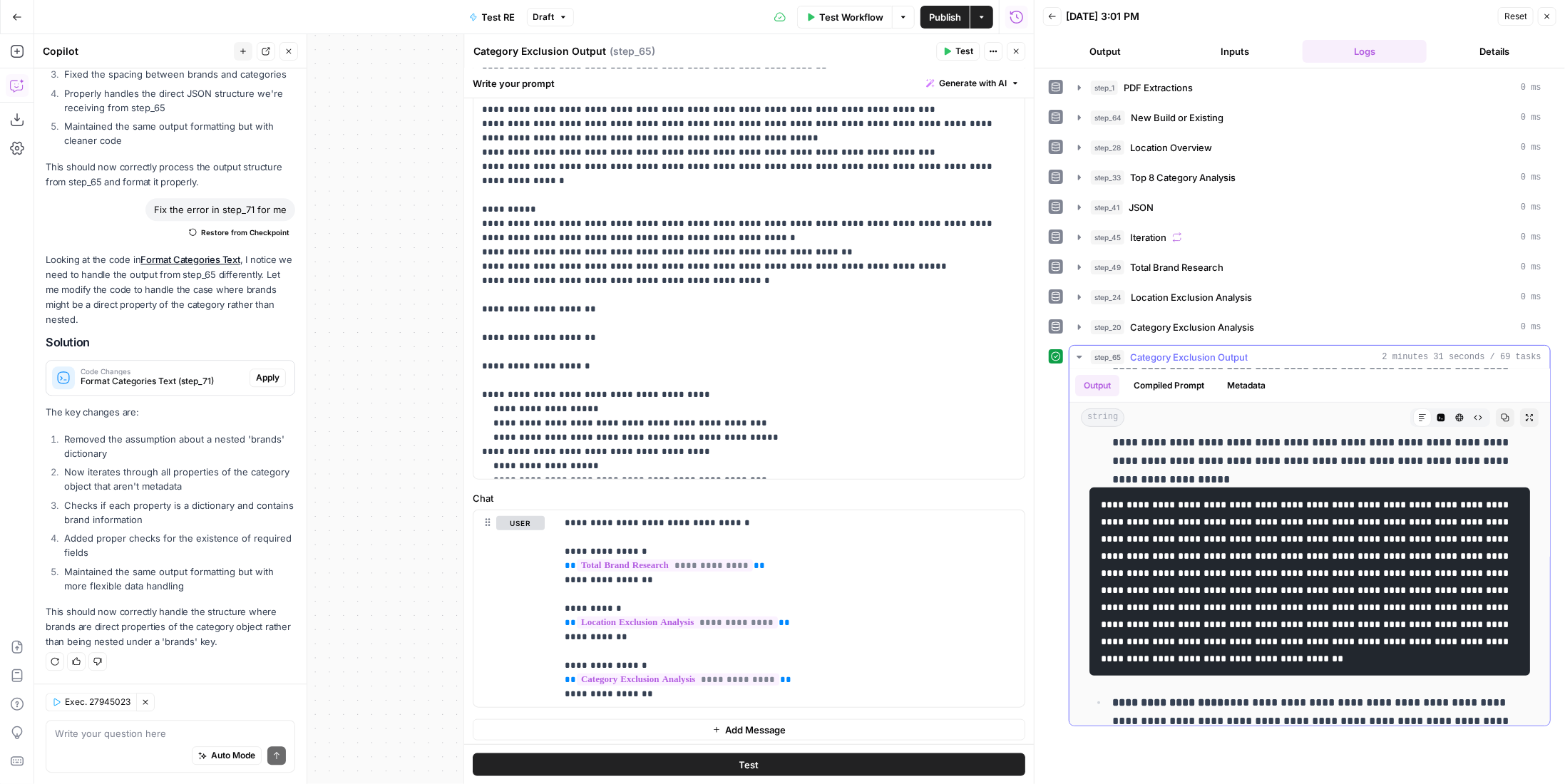
scroll to position [214, 0]
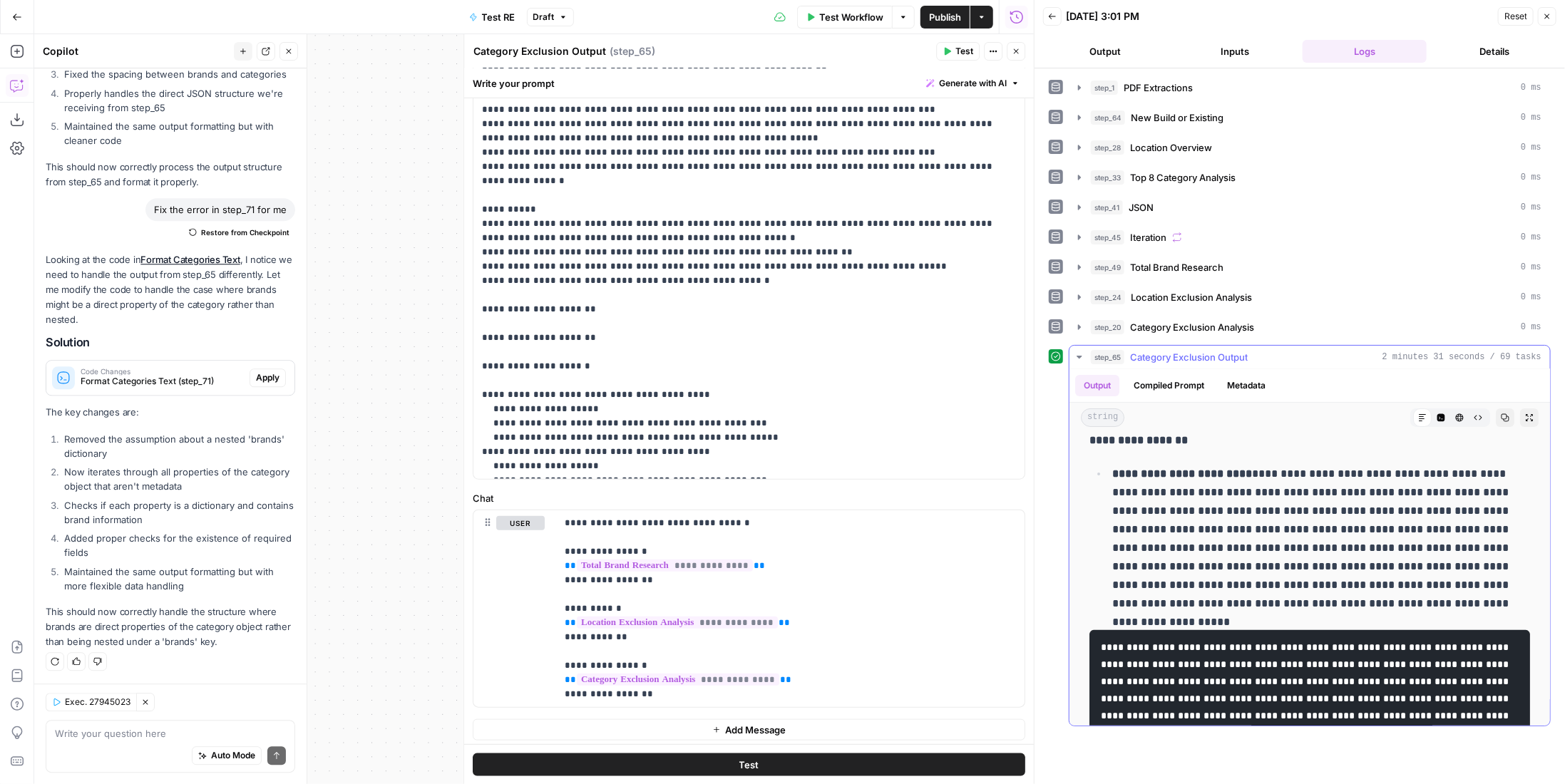
click at [1437, 414] on icon "button" at bounding box center [1441, 418] width 8 height 8
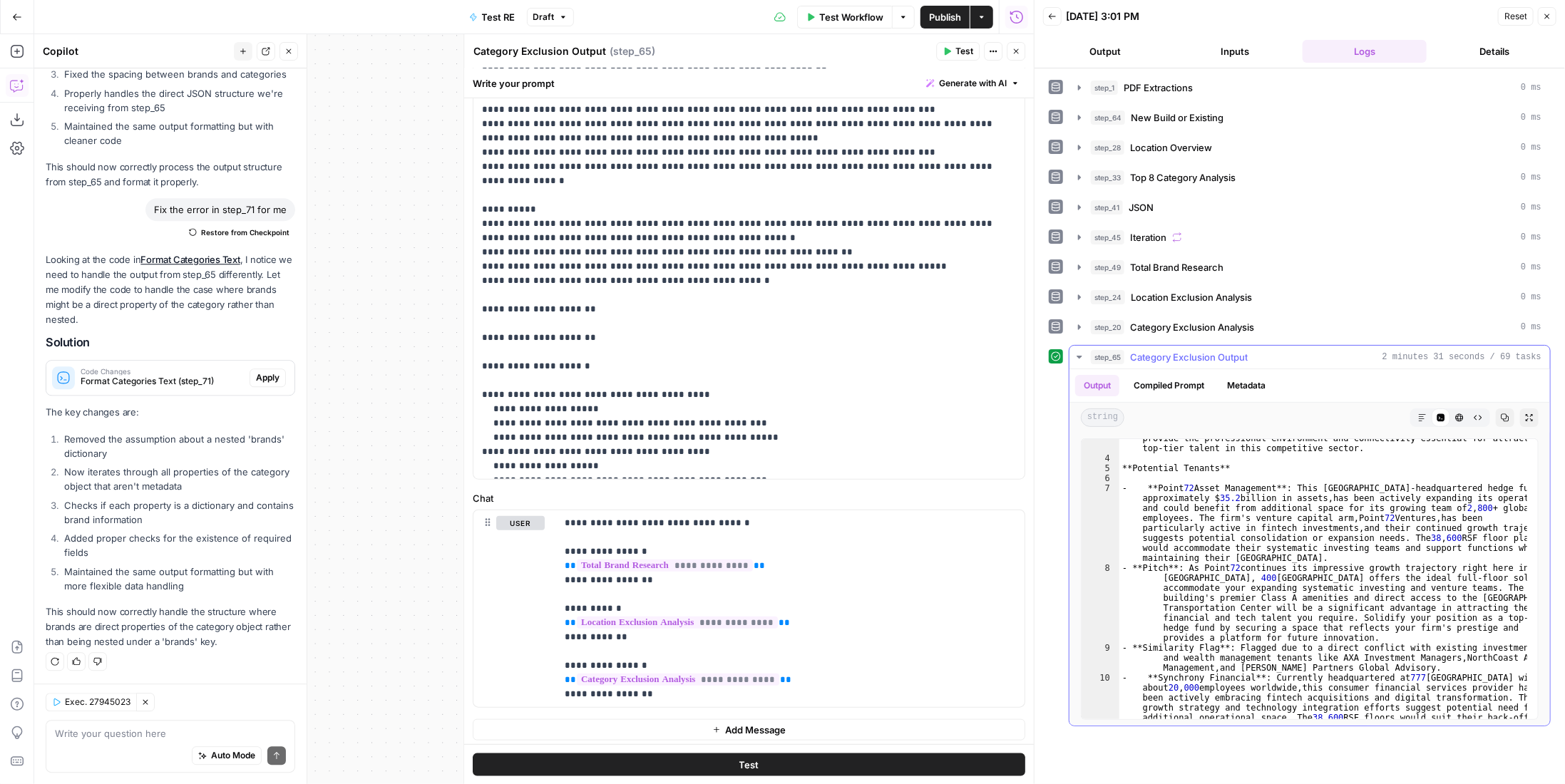
scroll to position [86, 0]
click at [1427, 412] on button "Markdown" at bounding box center [1422, 417] width 18 height 18
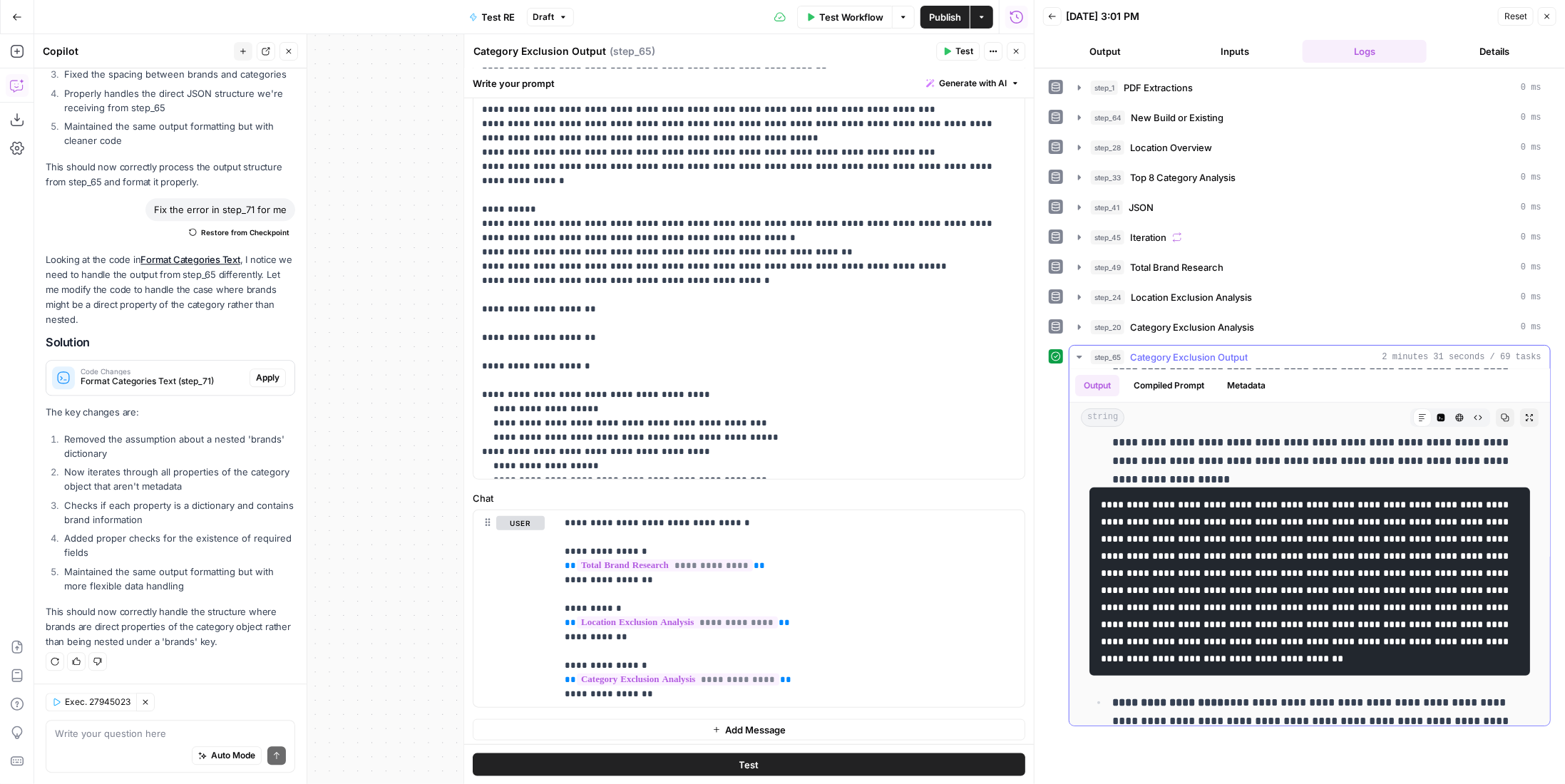
scroll to position [214, 0]
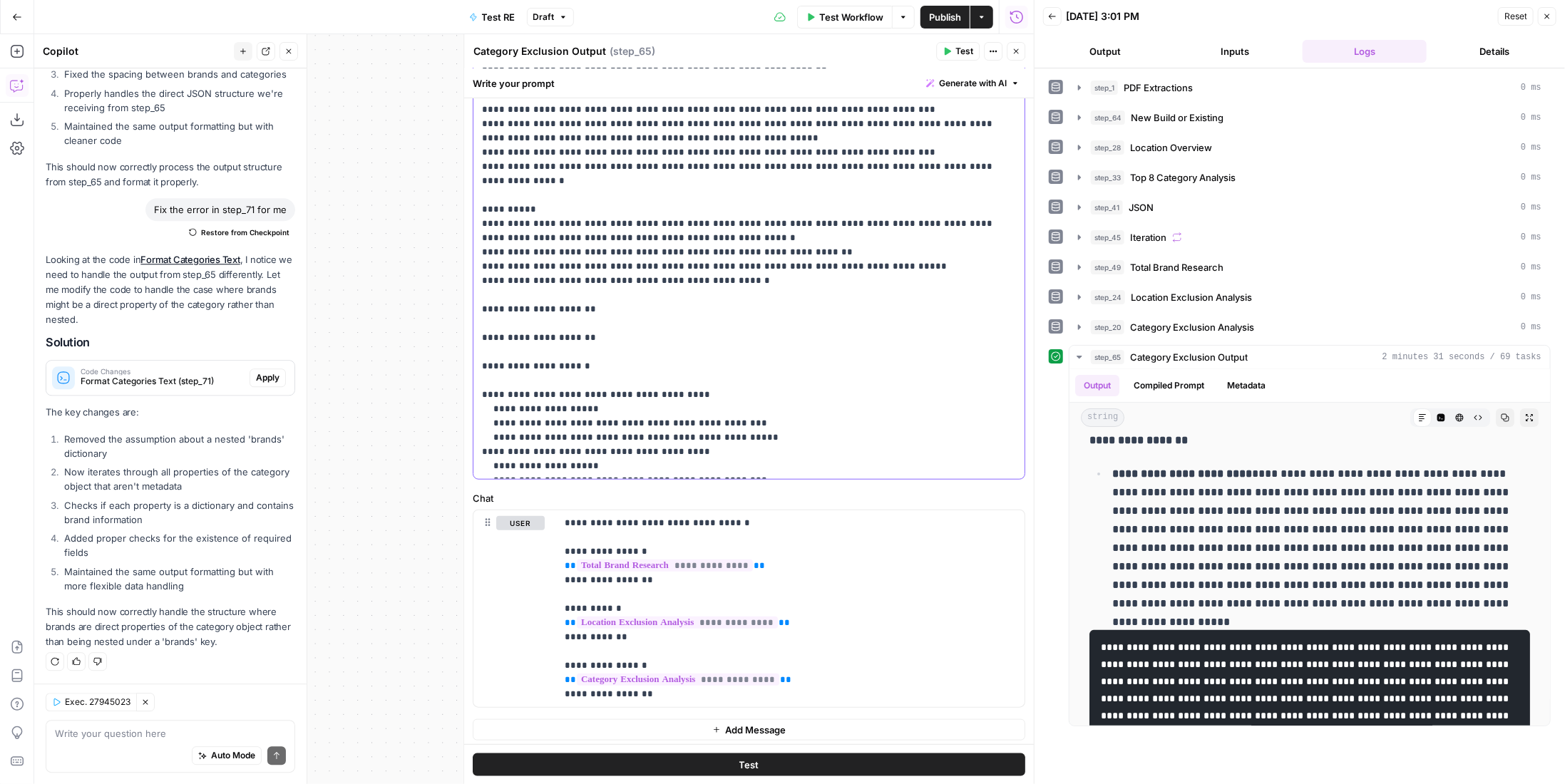
drag, startPoint x: 491, startPoint y: 360, endPoint x: 741, endPoint y: 390, distance: 251.8
click at [741, 390] on p "**********" at bounding box center [739, 175] width 514 height 599
click at [500, 362] on p "**********" at bounding box center [739, 175] width 514 height 599
click at [491, 362] on p "**********" at bounding box center [739, 175] width 514 height 599
click at [494, 376] on p "**********" at bounding box center [739, 175] width 514 height 599
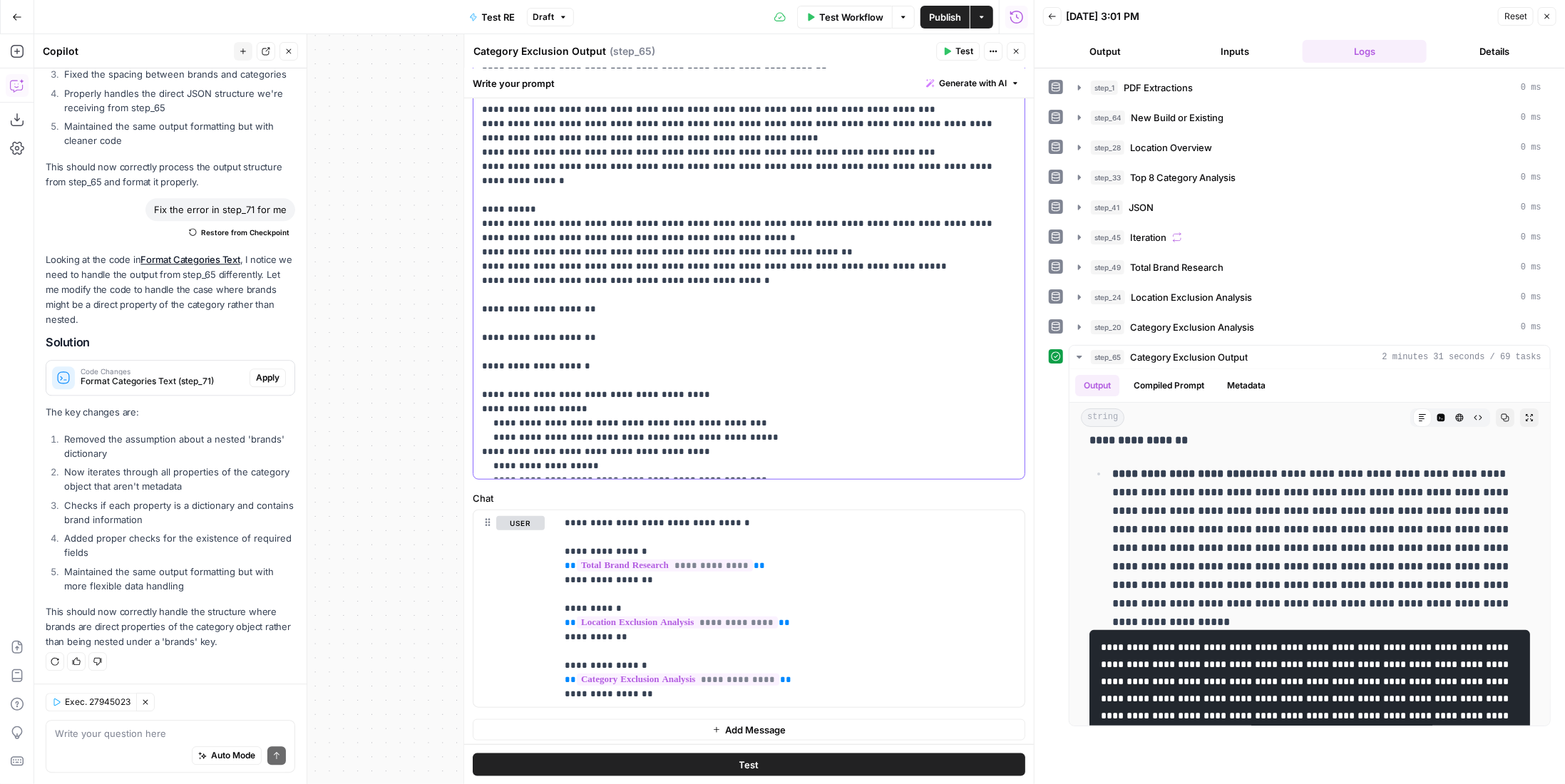
click at [493, 376] on p "**********" at bounding box center [739, 175] width 514 height 599
click at [493, 388] on p "**********" at bounding box center [739, 175] width 514 height 599
drag, startPoint x: 702, startPoint y: 387, endPoint x: 469, endPoint y: 361, distance: 234.4
click at [469, 361] on div "Category Exclusion Output Category Exclusion Output ( step_65 ) Test Actions Cl…" at bounding box center [749, 409] width 571 height 750
click at [497, 350] on p "**********" at bounding box center [739, 175] width 514 height 599
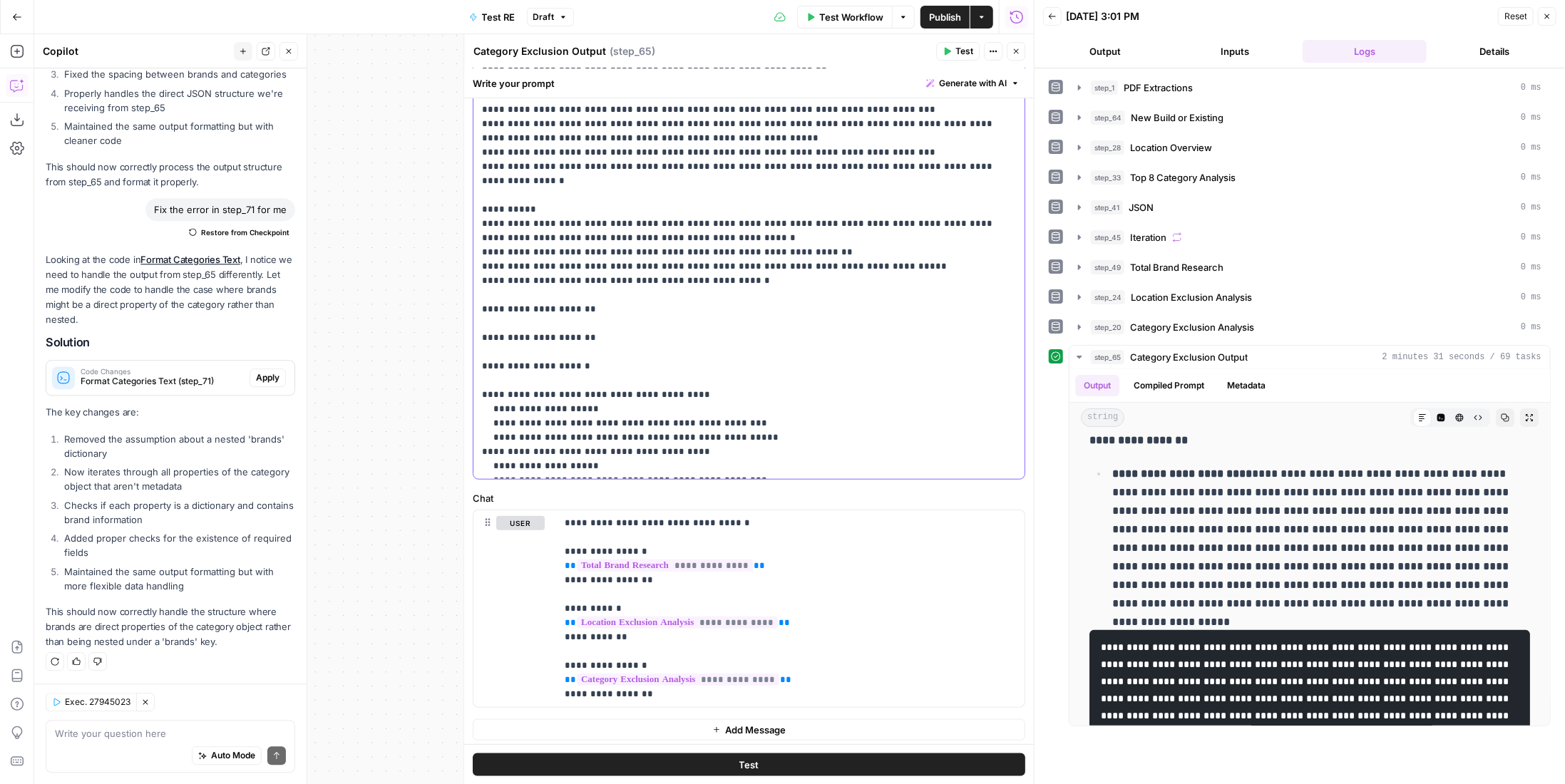
drag, startPoint x: 497, startPoint y: 346, endPoint x: 486, endPoint y: 347, distance: 11.0
click at [486, 347] on p "**********" at bounding box center [739, 175] width 514 height 599
click at [510, 368] on p "**********" at bounding box center [739, 175] width 514 height 599
click at [499, 364] on p "**********" at bounding box center [739, 175] width 514 height 599
click at [500, 376] on p "**********" at bounding box center [739, 175] width 514 height 599
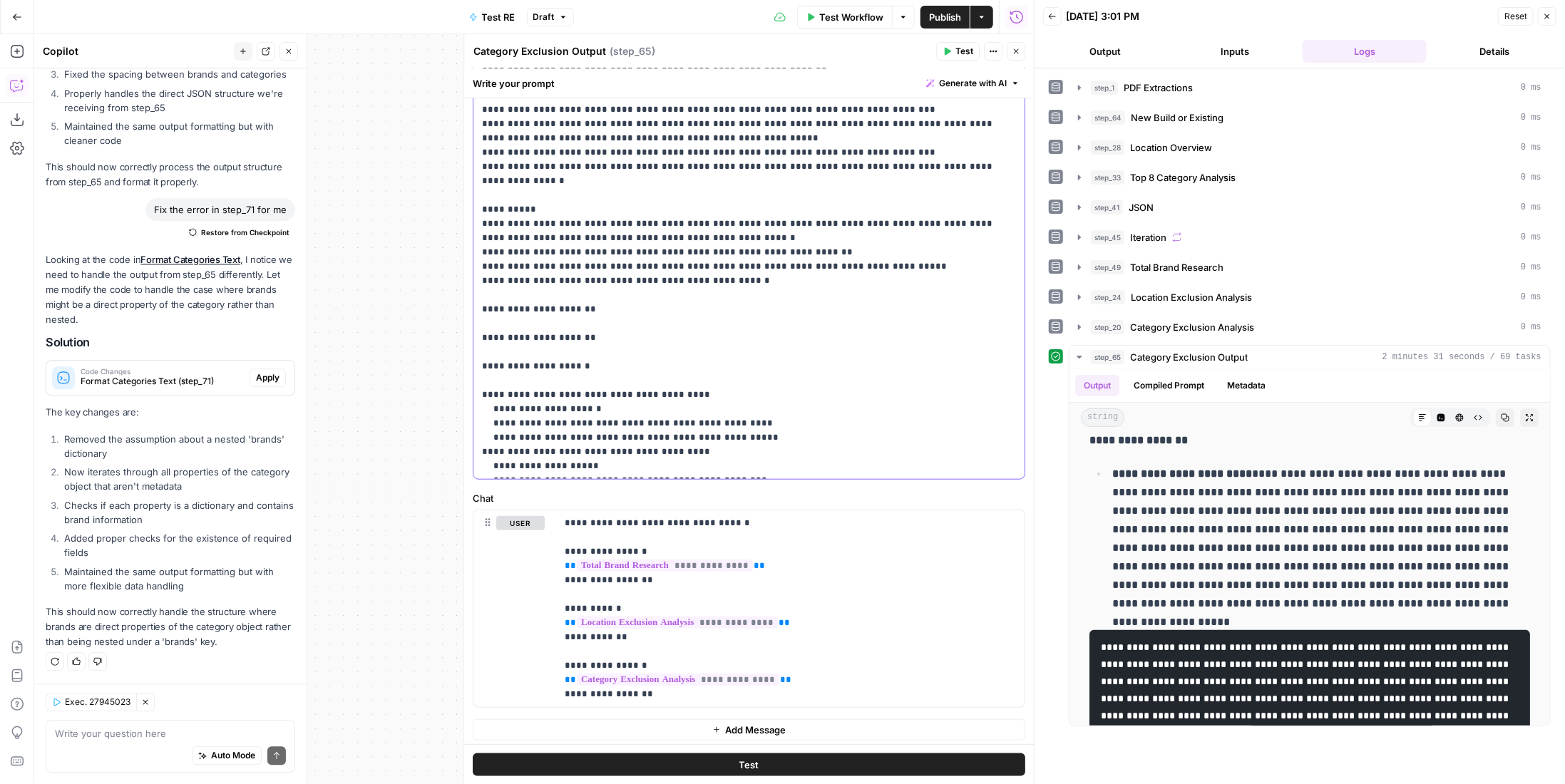
click at [500, 387] on p "**********" at bounding box center [739, 175] width 514 height 599
click at [499, 418] on p "**********" at bounding box center [739, 175] width 514 height 599
click at [503, 432] on p "**********" at bounding box center [739, 175] width 514 height 599
click at [498, 432] on p "**********" at bounding box center [739, 175] width 514 height 599
click at [498, 446] on p "**********" at bounding box center [739, 175] width 514 height 599
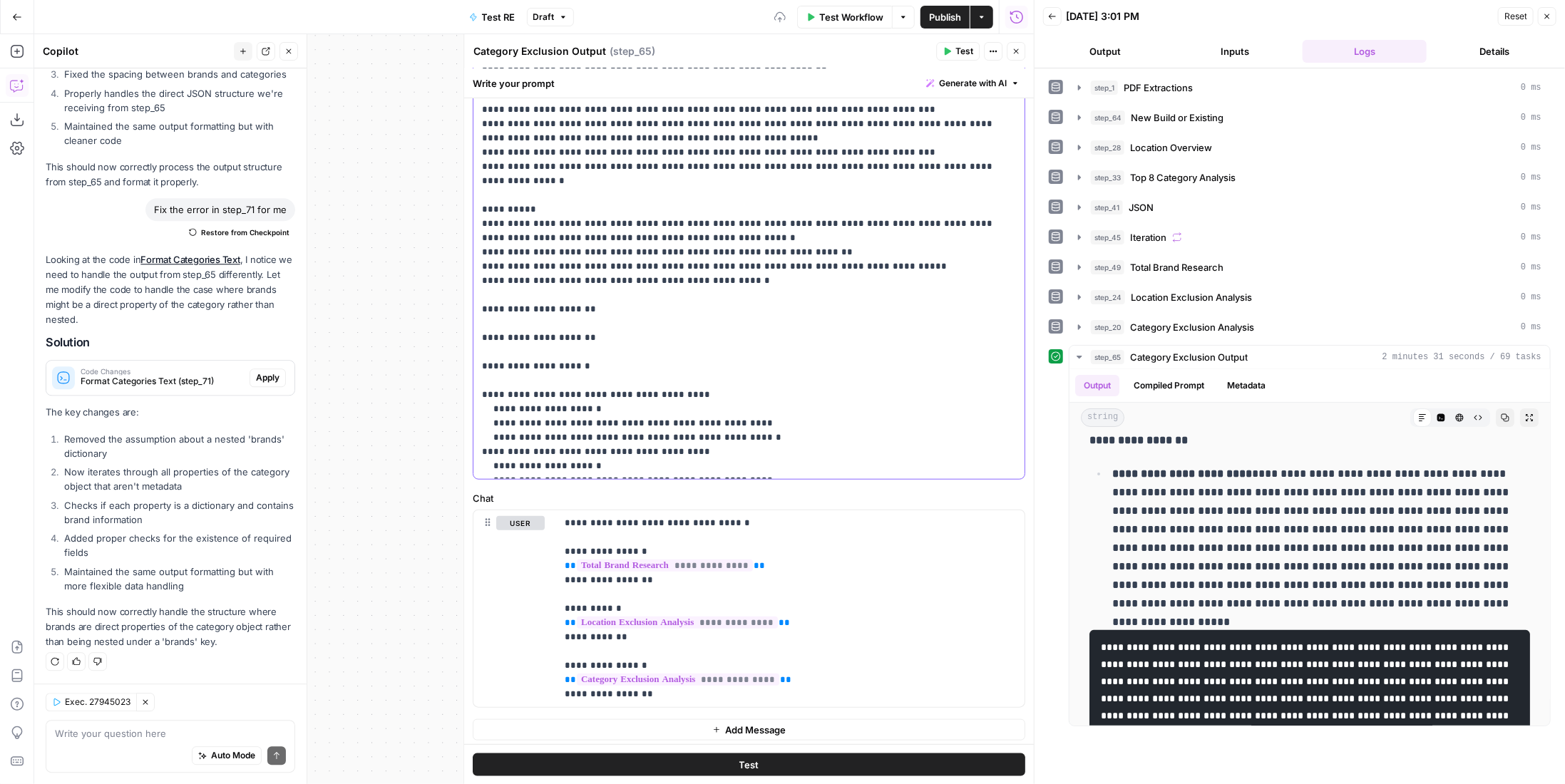
click at [499, 446] on p "**********" at bounding box center [739, 175] width 514 height 599
click at [796, 761] on button "Test" at bounding box center [748, 764] width 553 height 23
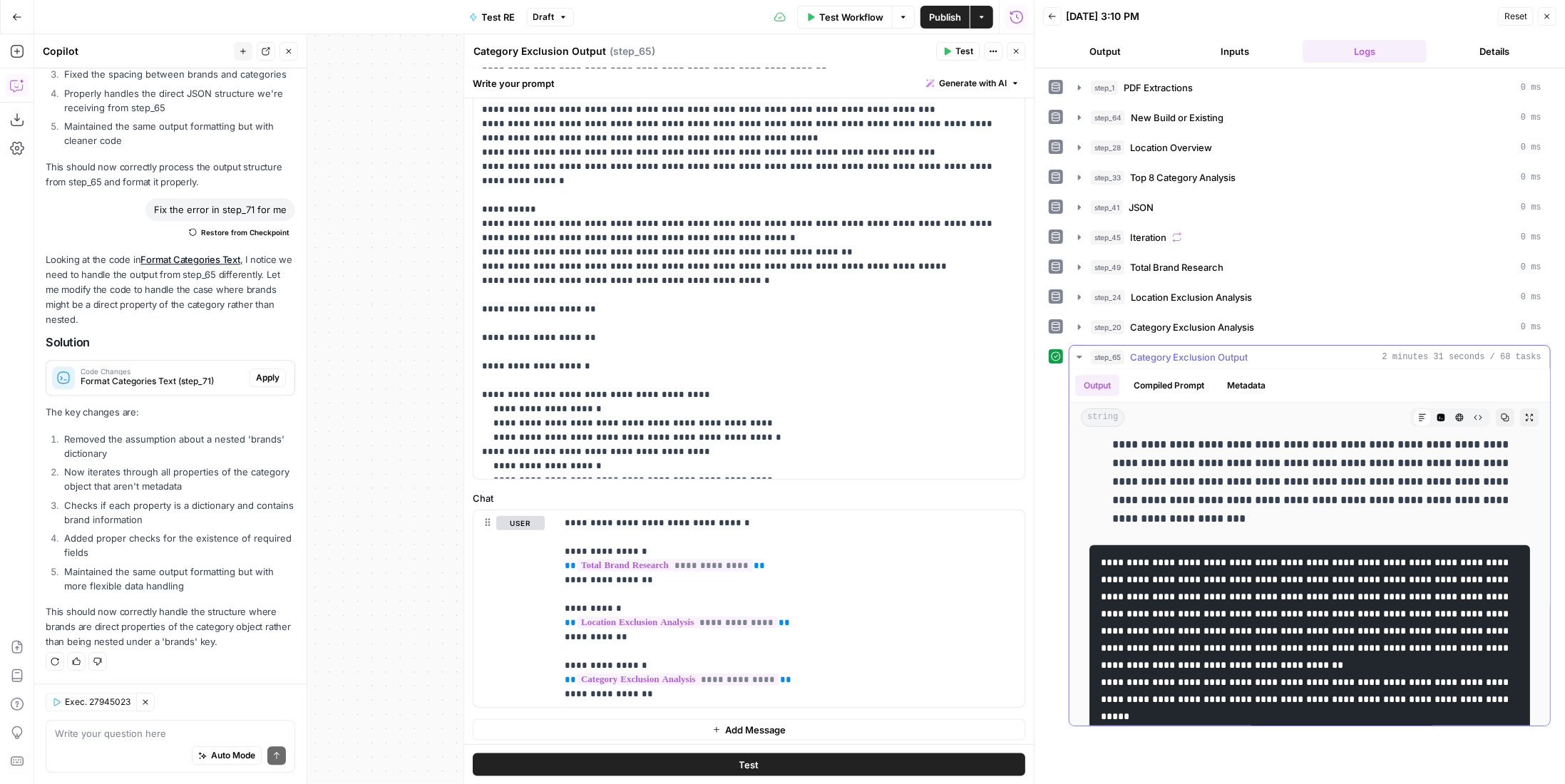
scroll to position [883, 0]
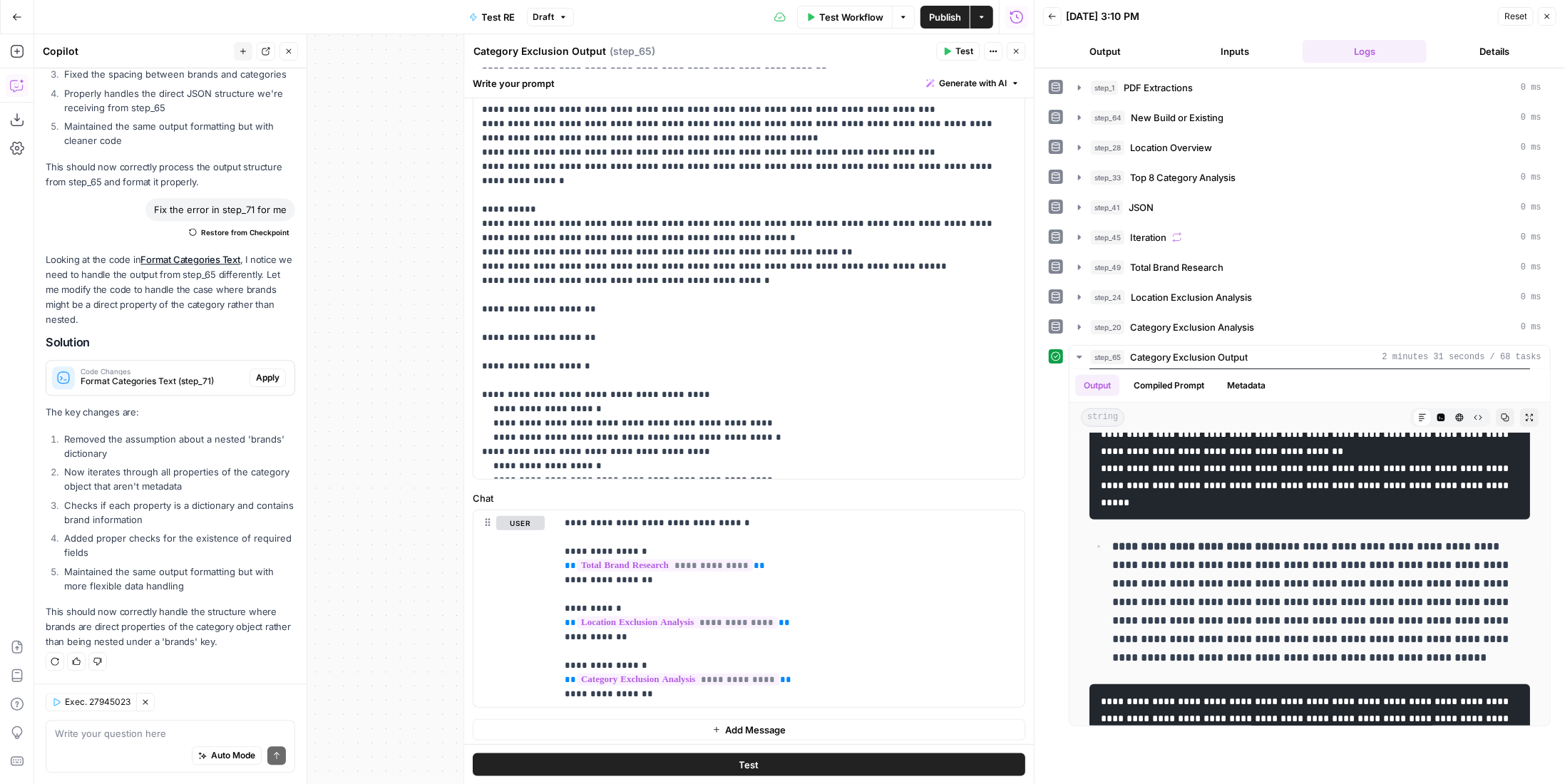
click at [1016, 48] on icon "button" at bounding box center [1015, 51] width 9 height 9
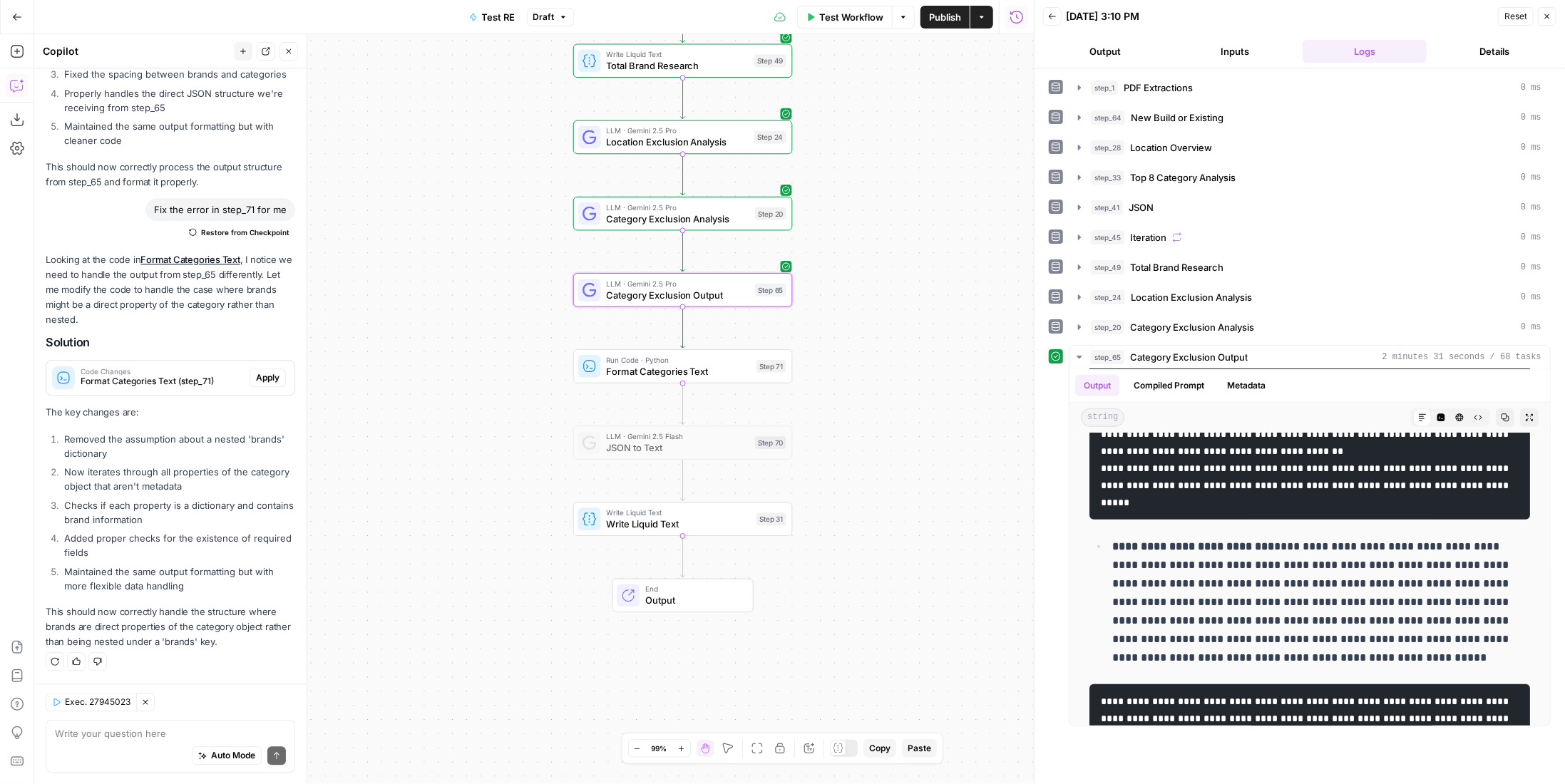
drag, startPoint x: 856, startPoint y: 552, endPoint x: 861, endPoint y: 466, distance: 86.1
click at [861, 466] on div "Workflow Set Inputs Inputs LLM · Gemini 2.5 Pro PDF Extractions Step 1 LLM · Ge…" at bounding box center [533, 409] width 999 height 750
click at [715, 530] on span "Write Liquid Text" at bounding box center [678, 524] width 144 height 14
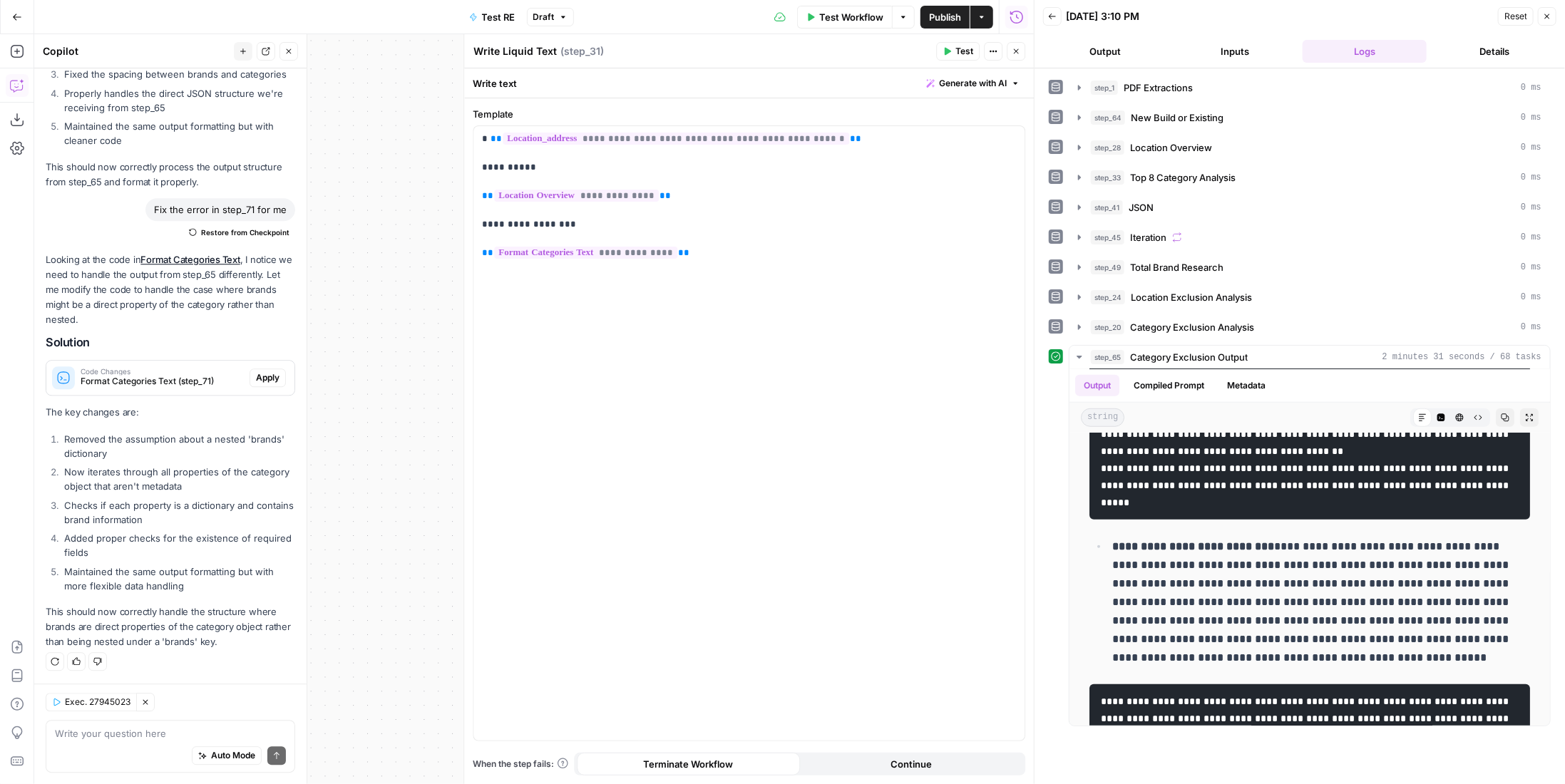
click at [1018, 47] on icon "button" at bounding box center [1015, 51] width 9 height 9
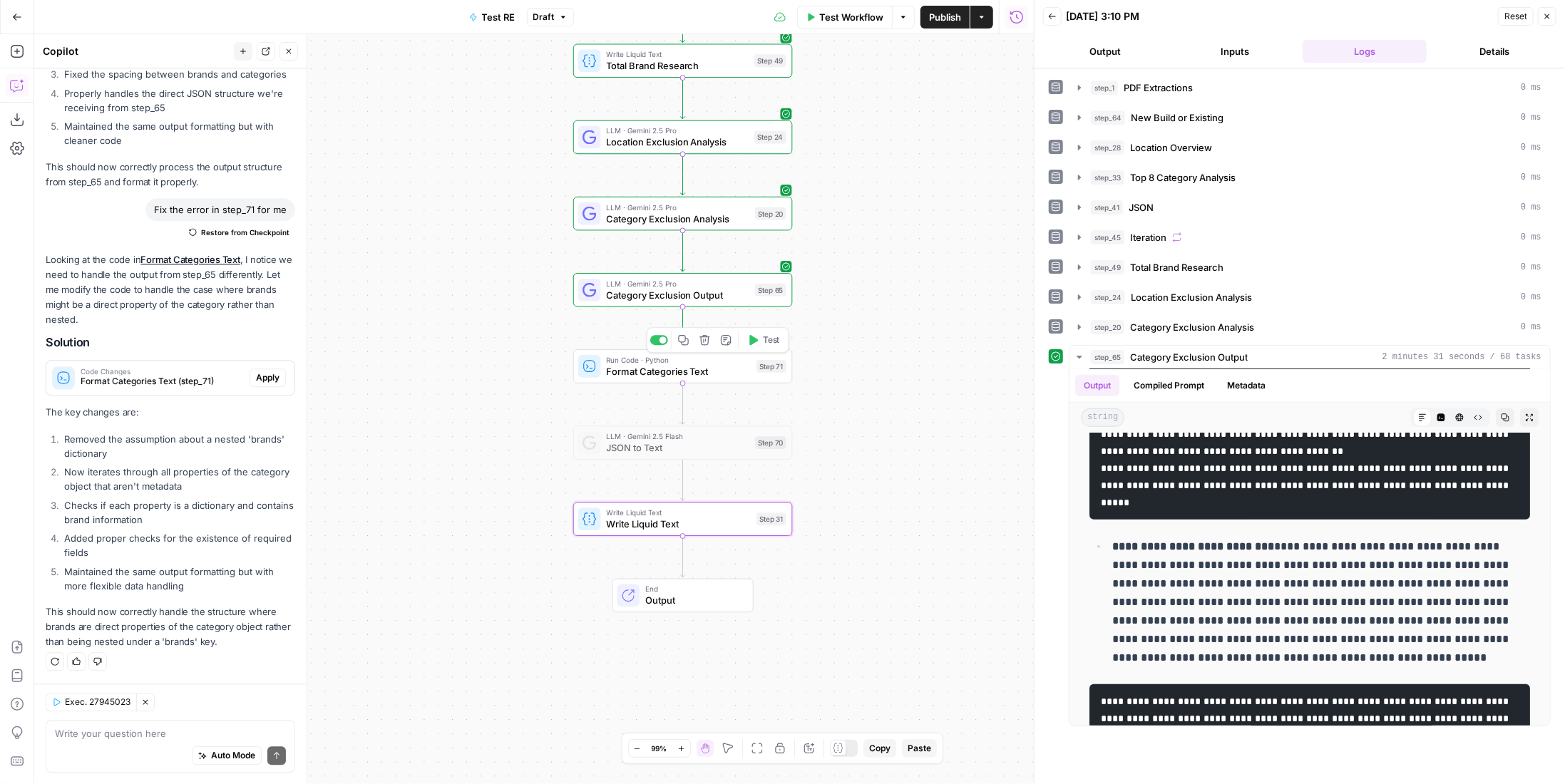
click at [657, 340] on div at bounding box center [658, 340] width 18 height 10
click at [731, 543] on div "Workflow Set Inputs Inputs LLM · Gemini 2.5 Pro PDF Extractions Step 1 LLM · Ge…" at bounding box center [533, 409] width 999 height 750
click at [734, 528] on span "Write Liquid Text" at bounding box center [674, 523] width 134 height 14
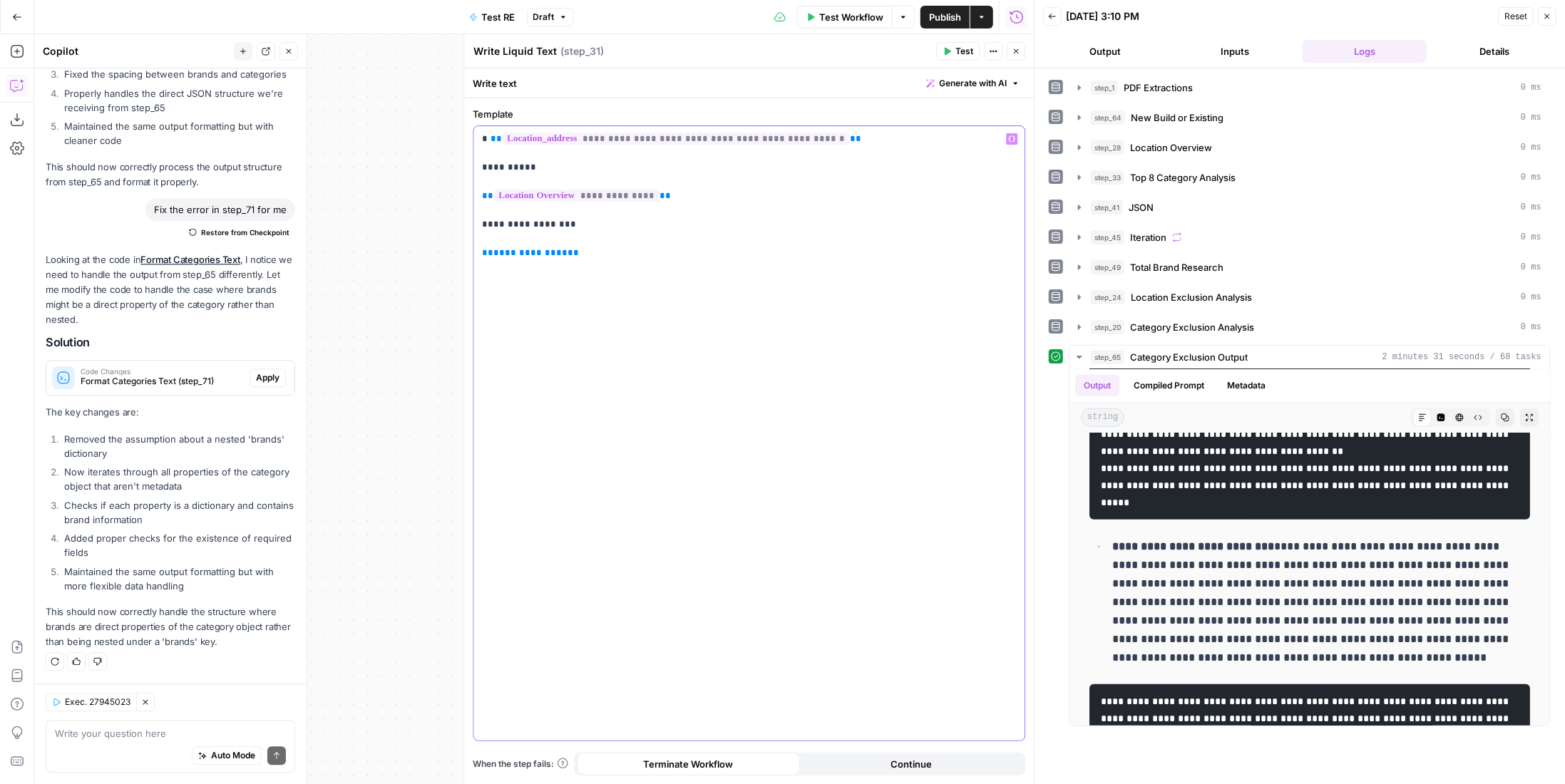
click at [520, 253] on span "**********" at bounding box center [531, 253] width 74 height 10
click at [964, 50] on span "Test" at bounding box center [964, 51] width 18 height 12
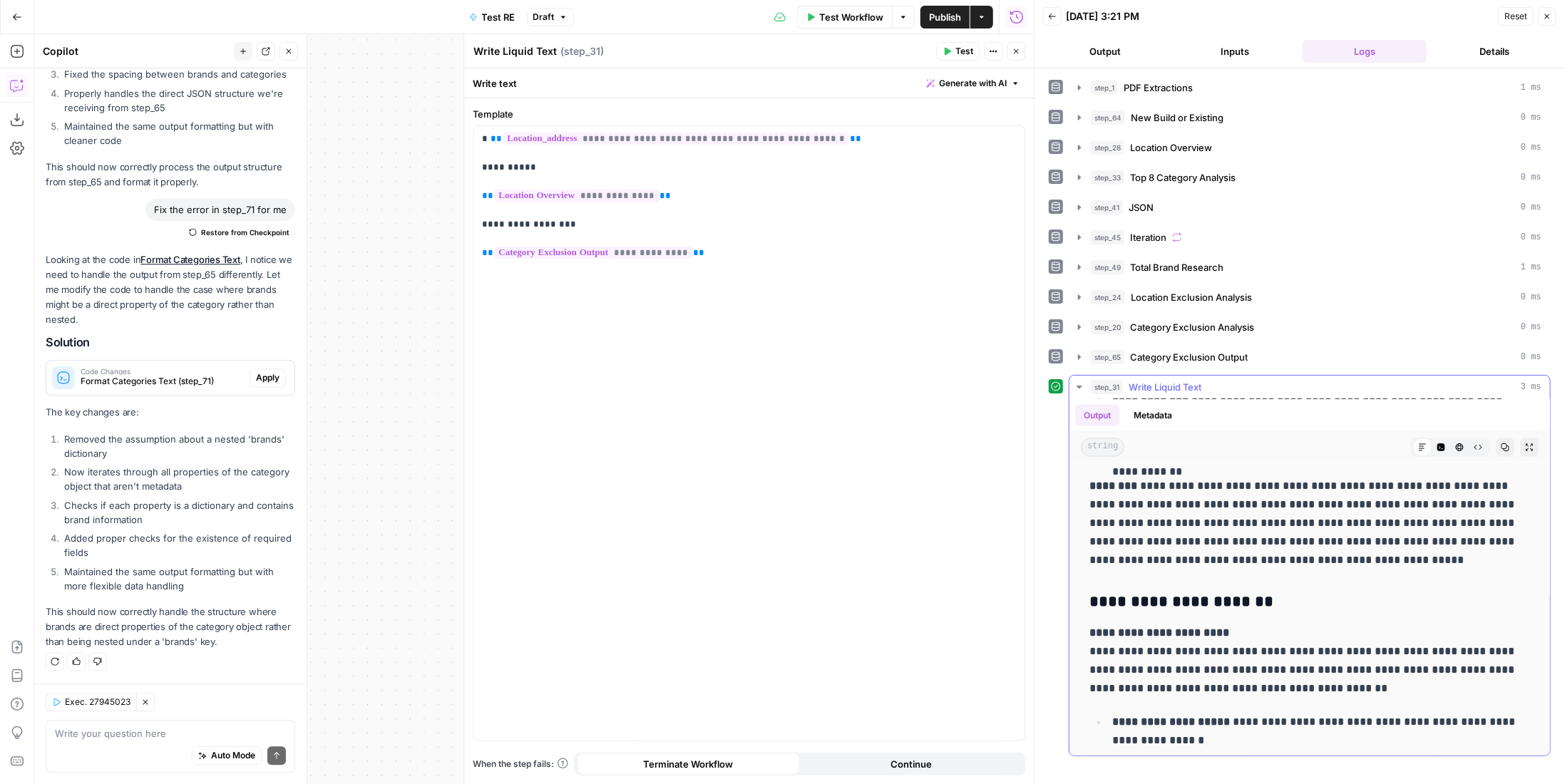
scroll to position [0, 0]
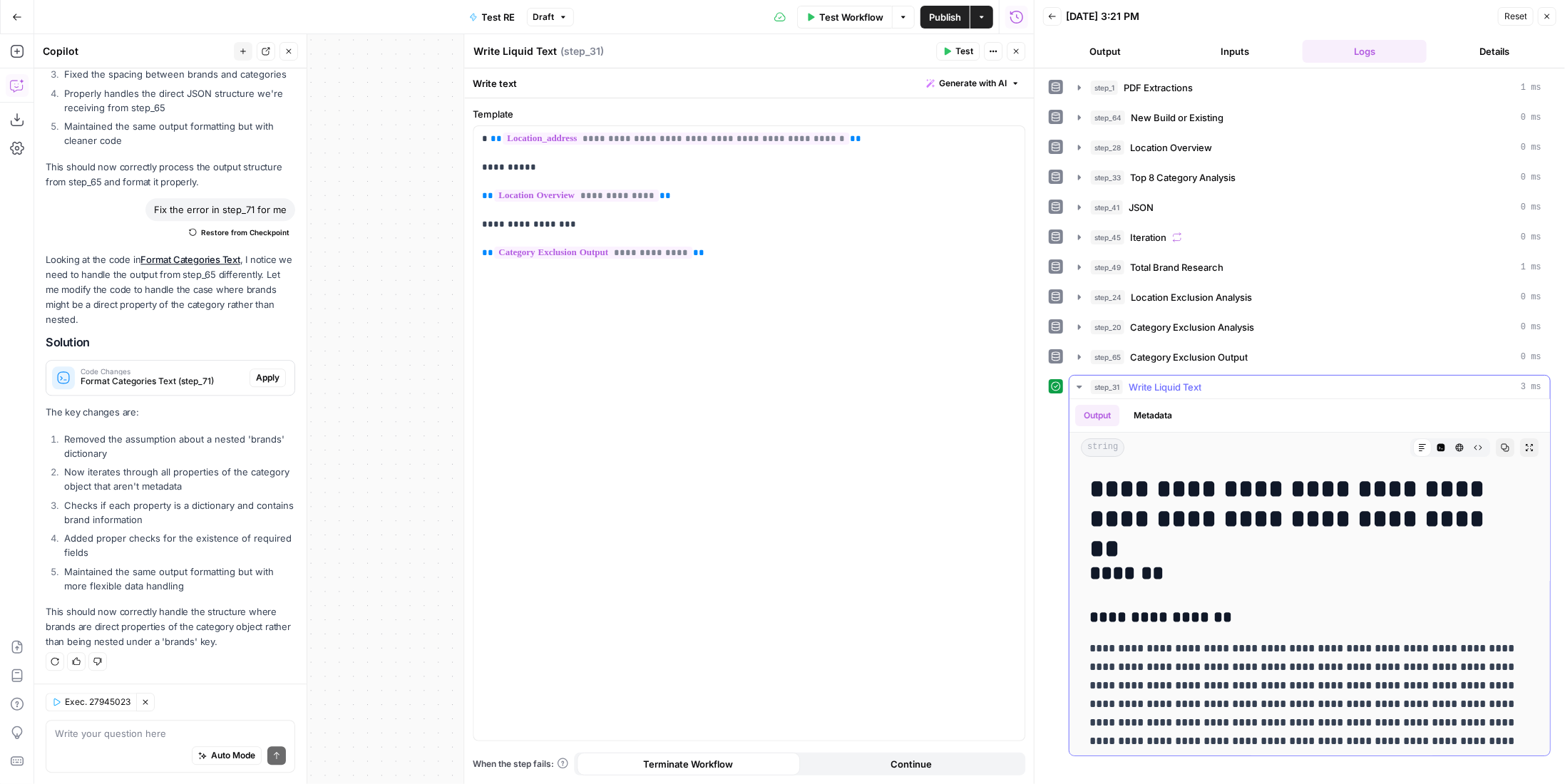
click at [1435, 441] on button "Code Editor" at bounding box center [1440, 446] width 18 height 18
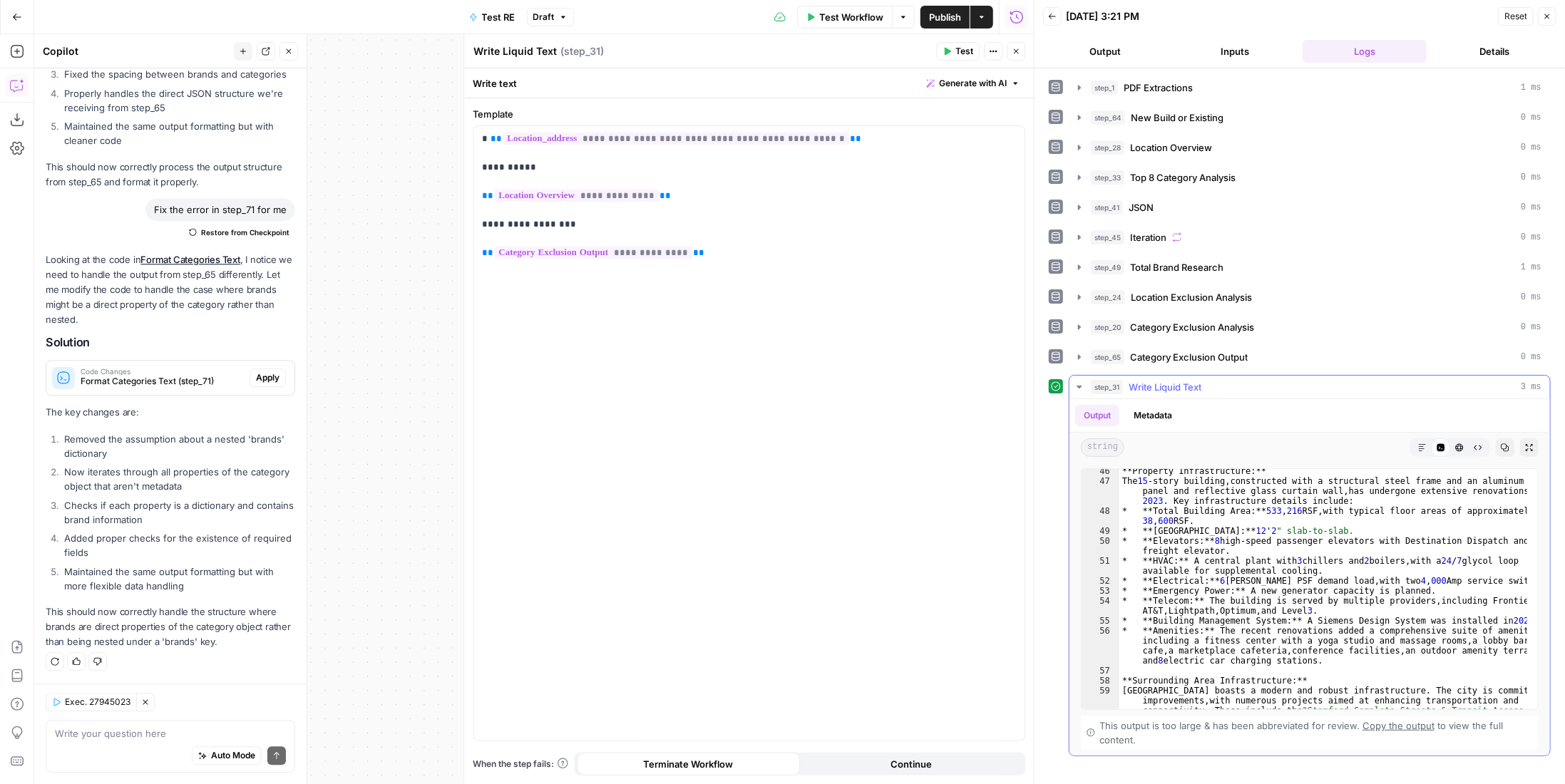
scroll to position [1111, 0]
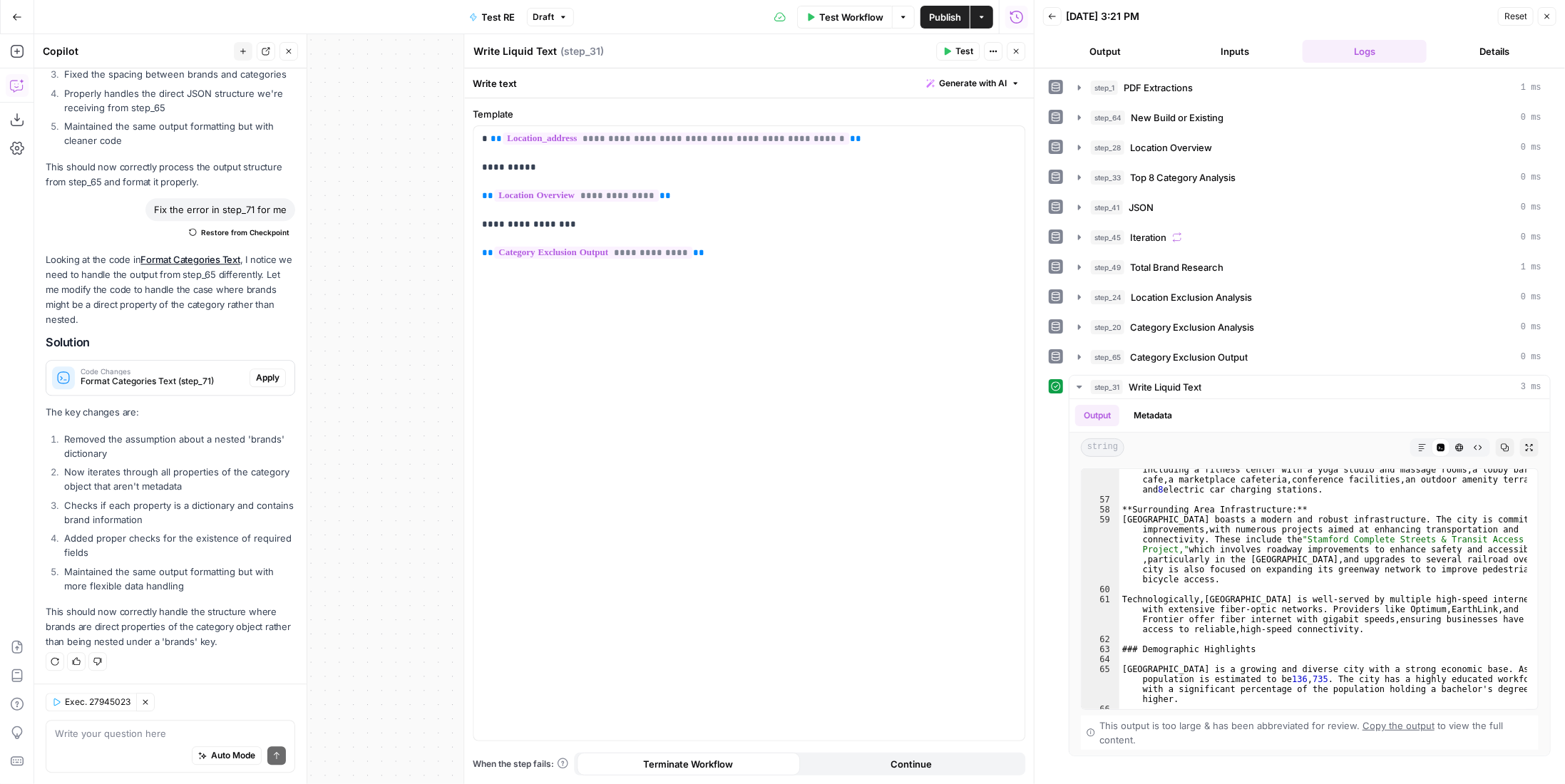
click at [1014, 57] on button "Close" at bounding box center [1015, 51] width 18 height 18
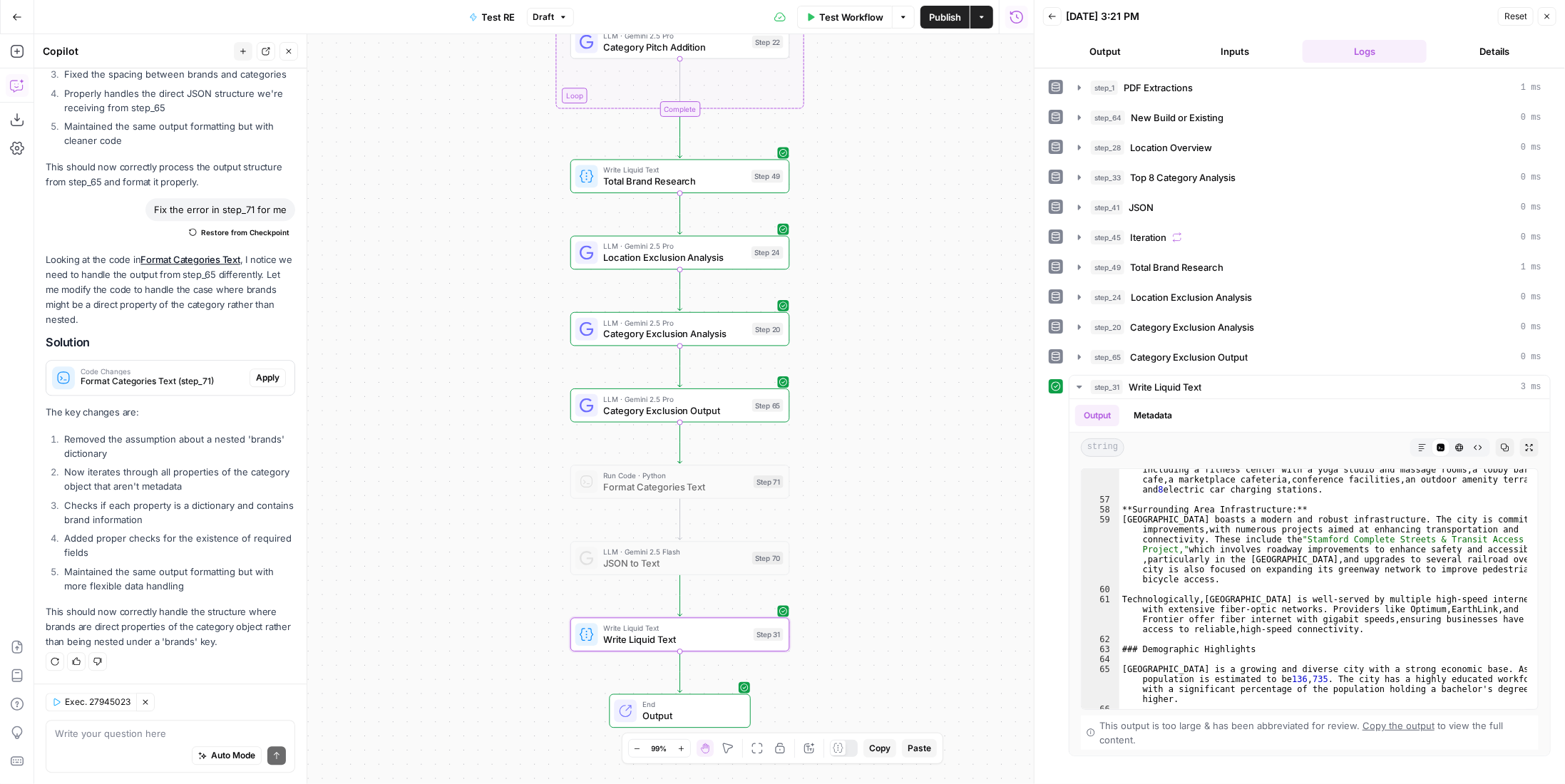
drag, startPoint x: 940, startPoint y: 289, endPoint x: 937, endPoint y: 405, distance: 116.0
click at [937, 405] on div "Workflow Set Inputs Inputs LLM · Gemini 2.5 Pro PDF Extractions Step 1 LLM · Ge…" at bounding box center [533, 409] width 999 height 750
click at [1235, 356] on span "Category Exclusion Output" at bounding box center [1188, 357] width 117 height 14
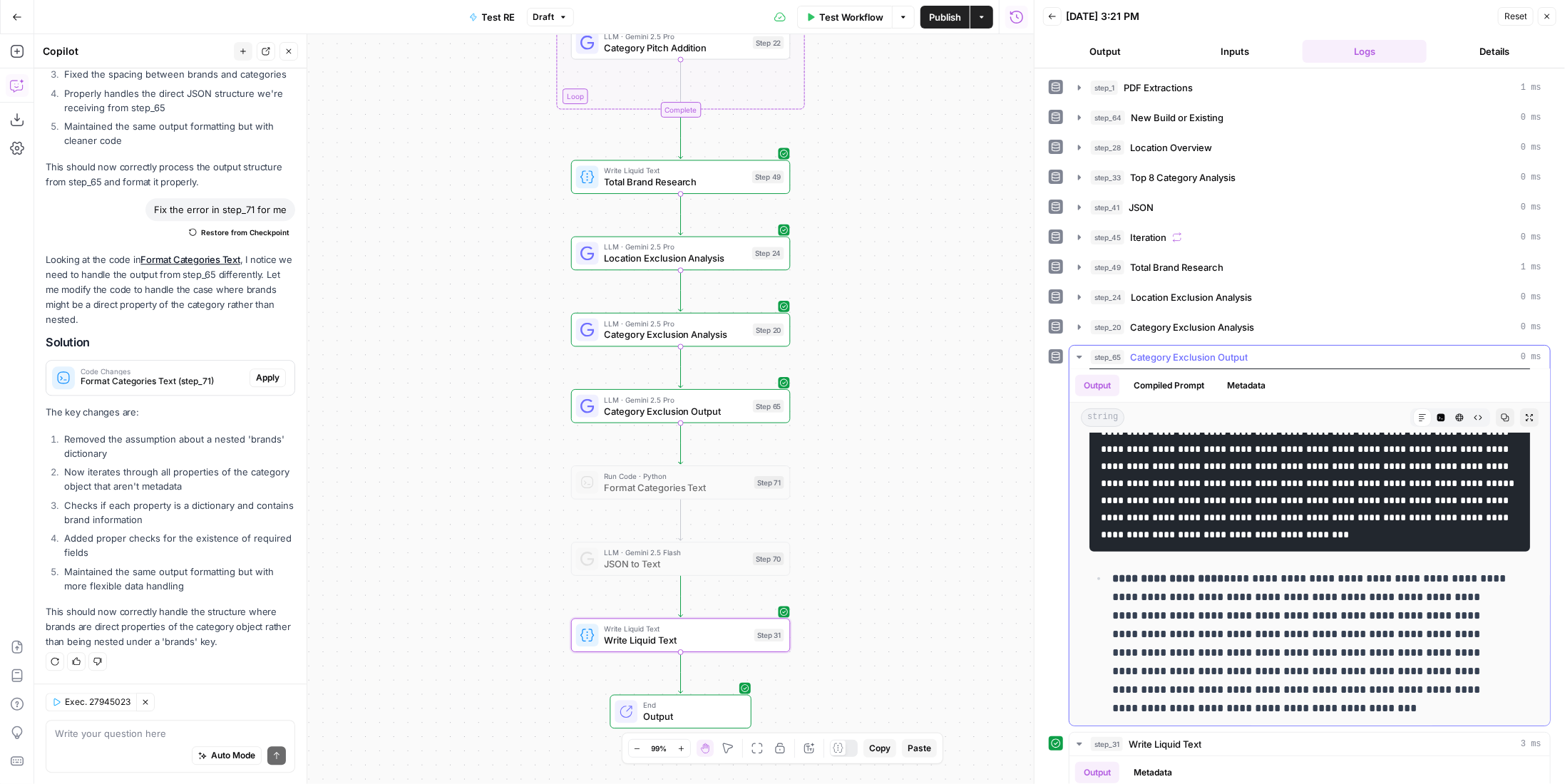
scroll to position [357, 0]
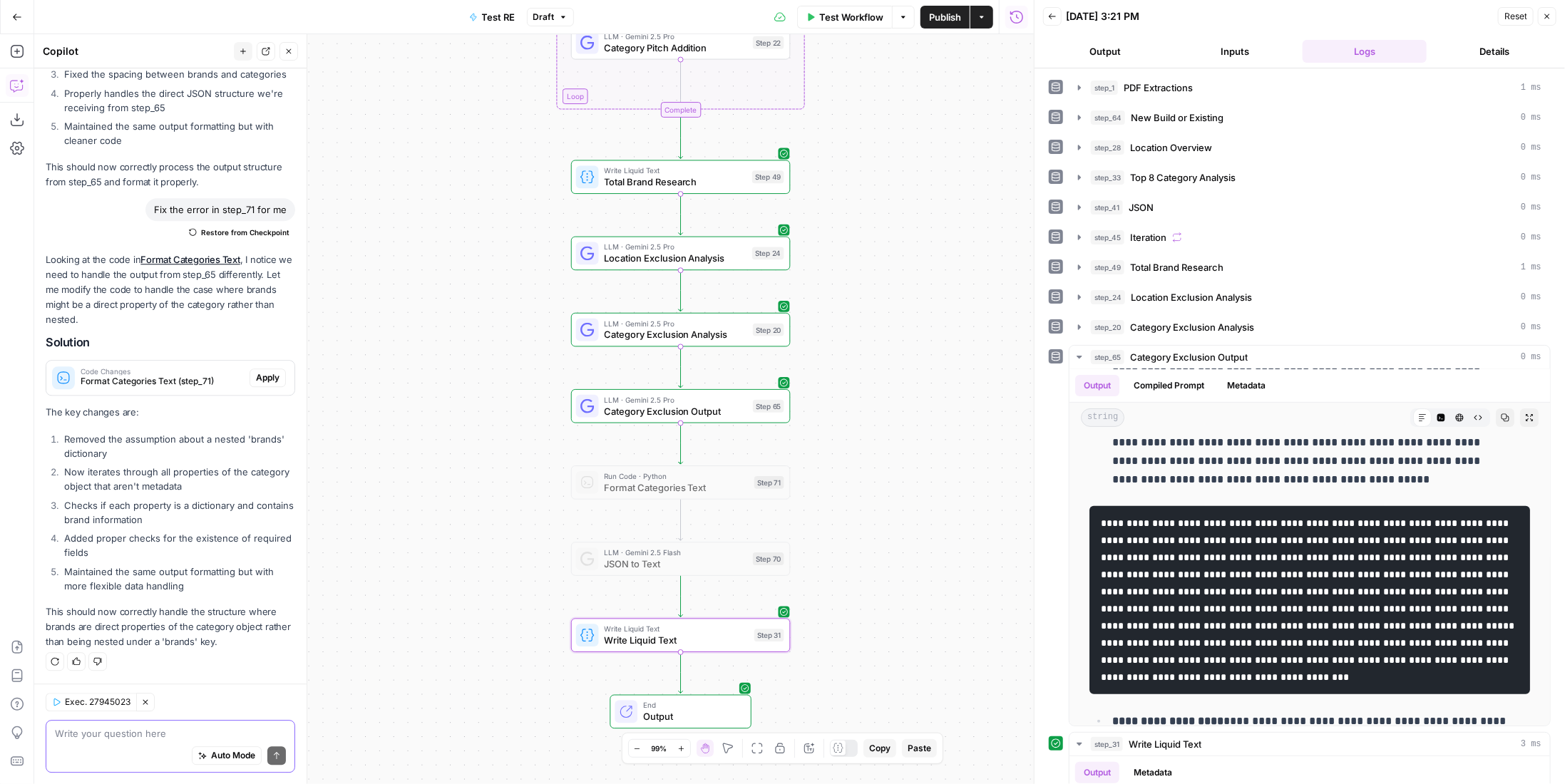
click at [168, 732] on textarea at bounding box center [171, 732] width 231 height 14
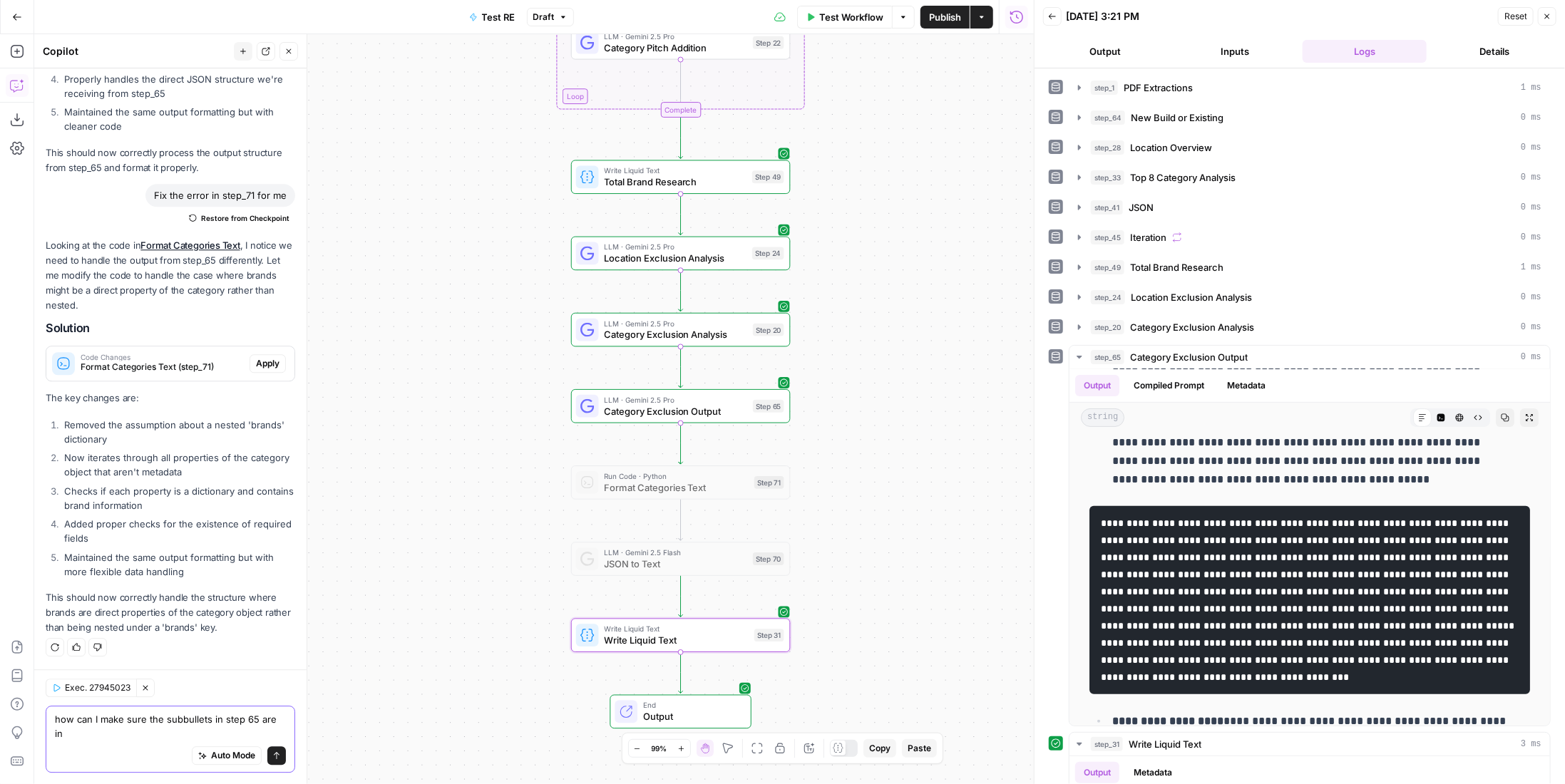
scroll to position [2649, 0]
type textarea "how can I make sure the subbullets in step 65 are in markdown?"
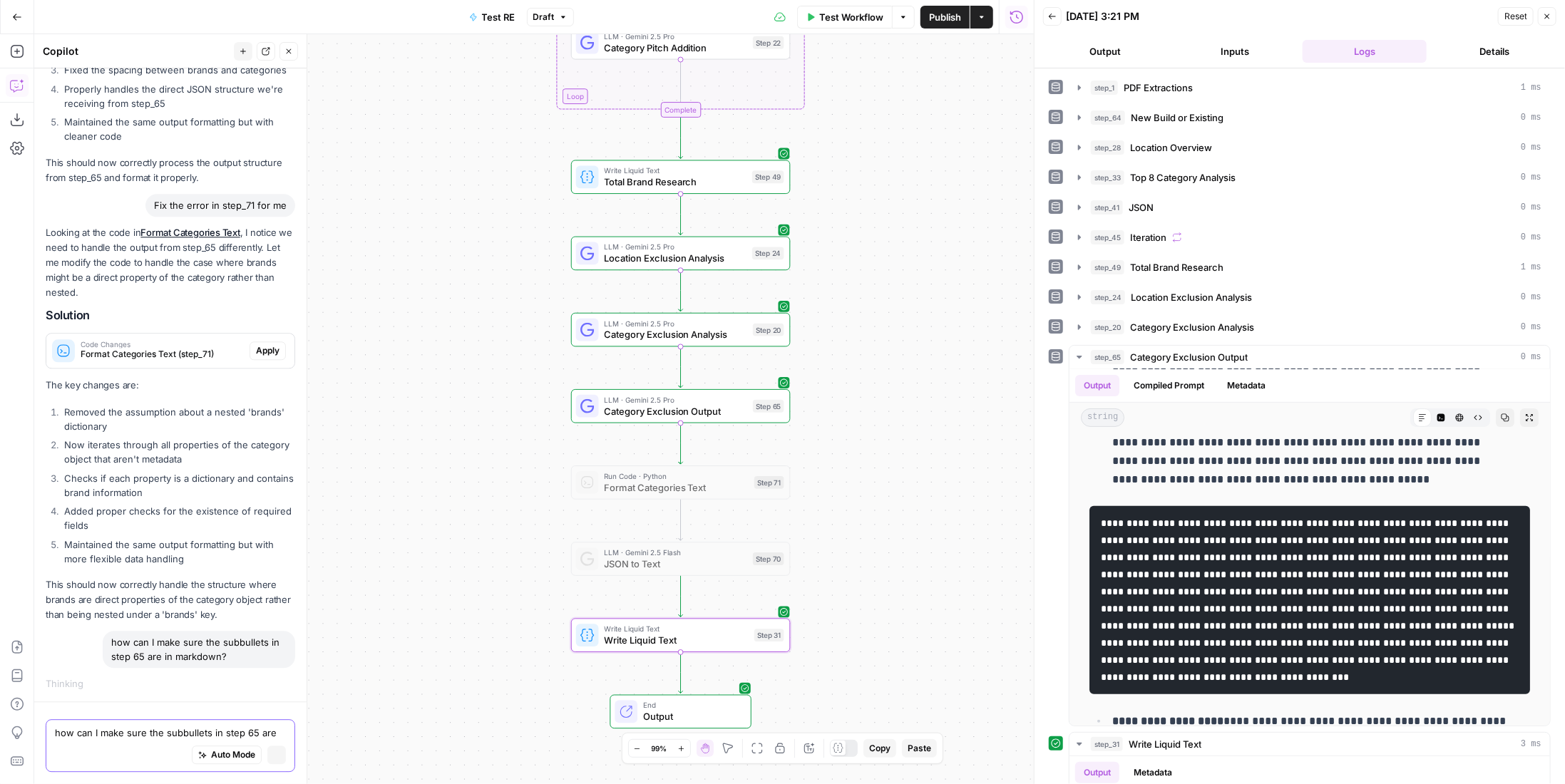
scroll to position [2503, 0]
click at [757, 409] on div "Step 65" at bounding box center [768, 405] width 31 height 12
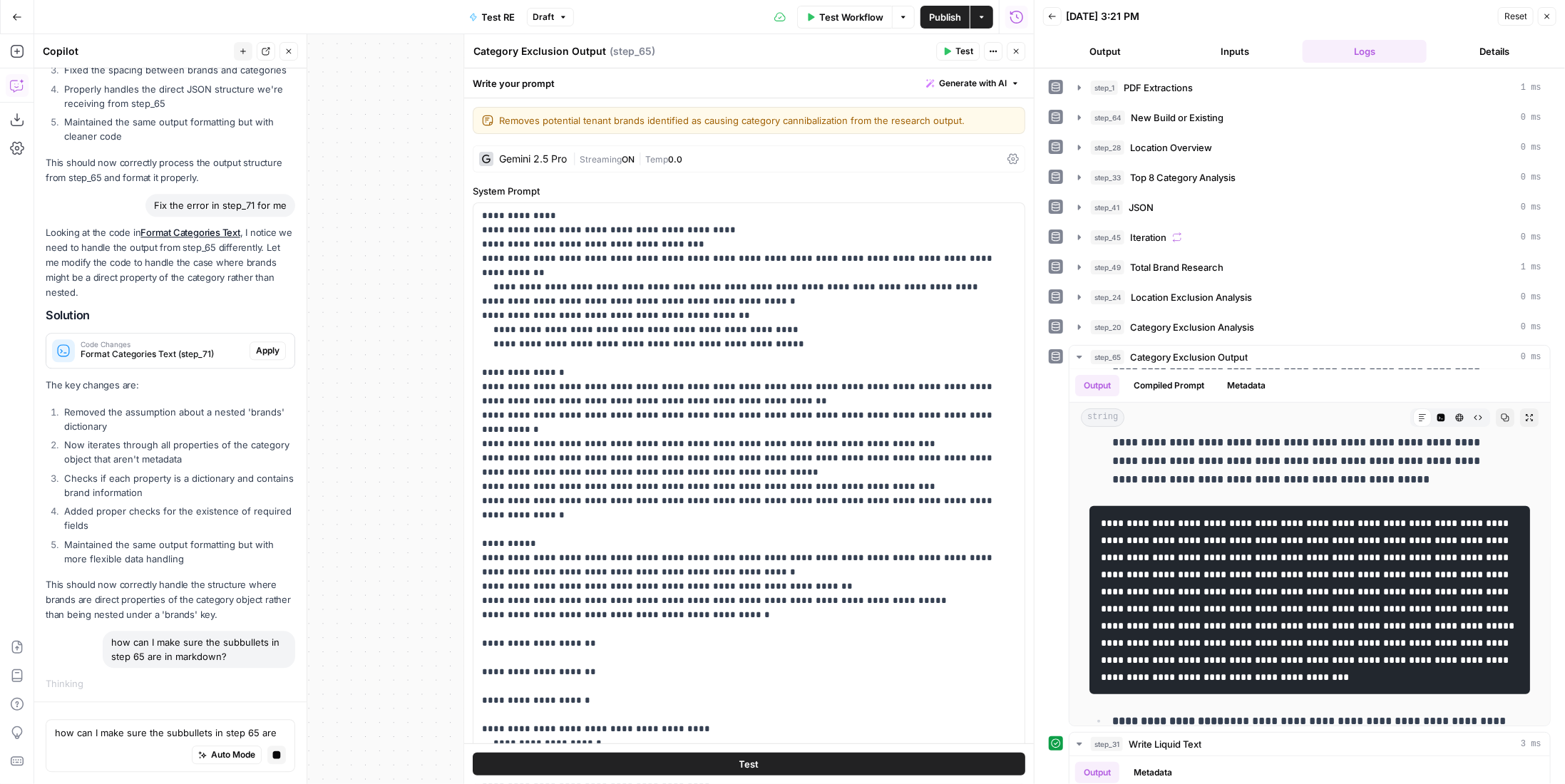
click at [656, 155] on span "Temp" at bounding box center [657, 158] width 23 height 10
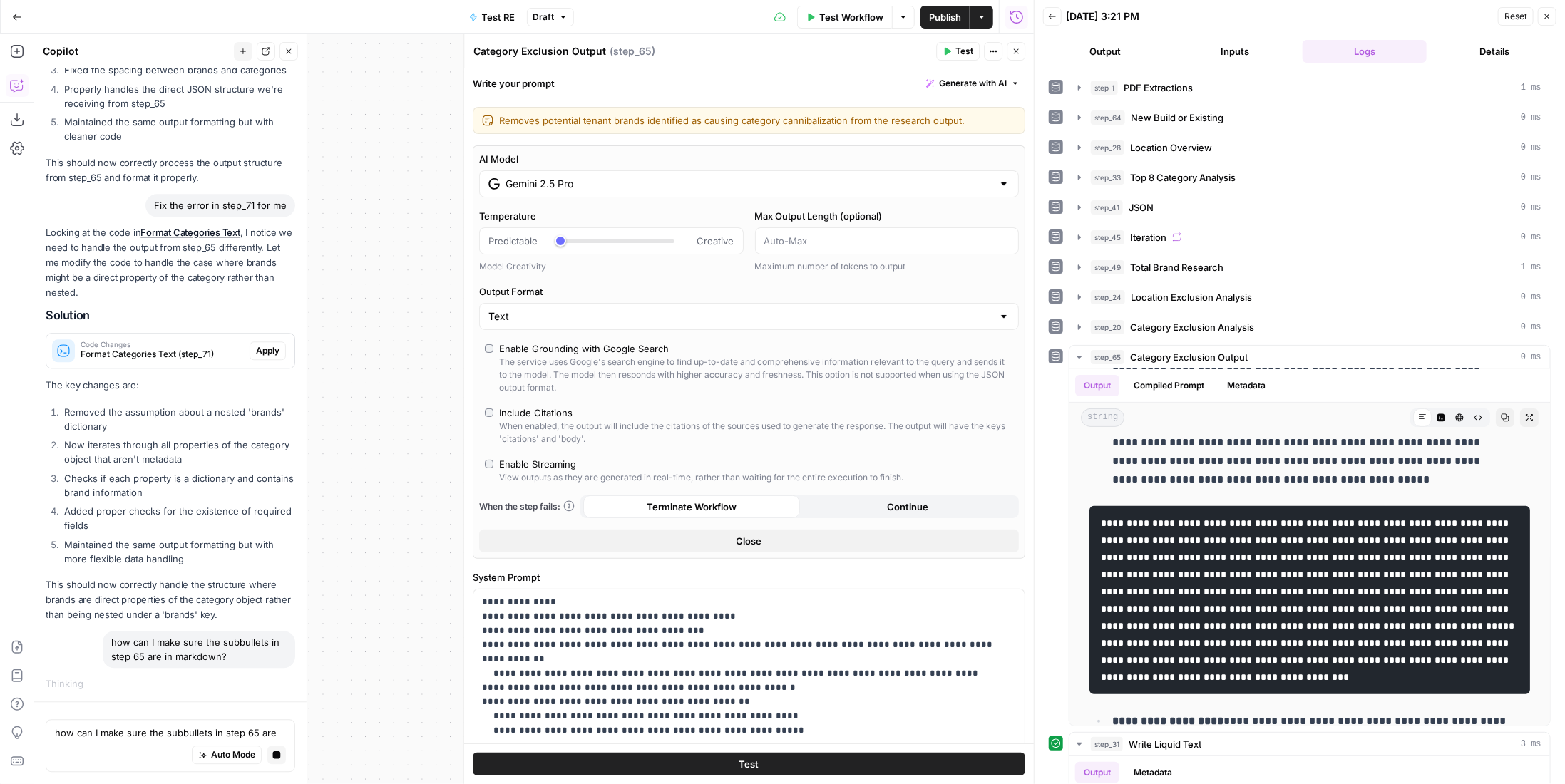
click at [1022, 52] on button "Close" at bounding box center [1015, 51] width 18 height 18
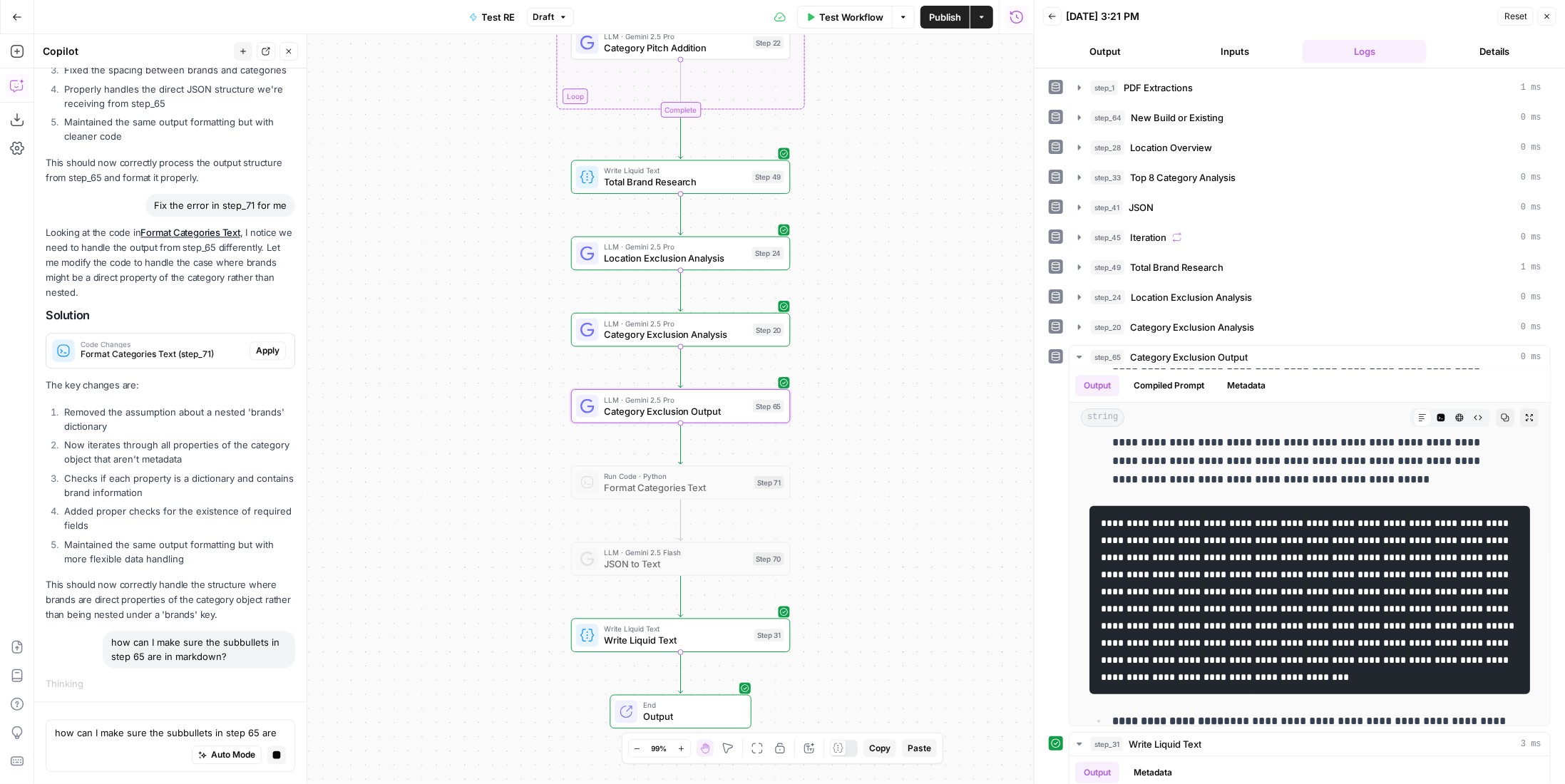
scroll to position [2503, 0]
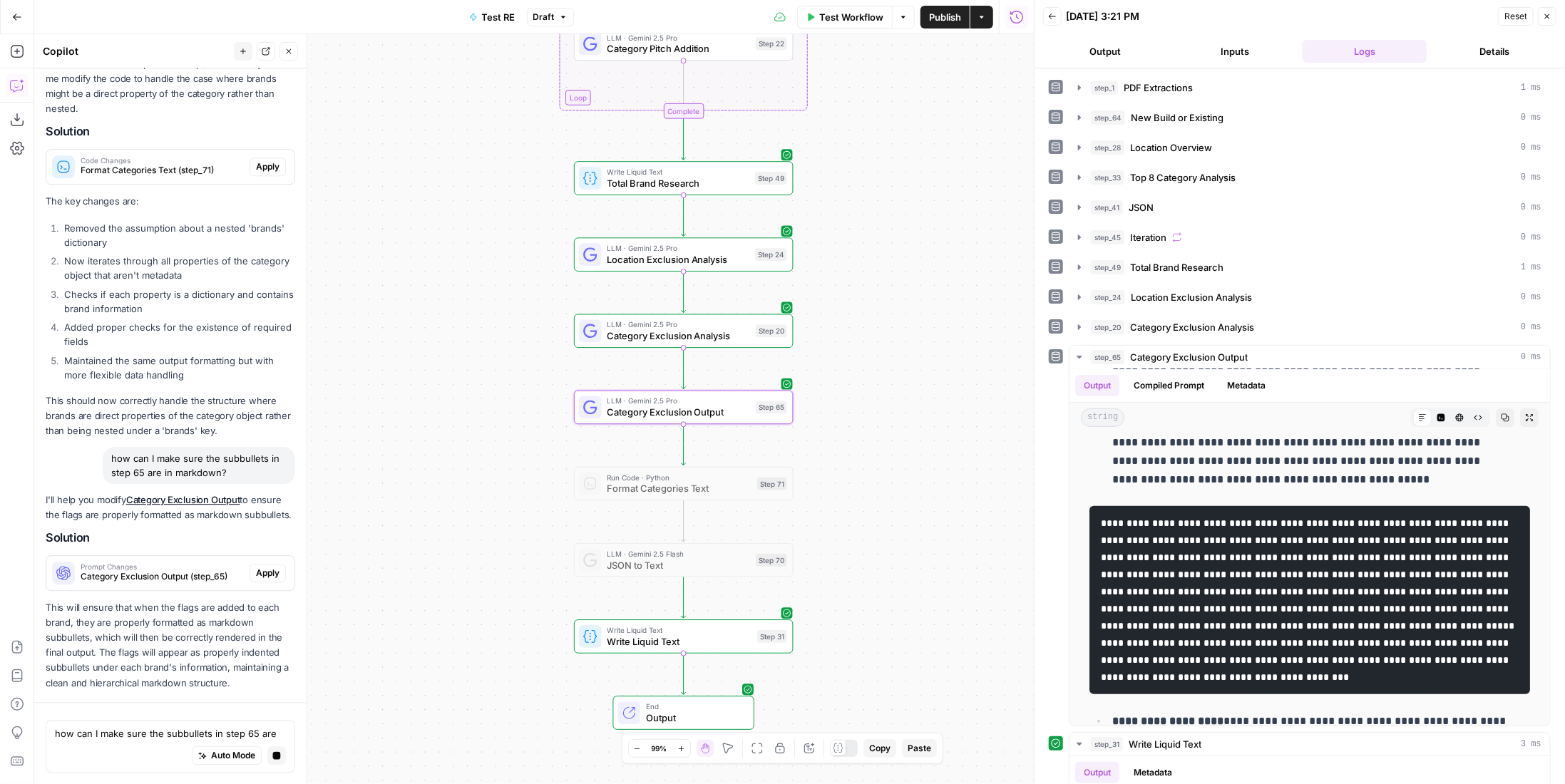
click at [207, 600] on p "This will ensure that when the flags are added to each brand, they are properly…" at bounding box center [170, 645] width 249 height 91
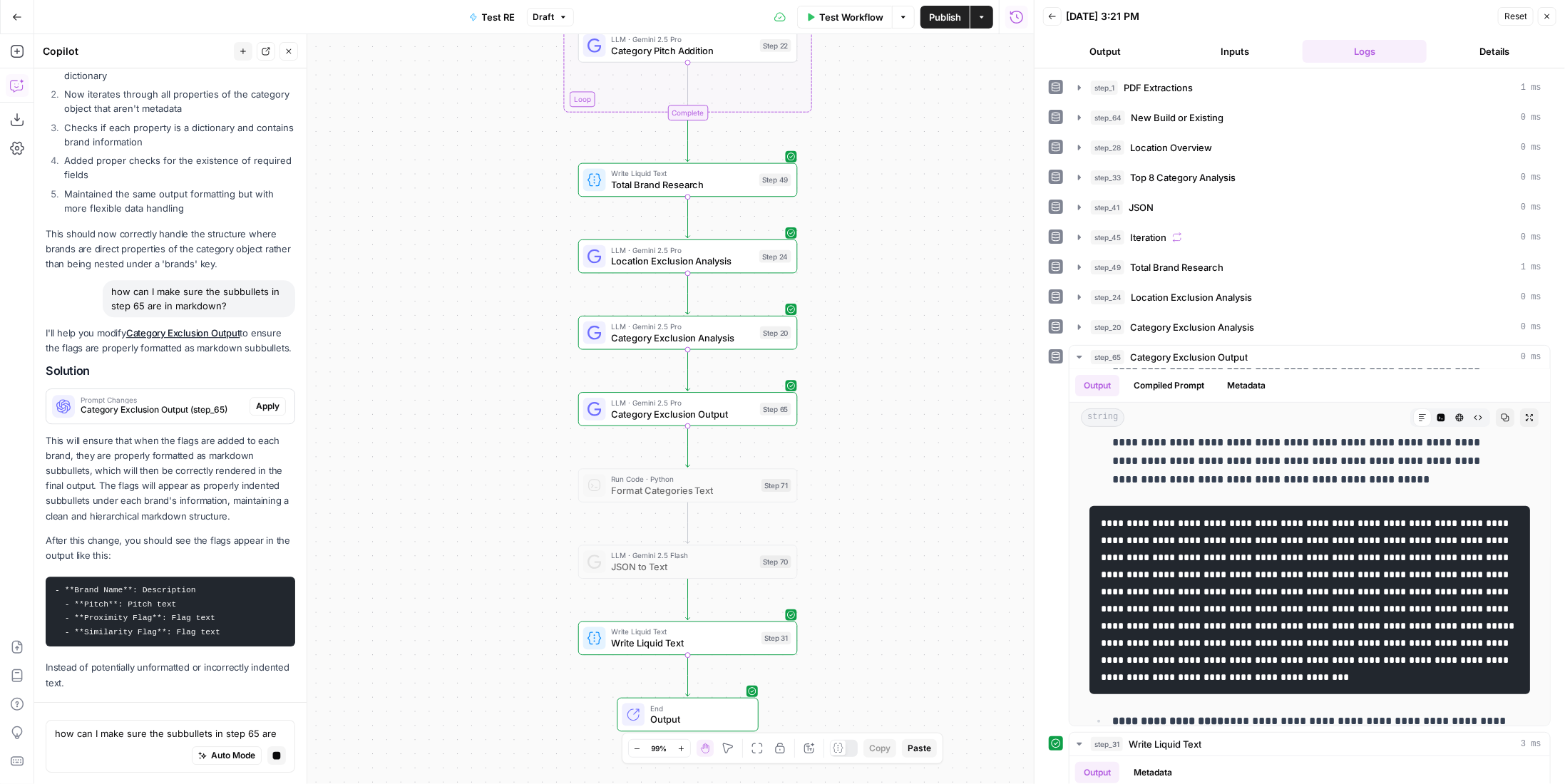
click at [265, 392] on div "I'll help you modify Category Exclusion Output to ensure the flags are properly…" at bounding box center [170, 507] width 249 height 364
click at [263, 401] on span "Apply" at bounding box center [267, 405] width 24 height 12
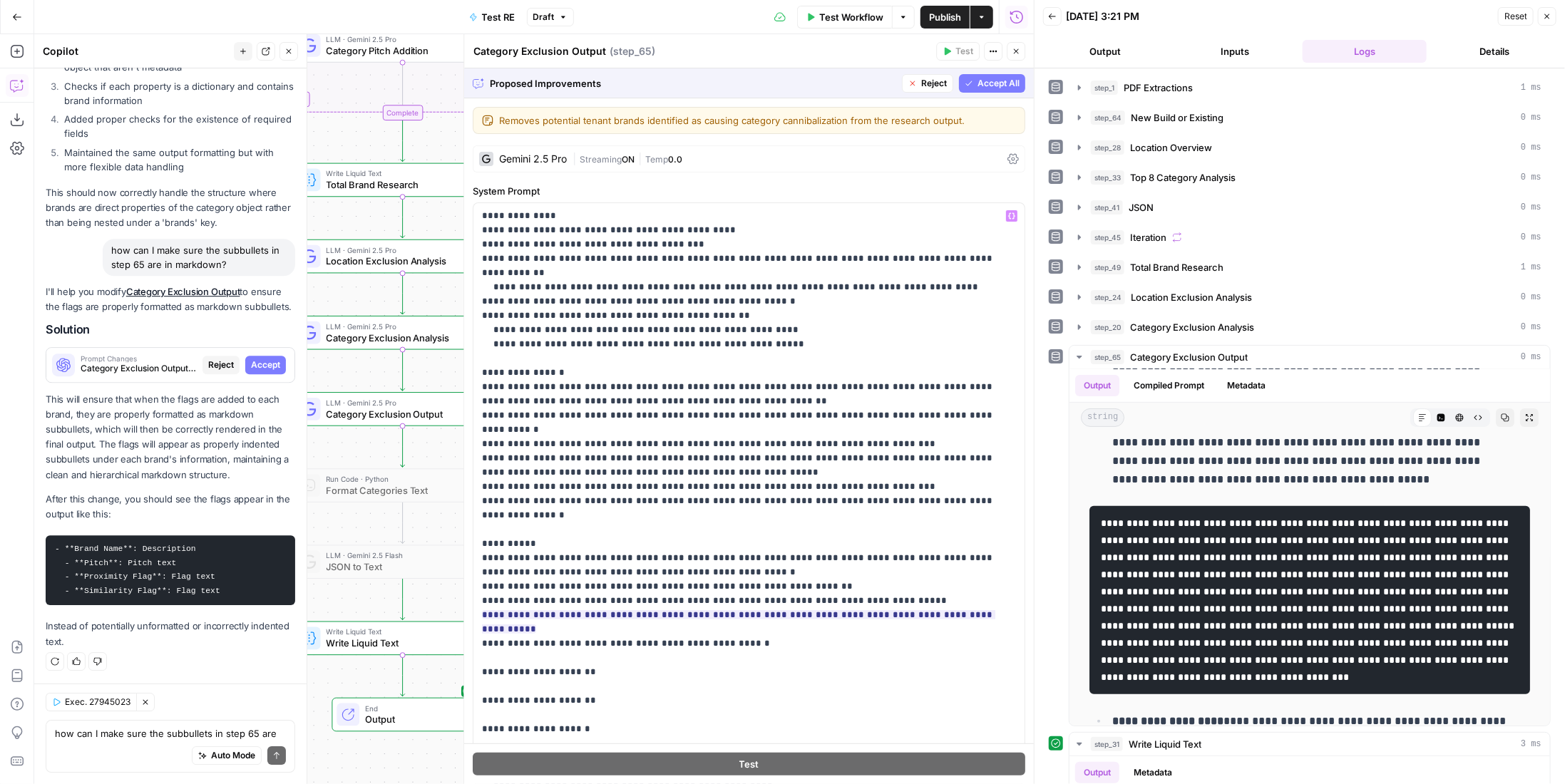
scroll to position [129, 0]
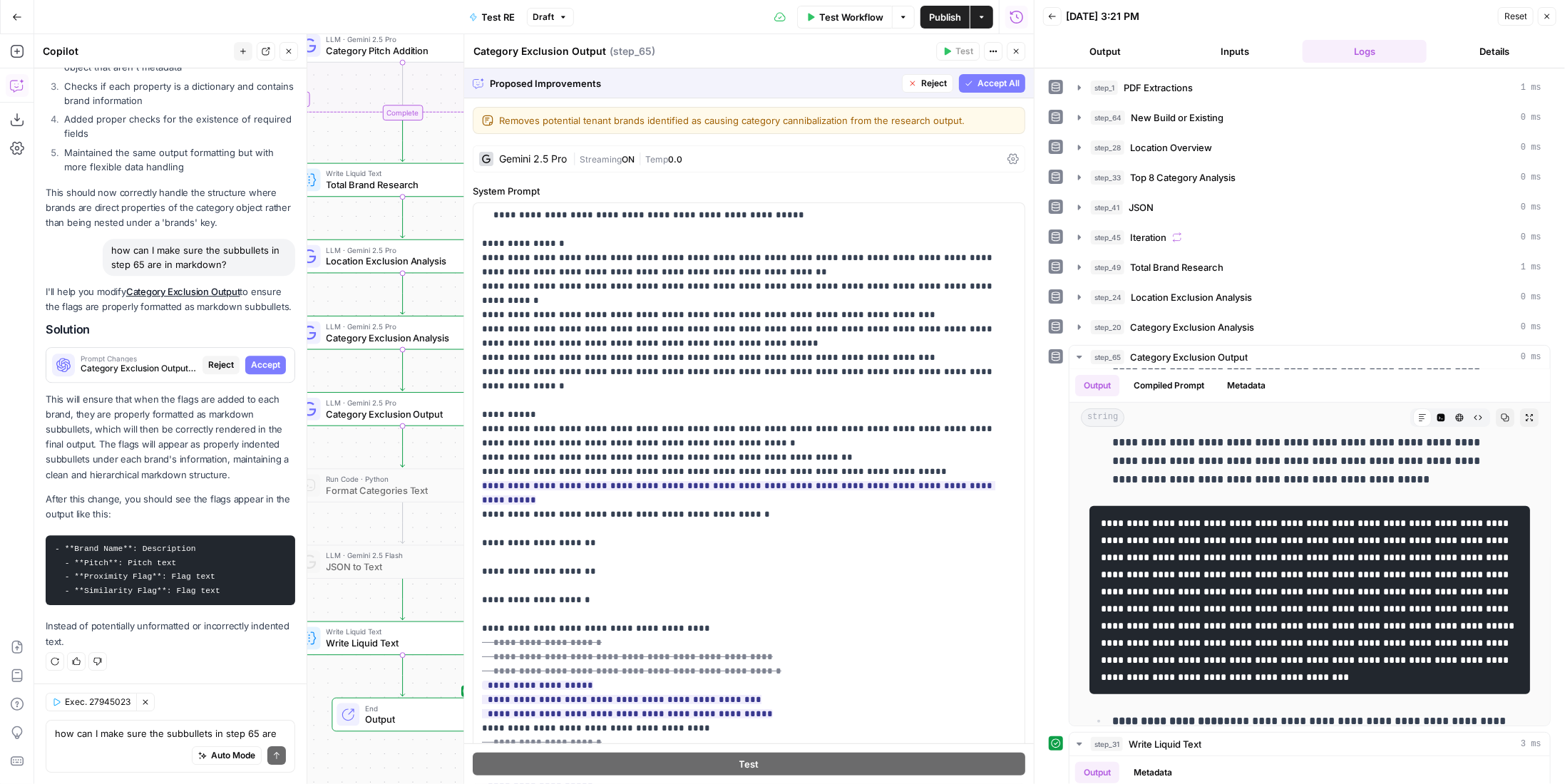
click at [984, 83] on span "Accept All" at bounding box center [998, 83] width 42 height 12
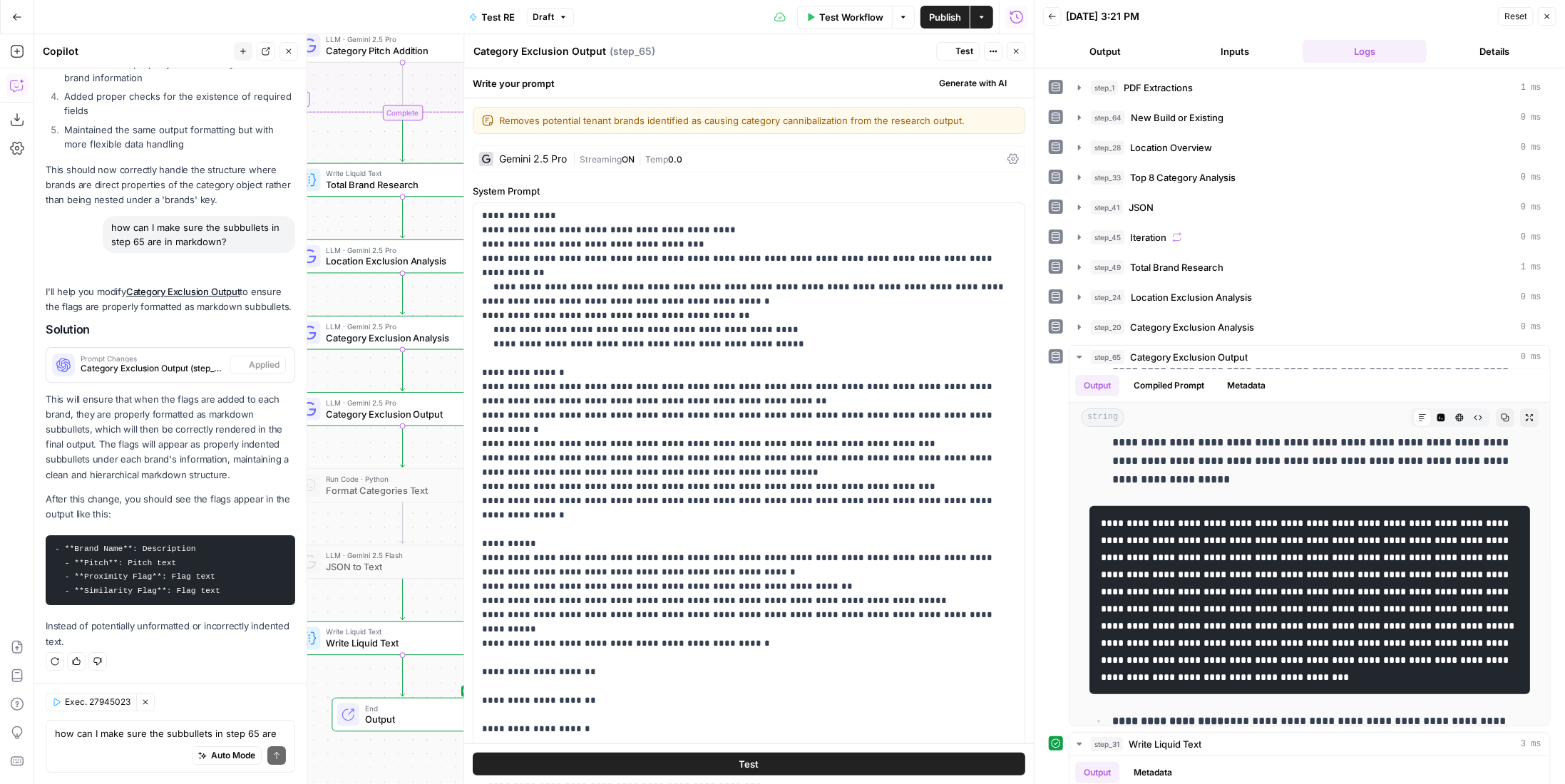
scroll to position [0, 0]
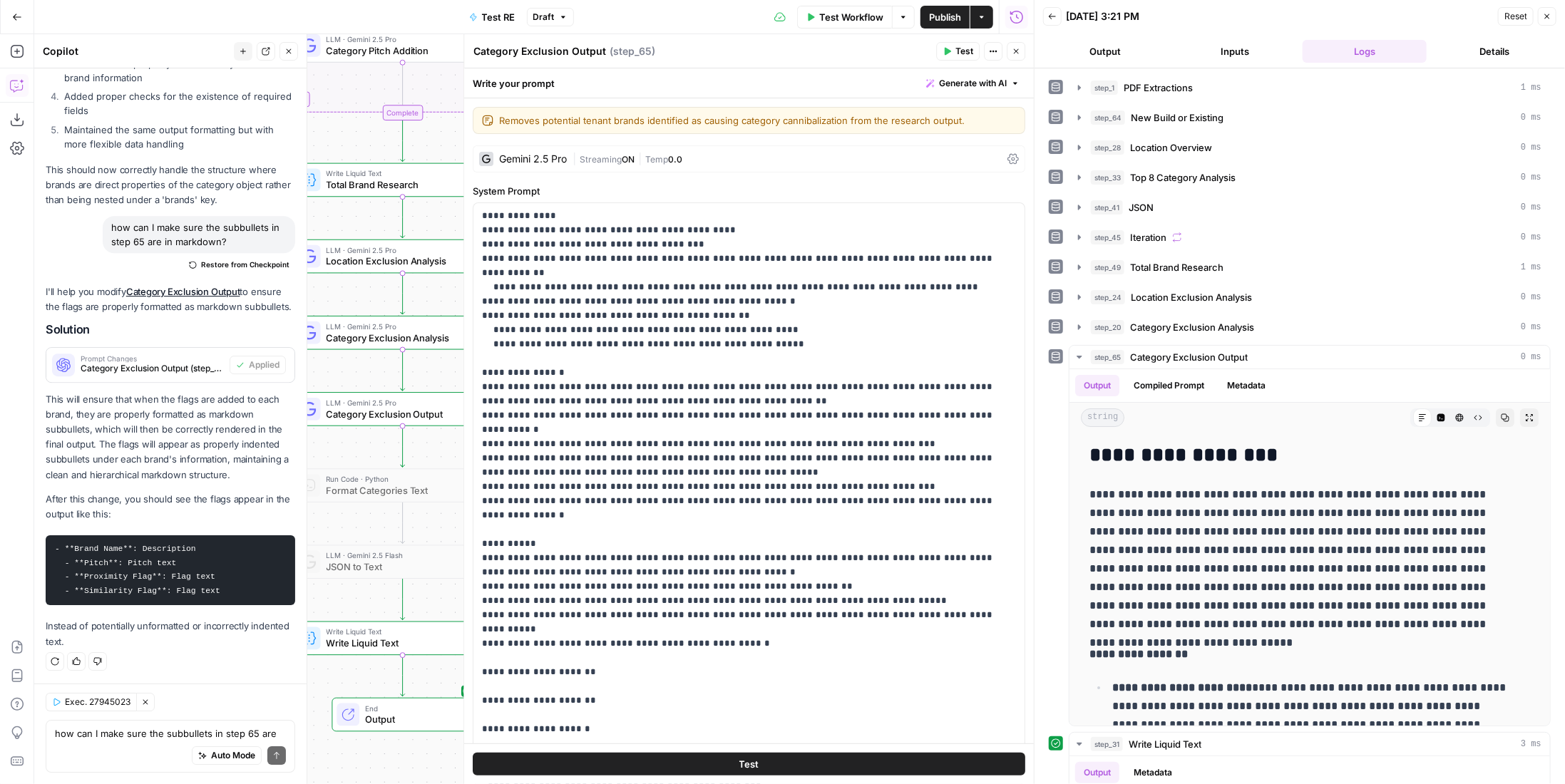
click at [946, 50] on icon "button" at bounding box center [947, 51] width 9 height 9
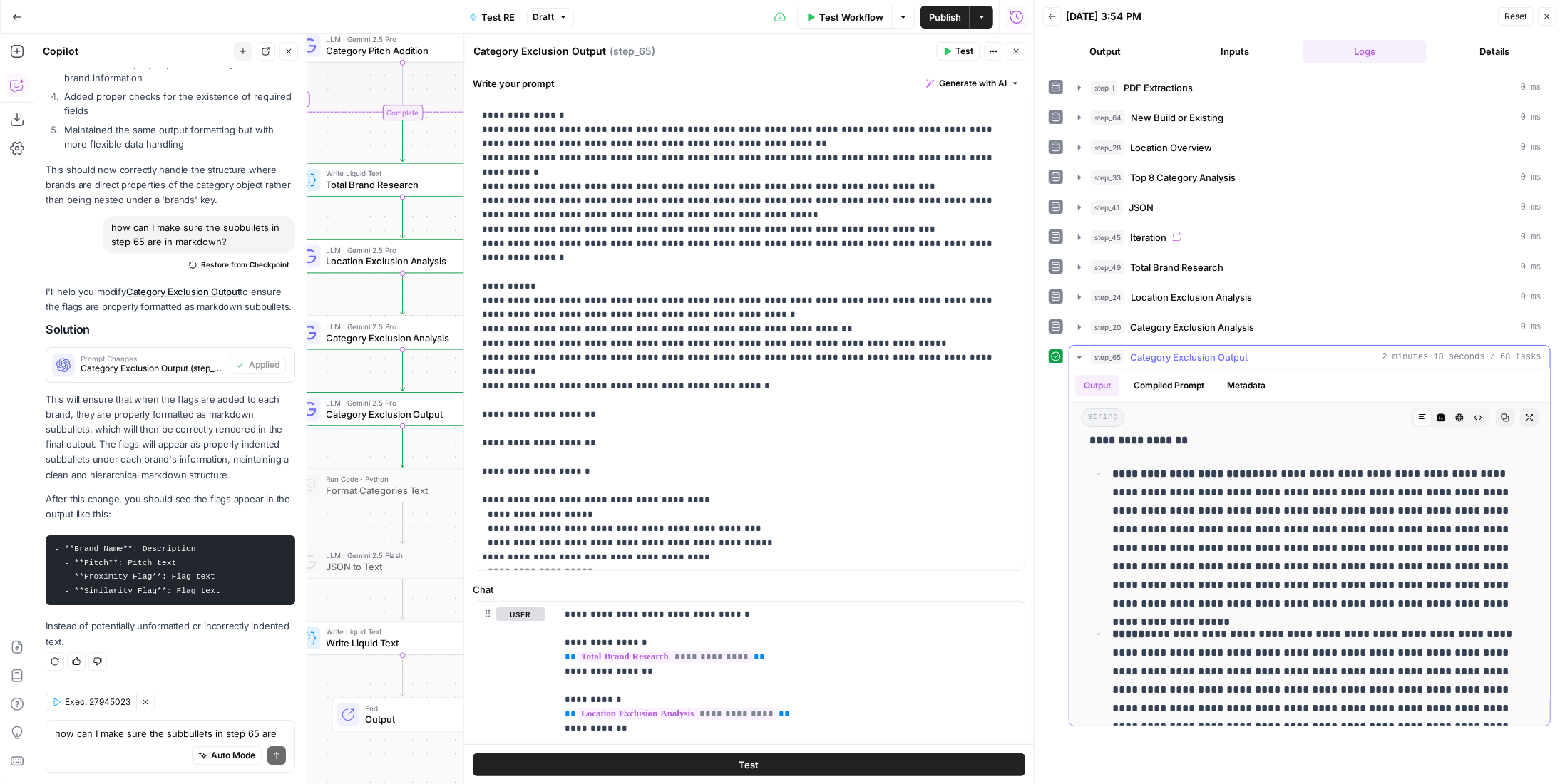
scroll to position [72, 0]
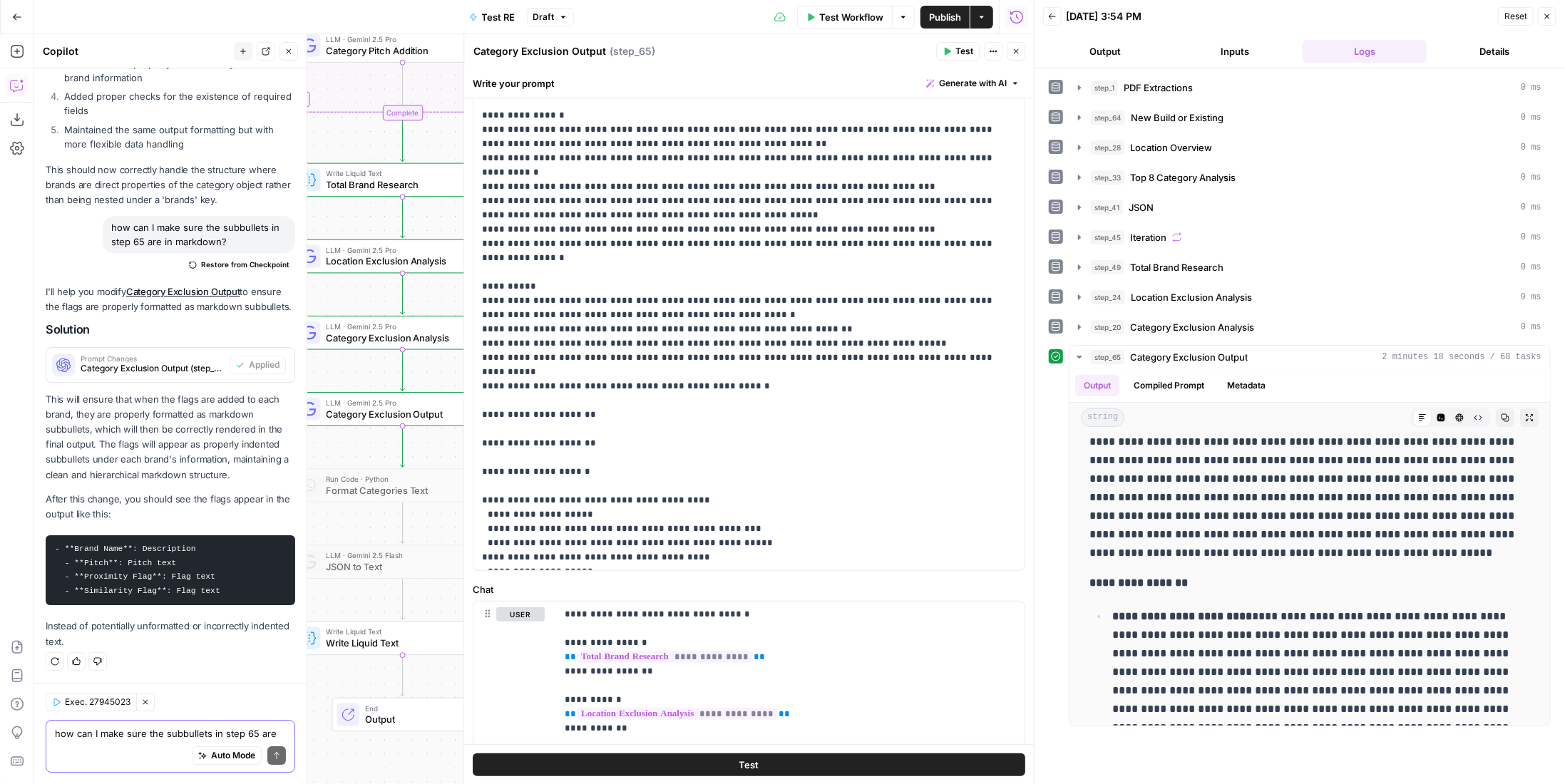
click at [147, 733] on textarea "how can I make sure the subbullets in step 65 are in markdown?" at bounding box center [171, 732] width 231 height 14
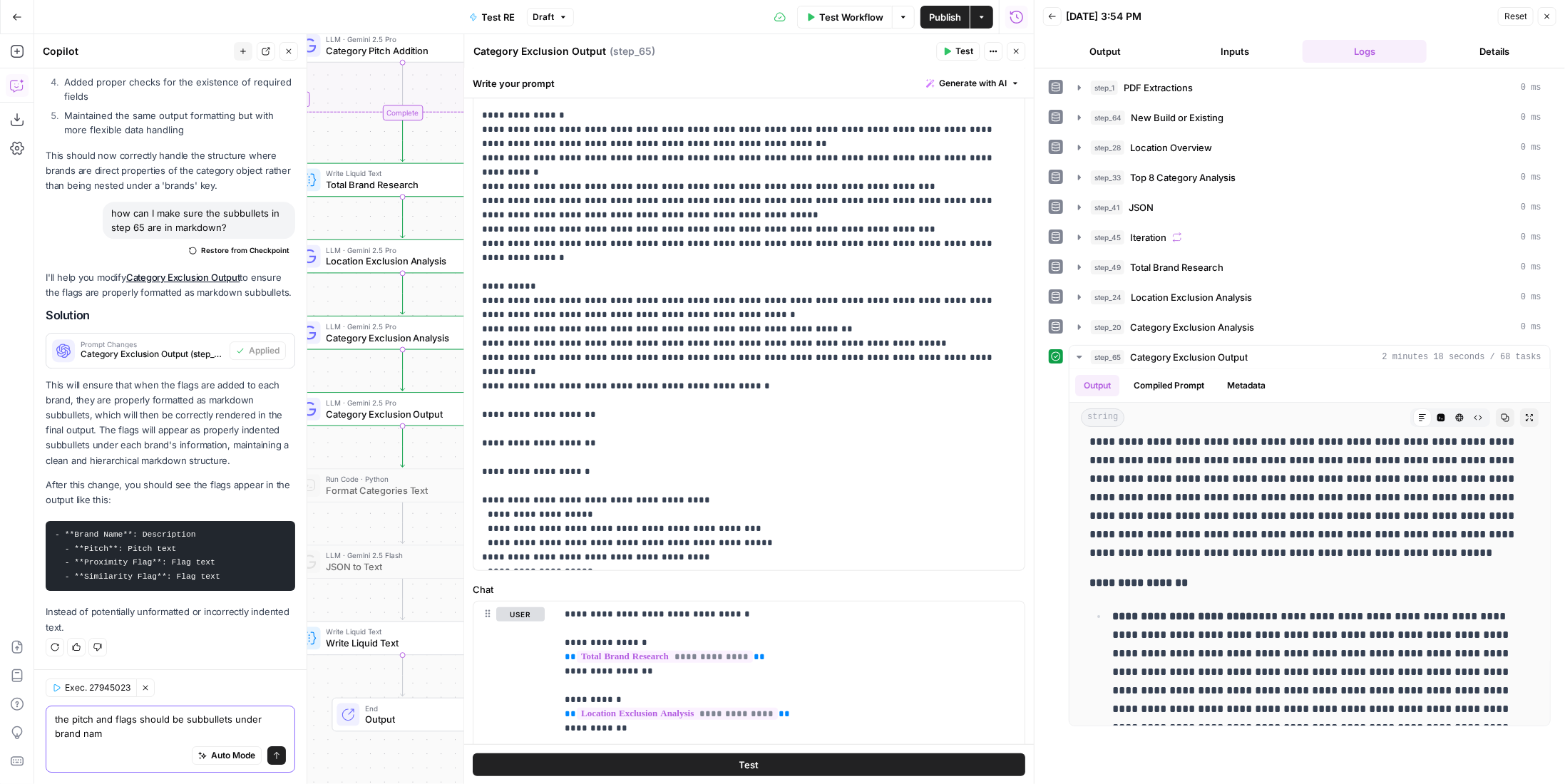
type textarea "the pitch and flags should be subbullets under brand name"
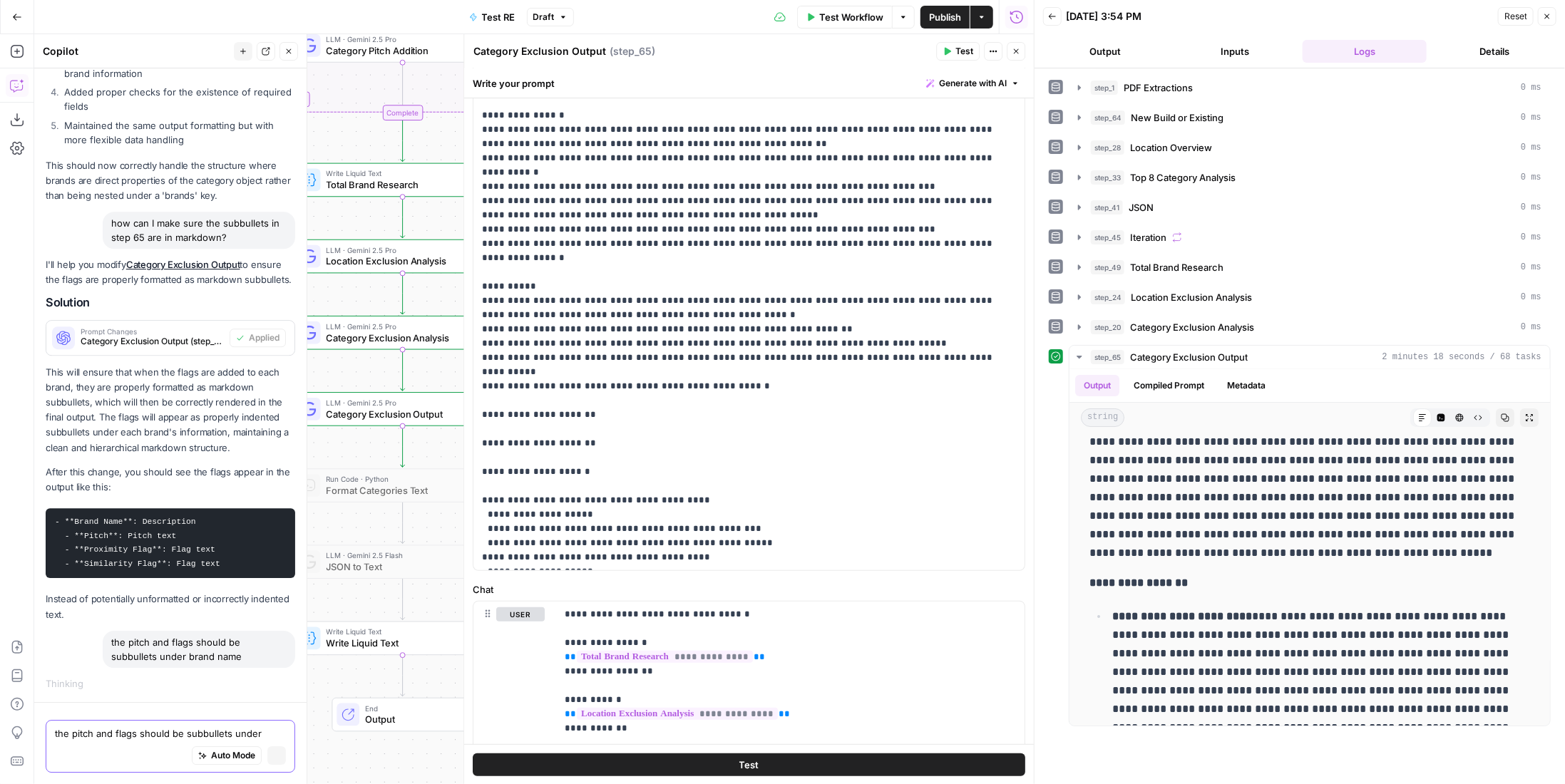
scroll to position [2936, 0]
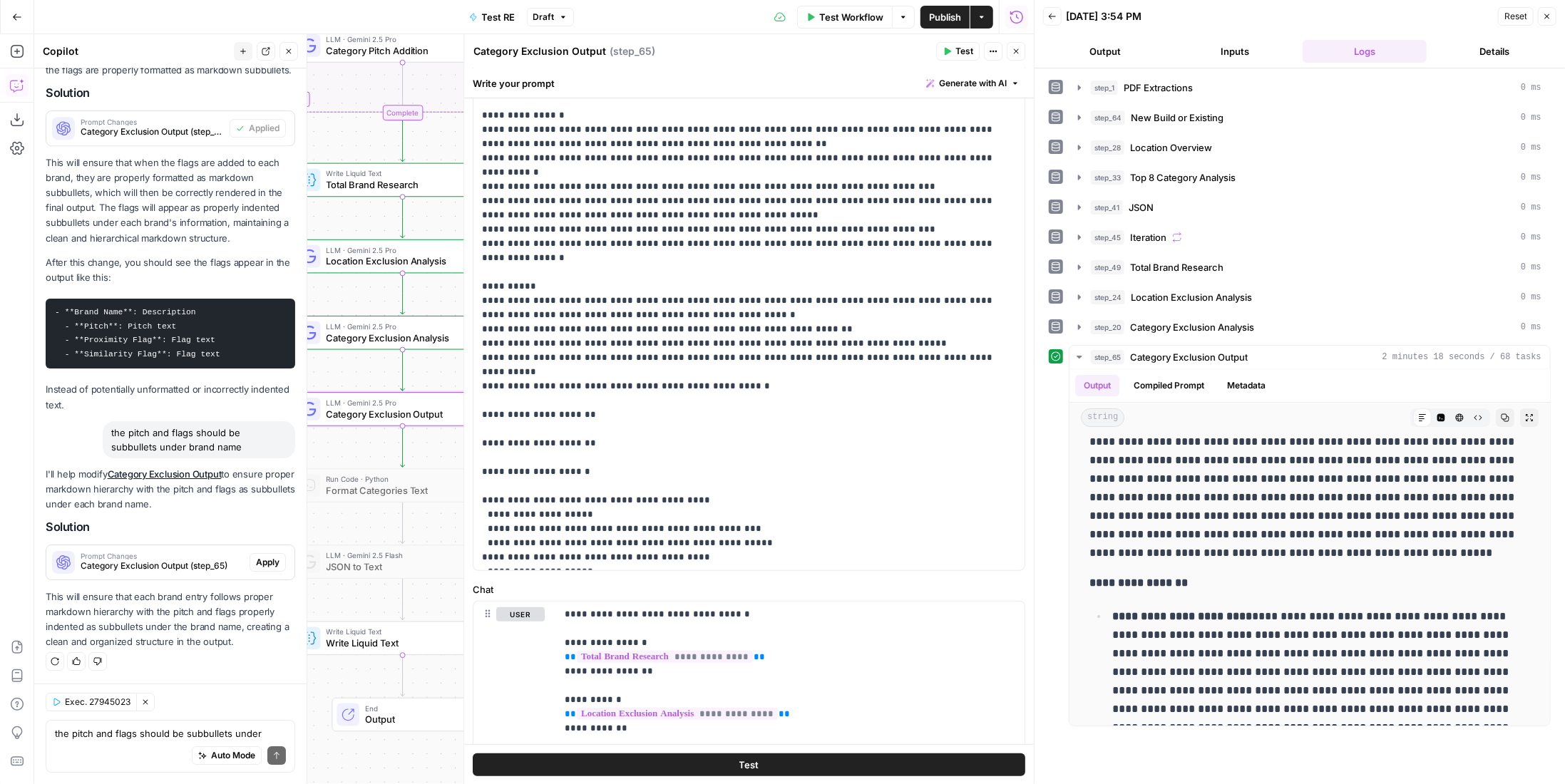
click at [267, 556] on span "Apply" at bounding box center [267, 562] width 24 height 12
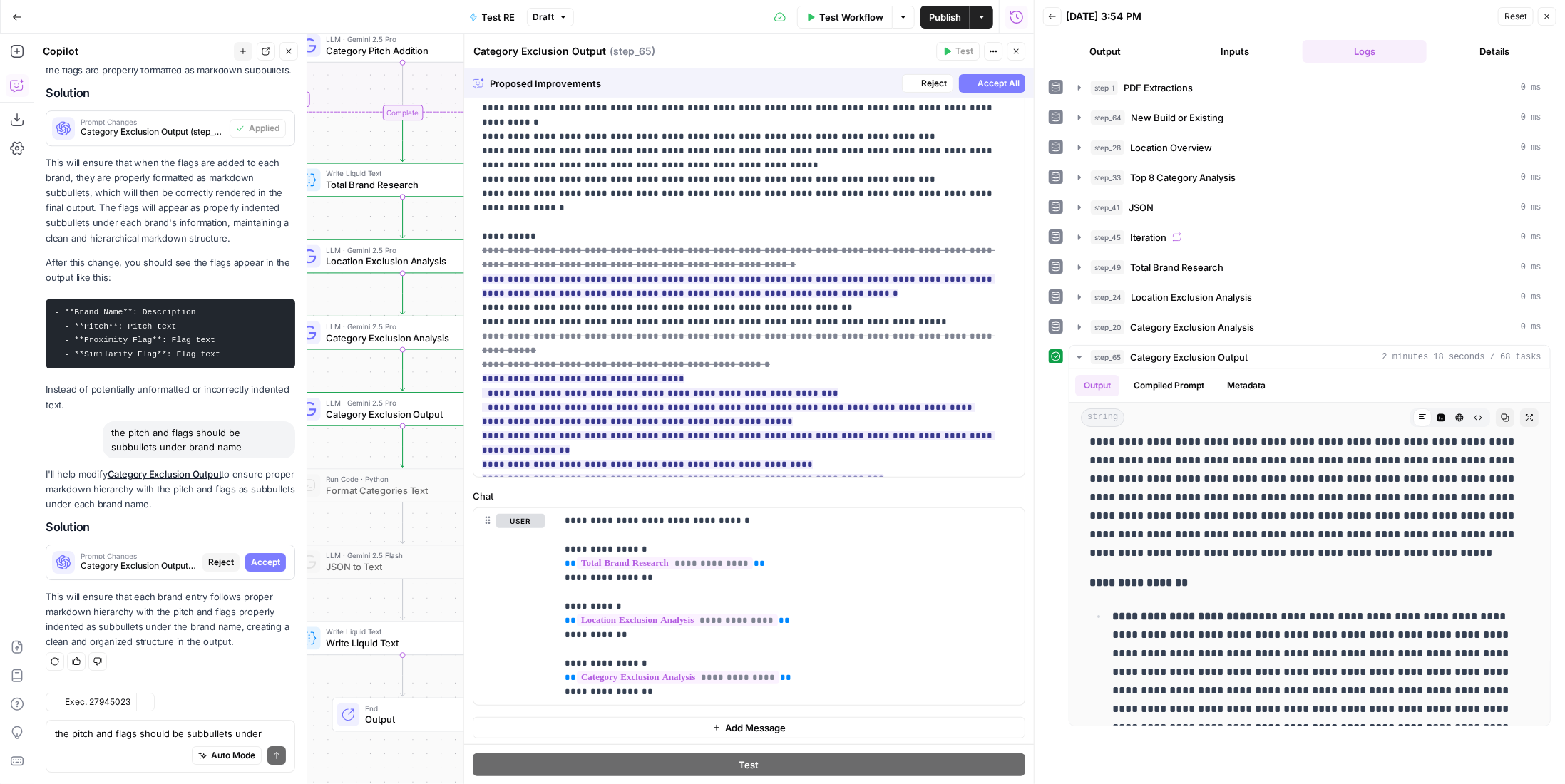
scroll to position [3144, 0]
click at [990, 84] on span "Accept All" at bounding box center [998, 83] width 42 height 12
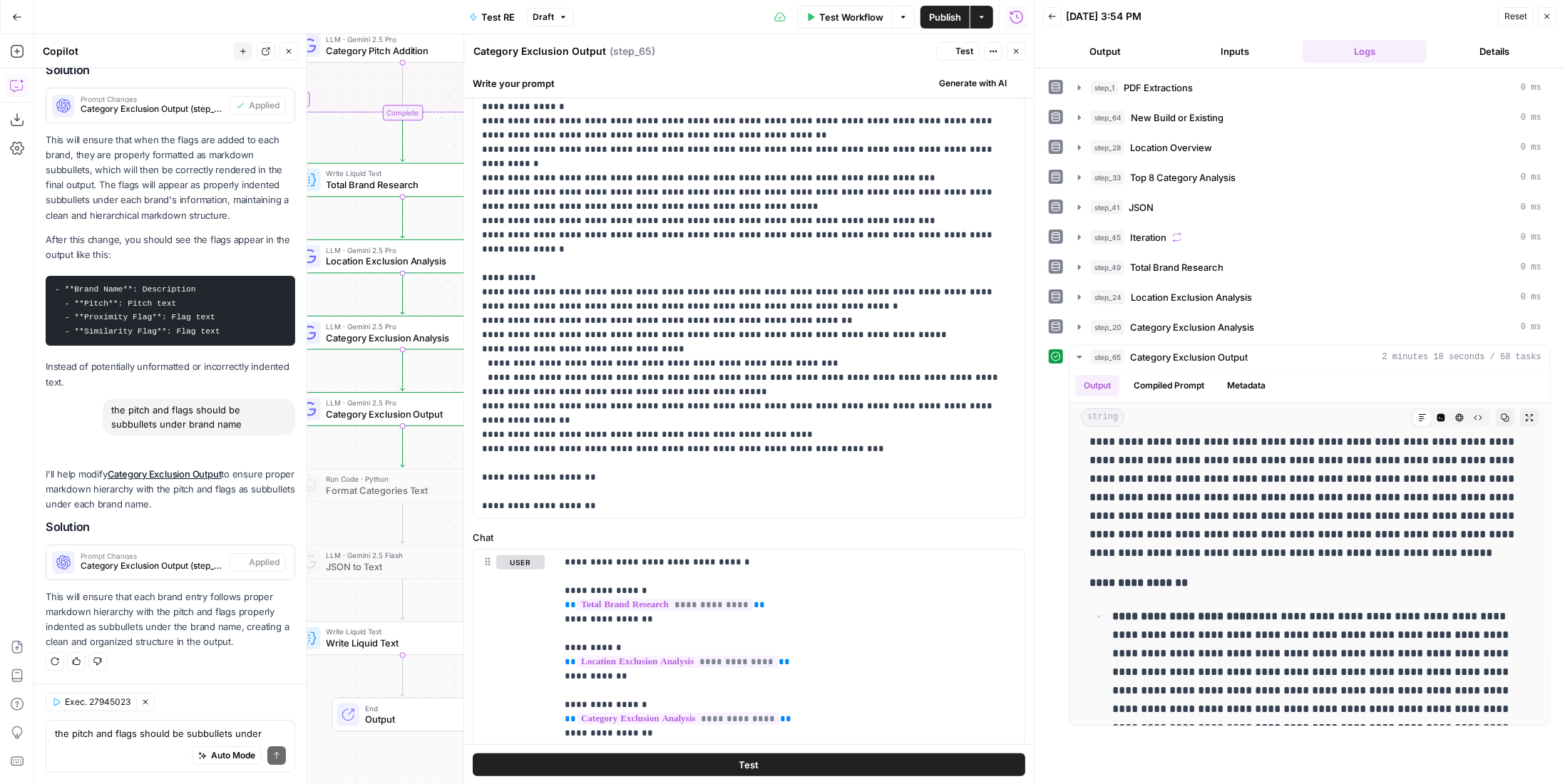
scroll to position [0, 0]
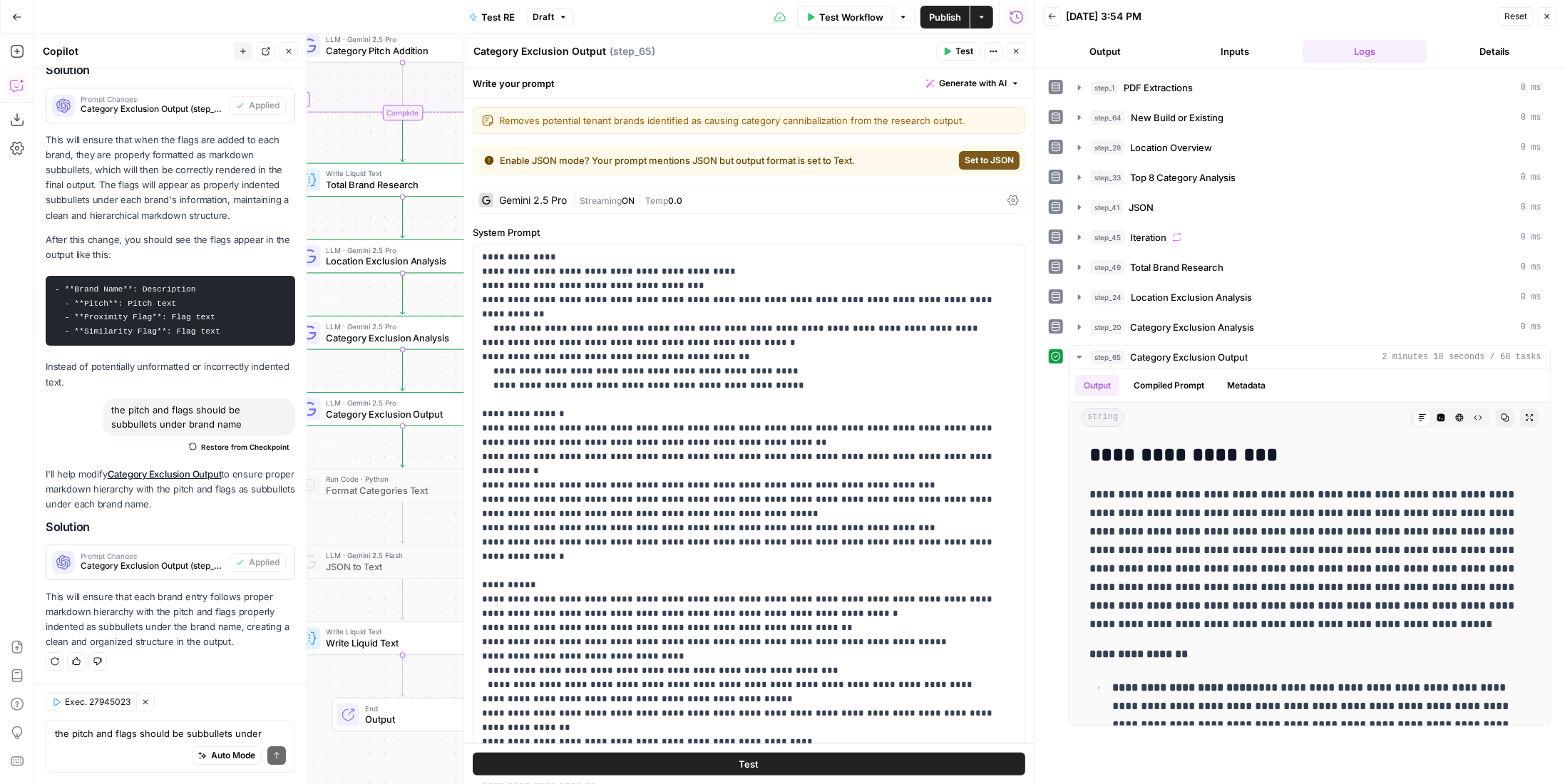
click at [969, 54] on span "Test" at bounding box center [964, 51] width 18 height 12
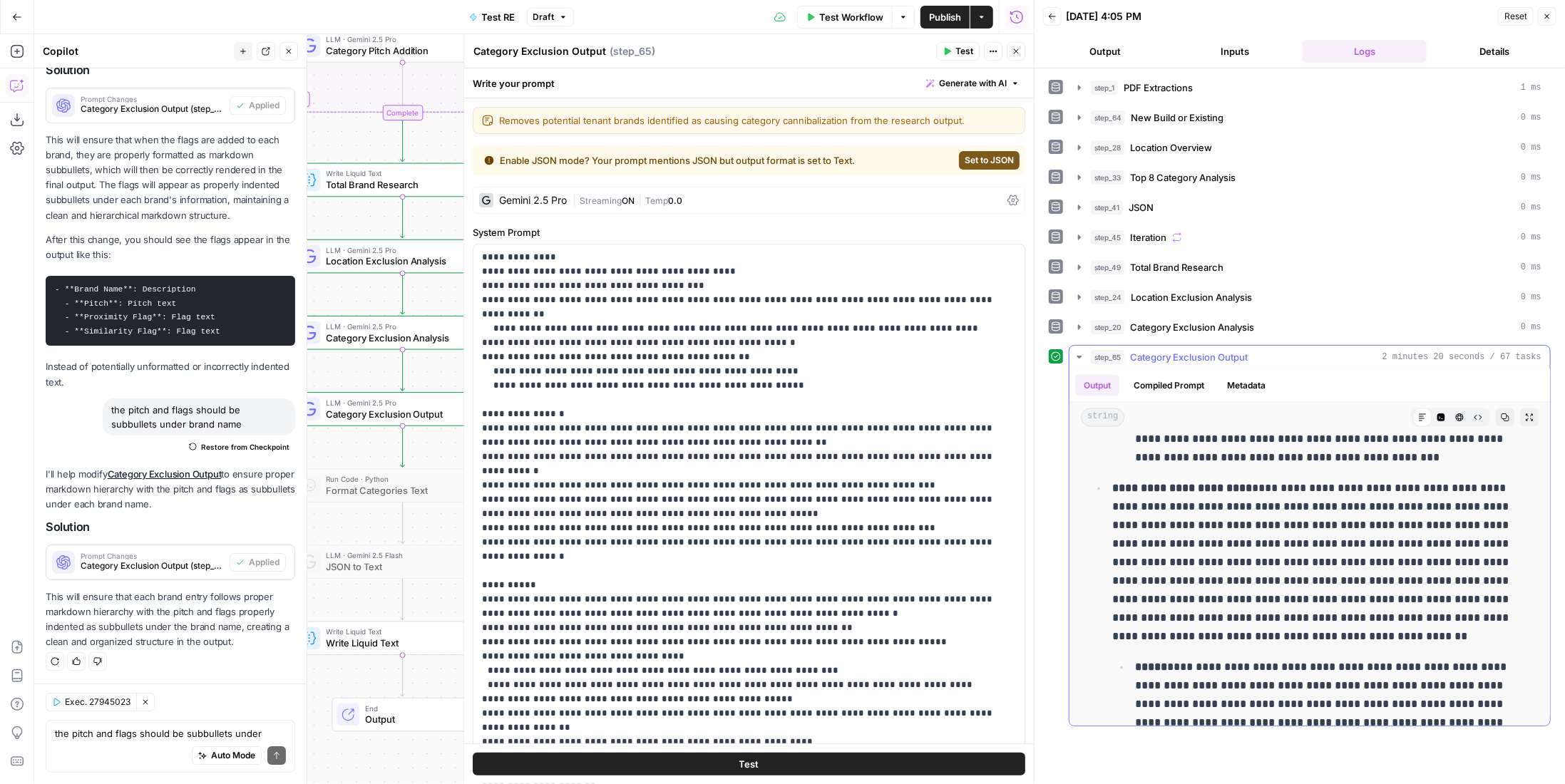
scroll to position [5593, 0]
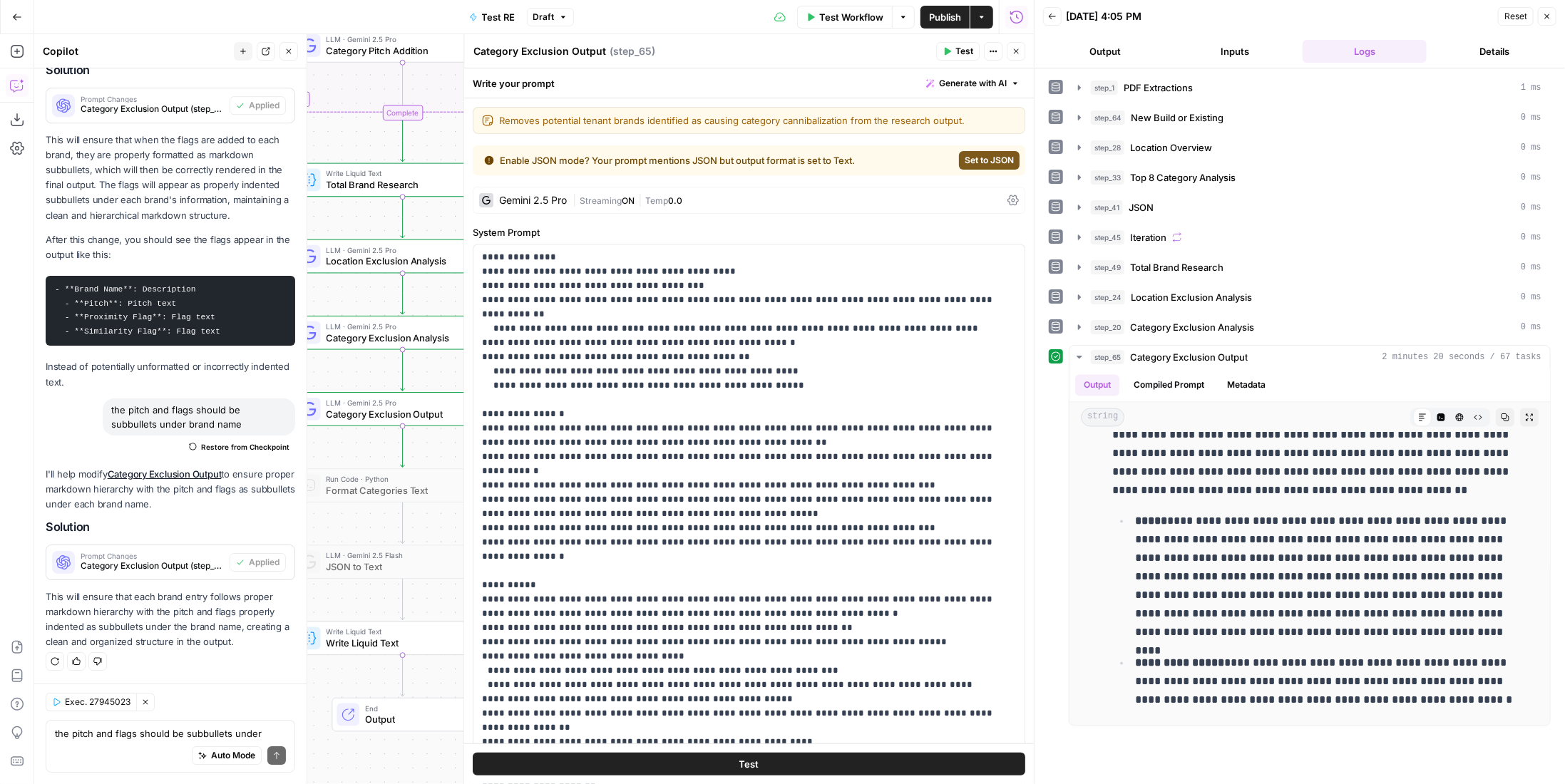
click at [1019, 49] on icon "button" at bounding box center [1015, 51] width 9 height 9
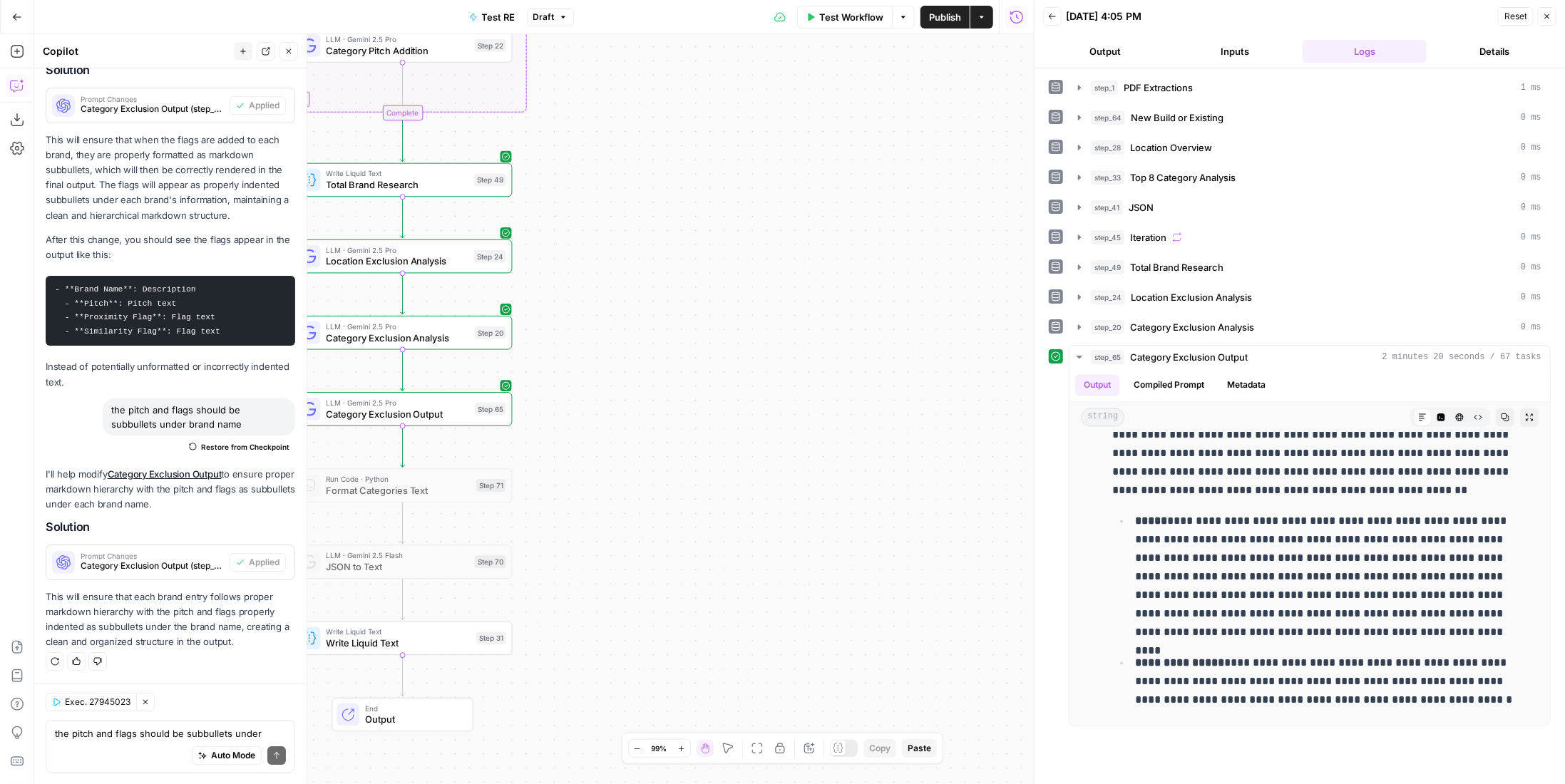
click at [432, 637] on span "Write Liquid Text" at bounding box center [398, 643] width 144 height 14
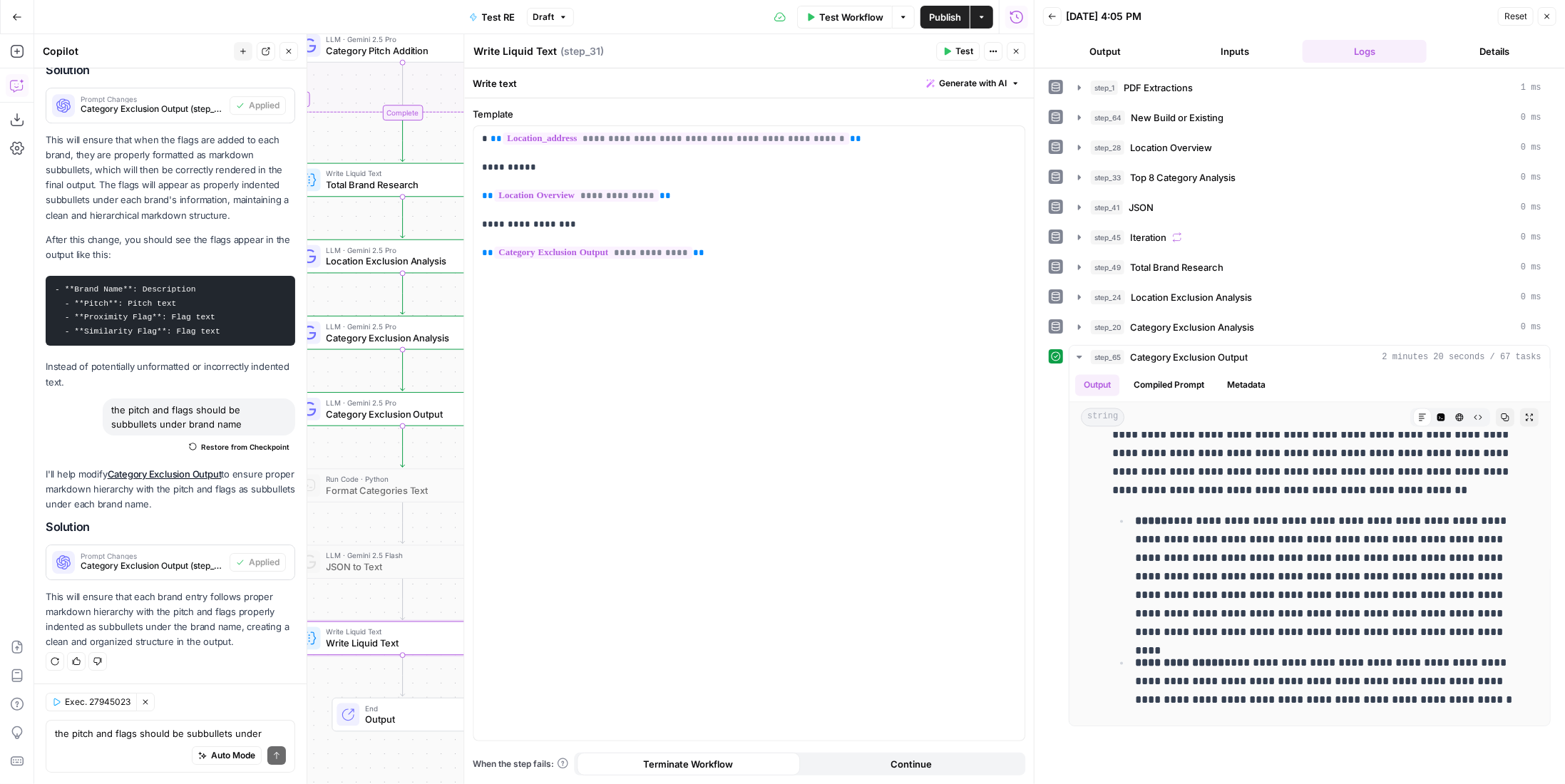
click at [973, 54] on span "Test" at bounding box center [964, 51] width 18 height 12
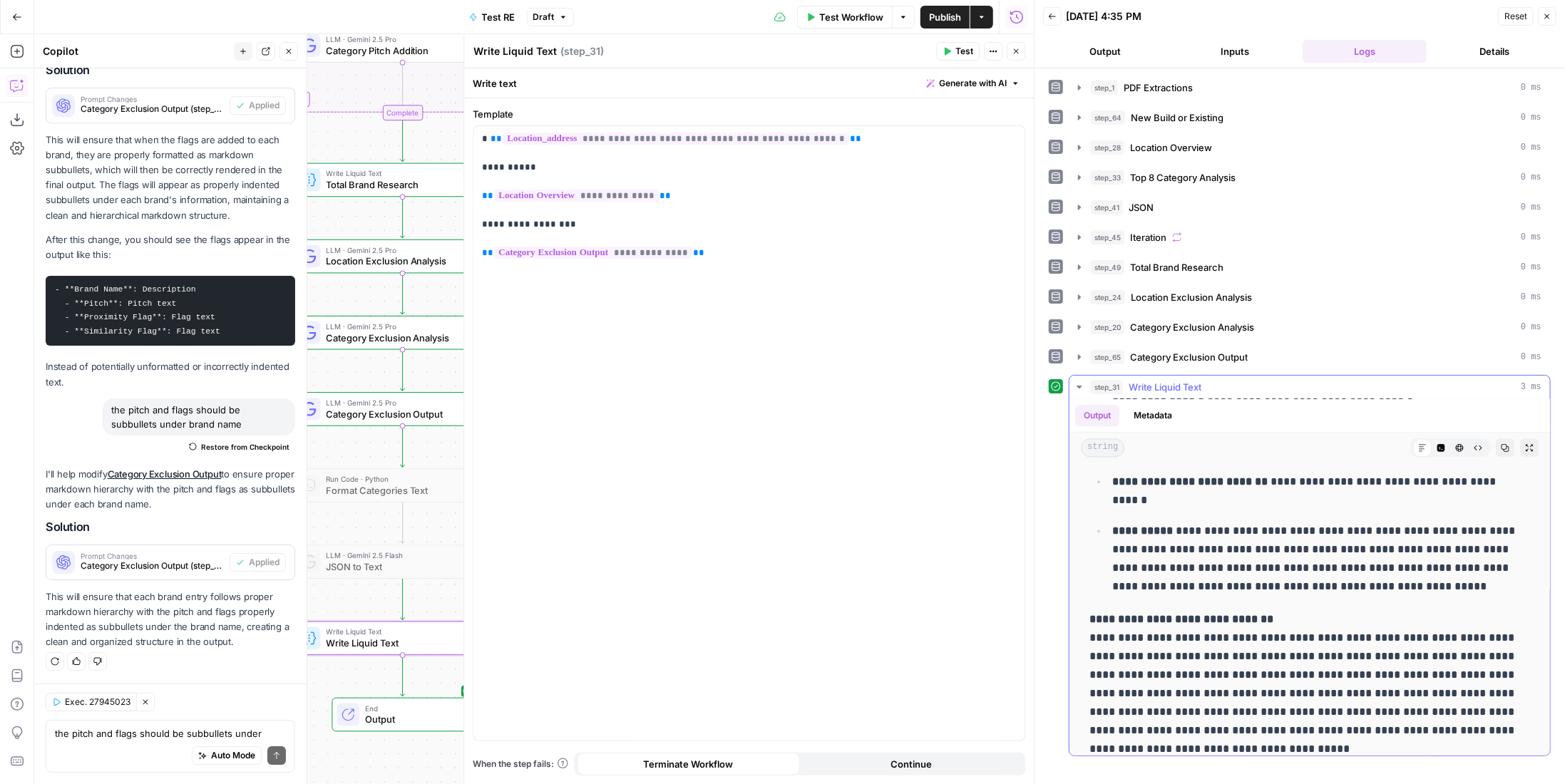
scroll to position [0, 0]
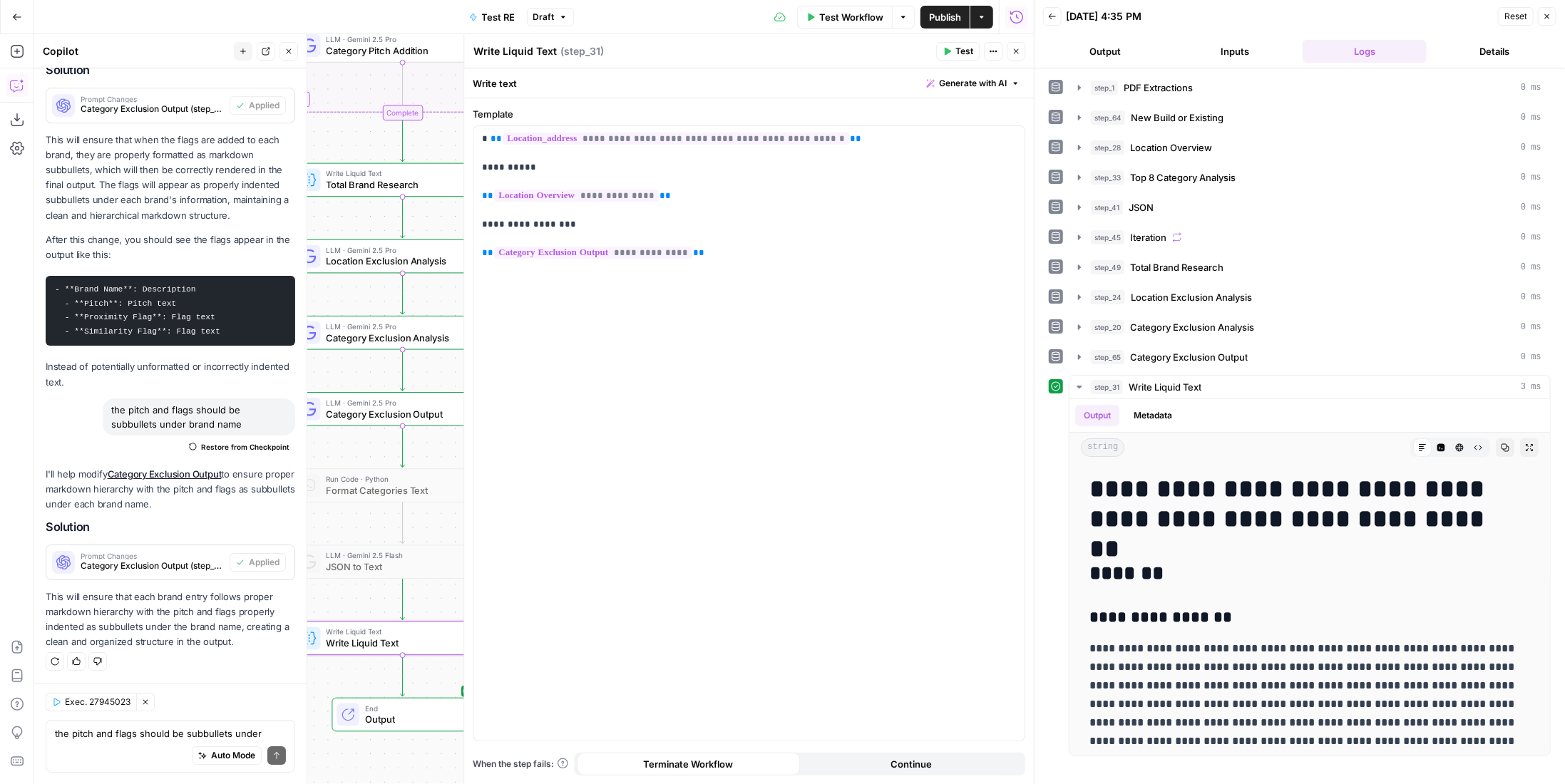
click at [934, 21] on span "Publish" at bounding box center [945, 16] width 32 height 14
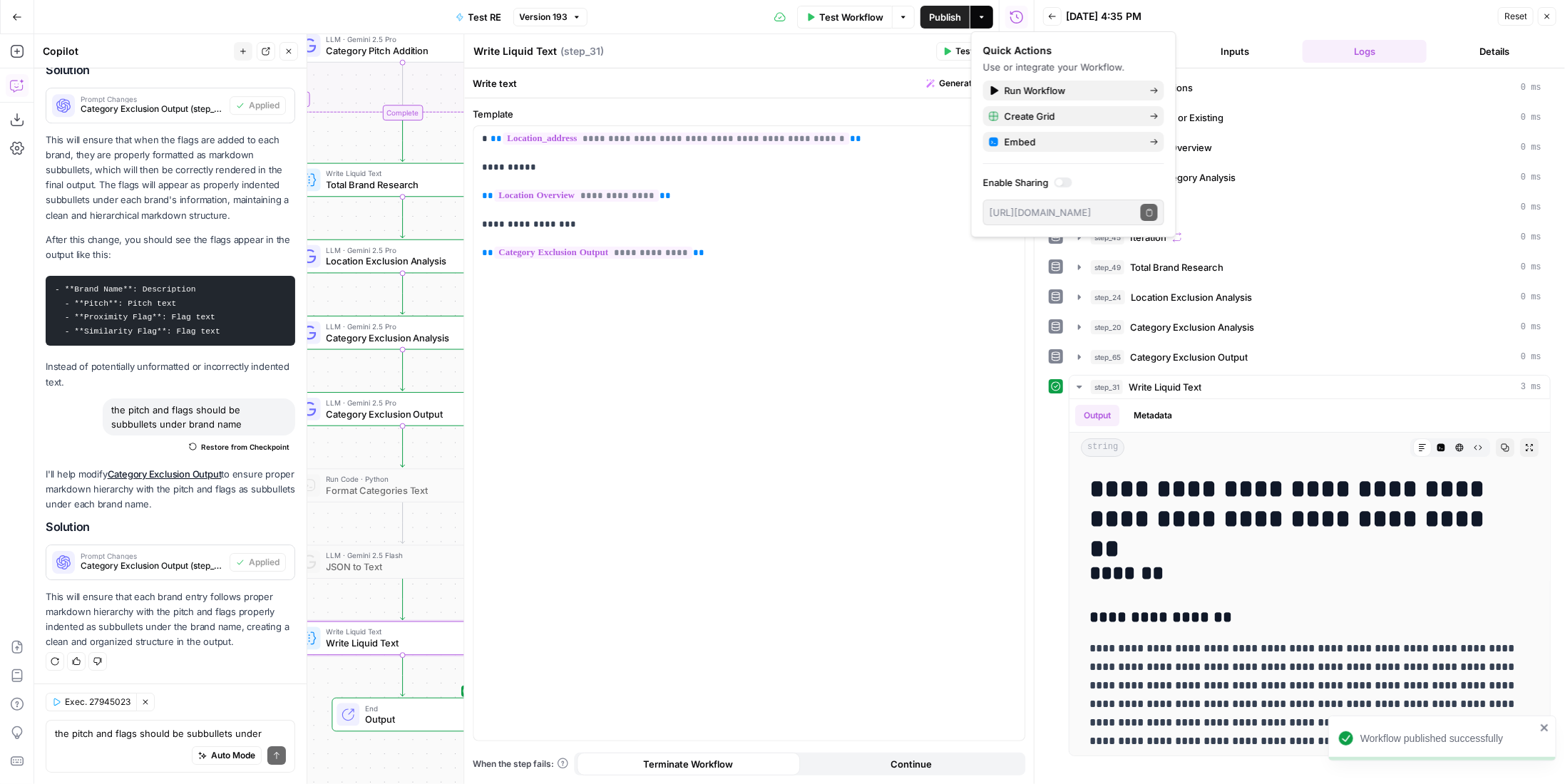
click at [11, 17] on button "Go Back" at bounding box center [16, 16] width 26 height 26
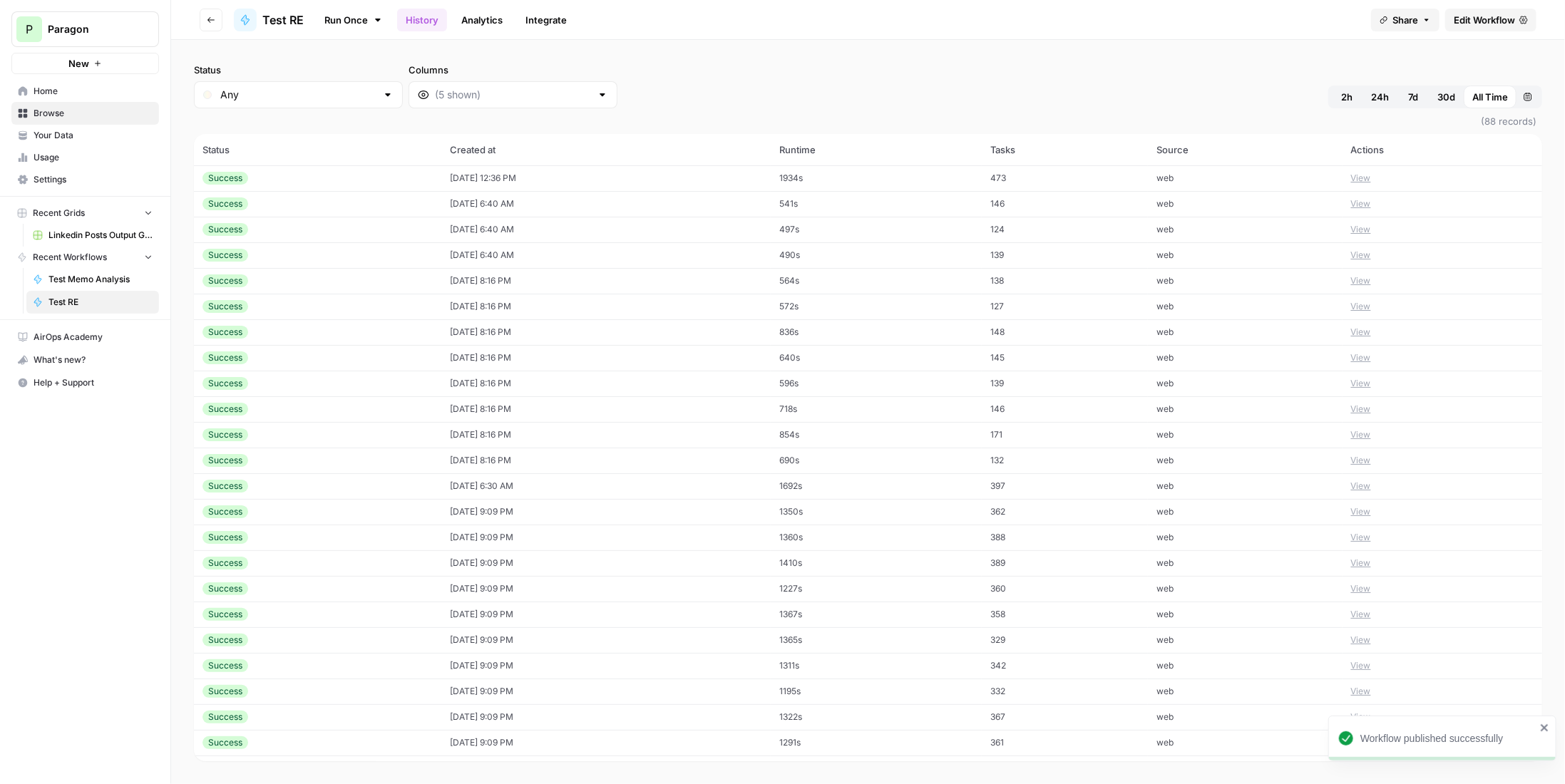
click at [221, 21] on button "Go back" at bounding box center [211, 20] width 23 height 23
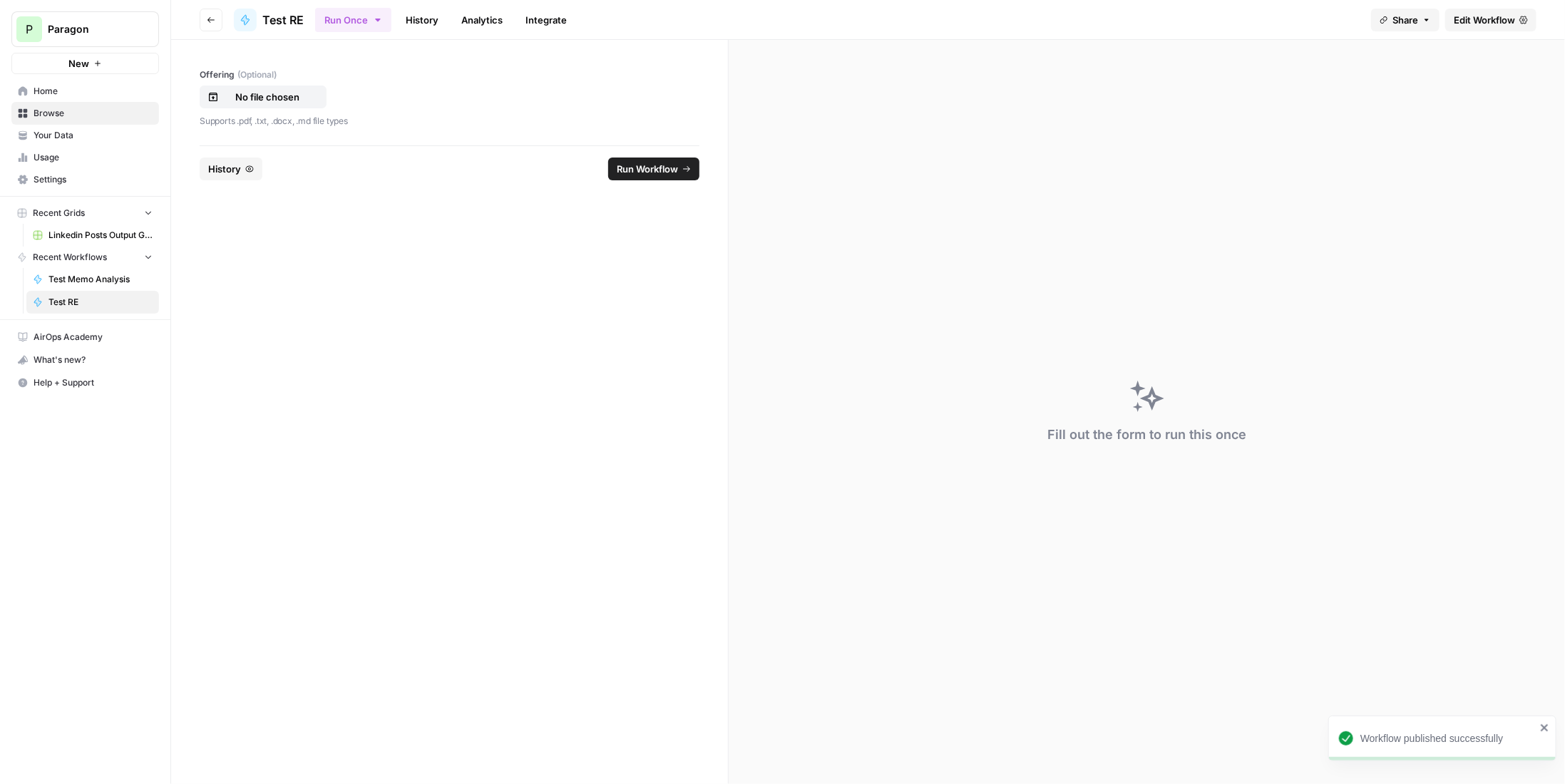
click at [246, 171] on icon "button" at bounding box center [249, 169] width 9 height 9
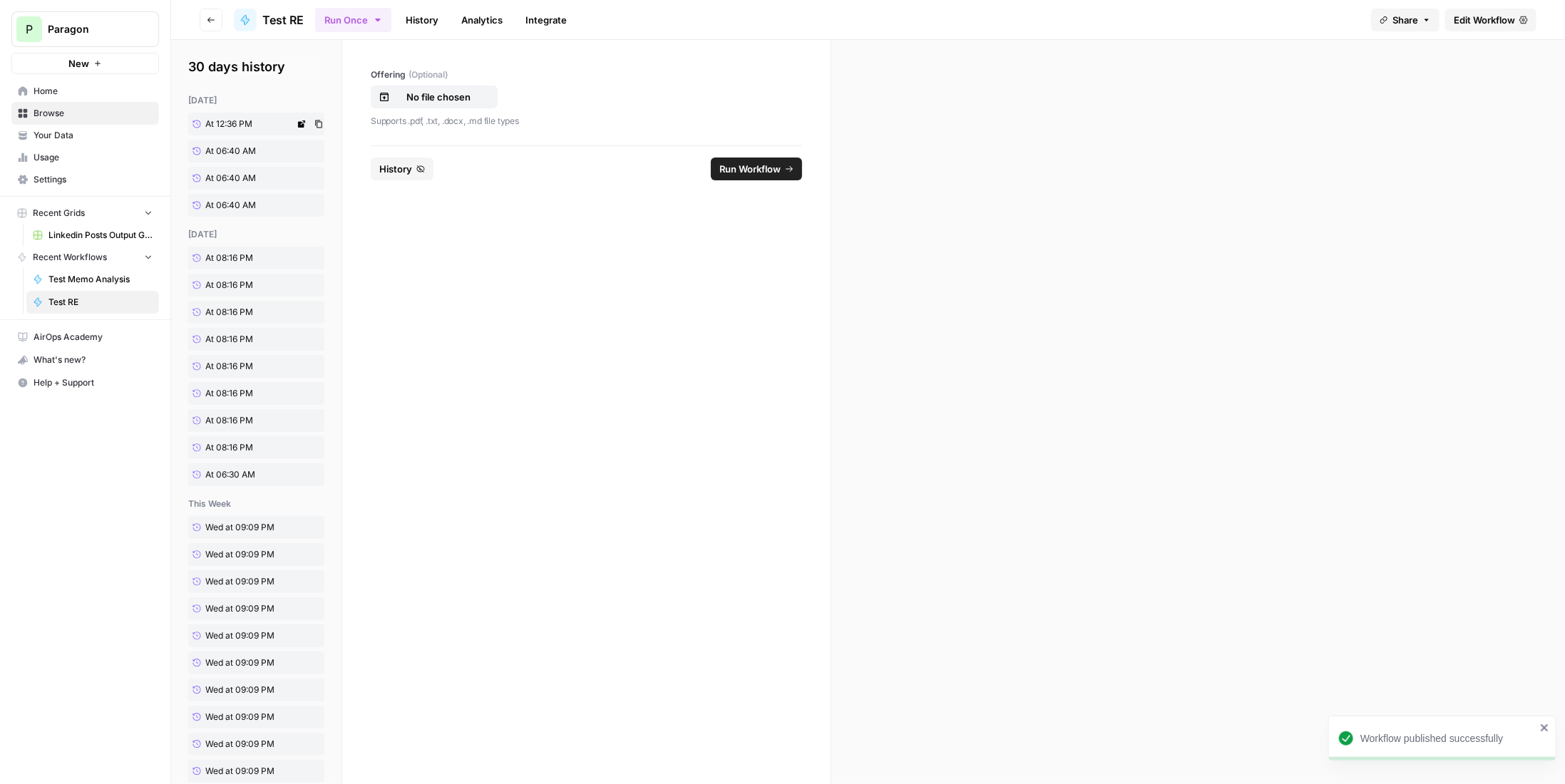
click at [233, 121] on span "At 12:36 PM" at bounding box center [228, 123] width 47 height 12
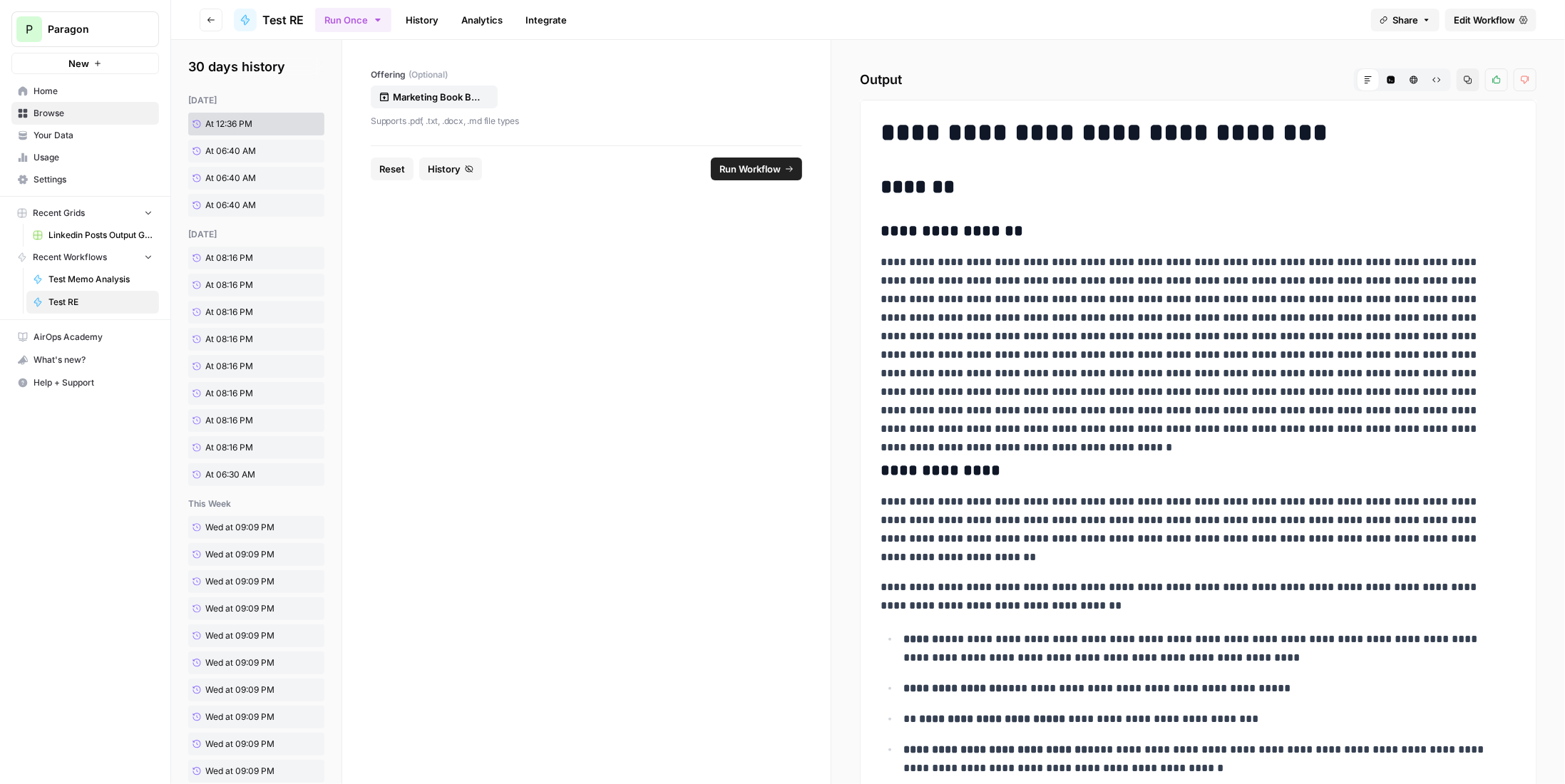
click at [741, 166] on span "Run Workflow" at bounding box center [750, 169] width 61 height 14
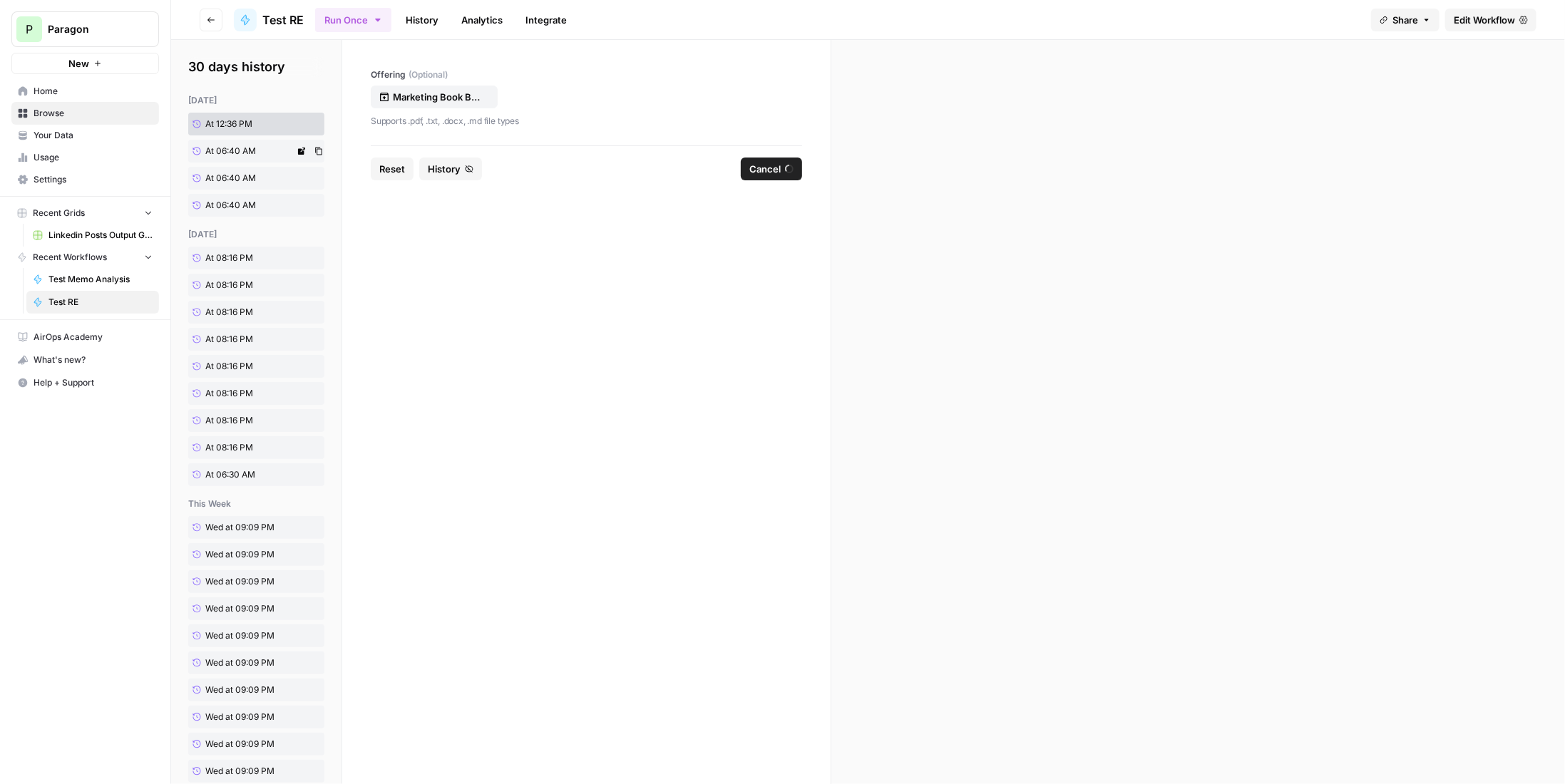
click at [278, 144] on link "At 06:40 AM" at bounding box center [240, 151] width 106 height 23
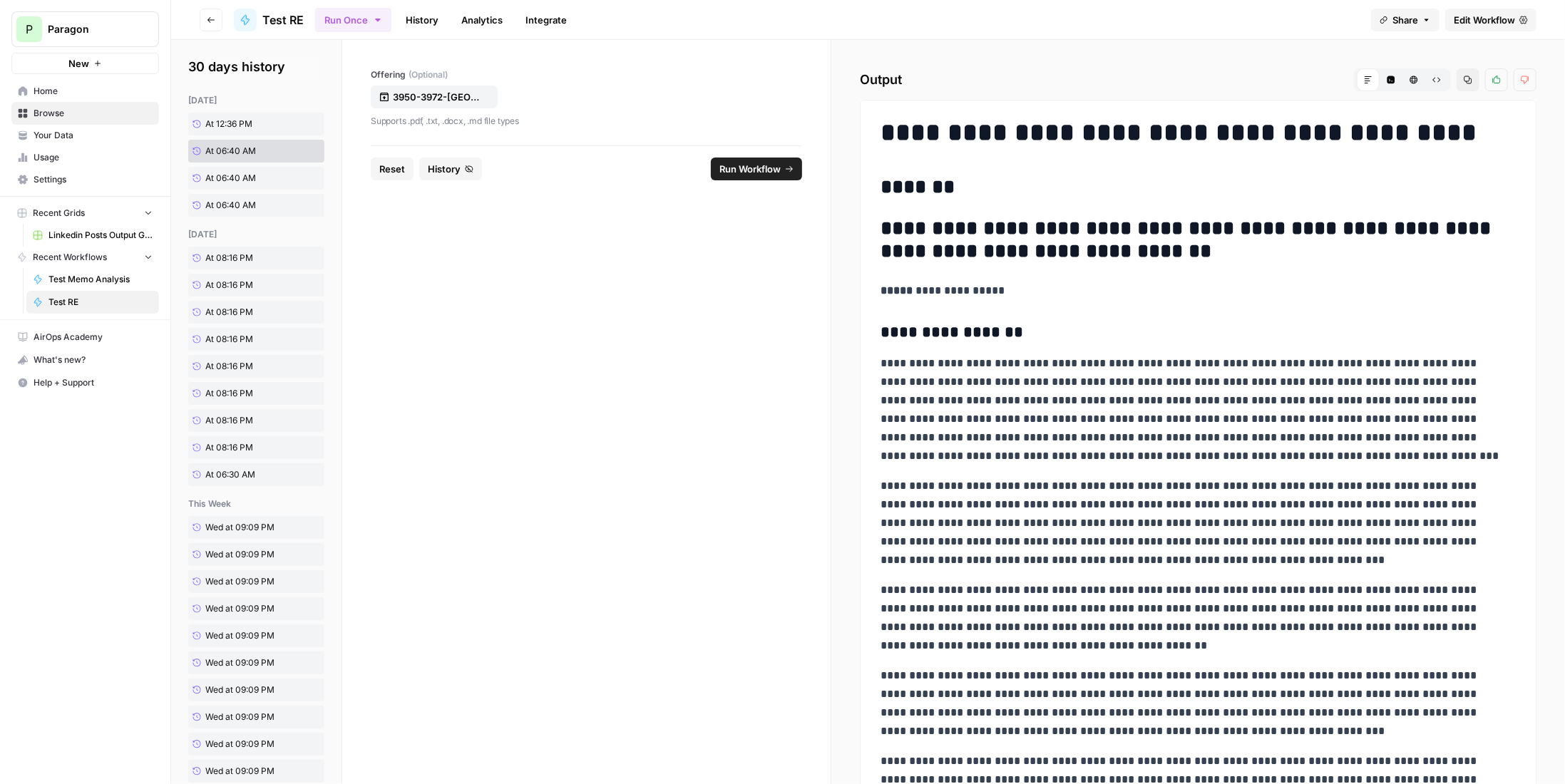
click at [757, 173] on span "Run Workflow" at bounding box center [750, 169] width 61 height 14
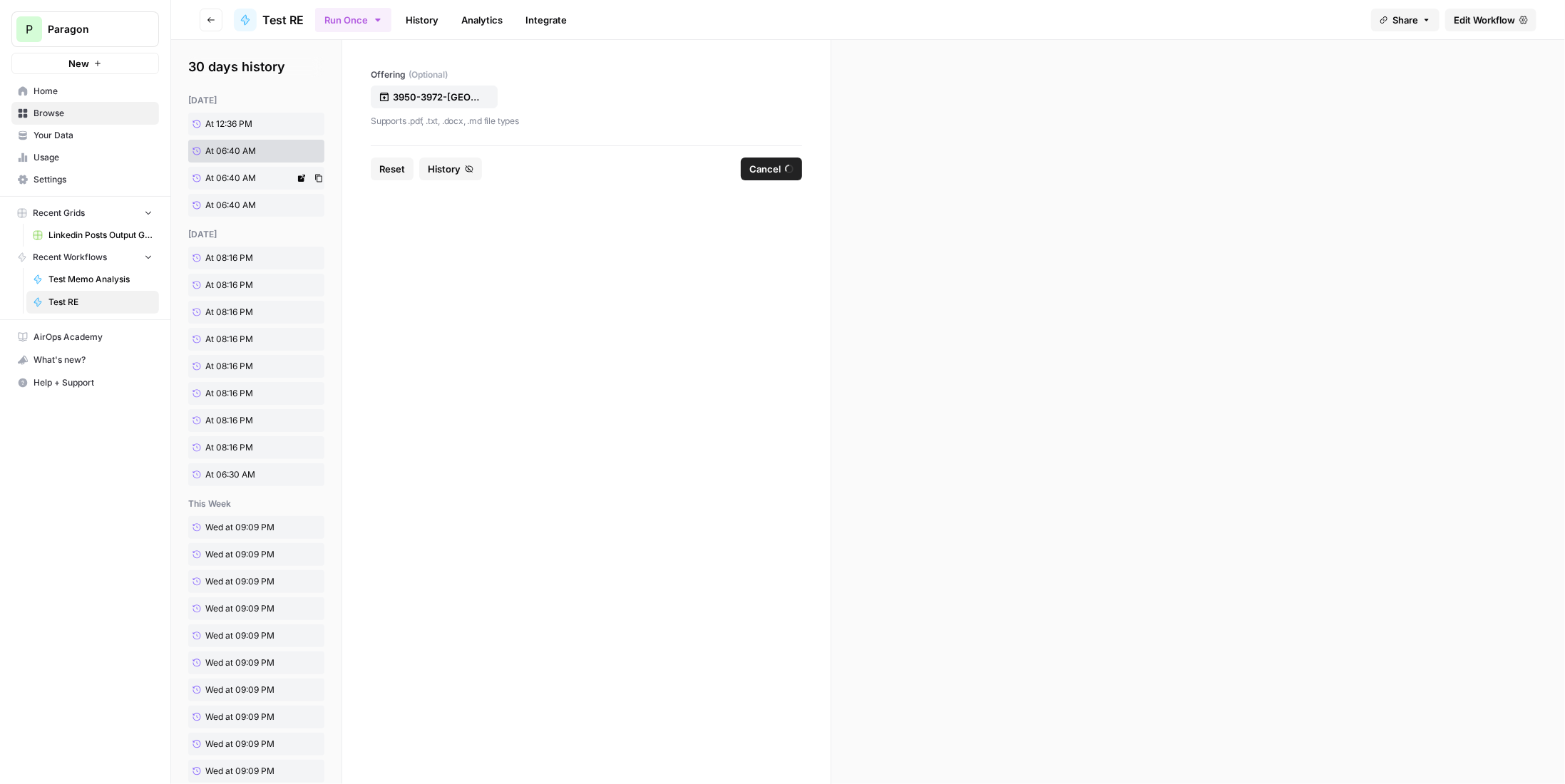
click at [258, 176] on link "At 06:40 AM" at bounding box center [240, 178] width 106 height 23
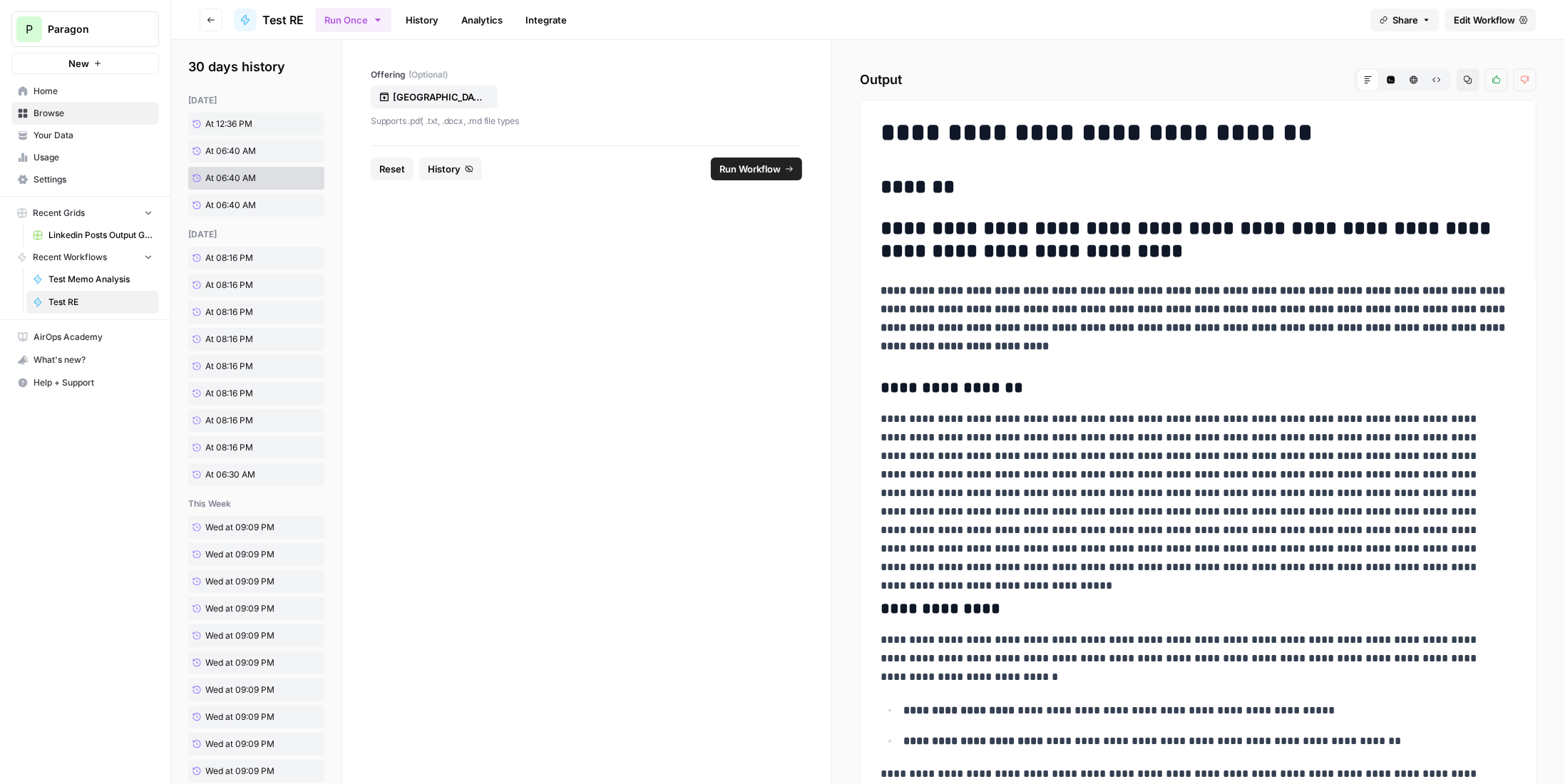
click at [747, 168] on span "Run Workflow" at bounding box center [750, 169] width 61 height 14
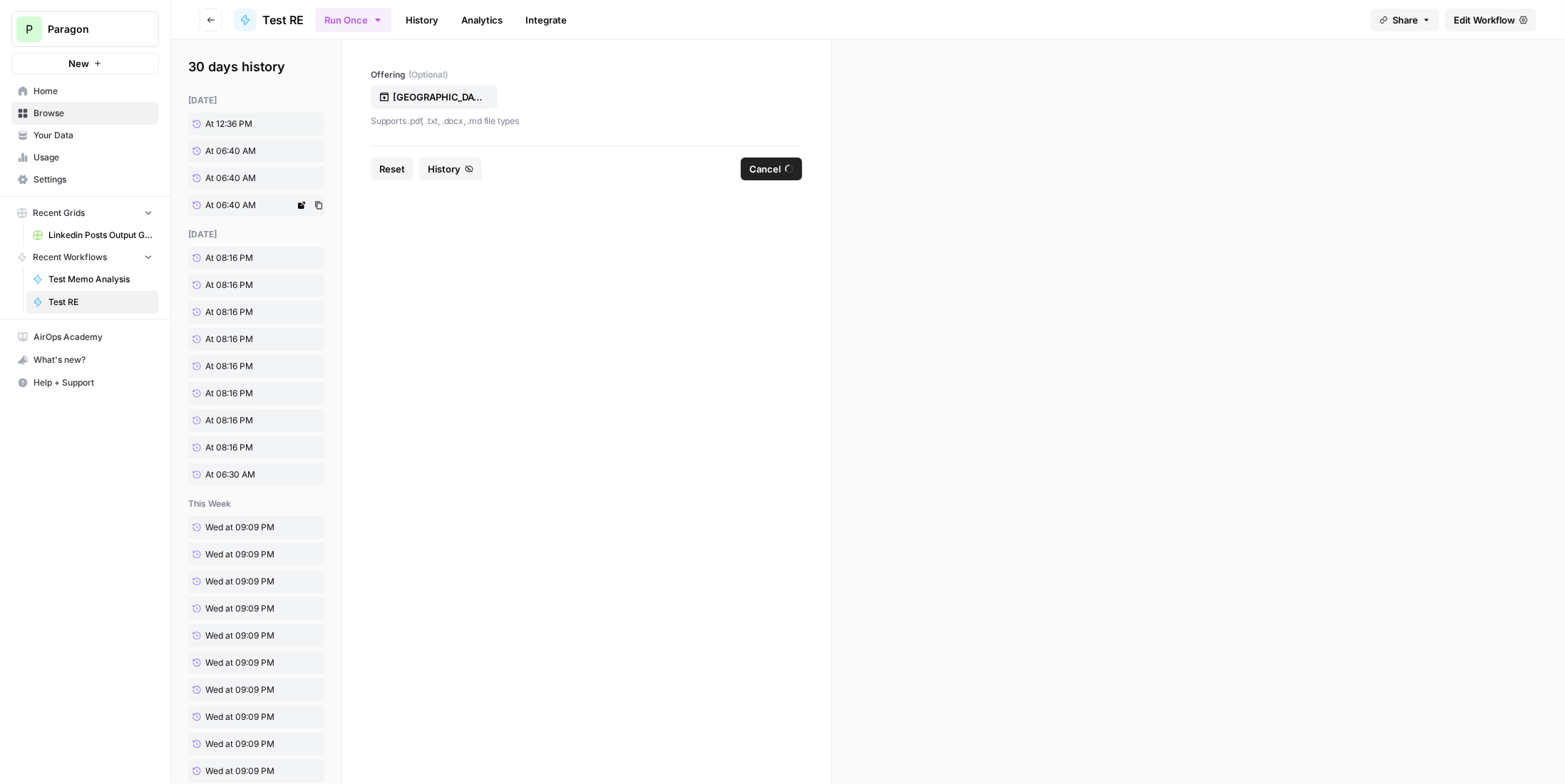
click at [224, 210] on span "At 06:40 AM" at bounding box center [230, 204] width 51 height 12
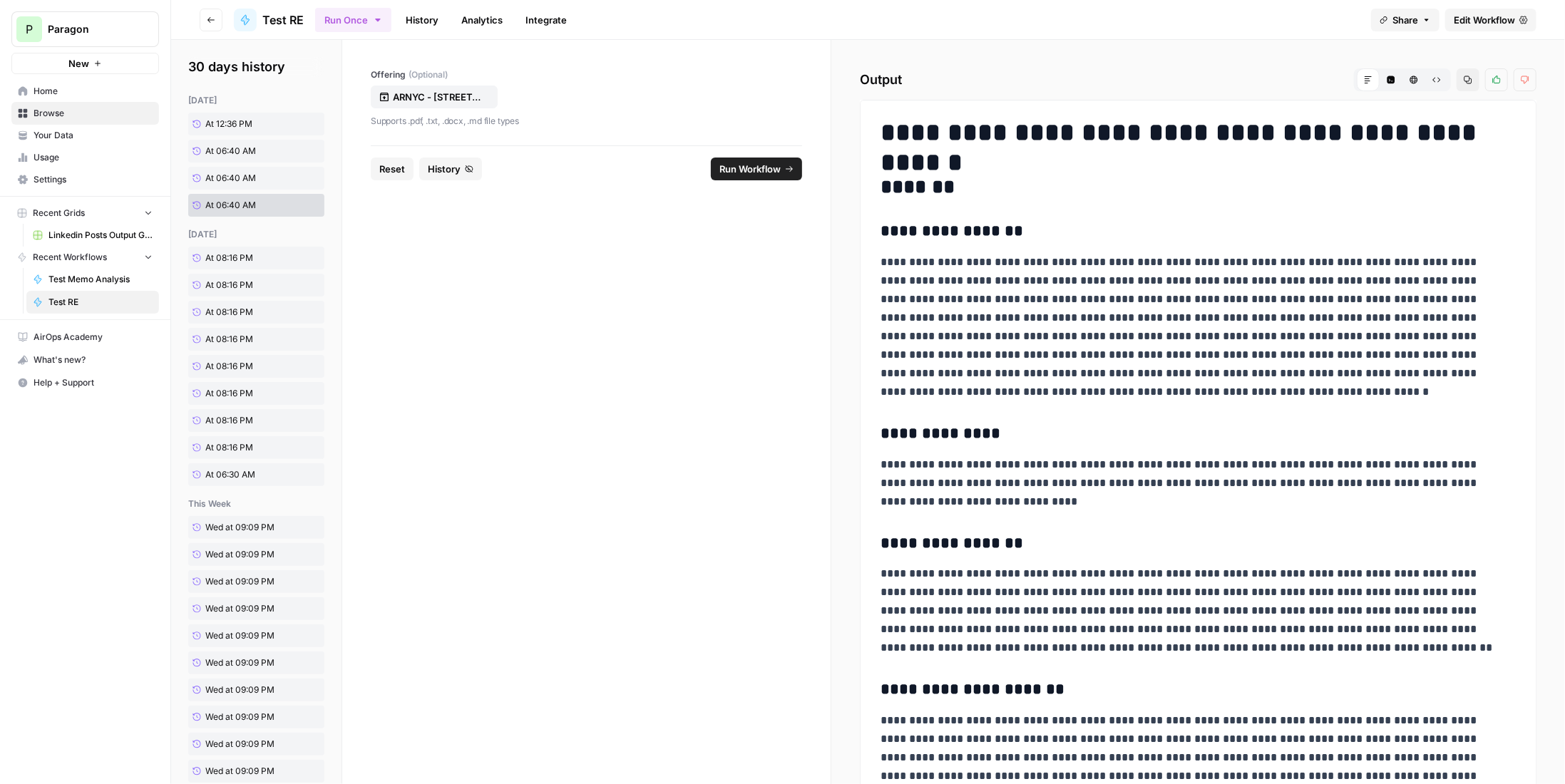
click at [724, 169] on span "Run Workflow" at bounding box center [750, 169] width 61 height 14
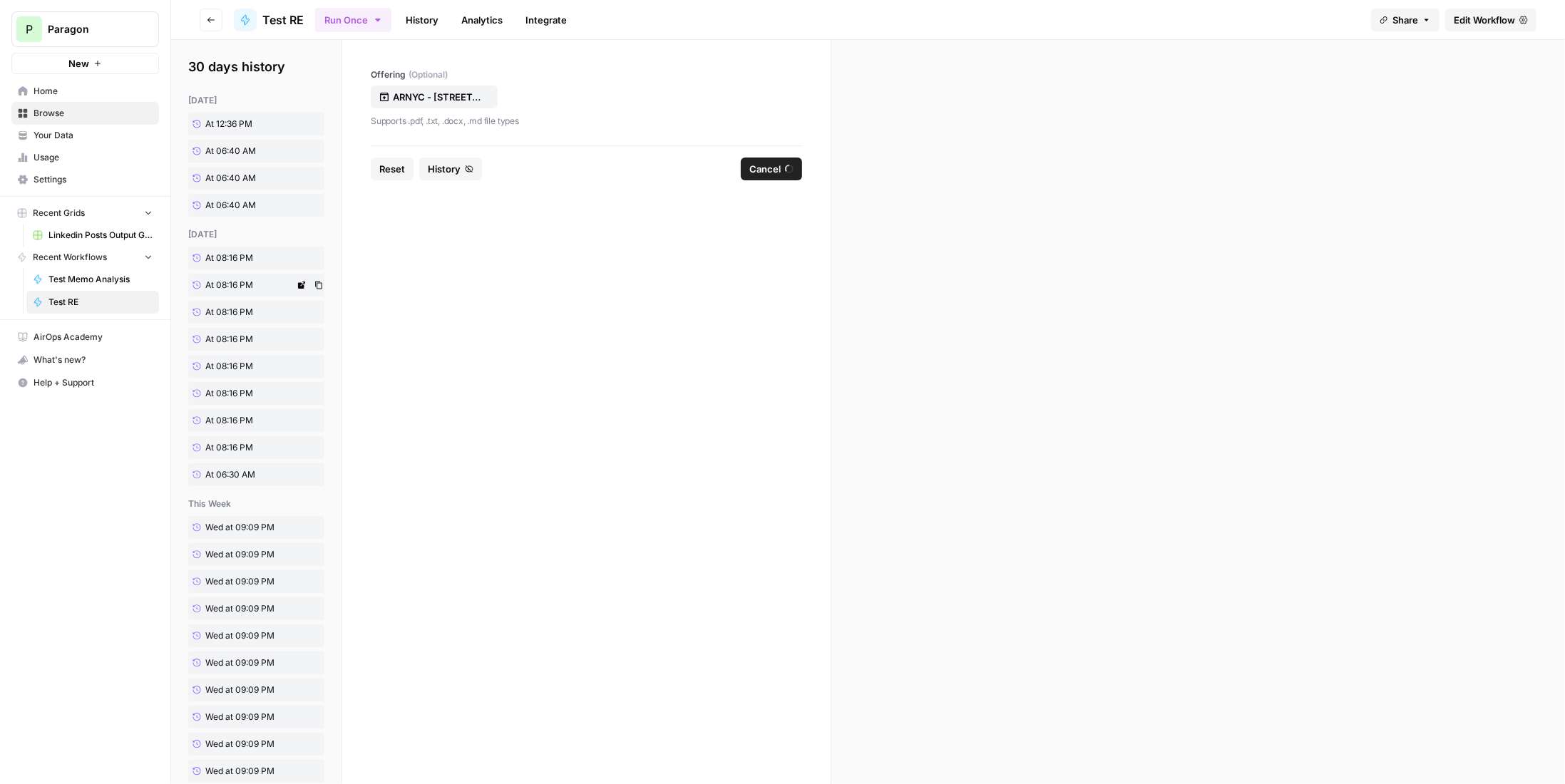
click at [232, 280] on span "At 08:16 PM" at bounding box center [229, 284] width 48 height 12
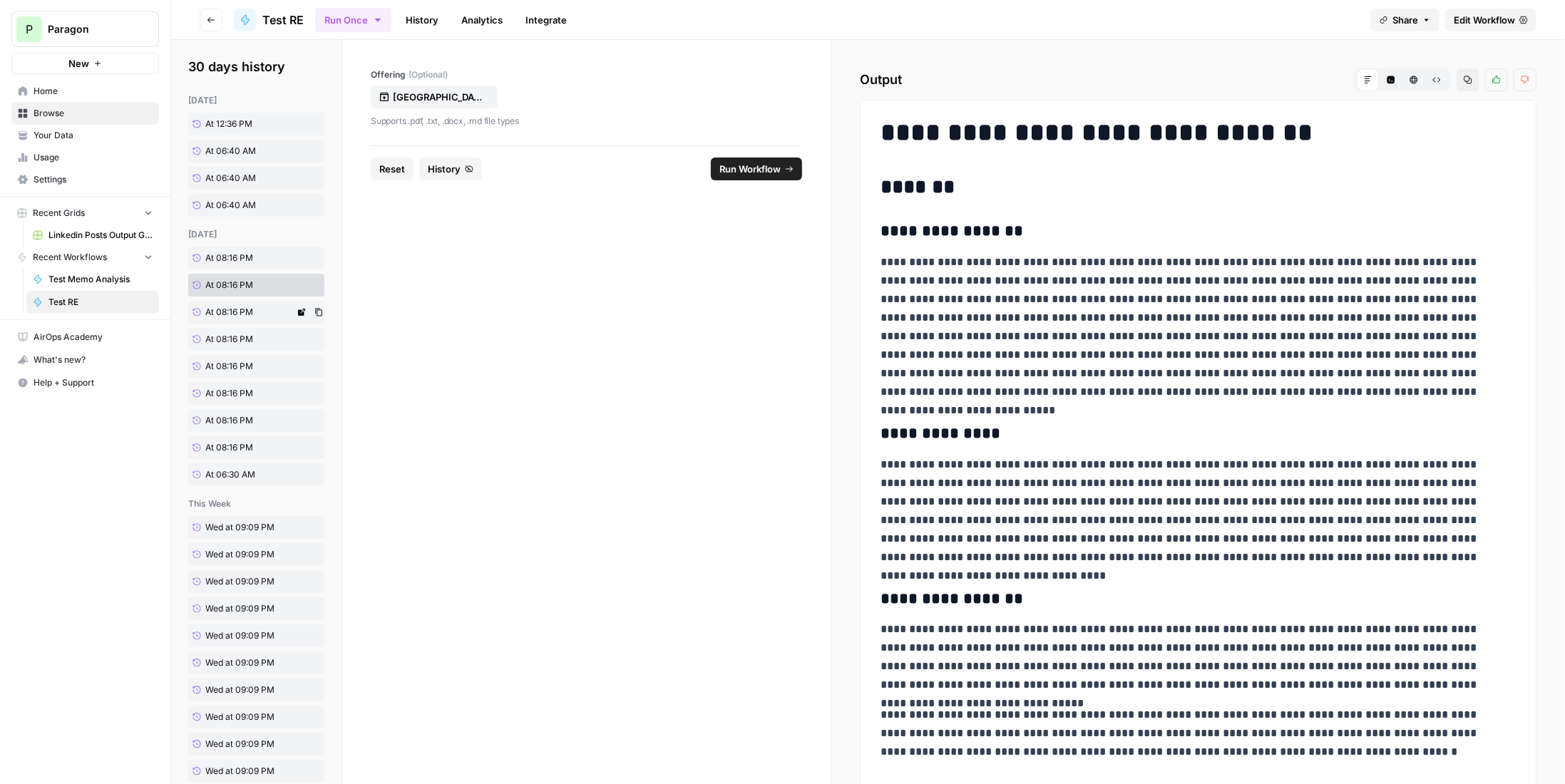
click at [248, 312] on span "At 08:16 PM" at bounding box center [229, 311] width 48 height 12
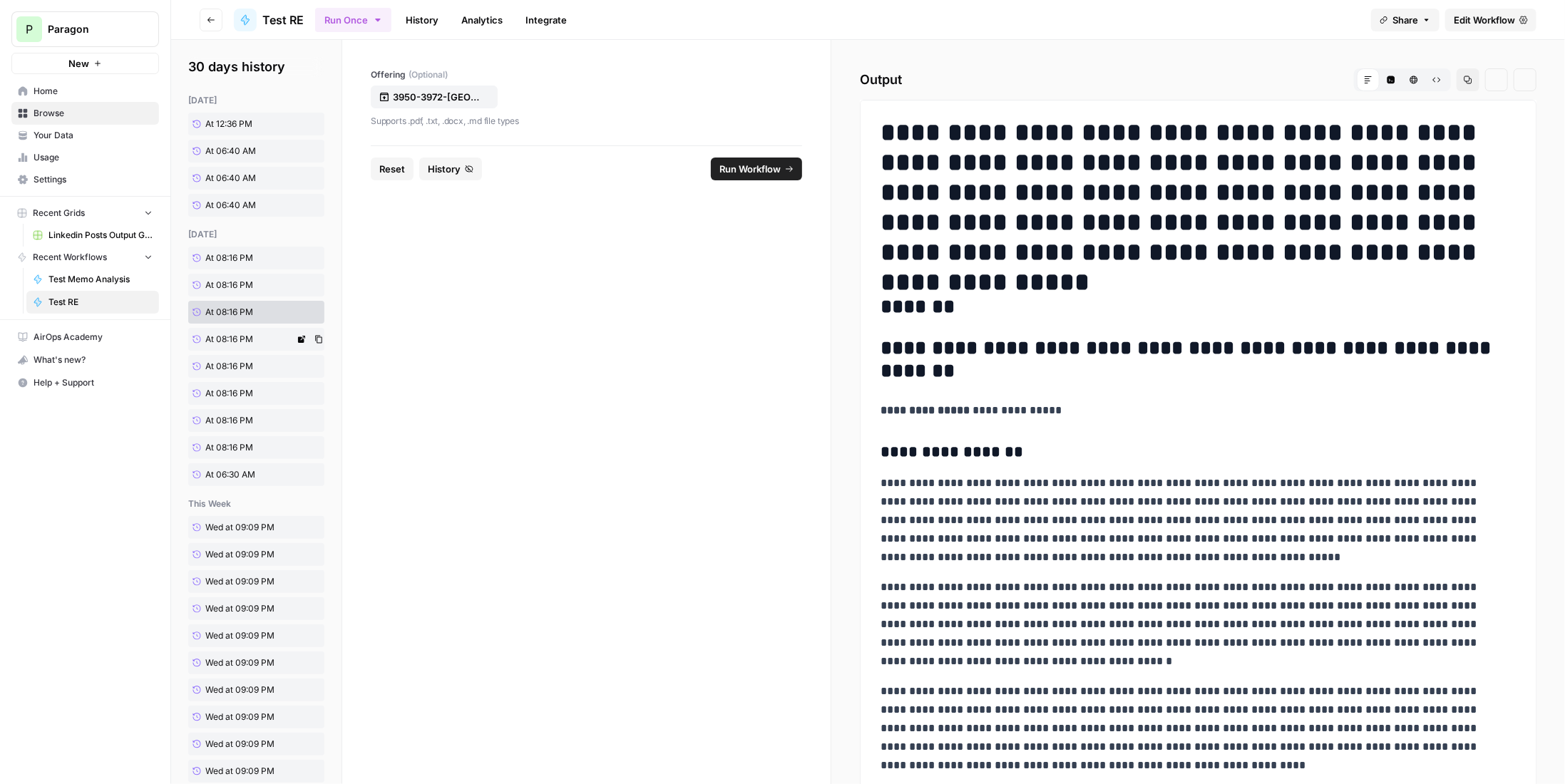
click at [246, 340] on span "At 08:16 PM" at bounding box center [229, 339] width 48 height 12
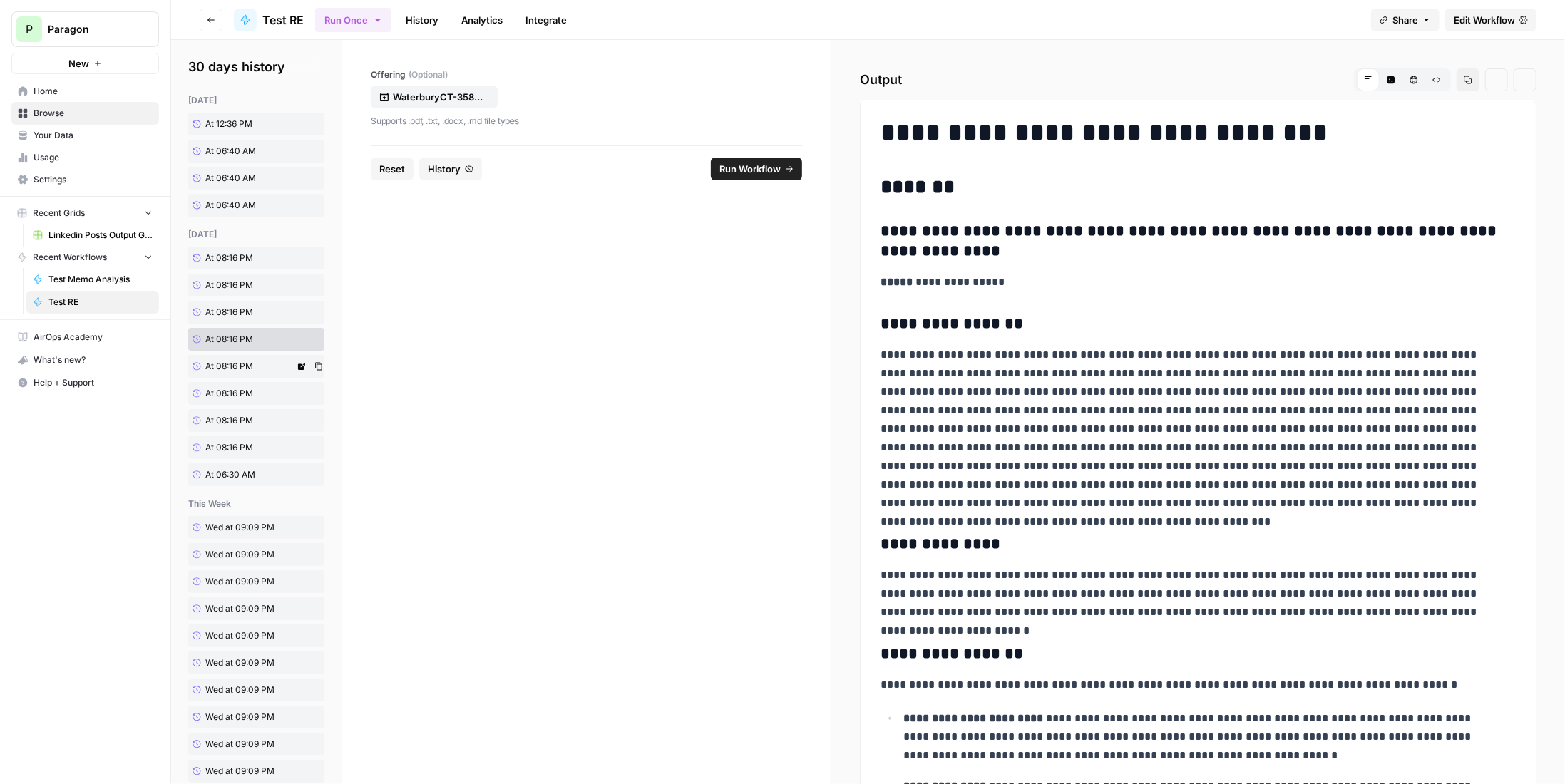
click at [241, 368] on span "At 08:16 PM" at bounding box center [229, 365] width 48 height 12
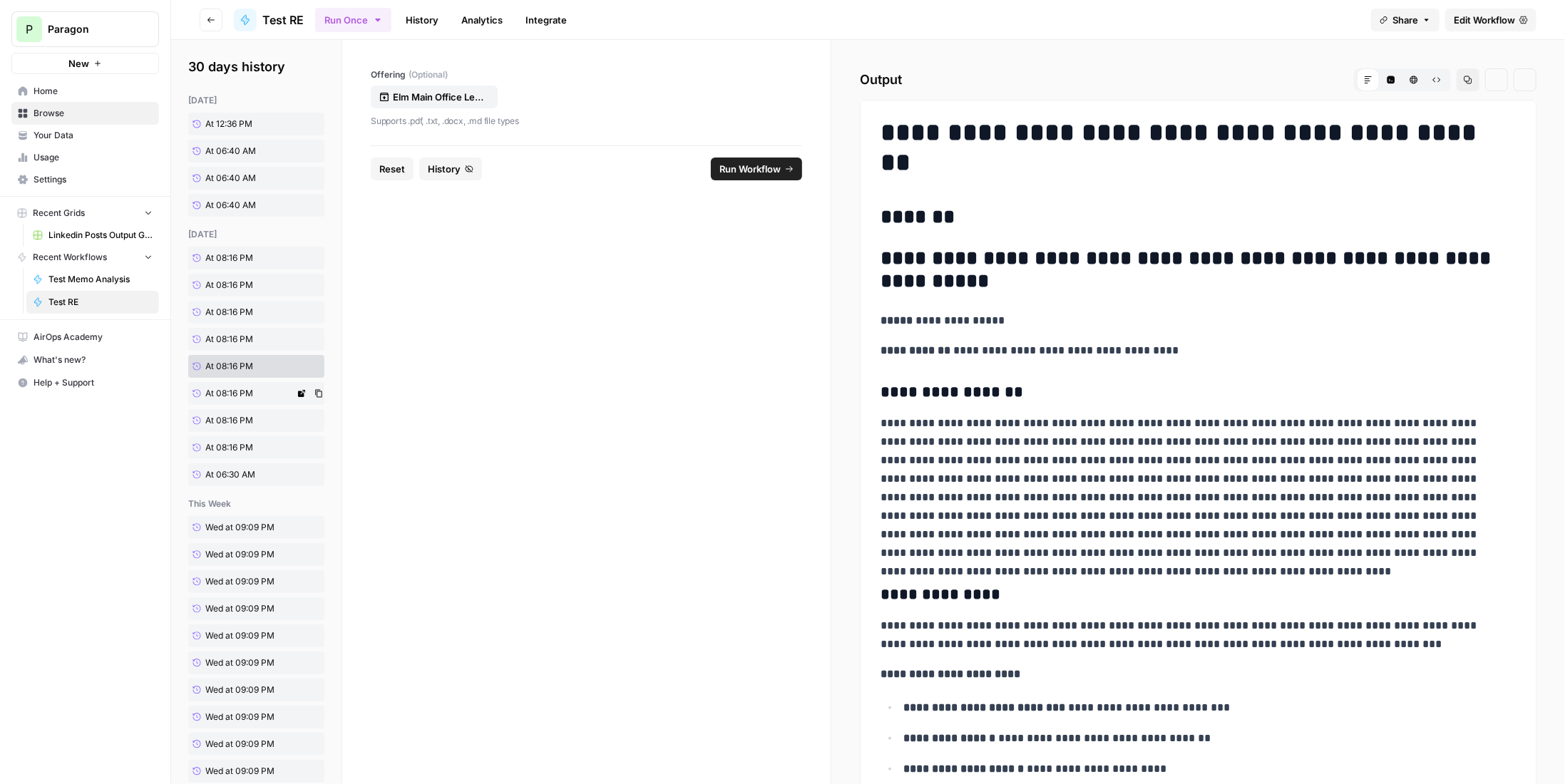
click at [242, 388] on span "At 08:16 PM" at bounding box center [229, 393] width 48 height 12
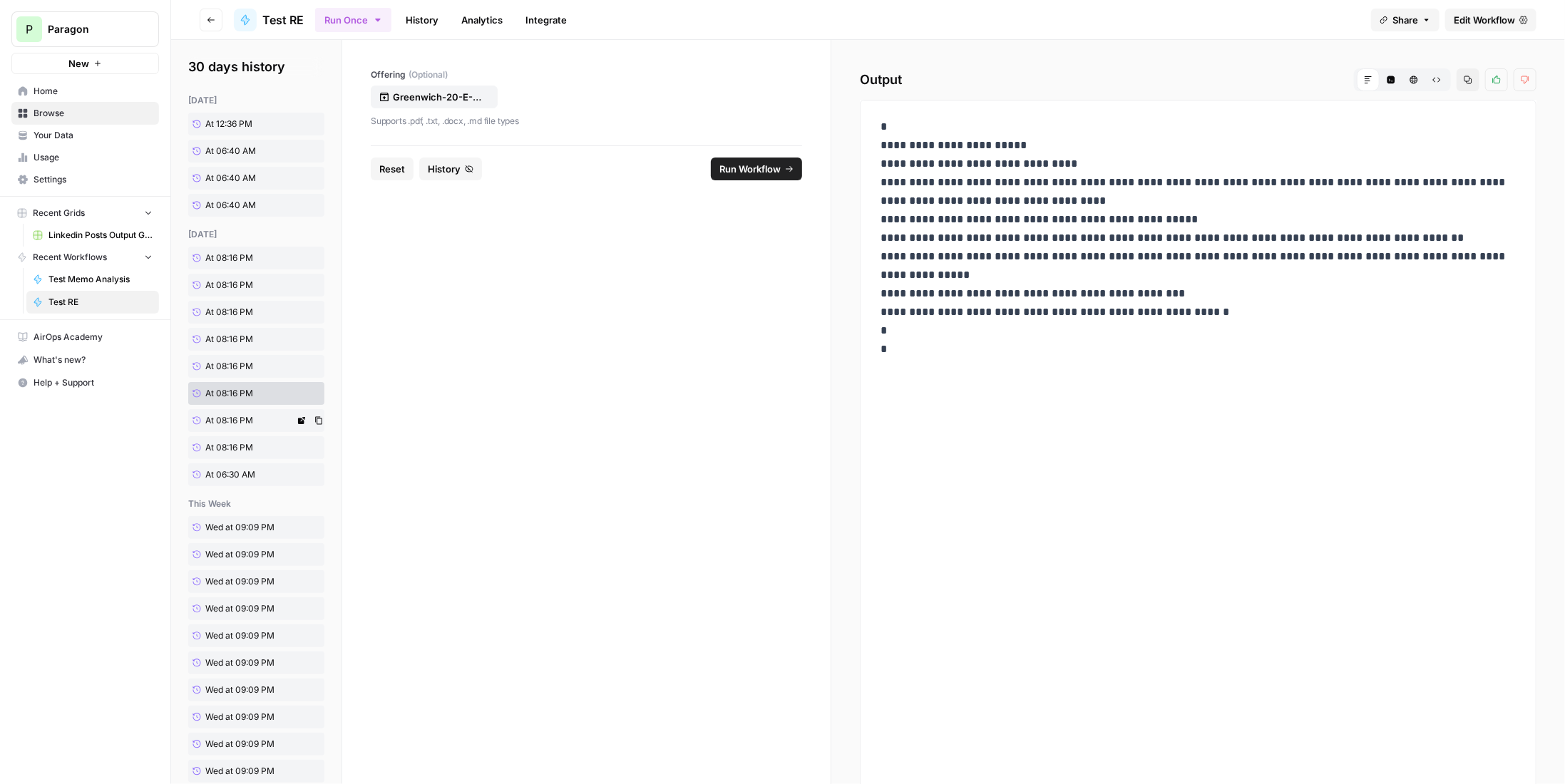
click at [236, 410] on link "At 08:16 PM" at bounding box center [240, 421] width 106 height 23
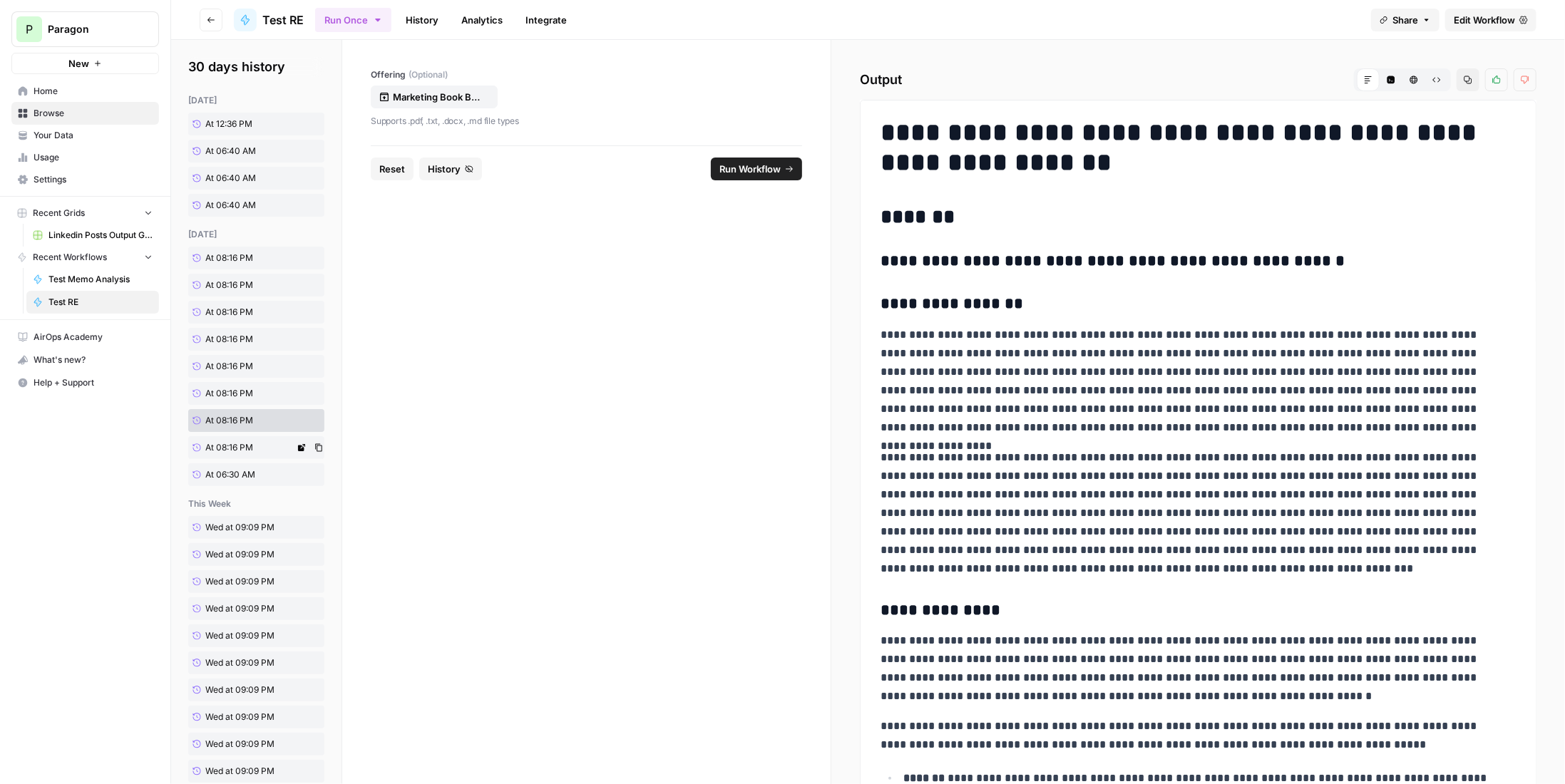
click at [239, 443] on span "At 08:16 PM" at bounding box center [229, 446] width 48 height 12
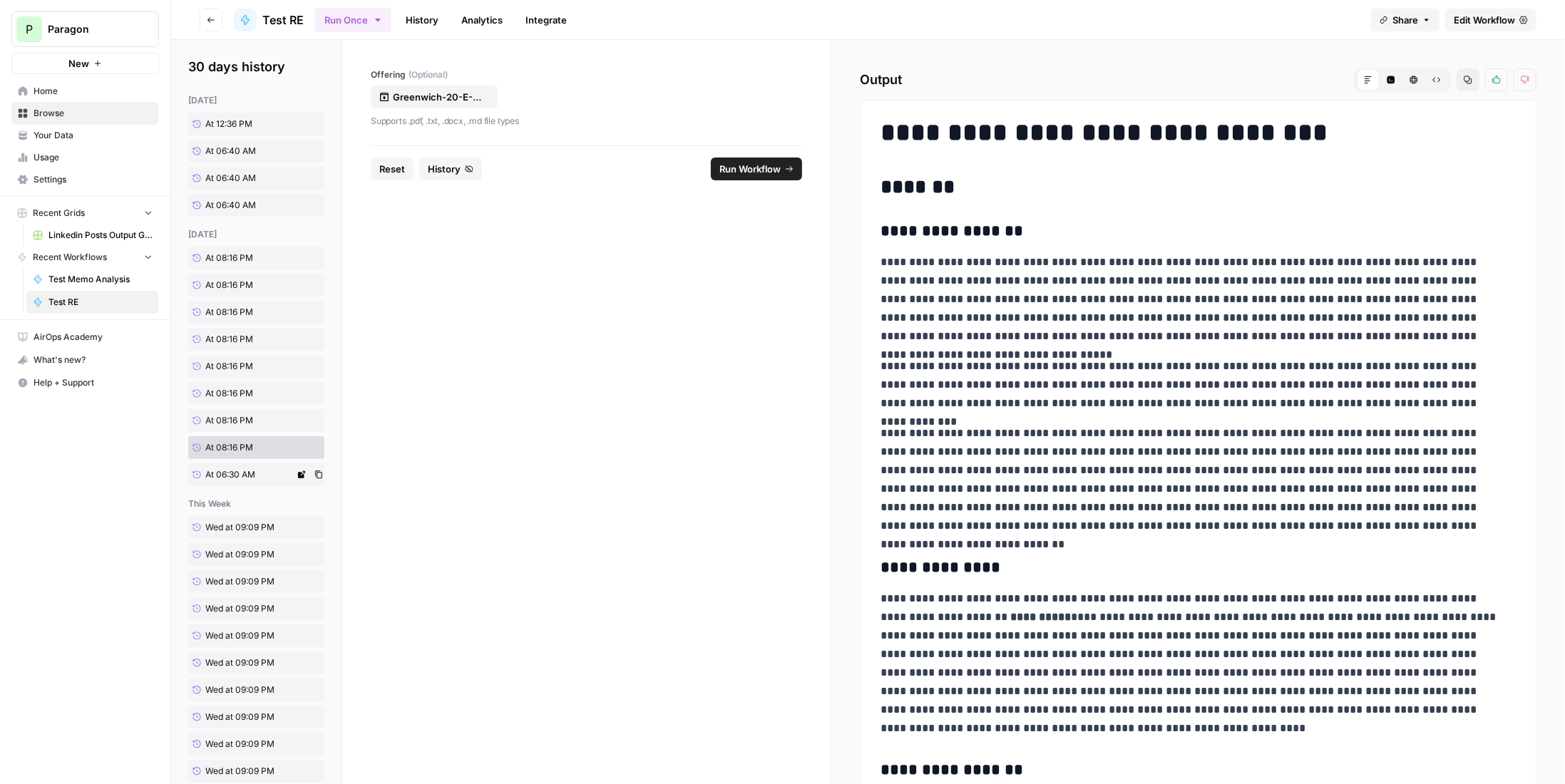
click at [246, 475] on span "At 06:30 AM" at bounding box center [230, 474] width 50 height 12
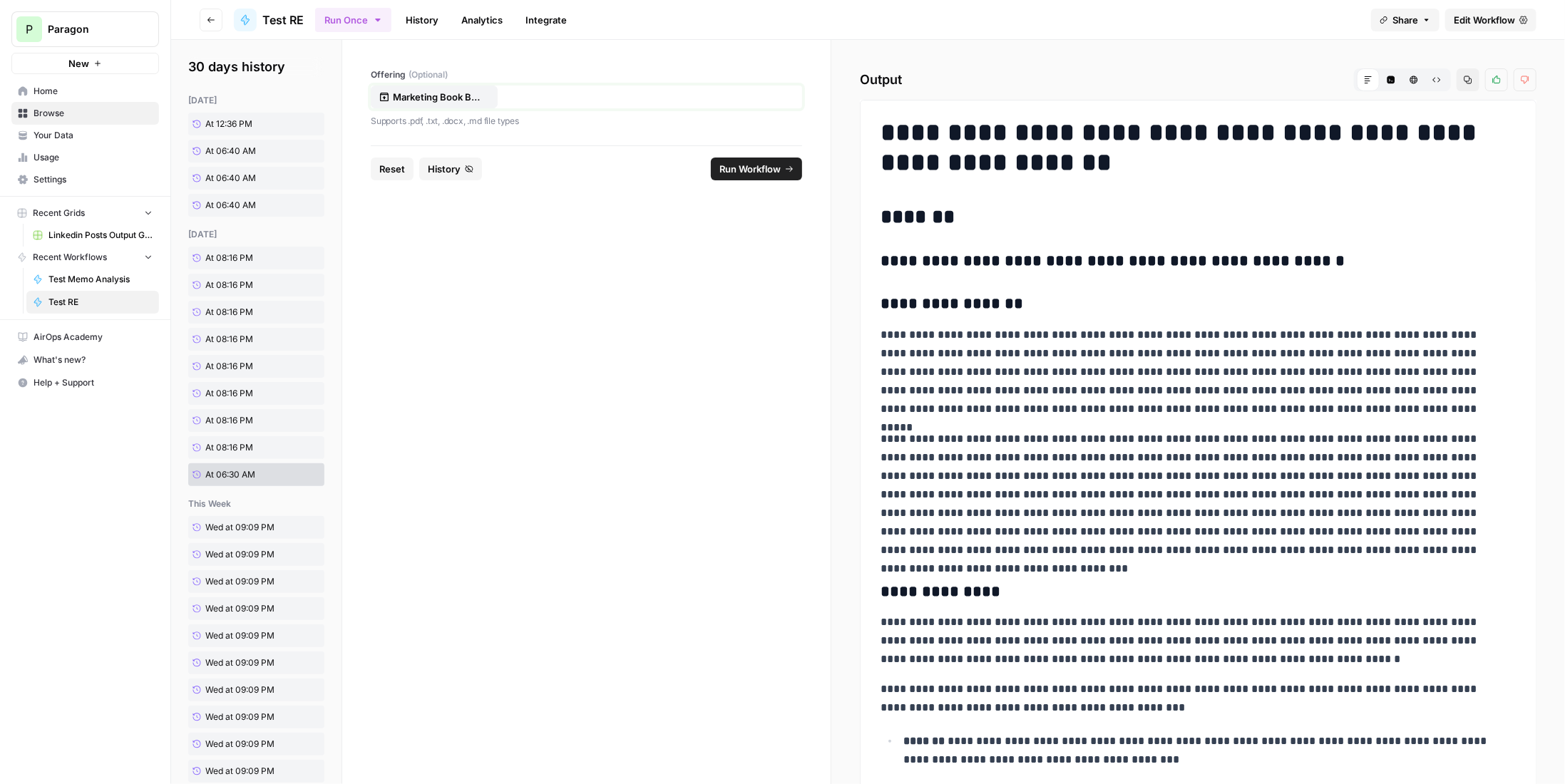
click at [406, 92] on p "Marketing Book Buiding Photo 400 Atlantic St Stamford CT.pdf" at bounding box center [439, 96] width 92 height 14
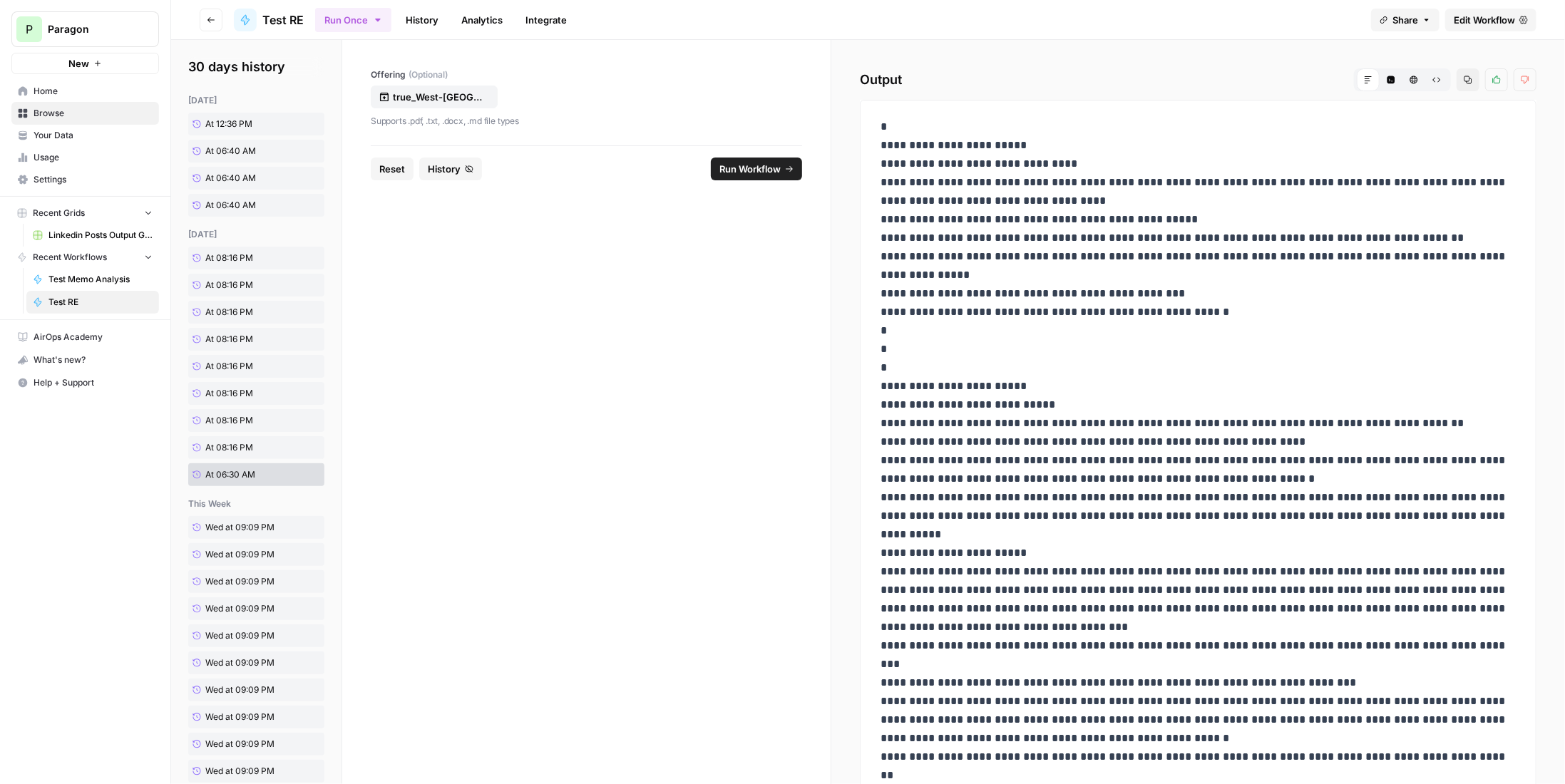
click at [753, 175] on span "Run Workflow" at bounding box center [750, 169] width 61 height 14
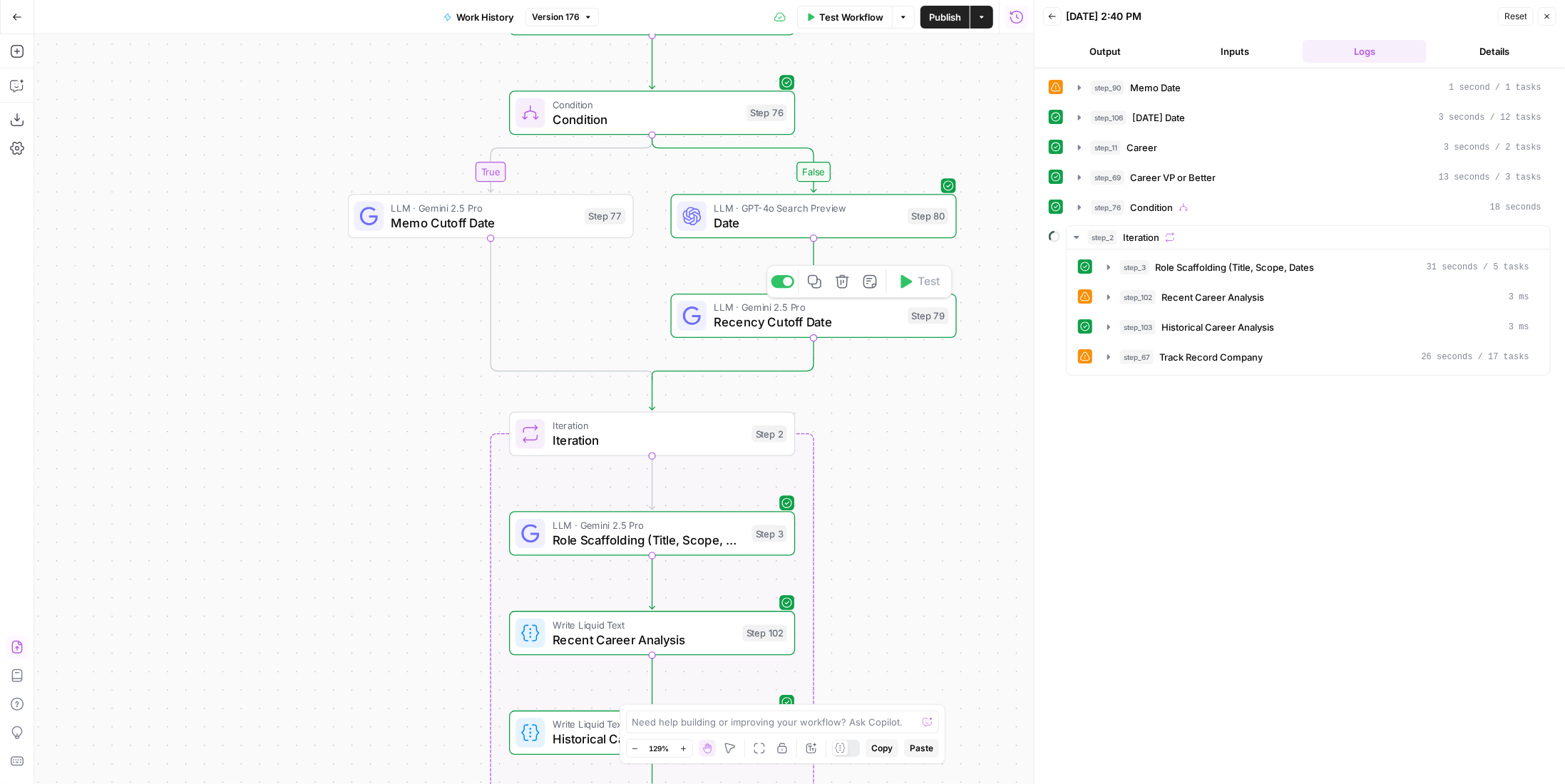
click at [870, 325] on span "Recency Cutoff Date" at bounding box center [806, 321] width 186 height 18
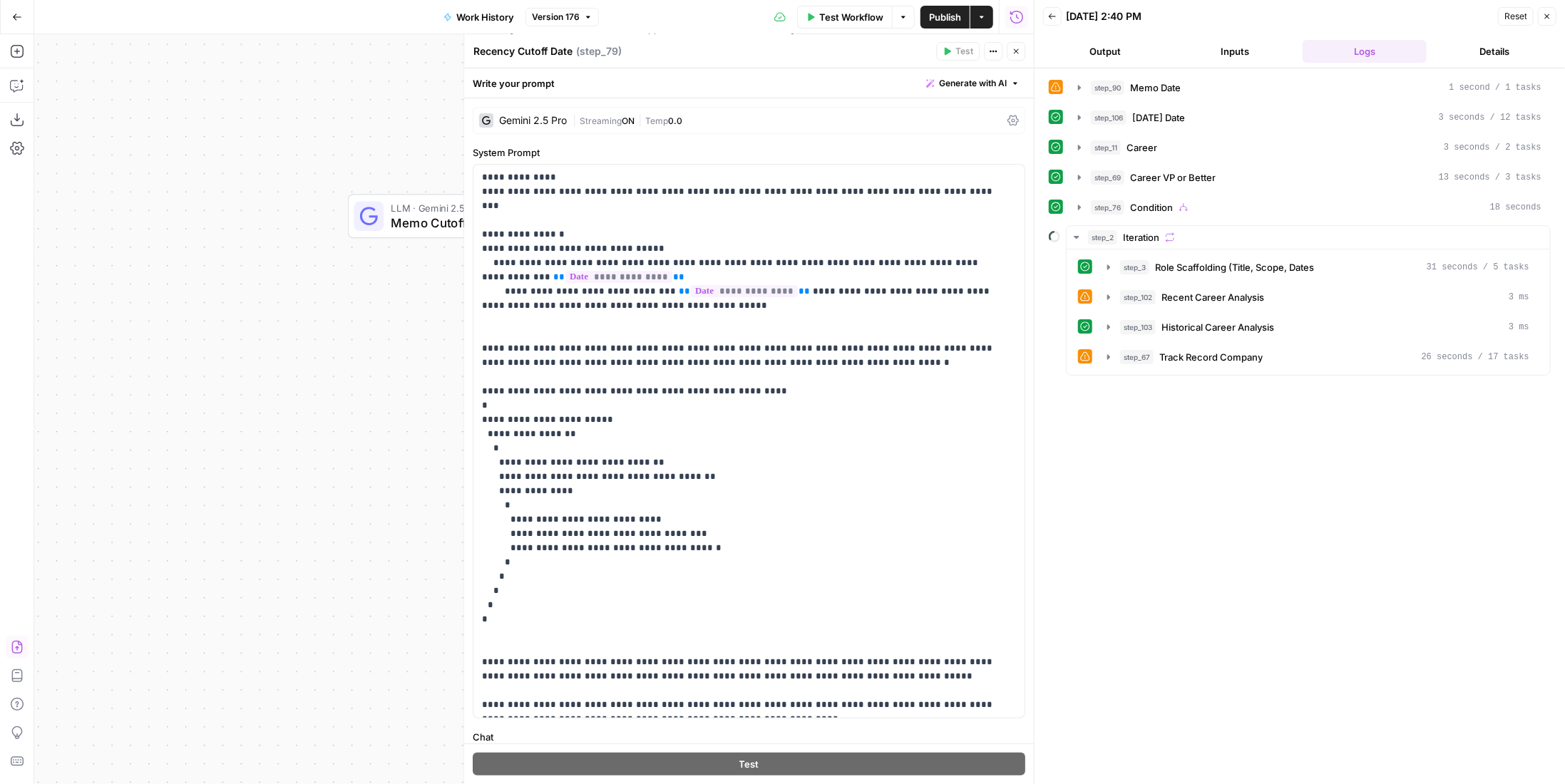
click at [1013, 51] on icon "button" at bounding box center [1015, 51] width 9 height 9
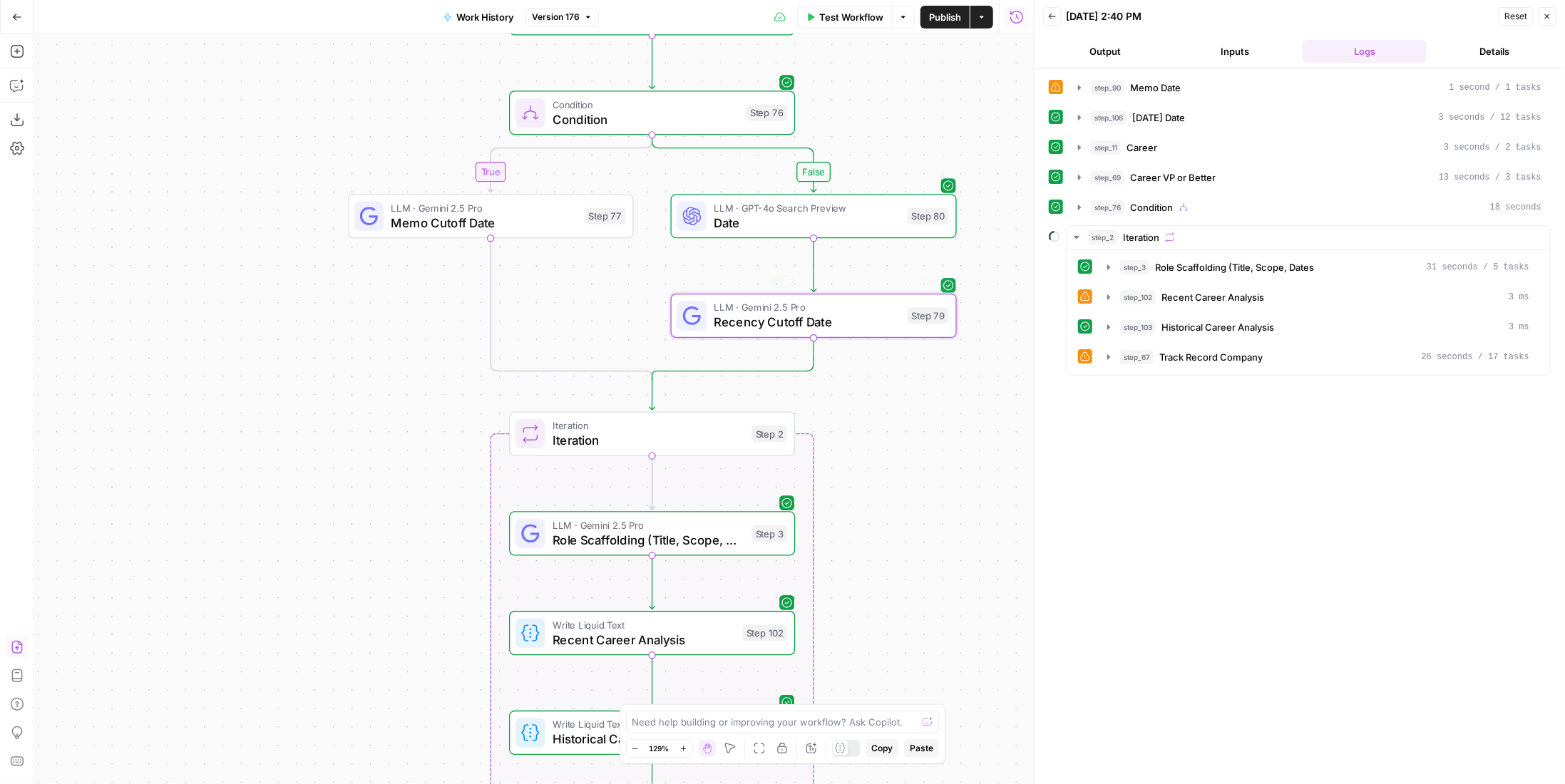
drag, startPoint x: 854, startPoint y: 500, endPoint x: 868, endPoint y: 417, distance: 84.2
click at [868, 417] on div "true false Workflow Set Inputs Inputs LLM · GPT-4.1 Memo Date Step 90 LLM · Gem…" at bounding box center [533, 409] width 999 height 750
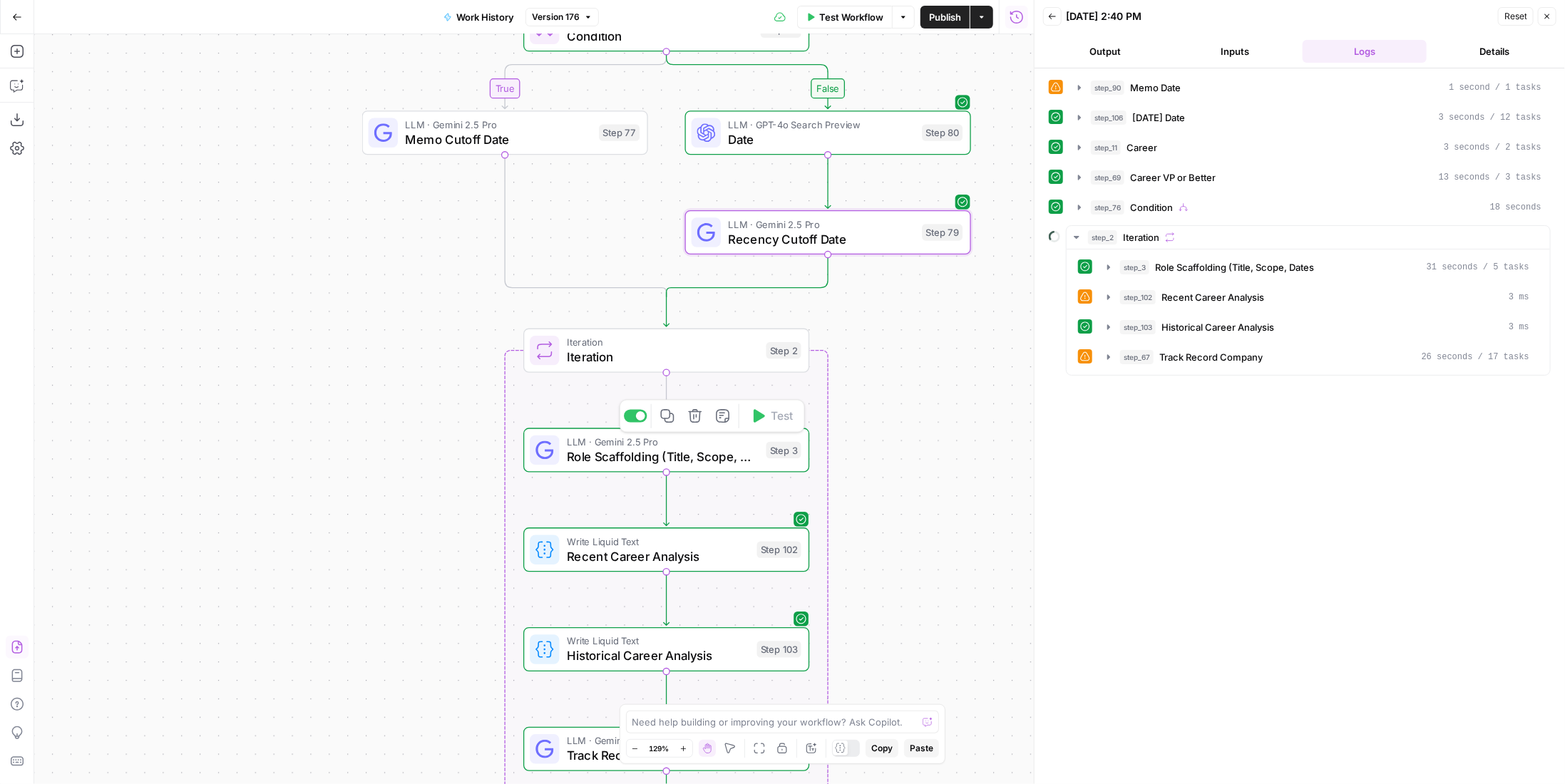
click at [701, 460] on span "Role Scaffolding (Title, Scope, Dates" at bounding box center [662, 456] width 192 height 18
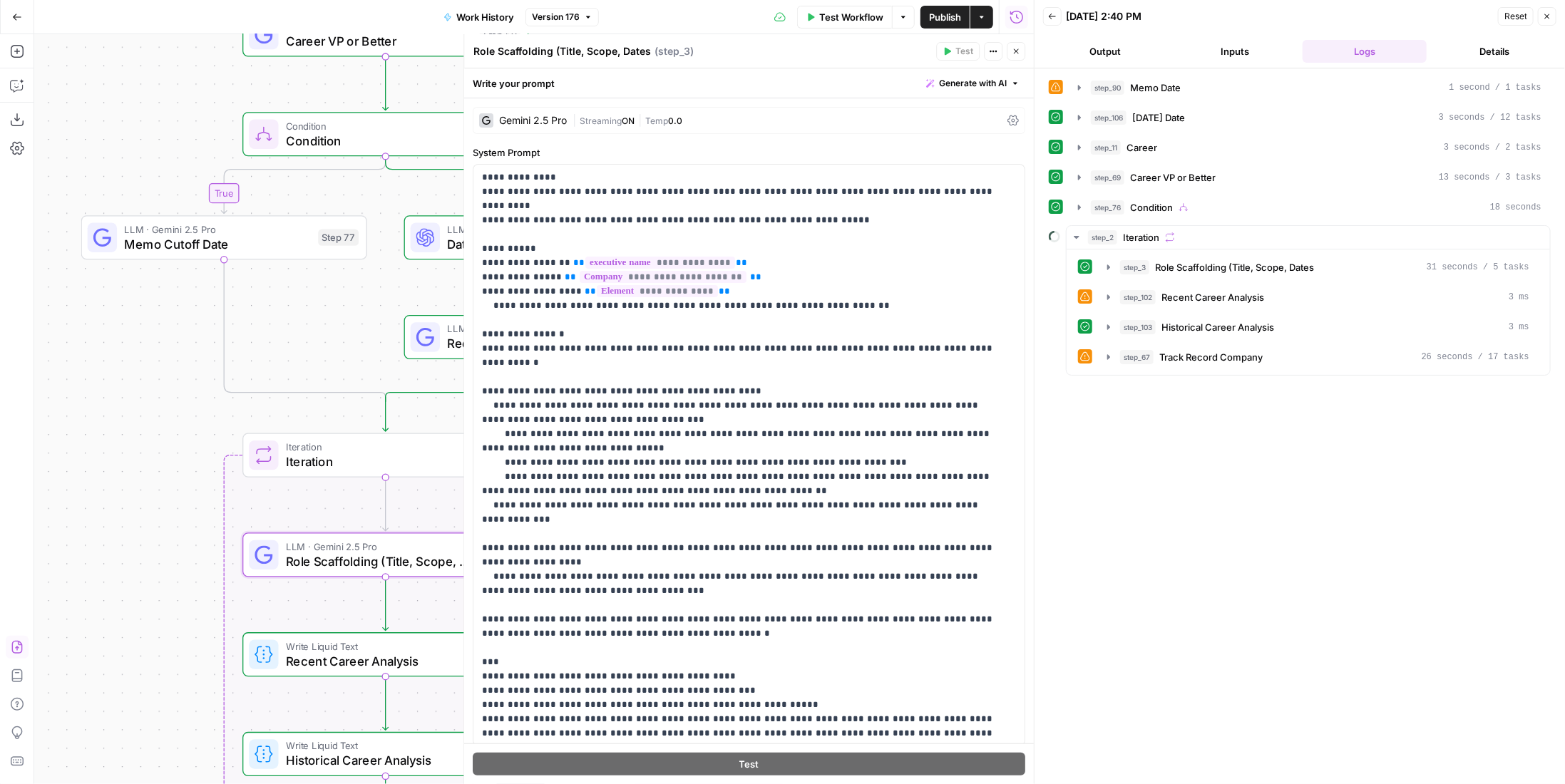
drag, startPoint x: 380, startPoint y: 244, endPoint x: 99, endPoint y: 349, distance: 300.0
click at [99, 349] on div "true false Workflow Set Inputs Inputs LLM · GPT-4.1 Memo Date Step 90 LLM · Gem…" at bounding box center [533, 409] width 999 height 750
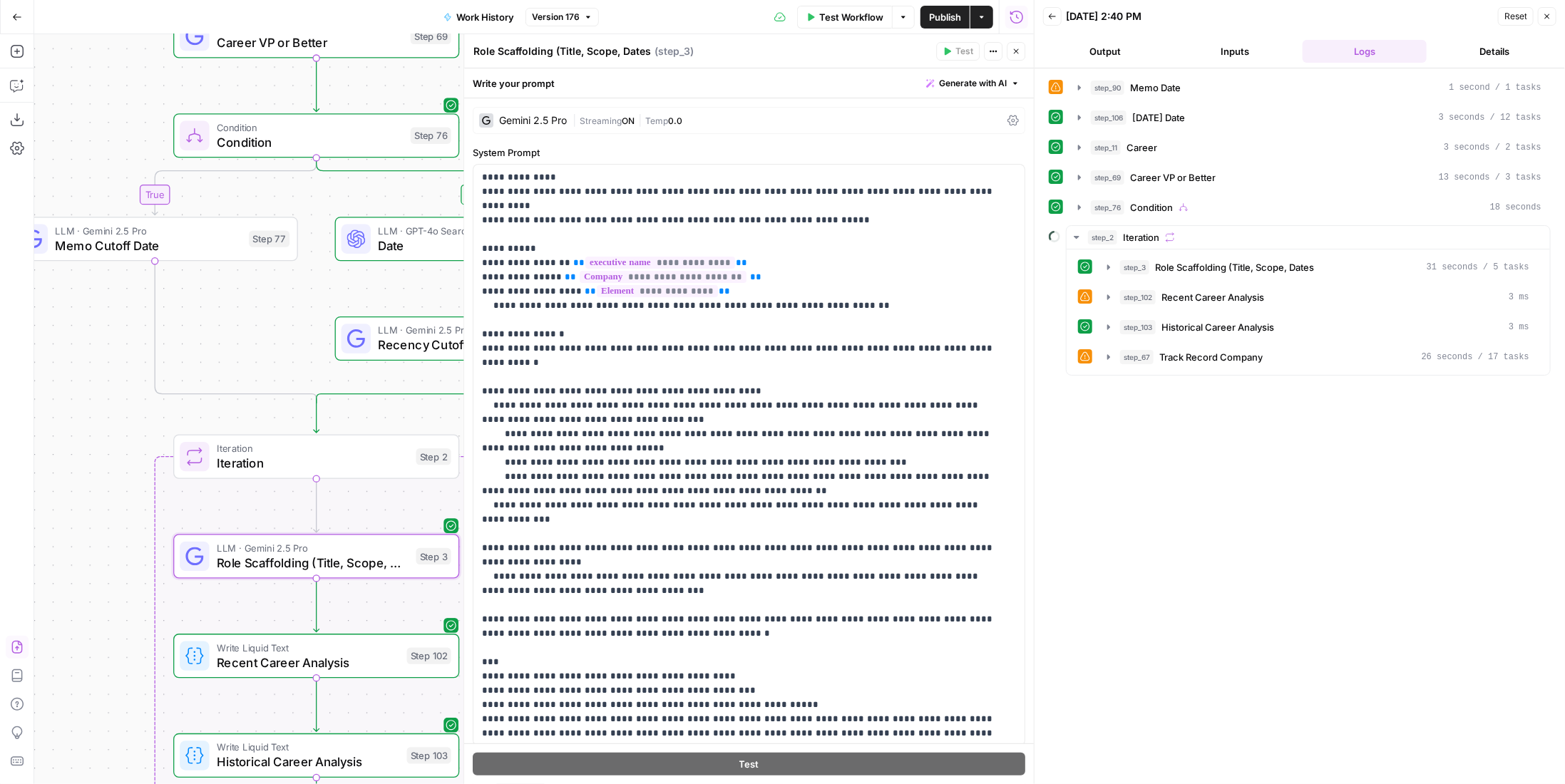
drag, startPoint x: 170, startPoint y: 339, endPoint x: 100, endPoint y: 340, distance: 70.0
click at [100, 340] on div "true false Workflow Set Inputs Inputs LLM · GPT-4.1 Memo Date Step 90 LLM · Gem…" at bounding box center [533, 409] width 999 height 750
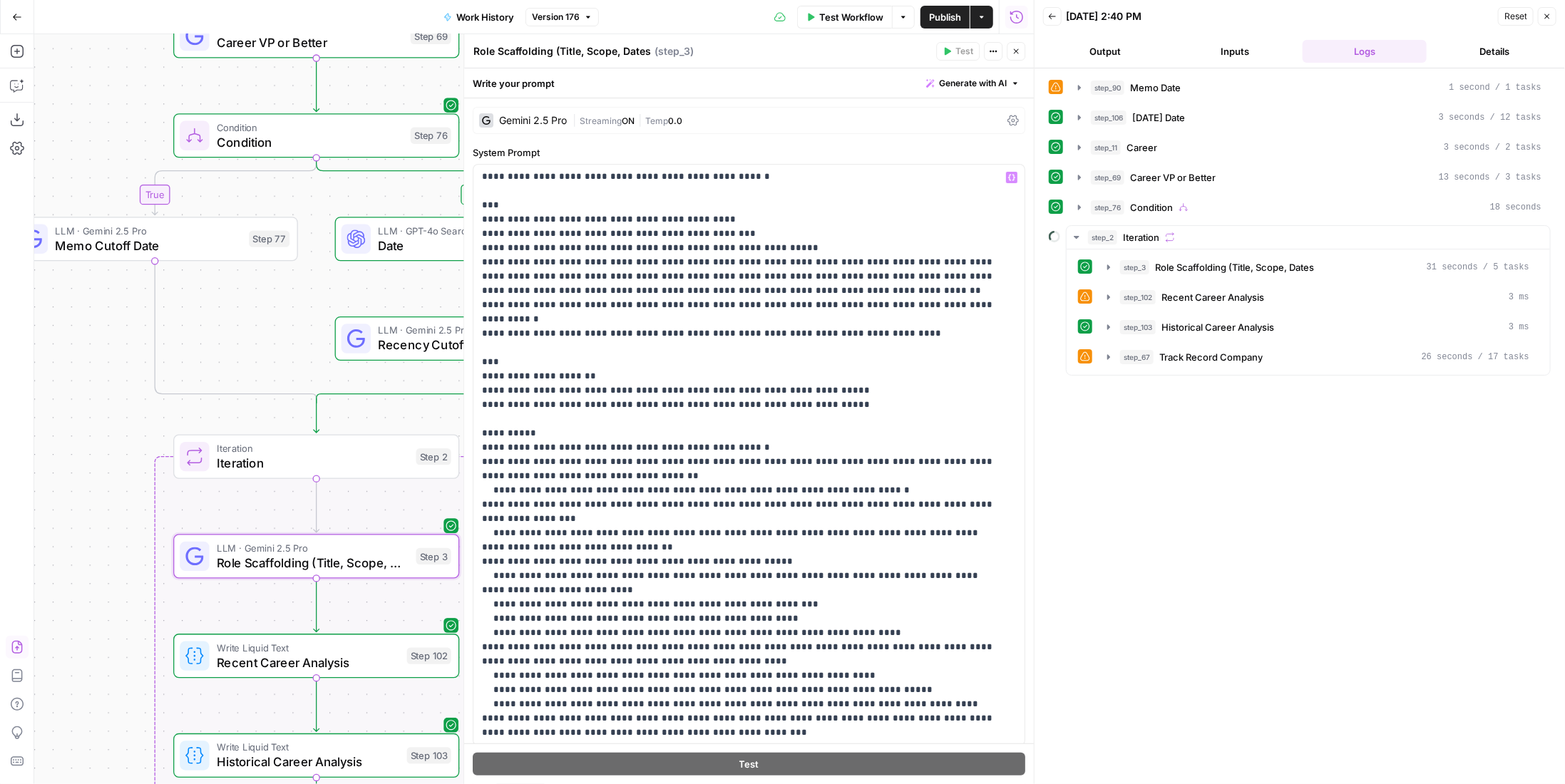
scroll to position [184, 0]
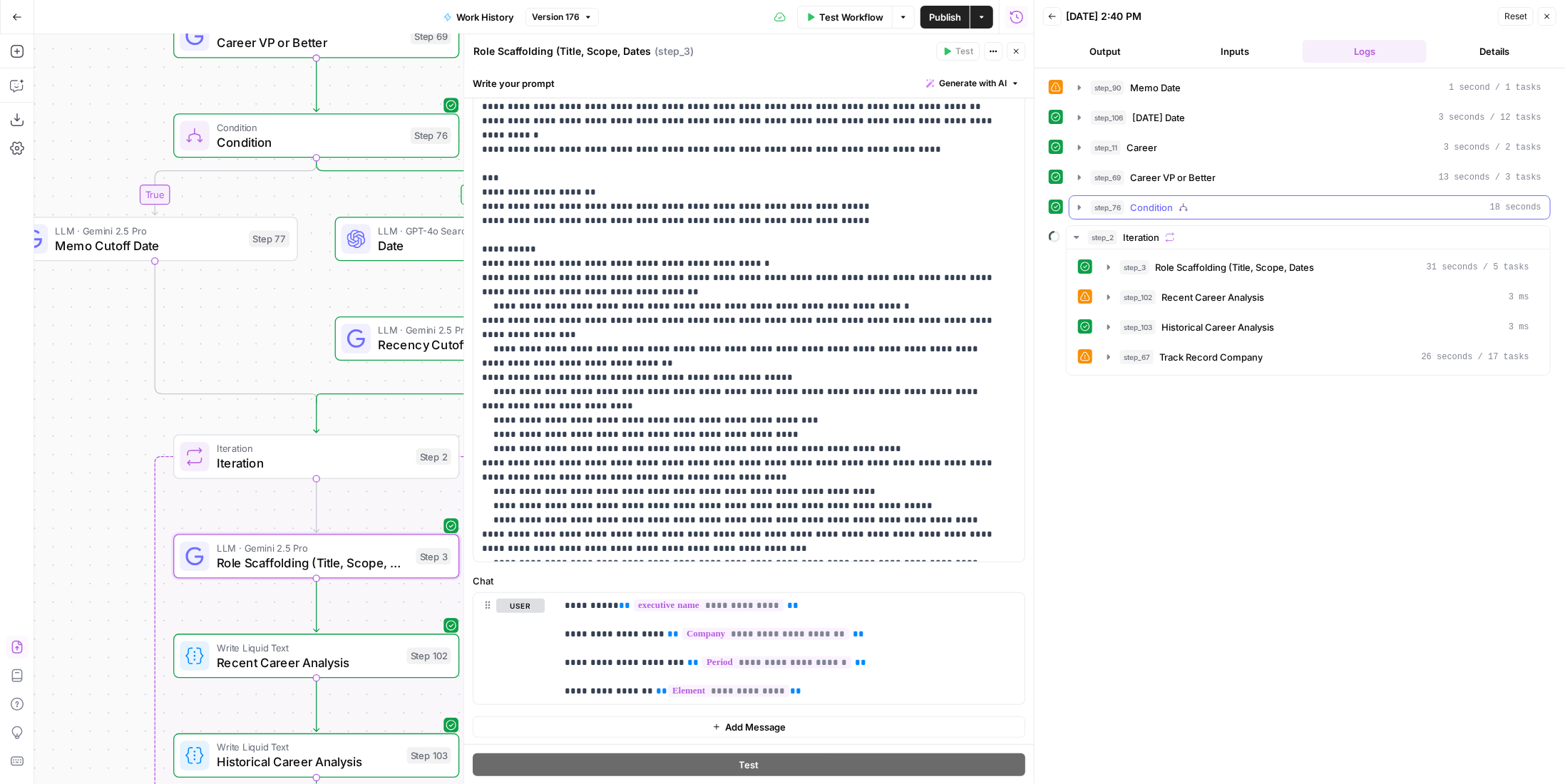
click at [1229, 201] on div "step_76 Condition 18 seconds" at bounding box center [1316, 207] width 450 height 14
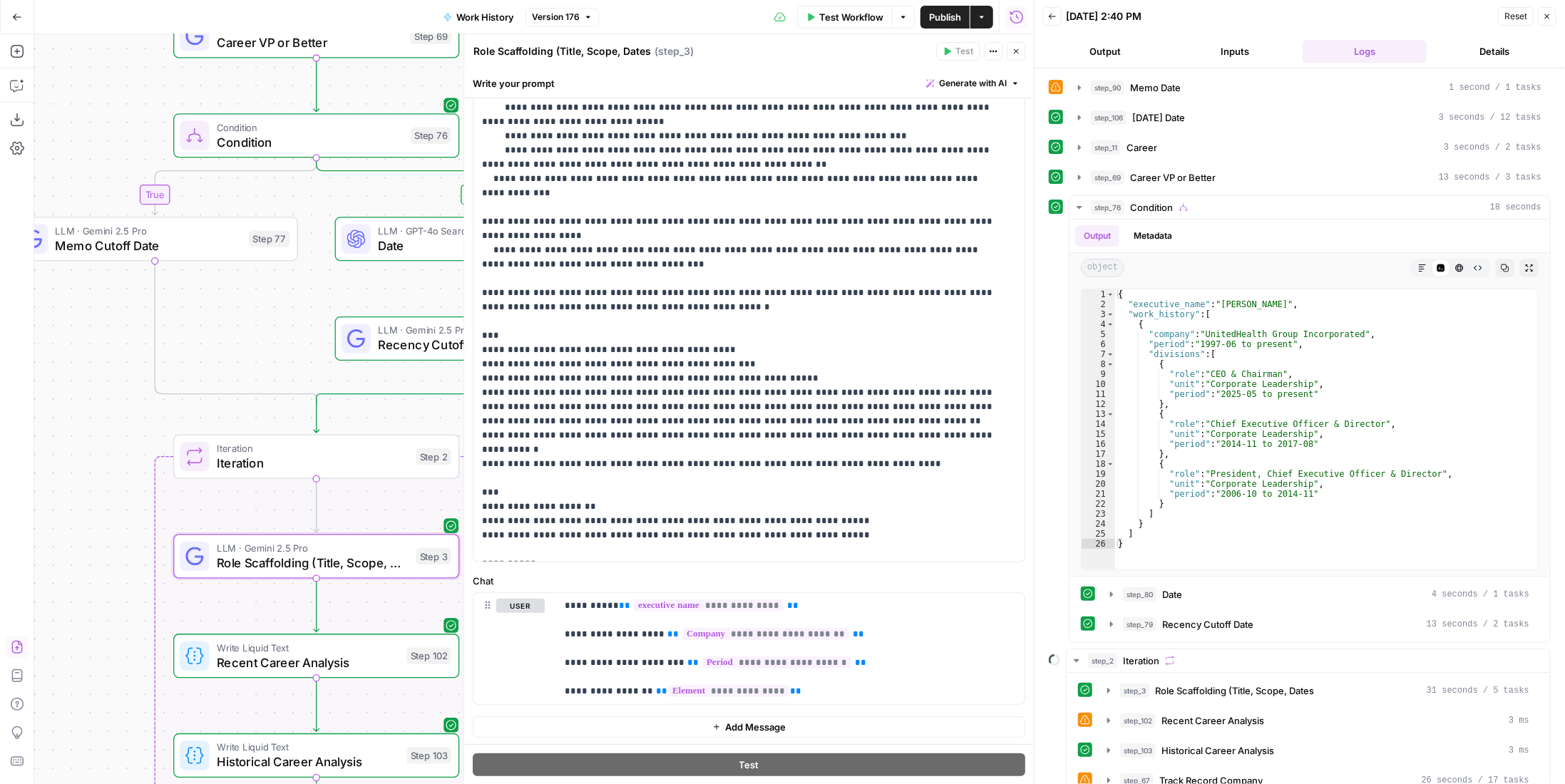
scroll to position [357, 0]
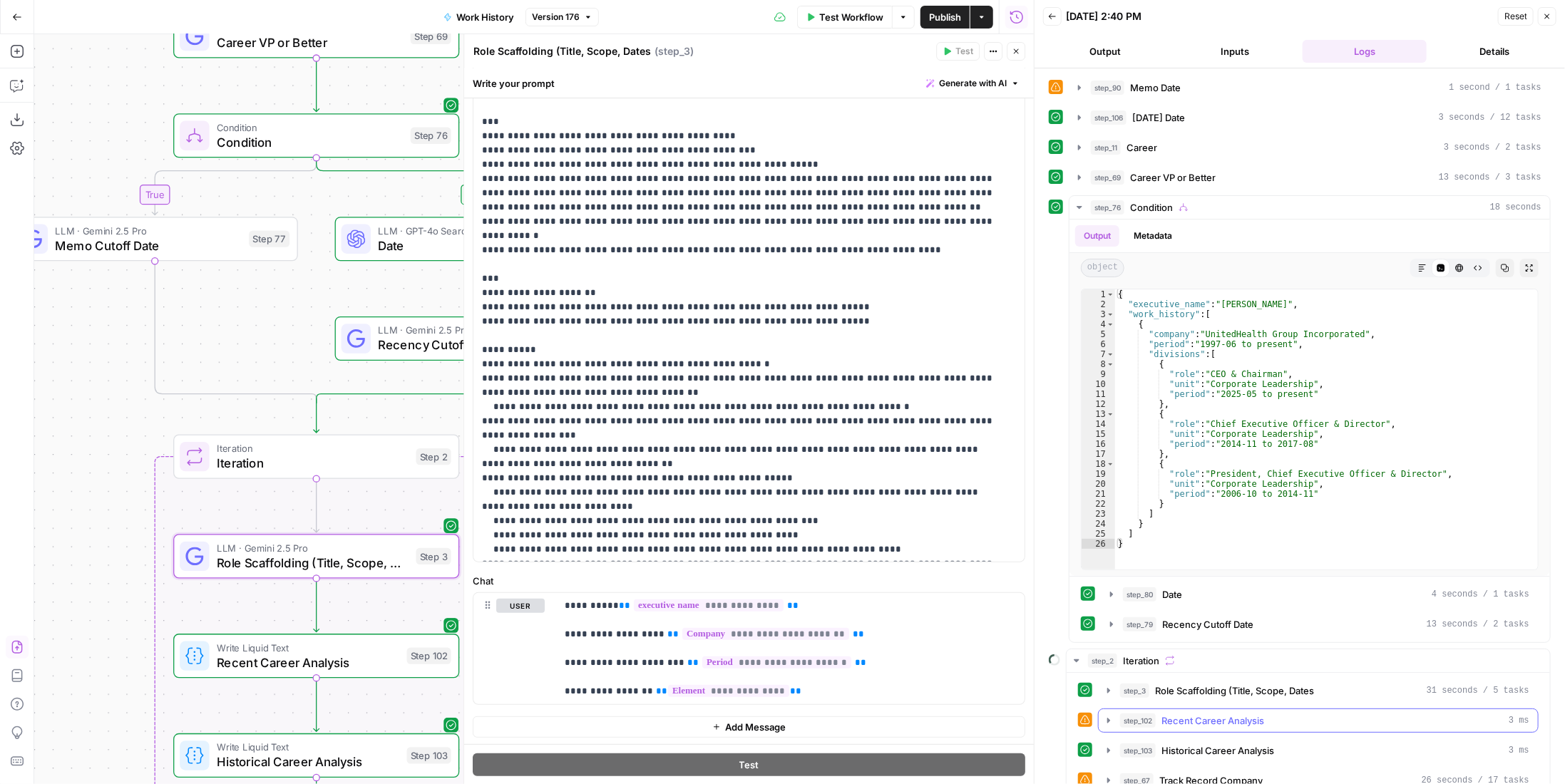
click at [1232, 713] on span "Recent Career Analysis" at bounding box center [1213, 720] width 103 height 14
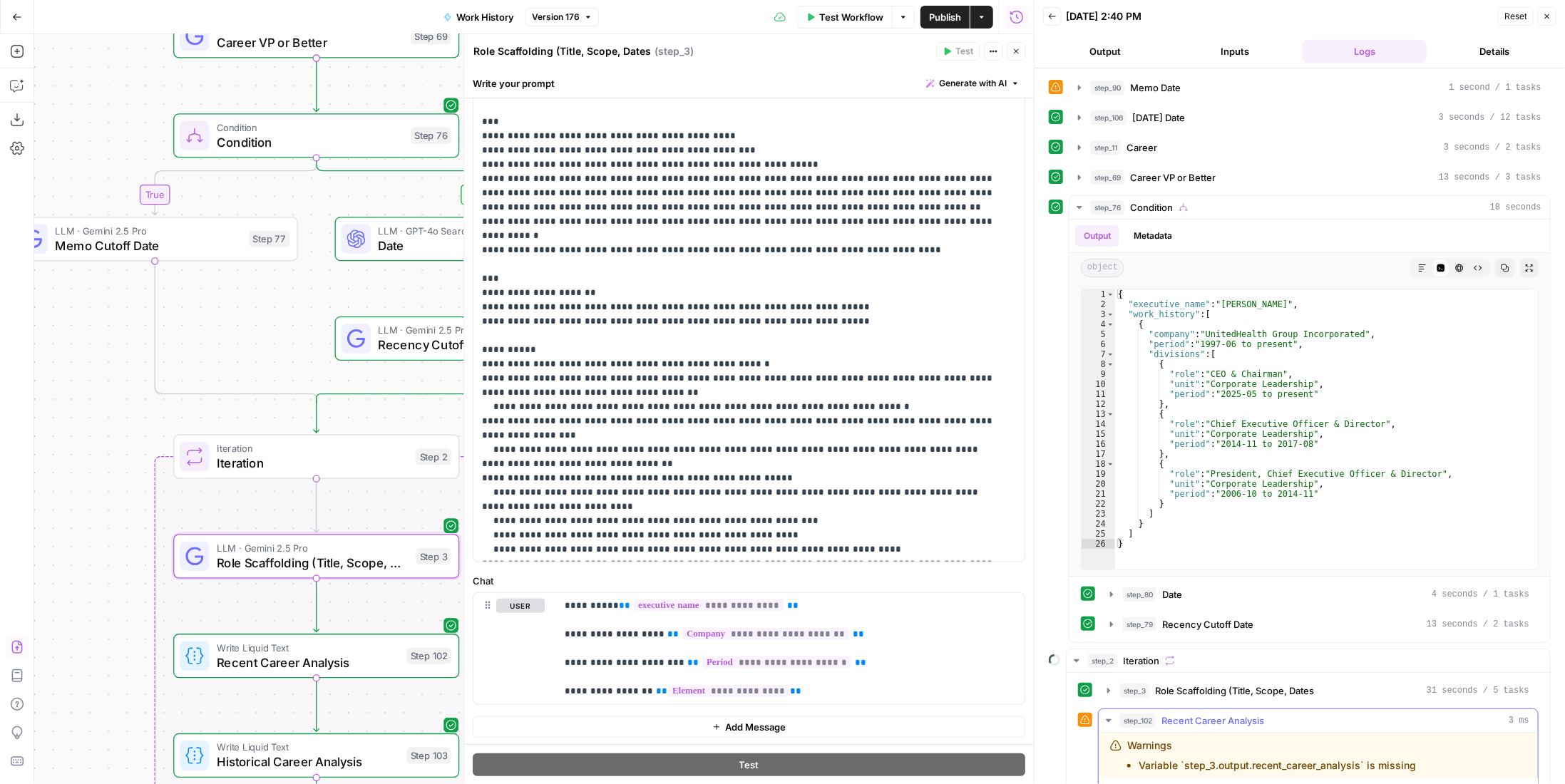
click at [1232, 713] on span "Recent Career Analysis" at bounding box center [1213, 720] width 103 height 14
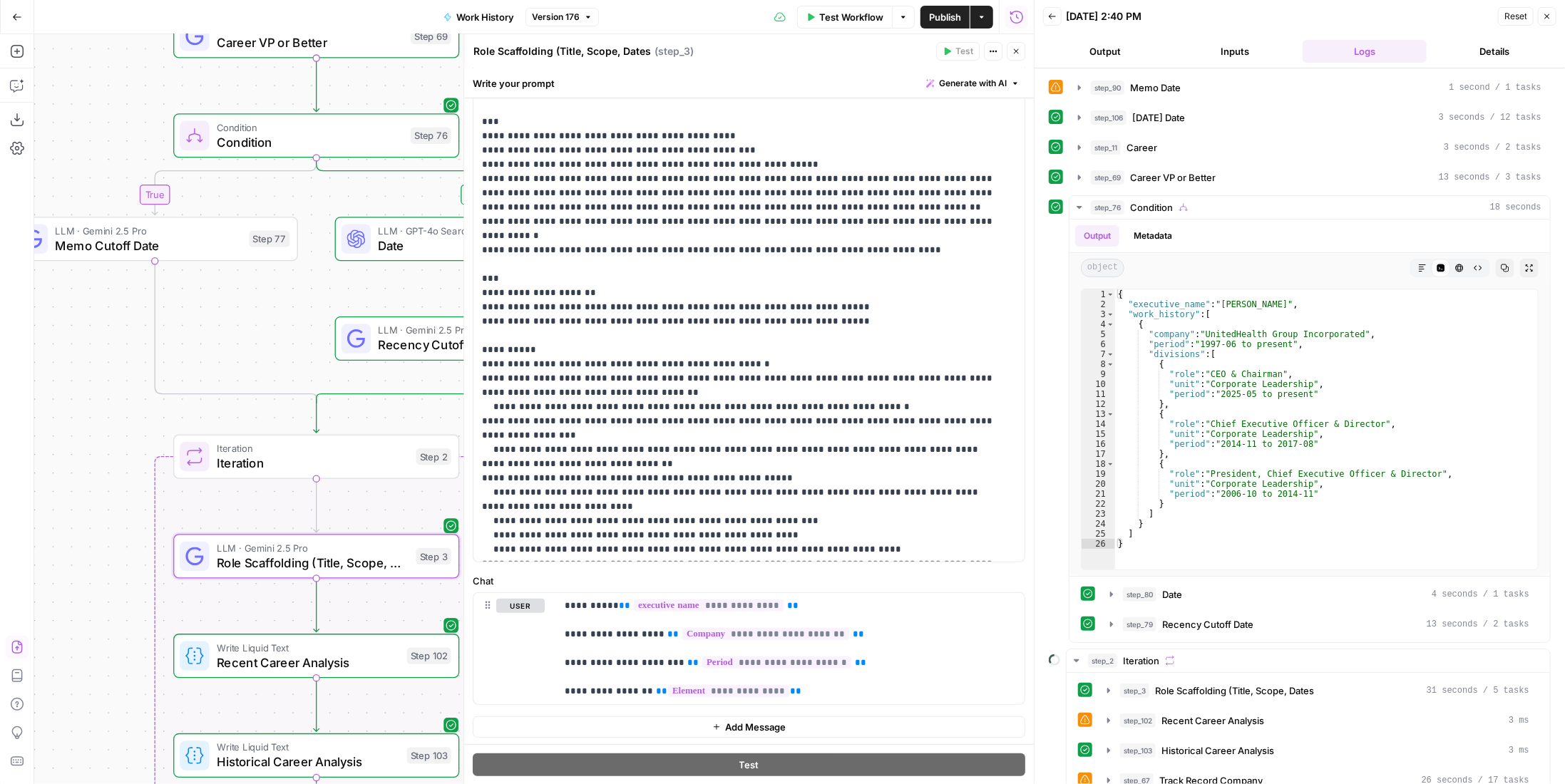
click at [1021, 50] on button "Close" at bounding box center [1015, 51] width 18 height 18
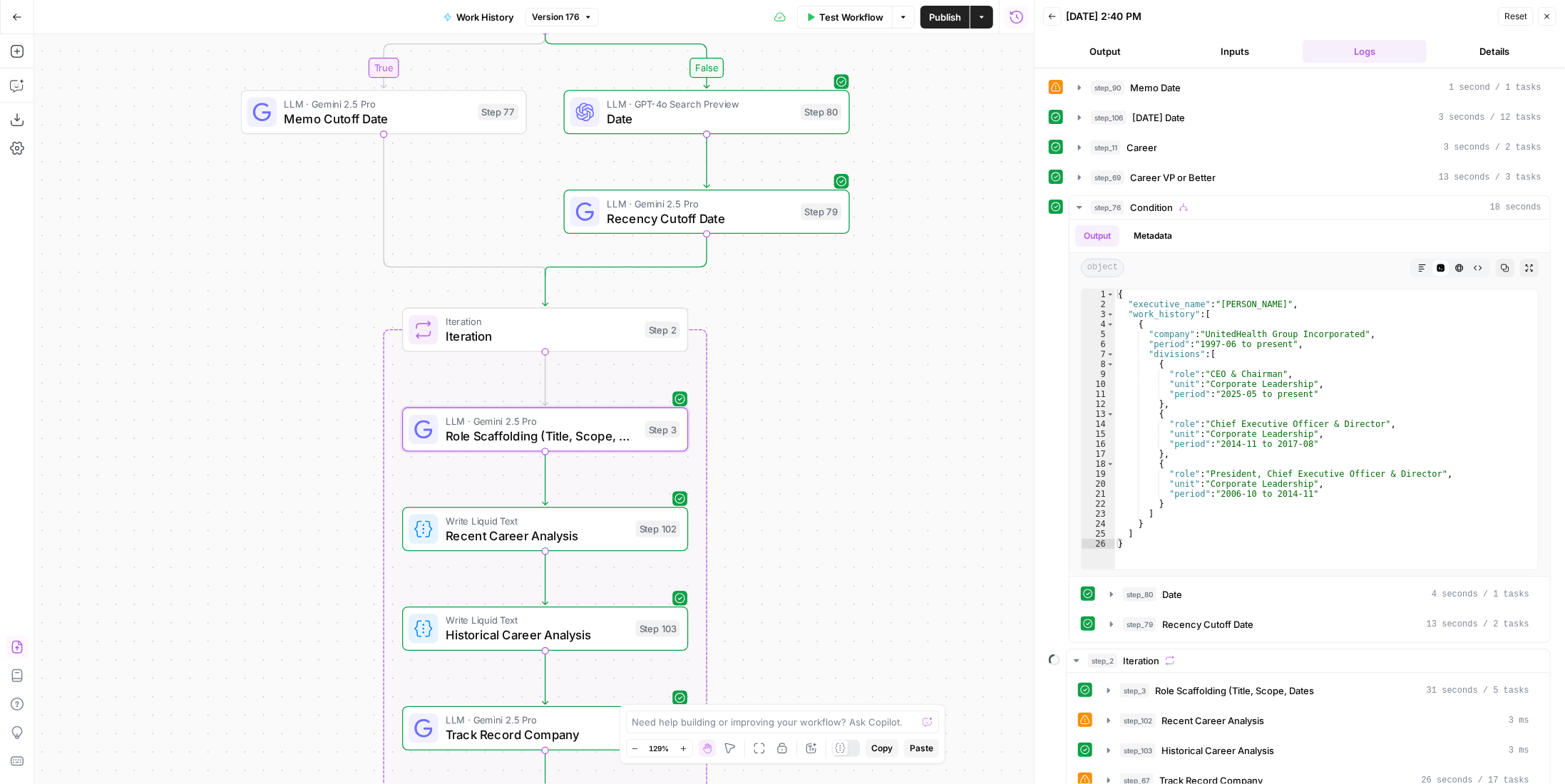
drag, startPoint x: 736, startPoint y: 524, endPoint x: 965, endPoint y: 397, distance: 261.9
click at [965, 397] on div "true false Workflow Set Inputs Inputs LLM · GPT-4.1 Memo Date Step 90 LLM · Gem…" at bounding box center [533, 409] width 999 height 750
click at [15, 89] on icon "button" at bounding box center [16, 85] width 14 height 14
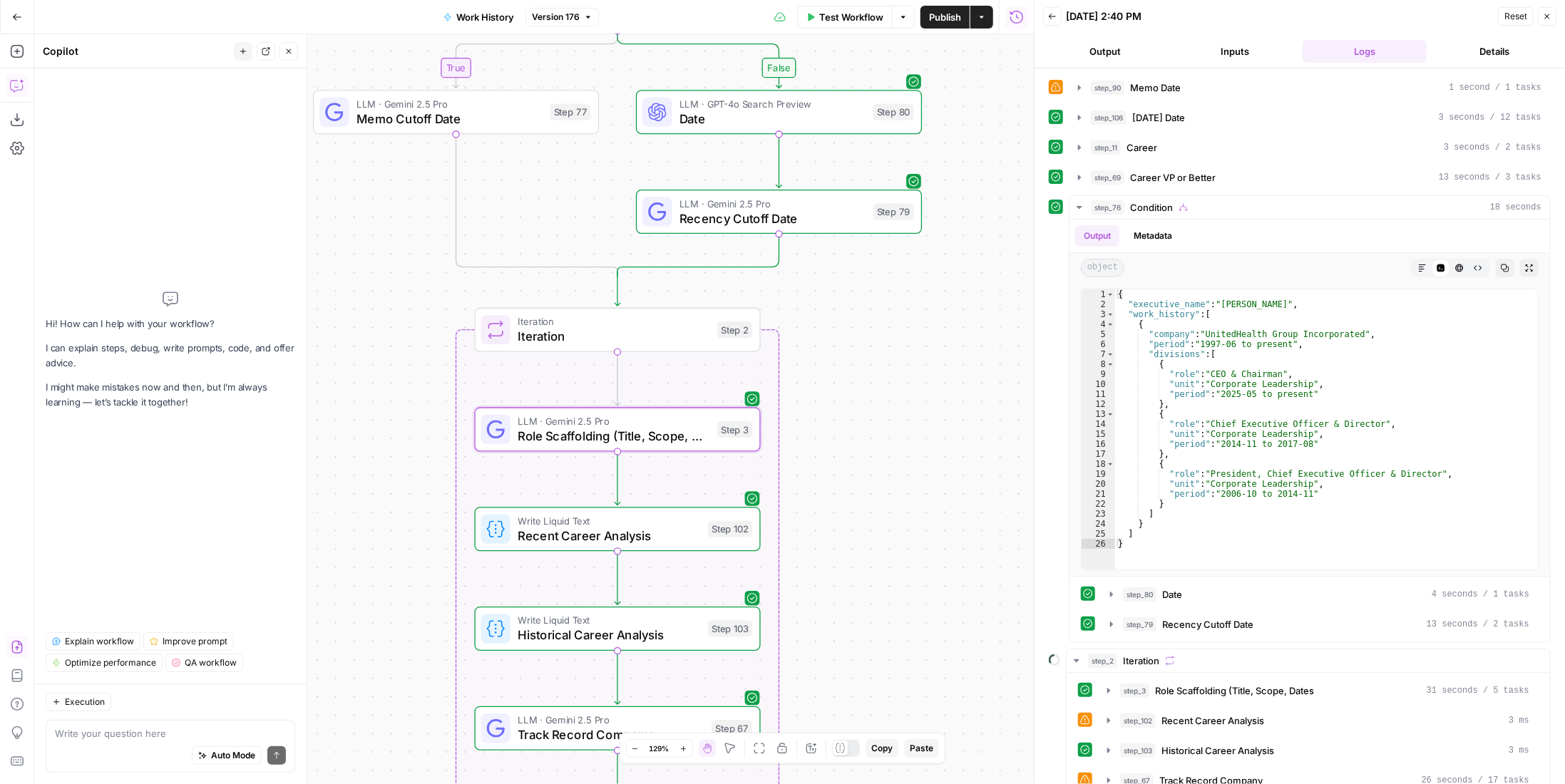
click at [202, 738] on textarea at bounding box center [171, 732] width 231 height 14
type textarea "why didn't step 3 create a recent career analysis output too?"
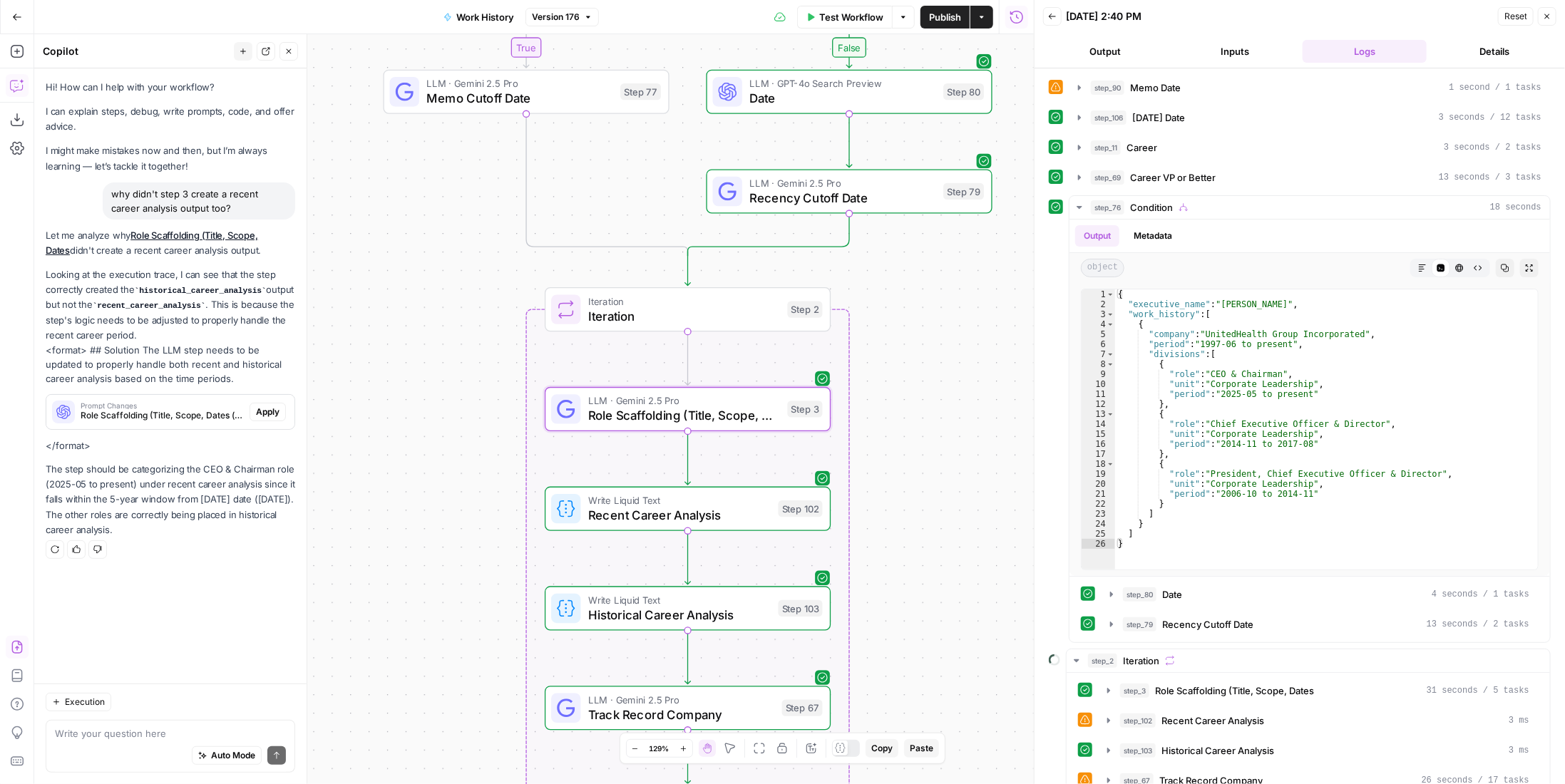
click at [275, 412] on span "Apply" at bounding box center [267, 411] width 24 height 12
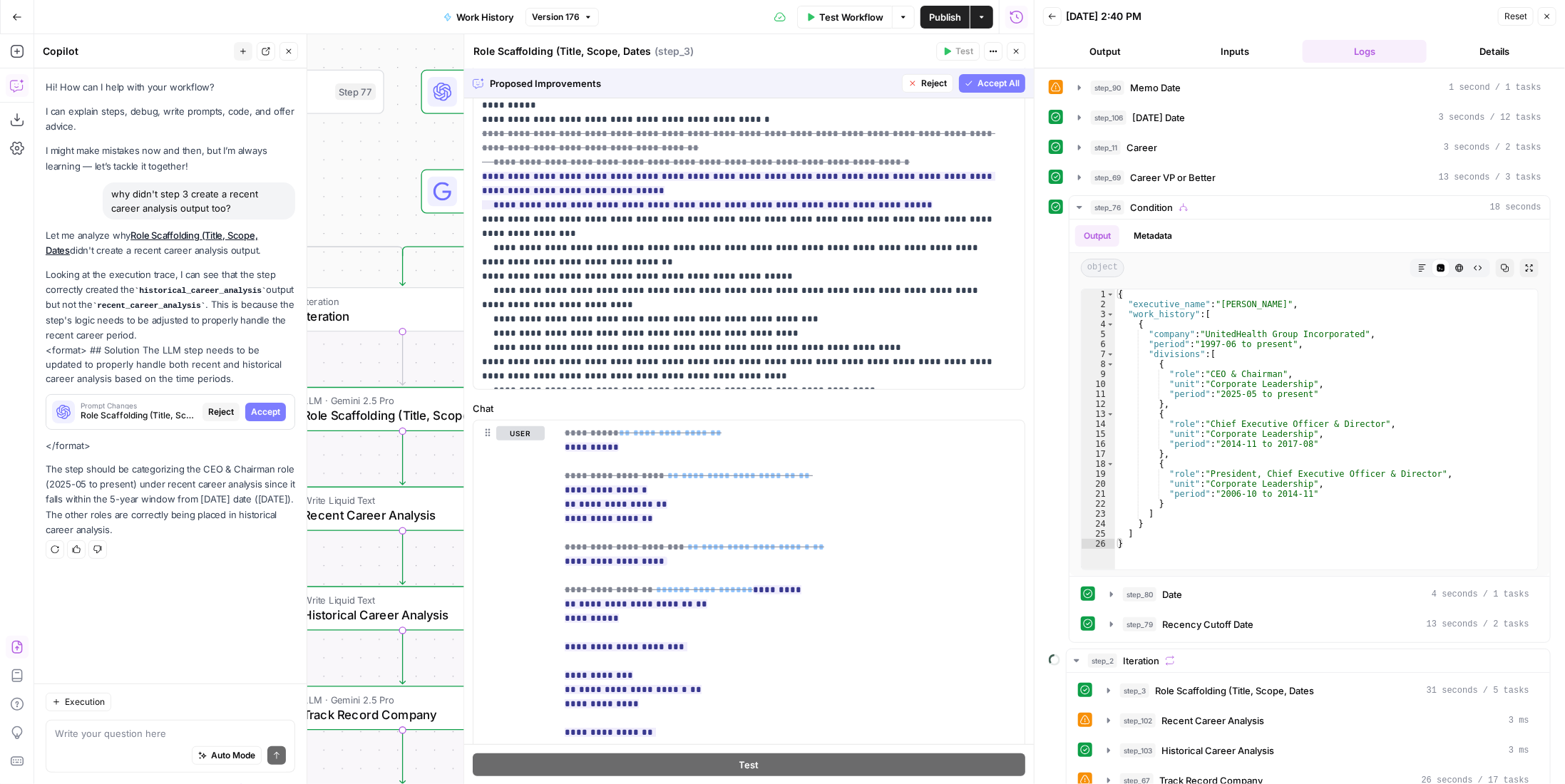
scroll to position [455, 0]
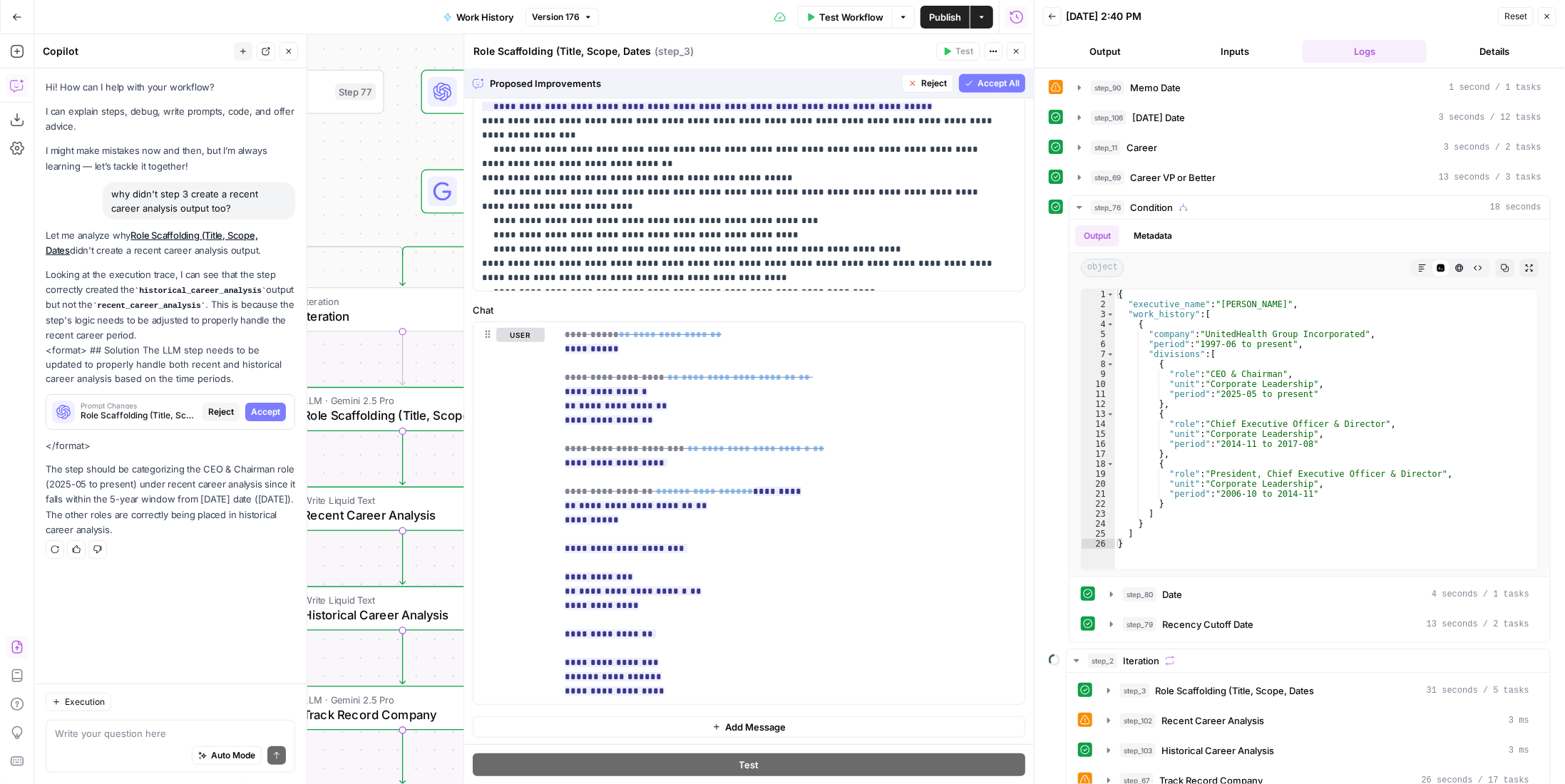
click at [965, 87] on icon "button" at bounding box center [969, 83] width 9 height 9
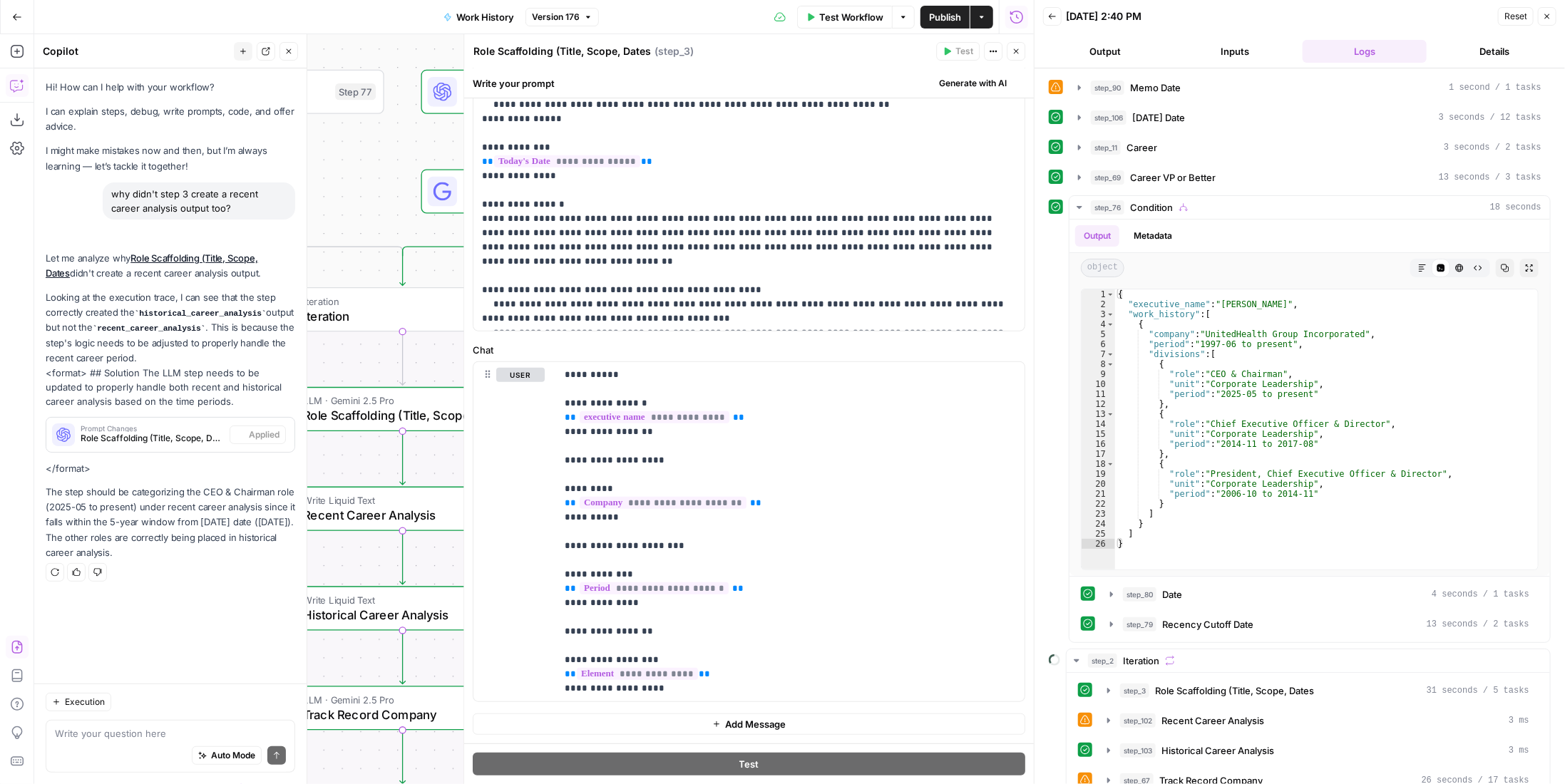
scroll to position [0, 0]
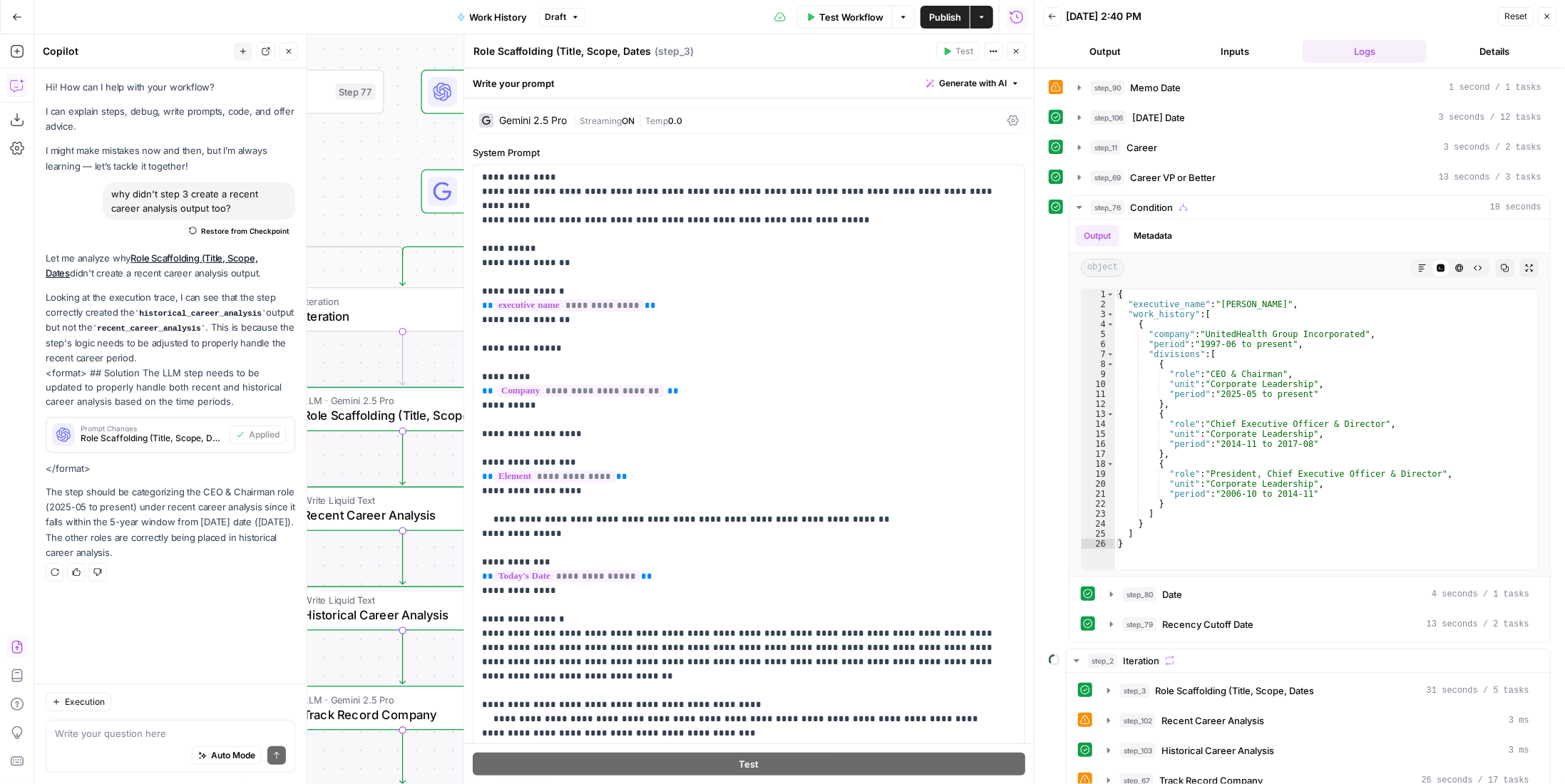
click at [1011, 50] on button "Close" at bounding box center [1015, 51] width 18 height 18
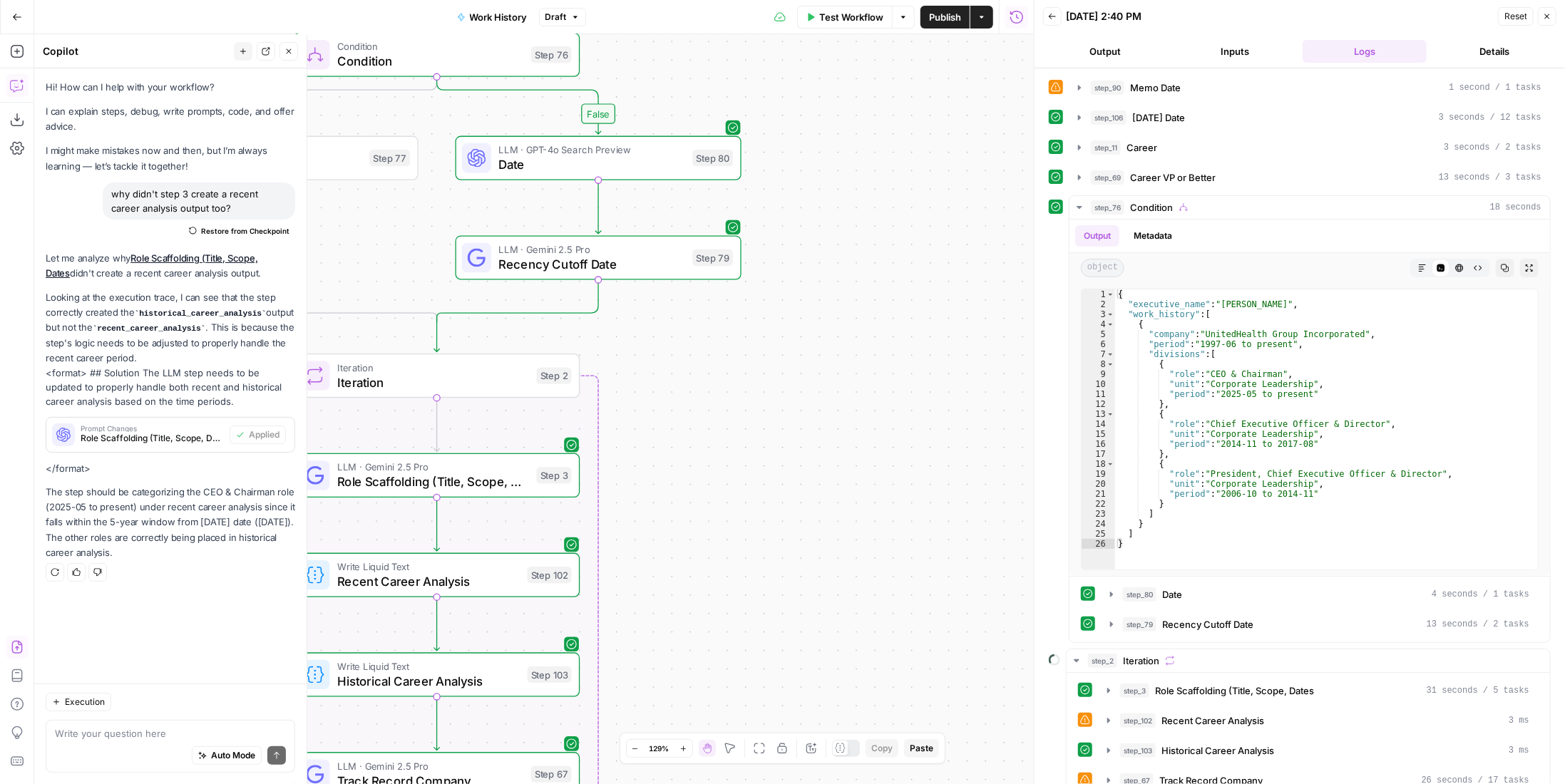
drag, startPoint x: 854, startPoint y: 166, endPoint x: 940, endPoint y: 266, distance: 131.9
click at [940, 266] on div "true false Workflow Set Inputs Inputs LLM · GPT-4.1 Memo Date Step 90 LLM · Gem…" at bounding box center [533, 409] width 999 height 750
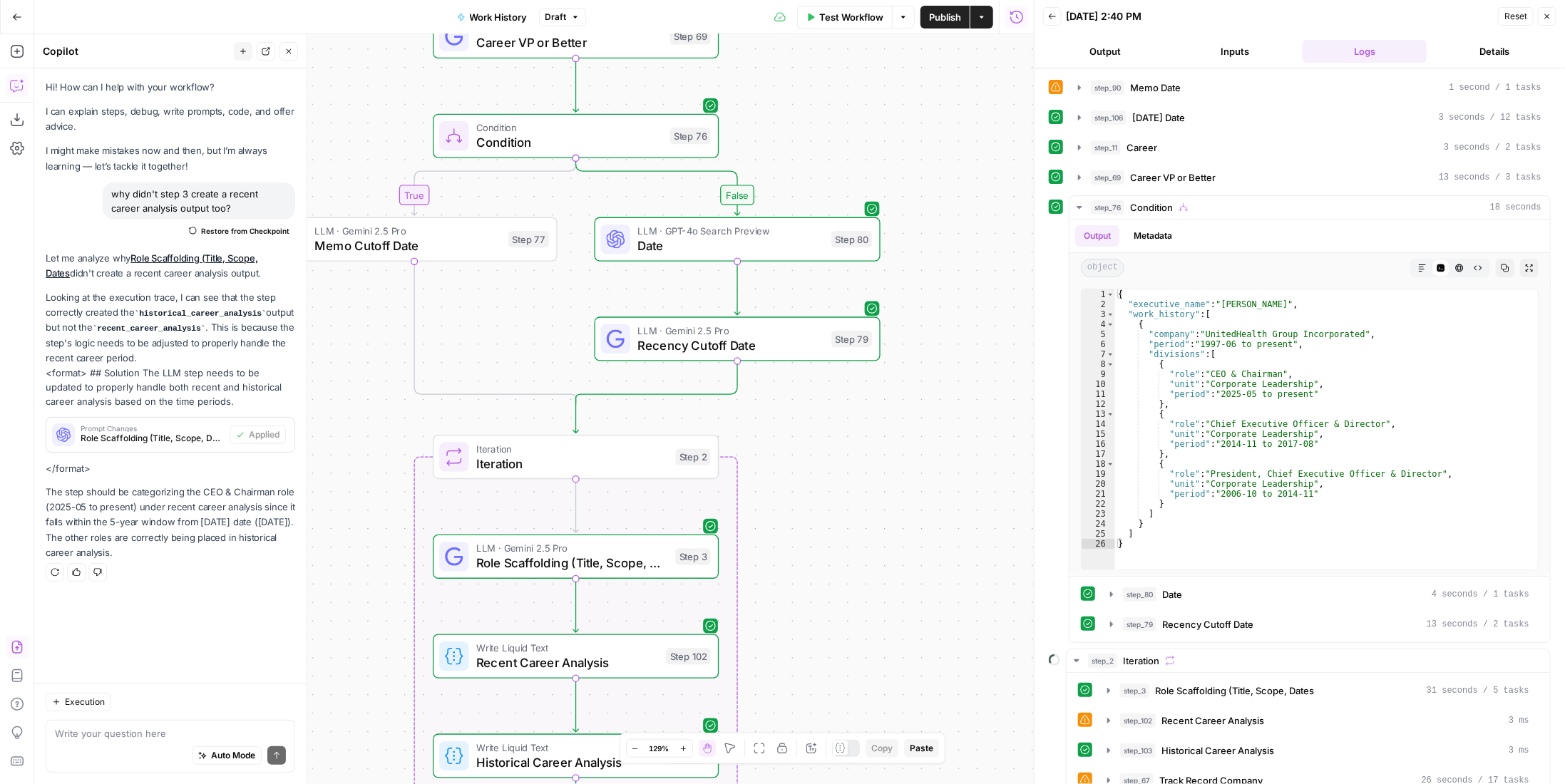
drag, startPoint x: 898, startPoint y: 361, endPoint x: 946, endPoint y: 361, distance: 48.0
click at [946, 361] on div "true false Workflow Set Inputs Inputs LLM · GPT-4.1 Memo Date Step 90 LLM · Gem…" at bounding box center [533, 409] width 999 height 750
click at [864, 18] on span "Test Workflow" at bounding box center [850, 16] width 64 height 14
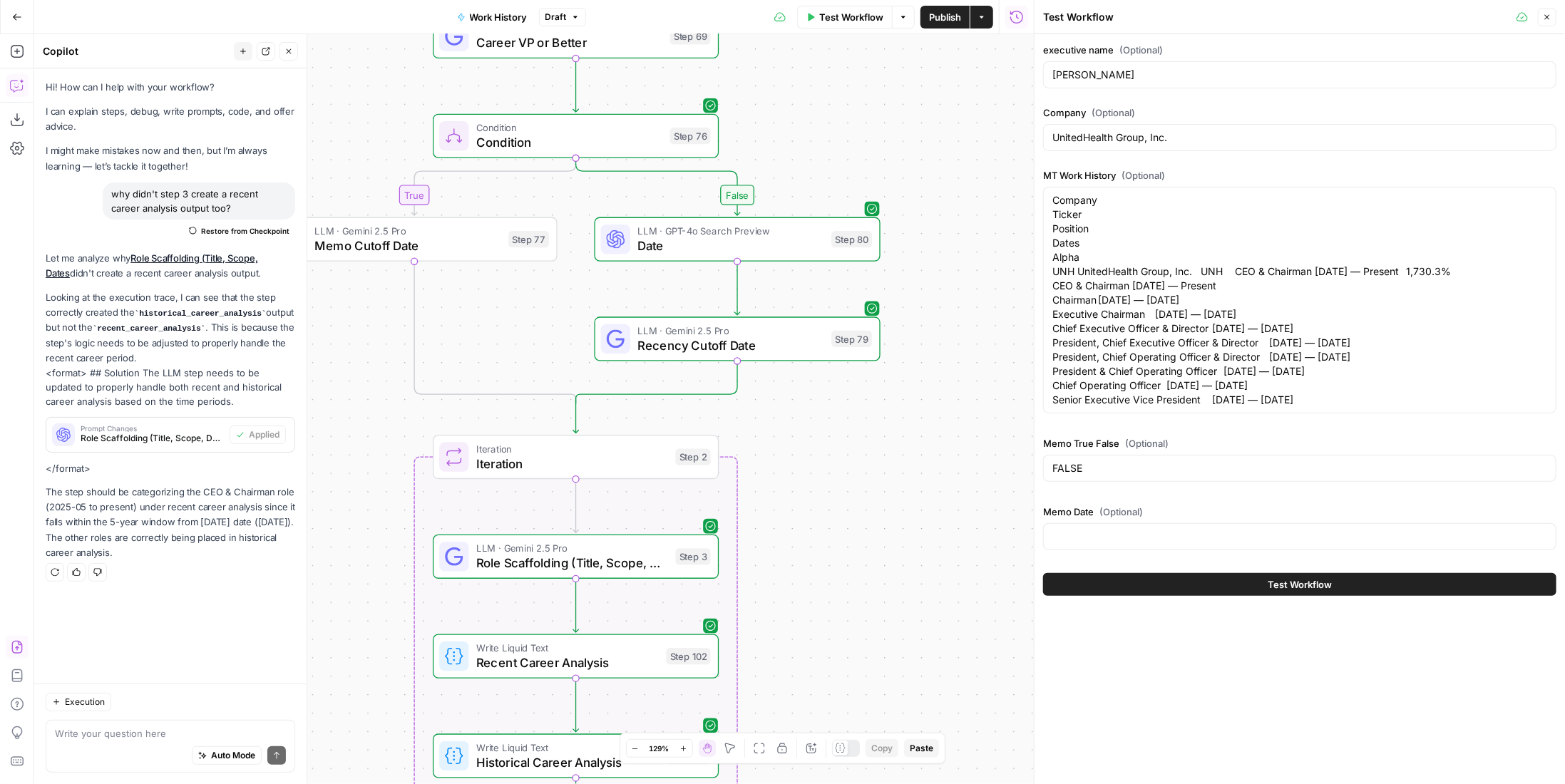
click at [1304, 589] on span "Test Workflow" at bounding box center [1299, 584] width 64 height 14
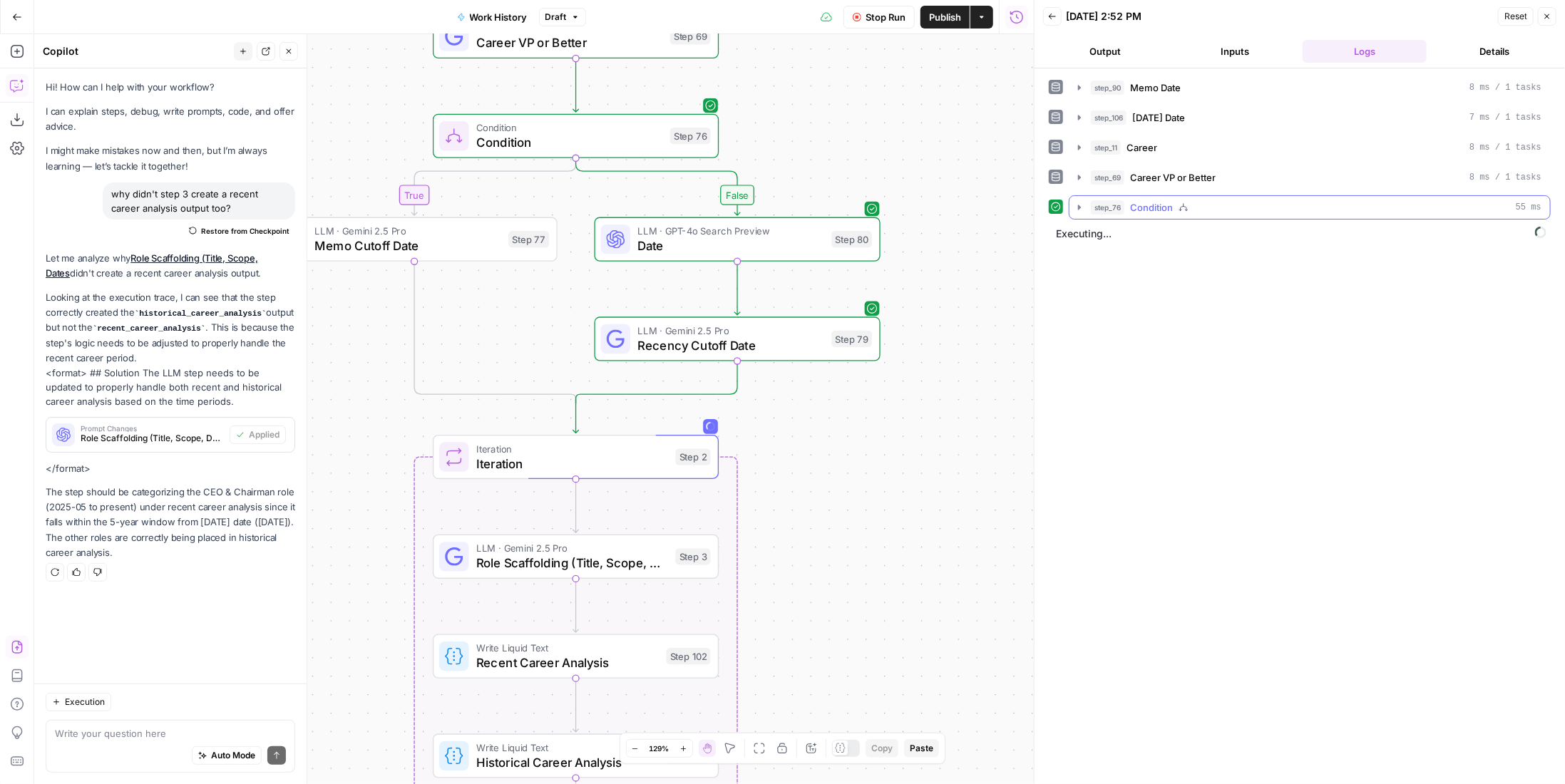
click at [1170, 210] on span "Condition" at bounding box center [1151, 207] width 43 height 14
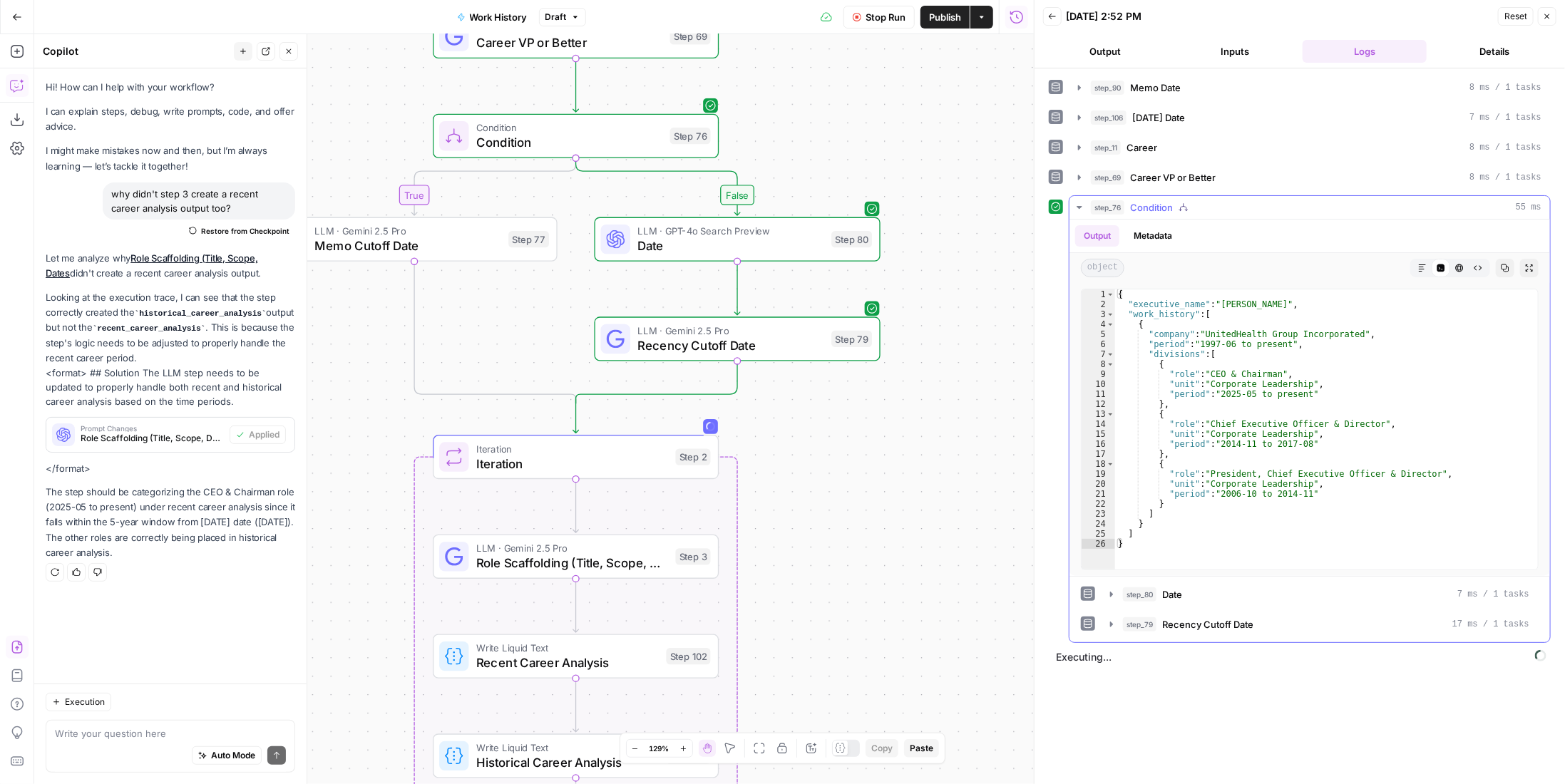
click at [1173, 200] on div "step_76 Condition 55 ms" at bounding box center [1316, 207] width 450 height 14
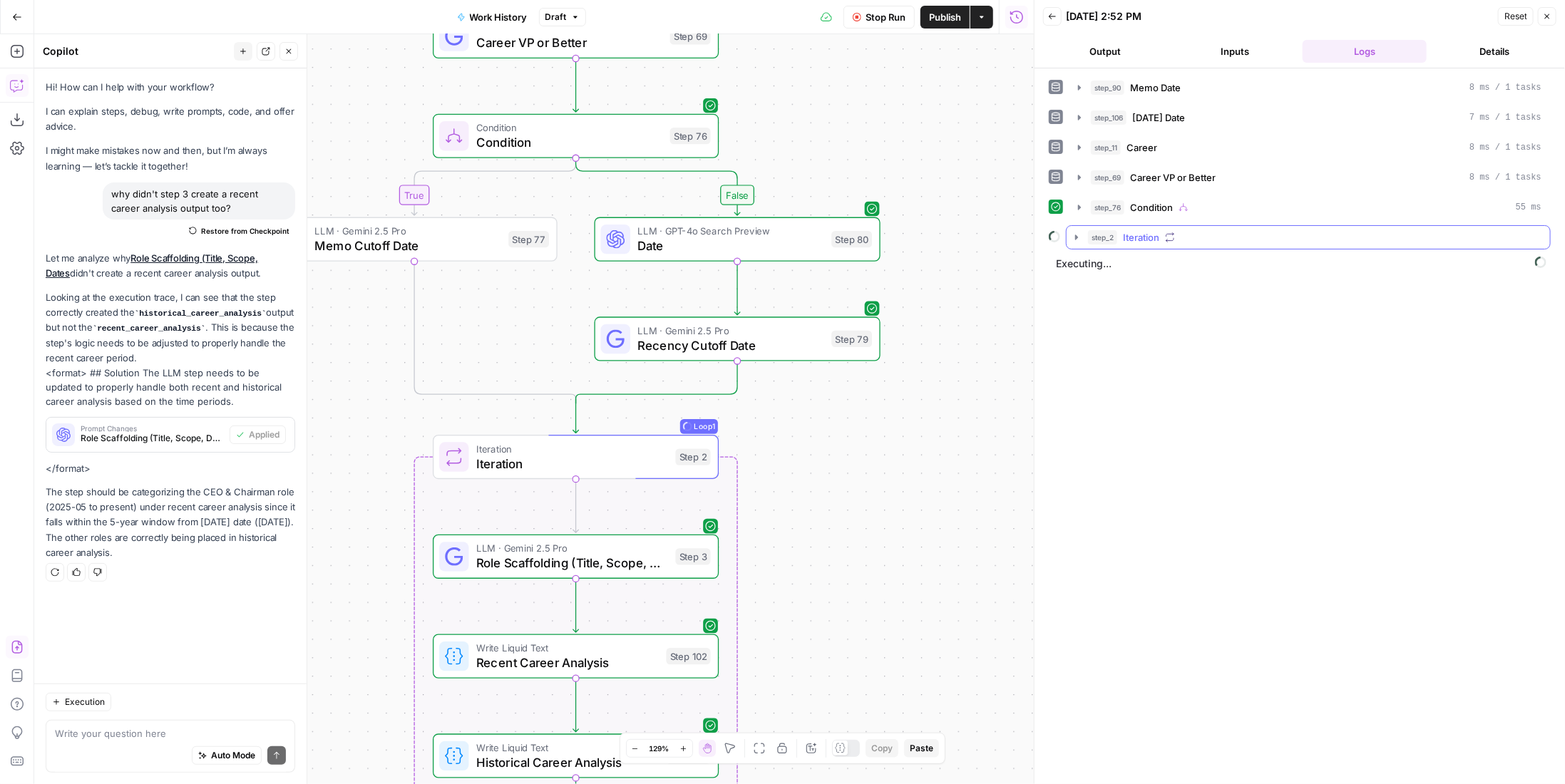
click at [1154, 226] on button "step_2 Iteration" at bounding box center [1308, 237] width 484 height 23
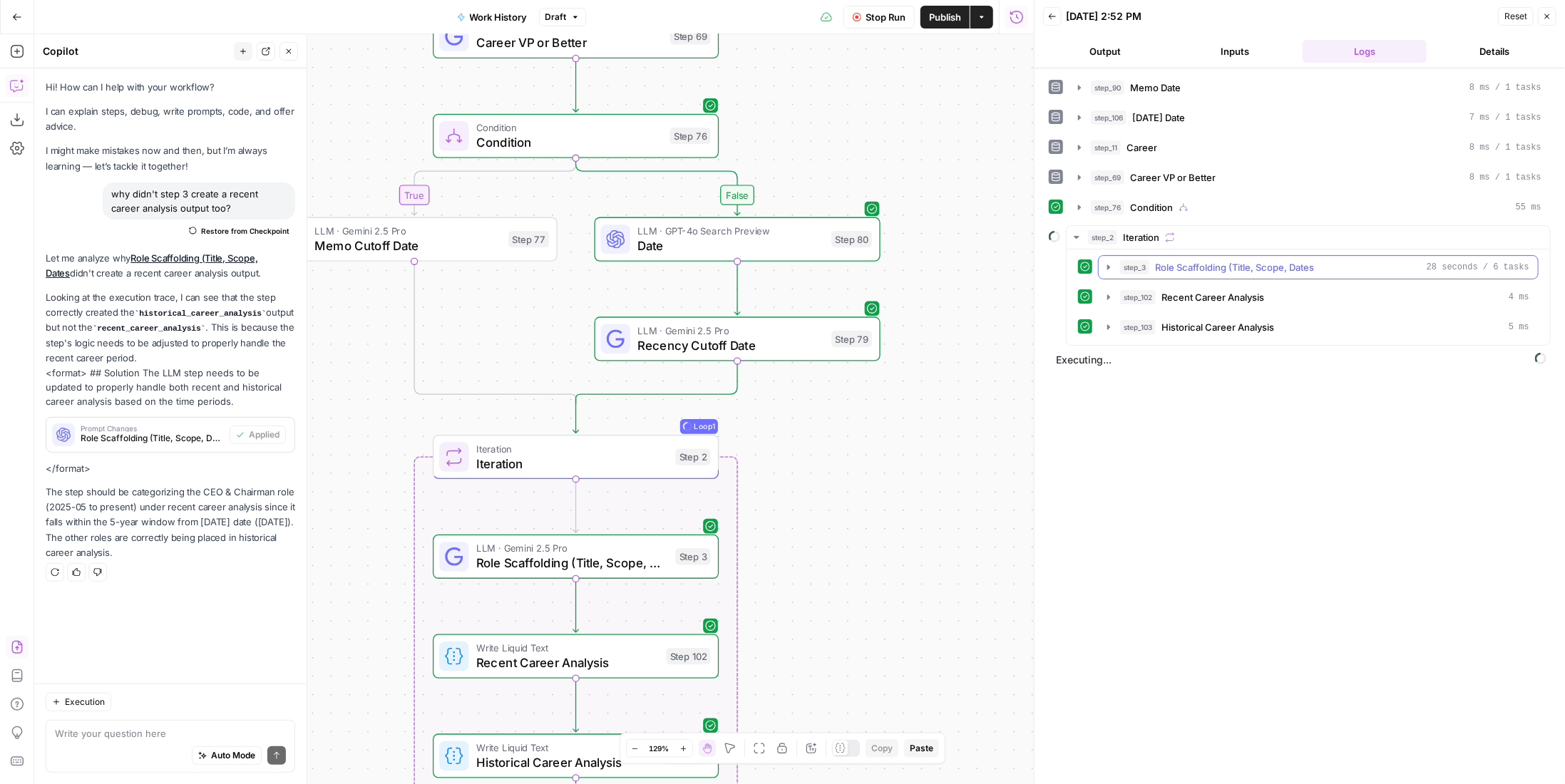
click at [1199, 268] on span "Role Scaffolding (Title, Scope, Dates" at bounding box center [1234, 267] width 159 height 14
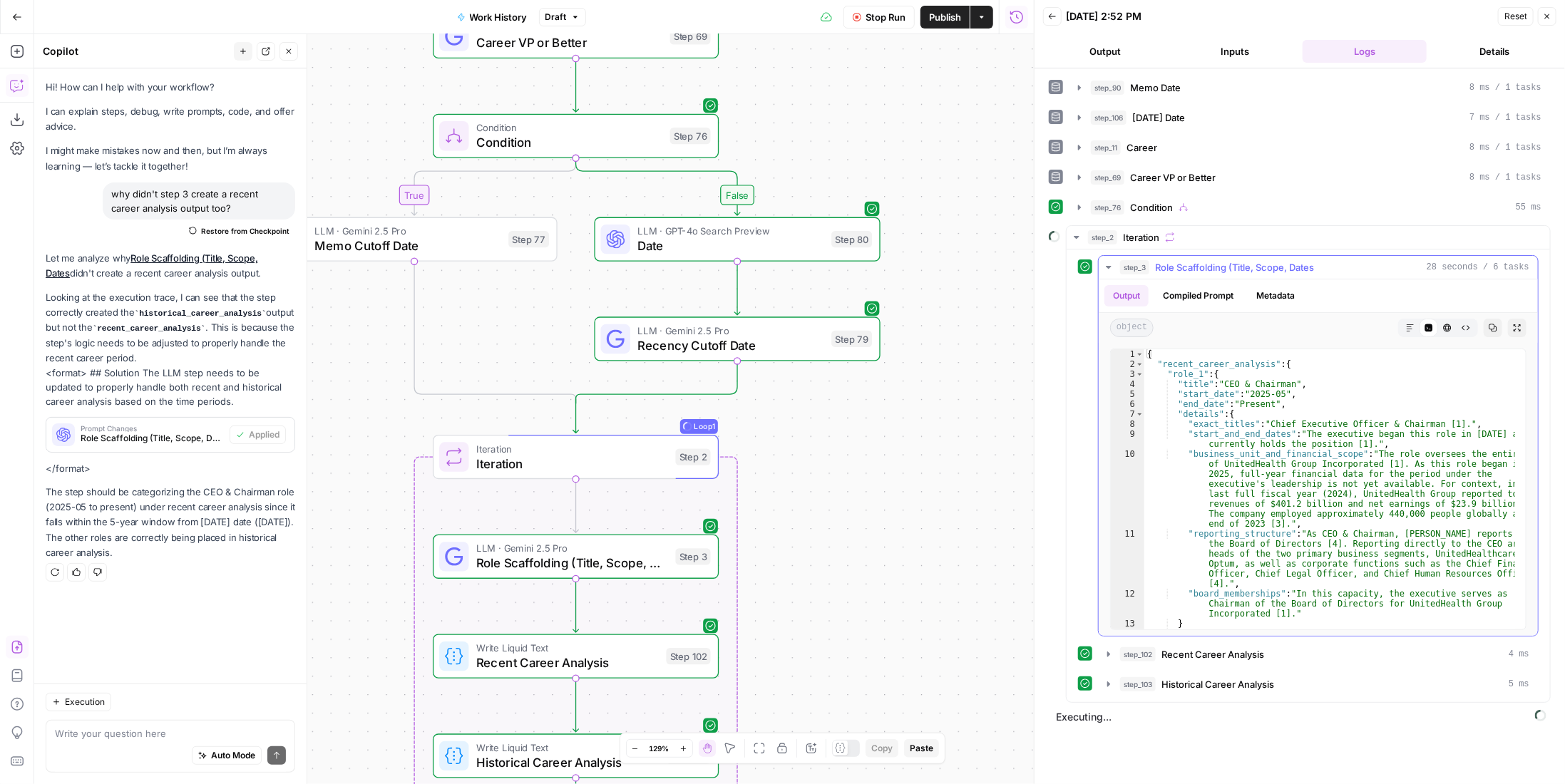
click at [1199, 268] on span "Role Scaffolding (Title, Scope, Dates" at bounding box center [1234, 267] width 159 height 14
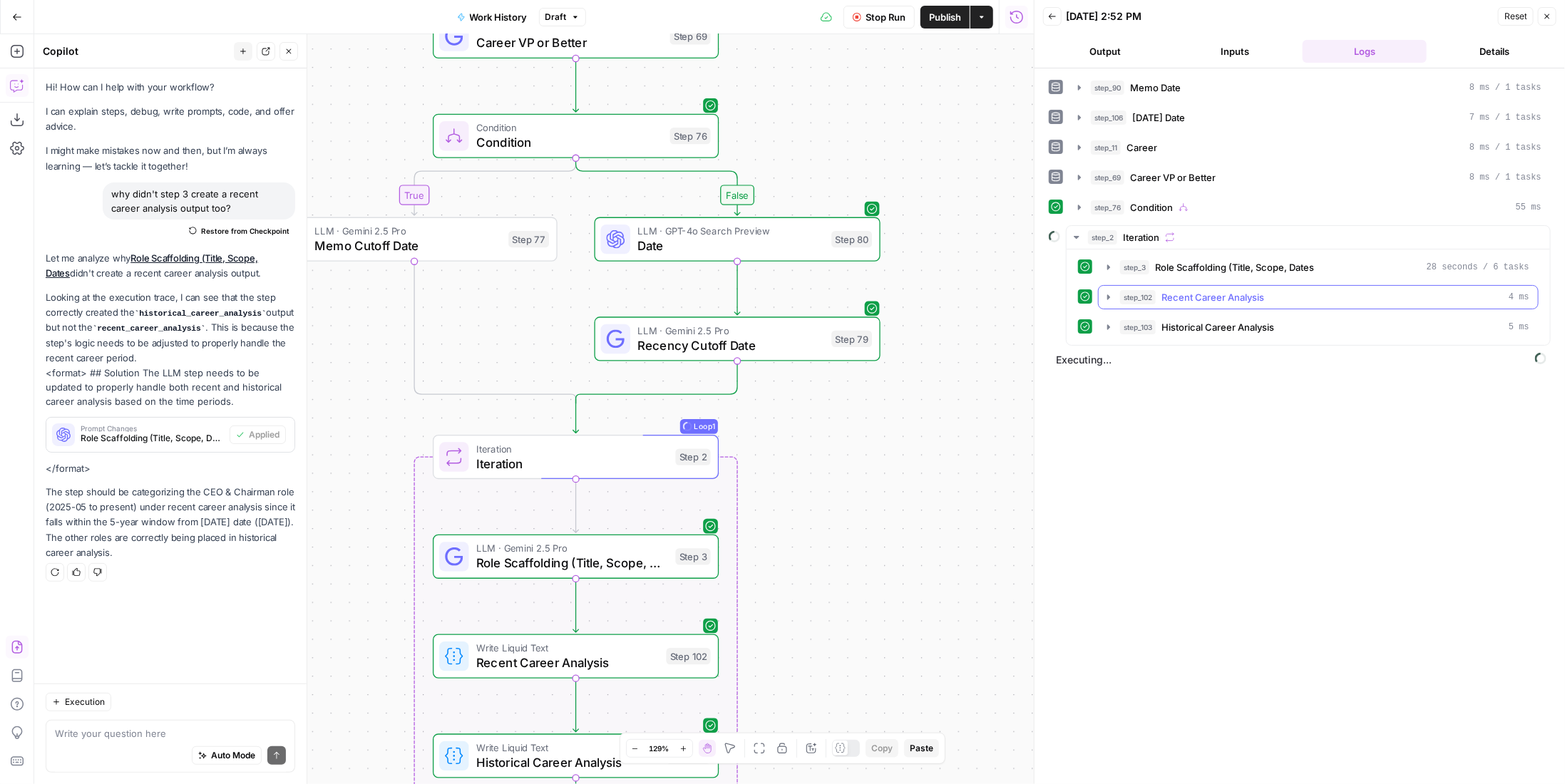
click at [1212, 301] on button "step_102 Recent Career Analysis 4 ms" at bounding box center [1318, 298] width 439 height 23
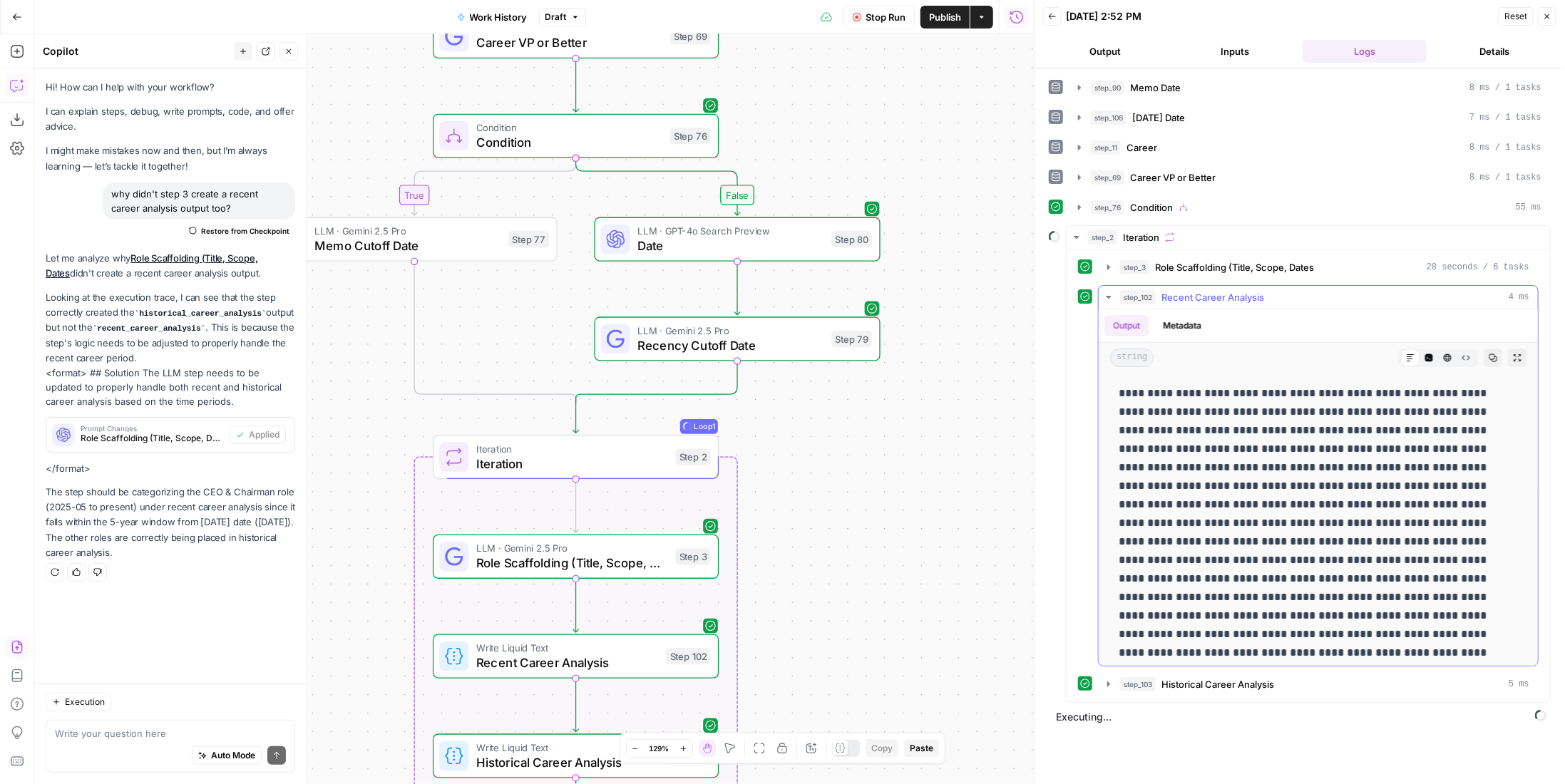
click at [1425, 354] on icon "button" at bounding box center [1429, 358] width 8 height 8
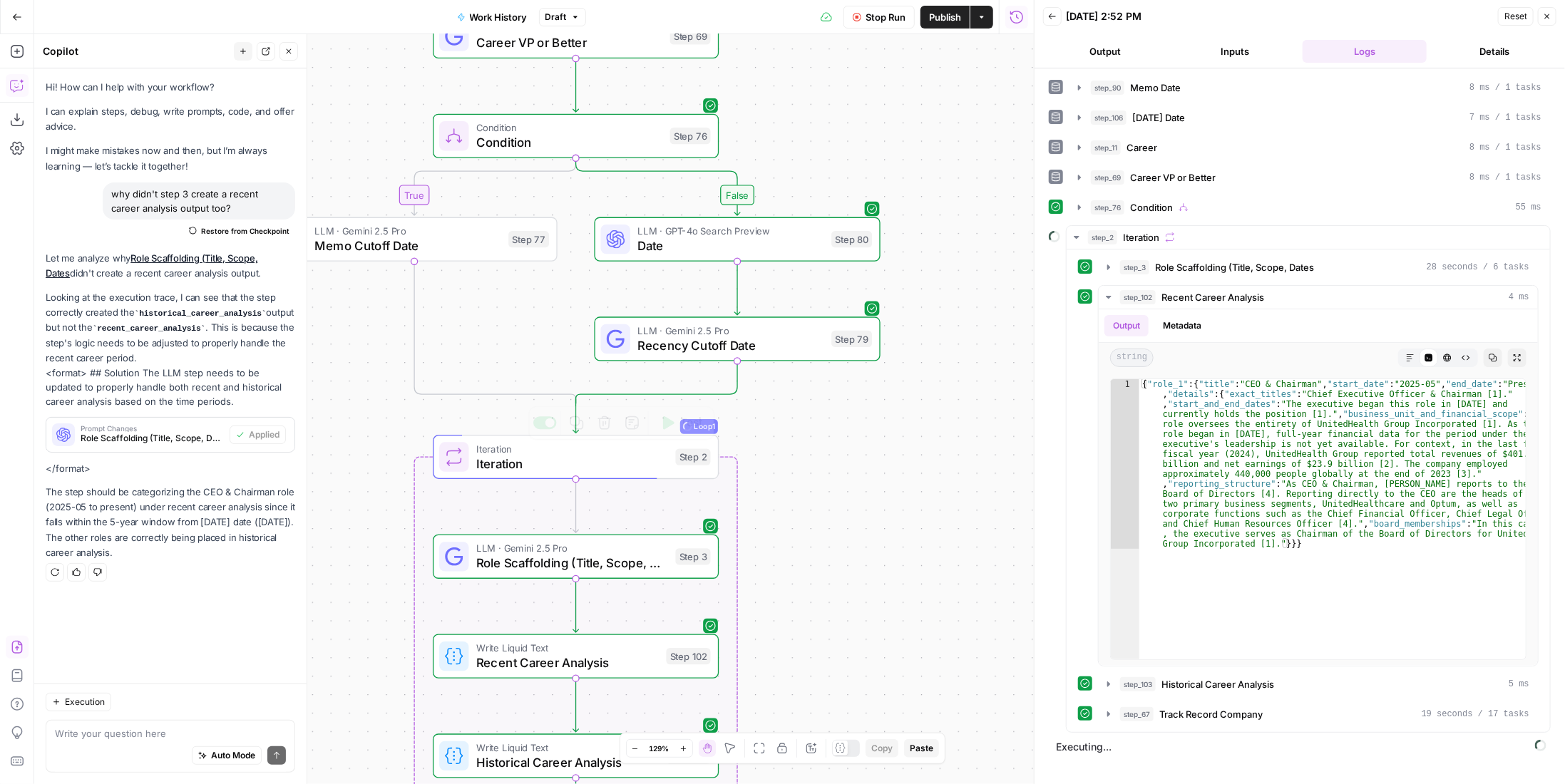
click at [662, 550] on span "LLM · Gemini 2.5 Pro" at bounding box center [572, 548] width 192 height 15
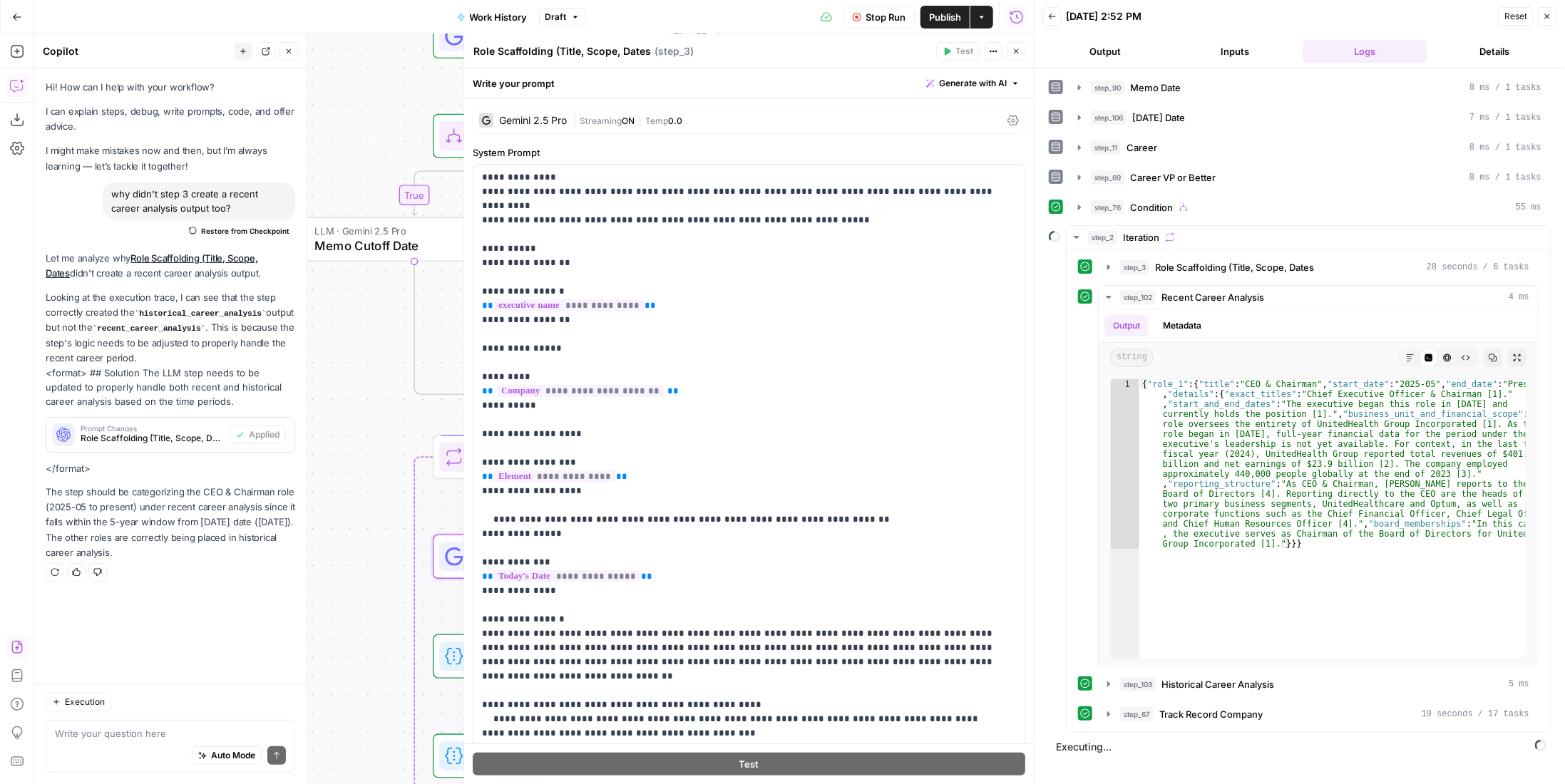
click at [678, 125] on span "0.0" at bounding box center [675, 120] width 14 height 10
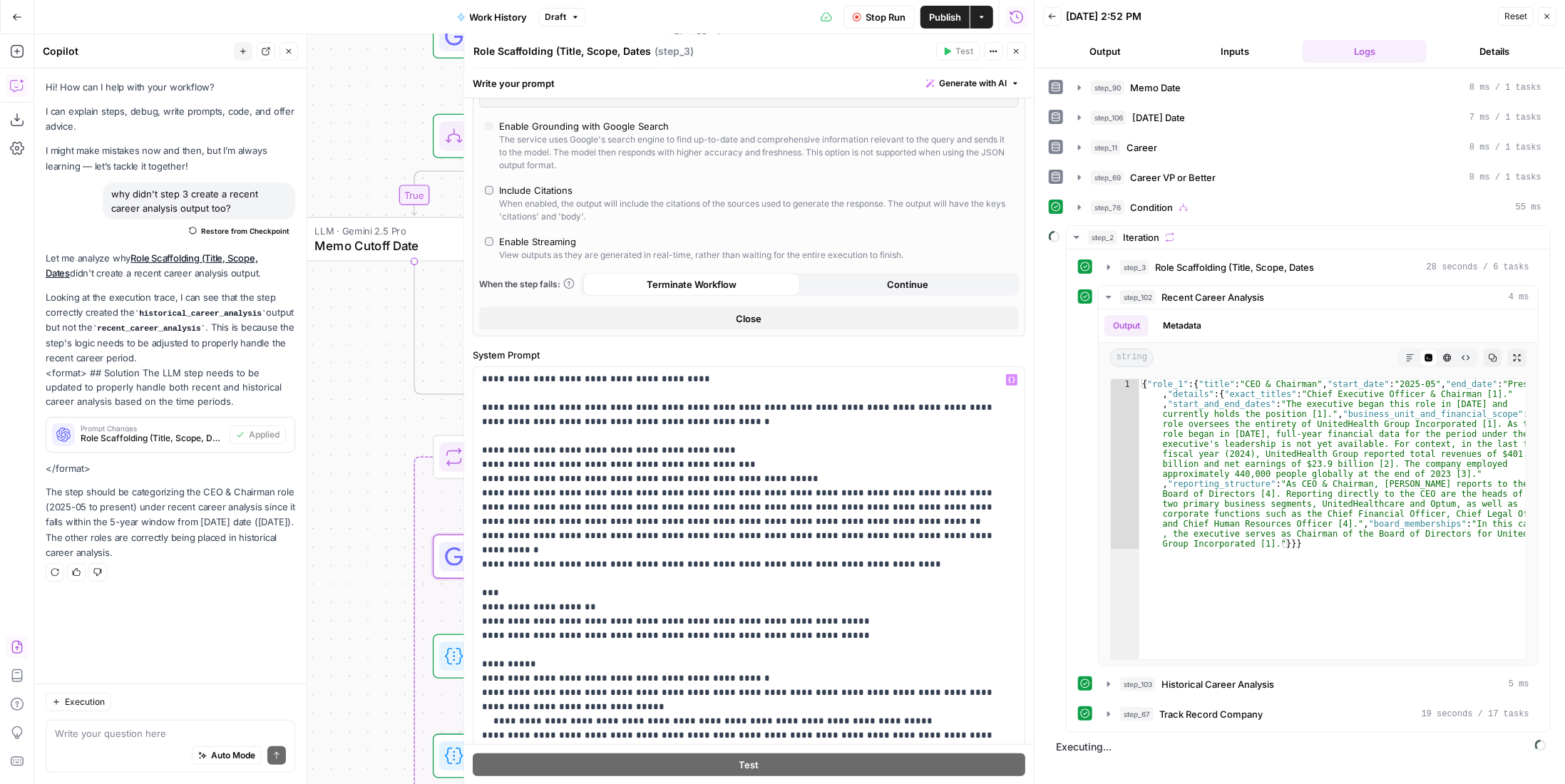
scroll to position [570, 0]
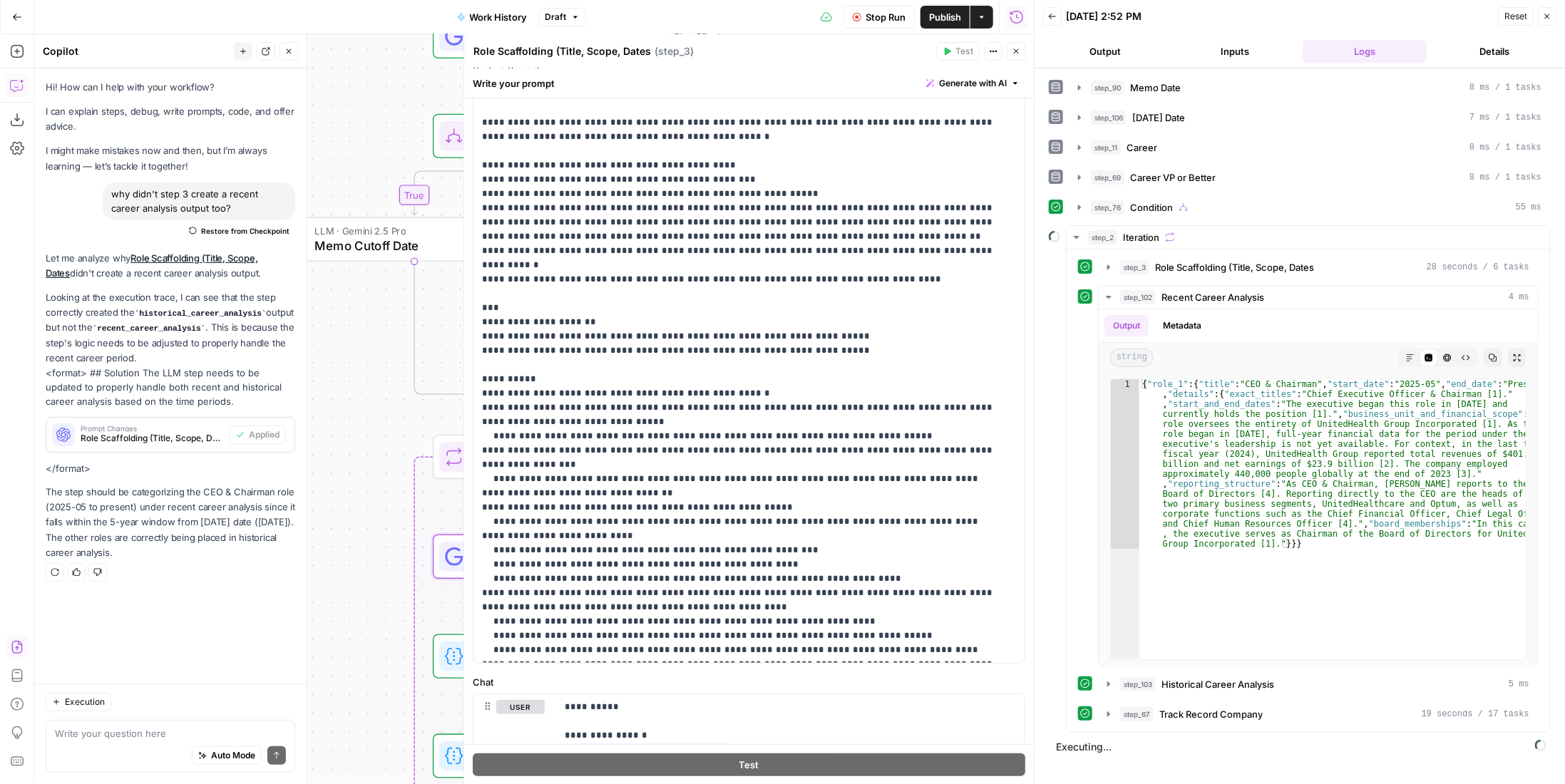
click at [1019, 50] on icon "button" at bounding box center [1015, 51] width 9 height 9
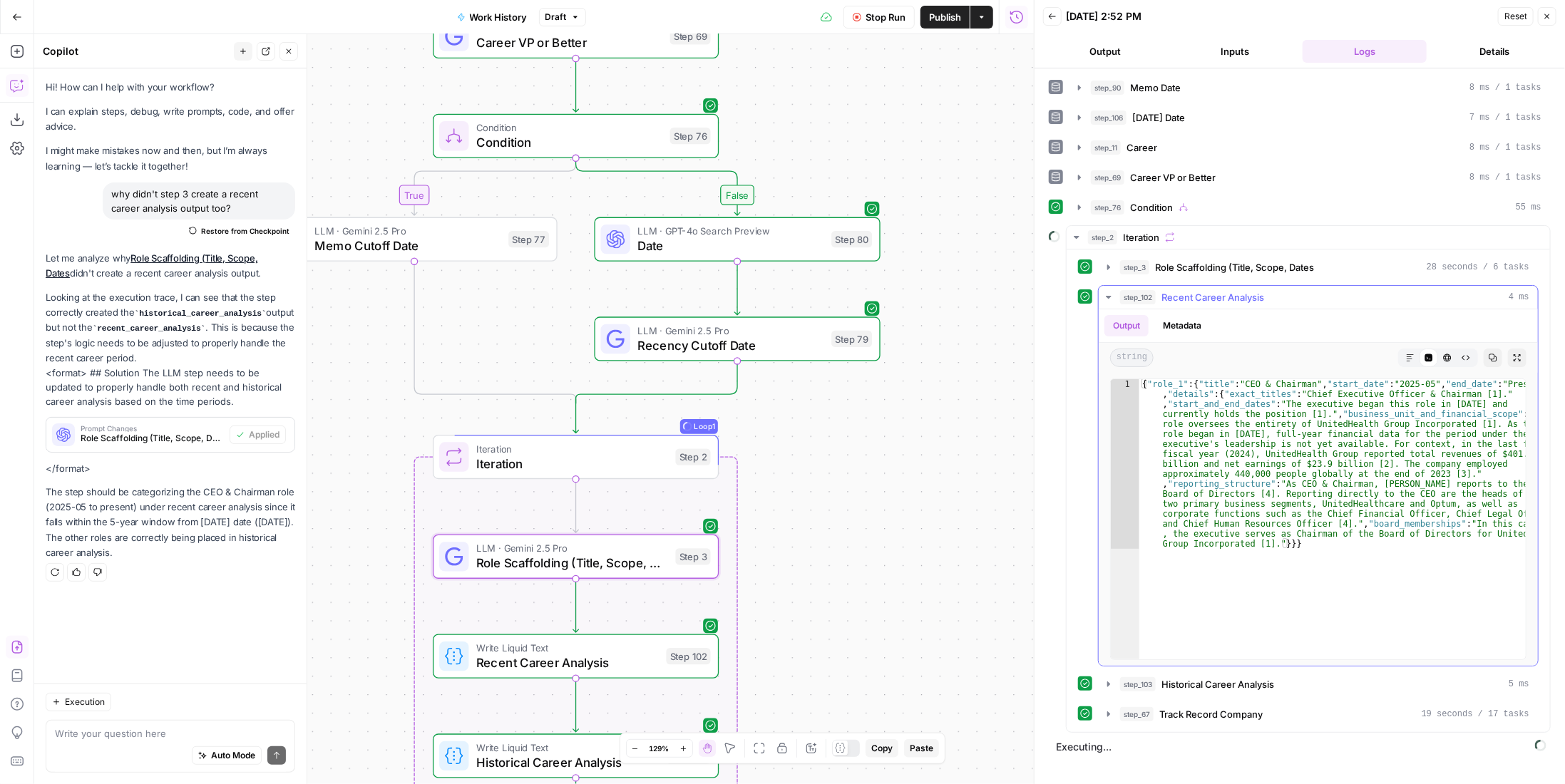
click at [1213, 292] on span "Recent Career Analysis" at bounding box center [1213, 297] width 103 height 14
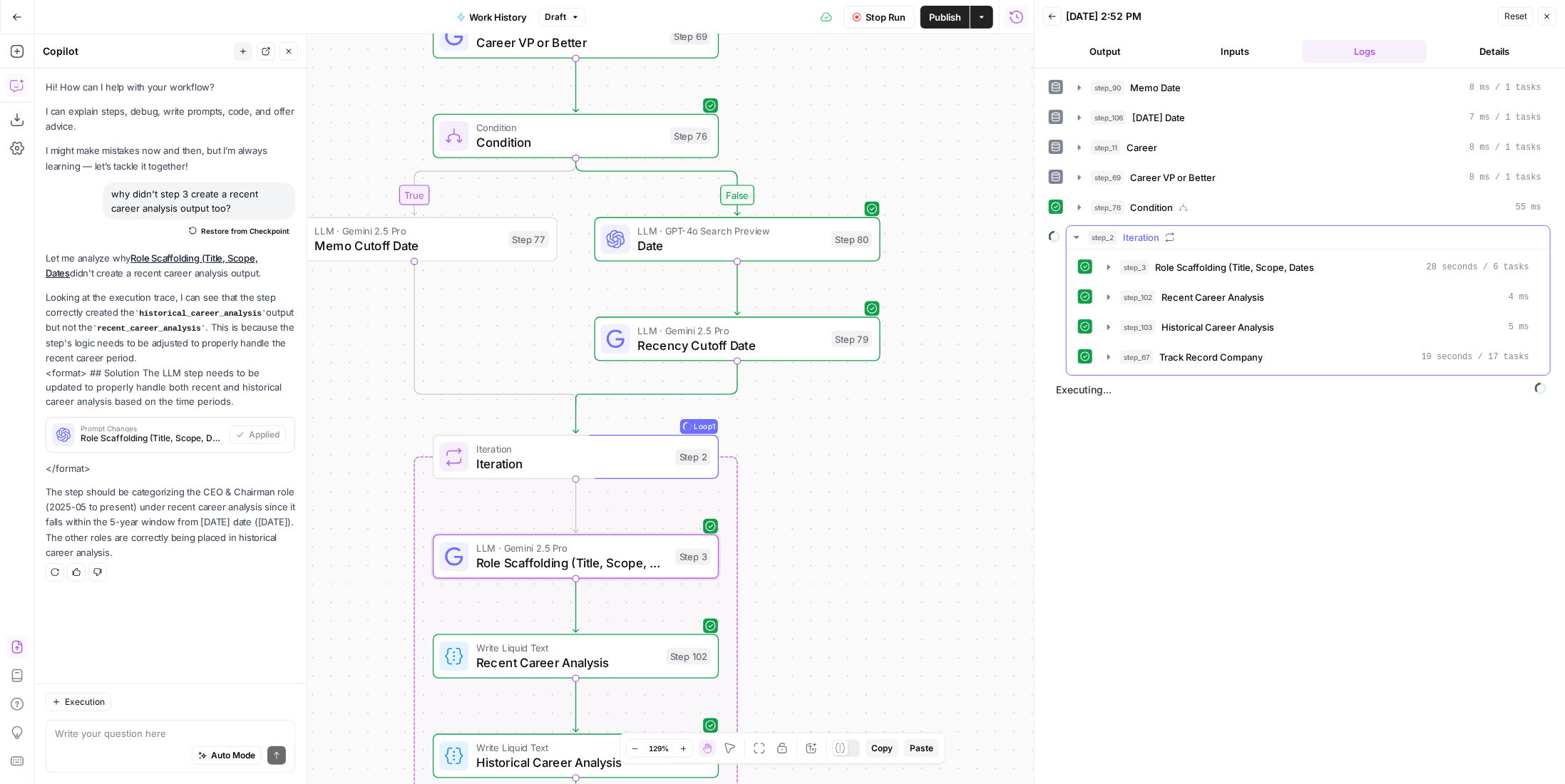
click at [1219, 333] on div "step_3 Role Scaffolding (Title, Scope, Dates 28 seconds / 6 tasks step_102 Rece…" at bounding box center [1308, 312] width 461 height 114
click at [1221, 320] on span "Historical Career Analysis" at bounding box center [1218, 326] width 113 height 14
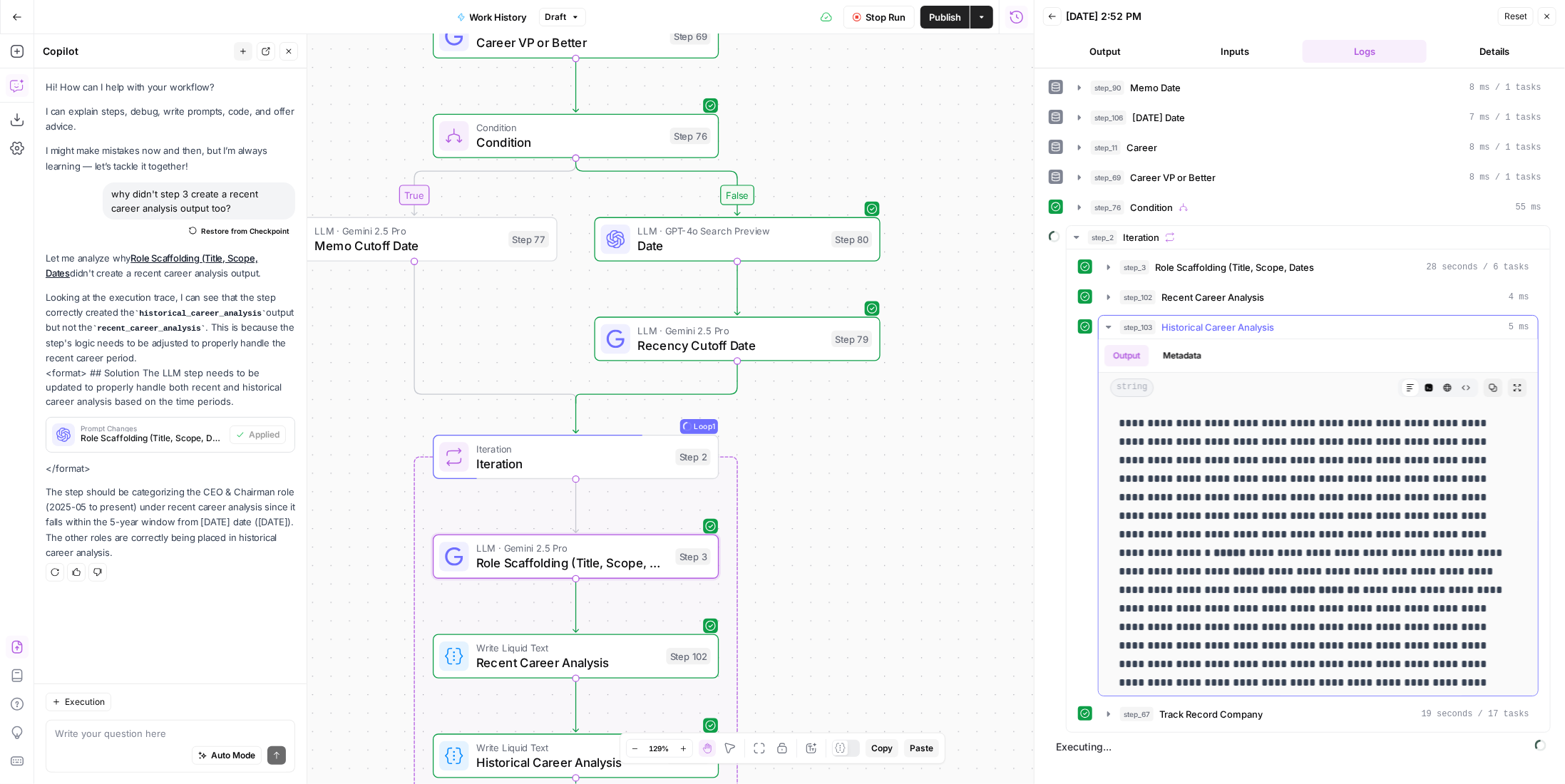
click at [1221, 320] on span "Historical Career Analysis" at bounding box center [1218, 326] width 113 height 14
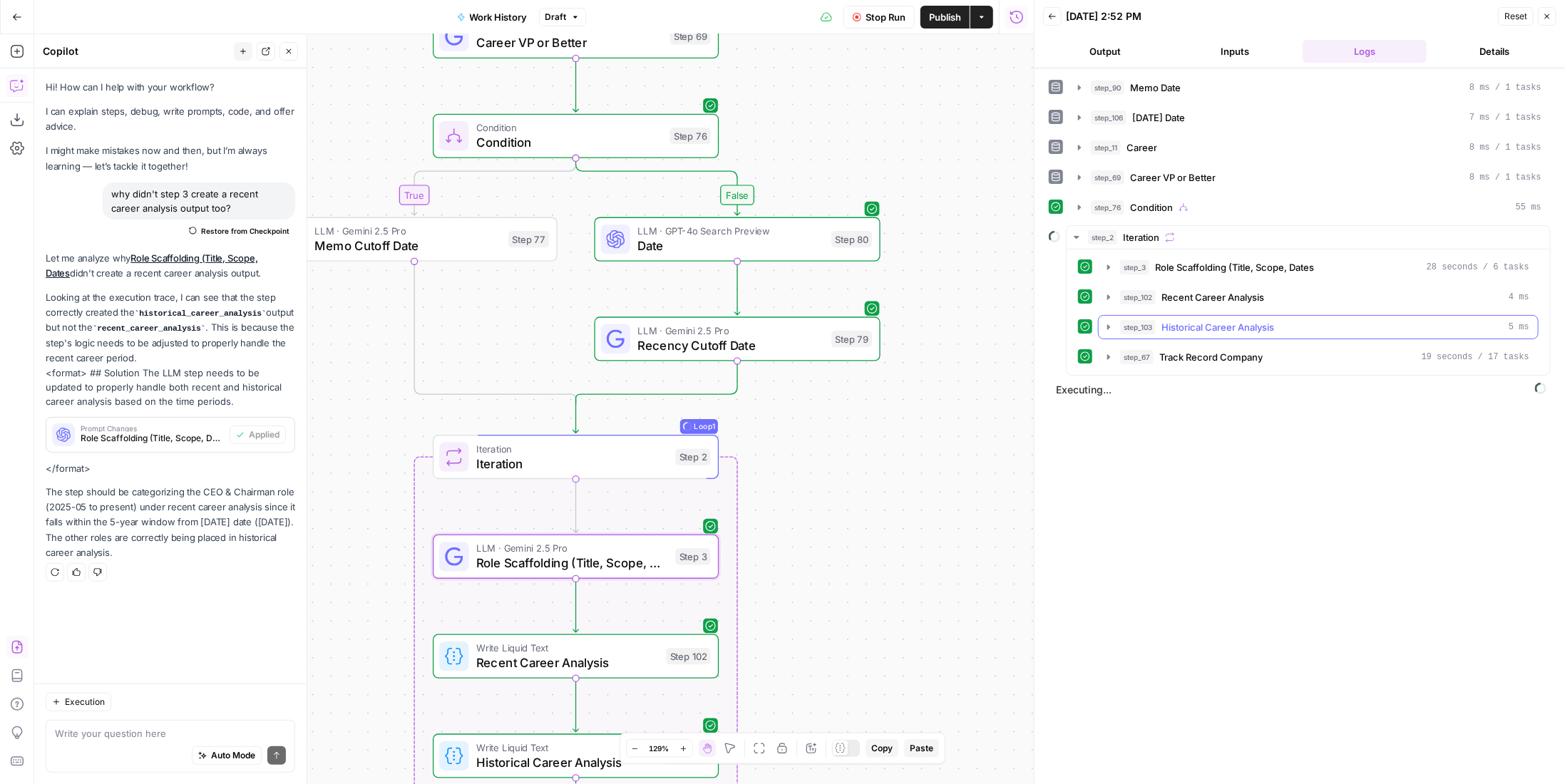
click at [1338, 320] on div "step_103 Historical Career Analysis 5 ms" at bounding box center [1325, 326] width 409 height 14
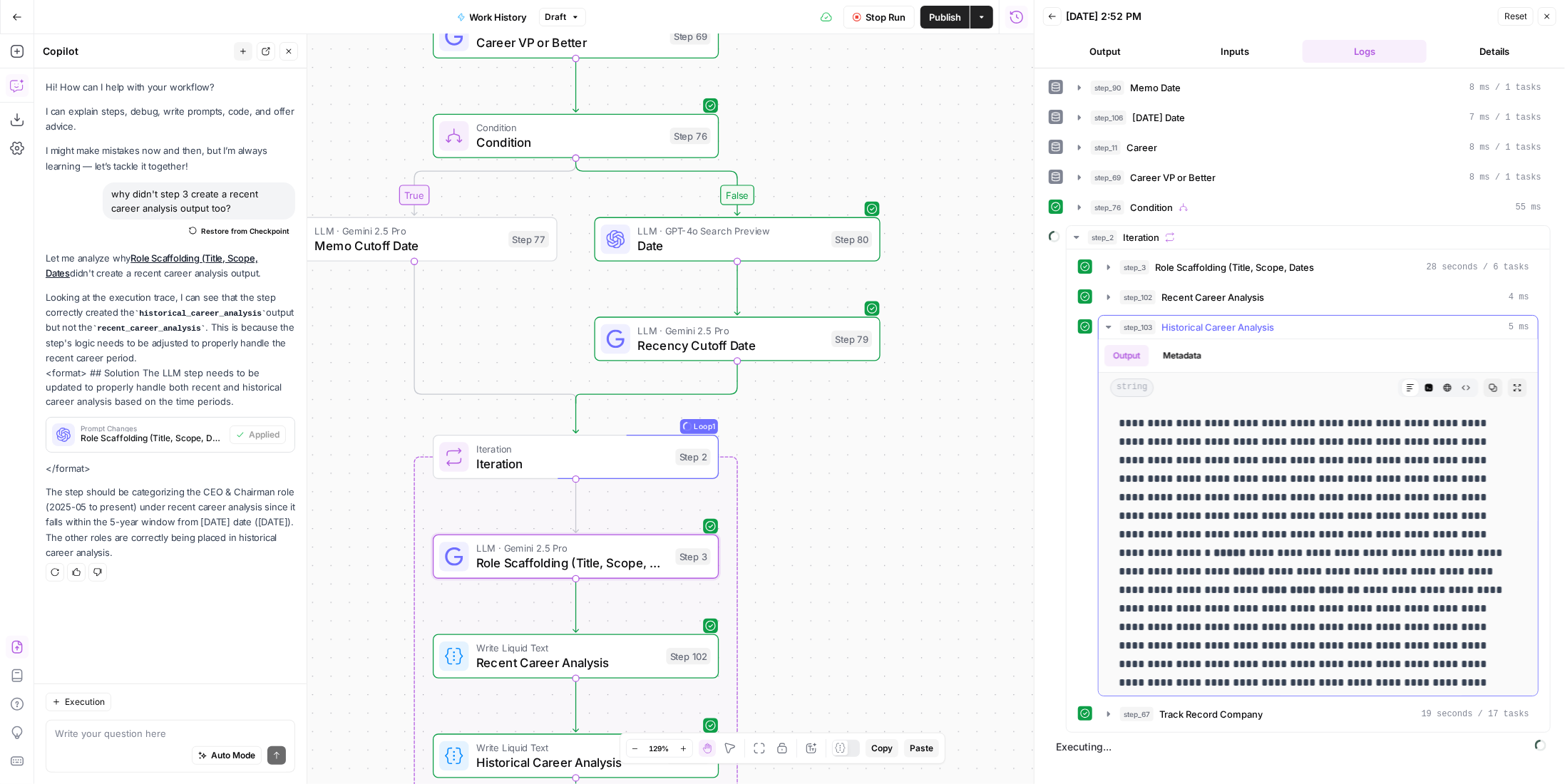
click at [1426, 379] on button "Code Editor" at bounding box center [1428, 387] width 18 height 18
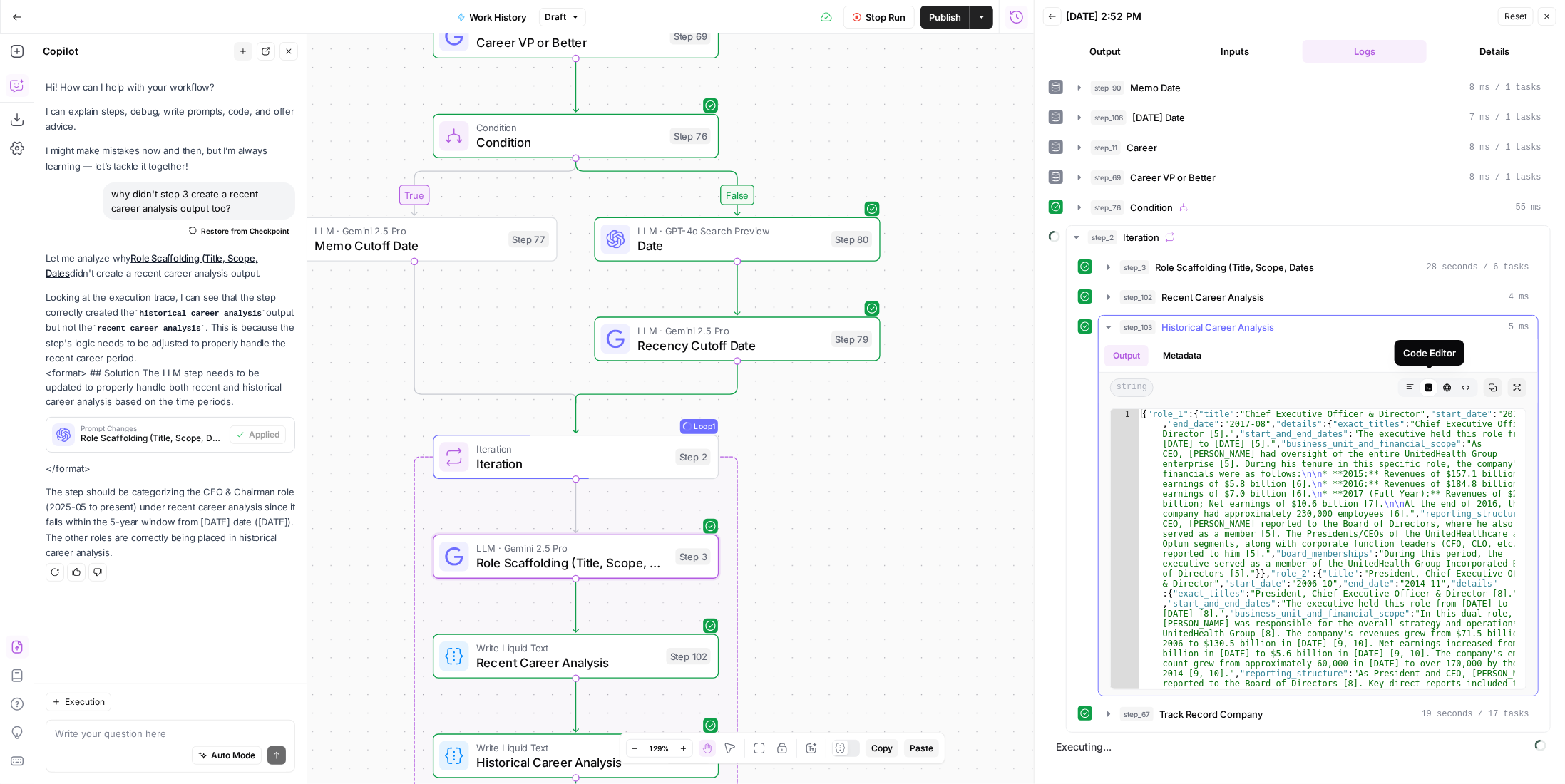
click at [1435, 381] on div "Code Editor" at bounding box center [1428, 387] width 18 height 18
click at [1454, 382] on button "HTML Viewer" at bounding box center [1447, 387] width 18 height 18
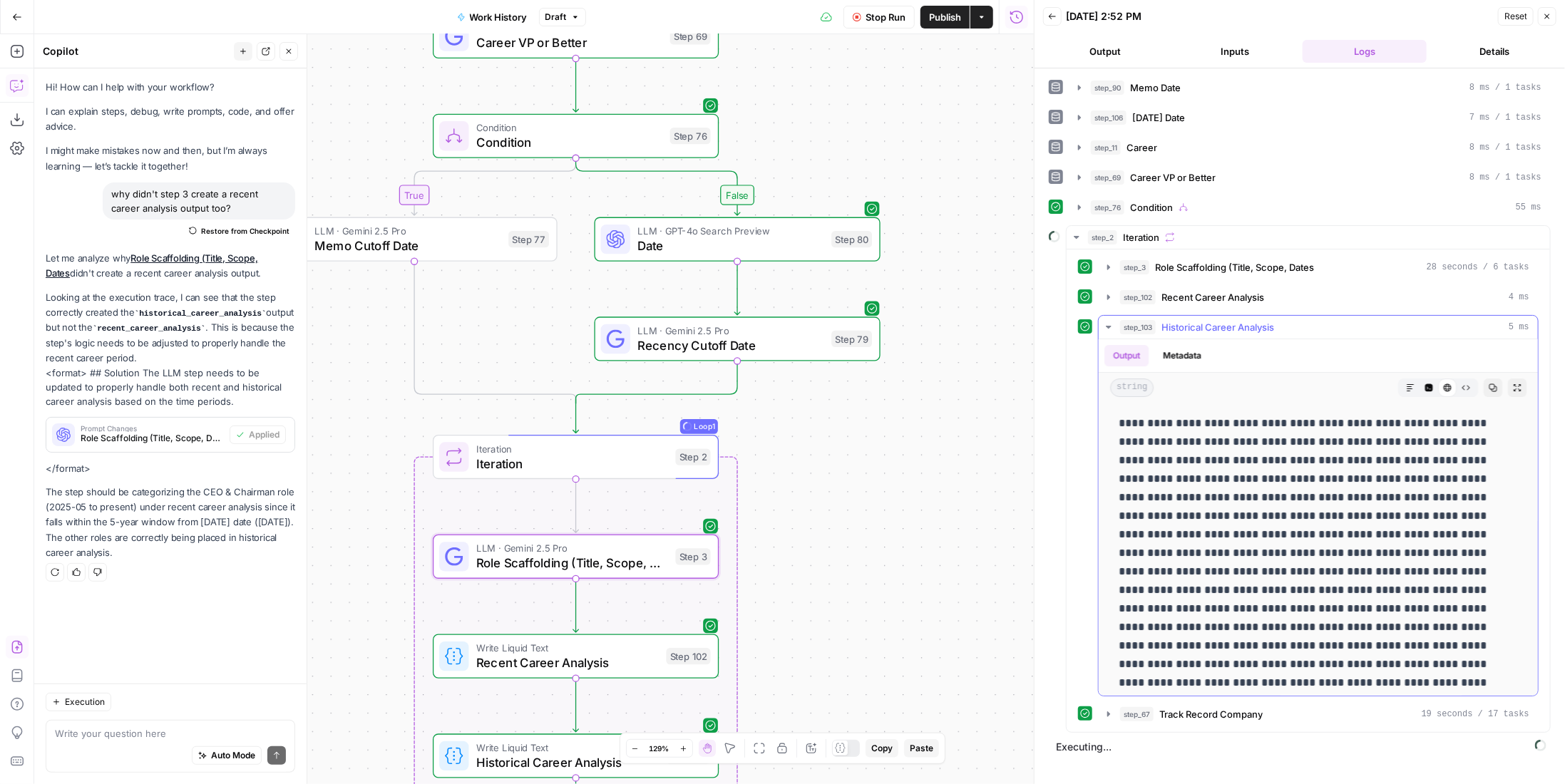
click at [1425, 383] on icon "button" at bounding box center [1429, 387] width 9 height 9
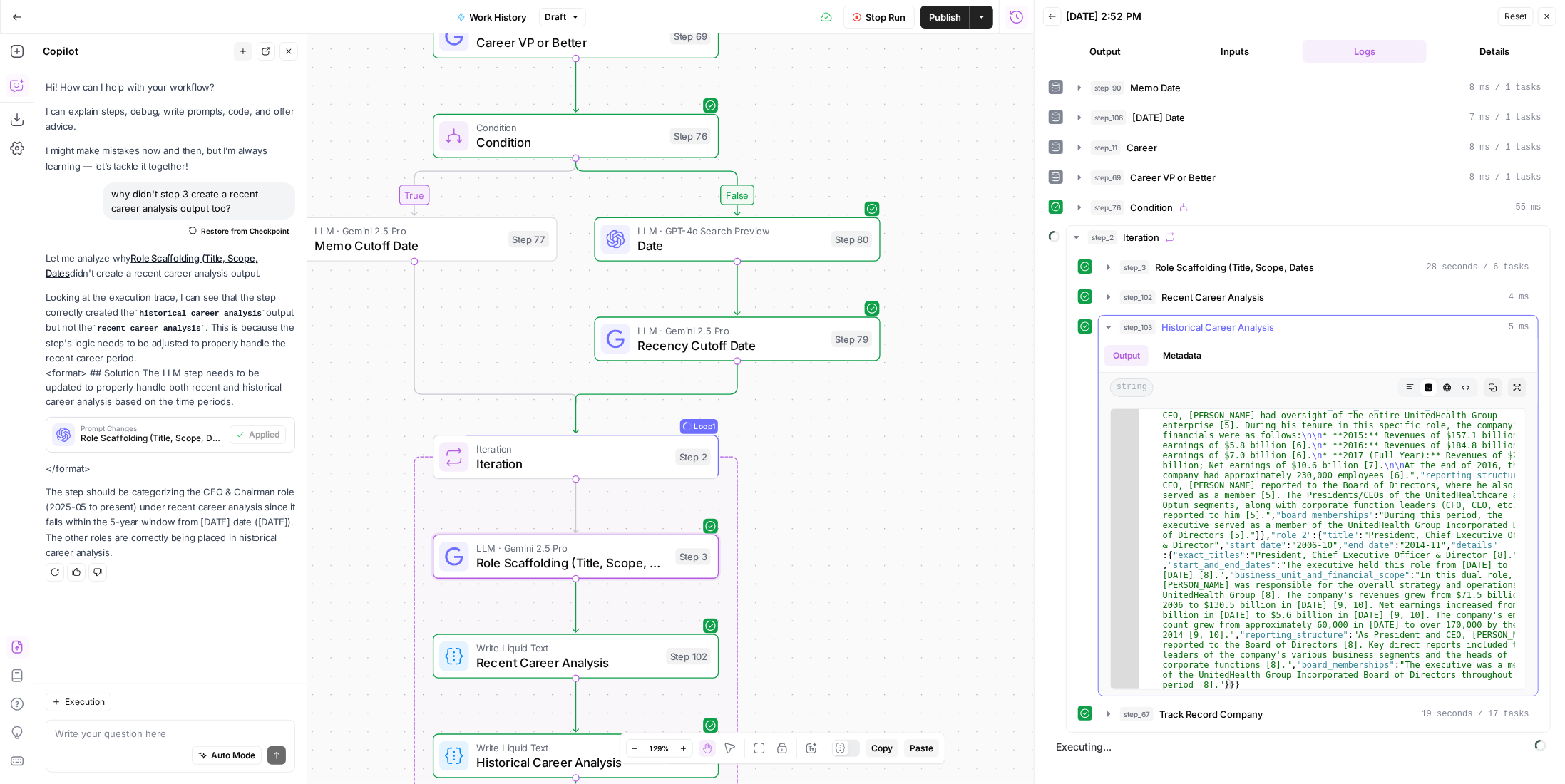
scroll to position [38, 0]
click at [1231, 320] on span "Historical Career Analysis" at bounding box center [1218, 326] width 113 height 14
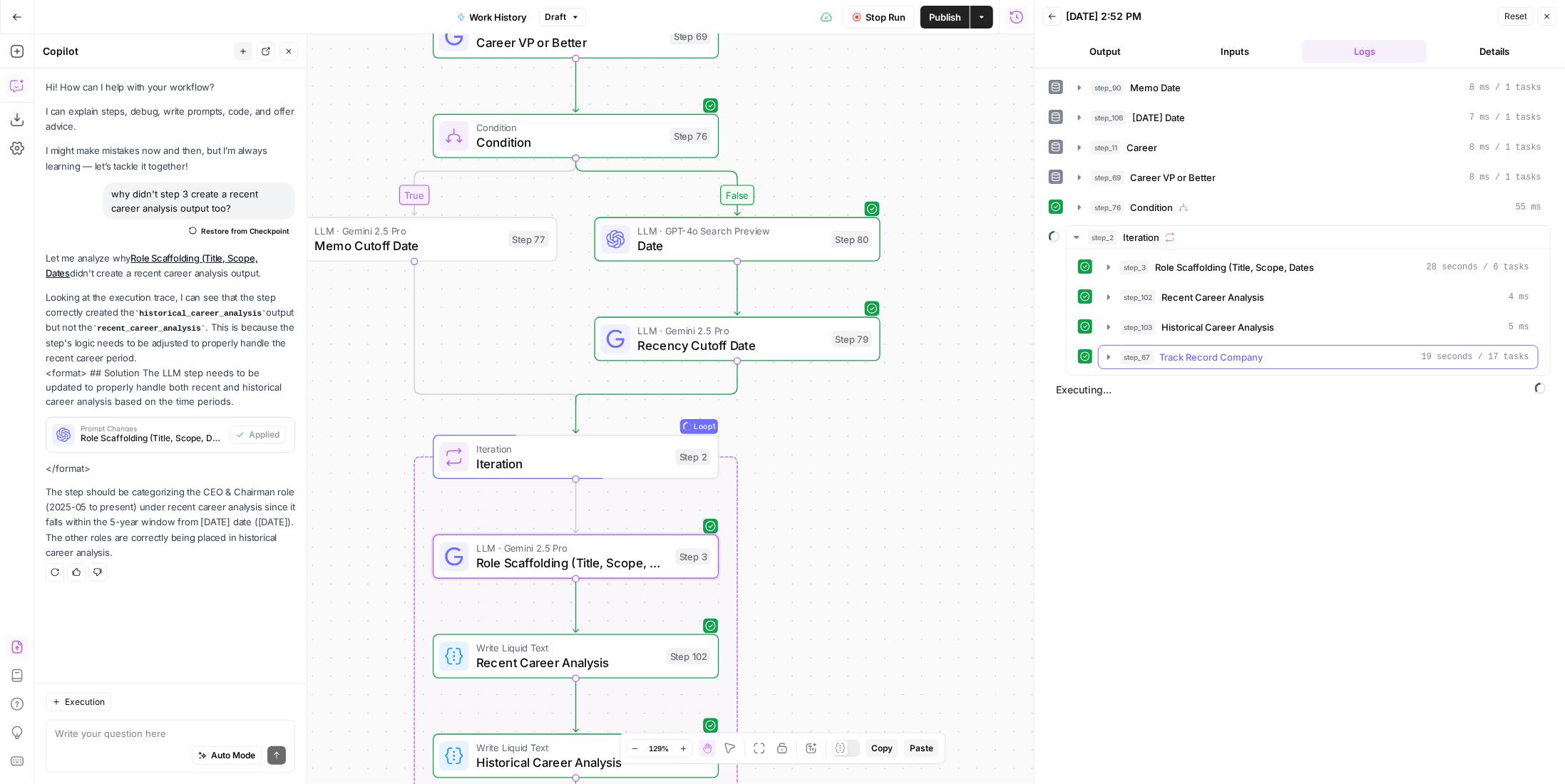
click at [1228, 356] on span "Track Record Company" at bounding box center [1211, 357] width 103 height 14
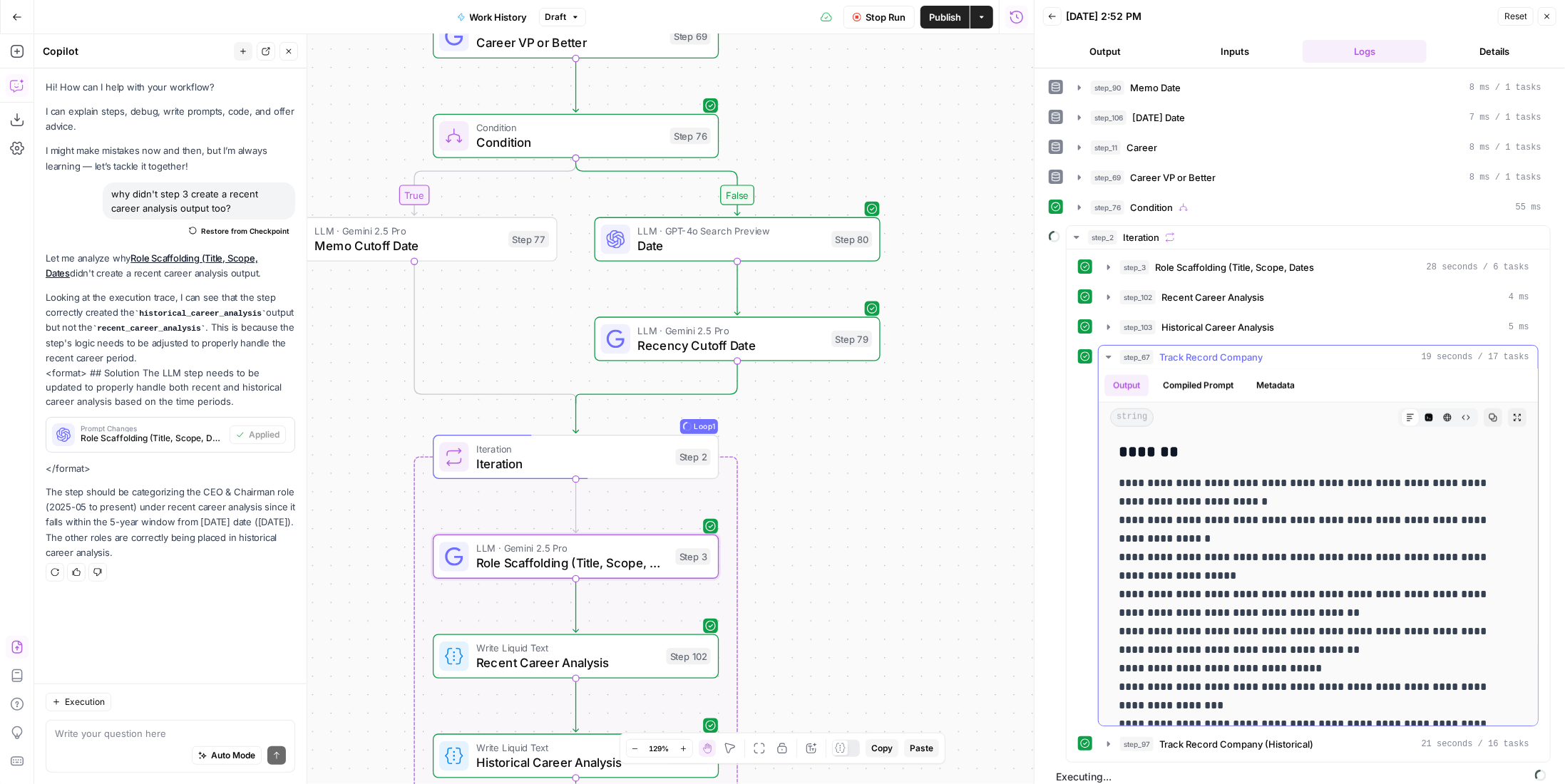
scroll to position [999, 0]
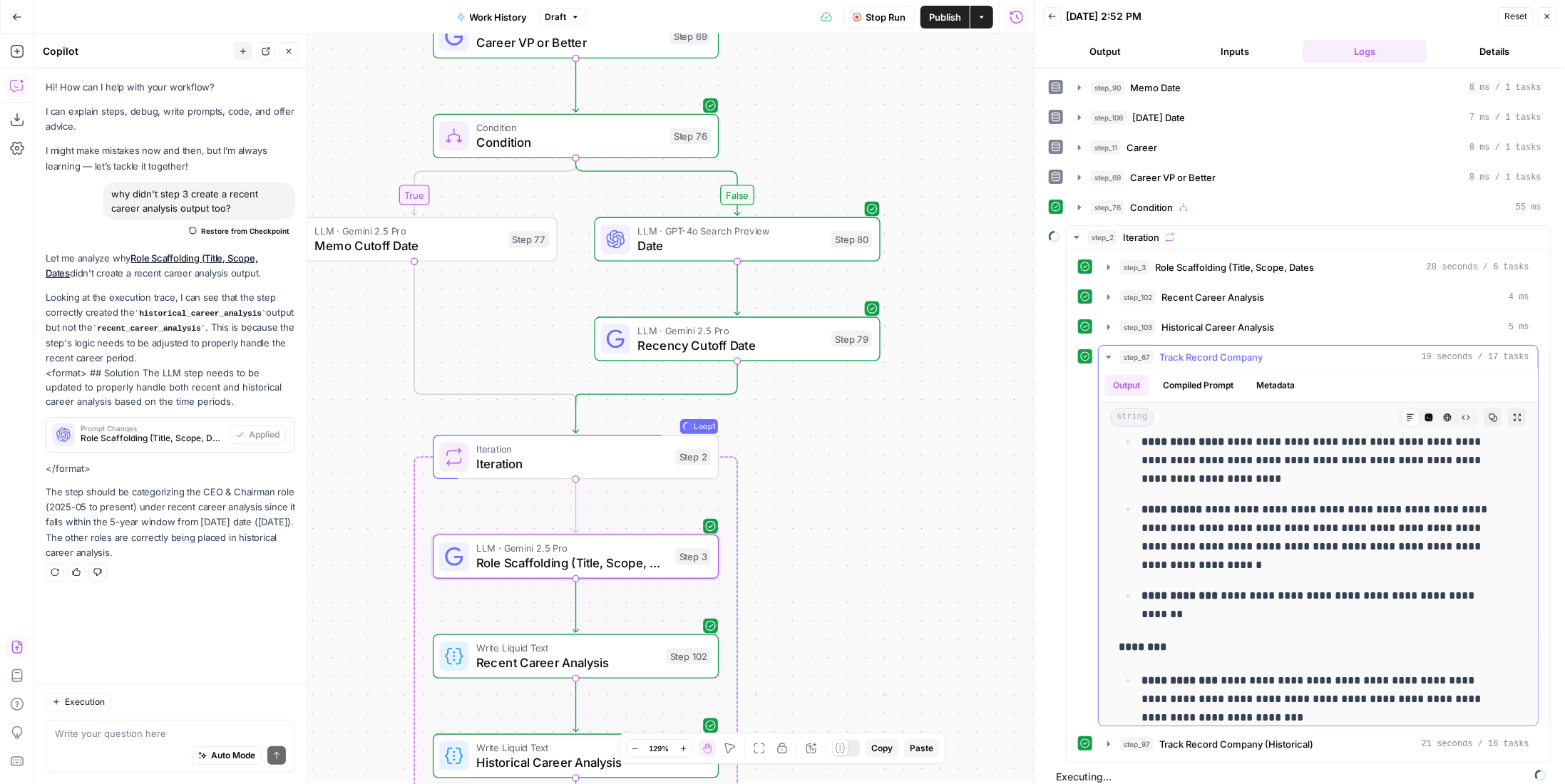
click at [1238, 350] on span "Track Record Company" at bounding box center [1211, 357] width 103 height 14
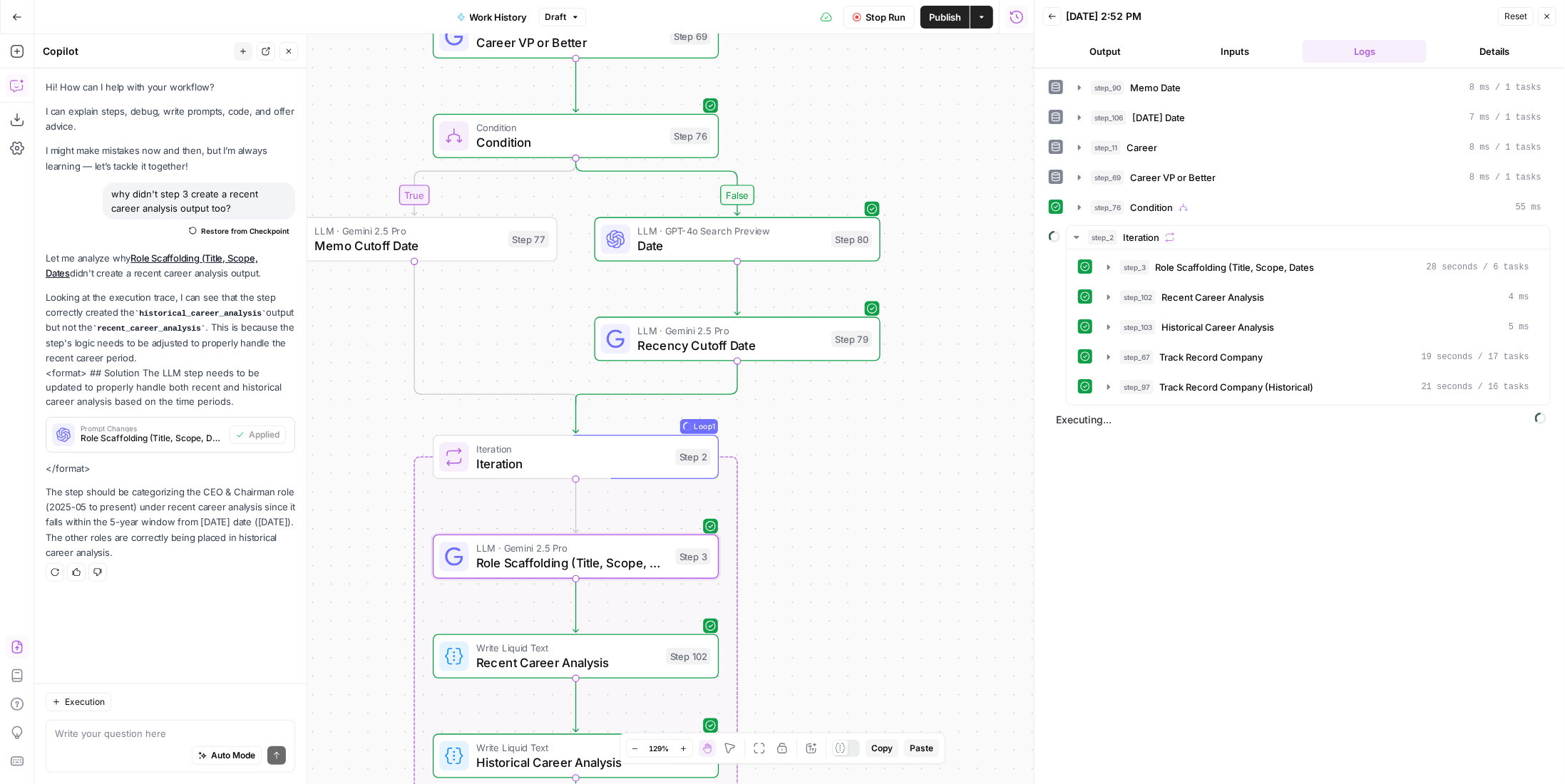
click at [1229, 380] on span "Track Record Company (Historical)" at bounding box center [1236, 386] width 154 height 14
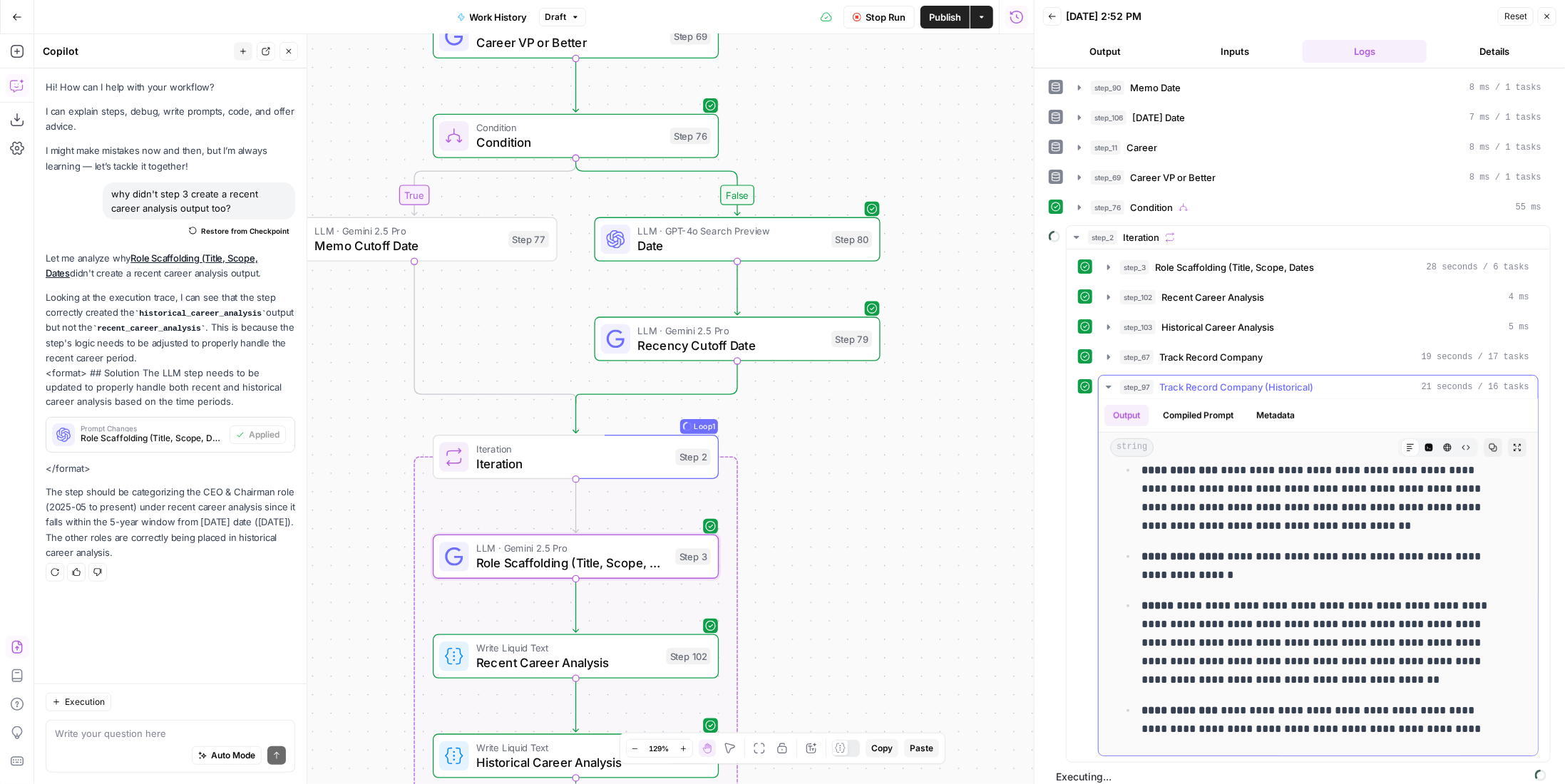
scroll to position [678, 0]
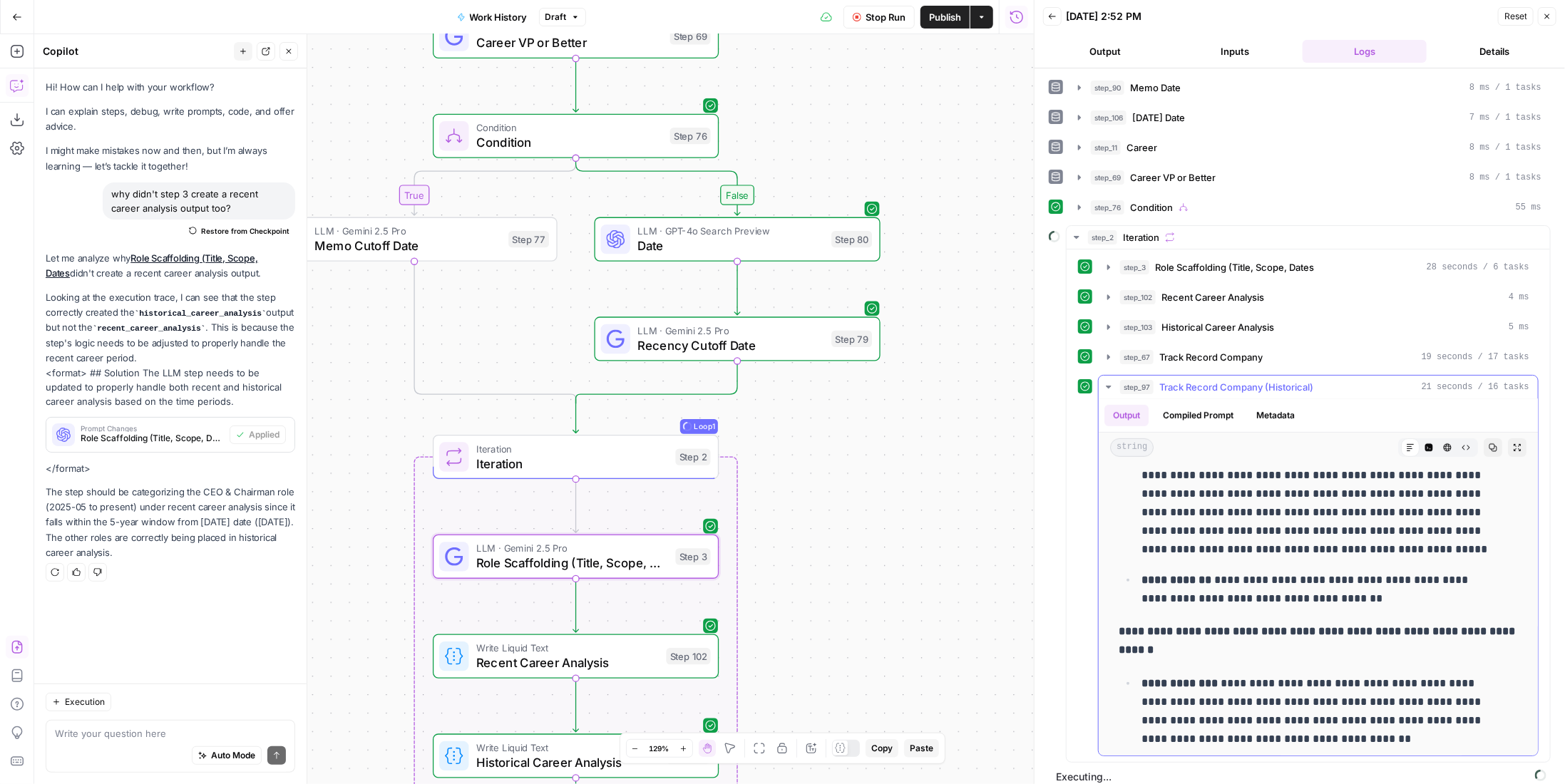
click at [1221, 381] on span "Track Record Company (Historical)" at bounding box center [1236, 386] width 154 height 14
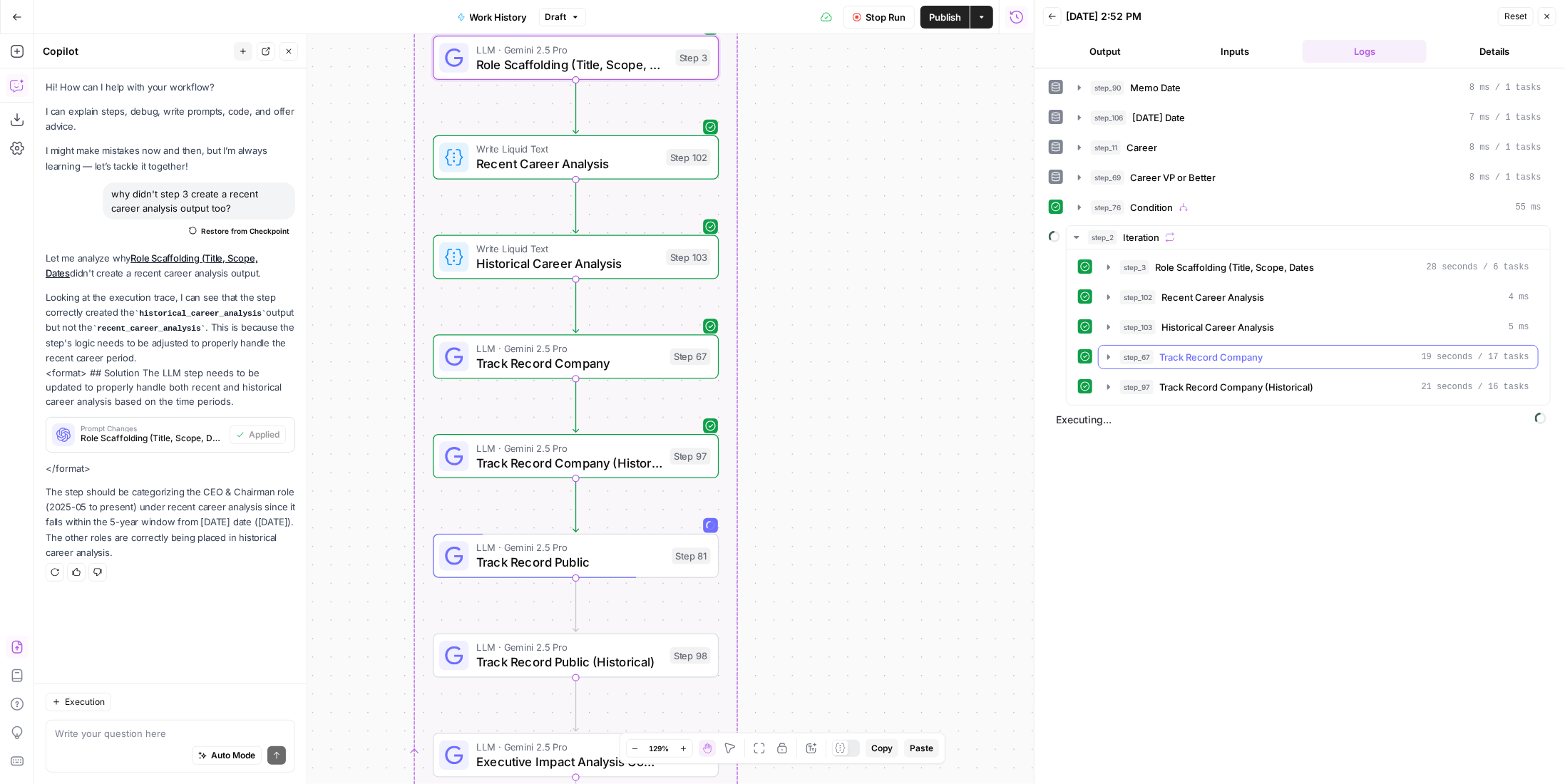
click at [1269, 355] on div "step_67 Track Record Company 19 seconds / 17 tasks" at bounding box center [1325, 357] width 409 height 14
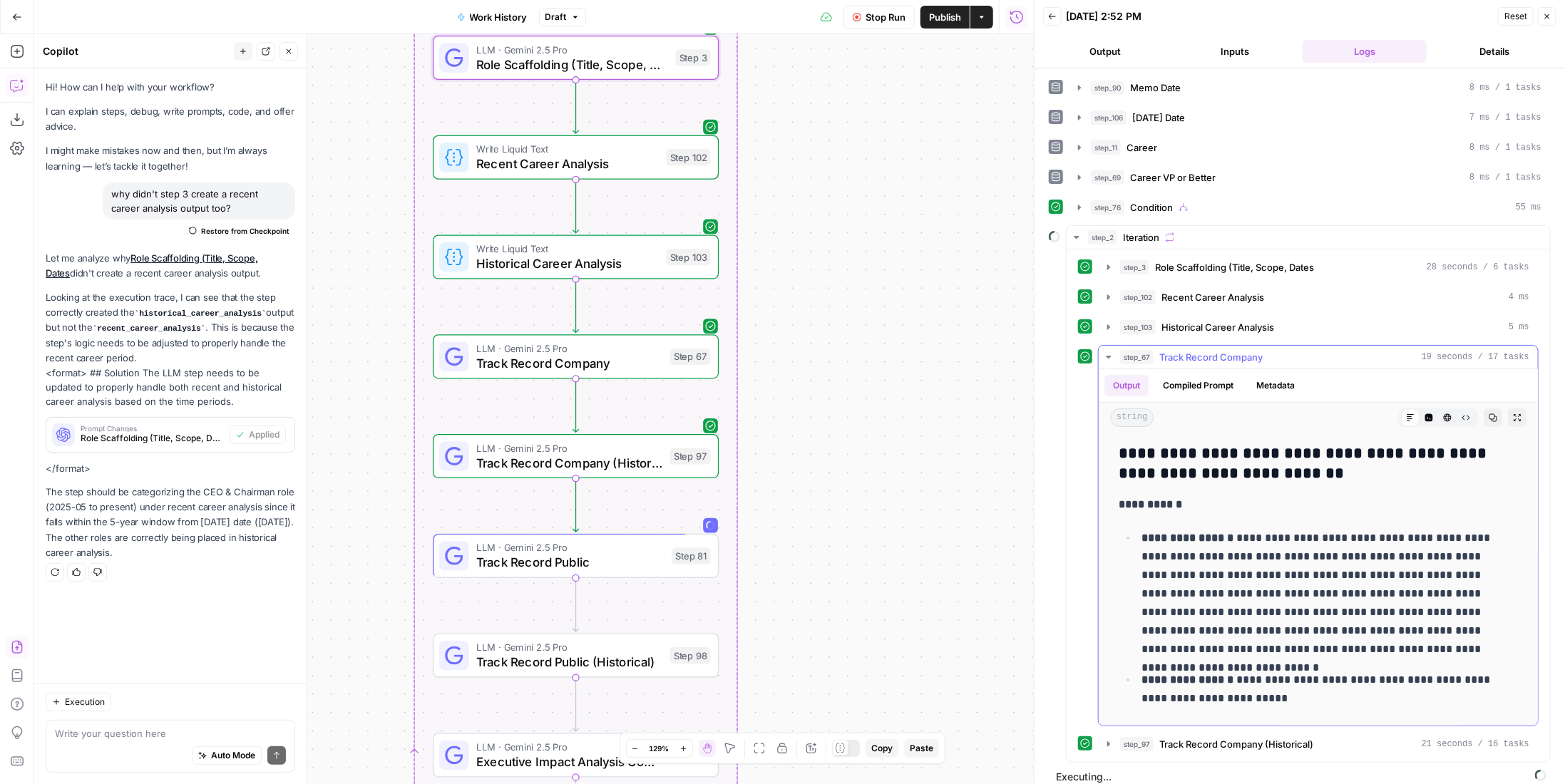
click at [1269, 355] on div "step_67 Track Record Company 19 seconds / 17 tasks" at bounding box center [1325, 357] width 409 height 14
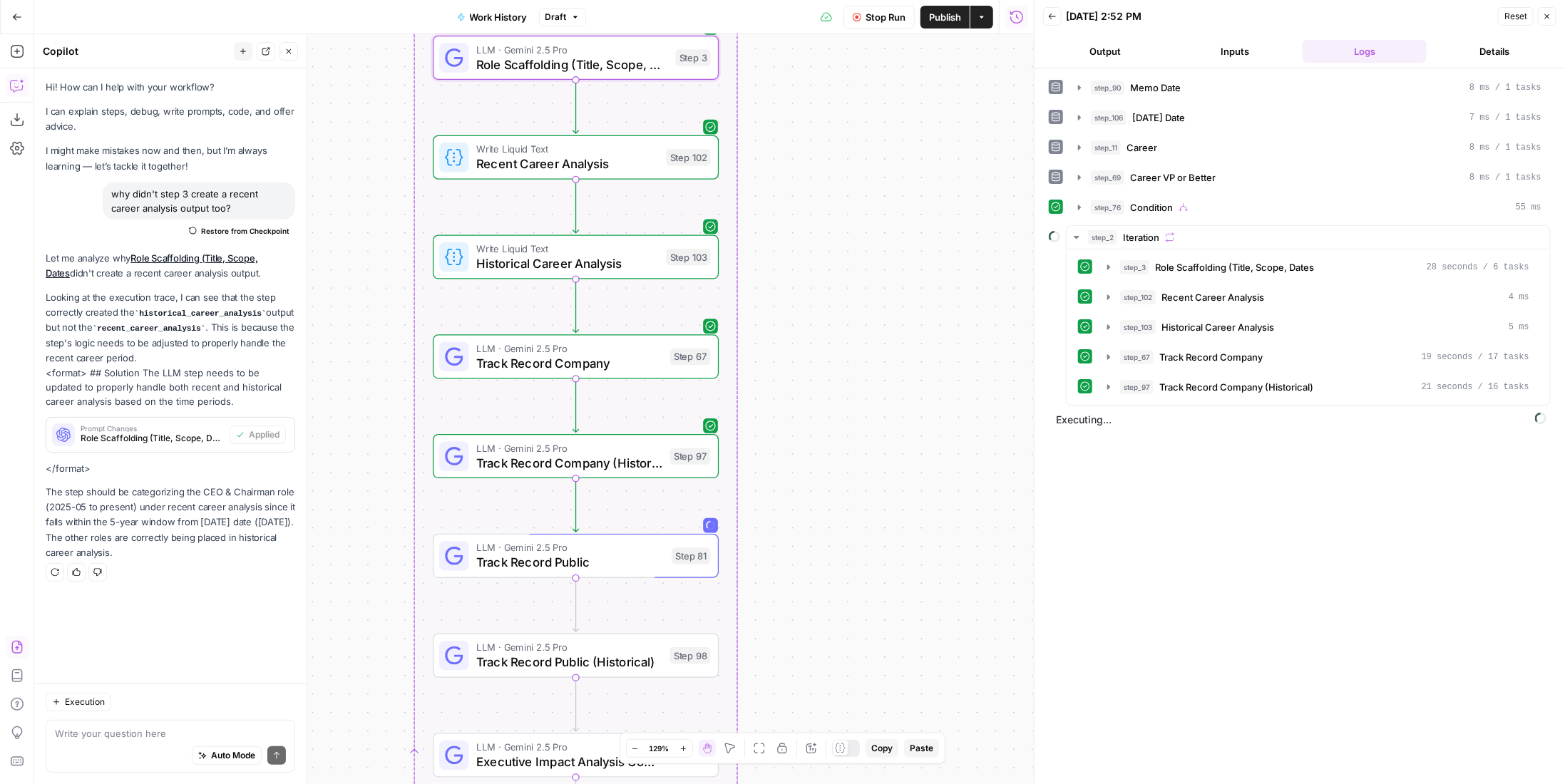
click at [623, 477] on div "LLM · Gemini 2.5 Pro Track Record Company (Historical) Step 97 Copy step Delete…" at bounding box center [575, 456] width 286 height 44
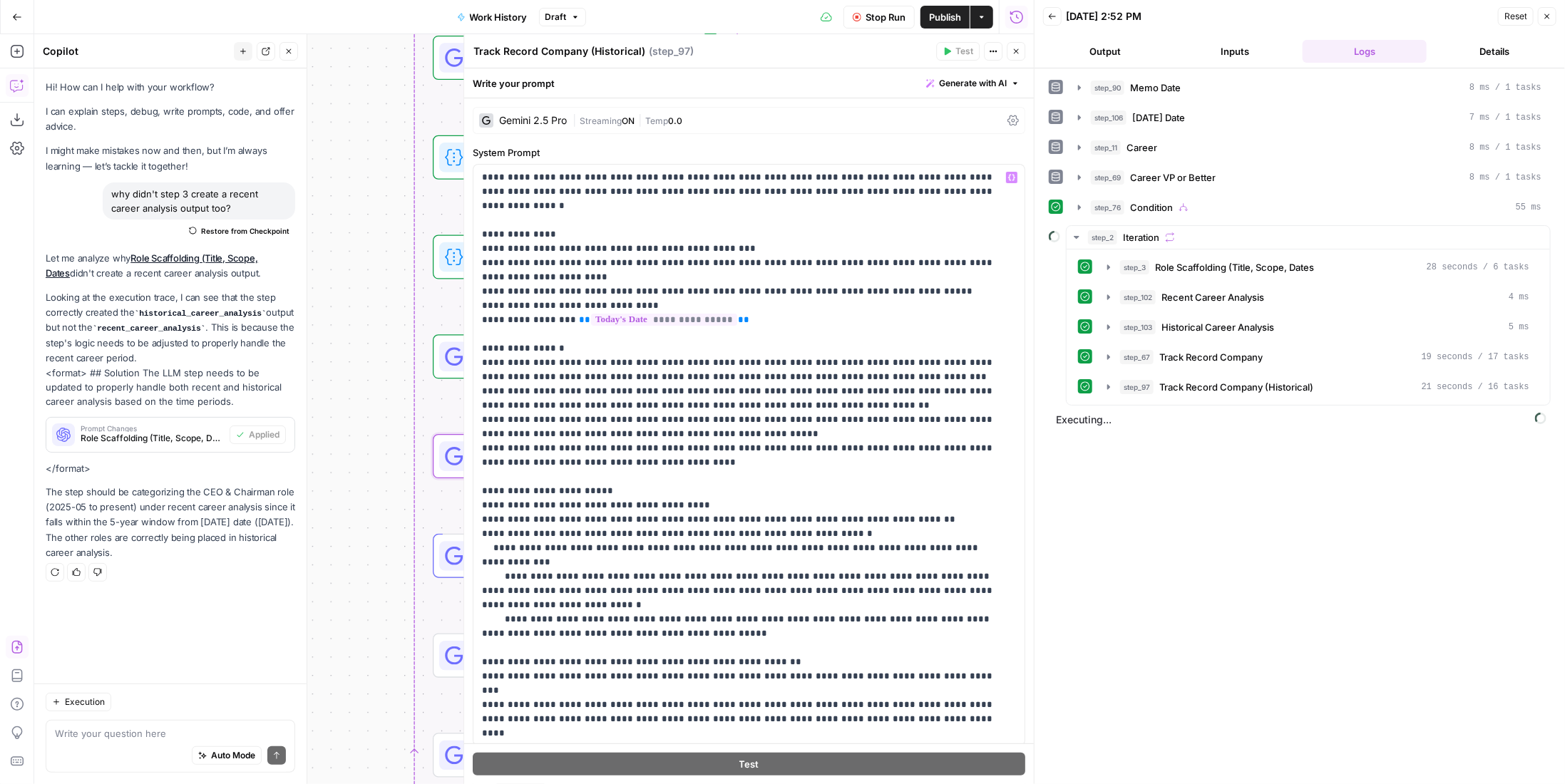
click at [608, 120] on span "Streaming" at bounding box center [600, 120] width 42 height 10
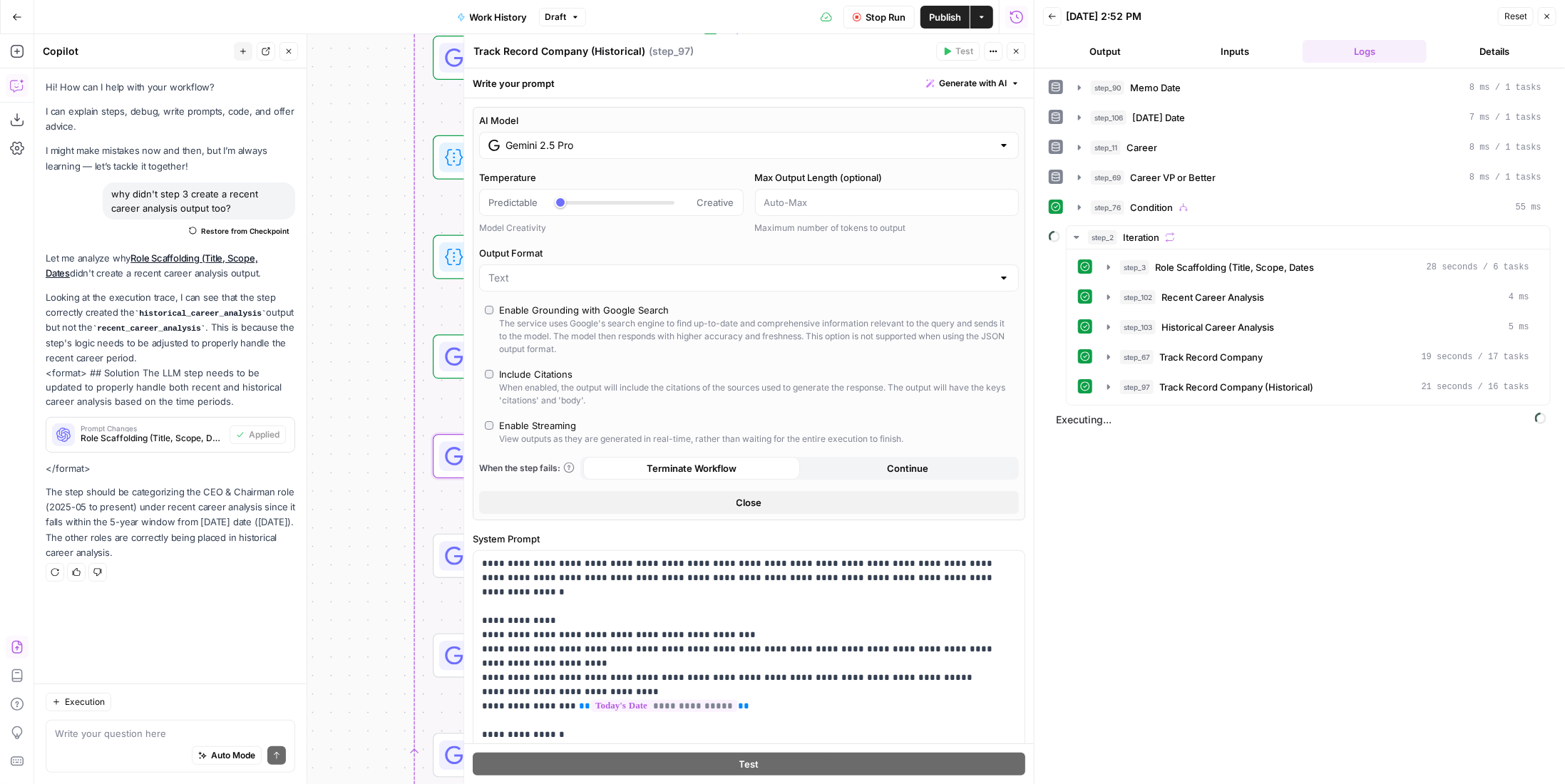
click at [1012, 47] on icon "button" at bounding box center [1015, 51] width 9 height 9
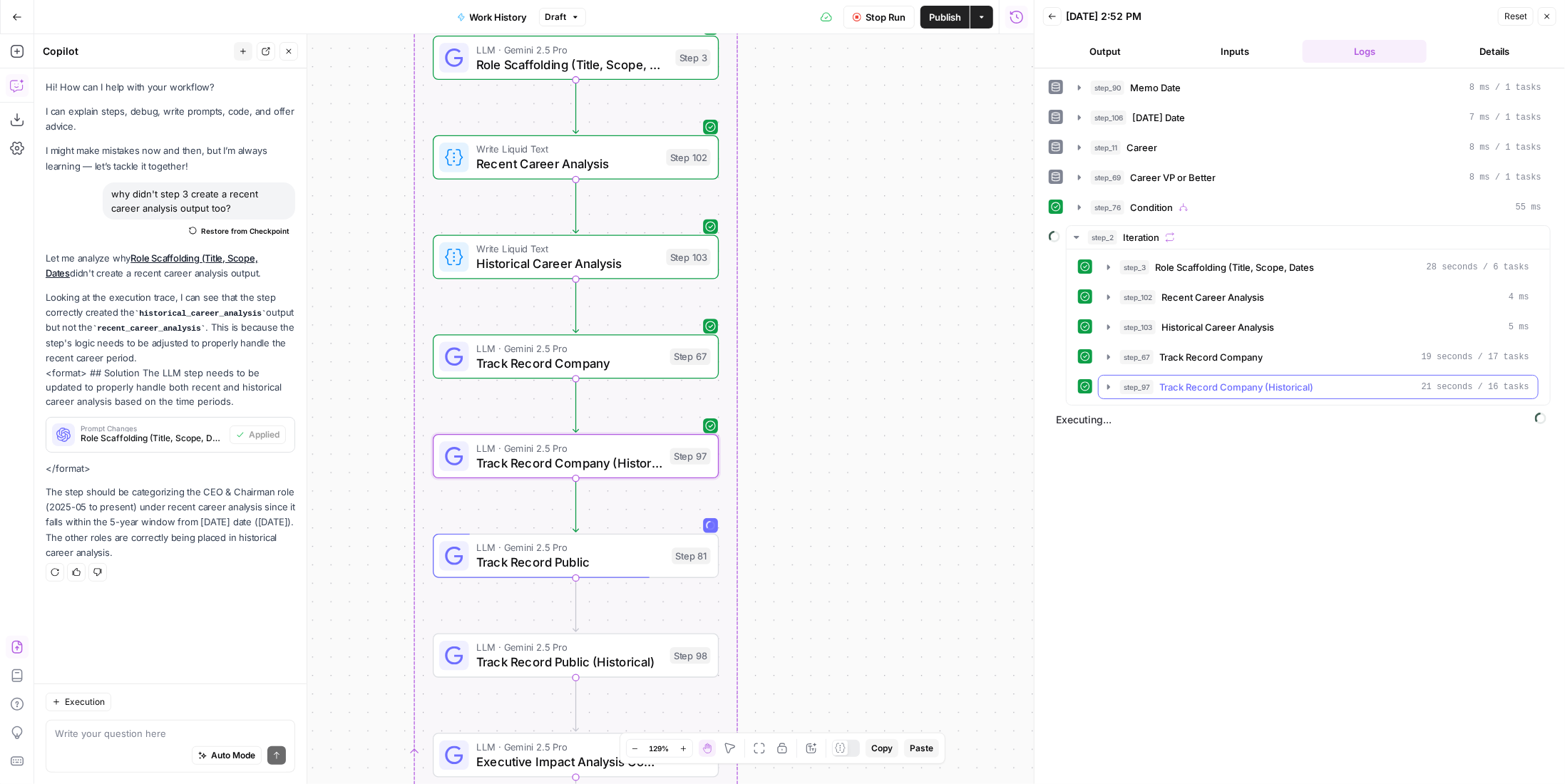
click at [1232, 380] on span "Track Record Company (Historical)" at bounding box center [1236, 386] width 154 height 14
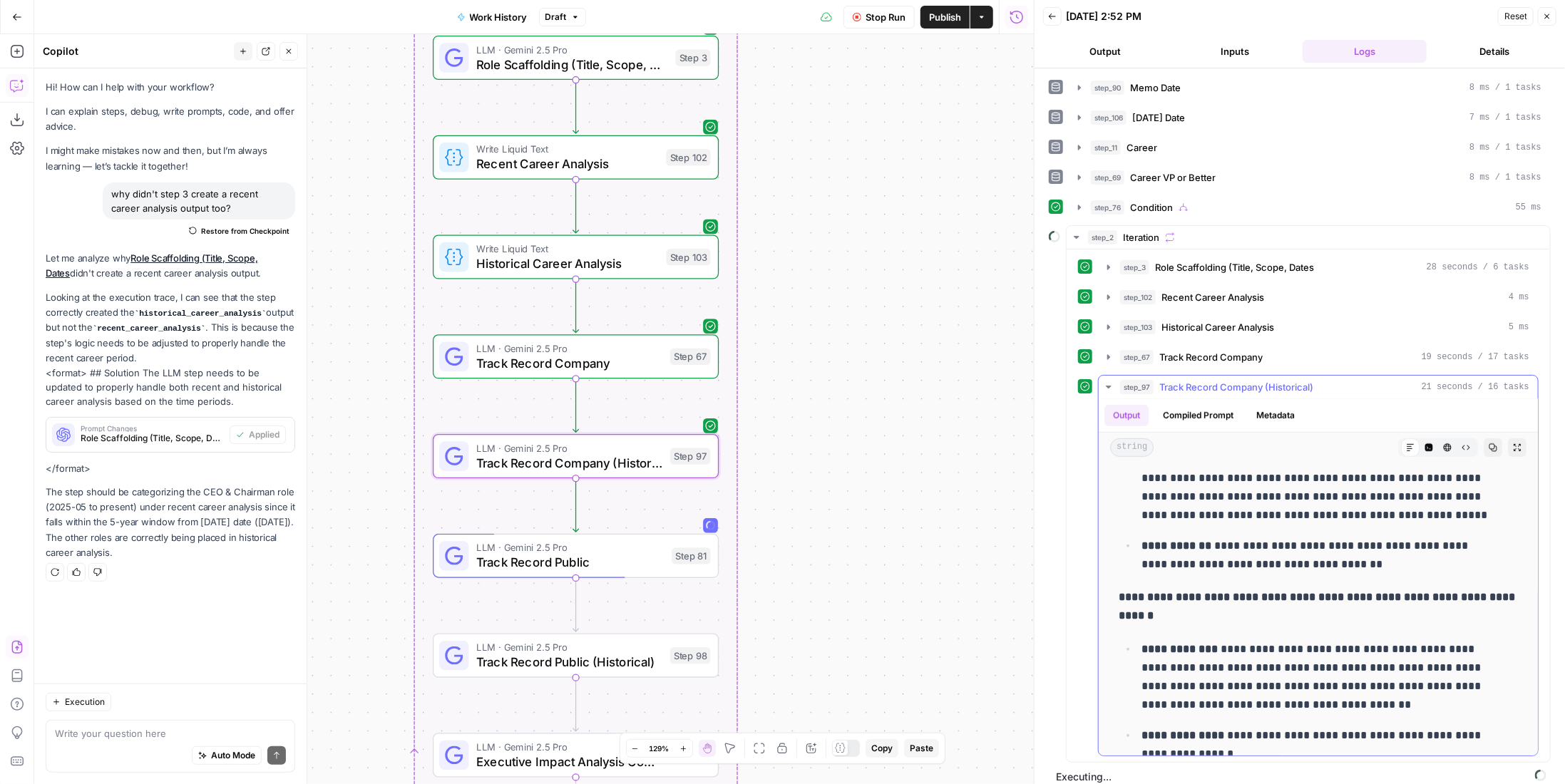
scroll to position [892, 0]
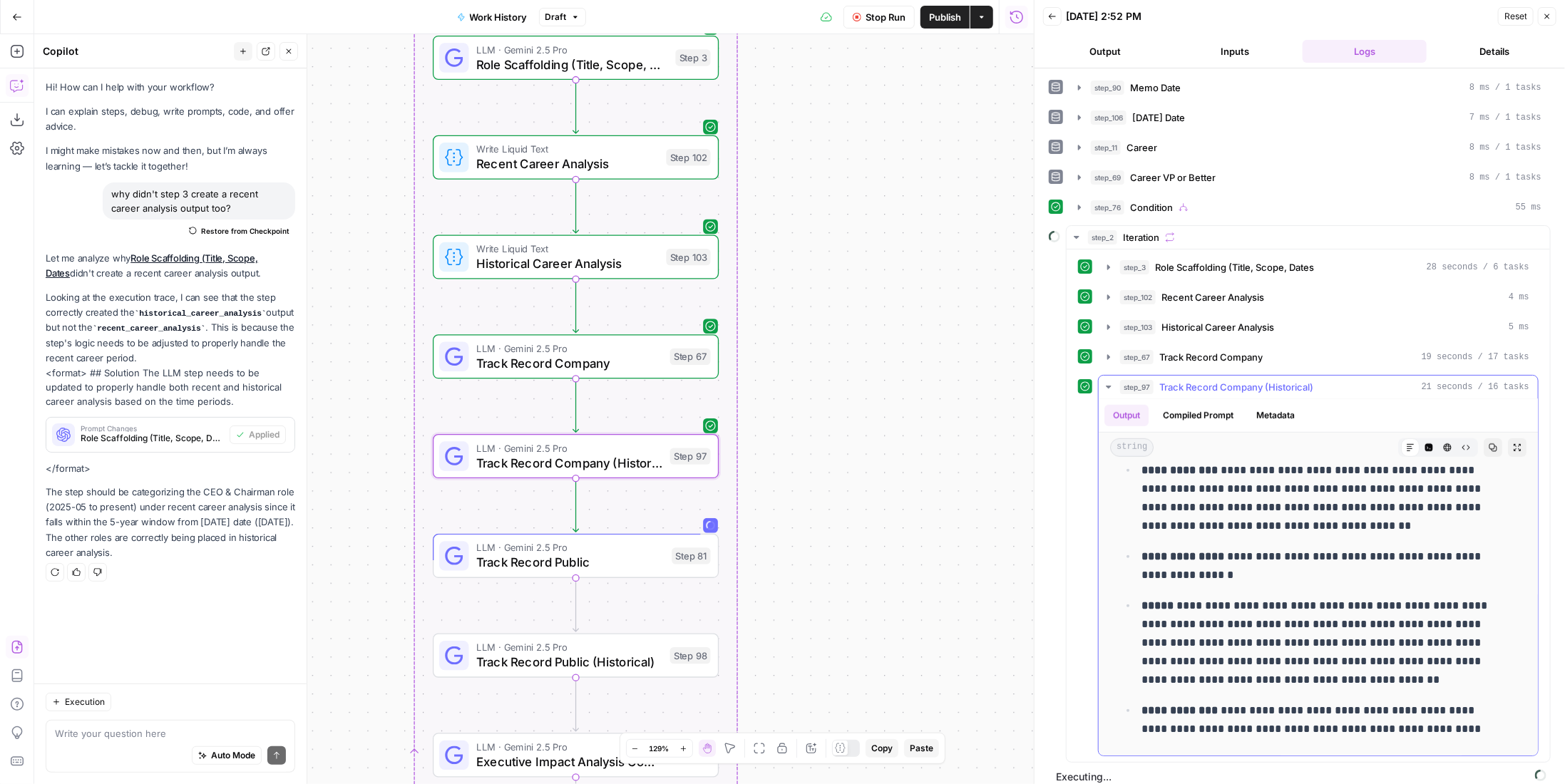
click at [1191, 380] on span "Track Record Company (Historical)" at bounding box center [1236, 386] width 154 height 14
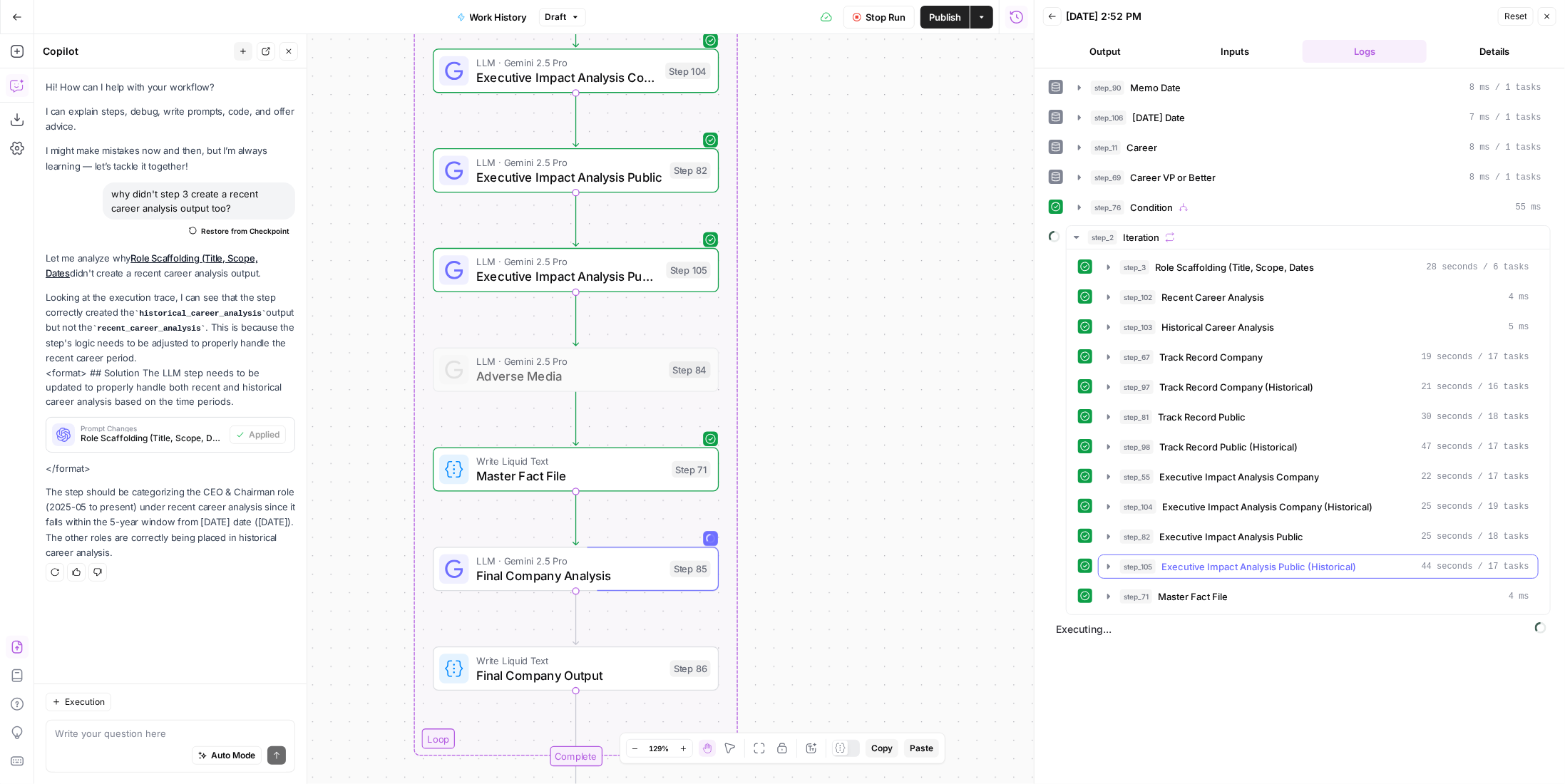
click at [1246, 559] on span "Executive Impact Analysis Public (Historical)" at bounding box center [1259, 566] width 195 height 14
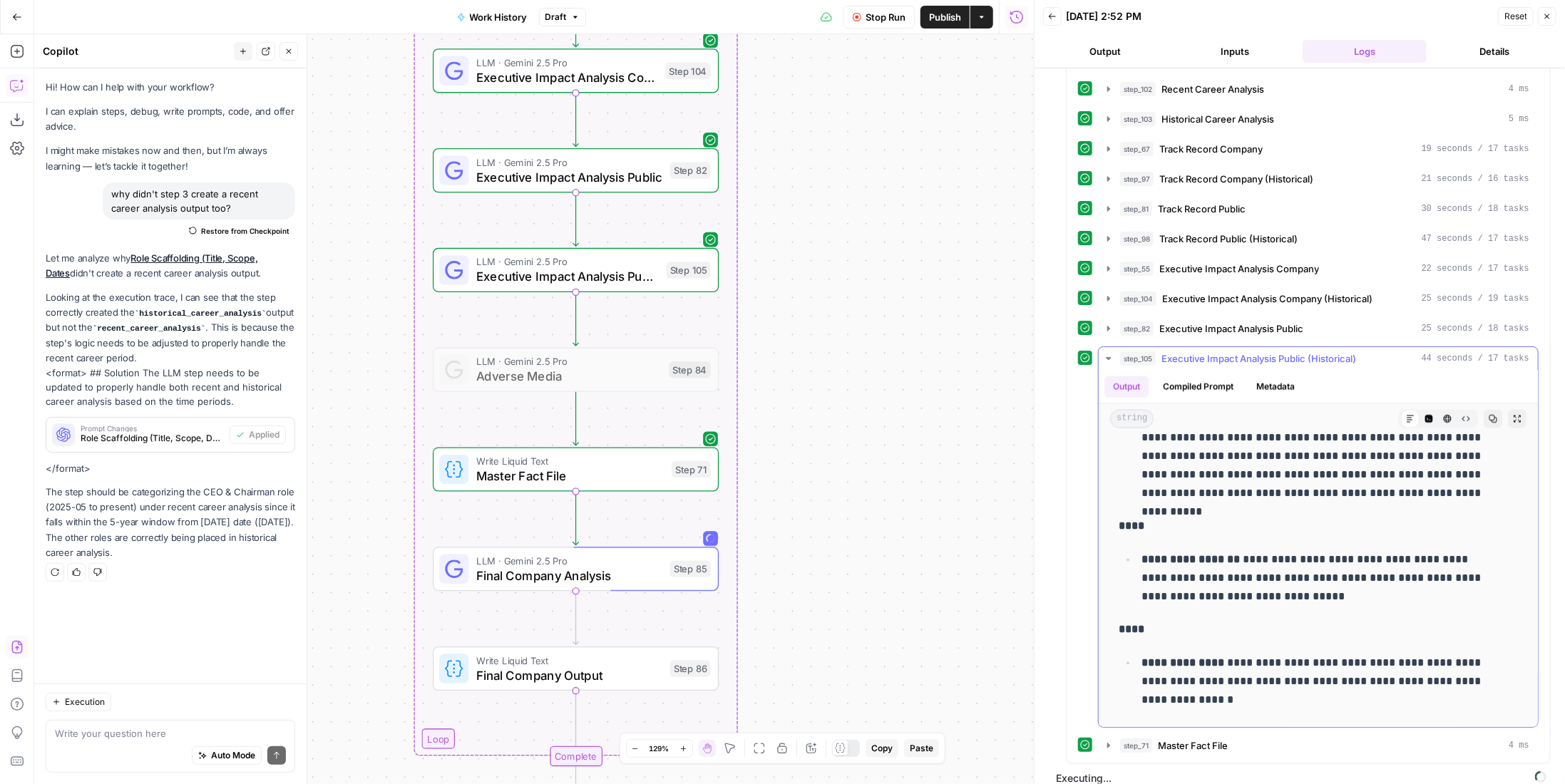
scroll to position [1764, 0]
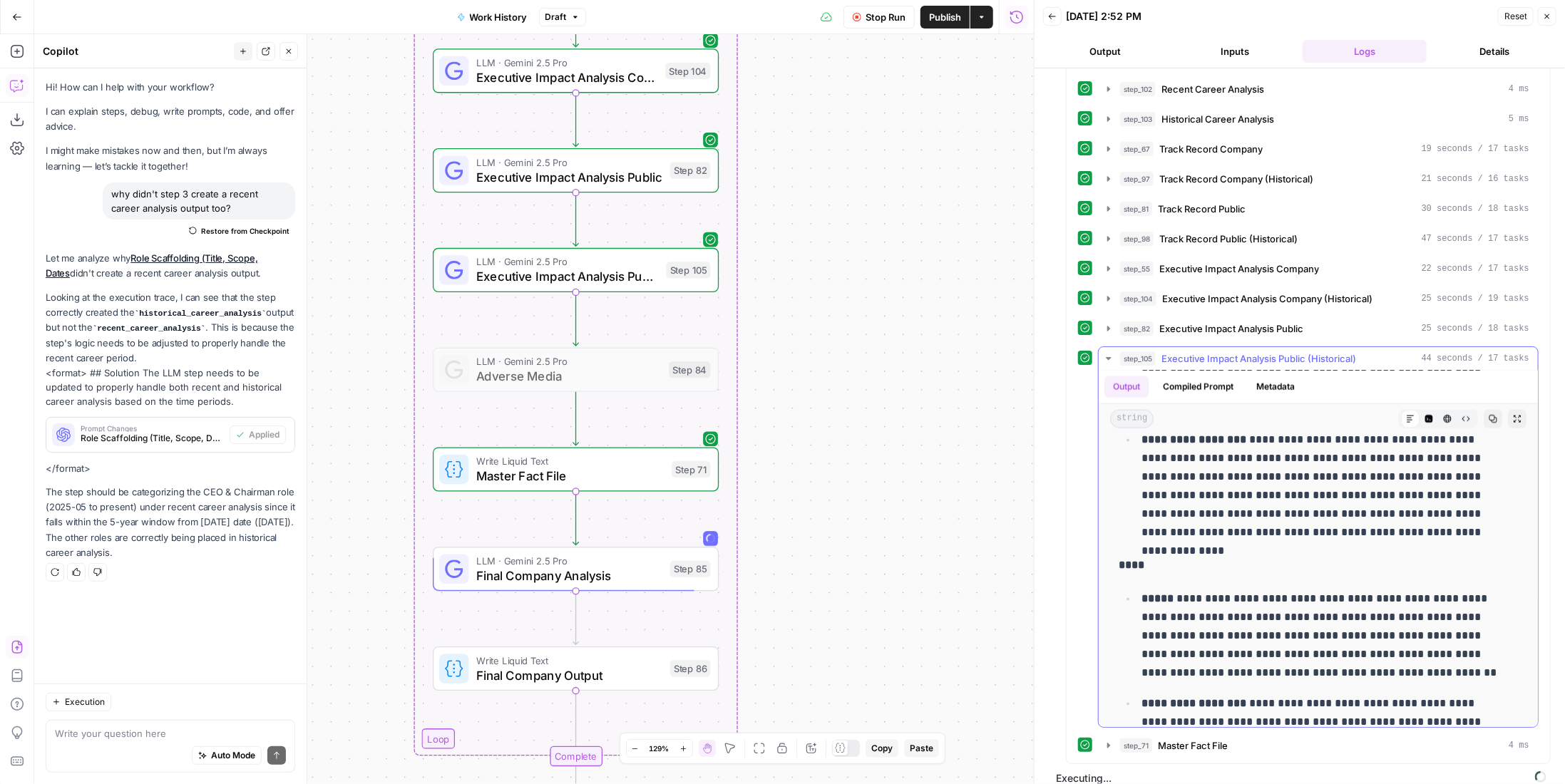
click at [1261, 351] on span "Executive Impact Analysis Public (Historical)" at bounding box center [1259, 358] width 195 height 14
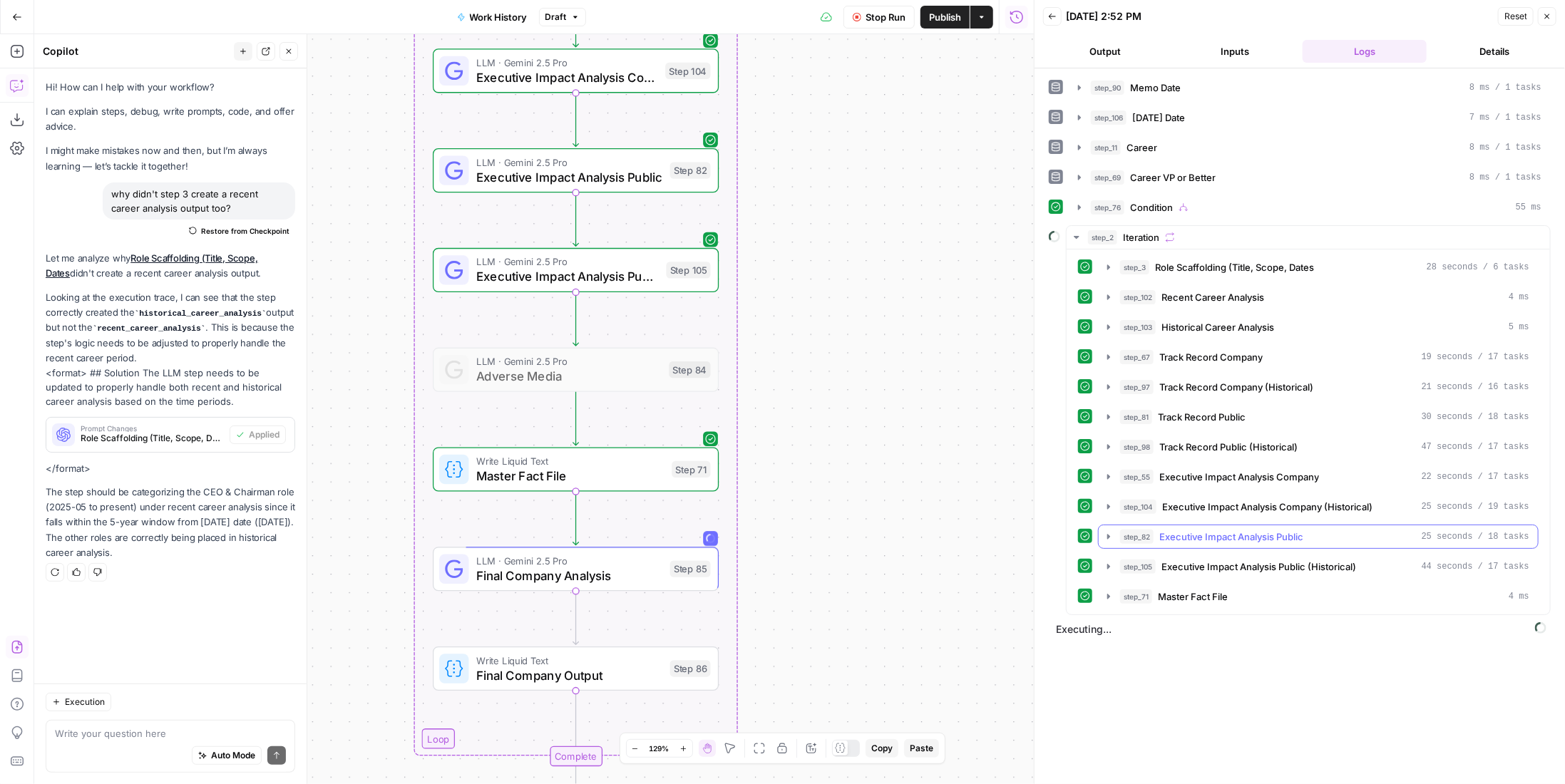
click at [1250, 529] on span "Executive Impact Analysis Public" at bounding box center [1231, 536] width 144 height 14
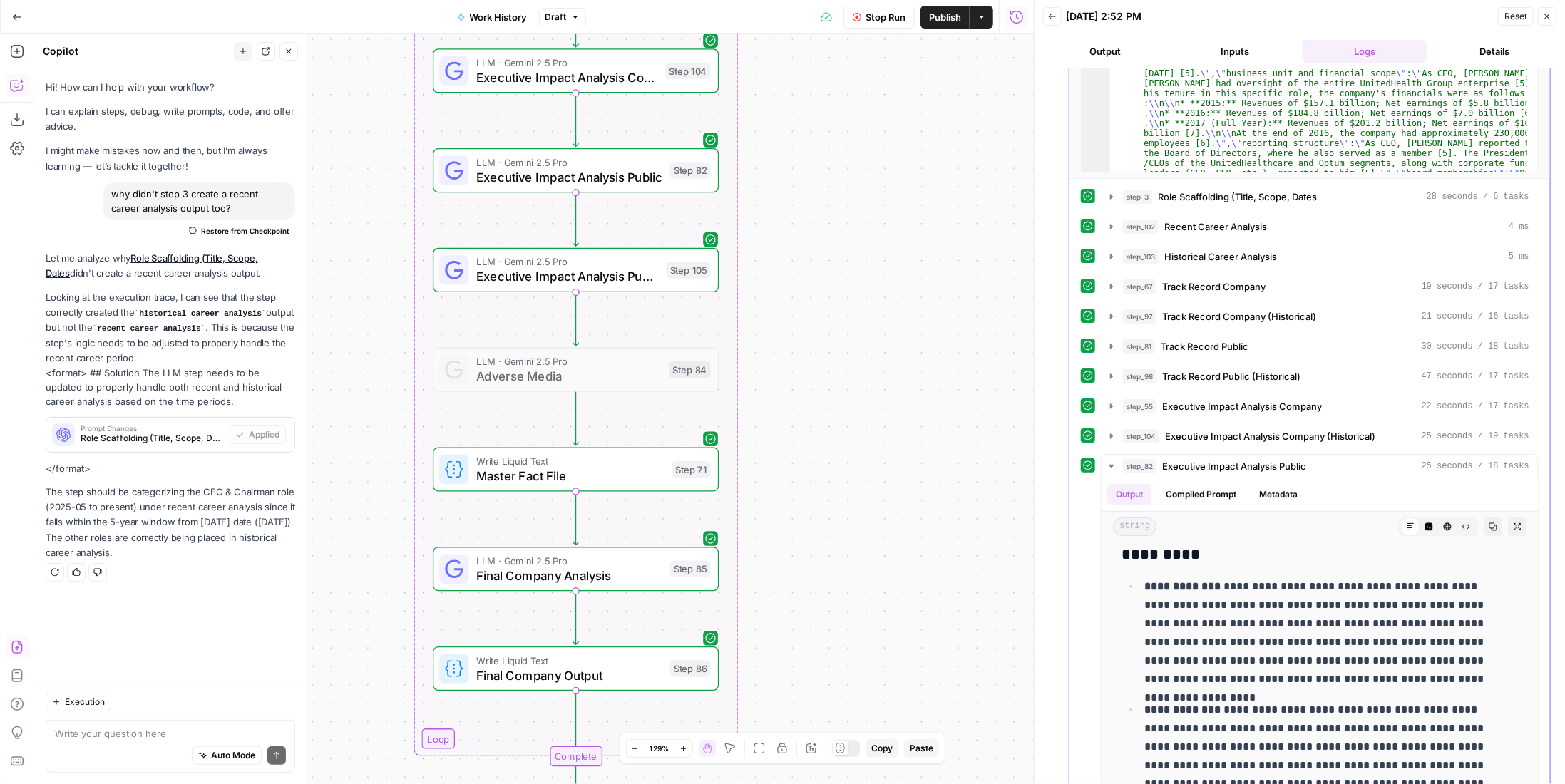
scroll to position [652, 0]
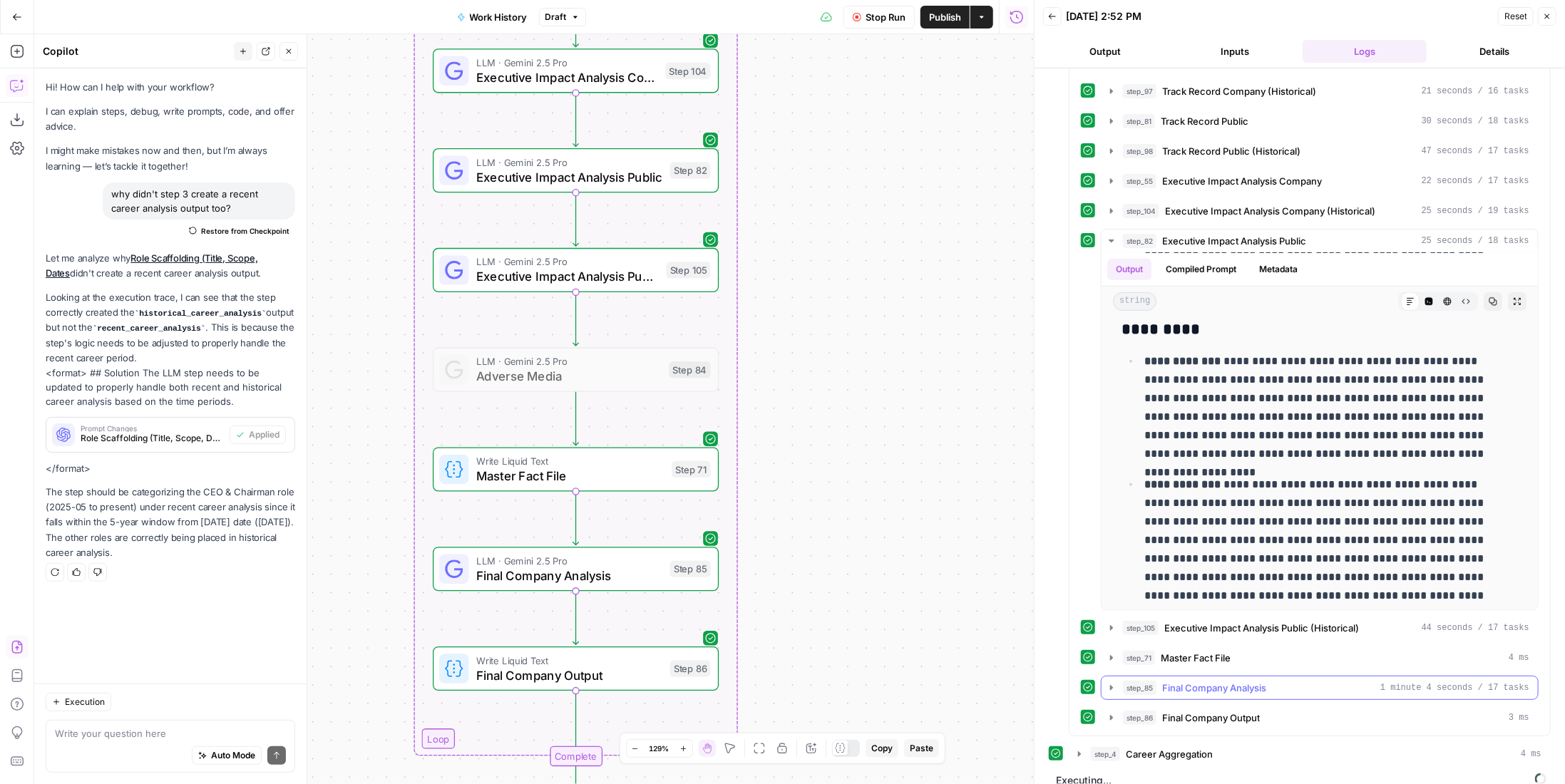
click at [1295, 680] on div "step_85 Final Company Analysis 1 minute 4 seconds / 17 tasks" at bounding box center [1326, 687] width 407 height 14
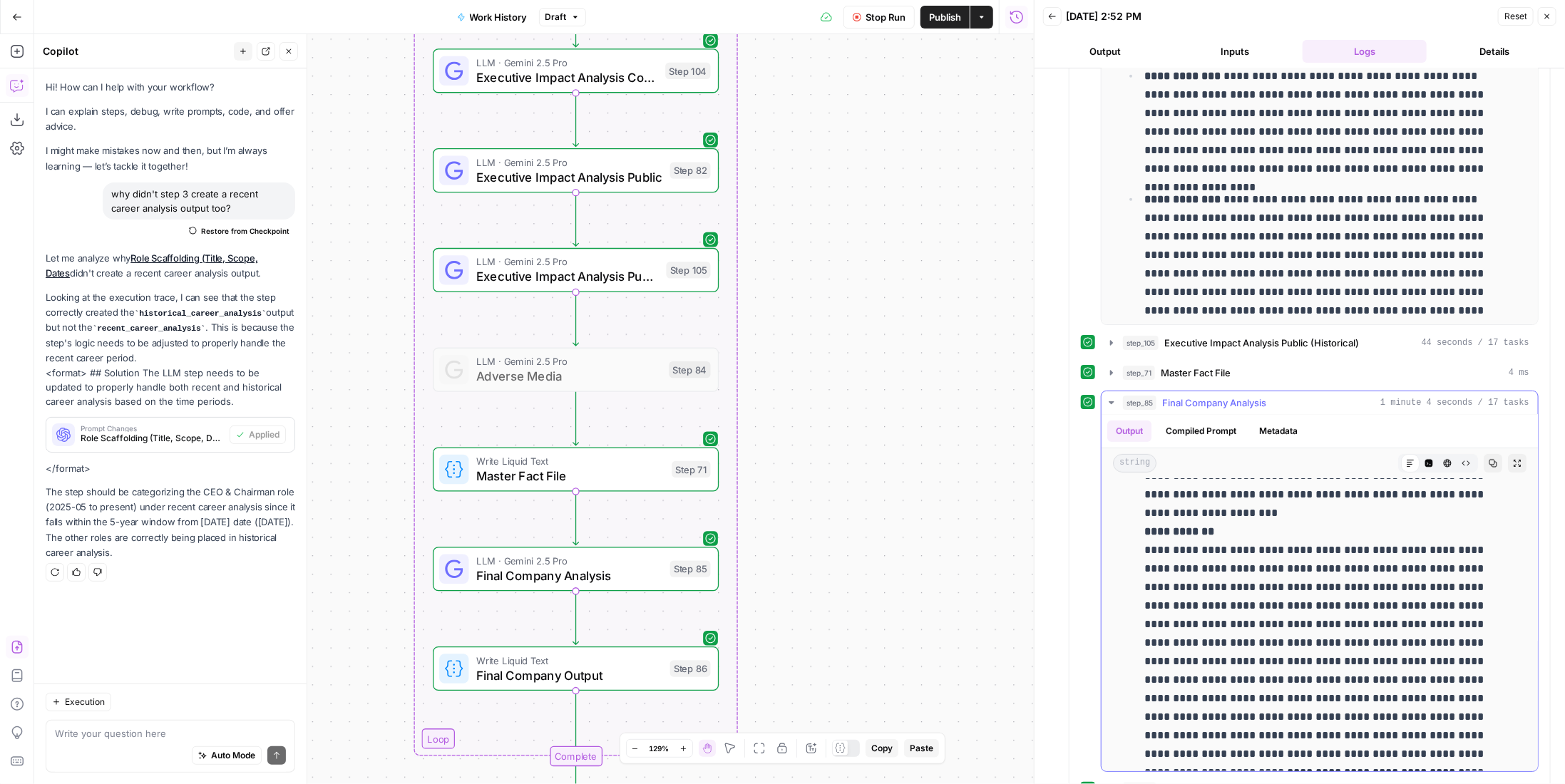
scroll to position [285, 0]
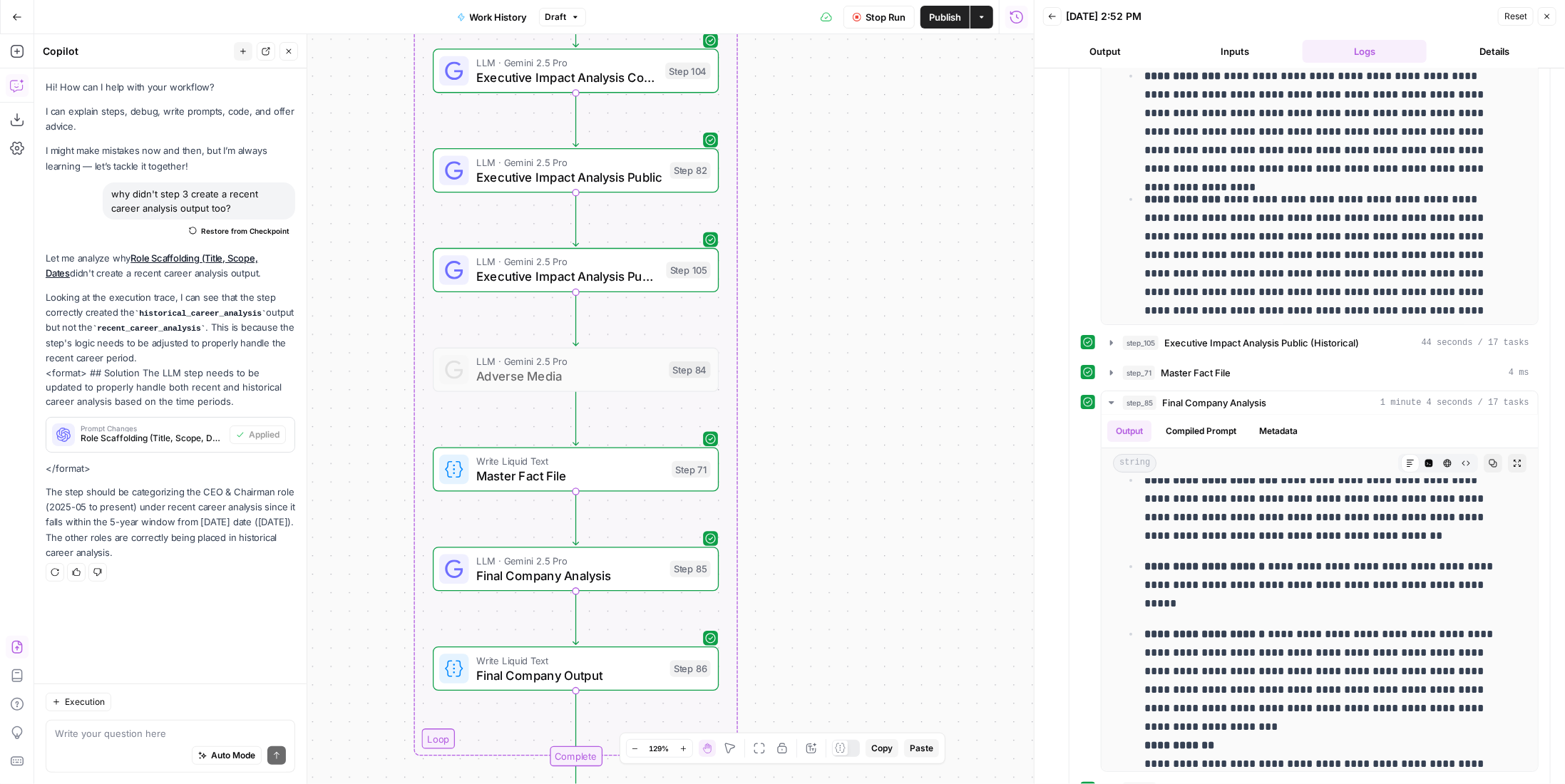
click at [695, 587] on div "LLM · Gemini 2.5 Pro Final Company Analysis Step 85 Copy step Delete step Add N…" at bounding box center [575, 568] width 286 height 44
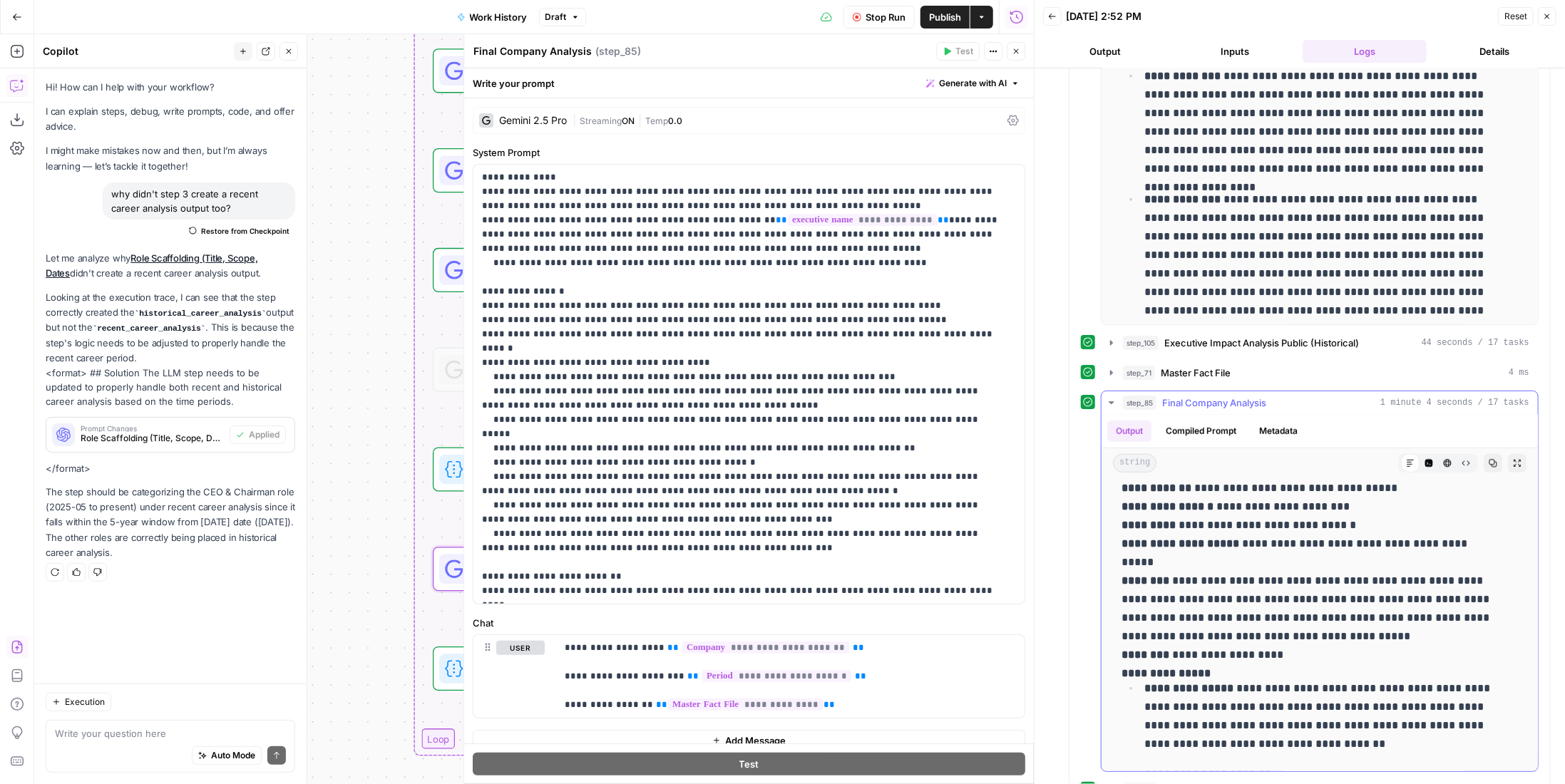
scroll to position [855, 0]
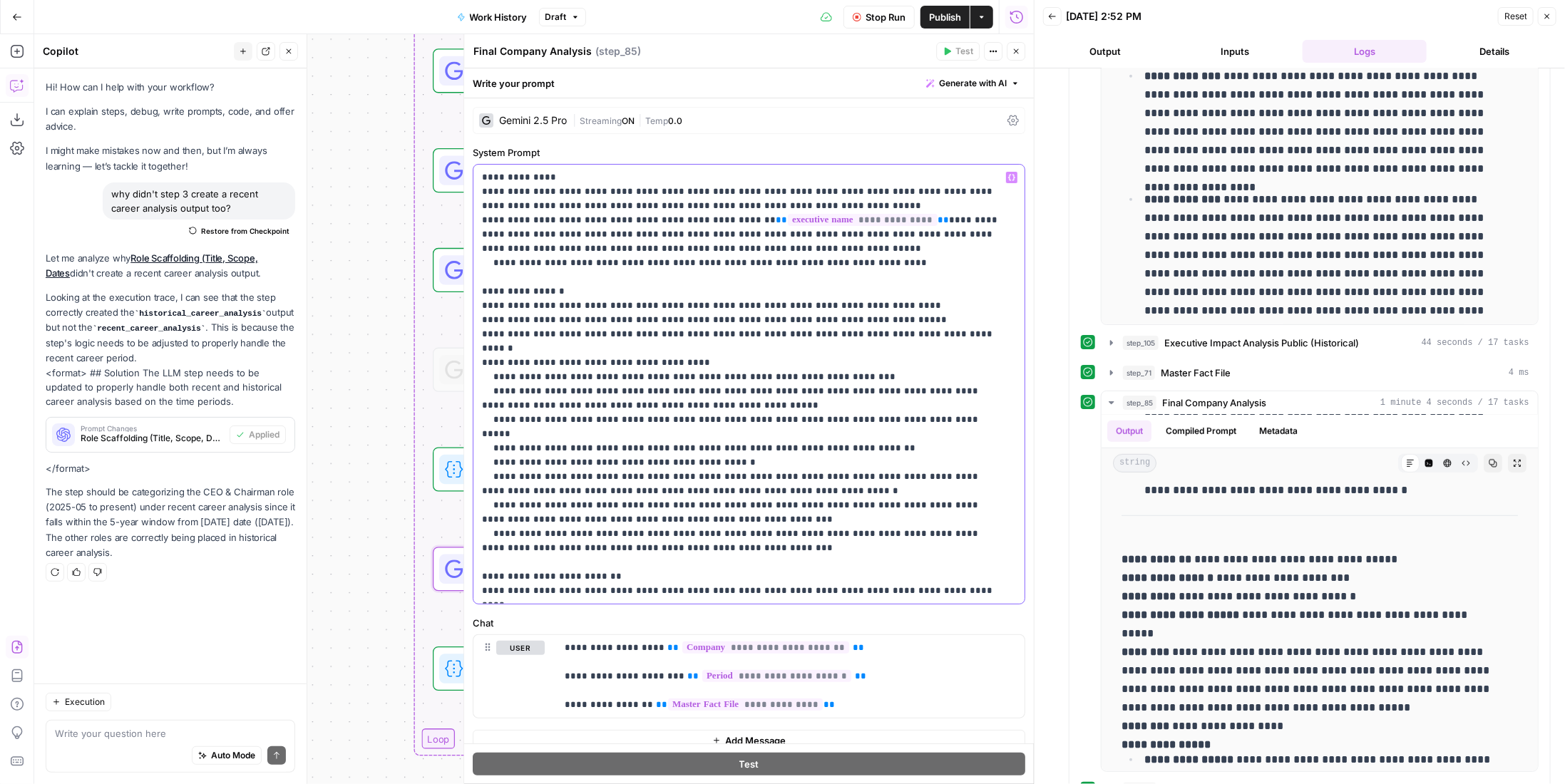
click at [751, 363] on p "**********" at bounding box center [743, 384] width 524 height 427
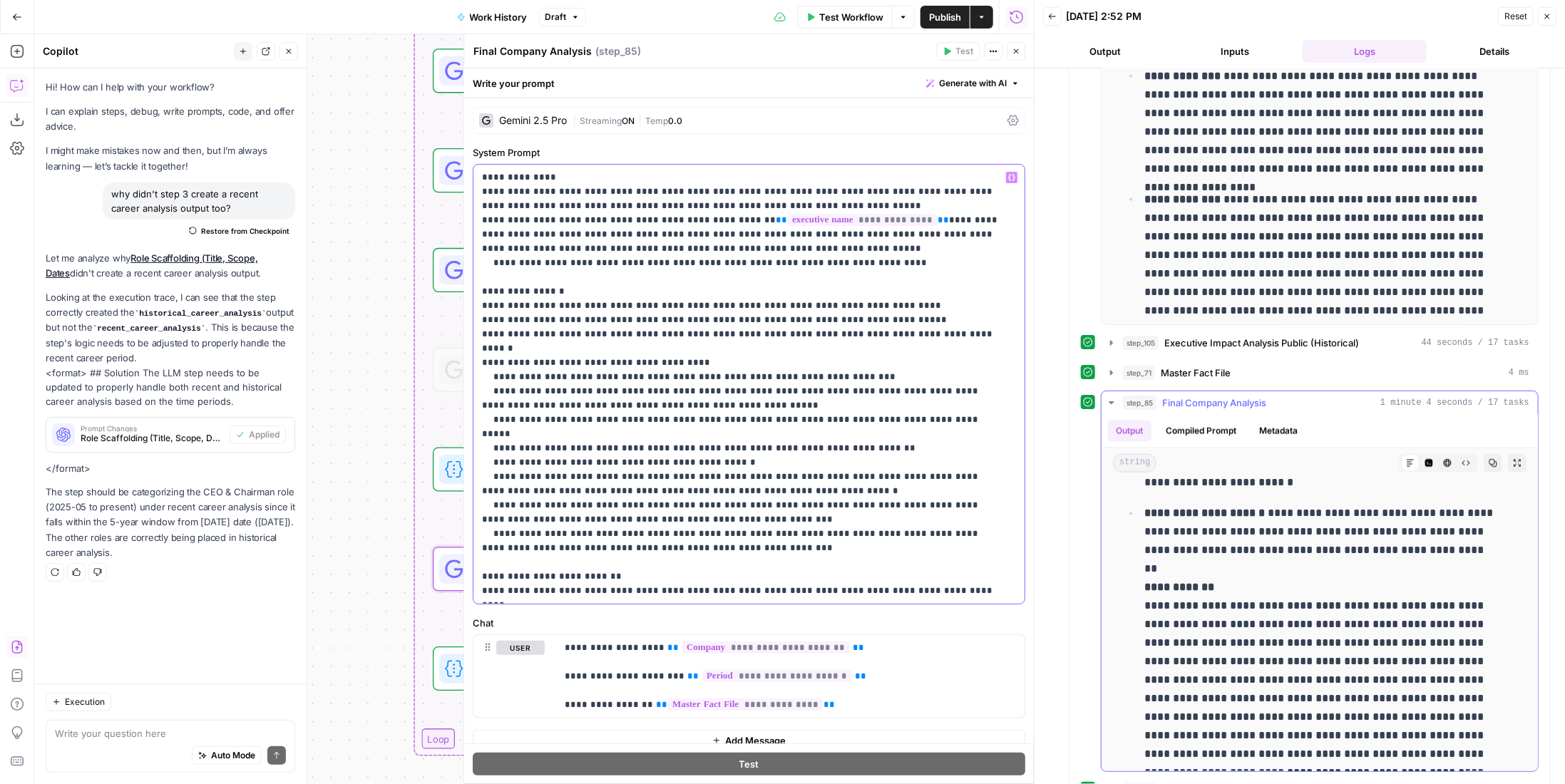
scroll to position [0, 0]
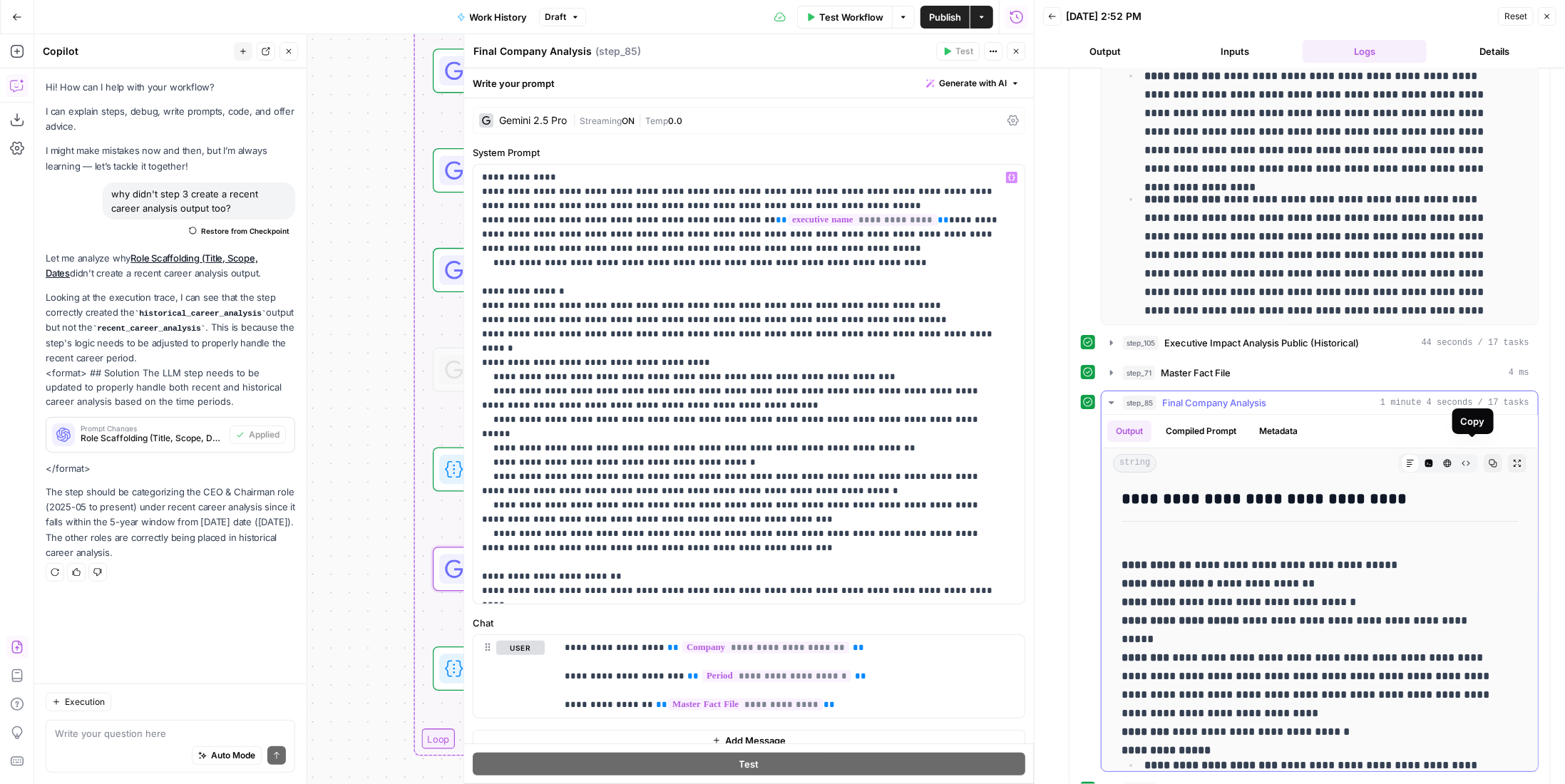
click at [1490, 460] on icon "button" at bounding box center [1493, 464] width 8 height 8
click at [1253, 365] on div "step_71 Master Fact File 4 ms" at bounding box center [1326, 372] width 407 height 14
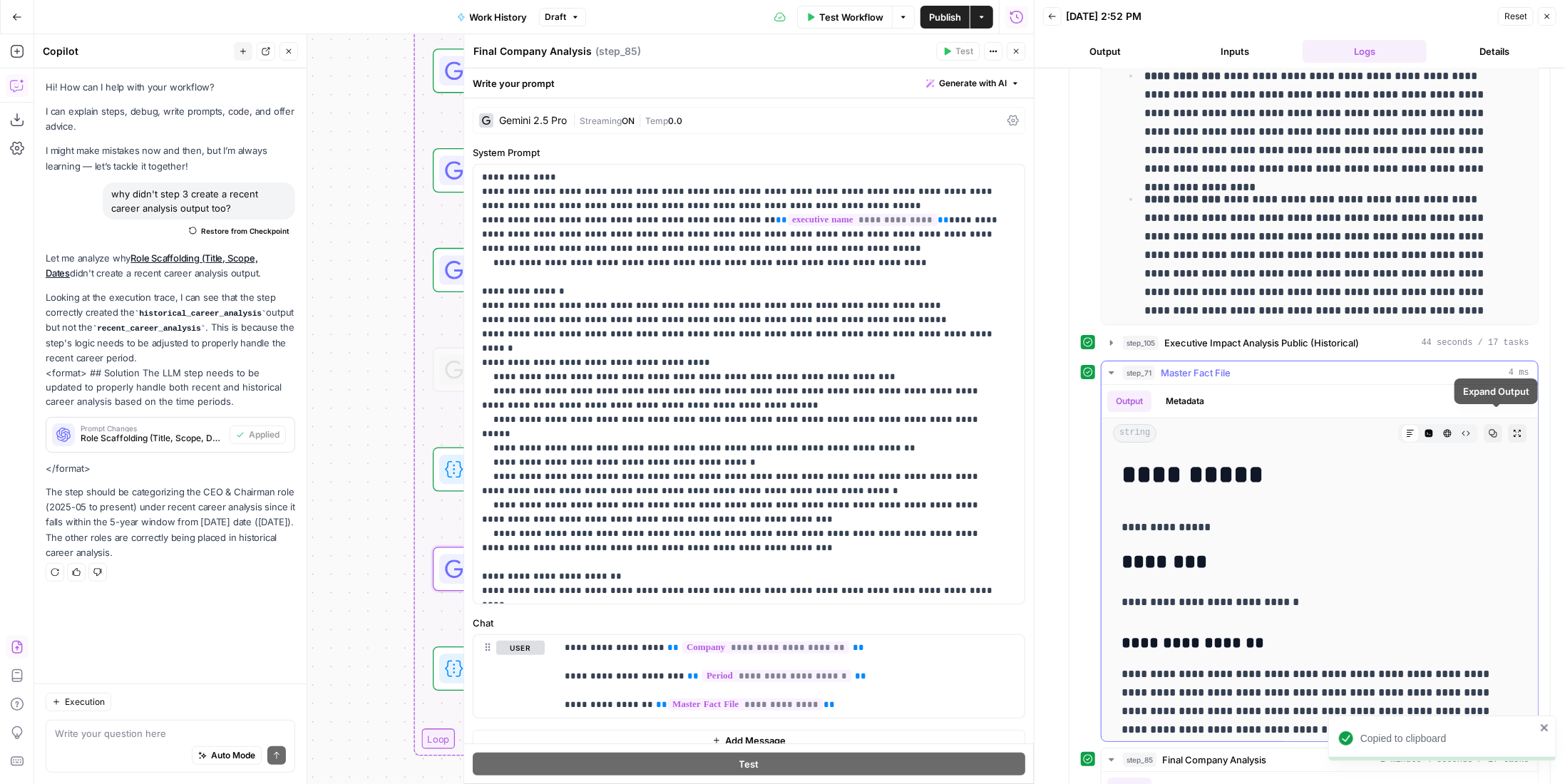
click at [1490, 429] on icon "button" at bounding box center [1493, 433] width 8 height 8
click at [1198, 365] on span "Master Fact File" at bounding box center [1195, 372] width 70 height 14
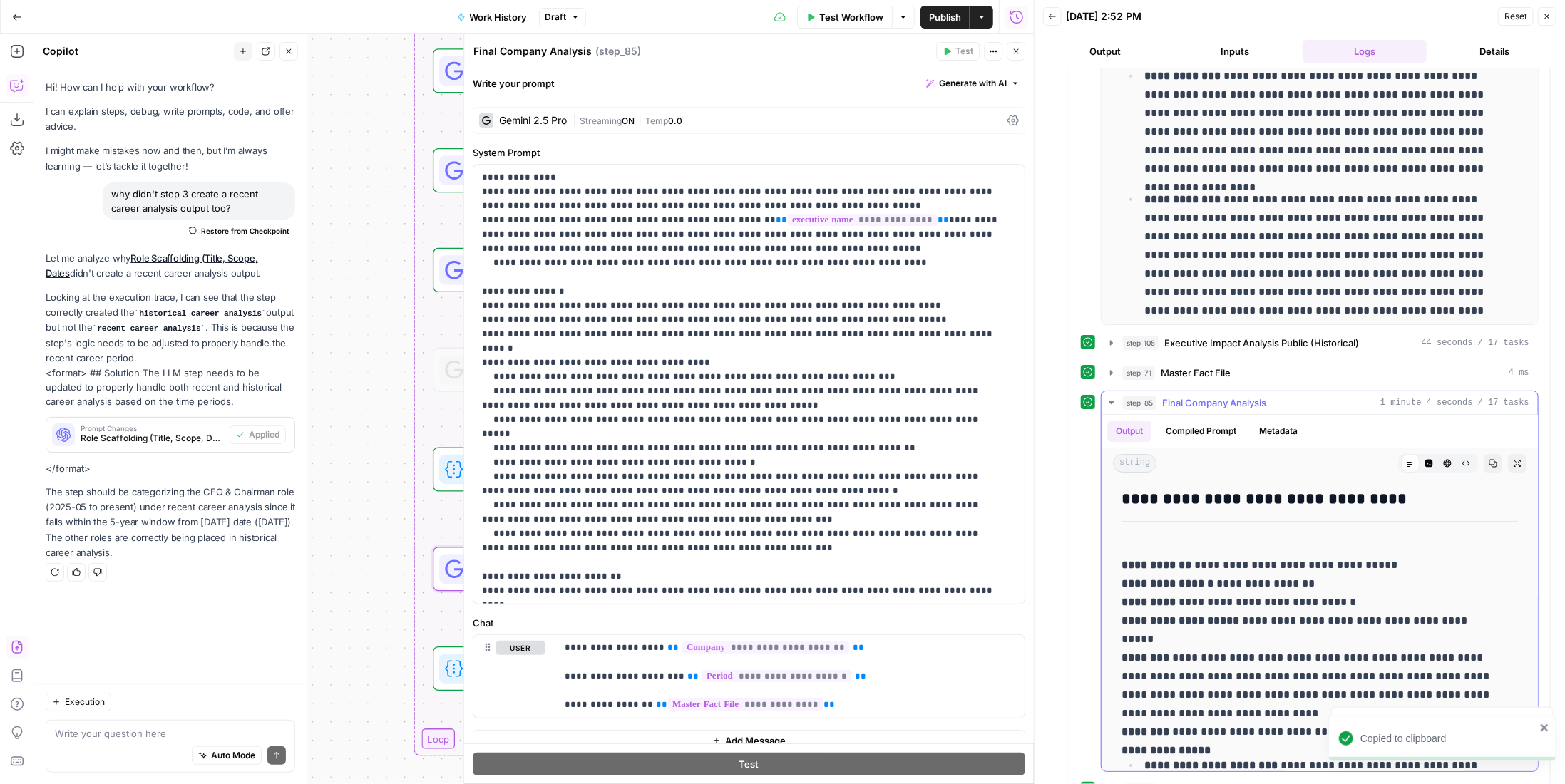
click at [1489, 459] on icon "button" at bounding box center [1492, 463] width 9 height 9
click at [723, 281] on p "**********" at bounding box center [743, 384] width 524 height 427
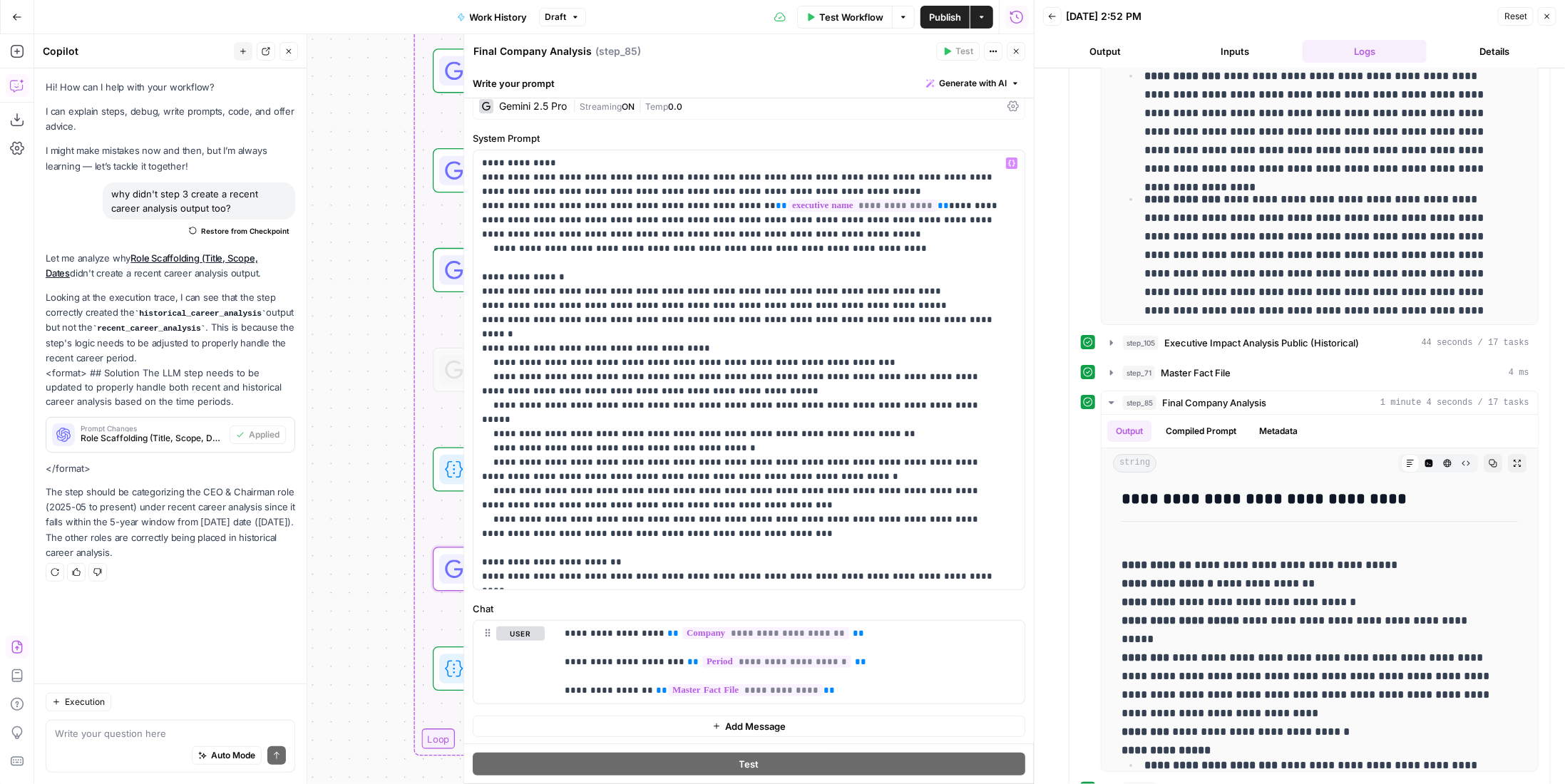
click at [661, 110] on span "Temp" at bounding box center [657, 106] width 23 height 10
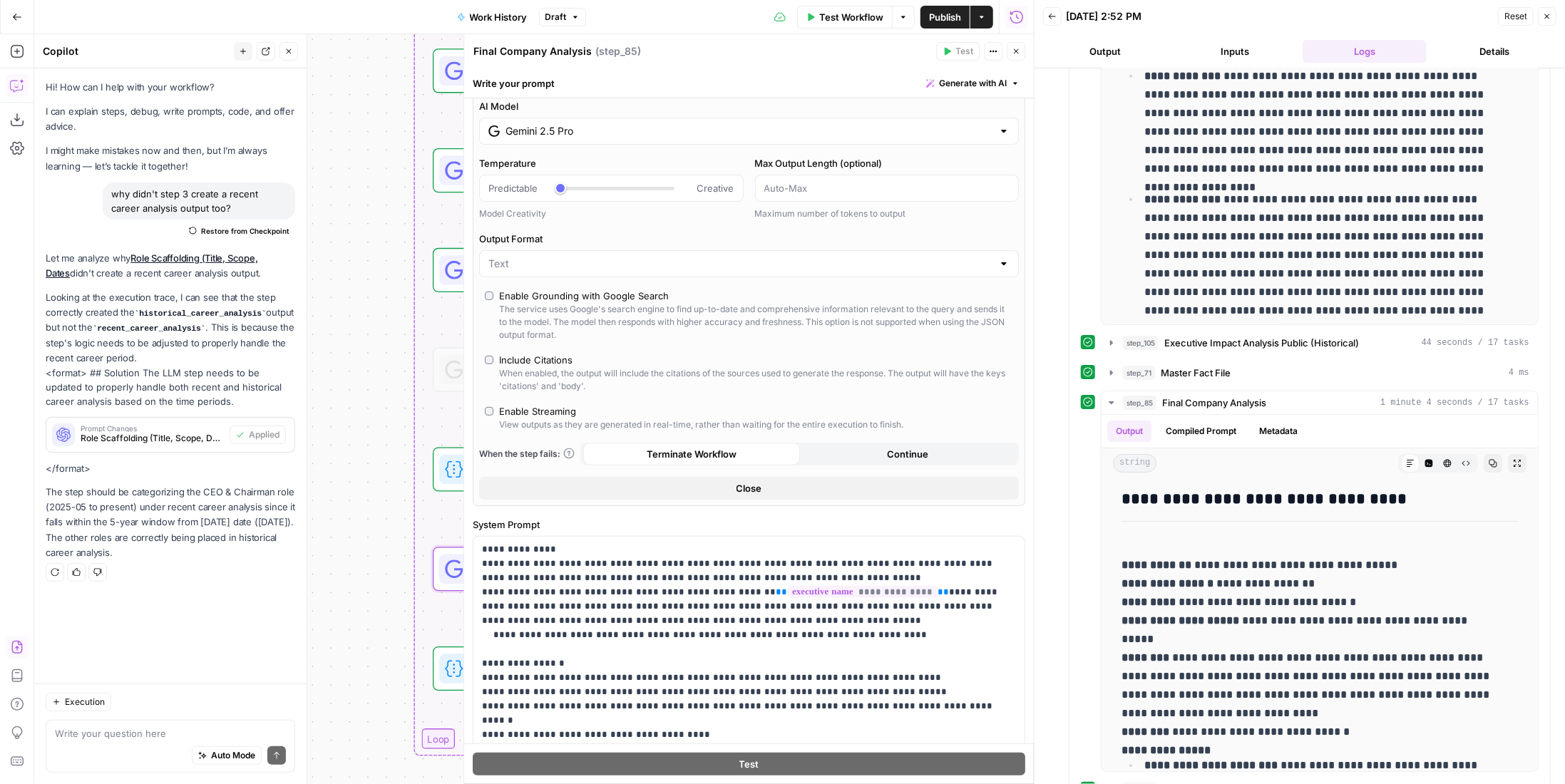
click at [647, 120] on div "Gemini 2.5 Pro" at bounding box center [749, 131] width 540 height 27
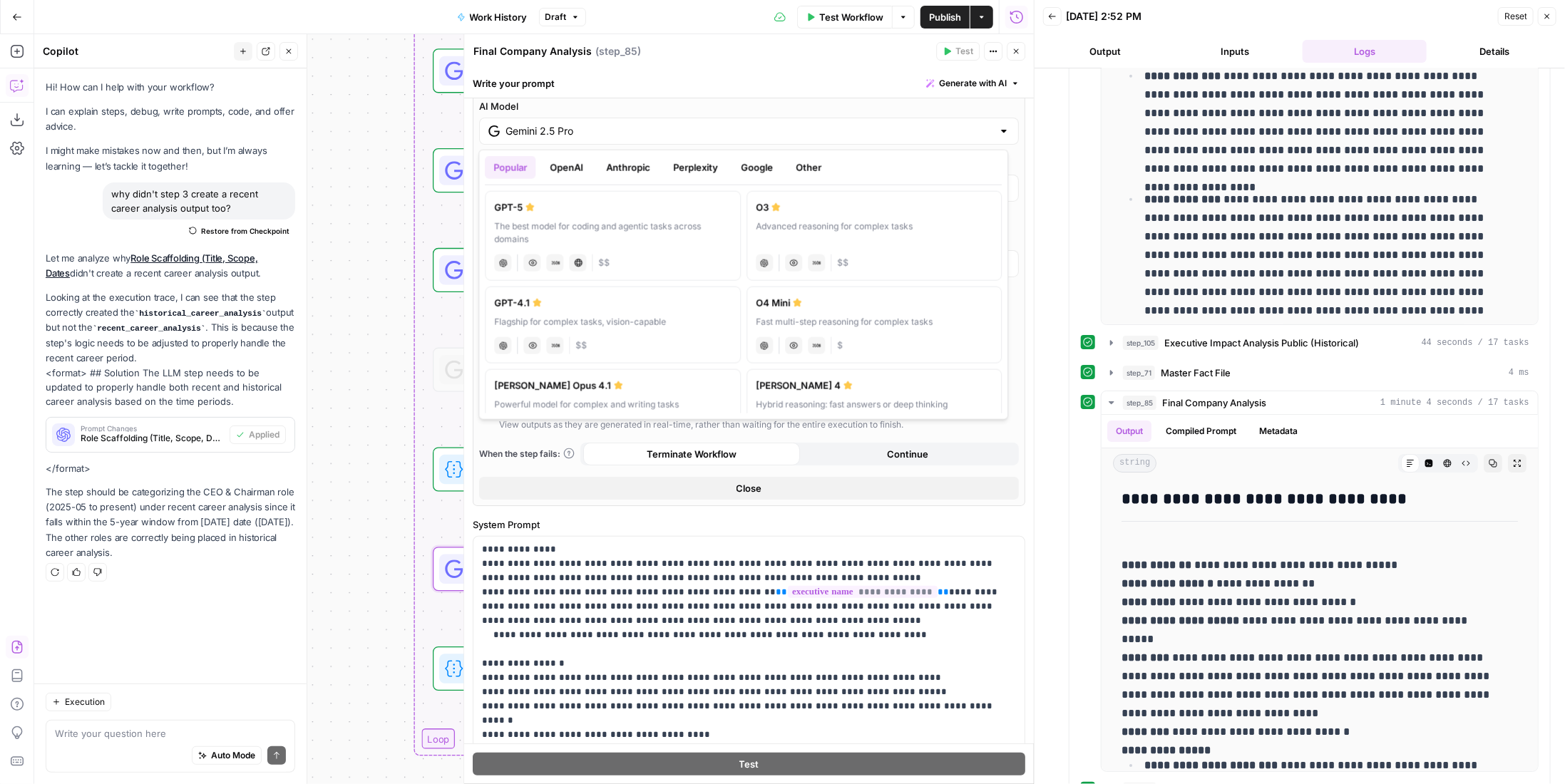
click at [613, 222] on div "The best model for coding and agentic tasks across domains" at bounding box center [613, 233] width 238 height 26
type input "GPT-5"
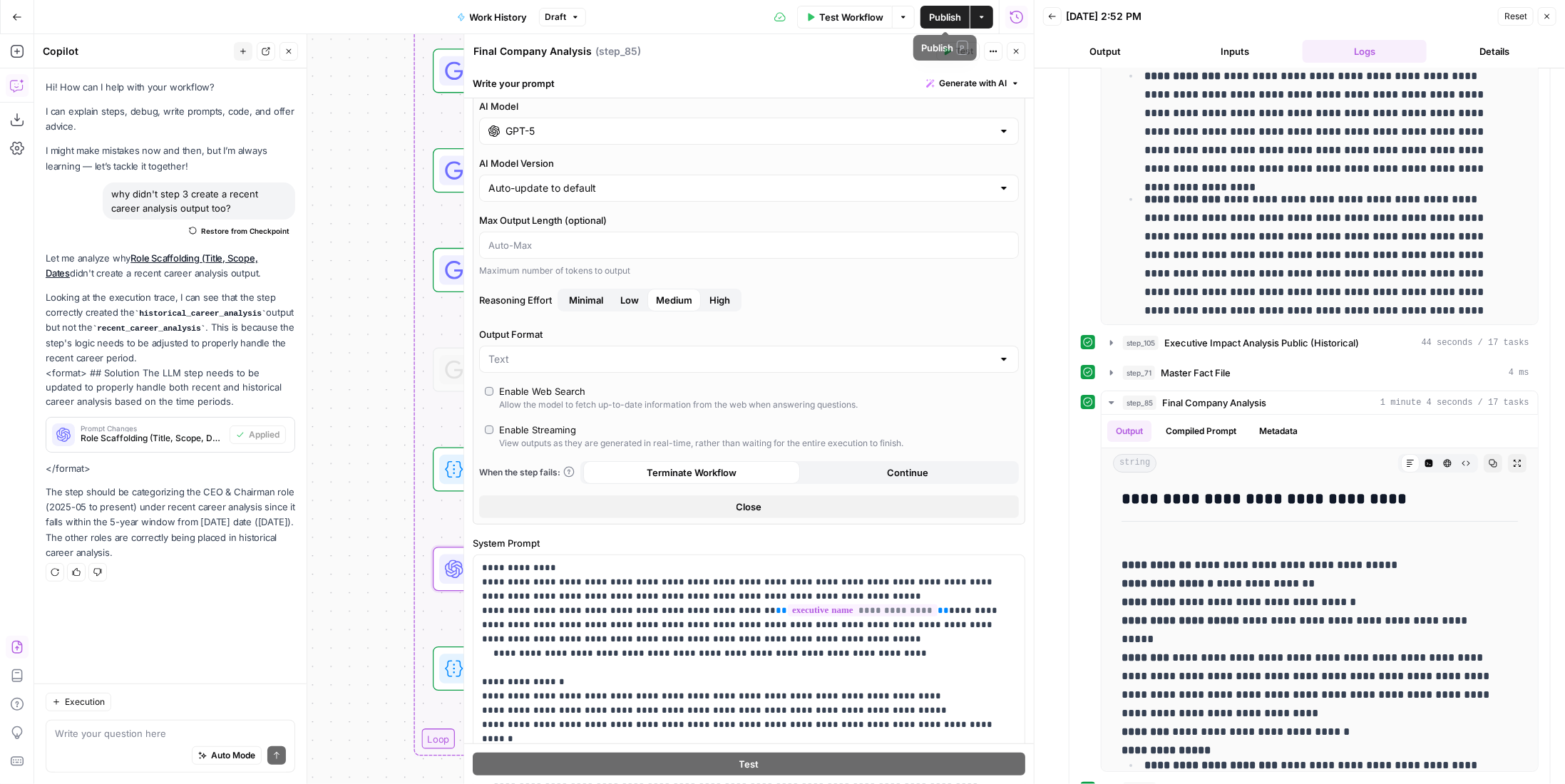
click at [1016, 47] on icon "button" at bounding box center [1015, 51] width 9 height 9
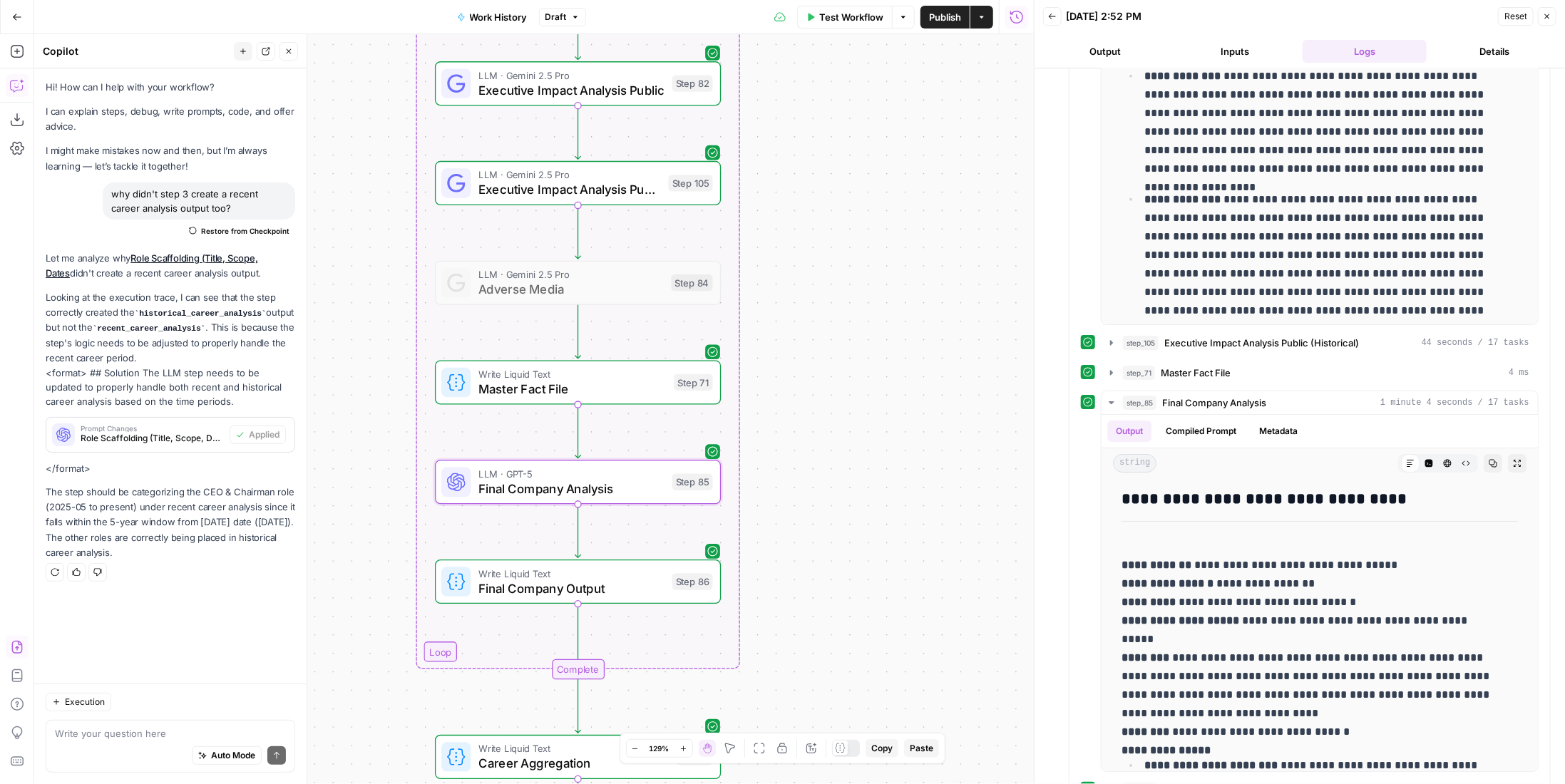
drag, startPoint x: 928, startPoint y: 396, endPoint x: 895, endPoint y: 614, distance: 220.5
click at [895, 614] on div "true false Workflow Set Inputs Inputs LLM · GPT-4.1 Memo Date Step 90 LLM · Gem…" at bounding box center [533, 409] width 999 height 750
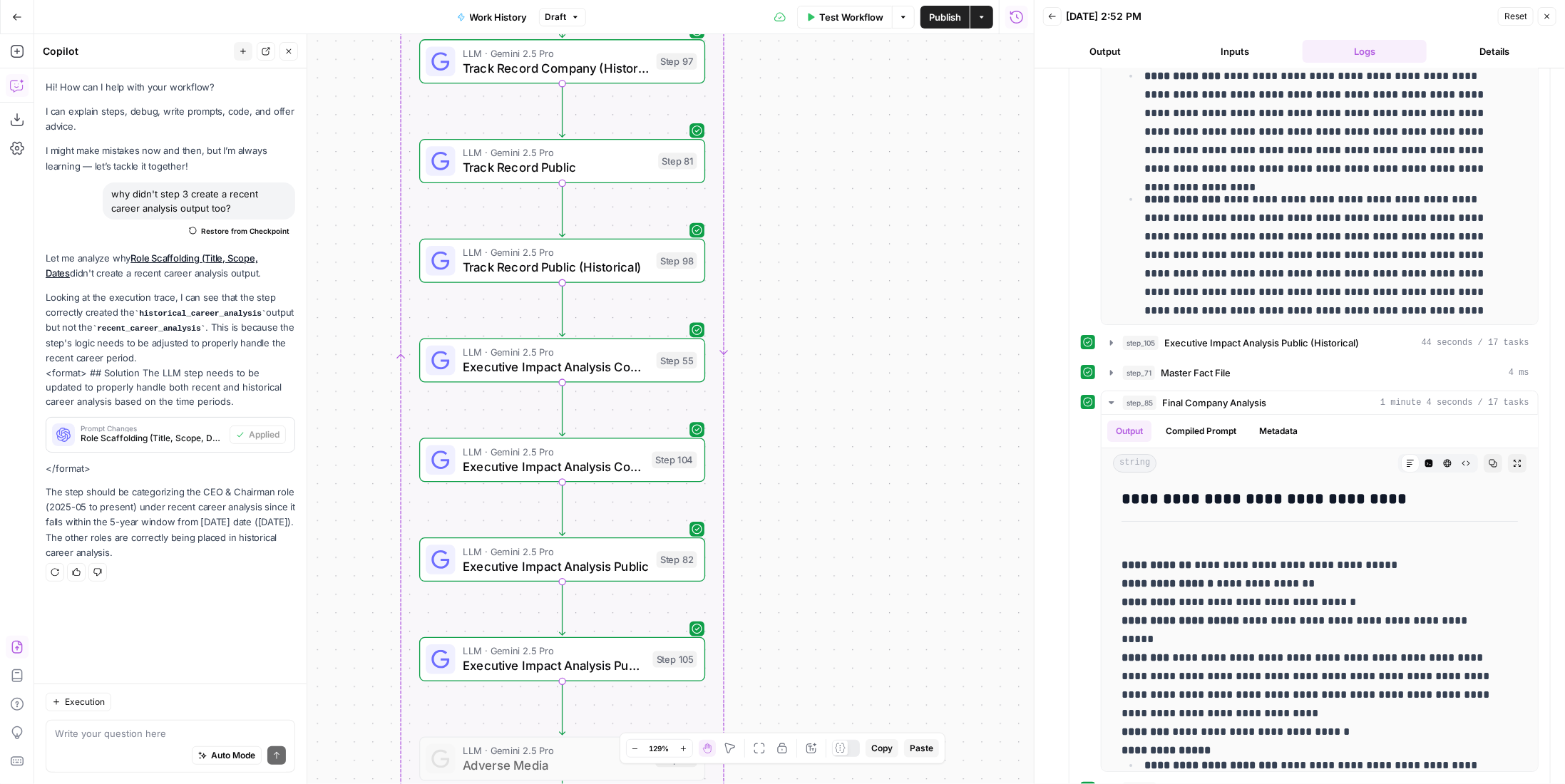
drag, startPoint x: 809, startPoint y: 399, endPoint x: 826, endPoint y: 481, distance: 83.7
click at [823, 552] on div "true false Workflow Set Inputs Inputs LLM · GPT-4.1 Memo Date Step 90 LLM · Gem…" at bounding box center [533, 409] width 999 height 750
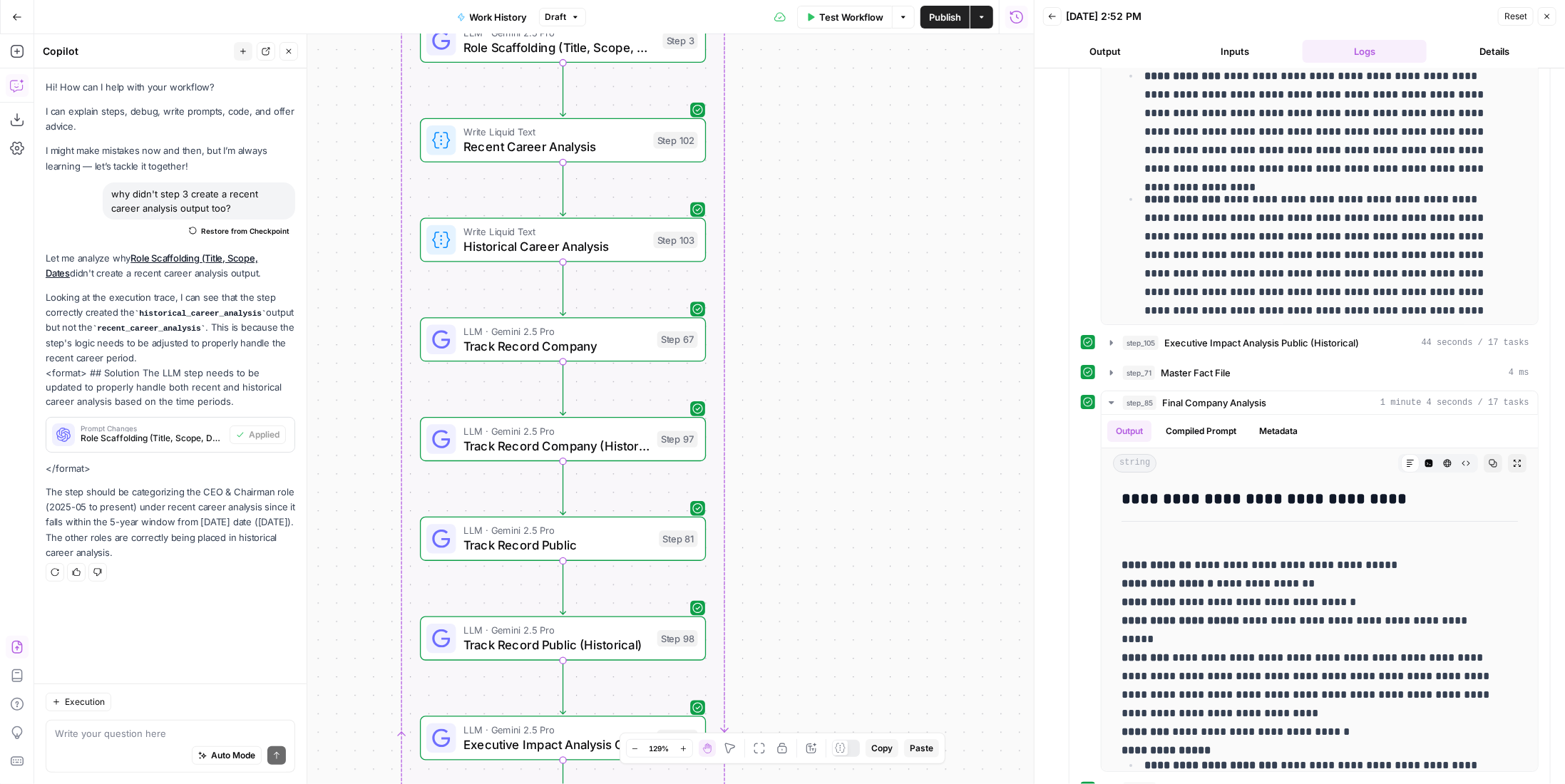
drag, startPoint x: 824, startPoint y: 357, endPoint x: 819, endPoint y: 376, distance: 19.6
click at [803, 571] on div "true false Workflow Set Inputs Inputs LLM · GPT-4.1 Memo Date Step 90 LLM · Gem…" at bounding box center [533, 409] width 999 height 750
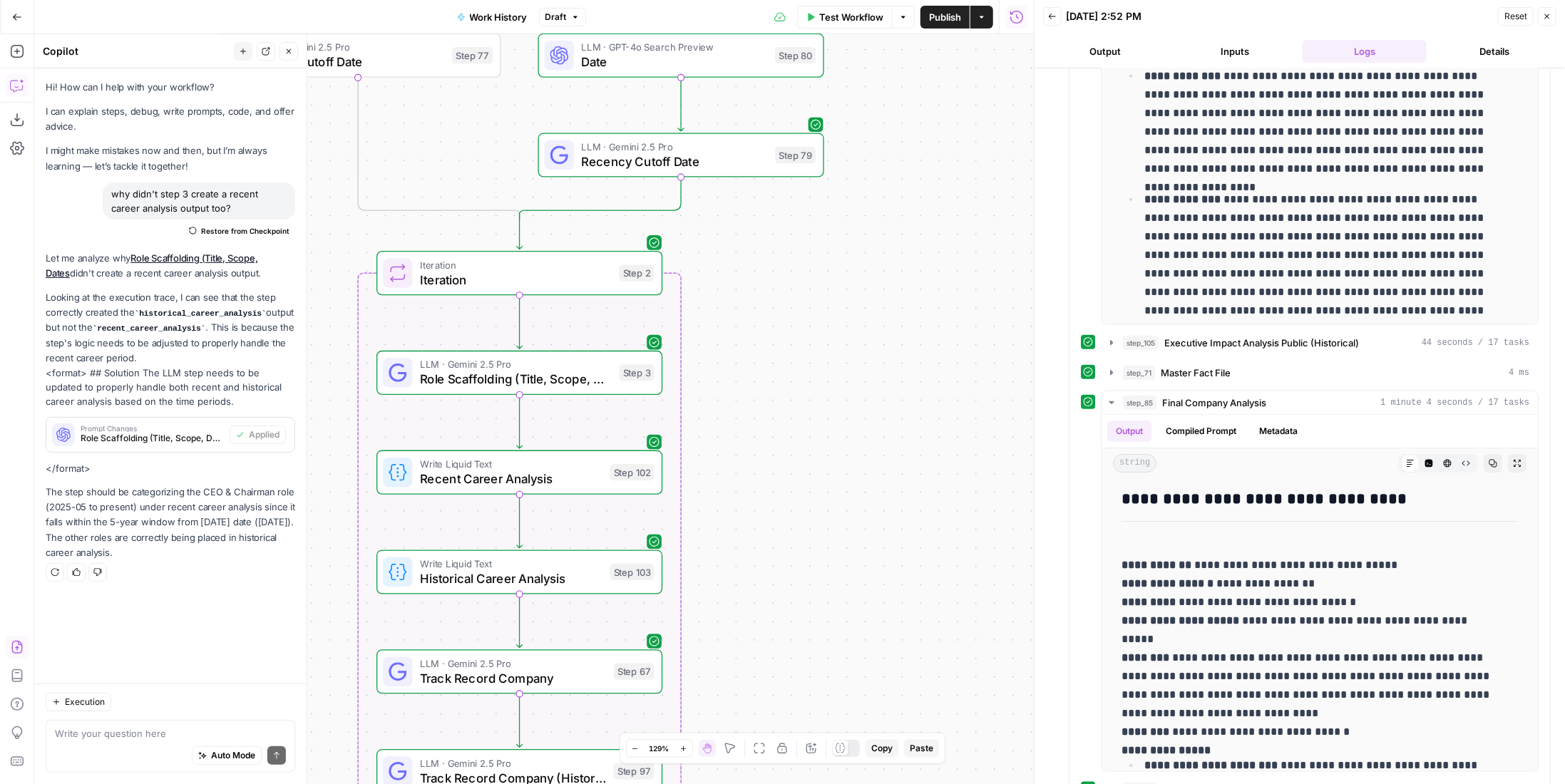
drag, startPoint x: 829, startPoint y: 314, endPoint x: 797, endPoint y: 635, distance: 322.6
click at [797, 635] on div "true false Workflow Set Inputs Inputs LLM · GPT-4.1 Memo Date Step 90 LLM · Gem…" at bounding box center [533, 409] width 999 height 750
click at [866, 15] on span "Test Workflow" at bounding box center [850, 16] width 64 height 14
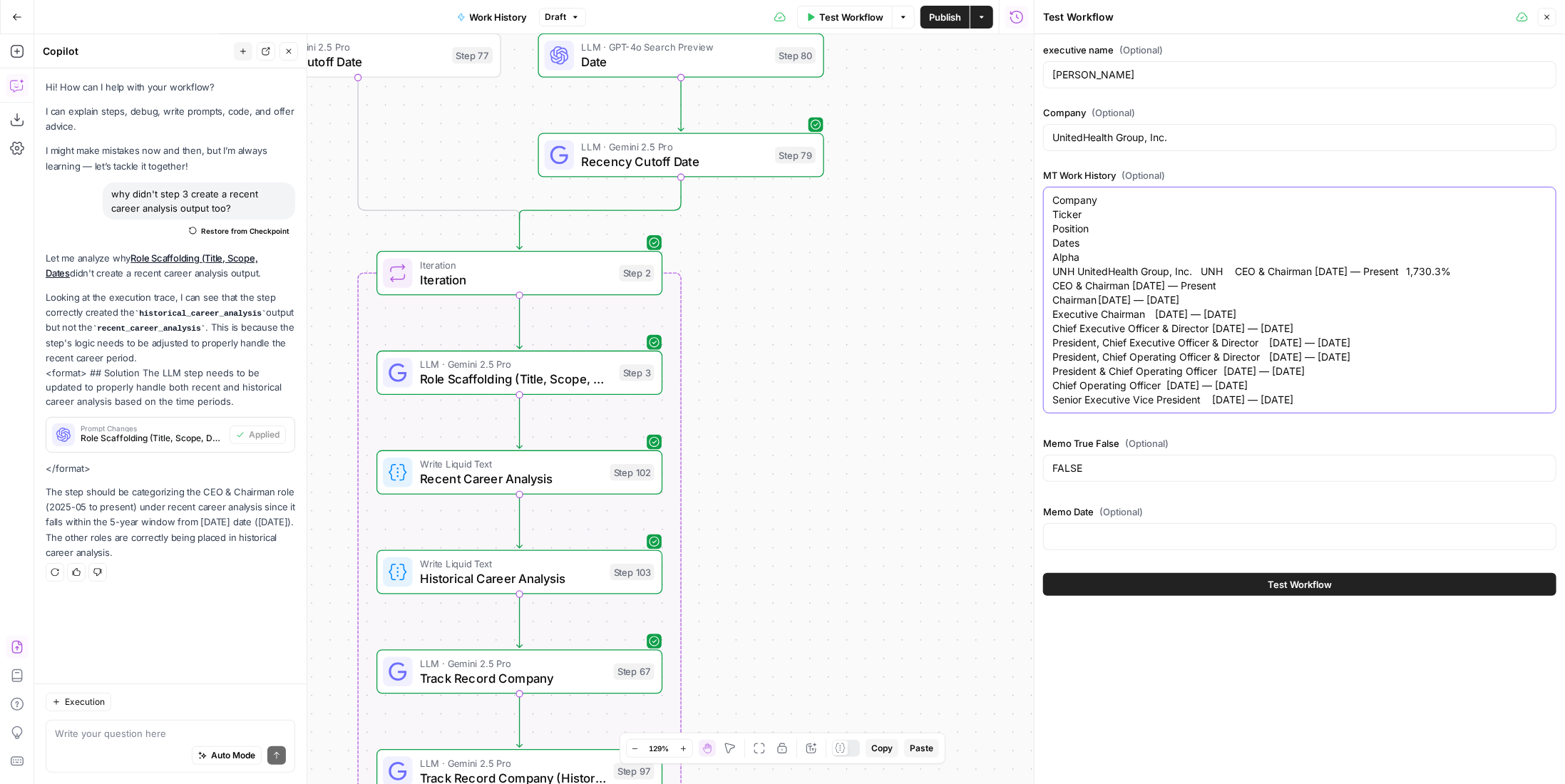
drag, startPoint x: 1334, startPoint y: 414, endPoint x: 1032, endPoint y: 413, distance: 302.0
click at [1033, 413] on div "Test Workflow Close executive name (Optional) Stephen Hemsley Company (Optional…" at bounding box center [1299, 392] width 532 height 784
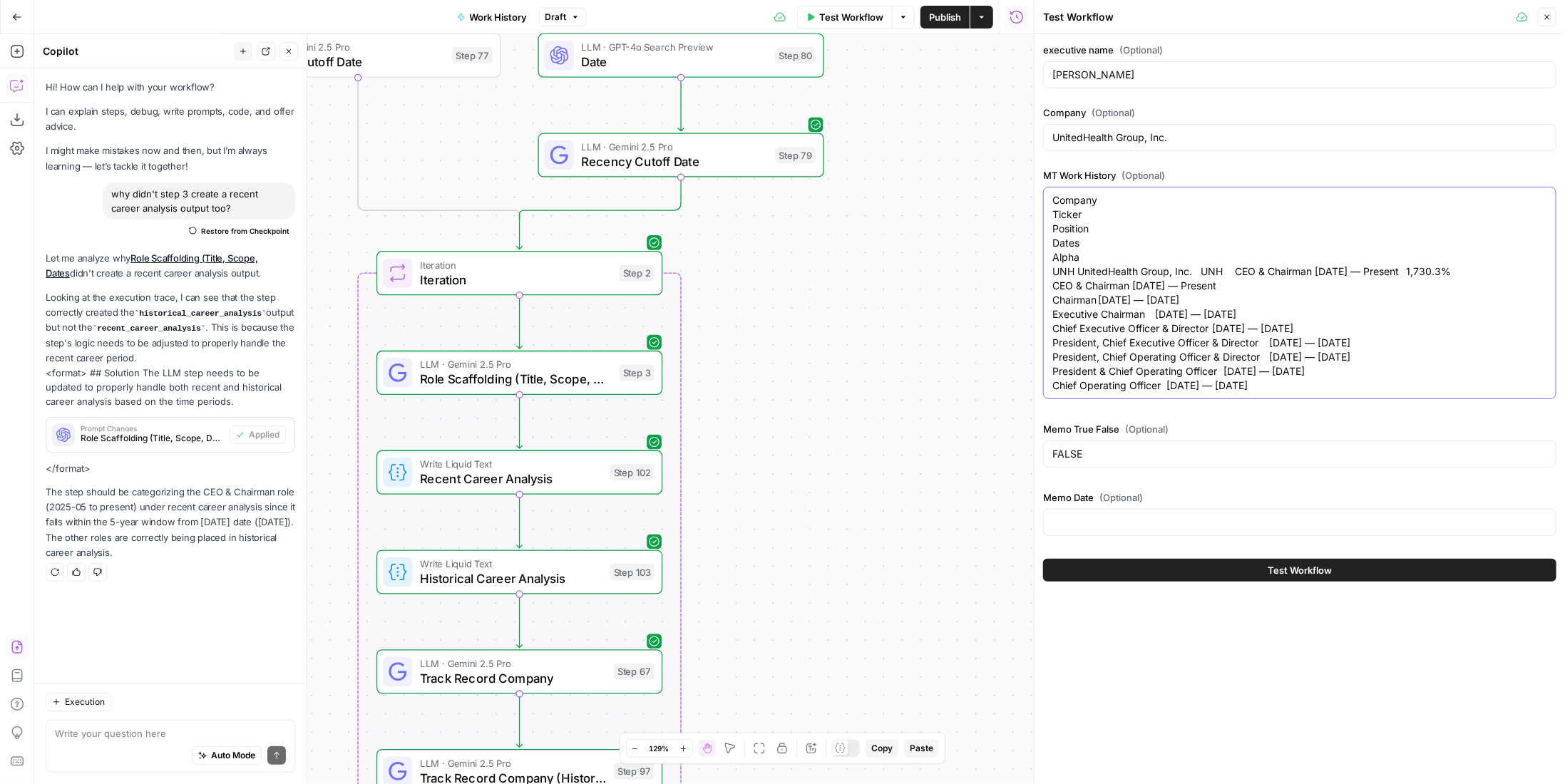
type textarea "Company Ticker Position Dates Alpha UNH UnitedHealth Group, Inc. UNH CEO & Chai…"
click at [1350, 582] on button "Test Workflow" at bounding box center [1300, 570] width 513 height 23
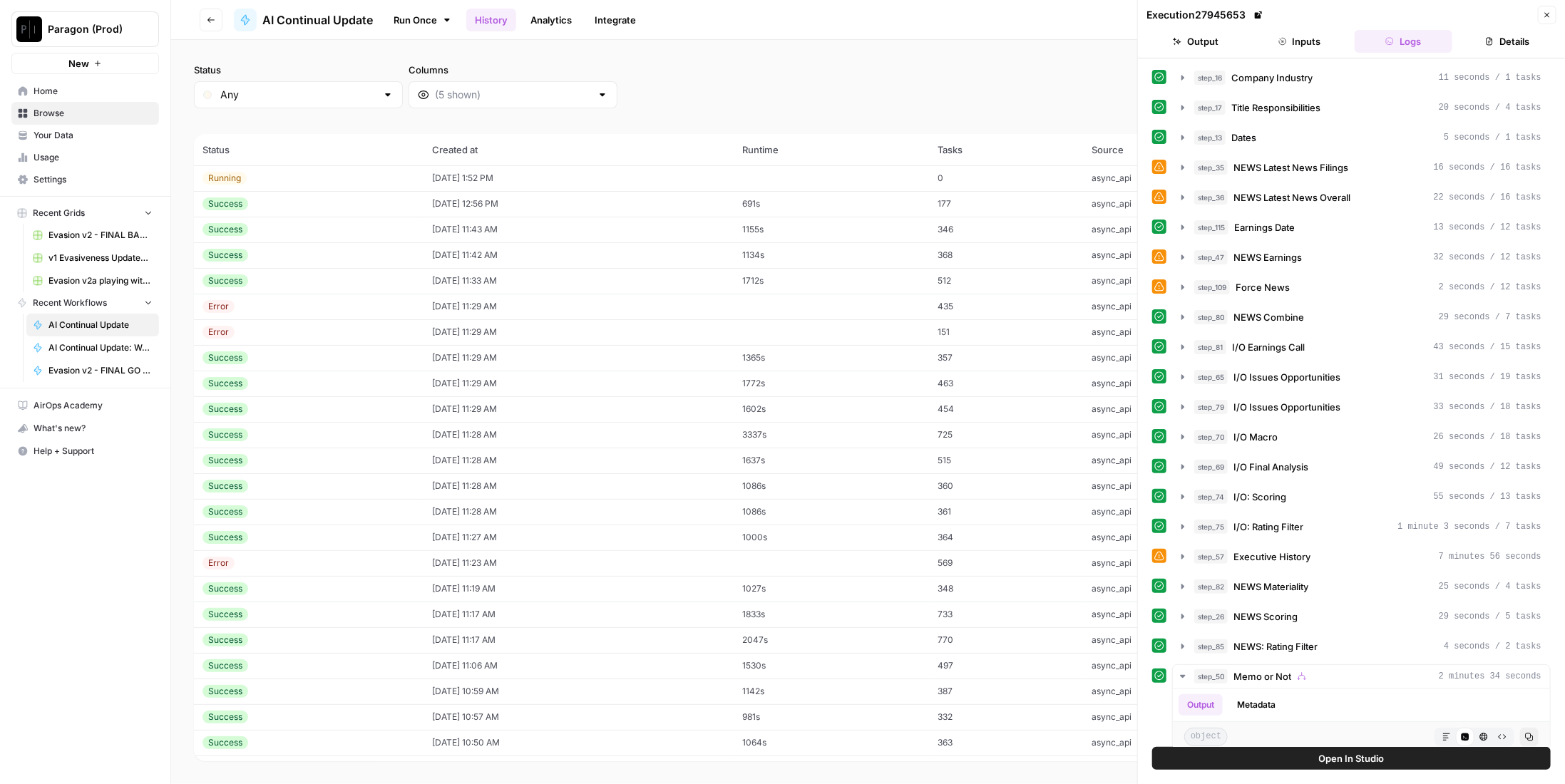
scroll to position [5629, 0]
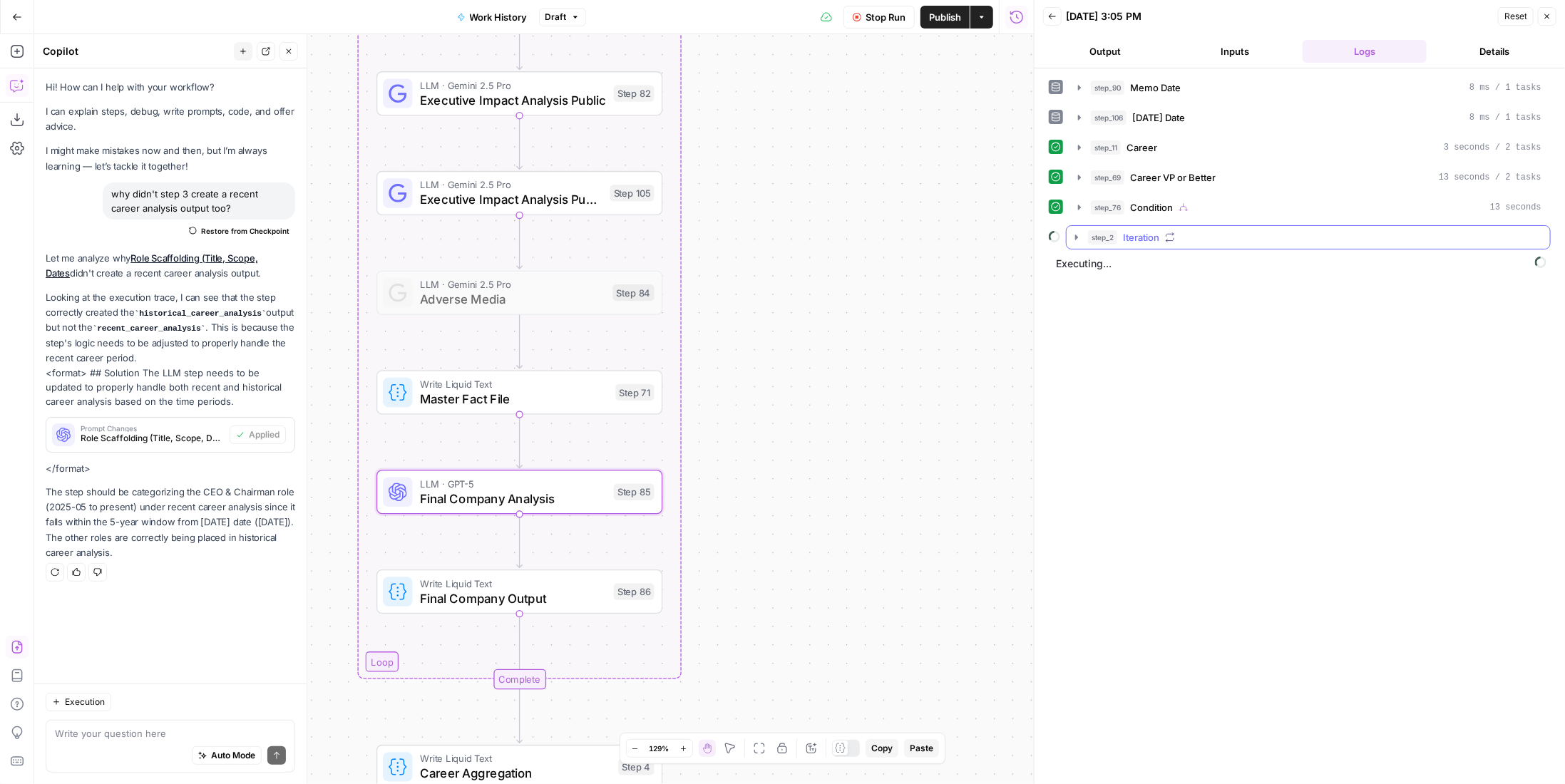
click at [1233, 233] on div "step_2 Iteration" at bounding box center [1314, 237] width 453 height 14
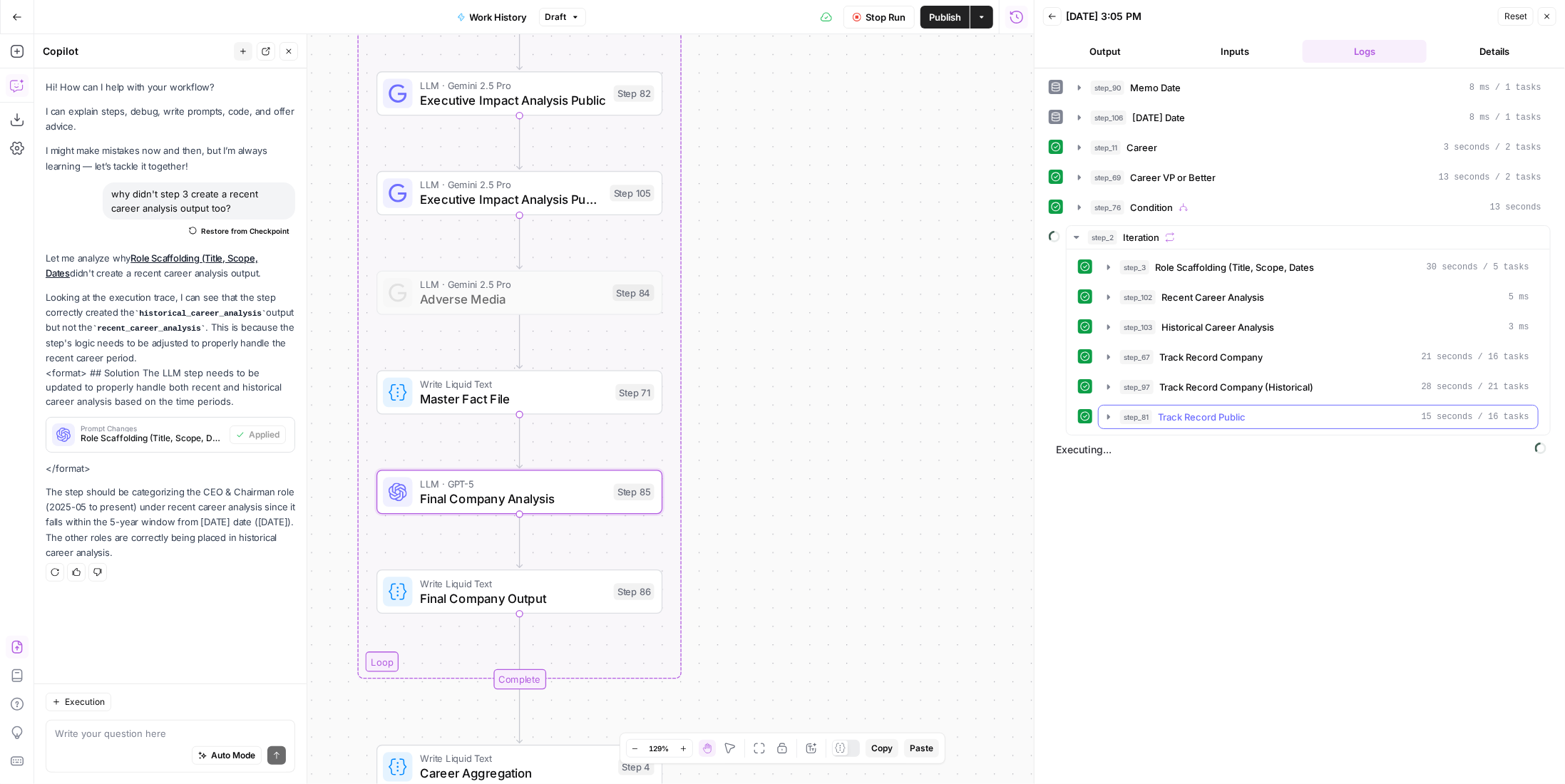
click at [1287, 411] on div "step_81 Track Record Public 15 seconds / 16 tasks" at bounding box center [1325, 417] width 409 height 14
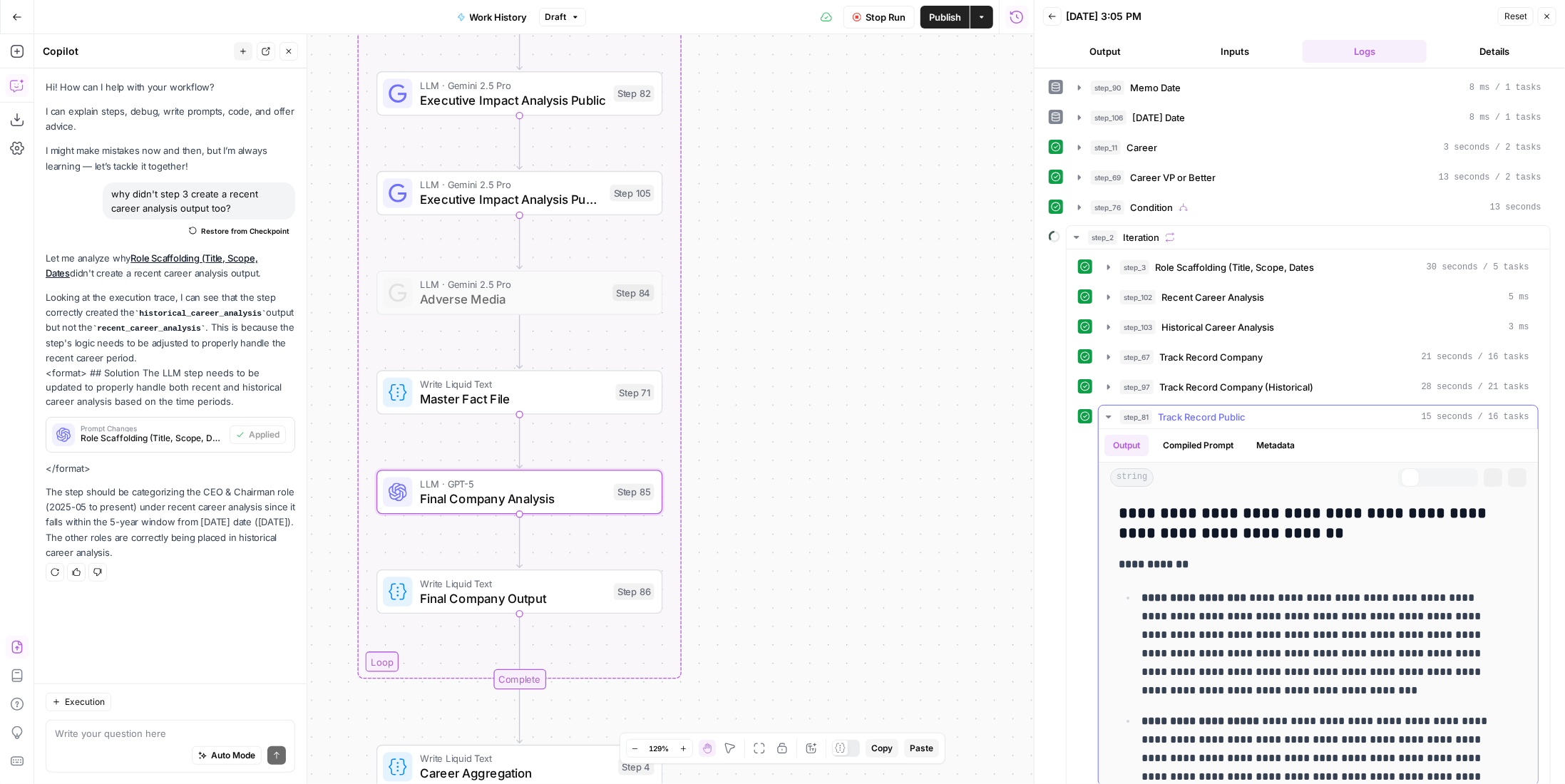
click at [1287, 410] on div "step_81 Track Record Public 15 seconds / 16 tasks" at bounding box center [1325, 417] width 409 height 14
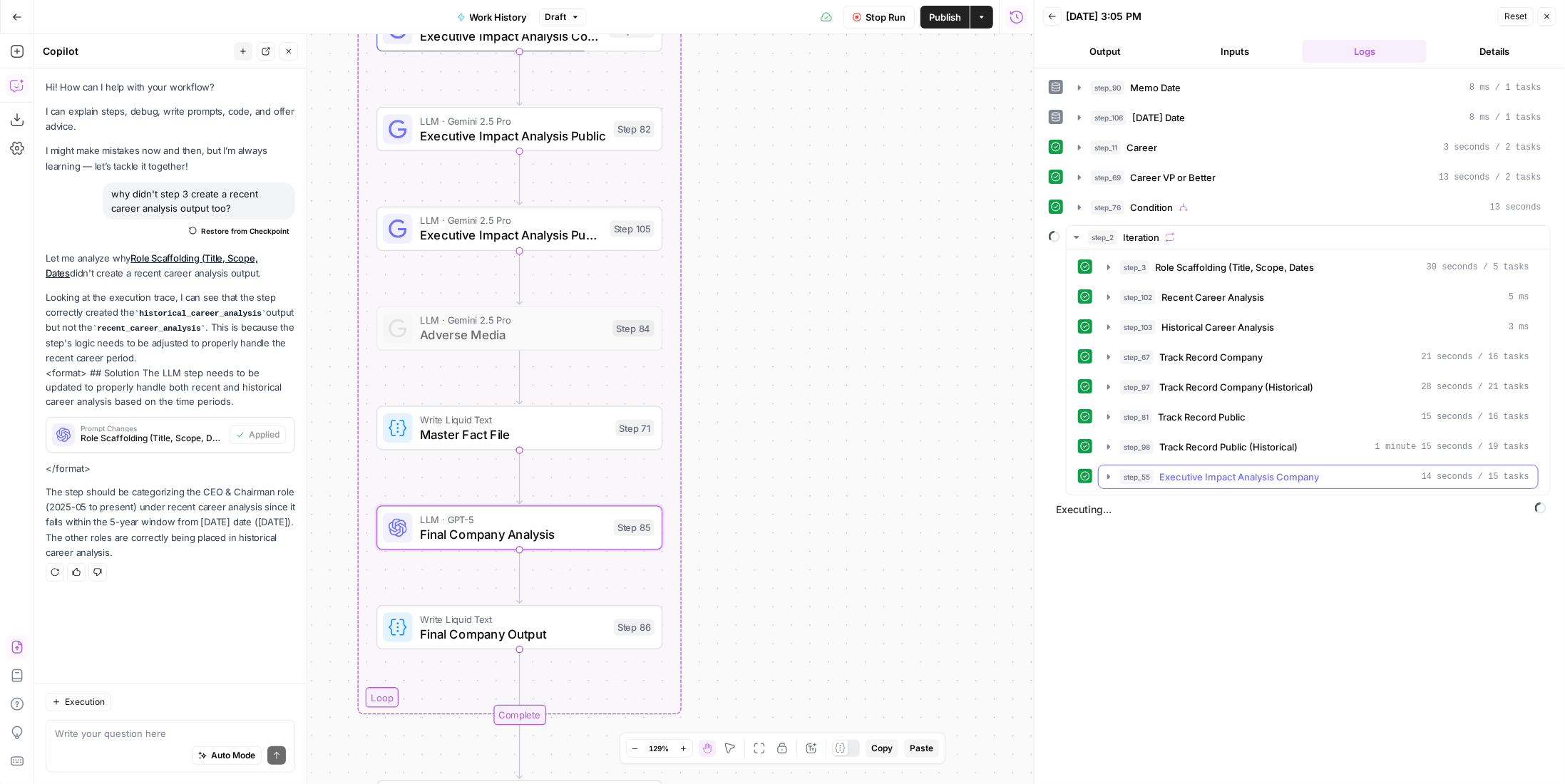
click at [1343, 469] on div "step_55 Executive Impact Analysis Company 14 seconds / 15 tasks" at bounding box center [1325, 476] width 409 height 14
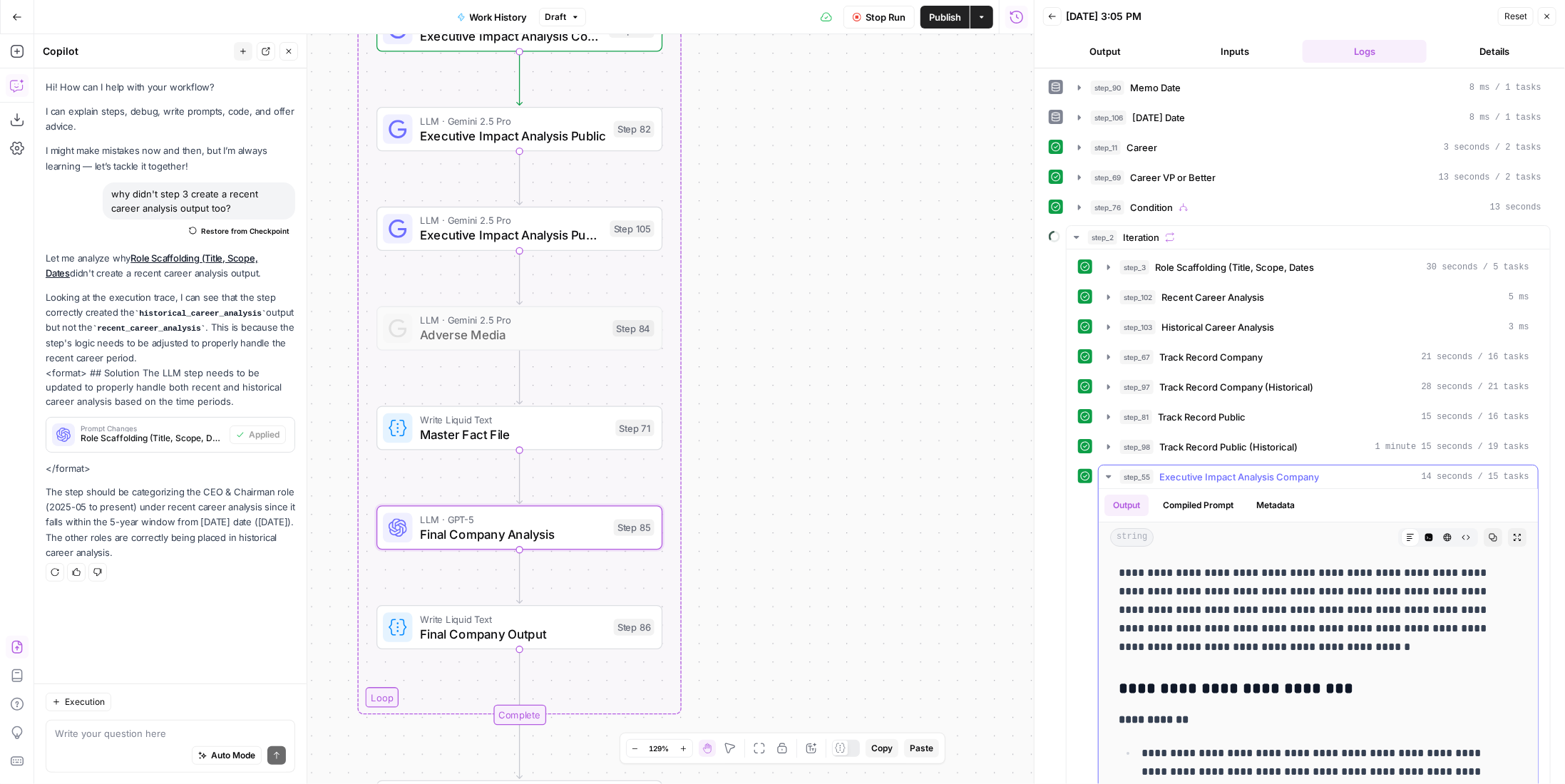
click at [1343, 469] on div "step_55 Executive Impact Analysis Company 14 seconds / 15 tasks" at bounding box center [1325, 476] width 409 height 14
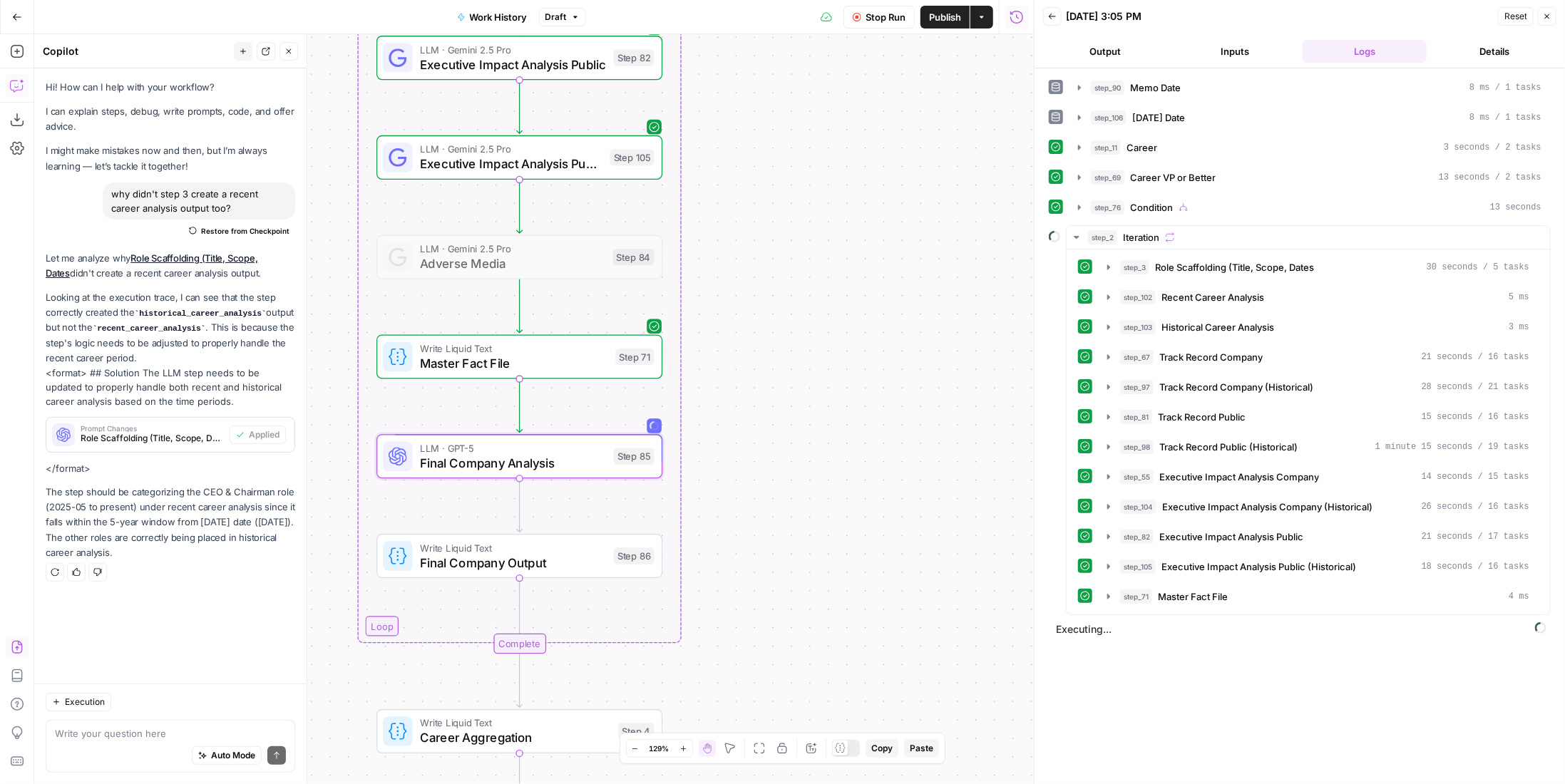
click at [1360, 595] on button "step_71 Master Fact File 4 ms" at bounding box center [1318, 596] width 439 height 23
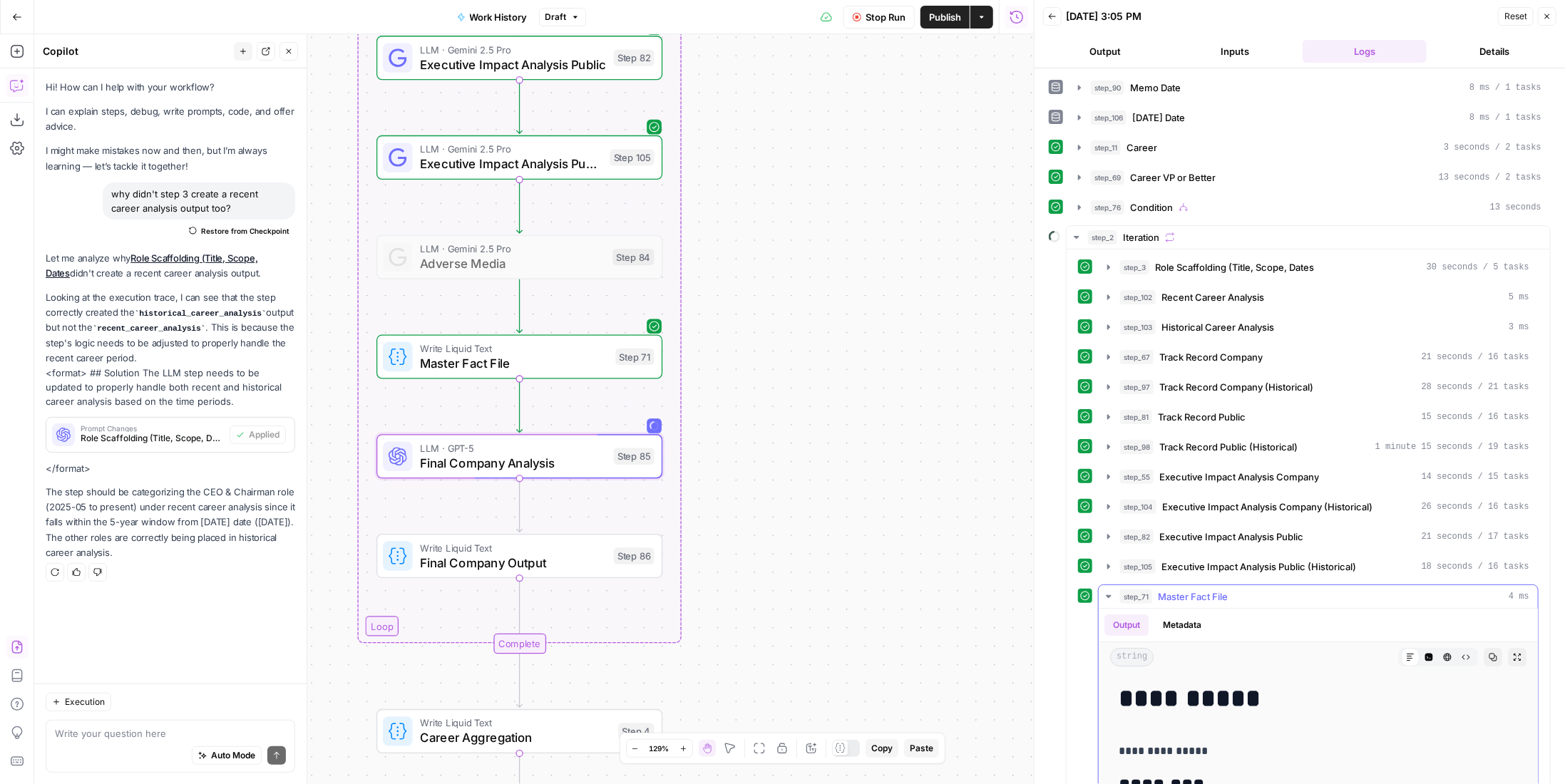
click at [1356, 590] on div "step_71 Master Fact File 4 ms" at bounding box center [1325, 596] width 409 height 14
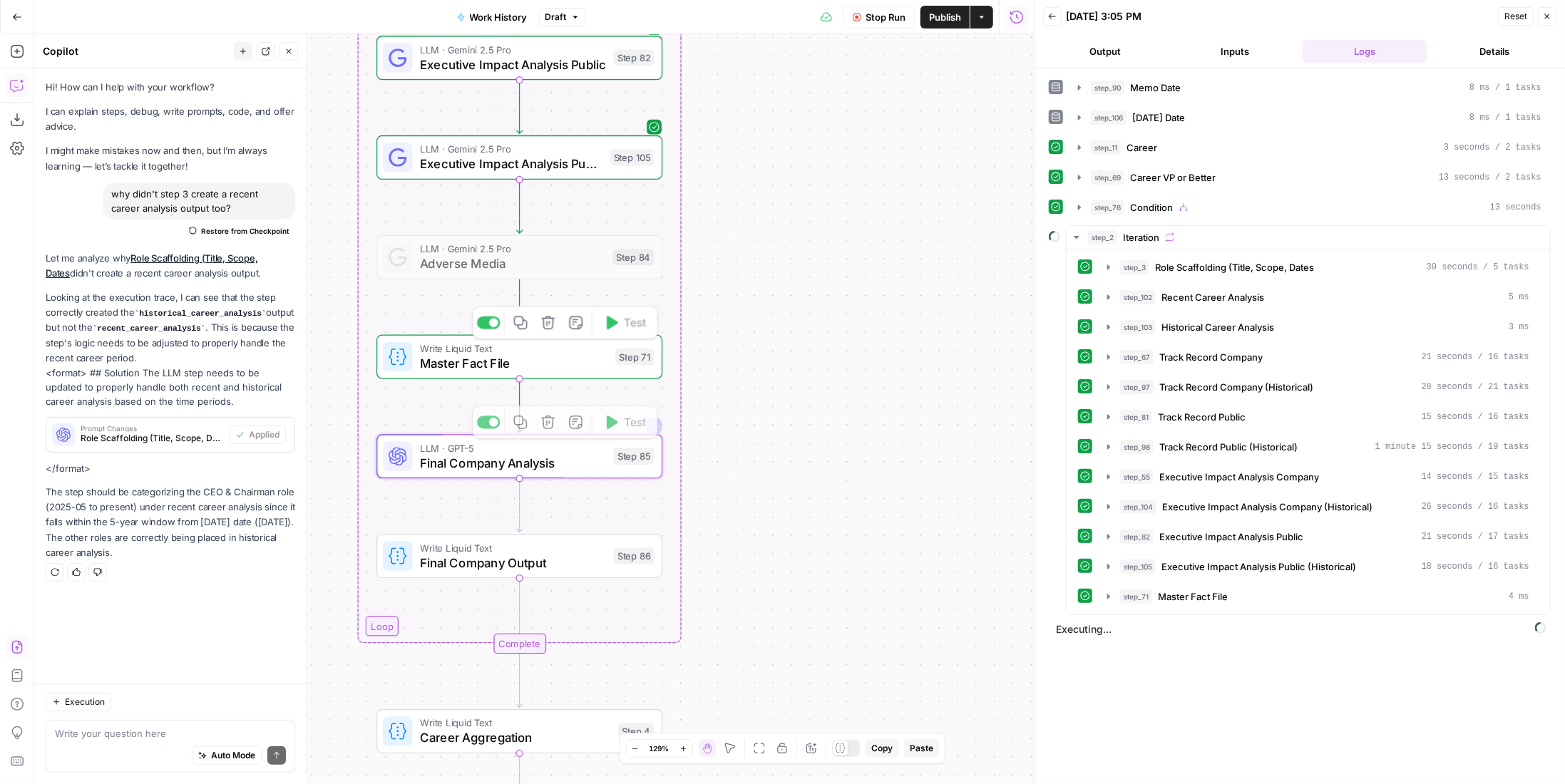
click at [591, 371] on span "Master Fact File" at bounding box center [513, 362] width 188 height 18
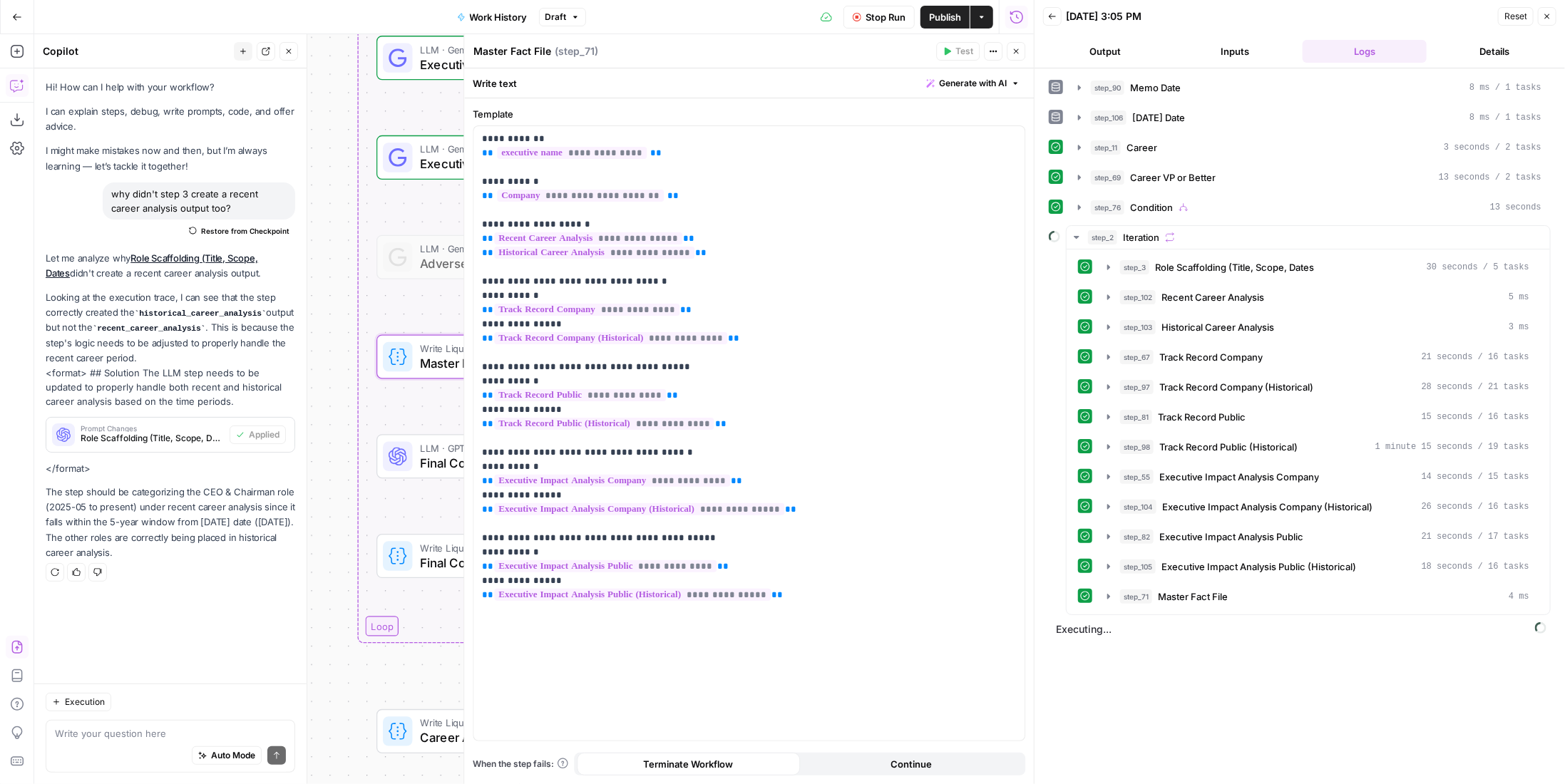
click at [1015, 58] on button "Close" at bounding box center [1015, 51] width 18 height 18
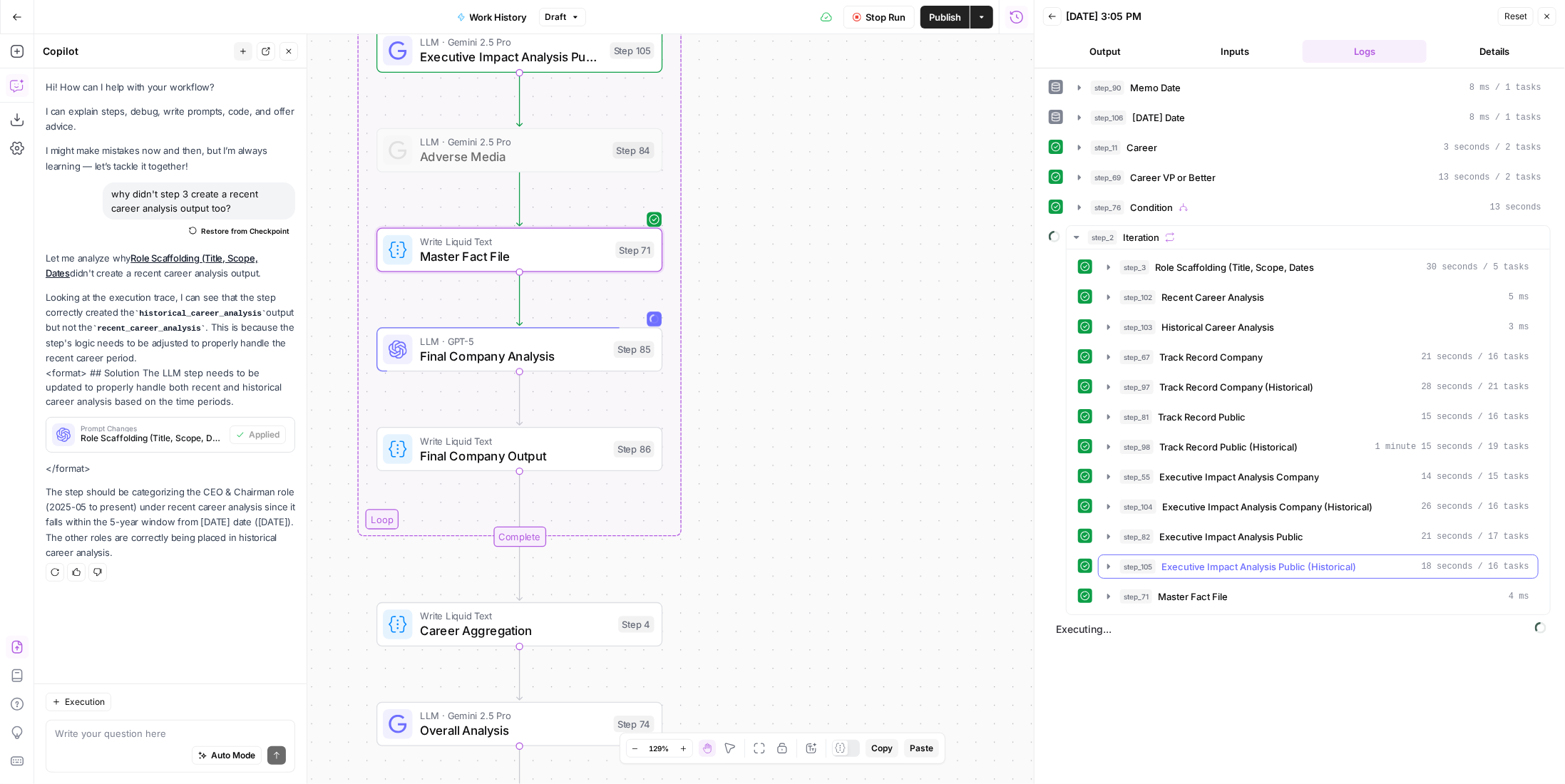
click at [1233, 559] on span "Executive Impact Analysis Public (Historical)" at bounding box center [1259, 566] width 195 height 14
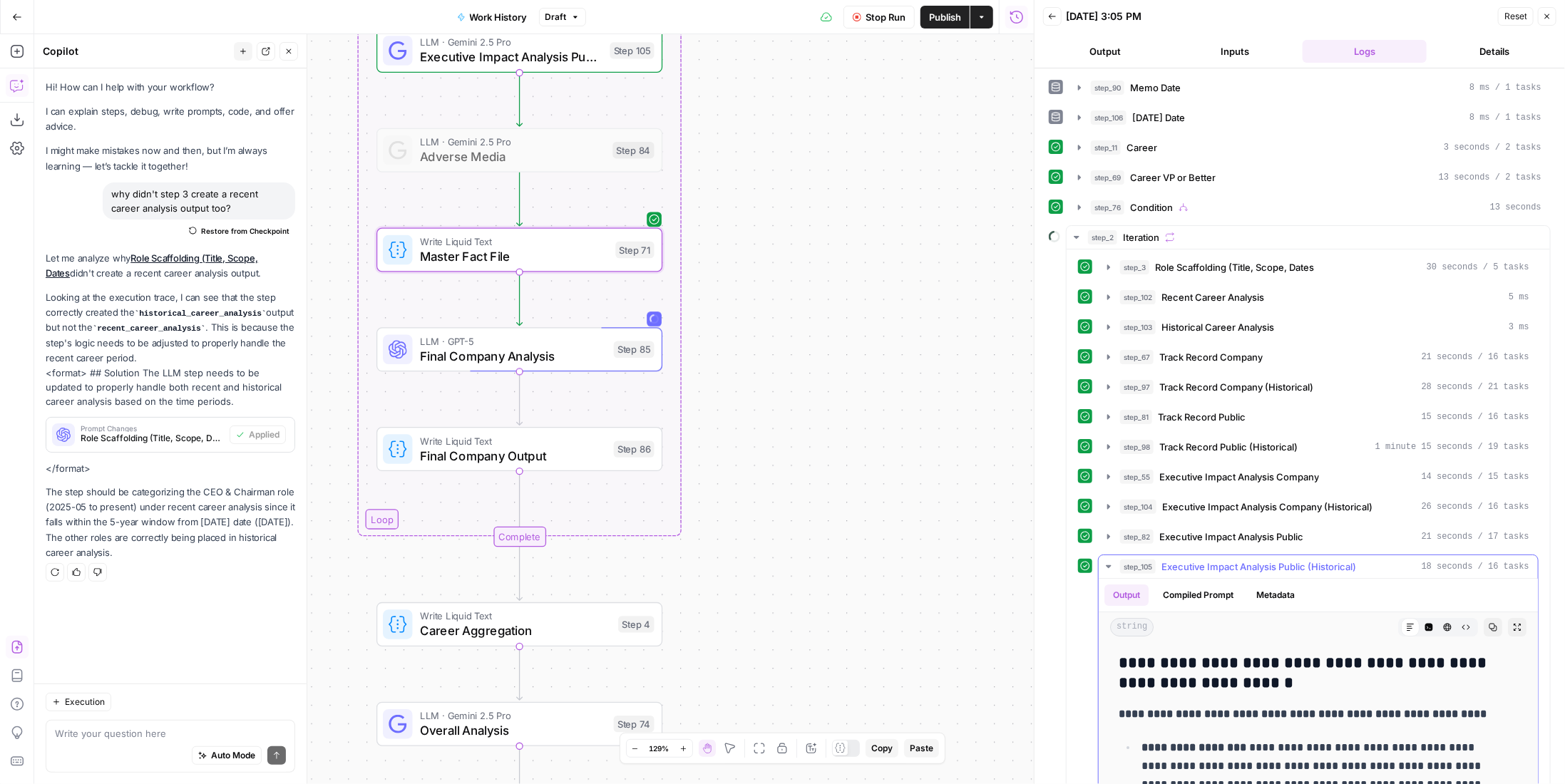
click at [1233, 559] on span "Executive Impact Analysis Public (Historical)" at bounding box center [1259, 566] width 195 height 14
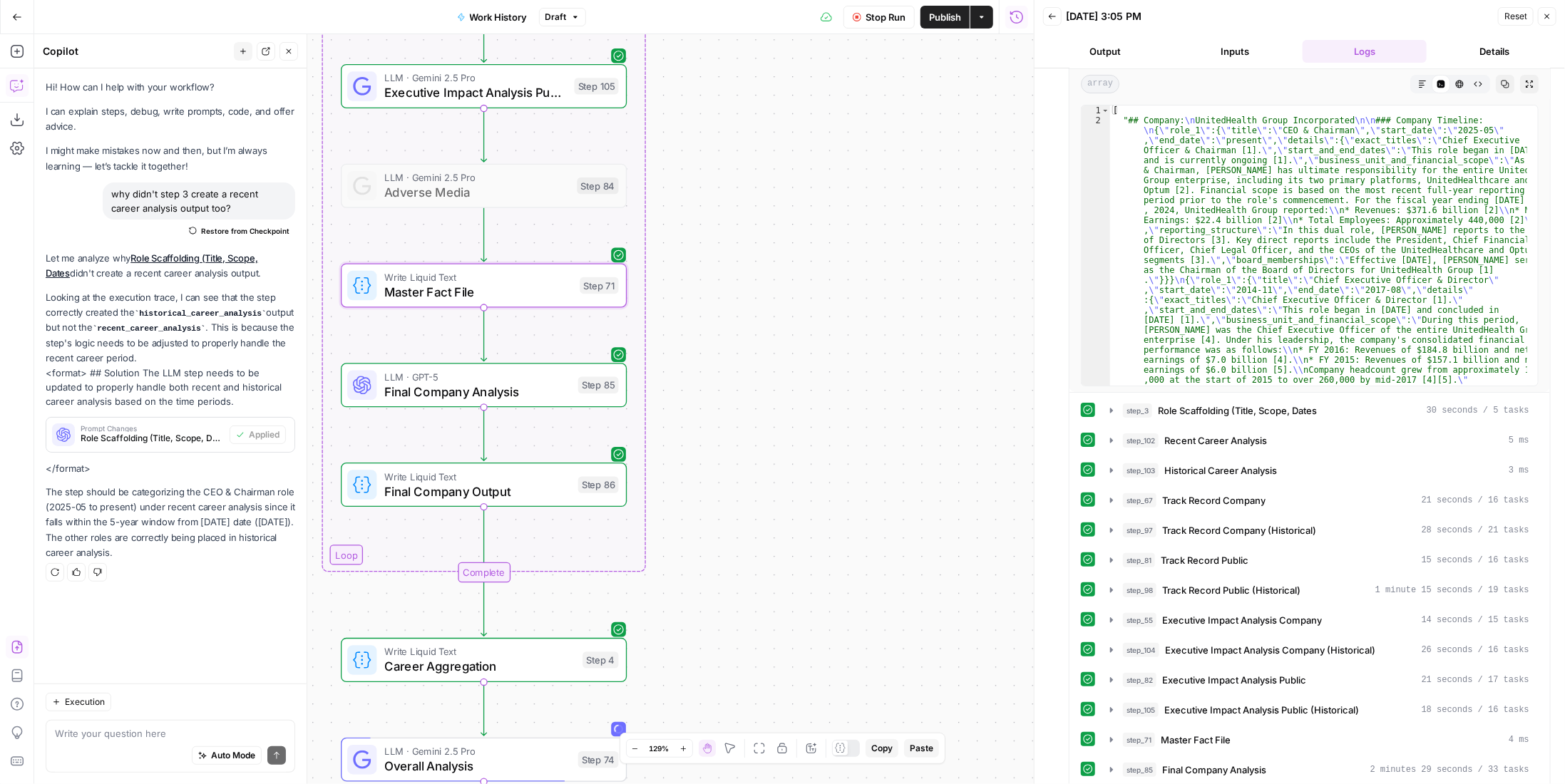
scroll to position [297, 0]
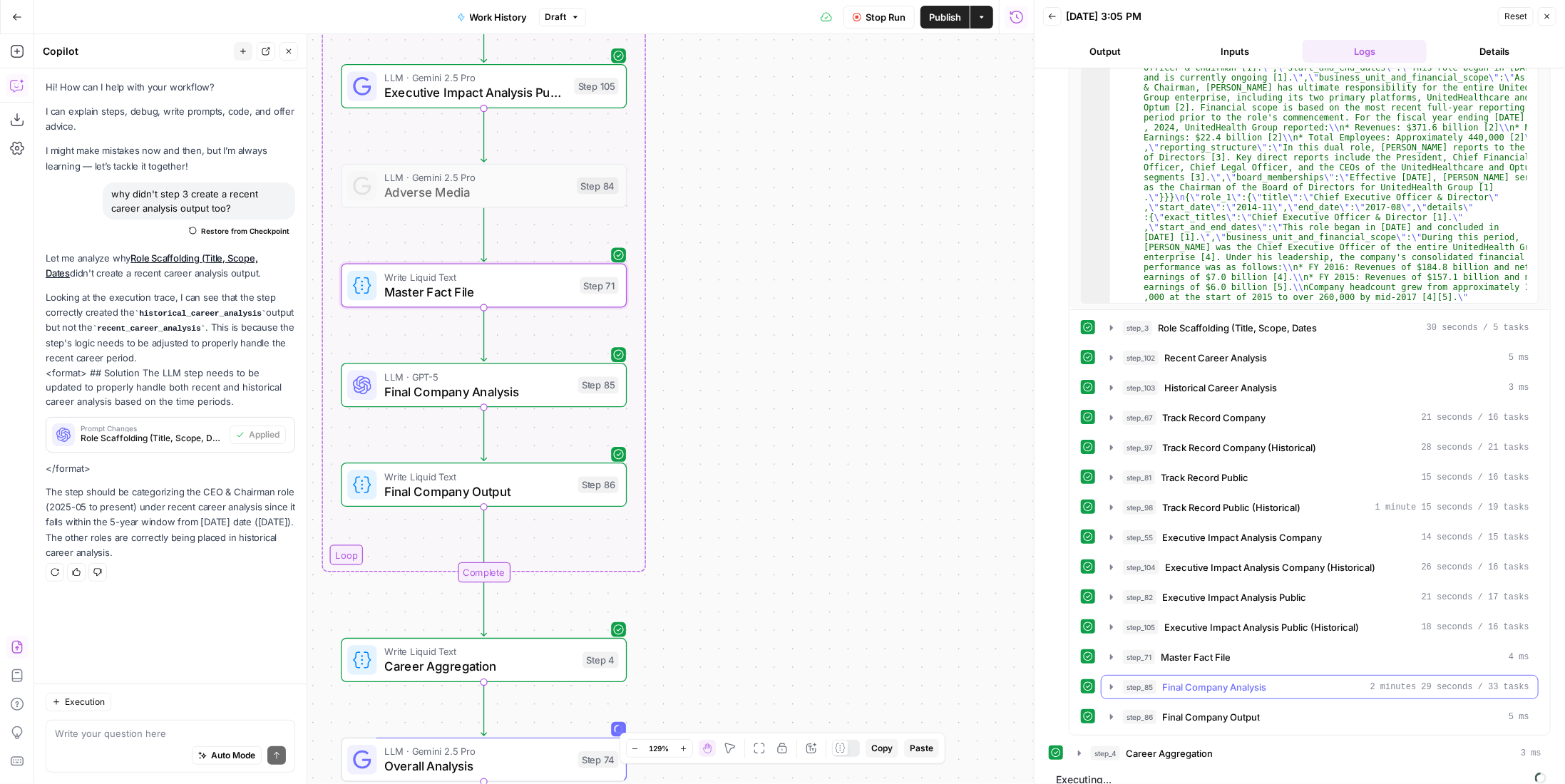
click at [1221, 680] on span "Final Company Analysis" at bounding box center [1214, 687] width 104 height 14
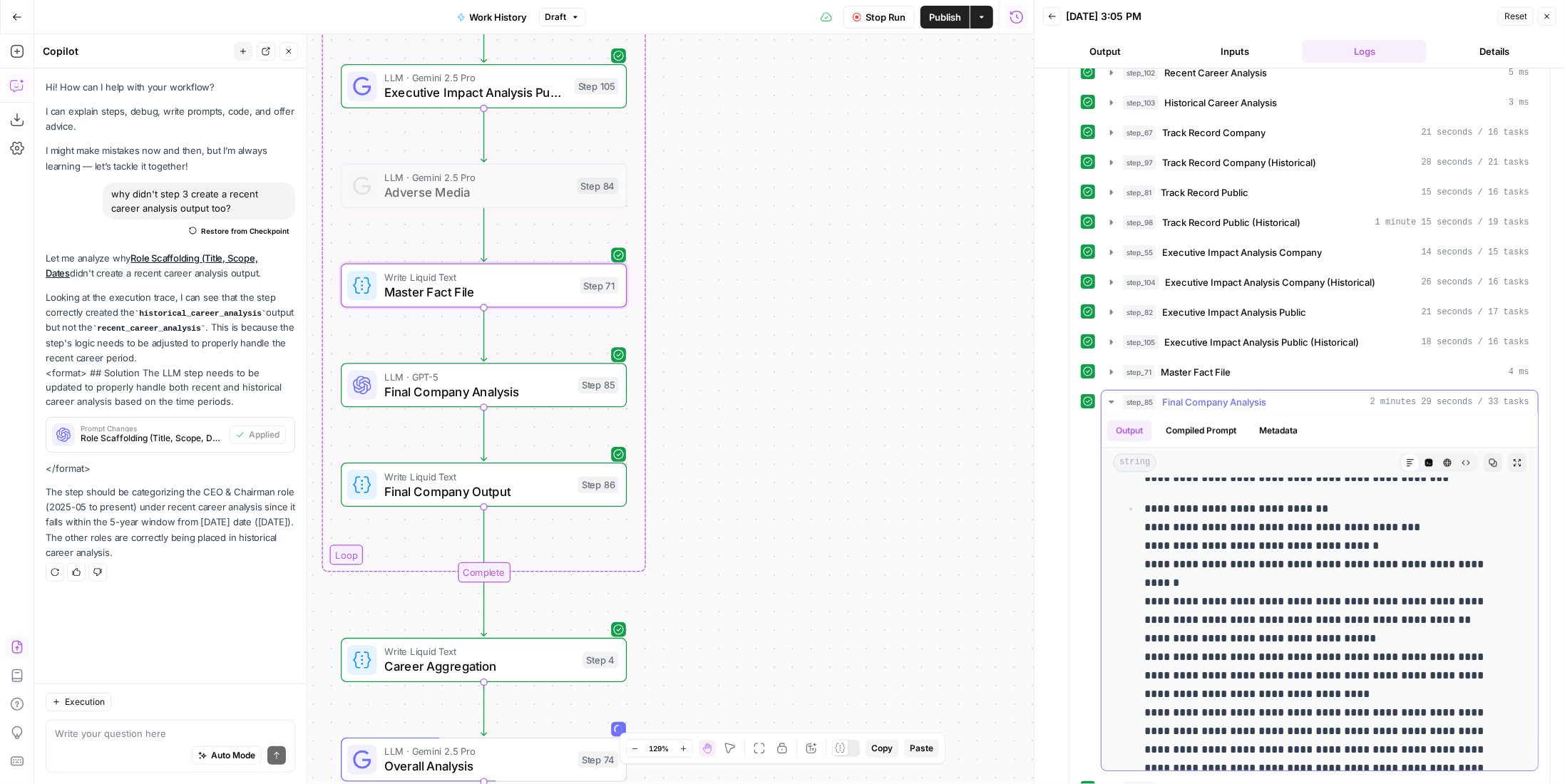
scroll to position [6871, 0]
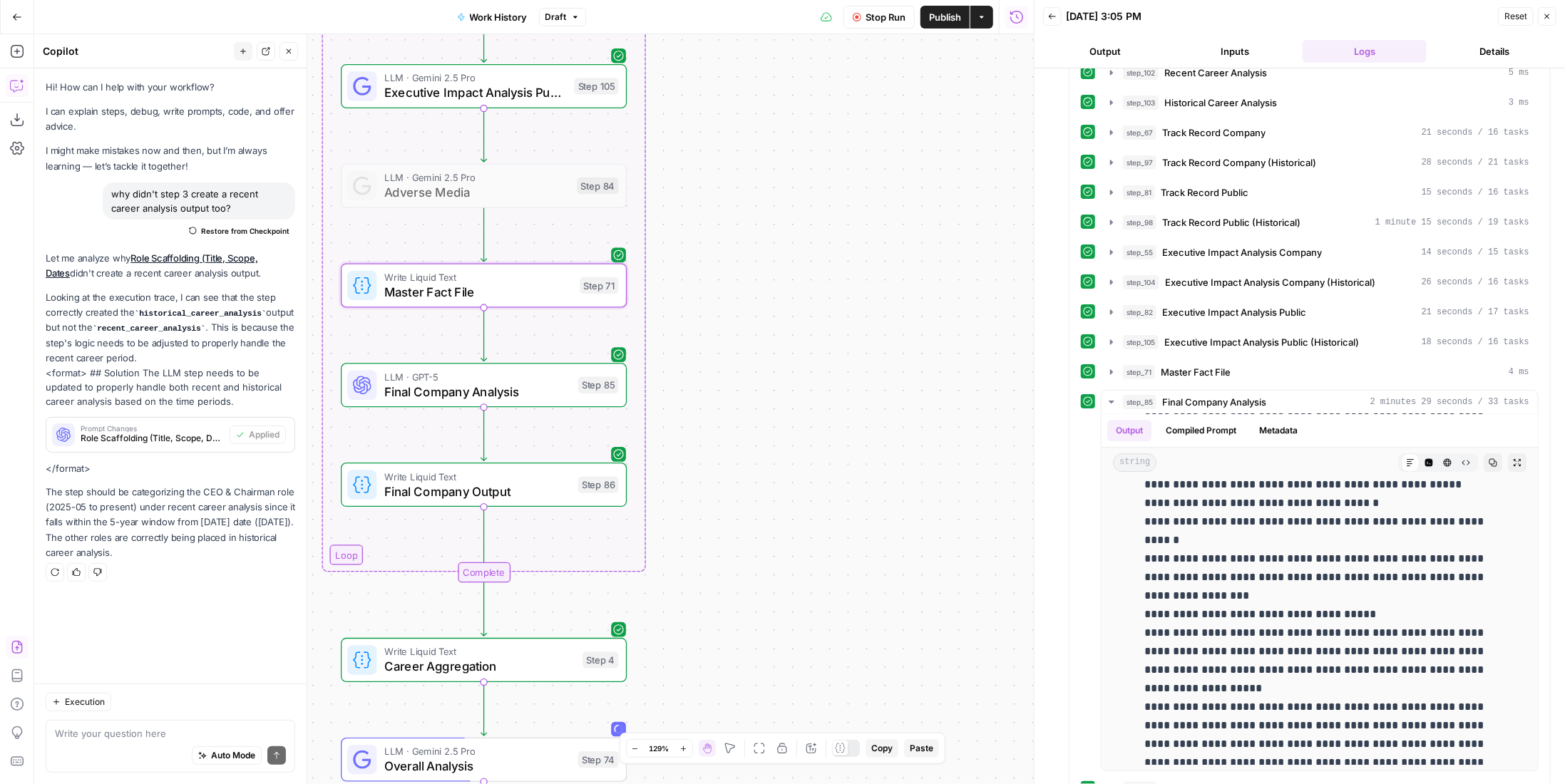
click at [892, 10] on span "Stop Run" at bounding box center [886, 16] width 40 height 14
click at [551, 395] on span "Final Company Analysis" at bounding box center [477, 390] width 186 height 18
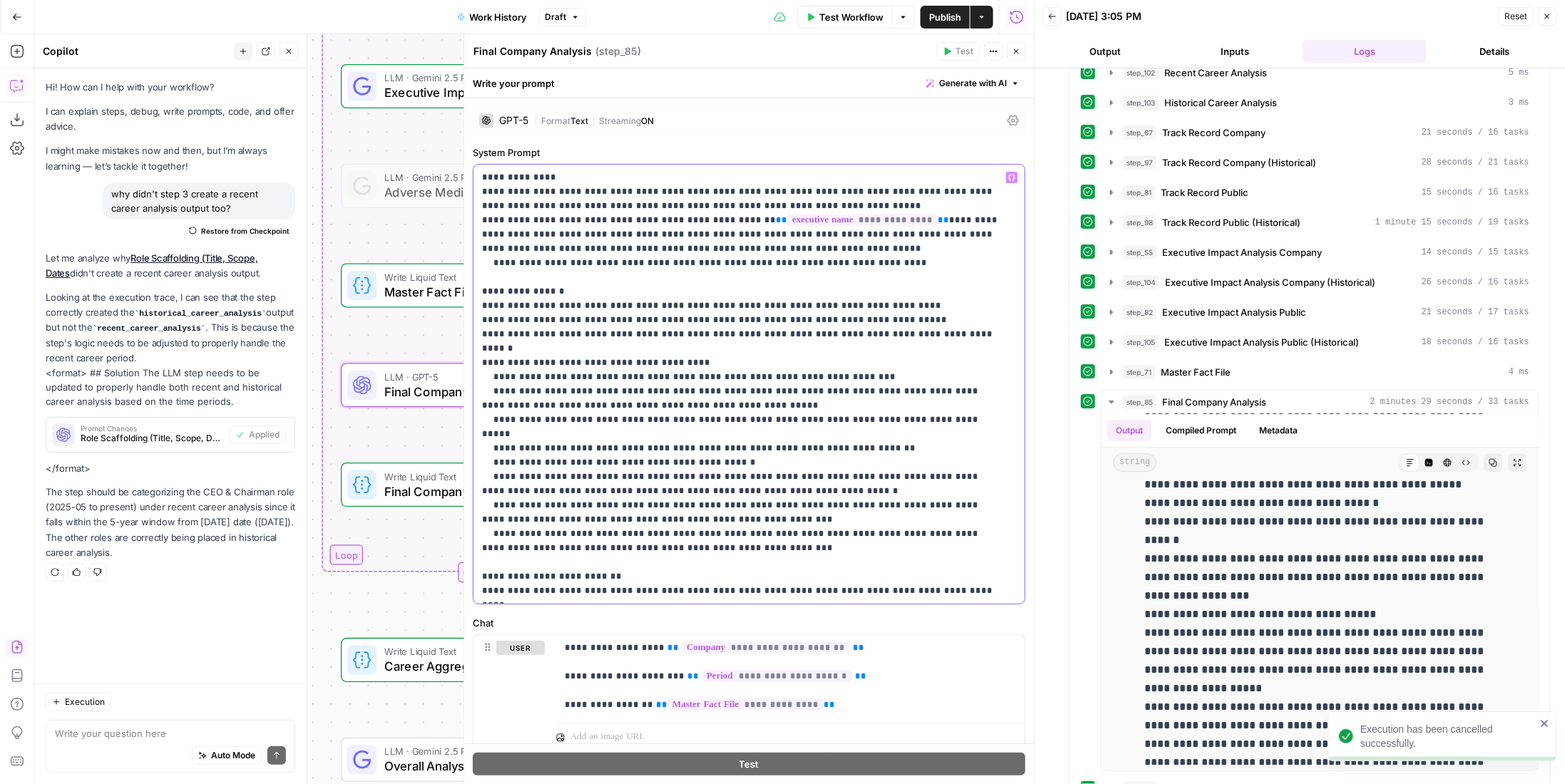
click at [729, 339] on p "**********" at bounding box center [743, 384] width 524 height 427
click at [842, 367] on p "**********" at bounding box center [743, 384] width 524 height 427
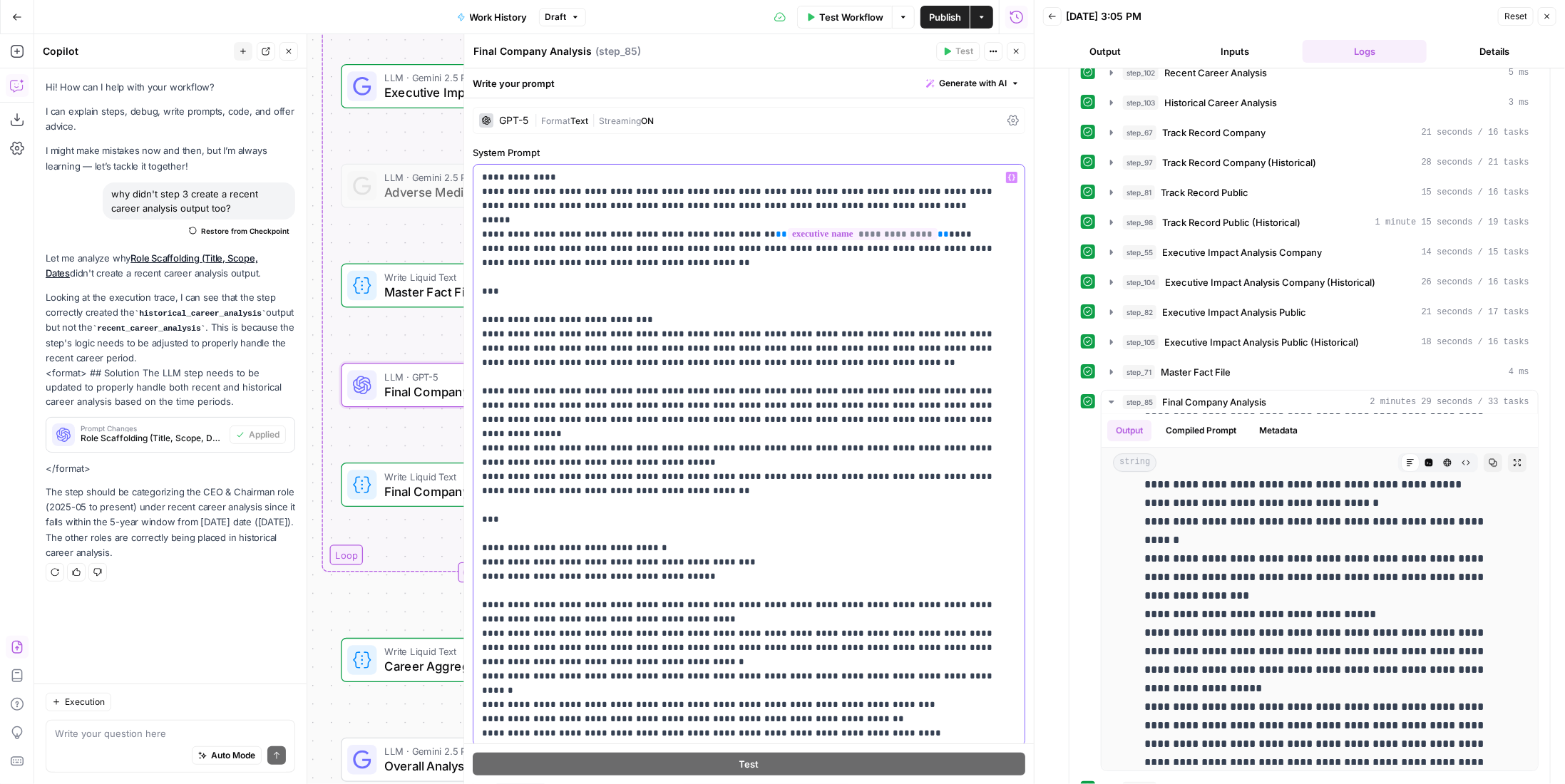
scroll to position [214, 0]
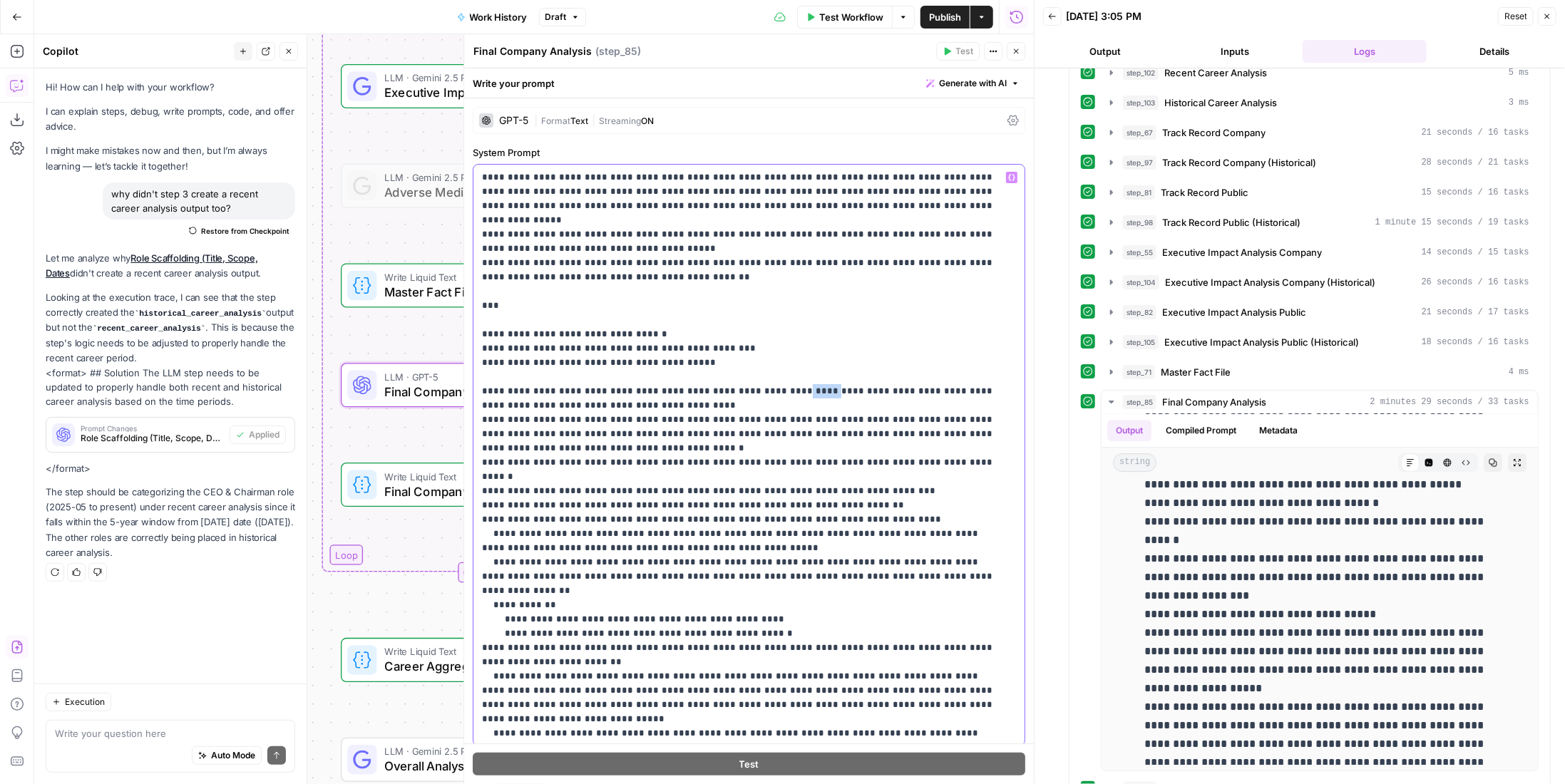
drag, startPoint x: 751, startPoint y: 362, endPoint x: 777, endPoint y: 360, distance: 26.1
click at [777, 360] on p "**********" at bounding box center [739, 505] width 514 height 1097
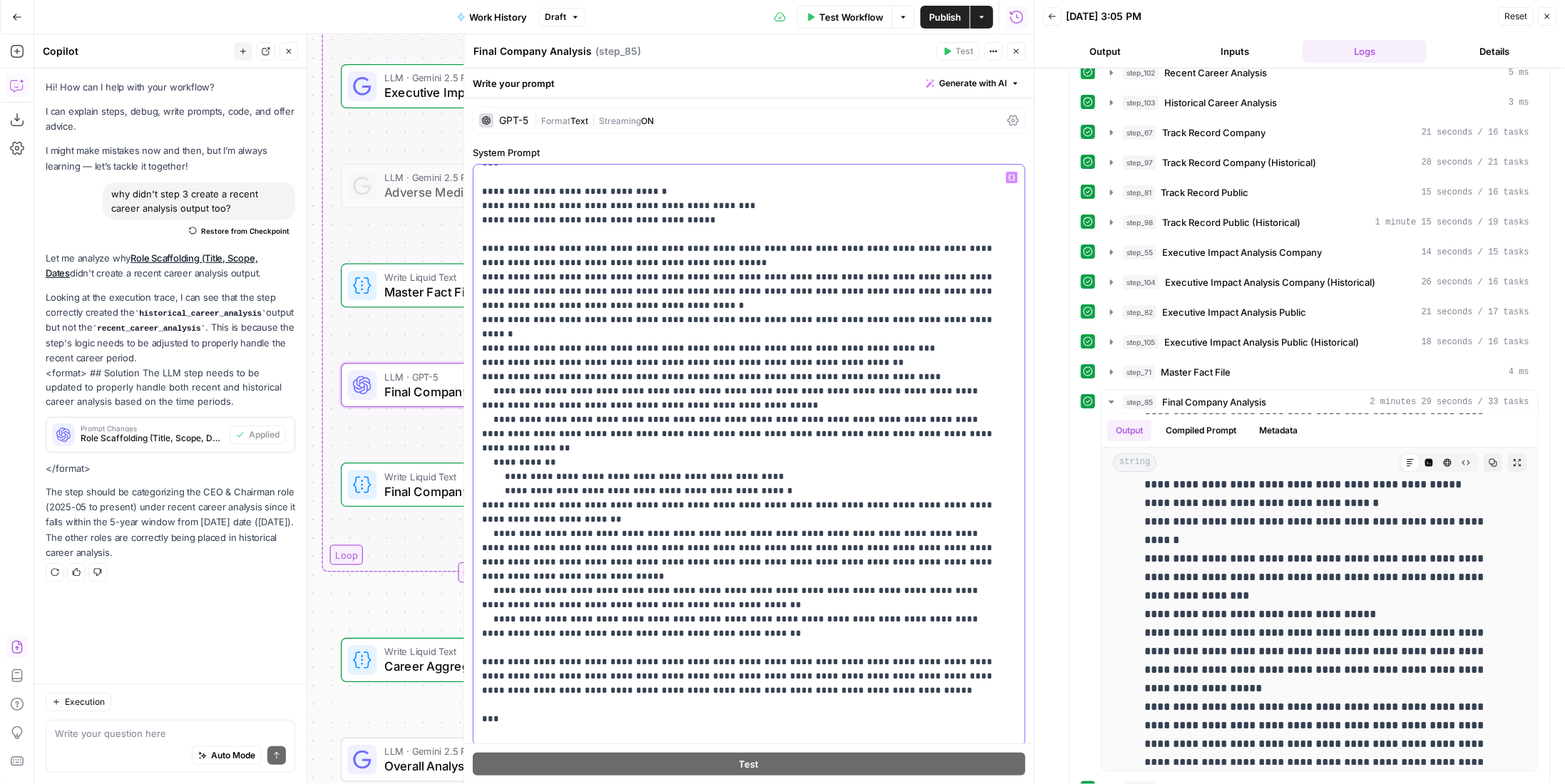
scroll to position [427, 0]
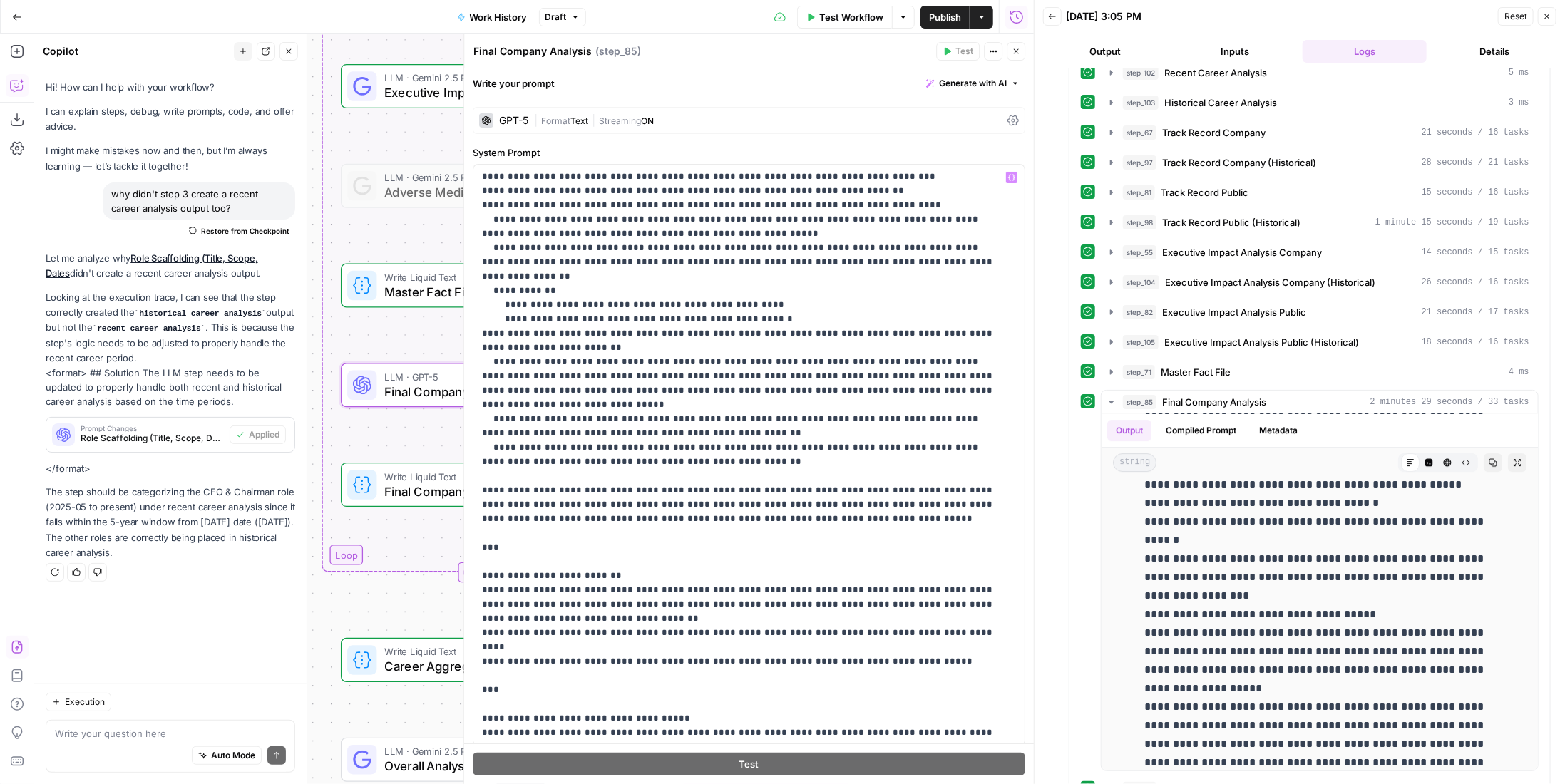
scroll to position [189, 0]
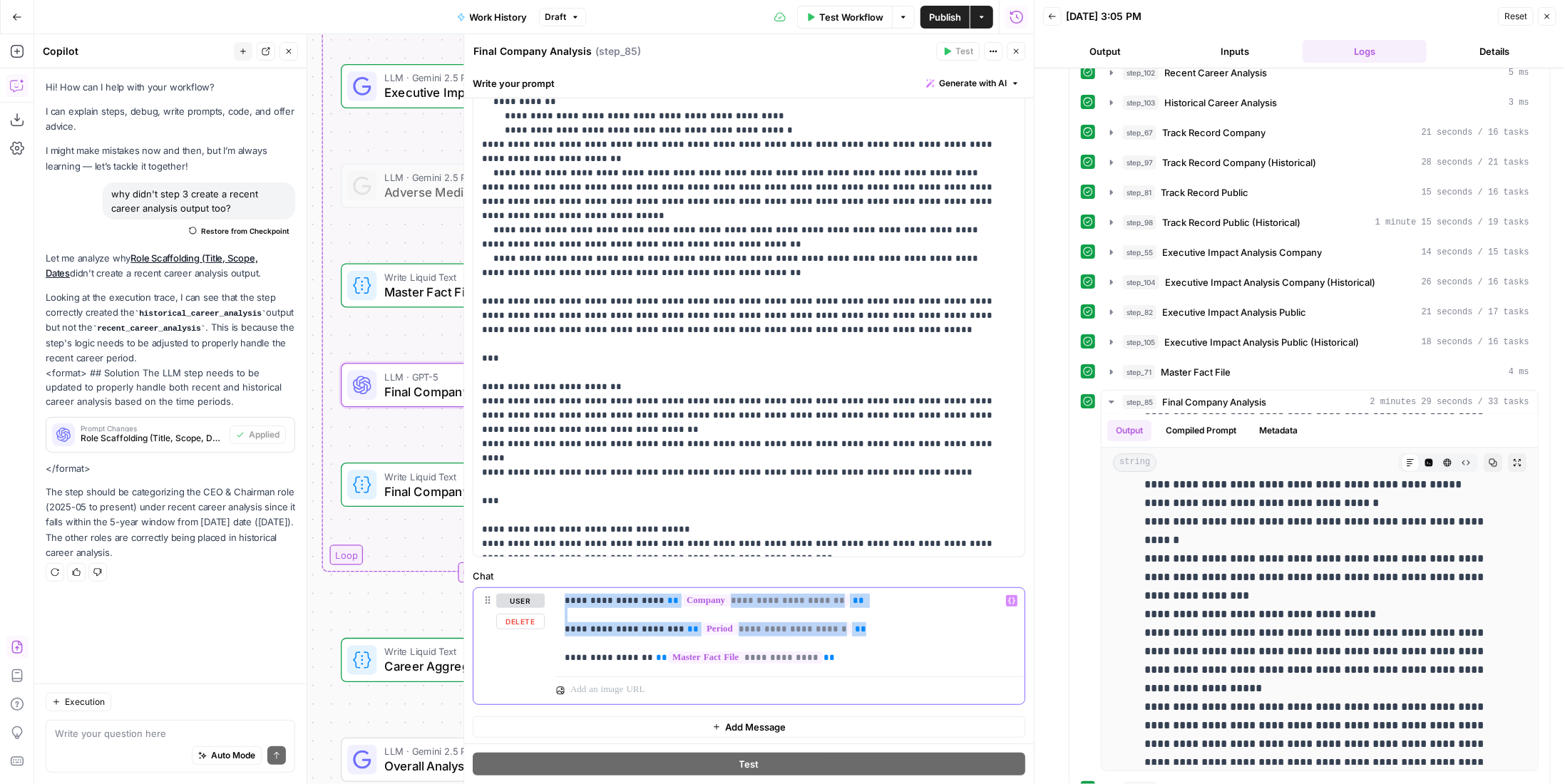
drag, startPoint x: 845, startPoint y: 629, endPoint x: 534, endPoint y: 566, distance: 317.3
click at [534, 566] on div "**********" at bounding box center [748, 327] width 570 height 836
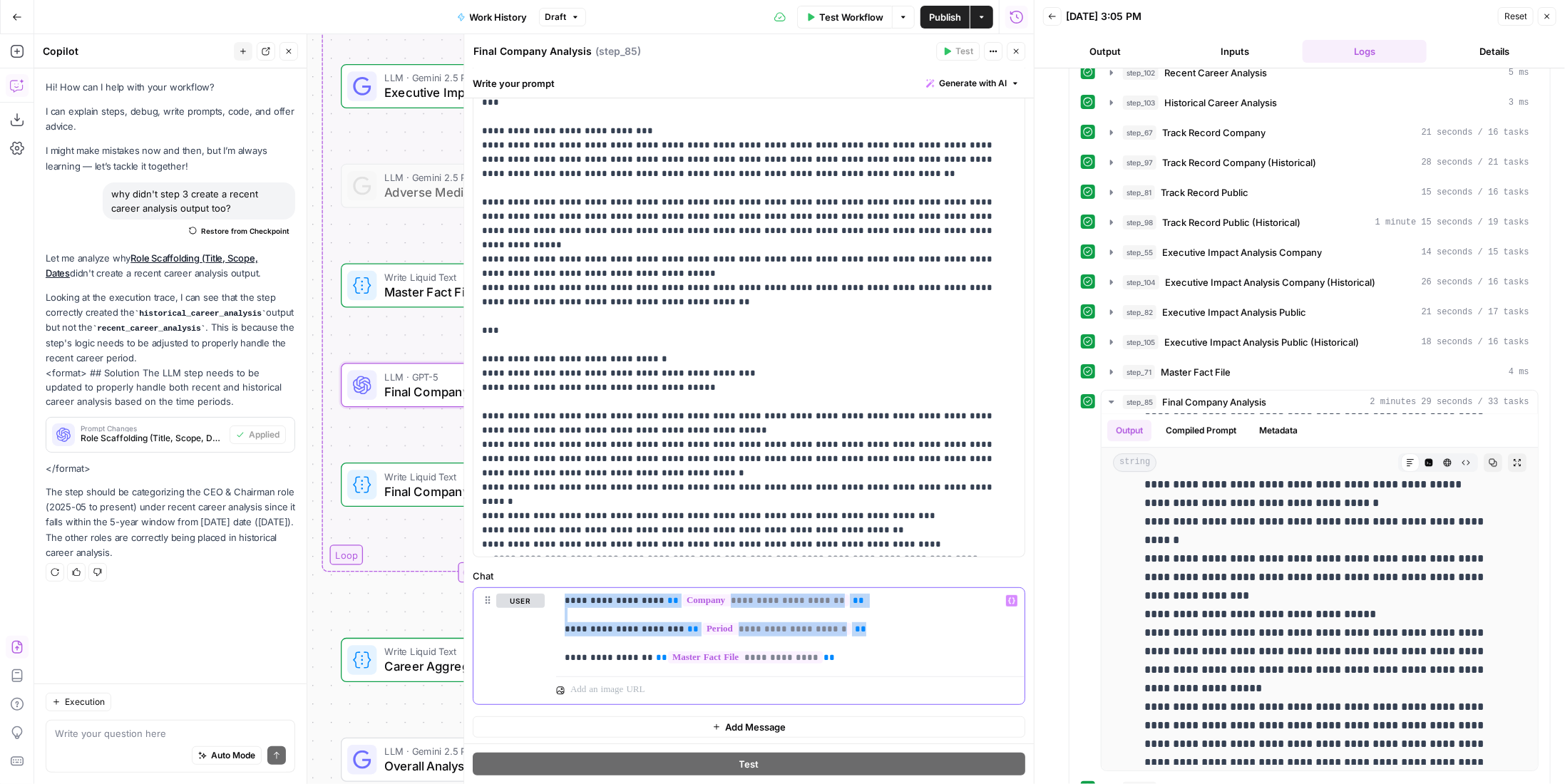
scroll to position [0, 0]
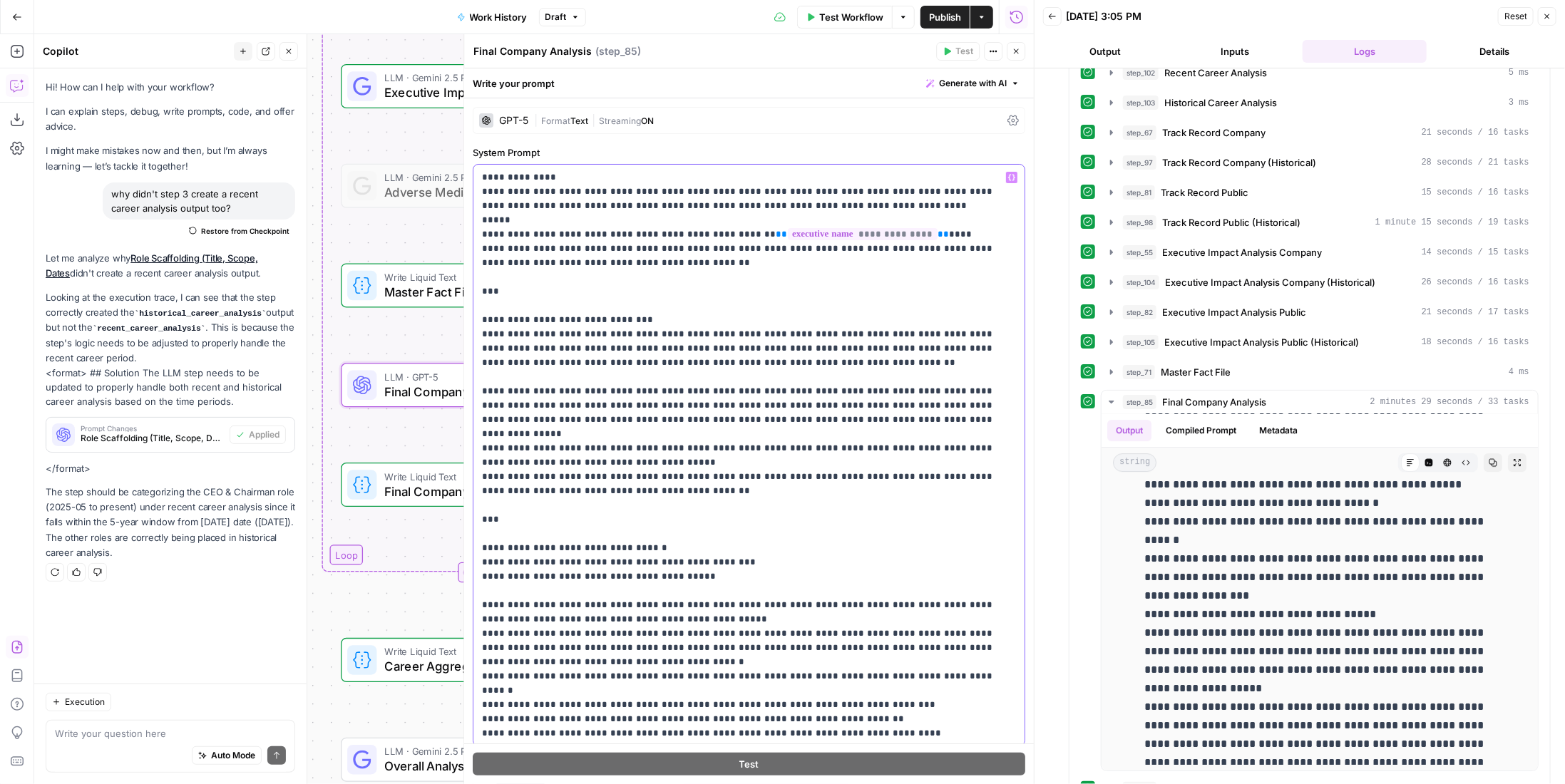
click at [677, 471] on p "**********" at bounding box center [739, 719] width 514 height 1097
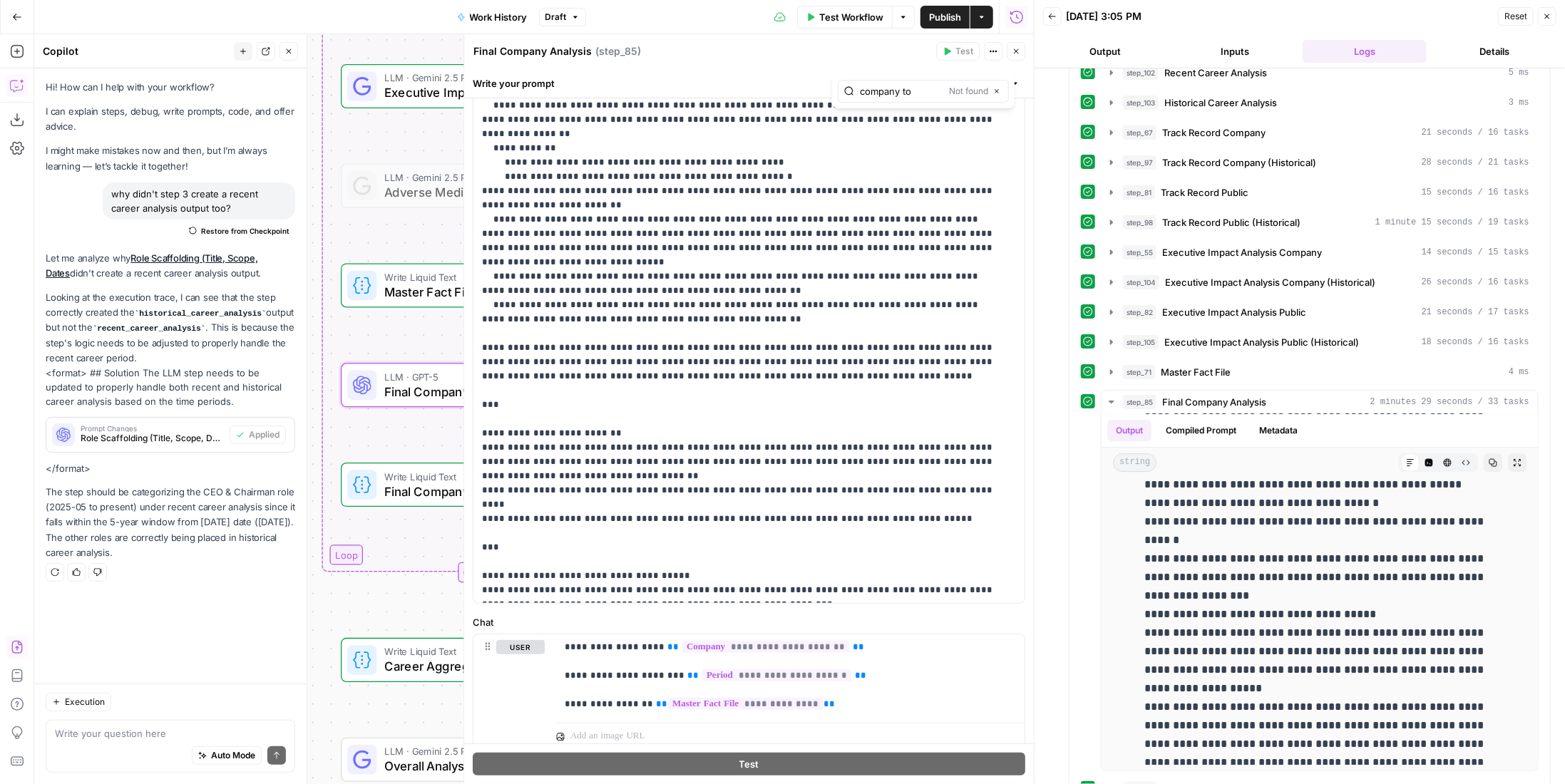
scroll to position [189, 0]
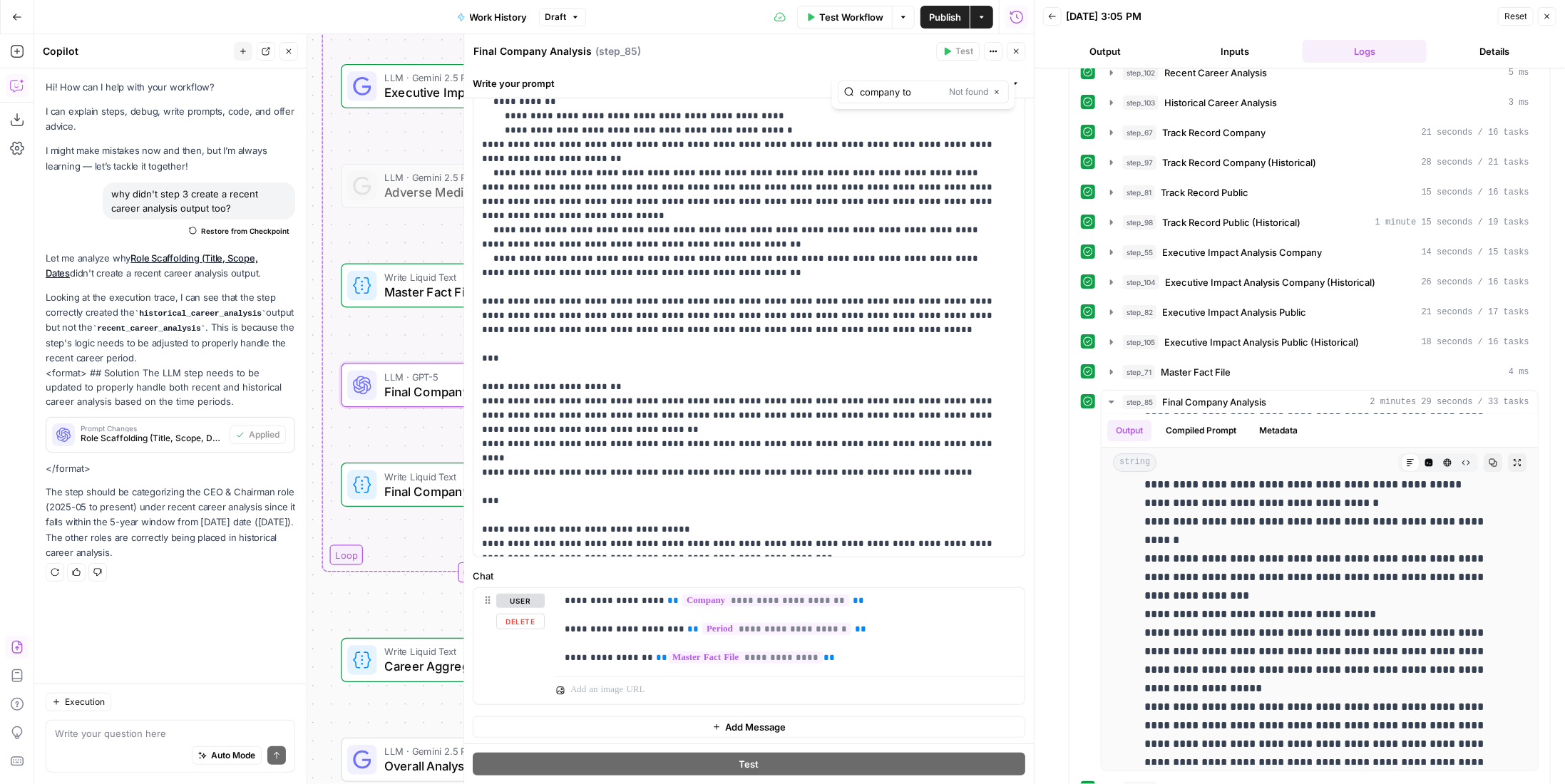
type input "company to"
drag, startPoint x: 826, startPoint y: 669, endPoint x: 585, endPoint y: 641, distance: 242.6
click at [585, 641] on div "**********" at bounding box center [790, 646] width 469 height 117
drag, startPoint x: 566, startPoint y: 595, endPoint x: 864, endPoint y: 622, distance: 299.2
click at [864, 622] on p "**********" at bounding box center [785, 629] width 441 height 72
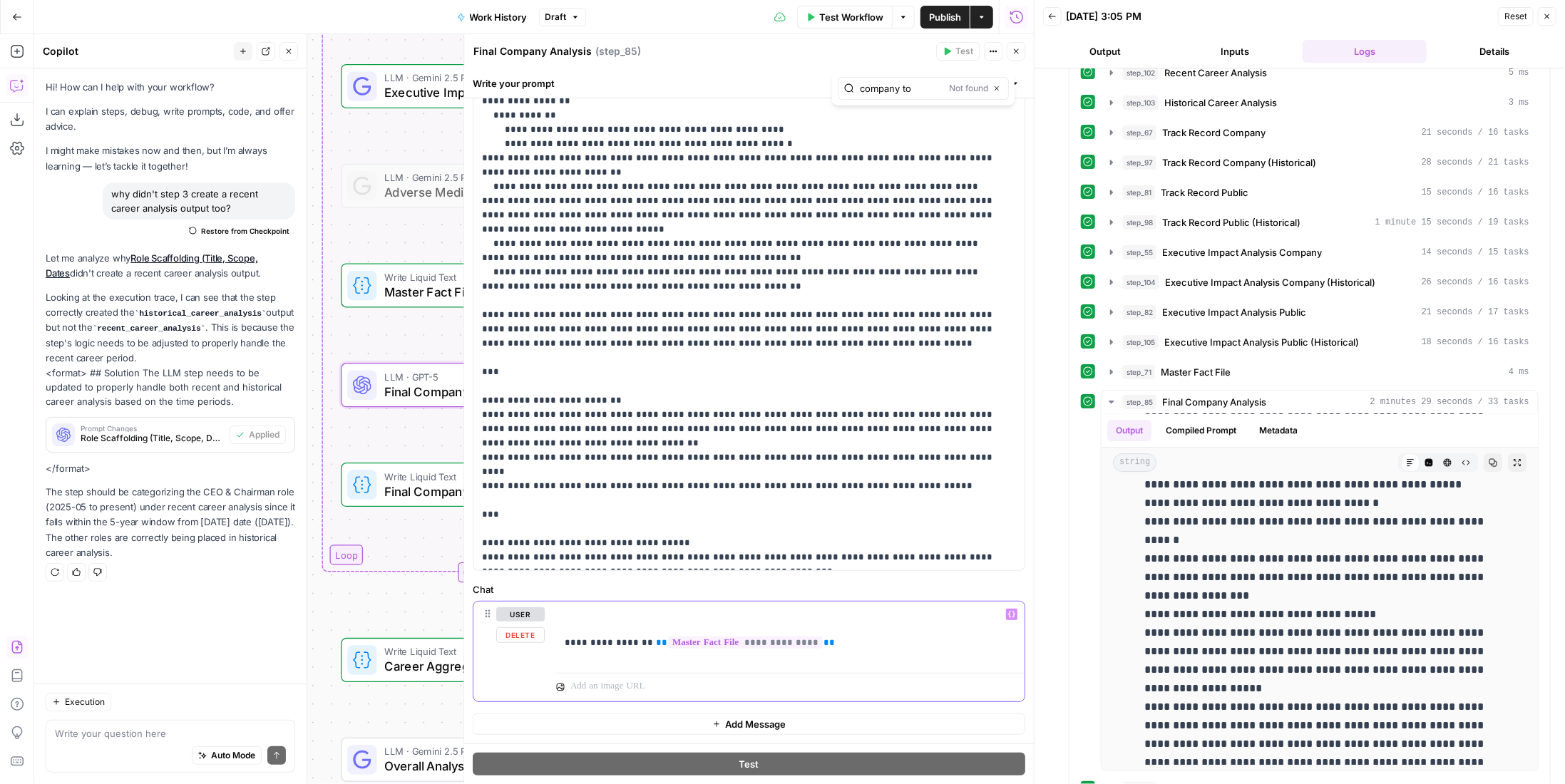
scroll to position [173, 0]
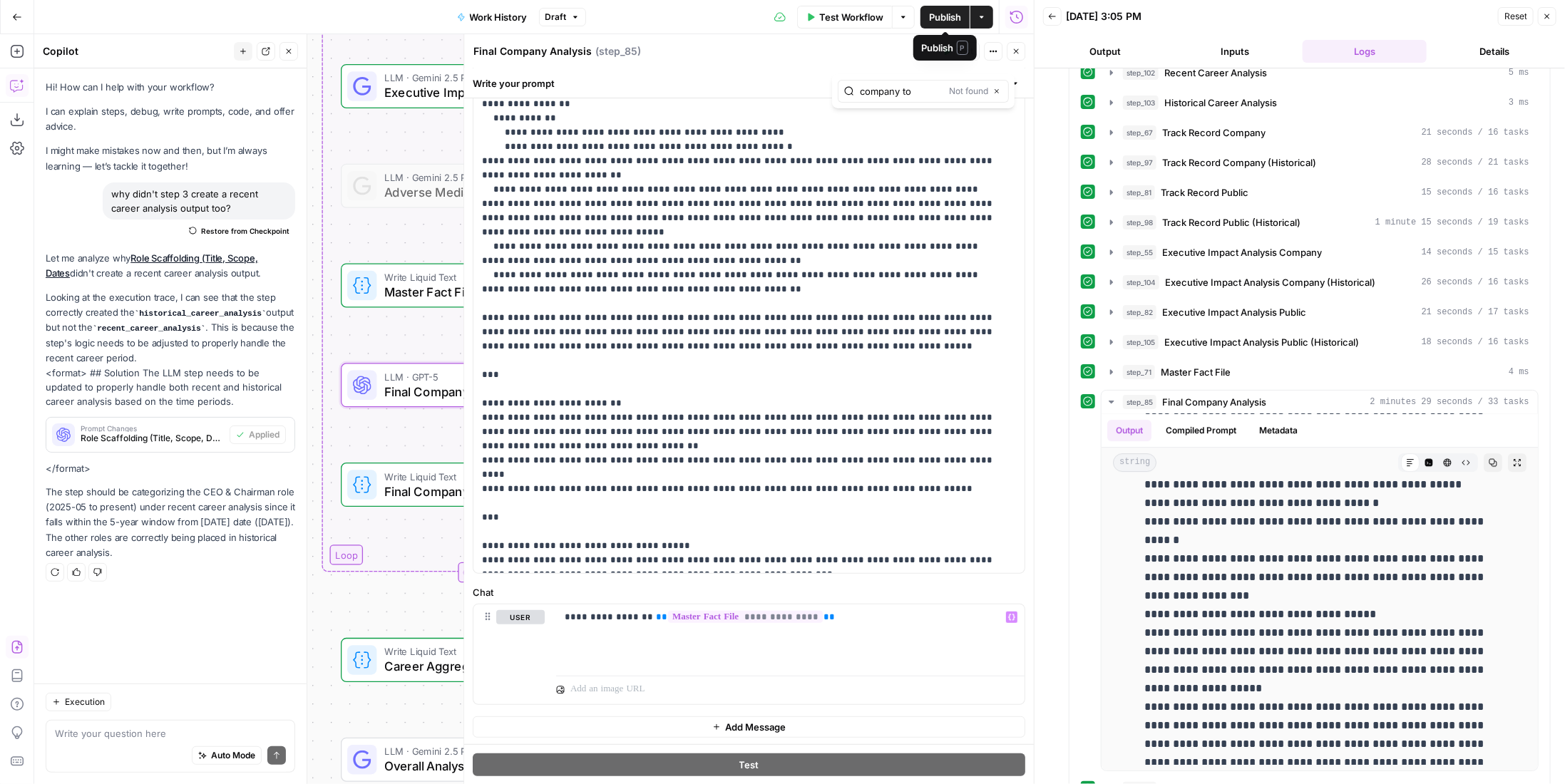
click at [1012, 47] on icon "button" at bounding box center [1015, 51] width 9 height 9
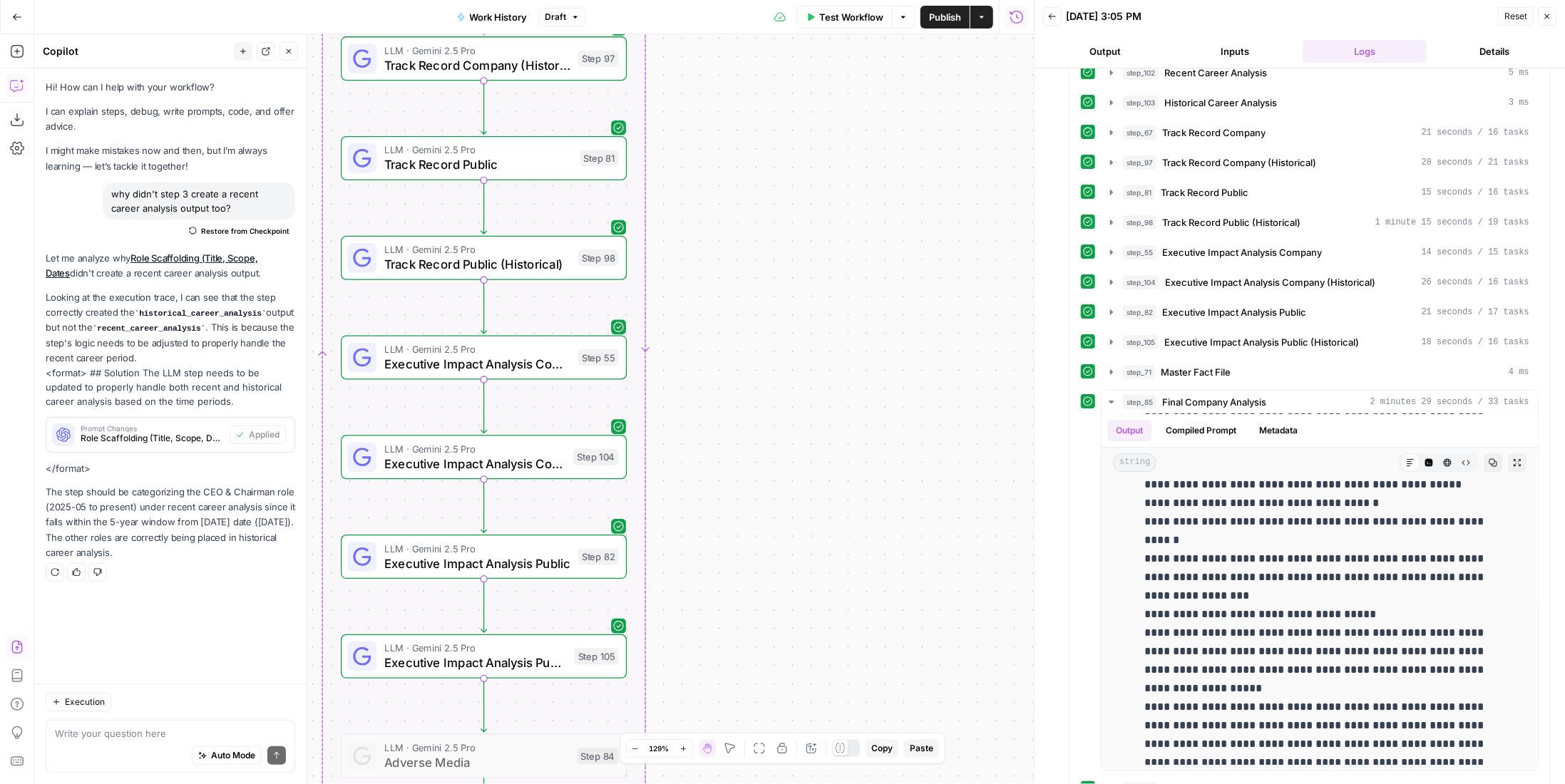
click at [858, 11] on span "Test Workflow" at bounding box center [850, 16] width 64 height 14
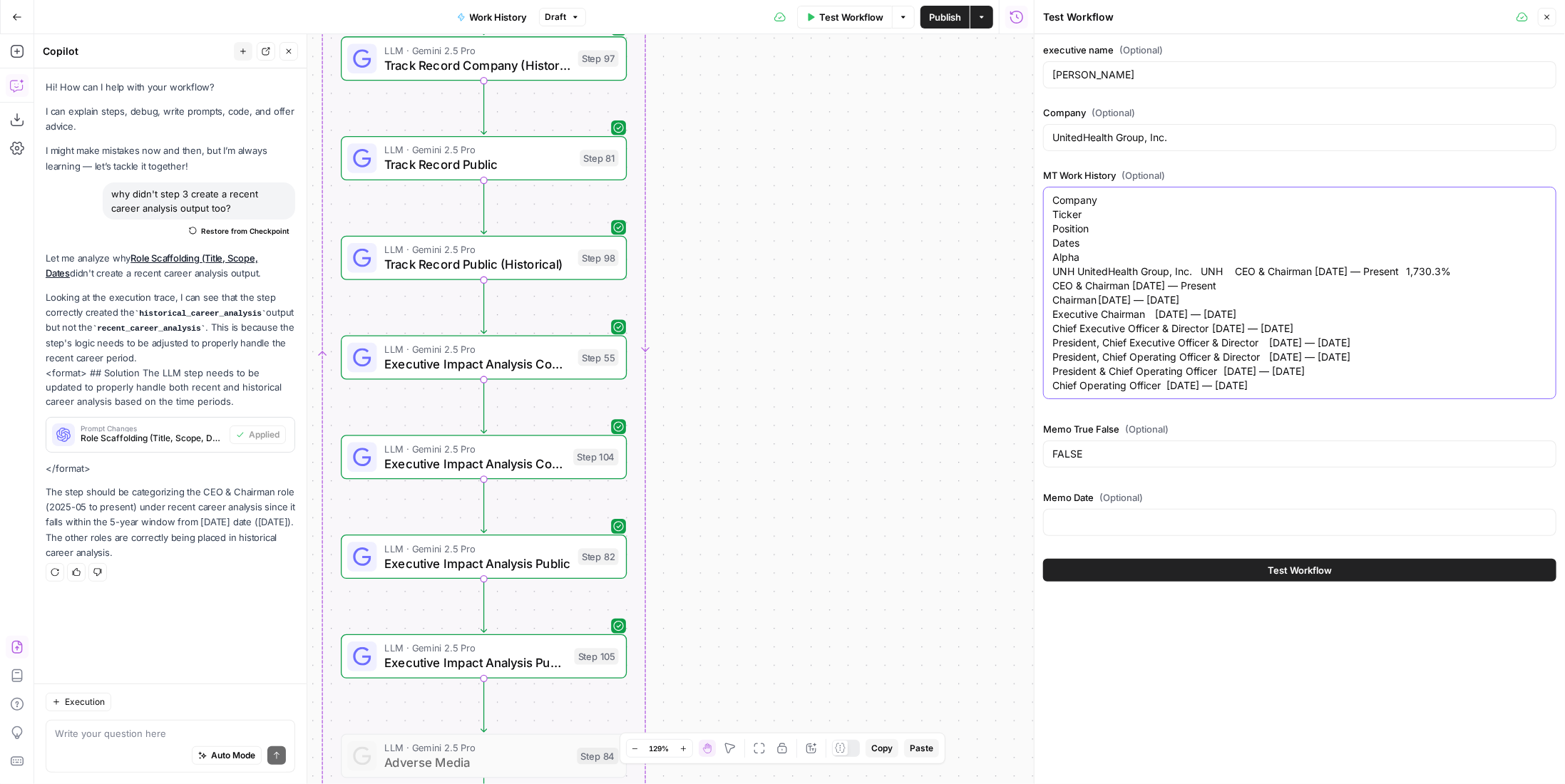
click at [1289, 393] on textarea "Company Ticker Position Dates Alpha UNH UnitedHealth Group, Inc. UNH CEO & Chai…" at bounding box center [1300, 292] width 494 height 199
click at [1205, 393] on textarea "Company Ticker Position Dates Alpha UNH UnitedHealth Group, Inc. UNH CEO & Chai…" at bounding box center [1300, 292] width 494 height 199
drag, startPoint x: 1181, startPoint y: 398, endPoint x: 1165, endPoint y: 400, distance: 16.1
click at [1165, 393] on textarea "Company Ticker Position Dates Alpha UNH UnitedHealth Group, Inc. UNH CEO & Chai…" at bounding box center [1300, 292] width 494 height 199
type textarea "Company Ticker Position Dates Alpha UNH UnitedHealth Group, Inc. UNH CEO & Chai…"
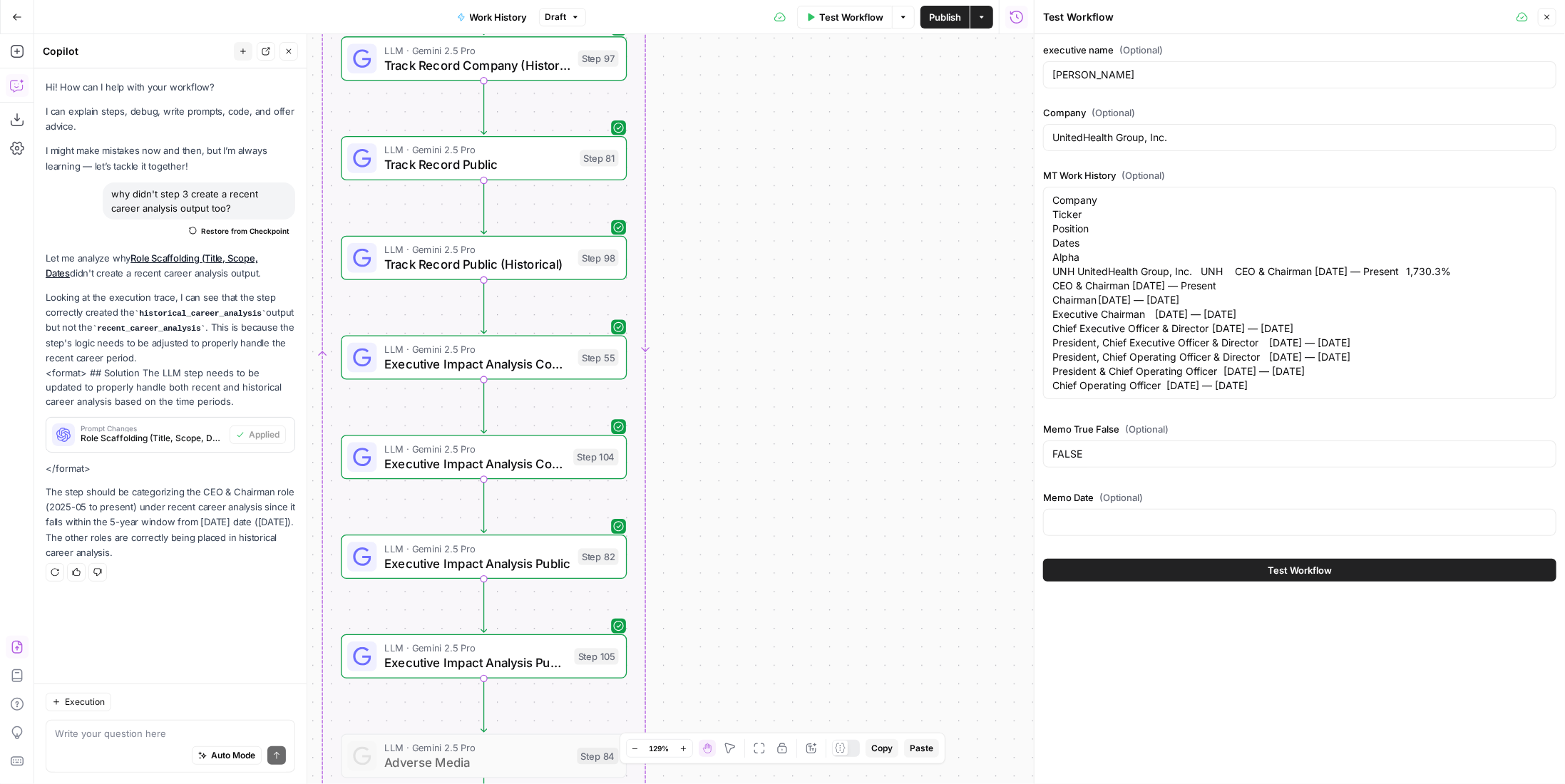
click at [1237, 568] on div "Test Workflow" at bounding box center [1300, 570] width 513 height 40
click at [1236, 590] on div "Test Workflow" at bounding box center [1300, 570] width 513 height 40
click at [1289, 577] on span "Test Workflow" at bounding box center [1299, 569] width 64 height 14
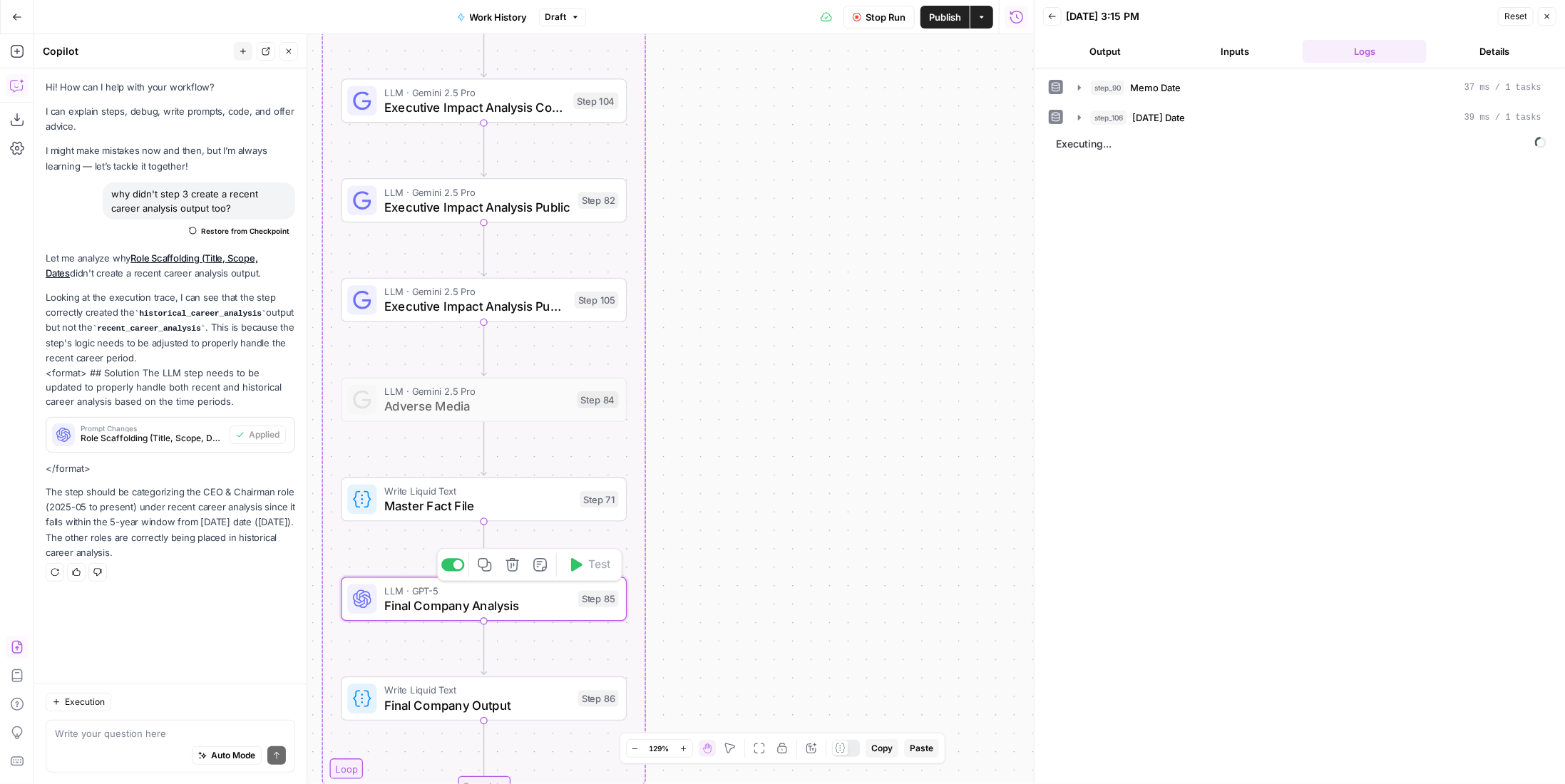
click at [885, 21] on span "Stop Run" at bounding box center [886, 16] width 40 height 14
click at [524, 599] on span "Final Company Analysis" at bounding box center [477, 605] width 186 height 18
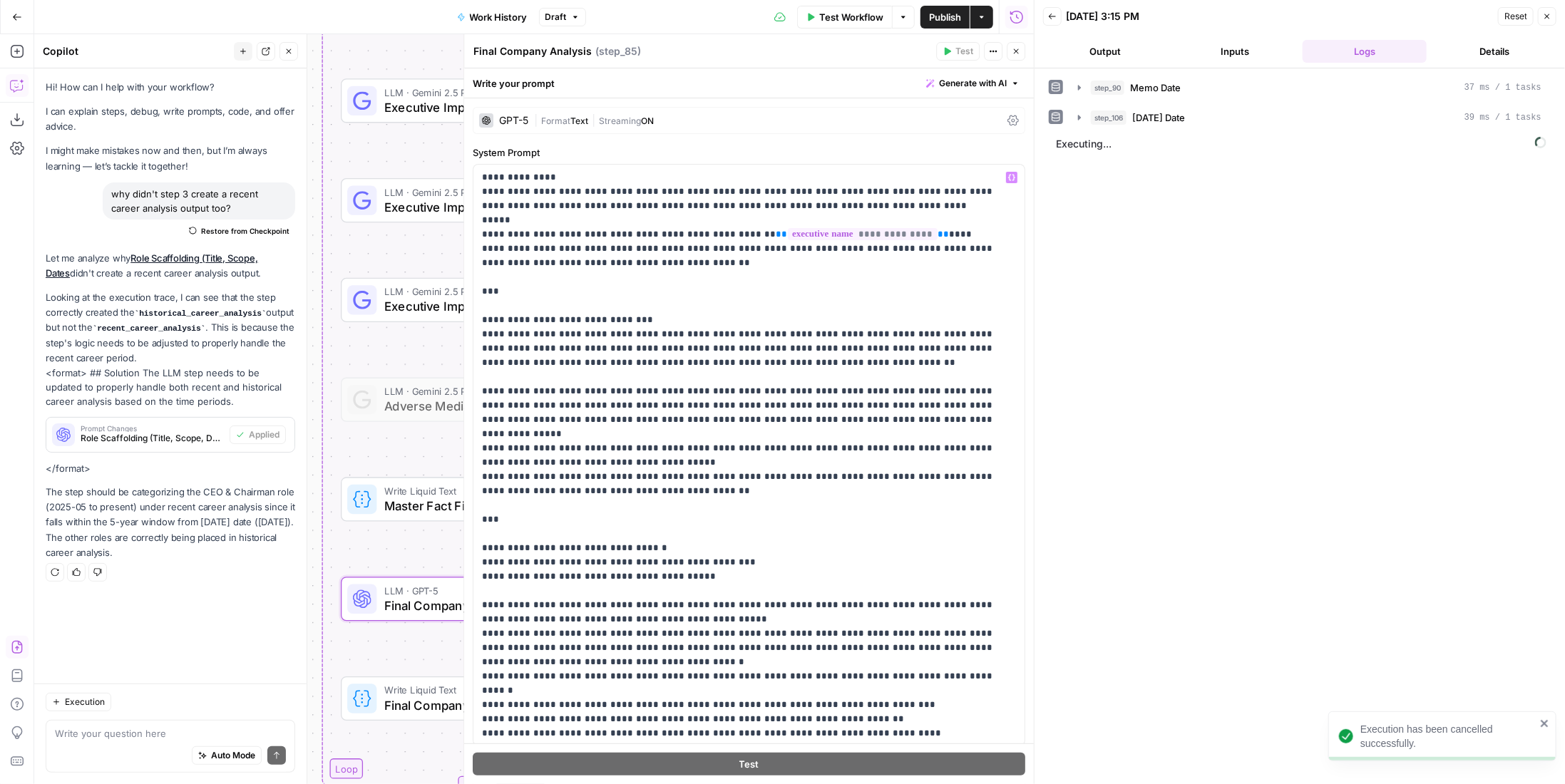
click at [621, 107] on div "GPT-5 | Format Text | Streaming ON" at bounding box center [748, 120] width 553 height 27
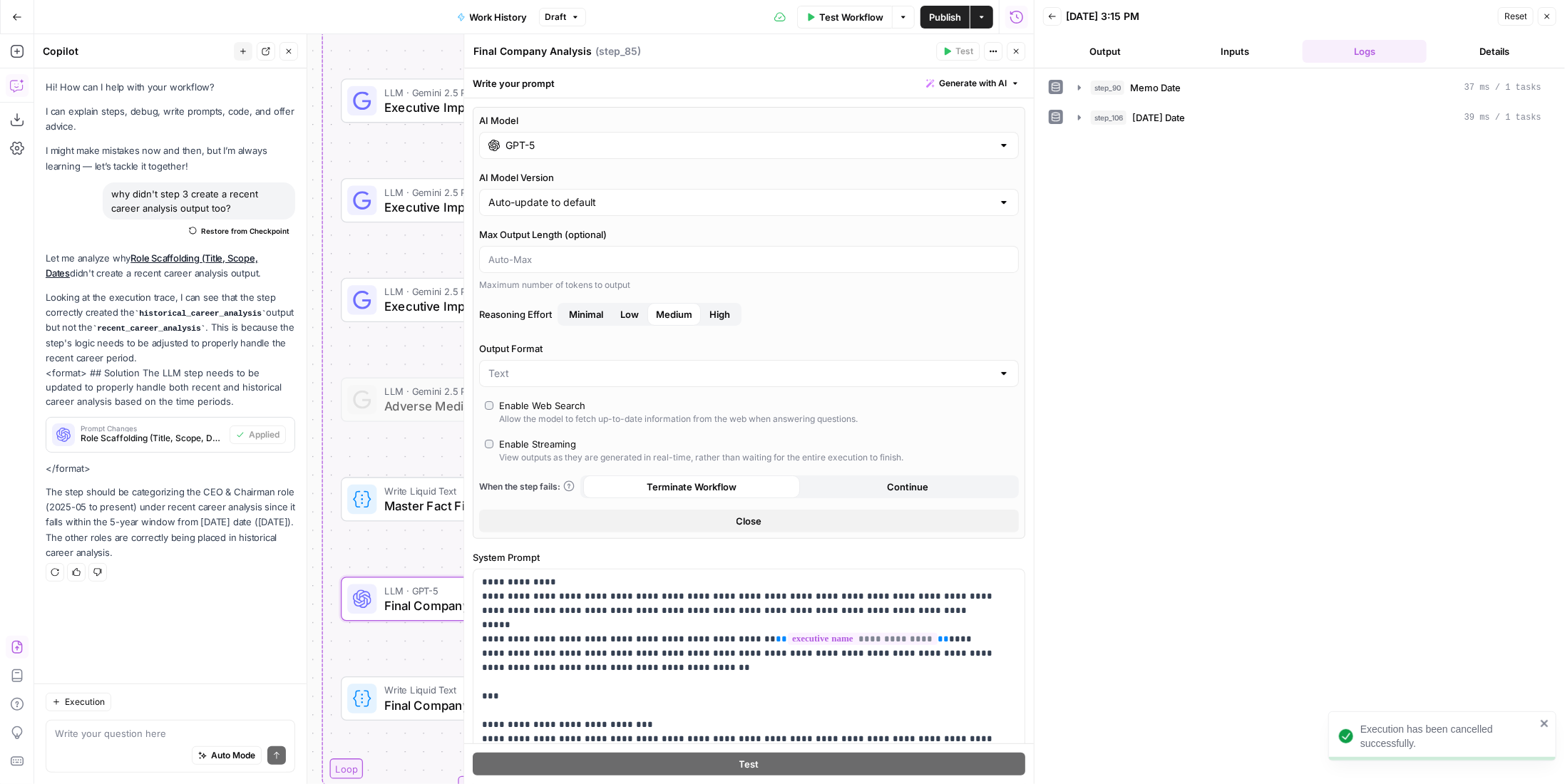
click at [649, 151] on input "GPT-5" at bounding box center [749, 145] width 487 height 14
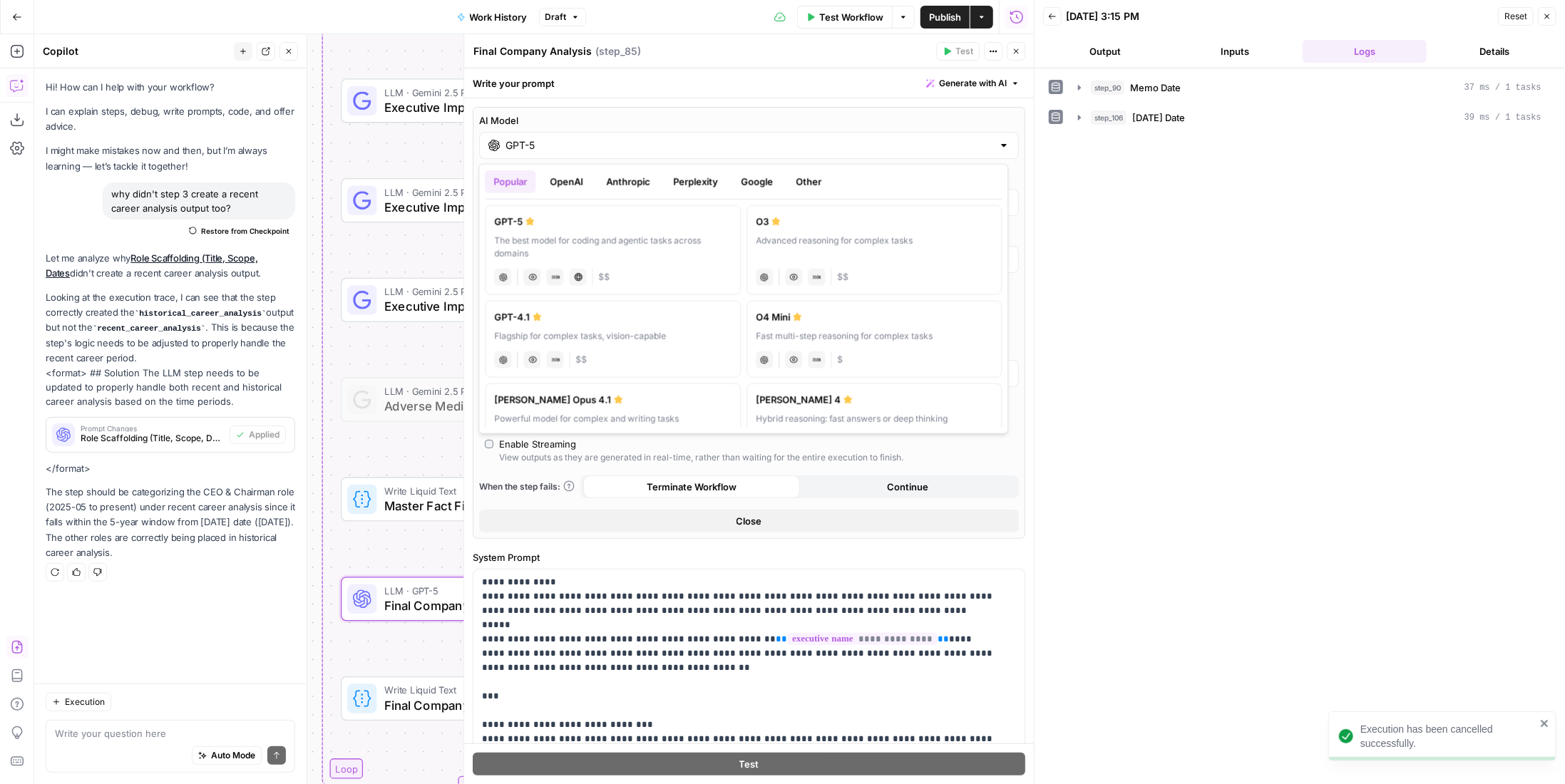
click at [771, 183] on button "Google" at bounding box center [757, 182] width 50 height 23
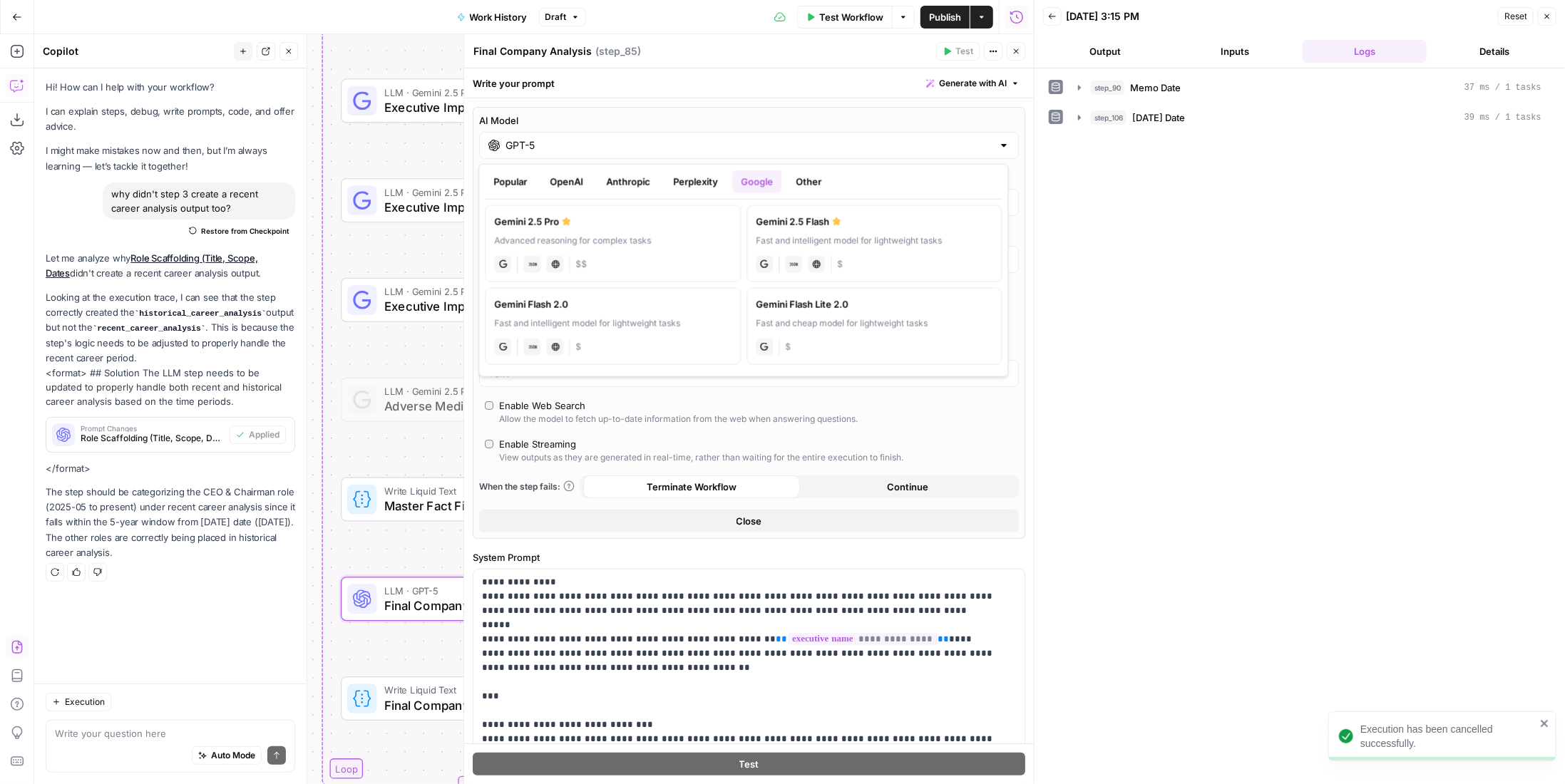
click at [672, 224] on div "Gemini 2.5 Pro" at bounding box center [613, 221] width 238 height 14
type input "Gemini 2.5 Pro"
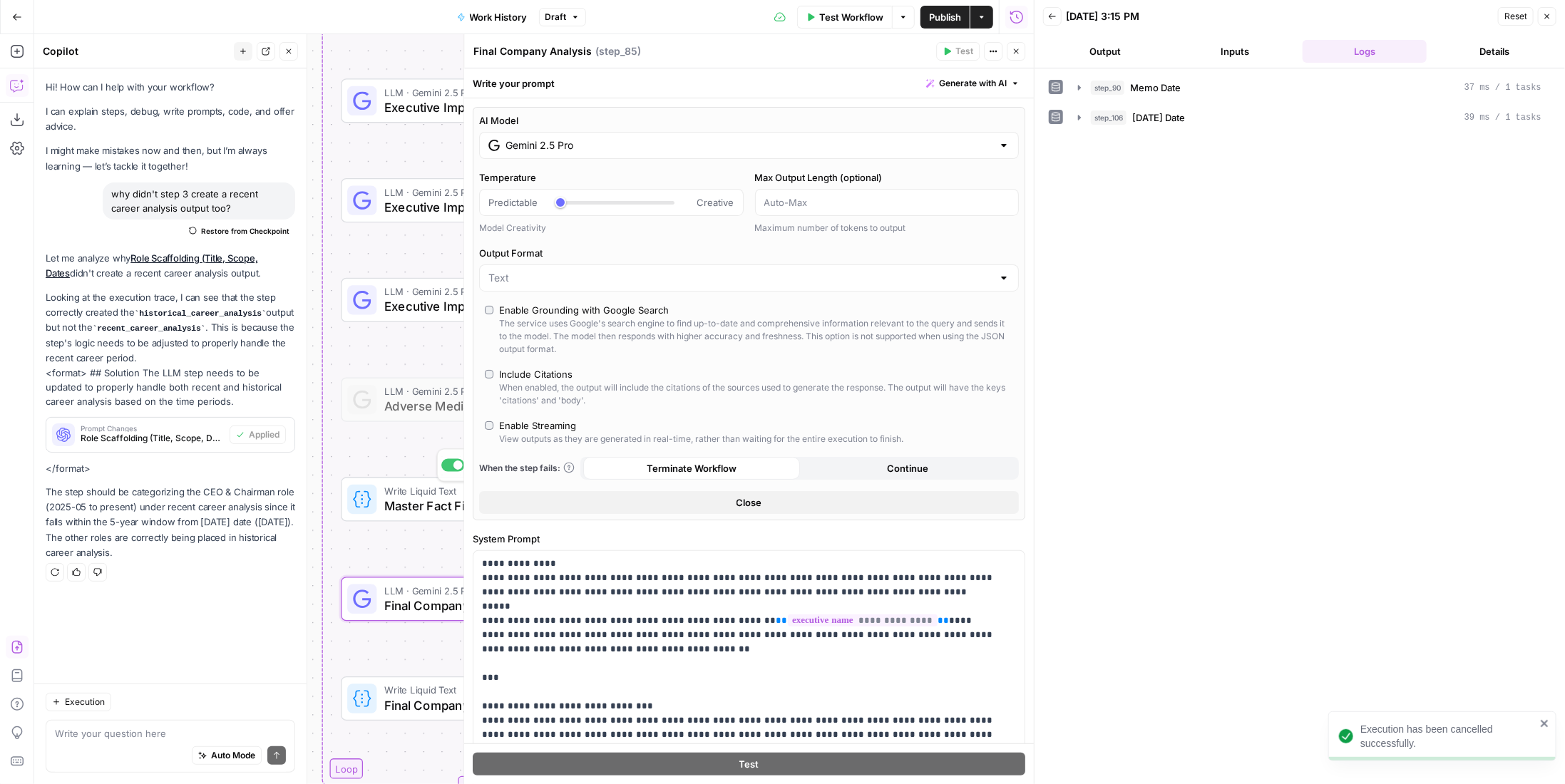
click at [519, 434] on div "View outputs as they are generated in real-time, rather than waiting for the en…" at bounding box center [701, 438] width 405 height 12
click at [1008, 55] on button "Close" at bounding box center [1015, 51] width 18 height 18
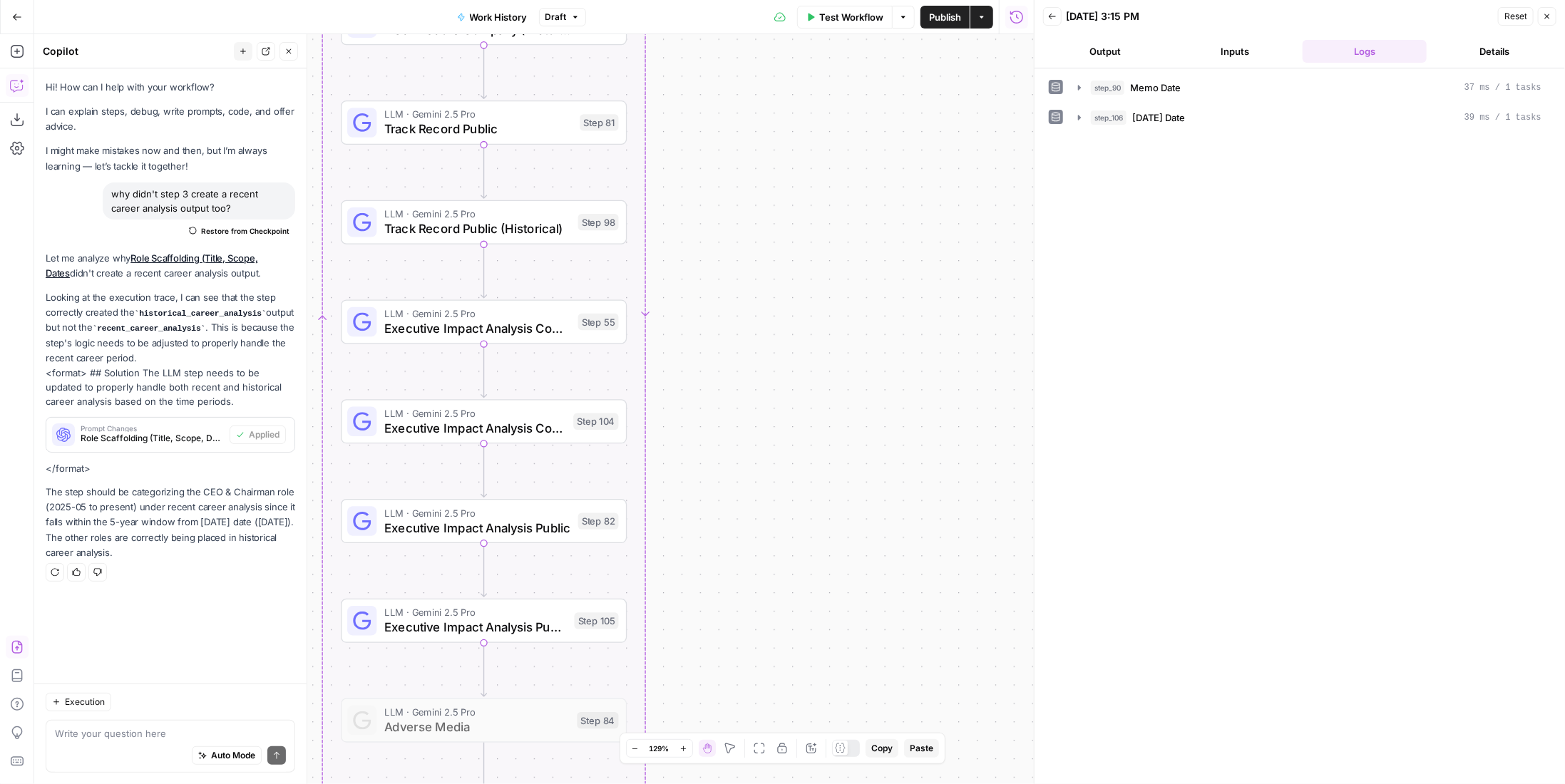
click at [857, 14] on span "Test Workflow" at bounding box center [850, 16] width 64 height 14
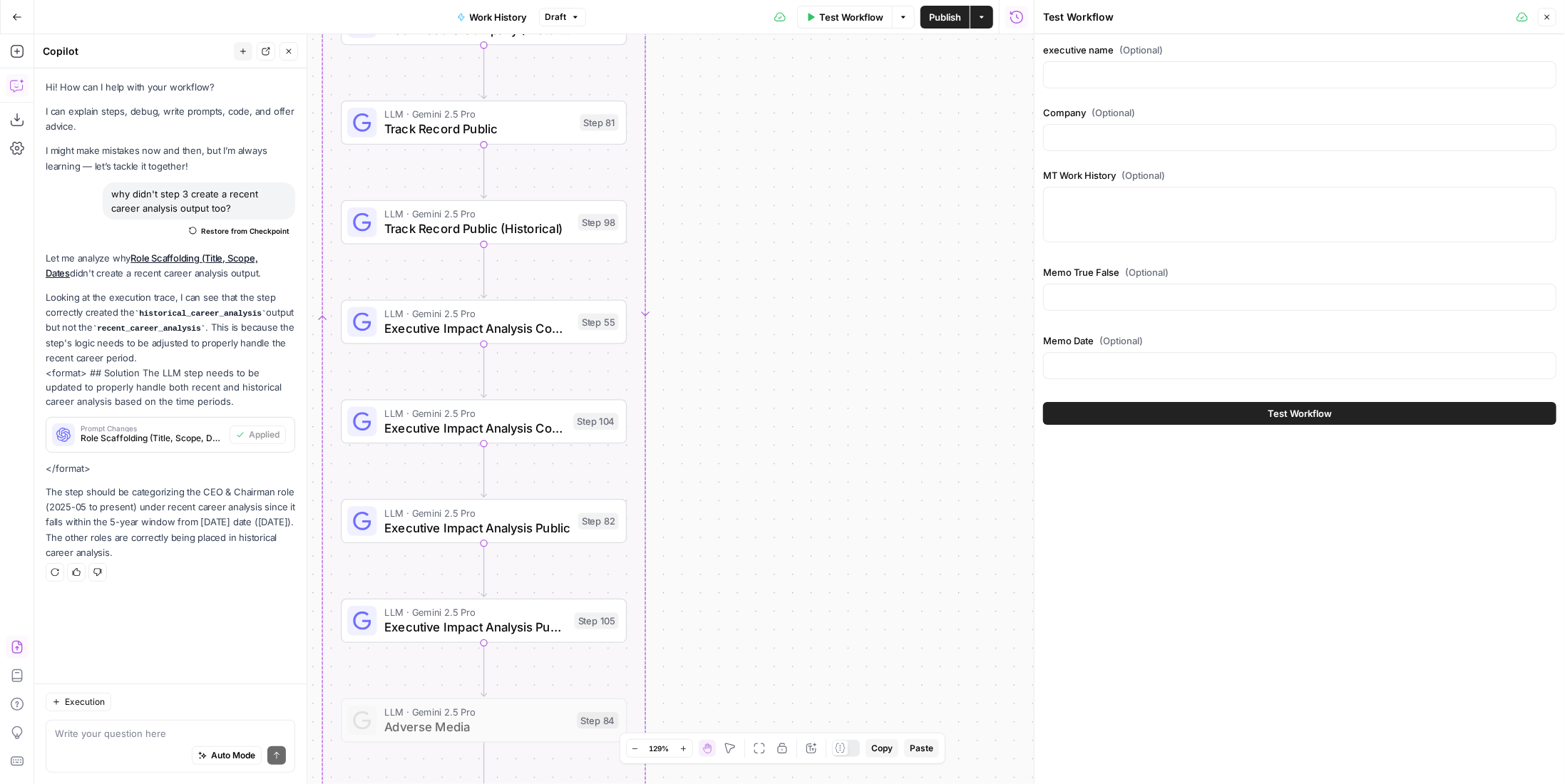
click at [1204, 402] on button "Test Workflow" at bounding box center [1300, 413] width 513 height 23
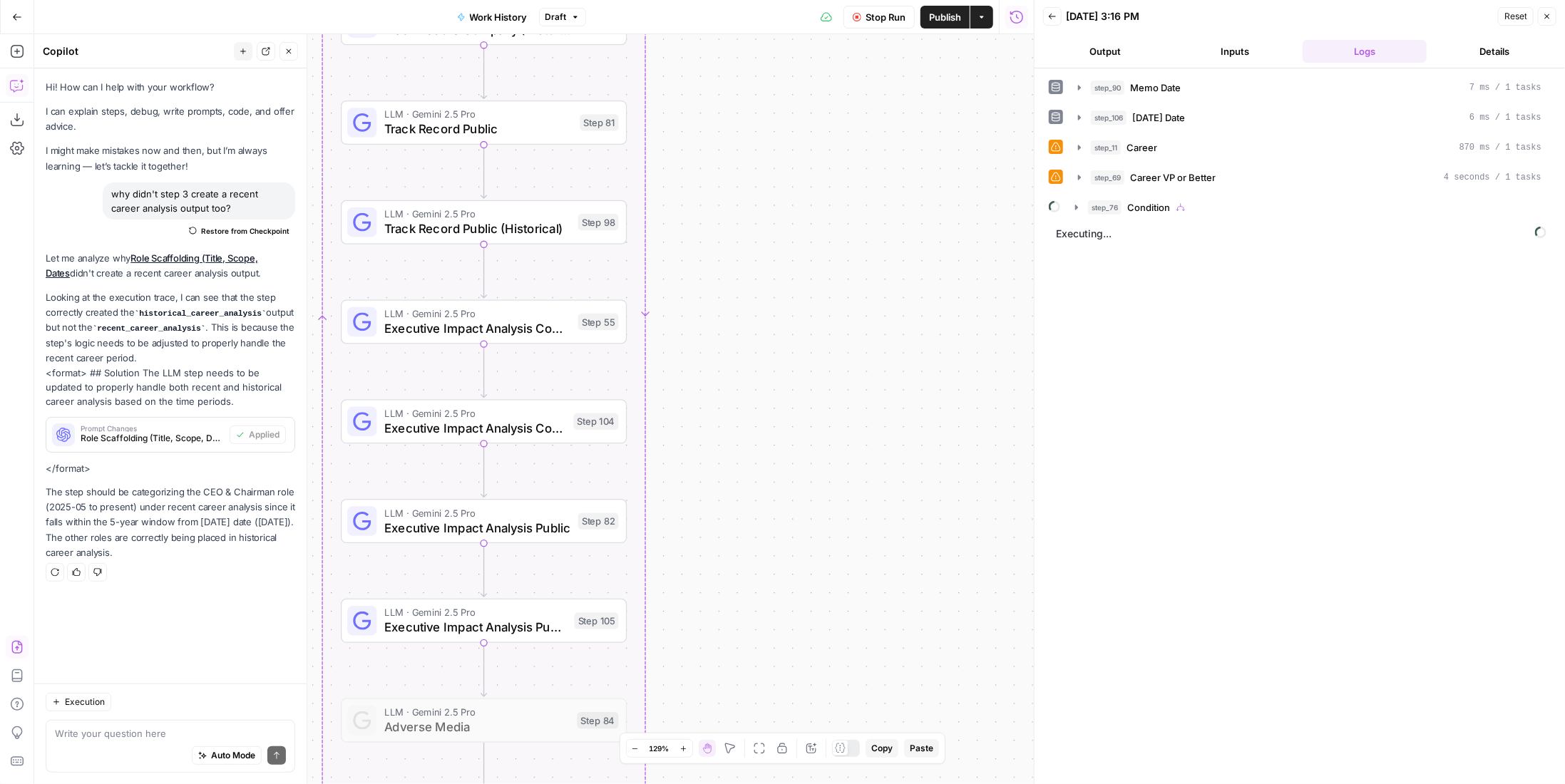
click at [1179, 131] on div "step_90 Memo Date 7 ms / 1 tasks step_106 [DATE] Date 6 ms / 1 tasks step_11 Ca…" at bounding box center [1300, 147] width 502 height 144
click at [1179, 136] on button "step_11 Career 870 ms / 1 tasks" at bounding box center [1310, 148] width 481 height 23
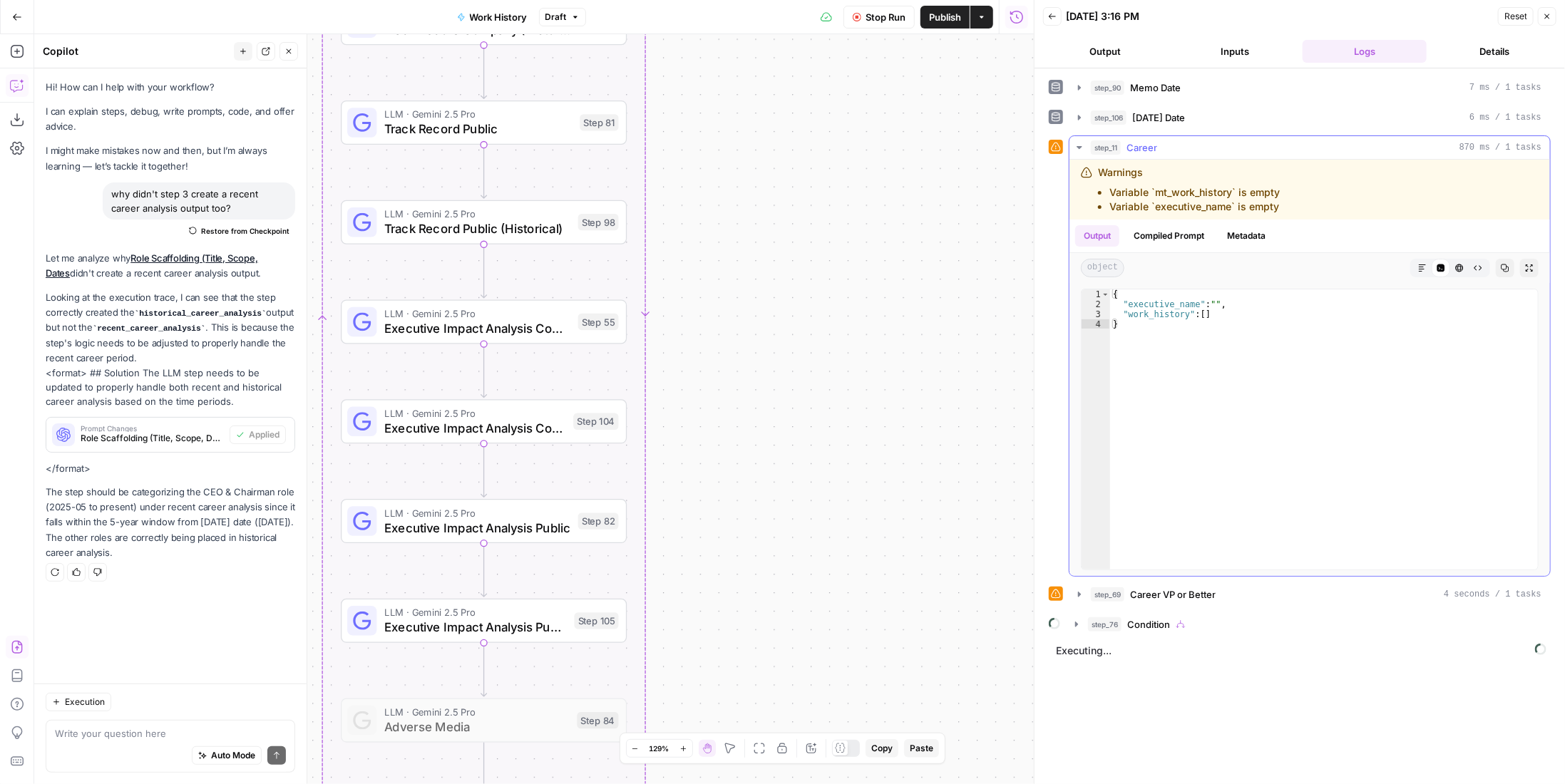
click at [1170, 140] on div "step_11 Career 870 ms / 1 tasks" at bounding box center [1316, 147] width 450 height 14
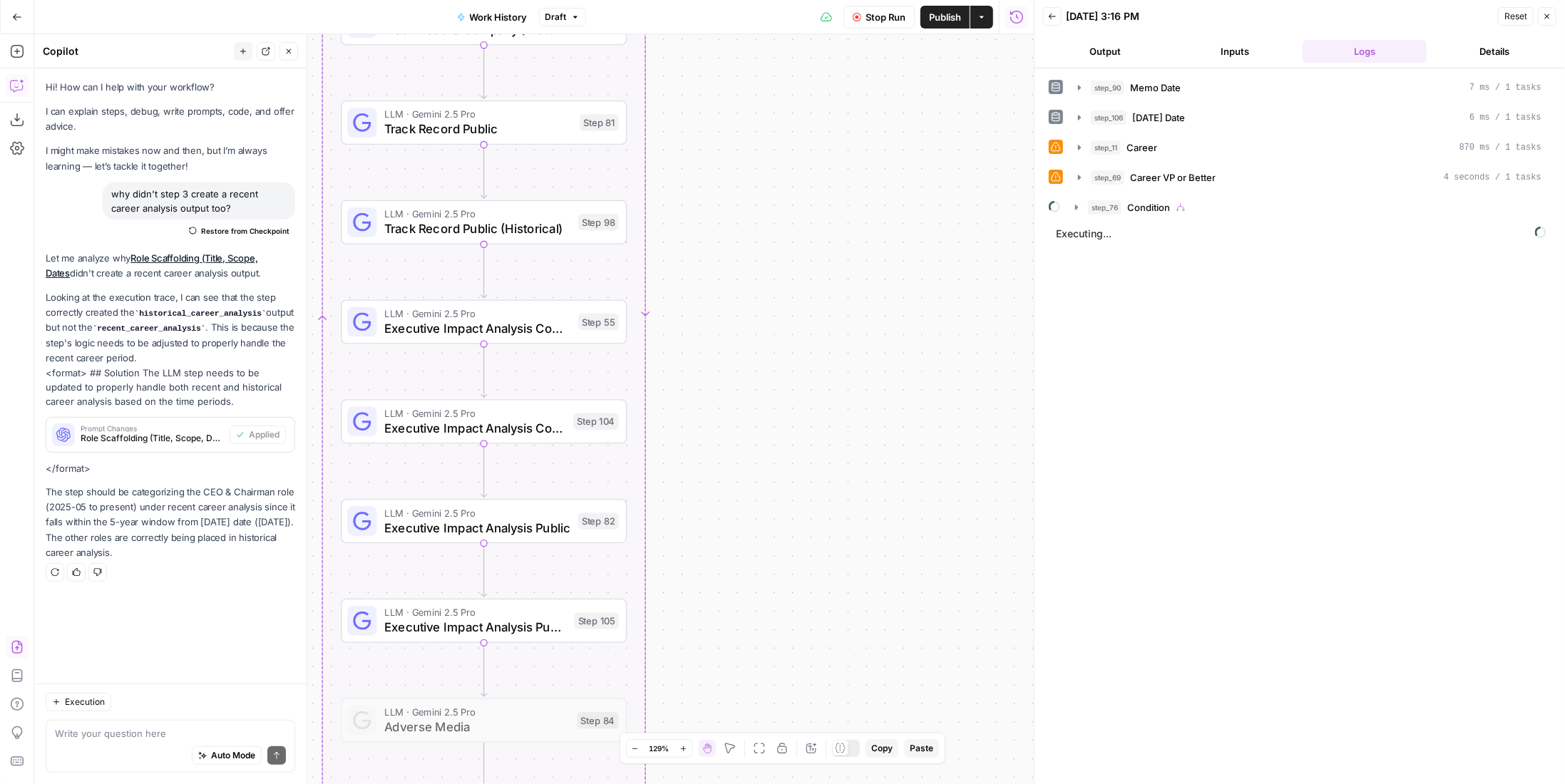
click at [888, 16] on span "Stop Run" at bounding box center [886, 16] width 40 height 14
click at [863, 15] on span "Test Workflow" at bounding box center [850, 16] width 64 height 14
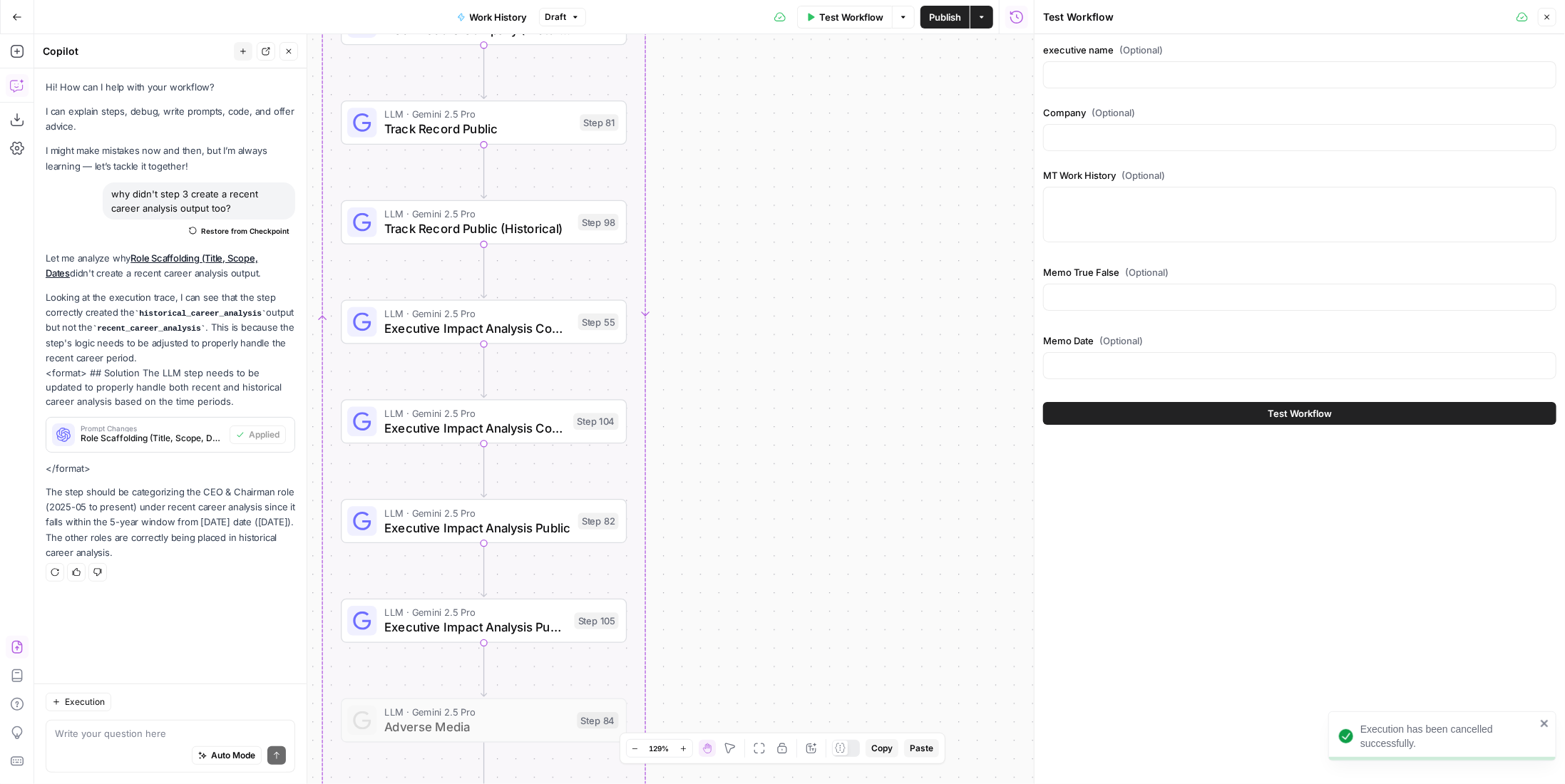
click at [1061, 63] on div at bounding box center [1300, 74] width 513 height 27
click at [1239, 58] on div "executive name (Optional)" at bounding box center [1300, 69] width 513 height 52
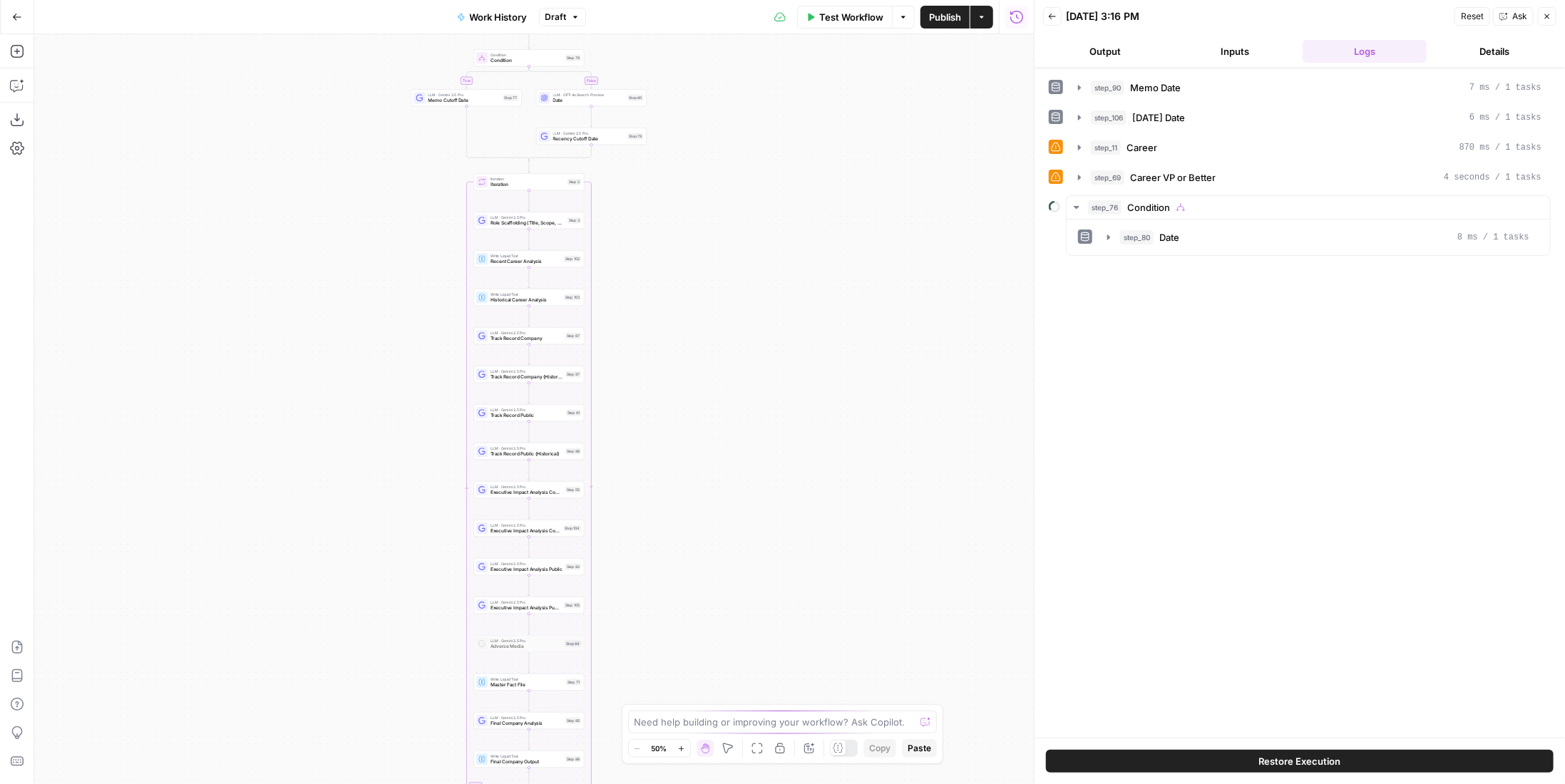
click at [878, 18] on span "Test Workflow" at bounding box center [850, 16] width 64 height 14
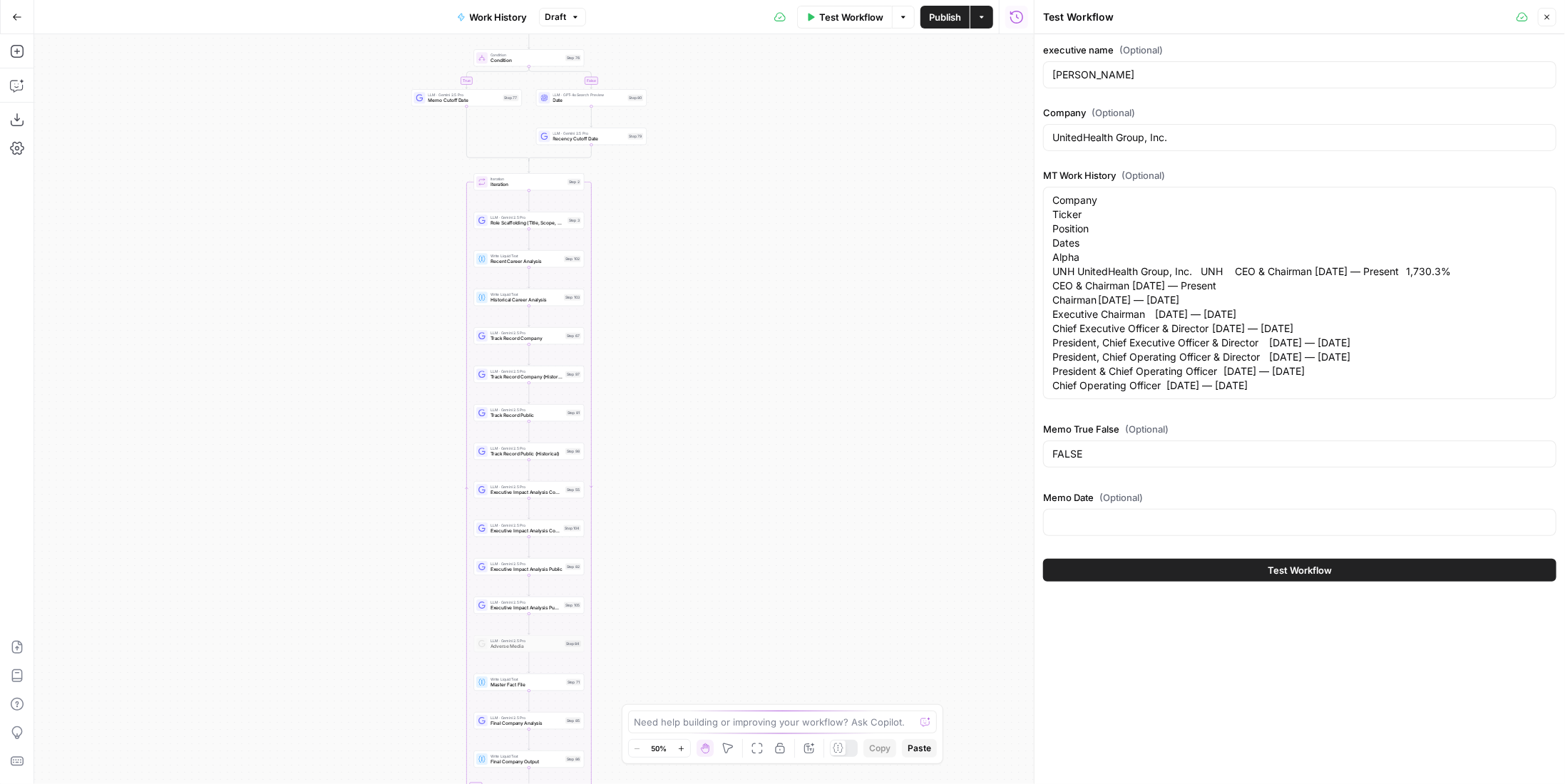
click at [1190, 571] on button "Test Workflow" at bounding box center [1300, 570] width 513 height 23
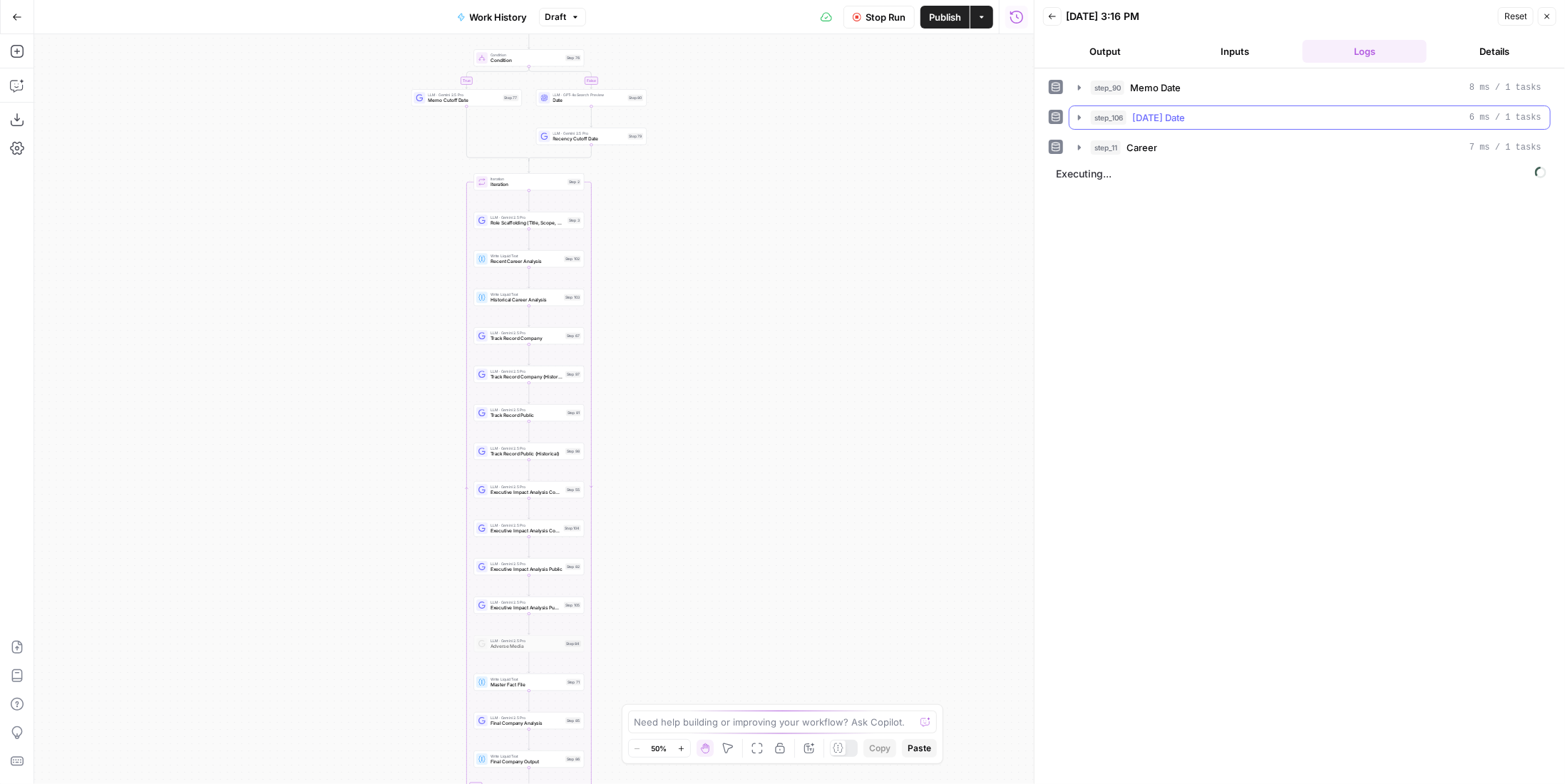
click at [1156, 92] on span "Memo Date" at bounding box center [1155, 87] width 51 height 14
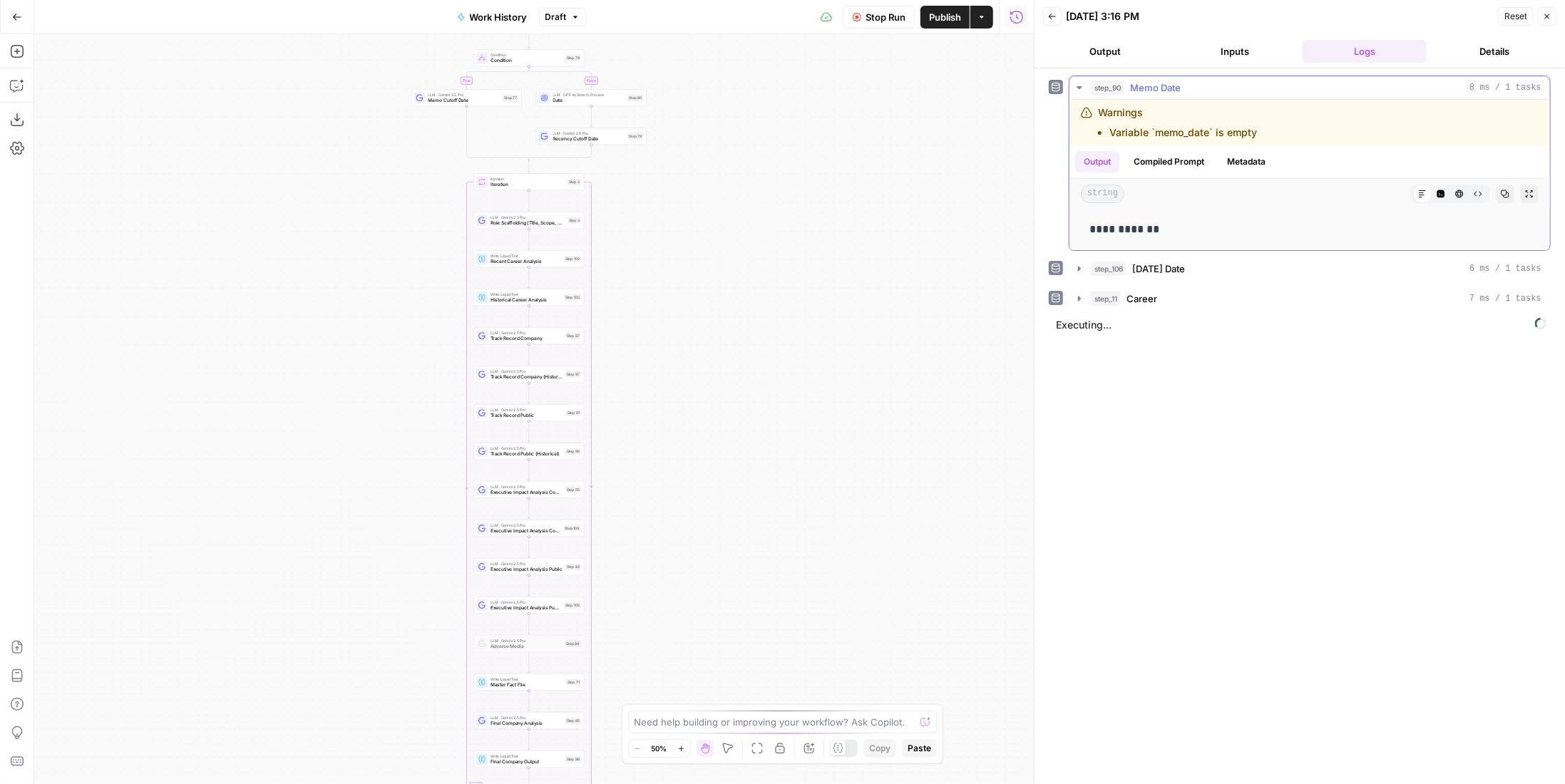
click at [1157, 92] on span "Memo Date" at bounding box center [1155, 87] width 51 height 14
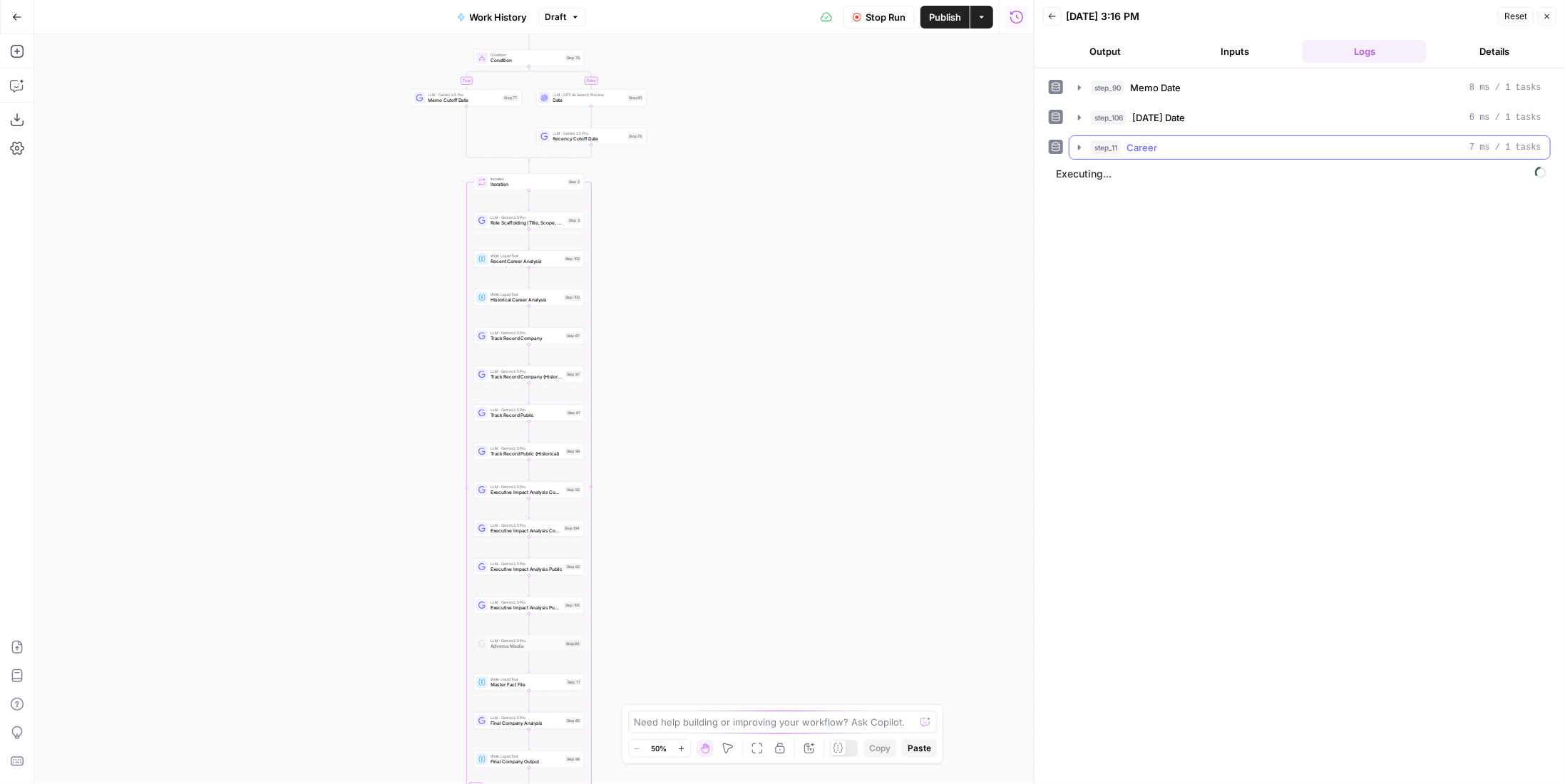
click at [1183, 136] on button "step_11 Career 7 ms / 1 tasks" at bounding box center [1310, 148] width 481 height 23
click at [1191, 113] on div "step_106 [DATE] Date 6 ms / 1 tasks" at bounding box center [1316, 117] width 450 height 14
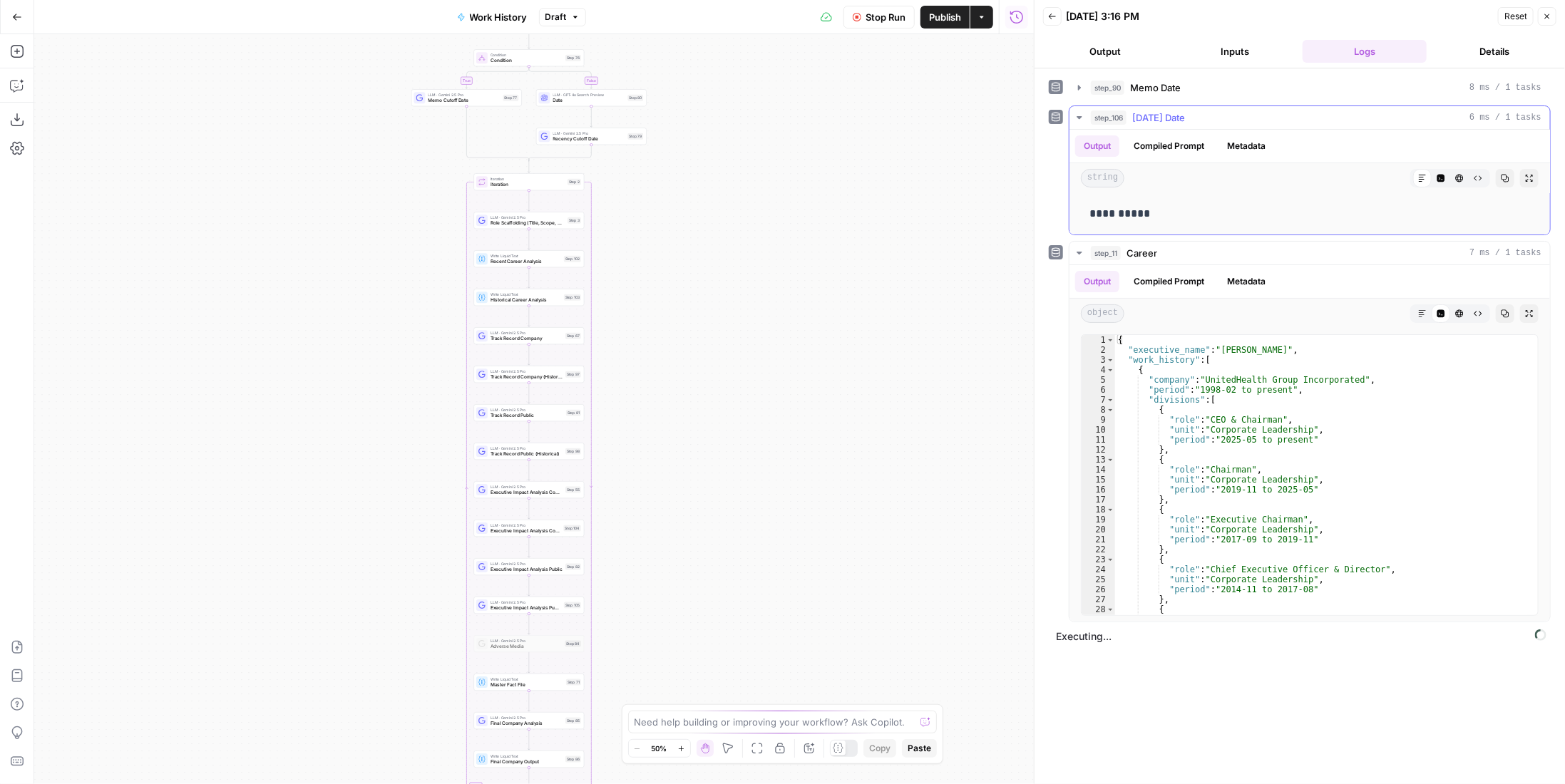
click at [1191, 113] on div "step_106 Today's Date 6 ms / 1 tasks" at bounding box center [1316, 117] width 450 height 14
click at [1187, 89] on div "step_90 Memo Date 8 ms / 1 tasks" at bounding box center [1316, 87] width 450 height 14
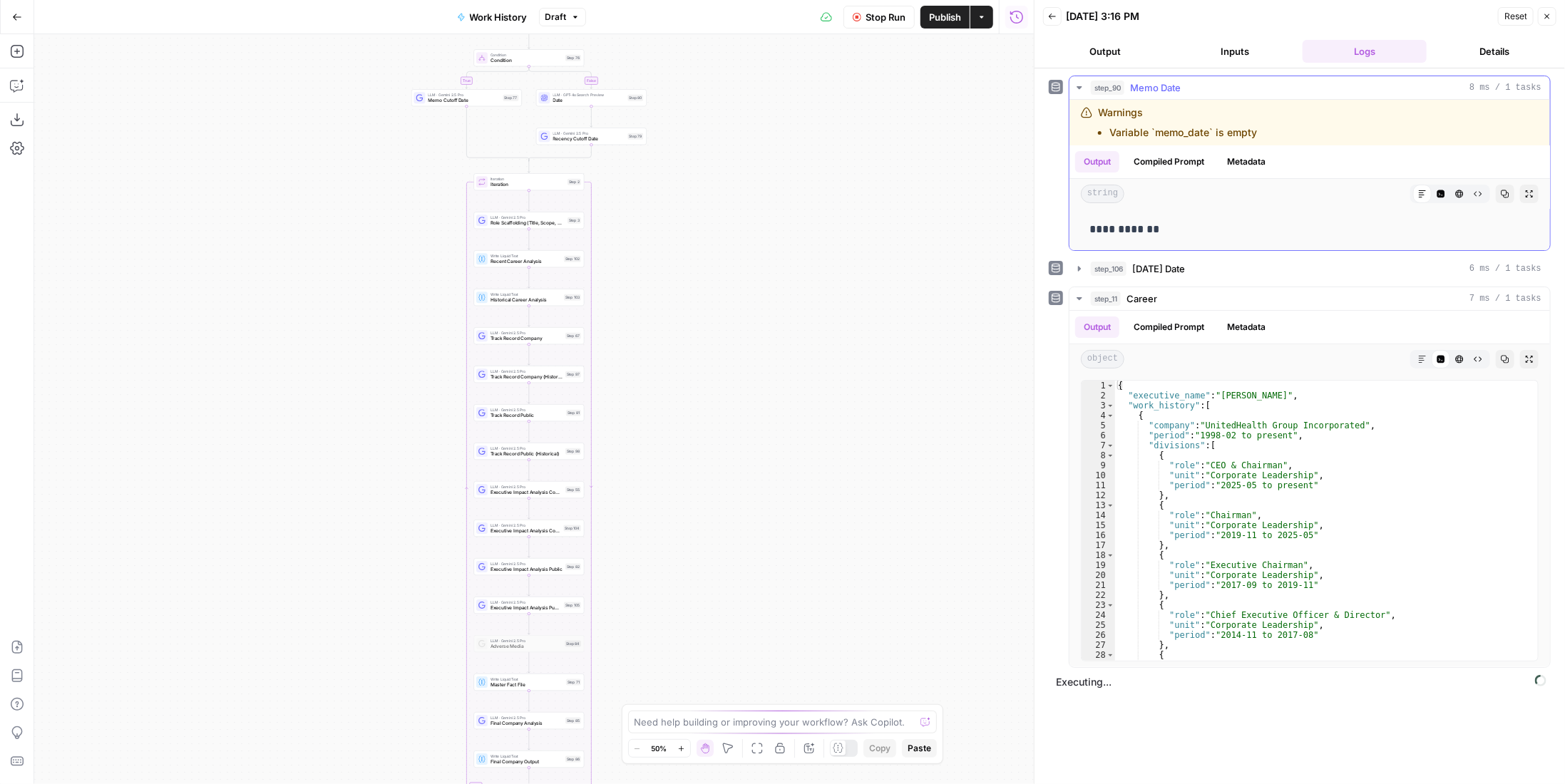
click at [1187, 89] on div "step_90 Memo Date 8 ms / 1 tasks" at bounding box center [1316, 87] width 450 height 14
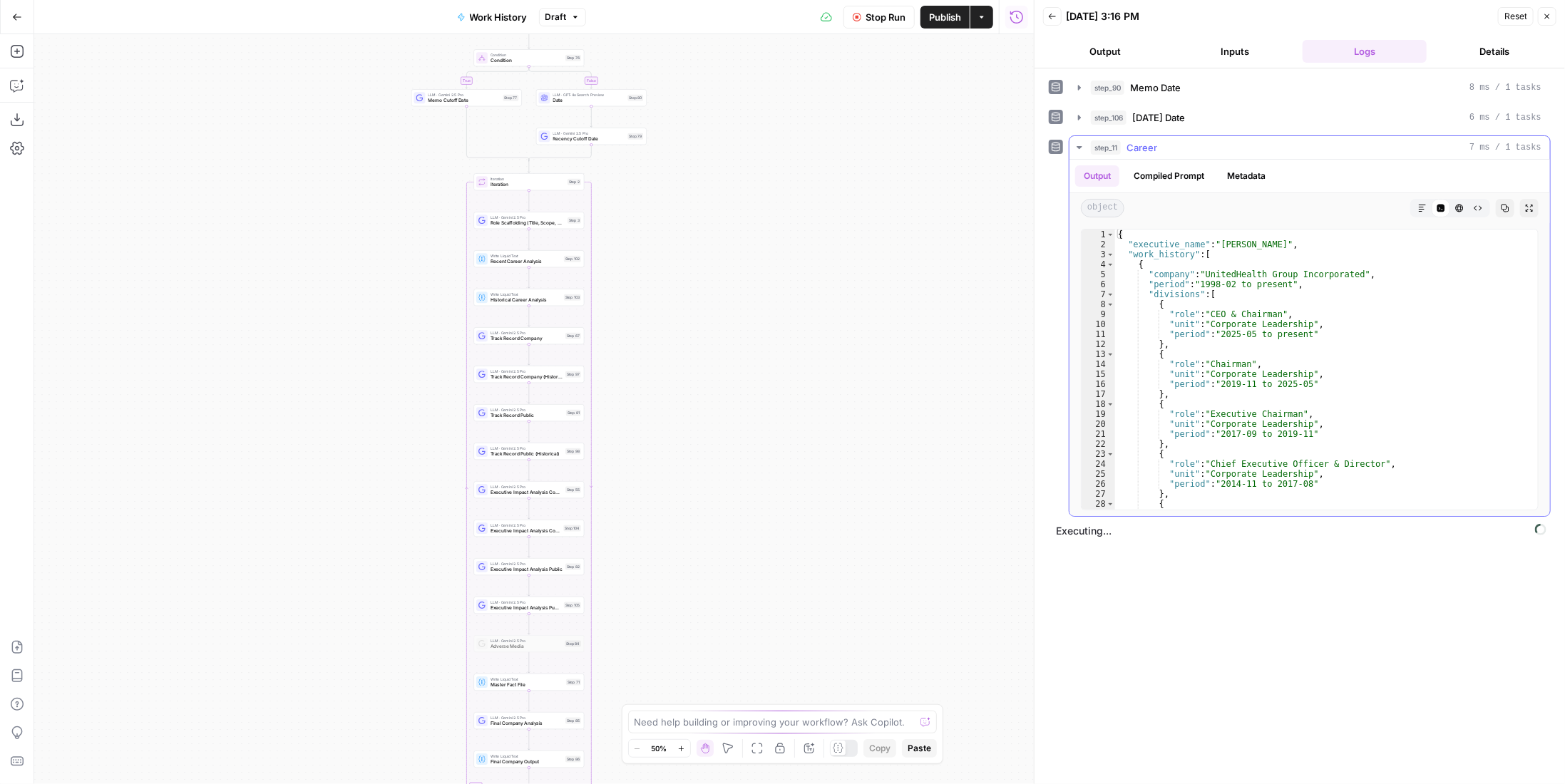
click at [1152, 151] on span "Career" at bounding box center [1141, 147] width 31 height 14
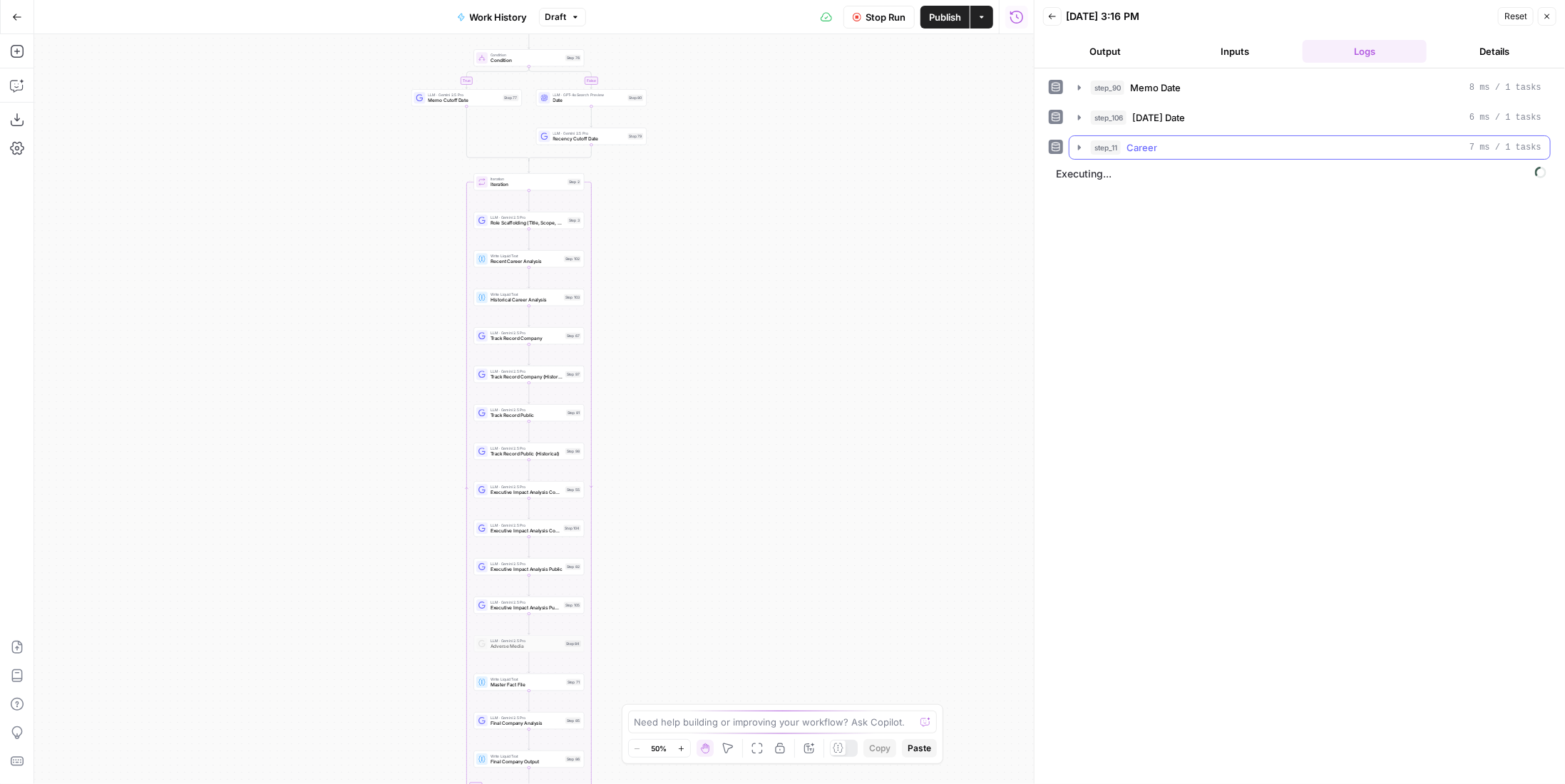
click at [1152, 145] on span "Career" at bounding box center [1141, 147] width 31 height 14
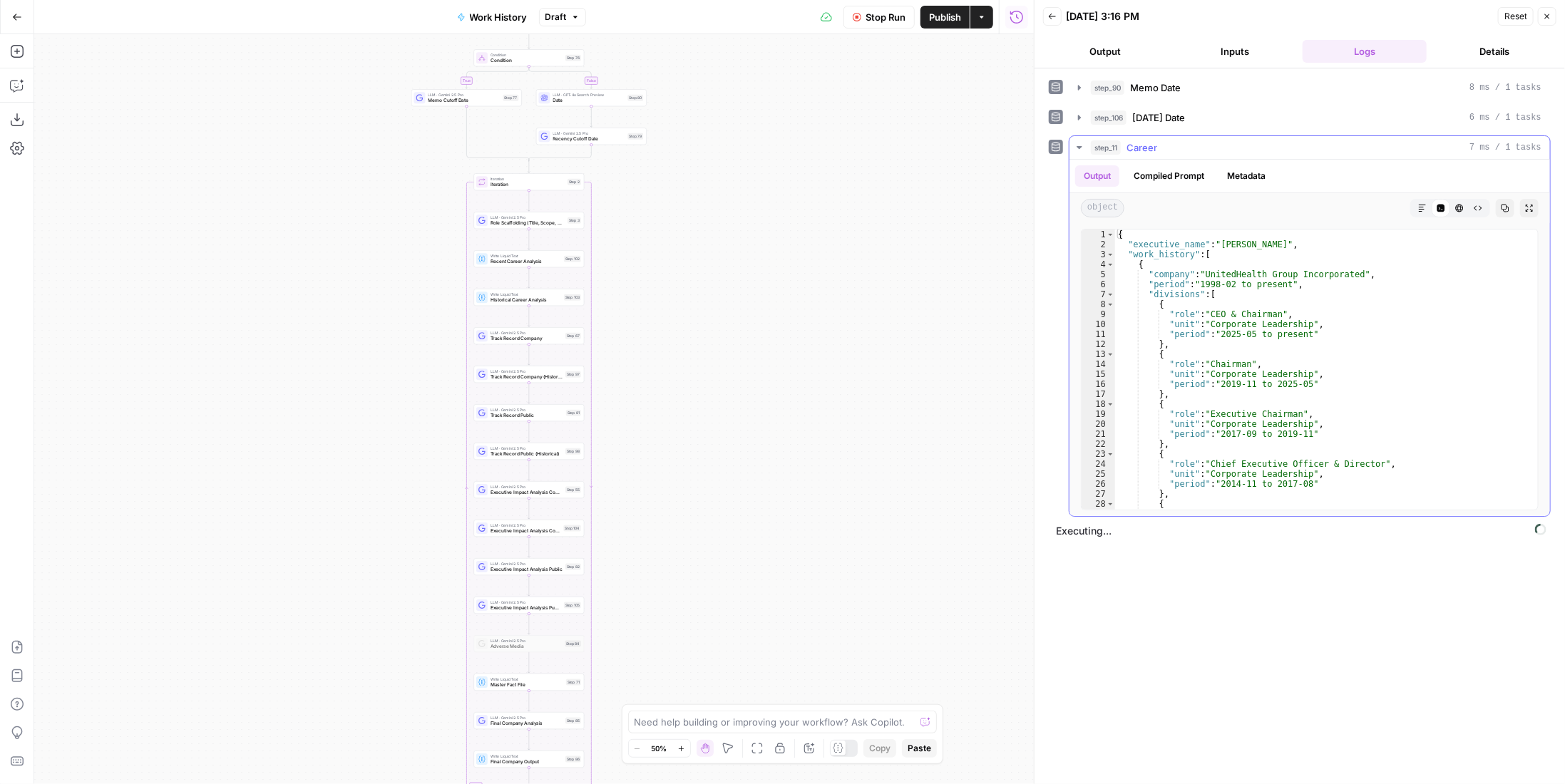
click at [1126, 148] on span "Career" at bounding box center [1141, 147] width 31 height 14
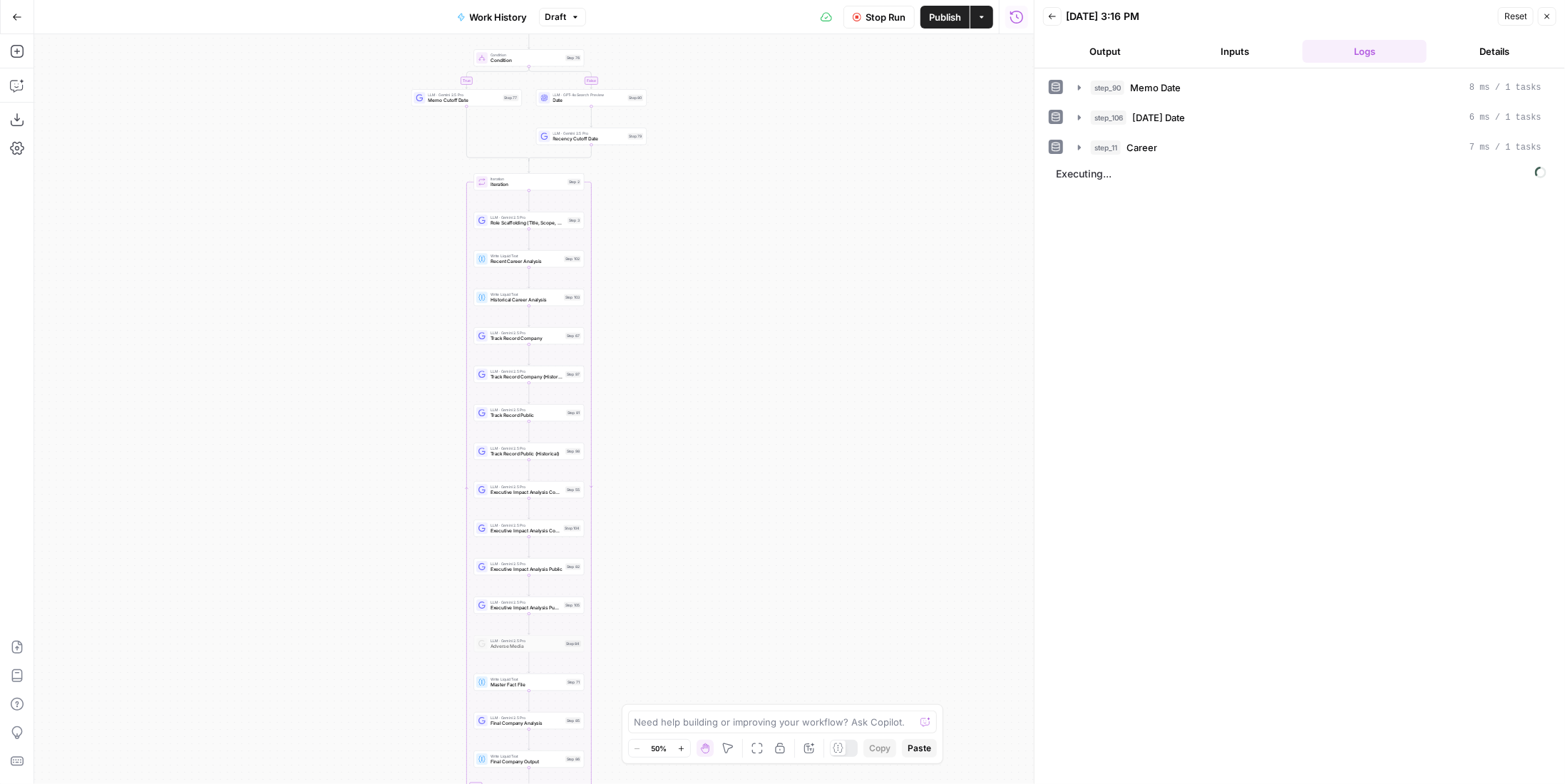
click at [952, 21] on span "Publish" at bounding box center [945, 16] width 32 height 14
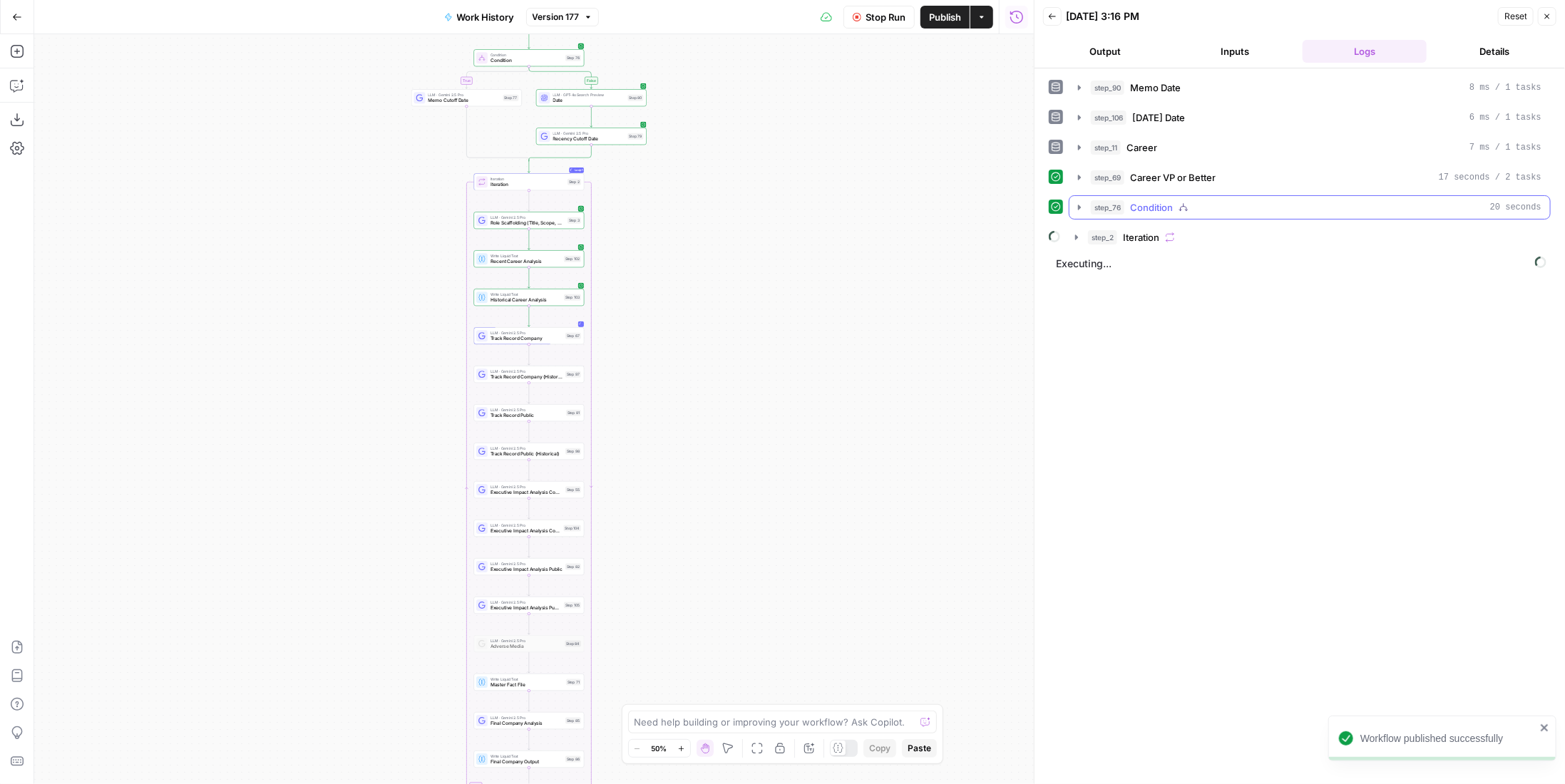
click at [1232, 201] on div "step_76 Condition 20 seconds" at bounding box center [1316, 207] width 450 height 14
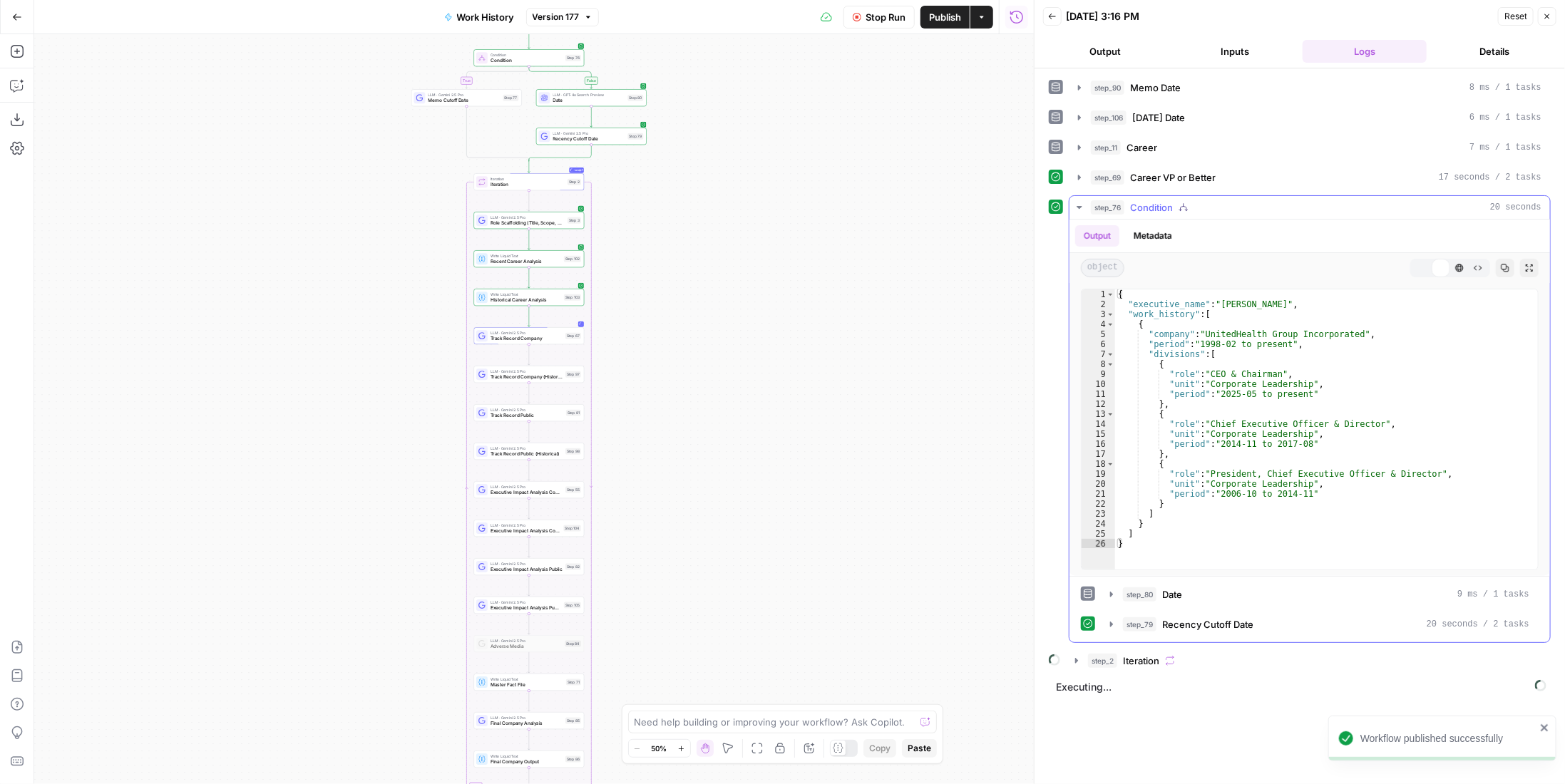
click at [1232, 201] on div "step_76 Condition 20 seconds" at bounding box center [1316, 207] width 450 height 14
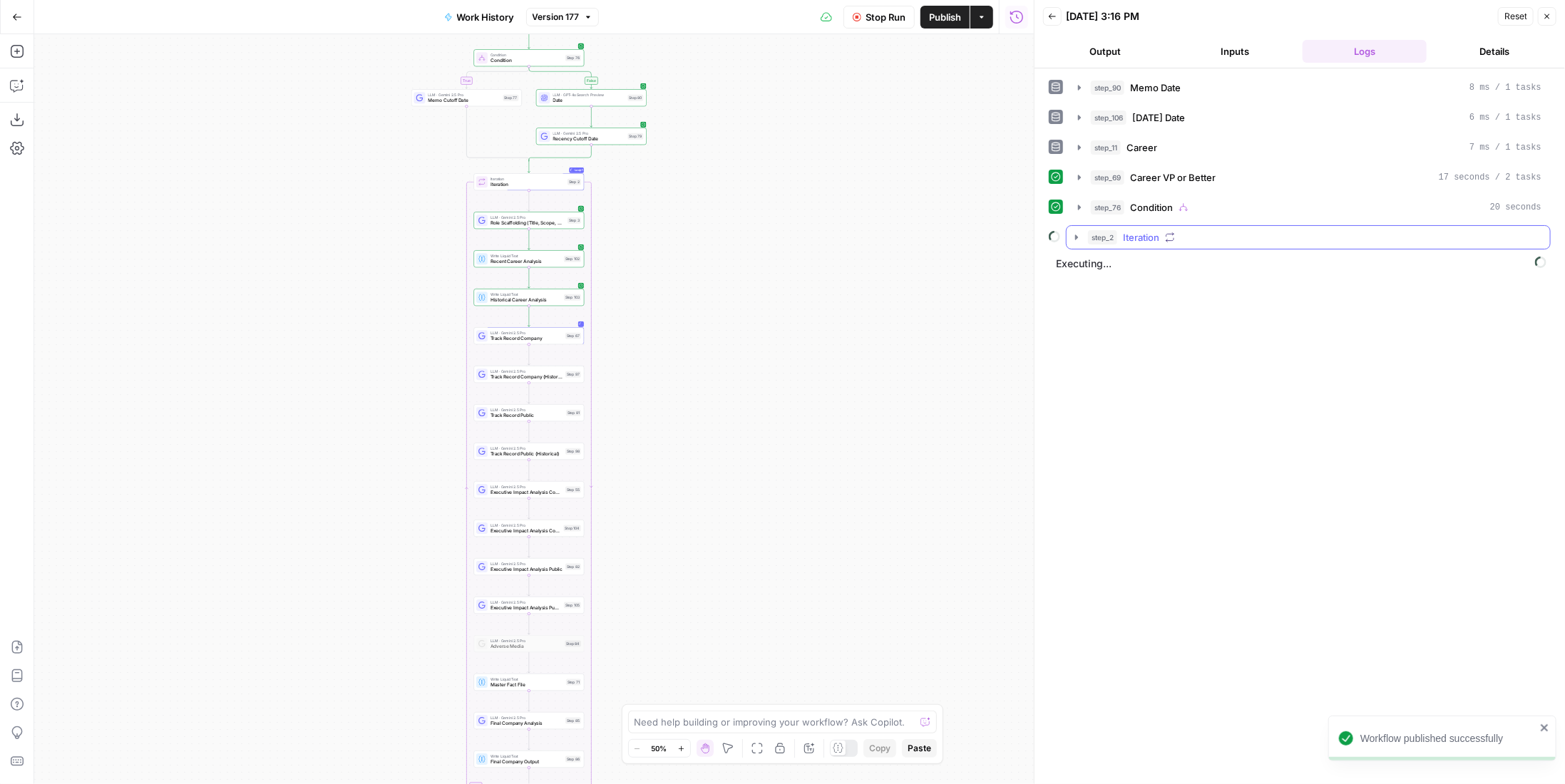
click at [1210, 240] on button "step_2 Iteration" at bounding box center [1308, 237] width 484 height 23
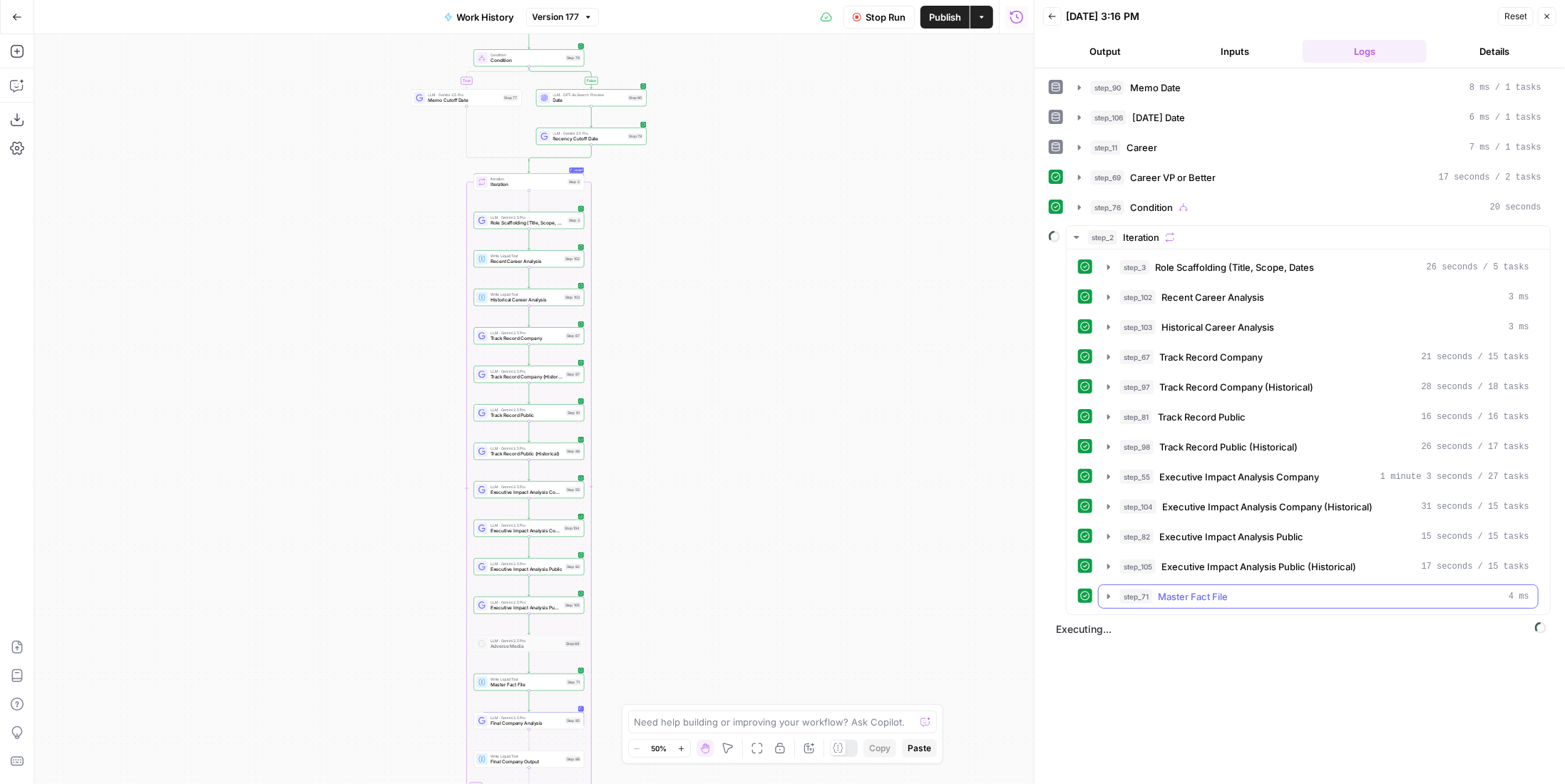
click at [1276, 589] on div "step_71 Master Fact File 4 ms" at bounding box center [1325, 596] width 409 height 14
click at [1264, 589] on div "step_71 Master Fact File 4 ms" at bounding box center [1325, 596] width 409 height 14
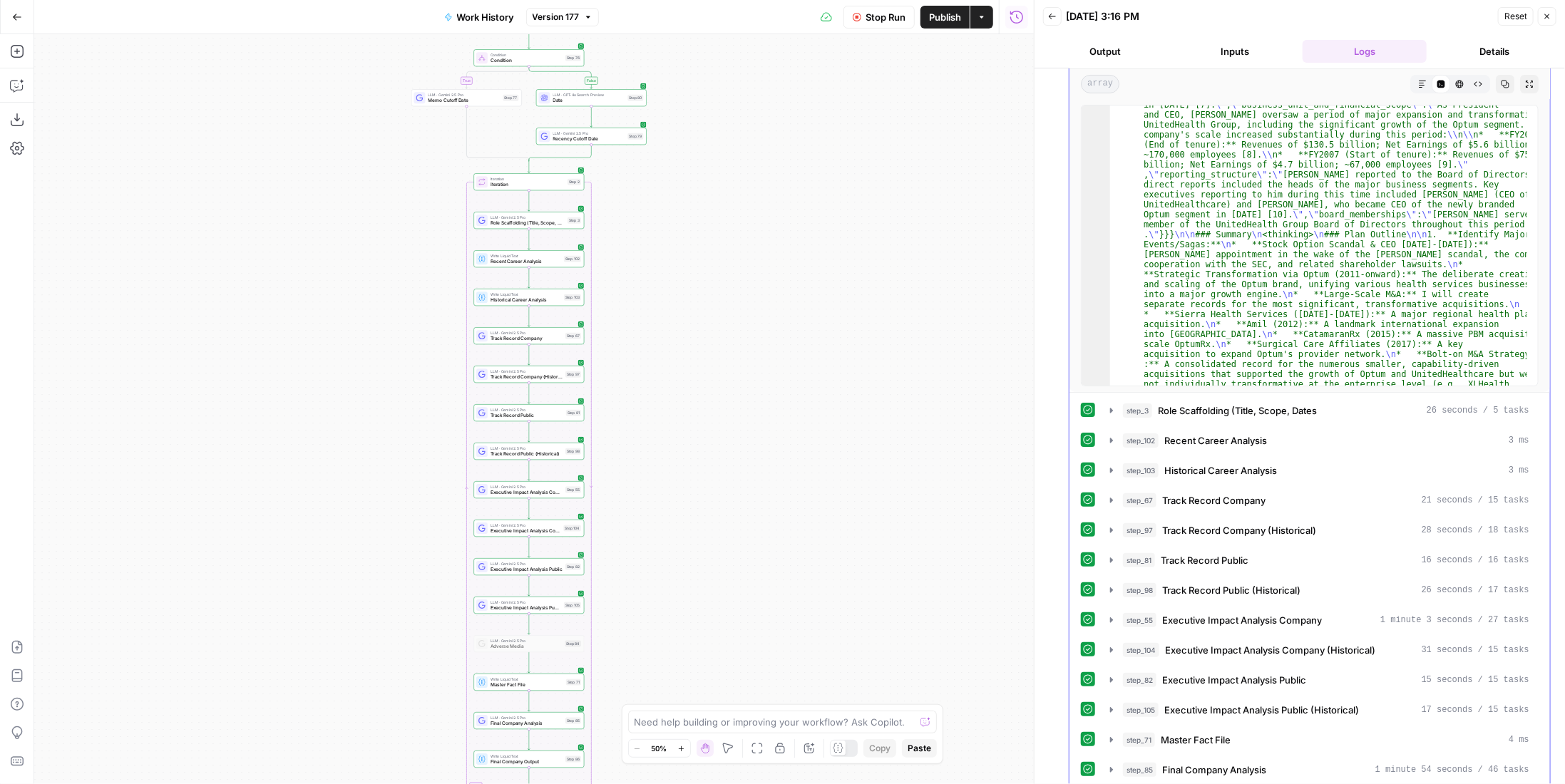
scroll to position [297, 0]
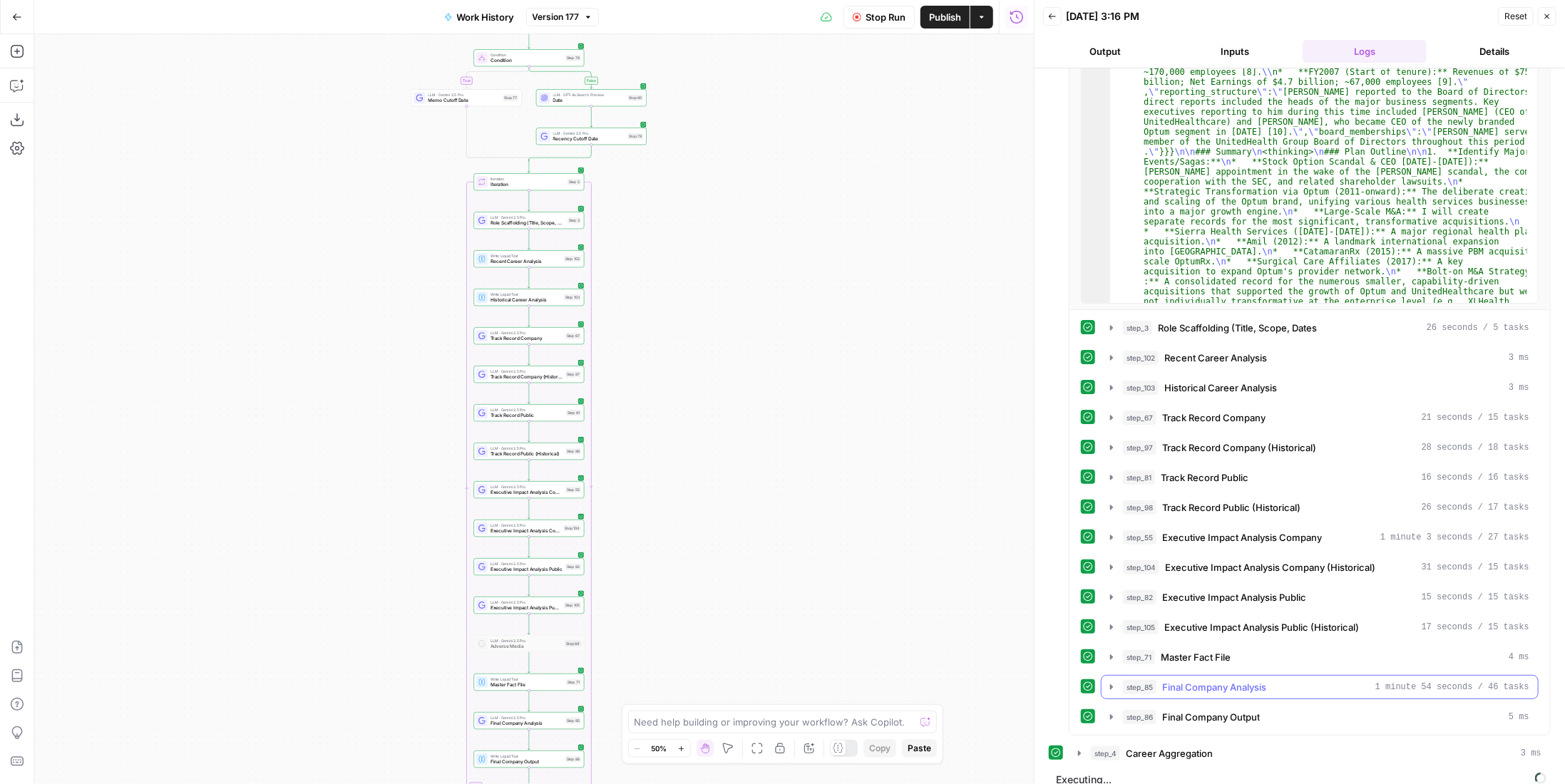
click at [1298, 680] on div "step_85 Final Company Analysis 1 minute 54 seconds / 46 tasks" at bounding box center [1326, 687] width 407 height 14
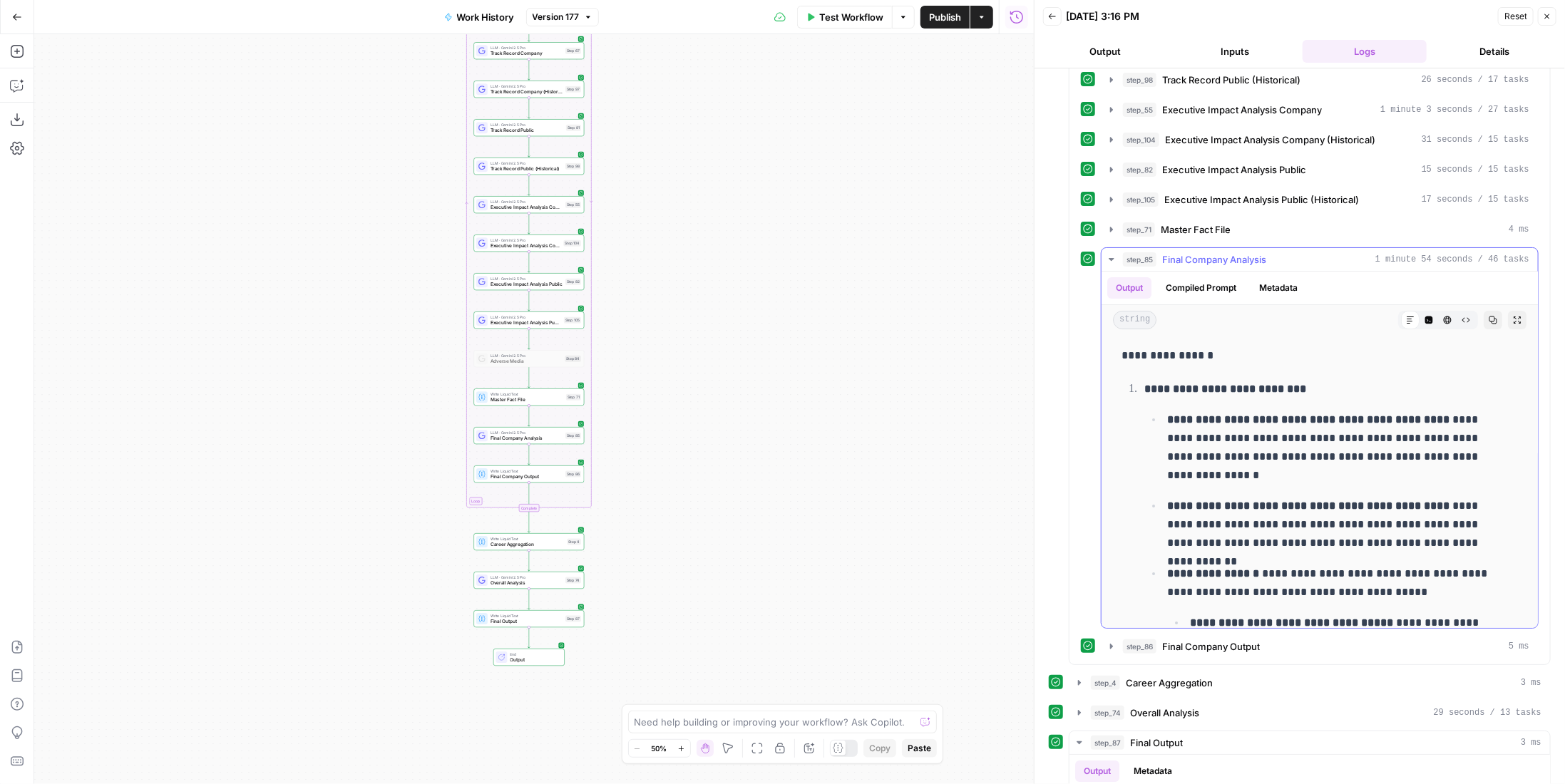
scroll to position [142, 0]
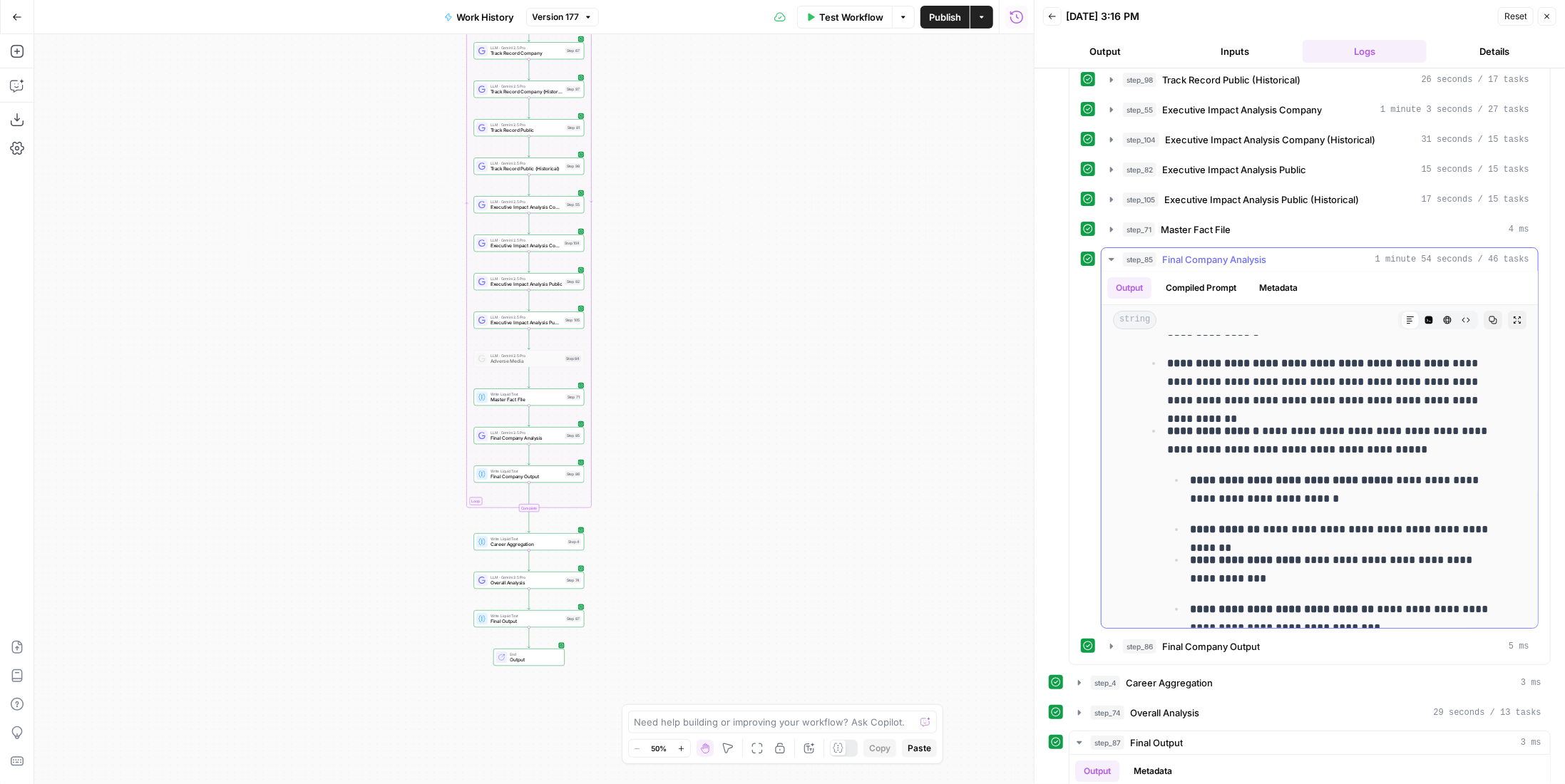
click at [1489, 316] on icon "button" at bounding box center [1492, 320] width 9 height 9
click at [562, 437] on div "LLM · Gemini 2.5 Pro Final Company Analysis Step 85 Copy step Delete step Add N…" at bounding box center [529, 435] width 105 height 12
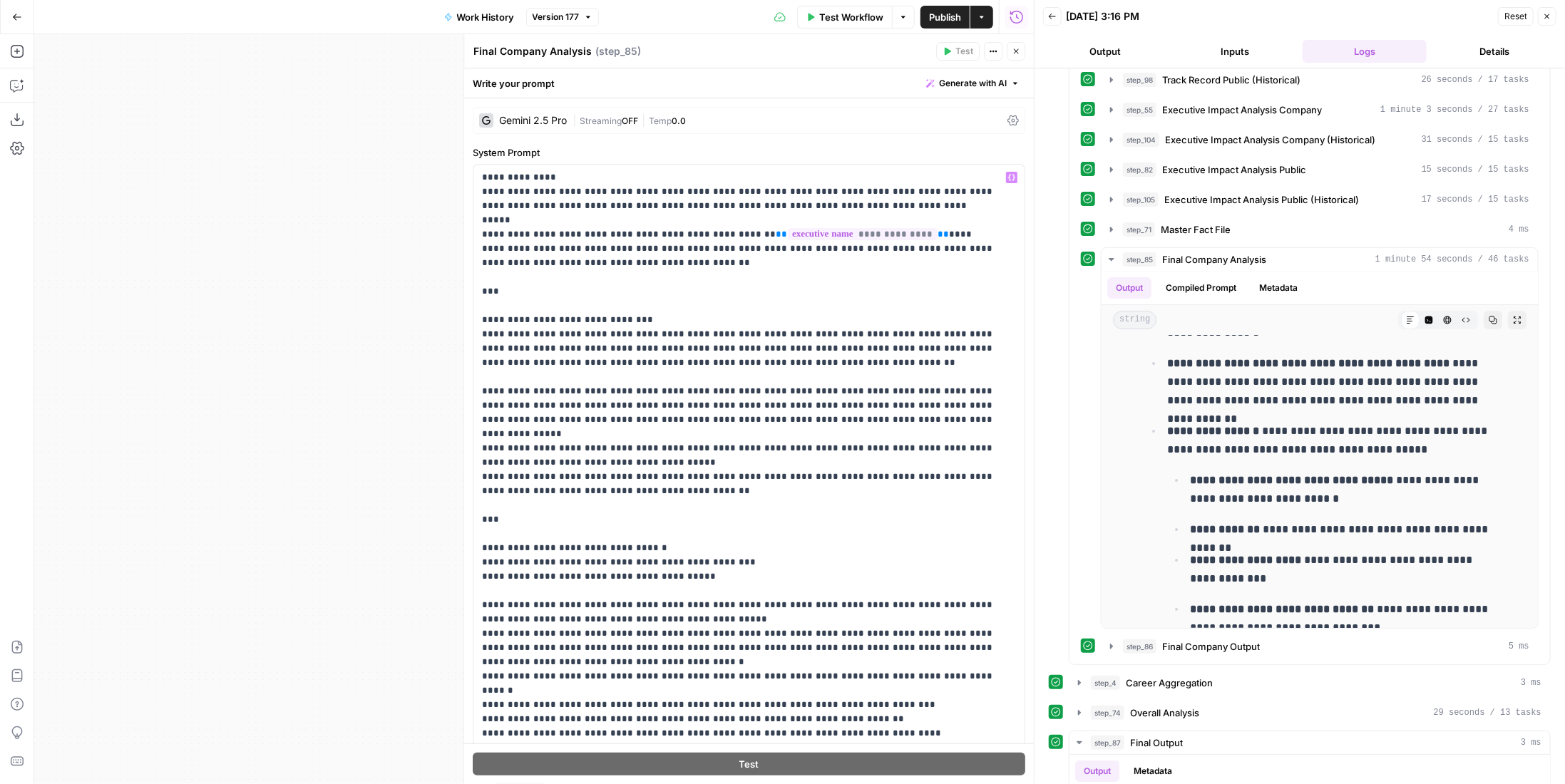
scroll to position [214, 0]
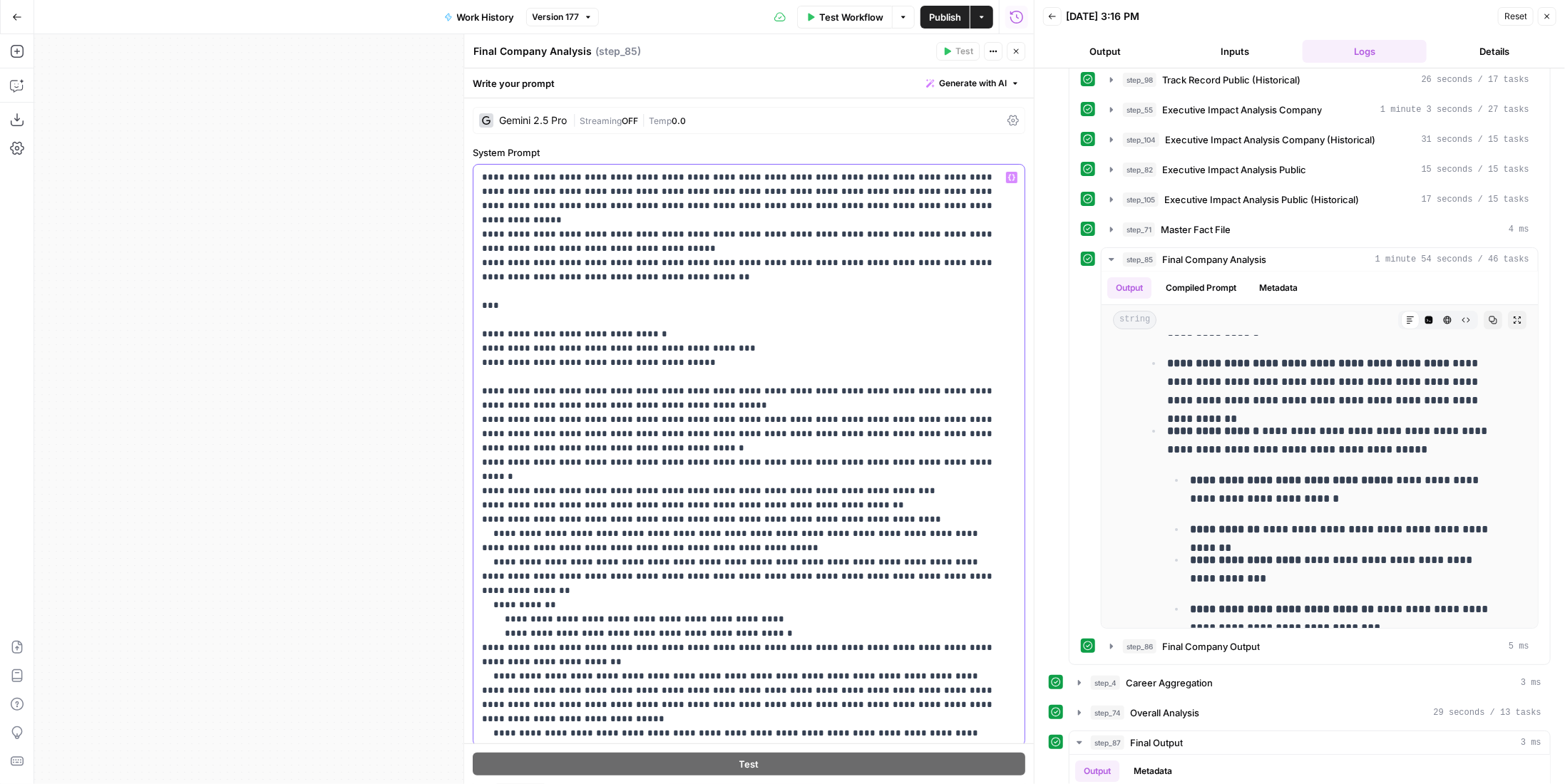
click at [554, 358] on p "**********" at bounding box center [739, 505] width 514 height 1097
click at [500, 357] on p "**********" at bounding box center [739, 505] width 514 height 1097
click at [500, 389] on p "**********" at bounding box center [739, 505] width 514 height 1097
click at [574, 390] on p "**********" at bounding box center [739, 505] width 514 height 1097
click at [500, 432] on p "**********" at bounding box center [739, 505] width 514 height 1097
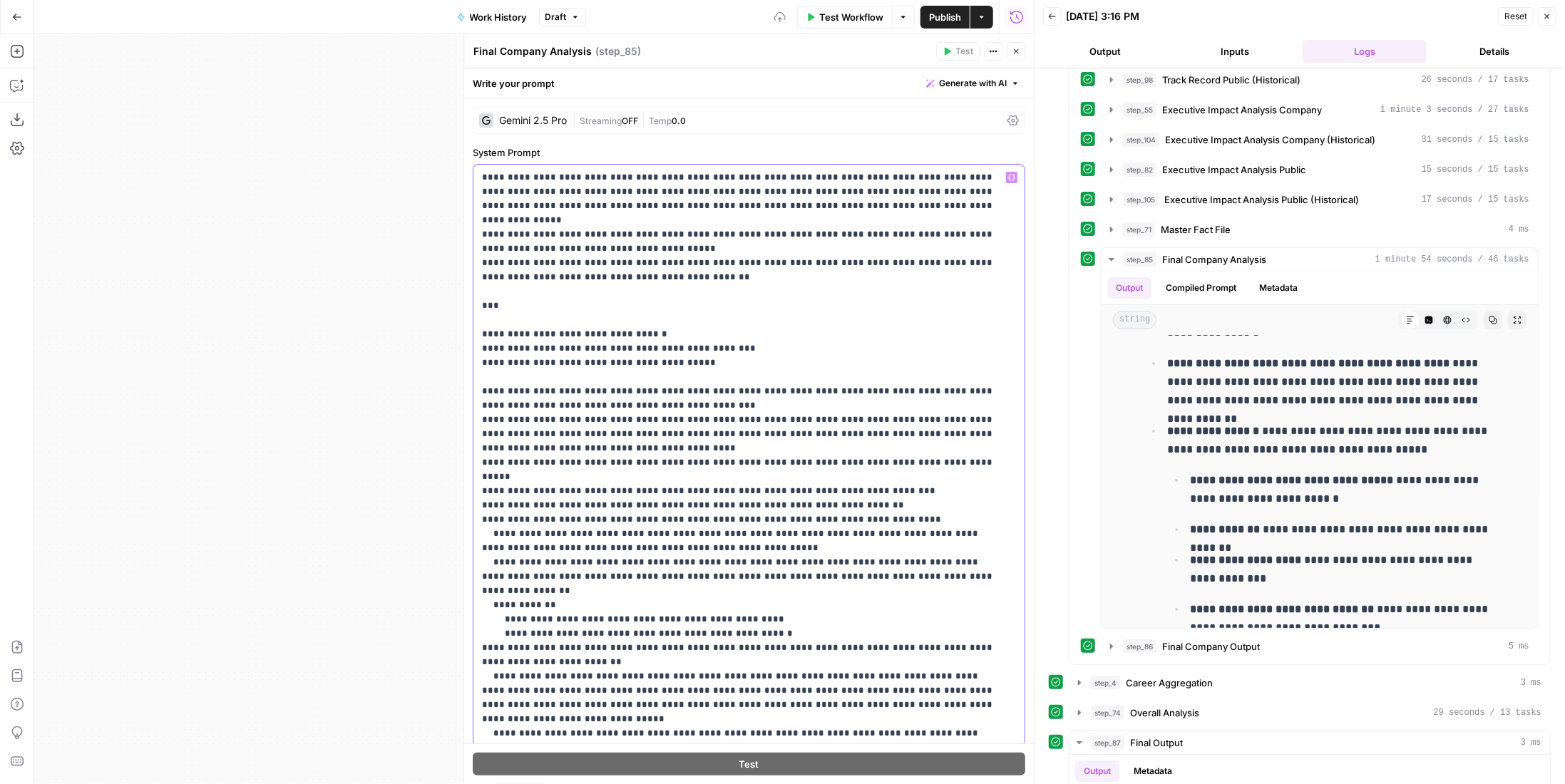
click at [538, 432] on p "**********" at bounding box center [739, 505] width 514 height 1097
click at [500, 447] on p "**********" at bounding box center [739, 505] width 514 height 1097
click at [584, 447] on p "**********" at bounding box center [739, 505] width 514 height 1097
click at [501, 458] on p "**********" at bounding box center [739, 505] width 514 height 1097
click at [541, 461] on p "**********" at bounding box center [739, 505] width 514 height 1097
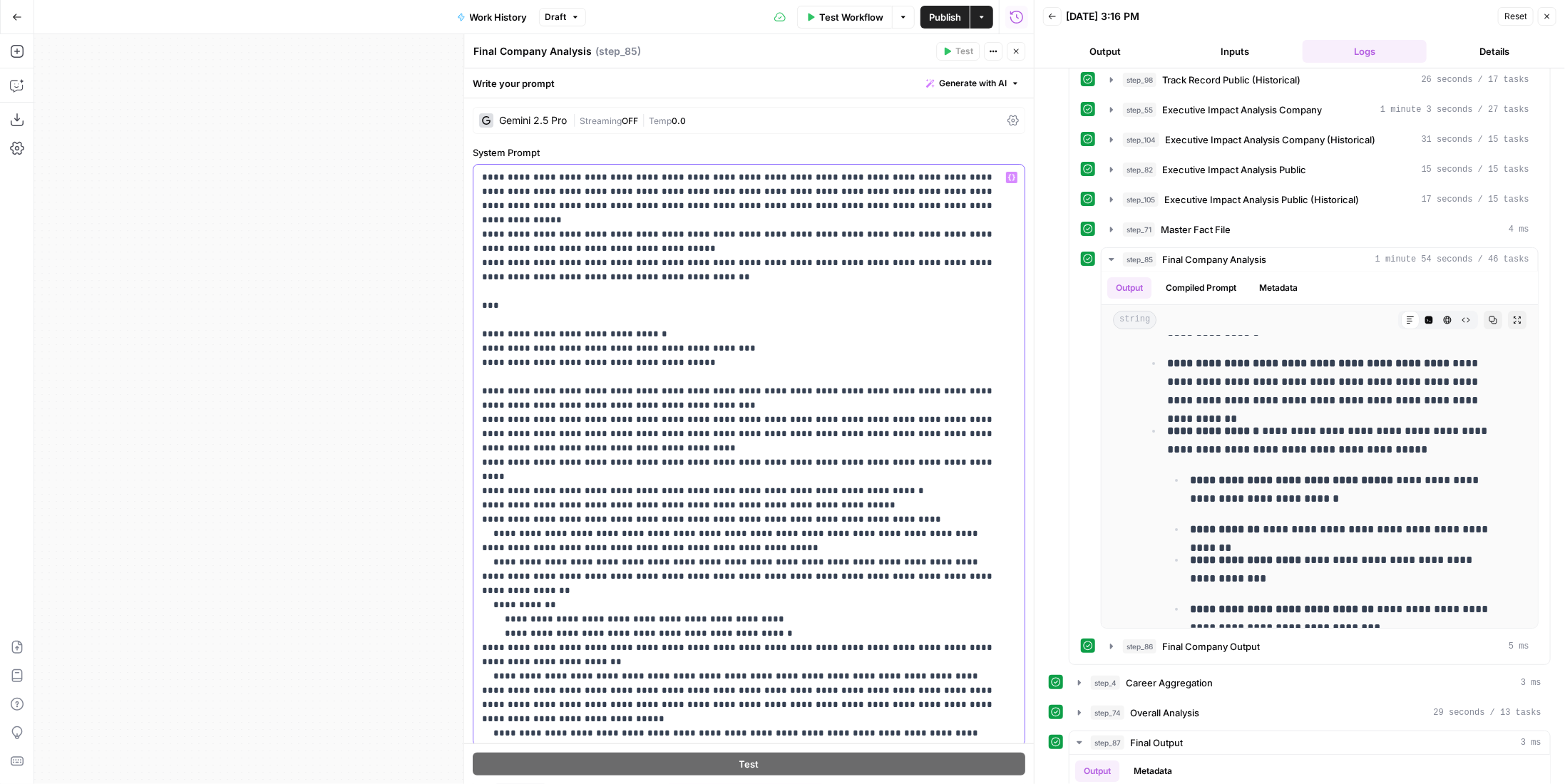
click at [501, 474] on p "**********" at bounding box center [739, 505] width 514 height 1097
click at [539, 475] on p "**********" at bounding box center [739, 505] width 514 height 1097
click at [500, 531] on p "**********" at bounding box center [739, 505] width 514 height 1097
click at [559, 530] on p "**********" at bounding box center [739, 505] width 514 height 1097
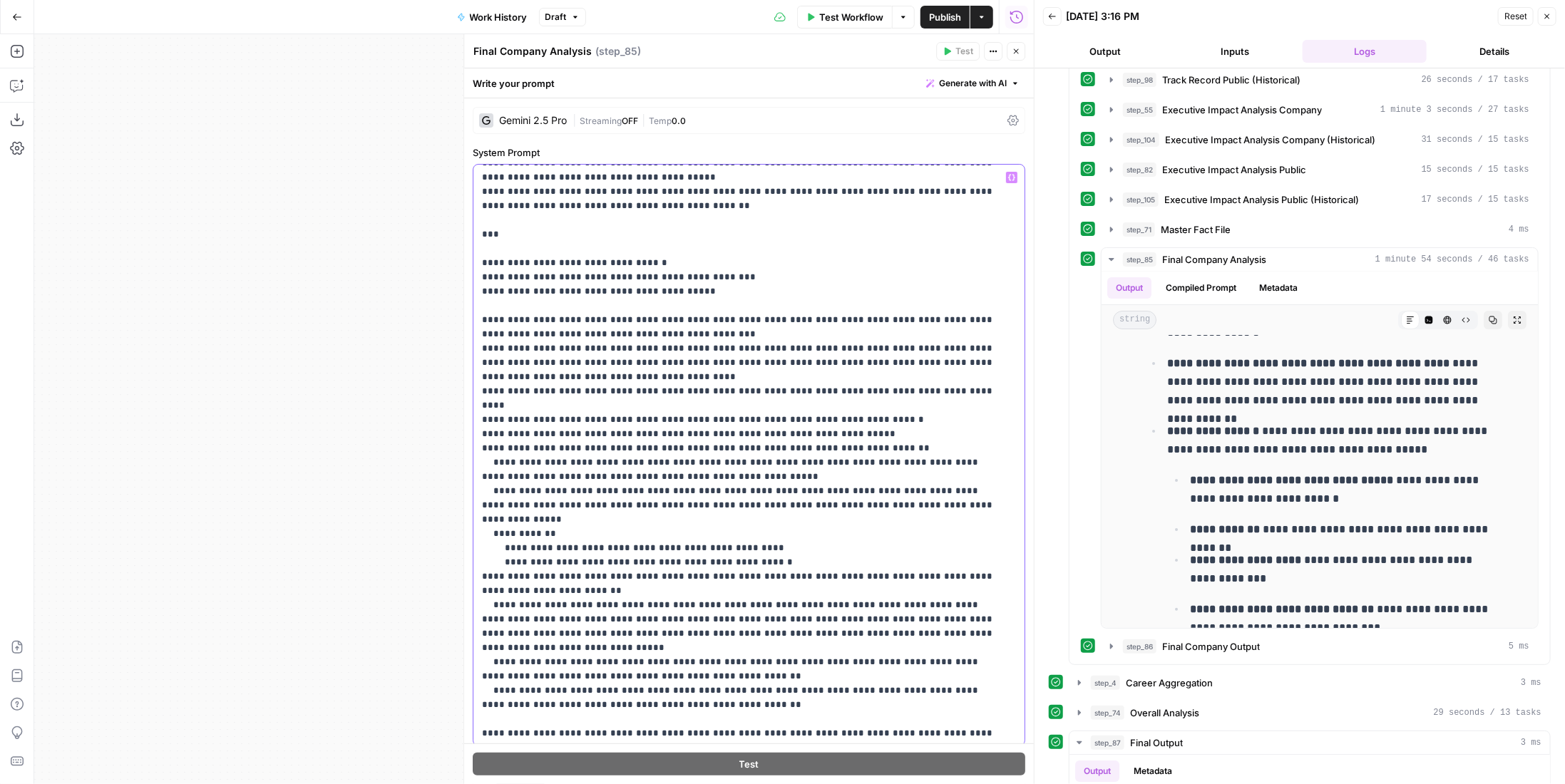
click at [500, 517] on p "**********" at bounding box center [739, 434] width 514 height 1097
click at [543, 518] on p "**********" at bounding box center [739, 434] width 514 height 1097
click at [511, 541] on p "**********" at bounding box center [739, 434] width 514 height 1097
click at [596, 545] on p "**********" at bounding box center [739, 434] width 514 height 1097
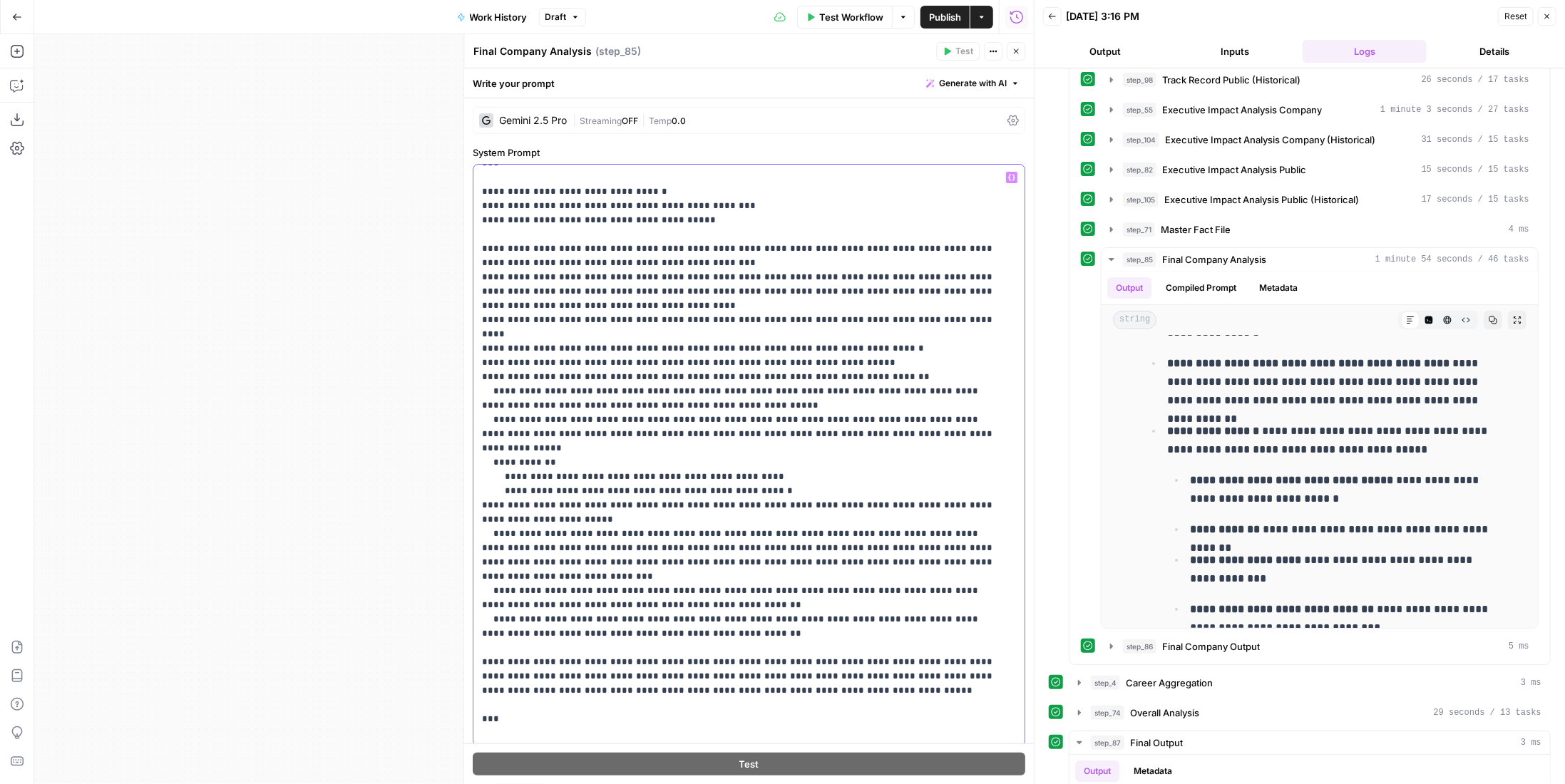
click at [511, 519] on p "**********" at bounding box center [739, 362] width 514 height 1097
click at [630, 521] on p "**********" at bounding box center [739, 362] width 514 height 1097
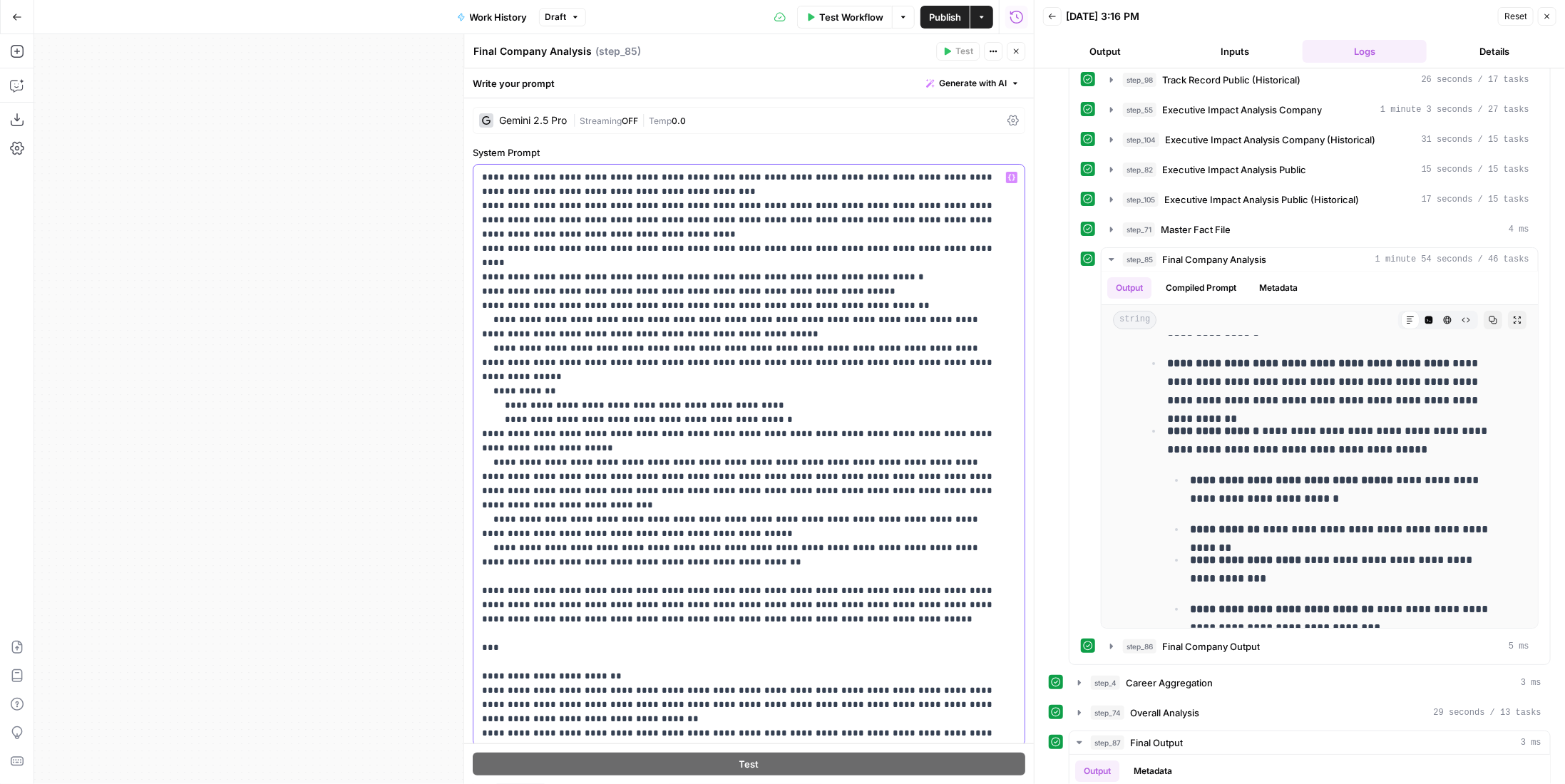
click at [509, 475] on p "**********" at bounding box center [739, 291] width 514 height 1097
click at [601, 472] on p "**********" at bounding box center [739, 291] width 514 height 1097
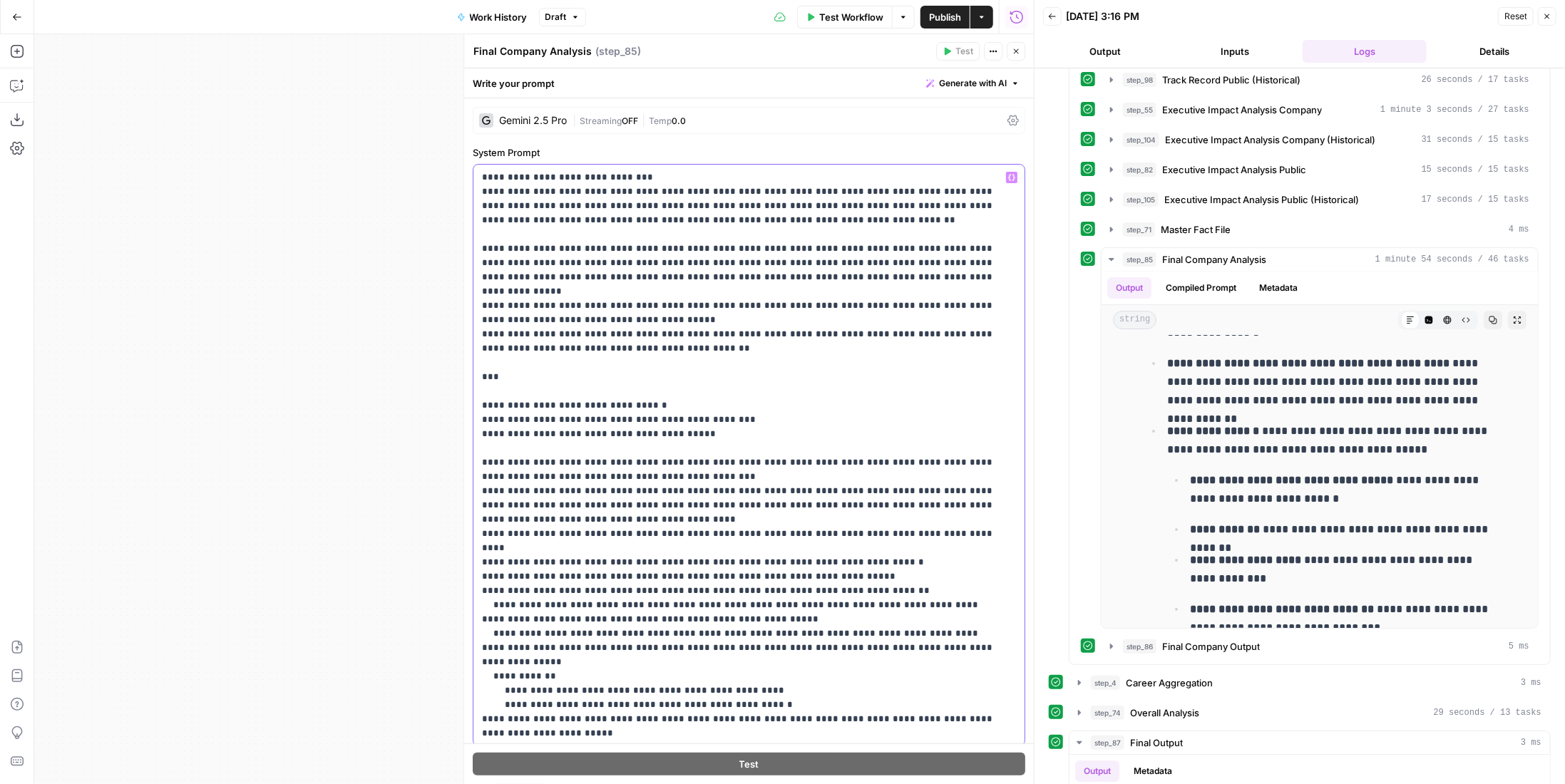
scroll to position [0, 0]
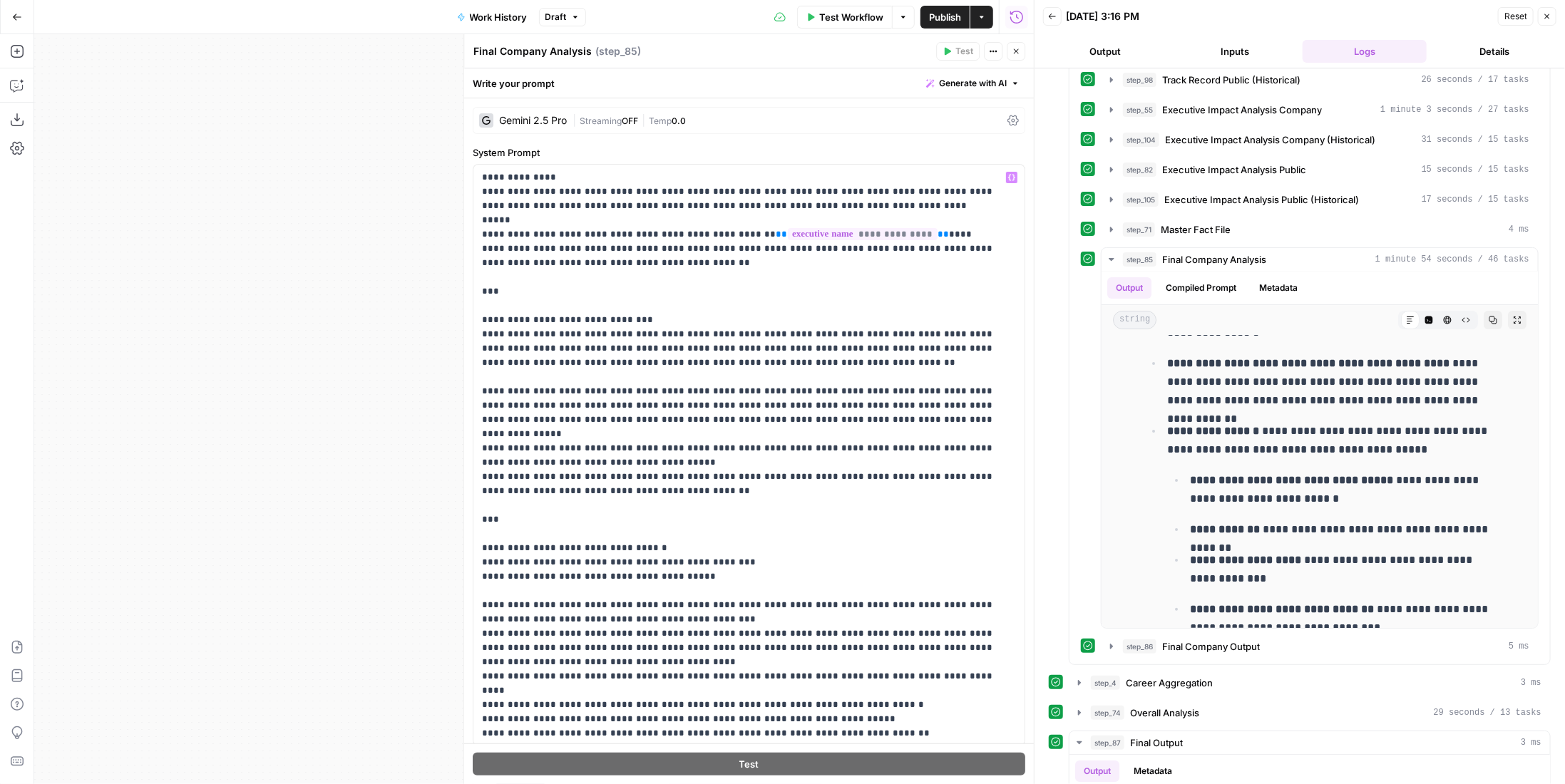
click at [661, 116] on span "Temp" at bounding box center [660, 120] width 23 height 10
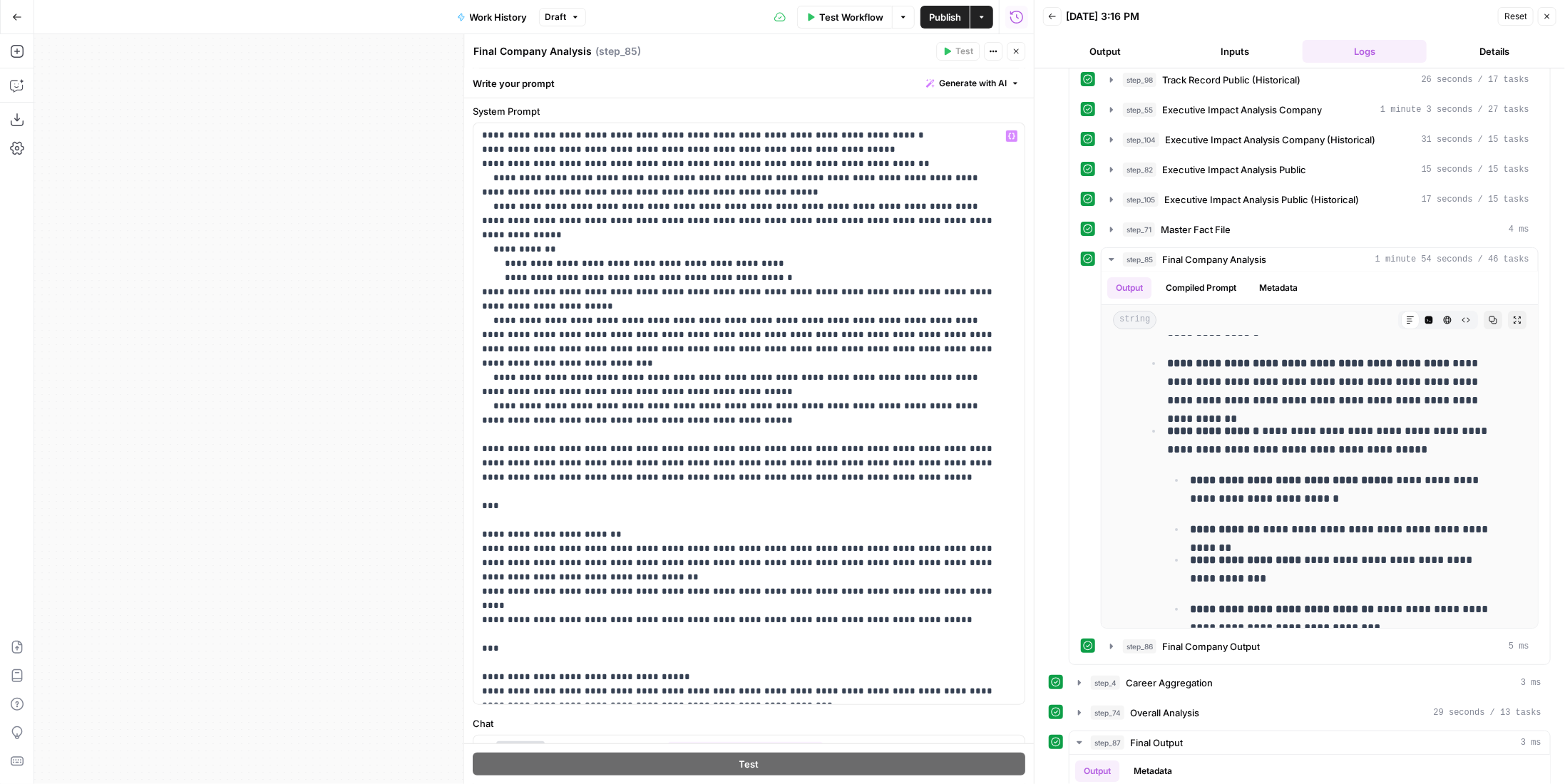
scroll to position [523, 0]
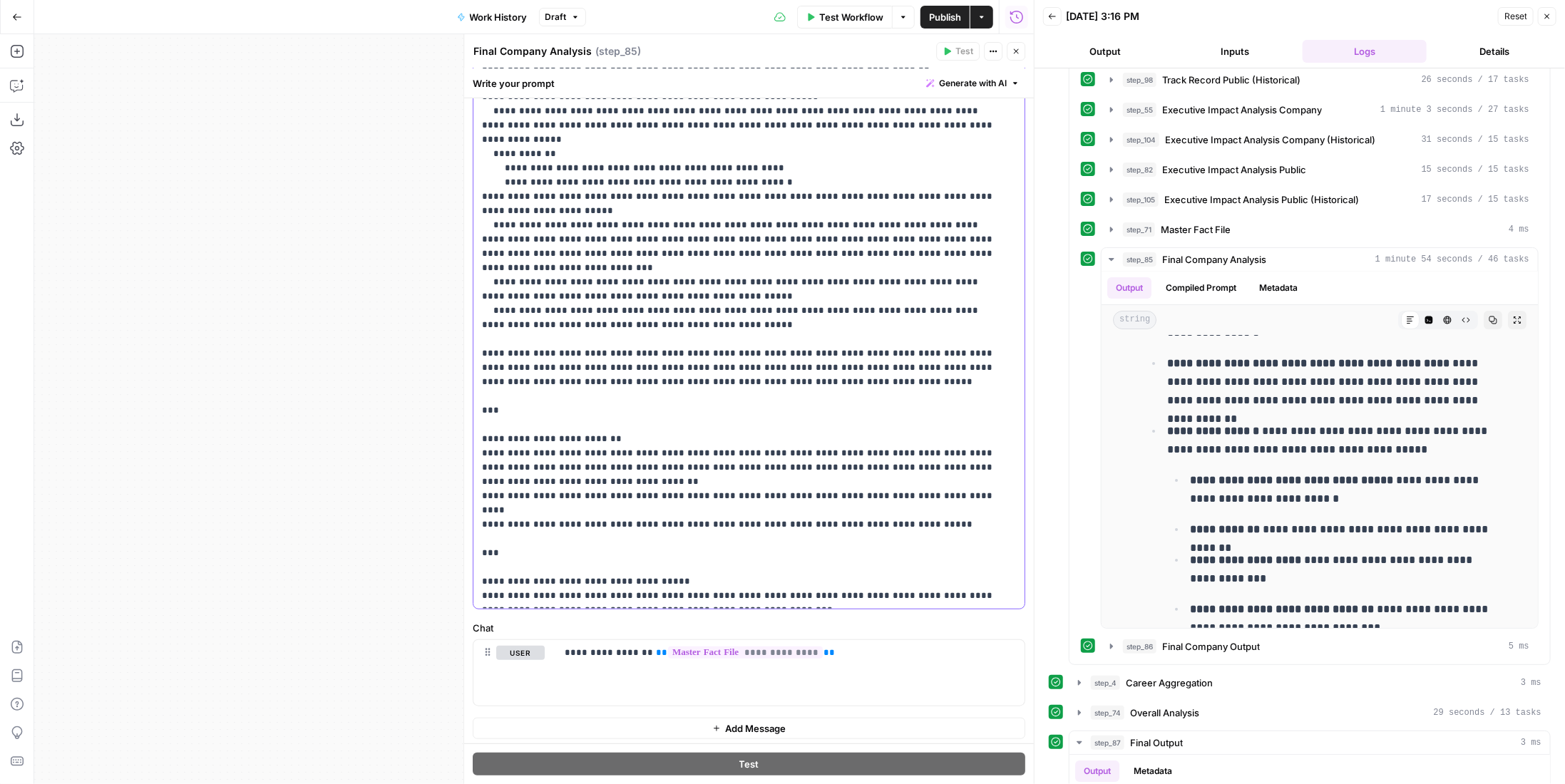
click at [979, 593] on p "**********" at bounding box center [739, 54] width 514 height 1097
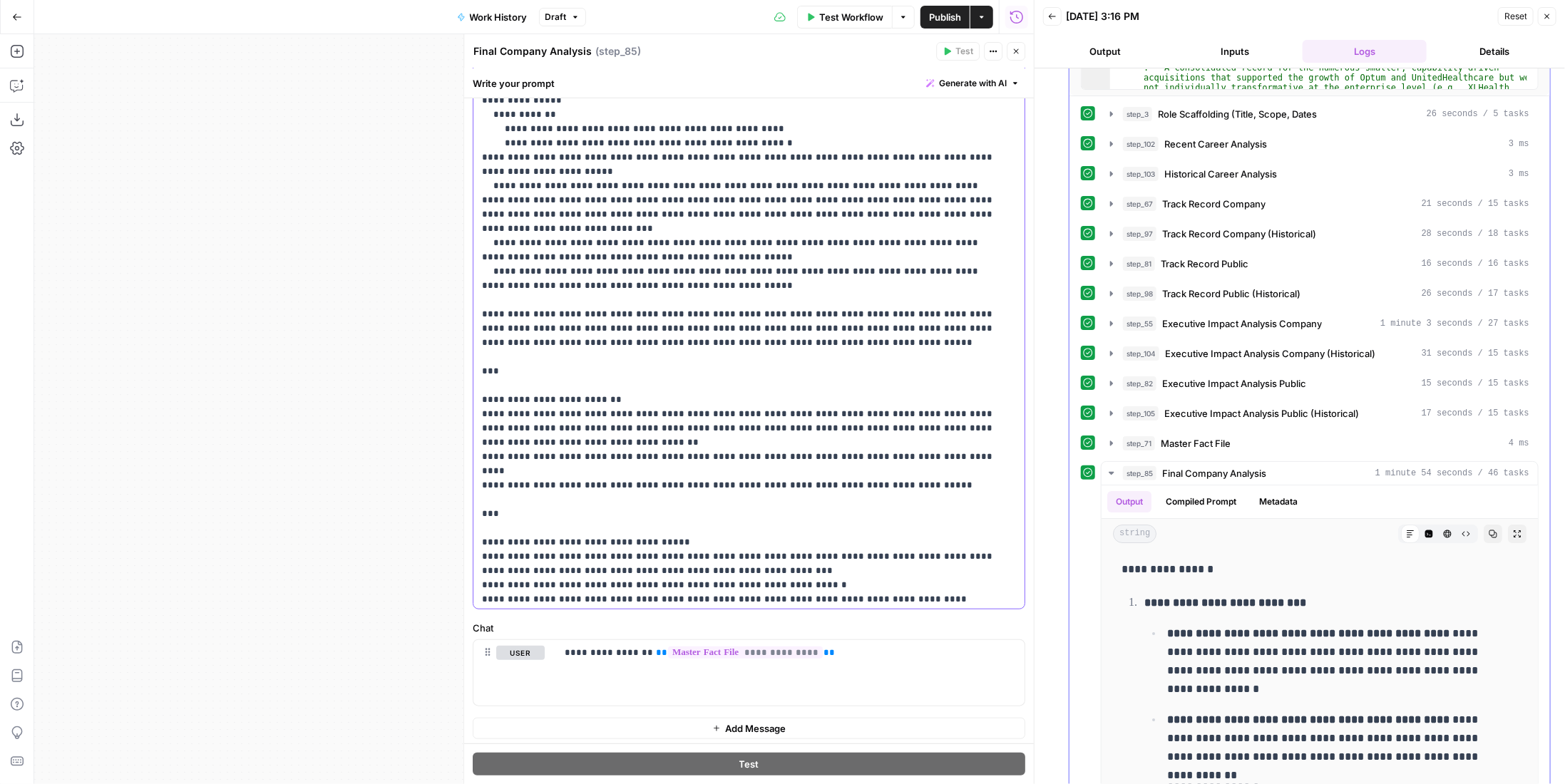
scroll to position [652, 0]
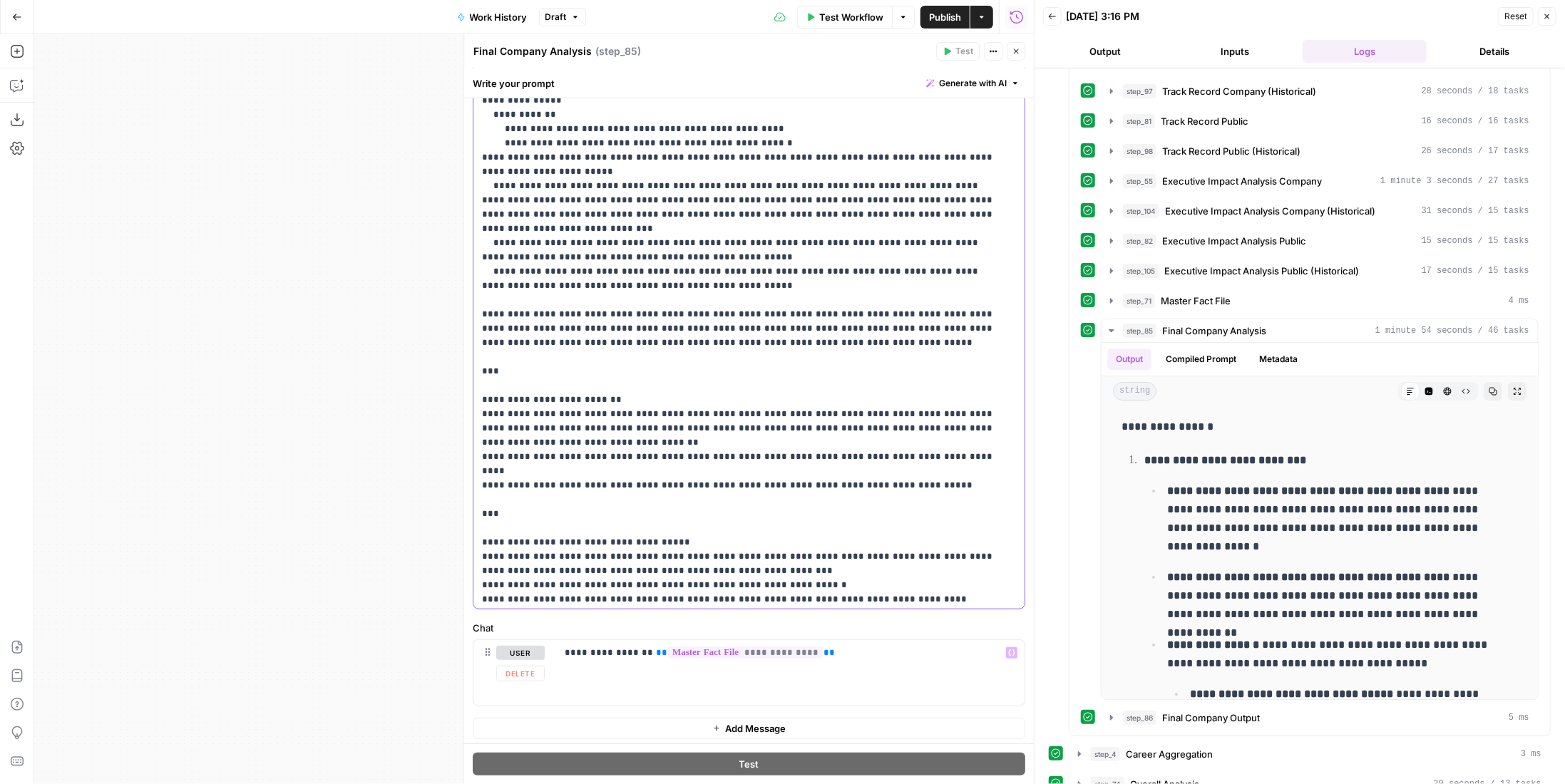
click at [689, 586] on p "**********" at bounding box center [739, 43] width 514 height 1154
drag, startPoint x: 699, startPoint y: 601, endPoint x: 831, endPoint y: 568, distance: 136.1
click at [699, 598] on p "**********" at bounding box center [739, 43] width 514 height 1154
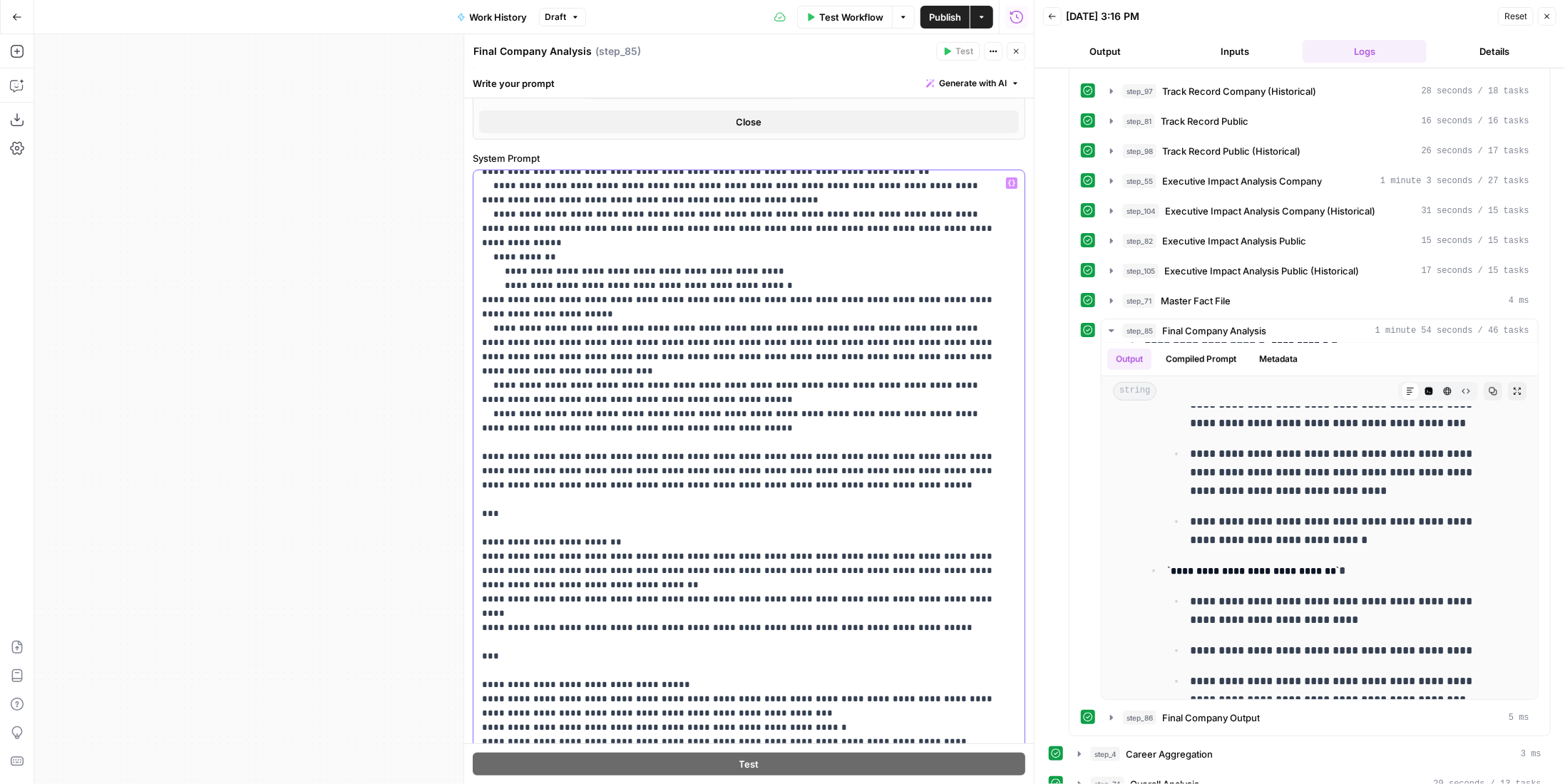
scroll to position [585, 0]
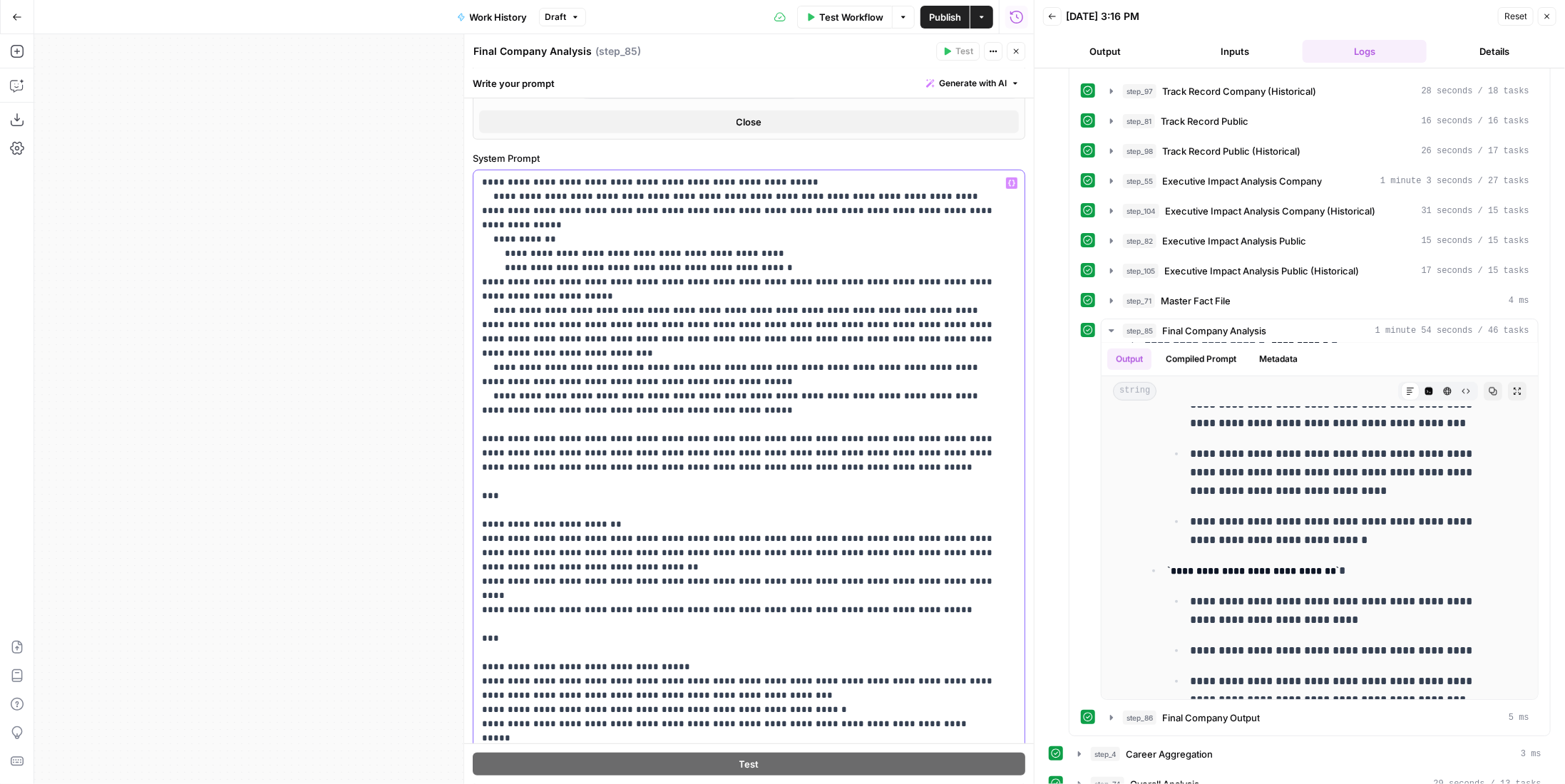
drag, startPoint x: 629, startPoint y: 720, endPoint x: 468, endPoint y: 700, distance: 162.2
click at [468, 700] on div "Final Company Analysis Final Company Analysis ( step_85 ) Test Actions Close Wr…" at bounding box center [749, 409] width 571 height 750
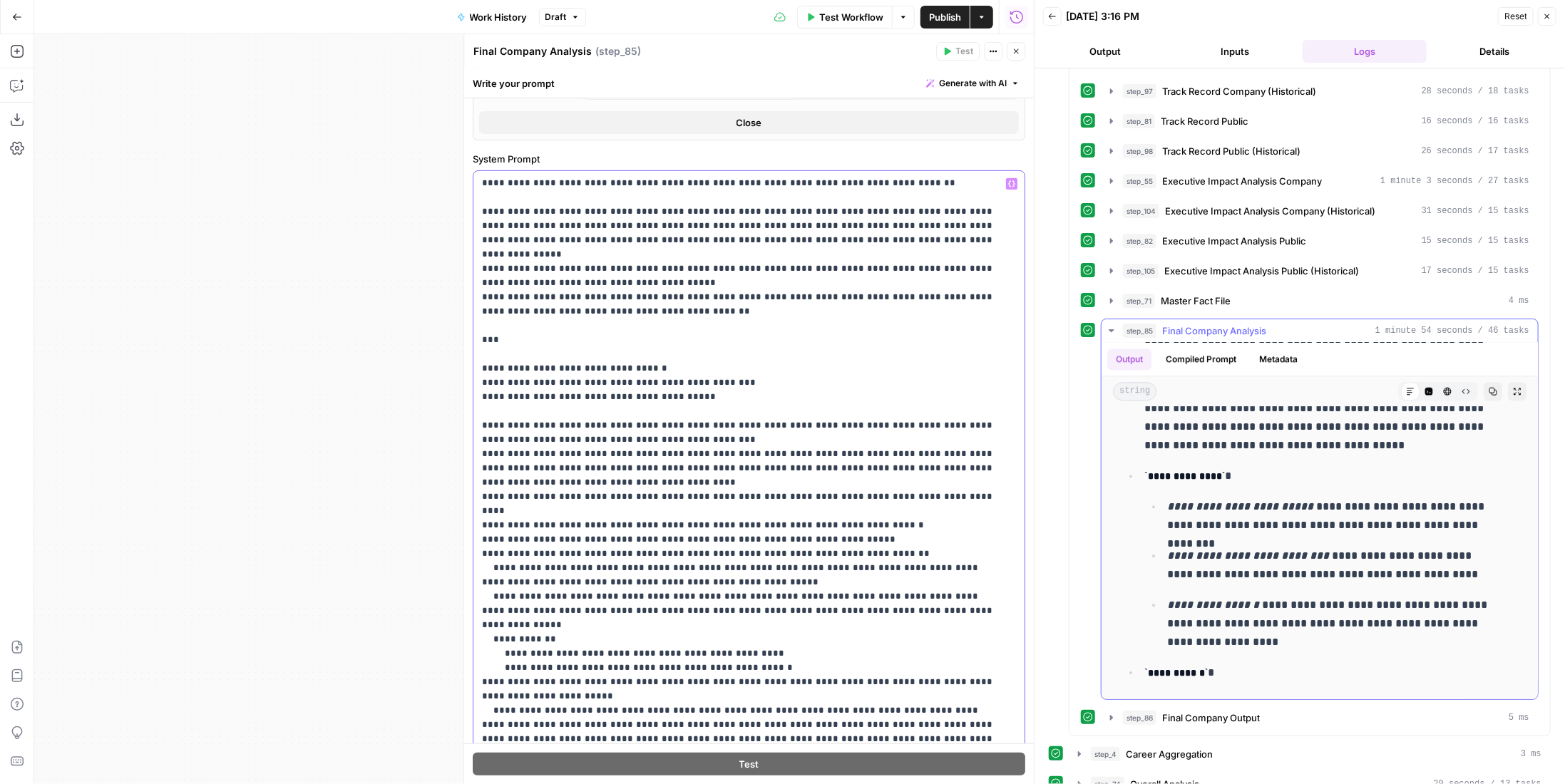
scroll to position [2993, 0]
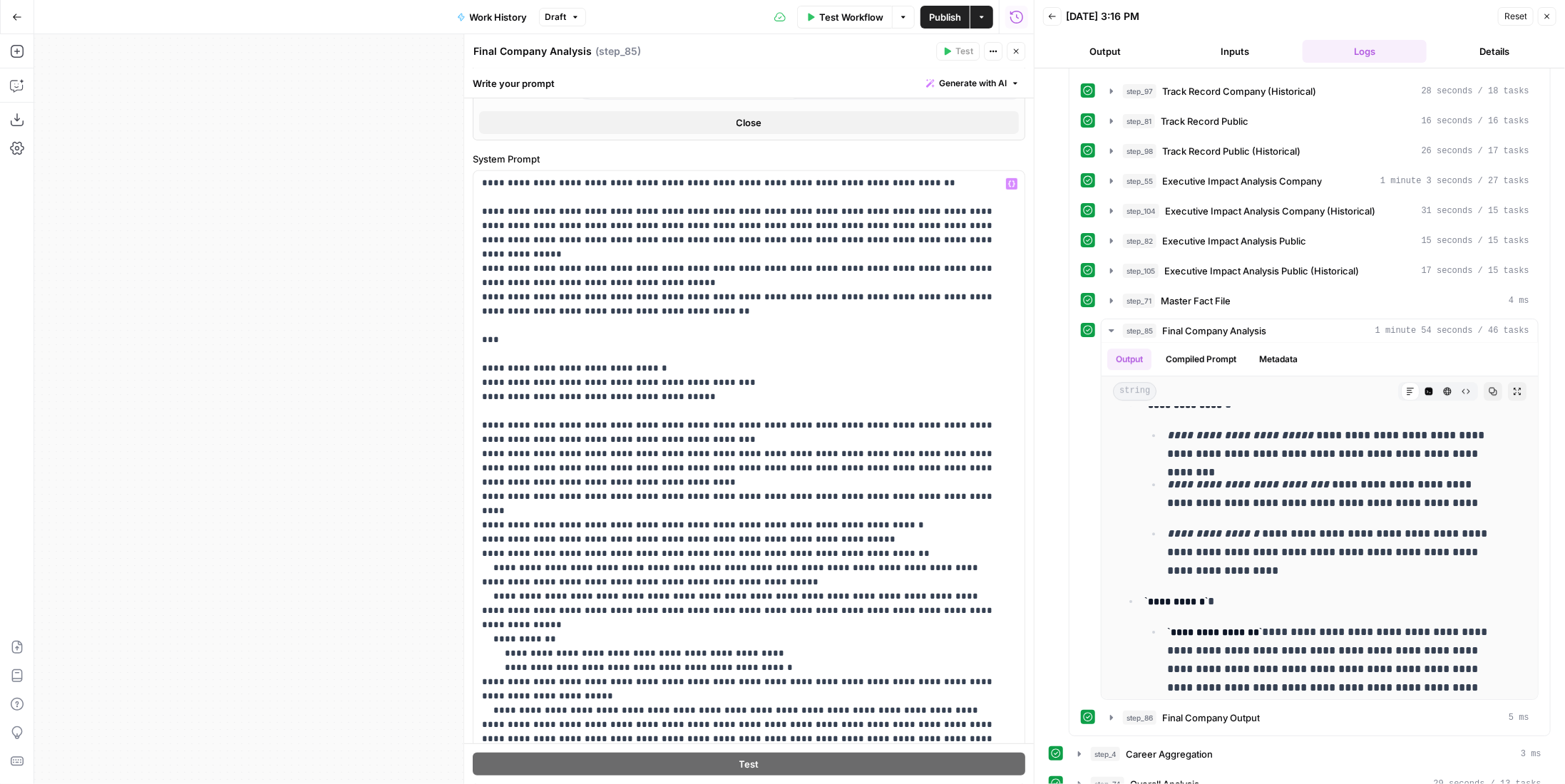
click at [1013, 48] on icon "button" at bounding box center [1015, 51] width 9 height 9
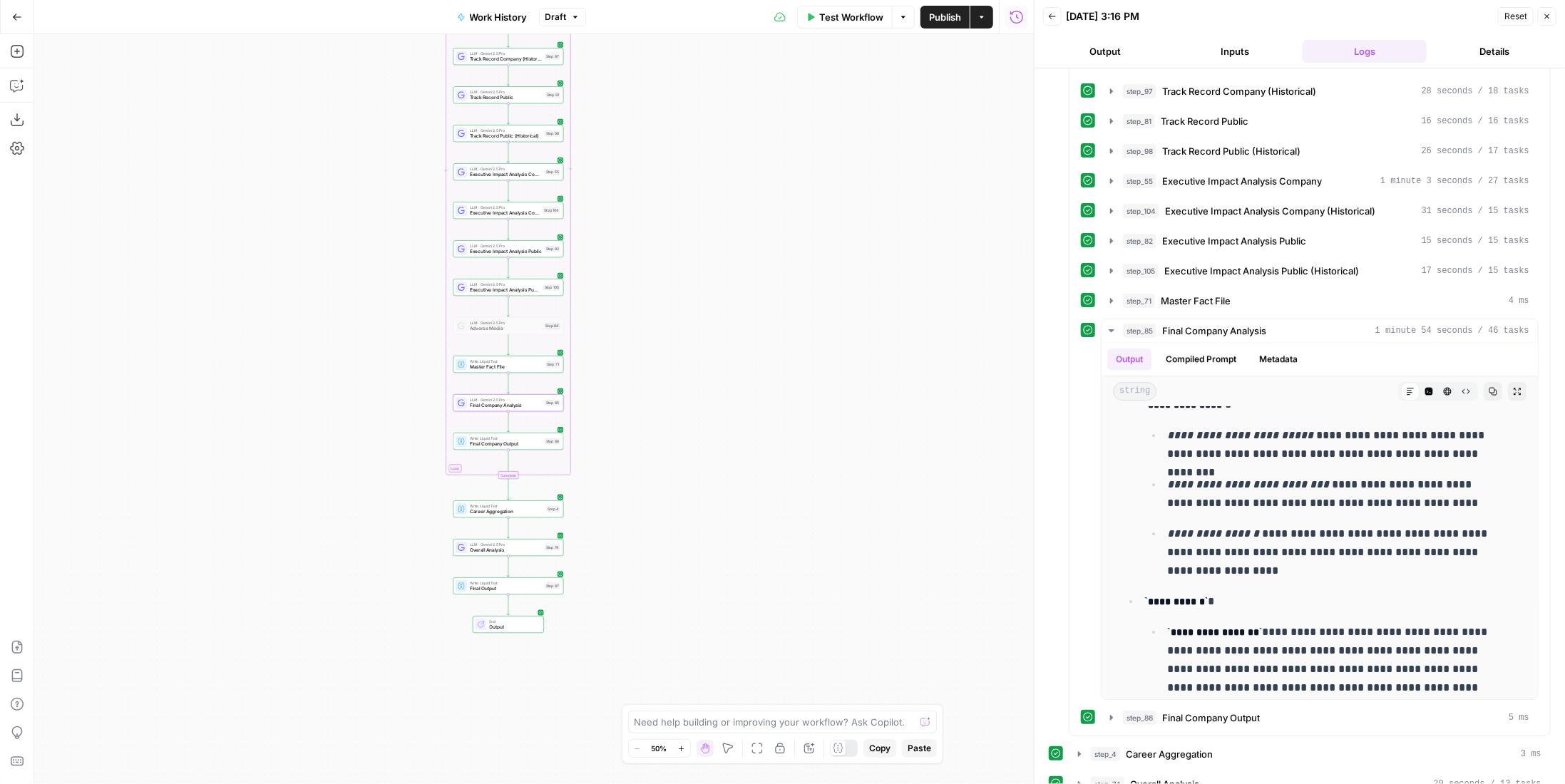
drag, startPoint x: 419, startPoint y: 431, endPoint x: 399, endPoint y: 400, distance: 36.9
click at [399, 400] on div "true false Workflow Set Inputs Inputs LLM · GPT-4.1 Memo Date Step 90 LLM · Gem…" at bounding box center [533, 409] width 999 height 750
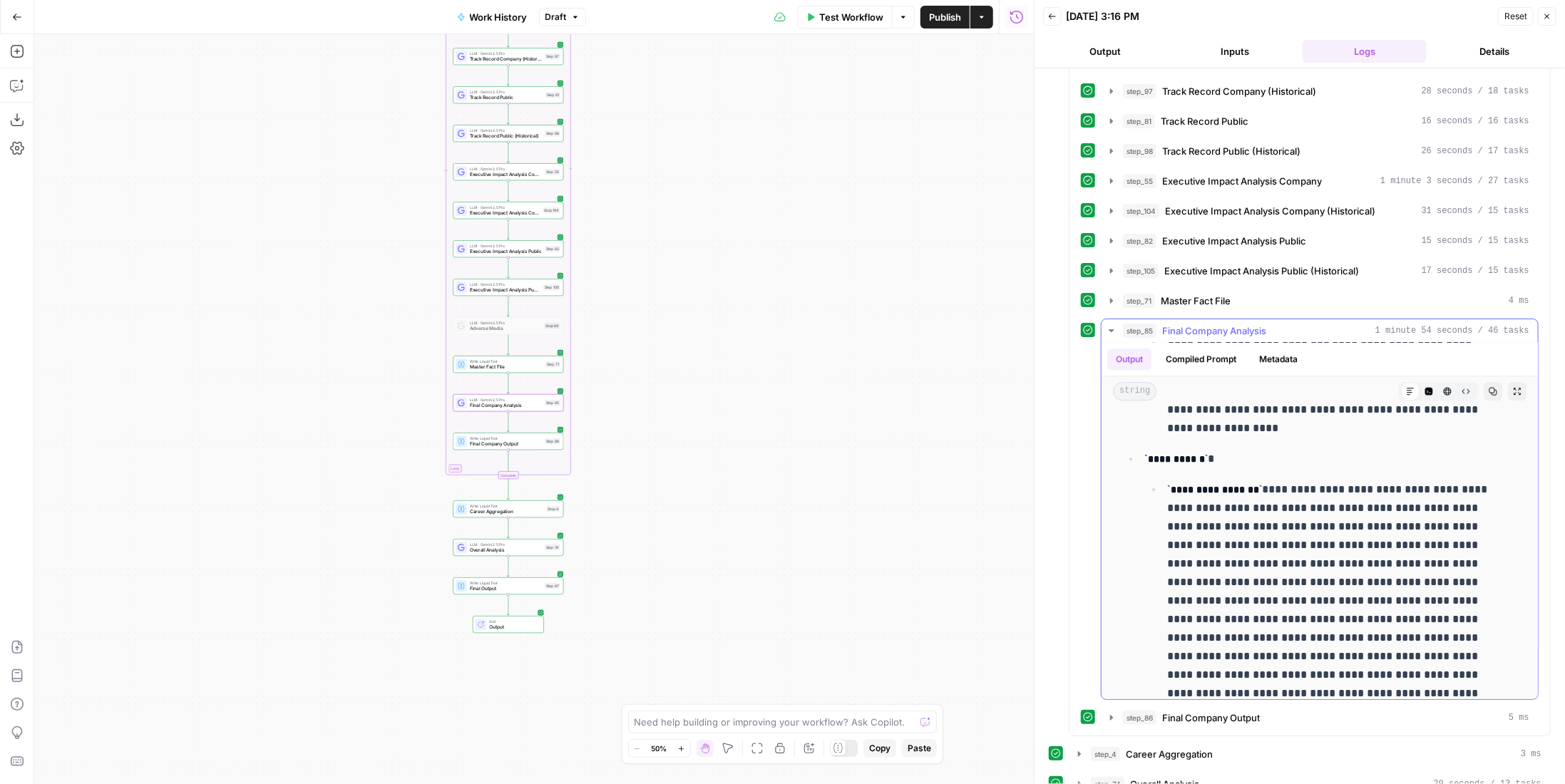
scroll to position [3420, 0]
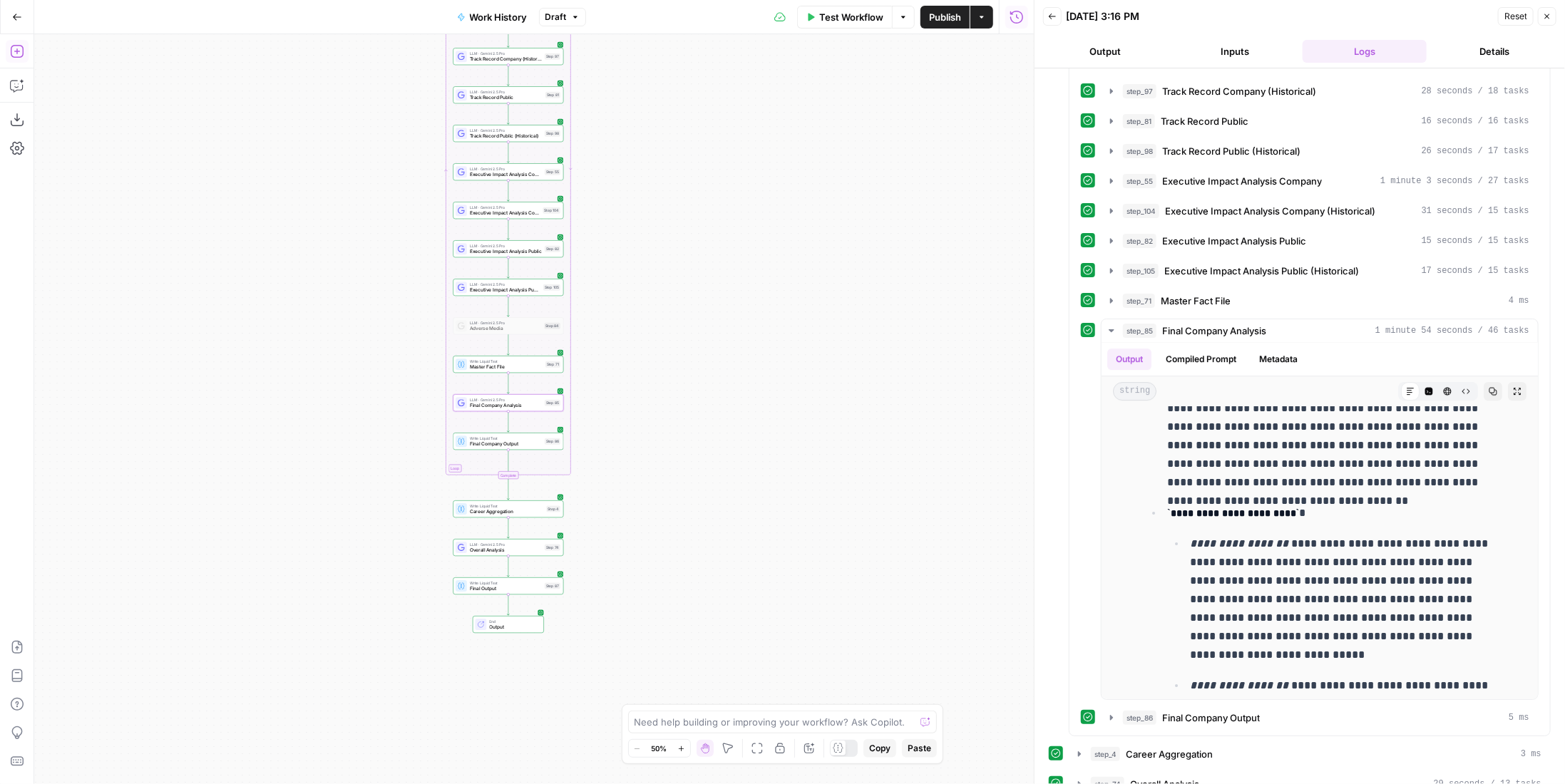
click at [17, 50] on icon "button" at bounding box center [15, 51] width 12 height 12
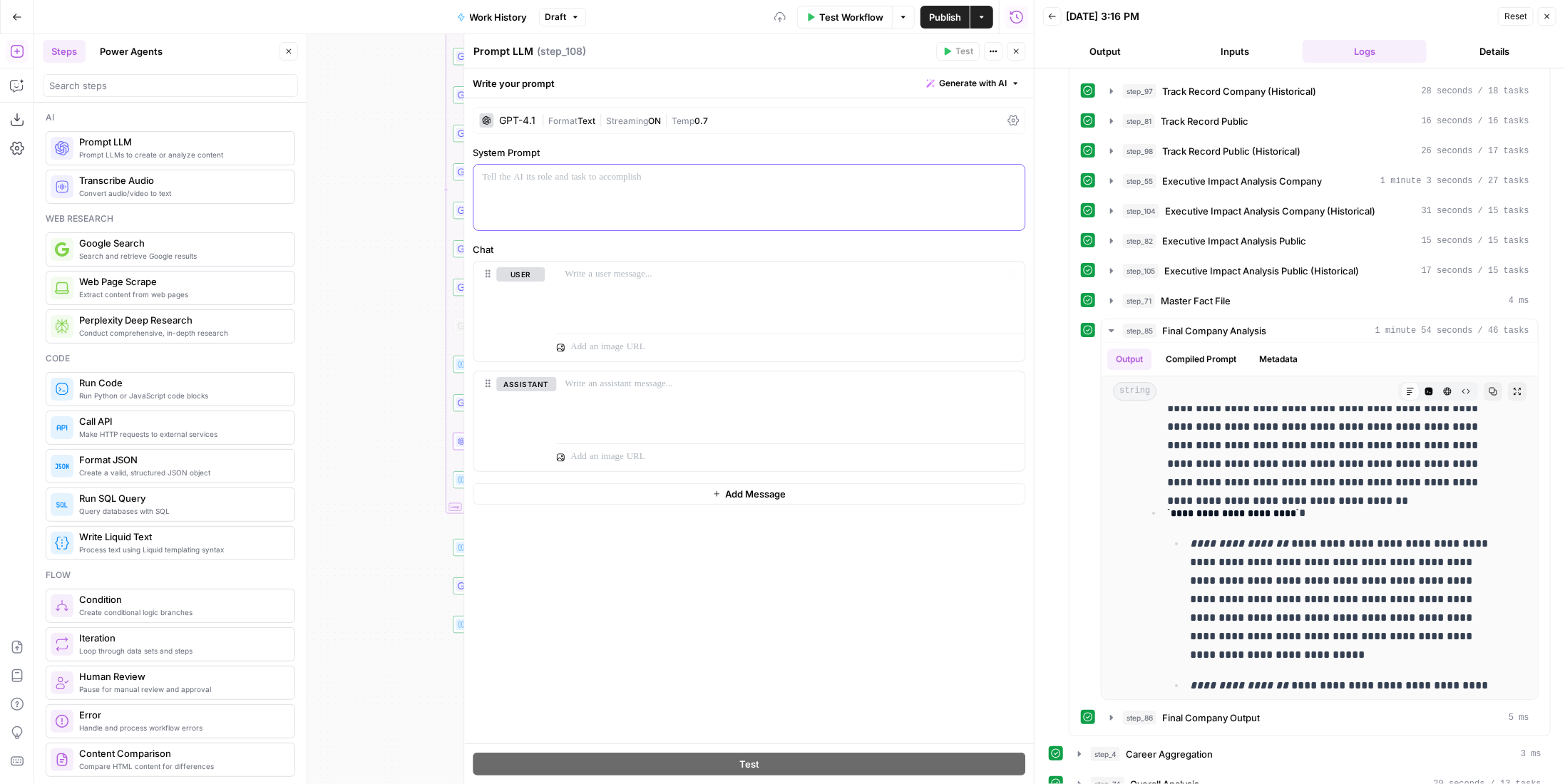
click at [620, 196] on div at bounding box center [748, 197] width 551 height 66
click at [1019, 52] on icon "button" at bounding box center [1015, 51] width 9 height 9
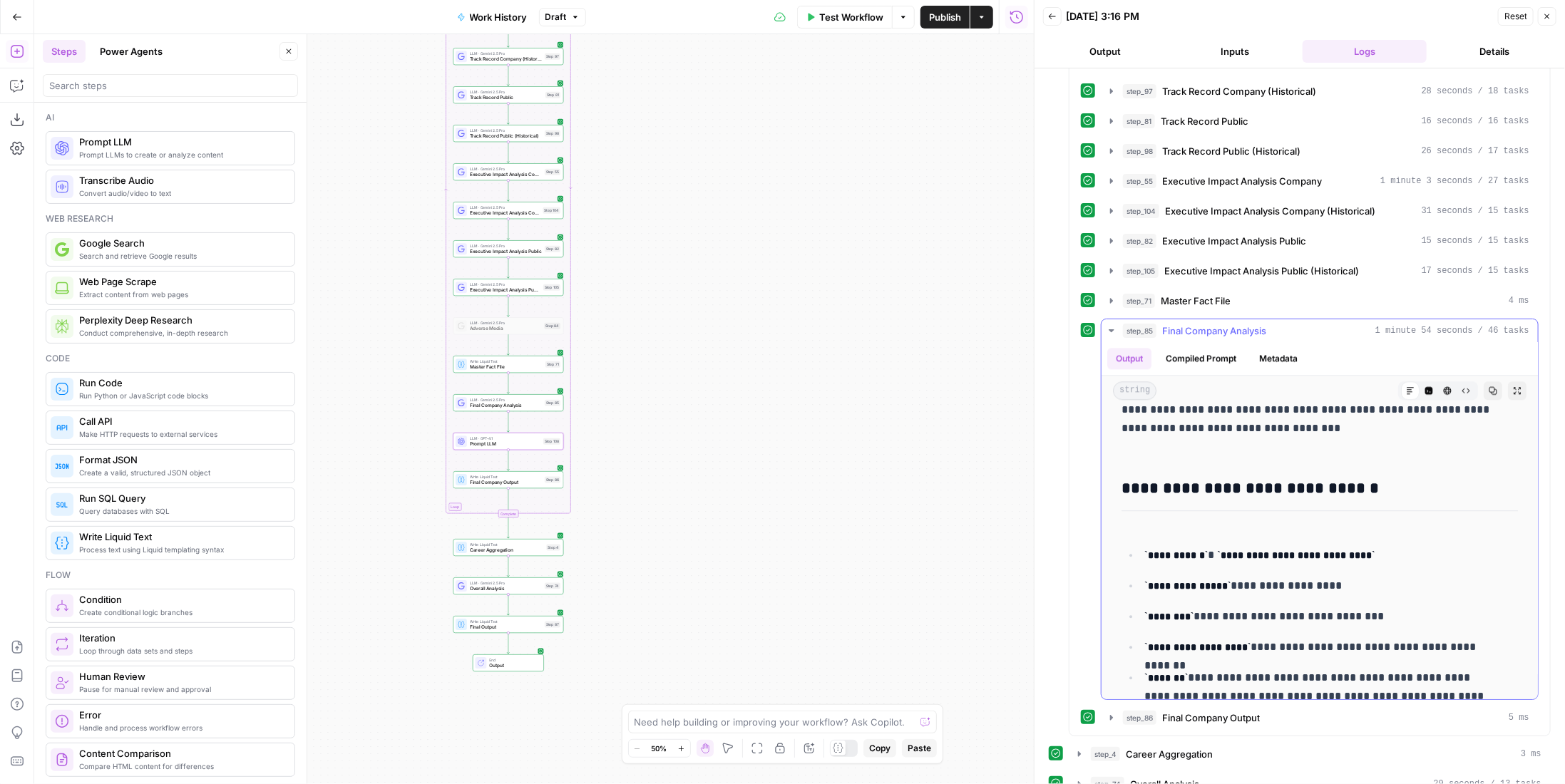
scroll to position [2636, 0]
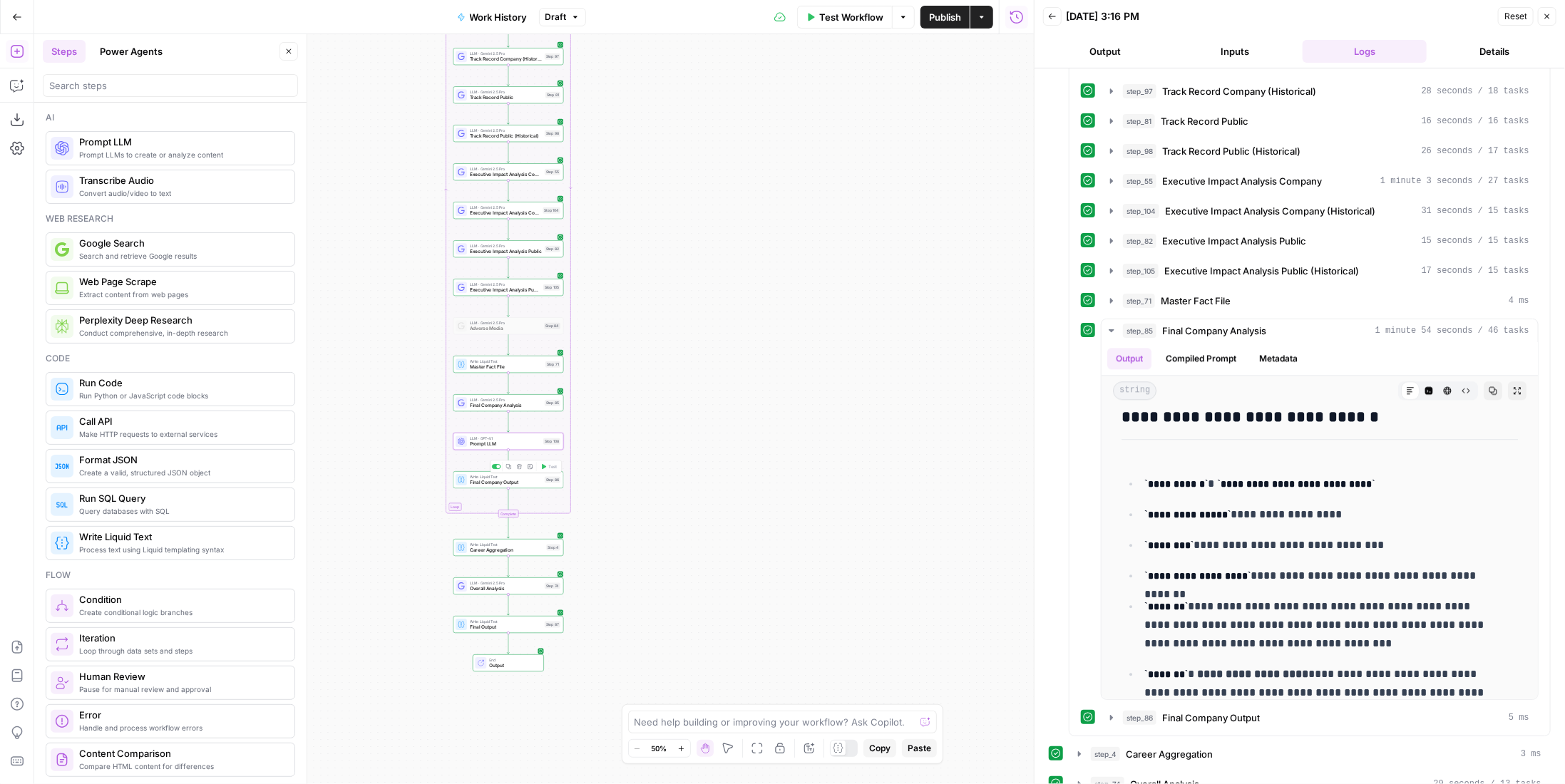
click at [516, 438] on div "Copy step" at bounding box center [510, 442] width 47 height 14
click at [552, 438] on div "Step 108" at bounding box center [552, 441] width 17 height 7
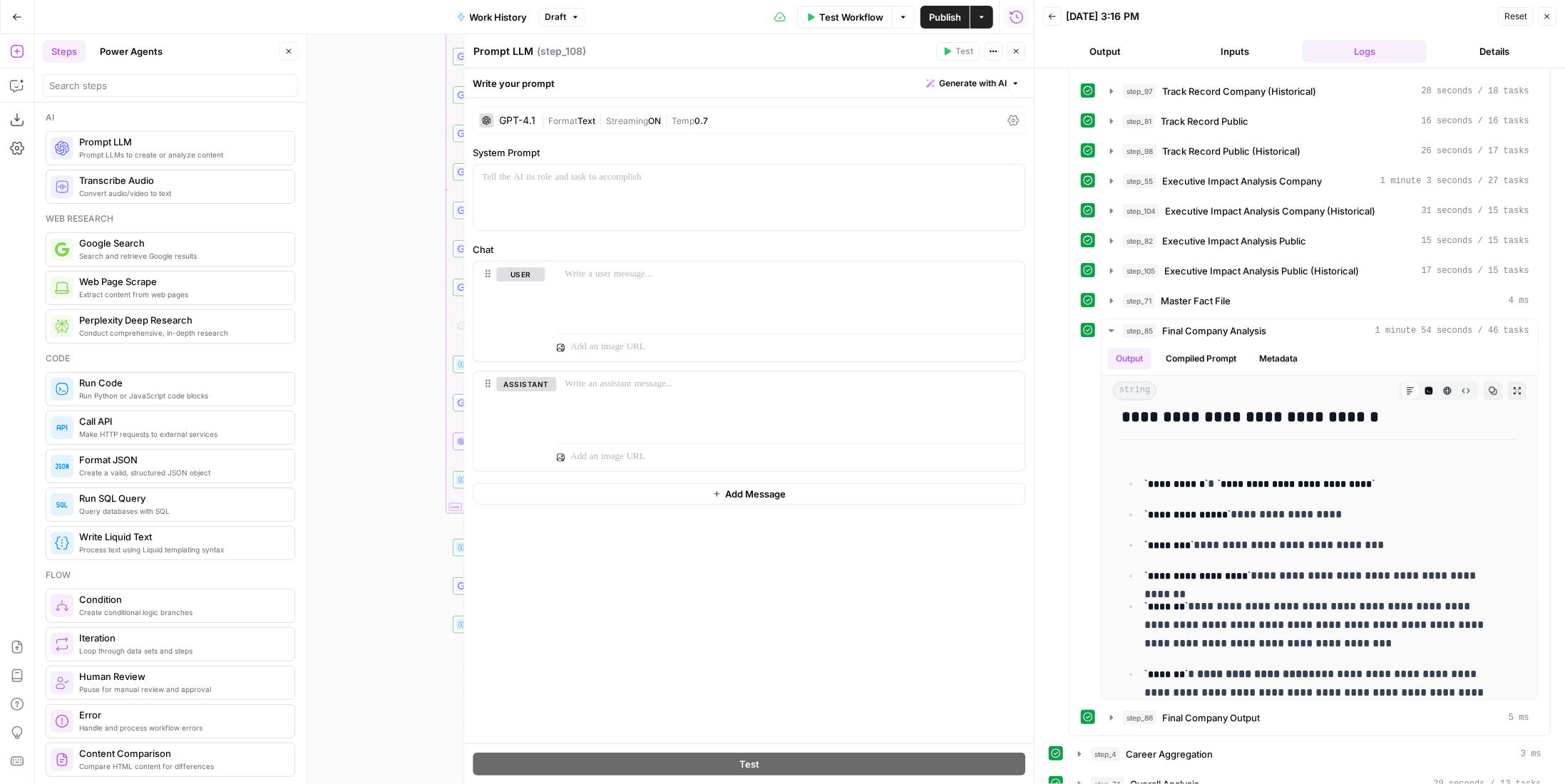
click at [1018, 52] on icon "button" at bounding box center [1015, 51] width 9 height 9
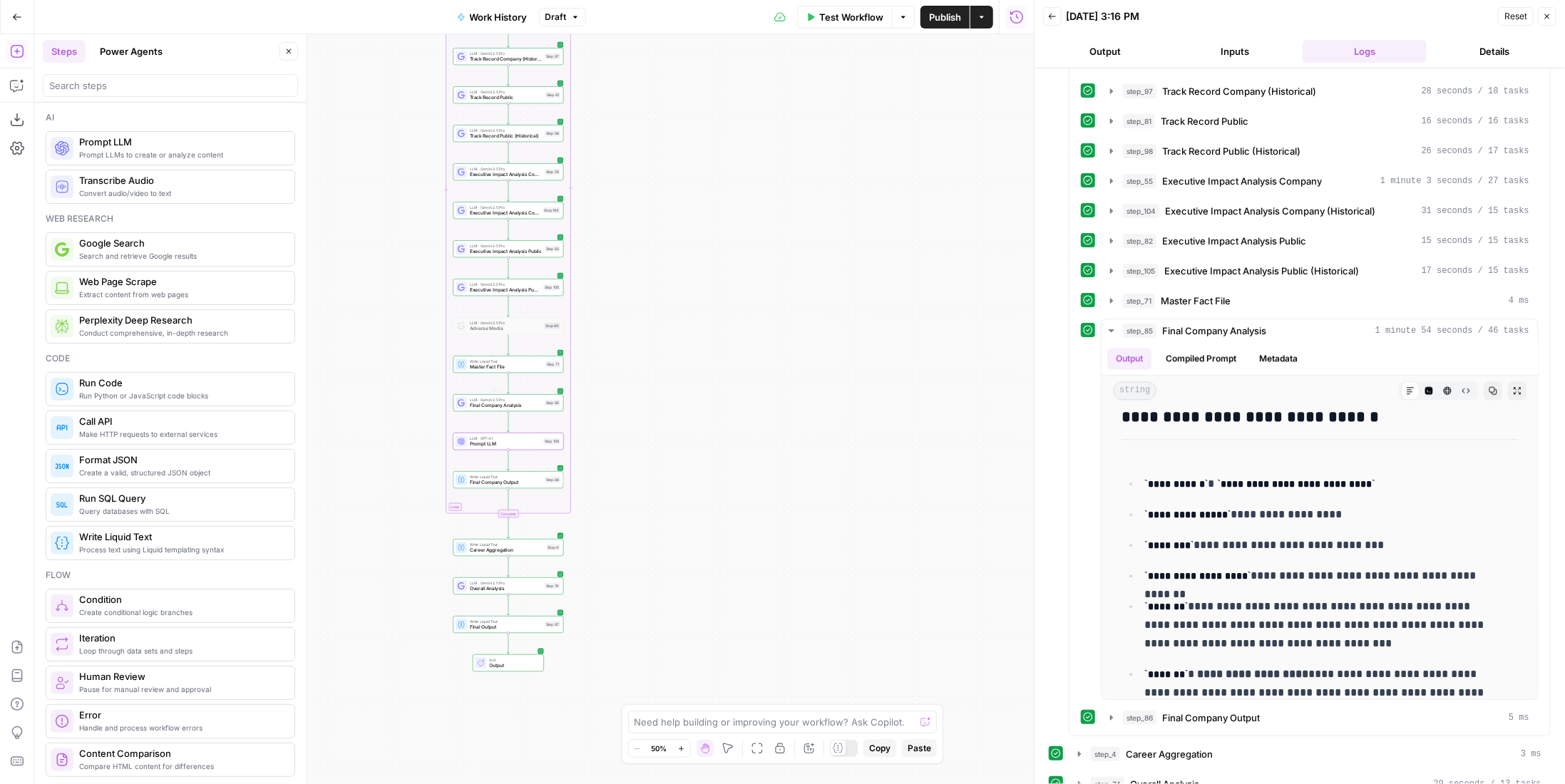
click at [538, 411] on div "true false Workflow Set Inputs Inputs LLM · GPT-4.1 Memo Date Step 90 LLM · Gem…" at bounding box center [533, 409] width 999 height 750
click at [538, 402] on span "Final Company Analysis" at bounding box center [505, 404] width 72 height 7
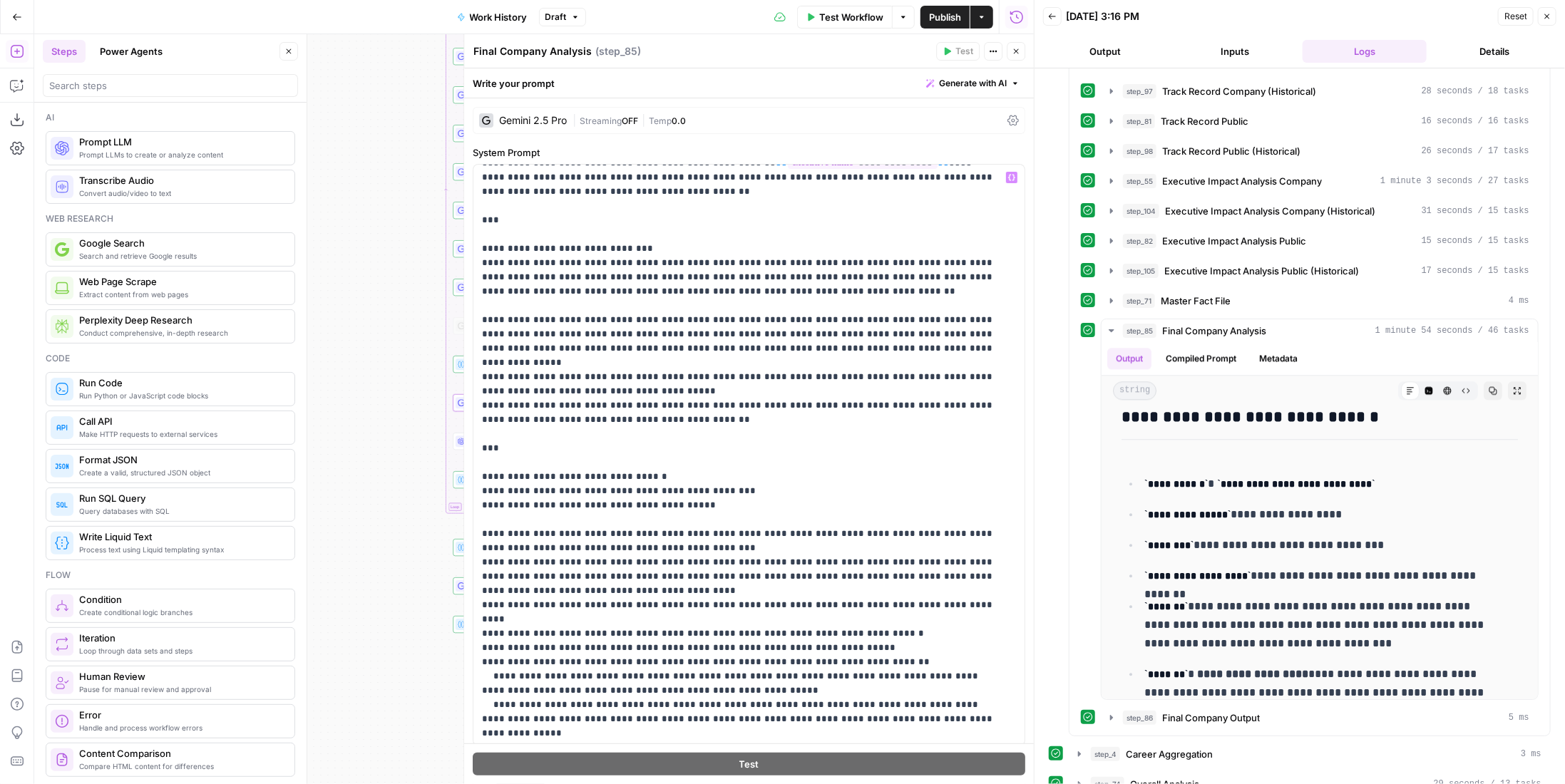
scroll to position [142, 0]
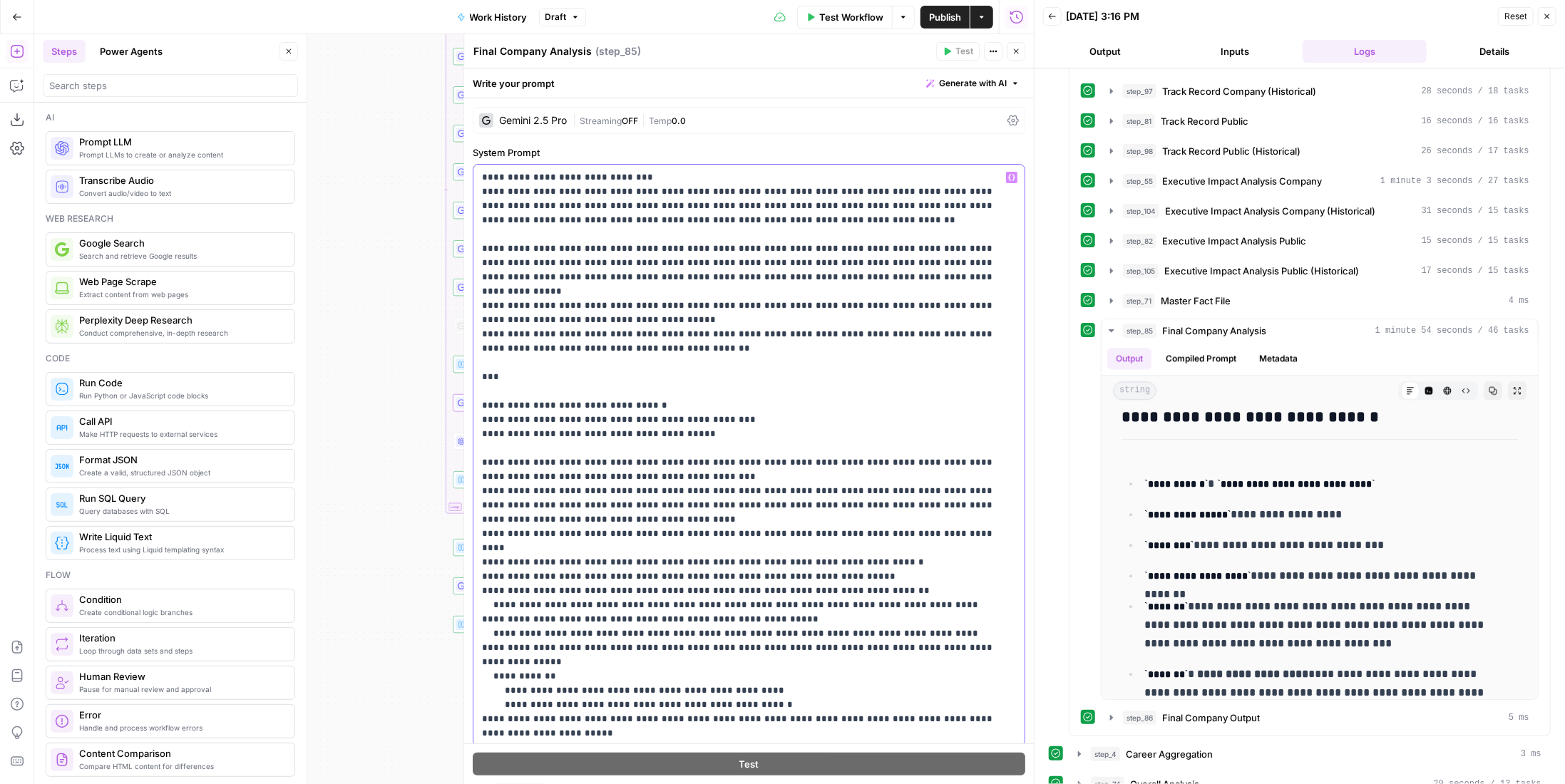
click at [724, 387] on p "**********" at bounding box center [739, 576] width 514 height 1097
click at [1419, 382] on button "Code Editor" at bounding box center [1428, 390] width 18 height 18
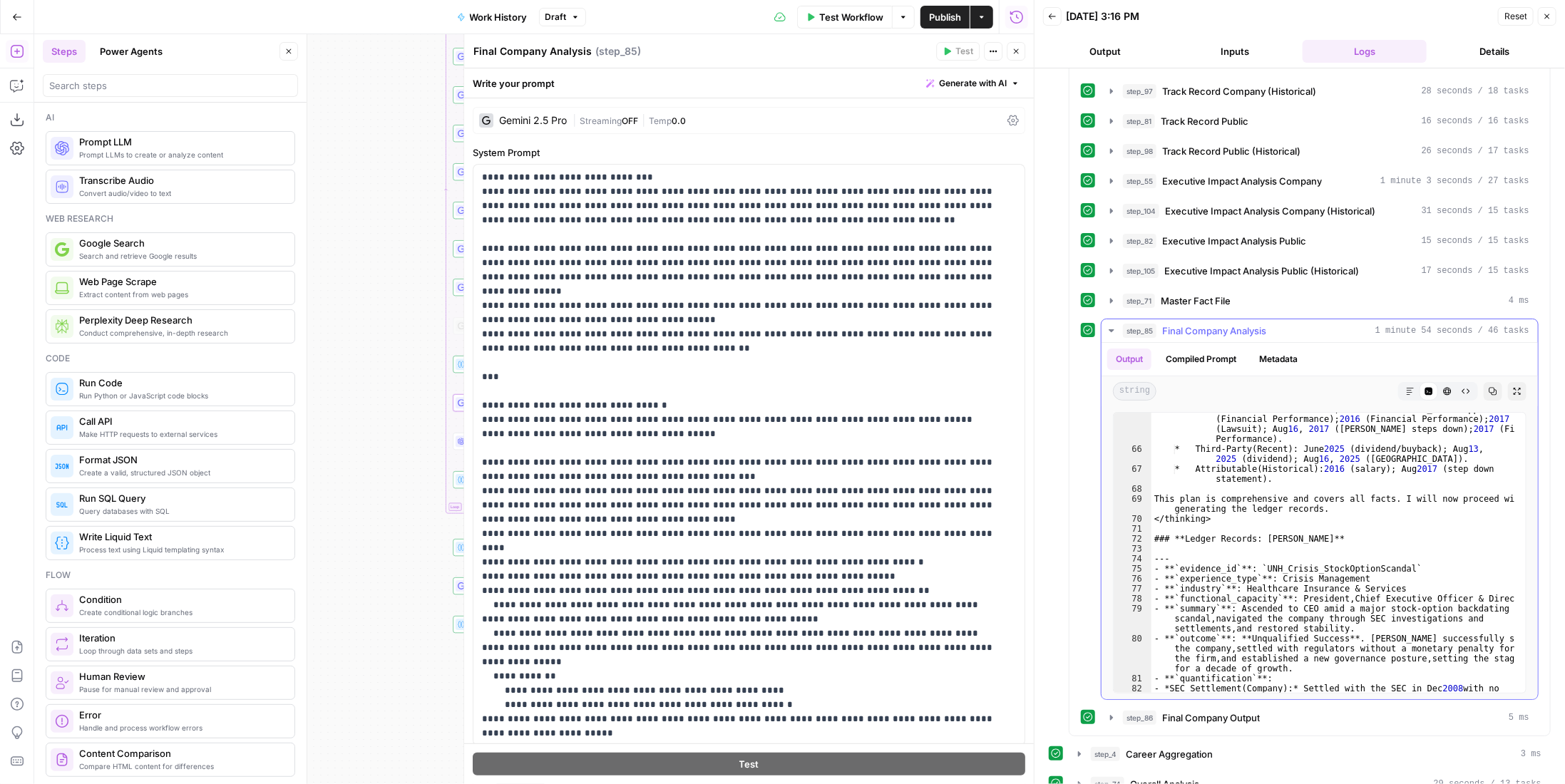
scroll to position [1026, 0]
click at [1401, 384] on button "Markdown" at bounding box center [1409, 390] width 18 height 18
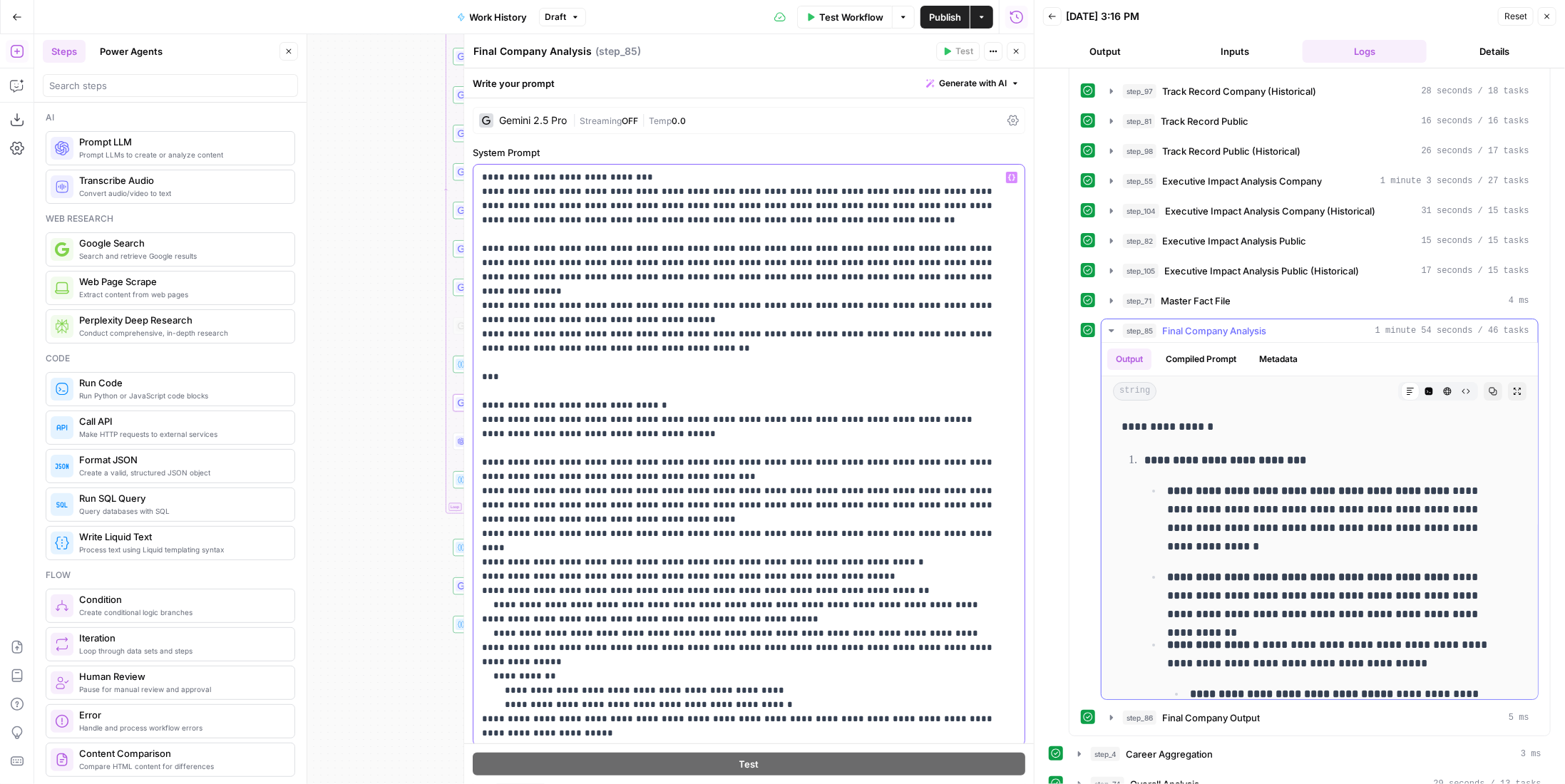
click at [818, 390] on p "**********" at bounding box center [739, 576] width 514 height 1097
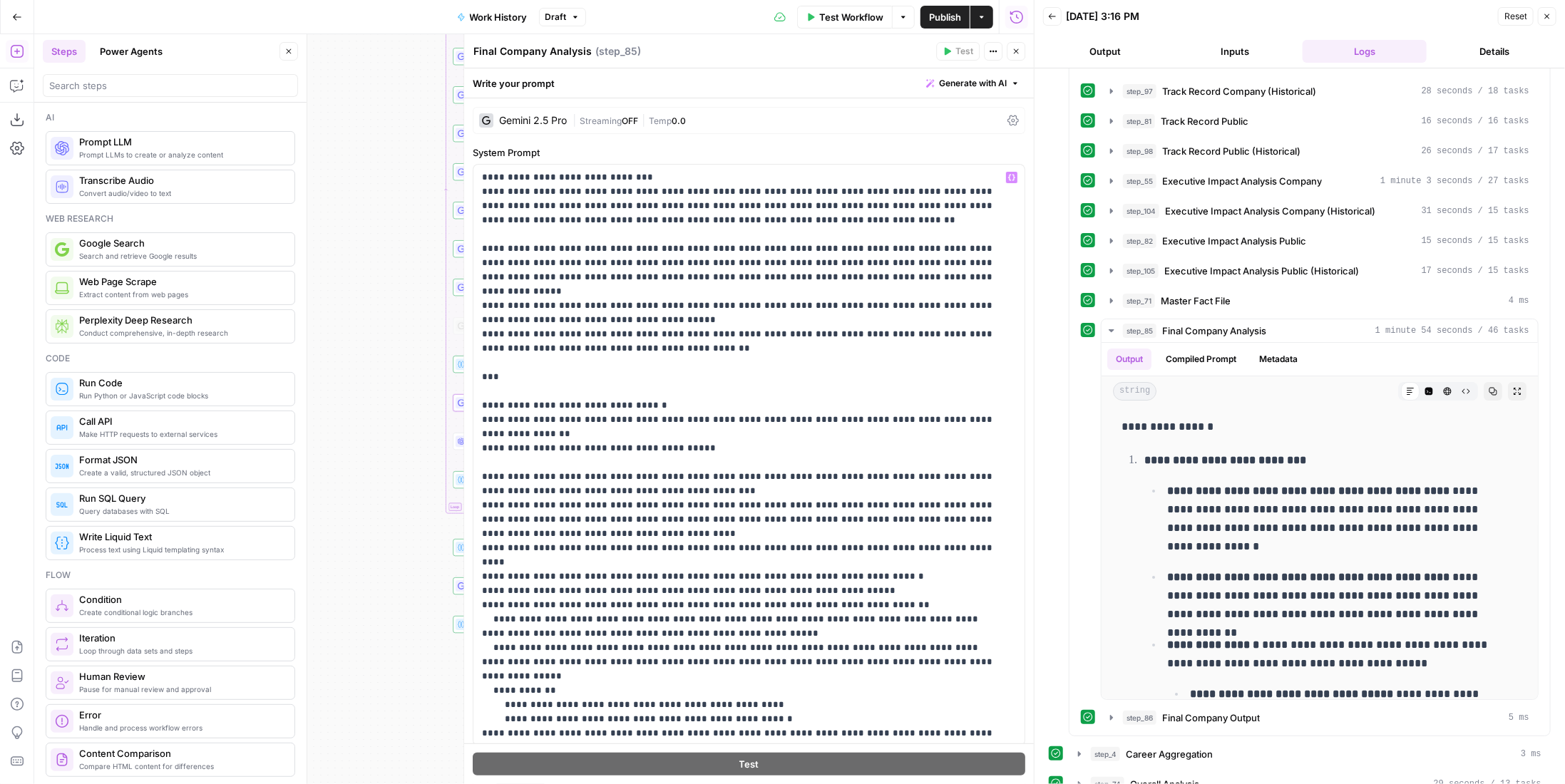
click at [1013, 50] on icon "button" at bounding box center [1015, 51] width 9 height 9
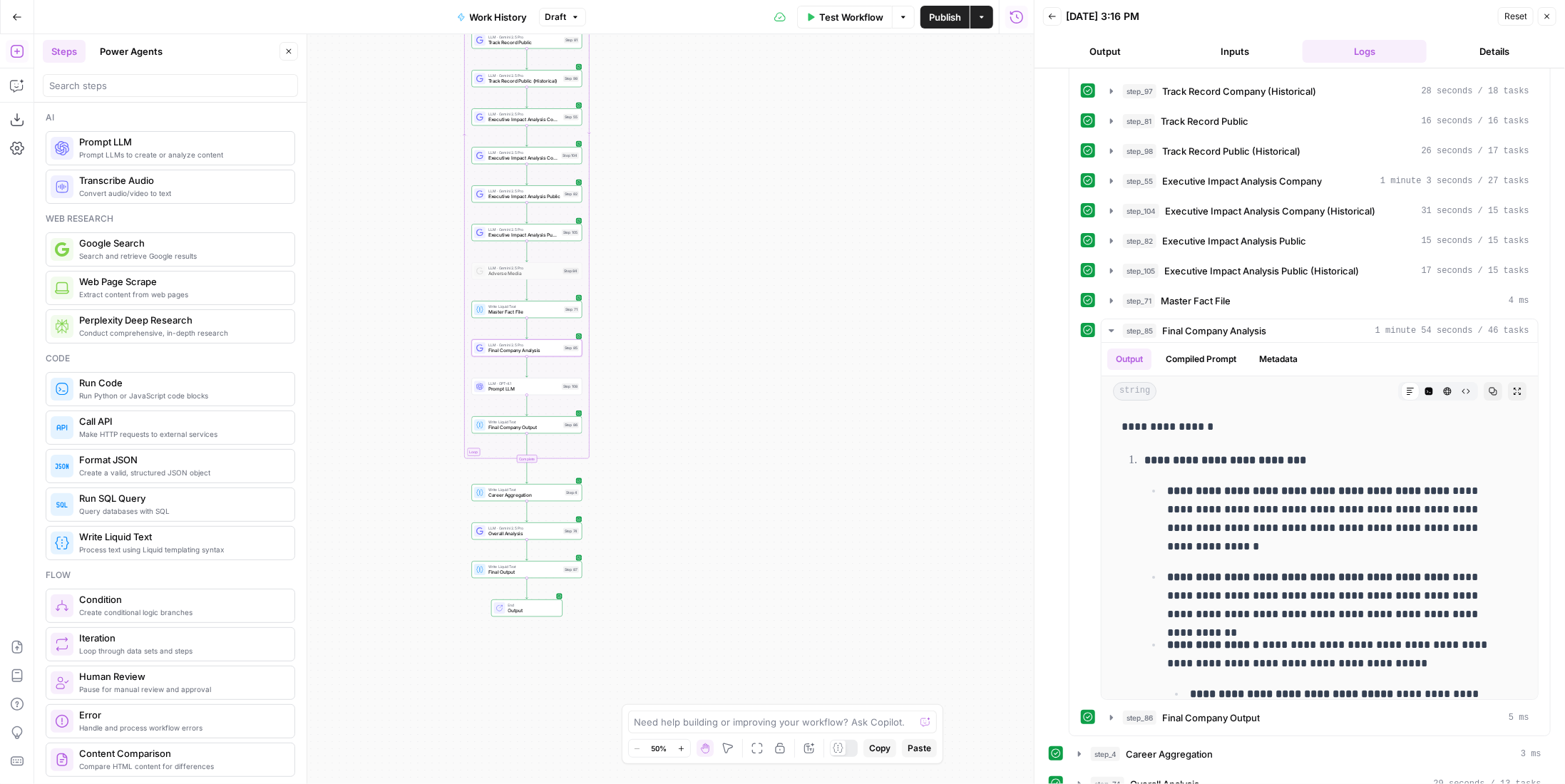
drag, startPoint x: 843, startPoint y: 503, endPoint x: 874, endPoint y: 430, distance: 79.3
click at [874, 430] on div "true false Workflow Set Inputs Inputs LLM · GPT-4.1 Memo Date Step 90 LLM · Gem…" at bounding box center [533, 409] width 999 height 750
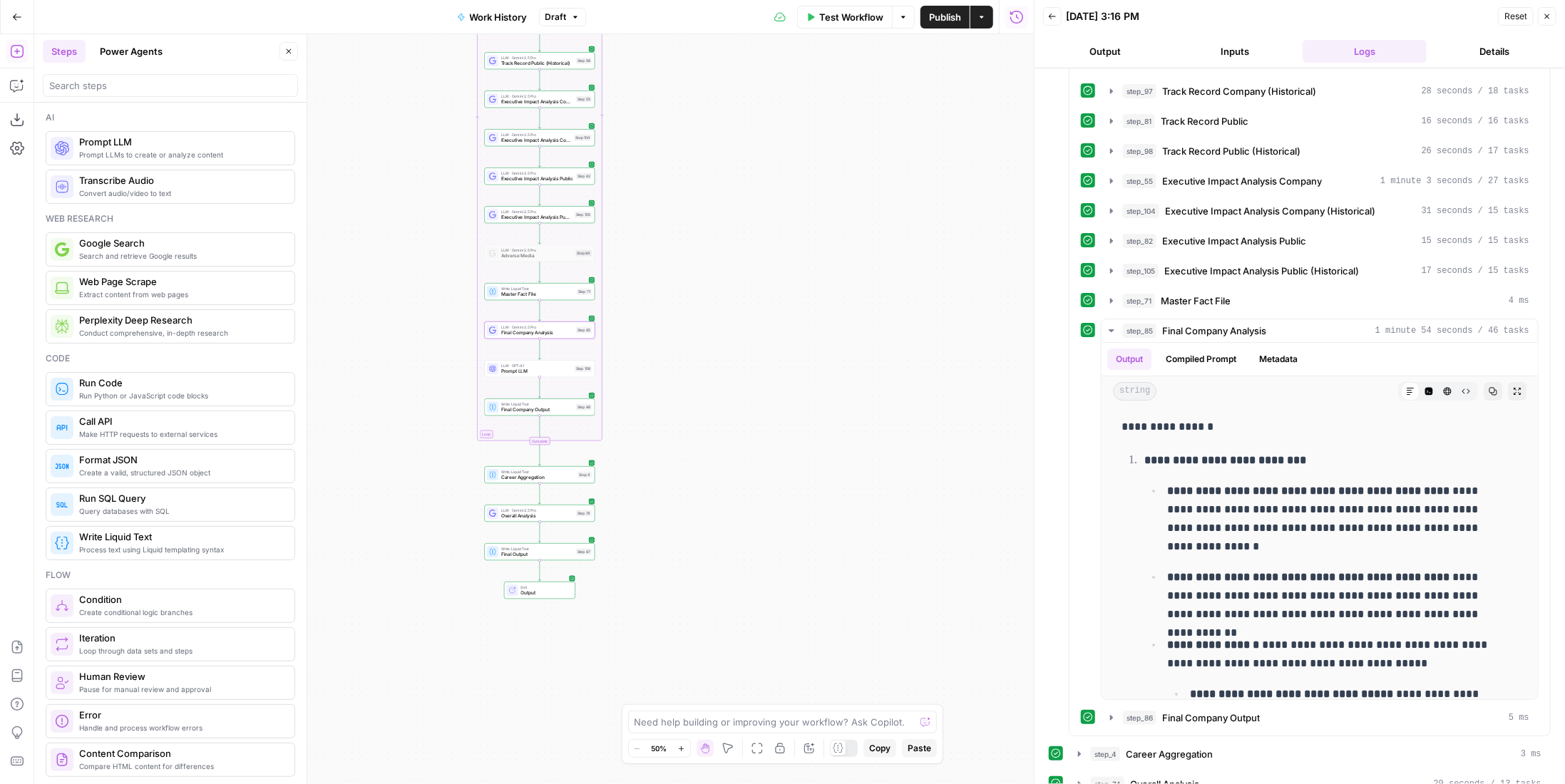
click at [500, 374] on div "LLM · GPT-4.1 Prompt LLM Step 108 Copy step Delete step Add Note Test" at bounding box center [540, 368] width 111 height 17
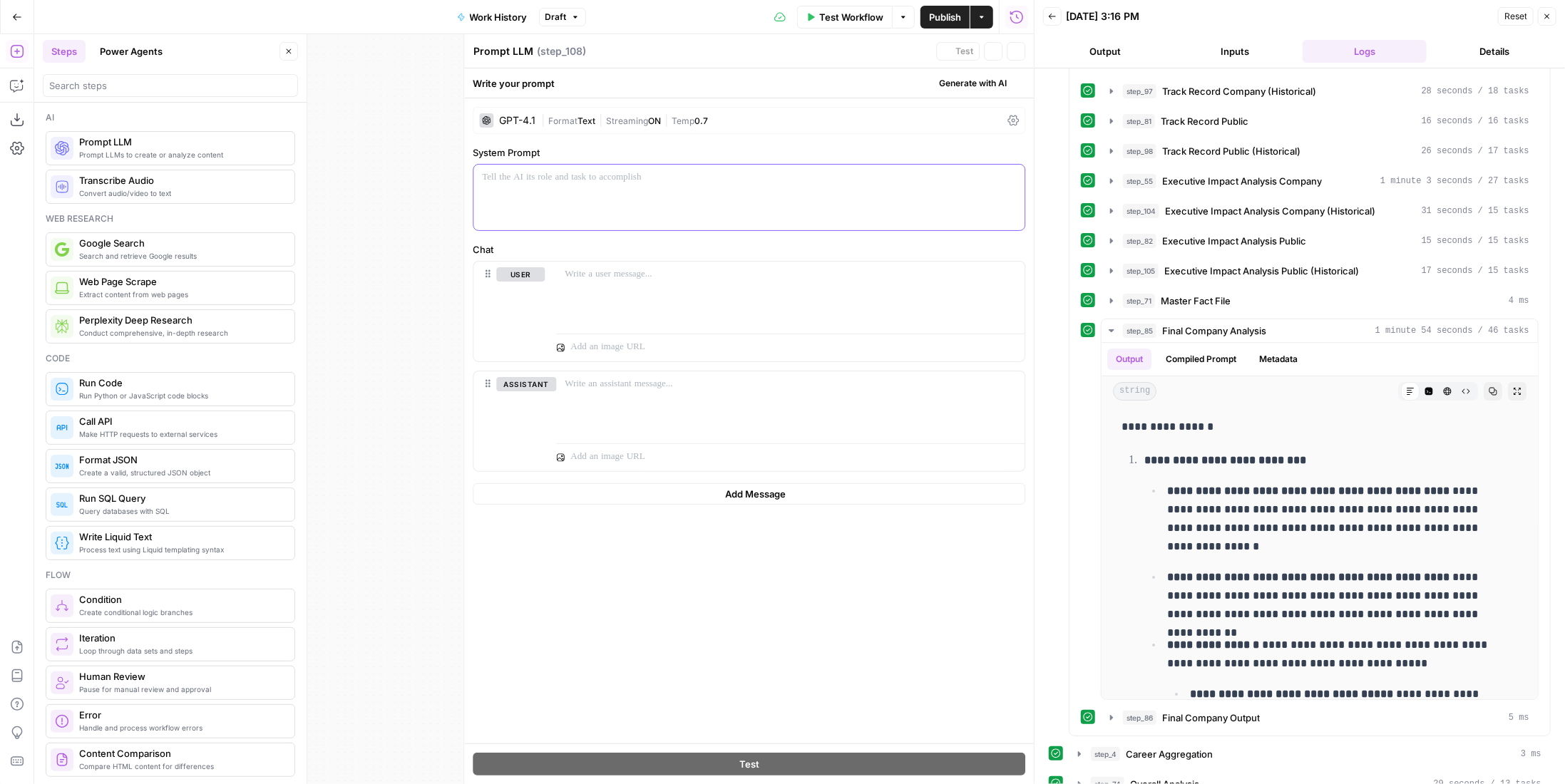
click at [670, 190] on div at bounding box center [748, 197] width 551 height 66
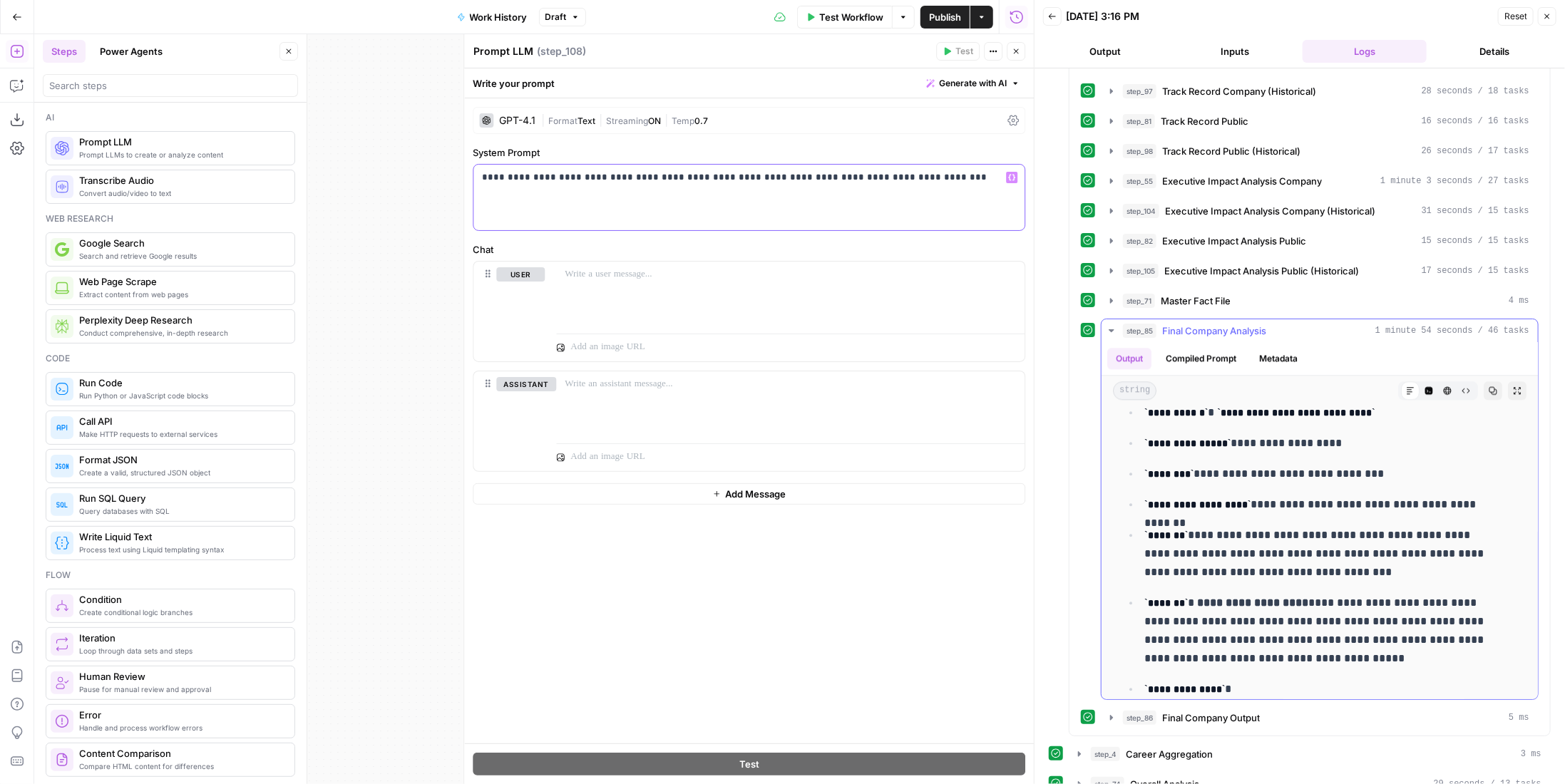
scroll to position [2565, 0]
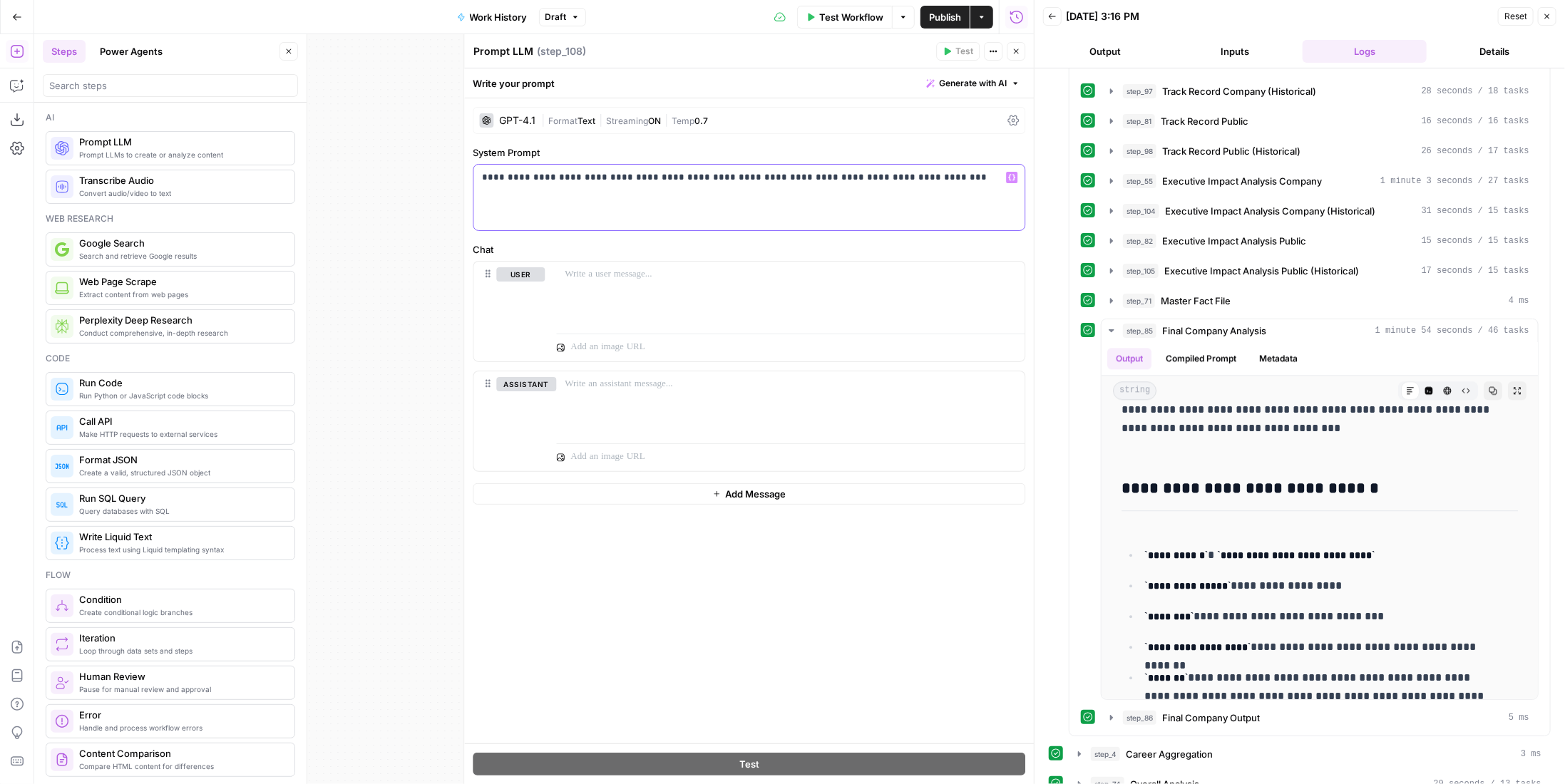
click at [940, 181] on p "**********" at bounding box center [749, 177] width 534 height 14
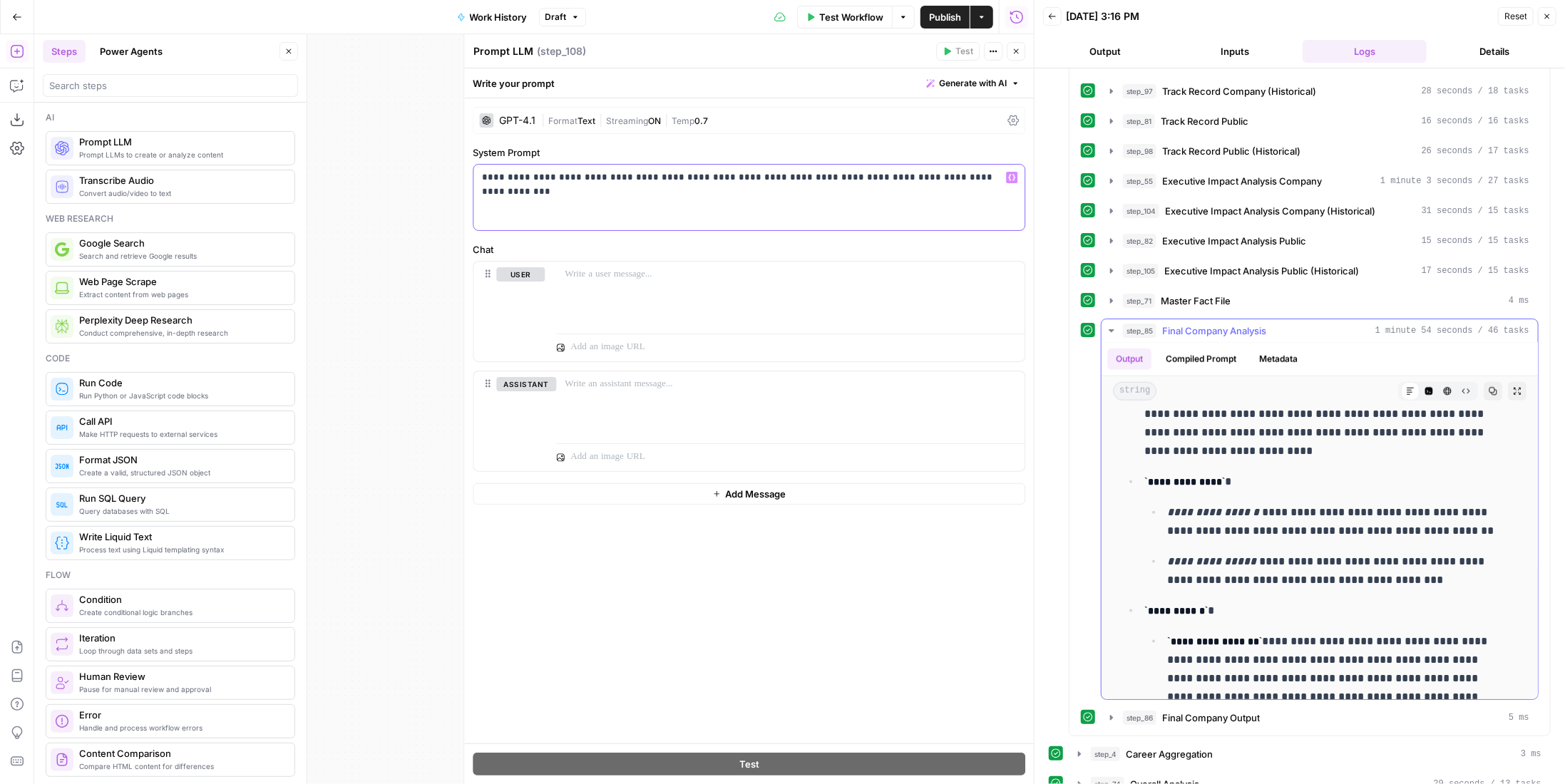
scroll to position [4632, 0]
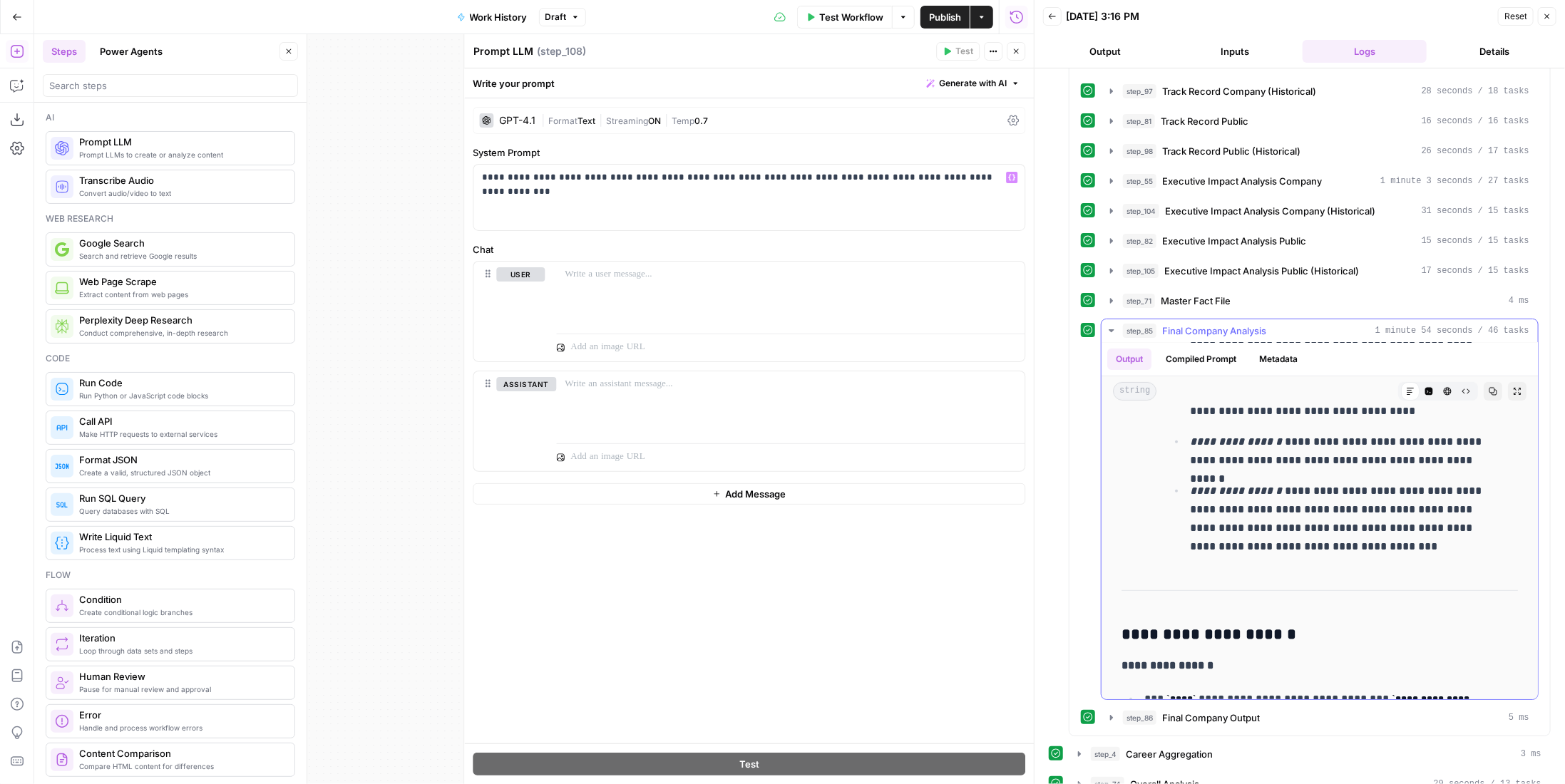
scroll to position [18843, 0]
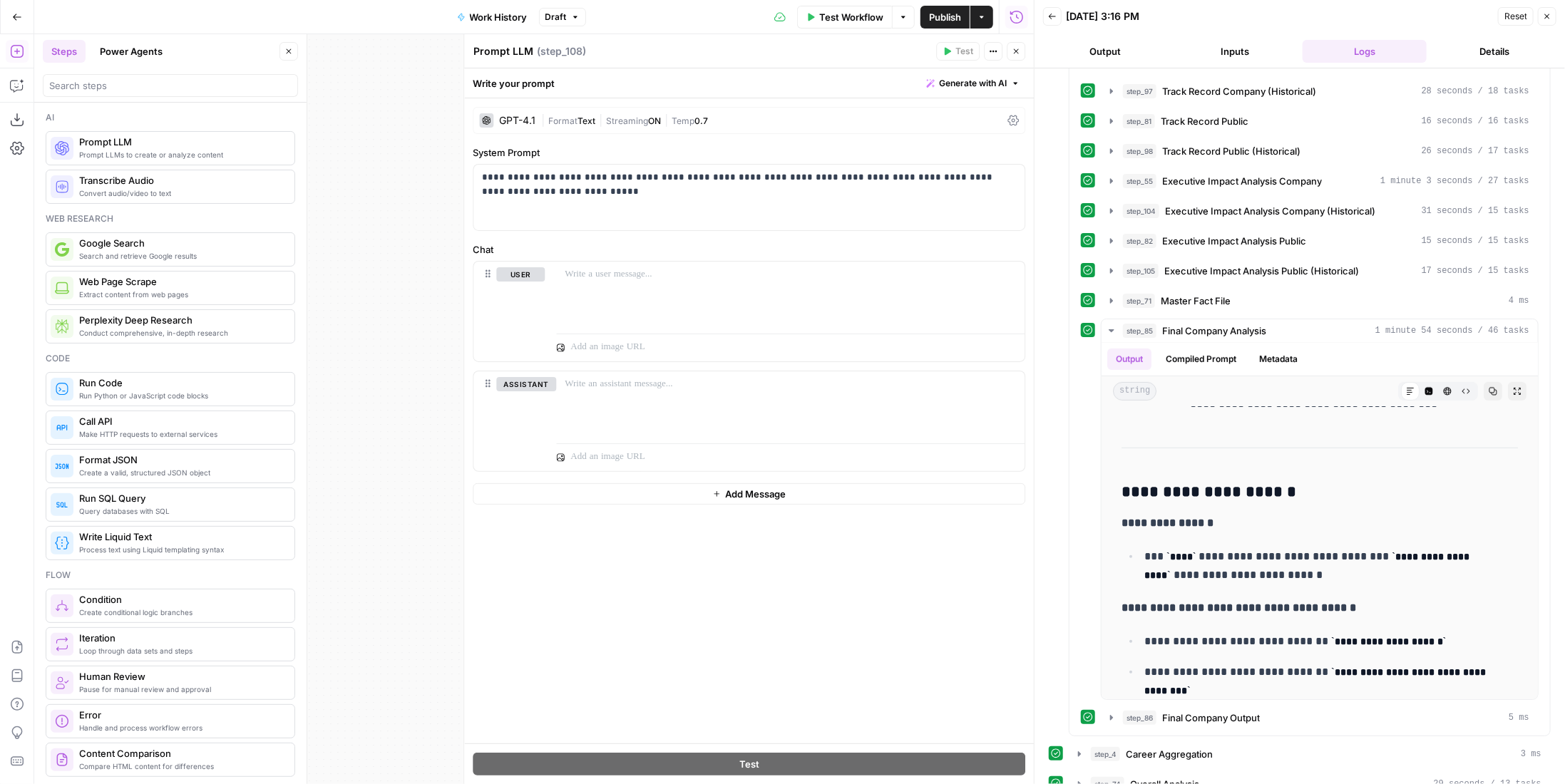
click at [610, 124] on span "Streaming" at bounding box center [627, 120] width 42 height 10
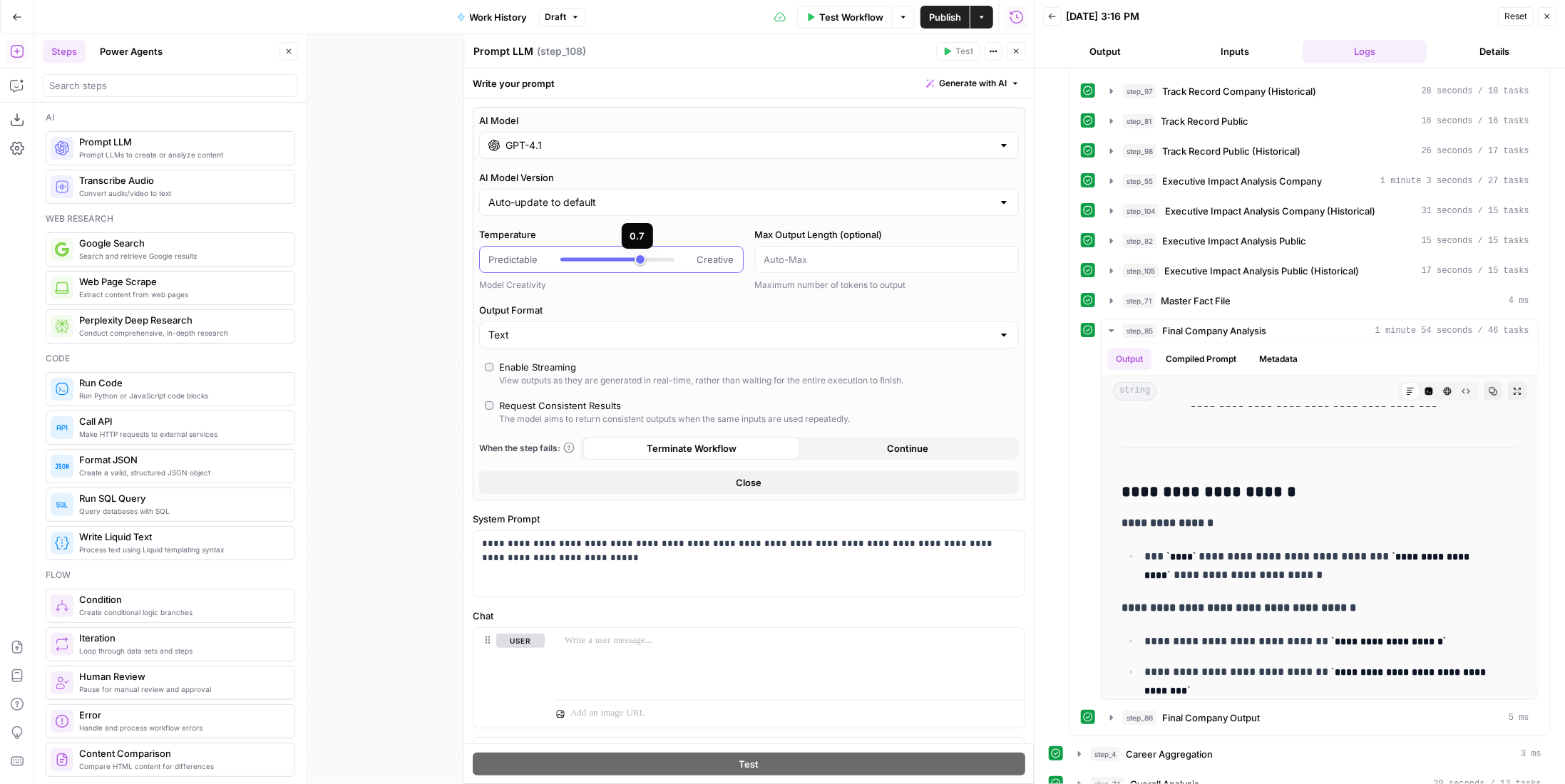
type input "*"
drag, startPoint x: 635, startPoint y: 260, endPoint x: 526, endPoint y: 256, distance: 109.1
click at [526, 256] on div "Predictable Creative" at bounding box center [612, 258] width 246 height 14
click at [571, 370] on div "Enable Streaming" at bounding box center [537, 366] width 77 height 14
click at [565, 402] on div "Request Consistent Results" at bounding box center [560, 405] width 122 height 14
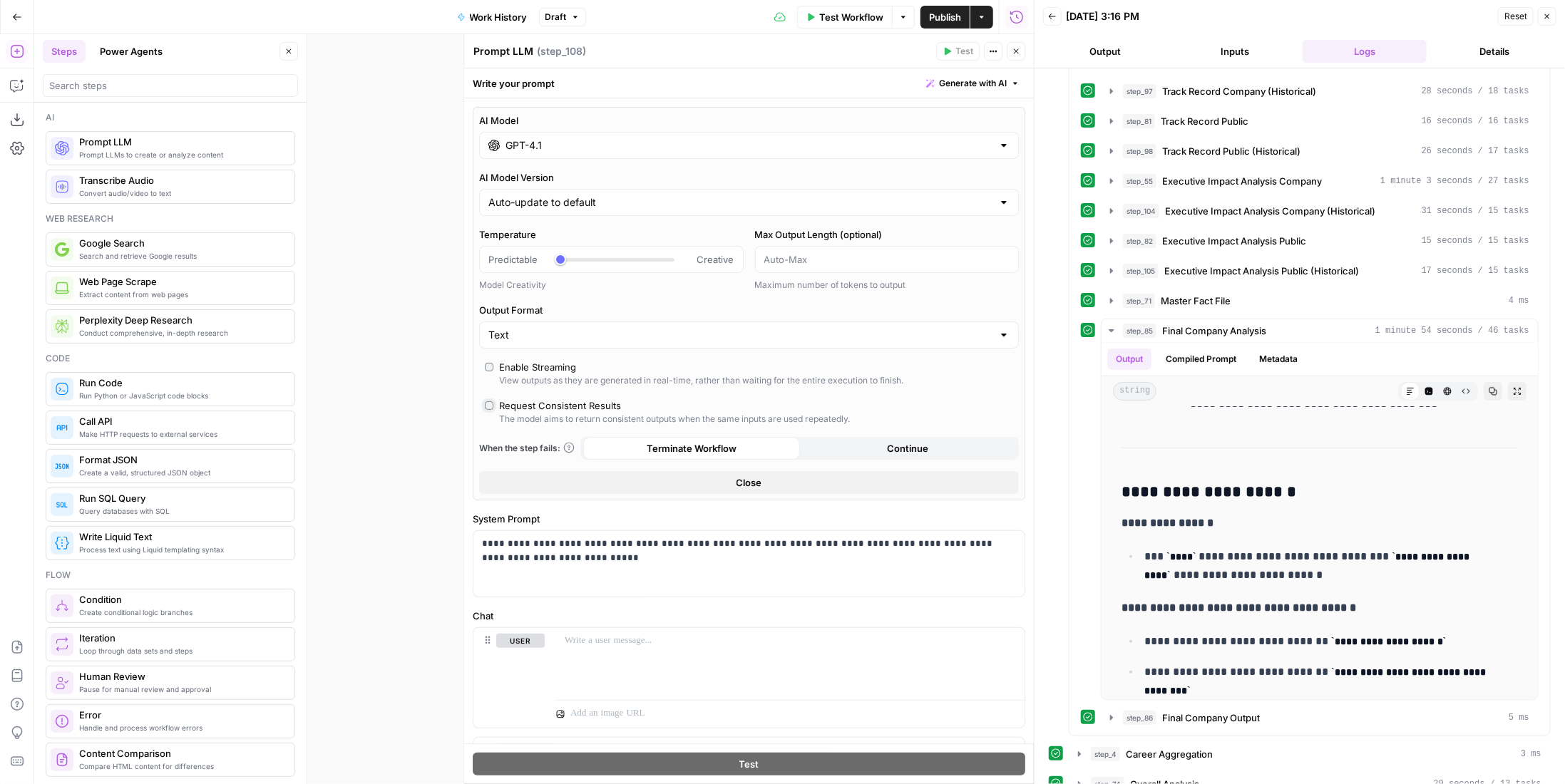
click at [647, 154] on div "GPT-4.1" at bounding box center [749, 145] width 540 height 27
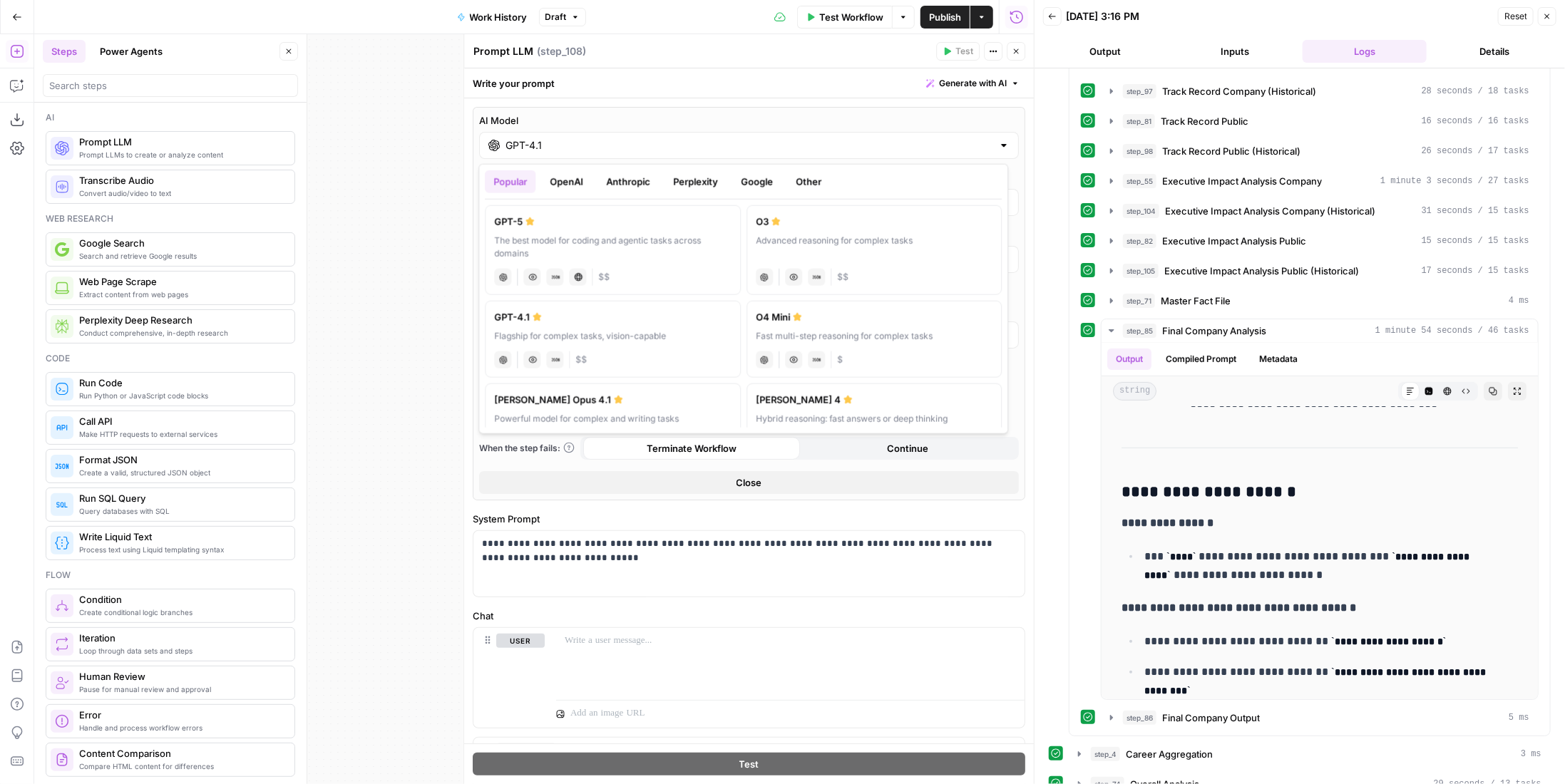
click at [717, 189] on button "Perplexity" at bounding box center [695, 182] width 62 height 23
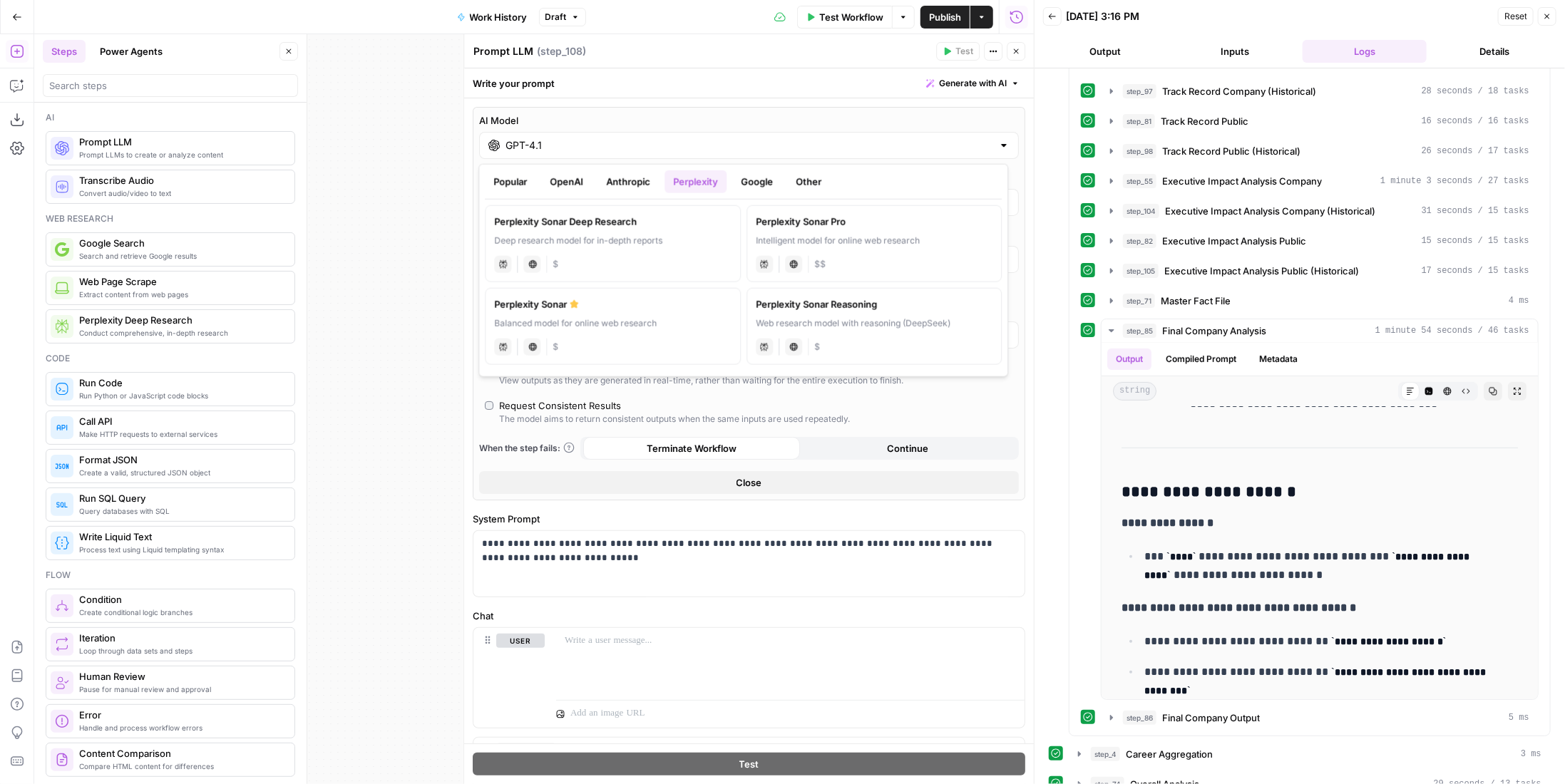
click at [756, 187] on button "Google" at bounding box center [757, 182] width 50 height 23
click at [591, 187] on button "OpenAI" at bounding box center [566, 182] width 51 height 23
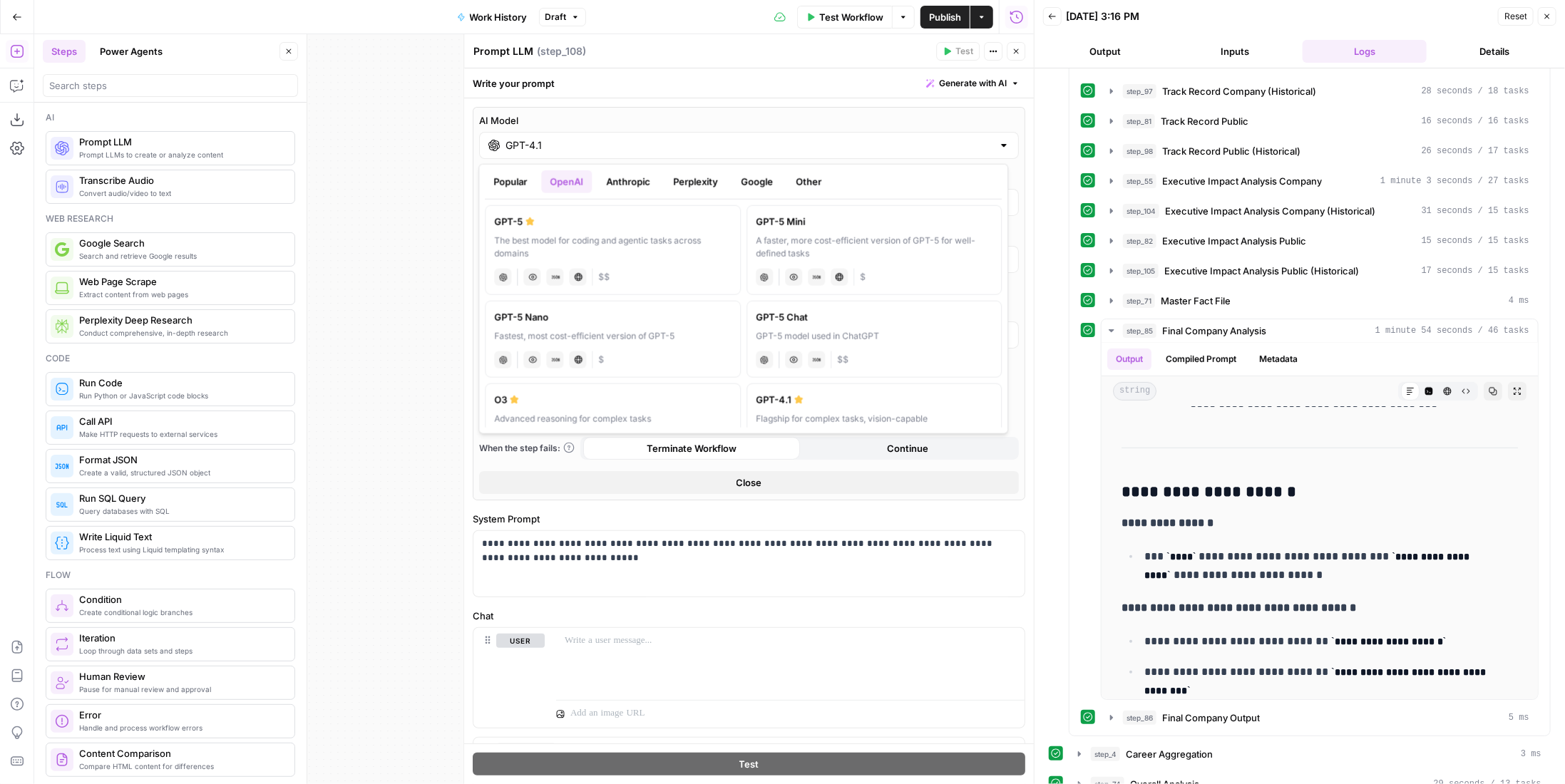
click at [675, 345] on label "GPT-5 Nano Fastest, most cost-efficient version of GPT-5 chat Vision Capabiliti…" at bounding box center [613, 339] width 256 height 77
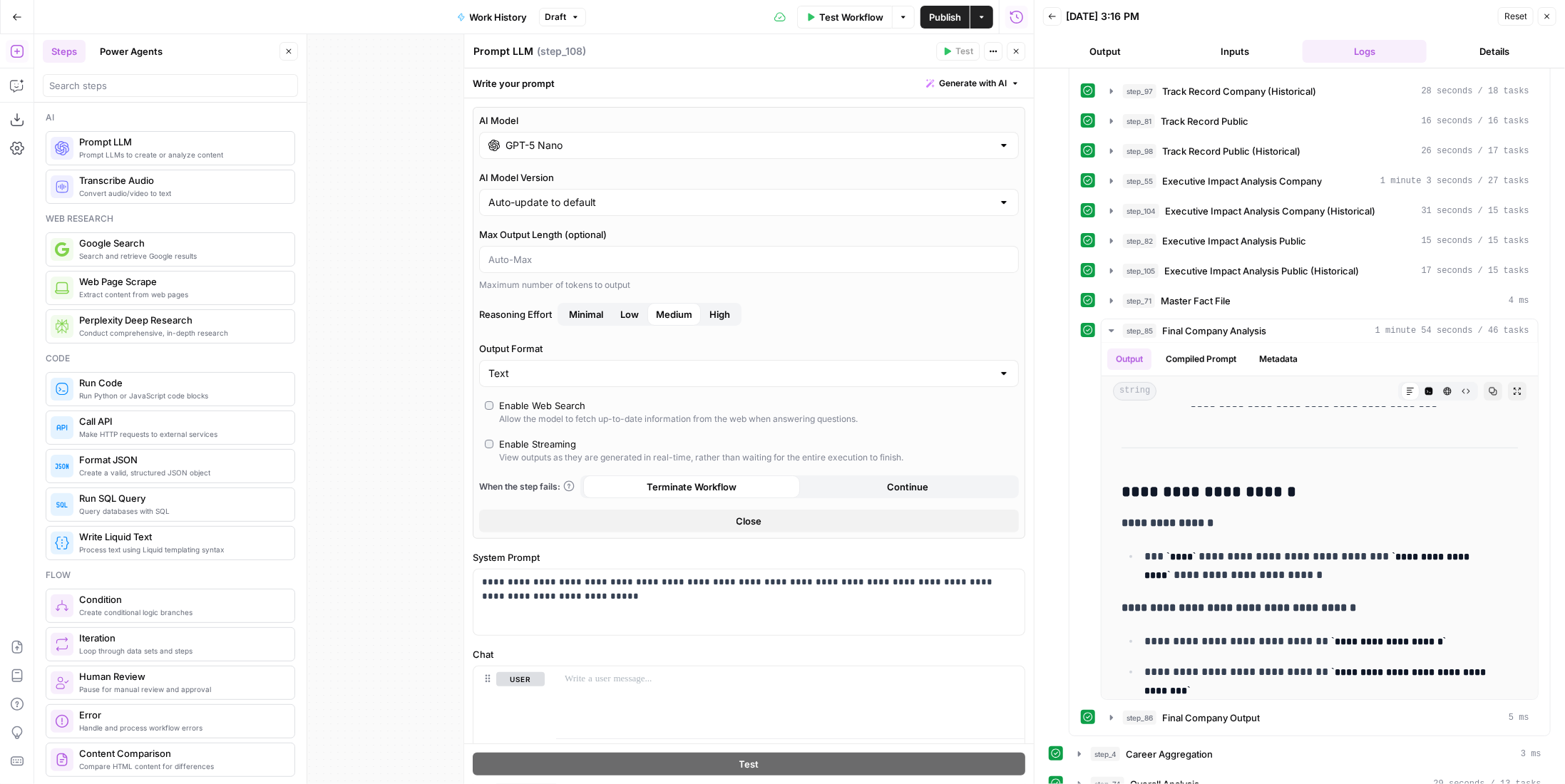
click at [588, 141] on input "GPT-5 Nano" at bounding box center [749, 145] width 487 height 14
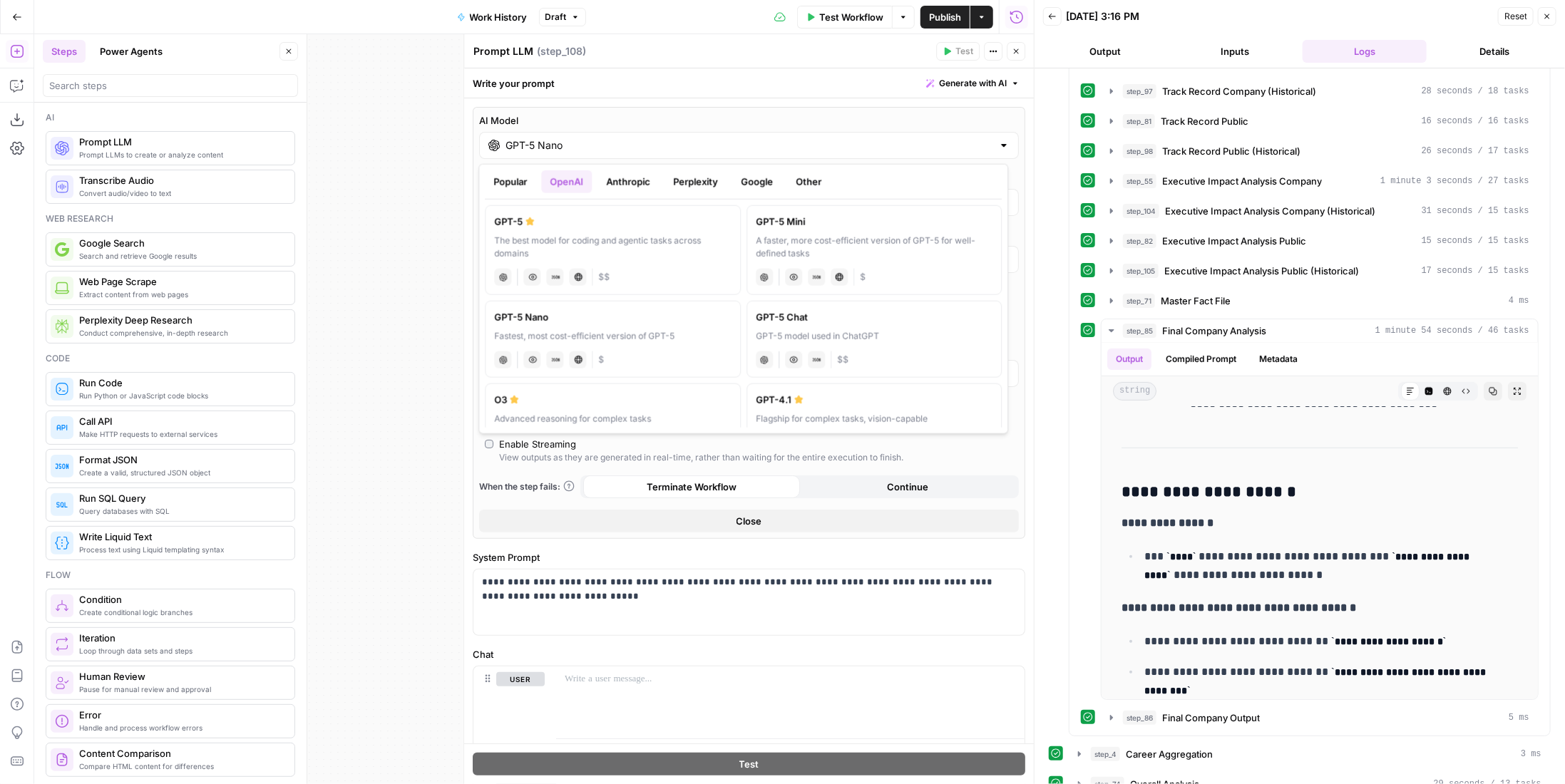
click at [793, 384] on label "GPT-4.1 Flagship for complex tasks, vision-capable chat Vision Capabilities JSO…" at bounding box center [874, 422] width 256 height 77
type input "GPT-4.1"
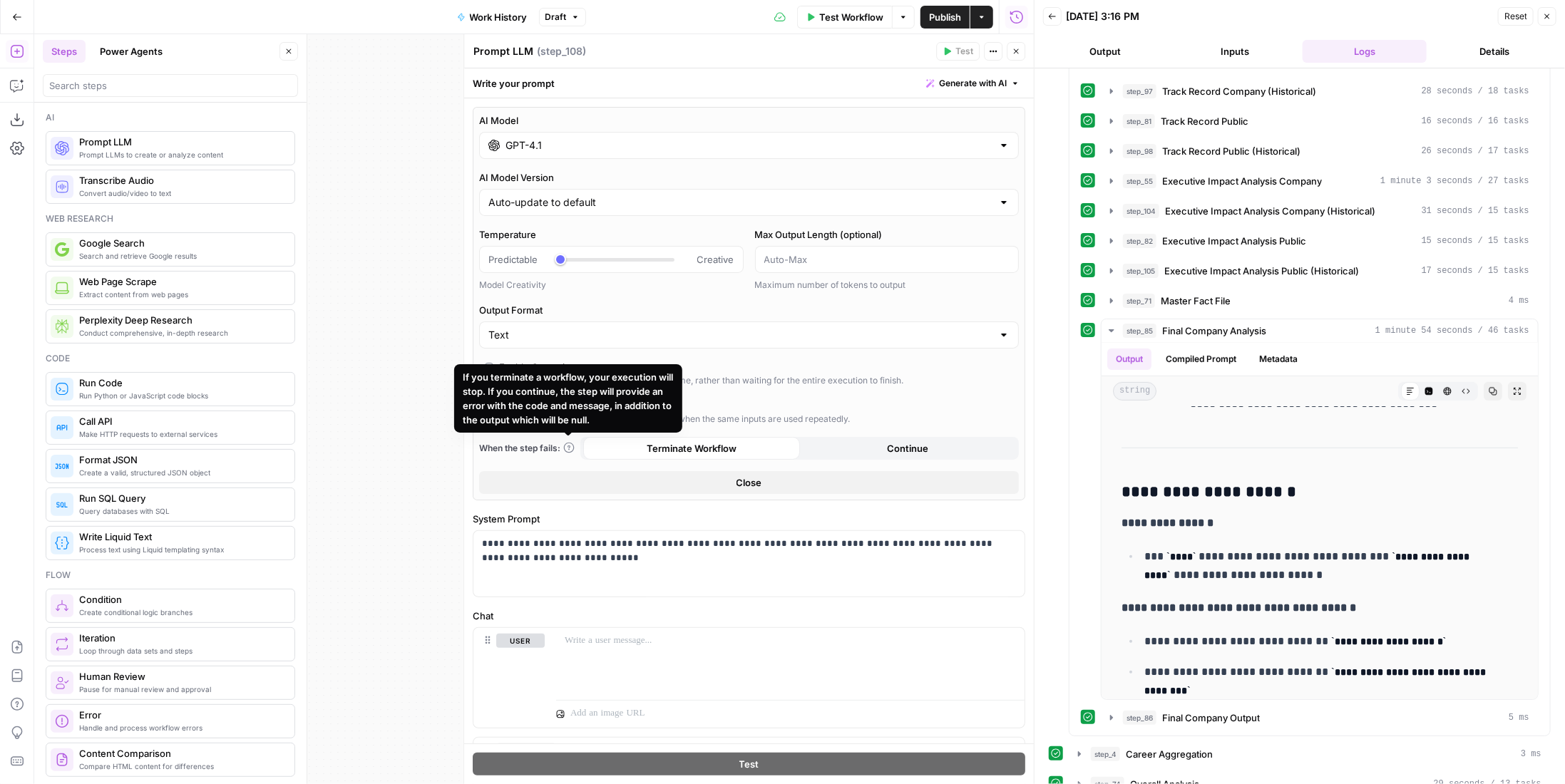
click at [581, 402] on div "If you terminate a workflow, your execution will stop. If you continue, the ste…" at bounding box center [568, 399] width 211 height 57
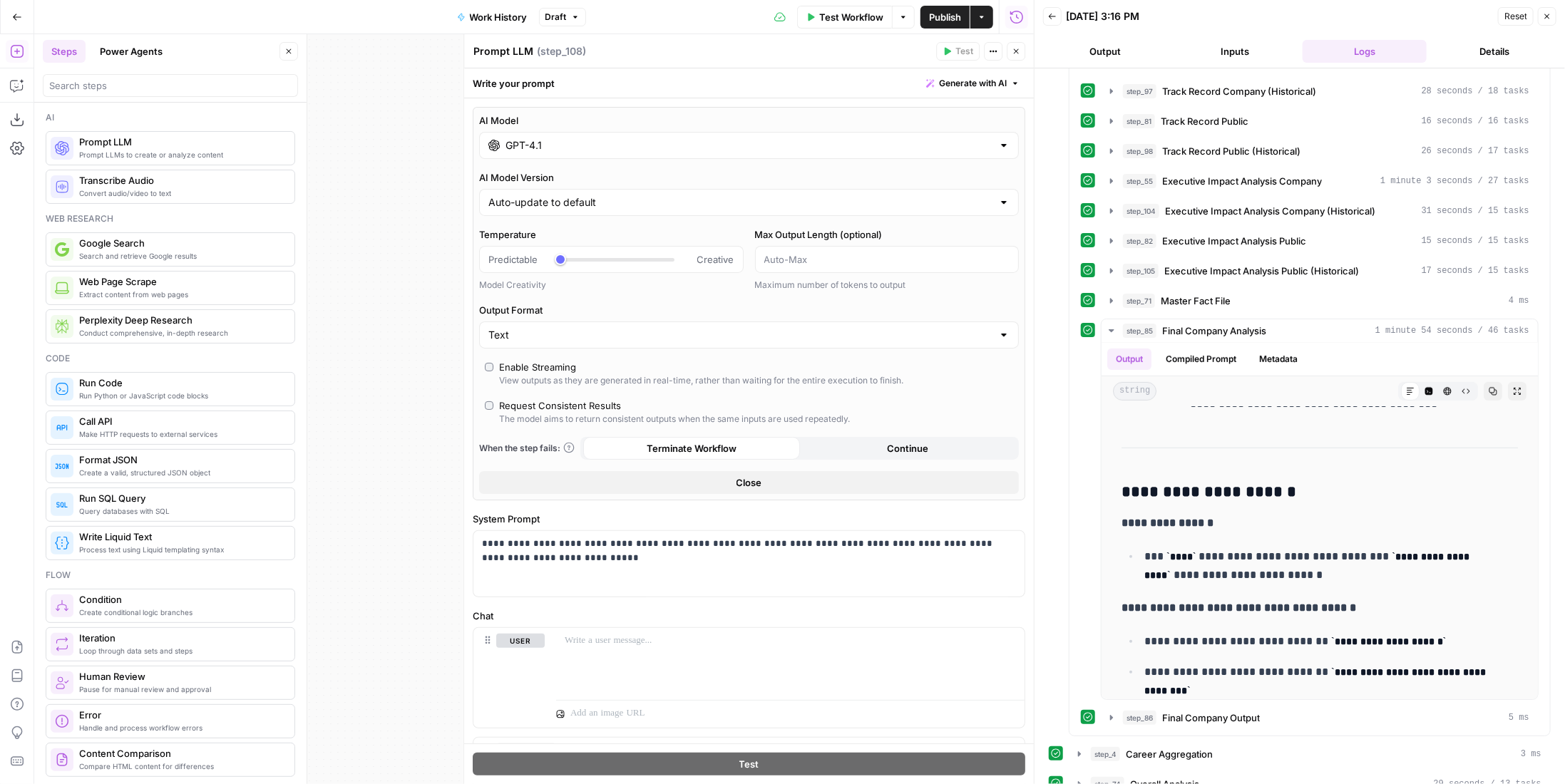
click at [739, 413] on div "The model aims to return consistent outputs when the same inputs are used repea…" at bounding box center [675, 419] width 351 height 12
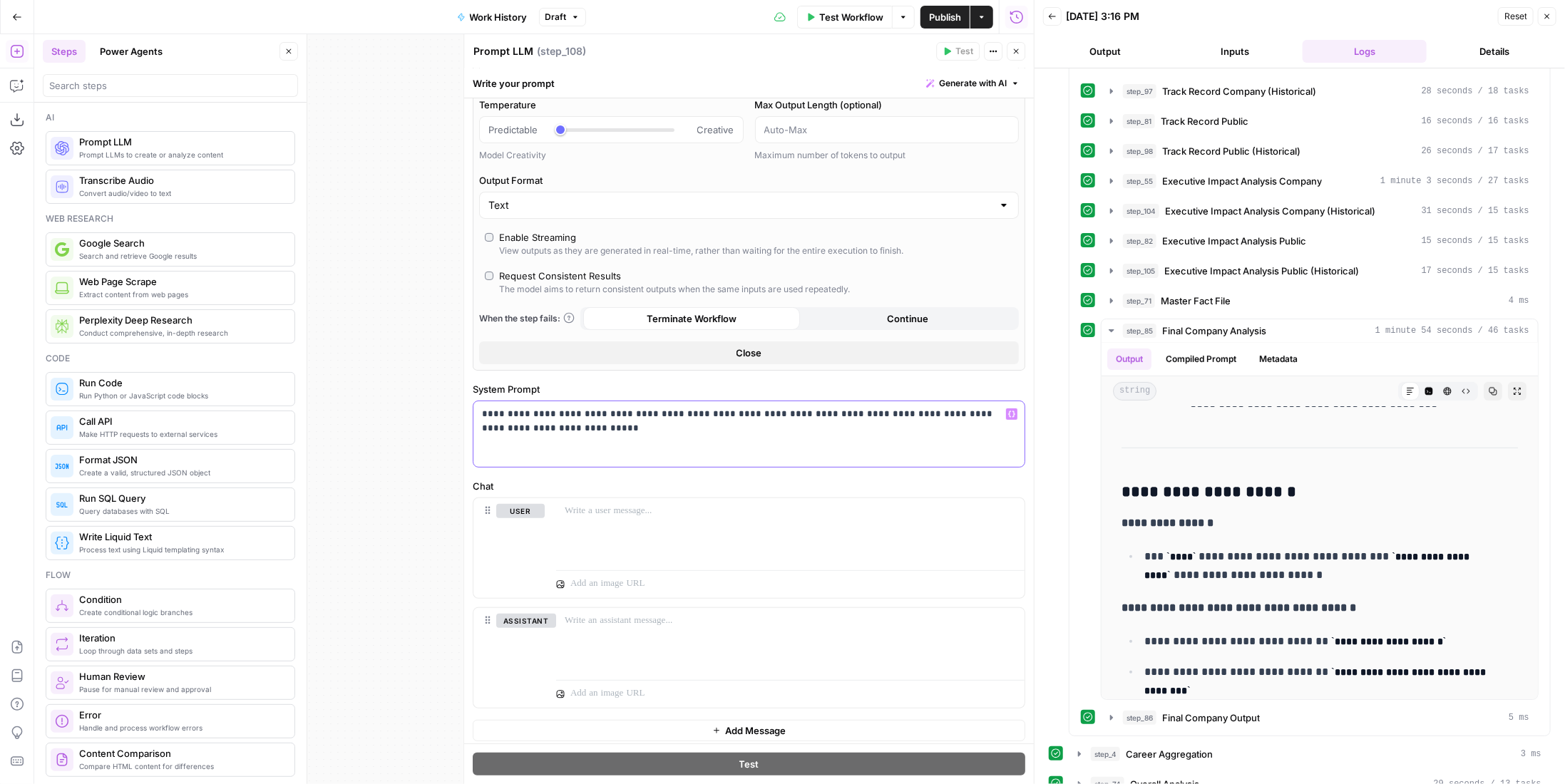
click at [774, 427] on p "**********" at bounding box center [743, 422] width 524 height 29
click at [688, 414] on p "**********" at bounding box center [743, 422] width 524 height 29
click at [720, 504] on p at bounding box center [790, 510] width 451 height 14
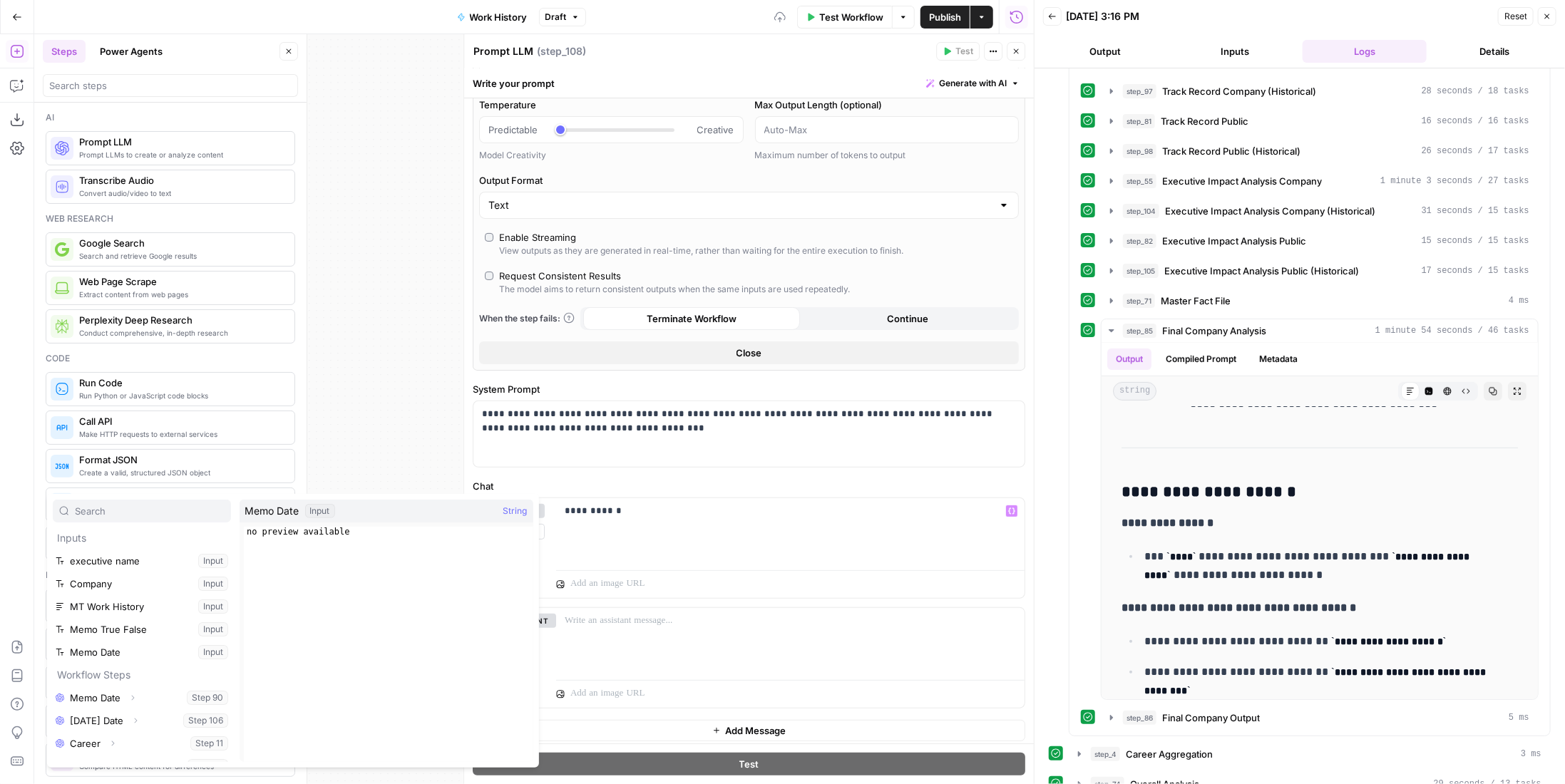
scroll to position [357, 0]
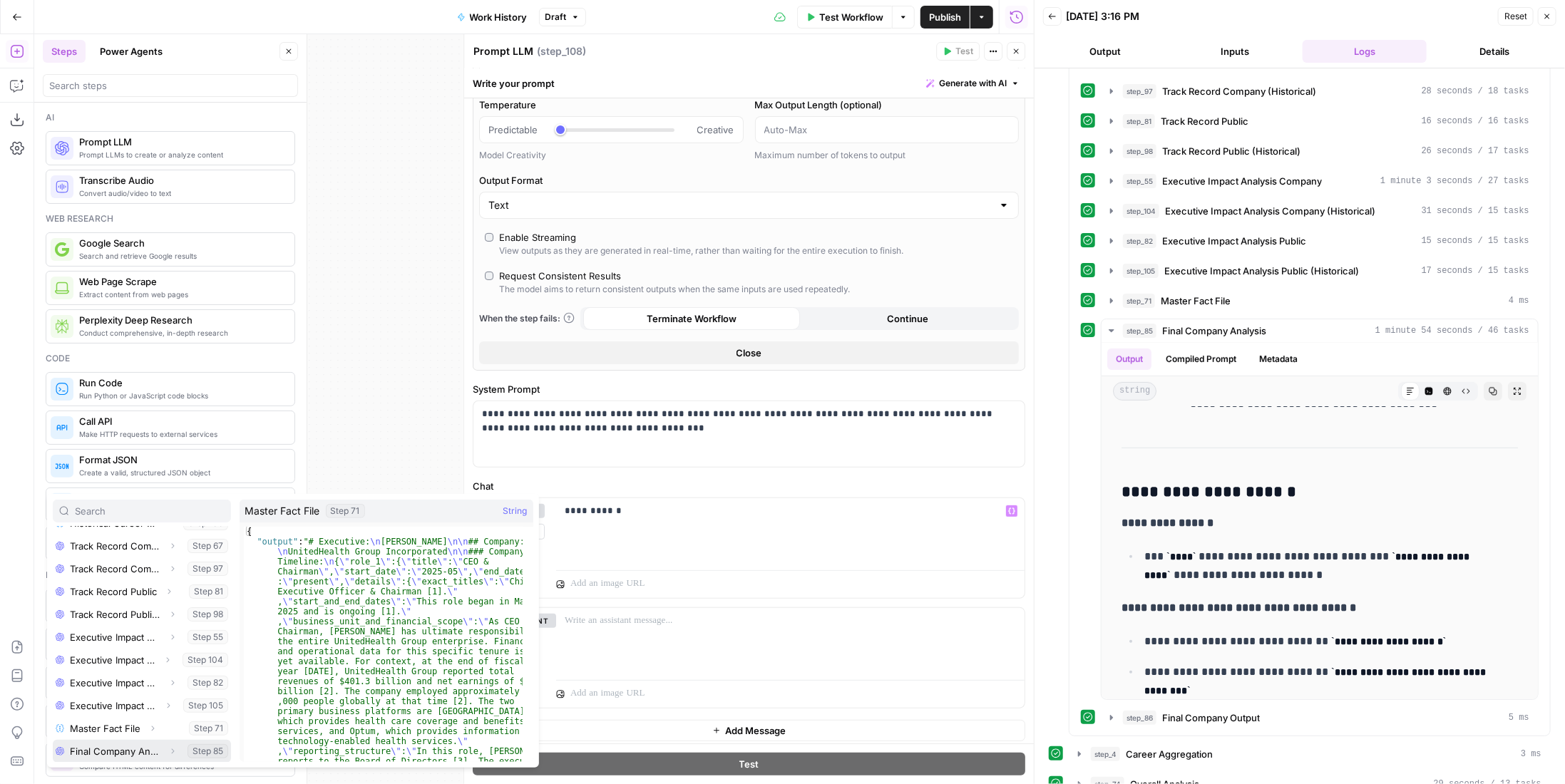
click at [113, 751] on button "Select variable Final Company Analysis" at bounding box center [141, 751] width 178 height 23
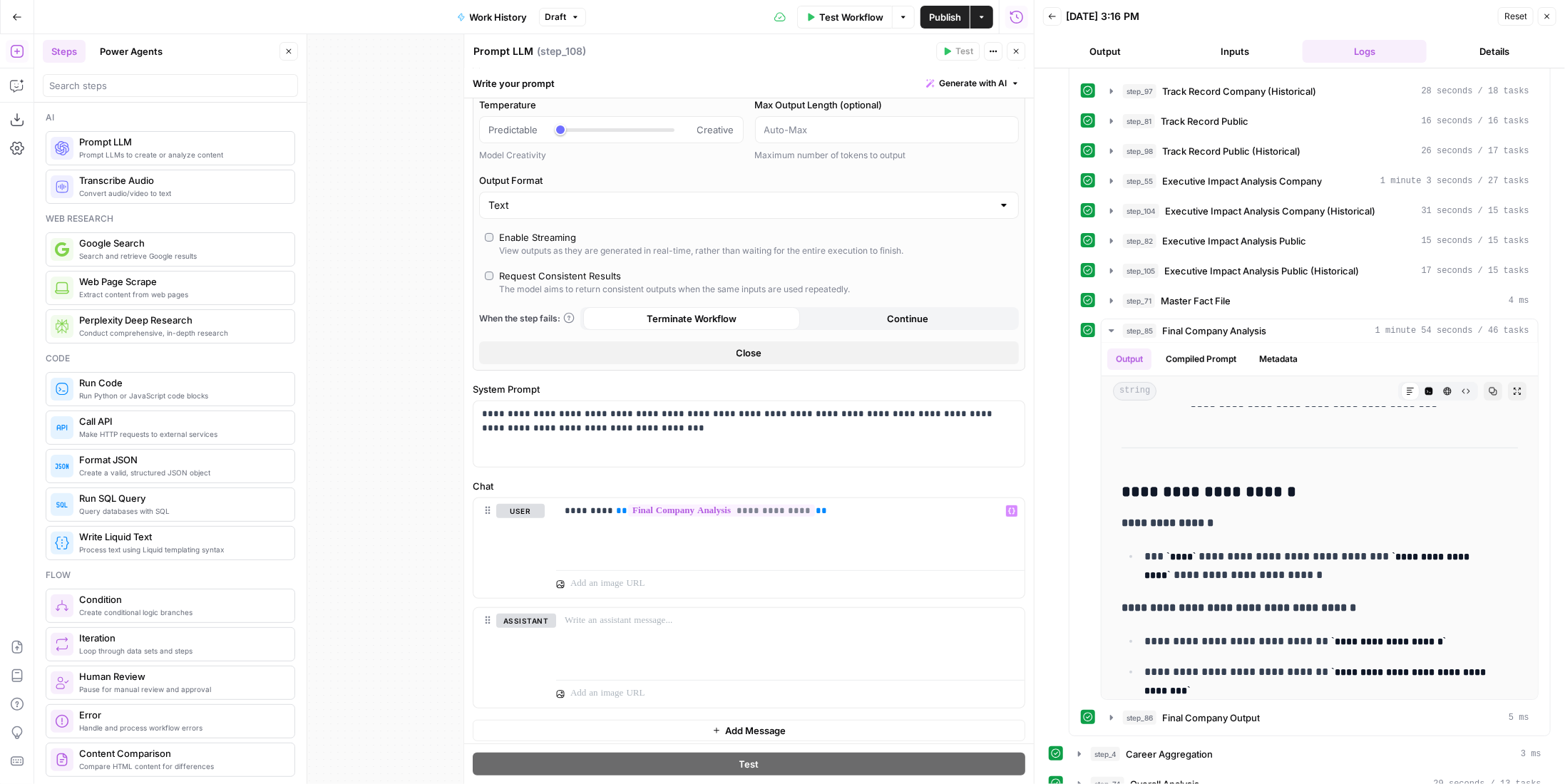
click at [1019, 47] on icon "button" at bounding box center [1015, 51] width 9 height 9
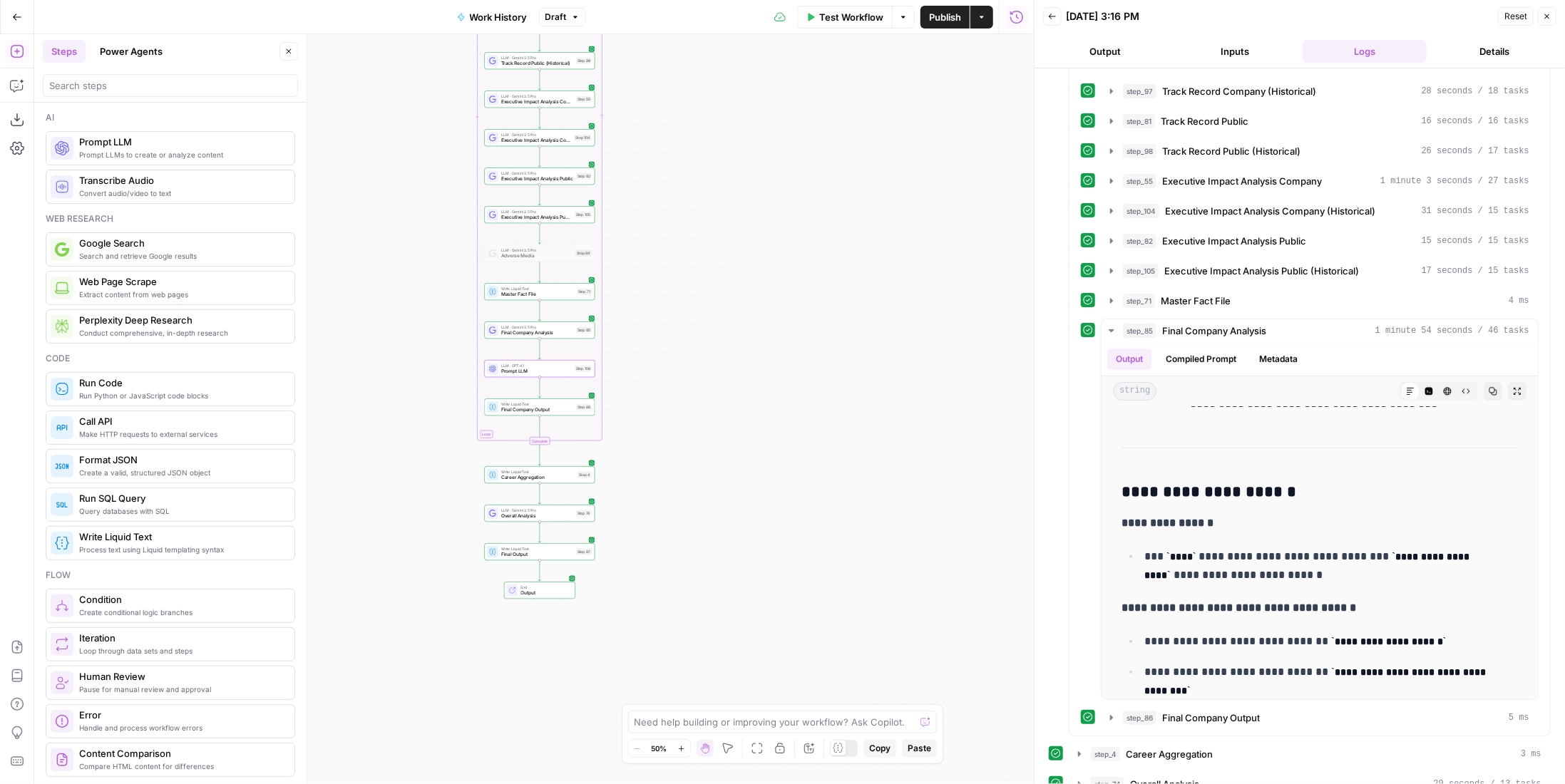
drag, startPoint x: 794, startPoint y: 484, endPoint x: 819, endPoint y: 434, distance: 55.9
click at [836, 435] on div "true false Workflow Set Inputs Inputs LLM · GPT-4.1 Memo Date Step 90 LLM · Gem…" at bounding box center [533, 409] width 999 height 750
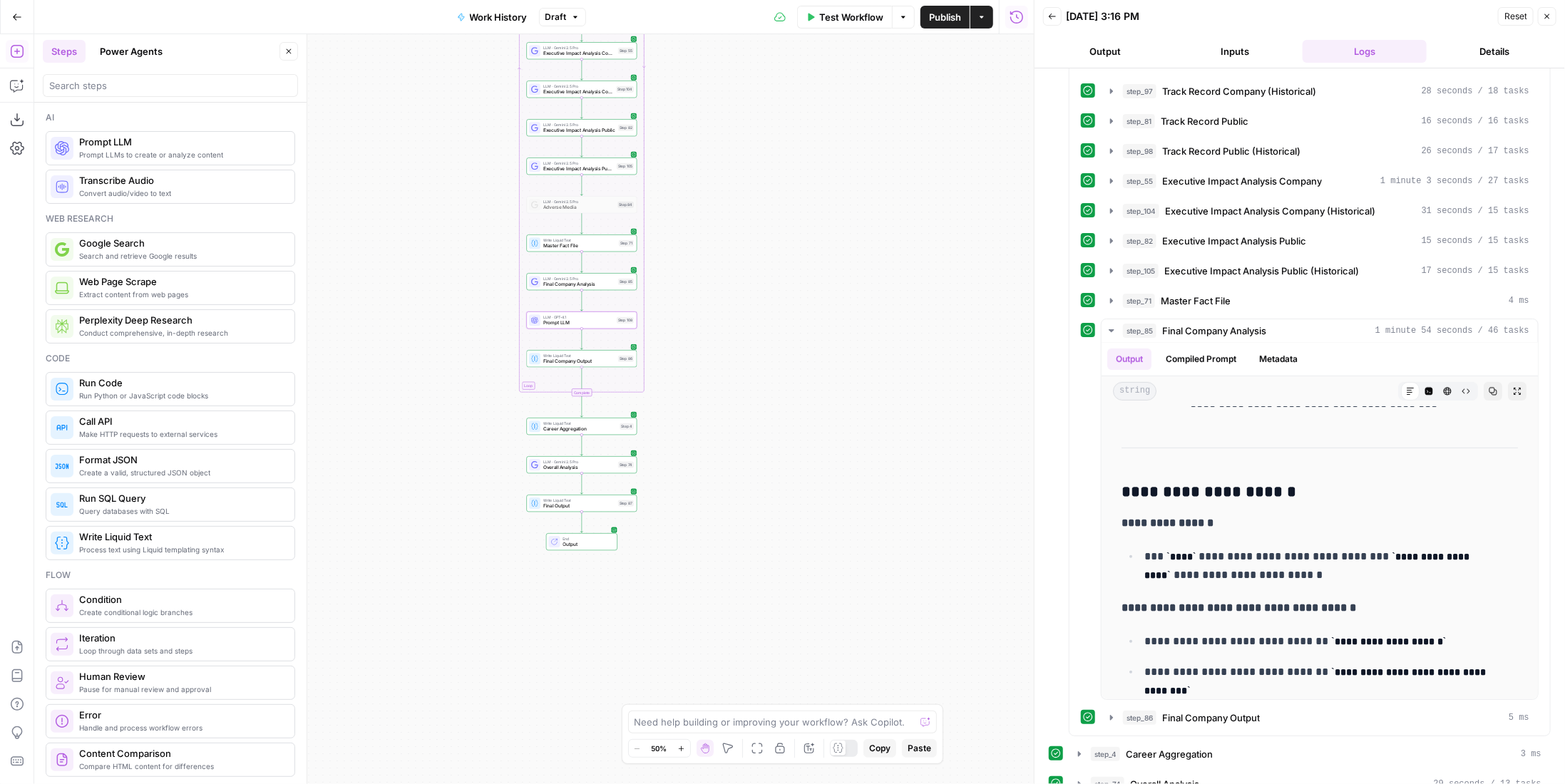
click at [625, 362] on div "Write Liquid Text Final Company Output Step 86 Copy step Delete step Add Note T…" at bounding box center [581, 359] width 105 height 12
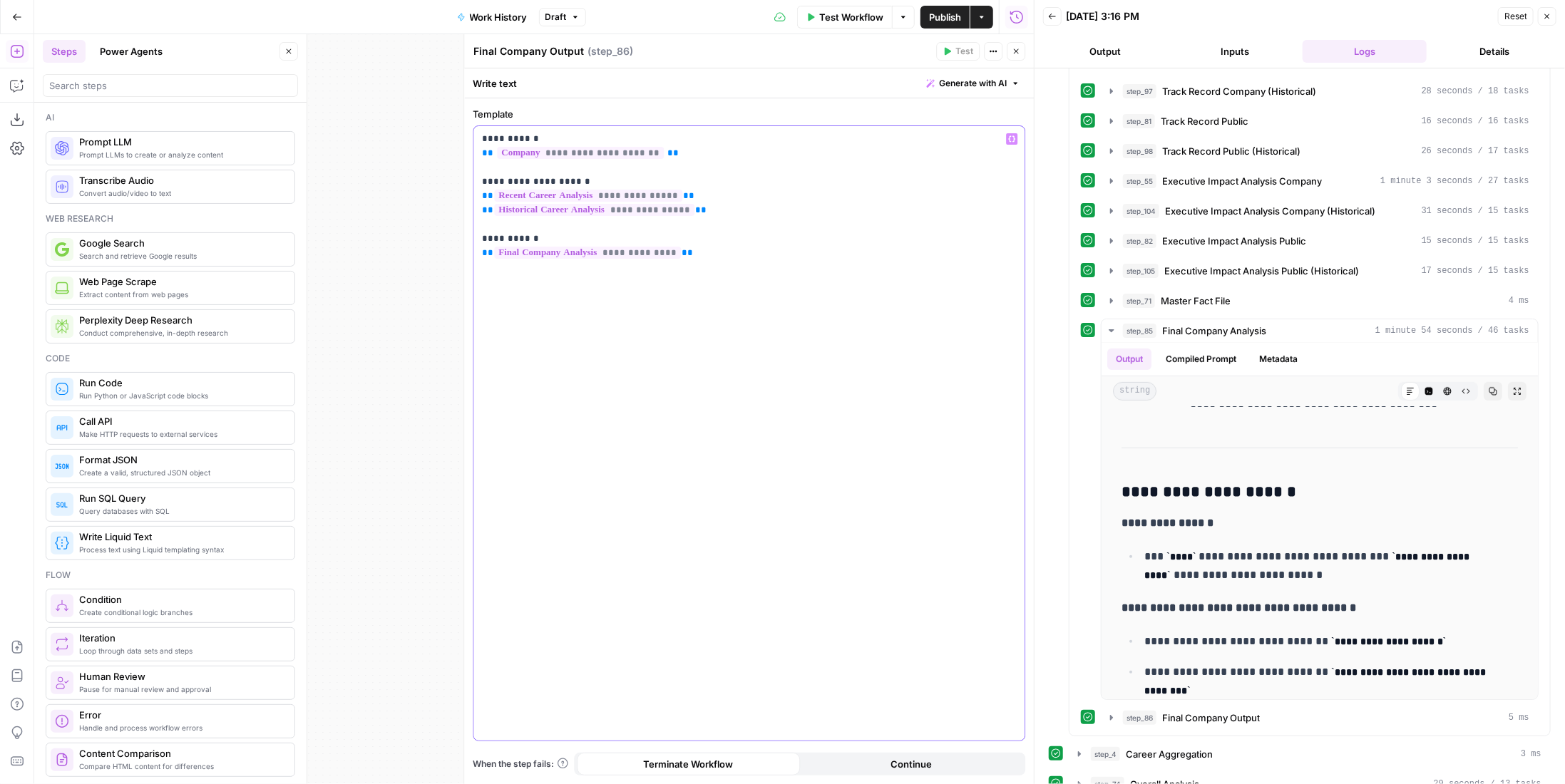
drag, startPoint x: 685, startPoint y: 252, endPoint x: 503, endPoint y: 184, distance: 194.3
click at [503, 184] on p "**********" at bounding box center [749, 196] width 534 height 128
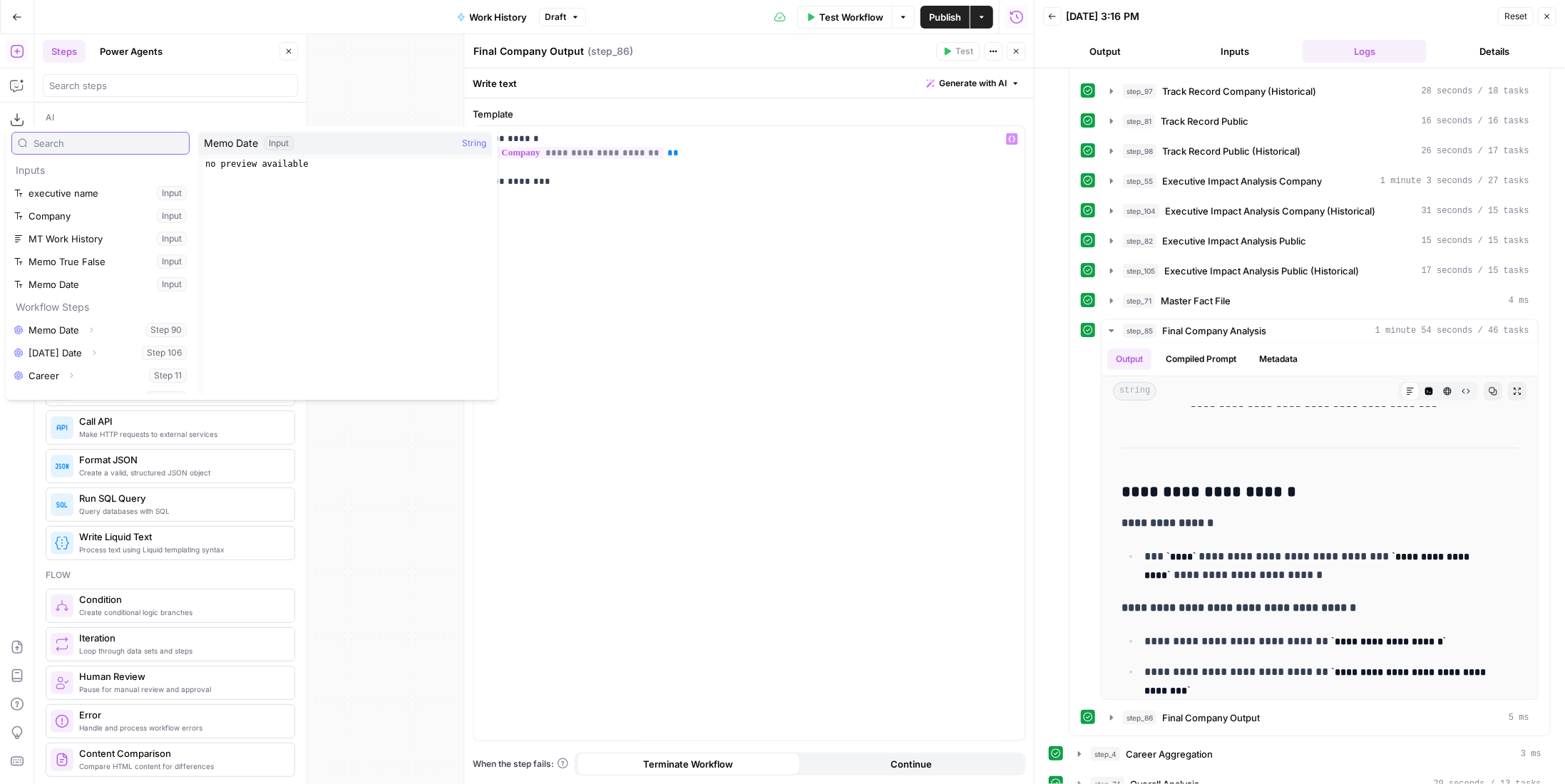
scroll to position [380, 0]
click at [69, 380] on button "Select variable Prompt LLM" at bounding box center [100, 383] width 178 height 23
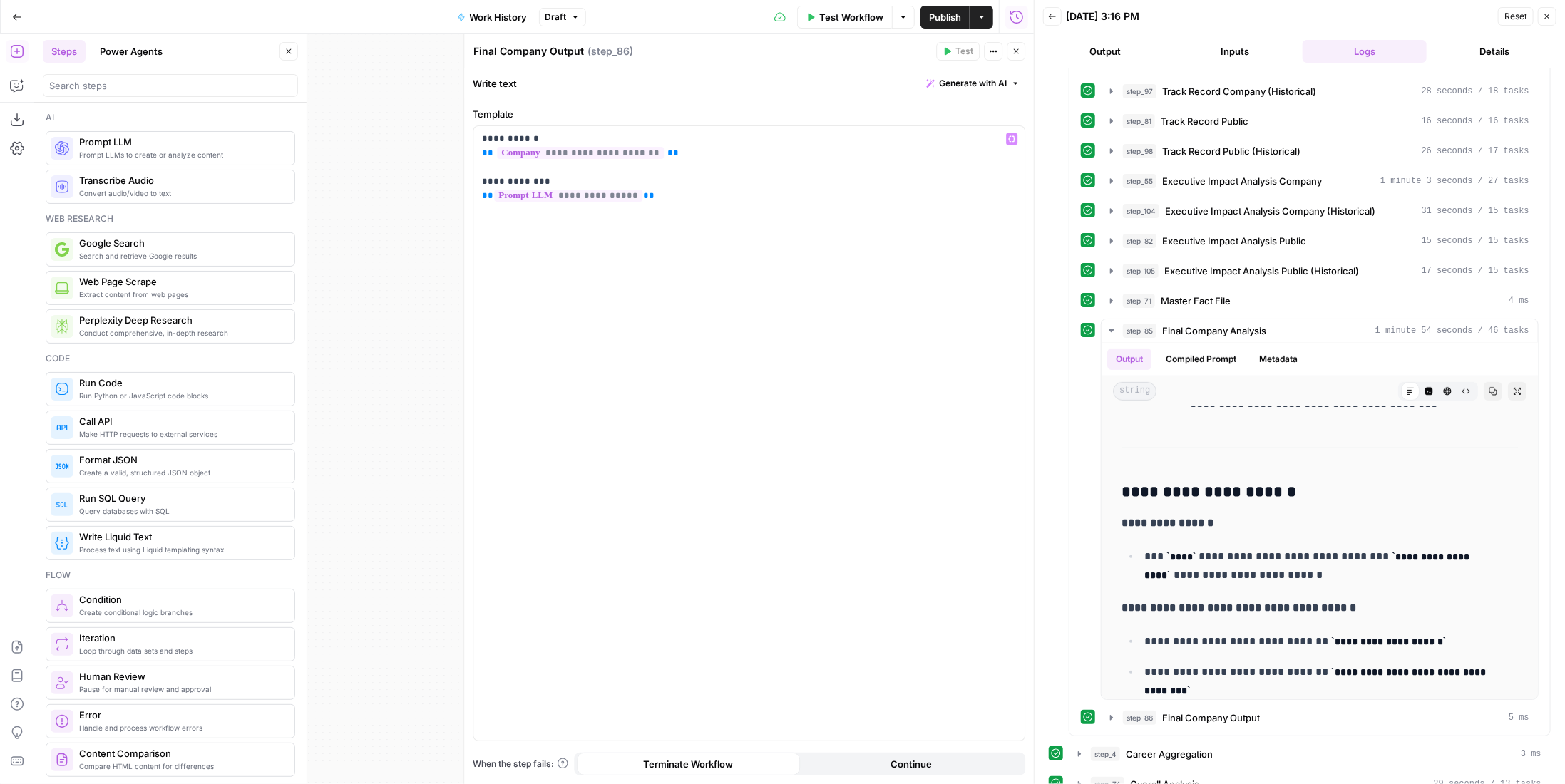
click at [1018, 50] on icon "button" at bounding box center [1015, 52] width 5 height 5
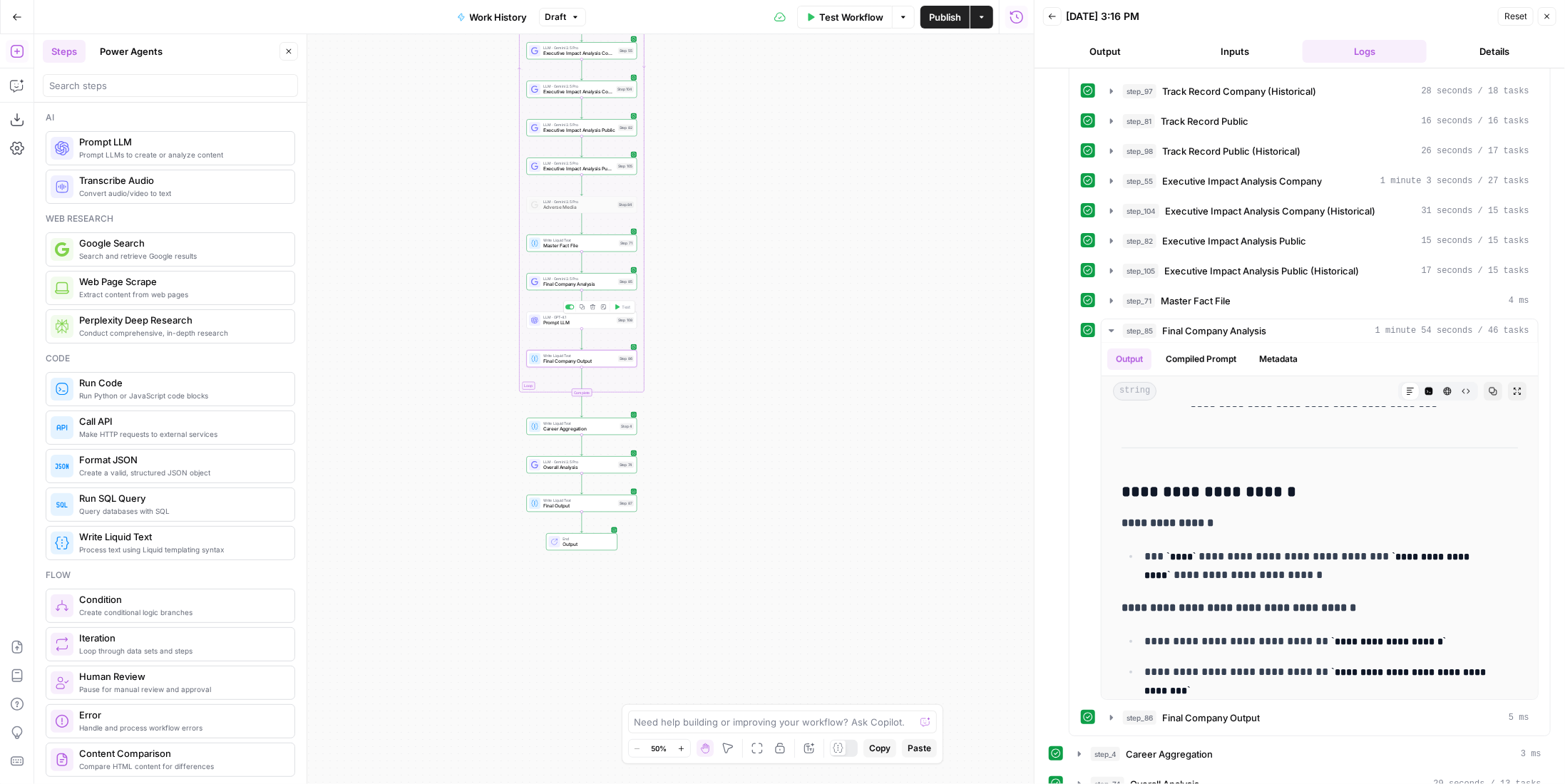
click at [575, 320] on span "Prompt LLM" at bounding box center [578, 322] width 71 height 7
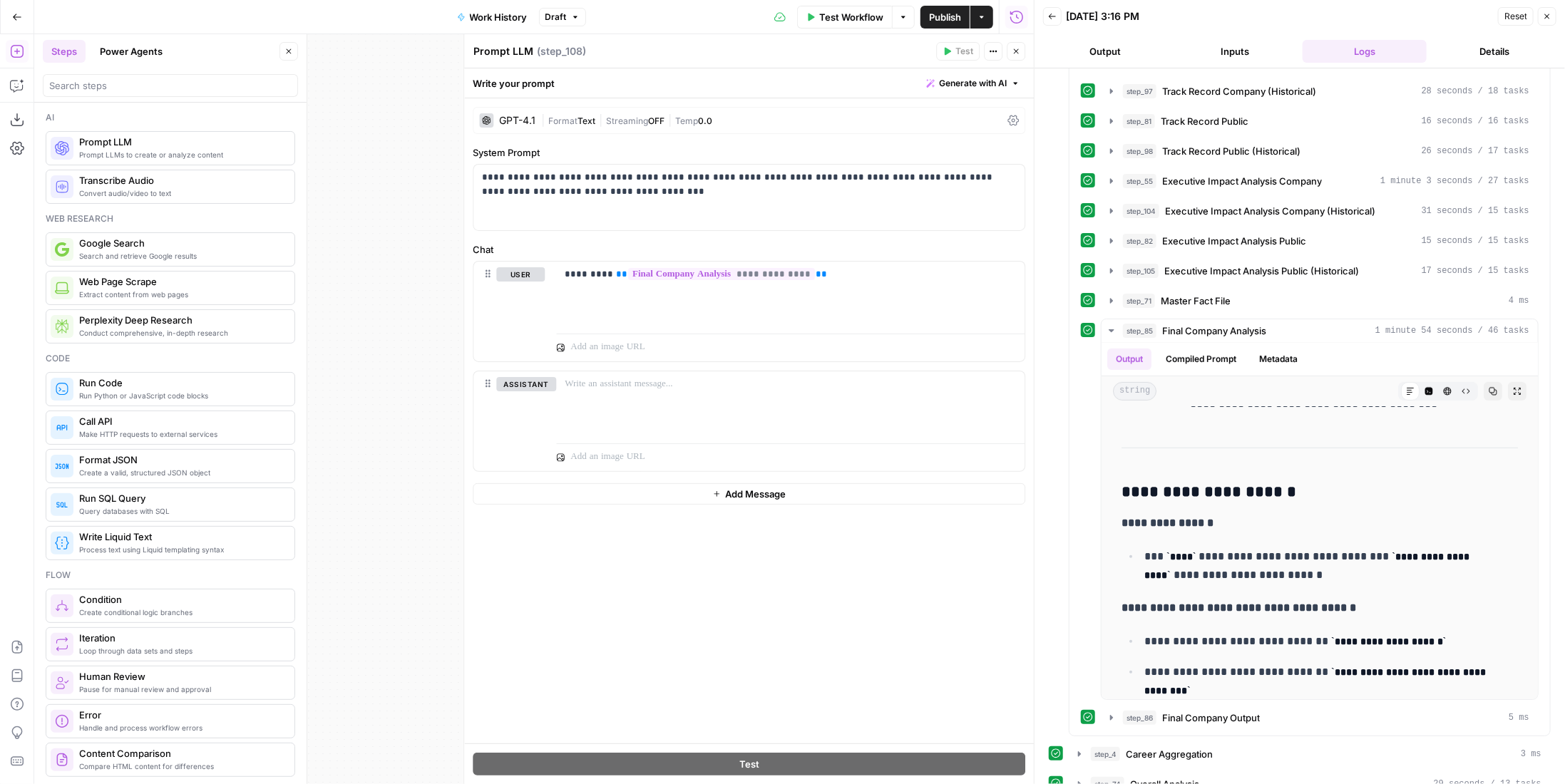
click at [511, 61] on header "Prompt LLM Prompt LLM ( step_108 ) Test Actions Close" at bounding box center [748, 52] width 570 height 34
click at [513, 52] on textarea "Prompt LLM" at bounding box center [503, 51] width 60 height 14
type textarea "Ledger"
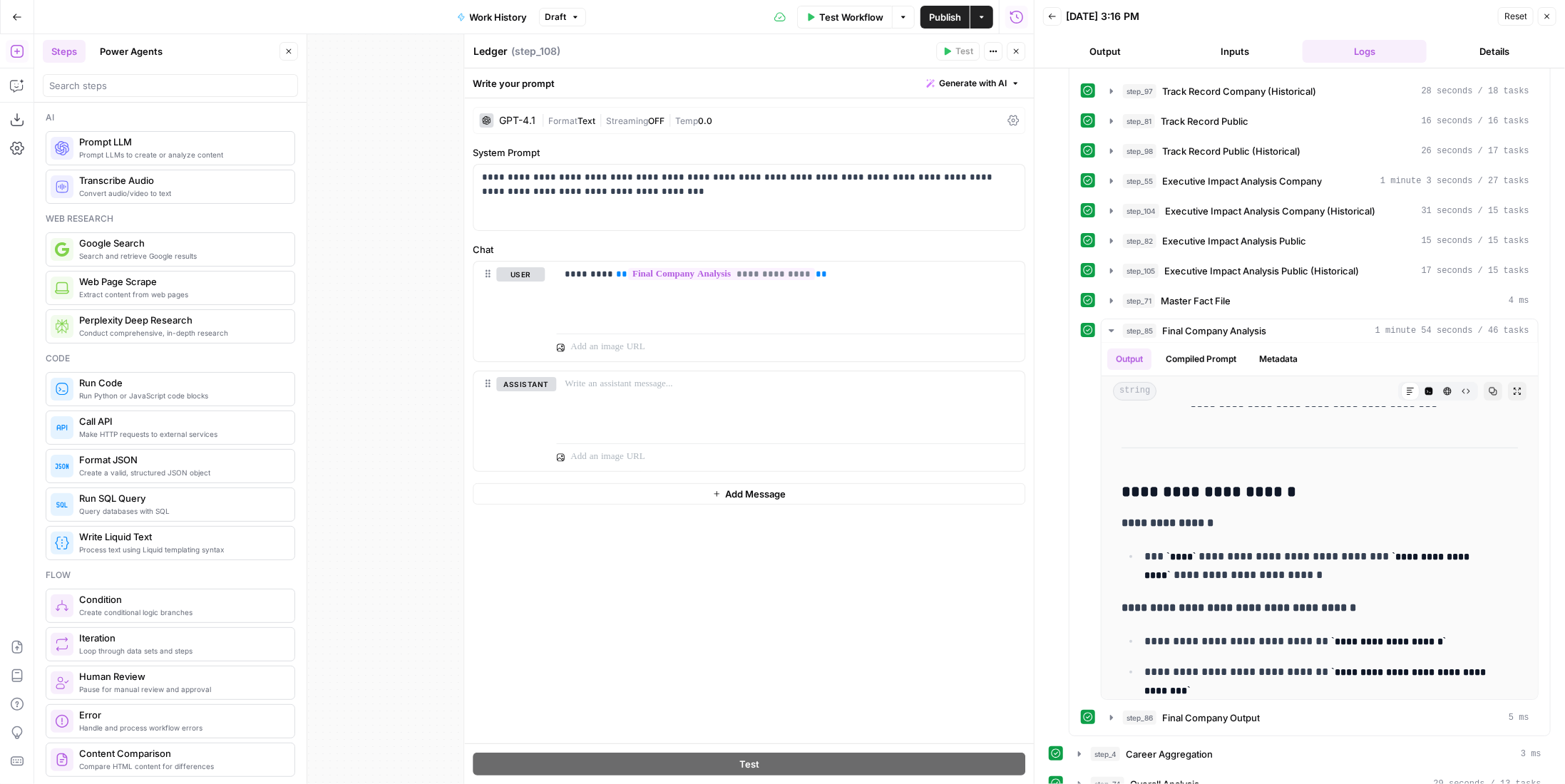
click at [1021, 55] on button "Close" at bounding box center [1015, 51] width 18 height 18
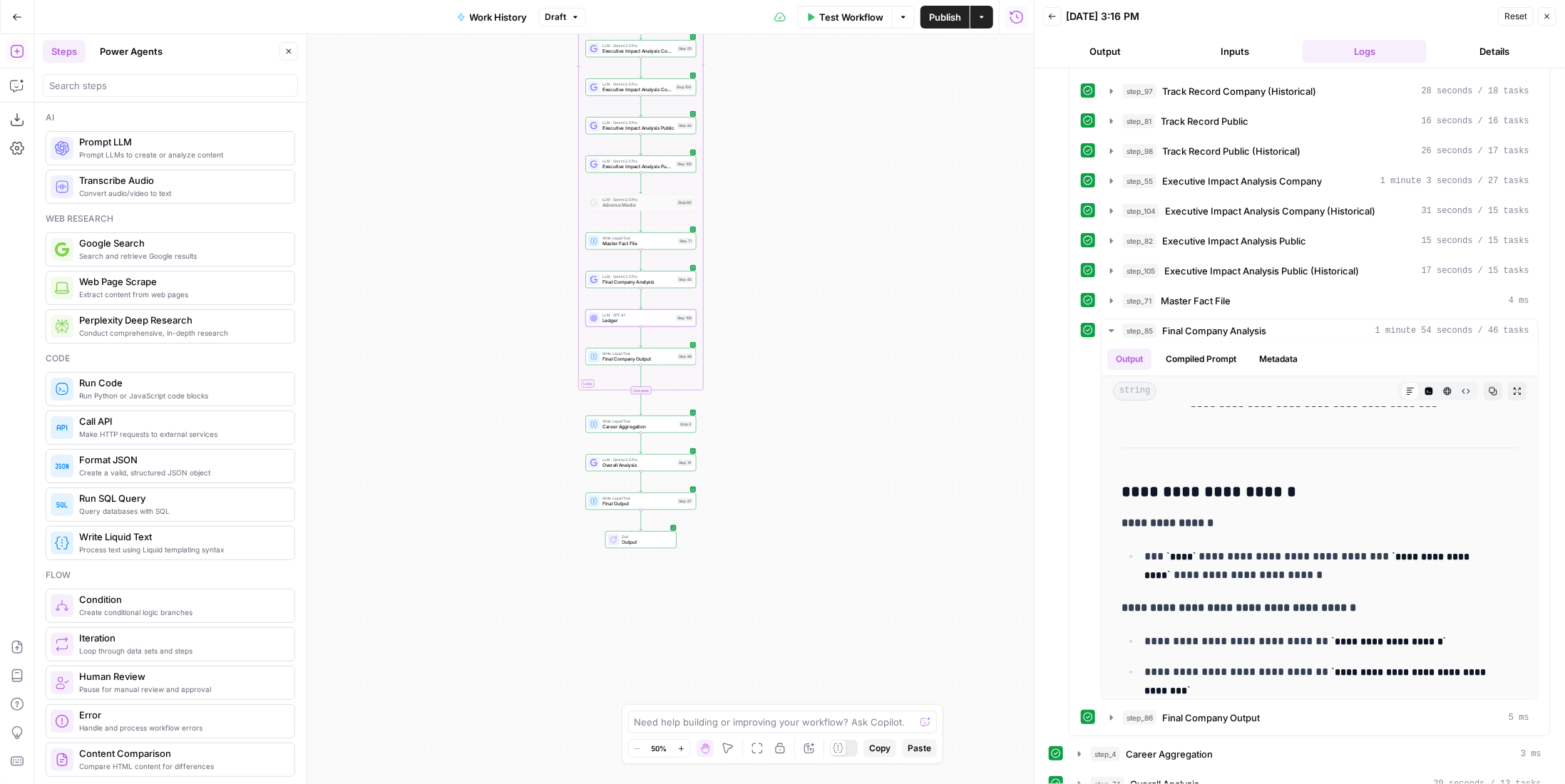
click at [738, 499] on div "true false Workflow Set Inputs Inputs LLM · GPT-4.1 Memo Date Step 90 LLM · Gem…" at bounding box center [533, 409] width 999 height 750
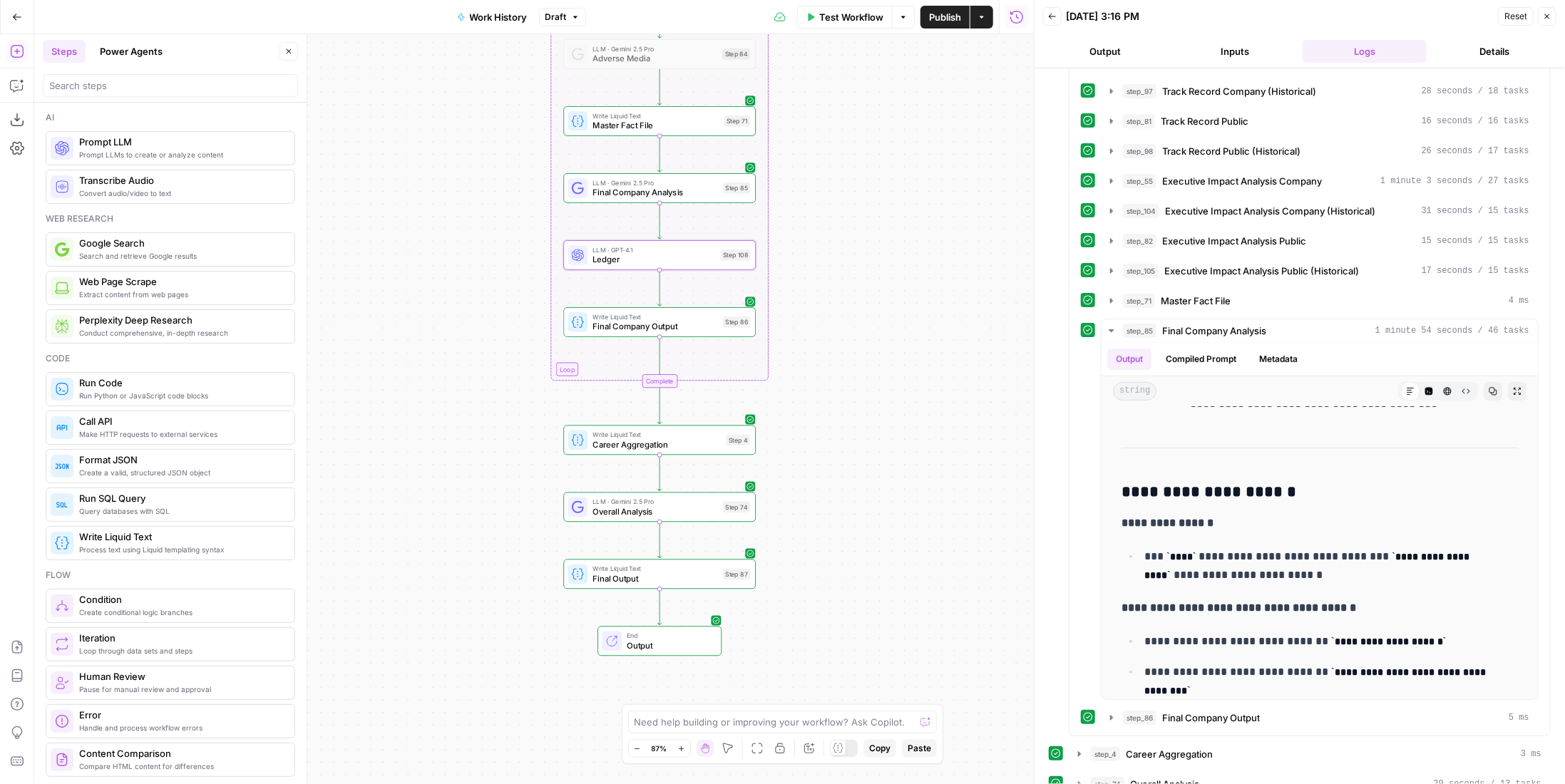
click at [849, 483] on div "true false Workflow Set Inputs Inputs LLM · GPT-4.1 Memo Date Step 90 LLM · Gem…" at bounding box center [533, 409] width 999 height 750
click at [646, 485] on div at bounding box center [638, 484] width 15 height 9
click at [644, 549] on div at bounding box center [642, 550] width 7 height 7
click at [948, 20] on span "Publish" at bounding box center [945, 16] width 32 height 14
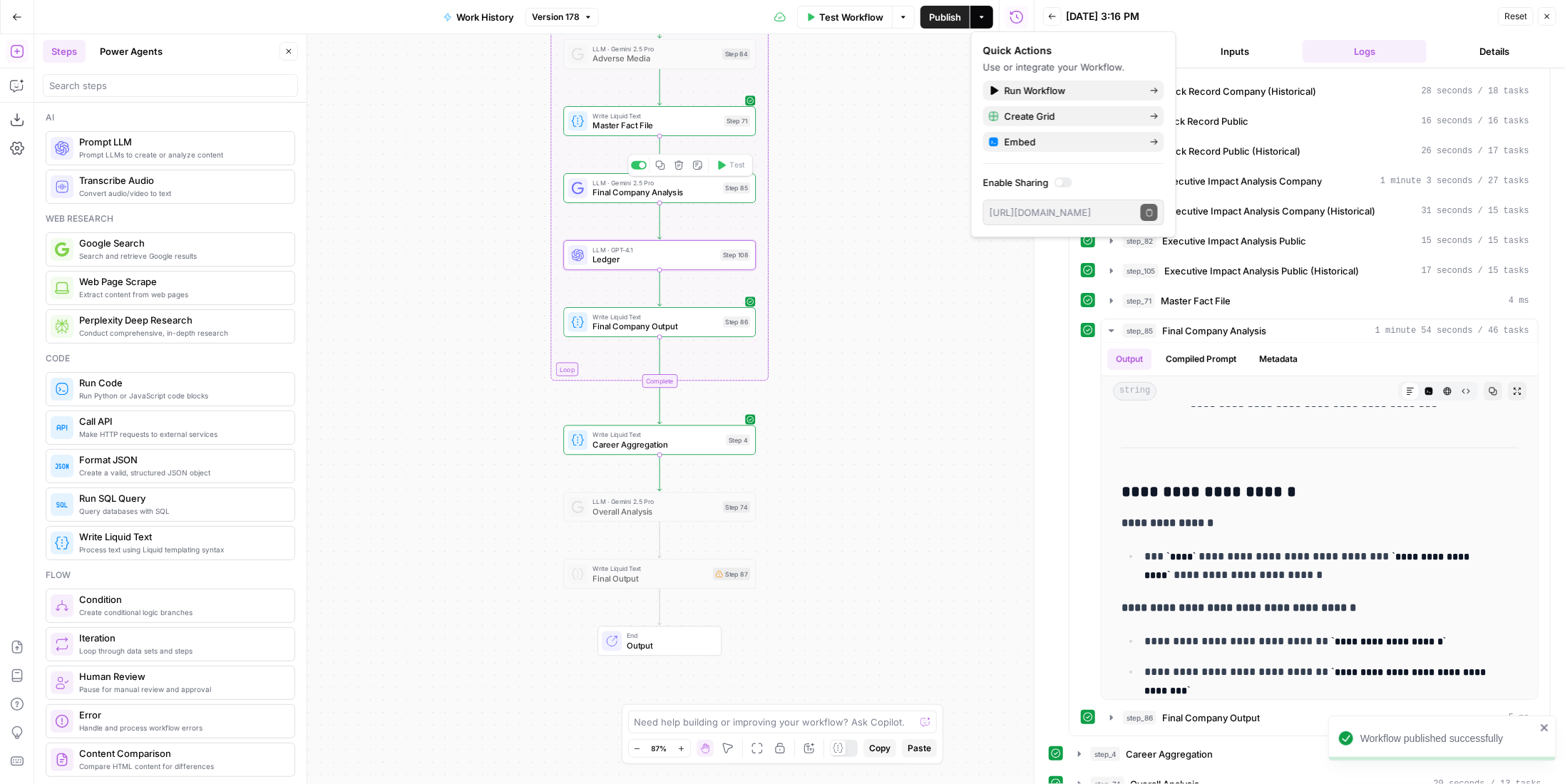
click at [694, 187] on span "Final Company Analysis" at bounding box center [655, 192] width 125 height 12
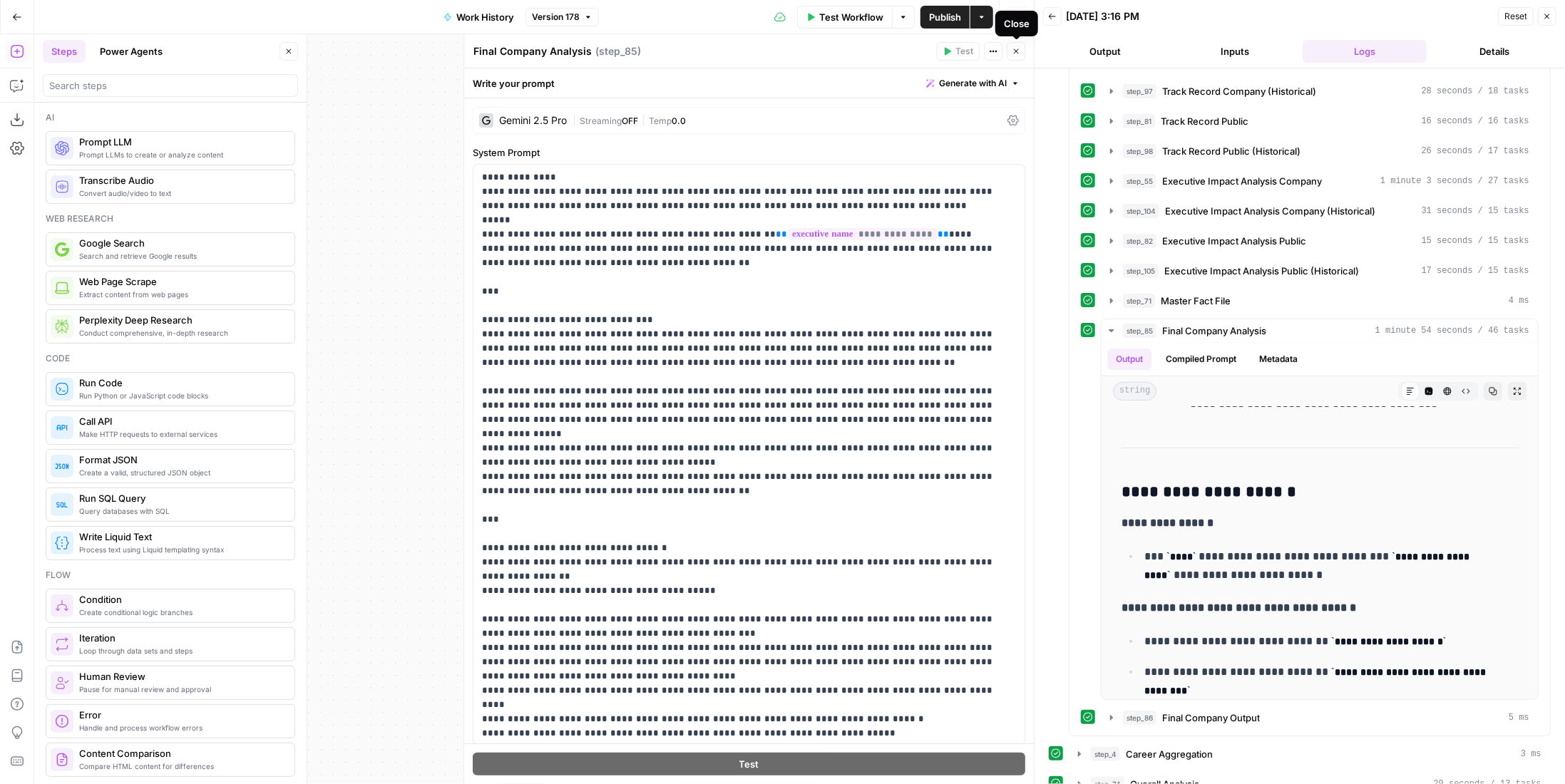
click at [1016, 53] on icon "button" at bounding box center [1015, 51] width 9 height 9
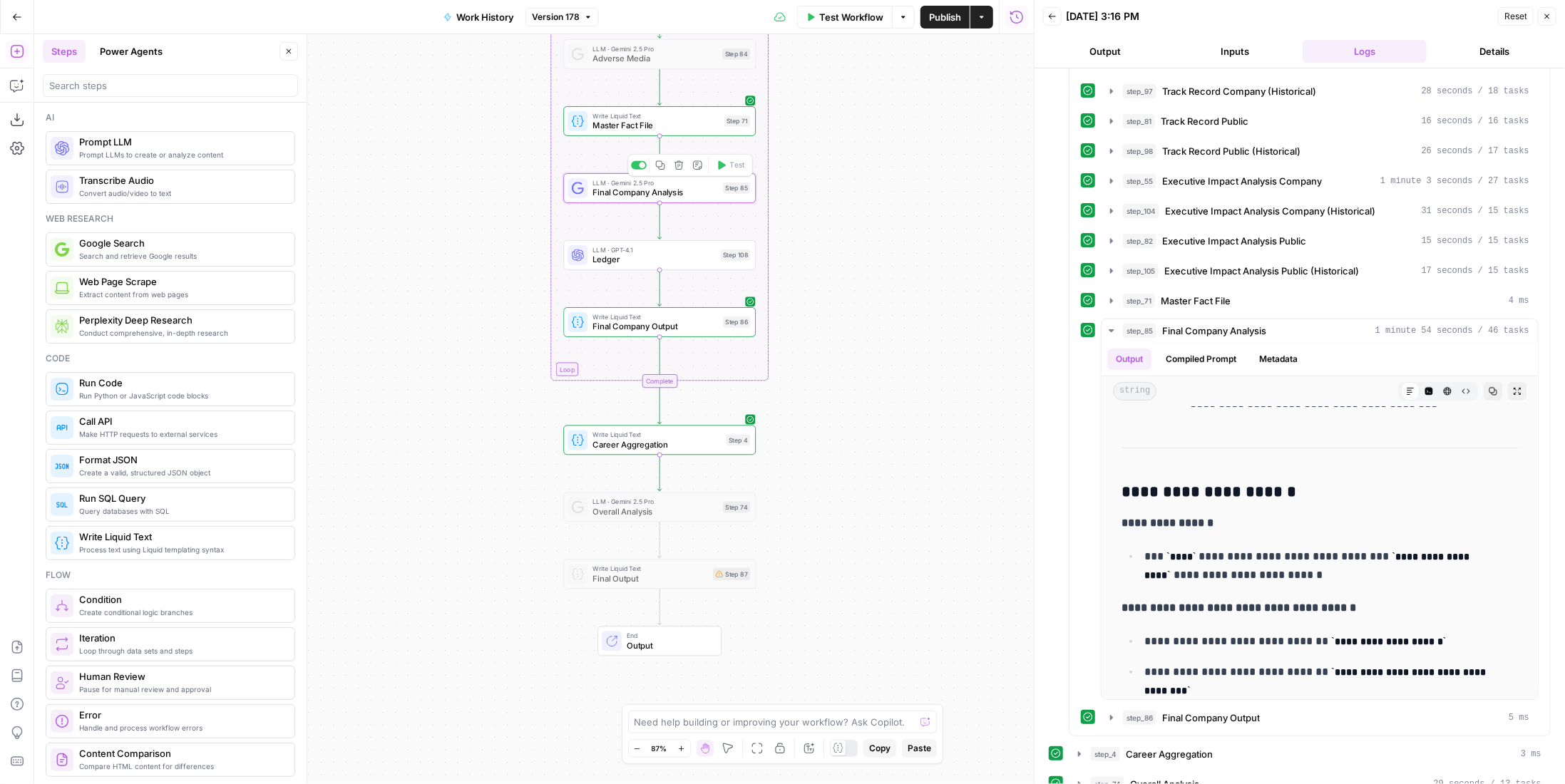
click at [655, 168] on button "Copy step" at bounding box center [660, 164] width 16 height 16
click at [674, 189] on span "Final Company Analysis" at bounding box center [655, 192] width 125 height 12
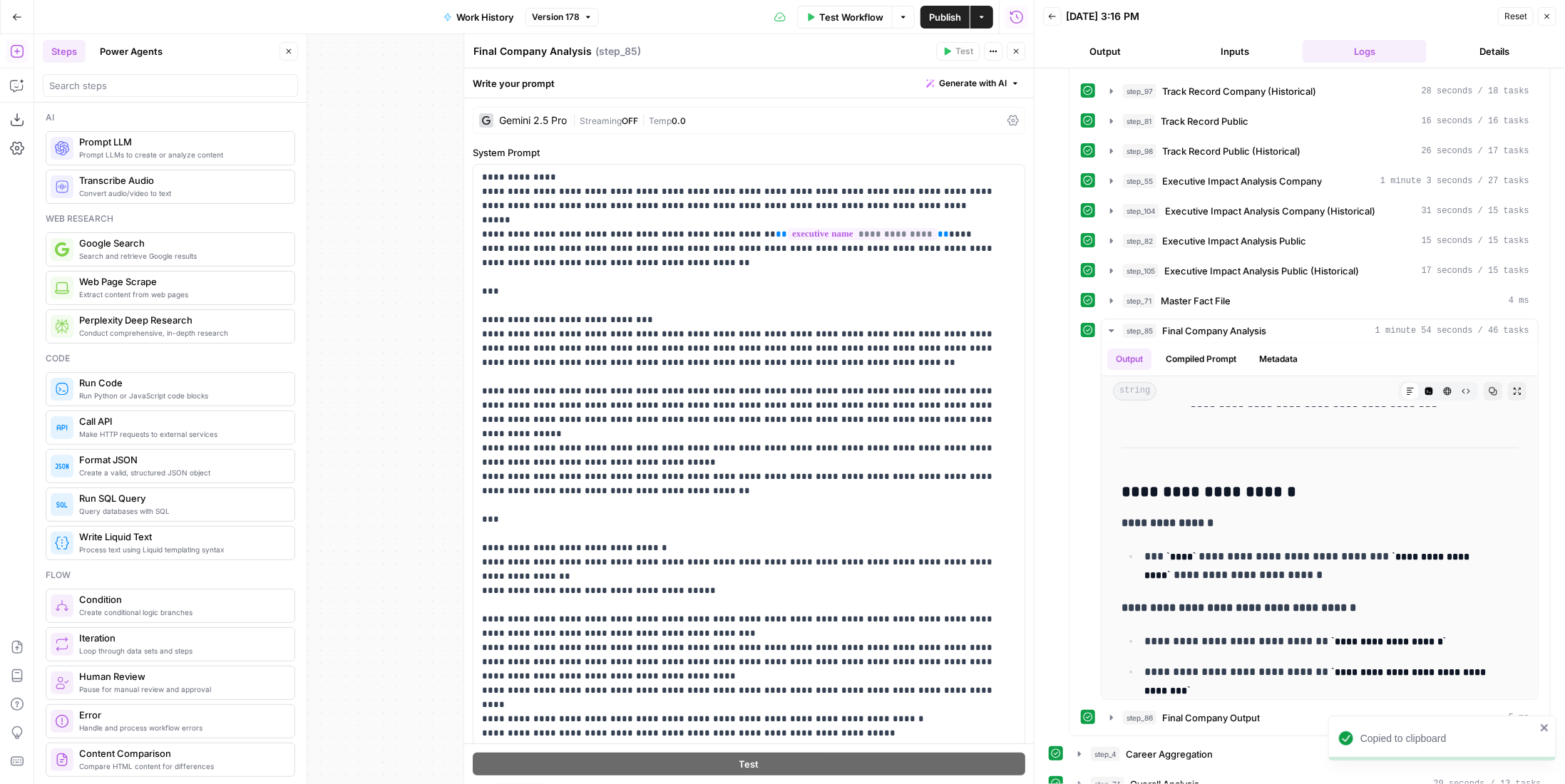
click at [1018, 53] on icon "button" at bounding box center [1015, 52] width 5 height 5
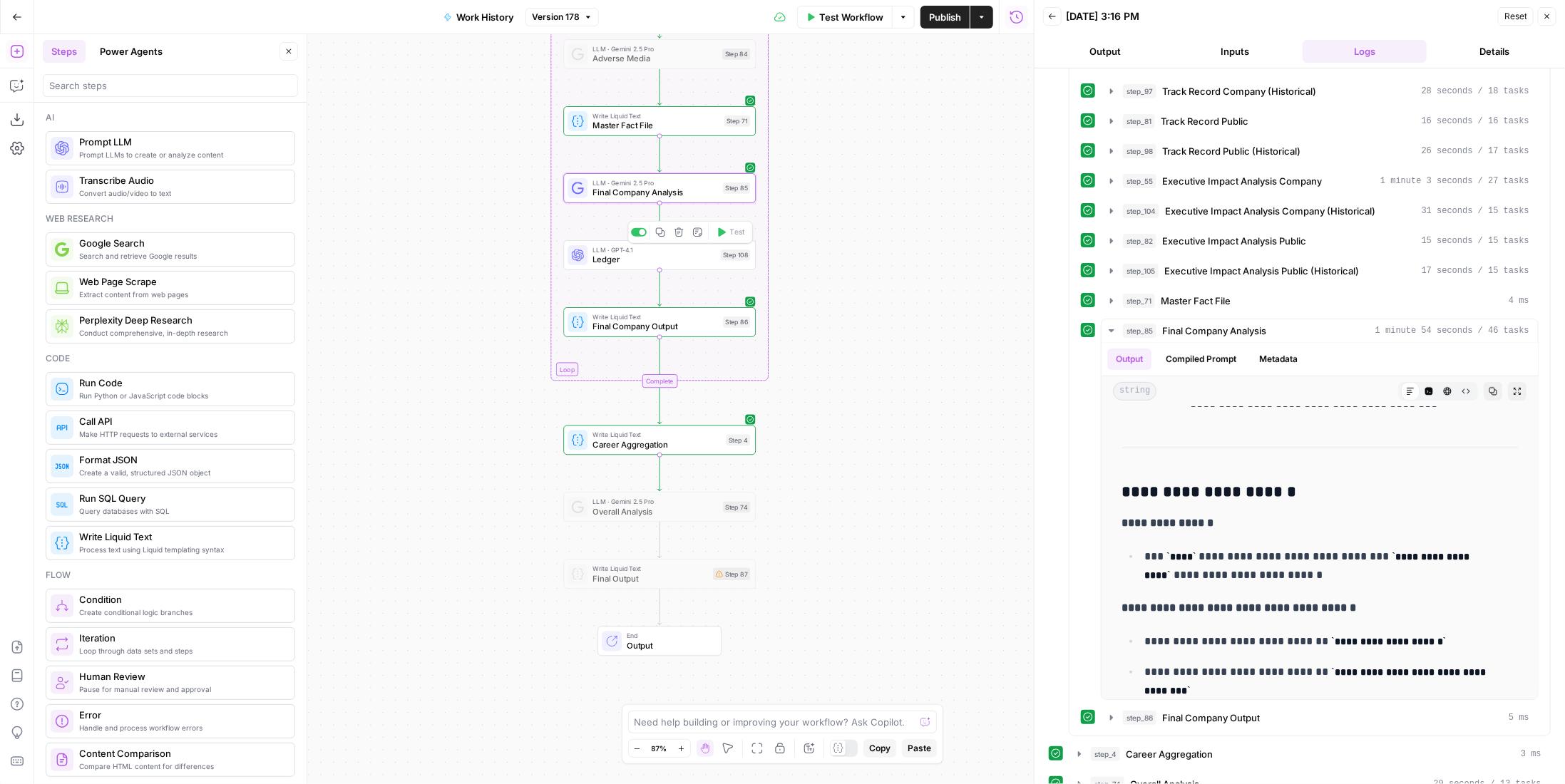
click at [659, 236] on icon "button" at bounding box center [660, 232] width 10 height 10
click at [876, 16] on span "Test Workflow" at bounding box center [850, 16] width 64 height 14
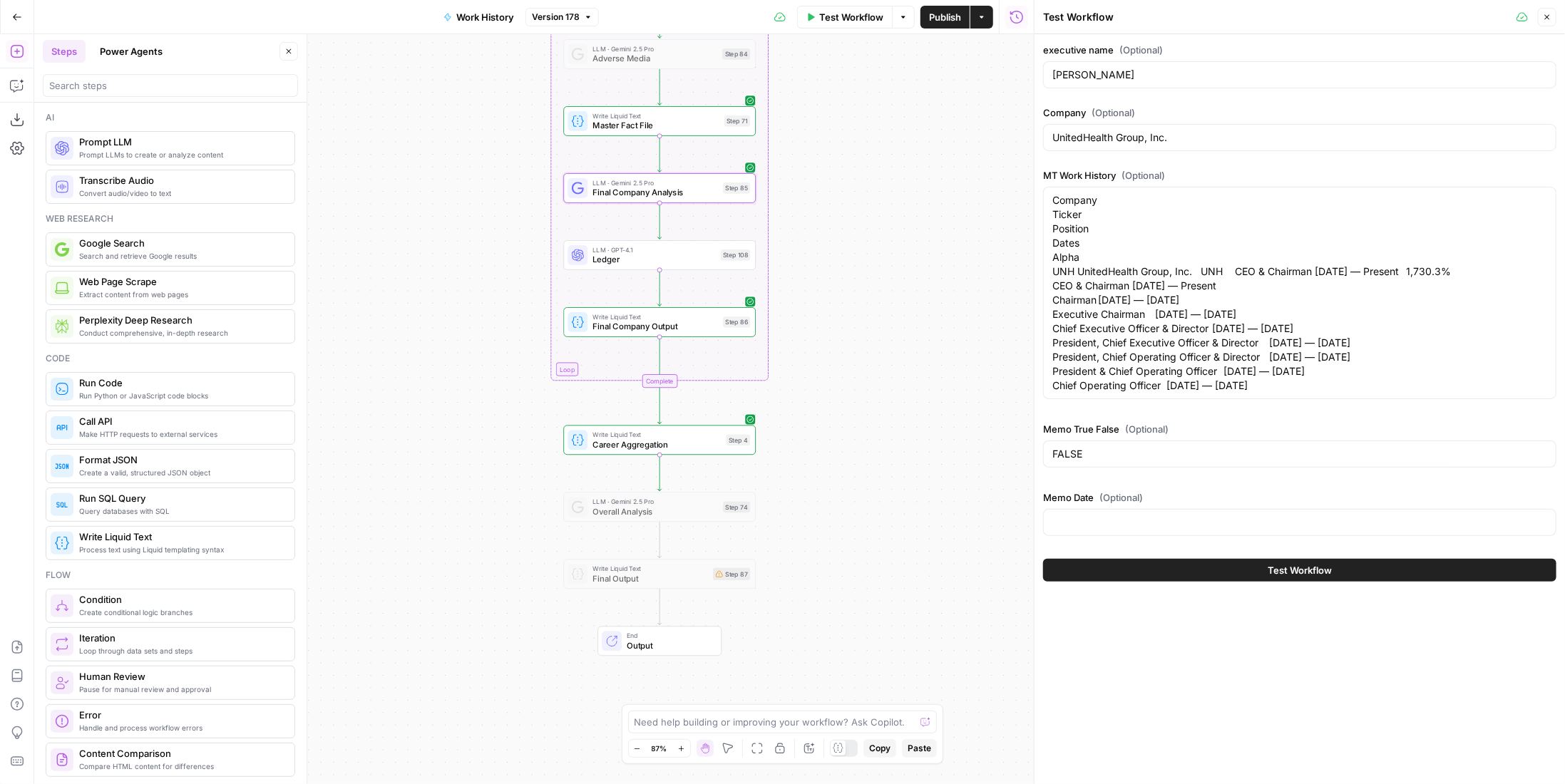
click at [1310, 569] on button "Test Workflow" at bounding box center [1300, 570] width 513 height 23
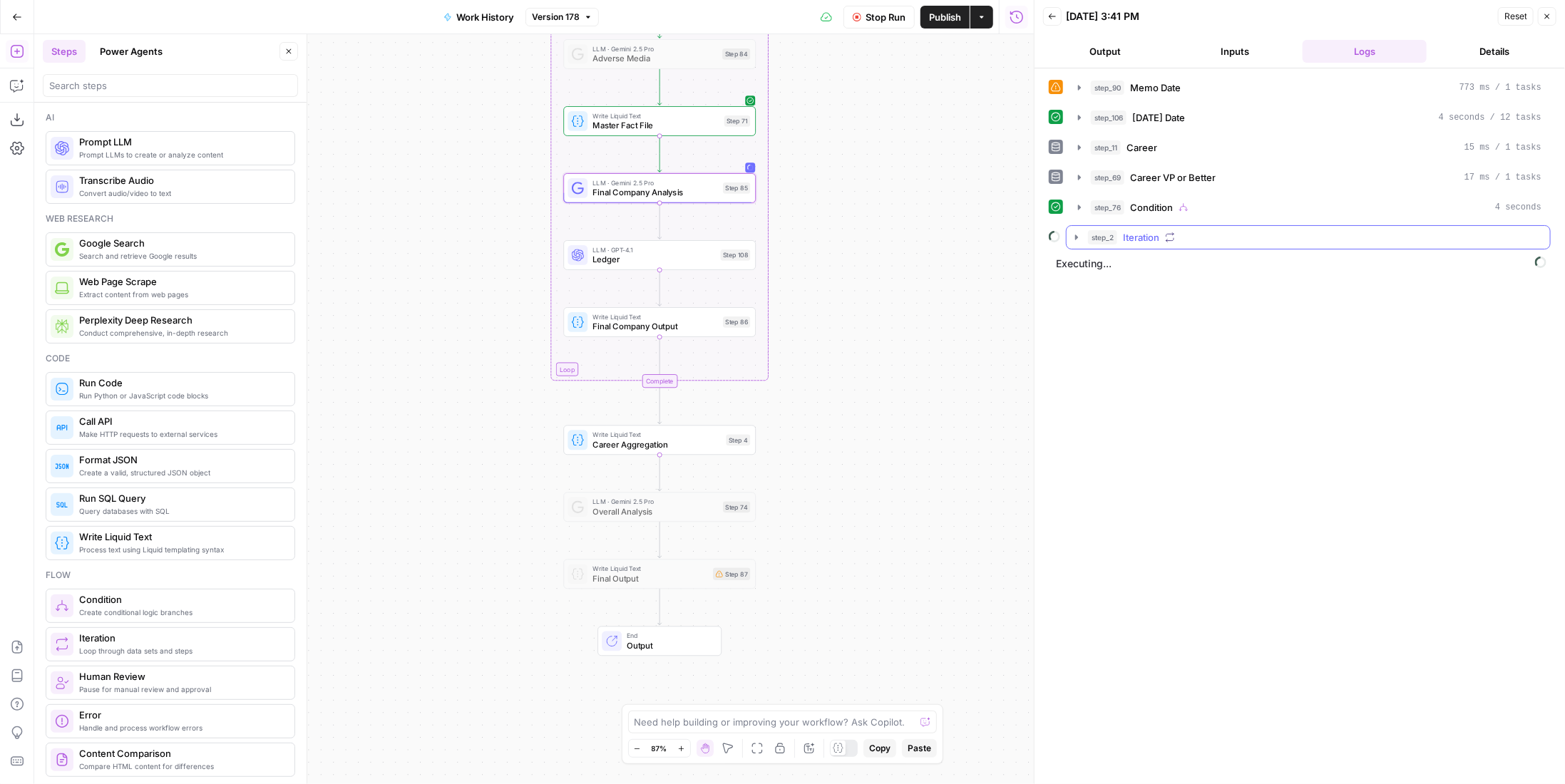
click at [1230, 226] on button "step_2 Iteration" at bounding box center [1308, 237] width 484 height 23
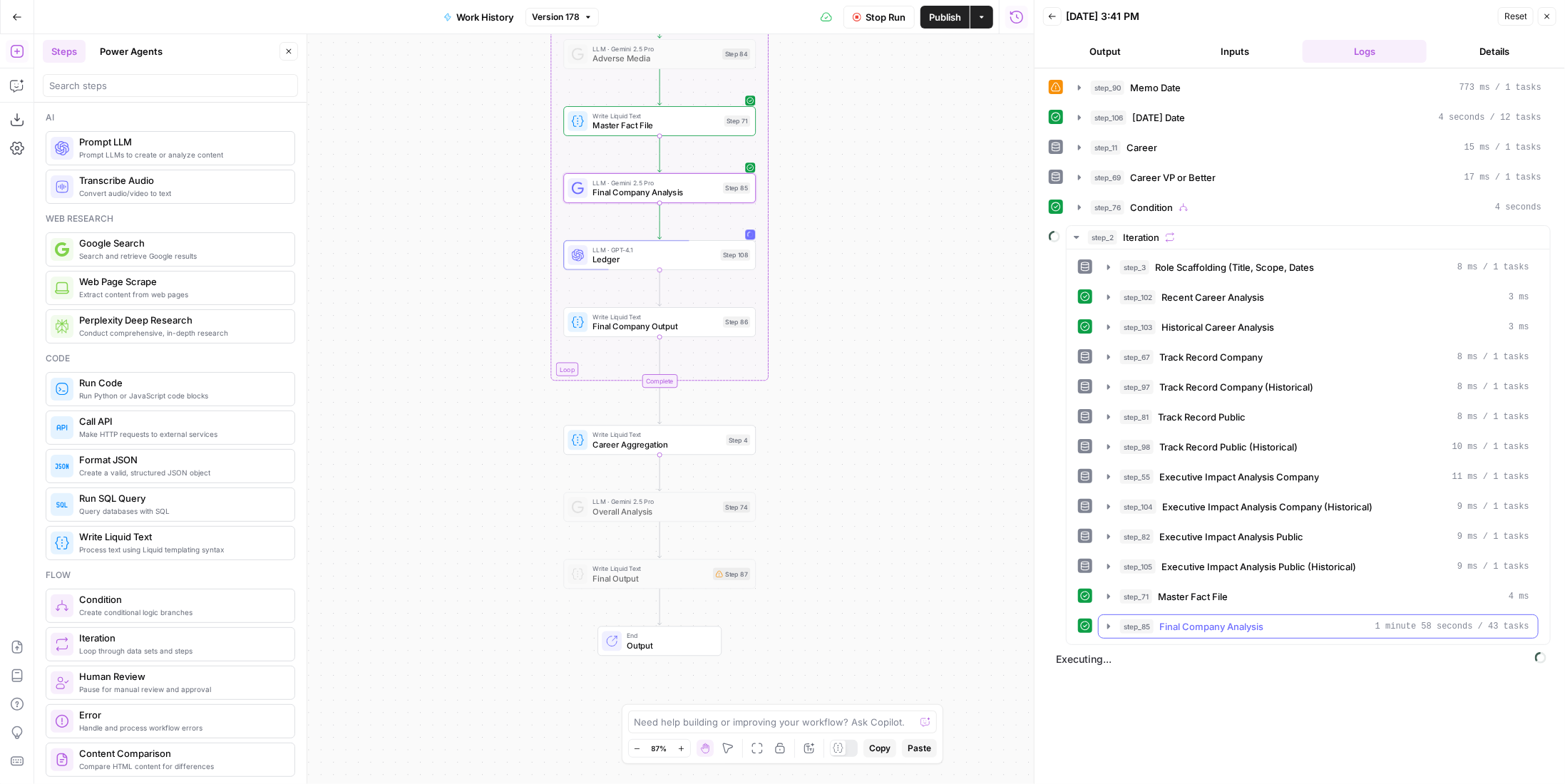
click at [1273, 619] on div "step_85 Final Company Analysis 1 minute 58 seconds / 43 tasks" at bounding box center [1325, 626] width 409 height 14
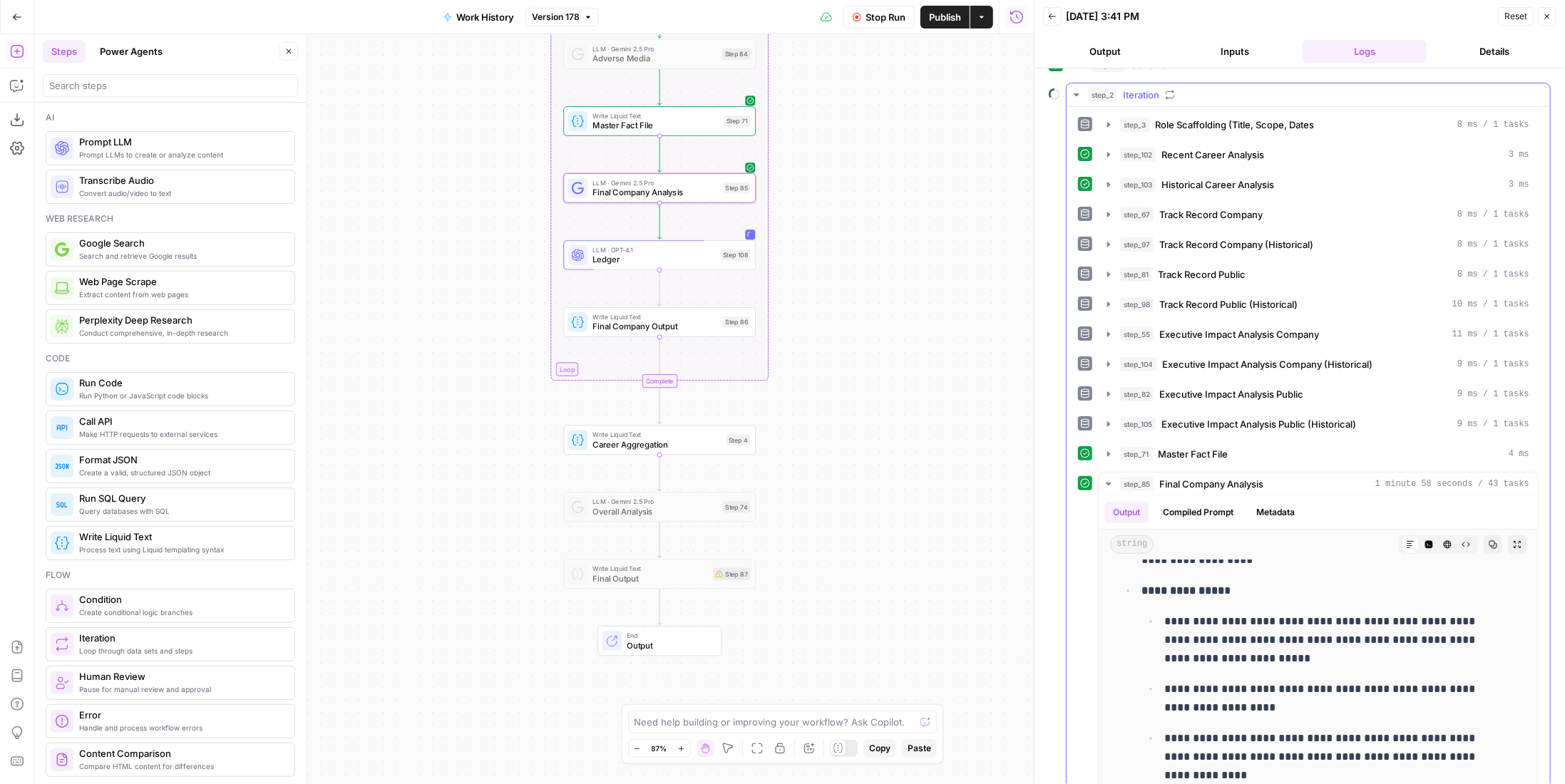
scroll to position [237, 0]
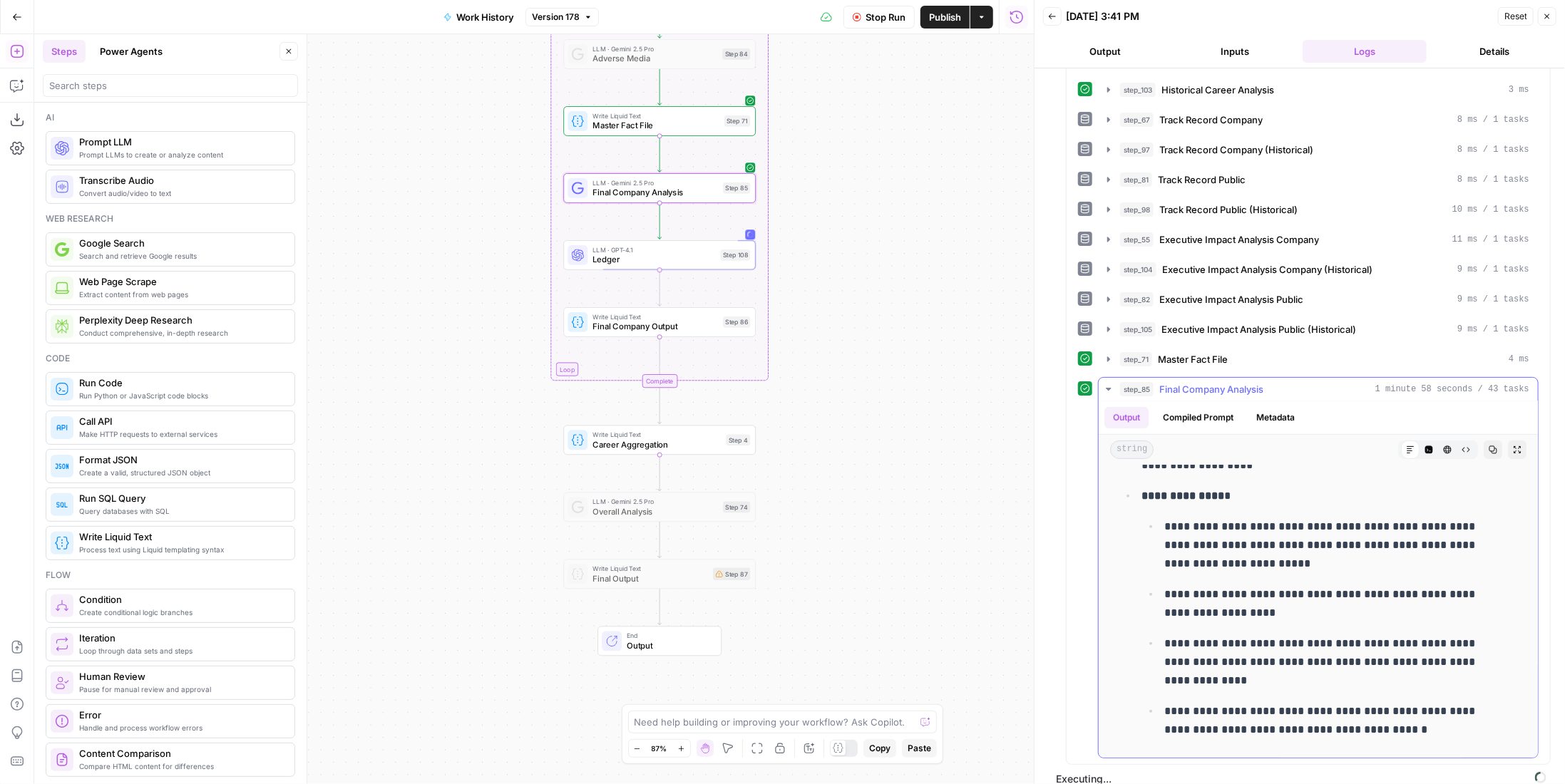
click at [1225, 382] on span "Final Company Analysis" at bounding box center [1211, 388] width 104 height 14
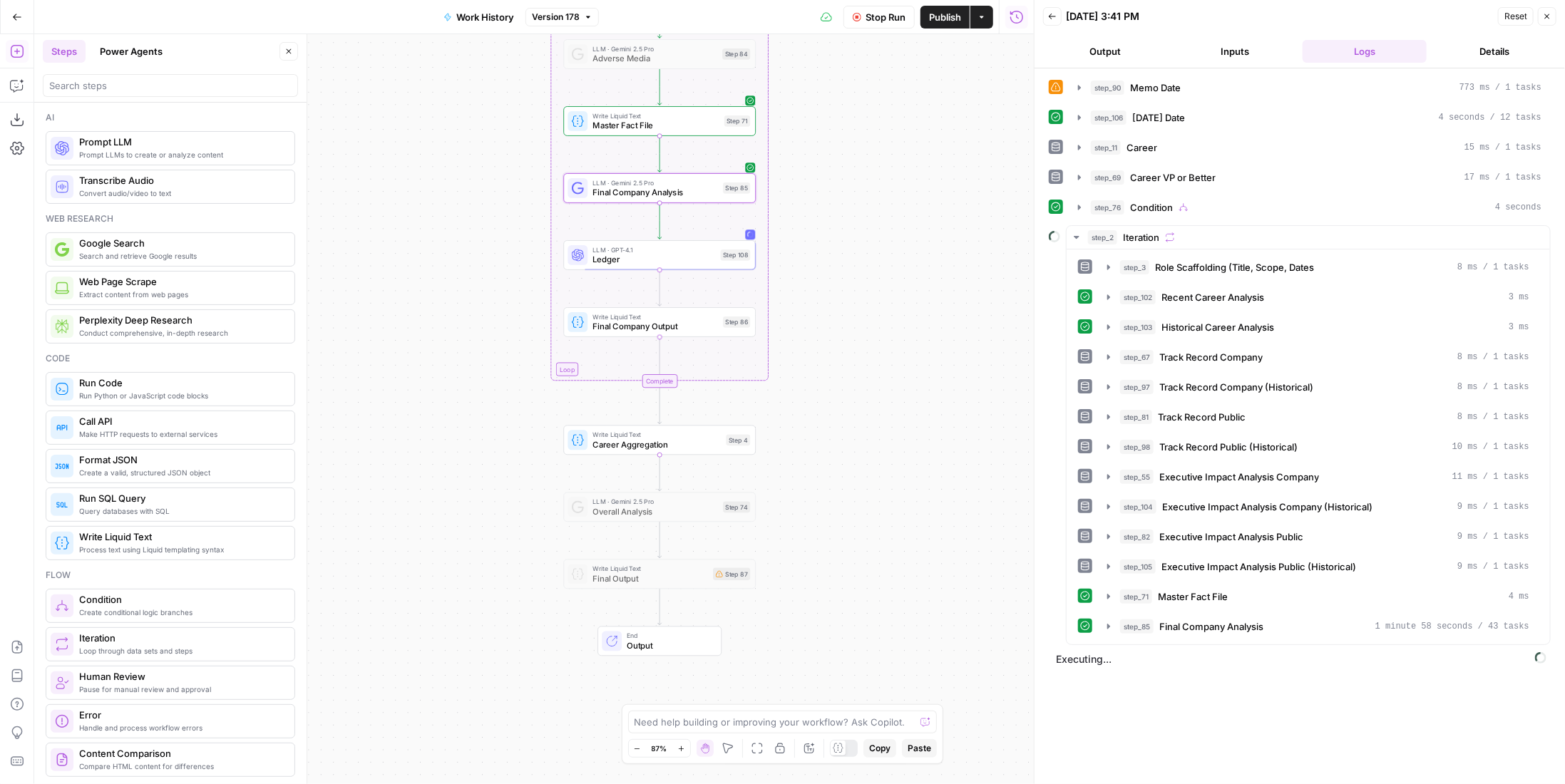
click at [716, 322] on span "Final Company Output" at bounding box center [655, 325] width 125 height 12
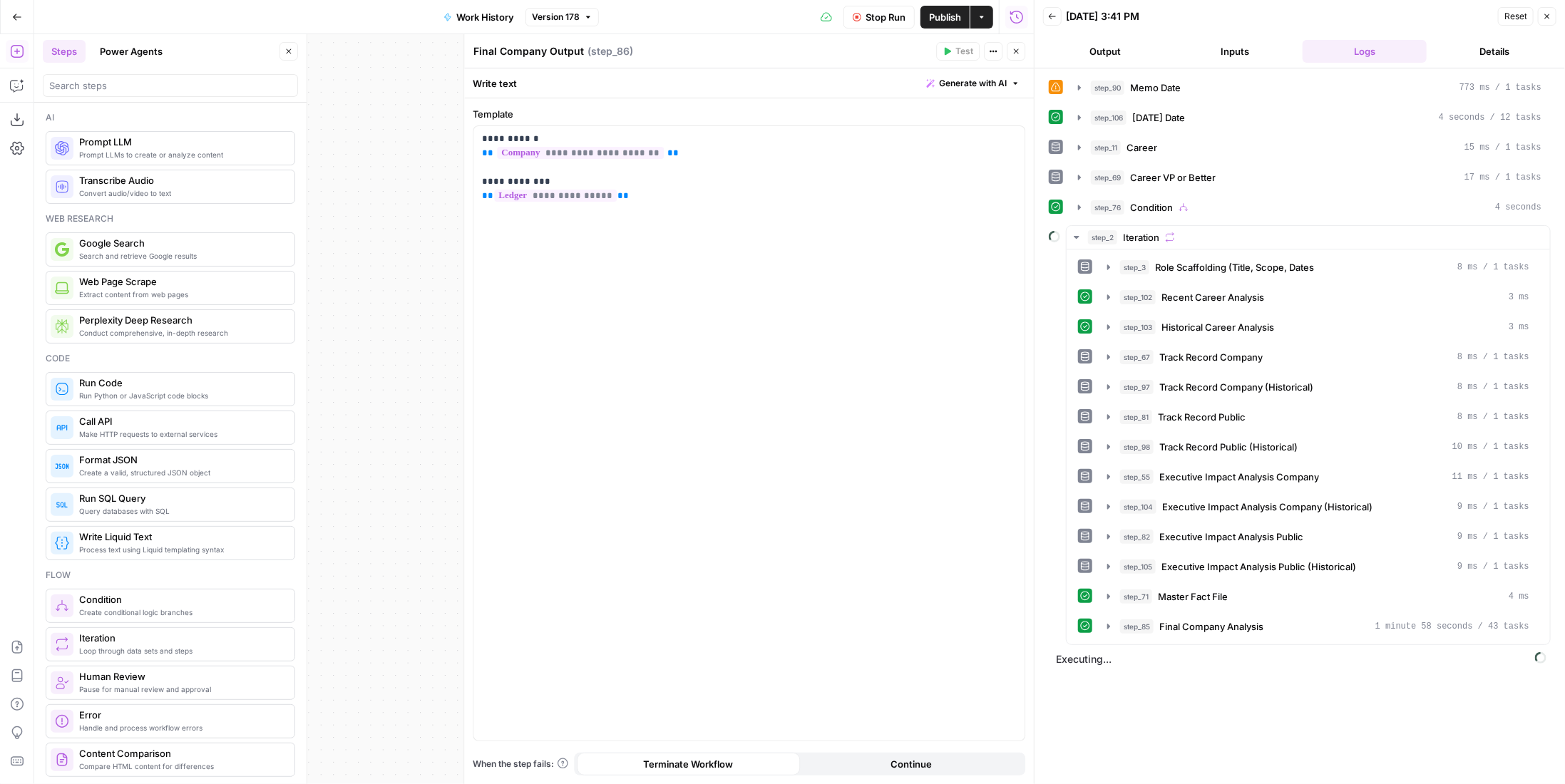
click at [1021, 50] on button "Close" at bounding box center [1015, 51] width 18 height 18
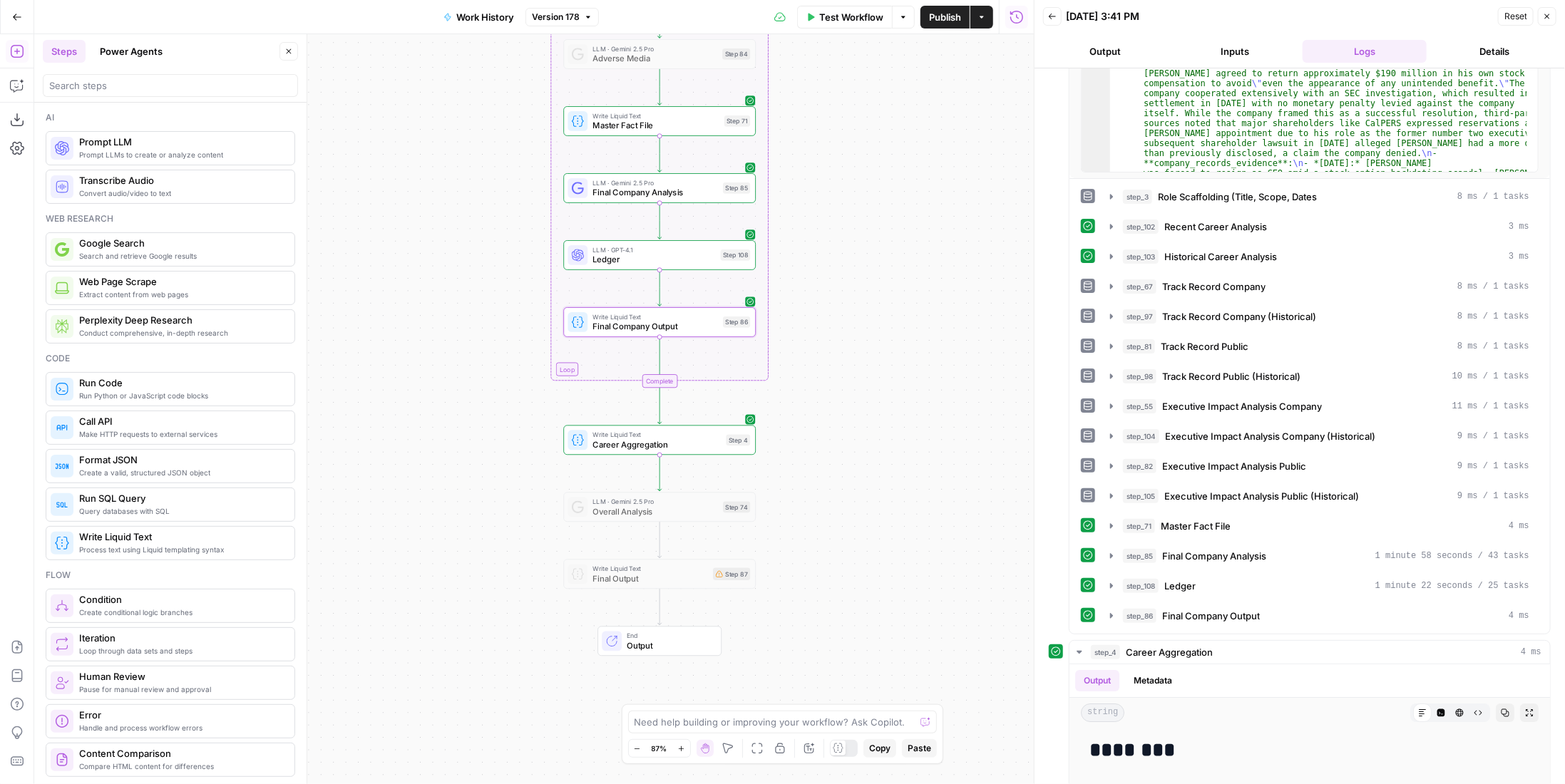
scroll to position [641, 0]
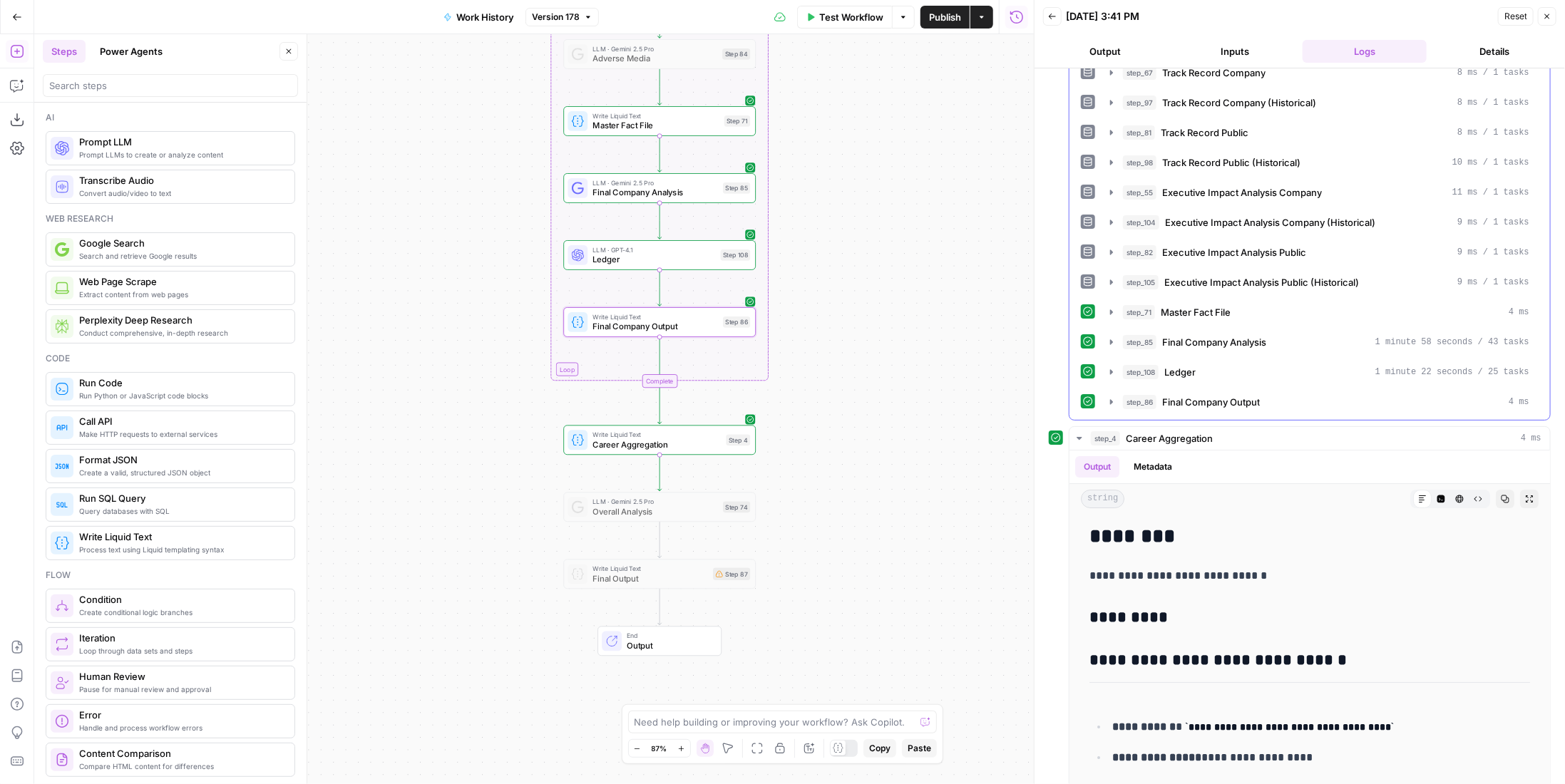
click at [1273, 395] on div "step_86 Final Company Output 4 ms" at bounding box center [1326, 402] width 407 height 14
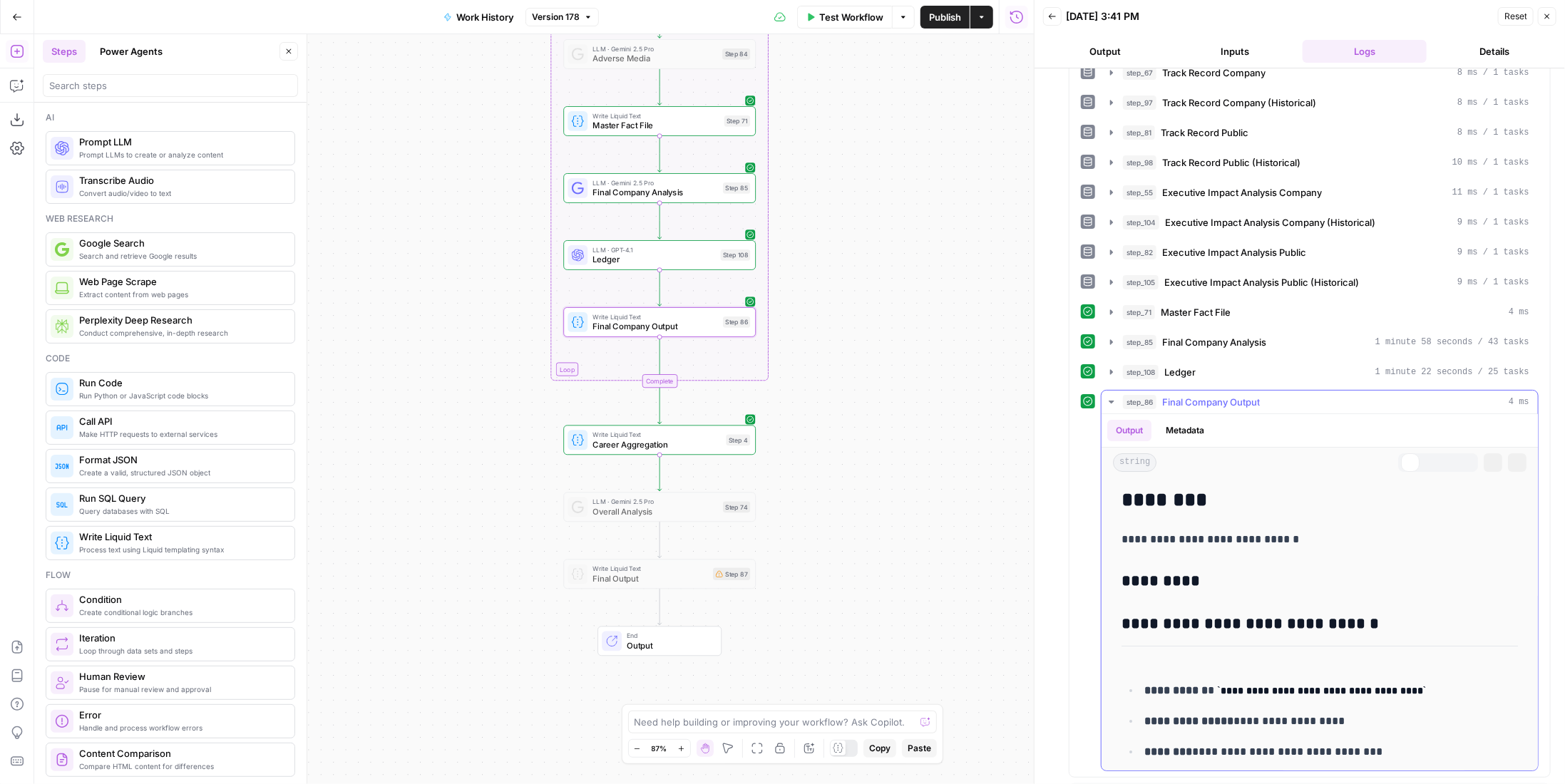
click at [1273, 395] on div "step_86 Final Company Output 4 ms" at bounding box center [1326, 402] width 407 height 14
click at [1273, 364] on div "step_108 Ledger 1 minute 22 seconds / 25 tasks" at bounding box center [1326, 371] width 407 height 14
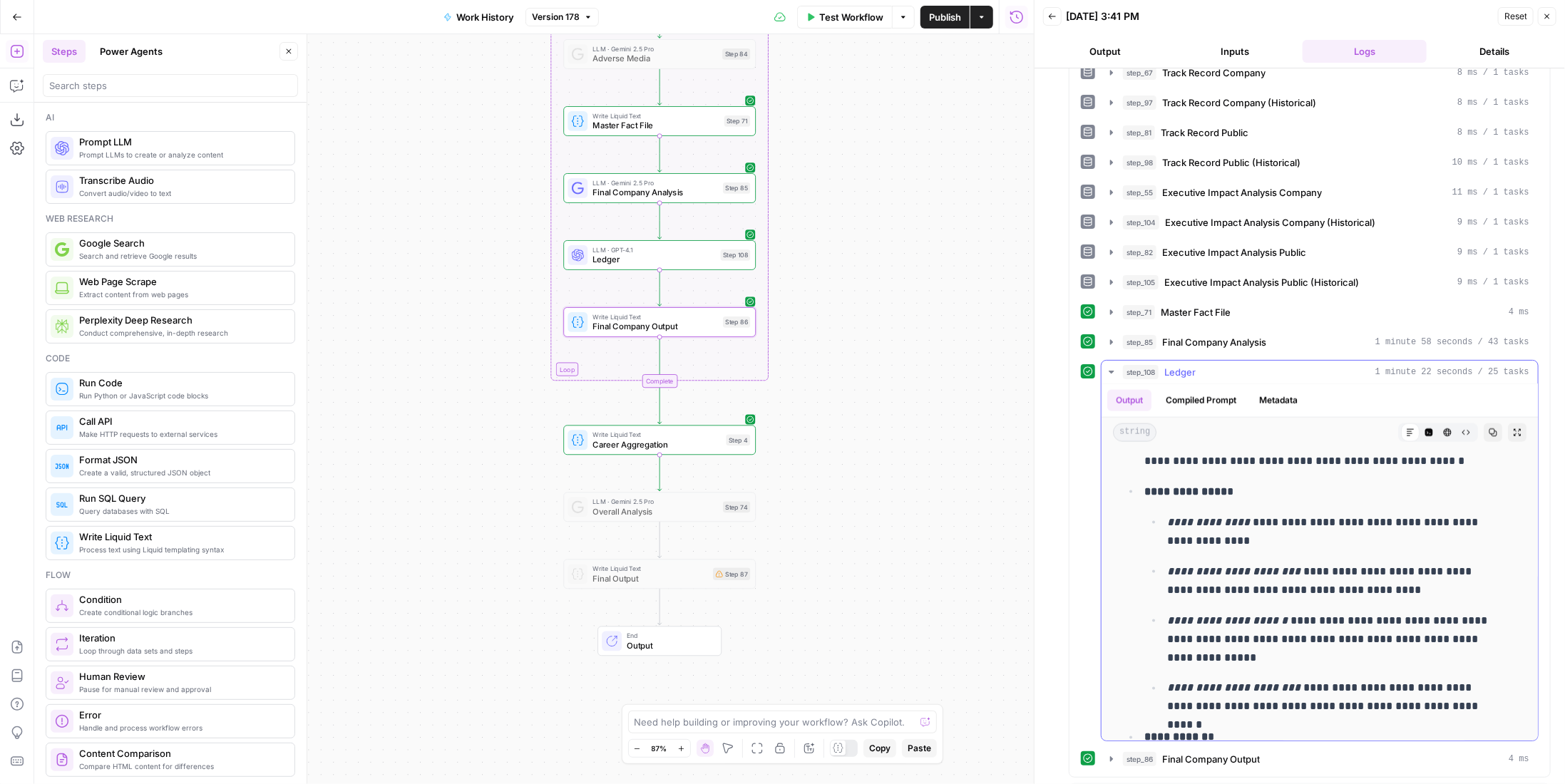
scroll to position [13484, 0]
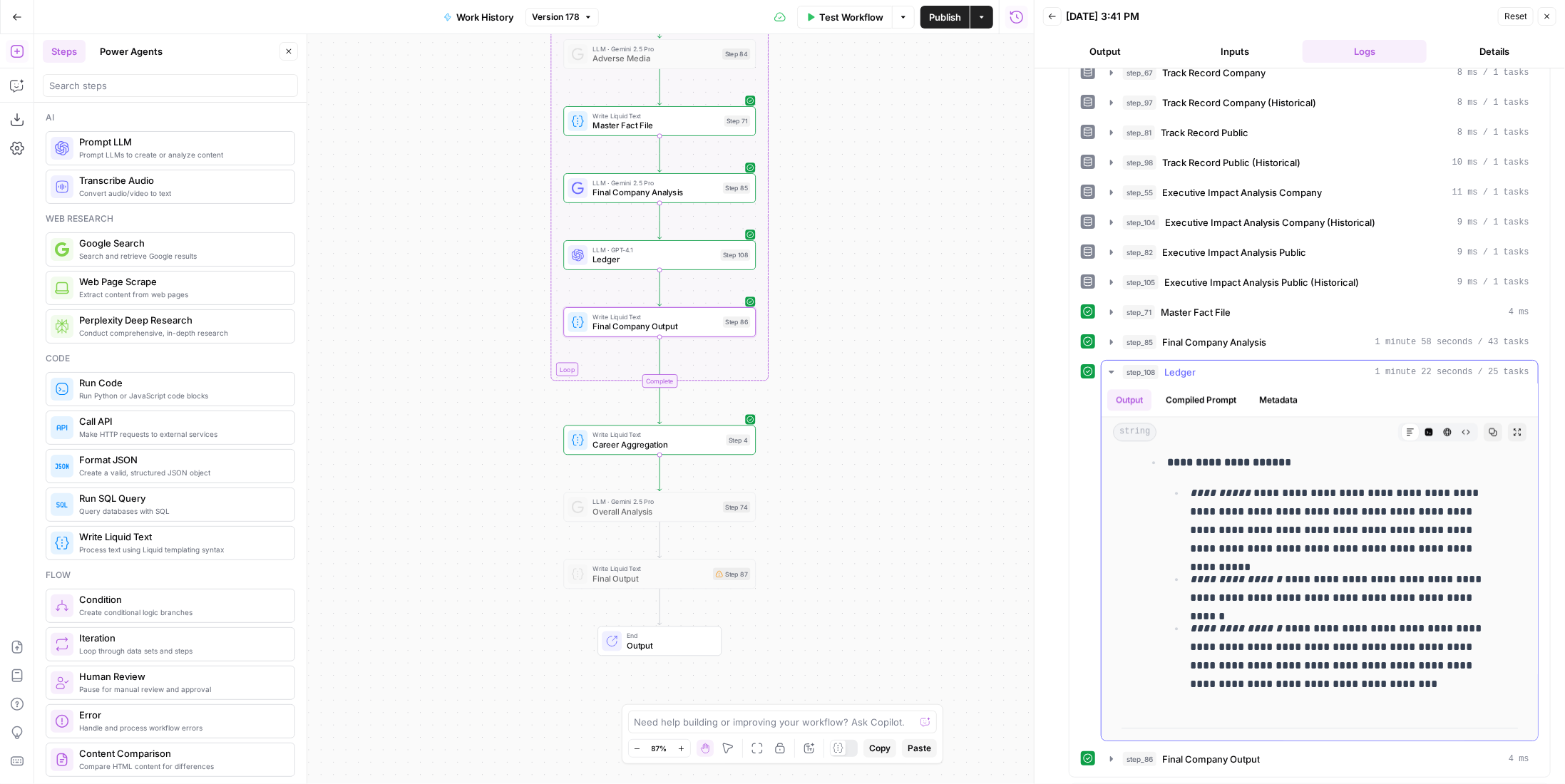
click at [1226, 364] on div "step_108 Ledger 1 minute 22 seconds / 25 tasks" at bounding box center [1326, 371] width 407 height 14
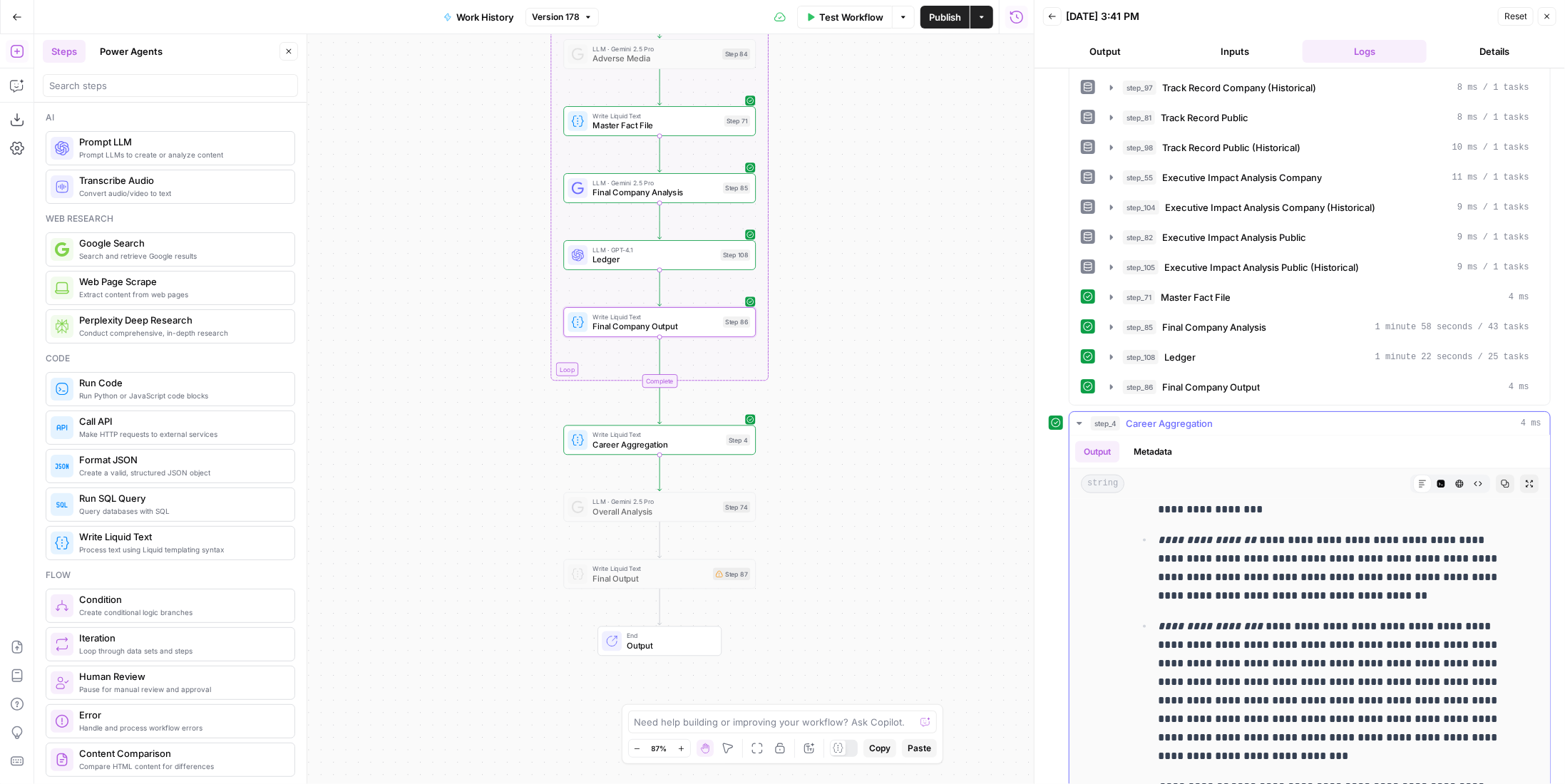
scroll to position [0, 0]
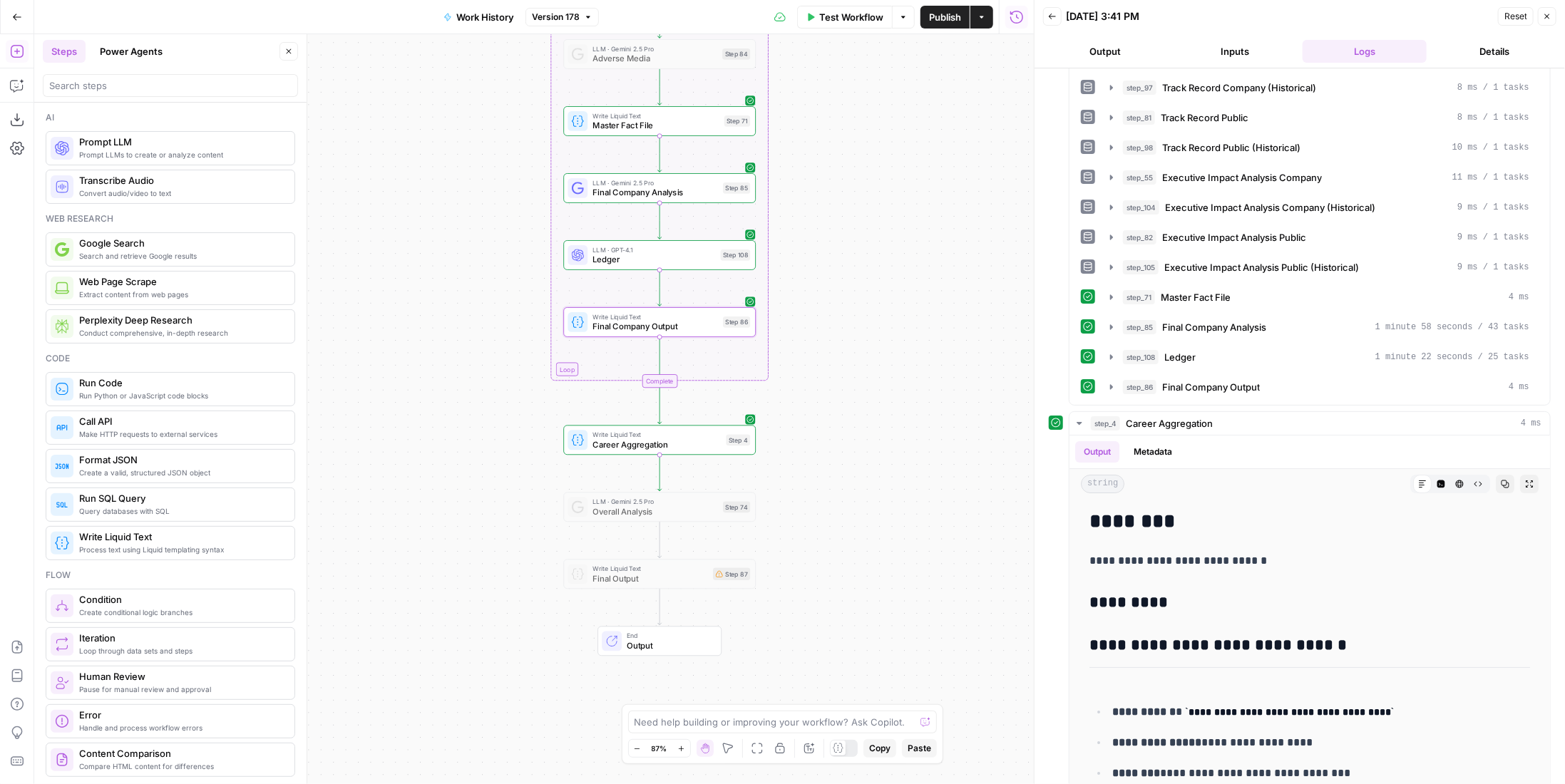
click at [935, 16] on span "Publish" at bounding box center [945, 16] width 32 height 14
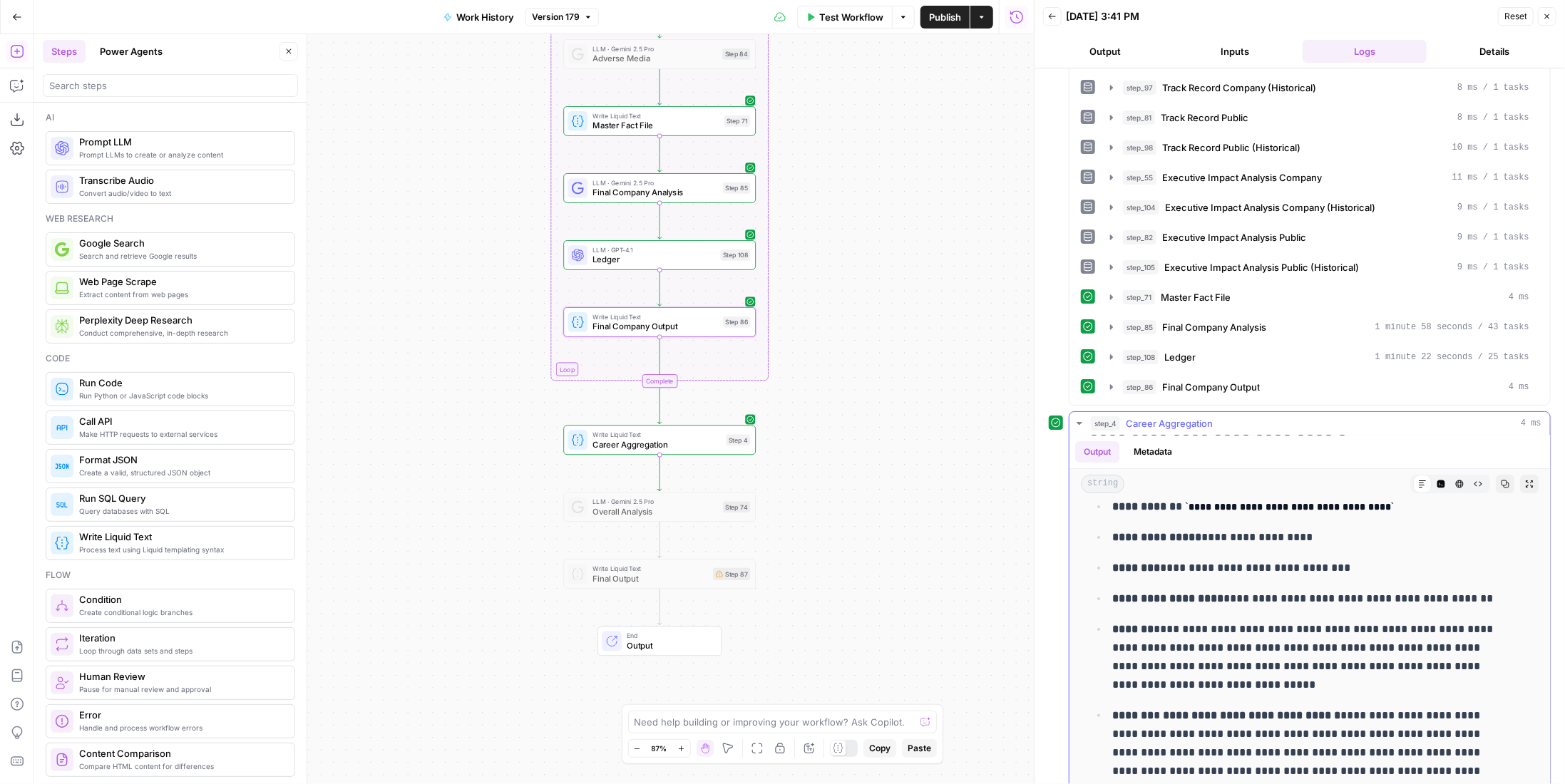
scroll to position [109, 0]
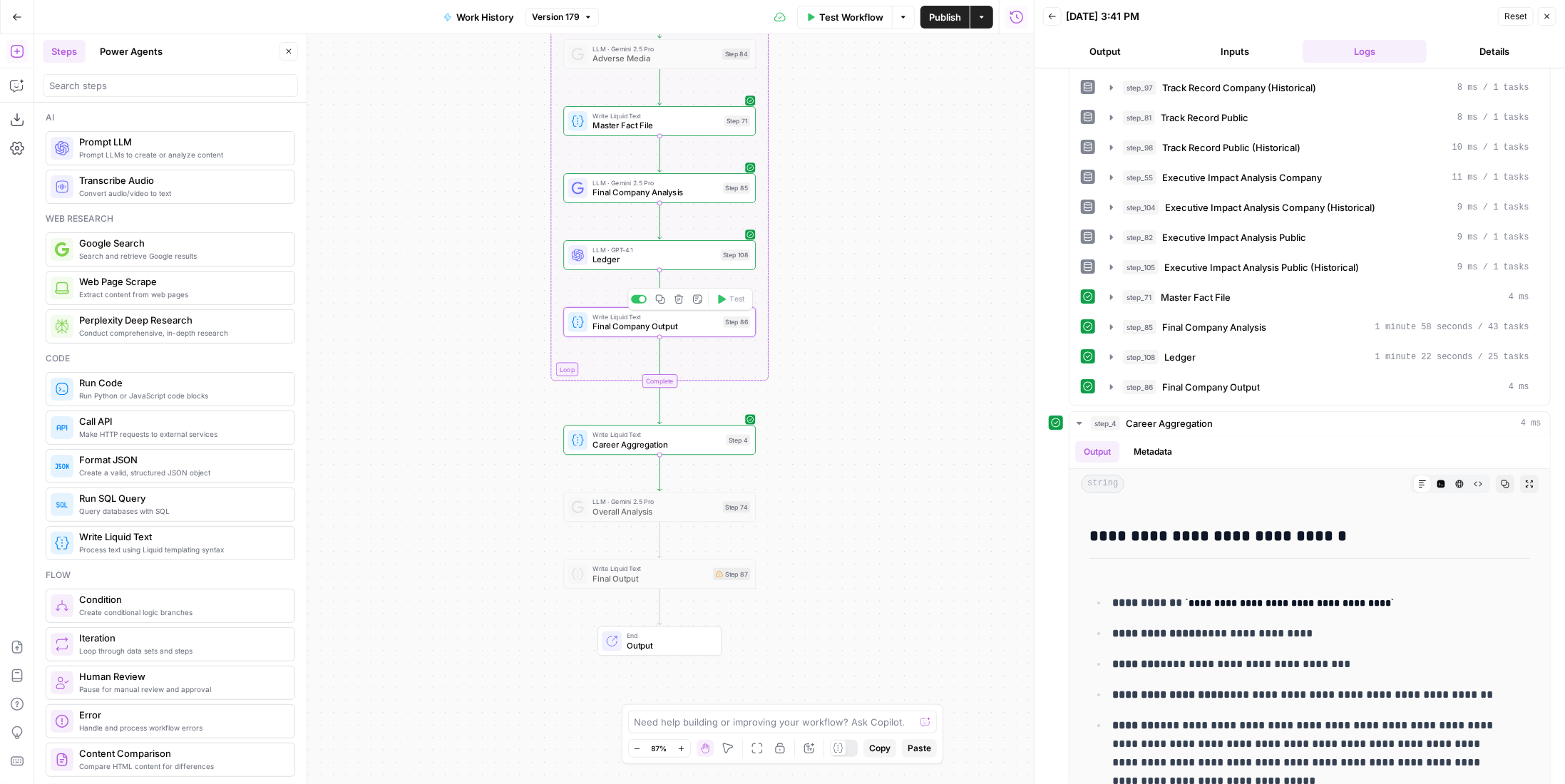
click at [695, 326] on span "Final Company Output" at bounding box center [655, 325] width 125 height 12
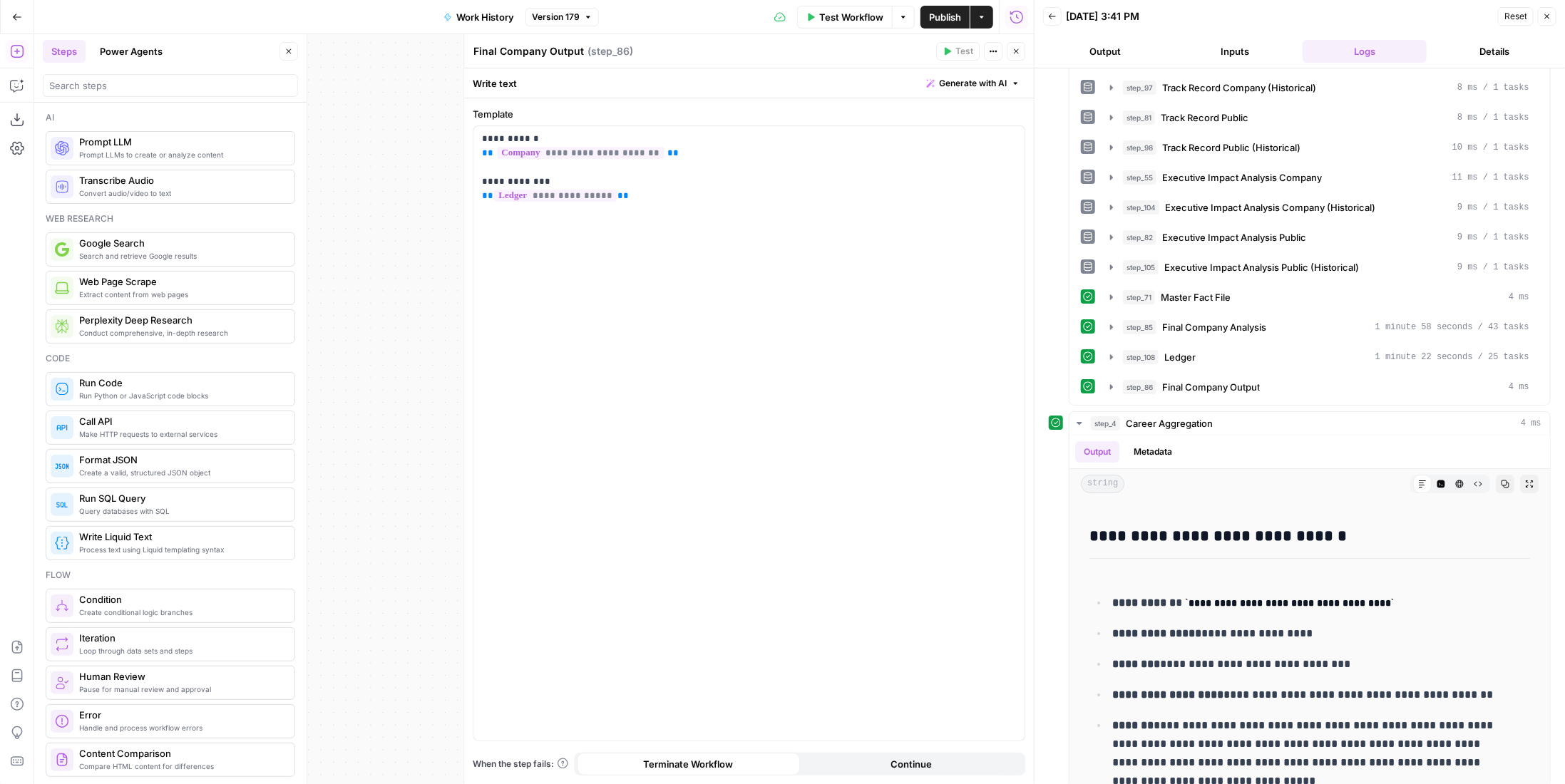
click at [1013, 52] on icon "button" at bounding box center [1015, 51] width 9 height 9
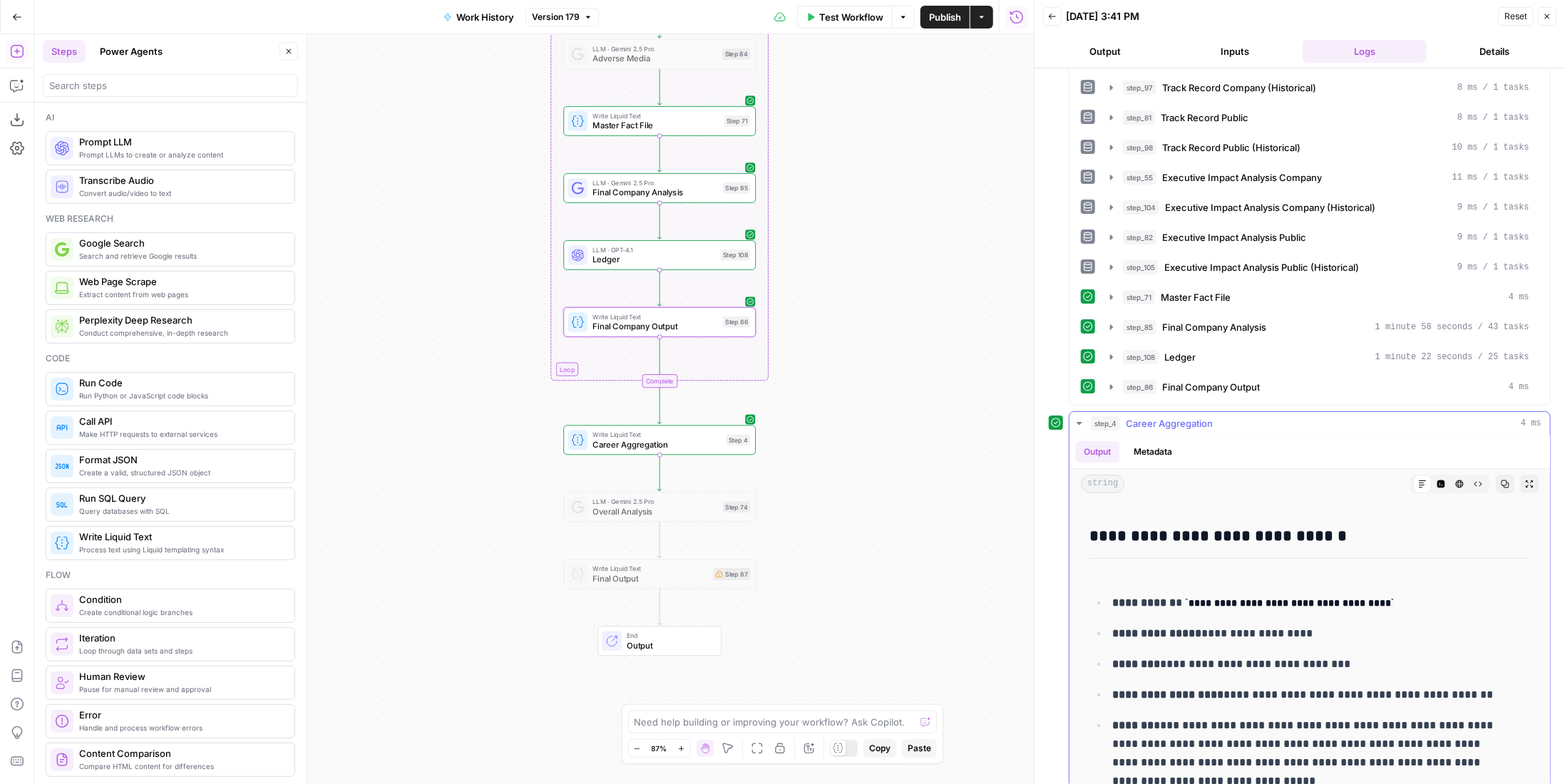
click at [1129, 416] on span "Career Aggregation" at bounding box center [1169, 423] width 87 height 14
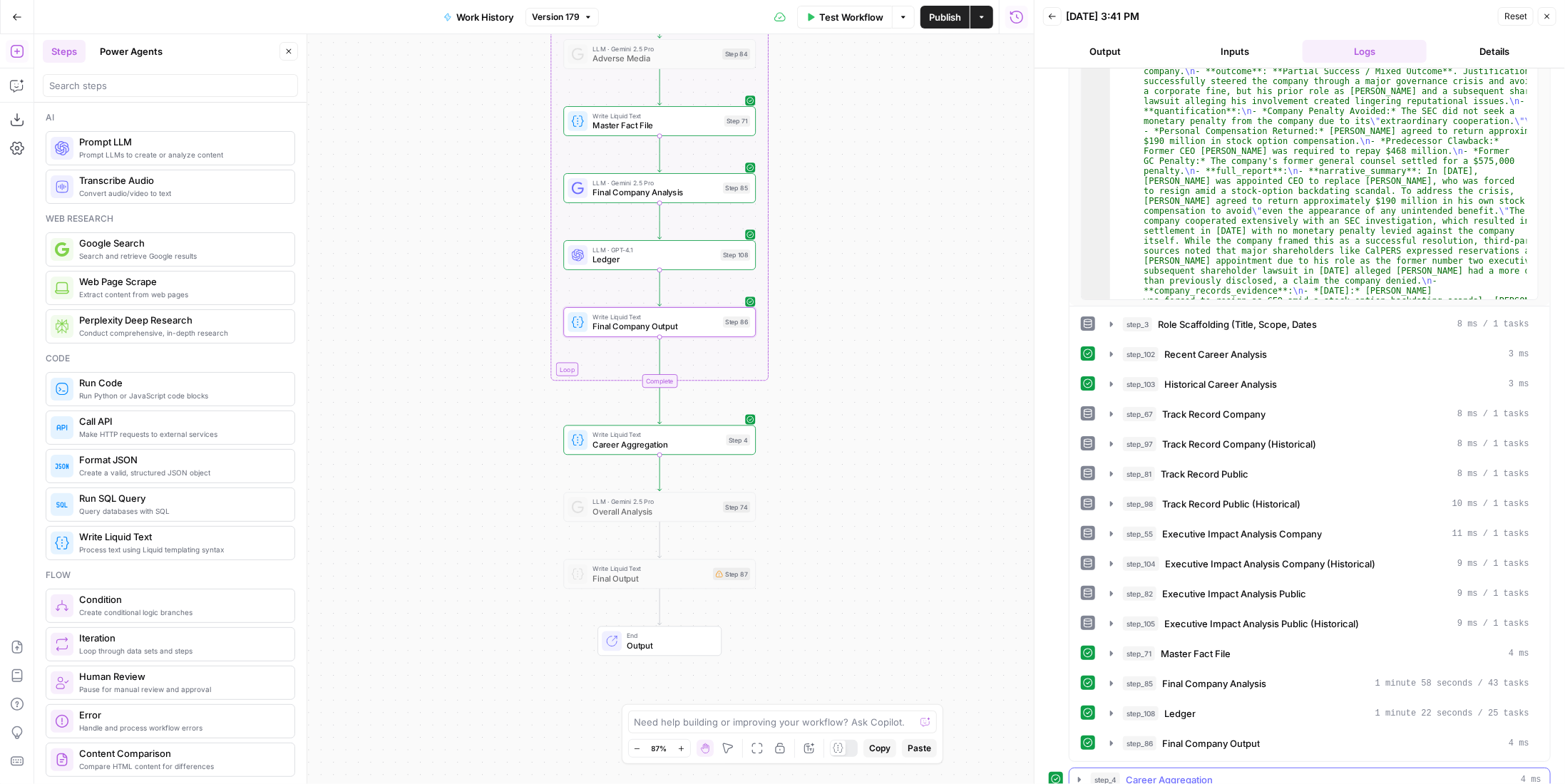
click at [1157, 773] on span "Career Aggregation" at bounding box center [1169, 779] width 87 height 14
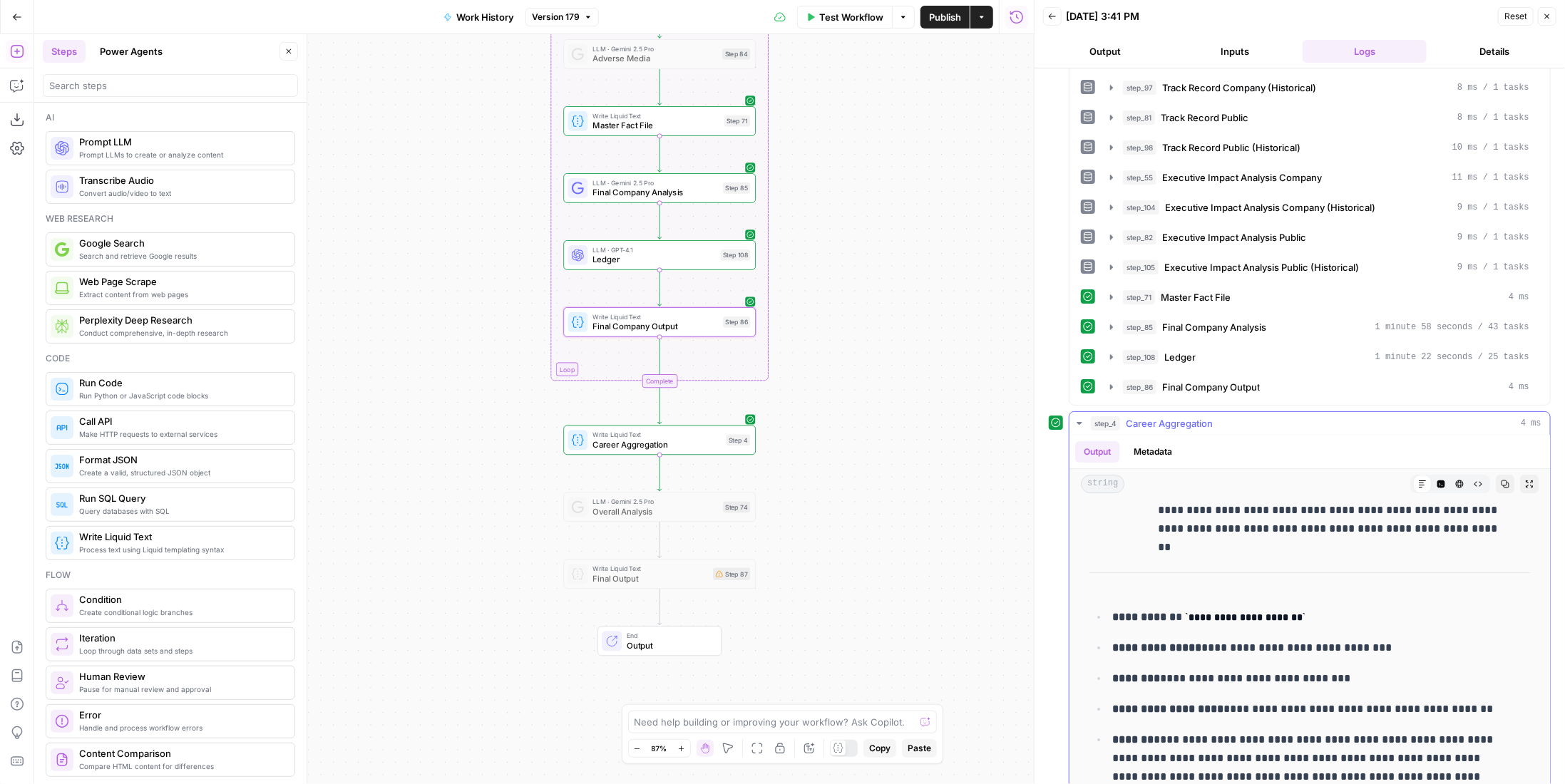
scroll to position [0, 0]
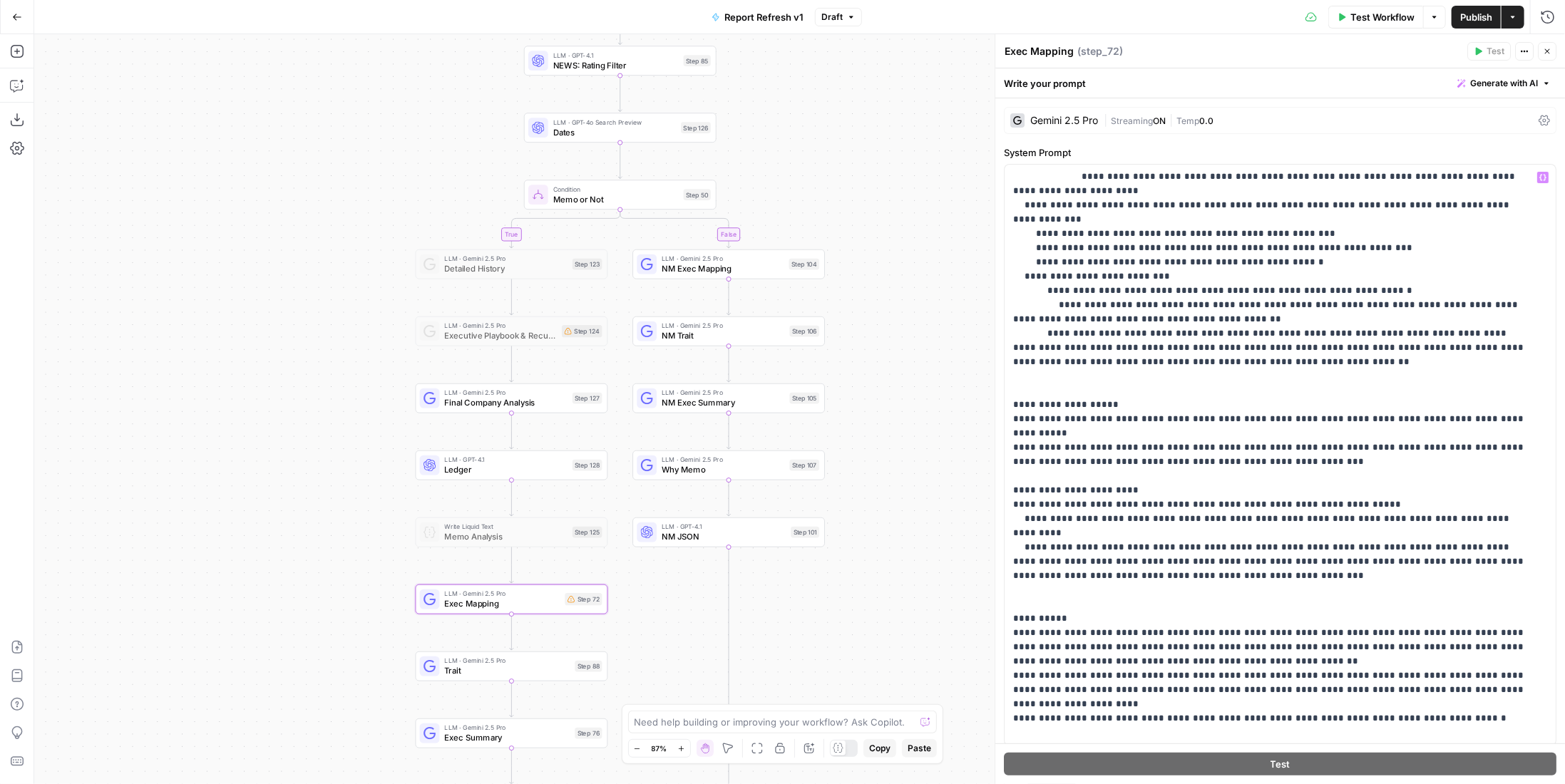
scroll to position [373, 0]
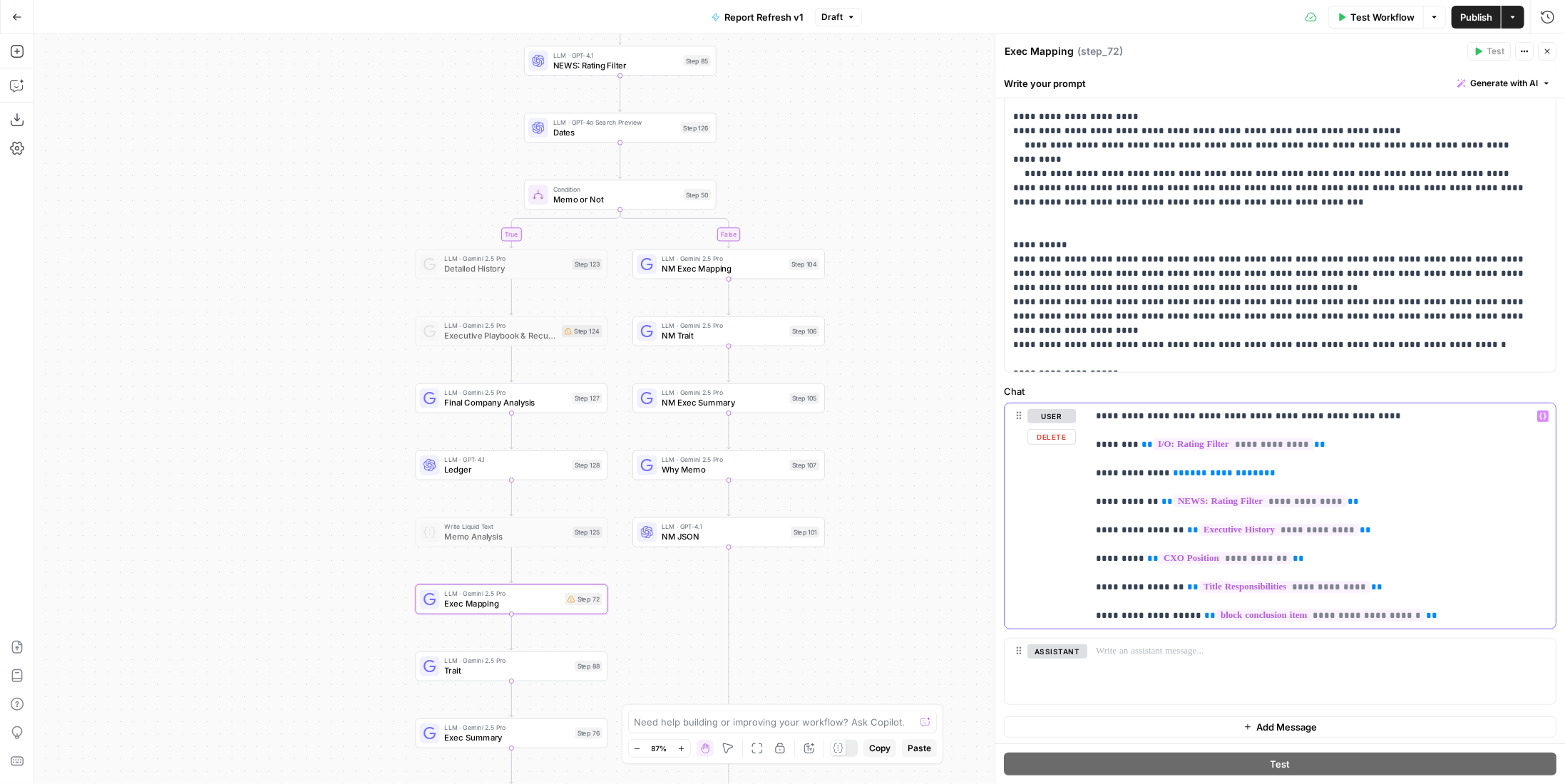
click at [1209, 471] on span "**********" at bounding box center [1224, 473] width 80 height 10
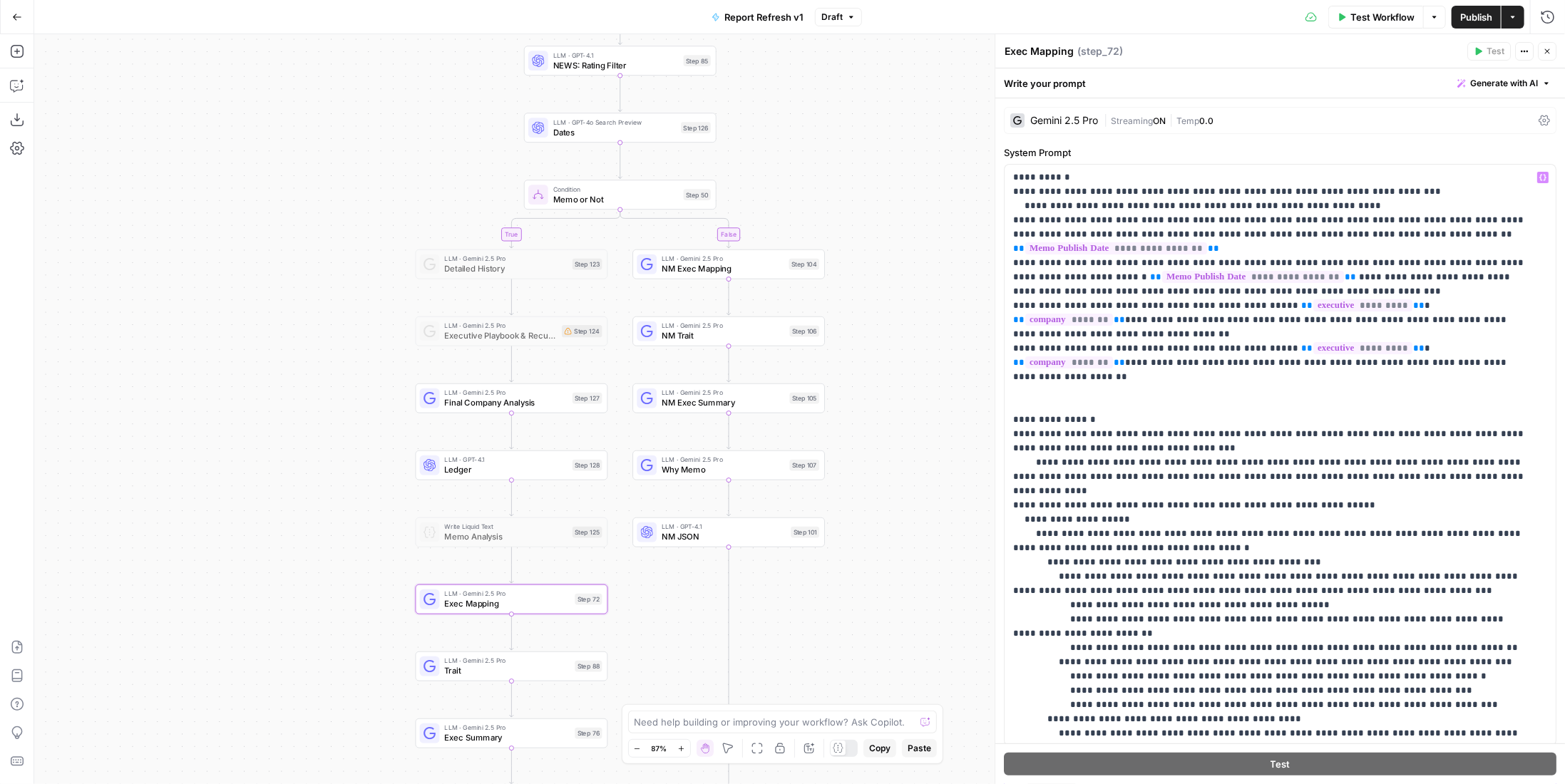
scroll to position [0, 0]
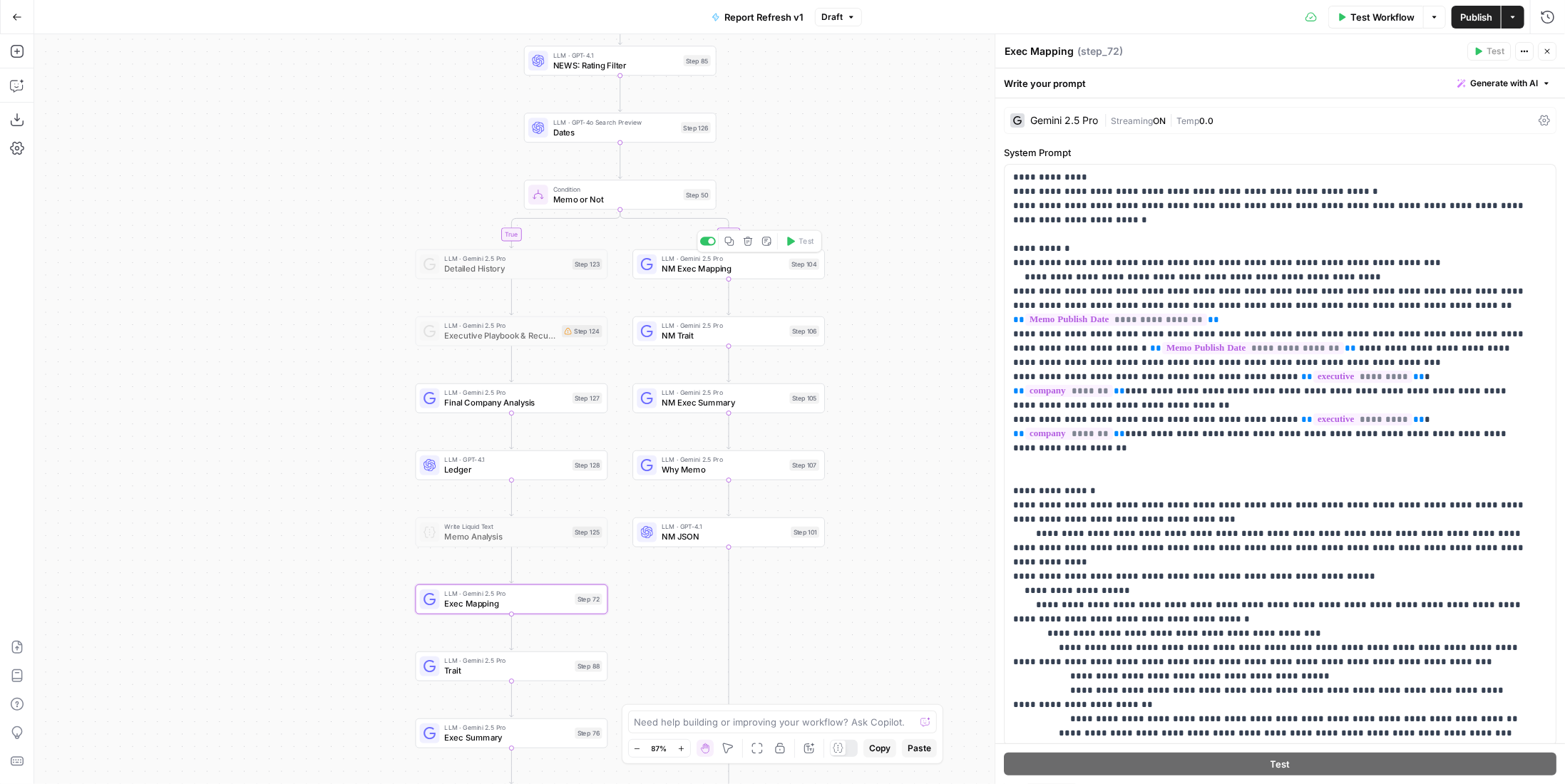
click at [768, 262] on span "NM Exec Mapping" at bounding box center [722, 268] width 122 height 12
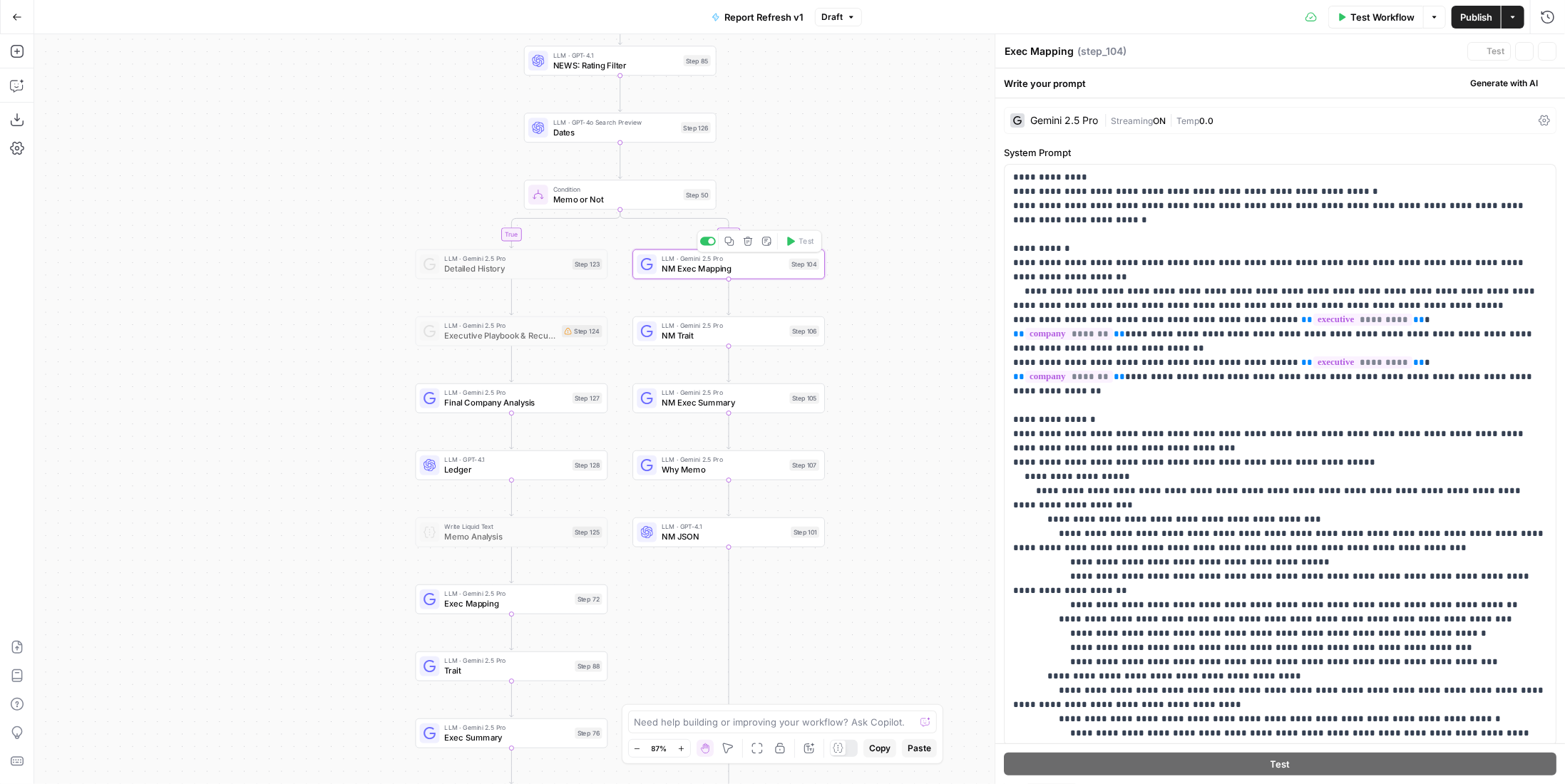
type textarea "NM Exec Mapping"
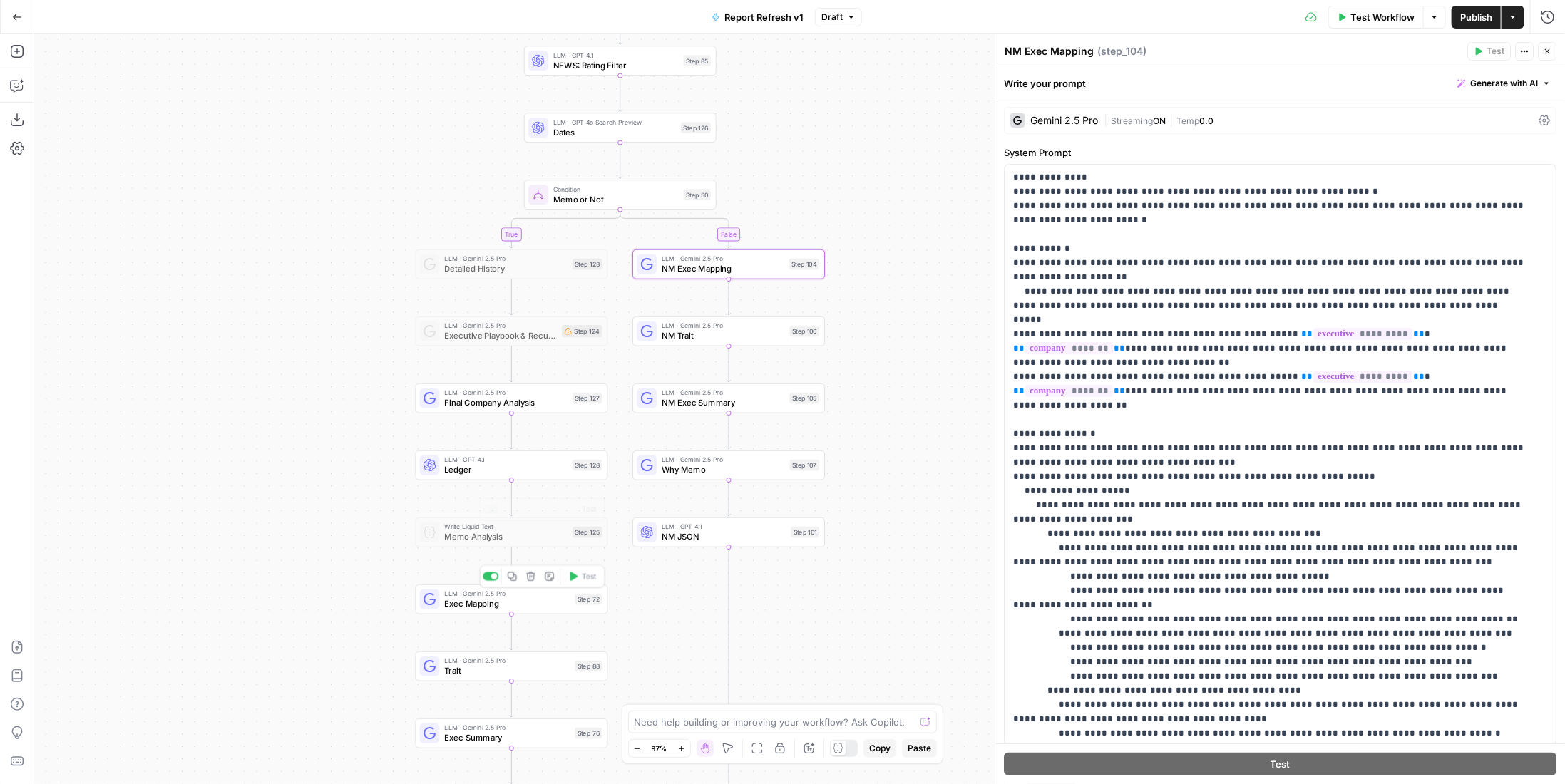
click at [556, 612] on div "LLM · Gemini 2.5 Pro Exec Mapping Step 72 Copy step Delete step Add Note Test" at bounding box center [512, 599] width 193 height 30
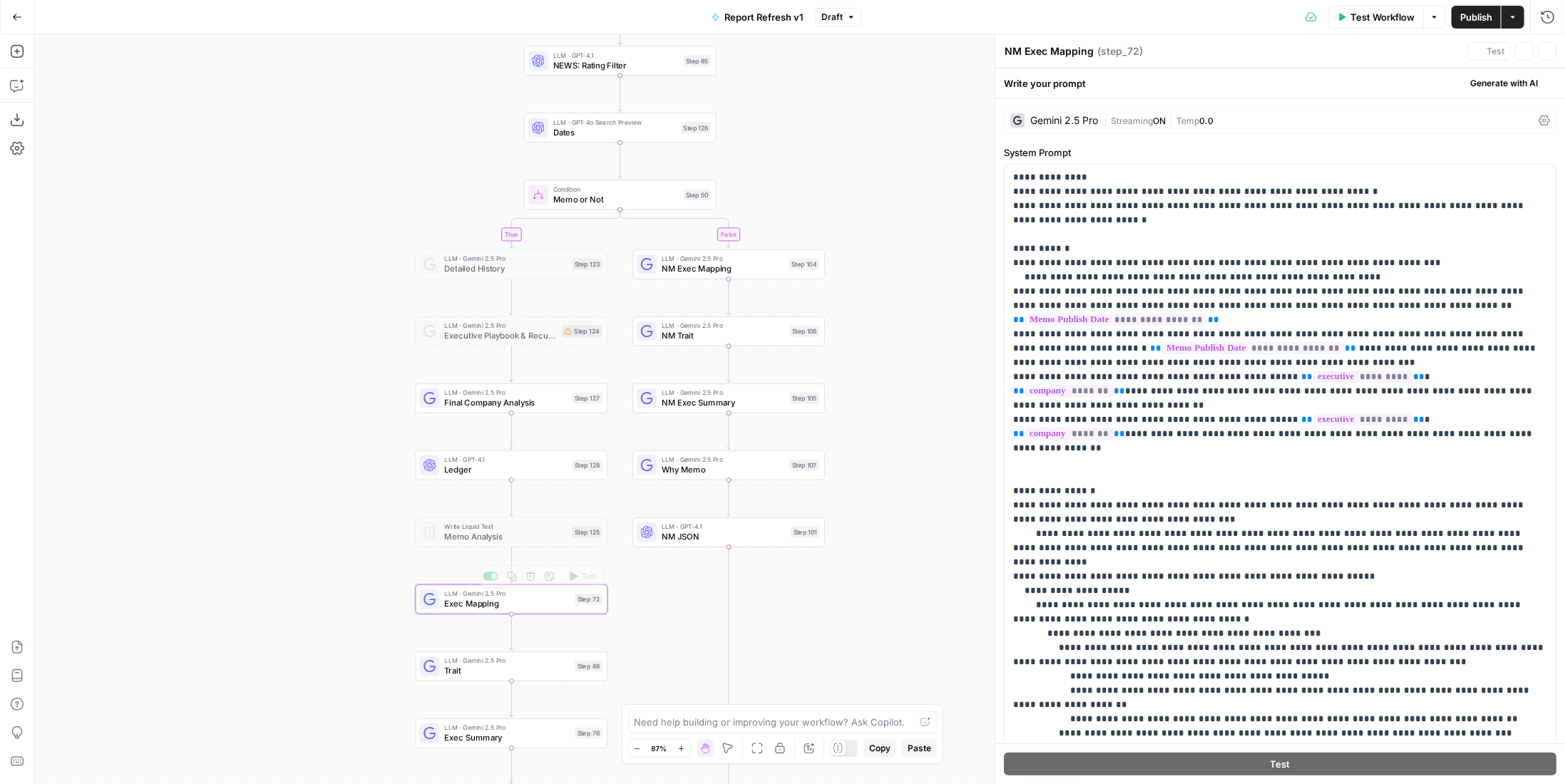
type textarea "Exec Mapping"
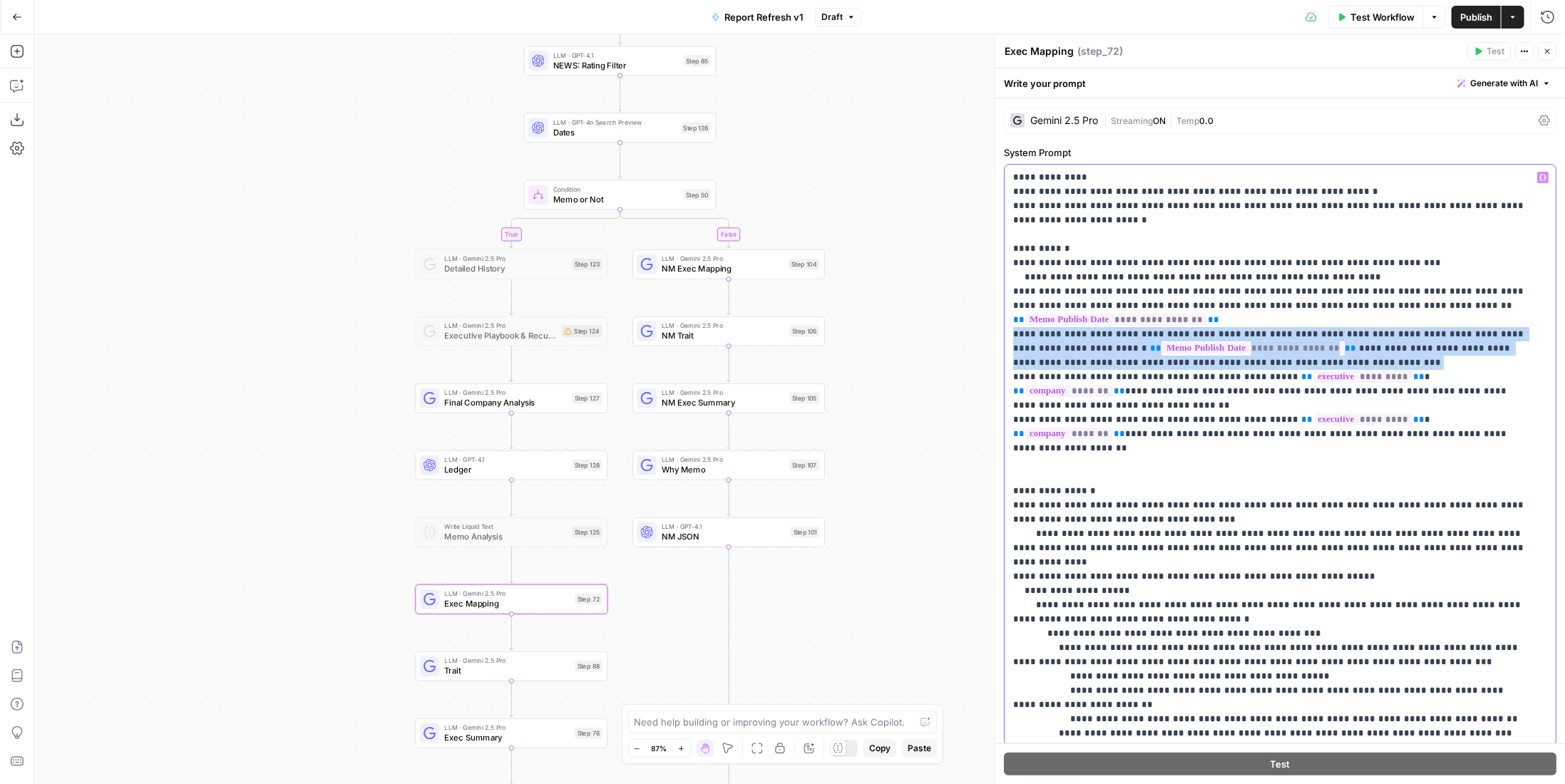
drag, startPoint x: 1350, startPoint y: 358, endPoint x: 1002, endPoint y: 335, distance: 348.8
click at [1002, 335] on div "**********" at bounding box center [1280, 409] width 571 height 750
click at [735, 260] on span "LLM · Gemini 2.5 Pro" at bounding box center [722, 258] width 122 height 10
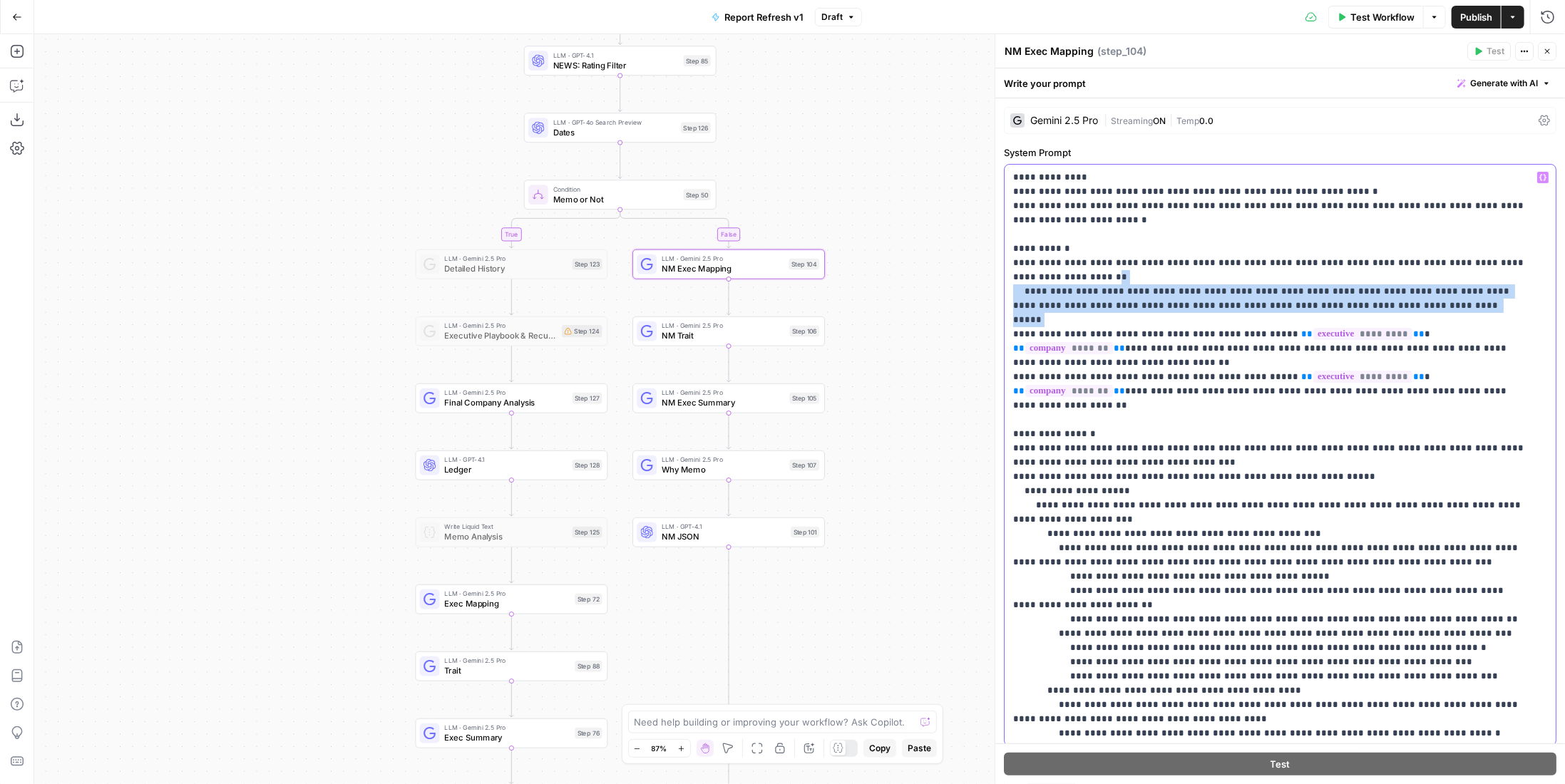
drag, startPoint x: 1368, startPoint y: 304, endPoint x: 1043, endPoint y: 276, distance: 326.2
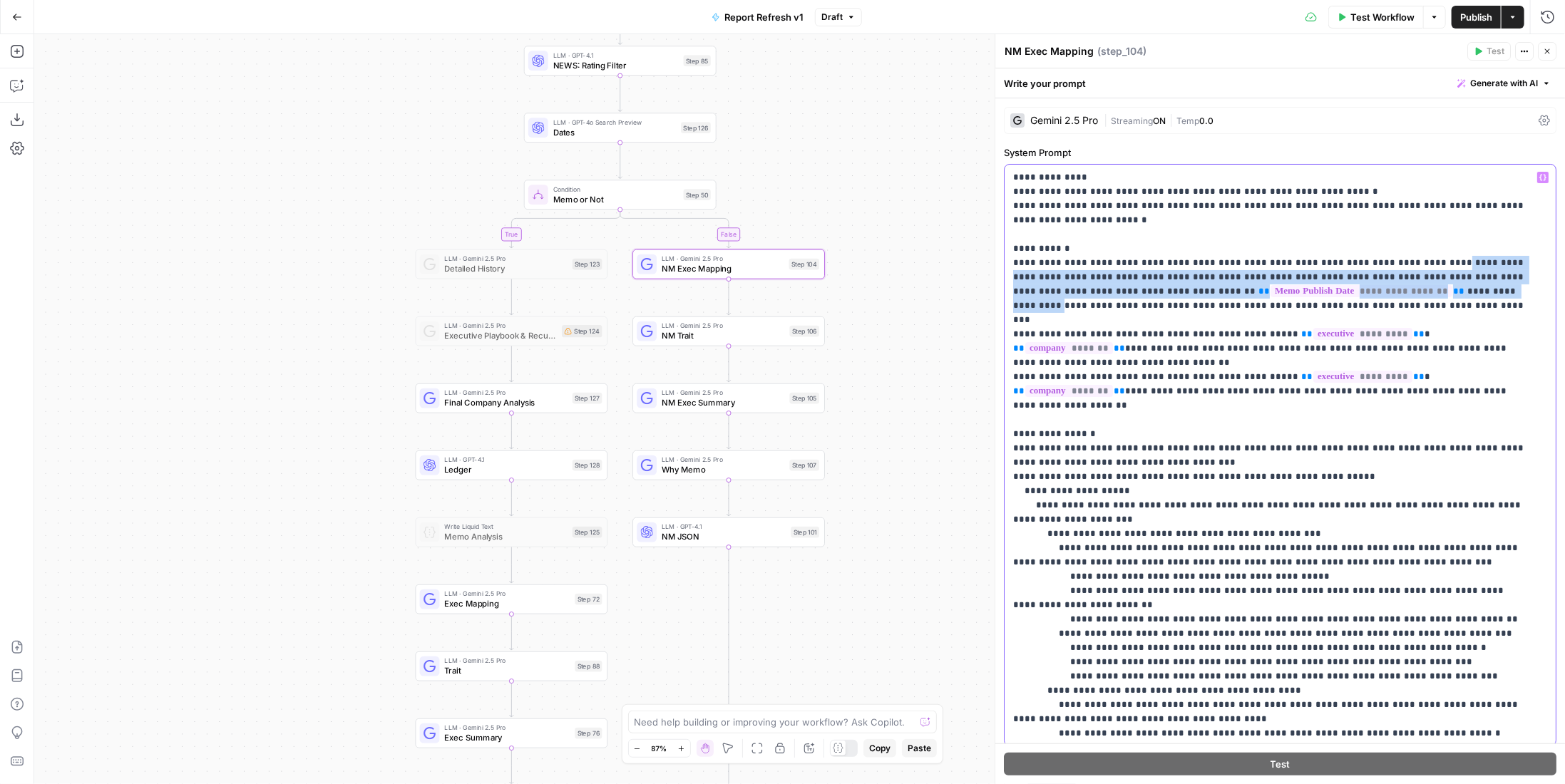
drag, startPoint x: 1408, startPoint y: 263, endPoint x: 1411, endPoint y: 297, distance: 34.1
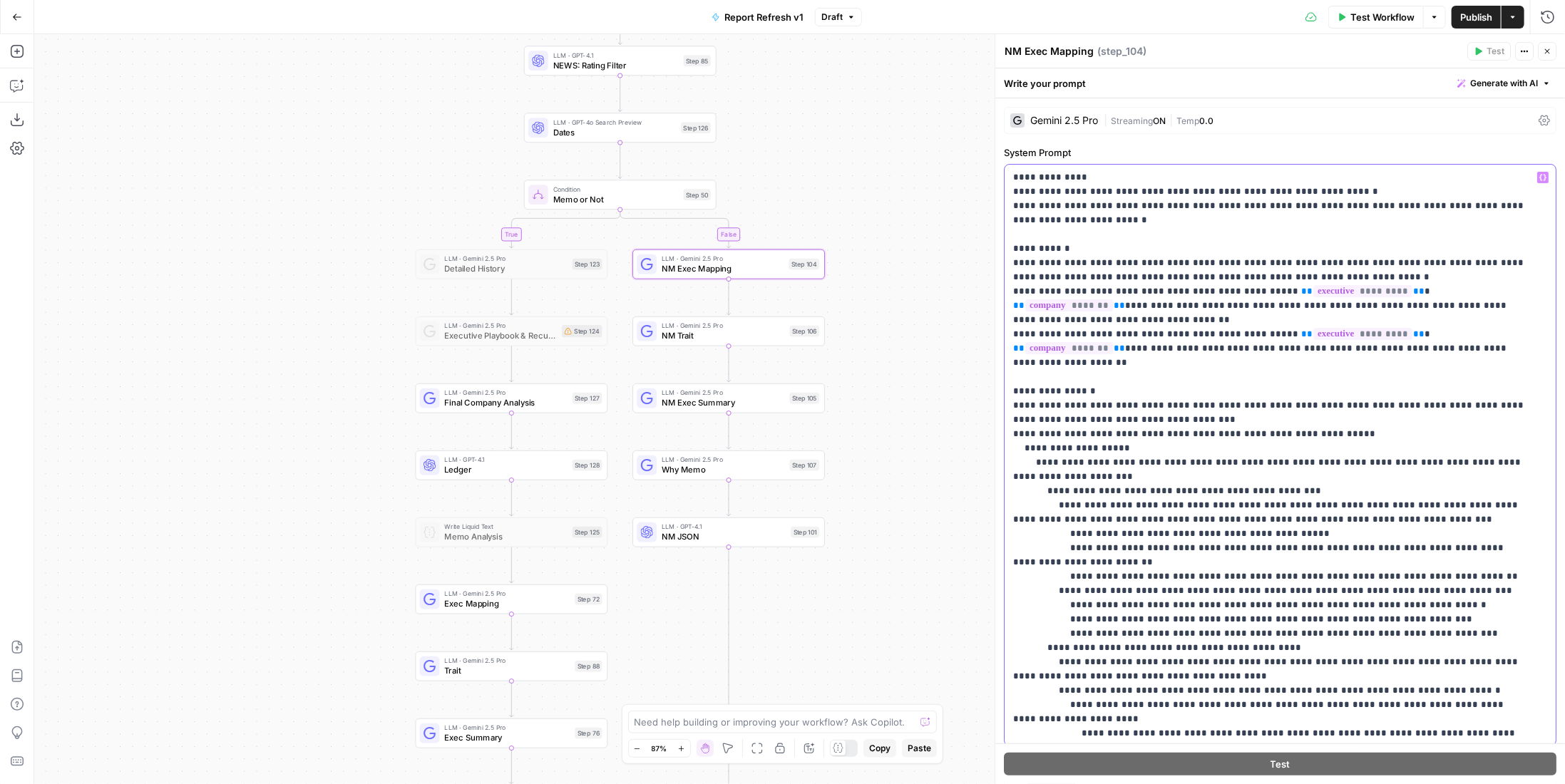
click at [500, 606] on span "Exec Mapping" at bounding box center [507, 603] width 125 height 12
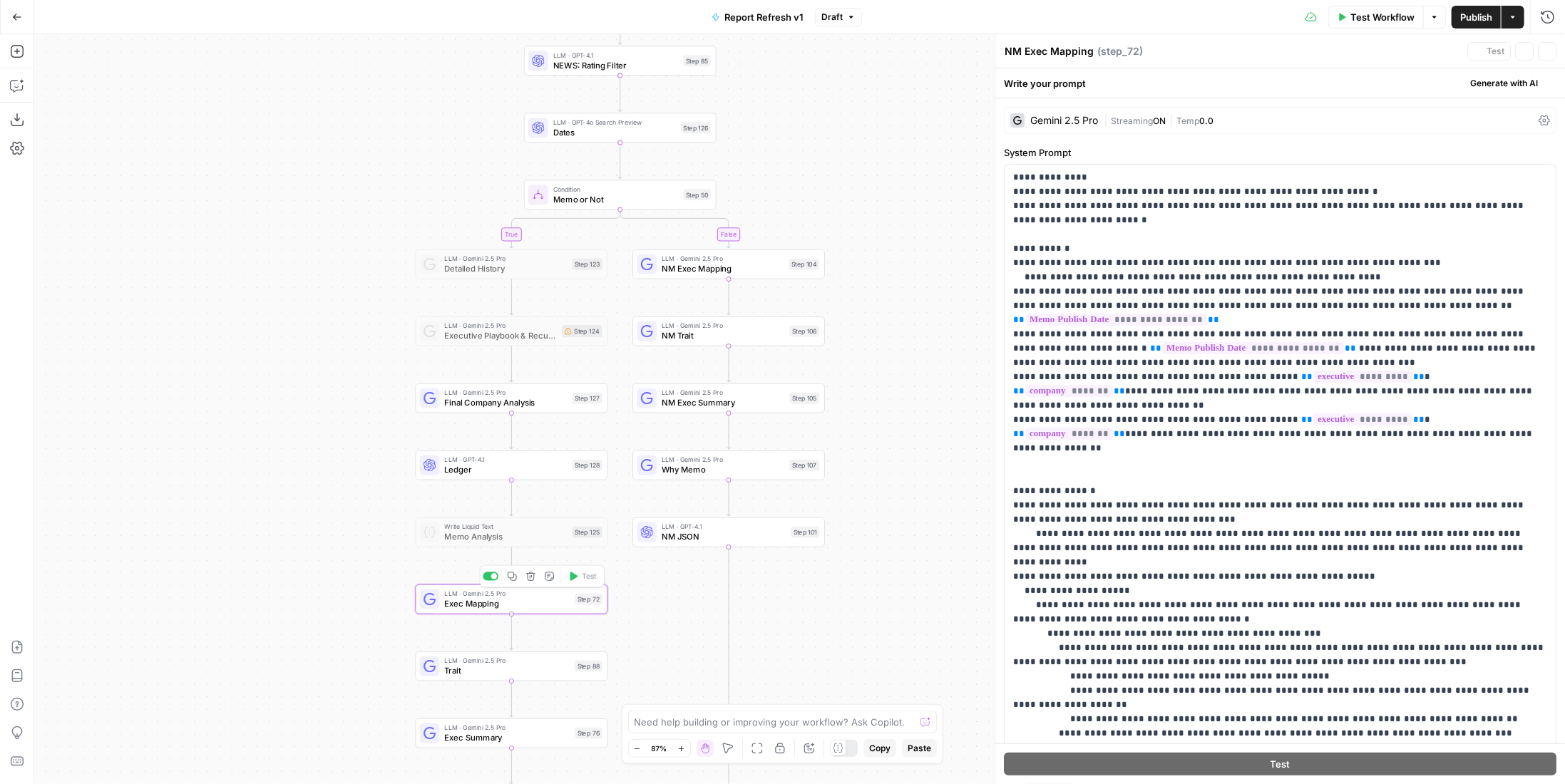
type textarea "Exec Mapping"
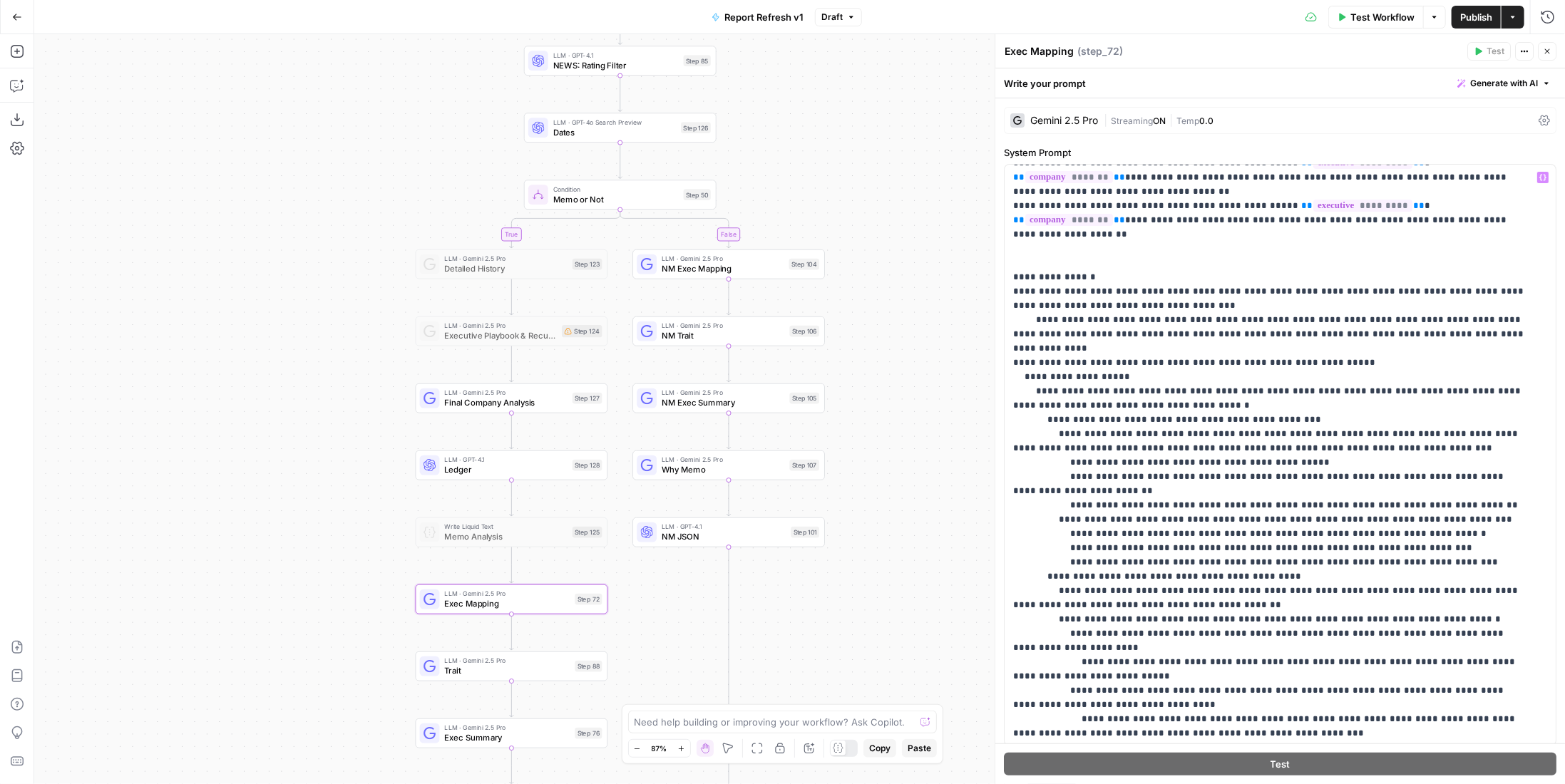
scroll to position [427, 0]
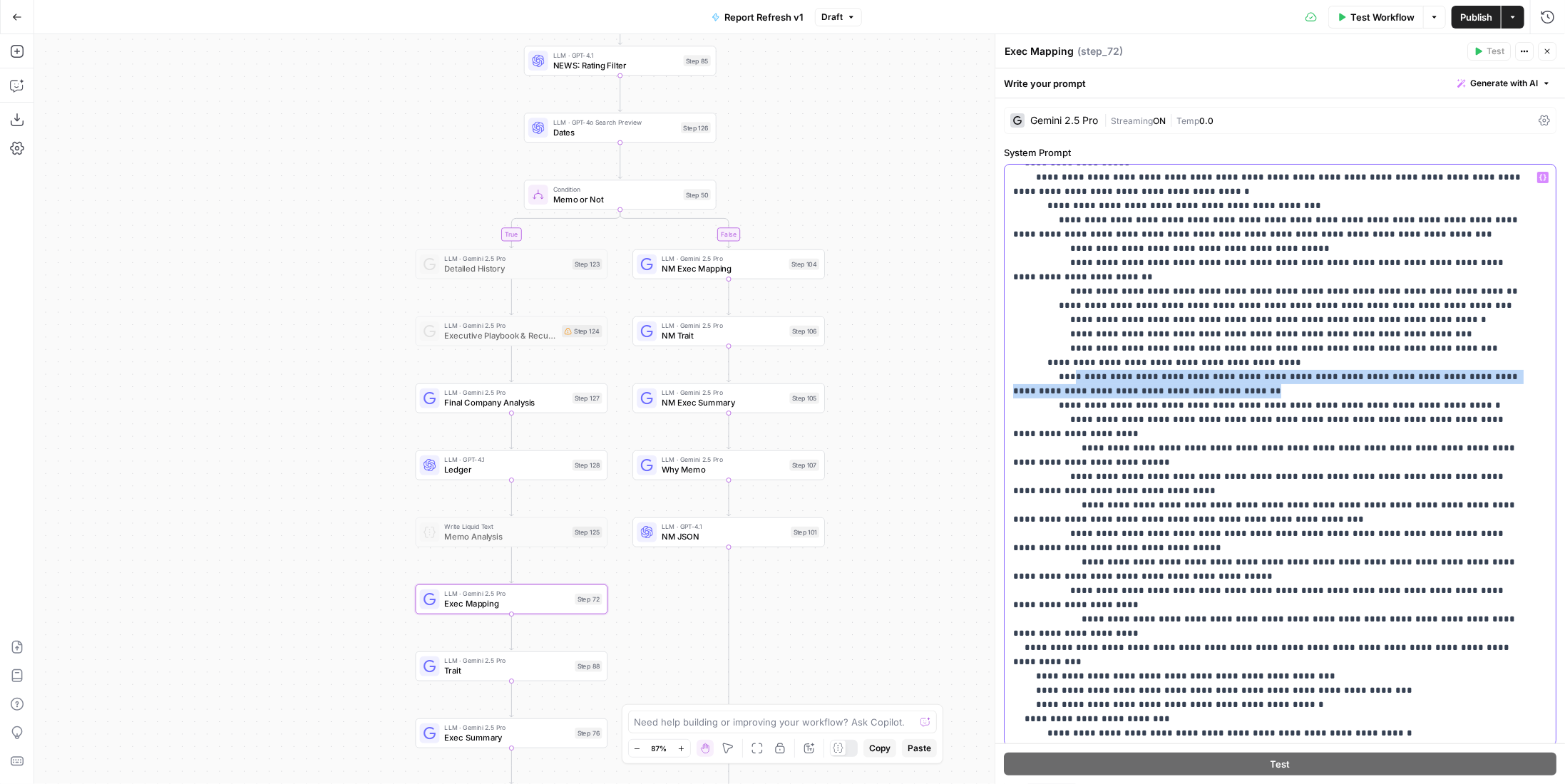
drag, startPoint x: 1167, startPoint y: 345, endPoint x: 1198, endPoint y: 346, distance: 31.0
click at [1198, 346] on p "**********" at bounding box center [1270, 462] width 514 height 1439
drag, startPoint x: 1203, startPoint y: 349, endPoint x: 1061, endPoint y: 337, distance: 142.5
click at [1061, 337] on p "**********" at bounding box center [1270, 462] width 514 height 1439
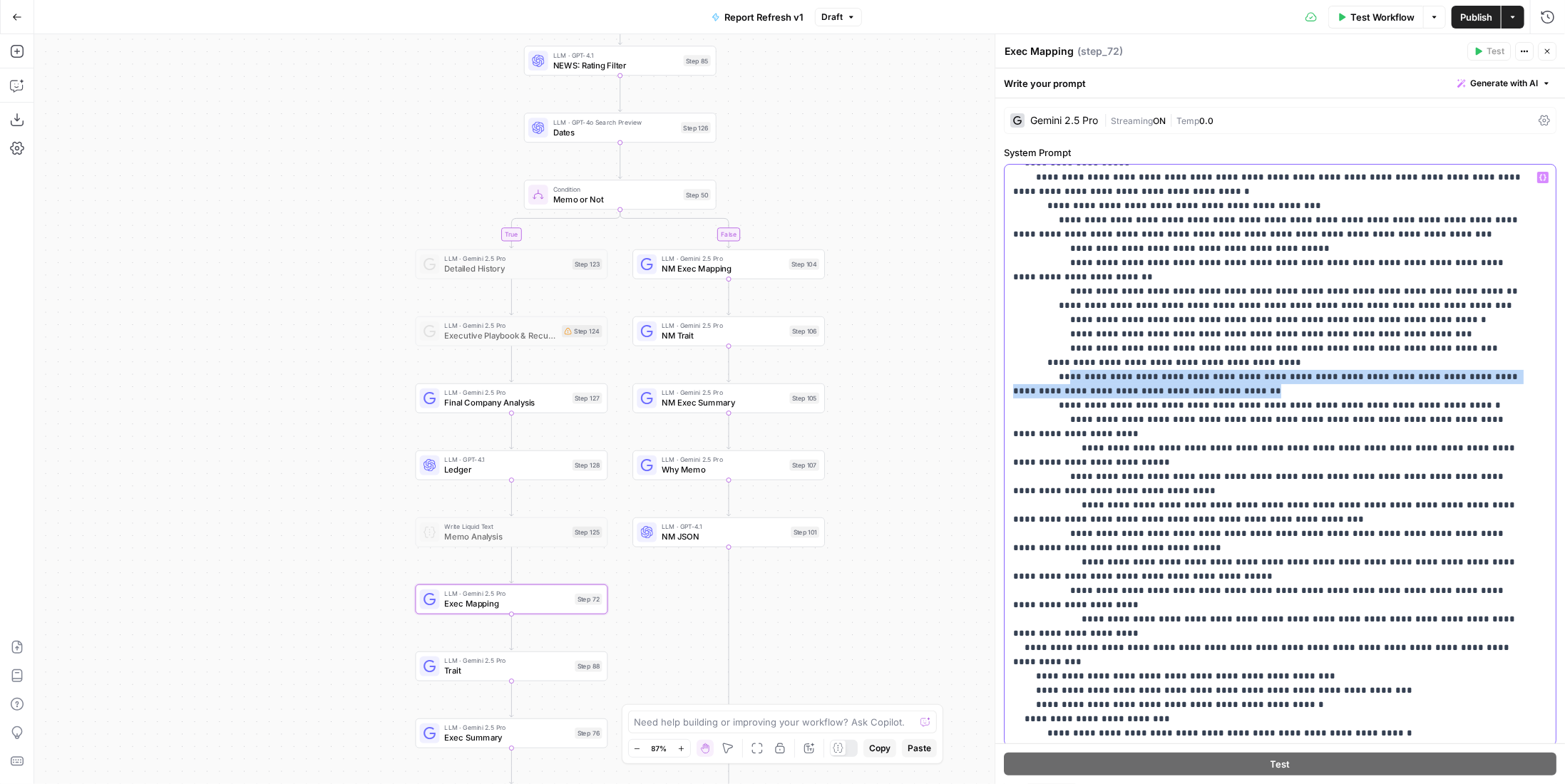
drag, startPoint x: 1196, startPoint y: 345, endPoint x: 1061, endPoint y: 334, distance: 135.4
click at [1061, 334] on p "**********" at bounding box center [1270, 462] width 514 height 1439
click at [760, 263] on span "NM Exec Mapping" at bounding box center [722, 268] width 122 height 12
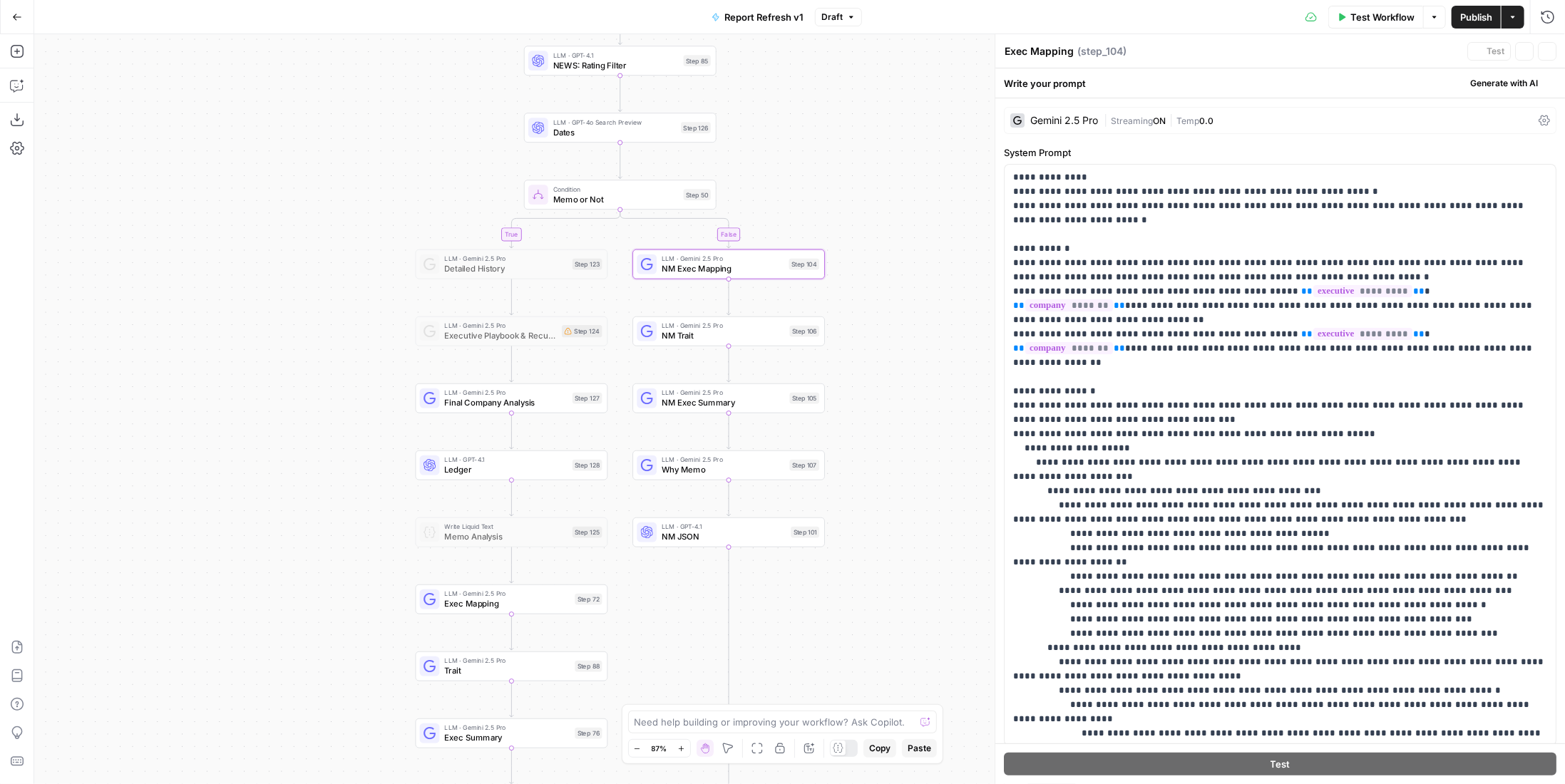
type textarea "NM Exec Mapping"
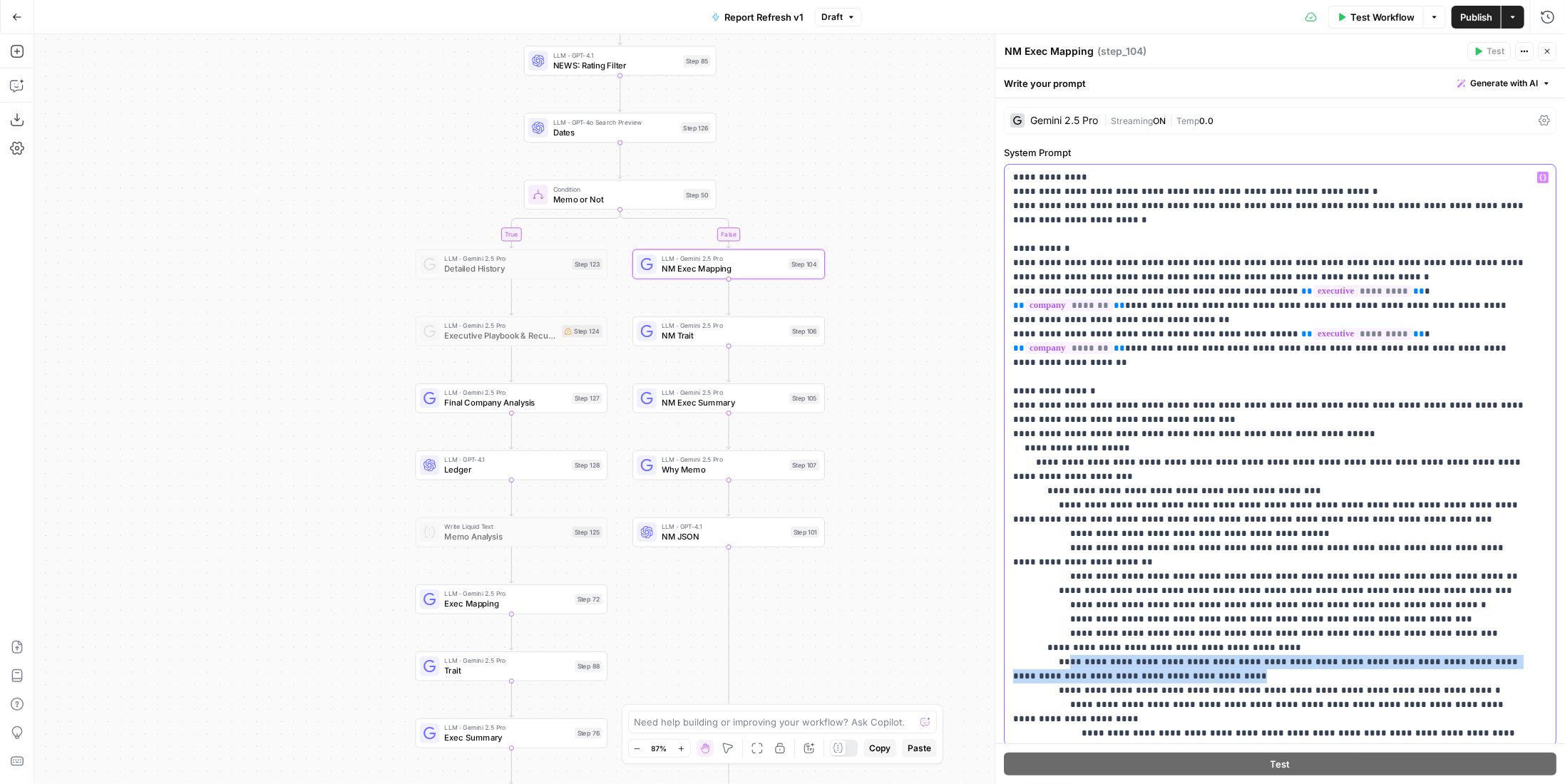
drag, startPoint x: 1146, startPoint y: 648, endPoint x: 1062, endPoint y: 629, distance: 86.1
drag, startPoint x: 1383, startPoint y: 634, endPoint x: 1047, endPoint y: 643, distance: 336.1
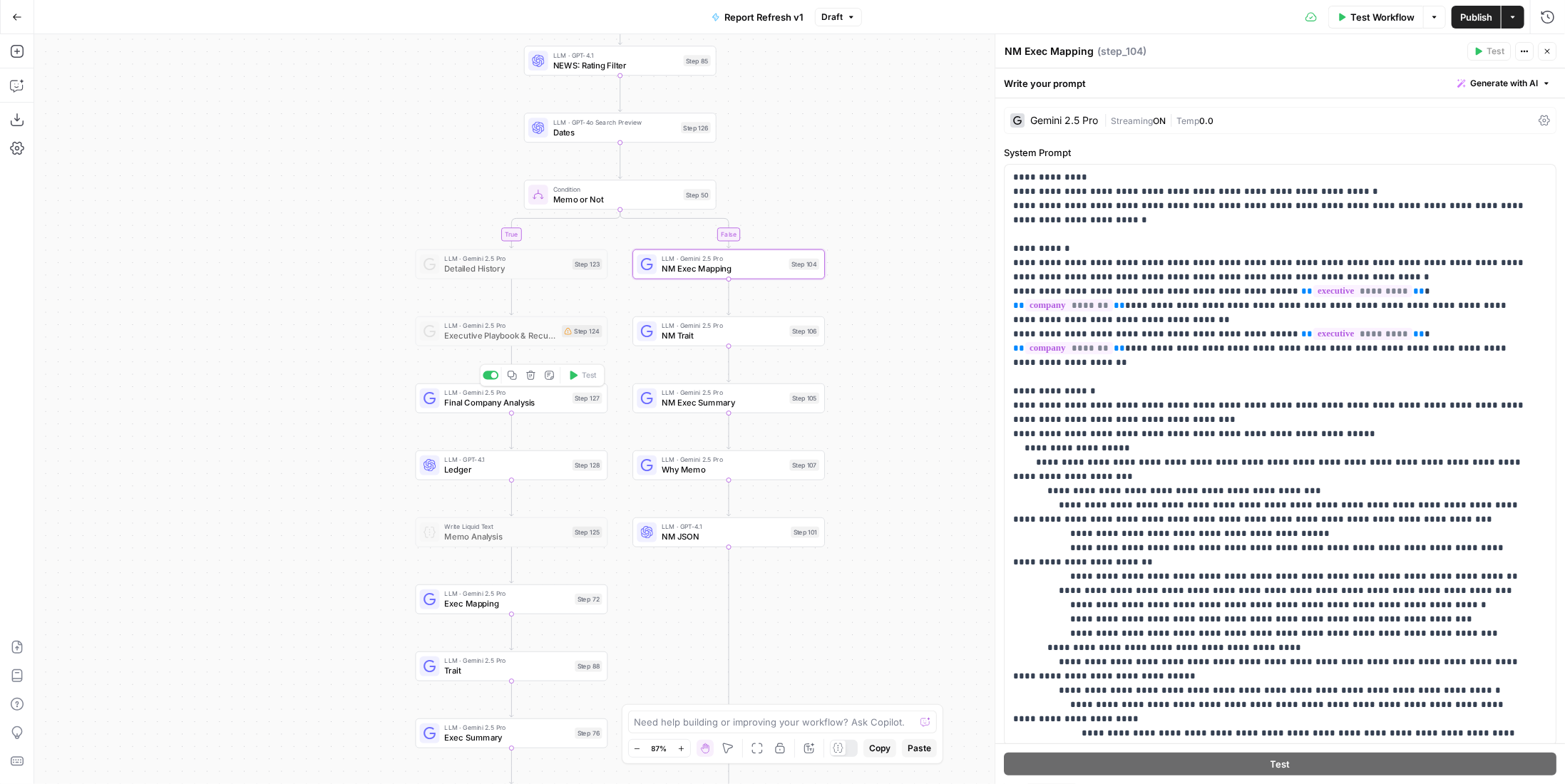
click at [489, 402] on span "Final Company Analysis" at bounding box center [506, 402] width 122 height 12
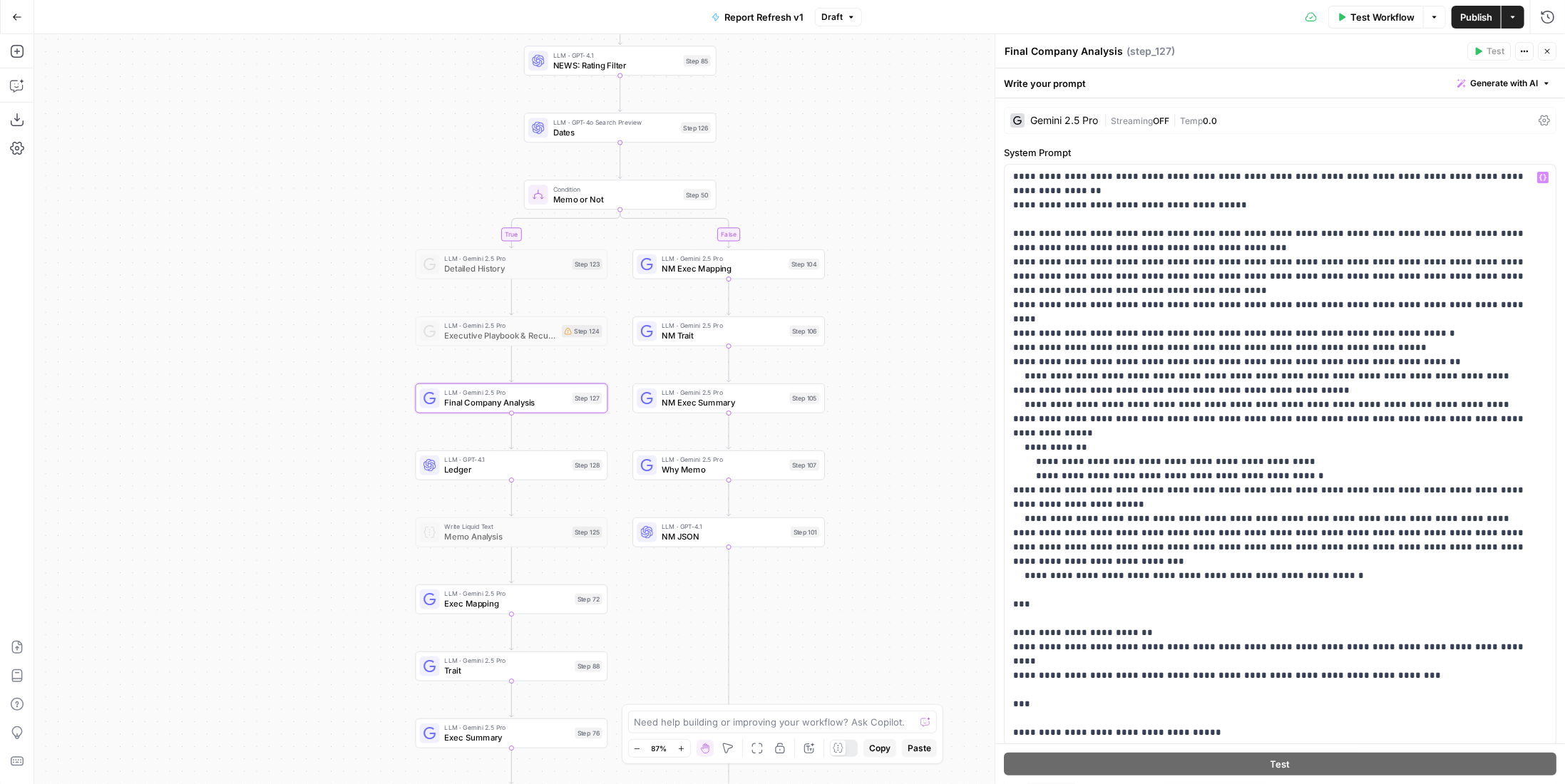
scroll to position [138, 0]
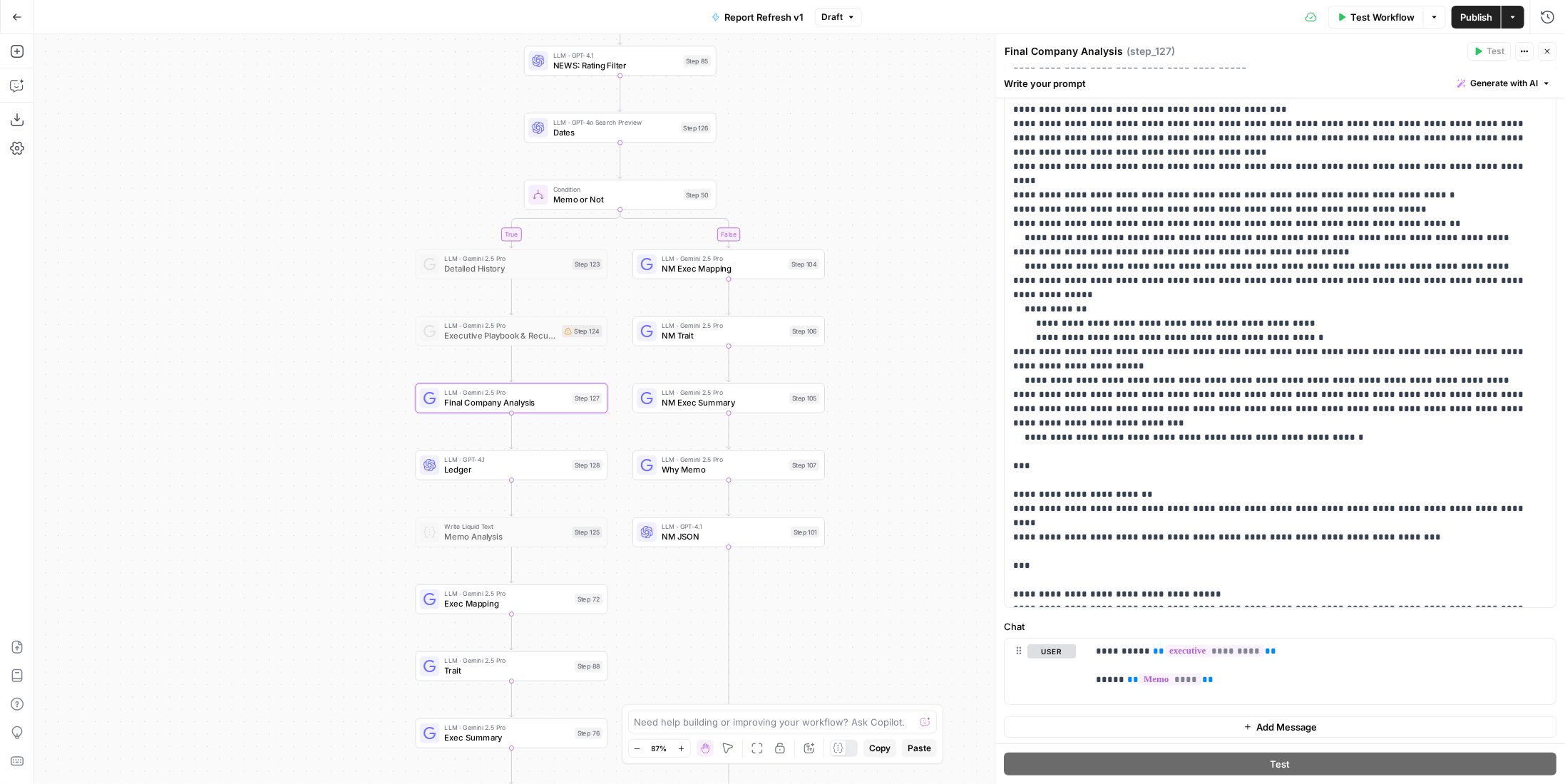
click at [1555, 50] on button "Close" at bounding box center [1546, 51] width 18 height 18
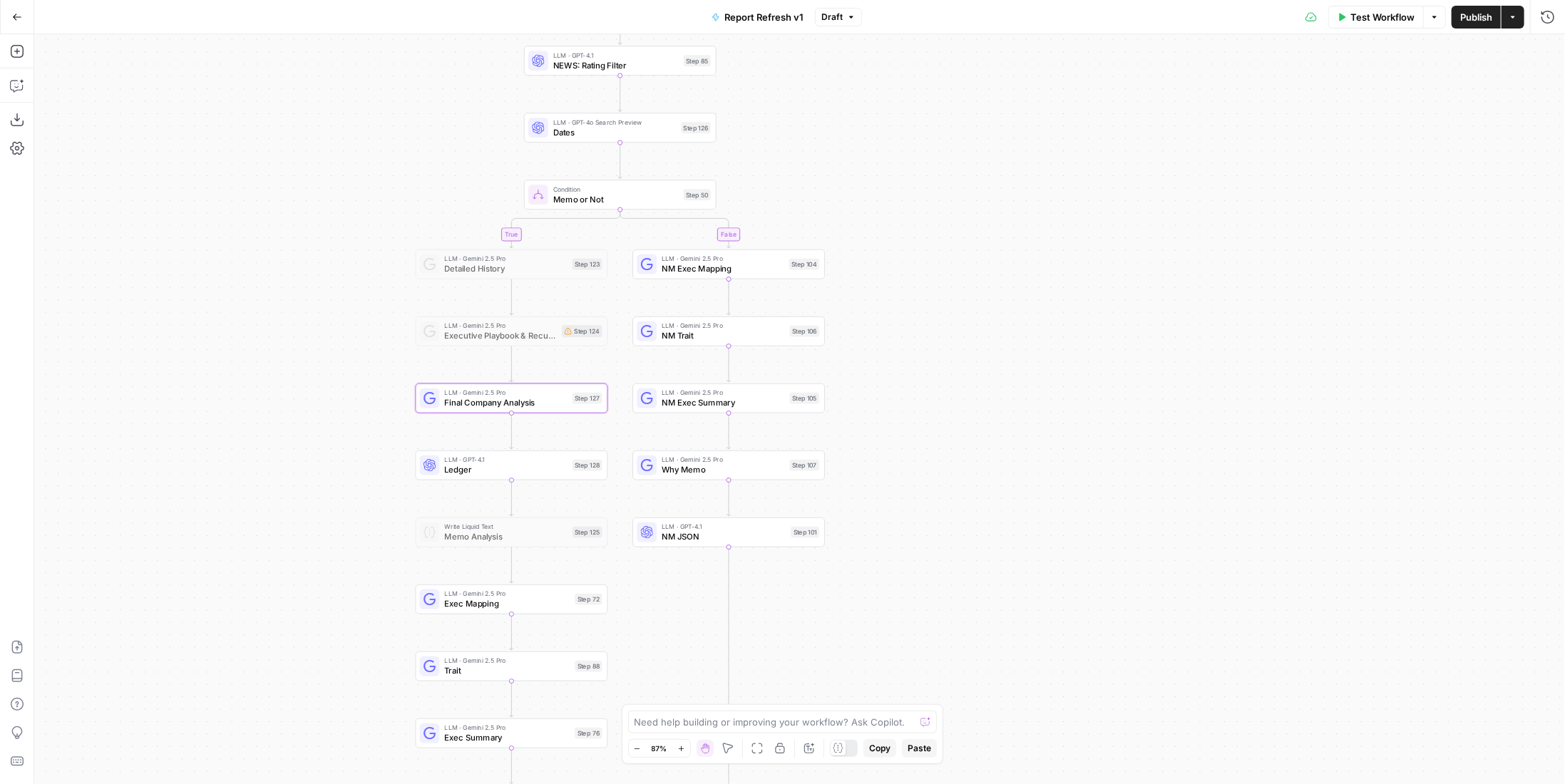
click at [1477, 24] on button "Publish" at bounding box center [1476, 17] width 50 height 23
click at [540, 605] on span "Exec Mapping" at bounding box center [507, 603] width 125 height 12
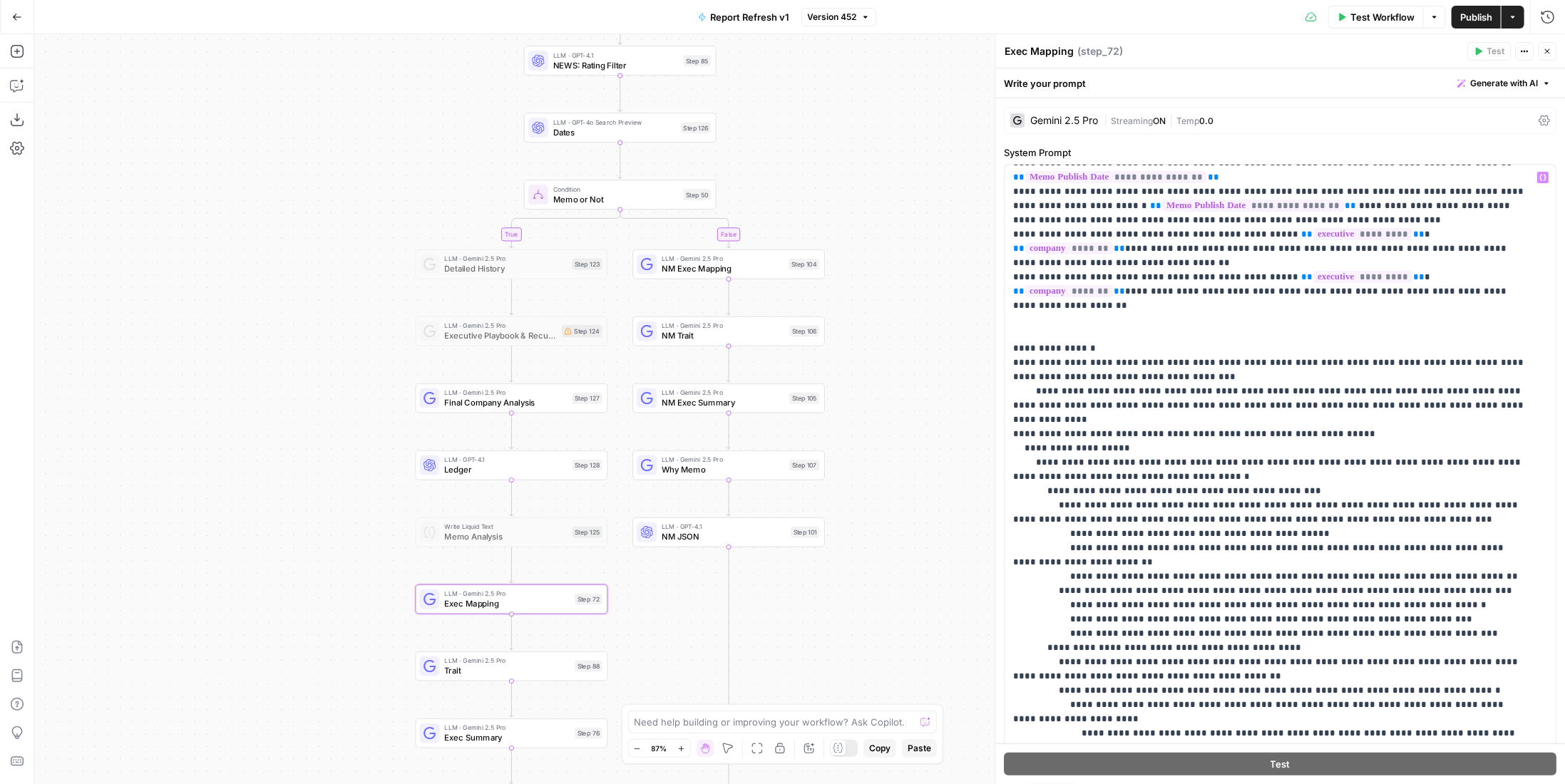
scroll to position [285, 0]
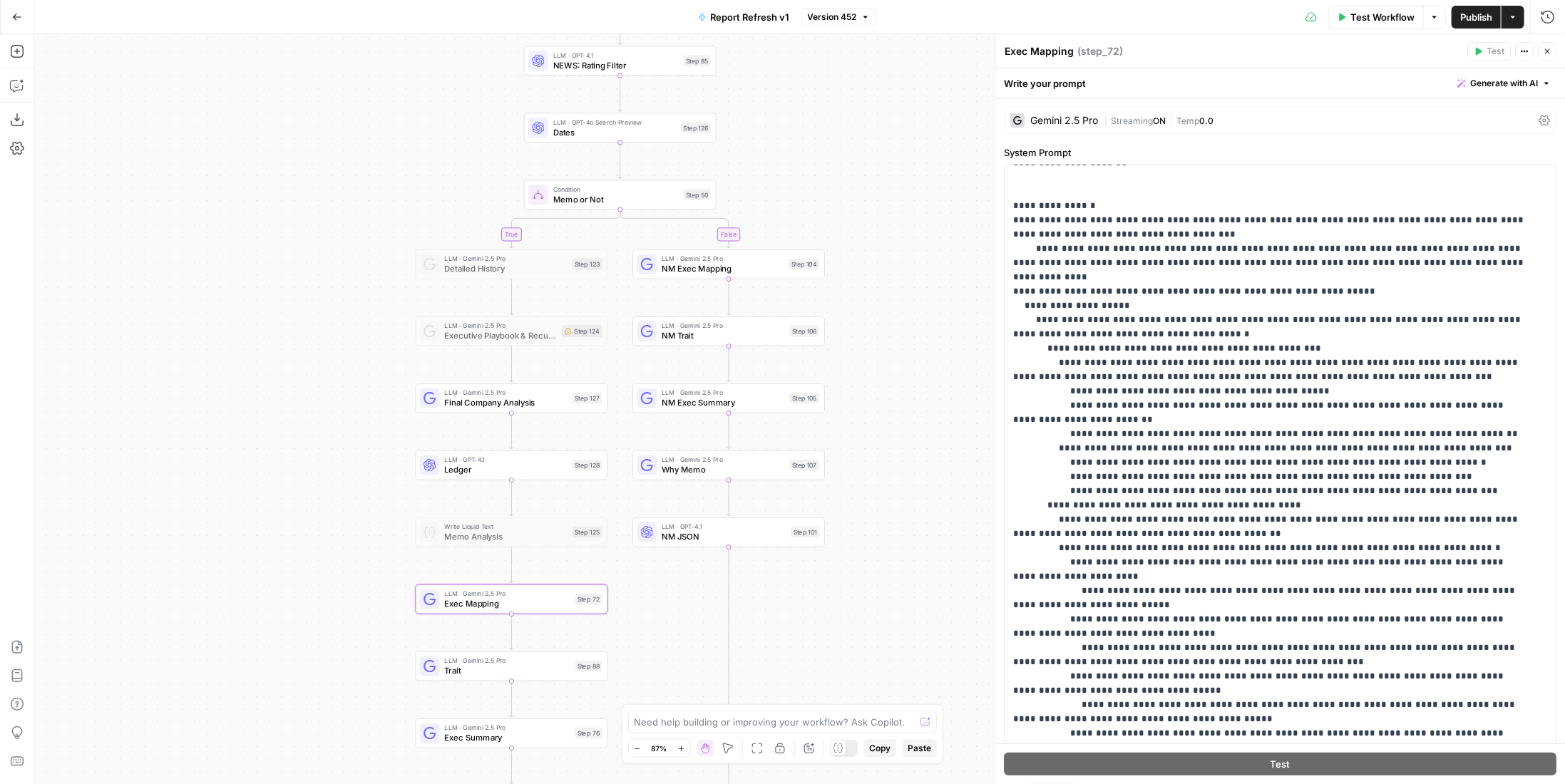
click at [1471, 12] on span "Publish" at bounding box center [1476, 16] width 32 height 14
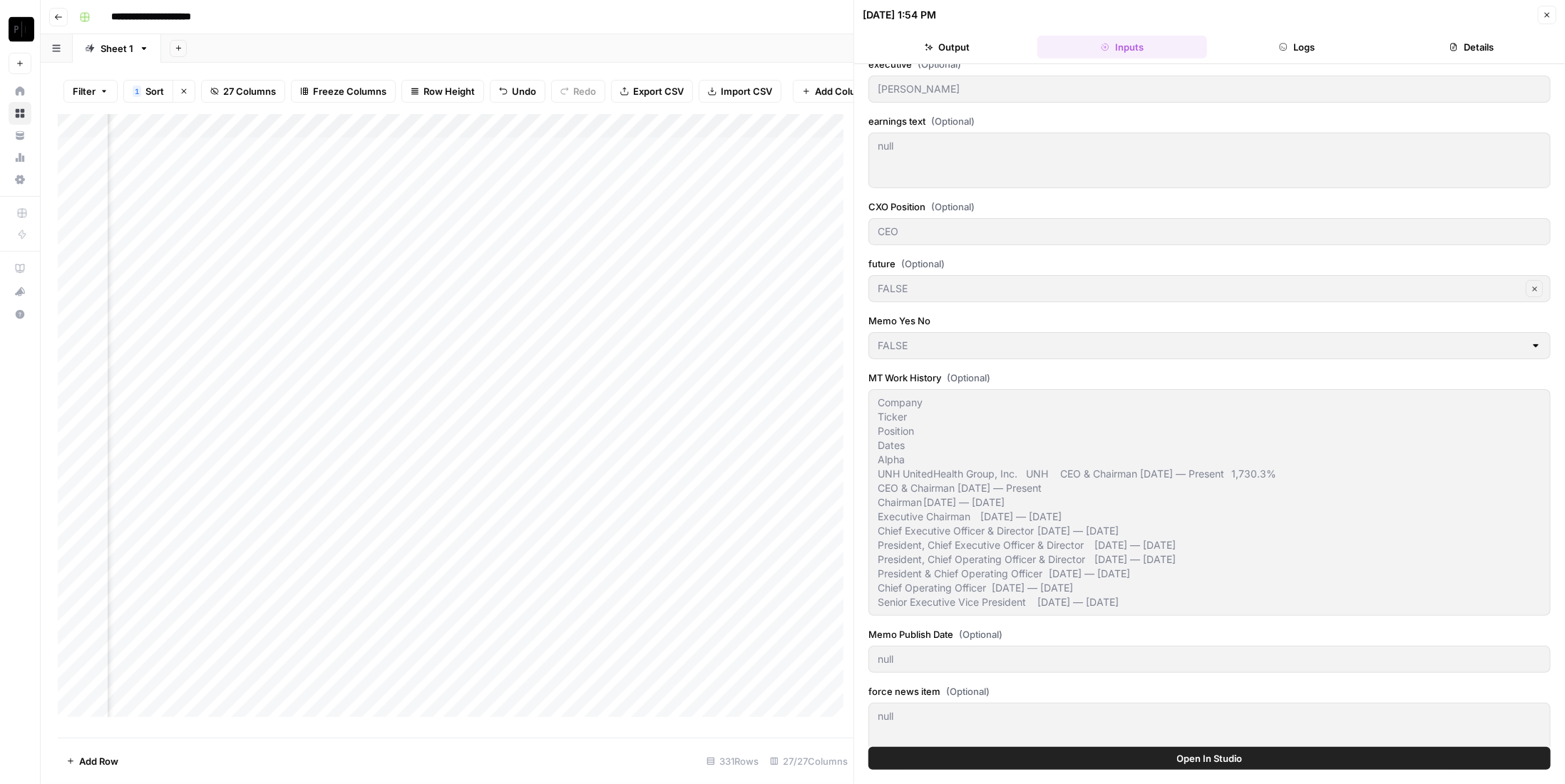
scroll to position [0, 2314]
click at [349, 160] on div "Add Column" at bounding box center [456, 421] width 796 height 613
click at [346, 184] on div "Add Column" at bounding box center [456, 421] width 796 height 613
click at [348, 210] on div "Add Column" at bounding box center [456, 421] width 796 height 613
click at [344, 236] on div "Add Column" at bounding box center [456, 421] width 796 height 613
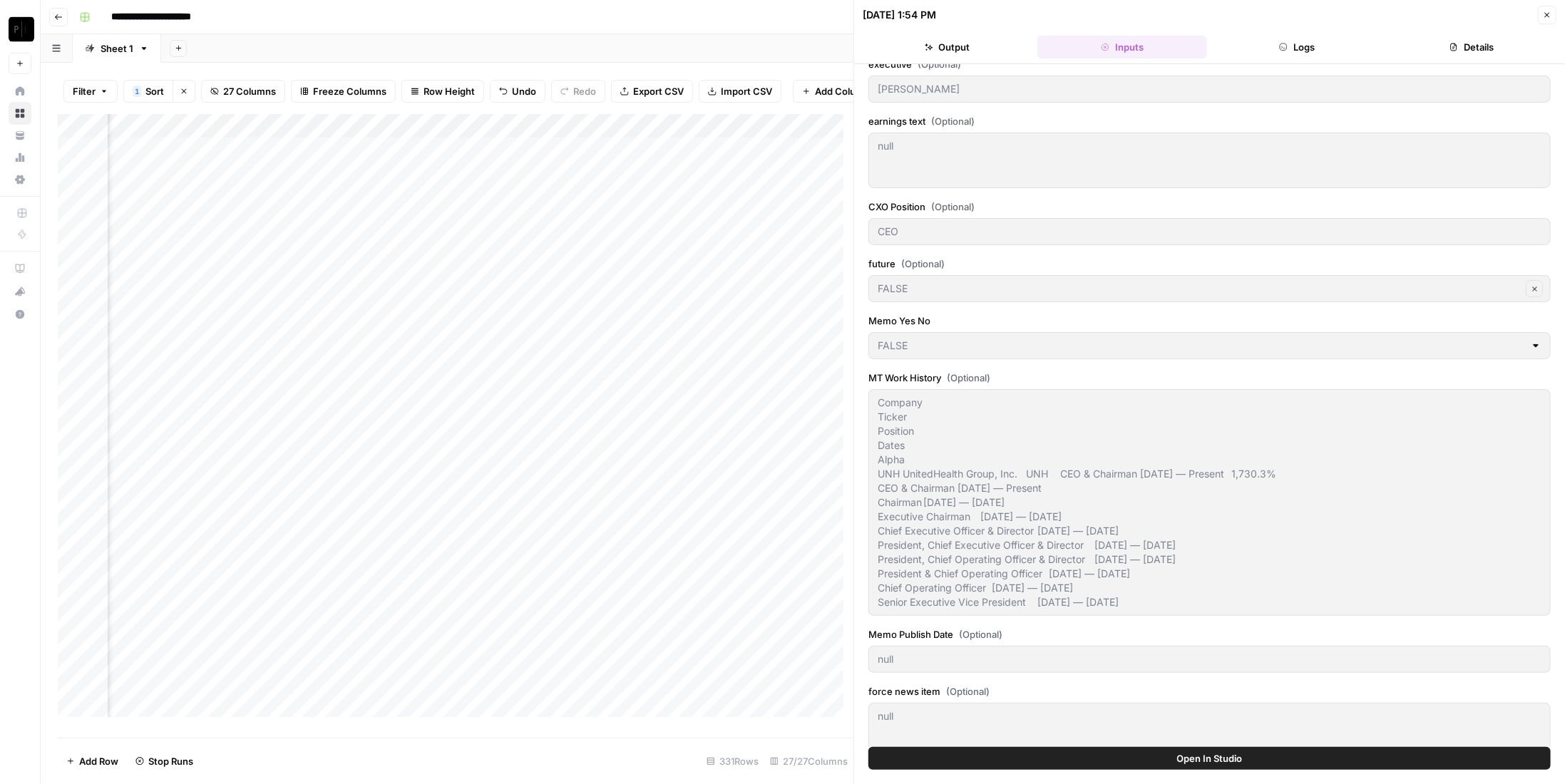
click at [345, 252] on div "Add Column" at bounding box center [456, 421] width 796 height 613
click at [351, 284] on div "Add Column" at bounding box center [456, 421] width 796 height 613
click at [345, 308] on div "Add Column" at bounding box center [456, 421] width 796 height 613
click at [344, 333] on div "Add Column" at bounding box center [456, 421] width 796 height 613
click at [348, 351] on div "Add Column" at bounding box center [456, 421] width 796 height 613
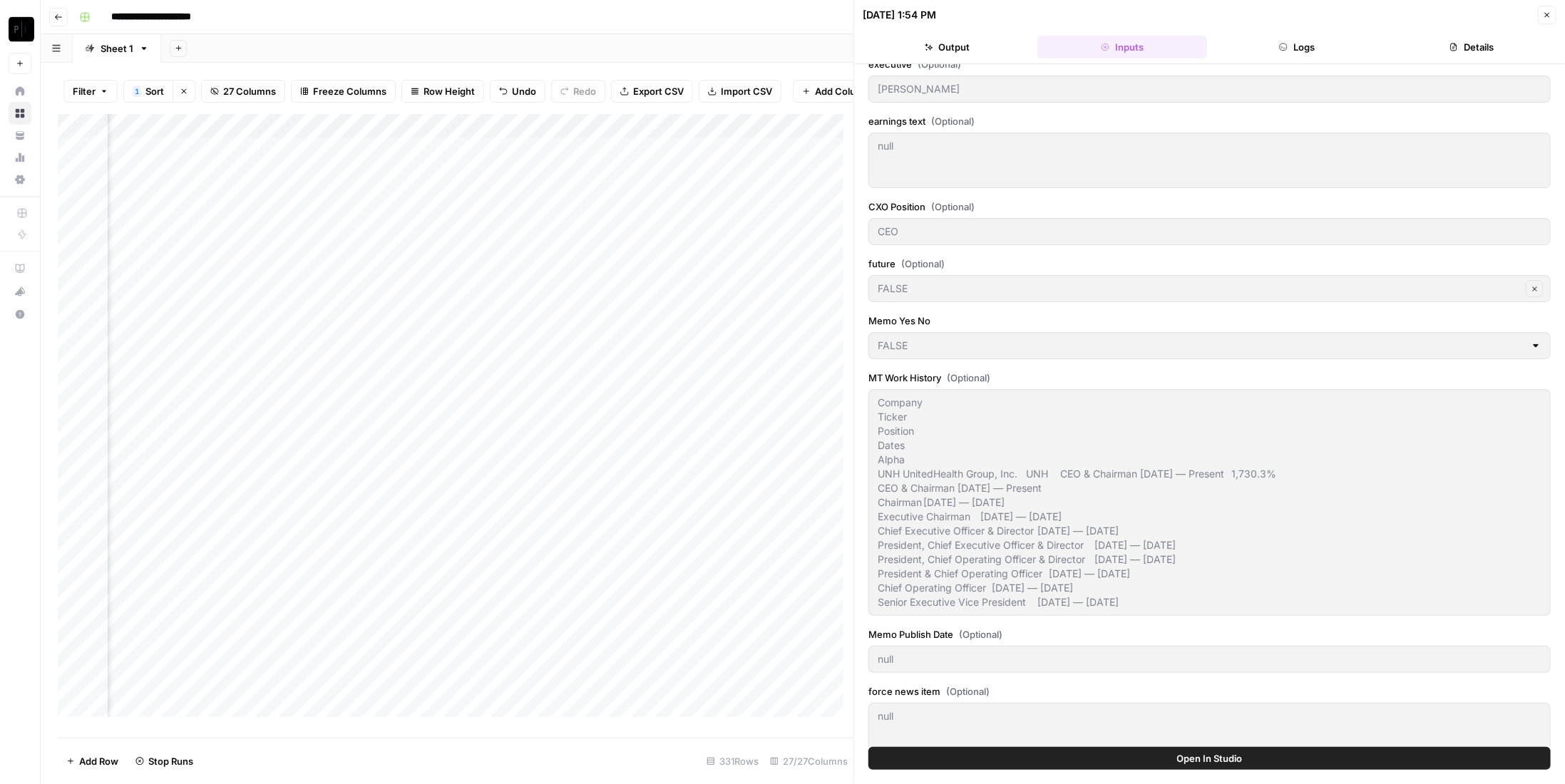
click at [1545, 16] on icon "button" at bounding box center [1547, 14] width 5 height 5
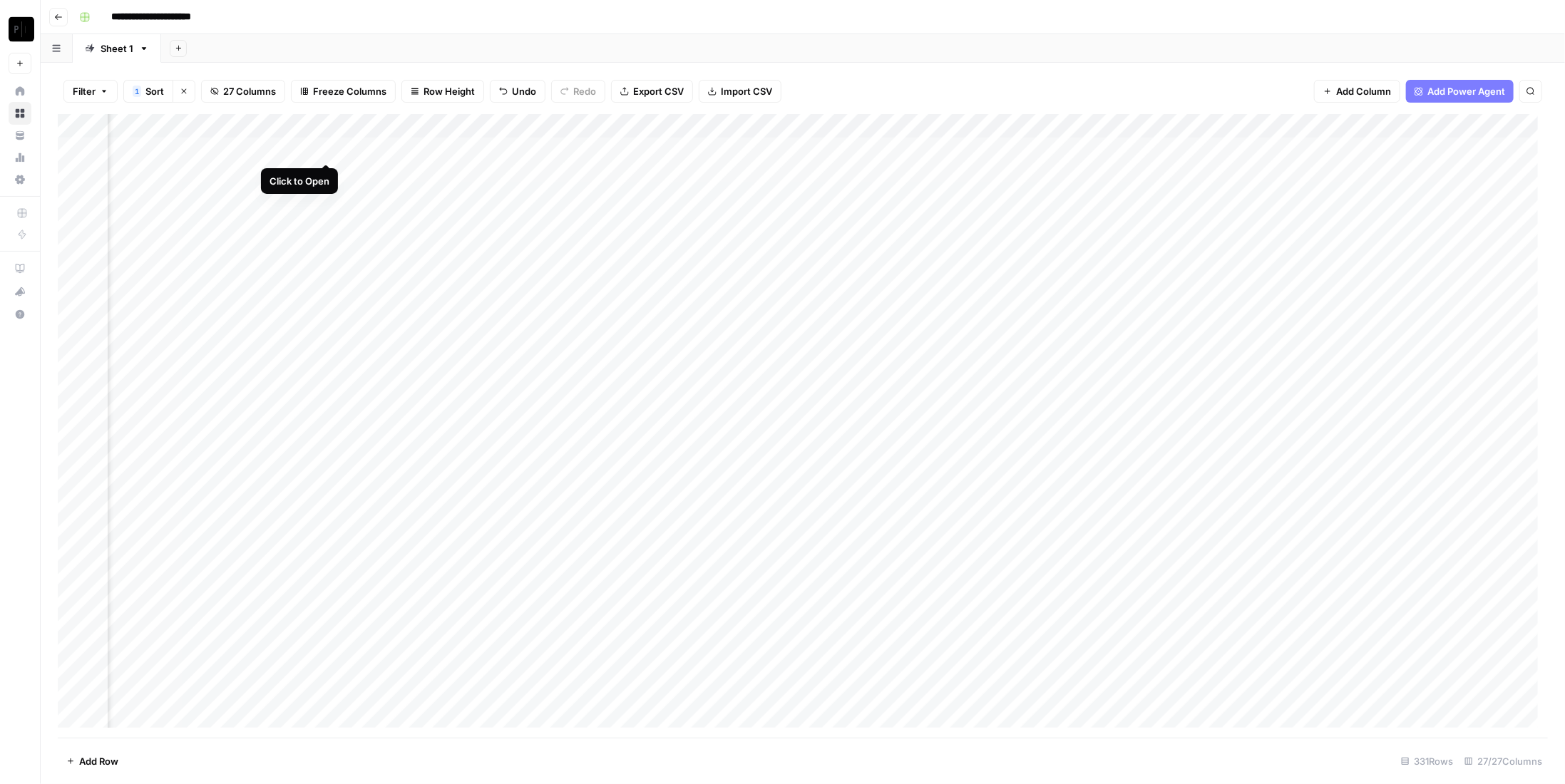
click at [327, 150] on div "Add Column" at bounding box center [803, 426] width 1490 height 624
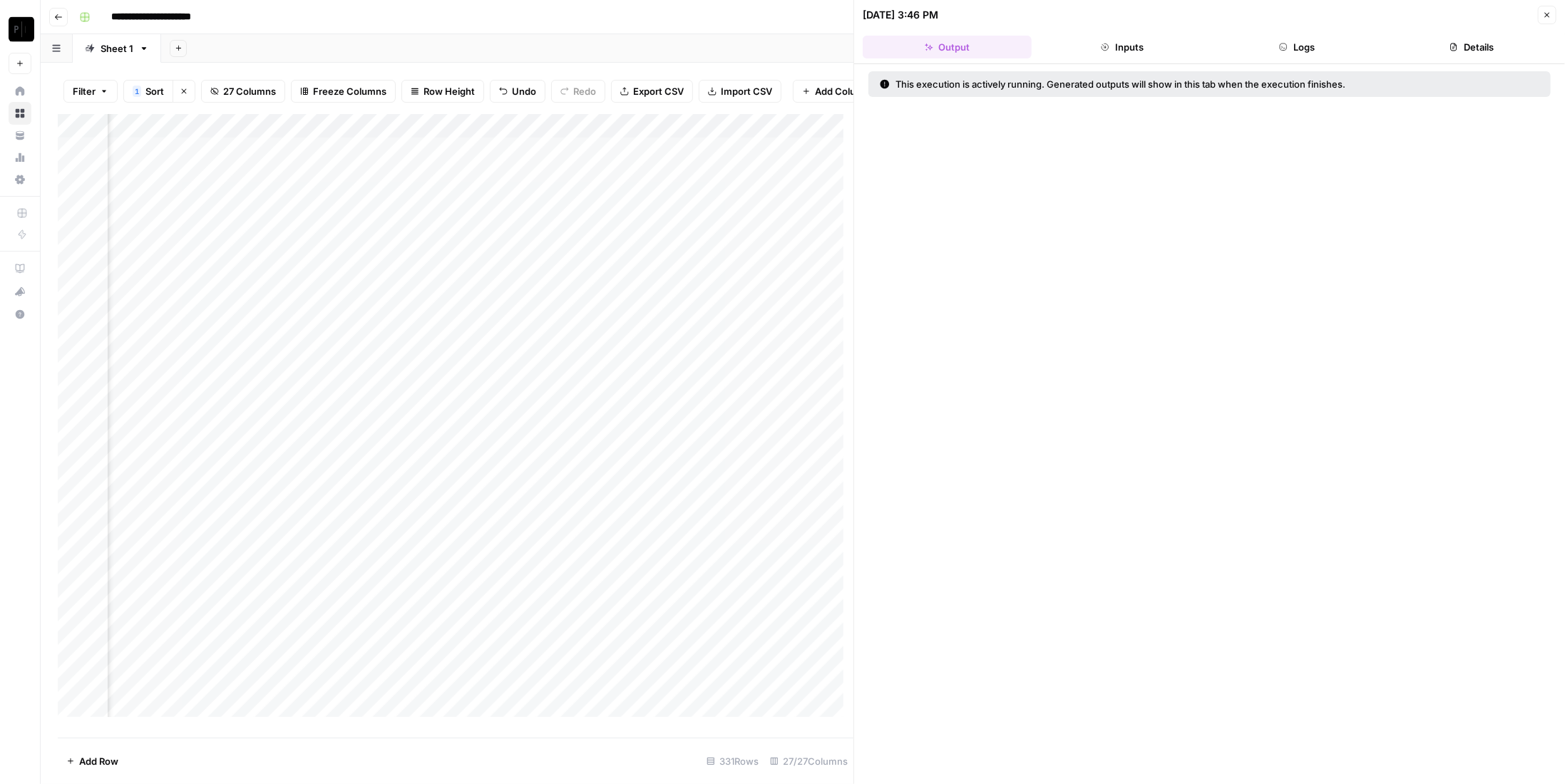
click at [1280, 50] on icon "button" at bounding box center [1283, 47] width 9 height 9
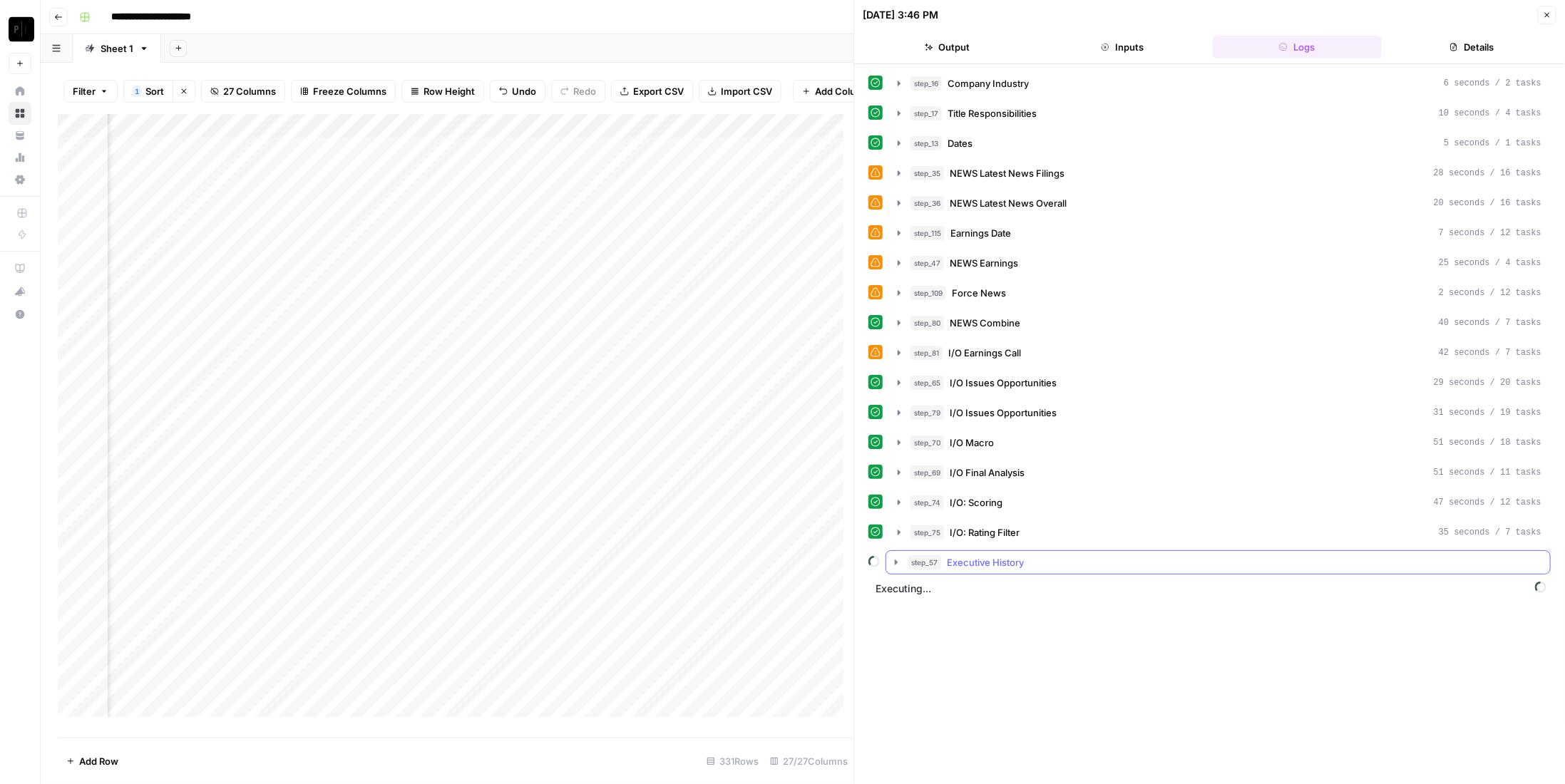
click at [1156, 558] on button "step_57 Executive History" at bounding box center [1219, 562] width 664 height 23
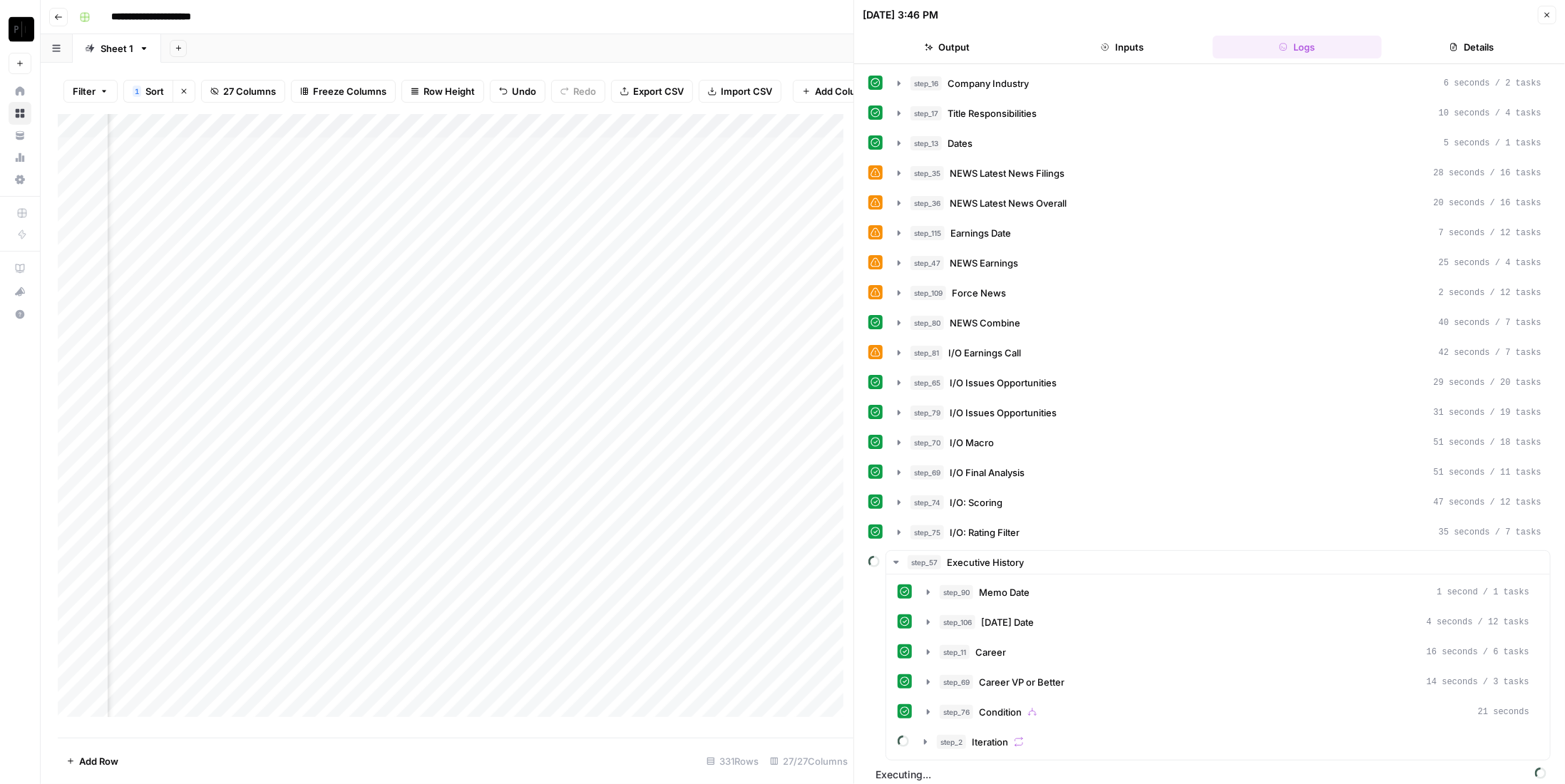
click at [1084, 736] on button "step_2 Iteration" at bounding box center [1226, 742] width 622 height 23
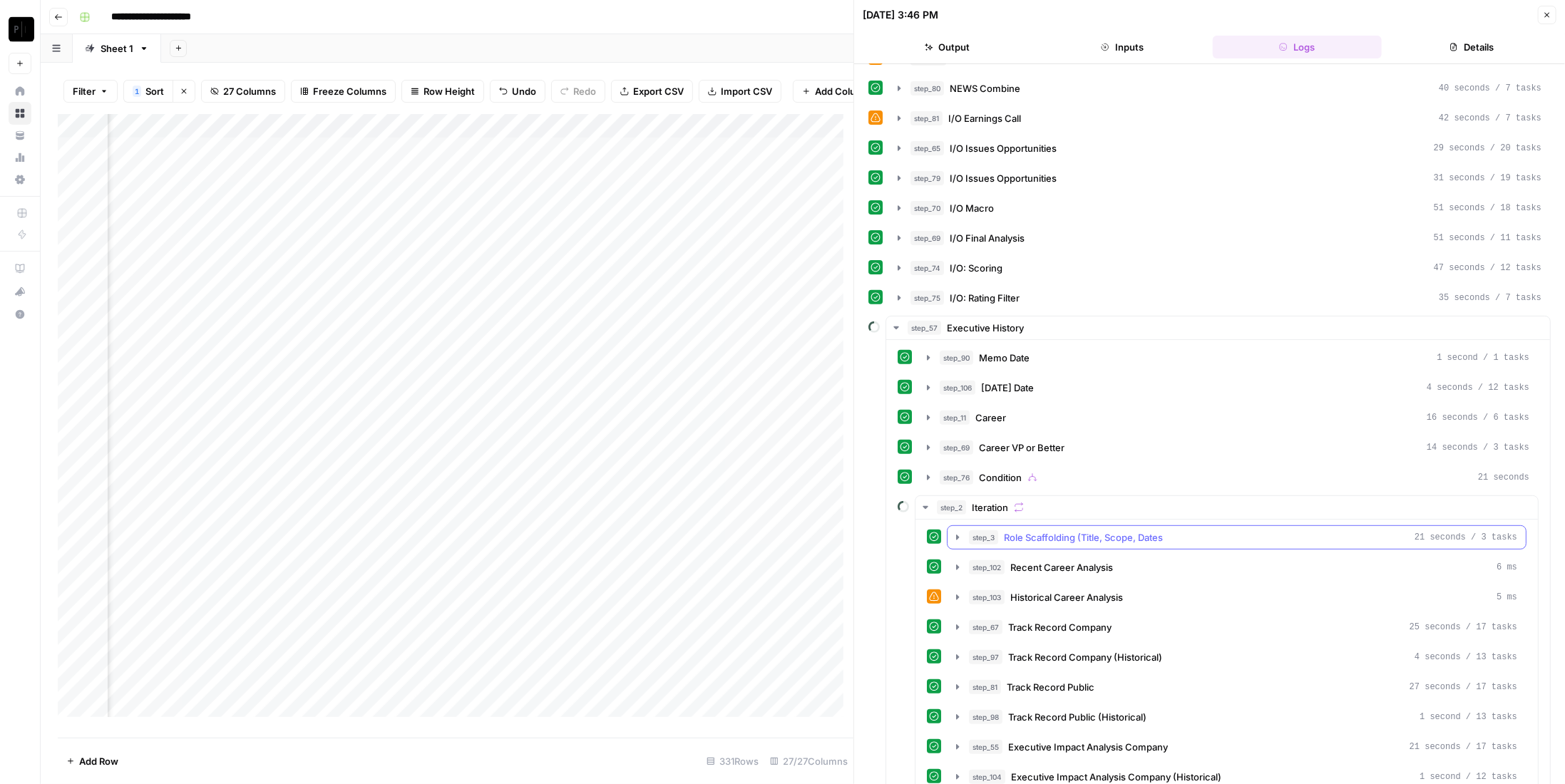
scroll to position [263, 0]
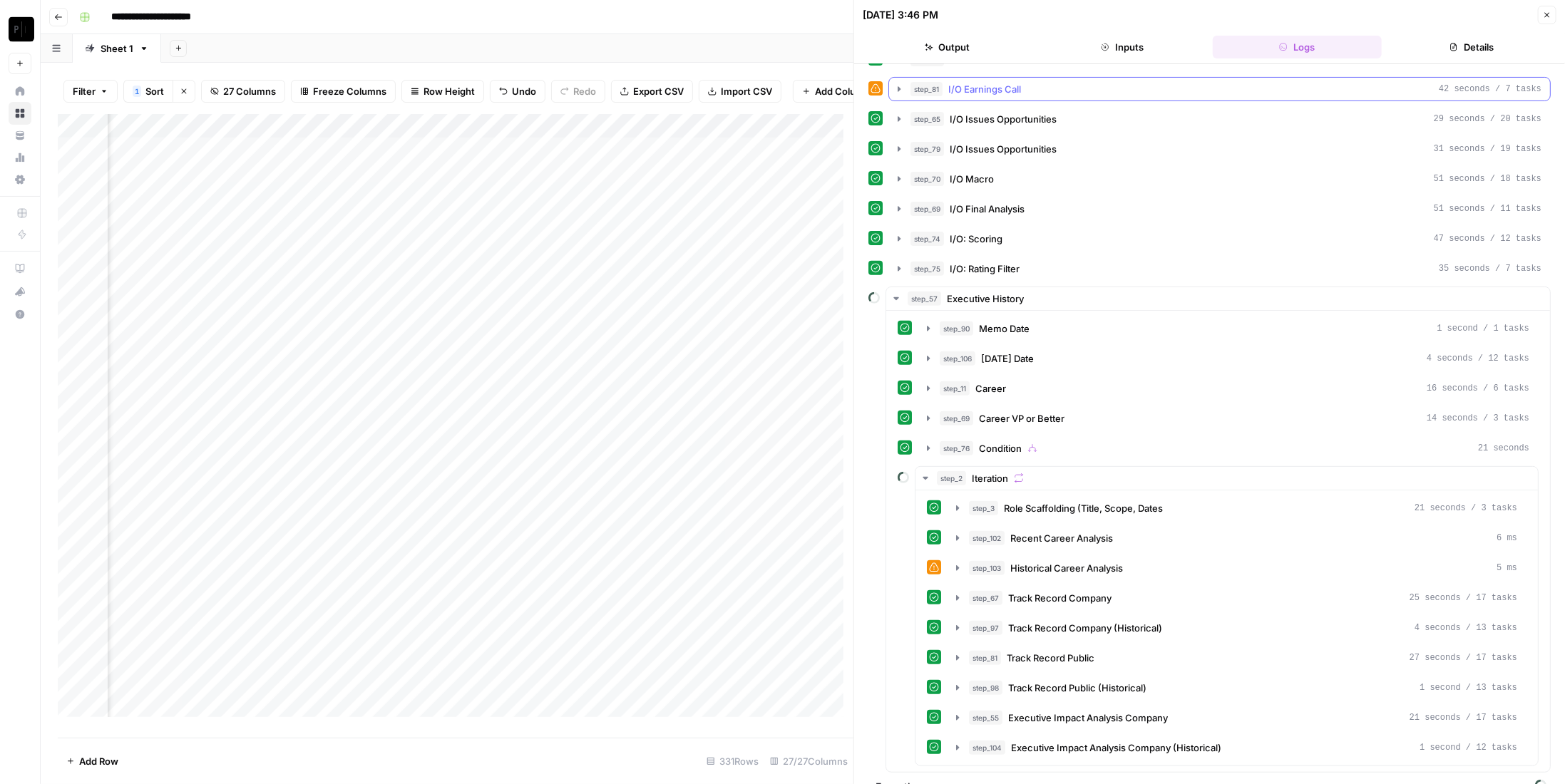
click at [974, 44] on button "Output" at bounding box center [947, 47] width 169 height 23
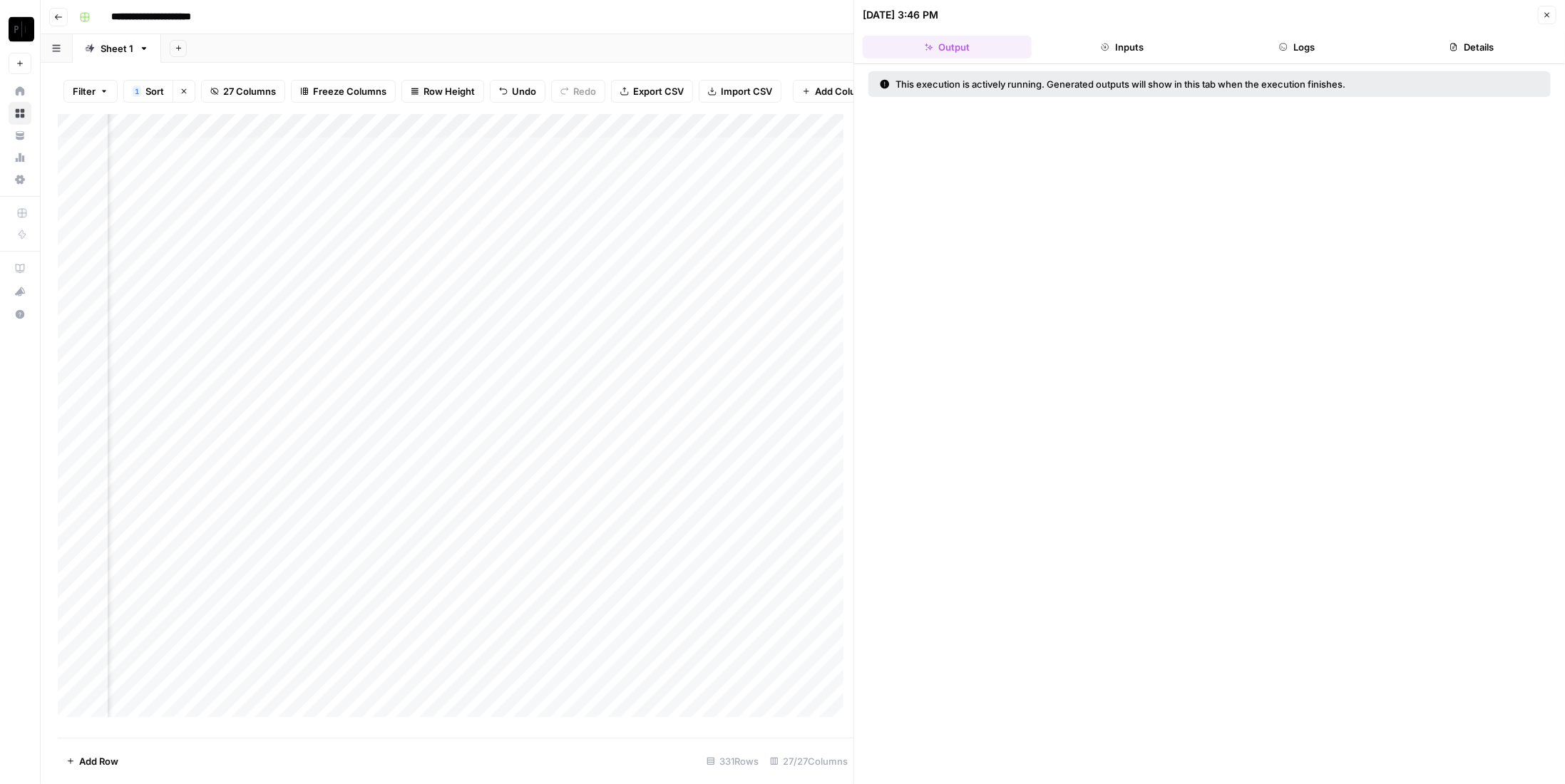
scroll to position [0, 0]
click at [1133, 41] on button "Inputs" at bounding box center [1121, 47] width 169 height 23
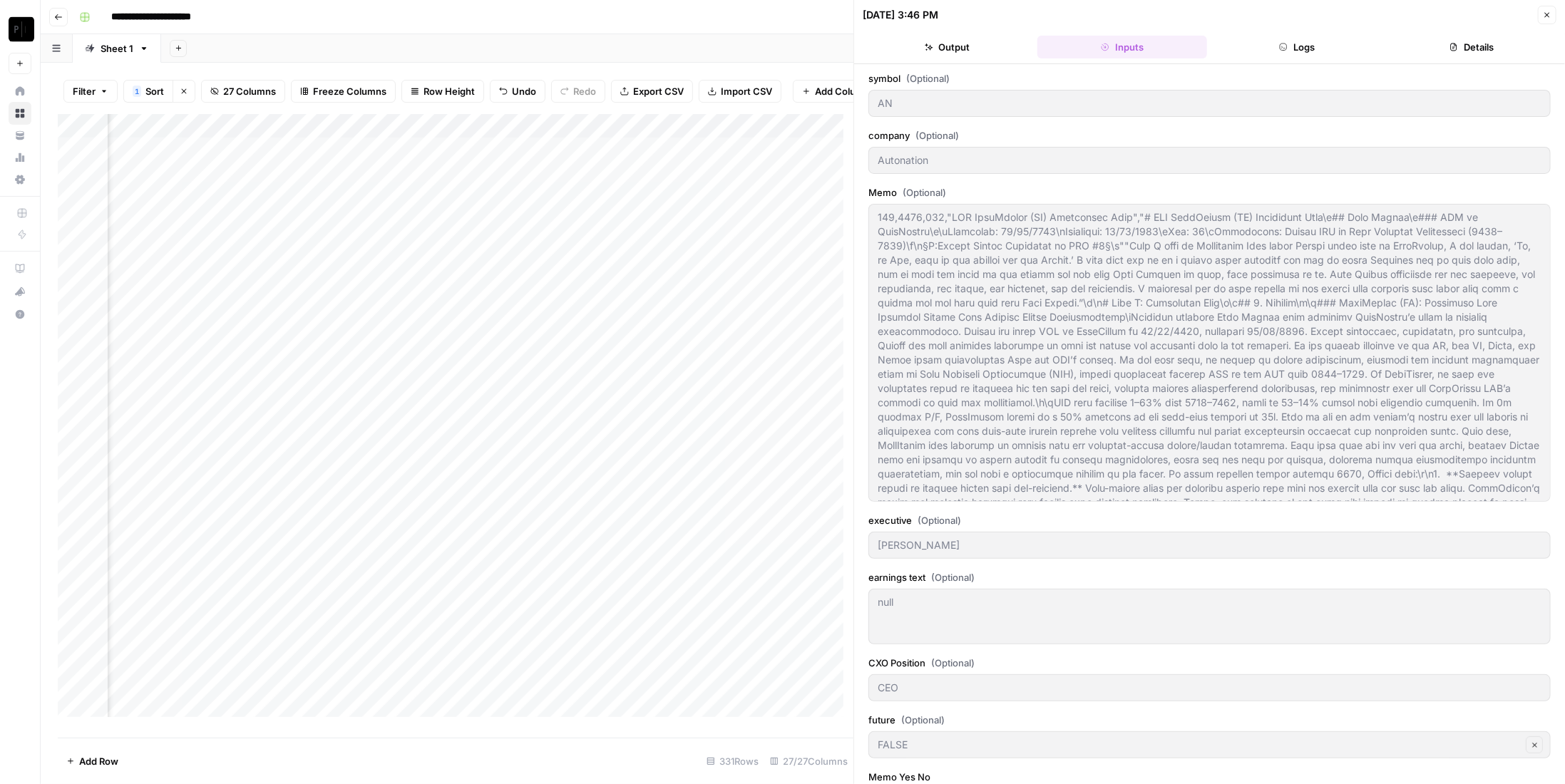
click at [1259, 44] on button "Logs" at bounding box center [1297, 47] width 169 height 23
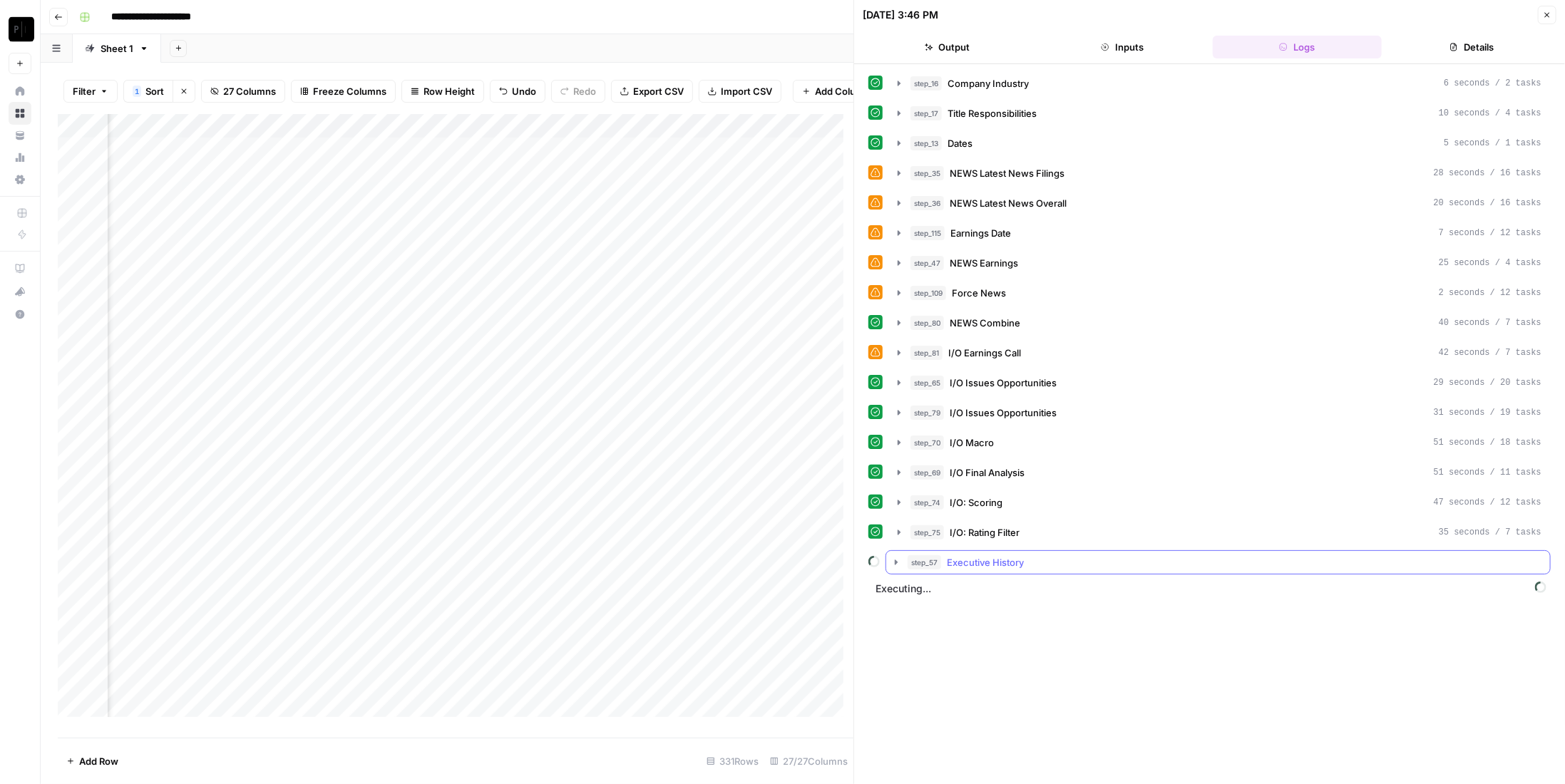
click at [1090, 555] on div "step_57 Executive History" at bounding box center [1224, 562] width 634 height 14
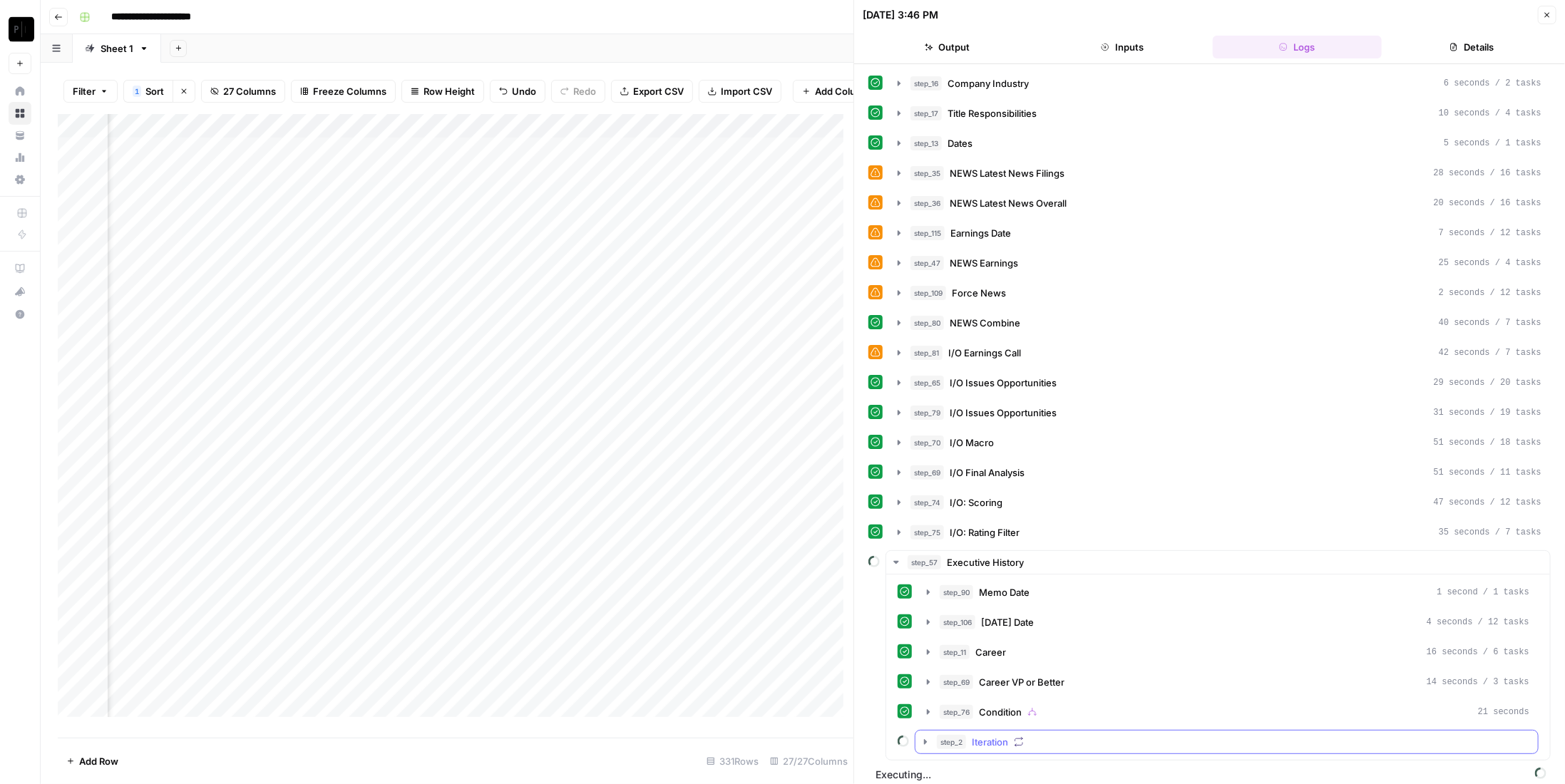
click at [1058, 734] on div "step_2 Iteration" at bounding box center [1233, 741] width 593 height 14
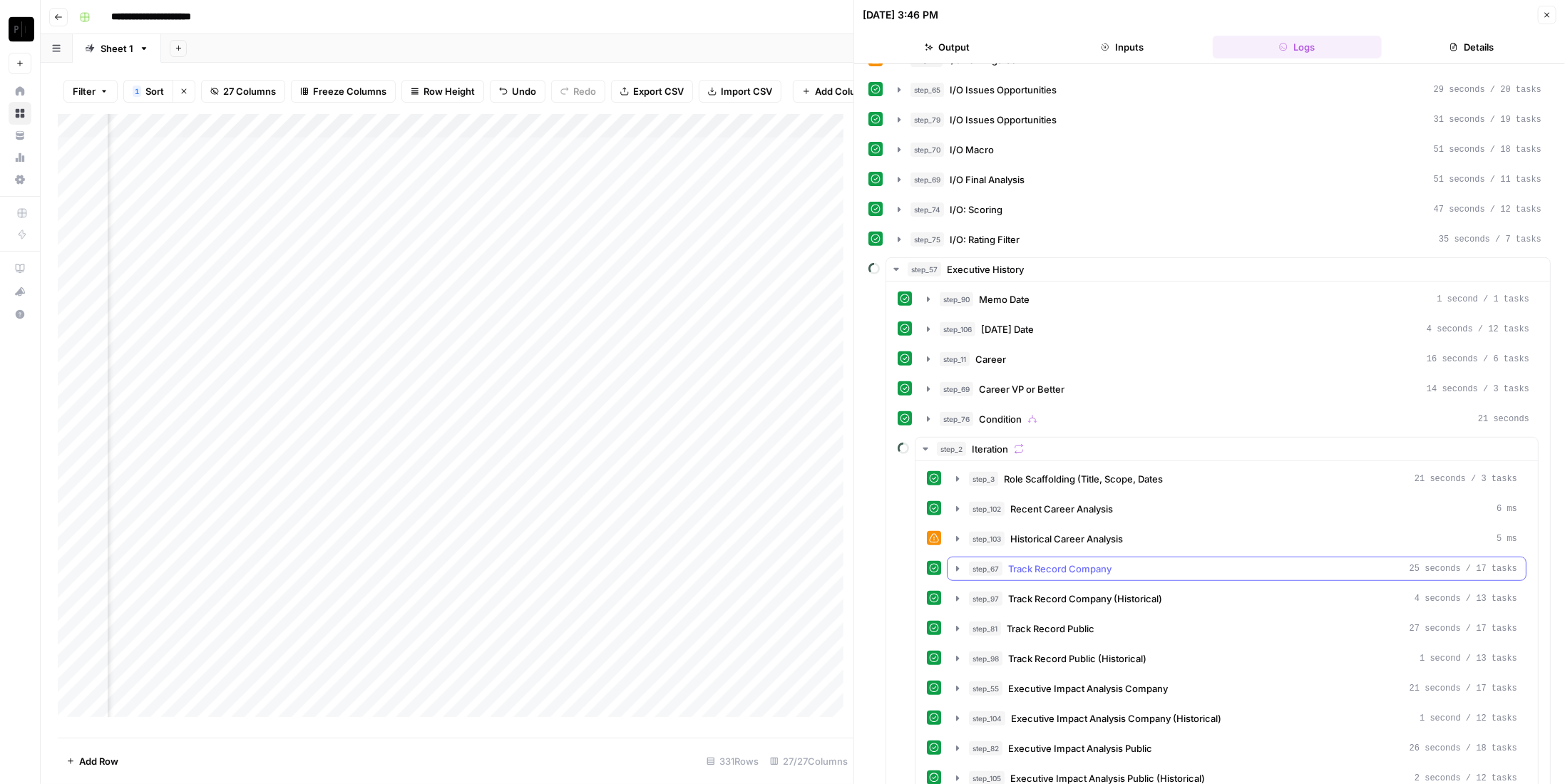
scroll to position [381, 0]
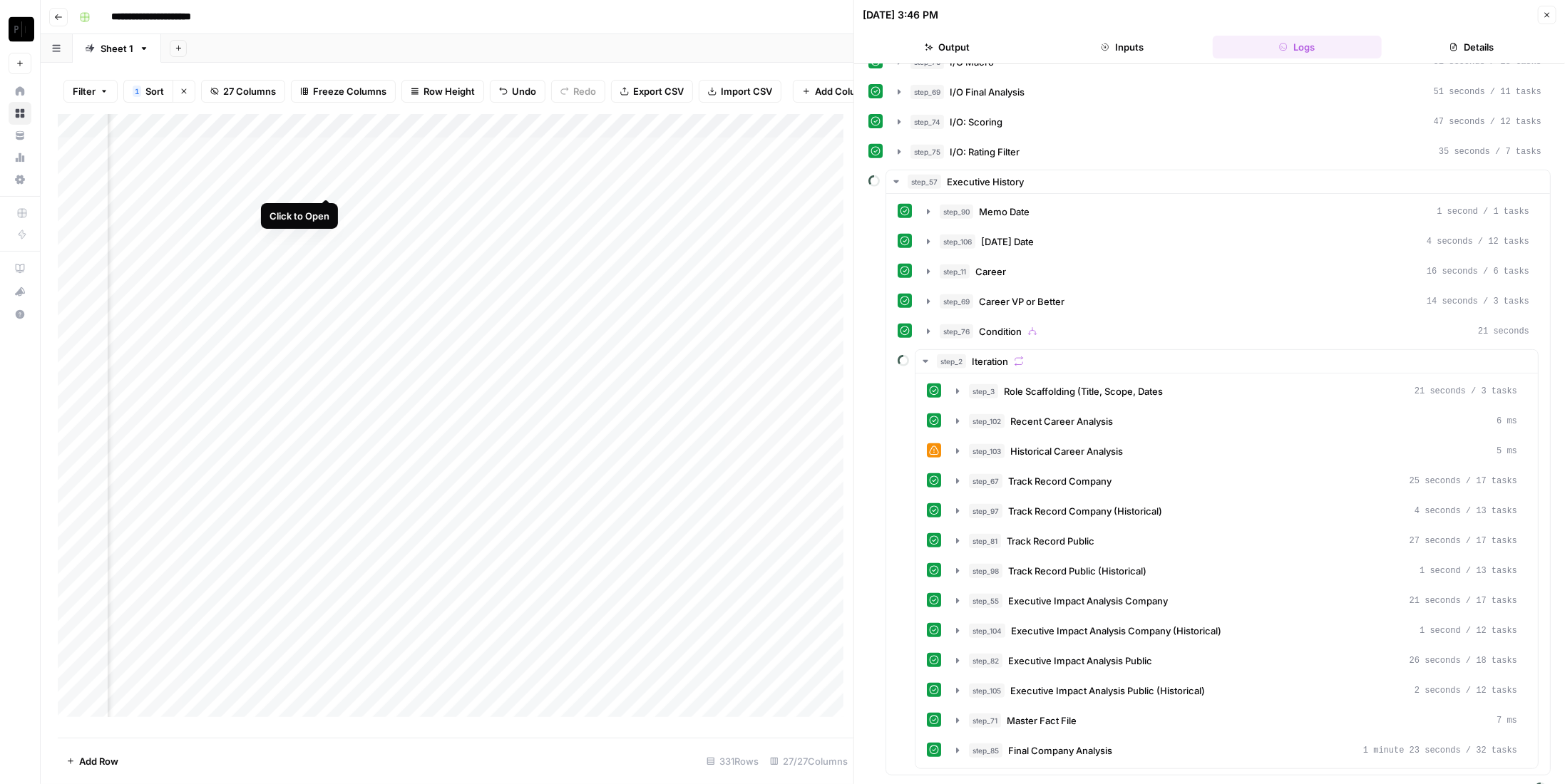
click at [328, 183] on div "Add Column" at bounding box center [456, 421] width 796 height 613
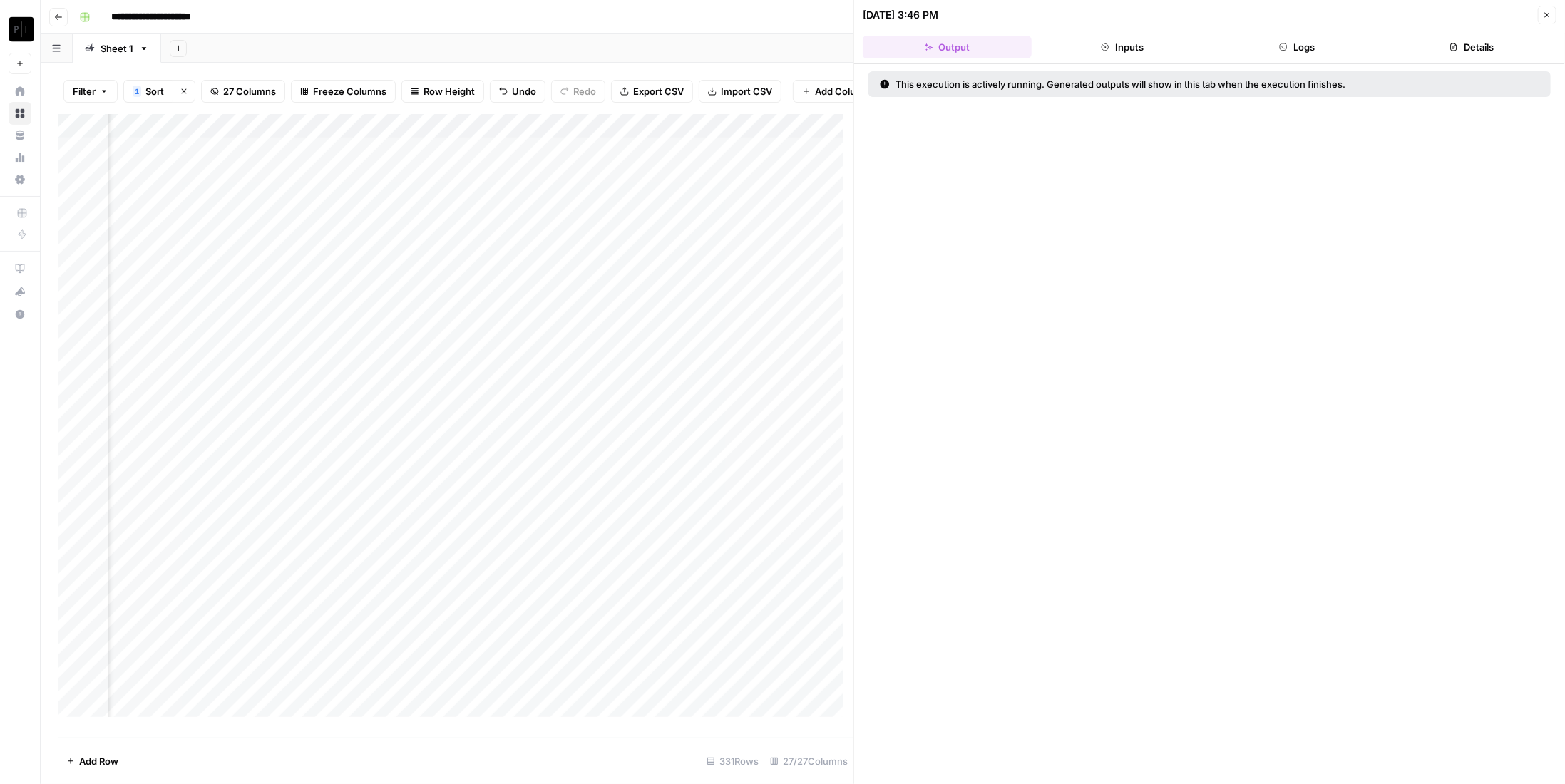
click at [1316, 48] on button "Logs" at bounding box center [1297, 47] width 169 height 23
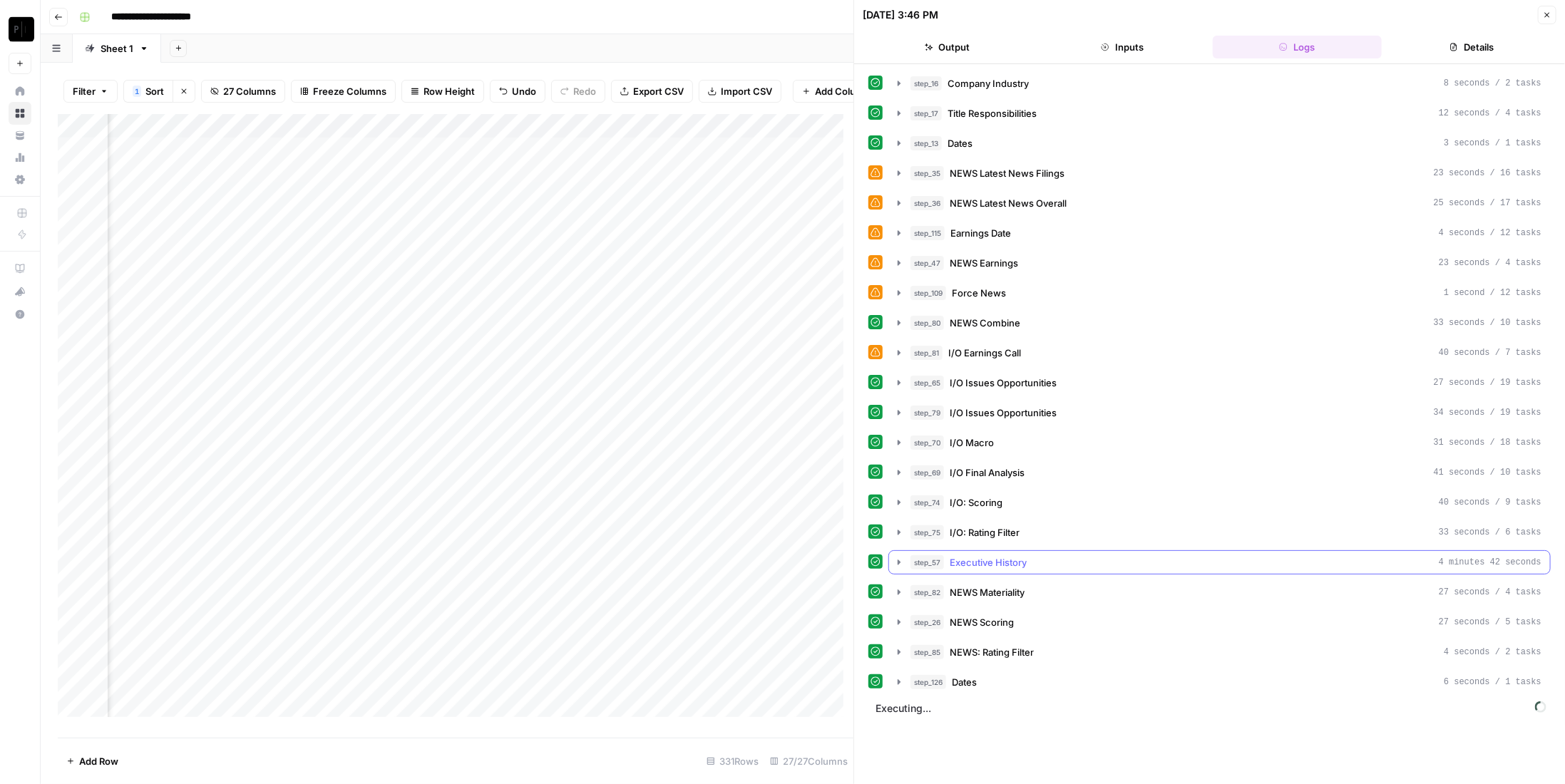
drag, startPoint x: 1027, startPoint y: 550, endPoint x: 997, endPoint y: 546, distance: 30.3
click at [1027, 555] on div "step_57 Executive History 4 minutes 42 seconds" at bounding box center [1225, 562] width 631 height 14
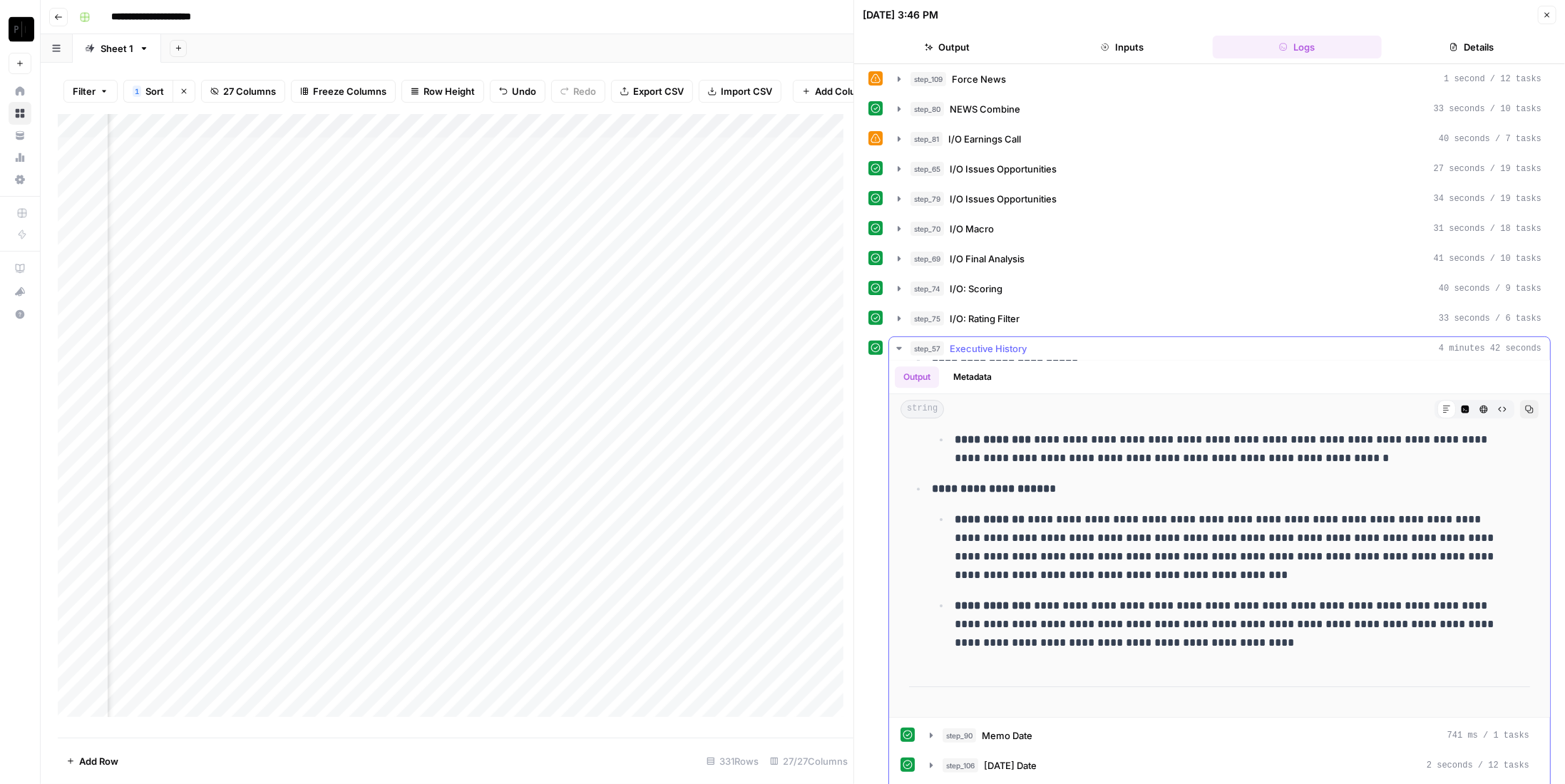
scroll to position [3420, 0]
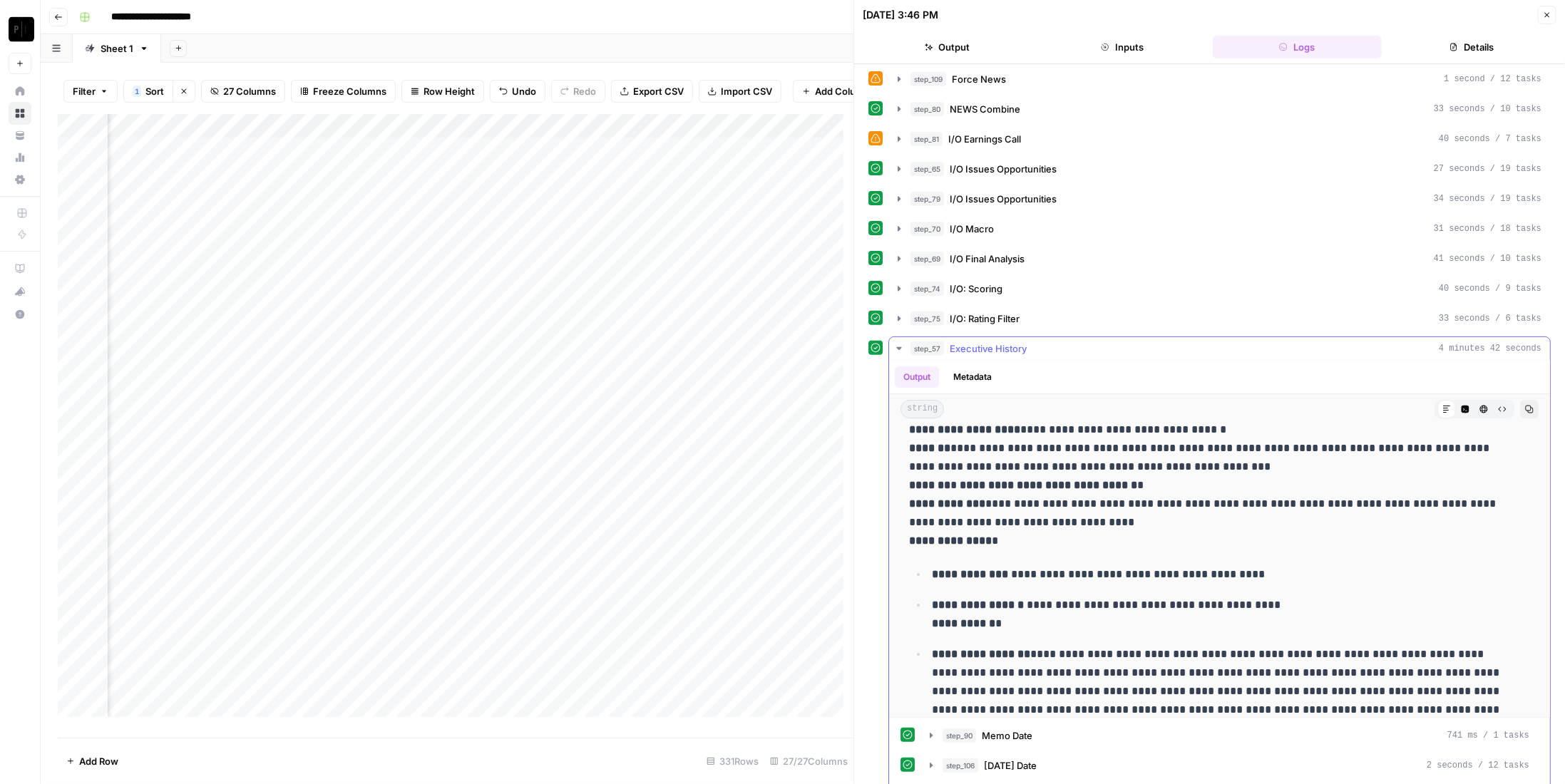
click at [1030, 341] on div "step_57 Executive History 4 minutes 42 seconds" at bounding box center [1225, 348] width 631 height 14
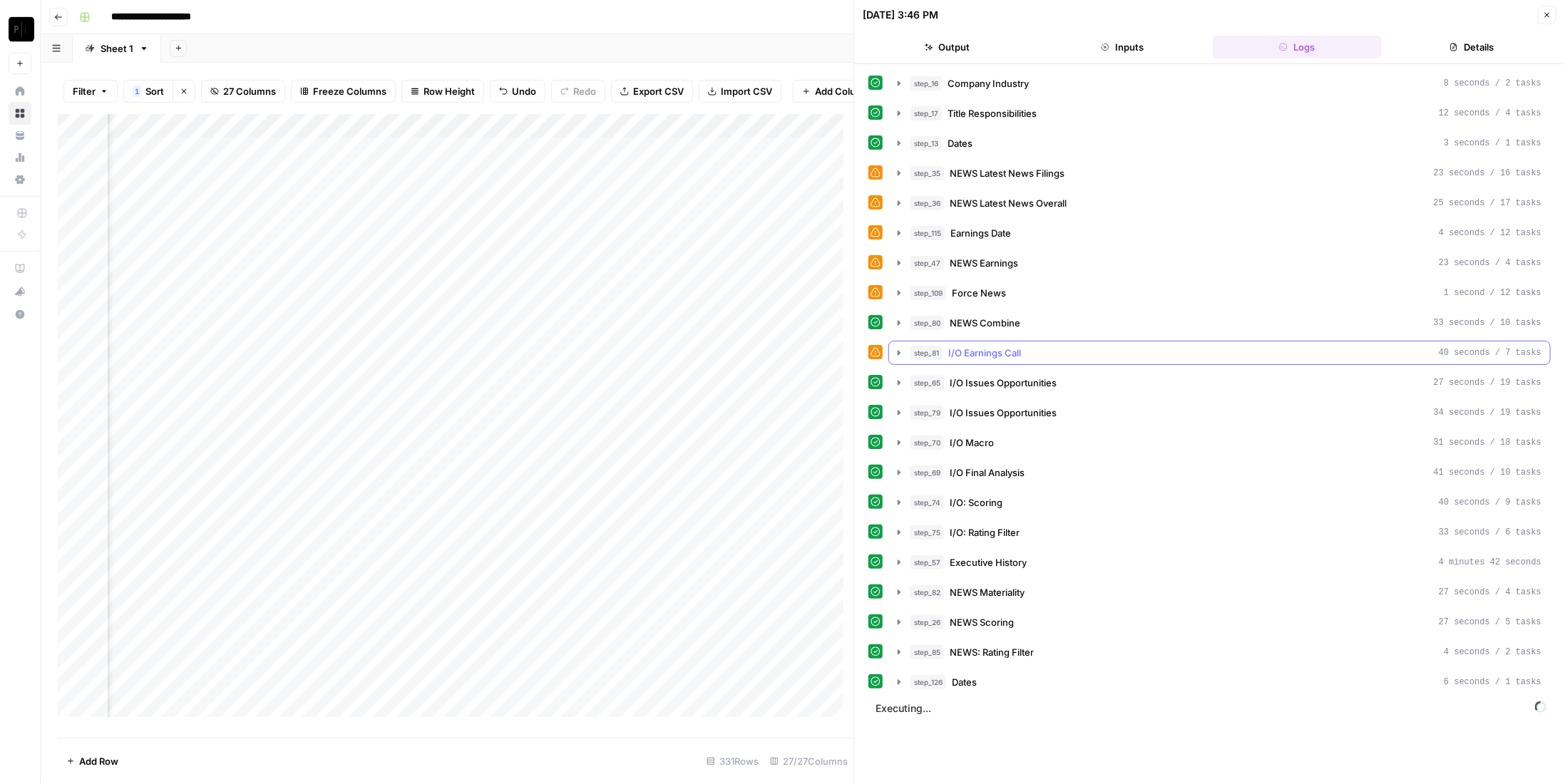
scroll to position [0, 0]
click at [1079, 705] on div "step_50 Memo or Not" at bounding box center [1224, 712] width 634 height 14
click at [1109, 734] on div "step_127 Final Company Analysis 1 minute 9 seconds / 24 tasks" at bounding box center [1235, 741] width 590 height 14
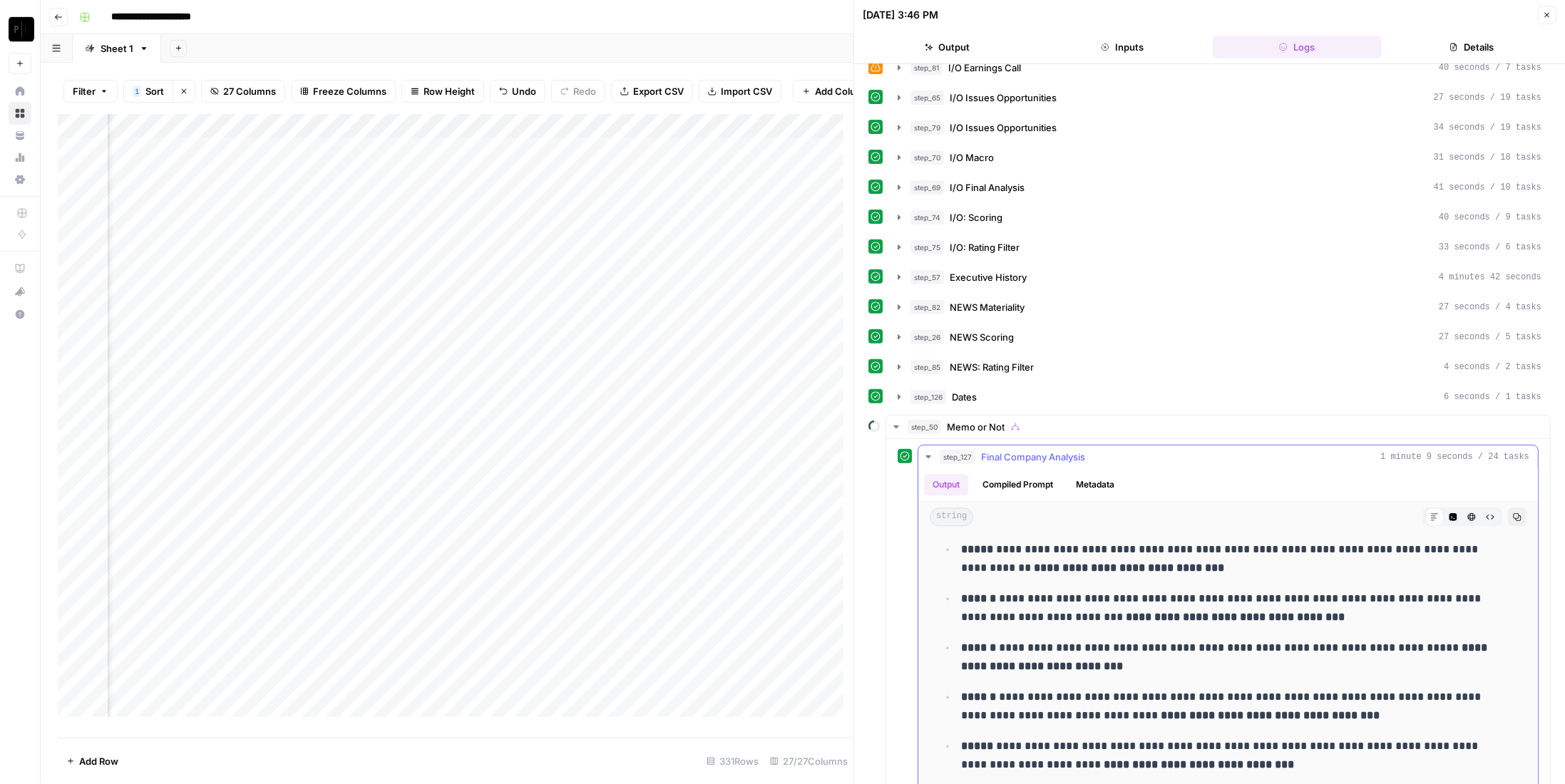
scroll to position [6342, 0]
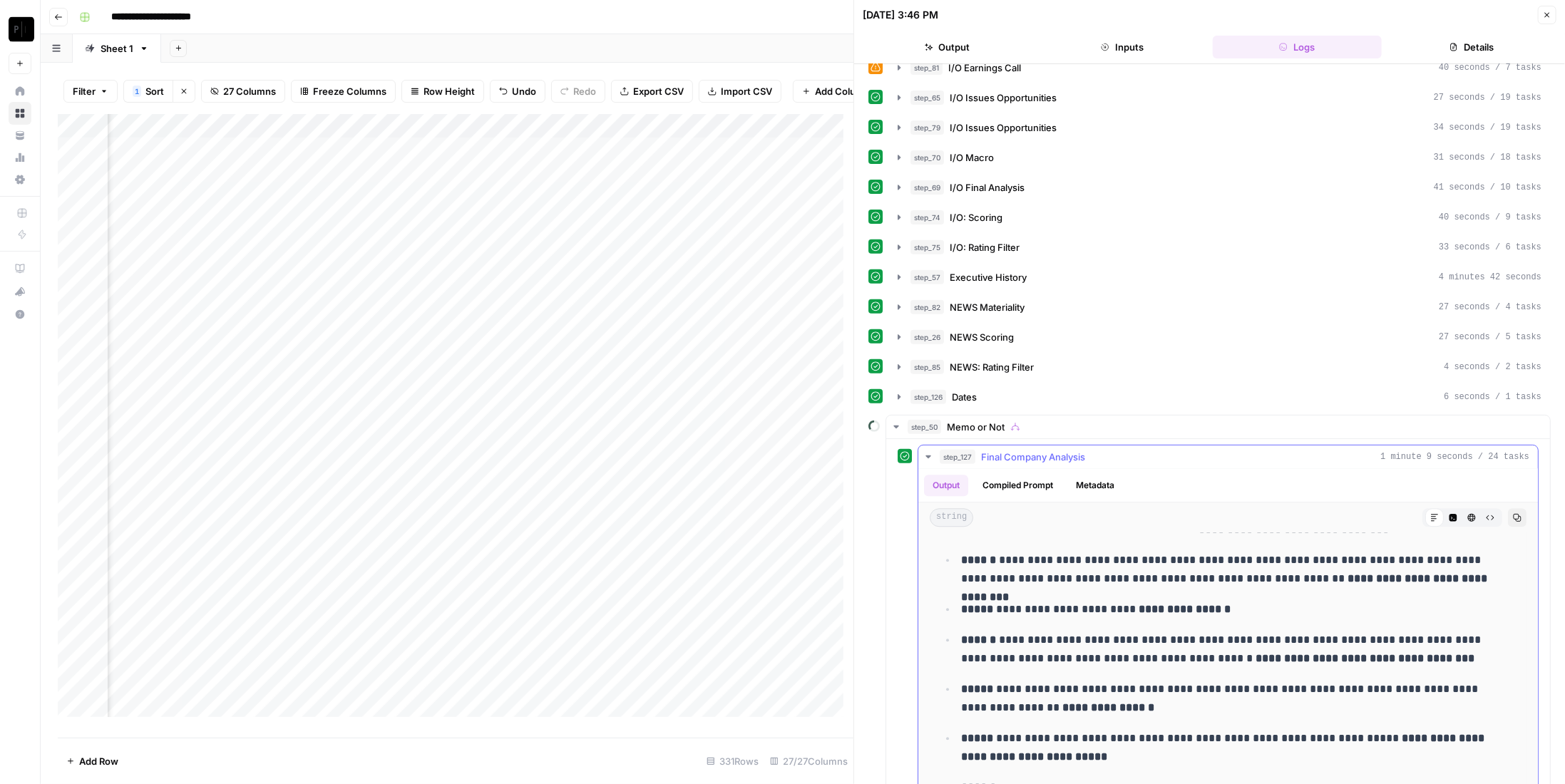
click at [1068, 449] on span "Final Company Analysis" at bounding box center [1033, 456] width 104 height 14
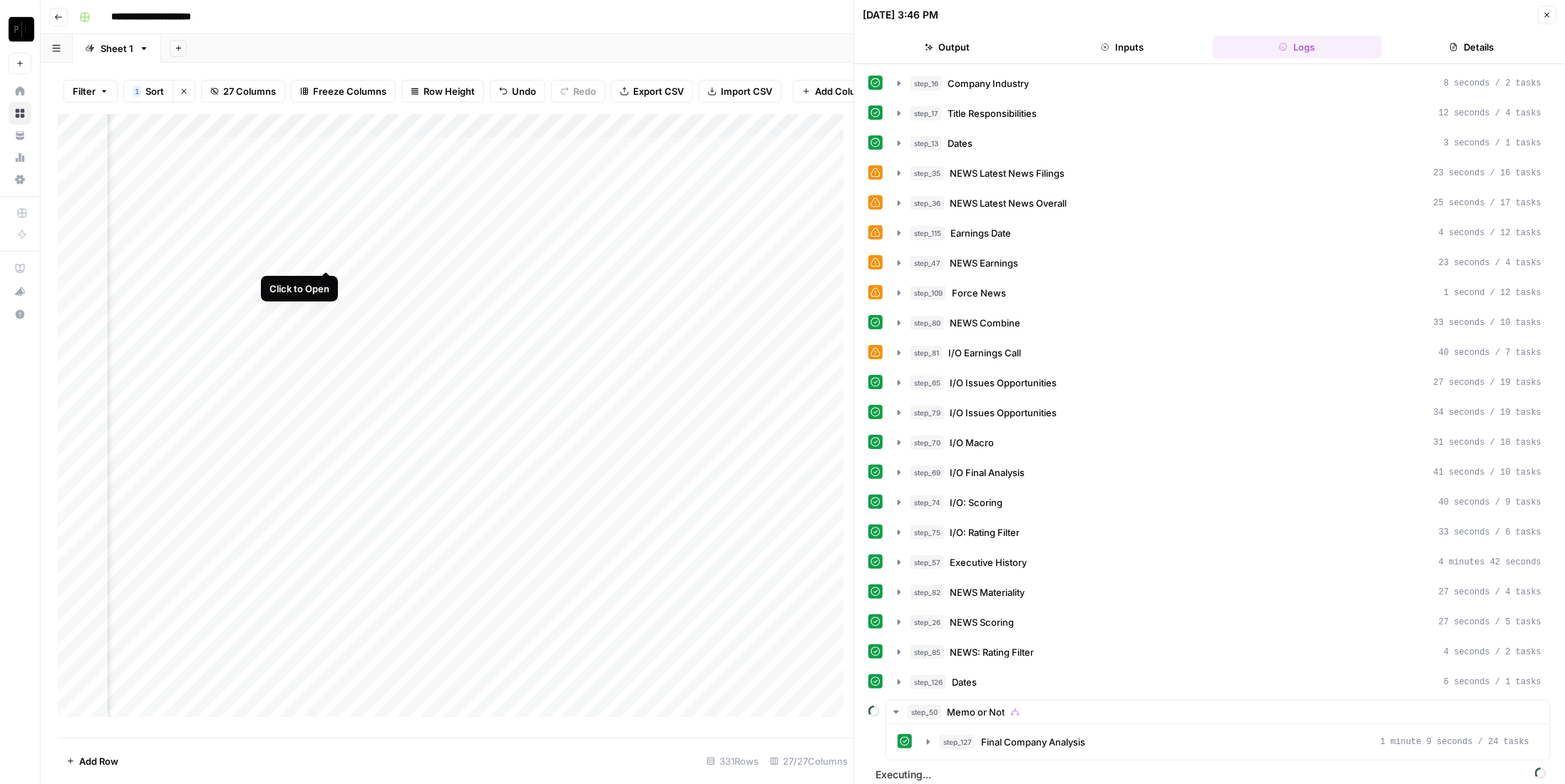
click at [327, 256] on div "Add Column" at bounding box center [456, 421] width 796 height 613
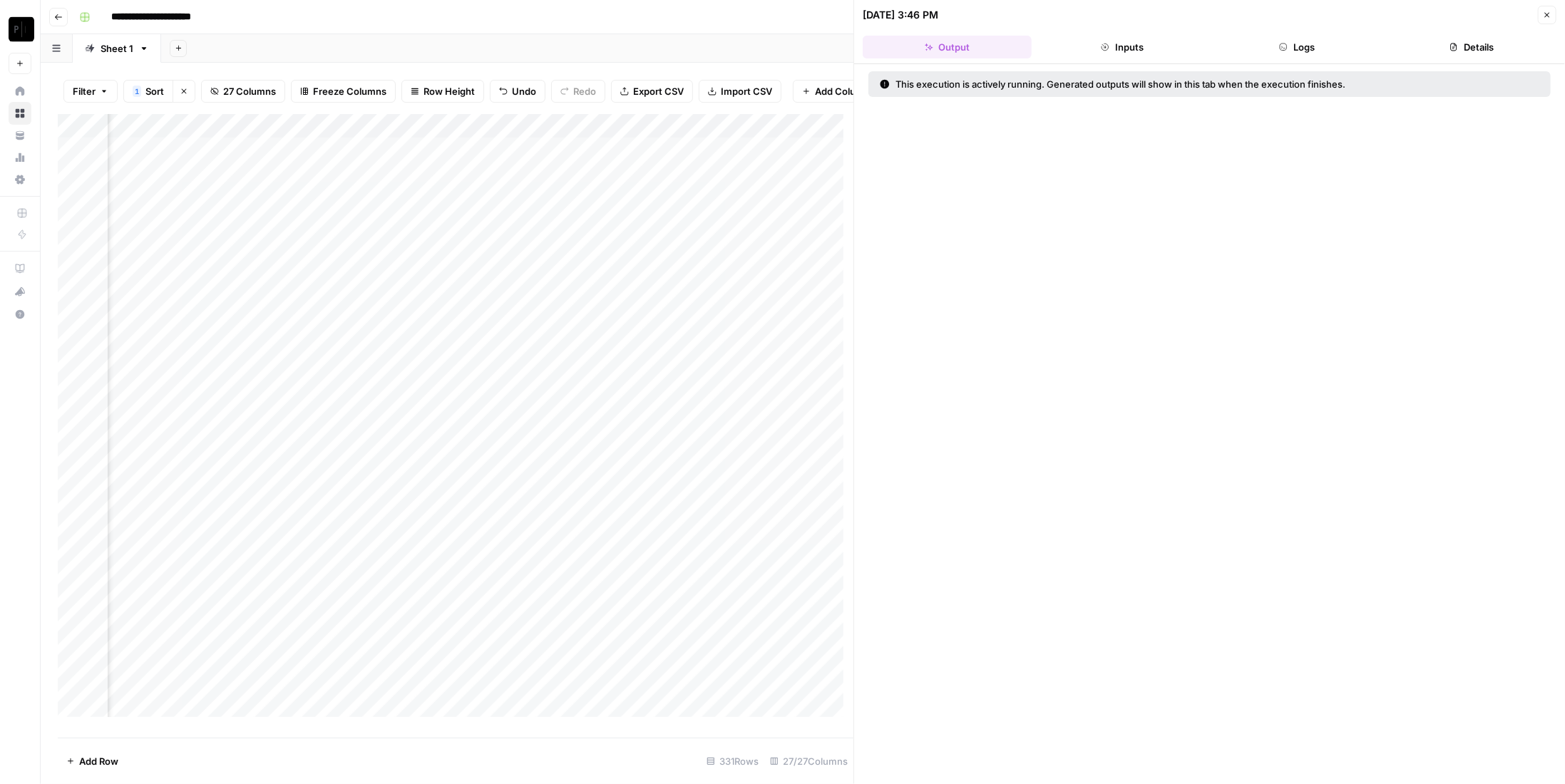
click at [1338, 43] on button "Logs" at bounding box center [1297, 47] width 169 height 23
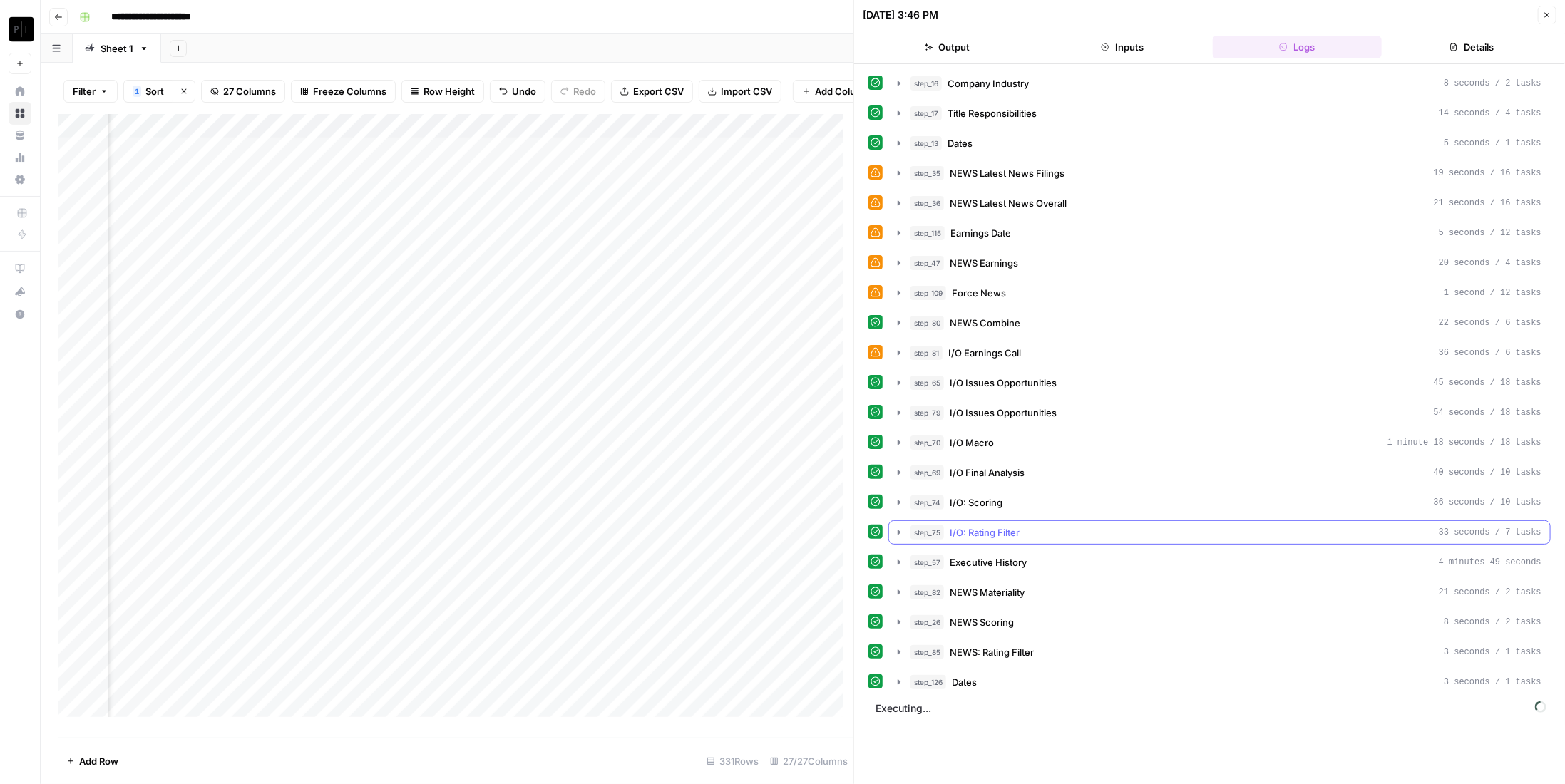
click at [1030, 555] on div "step_57 Executive History 4 minutes 49 seconds" at bounding box center [1225, 562] width 631 height 14
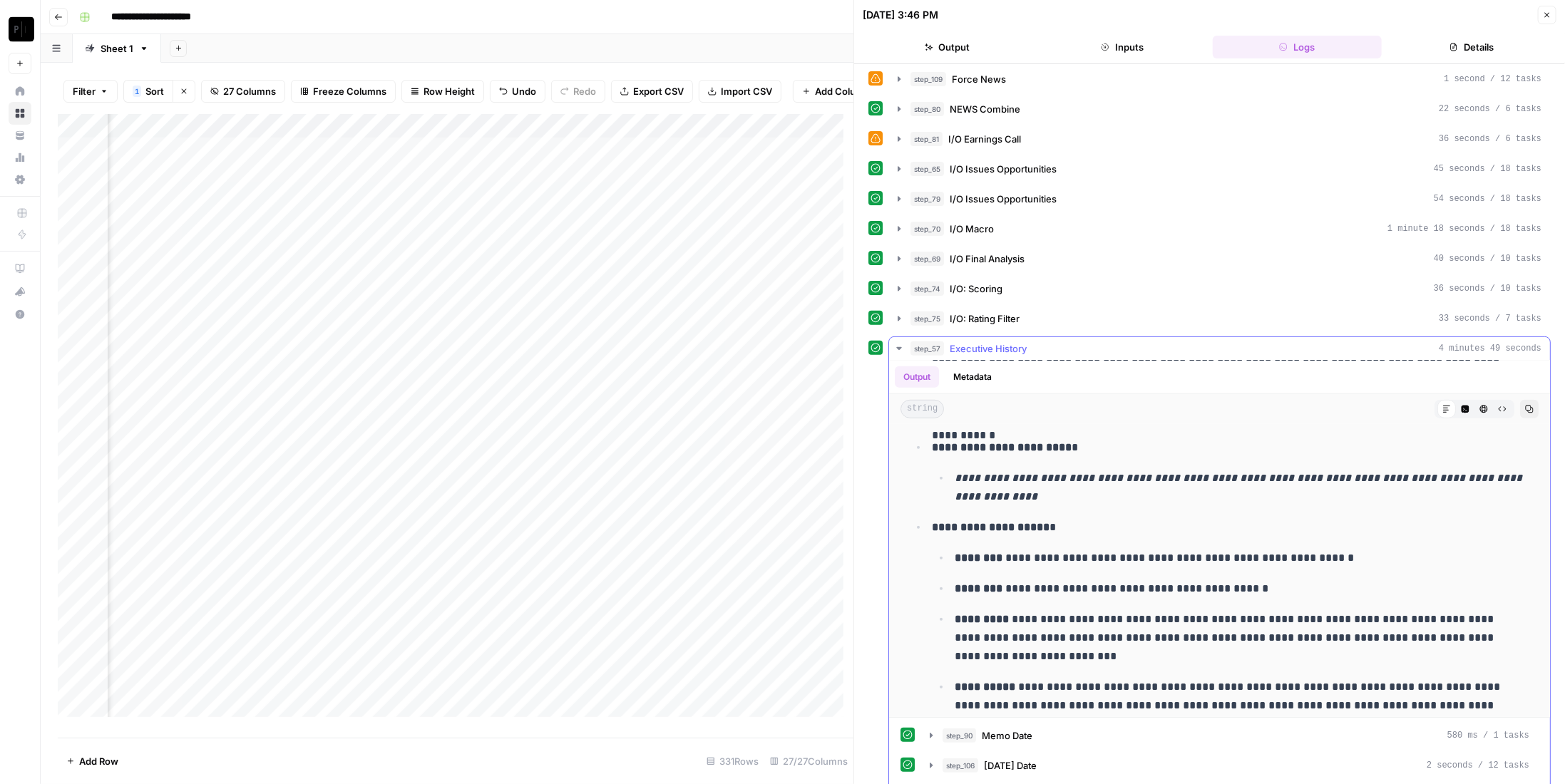
scroll to position [4555, 0]
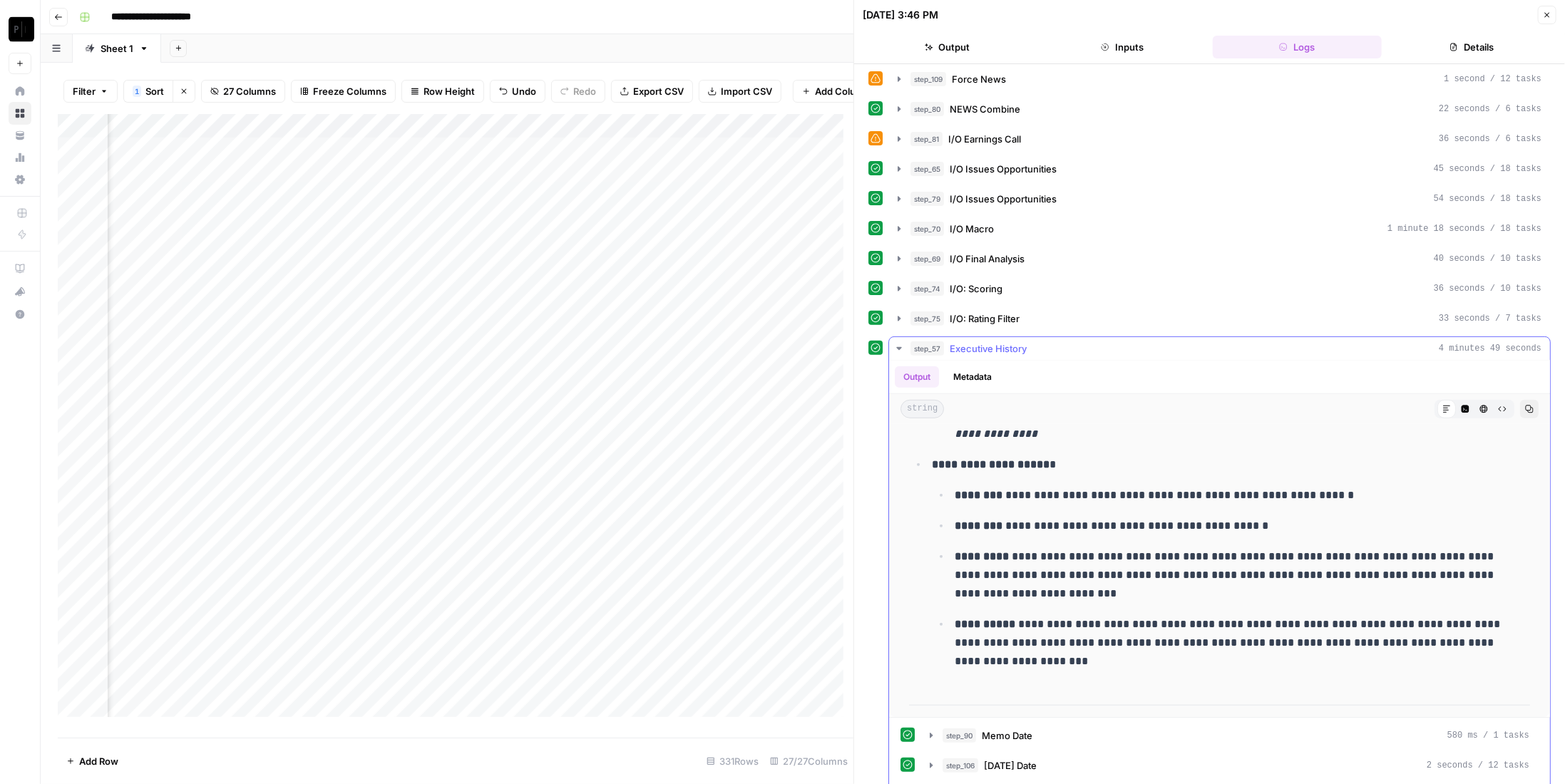
click at [993, 341] on span "Executive History" at bounding box center [988, 348] width 77 height 14
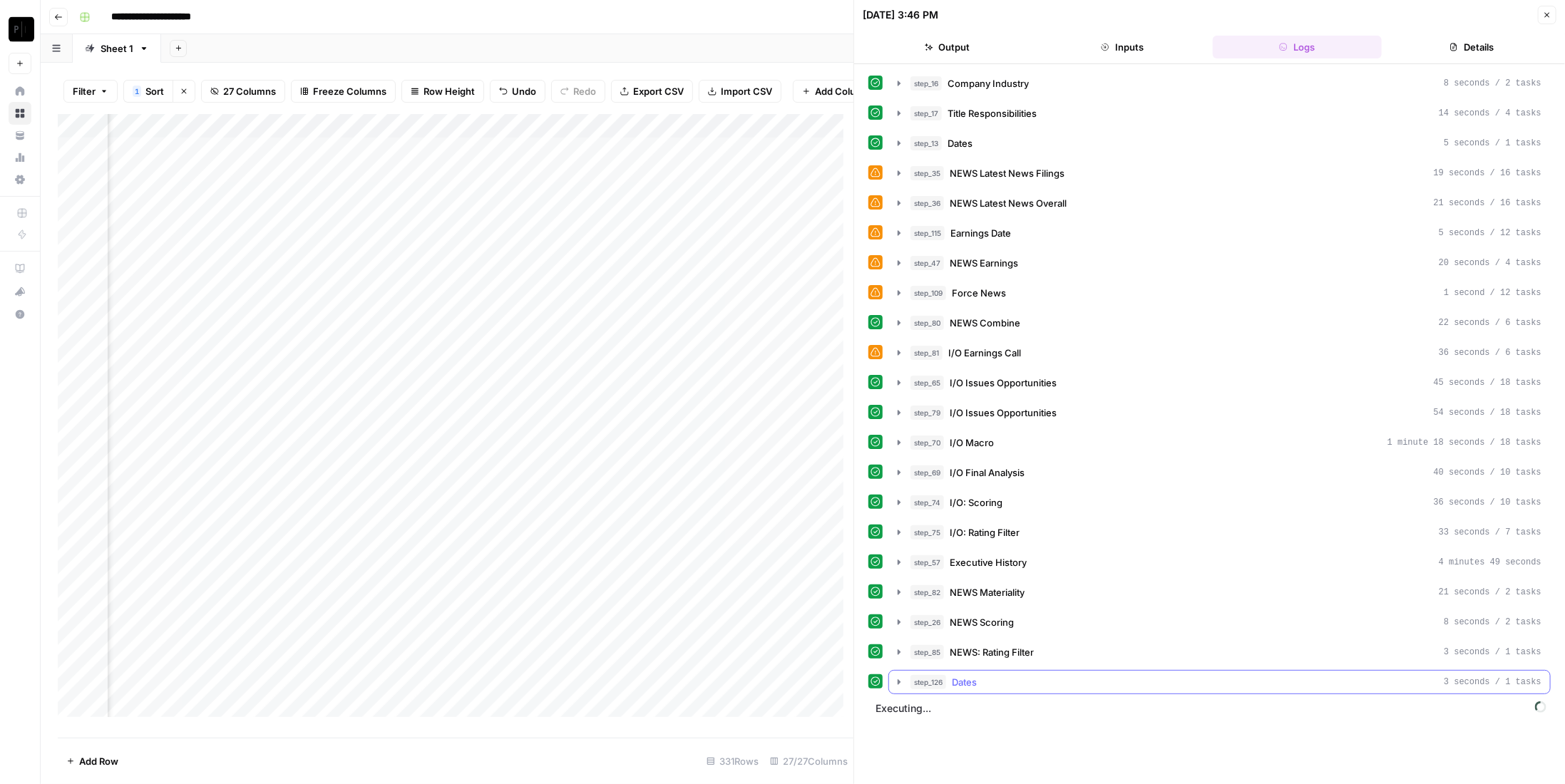
click at [1011, 674] on div "step_126 Dates 3 seconds / 1 tasks" at bounding box center [1225, 681] width 631 height 14
click at [325, 182] on div "Add Column" at bounding box center [456, 421] width 796 height 613
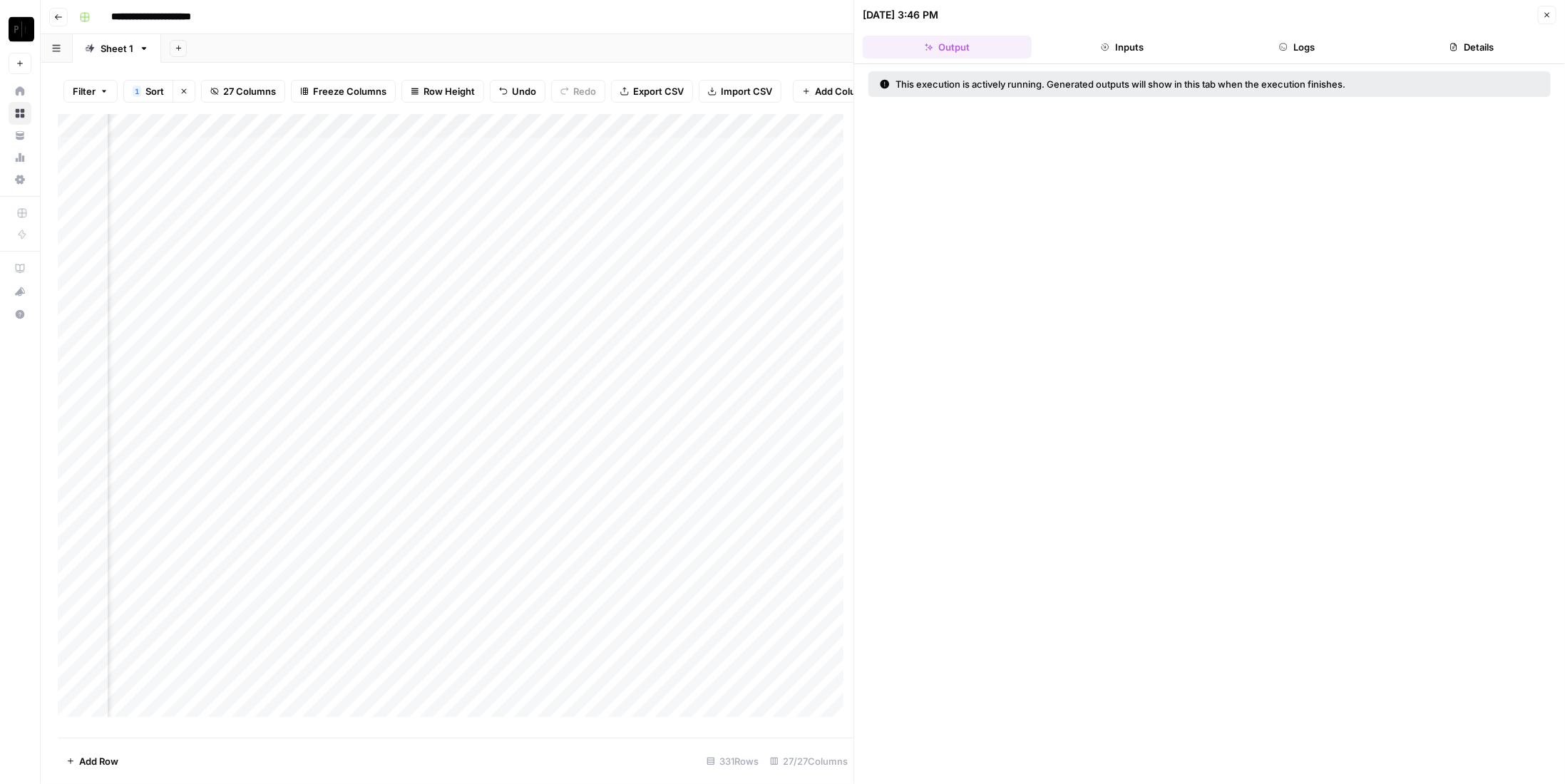
click at [1309, 50] on button "Logs" at bounding box center [1297, 47] width 169 height 23
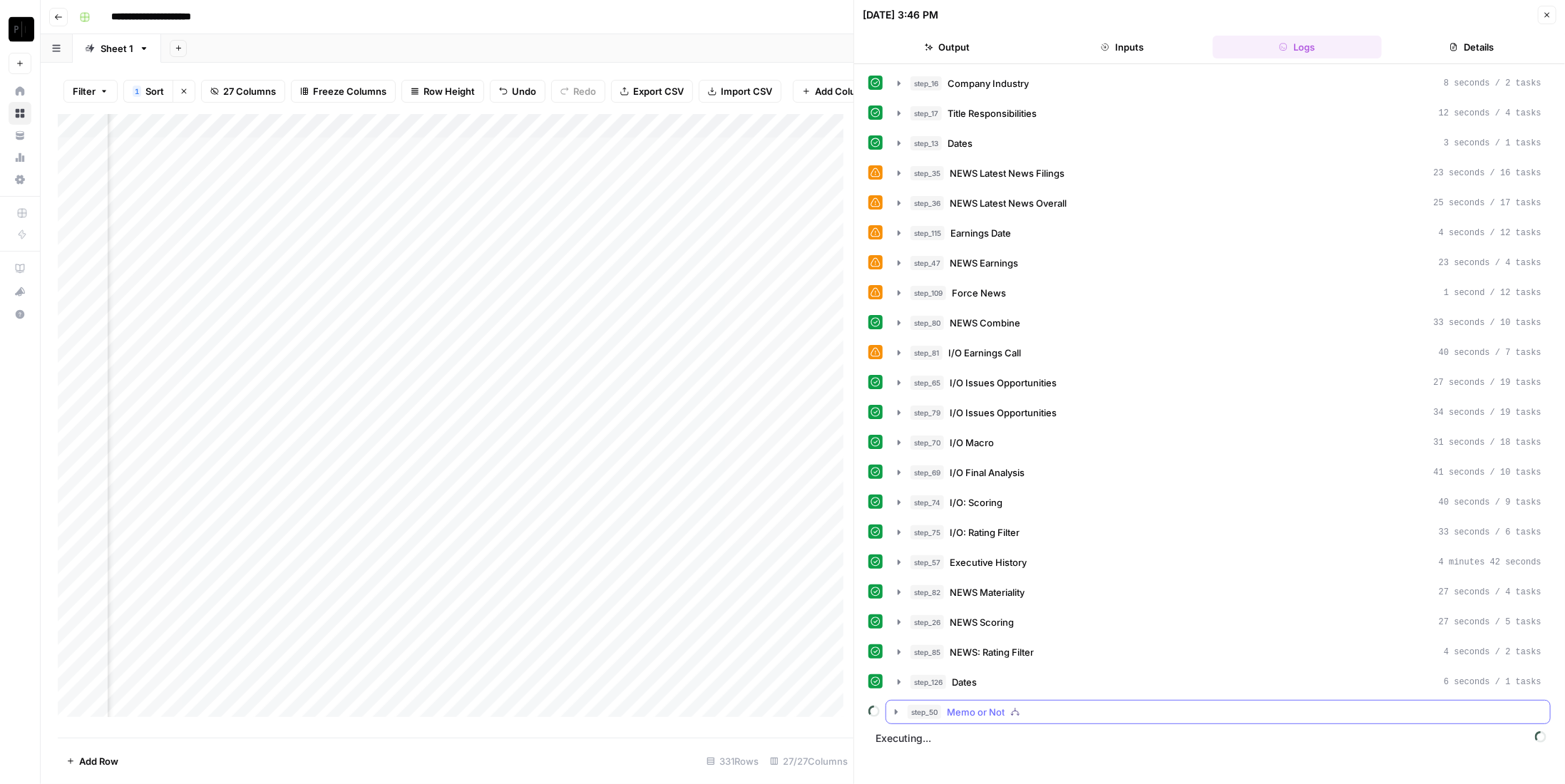
click at [998, 705] on span "Memo or Not" at bounding box center [975, 712] width 58 height 14
click at [327, 258] on div "Add Column" at bounding box center [456, 421] width 796 height 613
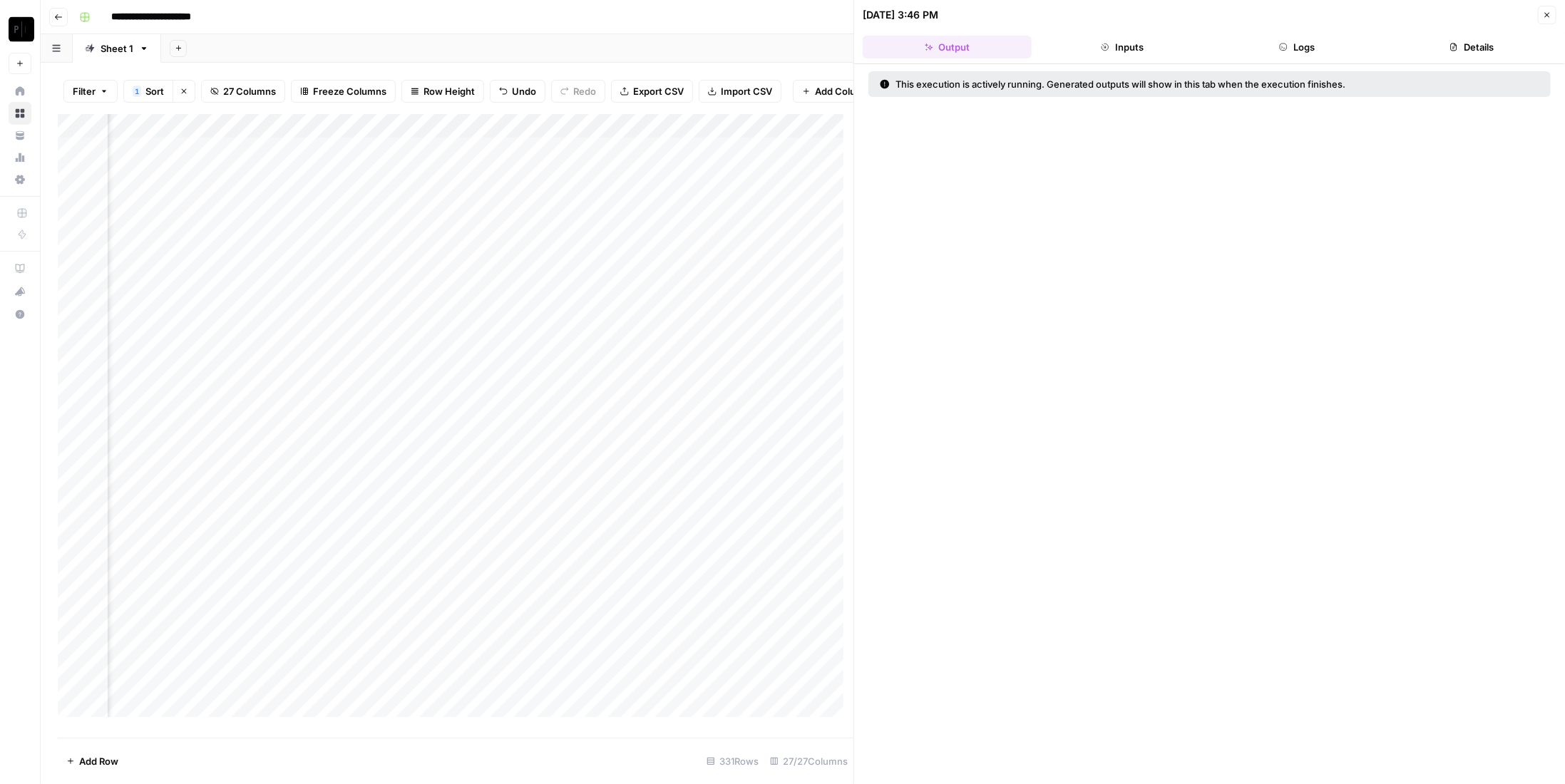
click at [1296, 55] on button "Logs" at bounding box center [1297, 47] width 169 height 23
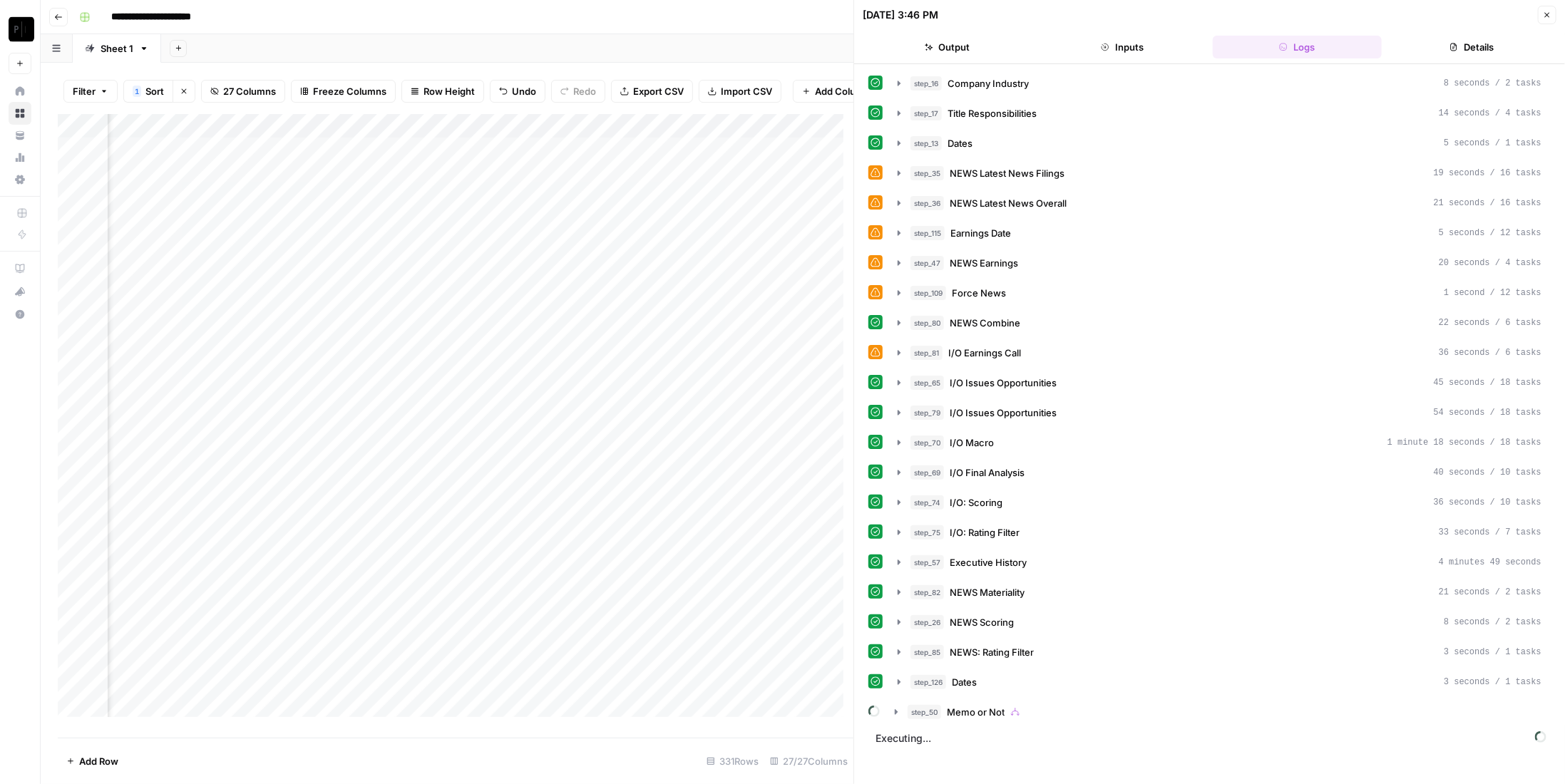
click at [1058, 709] on div "step_16 Company Industry 8 seconds / 2 tasks step_17 Title Responsibilities 14 …" at bounding box center [1209, 424] width 682 height 706
click at [1058, 705] on div "step_50 Memo or Not" at bounding box center [1224, 712] width 634 height 14
click at [325, 182] on div "Add Column" at bounding box center [456, 421] width 796 height 613
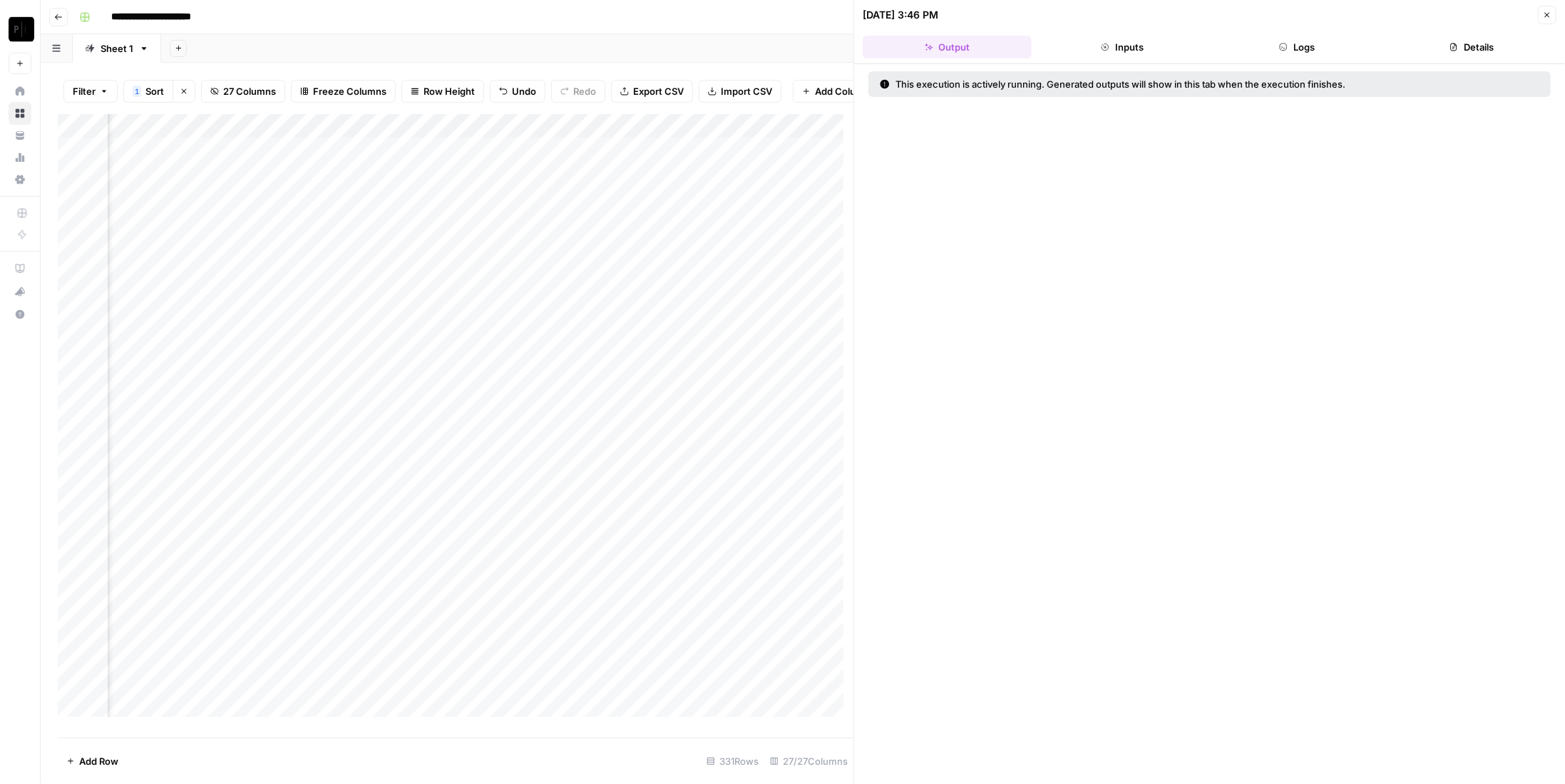
click at [1293, 48] on button "Logs" at bounding box center [1297, 47] width 169 height 23
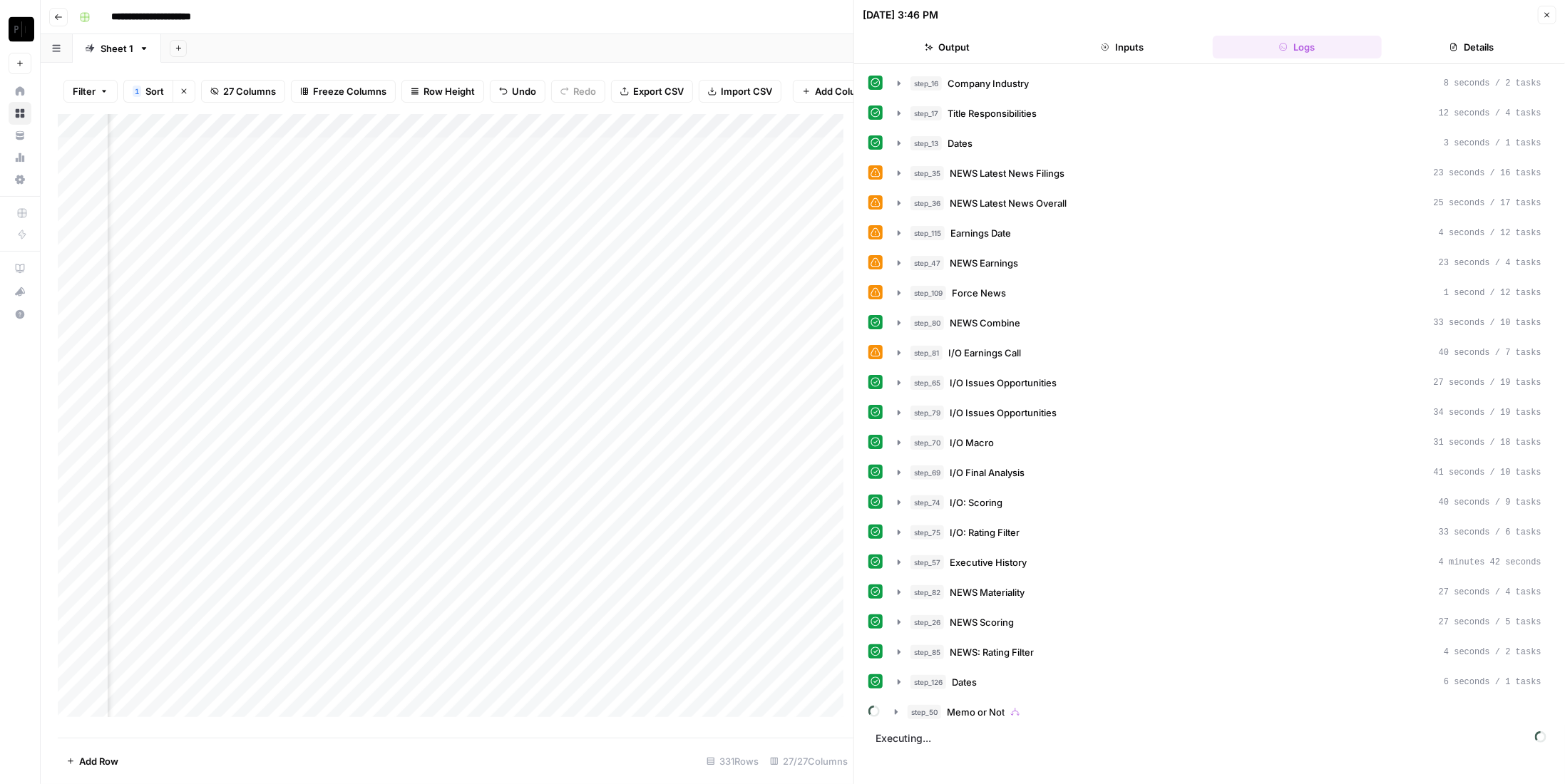
drag, startPoint x: 1037, startPoint y: 683, endPoint x: 1038, endPoint y: 694, distance: 11.0
click at [1037, 686] on div "step_16 Company Industry 8 seconds / 2 tasks step_17 Title Responsibilities 12 …" at bounding box center [1209, 398] width 682 height 652
click at [1038, 705] on div "step_50 Memo or Not" at bounding box center [1224, 712] width 634 height 14
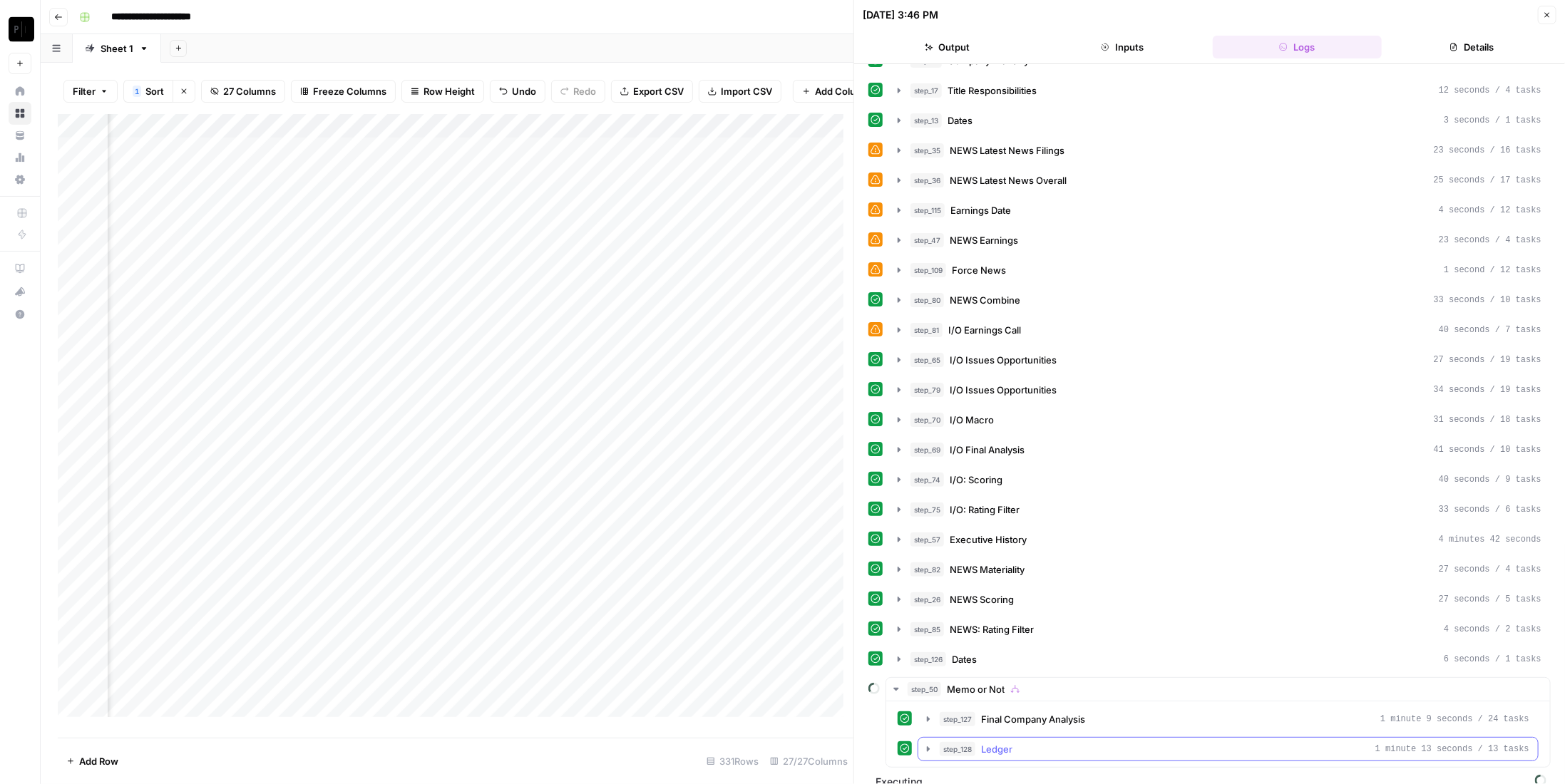
click at [1050, 742] on button "step_128 Ledger 1 minute 13 seconds / 13 tasks" at bounding box center [1227, 749] width 619 height 23
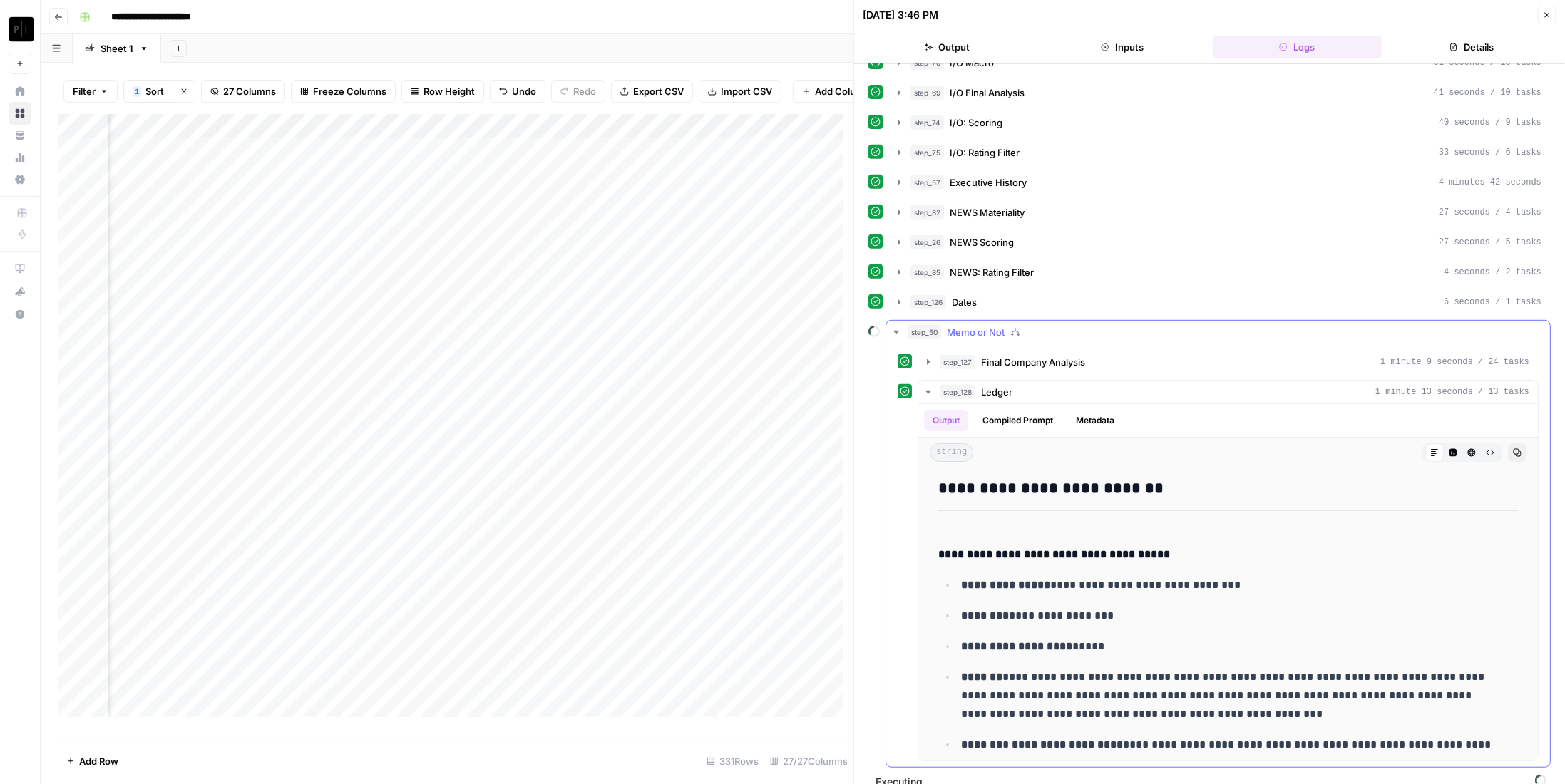
scroll to position [237, 0]
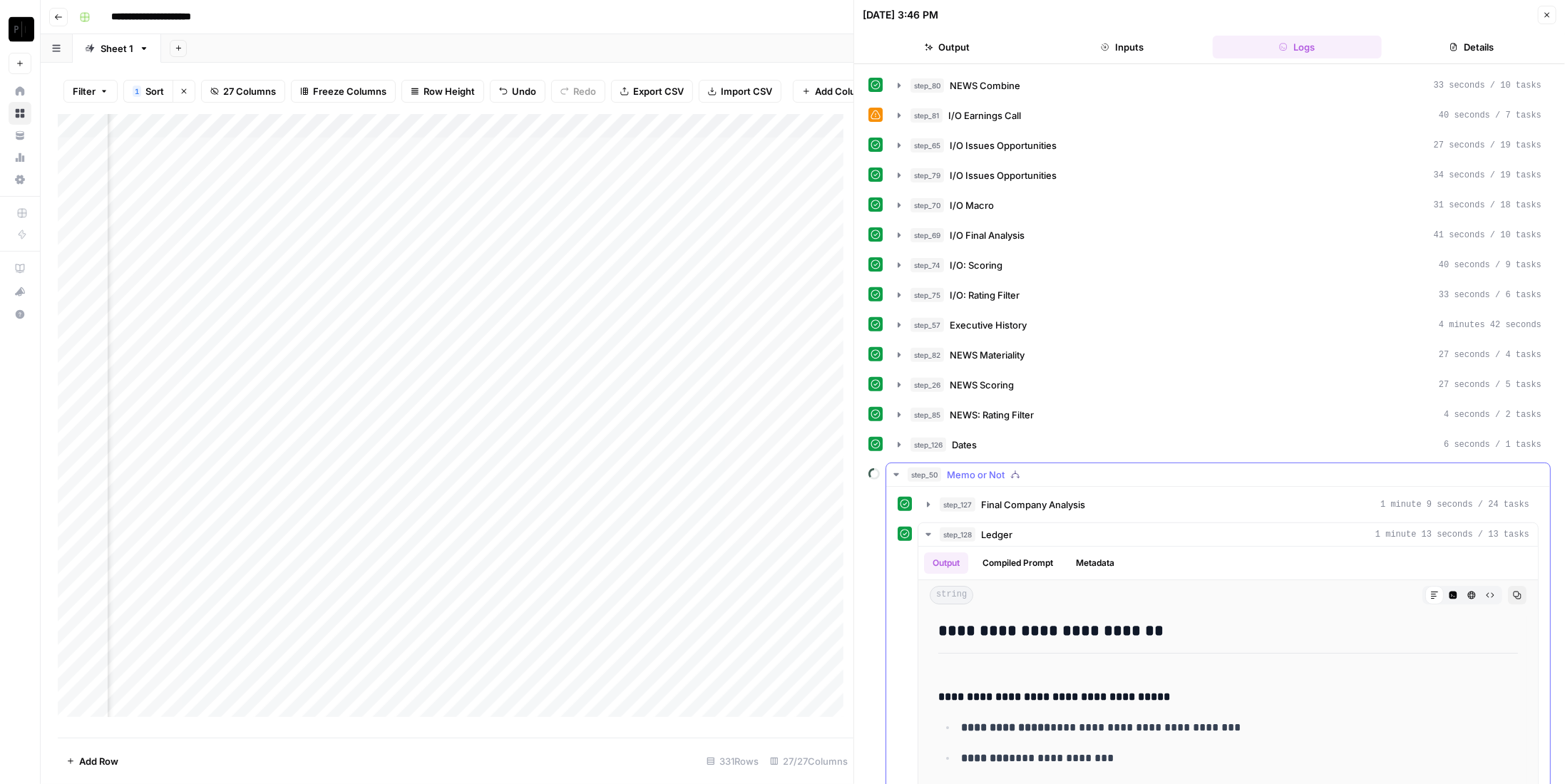
click at [1030, 467] on div "step_50 Memo or Not" at bounding box center [1224, 474] width 634 height 14
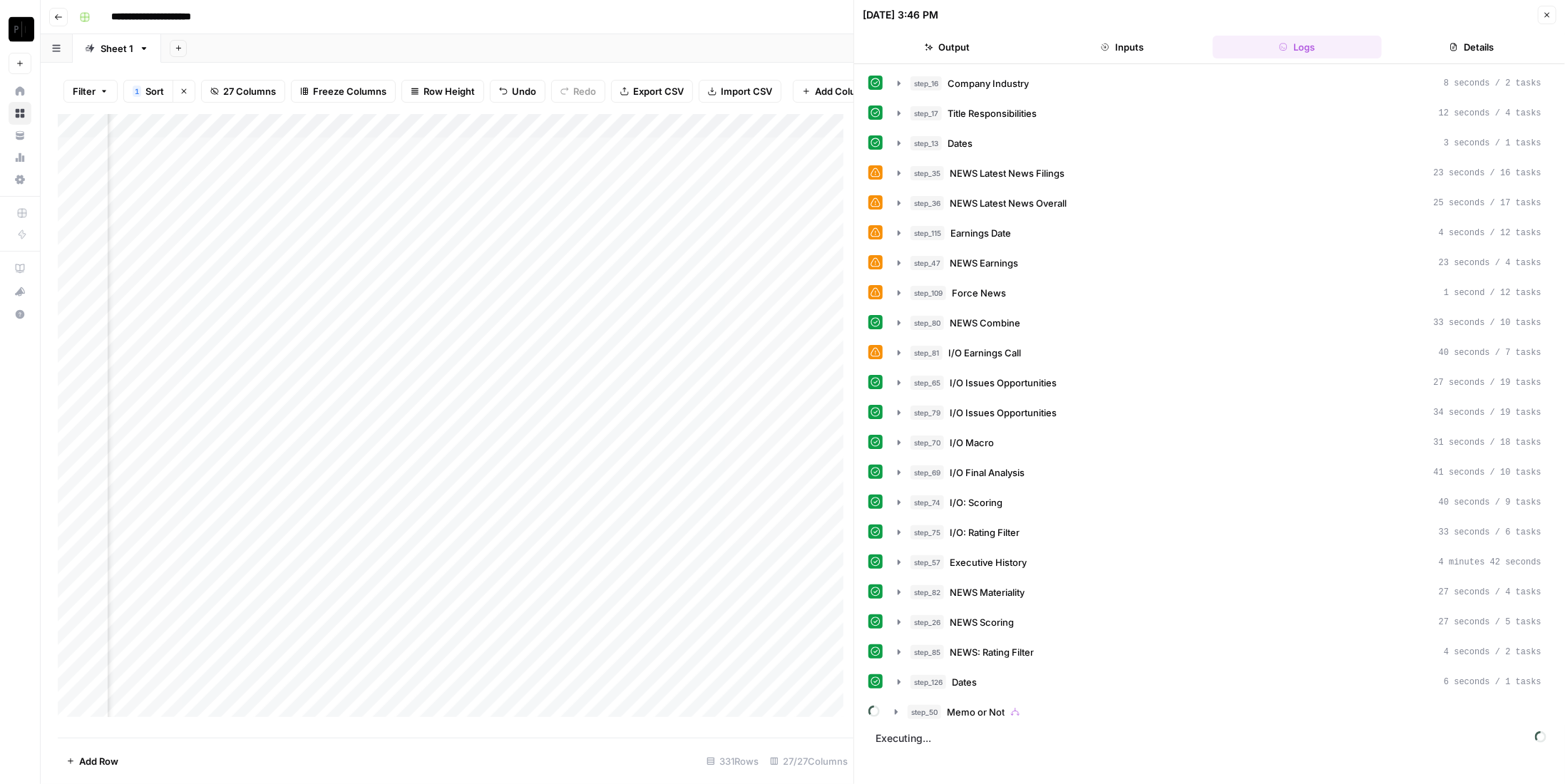
click at [966, 705] on span "Memo or Not" at bounding box center [975, 712] width 58 height 14
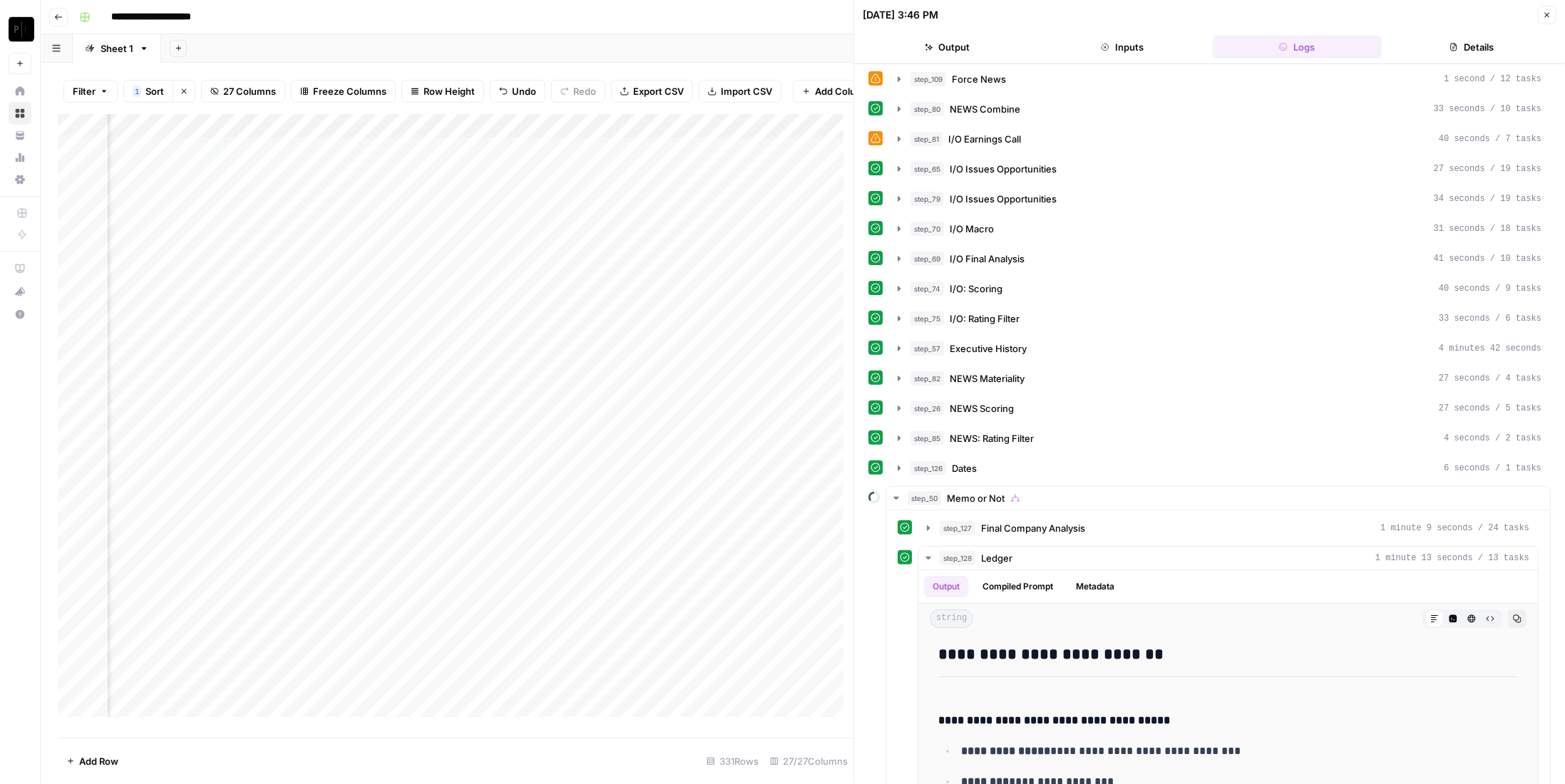
scroll to position [380, 0]
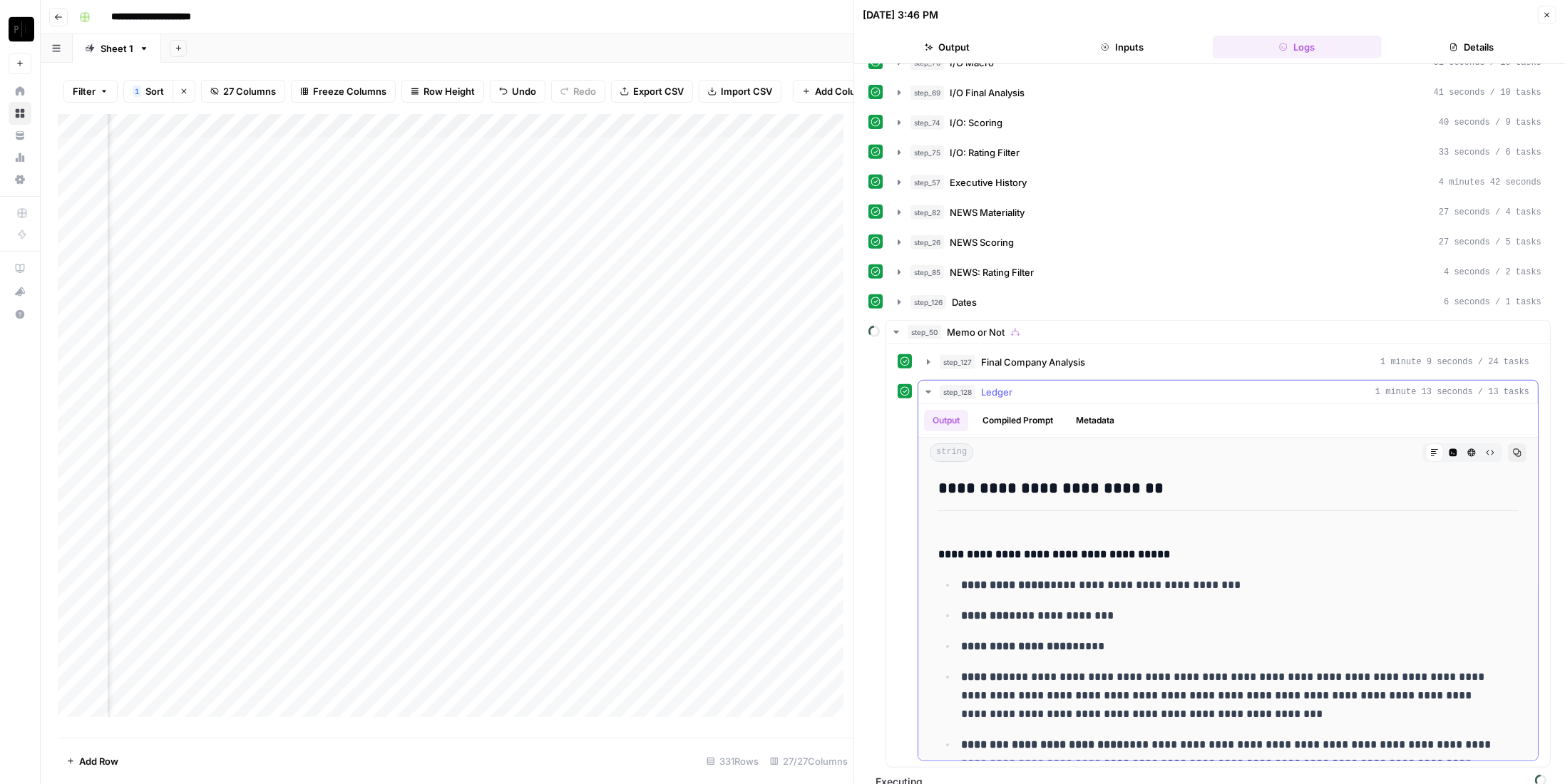
click at [1011, 384] on span "Ledger" at bounding box center [996, 391] width 31 height 14
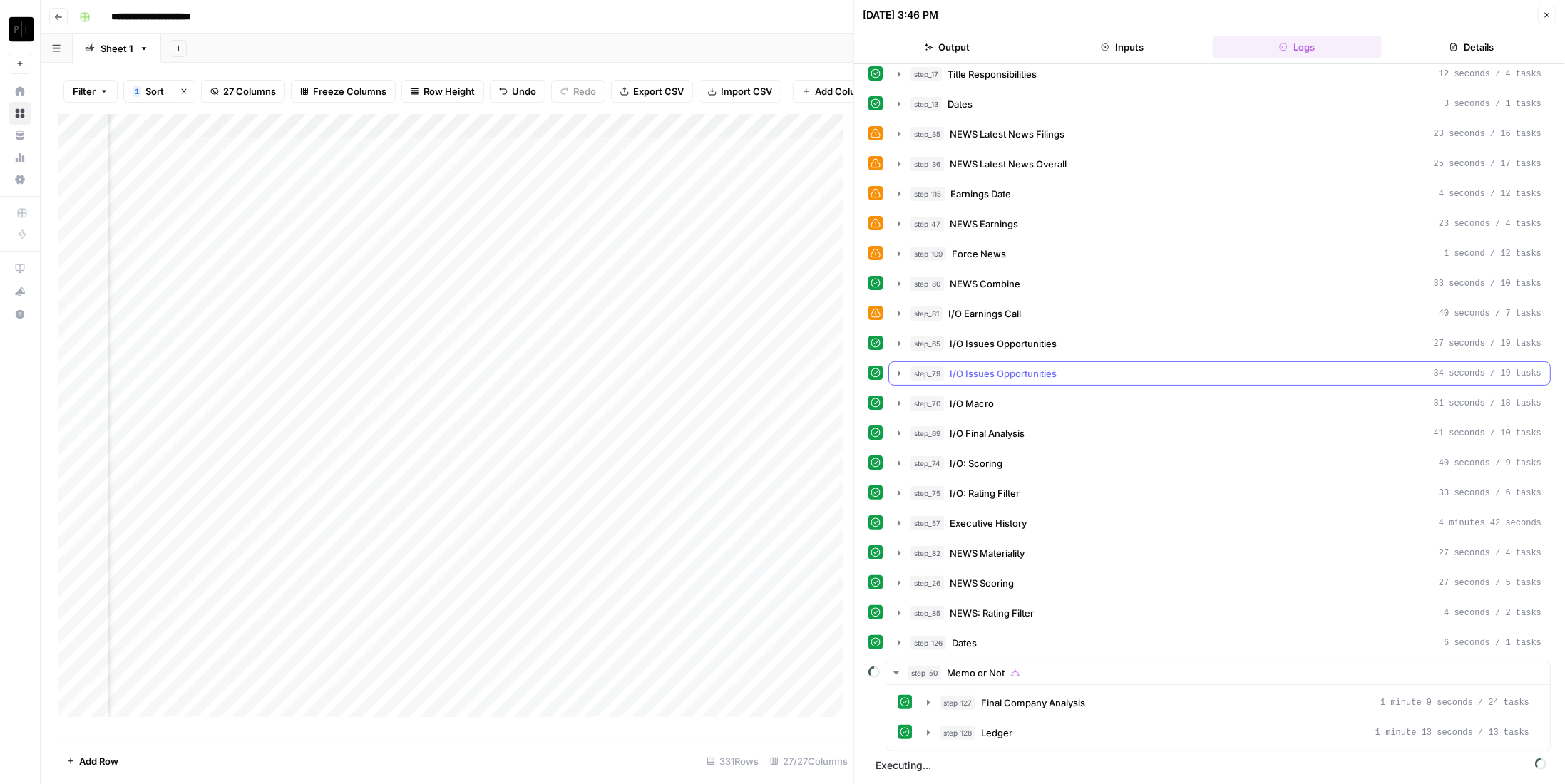
scroll to position [23, 0]
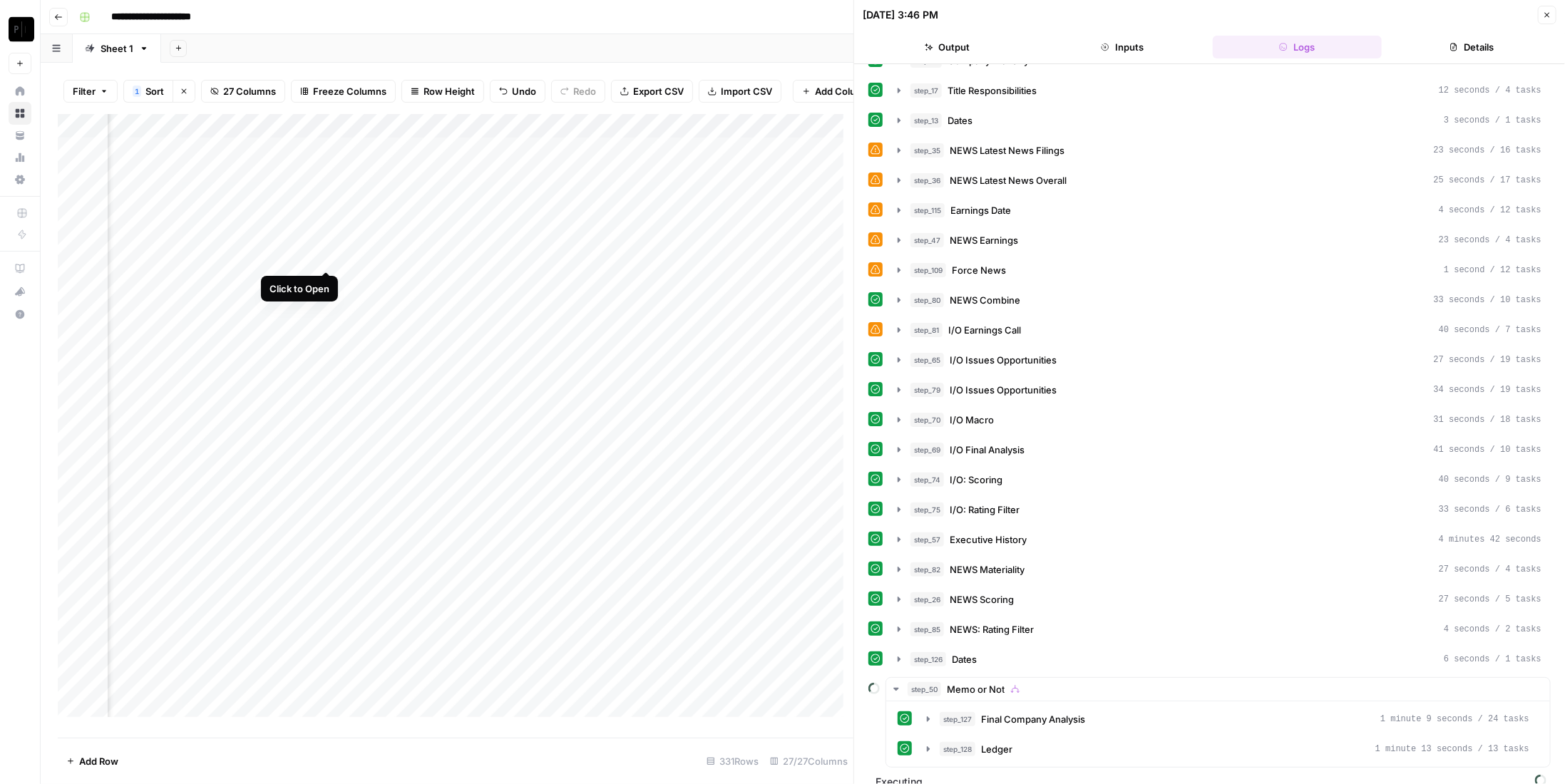
click at [325, 256] on div "Add Column" at bounding box center [456, 421] width 796 height 613
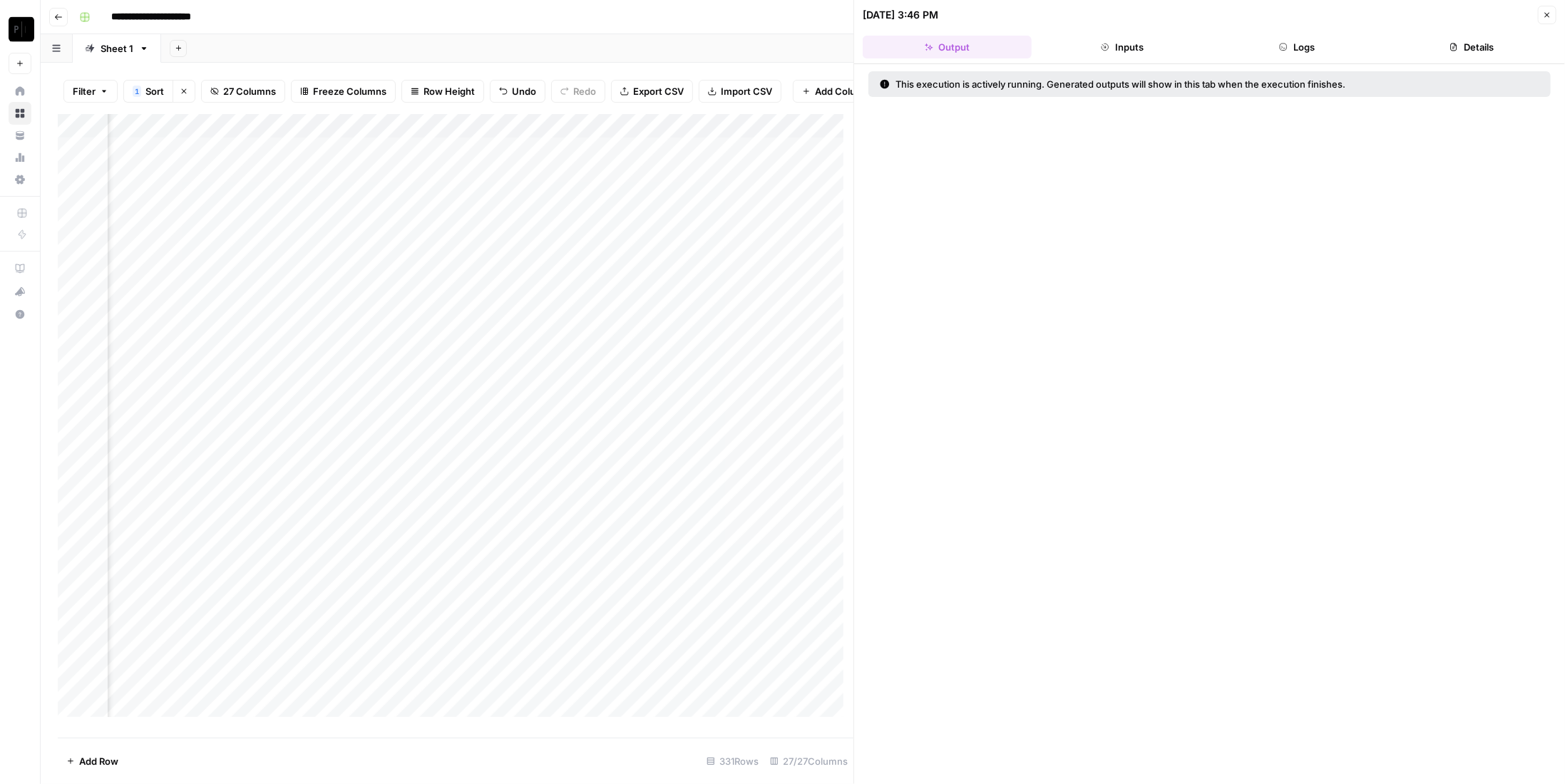
click at [1255, 61] on div "[DATE] 3:46 PM Close Output Inputs Logs Details This execution is actively runn…" at bounding box center [1209, 392] width 712 height 784
click at [1266, 50] on button "Logs" at bounding box center [1297, 47] width 169 height 23
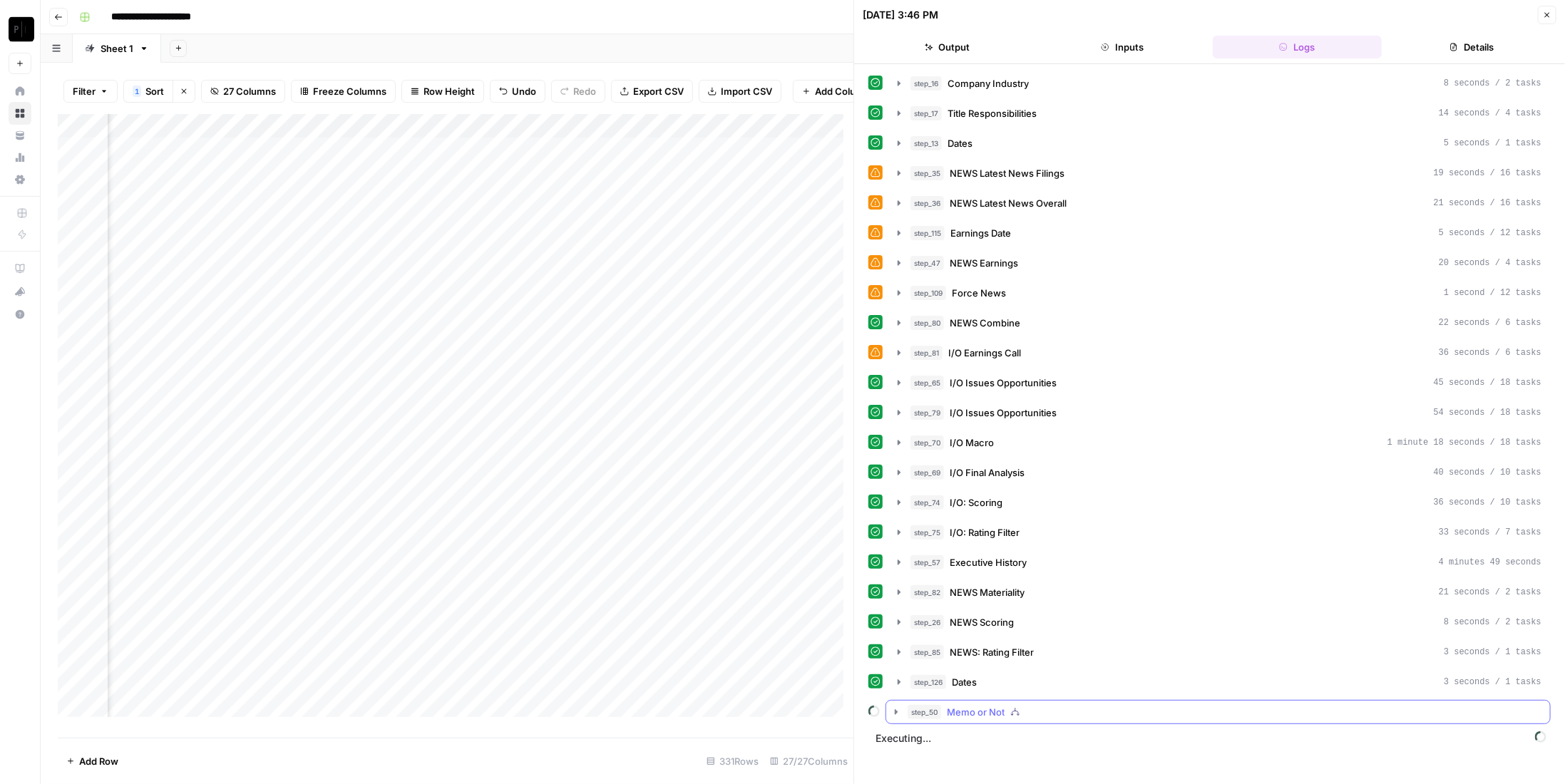
click at [904, 700] on button "step_50 Memo or Not" at bounding box center [1219, 712] width 664 height 23
click at [324, 234] on div "Add Column" at bounding box center [456, 421] width 796 height 613
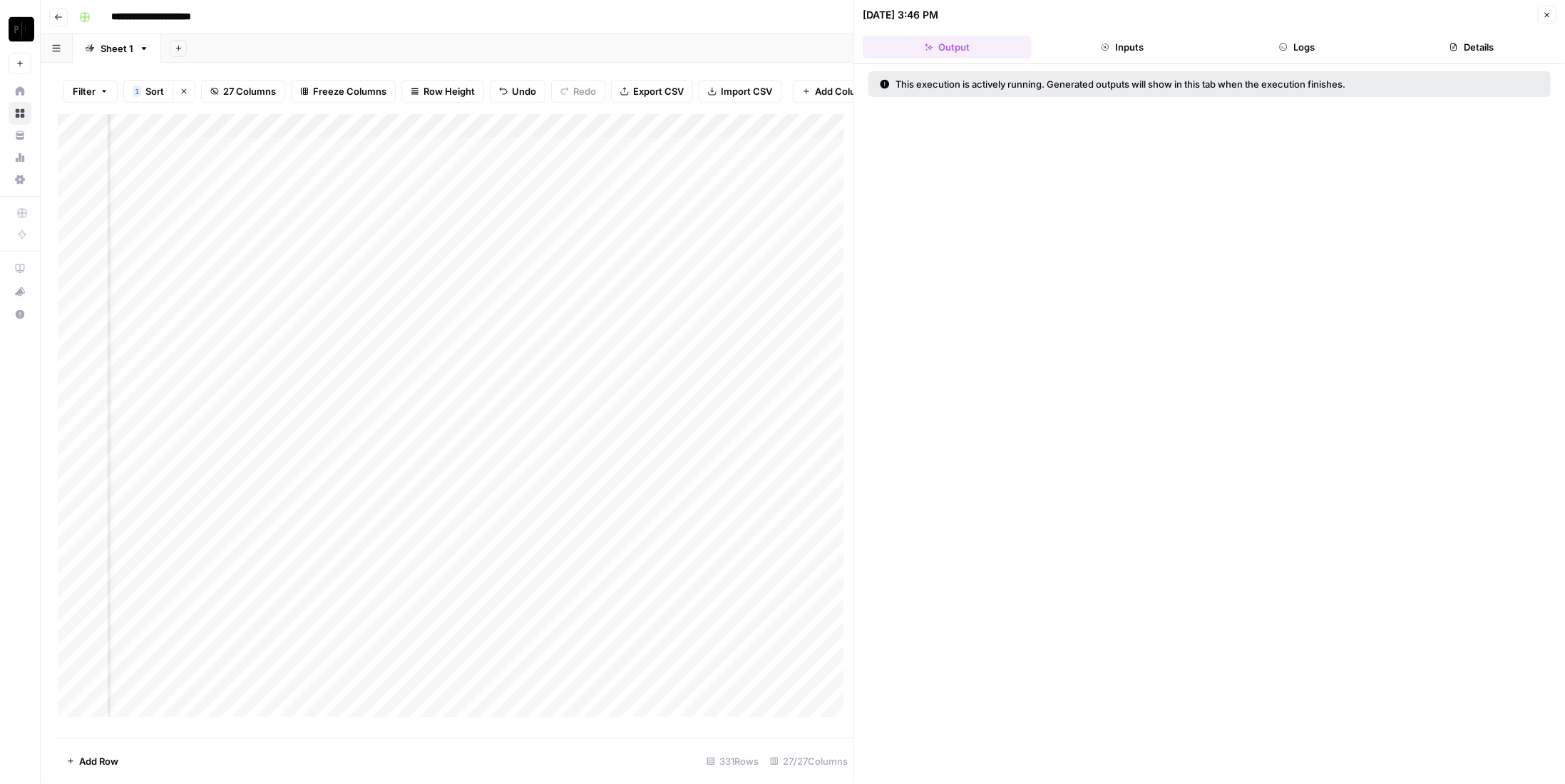
click at [1298, 55] on button "Logs" at bounding box center [1297, 47] width 169 height 23
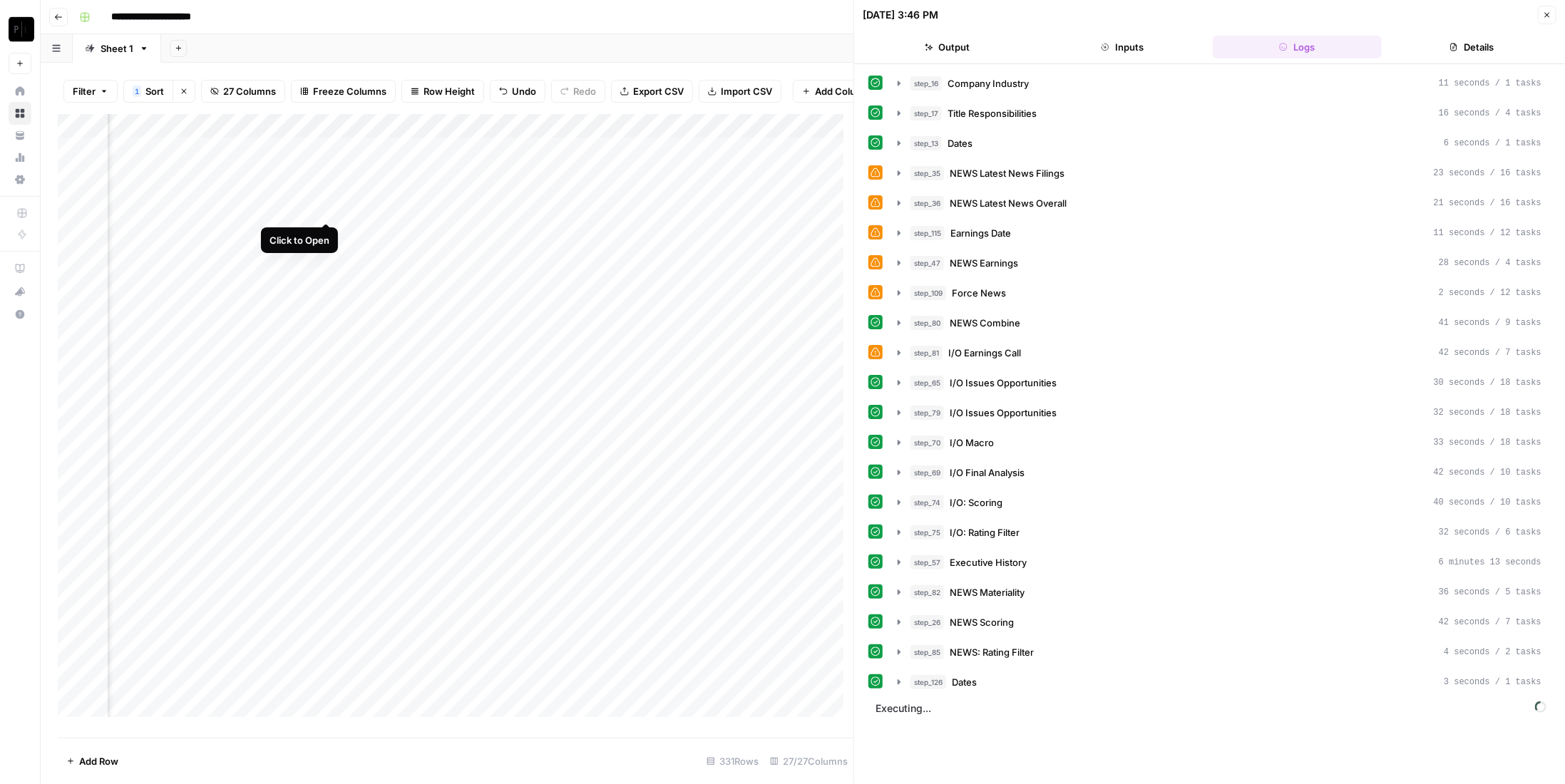
click at [323, 209] on div "Add Column" at bounding box center [456, 421] width 796 height 613
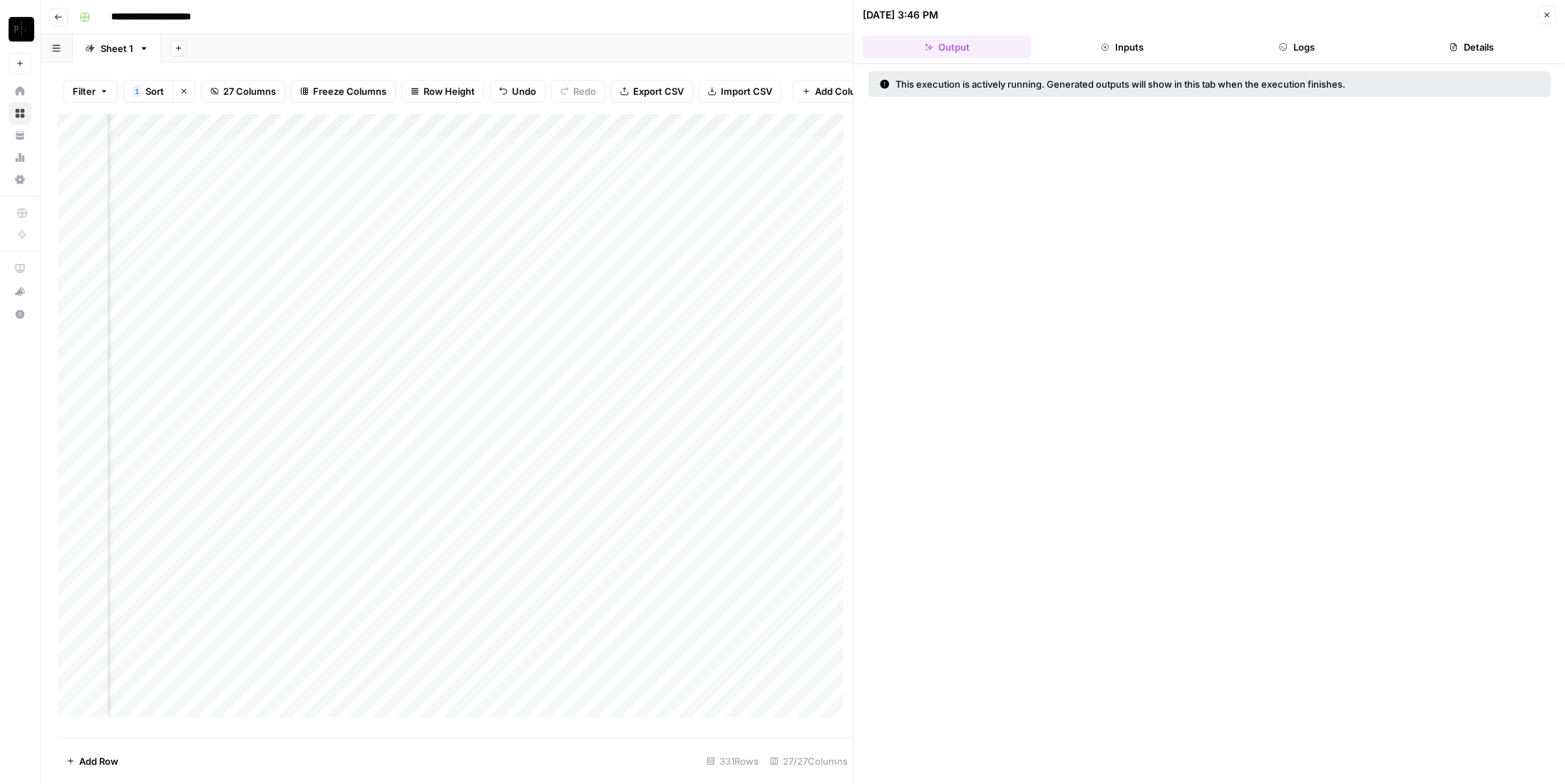
click at [1296, 55] on button "Logs" at bounding box center [1297, 47] width 169 height 23
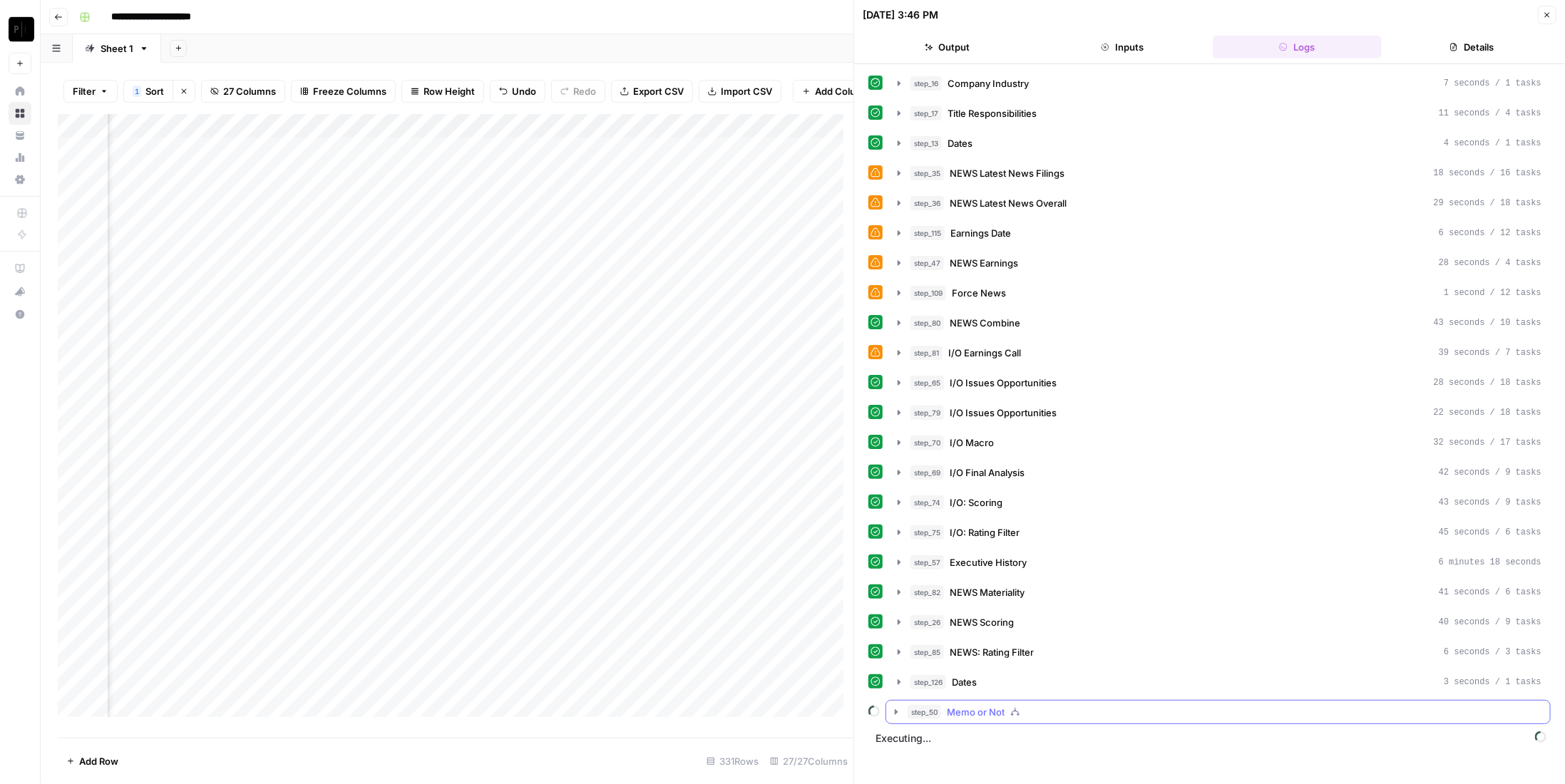
click at [890, 706] on icon "button" at bounding box center [896, 712] width 11 height 11
click at [328, 184] on div "Add Column" at bounding box center [456, 421] width 796 height 613
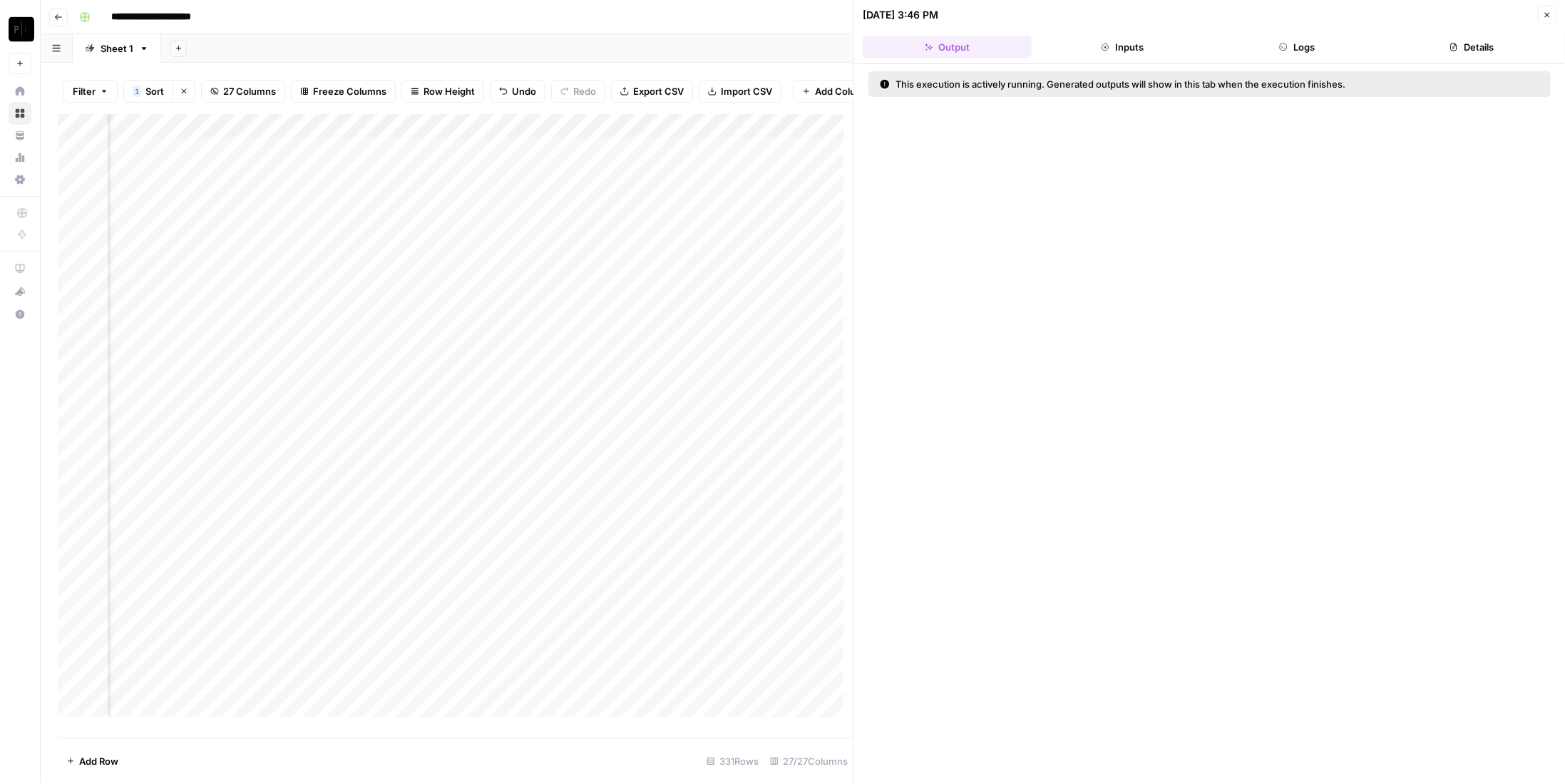
click at [1295, 43] on button "Logs" at bounding box center [1297, 47] width 169 height 23
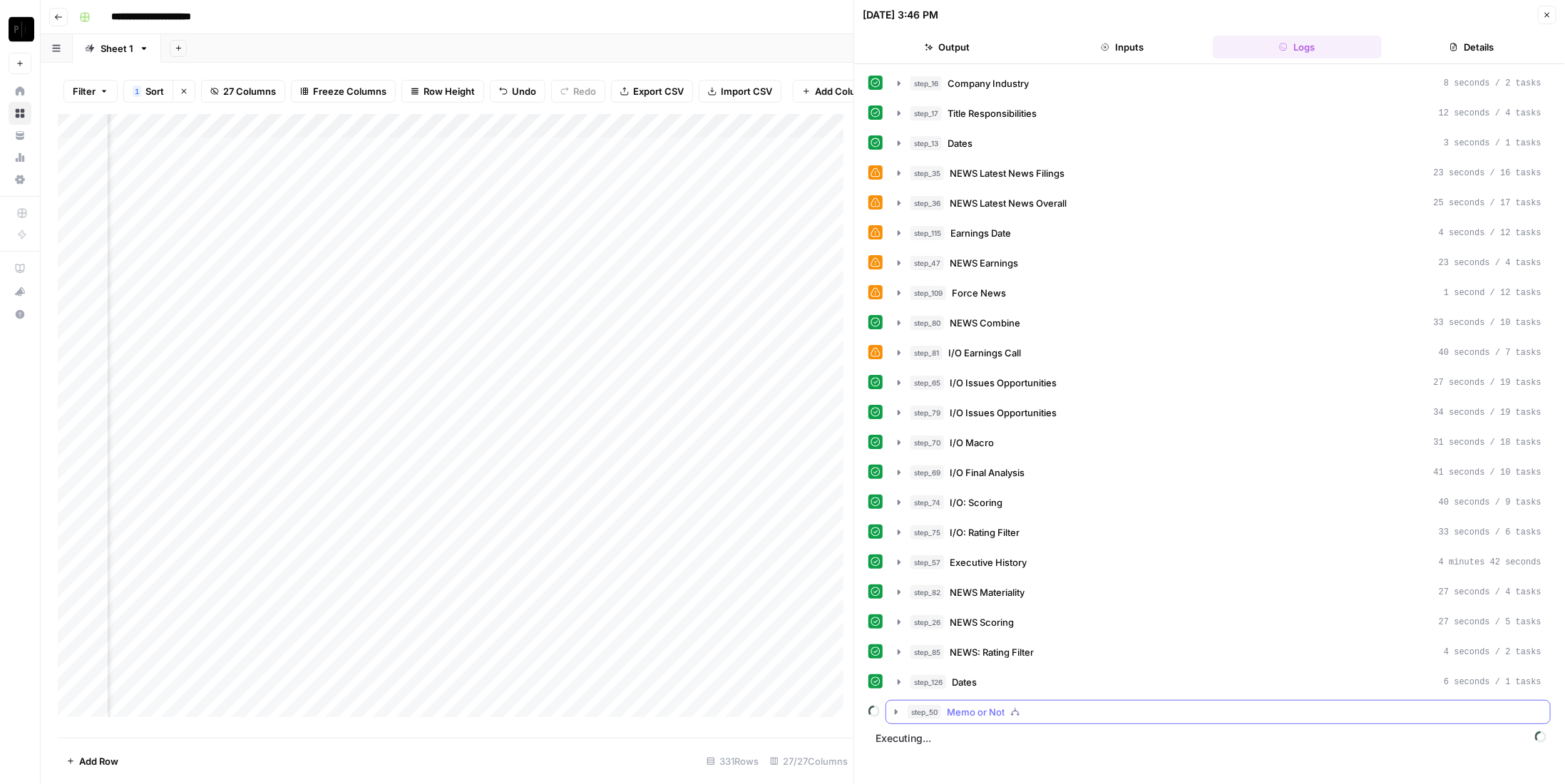
click at [892, 706] on icon "button" at bounding box center [896, 712] width 11 height 11
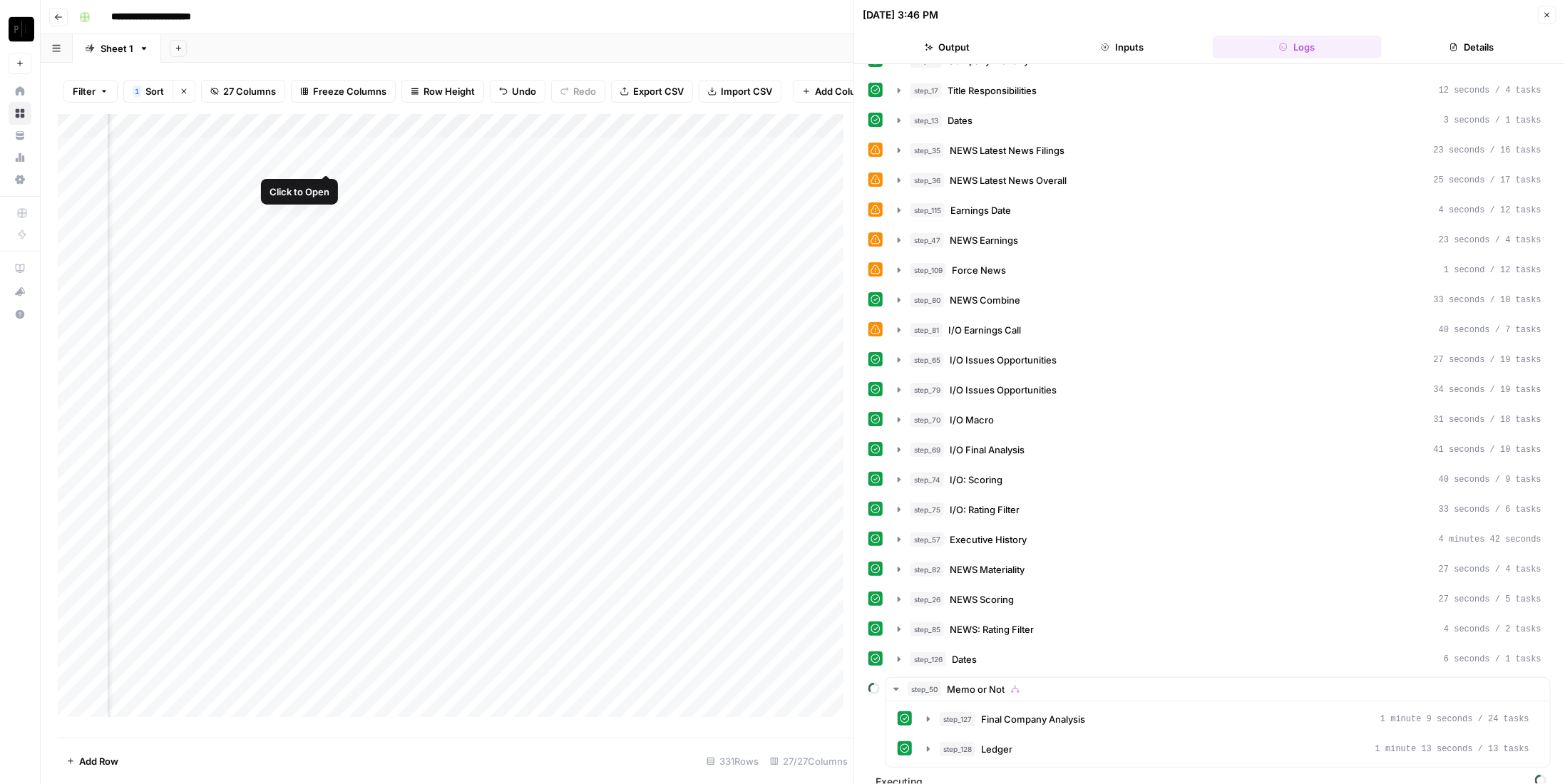
click at [329, 159] on div "Add Column" at bounding box center [456, 421] width 796 height 613
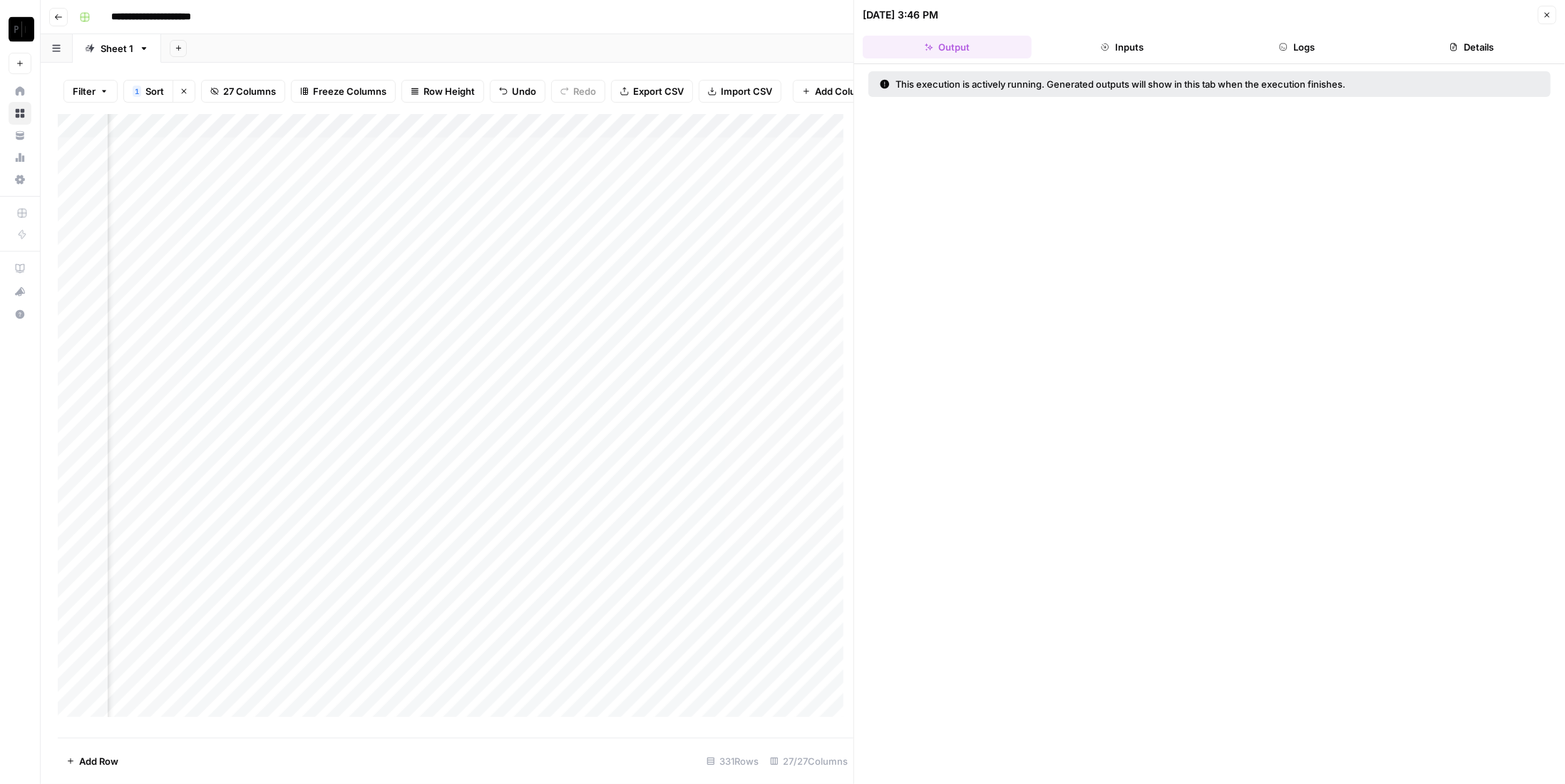
click at [1280, 55] on header "[DATE] 3:46 PM Close Output Inputs Logs Details" at bounding box center [1209, 31] width 711 height 64
click at [1283, 49] on icon "button" at bounding box center [1283, 47] width 9 height 9
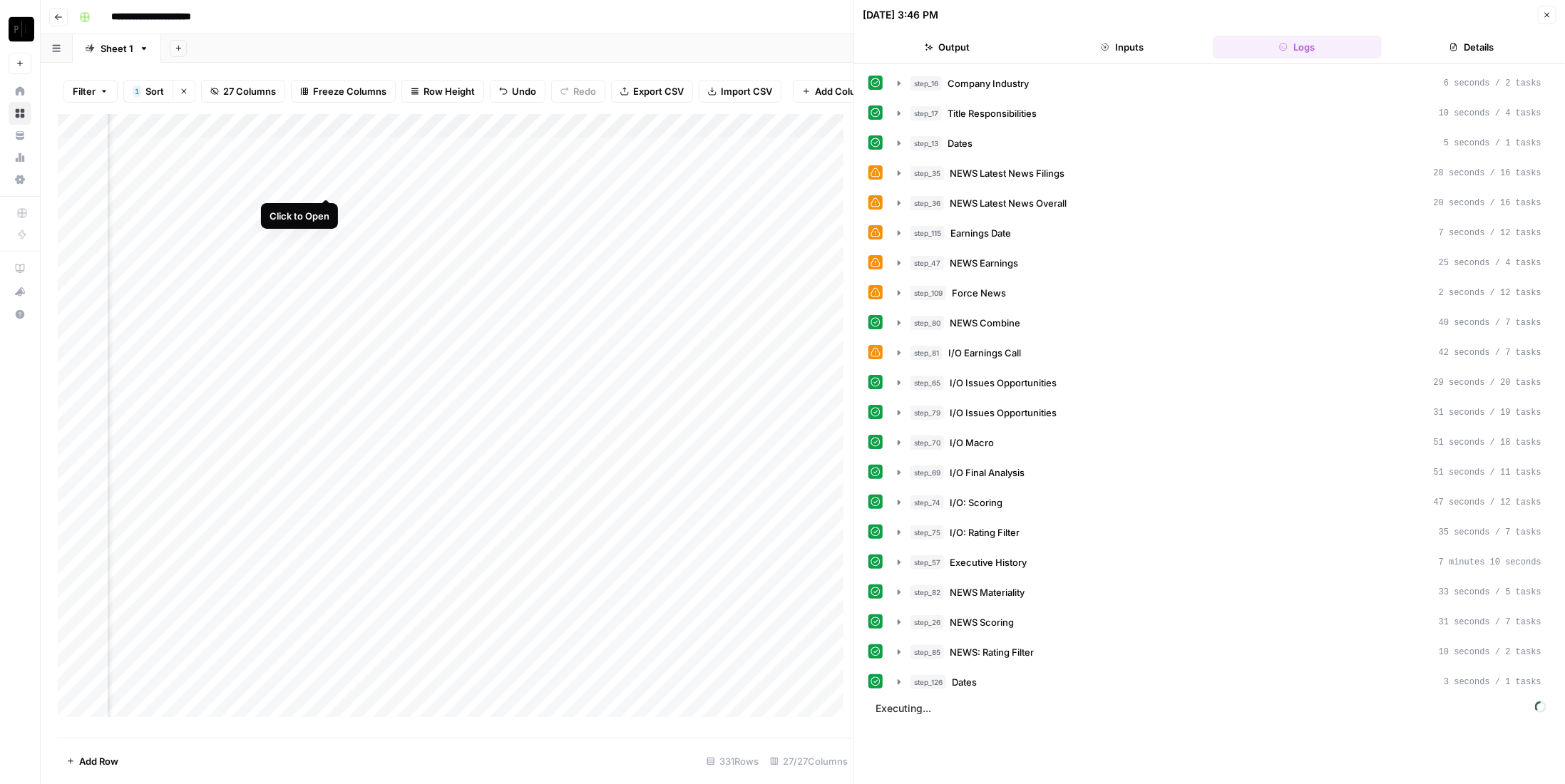
click at [331, 182] on div "Add Column" at bounding box center [456, 421] width 796 height 613
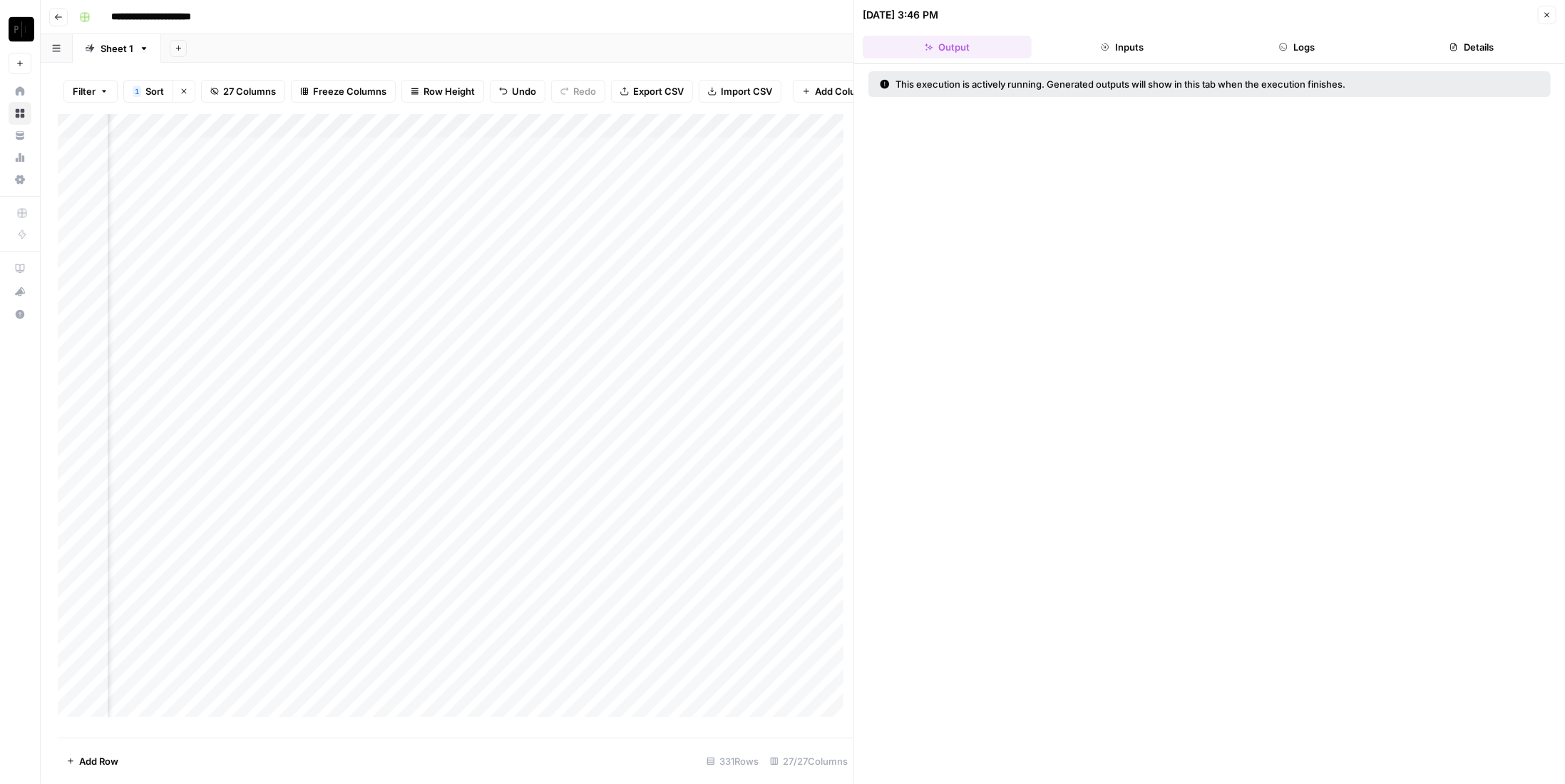
click at [1303, 55] on button "Logs" at bounding box center [1297, 47] width 169 height 23
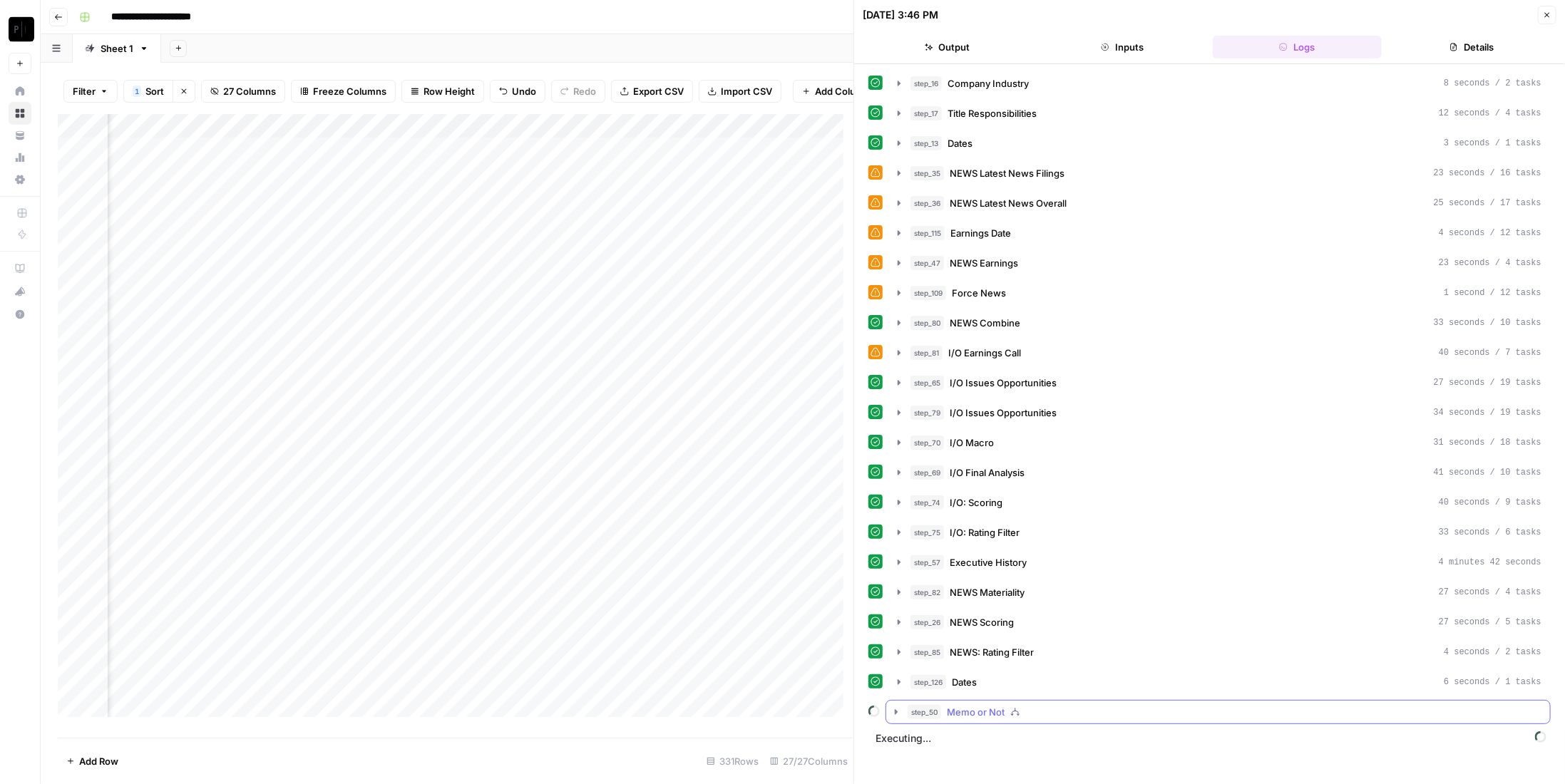
click at [898, 700] on button "step_50 Memo or Not" at bounding box center [1219, 712] width 664 height 23
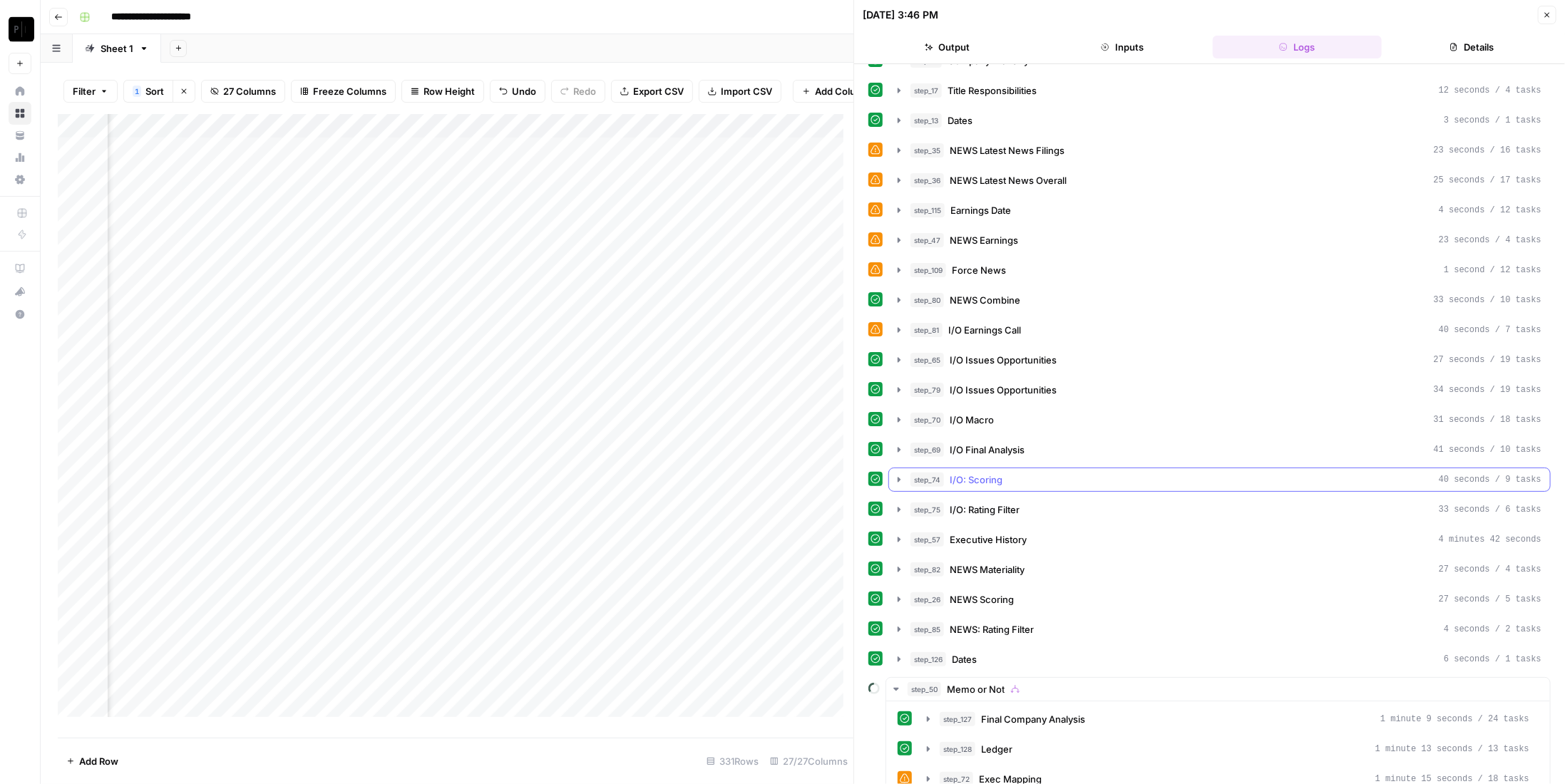
scroll to position [52, 0]
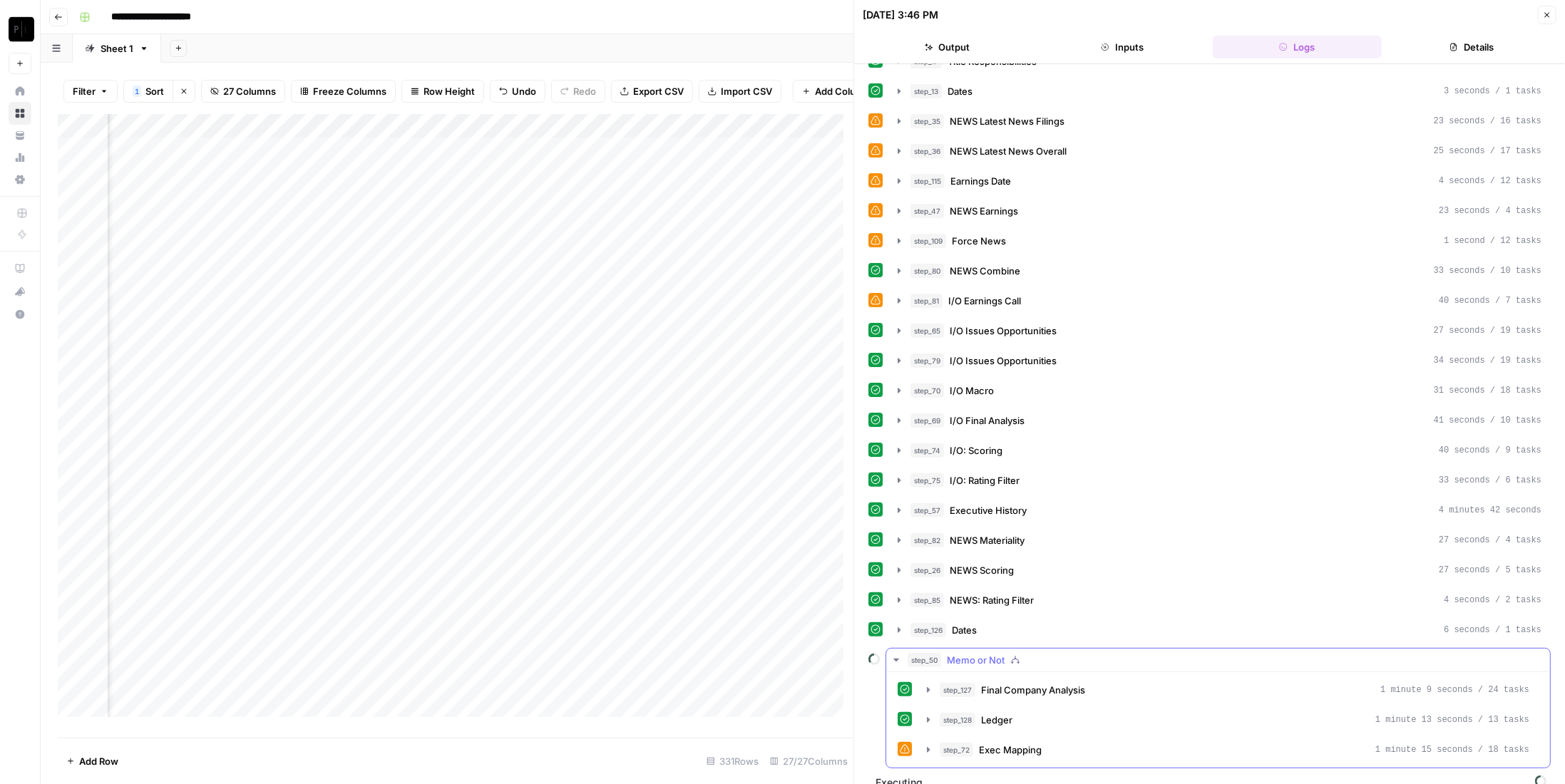
click at [1090, 748] on div "step_127 Final Company Analysis 1 minute 9 seconds / 24 tasks step_128 Ledger 1…" at bounding box center [1219, 719] width 664 height 95
click at [1090, 742] on div "step_72 Exec Mapping 1 minute 15 seconds / 18 tasks" at bounding box center [1235, 749] width 590 height 14
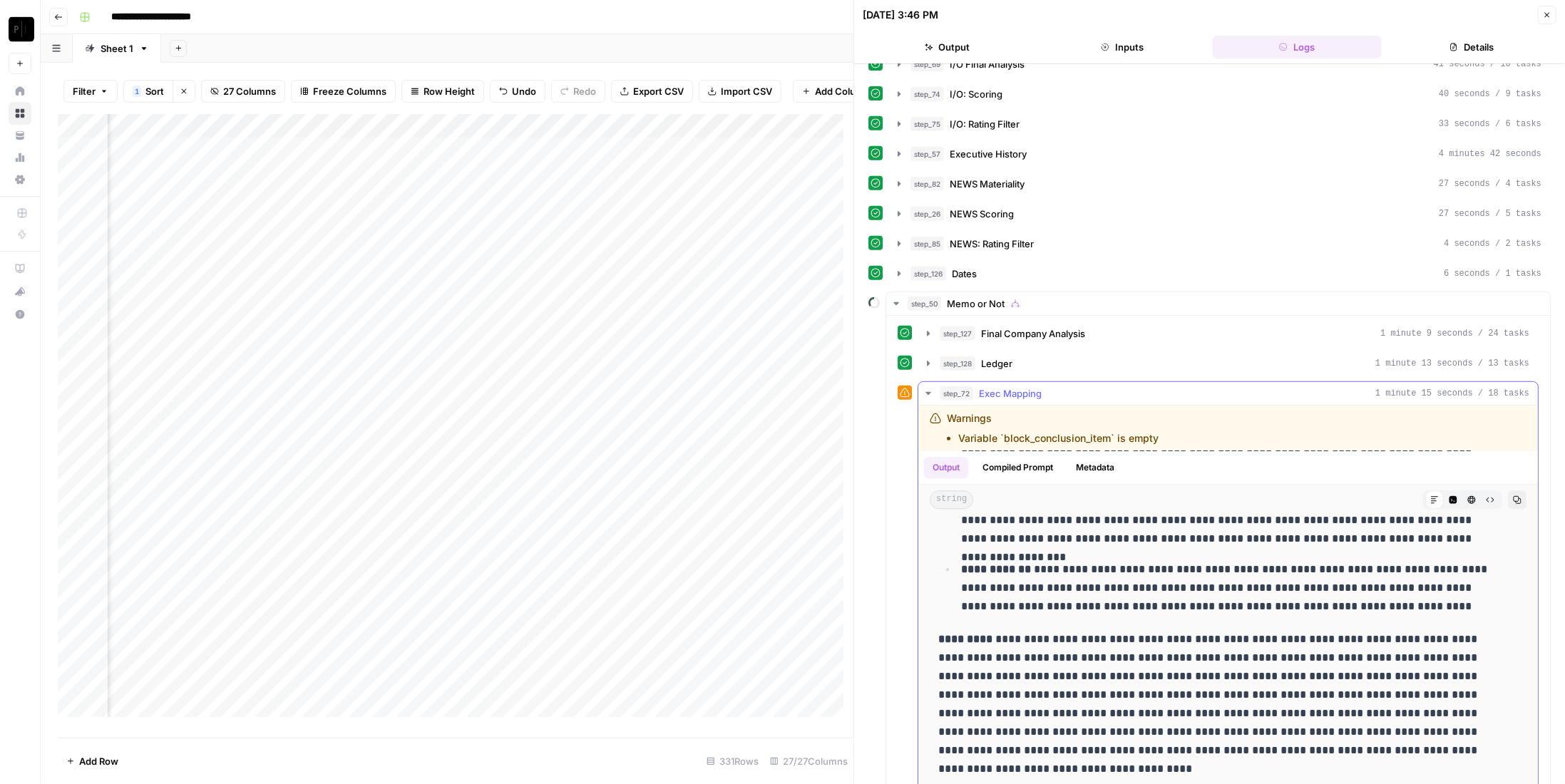
scroll to position [2921, 0]
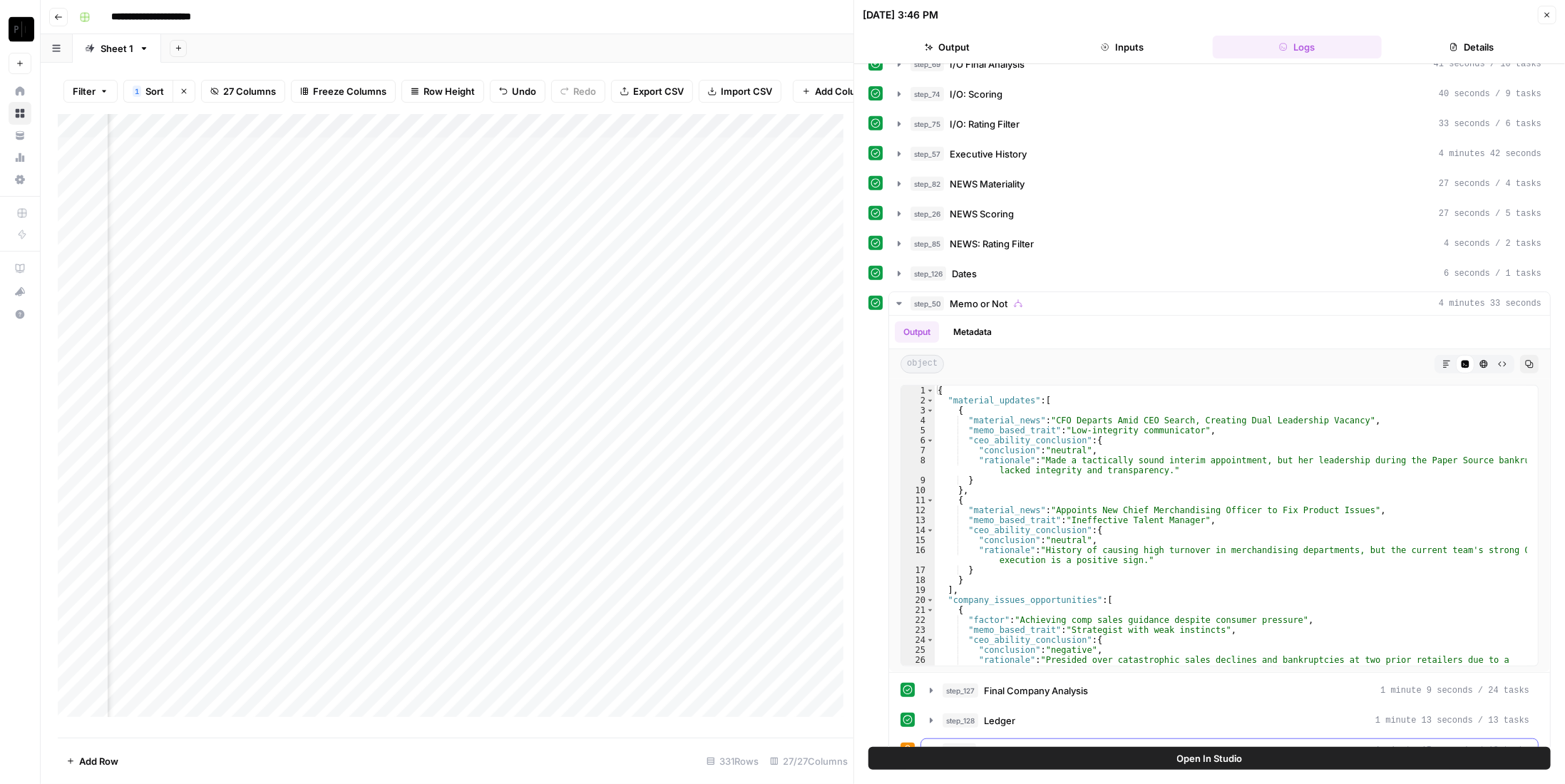
click at [1014, 743] on span "Exec Mapping" at bounding box center [1013, 750] width 63 height 14
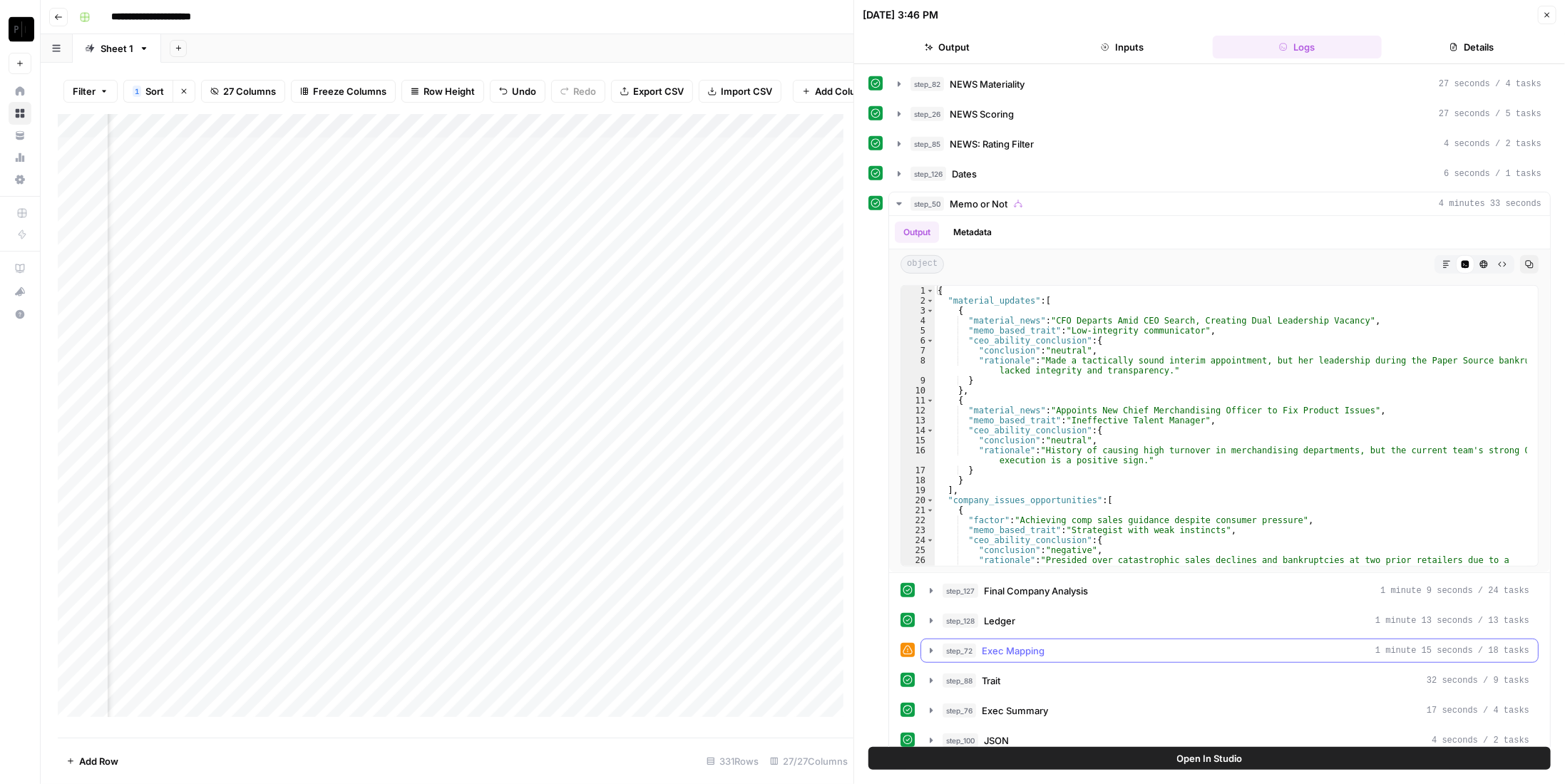
click at [1007, 639] on button "step_72 Exec Mapping 1 minute 15 seconds / 18 tasks" at bounding box center [1229, 650] width 616 height 23
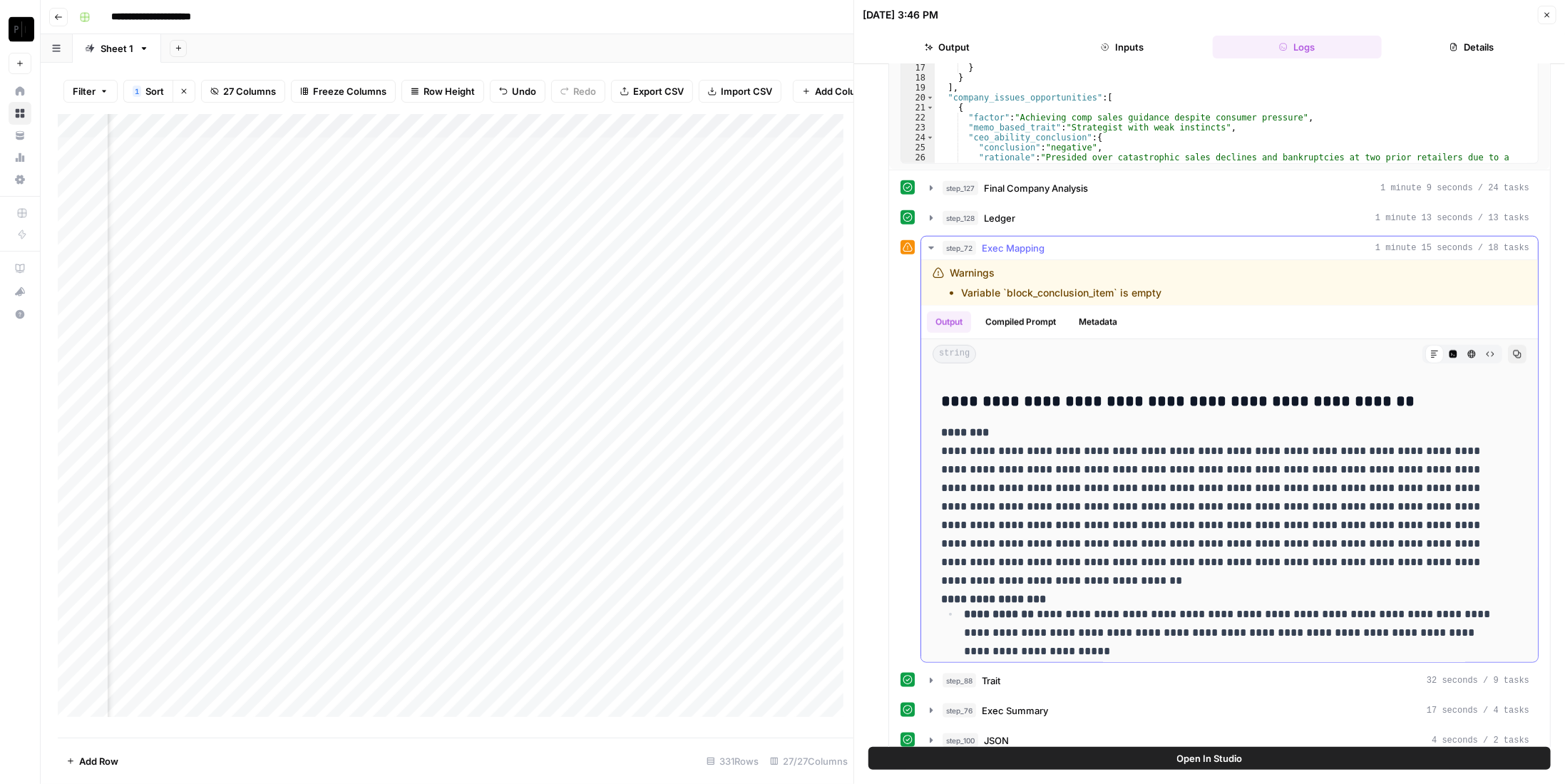
scroll to position [4769, 0]
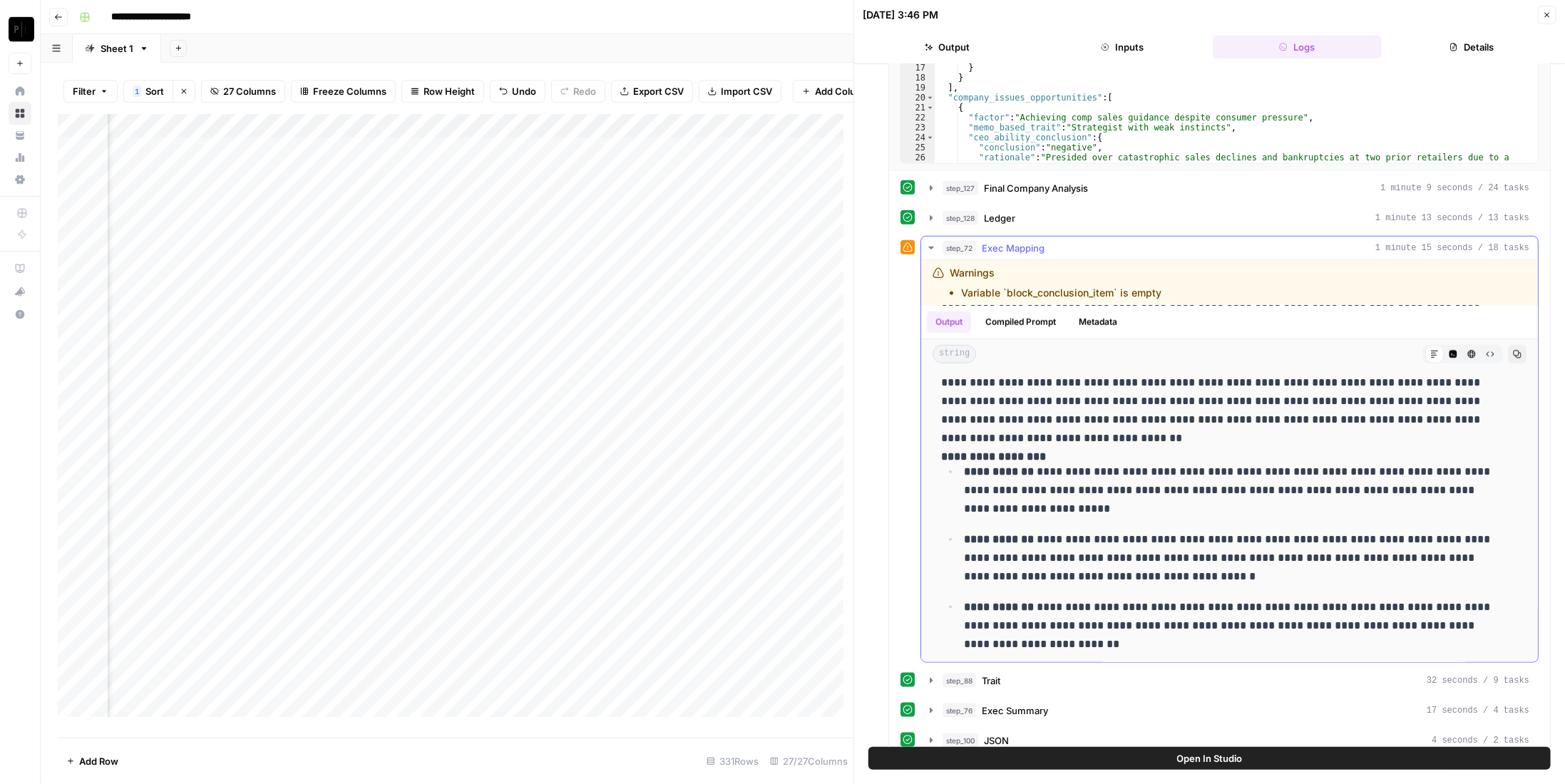
click at [1019, 241] on span "Exec Mapping" at bounding box center [1013, 248] width 63 height 14
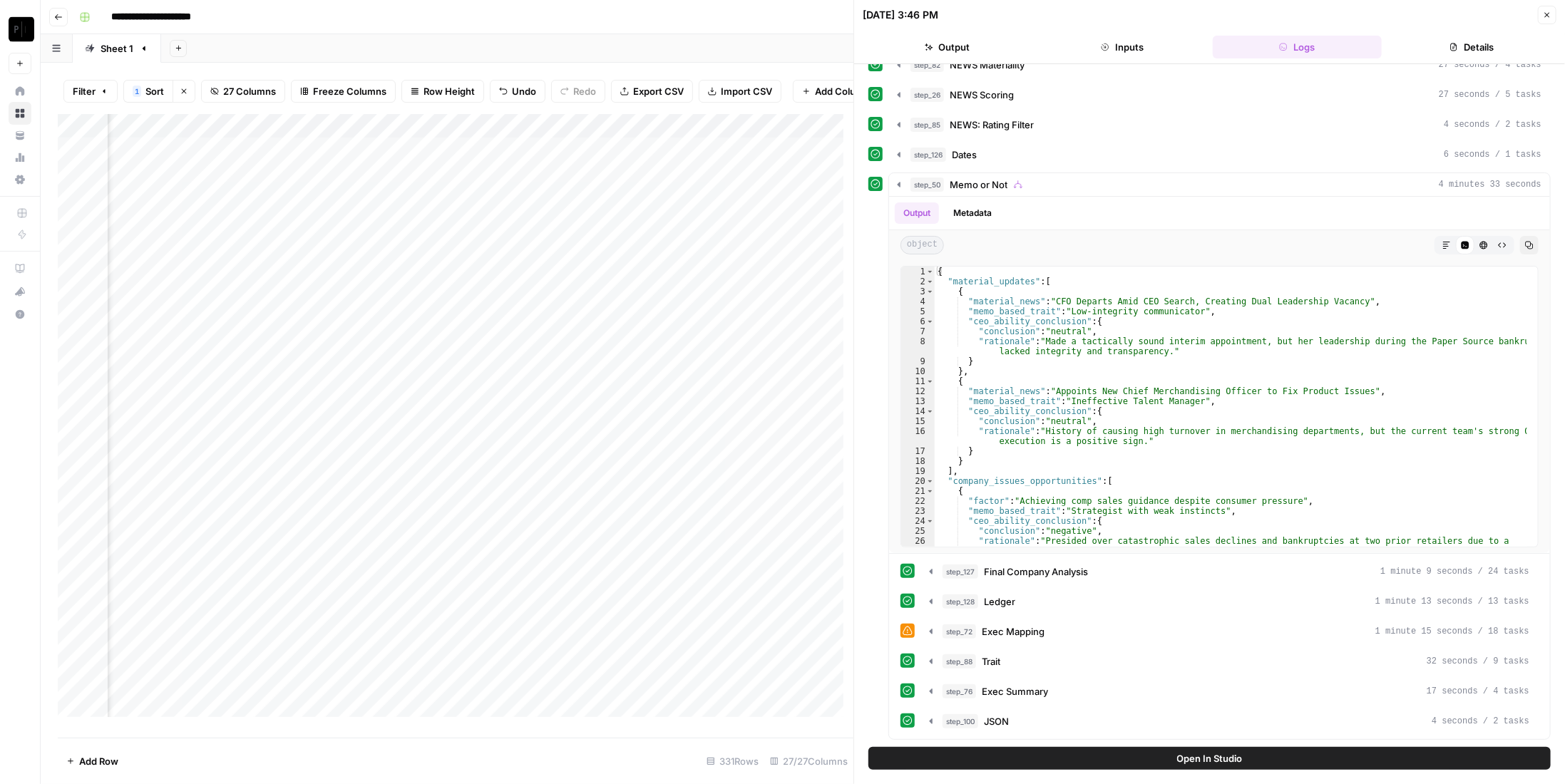
scroll to position [508, 0]
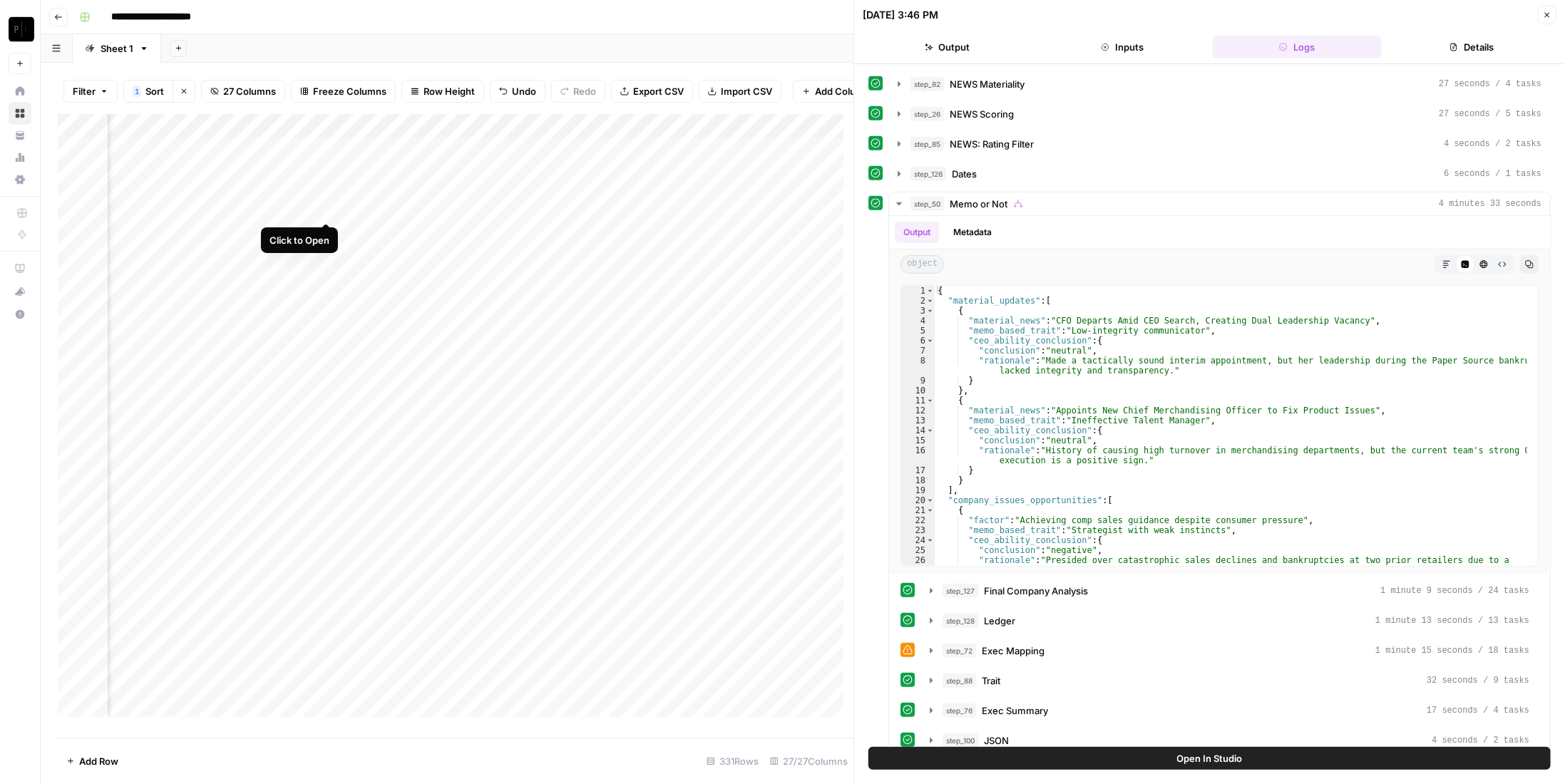
click at [323, 209] on div "Add Column" at bounding box center [456, 421] width 796 height 613
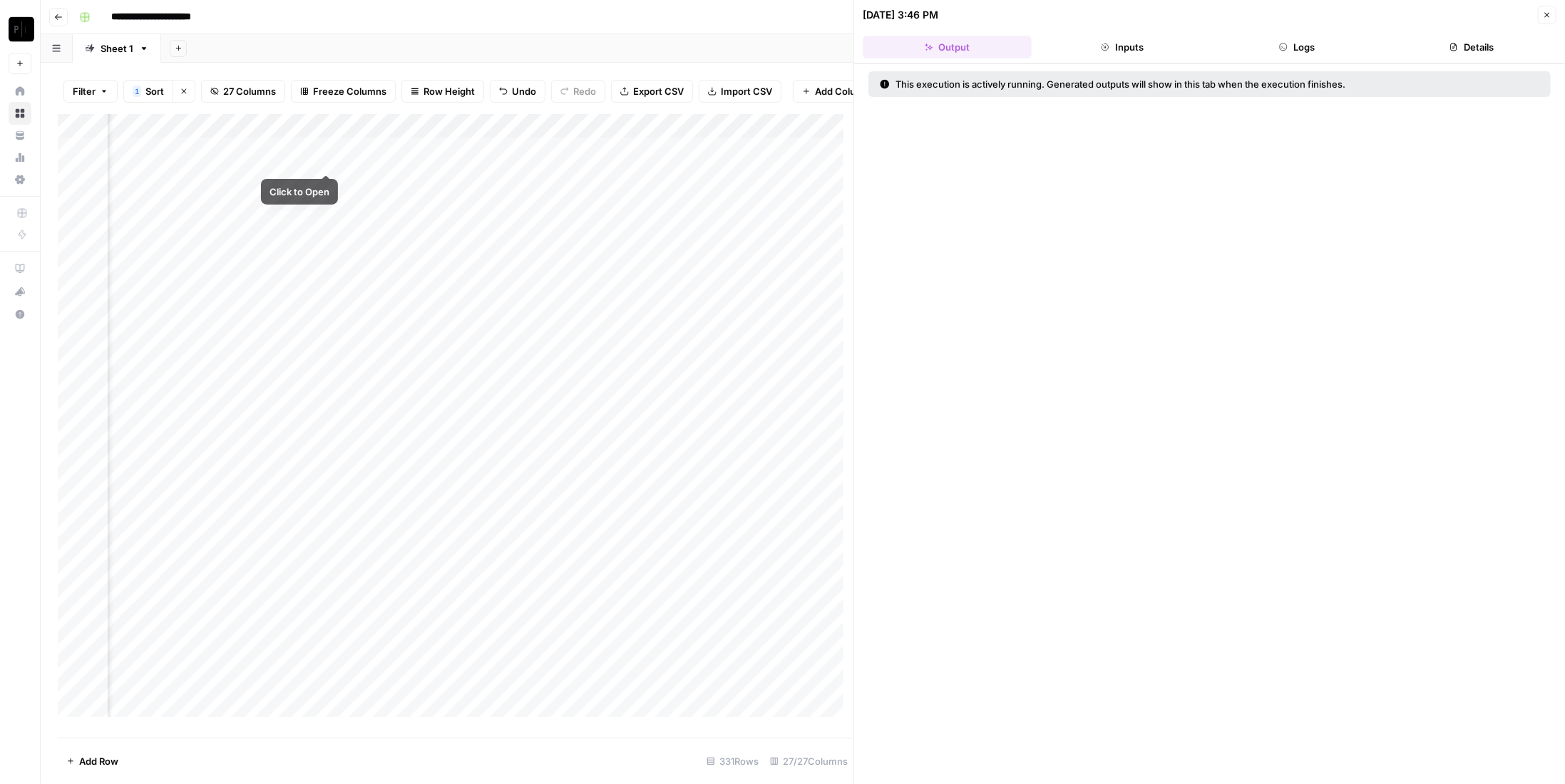
click at [326, 159] on div "Add Column" at bounding box center [456, 421] width 796 height 613
click at [1312, 32] on header "[DATE] 3:46 PM Close Output Inputs Logs Details" at bounding box center [1209, 31] width 711 height 64
click at [1315, 44] on button "Logs" at bounding box center [1297, 47] width 169 height 23
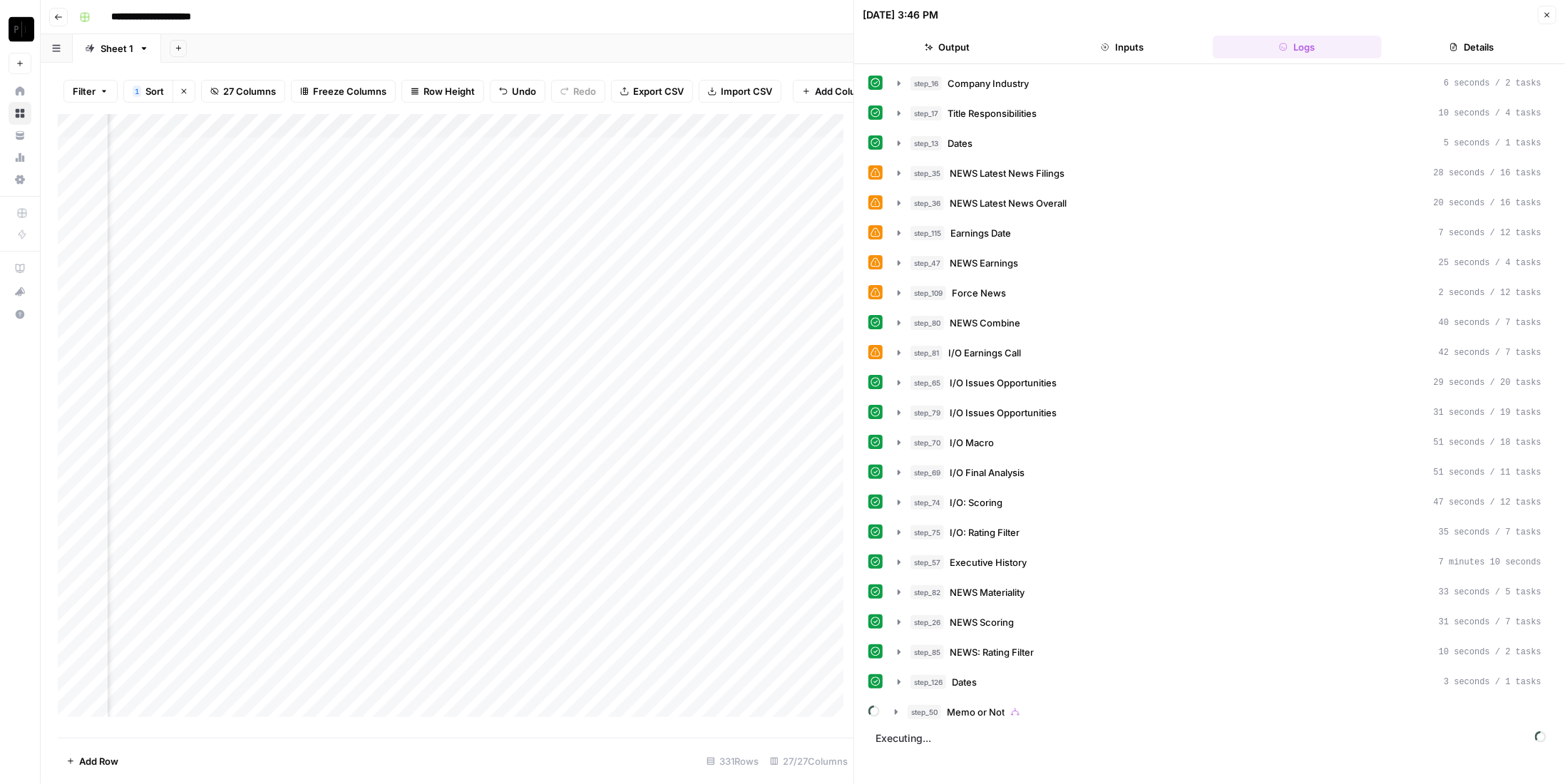
click at [1047, 705] on div "step_50 Memo or Not" at bounding box center [1224, 712] width 634 height 14
click at [972, 731] on button "step_127 Final Company Analysis 1 minute 39 seconds / 23 tasks" at bounding box center [1227, 742] width 619 height 23
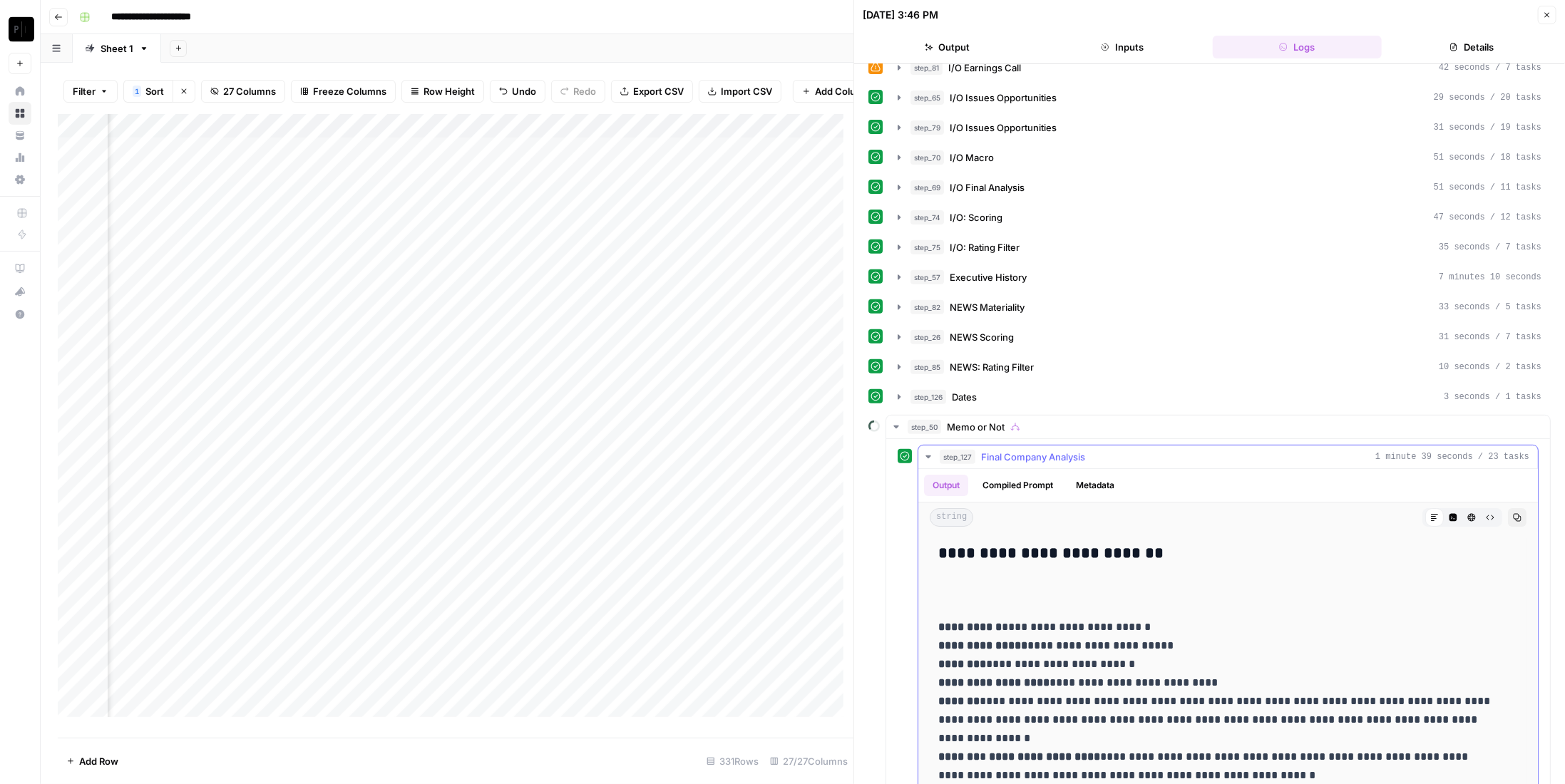
click at [1047, 449] on span "Final Company Analysis" at bounding box center [1033, 456] width 104 height 14
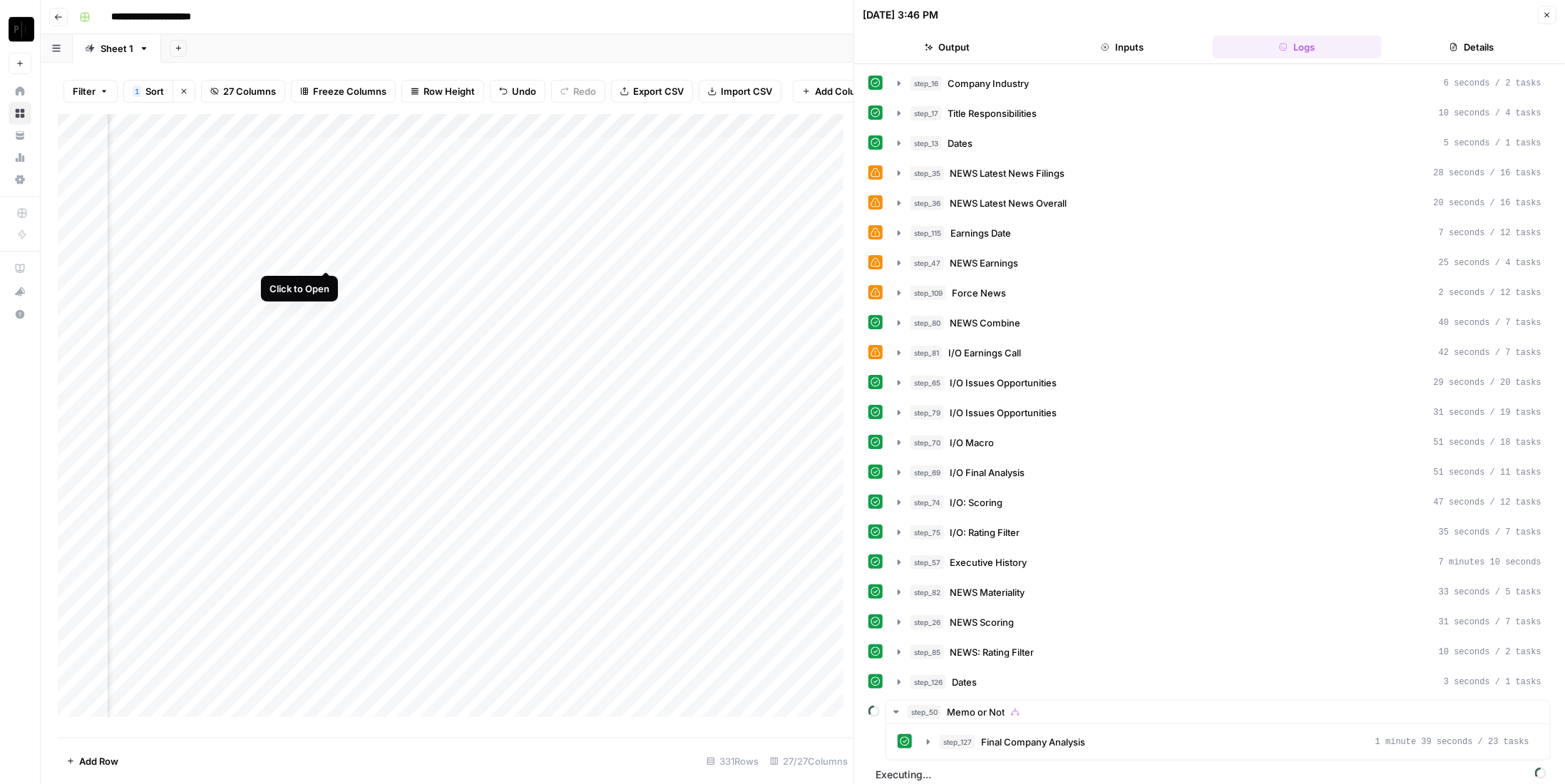
click at [325, 255] on div "Add Column" at bounding box center [456, 421] width 796 height 613
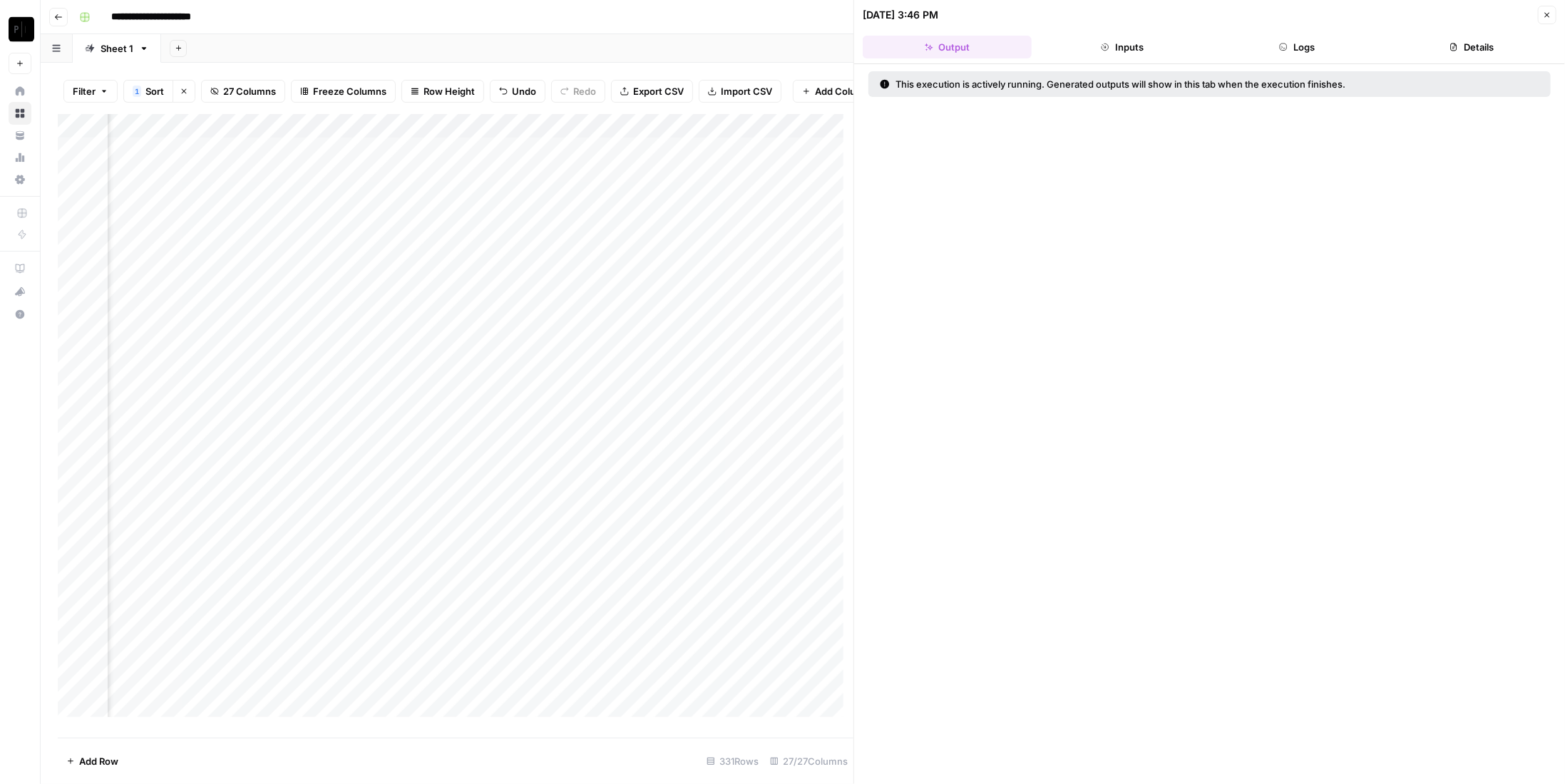
click at [1344, 64] on div "This execution is actively running. Generated outputs will show in this tab whe…" at bounding box center [1209, 423] width 711 height 720
click at [1332, 52] on button "Logs" at bounding box center [1297, 47] width 169 height 23
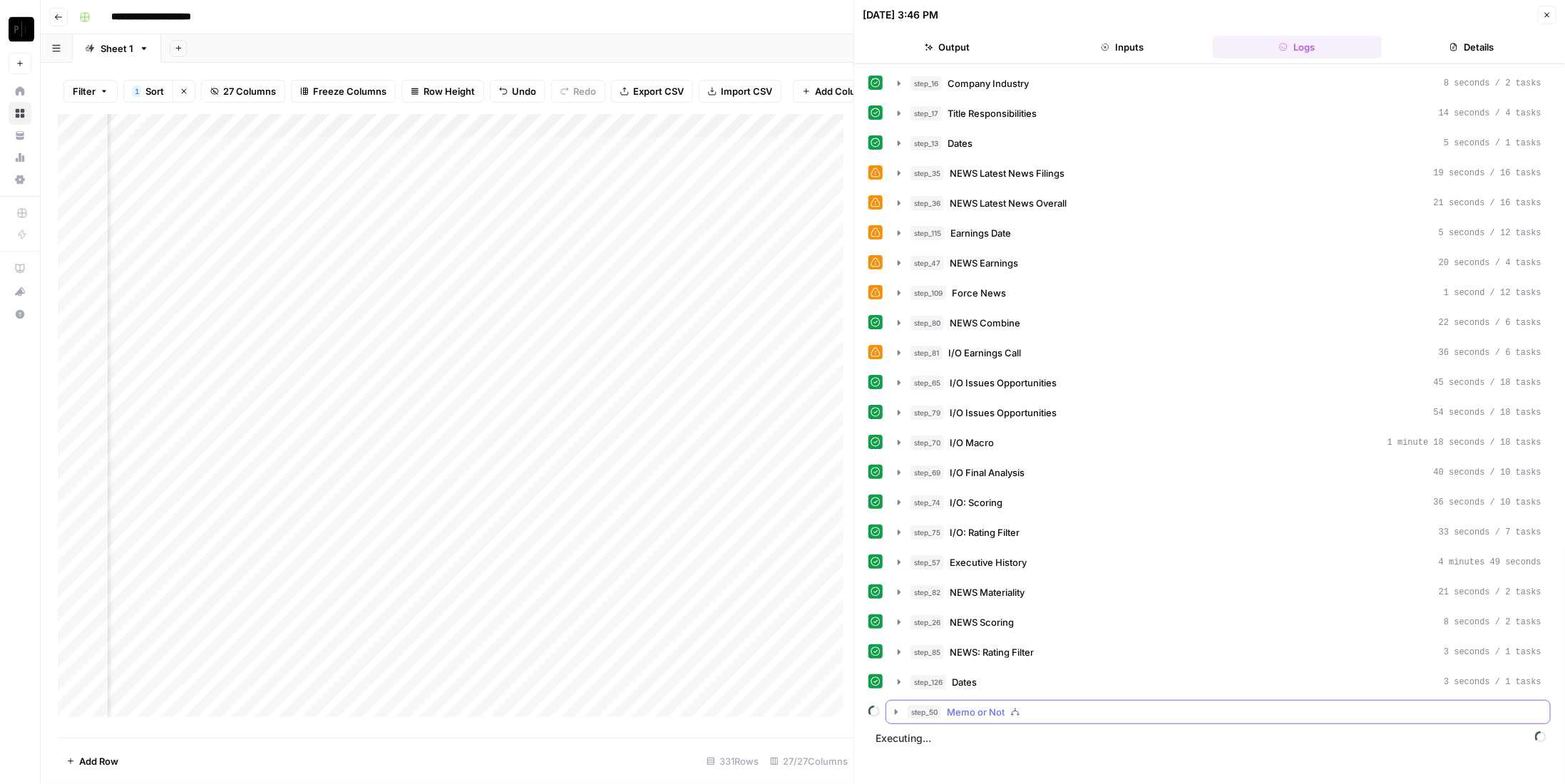
click at [905, 702] on button "step_50 Memo or Not" at bounding box center [1219, 712] width 664 height 23
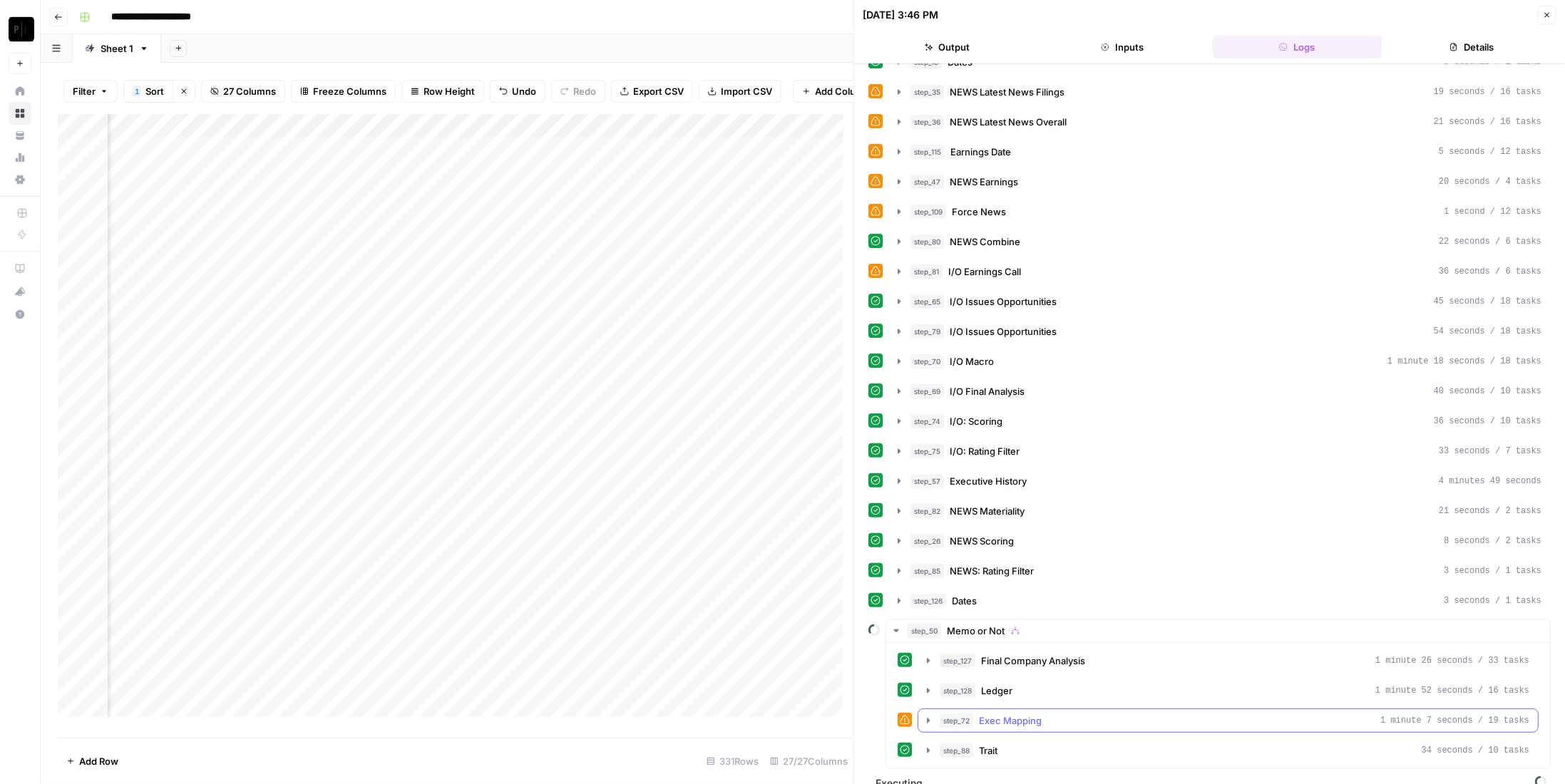
click at [980, 713] on span "Exec Mapping" at bounding box center [1011, 720] width 63 height 14
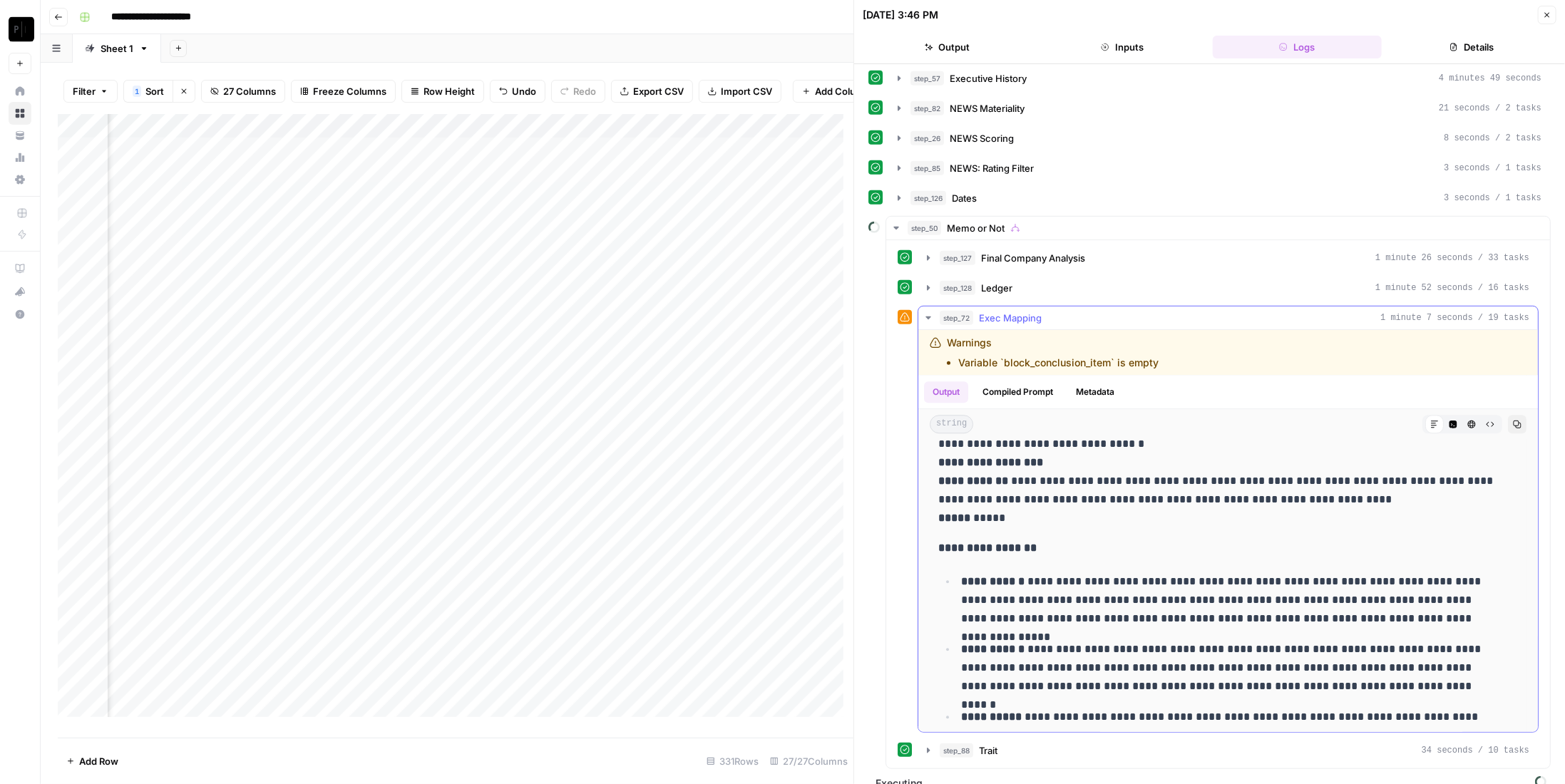
scroll to position [2850, 0]
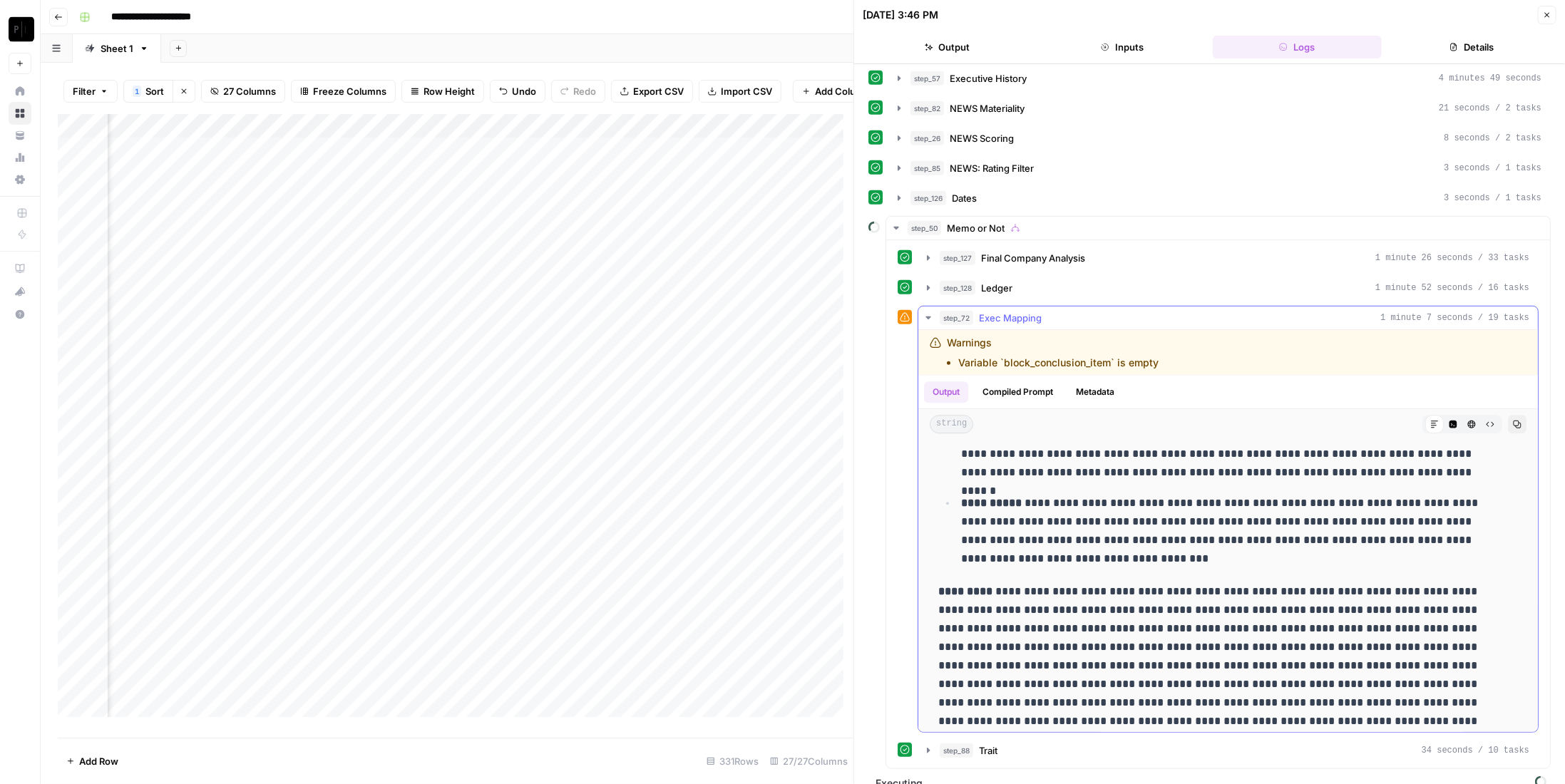
click at [1047, 311] on div "step_72 Exec Mapping 1 minute 7 seconds / 19 tasks" at bounding box center [1235, 318] width 590 height 14
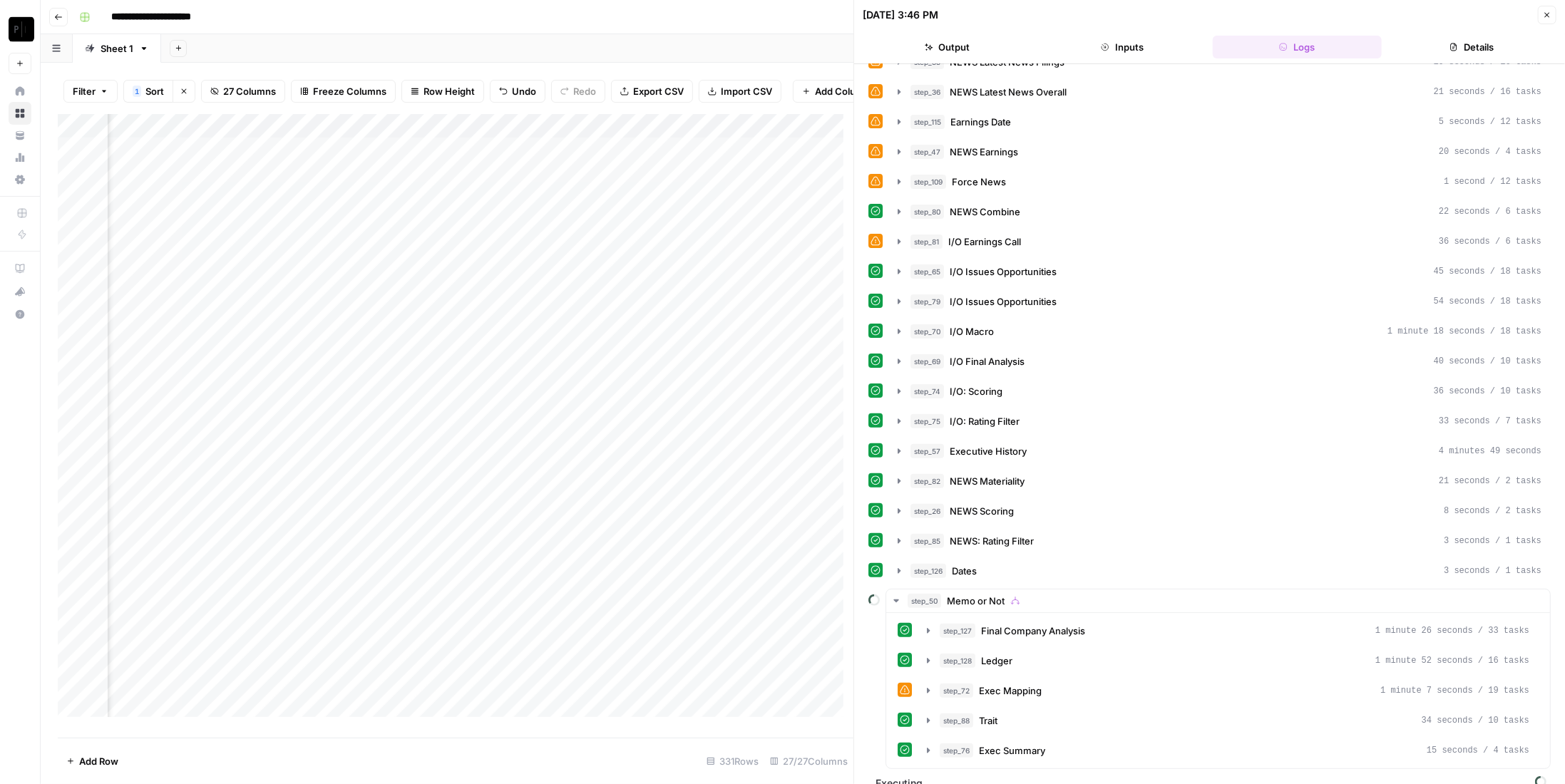
scroll to position [112, 0]
click at [1036, 679] on button "step_72 Exec Mapping 1 minute 7 seconds / 19 tasks" at bounding box center [1227, 691] width 619 height 23
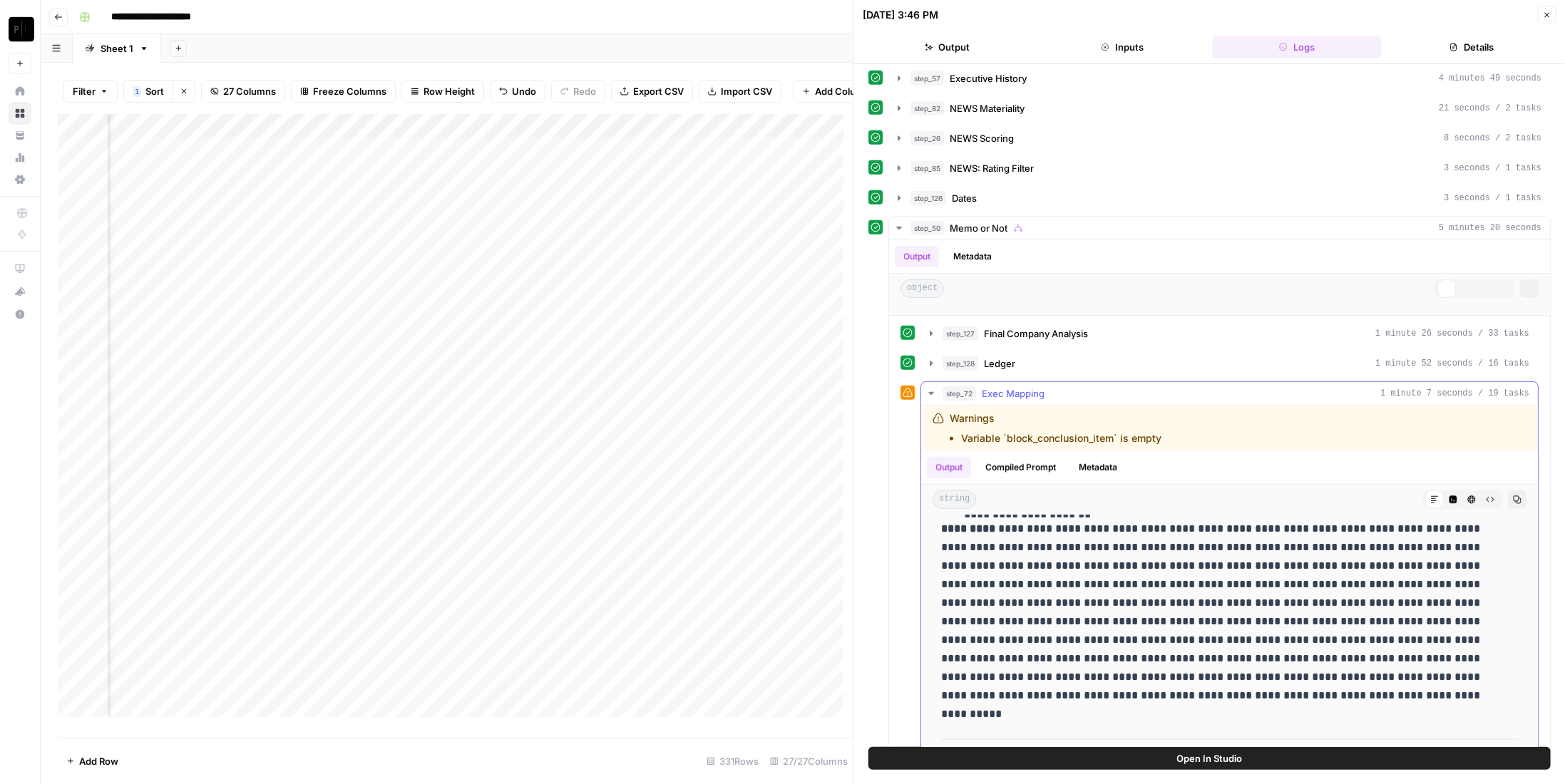
scroll to position [821, 0]
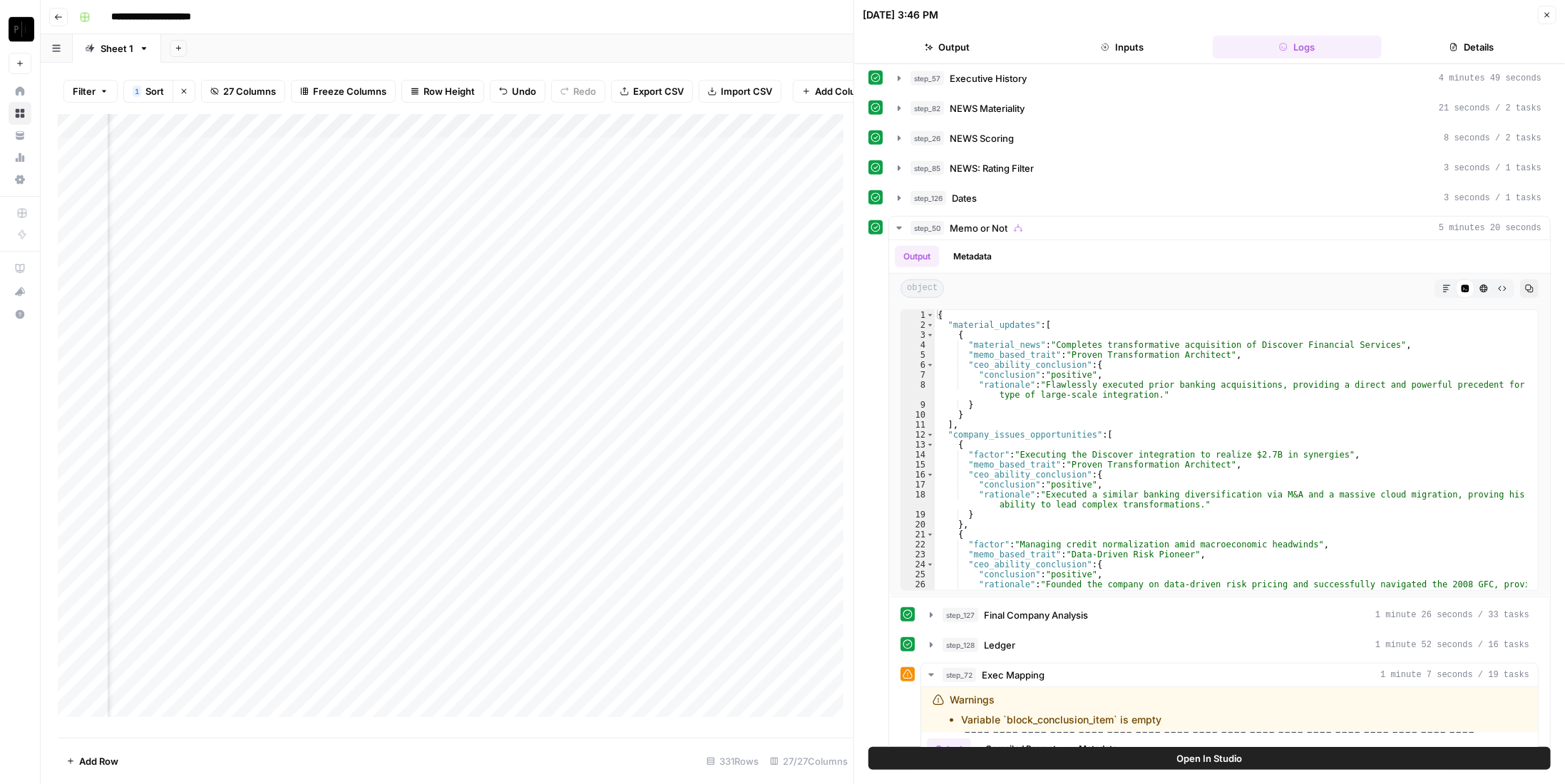
click at [1545, 11] on icon "button" at bounding box center [1547, 14] width 9 height 9
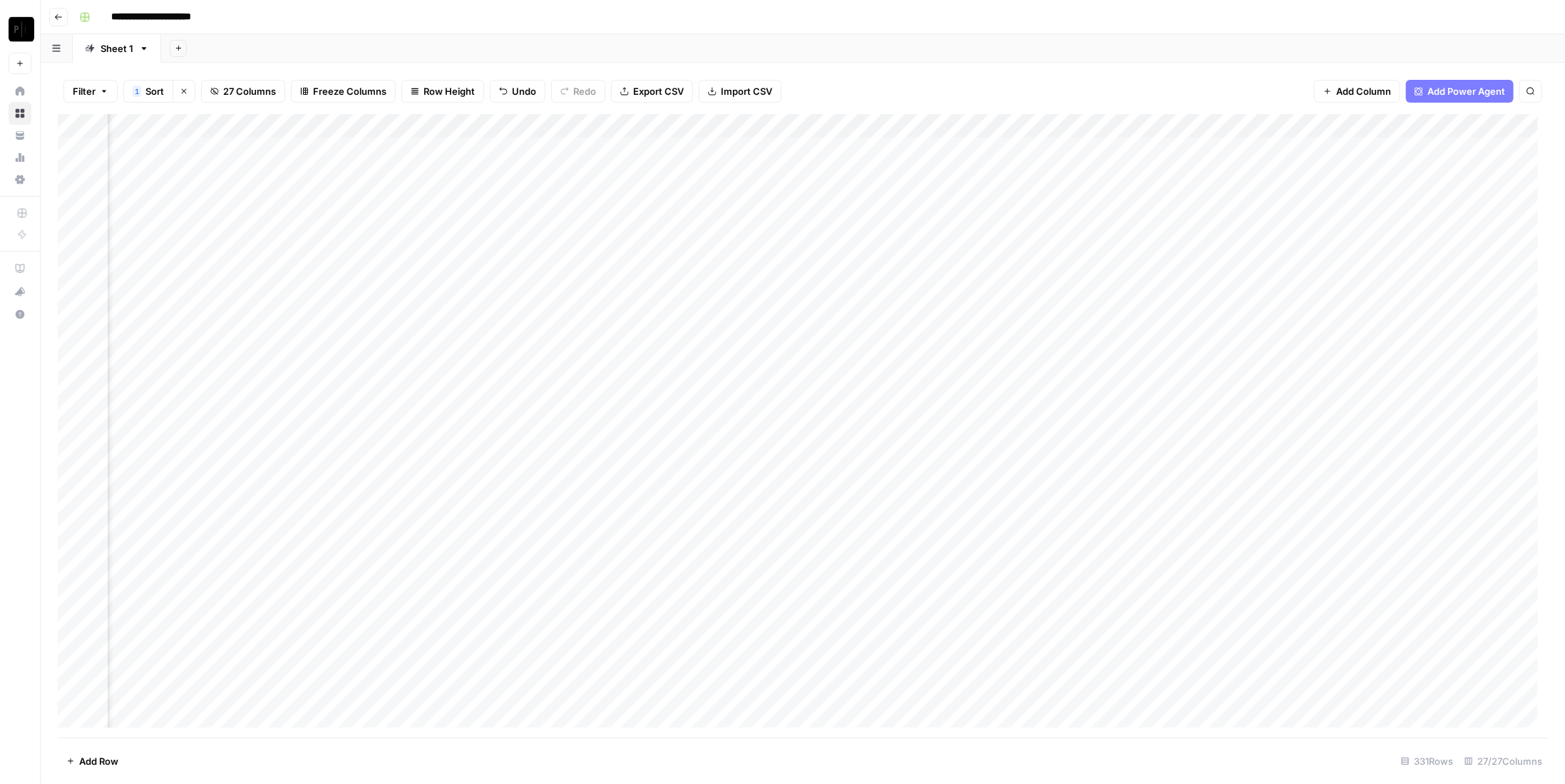
click at [605, 149] on div "Add Column" at bounding box center [803, 426] width 1490 height 624
click at [602, 175] on div "Add Column" at bounding box center [803, 426] width 1490 height 624
click at [603, 194] on div "Add Column" at bounding box center [803, 426] width 1490 height 624
click at [602, 218] on div "Add Column" at bounding box center [803, 426] width 1490 height 624
click at [602, 250] on div "Add Column" at bounding box center [803, 426] width 1490 height 624
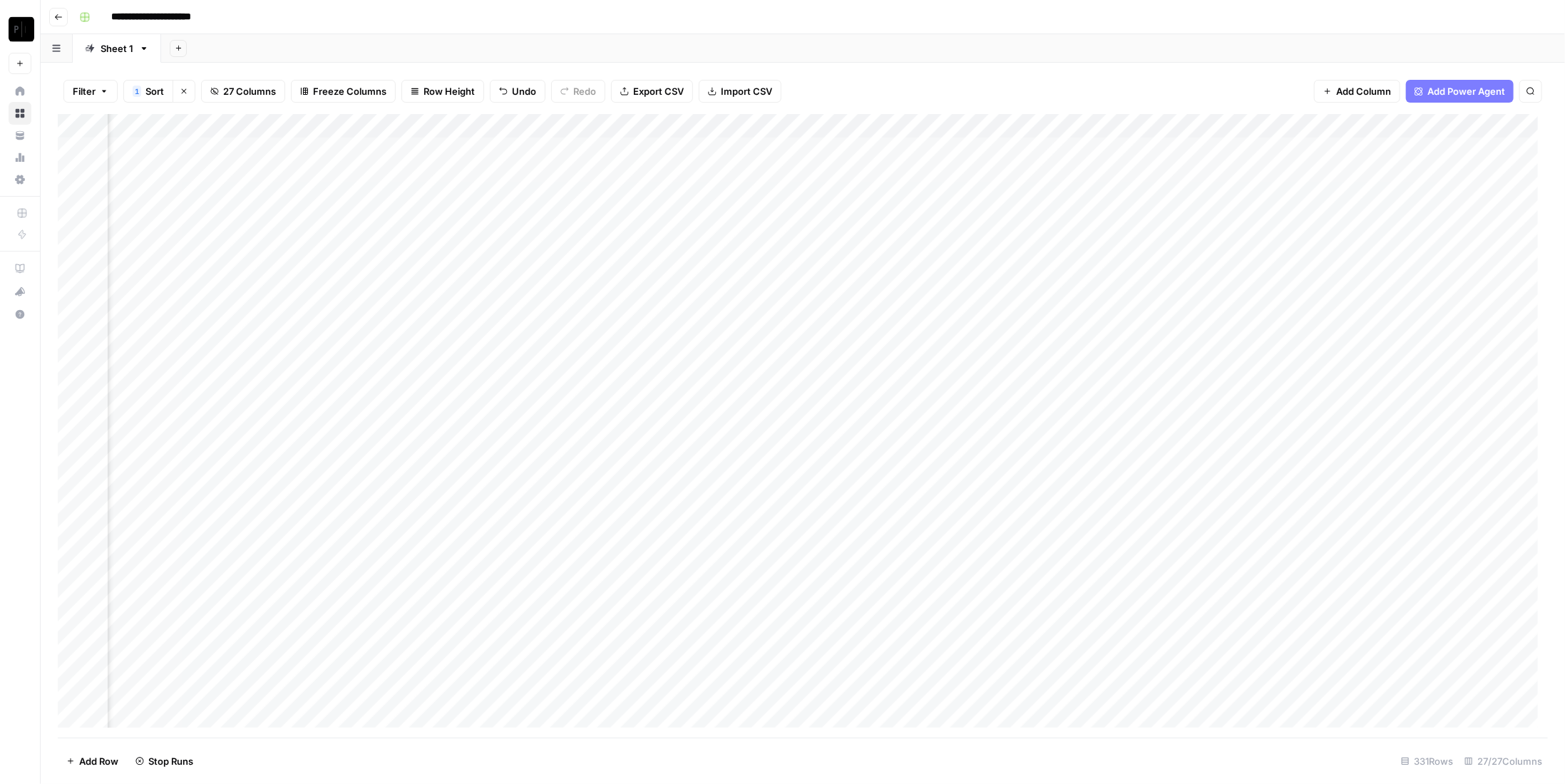
click at [605, 272] on div "Add Column" at bounding box center [803, 426] width 1490 height 624
click at [603, 287] on div "Add Column" at bounding box center [803, 426] width 1490 height 624
click at [607, 309] on div "Add Column" at bounding box center [803, 426] width 1490 height 624
click at [606, 337] on div "Add Column" at bounding box center [803, 426] width 1490 height 624
drag, startPoint x: 603, startPoint y: 317, endPoint x: 648, endPoint y: 301, distance: 47.8
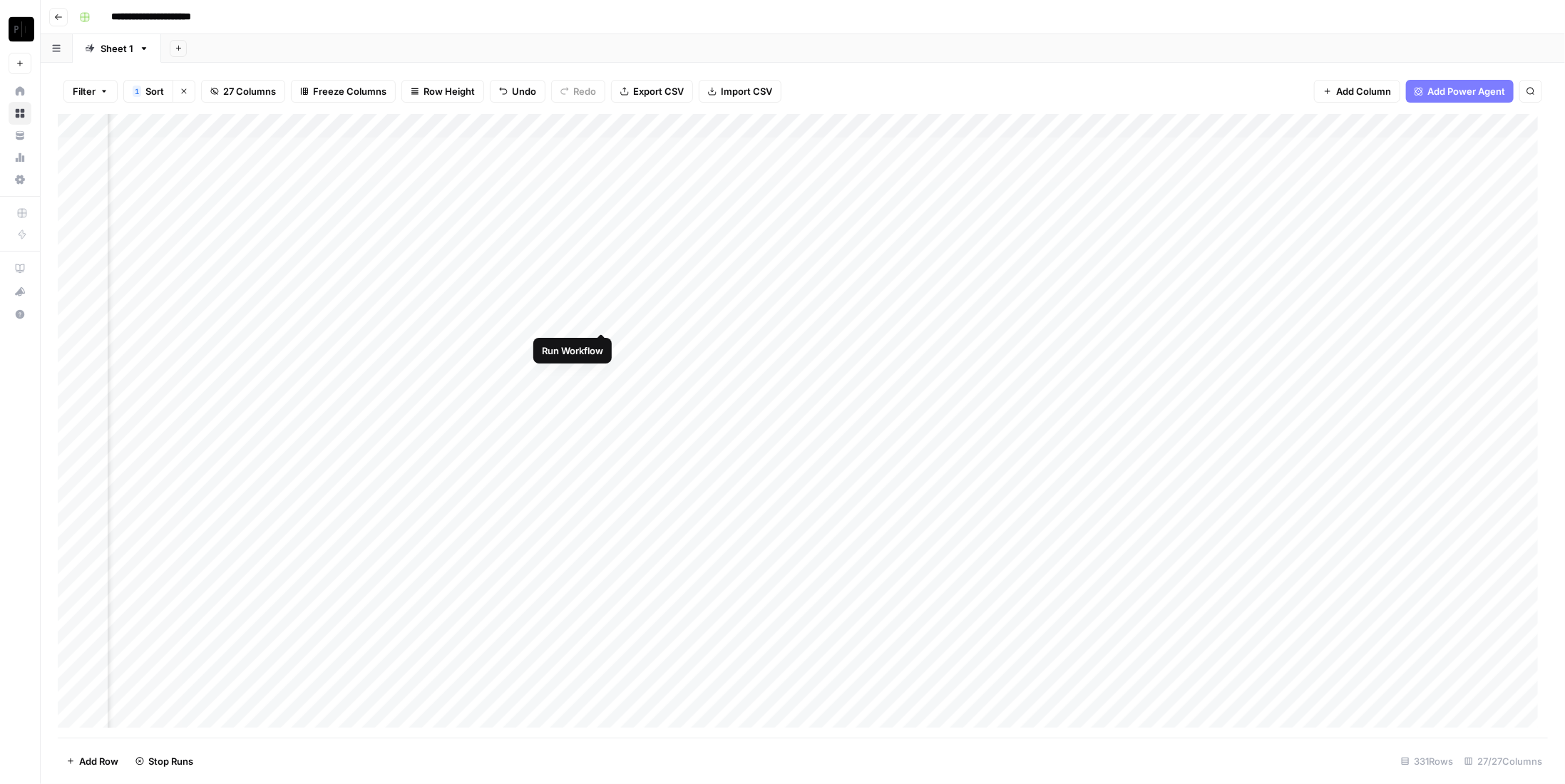
click at [604, 318] on div "Add Column" at bounding box center [803, 426] width 1490 height 624
click at [890, 151] on div "Add Column" at bounding box center [803, 426] width 1490 height 624
click at [887, 171] on div "Add Column" at bounding box center [803, 426] width 1490 height 624
click at [887, 187] on div "Add Column" at bounding box center [803, 426] width 1490 height 624
click at [891, 217] on div "Add Column" at bounding box center [803, 426] width 1490 height 624
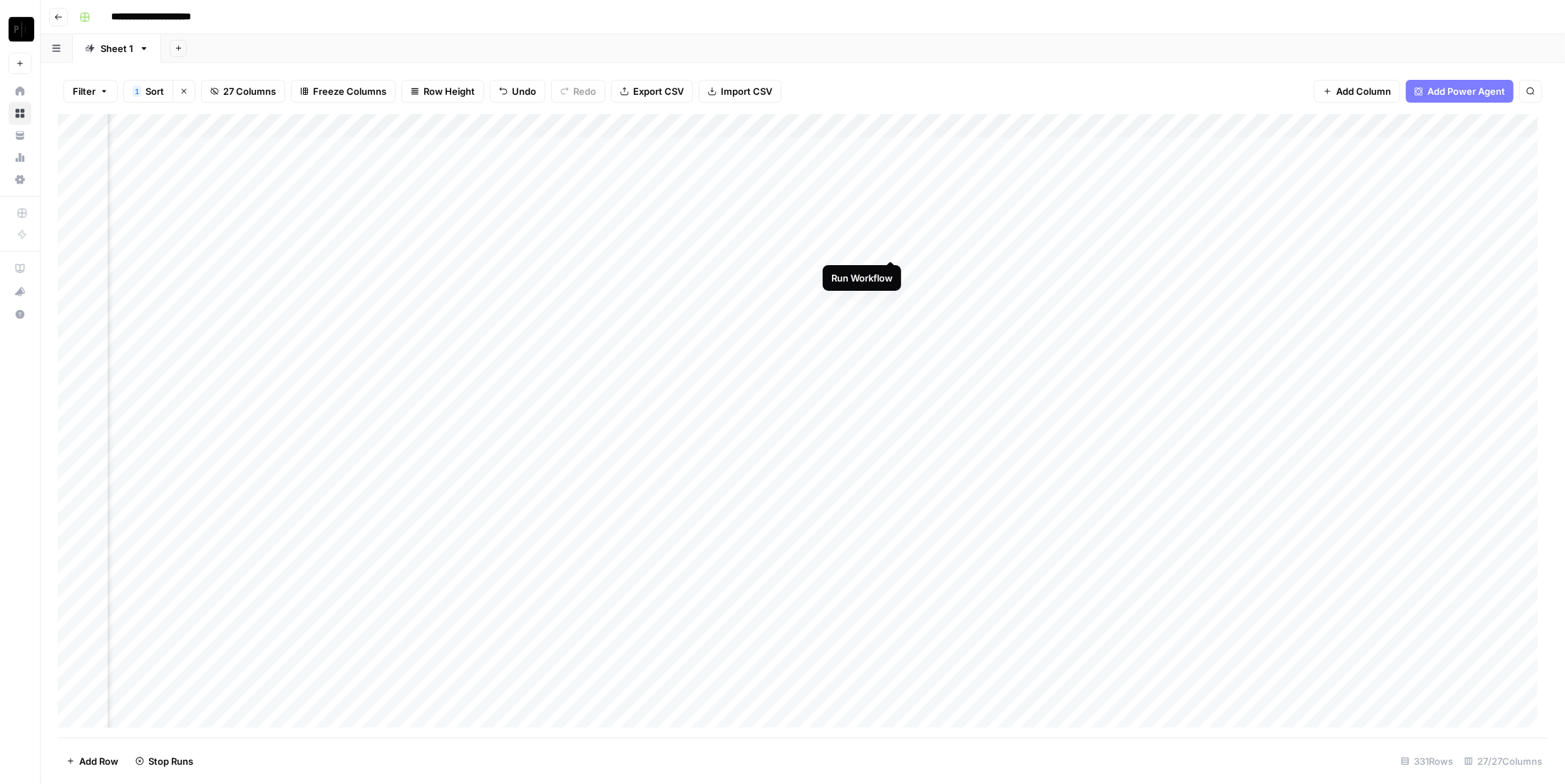
drag, startPoint x: 887, startPoint y: 245, endPoint x: 888, endPoint y: 221, distance: 24.0
click at [887, 246] on div "Add Column" at bounding box center [803, 426] width 1490 height 624
click at [891, 198] on div "Add Column" at bounding box center [803, 426] width 1490 height 624
click at [890, 276] on div "Add Column" at bounding box center [803, 426] width 1490 height 624
click at [887, 296] on div "Add Column" at bounding box center [803, 426] width 1490 height 624
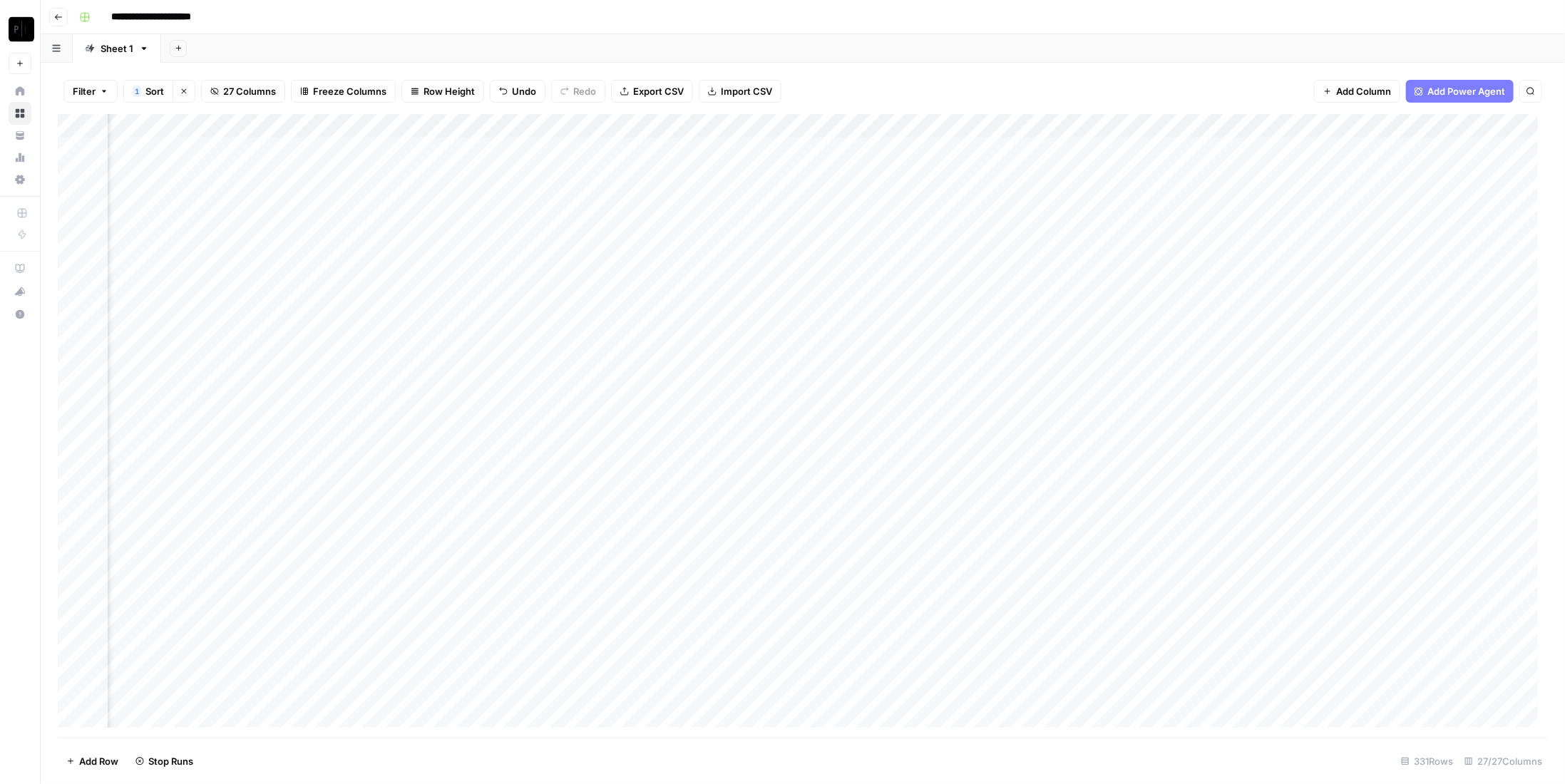
click at [891, 320] on div "Add Column" at bounding box center [803, 426] width 1490 height 624
click at [895, 343] on div "Add Column" at bounding box center [803, 426] width 1490 height 624
click at [1184, 153] on div "Add Column" at bounding box center [803, 426] width 1490 height 624
click at [1185, 169] on div "Add Column" at bounding box center [803, 426] width 1490 height 624
click at [1179, 194] on div "Add Column" at bounding box center [803, 426] width 1490 height 624
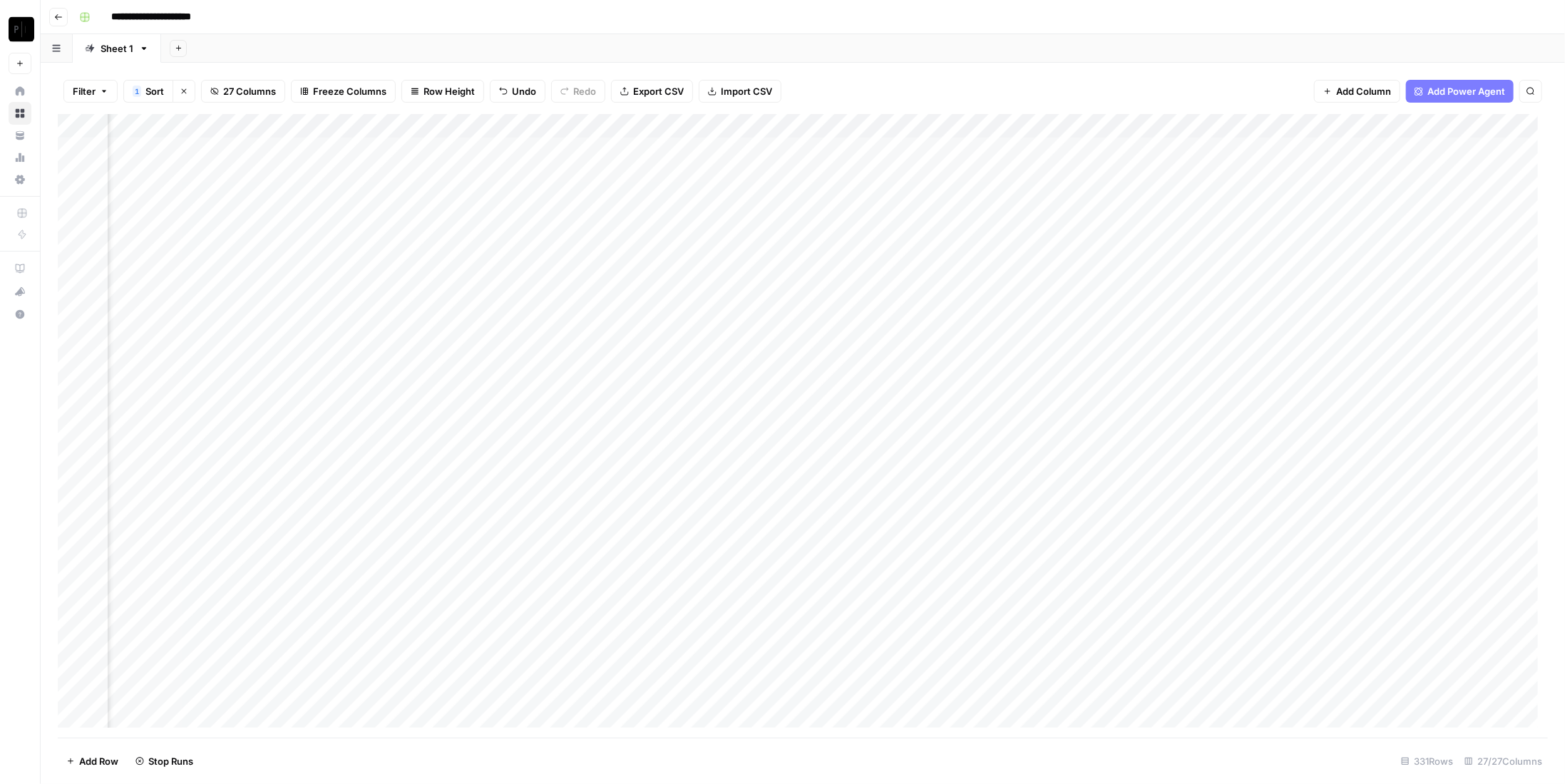
click at [1179, 217] on div "Add Column" at bounding box center [803, 426] width 1490 height 624
click at [1182, 246] on div "Add Column" at bounding box center [803, 426] width 1490 height 624
click at [1179, 275] on div "Add Column" at bounding box center [803, 426] width 1490 height 624
drag, startPoint x: 1178, startPoint y: 290, endPoint x: 1181, endPoint y: 298, distance: 8.5
click at [1178, 291] on div "Add Column" at bounding box center [803, 426] width 1490 height 624
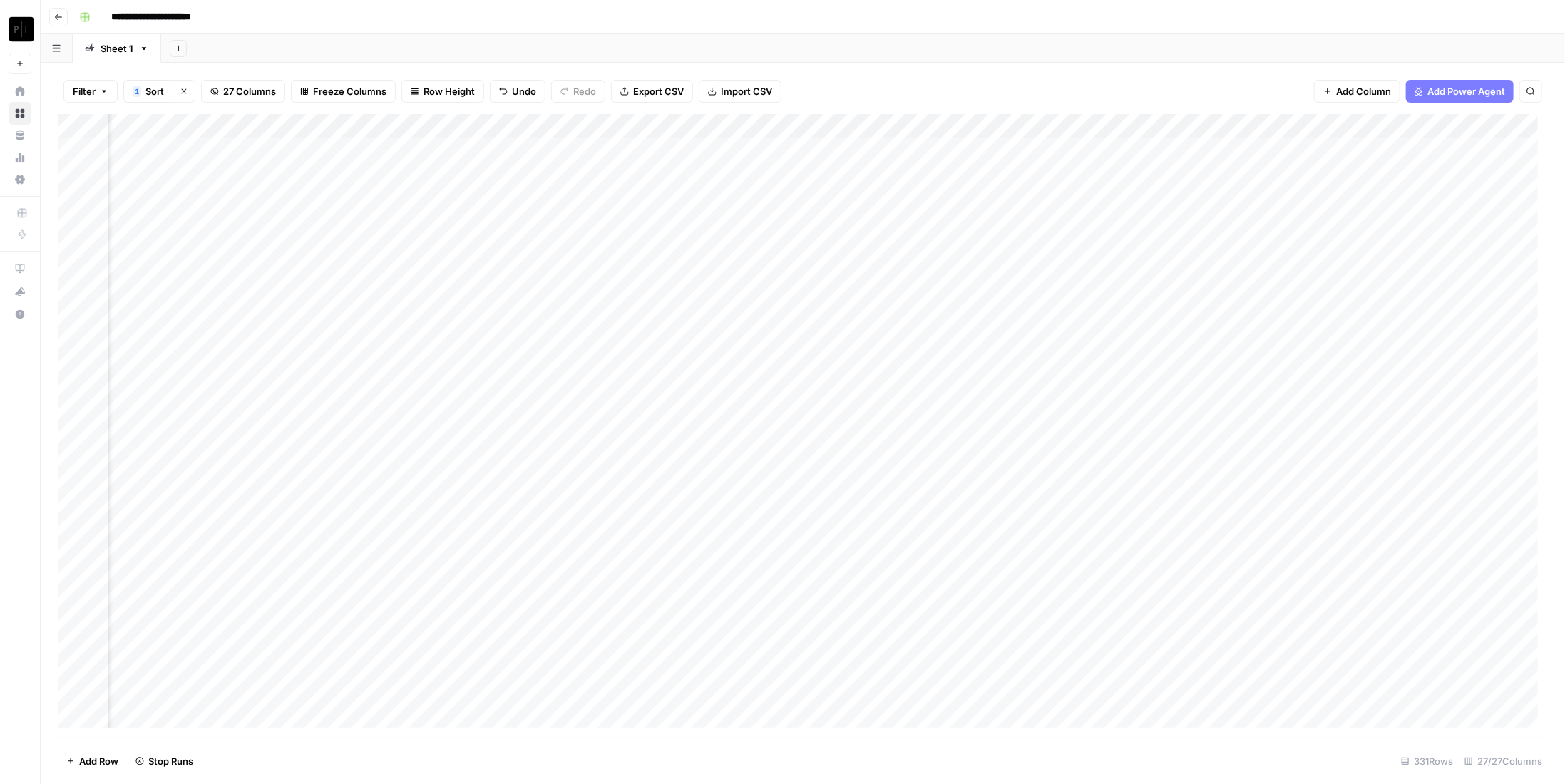
click at [1179, 249] on div "Add Column" at bounding box center [803, 426] width 1490 height 624
click at [1179, 318] on div "Add Column" at bounding box center [803, 426] width 1490 height 624
click at [1181, 345] on div "Add Column" at bounding box center [803, 426] width 1490 height 624
click at [1164, 295] on div "Add Column" at bounding box center [803, 426] width 1490 height 624
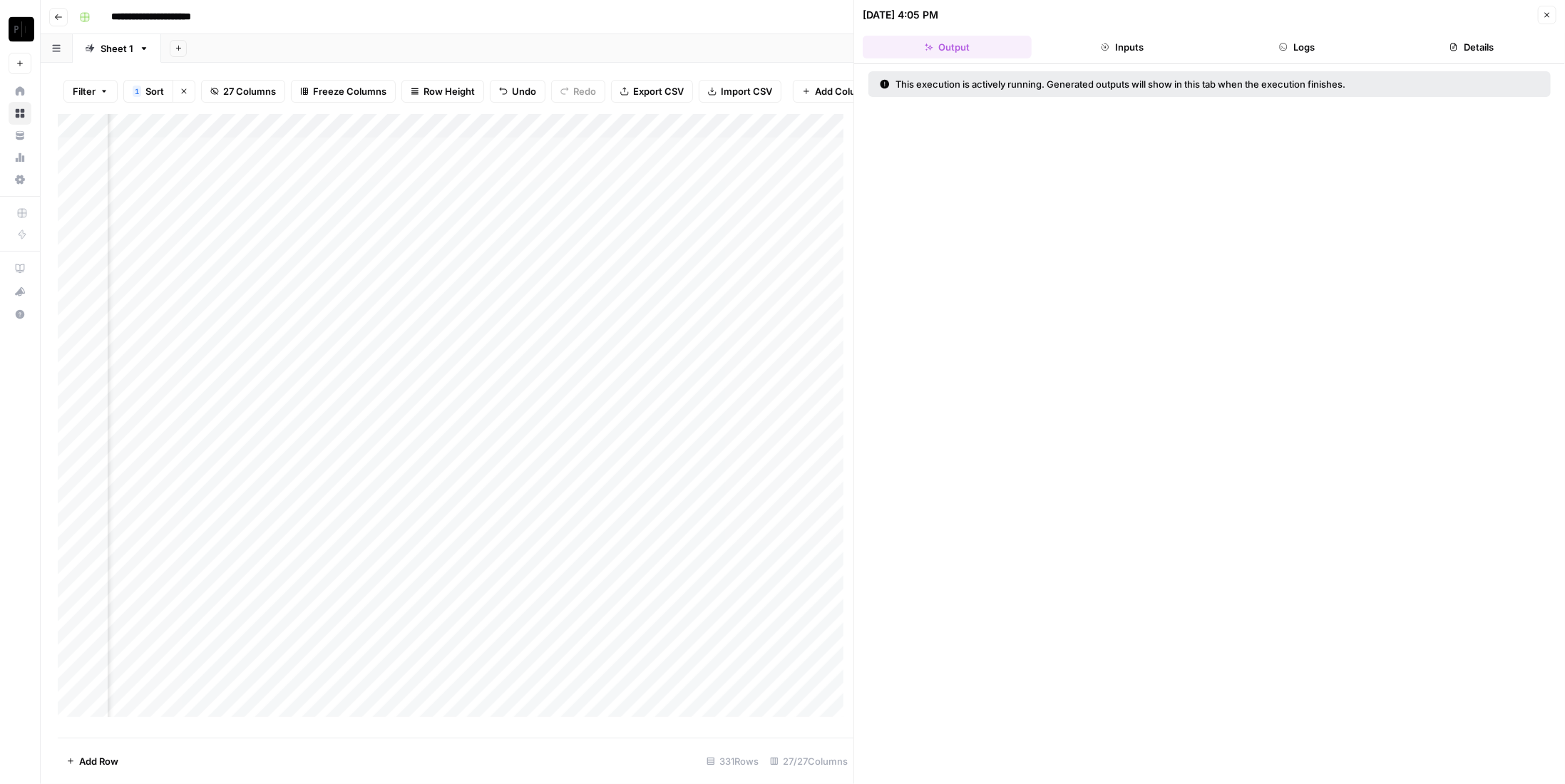
click at [1335, 41] on button "Logs" at bounding box center [1297, 47] width 169 height 23
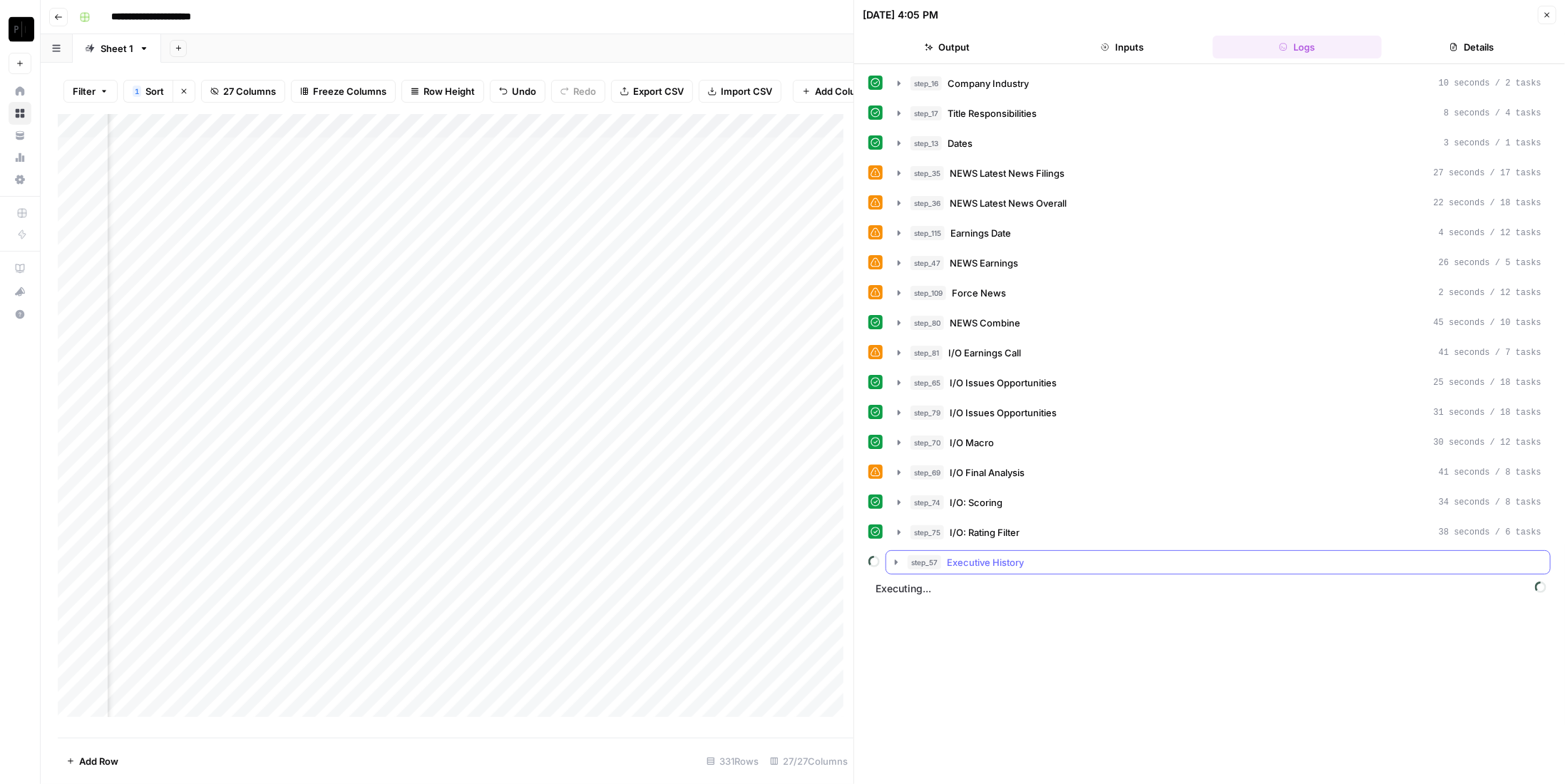
click at [1040, 555] on div "step_57 Executive History" at bounding box center [1224, 562] width 634 height 14
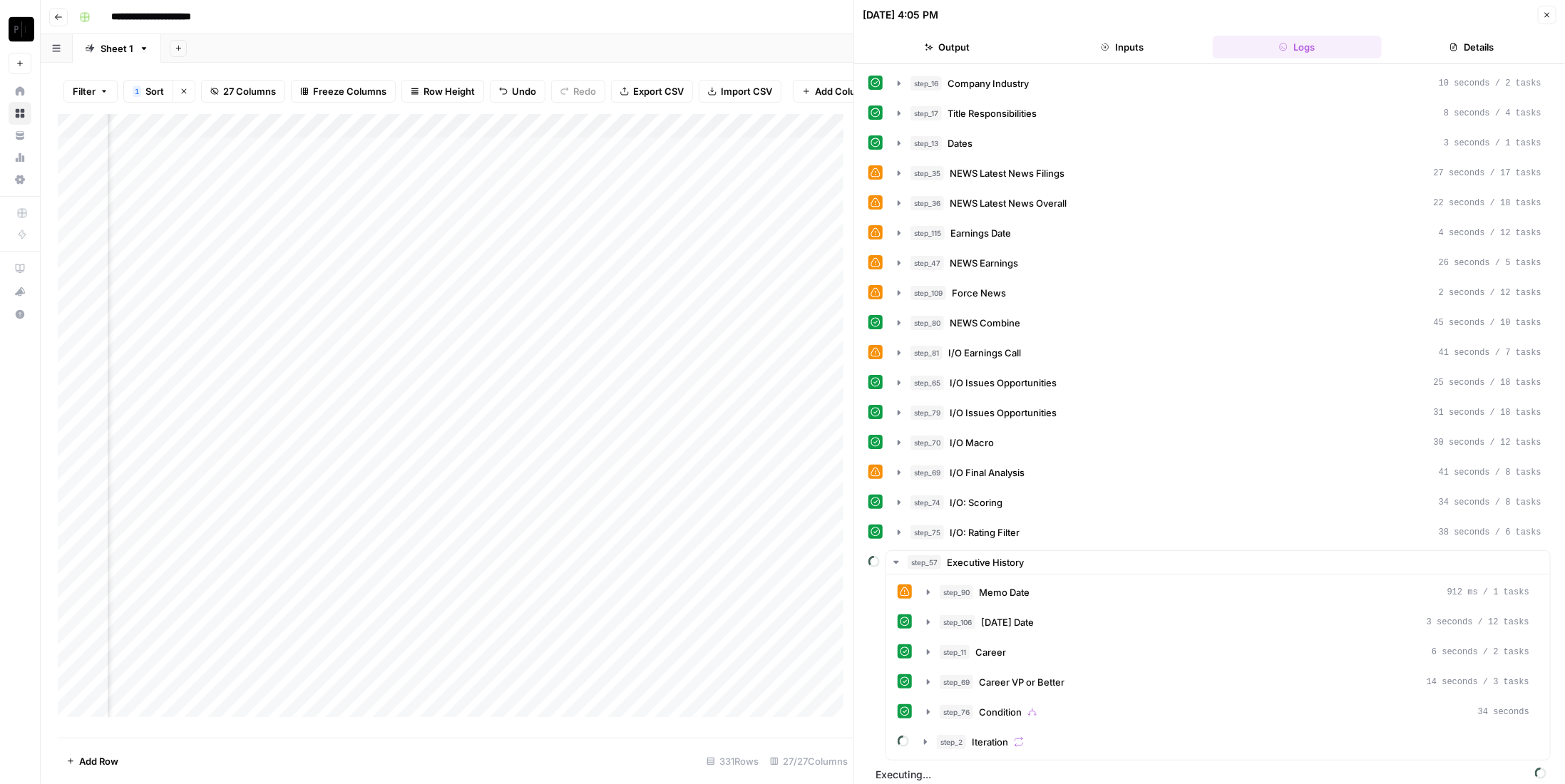
click at [1016, 710] on div "step_90 Memo Date 912 ms / 1 tasks step_106 [DATE] Date 3 seconds / 12 tasks st…" at bounding box center [1219, 667] width 641 height 174
click at [1011, 734] on div "step_2 Iteration" at bounding box center [1233, 741] width 593 height 14
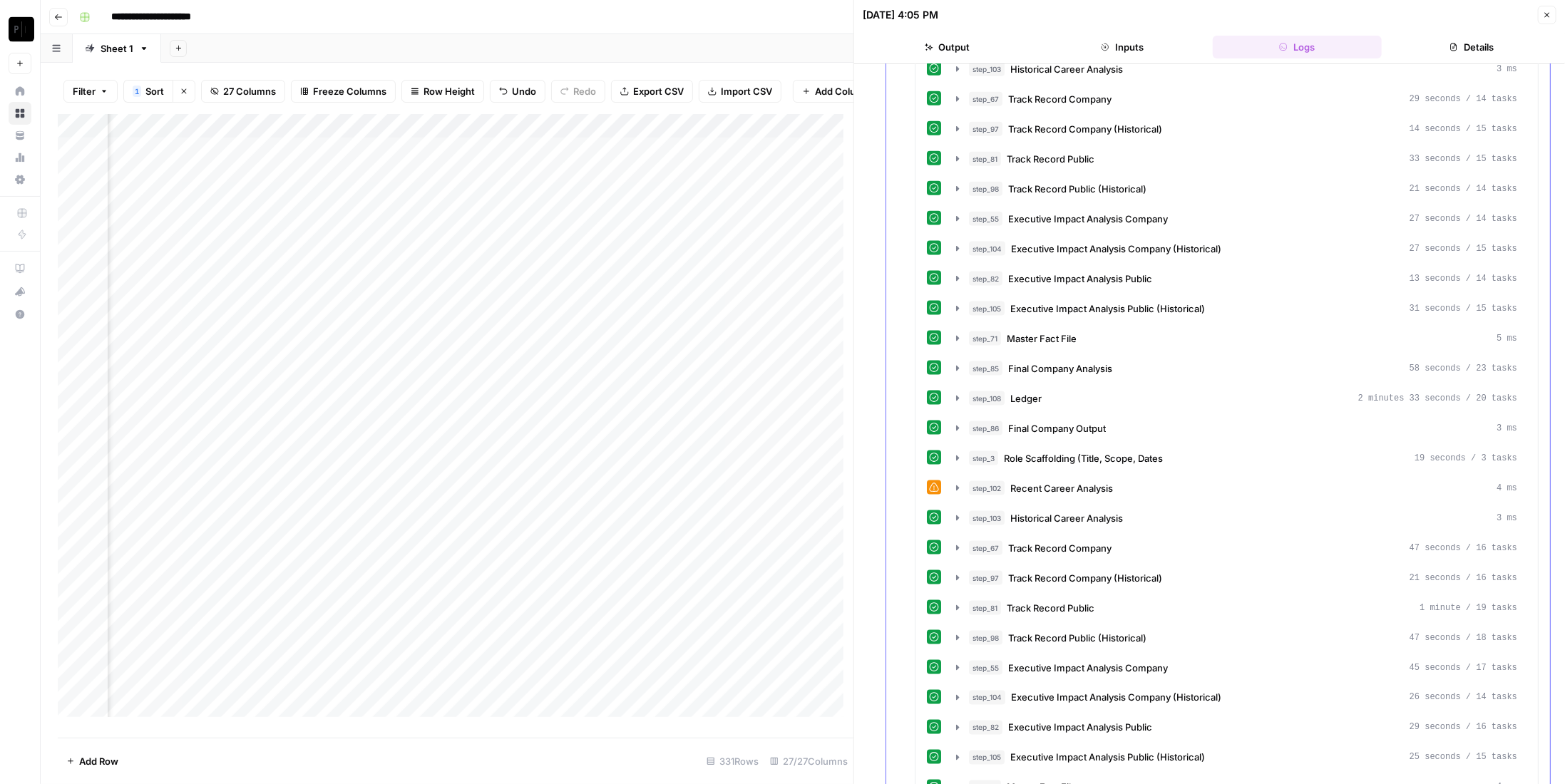
scroll to position [1231, 0]
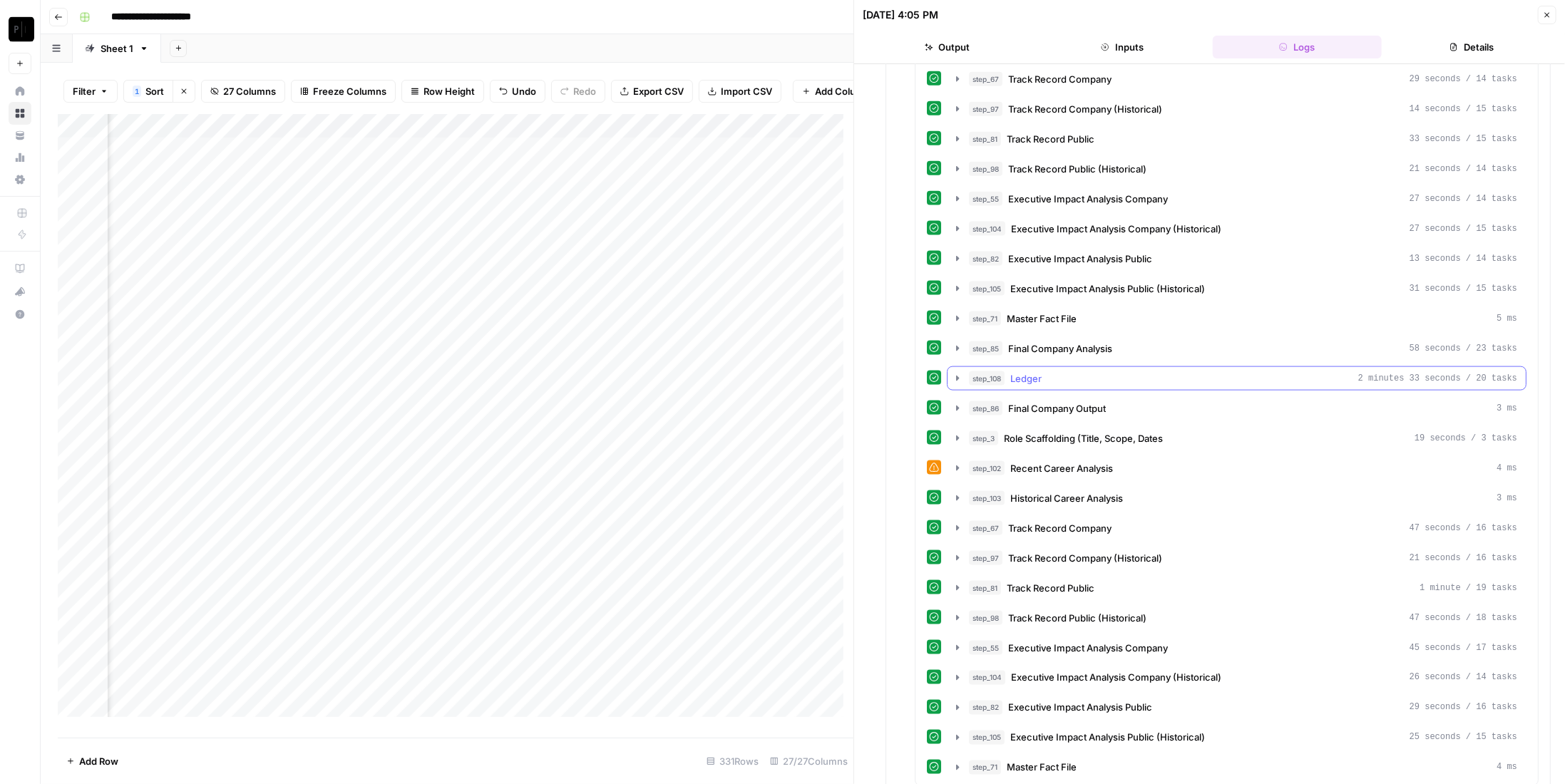
click at [1114, 371] on div "step_108 Ledger 2 minutes 33 seconds / 20 tasks" at bounding box center [1242, 378] width 548 height 14
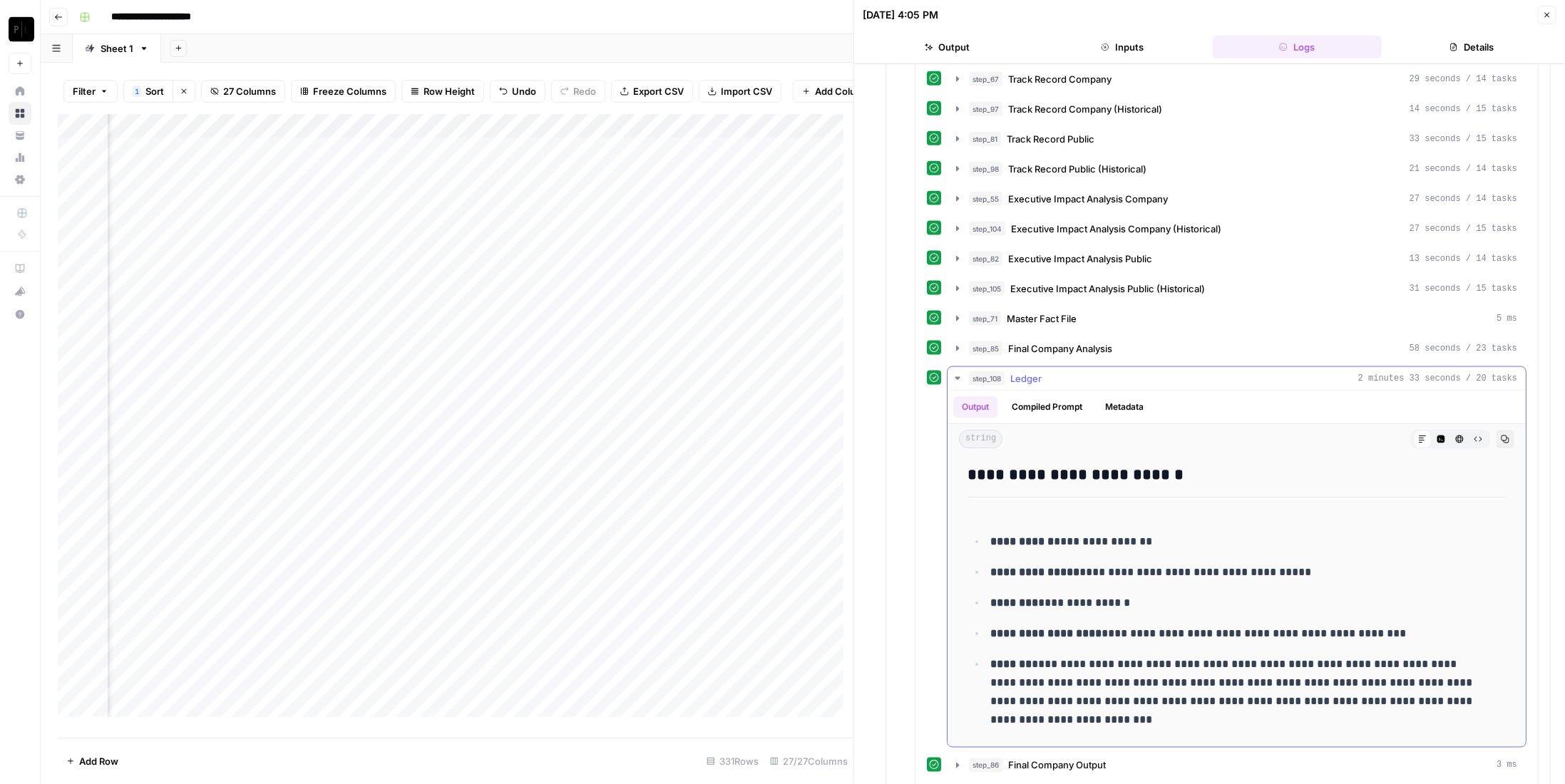
click at [1114, 371] on div "step_108 Ledger 2 minutes 33 seconds / 20 tasks" at bounding box center [1242, 378] width 548 height 14
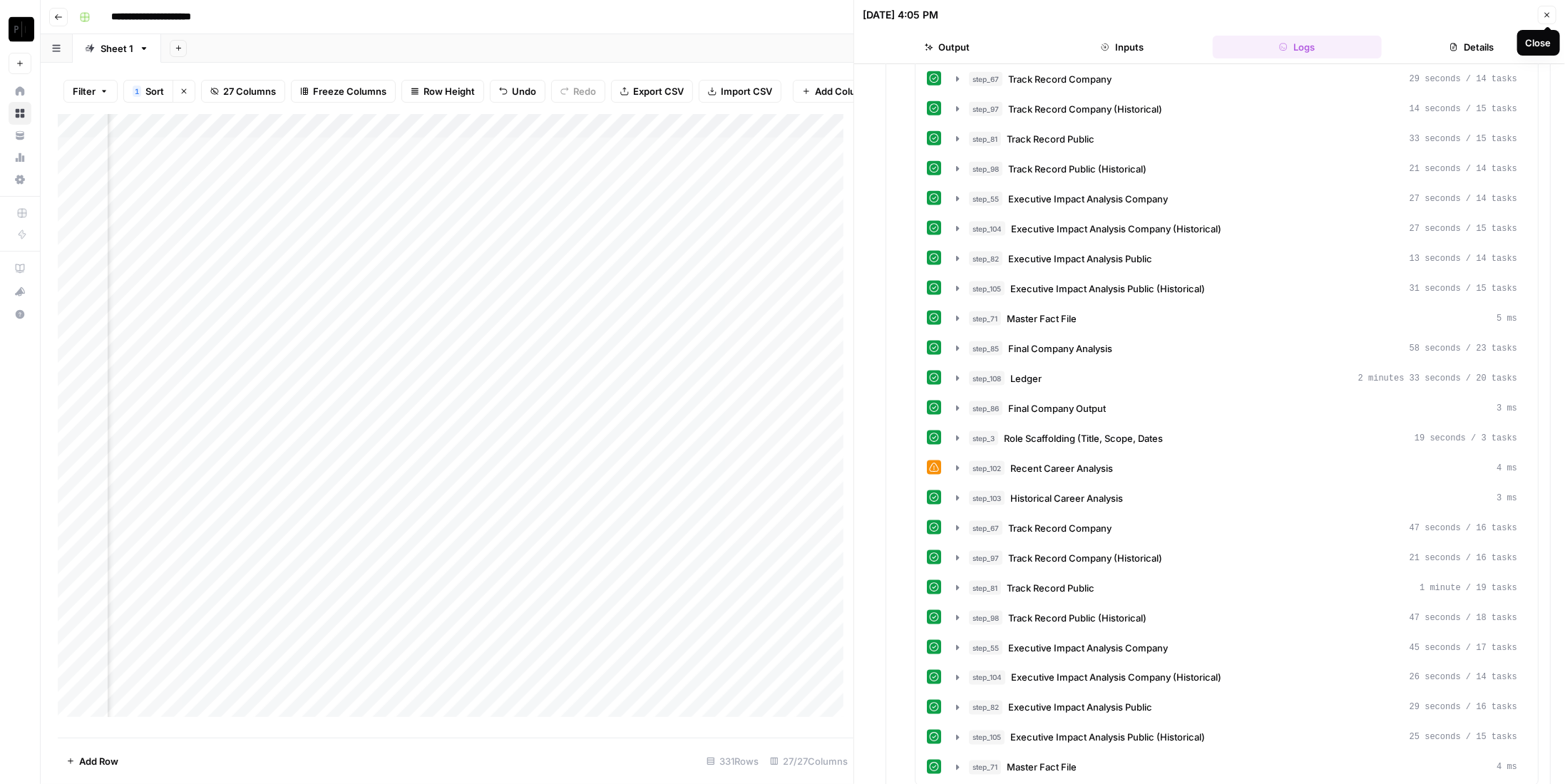
click at [1550, 15] on icon "button" at bounding box center [1547, 14] width 9 height 9
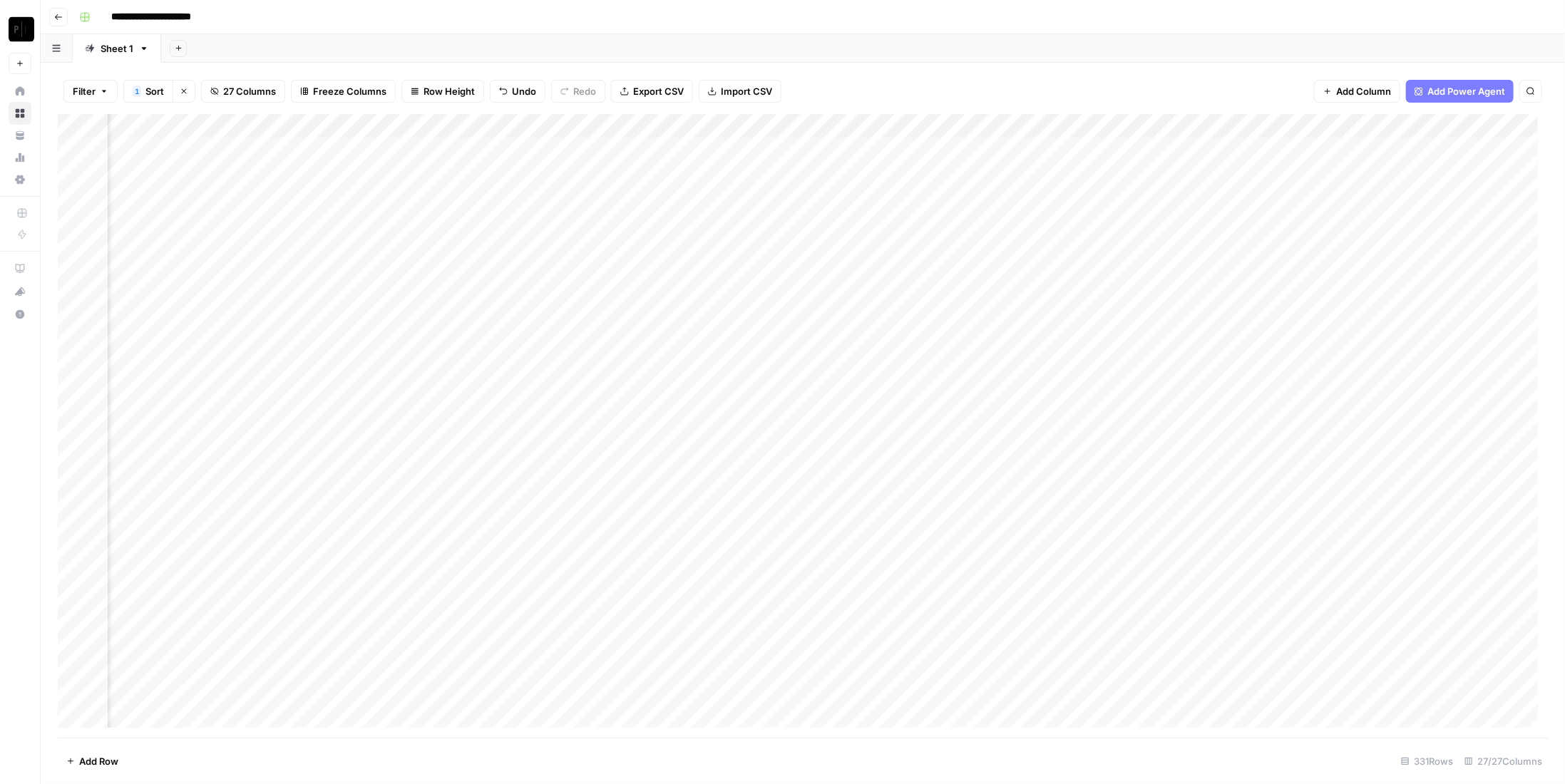
scroll to position [0, 2513]
click at [1402, 148] on div "Add Column" at bounding box center [803, 426] width 1490 height 624
click at [966, 344] on div "Add Column" at bounding box center [803, 426] width 1490 height 624
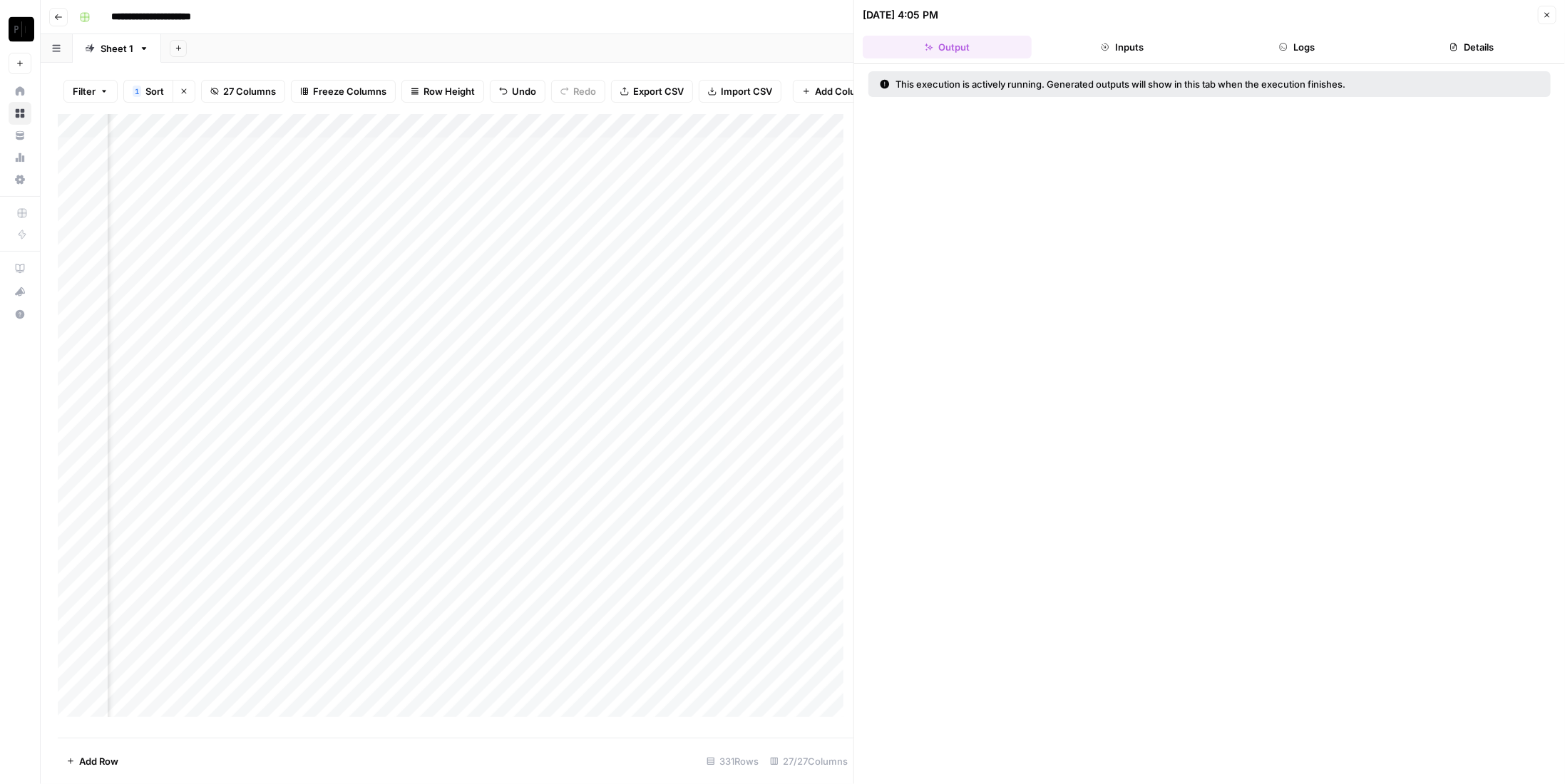
click at [1359, 46] on button "Logs" at bounding box center [1297, 47] width 169 height 23
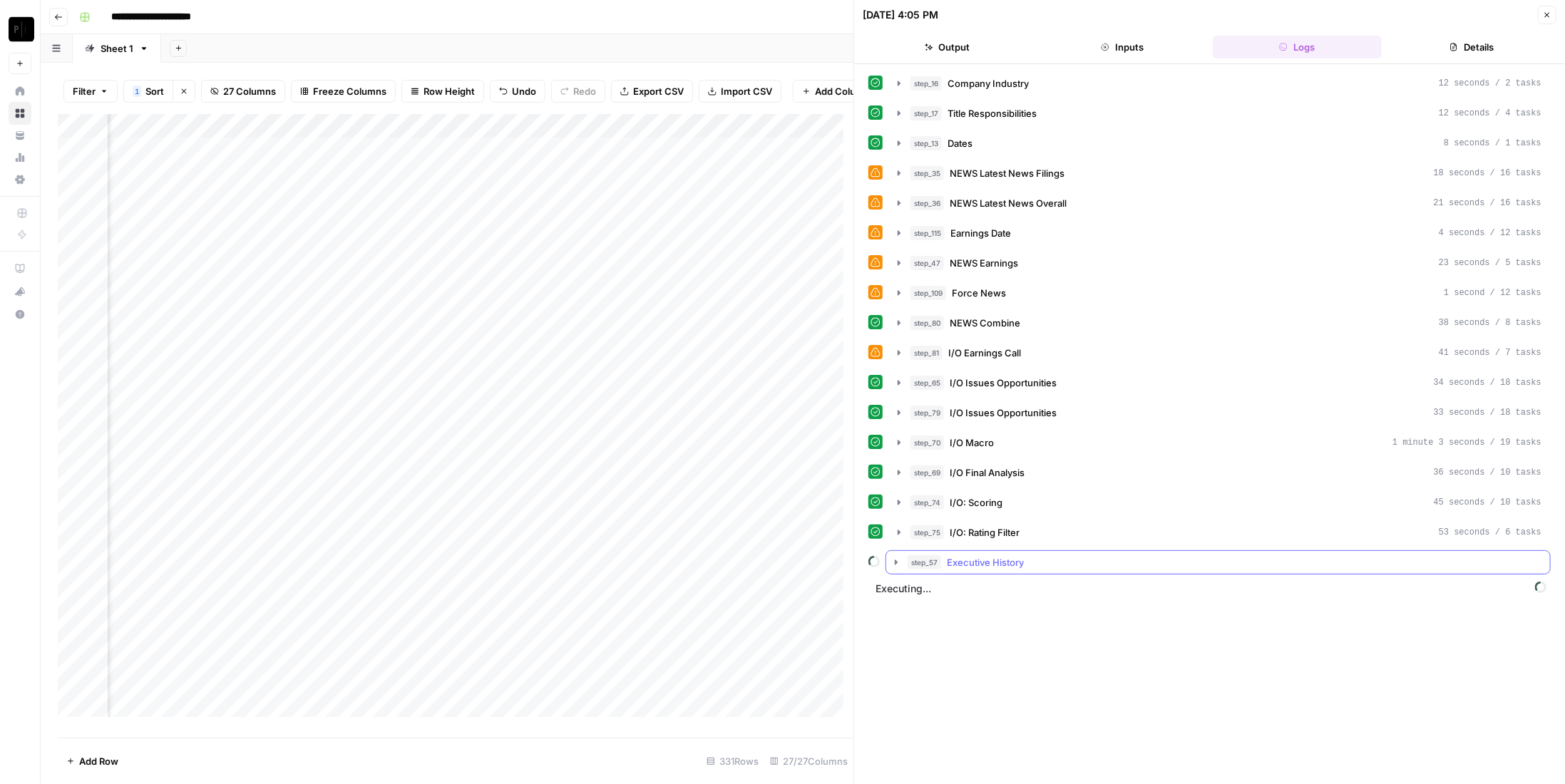
click at [1020, 555] on span "Executive History" at bounding box center [985, 562] width 77 height 14
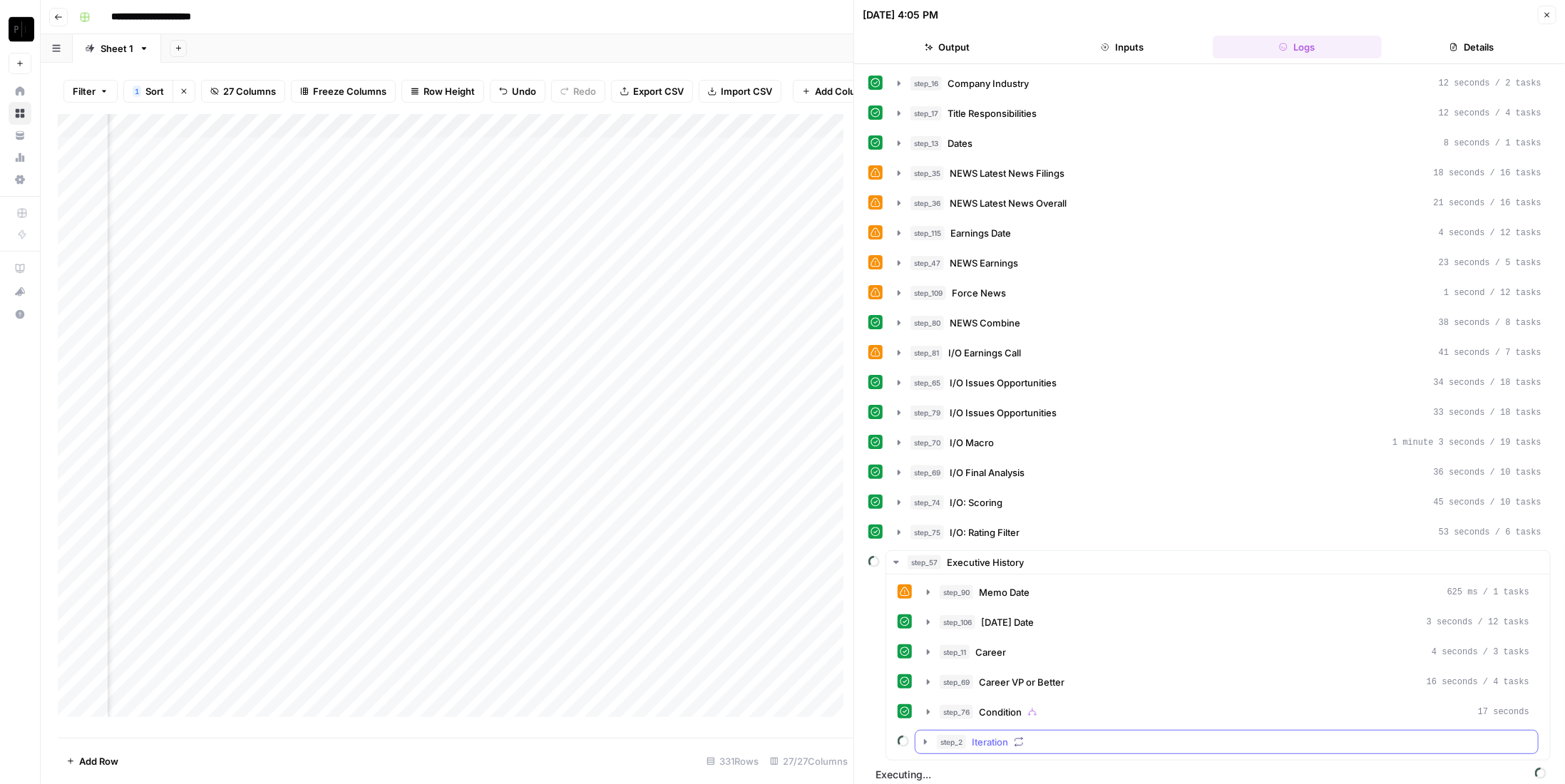
click at [1008, 734] on div "step_2 Iteration" at bounding box center [1233, 741] width 593 height 14
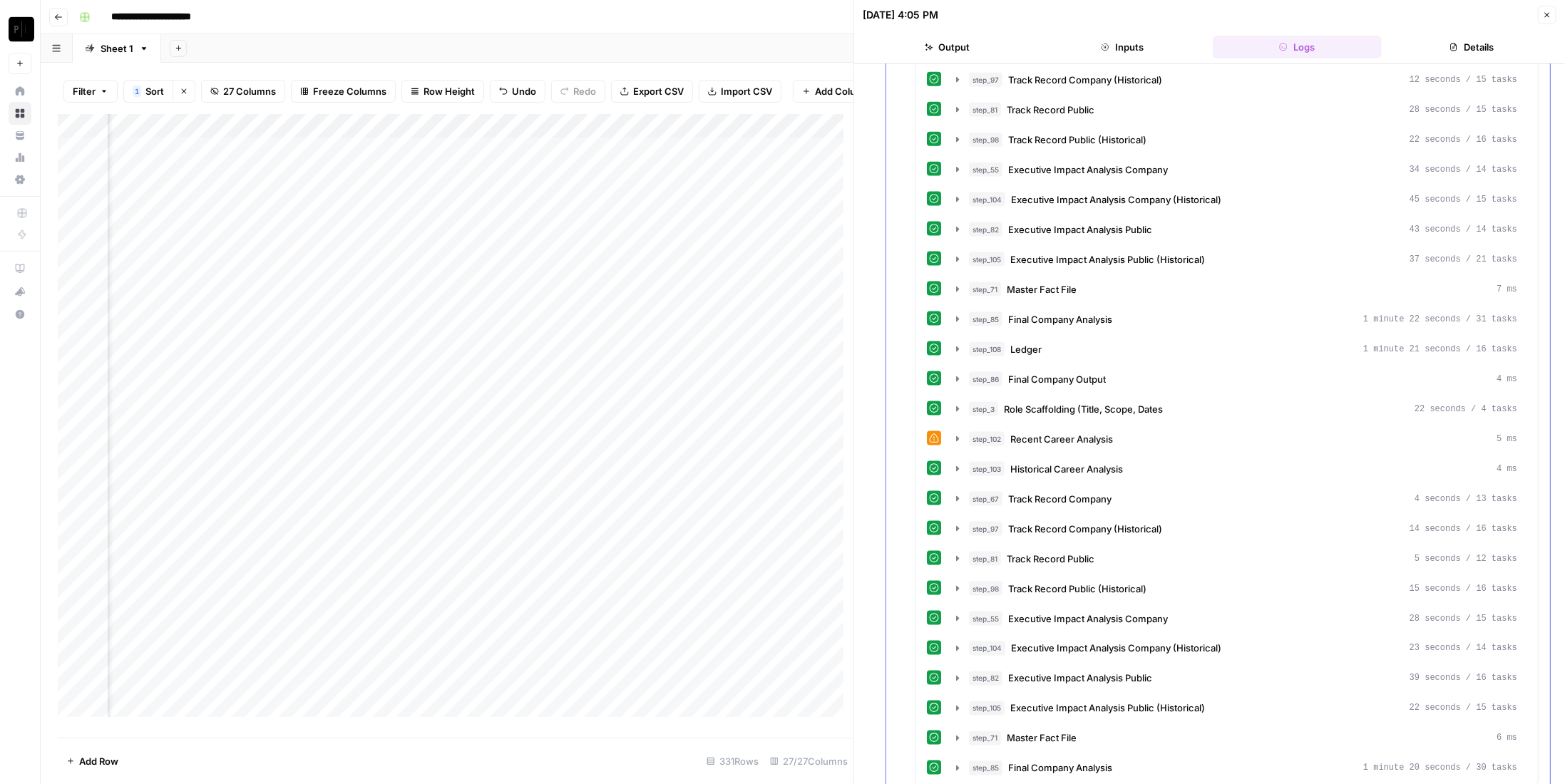
scroll to position [833, 0]
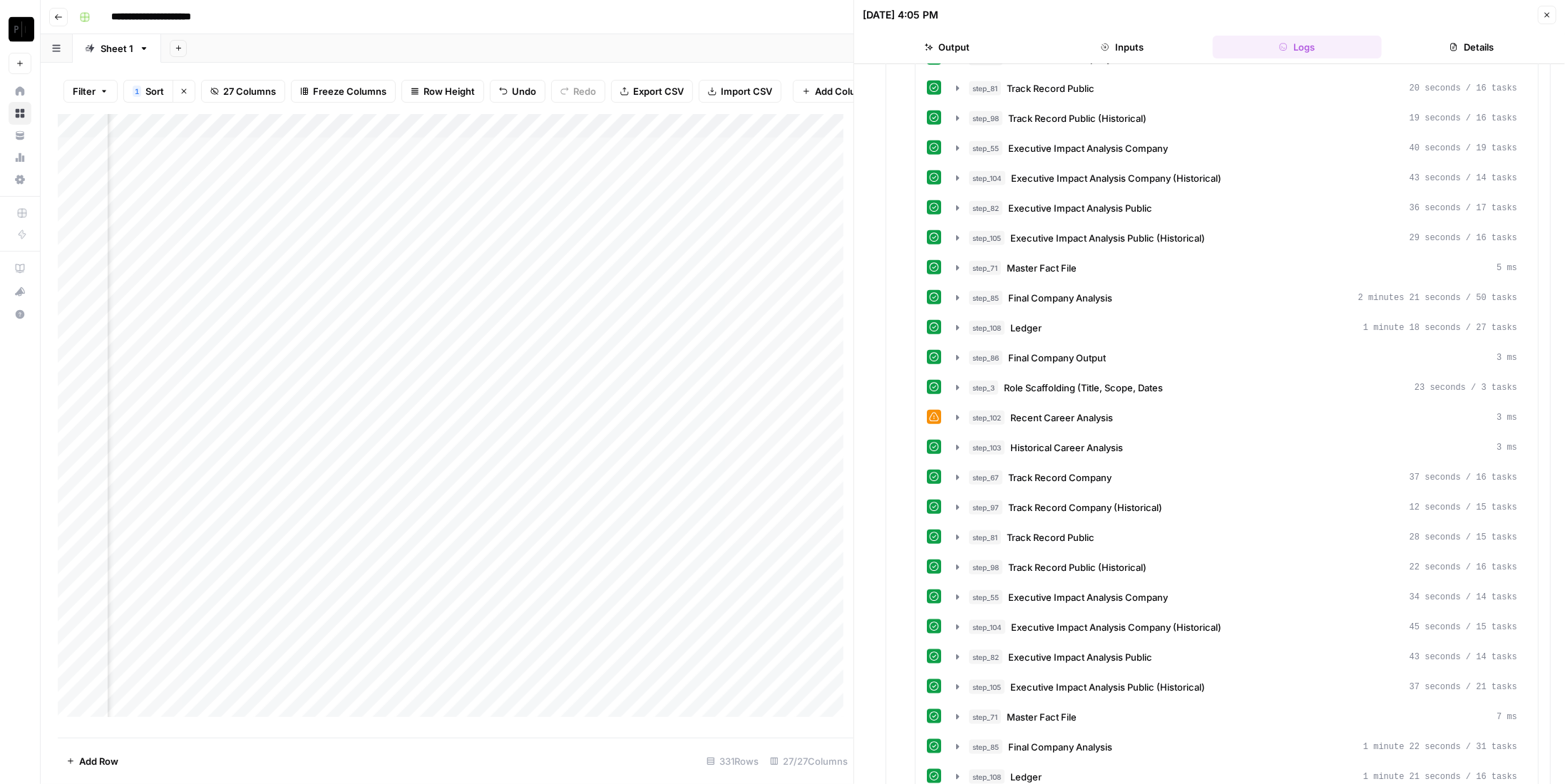
click at [1543, 15] on icon "button" at bounding box center [1547, 14] width 9 height 9
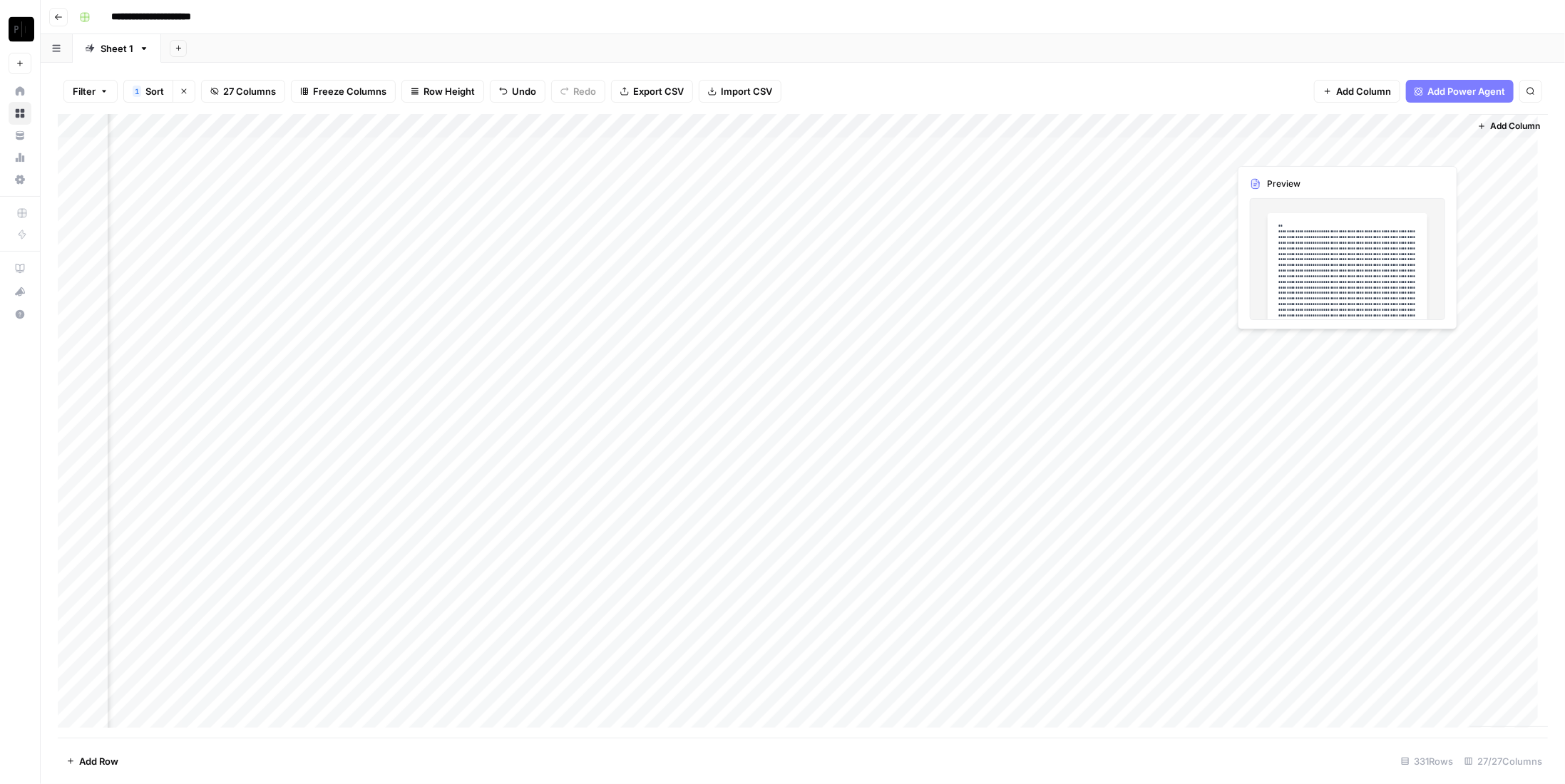
click at [1378, 147] on div "Add Column" at bounding box center [803, 426] width 1490 height 624
click at [1309, 84] on div "Filter 1 Sort Clear sorts 27 Columns Freeze Columns Row Height Undo Redo Export…" at bounding box center [803, 92] width 1490 height 46
click at [1318, 150] on div "Add Column" at bounding box center [803, 426] width 1490 height 624
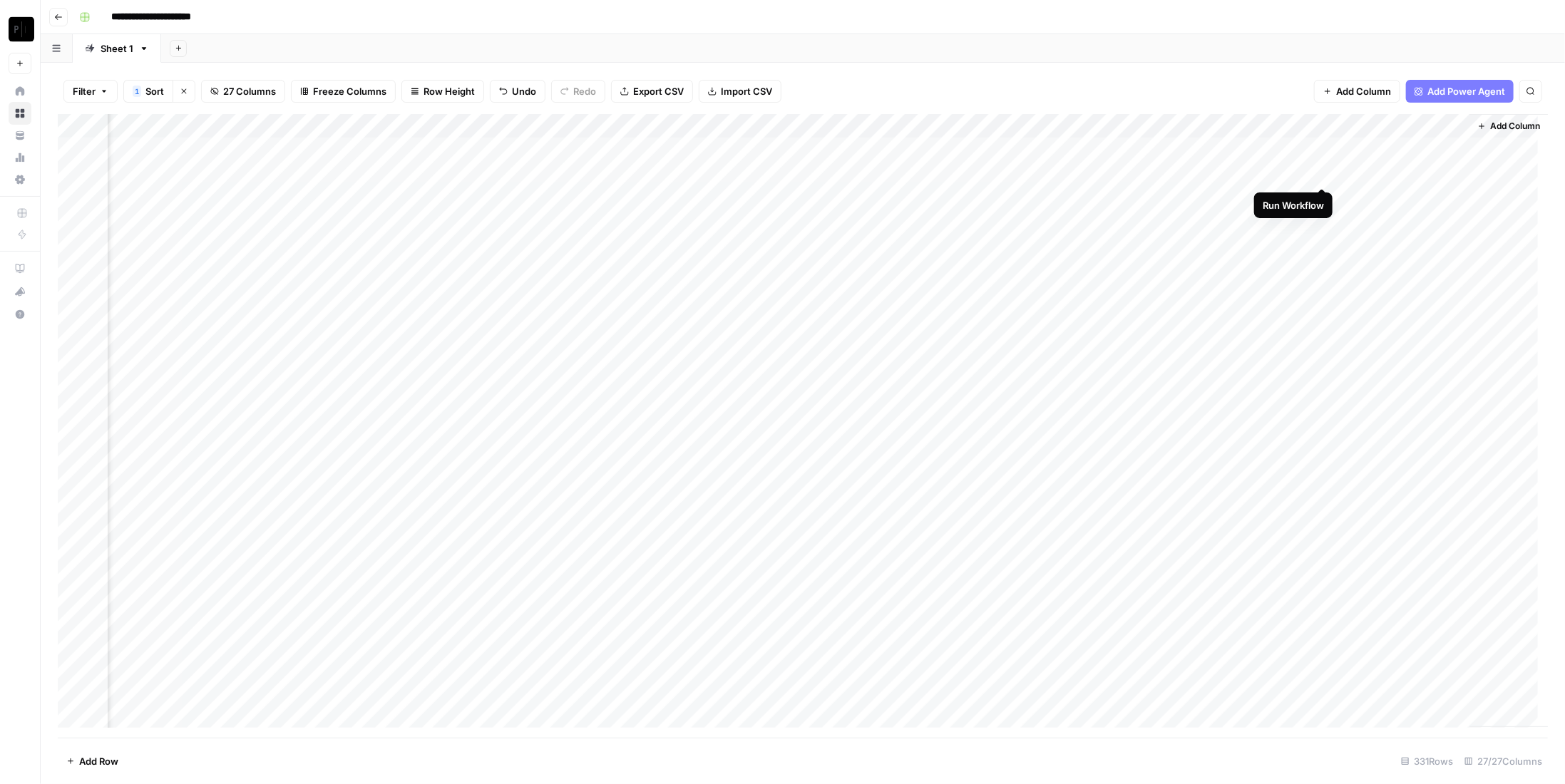
click at [1319, 170] on div "Add Column" at bounding box center [803, 426] width 1490 height 624
click at [1324, 192] on div "Add Column" at bounding box center [803, 426] width 1490 height 624
click at [1319, 219] on div "Add Column" at bounding box center [803, 426] width 1490 height 624
click at [1322, 241] on div "Add Column" at bounding box center [803, 426] width 1490 height 624
click at [1322, 275] on div "Add Column" at bounding box center [803, 426] width 1490 height 624
